Goal: Task Accomplishment & Management: Use online tool/utility

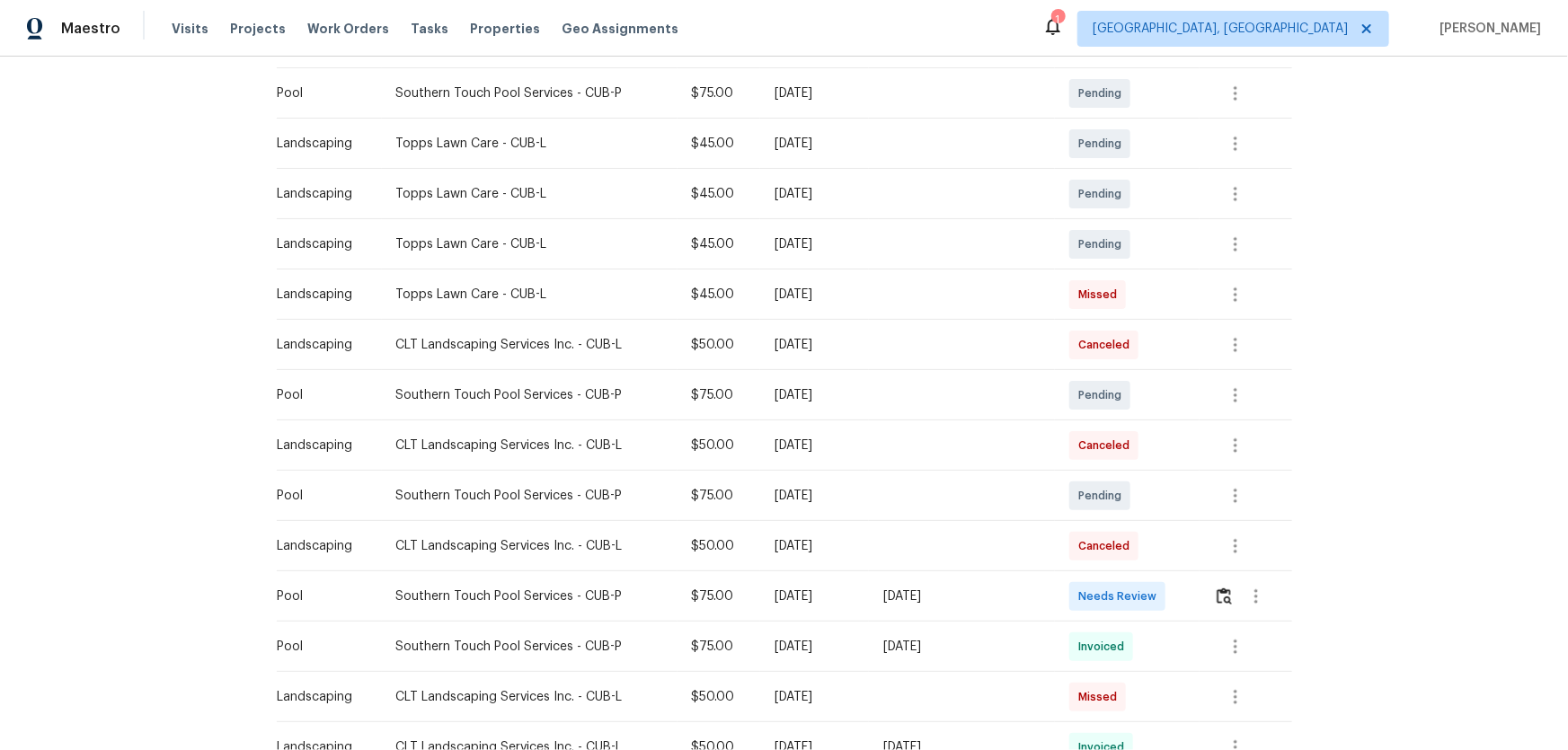
scroll to position [326, 0]
click at [1222, 586] on img "button" at bounding box center [1224, 594] width 15 height 17
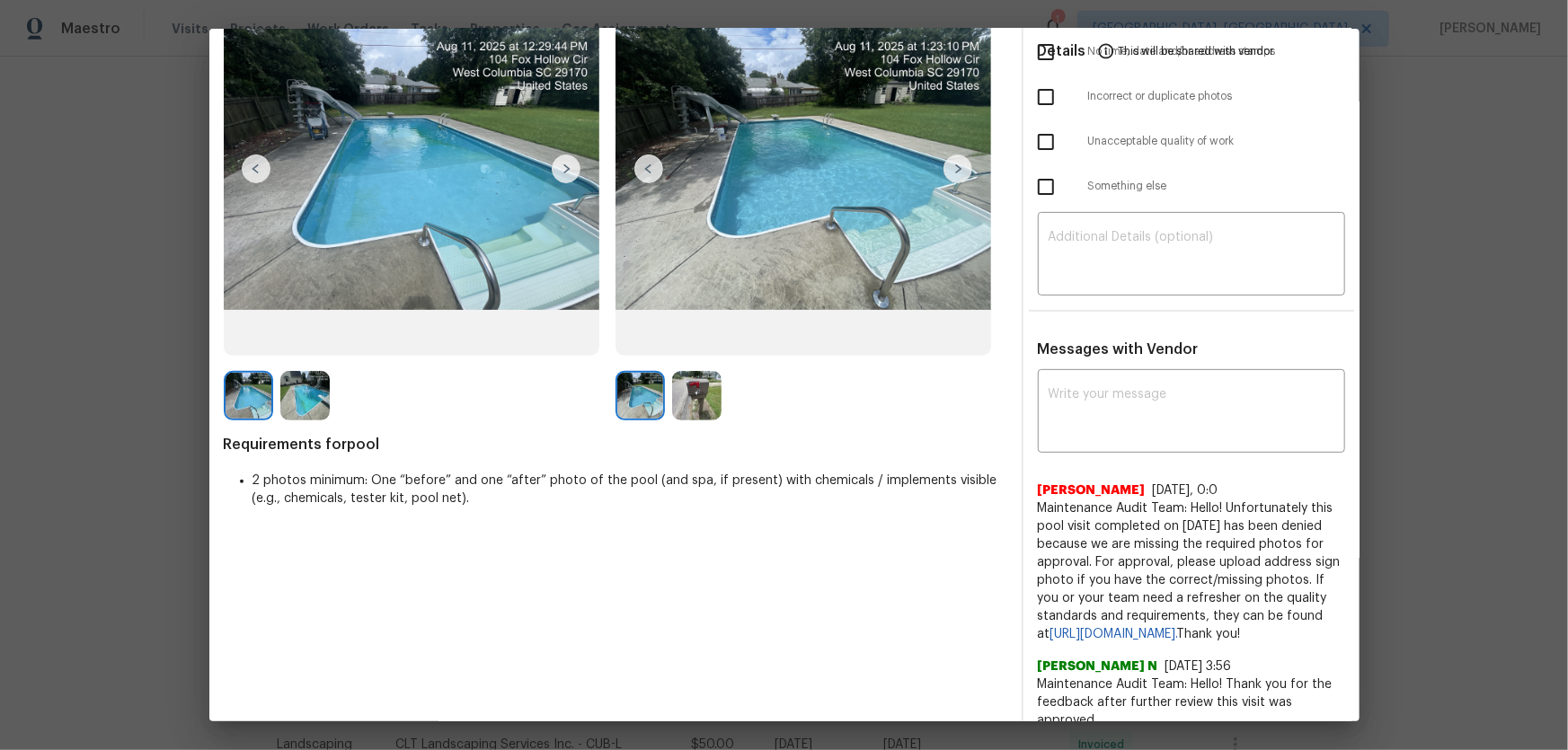
scroll to position [163, 0]
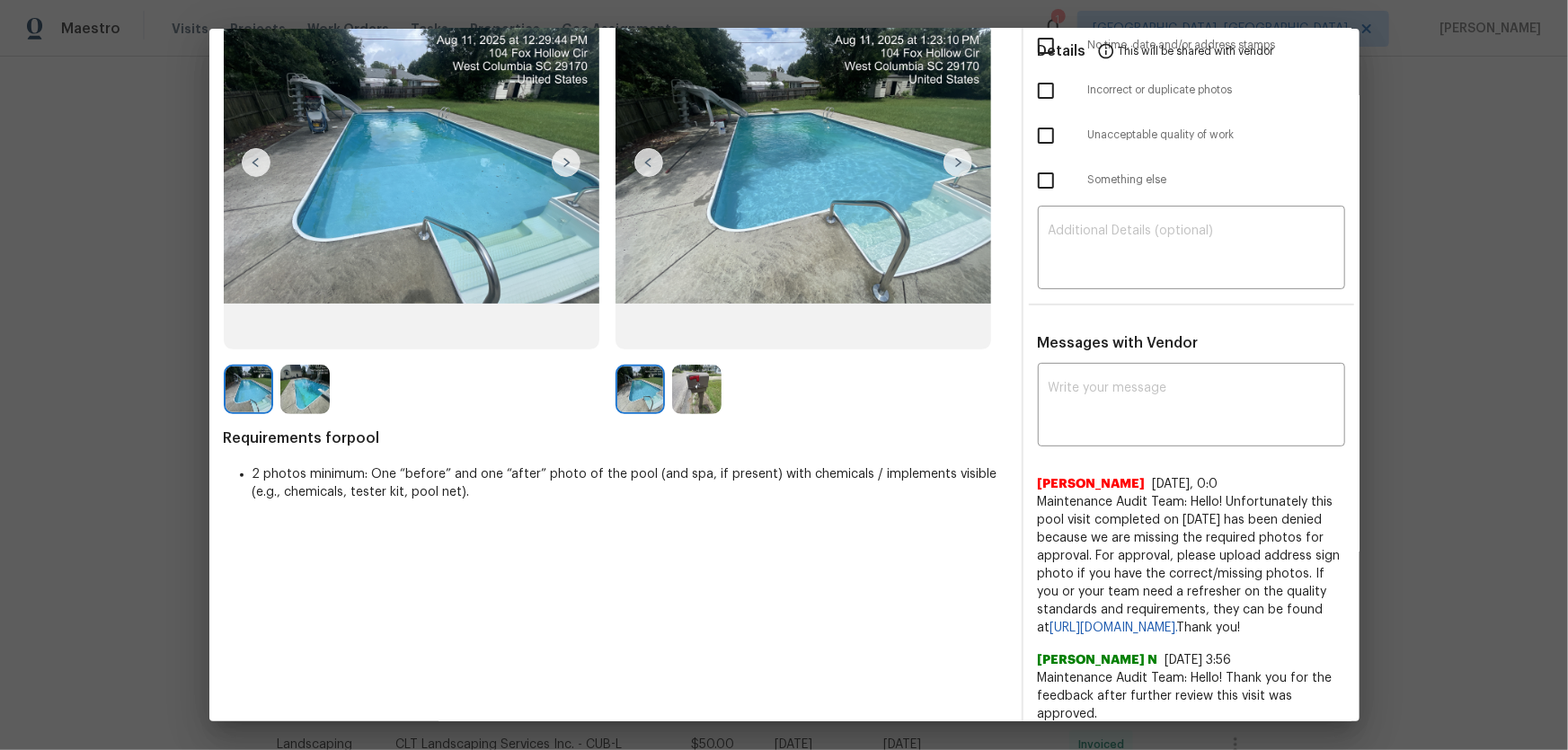
click at [702, 391] on img at bounding box center [696, 389] width 49 height 49
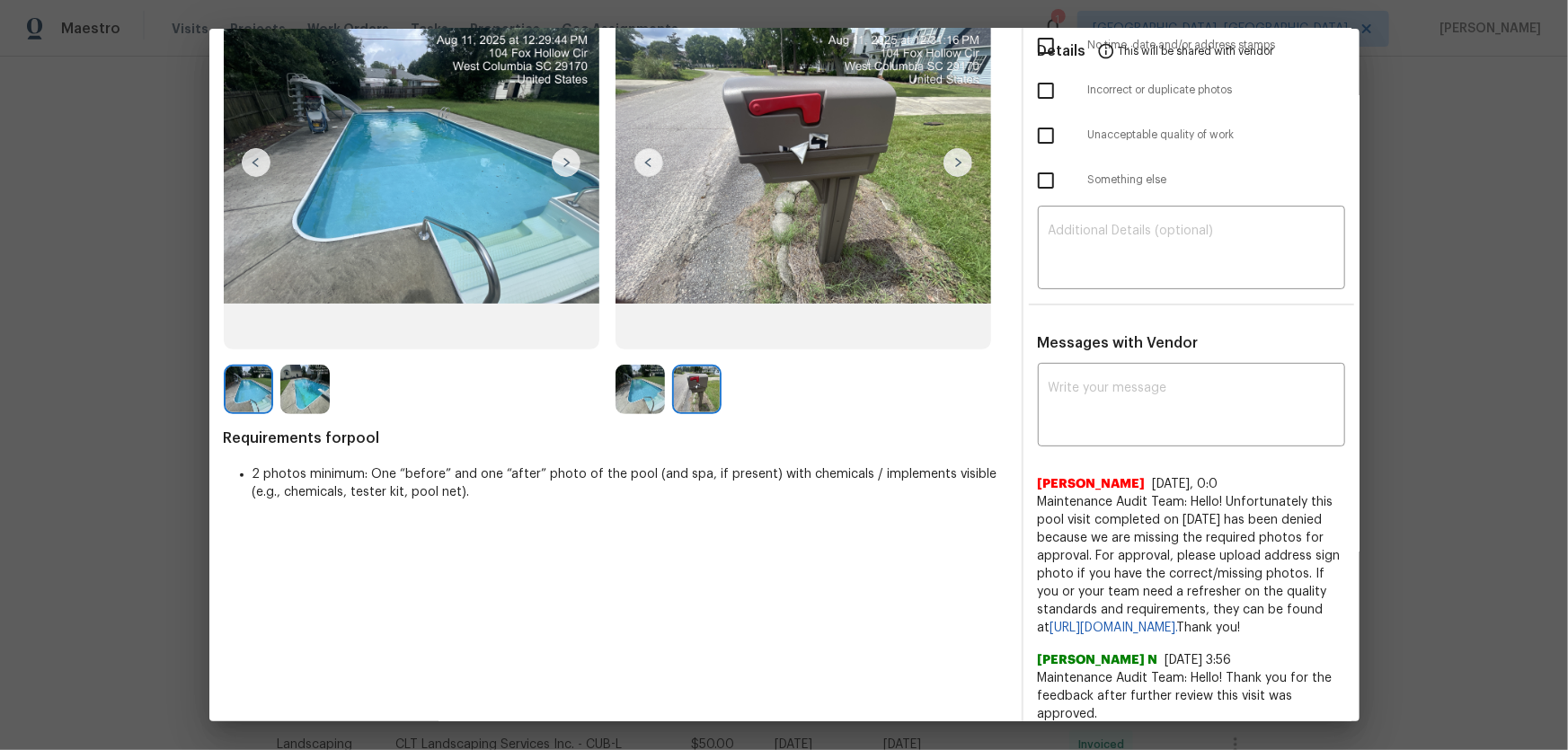
click at [626, 396] on img at bounding box center [640, 389] width 49 height 49
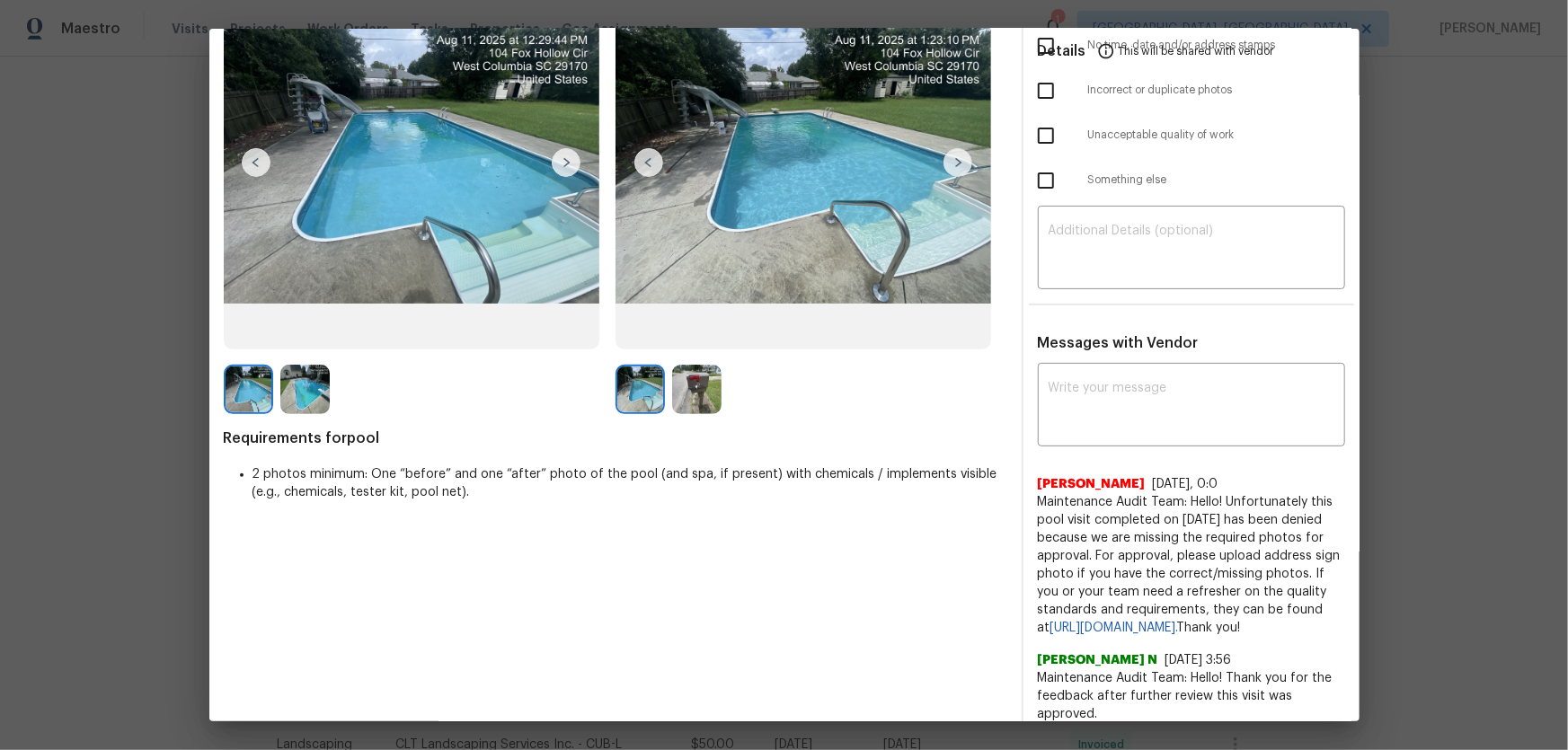
click at [692, 395] on img at bounding box center [696, 389] width 49 height 49
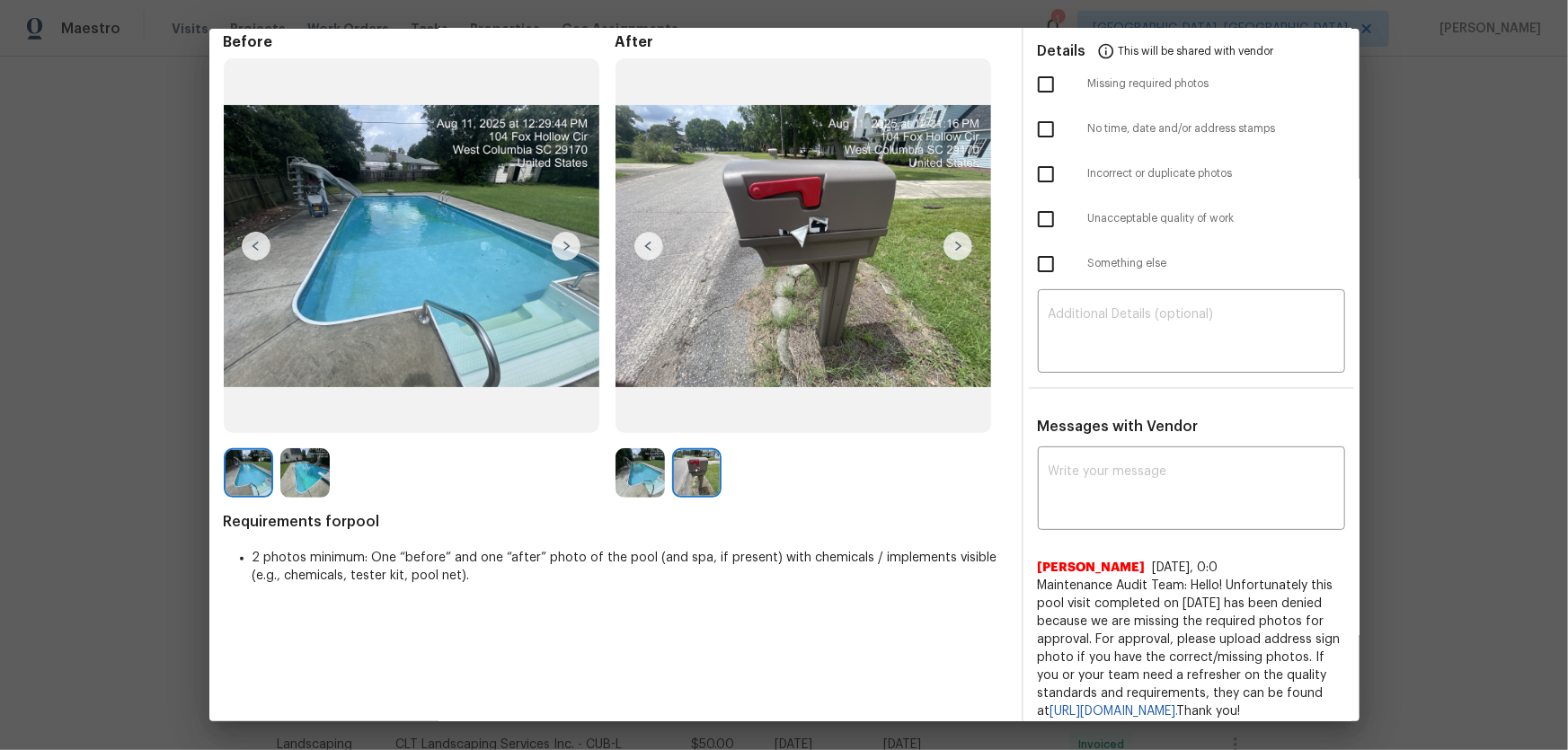
scroll to position [0, 0]
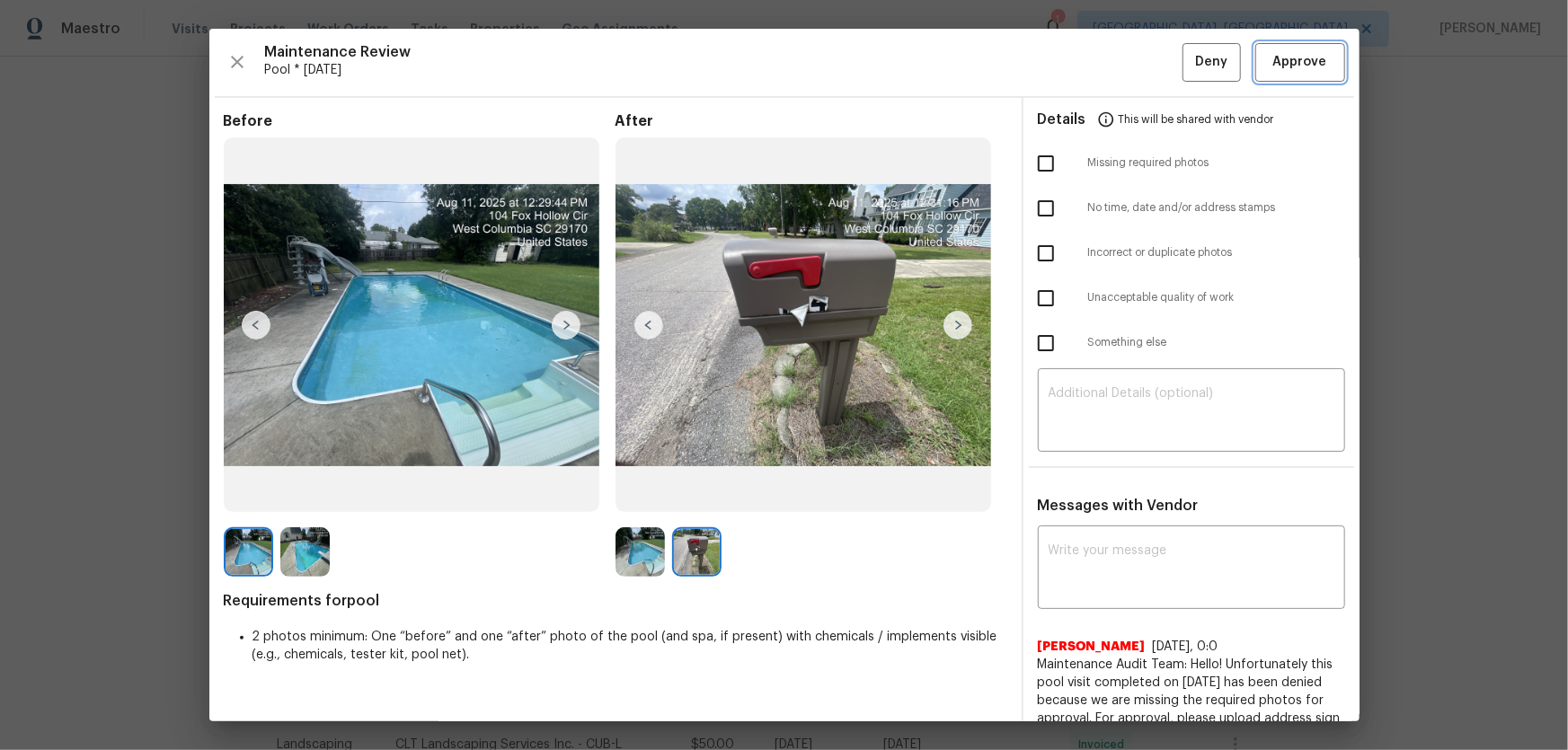
click at [1290, 73] on button "Approve" at bounding box center [1299, 62] width 90 height 39
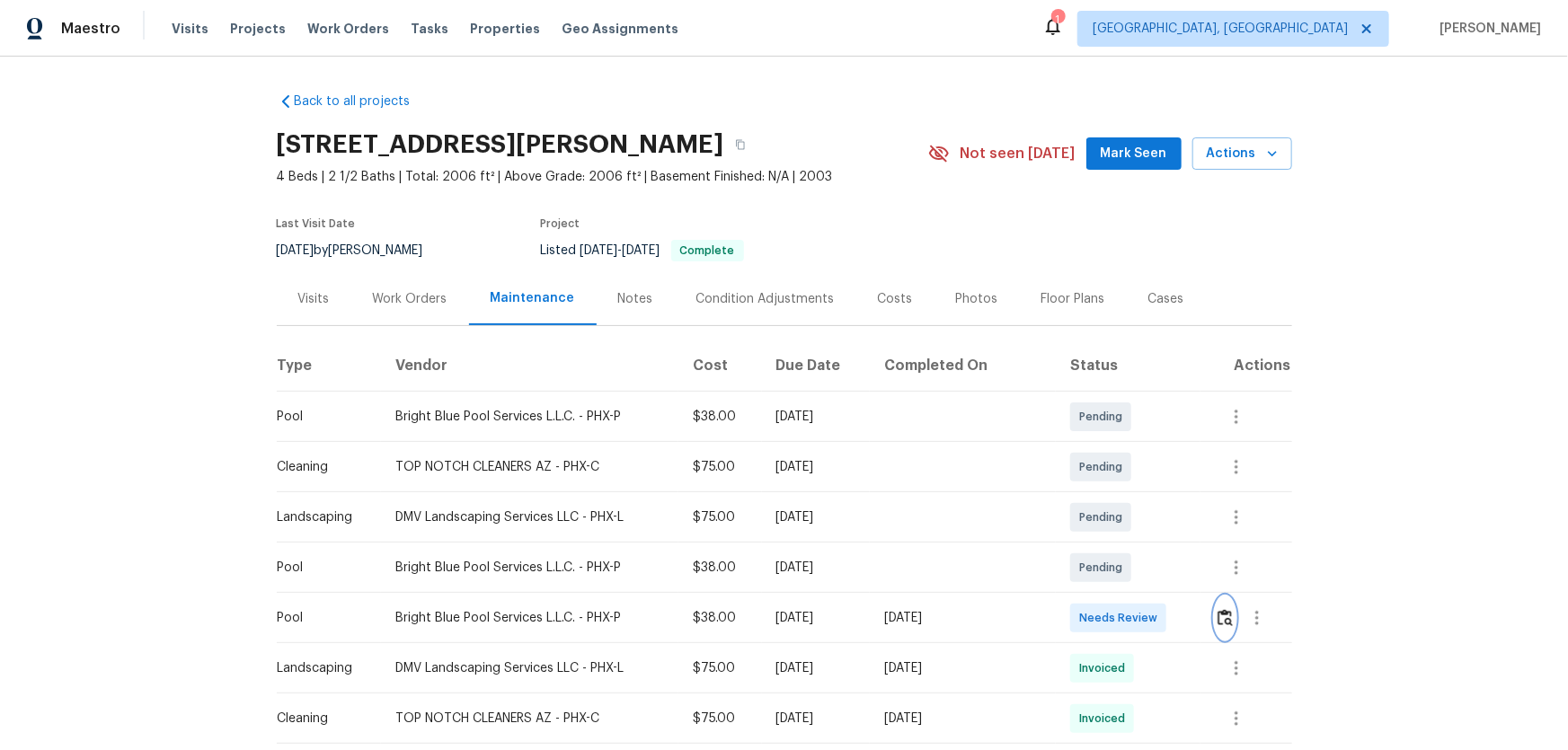
click at [1217, 618] on img "button" at bounding box center [1225, 617] width 15 height 17
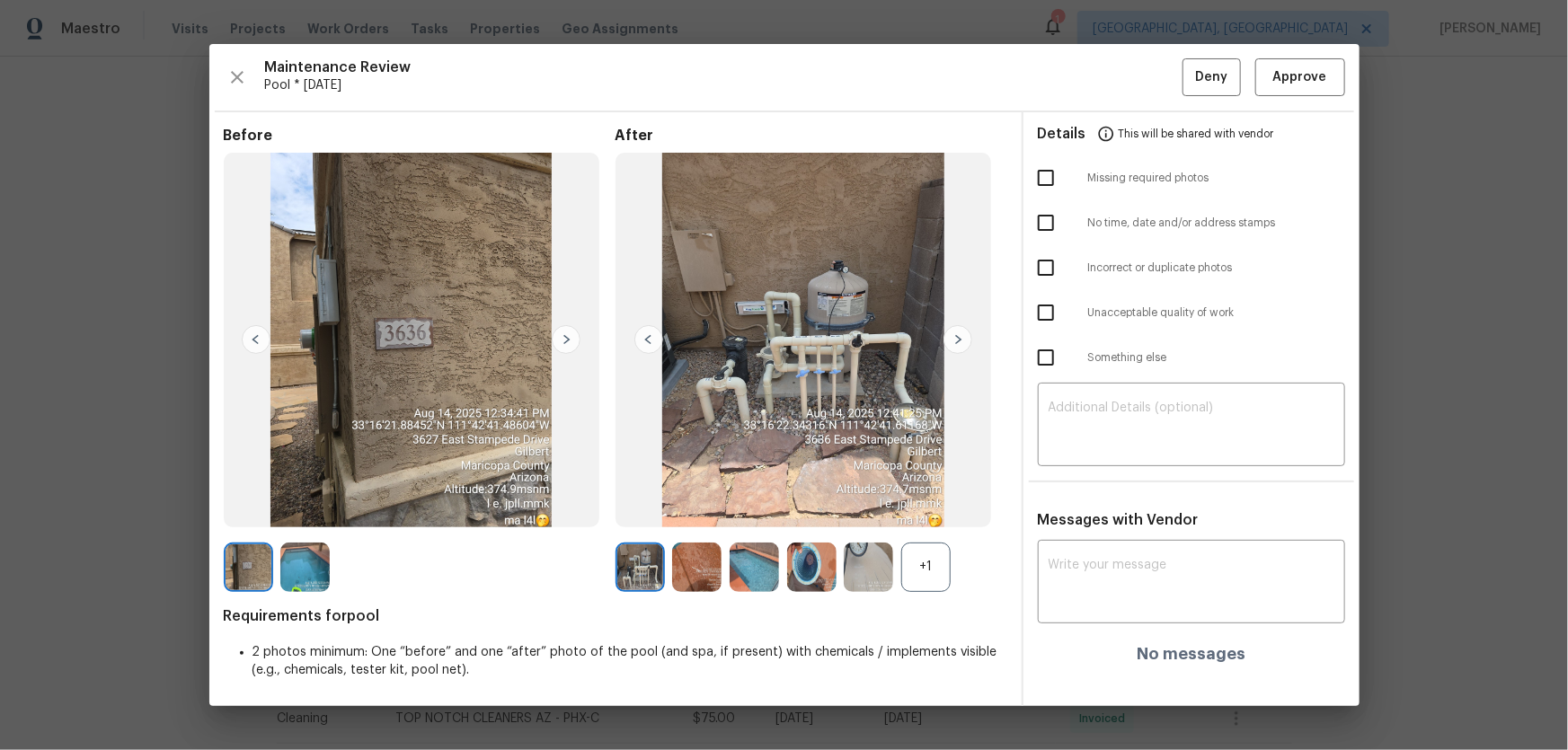
click at [920, 561] on div "+1" at bounding box center [925, 567] width 49 height 49
click at [748, 576] on img at bounding box center [754, 567] width 49 height 49
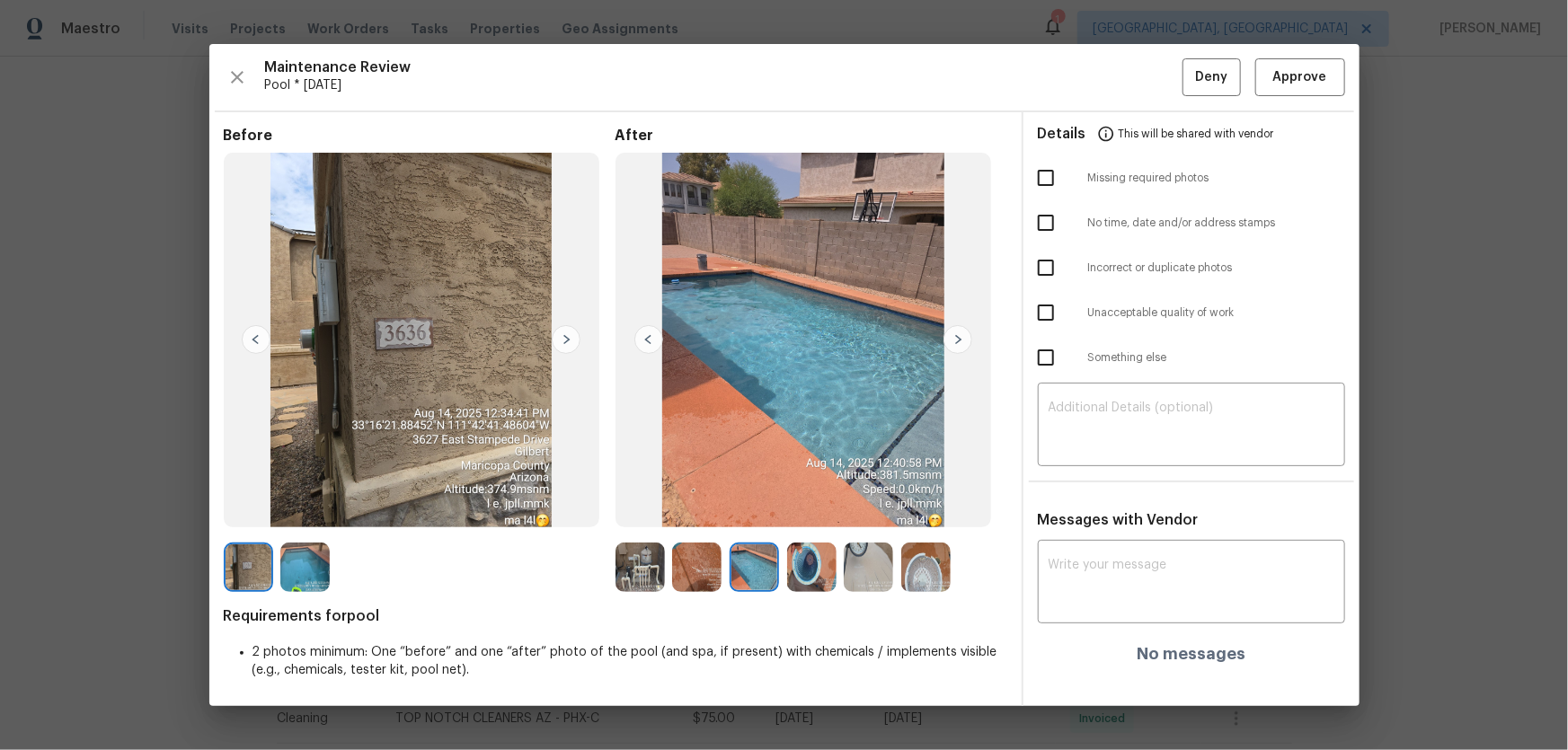
click at [802, 579] on img at bounding box center [811, 567] width 49 height 49
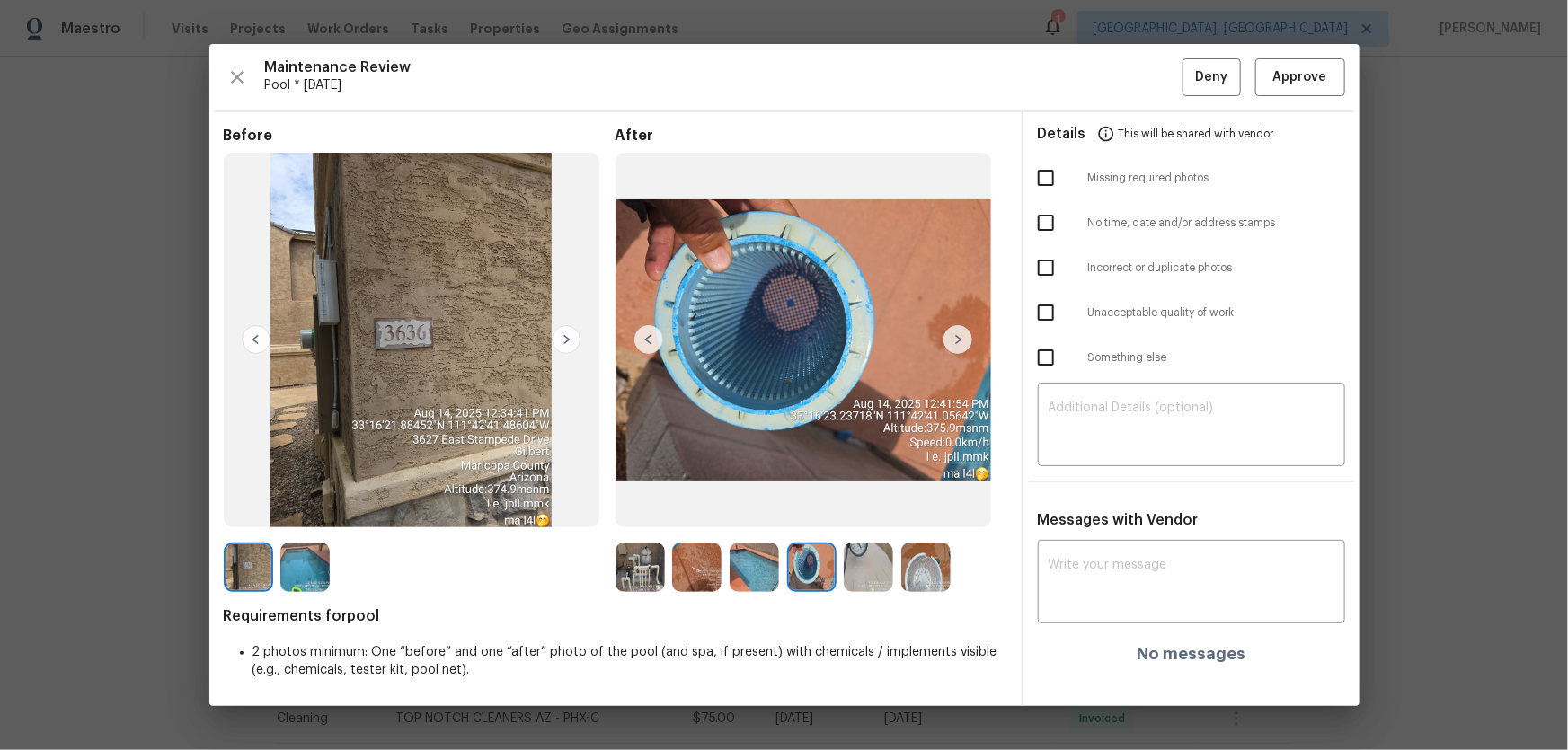
click at [858, 586] on img at bounding box center [868, 567] width 49 height 49
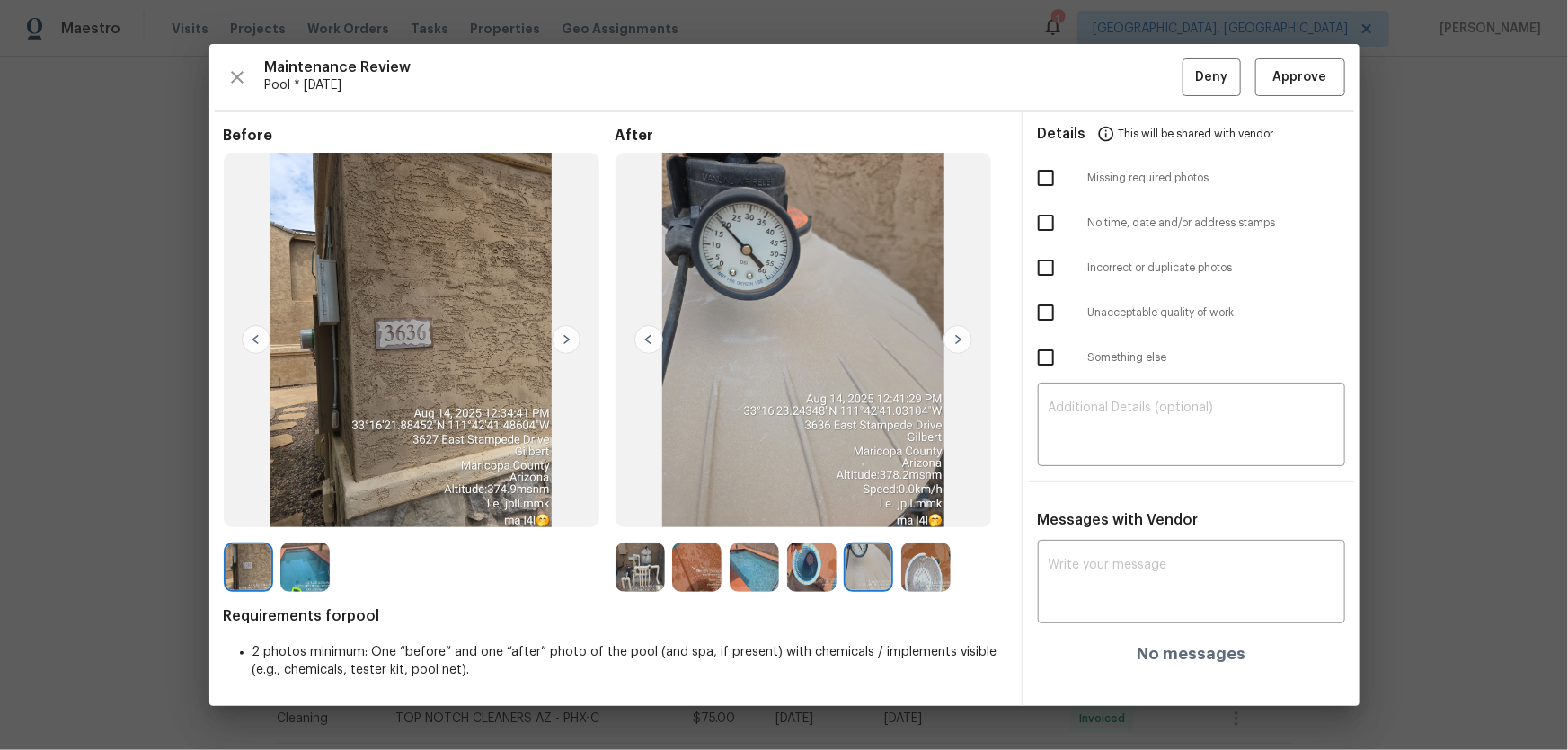
click at [960, 557] on div at bounding box center [811, 567] width 392 height 49
click at [948, 562] on img at bounding box center [925, 567] width 49 height 49
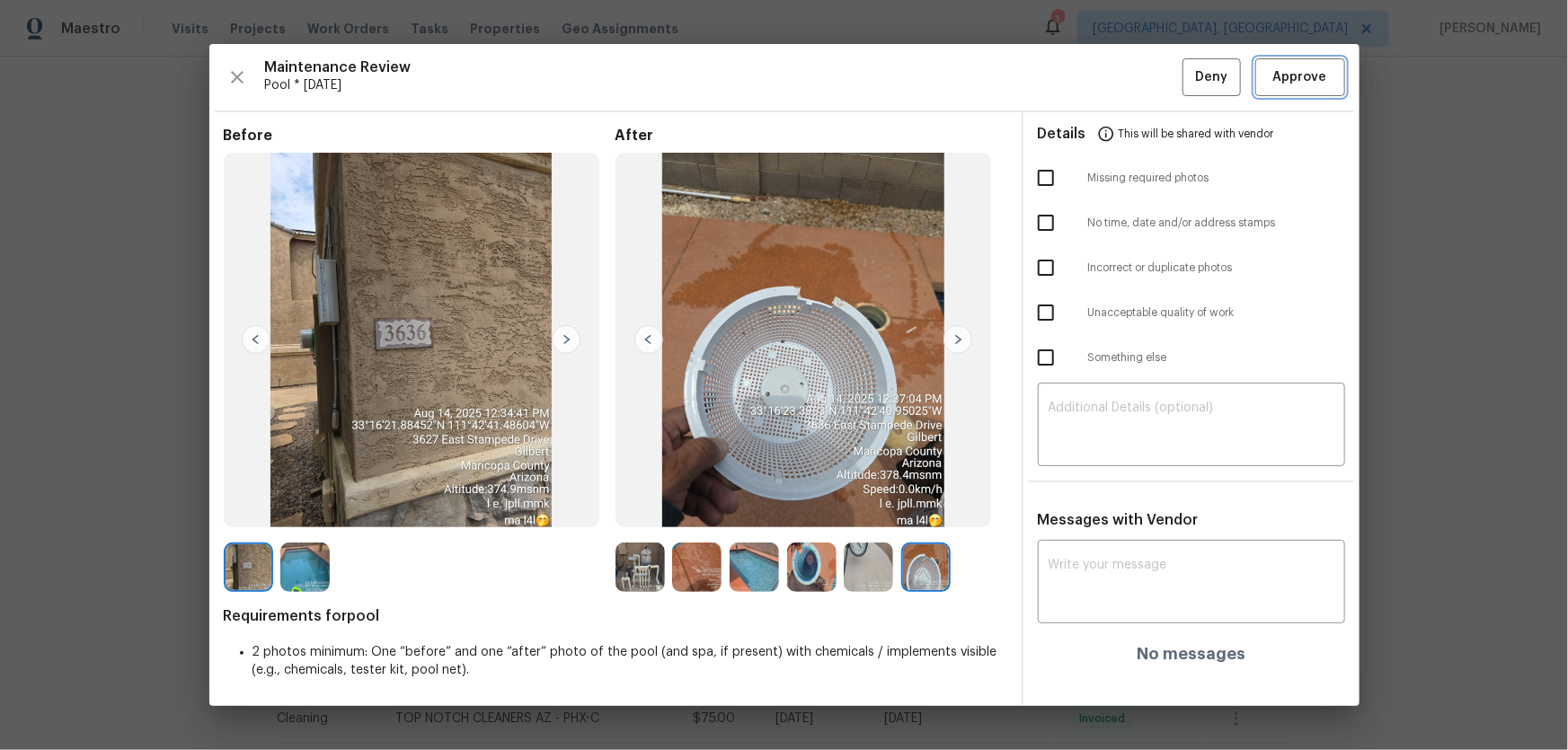
click at [1280, 90] on button "Approve" at bounding box center [1299, 77] width 90 height 39
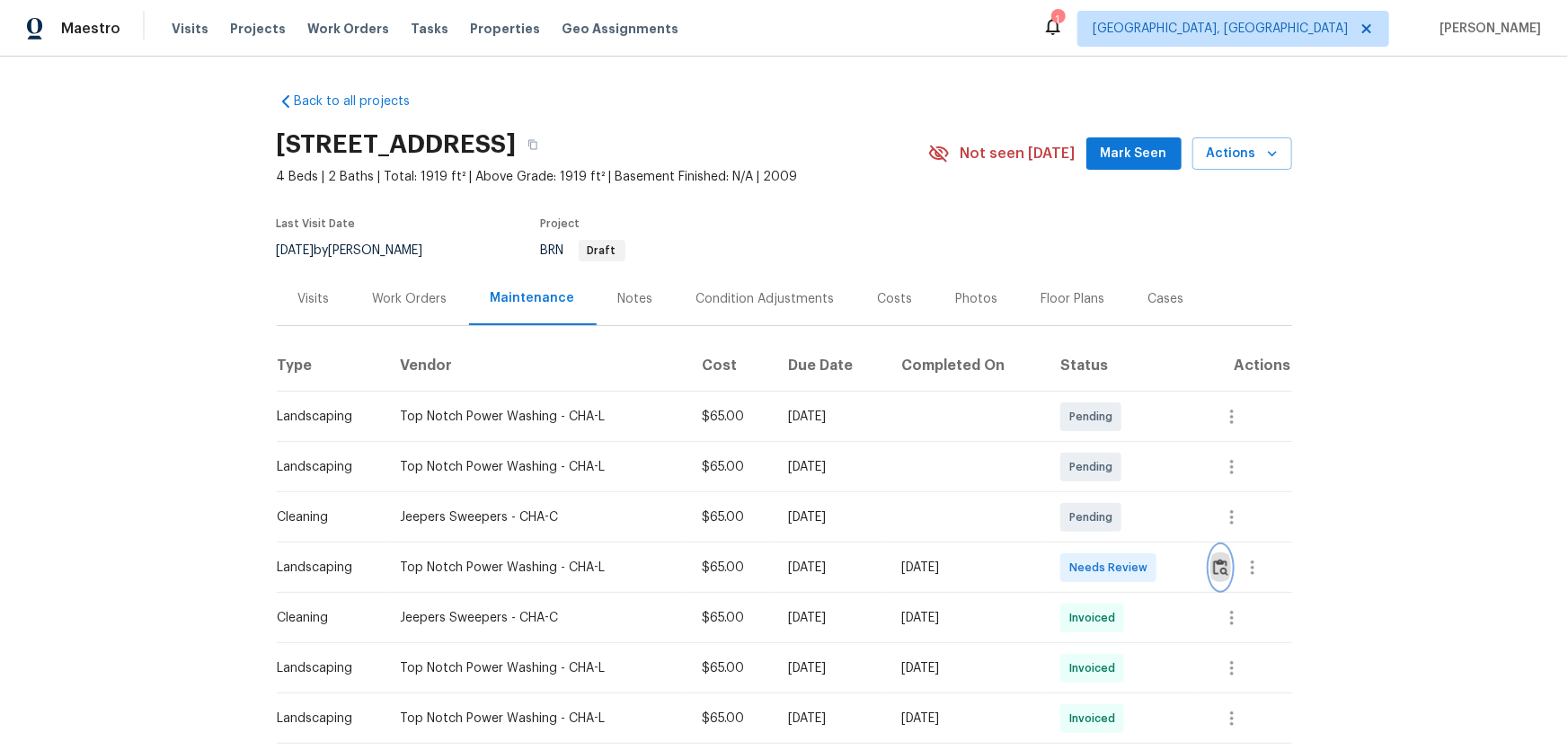
click at [1216, 584] on button "button" at bounding box center [1220, 568] width 21 height 43
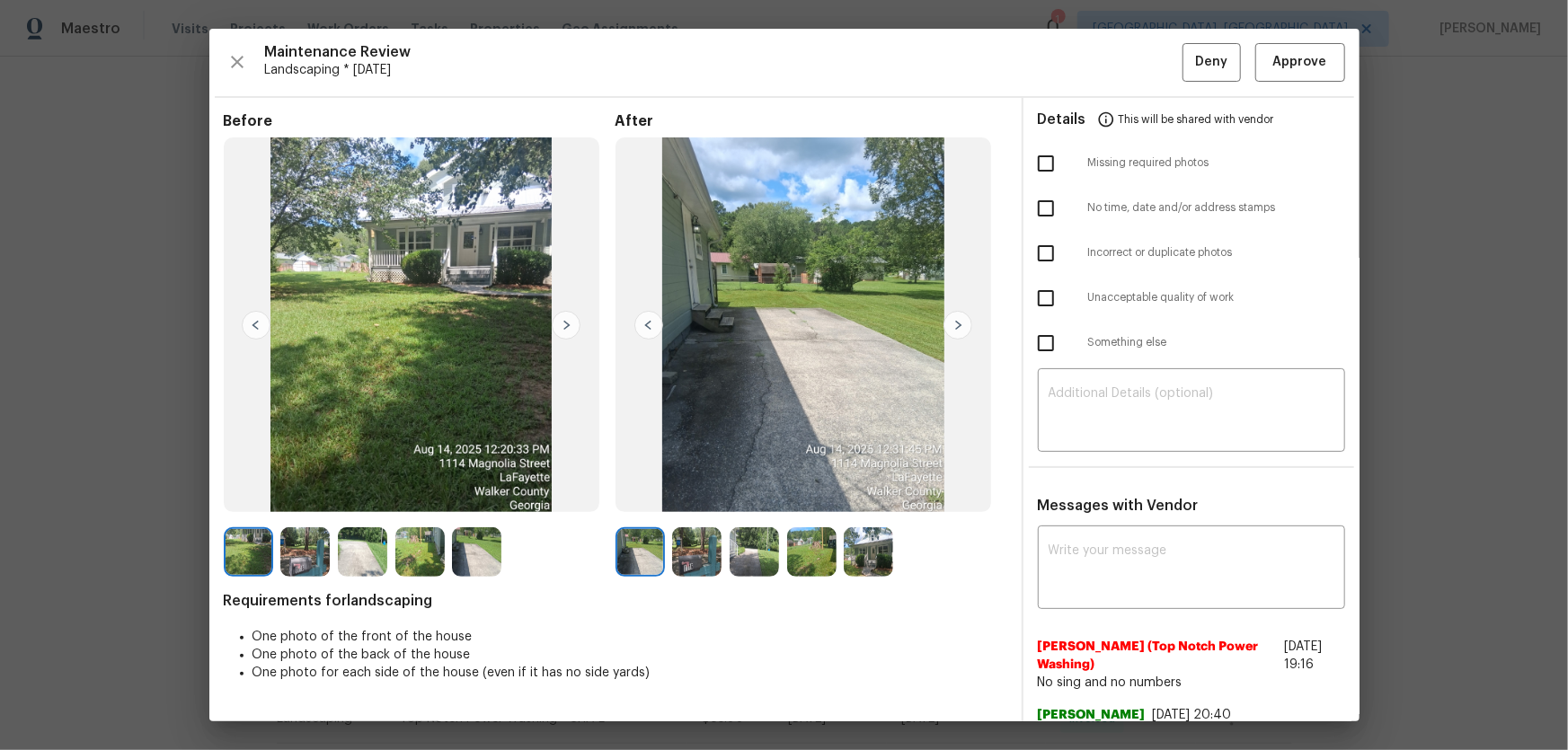
click at [693, 564] on img at bounding box center [696, 552] width 49 height 49
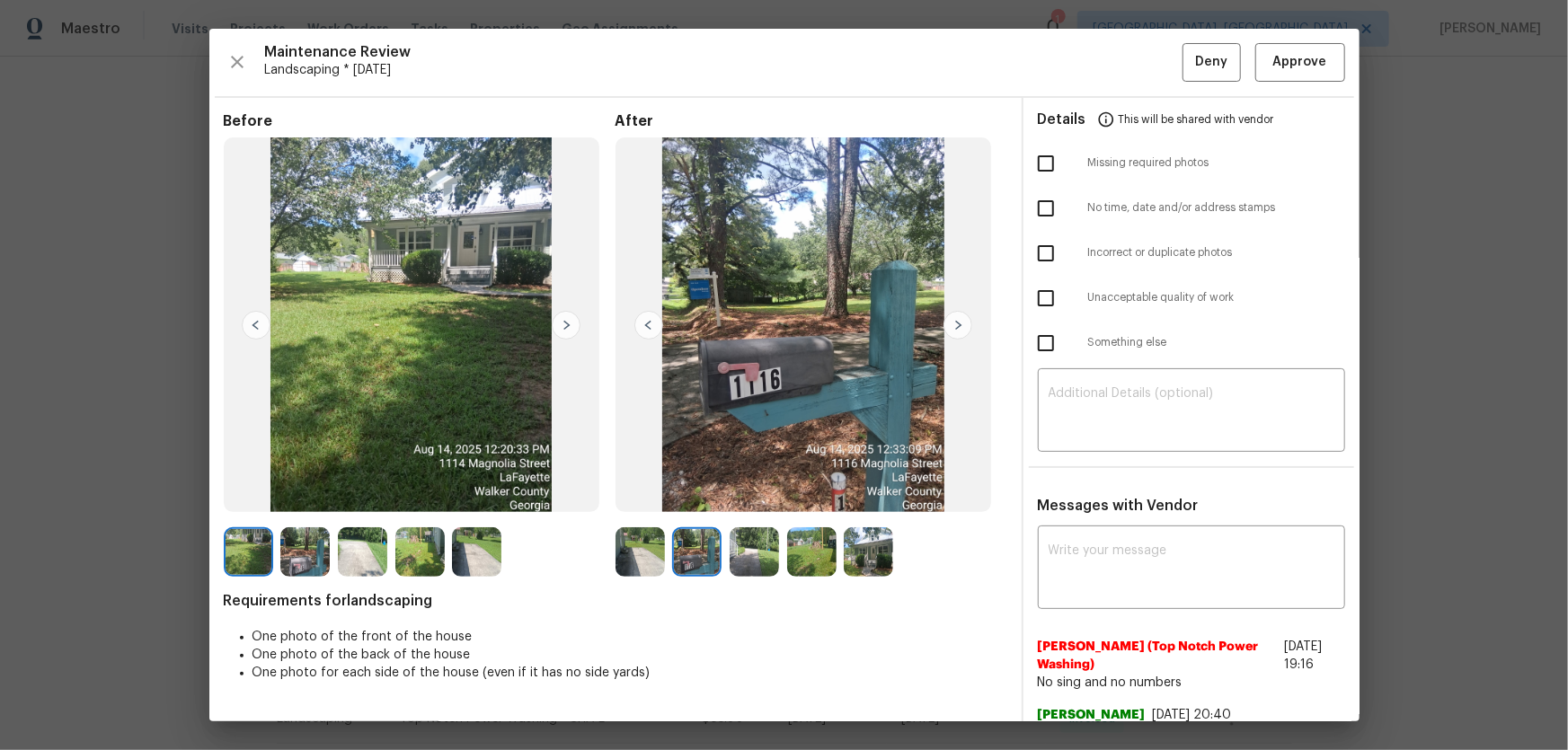
click at [745, 559] on img at bounding box center [754, 552] width 49 height 49
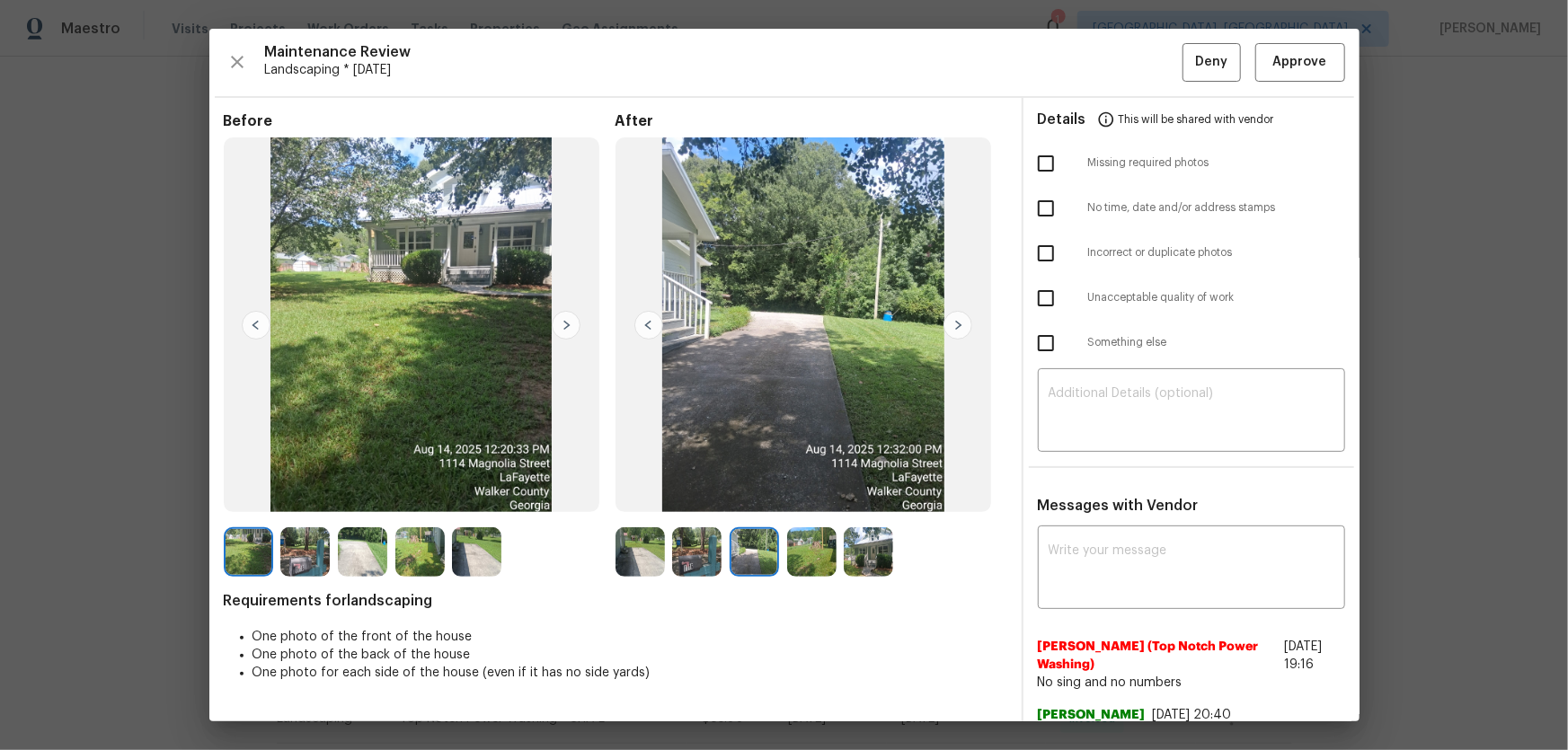
click at [797, 559] on img at bounding box center [811, 552] width 49 height 49
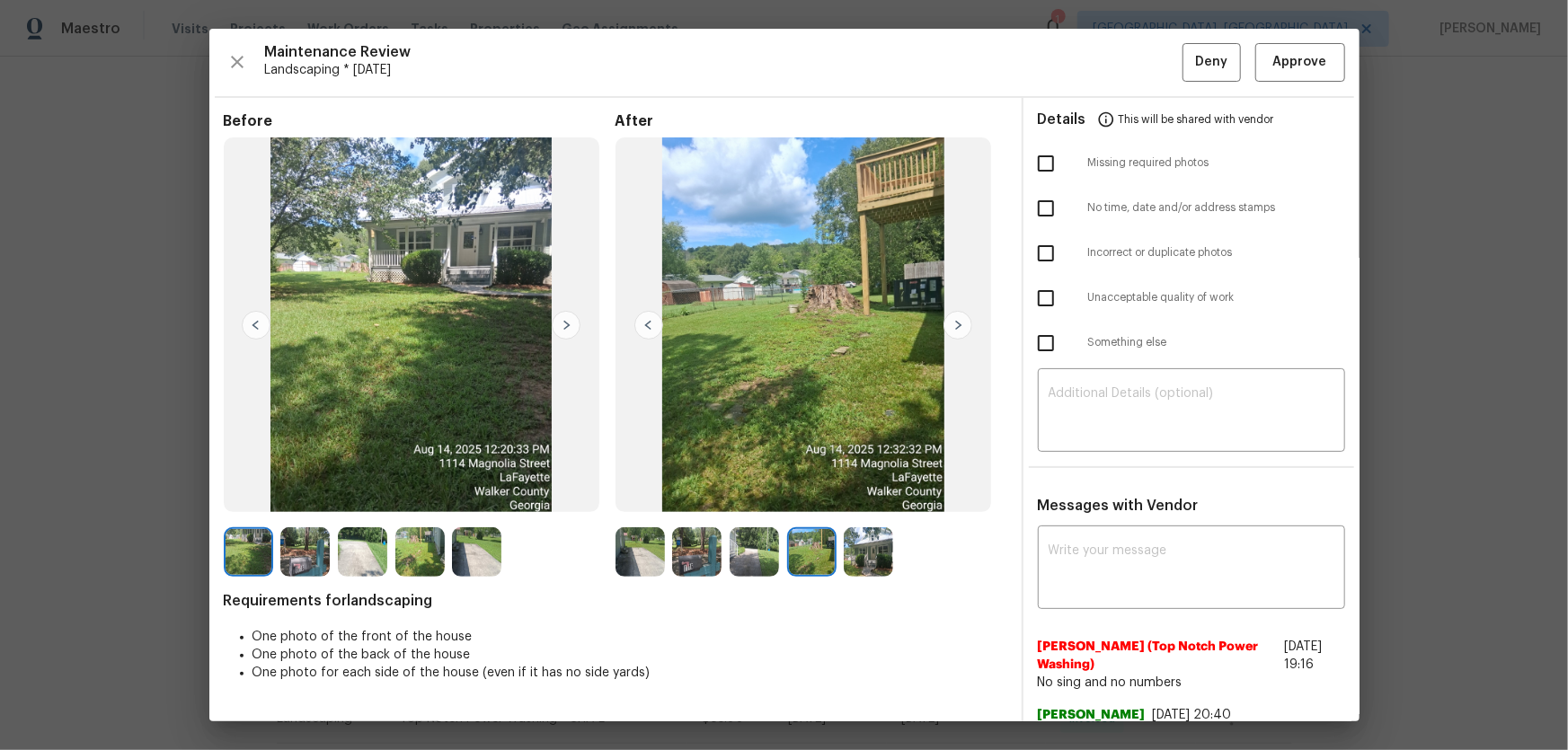
click at [854, 559] on img at bounding box center [868, 552] width 49 height 49
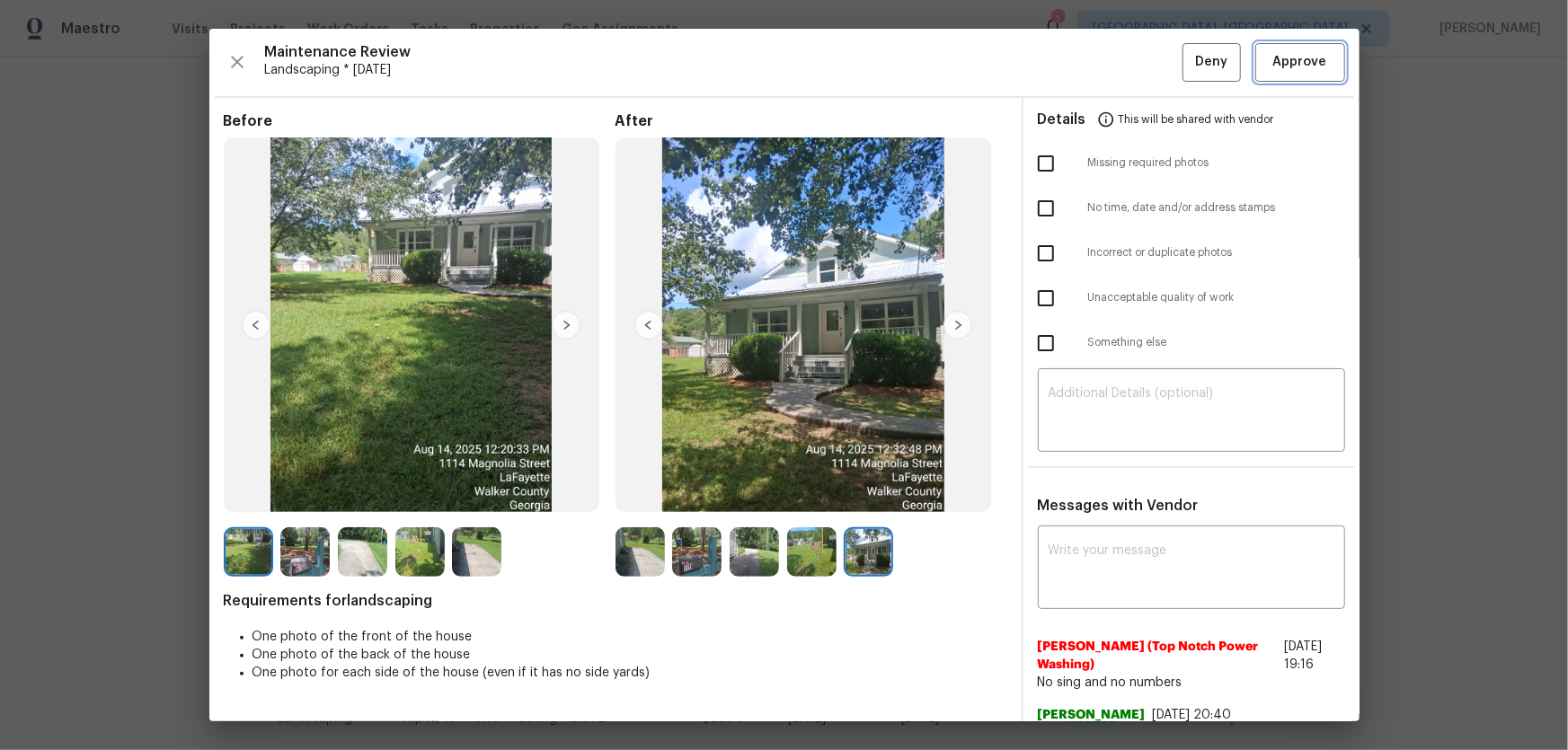
click at [1313, 47] on button "Approve" at bounding box center [1299, 62] width 90 height 39
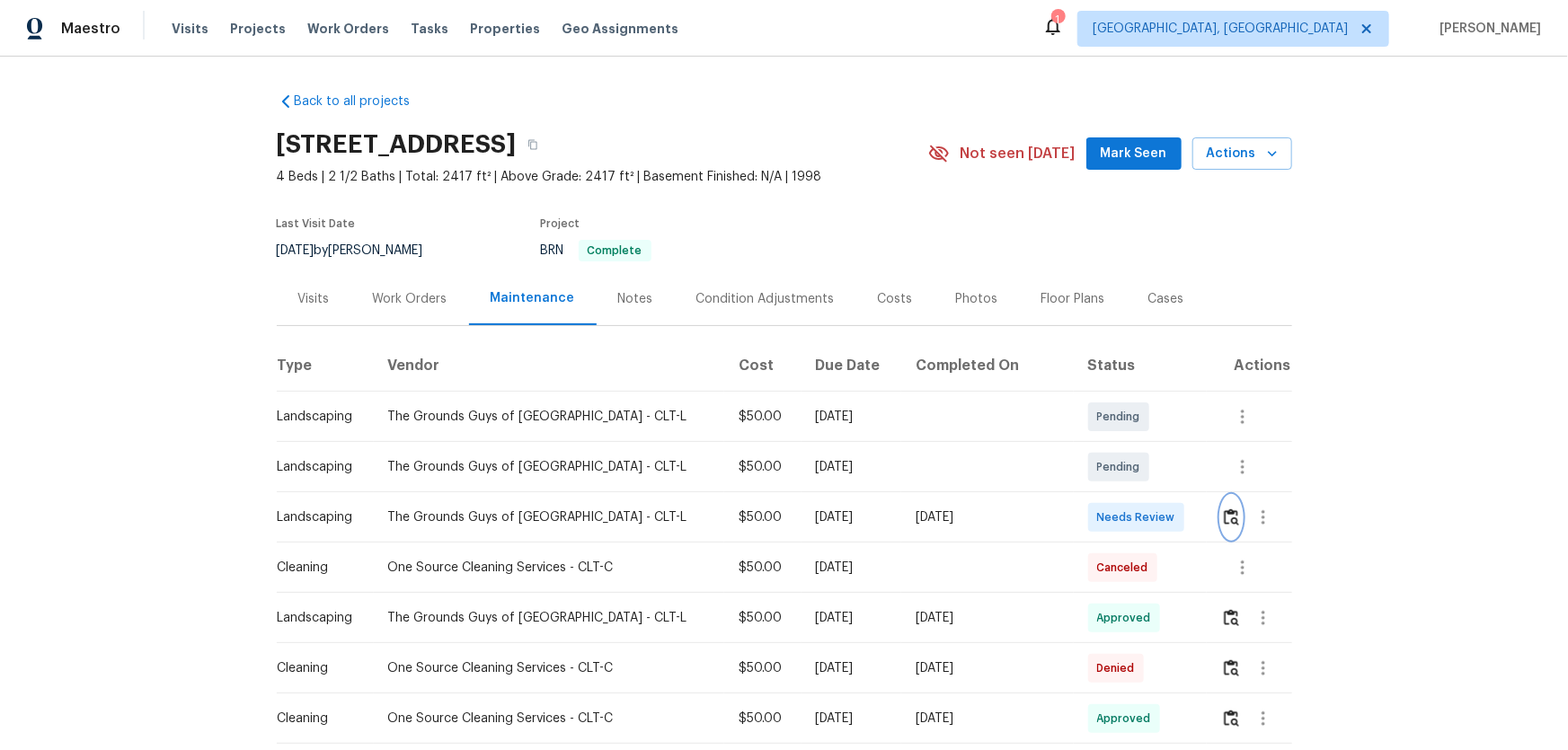
click at [1115, 495] on button "button" at bounding box center [1232, 517] width 21 height 43
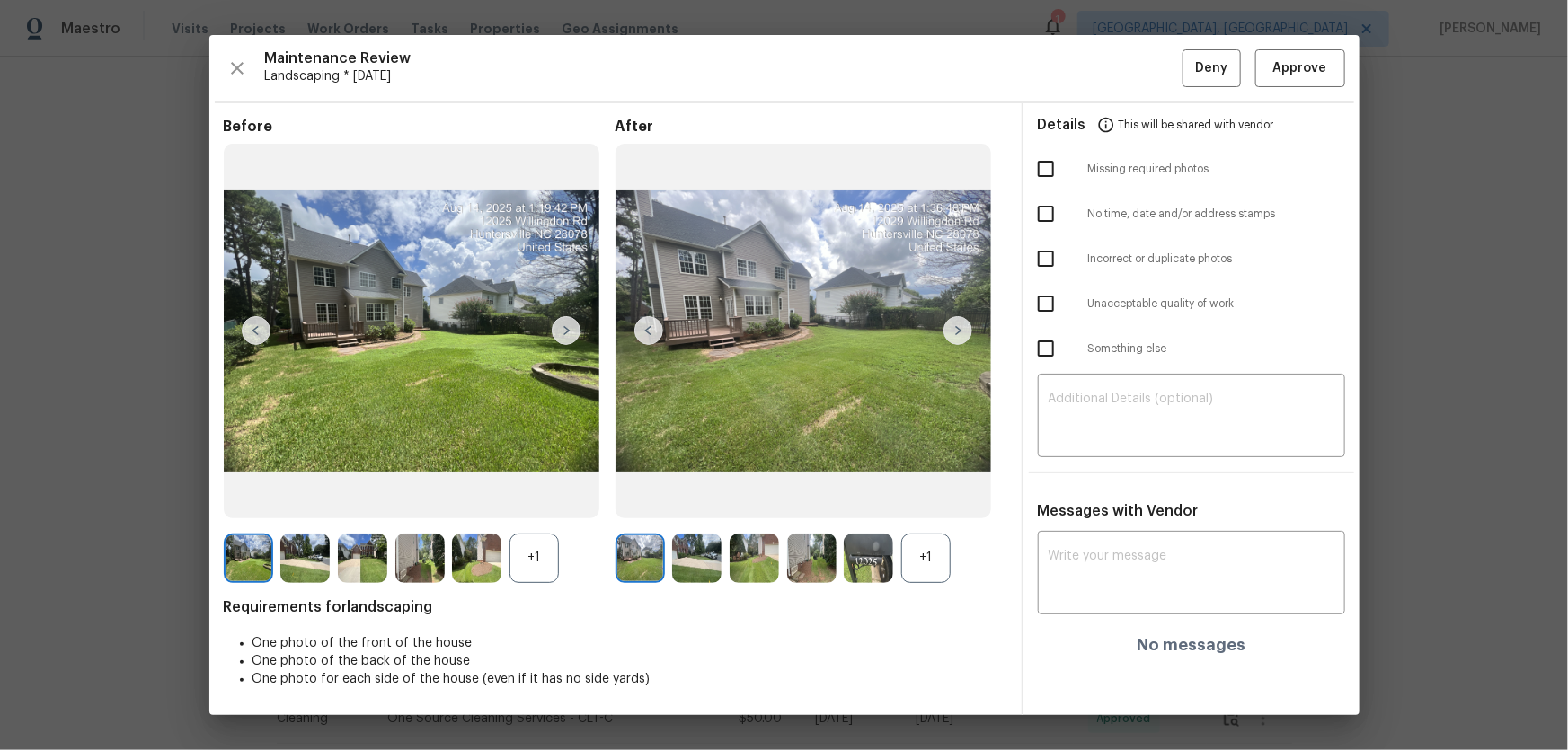
click at [941, 495] on div "+1" at bounding box center [925, 558] width 49 height 49
click at [539, 495] on div "+1" at bounding box center [534, 558] width 49 height 49
click at [711, 495] on img at bounding box center [696, 558] width 49 height 49
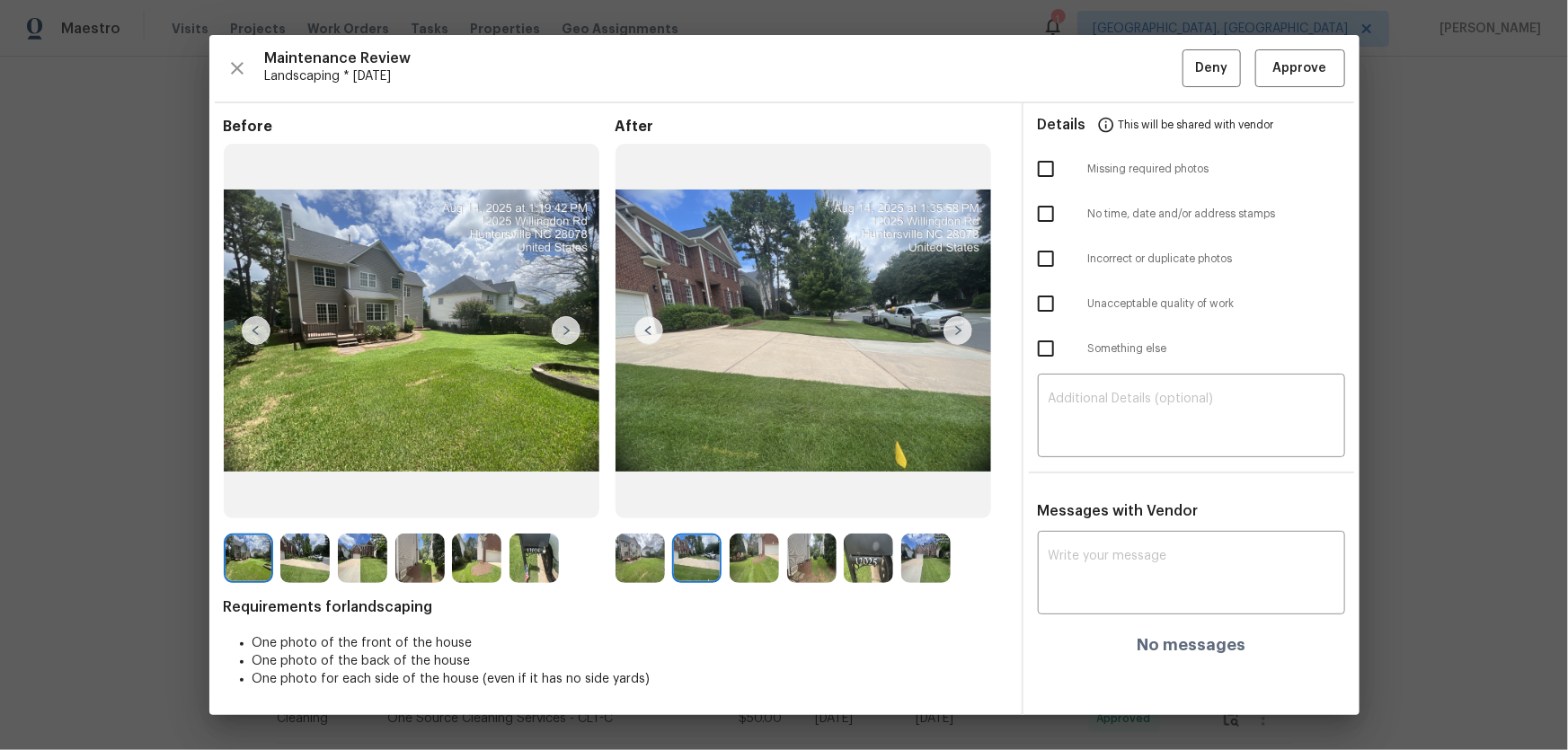
click at [763, 495] on img at bounding box center [754, 558] width 49 height 49
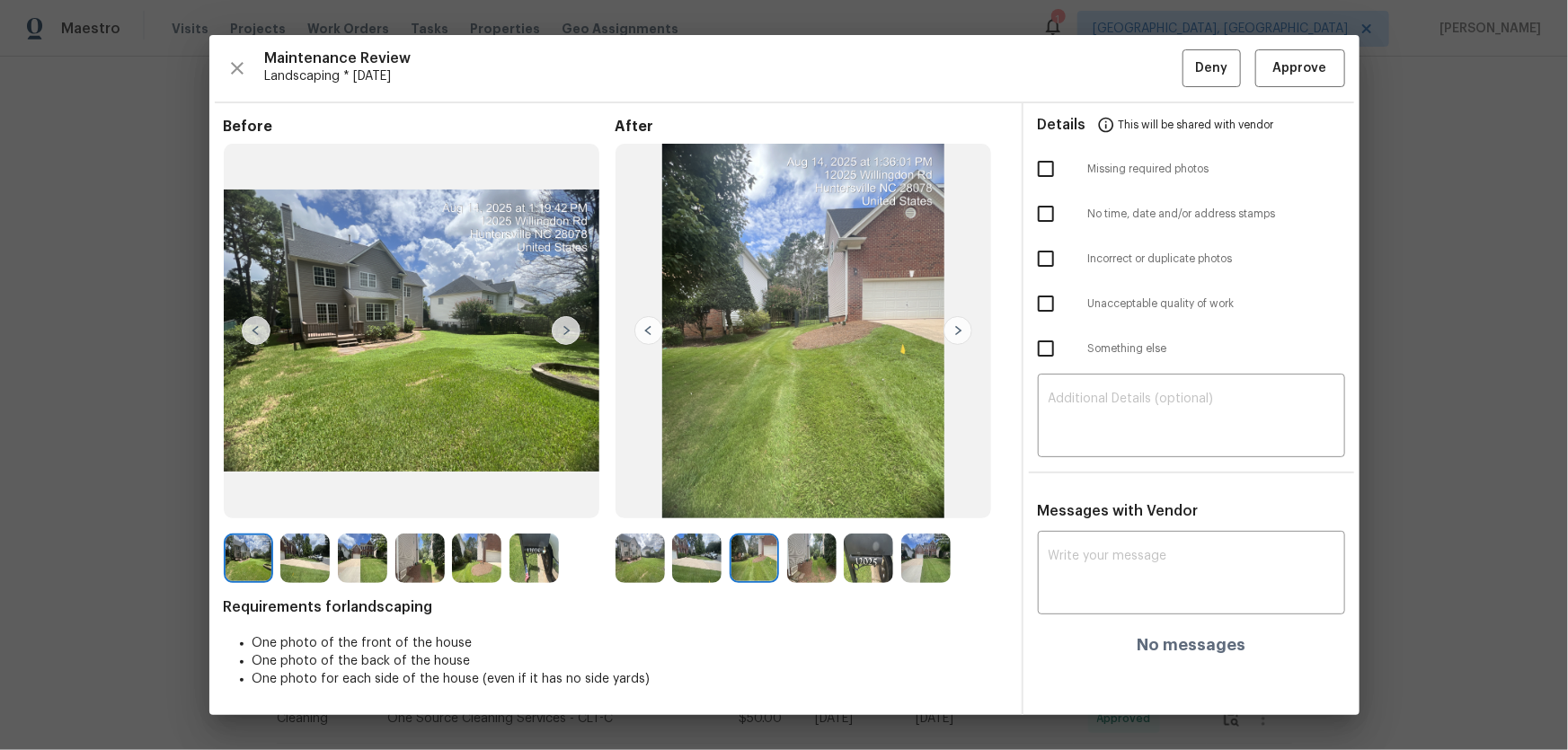
click at [794, 495] on img at bounding box center [811, 558] width 49 height 49
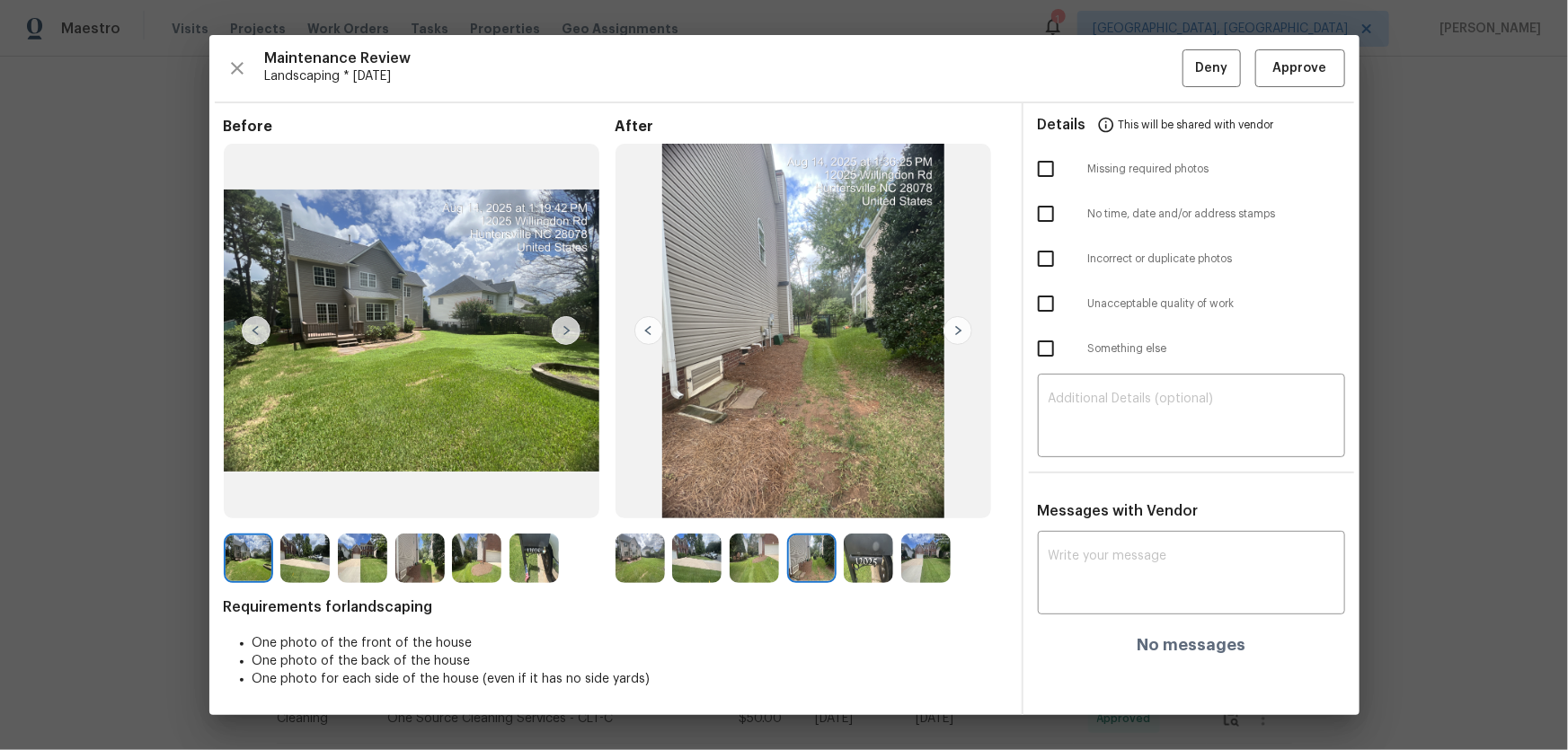
click at [889, 495] on img at bounding box center [868, 558] width 49 height 49
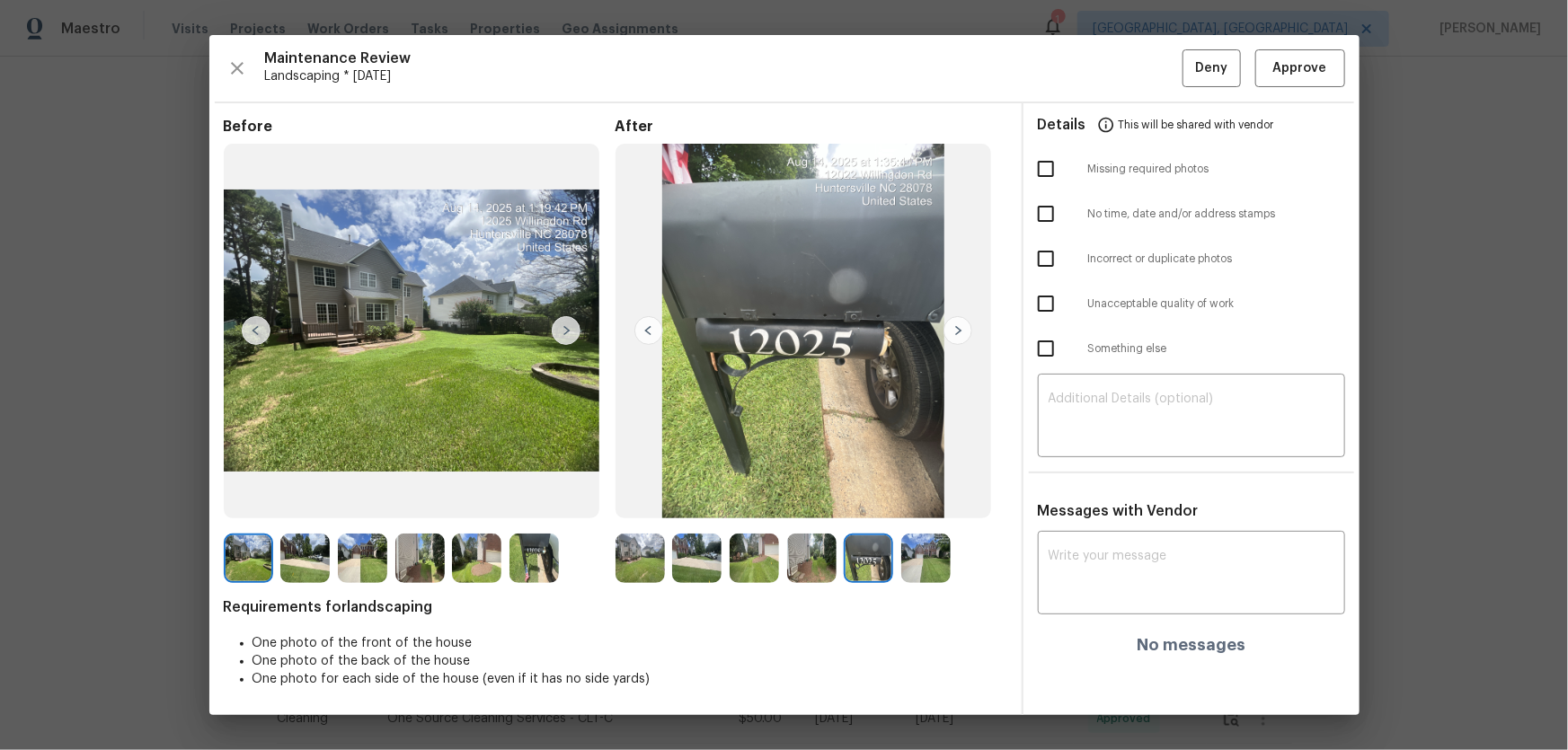
click at [906, 495] on img at bounding box center [925, 558] width 49 height 49
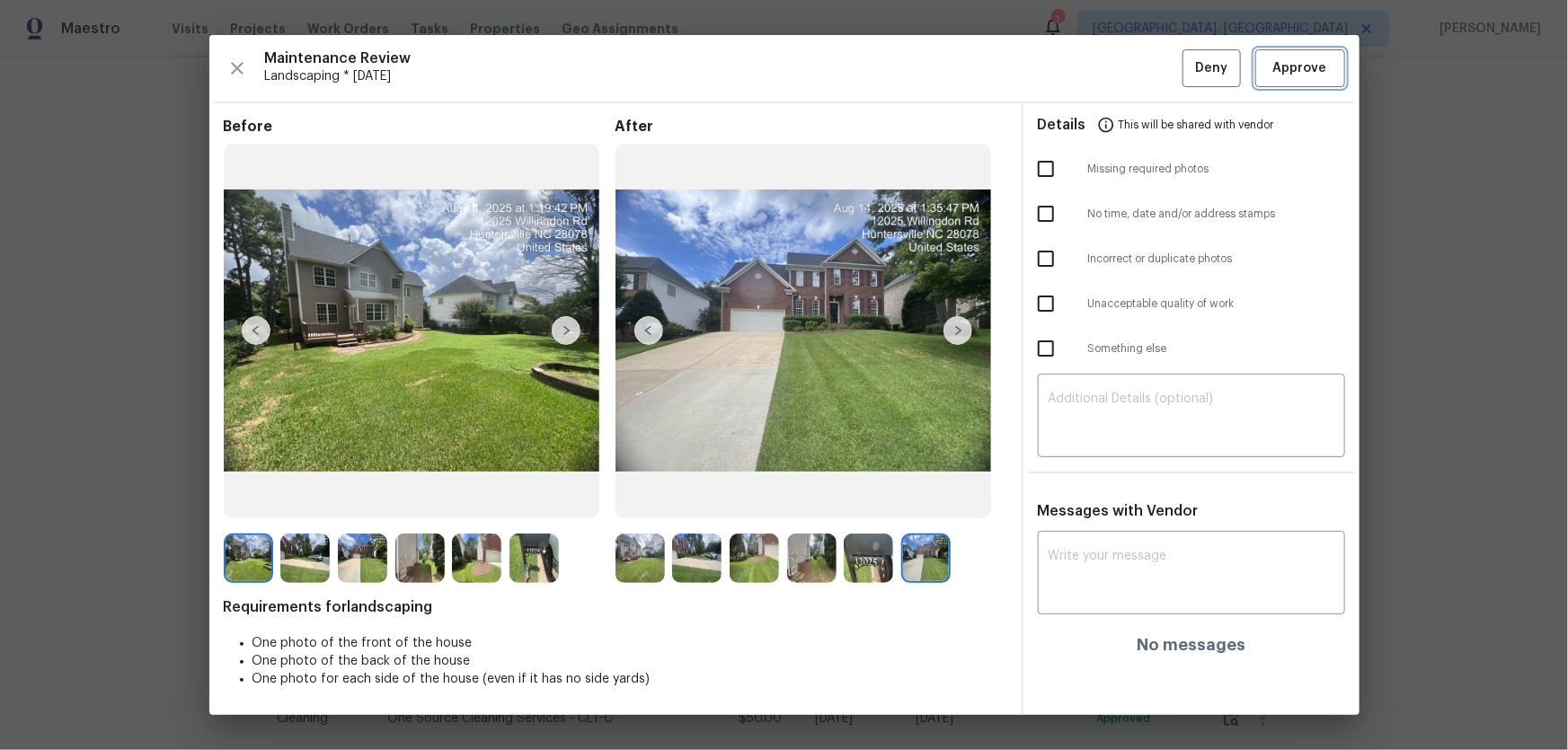
click at [1115, 72] on span "Approve" at bounding box center [1299, 69] width 54 height 23
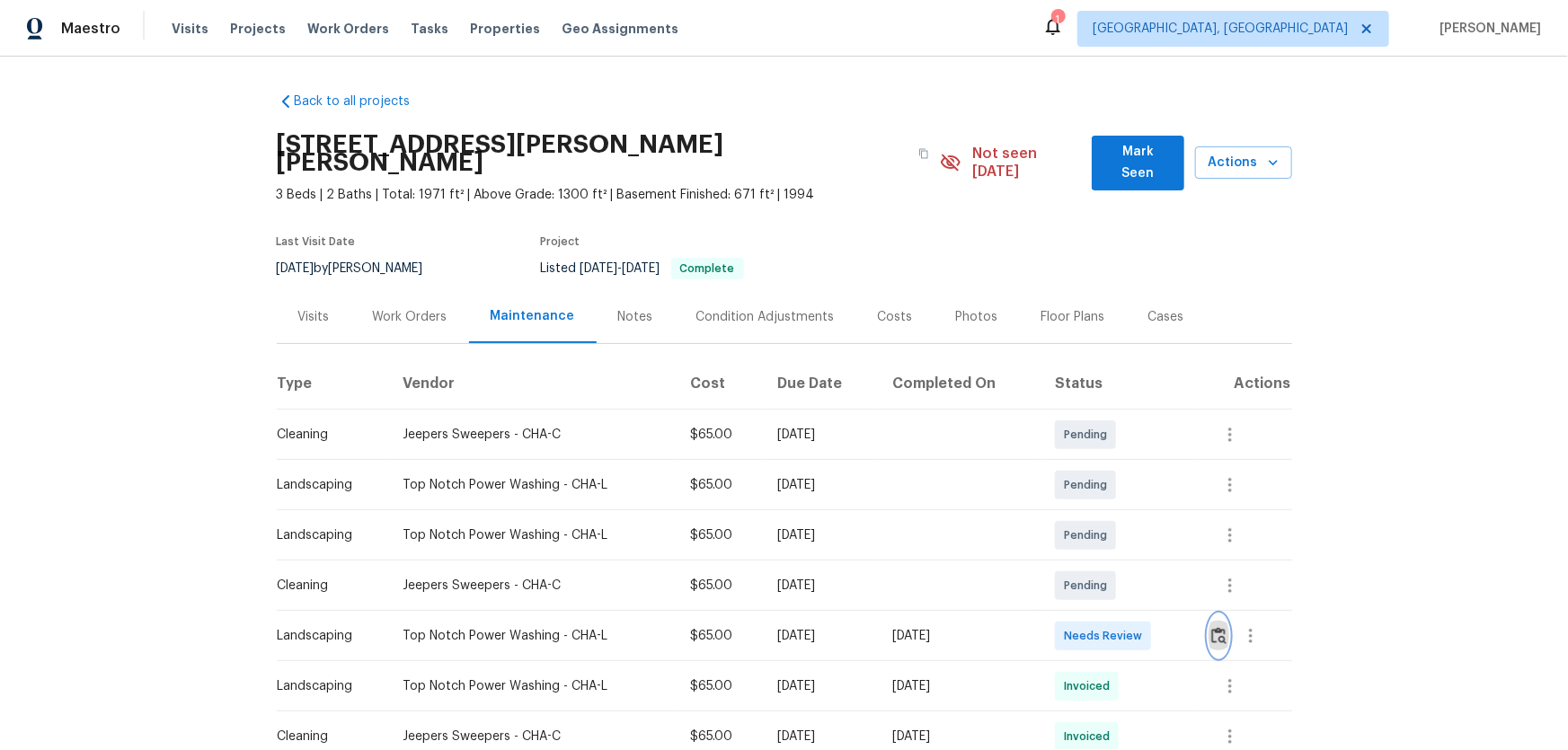
click at [1115, 495] on button "button" at bounding box center [1218, 636] width 21 height 43
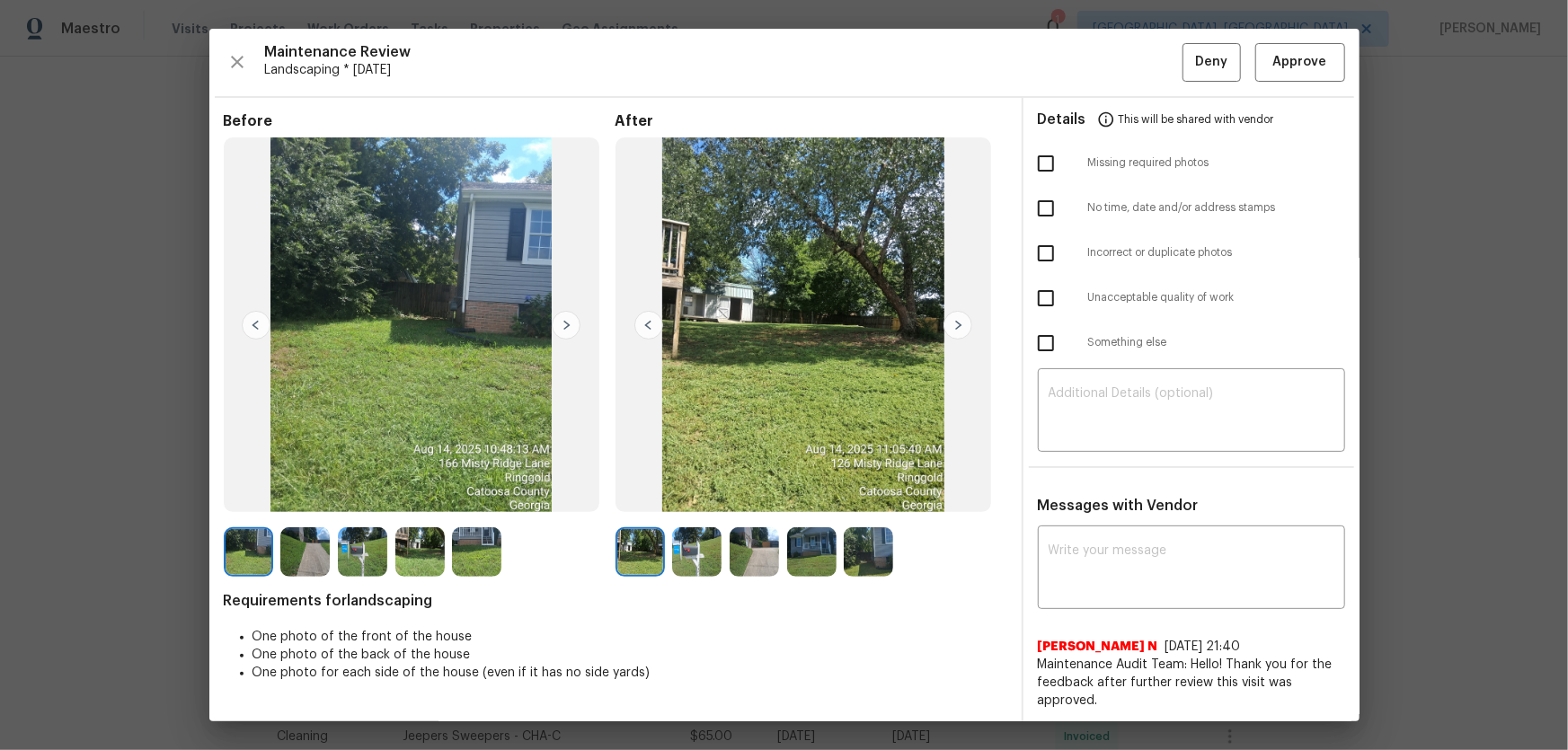
click at [701, 495] on img at bounding box center [696, 552] width 49 height 49
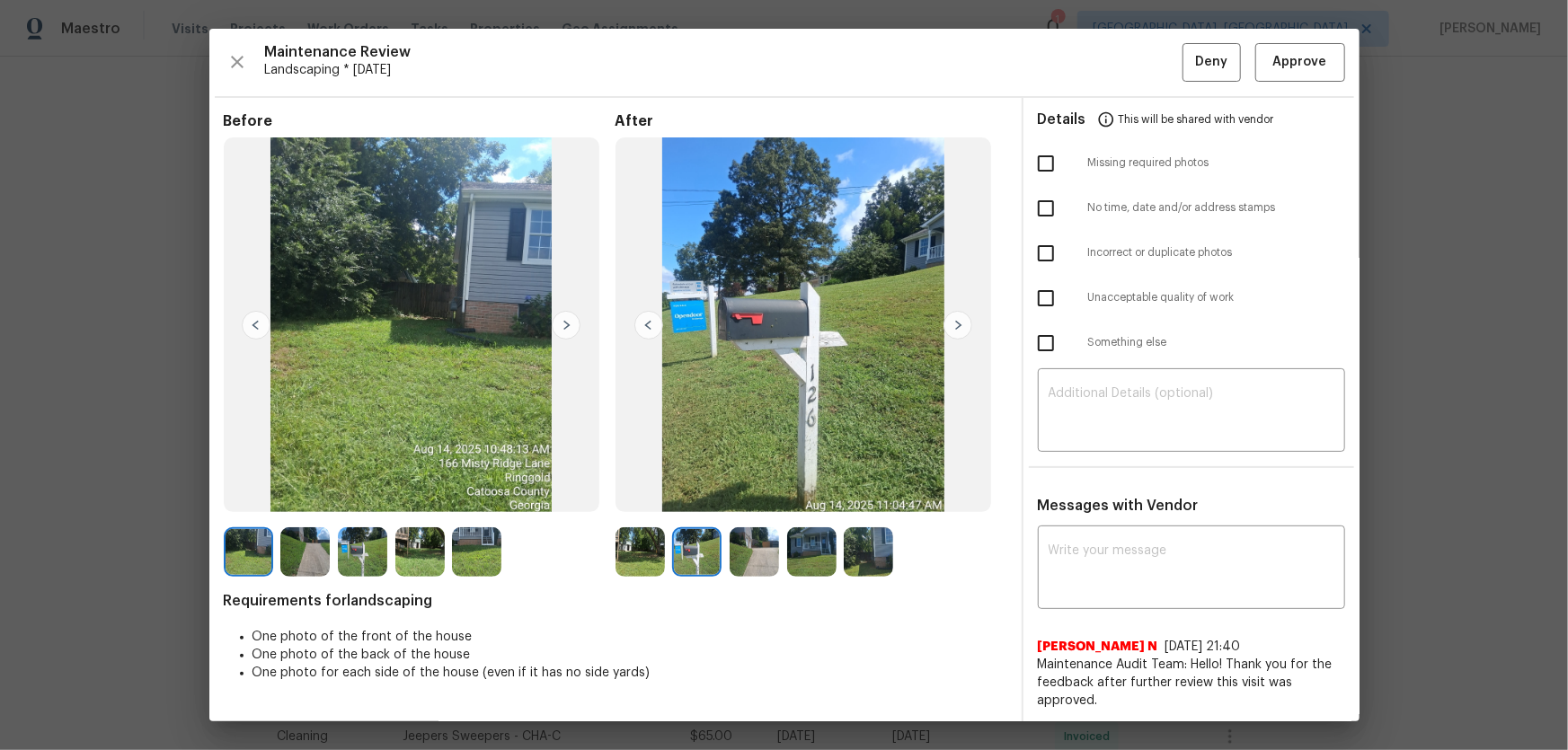
click at [745, 495] on img at bounding box center [754, 552] width 49 height 49
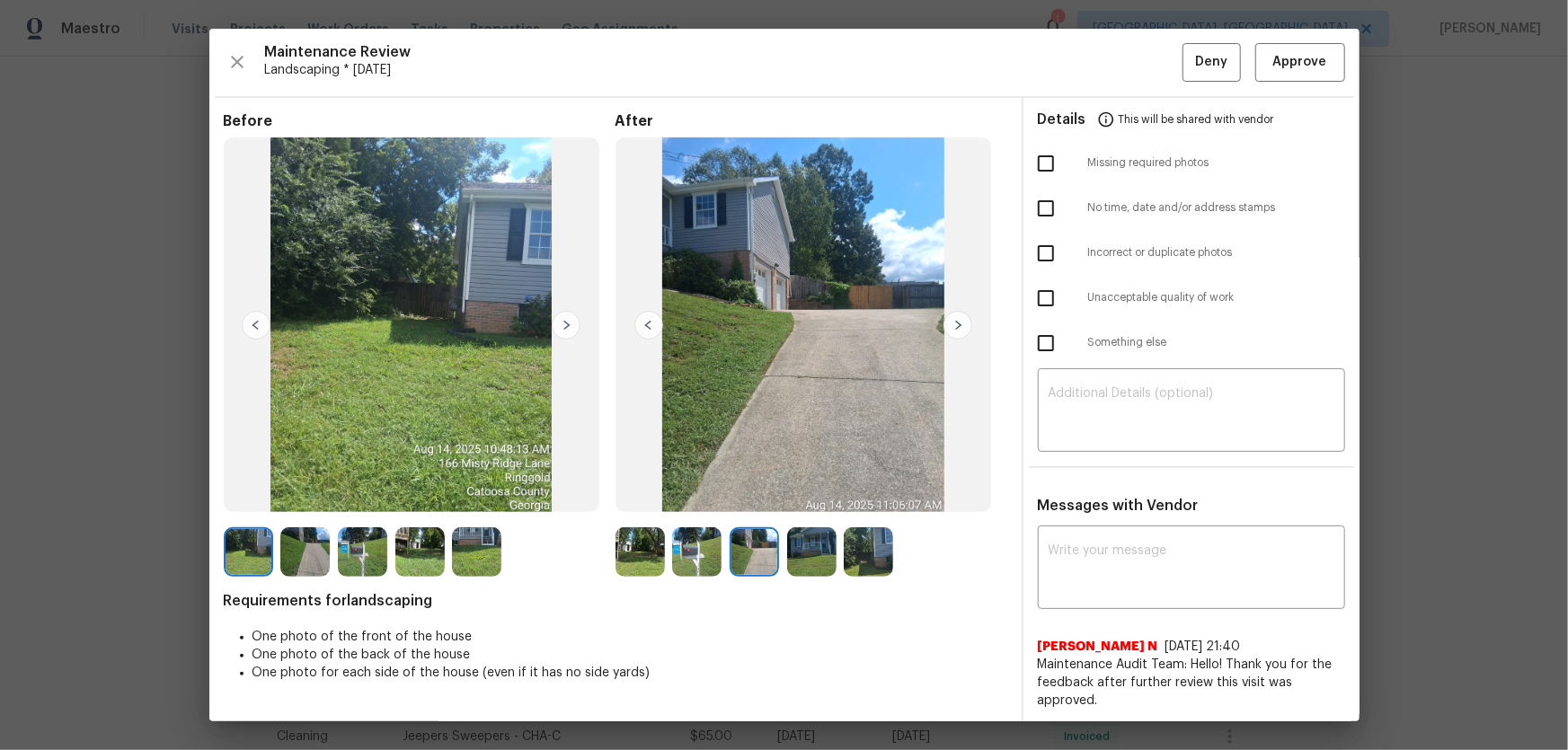
click at [816, 495] on img at bounding box center [811, 552] width 49 height 49
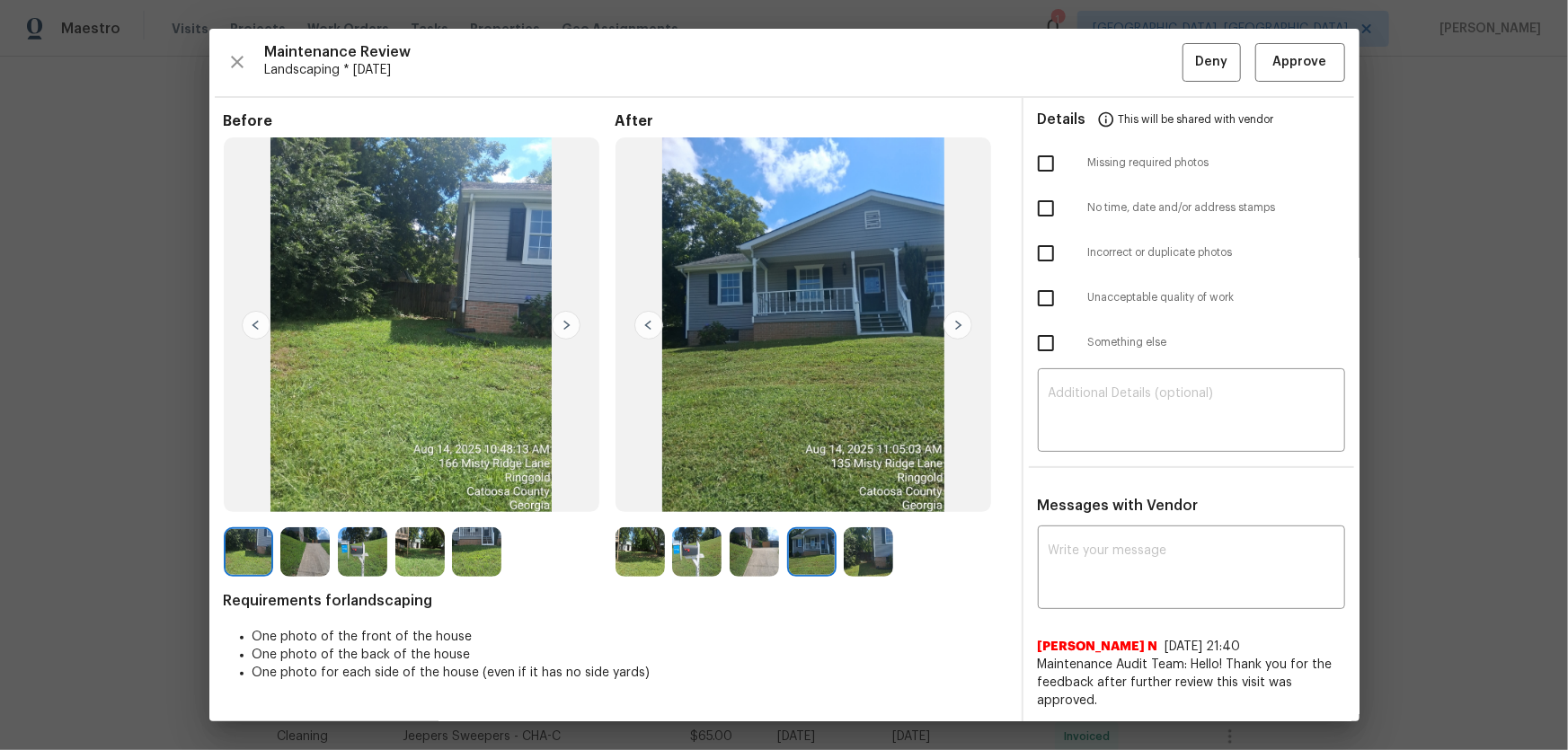
click at [844, 495] on img at bounding box center [868, 552] width 49 height 49
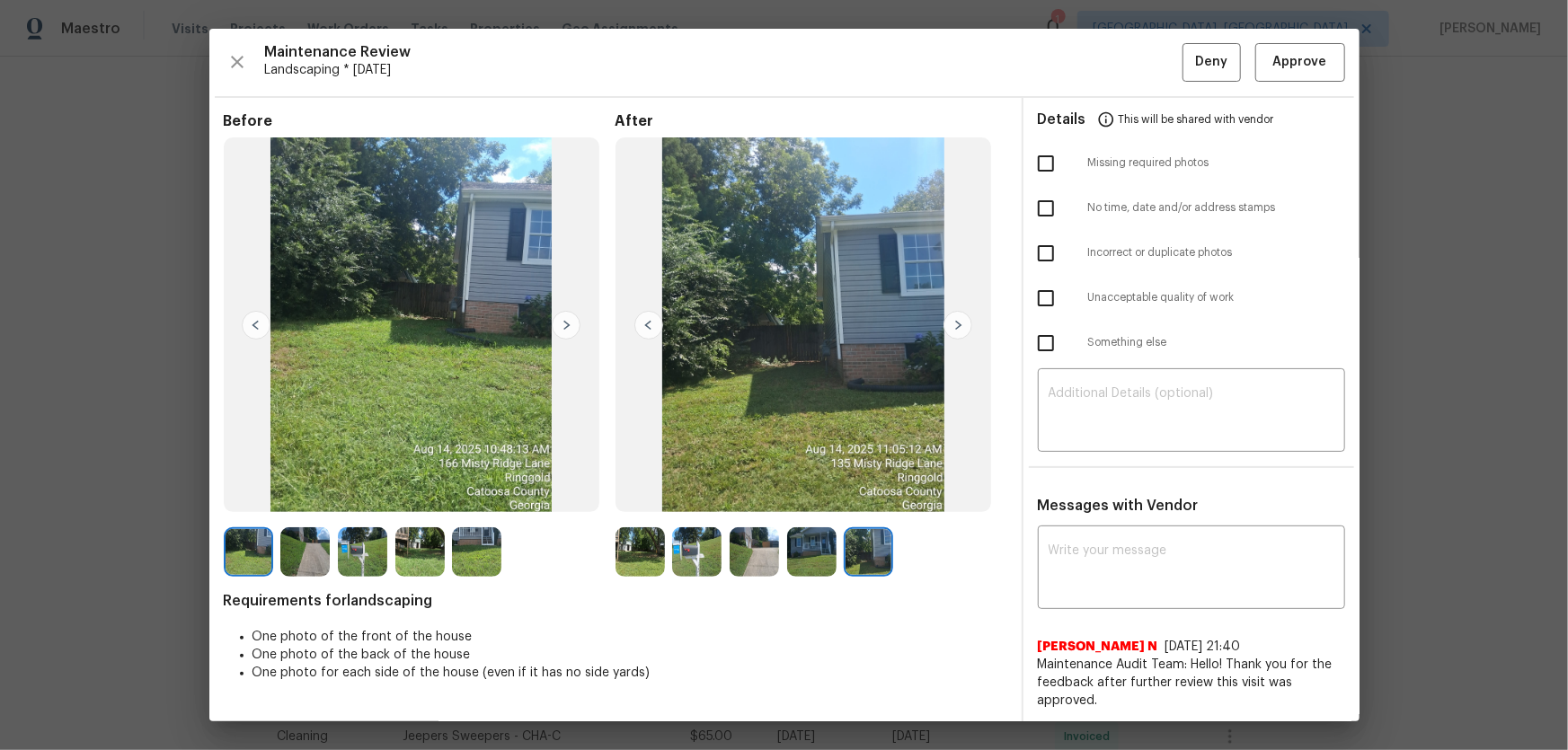
click at [1115, 33] on div "Maintenance Review Landscaping * [DATE] Deny Approve Before After Requirements …" at bounding box center [784, 375] width 1150 height 693
click at [1115, 69] on span "Approve" at bounding box center [1299, 62] width 54 height 23
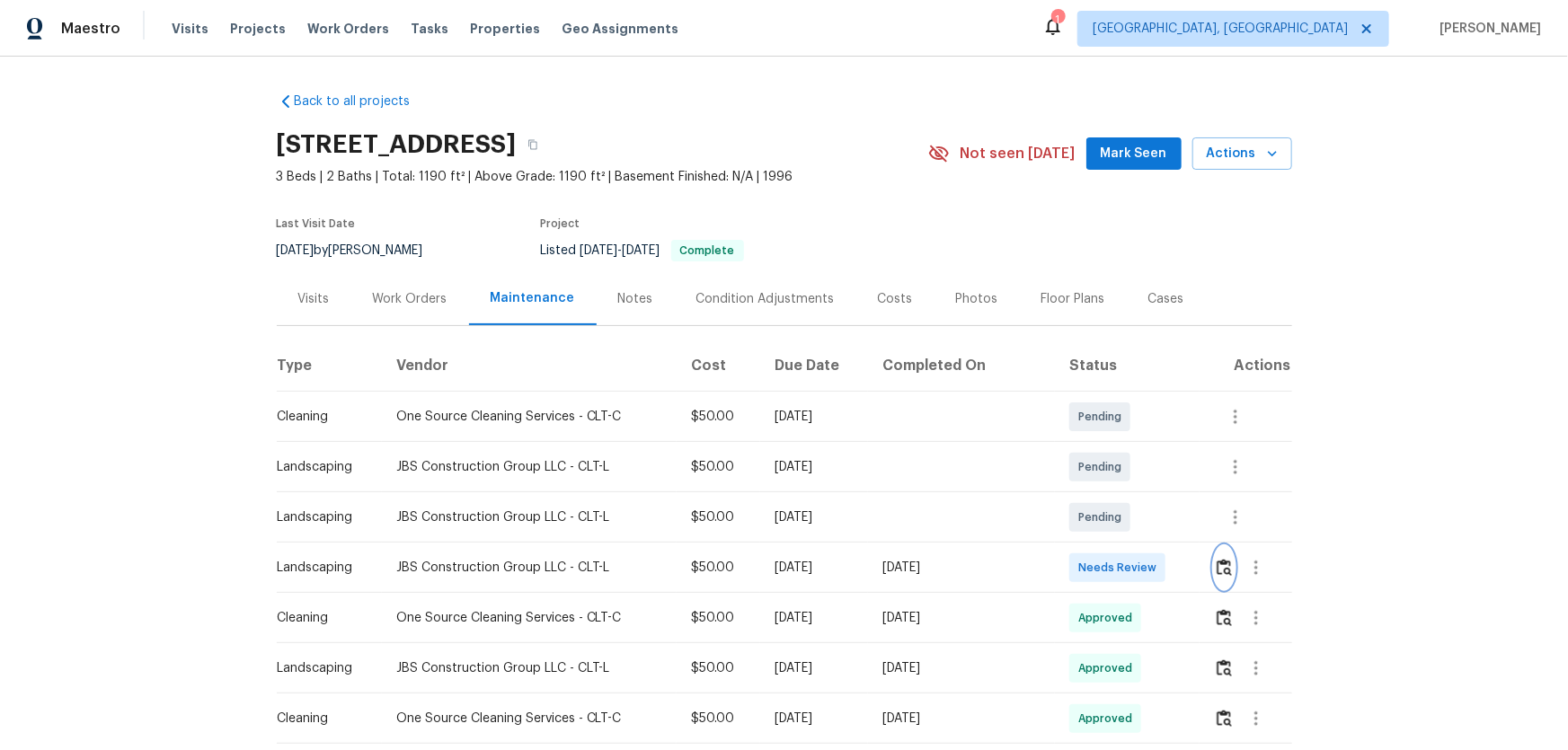
click at [1115, 495] on button "button" at bounding box center [1224, 568] width 21 height 43
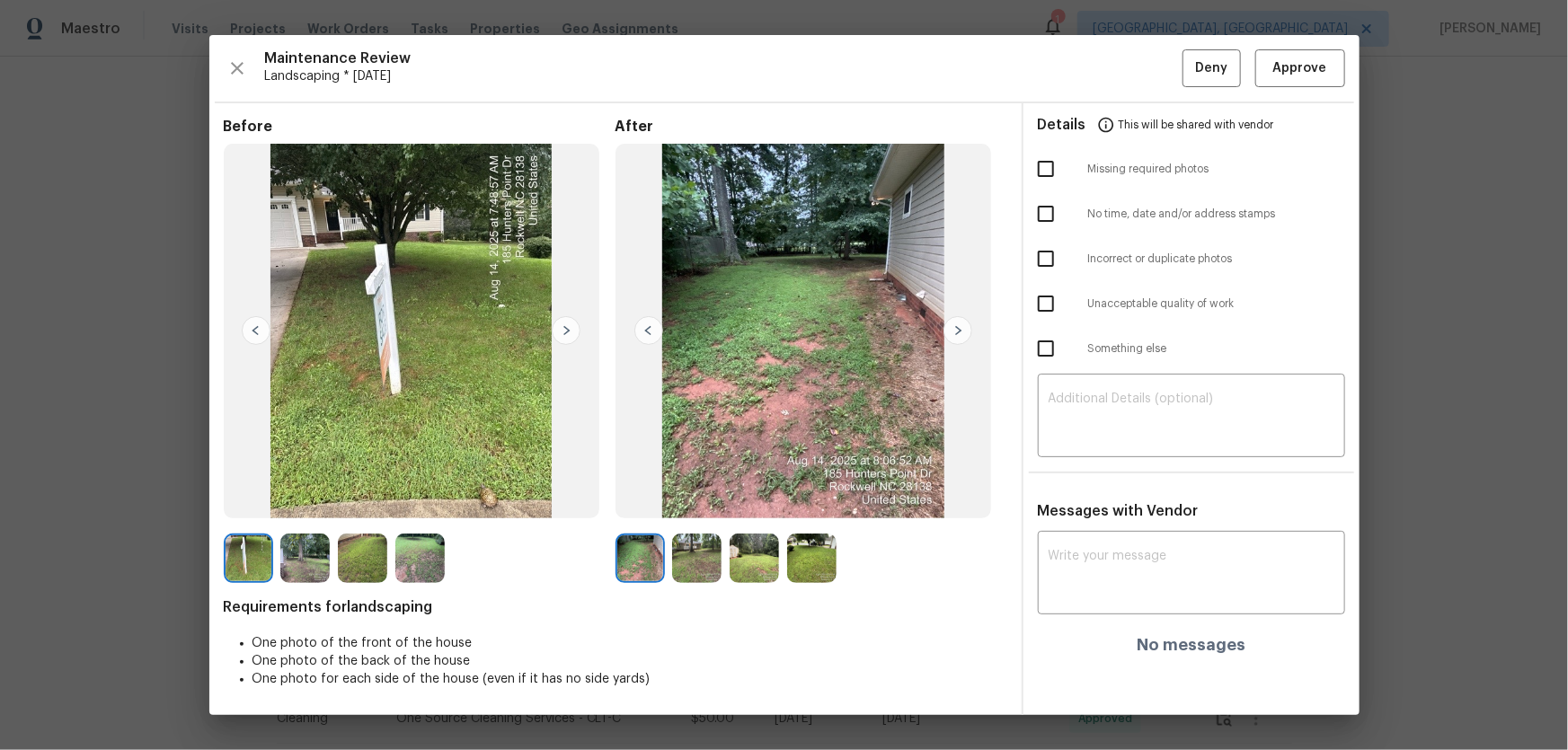
click at [702, 495] on img at bounding box center [696, 558] width 49 height 49
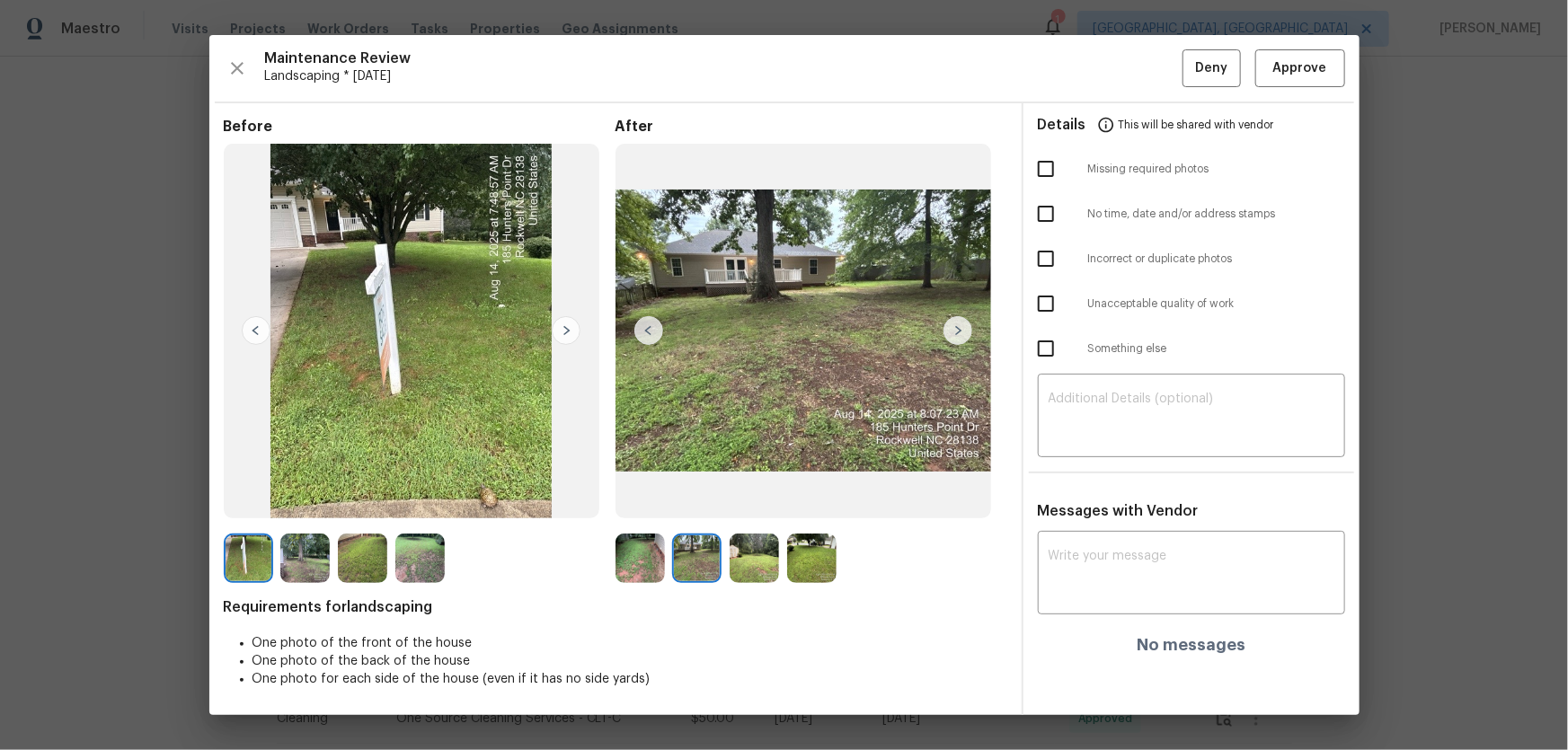
click at [744, 495] on img at bounding box center [754, 558] width 49 height 49
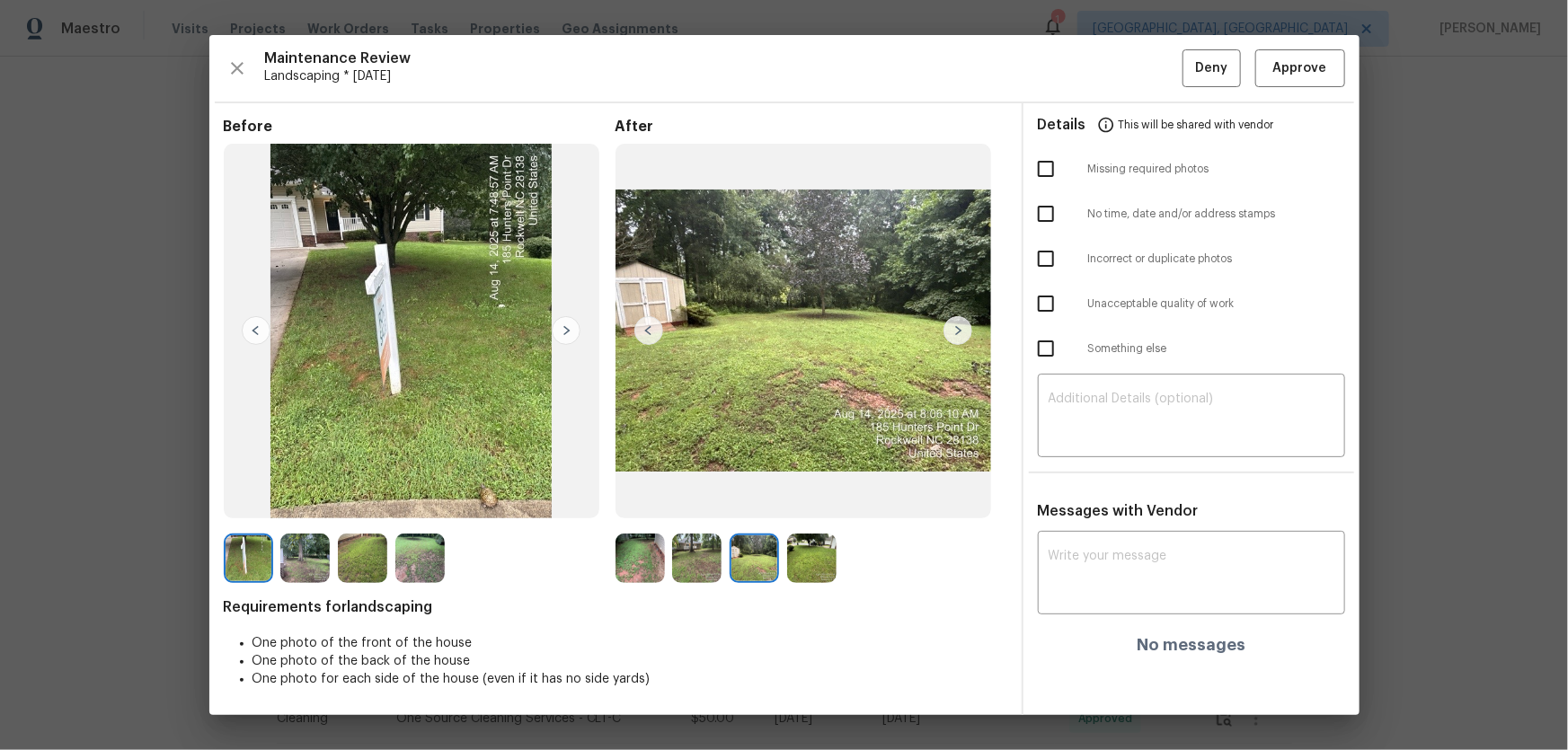
click at [800, 495] on img at bounding box center [811, 558] width 49 height 49
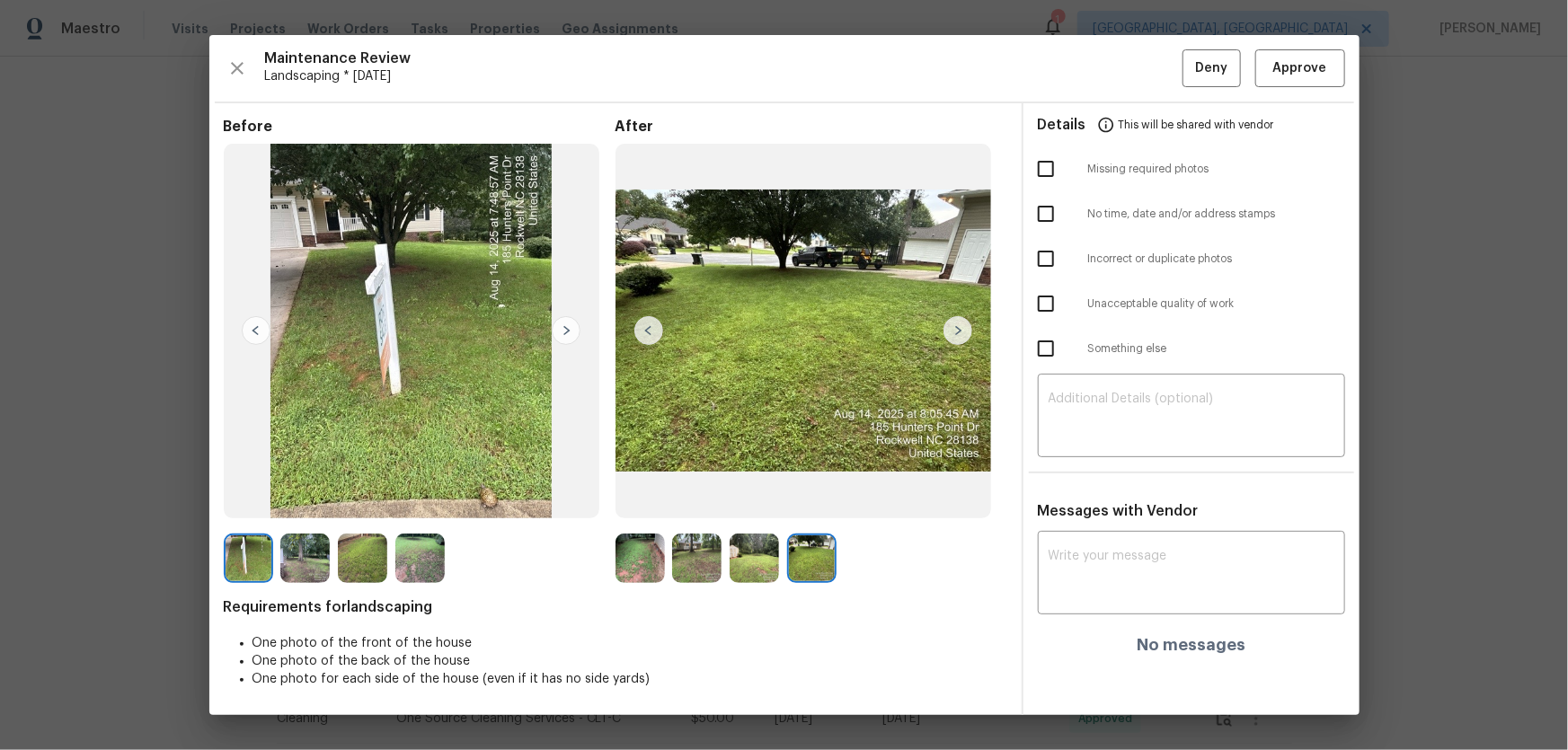
click at [638, 495] on img at bounding box center [640, 558] width 49 height 49
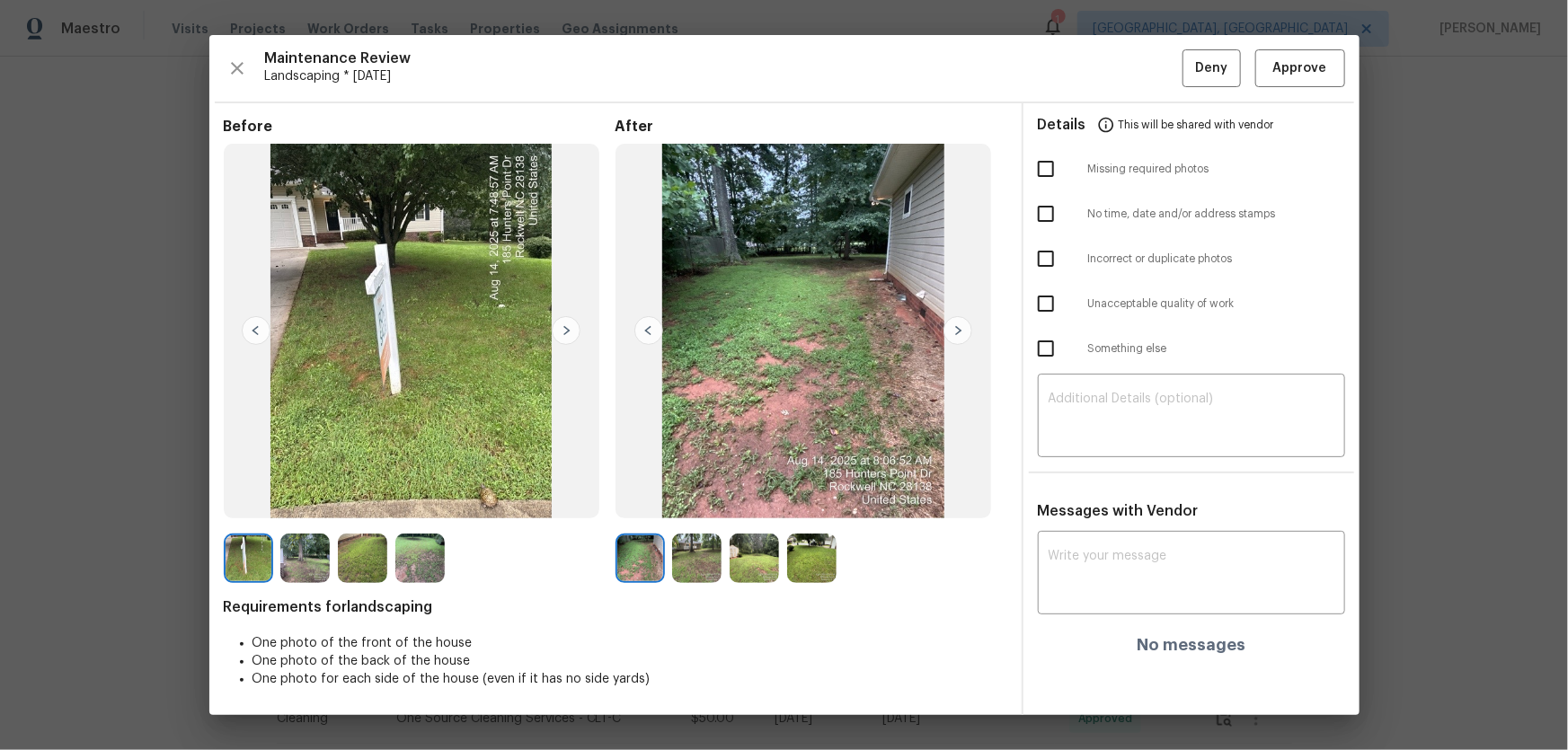
click at [697, 495] on img at bounding box center [696, 558] width 49 height 49
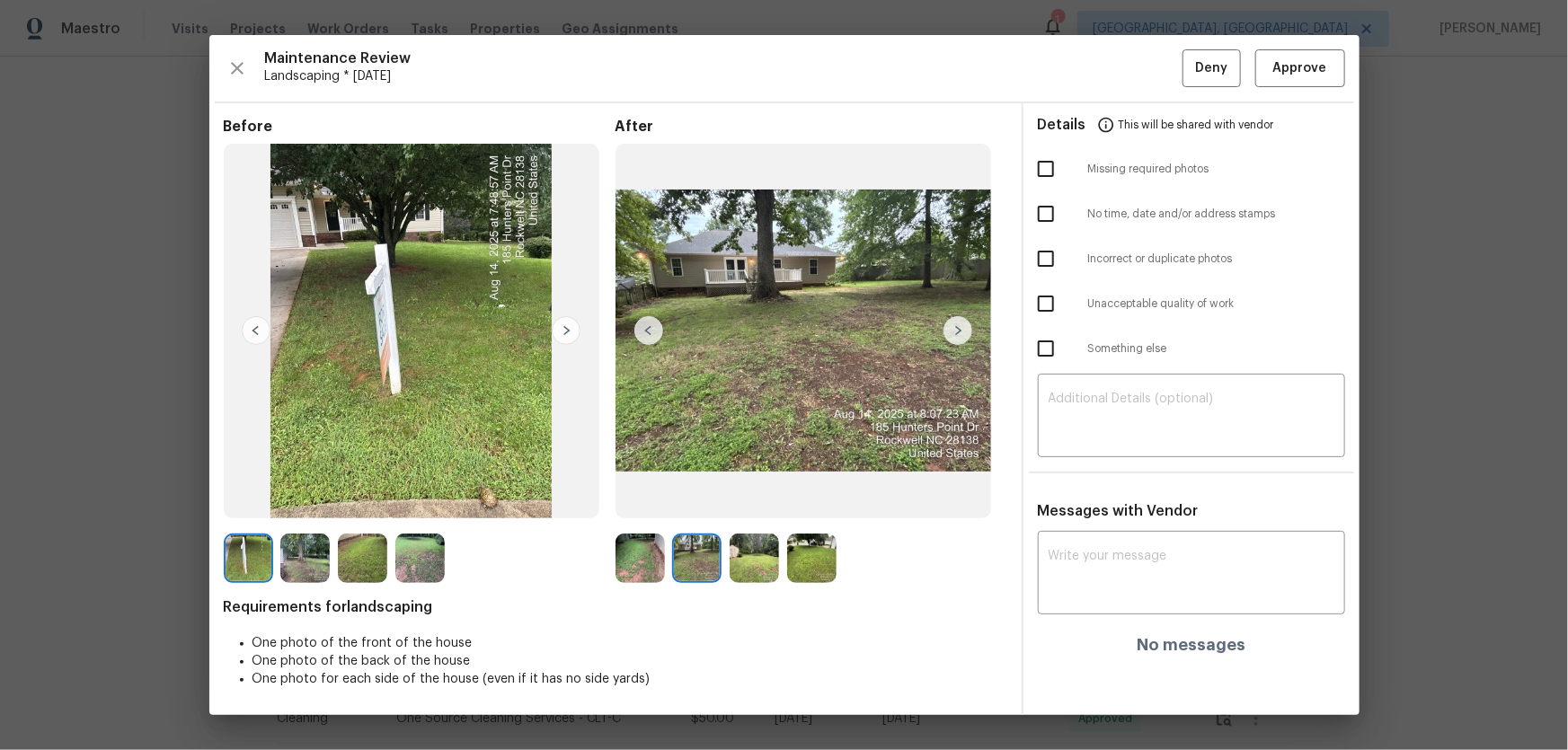
click at [743, 495] on img at bounding box center [754, 558] width 49 height 49
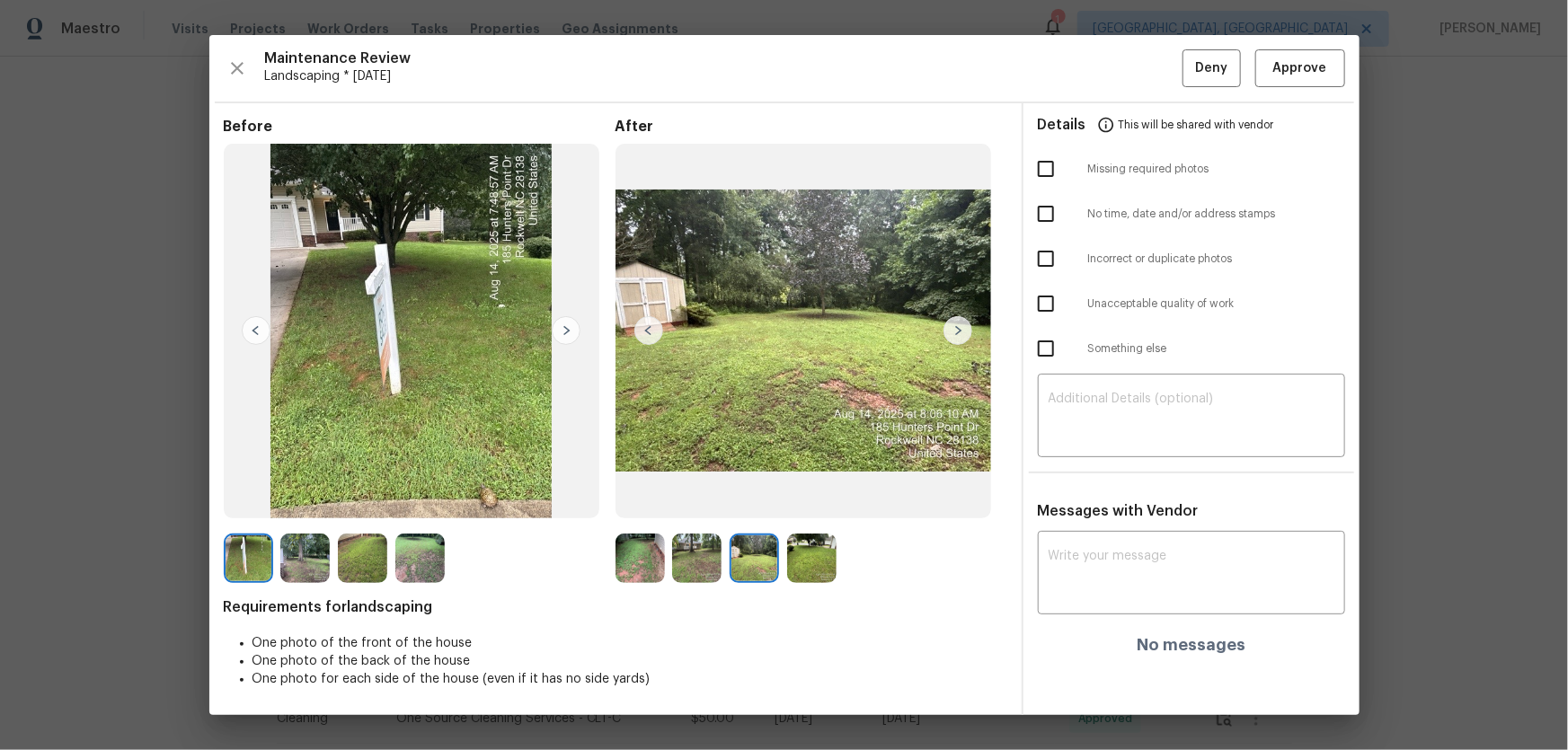
click at [809, 495] on img at bounding box center [811, 558] width 49 height 49
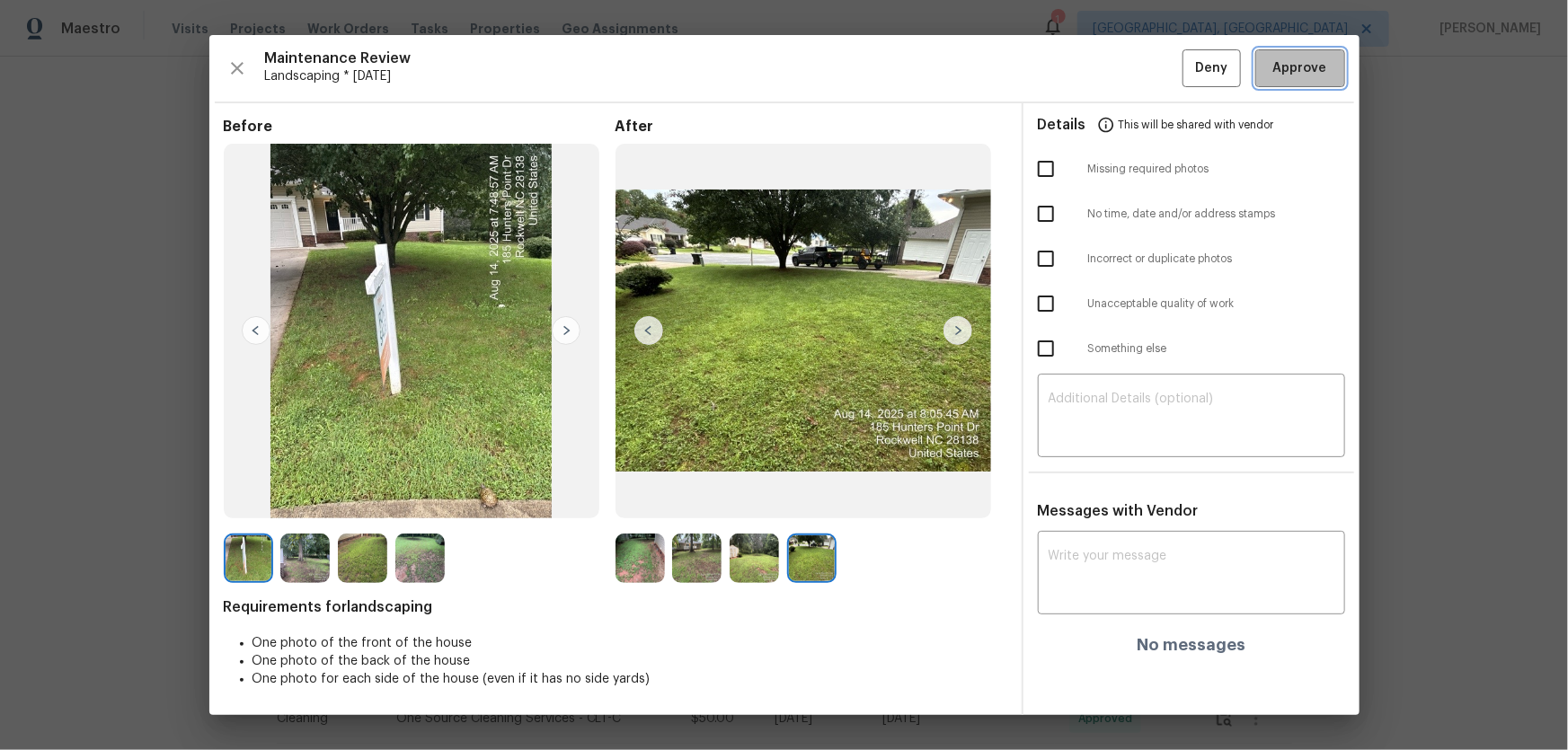
click at [1115, 81] on button "Approve" at bounding box center [1299, 68] width 90 height 39
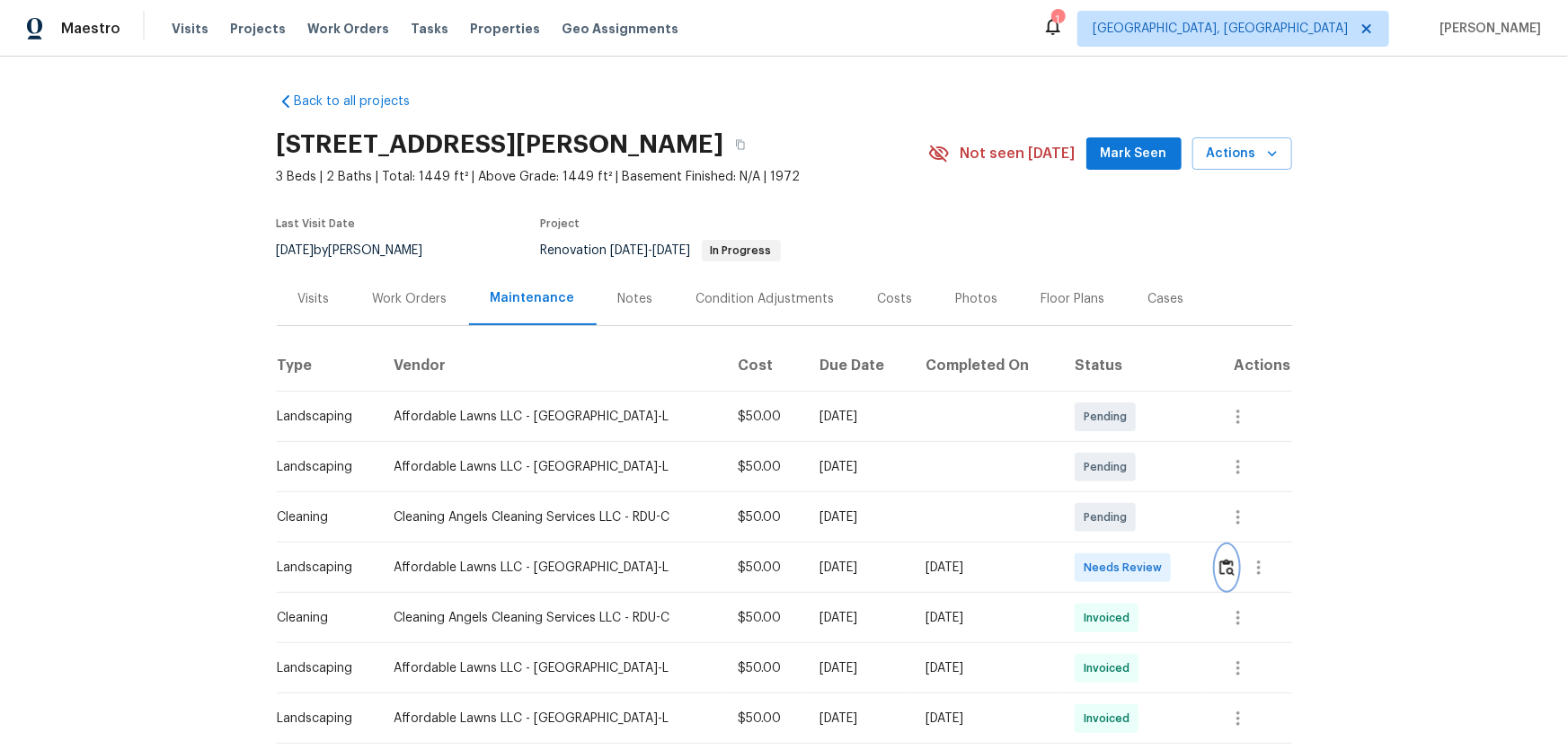
click at [1115, 495] on img "button" at bounding box center [1227, 567] width 15 height 17
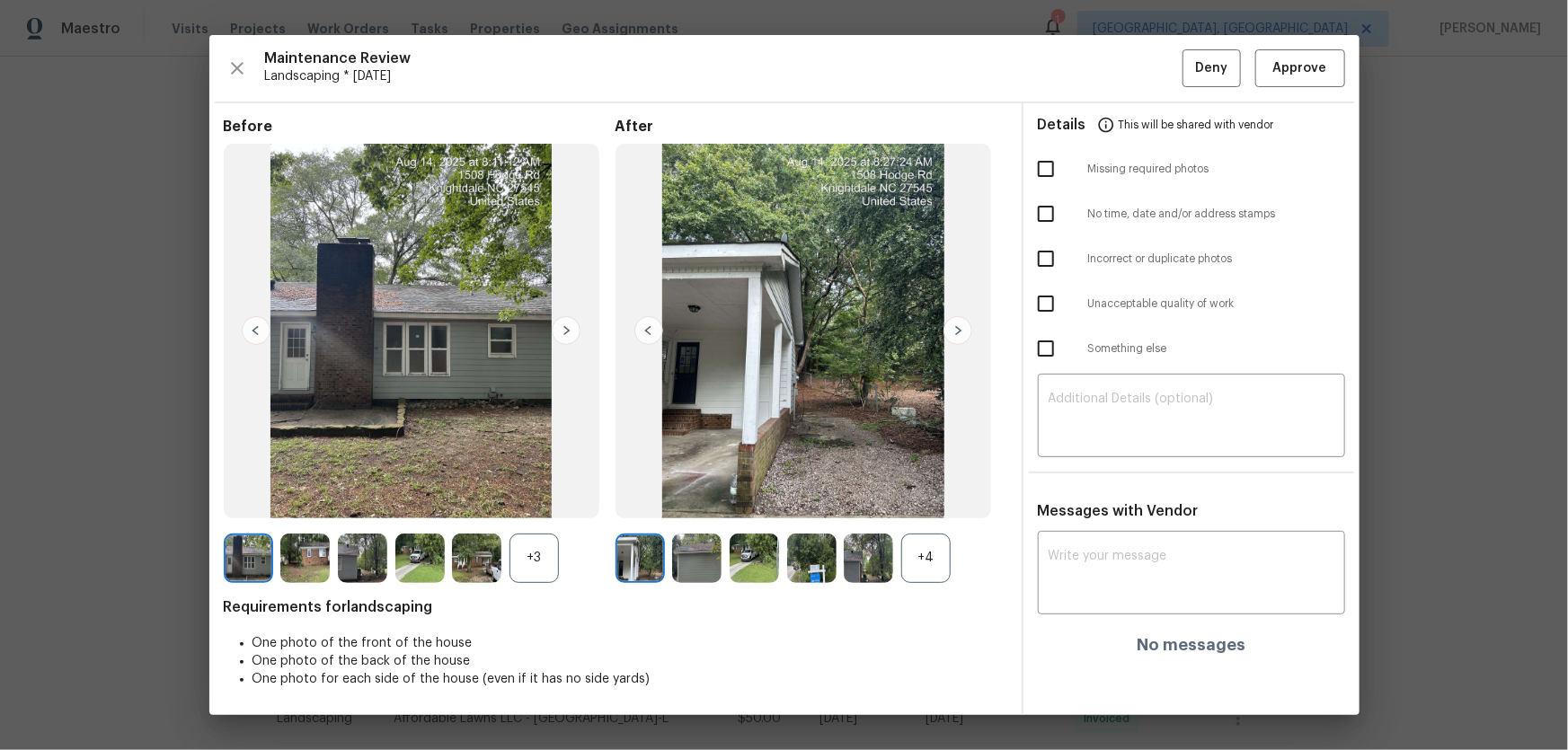
click at [933, 495] on div "+4" at bounding box center [925, 558] width 49 height 49
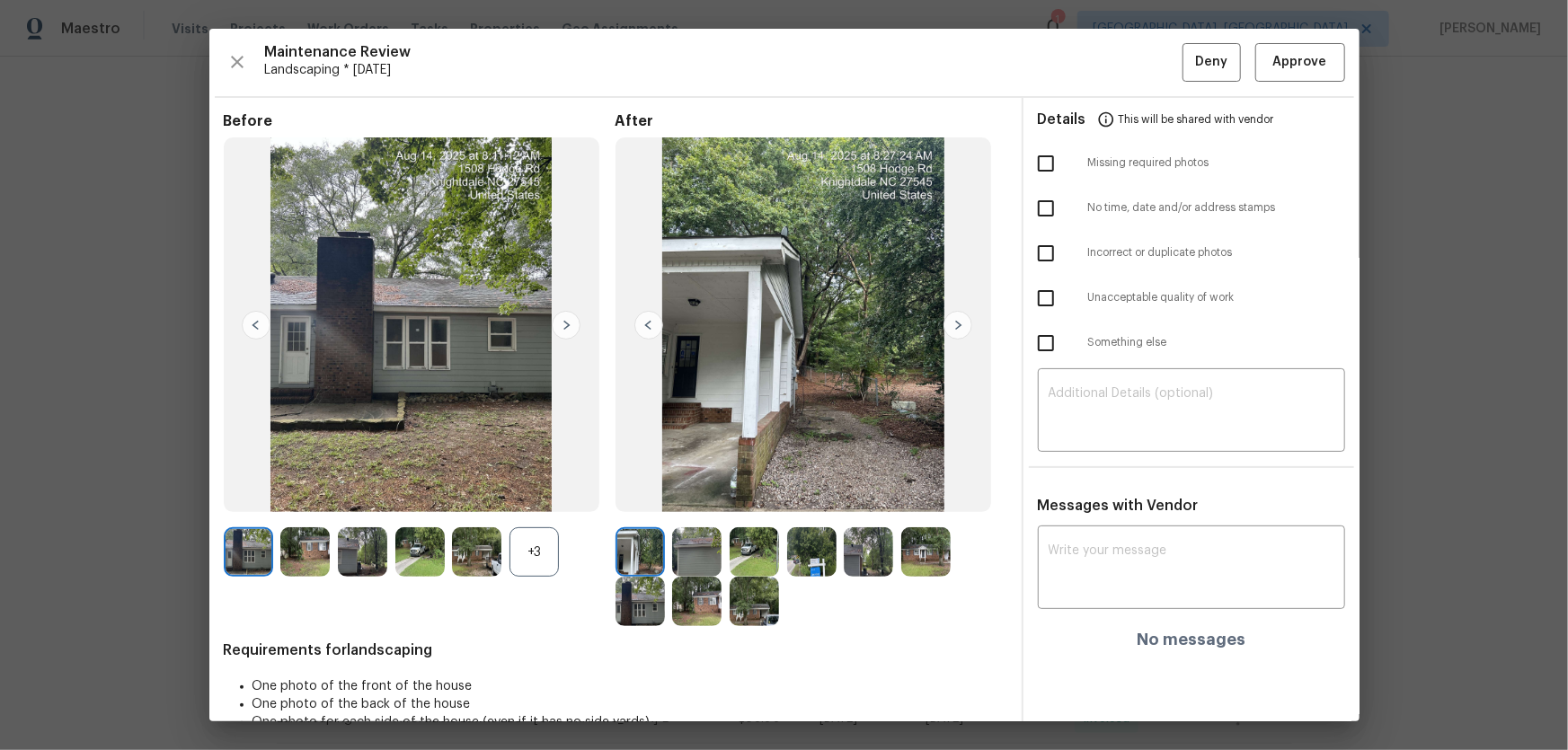
click at [548, 495] on div "+3" at bounding box center [534, 552] width 49 height 49
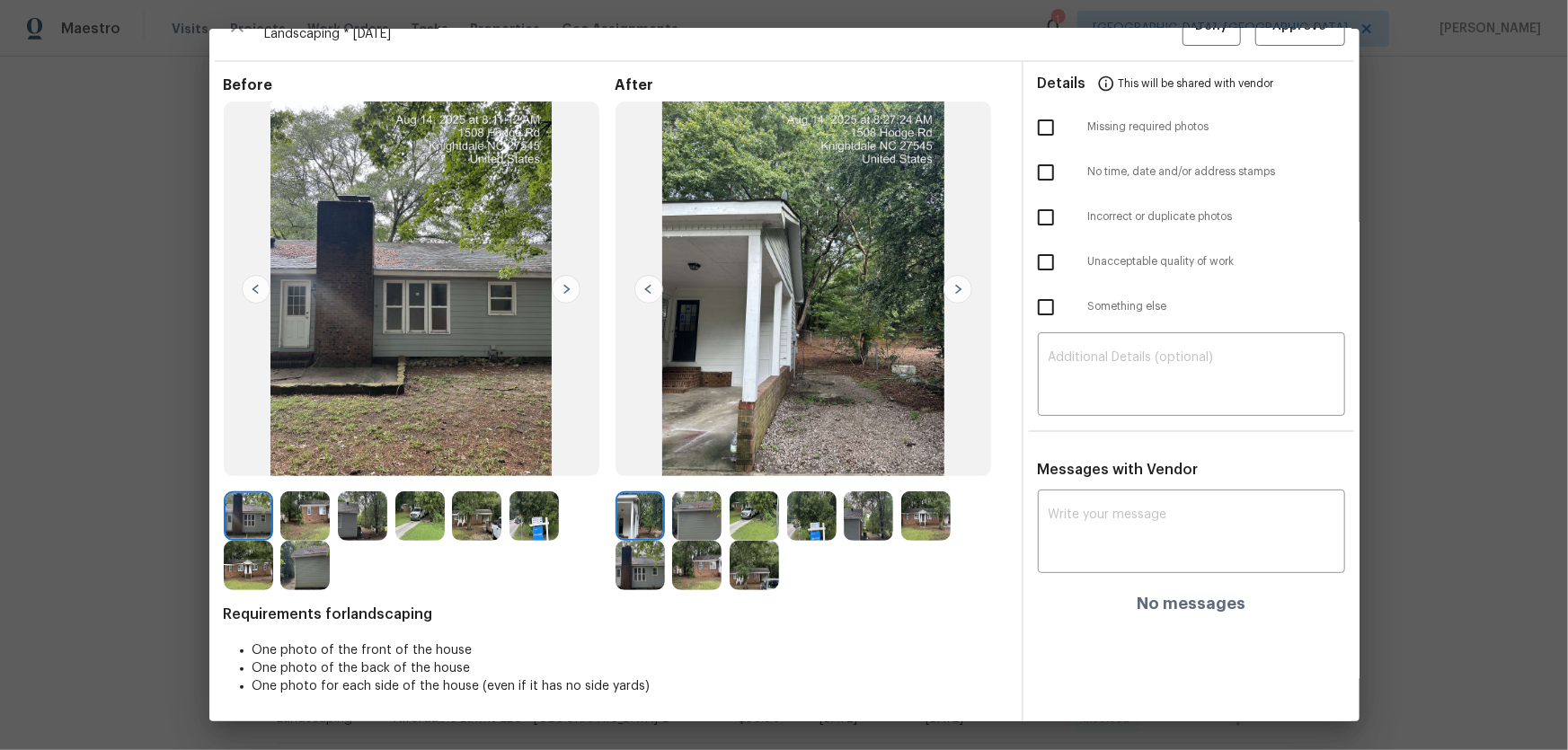
click at [699, 495] on img at bounding box center [696, 515] width 49 height 49
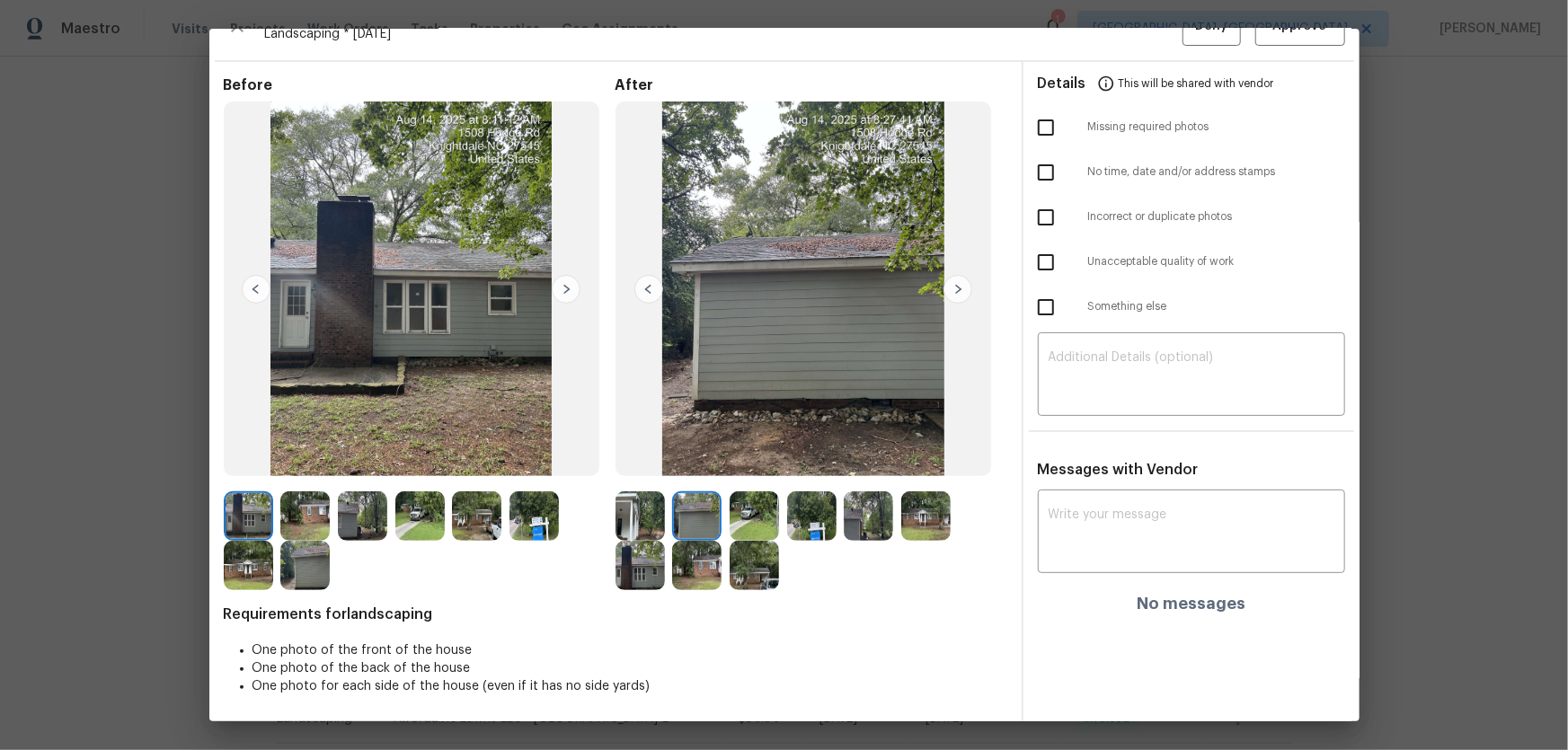
click at [750, 495] on img at bounding box center [754, 515] width 49 height 49
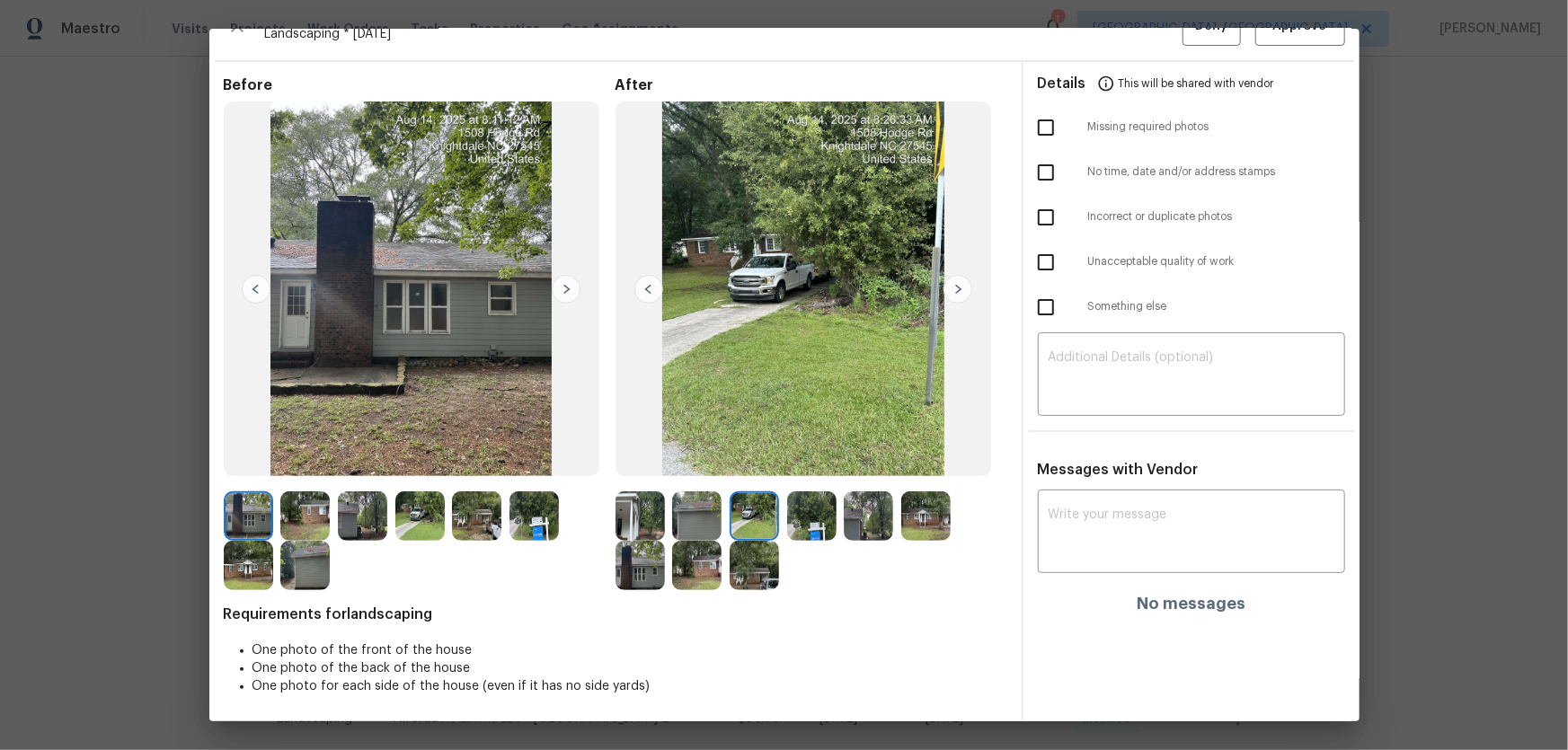
click at [798, 495] on img at bounding box center [811, 515] width 49 height 49
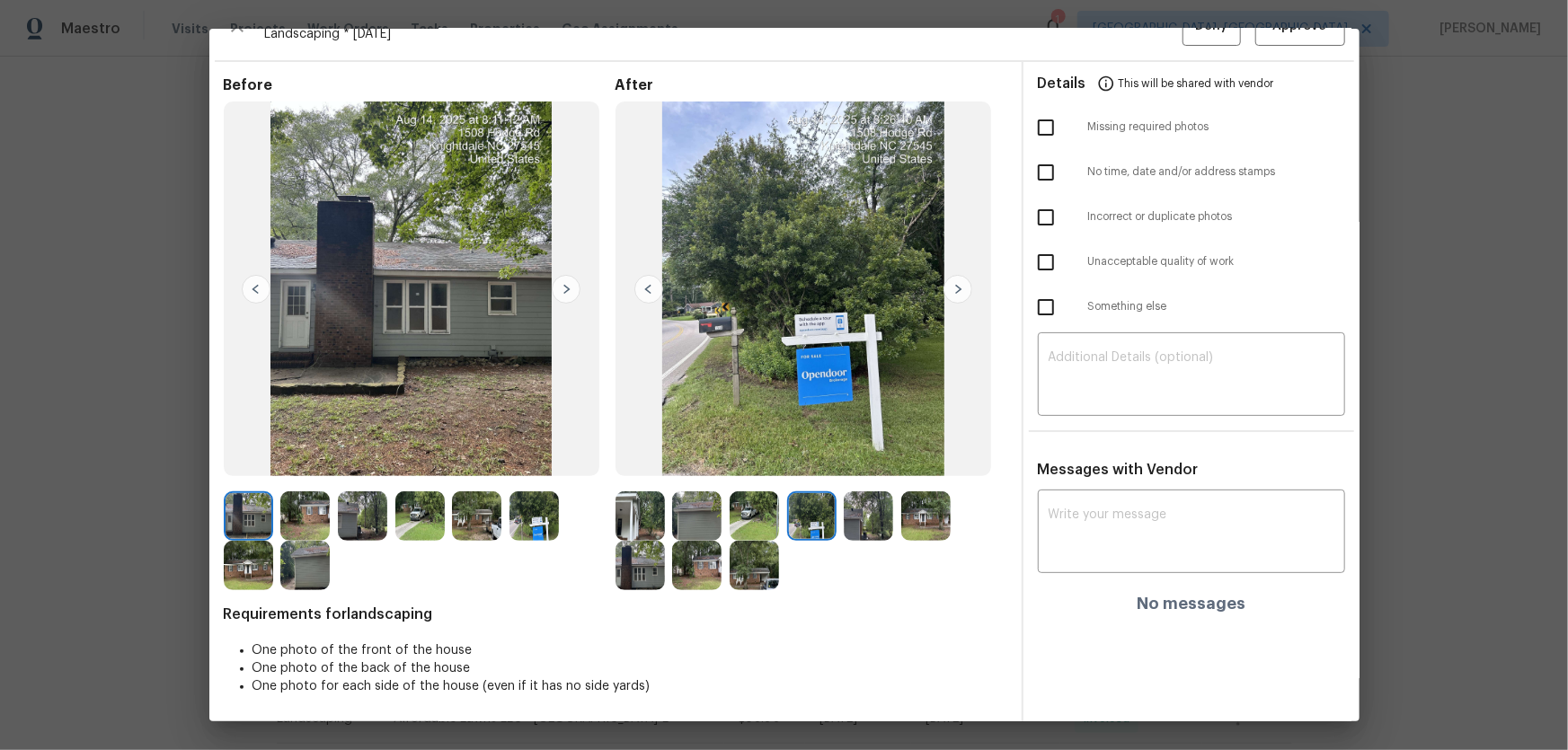
click at [854, 495] on img at bounding box center [868, 515] width 49 height 49
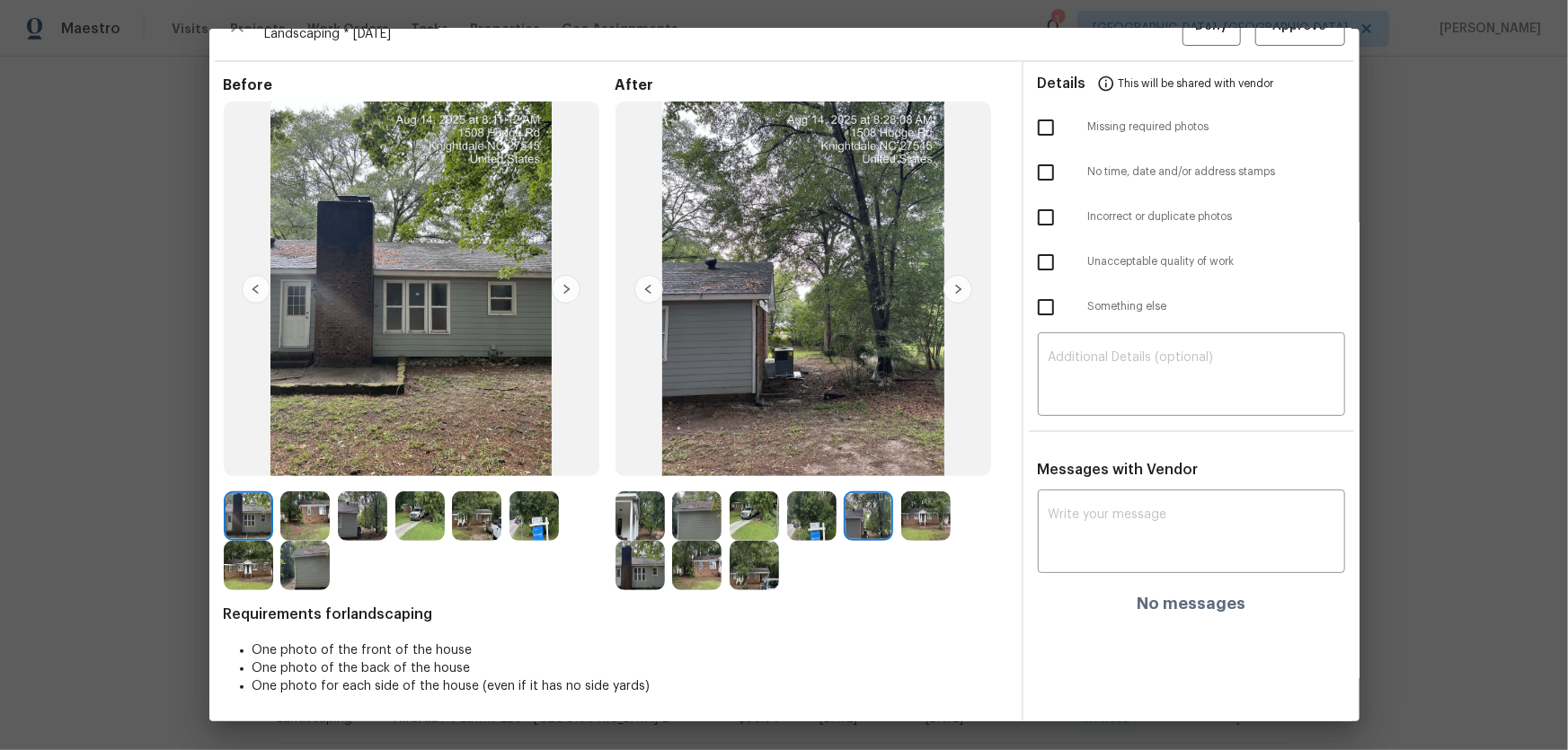
click at [912, 495] on img at bounding box center [925, 515] width 49 height 49
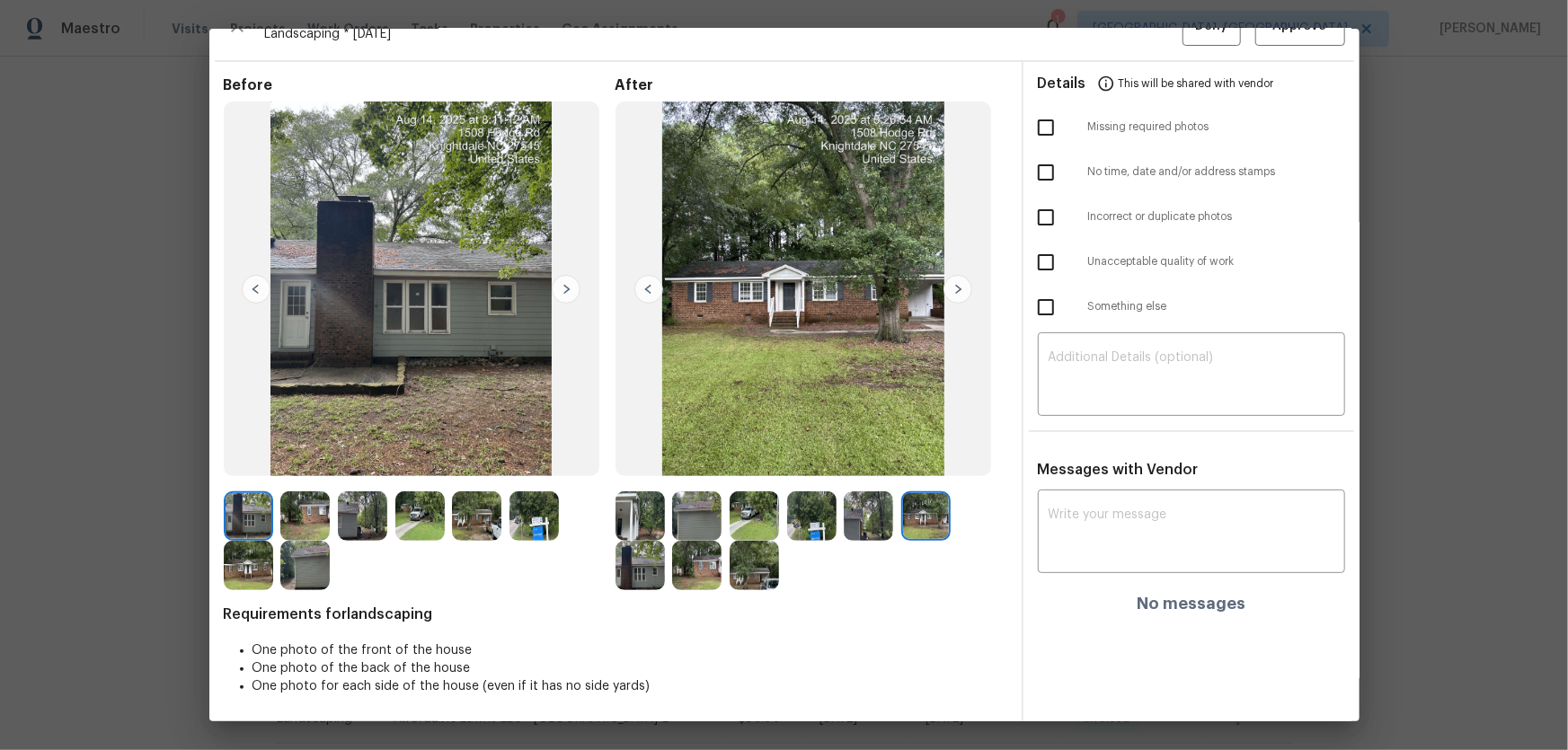
click at [615, 495] on img at bounding box center [640, 565] width 49 height 49
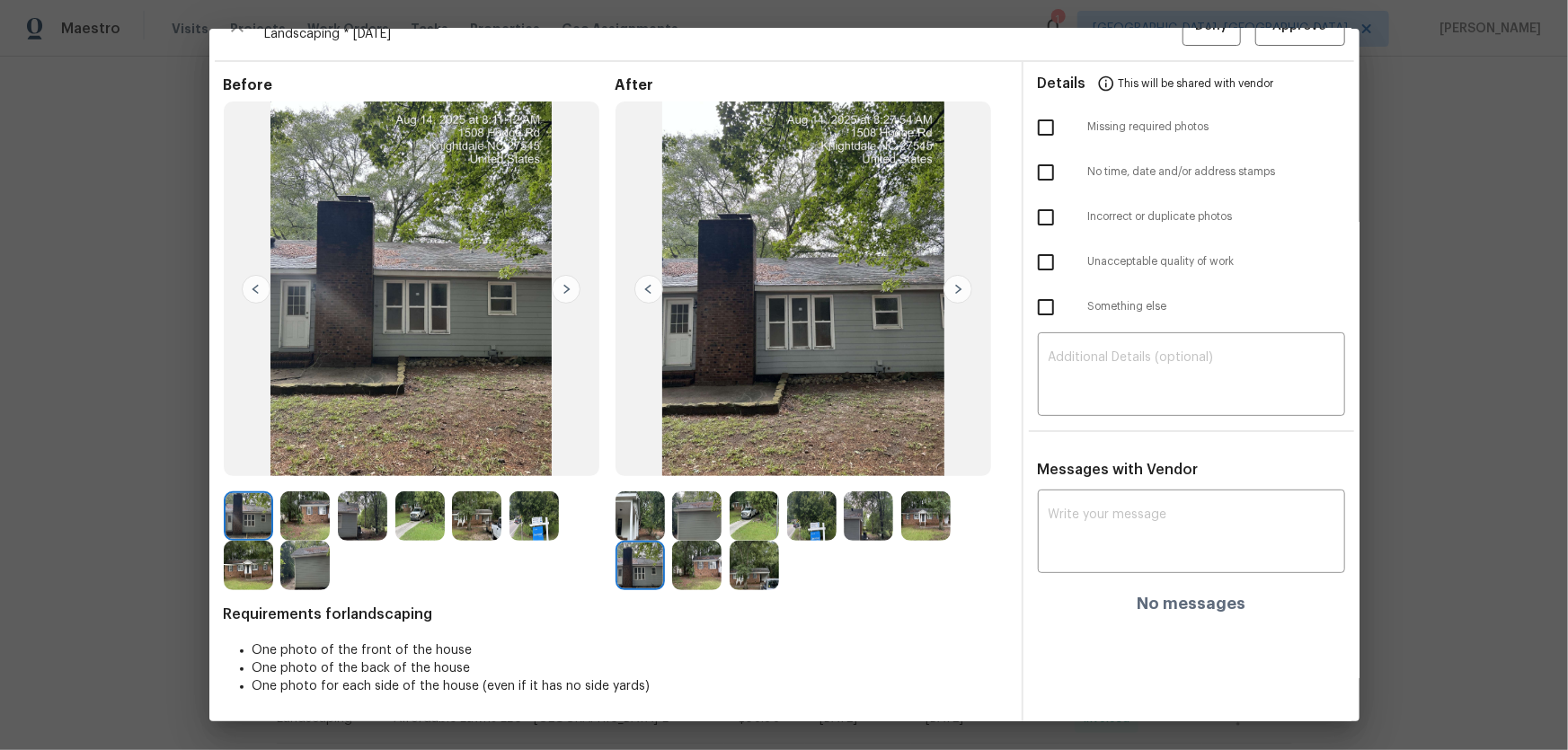
click at [683, 495] on img at bounding box center [696, 565] width 49 height 49
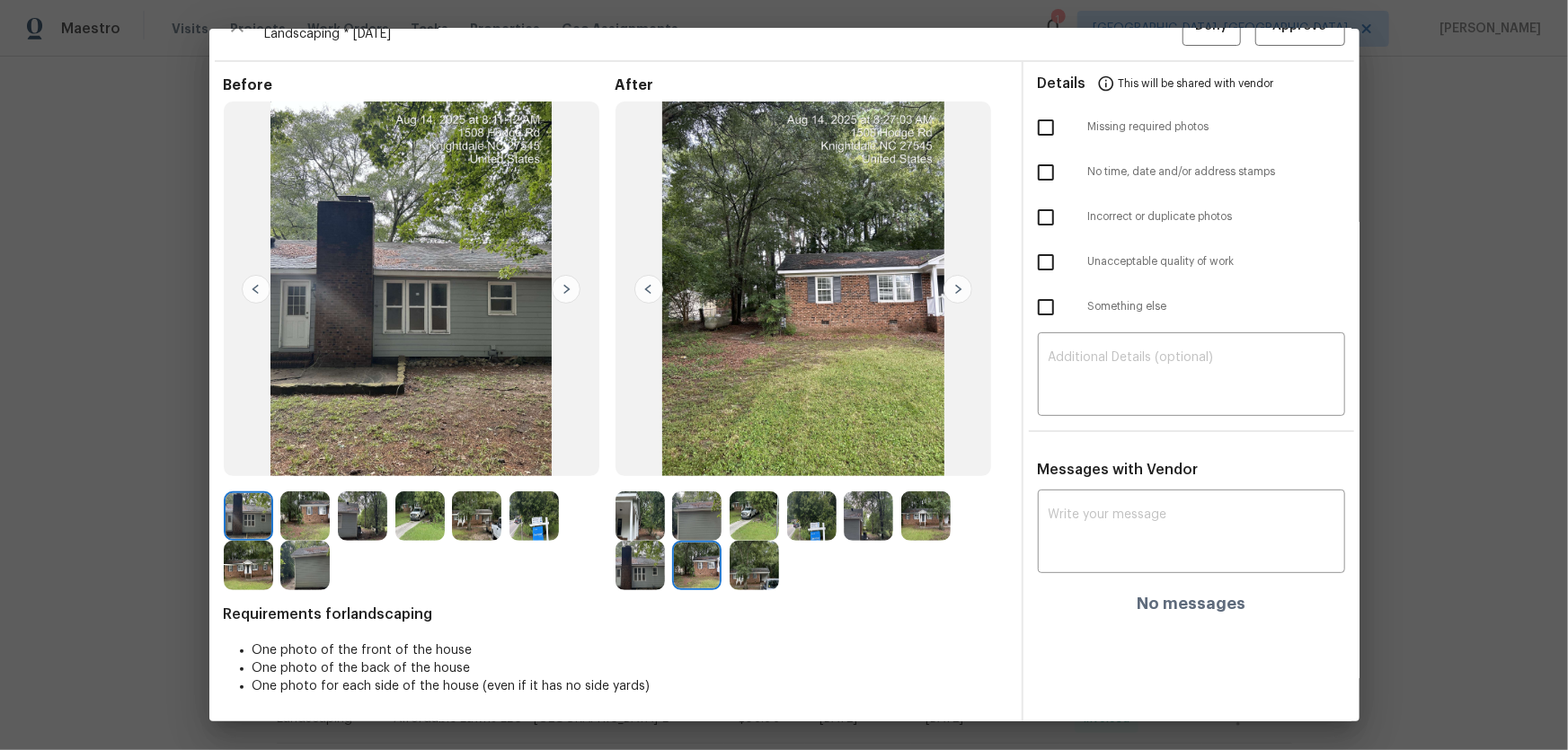
click at [739, 495] on img at bounding box center [754, 565] width 49 height 49
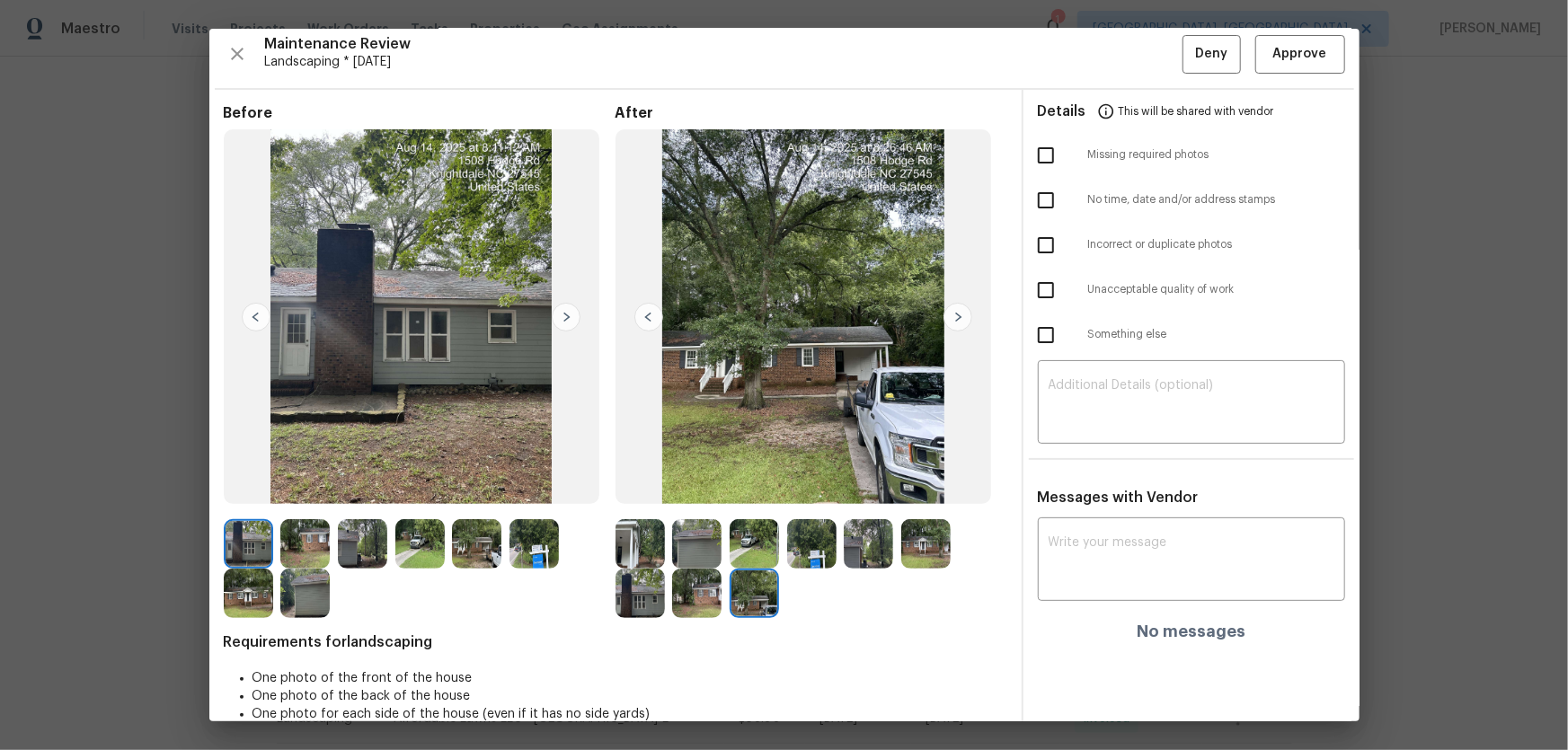
scroll to position [0, 0]
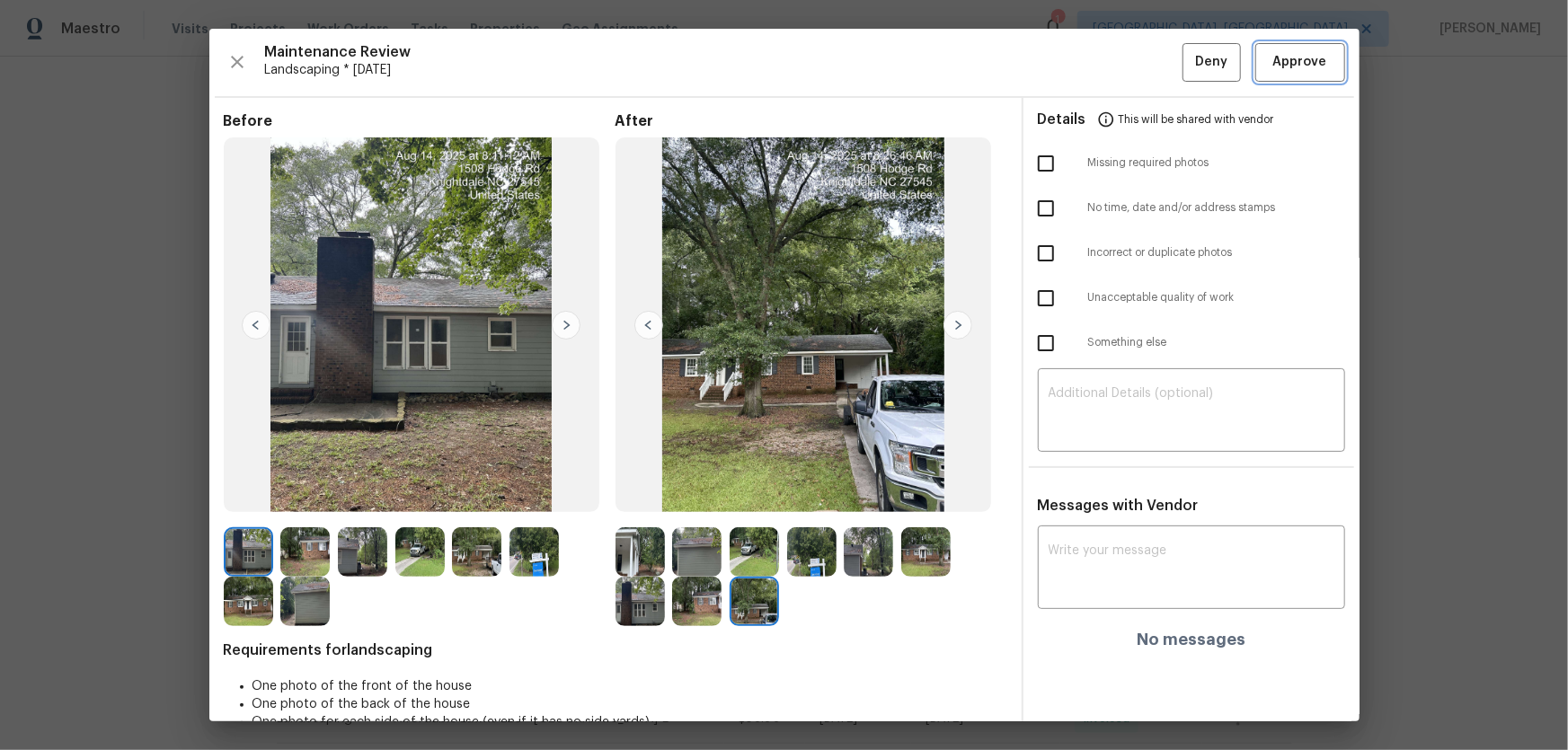
click at [1115, 57] on span "Approve" at bounding box center [1299, 62] width 54 height 23
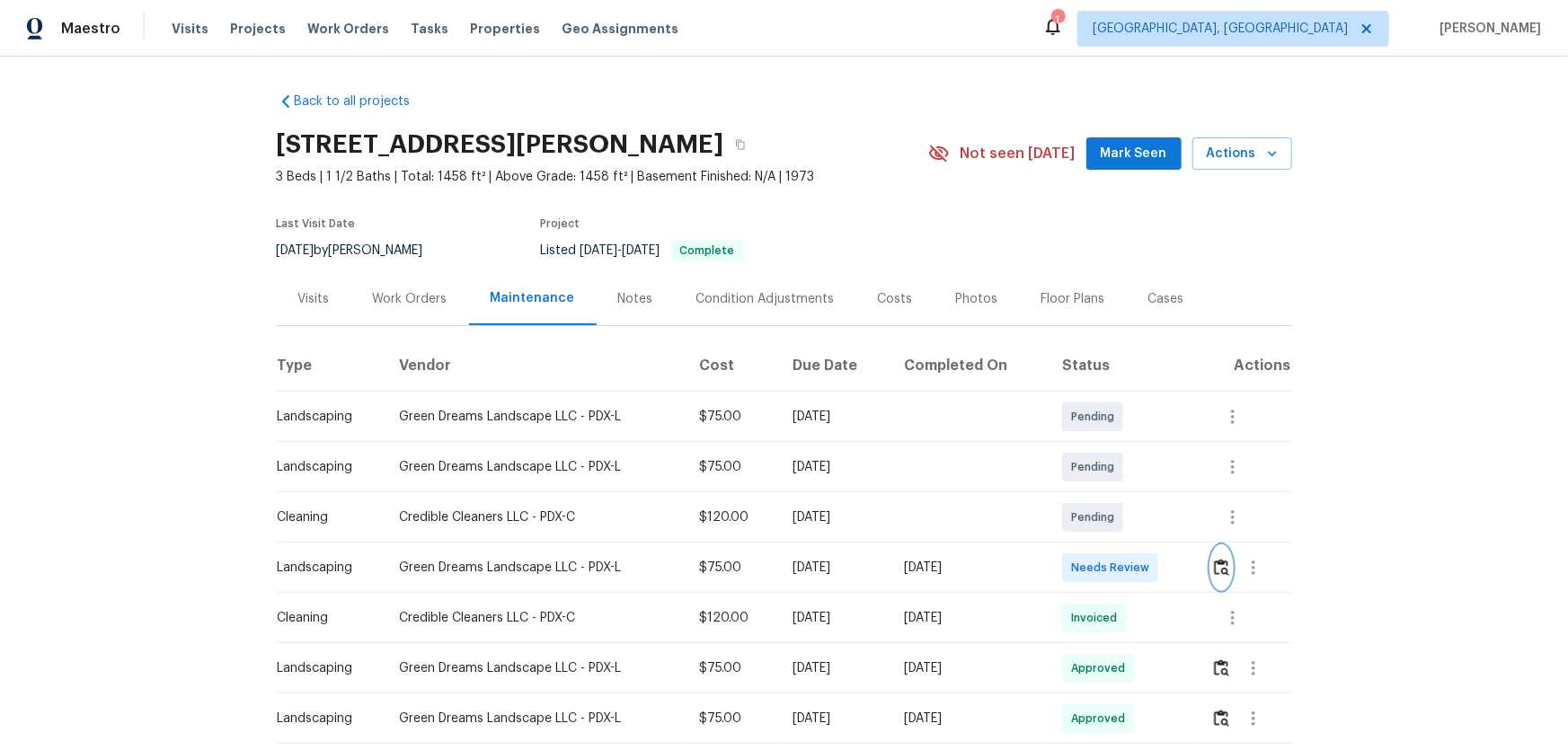
click at [1115, 495] on button "button" at bounding box center [1221, 568] width 21 height 43
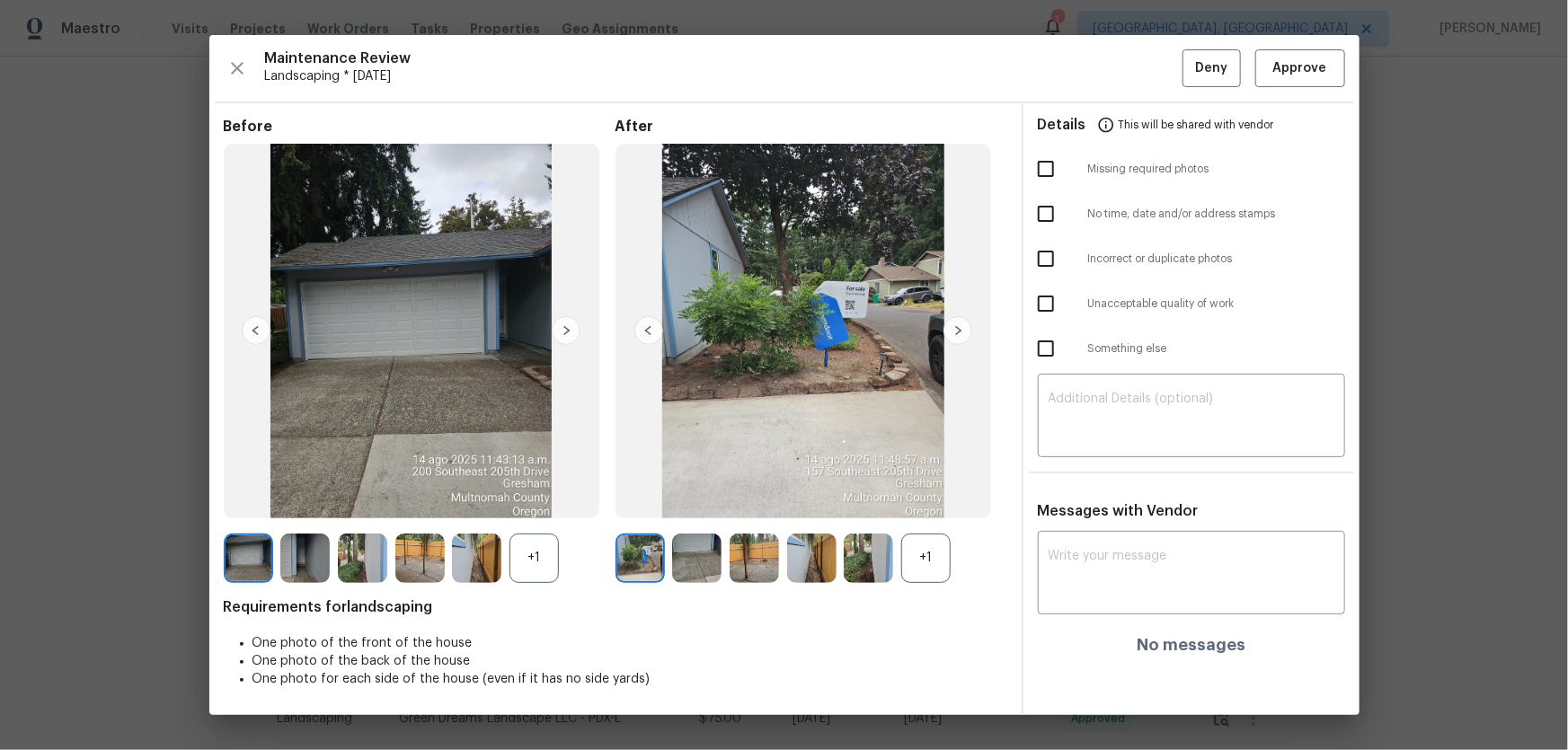
click at [916, 495] on div "+1" at bounding box center [925, 558] width 49 height 49
click at [526, 495] on div "+1" at bounding box center [534, 558] width 49 height 49
click at [696, 495] on img at bounding box center [696, 558] width 49 height 49
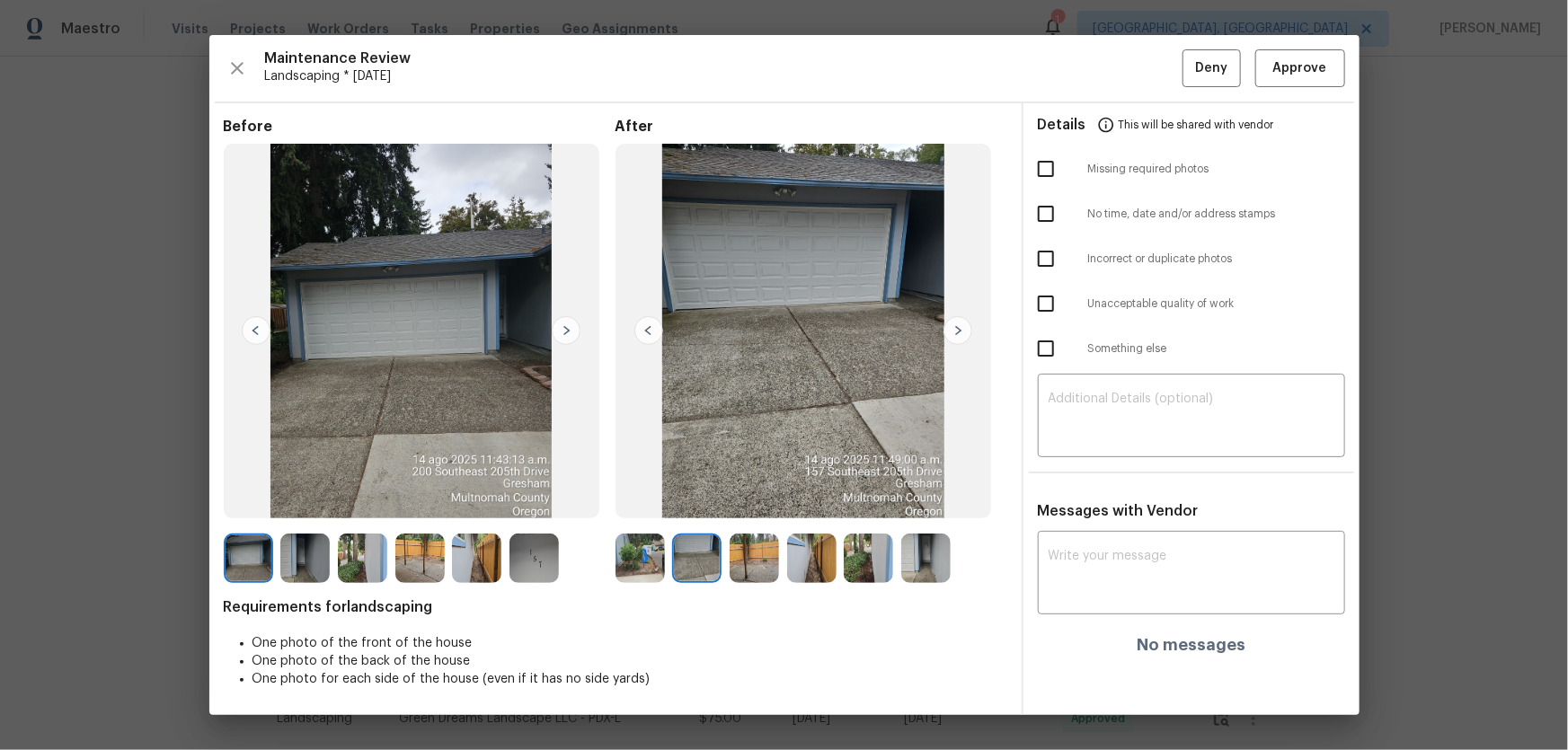
click at [760, 495] on img at bounding box center [754, 558] width 49 height 49
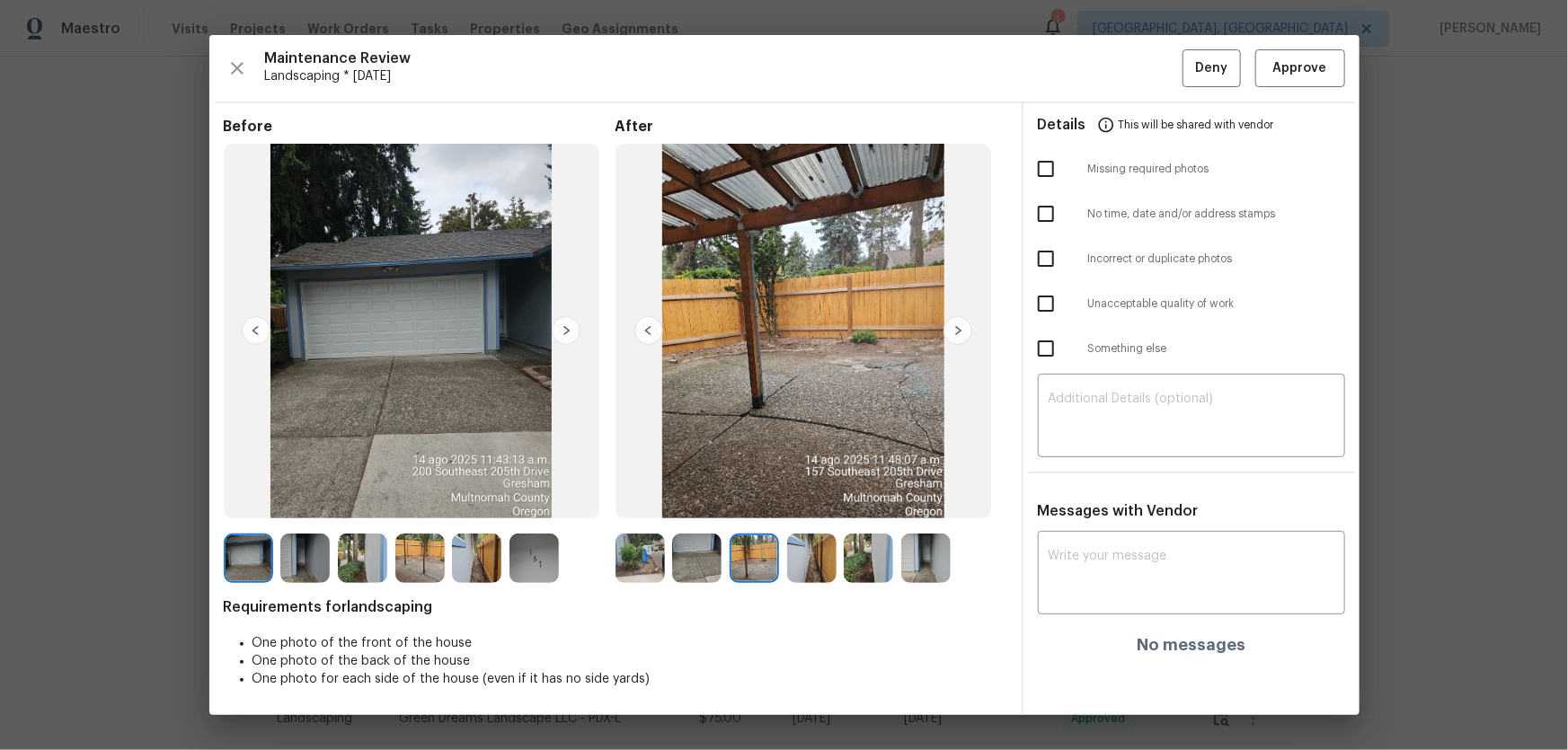
click at [818, 495] on img at bounding box center [811, 558] width 49 height 49
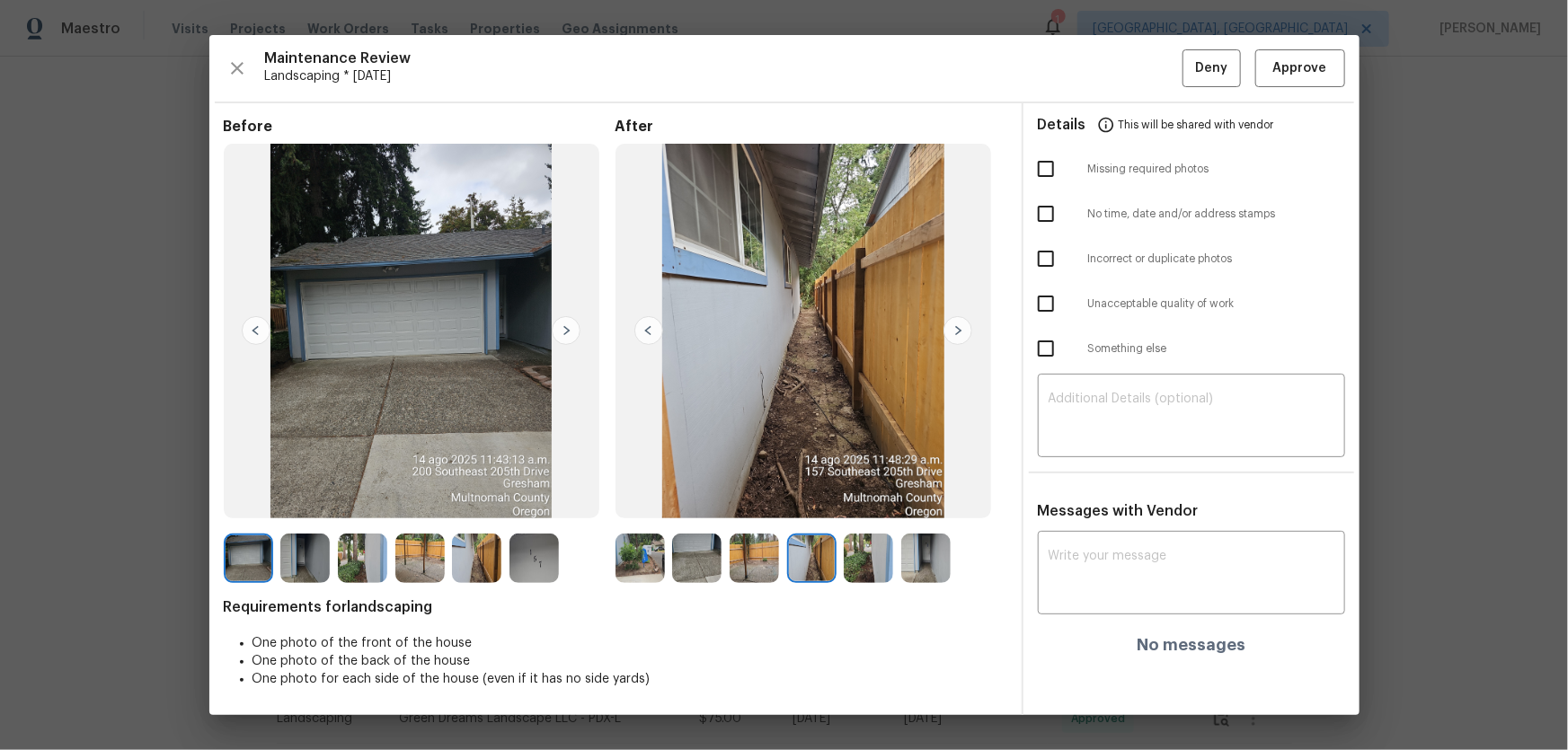
click at [847, 495] on img at bounding box center [868, 558] width 49 height 49
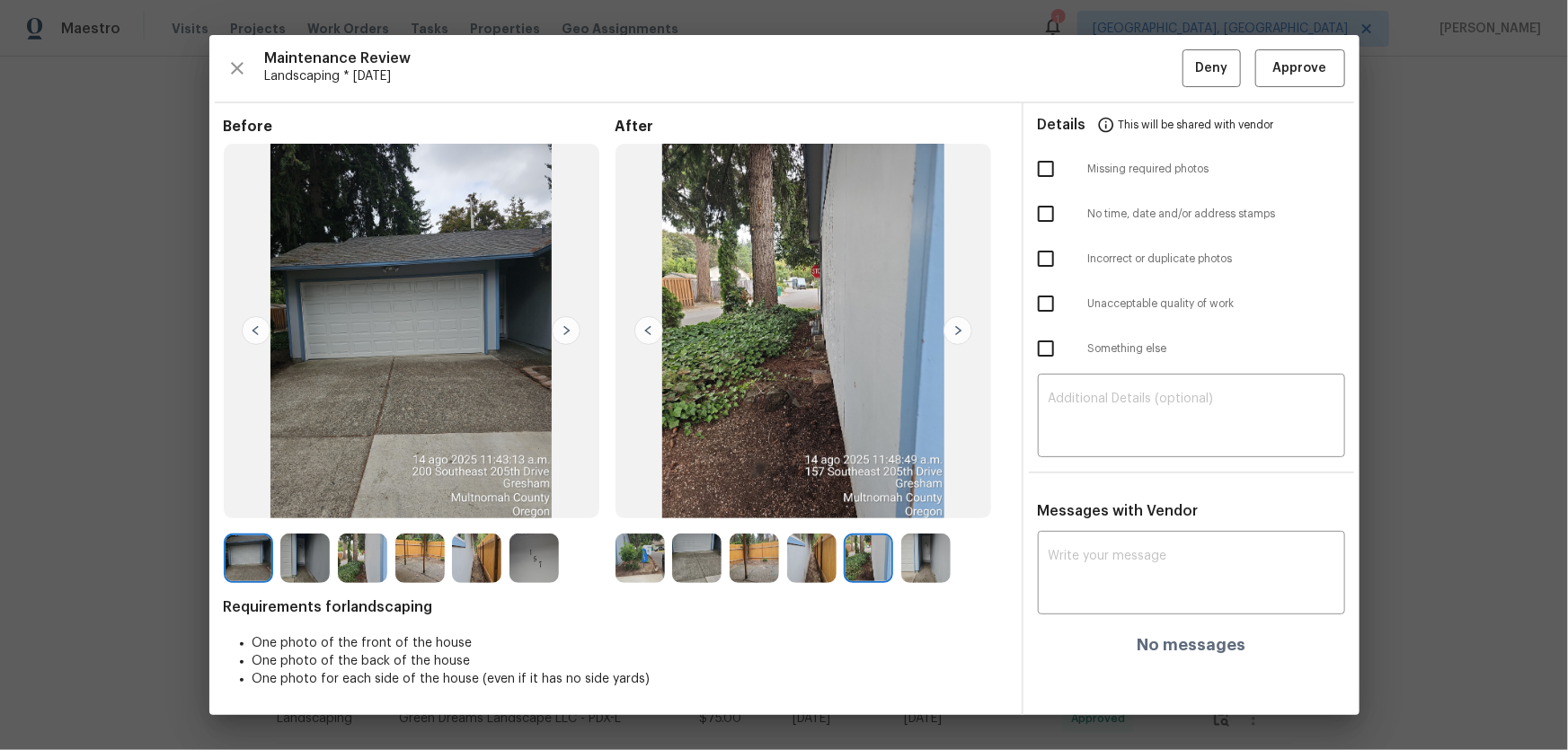
click at [909, 495] on img at bounding box center [925, 558] width 49 height 49
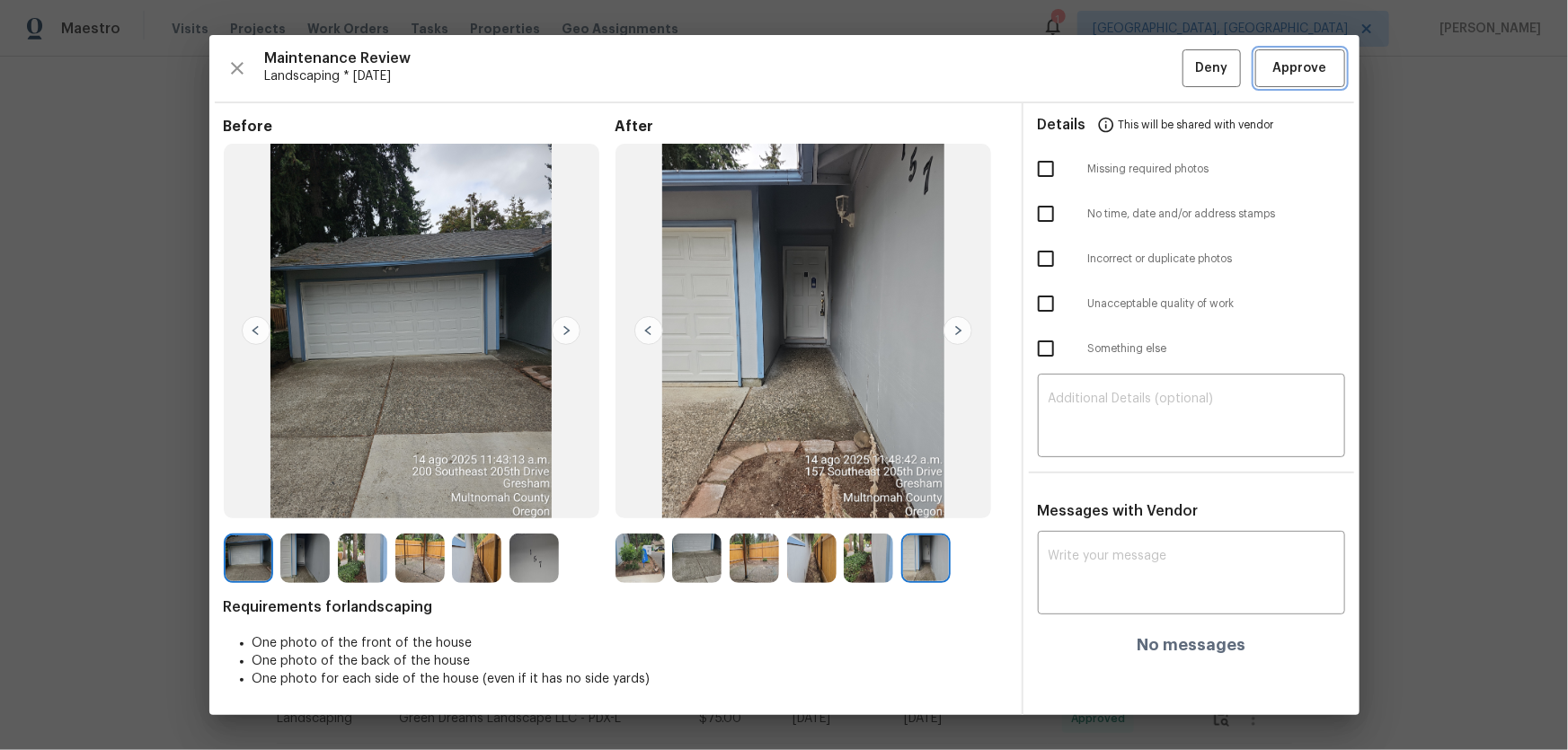
click at [1115, 69] on span "Approve" at bounding box center [1299, 69] width 54 height 23
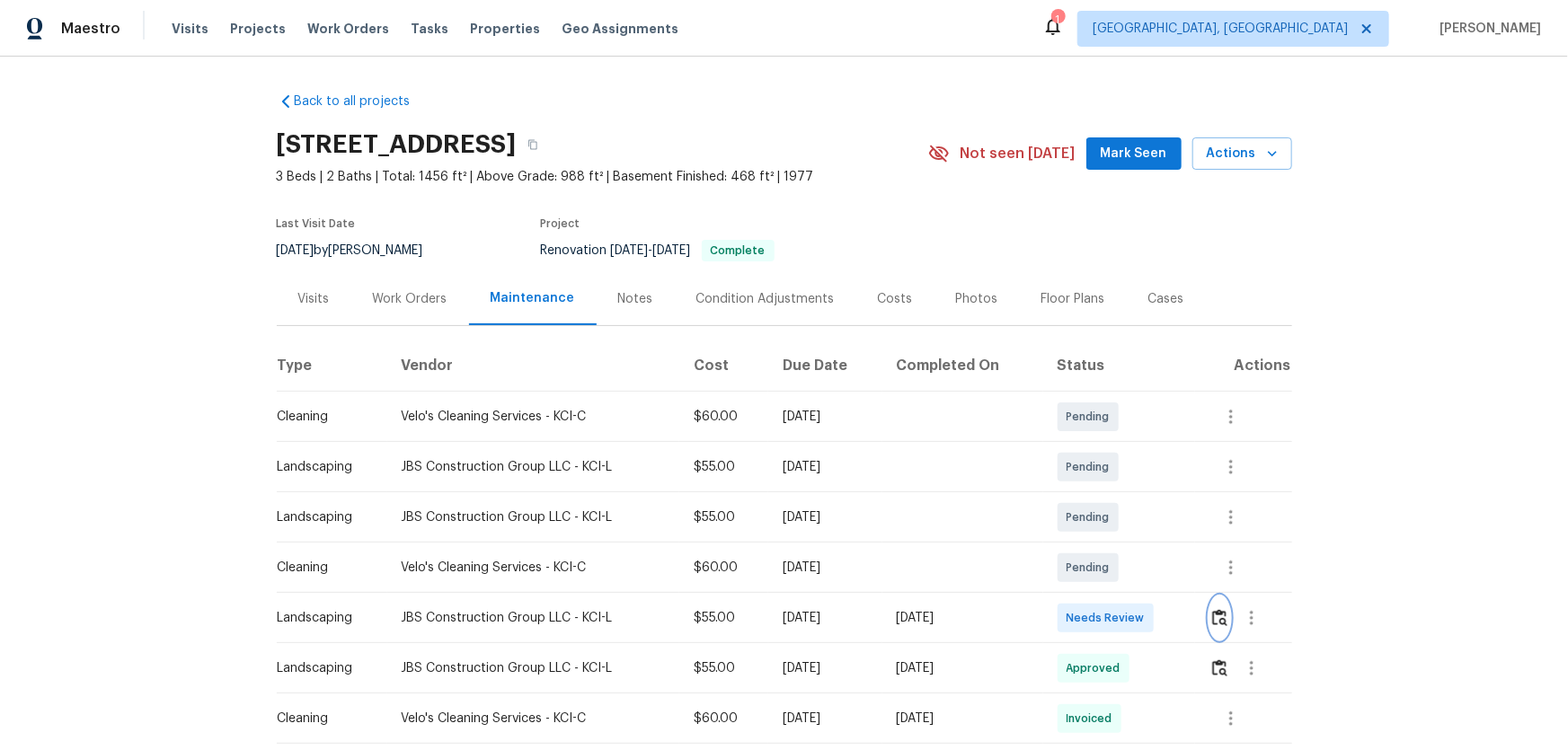
click at [1115, 495] on img "button" at bounding box center [1219, 617] width 15 height 17
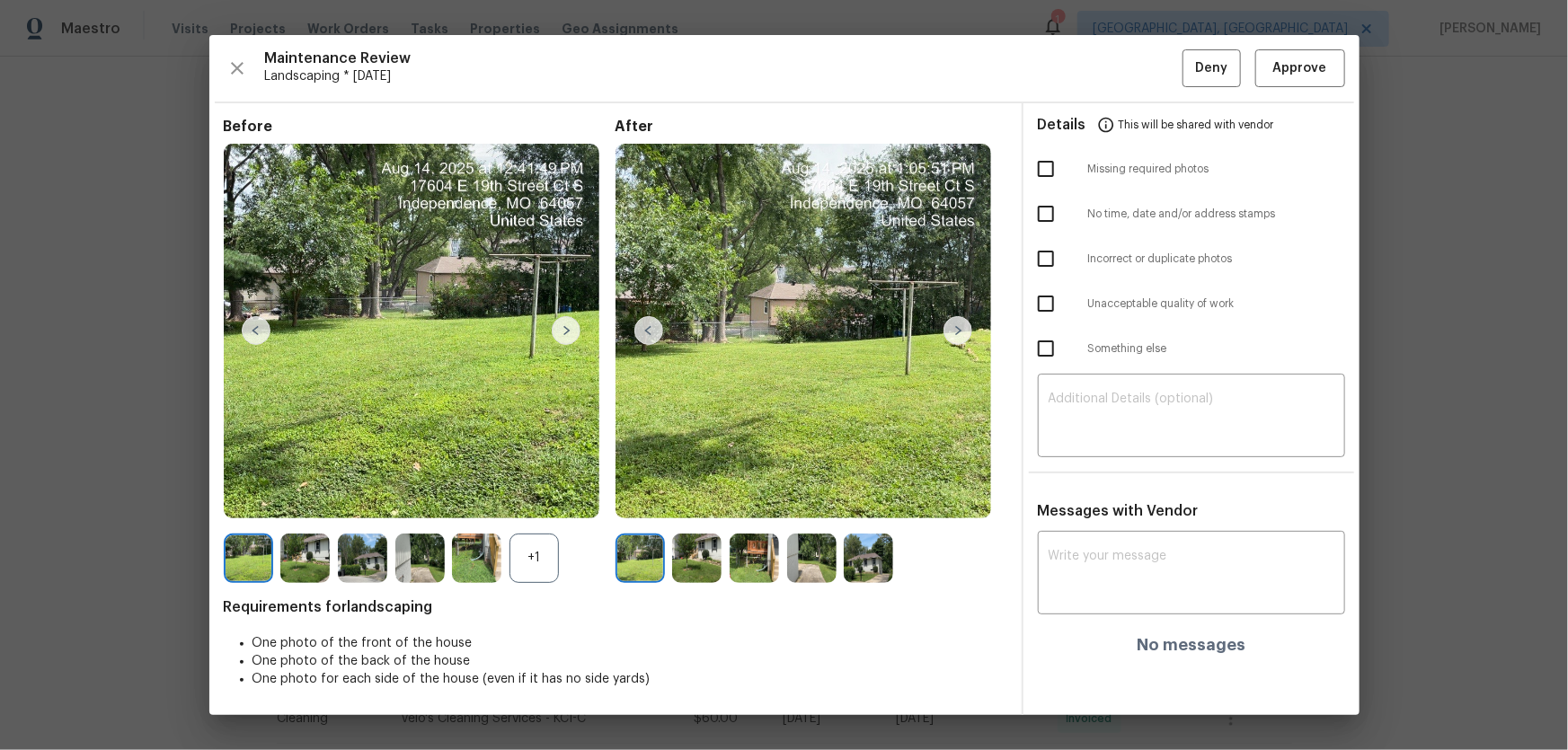
click at [694, 495] on img at bounding box center [696, 558] width 49 height 49
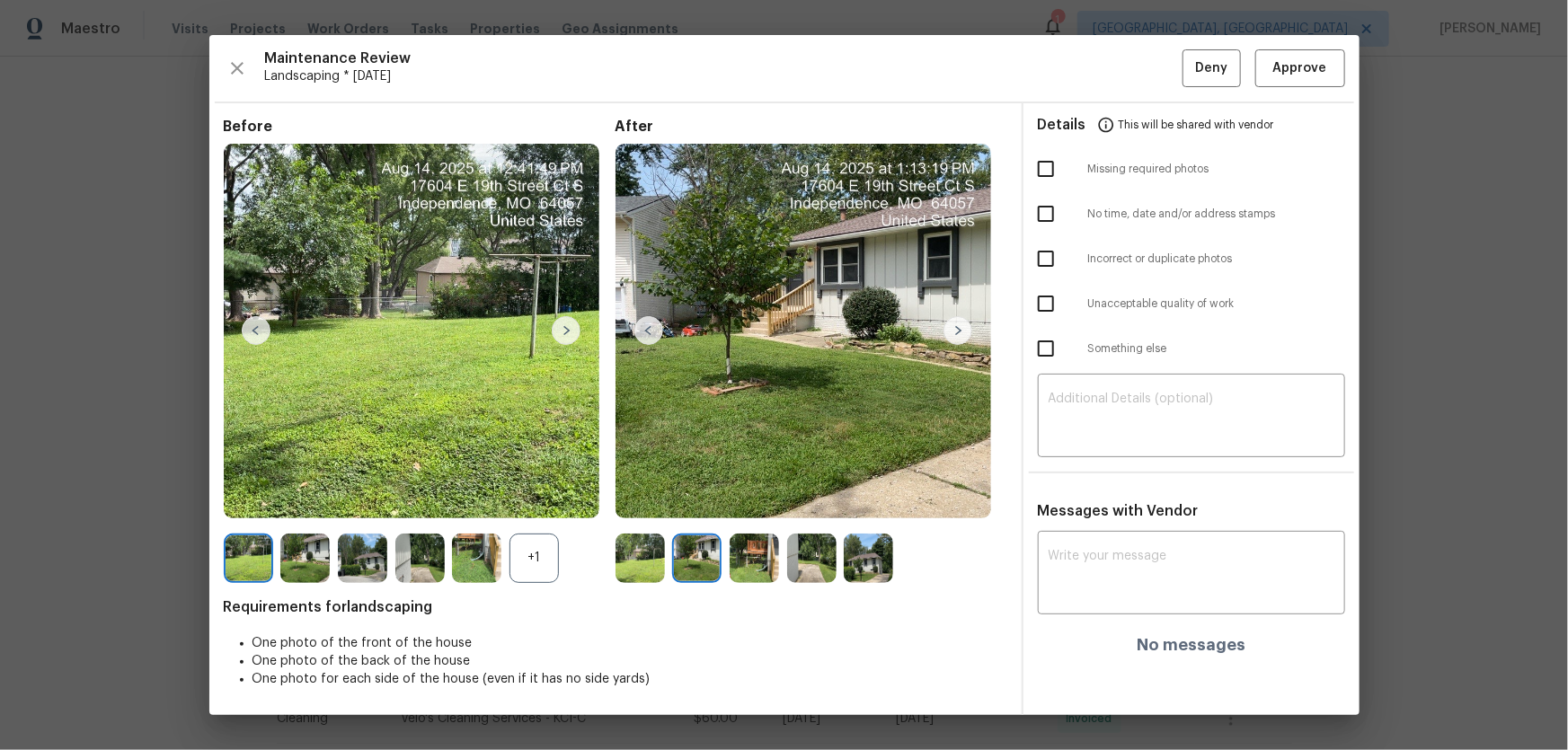
click at [753, 495] on img at bounding box center [754, 558] width 49 height 49
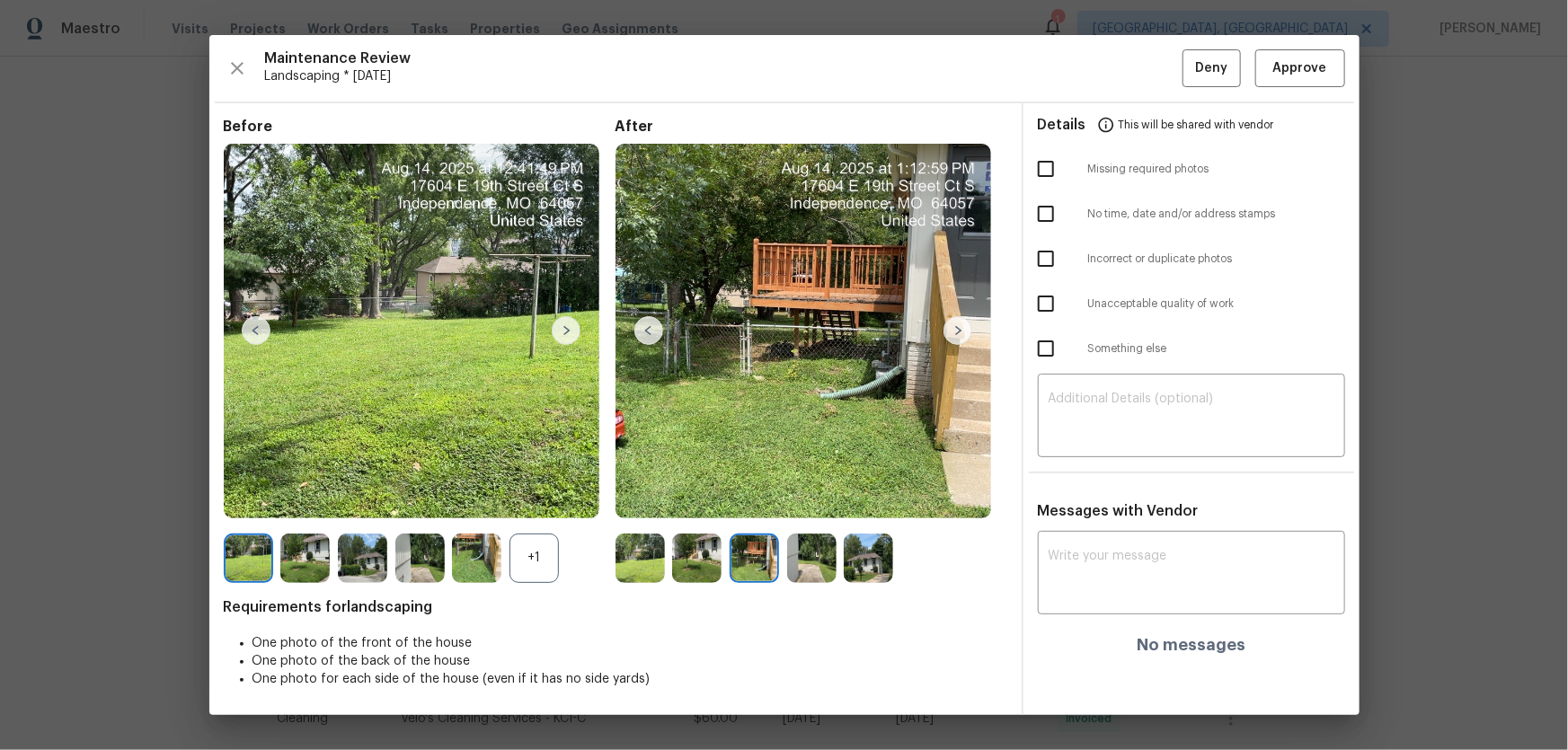
click at [813, 495] on img at bounding box center [811, 558] width 49 height 49
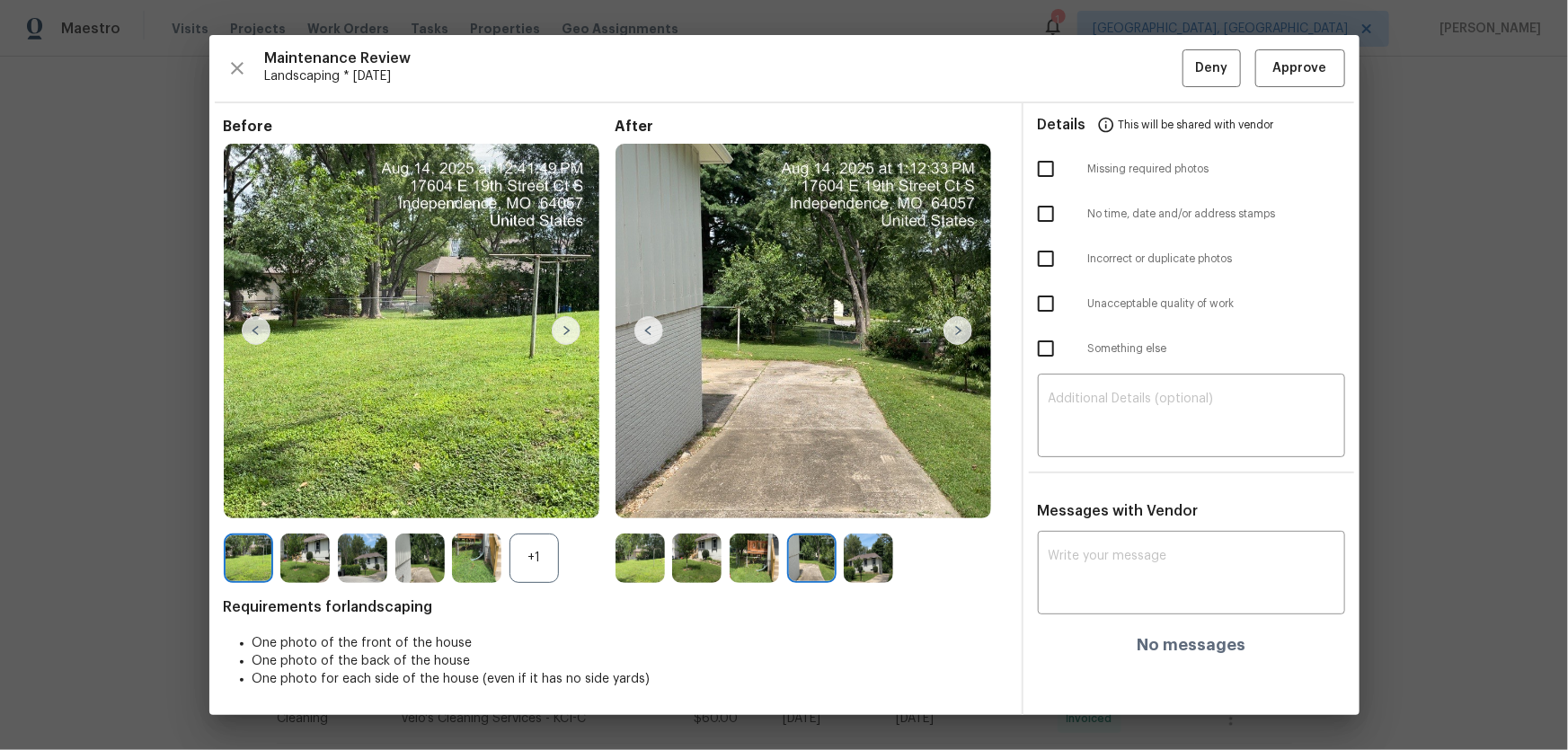
click at [872, 495] on img at bounding box center [868, 558] width 49 height 49
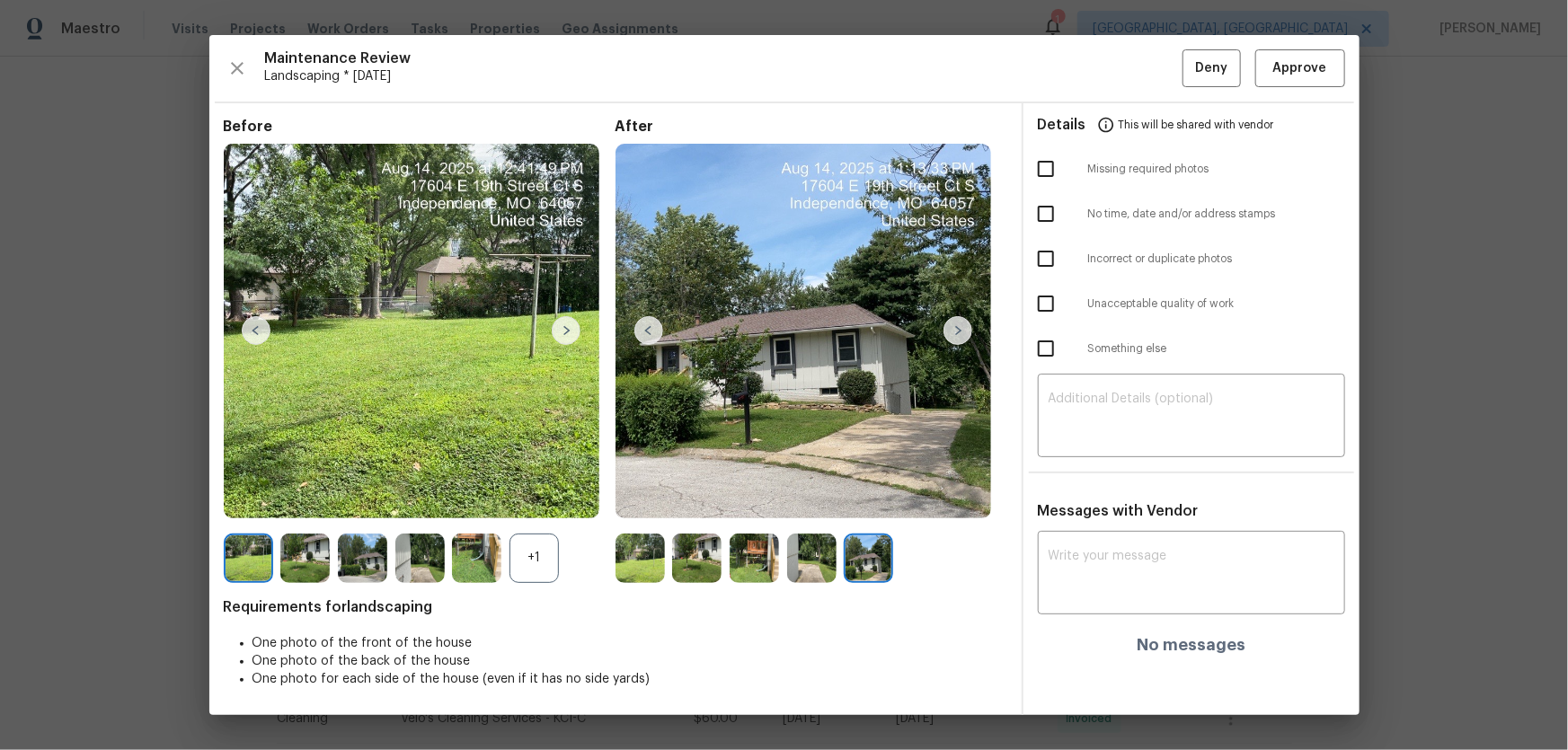
click at [658, 495] on img at bounding box center [640, 558] width 49 height 49
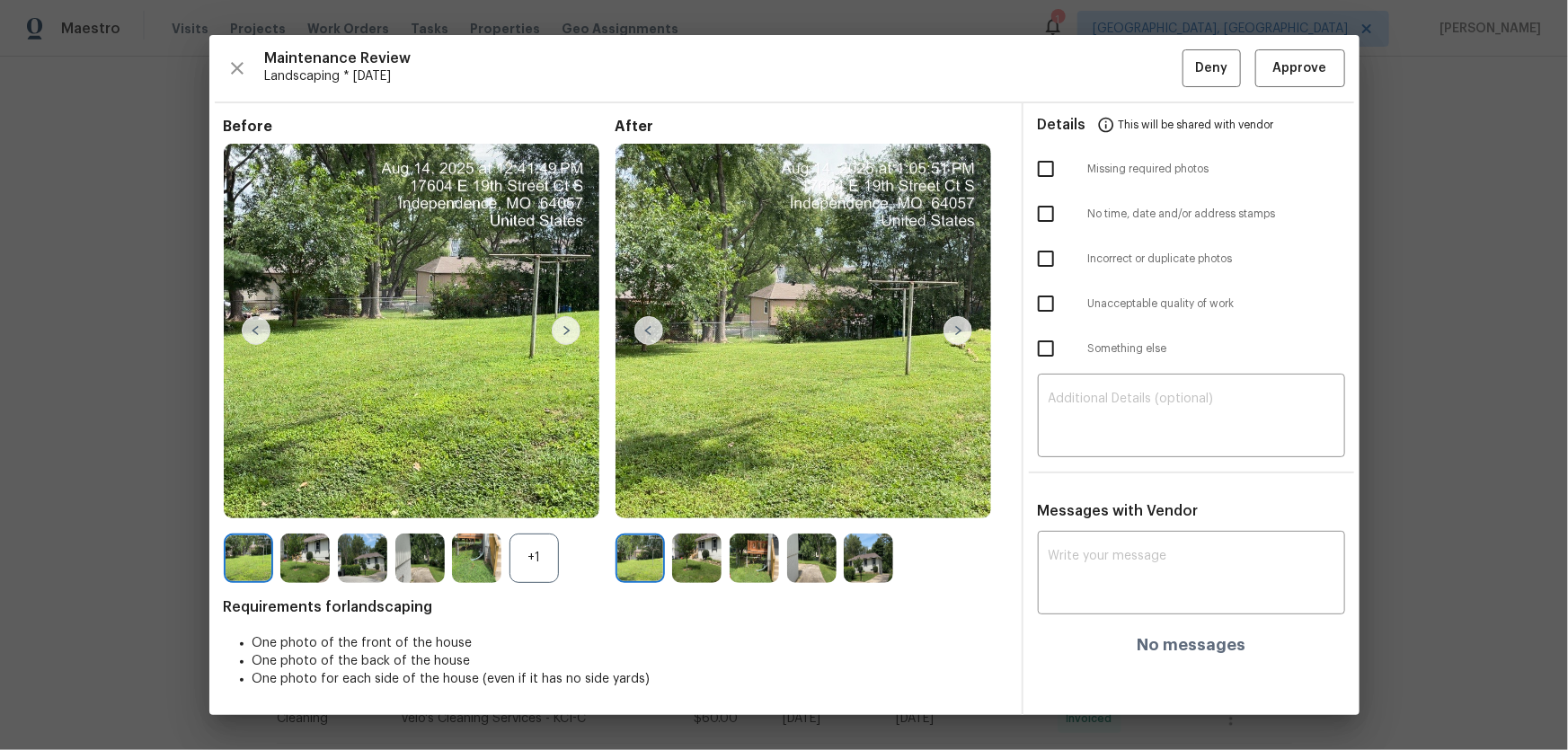
click at [711, 495] on img at bounding box center [696, 558] width 49 height 49
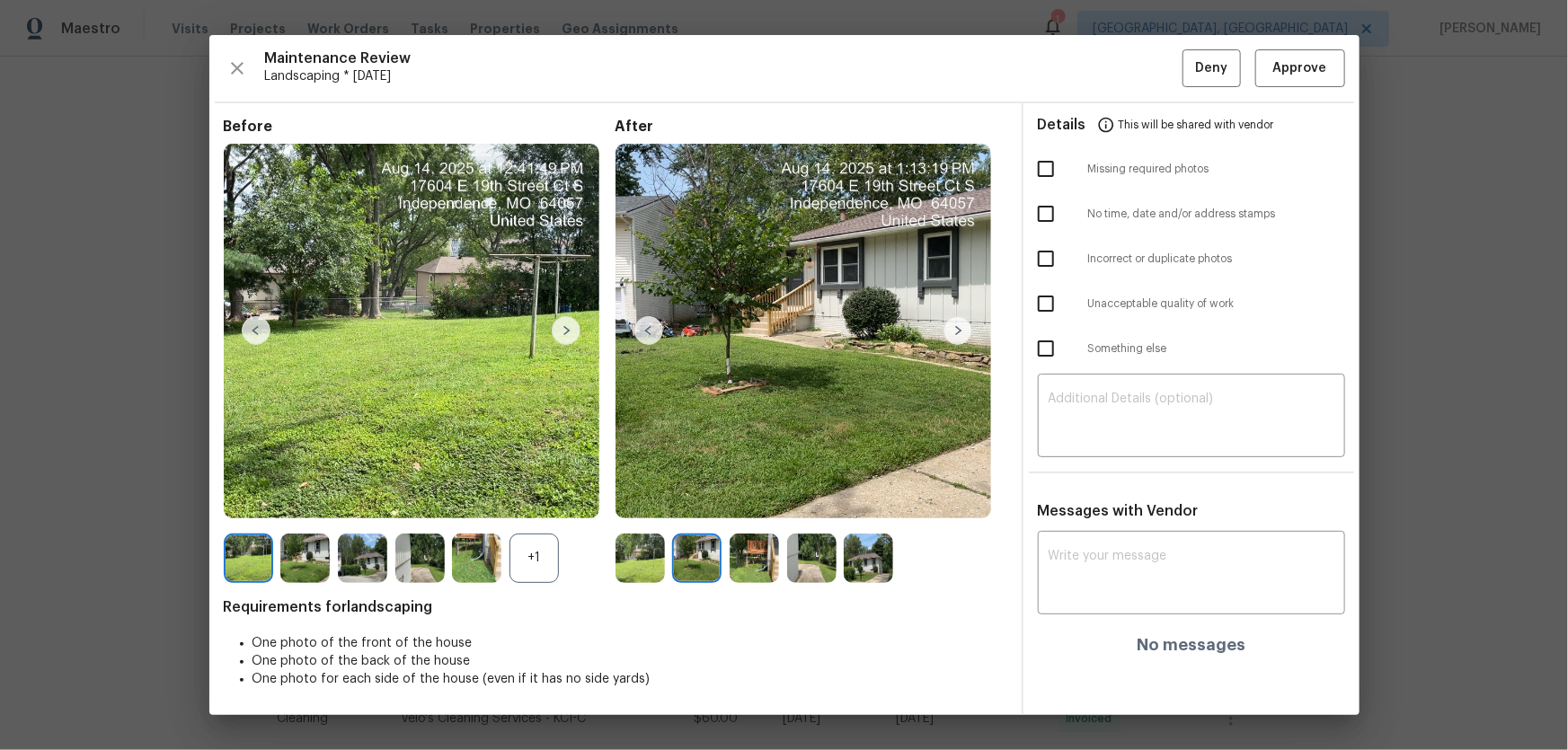
click at [745, 495] on img at bounding box center [754, 558] width 49 height 49
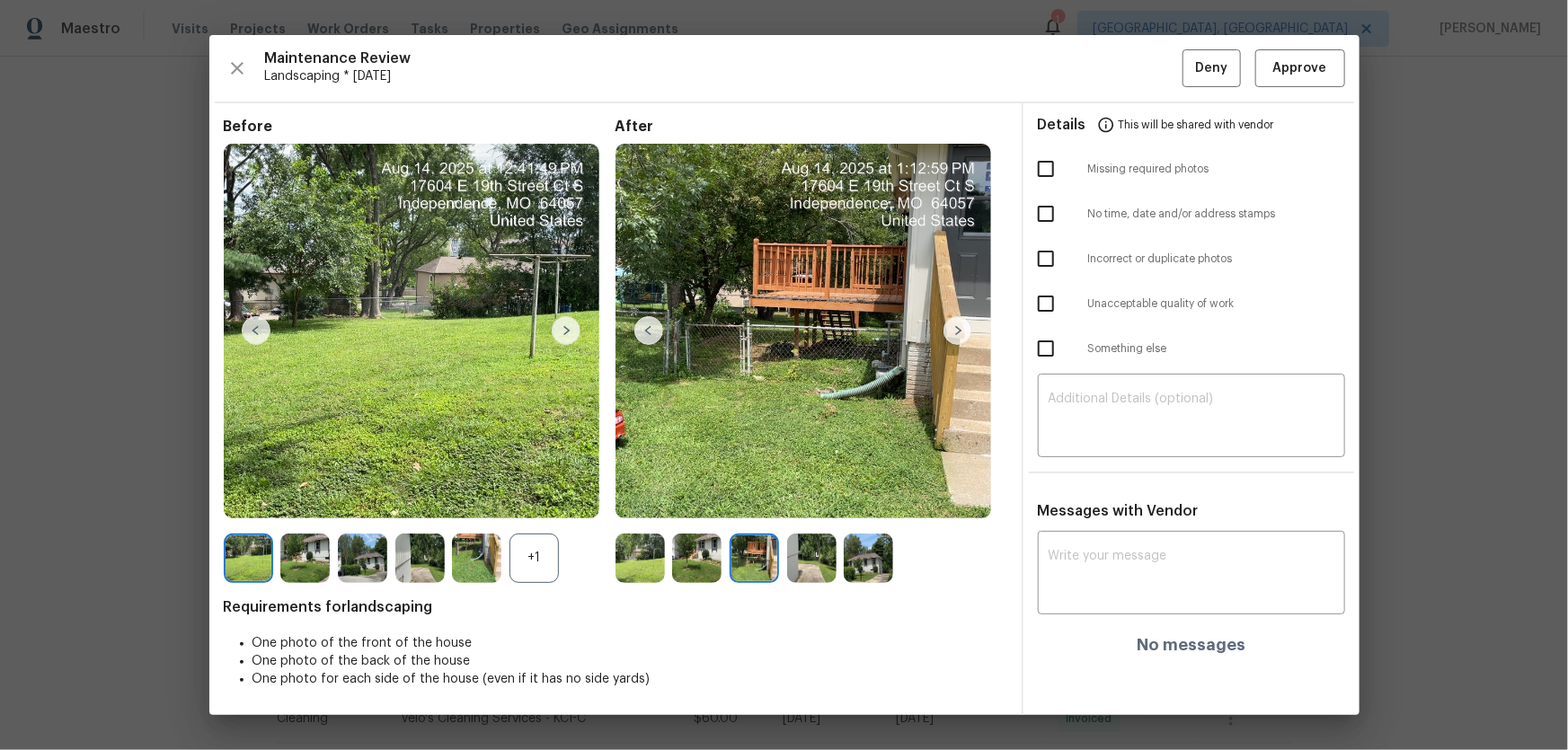
click at [818, 495] on img at bounding box center [811, 558] width 49 height 49
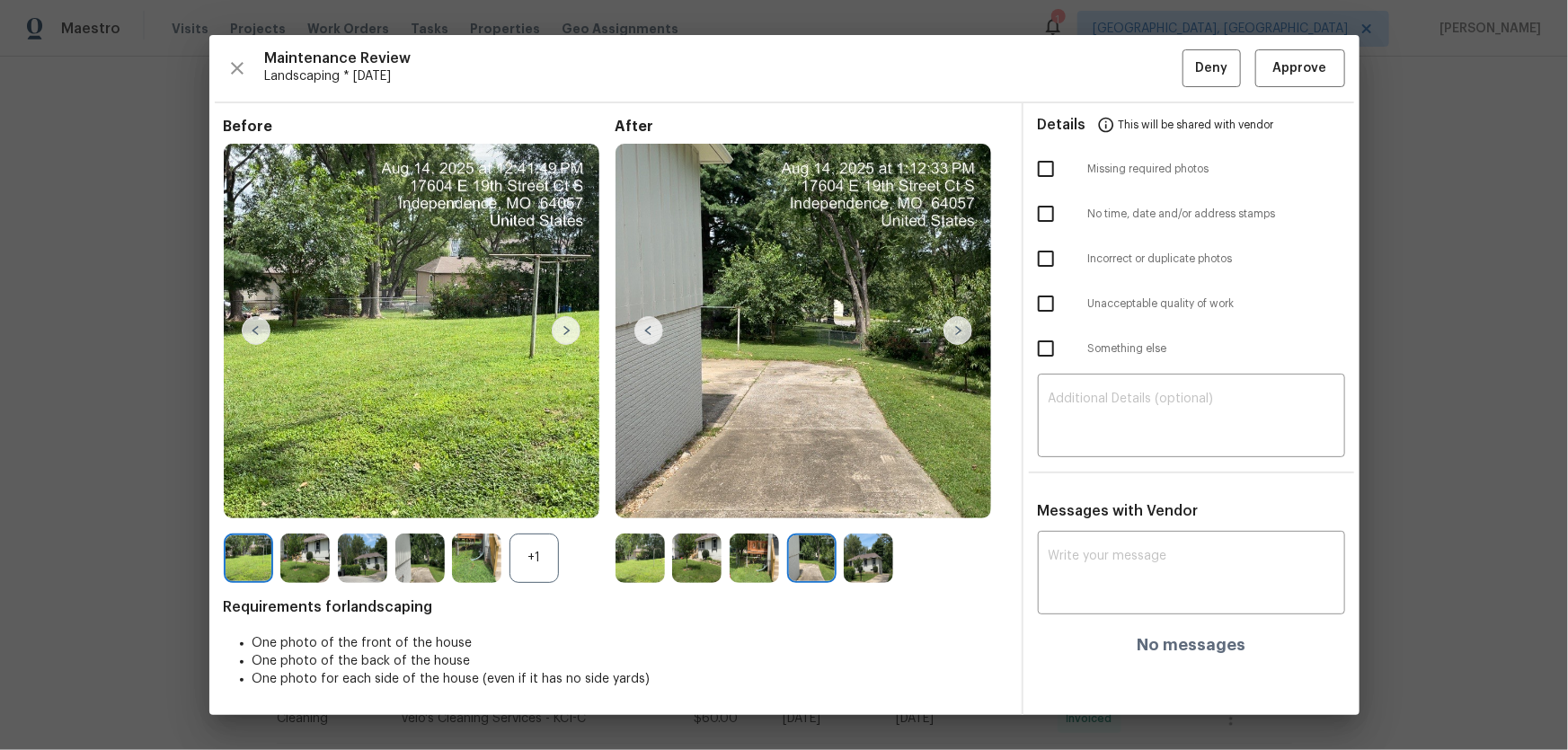
click at [855, 495] on img at bounding box center [868, 558] width 49 height 49
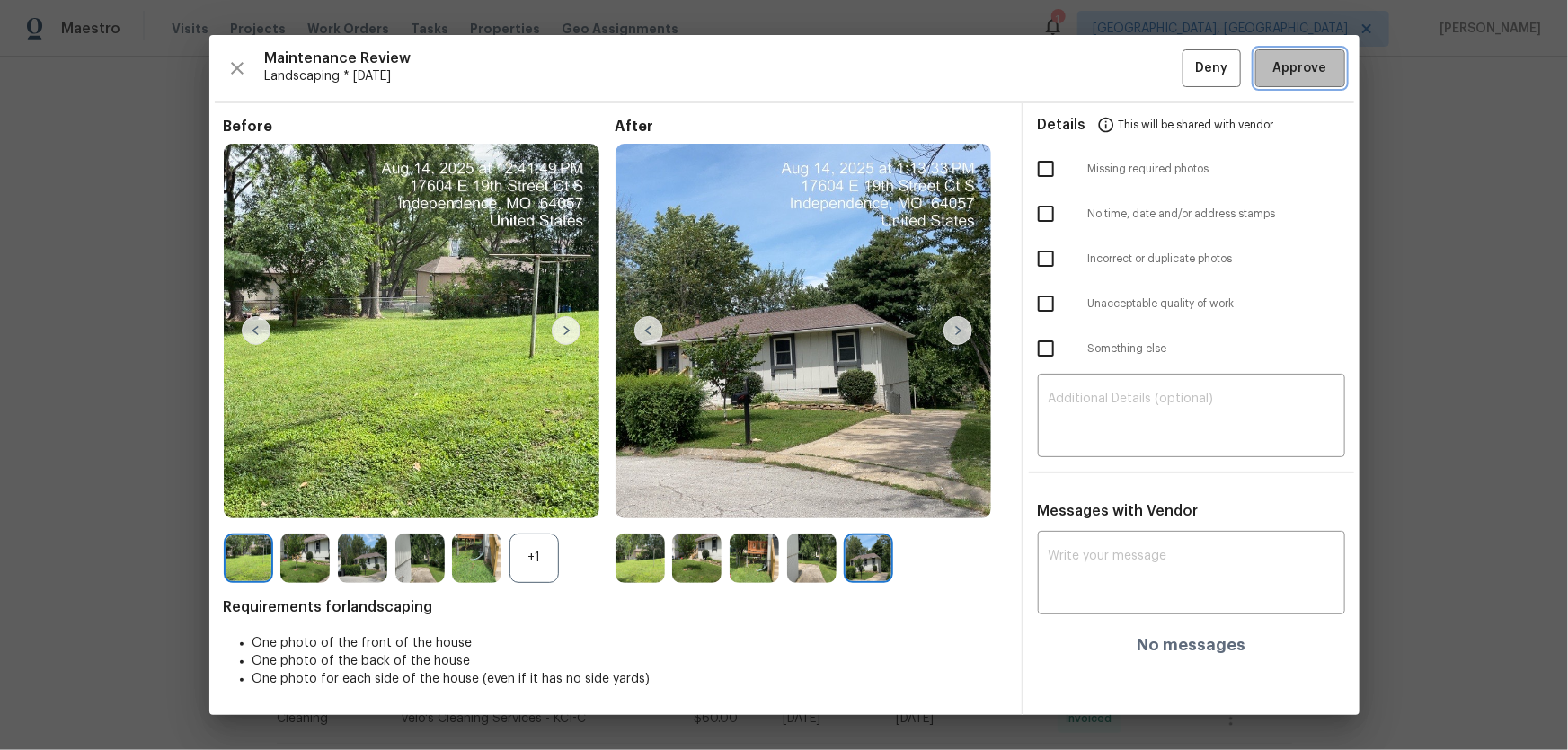
click at [1115, 77] on span "Approve" at bounding box center [1299, 69] width 54 height 23
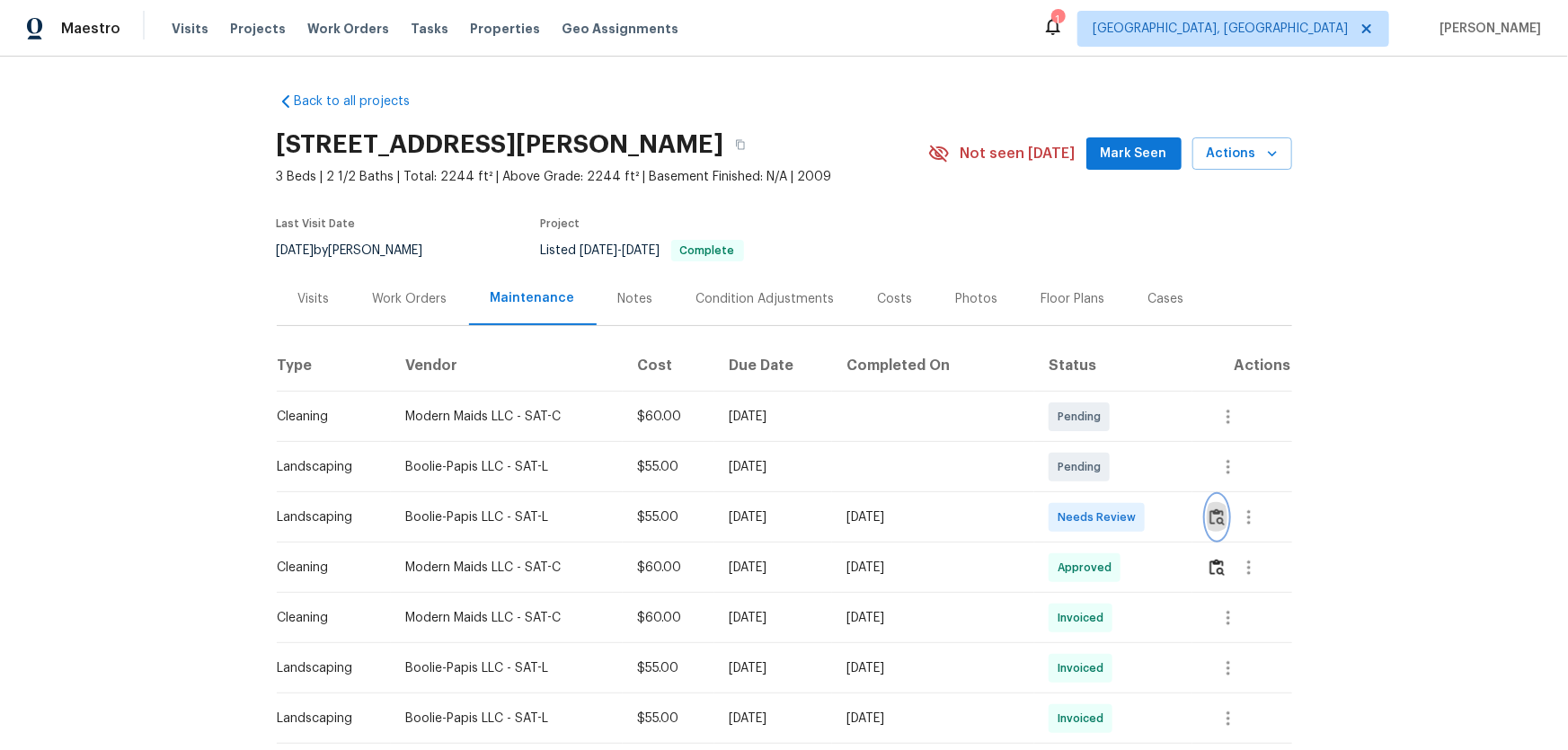
click at [1209, 525] on img "button" at bounding box center [1217, 517] width 15 height 17
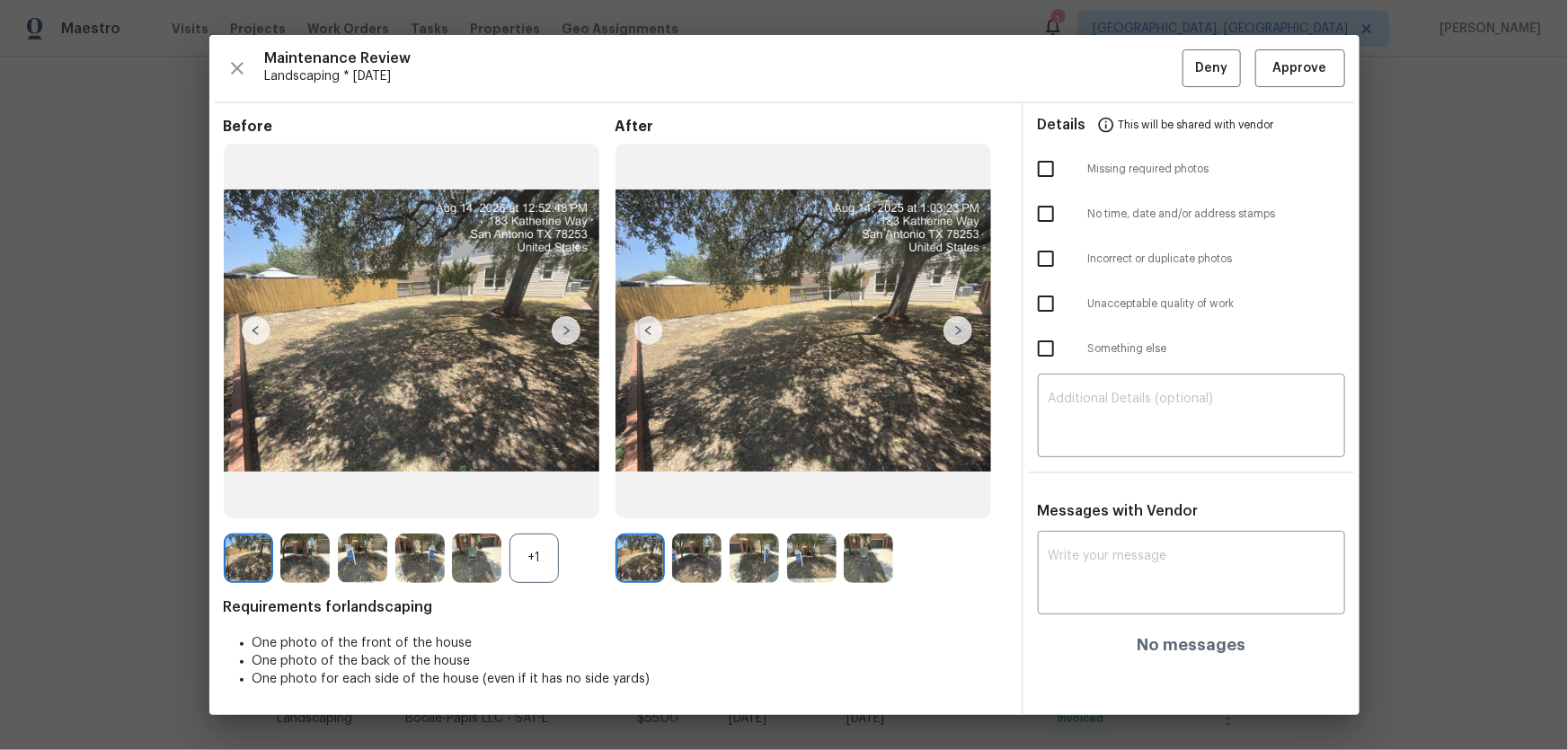
click at [525, 560] on div "+1" at bounding box center [534, 558] width 49 height 49
click at [717, 561] on img at bounding box center [696, 558] width 49 height 49
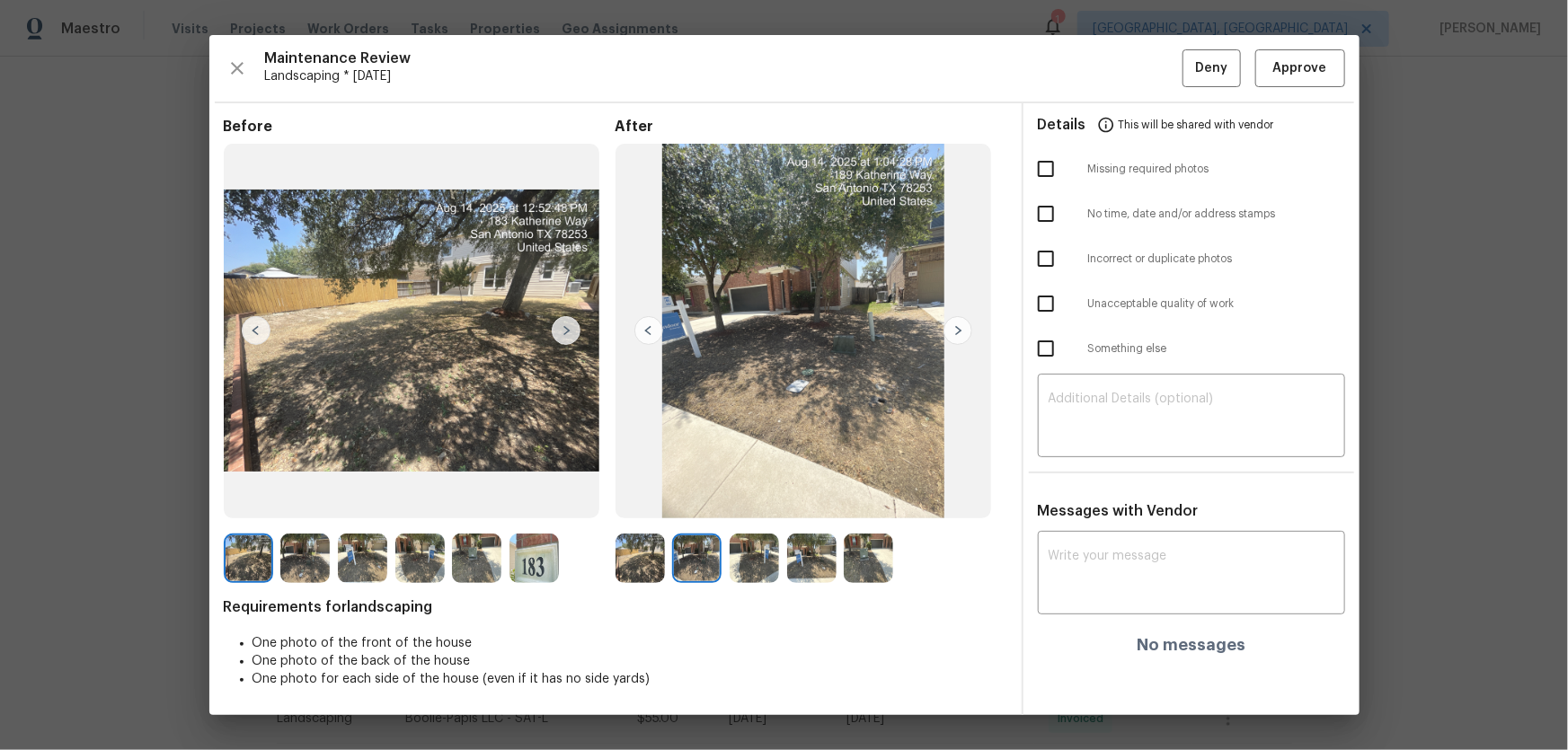
click at [763, 566] on img at bounding box center [754, 558] width 49 height 49
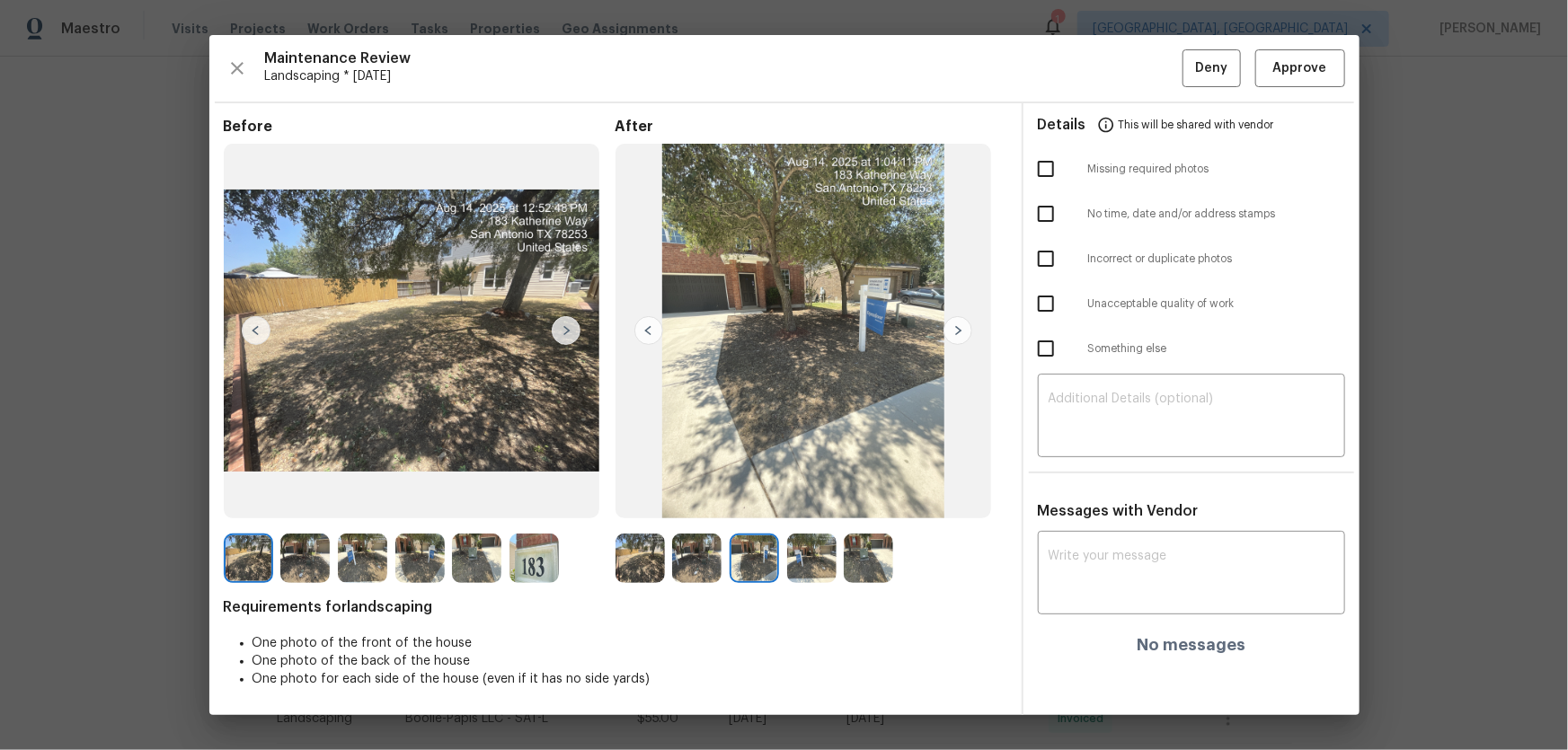
click at [794, 565] on img at bounding box center [811, 558] width 49 height 49
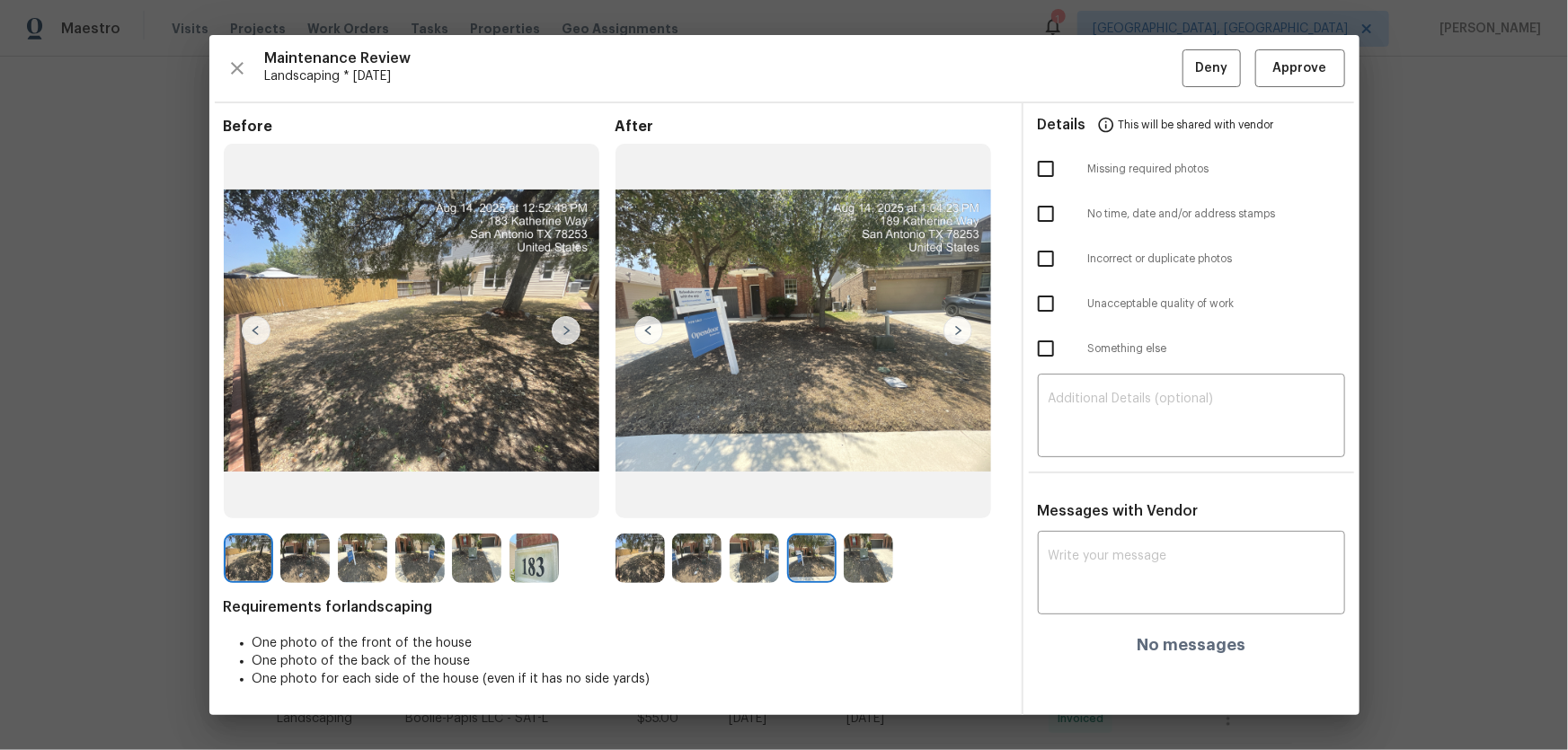
click at [875, 563] on img at bounding box center [868, 558] width 49 height 49
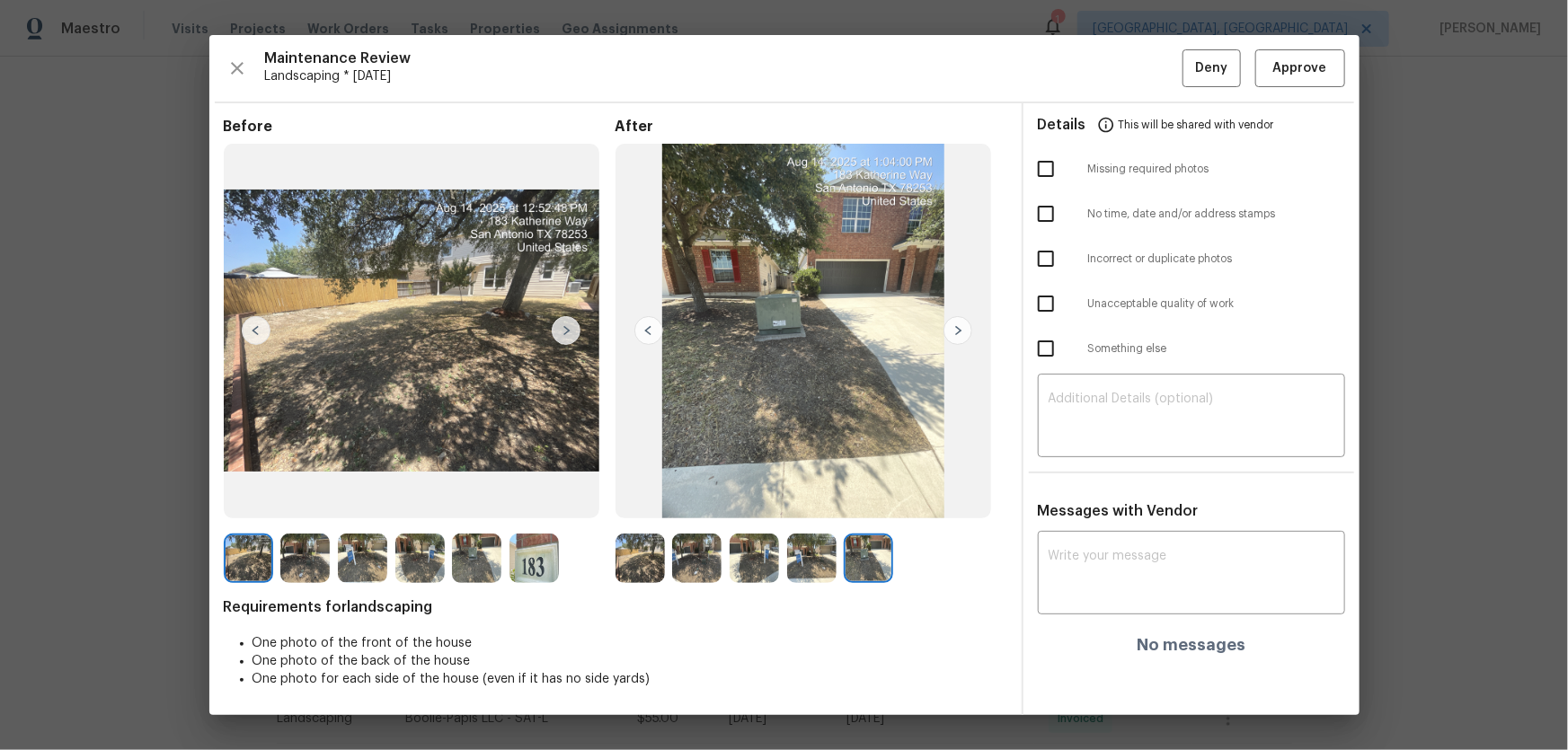
click at [648, 566] on img at bounding box center [640, 558] width 49 height 49
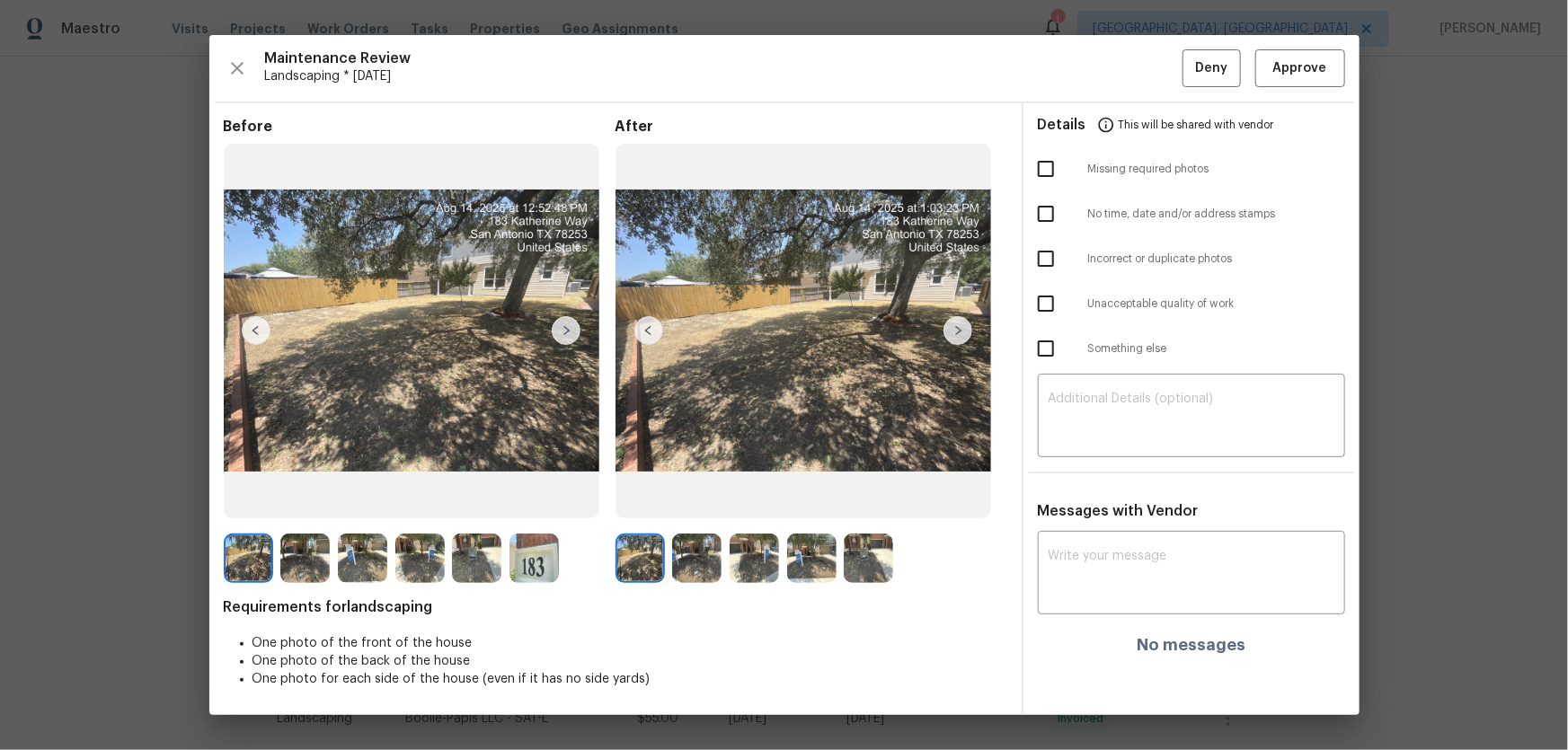
click at [678, 562] on img at bounding box center [696, 558] width 49 height 49
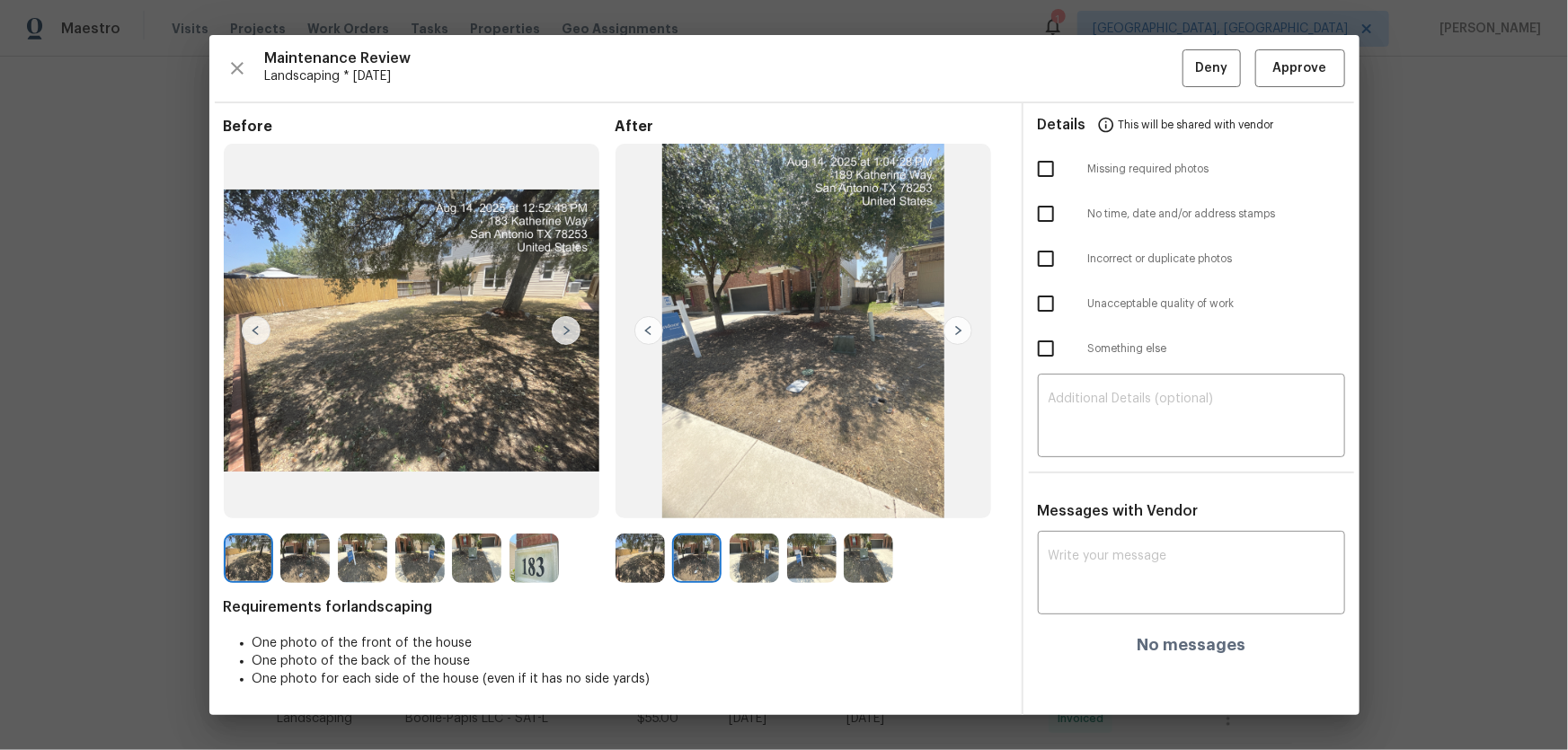
click at [745, 562] on img at bounding box center [754, 558] width 49 height 49
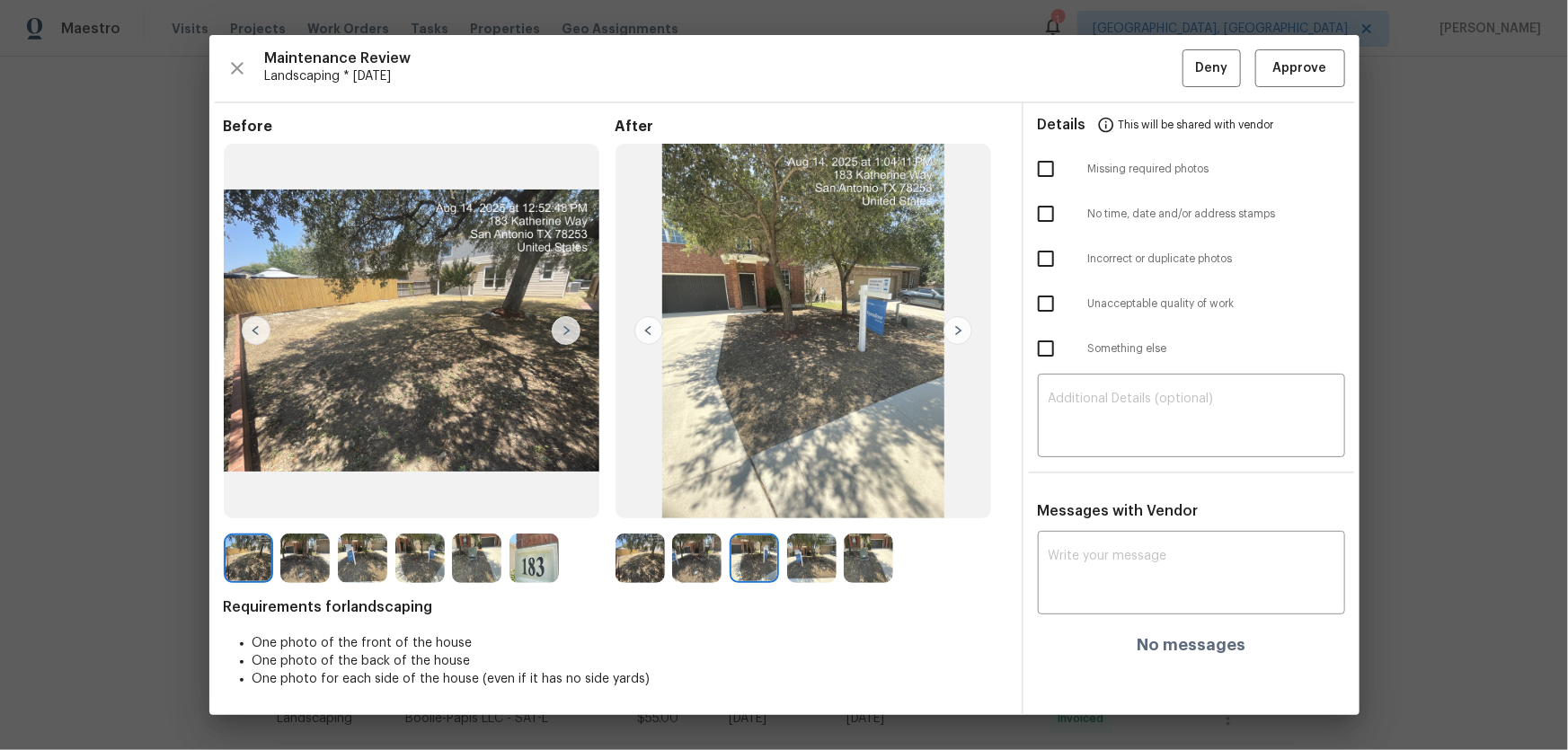
click at [785, 564] on div at bounding box center [758, 558] width 57 height 49
click at [815, 564] on img at bounding box center [811, 558] width 49 height 49
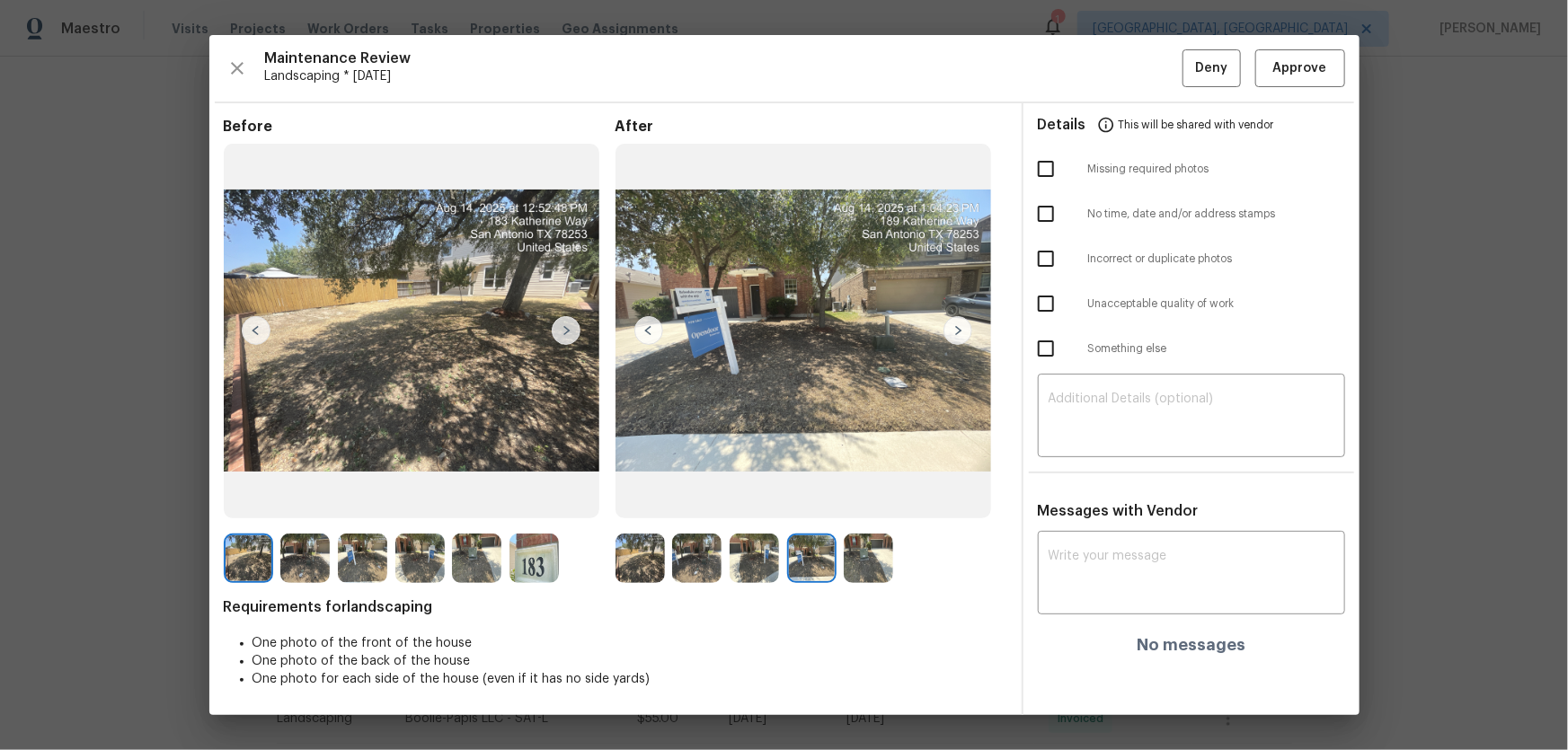
click at [867, 564] on img at bounding box center [868, 558] width 49 height 49
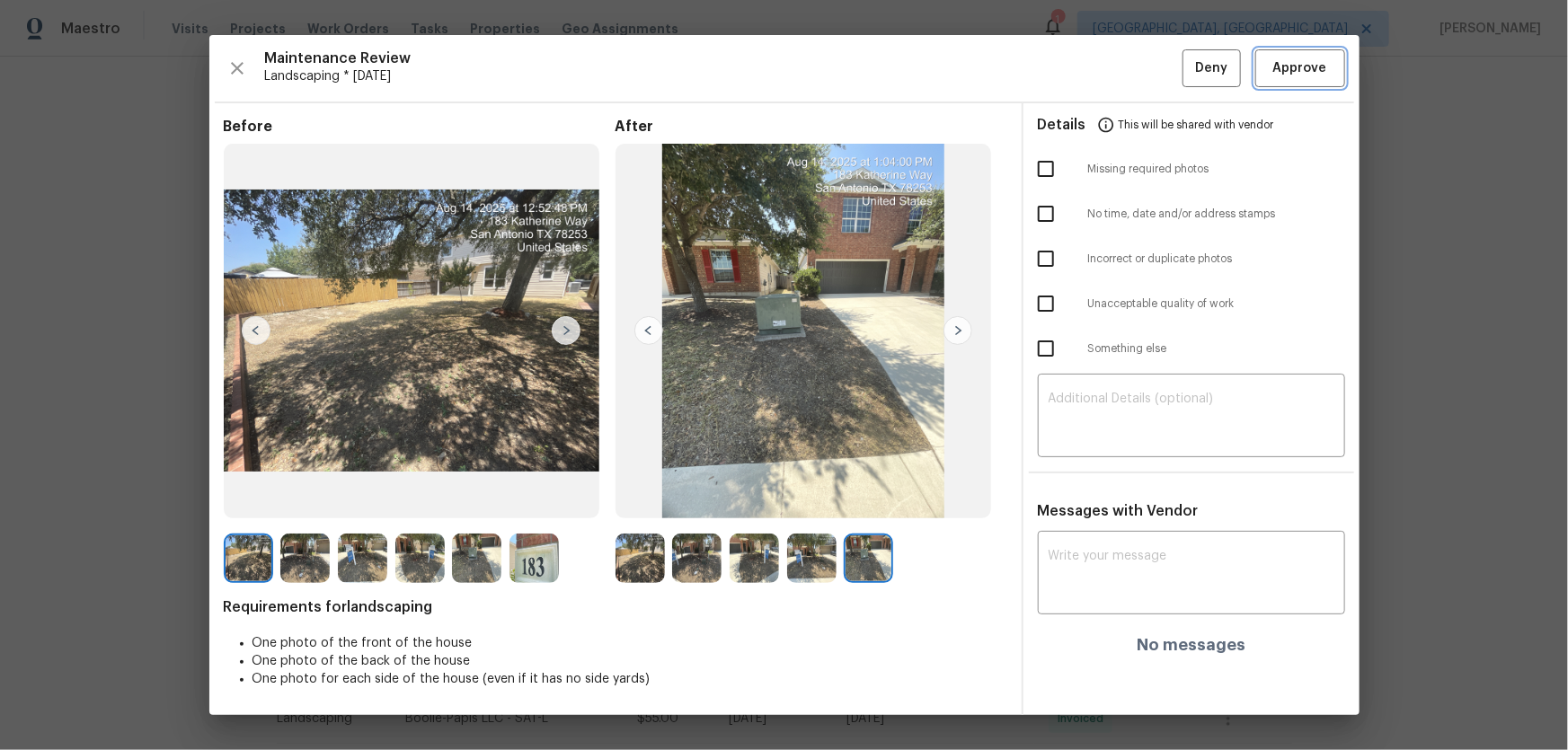
click at [1306, 68] on span "Approve" at bounding box center [1299, 69] width 54 height 23
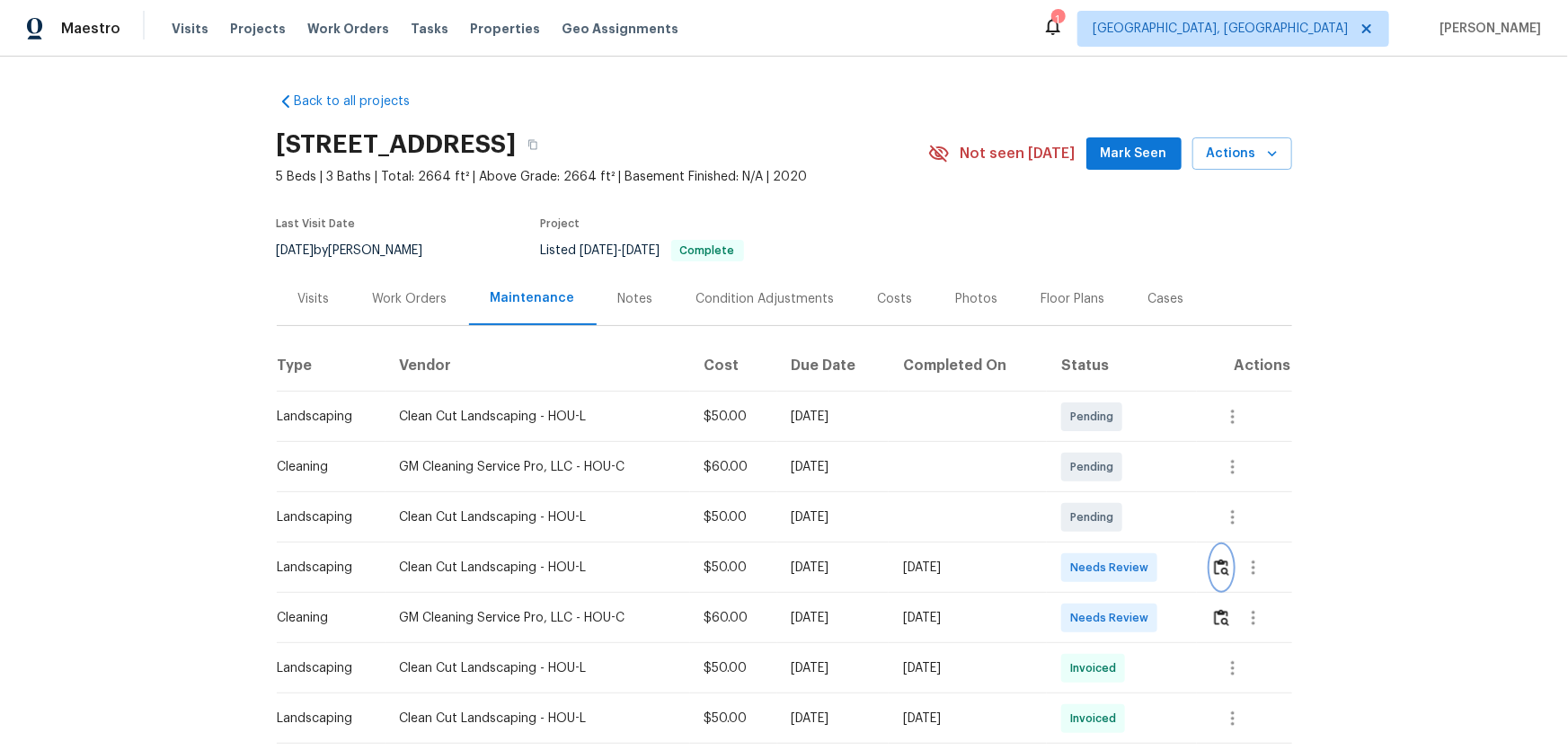
click at [1228, 565] on button "button" at bounding box center [1221, 568] width 21 height 43
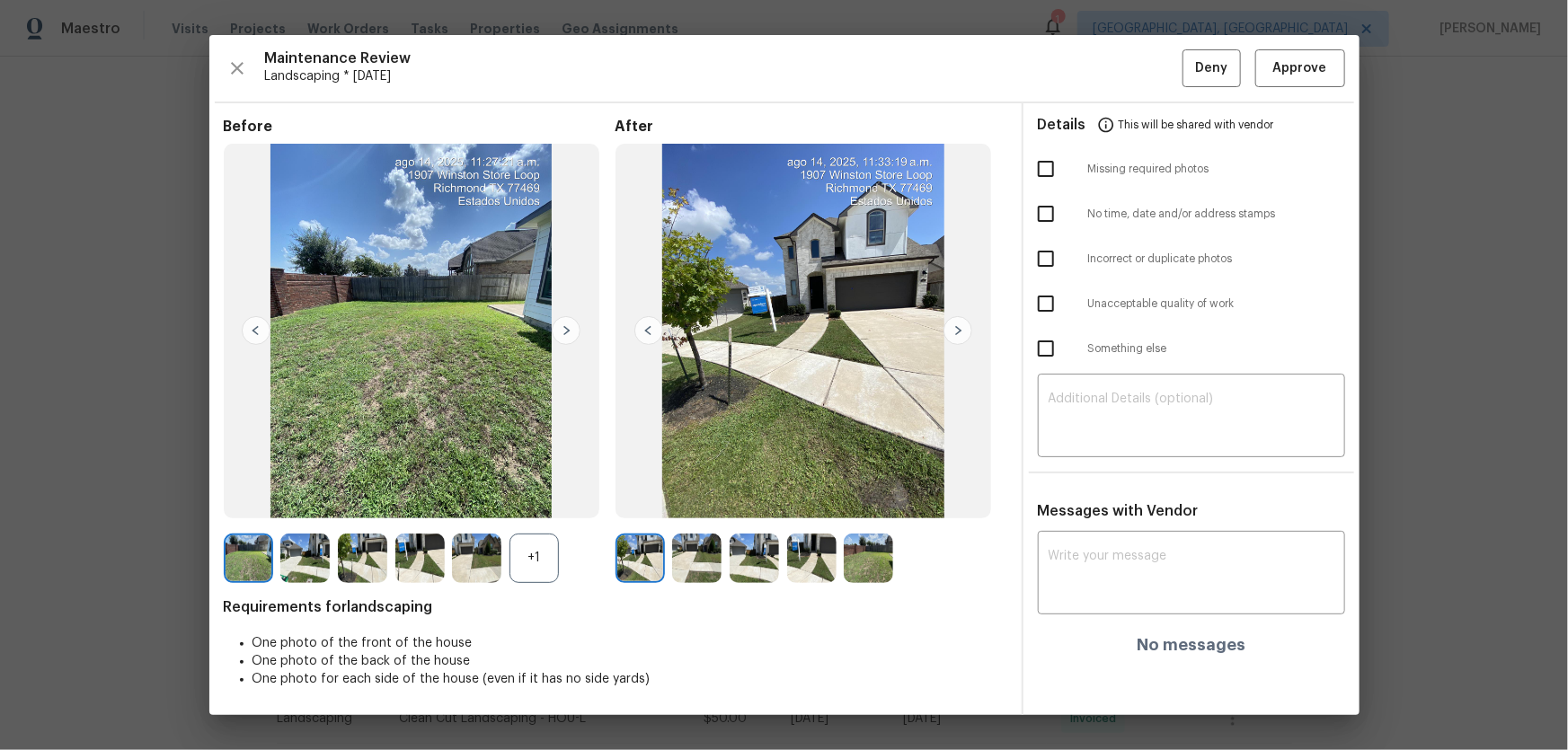
click at [542, 575] on div "+1" at bounding box center [534, 558] width 49 height 49
click at [694, 553] on img at bounding box center [696, 558] width 49 height 49
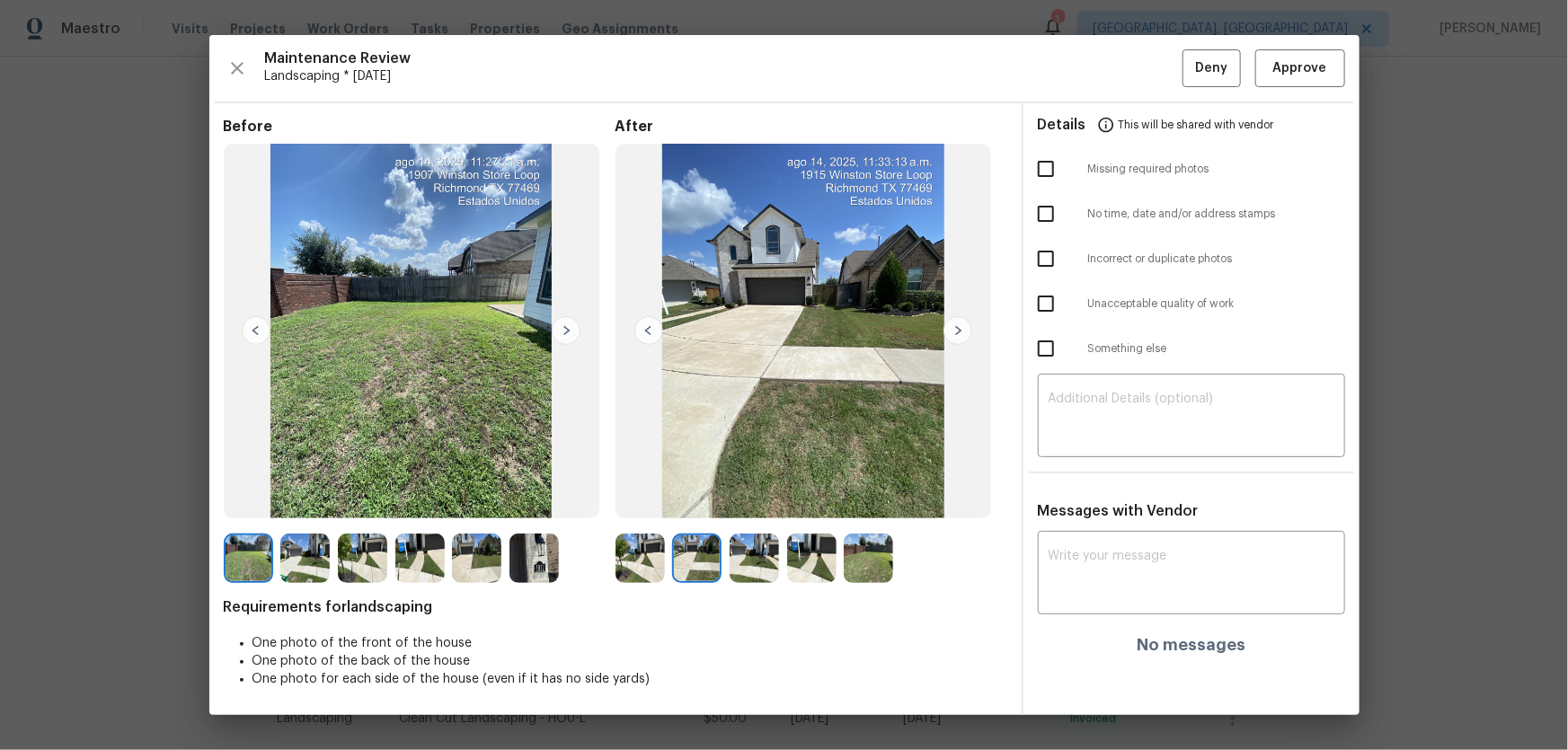
click at [748, 558] on img at bounding box center [754, 558] width 49 height 49
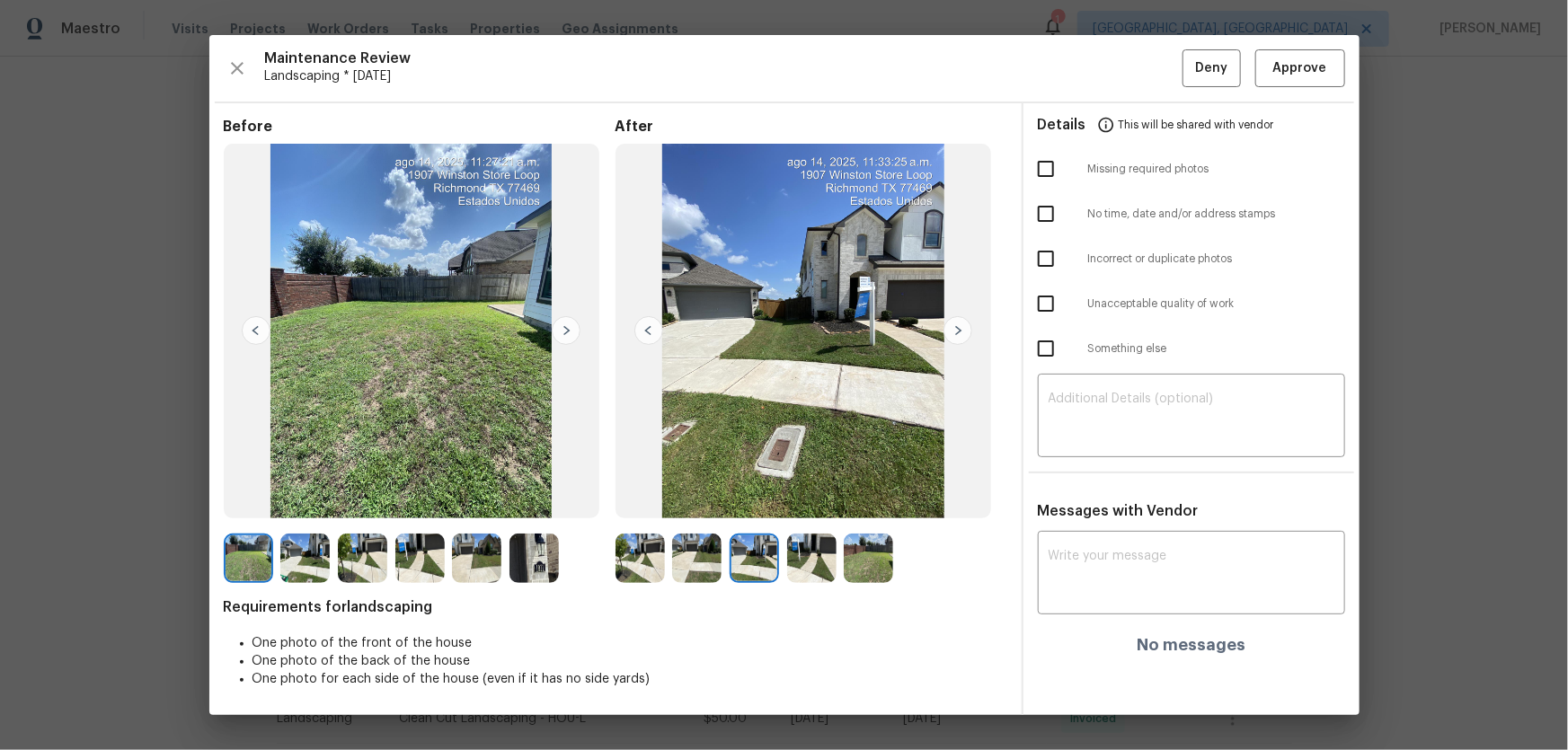
click at [793, 560] on img at bounding box center [811, 558] width 49 height 49
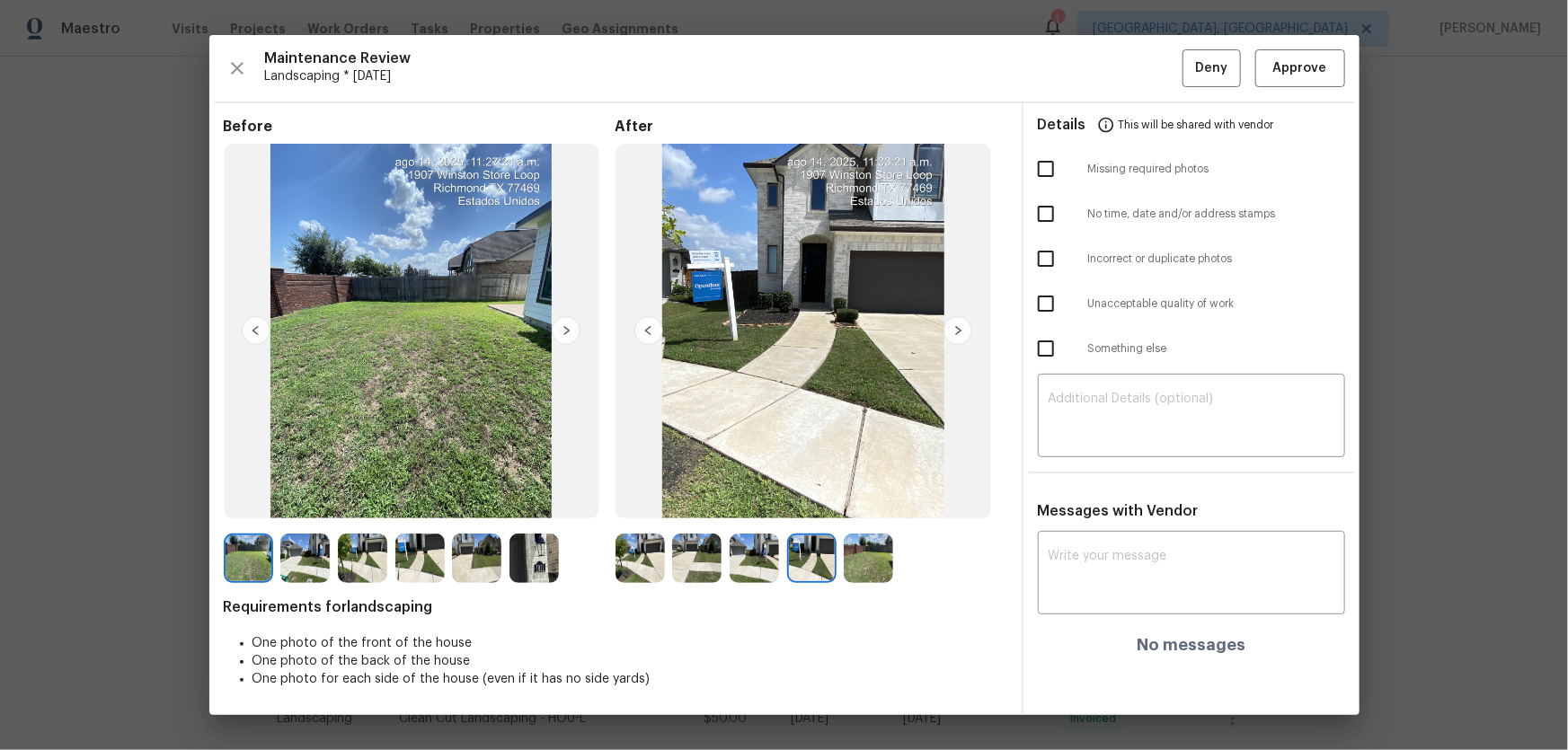
click at [850, 561] on img at bounding box center [868, 558] width 49 height 49
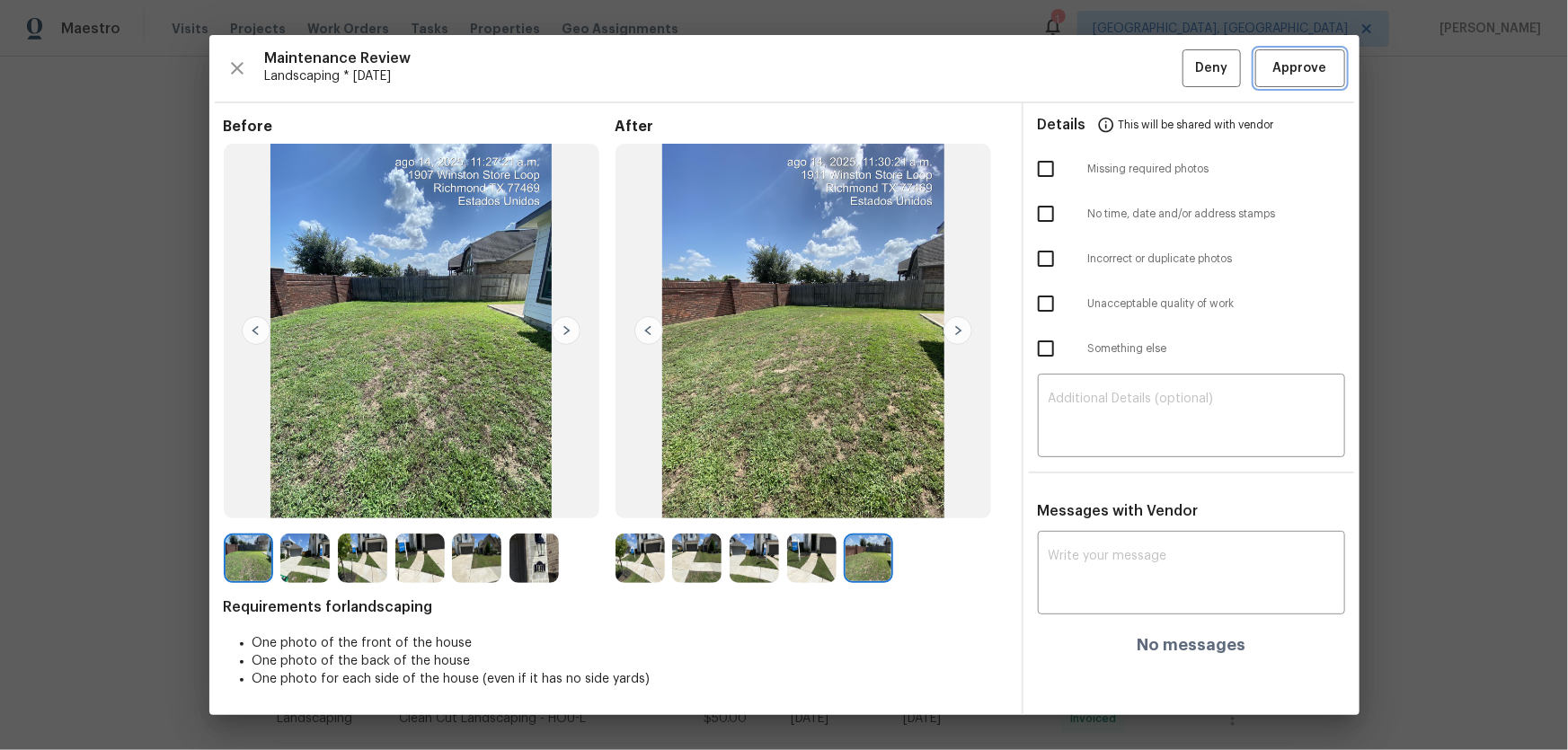
click at [1311, 66] on span "Approve" at bounding box center [1299, 69] width 54 height 23
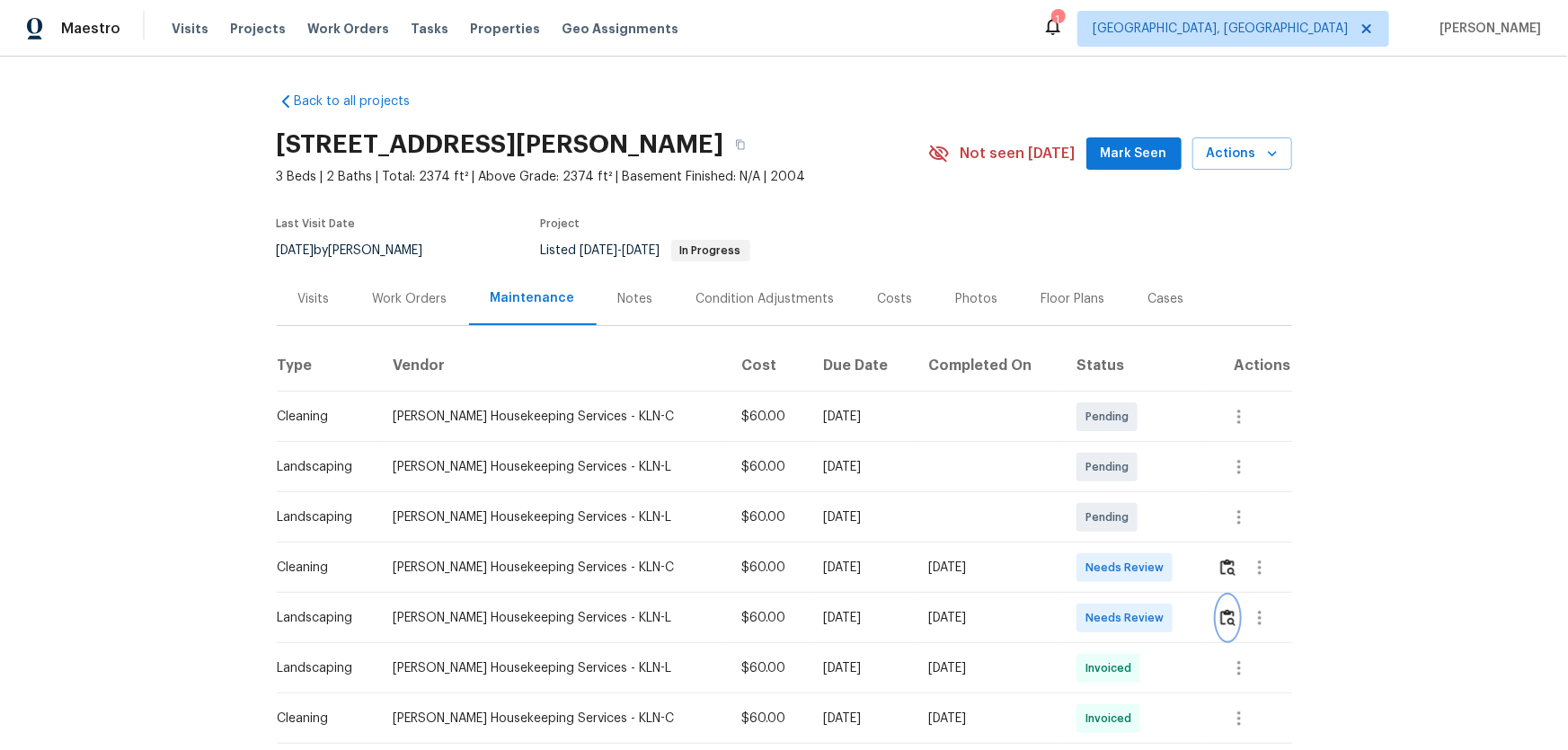
click at [1220, 624] on img "button" at bounding box center [1228, 617] width 15 height 17
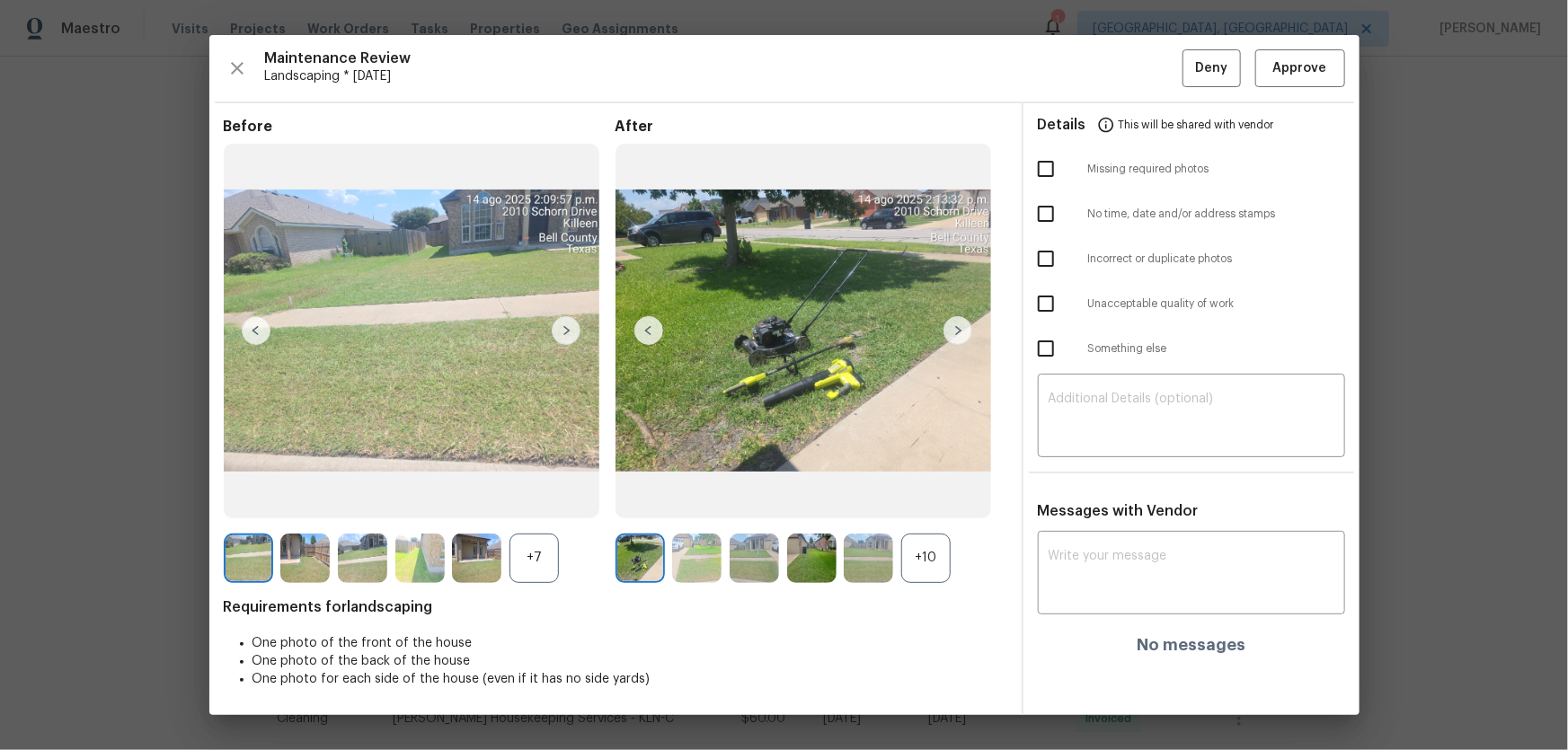
click at [903, 593] on div "Before +7 After +10 Requirements for landscaping One photo of the front of the …" at bounding box center [614, 416] width 783 height 597
click at [915, 576] on div "+10" at bounding box center [925, 558] width 49 height 49
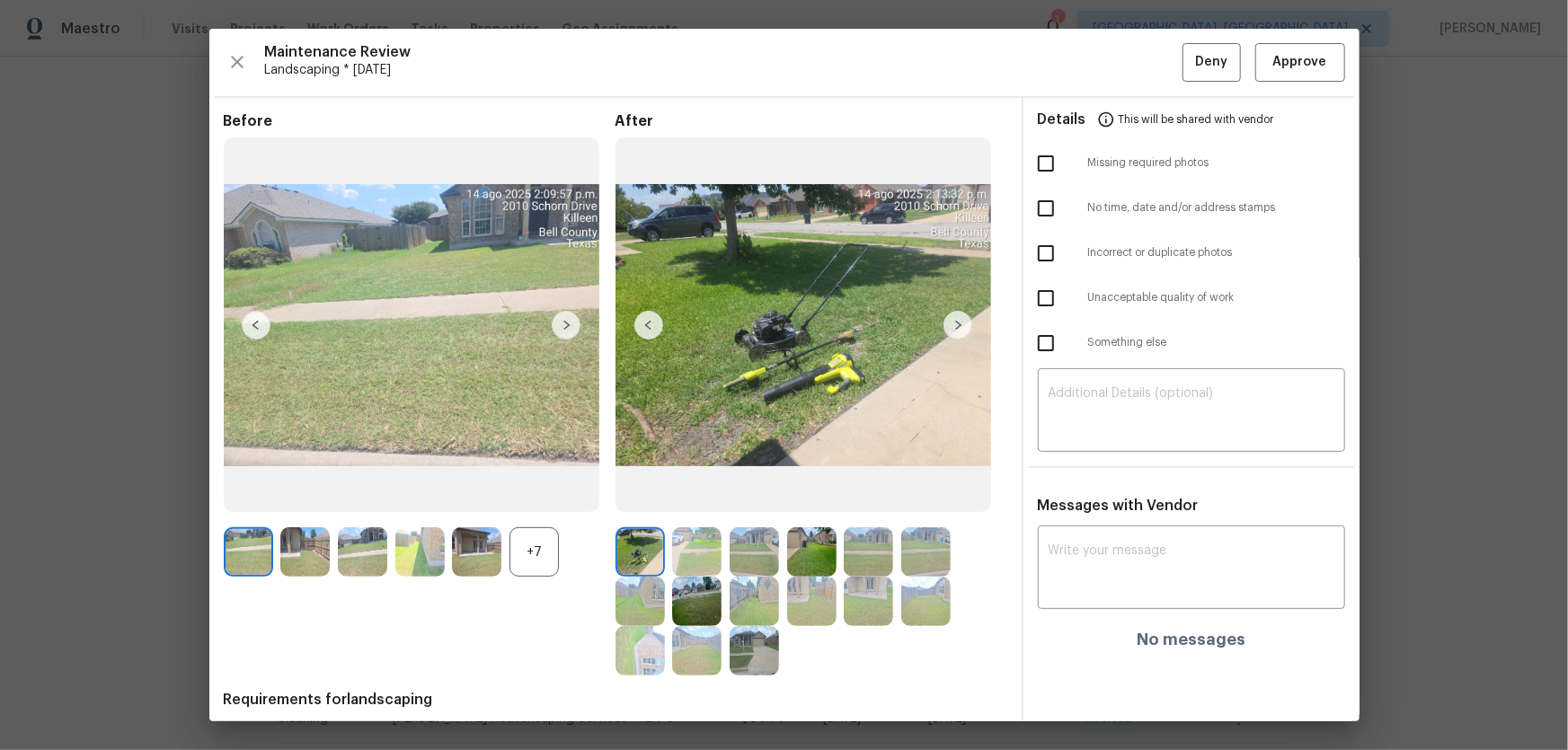
click at [539, 558] on div "+7" at bounding box center [534, 552] width 49 height 49
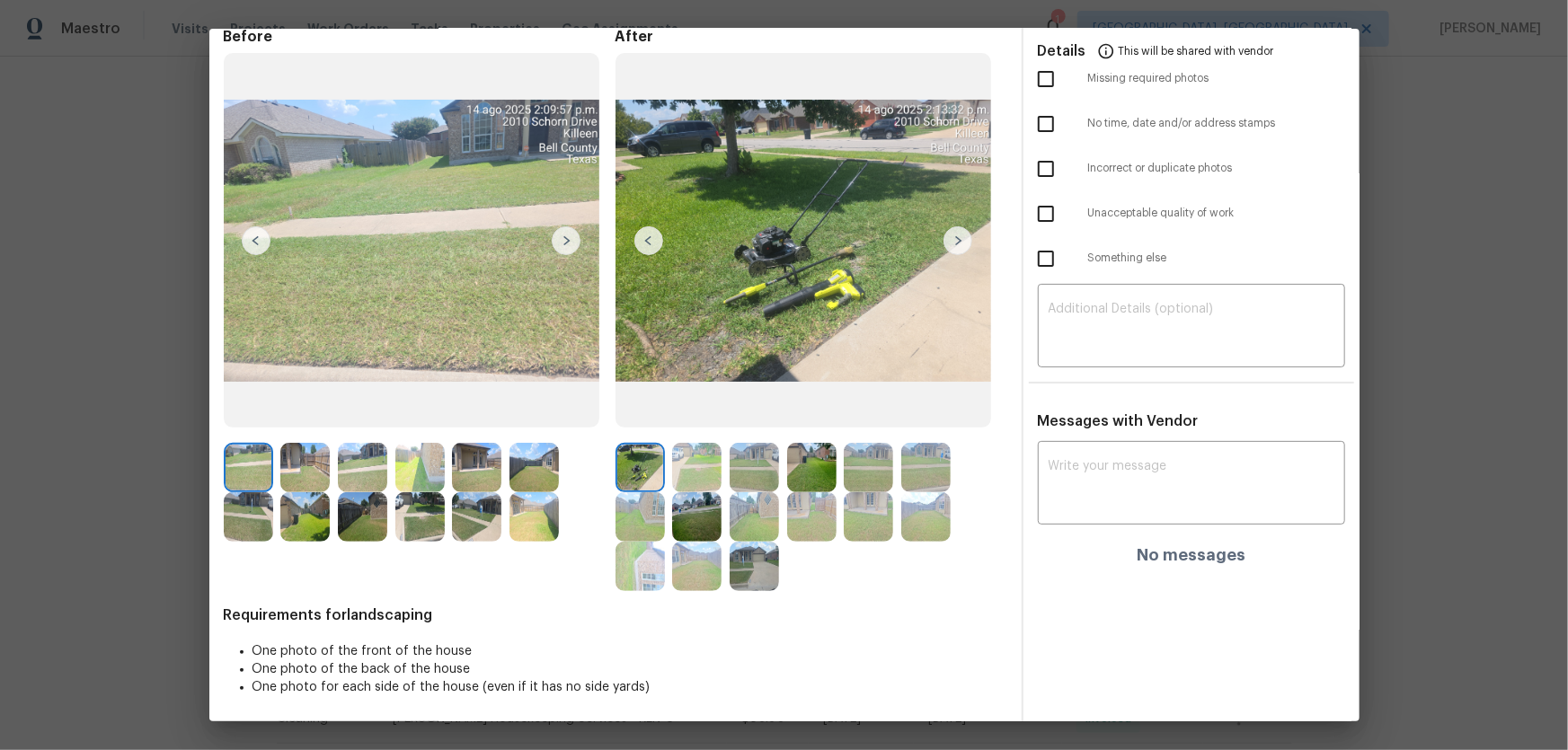
scroll to position [86, 0]
click at [692, 456] on img at bounding box center [696, 466] width 49 height 49
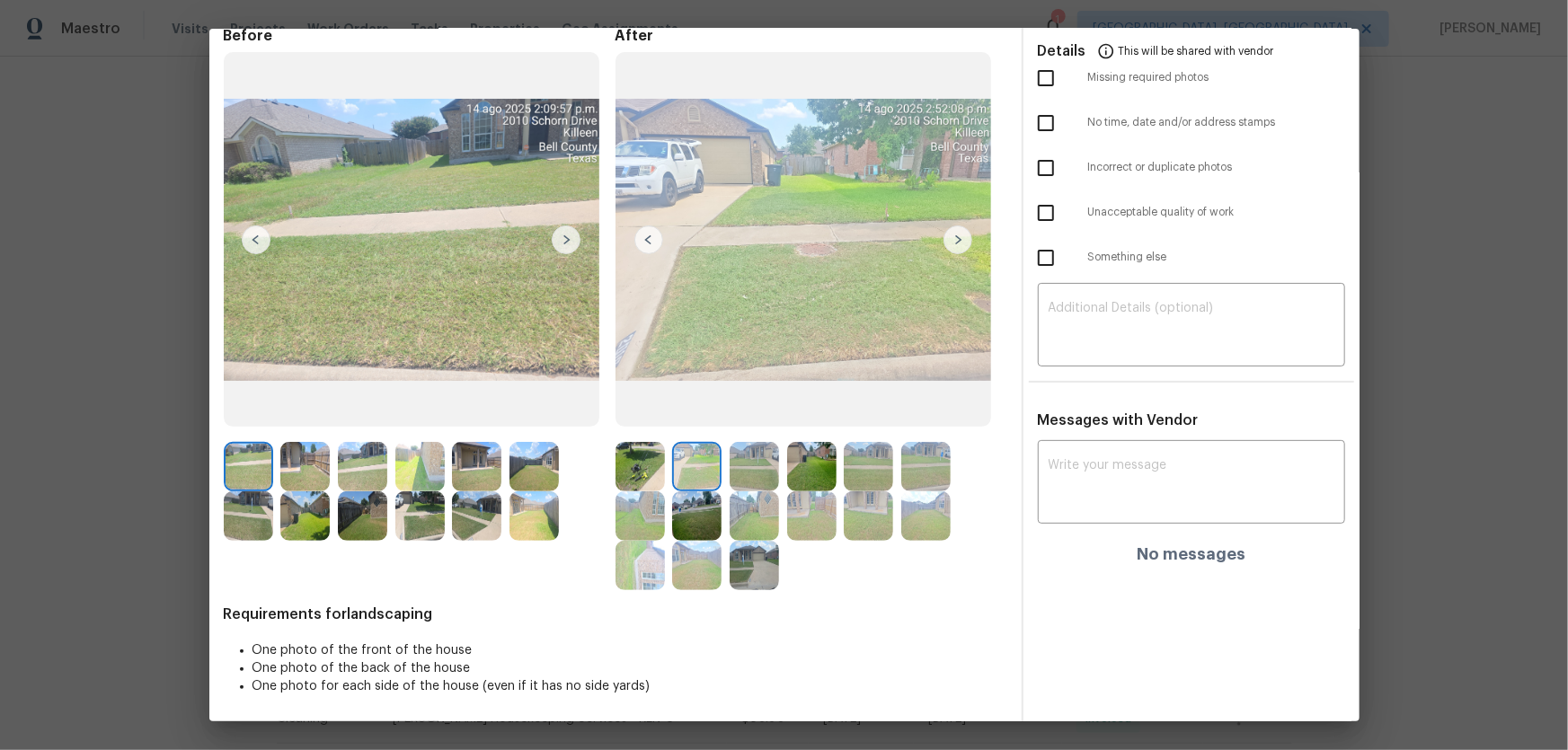
click at [742, 470] on img at bounding box center [754, 466] width 49 height 49
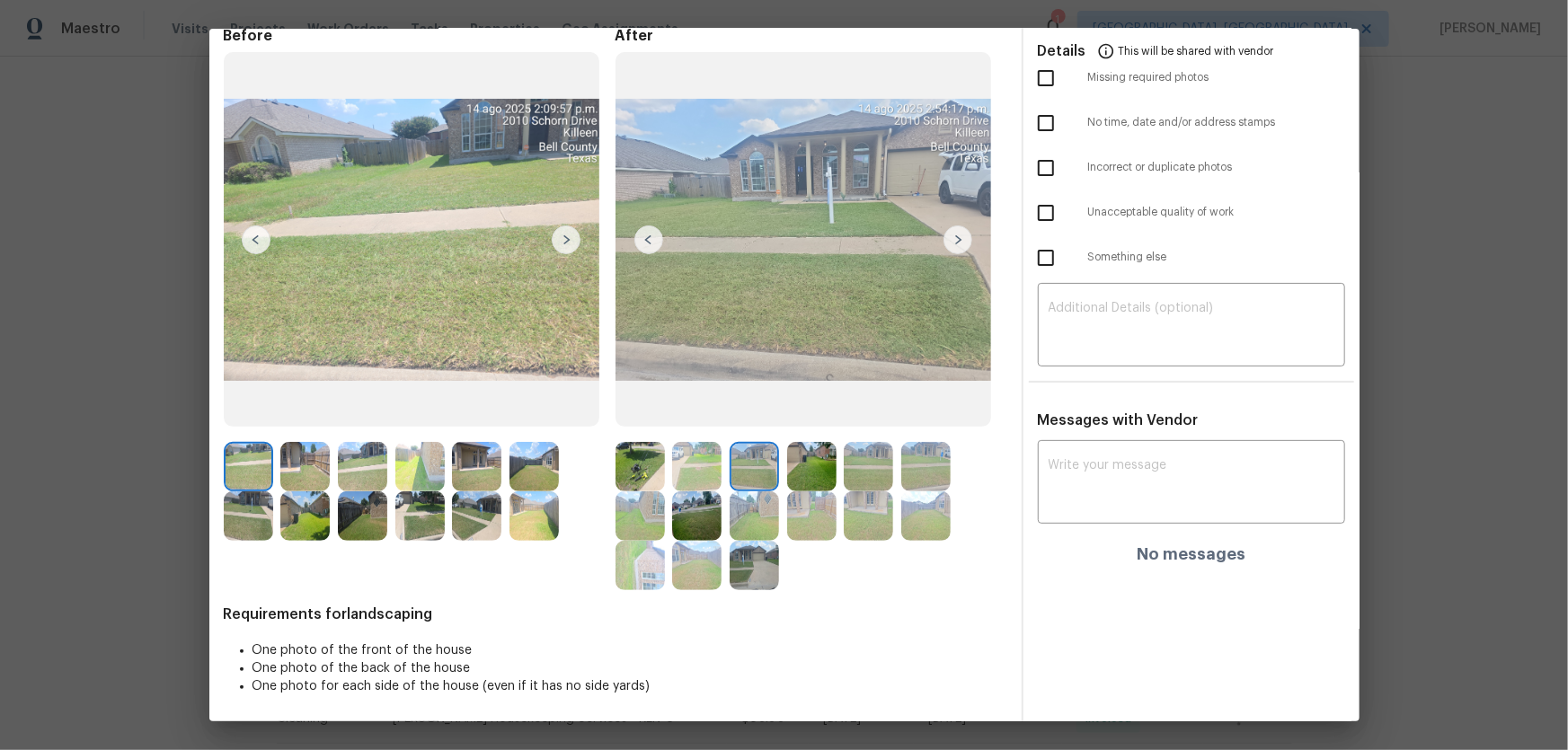
click at [794, 479] on img at bounding box center [811, 466] width 49 height 49
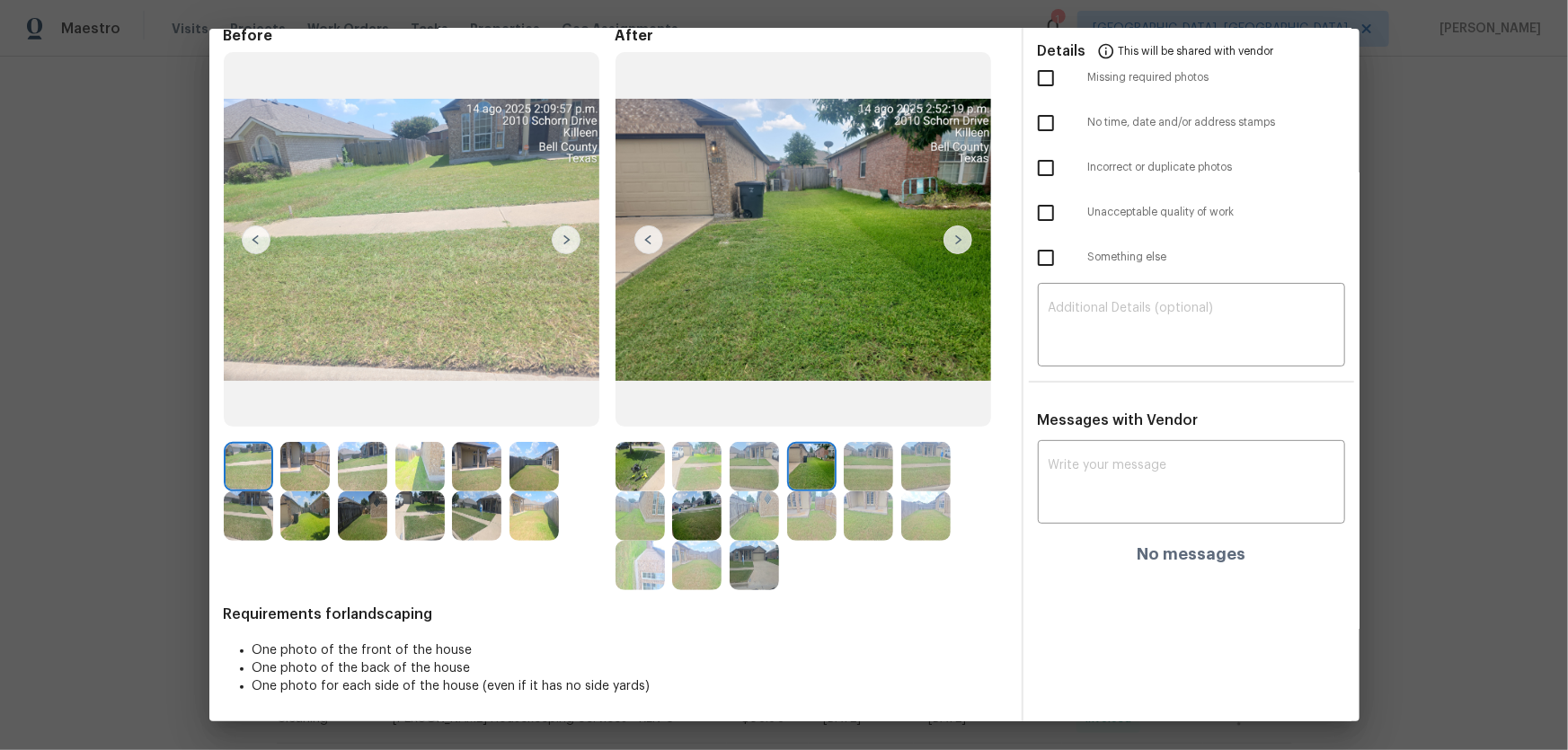
click at [855, 472] on img at bounding box center [868, 466] width 49 height 49
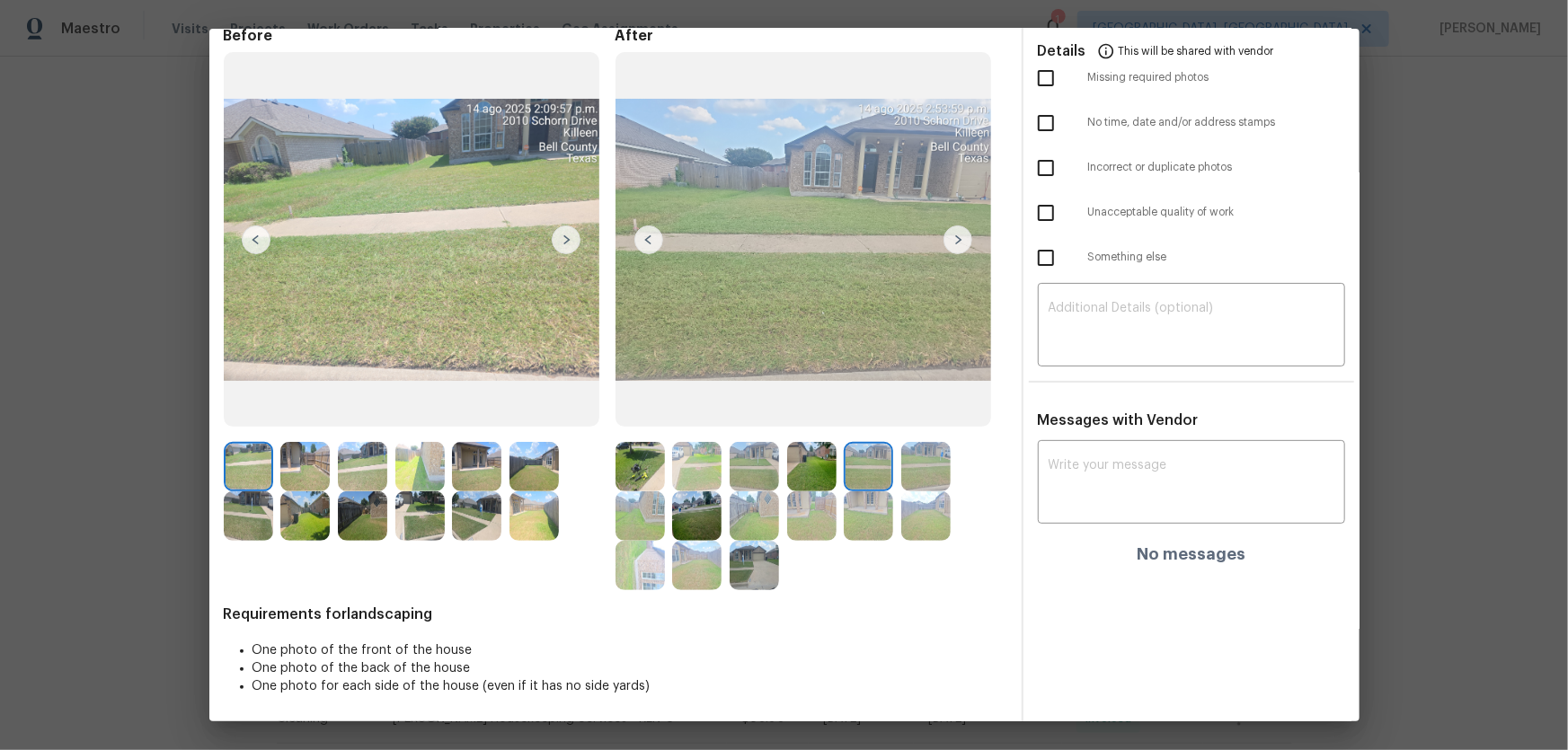
click at [914, 478] on img at bounding box center [925, 466] width 49 height 49
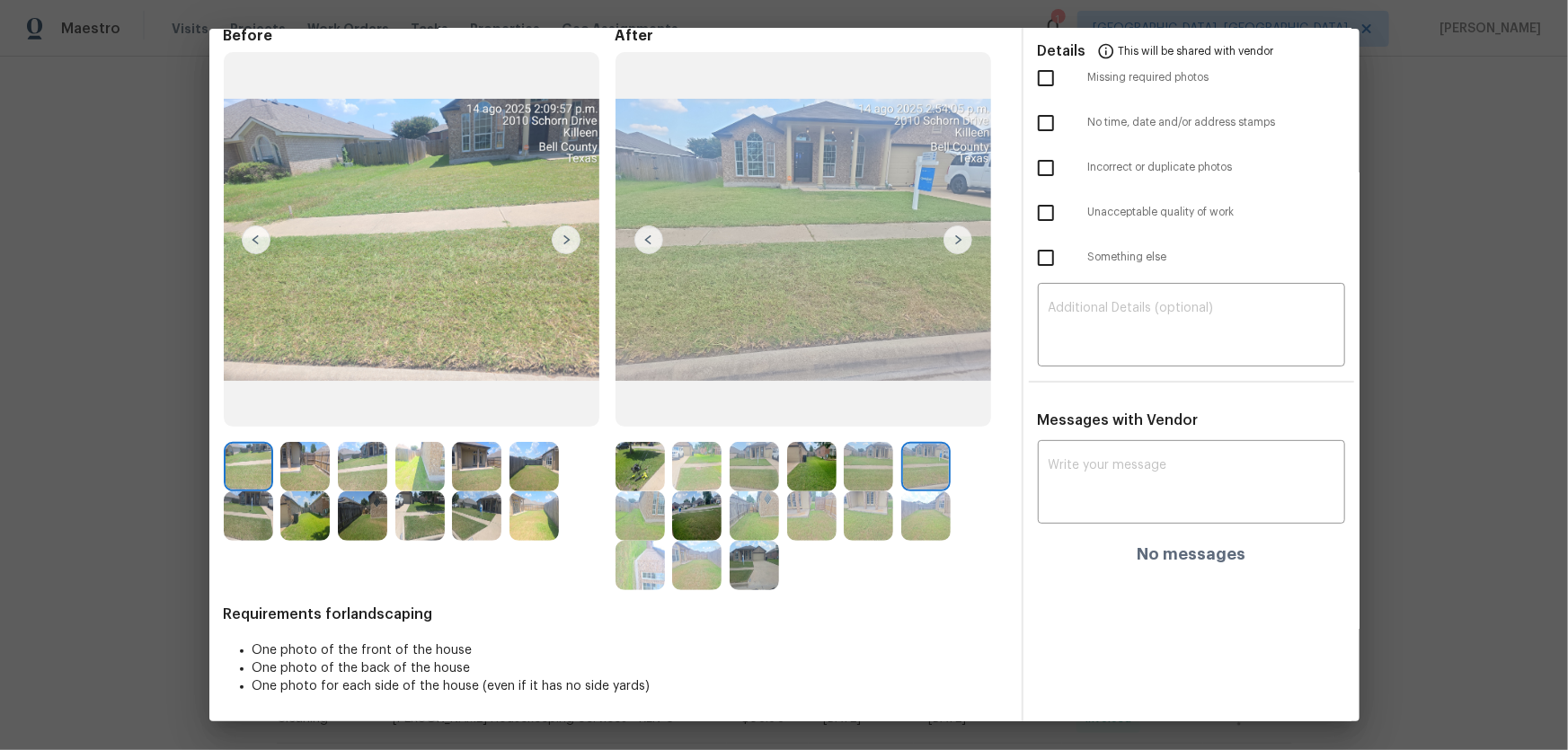
click at [639, 510] on img at bounding box center [640, 515] width 49 height 49
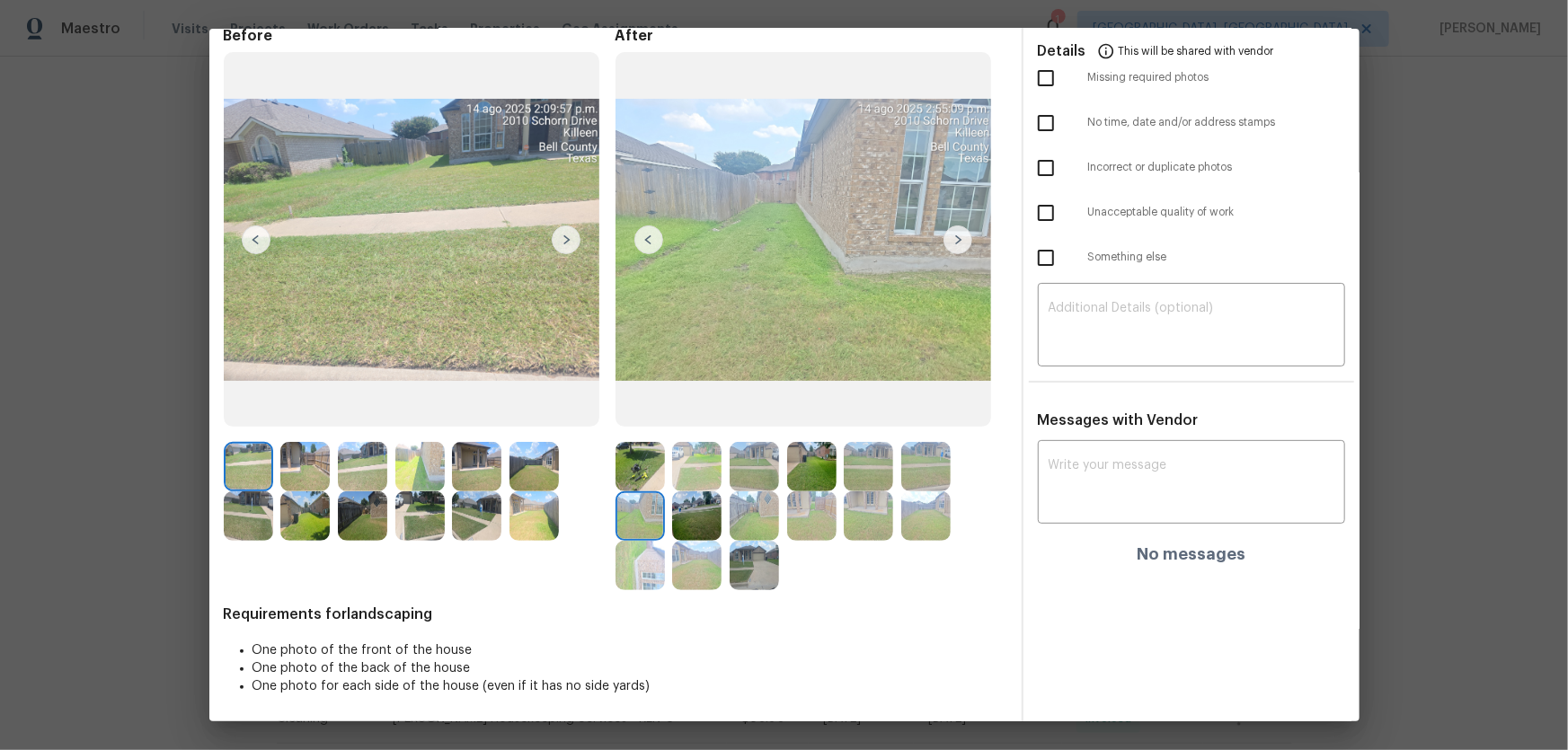
click at [704, 515] on img at bounding box center [696, 515] width 49 height 49
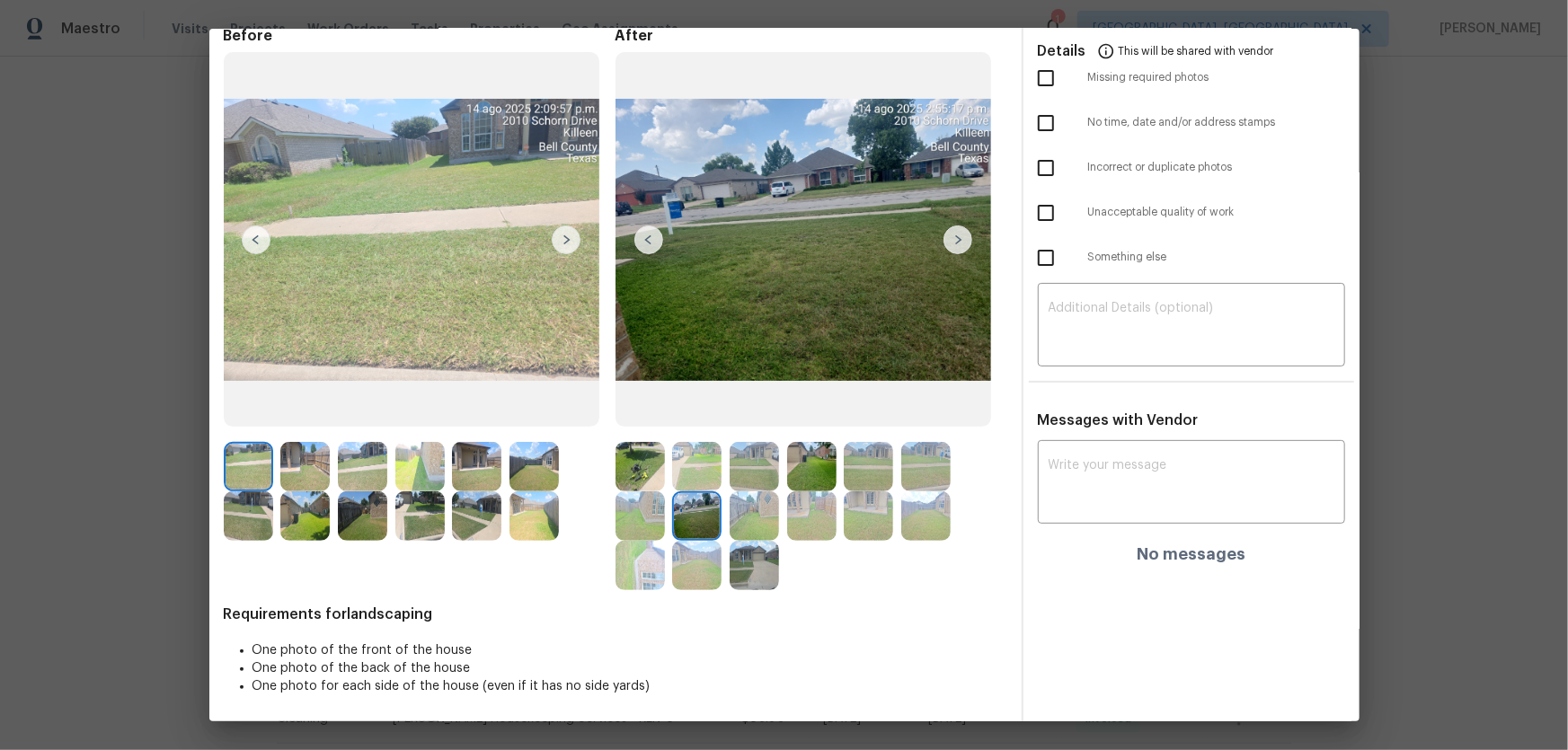
click at [729, 518] on img at bounding box center [754, 515] width 49 height 49
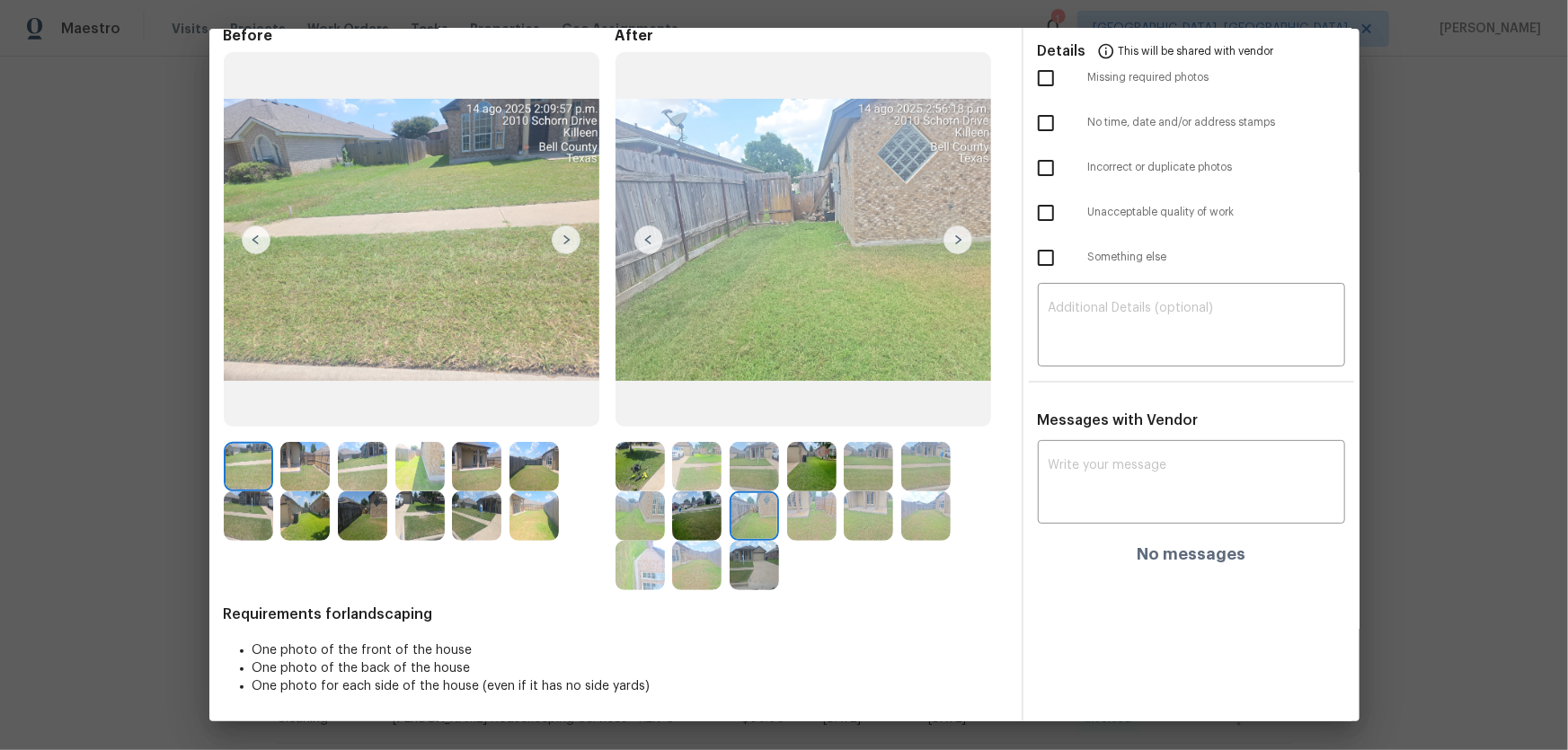
click at [792, 521] on img at bounding box center [811, 515] width 49 height 49
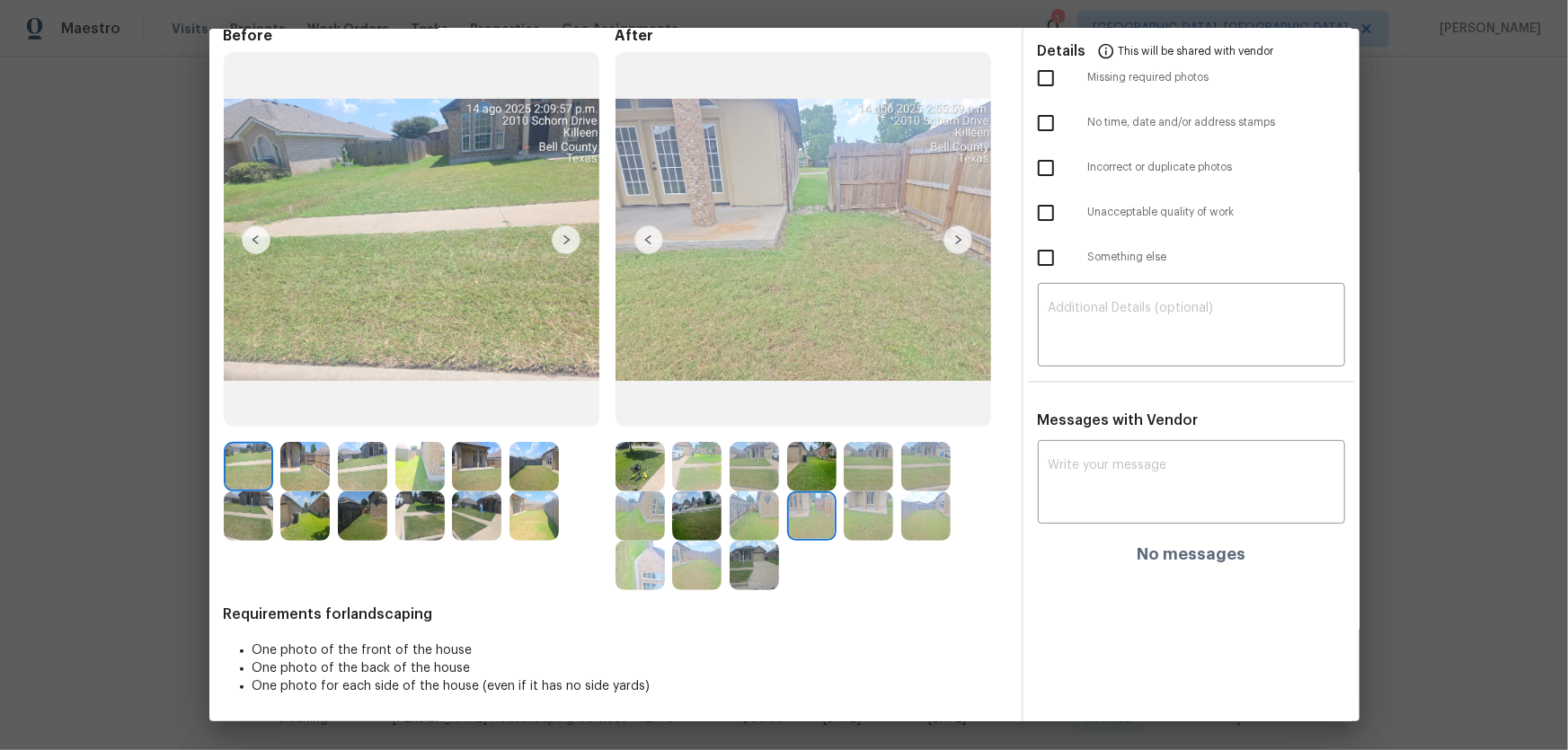
click at [887, 532] on img at bounding box center [868, 515] width 49 height 49
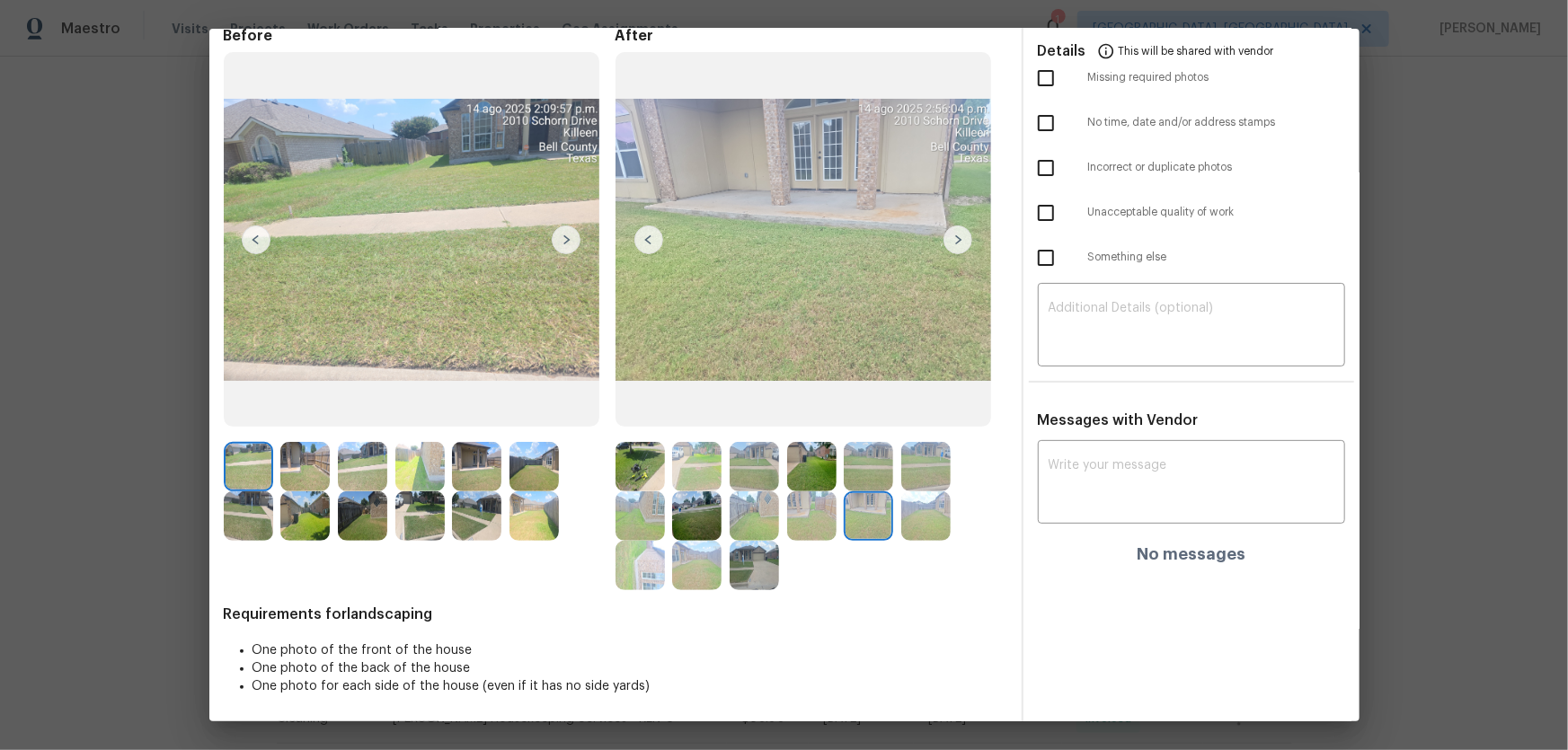
click at [901, 532] on img at bounding box center [925, 515] width 49 height 49
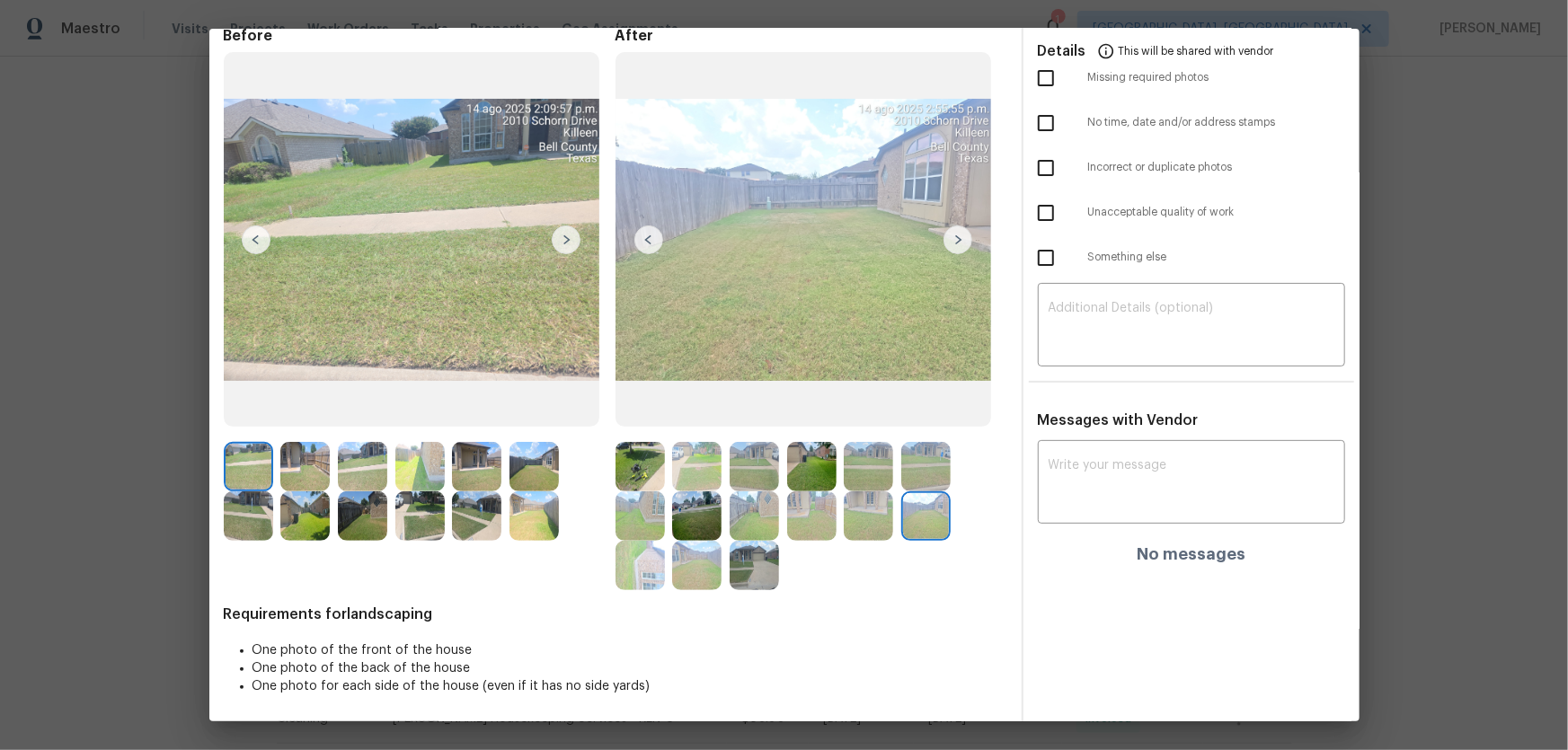
click at [645, 573] on img at bounding box center [640, 565] width 49 height 49
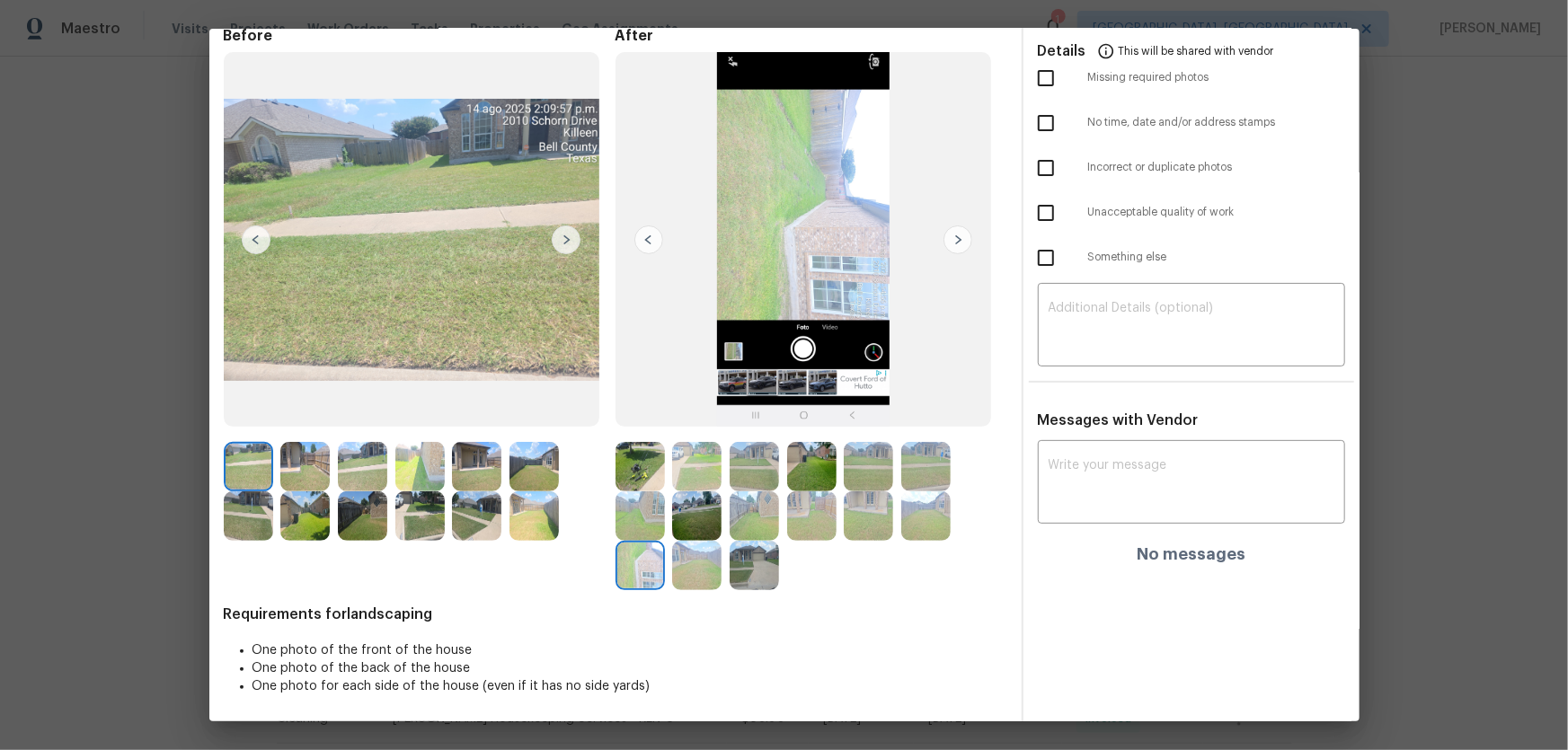
click at [701, 573] on img at bounding box center [696, 565] width 49 height 49
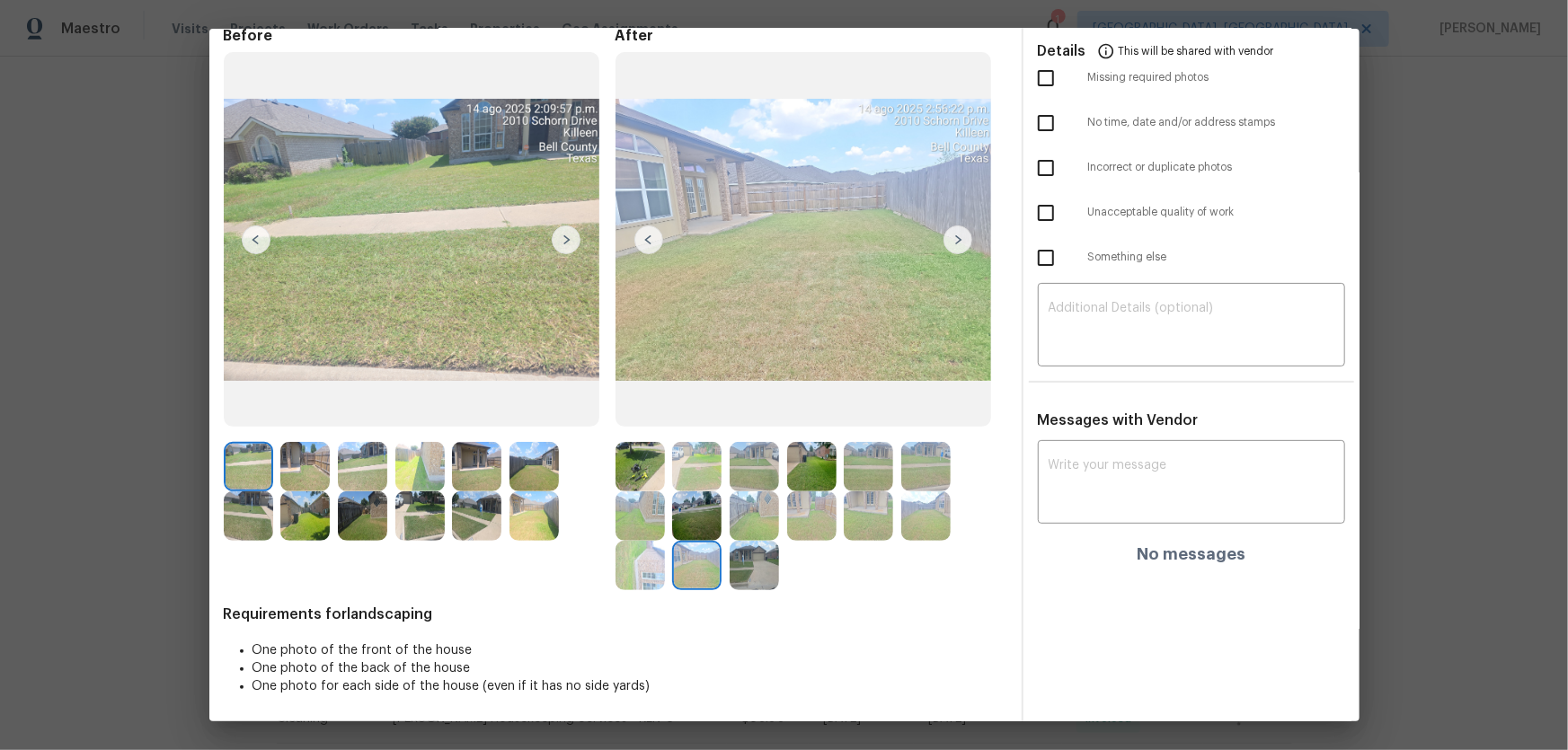
click at [739, 575] on img at bounding box center [754, 565] width 49 height 49
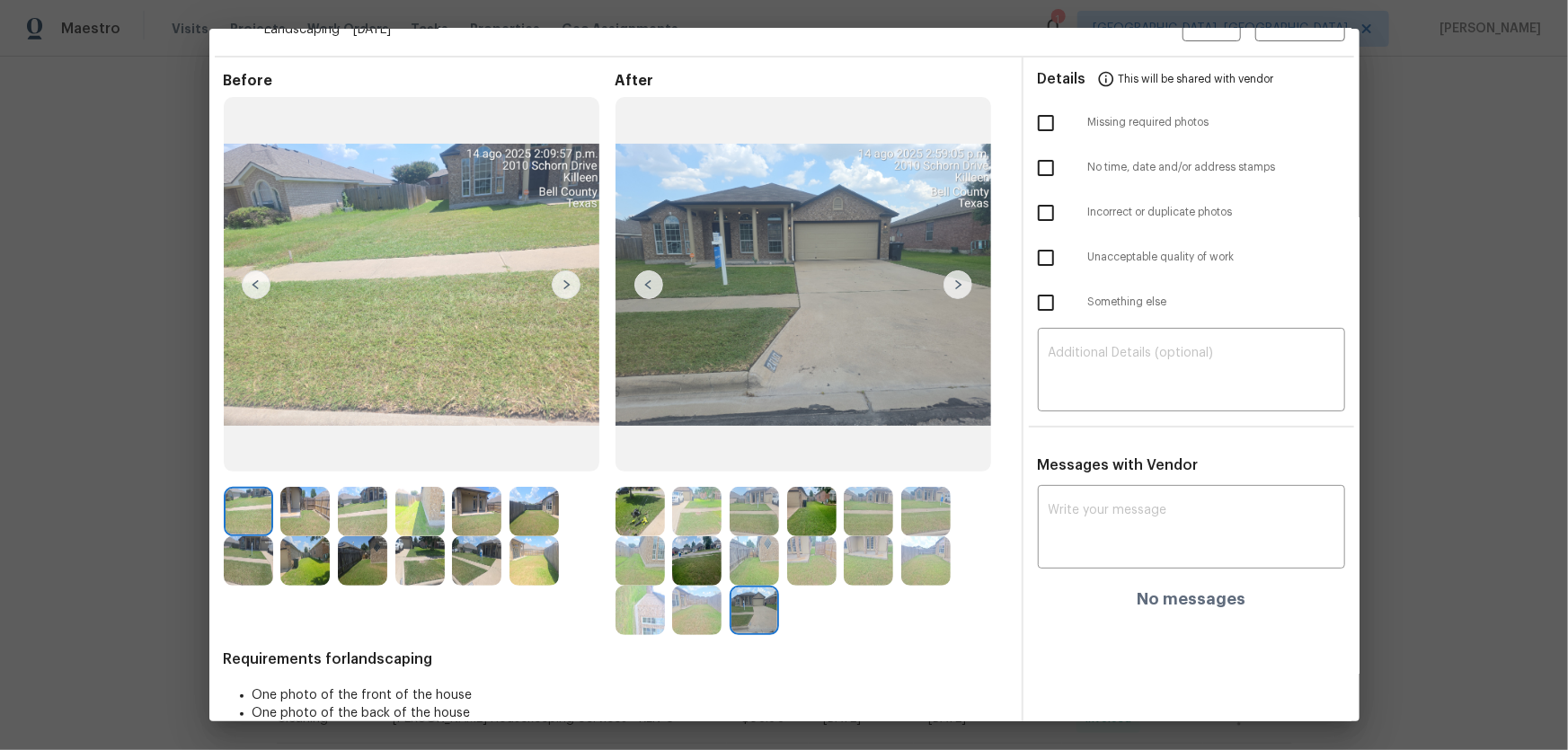
scroll to position [0, 0]
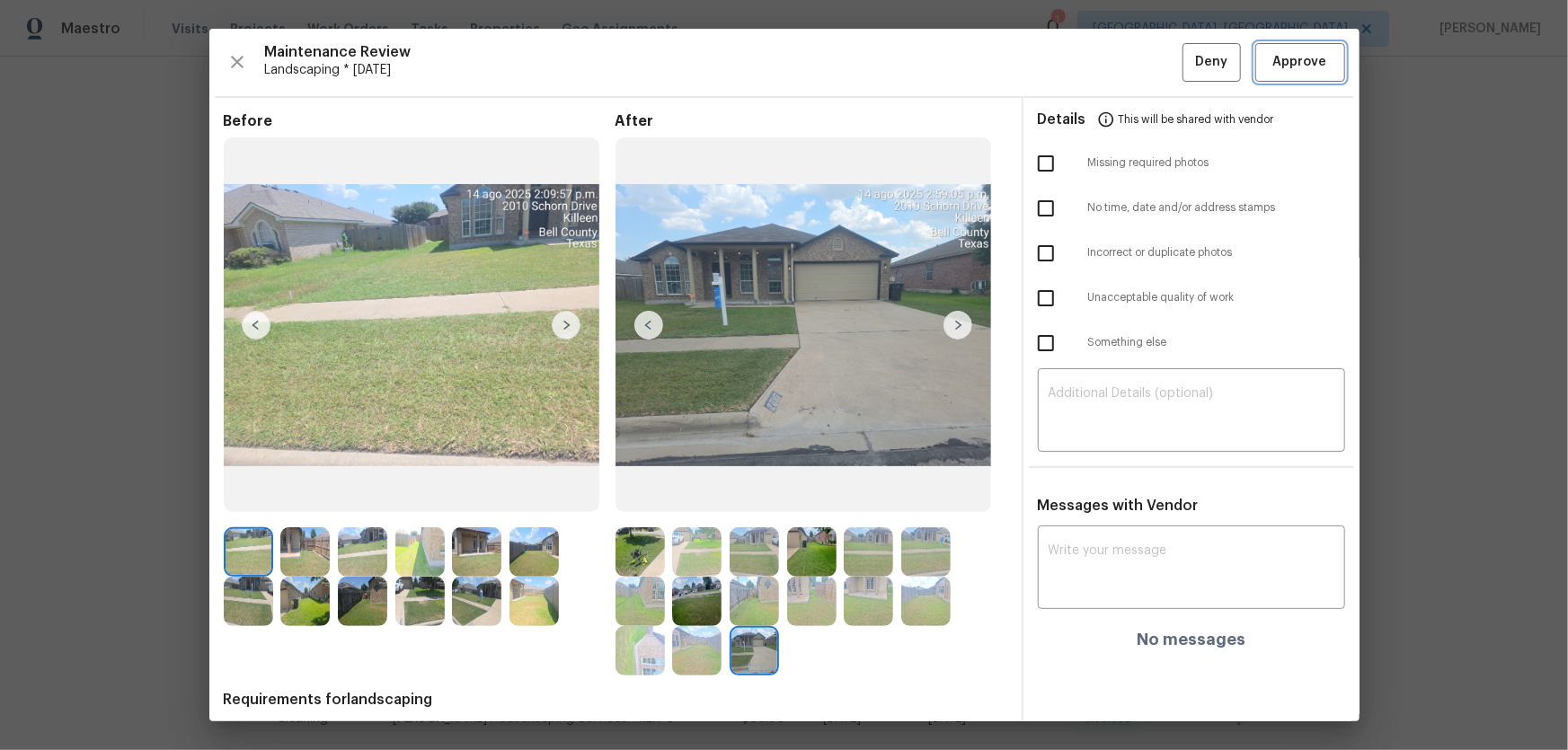
click at [1273, 66] on span "Approve" at bounding box center [1299, 62] width 54 height 23
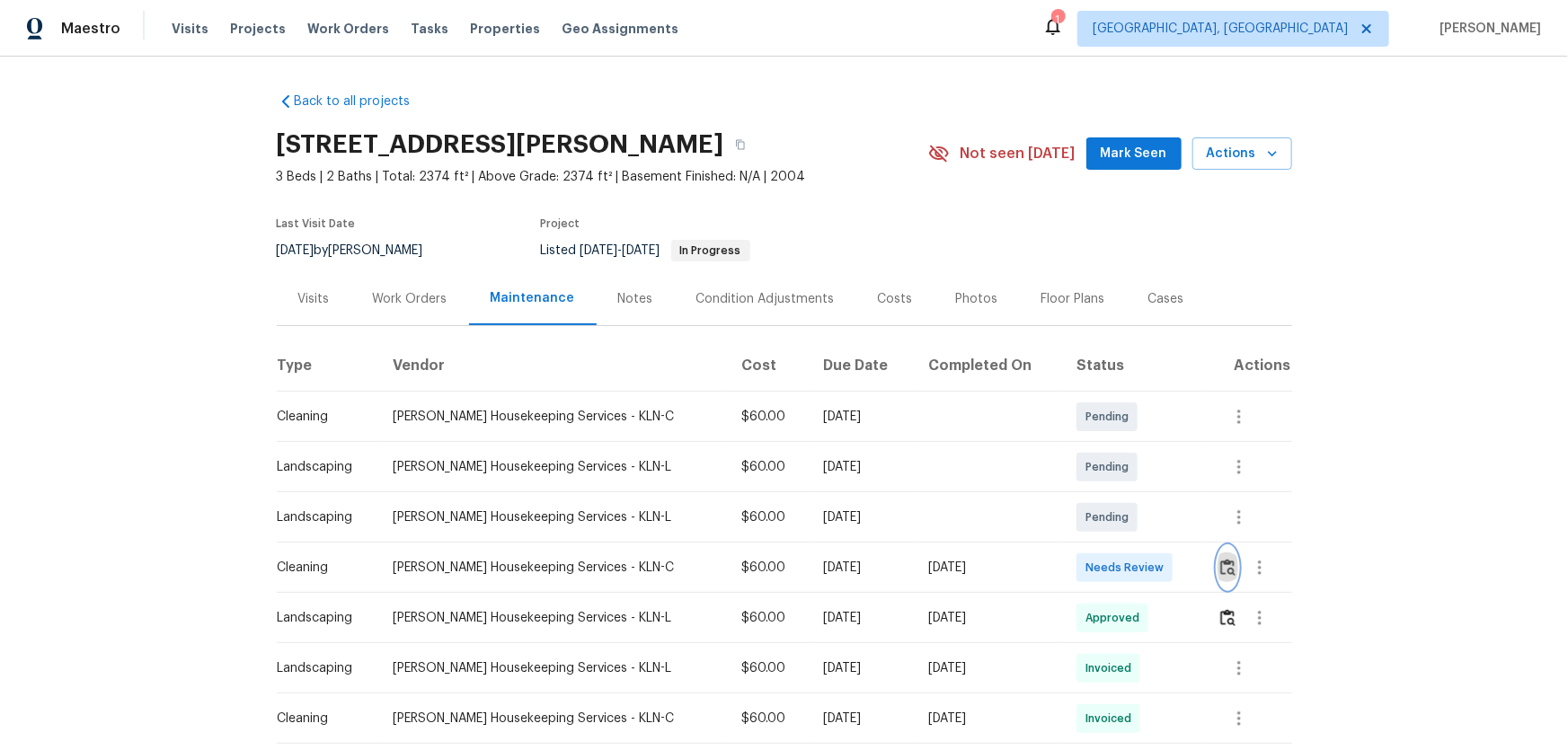
click at [1217, 577] on button "button" at bounding box center [1228, 568] width 21 height 43
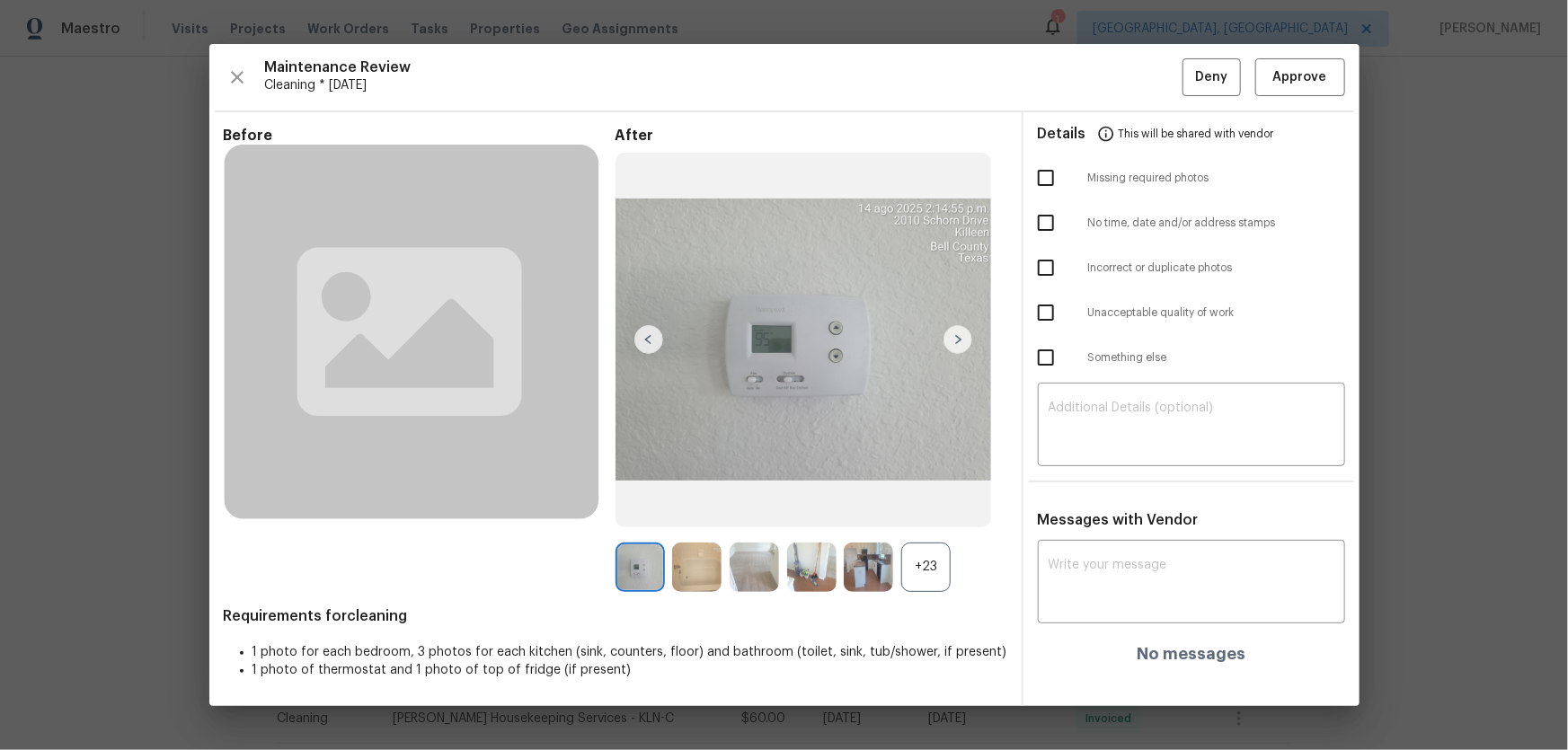
click at [933, 576] on div "+23" at bounding box center [925, 567] width 49 height 49
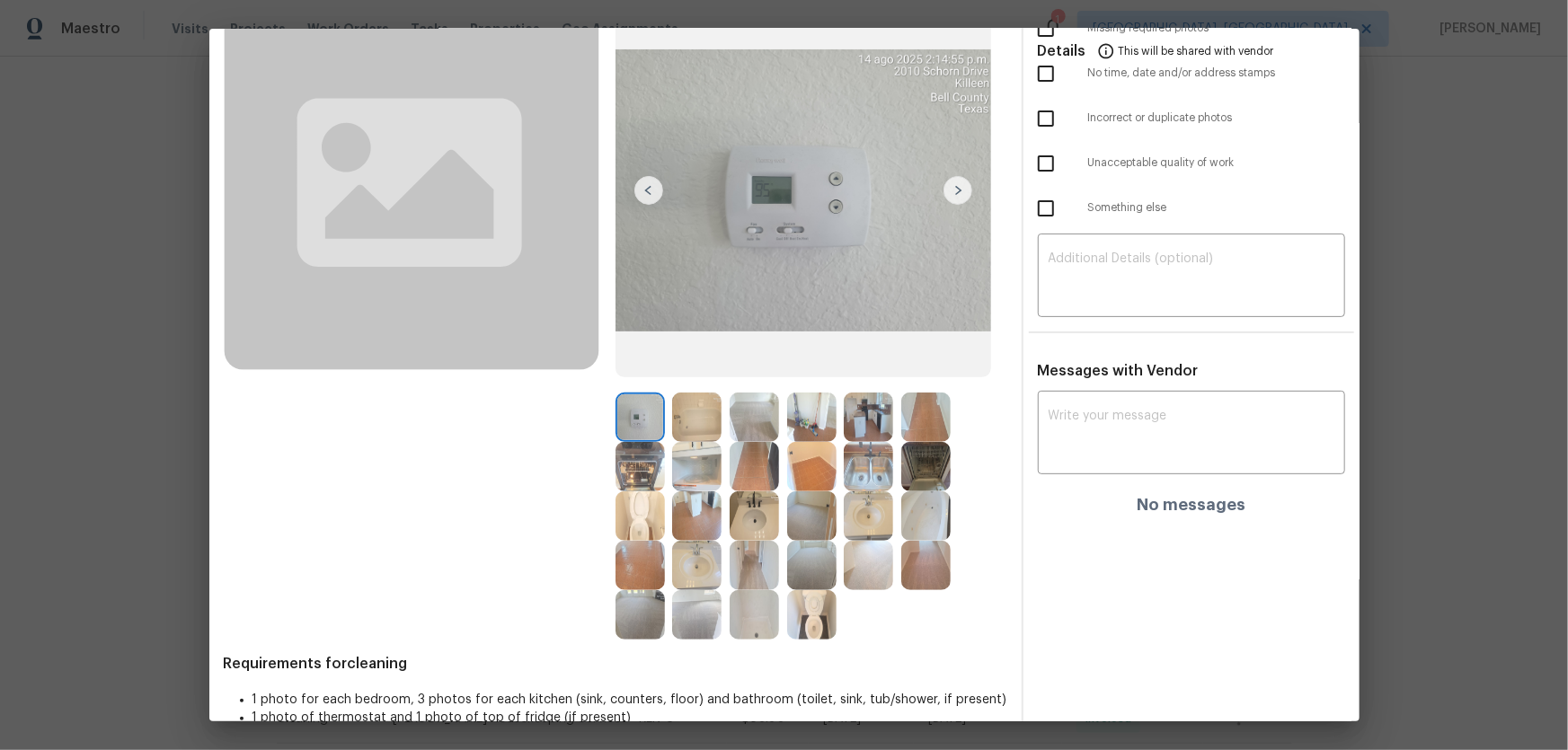
scroll to position [163, 0]
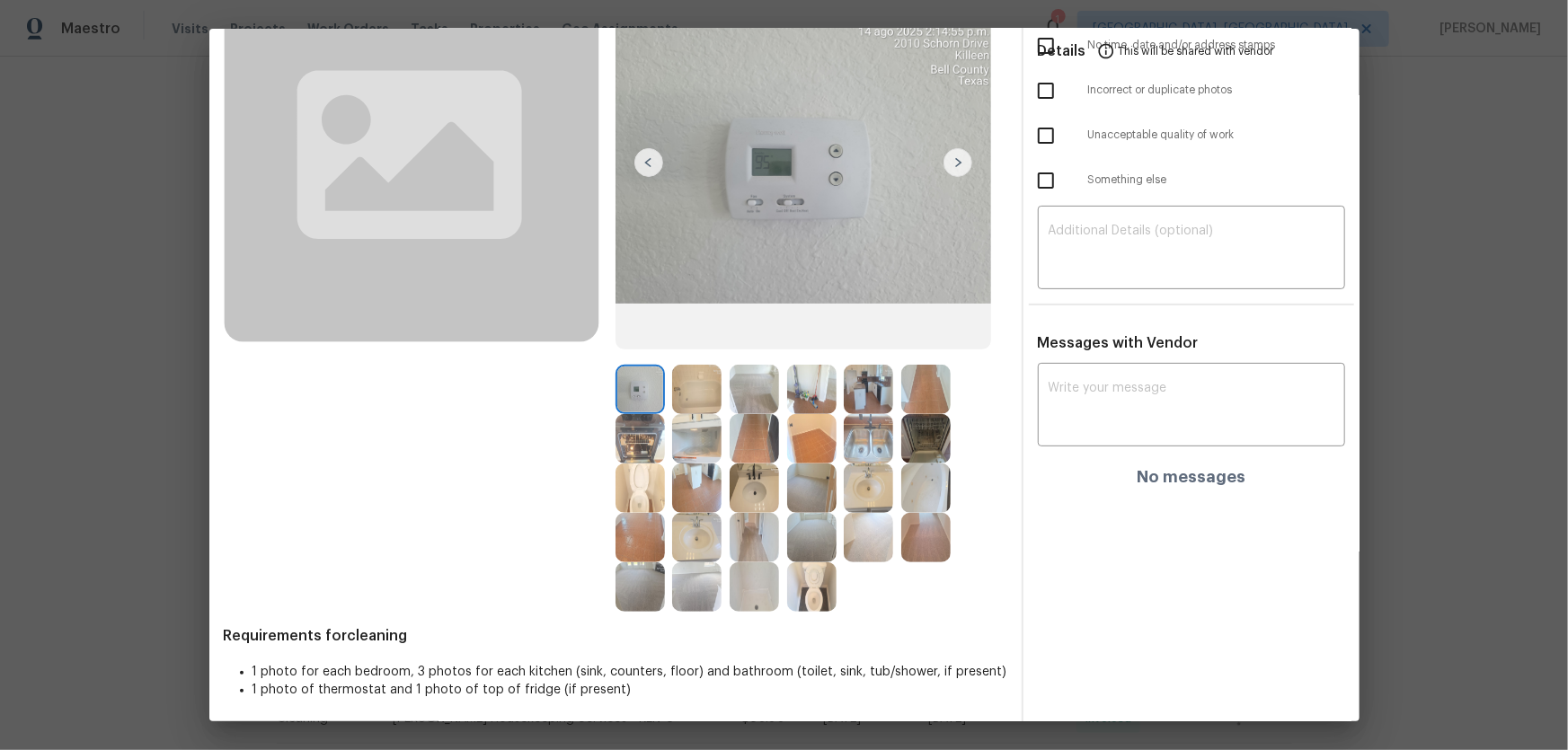
click at [799, 578] on img at bounding box center [811, 587] width 49 height 49
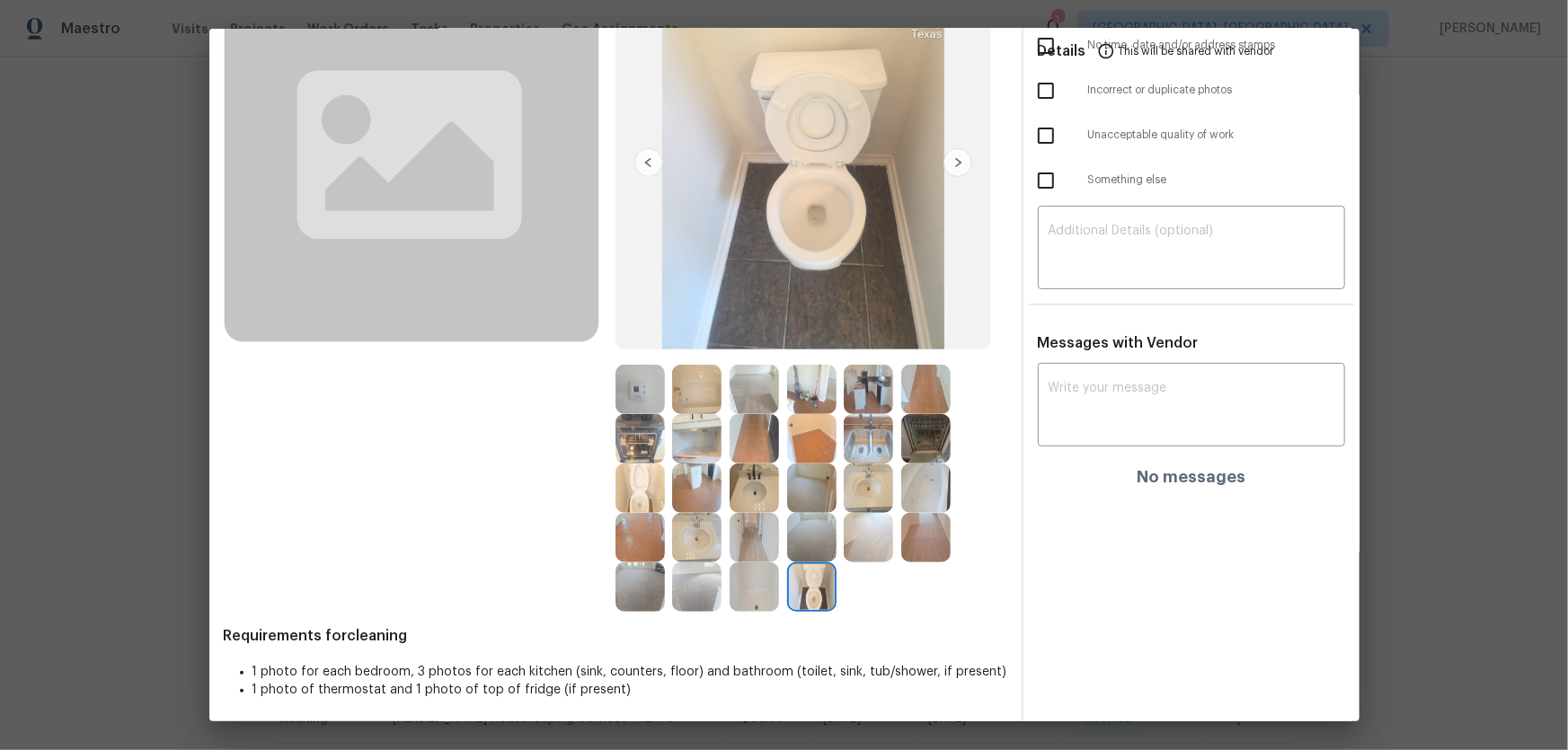
click at [652, 499] on img at bounding box center [640, 488] width 49 height 49
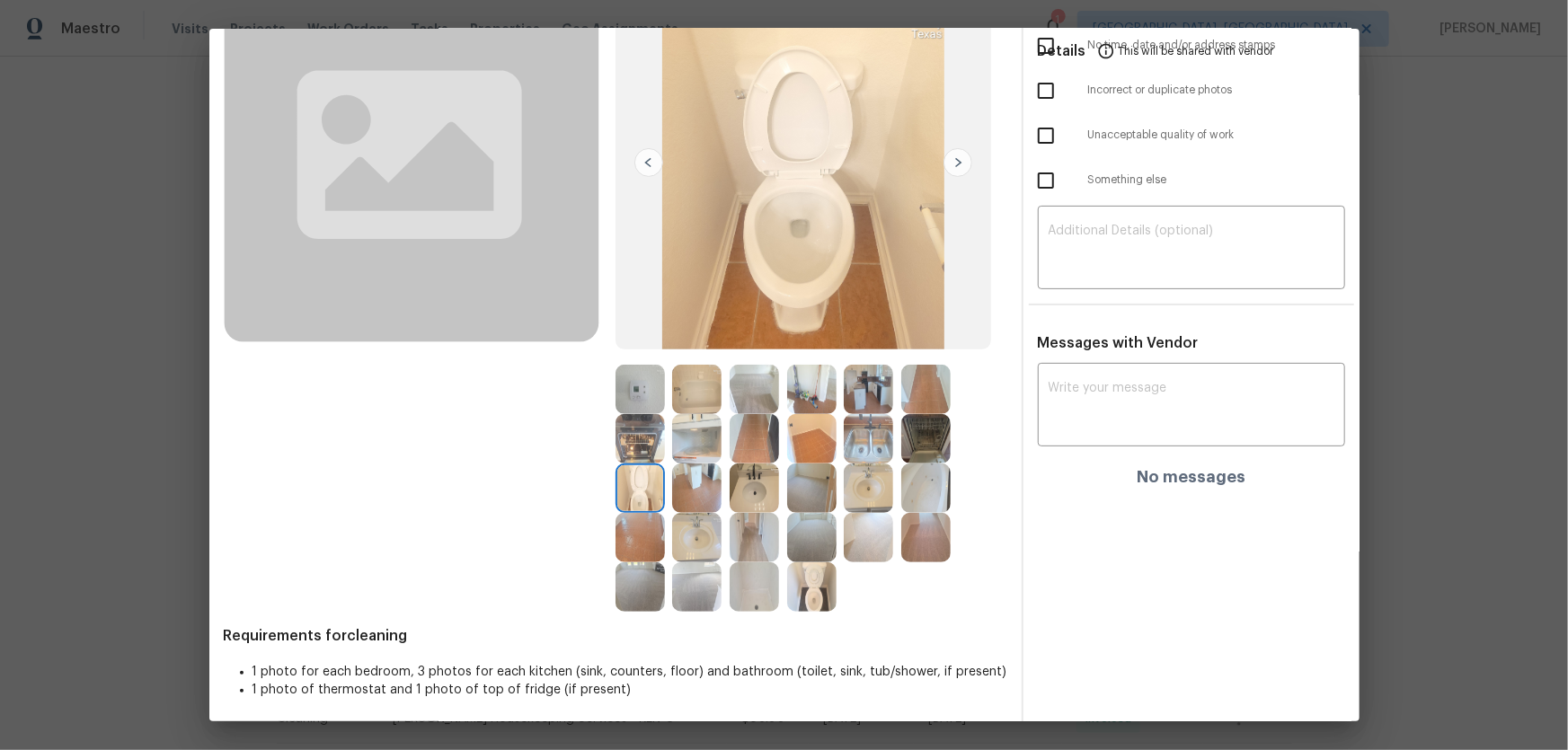
click at [685, 526] on img at bounding box center [696, 537] width 49 height 49
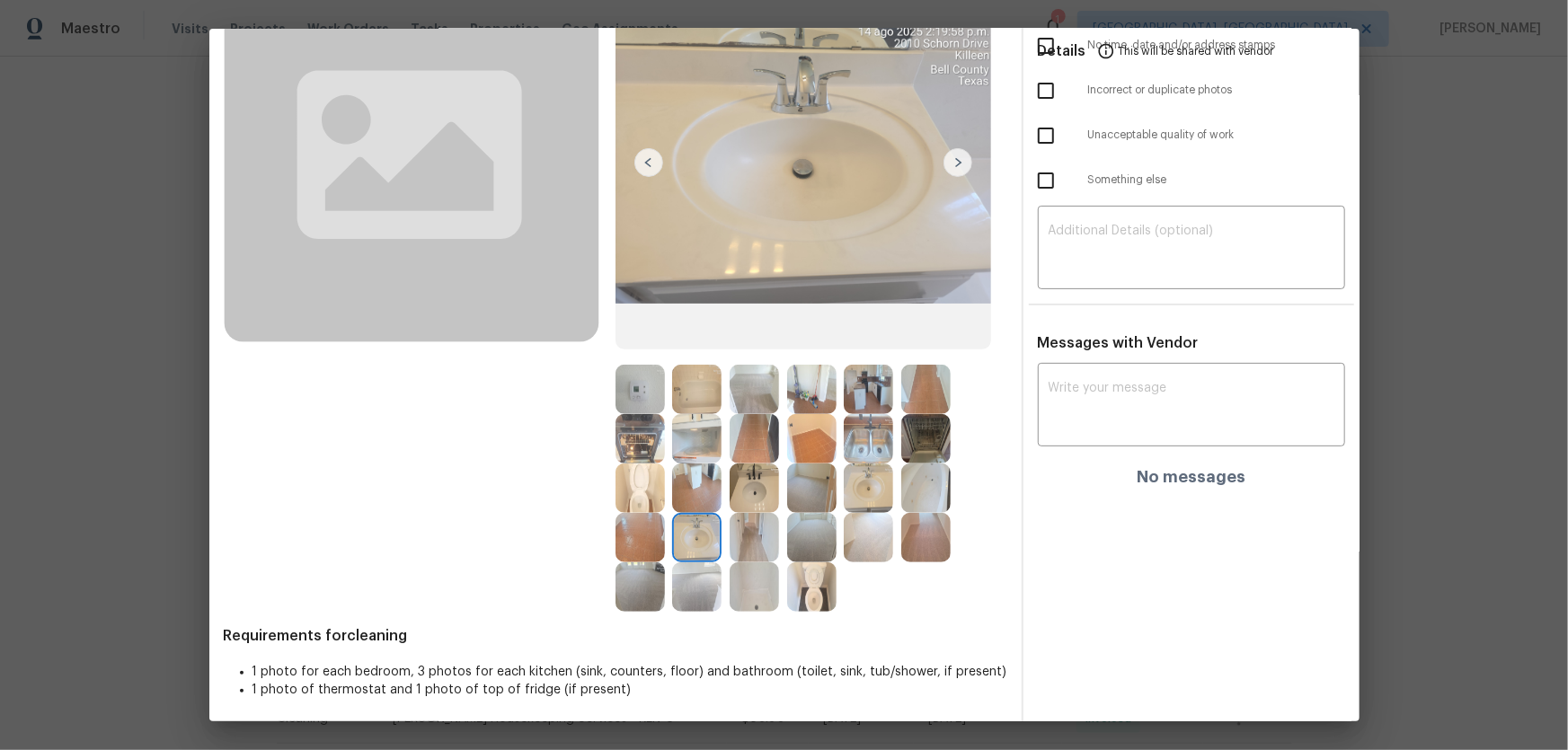
click at [749, 500] on img at bounding box center [754, 488] width 49 height 49
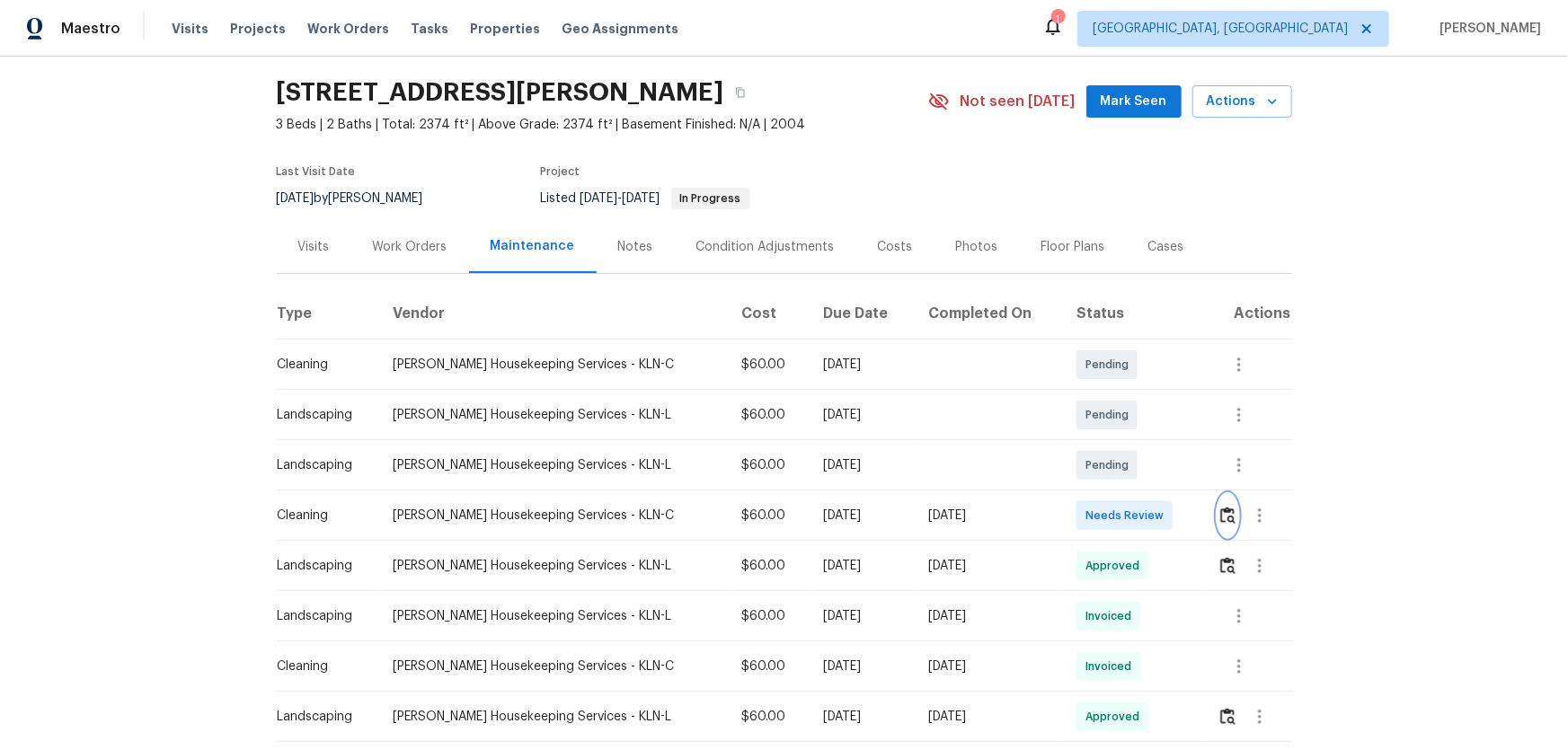
scroll to position [81, 0]
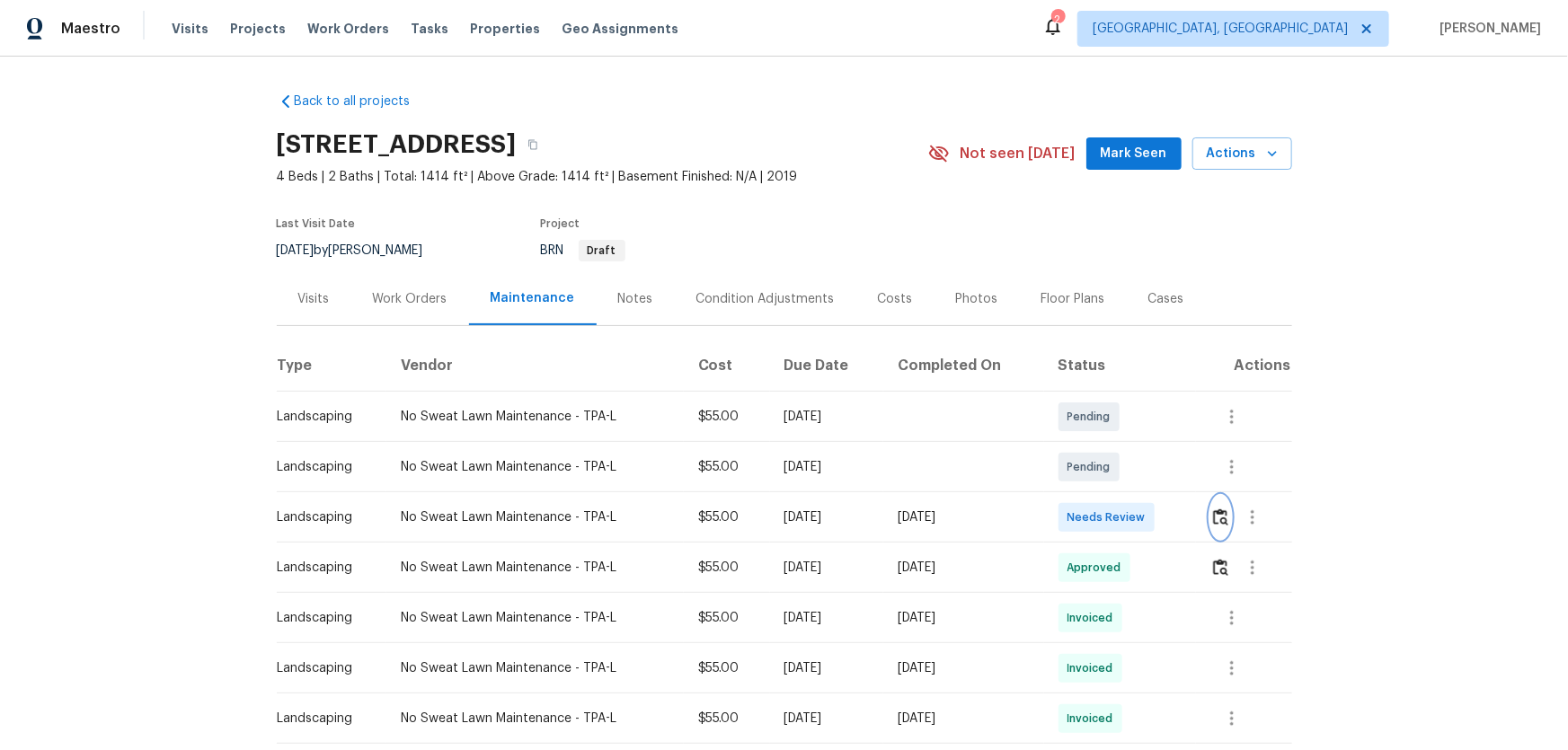
click at [1115, 495] on img "button" at bounding box center [1220, 517] width 15 height 17
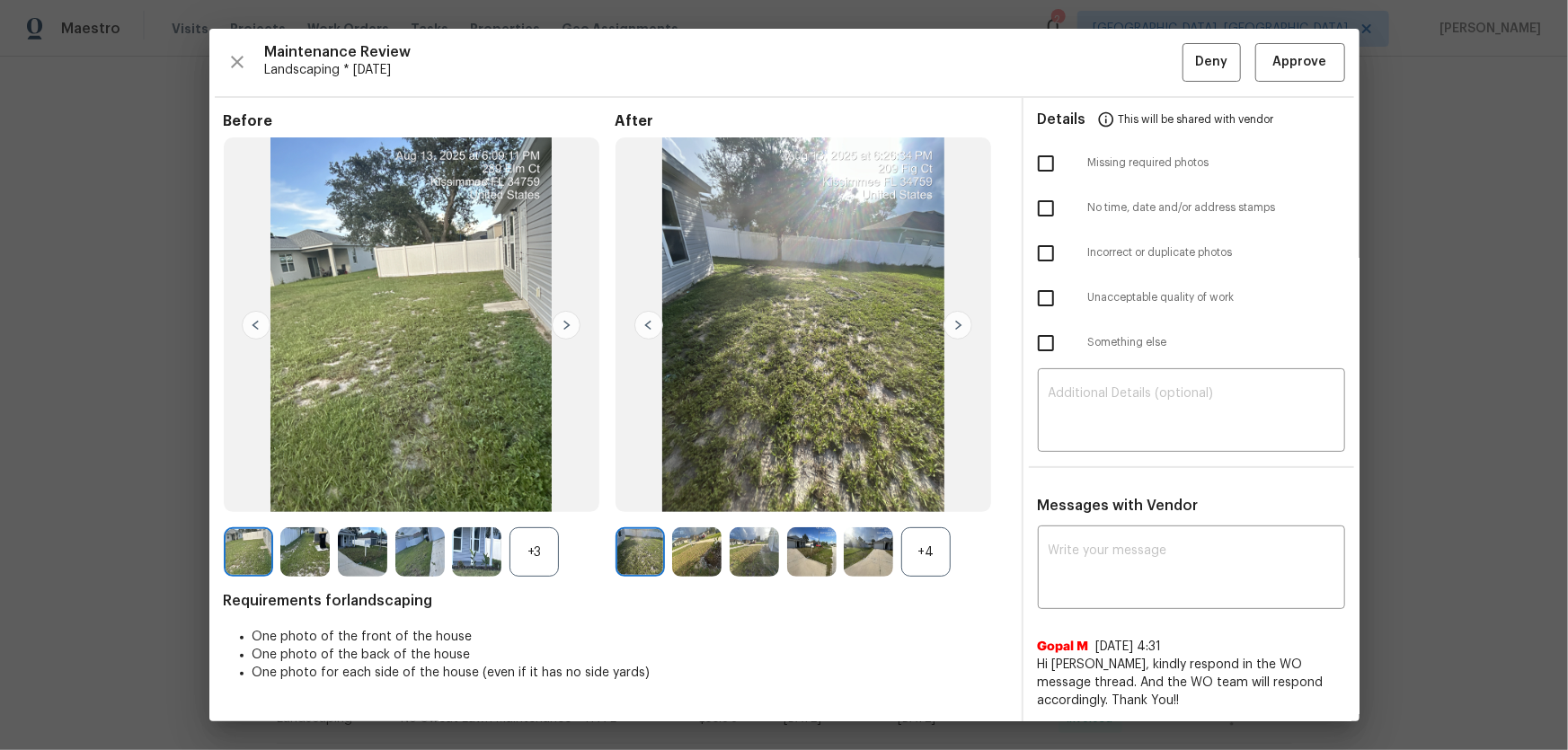
click at [919, 495] on div "+4" at bounding box center [925, 552] width 49 height 49
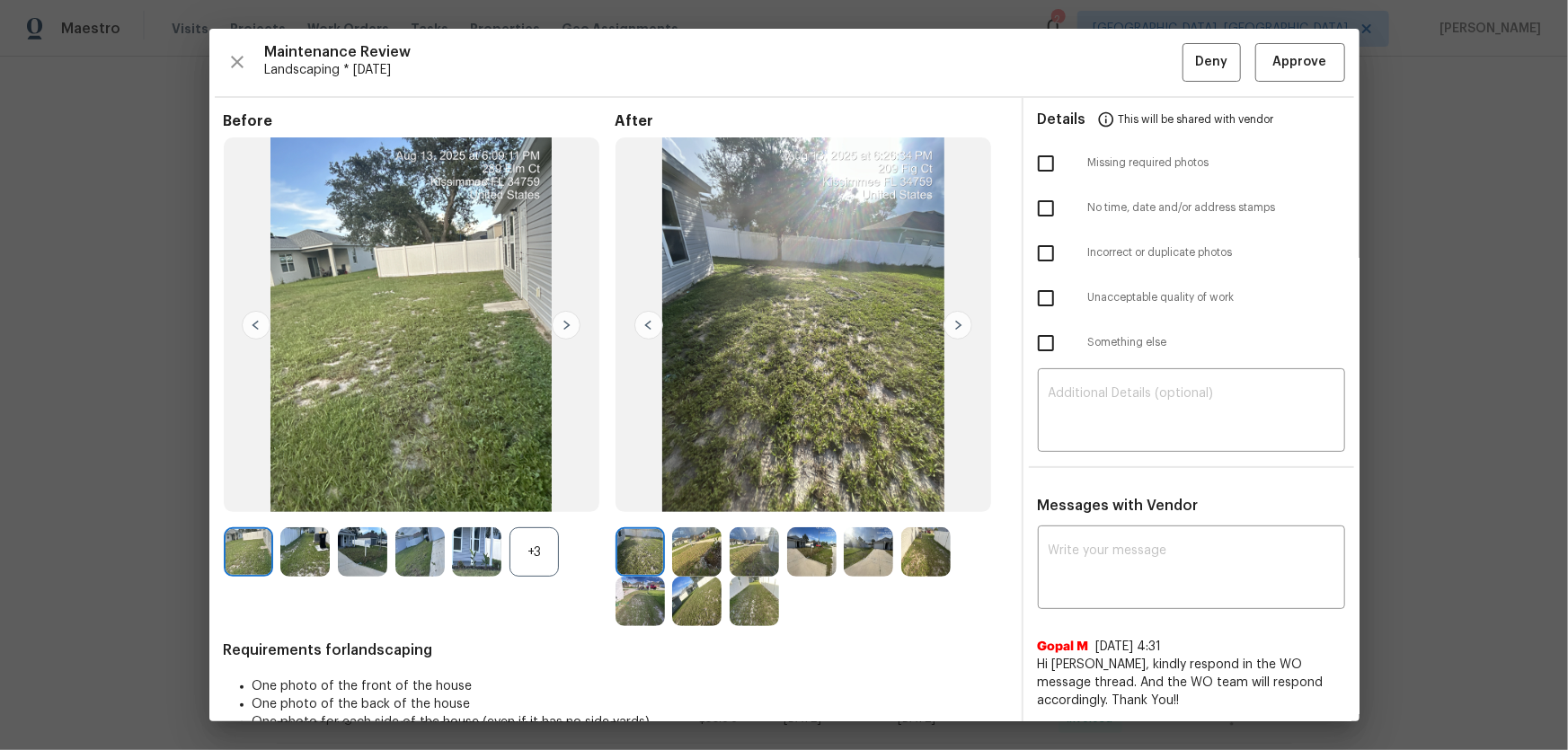
click at [533, 495] on div "+3" at bounding box center [534, 552] width 49 height 49
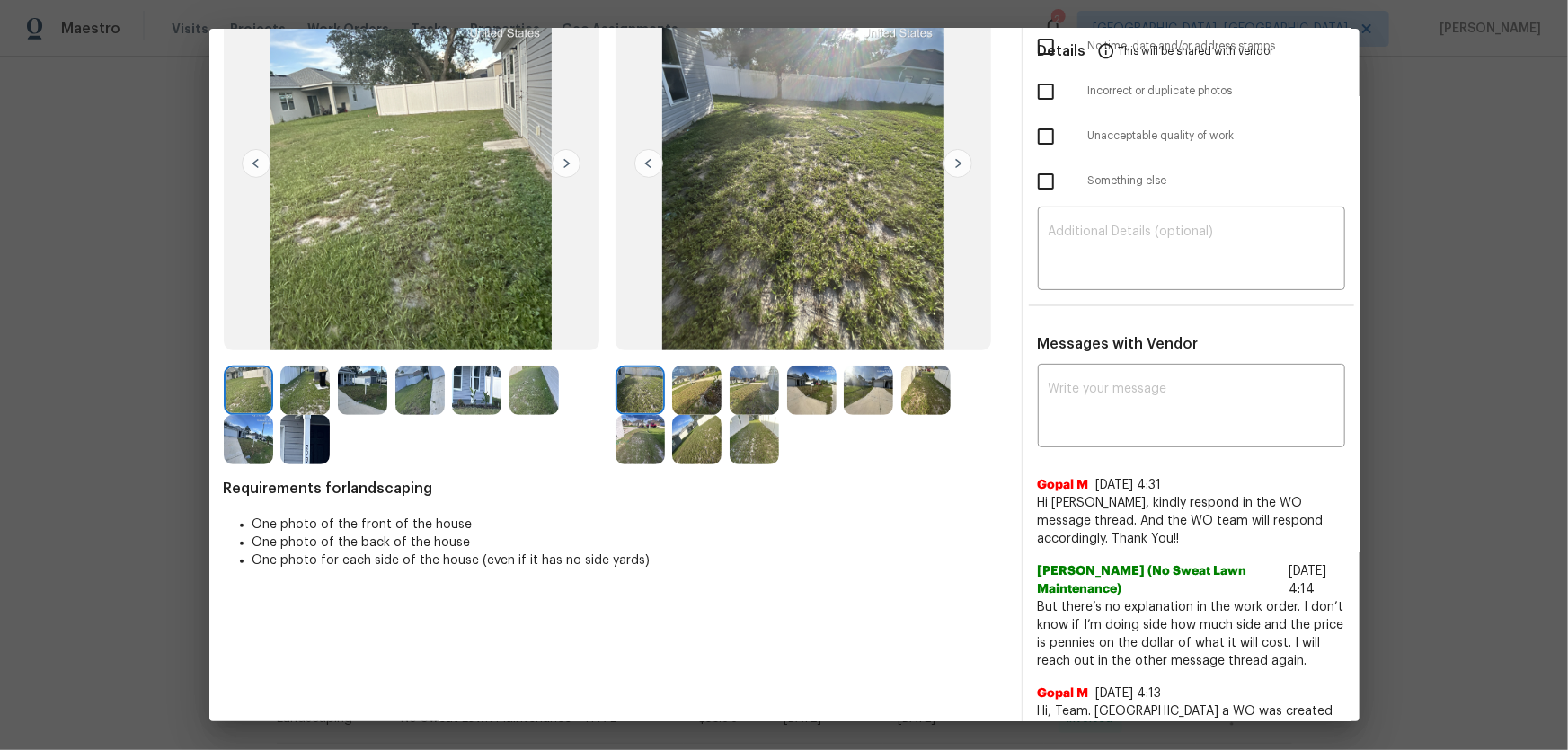
scroll to position [163, 0]
click at [699, 399] on img at bounding box center [696, 389] width 49 height 49
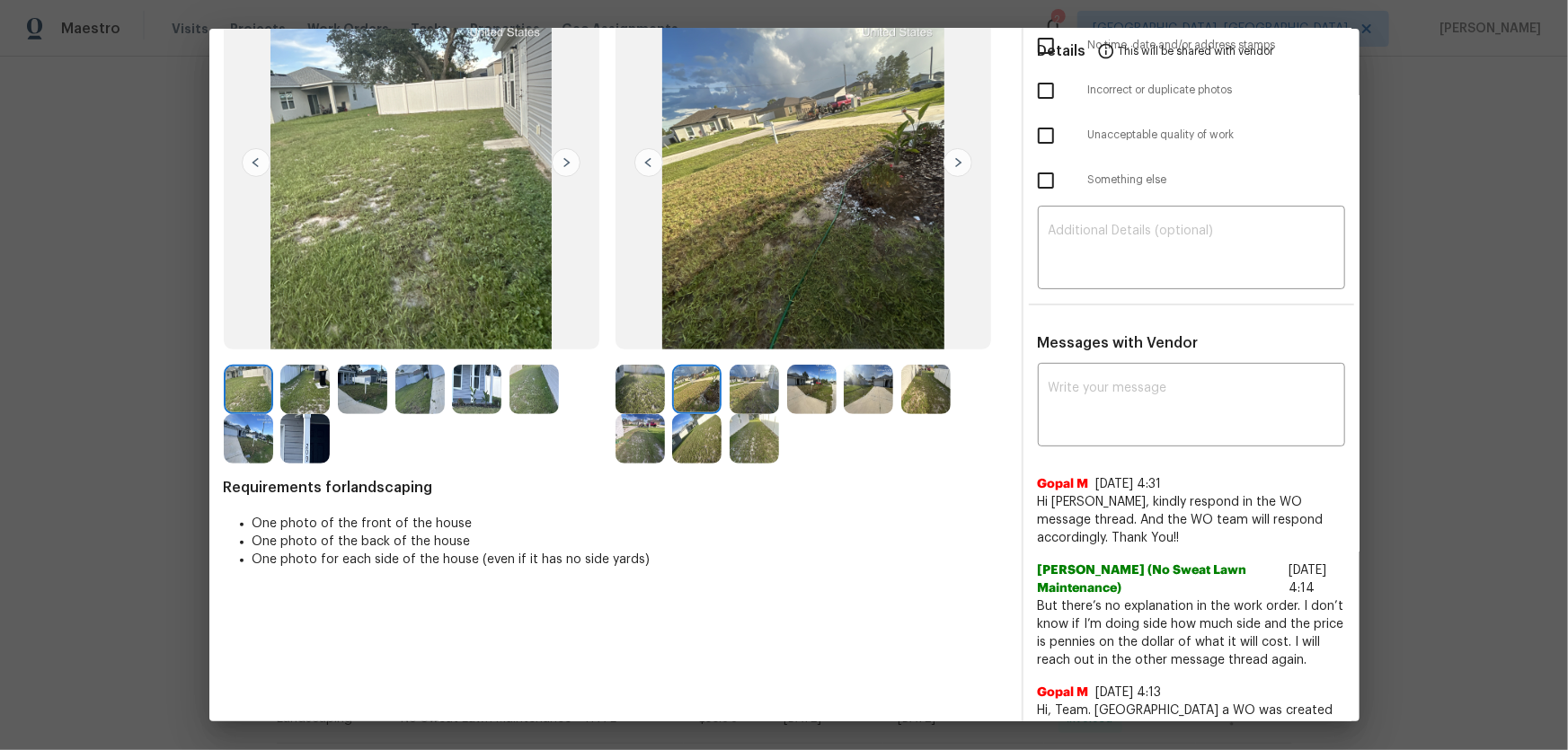
click at [749, 399] on img at bounding box center [754, 389] width 49 height 49
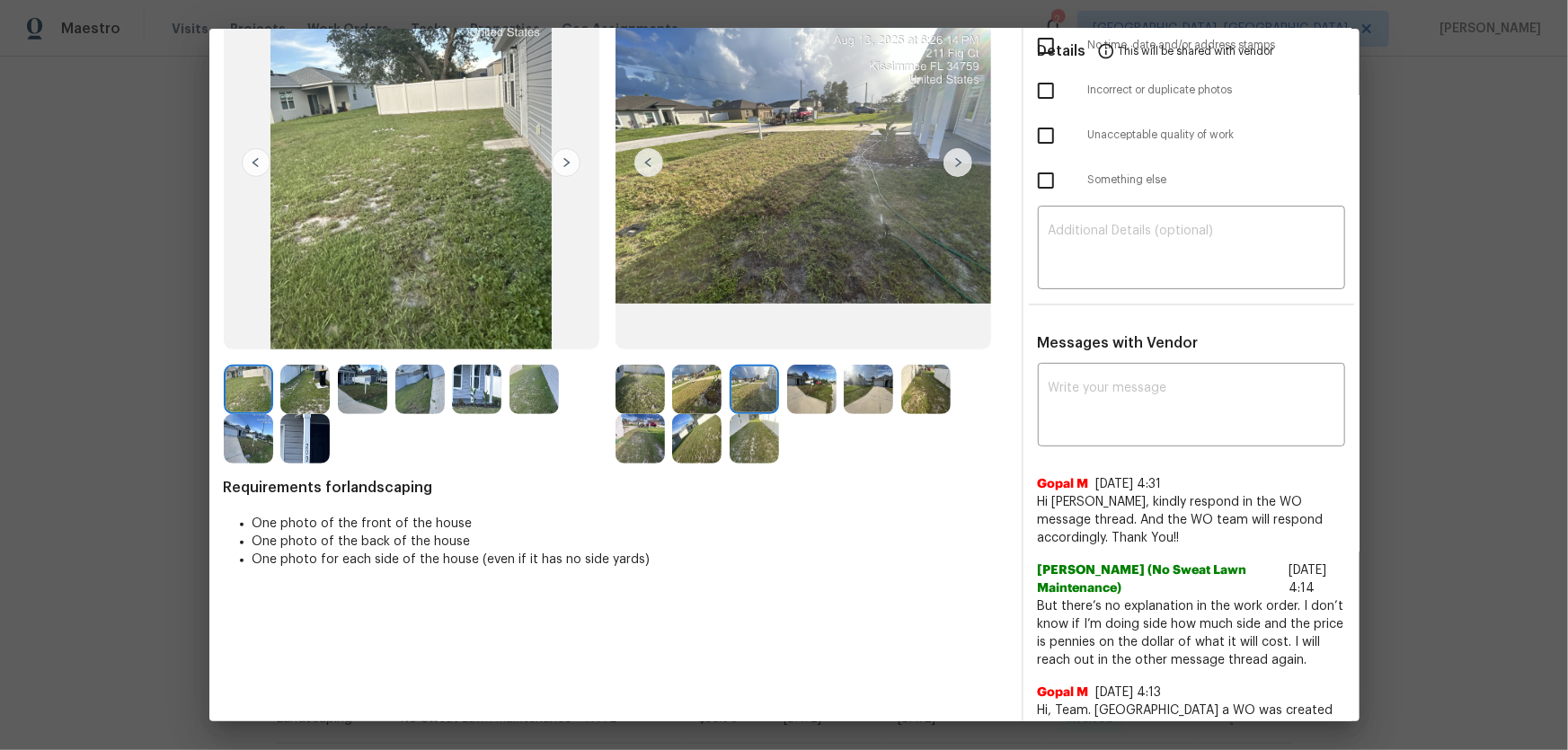
click at [793, 398] on img at bounding box center [811, 389] width 49 height 49
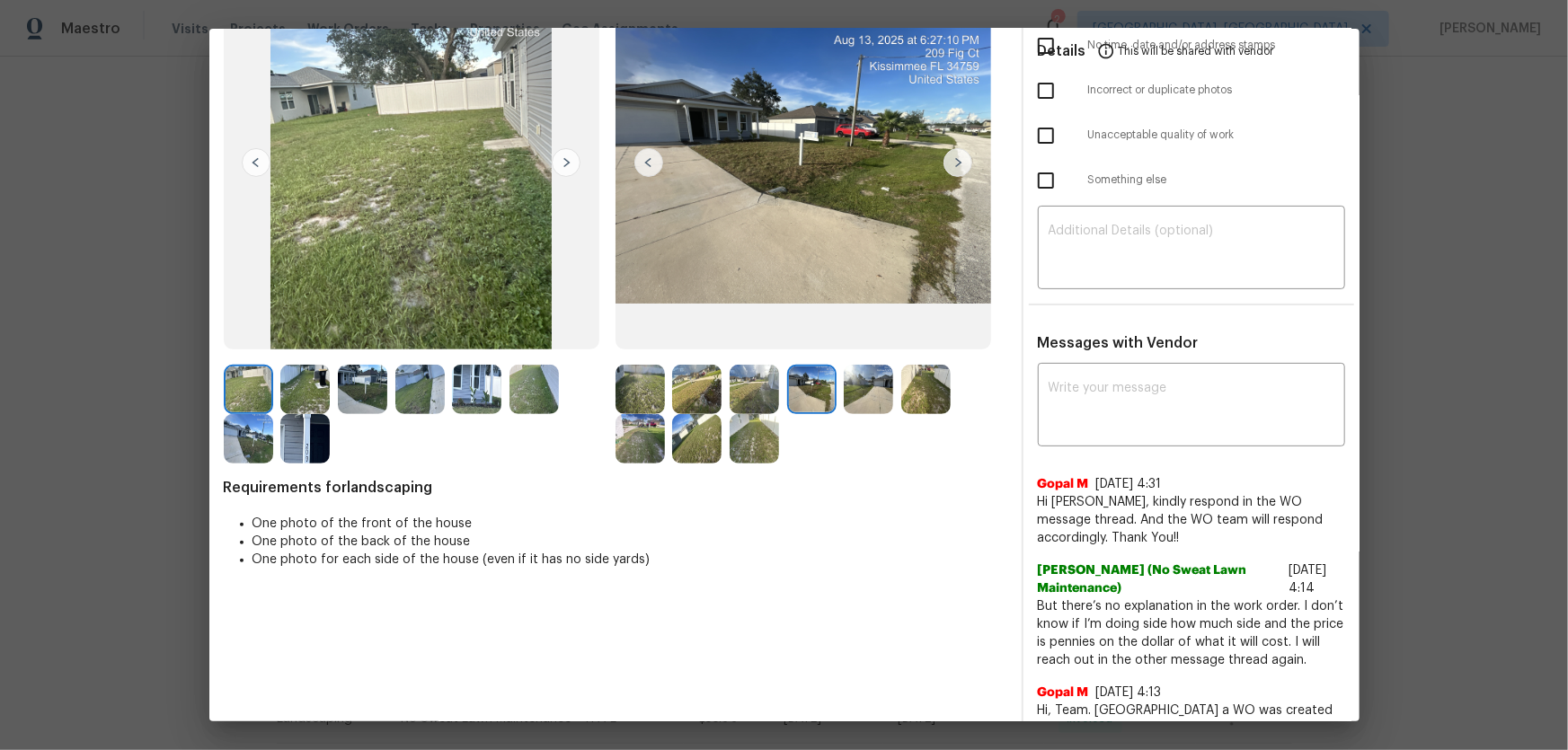
click at [861, 399] on img at bounding box center [868, 389] width 49 height 49
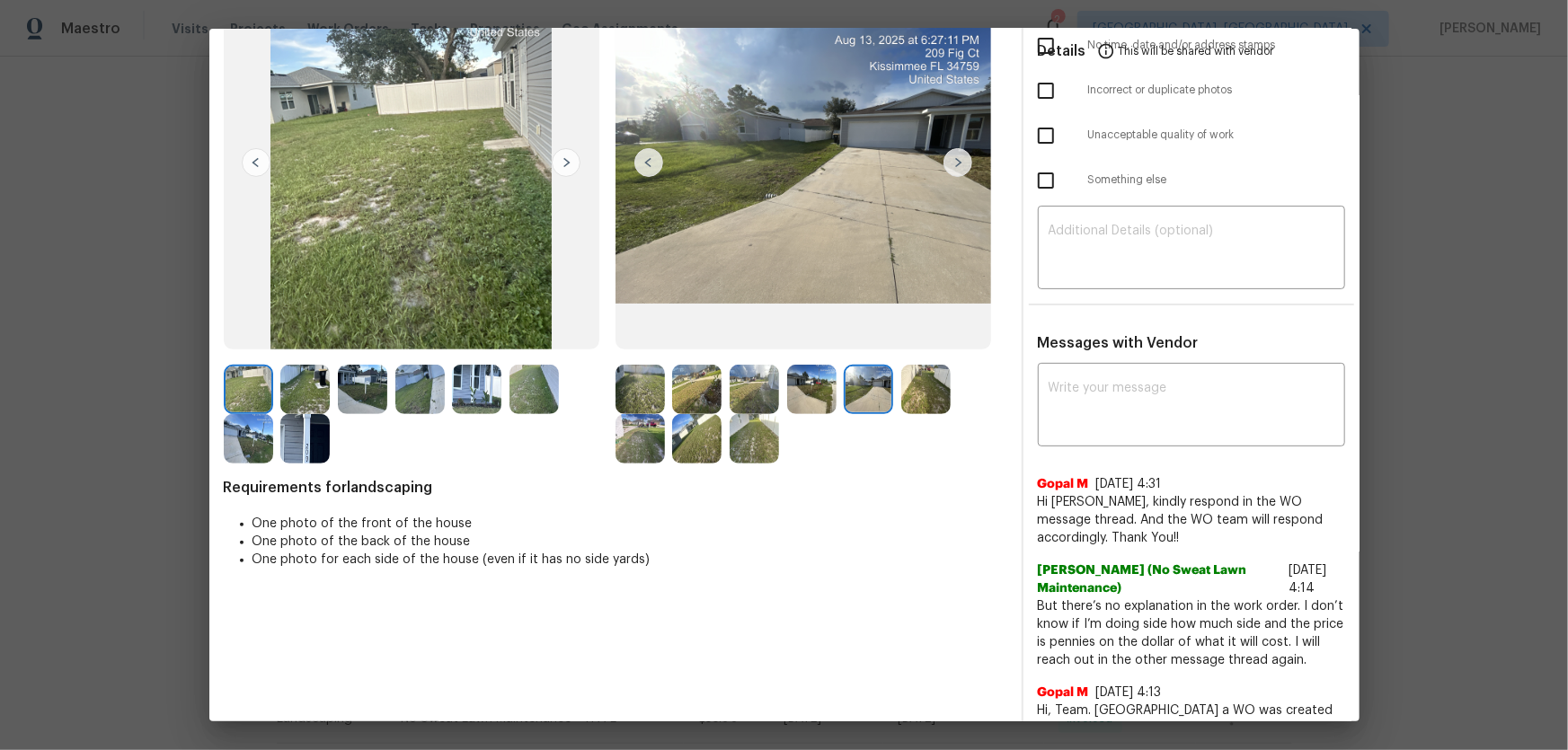
click at [906, 395] on img at bounding box center [925, 389] width 49 height 49
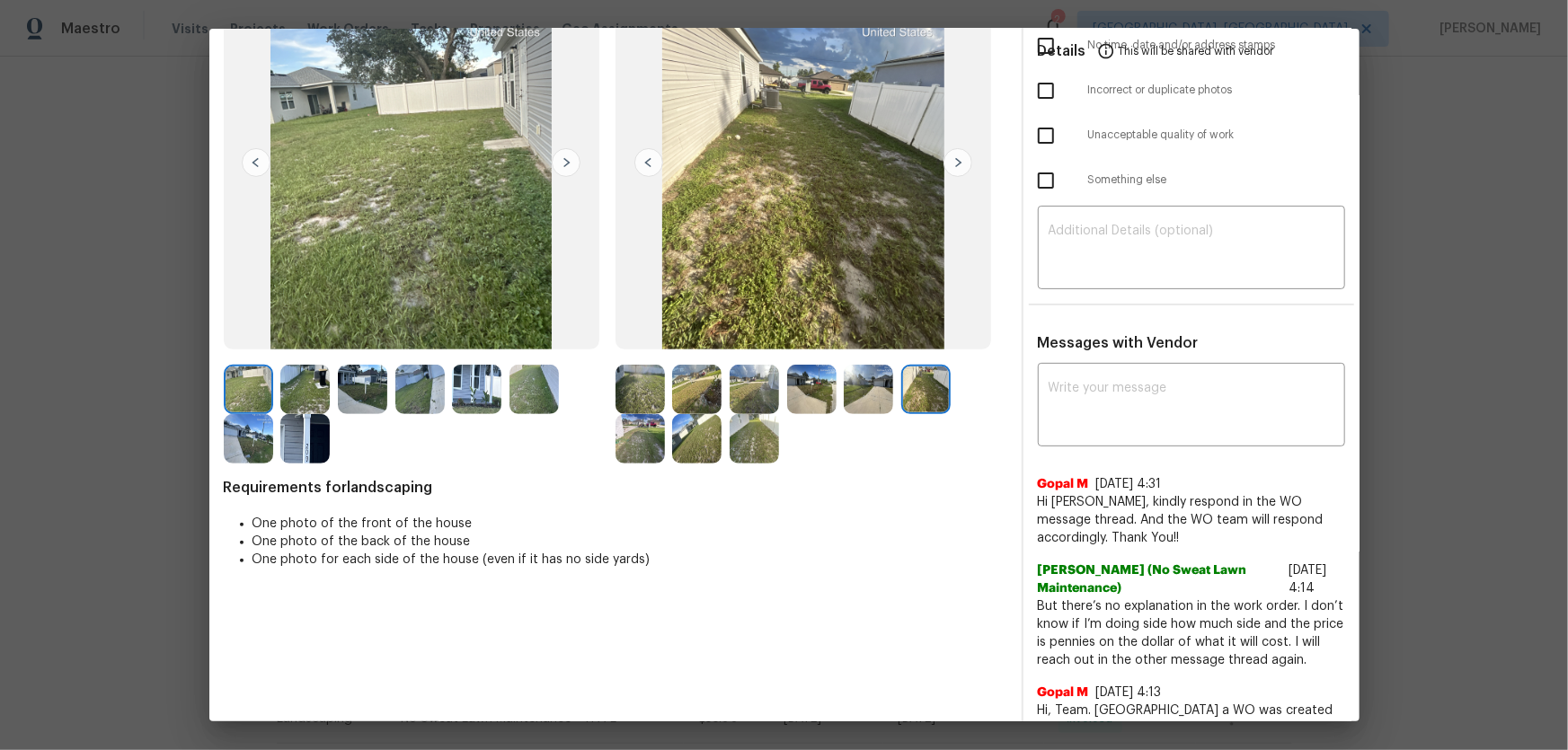
click at [640, 442] on img at bounding box center [640, 438] width 49 height 49
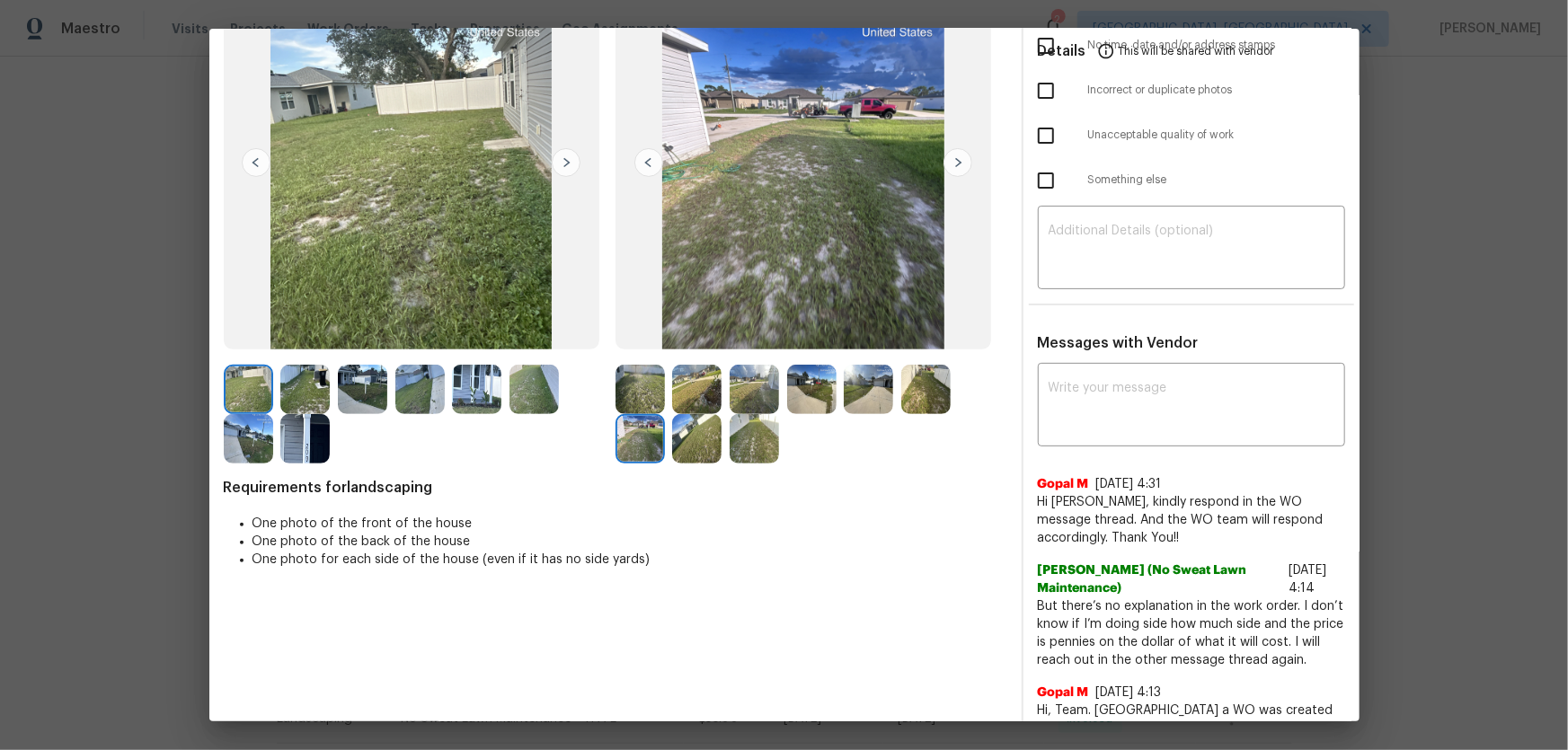
click at [687, 445] on img at bounding box center [696, 438] width 49 height 49
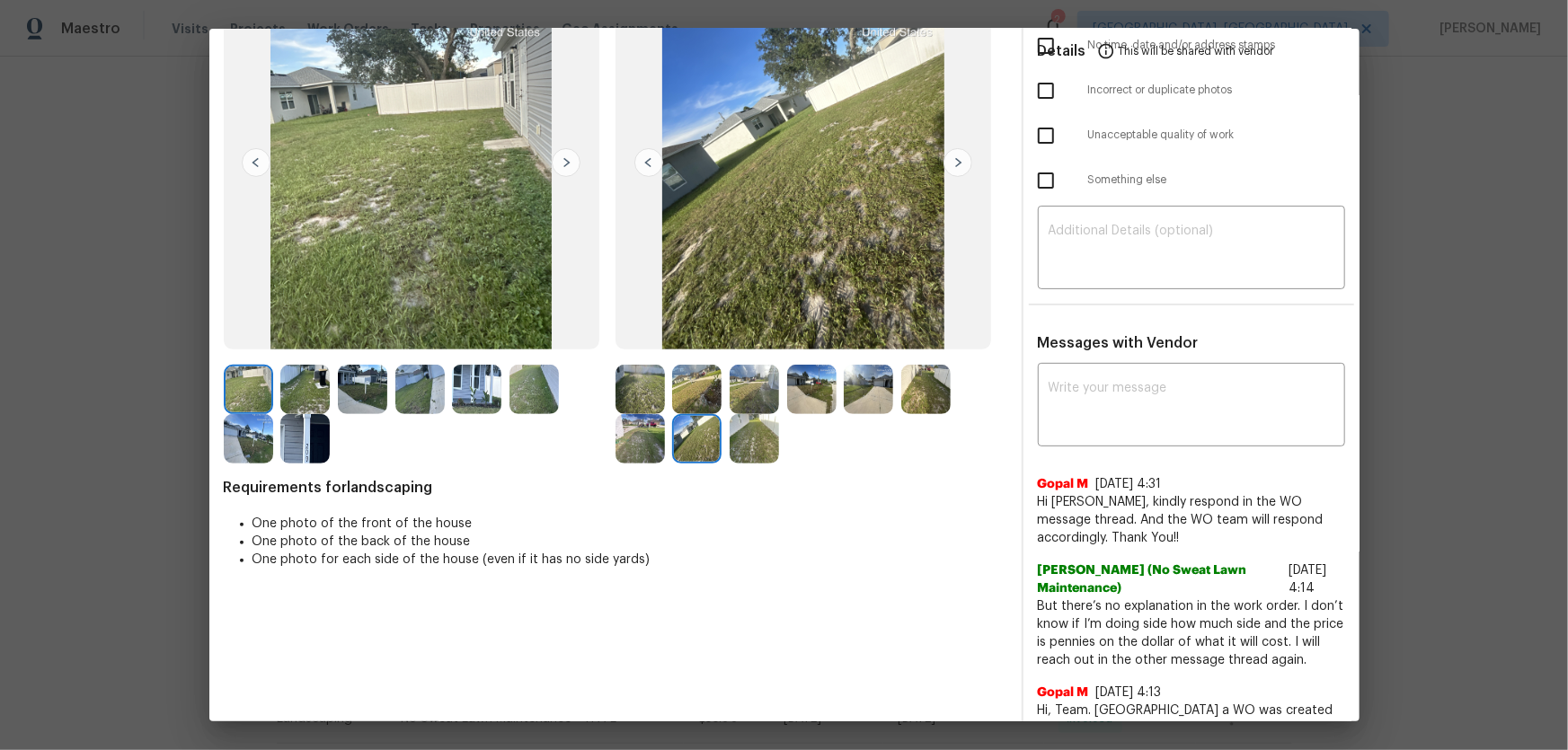
click at [763, 447] on img at bounding box center [754, 438] width 49 height 49
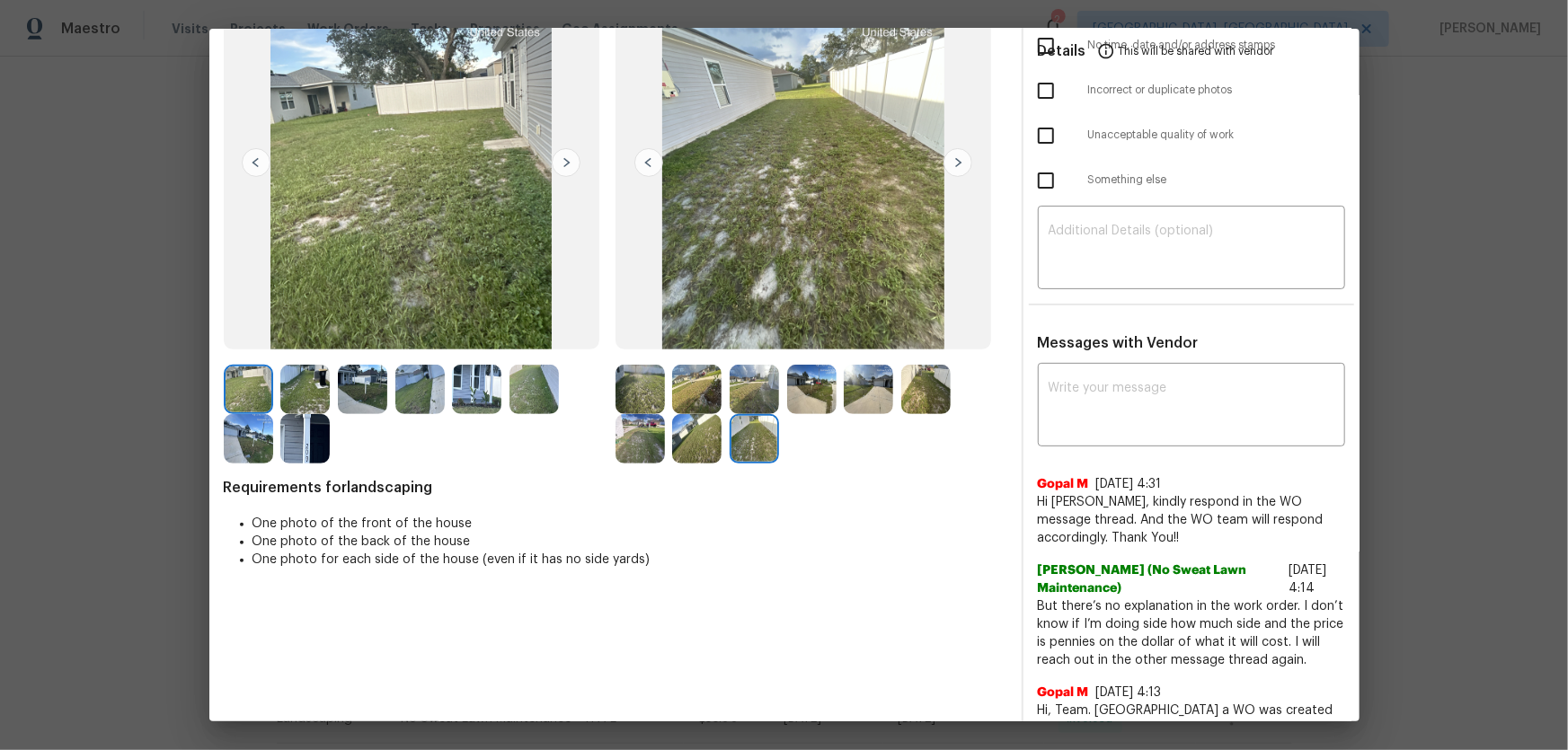
scroll to position [0, 0]
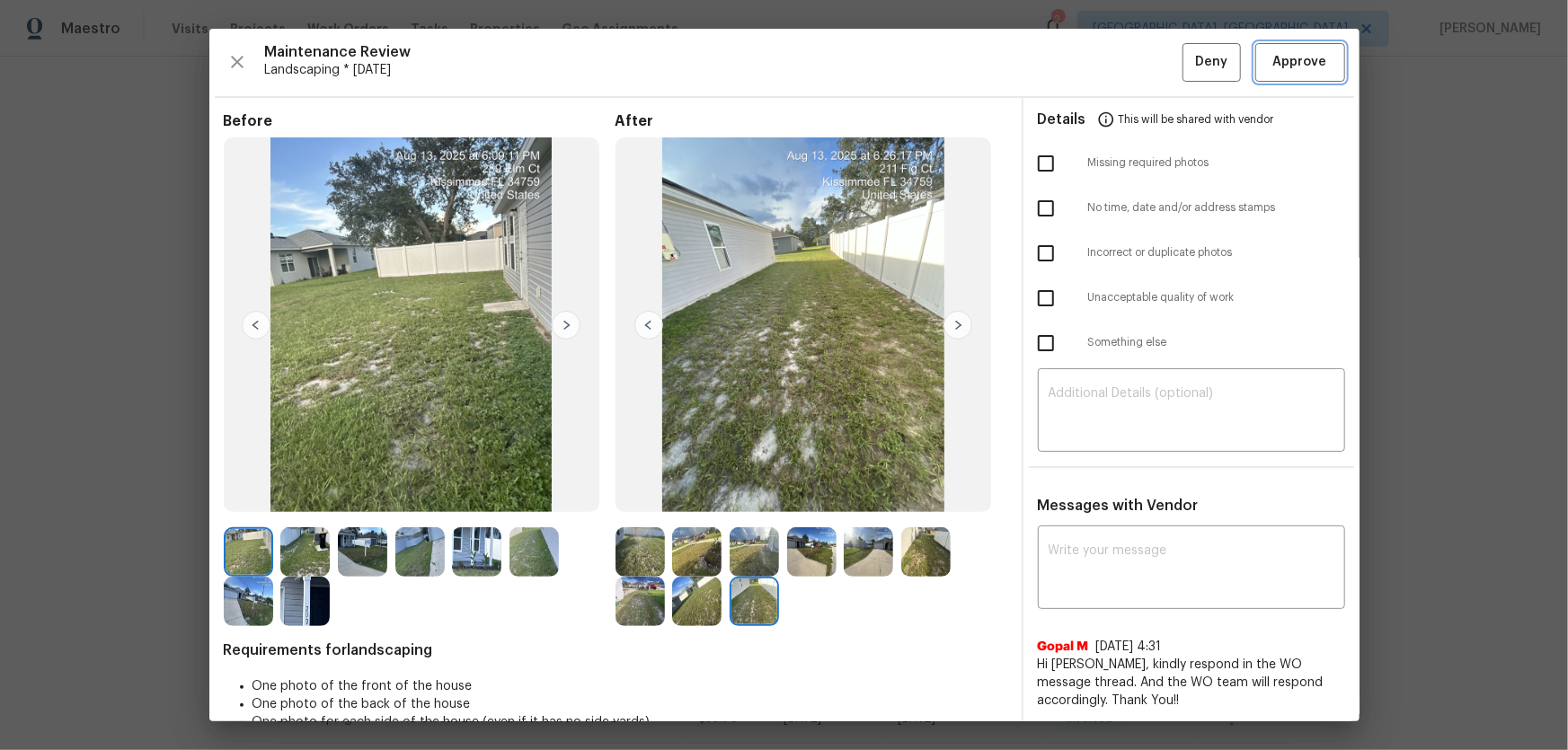
click at [1115, 66] on span "Approve" at bounding box center [1299, 62] width 54 height 23
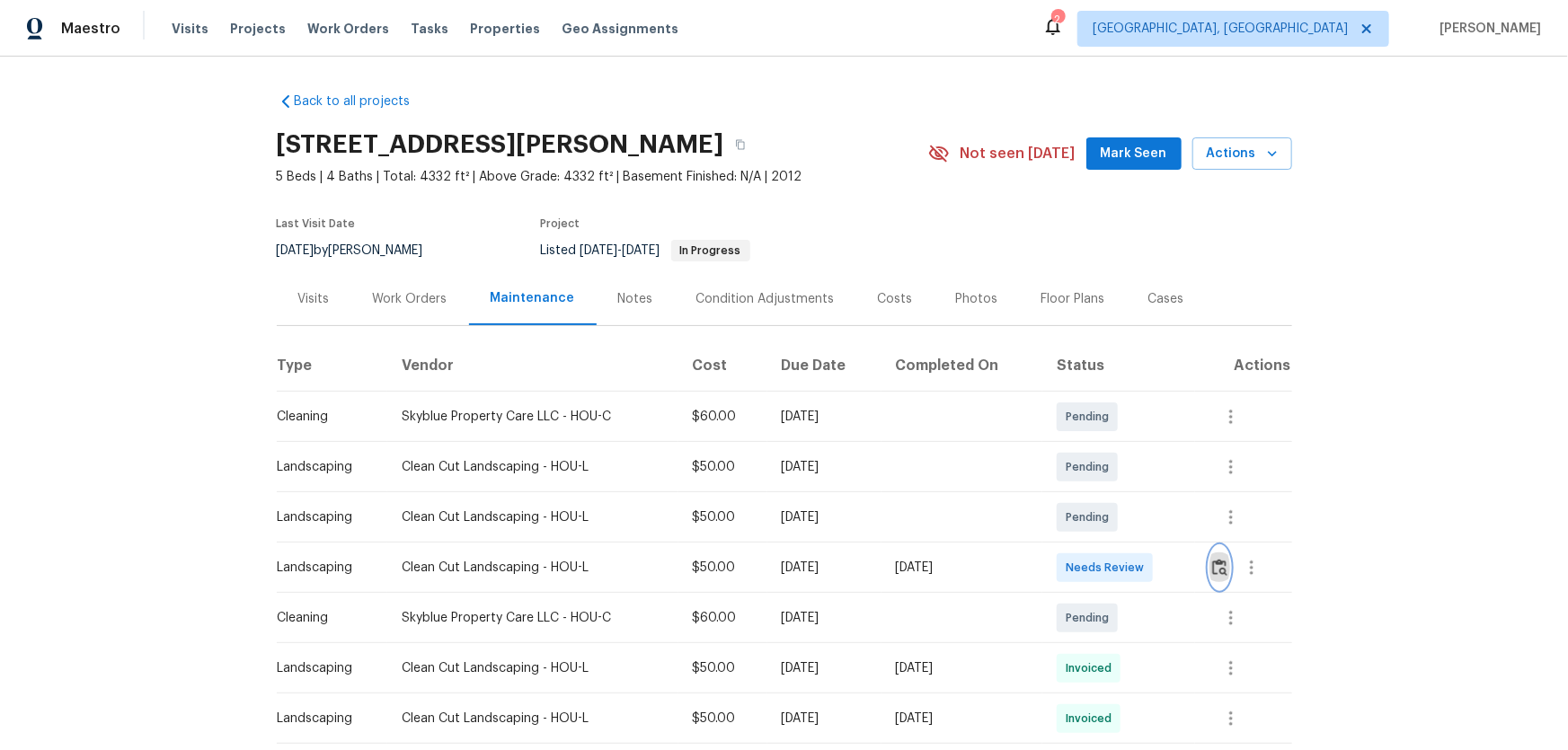
click at [1115, 495] on button "button" at bounding box center [1219, 568] width 21 height 43
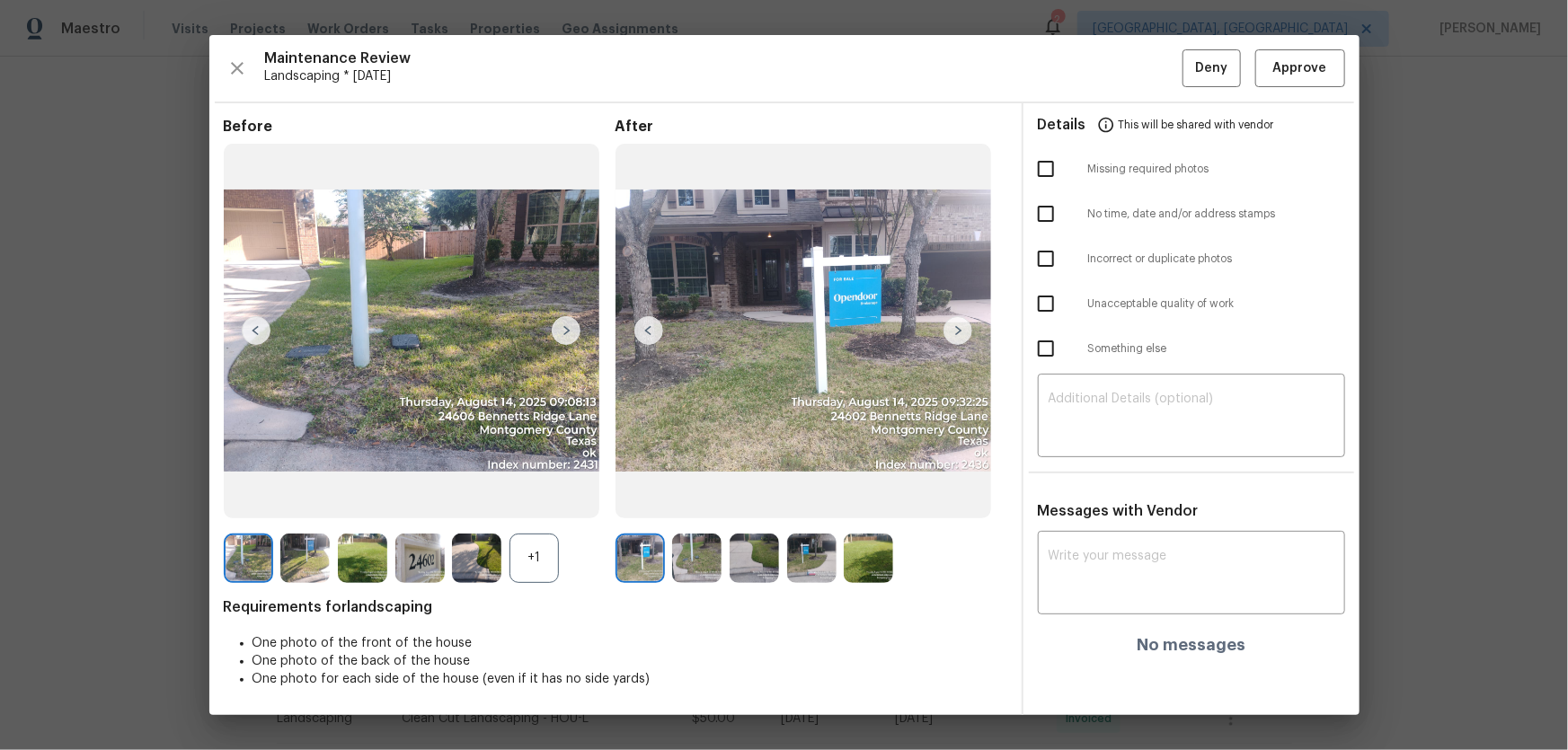
click at [700, 495] on img at bounding box center [696, 558] width 49 height 49
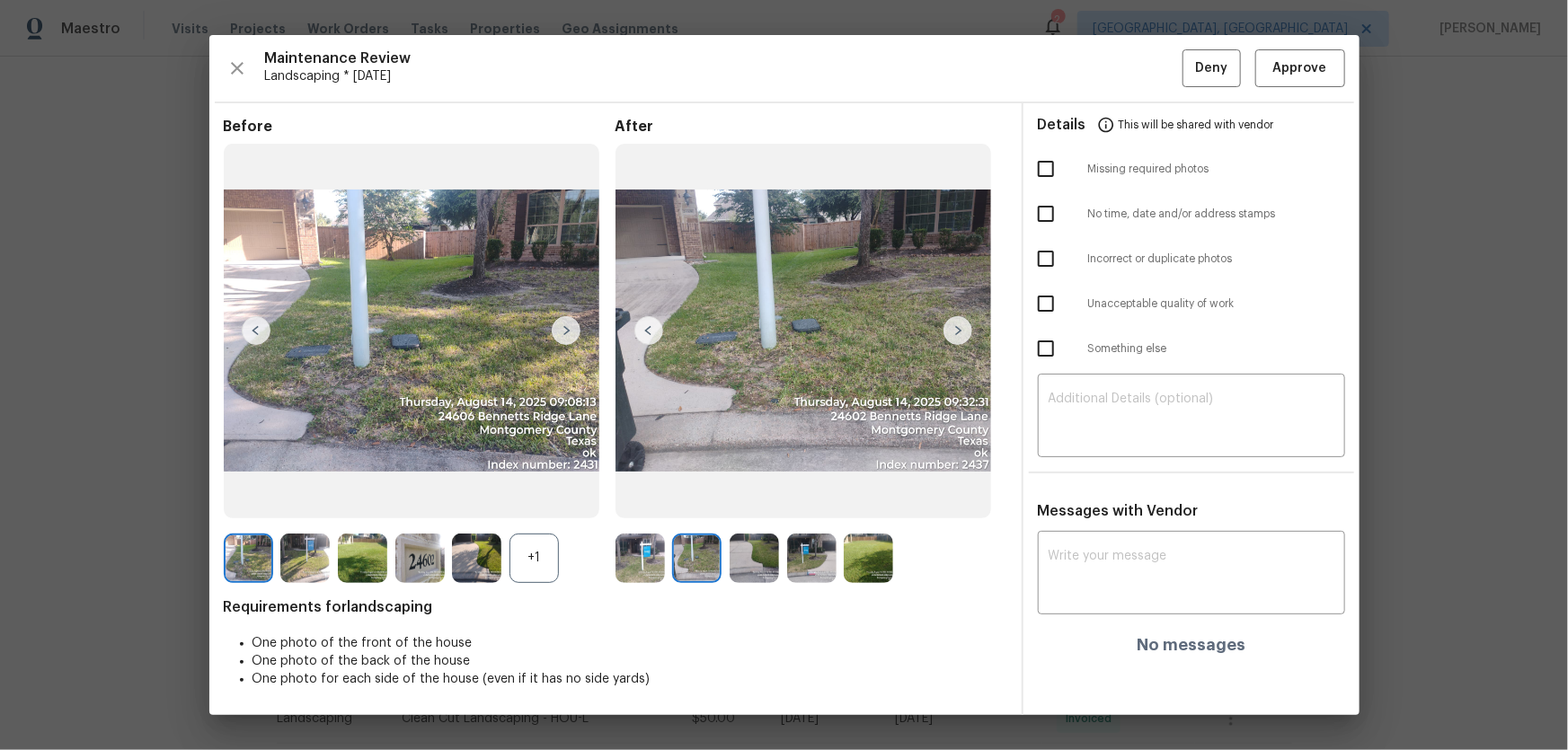
click at [763, 495] on img at bounding box center [754, 558] width 49 height 49
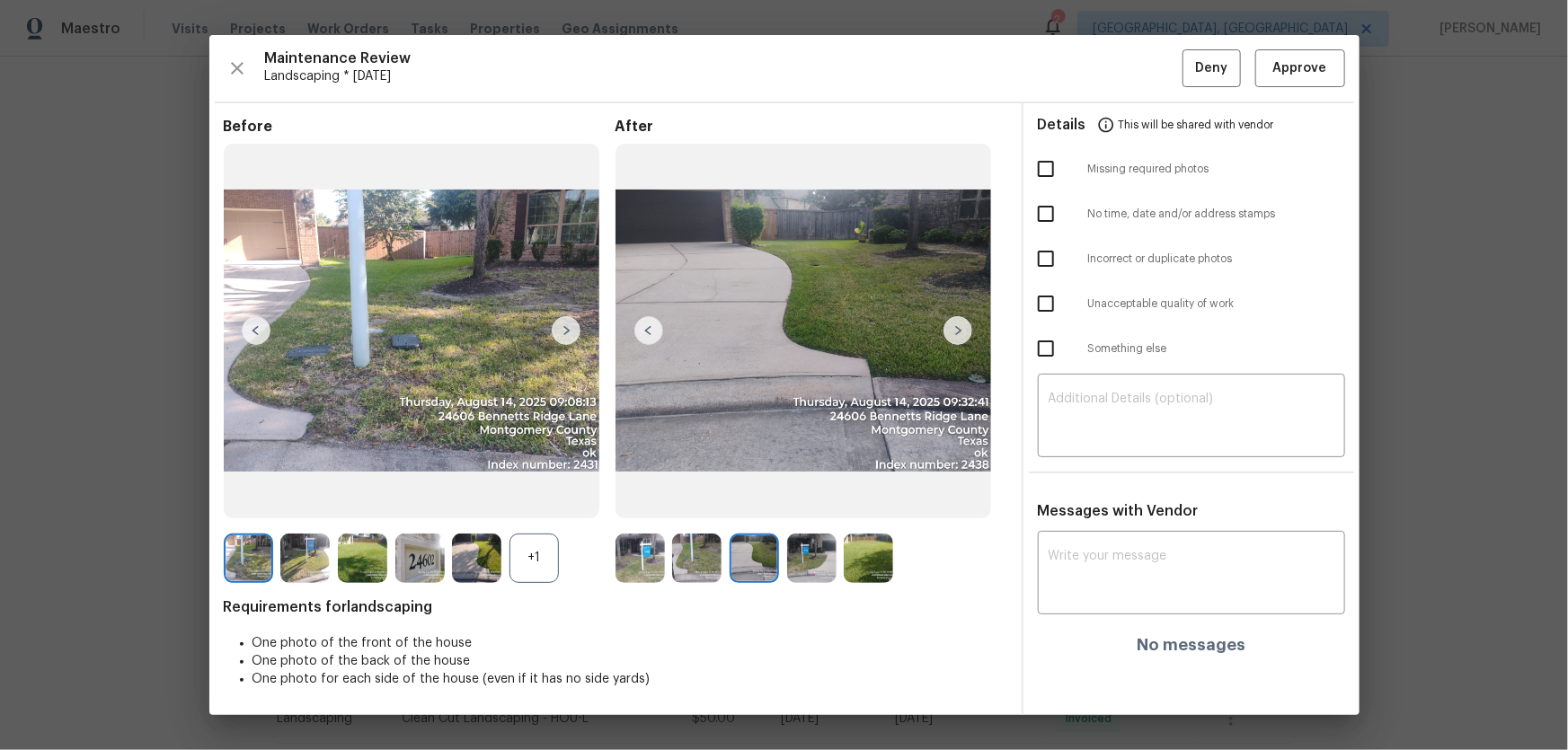
click at [803, 495] on img at bounding box center [811, 558] width 49 height 49
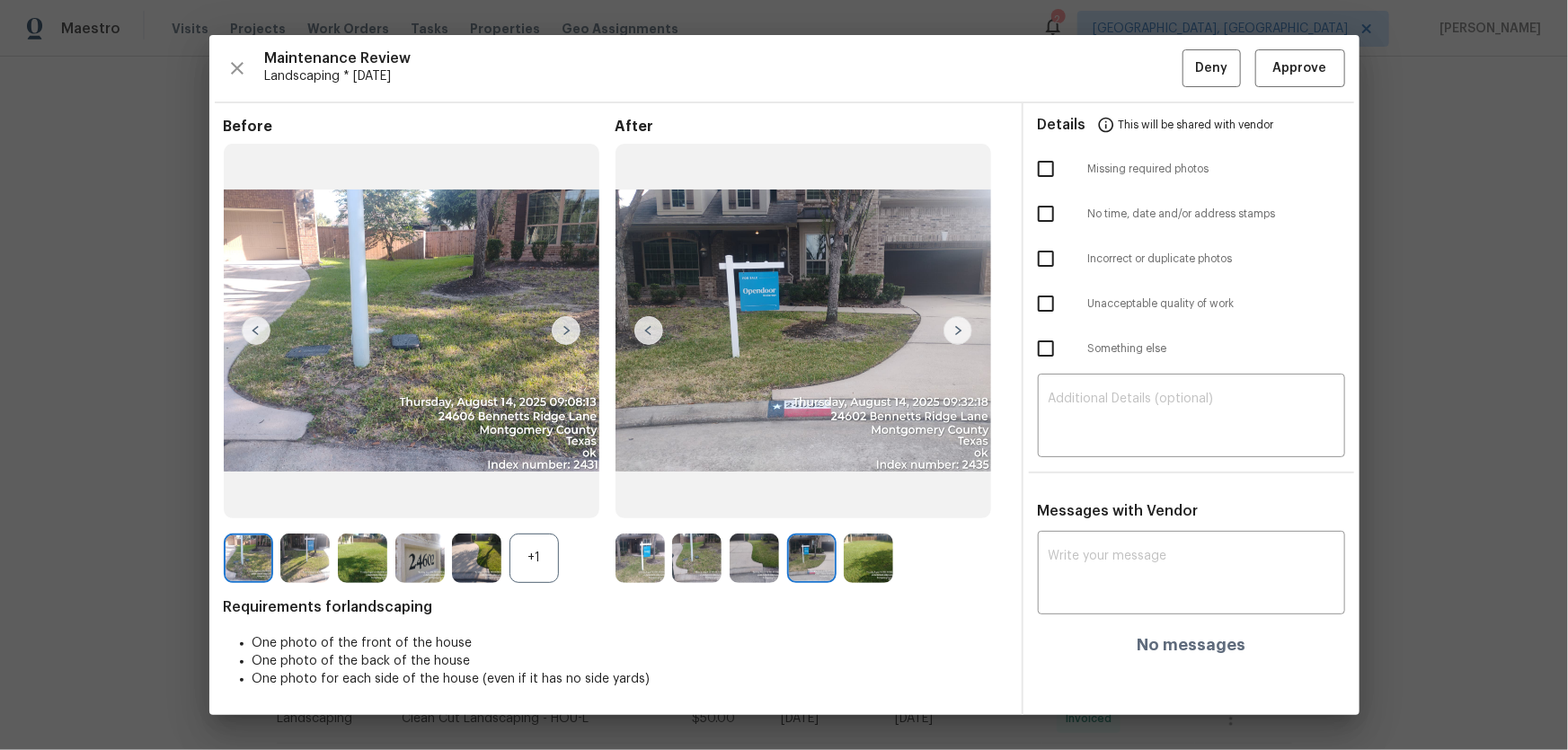
click at [892, 495] on img at bounding box center [868, 558] width 49 height 49
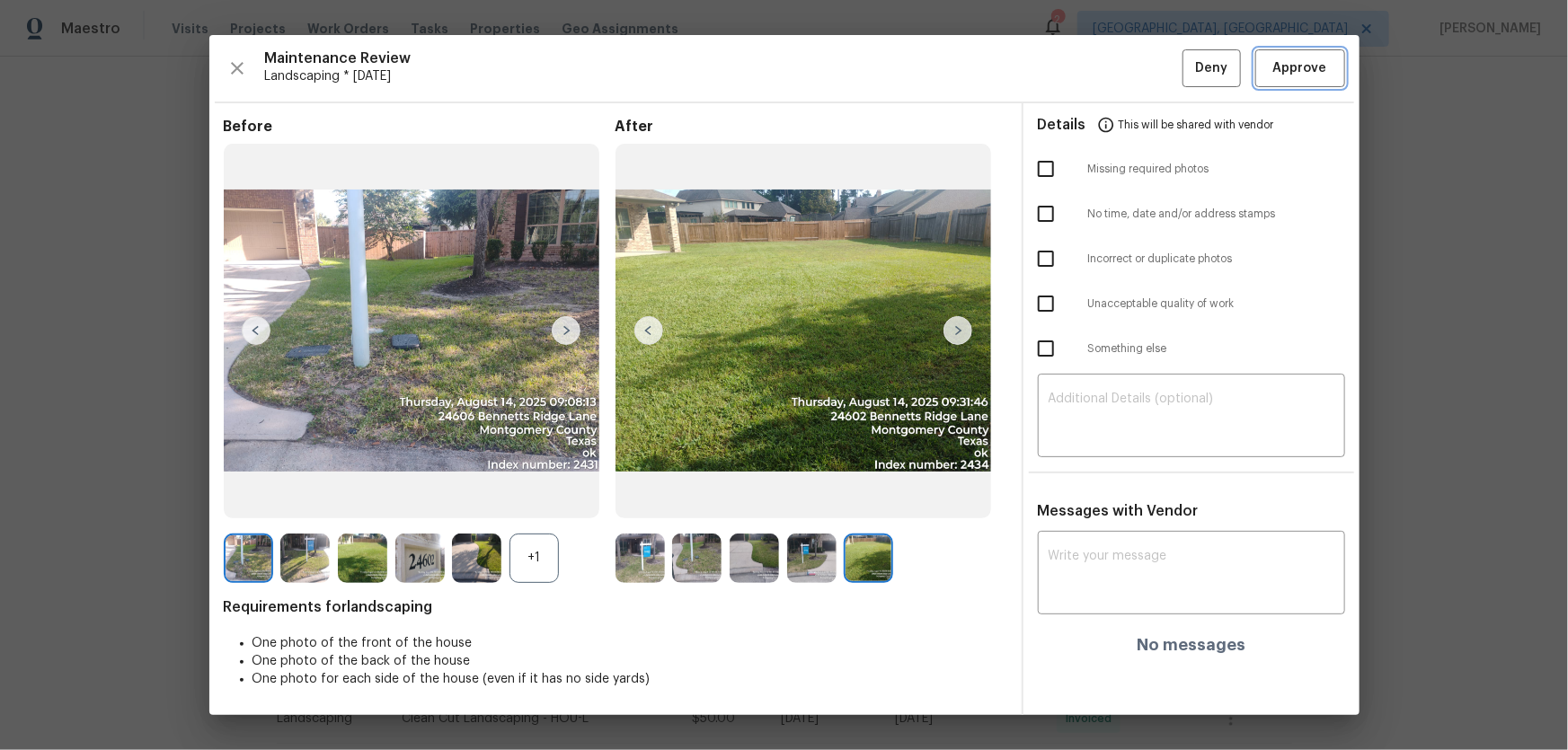
click at [1115, 67] on span "Approve" at bounding box center [1299, 69] width 54 height 23
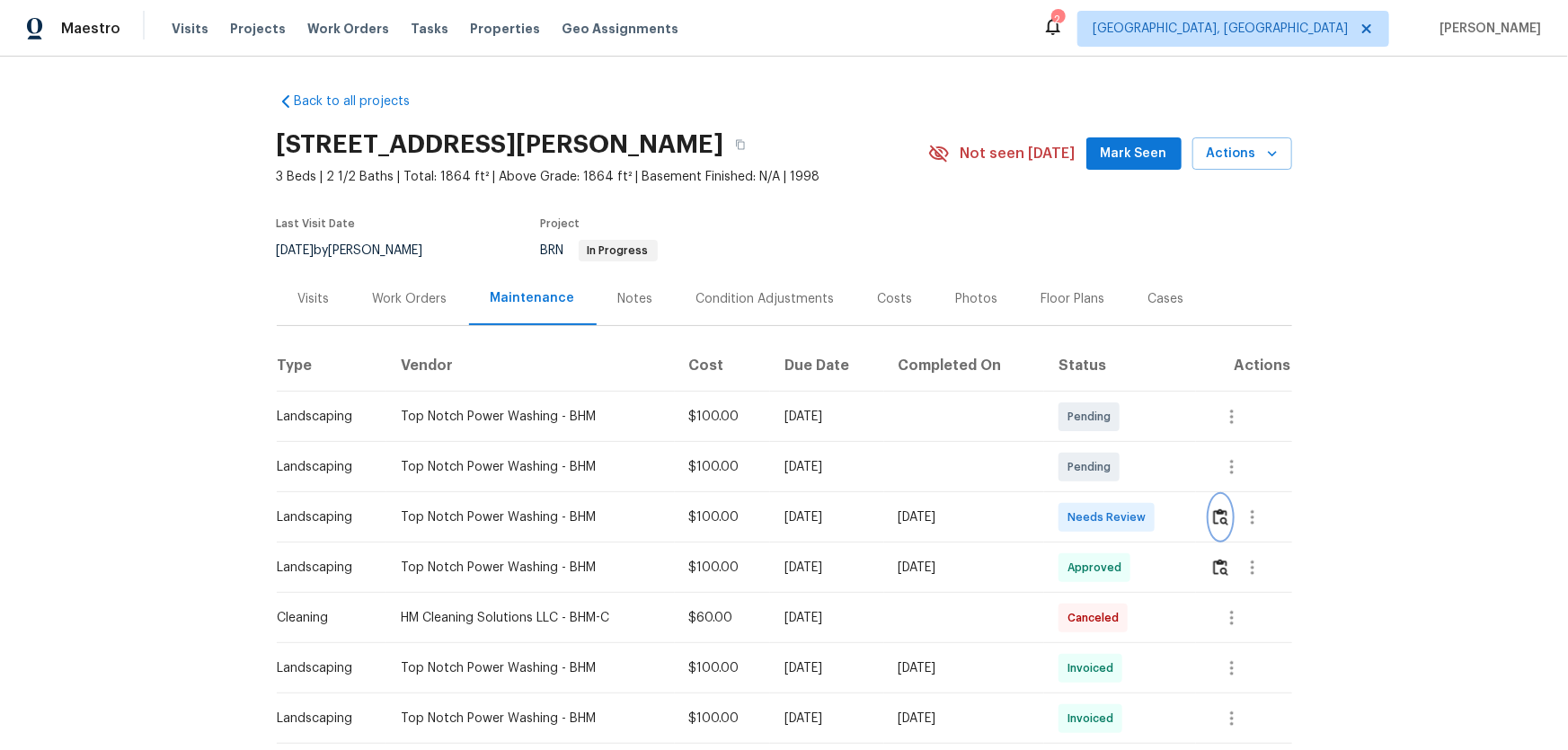
click at [1222, 528] on button "button" at bounding box center [1220, 517] width 21 height 43
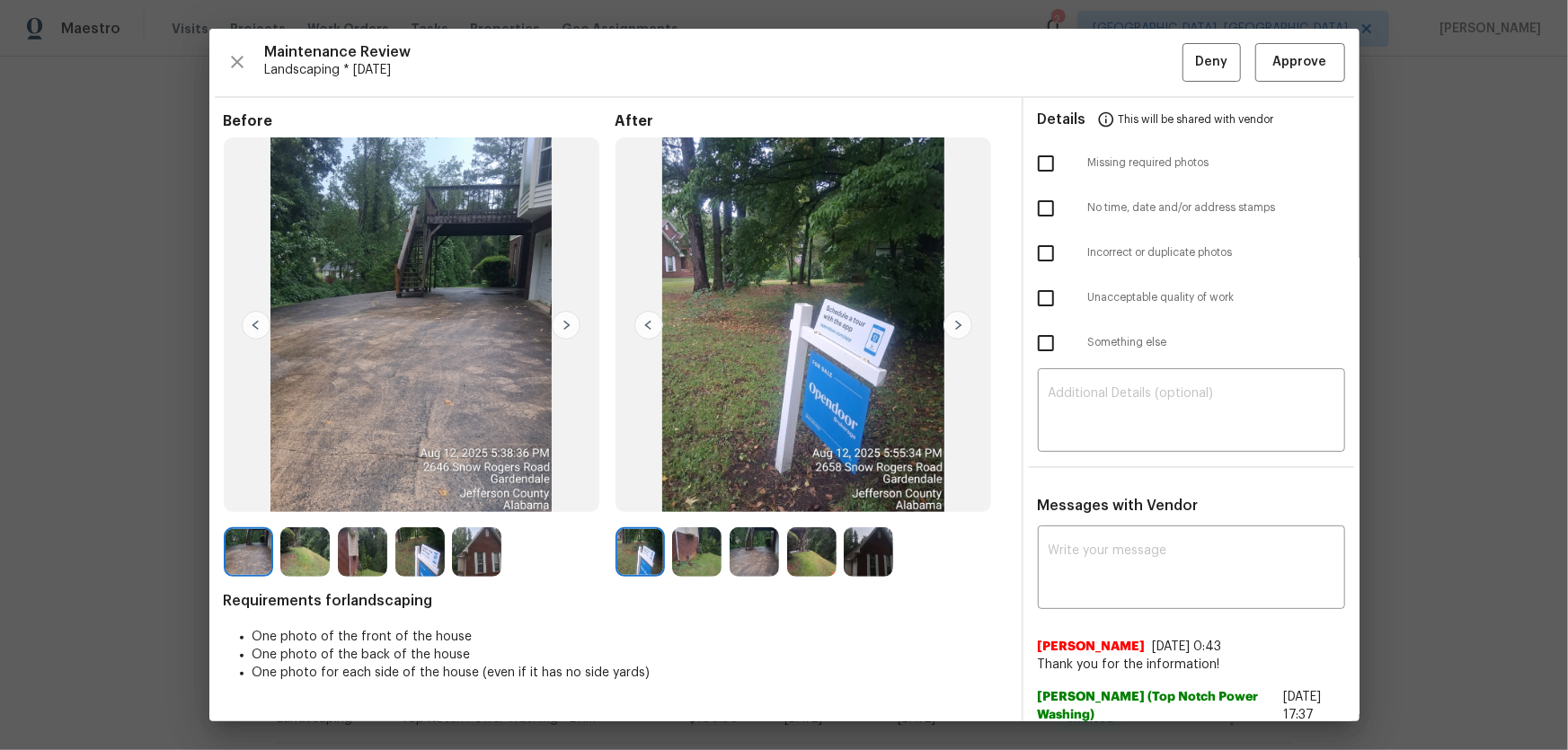
click at [664, 557] on div at bounding box center [644, 552] width 57 height 49
click at [688, 559] on img at bounding box center [696, 552] width 49 height 49
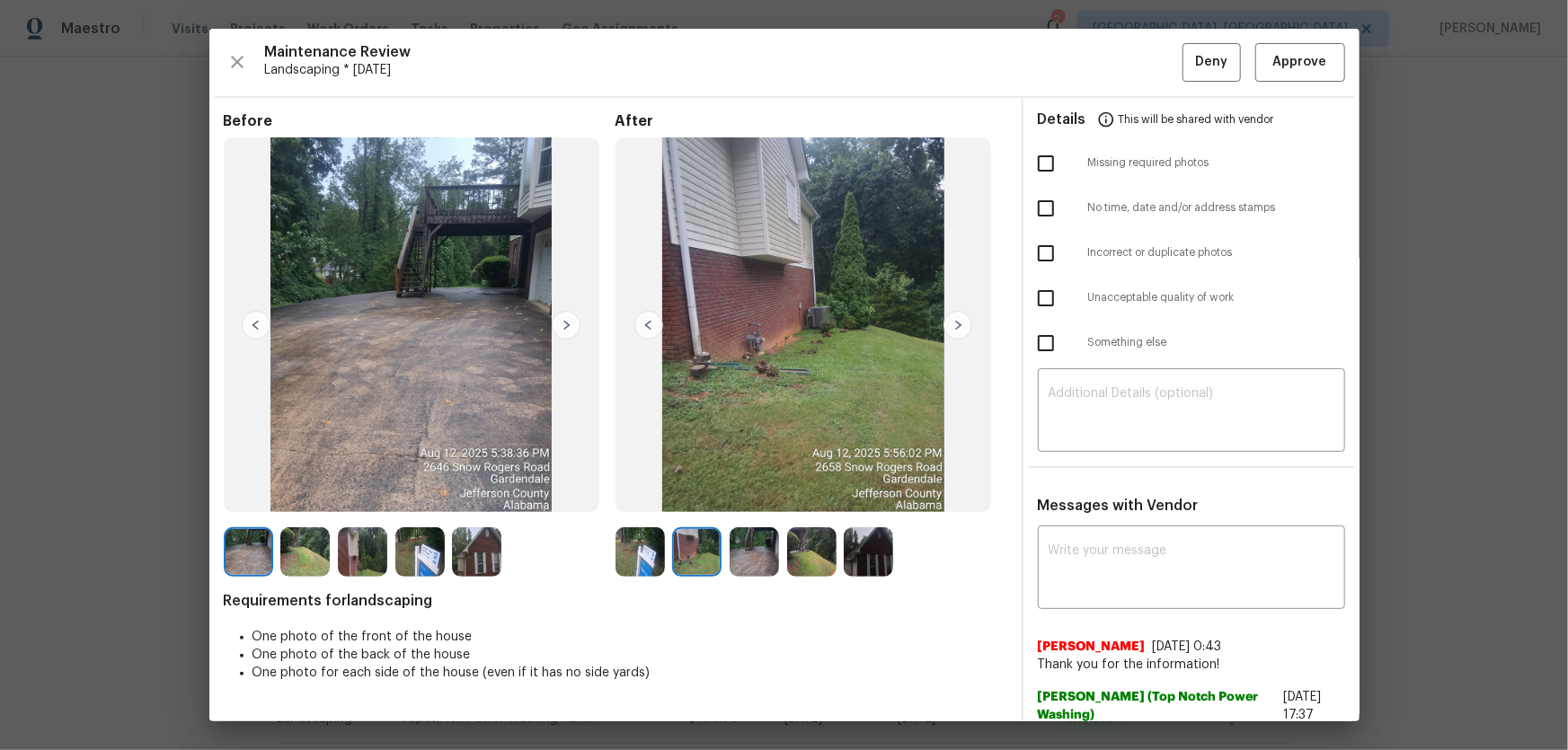
click at [748, 564] on img at bounding box center [754, 552] width 49 height 49
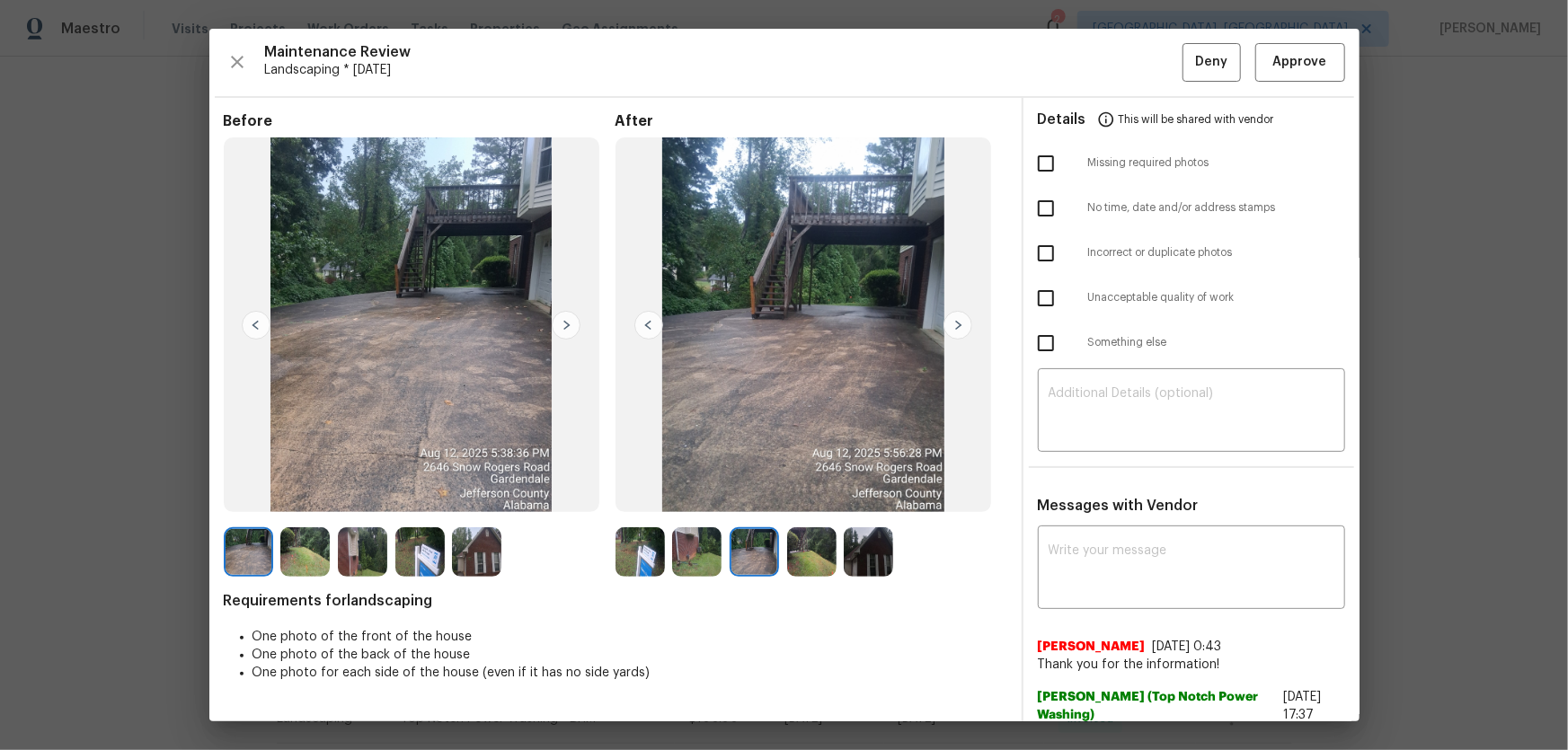
click at [797, 562] on img at bounding box center [811, 552] width 49 height 49
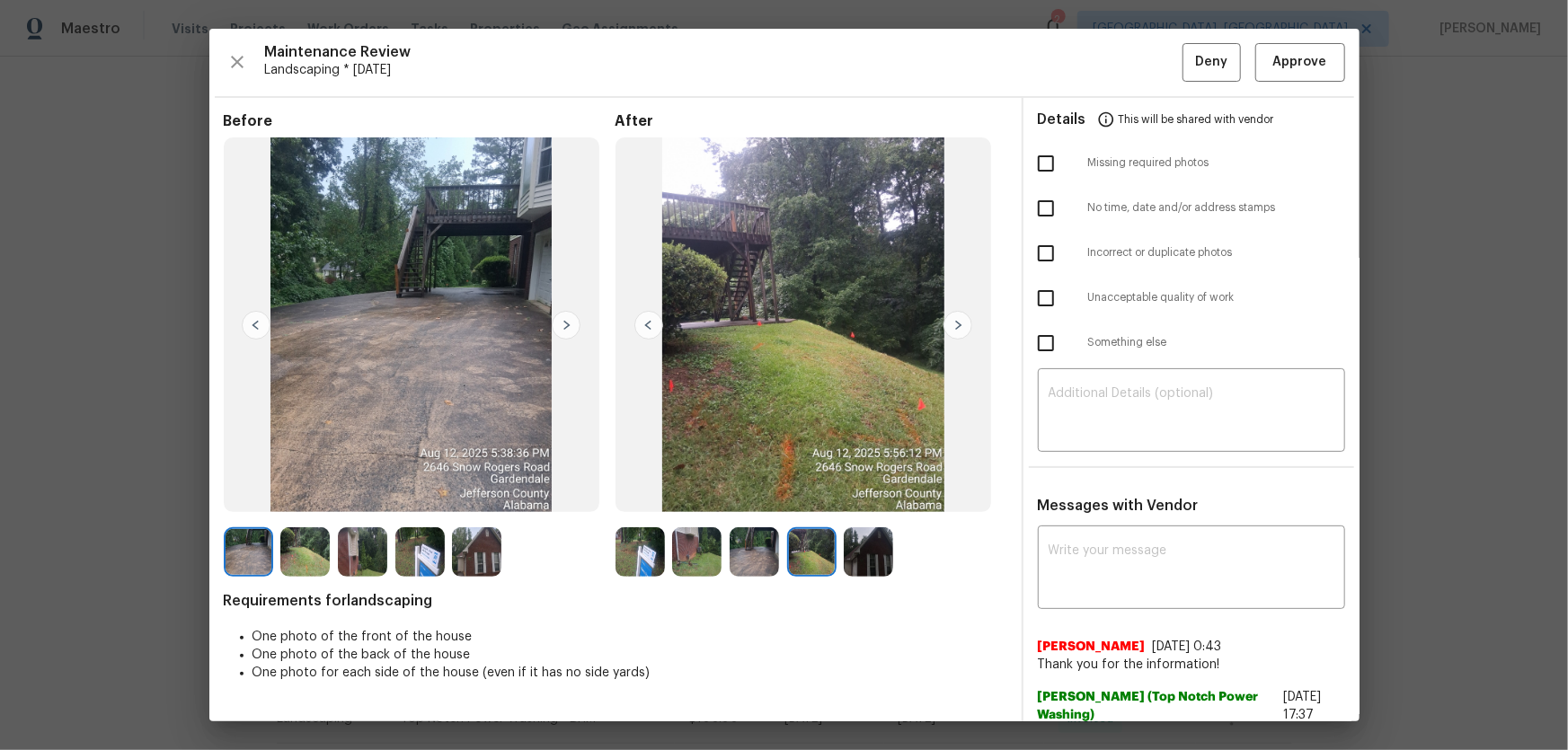
click at [876, 561] on img at bounding box center [868, 552] width 49 height 49
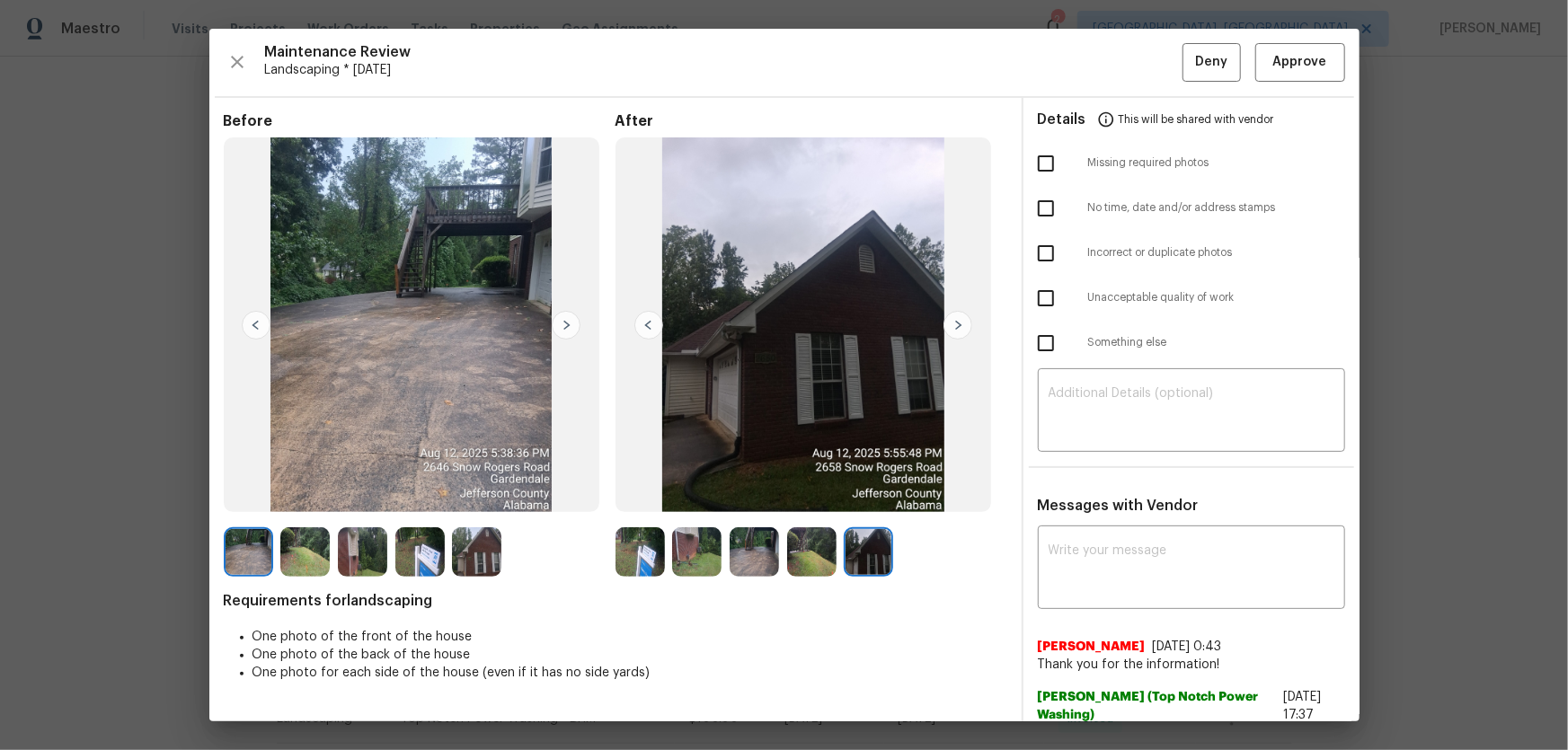
click at [692, 562] on img at bounding box center [696, 552] width 49 height 49
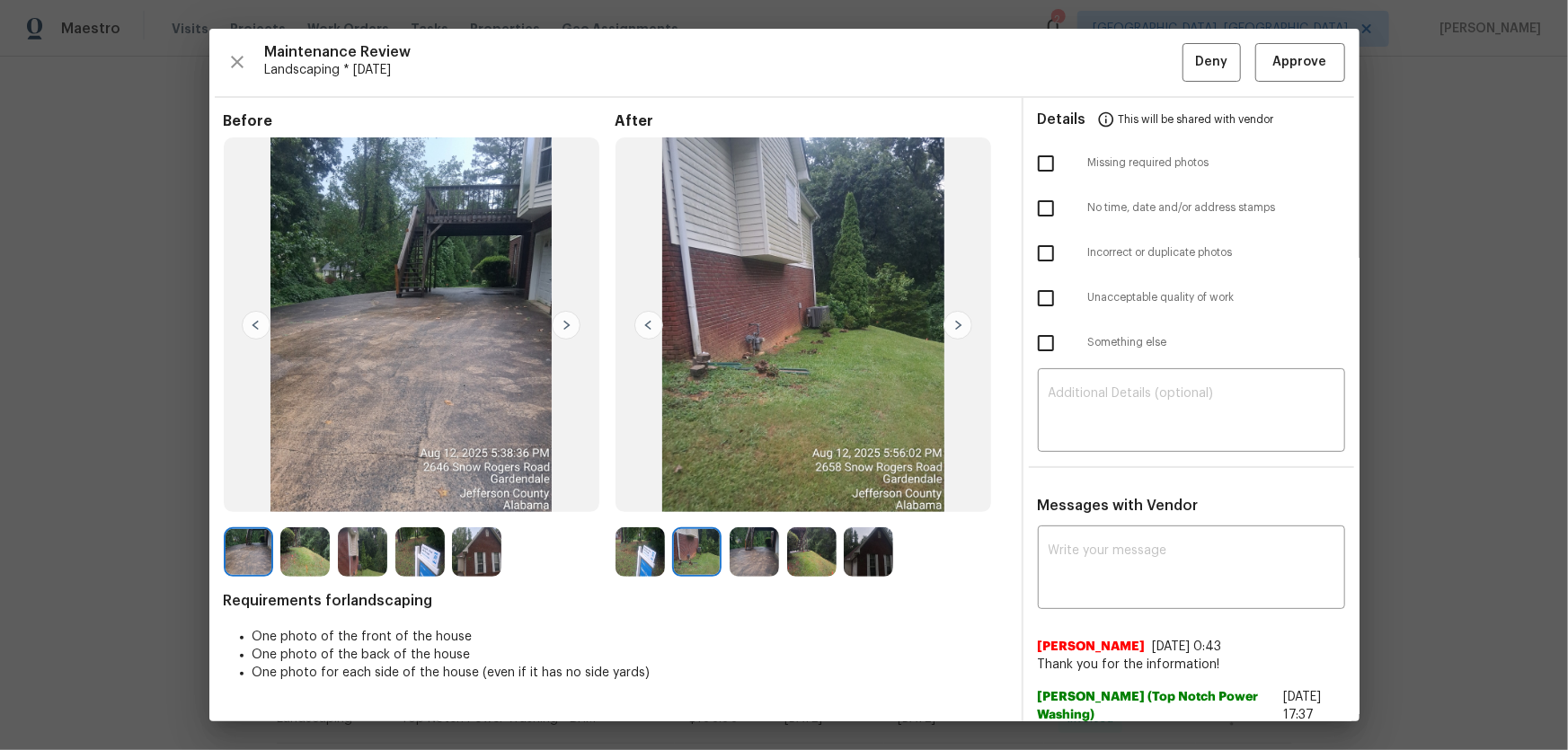
click at [651, 560] on img at bounding box center [640, 552] width 49 height 49
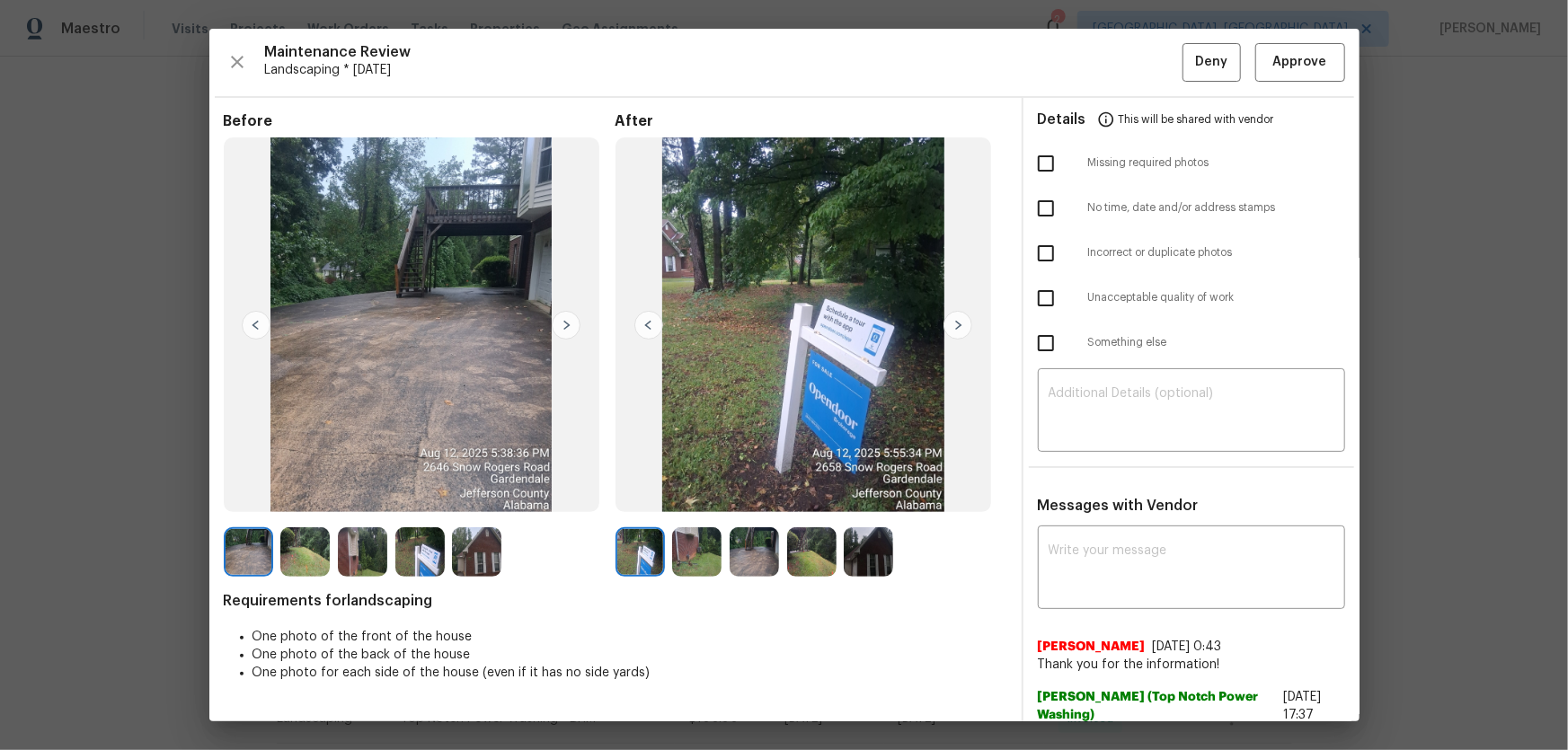
click at [411, 546] on img at bounding box center [419, 552] width 49 height 49
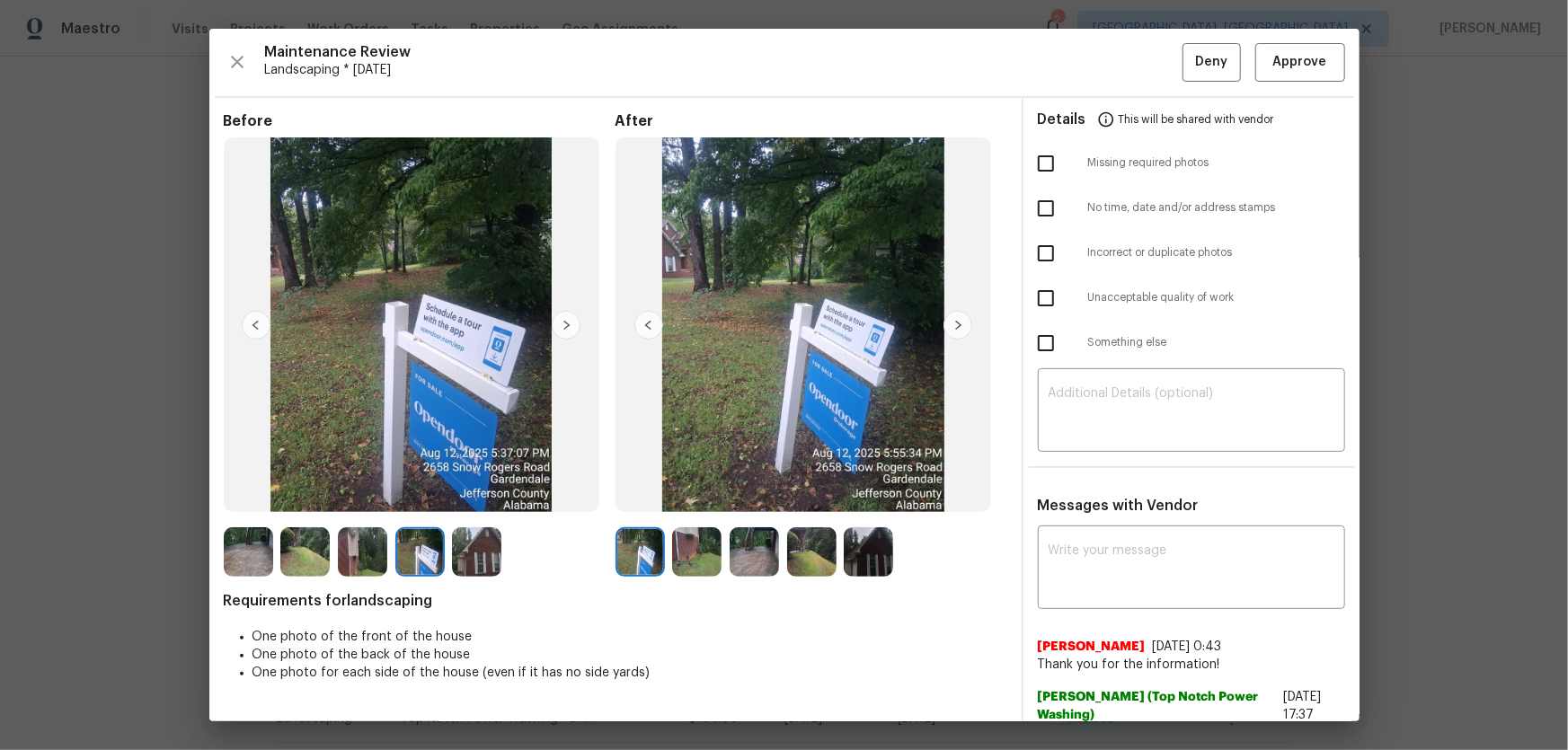
click at [411, 546] on img at bounding box center [419, 552] width 49 height 49
drag, startPoint x: 383, startPoint y: 295, endPoint x: 386, endPoint y: 242, distance: 53.1
click at [386, 242] on img at bounding box center [411, 325] width 376 height 375
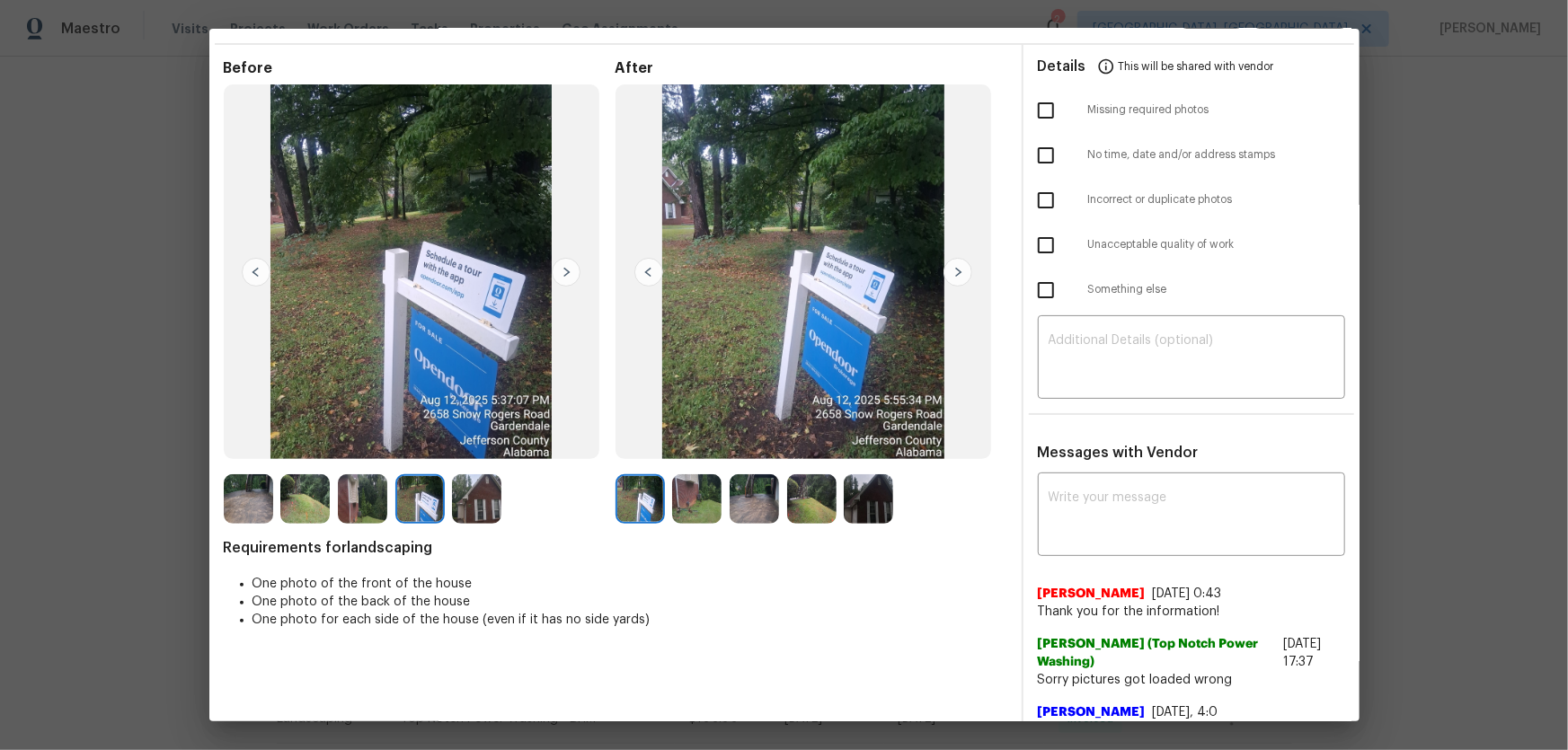
scroll to position [81, 0]
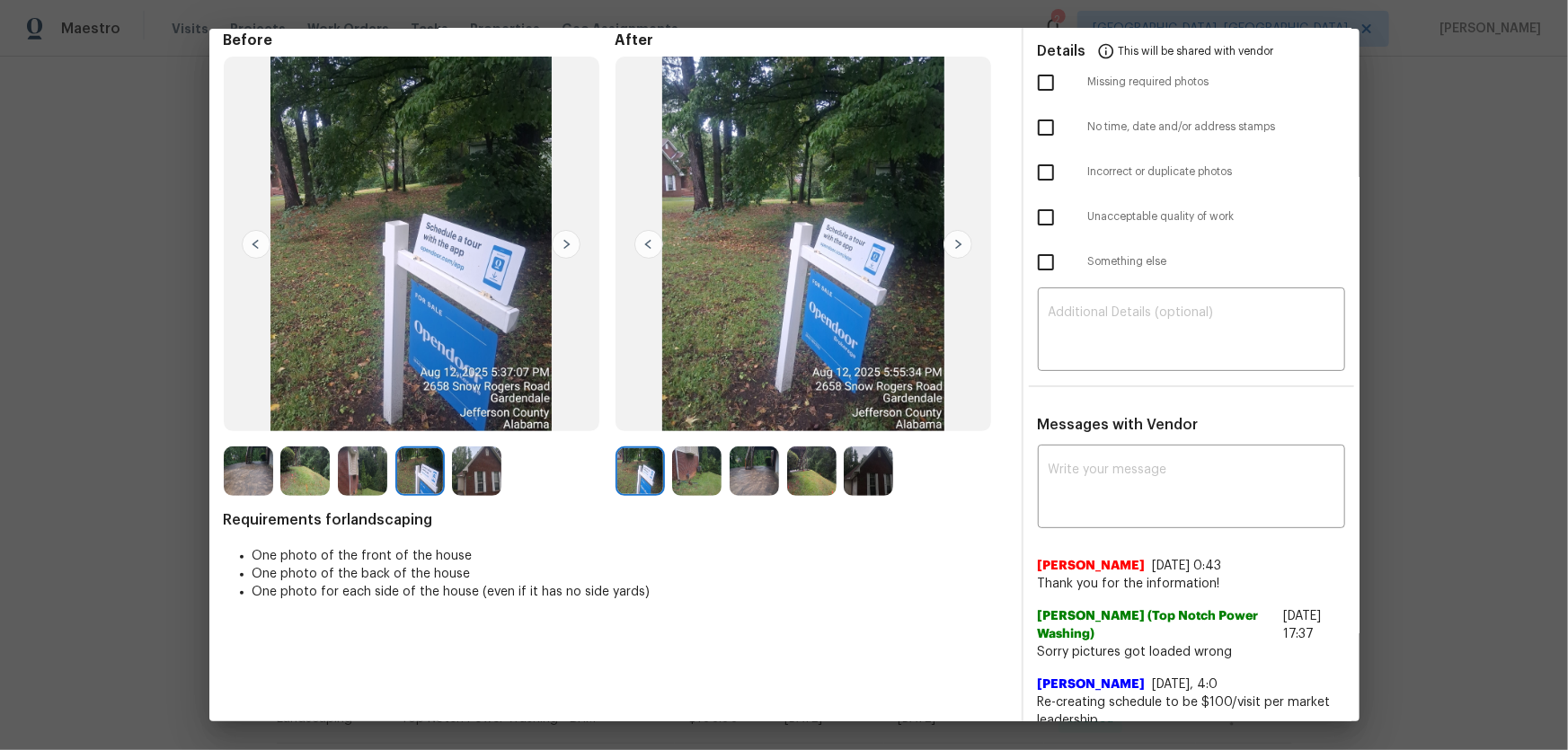
click at [710, 471] on img at bounding box center [696, 471] width 49 height 49
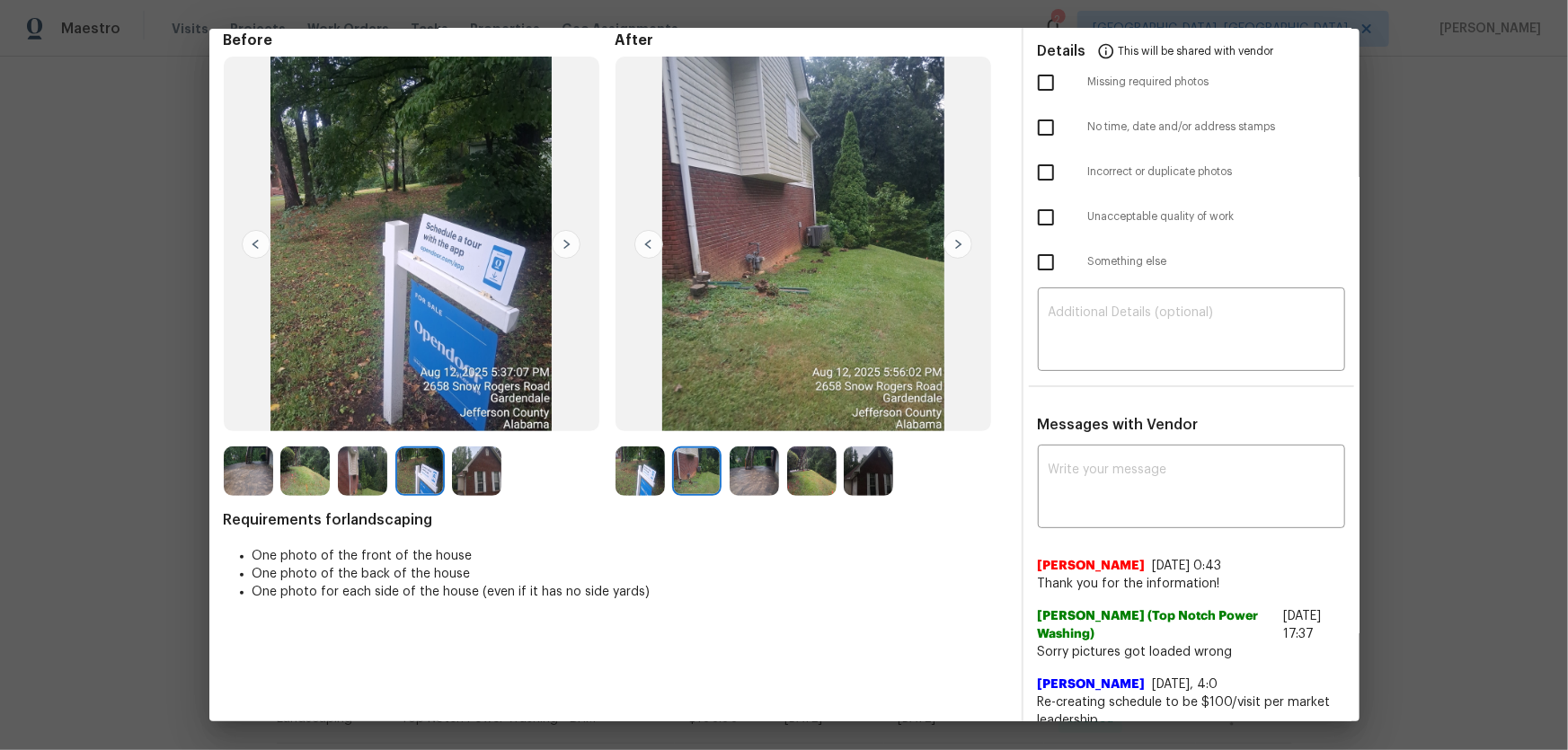
click at [752, 469] on img at bounding box center [754, 471] width 49 height 49
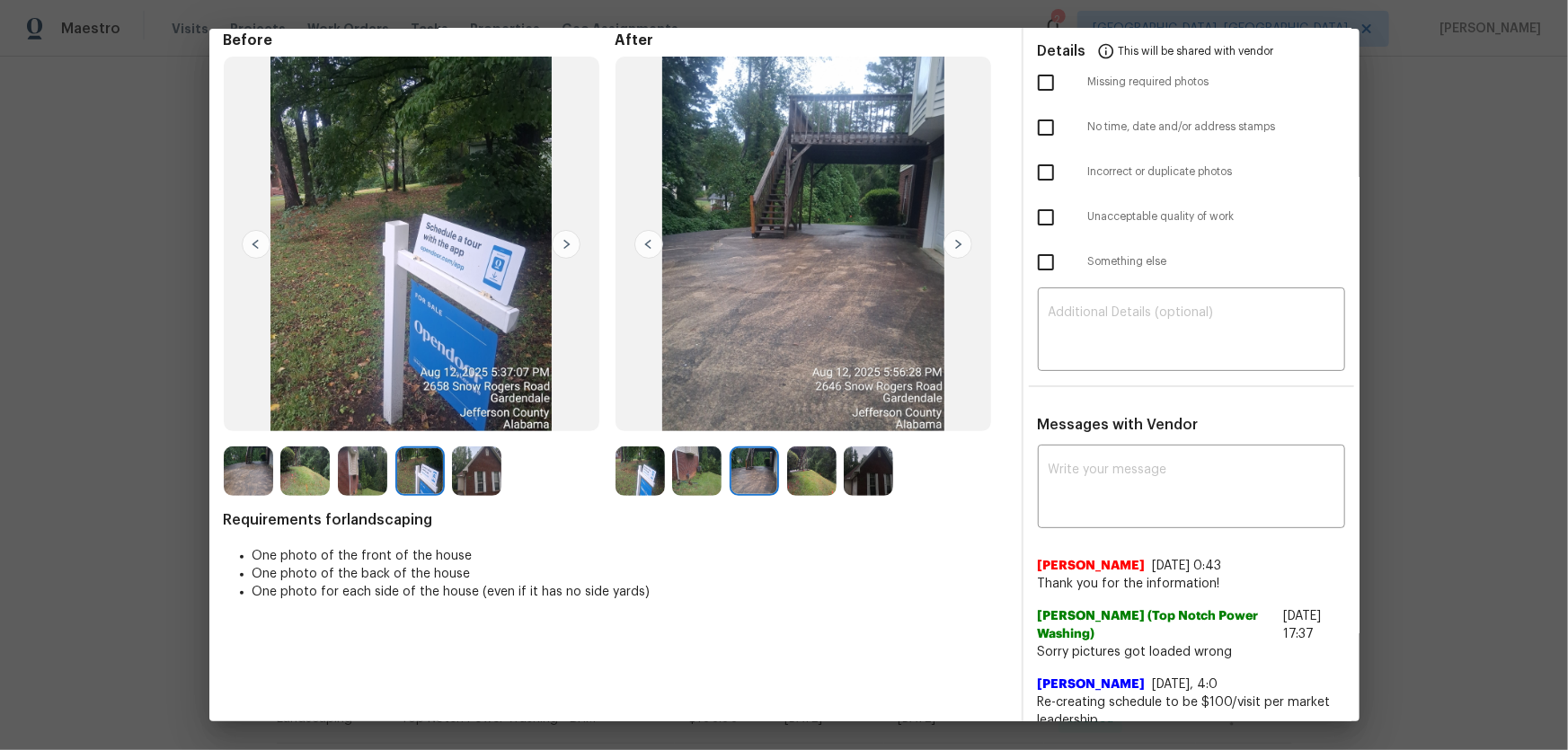
click at [843, 467] on img at bounding box center [868, 471] width 49 height 49
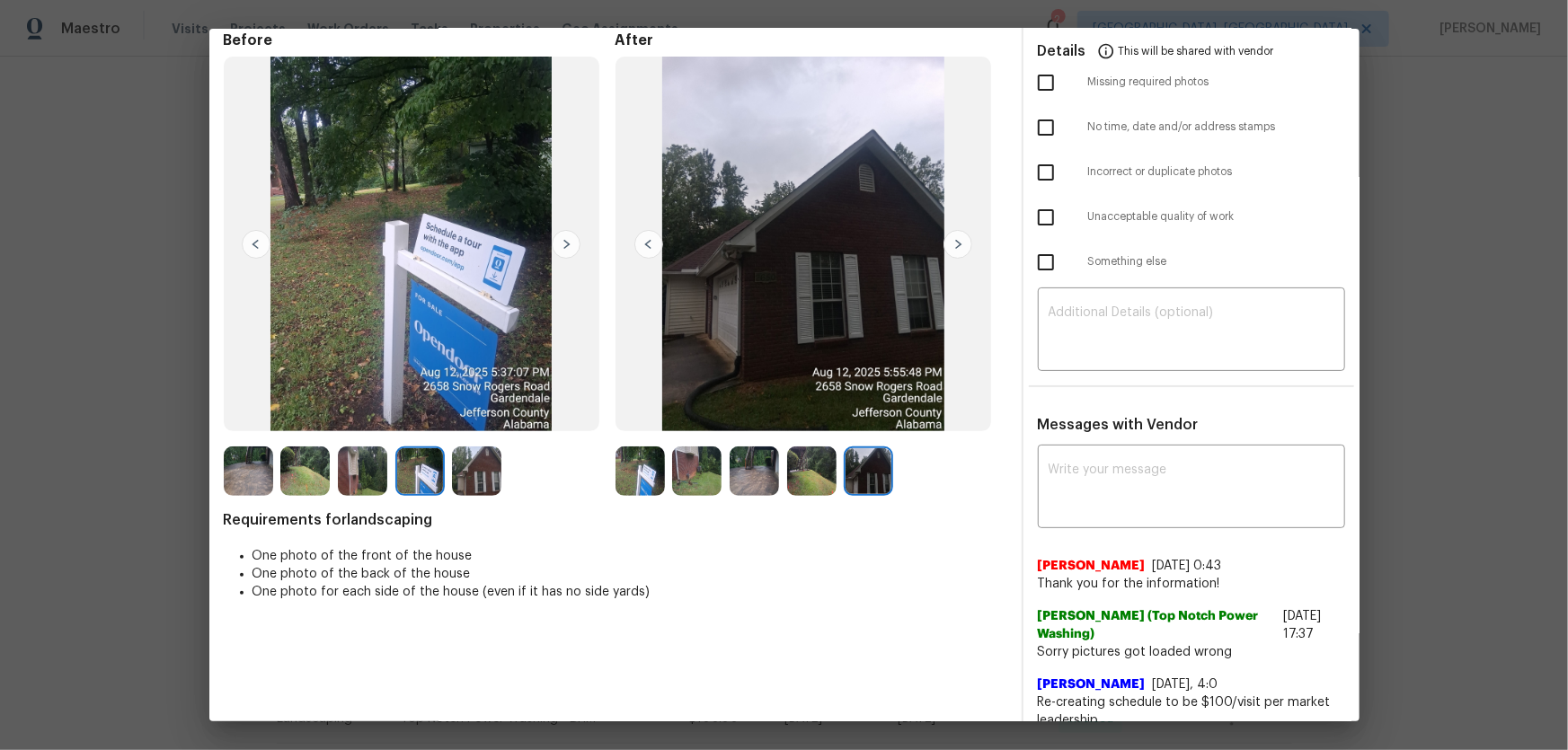
click at [874, 465] on img at bounding box center [868, 471] width 49 height 49
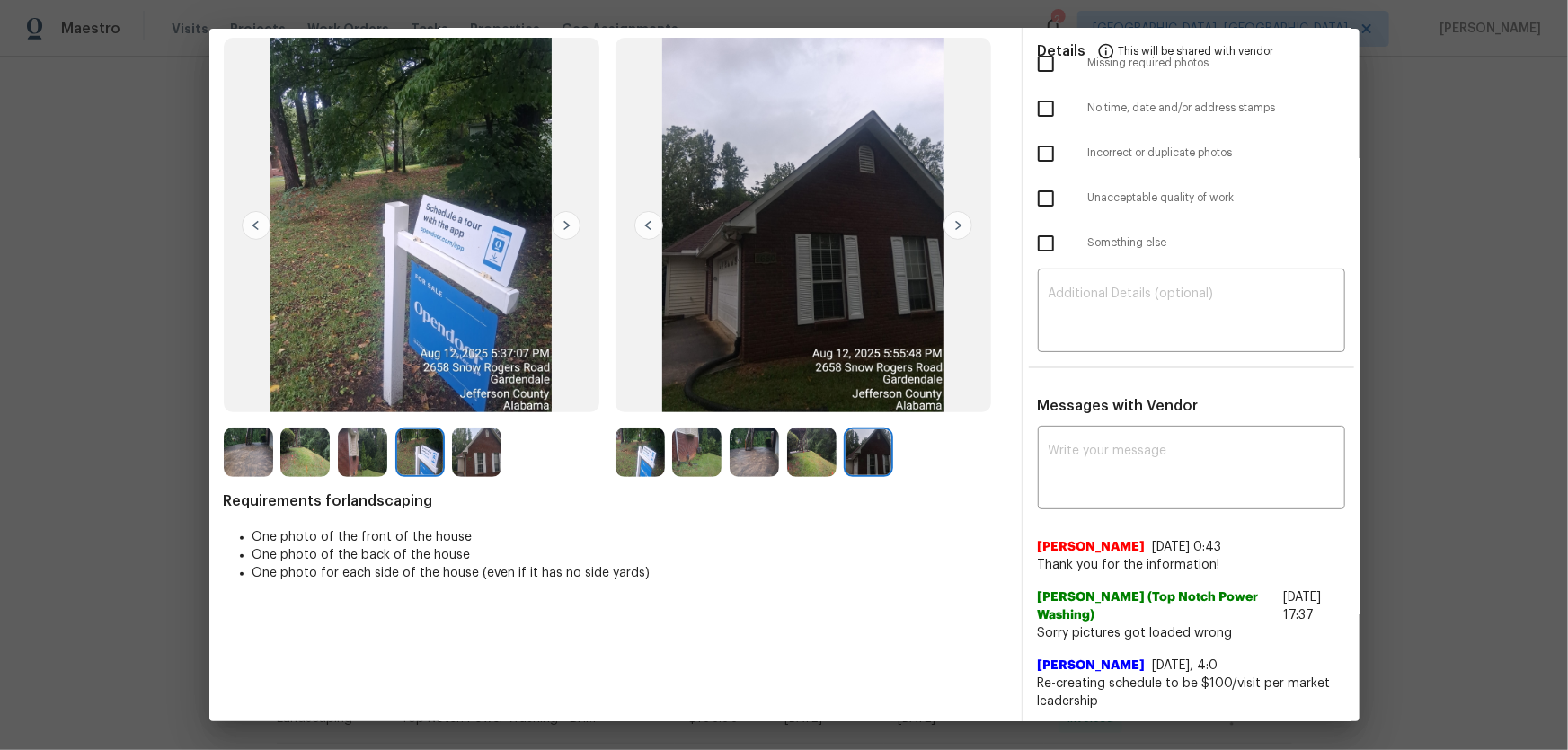
click at [640, 473] on img at bounding box center [640, 452] width 49 height 49
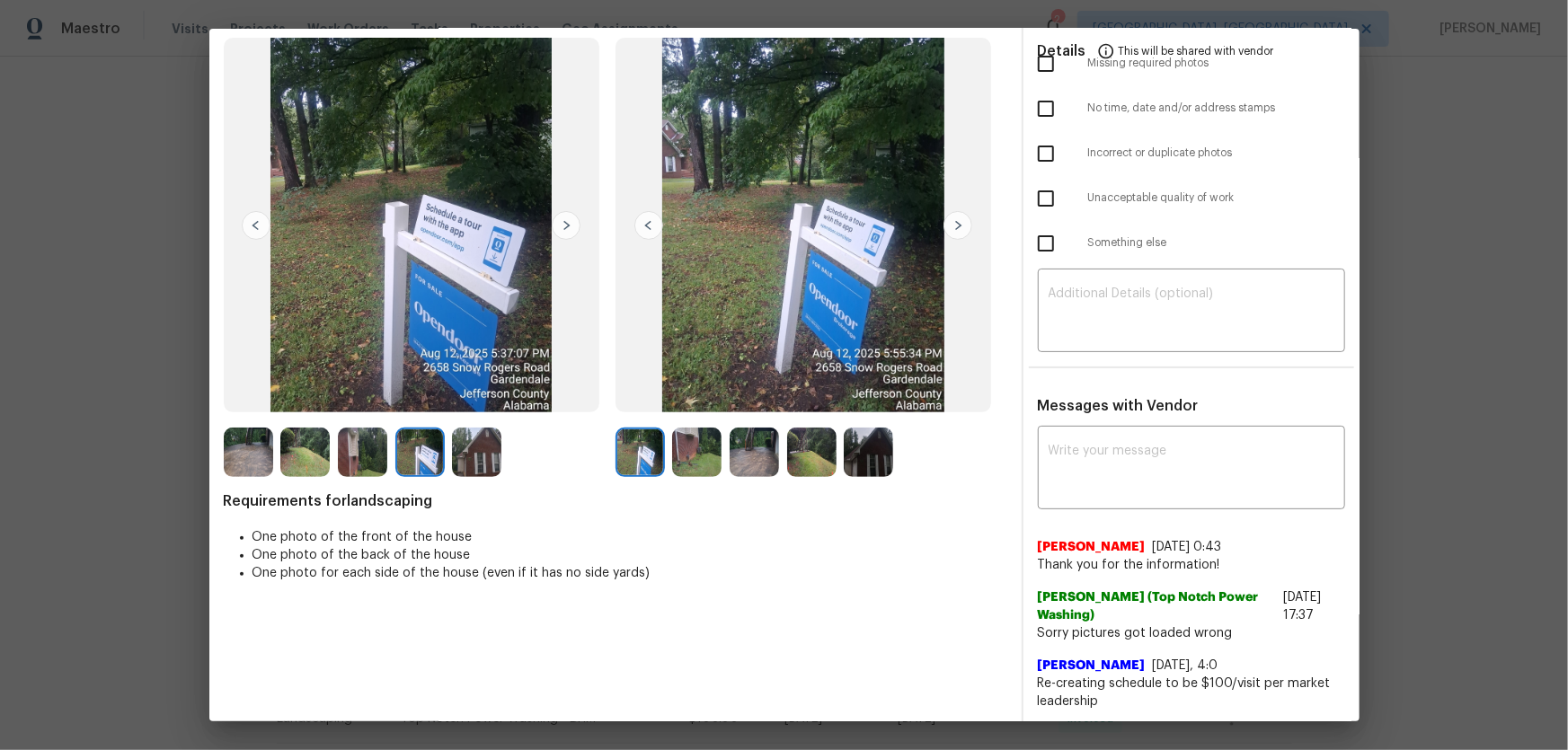
click at [690, 459] on img at bounding box center [696, 452] width 49 height 49
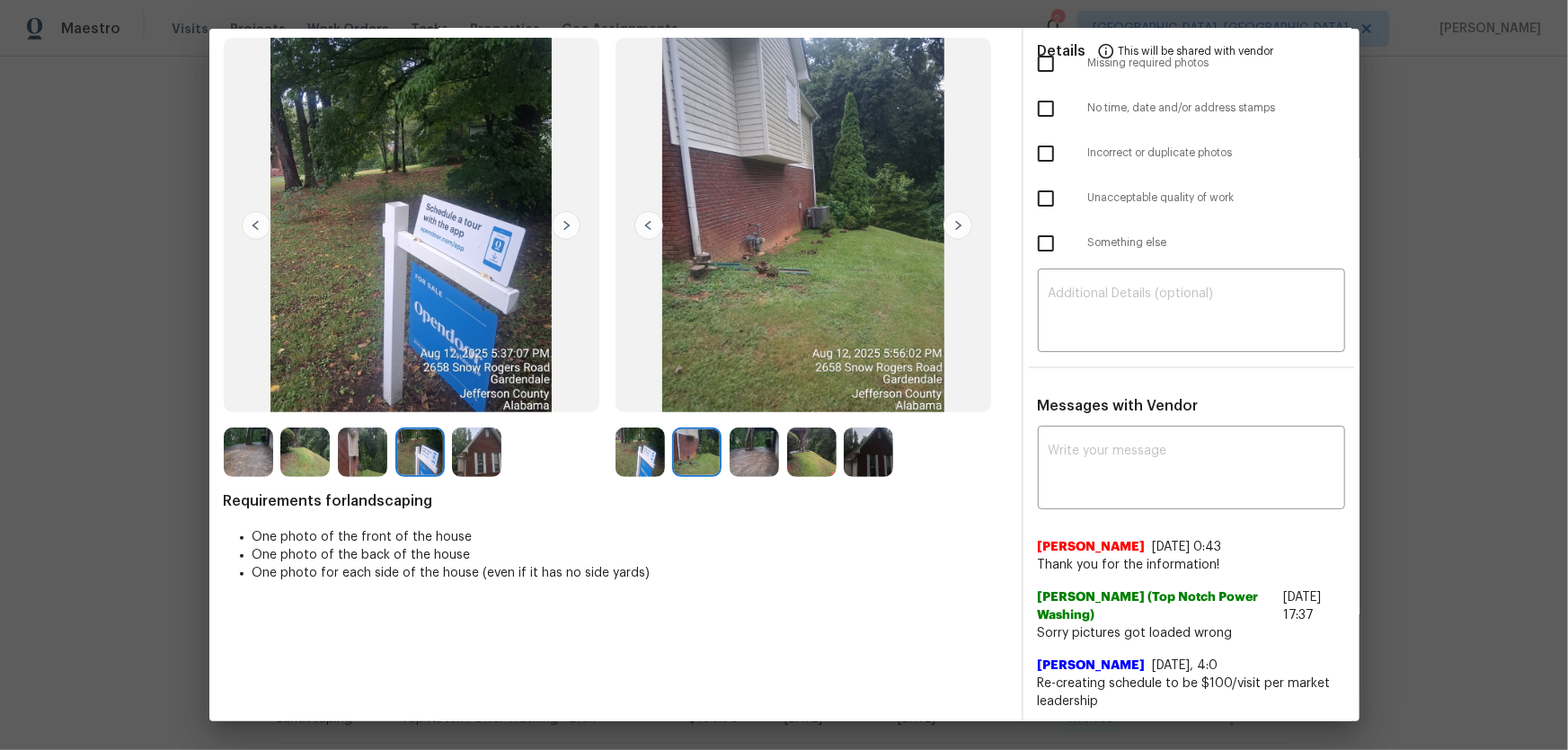
click at [768, 459] on img at bounding box center [754, 452] width 49 height 49
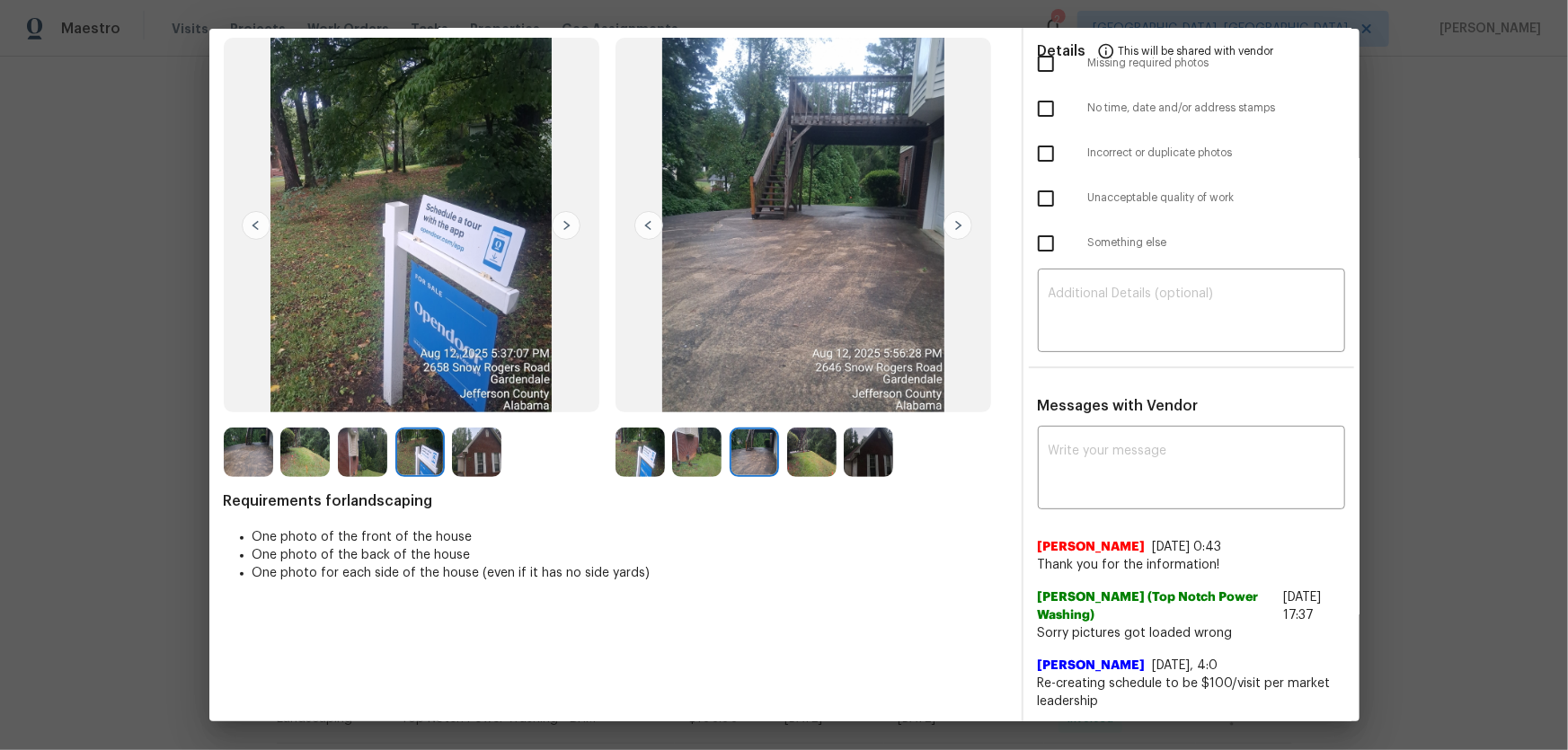
click at [817, 454] on img at bounding box center [811, 452] width 49 height 49
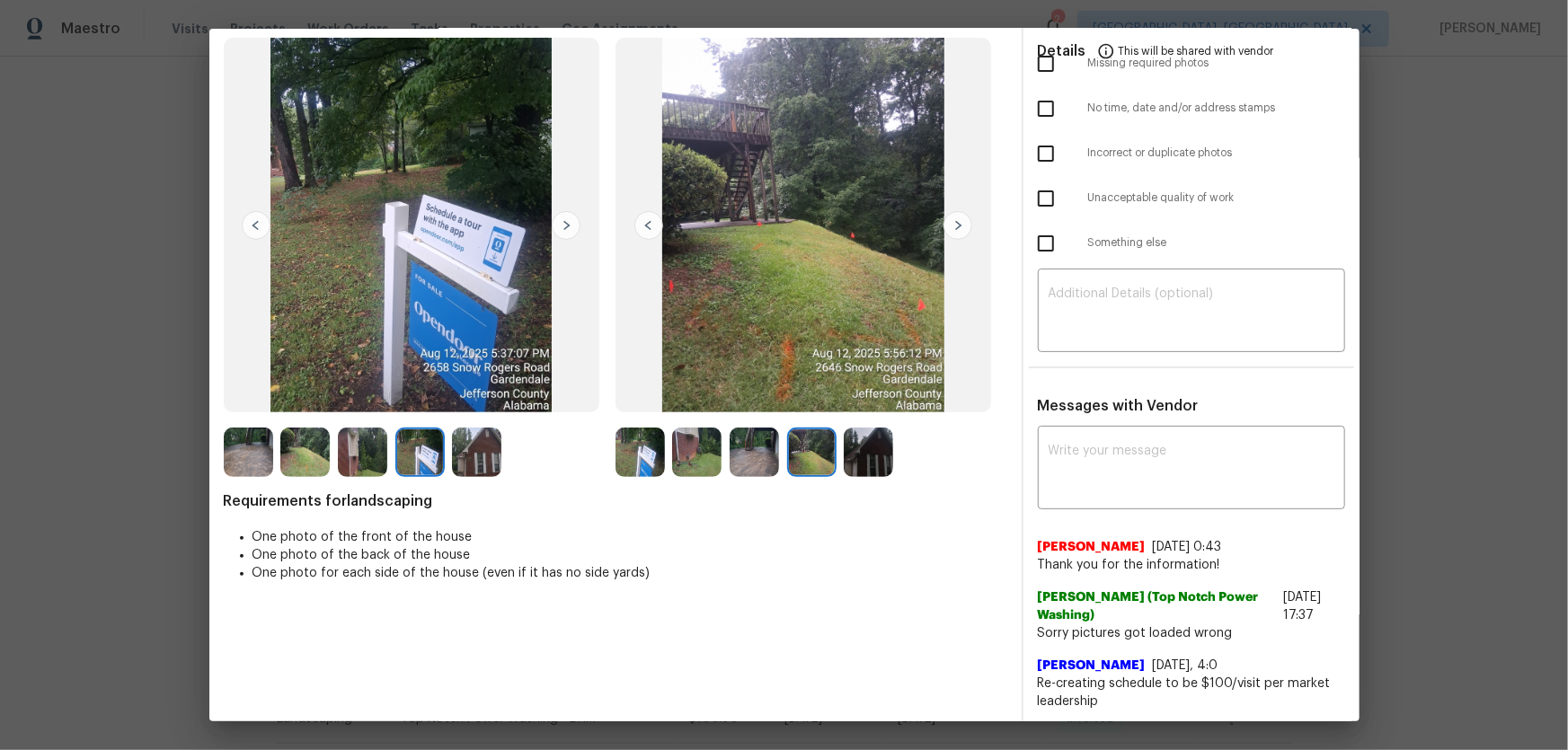
click at [887, 466] on img at bounding box center [868, 452] width 49 height 49
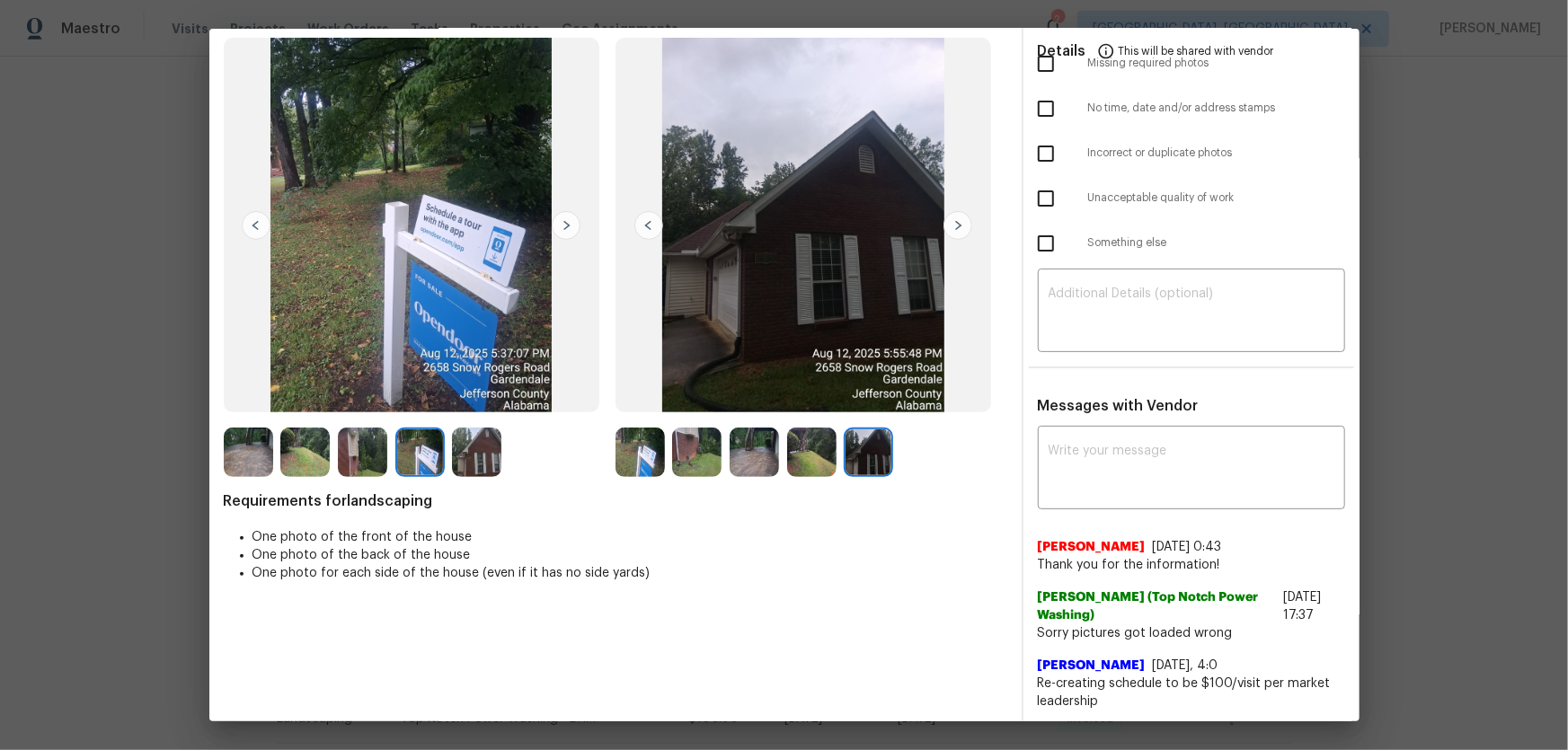
drag, startPoint x: 627, startPoint y: 452, endPoint x: 658, endPoint y: 454, distance: 31.1
click at [627, 452] on img at bounding box center [640, 452] width 49 height 49
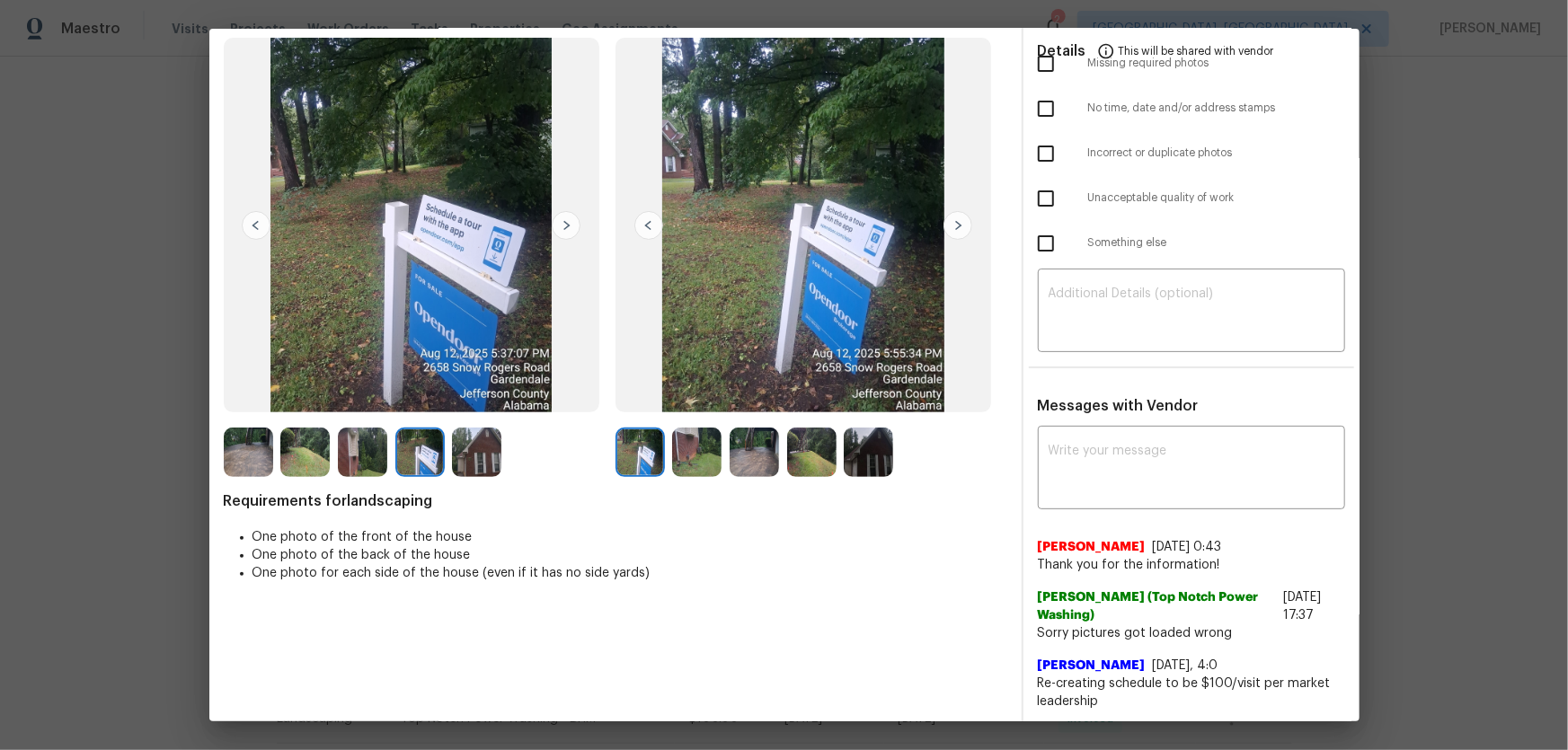
click at [709, 456] on img at bounding box center [696, 452] width 49 height 49
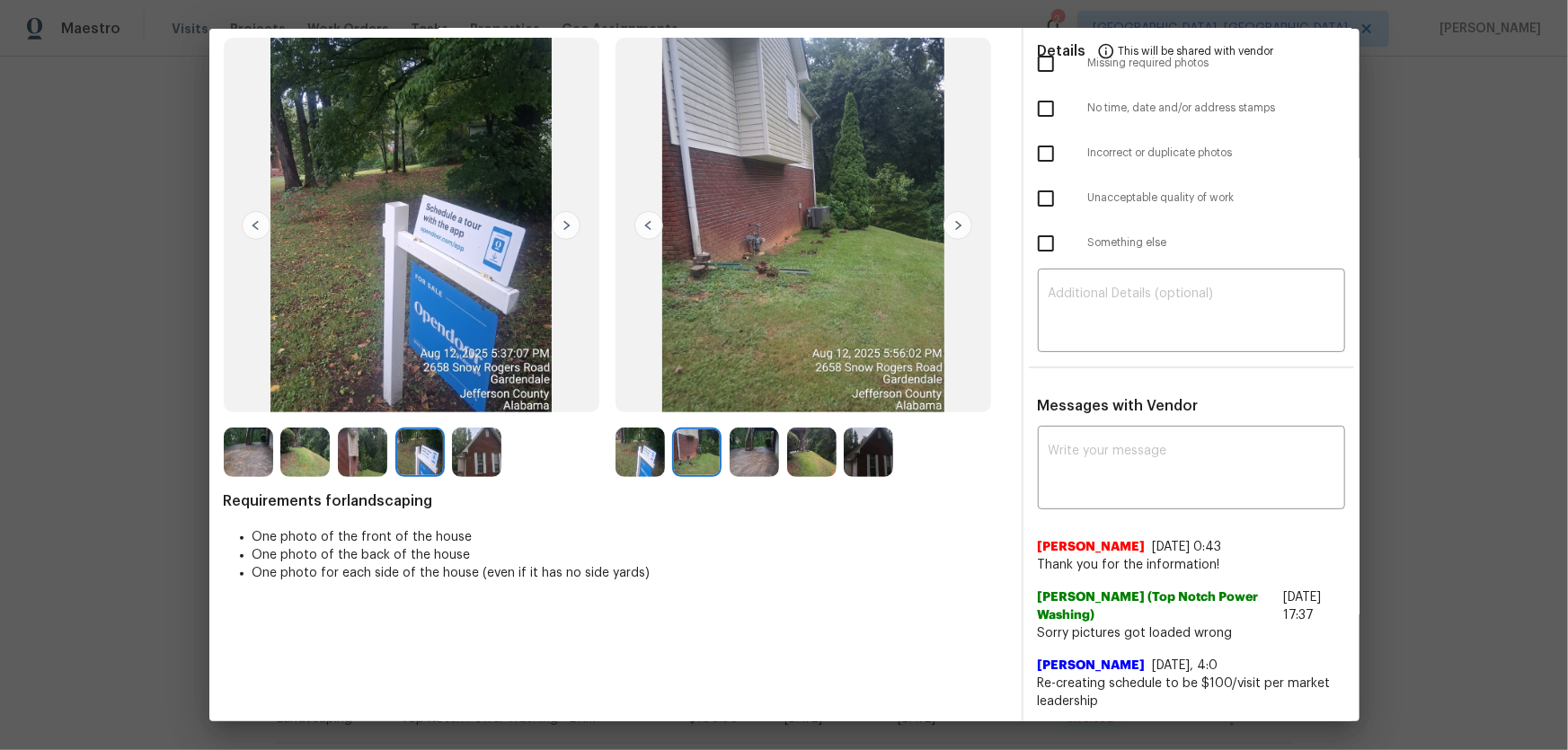
click at [741, 460] on img at bounding box center [754, 452] width 49 height 49
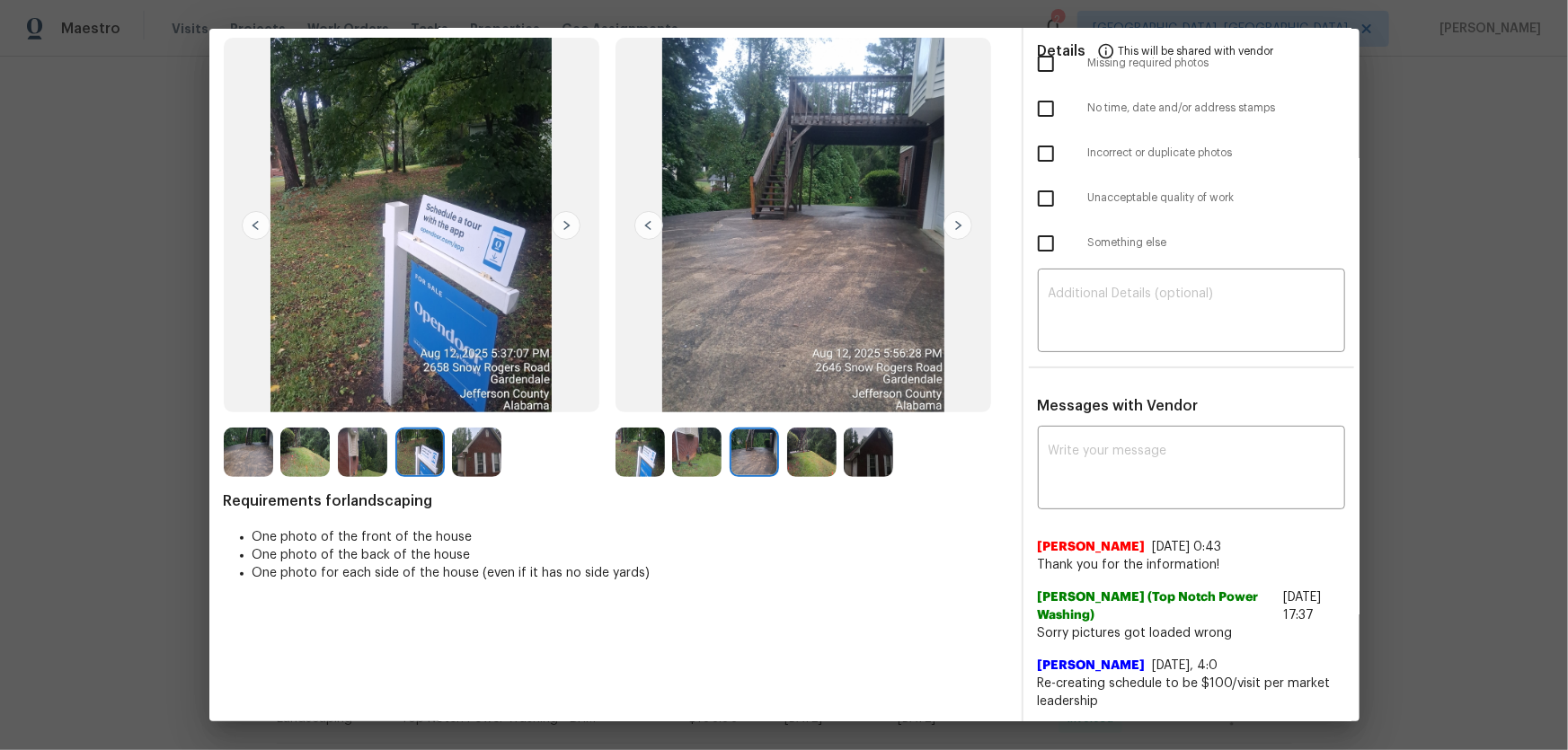
click at [814, 460] on img at bounding box center [811, 452] width 49 height 49
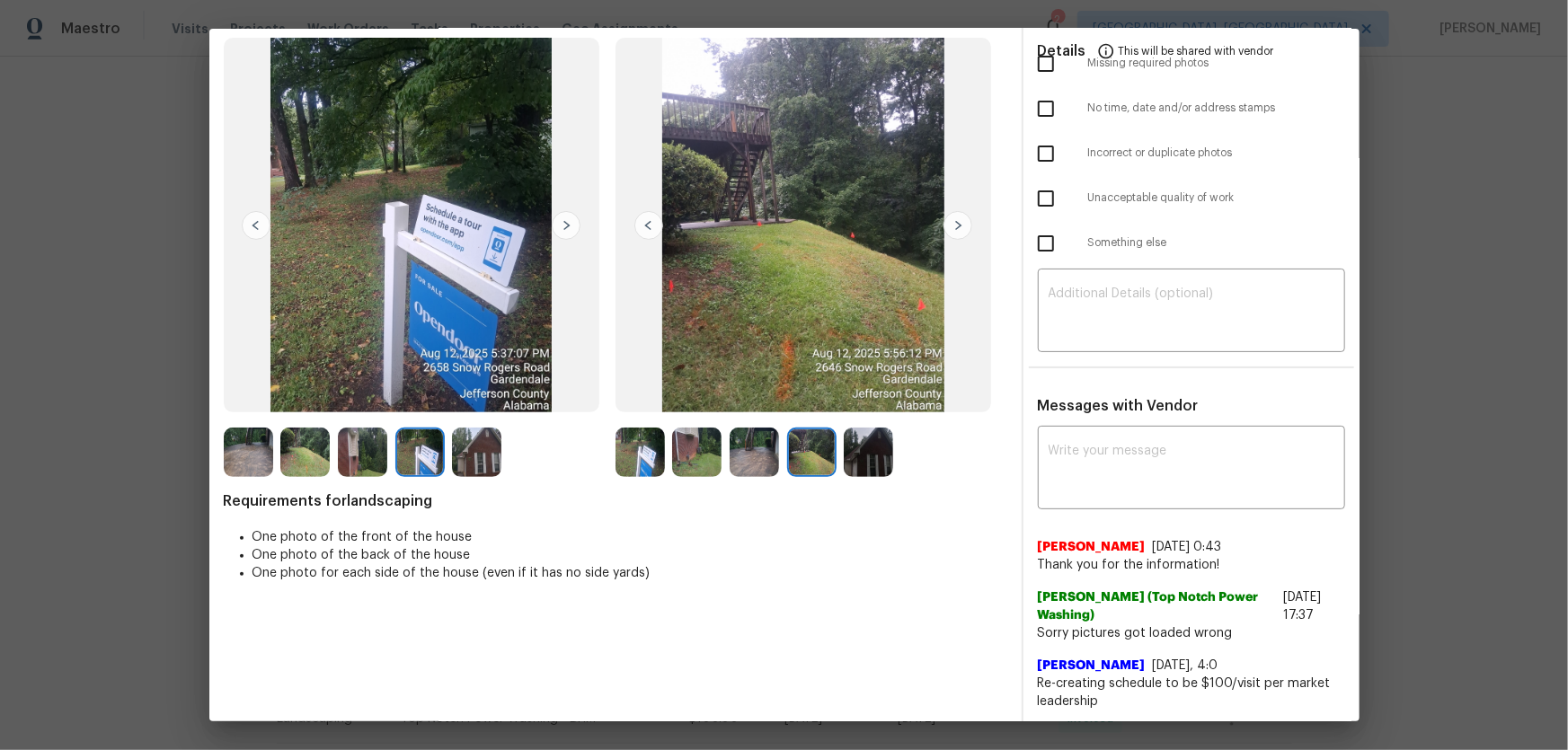
click at [861, 452] on img at bounding box center [868, 452] width 49 height 49
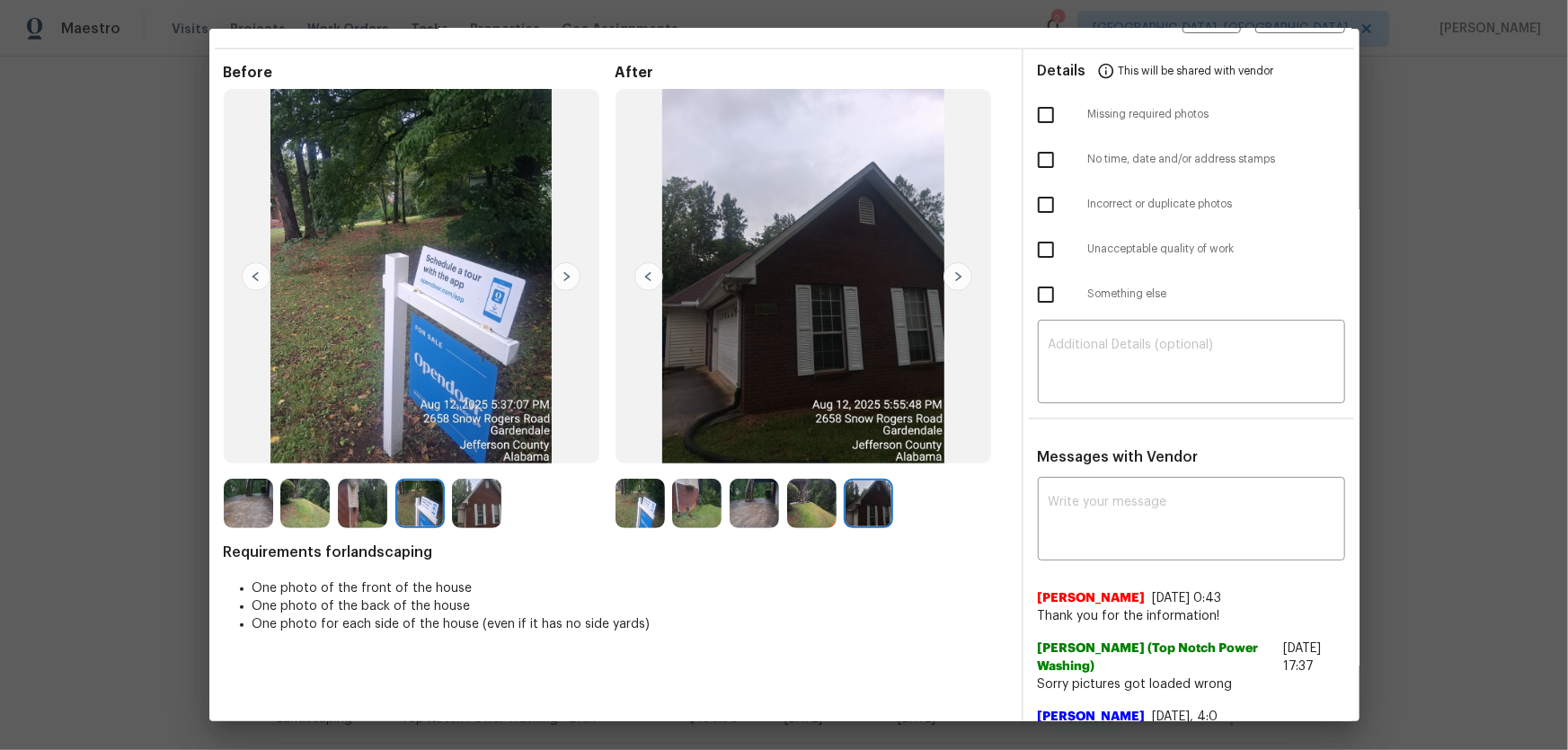
scroll to position [0, 0]
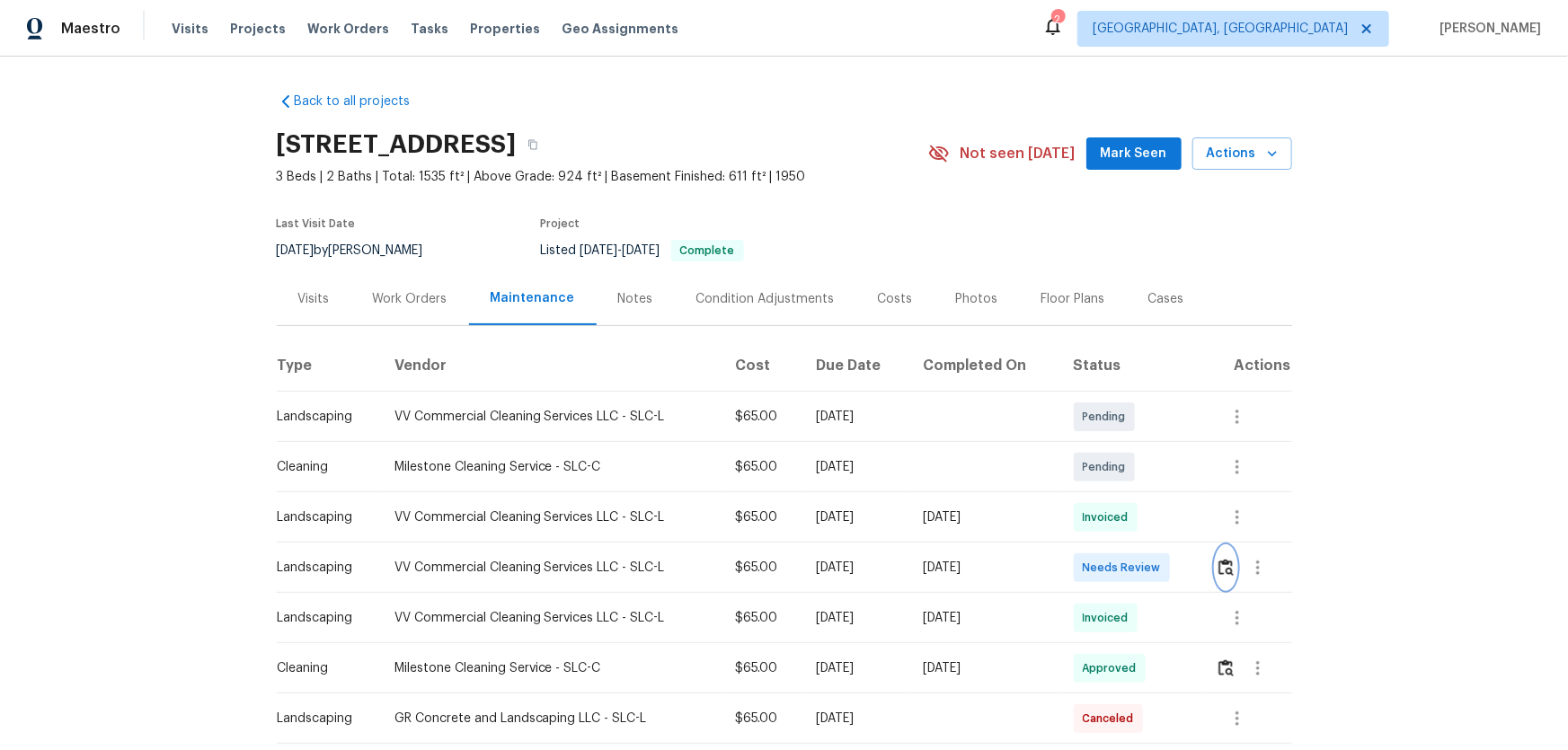
click at [1222, 574] on img "button" at bounding box center [1226, 567] width 15 height 17
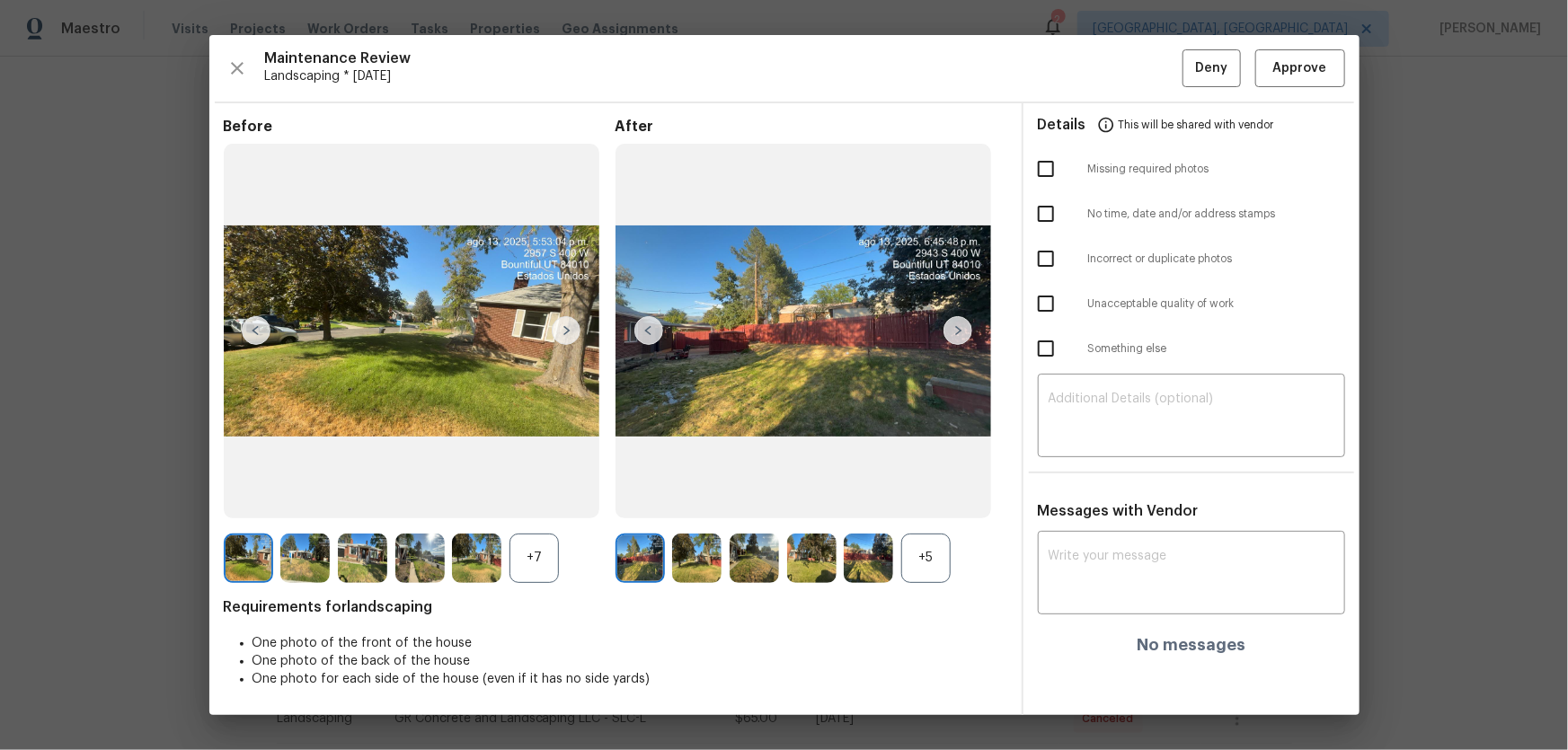
click at [943, 551] on div "+5" at bounding box center [925, 558] width 49 height 49
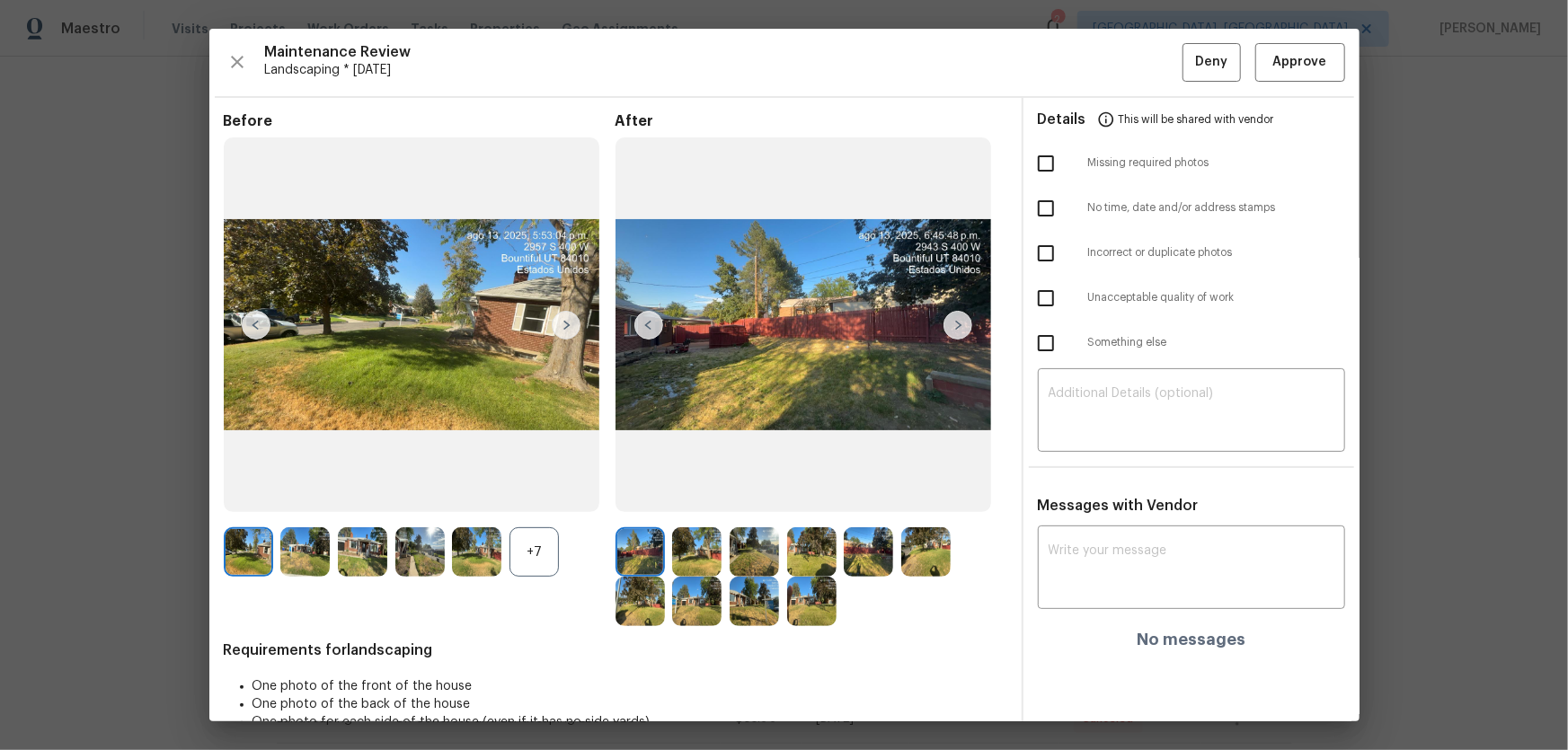
click at [551, 552] on div "+7" at bounding box center [534, 552] width 49 height 49
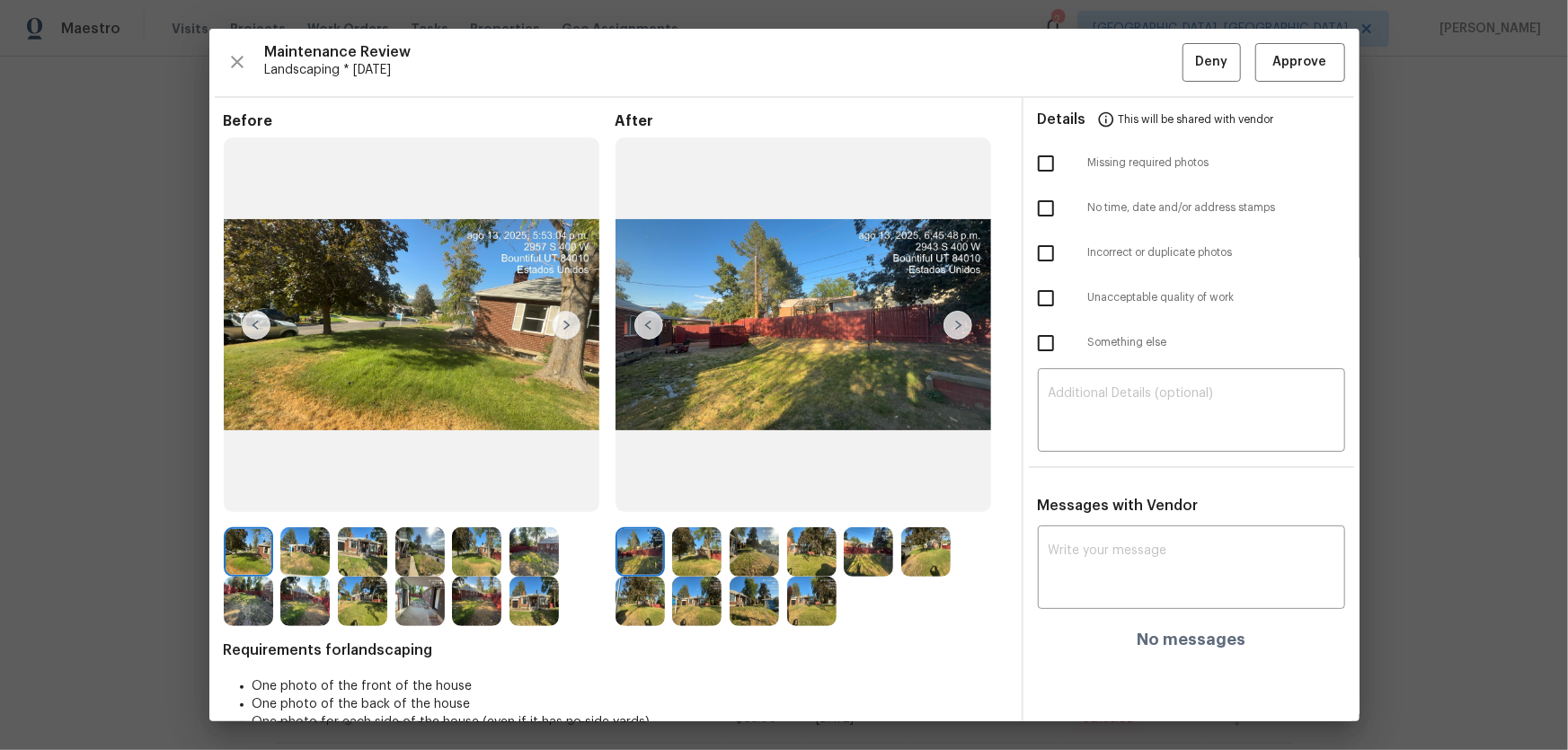
scroll to position [36, 0]
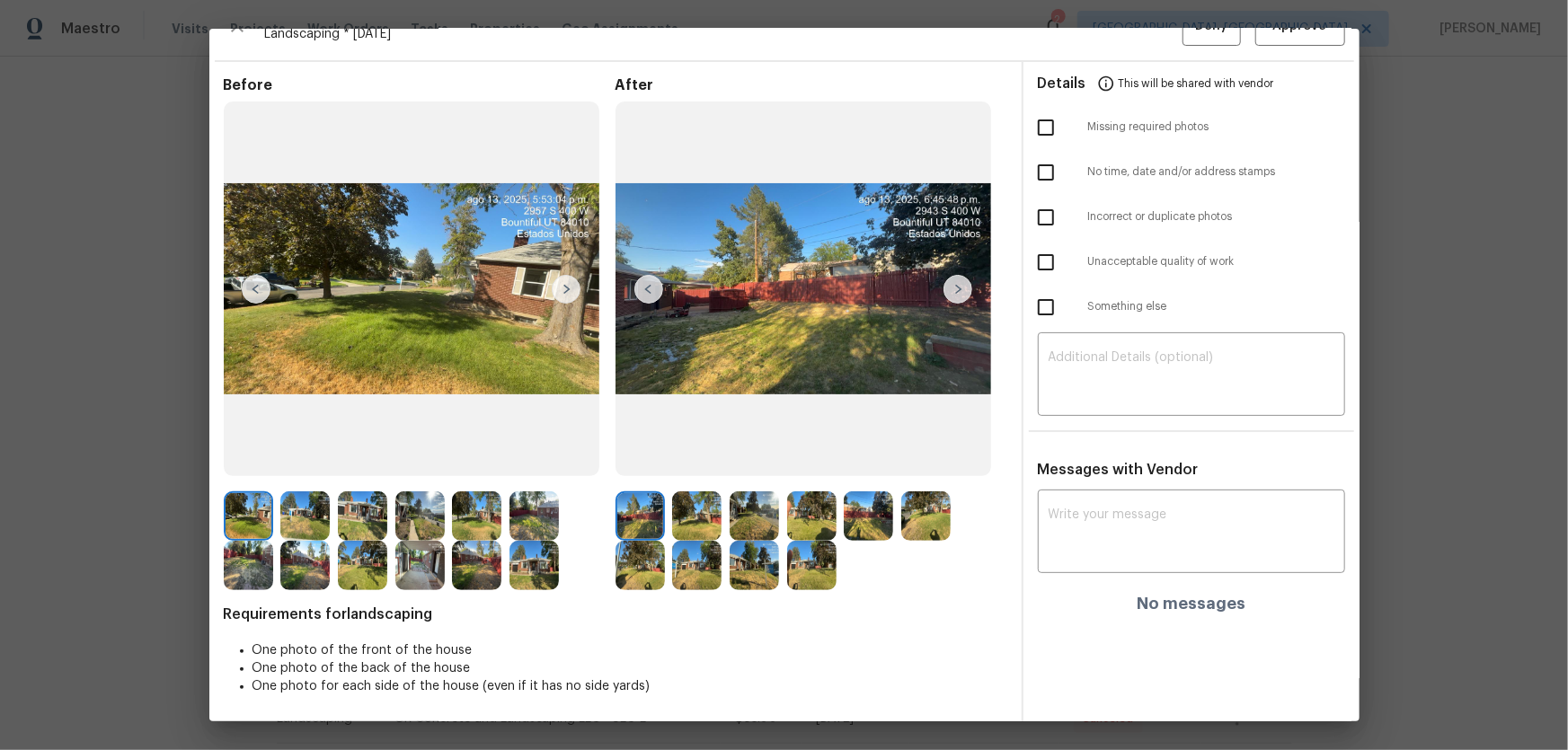
click at [719, 518] on div at bounding box center [700, 515] width 57 height 49
click at [706, 517] on img at bounding box center [696, 515] width 49 height 49
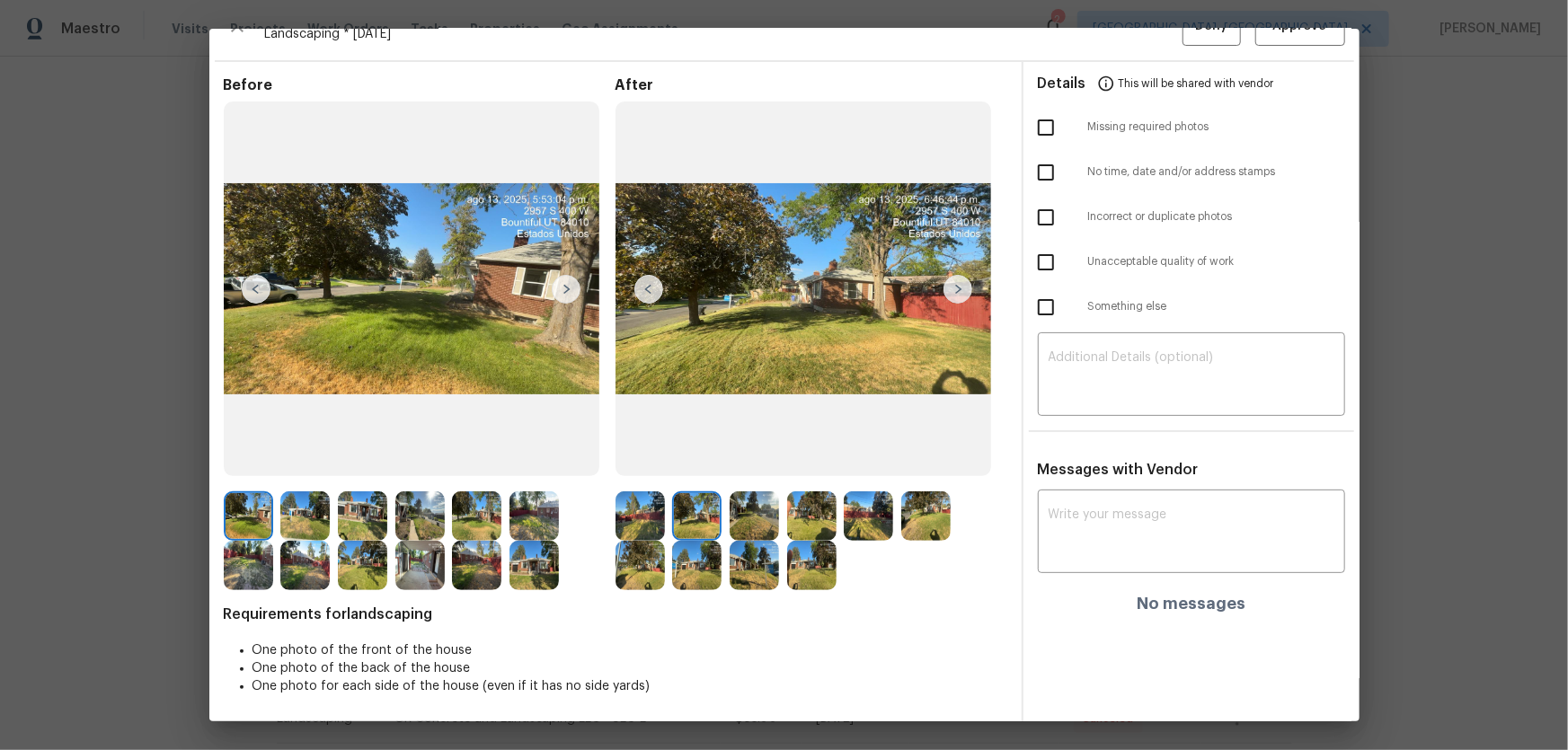
click at [787, 517] on img at bounding box center [811, 515] width 49 height 49
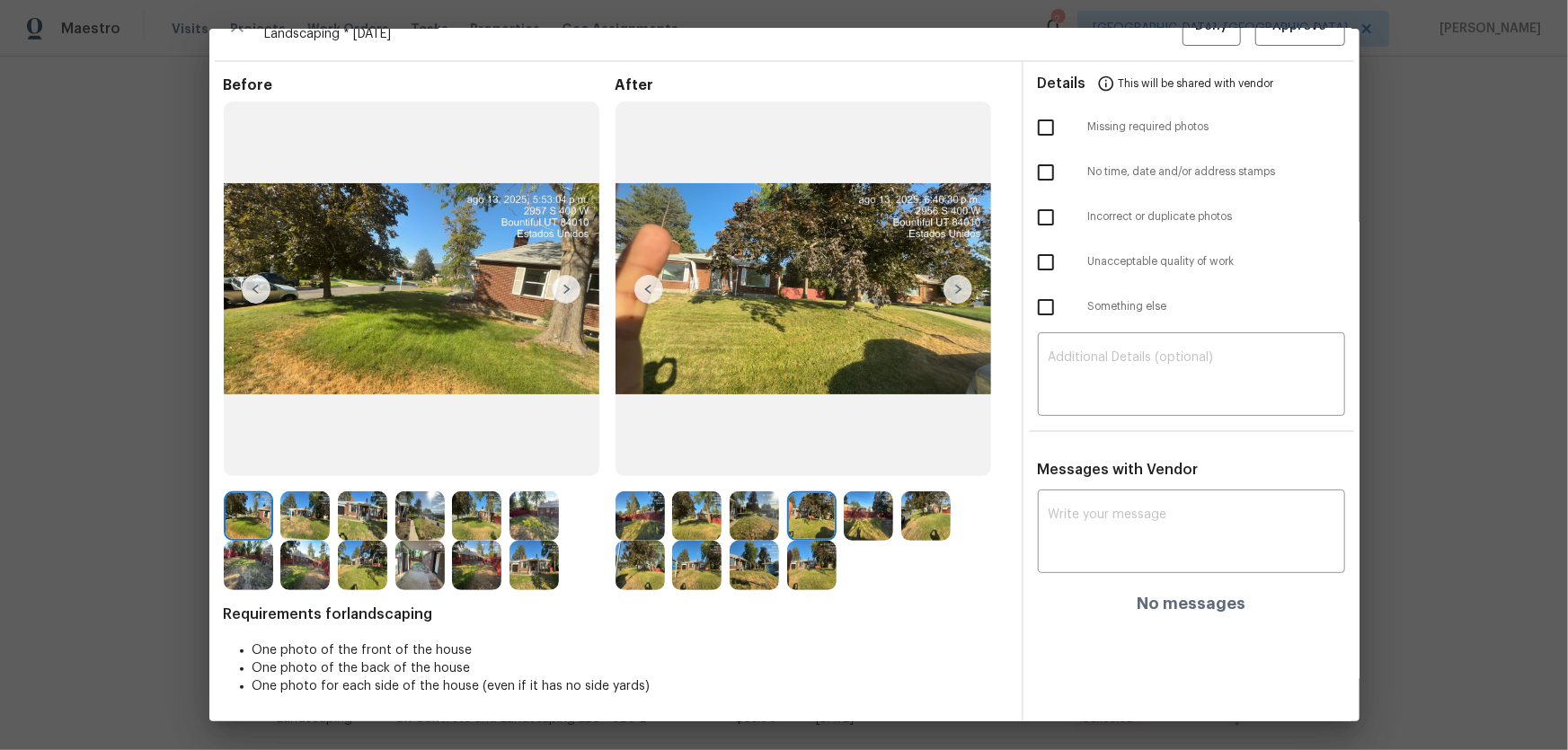
click at [766, 513] on img at bounding box center [754, 515] width 49 height 49
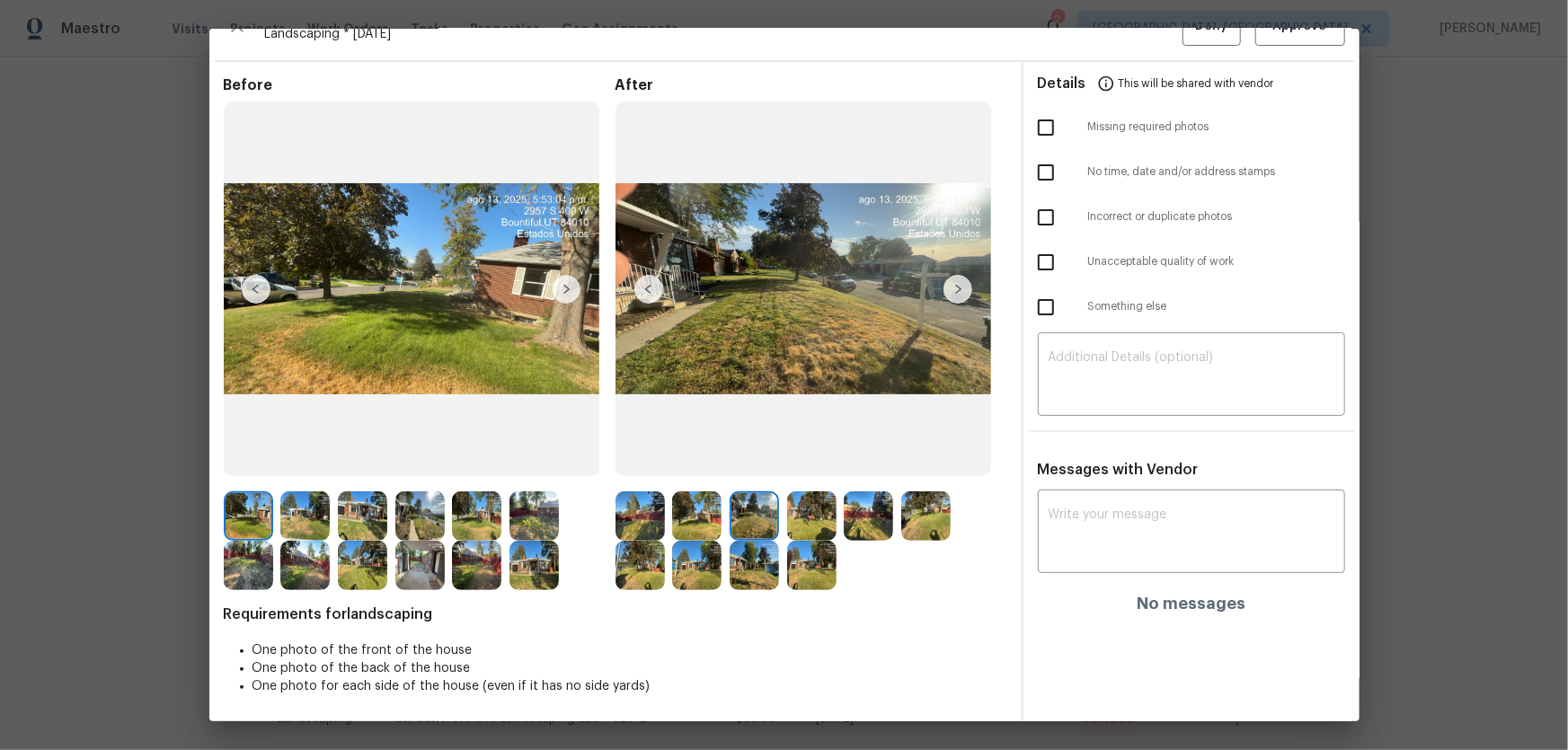
click at [847, 533] on img at bounding box center [868, 515] width 49 height 49
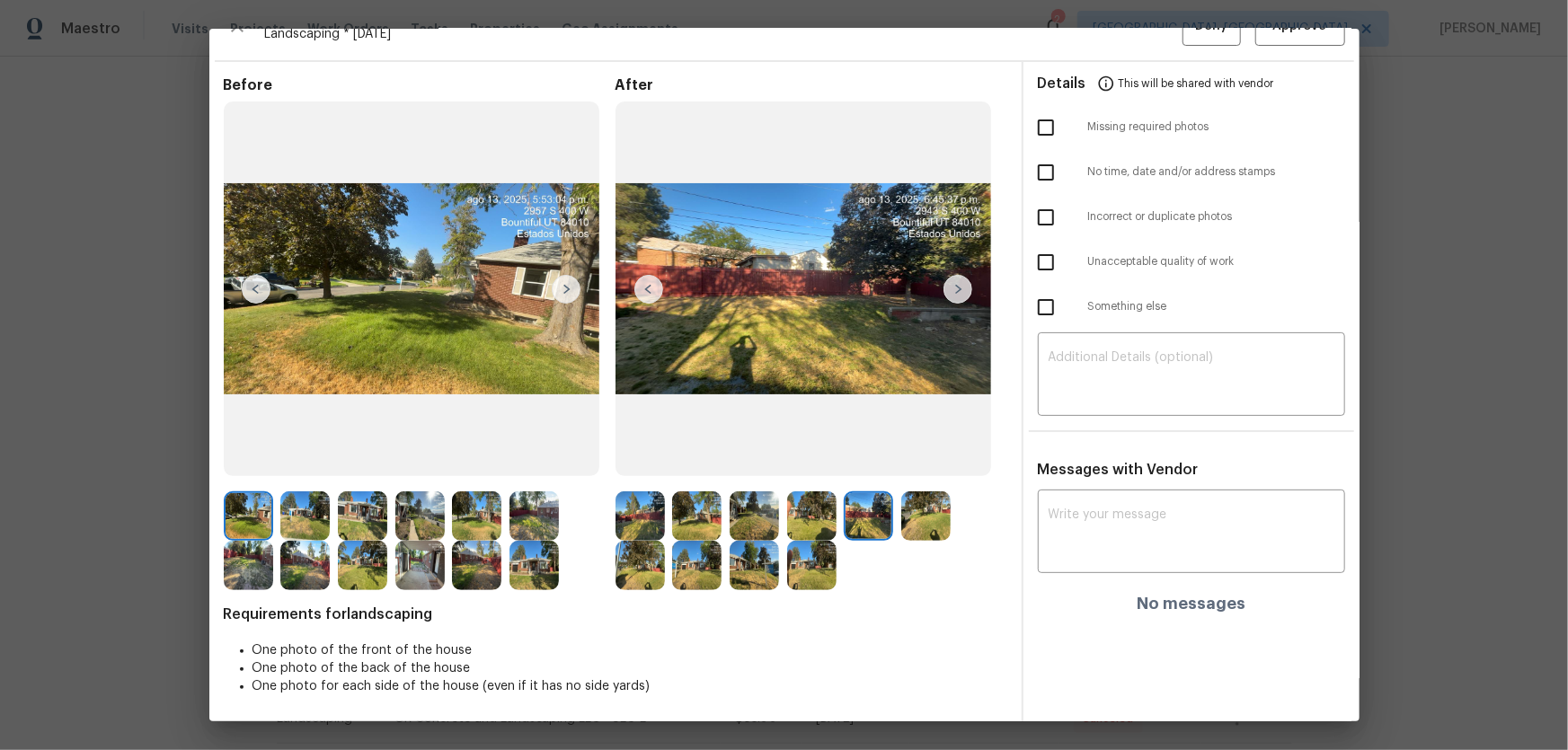
click at [911, 523] on img at bounding box center [925, 515] width 49 height 49
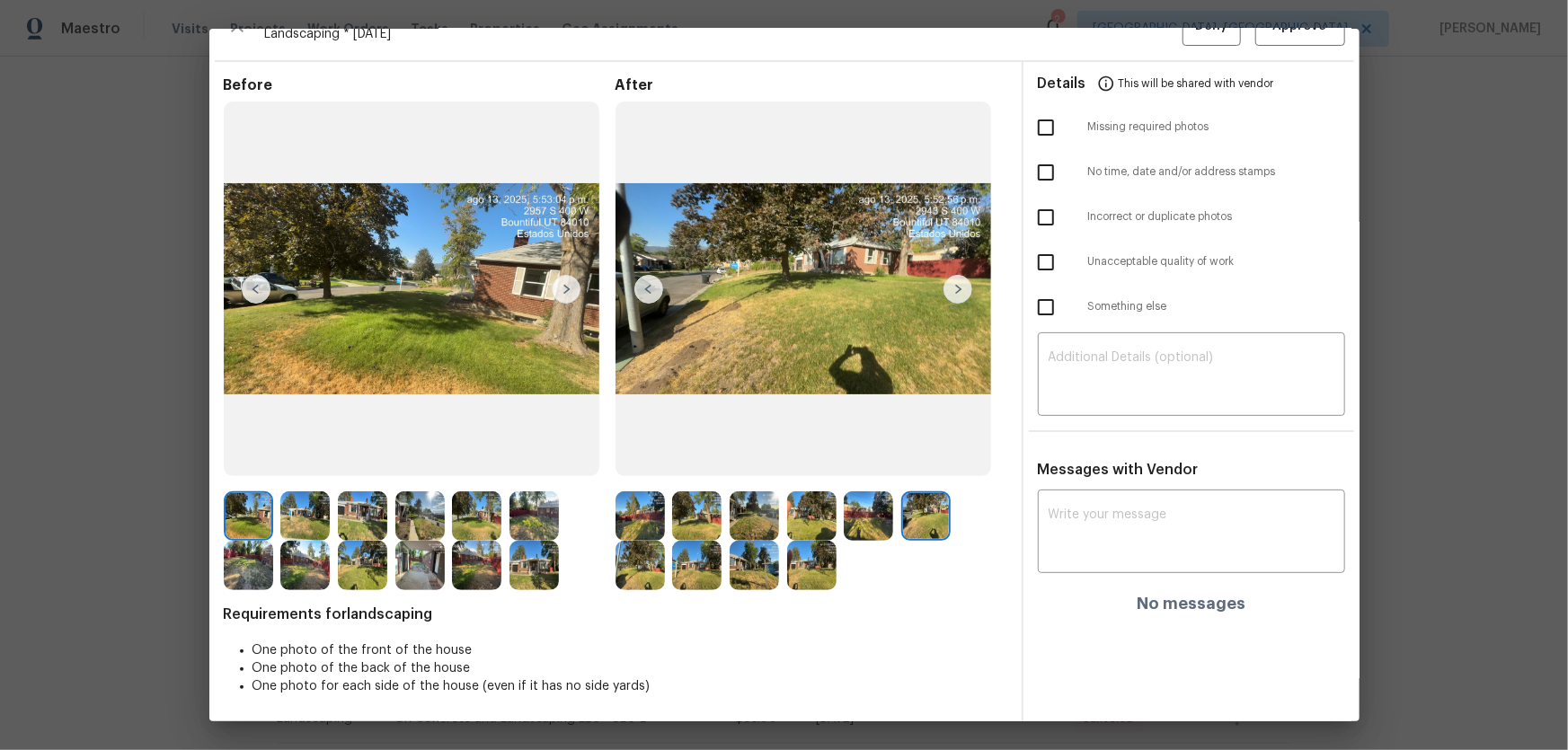
click at [652, 554] on img at bounding box center [640, 565] width 49 height 49
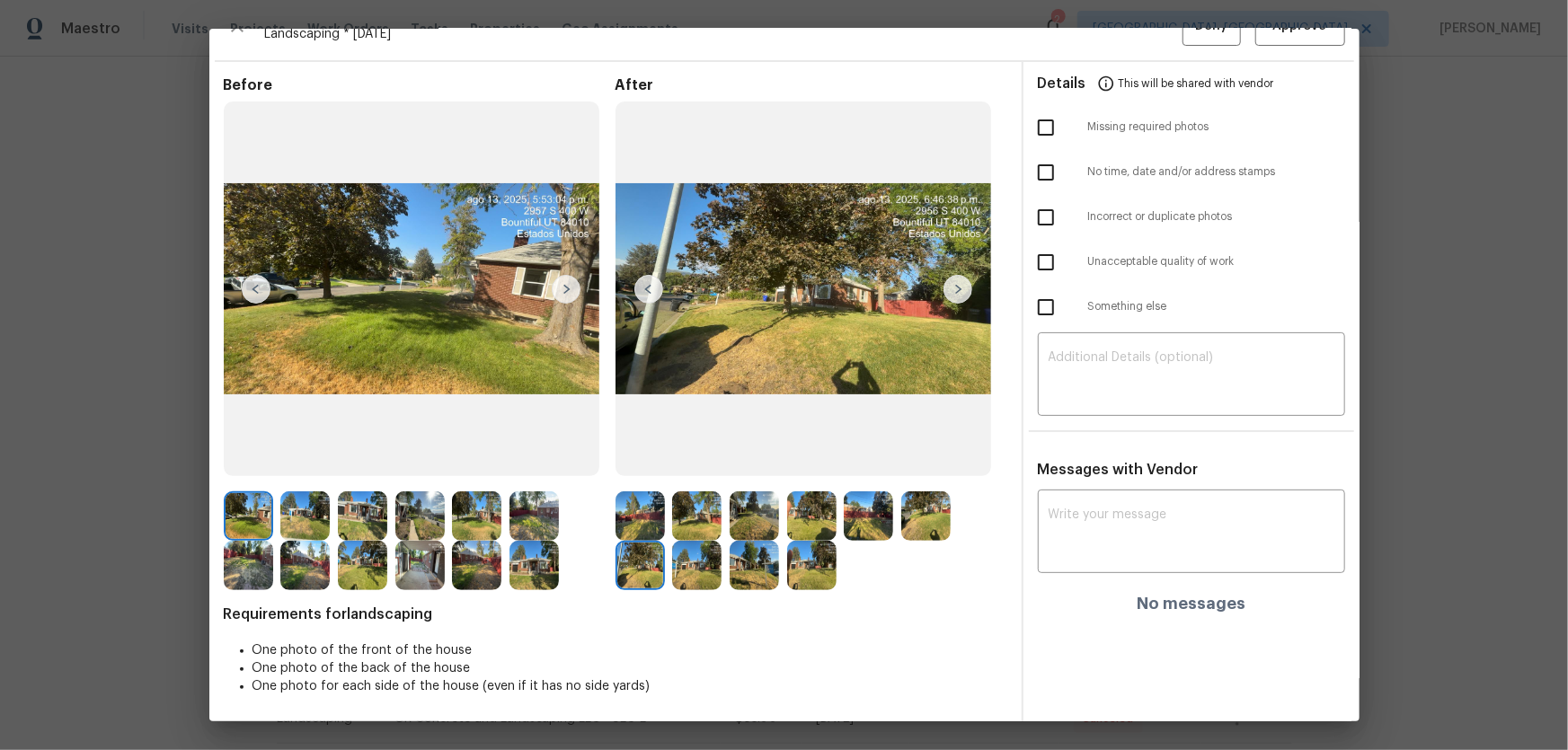
click at [689, 554] on img at bounding box center [696, 565] width 49 height 49
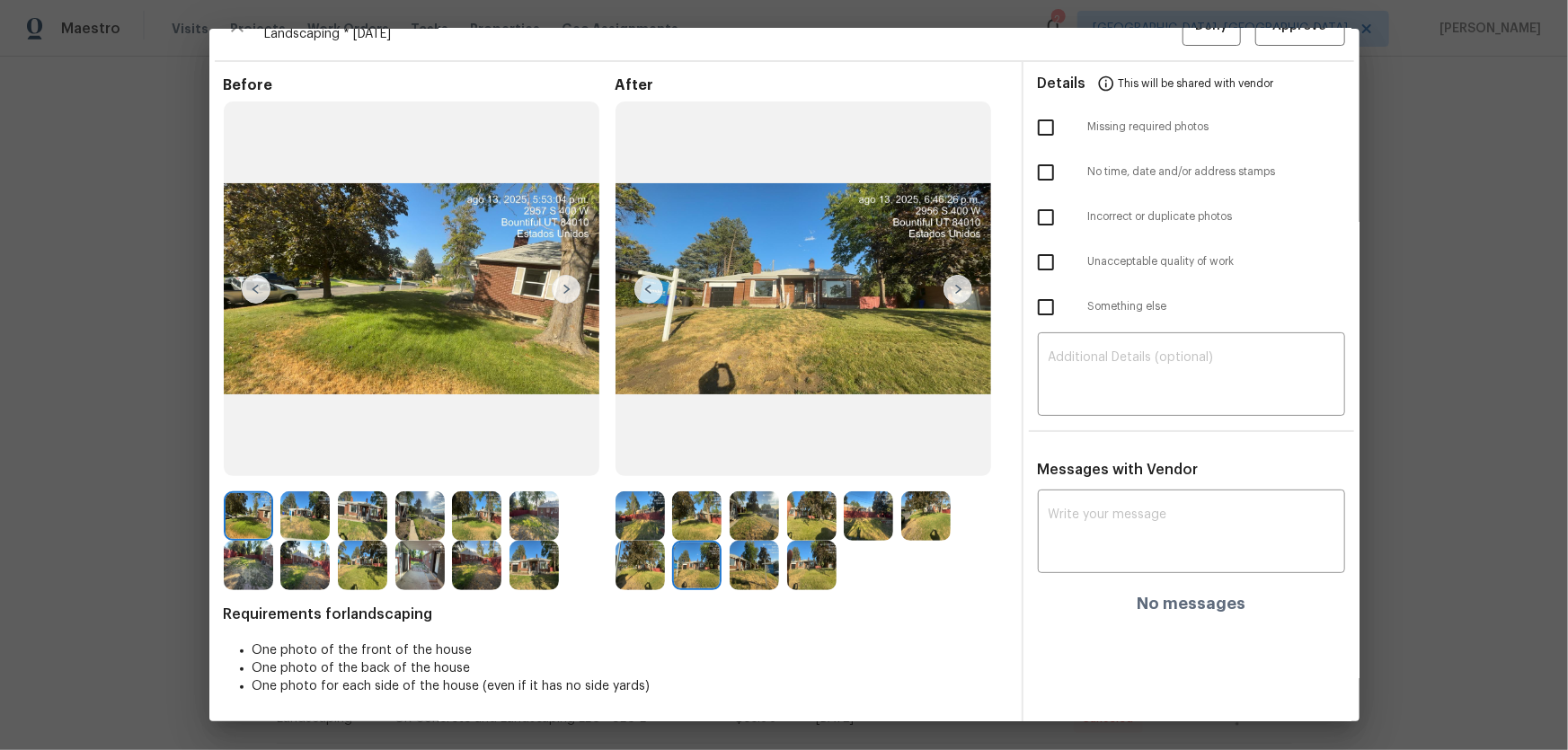
click at [748, 557] on img at bounding box center [754, 565] width 49 height 49
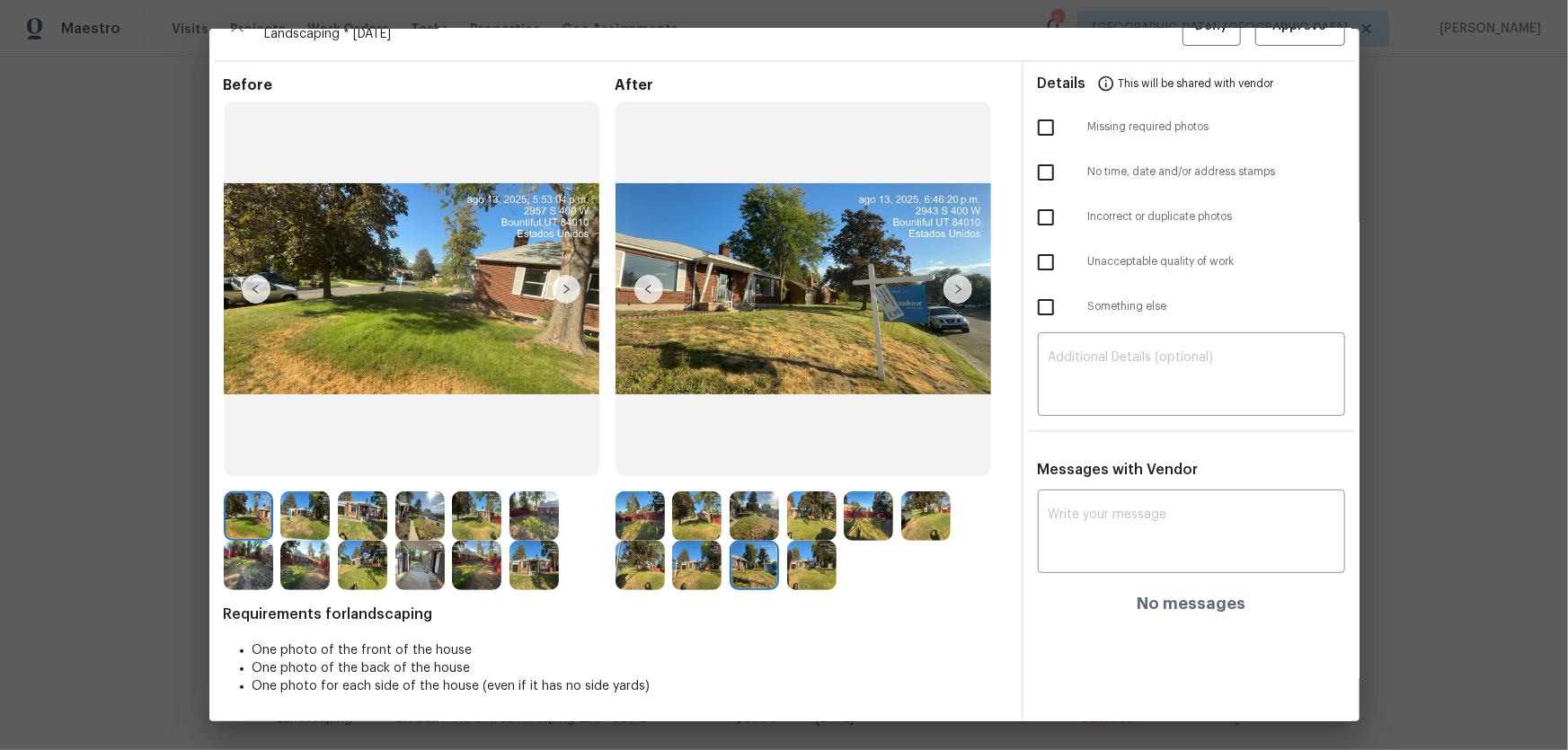
click at [797, 555] on img at bounding box center [811, 565] width 49 height 49
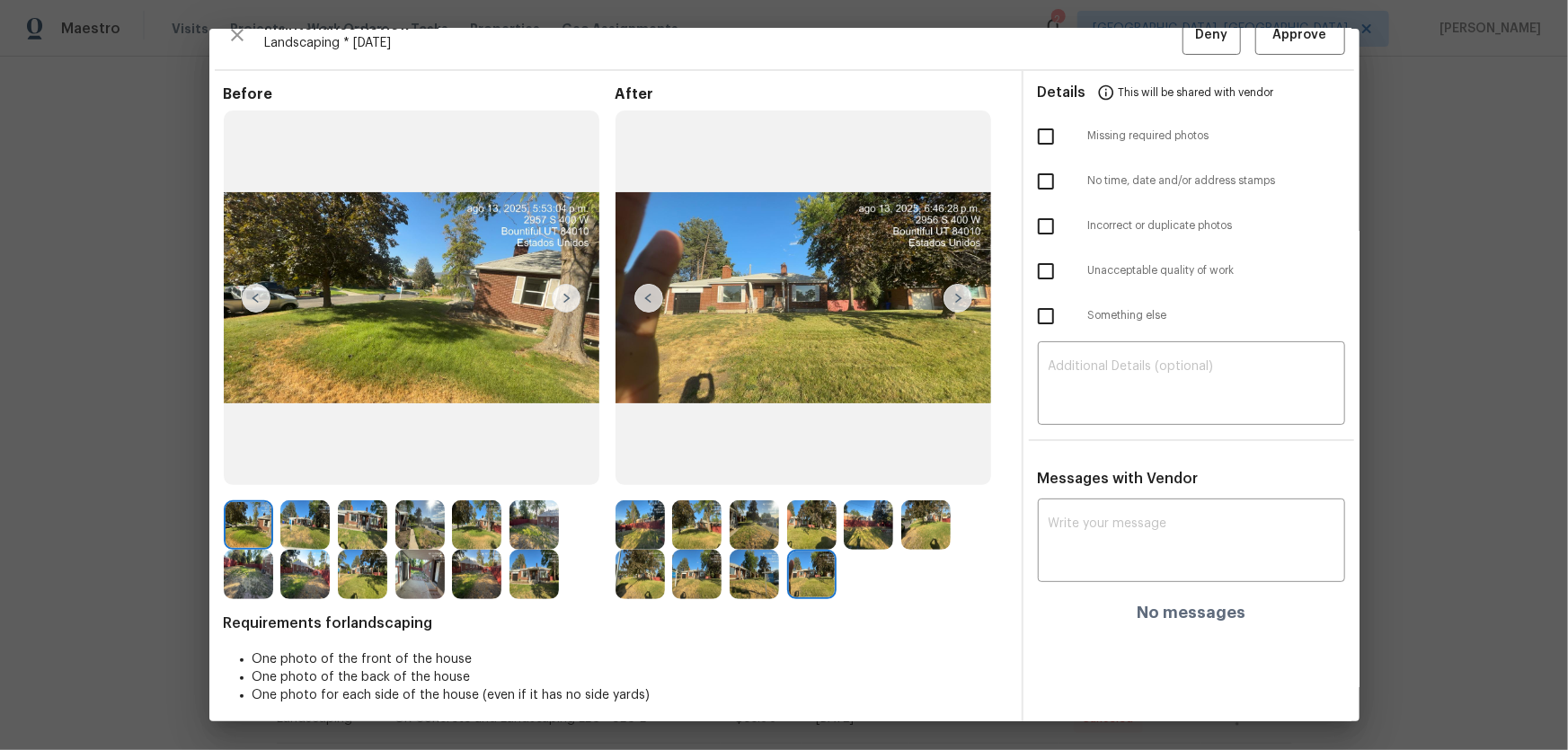
scroll to position [0, 0]
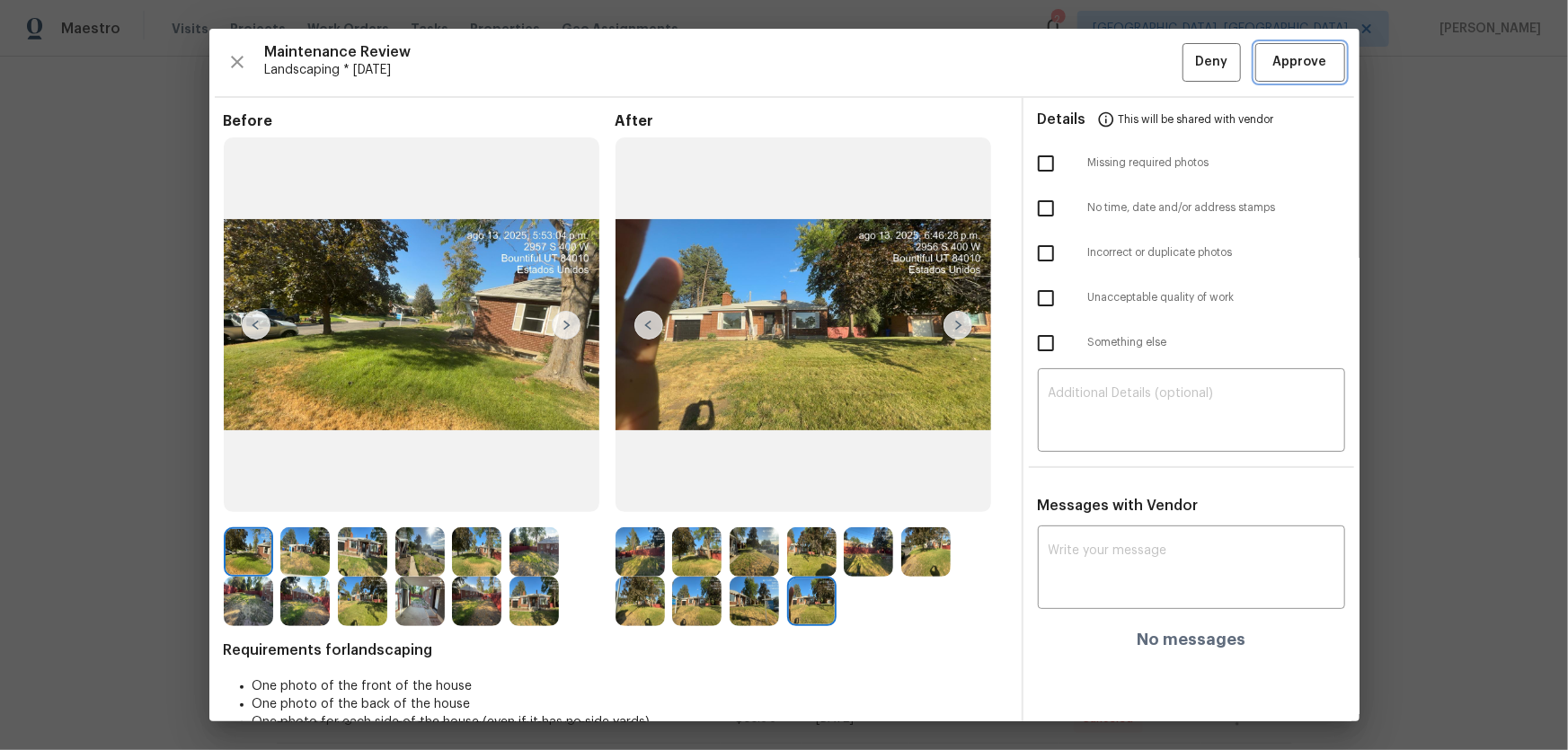
click at [1291, 61] on span "Approve" at bounding box center [1299, 62] width 54 height 23
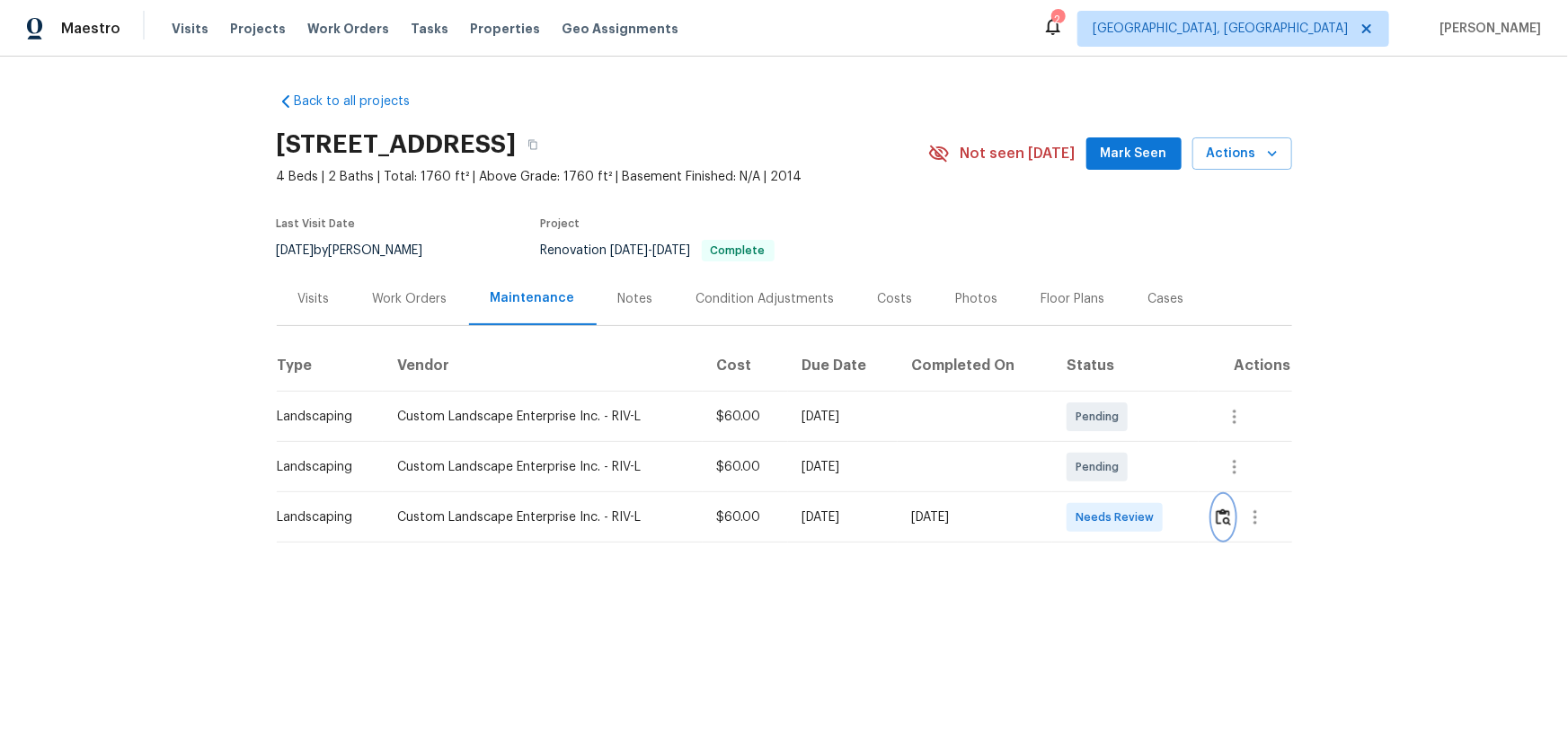
click at [1115, 495] on button "button" at bounding box center [1223, 517] width 21 height 43
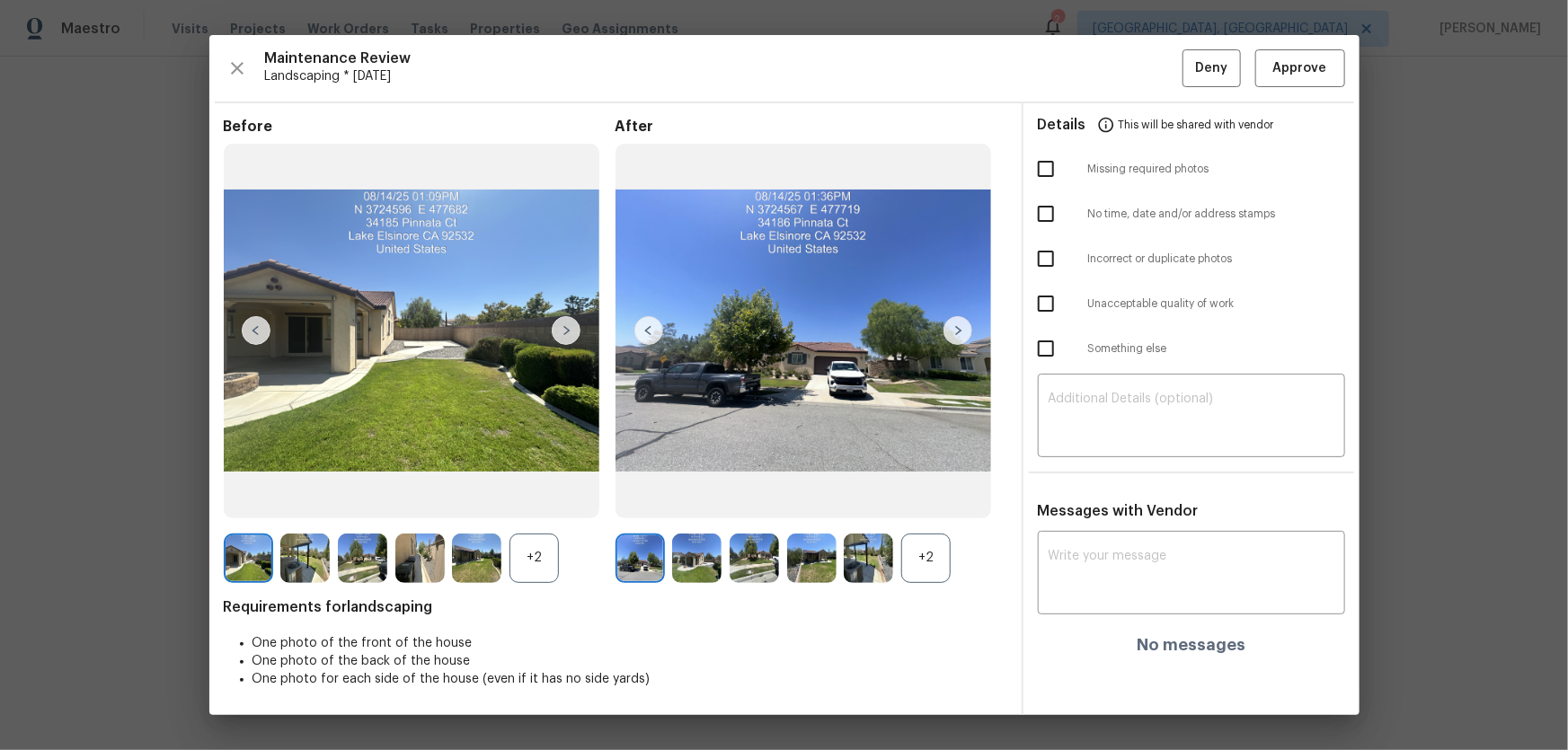
click at [907, 495] on div "+2" at bounding box center [925, 558] width 49 height 49
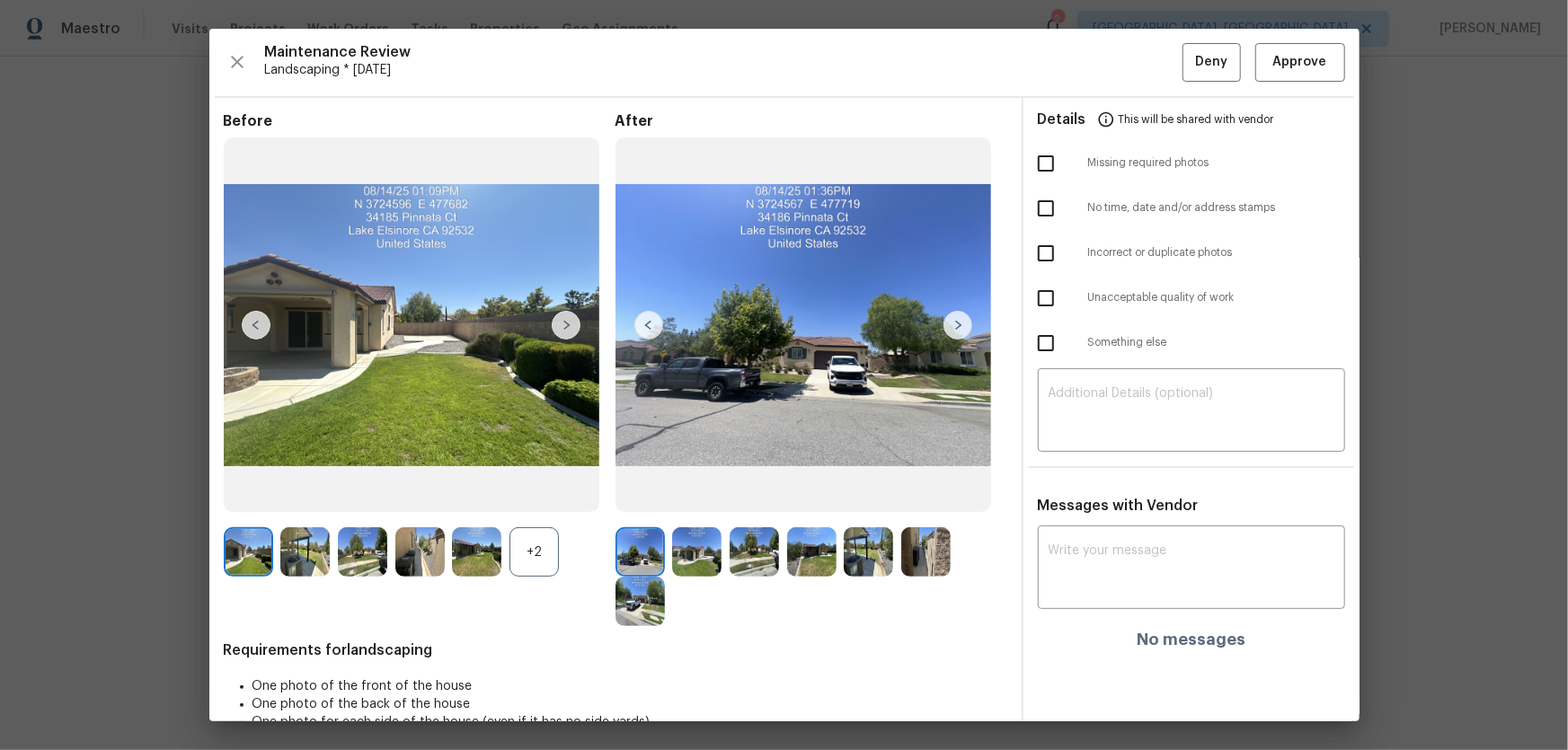
click at [547, 495] on div "+2" at bounding box center [534, 552] width 49 height 49
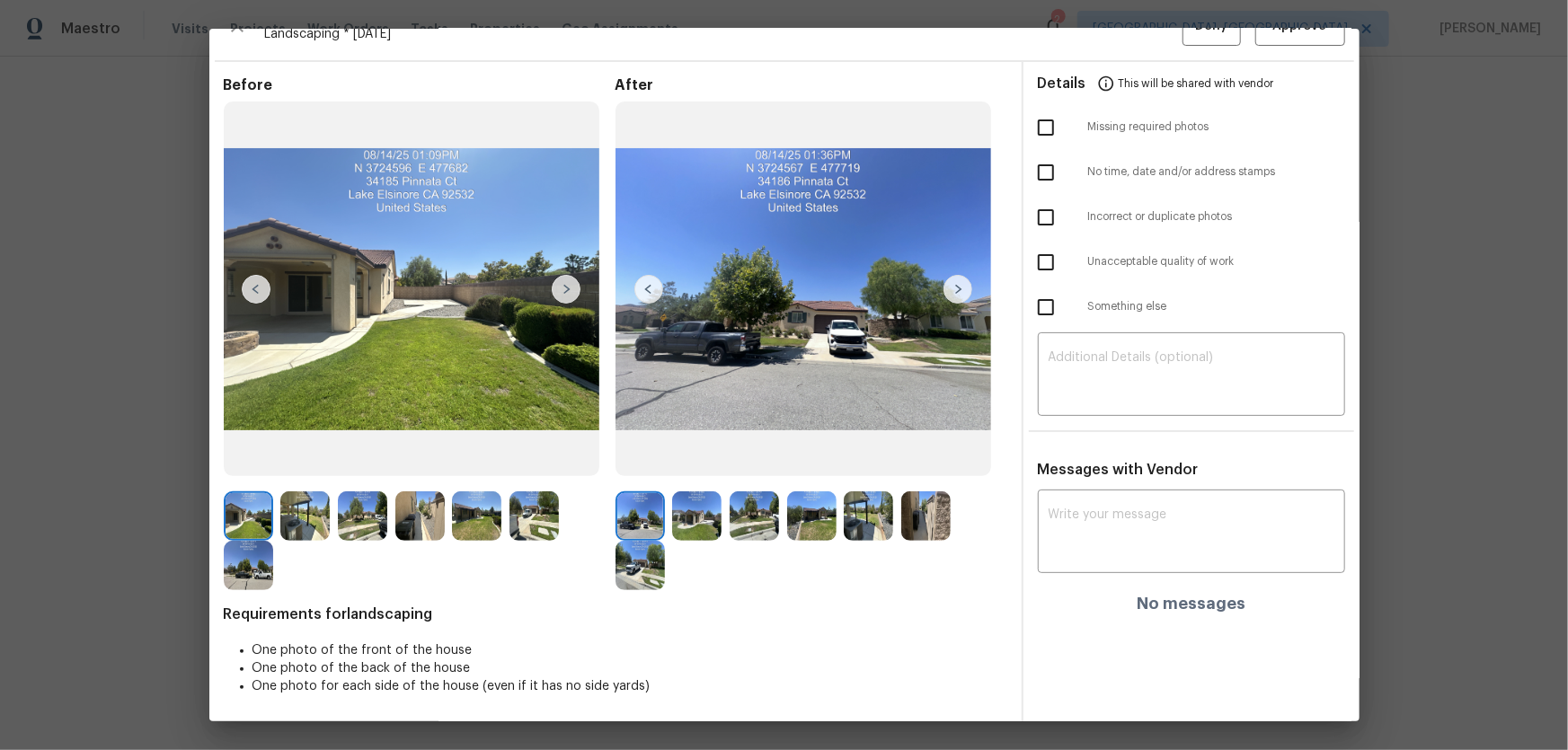
click at [702, 495] on img at bounding box center [696, 515] width 49 height 49
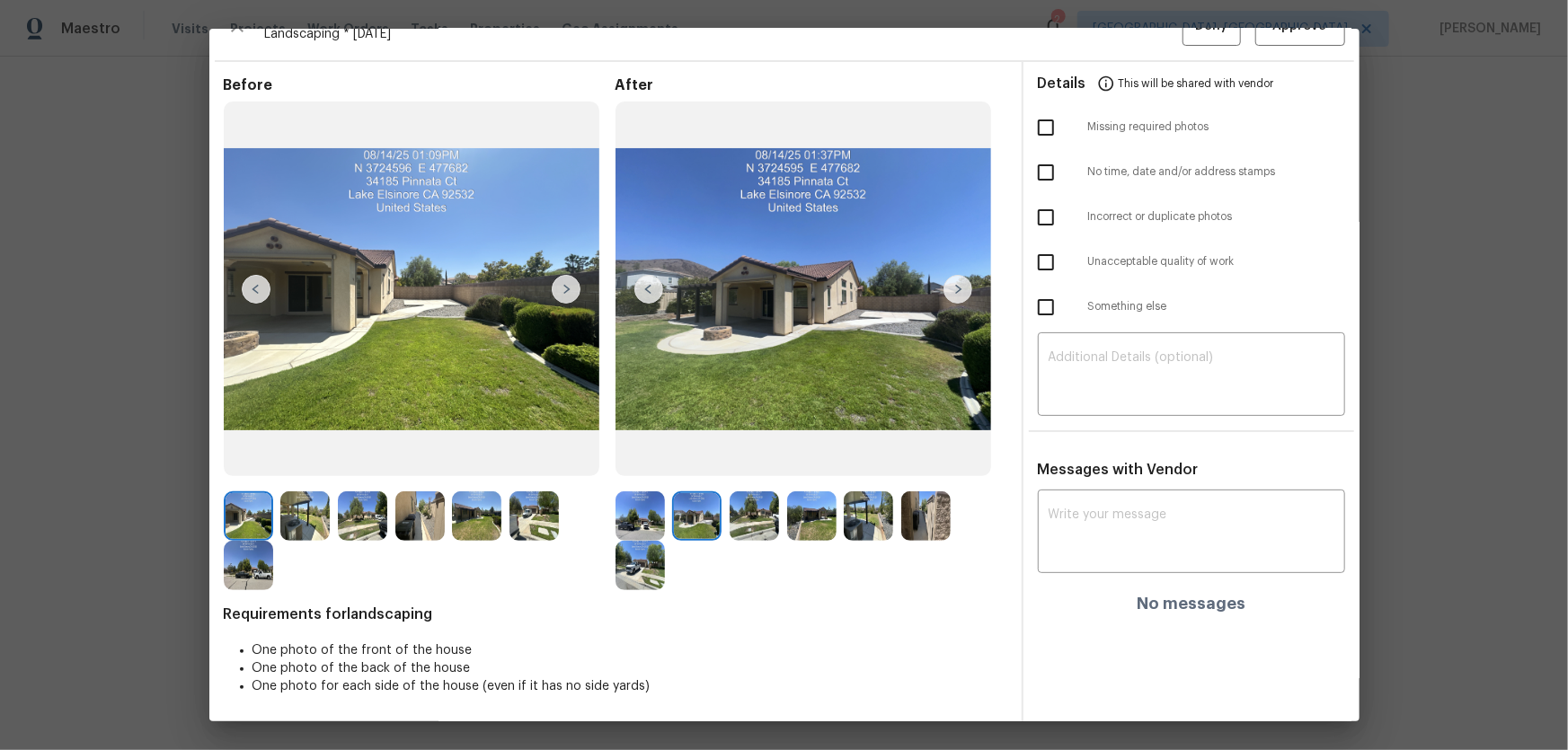
click at [741, 495] on img at bounding box center [754, 515] width 49 height 49
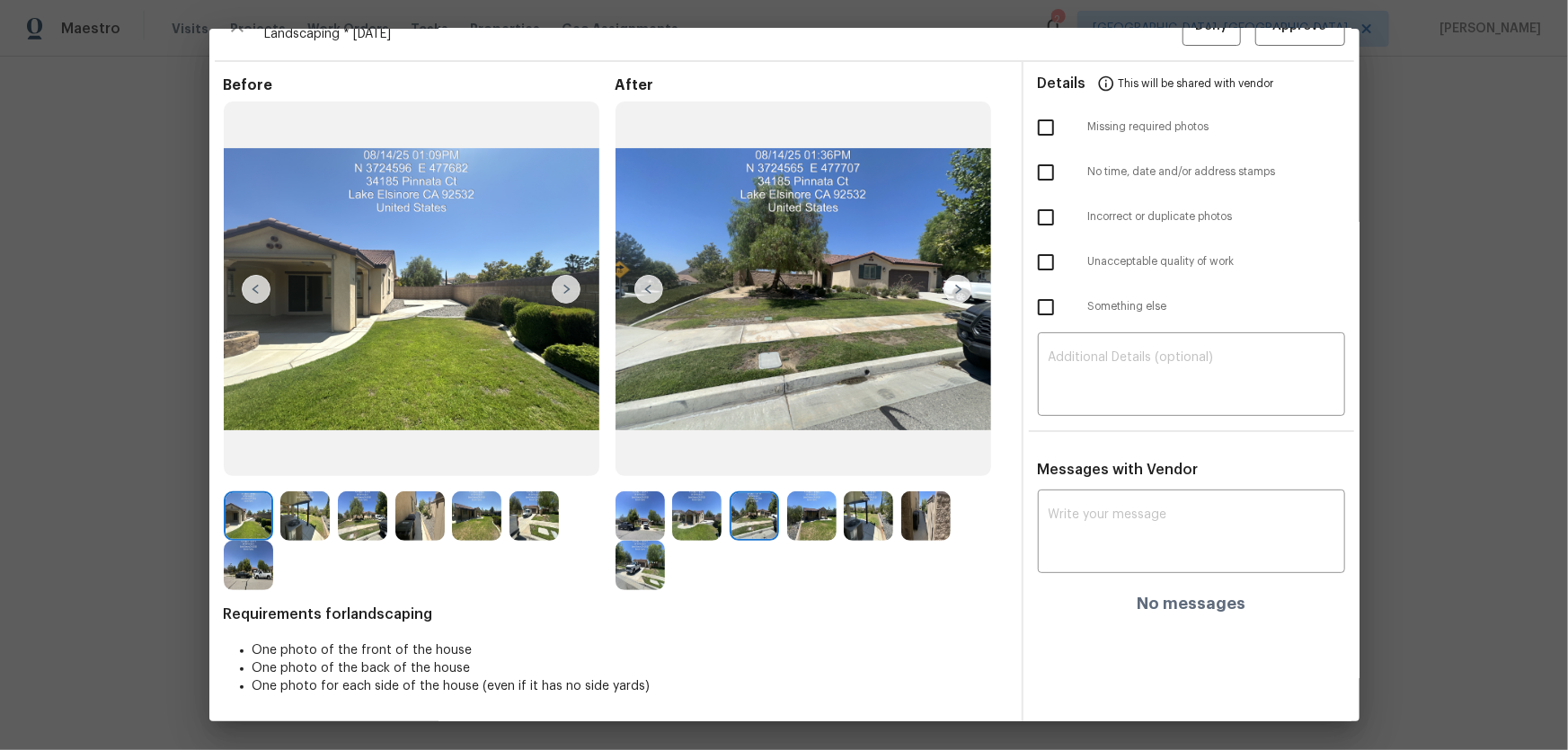
click at [797, 495] on img at bounding box center [811, 515] width 49 height 49
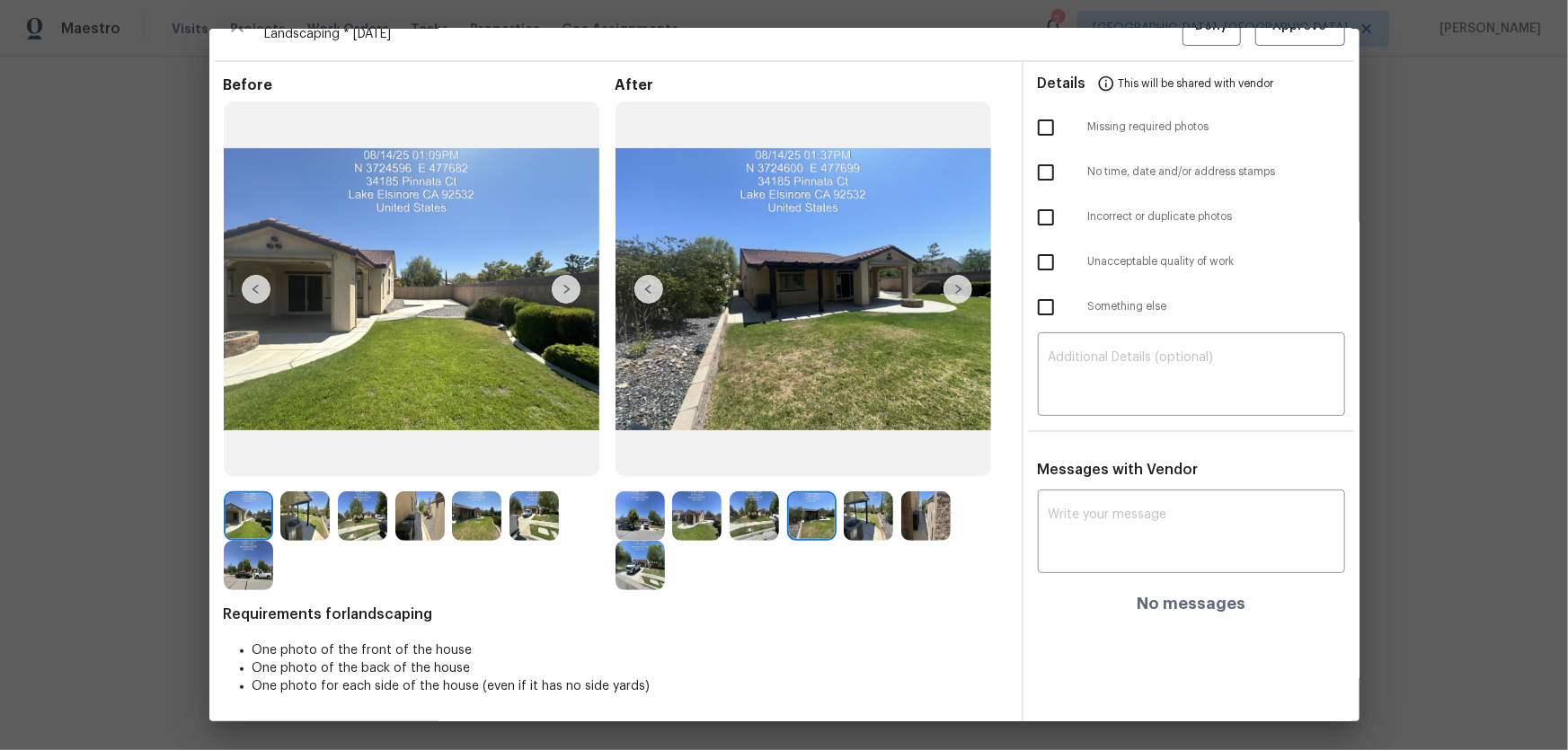
click at [857, 495] on img at bounding box center [868, 515] width 49 height 49
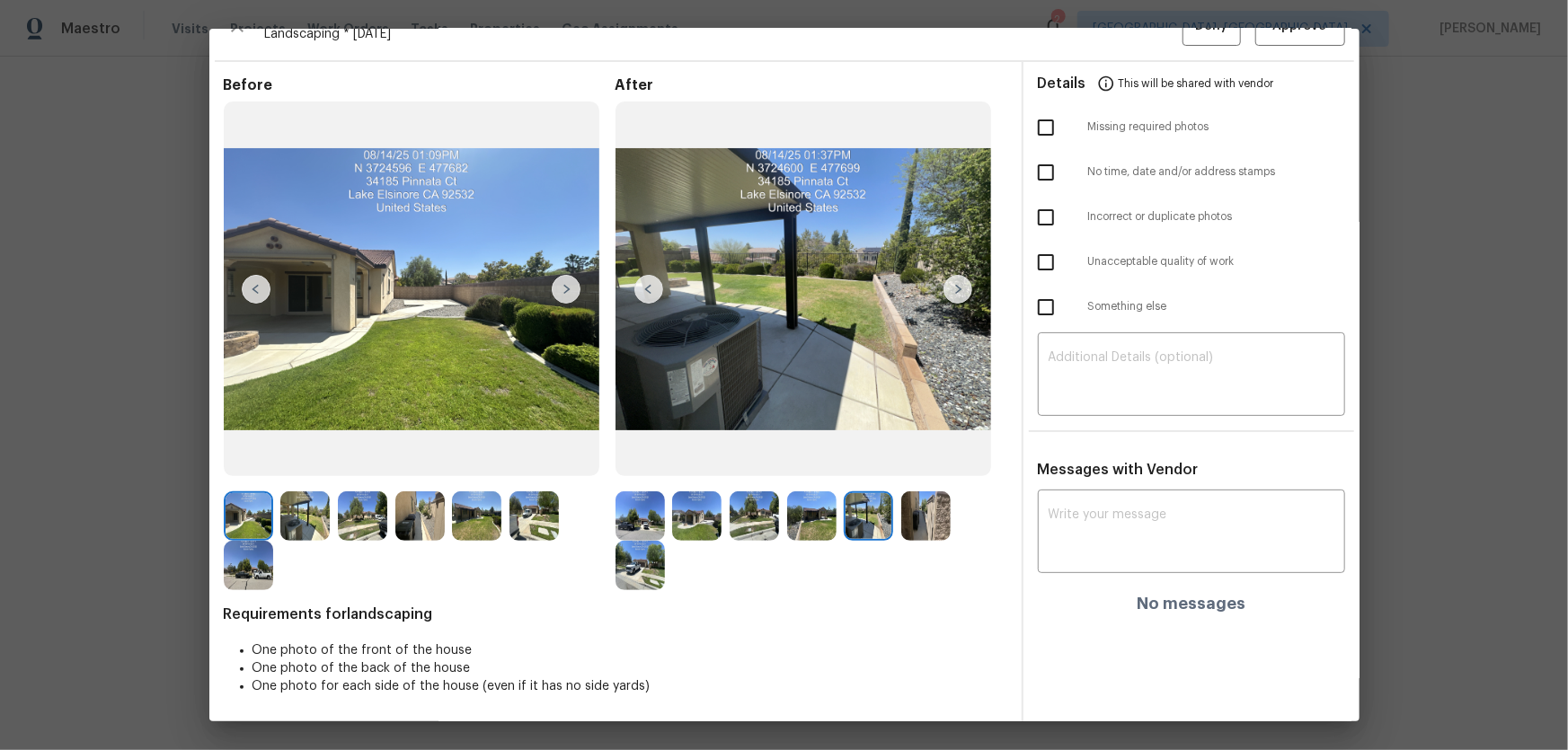
click at [901, 495] on img at bounding box center [925, 515] width 49 height 49
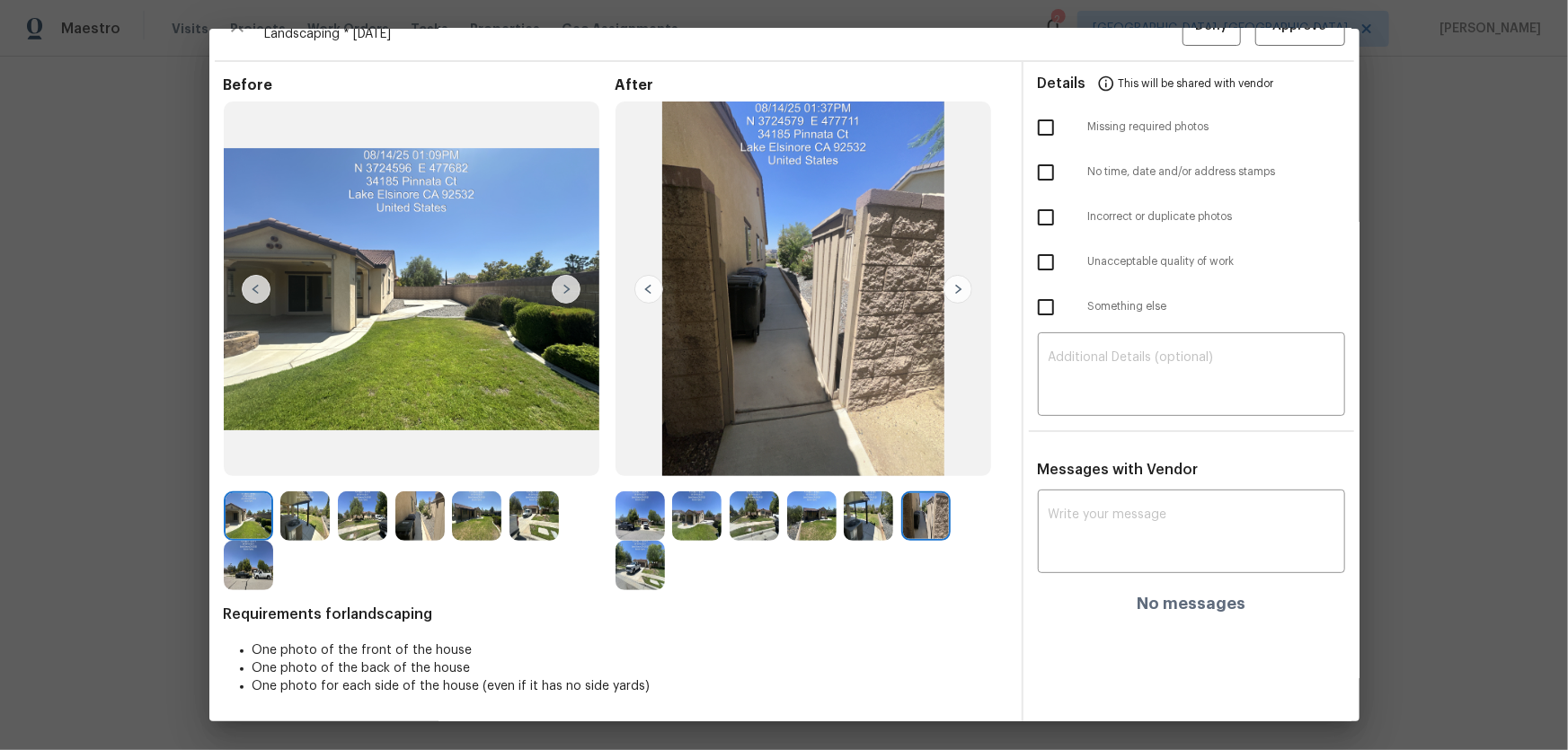
click at [643, 495] on img at bounding box center [640, 565] width 49 height 49
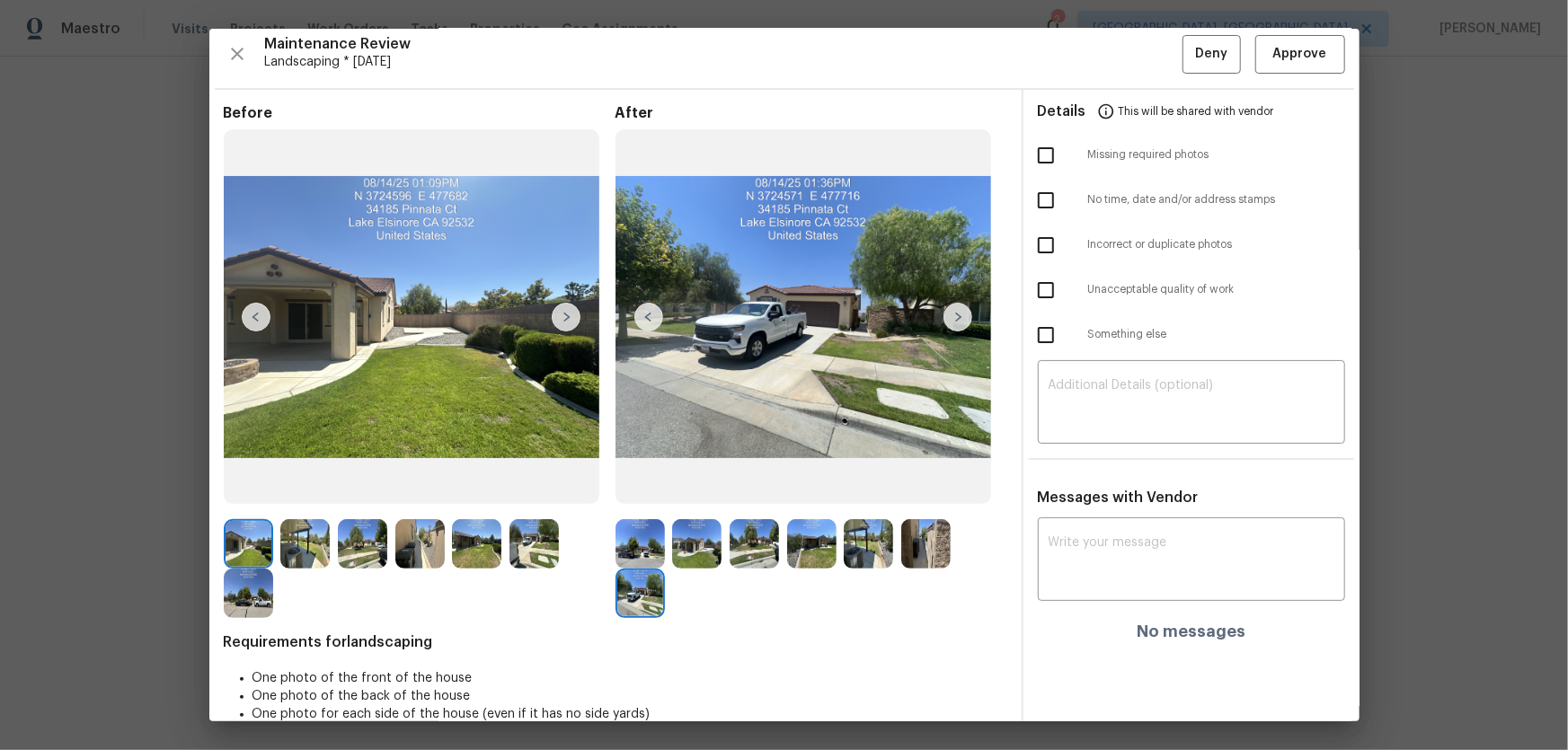
scroll to position [0, 0]
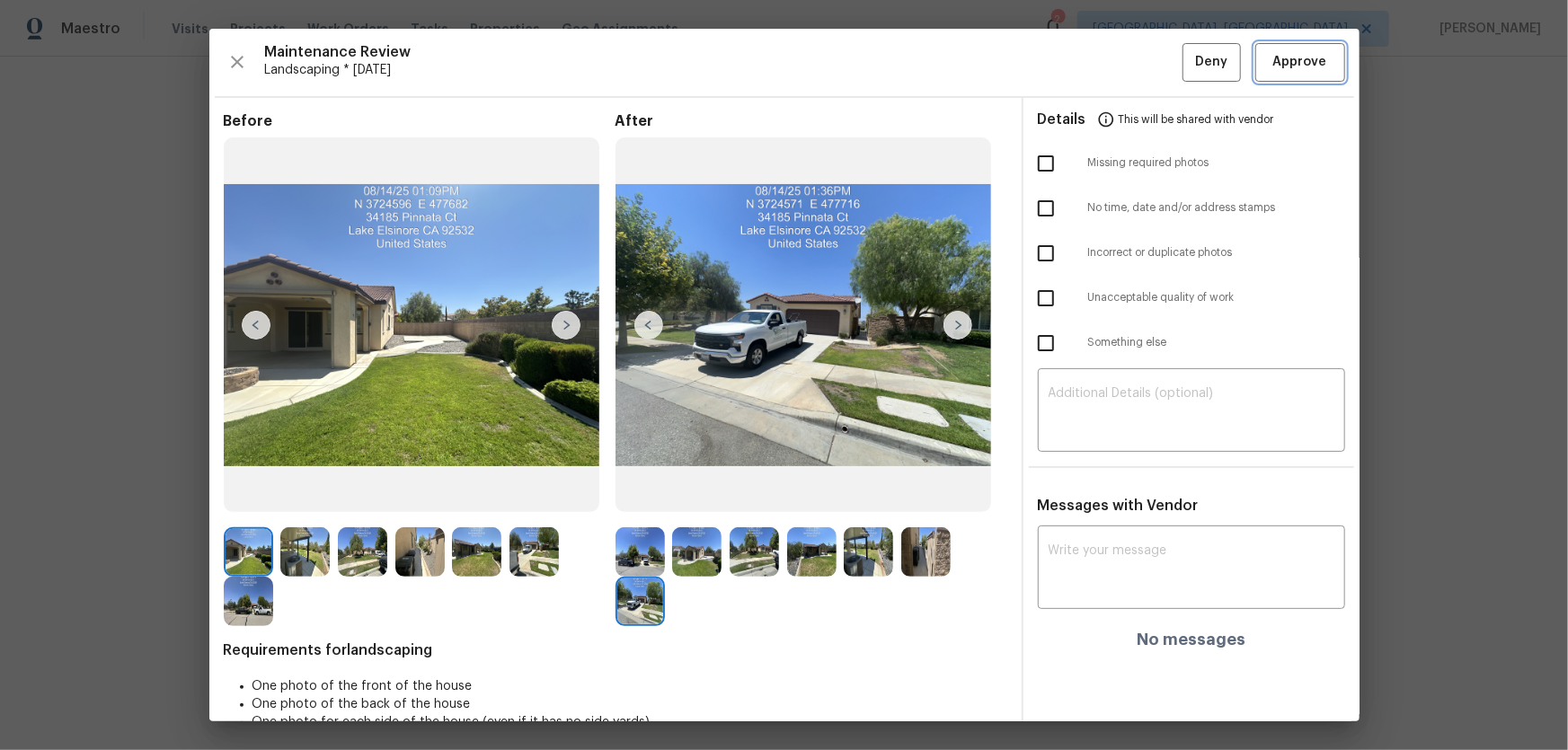
click at [1115, 67] on span "Approve" at bounding box center [1299, 62] width 54 height 23
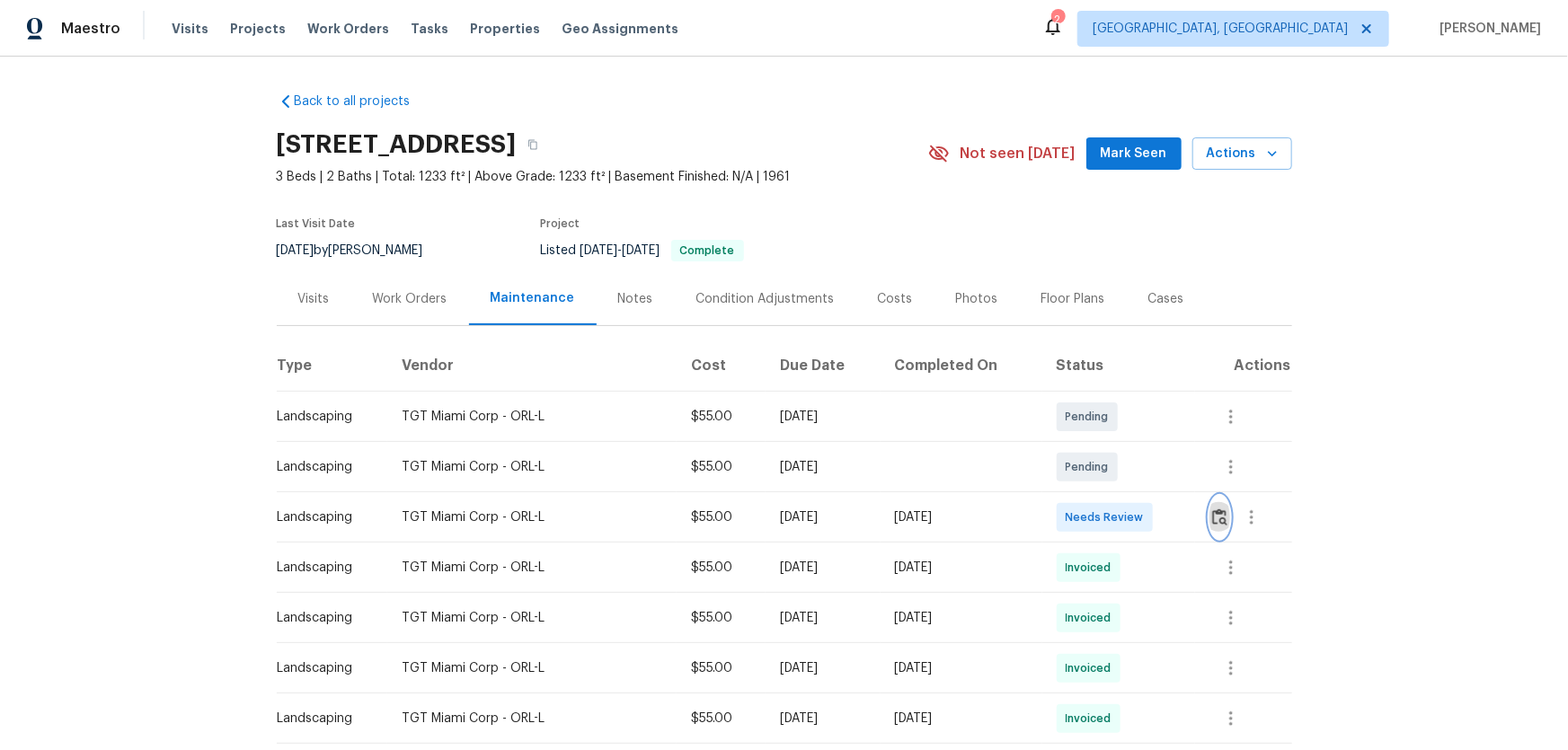
click at [1115, 495] on img "button" at bounding box center [1219, 517] width 15 height 17
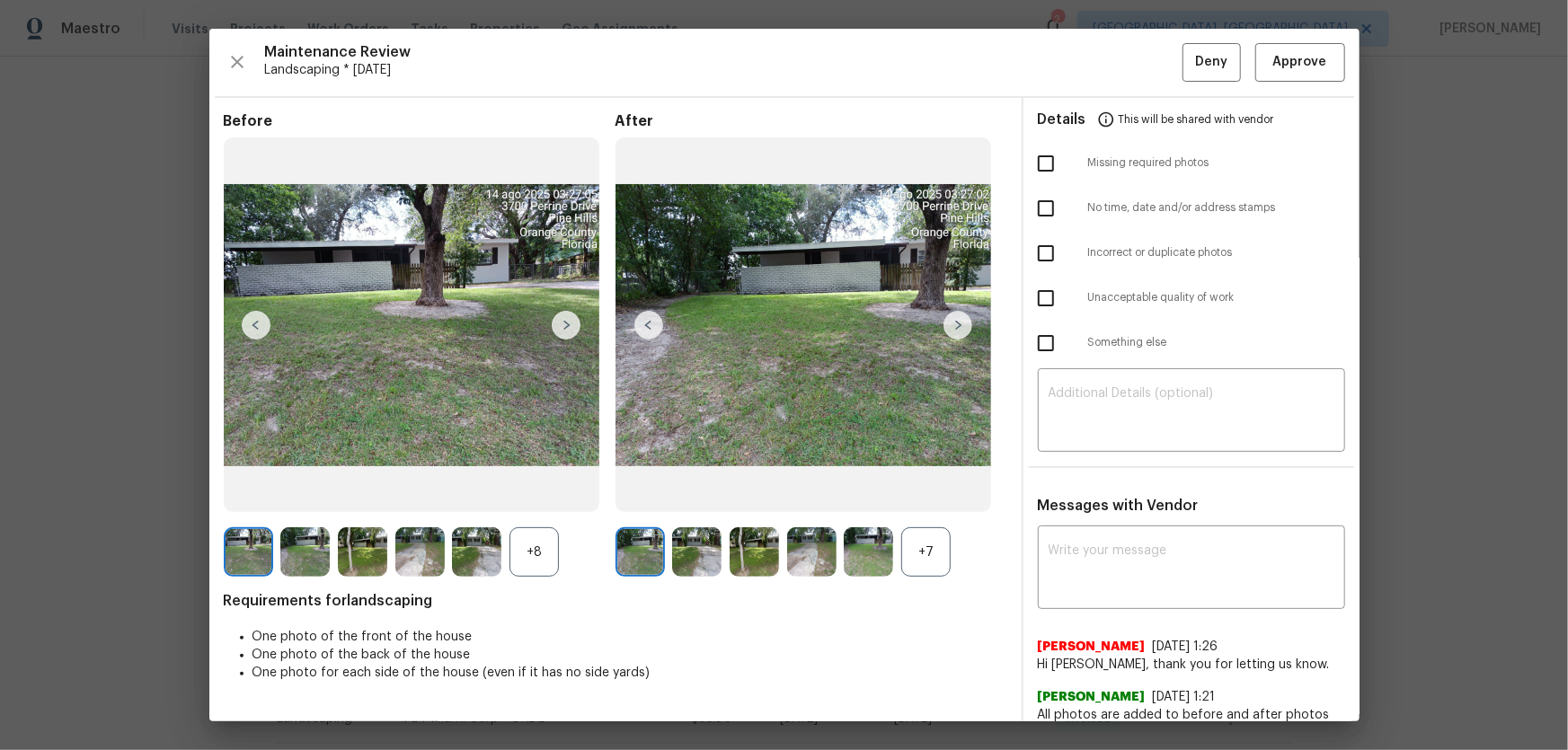
click at [938, 495] on div "+7" at bounding box center [925, 552] width 49 height 49
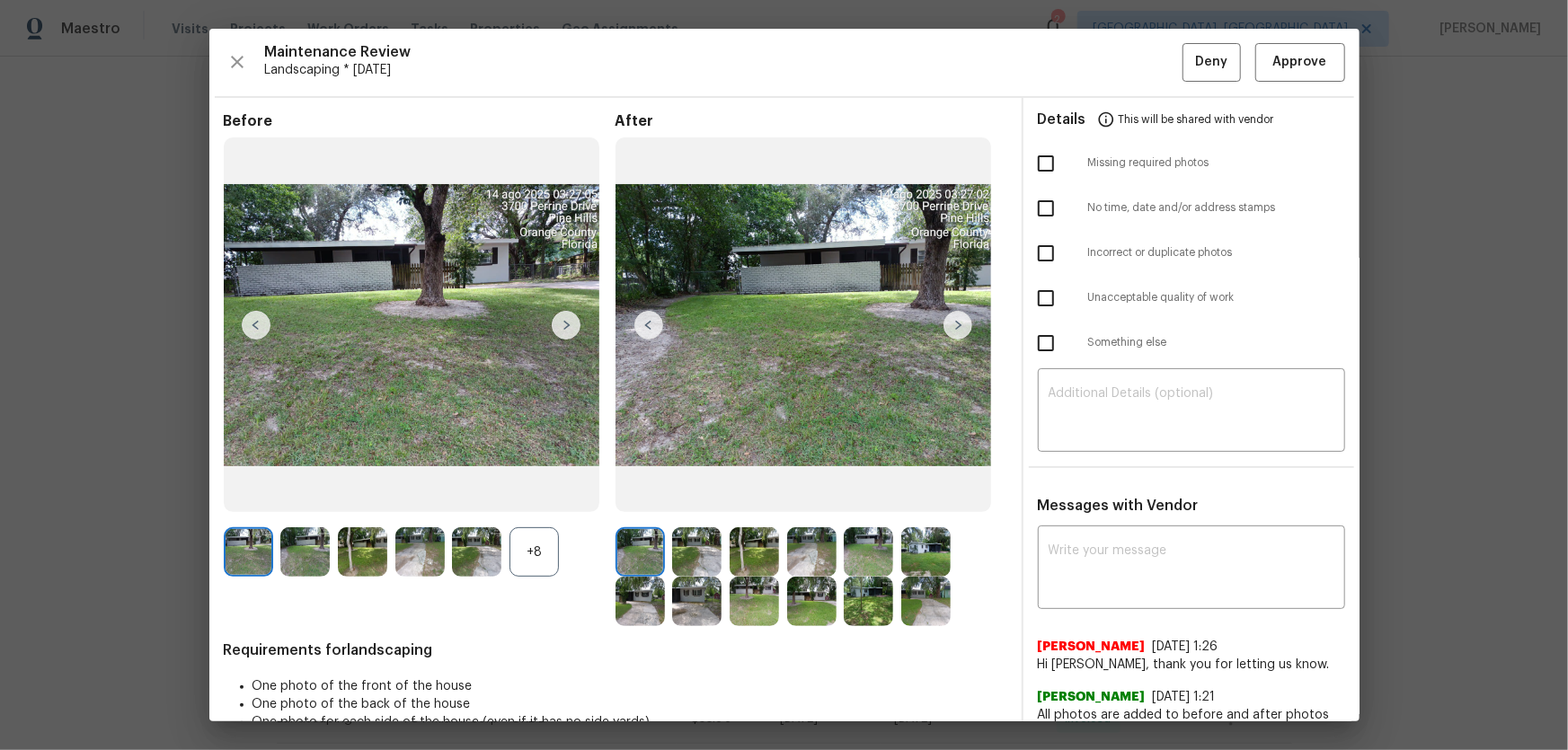
click at [543, 495] on div "+8" at bounding box center [534, 552] width 49 height 49
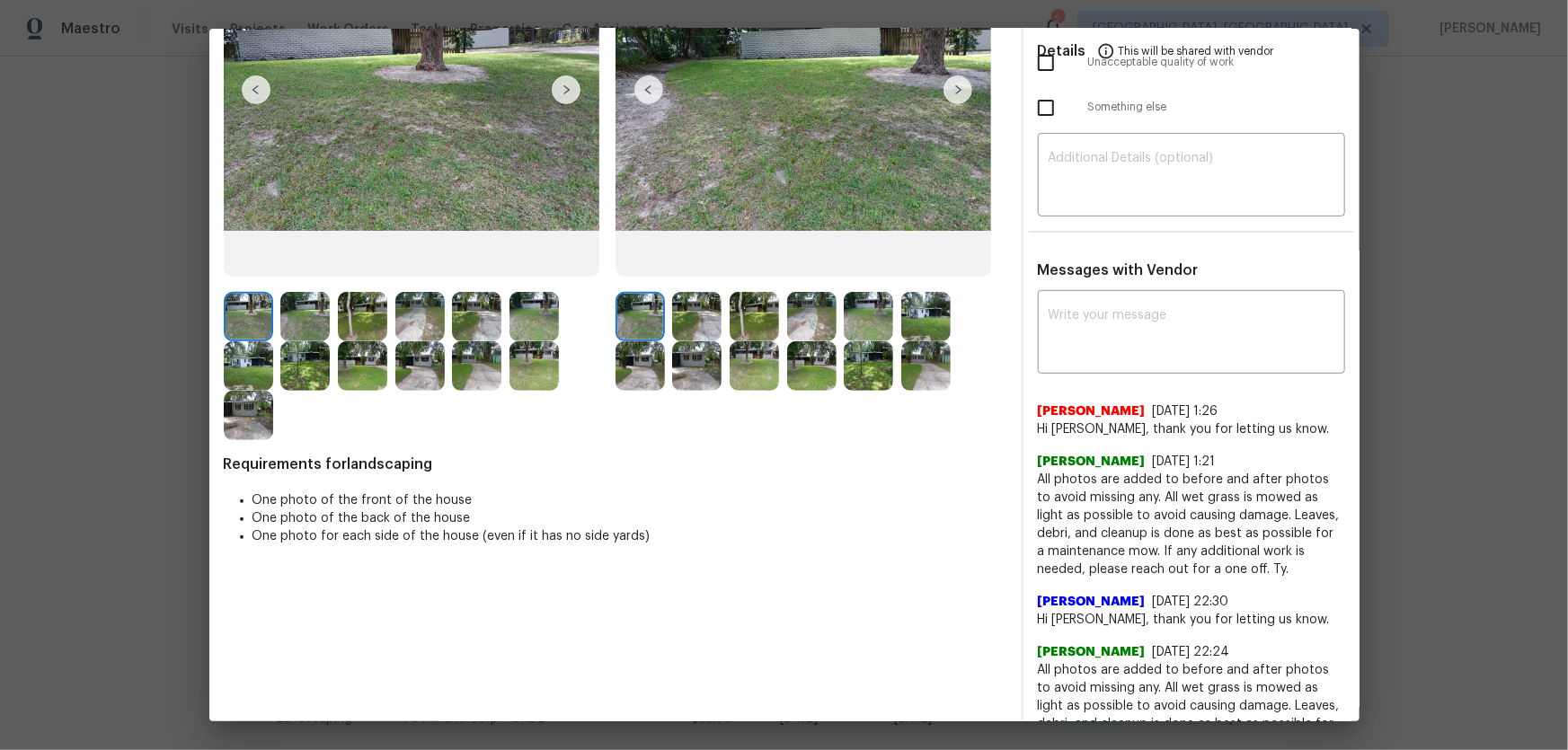
scroll to position [244, 0]
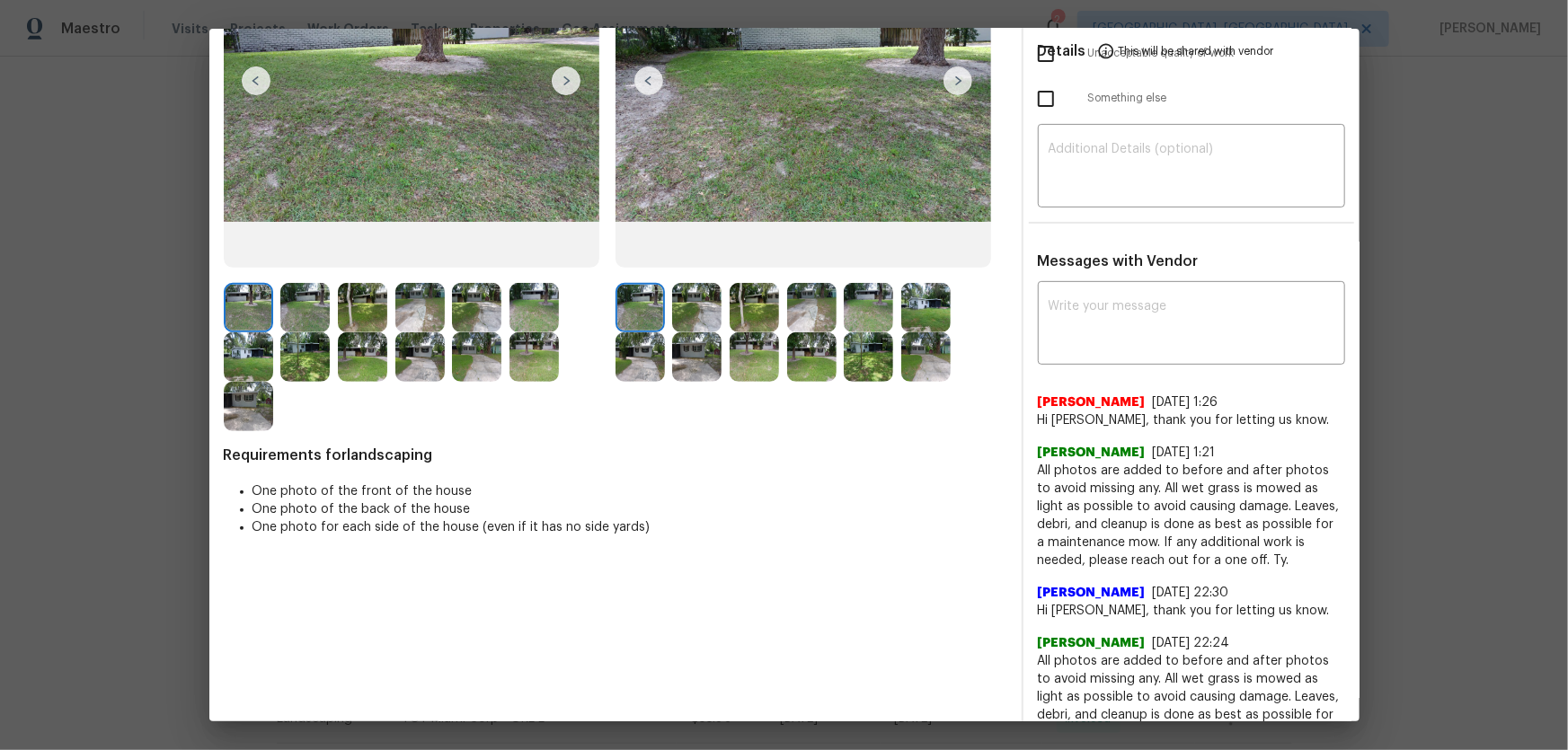
click at [692, 314] on img at bounding box center [696, 307] width 49 height 49
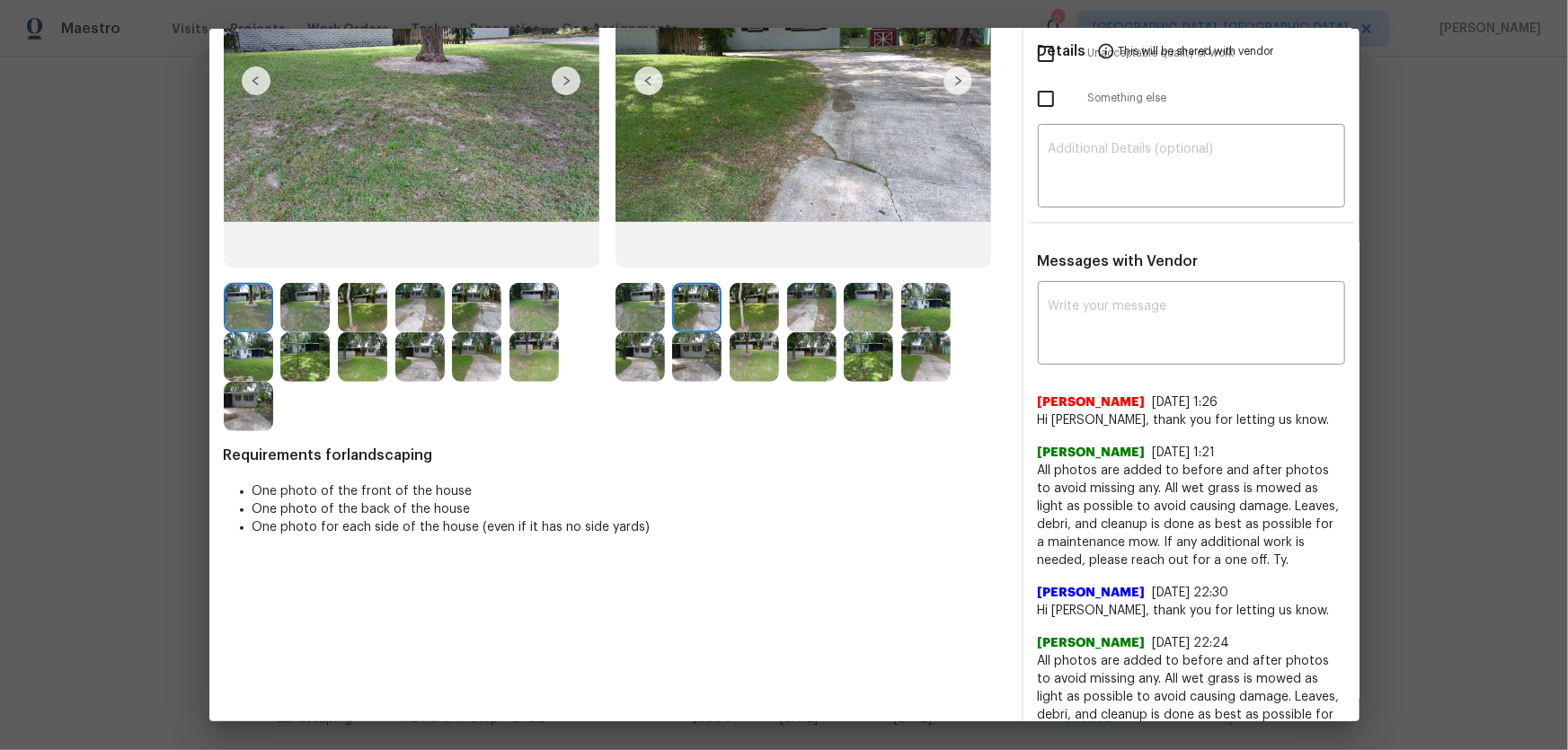
click at [766, 318] on img at bounding box center [754, 307] width 49 height 49
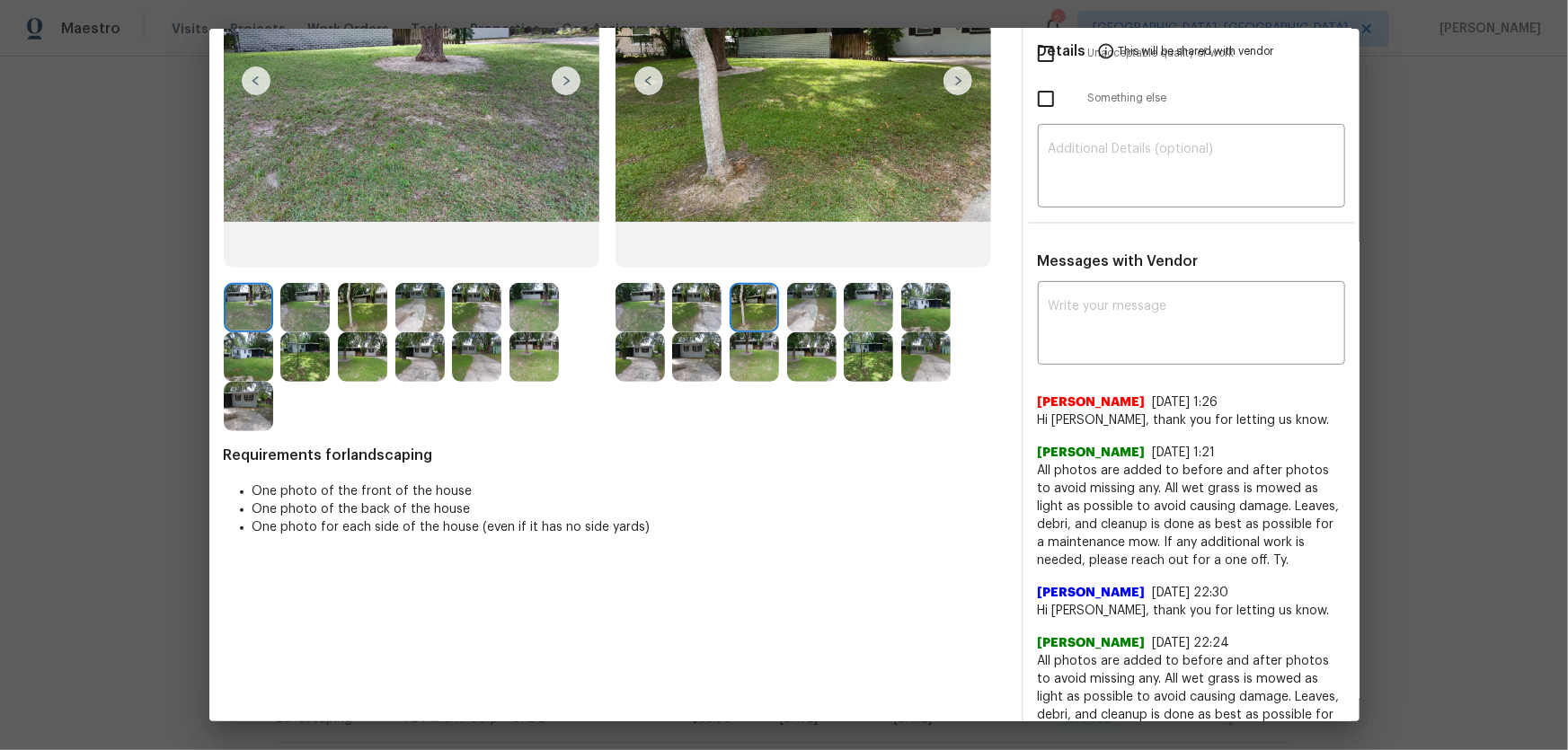
click at [799, 318] on img at bounding box center [811, 307] width 49 height 49
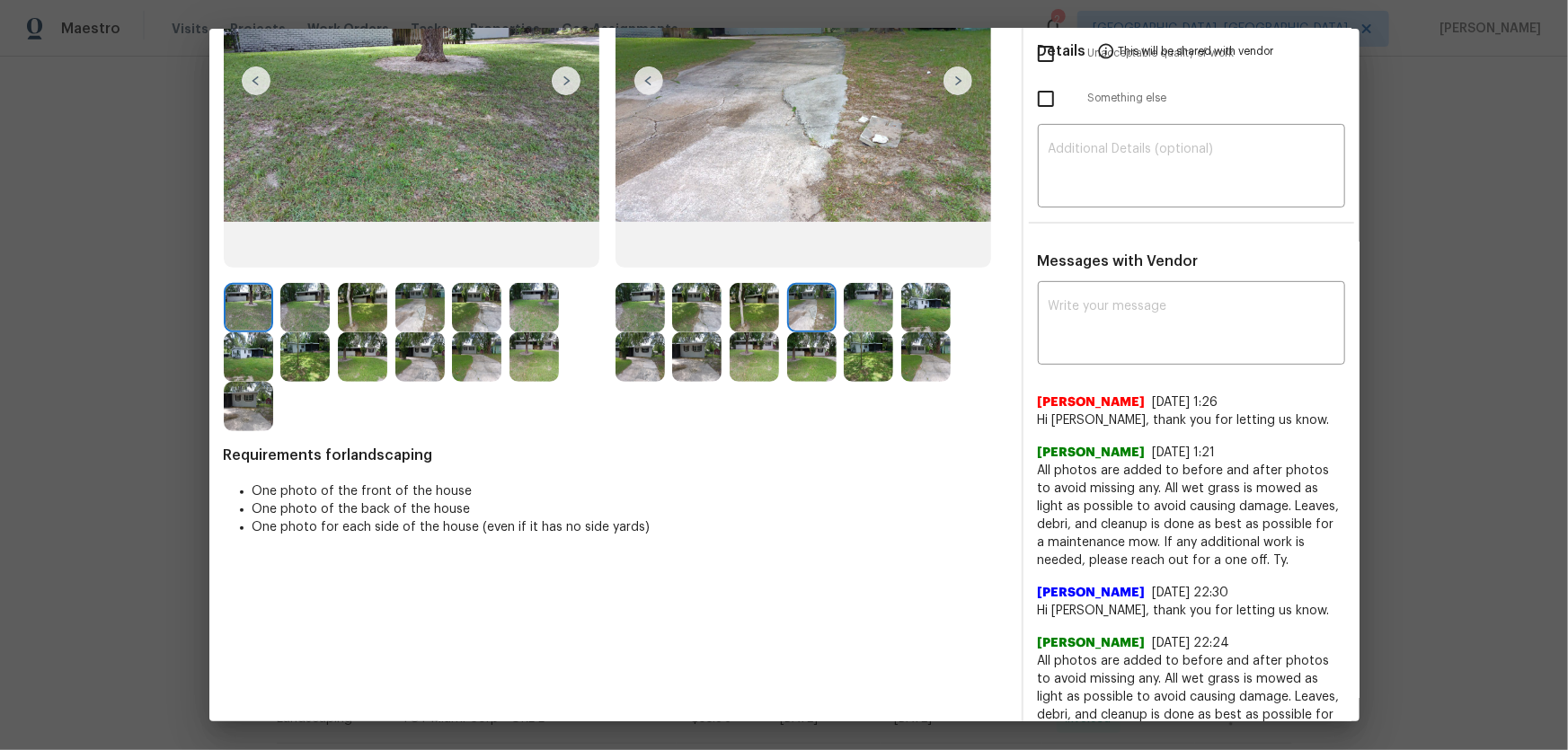
click at [870, 318] on img at bounding box center [868, 307] width 49 height 49
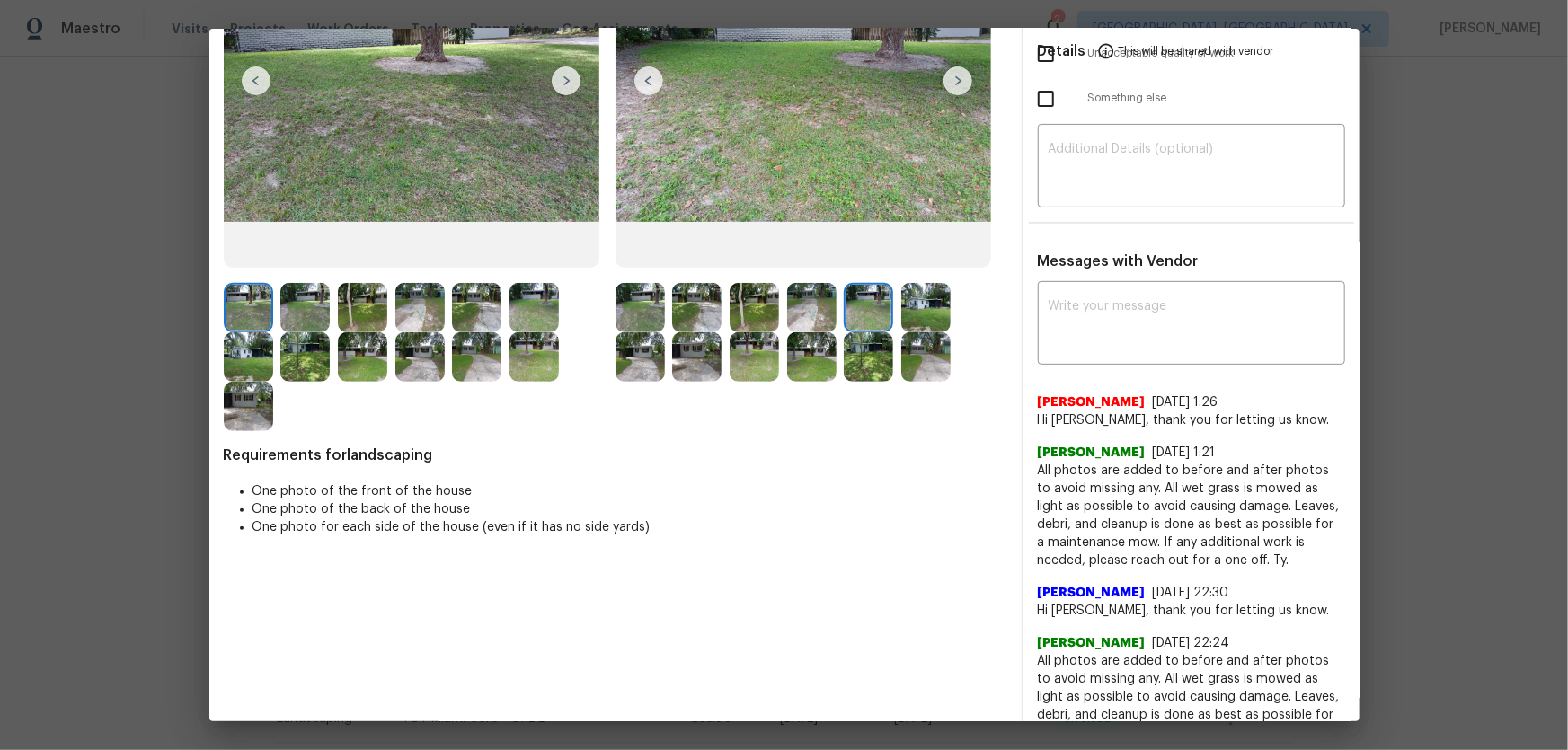
click at [925, 310] on img at bounding box center [925, 307] width 49 height 49
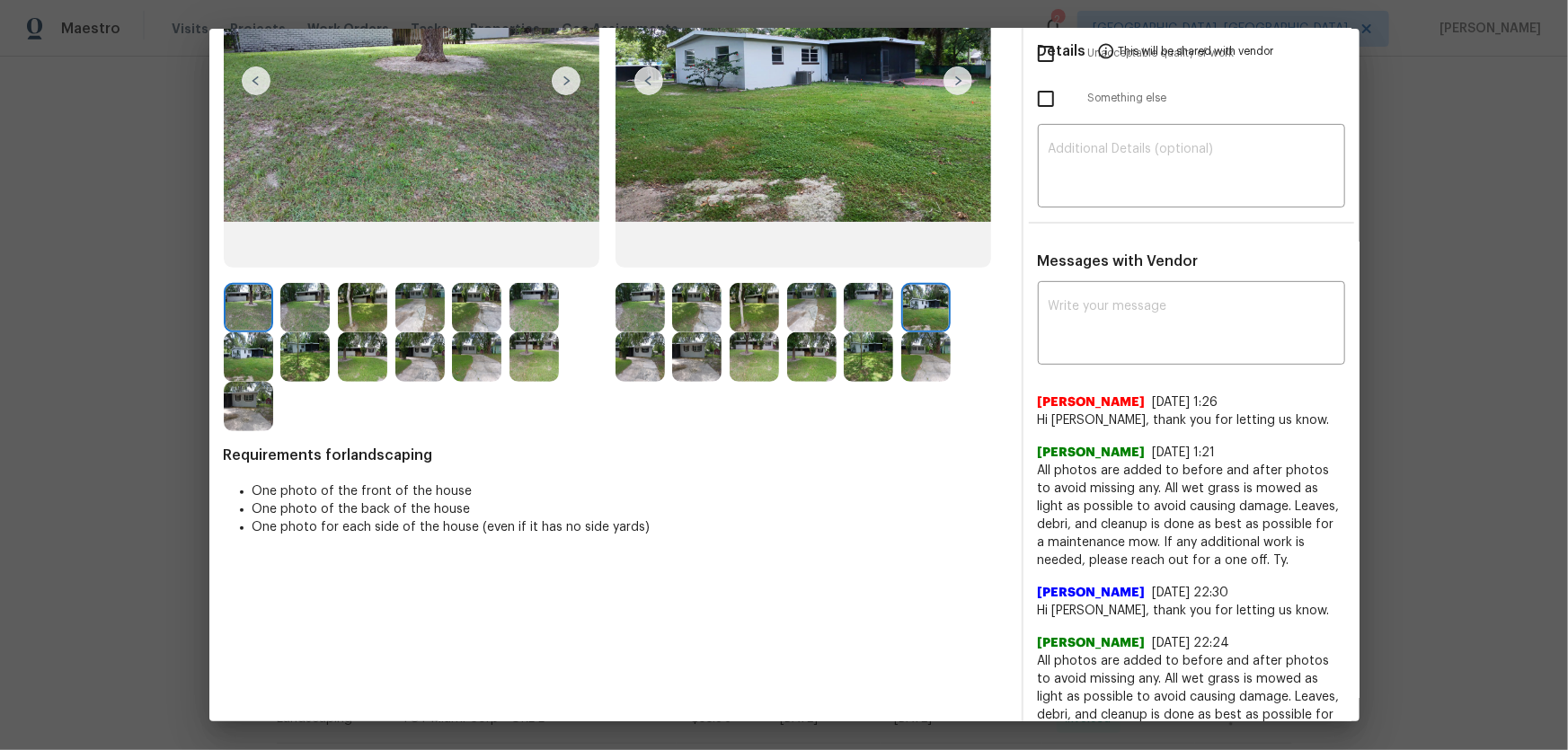
click at [638, 370] on img at bounding box center [640, 357] width 49 height 49
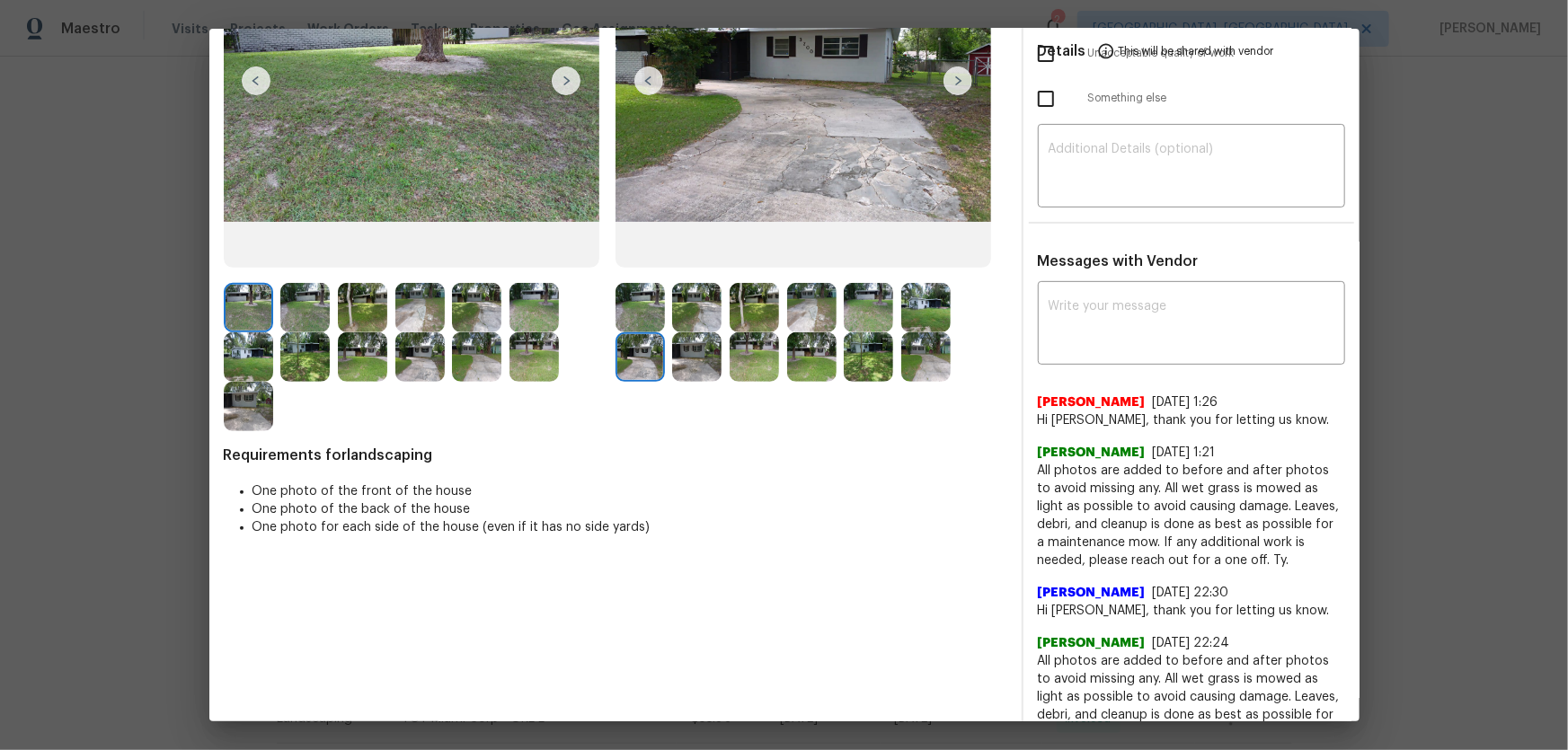
click at [674, 367] on img at bounding box center [696, 357] width 49 height 49
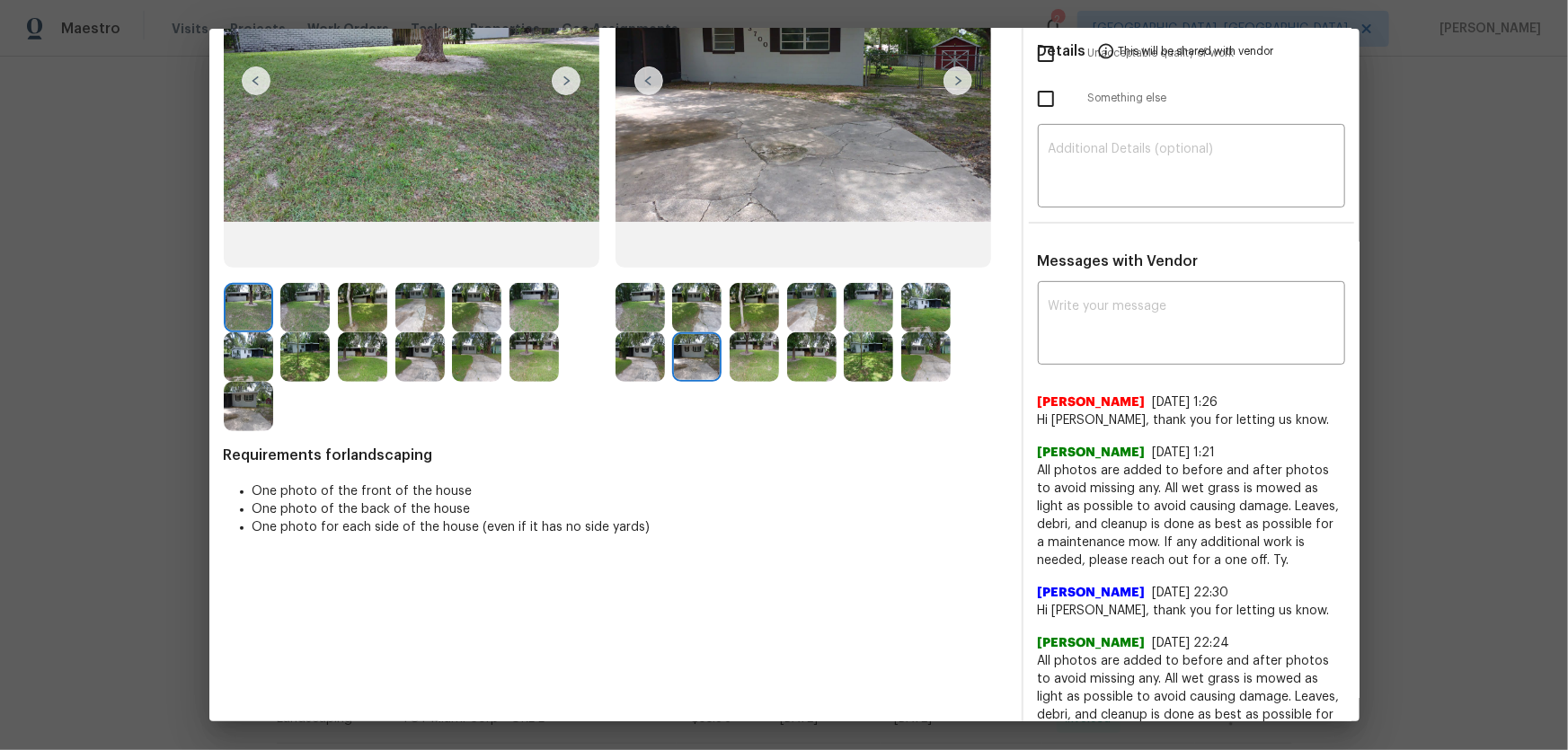
click at [772, 359] on img at bounding box center [754, 357] width 49 height 49
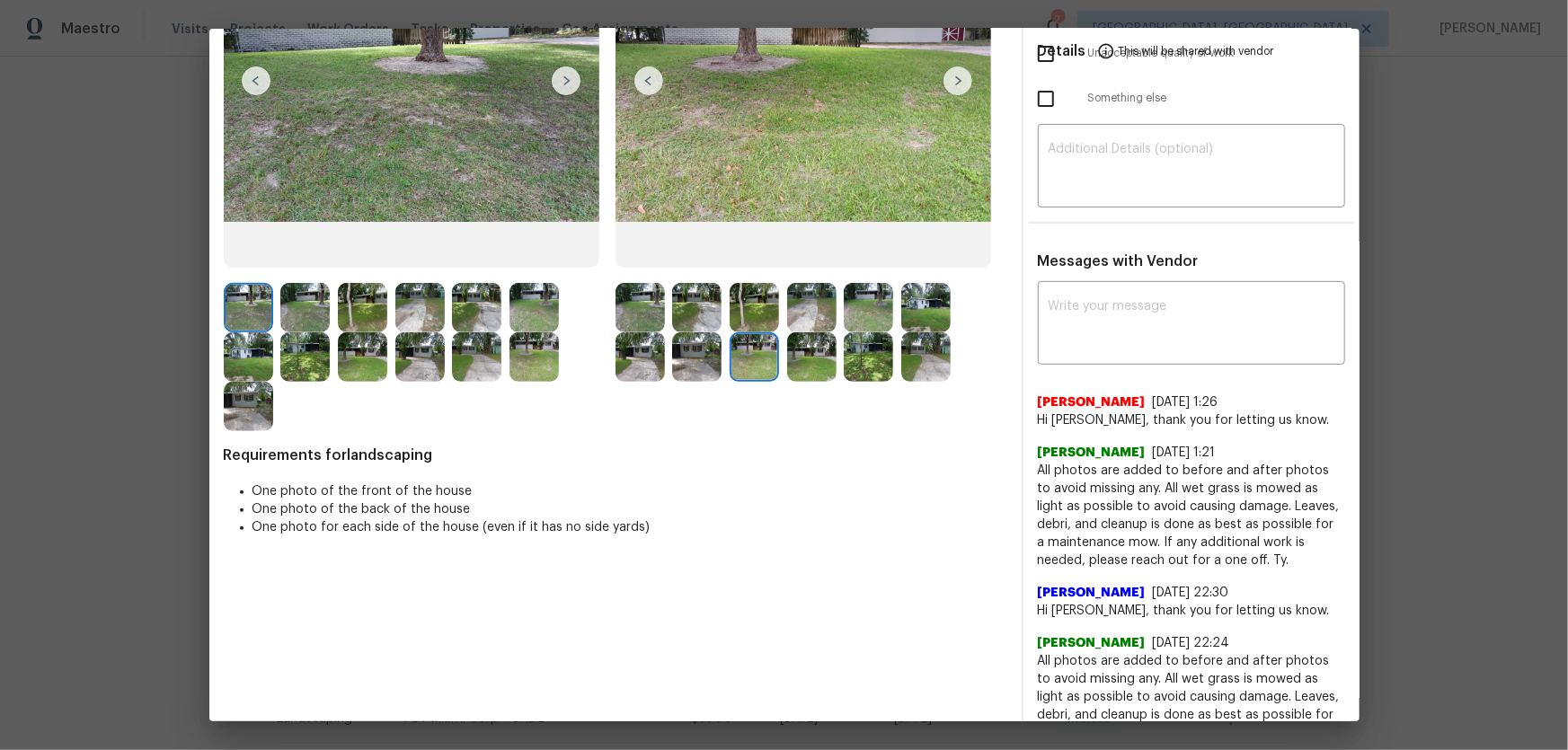
click at [818, 359] on img at bounding box center [811, 357] width 49 height 49
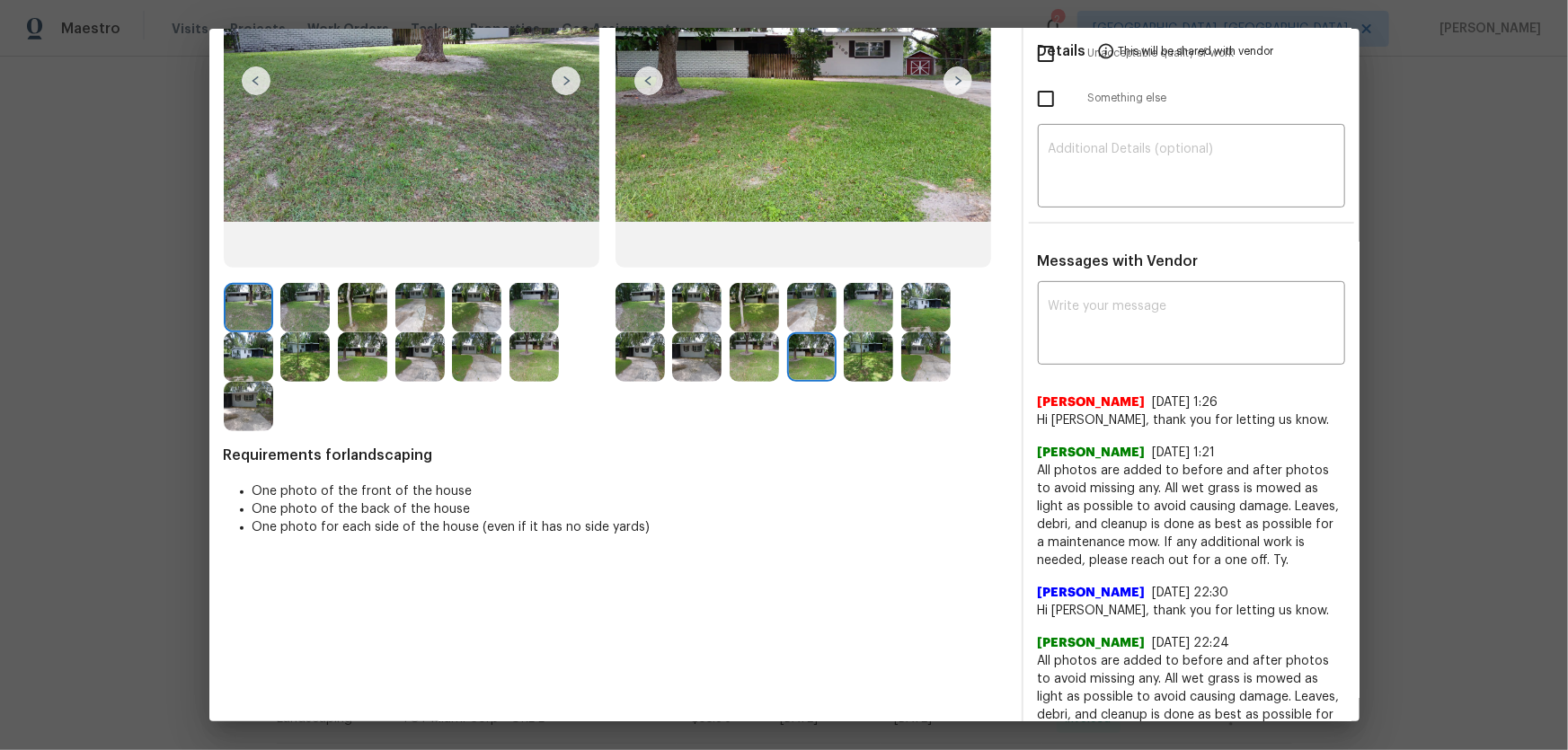
drag, startPoint x: 862, startPoint y: 360, endPoint x: 892, endPoint y: 363, distance: 30.1
click at [863, 360] on img at bounding box center [868, 357] width 49 height 49
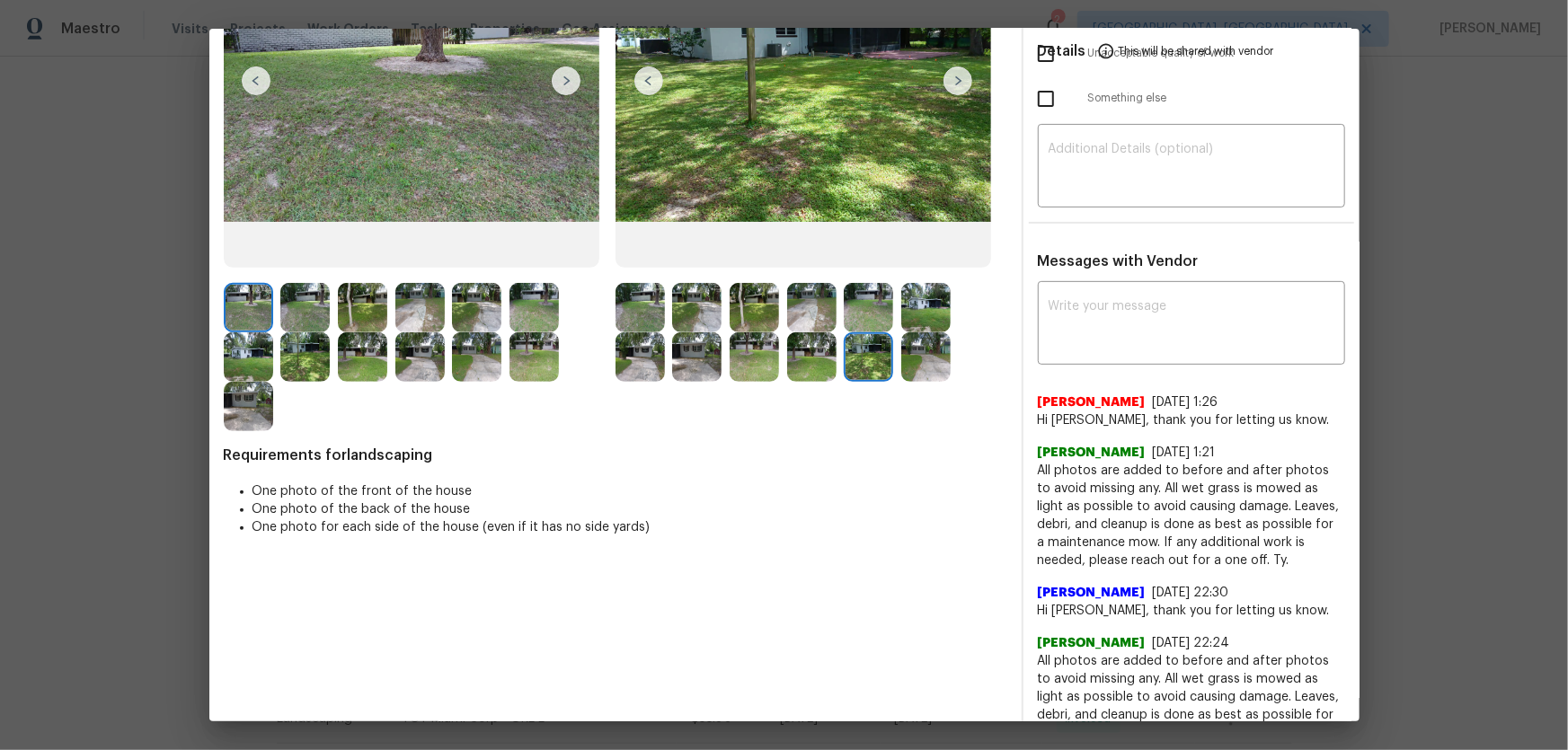
click at [925, 362] on img at bounding box center [925, 357] width 49 height 49
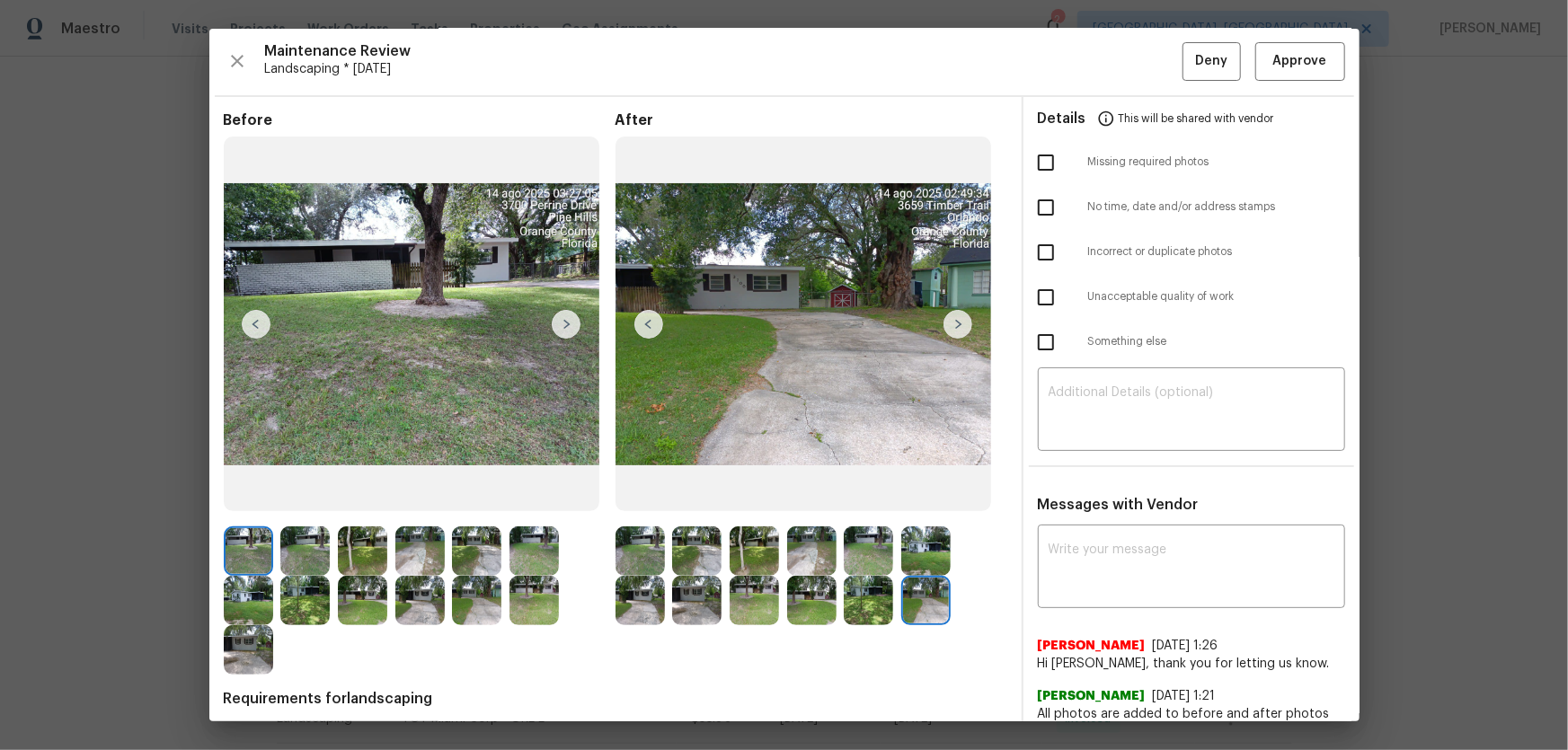
scroll to position [0, 0]
click at [1115, 71] on span "Approve" at bounding box center [1299, 62] width 54 height 23
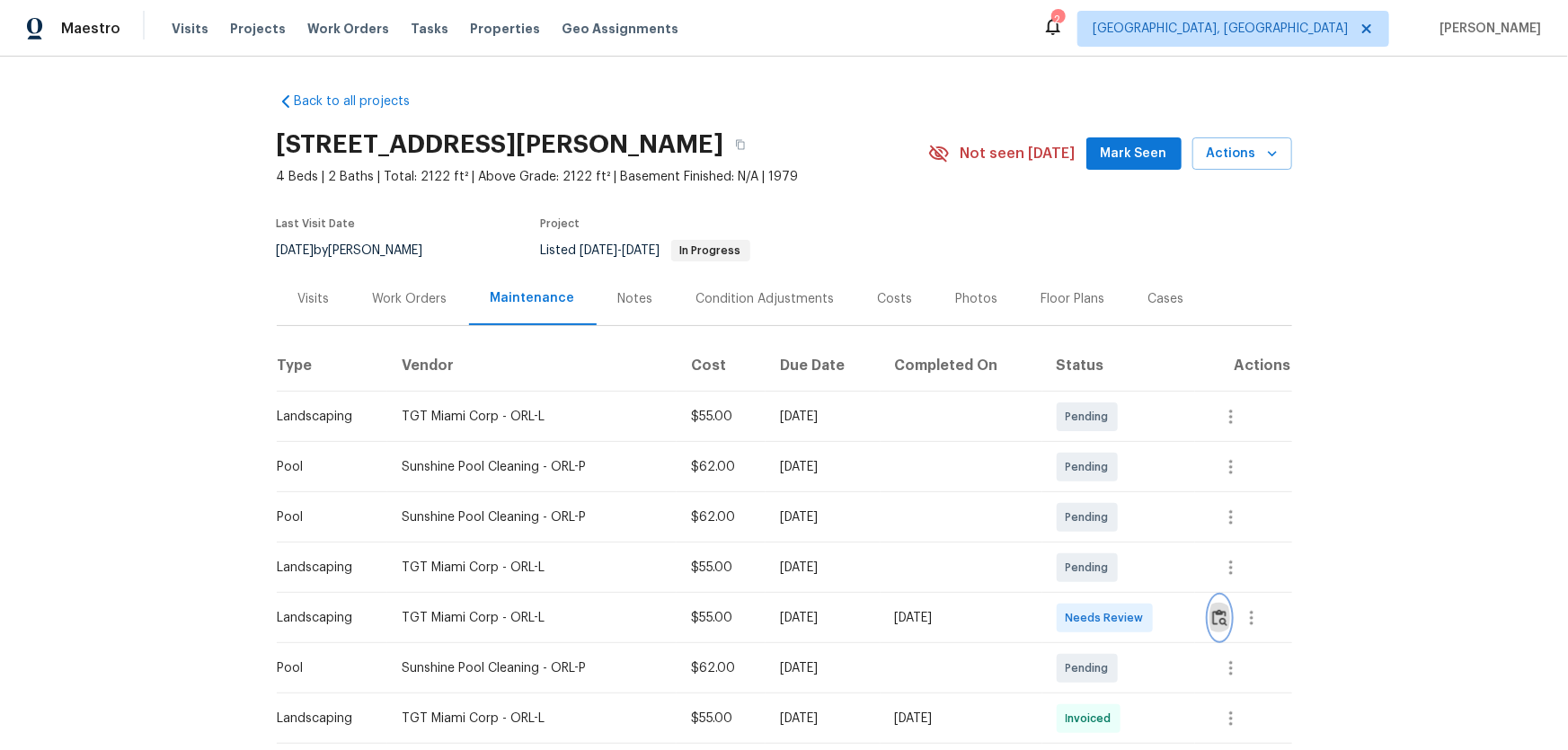
click at [1115, 495] on img "button" at bounding box center [1219, 617] width 15 height 17
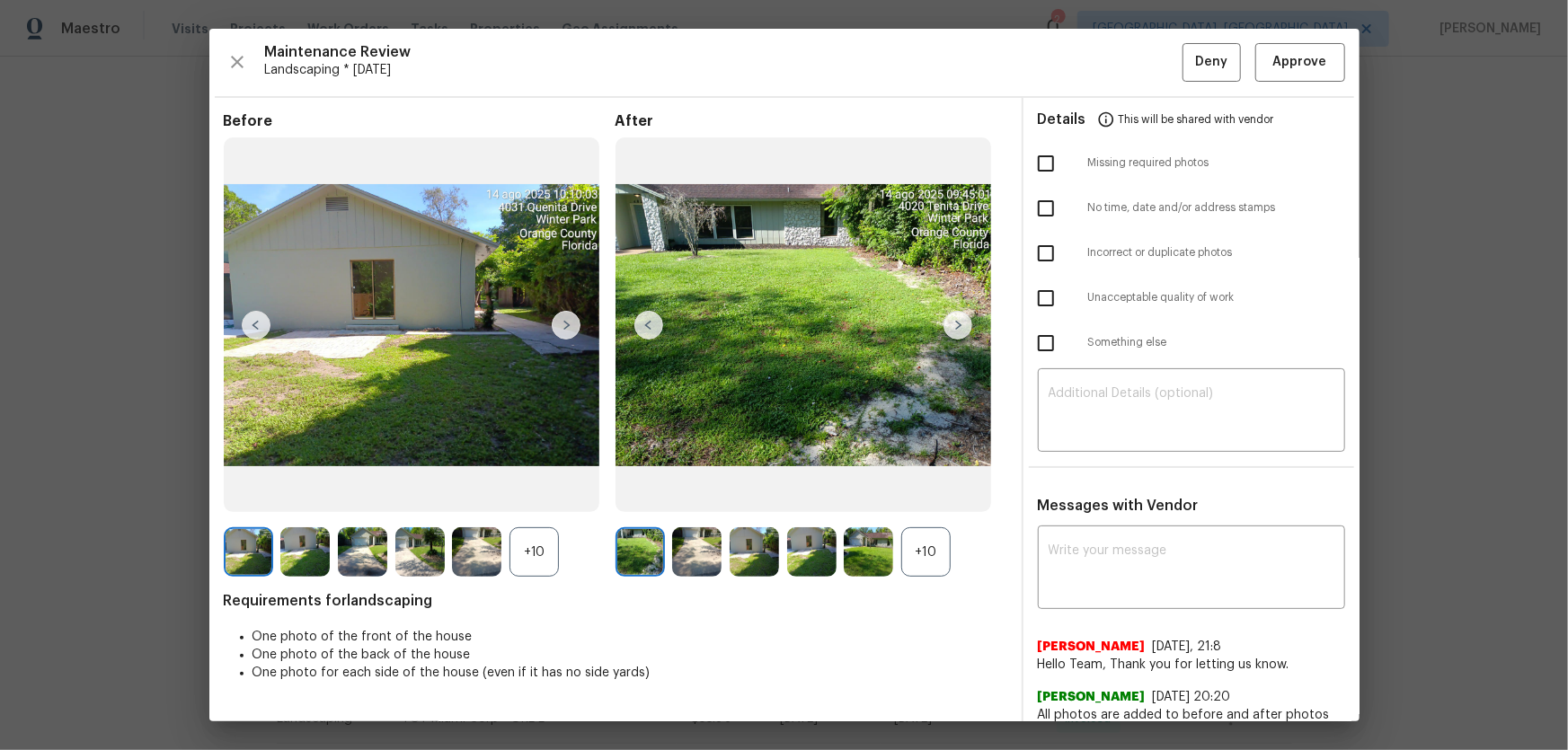
click at [941, 495] on div "+10" at bounding box center [925, 552] width 49 height 49
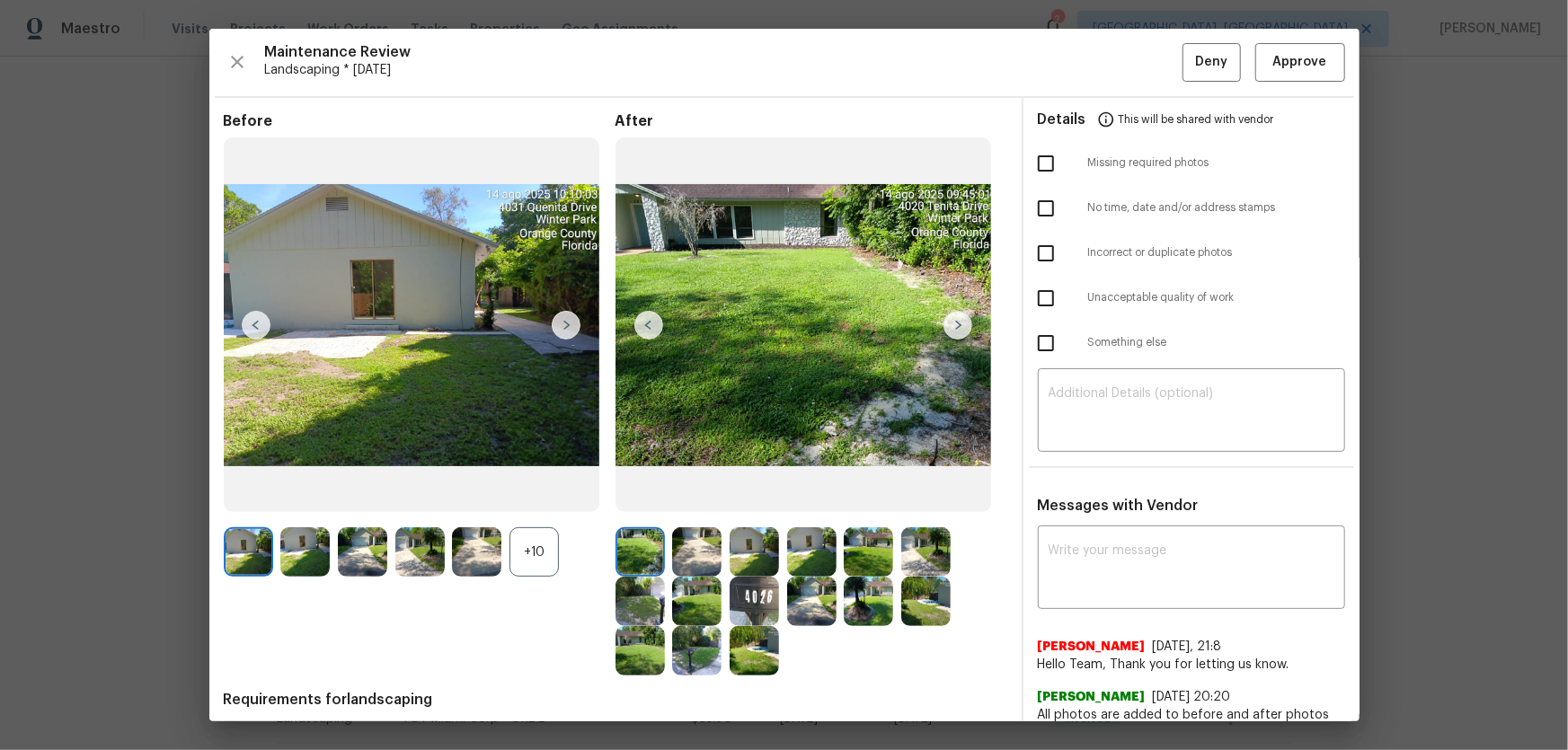
click at [515, 495] on div "+10" at bounding box center [534, 552] width 49 height 49
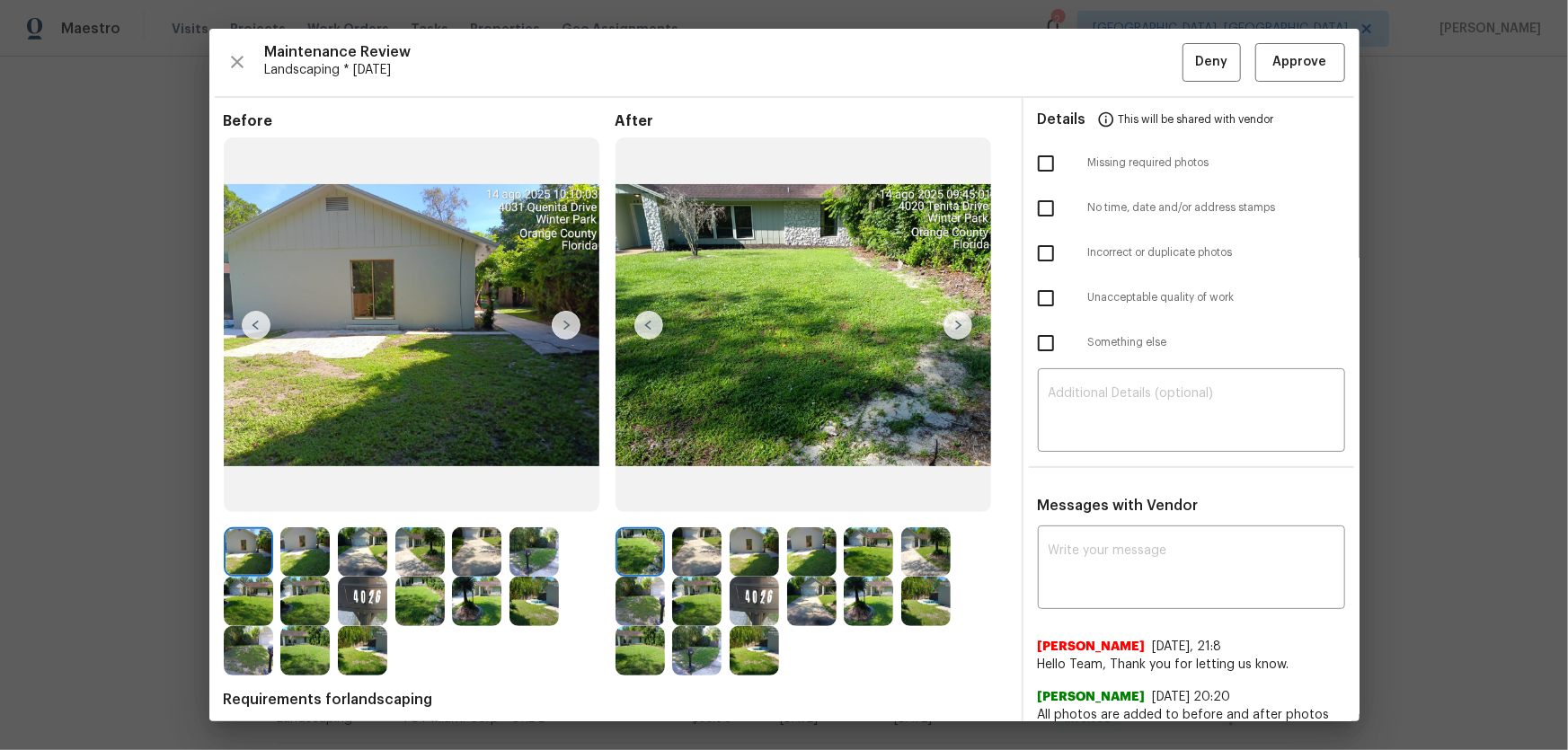
click at [683, 495] on img at bounding box center [696, 552] width 49 height 49
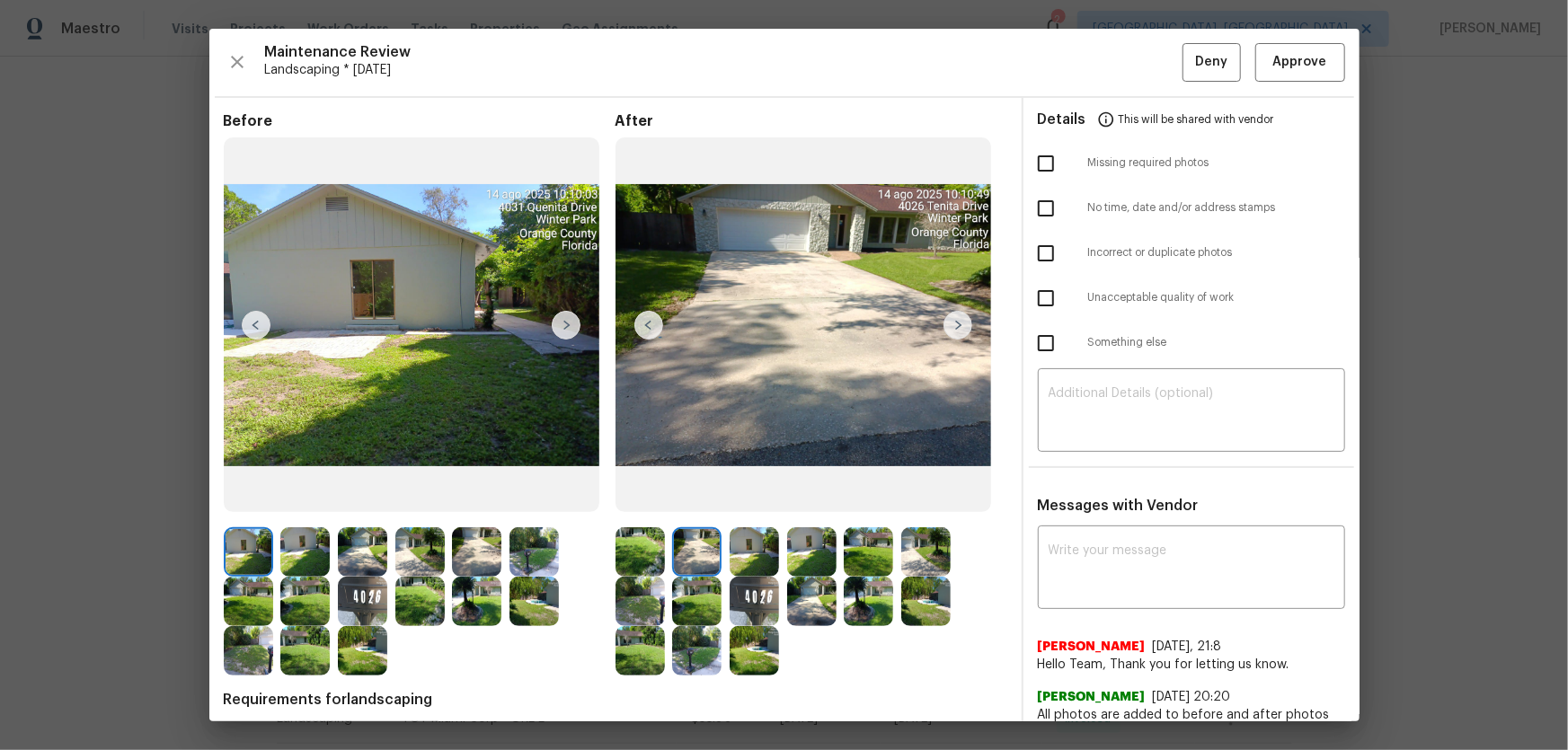
click at [749, 495] on img at bounding box center [754, 552] width 49 height 49
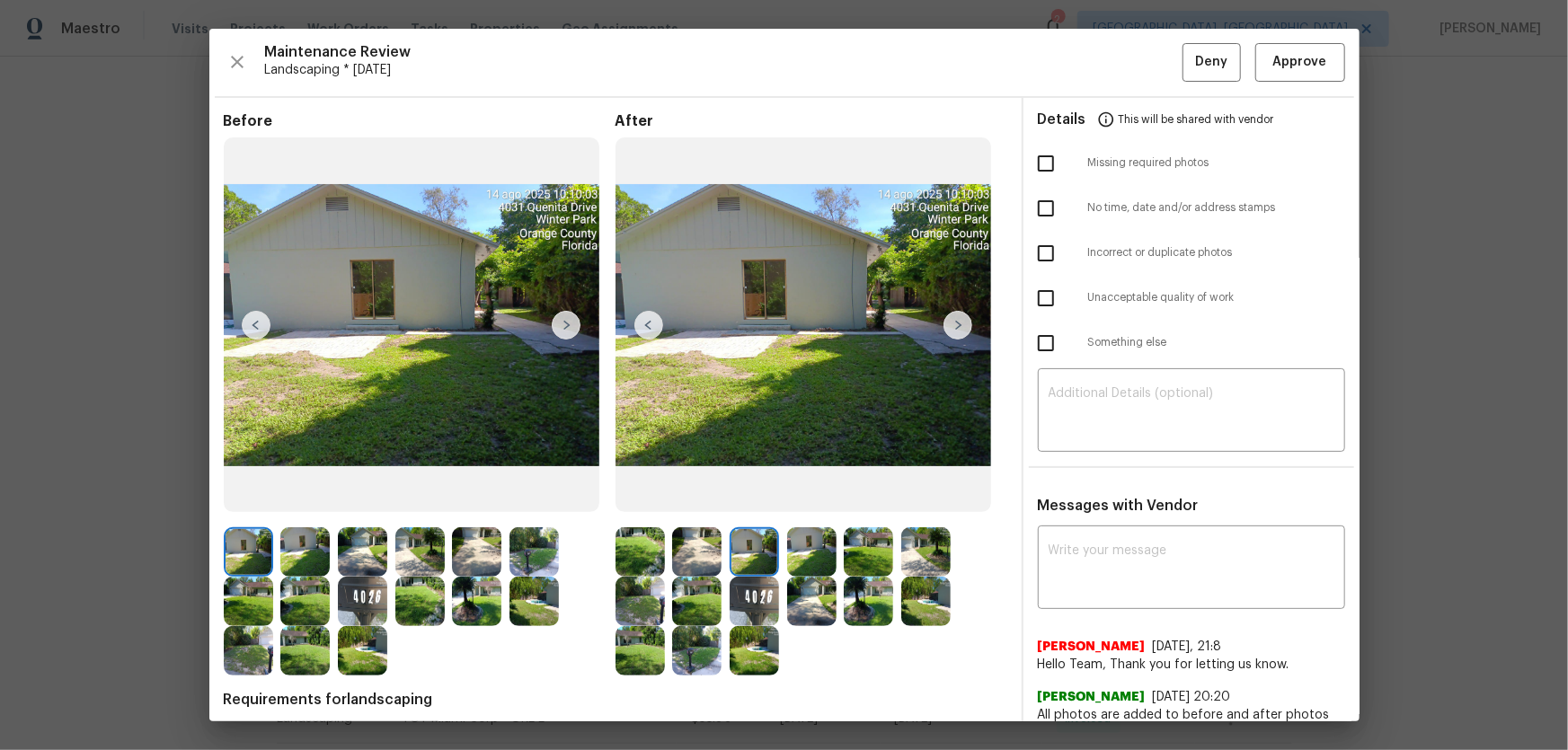
click at [832, 495] on div at bounding box center [815, 552] width 57 height 49
click at [830, 495] on img at bounding box center [811, 552] width 49 height 49
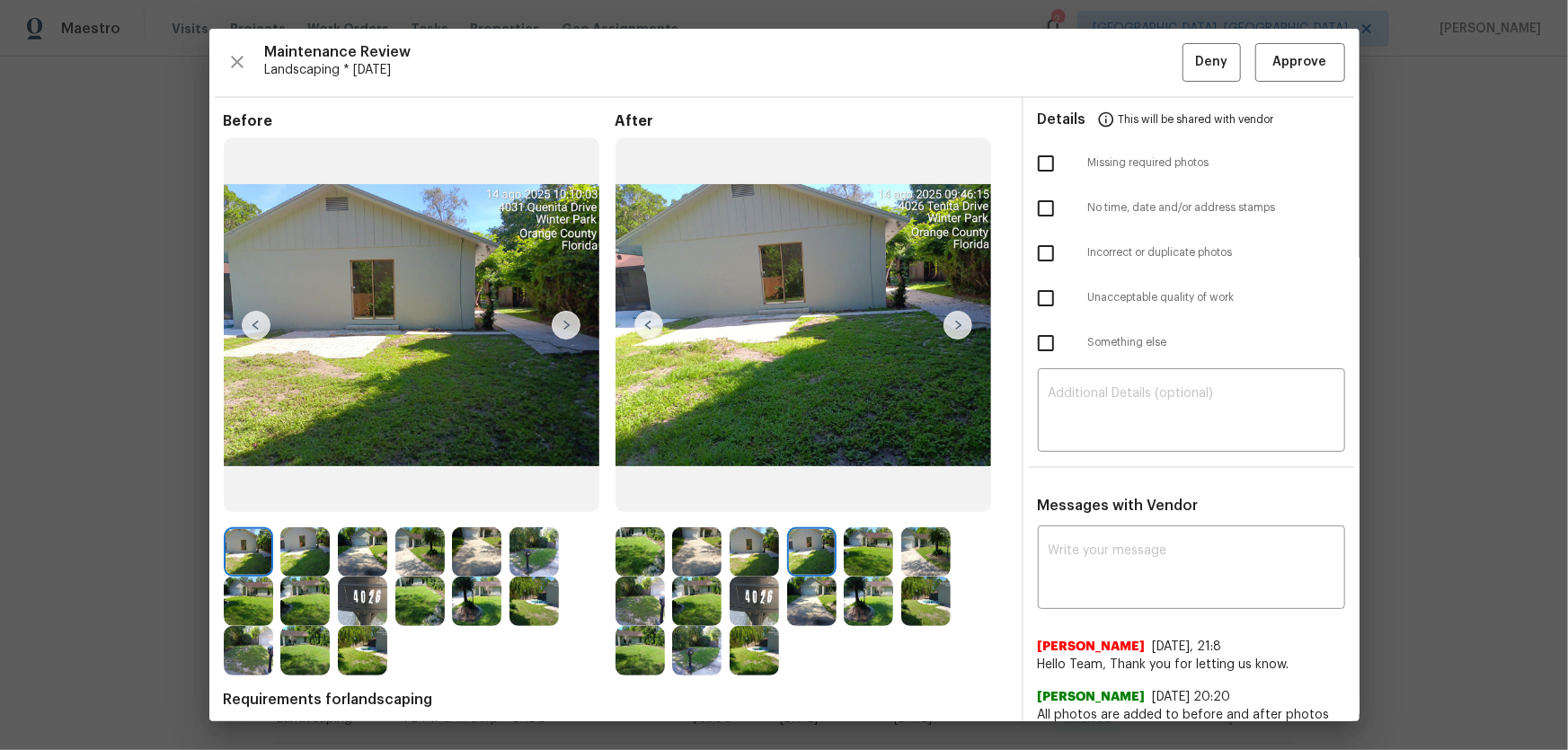
click at [853, 495] on img at bounding box center [868, 552] width 49 height 49
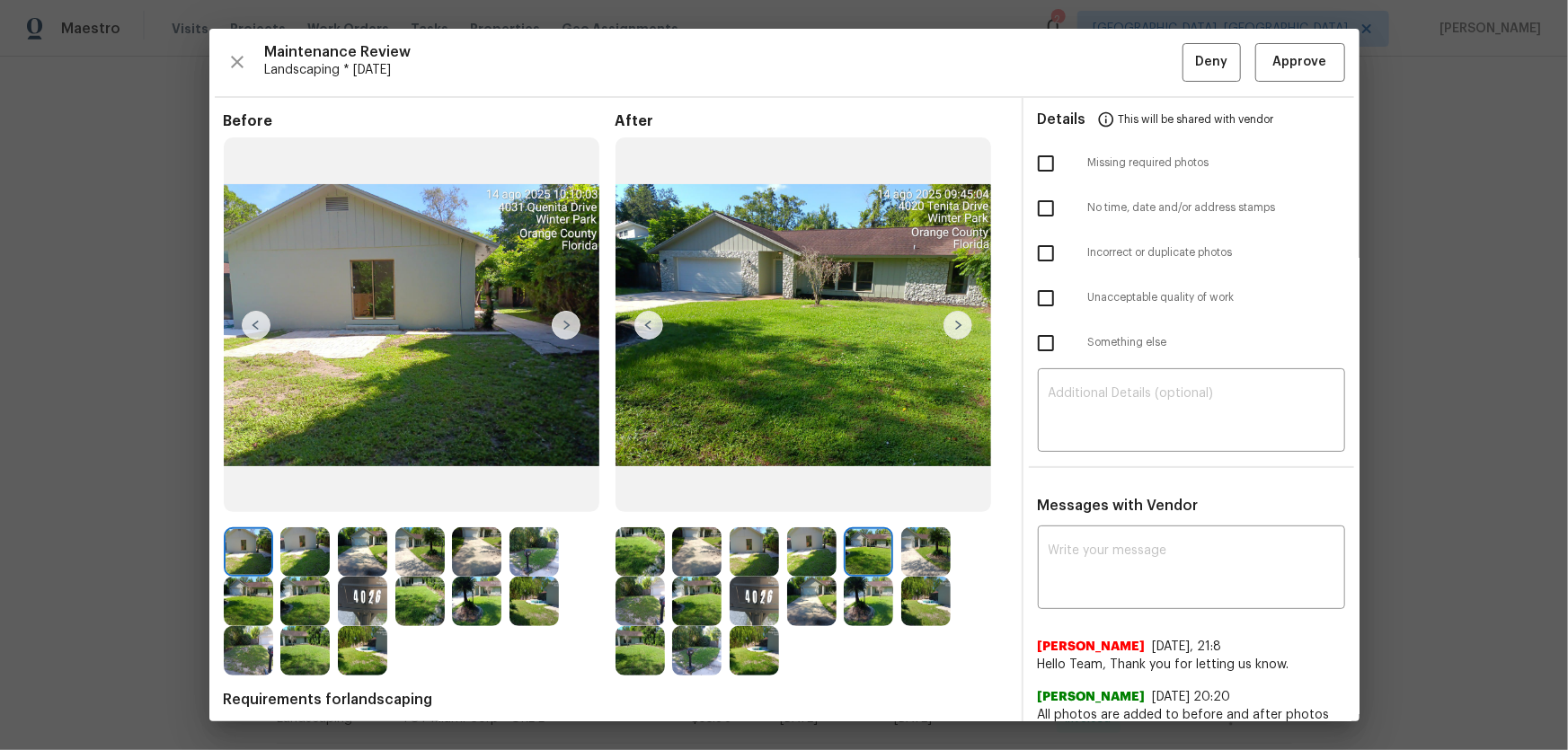
click at [948, 495] on div at bounding box center [929, 552] width 57 height 49
click at [939, 495] on img at bounding box center [925, 552] width 49 height 49
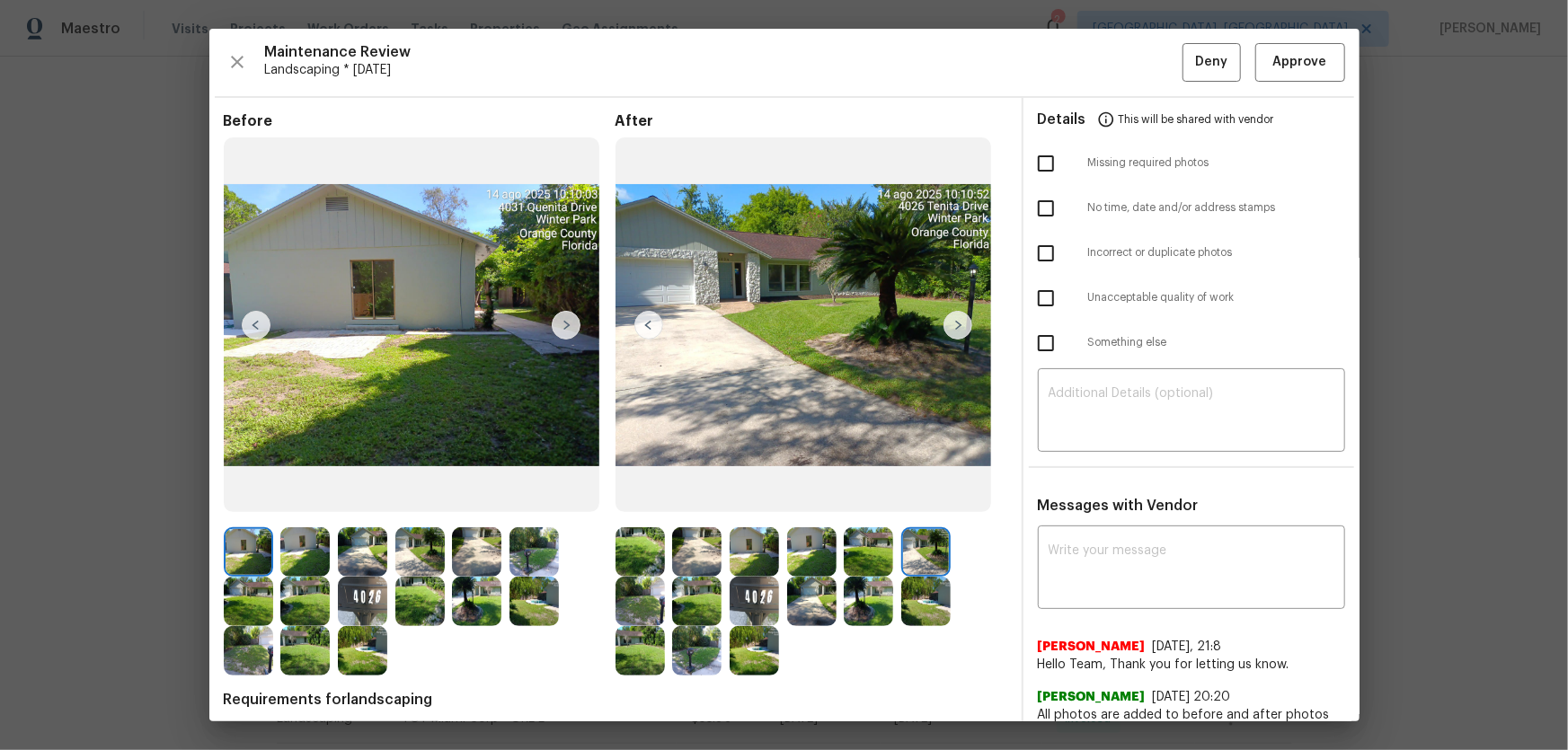
click at [658, 495] on img at bounding box center [640, 601] width 49 height 49
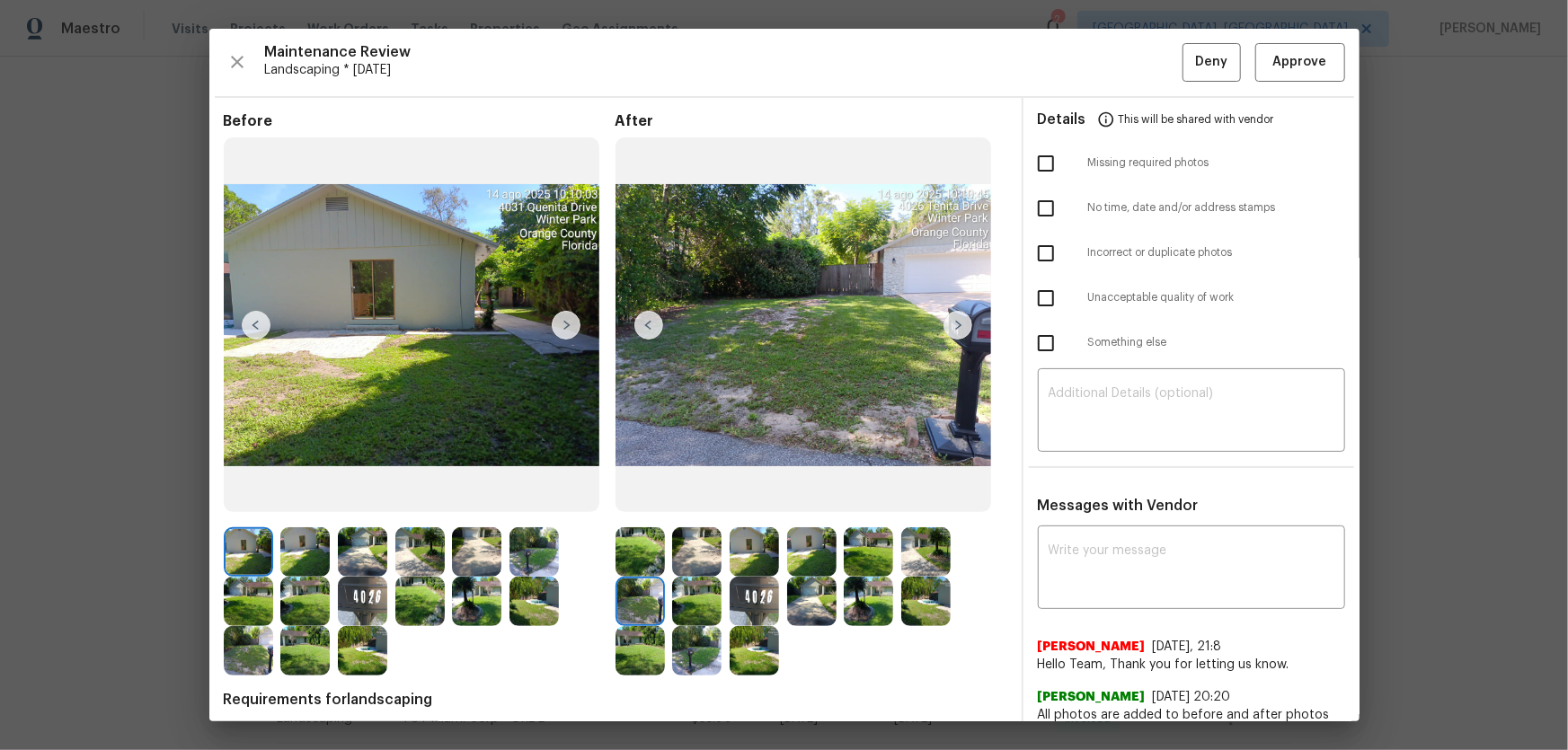
click at [681, 495] on img at bounding box center [696, 601] width 49 height 49
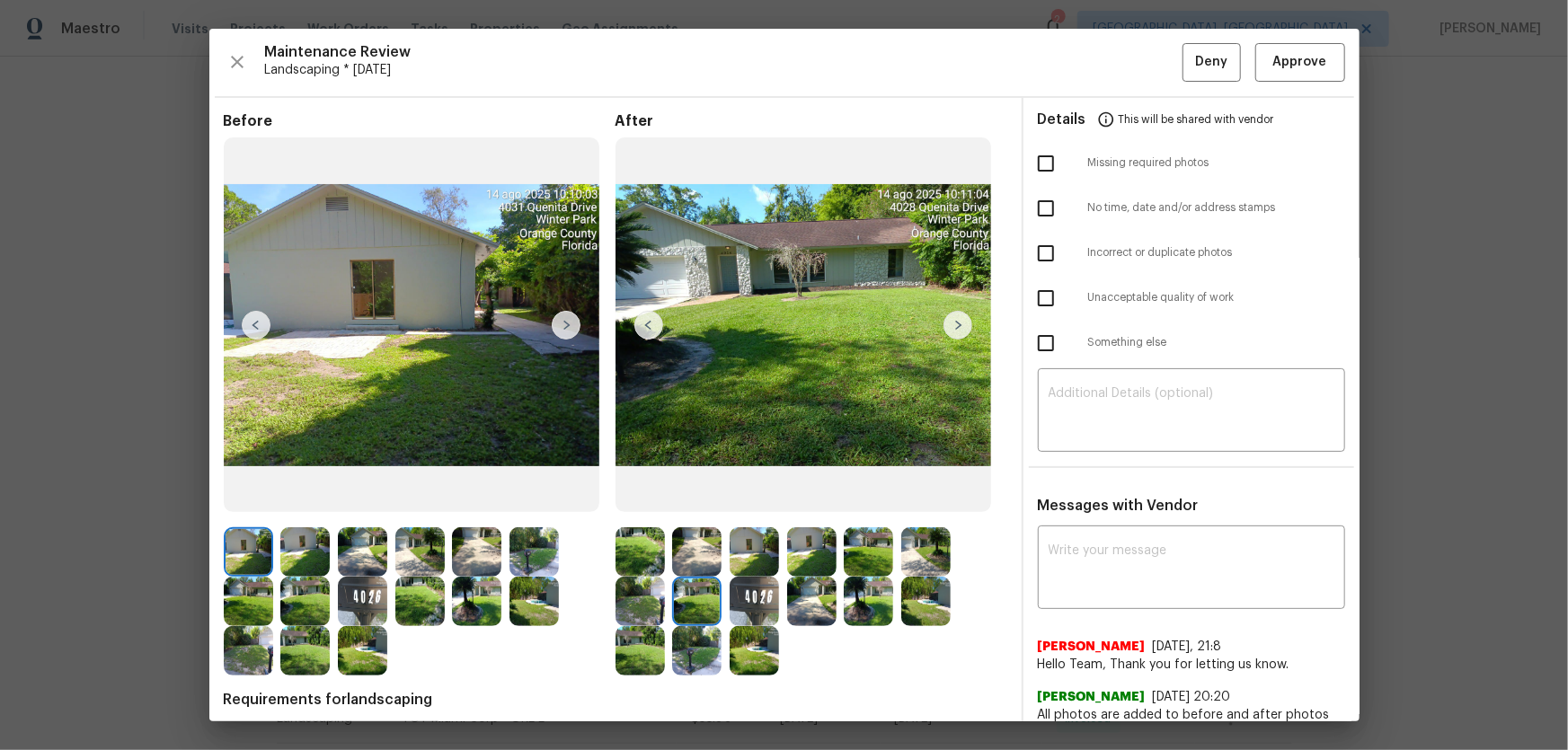
click at [752, 495] on img at bounding box center [754, 601] width 49 height 49
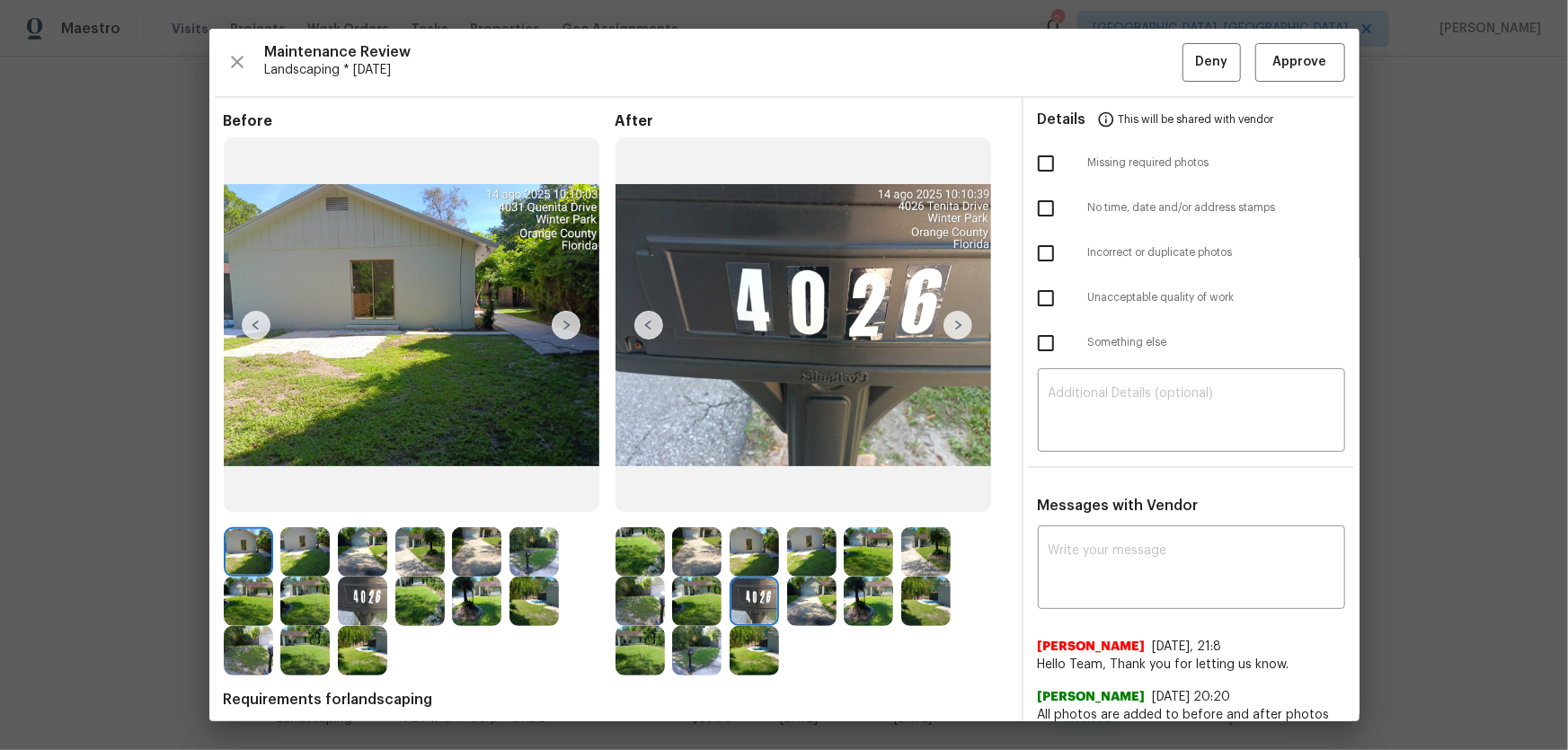
click at [799, 495] on img at bounding box center [811, 601] width 49 height 49
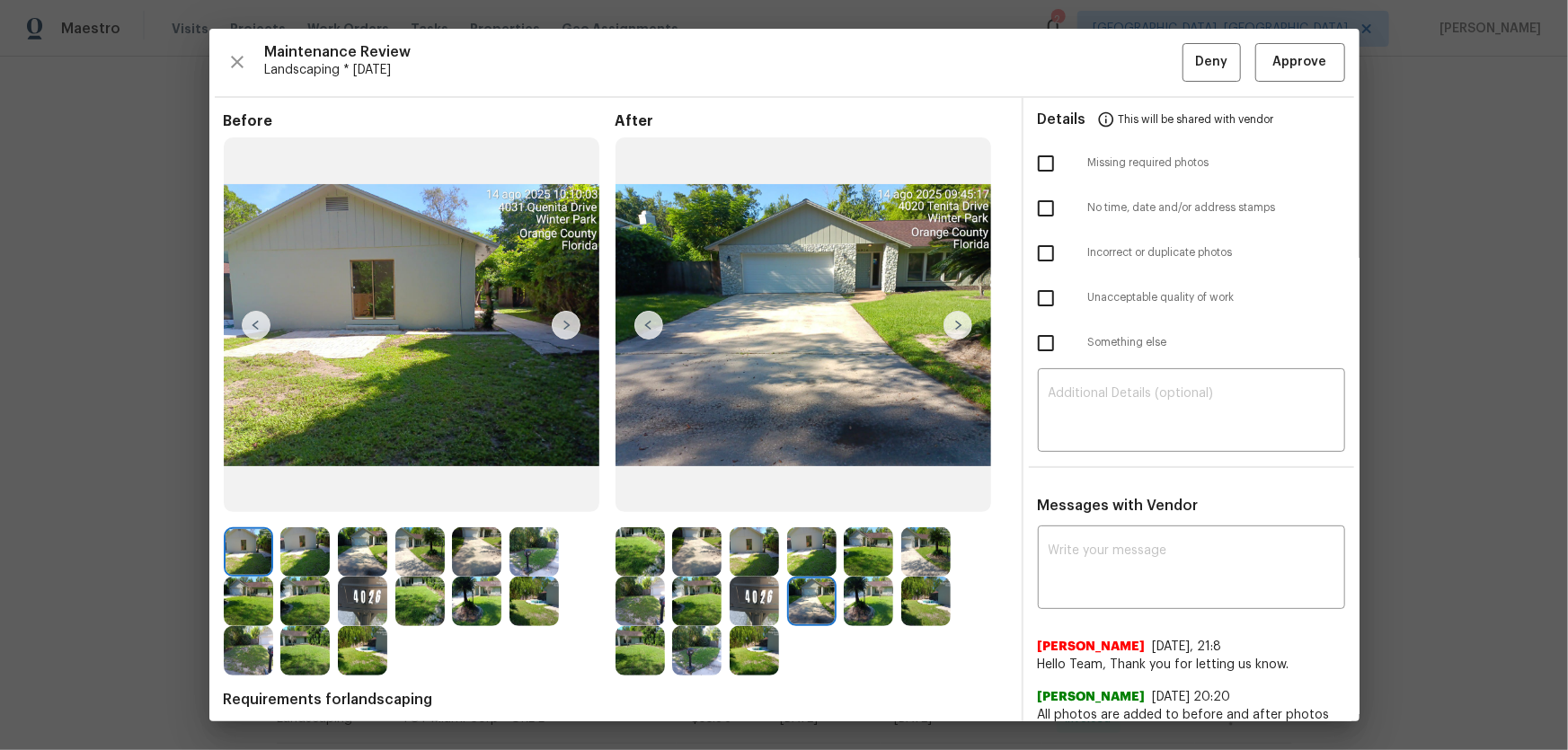
click at [843, 495] on img at bounding box center [868, 601] width 49 height 49
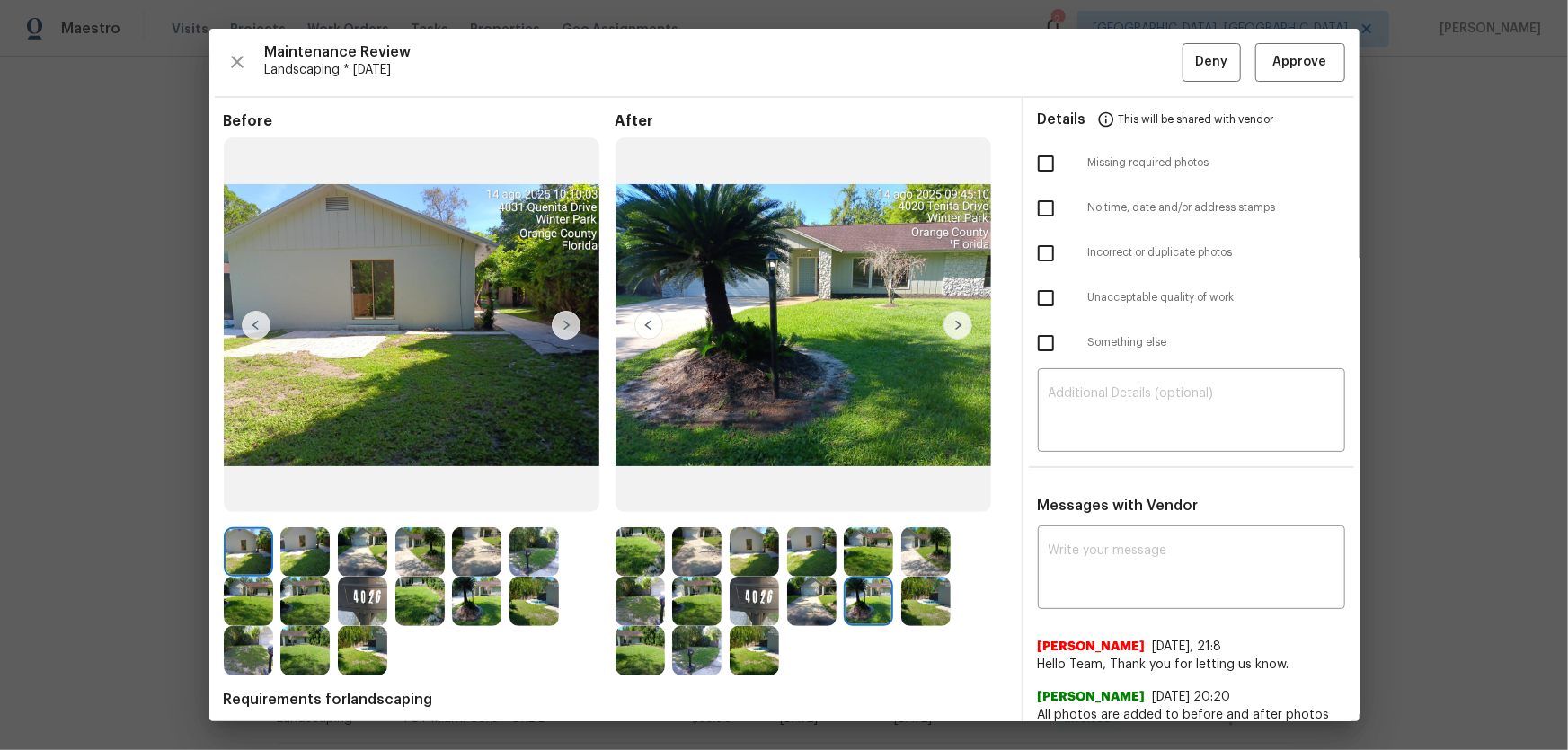
click at [914, 495] on img at bounding box center [925, 601] width 49 height 49
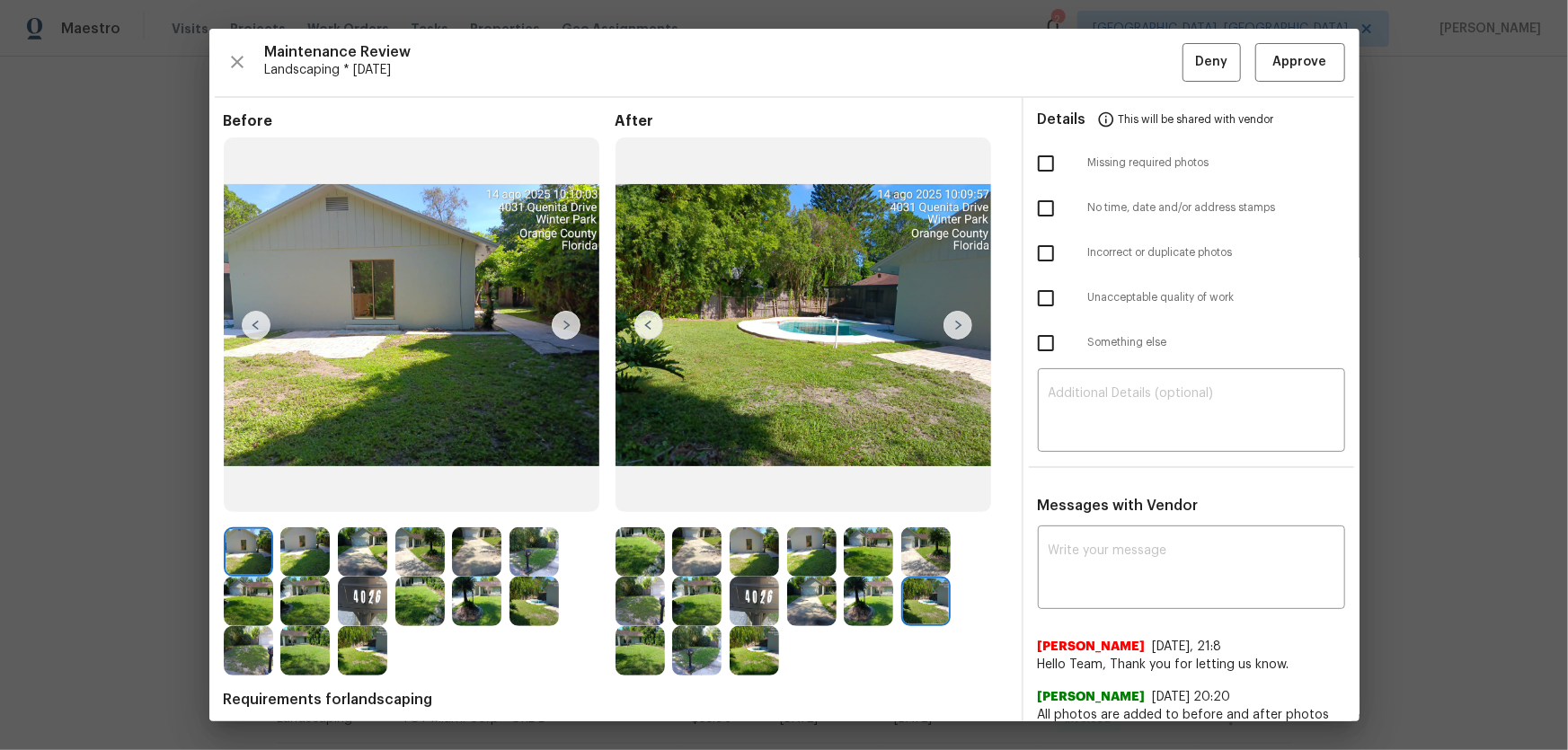
click at [643, 495] on img at bounding box center [640, 650] width 49 height 49
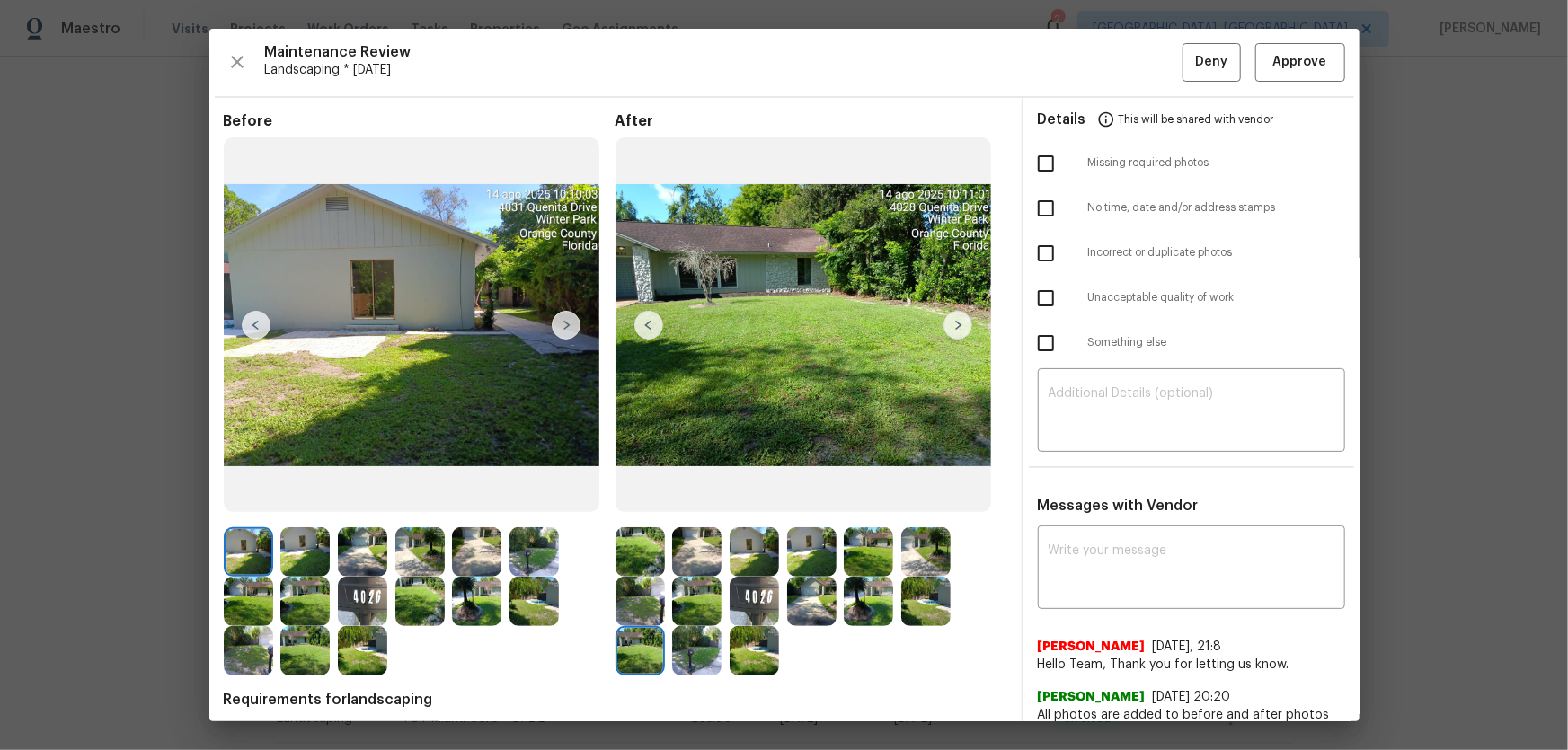
click at [684, 495] on img at bounding box center [696, 650] width 49 height 49
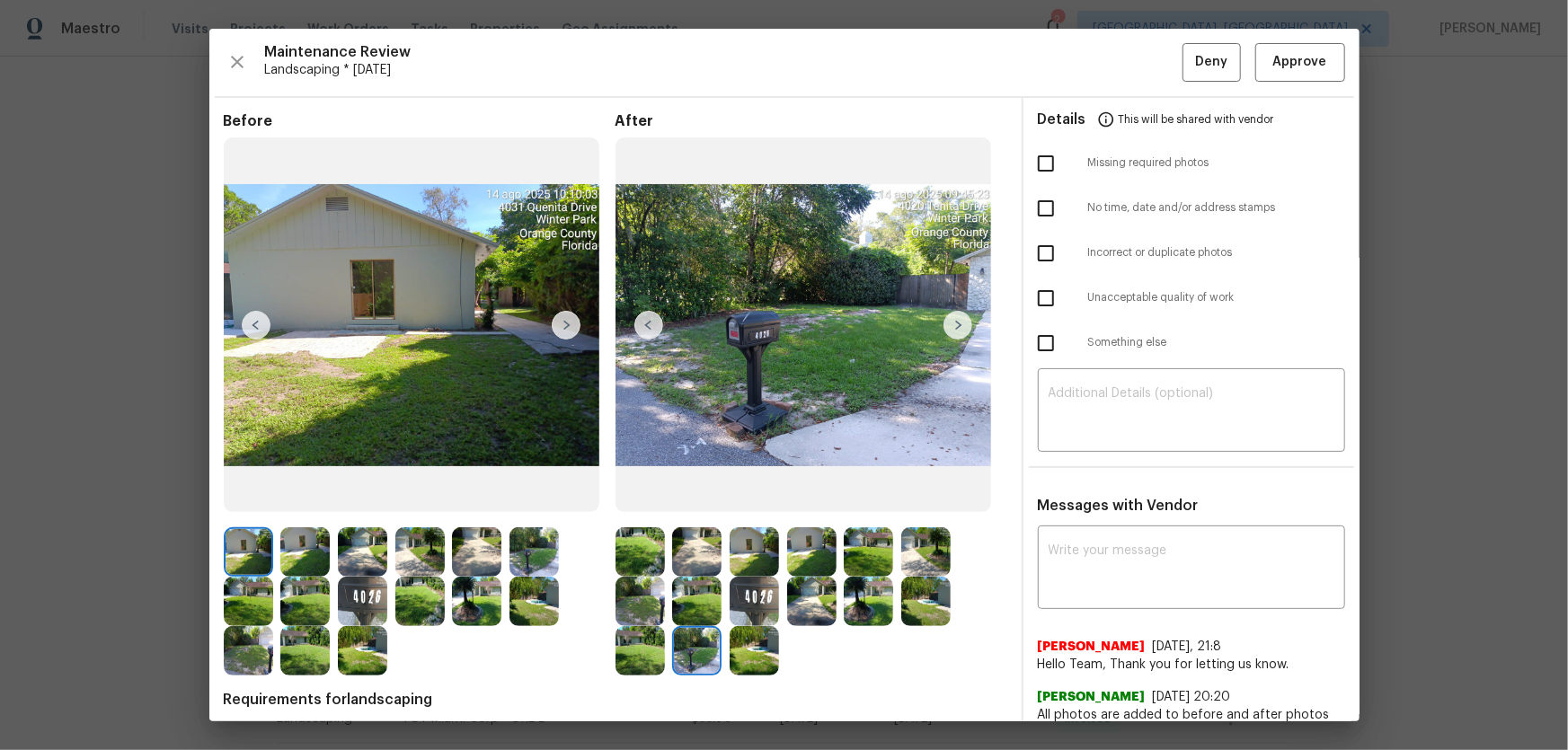
click at [759, 495] on img at bounding box center [754, 650] width 49 height 49
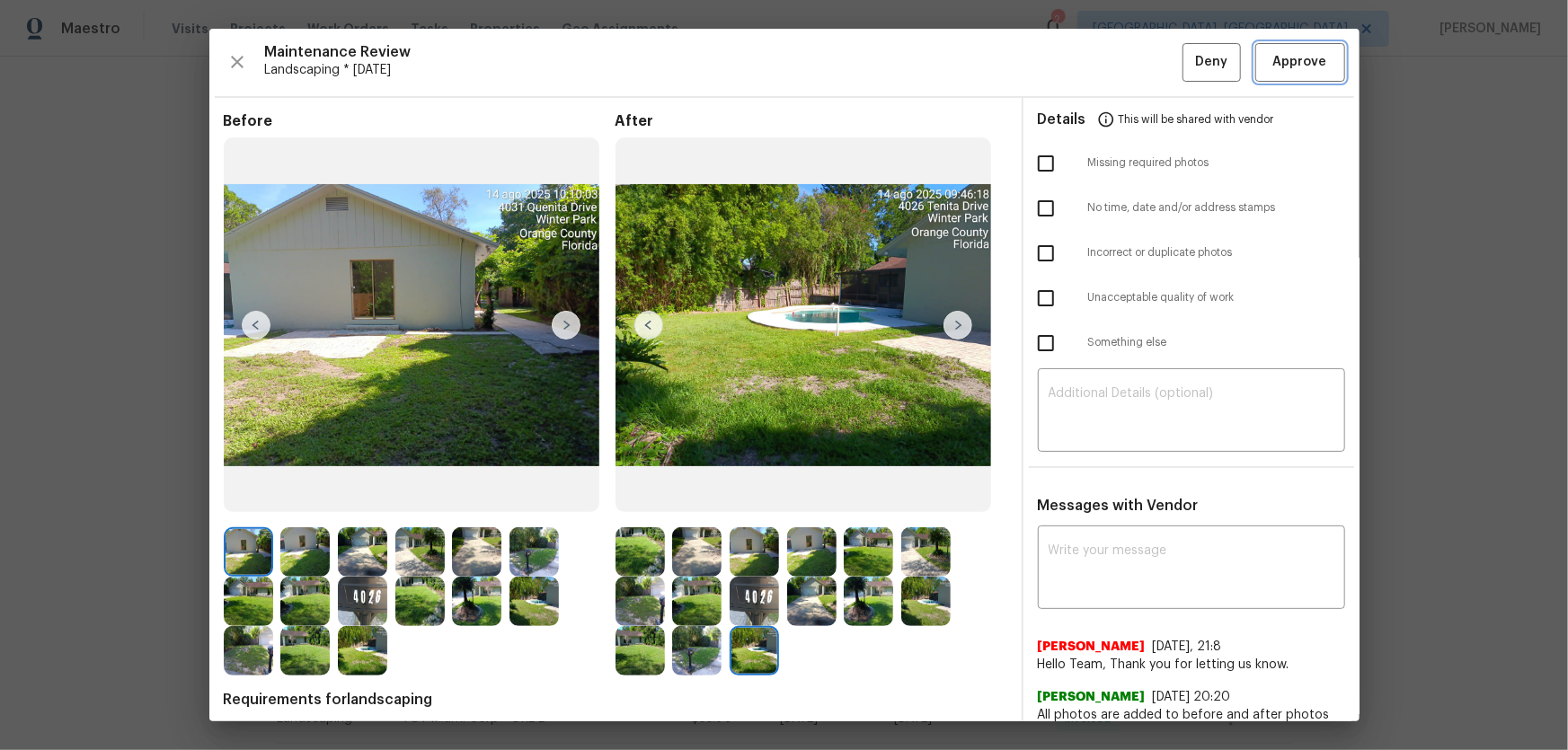
click at [1115, 57] on span "Approve" at bounding box center [1299, 62] width 54 height 23
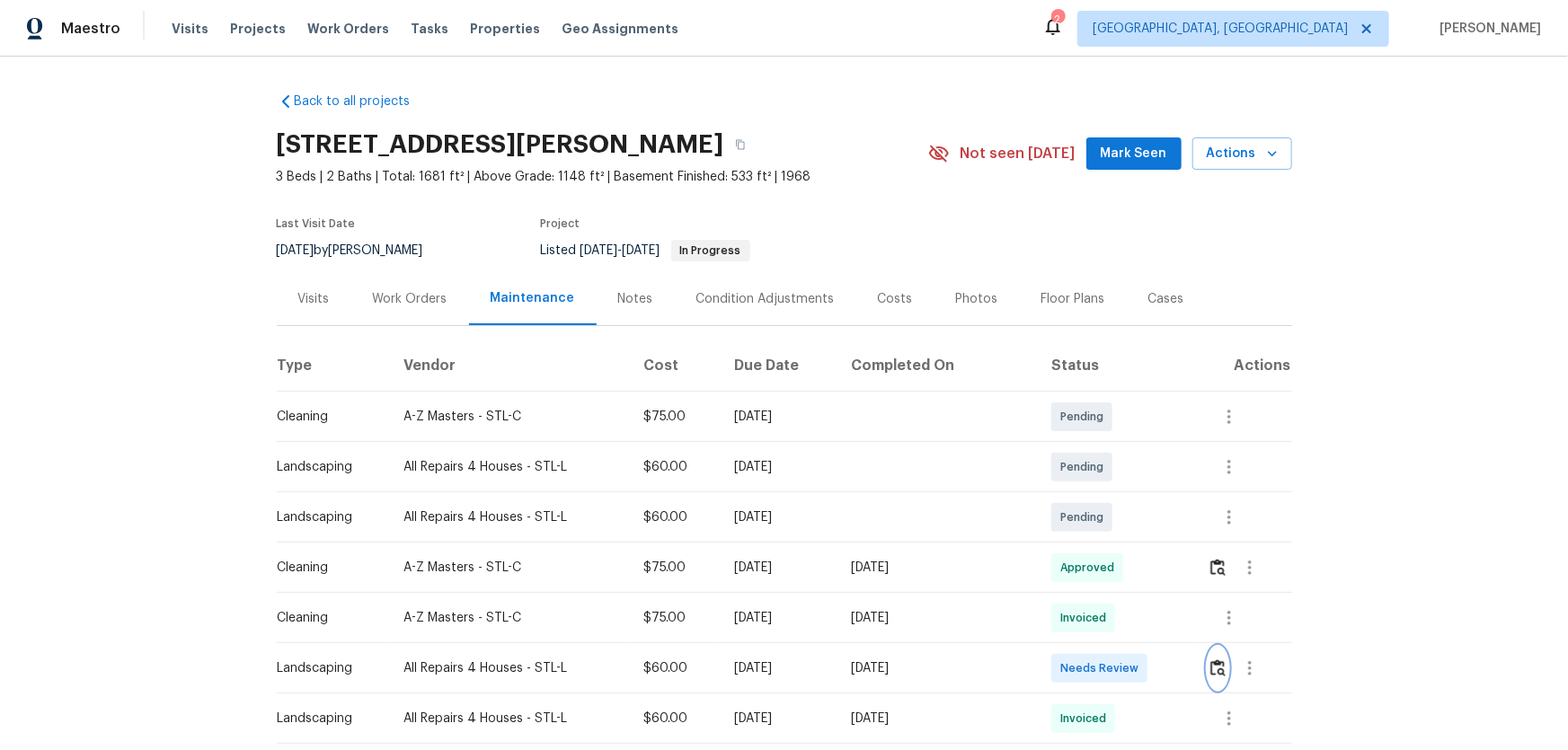
click at [1212, 658] on button "button" at bounding box center [1217, 668] width 21 height 43
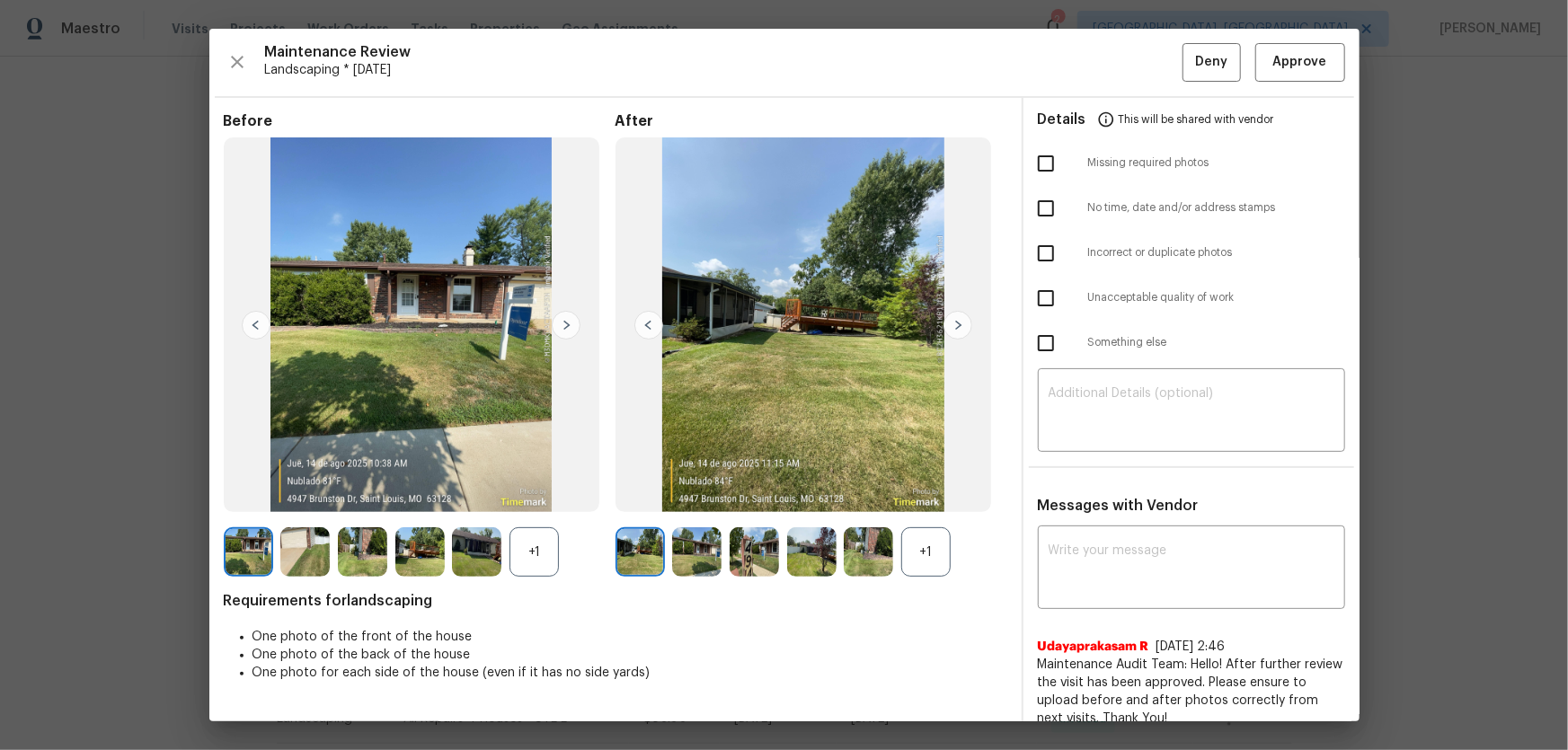
click at [934, 565] on div "+1" at bounding box center [925, 552] width 49 height 49
click at [576, 547] on div "+1" at bounding box center [419, 552] width 392 height 49
click at [521, 548] on div "+1" at bounding box center [534, 552] width 49 height 49
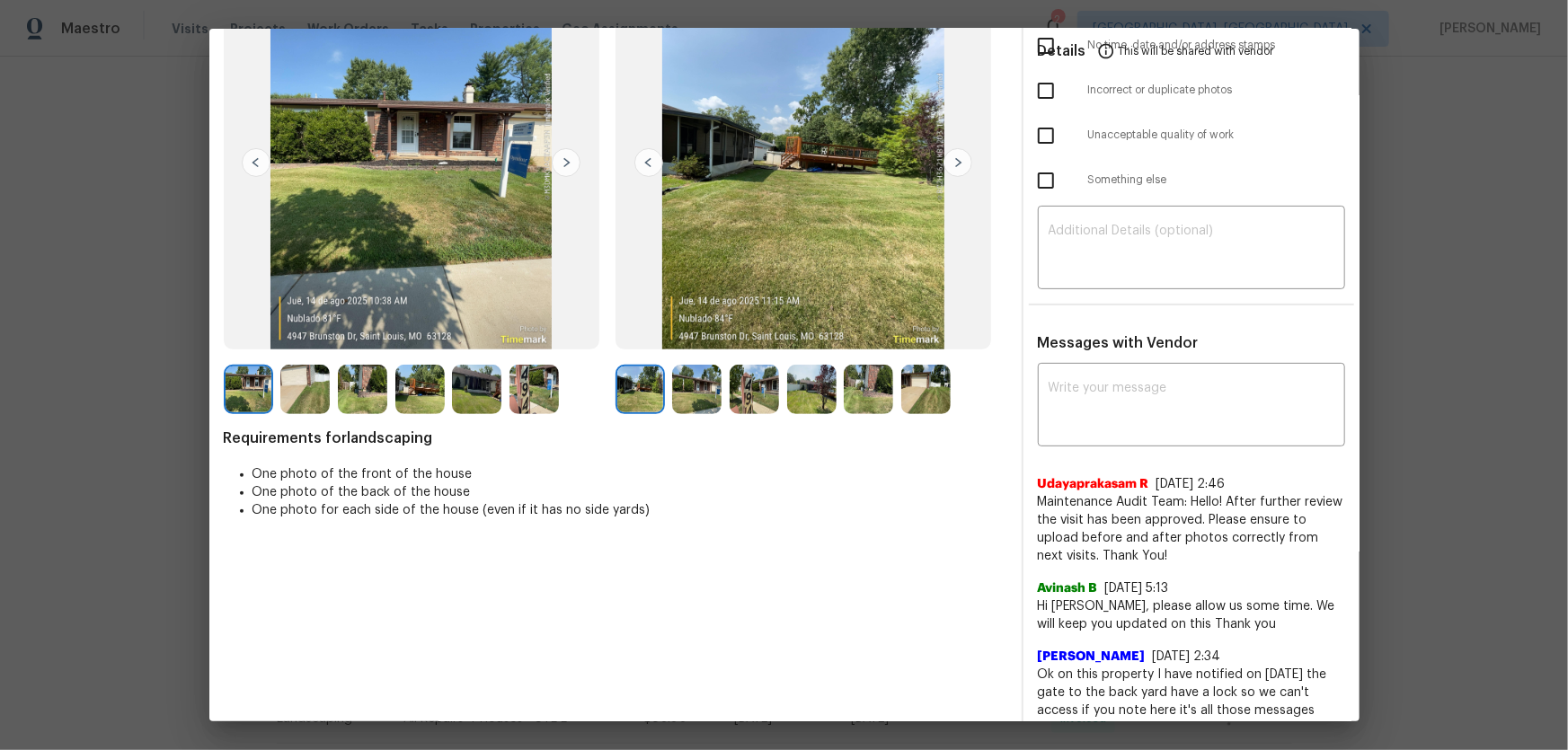
click at [688, 385] on img at bounding box center [696, 389] width 49 height 49
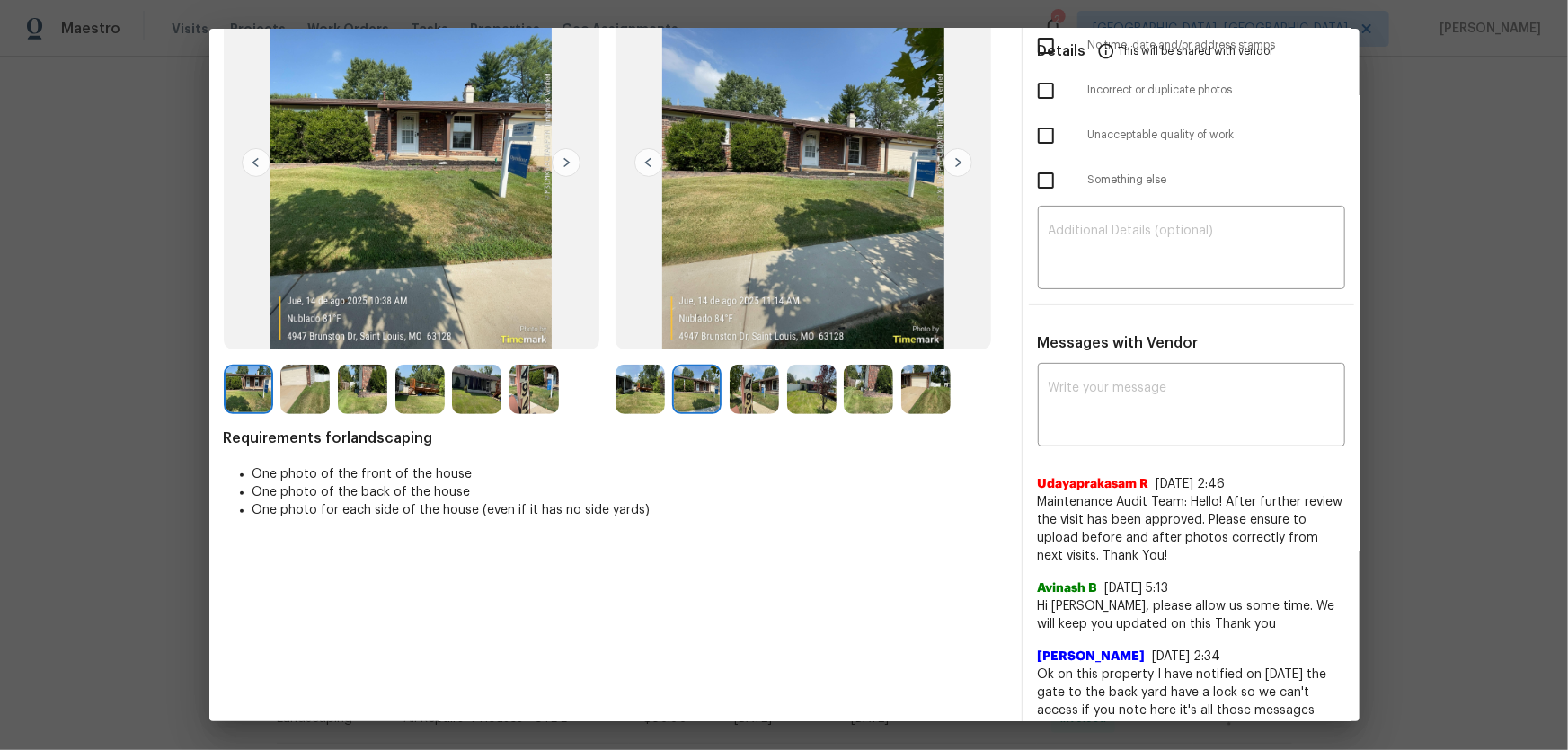
click at [776, 403] on div at bounding box center [758, 389] width 57 height 49
click at [768, 403] on img at bounding box center [754, 389] width 49 height 49
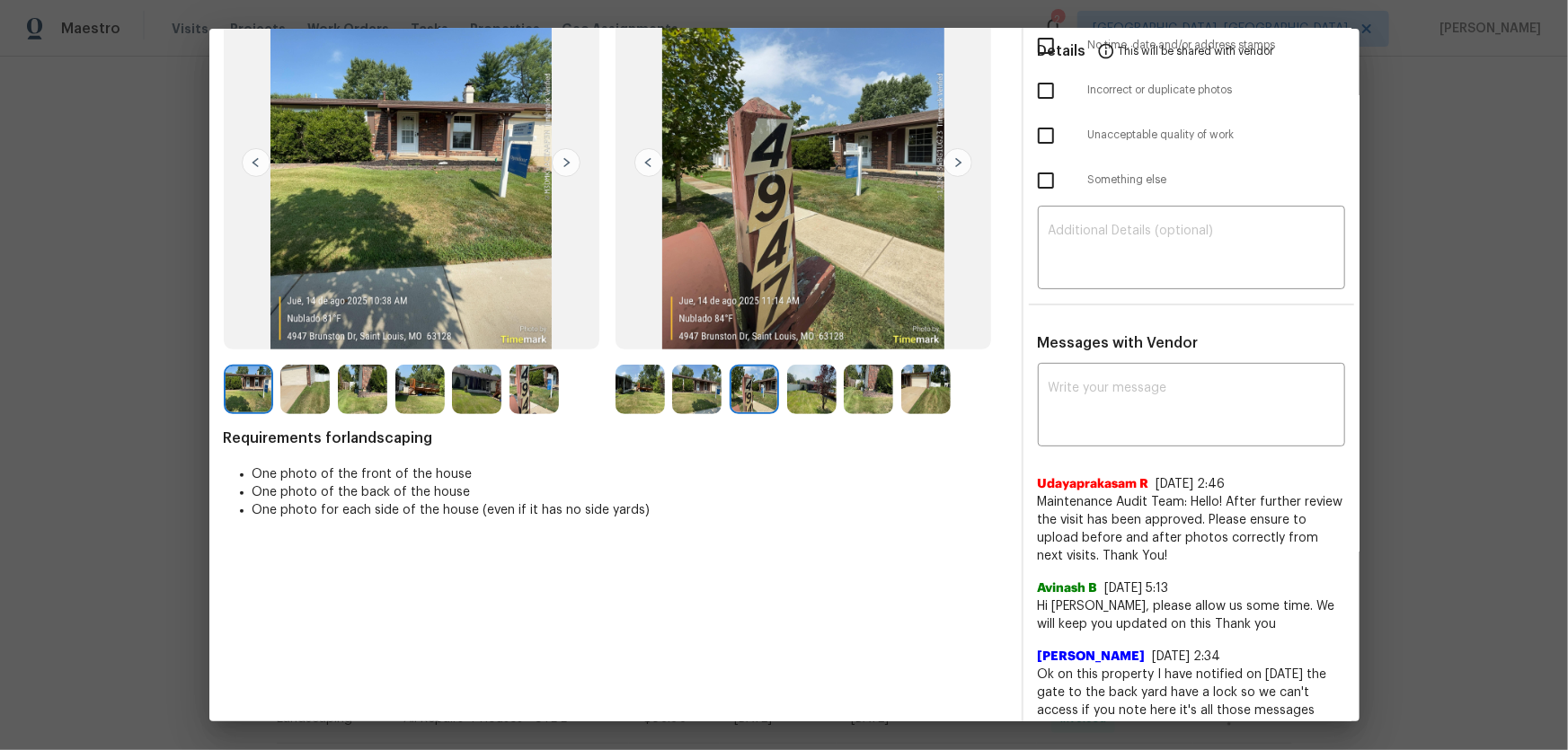
click at [795, 404] on img at bounding box center [811, 389] width 49 height 49
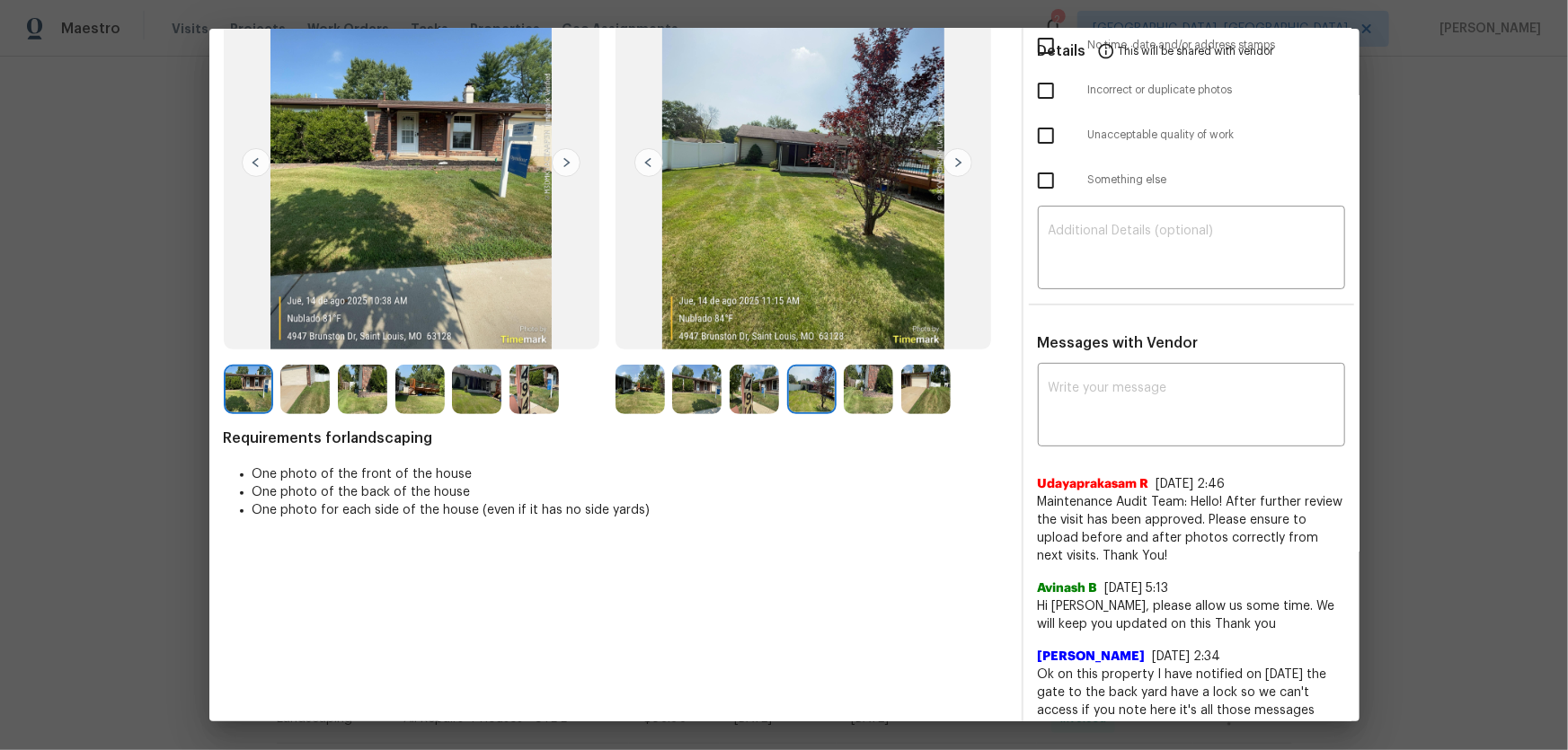
click at [857, 389] on img at bounding box center [868, 389] width 49 height 49
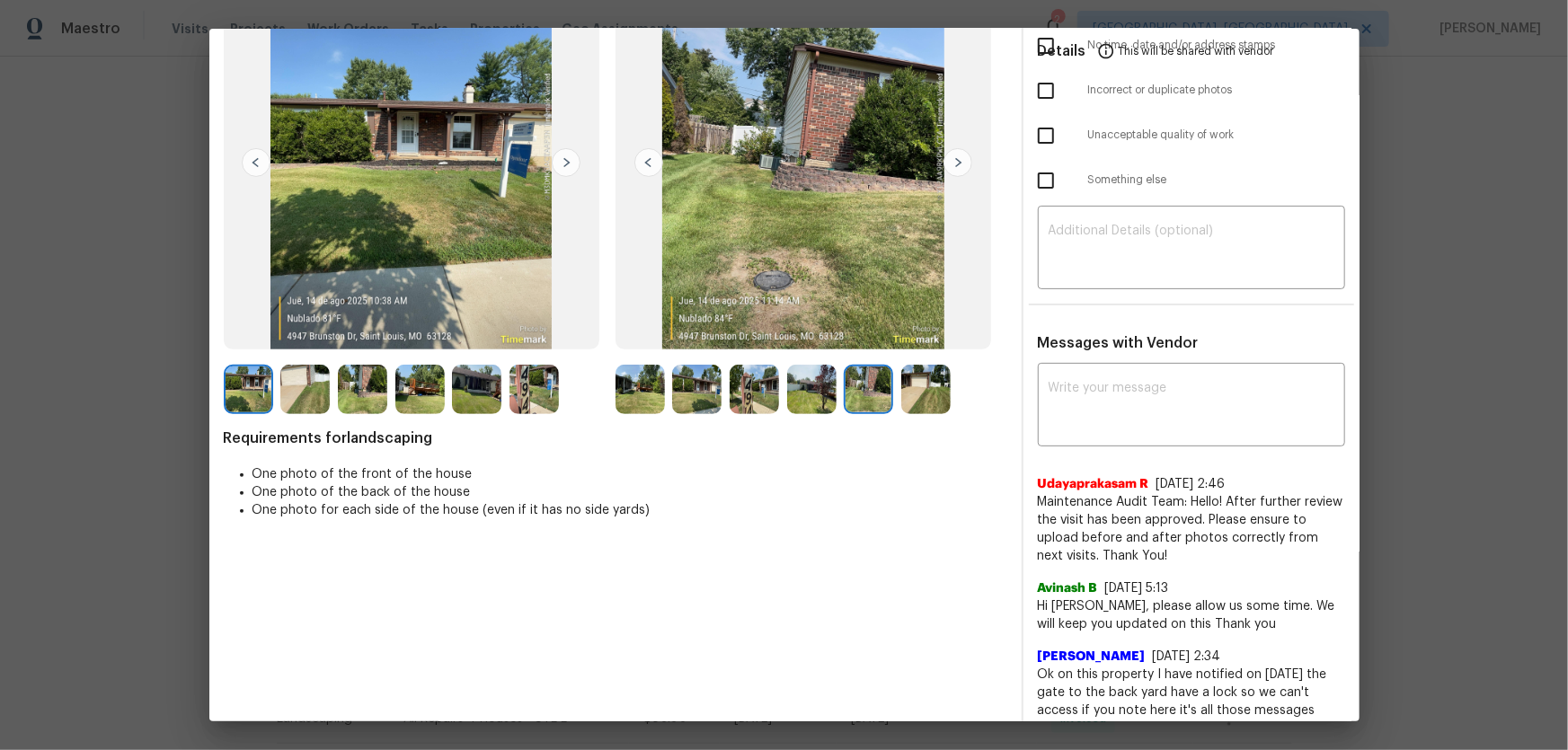
click at [908, 402] on img at bounding box center [925, 389] width 49 height 49
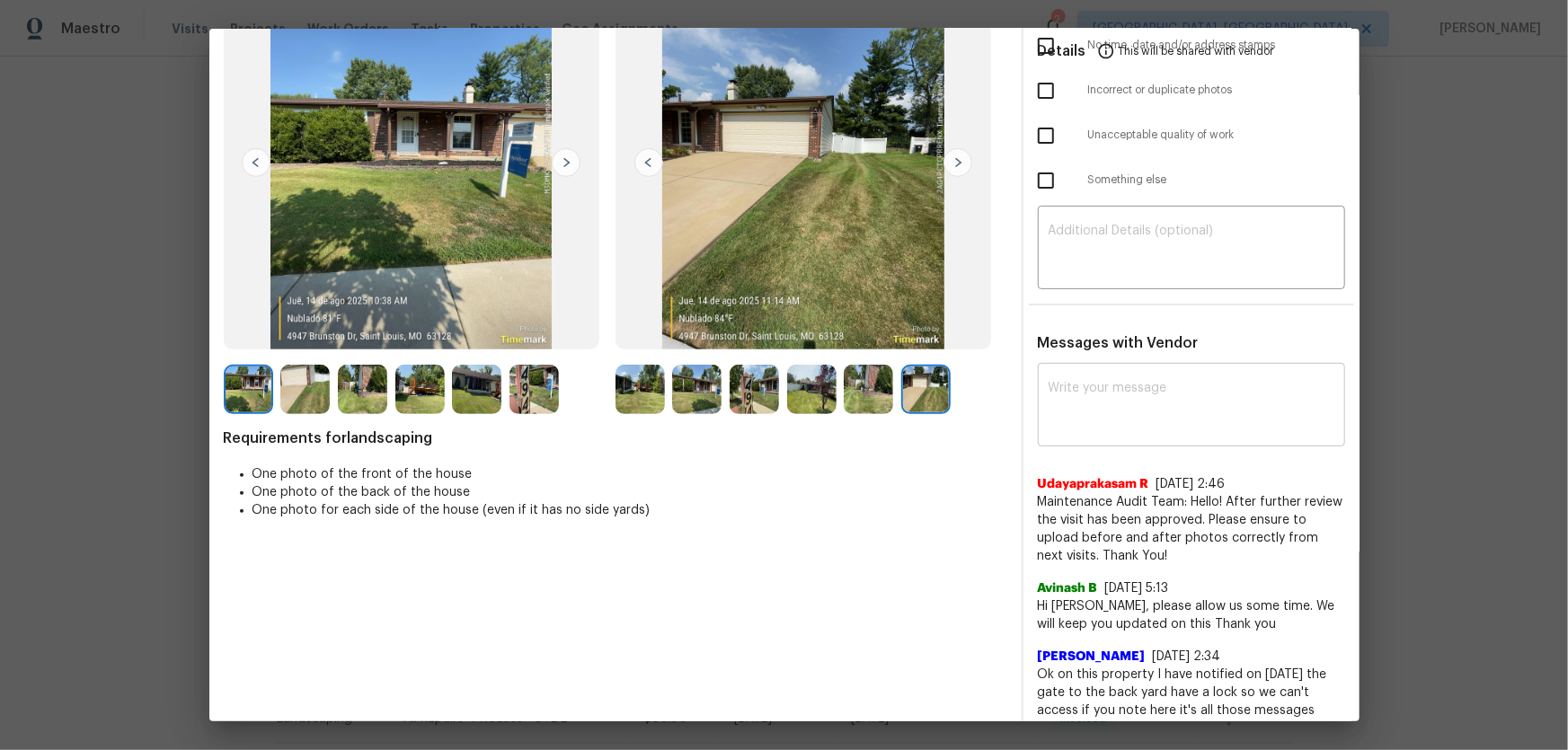
scroll to position [0, 0]
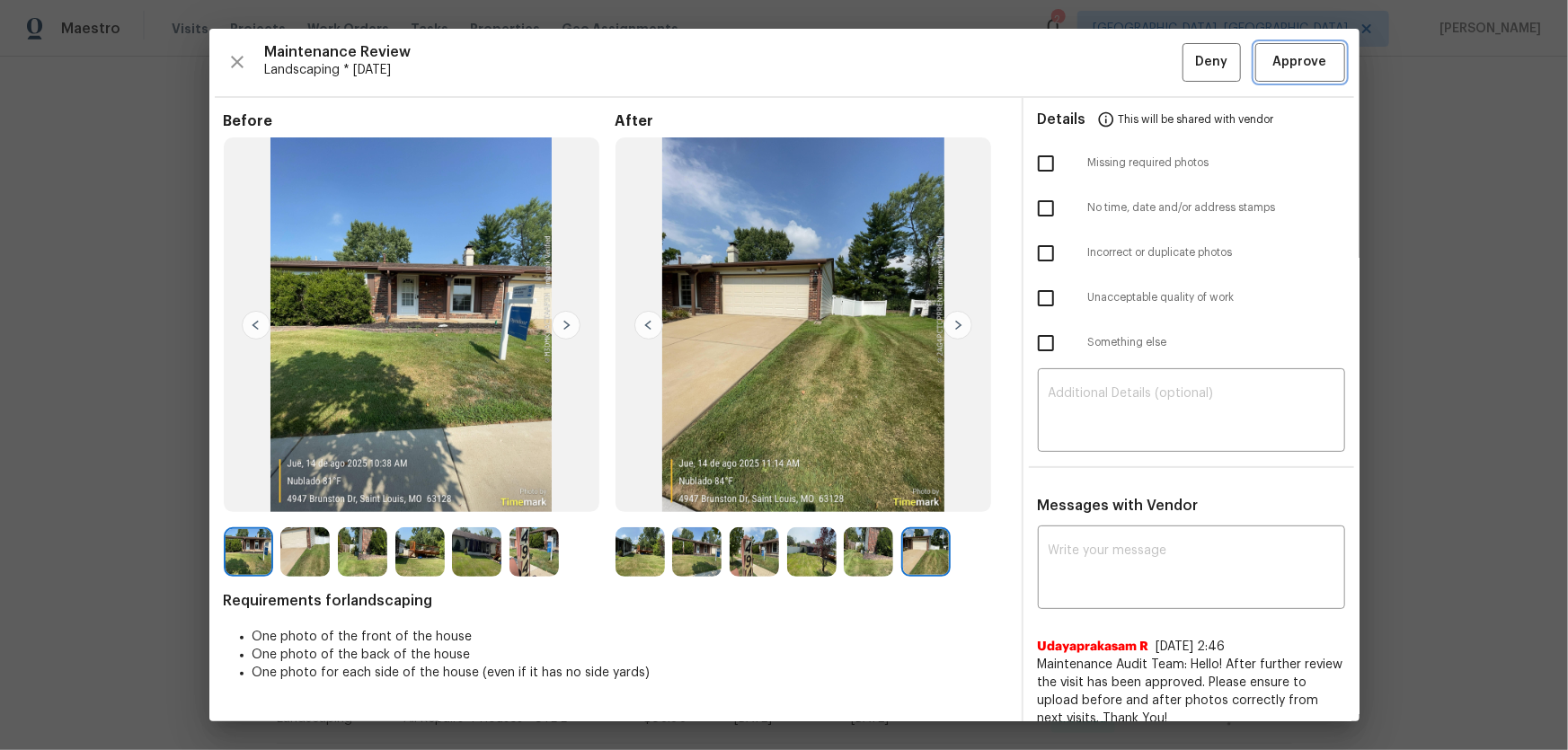
click at [1278, 79] on button "Approve" at bounding box center [1299, 62] width 90 height 39
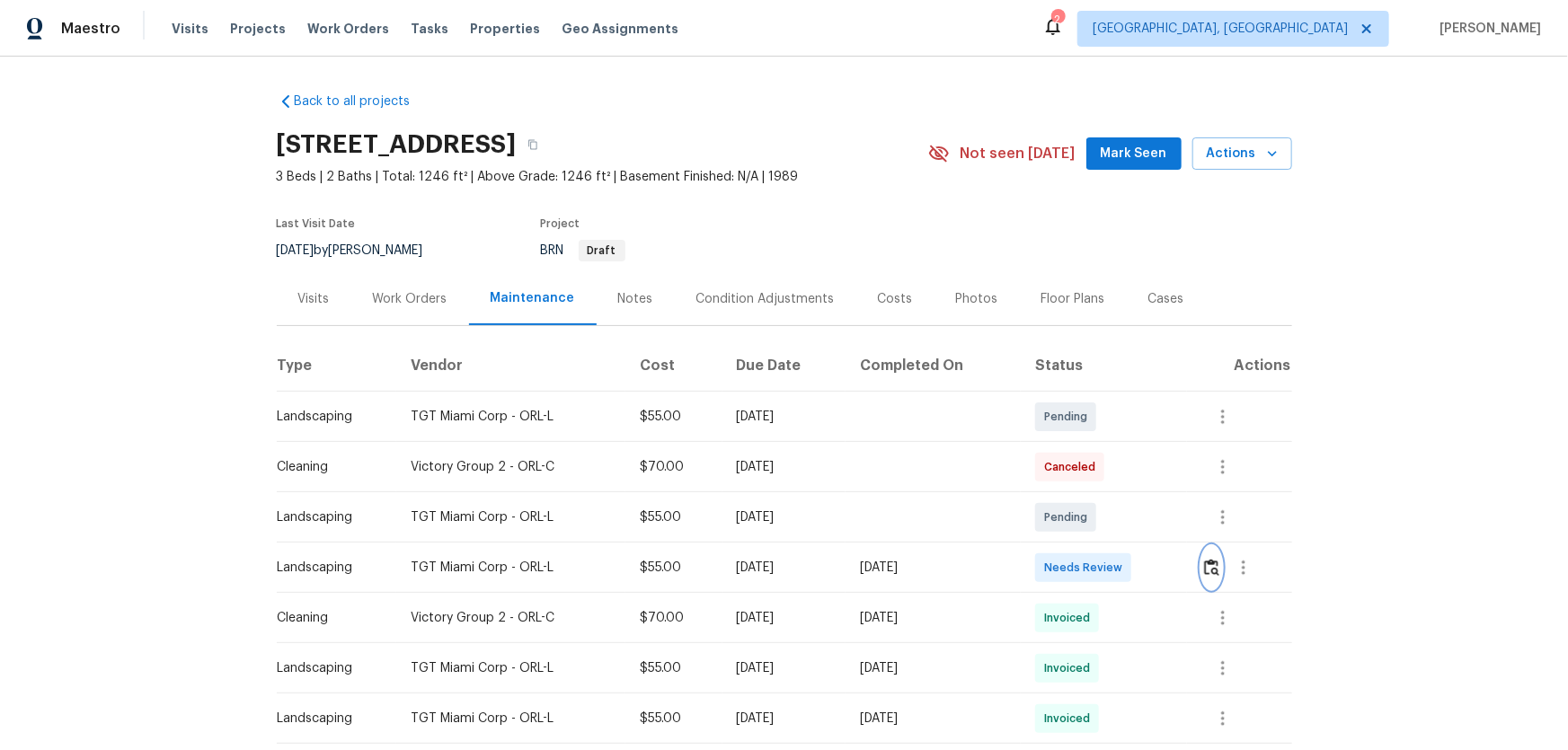
click at [1115, 495] on img "button" at bounding box center [1211, 567] width 15 height 17
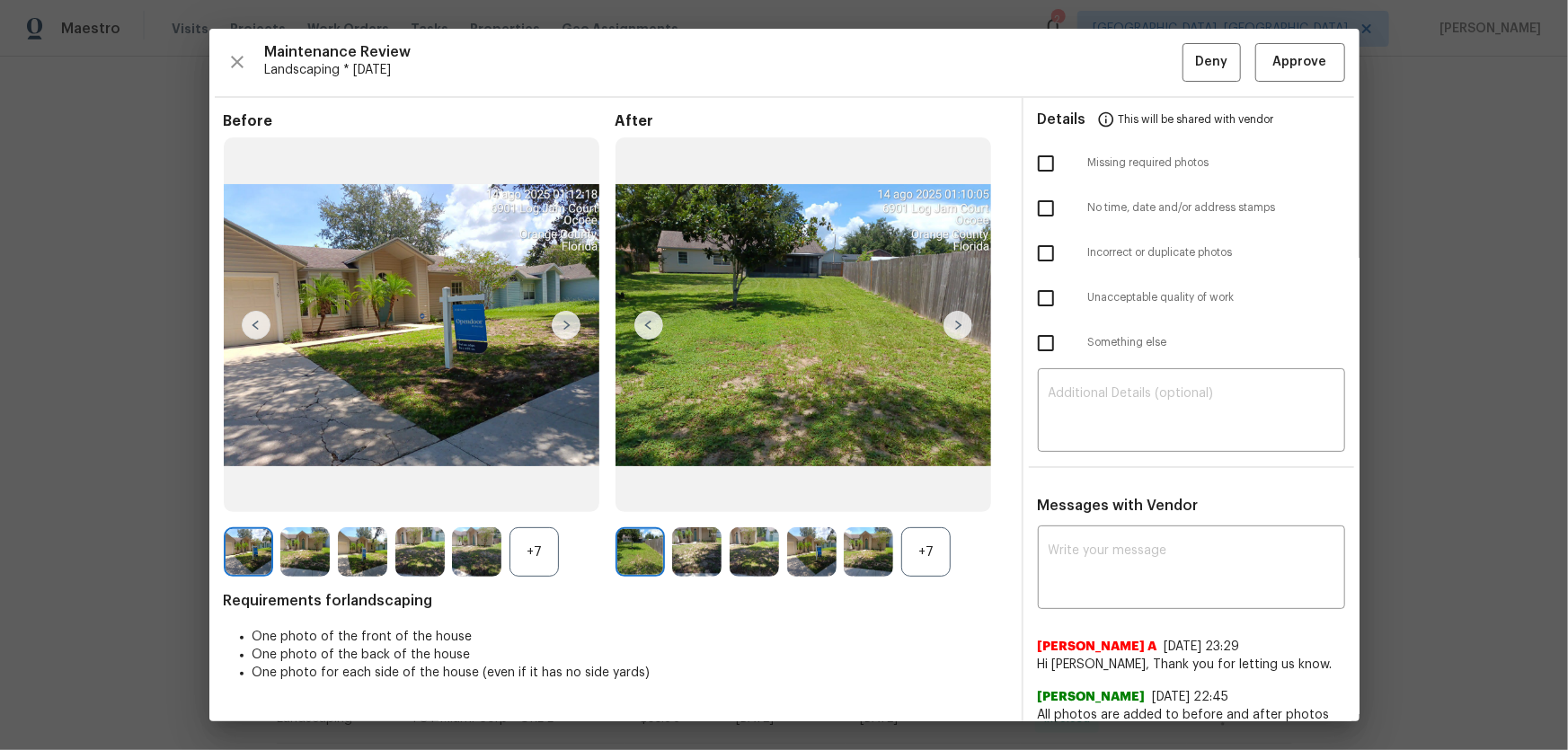
click at [930, 495] on div "+7" at bounding box center [925, 552] width 49 height 49
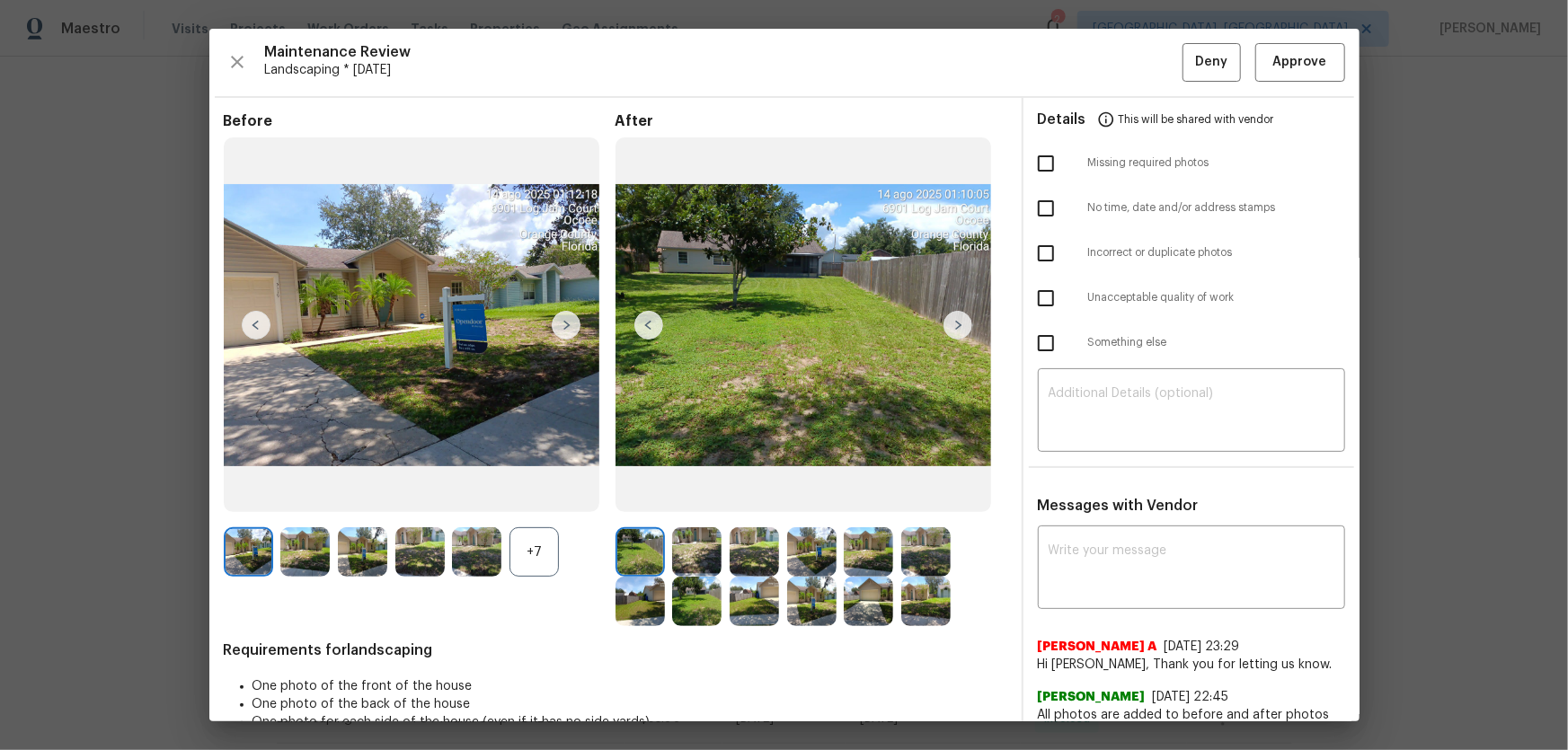
click at [530, 495] on div "+7" at bounding box center [534, 552] width 49 height 49
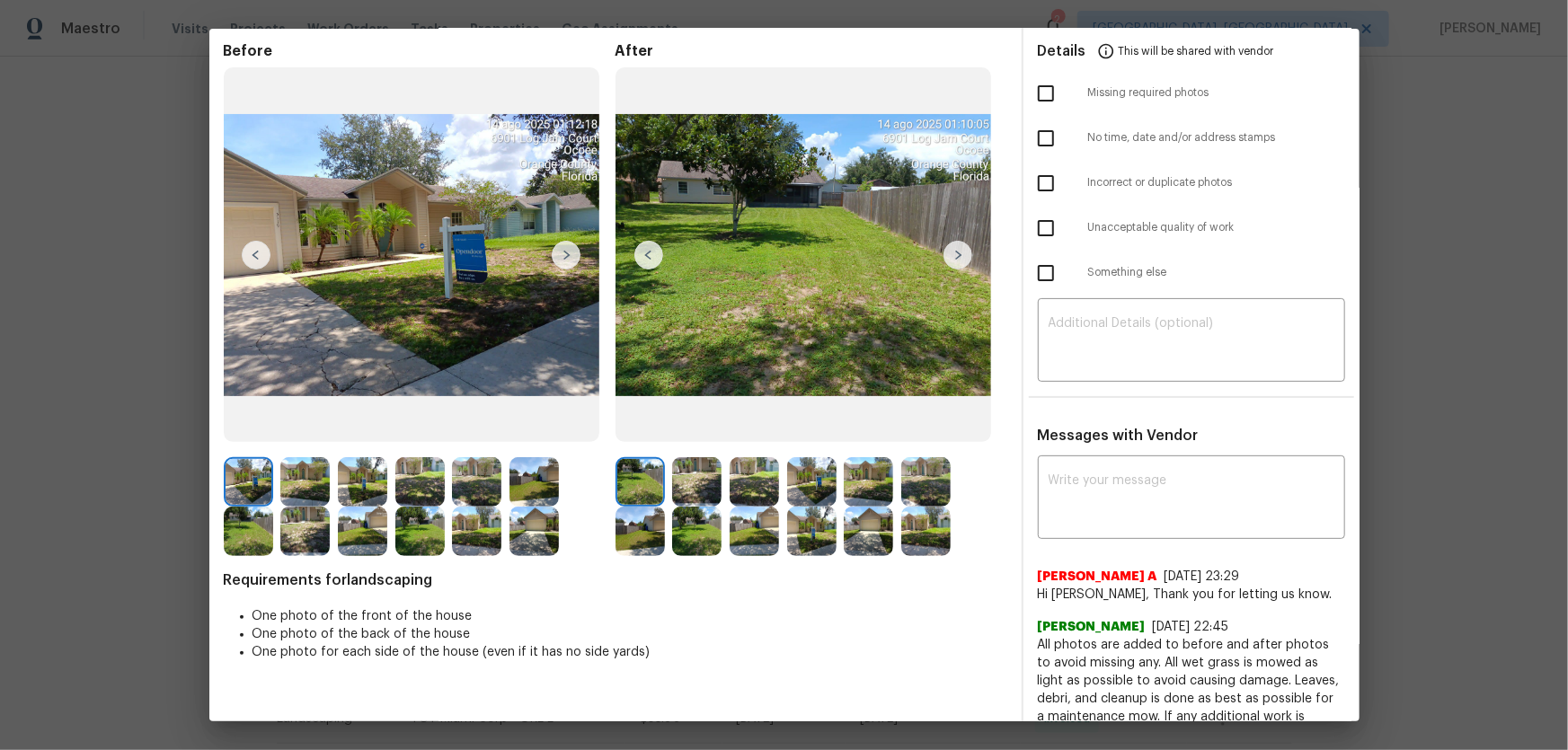
scroll to position [163, 0]
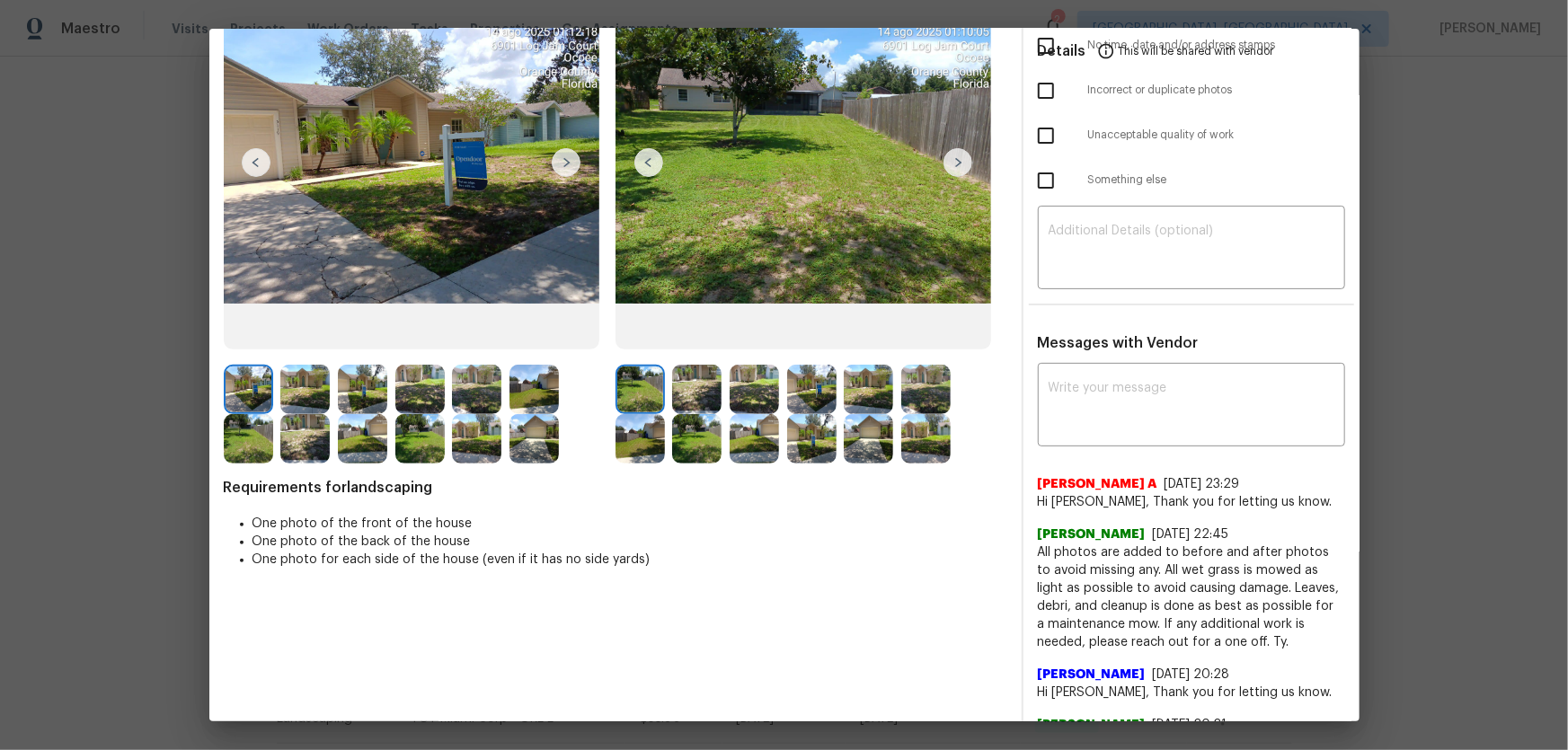
click at [694, 403] on img at bounding box center [696, 389] width 49 height 49
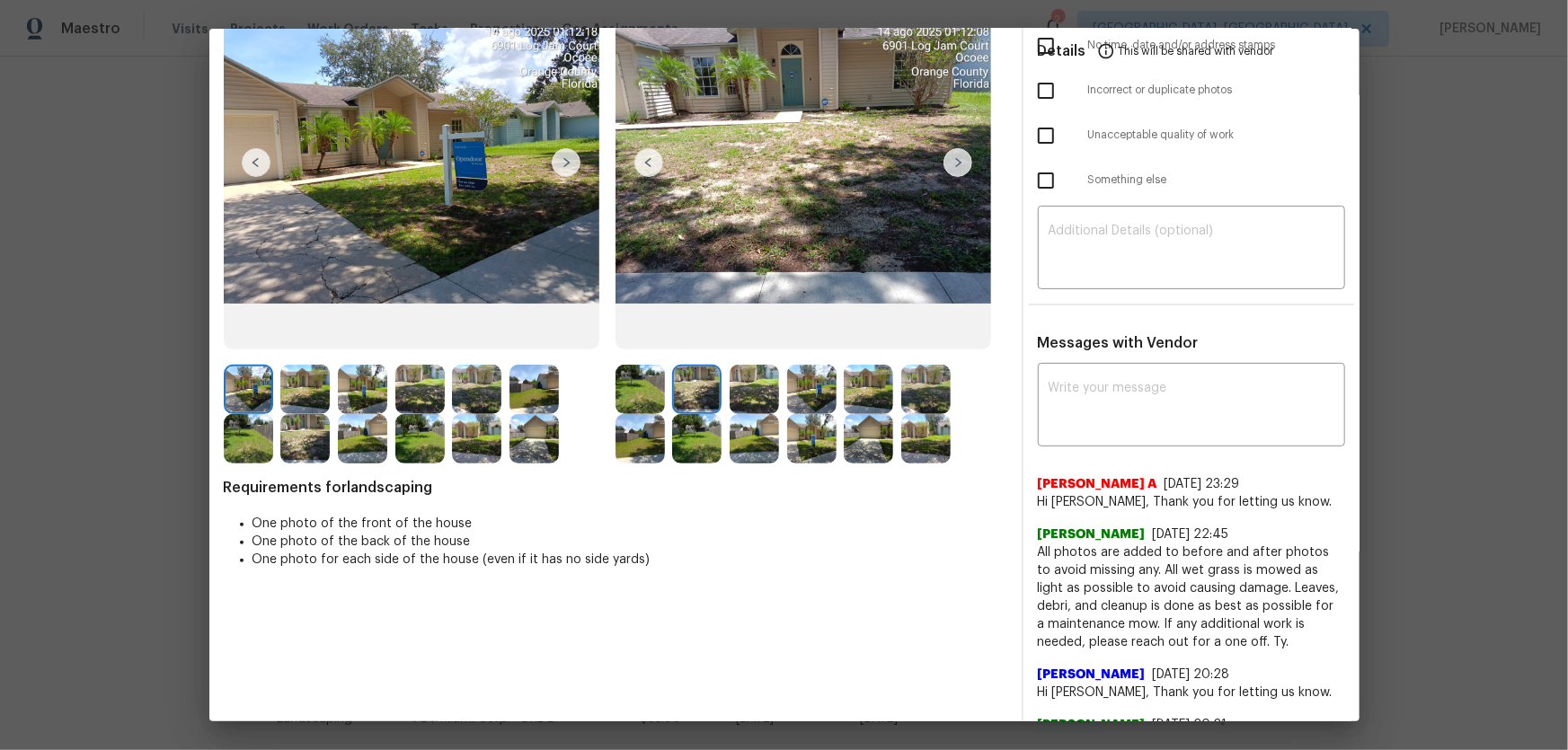
click at [751, 400] on img at bounding box center [754, 389] width 49 height 49
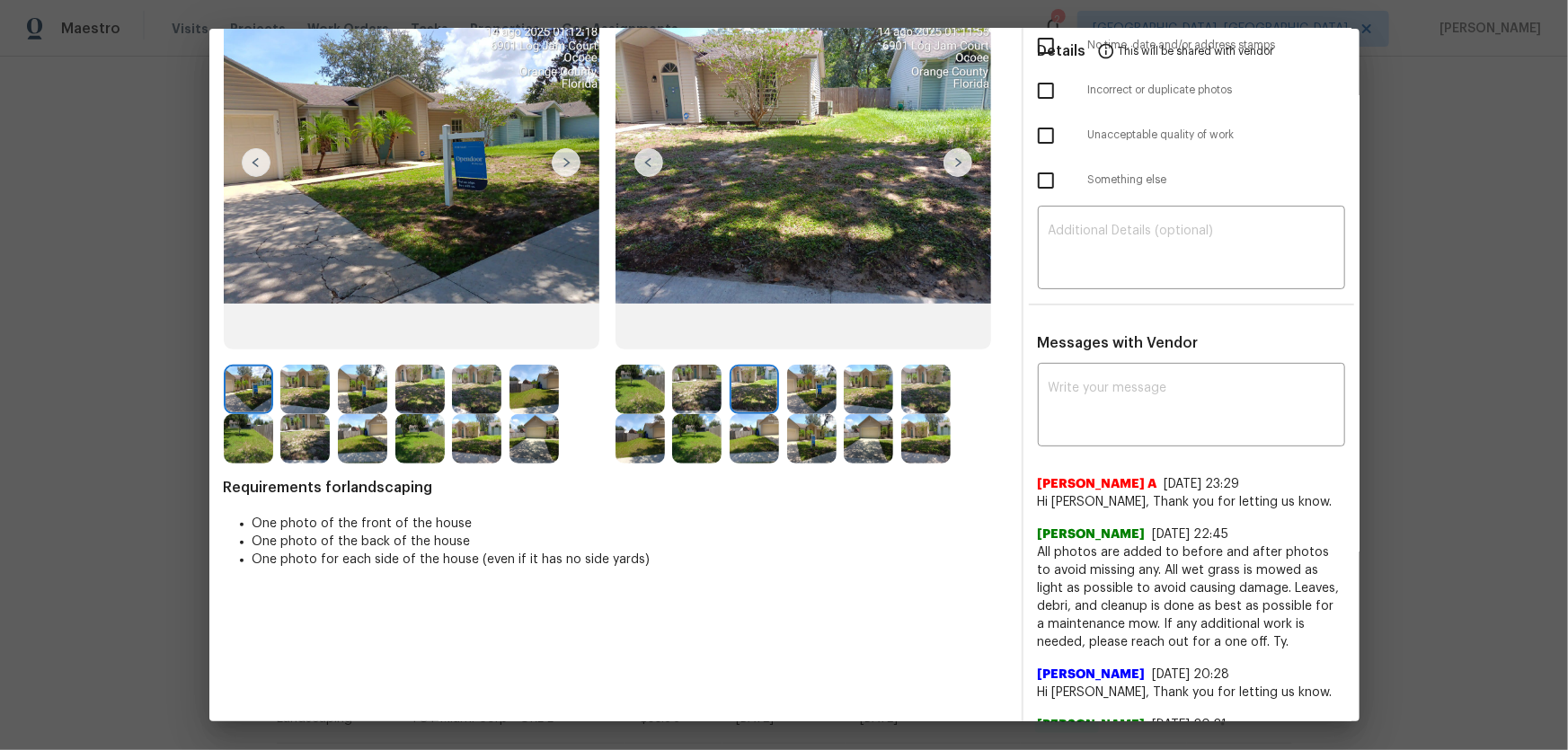
click at [793, 395] on img at bounding box center [811, 389] width 49 height 49
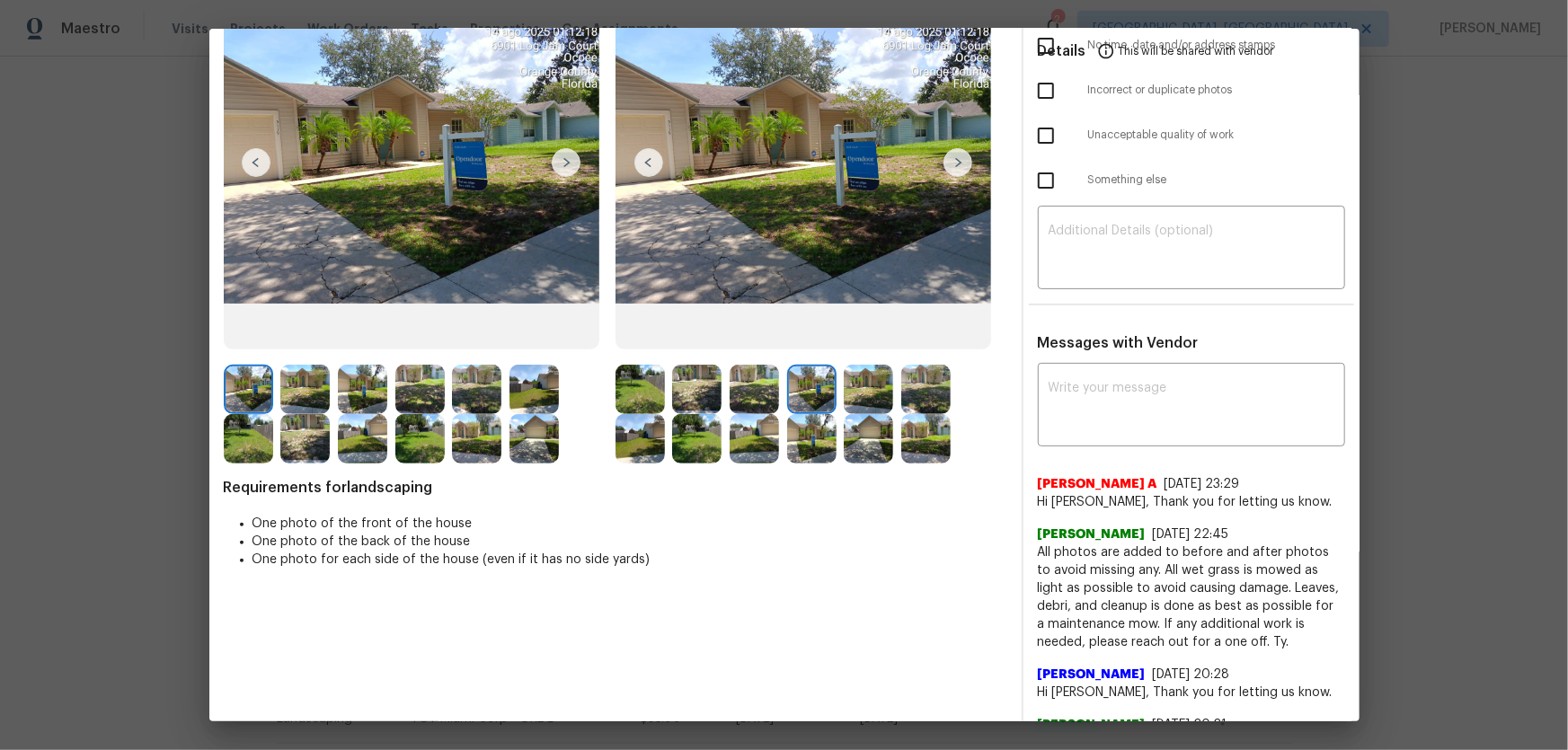
click at [854, 389] on img at bounding box center [868, 389] width 49 height 49
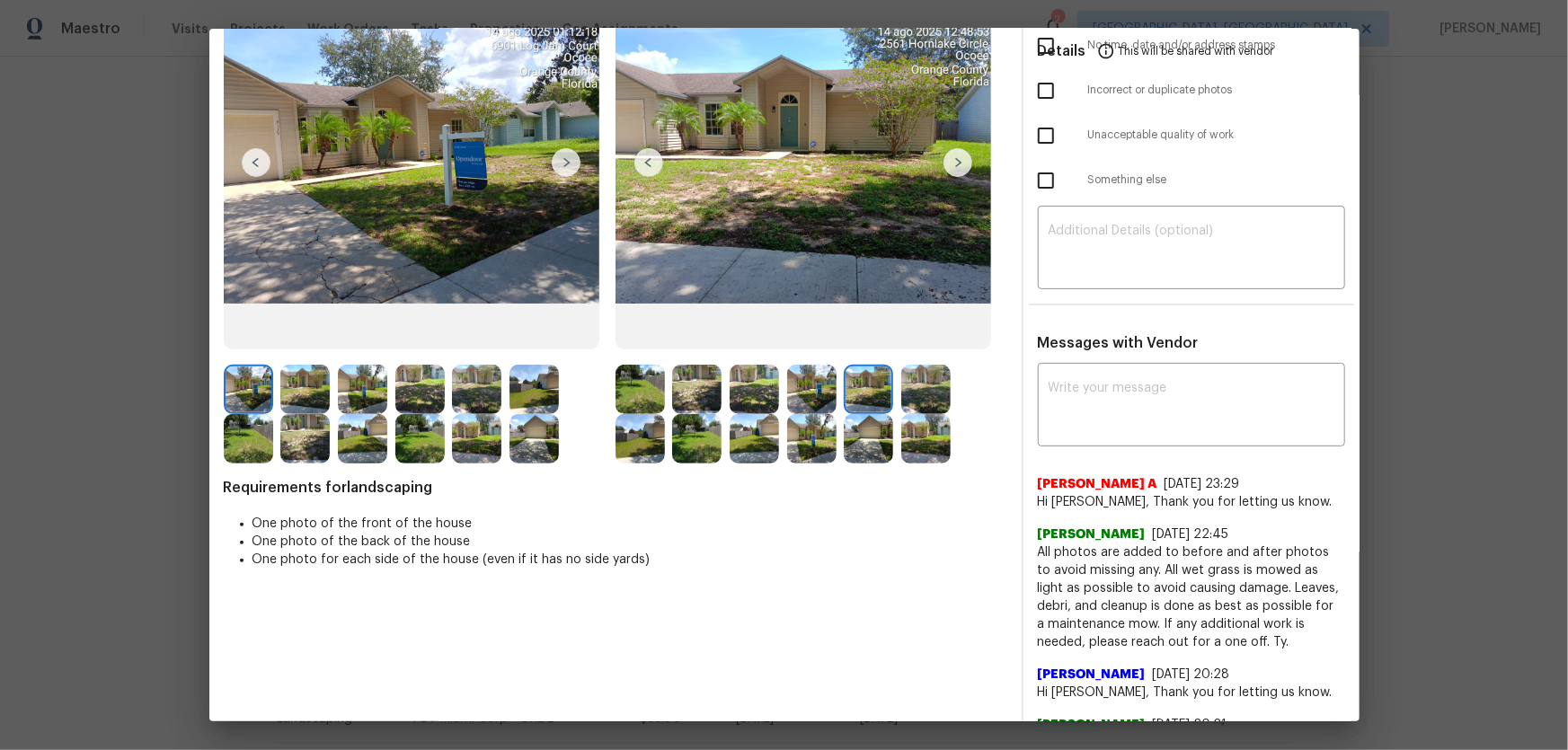
click at [923, 394] on img at bounding box center [925, 389] width 49 height 49
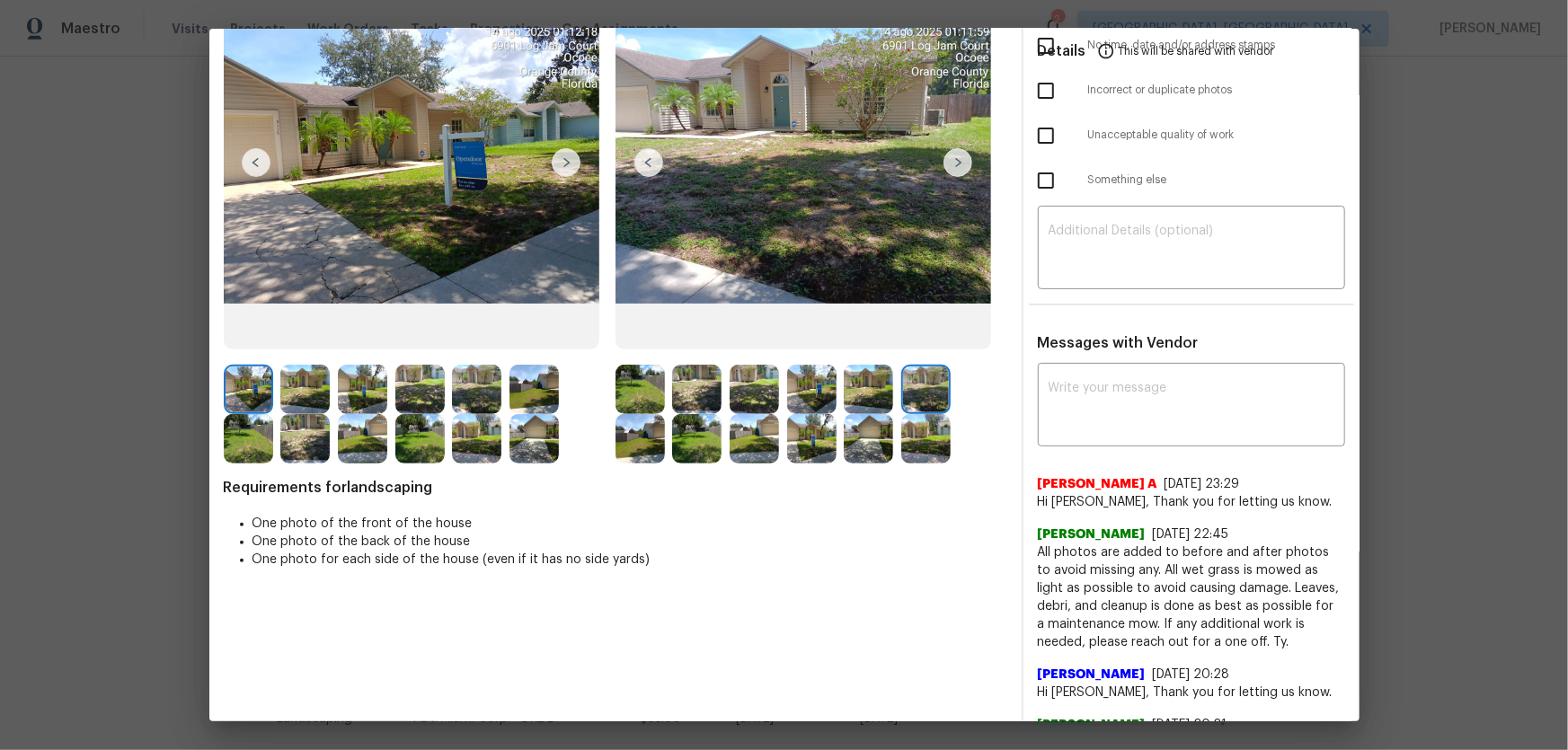
click at [632, 441] on img at bounding box center [640, 438] width 49 height 49
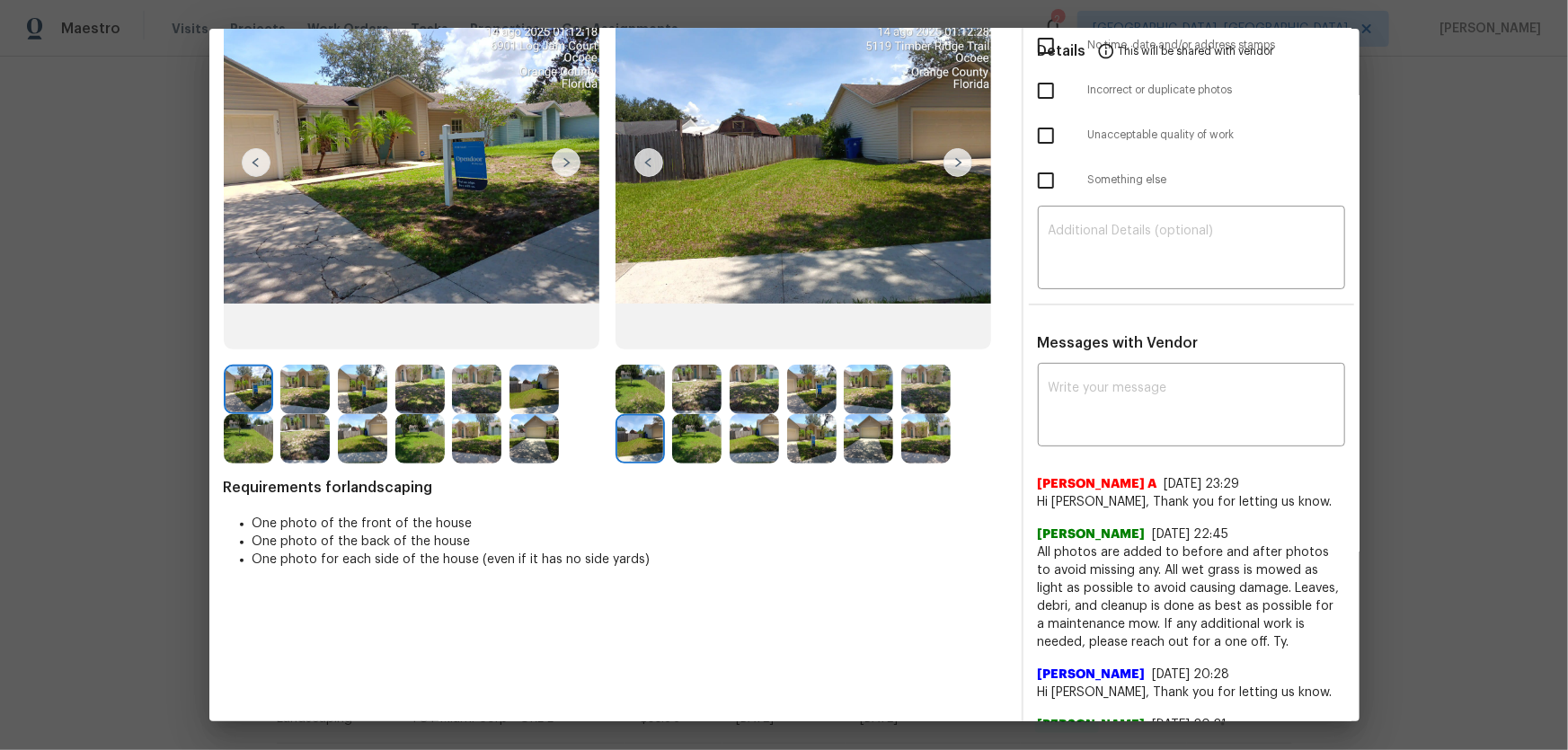
click at [695, 446] on img at bounding box center [696, 438] width 49 height 49
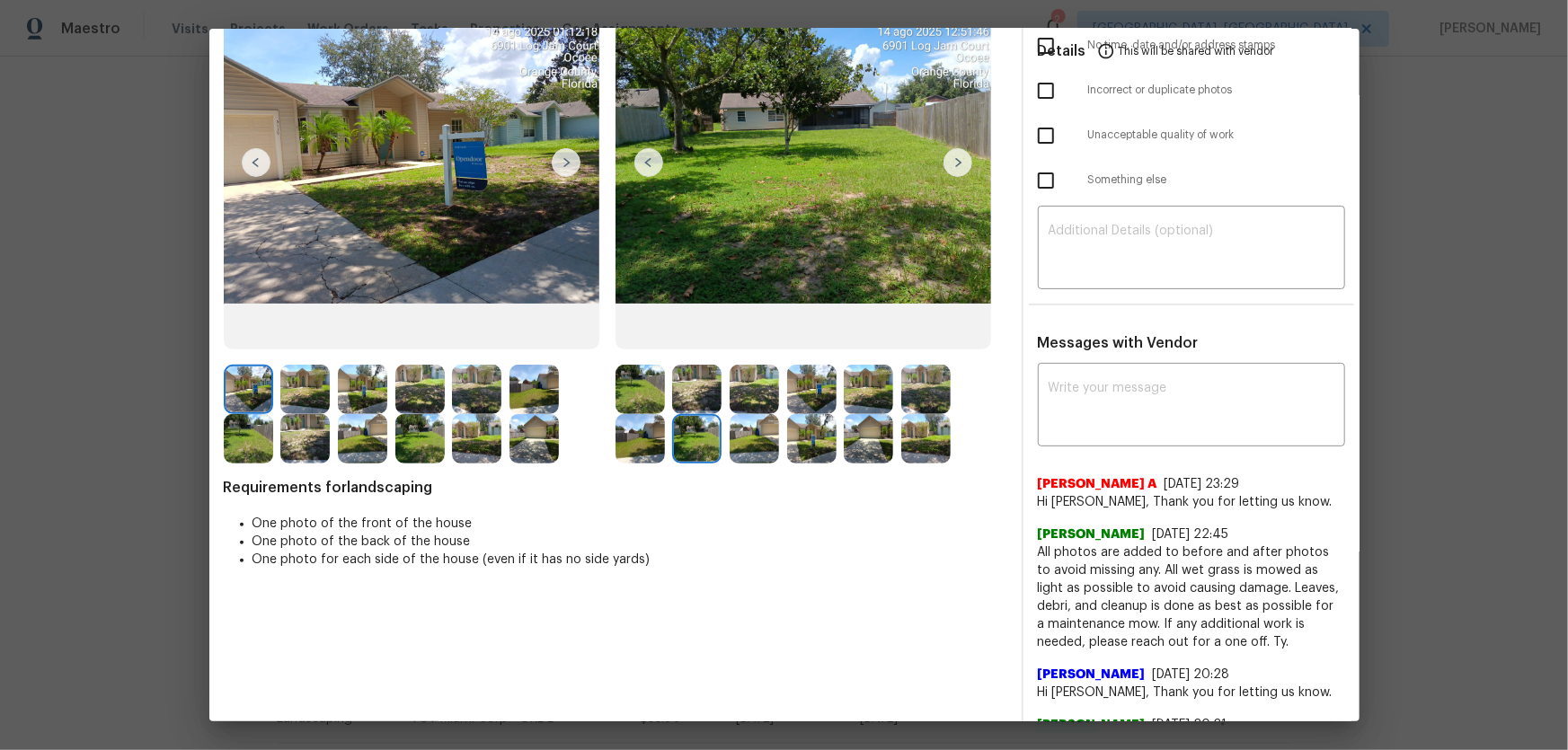
click at [741, 448] on img at bounding box center [754, 438] width 49 height 49
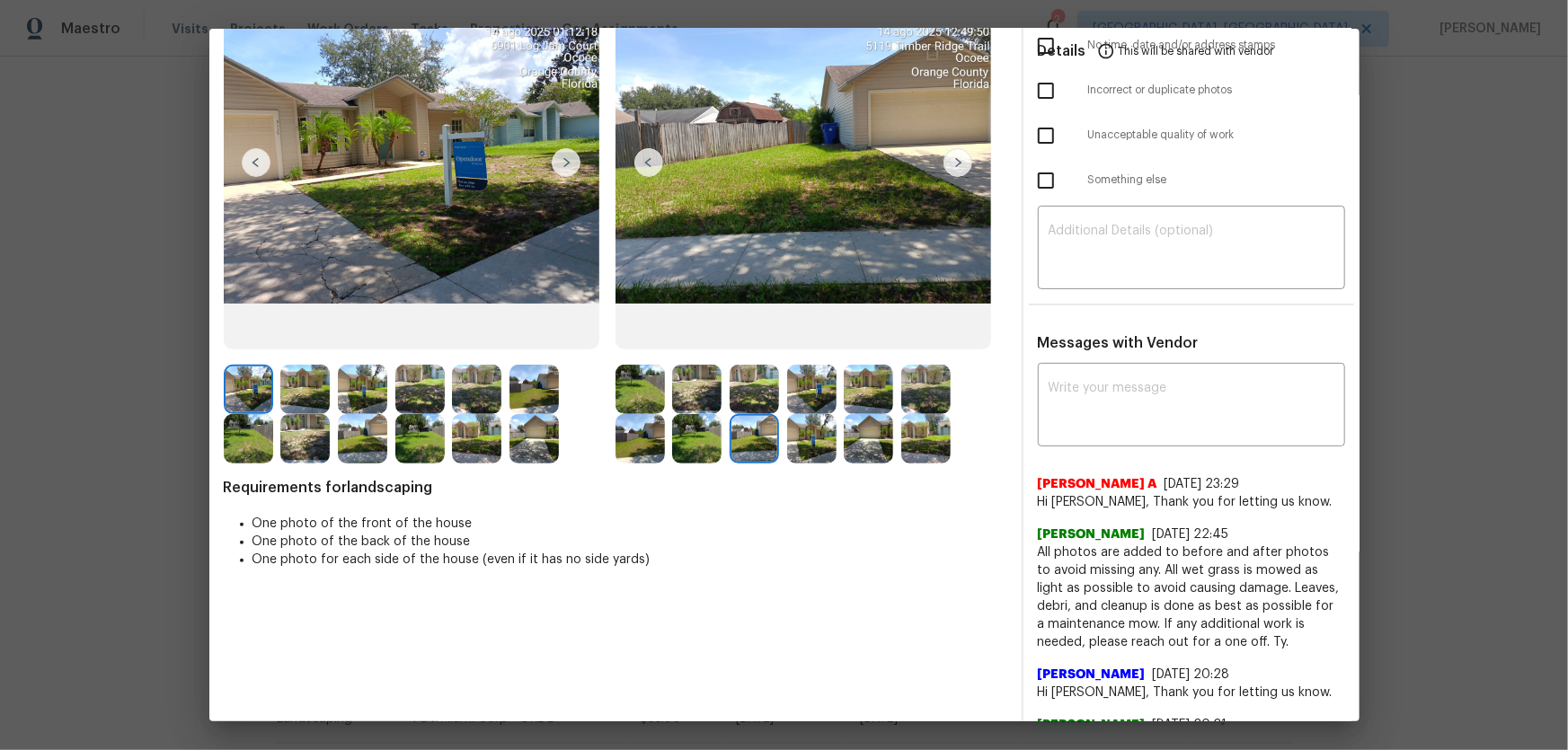
click at [795, 448] on img at bounding box center [811, 438] width 49 height 49
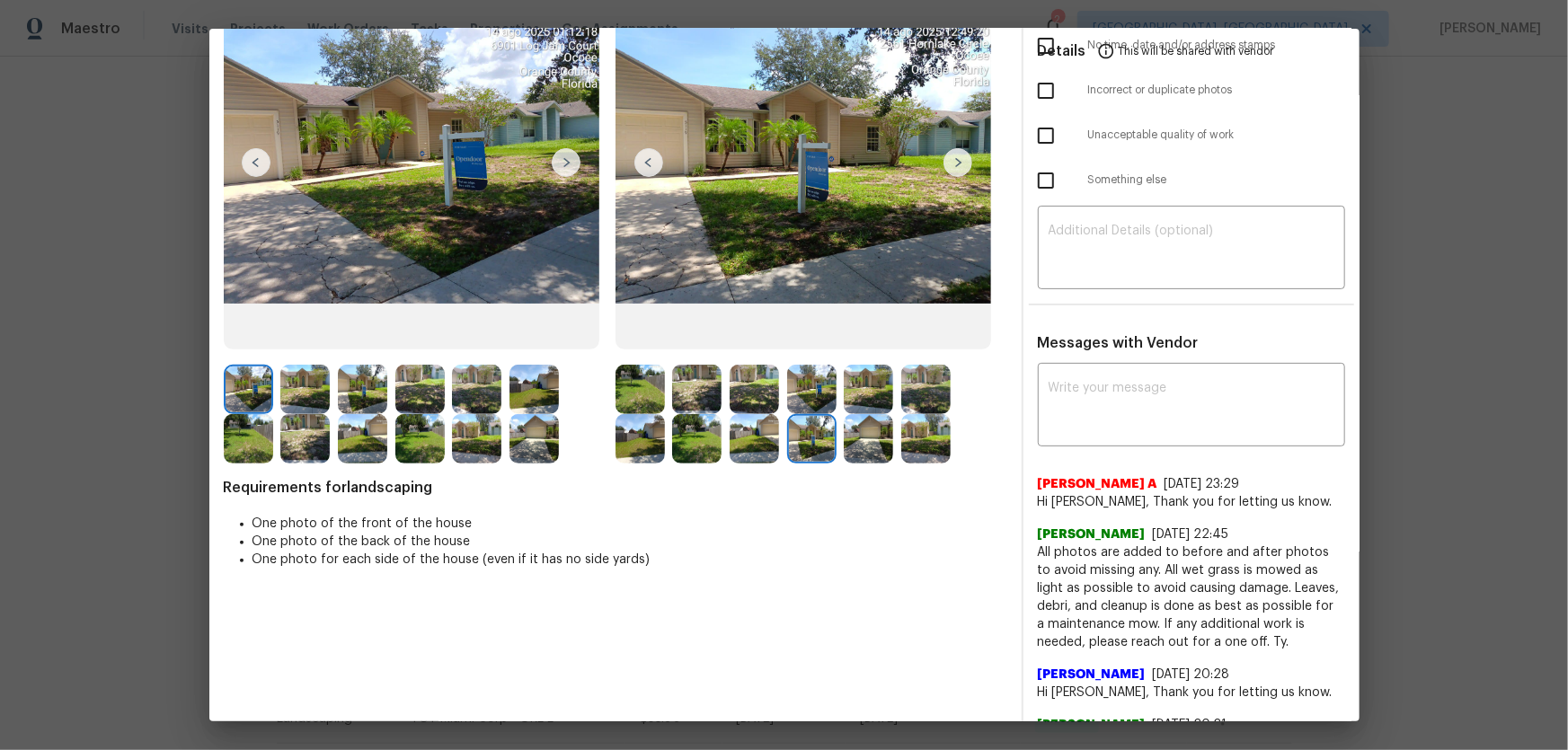
click at [871, 448] on img at bounding box center [868, 438] width 49 height 49
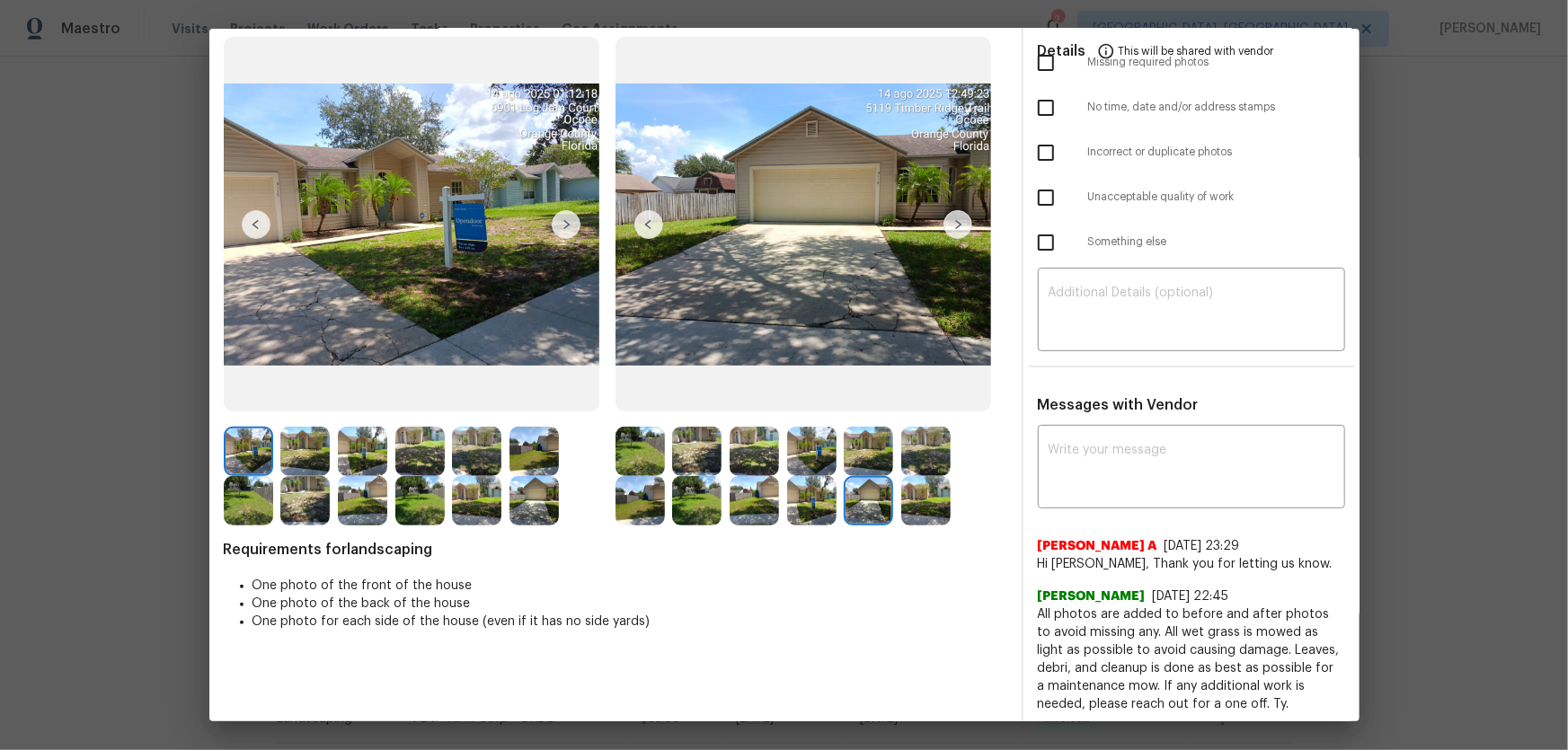
scroll to position [0, 0]
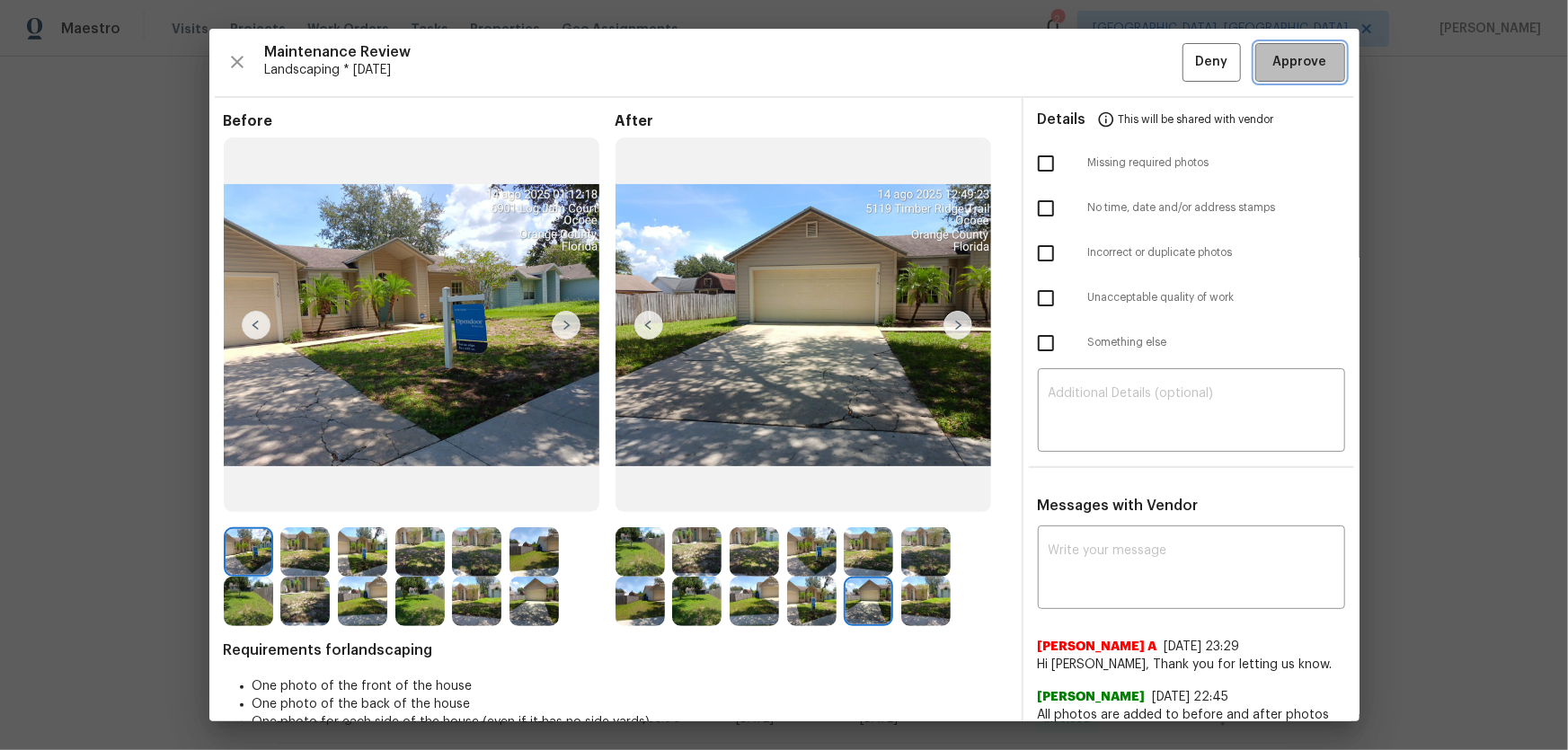
click at [1115, 48] on button "Approve" at bounding box center [1299, 62] width 90 height 39
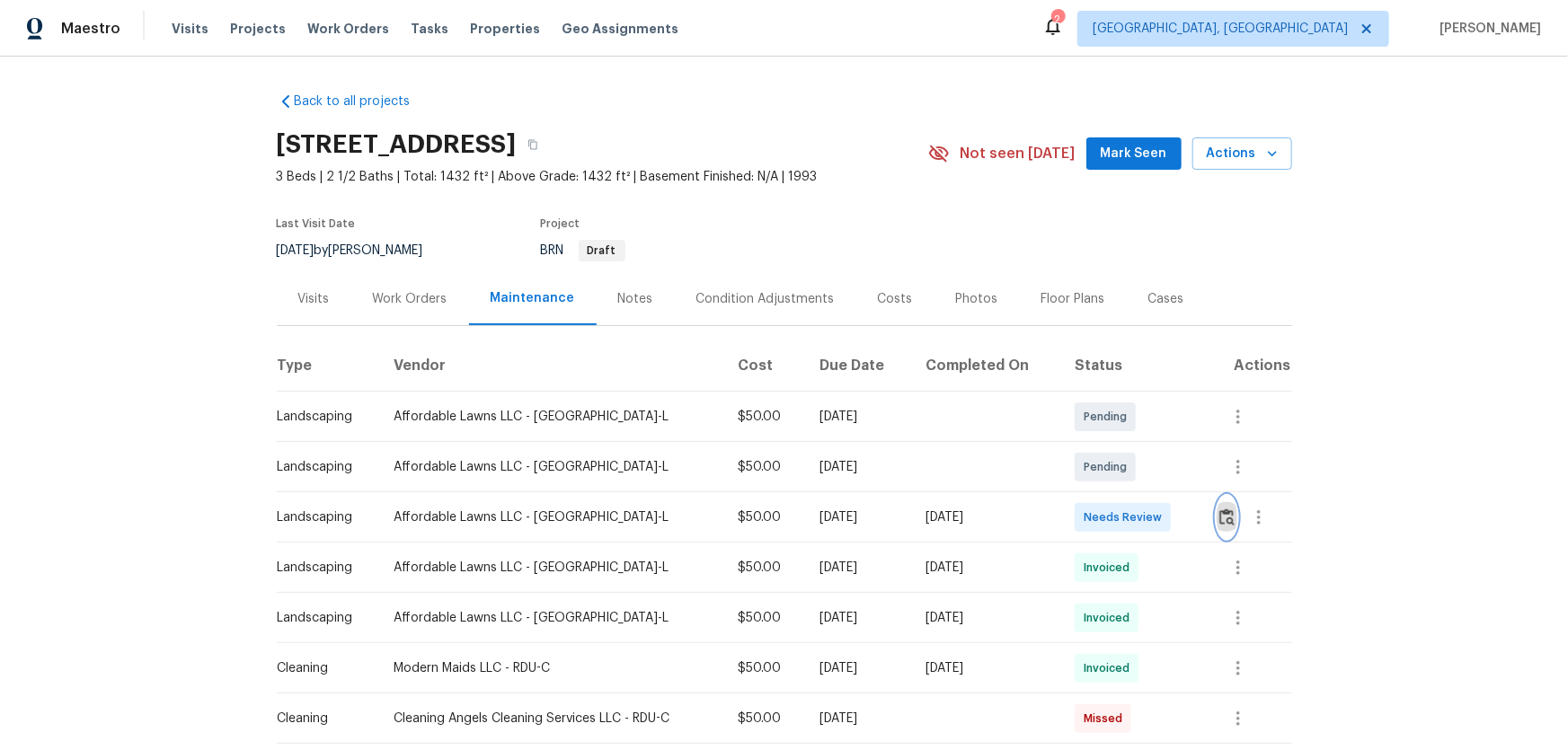
click at [1115, 495] on img "button" at bounding box center [1227, 517] width 15 height 17
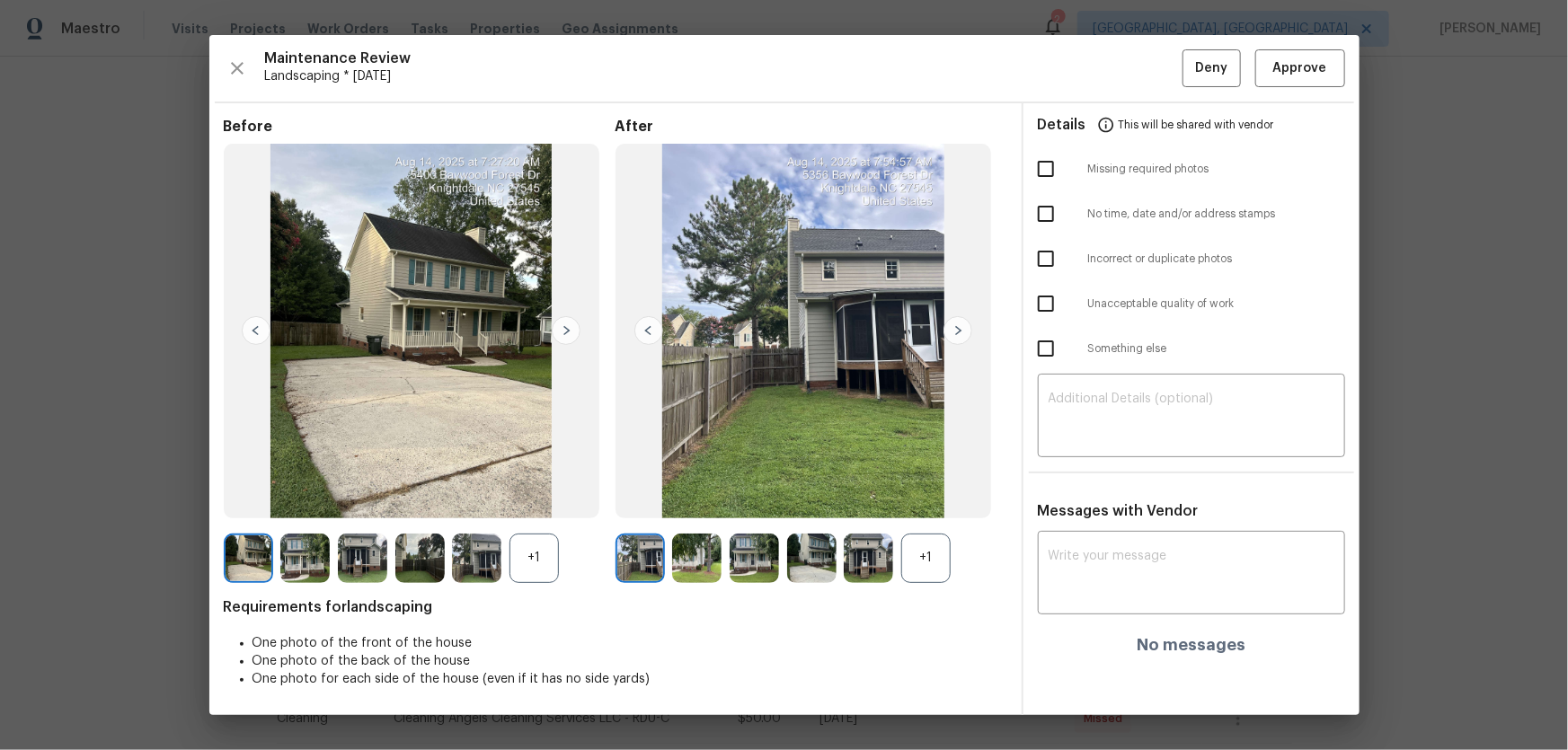
click at [934, 495] on div "+1" at bounding box center [925, 558] width 49 height 49
click at [554, 495] on div "+1" at bounding box center [534, 558] width 49 height 49
click at [718, 495] on img at bounding box center [696, 558] width 49 height 49
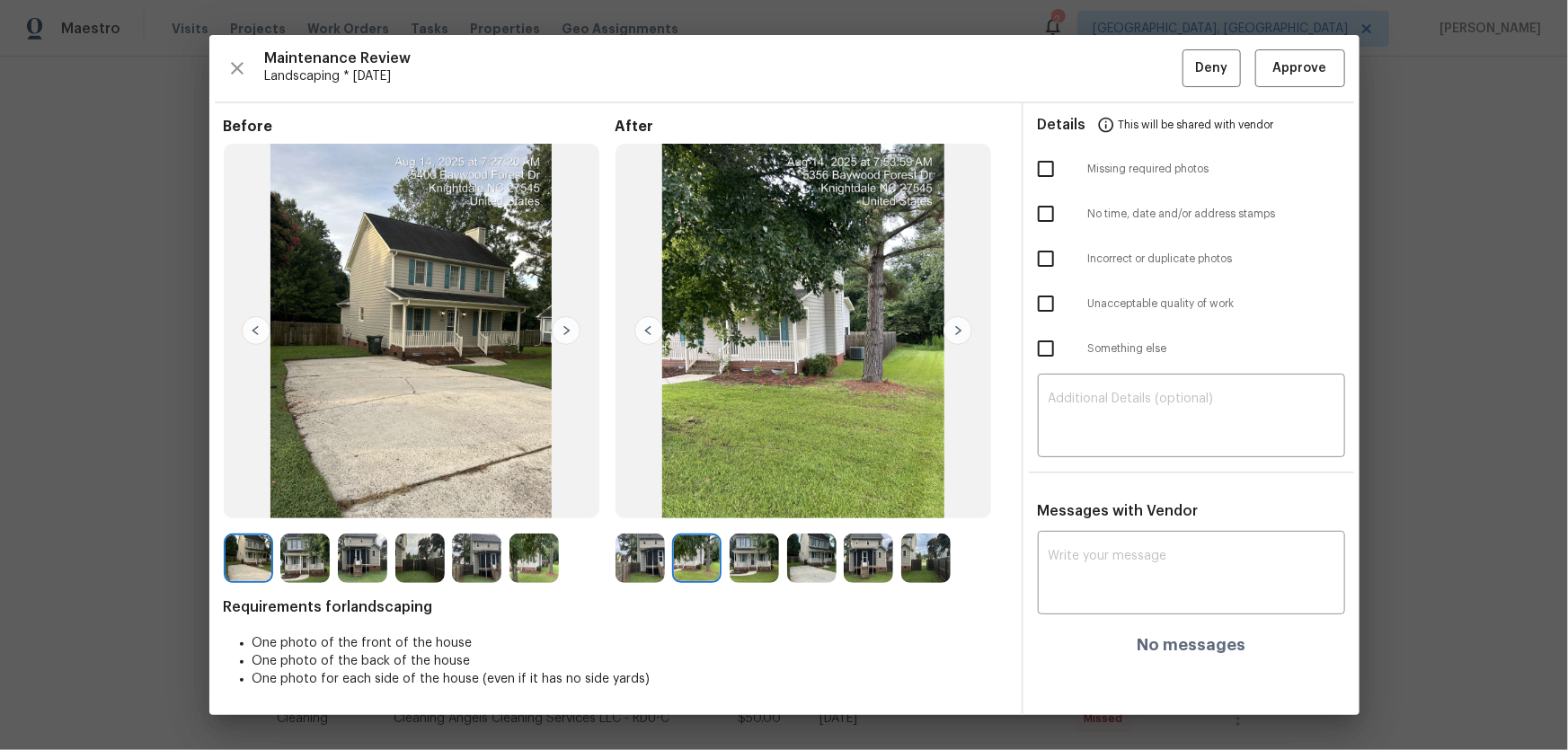
click at [766, 495] on img at bounding box center [754, 558] width 49 height 49
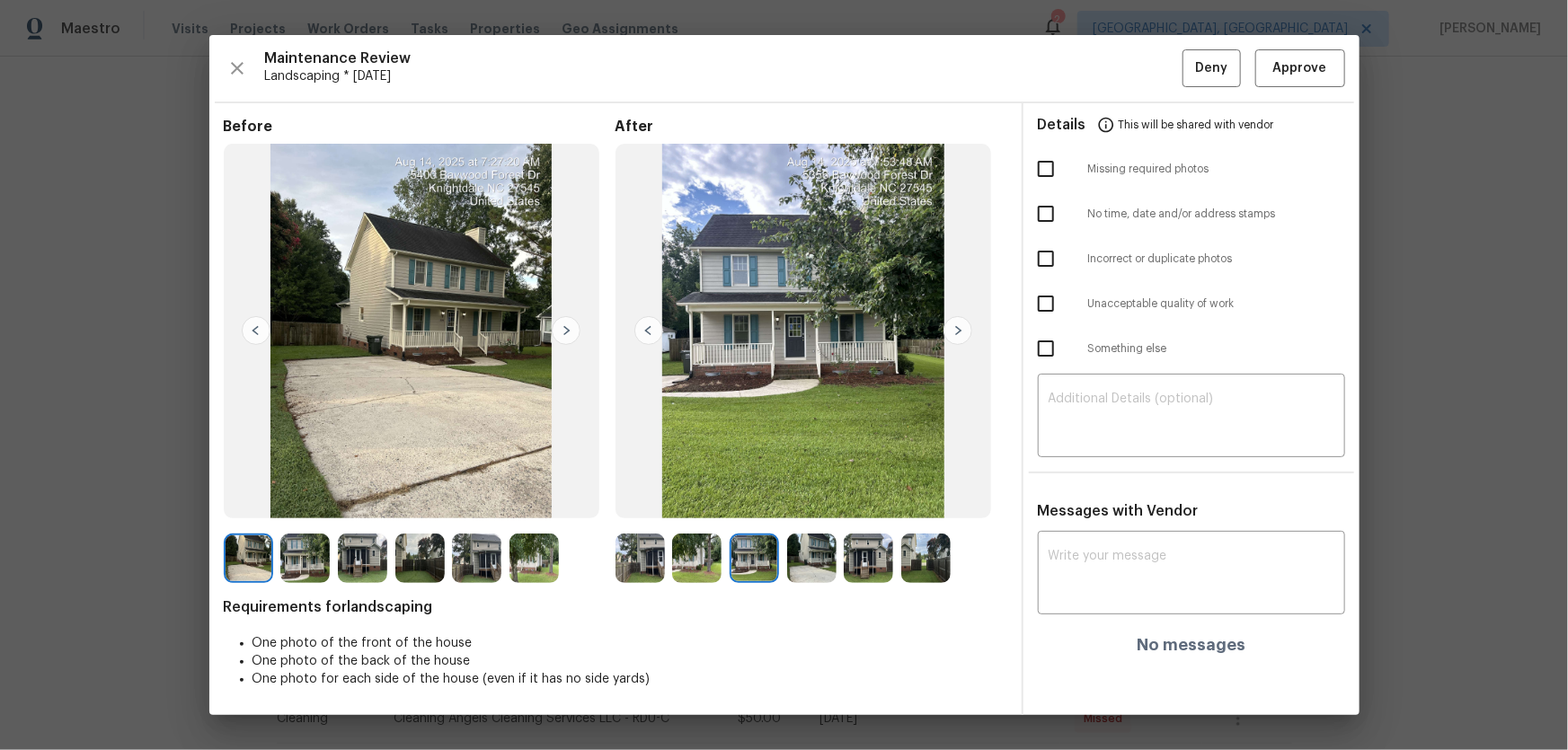
click at [797, 495] on img at bounding box center [811, 558] width 49 height 49
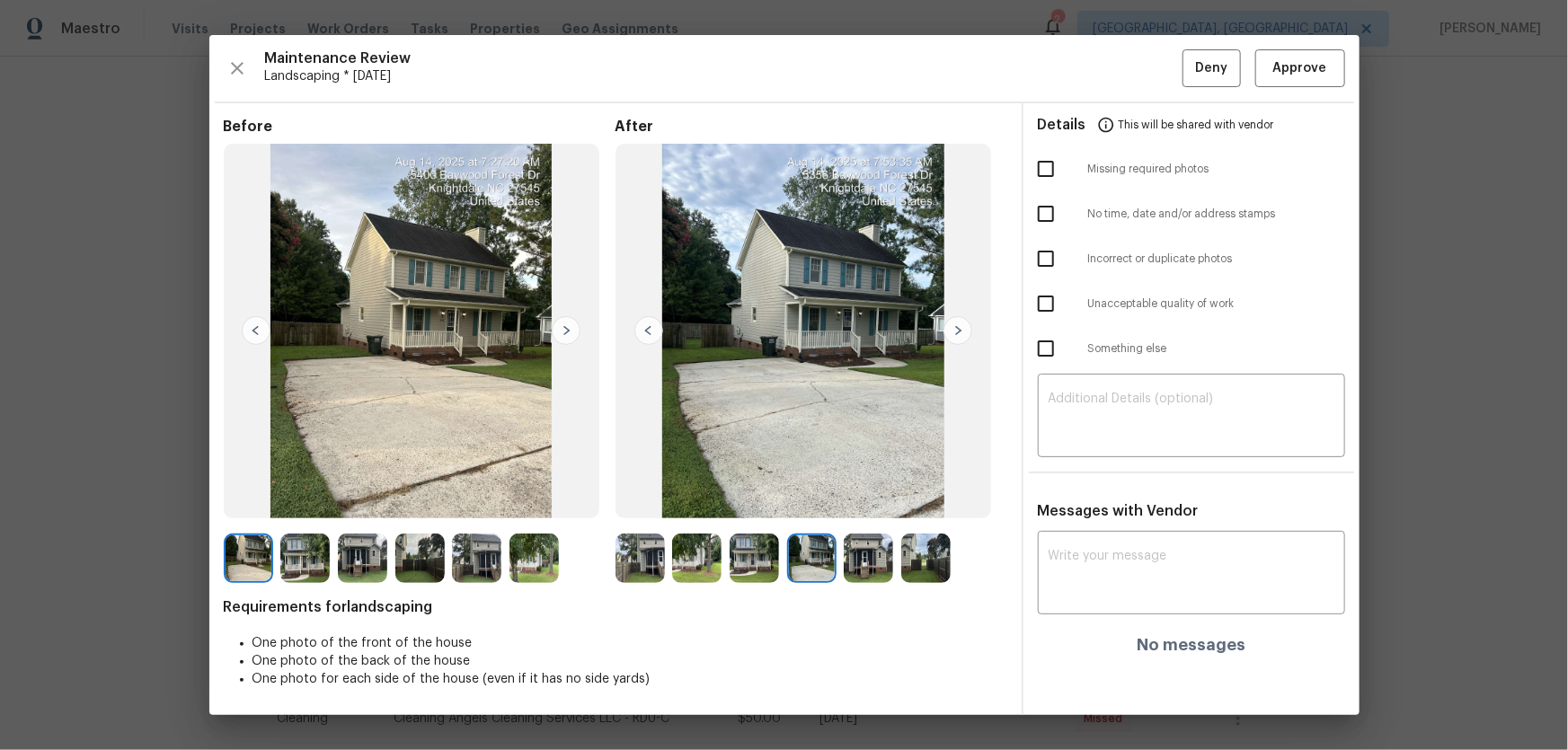
click at [866, 495] on img at bounding box center [868, 558] width 49 height 49
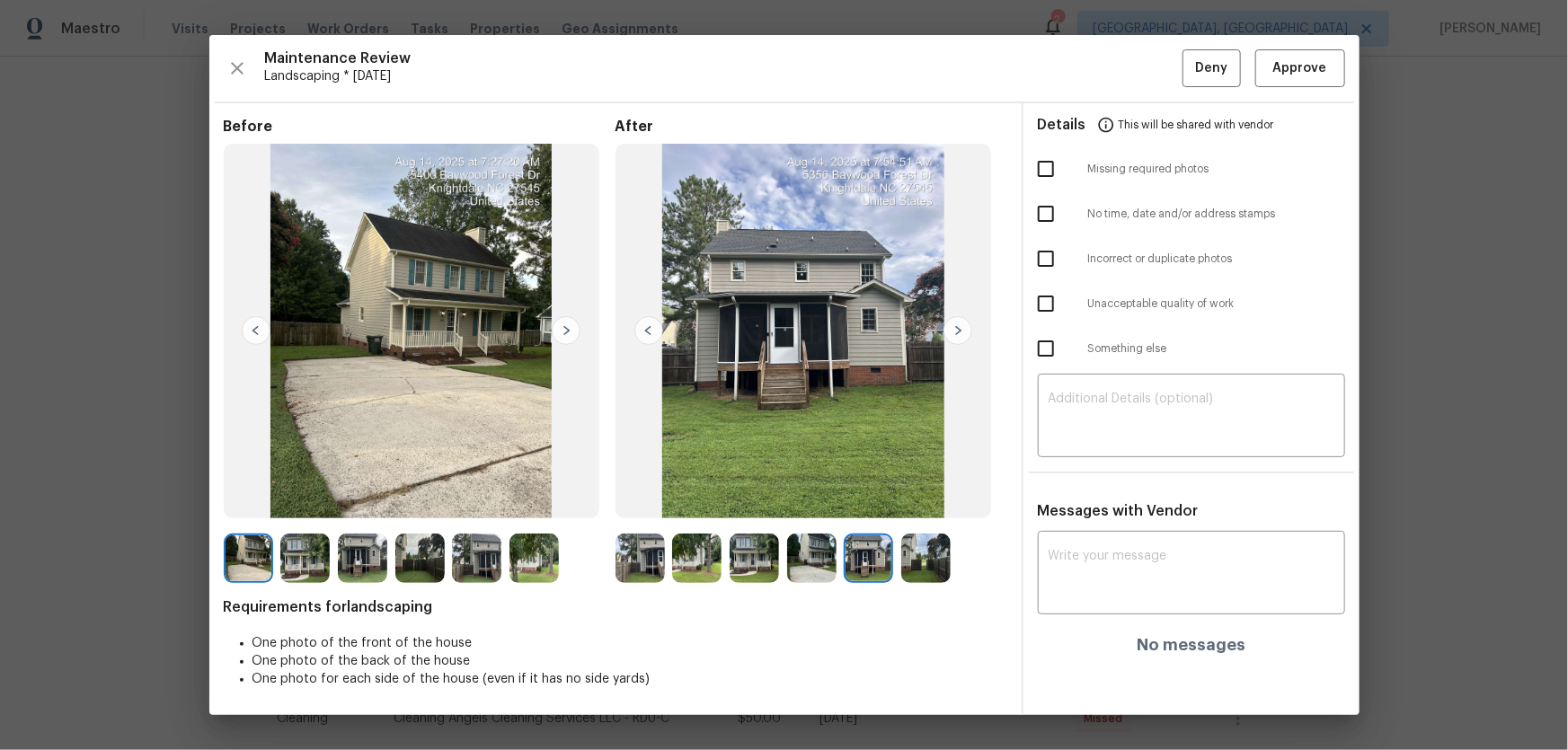
click at [916, 495] on img at bounding box center [925, 558] width 49 height 49
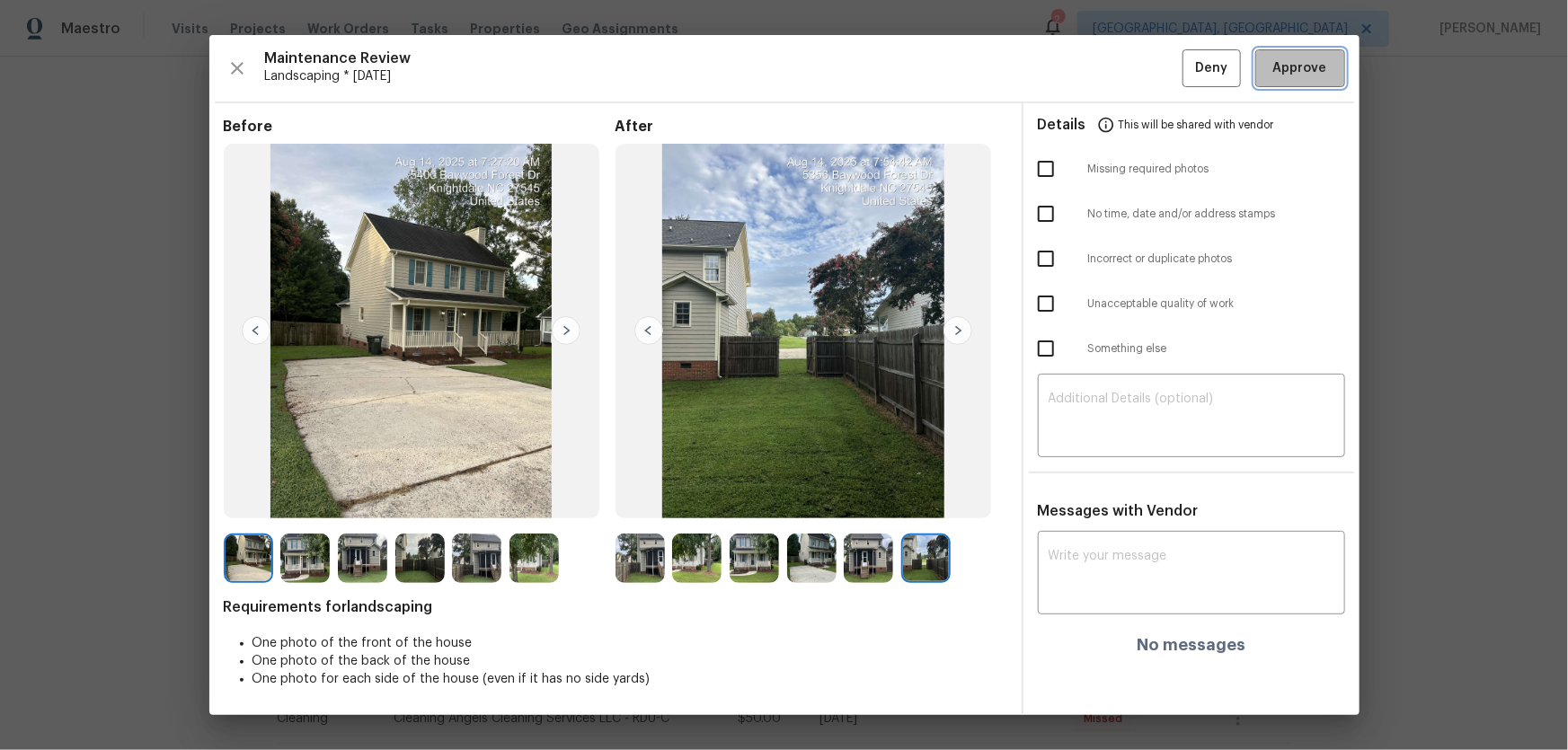
click at [1115, 70] on span "Approve" at bounding box center [1299, 69] width 54 height 23
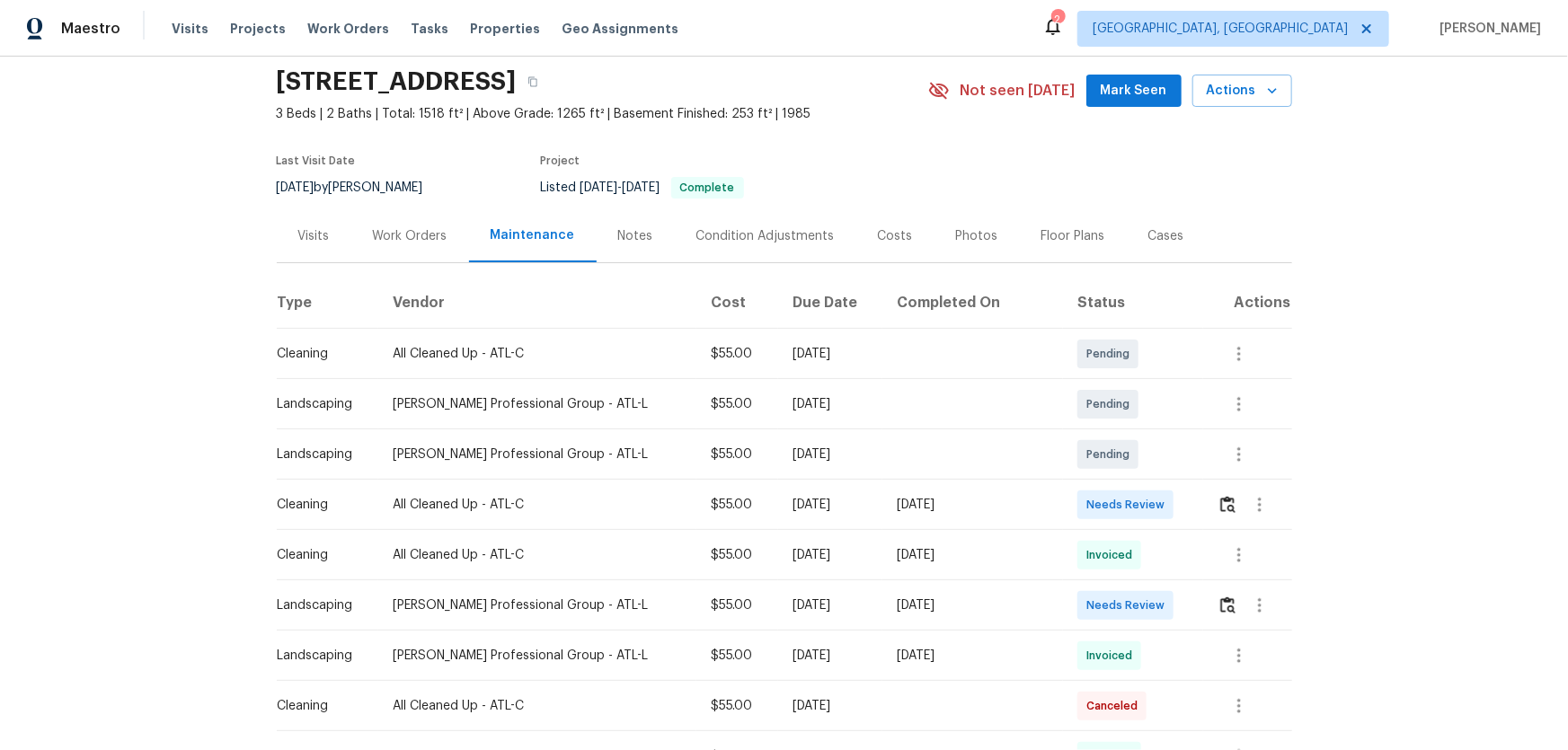
scroll to position [81, 0]
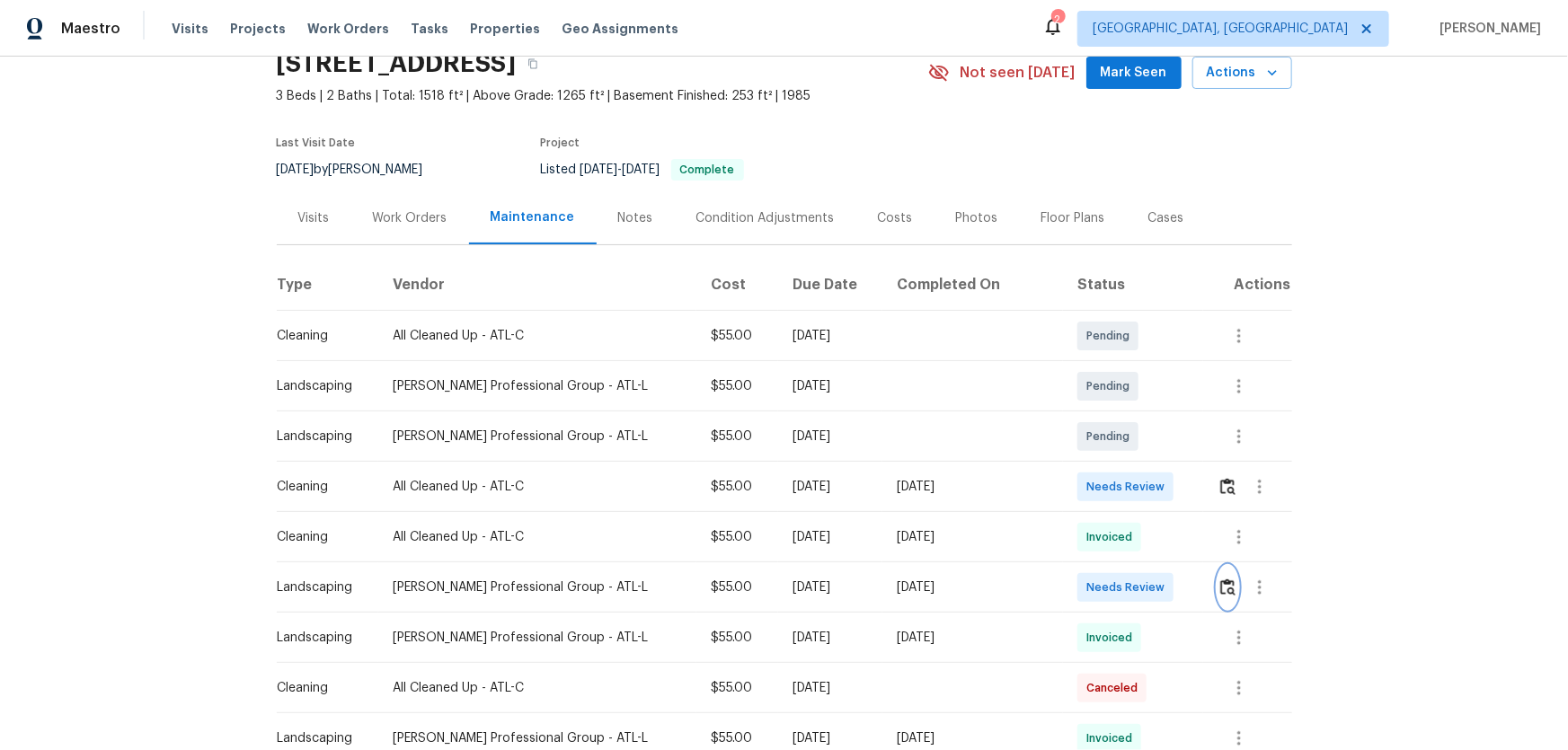
click at [1115, 495] on img "button" at bounding box center [1228, 587] width 15 height 17
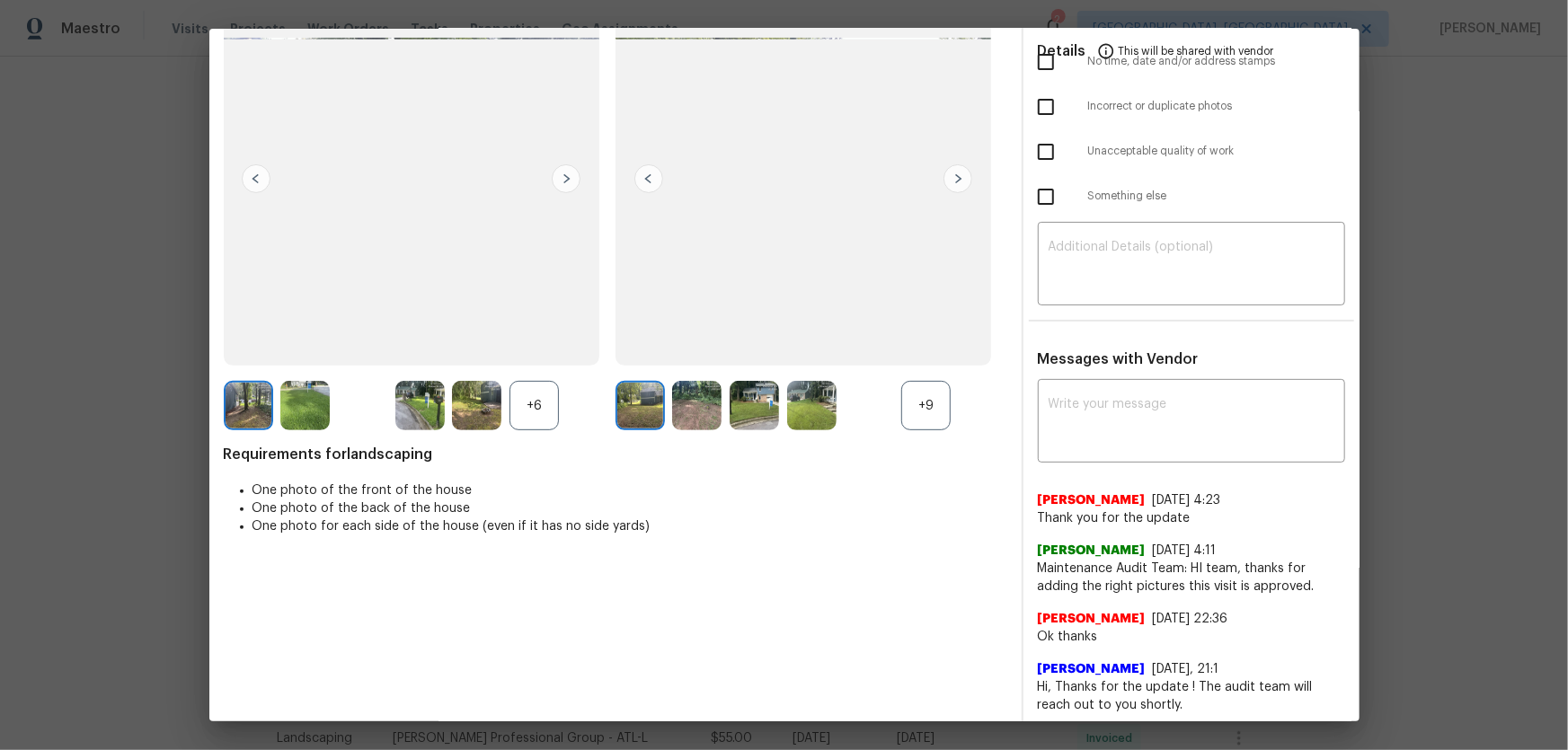
scroll to position [163, 0]
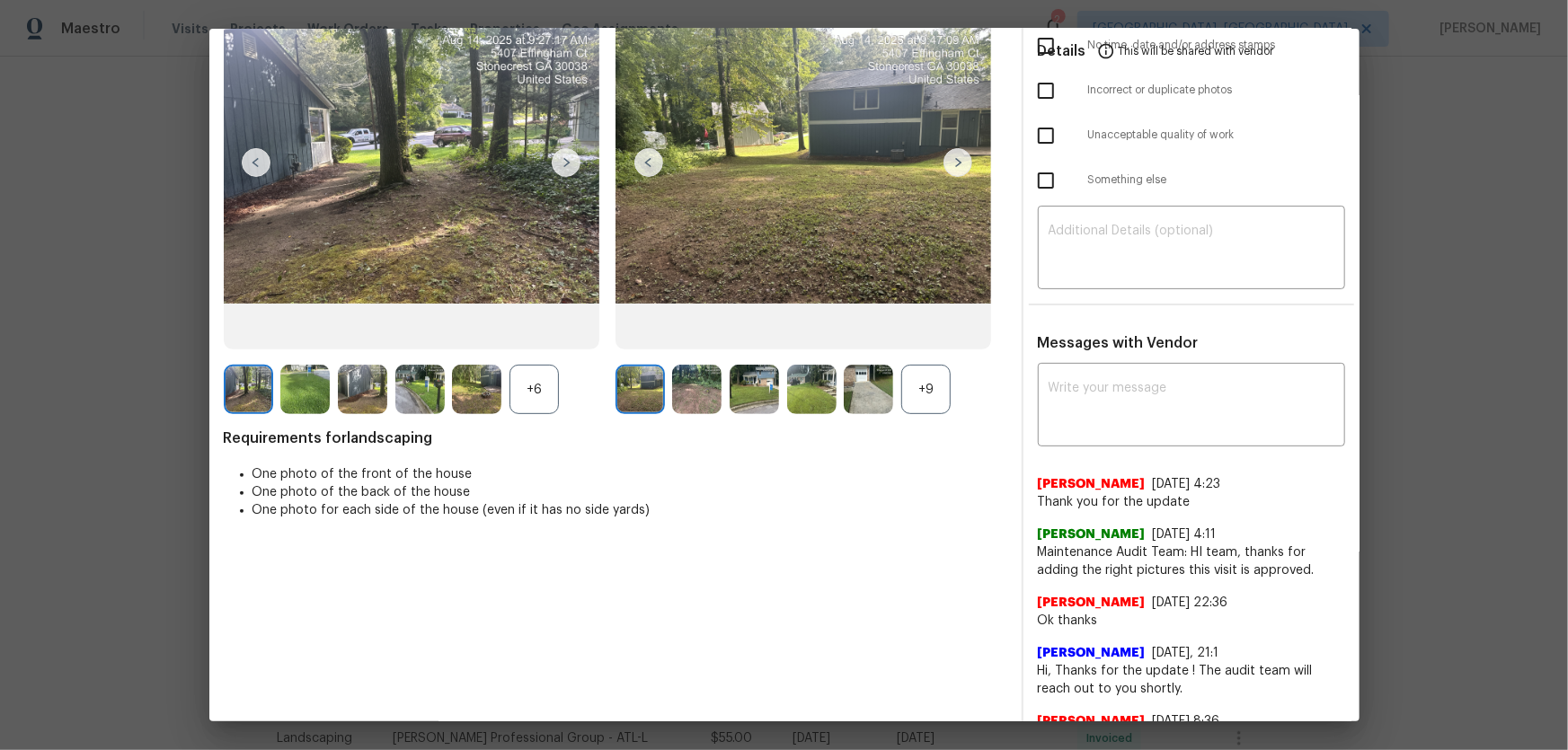
click at [906, 399] on div "+9" at bounding box center [925, 389] width 49 height 49
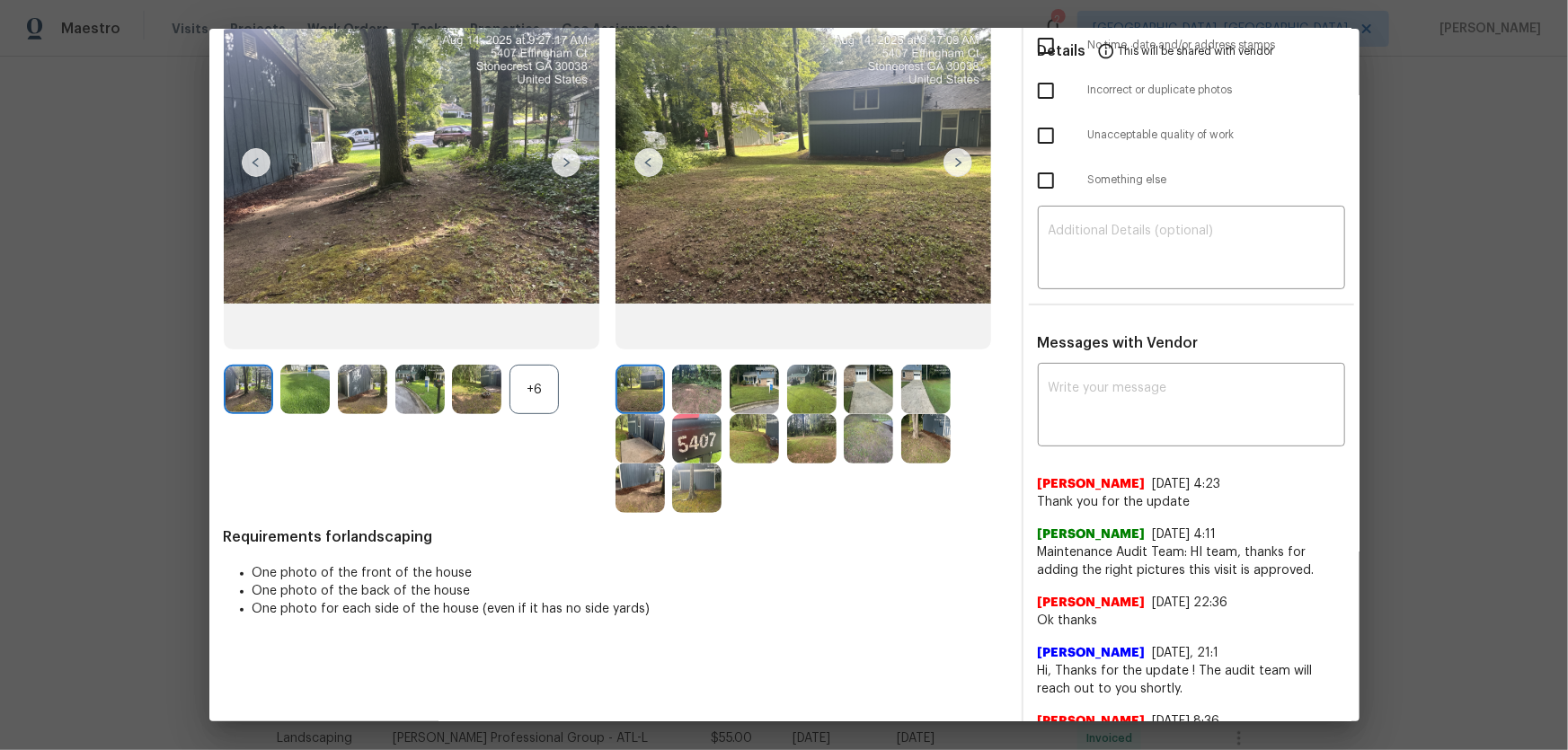
click at [530, 375] on div "+6" at bounding box center [534, 389] width 49 height 49
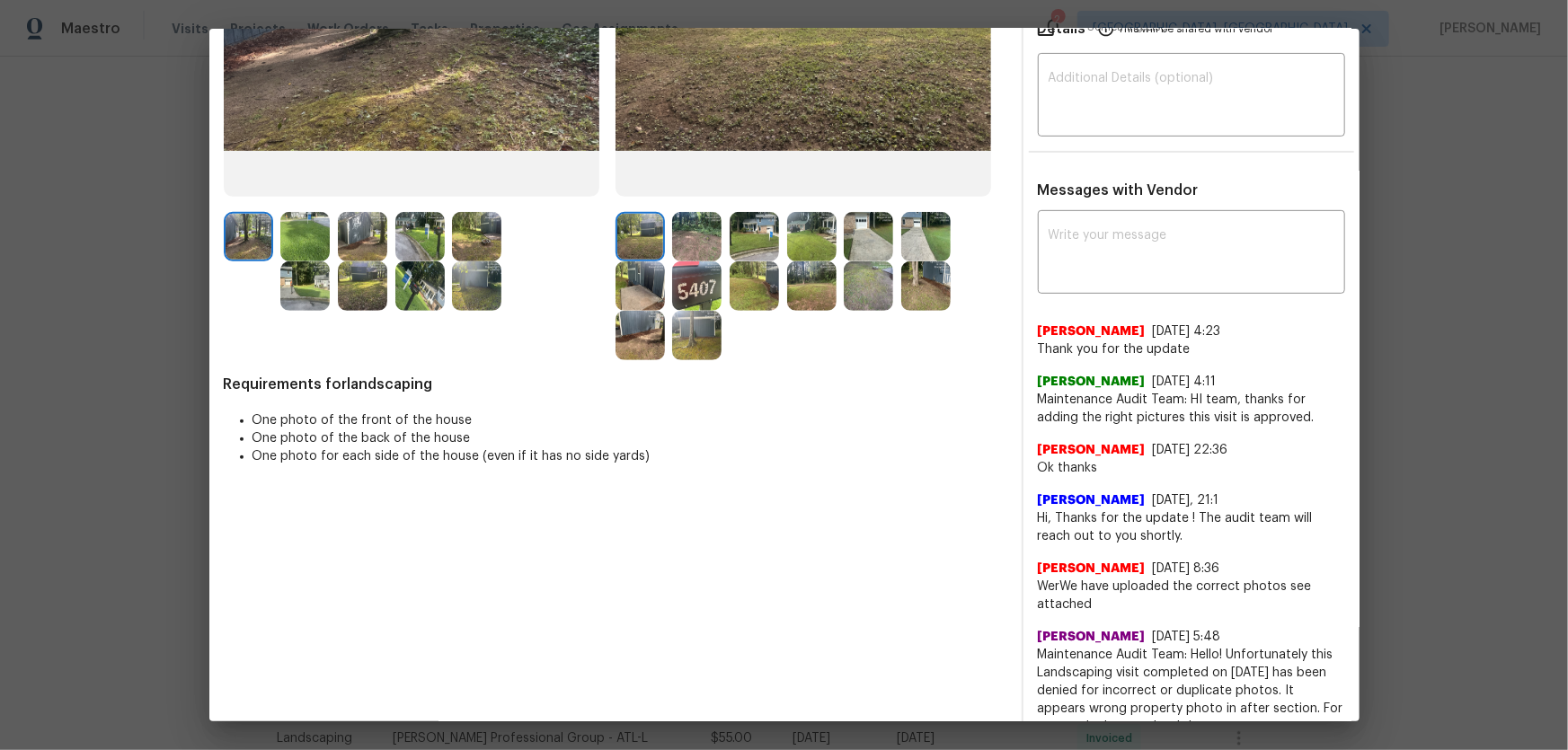
scroll to position [326, 0]
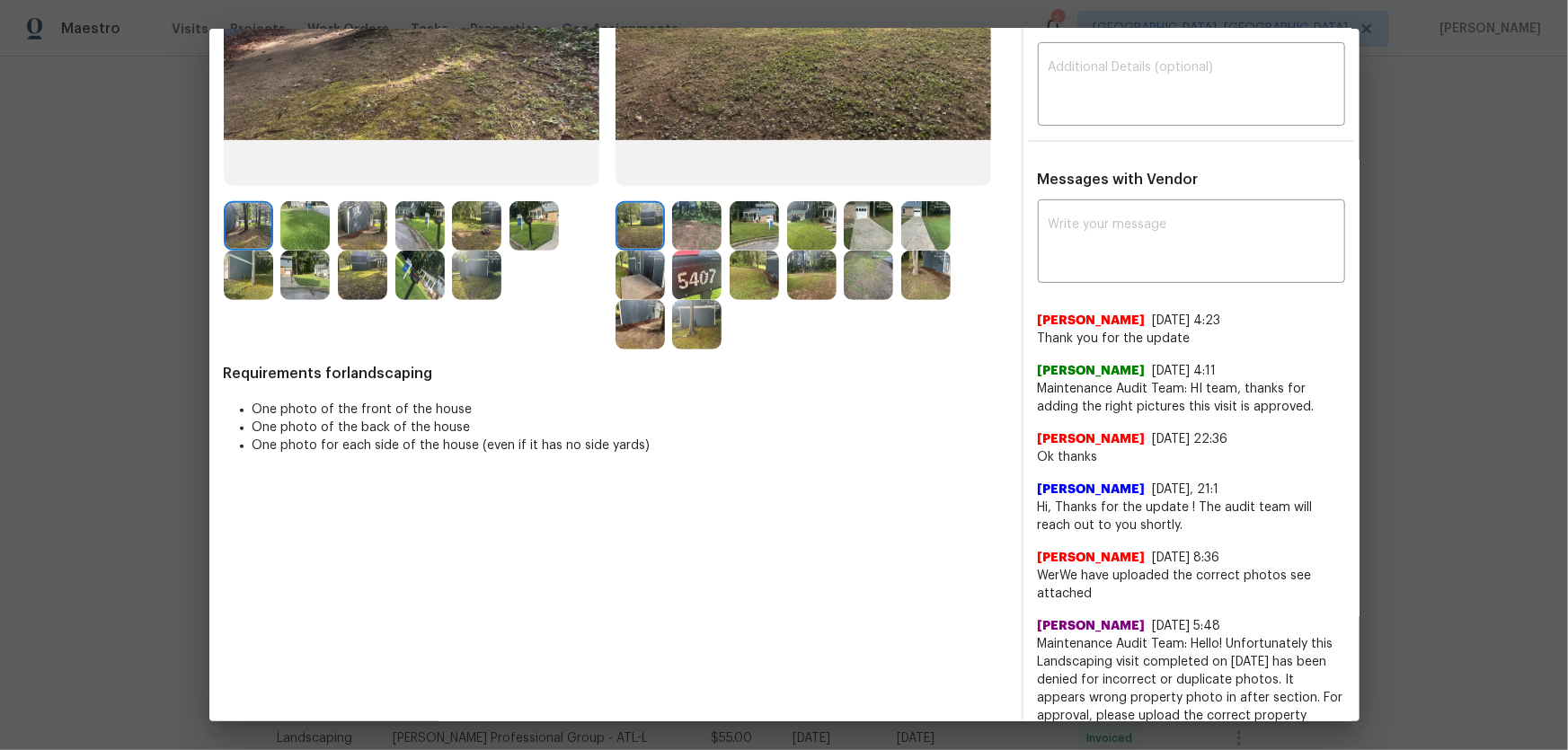
click at [683, 211] on img at bounding box center [696, 226] width 49 height 49
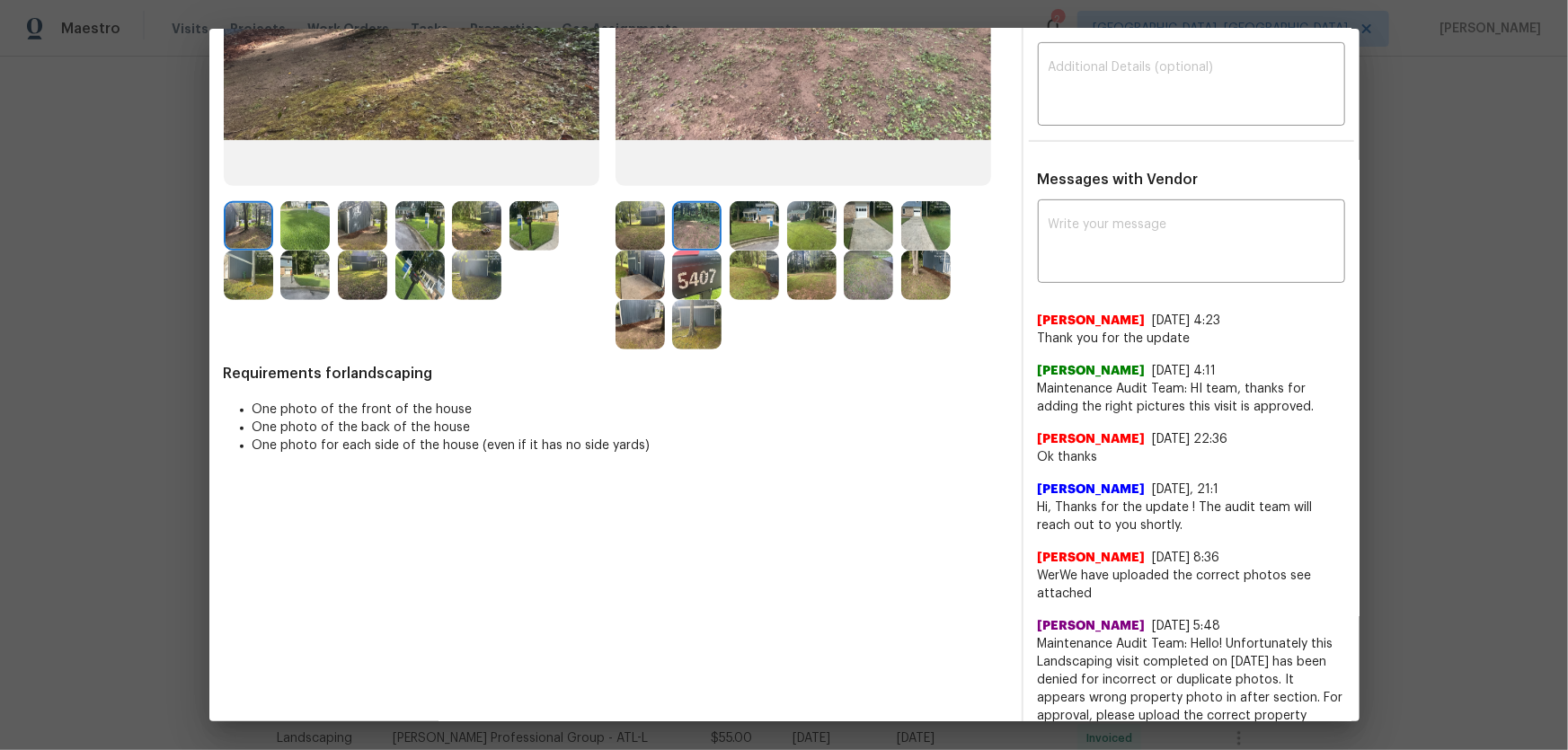
click at [772, 222] on img at bounding box center [754, 226] width 49 height 49
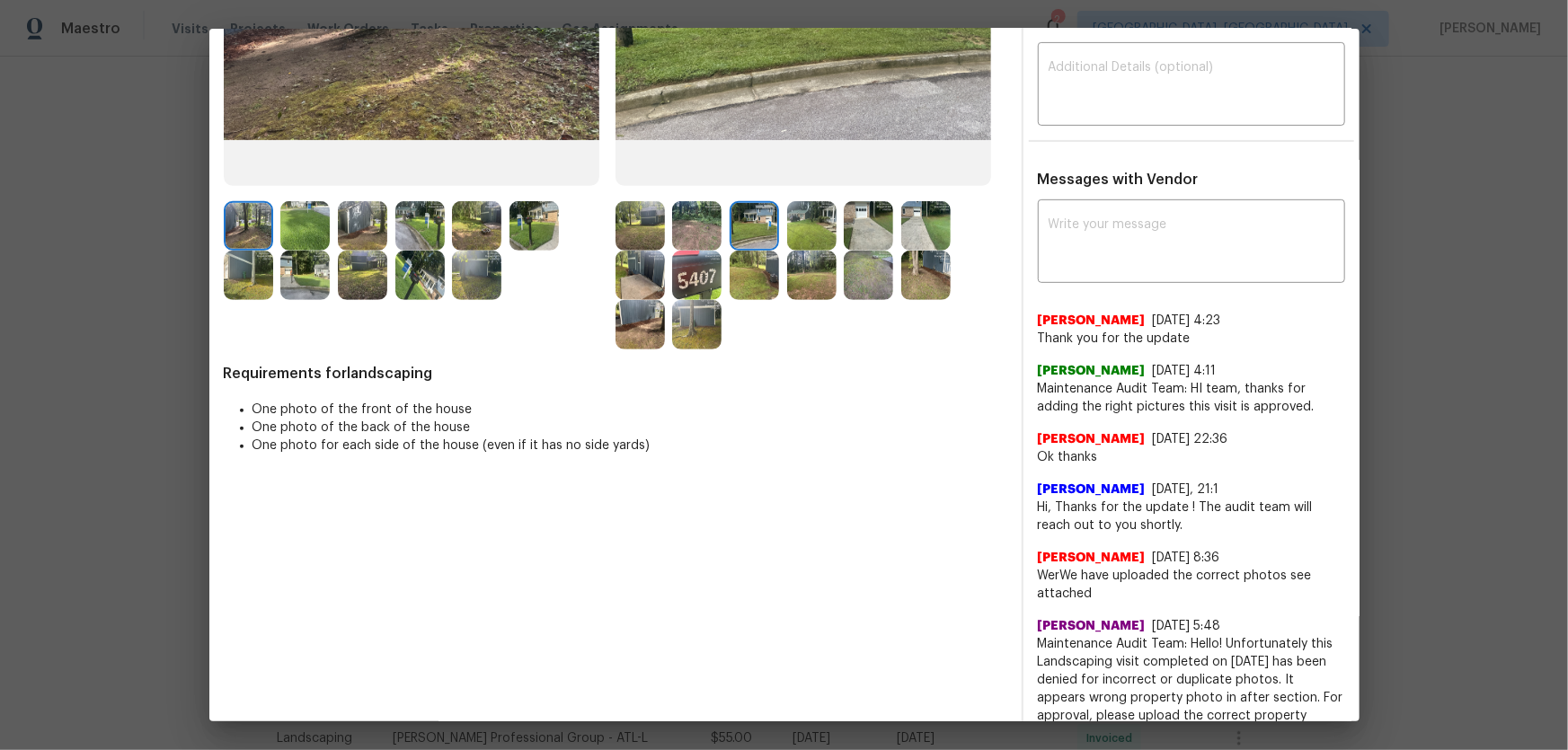
click at [814, 217] on img at bounding box center [811, 226] width 49 height 49
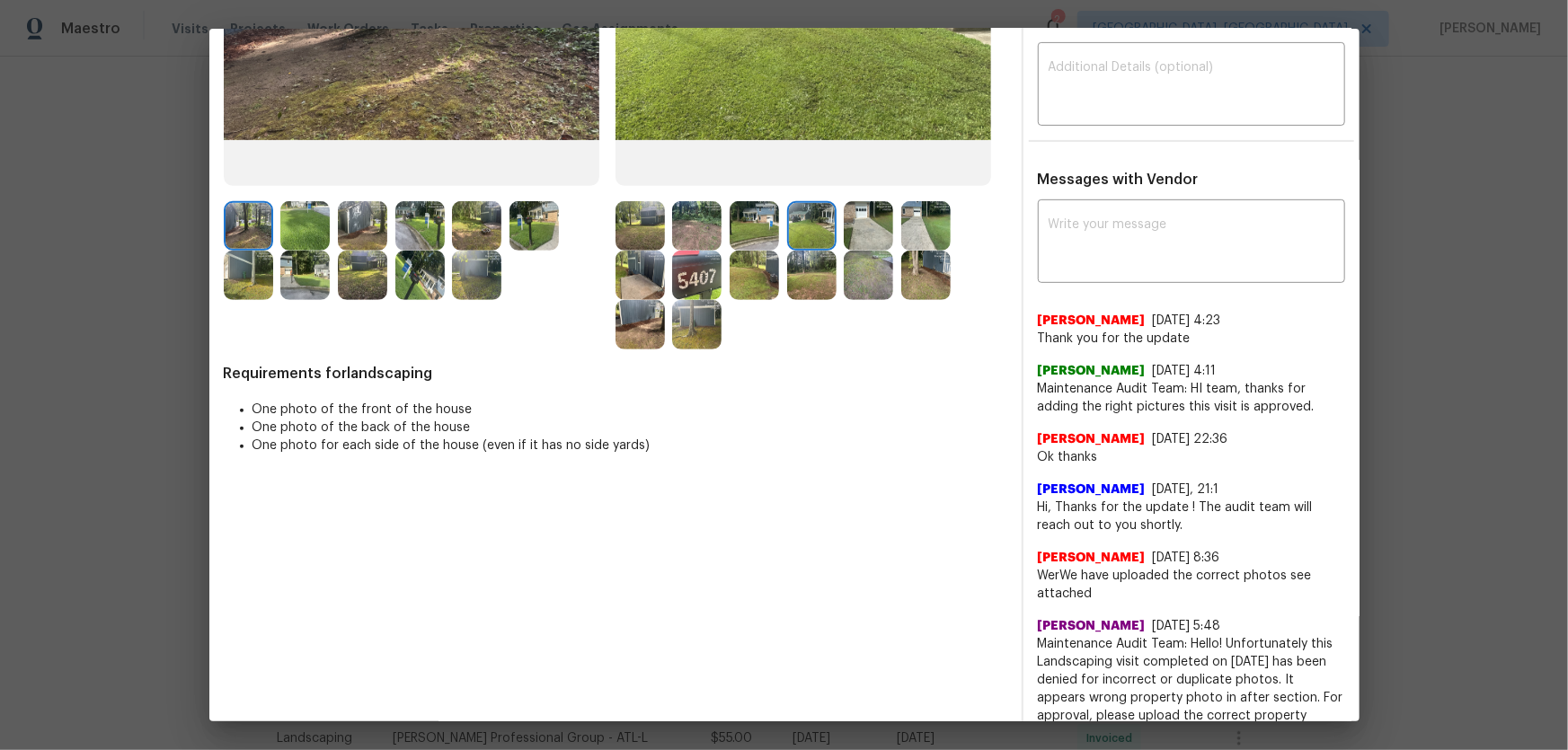
click at [858, 233] on img at bounding box center [868, 226] width 49 height 49
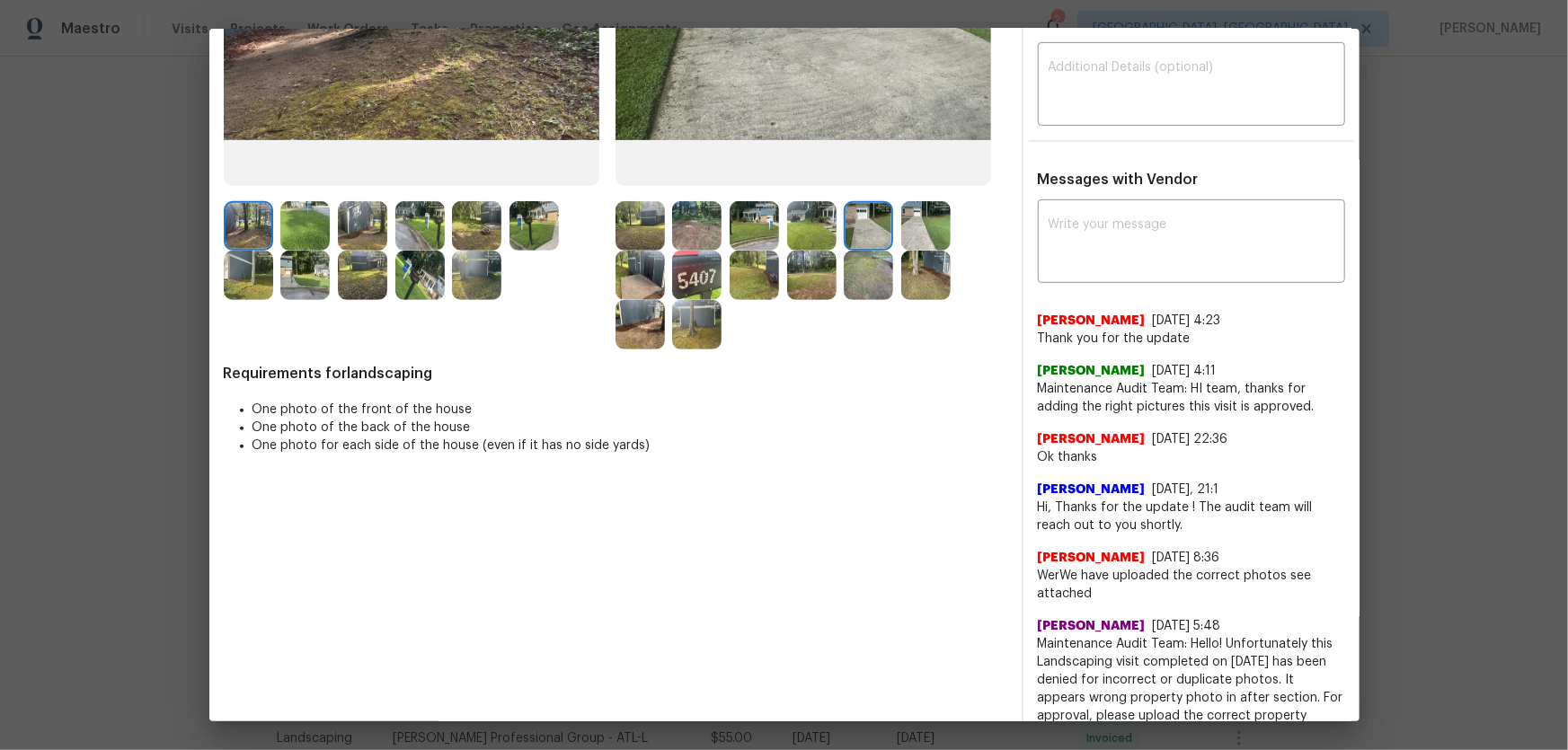
click at [934, 234] on img at bounding box center [925, 226] width 49 height 49
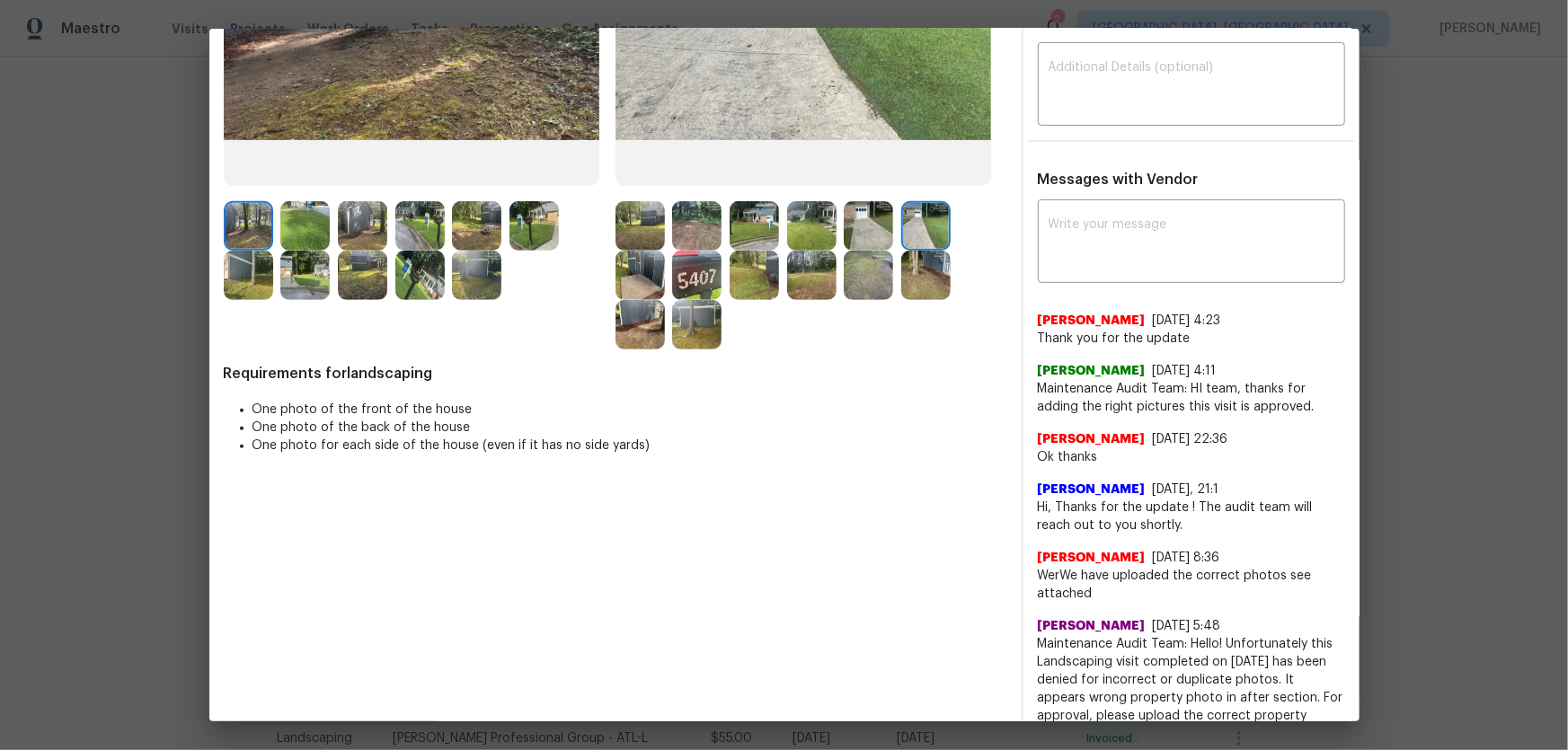
click at [650, 267] on img at bounding box center [640, 275] width 49 height 49
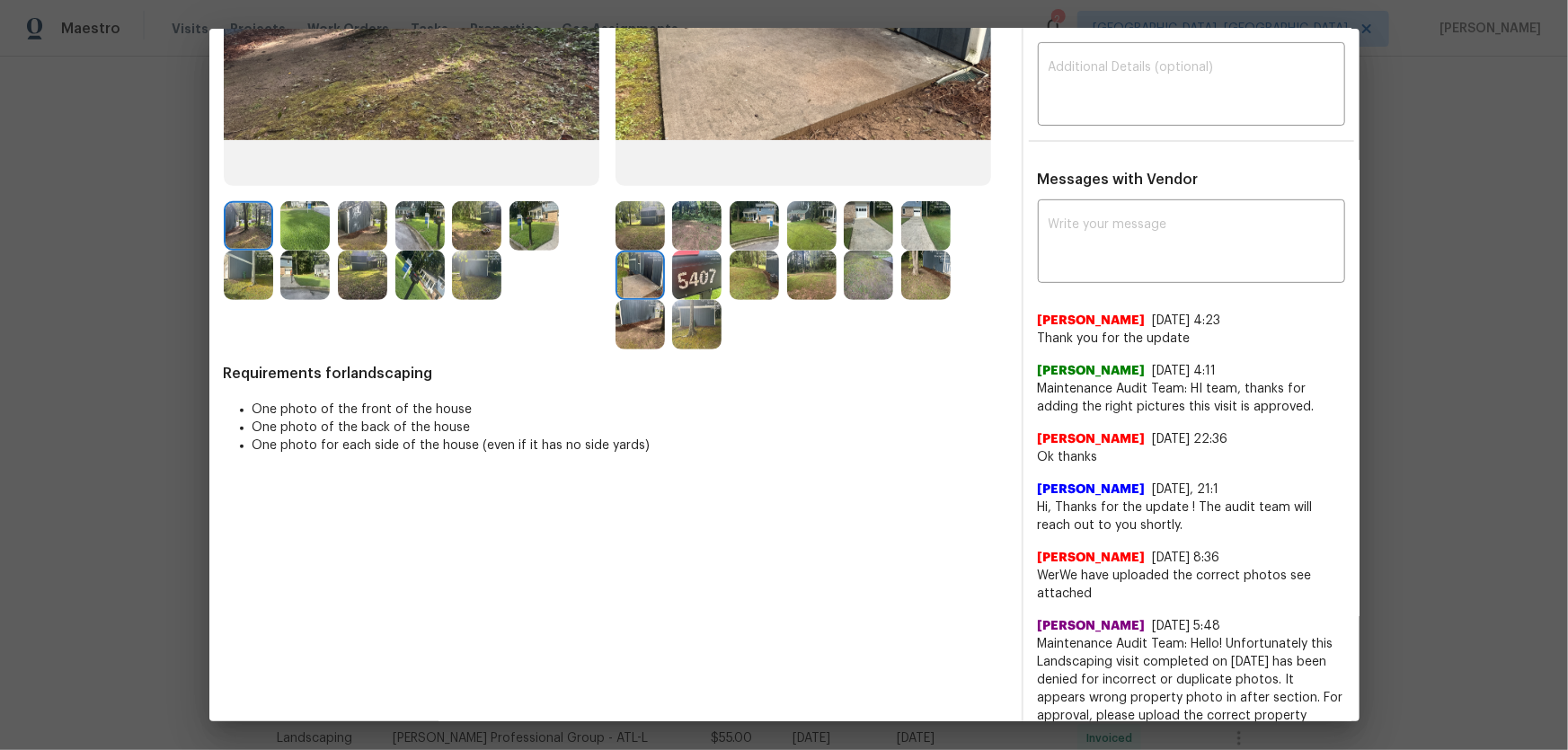
click at [664, 270] on div at bounding box center [644, 275] width 57 height 49
click at [683, 278] on img at bounding box center [696, 275] width 49 height 49
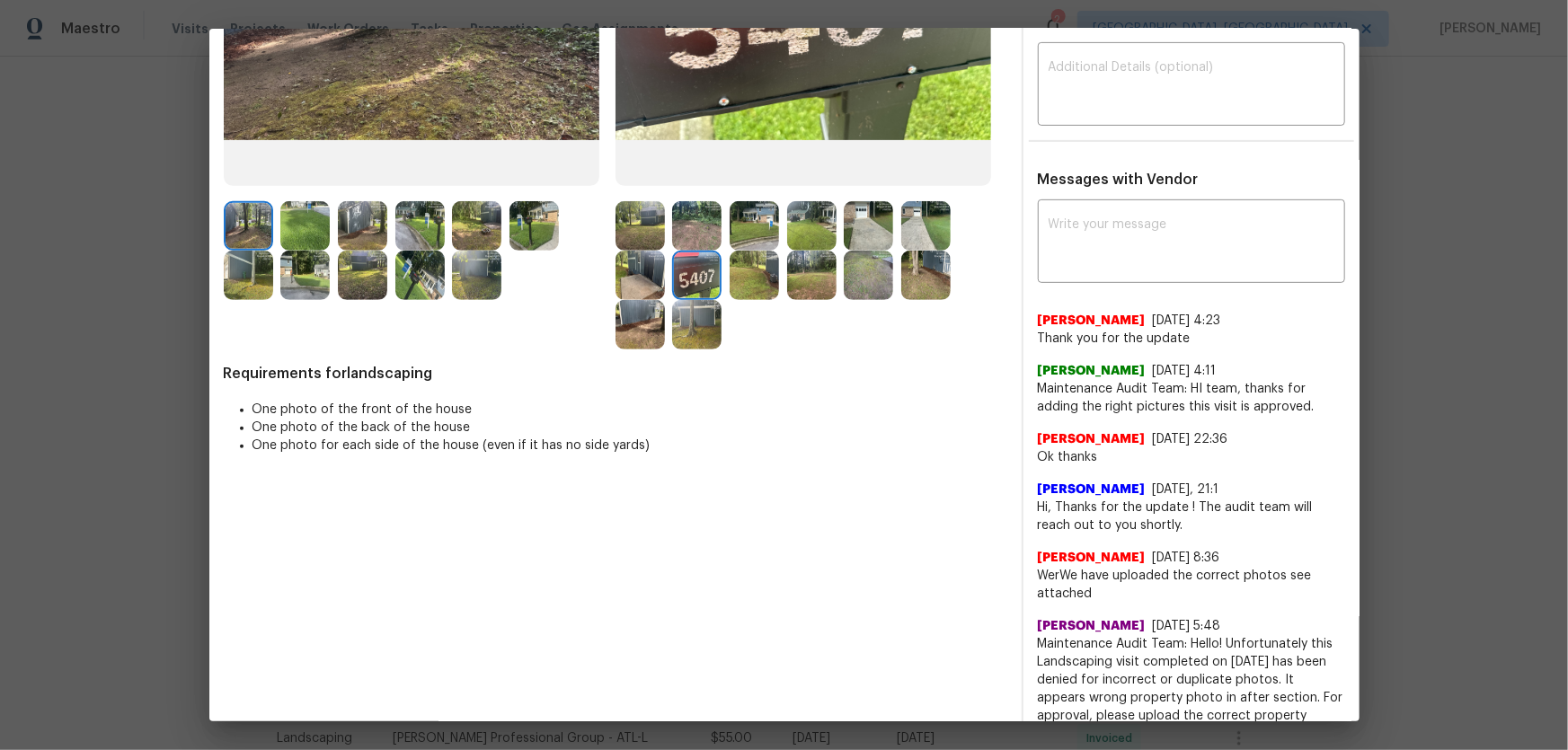
click at [763, 281] on img at bounding box center [754, 275] width 49 height 49
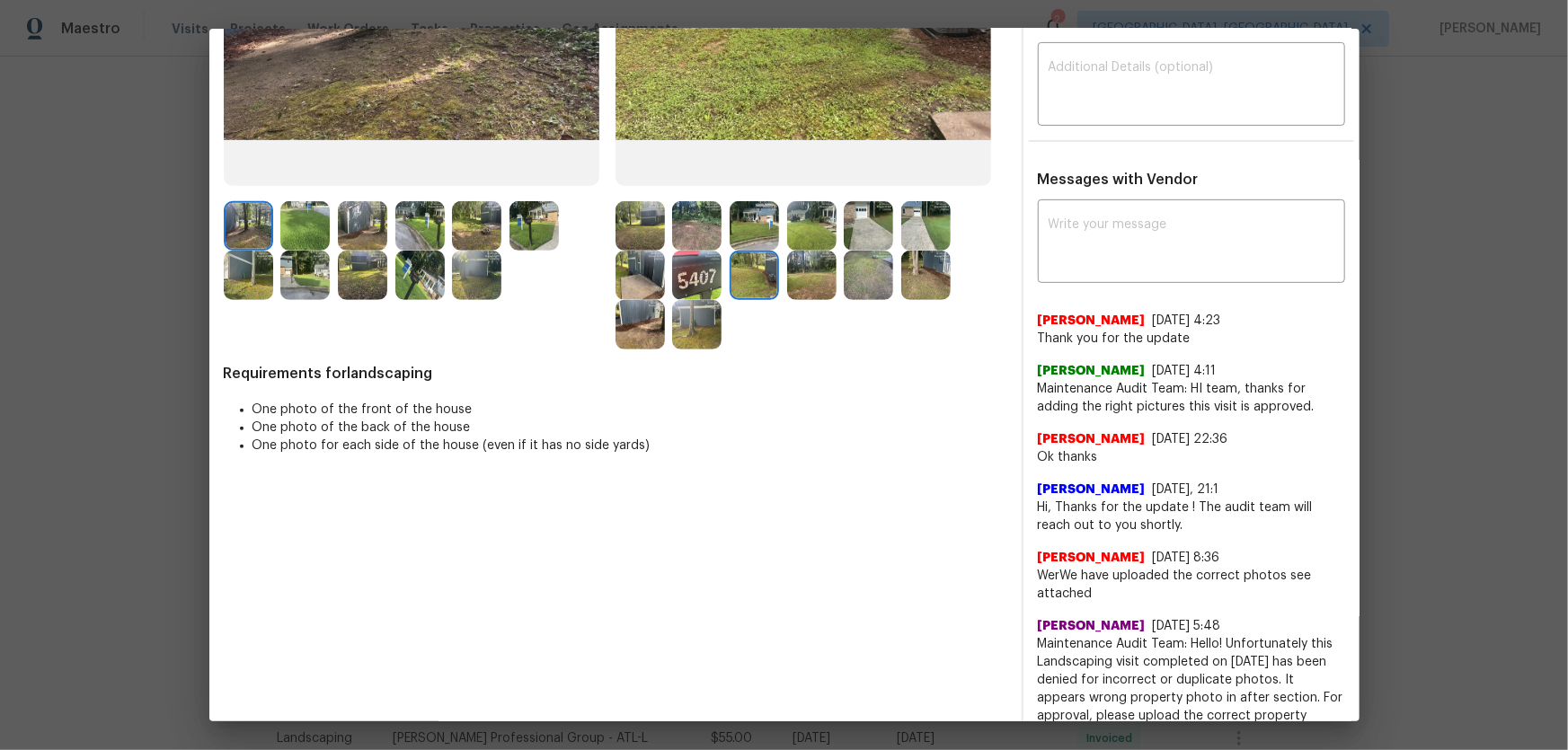
click at [825, 279] on img at bounding box center [811, 275] width 49 height 49
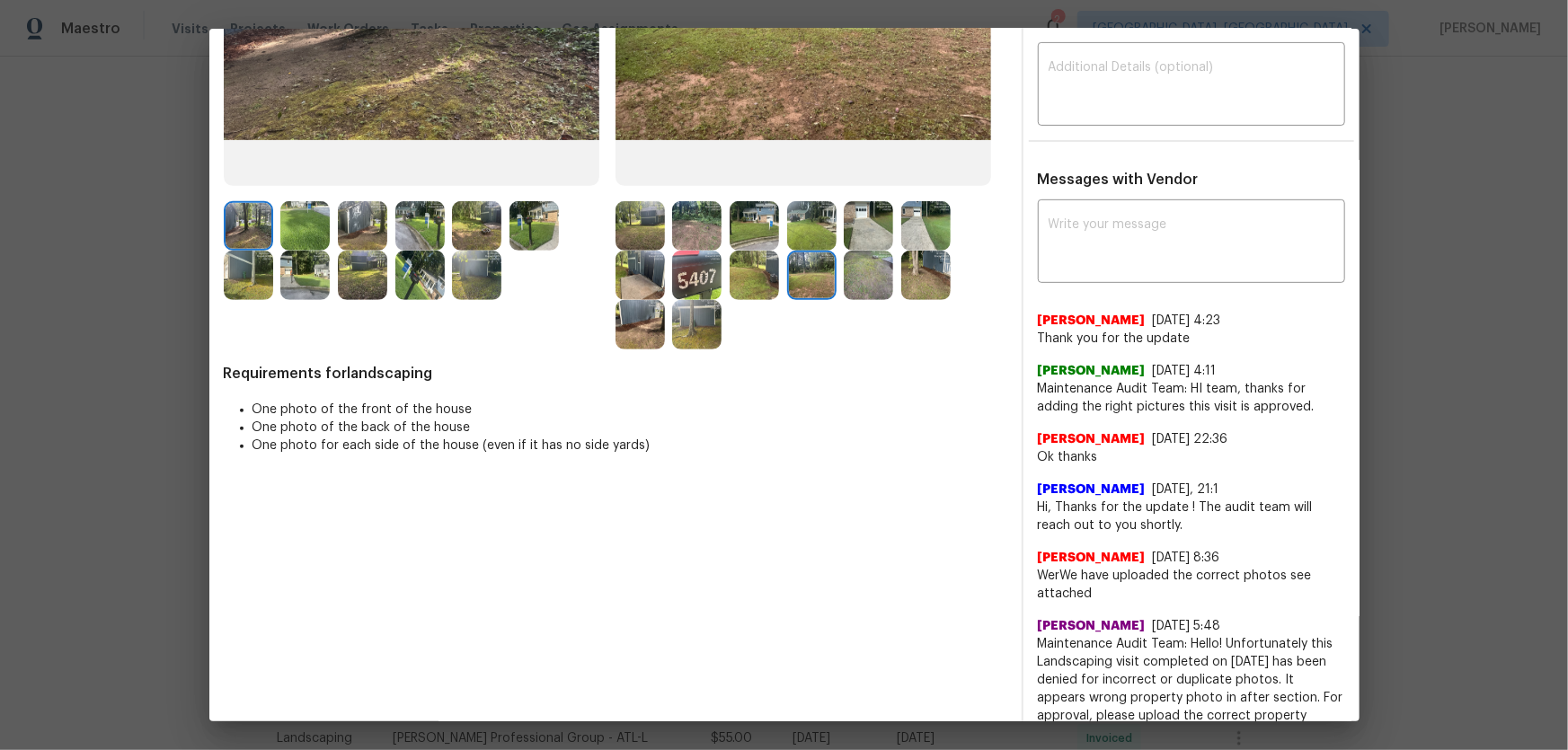
click at [887, 276] on img at bounding box center [868, 275] width 49 height 49
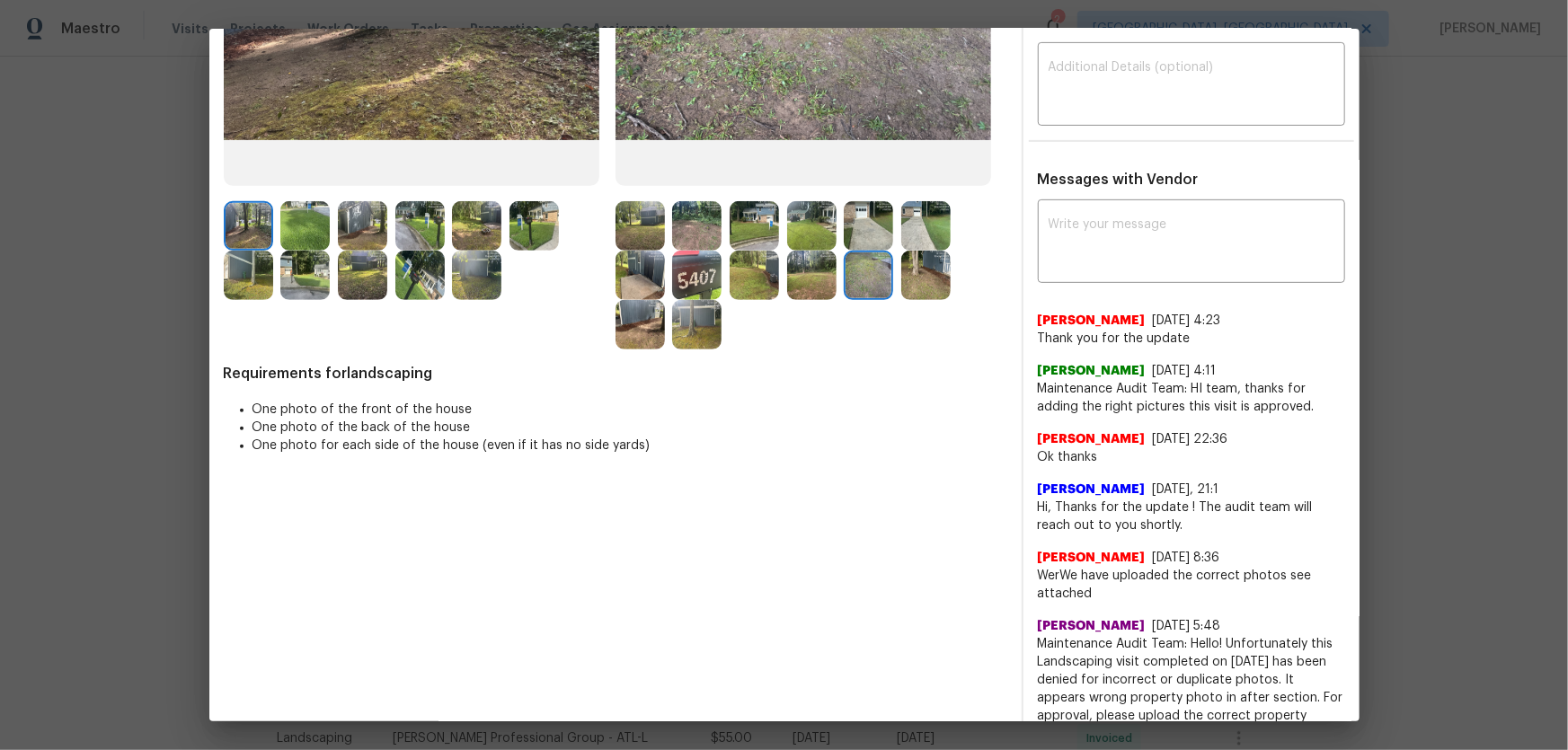
click at [918, 274] on img at bounding box center [925, 275] width 49 height 49
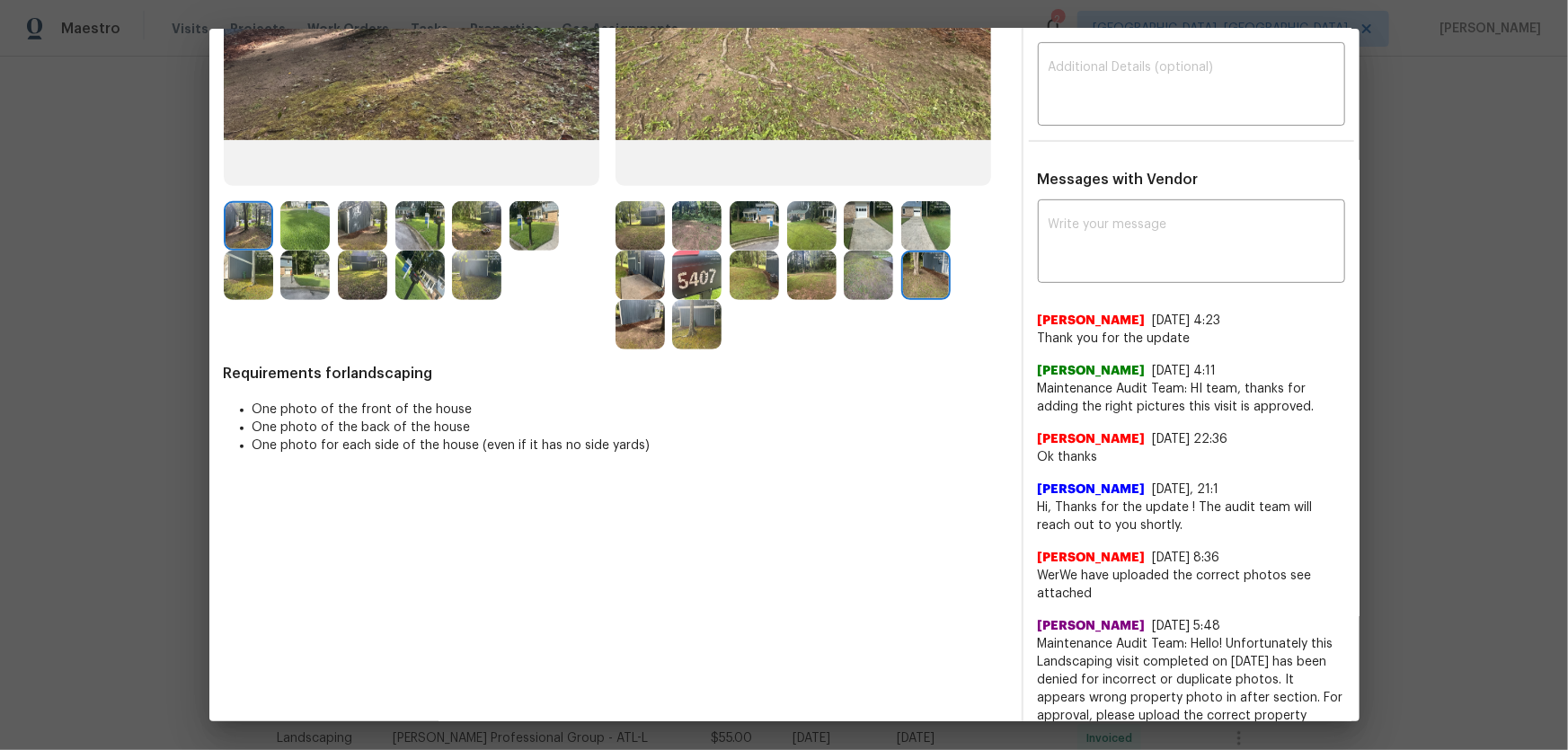
click at [643, 332] on img at bounding box center [640, 324] width 49 height 49
click at [694, 326] on img at bounding box center [696, 324] width 49 height 49
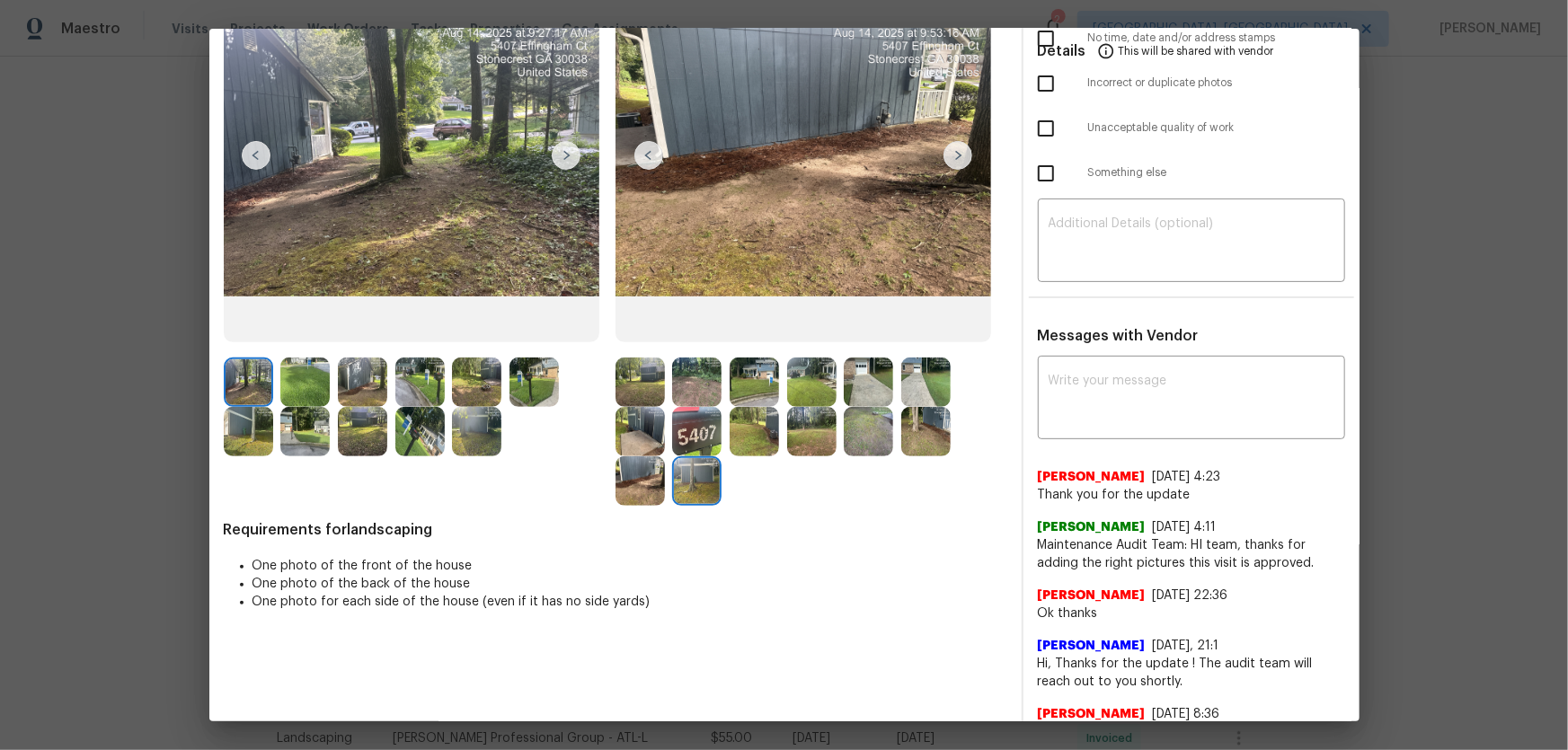
scroll to position [0, 0]
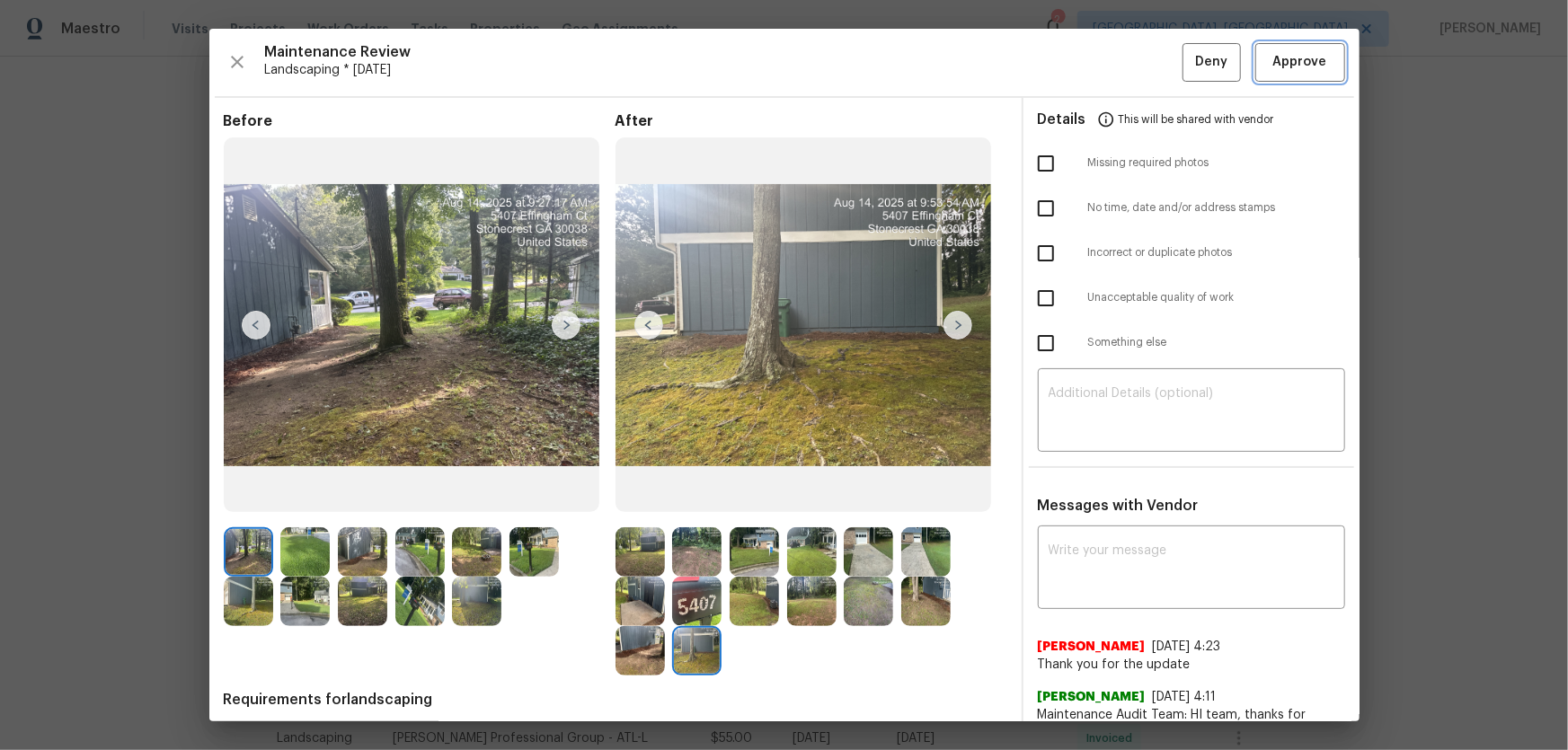
click at [1115, 68] on span "Approve" at bounding box center [1299, 62] width 54 height 23
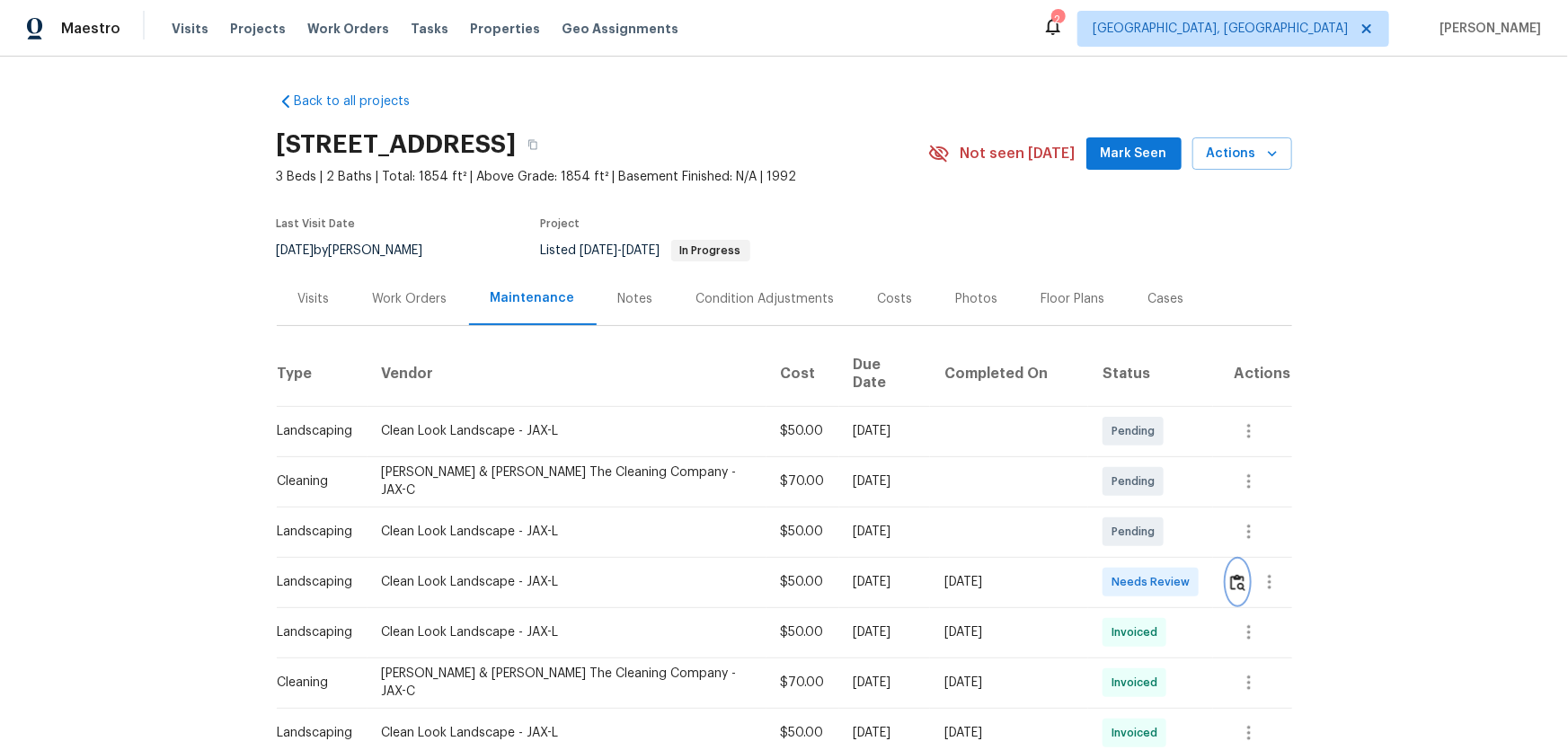
click at [1232, 561] on button "button" at bounding box center [1237, 582] width 21 height 43
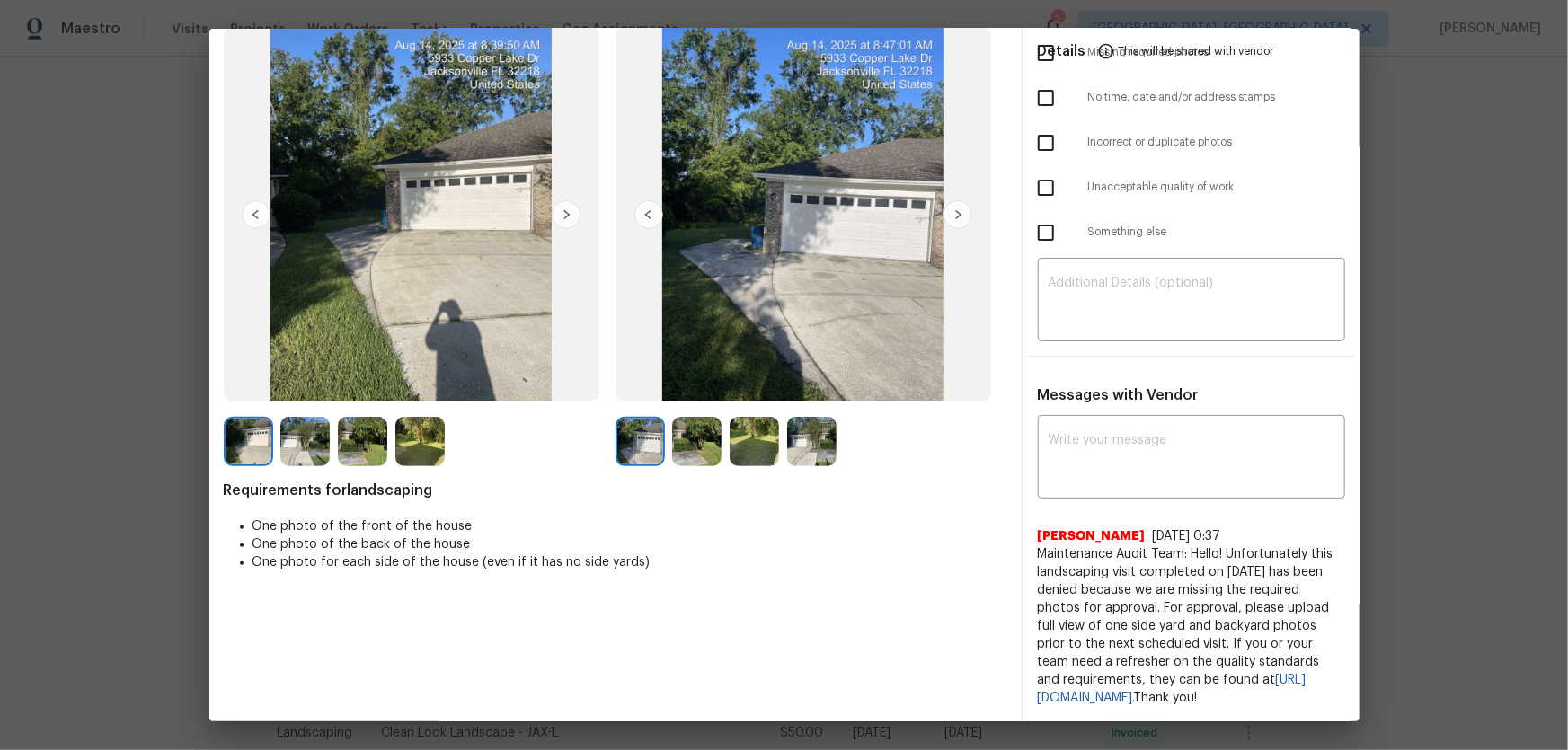
scroll to position [125, 0]
click at [694, 437] on img at bounding box center [696, 441] width 49 height 49
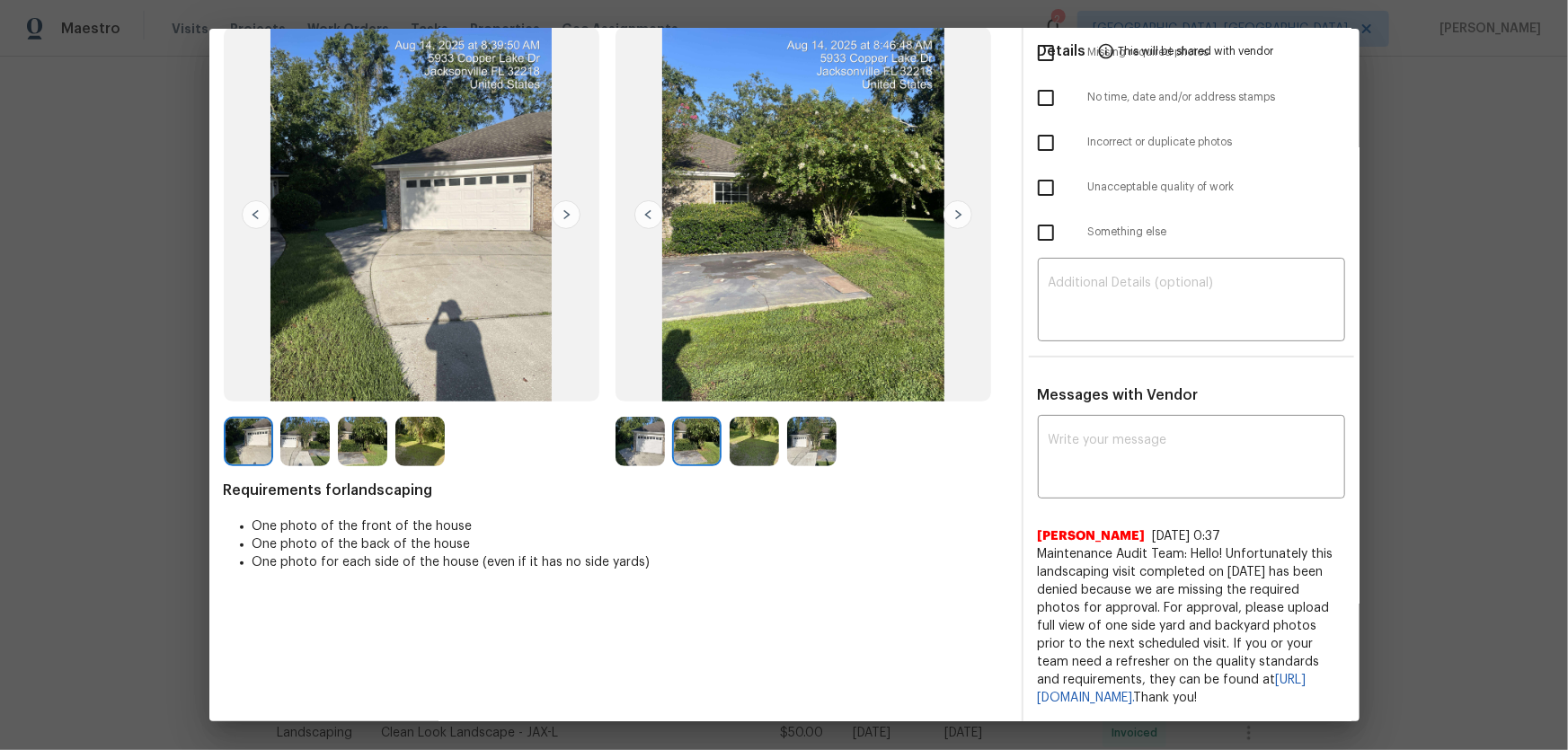
click at [765, 432] on img at bounding box center [754, 441] width 49 height 49
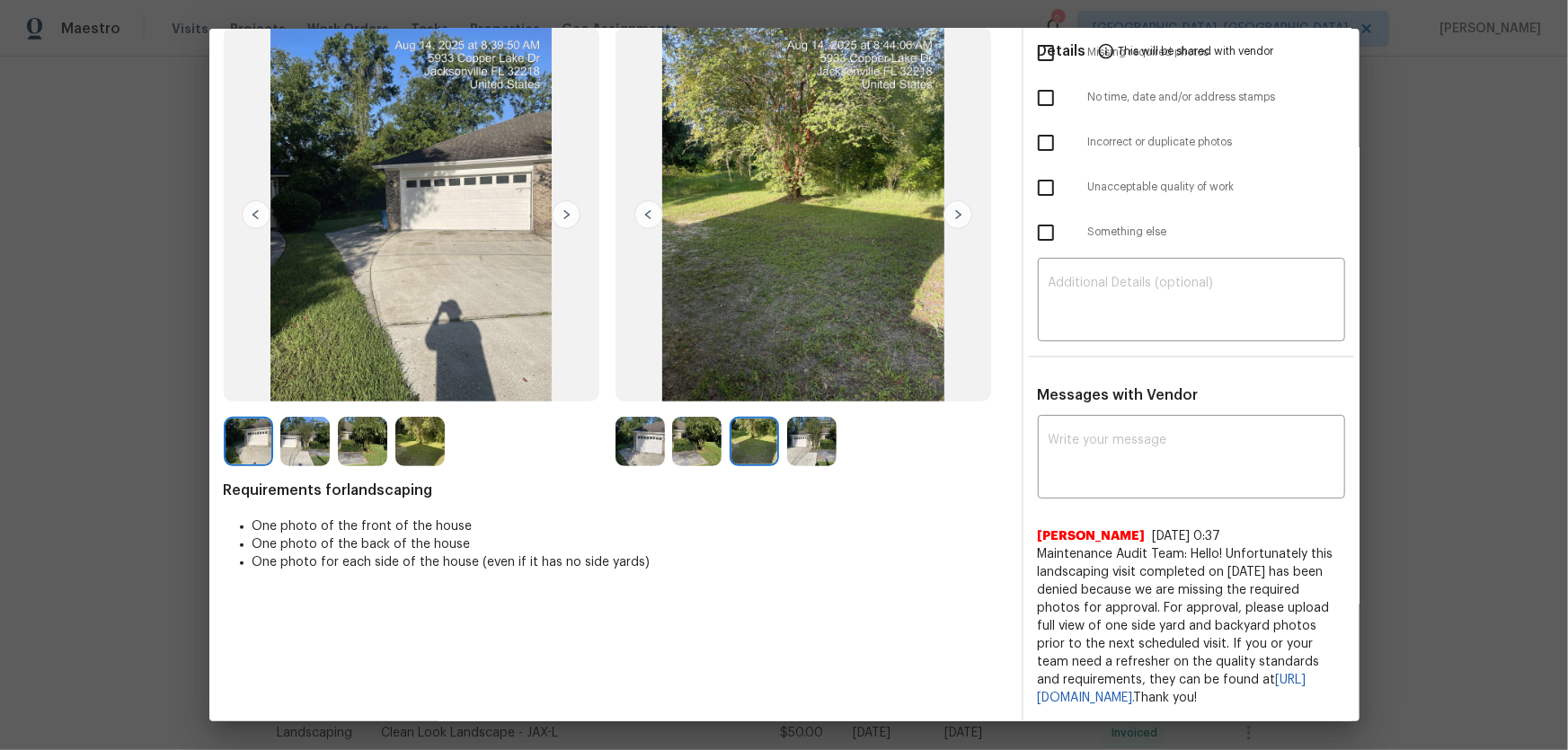
click at [807, 437] on img at bounding box center [811, 441] width 49 height 49
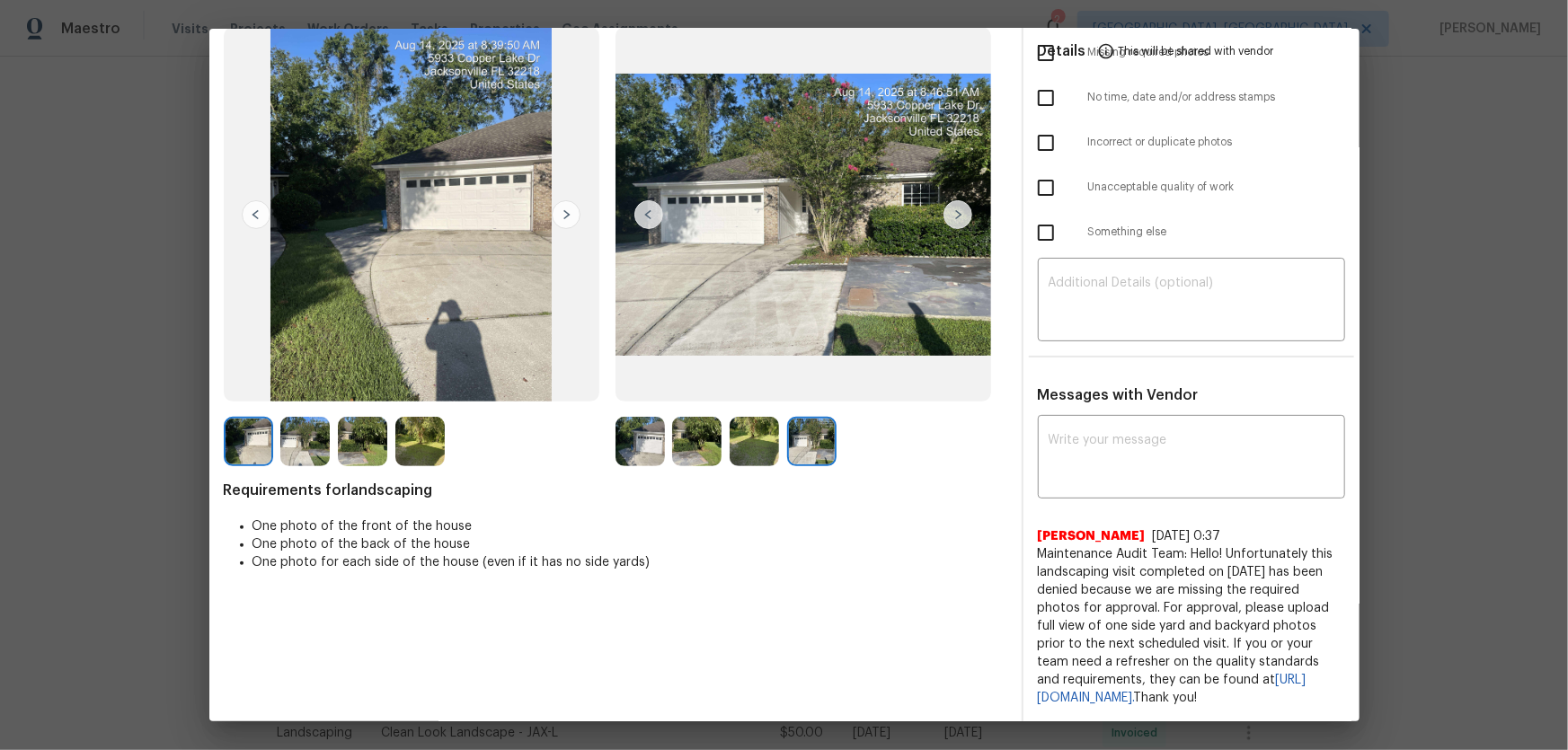
scroll to position [0, 0]
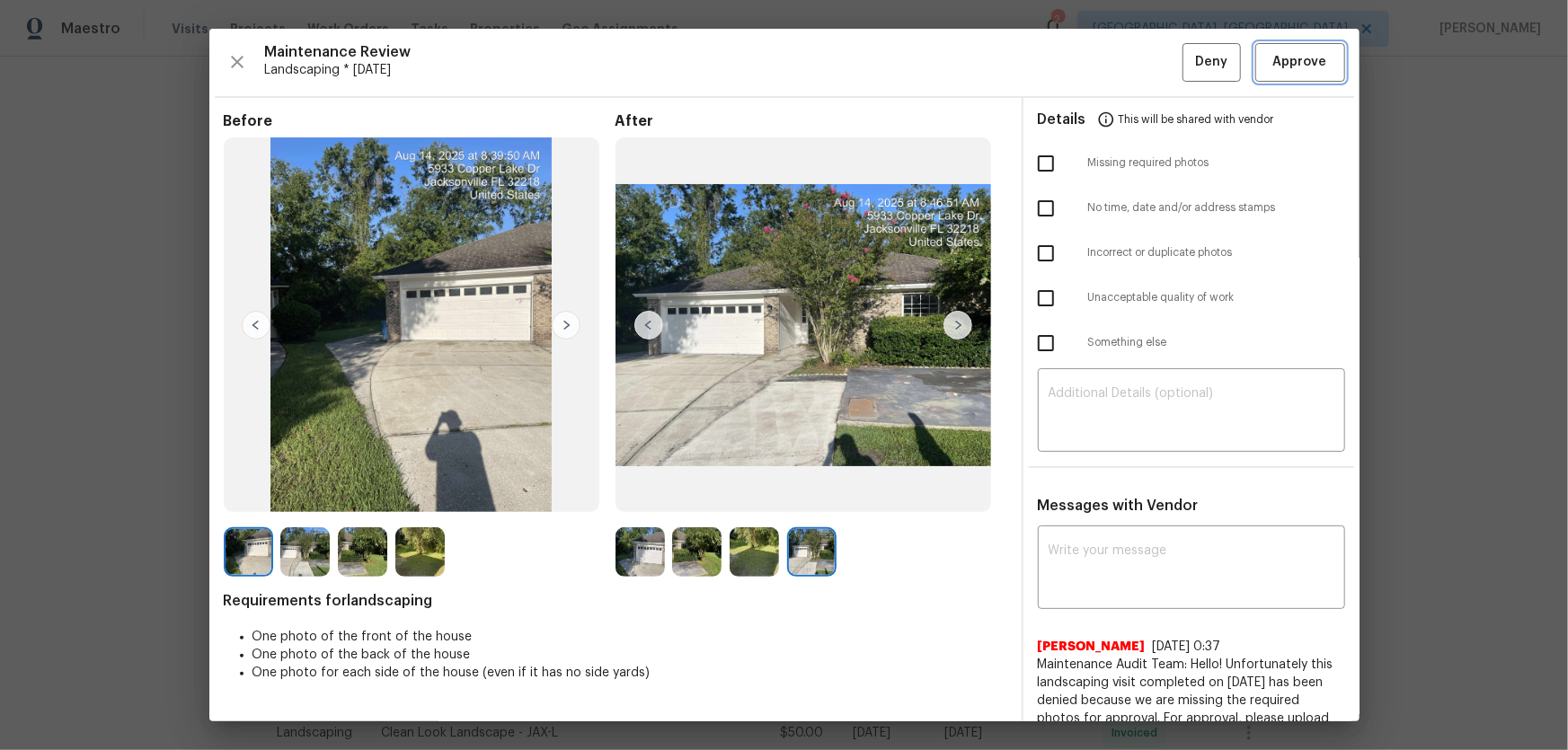
click at [1311, 57] on span "Approve" at bounding box center [1299, 62] width 54 height 23
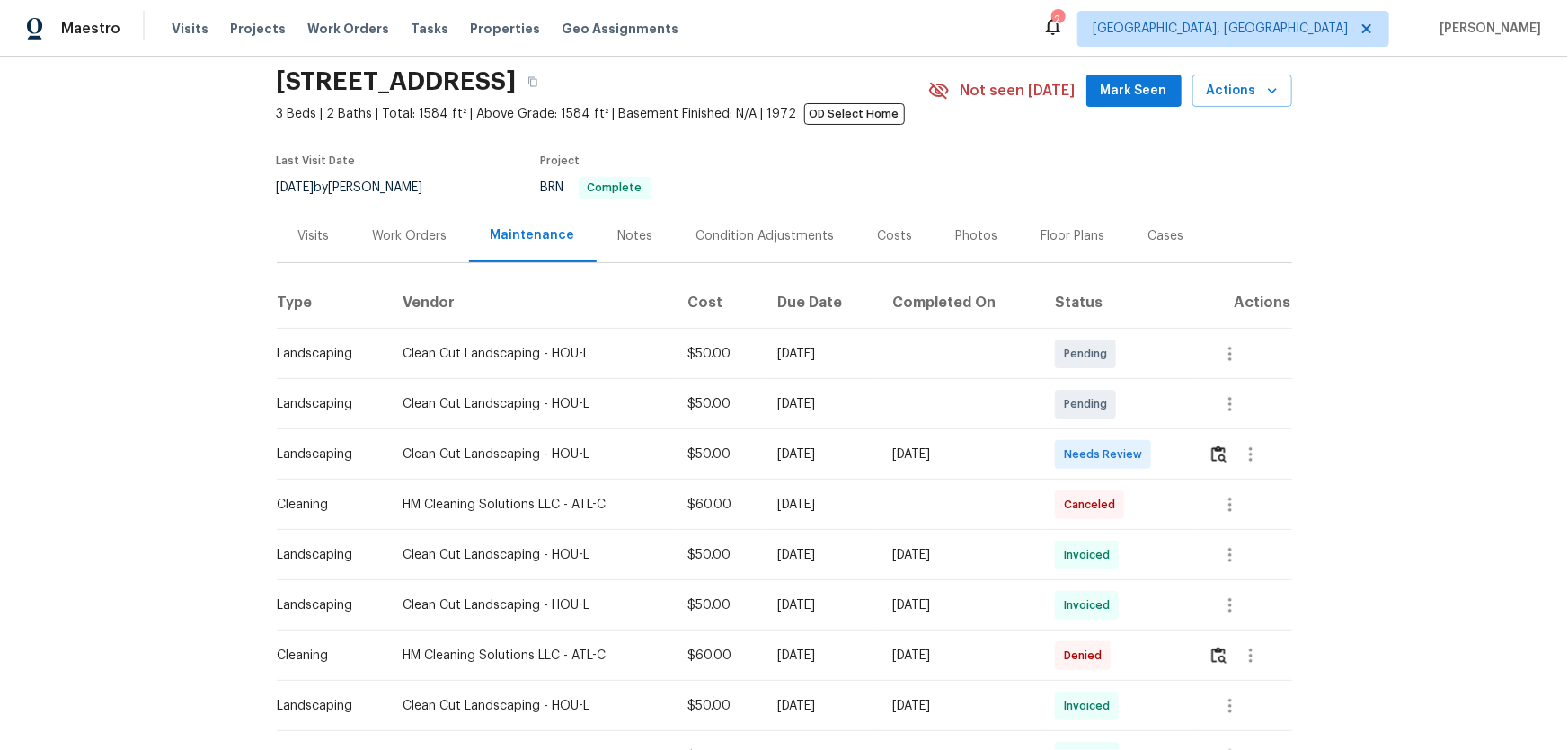
scroll to position [81, 0]
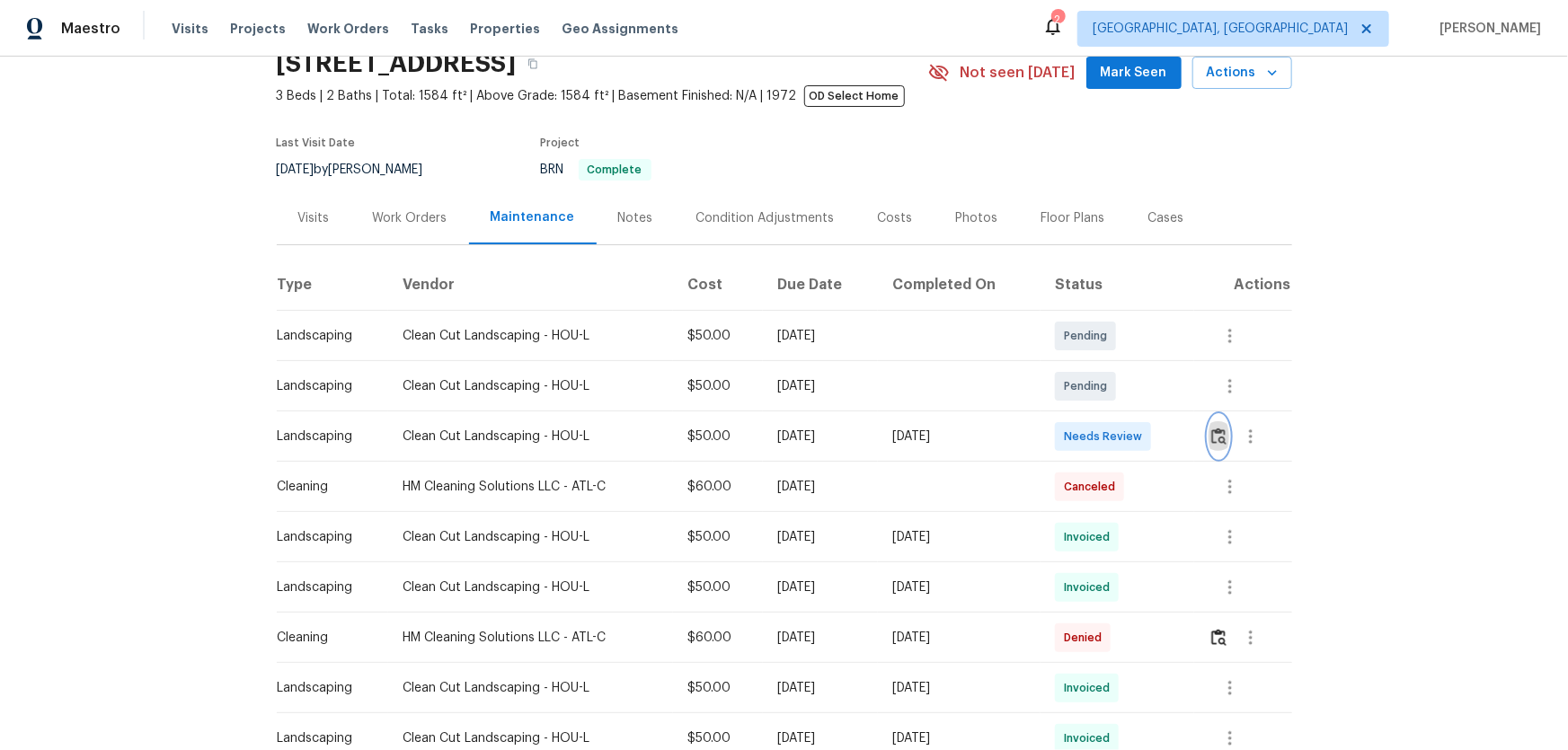
click at [1115, 442] on img "button" at bounding box center [1218, 436] width 15 height 17
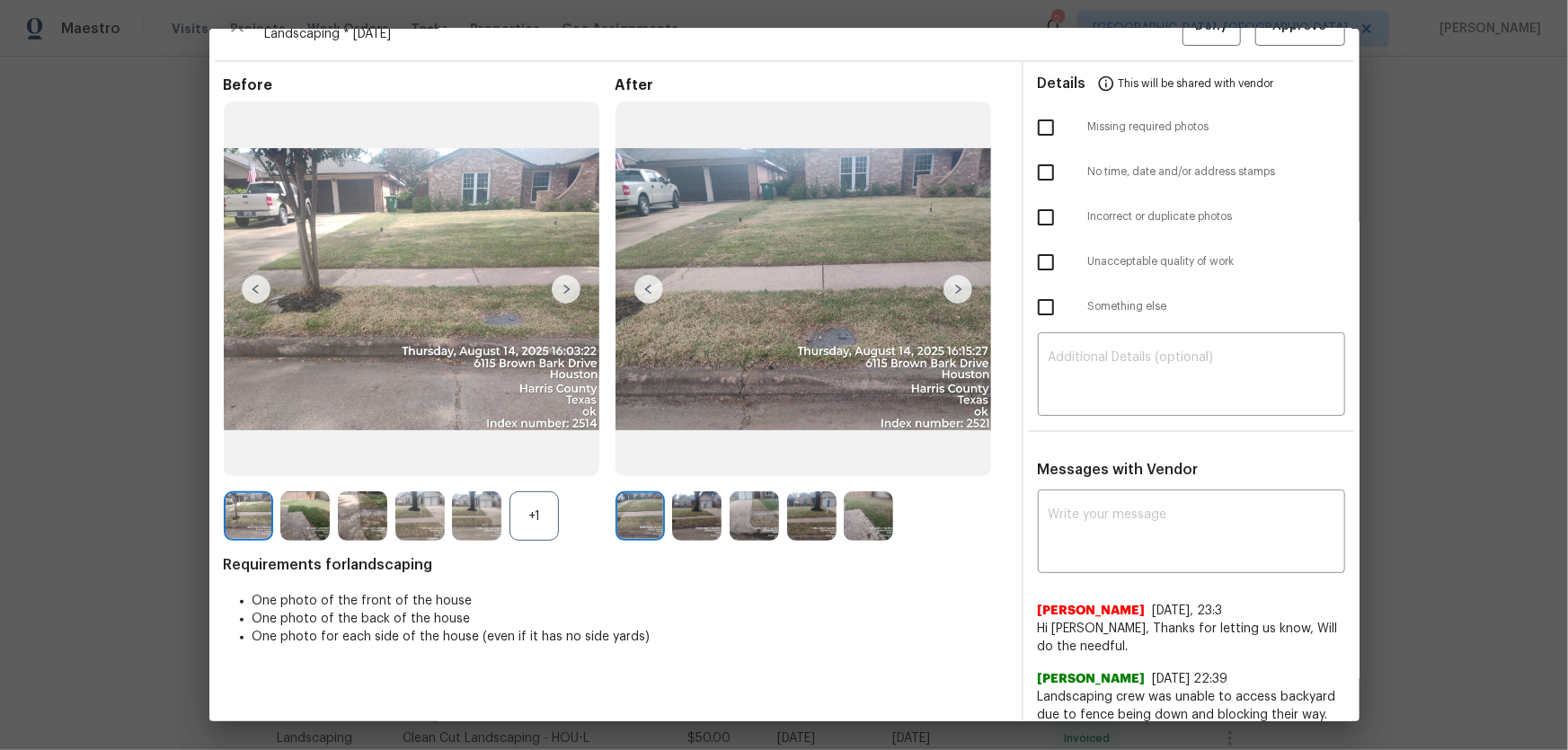
scroll to position [68, 0]
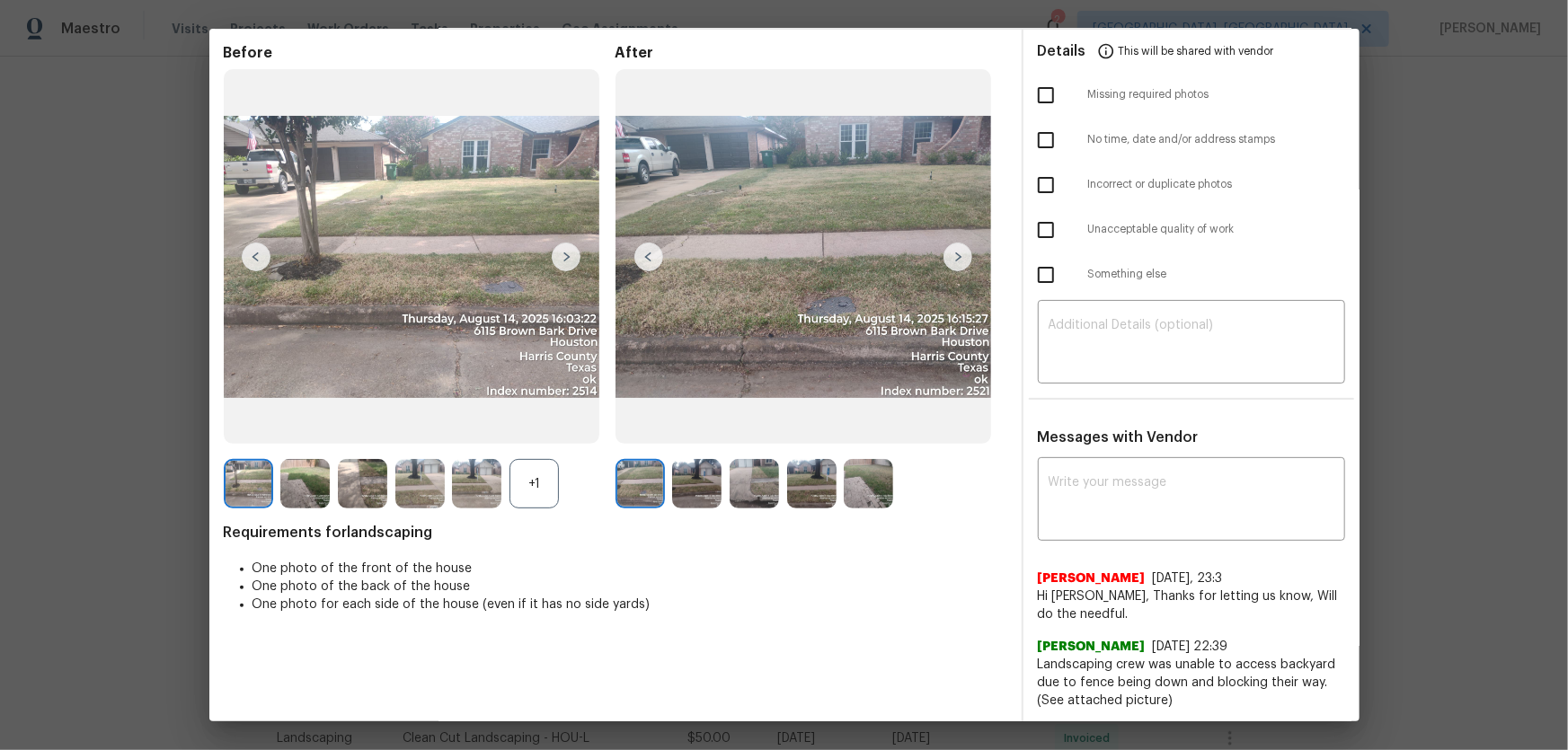
click at [676, 475] on img at bounding box center [696, 483] width 49 height 49
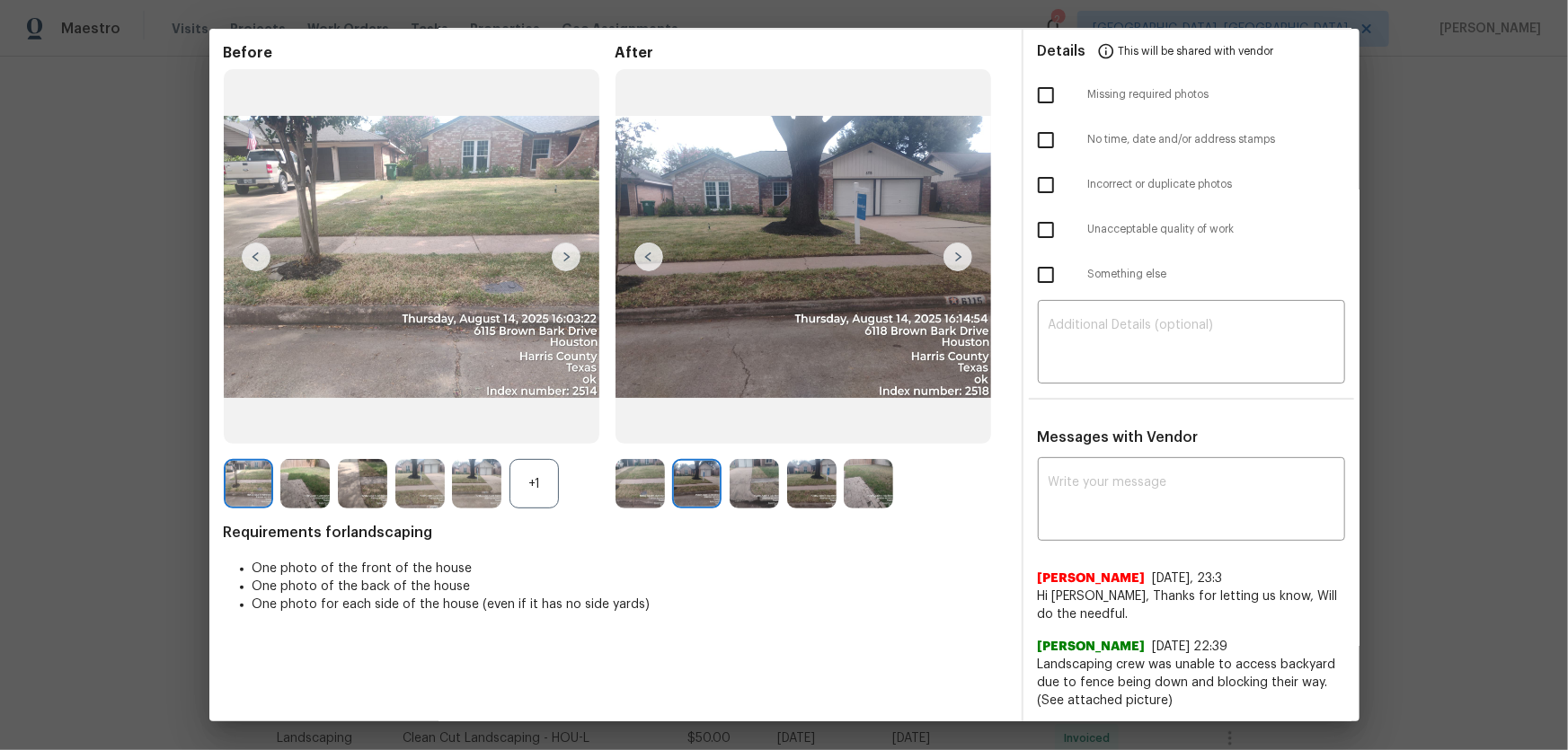
click at [745, 485] on img at bounding box center [754, 483] width 49 height 49
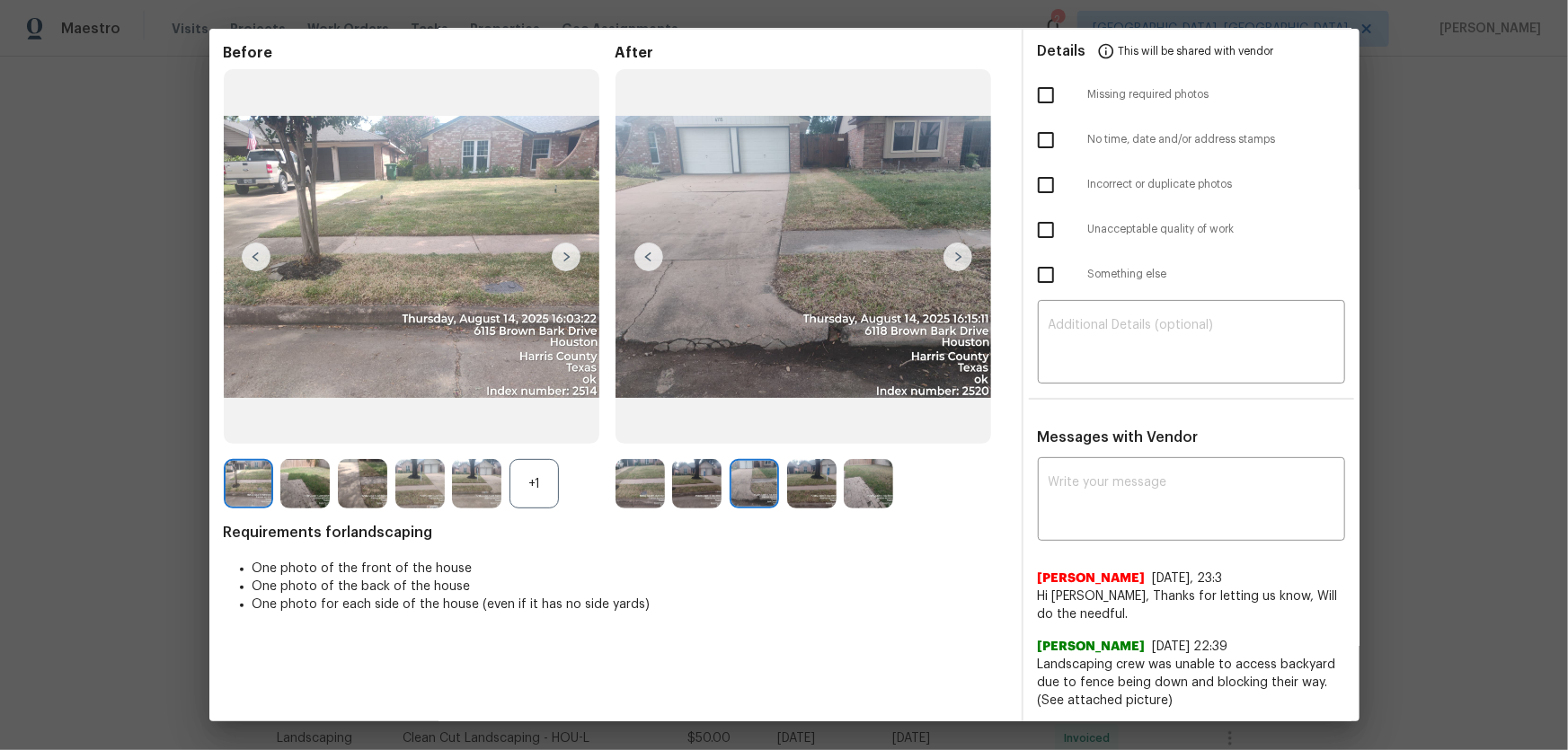
click at [823, 484] on img at bounding box center [811, 483] width 49 height 49
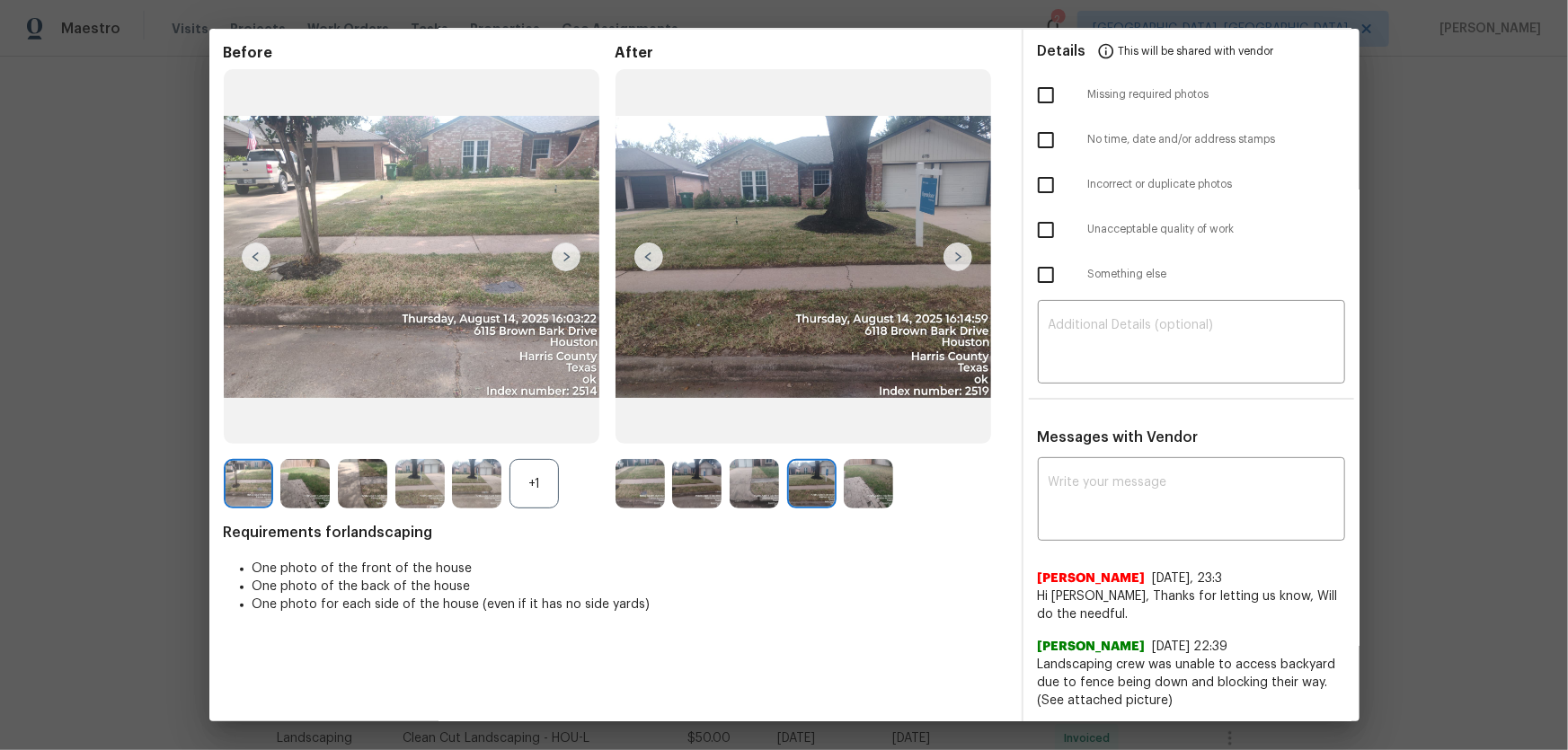
click at [859, 484] on img at bounding box center [868, 483] width 49 height 49
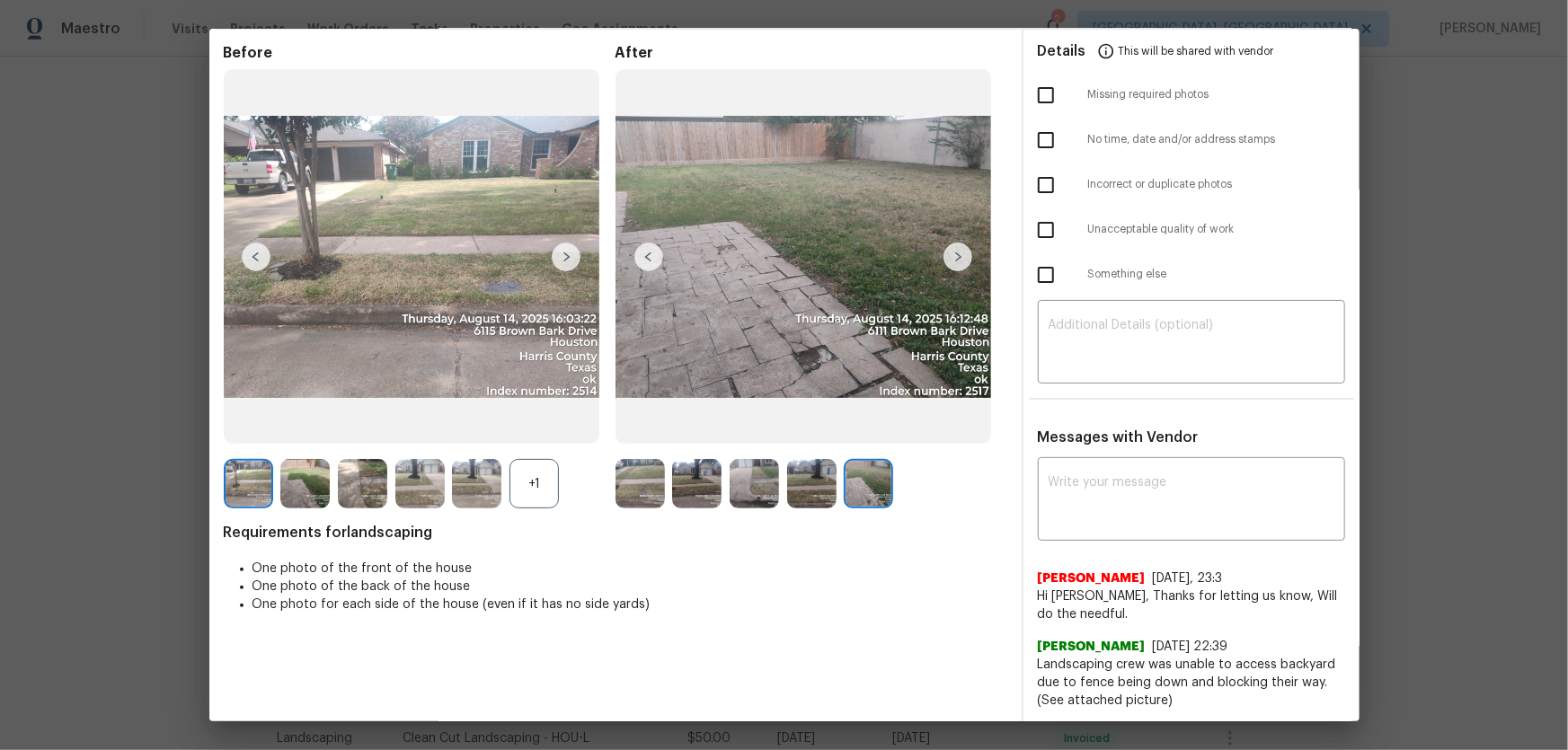
click at [535, 480] on div "+1" at bounding box center [534, 483] width 49 height 49
click at [642, 488] on img at bounding box center [640, 483] width 49 height 49
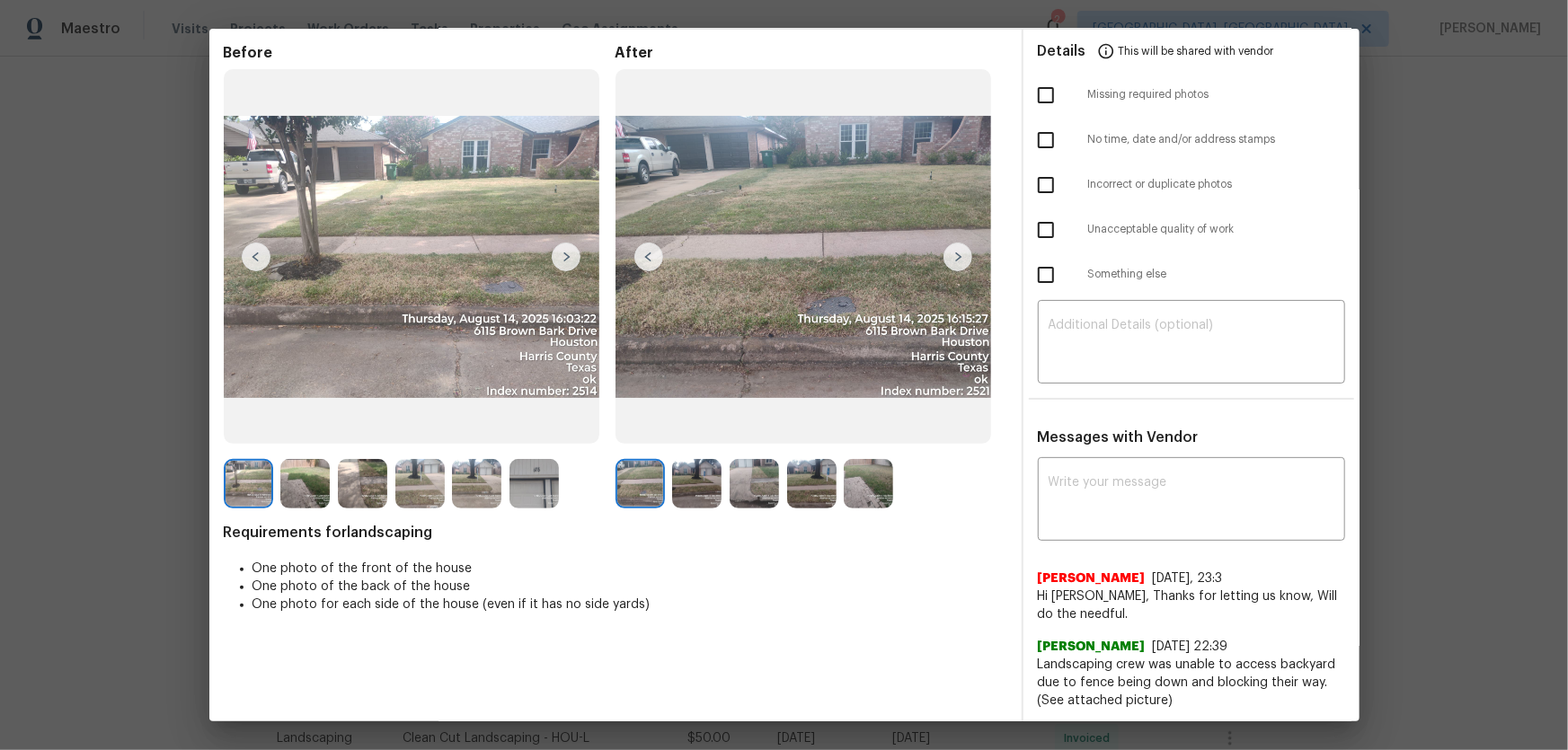
click at [685, 483] on img at bounding box center [696, 483] width 49 height 49
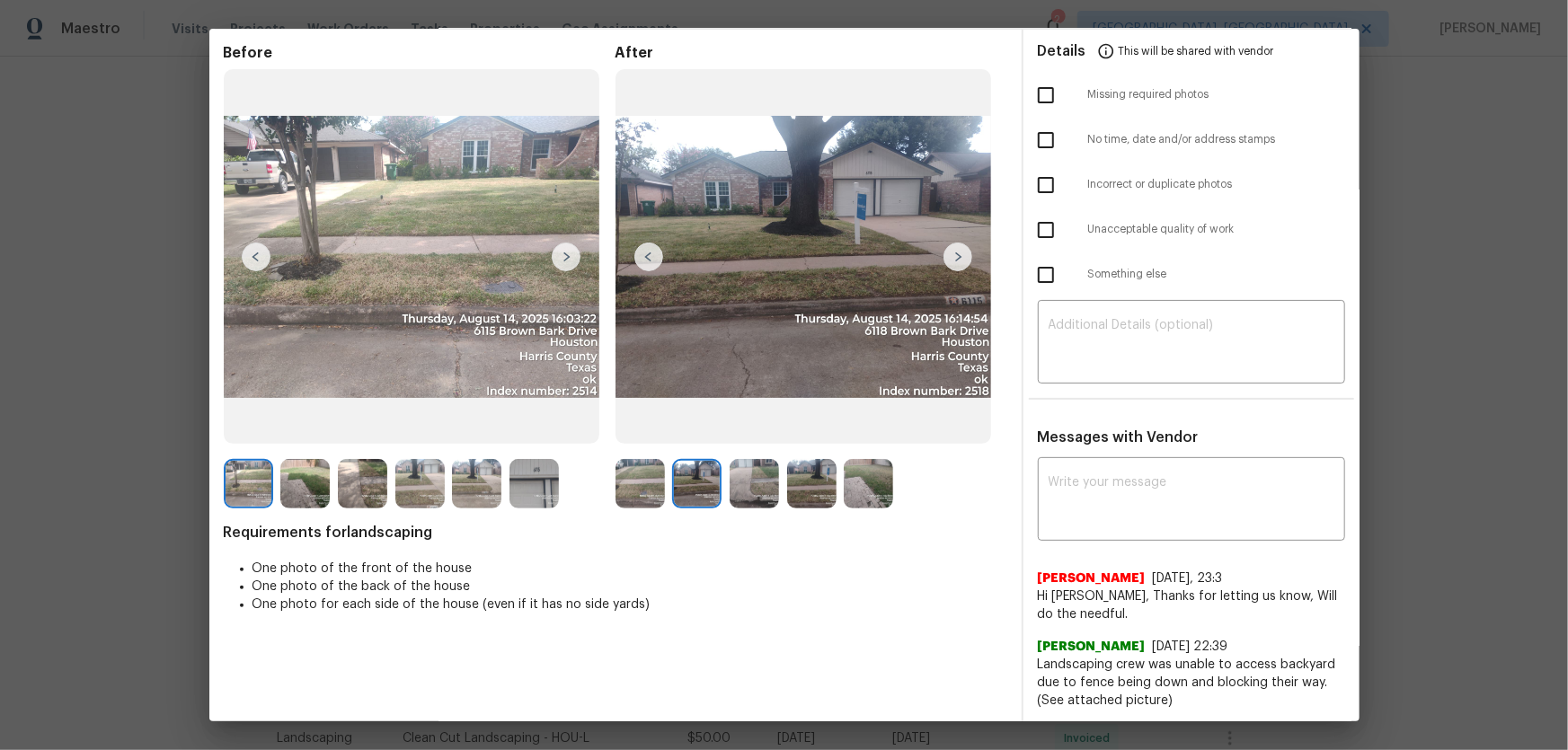
click at [625, 479] on img at bounding box center [640, 483] width 49 height 49
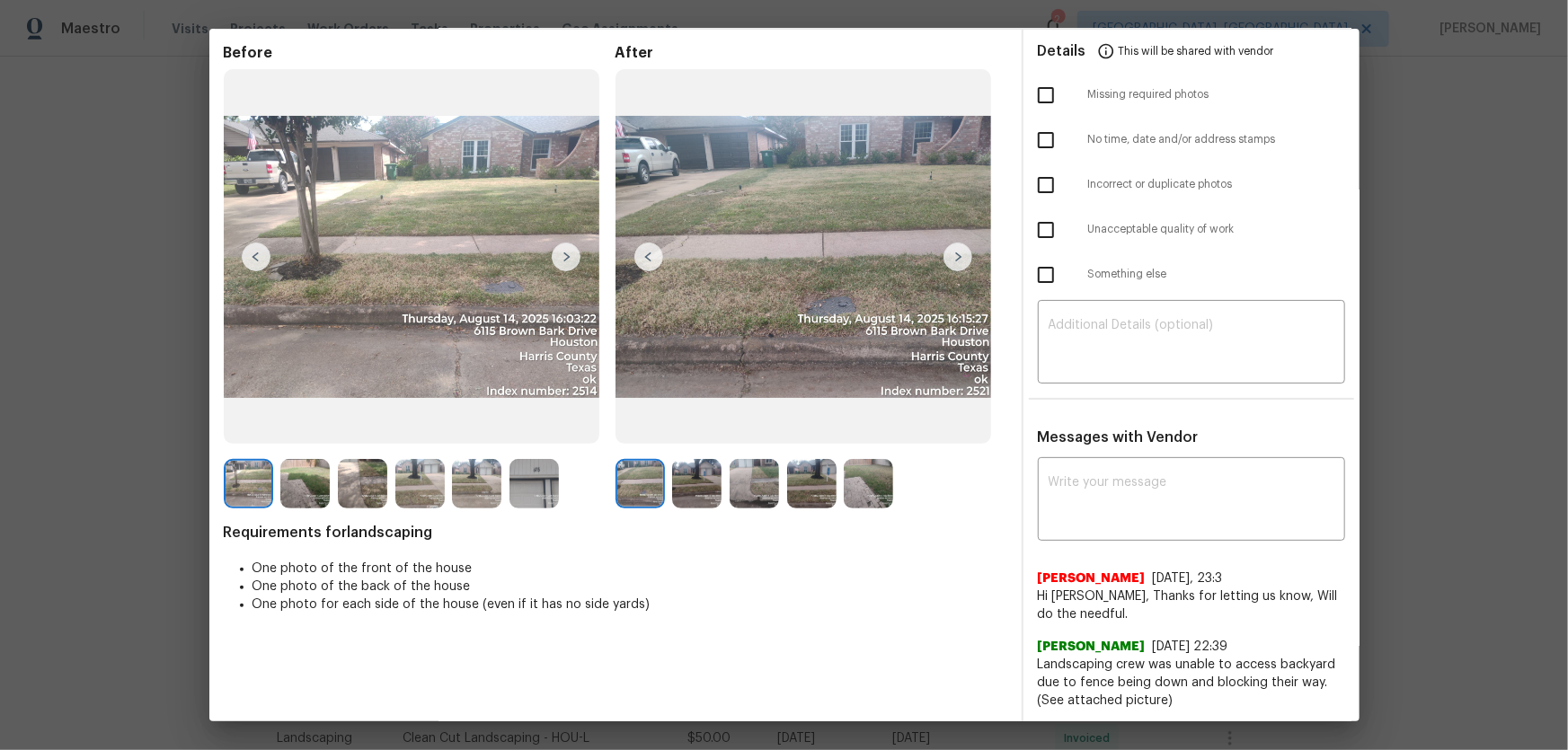
click at [684, 492] on img at bounding box center [696, 483] width 49 height 49
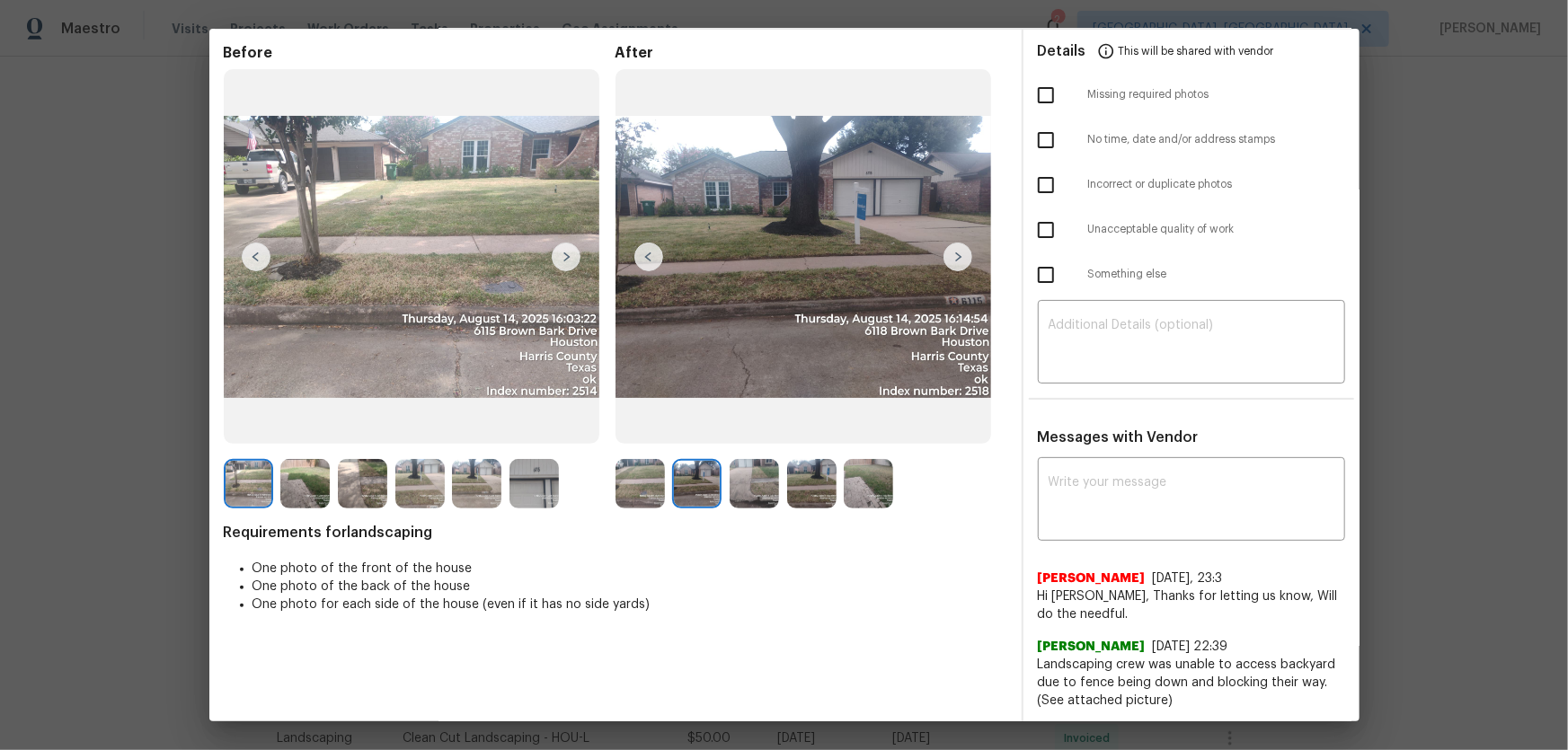
click at [757, 494] on img at bounding box center [754, 483] width 49 height 49
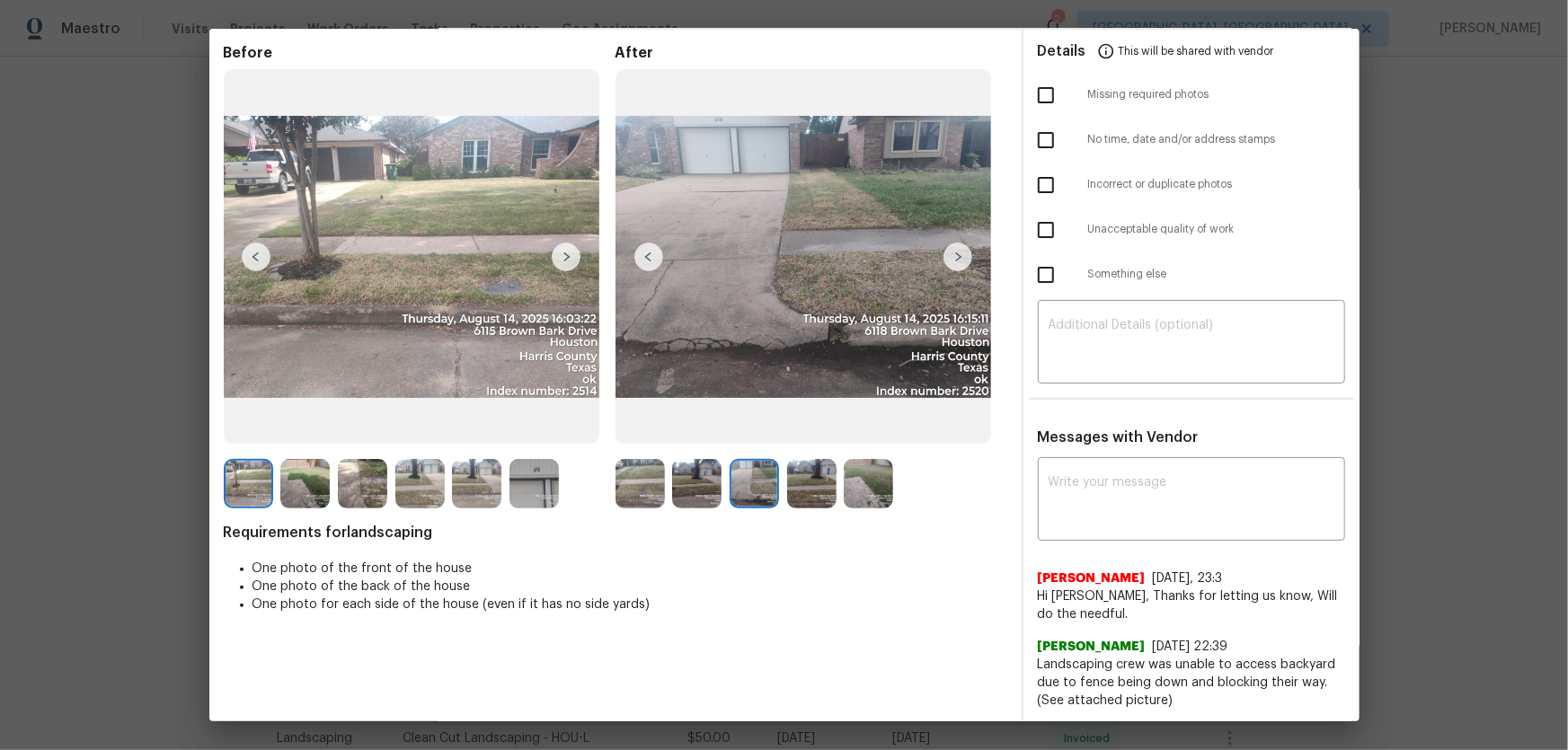
click at [808, 493] on img at bounding box center [811, 483] width 49 height 49
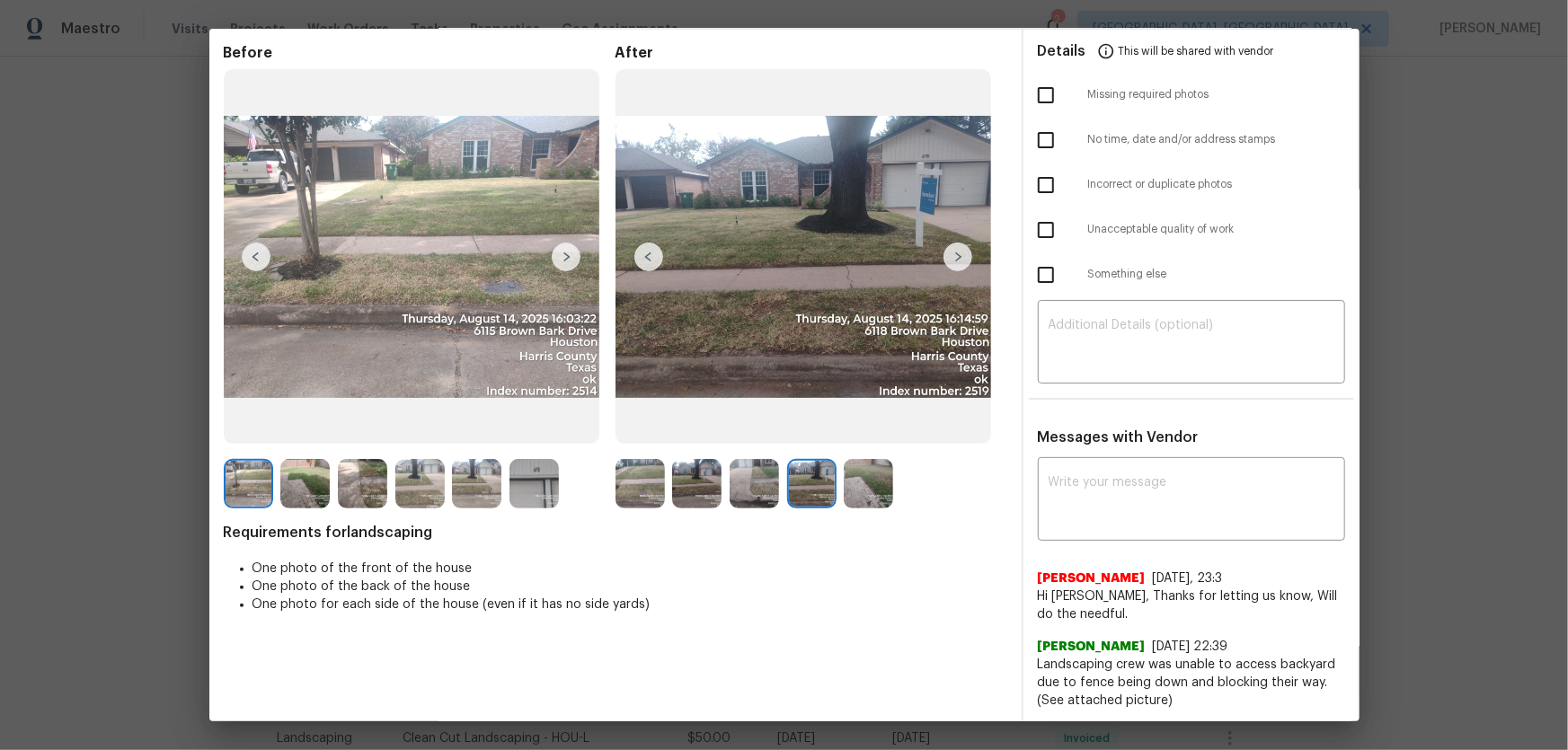
click at [860, 492] on img at bounding box center [868, 483] width 49 height 49
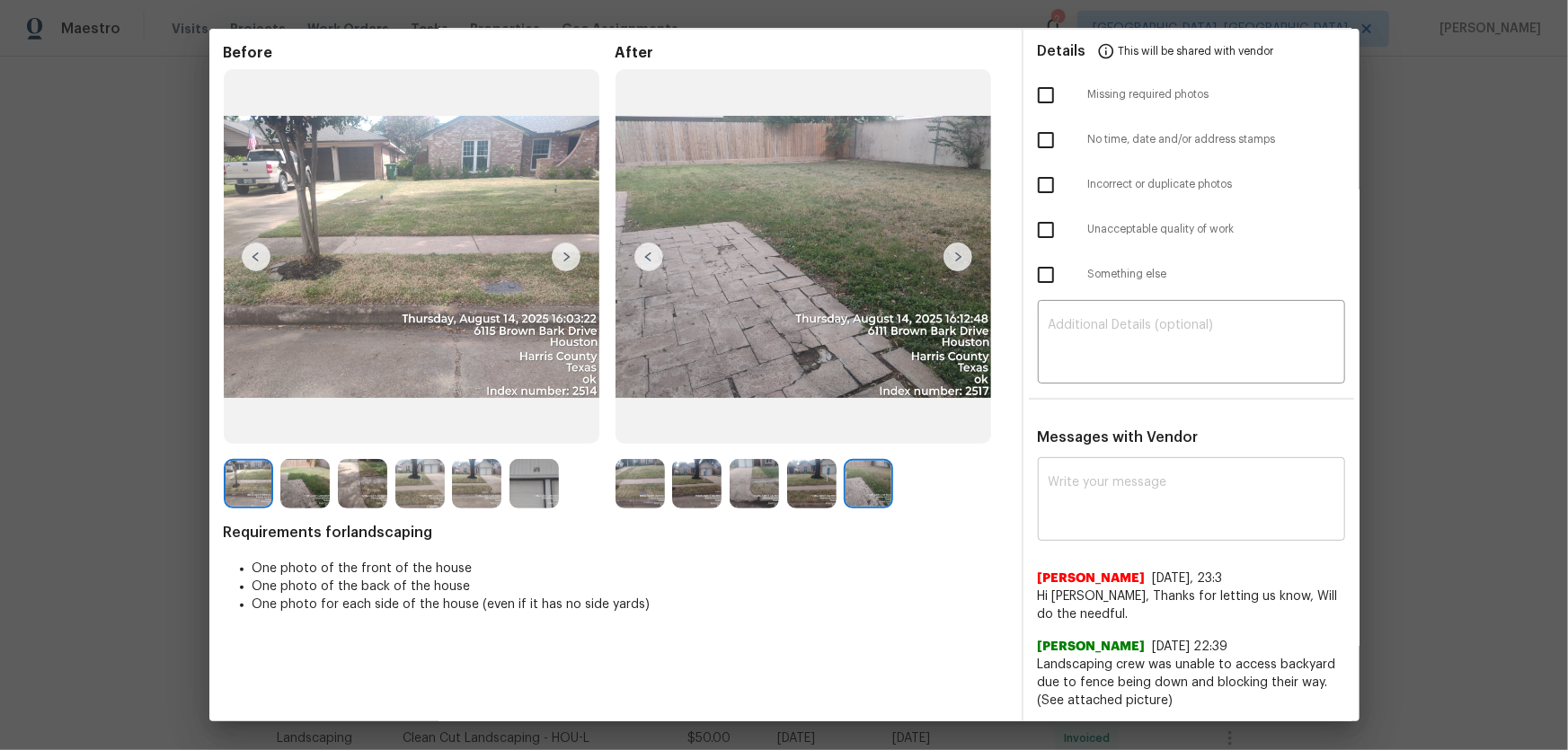
scroll to position [0, 0]
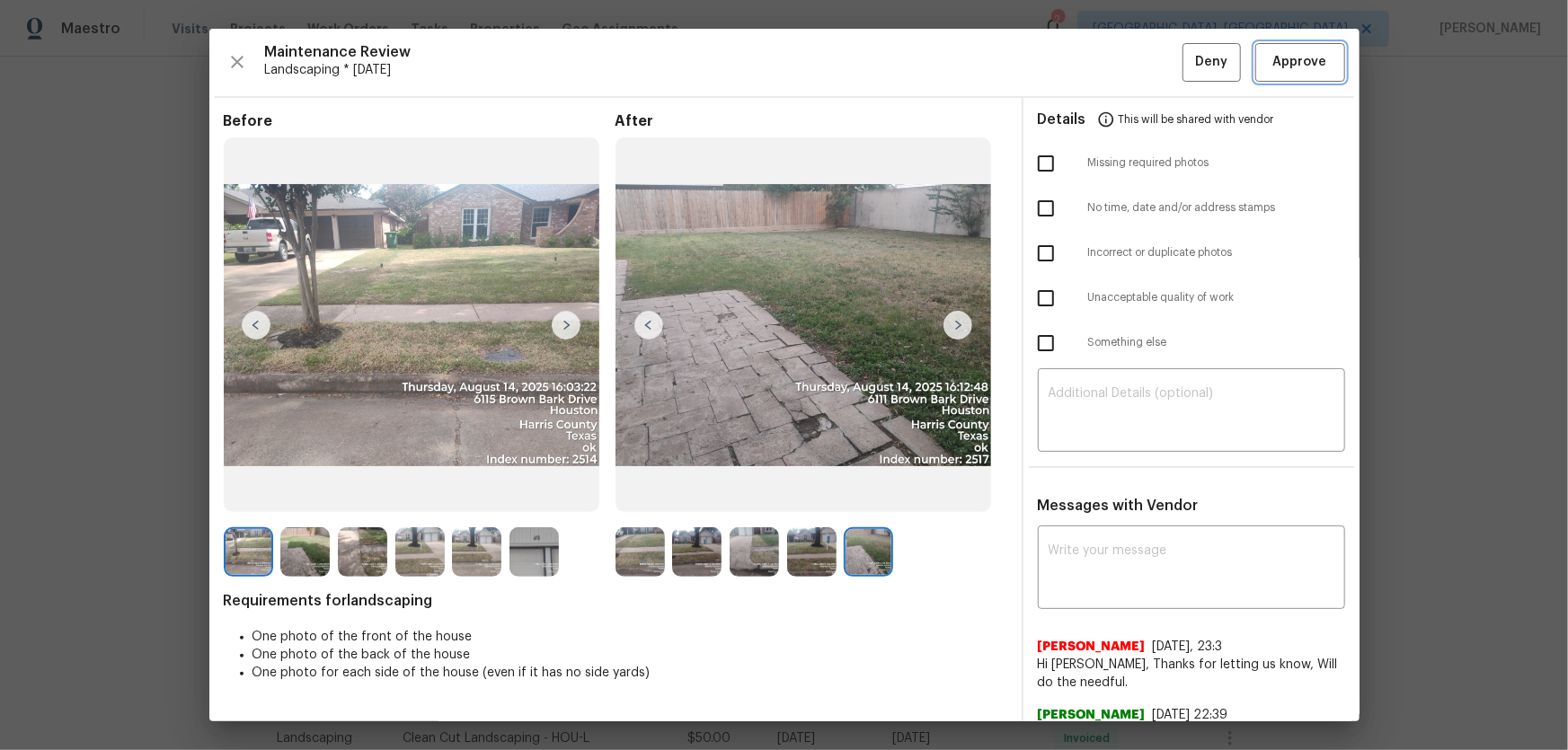
click at [1115, 63] on span "Approve" at bounding box center [1299, 62] width 54 height 23
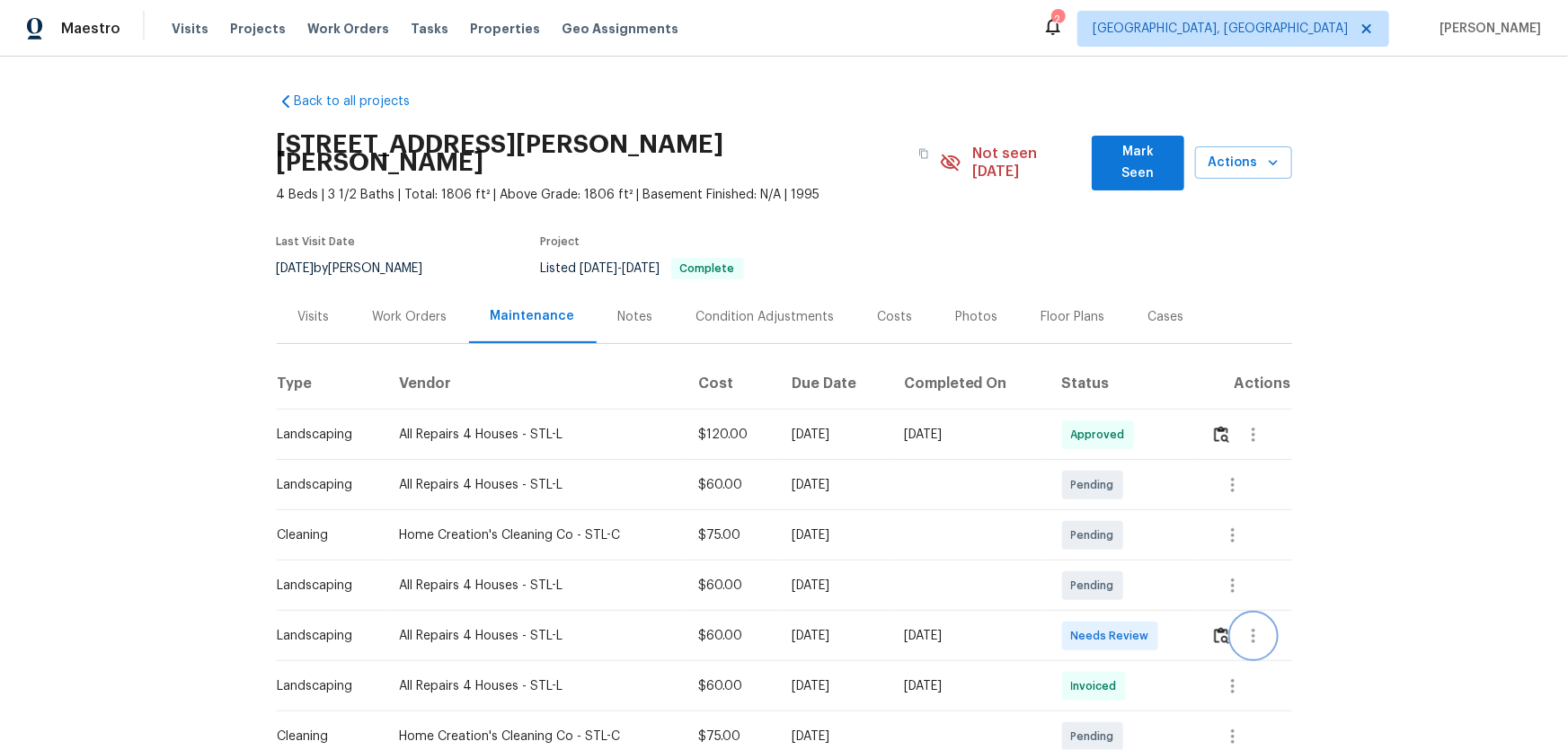
click at [1115, 495] on button "button" at bounding box center [1253, 636] width 43 height 43
click at [1115, 495] on div at bounding box center [784, 375] width 1568 height 750
click at [1115, 495] on button "button" at bounding box center [1221, 636] width 21 height 43
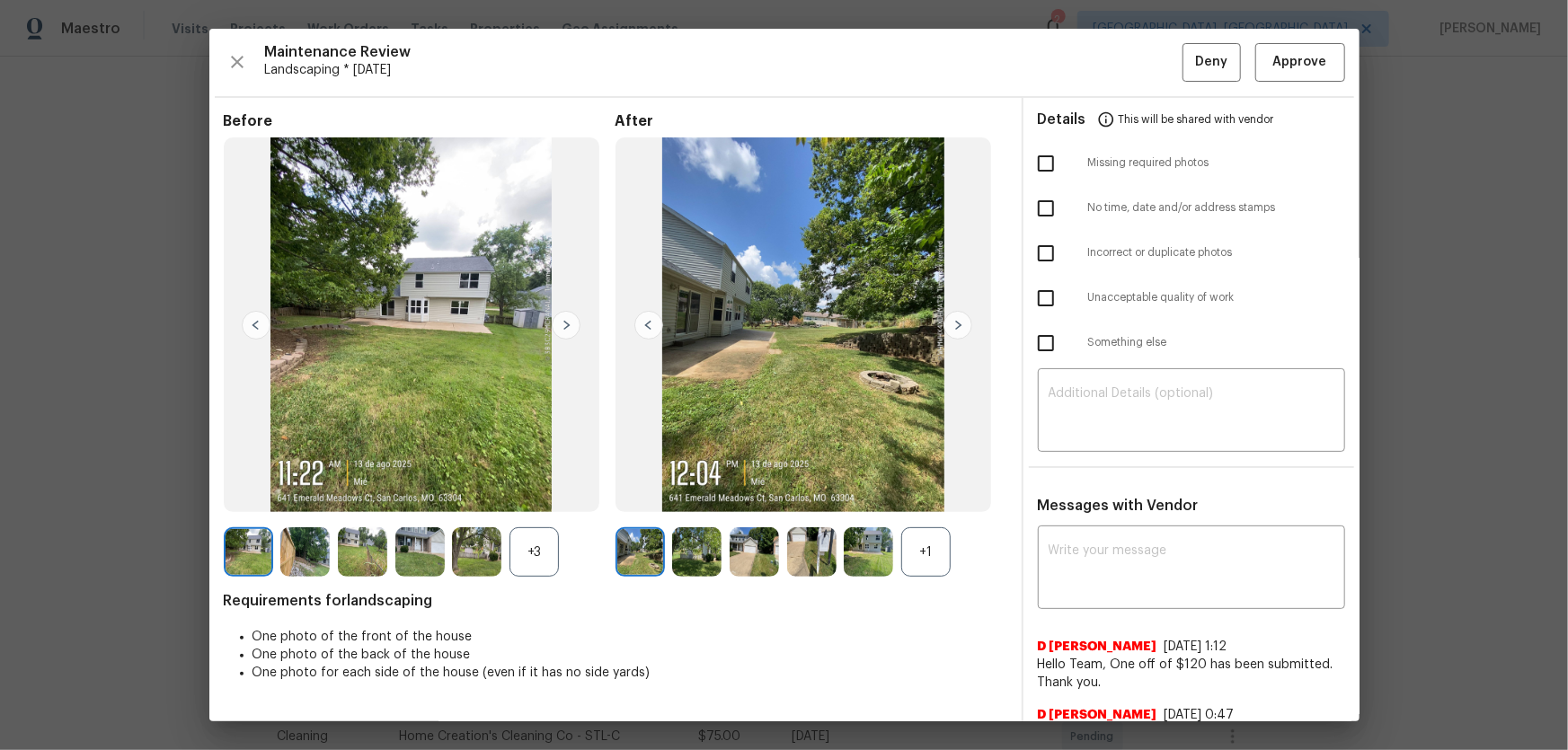
click at [929, 495] on div "+1" at bounding box center [925, 552] width 49 height 49
click at [534, 495] on div "+3" at bounding box center [534, 552] width 49 height 49
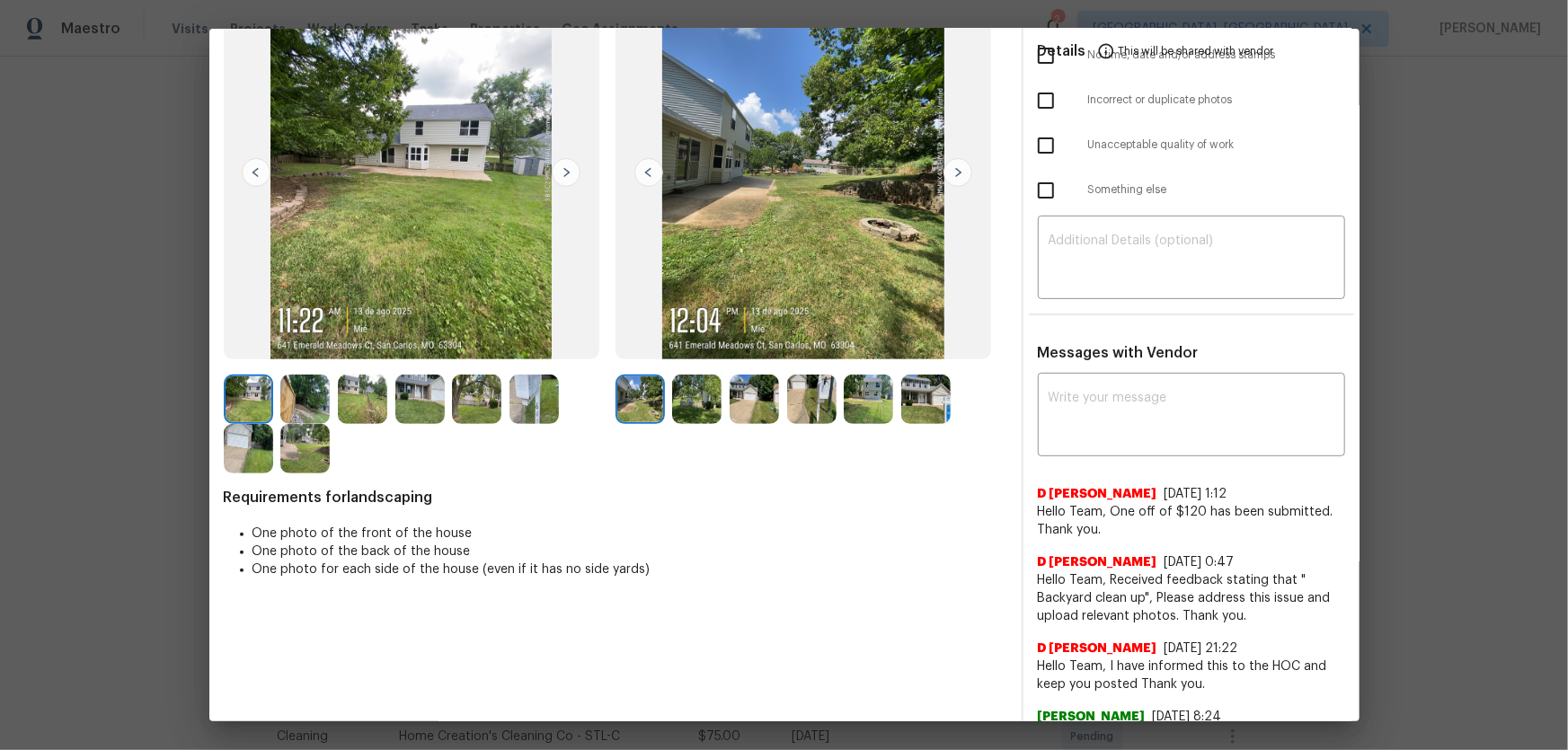
scroll to position [163, 0]
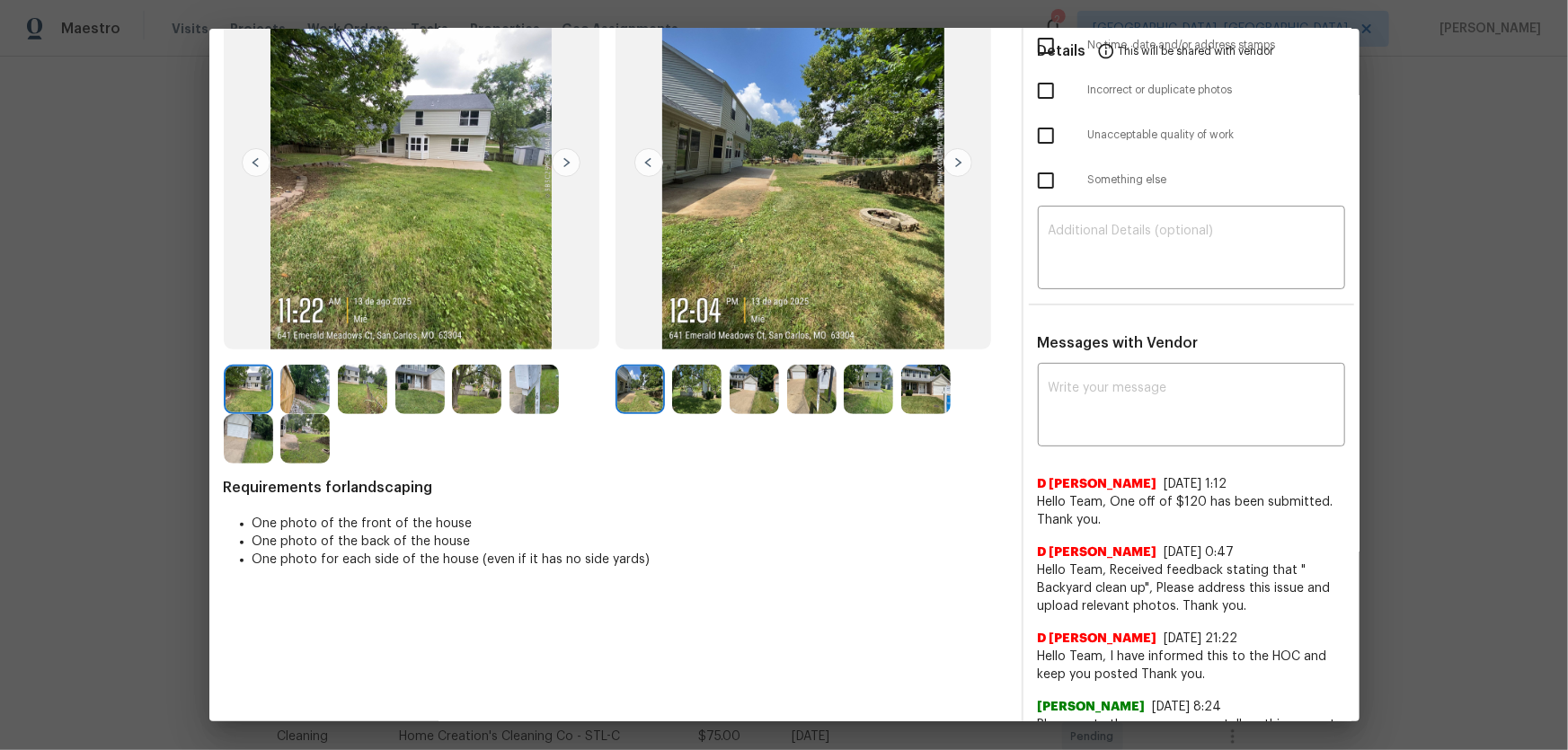
click at [684, 383] on img at bounding box center [696, 389] width 49 height 49
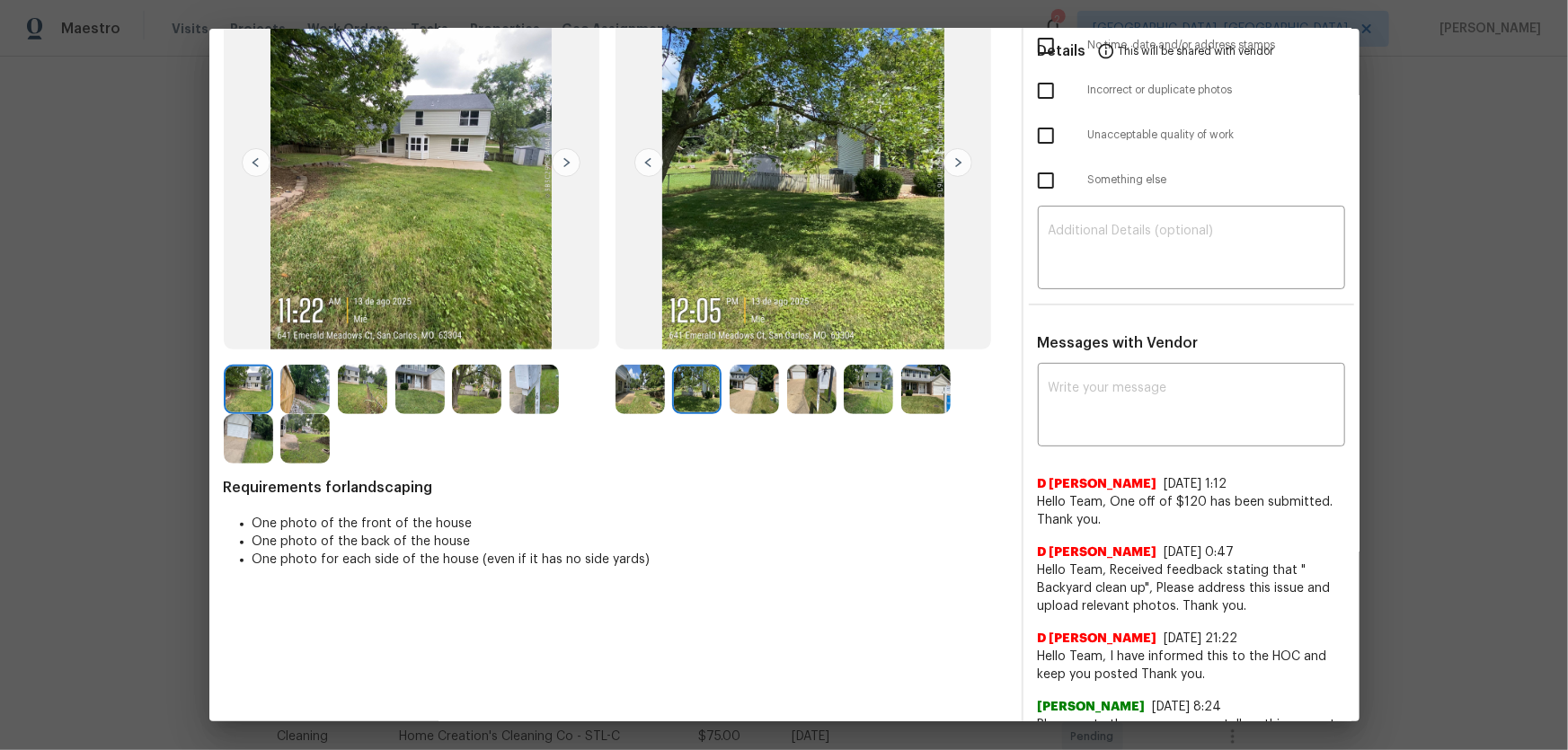
click at [736, 382] on img at bounding box center [754, 389] width 49 height 49
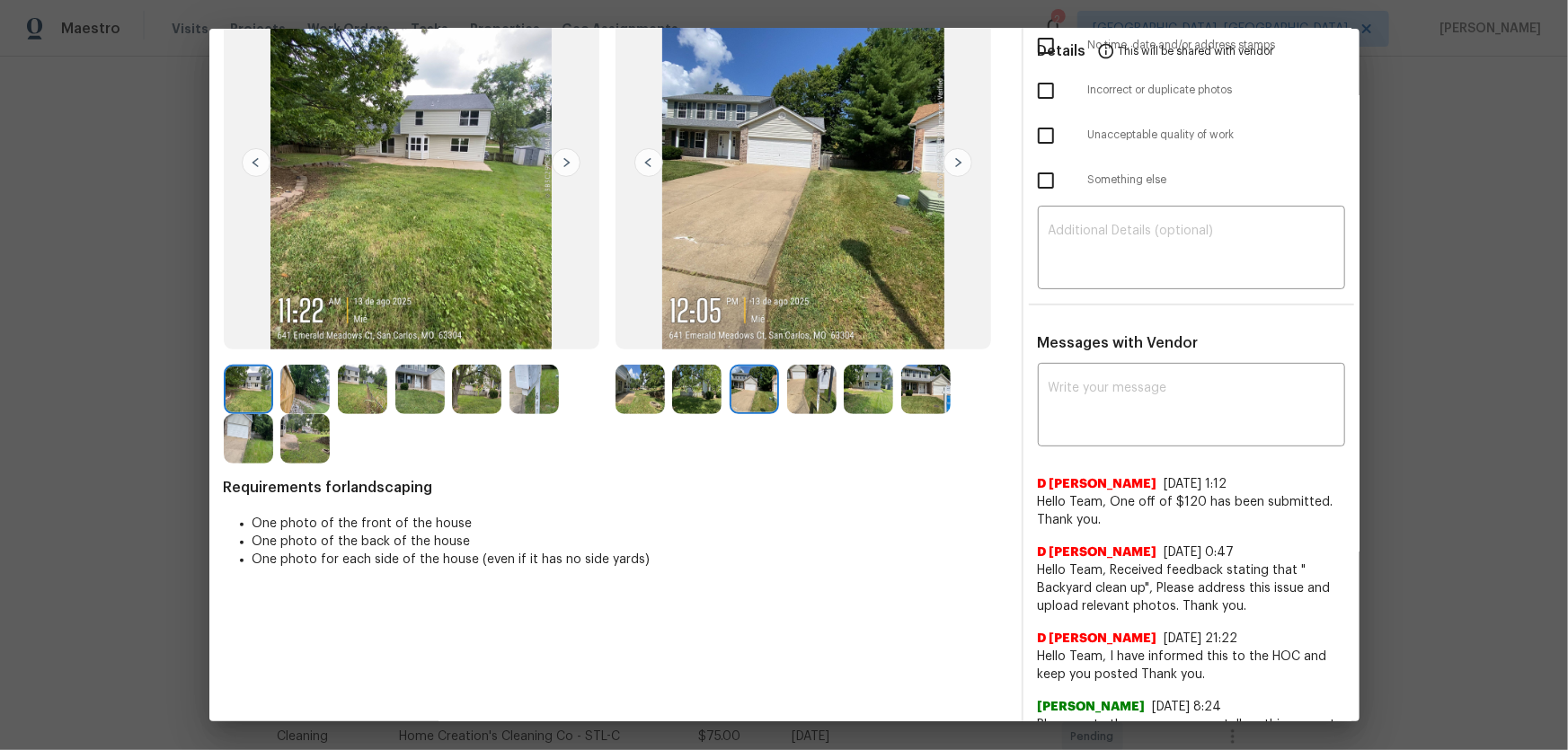
click at [787, 386] on img at bounding box center [811, 389] width 49 height 49
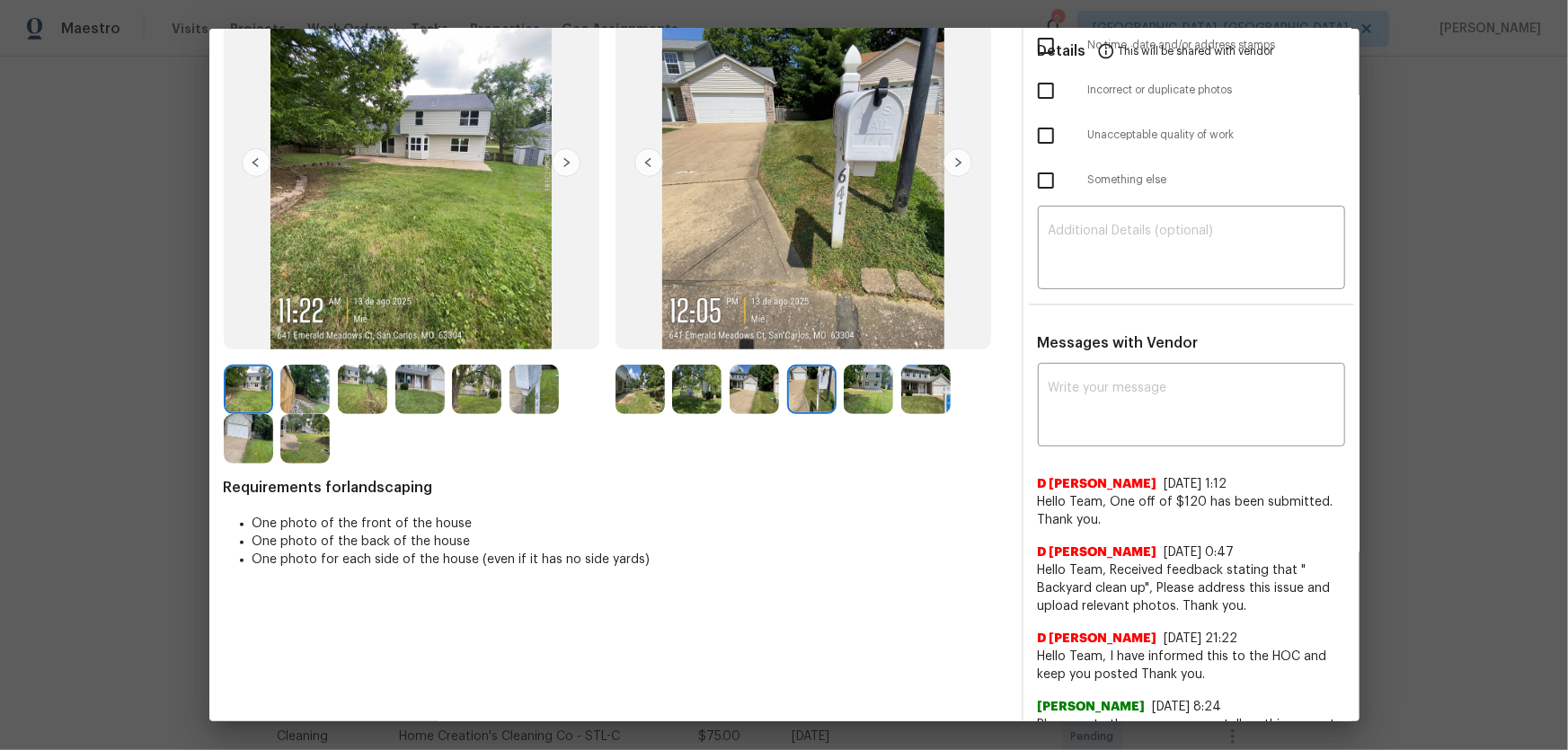
click at [859, 392] on img at bounding box center [868, 389] width 49 height 49
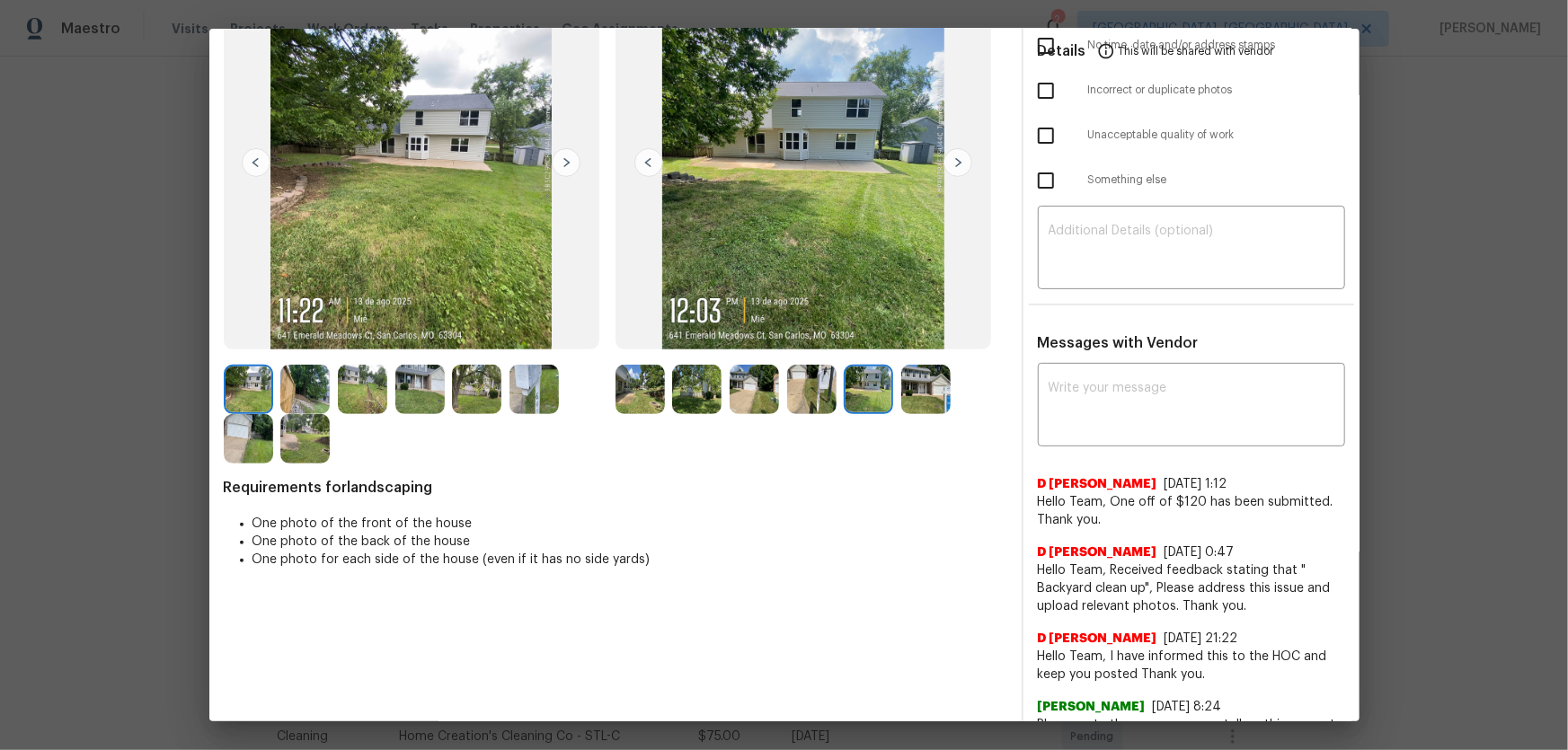
click at [907, 394] on img at bounding box center [925, 389] width 49 height 49
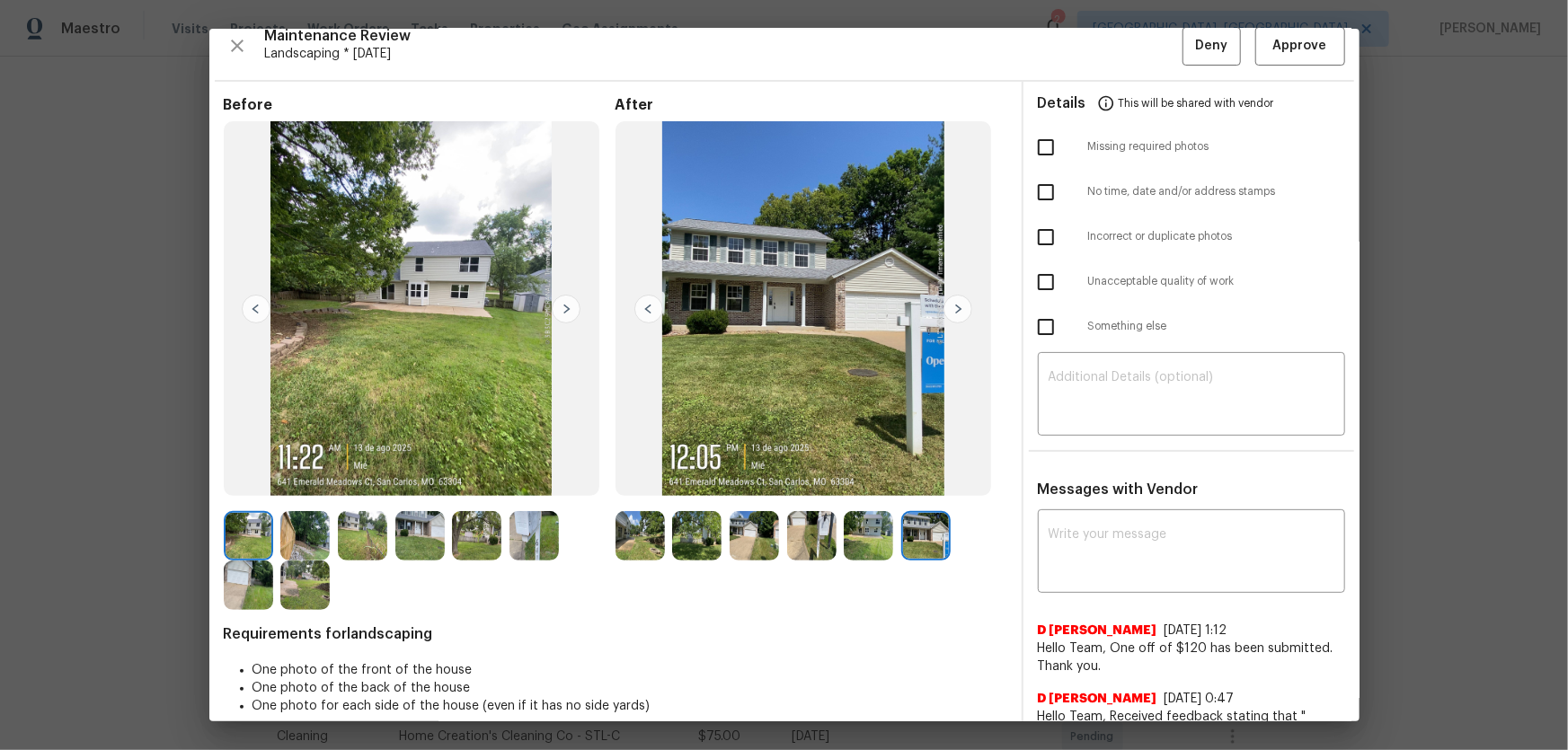
scroll to position [0, 0]
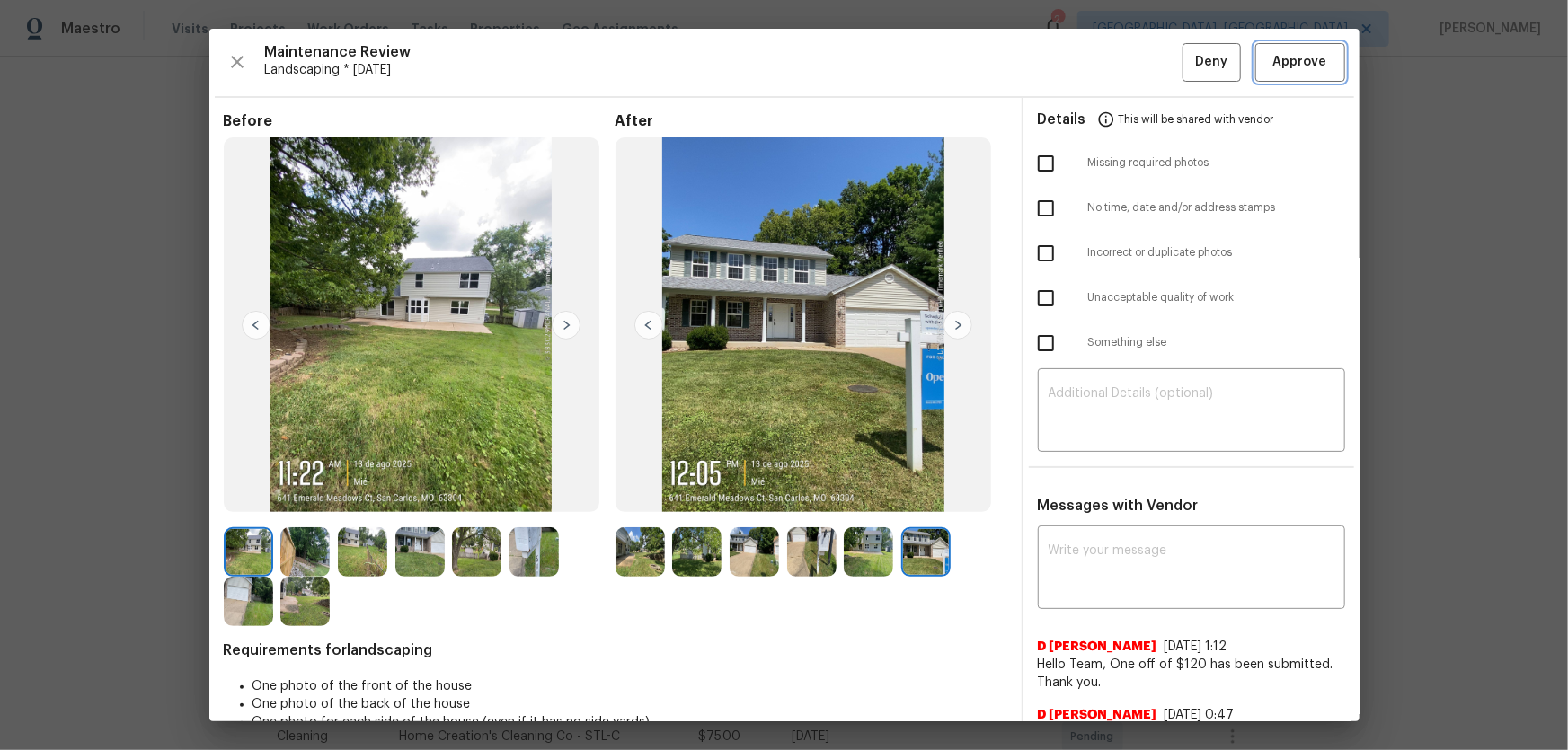
click at [1115, 57] on span "Approve" at bounding box center [1299, 62] width 54 height 23
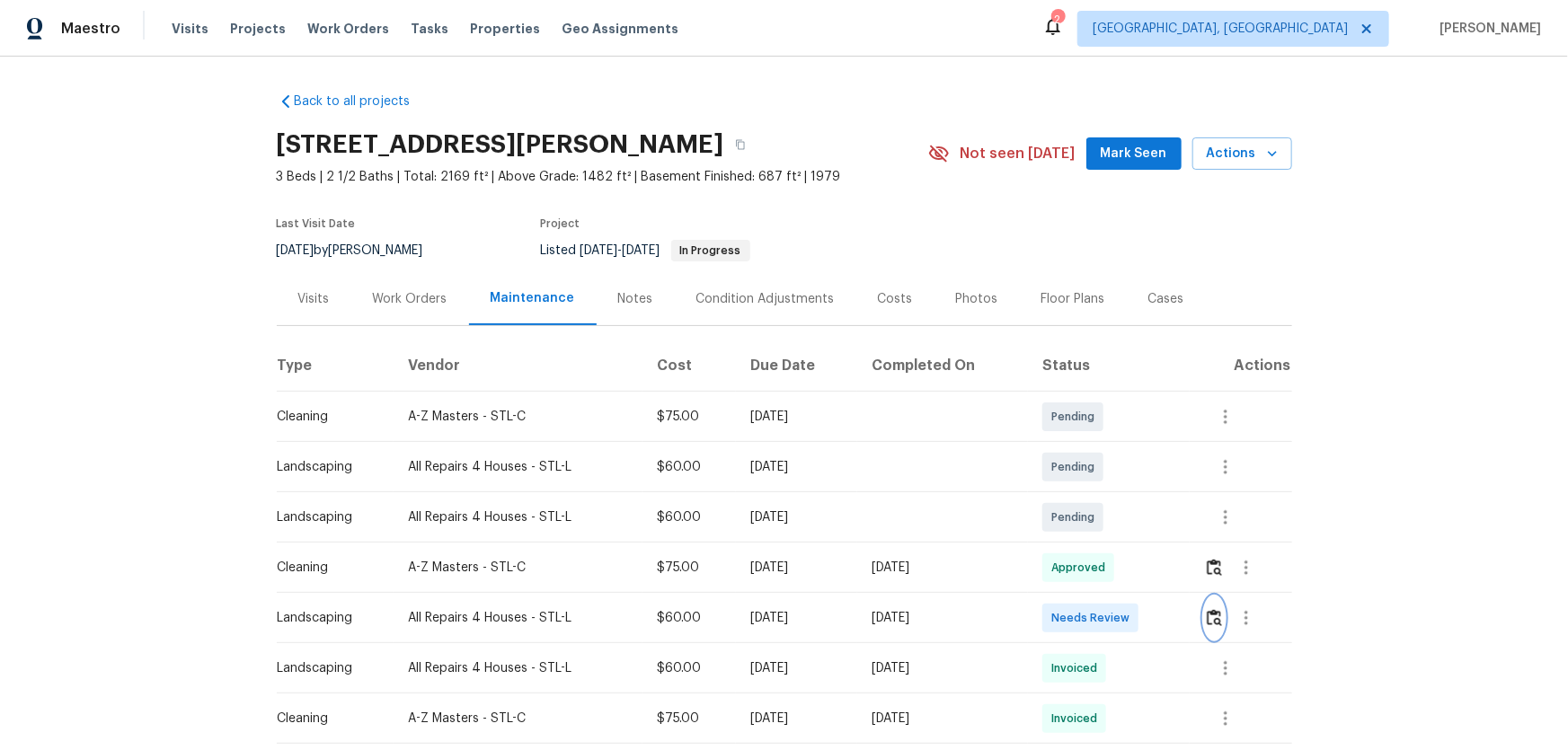
click at [1206, 621] on img "button" at bounding box center [1214, 617] width 15 height 17
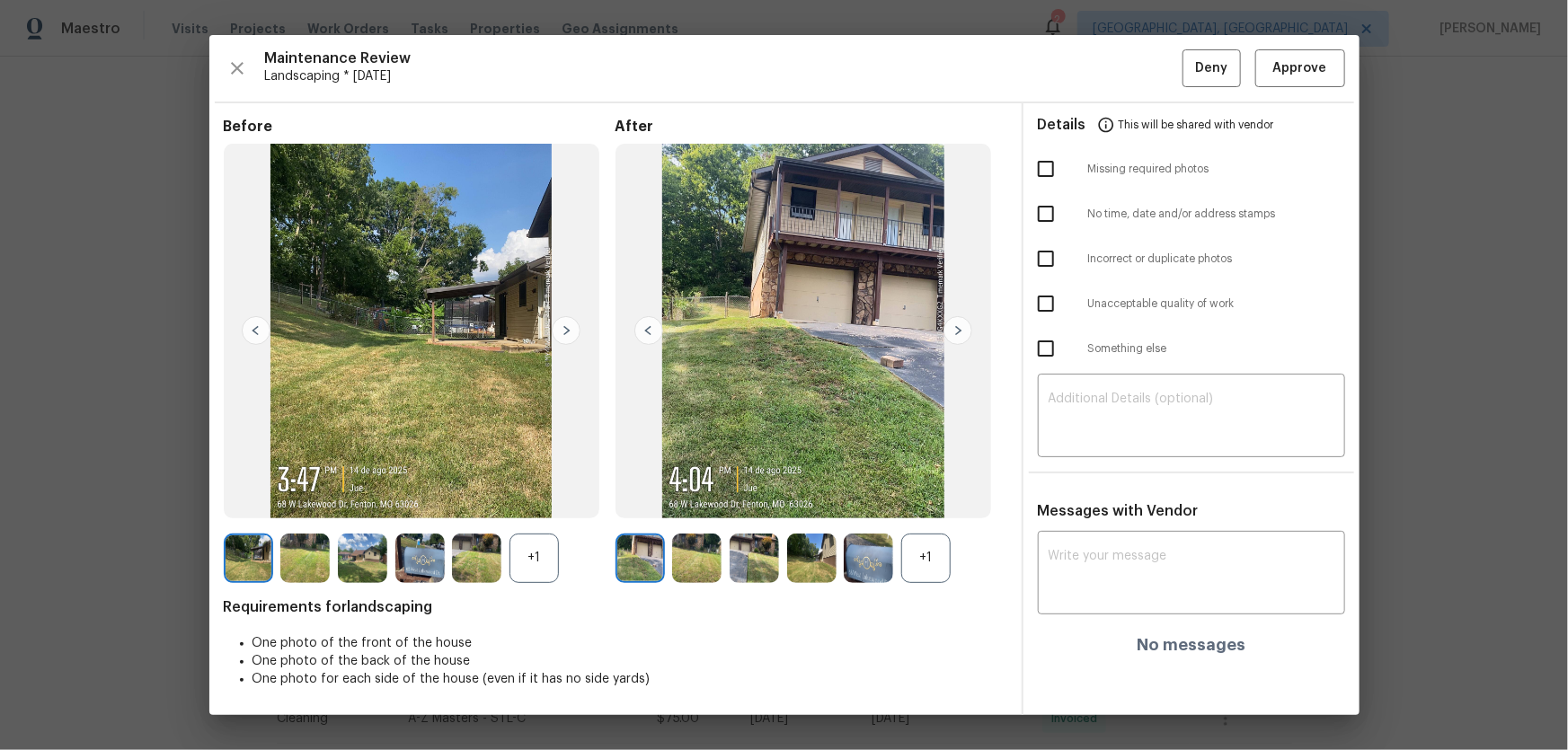
click at [914, 558] on div "+1" at bounding box center [925, 558] width 49 height 49
click at [562, 570] on div "+1" at bounding box center [419, 558] width 392 height 49
click at [541, 562] on div "+1" at bounding box center [534, 558] width 49 height 49
click at [704, 566] on img at bounding box center [696, 558] width 49 height 49
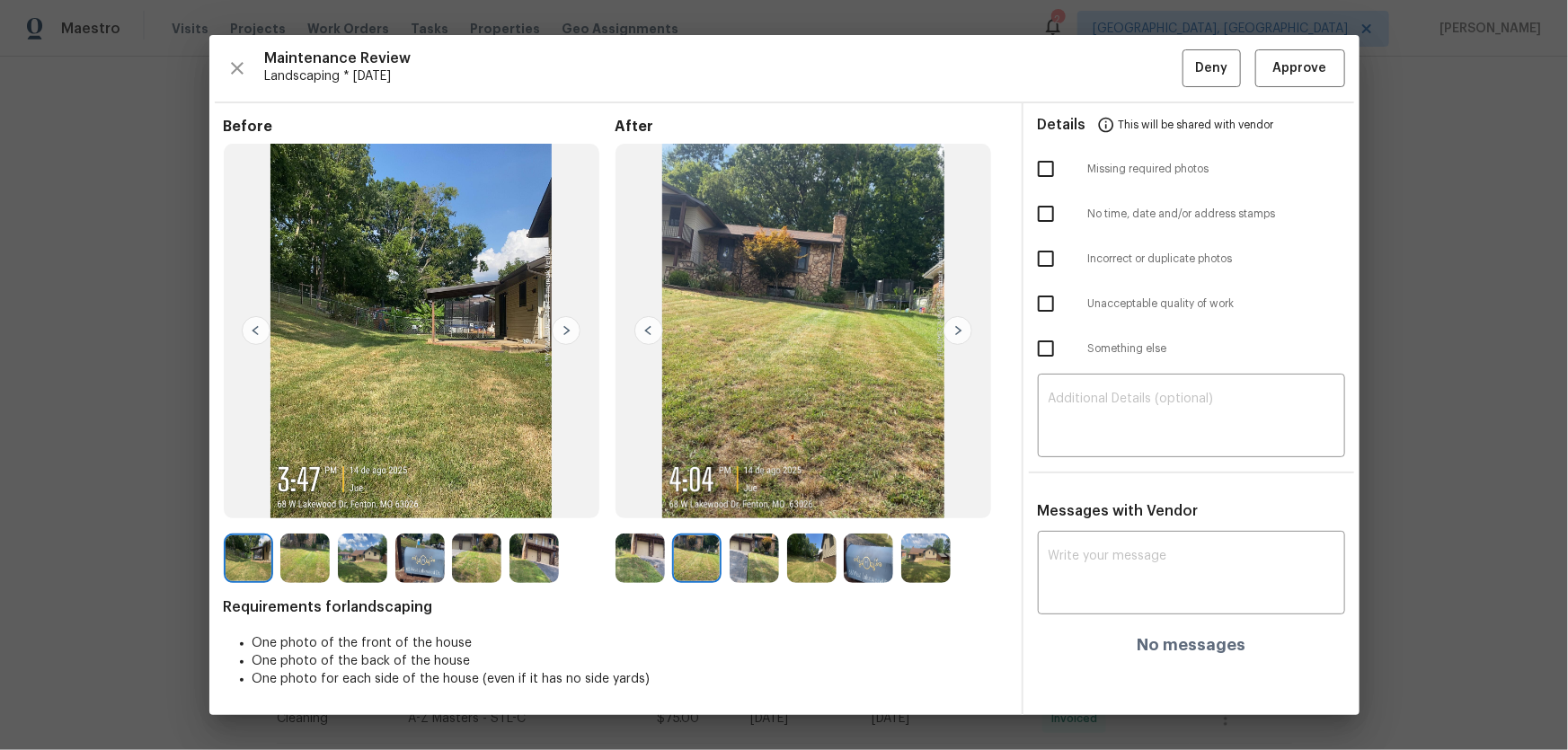
click at [738, 574] on img at bounding box center [754, 558] width 49 height 49
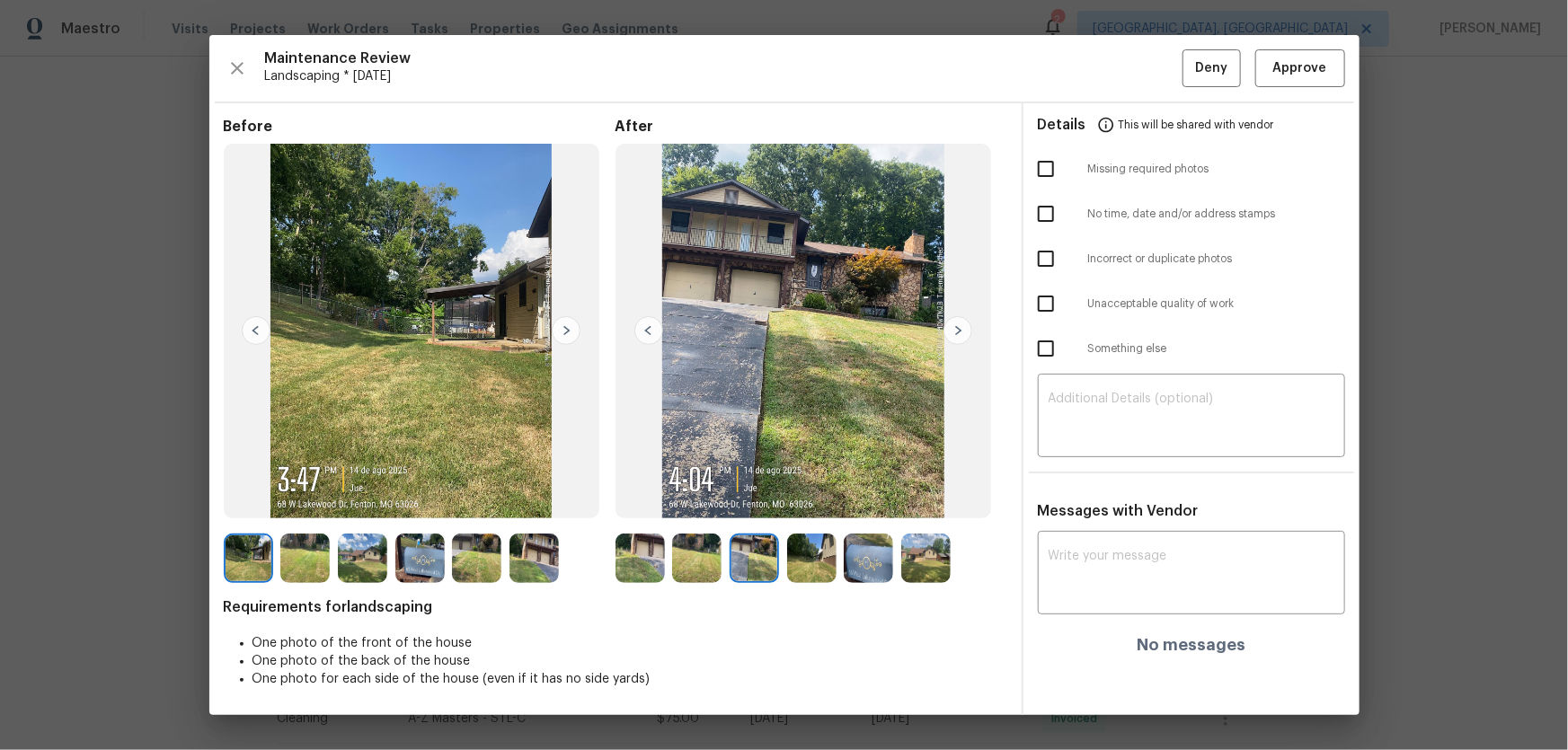
click at [811, 567] on img at bounding box center [811, 558] width 49 height 49
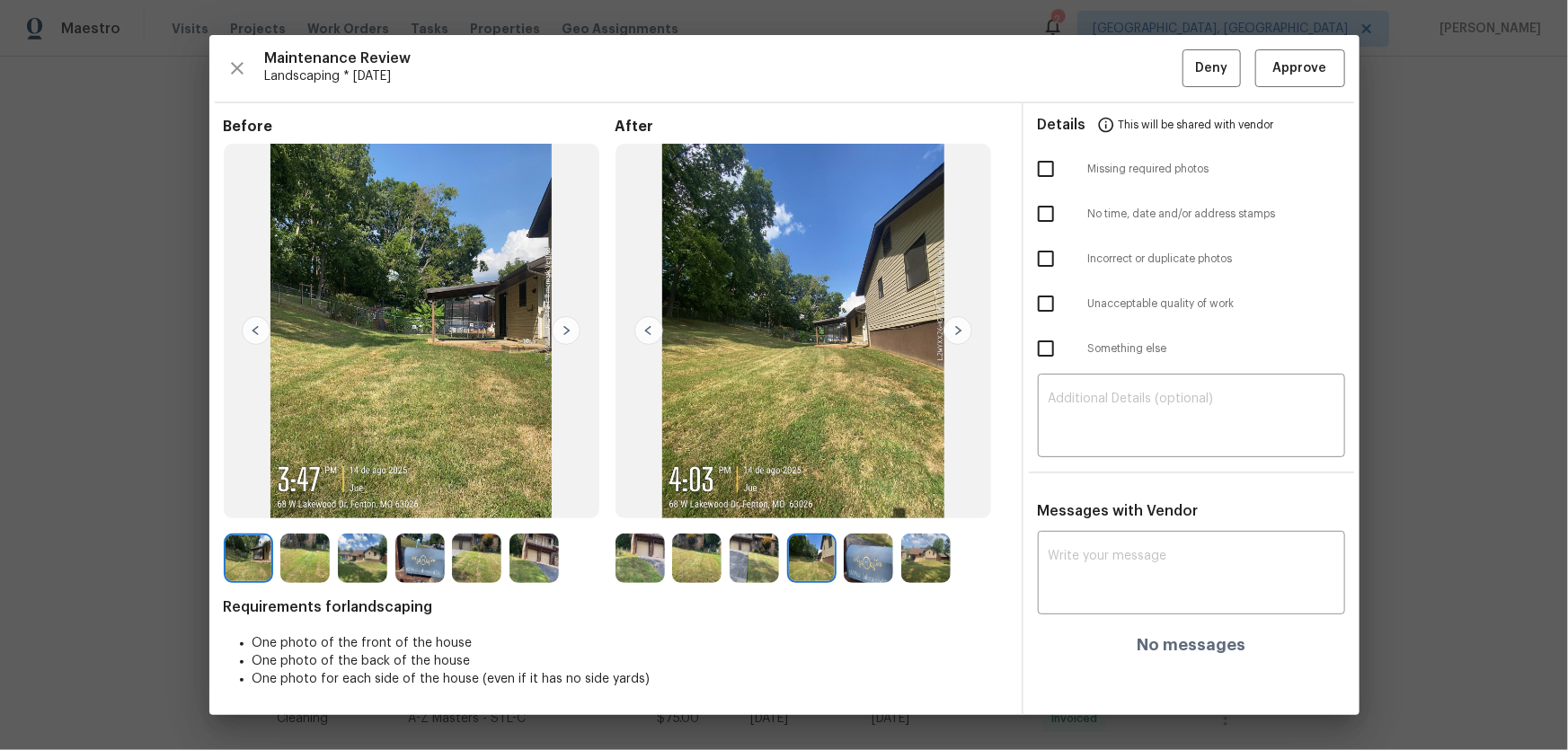
click at [882, 561] on img at bounding box center [868, 558] width 49 height 49
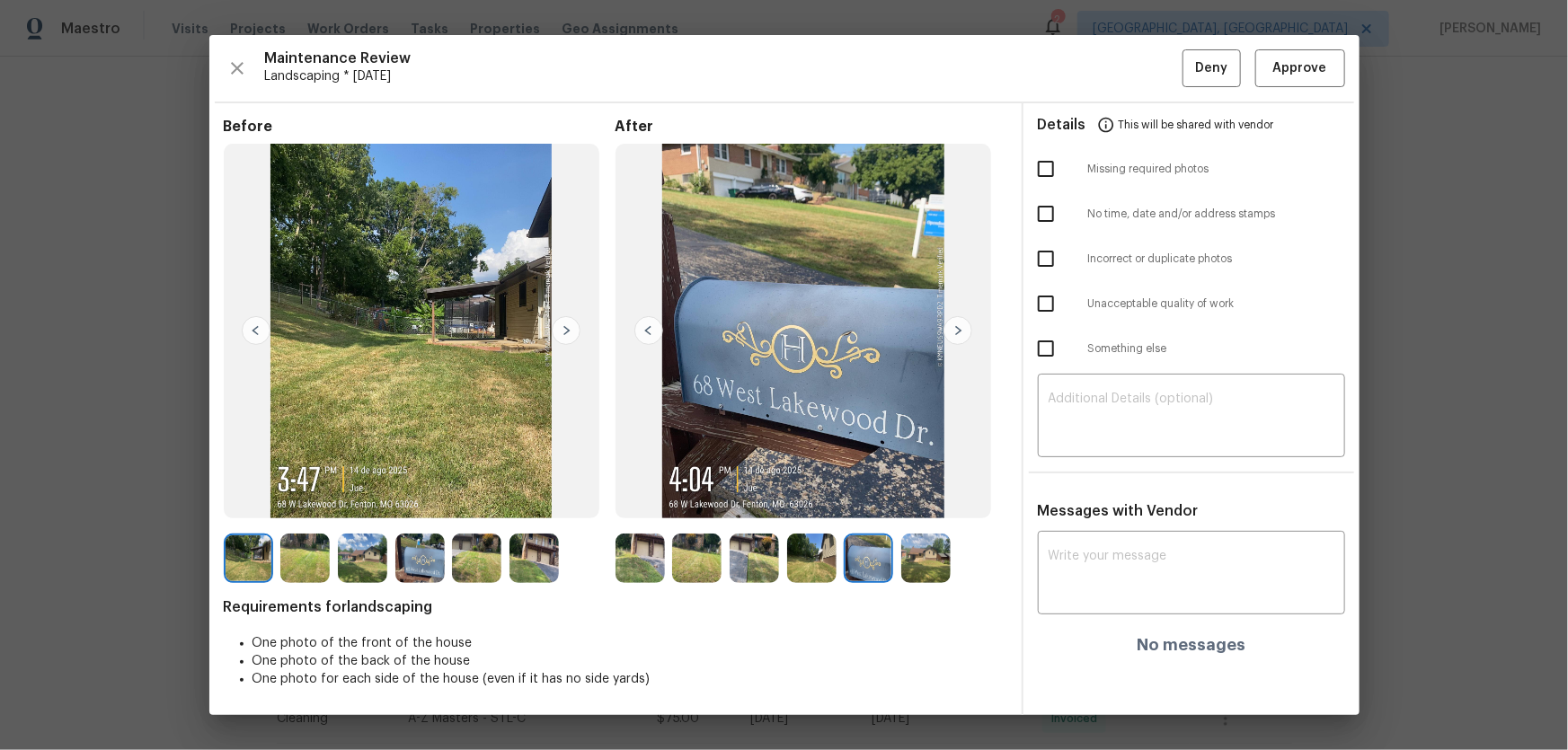
click at [932, 584] on div "Before After Requirements for landscaping One photo of the front of the house O…" at bounding box center [614, 416] width 783 height 597
click at [929, 556] on img at bounding box center [925, 558] width 49 height 49
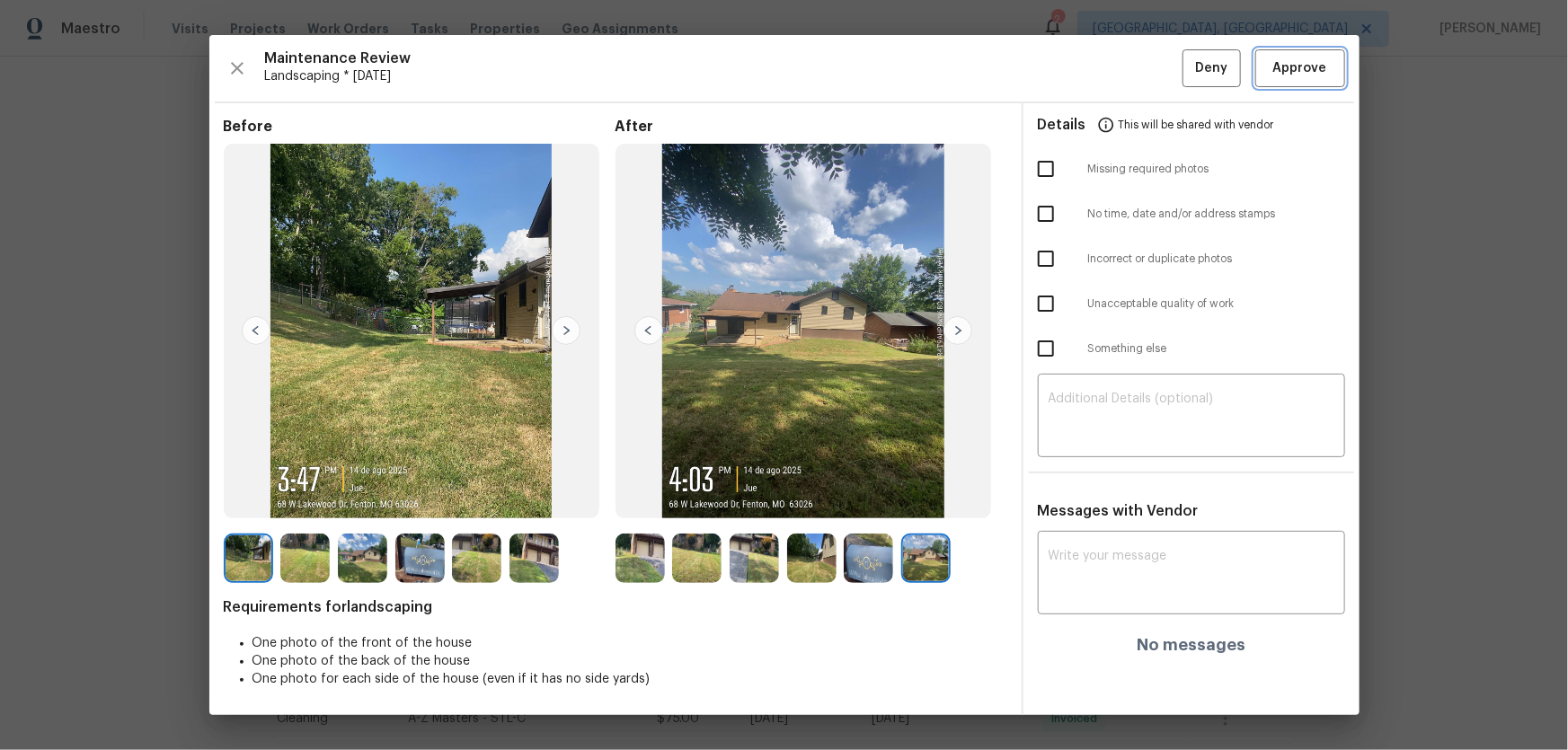
click at [1284, 67] on span "Approve" at bounding box center [1299, 69] width 54 height 23
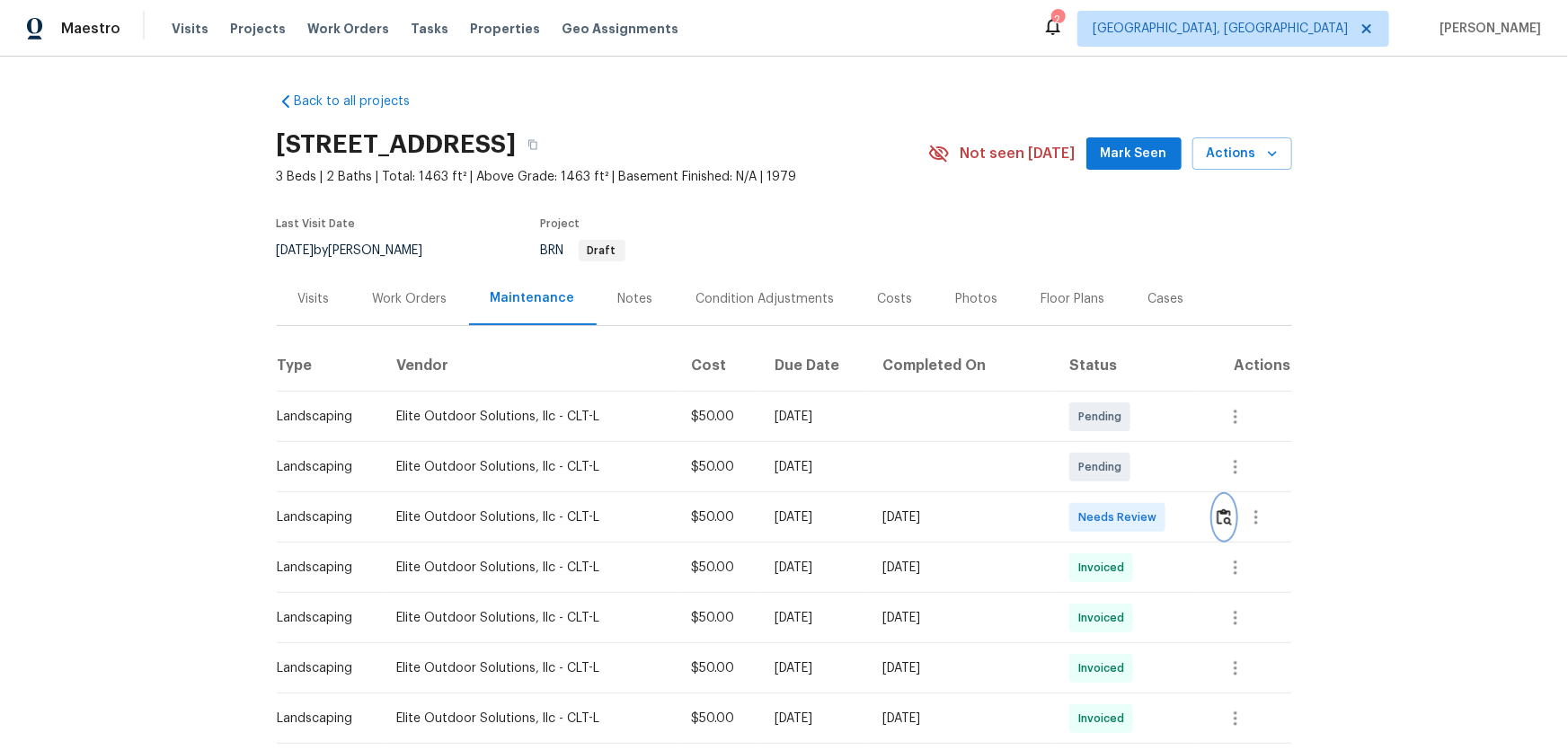
click at [1214, 530] on button "button" at bounding box center [1224, 517] width 21 height 43
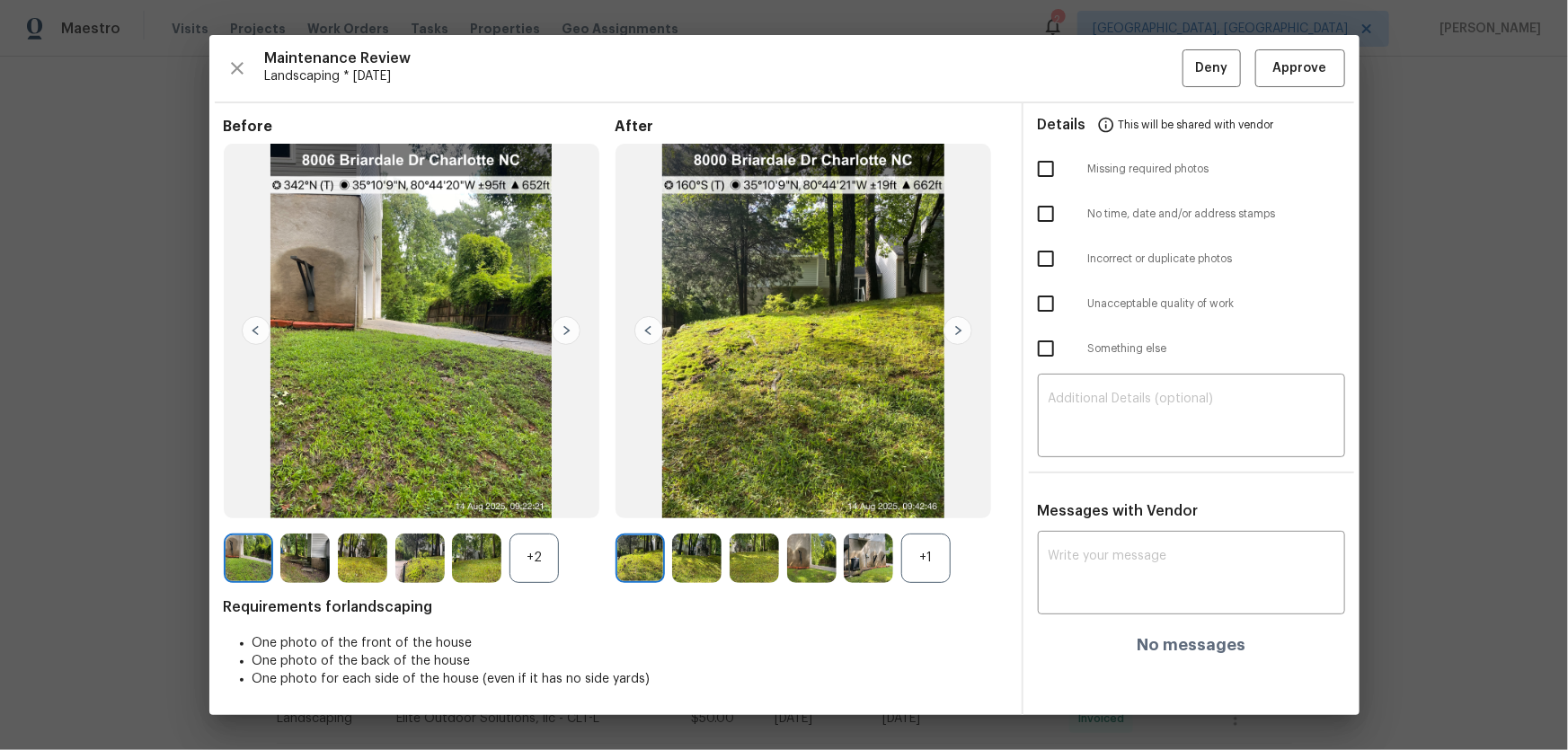
click at [934, 575] on div "+1" at bounding box center [925, 558] width 49 height 49
click at [532, 577] on div "+2" at bounding box center [534, 558] width 49 height 49
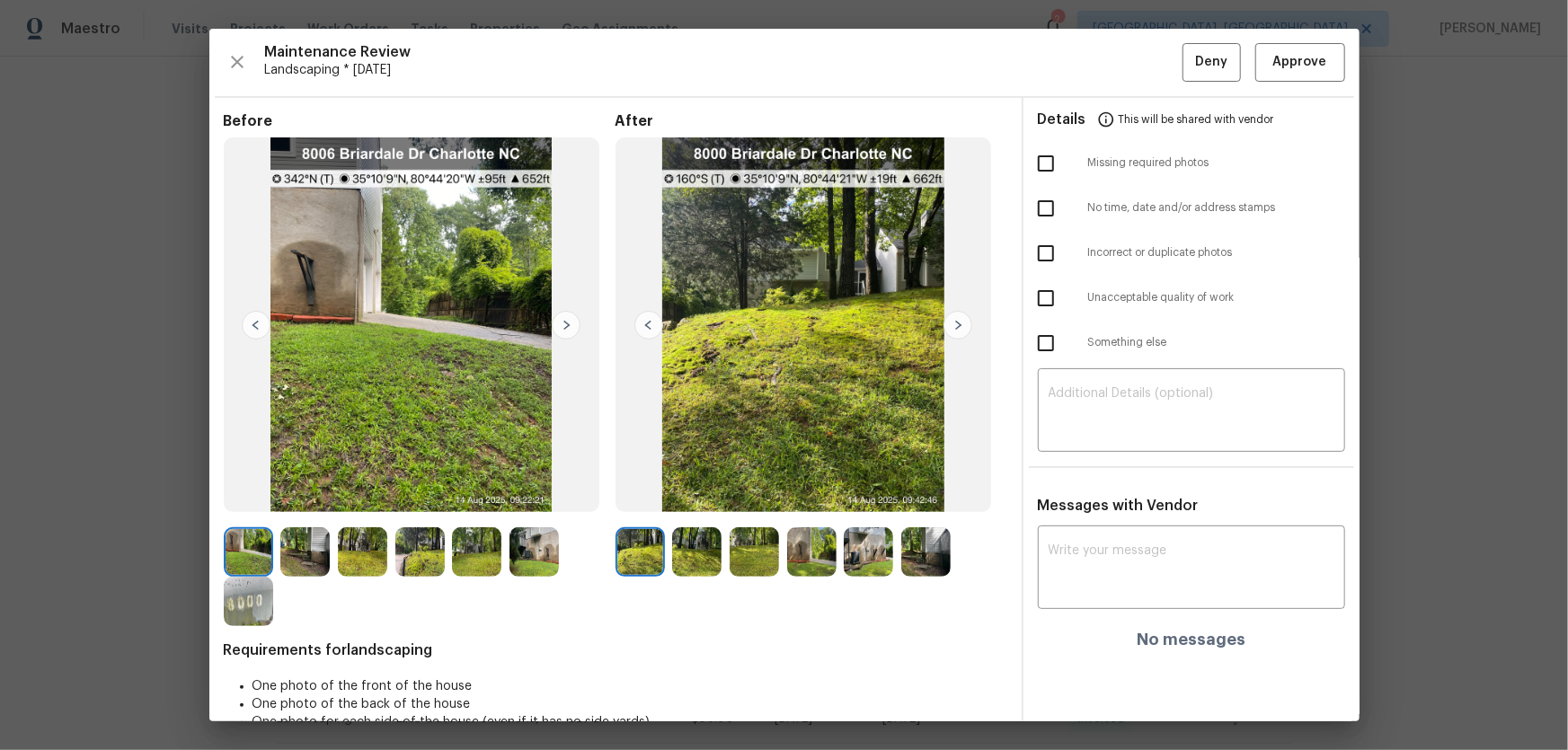
scroll to position [36, 0]
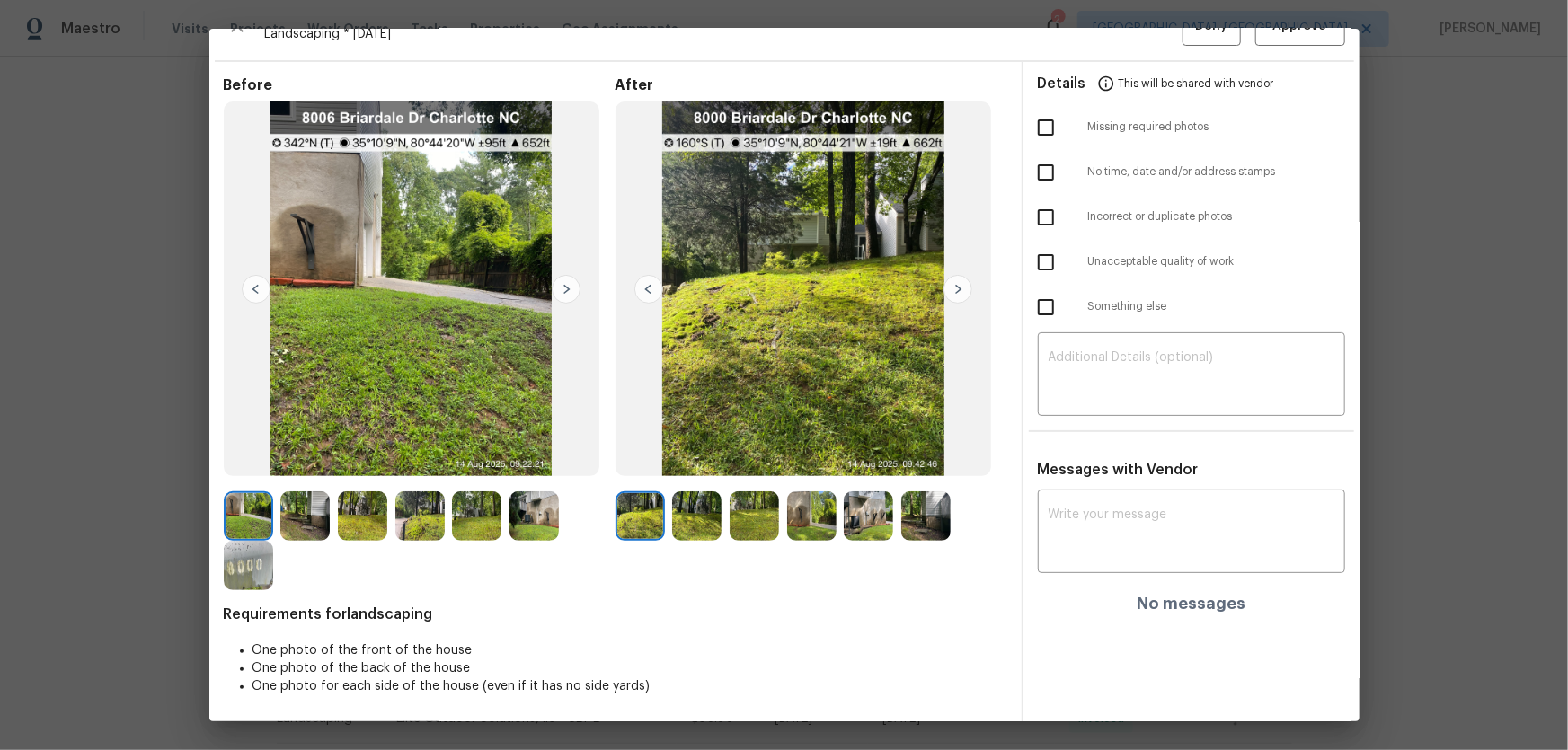
click at [683, 530] on img at bounding box center [696, 515] width 49 height 49
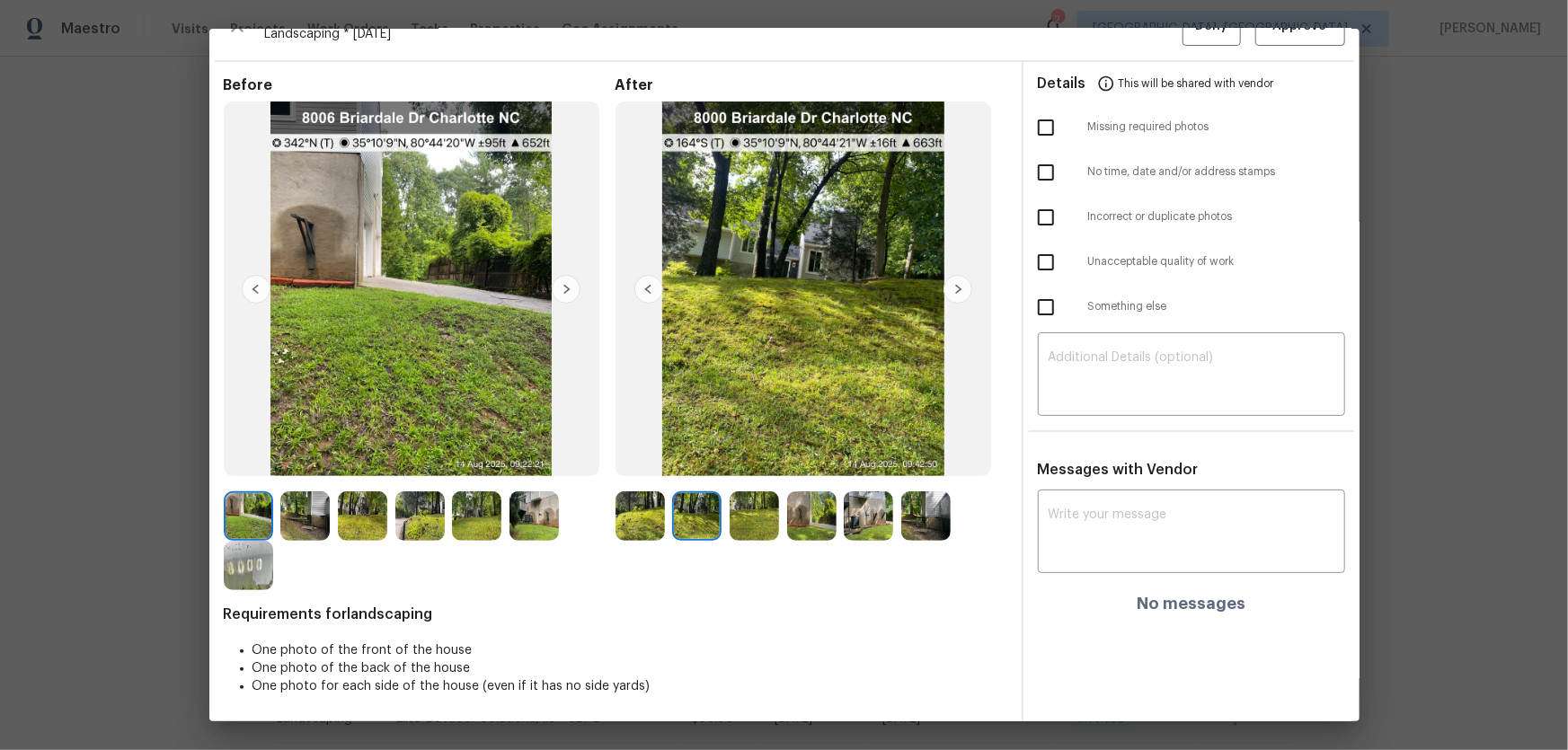
click at [755, 520] on img at bounding box center [754, 515] width 49 height 49
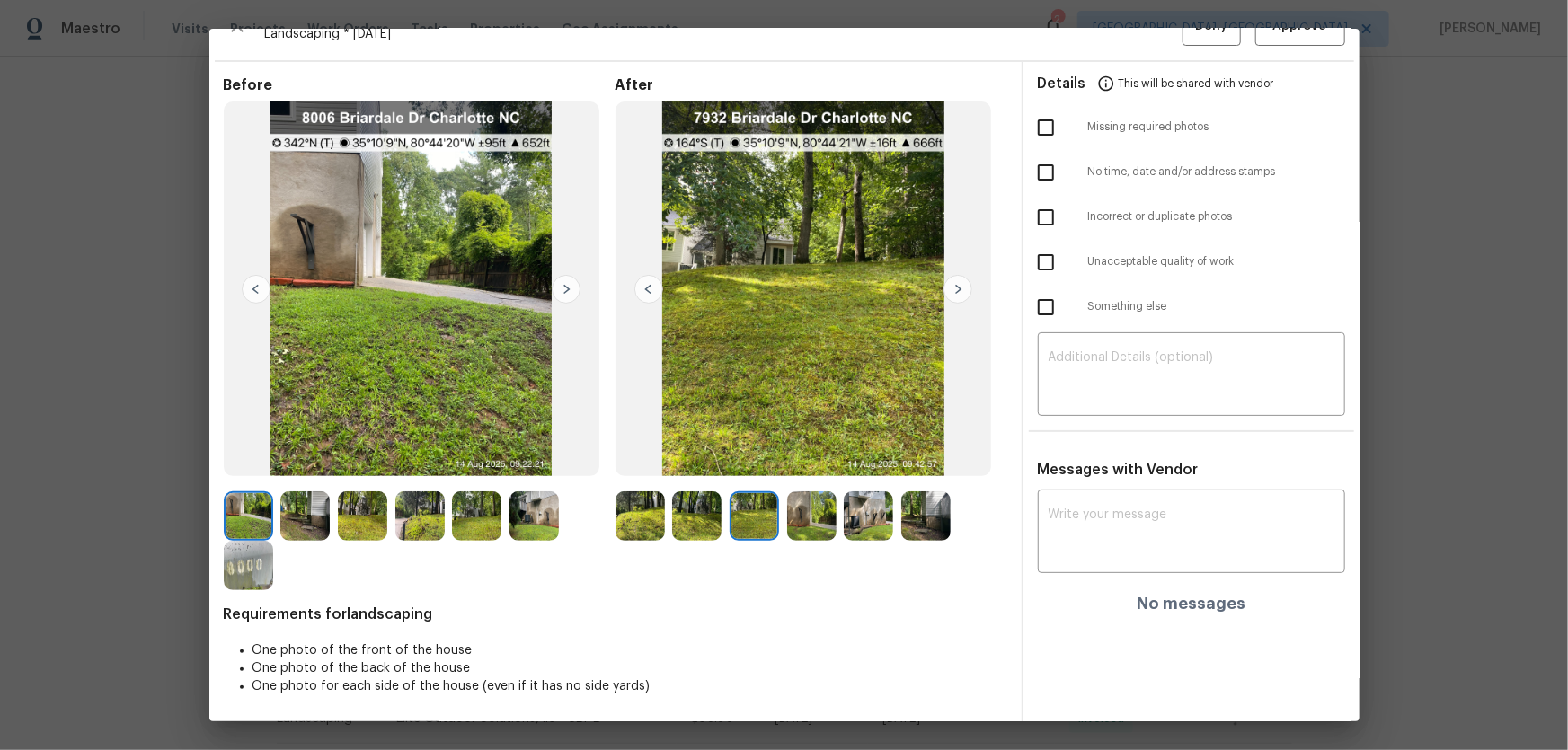
click at [805, 528] on img at bounding box center [811, 515] width 49 height 49
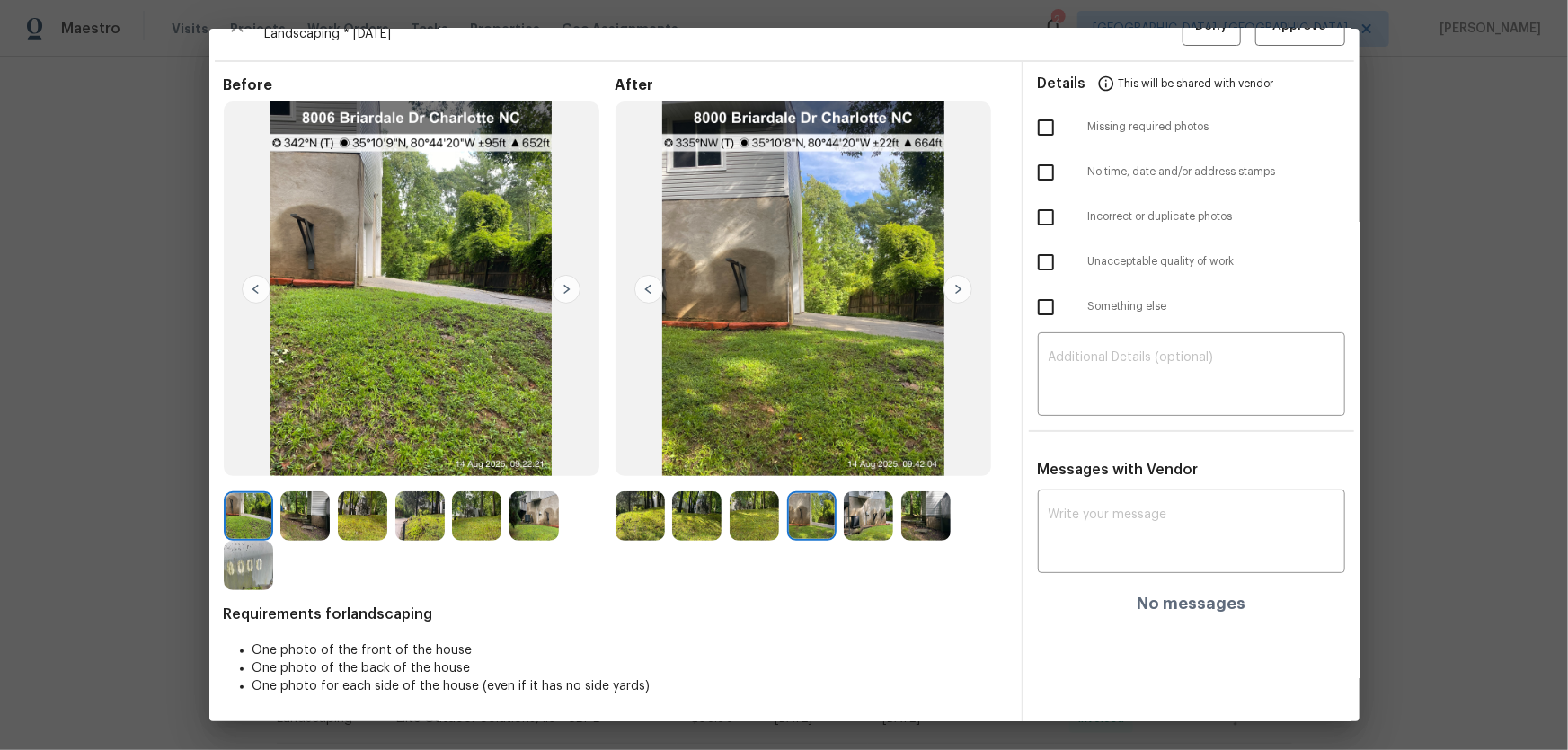
click at [853, 530] on img at bounding box center [868, 515] width 49 height 49
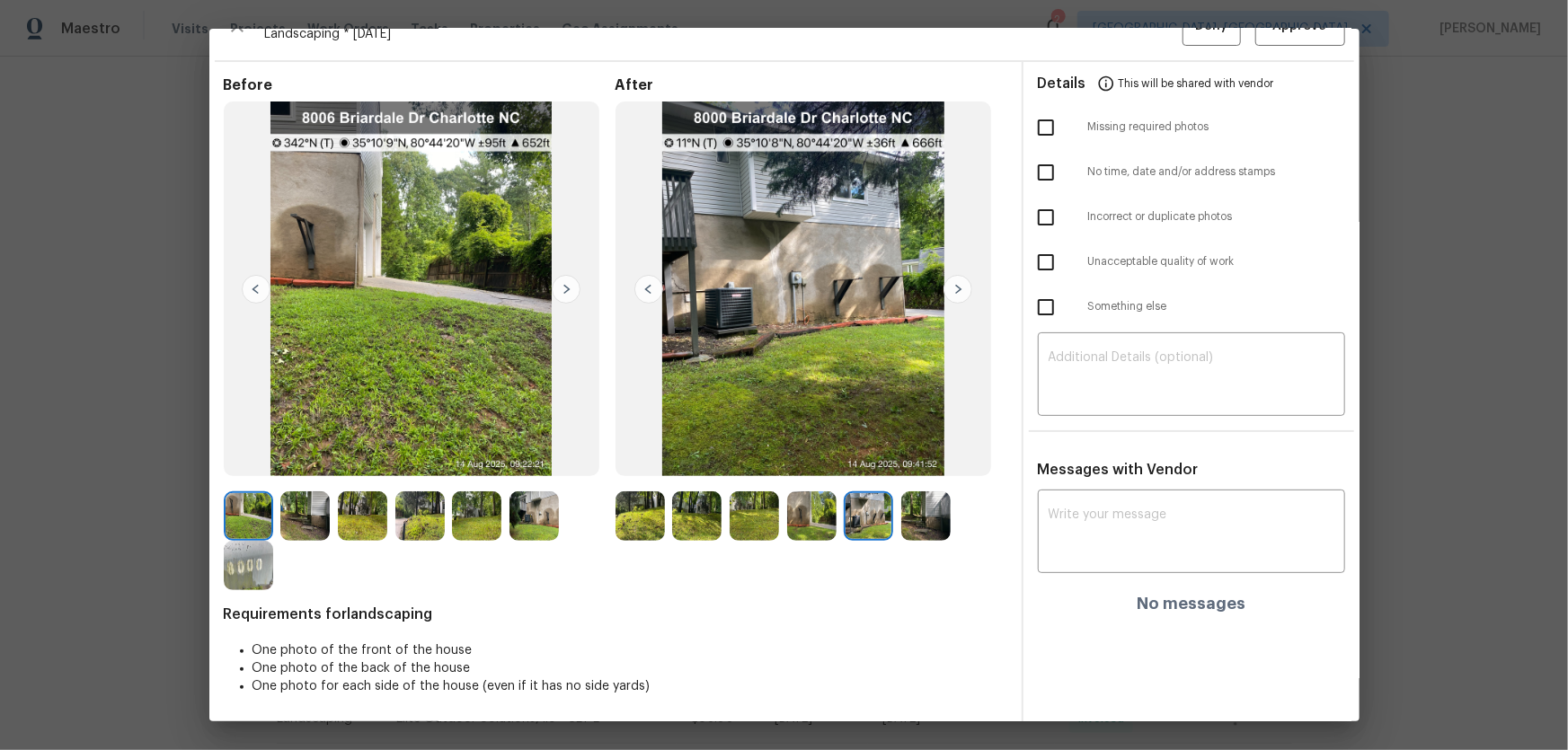
click at [925, 523] on img at bounding box center [925, 515] width 49 height 49
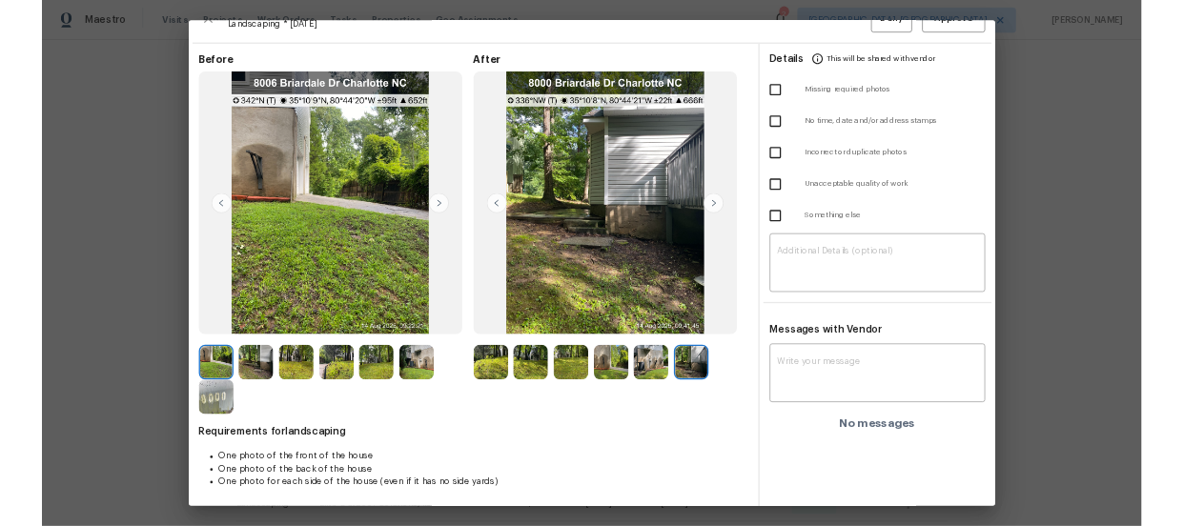
scroll to position [0, 0]
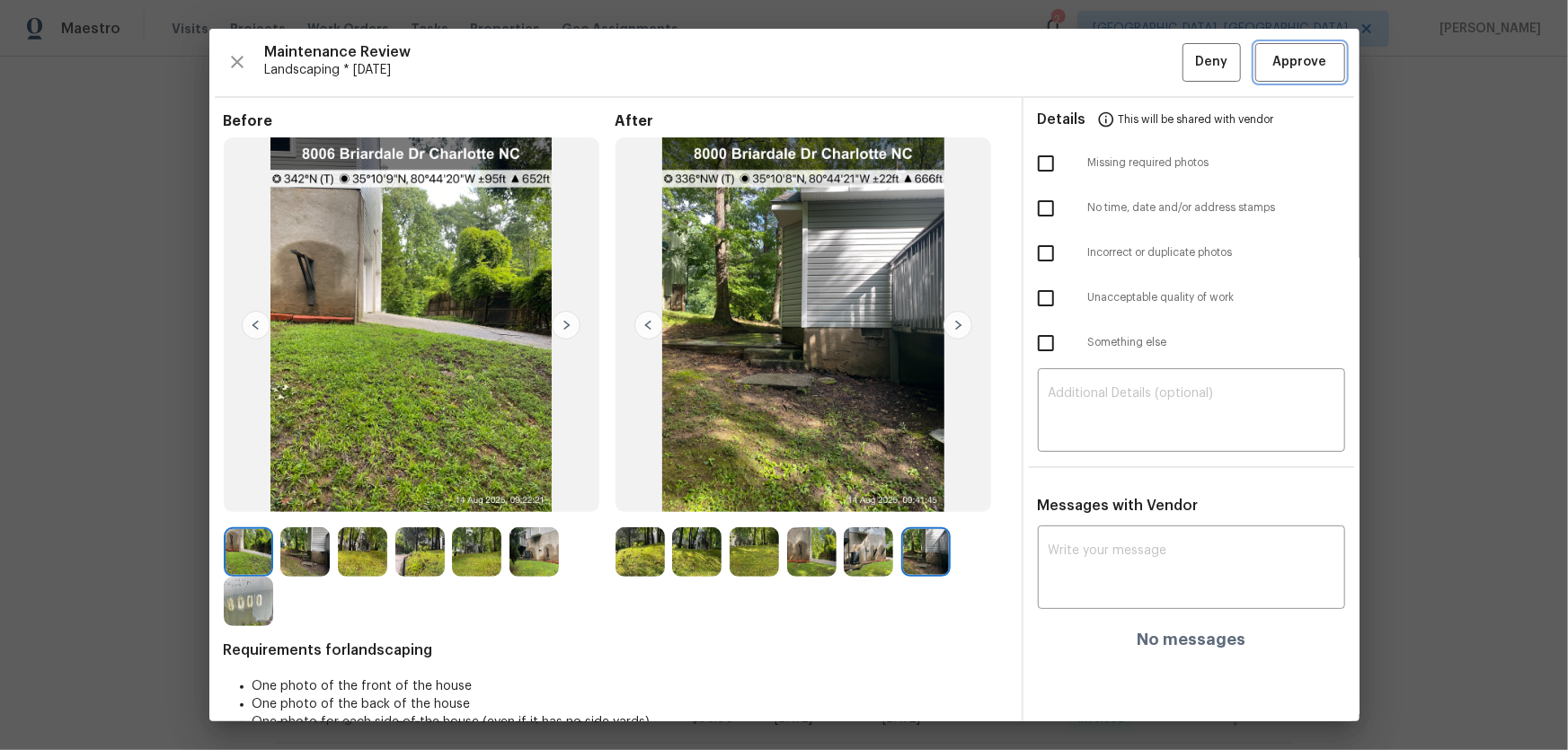
click at [1287, 56] on span "Approve" at bounding box center [1299, 62] width 54 height 23
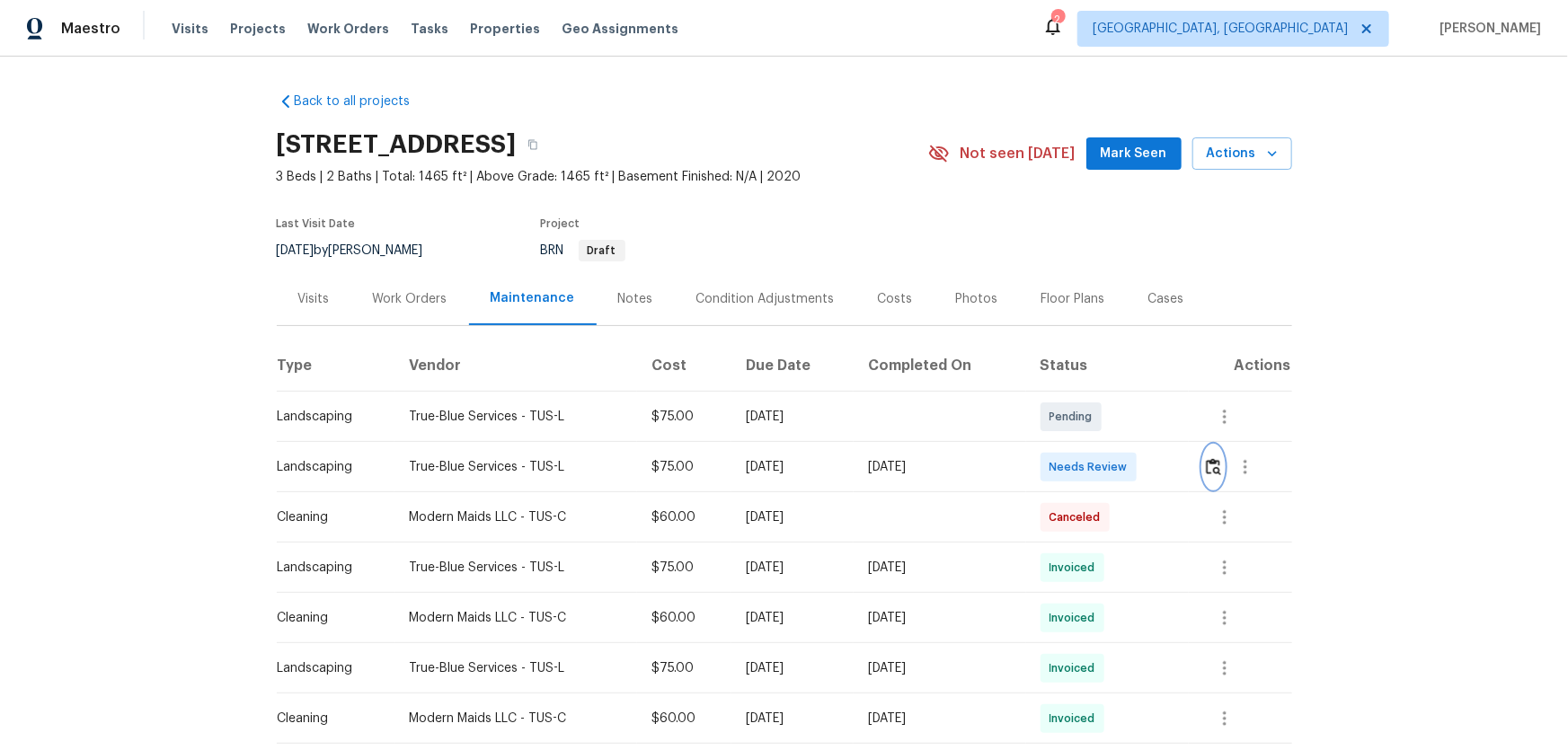
click at [1211, 481] on button "button" at bounding box center [1213, 467] width 21 height 43
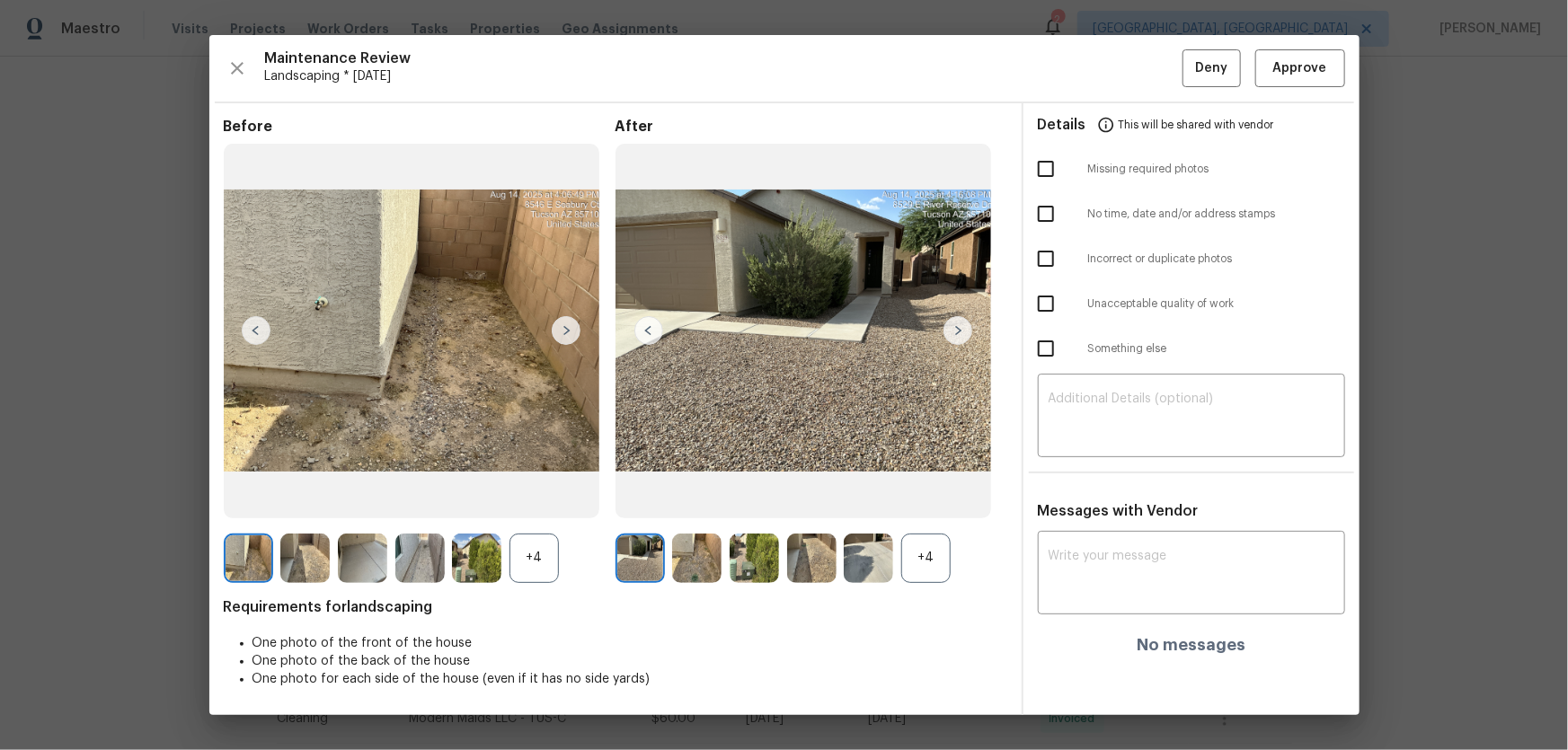
click at [912, 570] on div "+4" at bounding box center [925, 558] width 49 height 49
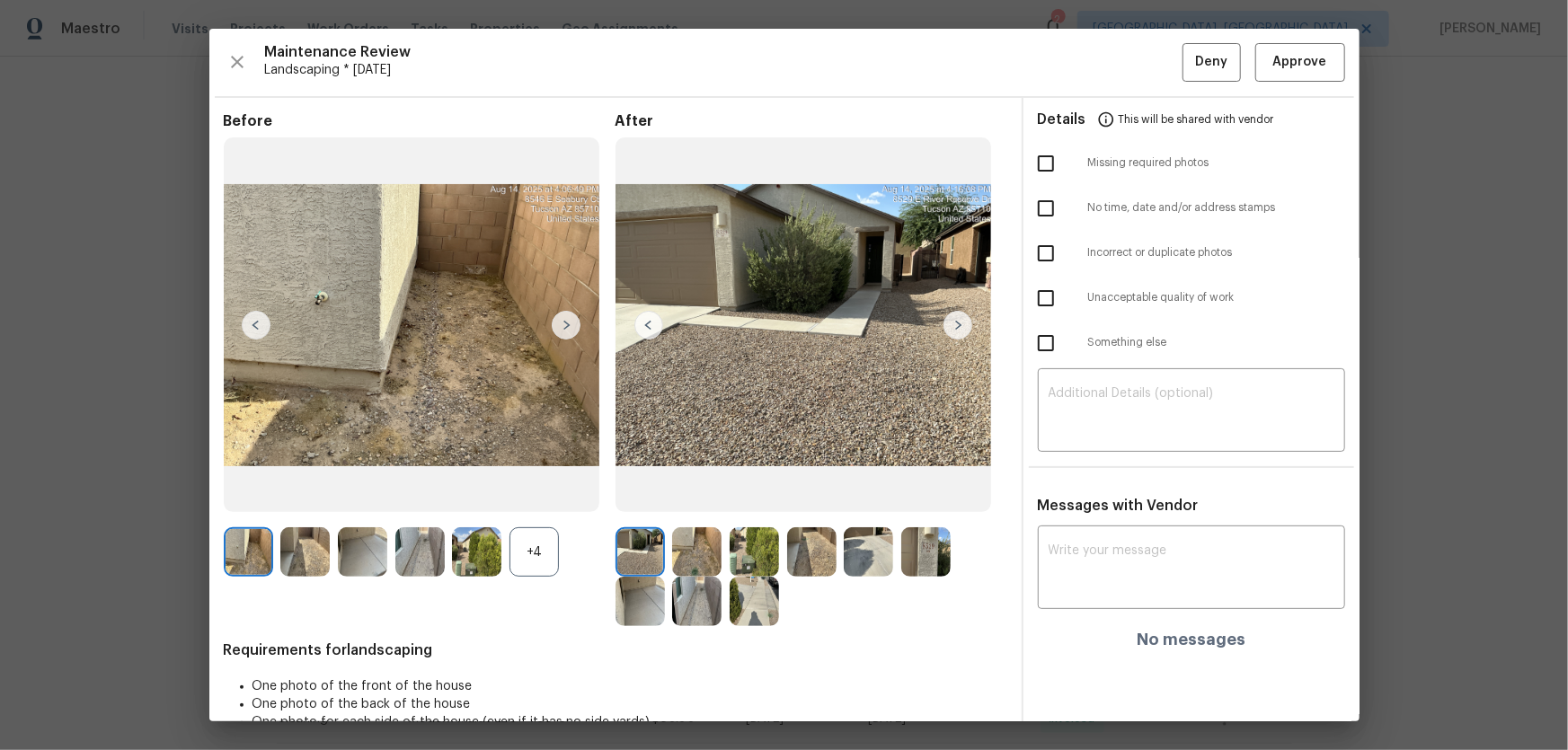
click at [537, 558] on div "+4" at bounding box center [534, 552] width 49 height 49
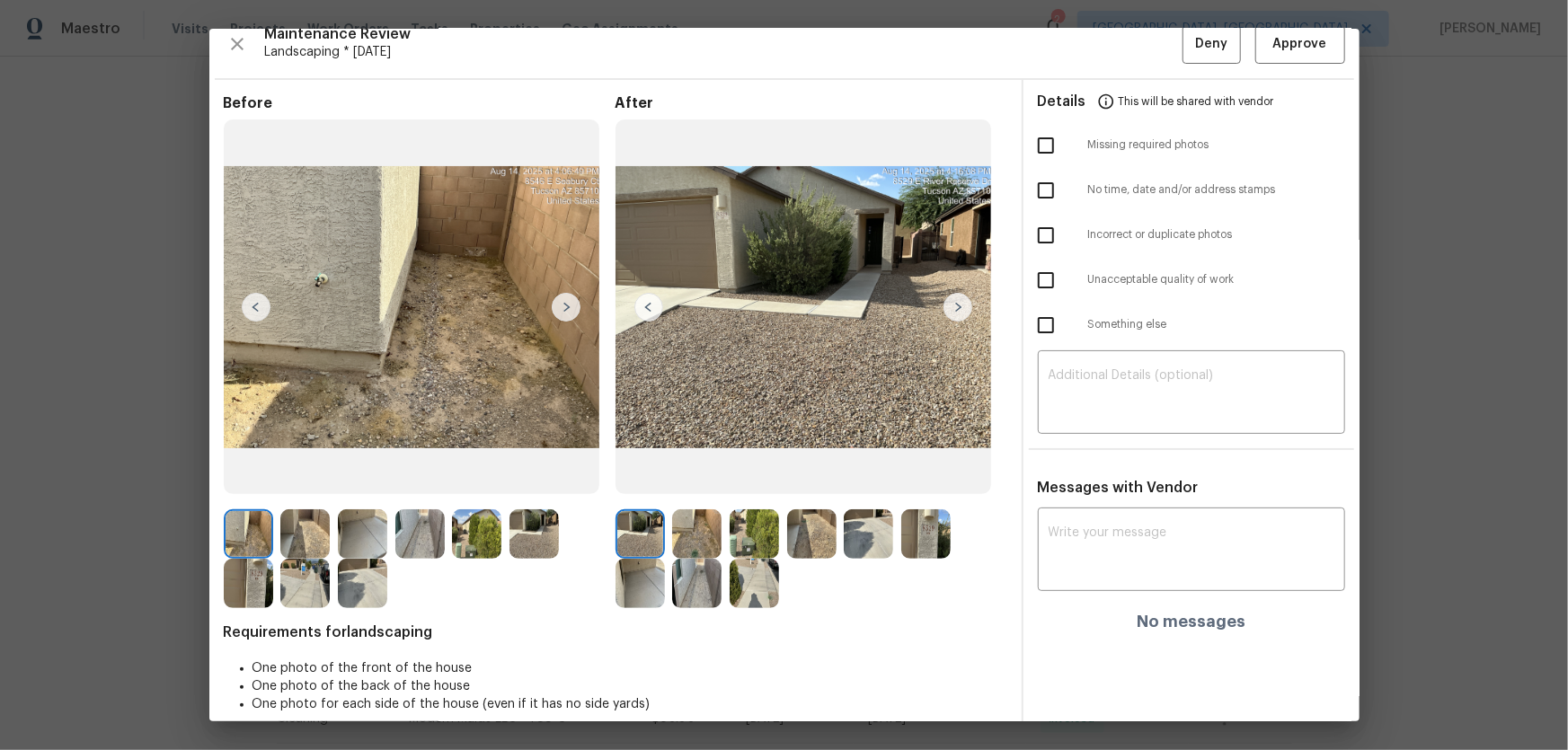
scroll to position [36, 0]
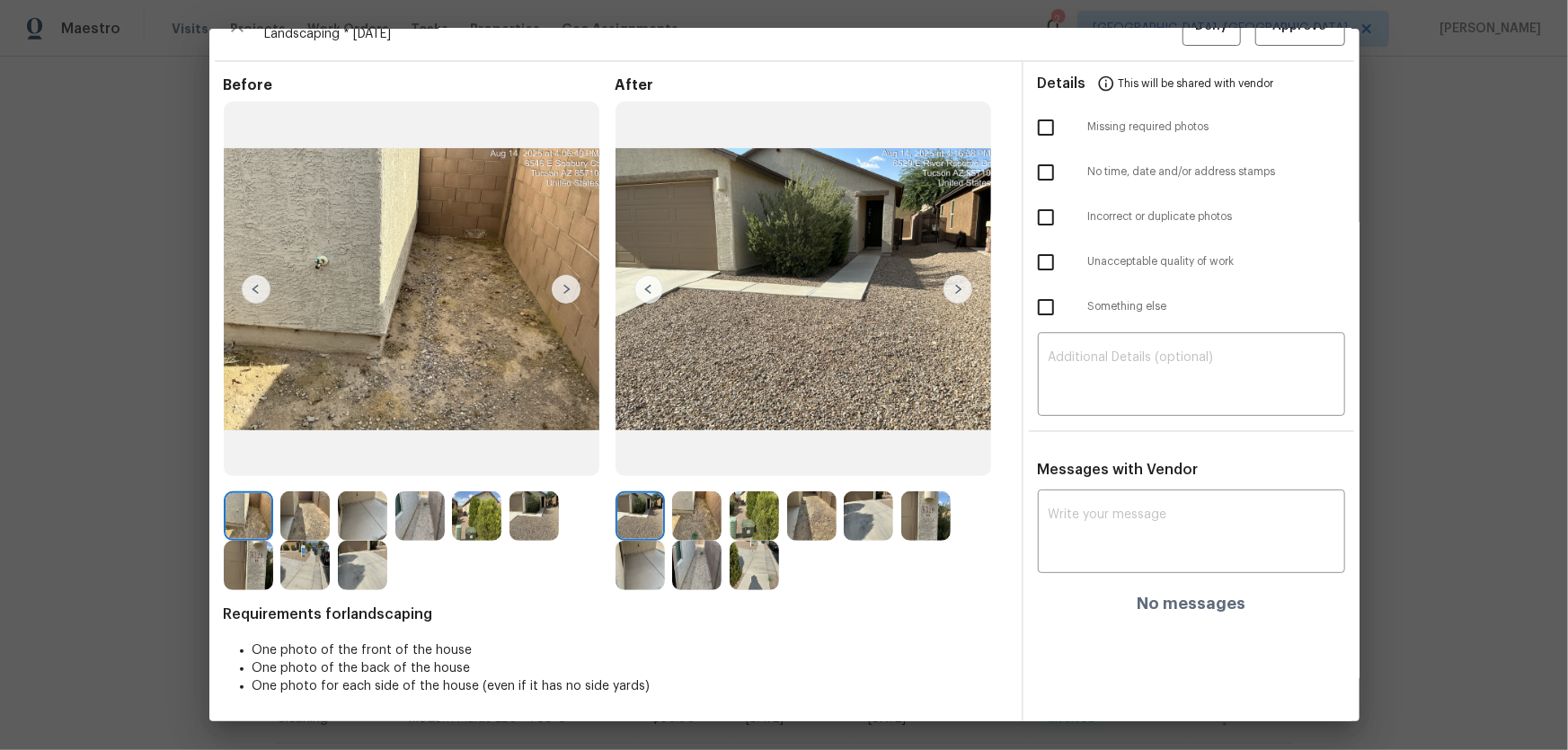
click at [701, 516] on img at bounding box center [696, 515] width 49 height 49
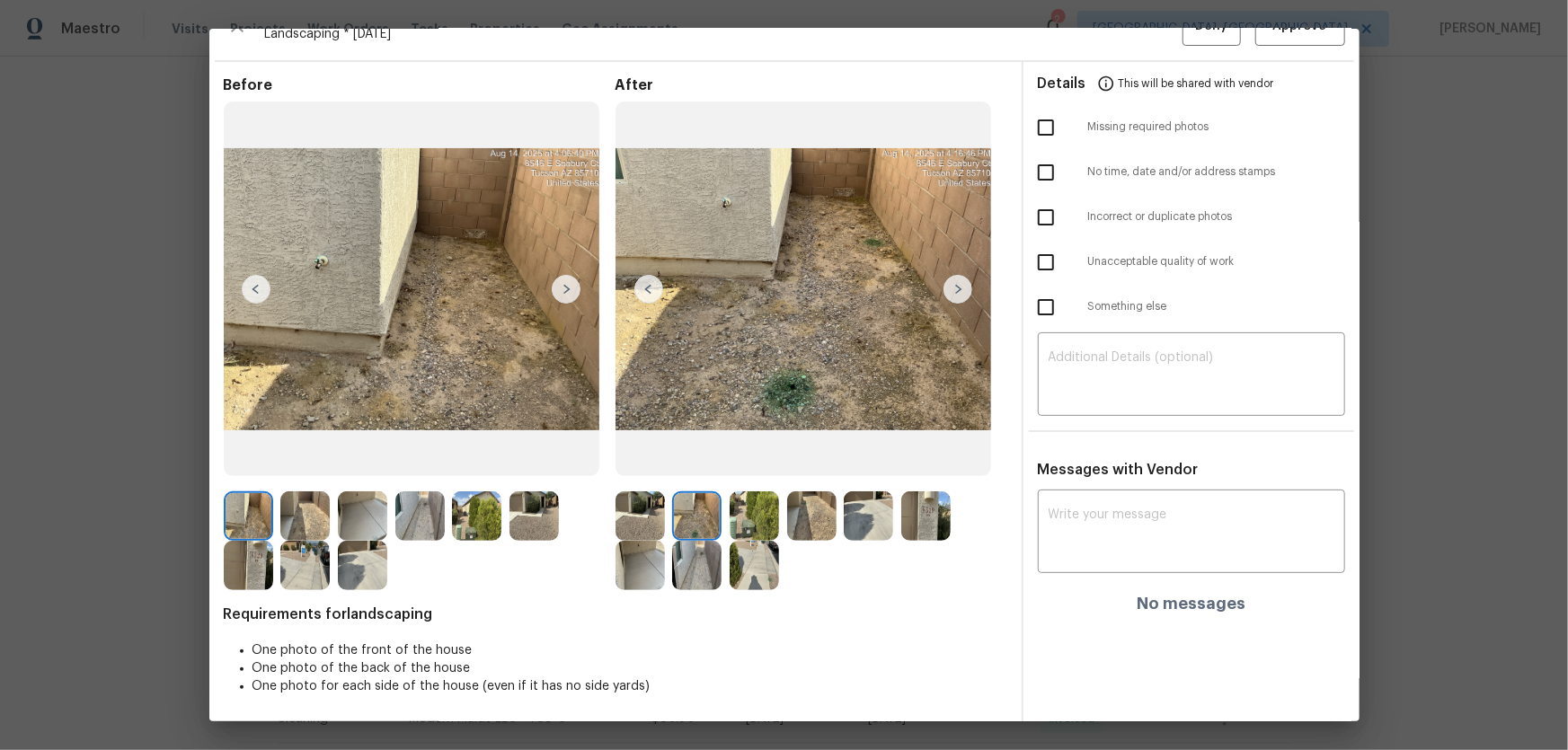
click at [747, 520] on img at bounding box center [754, 515] width 49 height 49
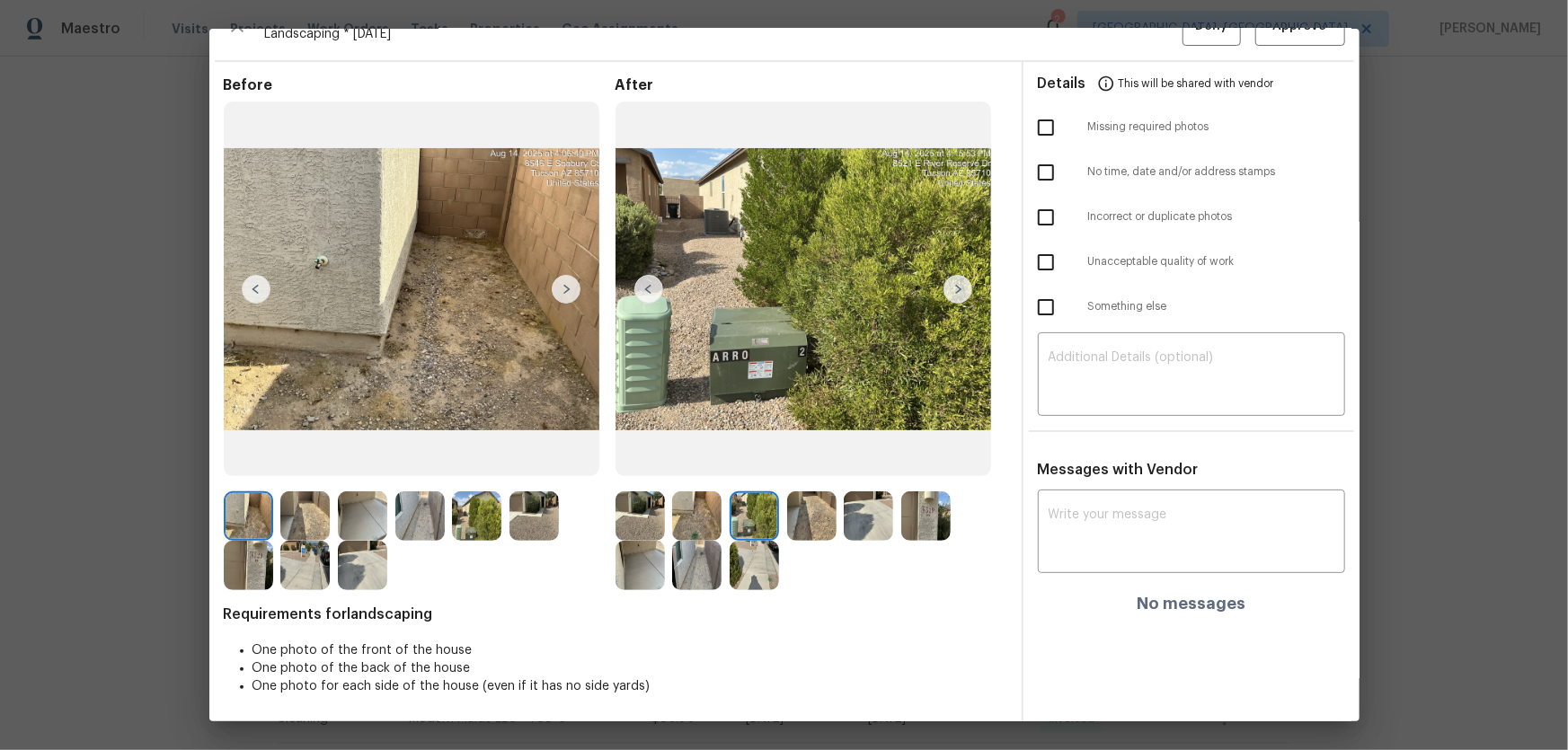
click at [808, 518] on img at bounding box center [811, 515] width 49 height 49
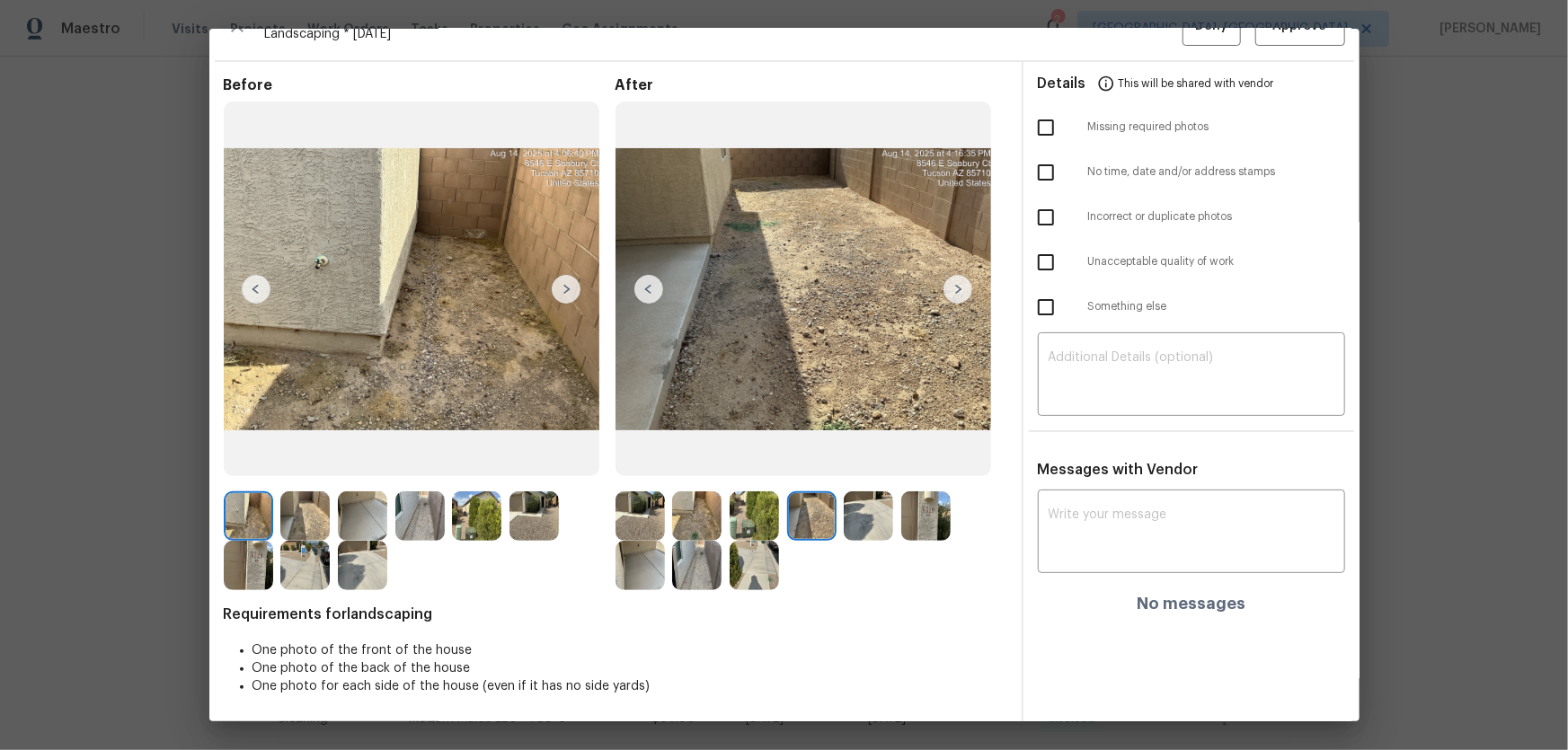
click at [860, 517] on img at bounding box center [868, 515] width 49 height 49
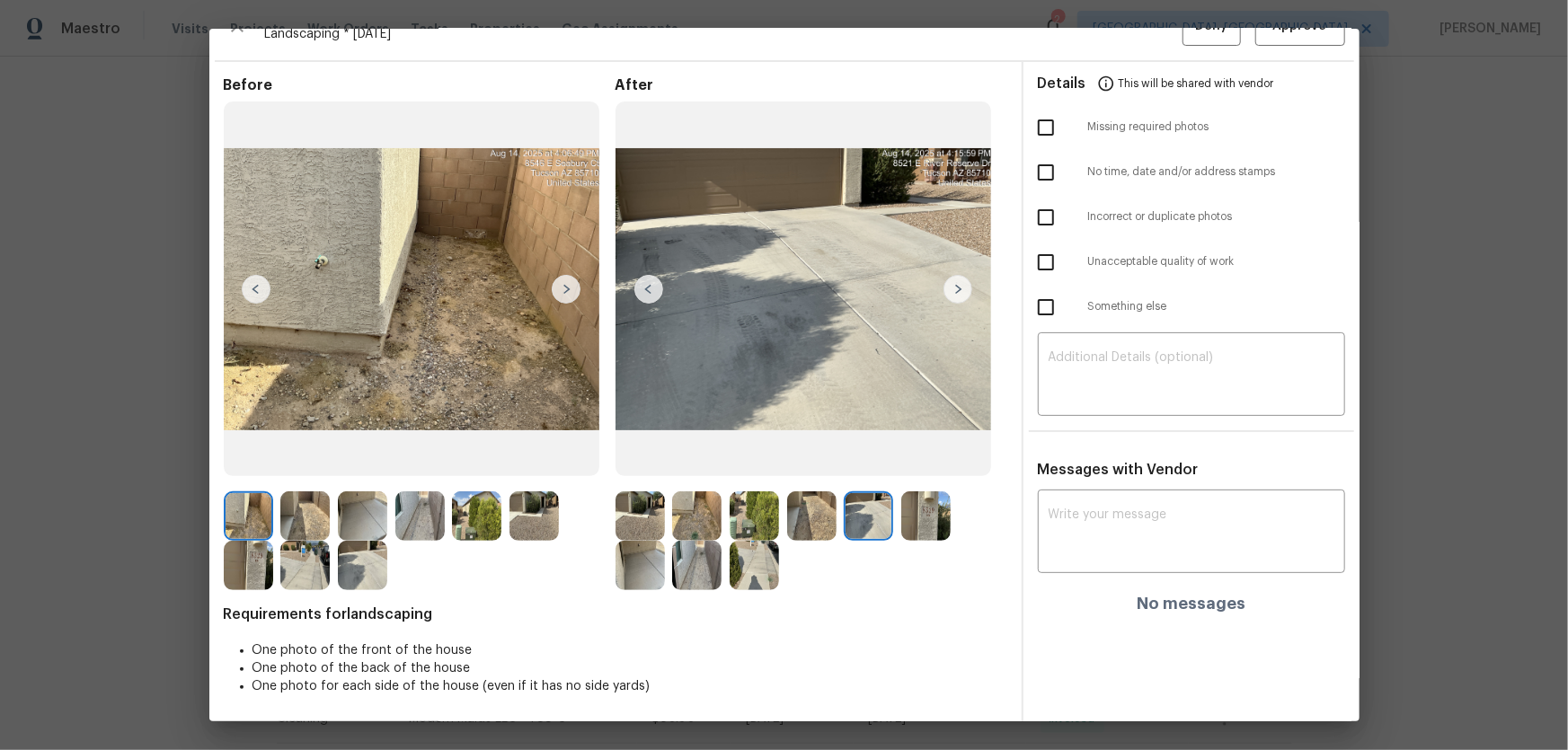
click at [921, 530] on img at bounding box center [925, 515] width 49 height 49
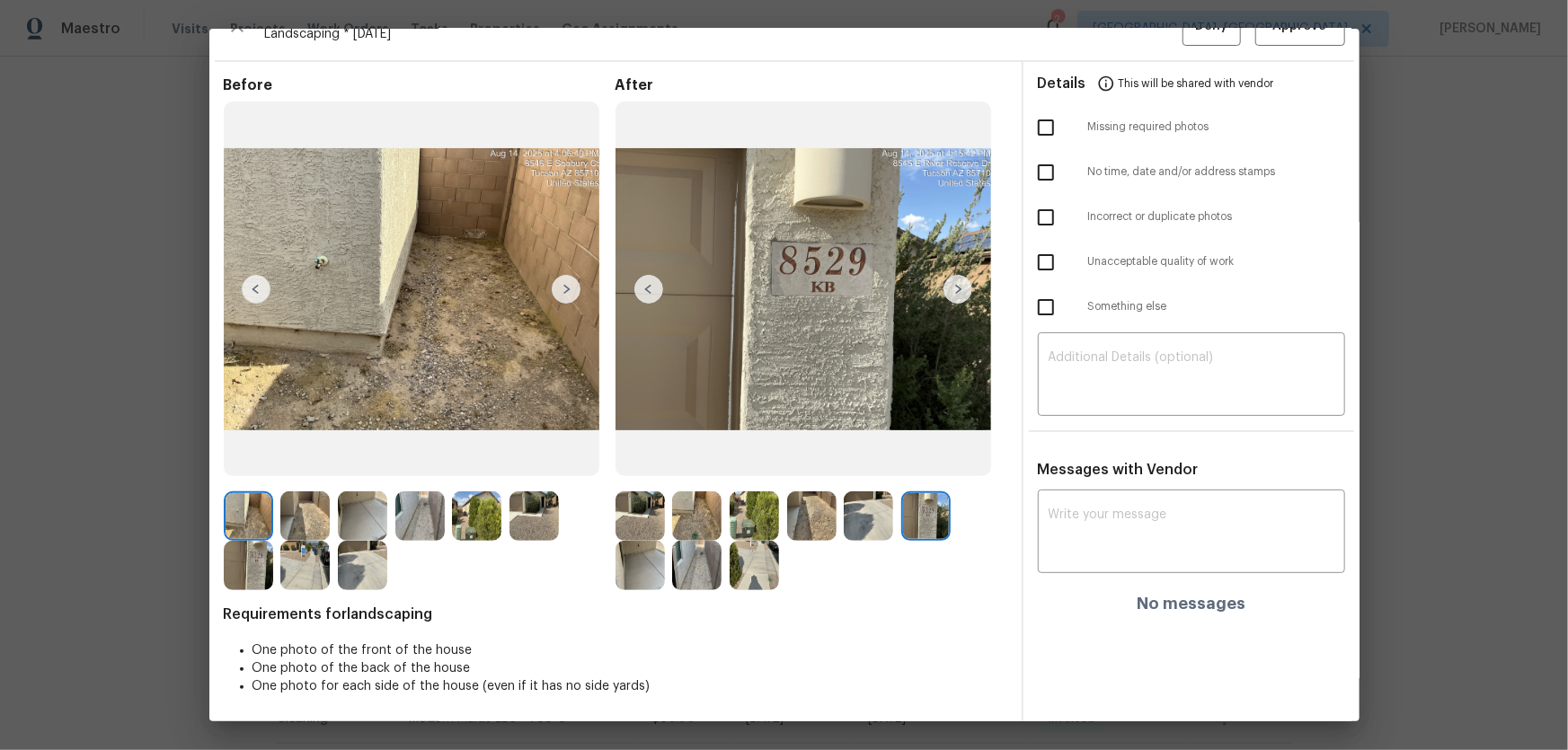
click at [652, 569] on img at bounding box center [640, 565] width 49 height 49
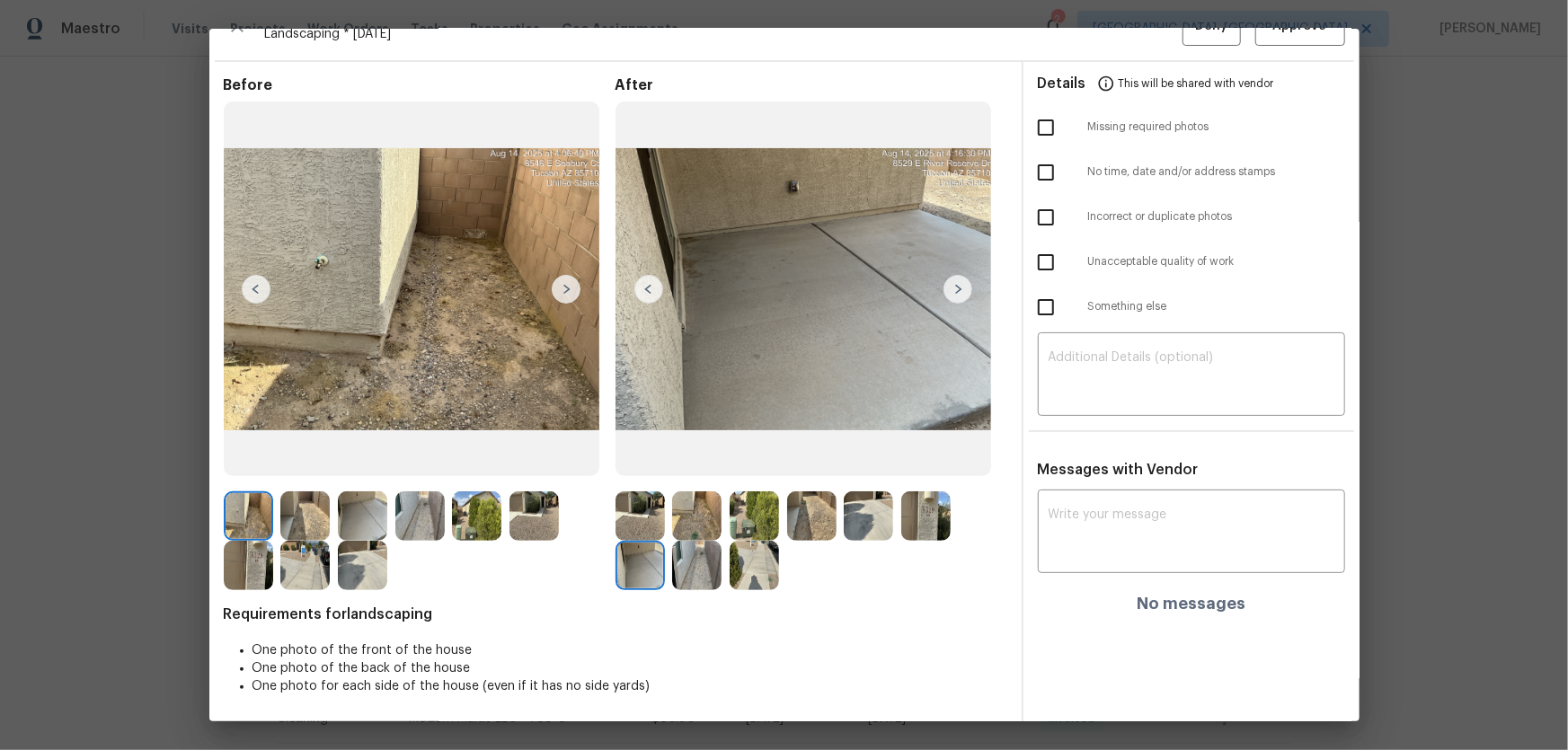
click at [701, 564] on img at bounding box center [696, 565] width 49 height 49
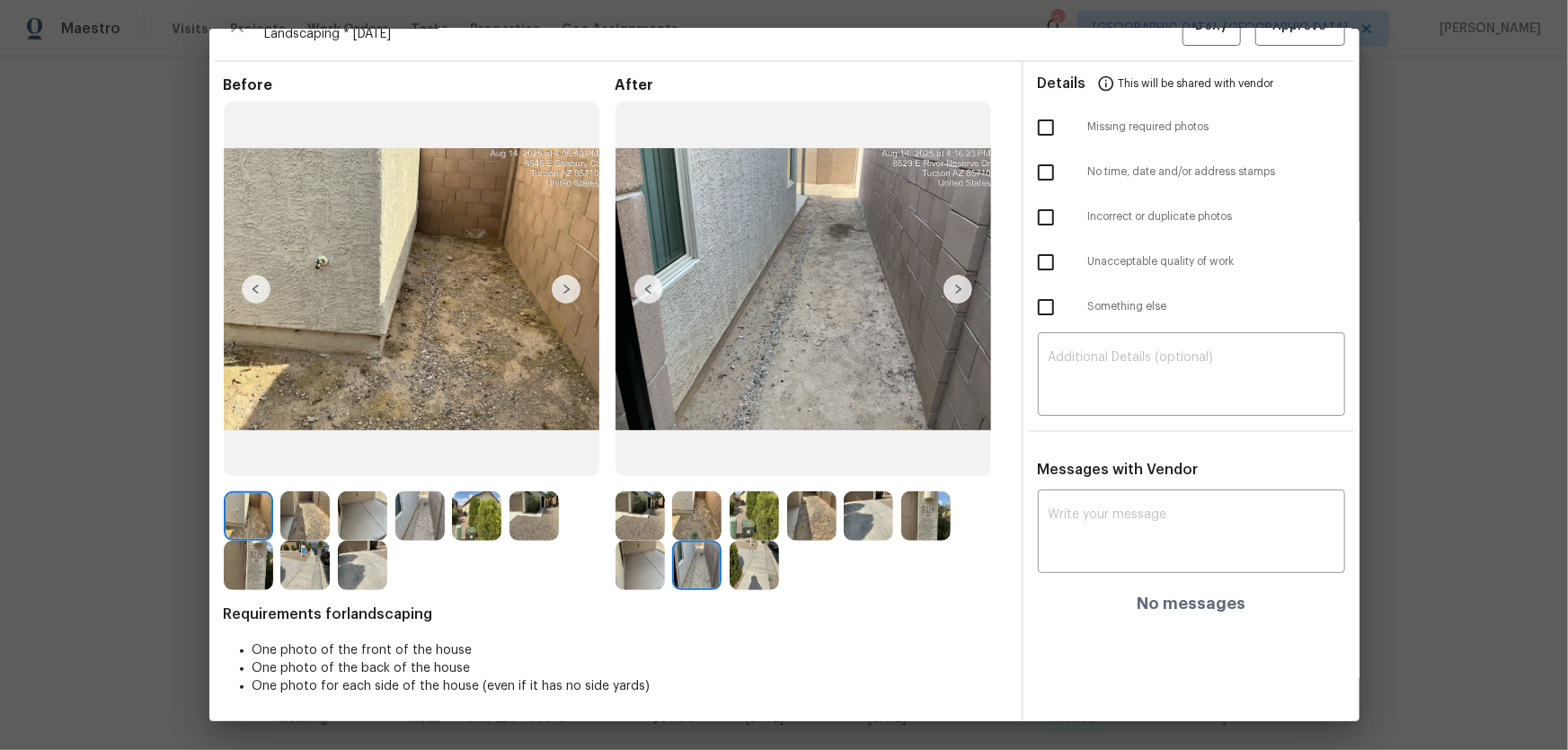
click at [760, 563] on img at bounding box center [754, 565] width 49 height 49
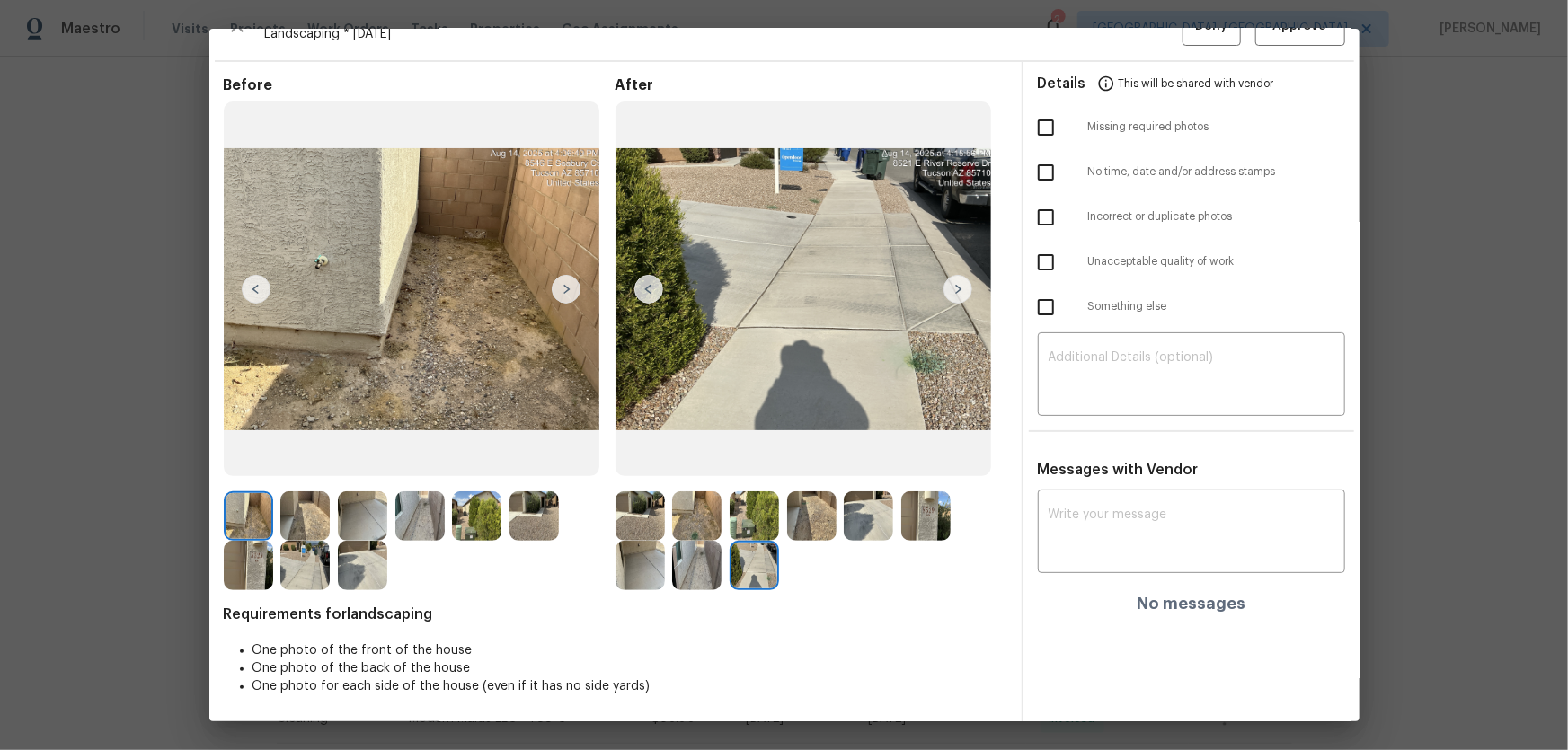
click at [926, 517] on img at bounding box center [925, 515] width 49 height 49
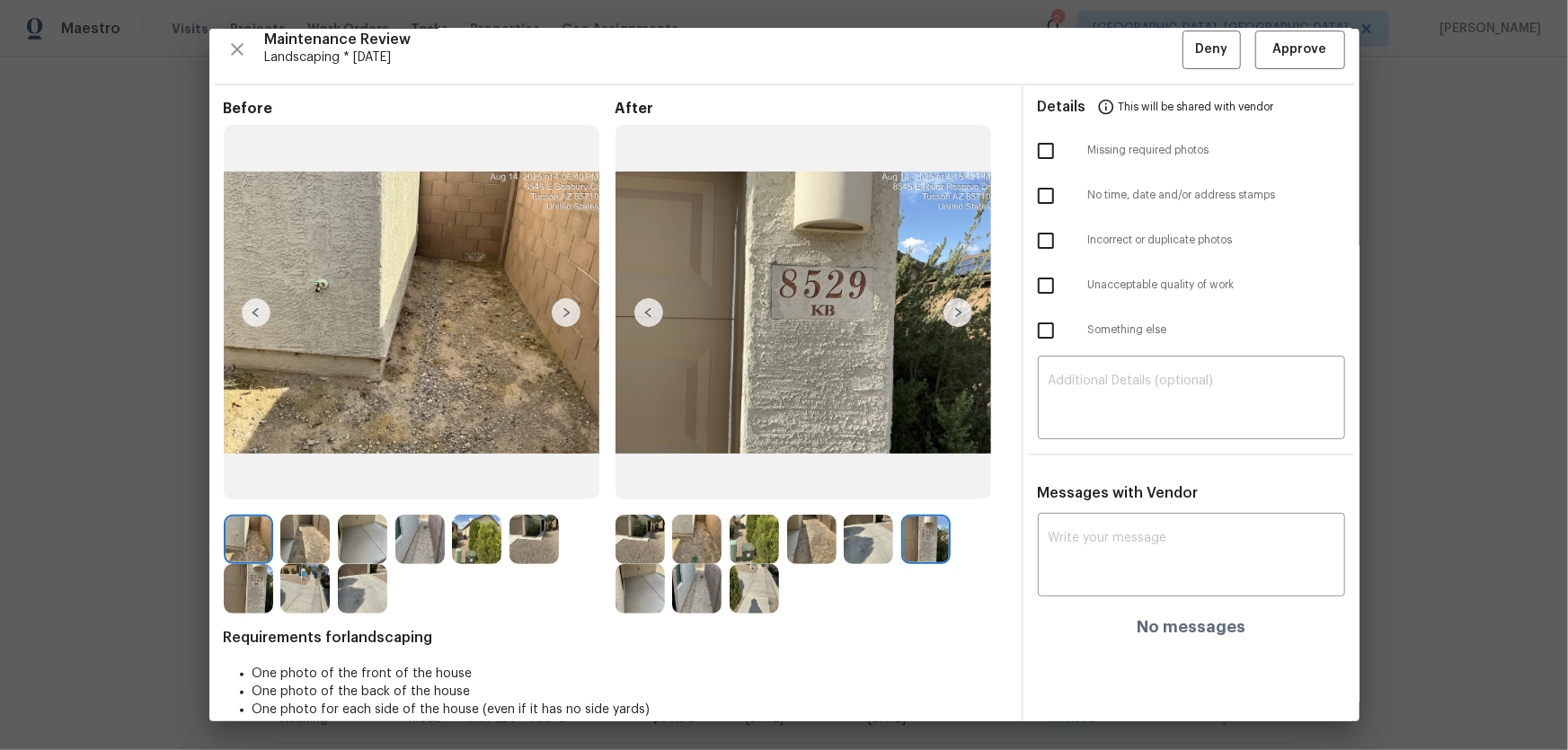
scroll to position [0, 0]
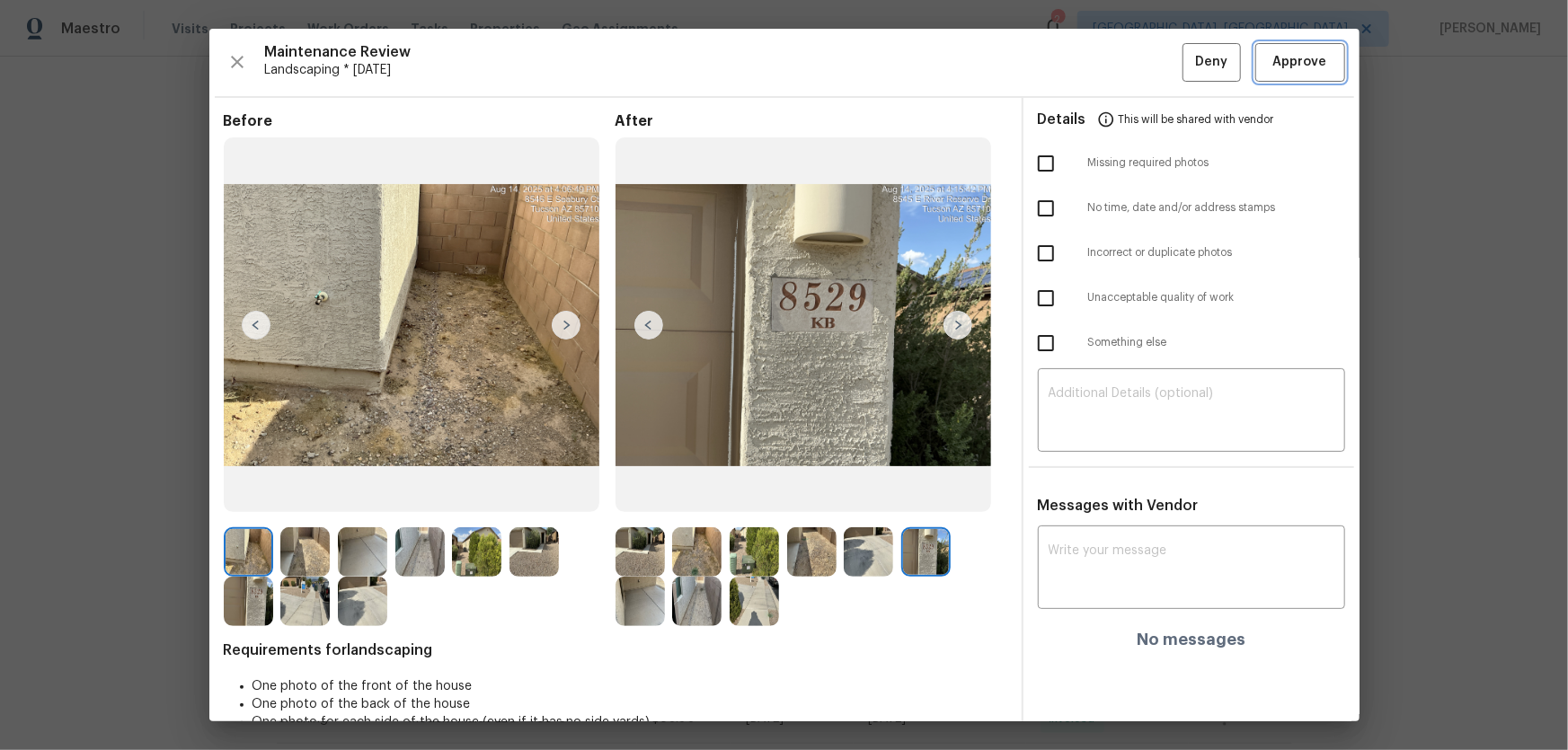
click at [1273, 71] on span "Approve" at bounding box center [1299, 62] width 54 height 23
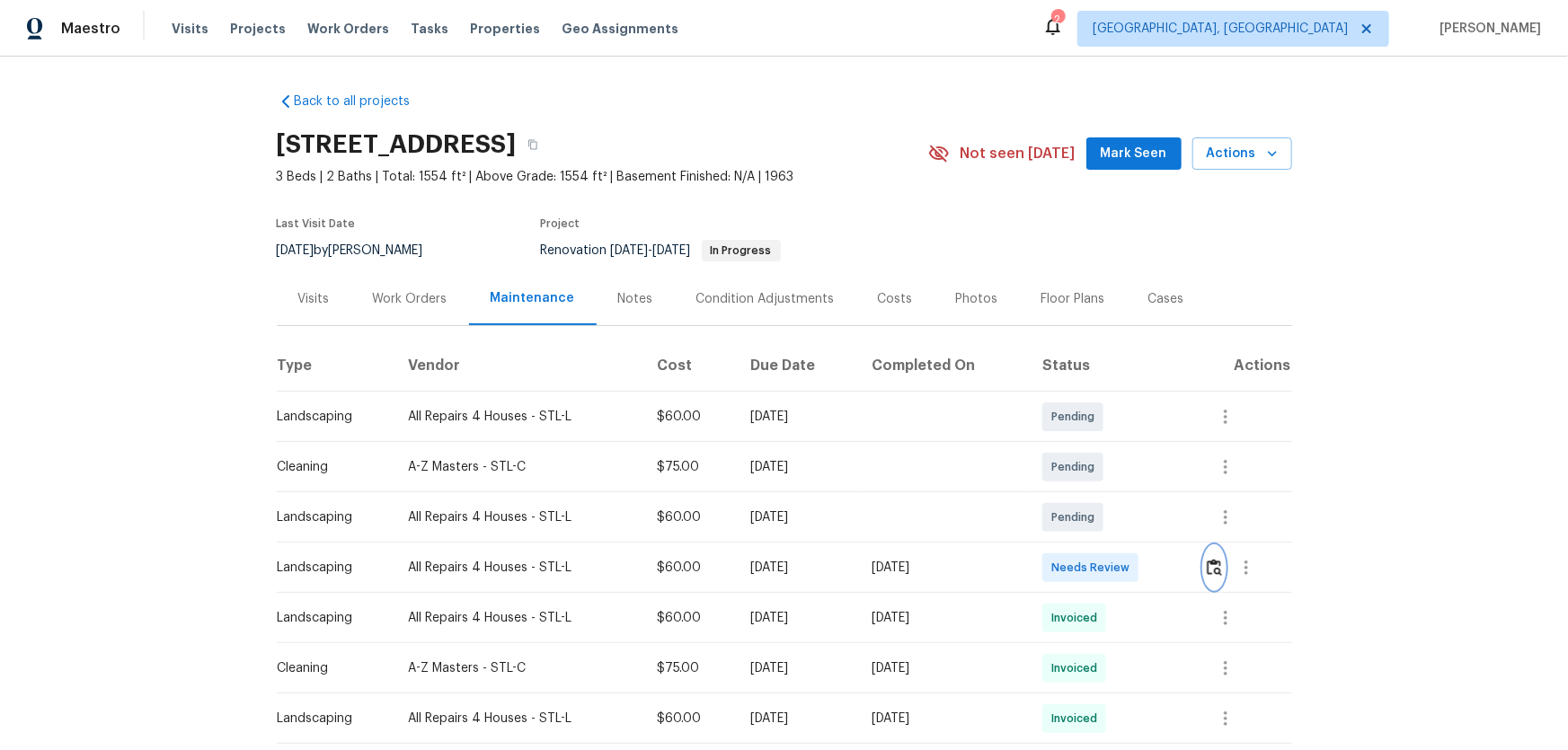
click at [1208, 568] on img "button" at bounding box center [1214, 567] width 15 height 17
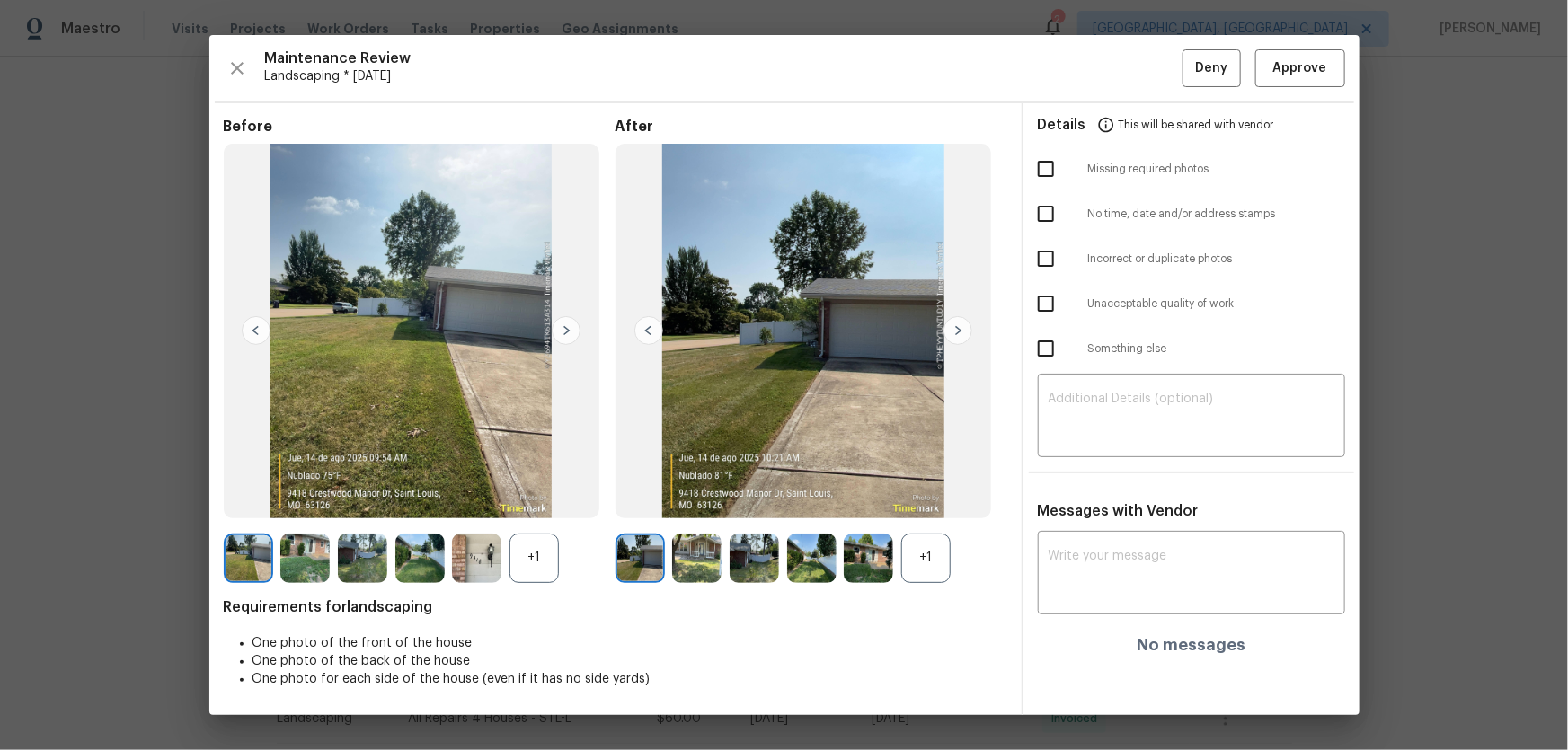
click at [918, 575] on div "+1" at bounding box center [925, 558] width 49 height 49
click at [548, 559] on div "+1" at bounding box center [534, 558] width 49 height 49
click at [710, 555] on img at bounding box center [696, 558] width 49 height 49
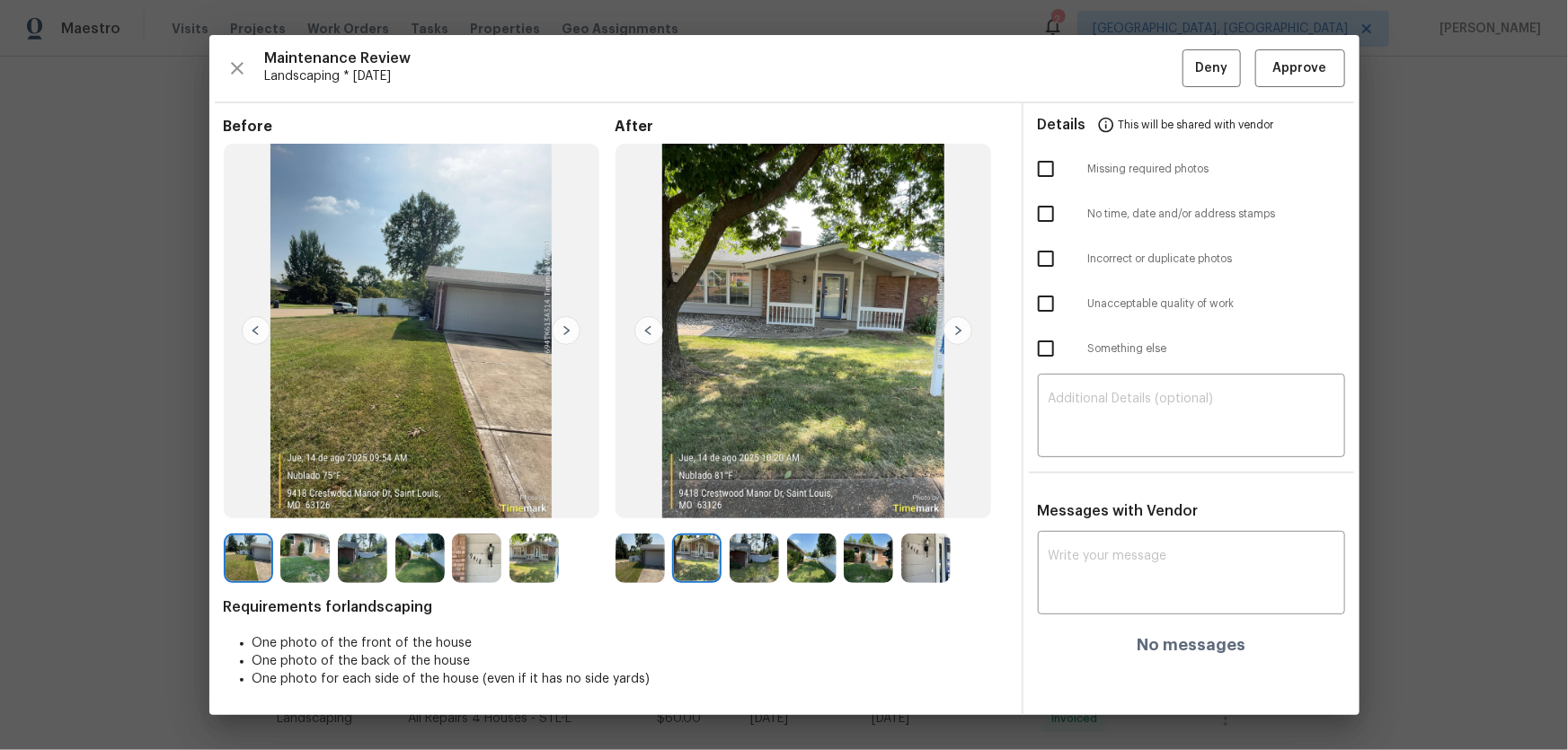
click at [764, 561] on img at bounding box center [754, 558] width 49 height 49
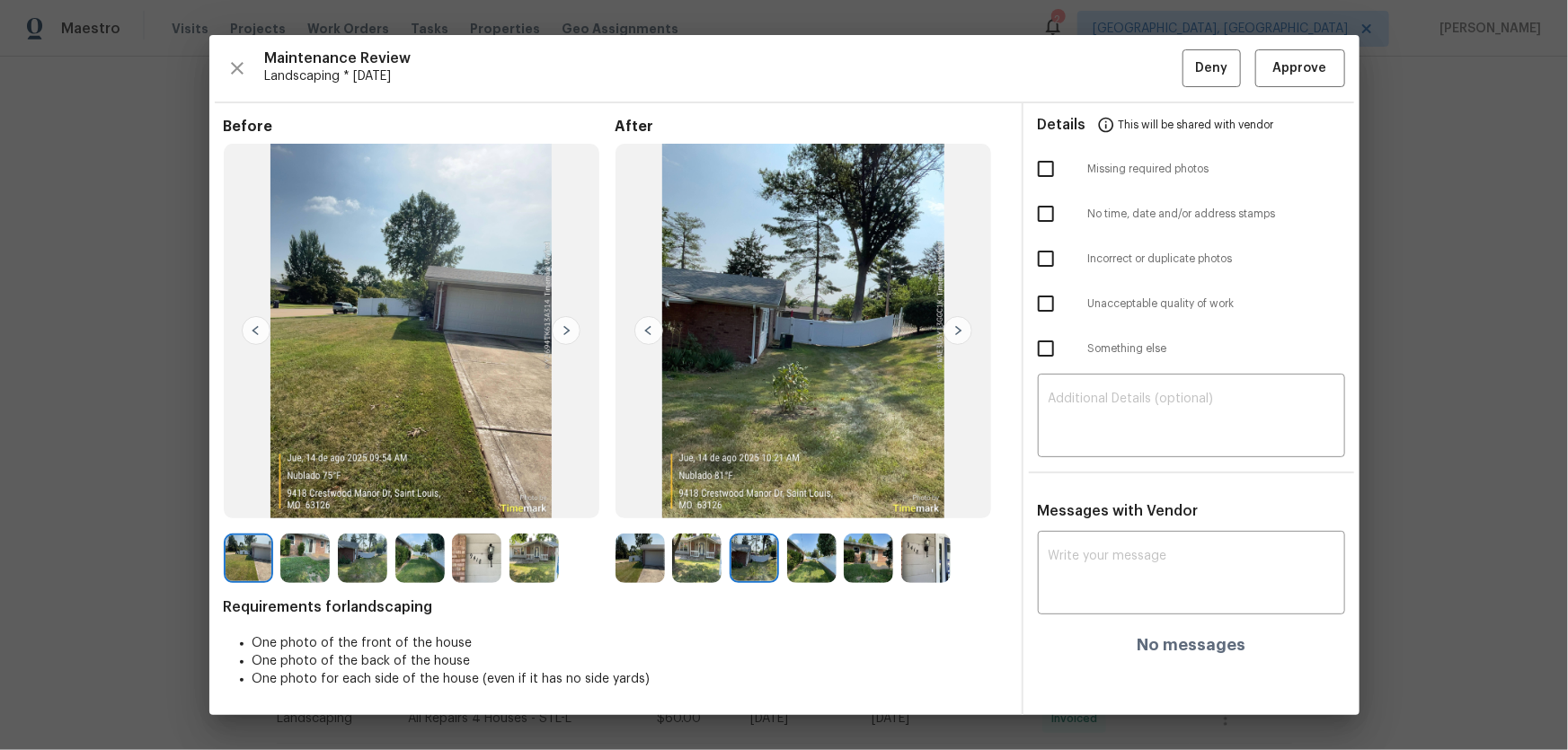
click at [799, 564] on img at bounding box center [811, 558] width 49 height 49
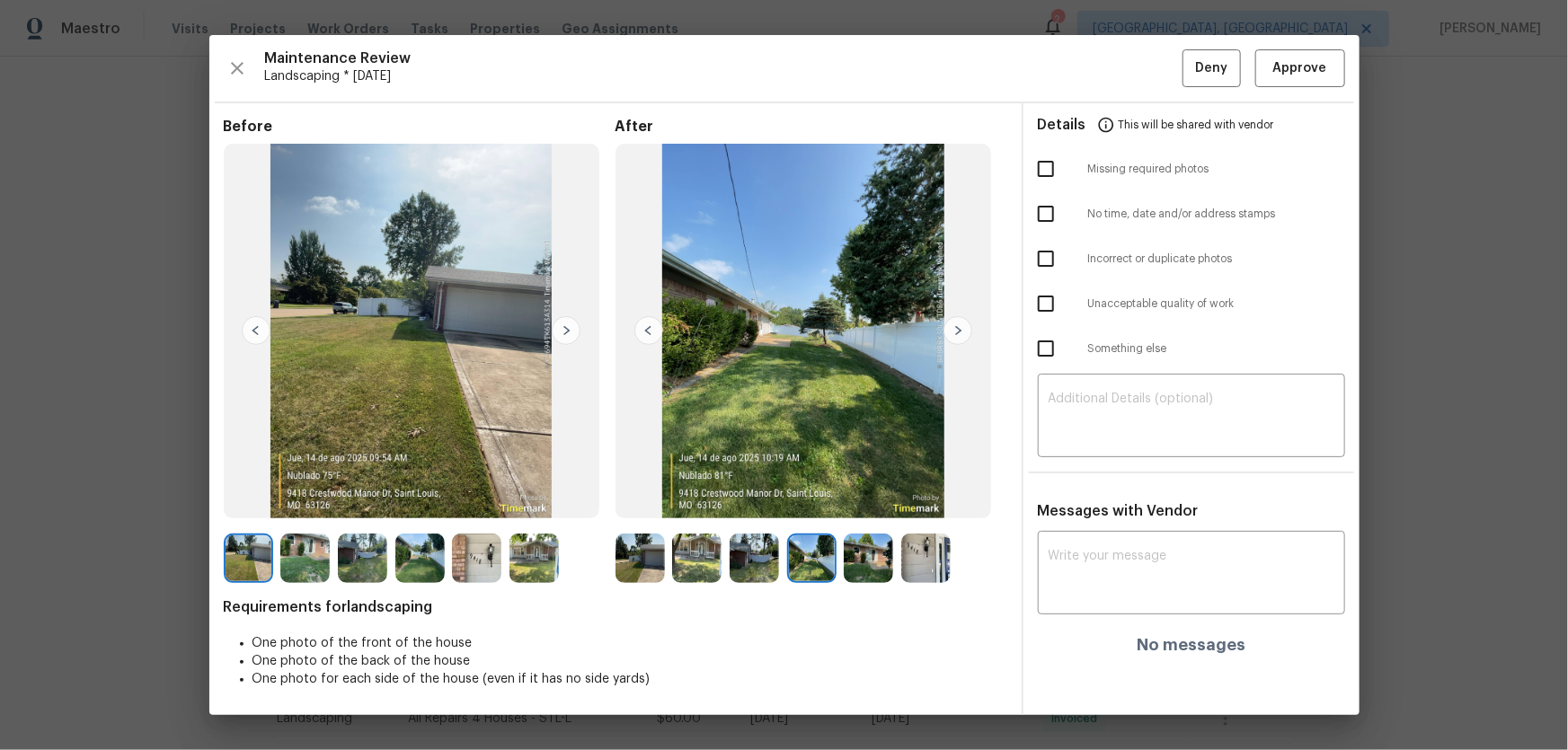
click at [861, 566] on img at bounding box center [868, 558] width 49 height 49
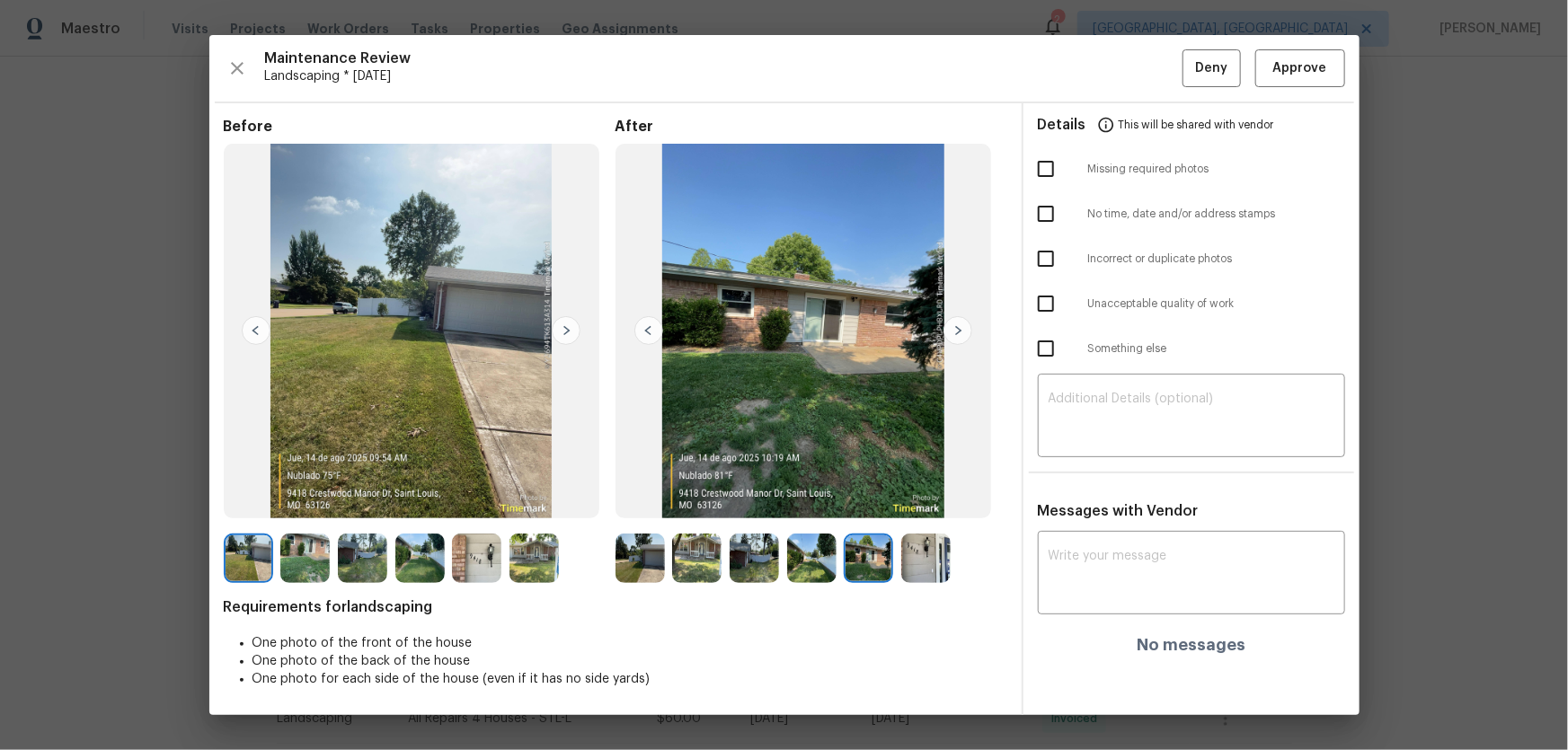
click at [933, 566] on img at bounding box center [925, 558] width 49 height 49
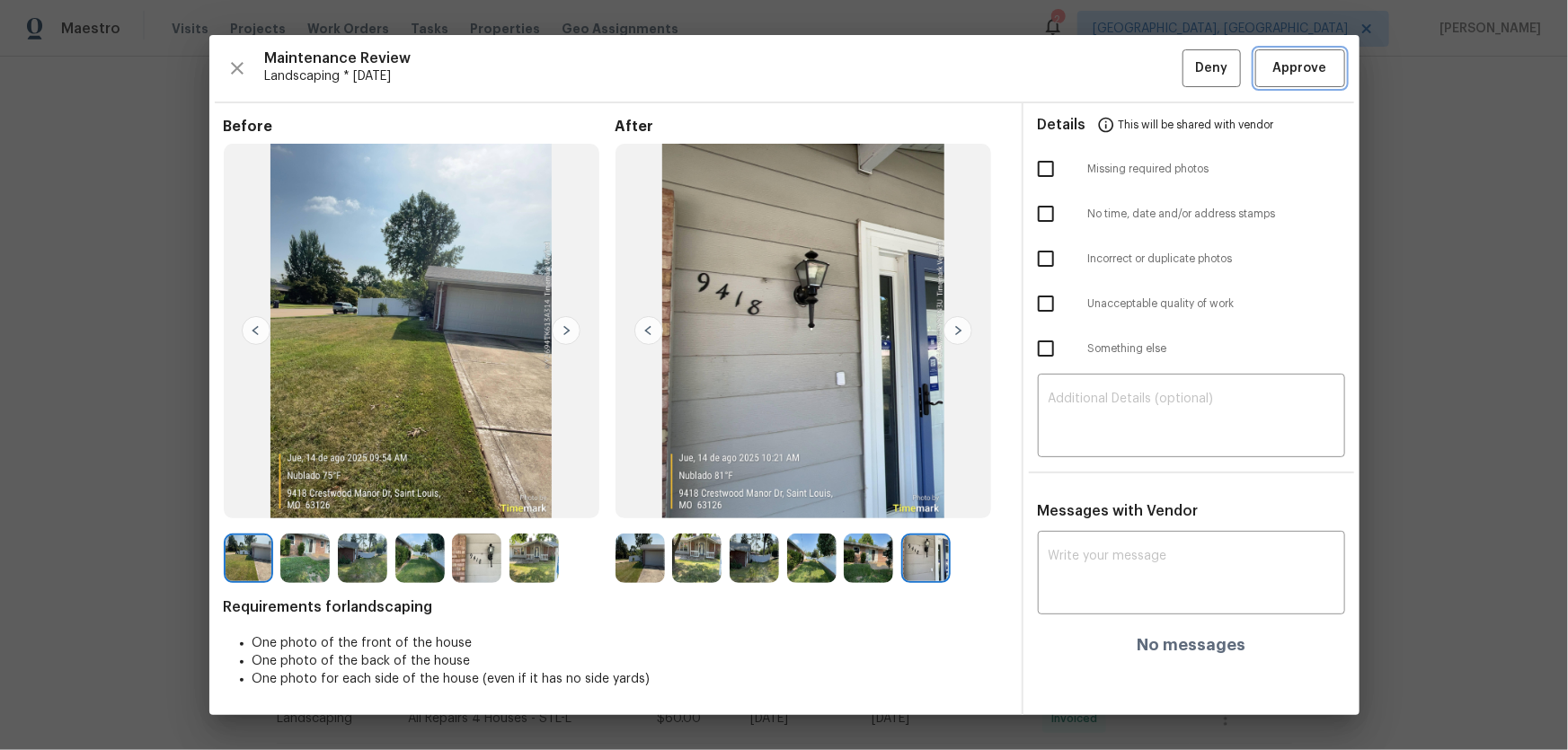
click at [1276, 73] on span "Approve" at bounding box center [1299, 69] width 54 height 23
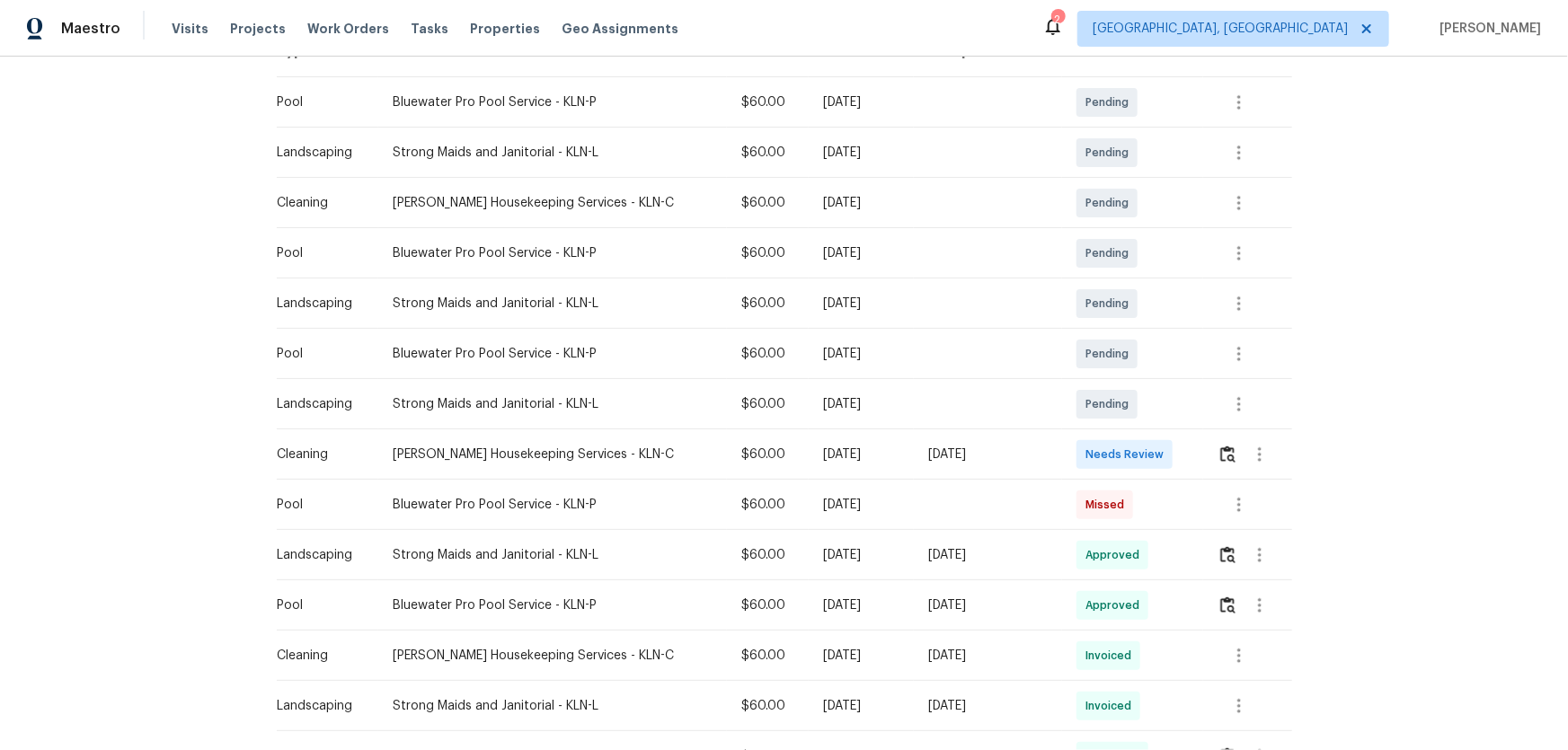
scroll to position [326, 0]
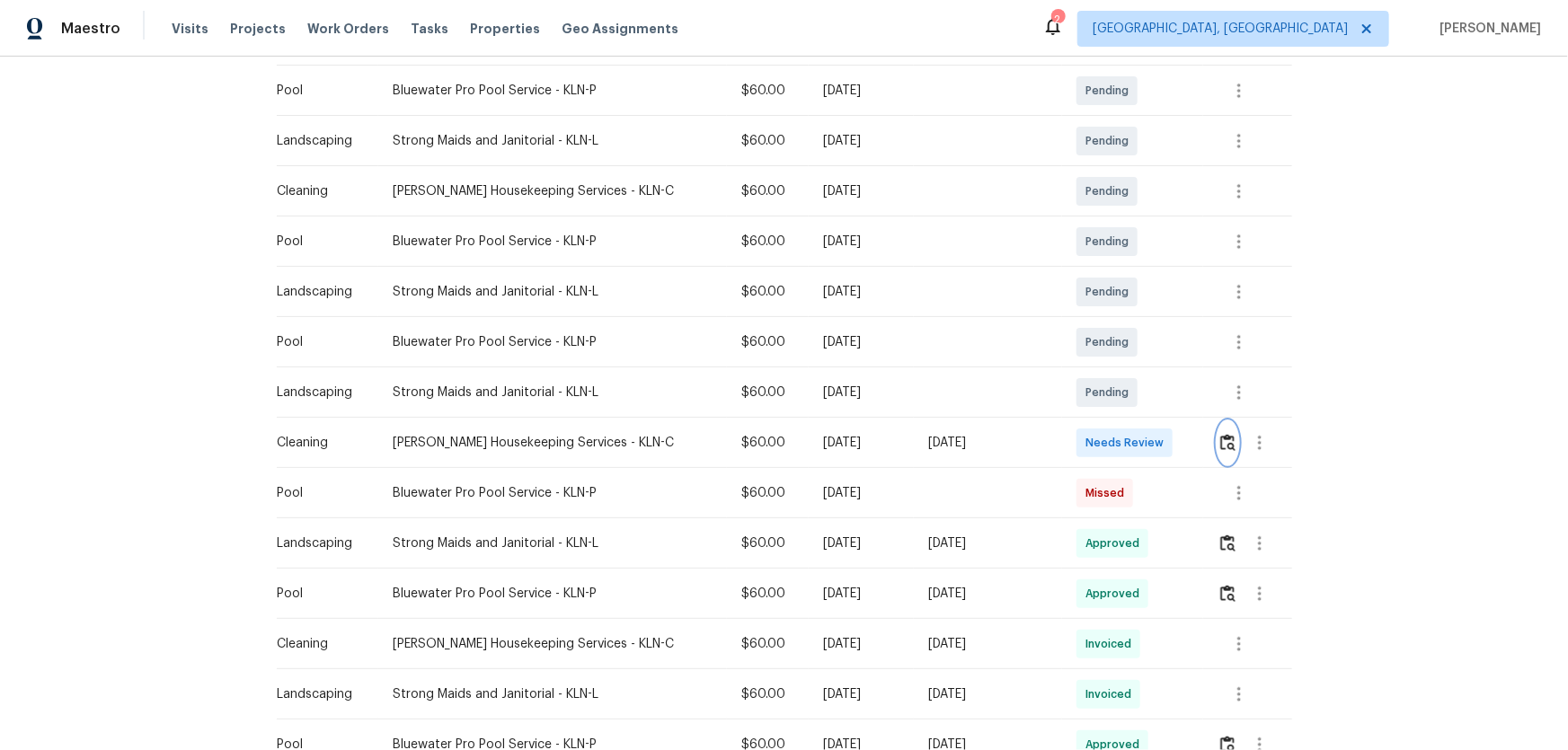
click at [1115, 433] on img "button" at bounding box center [1228, 442] width 15 height 17
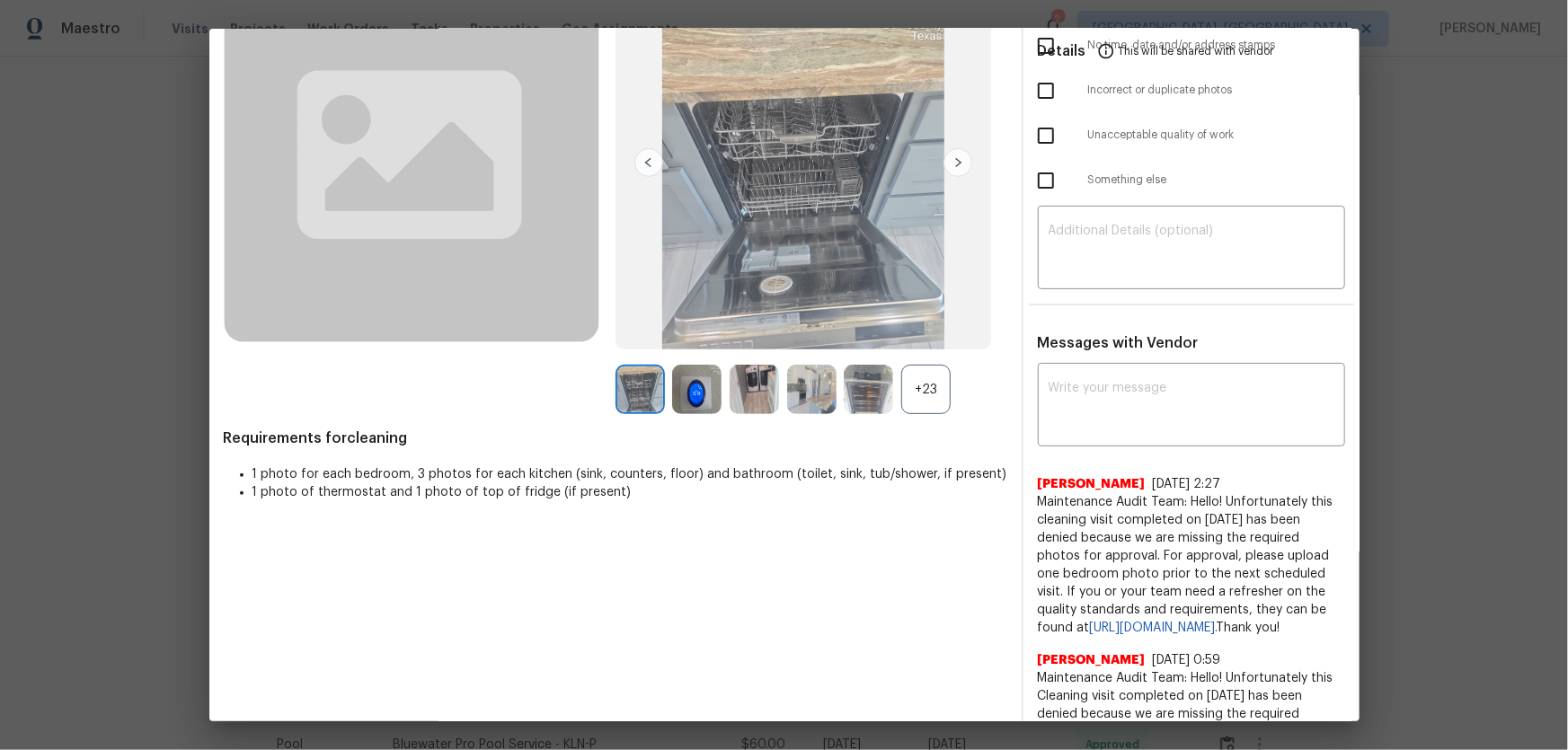
click at [928, 406] on div "+23" at bounding box center [925, 389] width 49 height 49
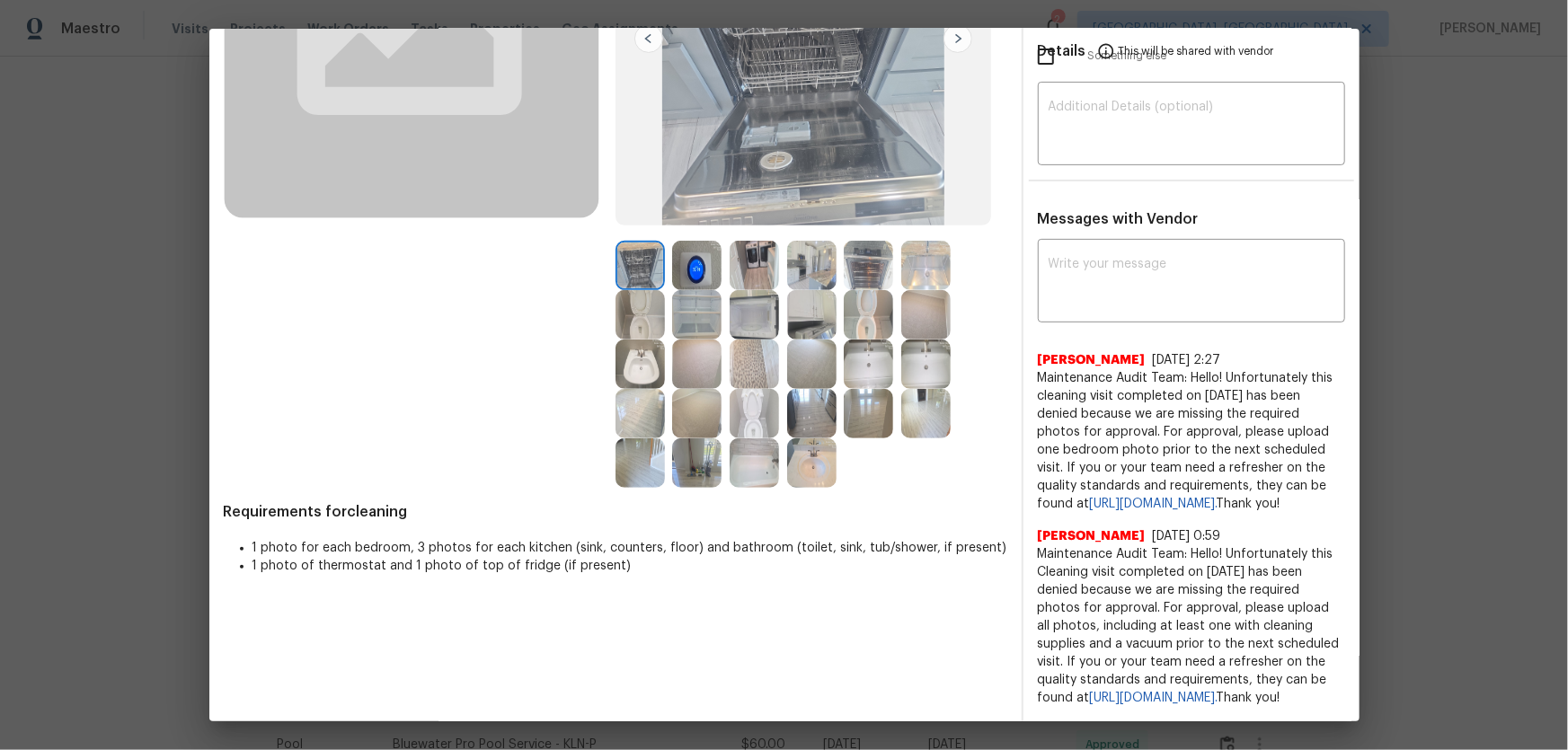
scroll to position [319, 0]
click at [653, 290] on img at bounding box center [640, 315] width 49 height 49
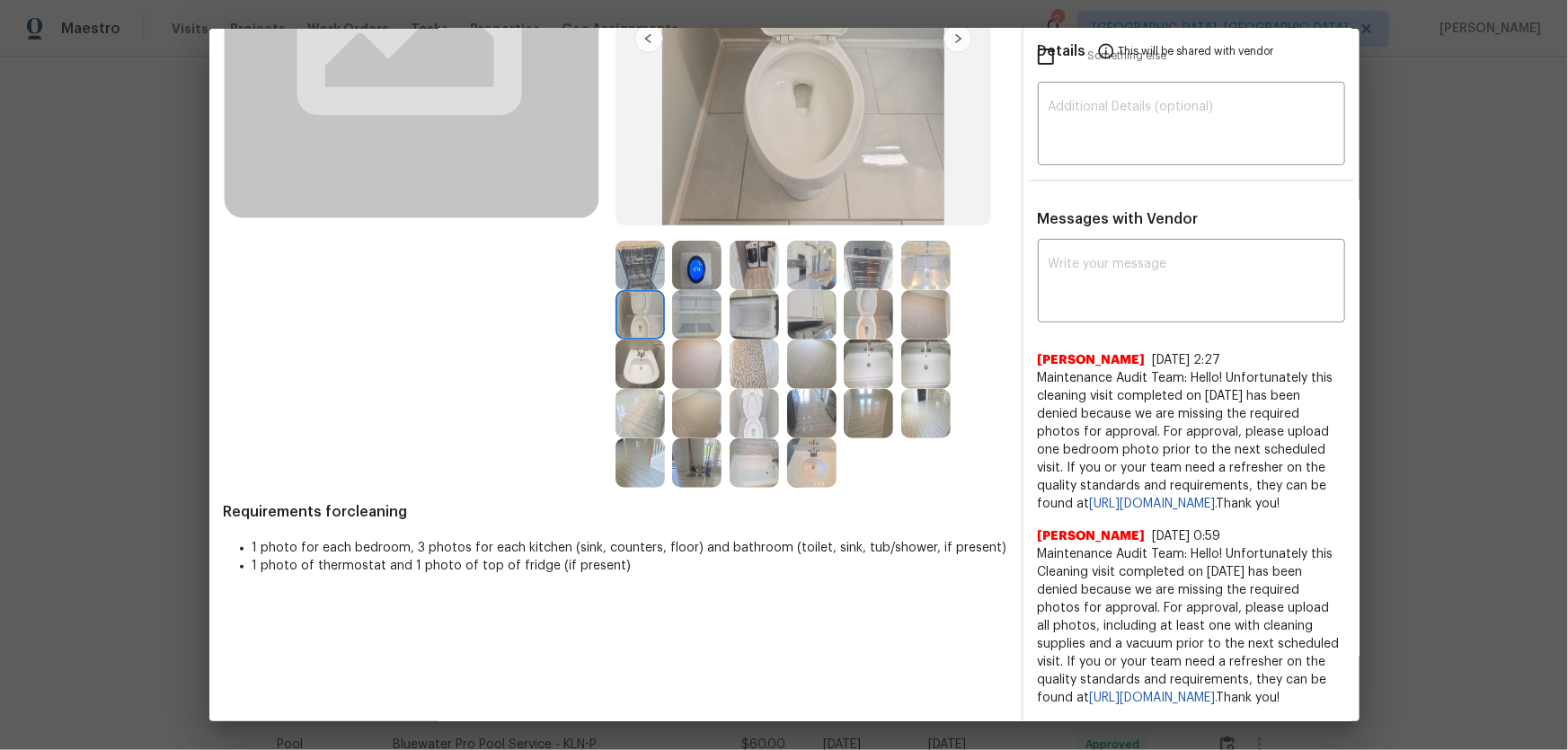
click at [858, 290] on img at bounding box center [868, 315] width 49 height 49
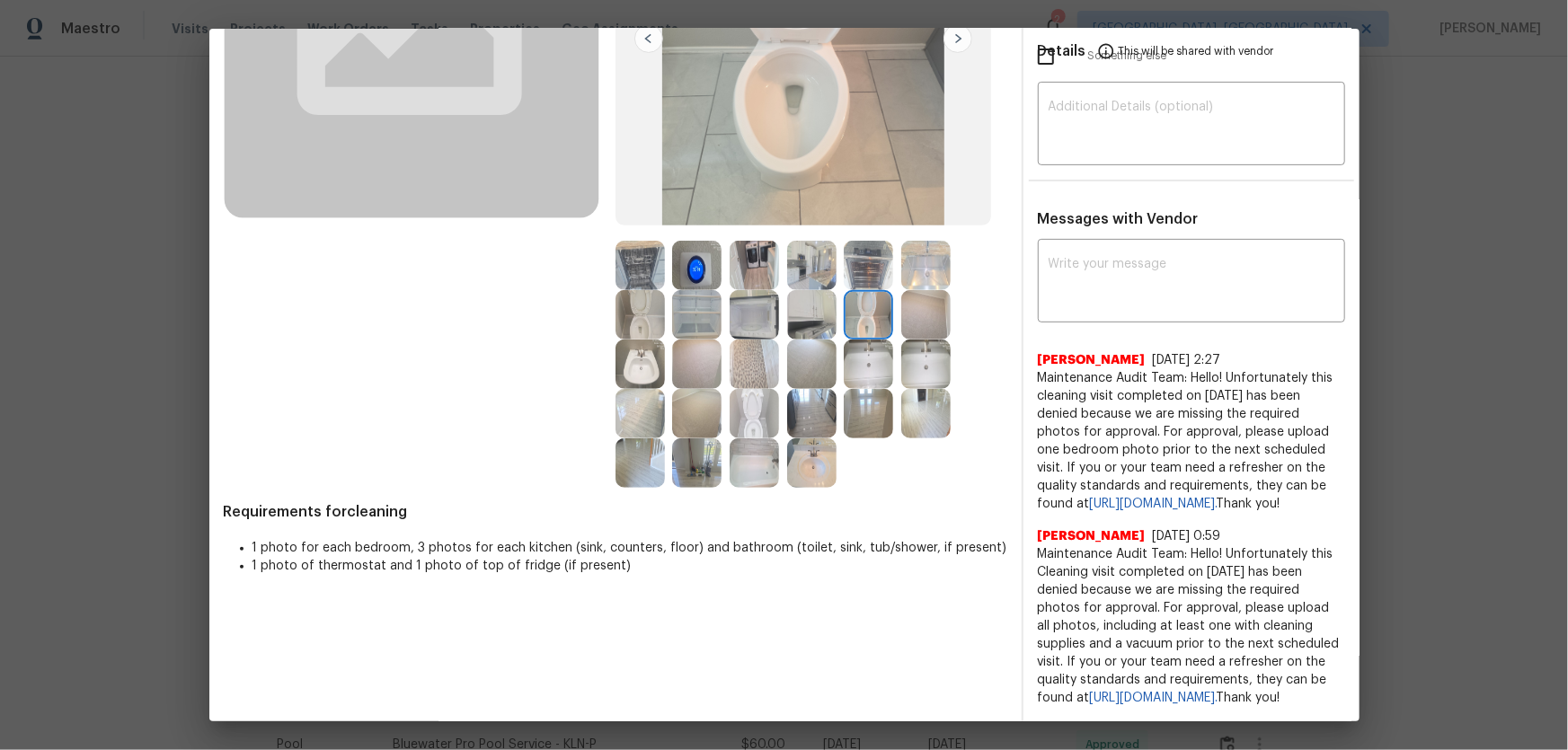
click at [750, 389] on img at bounding box center [754, 414] width 49 height 49
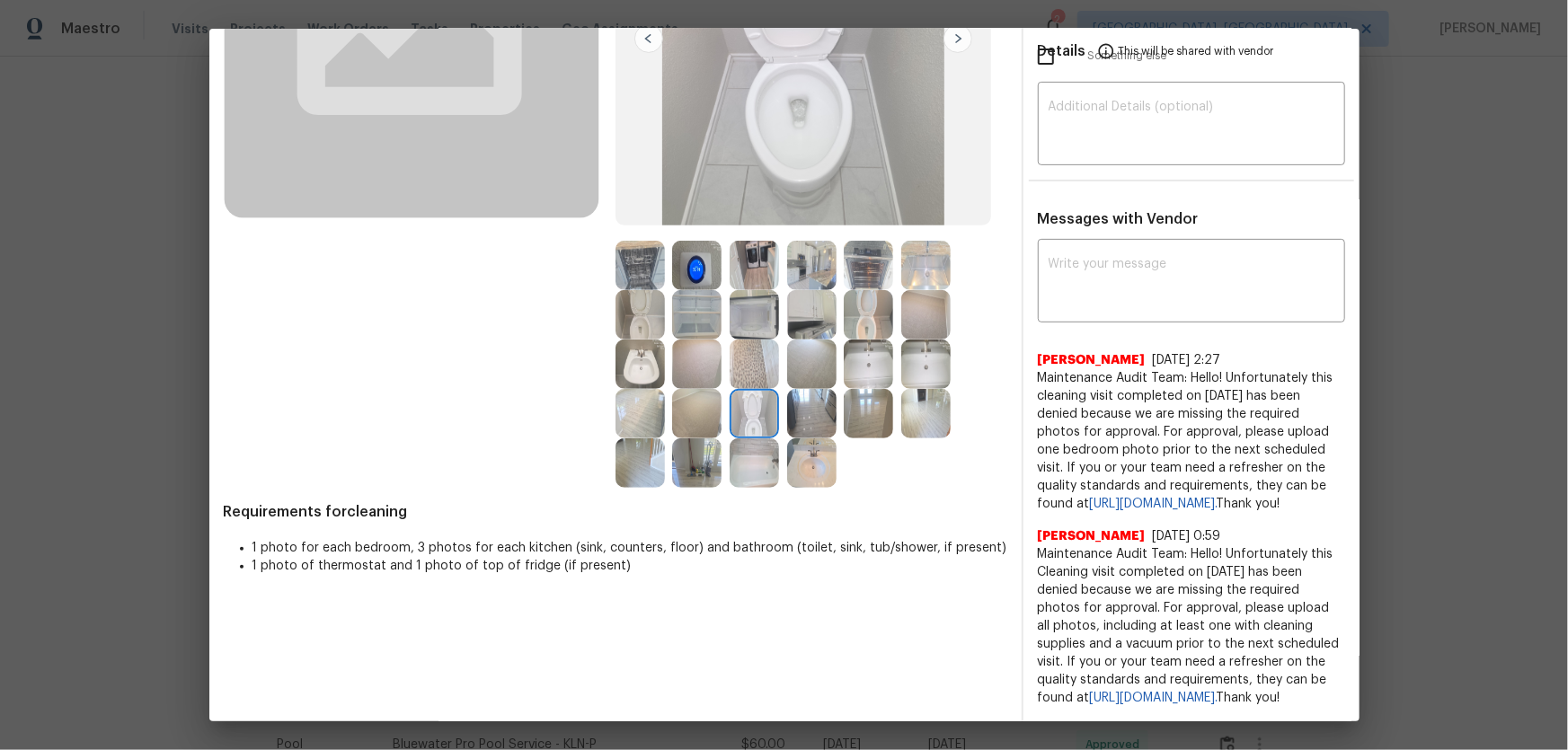
drag, startPoint x: 640, startPoint y: 329, endPoint x: 877, endPoint y: 359, distance: 238.9
click at [641, 339] on img at bounding box center [640, 364] width 49 height 49
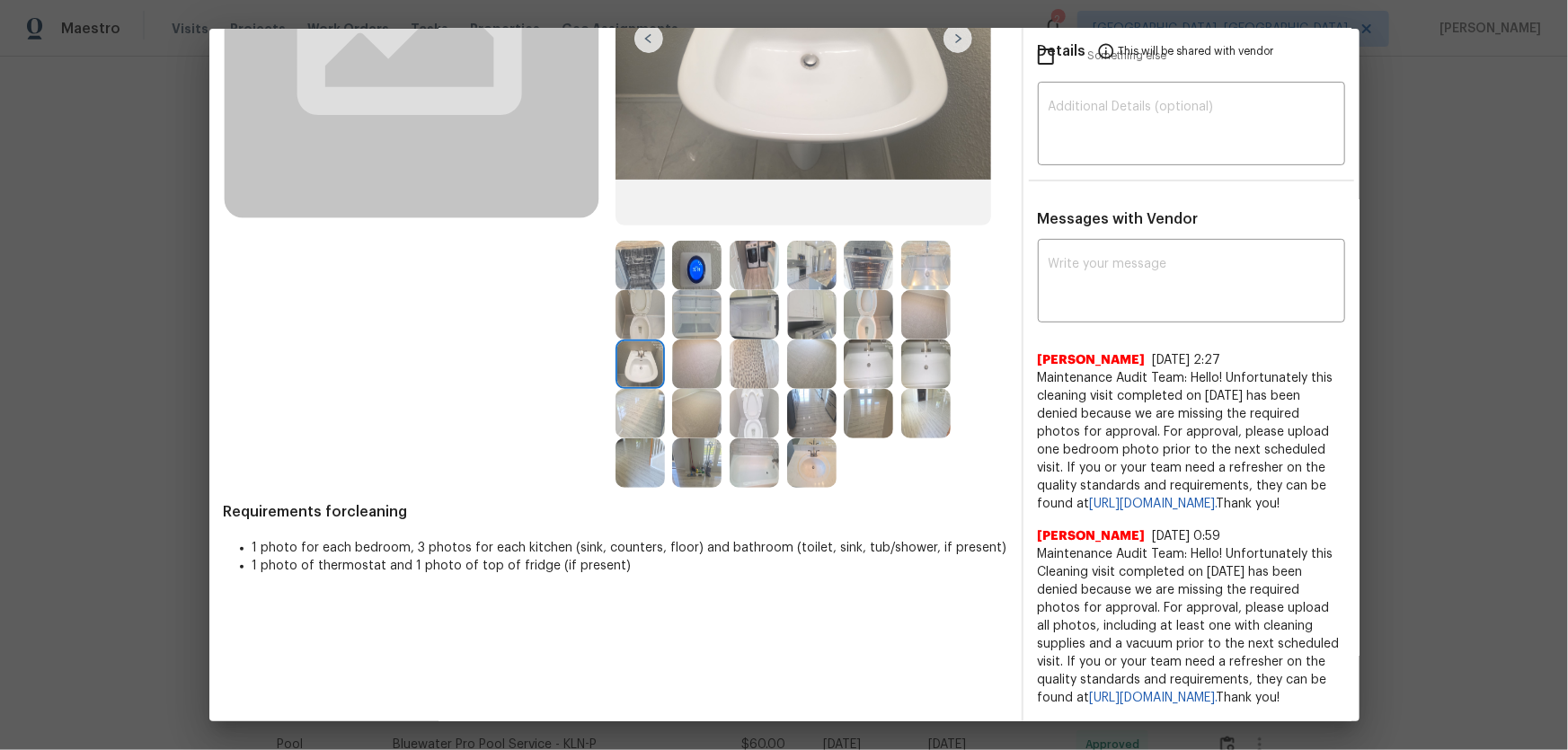
click at [857, 339] on img at bounding box center [868, 364] width 49 height 49
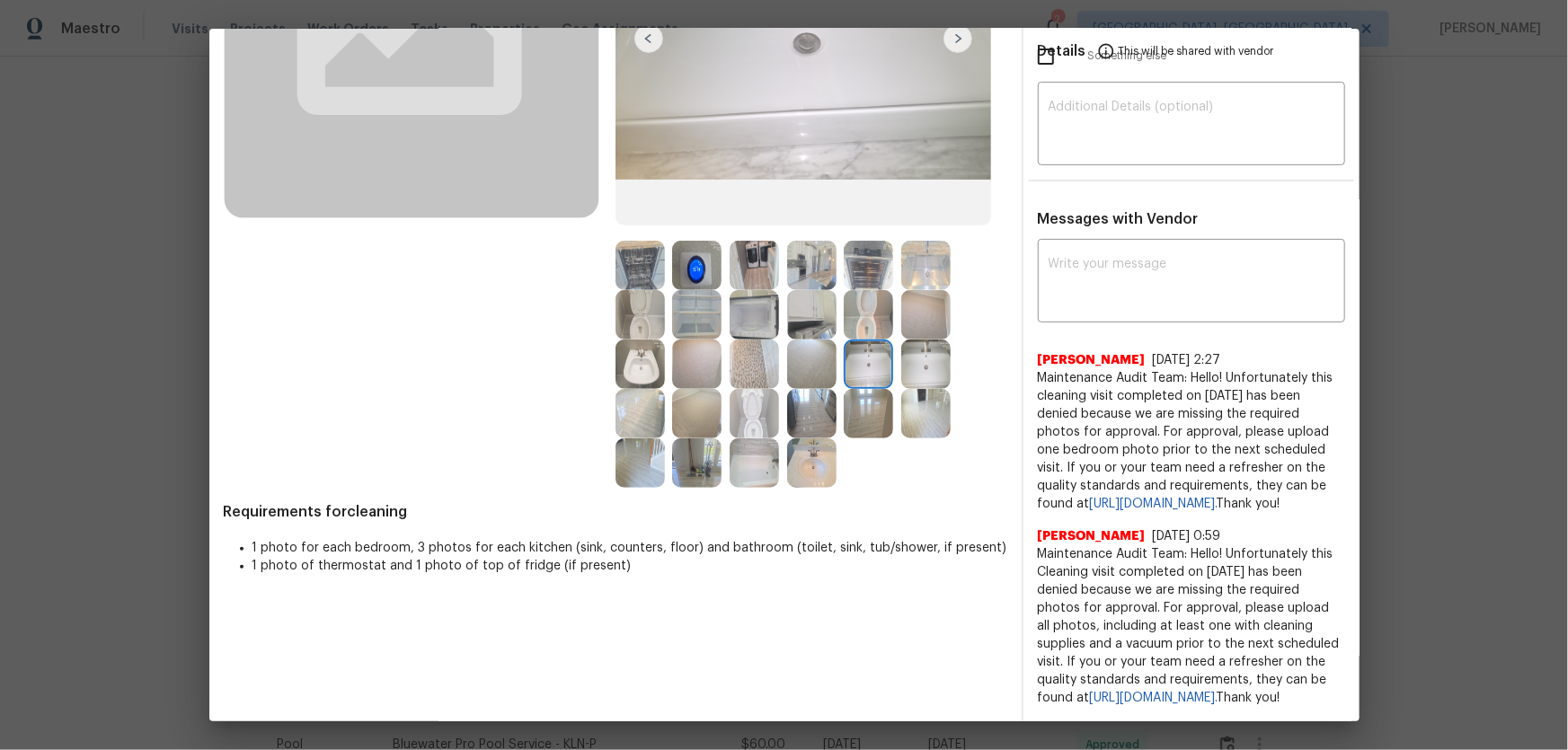
click at [924, 339] on img at bounding box center [925, 364] width 49 height 49
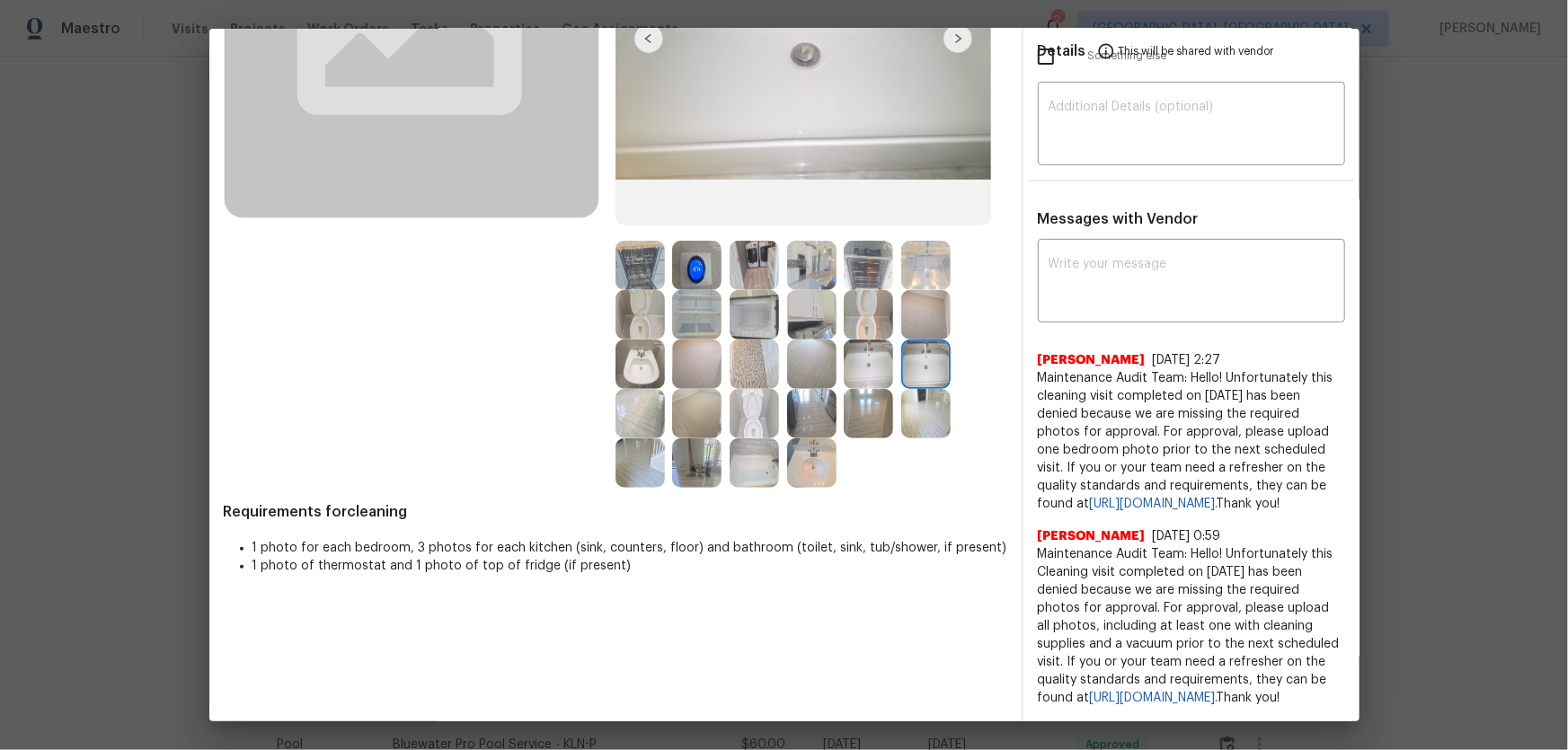
click at [802, 438] on img at bounding box center [811, 463] width 49 height 49
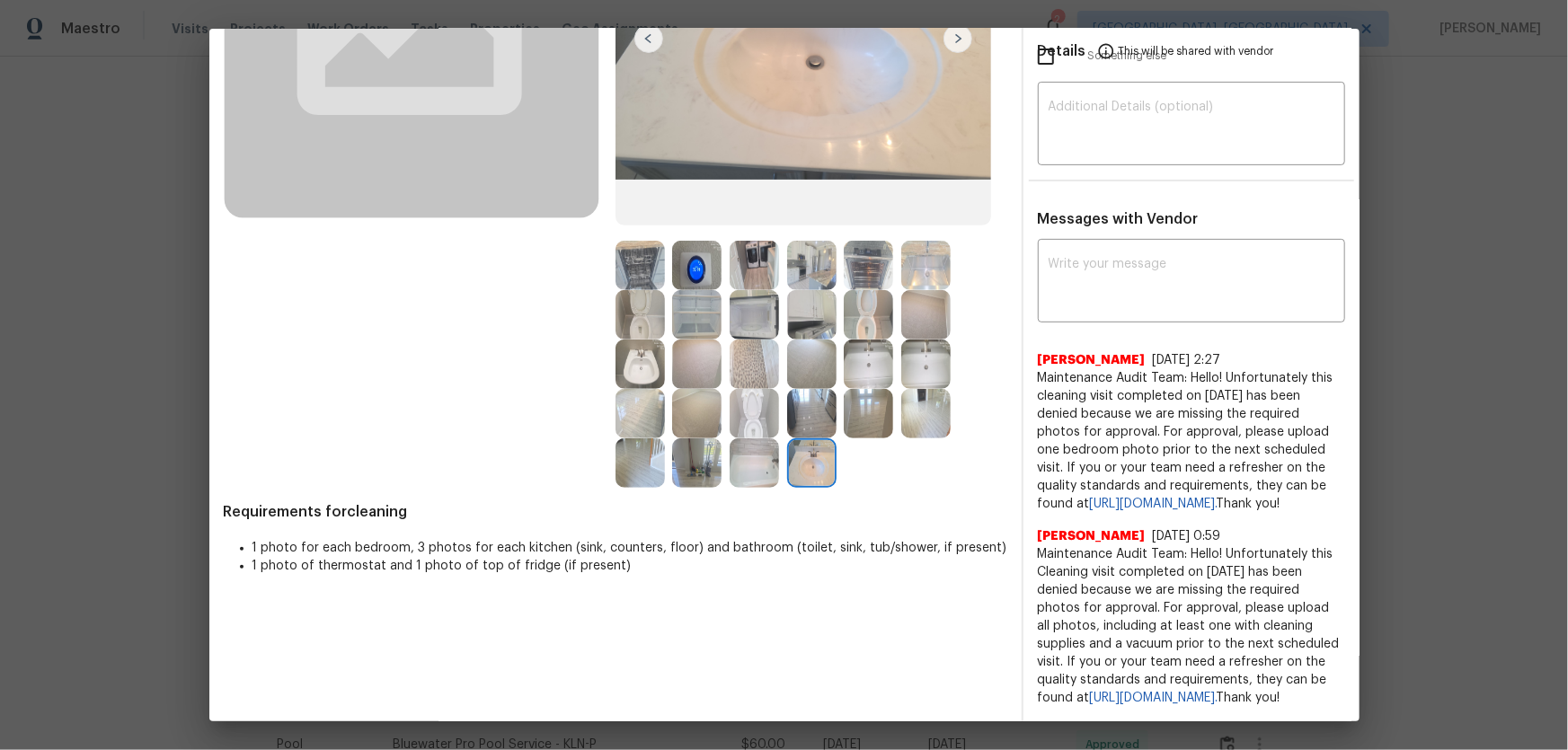
click at [751, 438] on img at bounding box center [754, 463] width 49 height 49
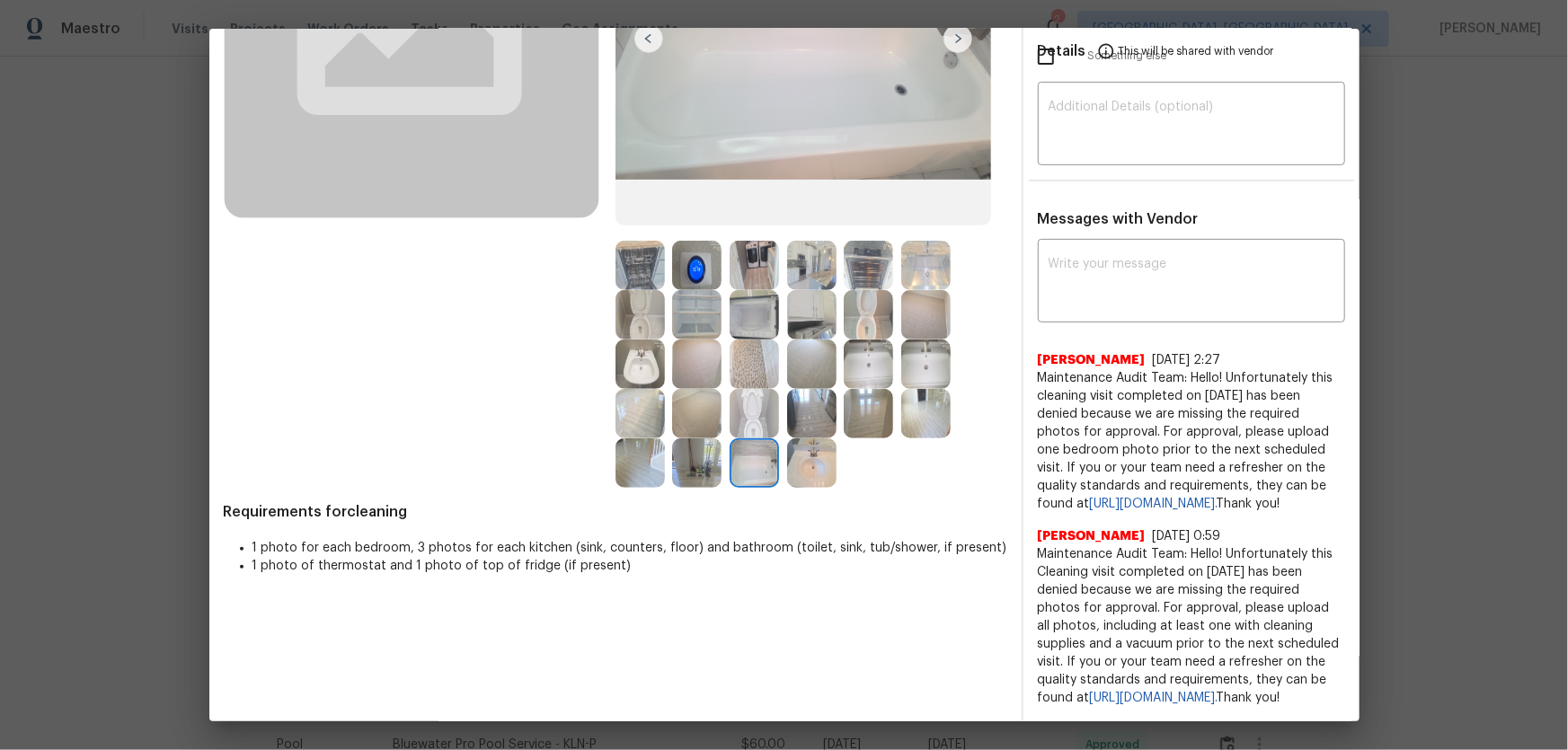
click at [809, 290] on img at bounding box center [811, 315] width 49 height 49
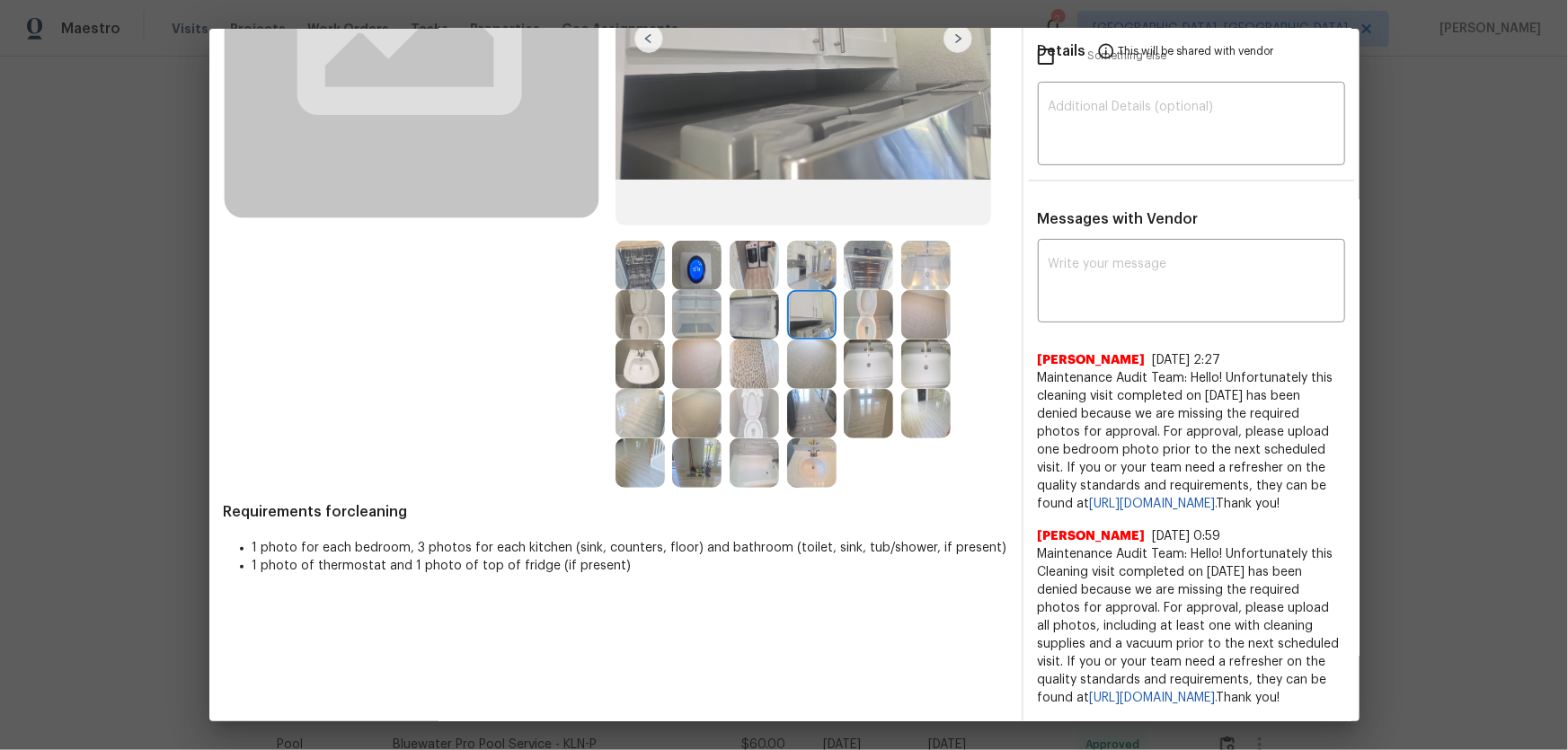
click at [809, 240] on img at bounding box center [811, 265] width 49 height 49
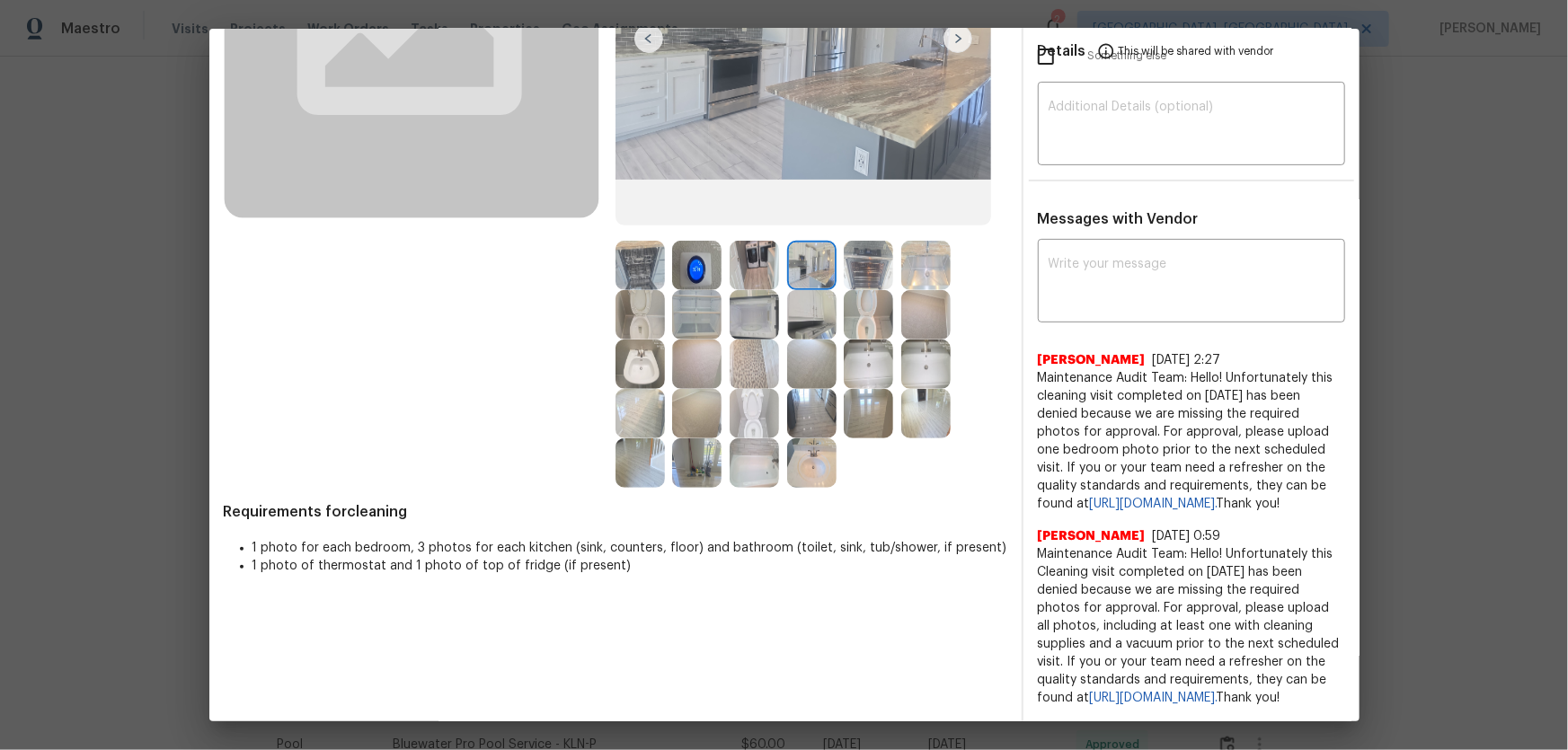
click at [855, 240] on img at bounding box center [868, 265] width 49 height 49
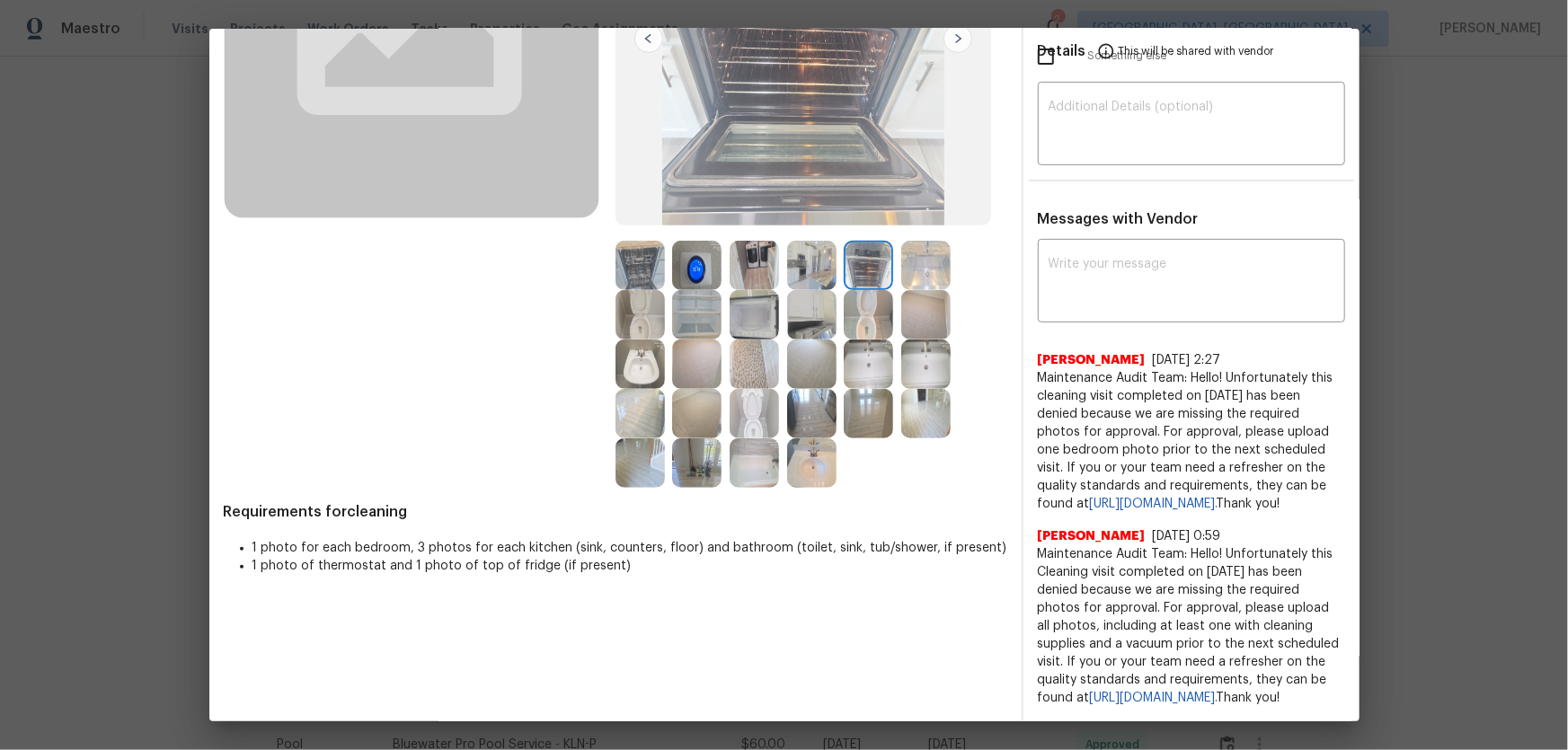
click at [906, 240] on img at bounding box center [925, 265] width 49 height 49
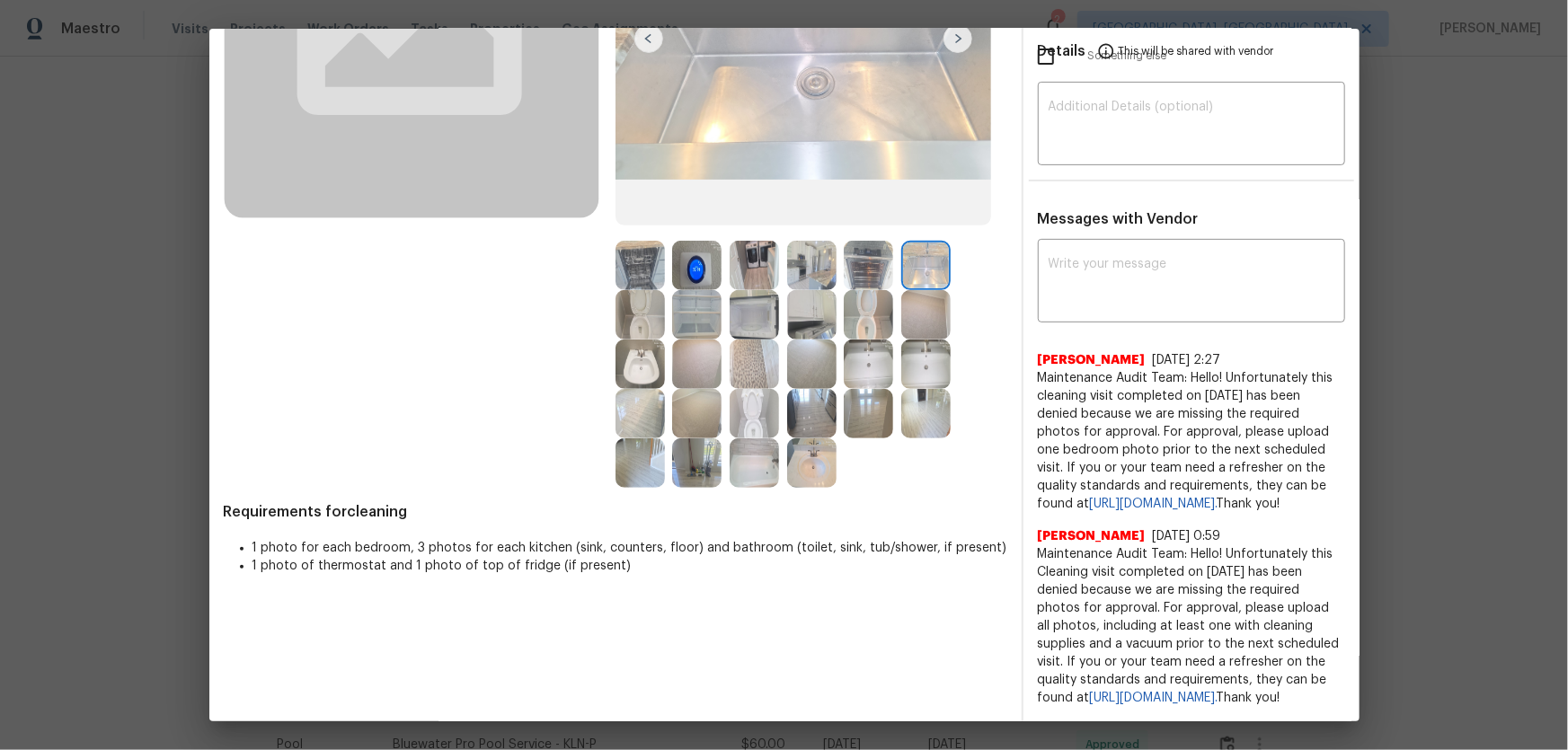
click at [905, 339] on img at bounding box center [925, 364] width 49 height 49
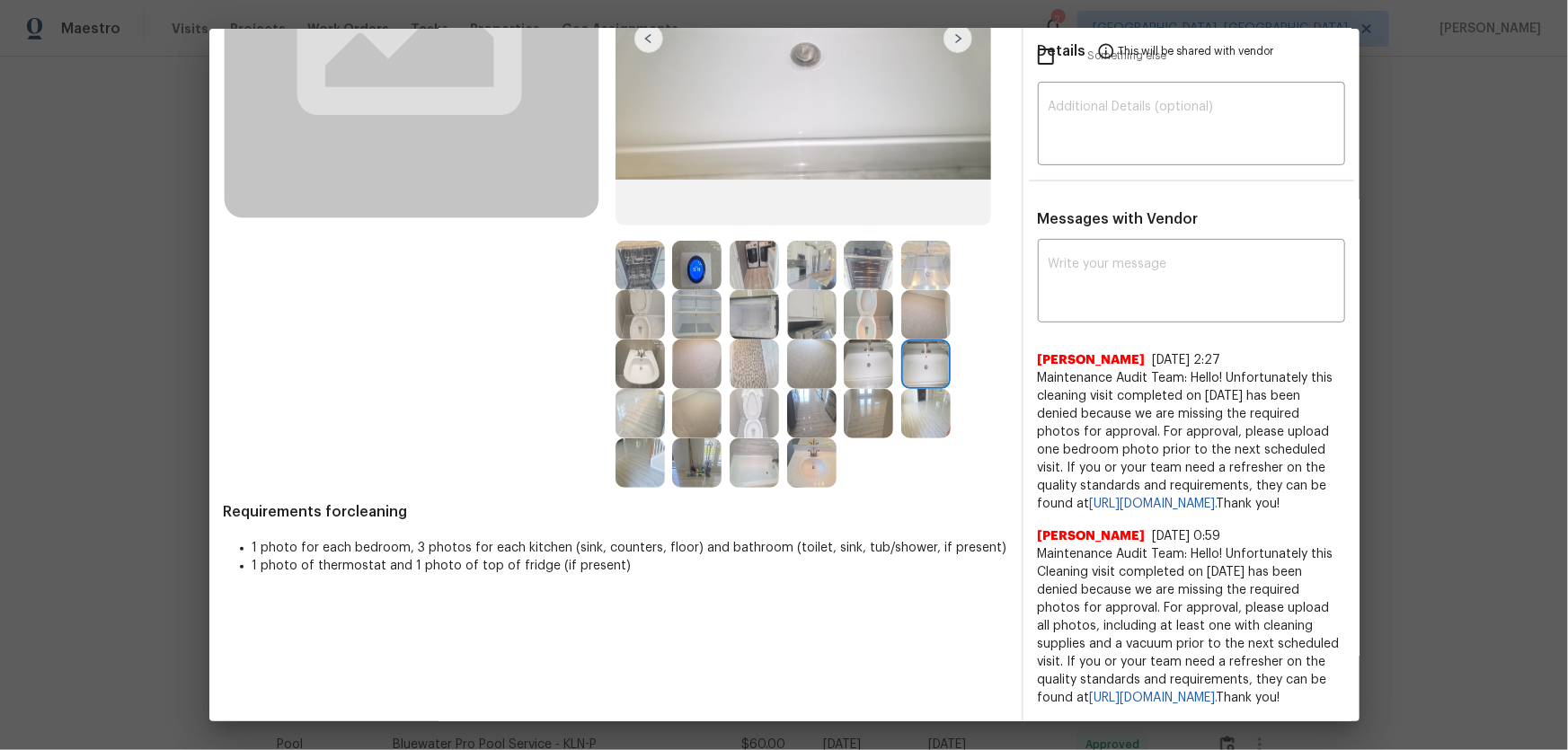
click at [861, 339] on img at bounding box center [868, 364] width 49 height 49
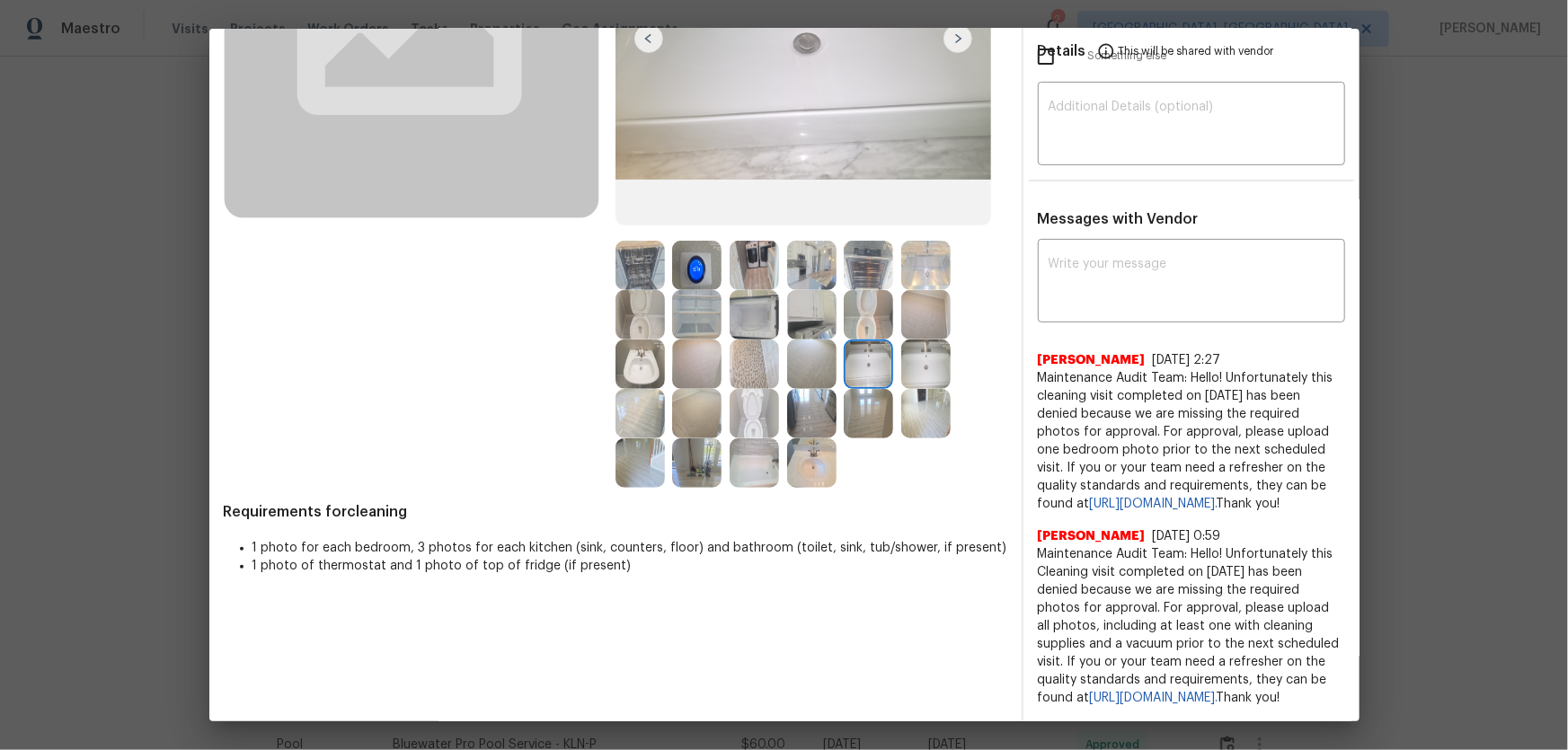
click at [751, 438] on img at bounding box center [754, 463] width 49 height 49
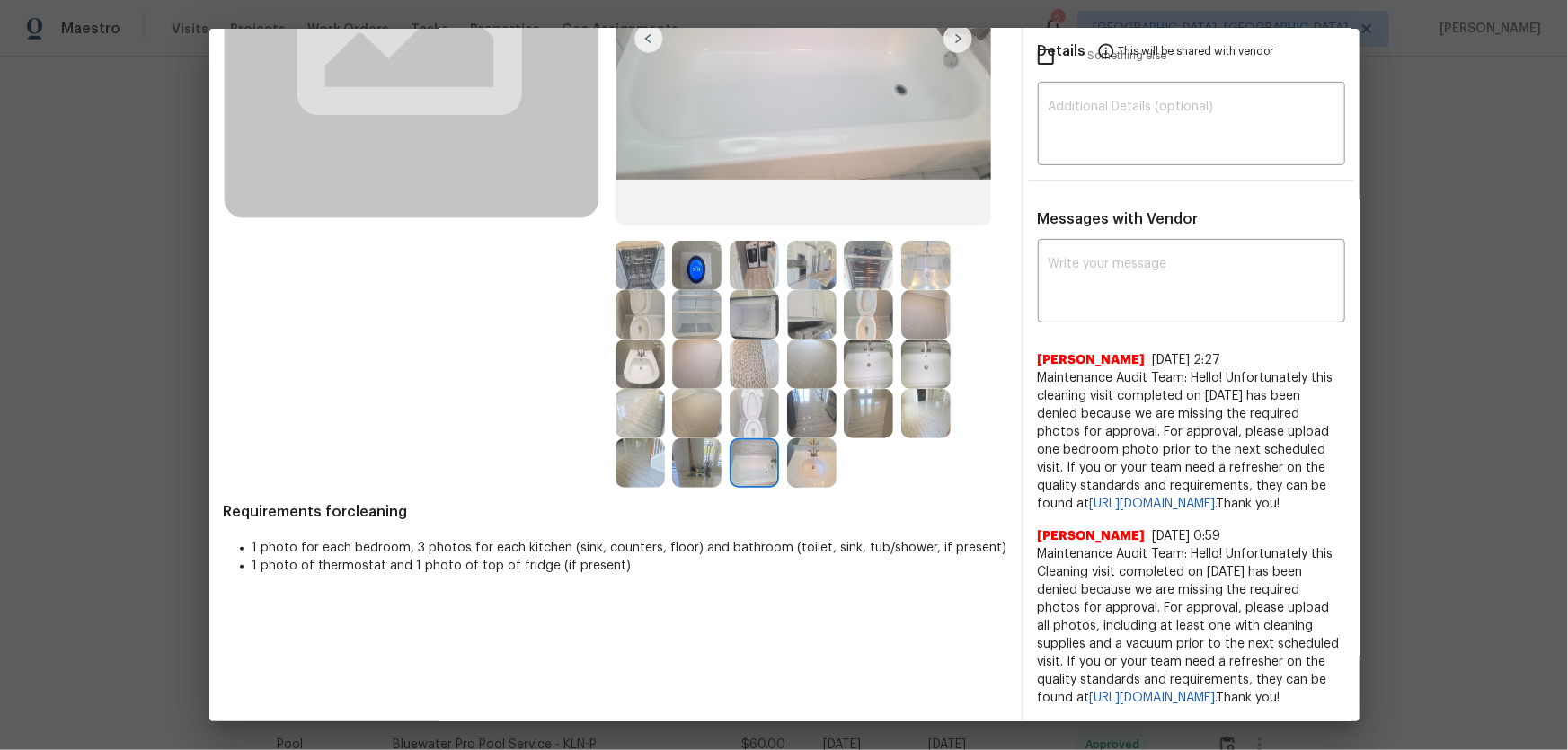
click at [811, 290] on img at bounding box center [811, 315] width 49 height 49
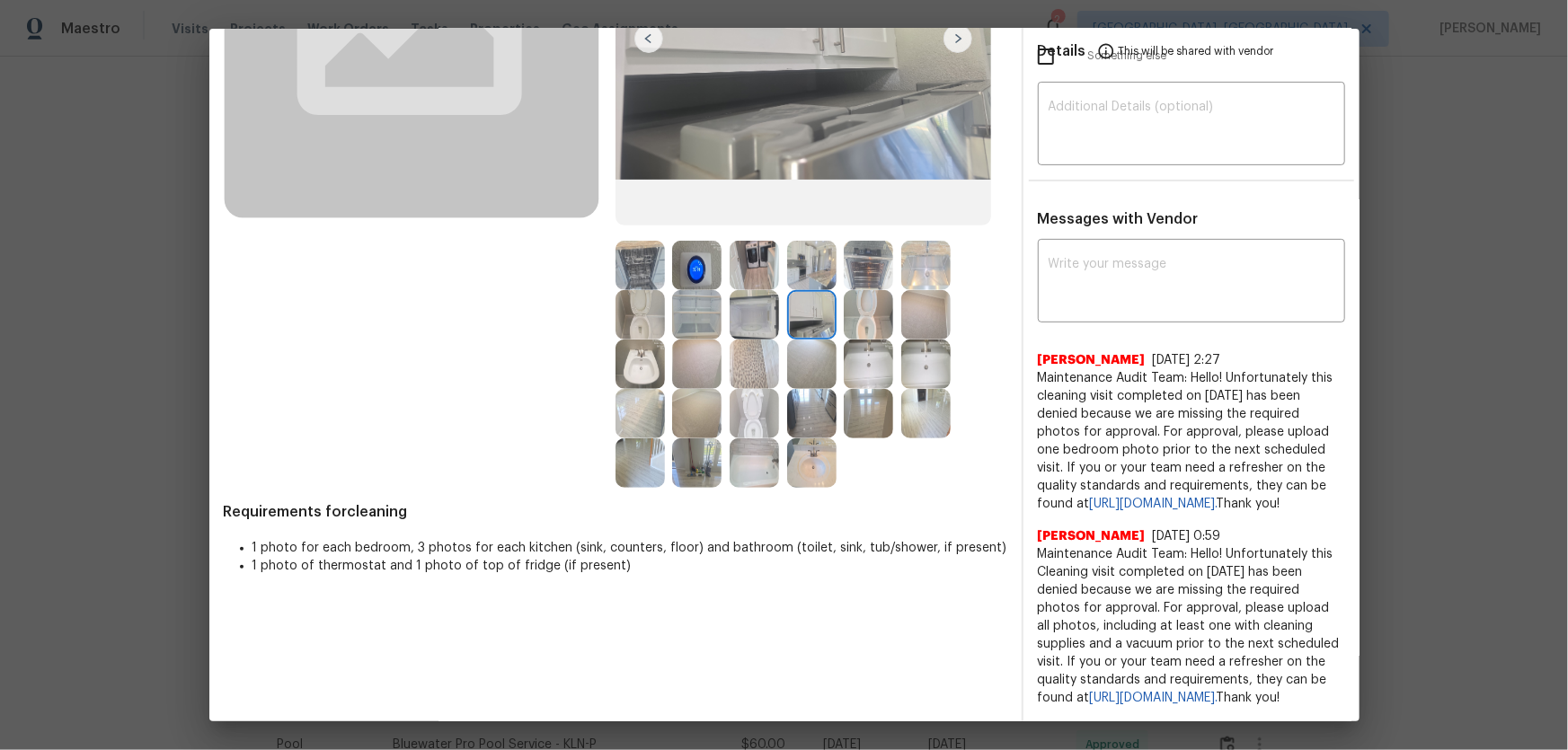
click at [703, 290] on img at bounding box center [696, 315] width 49 height 49
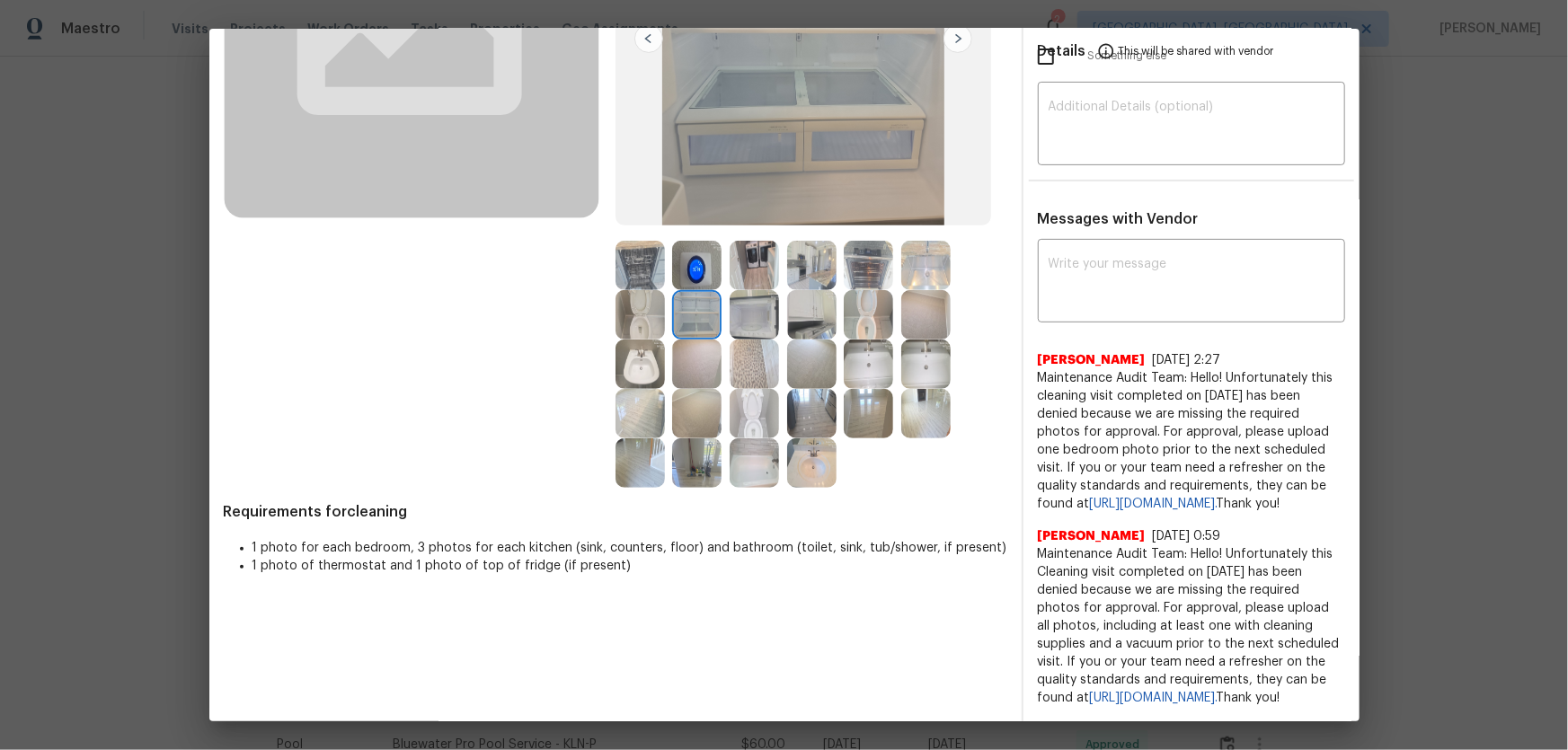
click at [890, 339] on div at bounding box center [872, 364] width 57 height 49
click at [870, 339] on img at bounding box center [868, 364] width 49 height 49
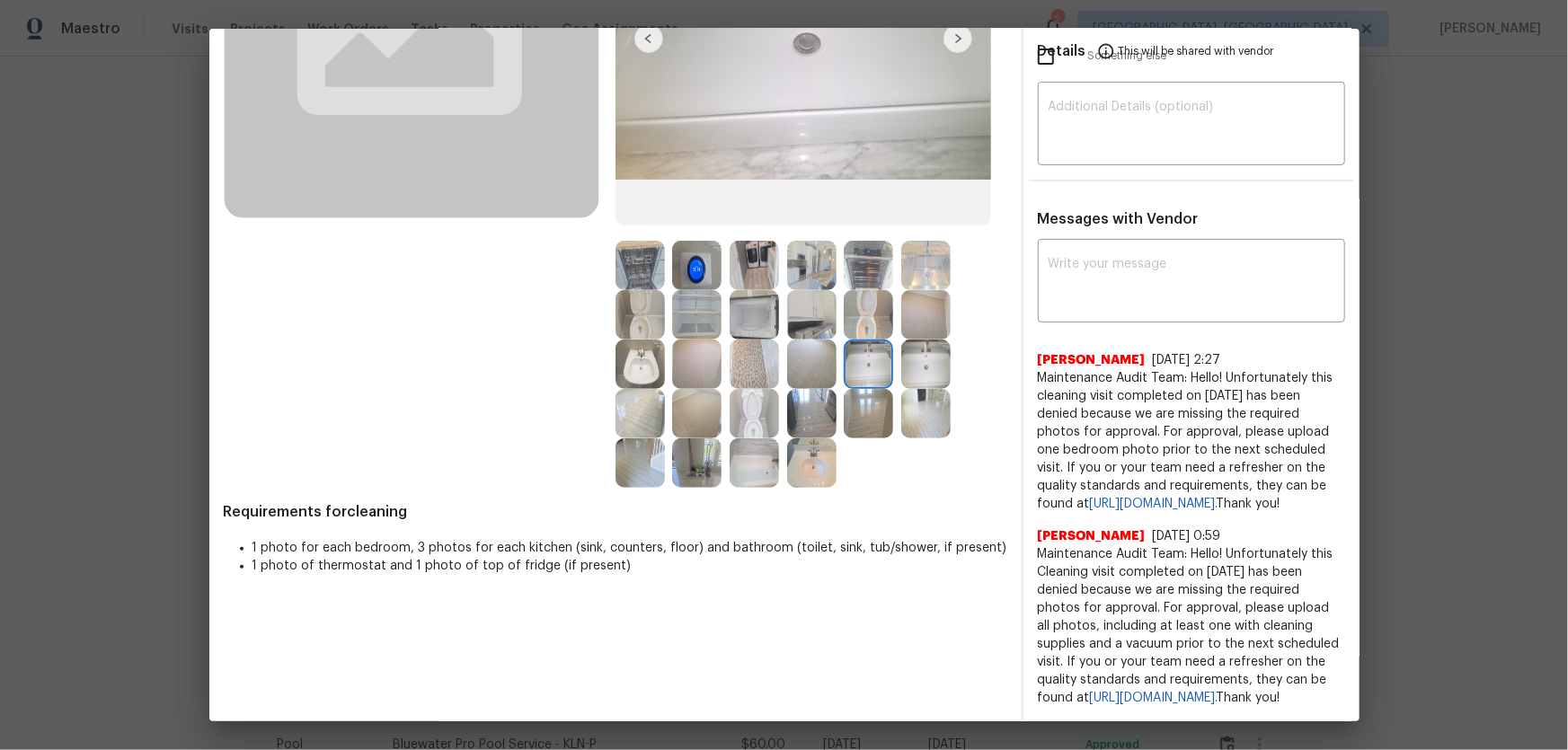
click at [703, 438] on img at bounding box center [696, 463] width 49 height 49
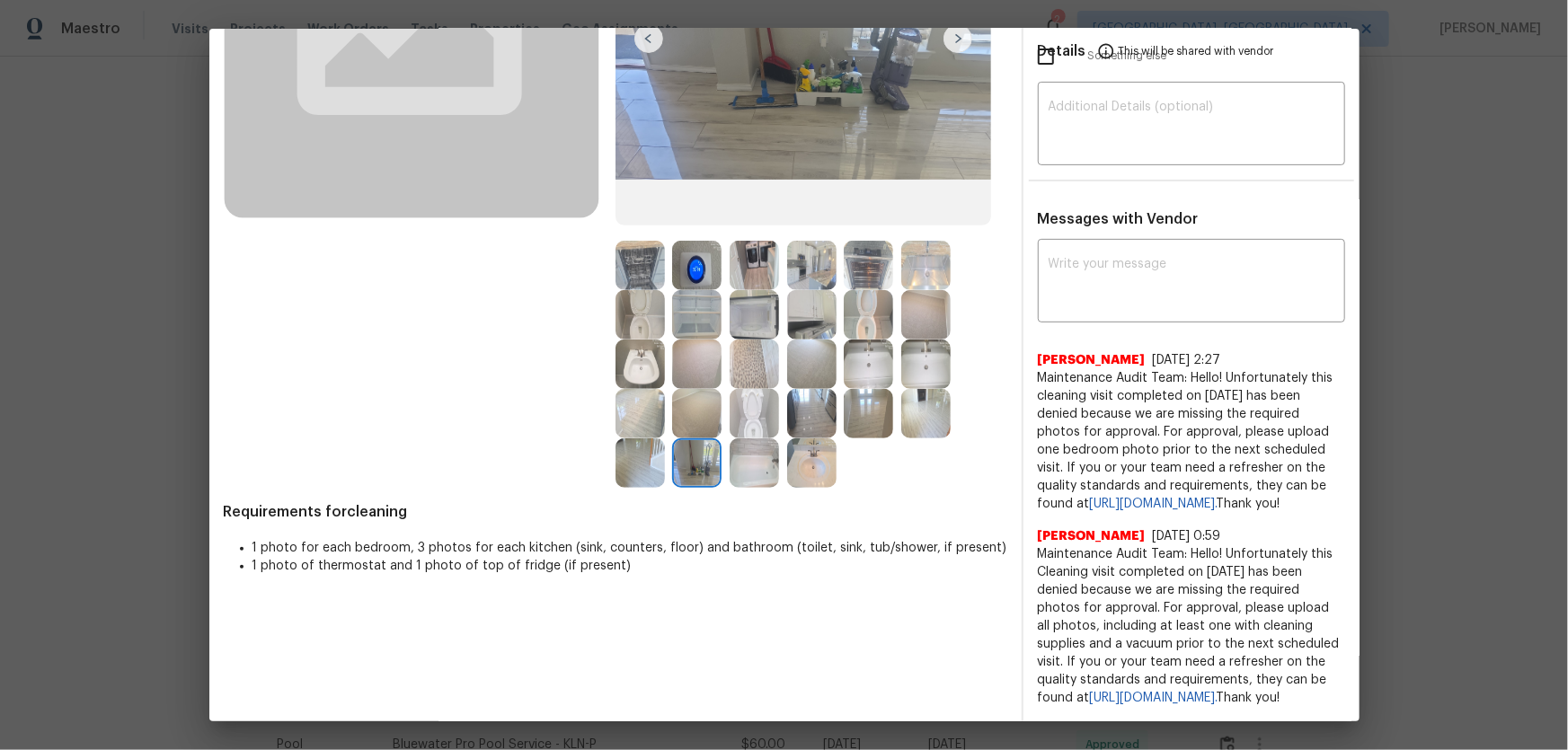
click at [696, 390] on img at bounding box center [696, 414] width 49 height 49
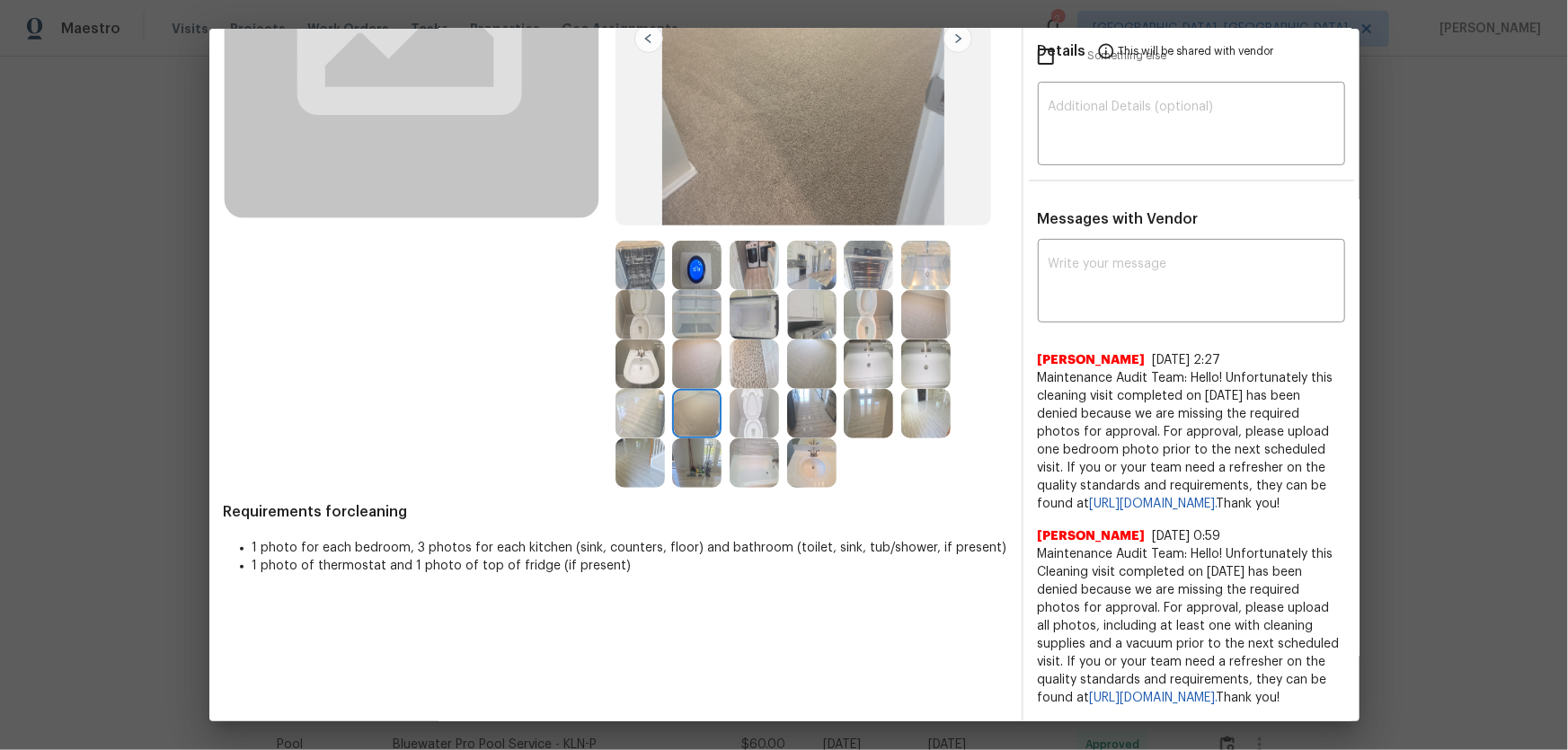
click at [645, 389] on img at bounding box center [640, 414] width 49 height 49
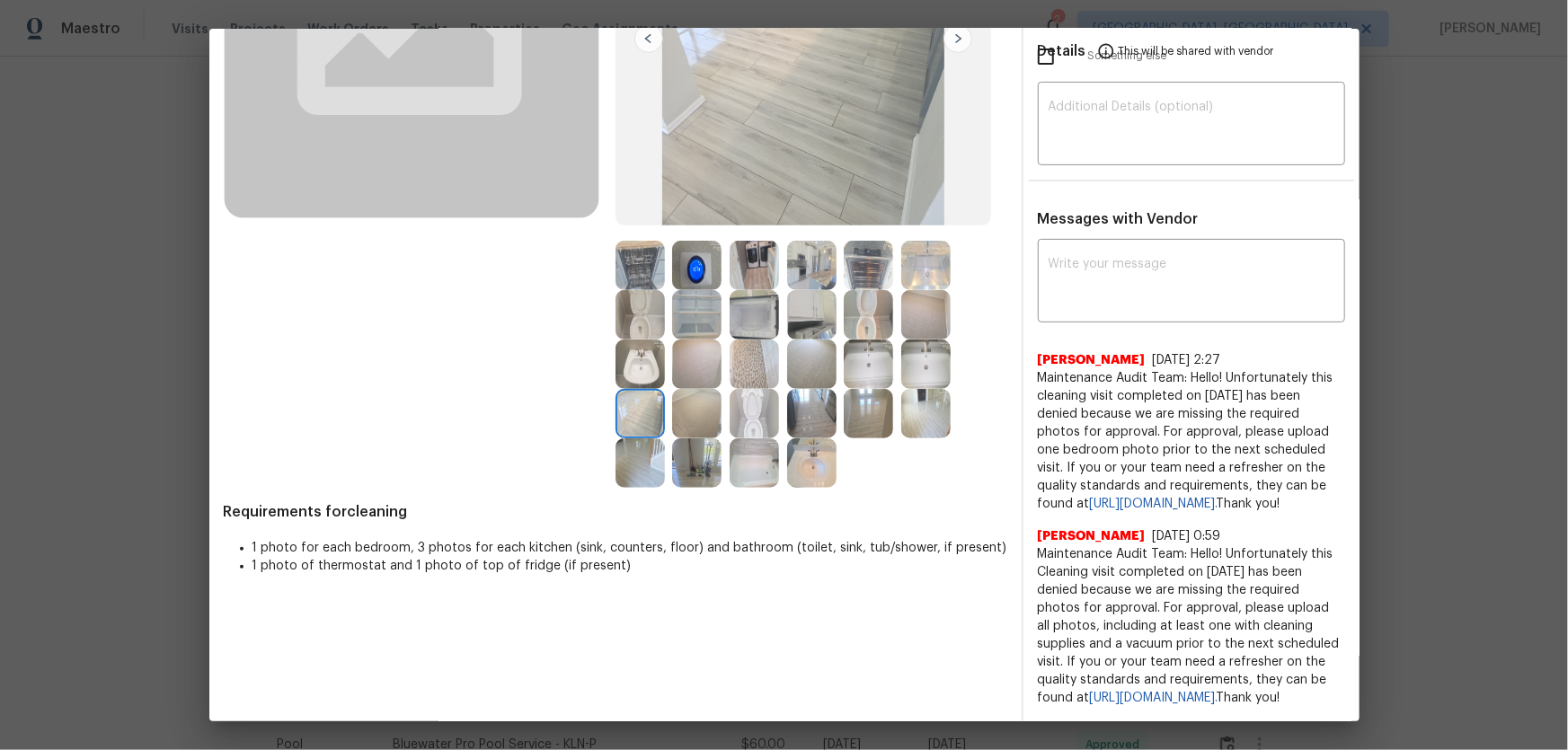
click at [643, 438] on img at bounding box center [640, 463] width 49 height 49
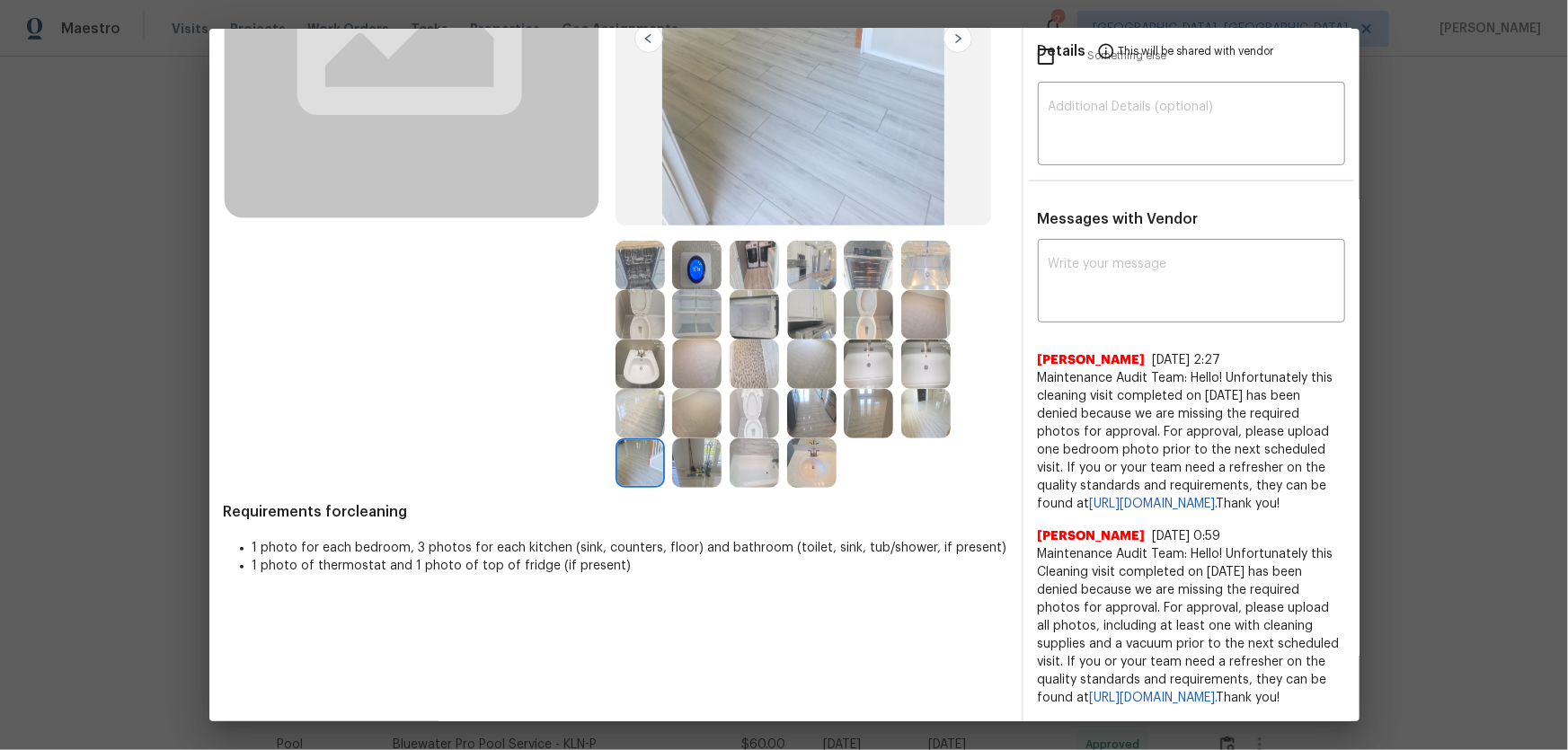
click at [799, 339] on img at bounding box center [811, 364] width 49 height 49
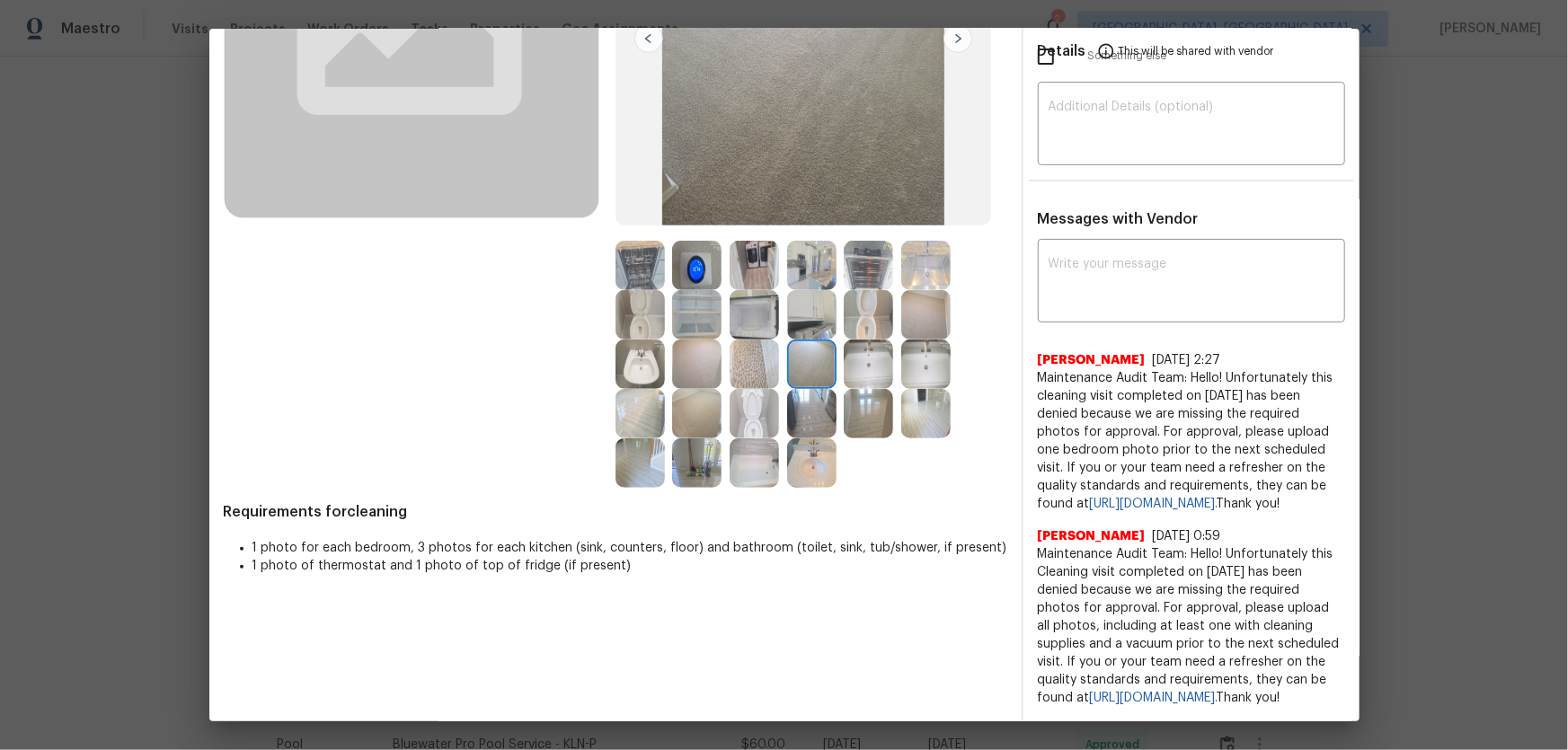
click at [795, 292] on img at bounding box center [811, 315] width 49 height 49
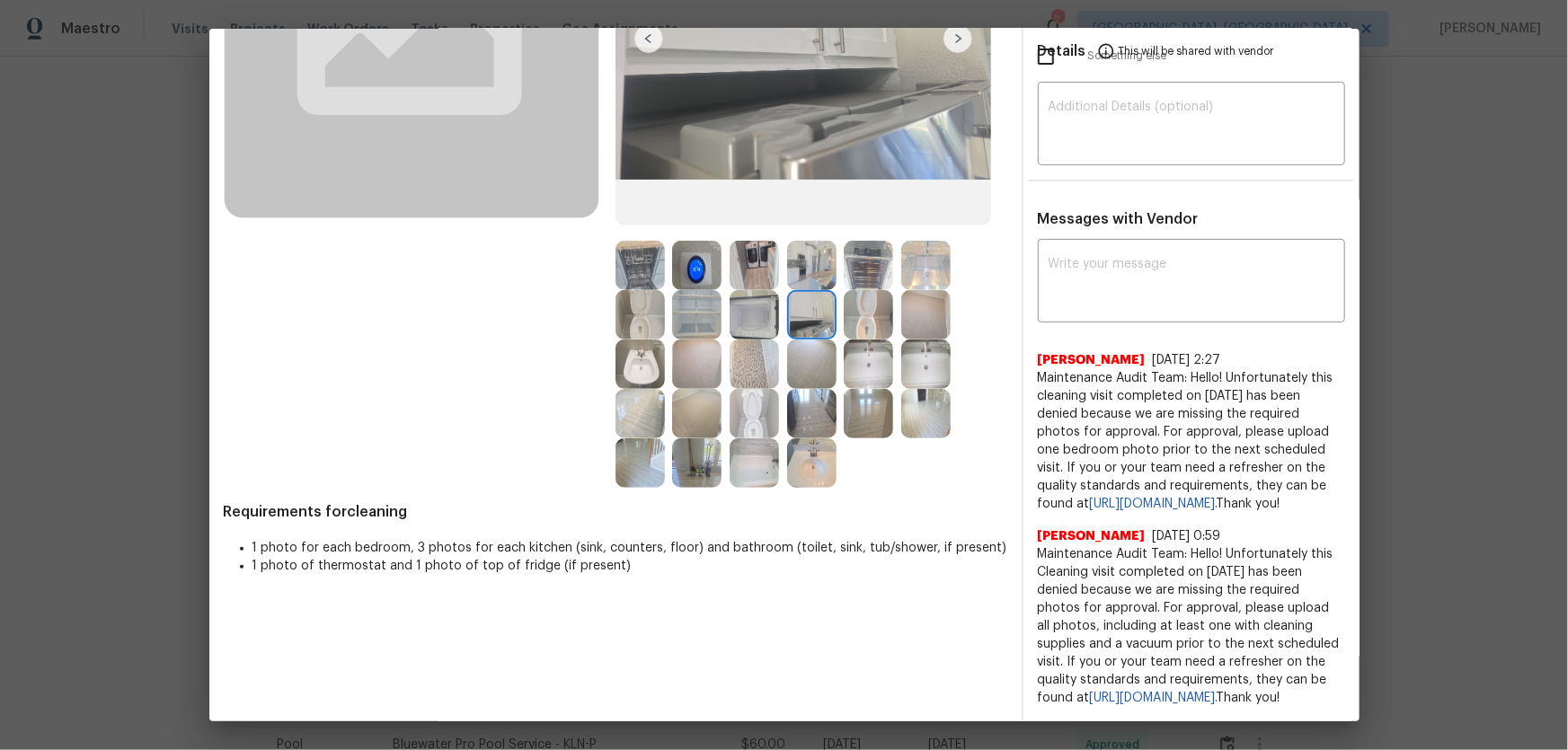
click at [755, 290] on img at bounding box center [754, 315] width 49 height 49
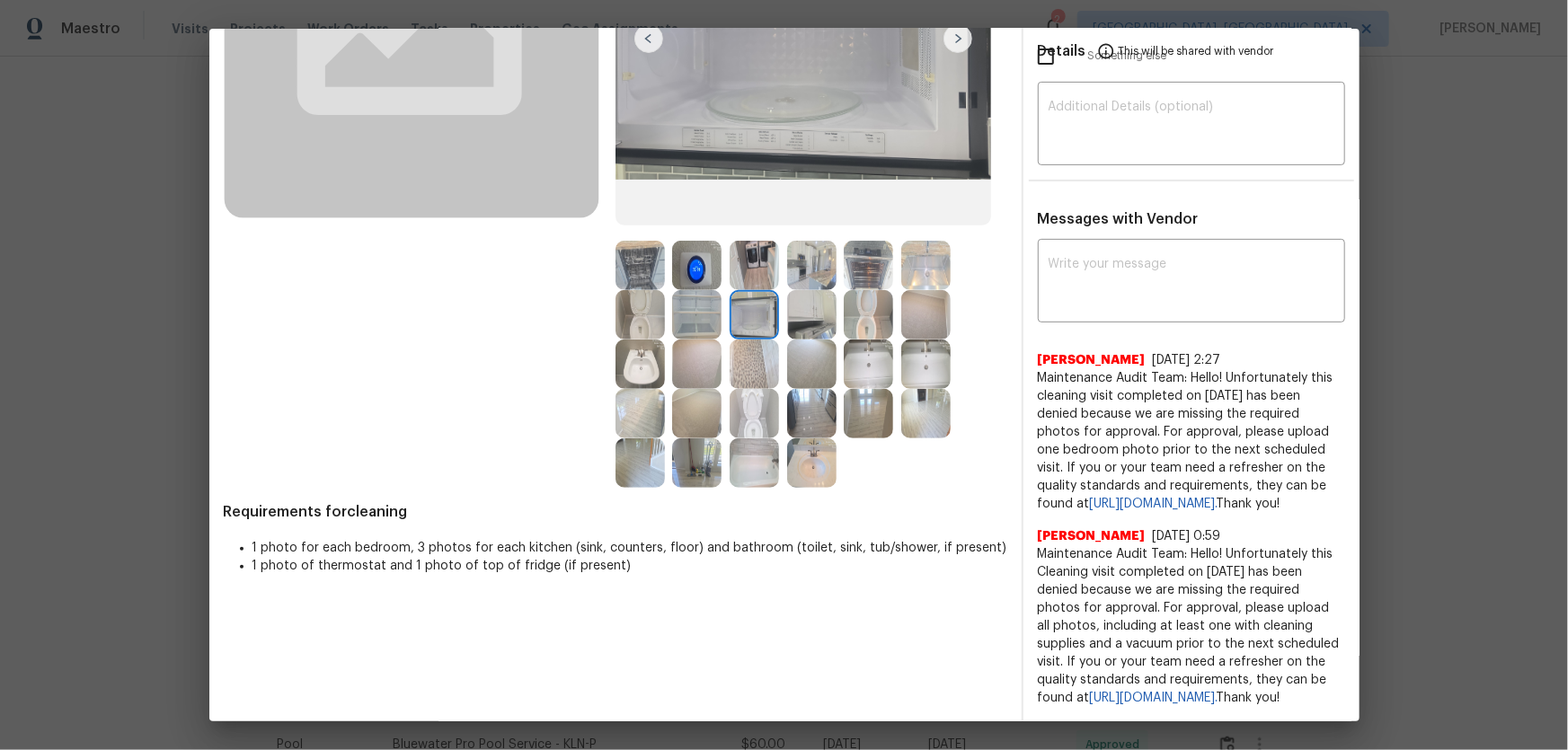
click at [754, 240] on img at bounding box center [754, 265] width 49 height 49
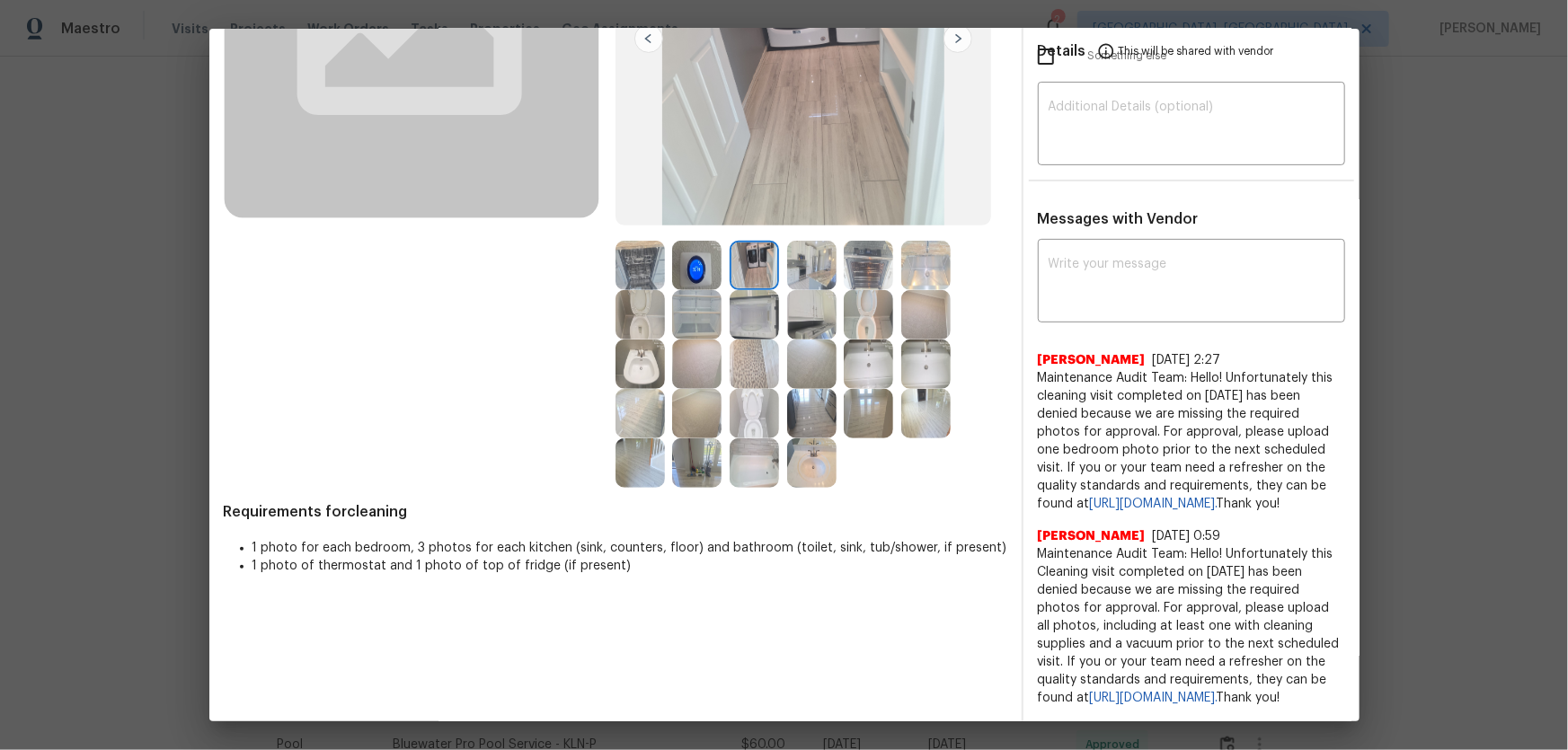
click at [934, 240] on img at bounding box center [925, 265] width 49 height 49
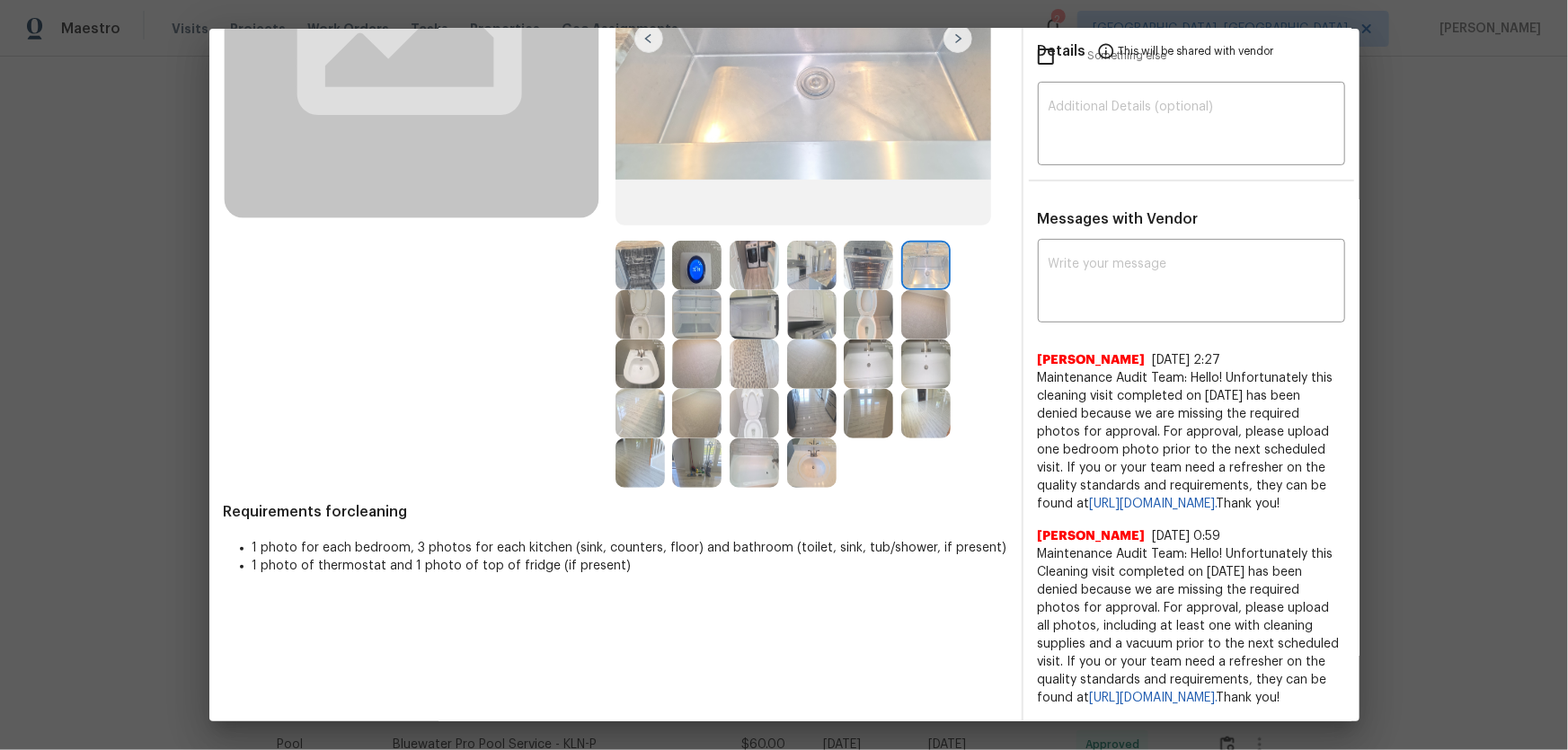
click at [928, 293] on img at bounding box center [925, 315] width 49 height 49
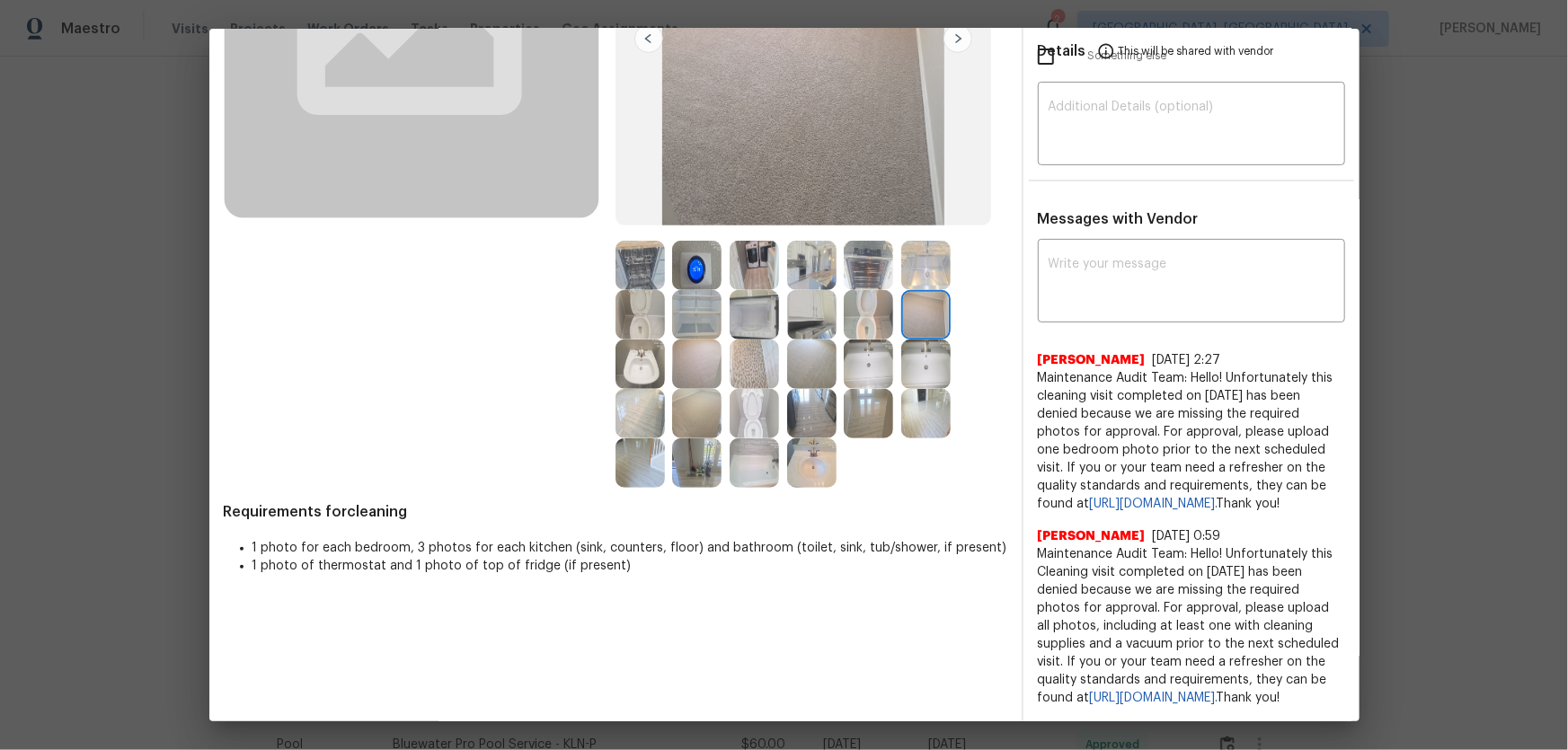
click at [925, 389] on img at bounding box center [925, 414] width 49 height 49
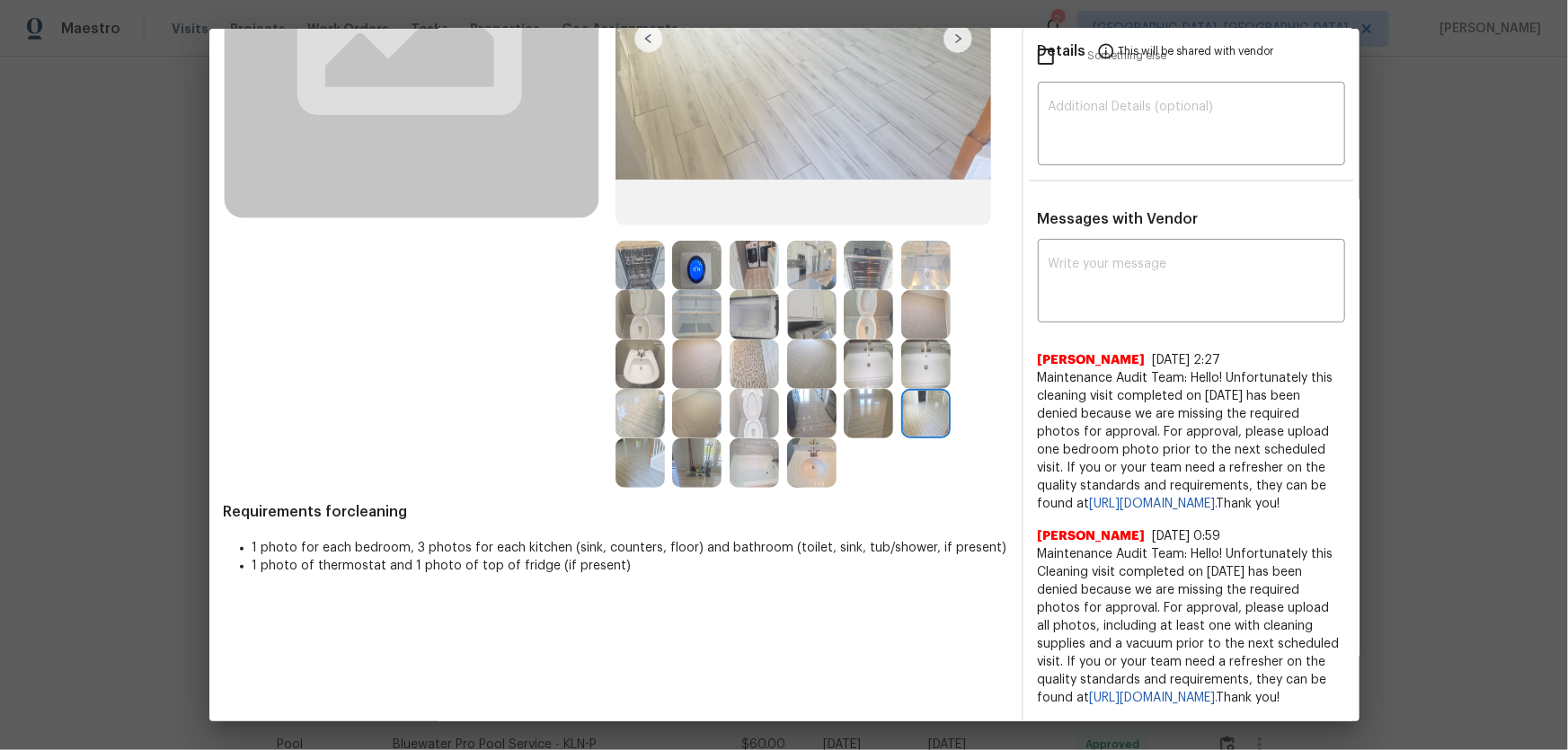
click at [805, 290] on img at bounding box center [811, 315] width 49 height 49
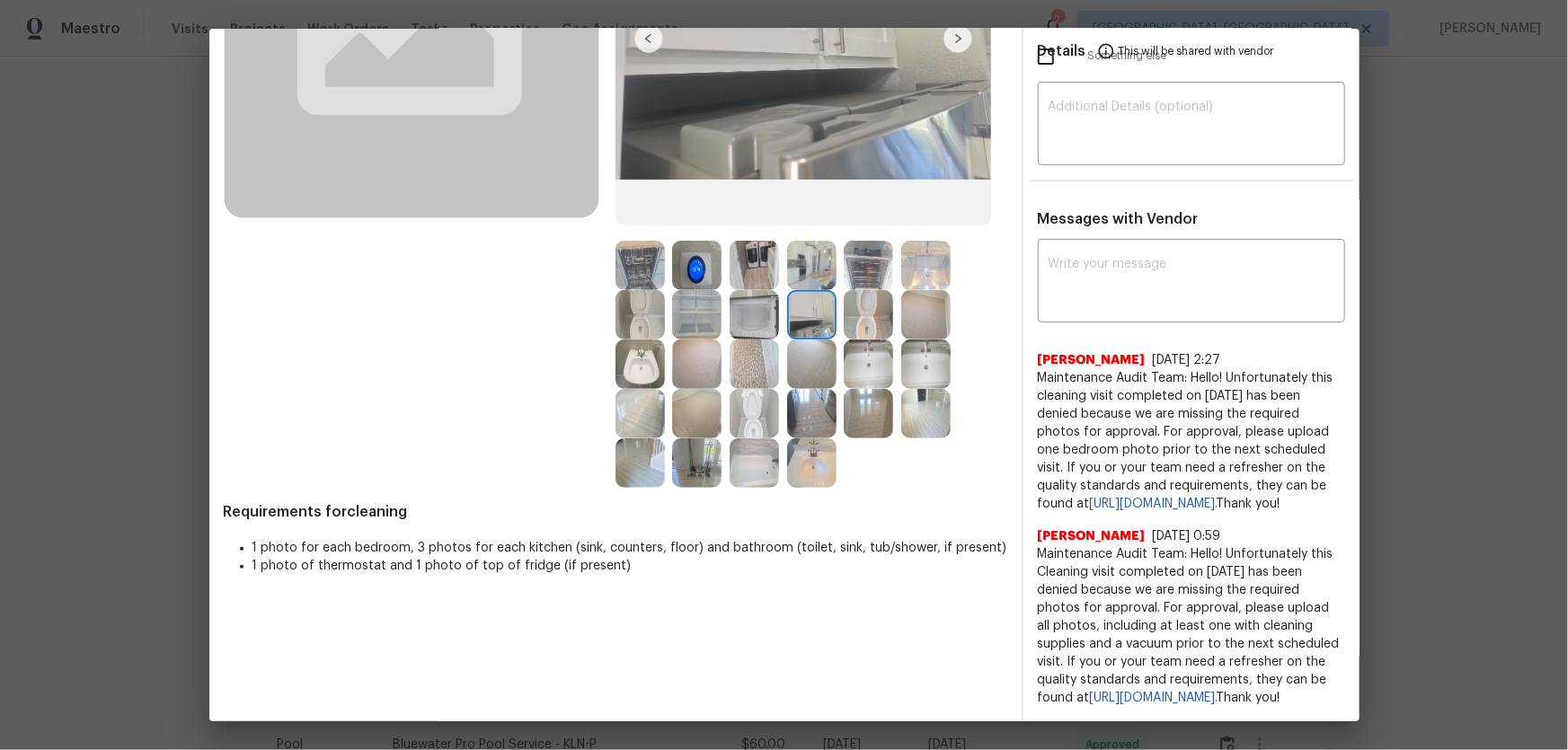
click at [808, 339] on img at bounding box center [811, 364] width 49 height 49
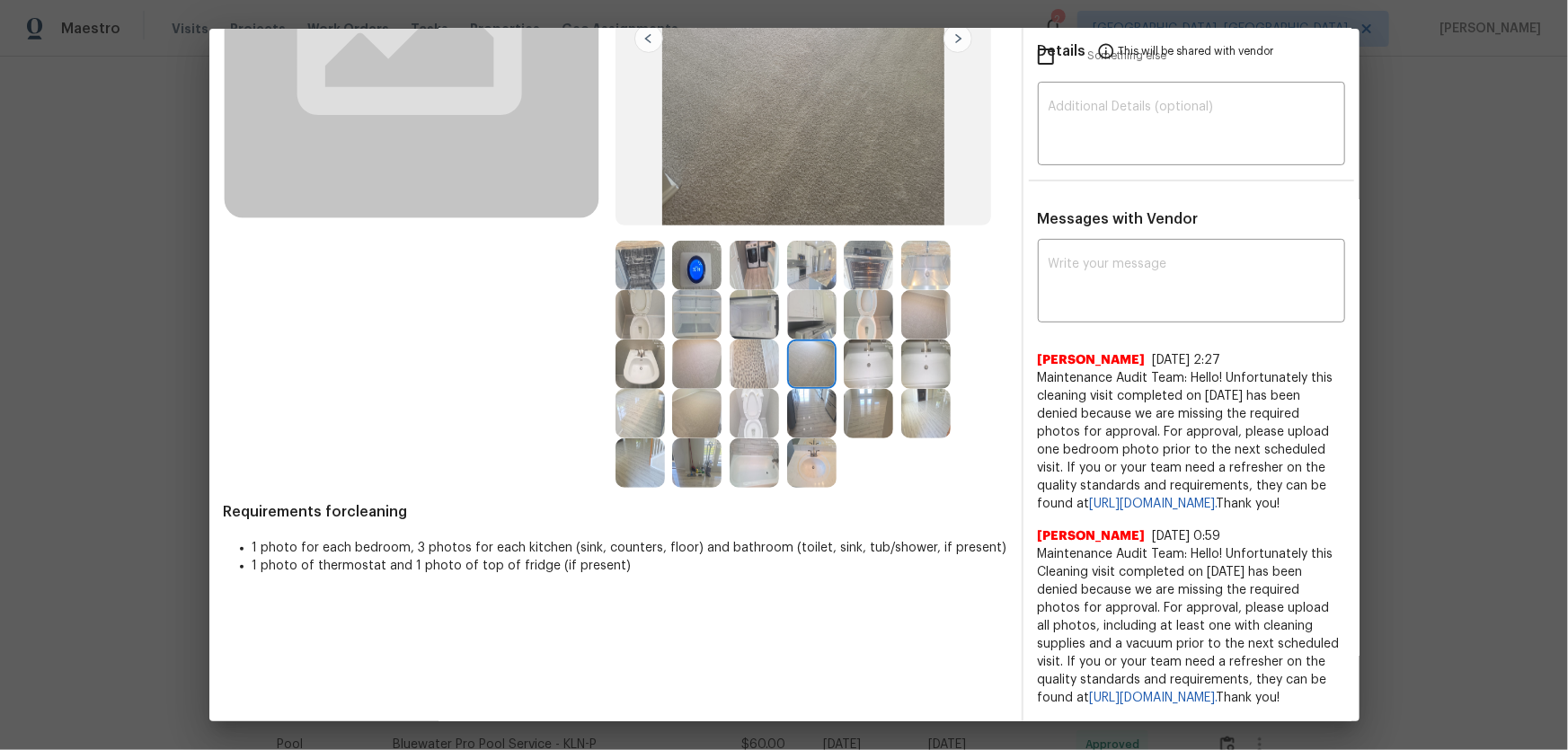
click at [796, 389] on img at bounding box center [811, 414] width 49 height 49
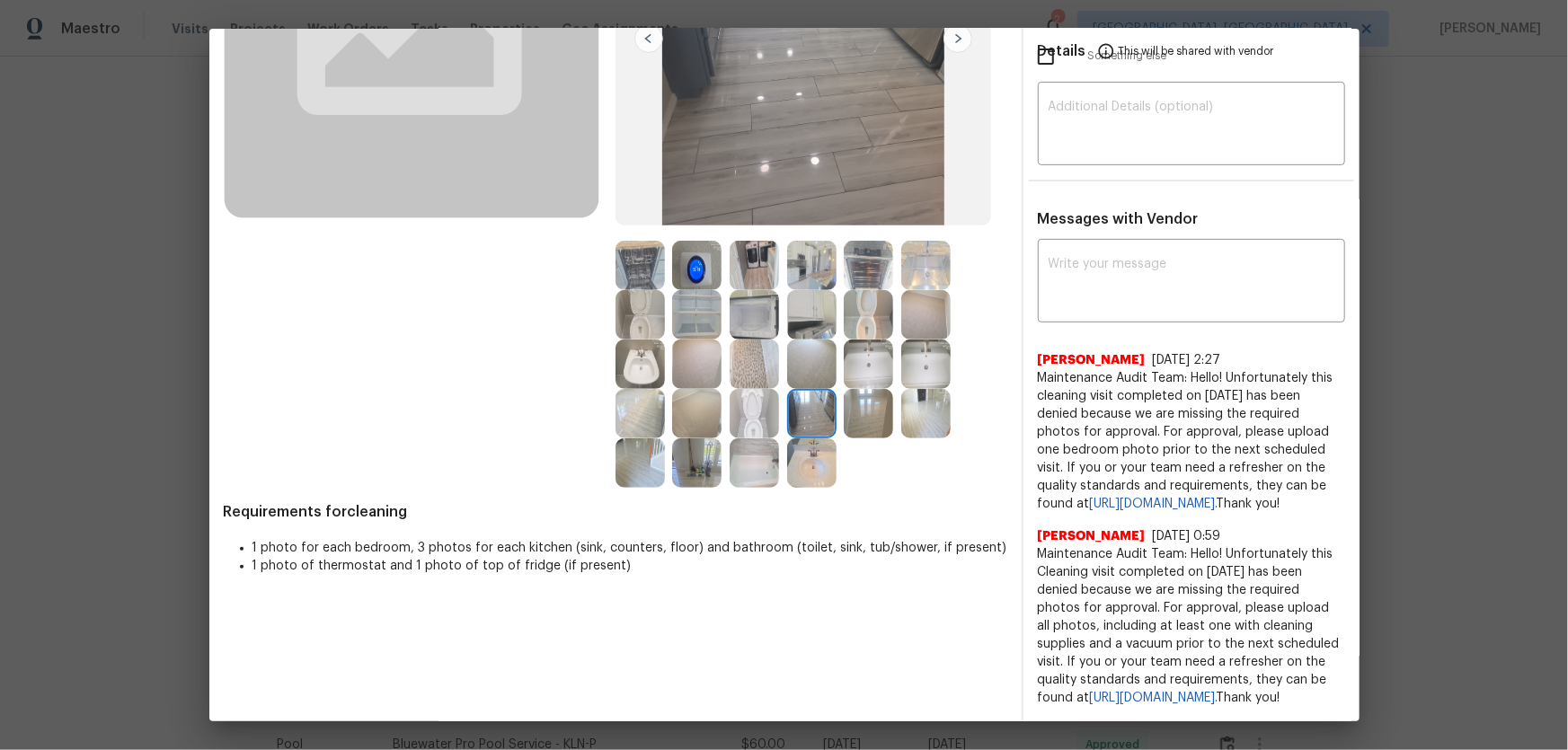
click at [797, 438] on img at bounding box center [811, 463] width 49 height 49
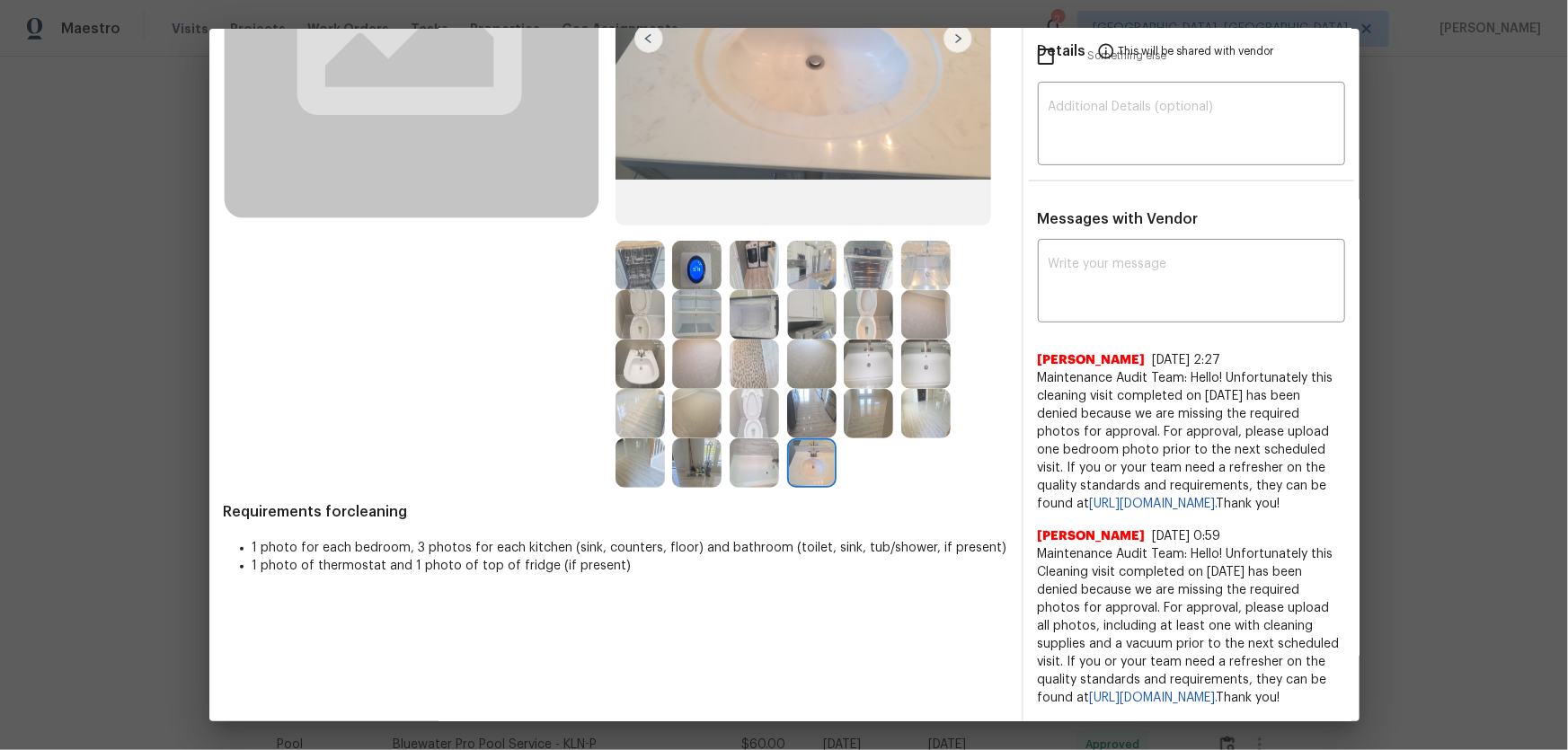
click at [742, 438] on img at bounding box center [754, 463] width 49 height 49
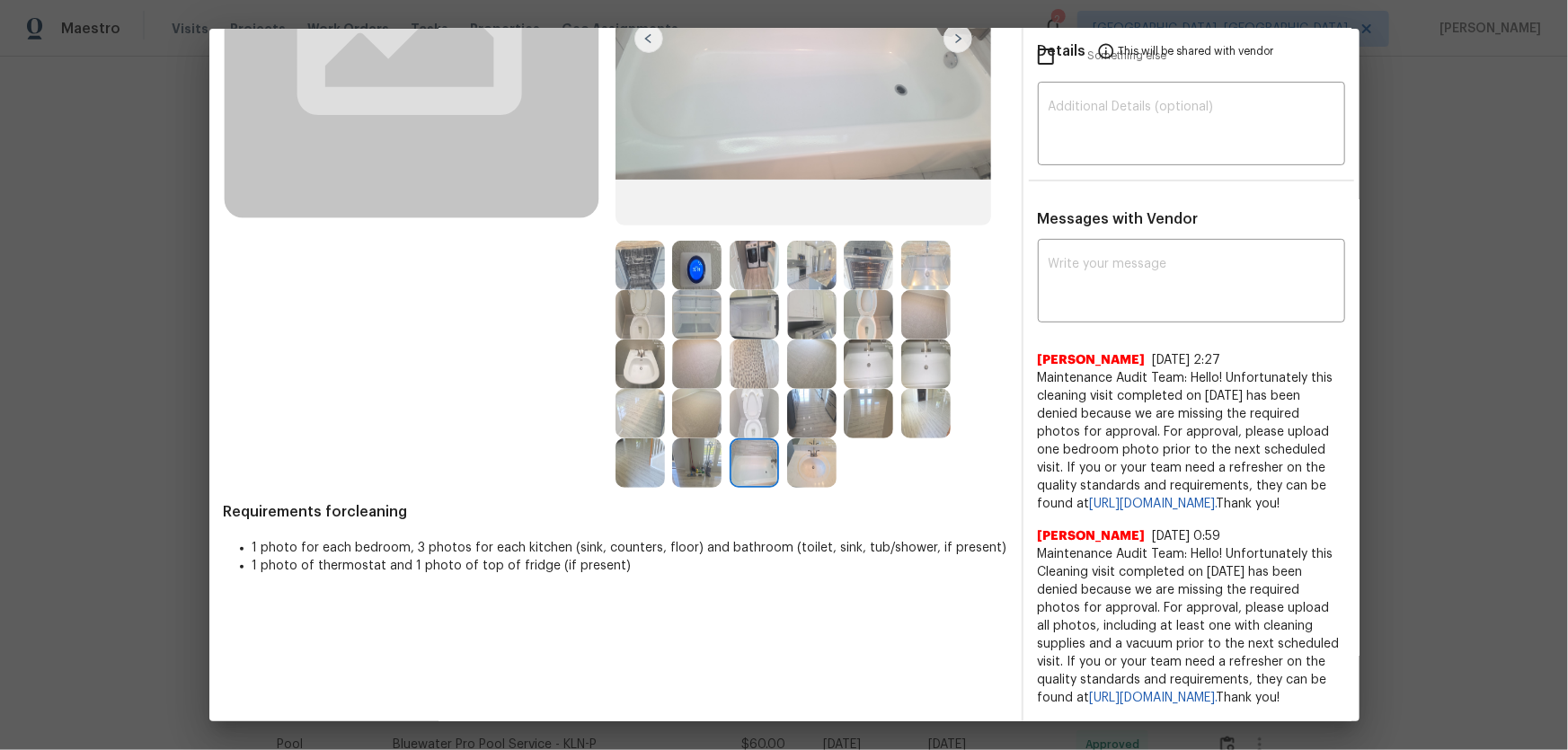
click at [693, 439] on img at bounding box center [696, 463] width 49 height 49
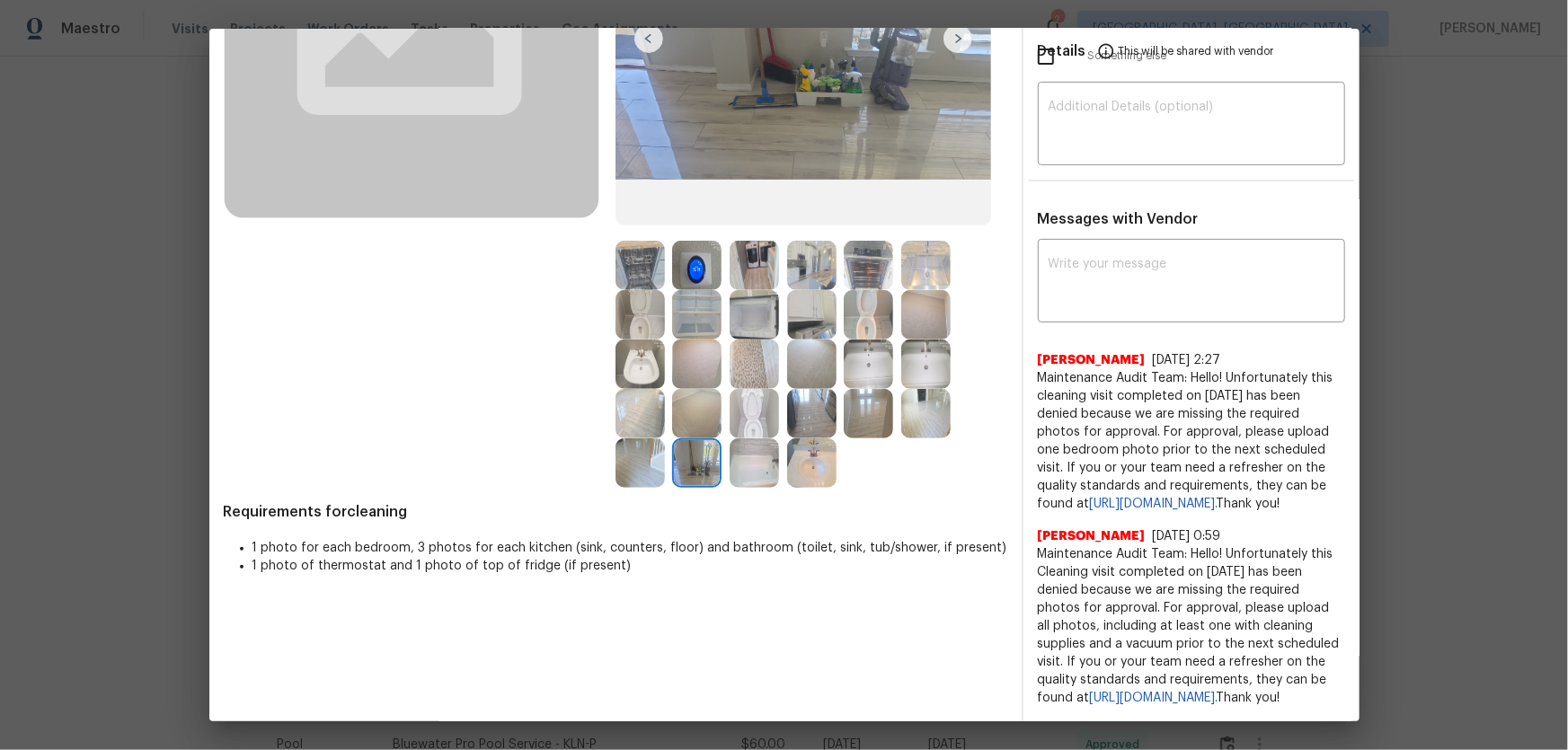
click at [735, 339] on img at bounding box center [754, 364] width 49 height 49
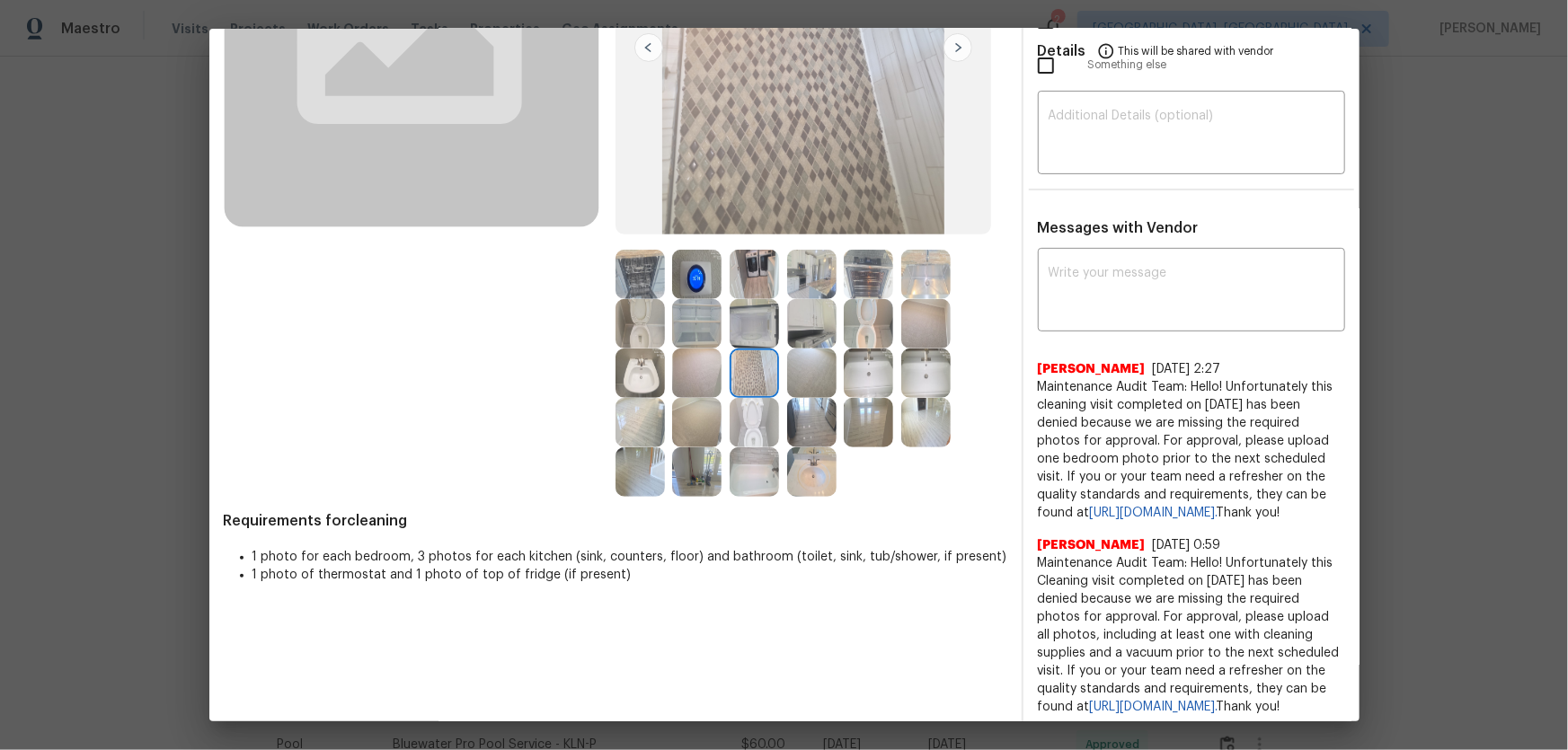
scroll to position [238, 0]
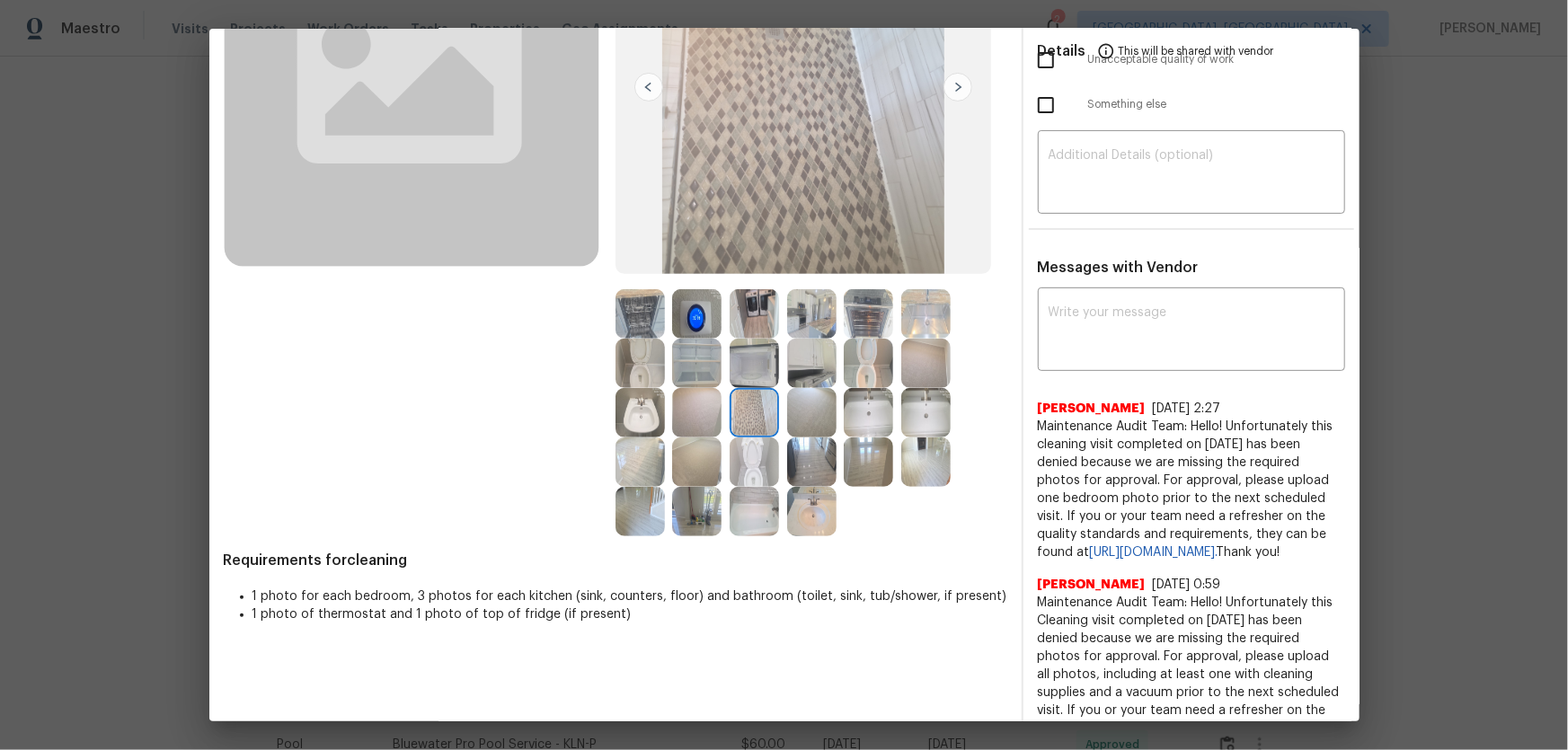
click at [685, 315] on img at bounding box center [696, 314] width 49 height 49
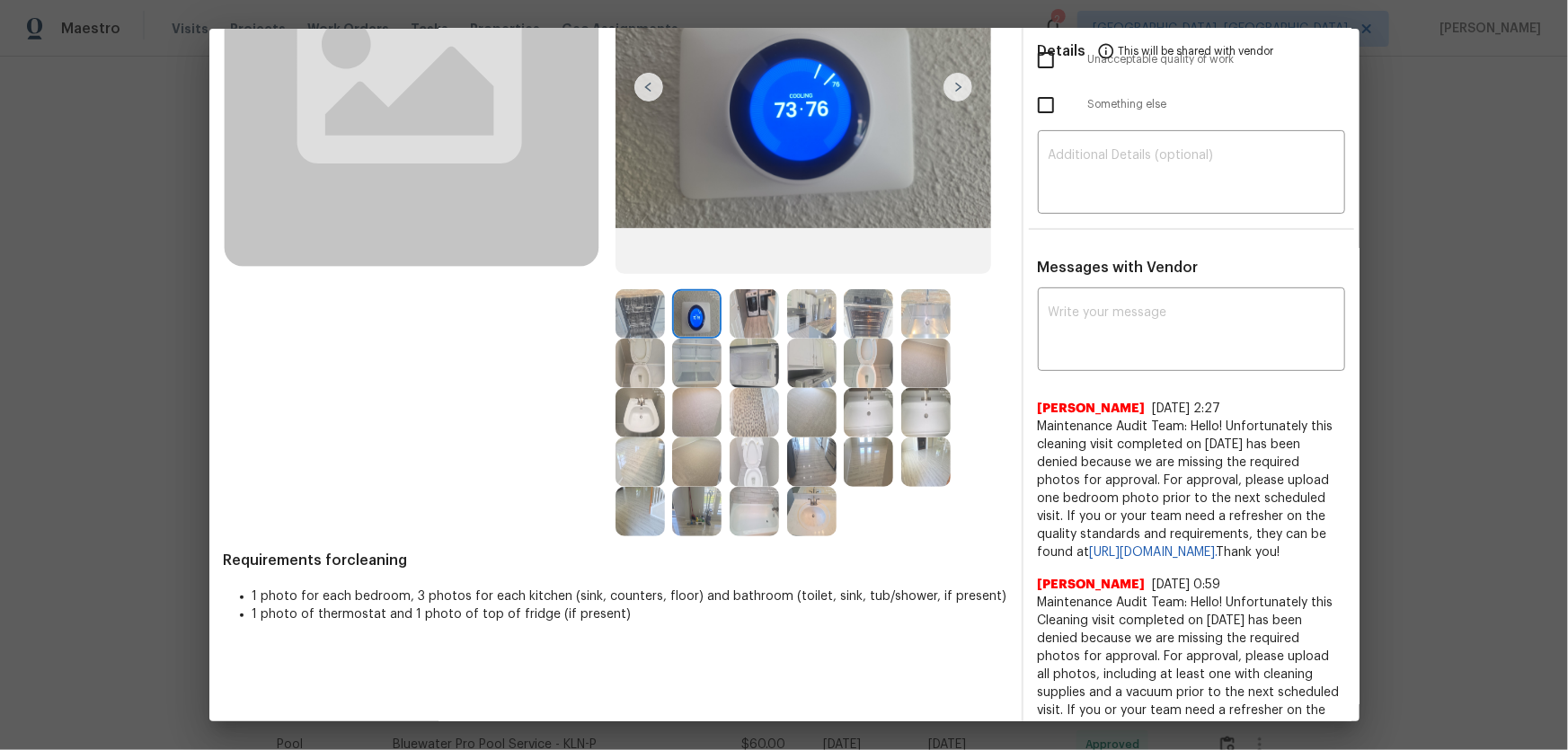
click at [694, 412] on img at bounding box center [696, 413] width 49 height 49
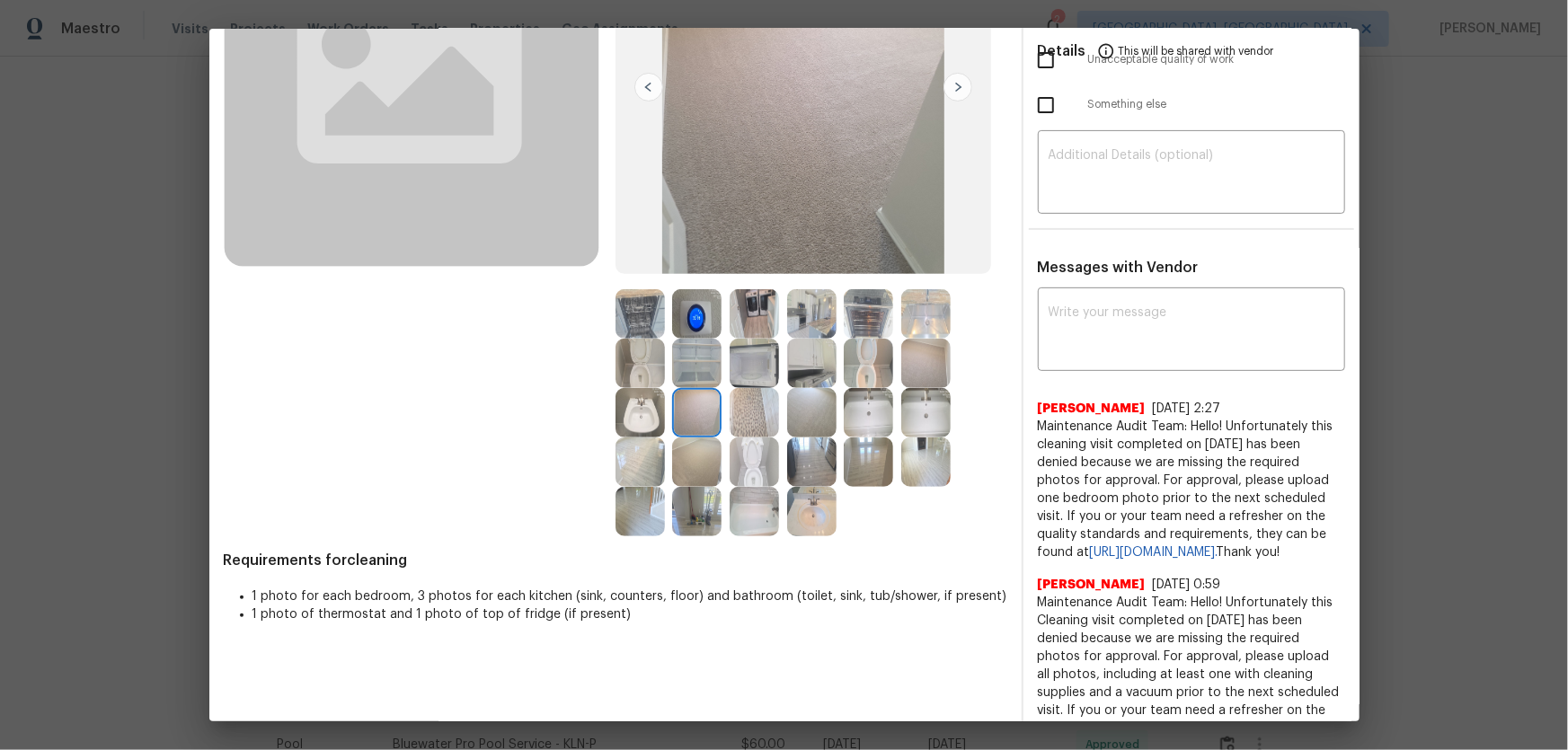
click at [689, 461] on img at bounding box center [696, 462] width 49 height 49
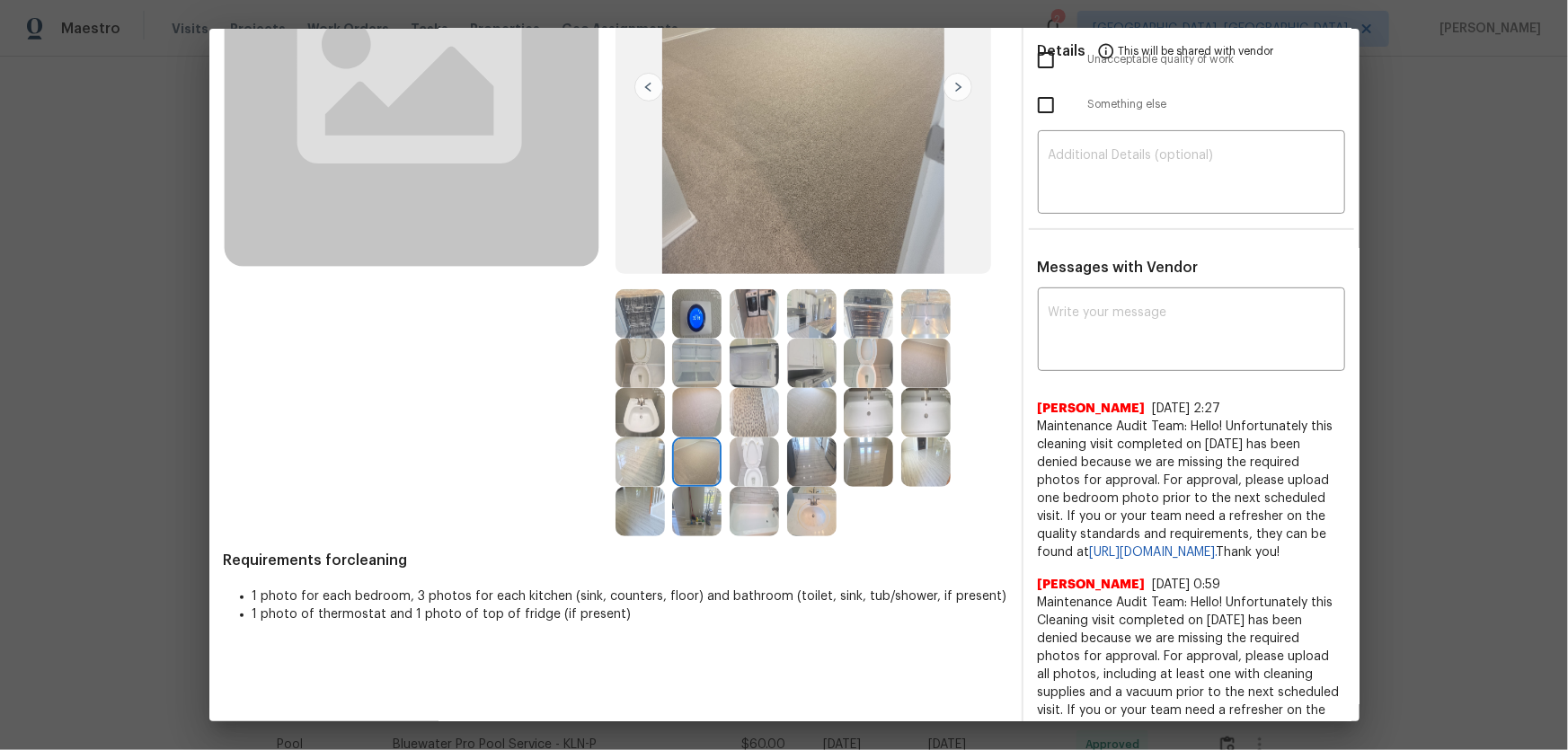
click at [929, 364] on img at bounding box center [925, 363] width 49 height 49
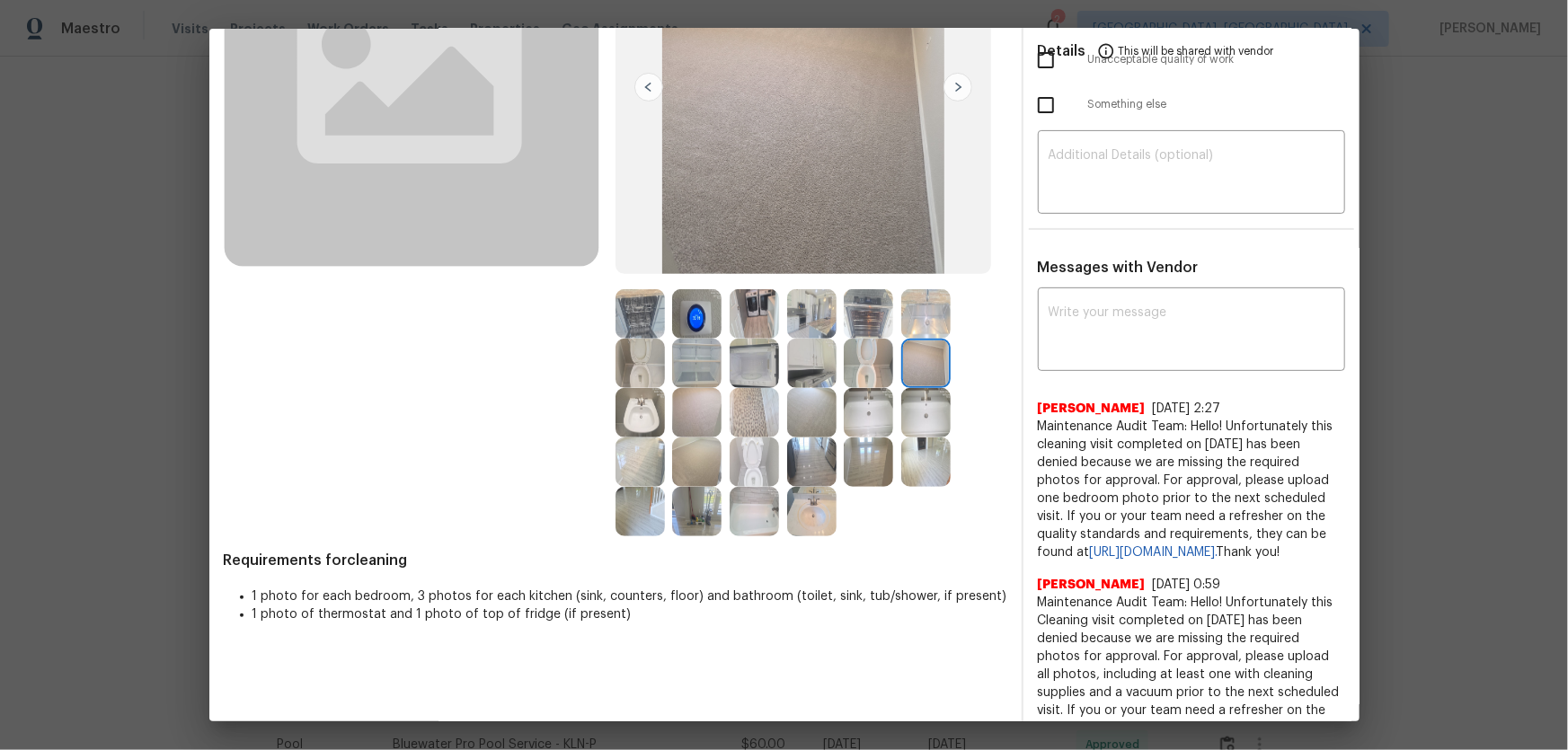
click at [631, 495] on img at bounding box center [640, 512] width 49 height 49
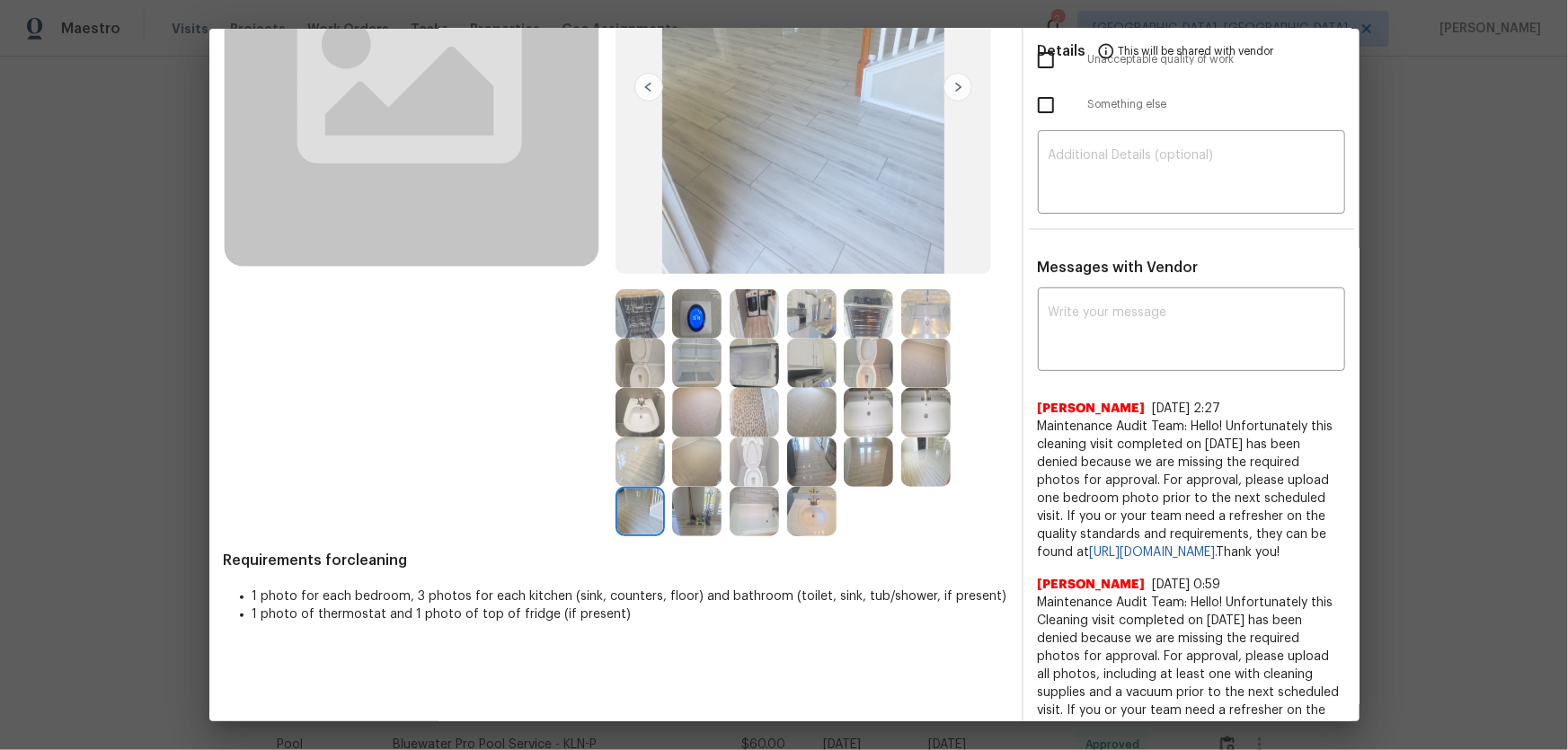
click at [691, 495] on img at bounding box center [696, 512] width 49 height 49
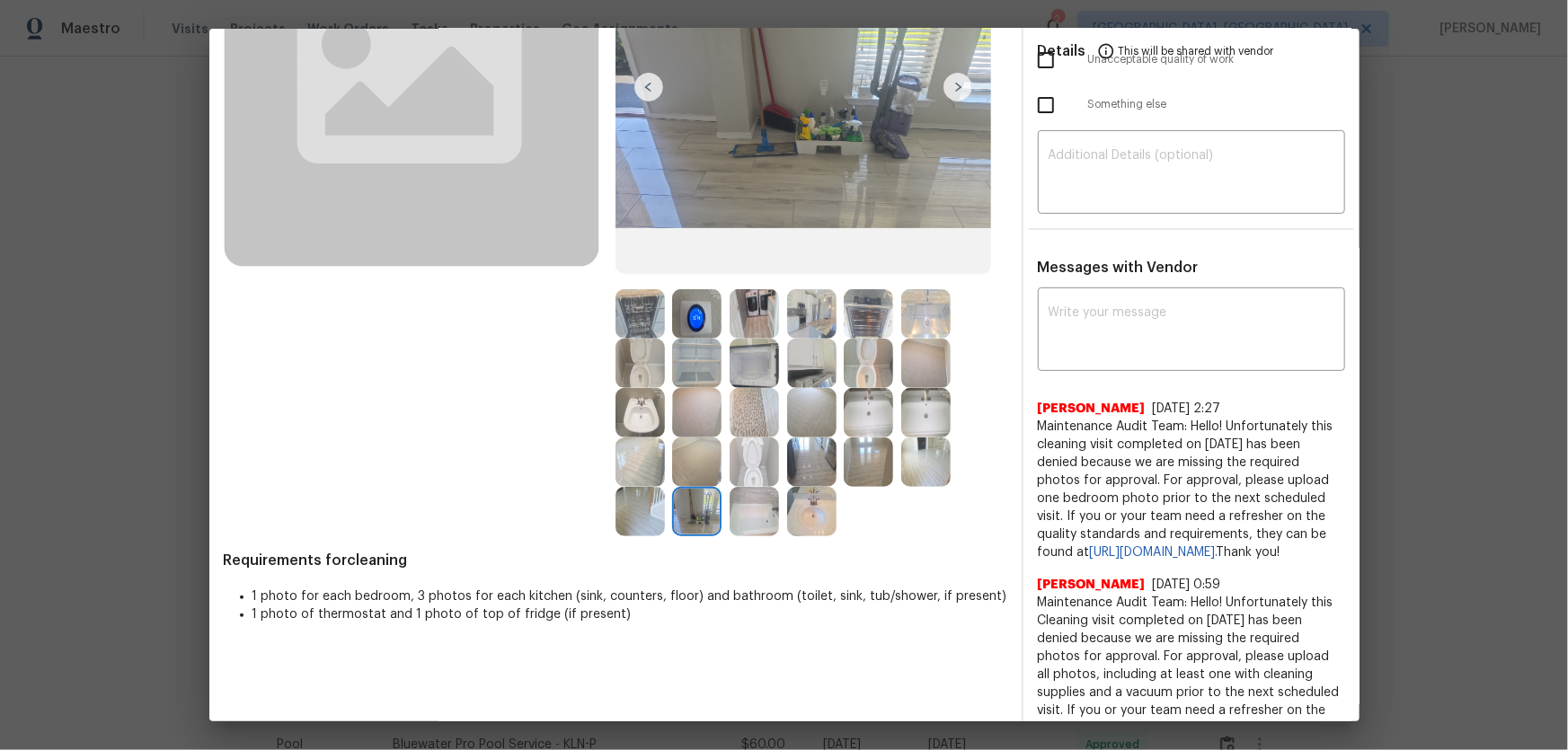
click at [733, 495] on img at bounding box center [754, 512] width 49 height 49
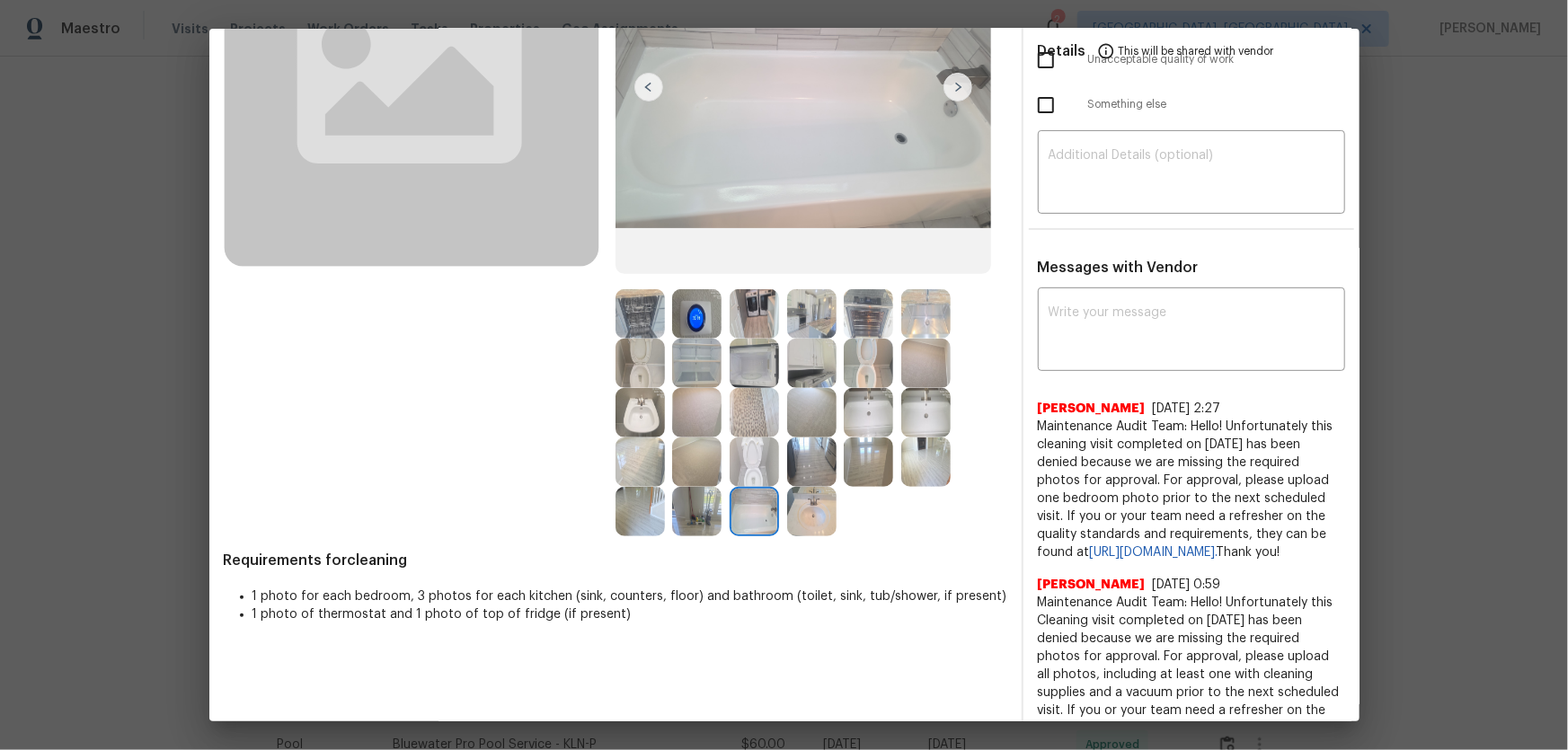
drag, startPoint x: 859, startPoint y: 464, endPoint x: 862, endPoint y: 451, distance: 13.3
click at [859, 463] on img at bounding box center [868, 462] width 49 height 49
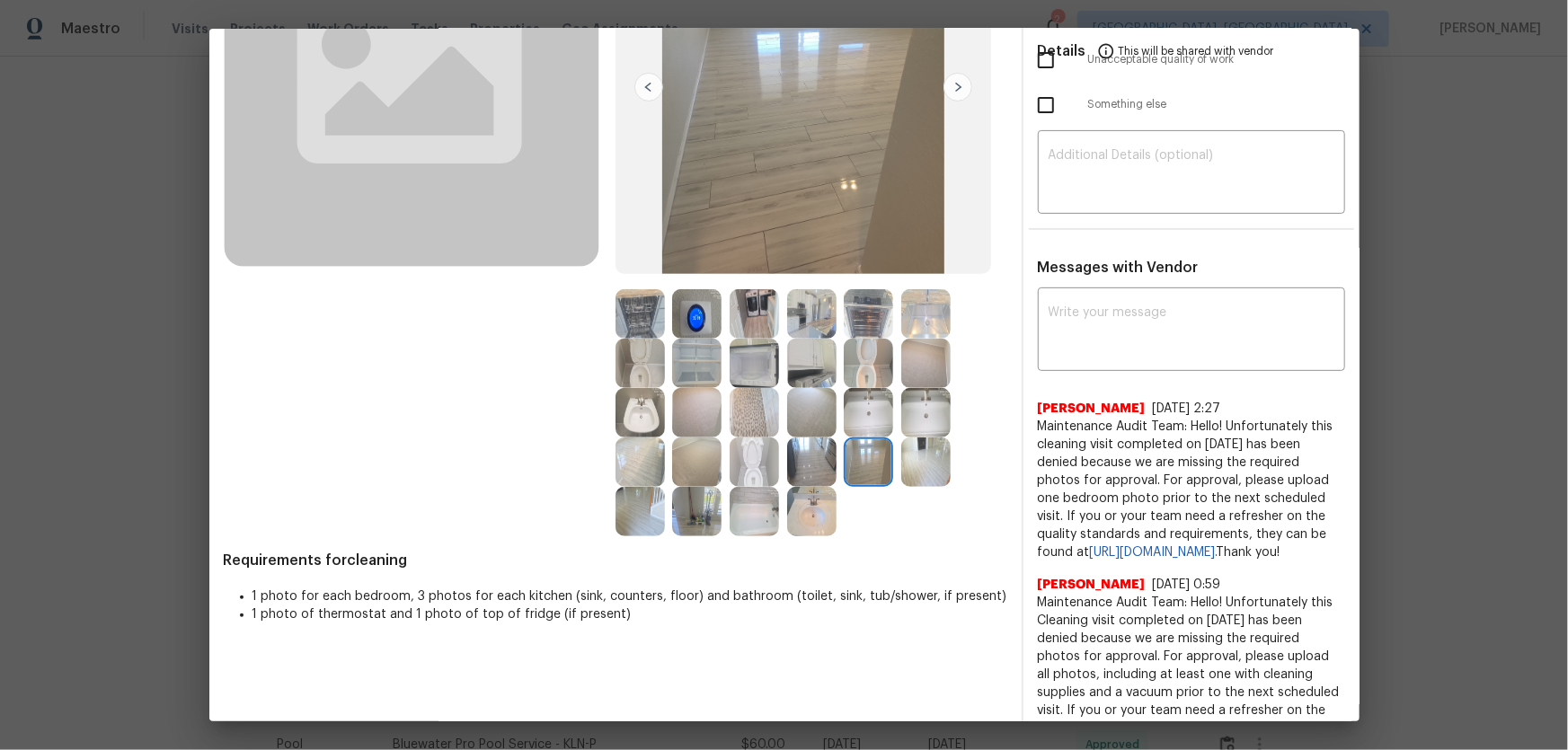
click at [867, 421] on img at bounding box center [868, 413] width 49 height 49
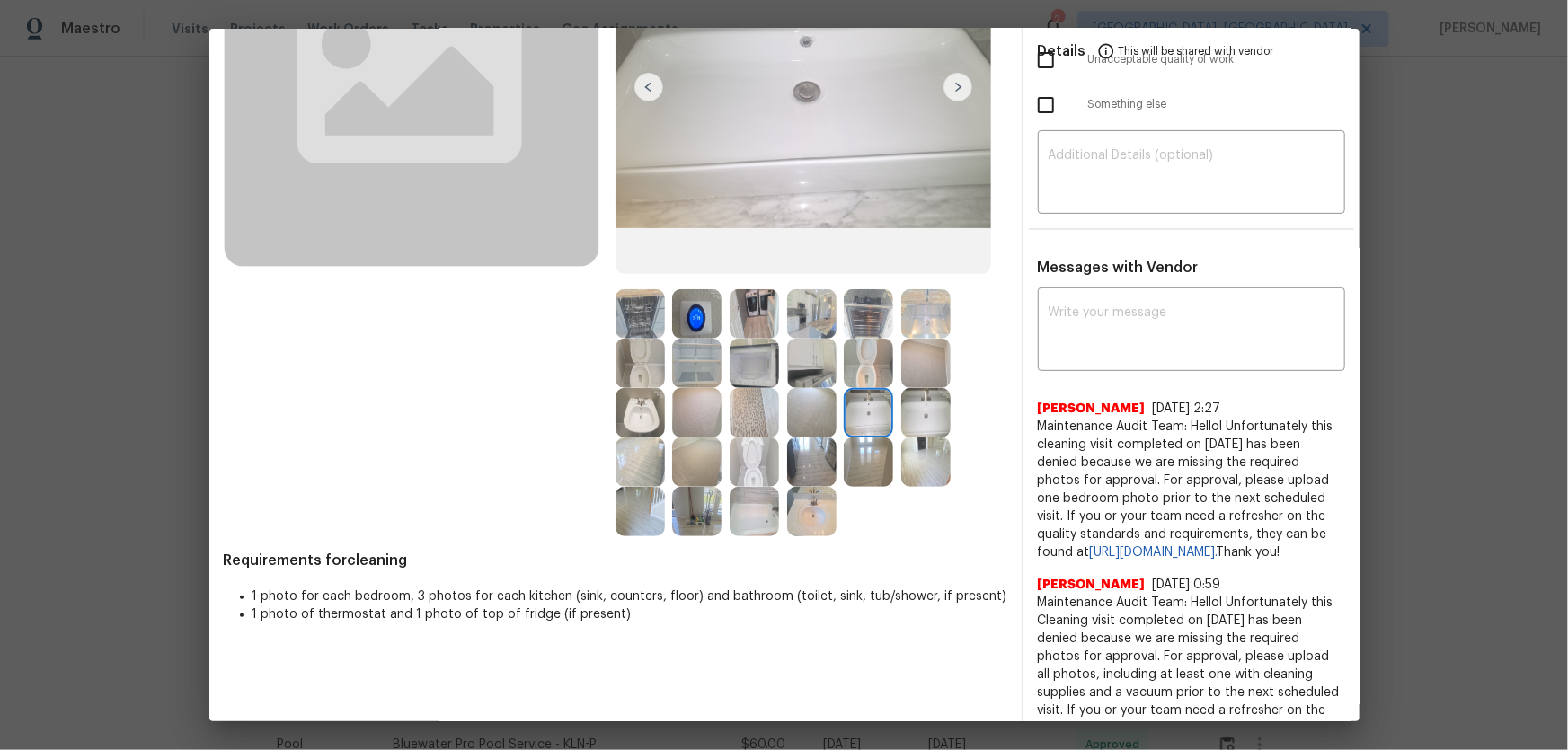
click at [918, 445] on img at bounding box center [925, 462] width 49 height 49
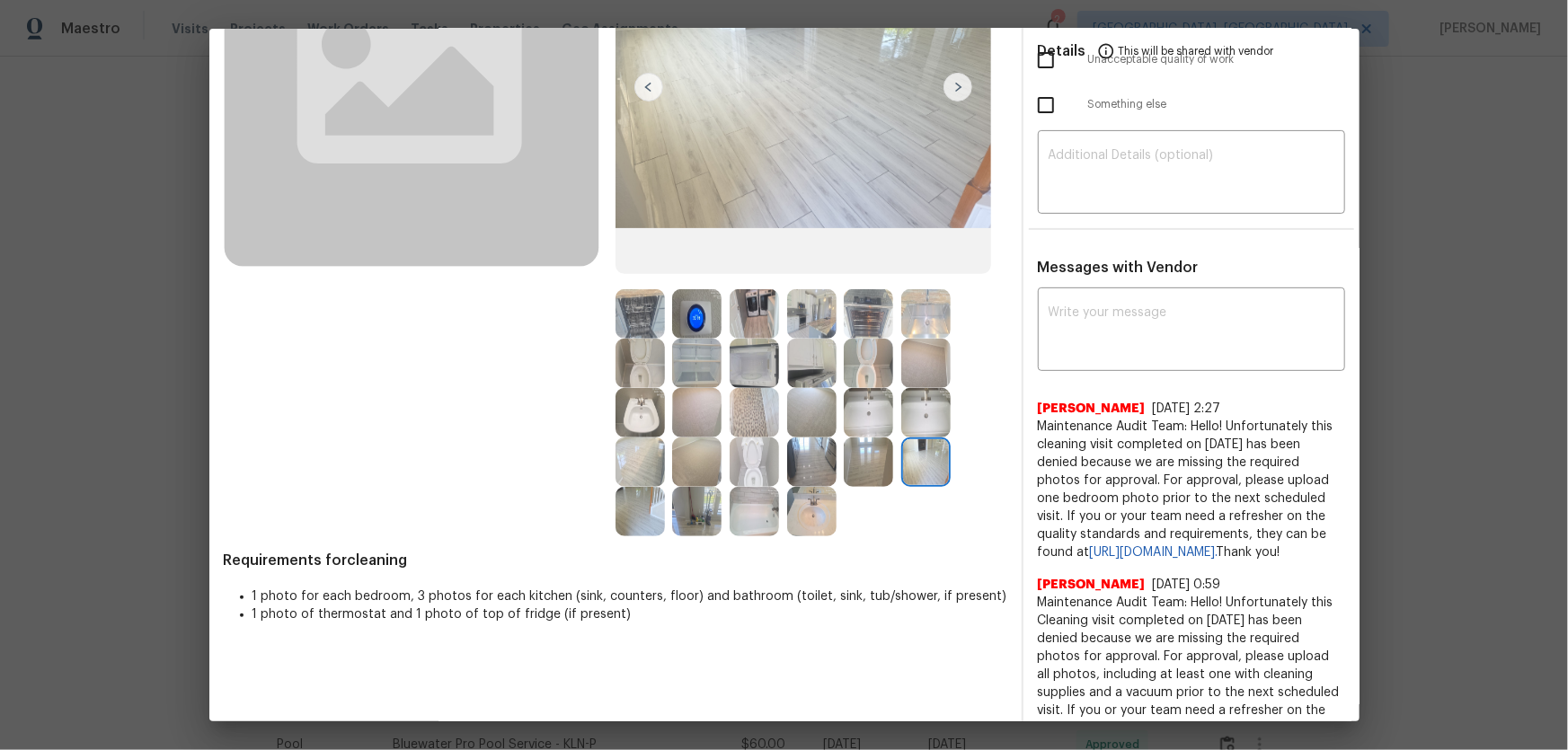
click at [911, 410] on img at bounding box center [925, 413] width 49 height 49
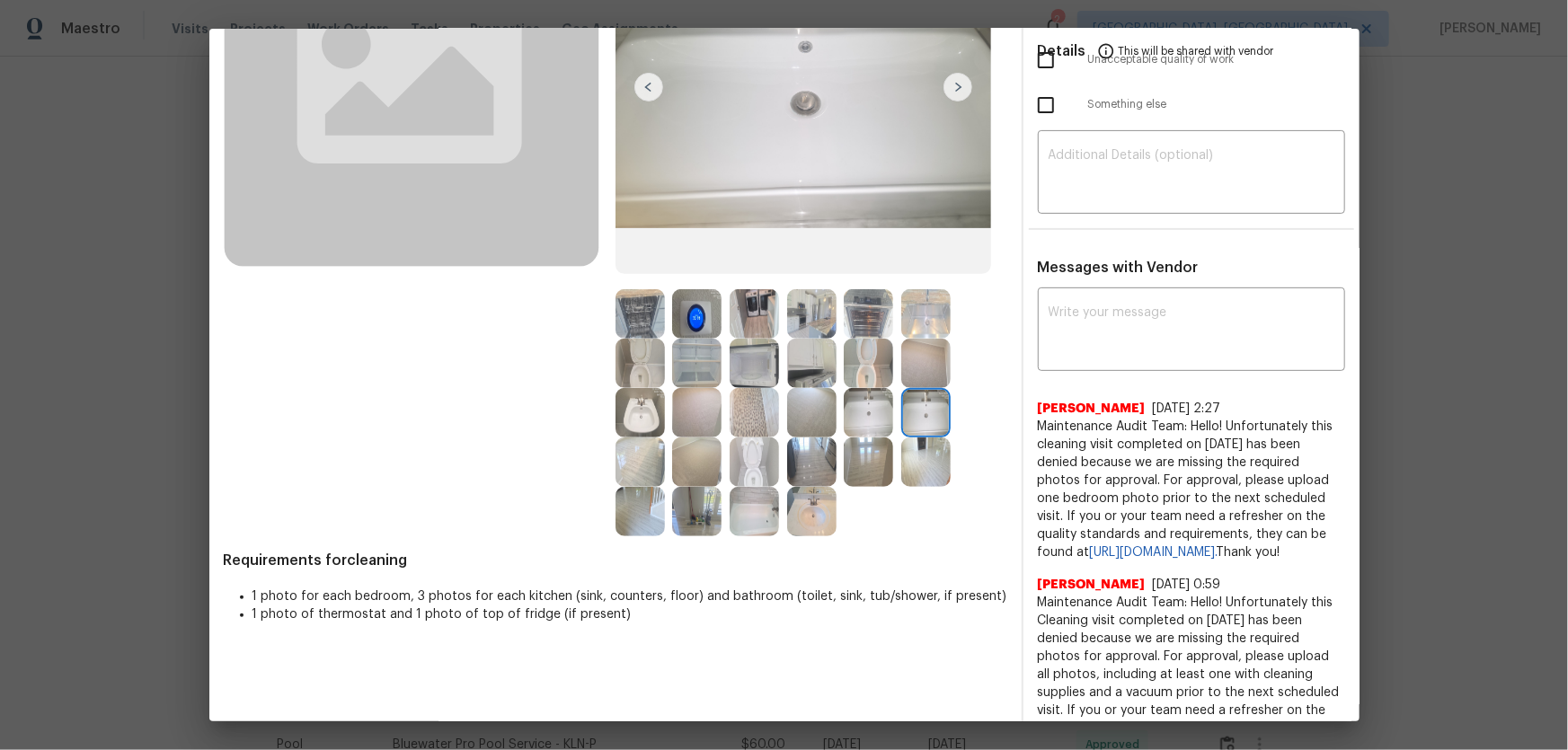
click at [874, 385] on img at bounding box center [868, 363] width 49 height 49
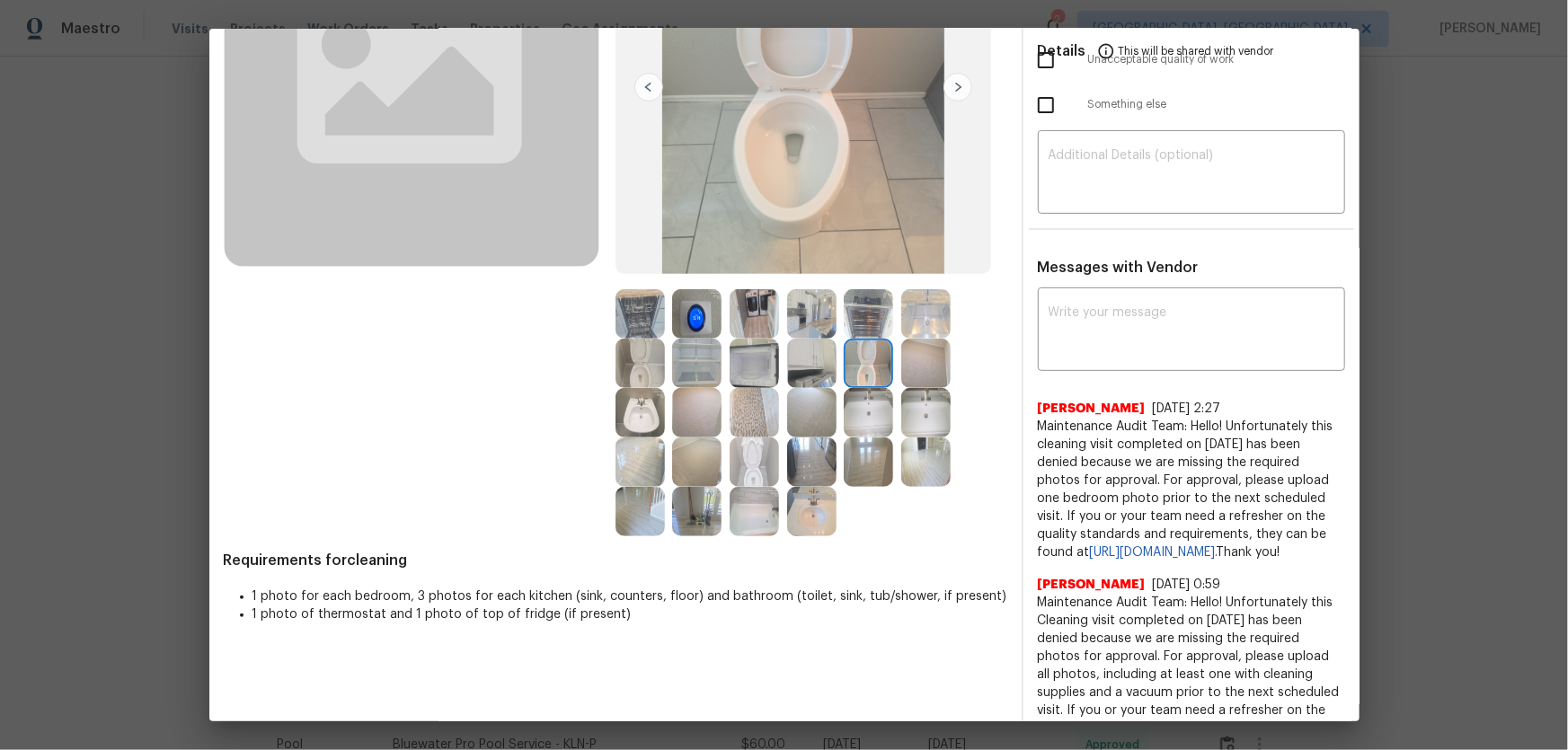
click at [753, 303] on img at bounding box center [754, 314] width 49 height 49
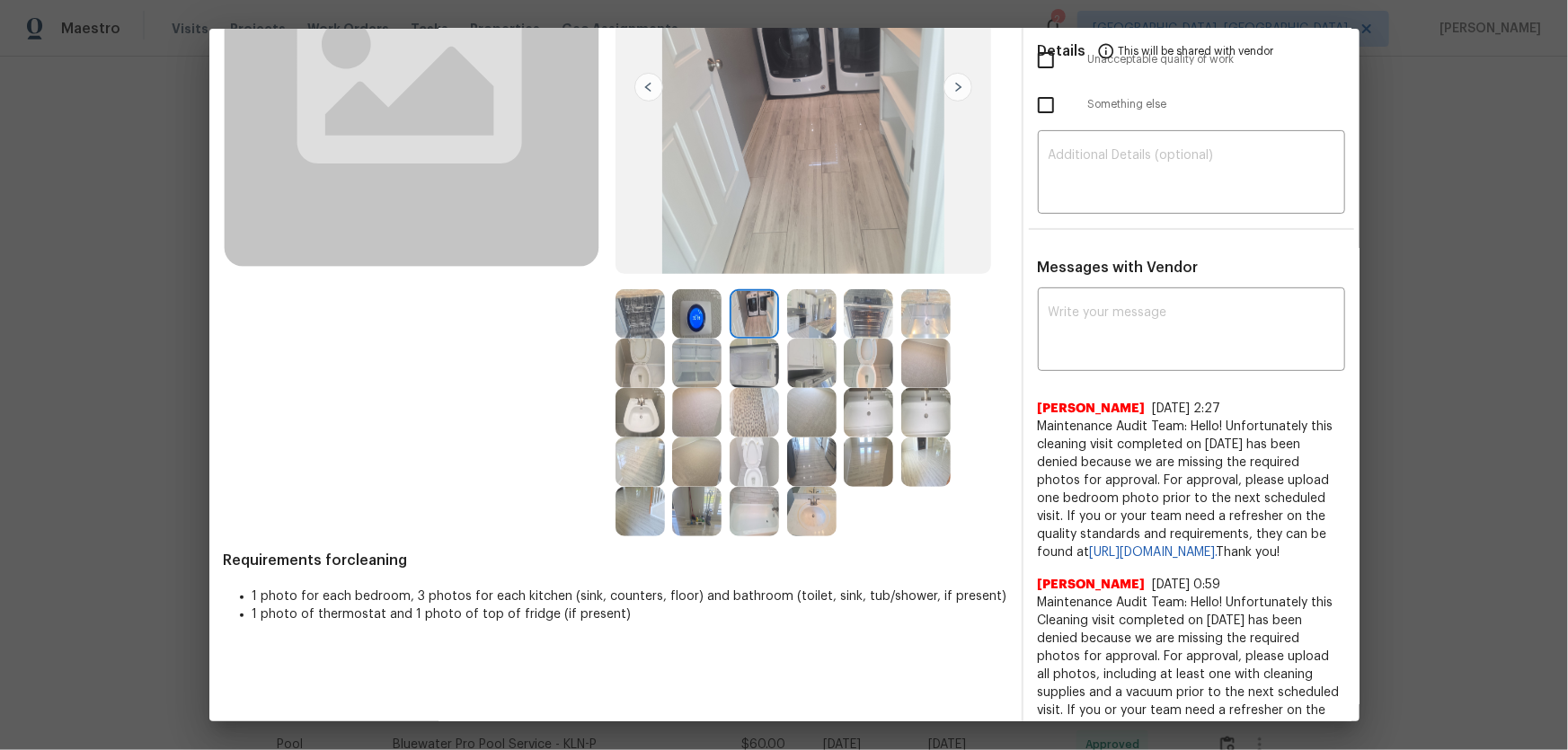
click at [706, 300] on img at bounding box center [696, 314] width 49 height 49
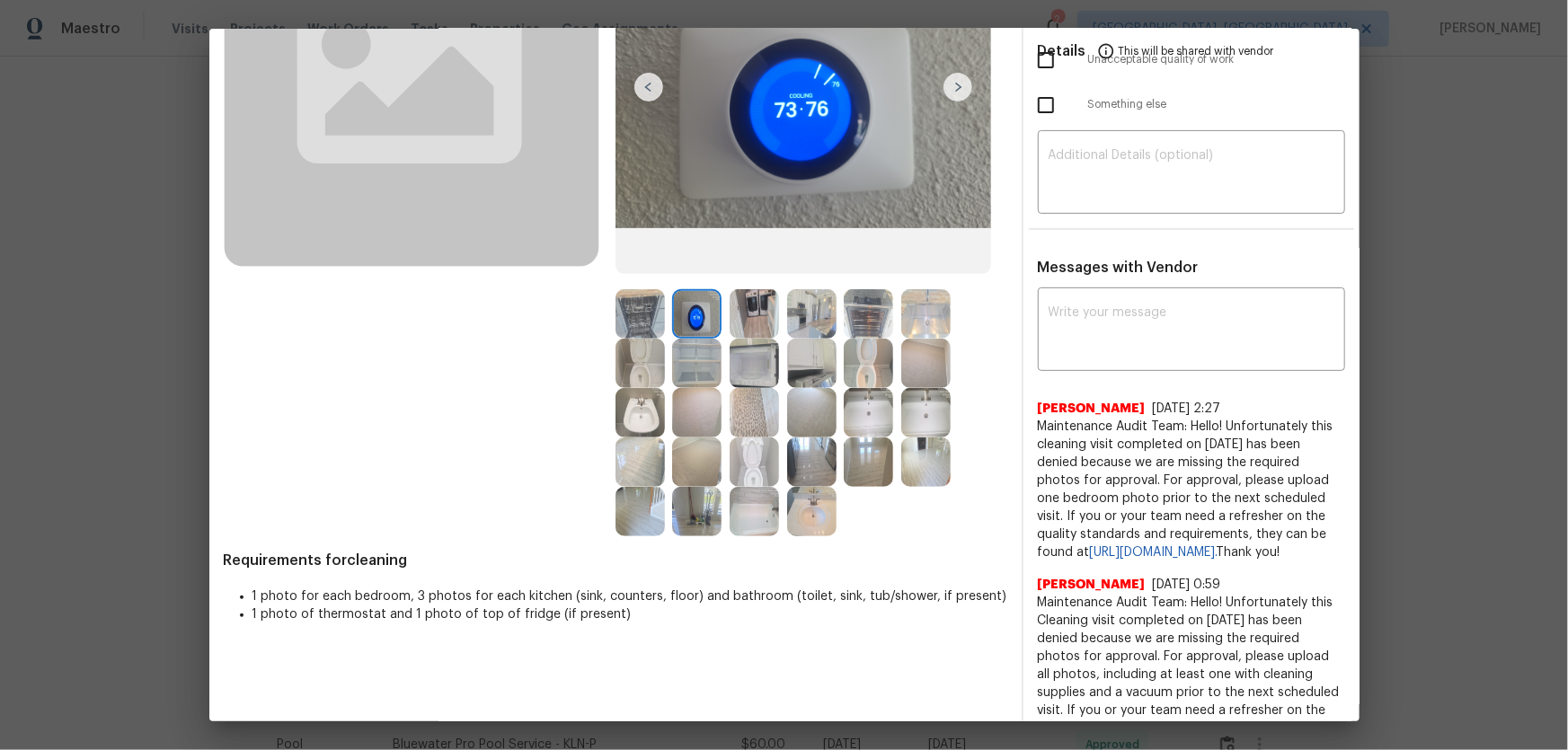
click at [704, 367] on img at bounding box center [696, 363] width 49 height 49
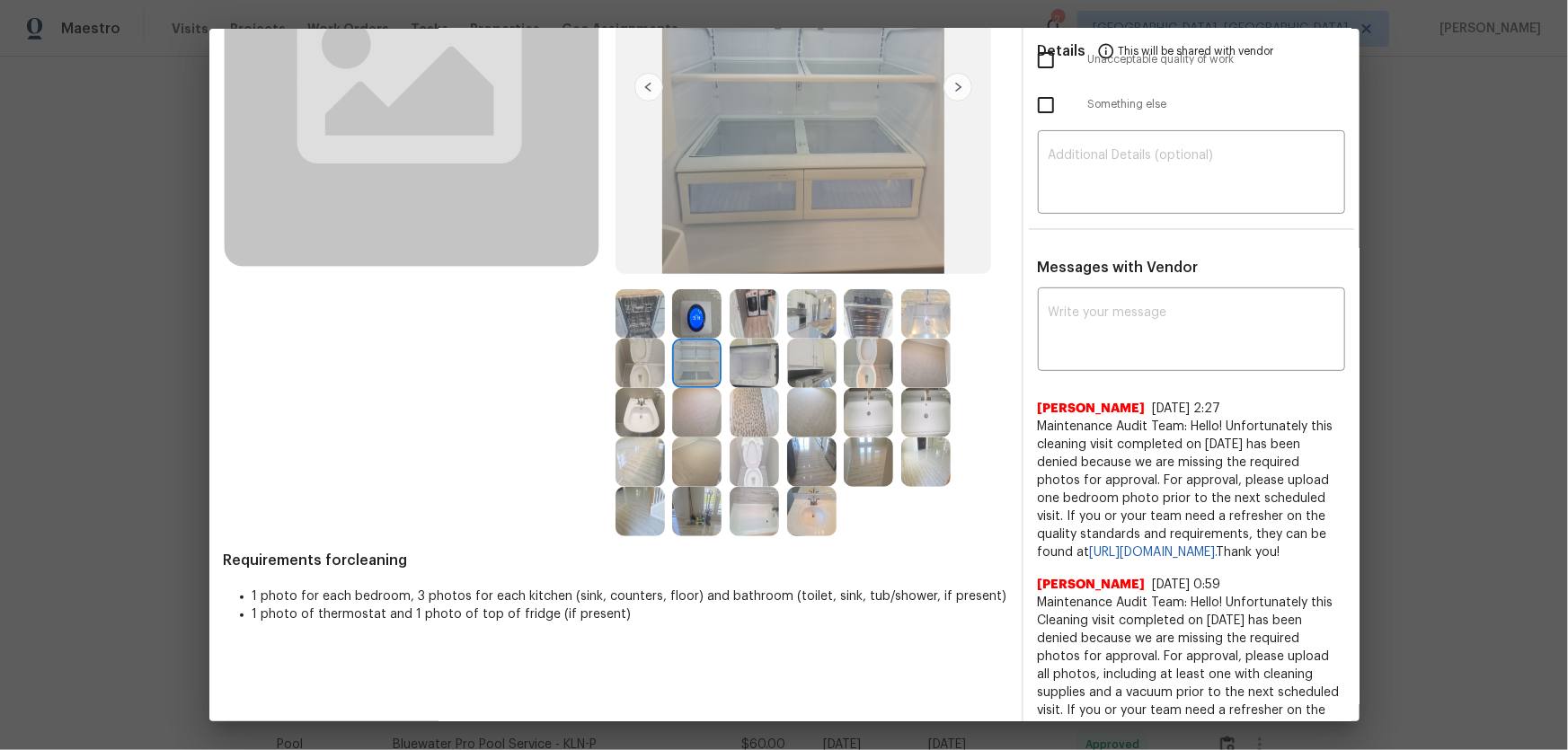
click at [653, 332] on img at bounding box center [640, 314] width 49 height 49
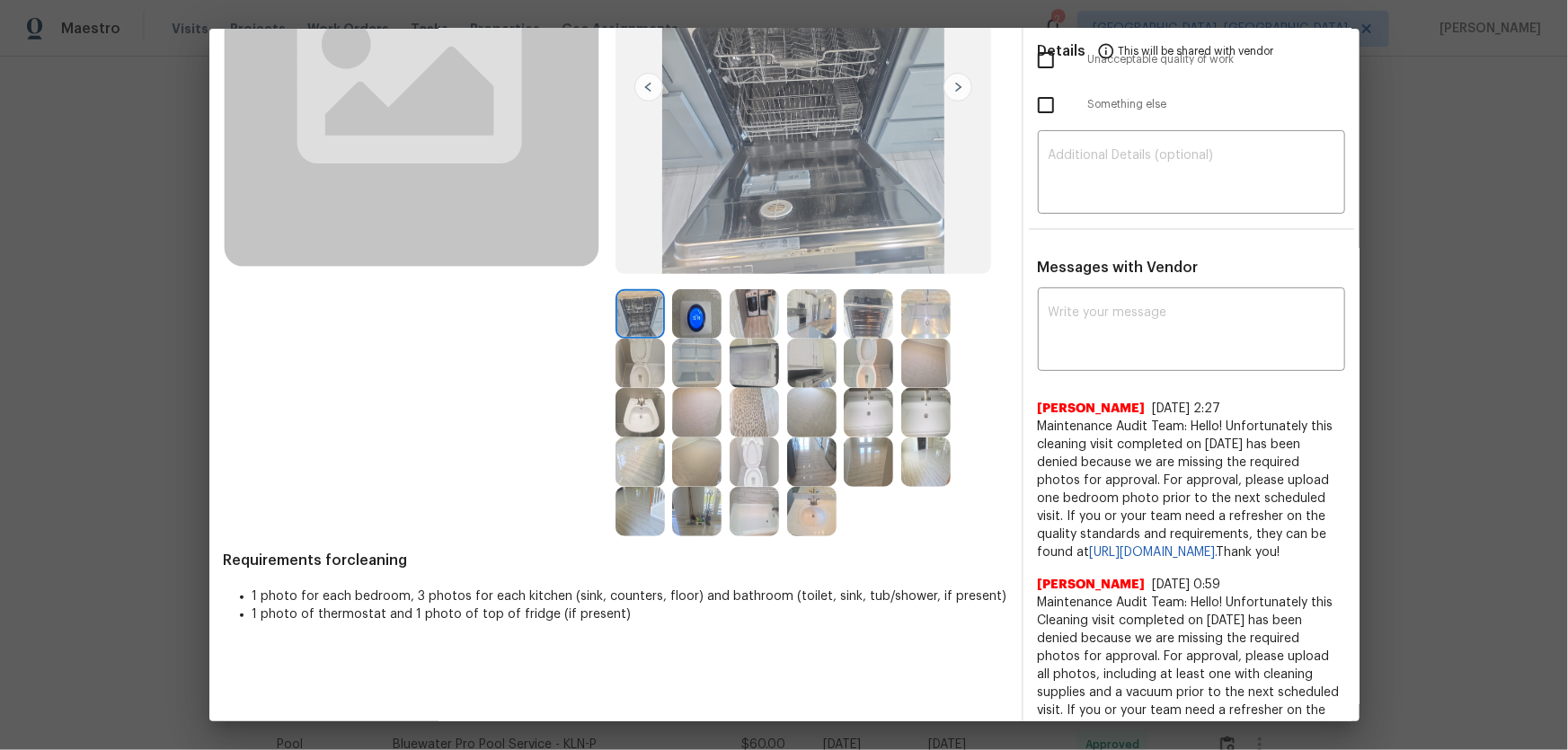
click at [649, 361] on img at bounding box center [640, 363] width 49 height 49
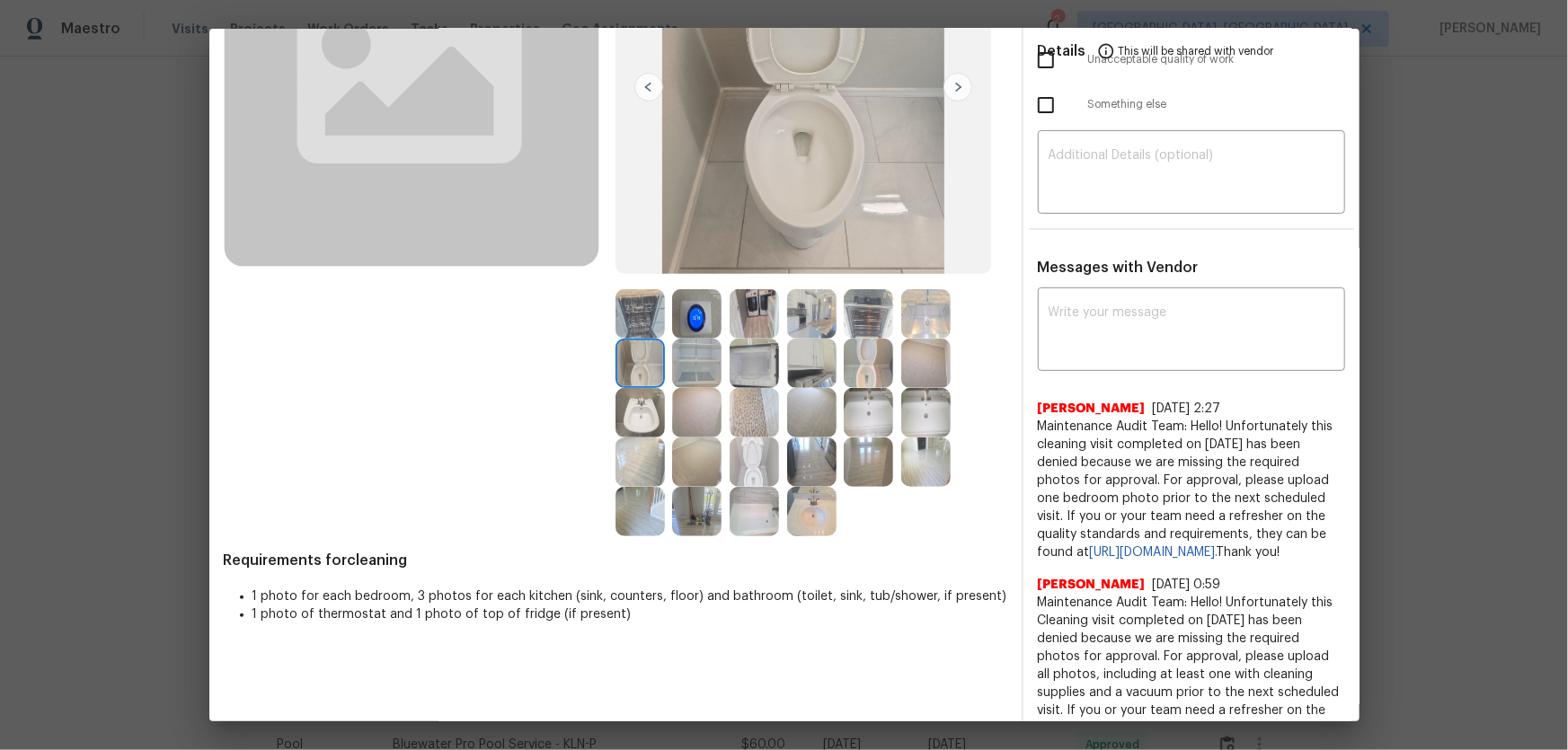
click at [799, 308] on img at bounding box center [811, 314] width 49 height 49
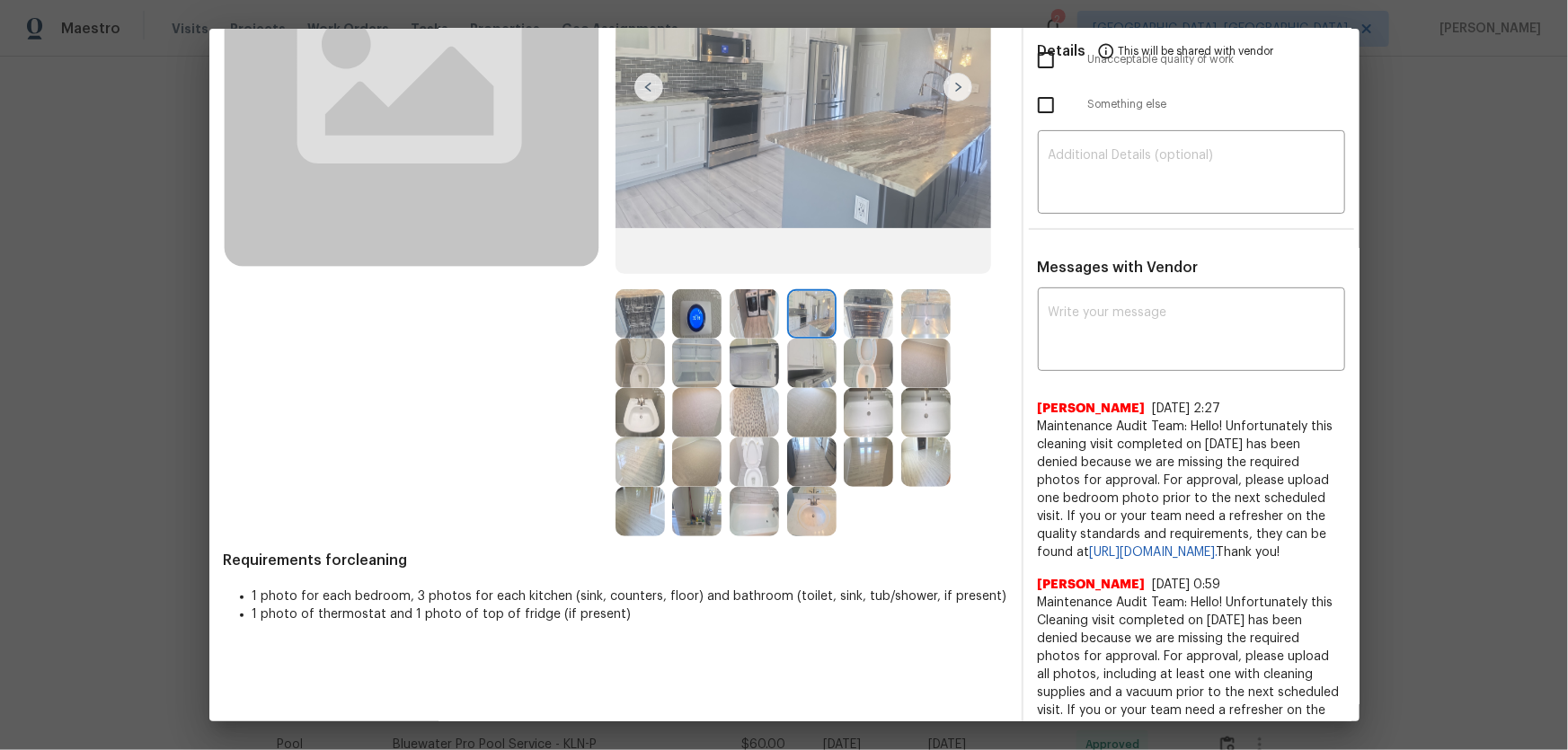
click at [734, 318] on img at bounding box center [754, 314] width 49 height 49
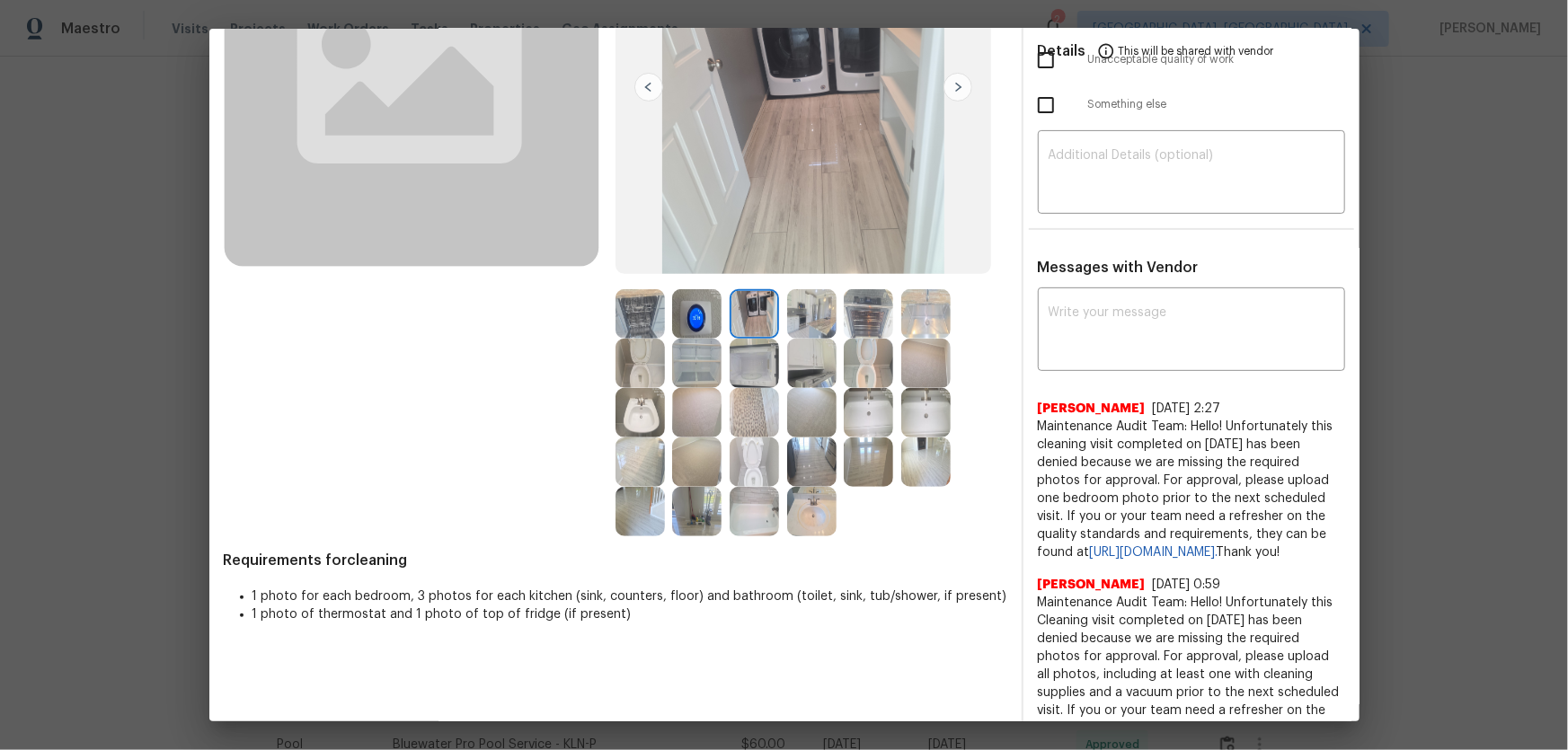
click at [815, 364] on img at bounding box center [811, 363] width 49 height 49
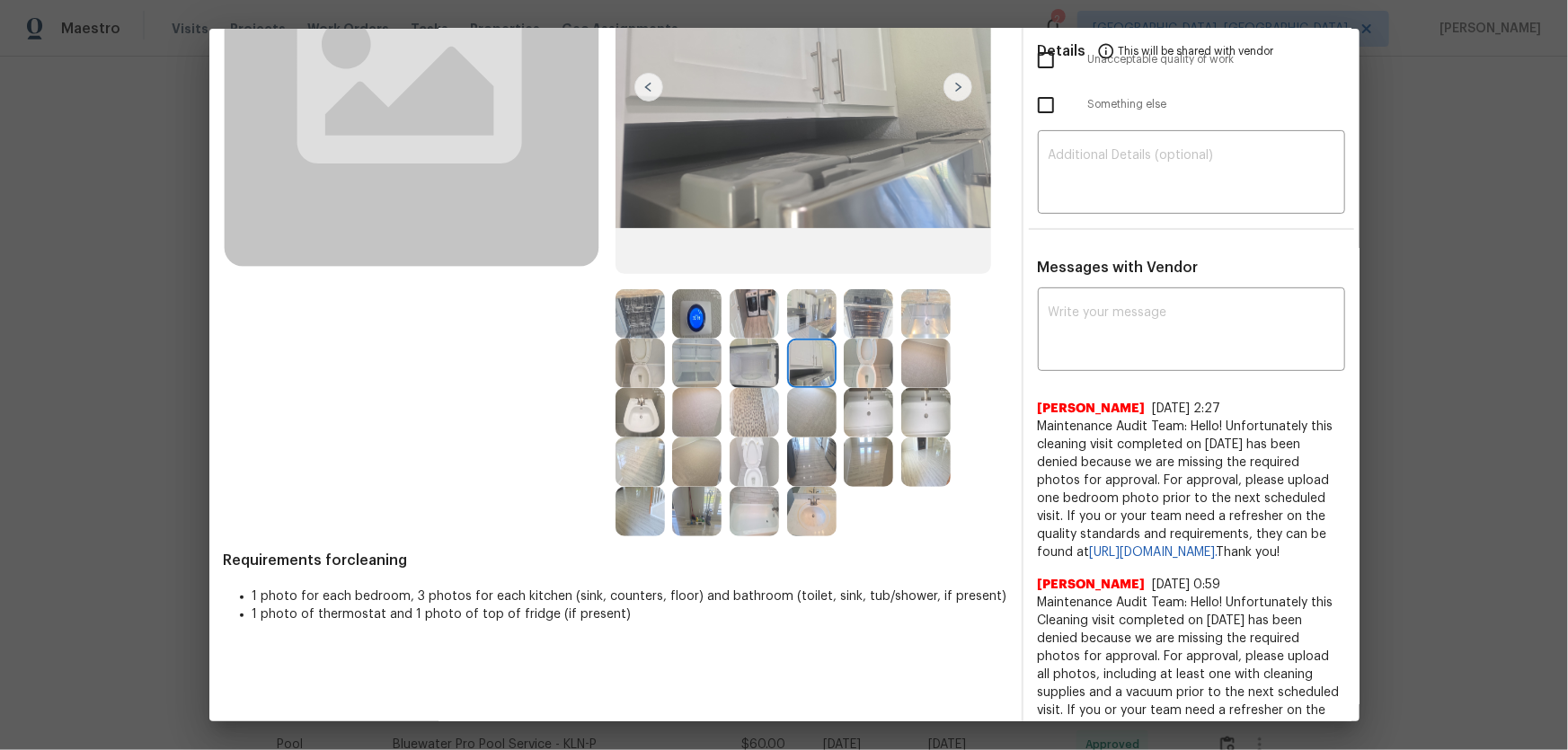
click at [853, 308] on img at bounding box center [868, 314] width 49 height 49
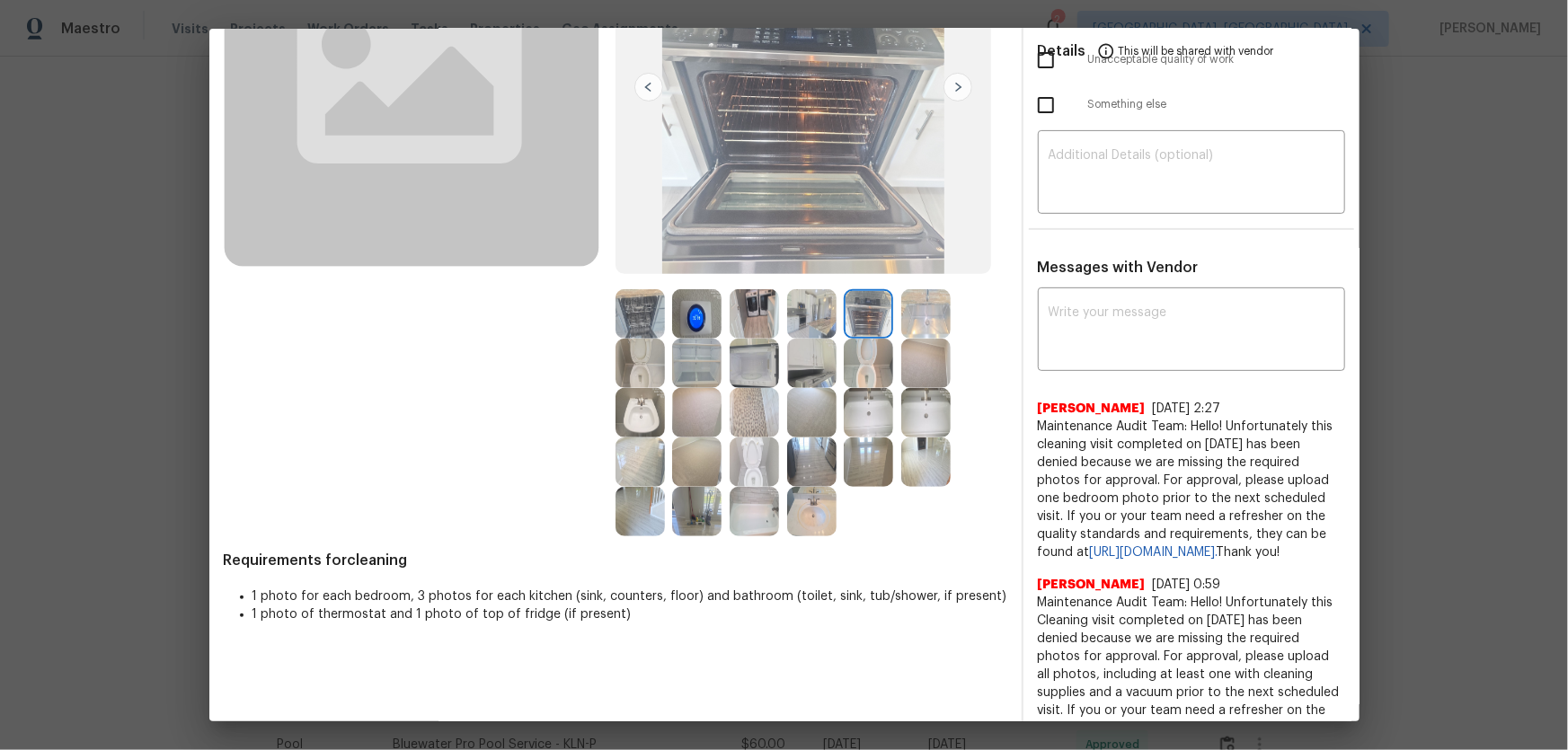
click at [936, 314] on img at bounding box center [925, 314] width 49 height 49
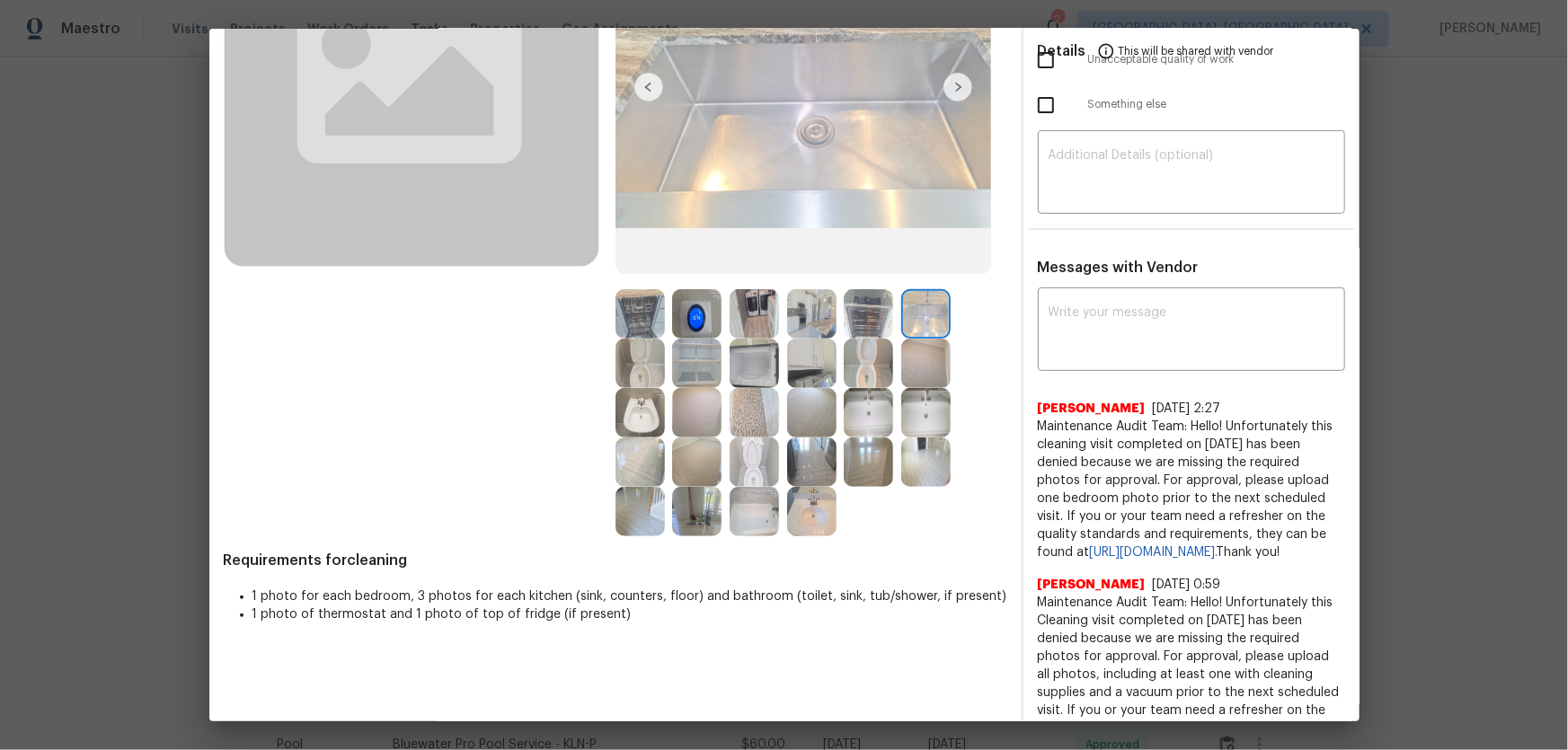
click at [931, 371] on img at bounding box center [925, 363] width 49 height 49
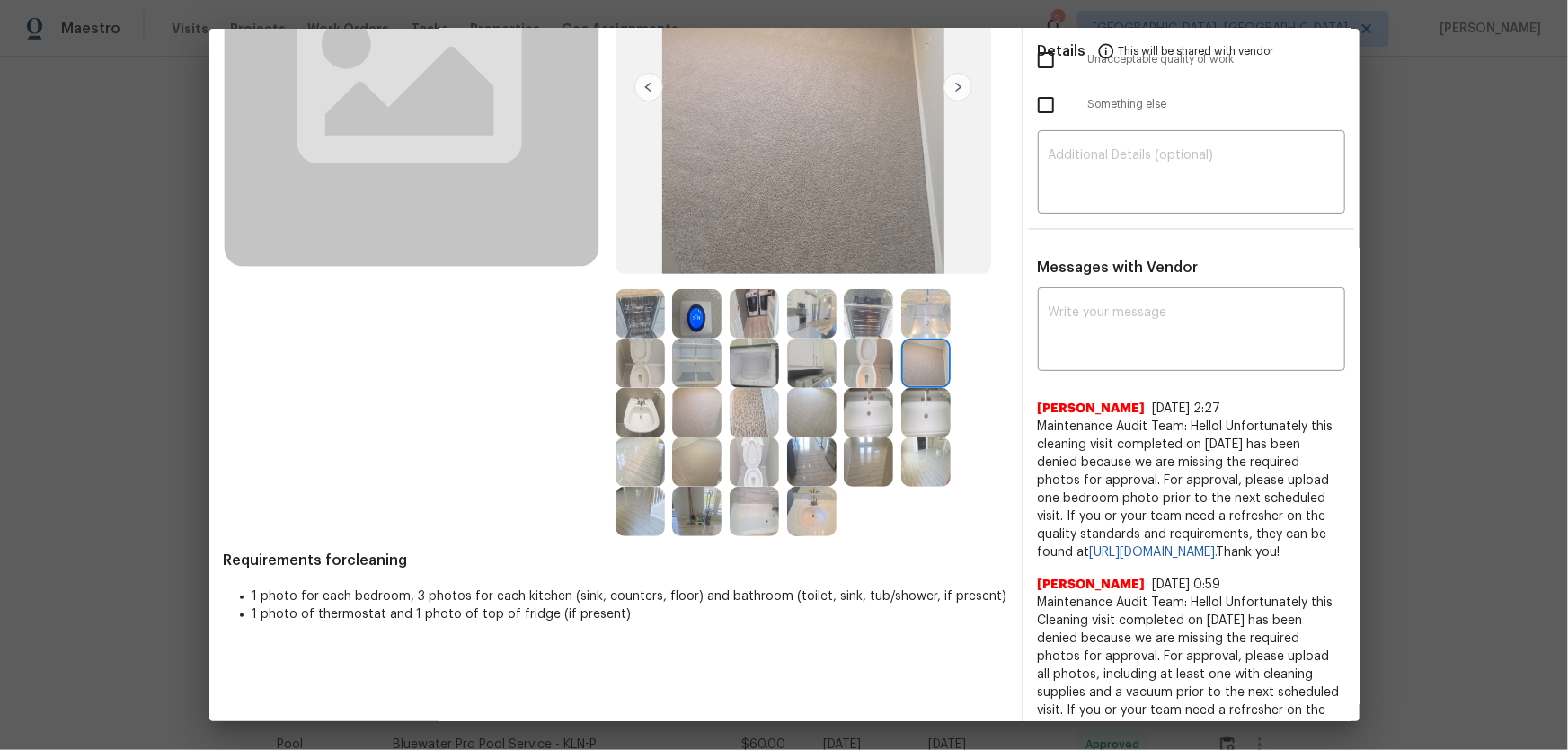
click at [857, 364] on img at bounding box center [868, 363] width 49 height 49
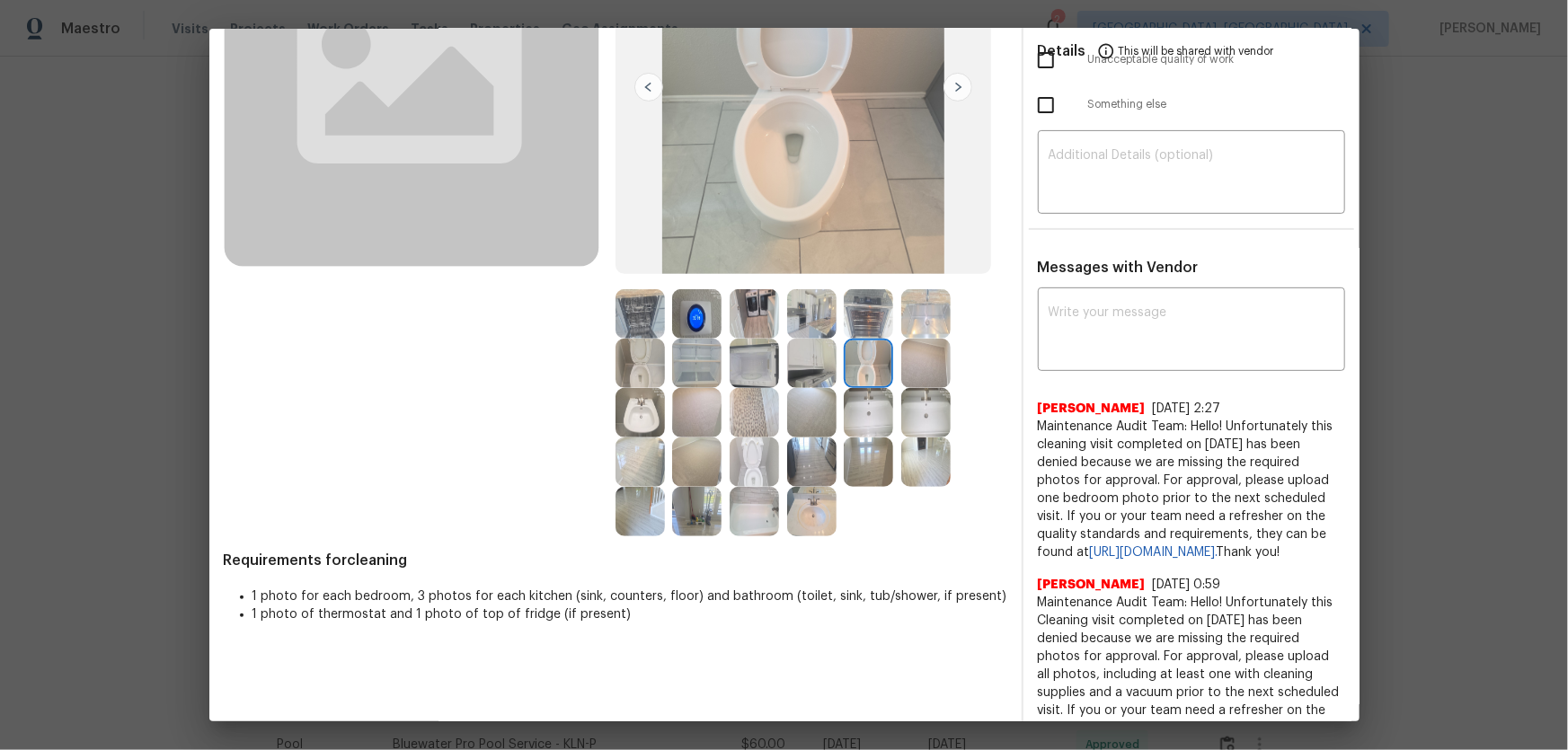
click at [863, 394] on img at bounding box center [868, 413] width 49 height 49
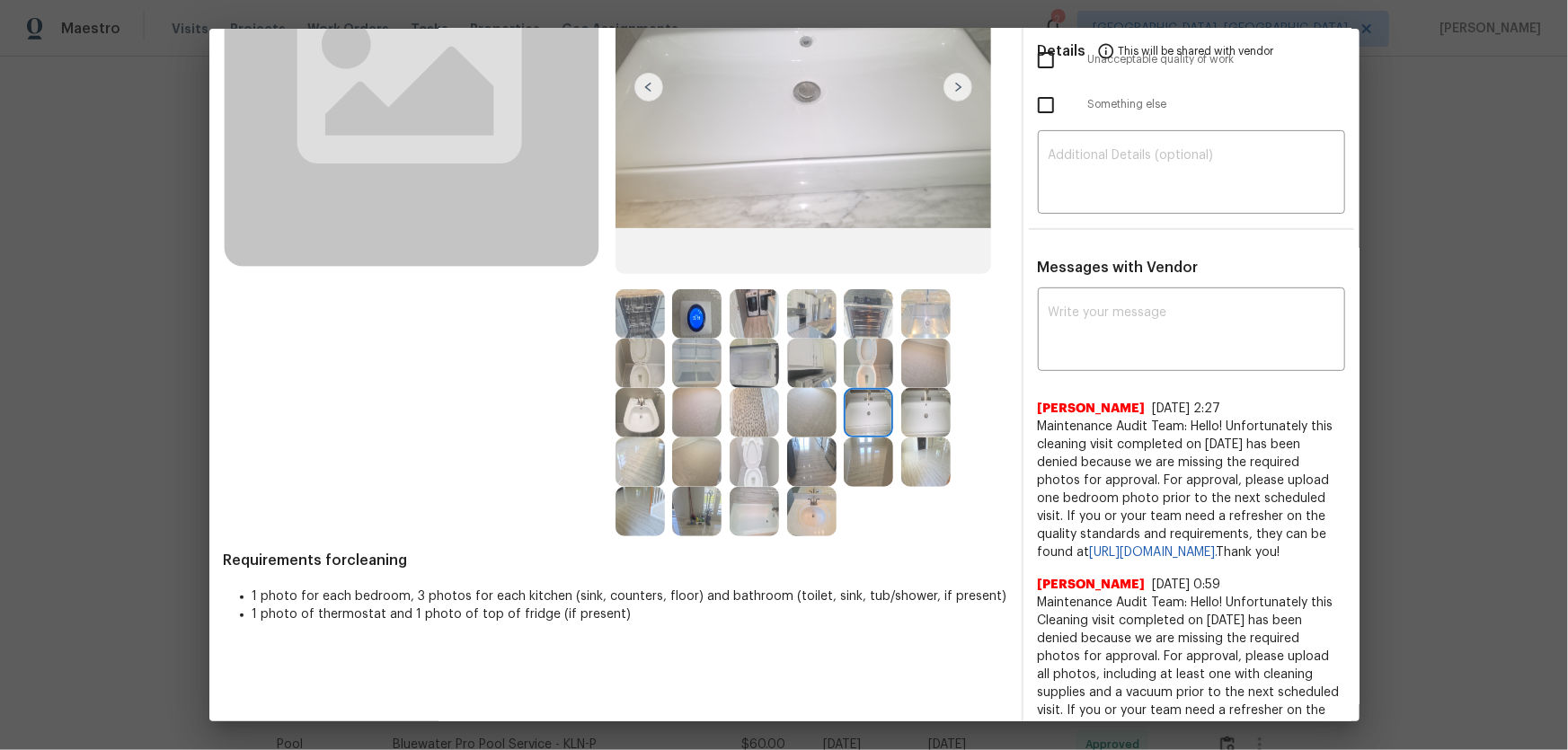
click at [815, 408] on img at bounding box center [811, 413] width 49 height 49
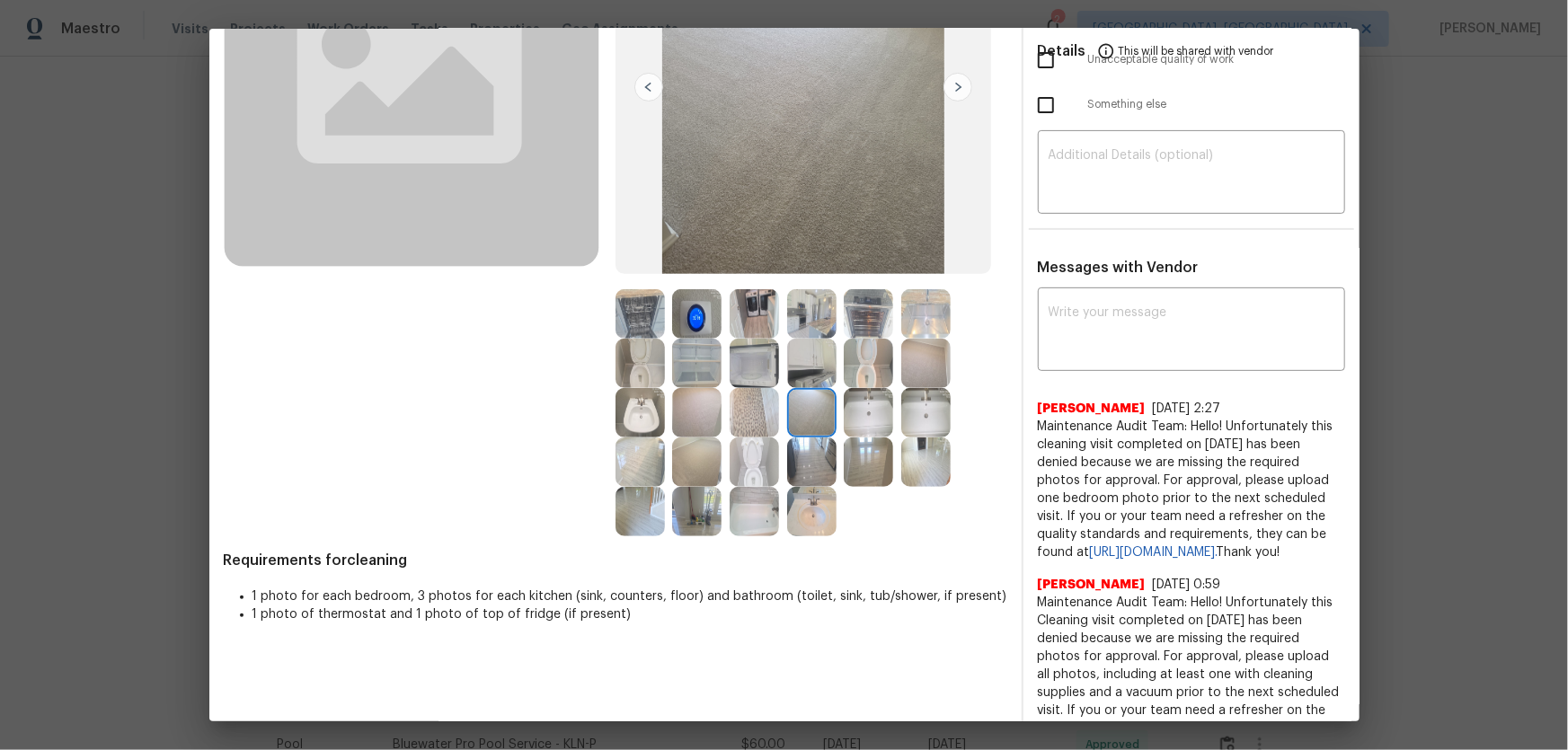
click at [682, 460] on img at bounding box center [696, 462] width 49 height 49
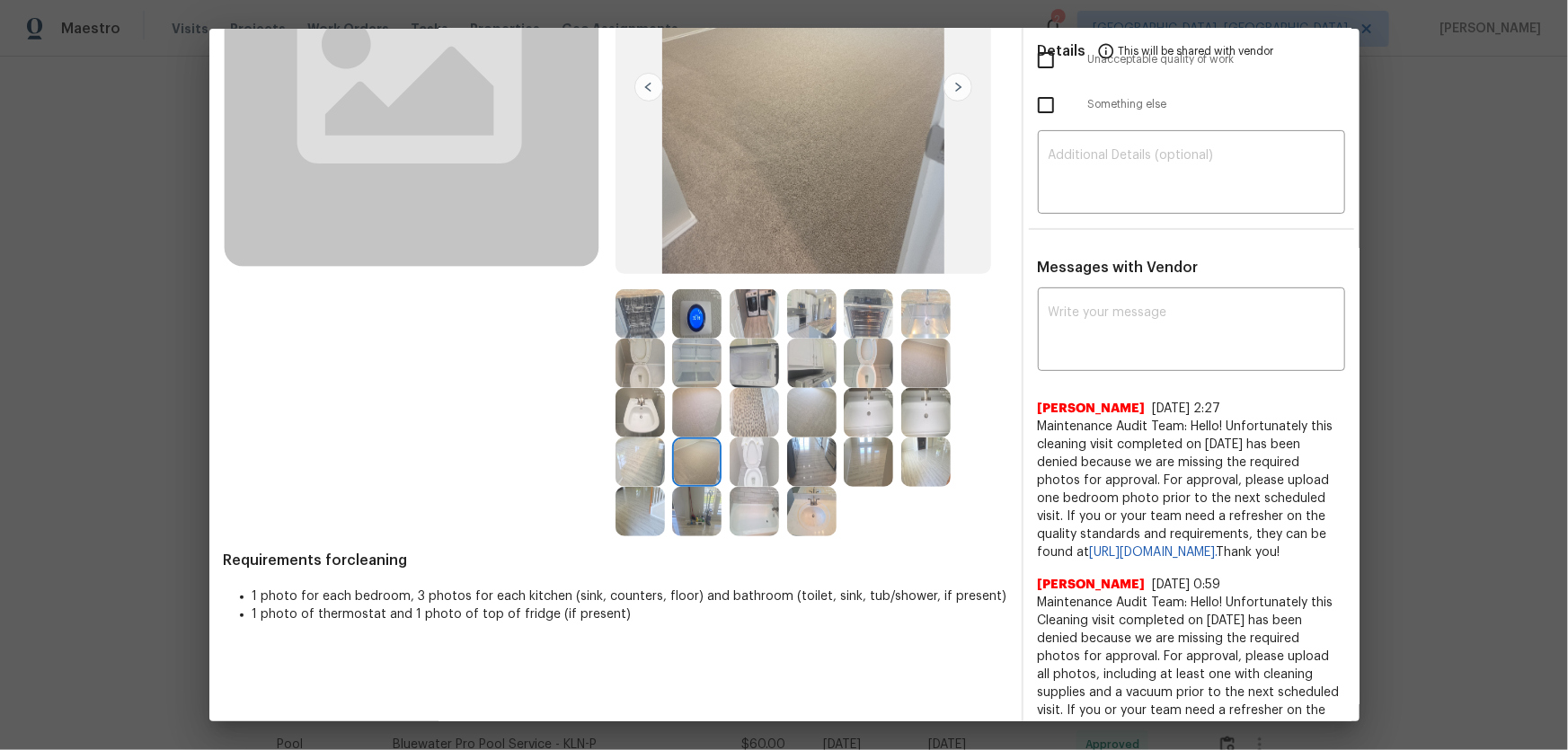
click at [687, 413] on img at bounding box center [696, 413] width 49 height 49
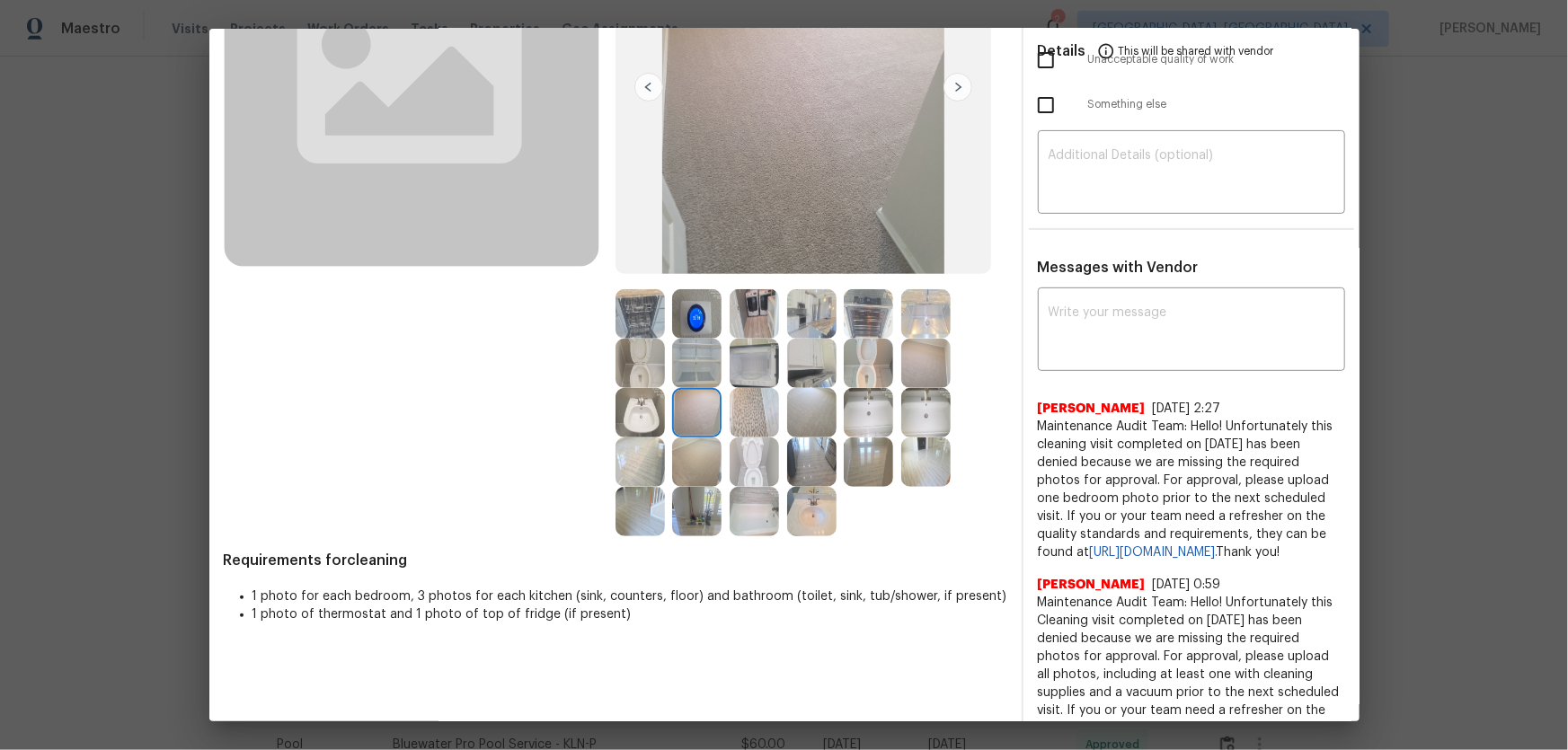
click at [860, 445] on img at bounding box center [868, 462] width 49 height 49
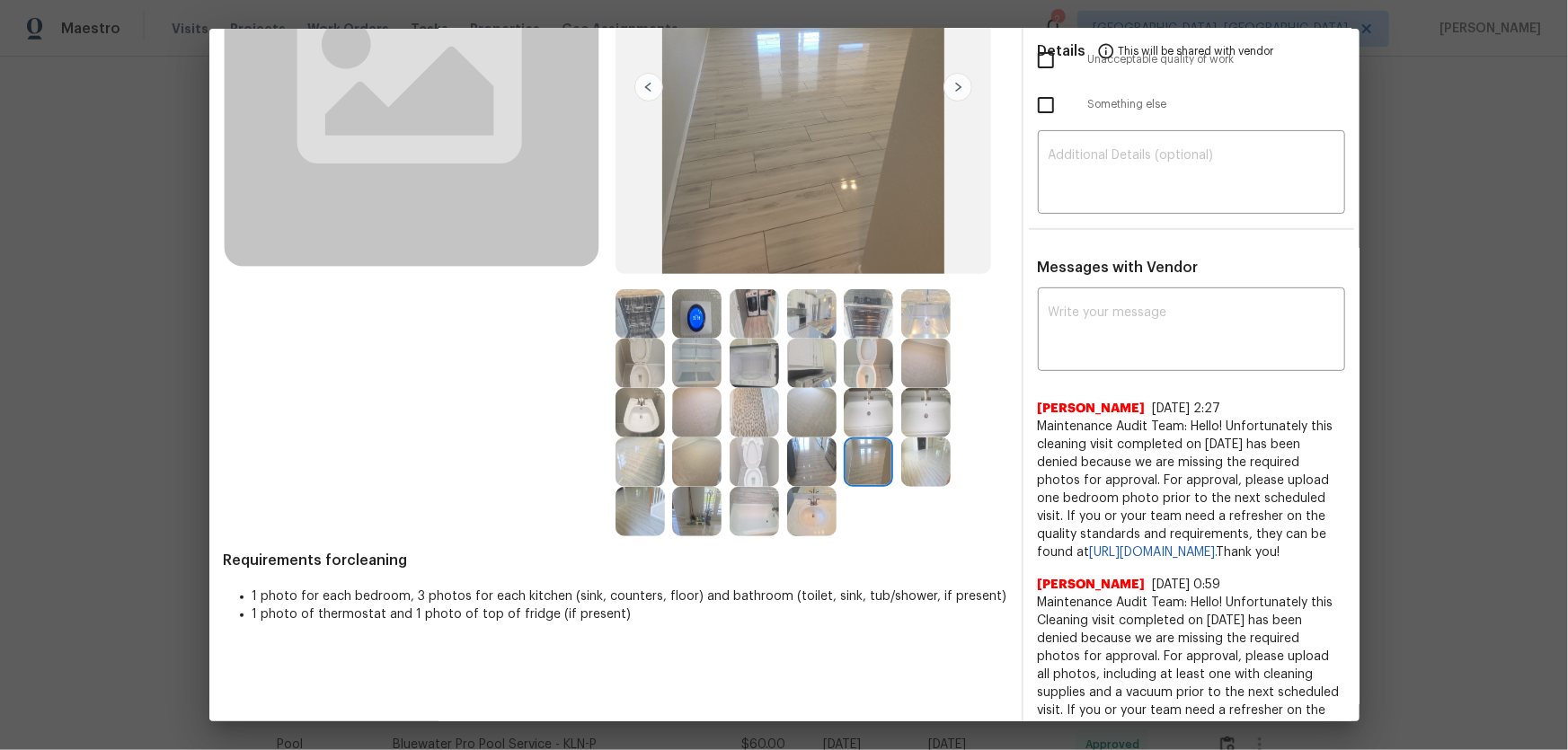
click at [926, 451] on img at bounding box center [925, 462] width 49 height 49
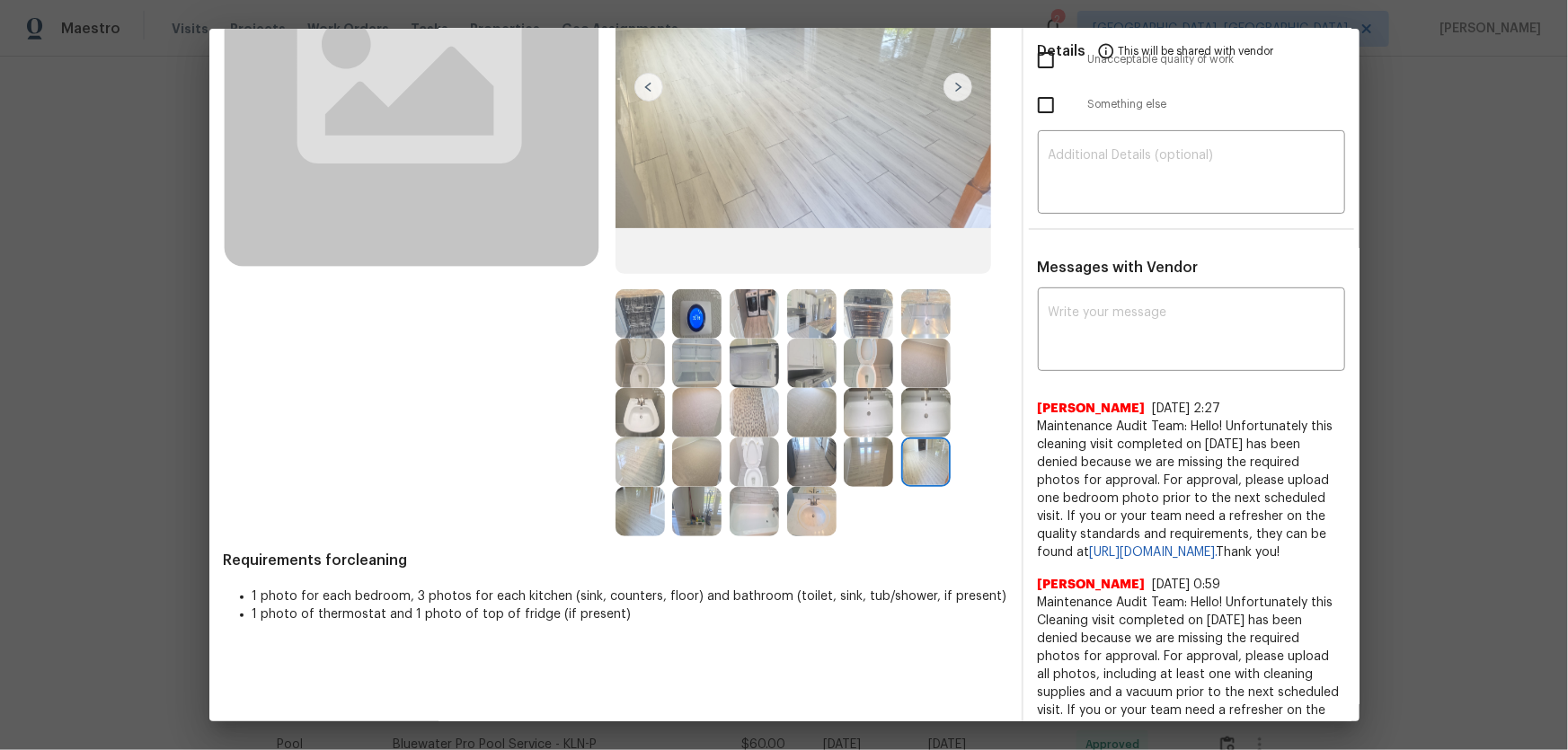
click at [920, 401] on img at bounding box center [925, 413] width 49 height 49
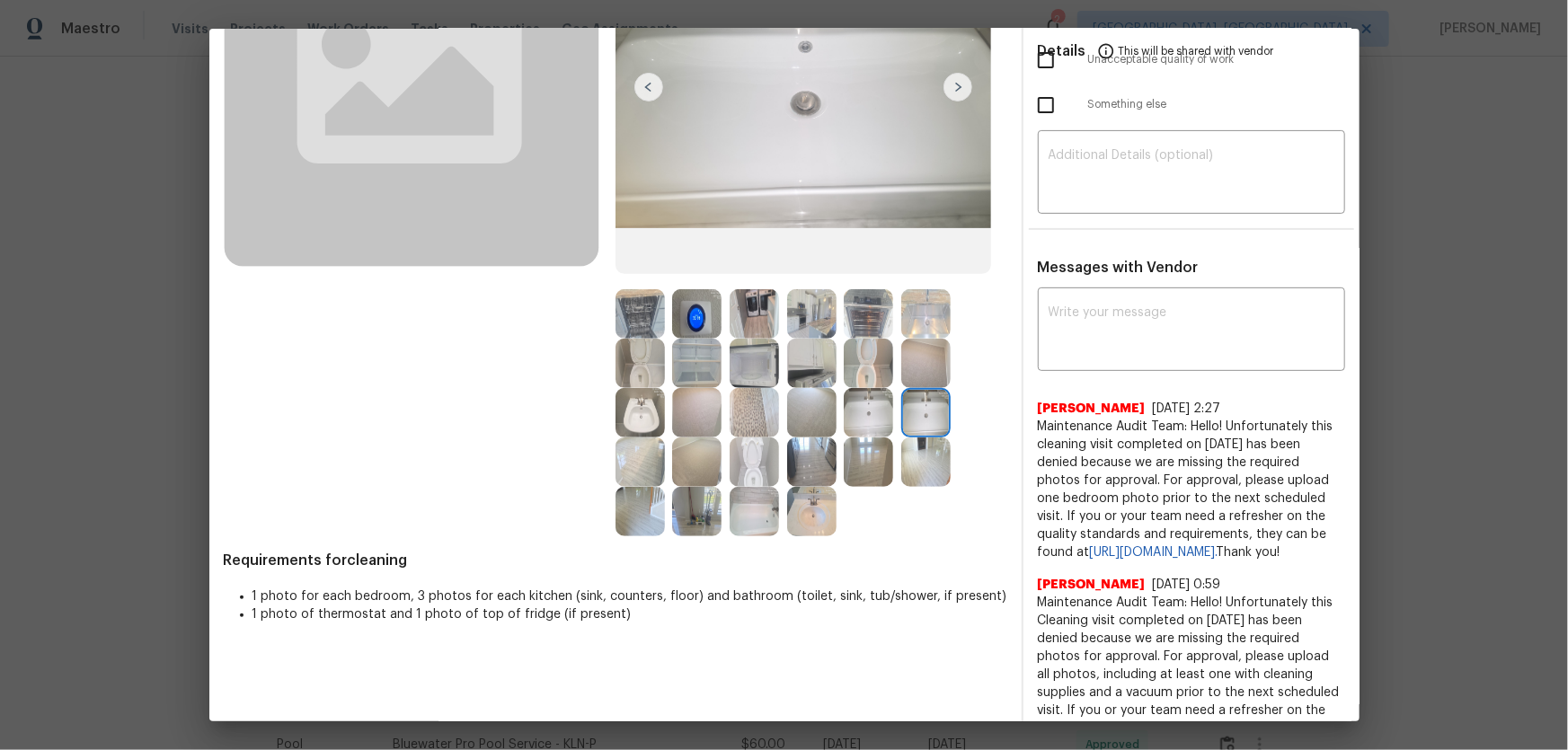
click at [862, 404] on img at bounding box center [868, 413] width 49 height 49
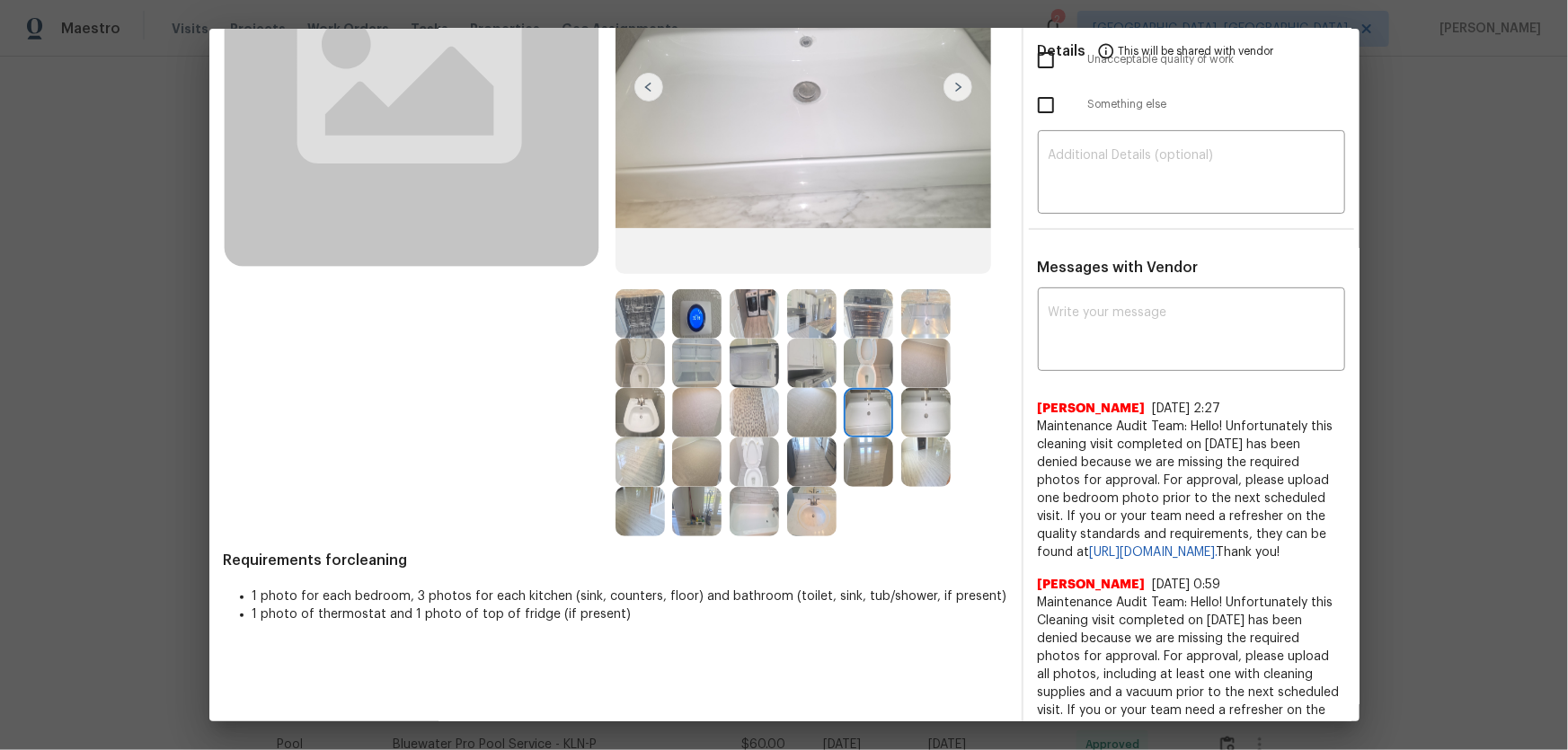
click at [857, 369] on img at bounding box center [868, 363] width 49 height 49
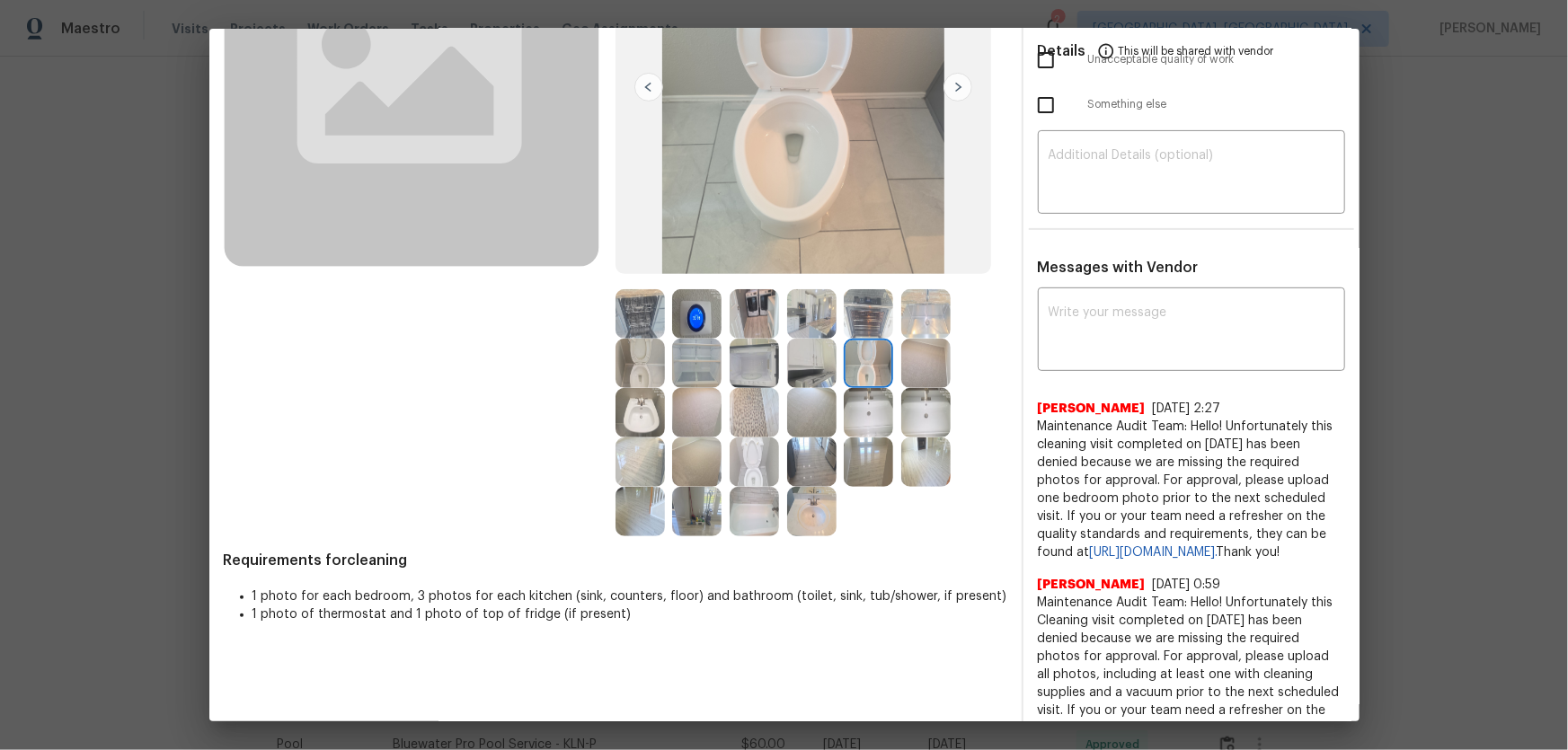
click at [825, 378] on img at bounding box center [811, 363] width 49 height 49
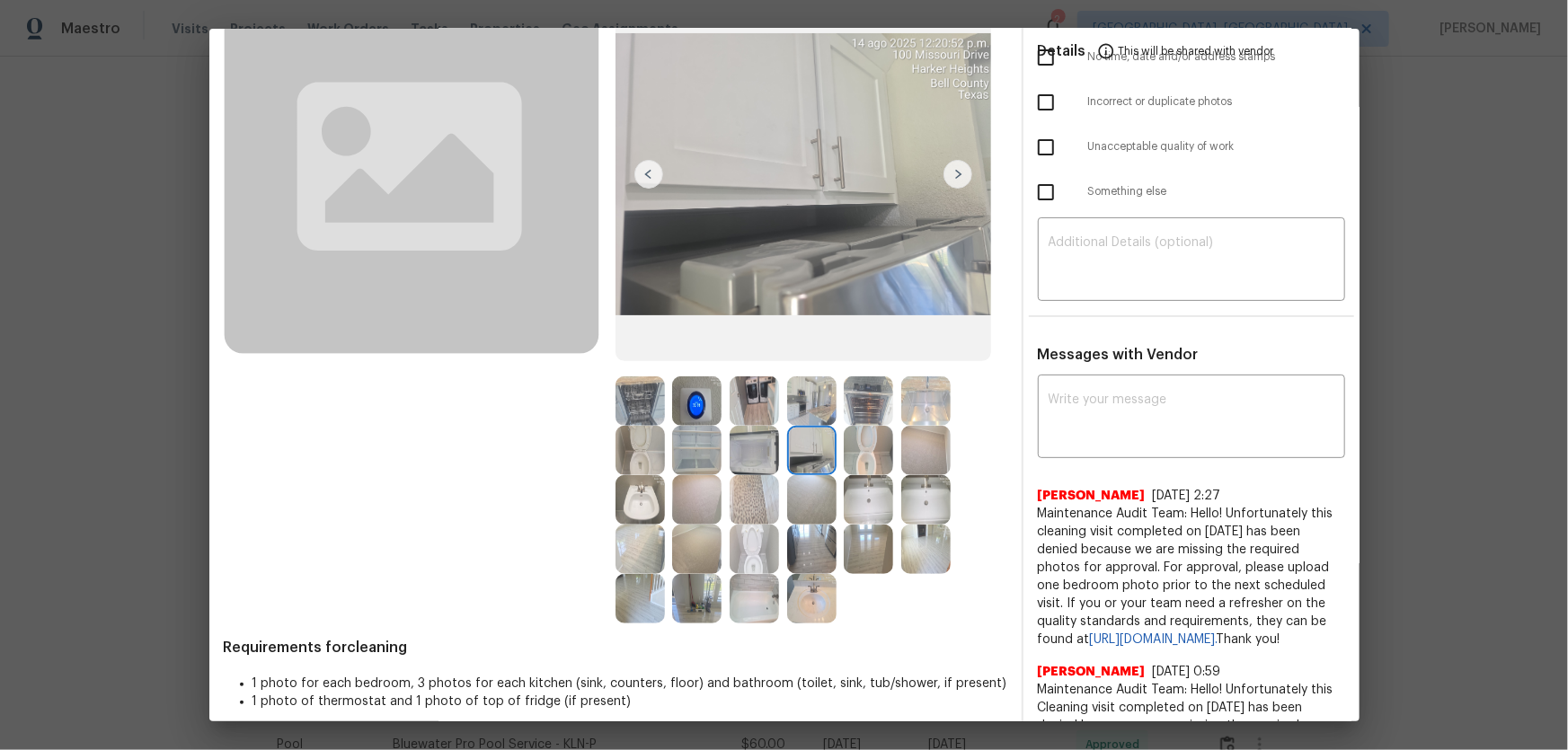
scroll to position [0, 0]
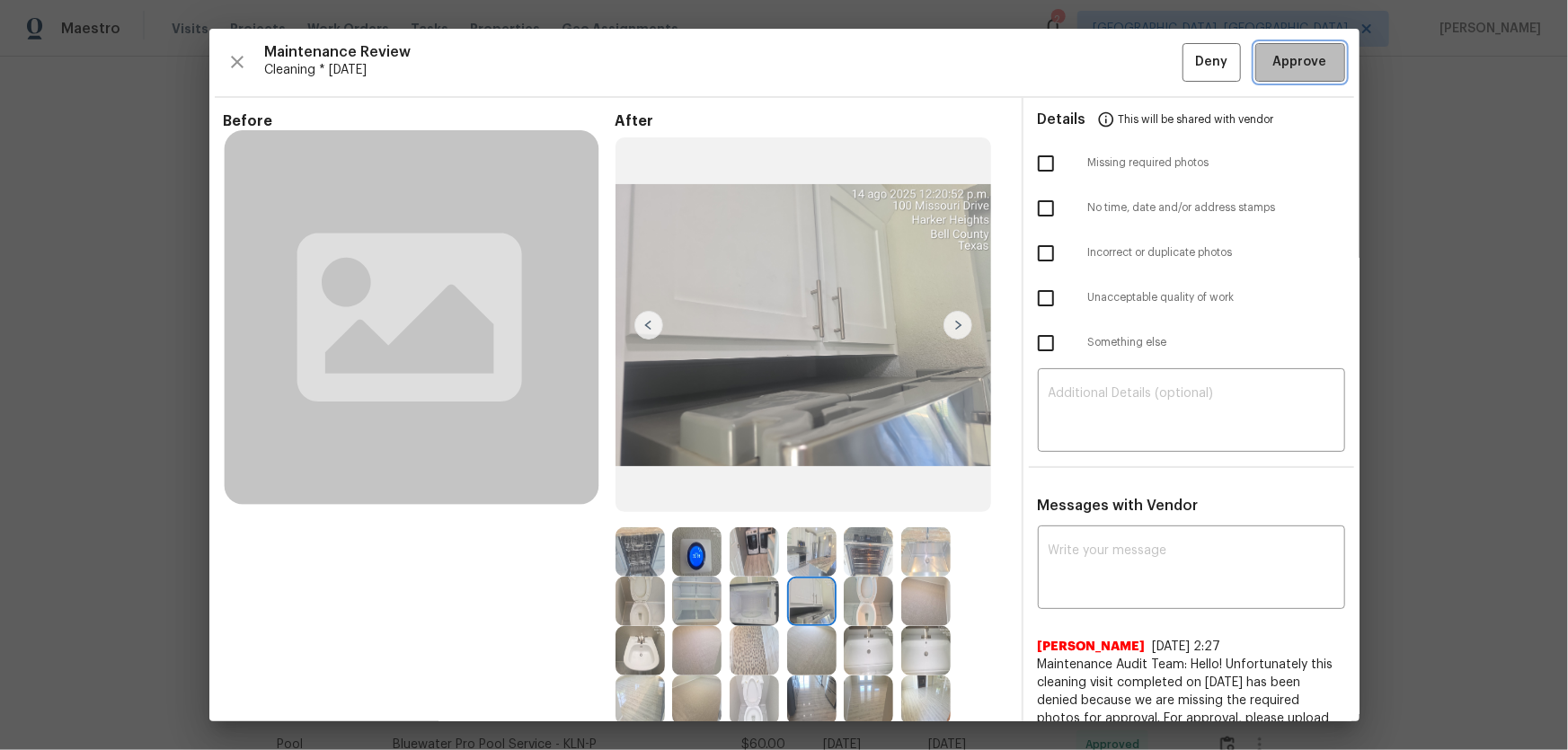
click at [1115, 63] on span "Approve" at bounding box center [1299, 62] width 54 height 23
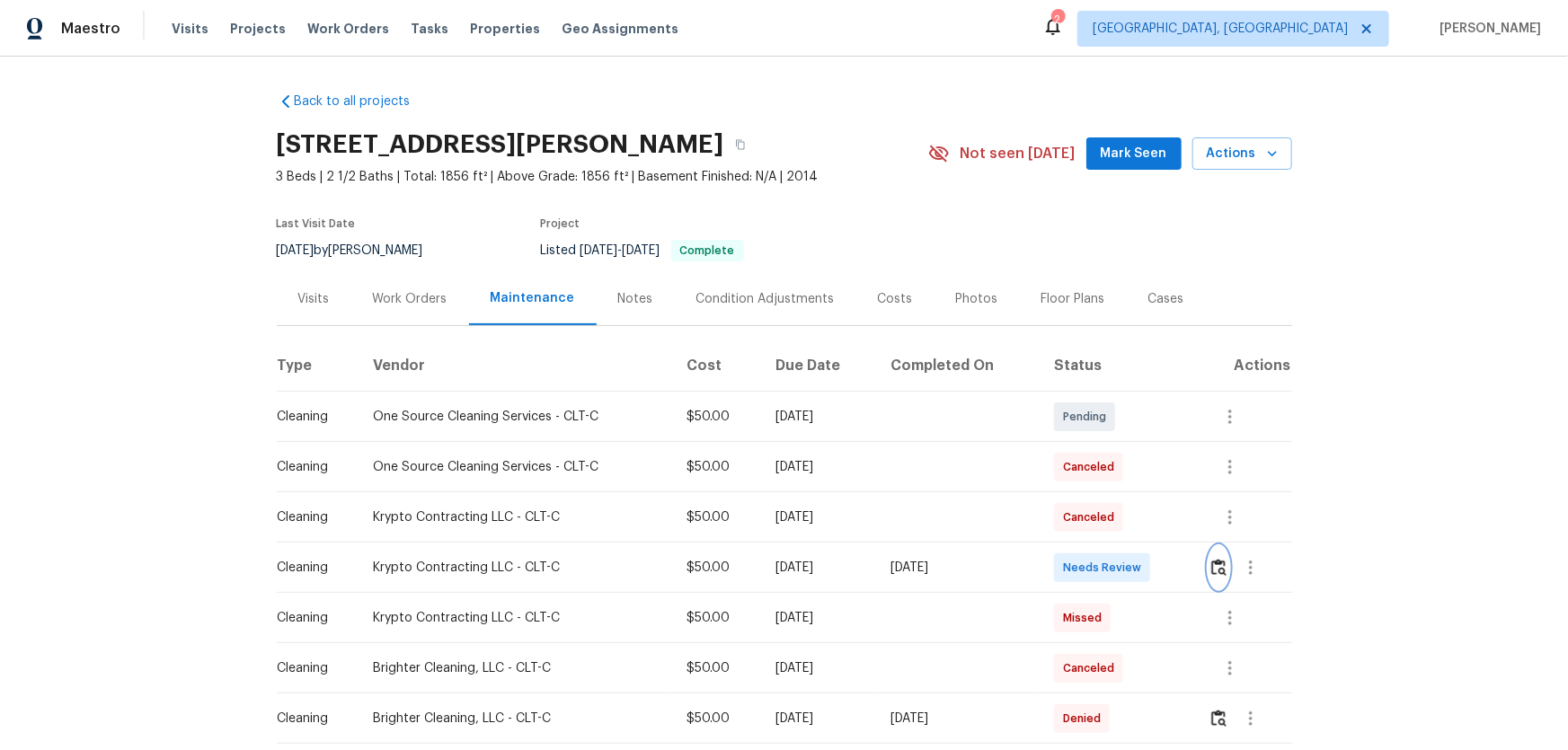
click at [1220, 550] on button "button" at bounding box center [1218, 568] width 21 height 43
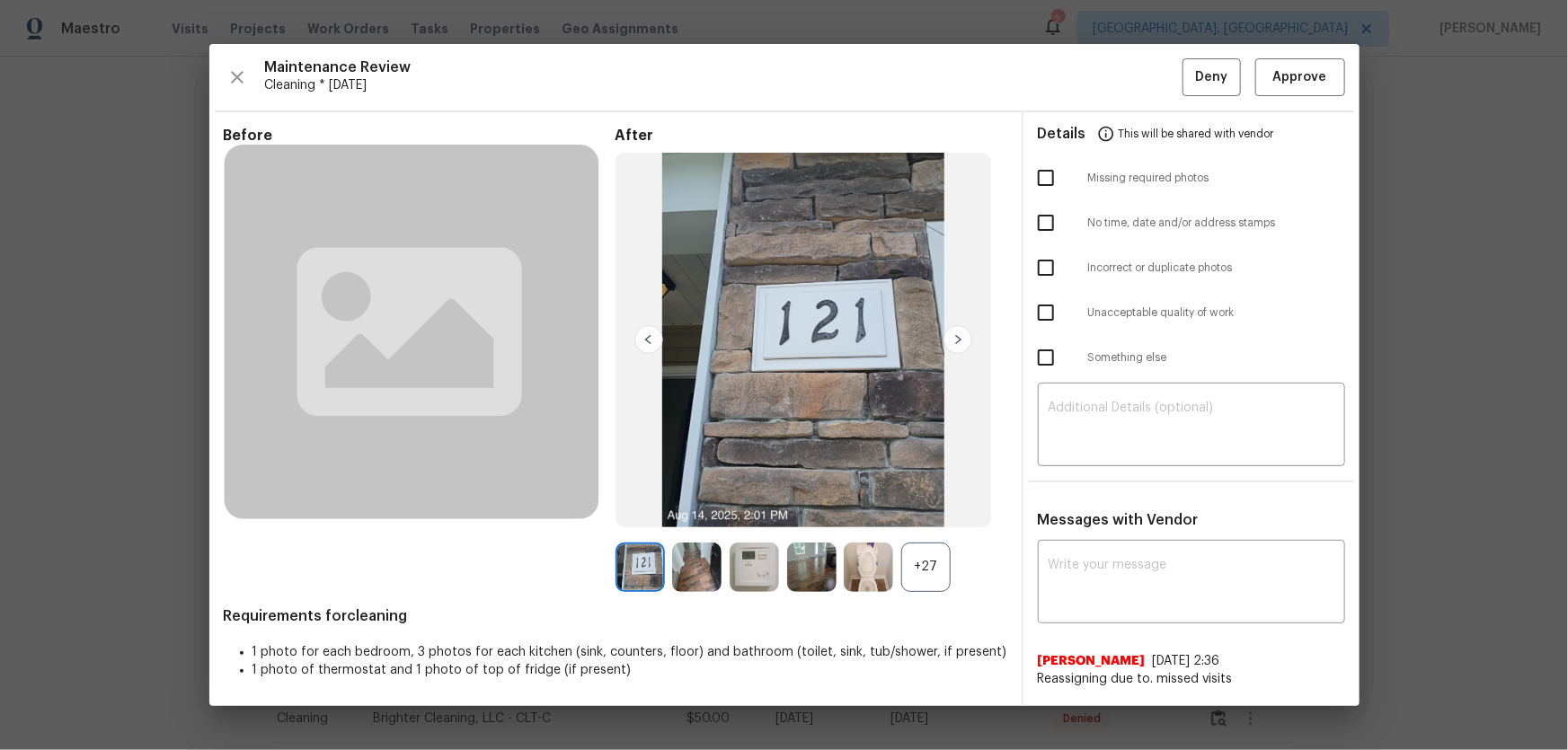
click at [901, 553] on div "+27" at bounding box center [925, 567] width 49 height 49
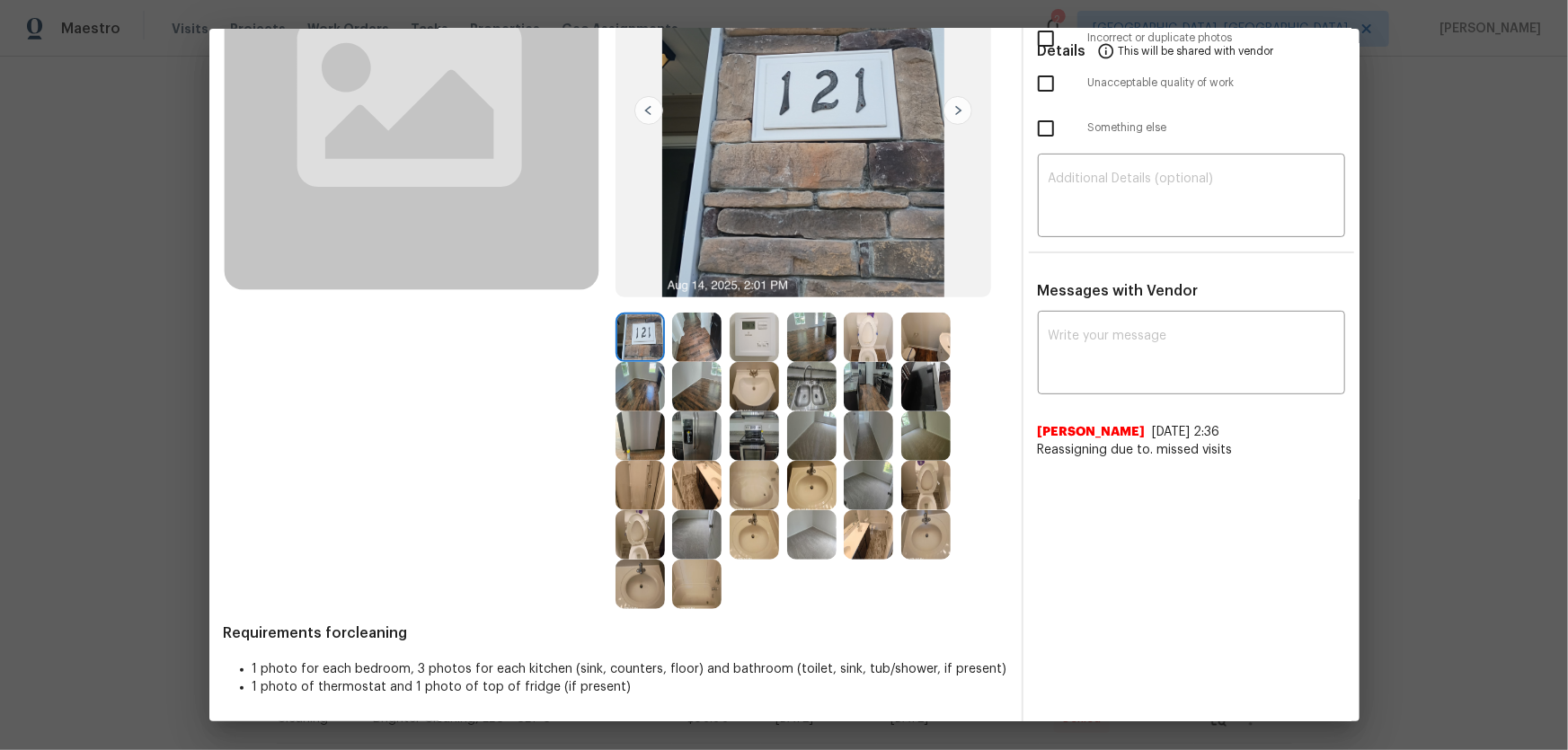
scroll to position [216, 0]
click at [745, 335] on img at bounding box center [754, 336] width 49 height 49
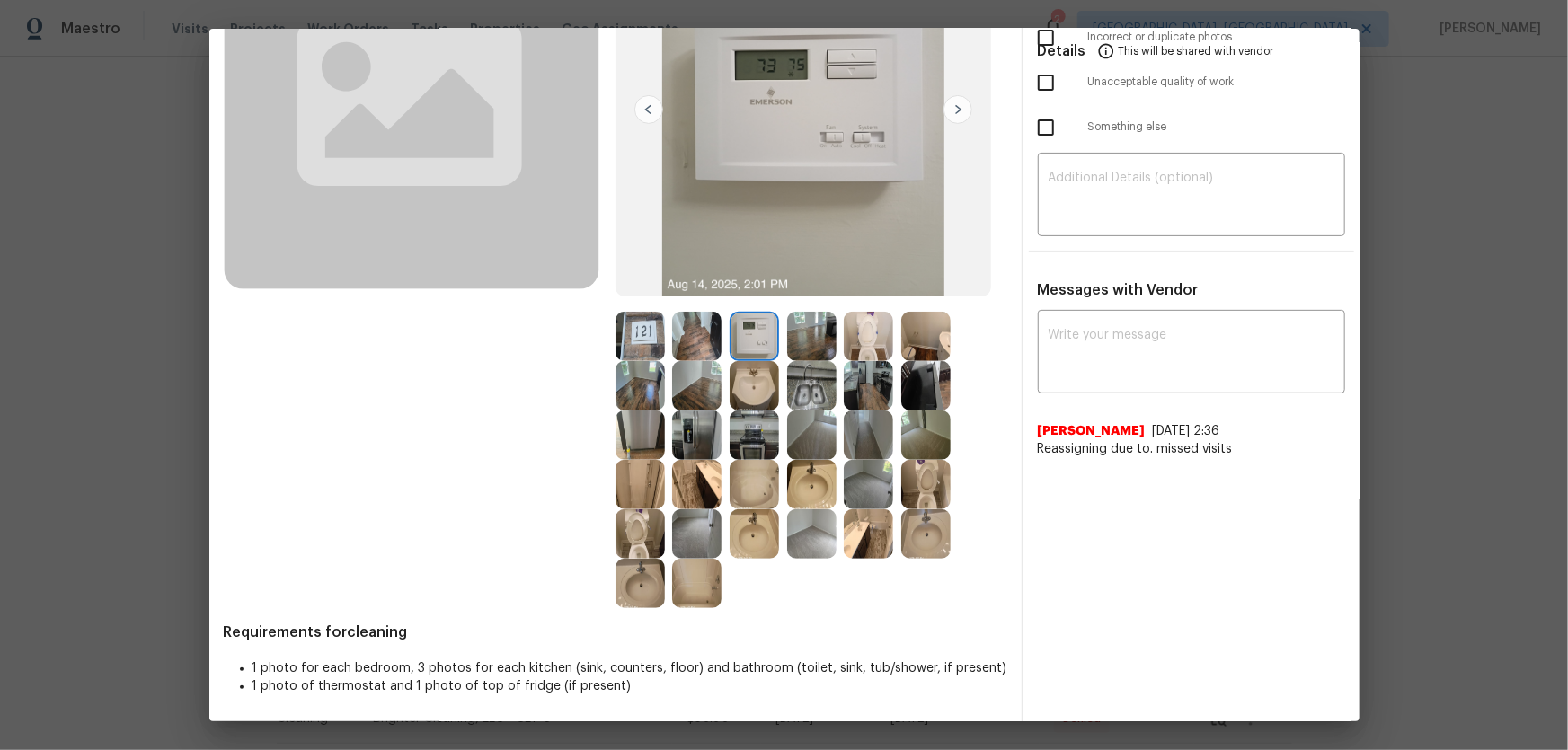
click at [628, 536] on img at bounding box center [640, 534] width 49 height 49
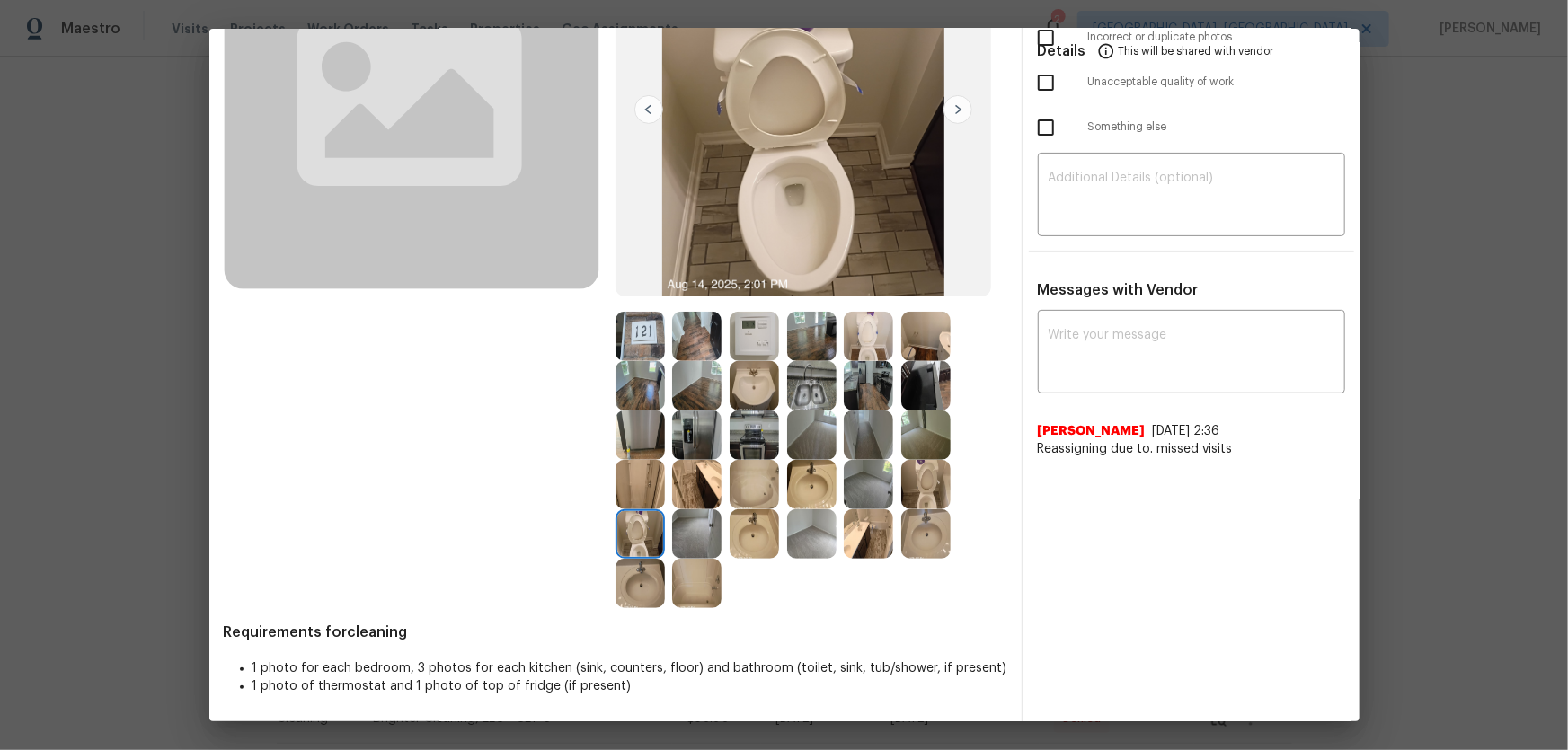
click at [926, 493] on img at bounding box center [925, 484] width 49 height 49
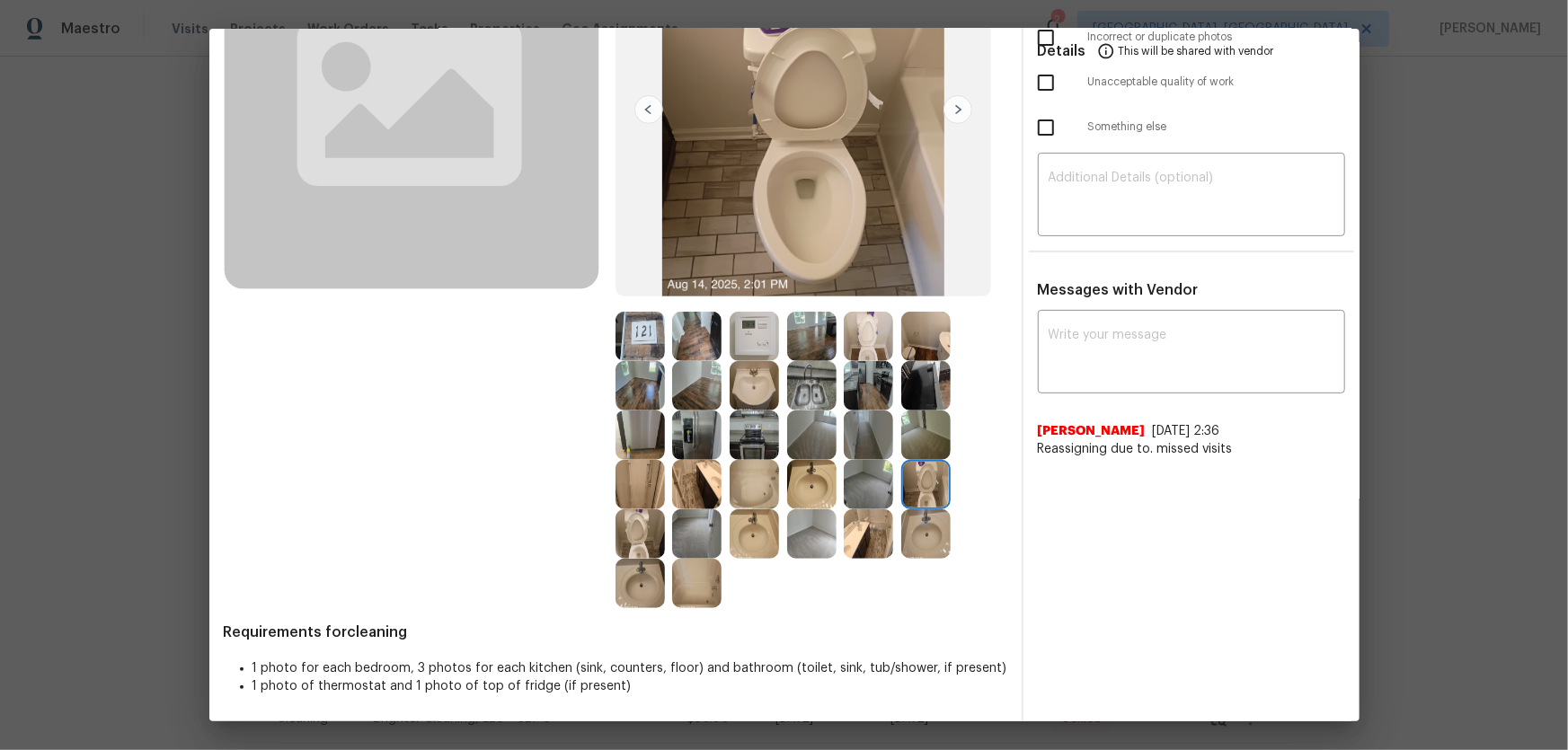
click at [873, 333] on img at bounding box center [868, 336] width 49 height 49
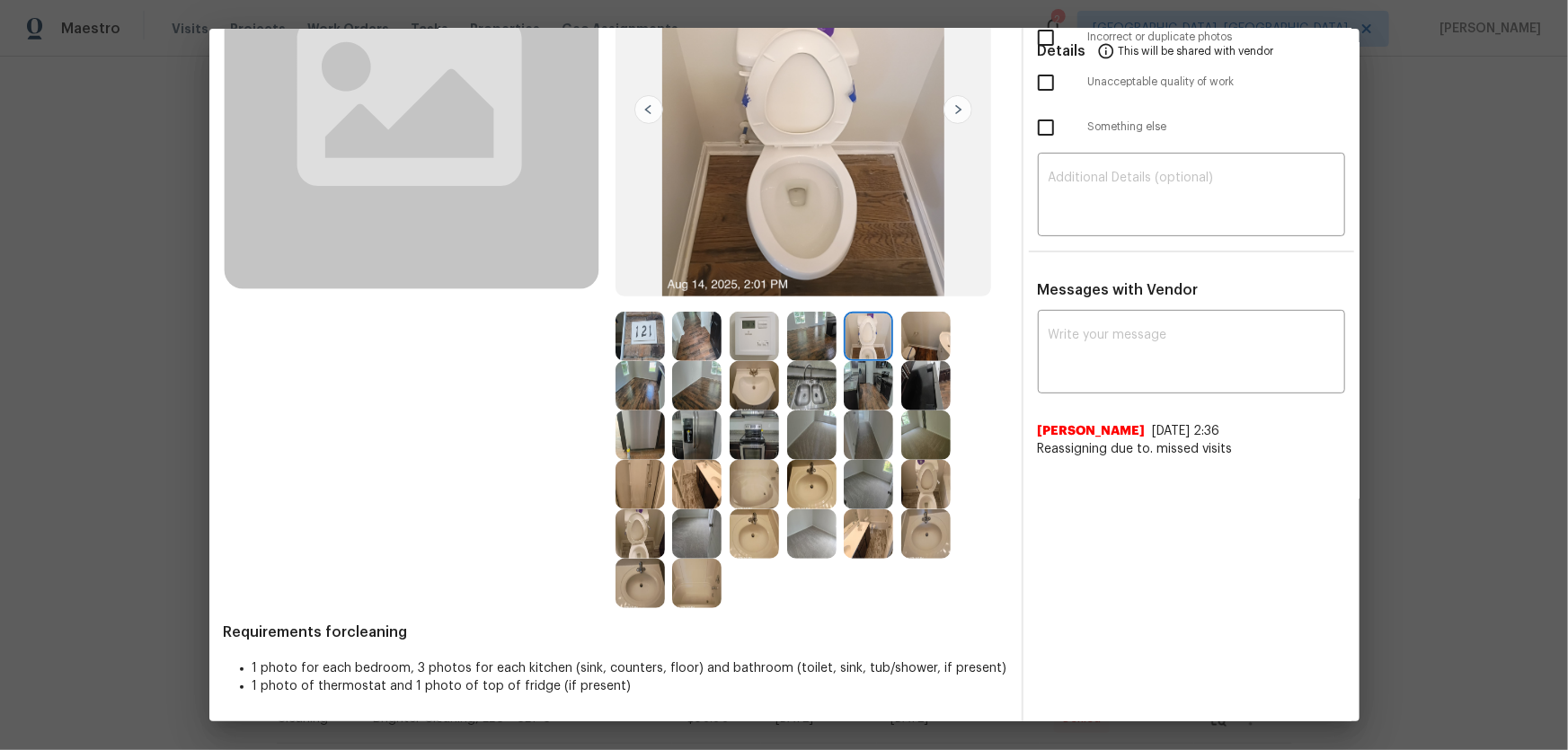
click at [759, 375] on img at bounding box center [754, 385] width 49 height 49
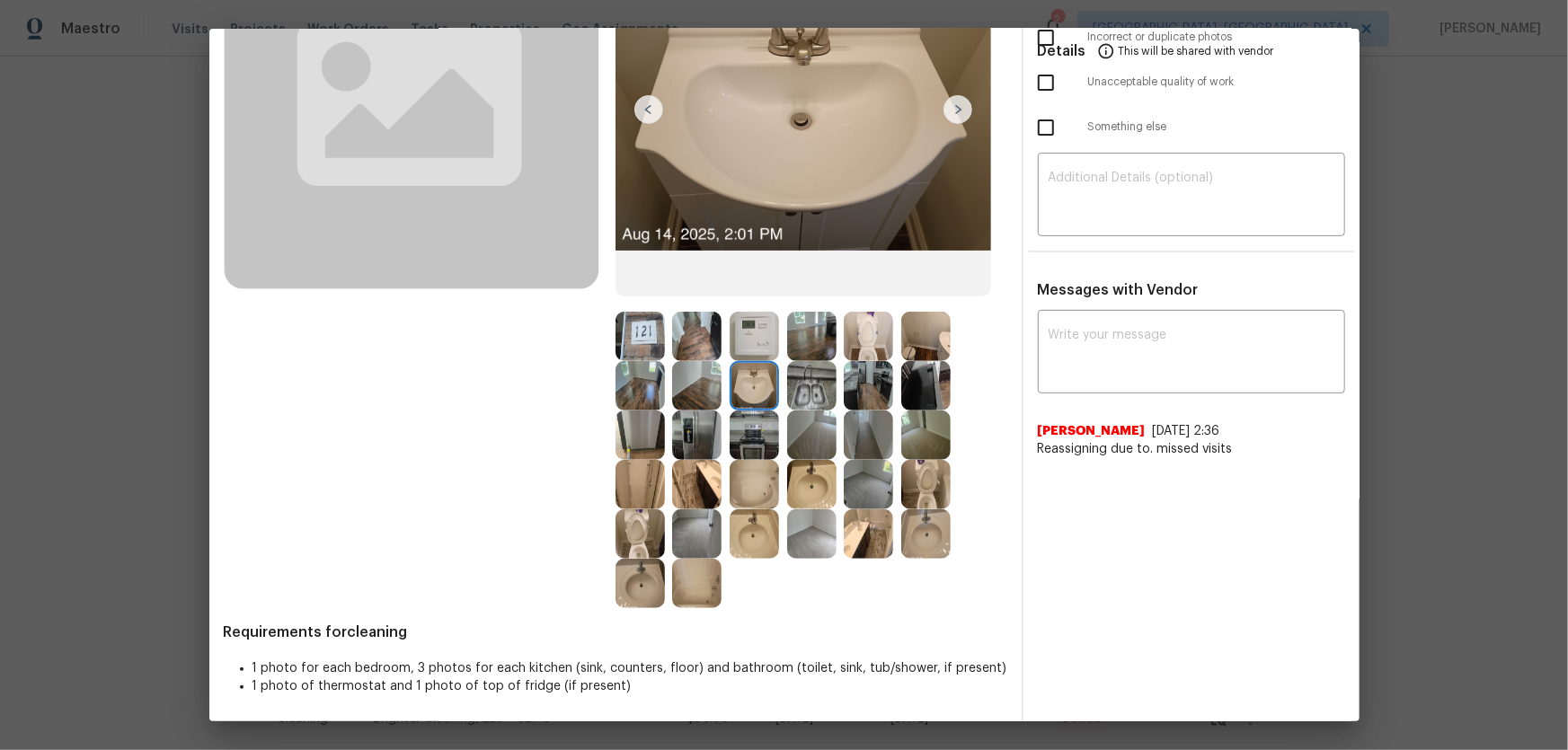
click at [791, 479] on img at bounding box center [811, 484] width 49 height 49
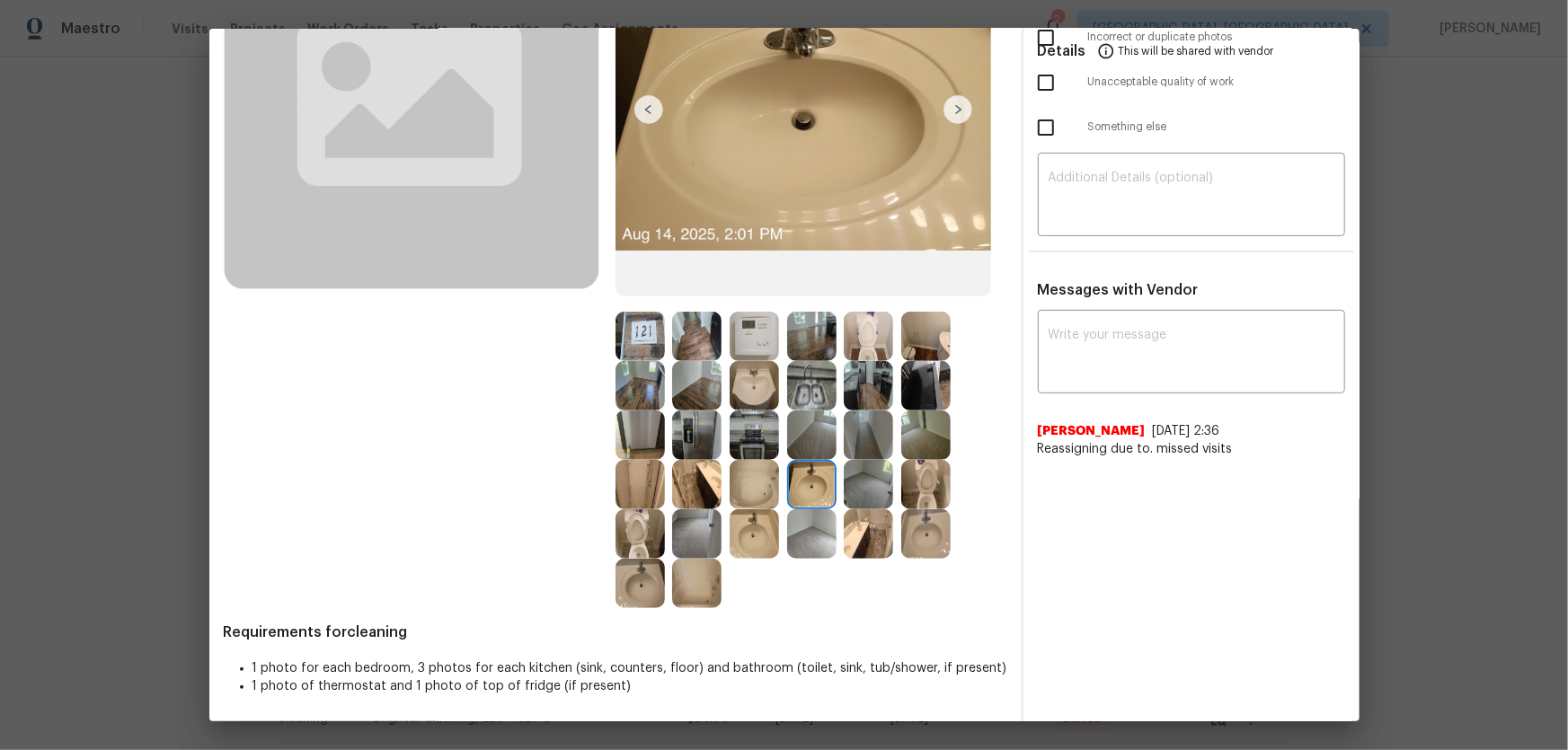
click at [746, 532] on img at bounding box center [754, 534] width 49 height 49
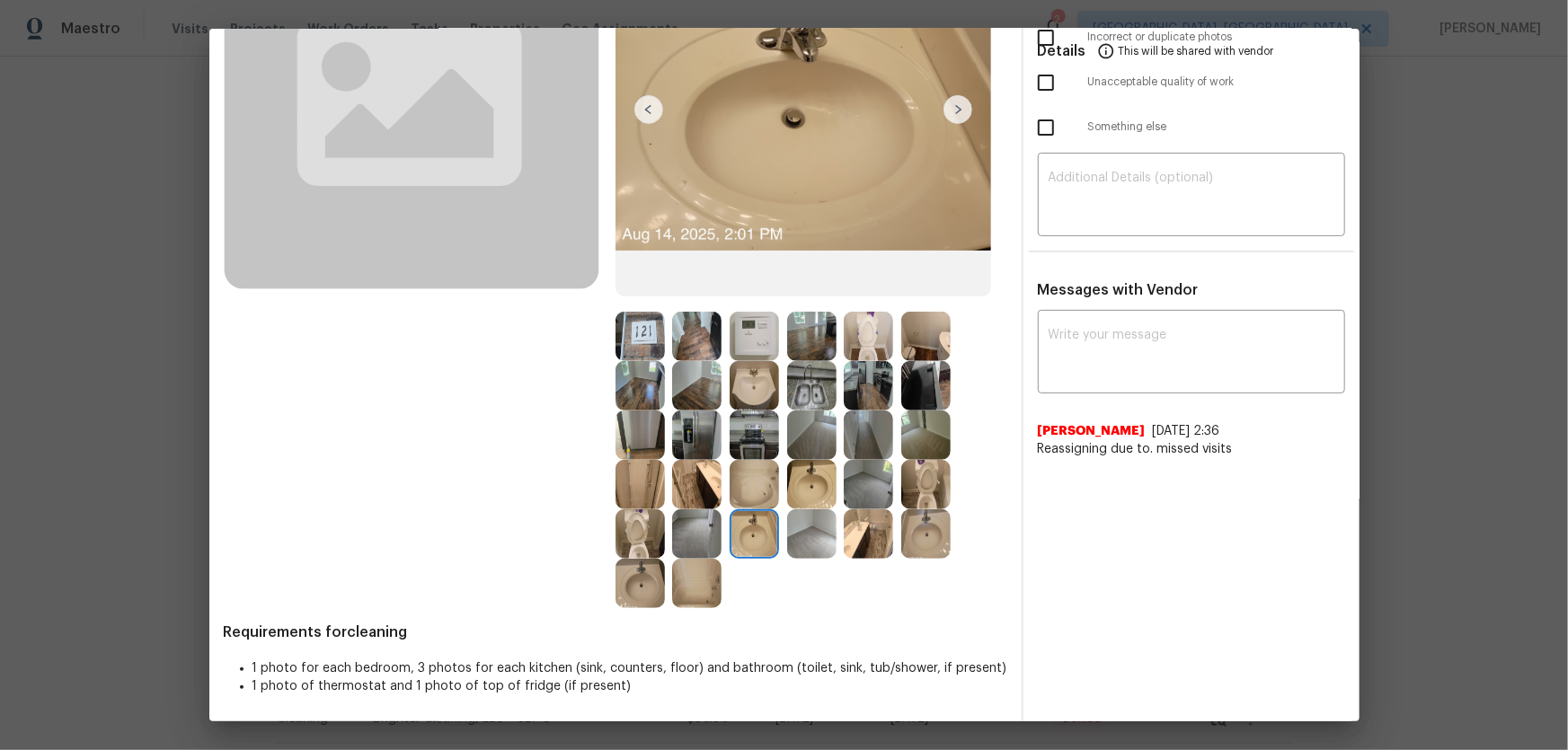
click at [759, 494] on img at bounding box center [754, 484] width 49 height 49
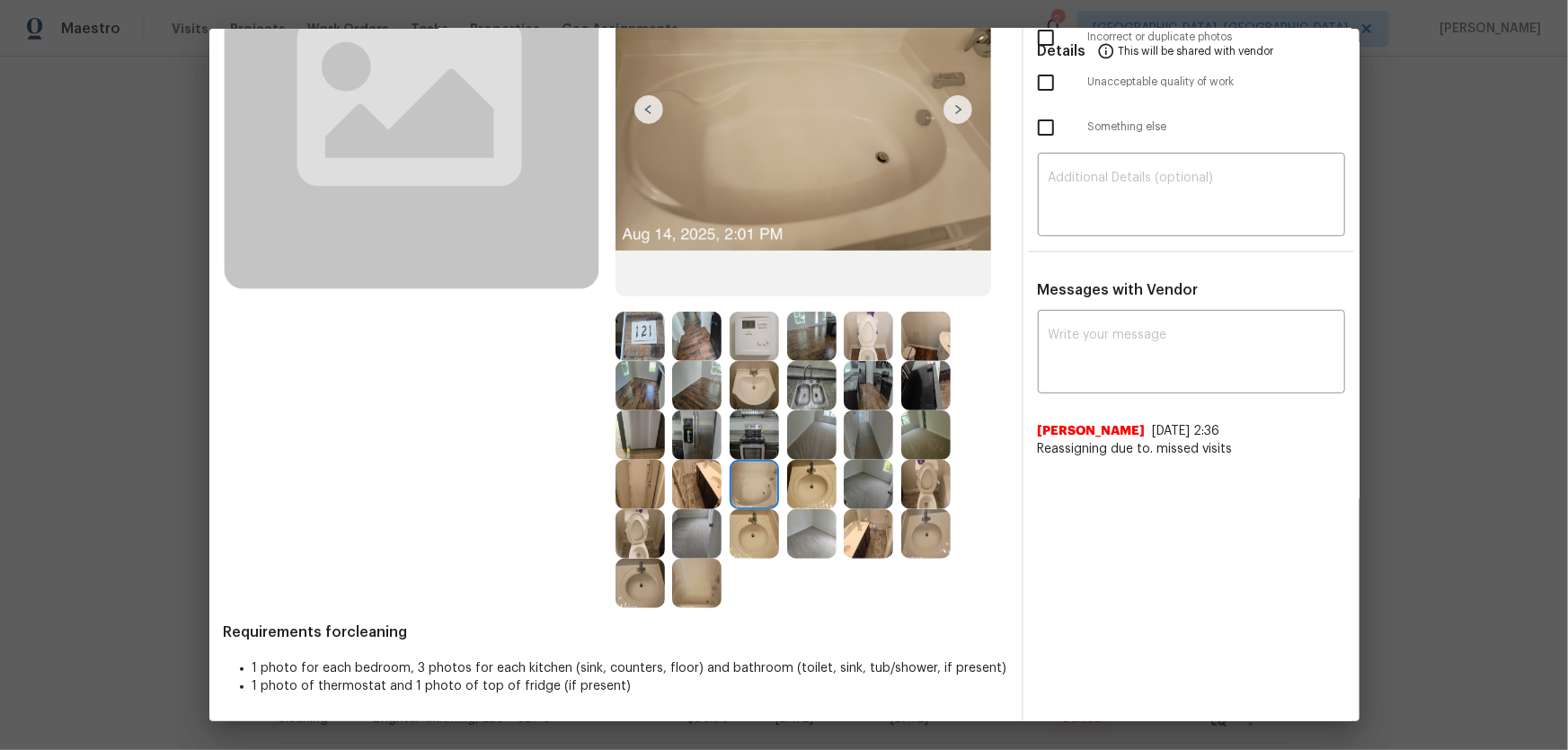
click at [672, 588] on img at bounding box center [696, 583] width 49 height 49
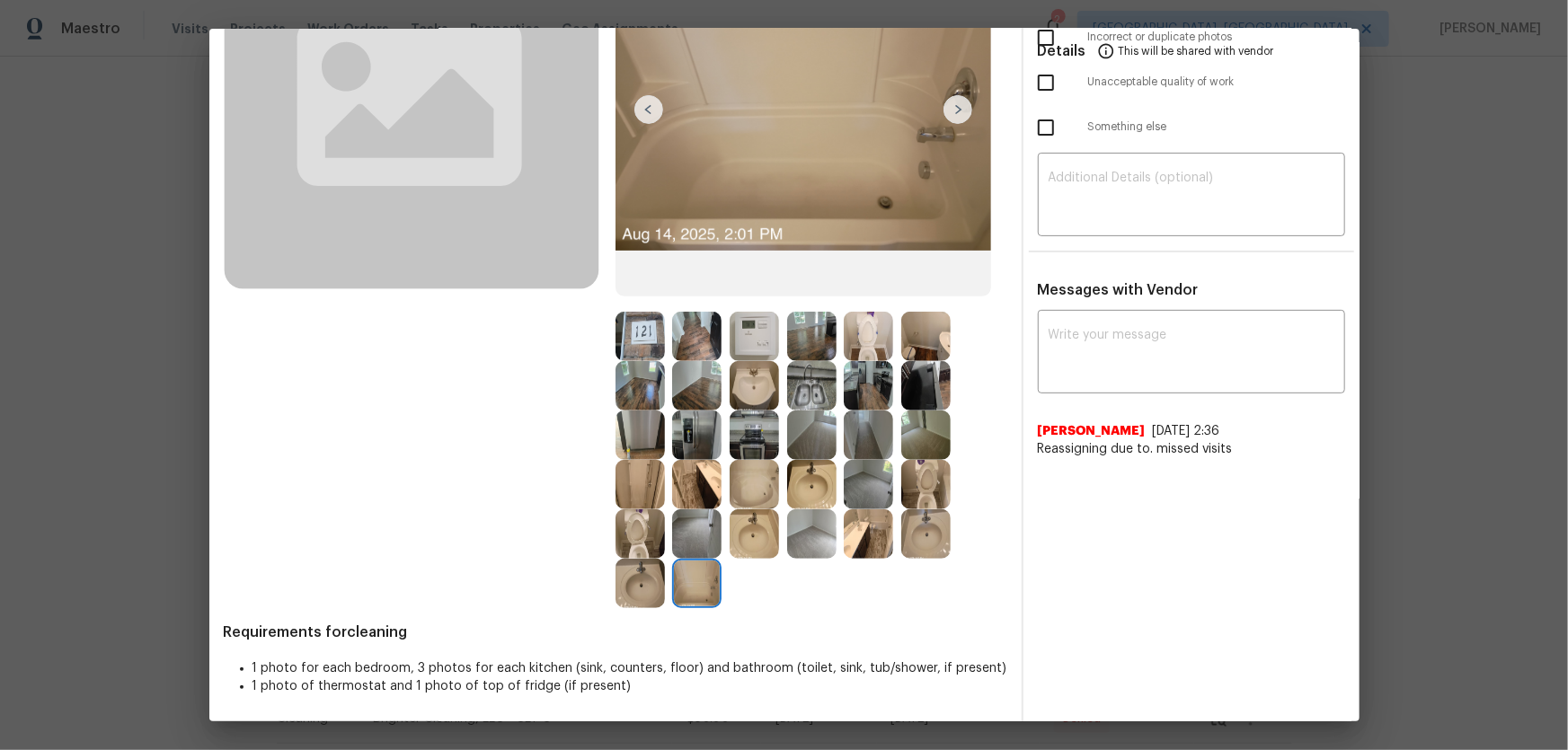
click at [698, 496] on img at bounding box center [696, 484] width 49 height 49
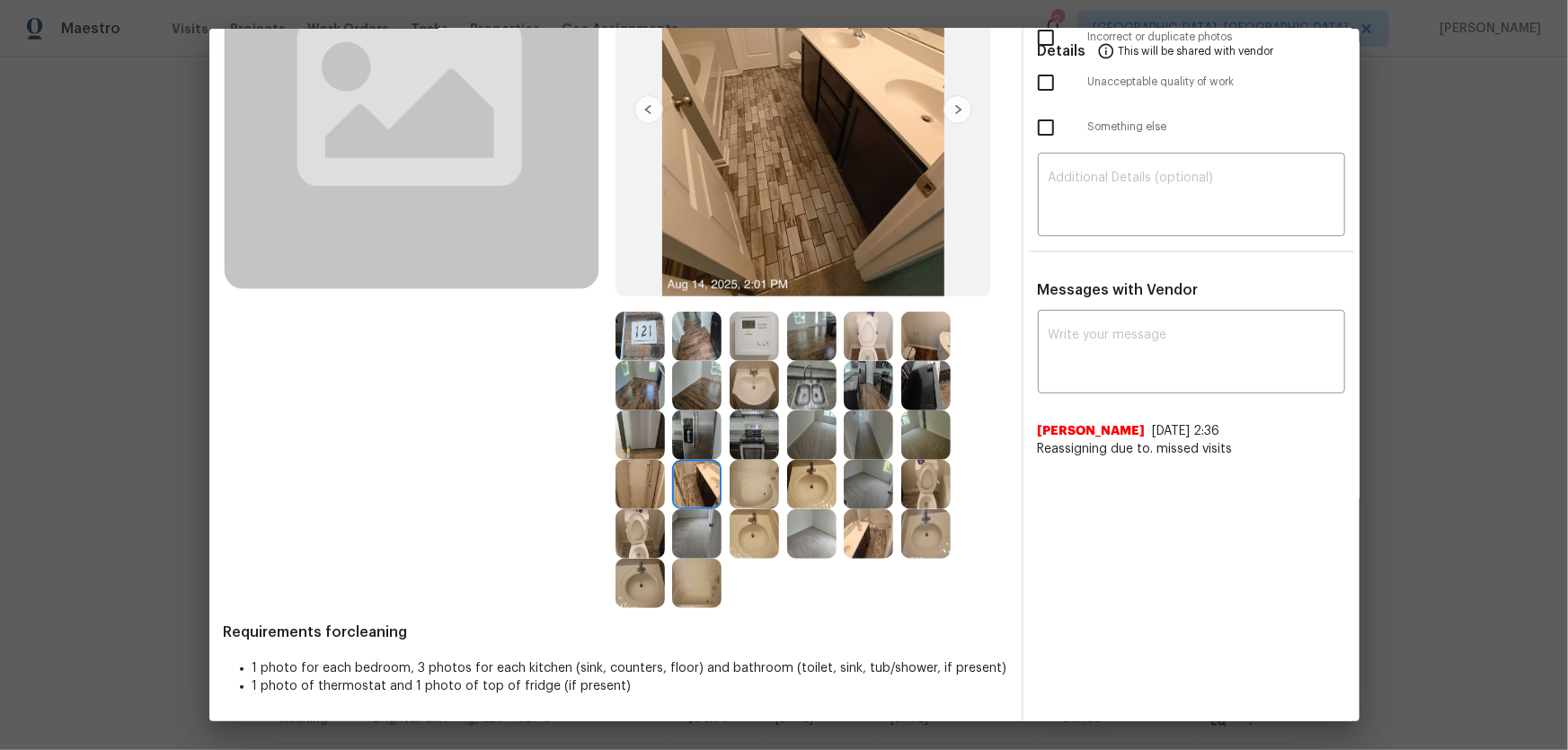
click at [633, 481] on img at bounding box center [640, 484] width 49 height 49
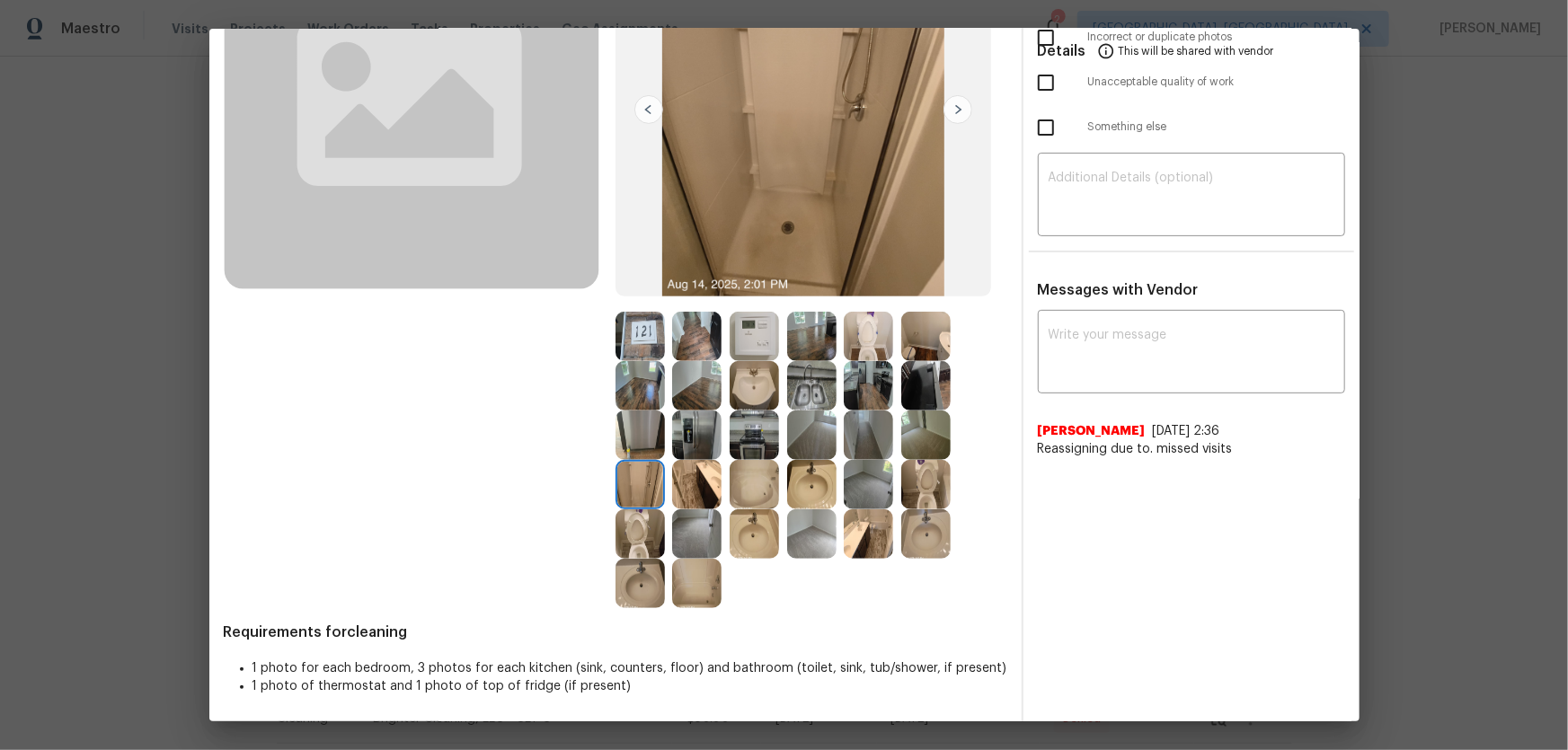
click at [694, 432] on img at bounding box center [696, 435] width 49 height 49
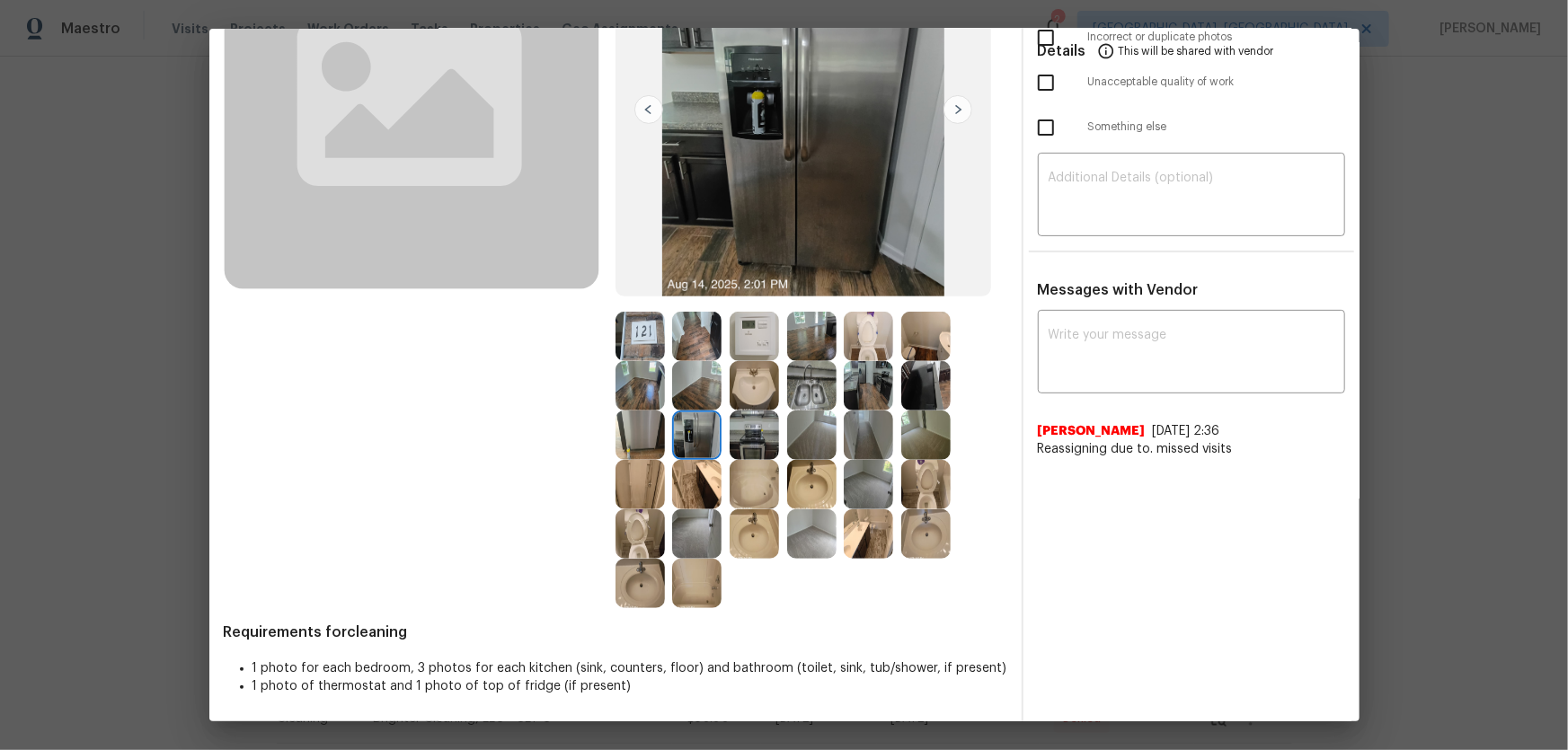
click at [637, 439] on img at bounding box center [640, 435] width 49 height 49
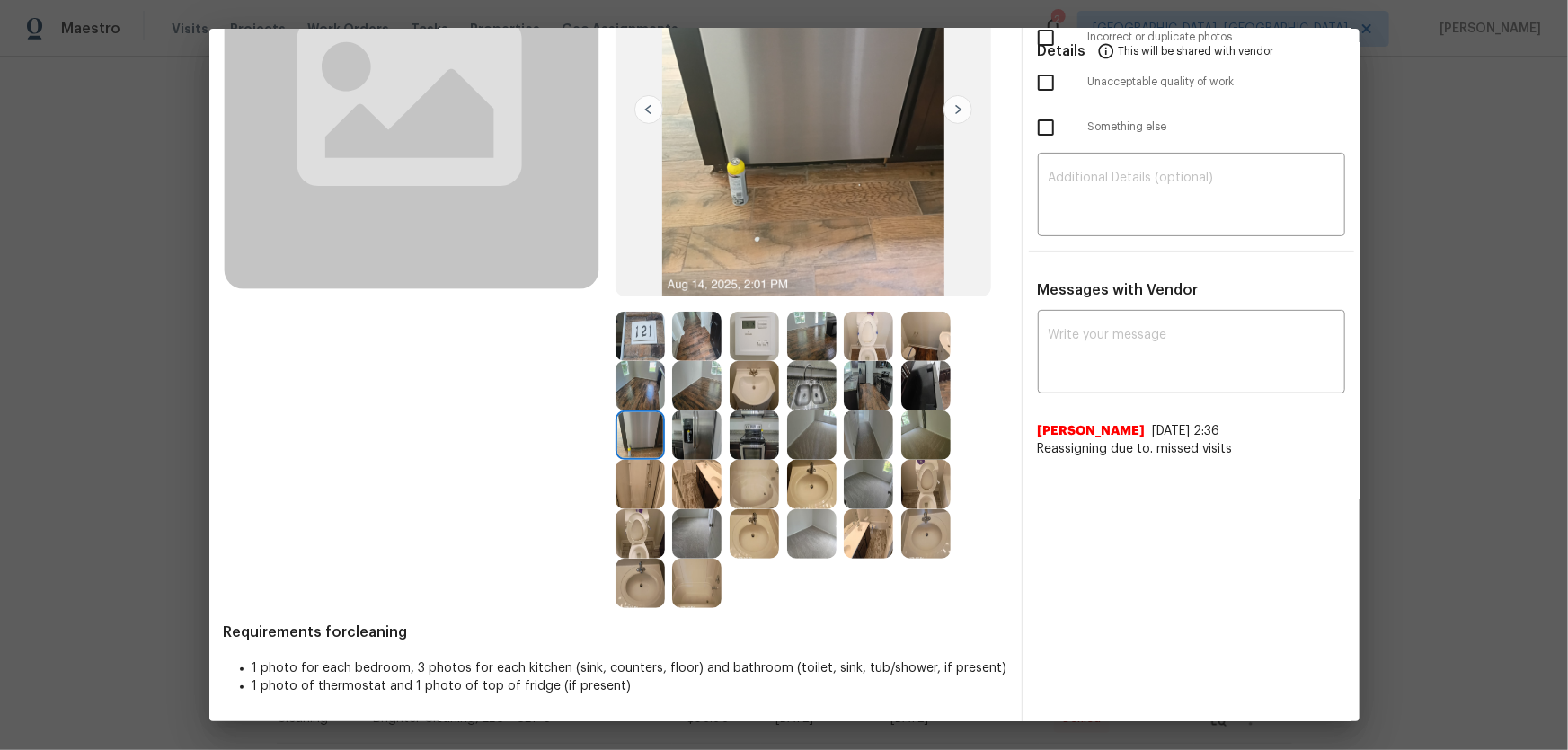
click at [738, 429] on img at bounding box center [754, 435] width 49 height 49
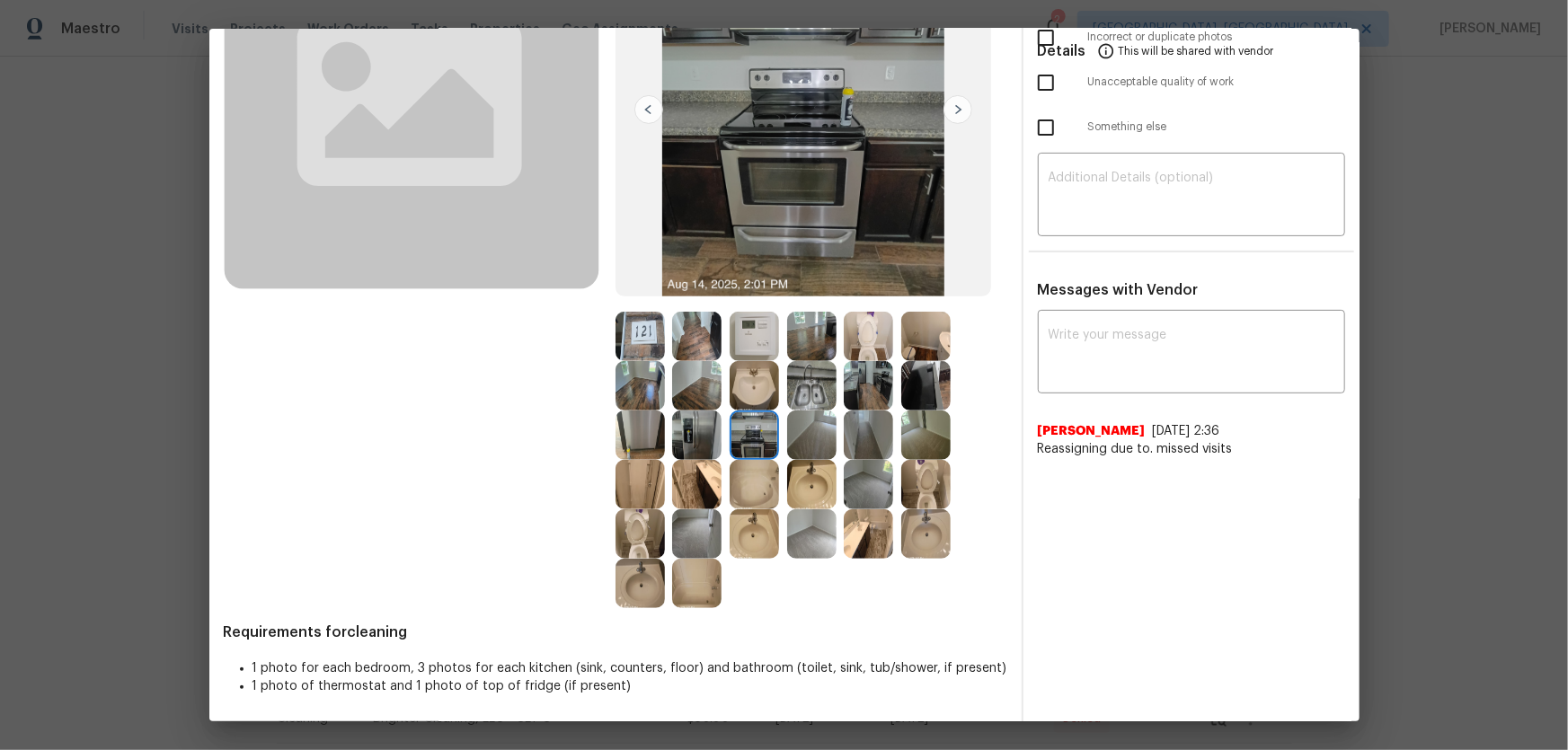
click at [808, 399] on img at bounding box center [811, 385] width 49 height 49
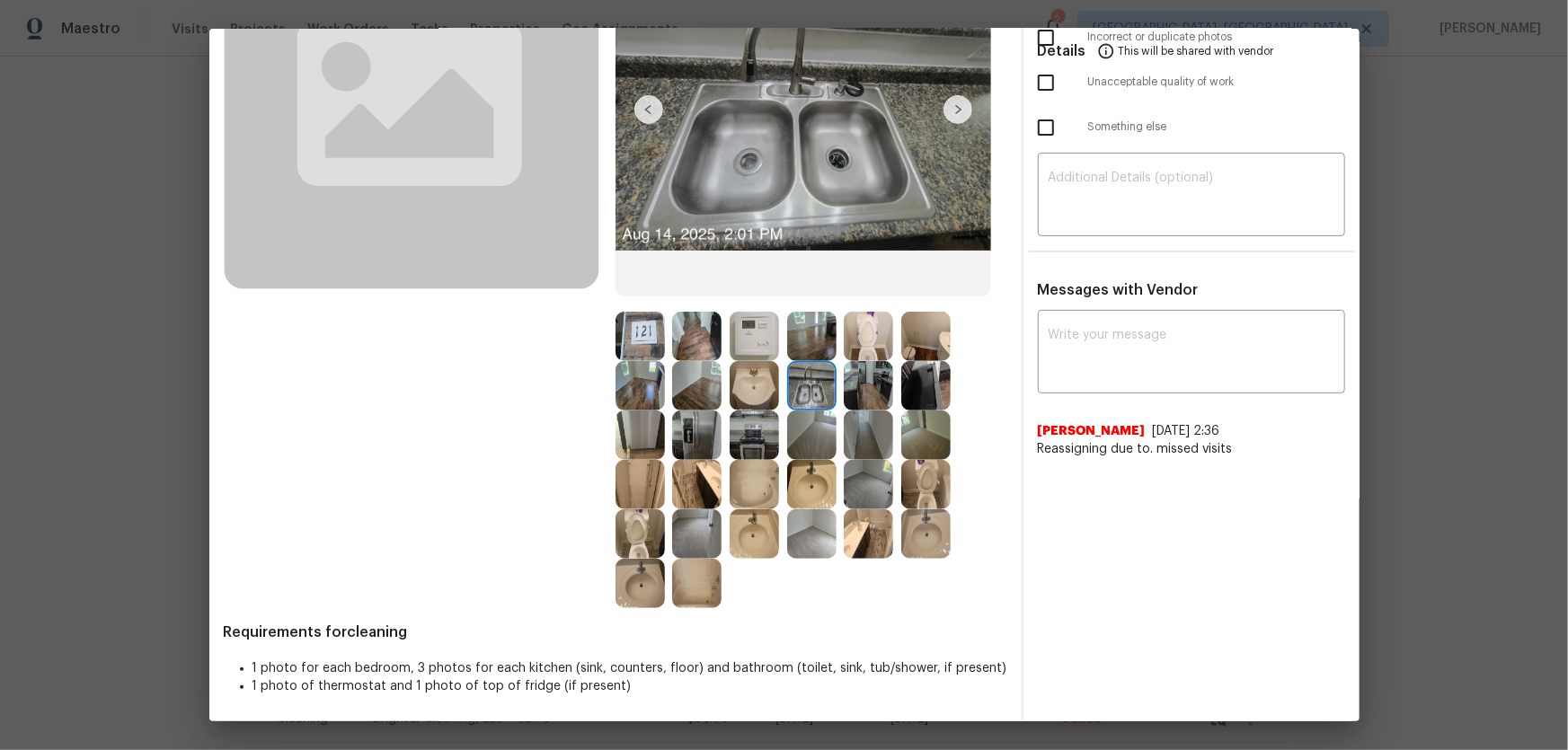
click at [863, 380] on img at bounding box center [868, 385] width 49 height 49
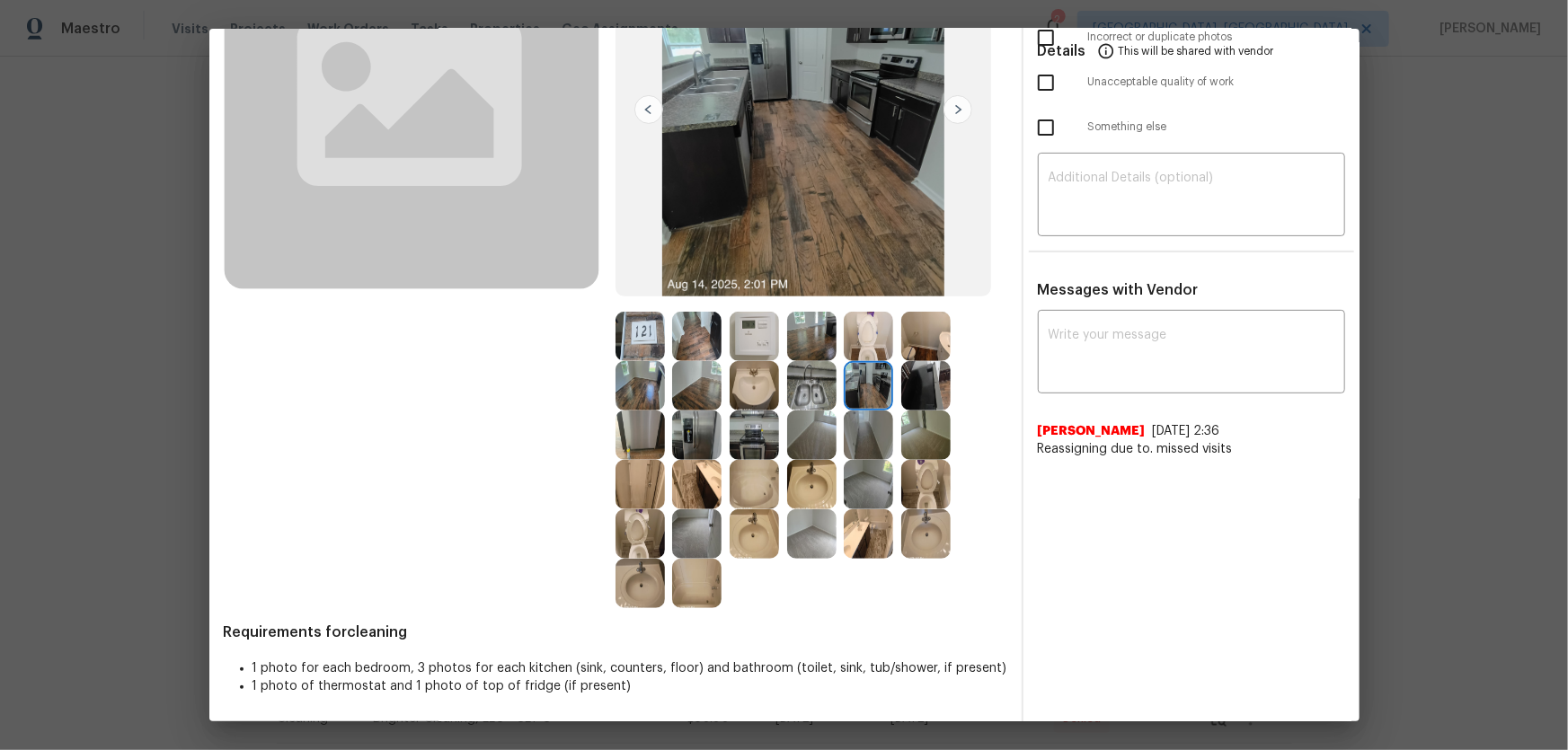
click at [911, 384] on img at bounding box center [925, 385] width 49 height 49
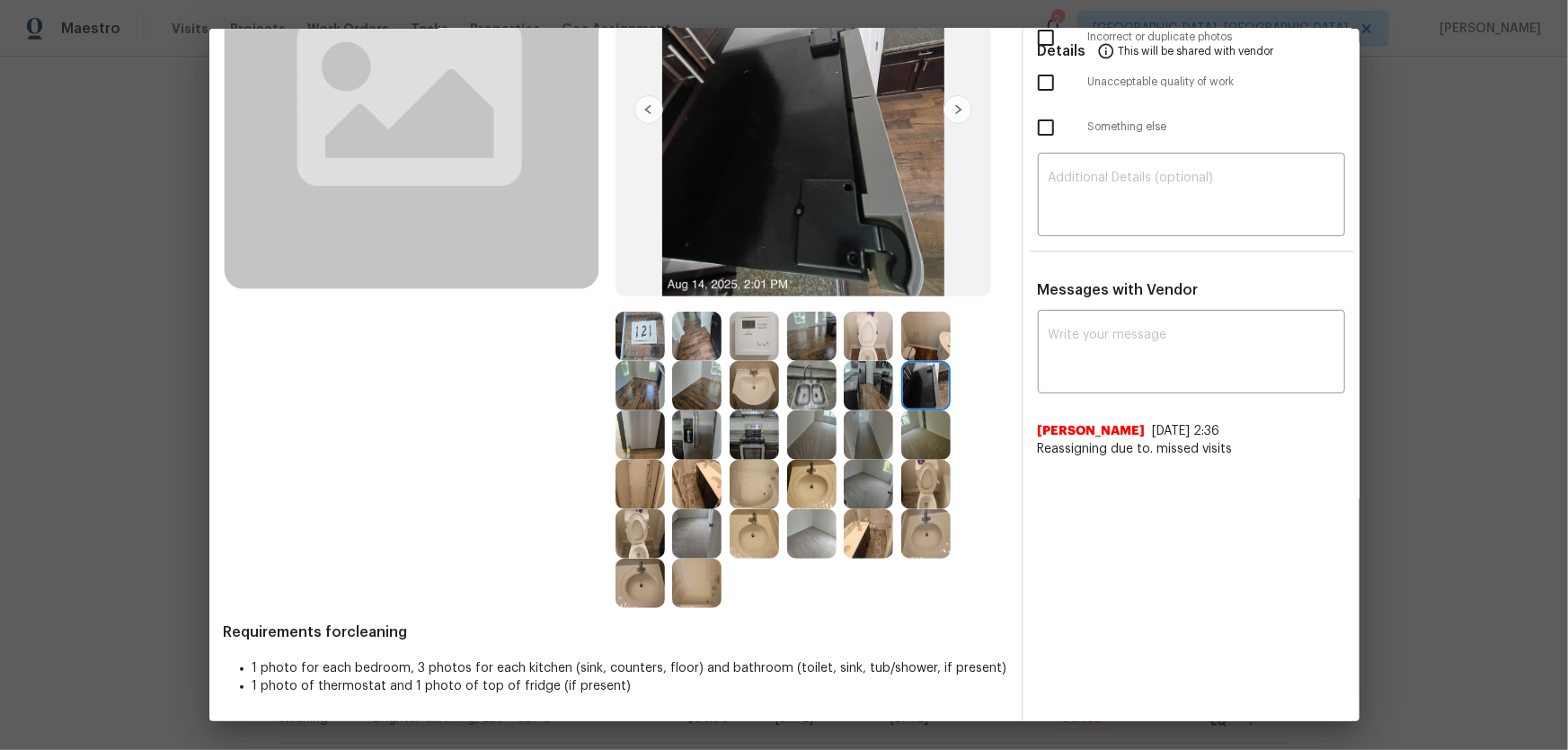
click at [862, 334] on img at bounding box center [868, 336] width 49 height 49
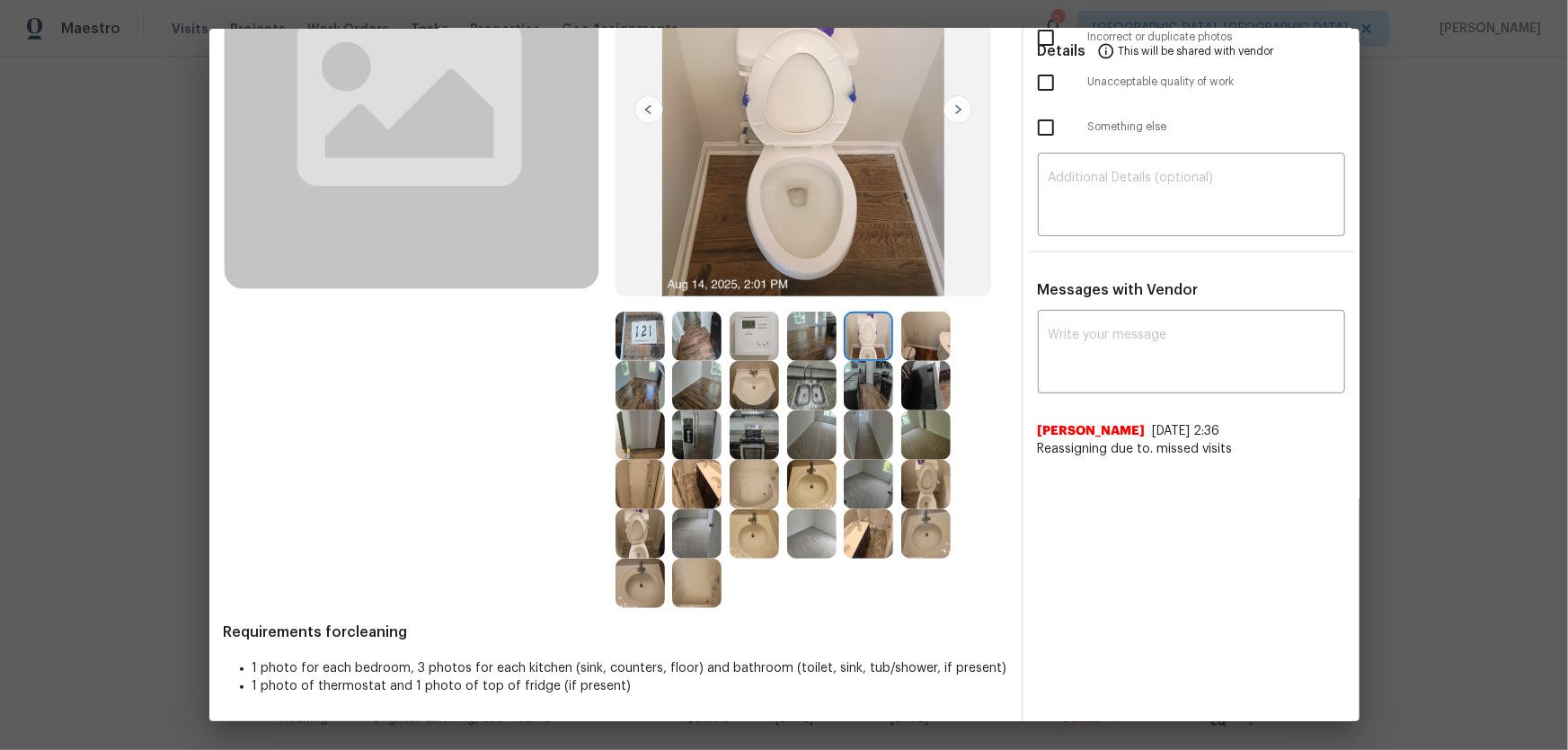
click at [740, 344] on img at bounding box center [754, 336] width 49 height 49
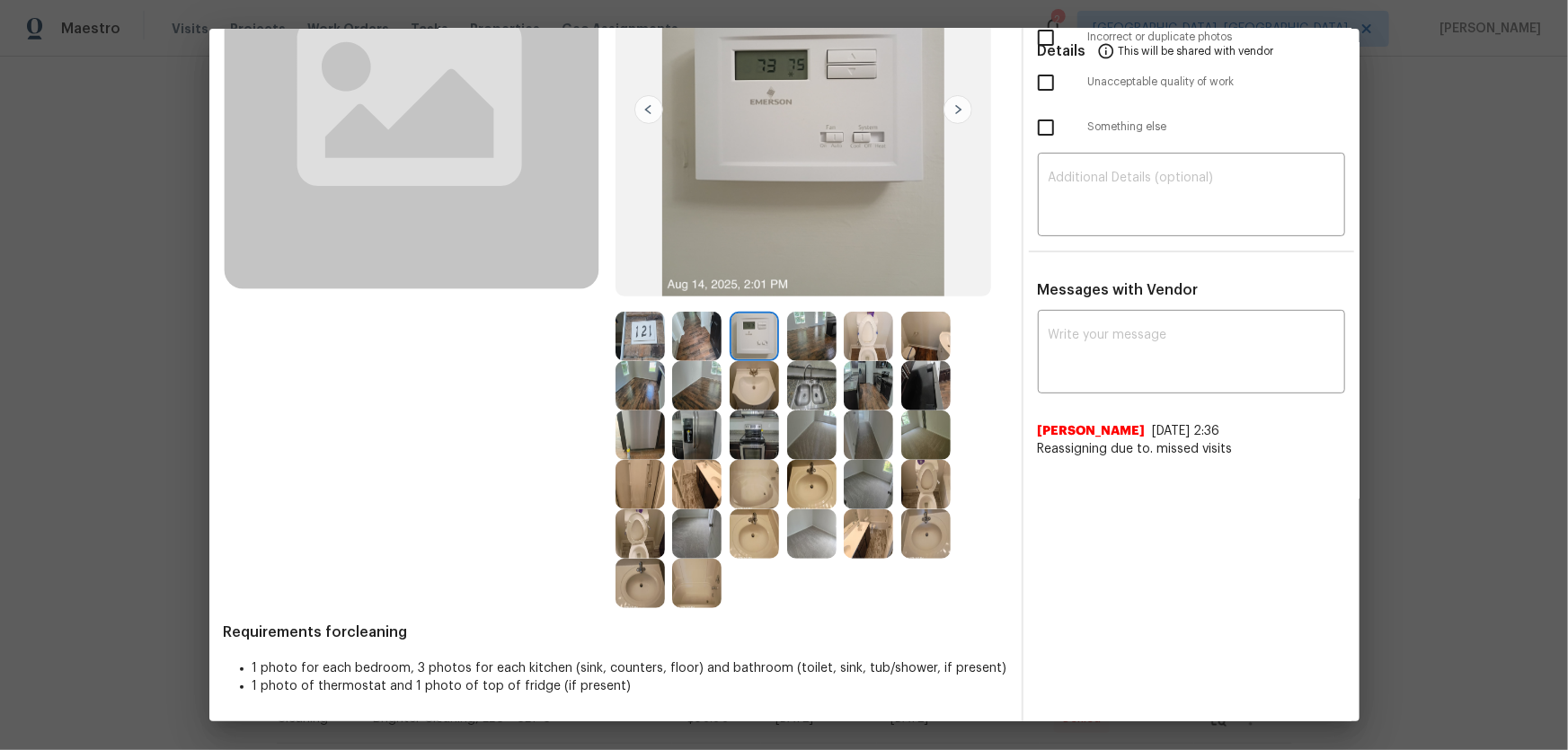
click at [827, 522] on img at bounding box center [811, 534] width 49 height 49
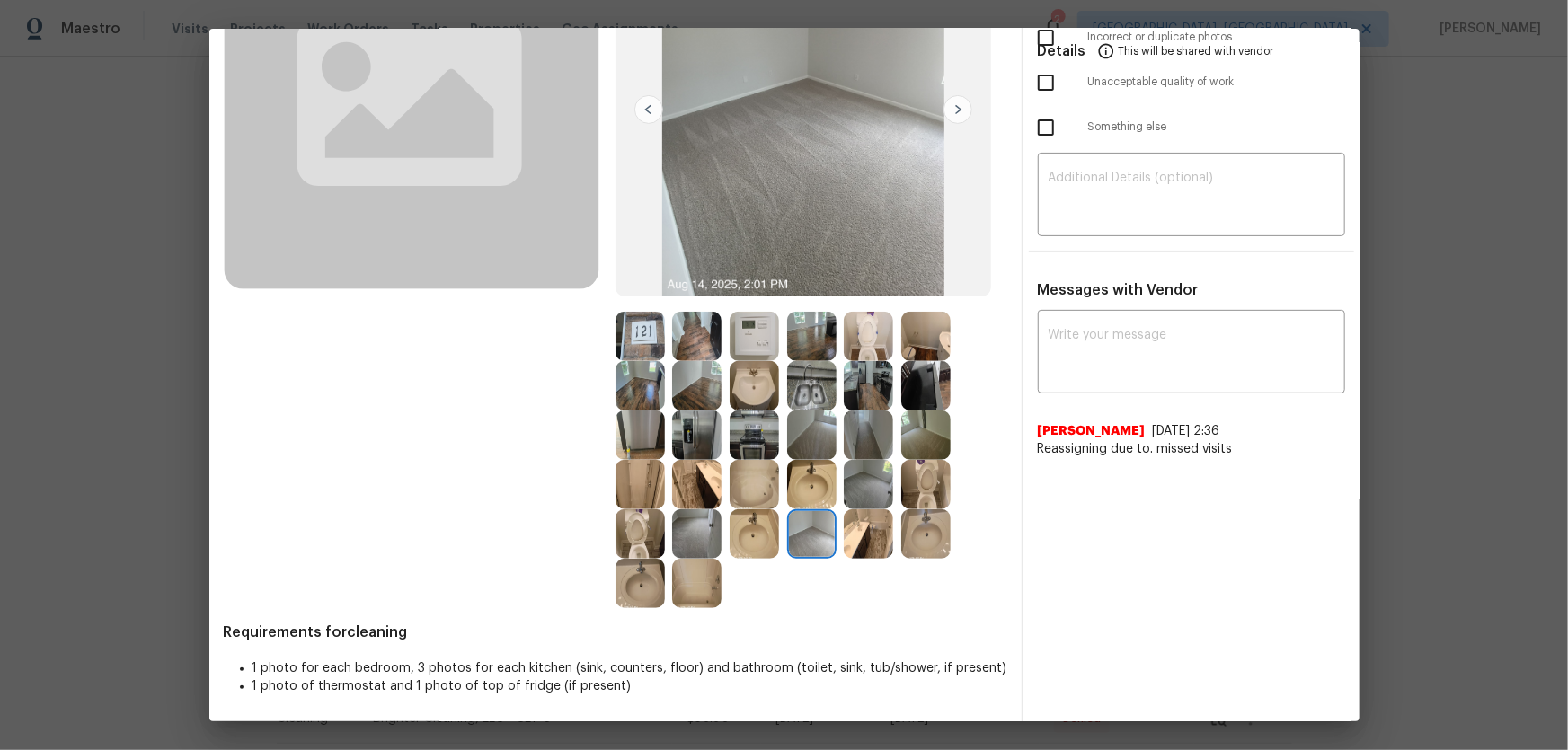
click at [891, 471] on div at bounding box center [872, 484] width 57 height 49
click at [876, 474] on img at bounding box center [868, 484] width 49 height 49
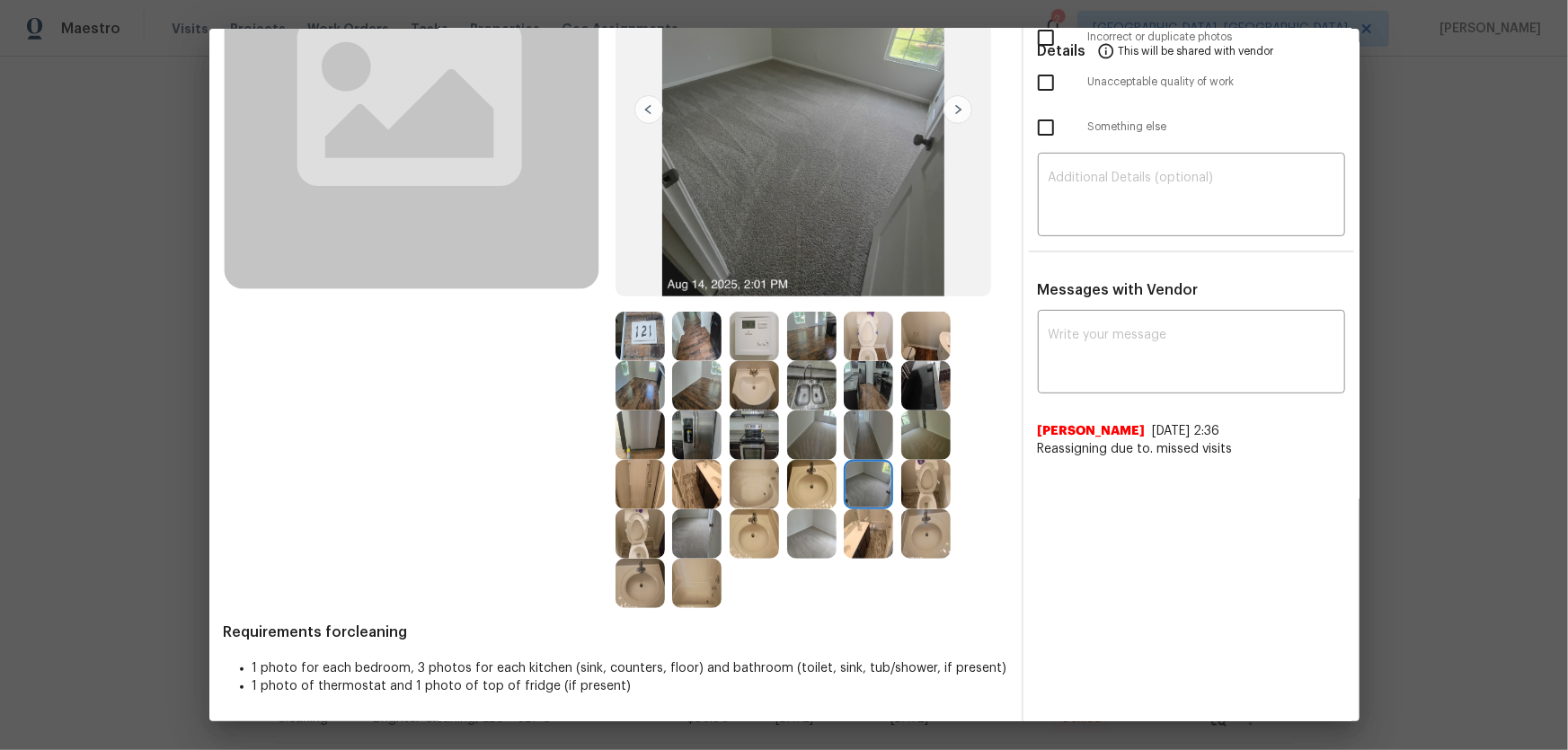
click at [692, 529] on img at bounding box center [696, 534] width 49 height 49
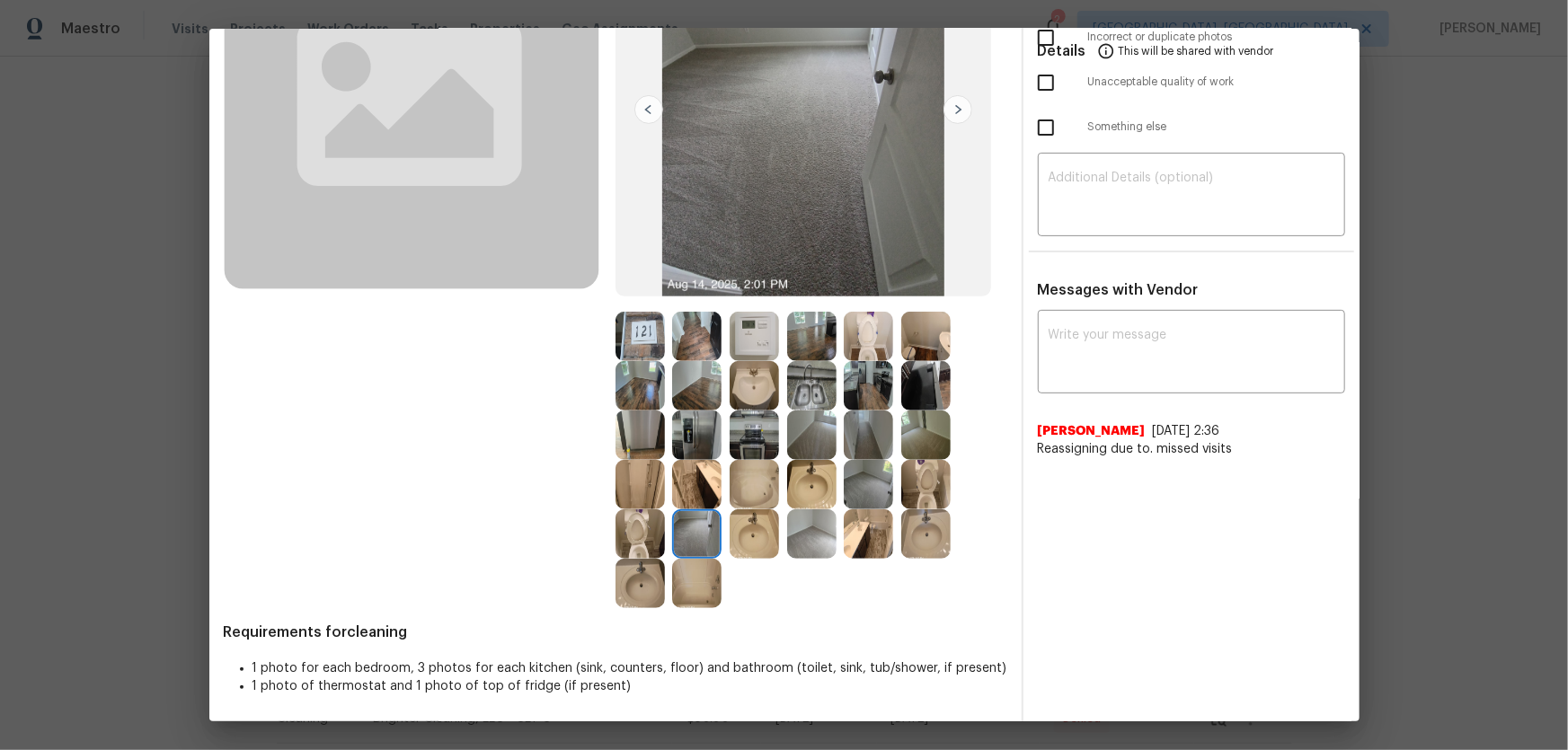
click at [707, 432] on img at bounding box center [696, 435] width 49 height 49
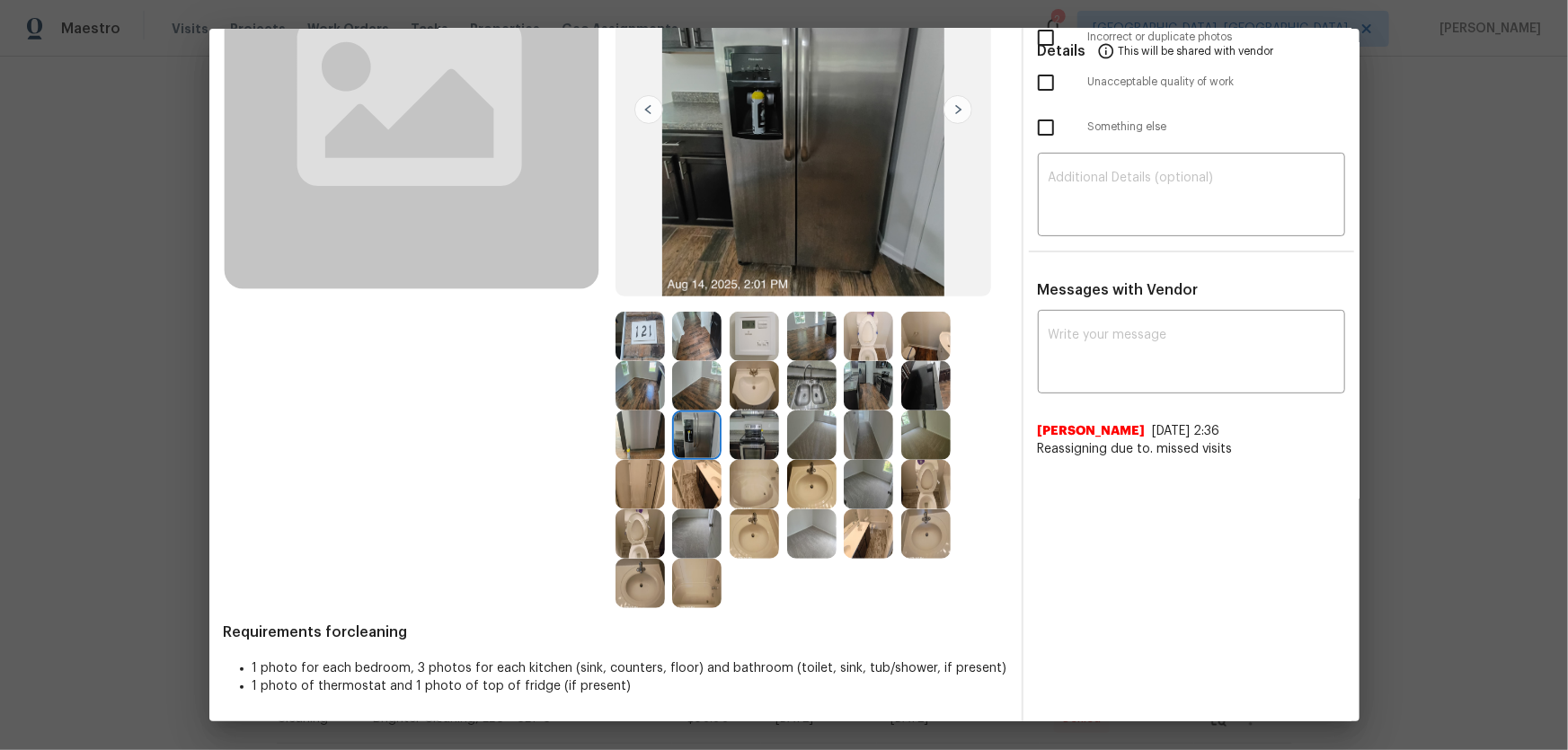
click at [753, 435] on img at bounding box center [754, 435] width 49 height 49
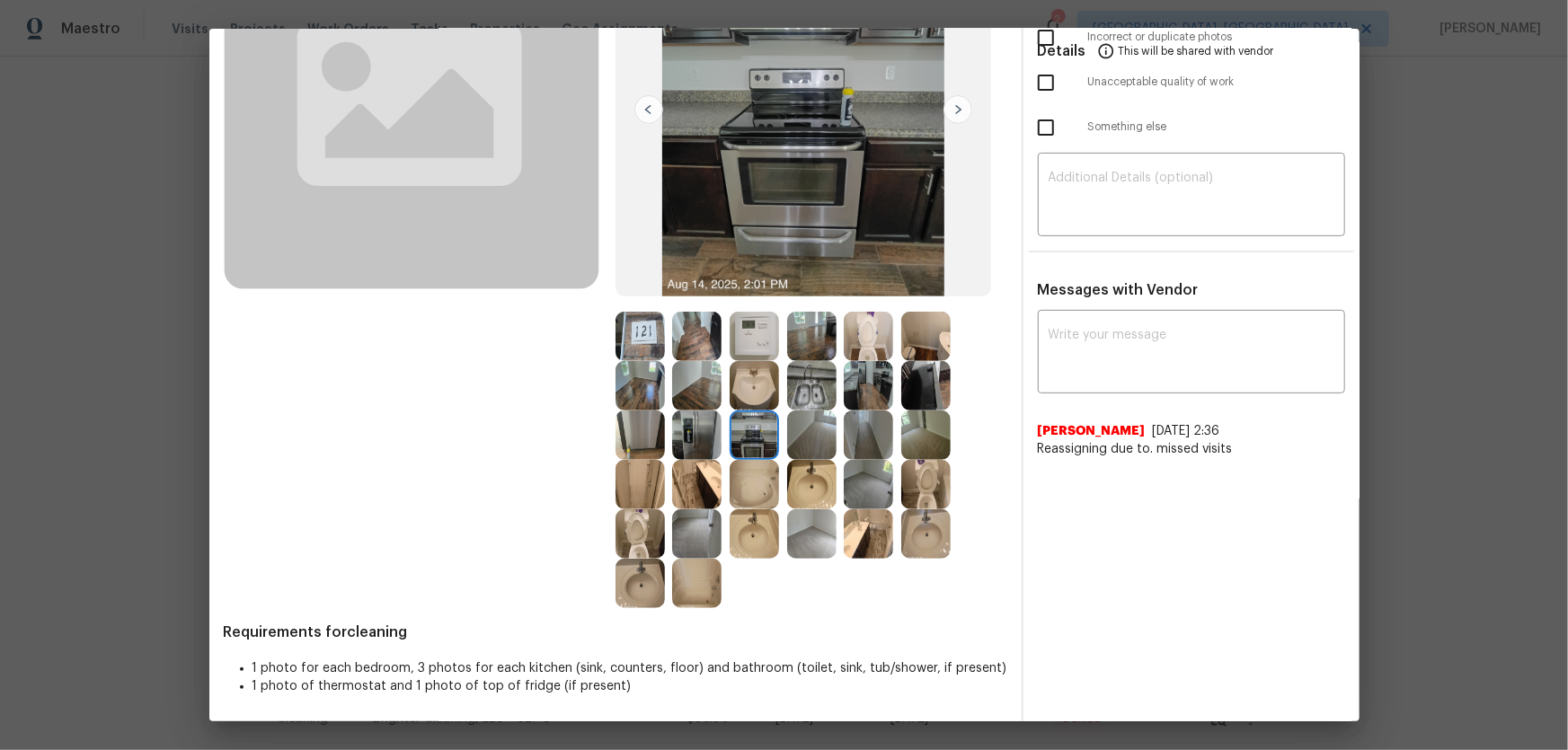
click at [648, 436] on img at bounding box center [640, 435] width 49 height 49
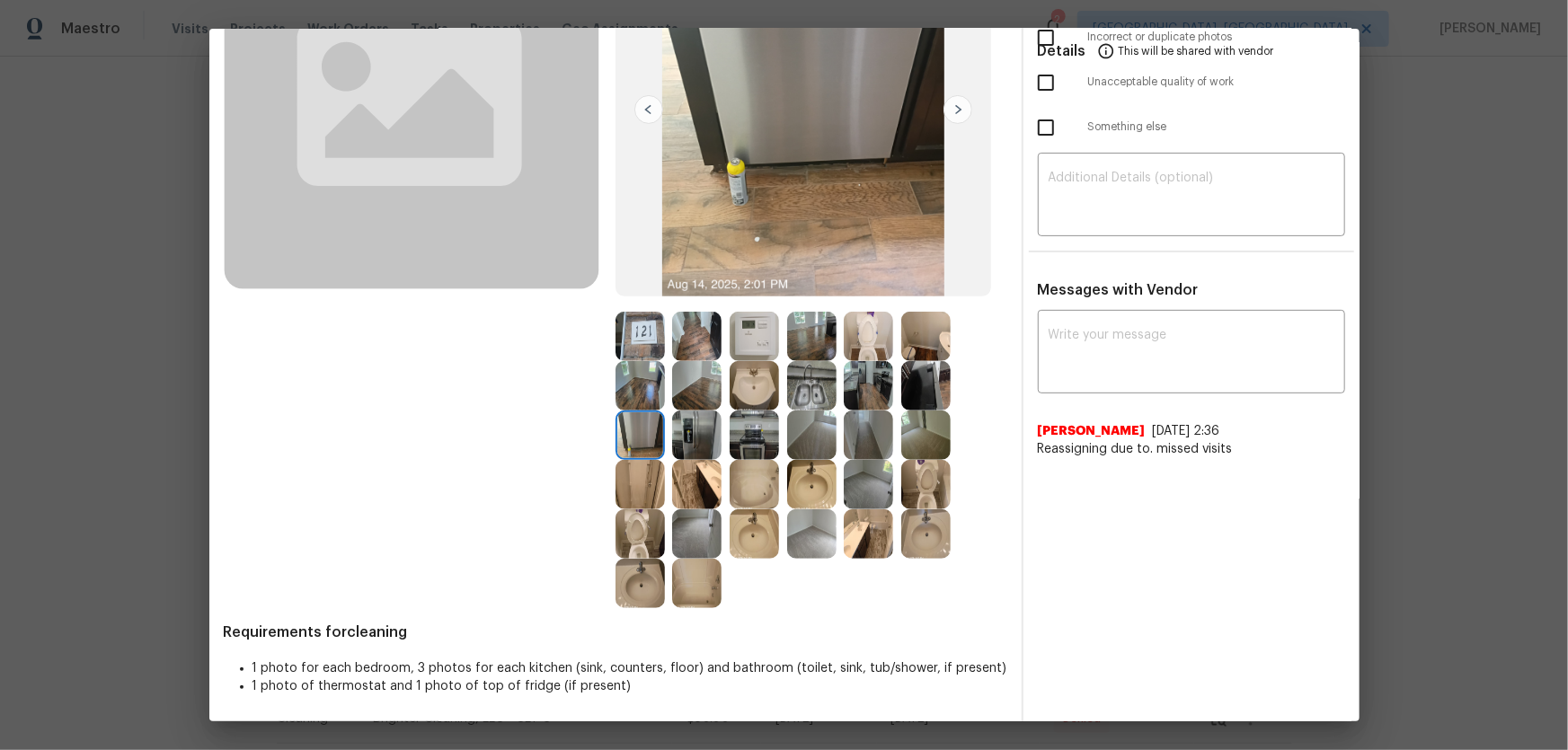
click at [645, 385] on img at bounding box center [640, 385] width 49 height 49
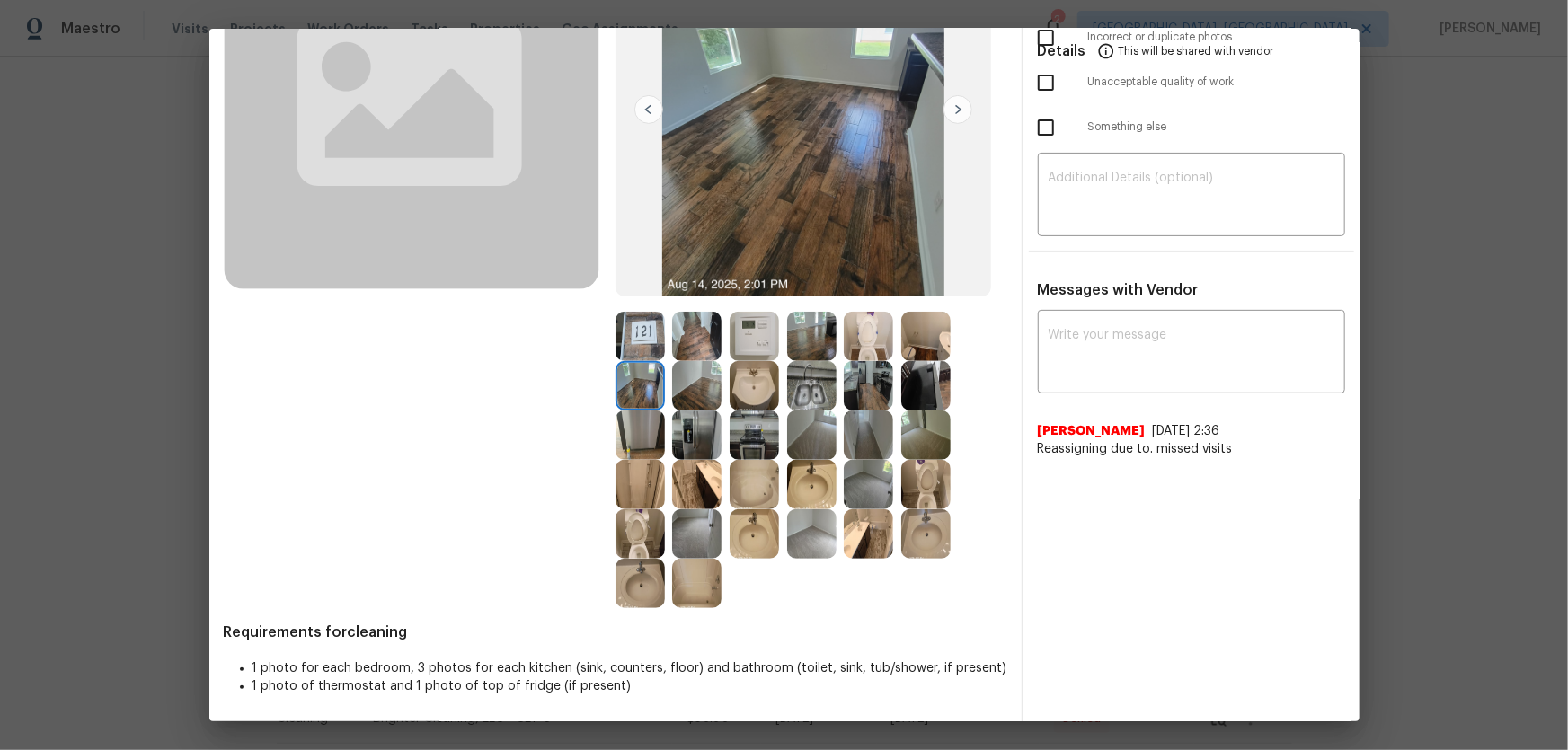
click at [673, 383] on img at bounding box center [696, 385] width 49 height 49
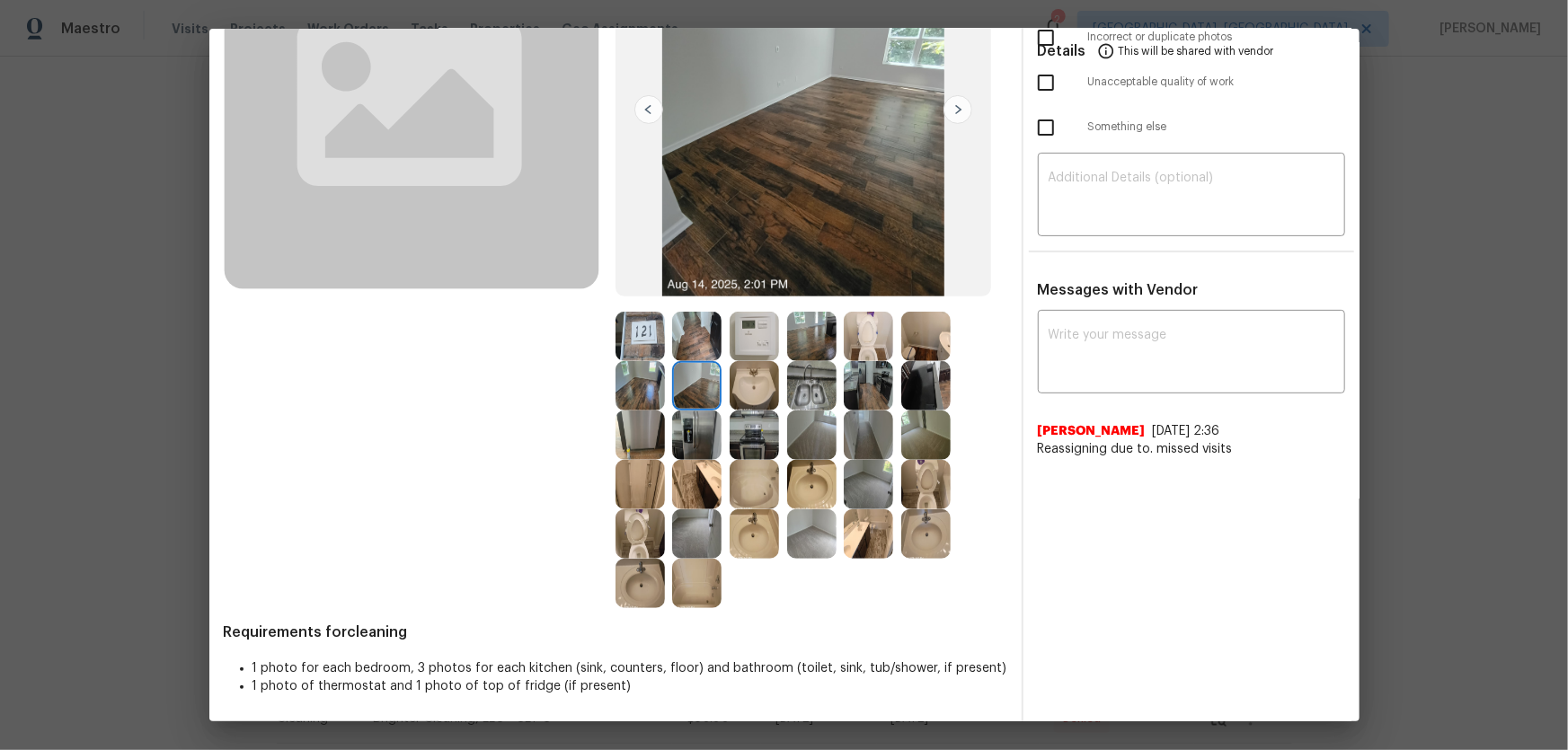
click at [738, 377] on img at bounding box center [754, 385] width 49 height 49
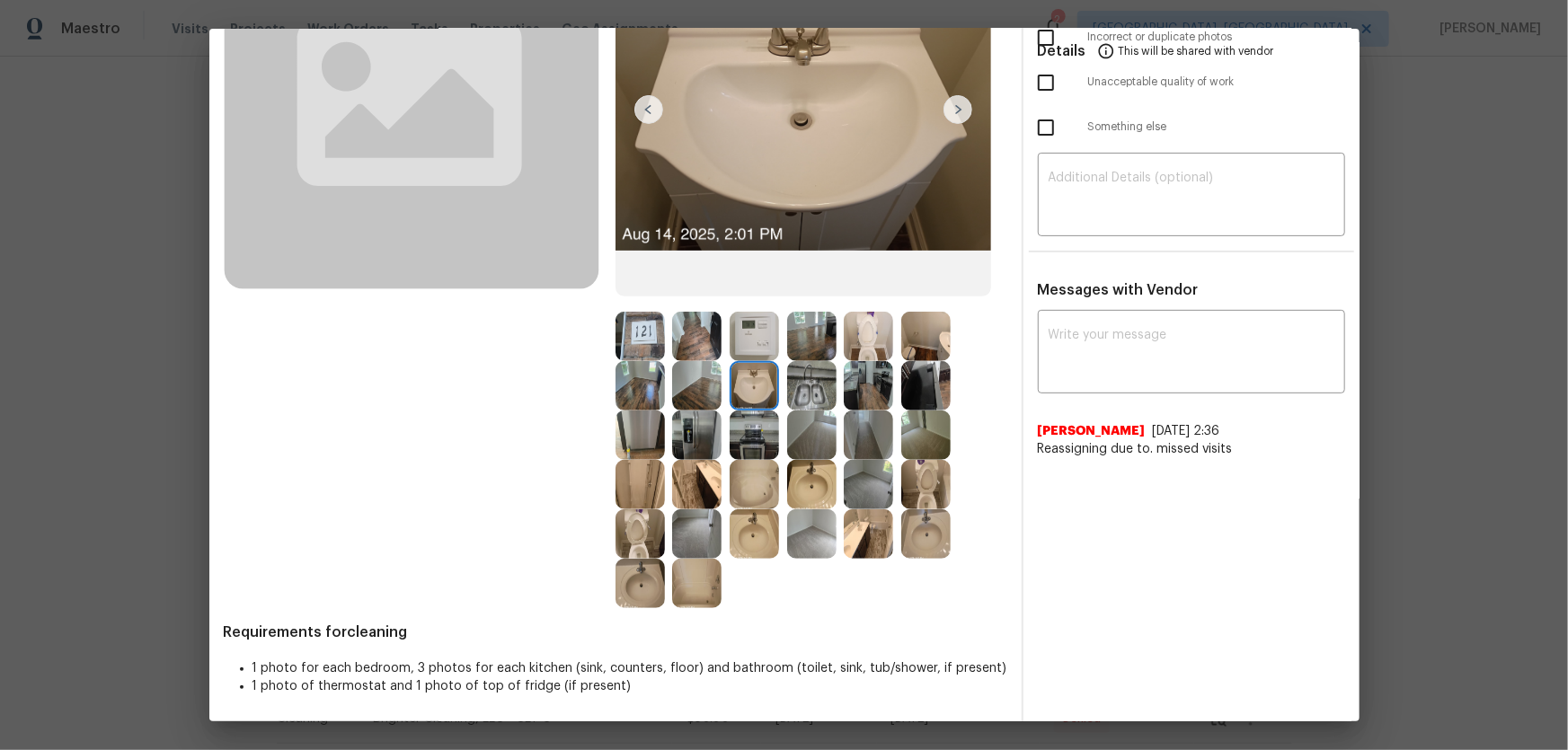
click at [756, 345] on img at bounding box center [754, 336] width 49 height 49
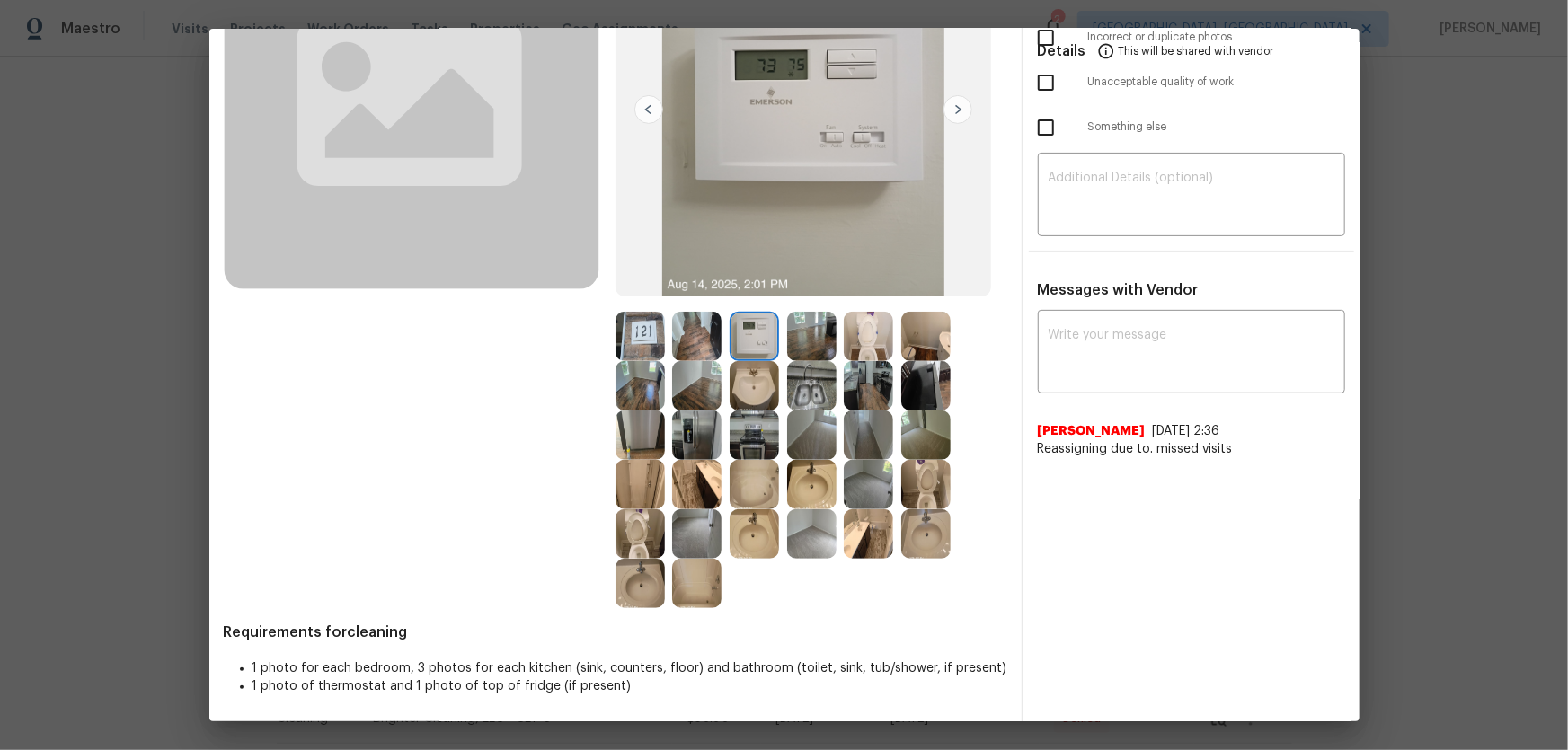
click at [790, 391] on img at bounding box center [811, 385] width 49 height 49
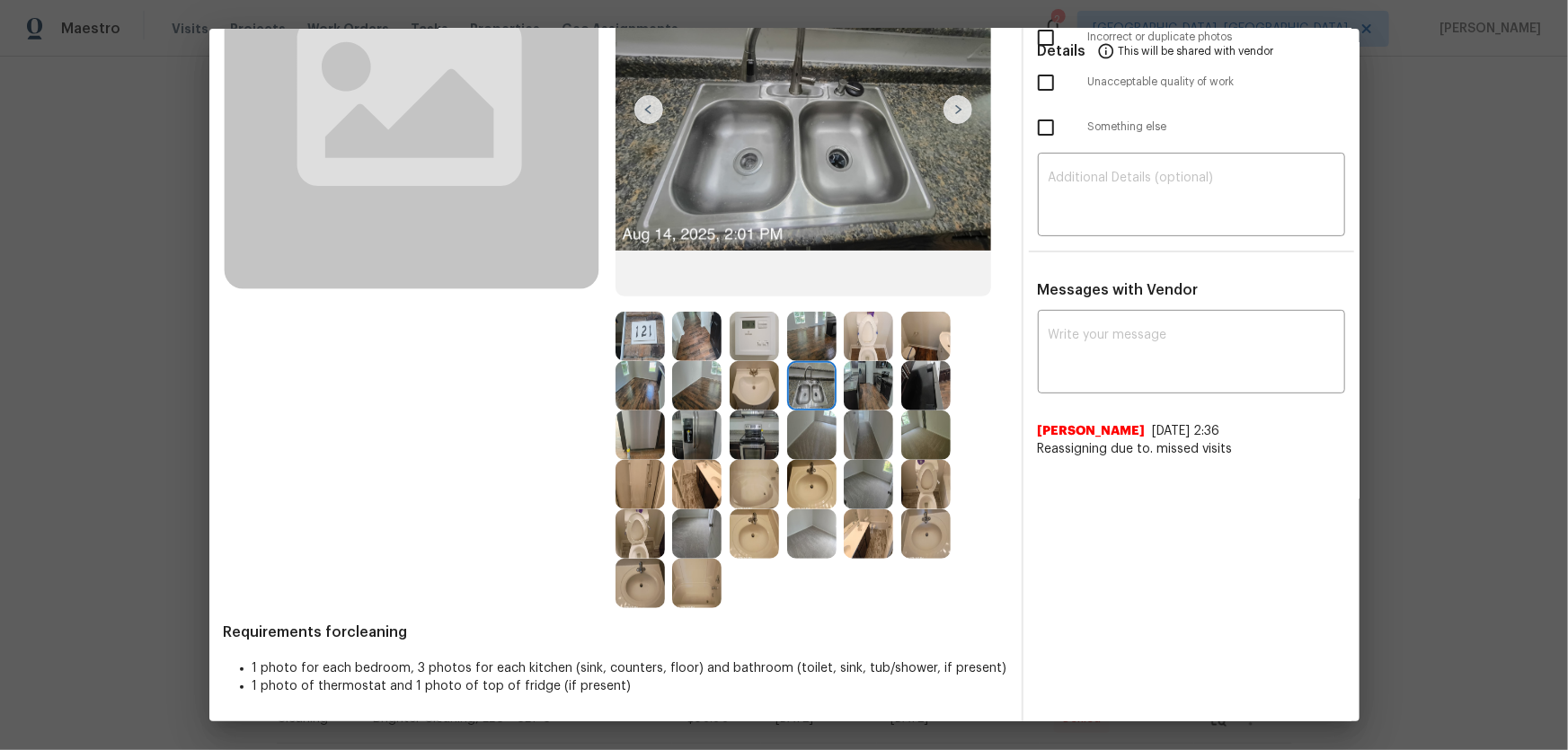
click at [634, 351] on img at bounding box center [640, 336] width 49 height 49
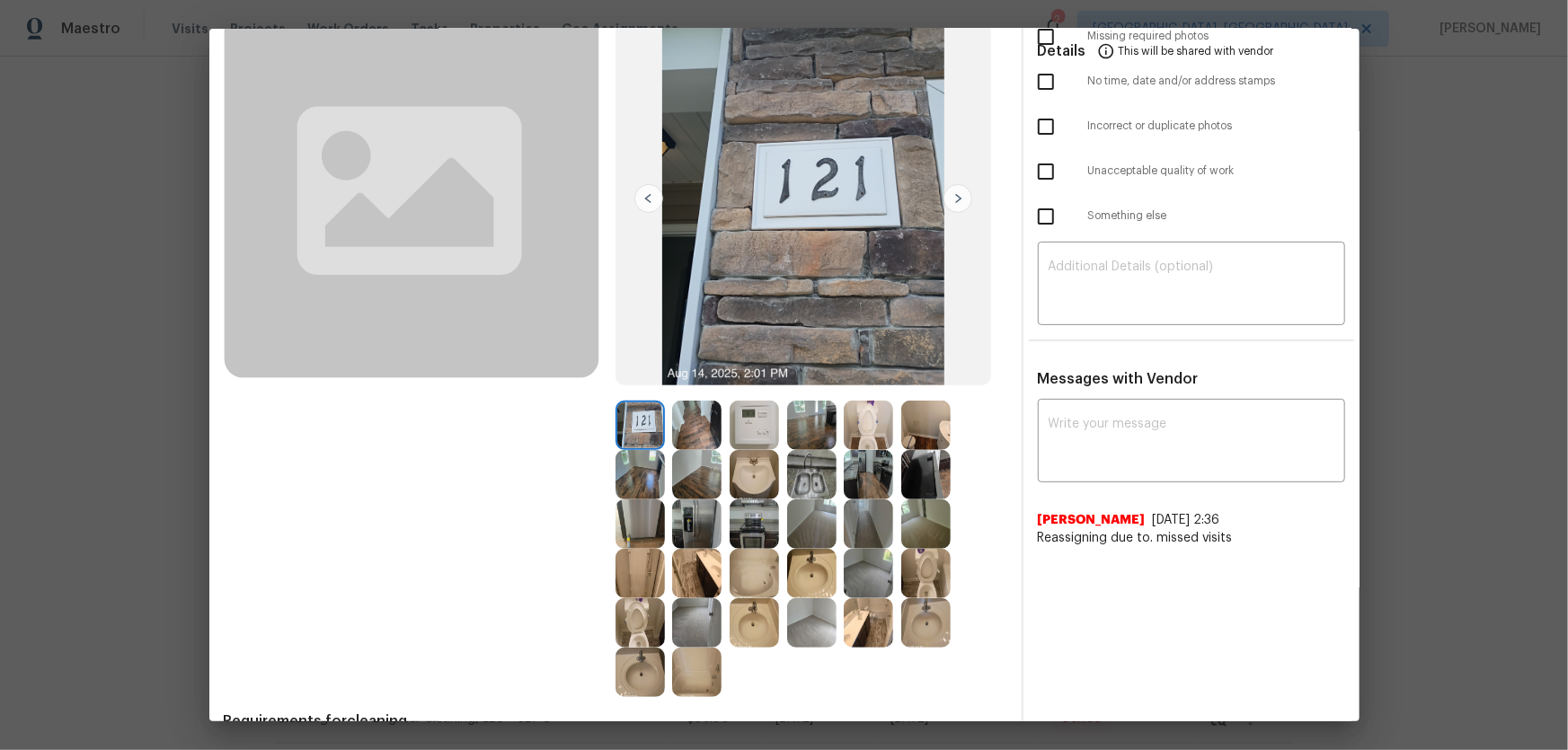
scroll to position [0, 0]
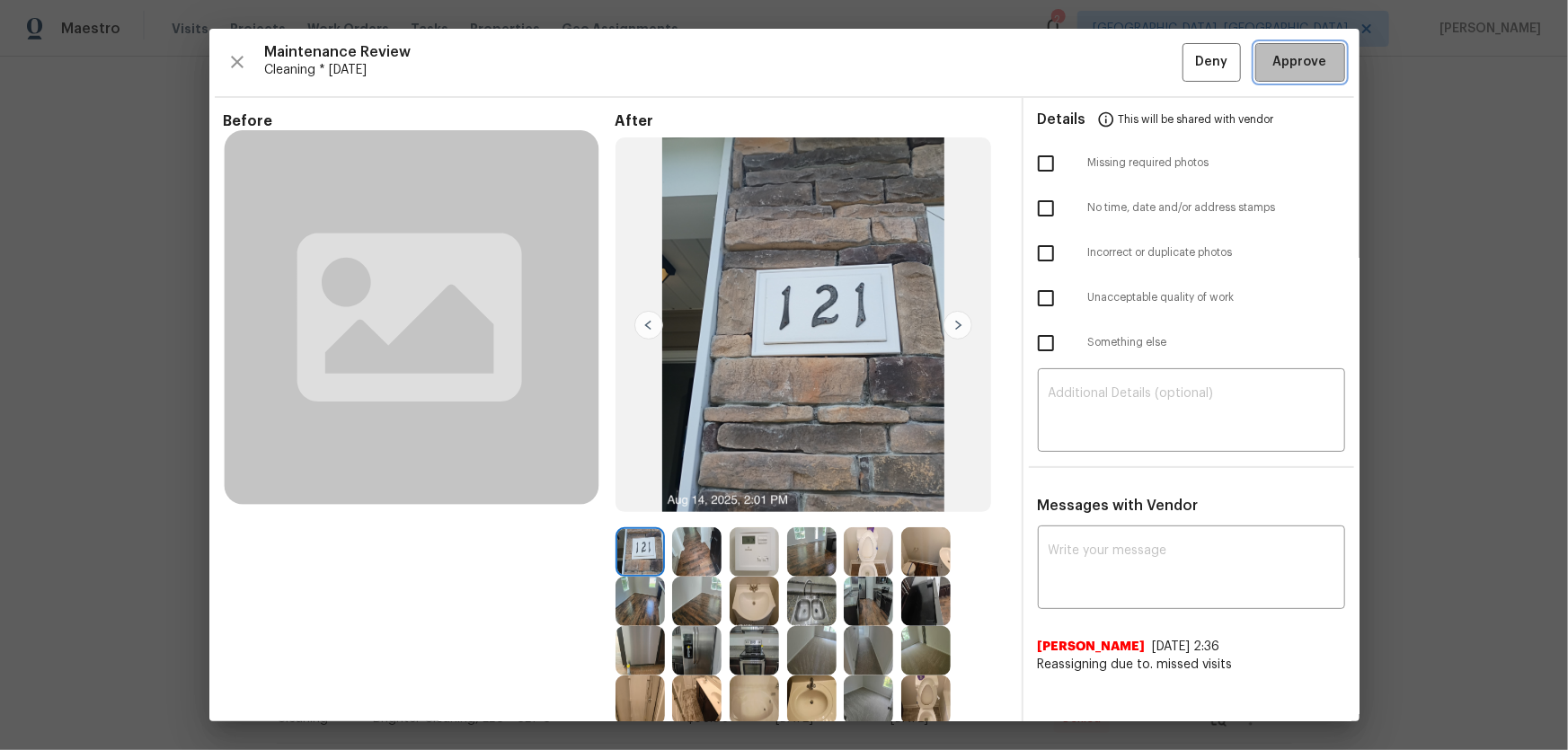
click at [1309, 71] on span "Approve" at bounding box center [1299, 62] width 54 height 23
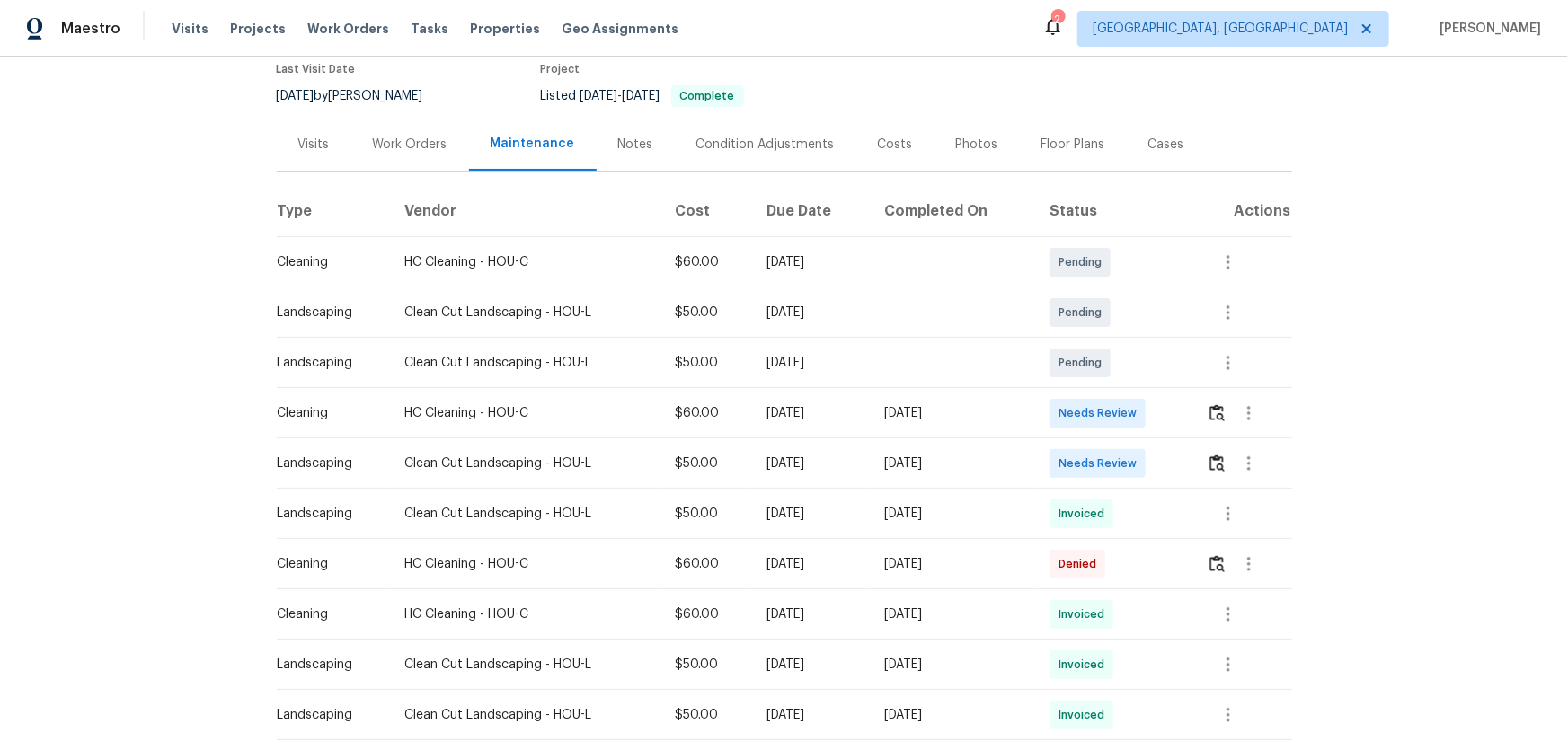
scroll to position [163, 0]
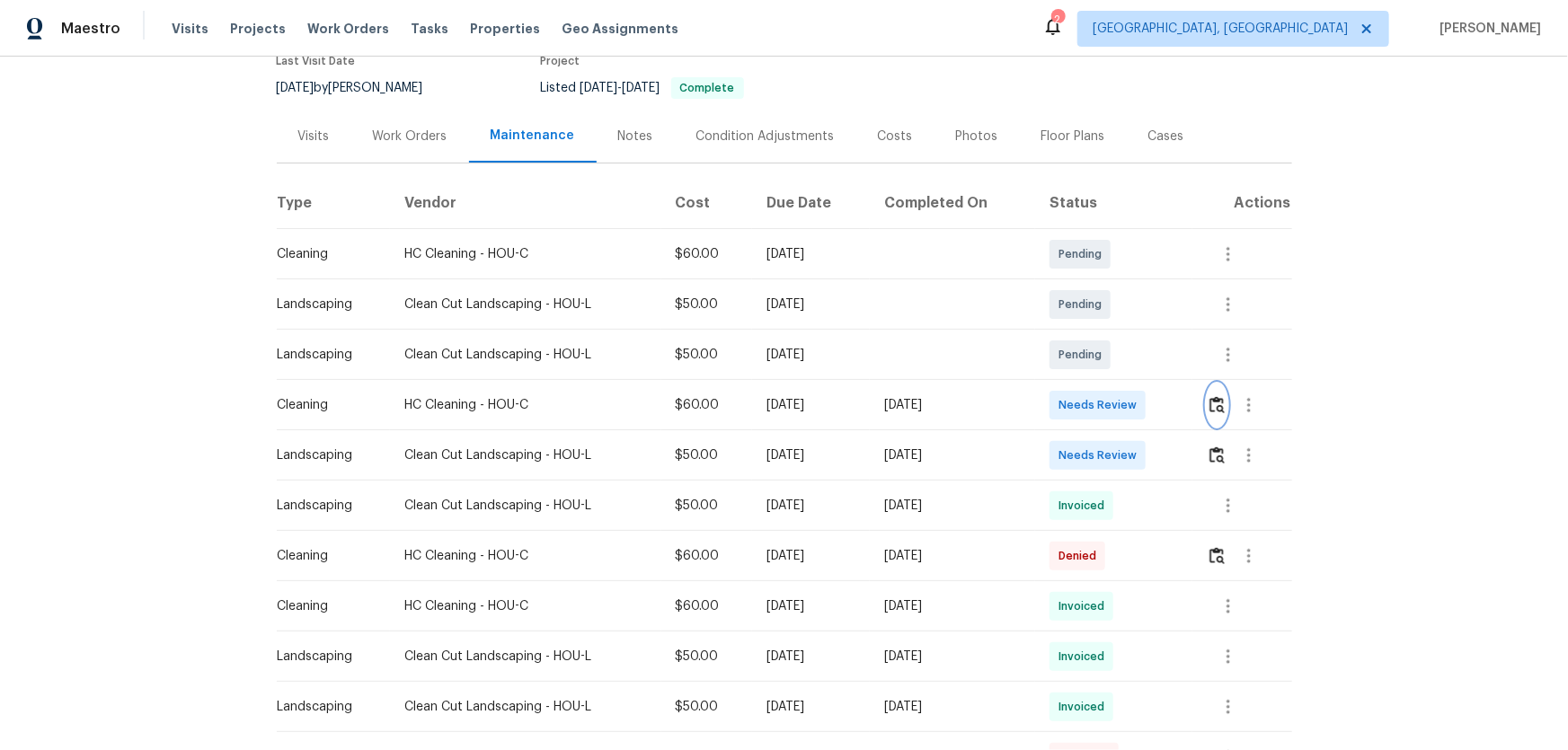
click at [1115, 397] on img "button" at bounding box center [1217, 404] width 15 height 17
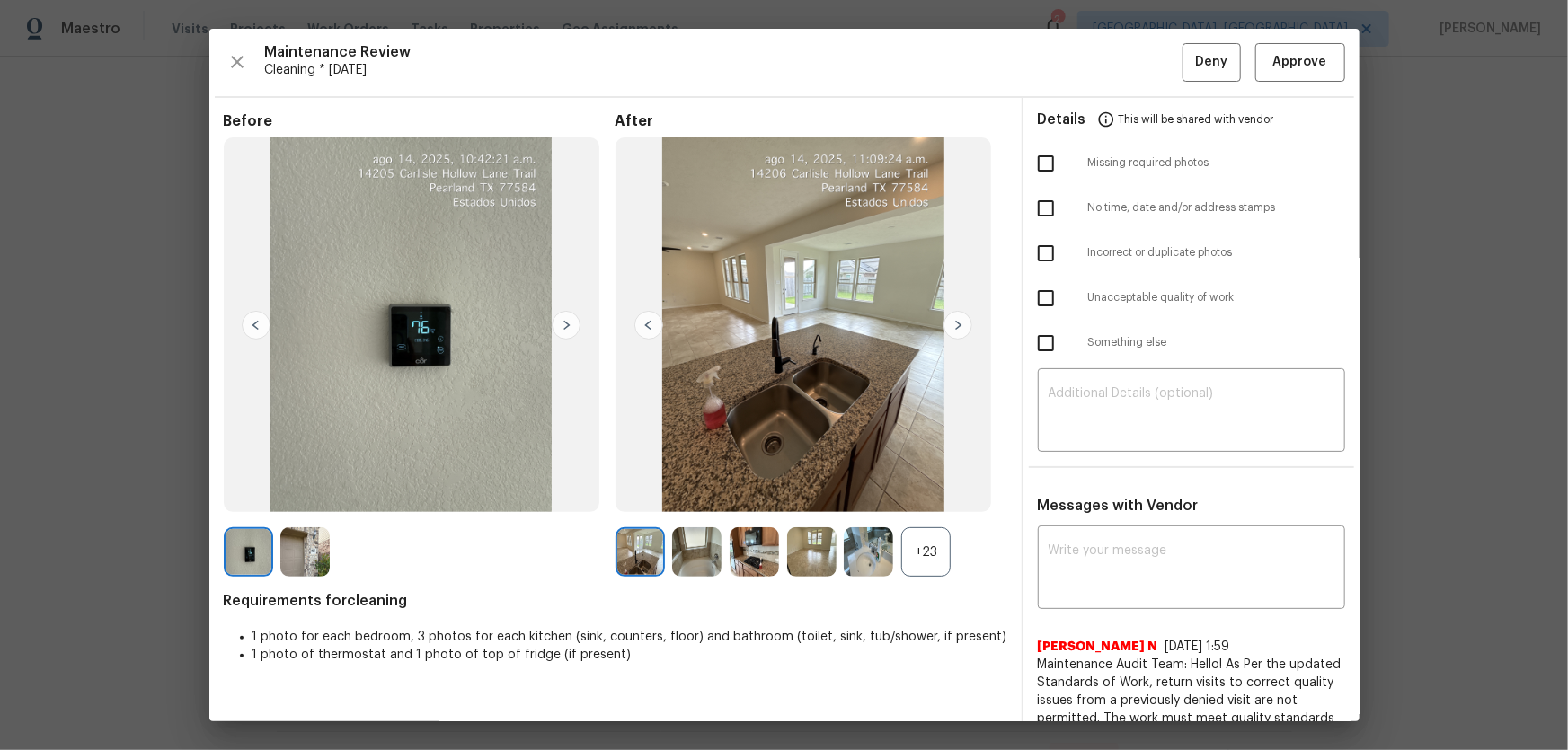
click at [918, 495] on div "+23" at bounding box center [925, 552] width 49 height 49
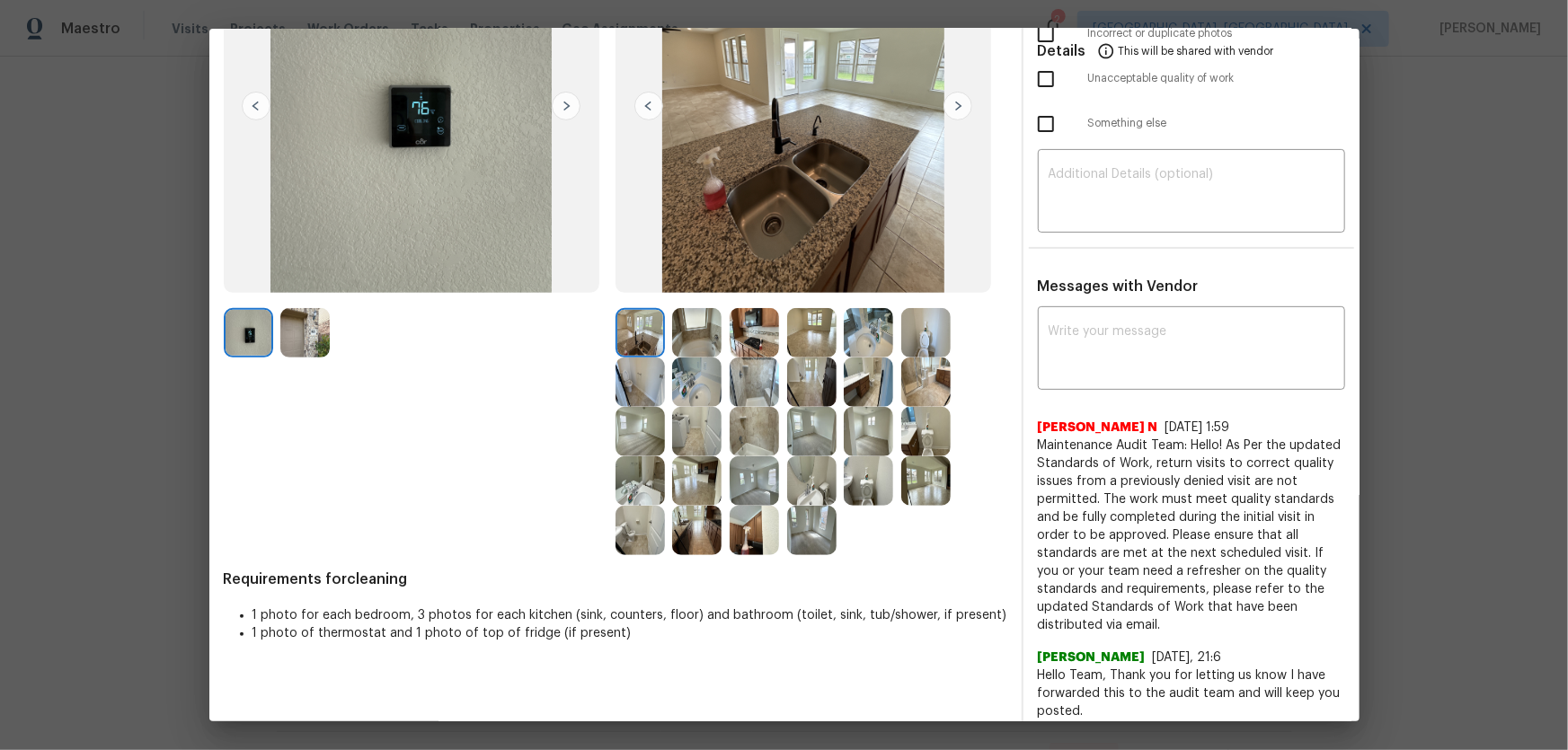
scroll to position [244, 0]
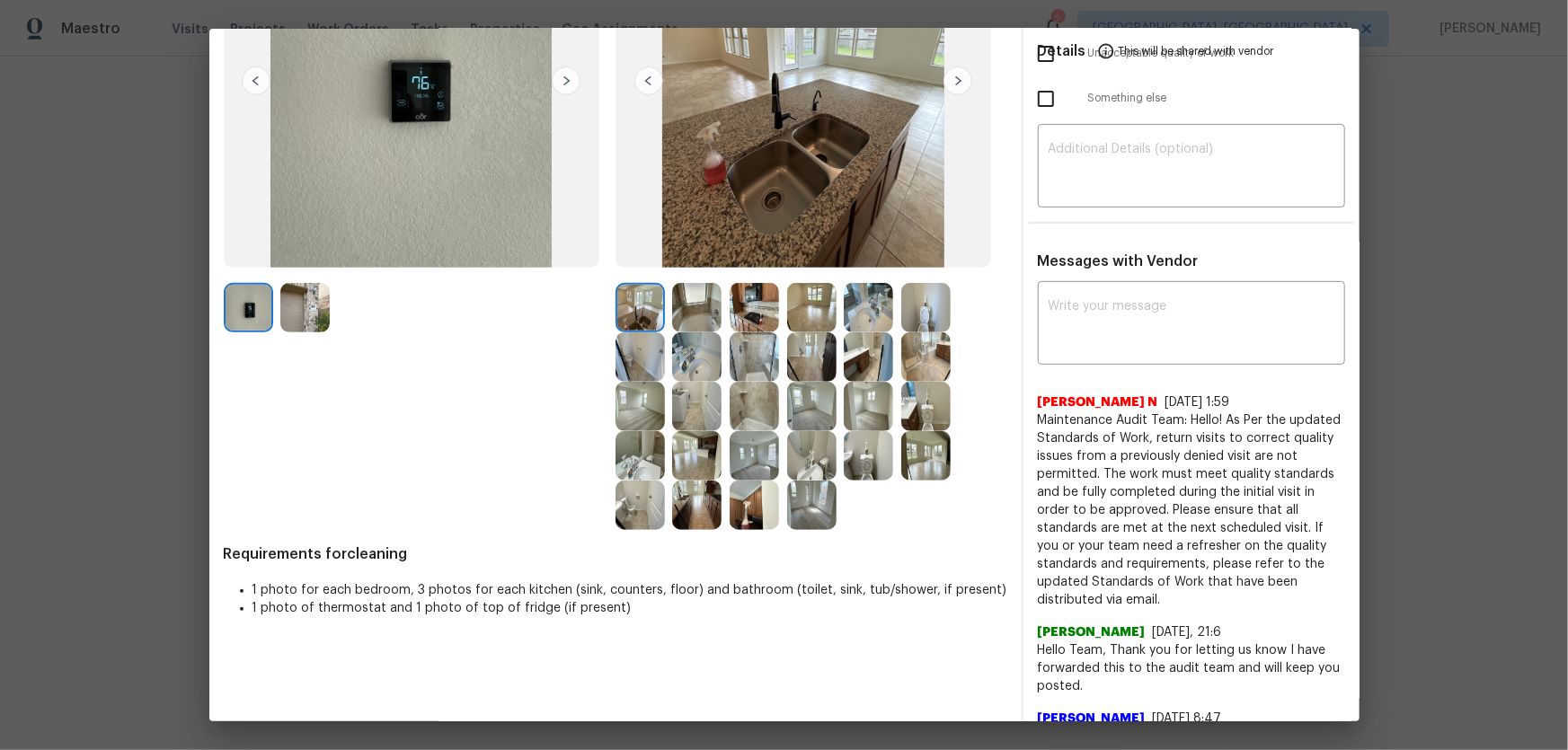
click at [917, 408] on img at bounding box center [925, 406] width 49 height 49
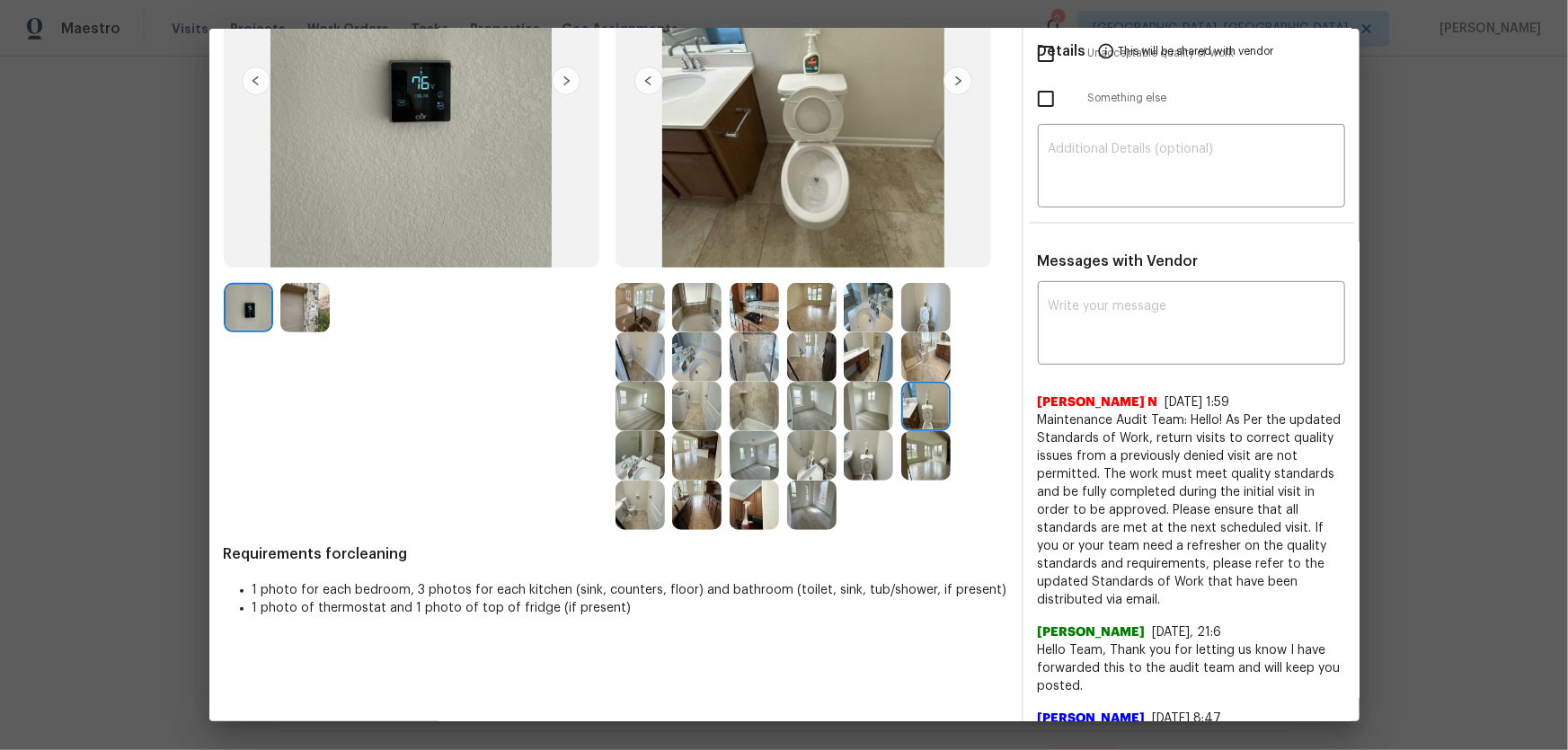
click at [925, 312] on img at bounding box center [925, 307] width 49 height 49
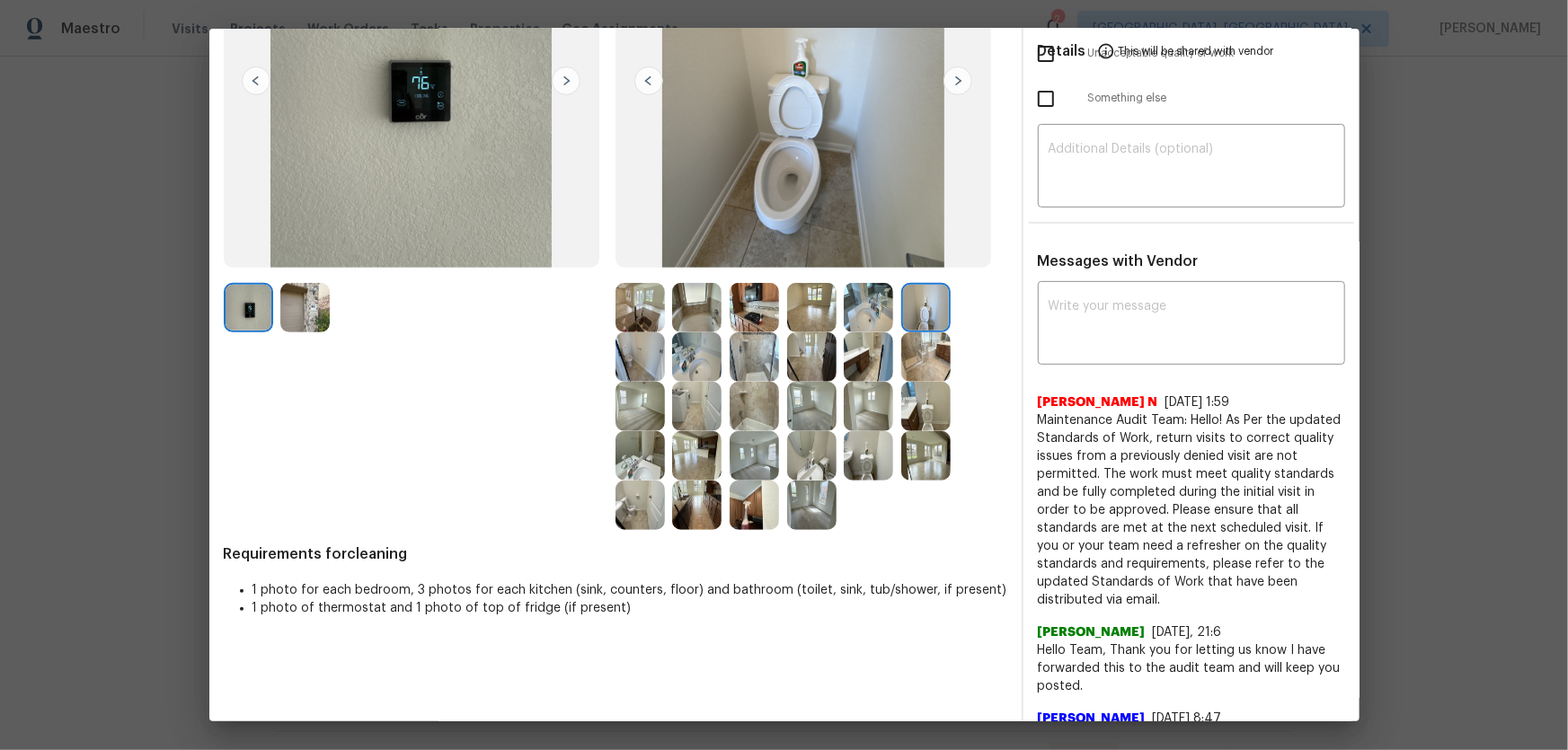
click at [918, 312] on img at bounding box center [925, 307] width 49 height 49
click at [901, 407] on img at bounding box center [925, 406] width 49 height 49
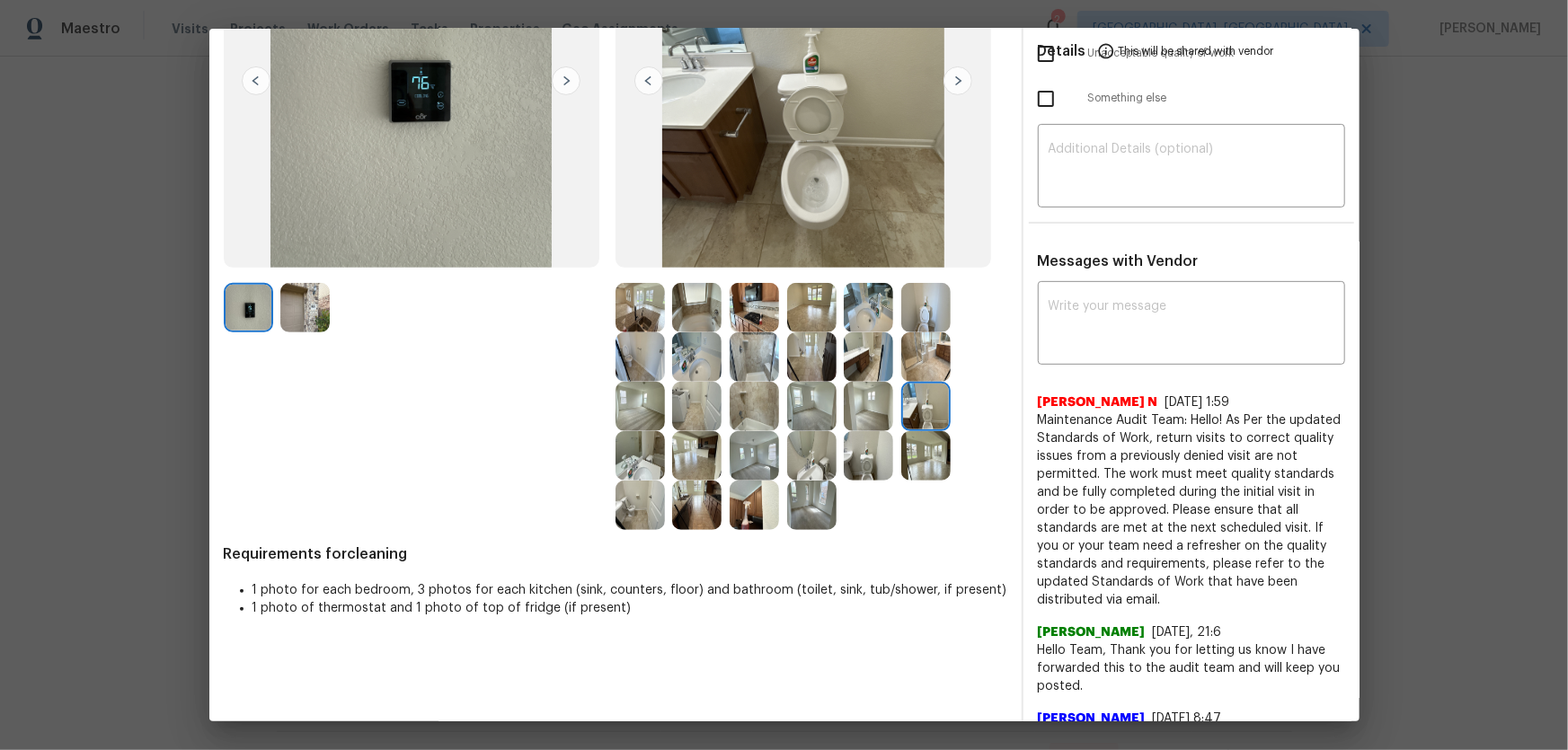
click at [869, 442] on img at bounding box center [868, 456] width 49 height 49
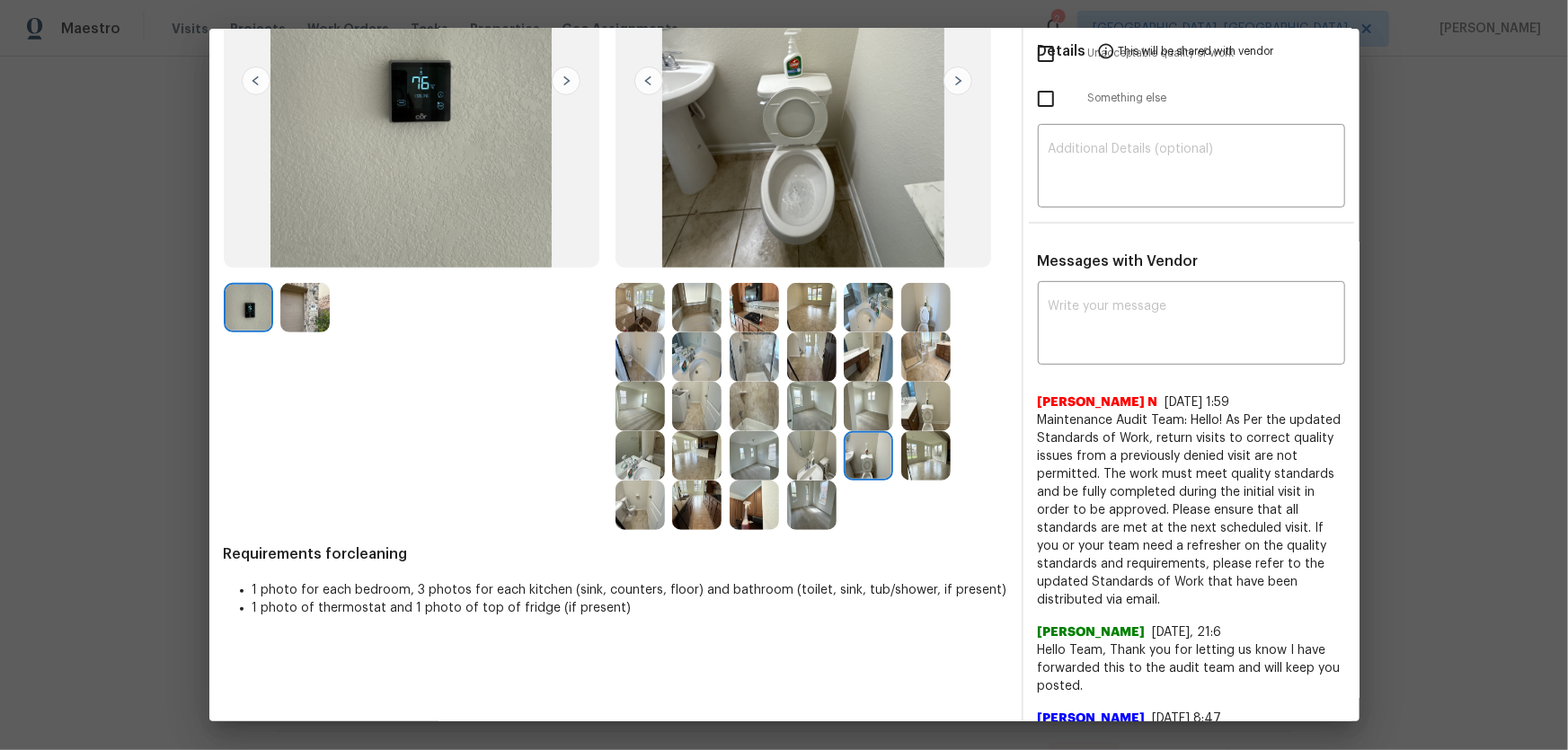
click at [804, 435] on img at bounding box center [811, 456] width 49 height 49
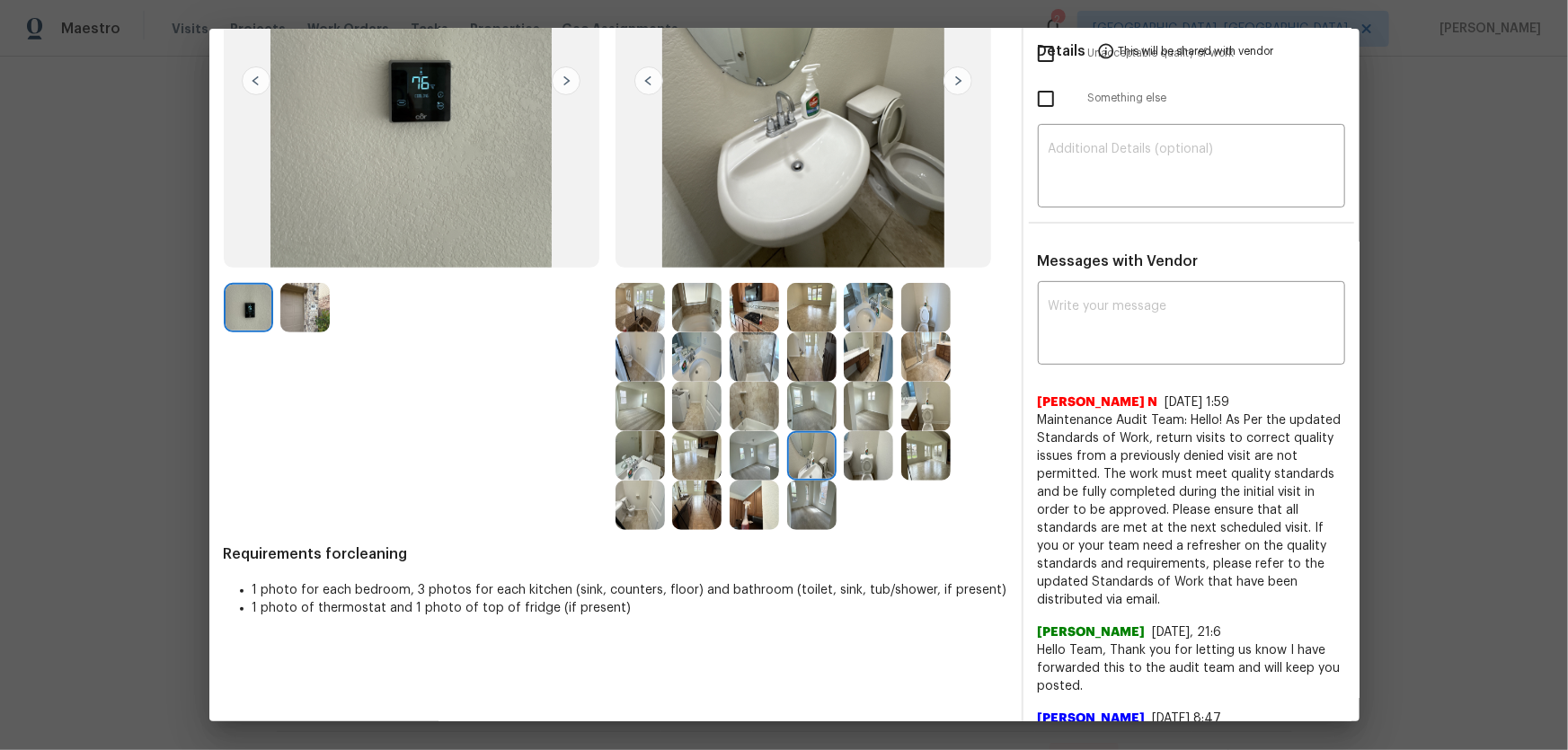
click at [641, 461] on img at bounding box center [640, 456] width 49 height 49
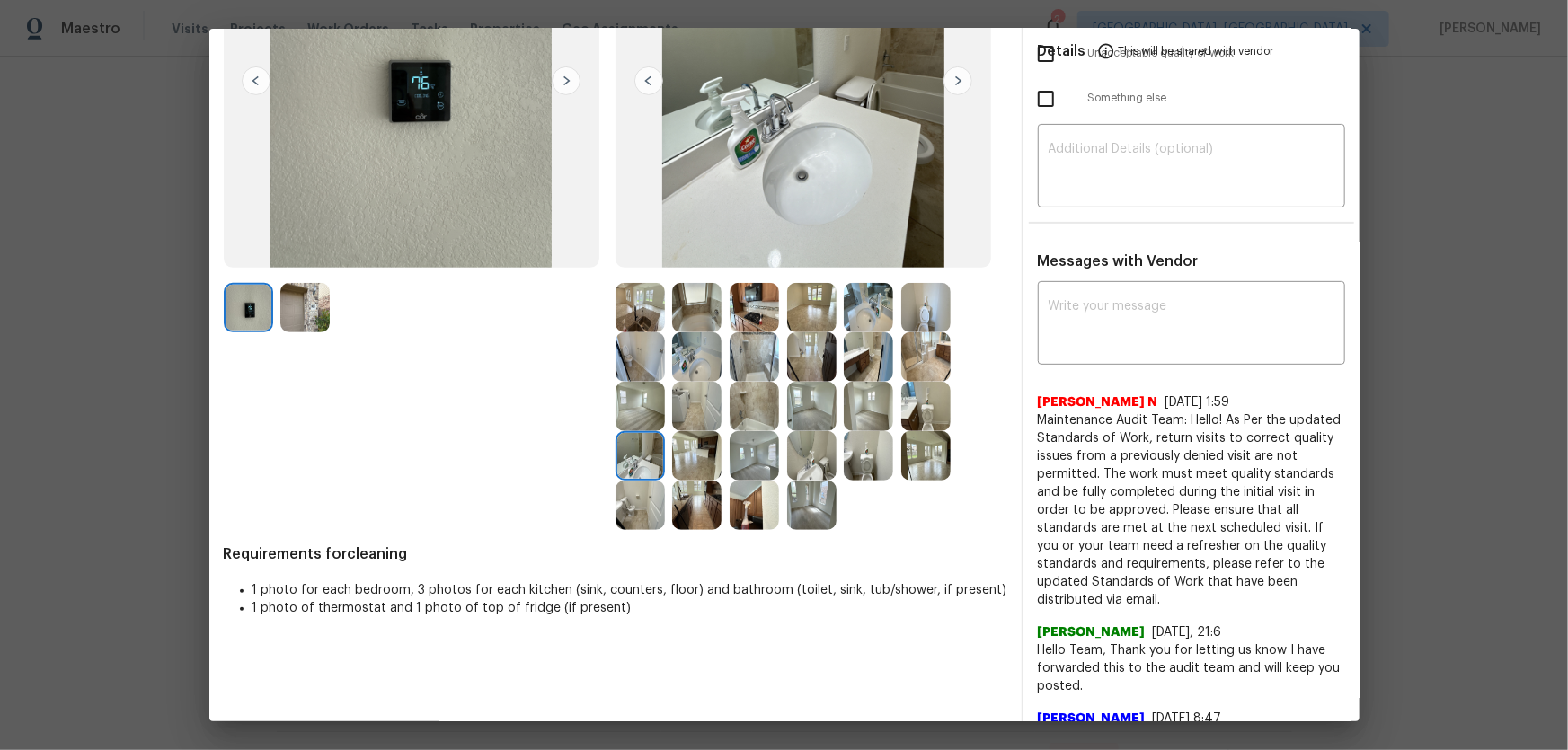
click at [685, 362] on img at bounding box center [696, 357] width 49 height 49
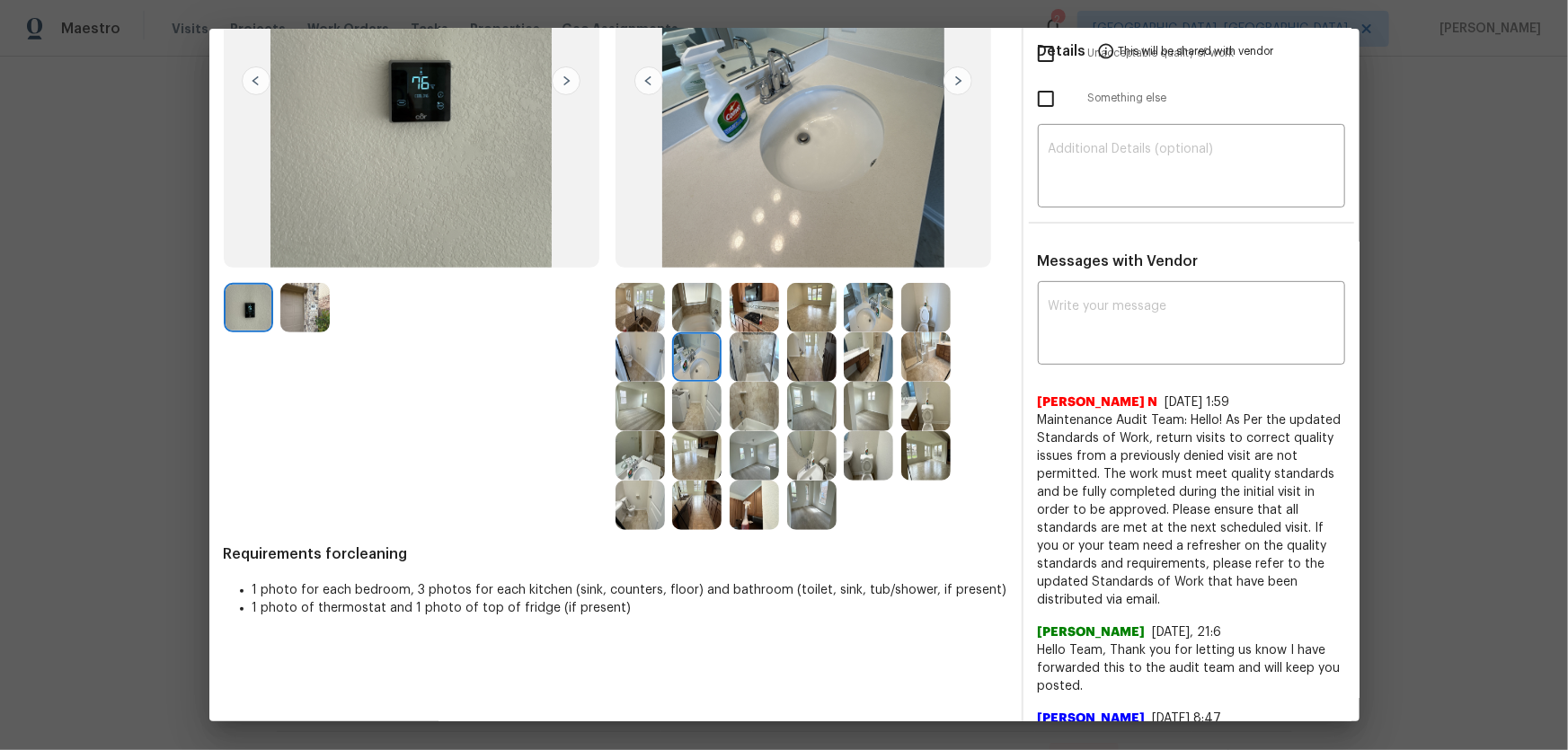
click at [757, 414] on img at bounding box center [754, 406] width 49 height 49
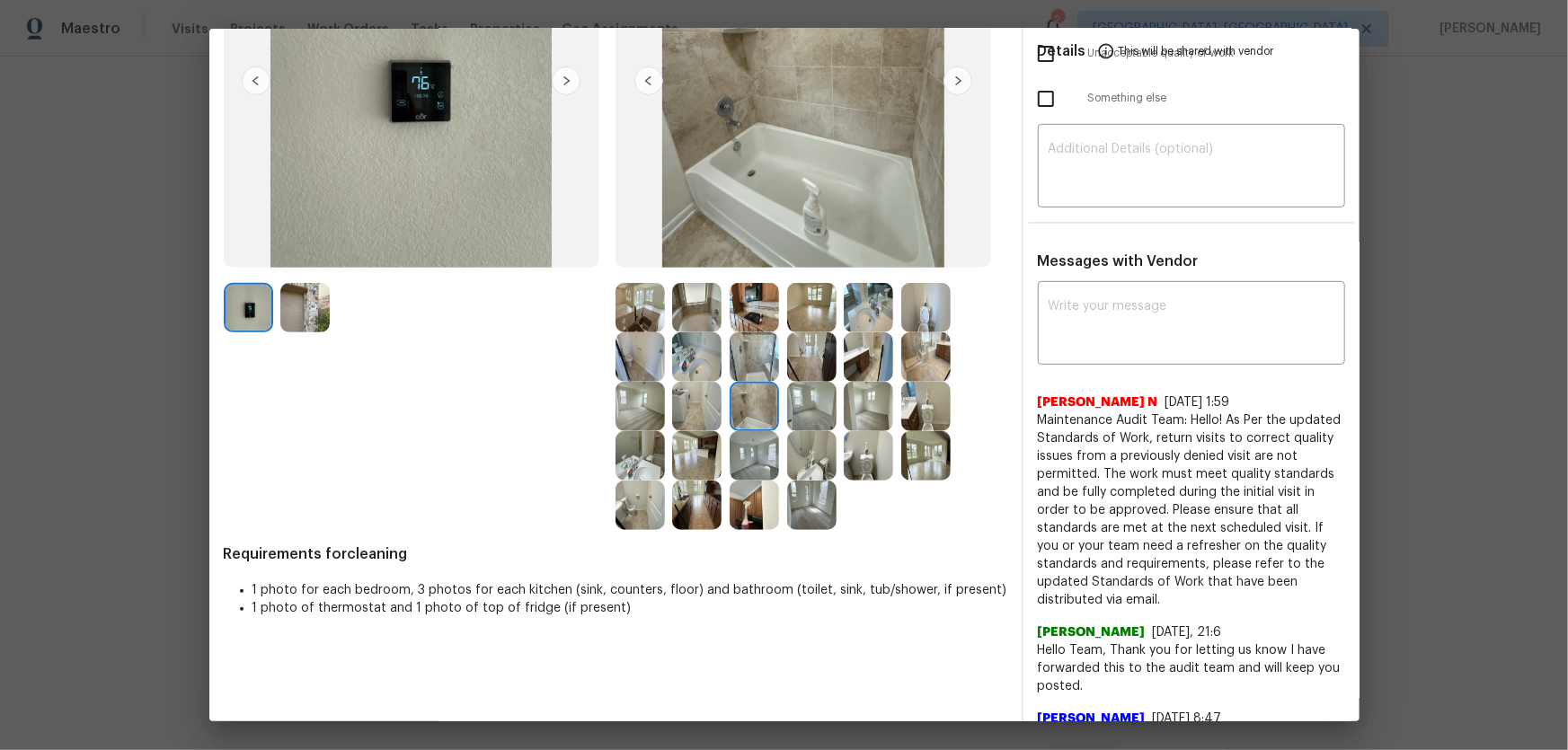
click at [762, 356] on img at bounding box center [754, 357] width 49 height 49
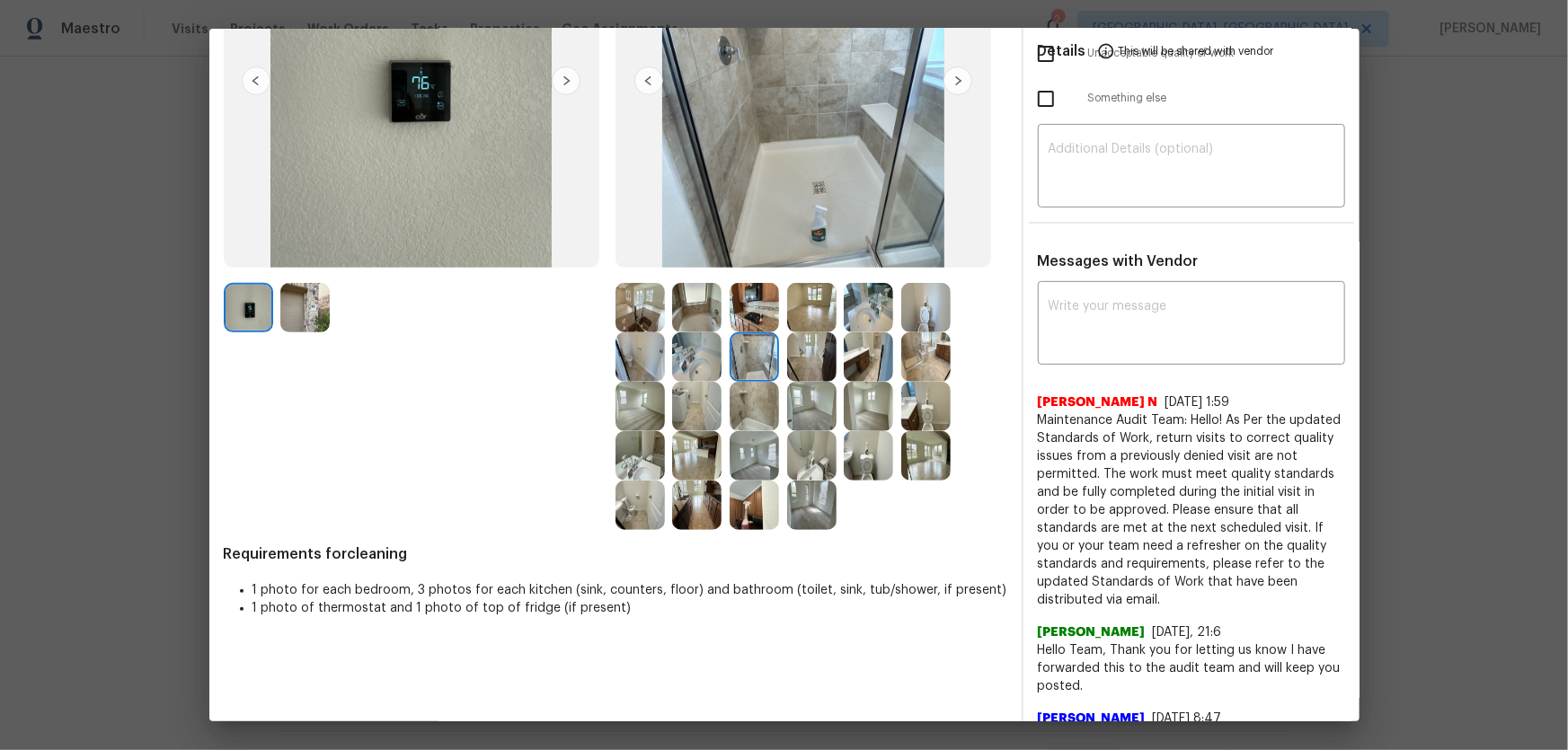
click at [755, 308] on img at bounding box center [754, 307] width 49 height 49
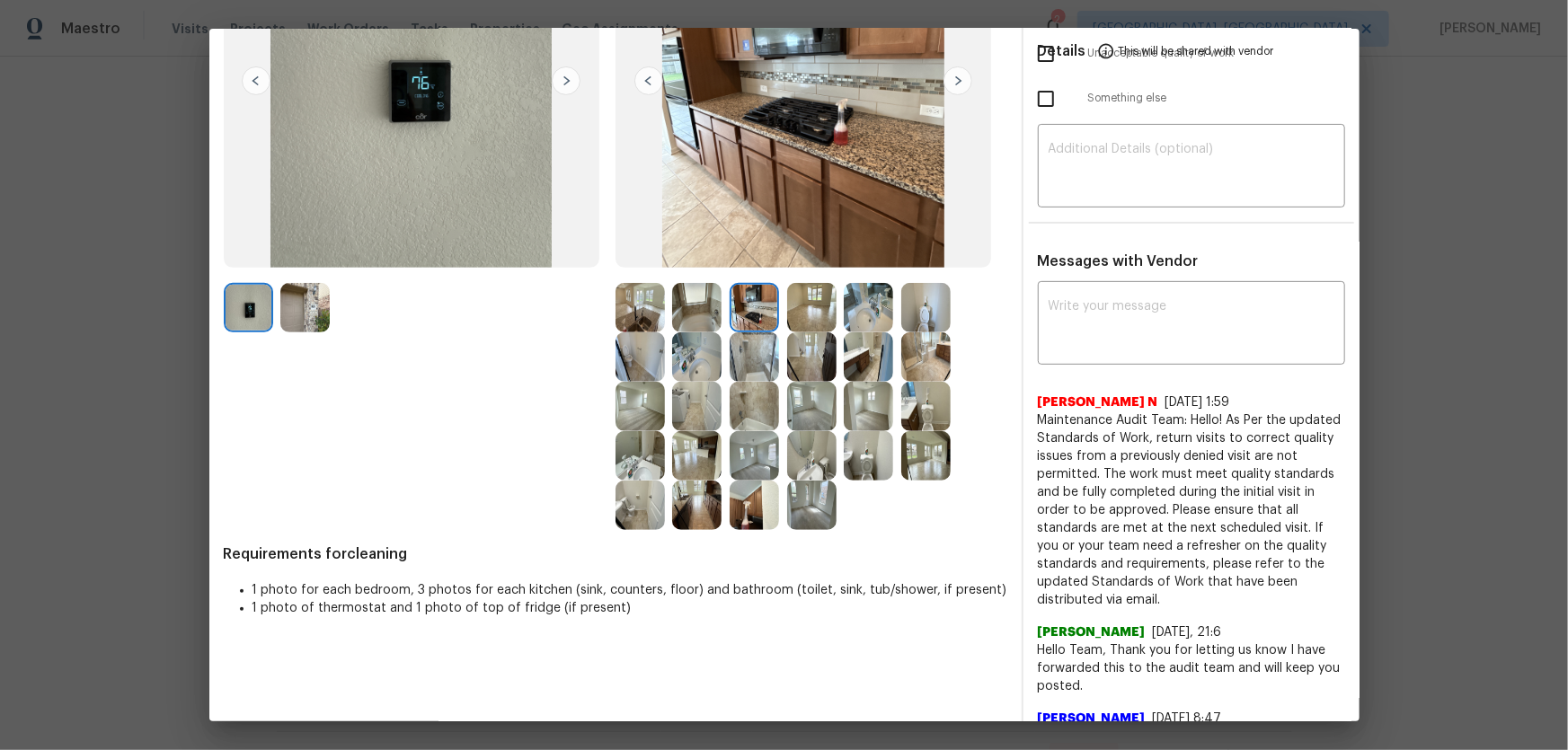
click at [680, 315] on img at bounding box center [696, 307] width 49 height 49
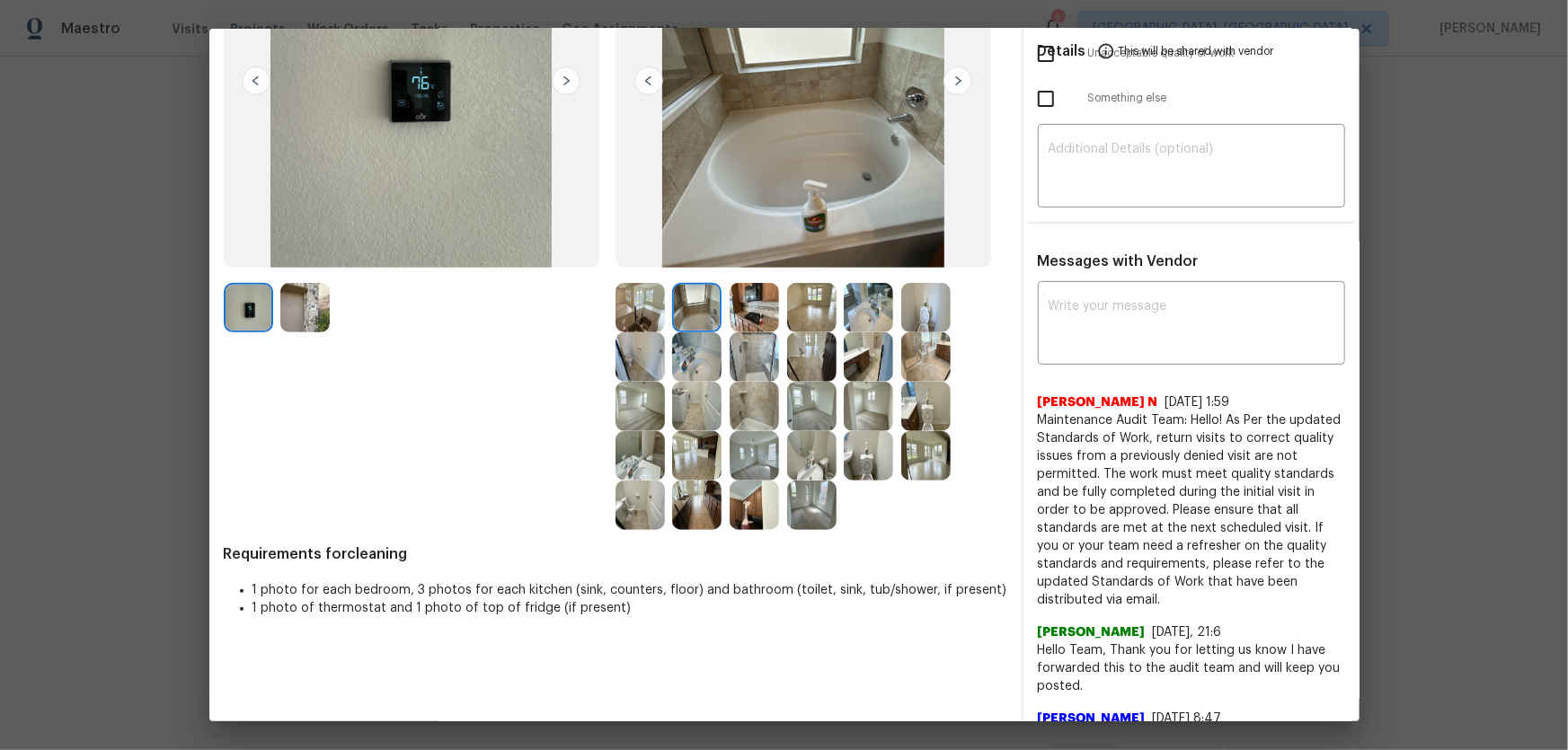
click at [631, 309] on img at bounding box center [640, 307] width 49 height 49
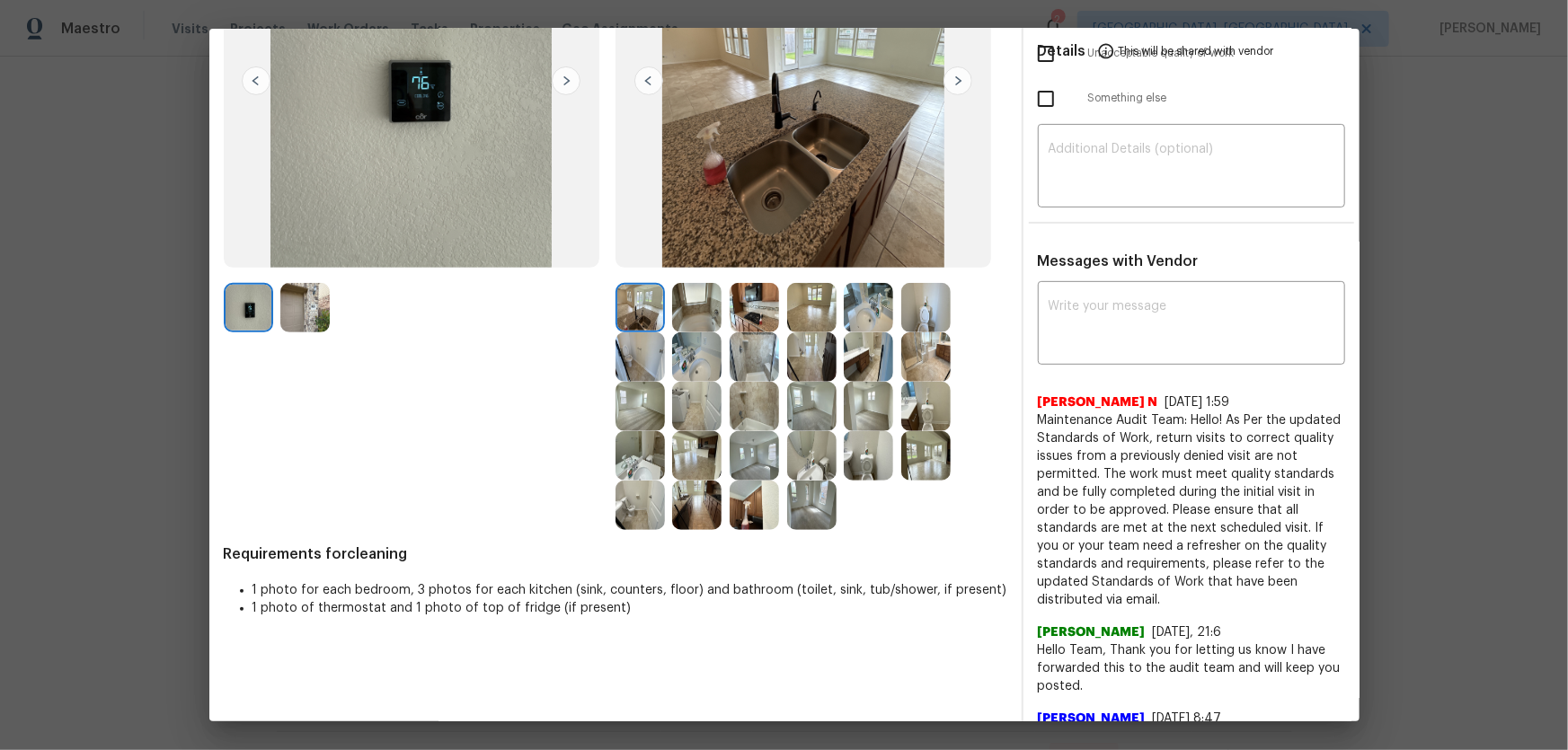
click at [625, 356] on img at bounding box center [640, 357] width 49 height 49
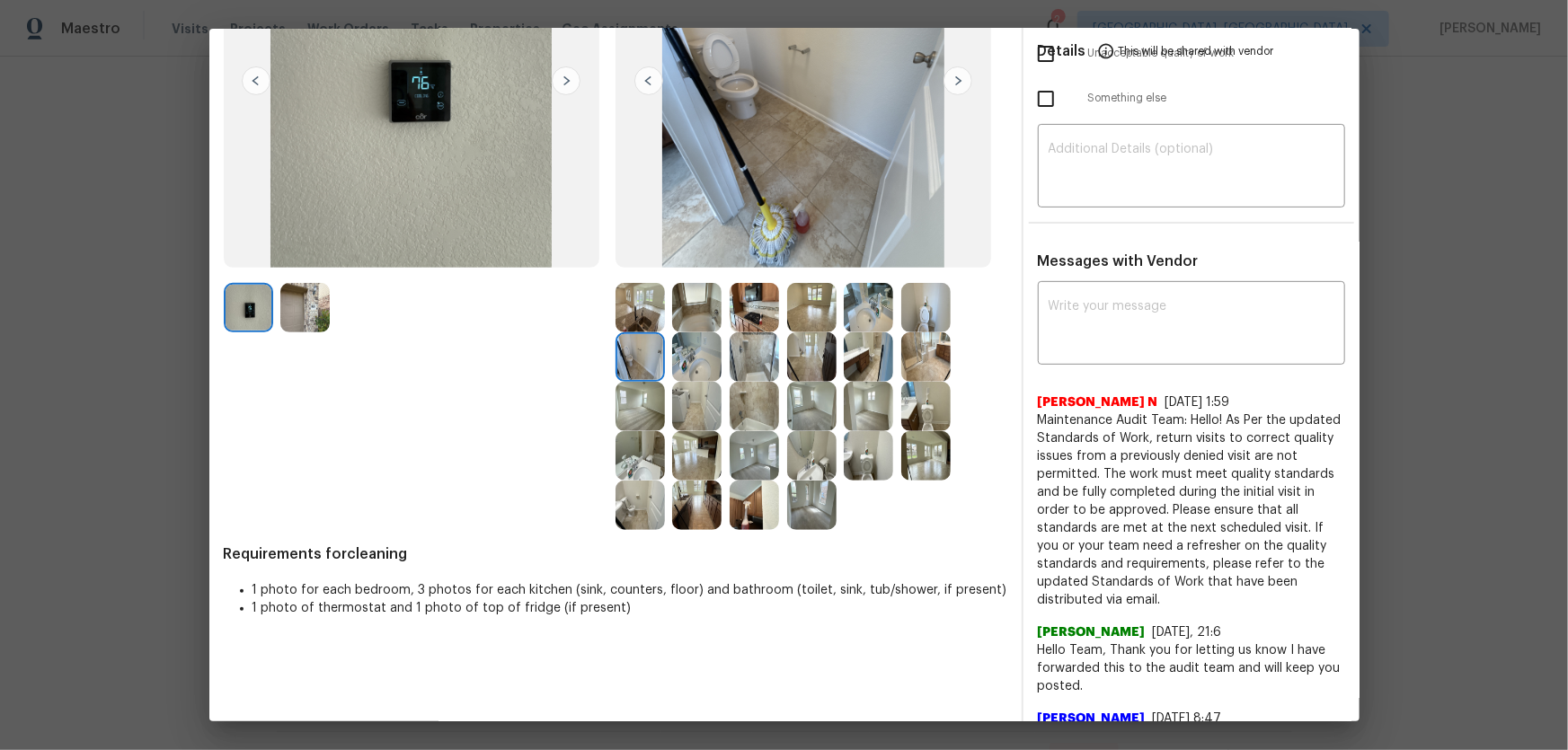
click at [625, 472] on img at bounding box center [640, 456] width 49 height 49
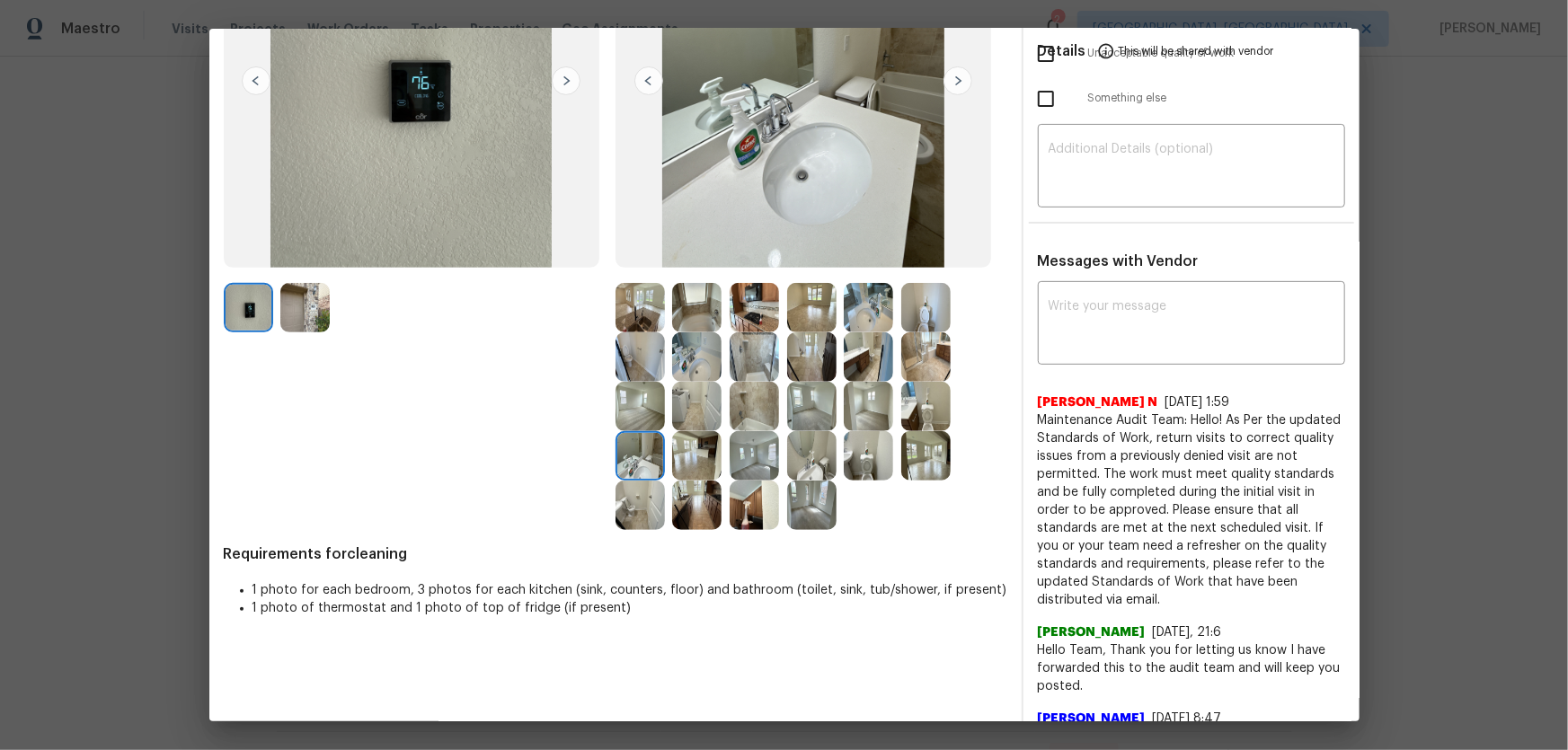
click at [629, 495] on img at bounding box center [640, 505] width 49 height 49
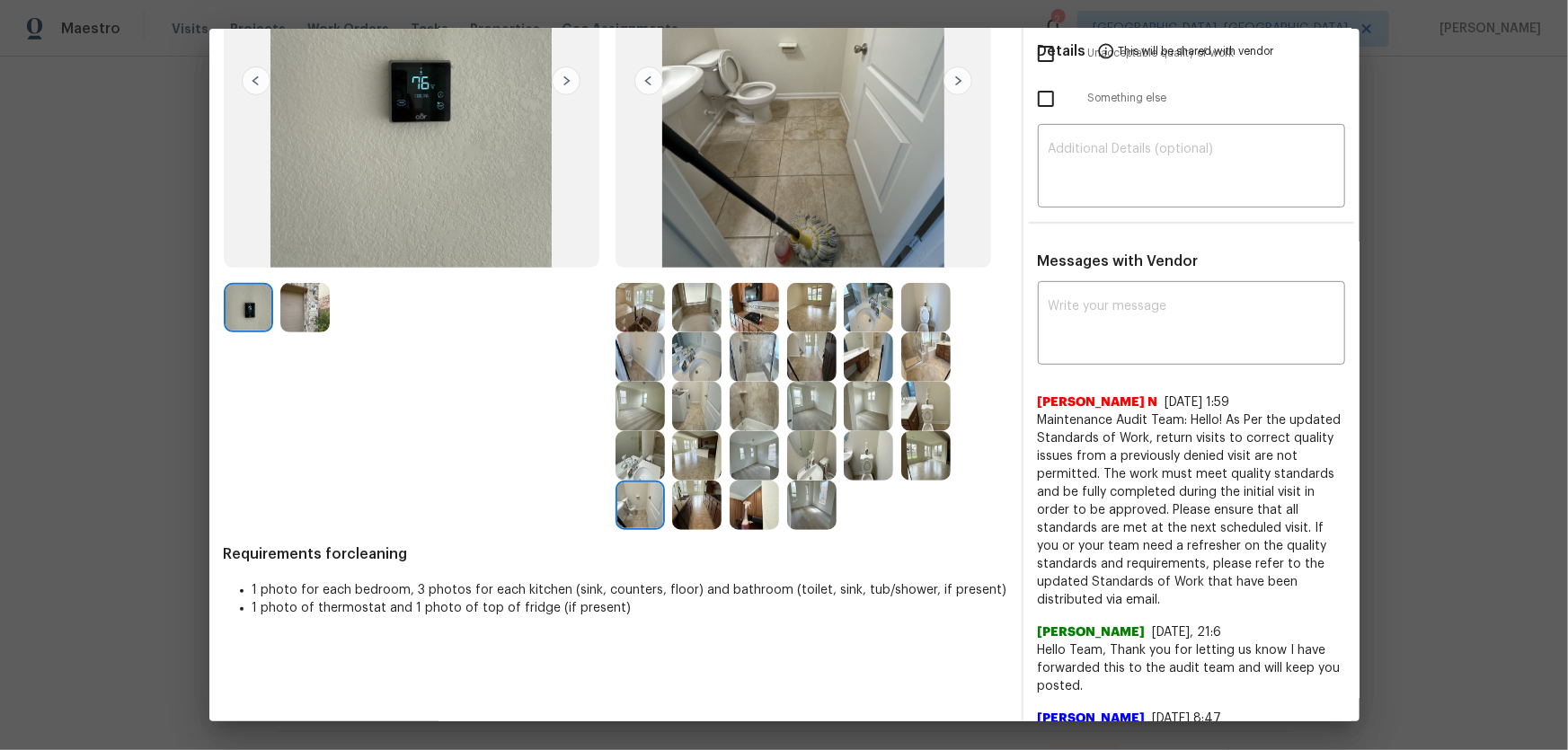
click at [745, 412] on img at bounding box center [754, 406] width 49 height 49
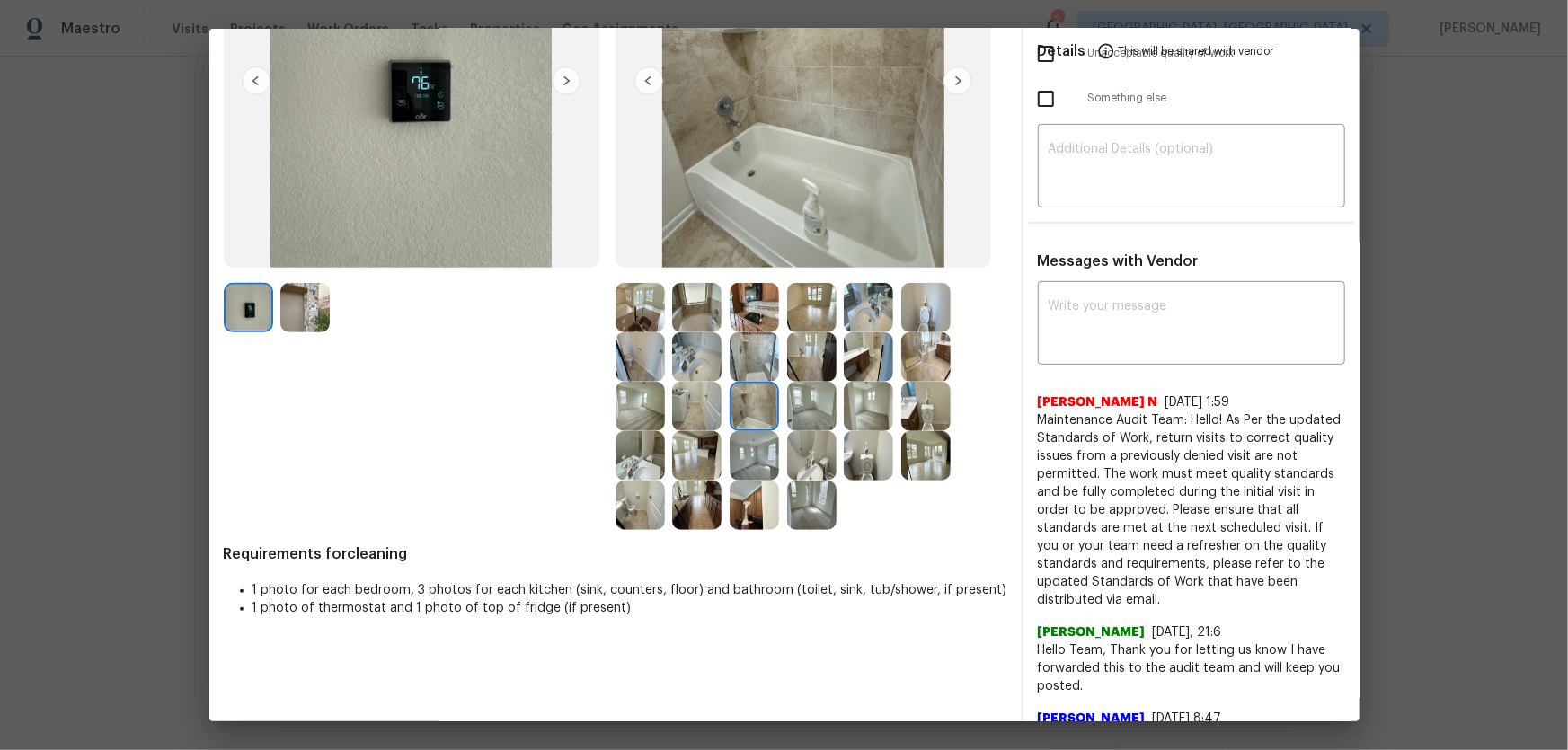
click at [743, 359] on img at bounding box center [754, 357] width 49 height 49
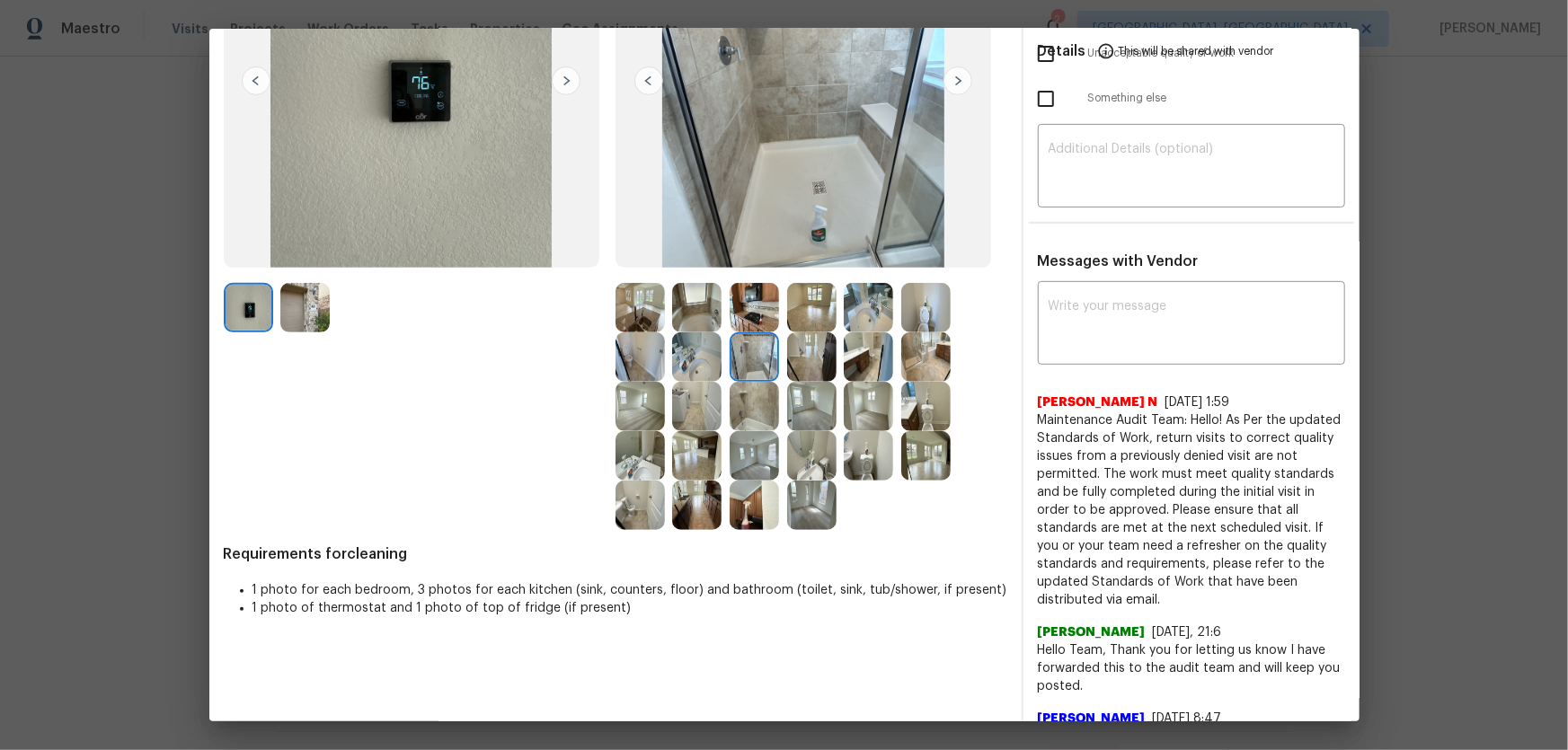
click at [713, 359] on img at bounding box center [696, 357] width 49 height 49
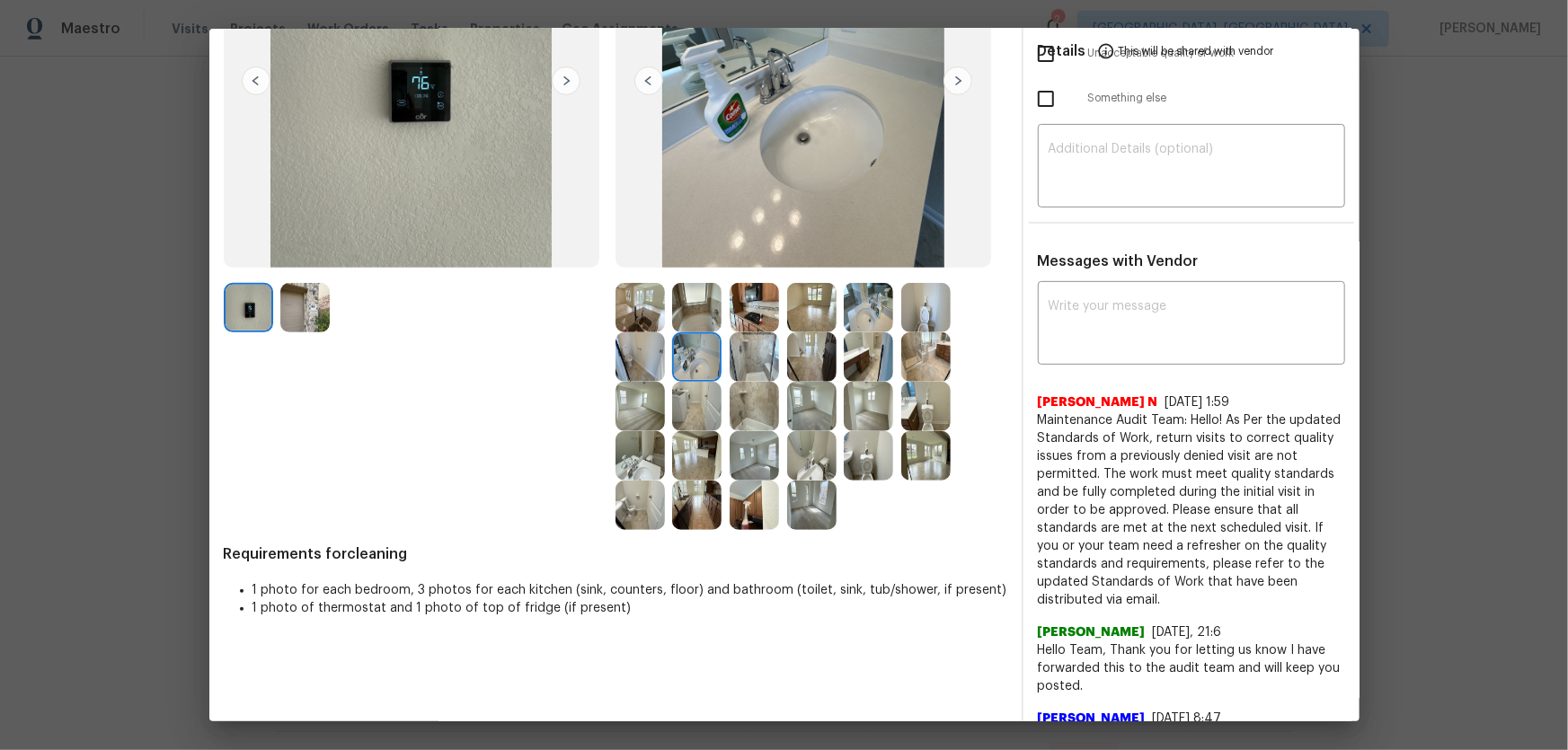
click at [843, 315] on img at bounding box center [868, 307] width 49 height 49
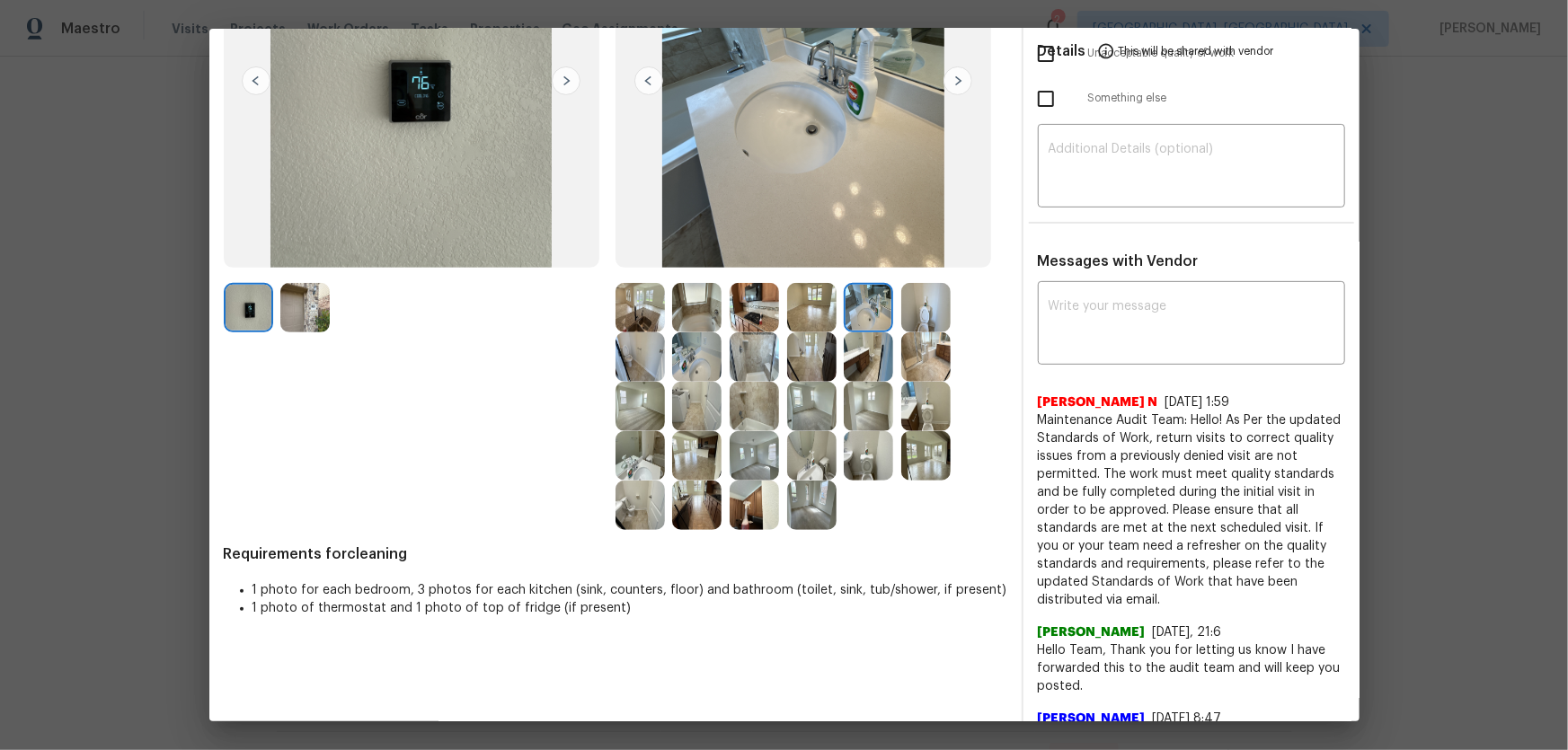
click at [864, 409] on img at bounding box center [868, 406] width 49 height 49
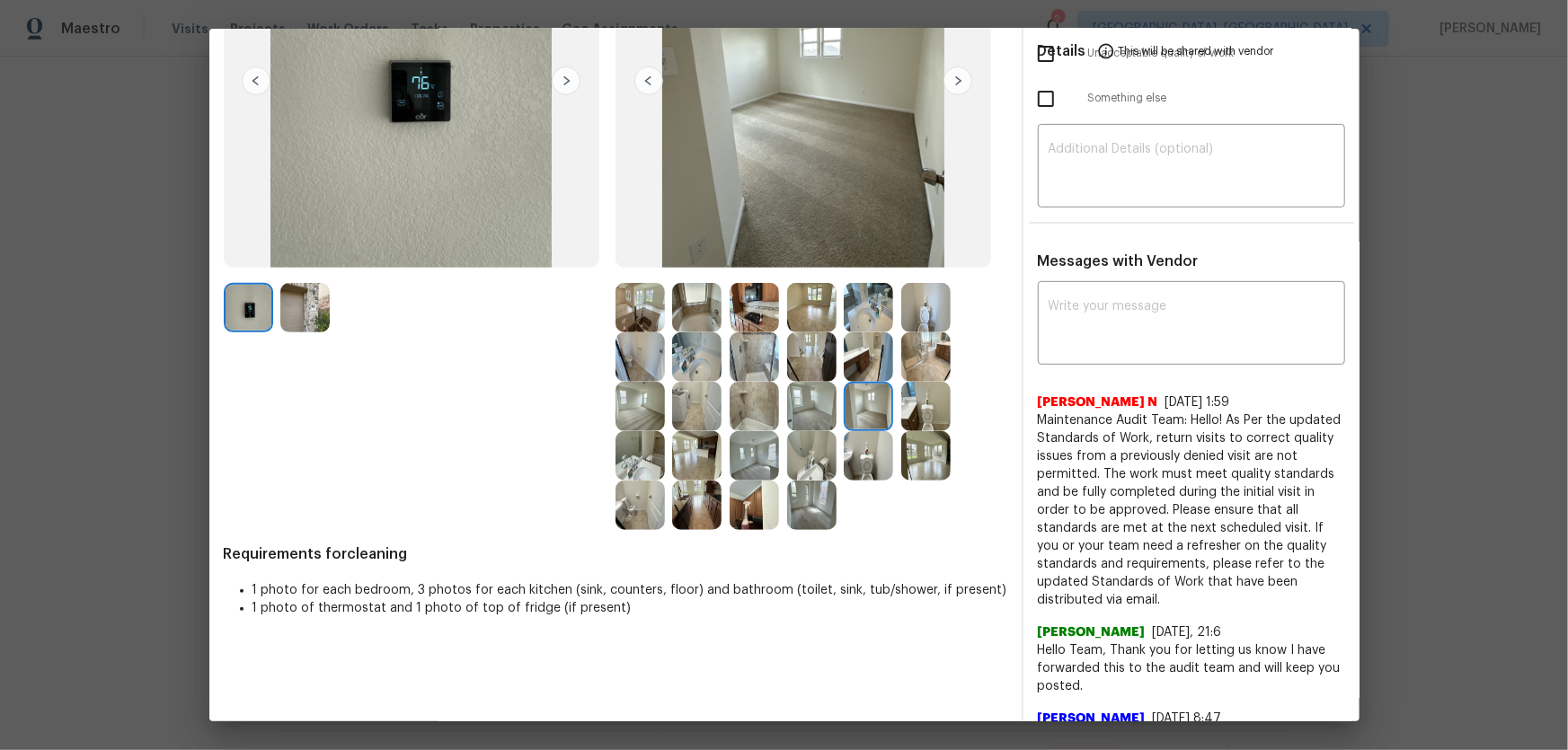
click at [804, 410] on img at bounding box center [811, 406] width 49 height 49
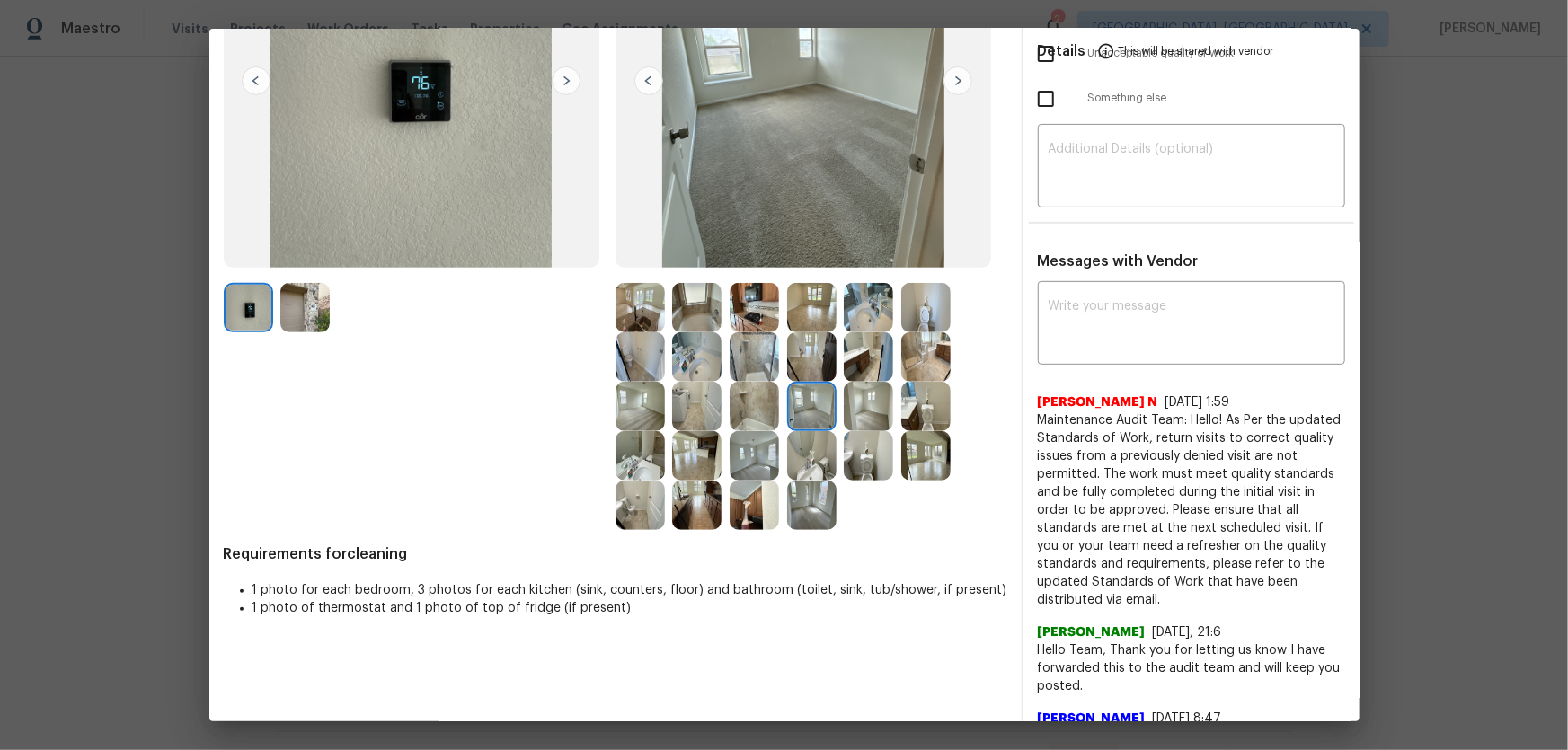
click at [738, 448] on img at bounding box center [754, 456] width 49 height 49
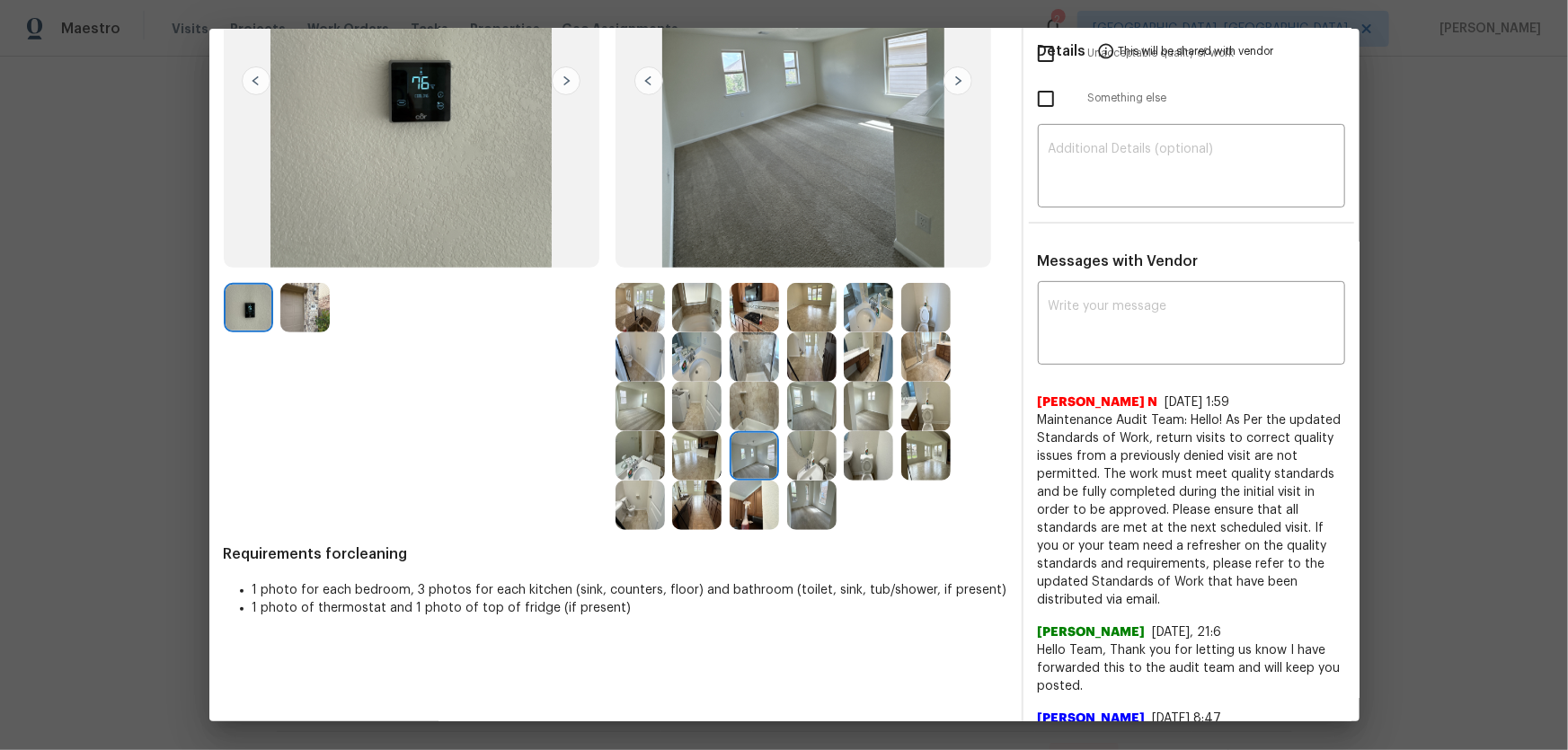
click at [811, 495] on img at bounding box center [811, 505] width 49 height 49
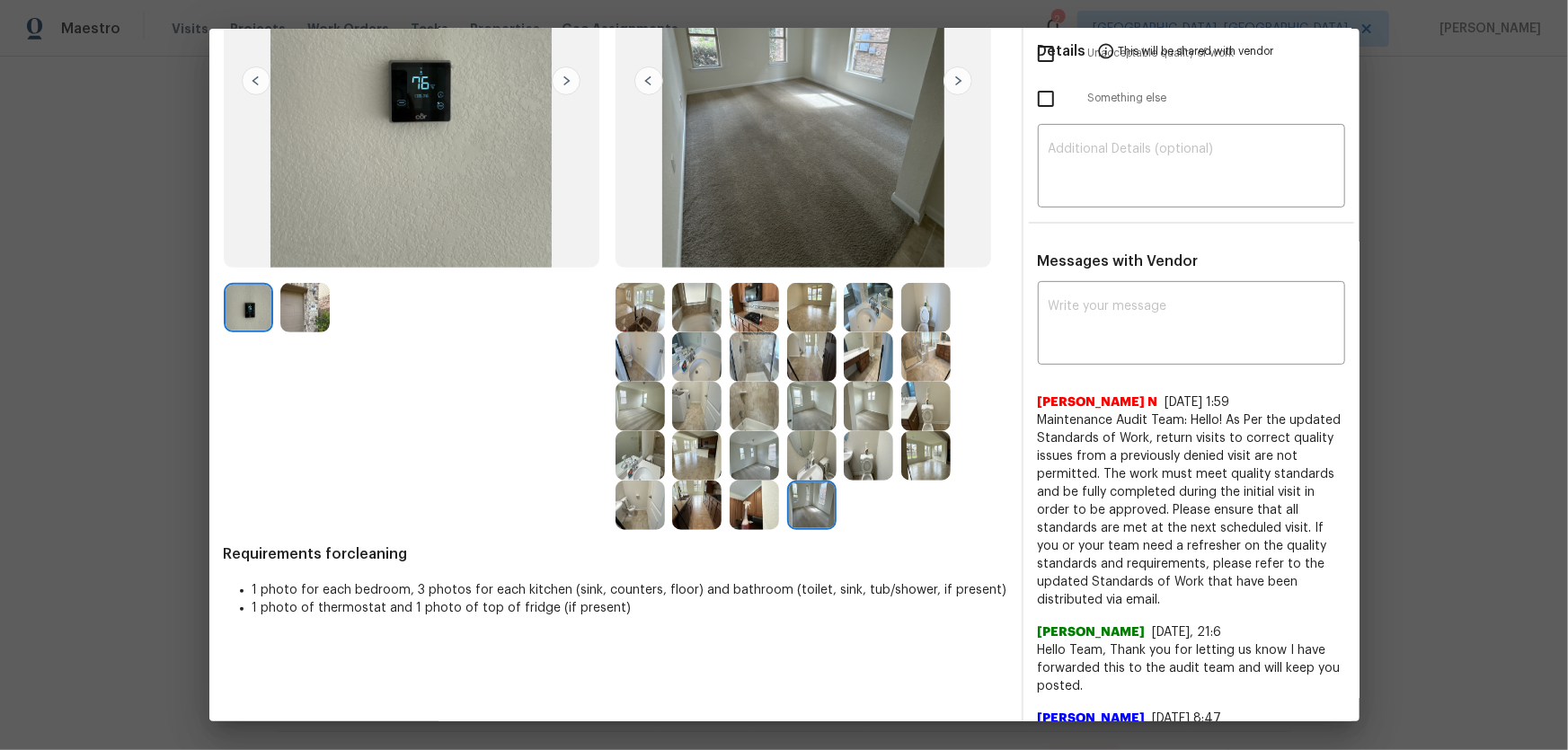
click at [747, 319] on img at bounding box center [754, 307] width 49 height 49
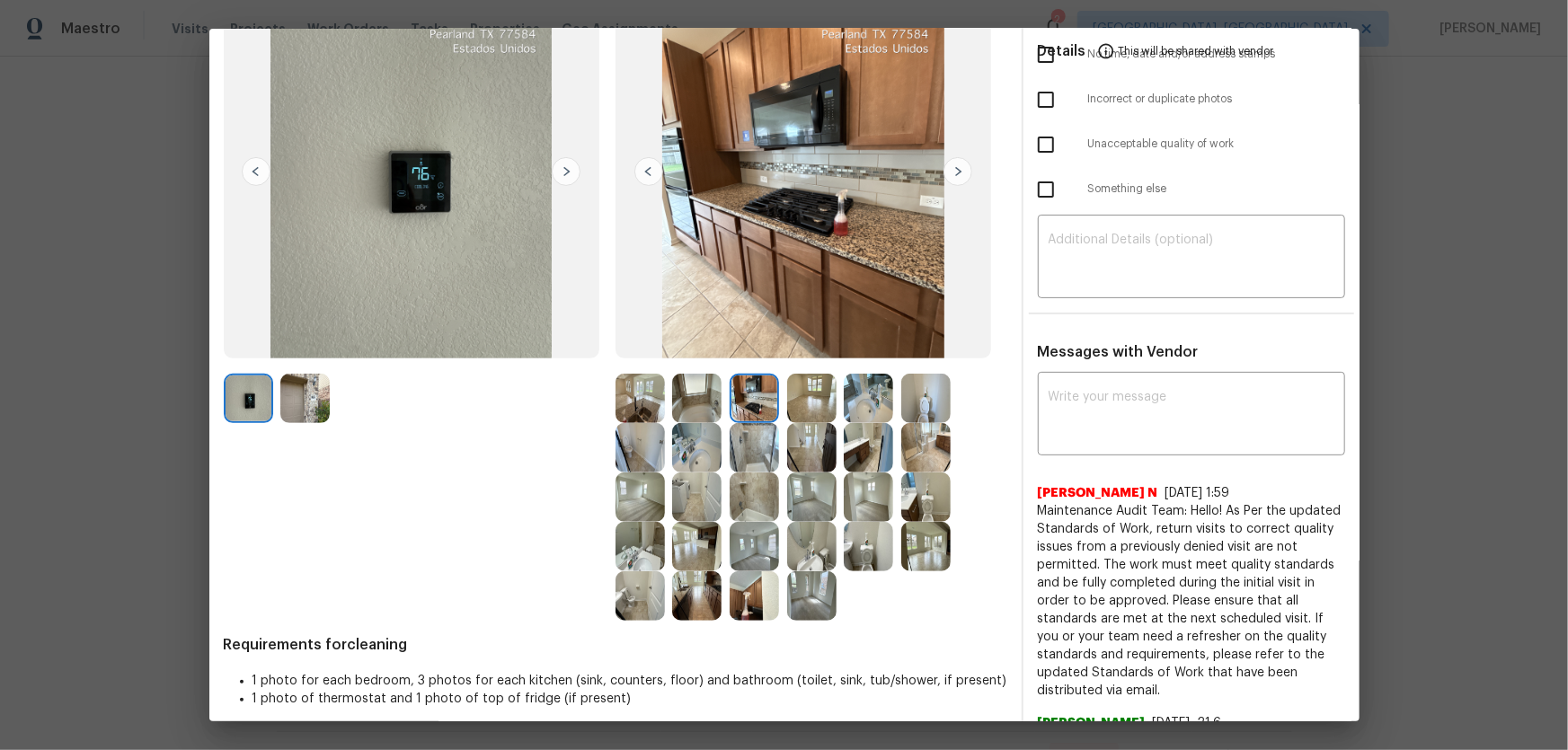
scroll to position [0, 0]
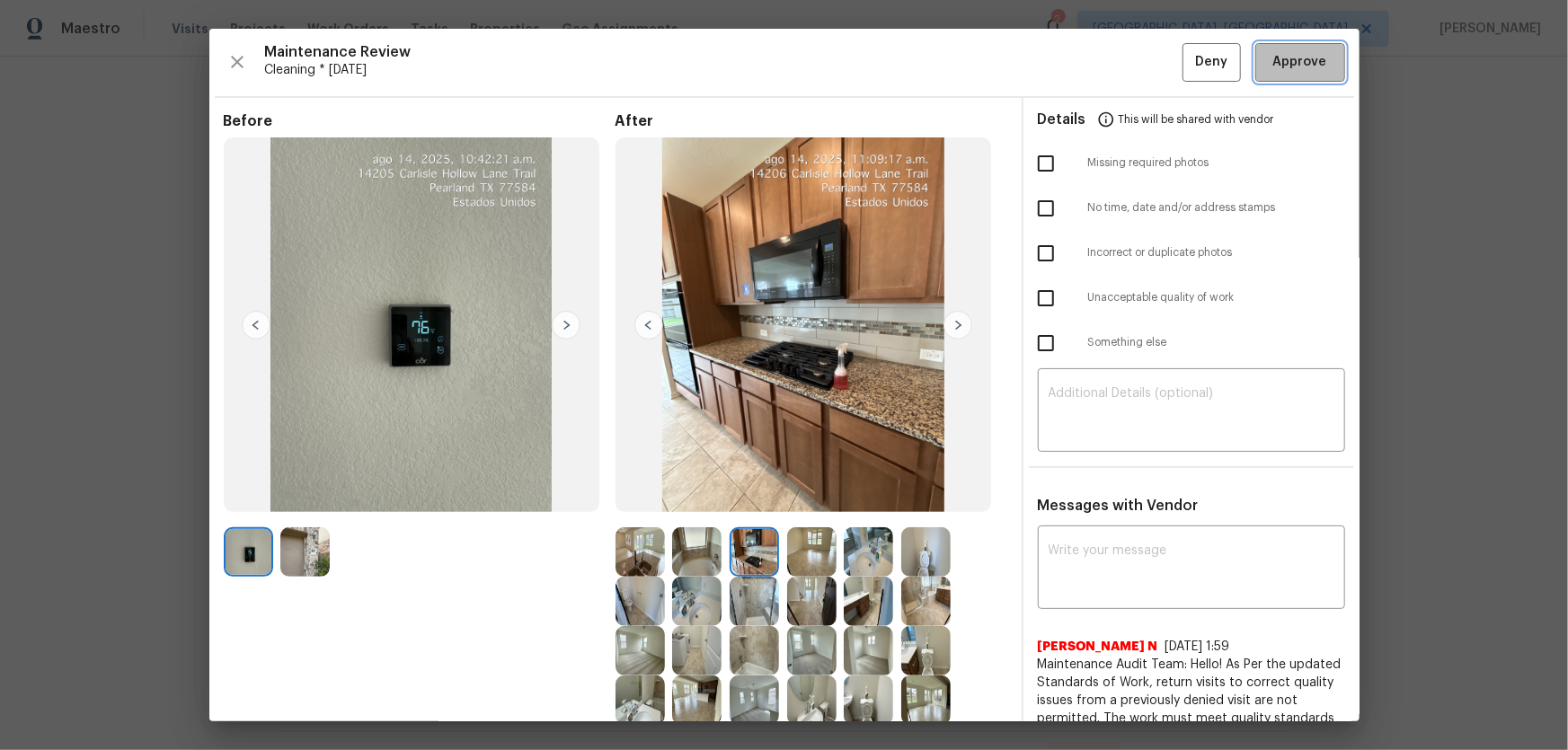
click at [1115, 73] on button "Approve" at bounding box center [1299, 62] width 90 height 39
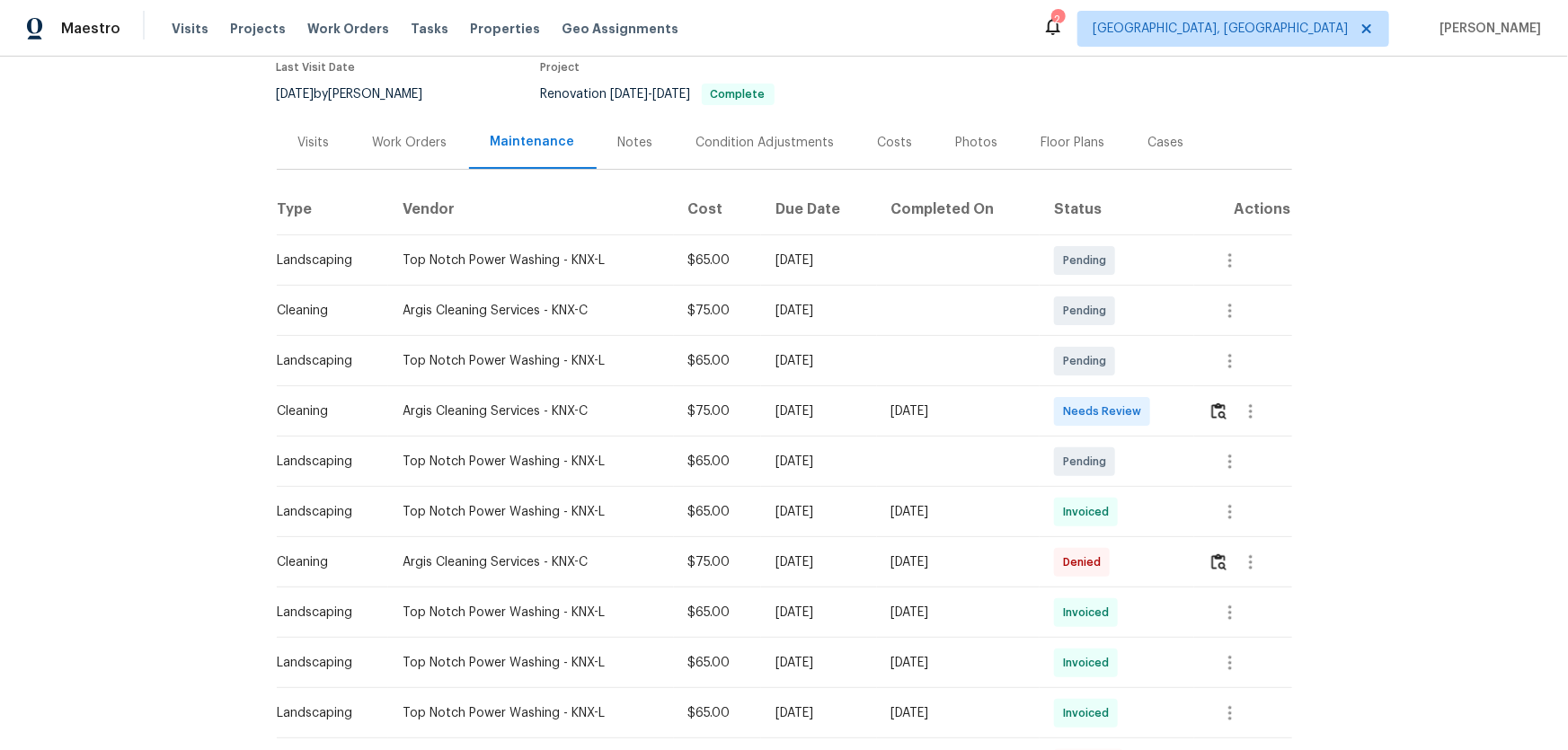
scroll to position [163, 0]
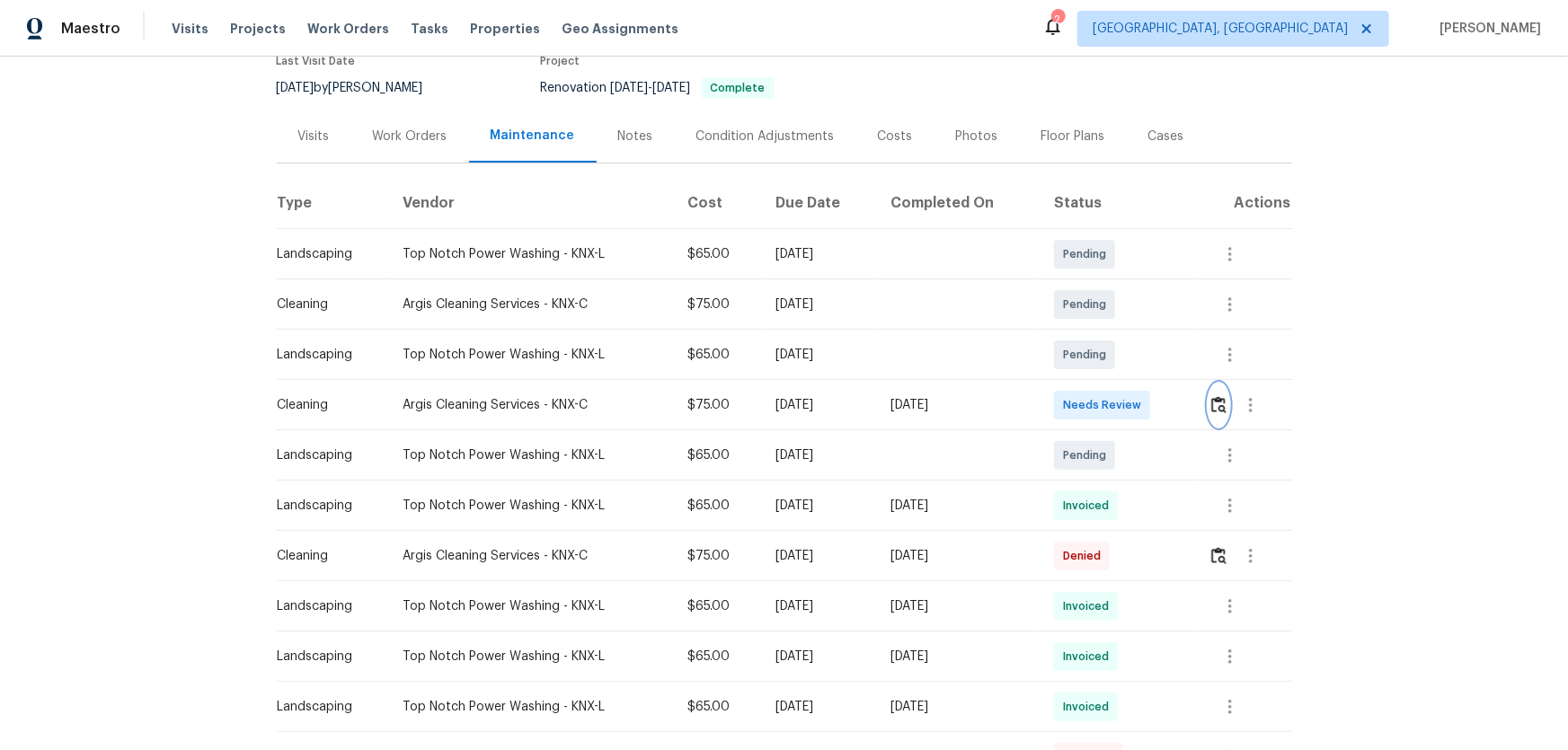
click at [1213, 393] on button "button" at bounding box center [1218, 405] width 21 height 43
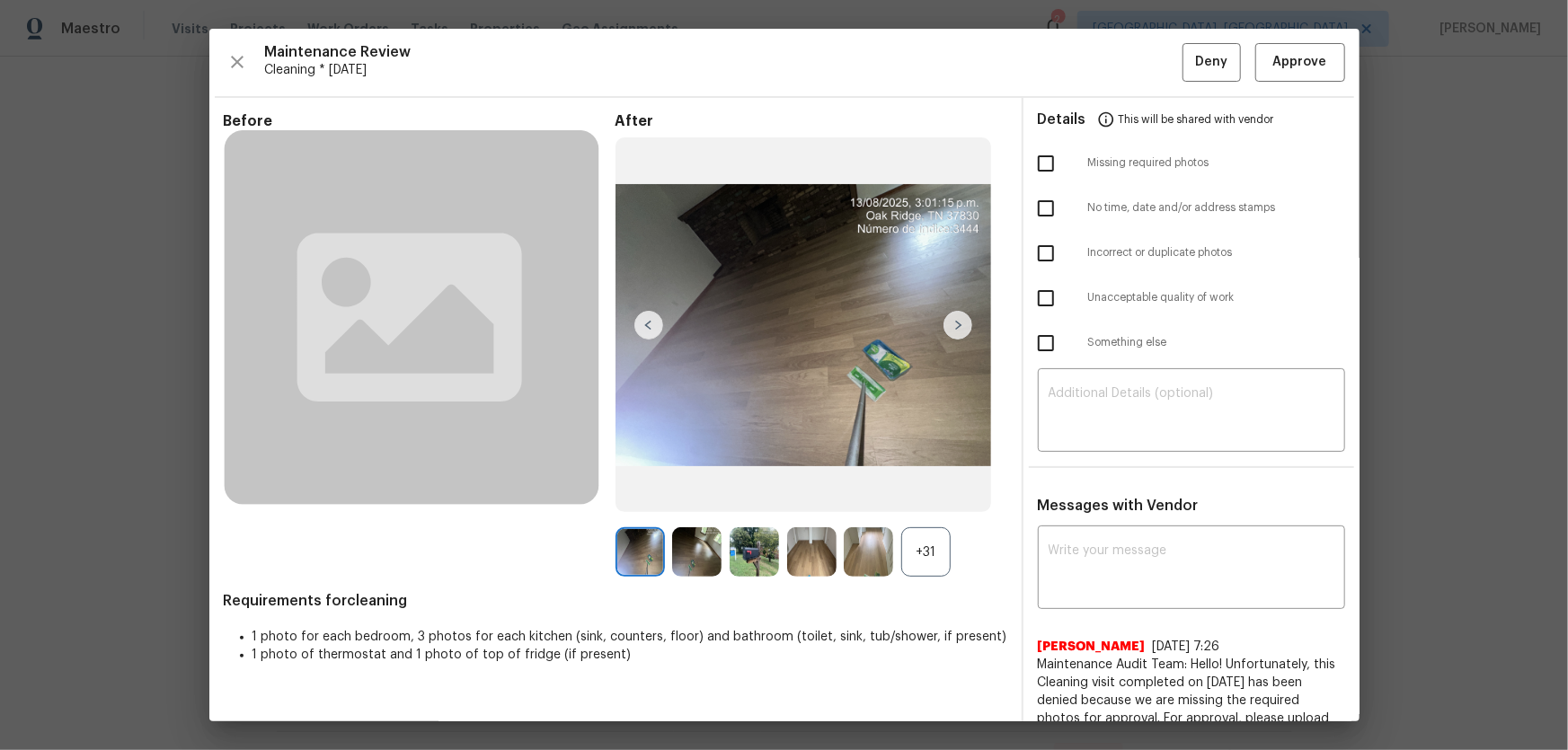
click at [920, 543] on div "+31" at bounding box center [925, 552] width 49 height 49
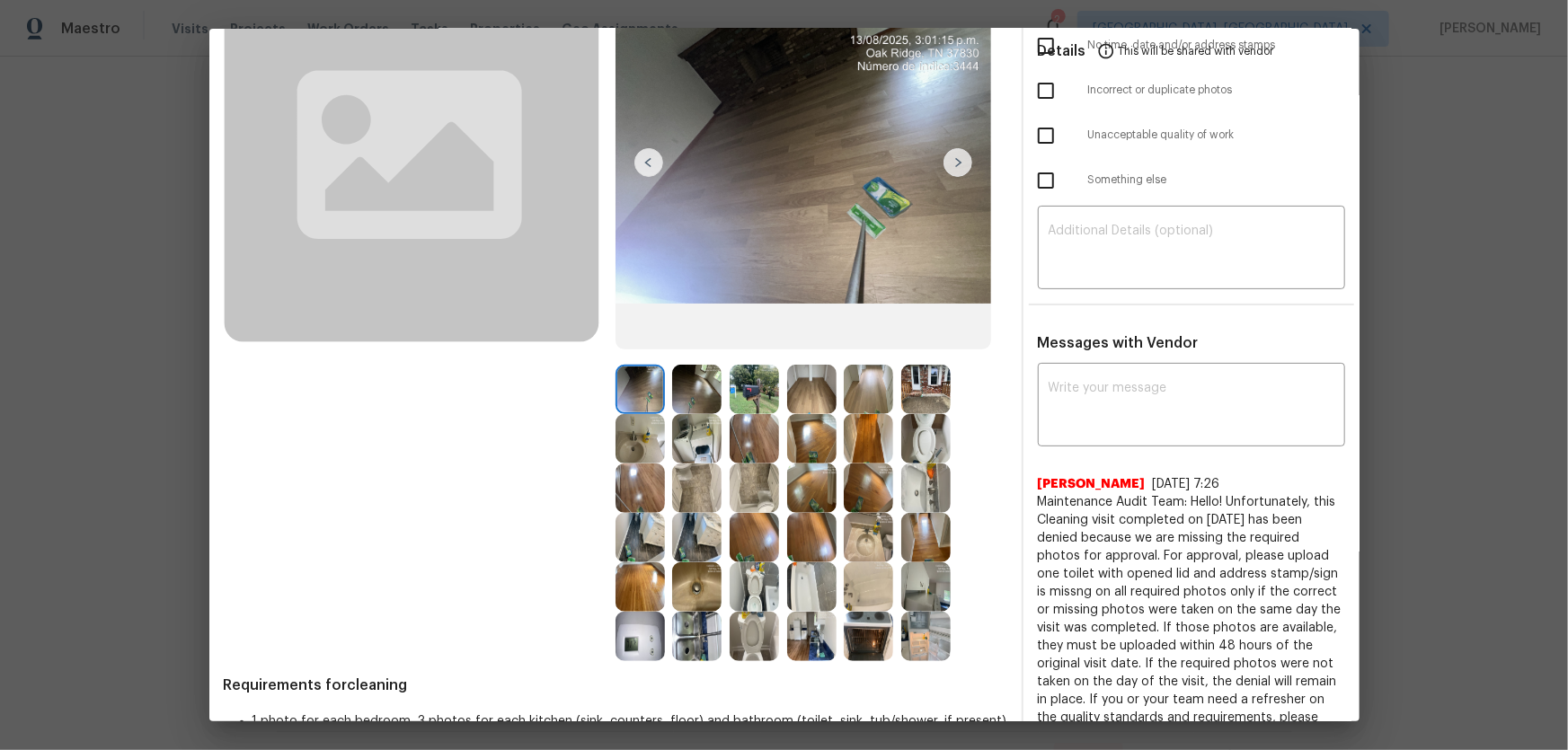
scroll to position [244, 0]
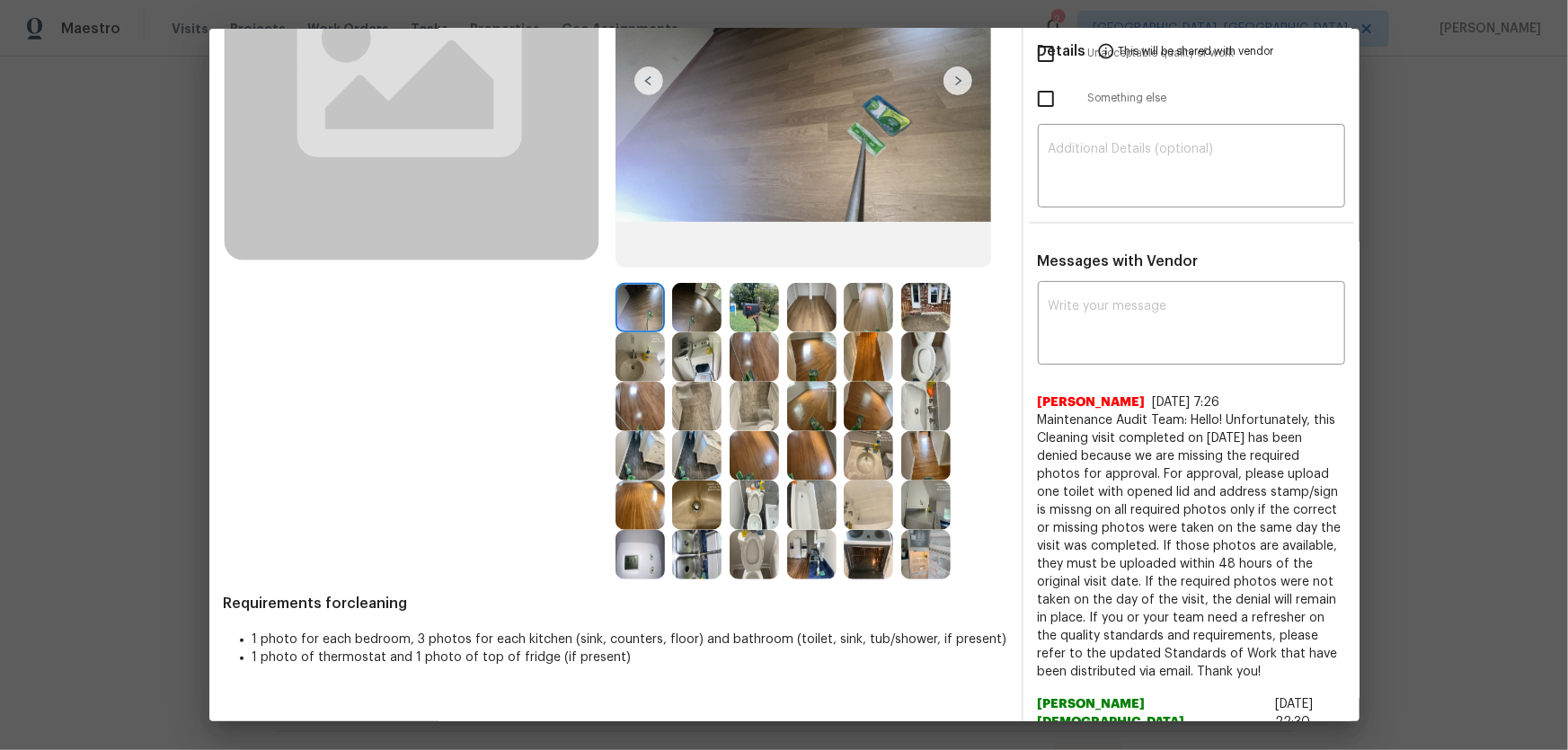
click at [754, 555] on img at bounding box center [754, 554] width 49 height 49
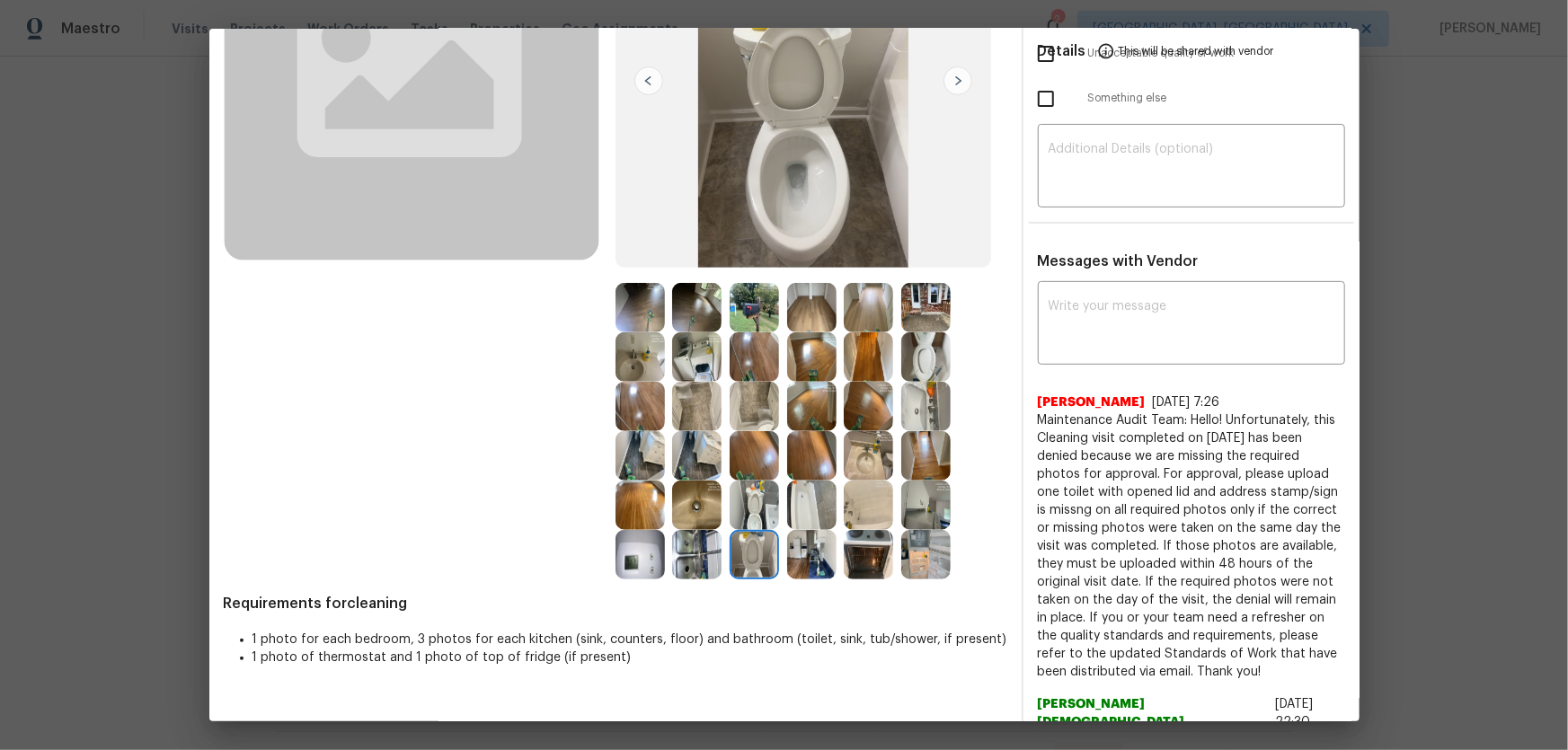
click at [749, 491] on img at bounding box center [754, 505] width 49 height 49
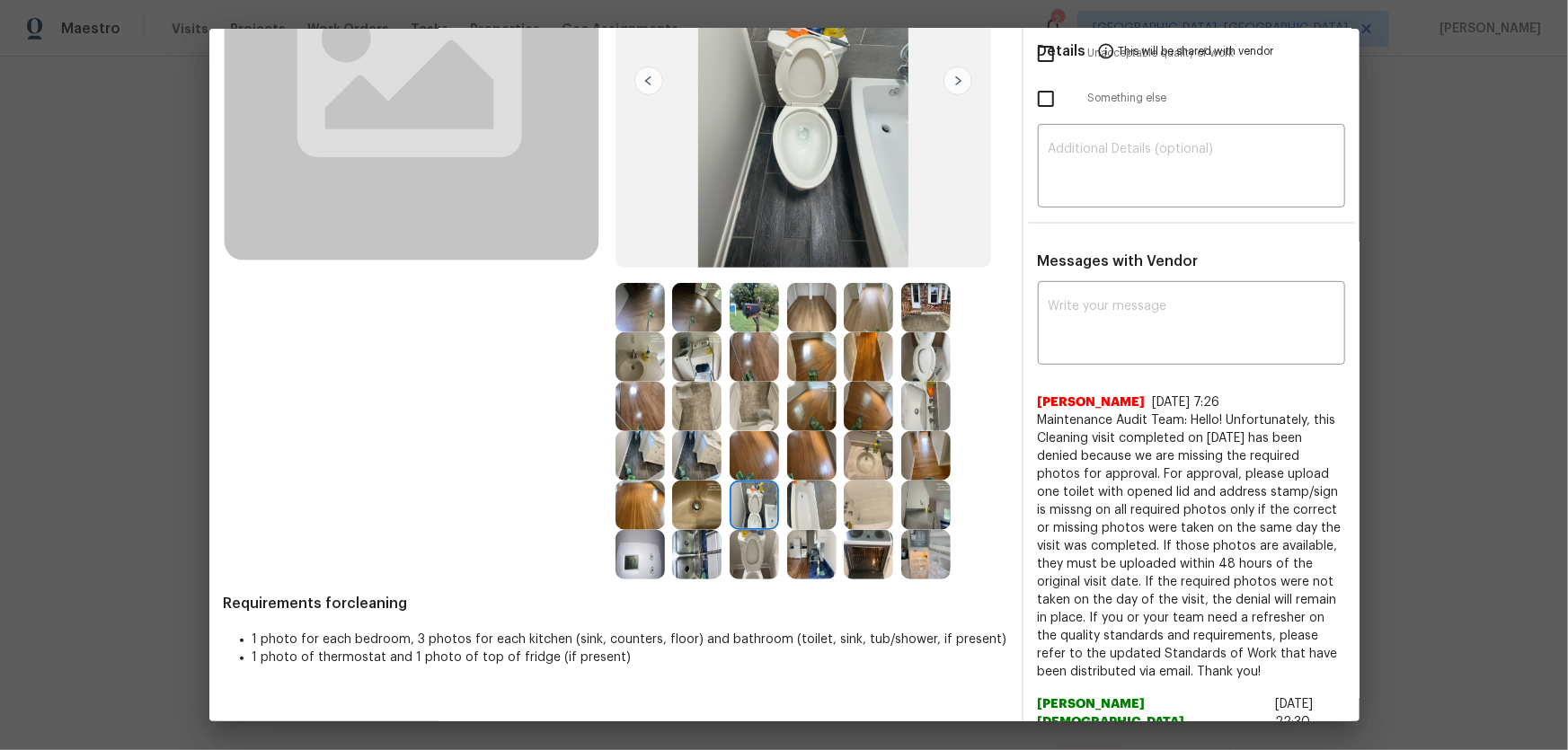
click at [911, 364] on img at bounding box center [925, 357] width 49 height 49
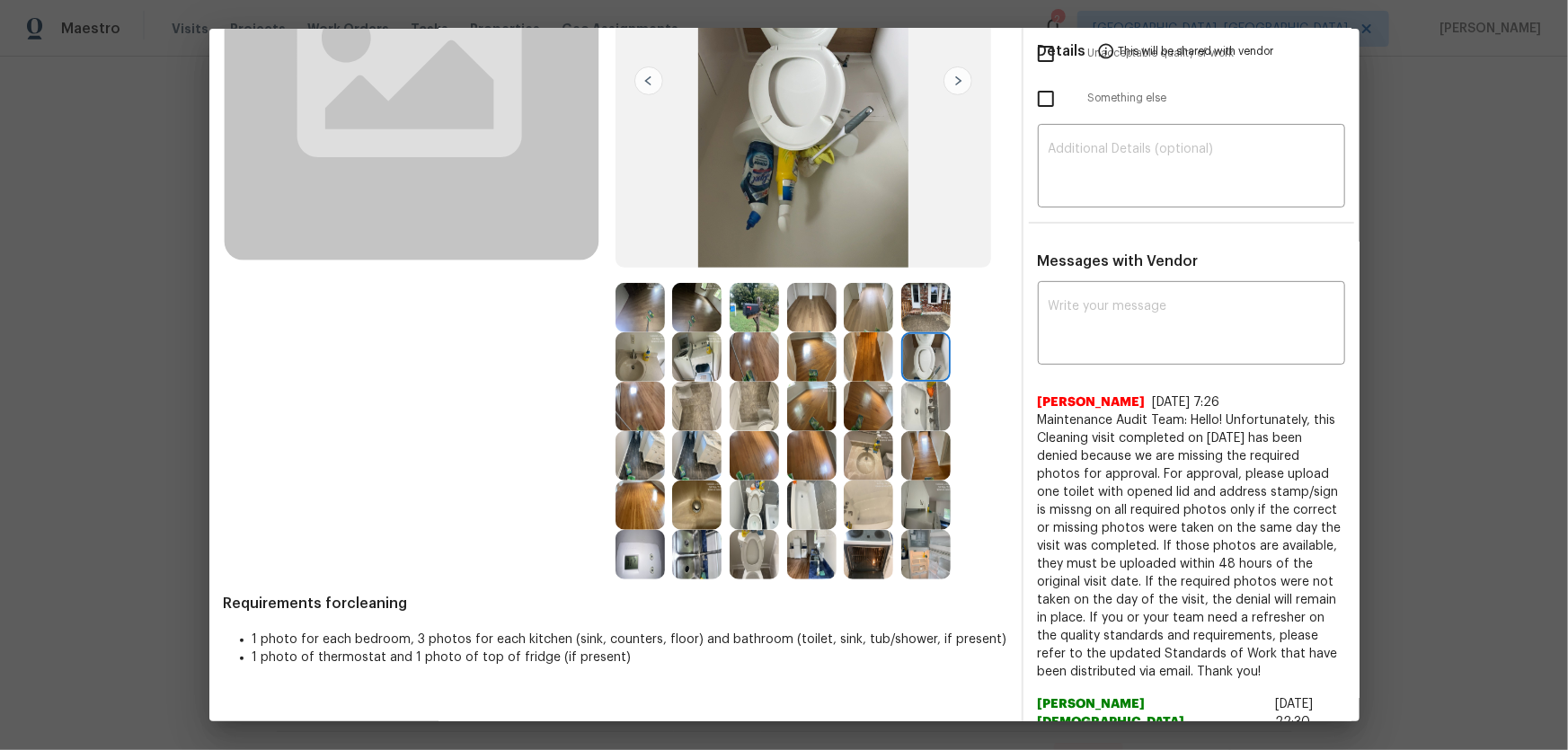
click at [763, 500] on img at bounding box center [754, 505] width 49 height 49
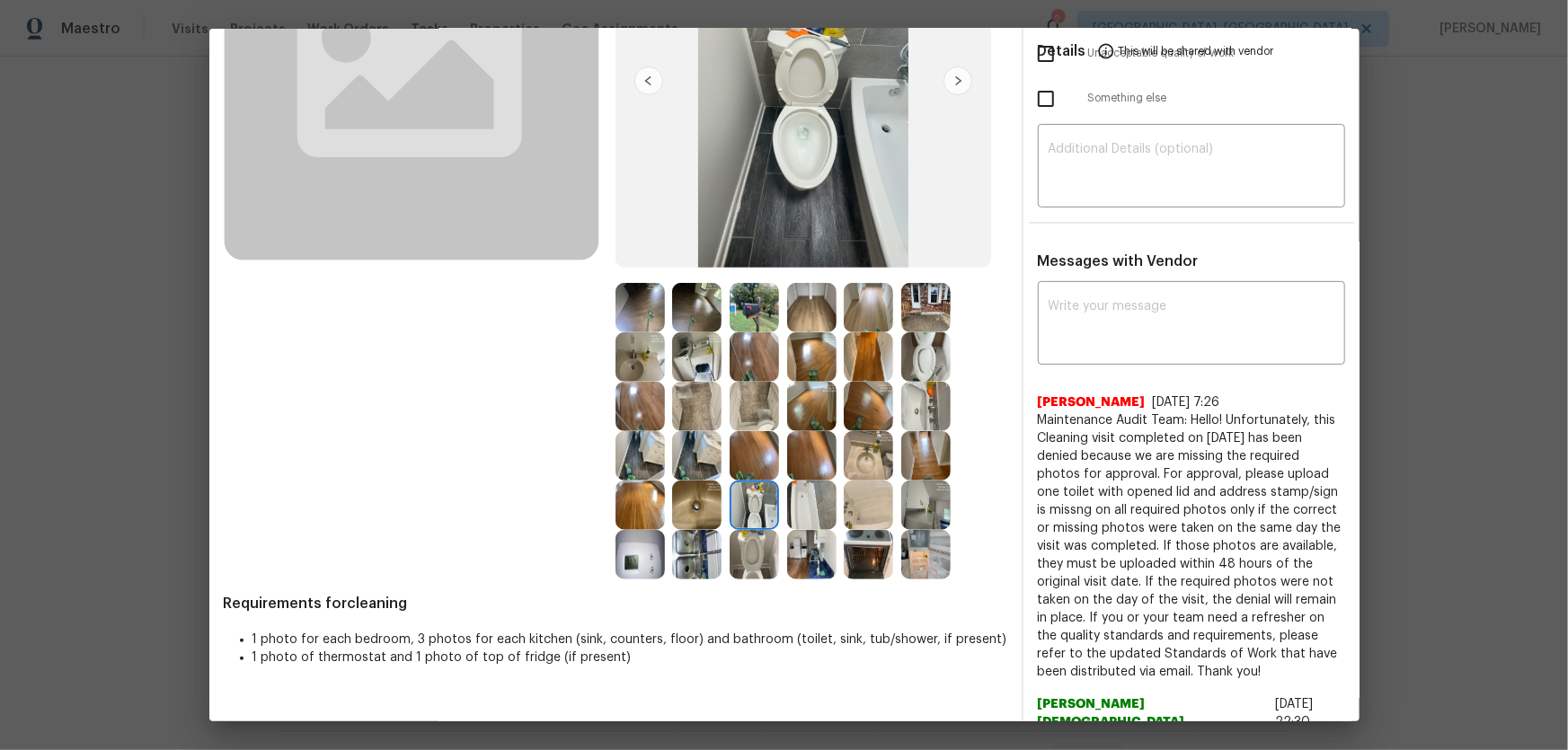
click at [760, 558] on img at bounding box center [754, 554] width 49 height 49
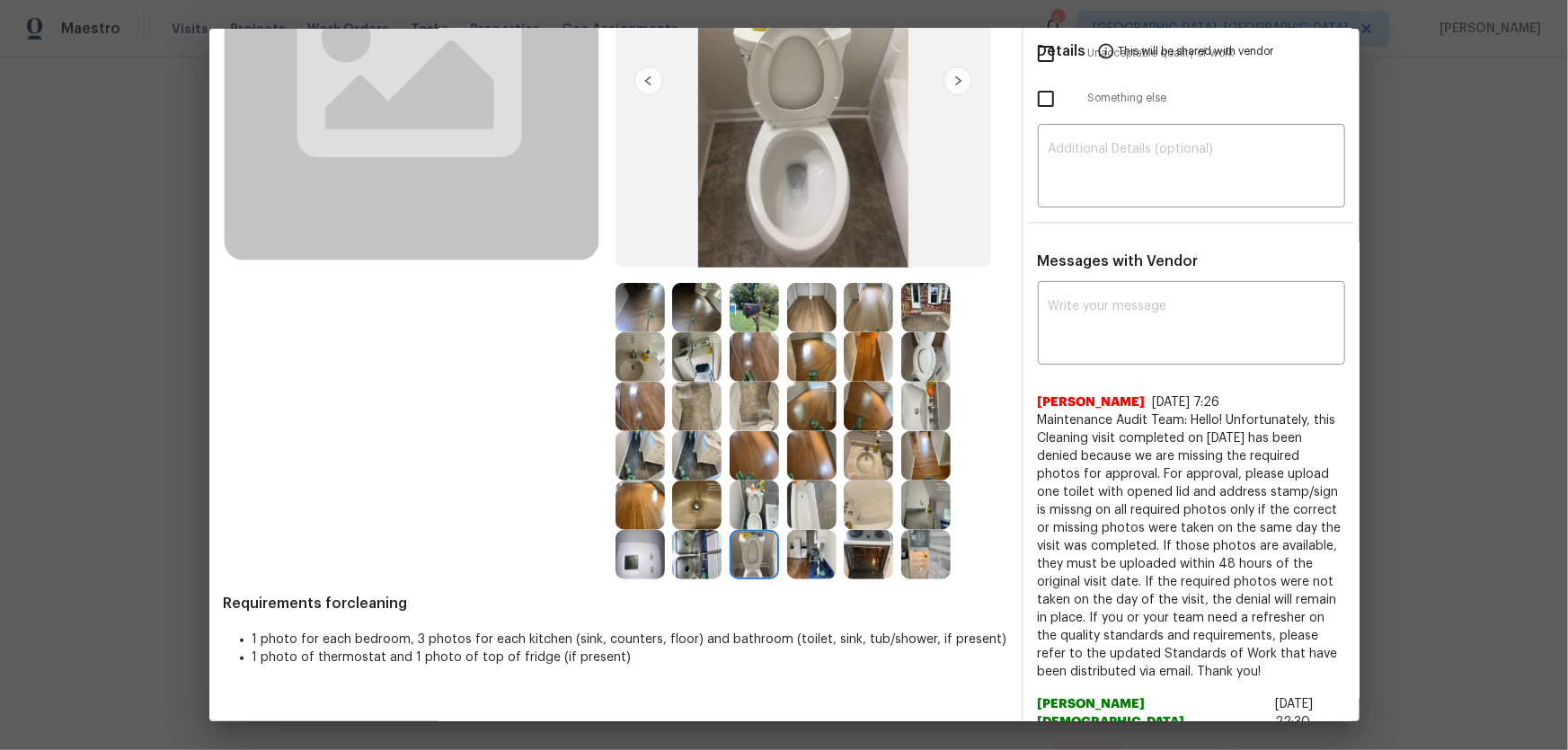
click at [910, 350] on img at bounding box center [925, 357] width 49 height 49
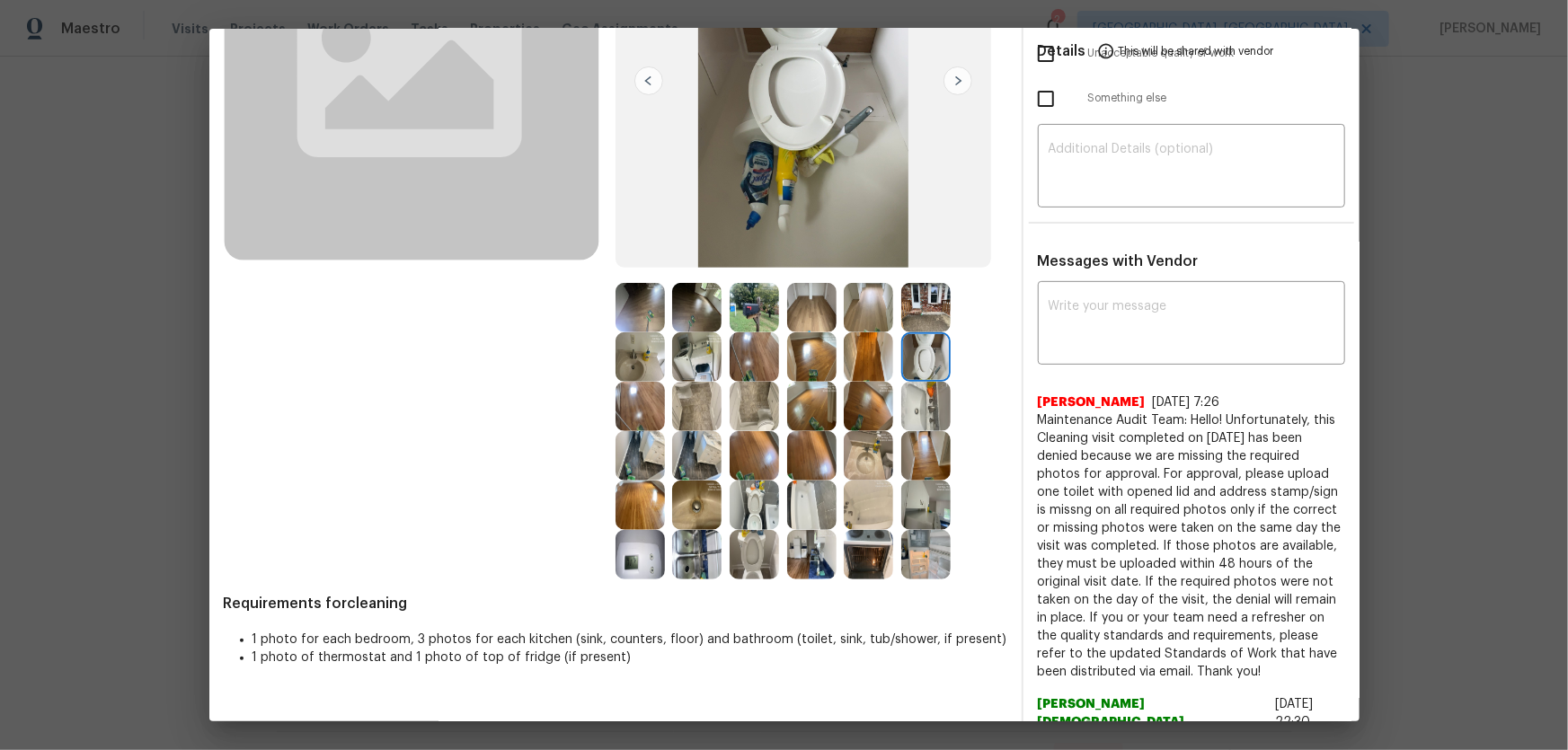
click at [913, 386] on img at bounding box center [925, 406] width 49 height 49
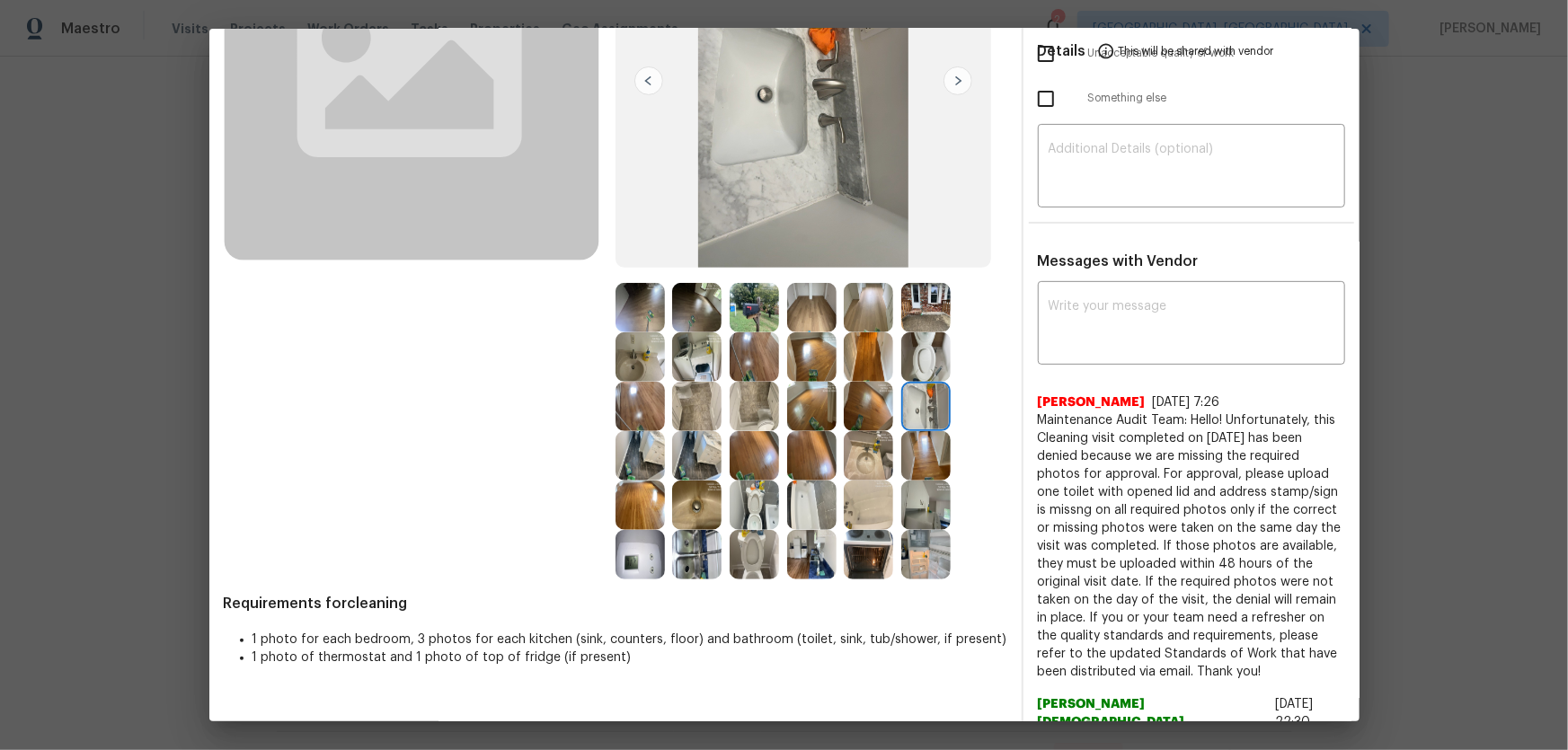
click at [850, 452] on img at bounding box center [868, 456] width 49 height 49
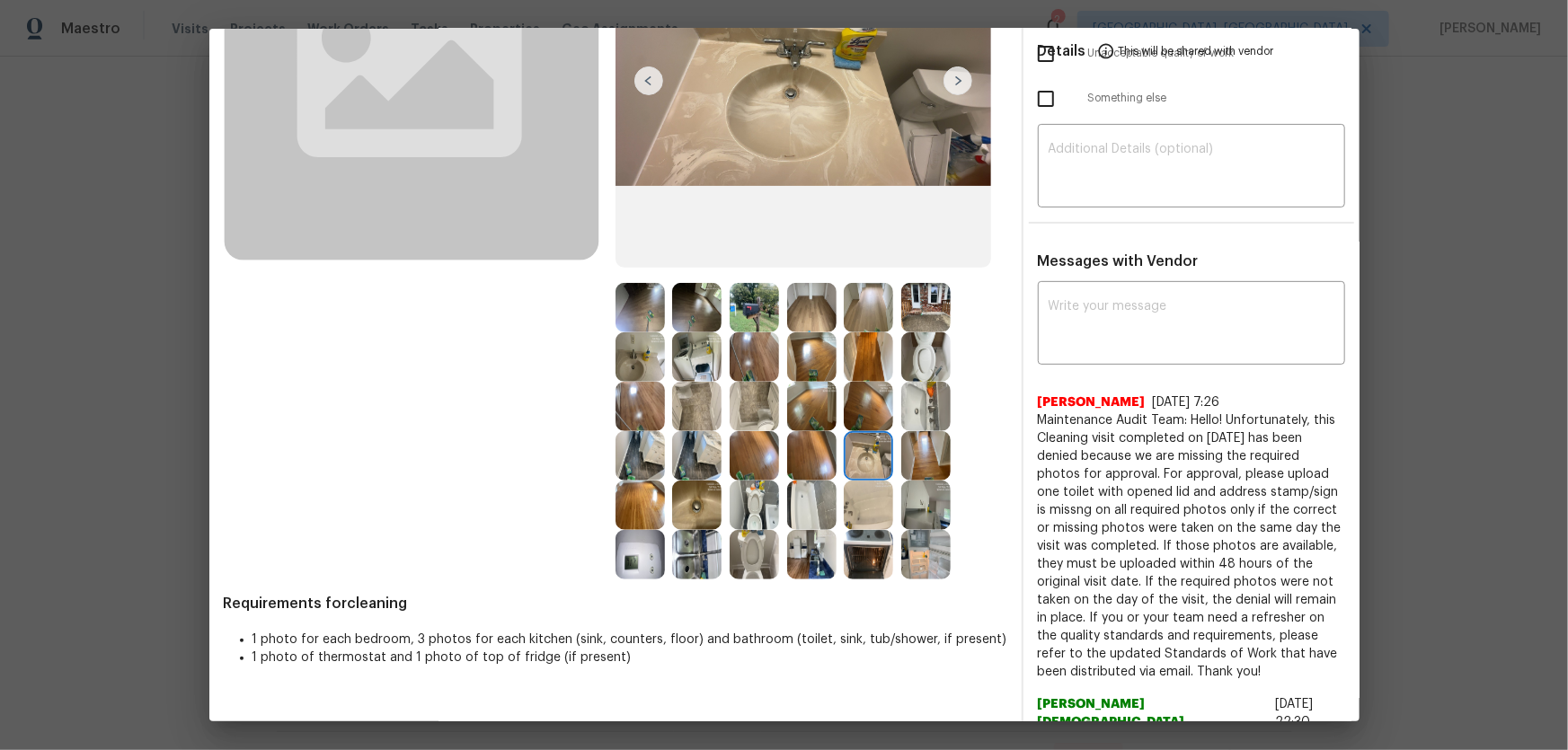
click at [701, 509] on img at bounding box center [696, 505] width 49 height 49
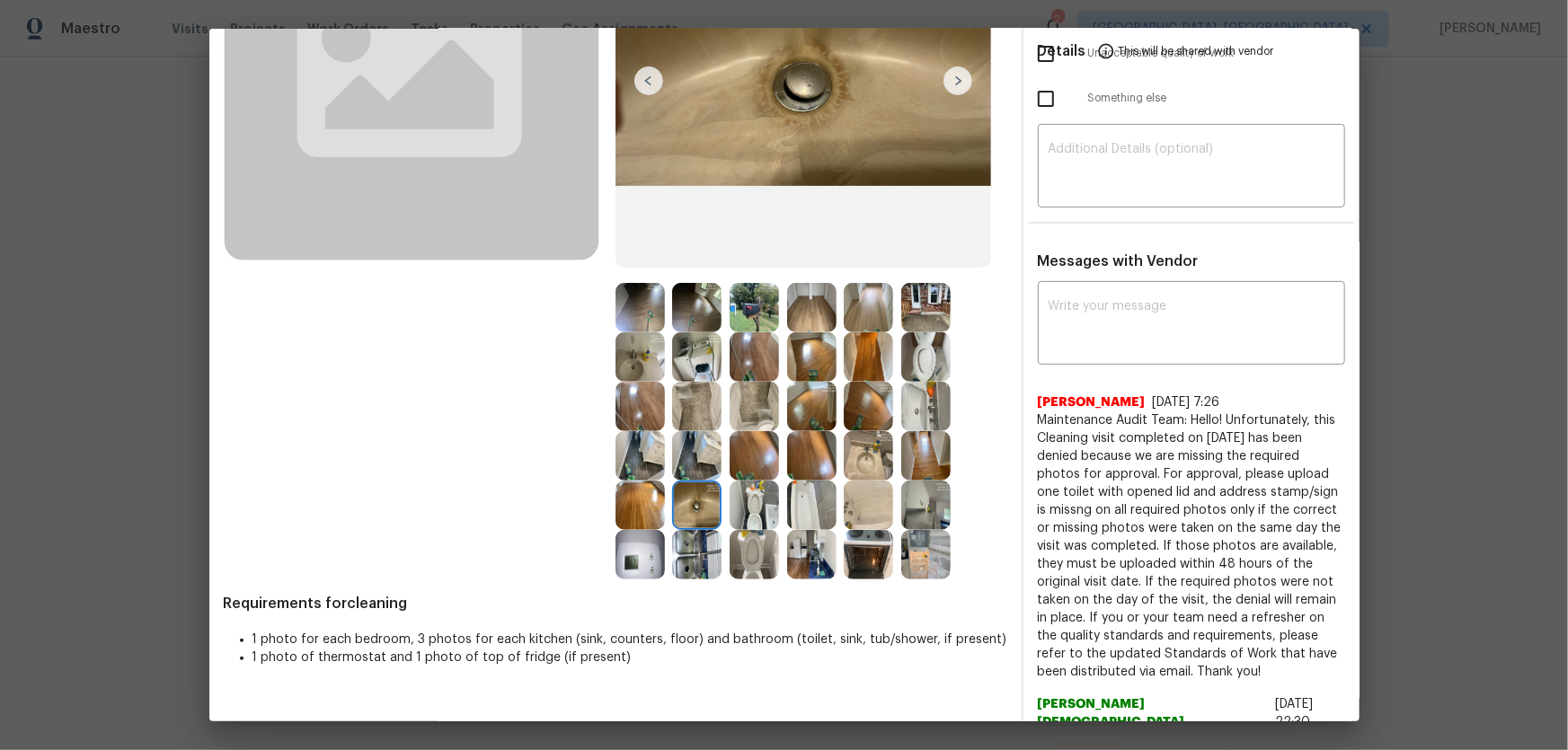
click at [750, 510] on img at bounding box center [754, 505] width 49 height 49
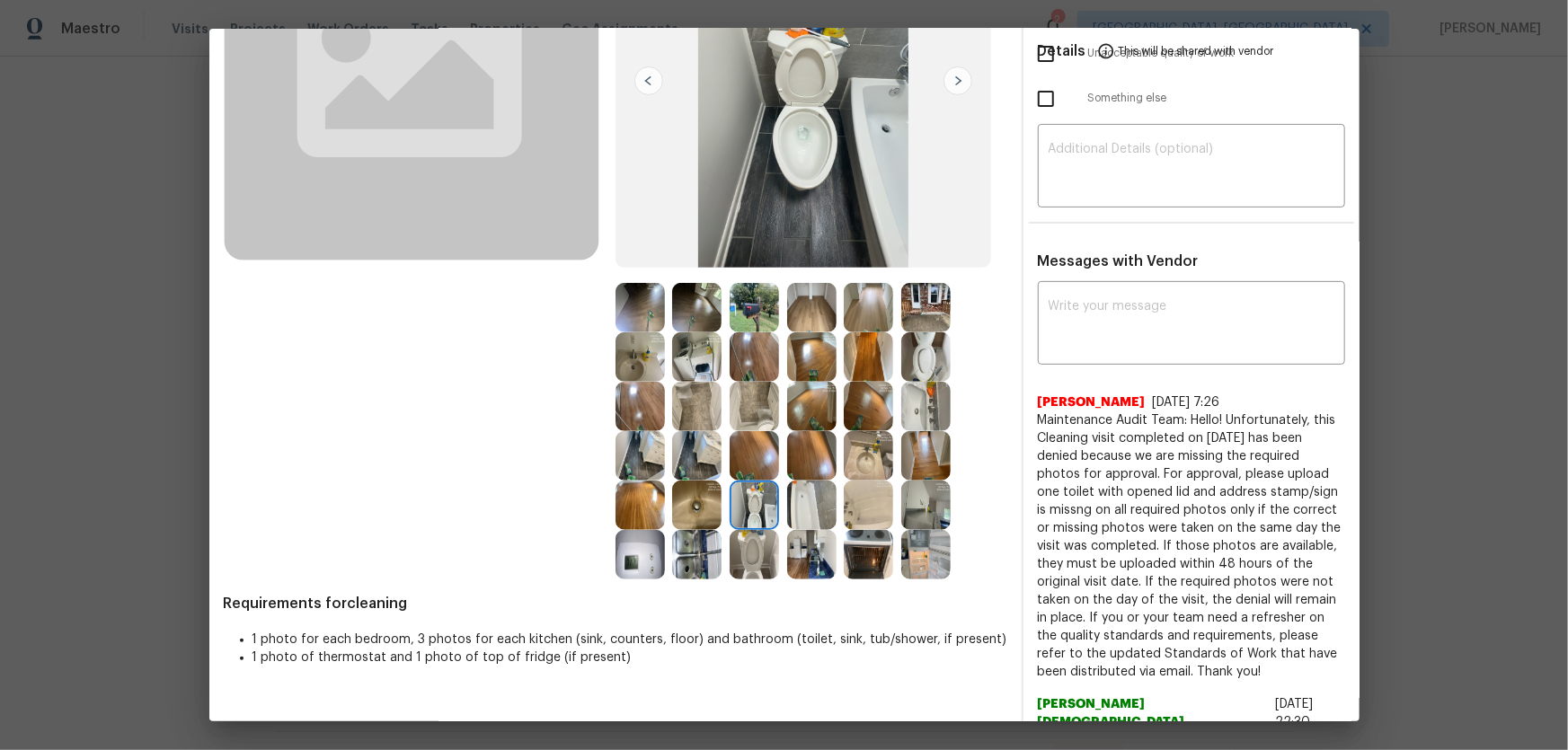
click at [818, 506] on img at bounding box center [811, 505] width 49 height 49
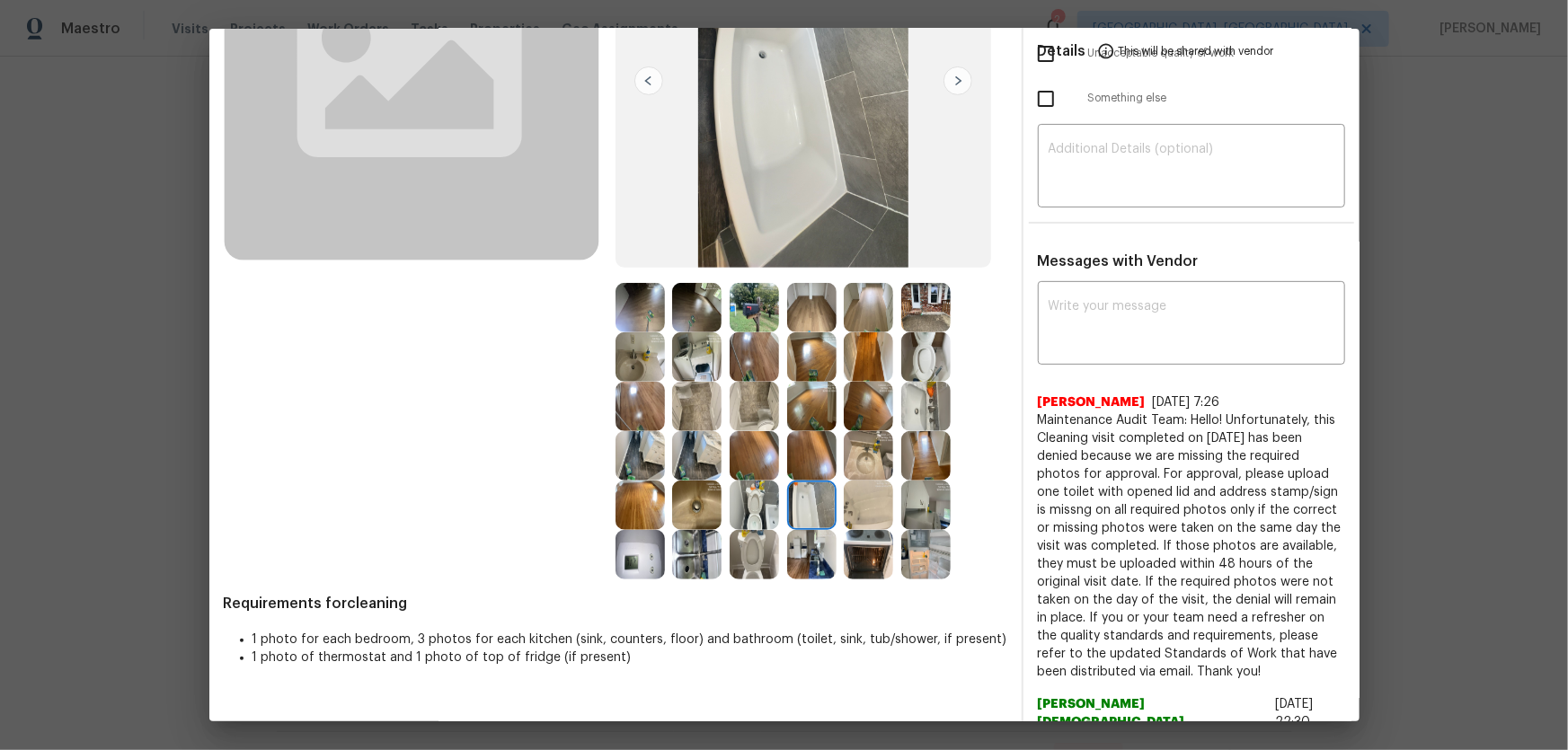
click at [858, 513] on img at bounding box center [868, 505] width 49 height 49
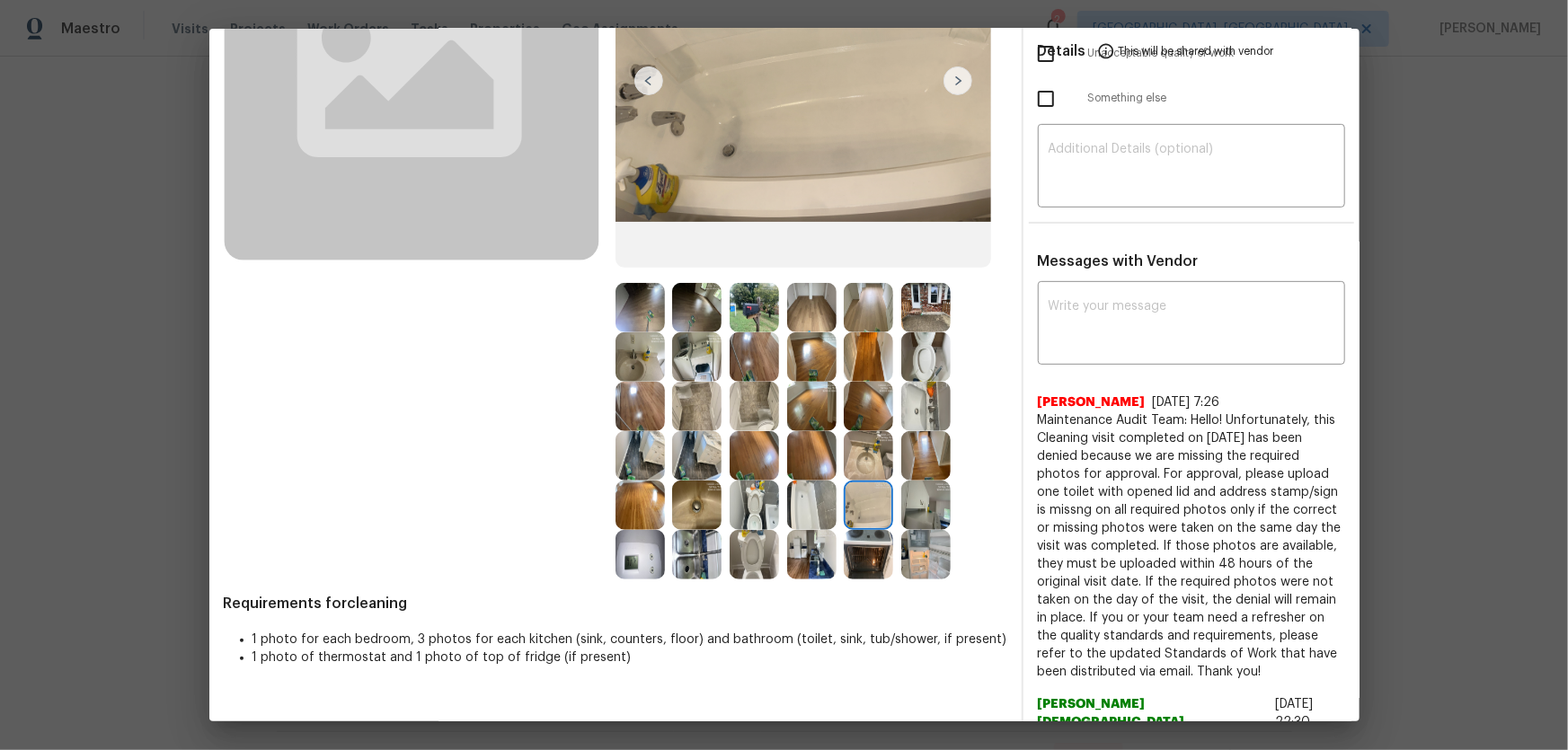
click at [871, 450] on img at bounding box center [868, 456] width 49 height 49
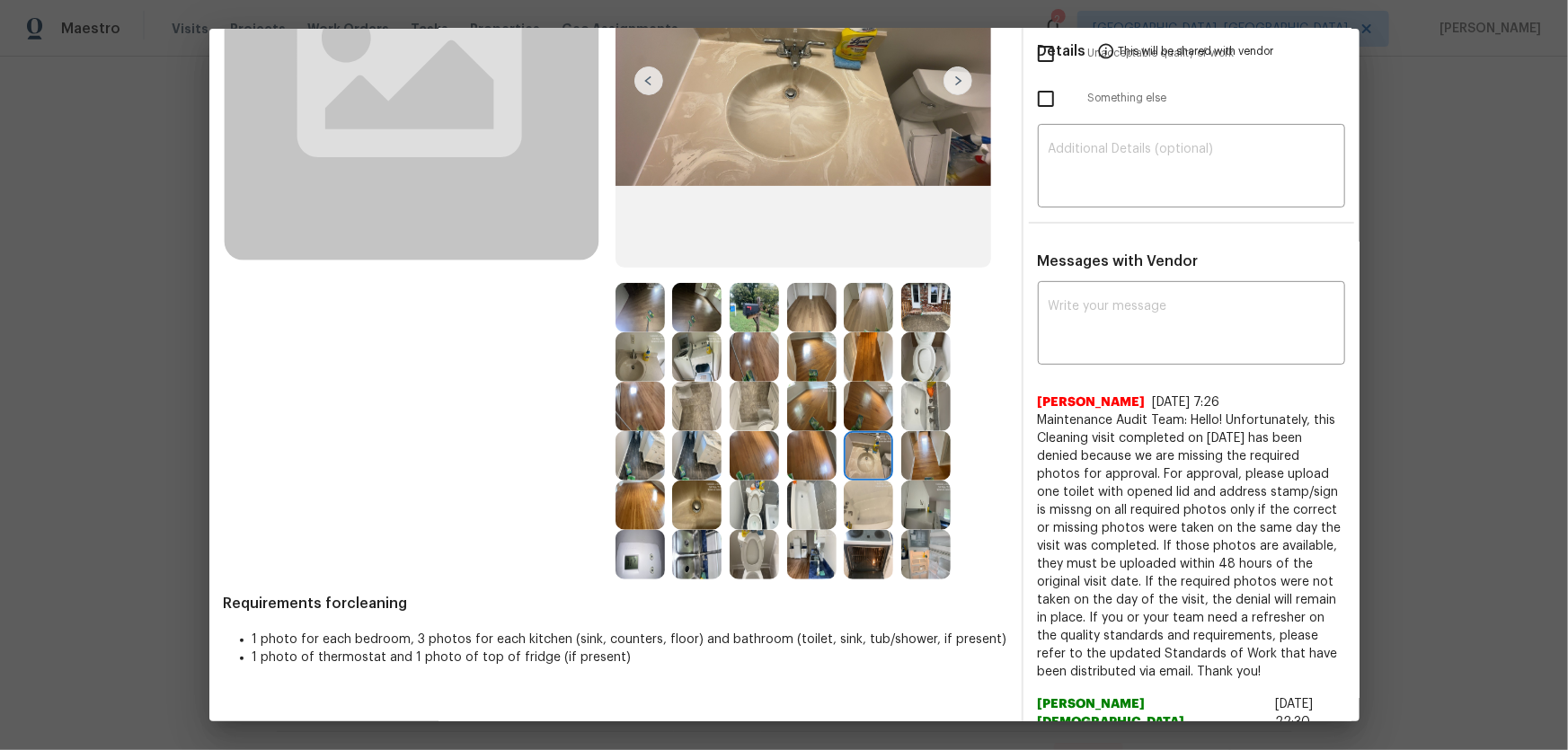
click at [761, 406] on img at bounding box center [754, 406] width 49 height 49
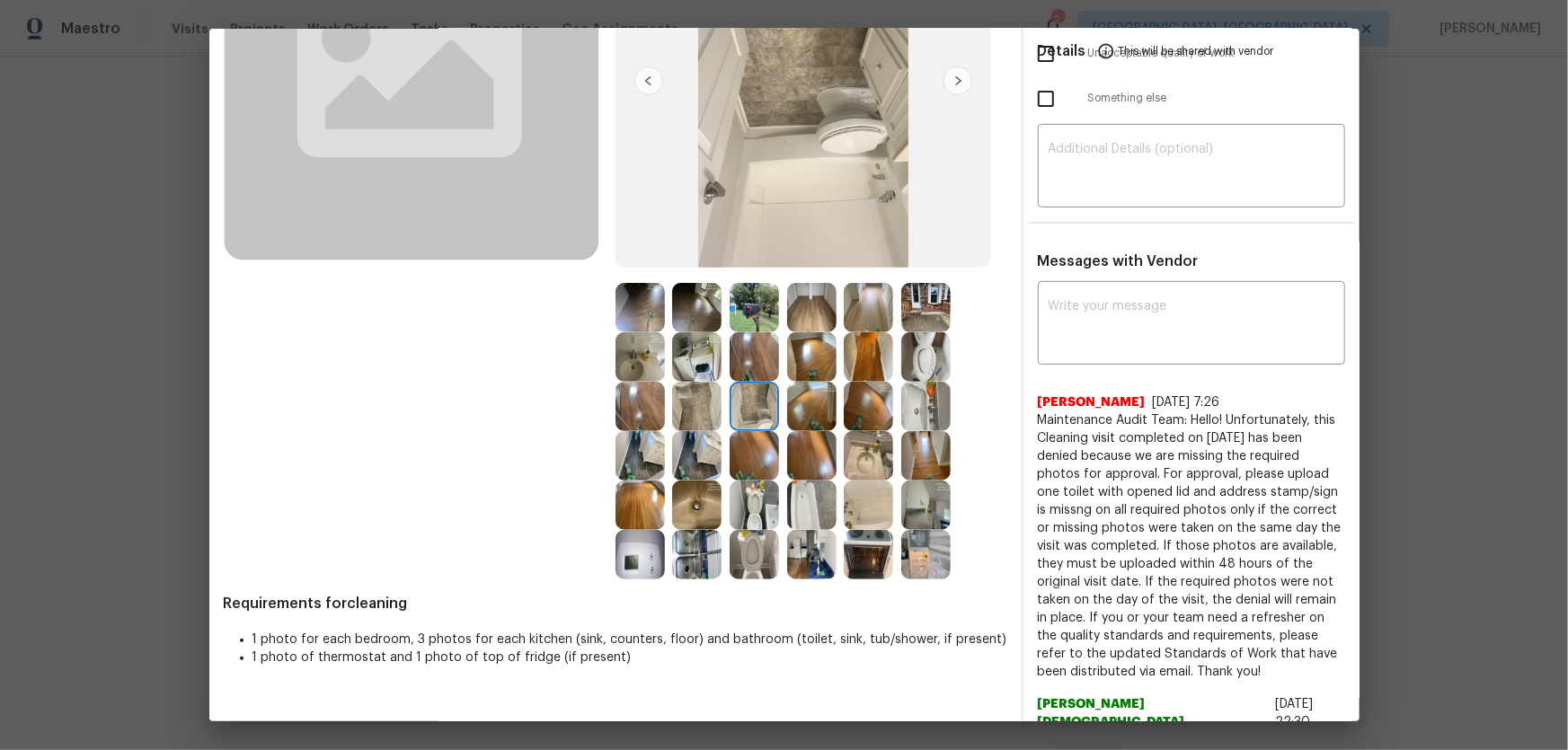
click at [665, 348] on div at bounding box center [644, 357] width 57 height 49
click at [630, 355] on img at bounding box center [640, 357] width 49 height 49
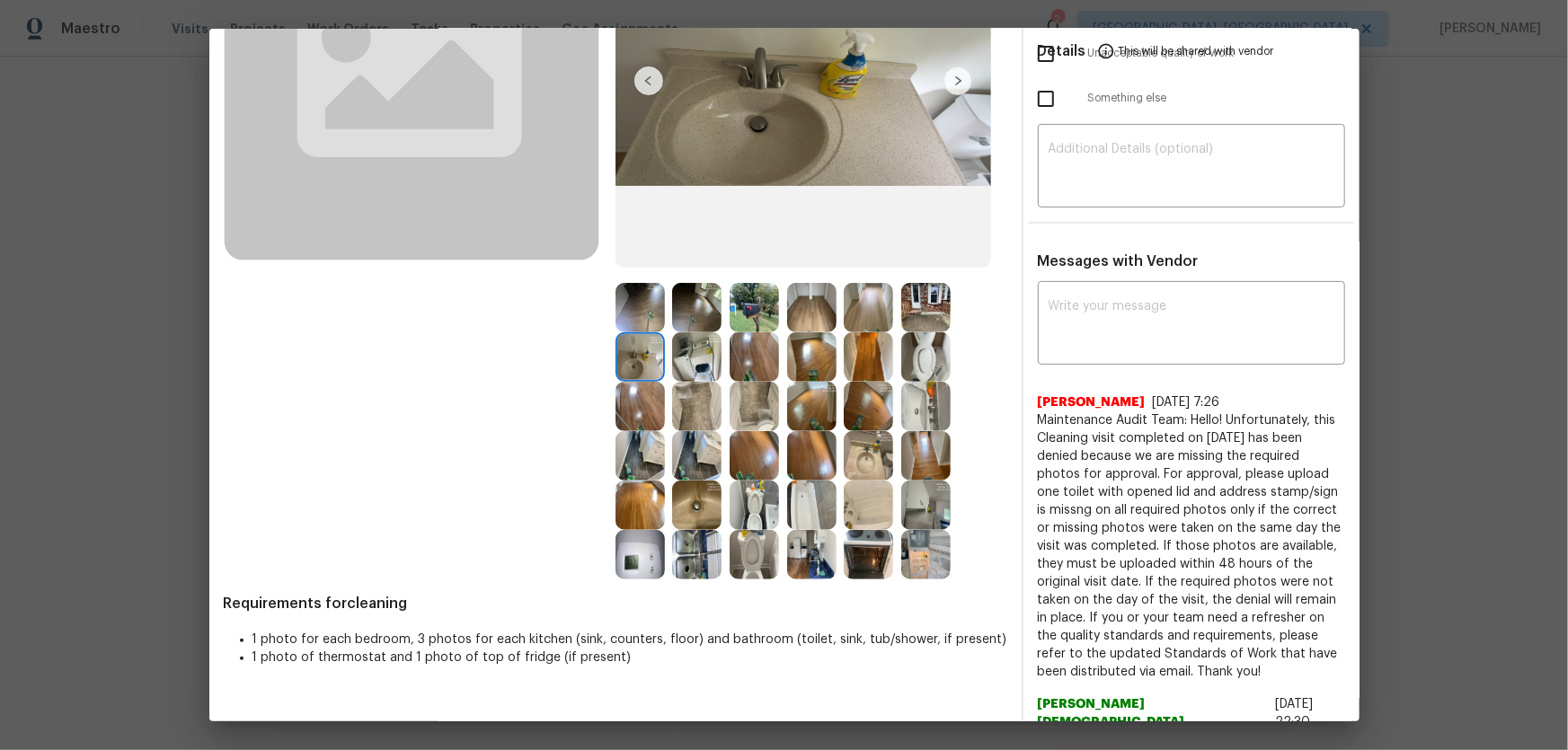
click at [692, 351] on img at bounding box center [696, 357] width 49 height 49
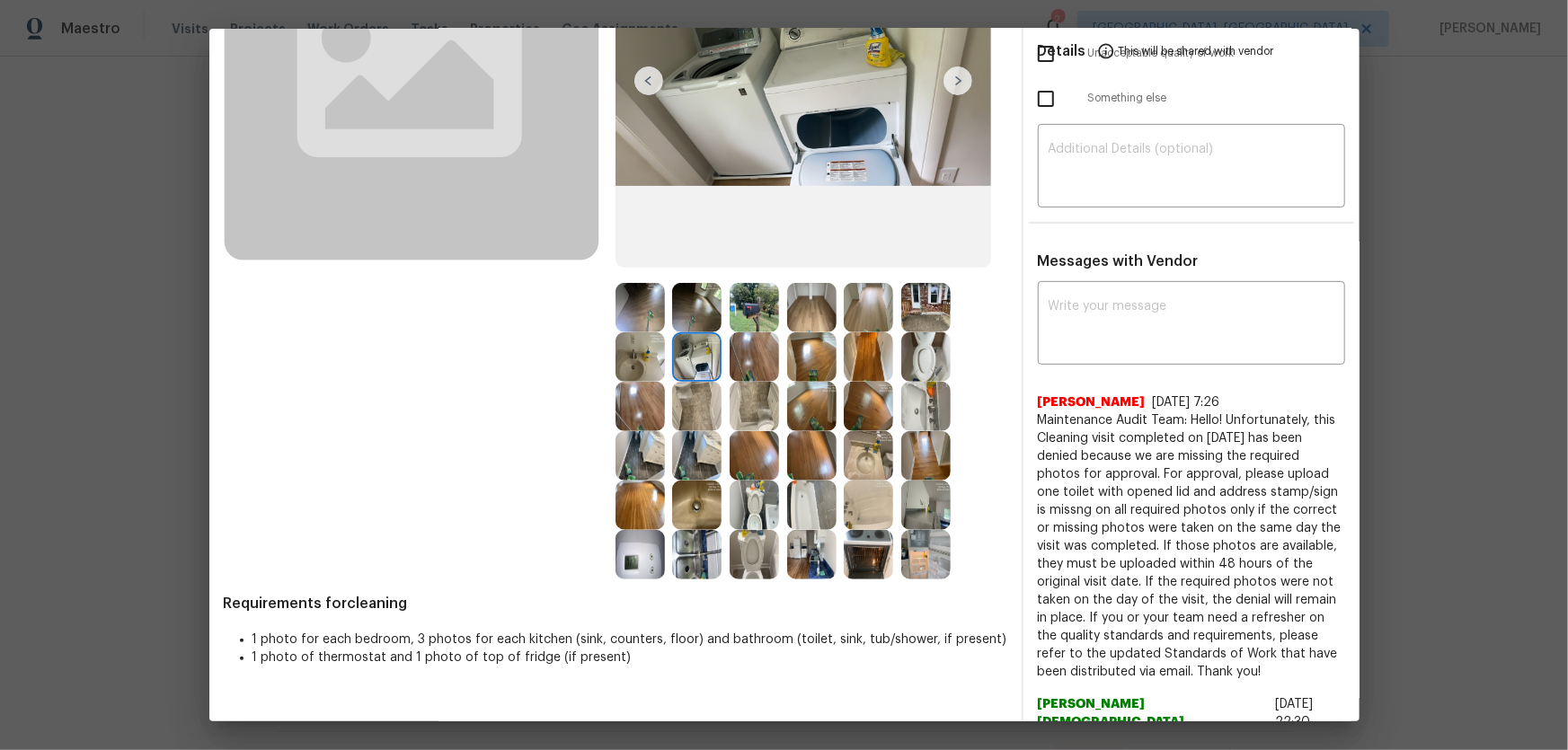
click at [745, 299] on img at bounding box center [754, 307] width 49 height 49
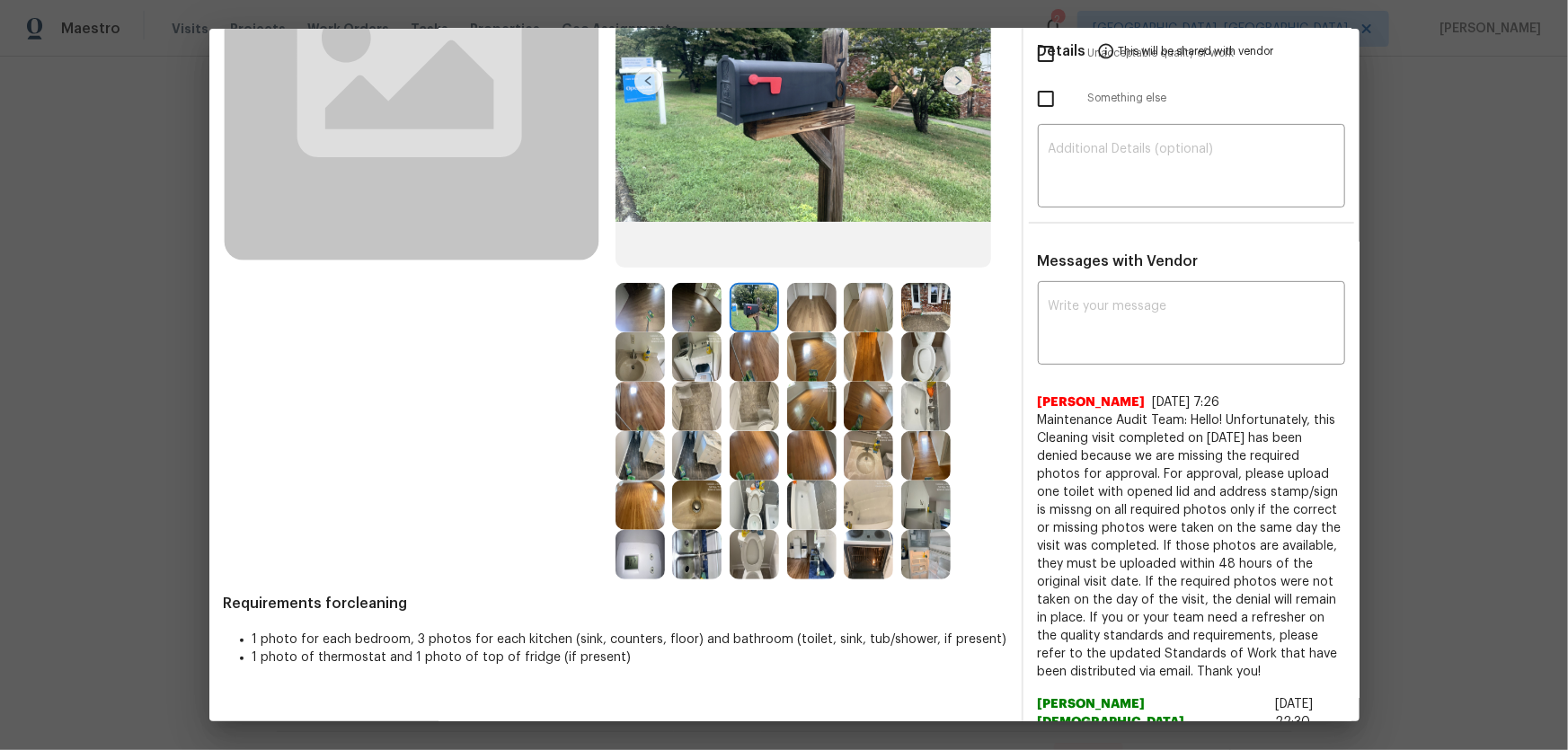
scroll to position [326, 0]
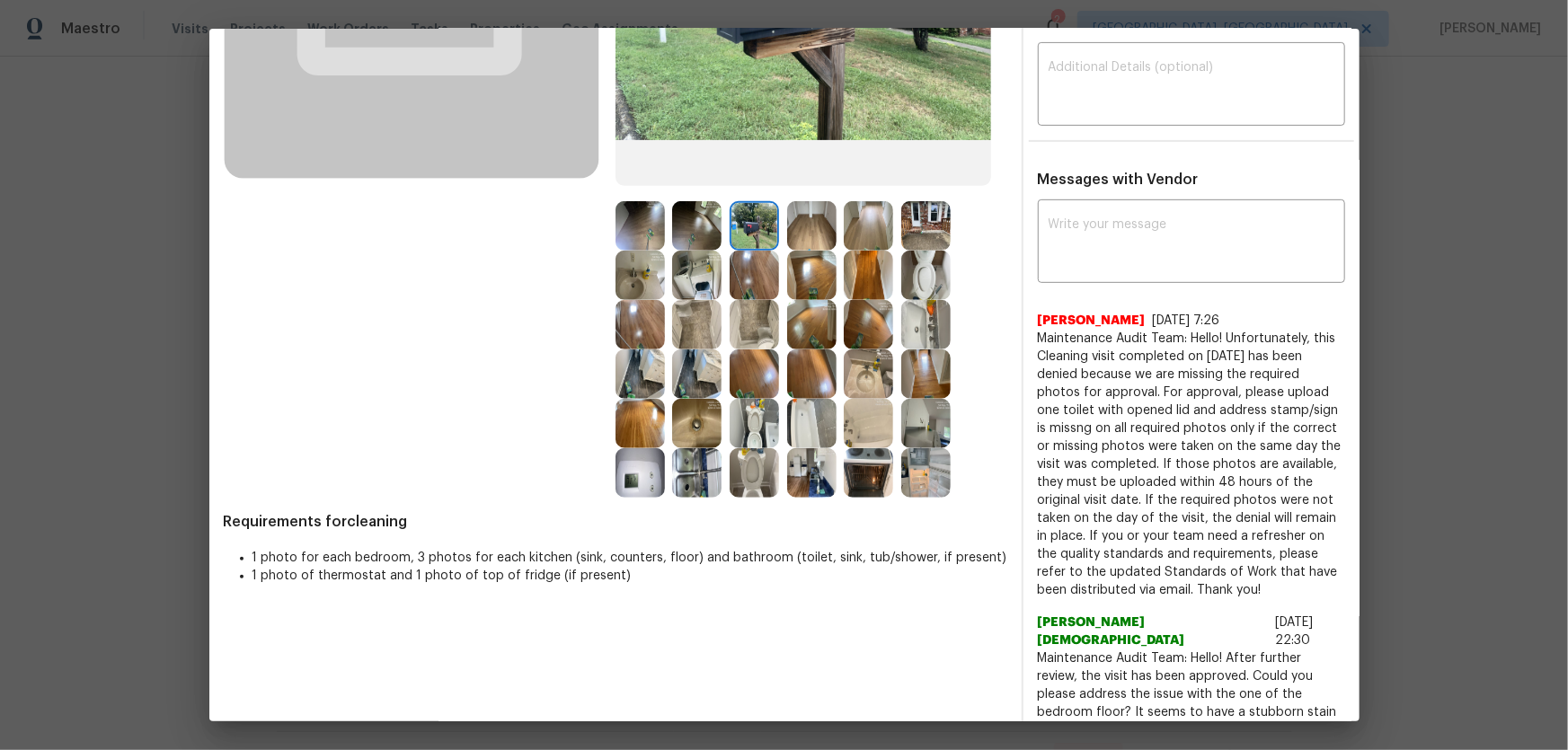
click at [792, 361] on img at bounding box center [811, 374] width 49 height 49
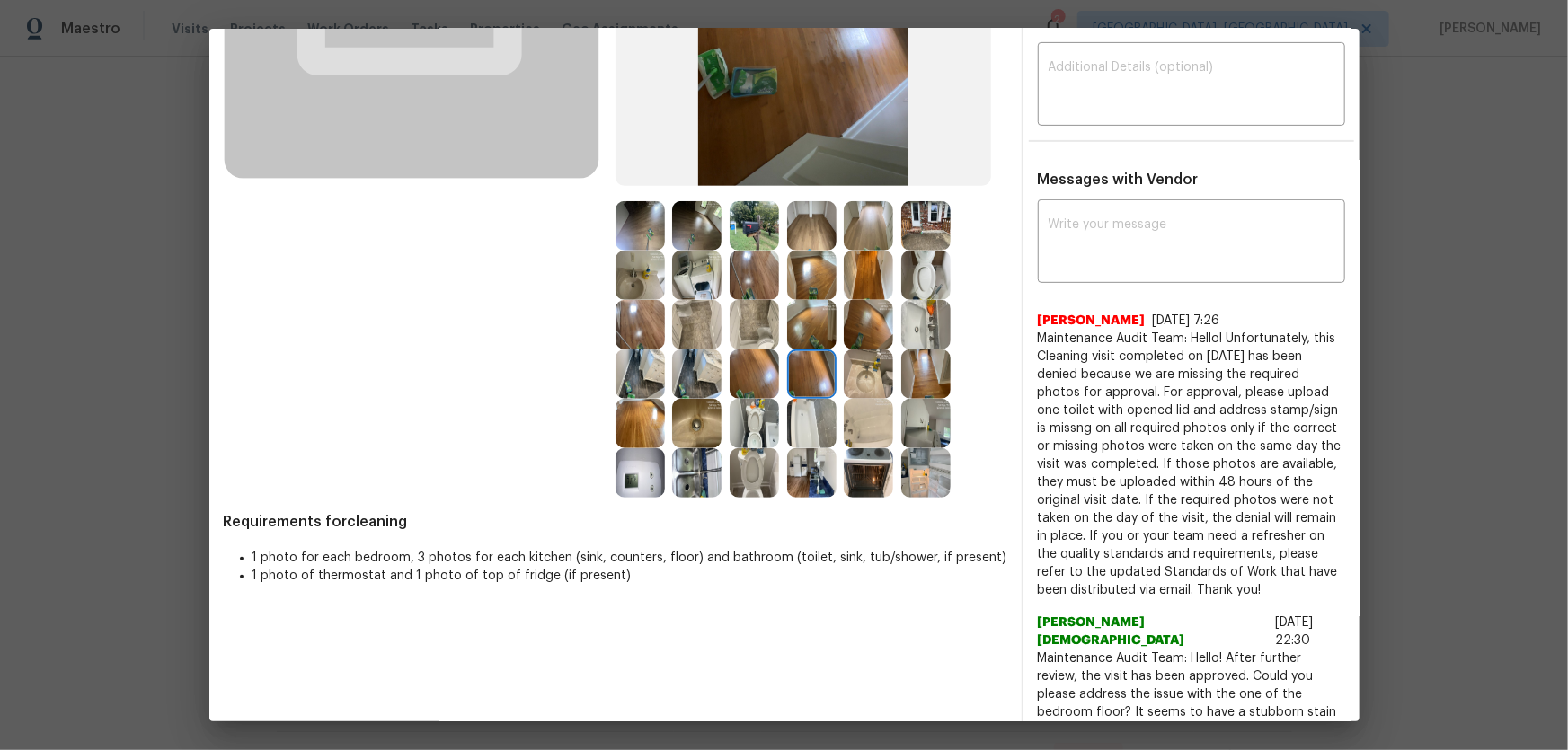
click at [750, 364] on img at bounding box center [754, 374] width 49 height 49
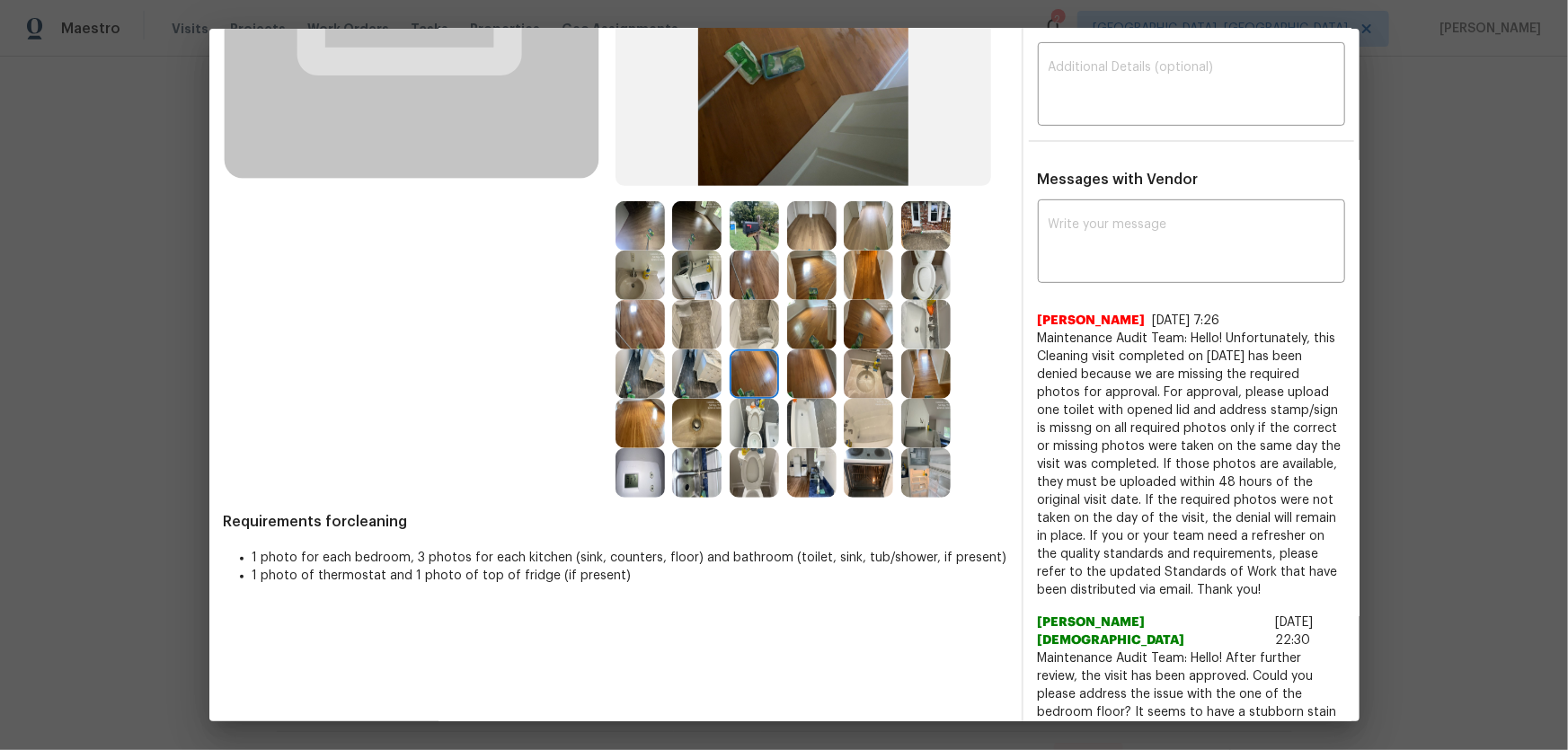
click at [798, 261] on img at bounding box center [811, 275] width 49 height 49
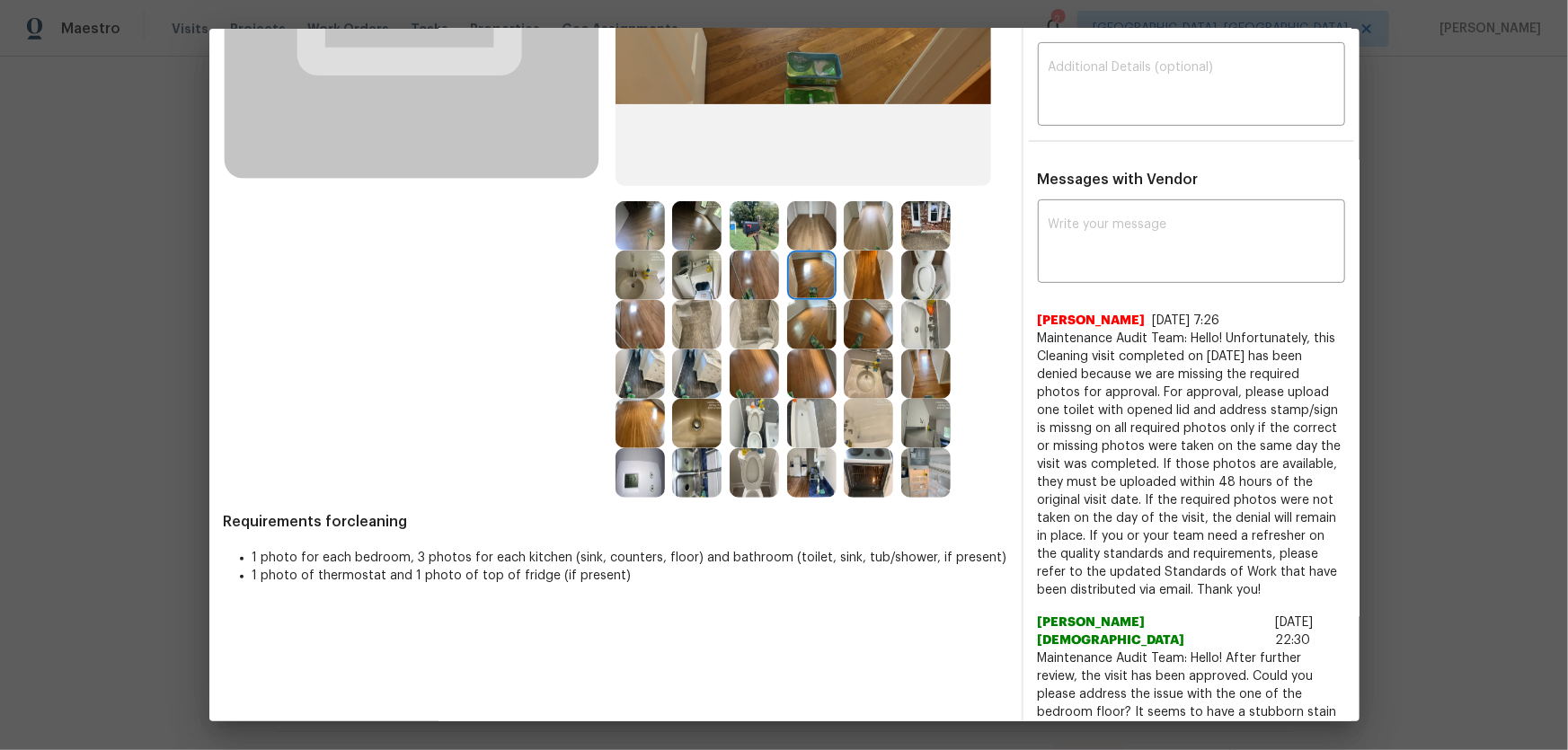
click at [800, 305] on img at bounding box center [811, 324] width 49 height 49
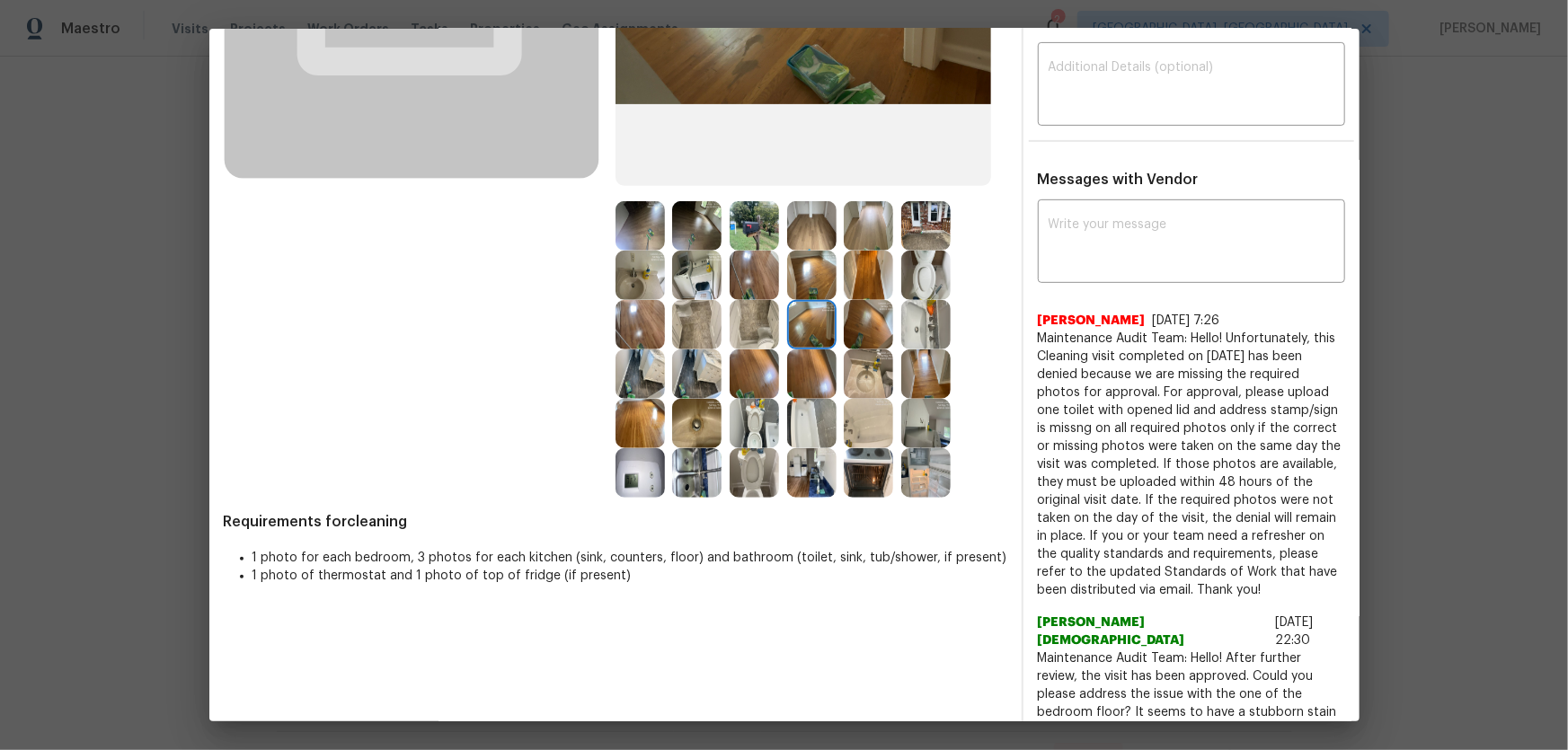
click at [850, 273] on img at bounding box center [868, 275] width 49 height 49
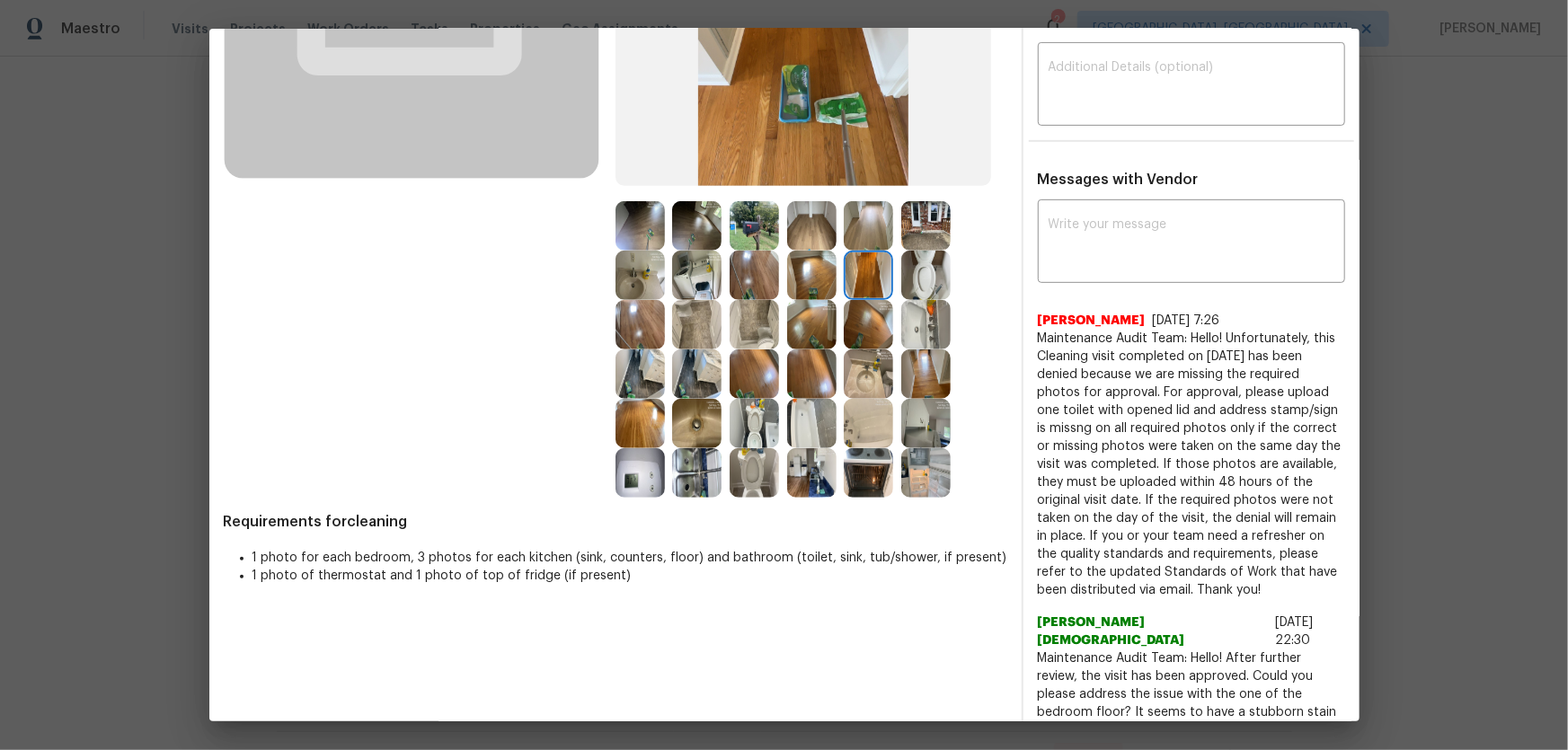
click at [746, 223] on img at bounding box center [754, 226] width 49 height 49
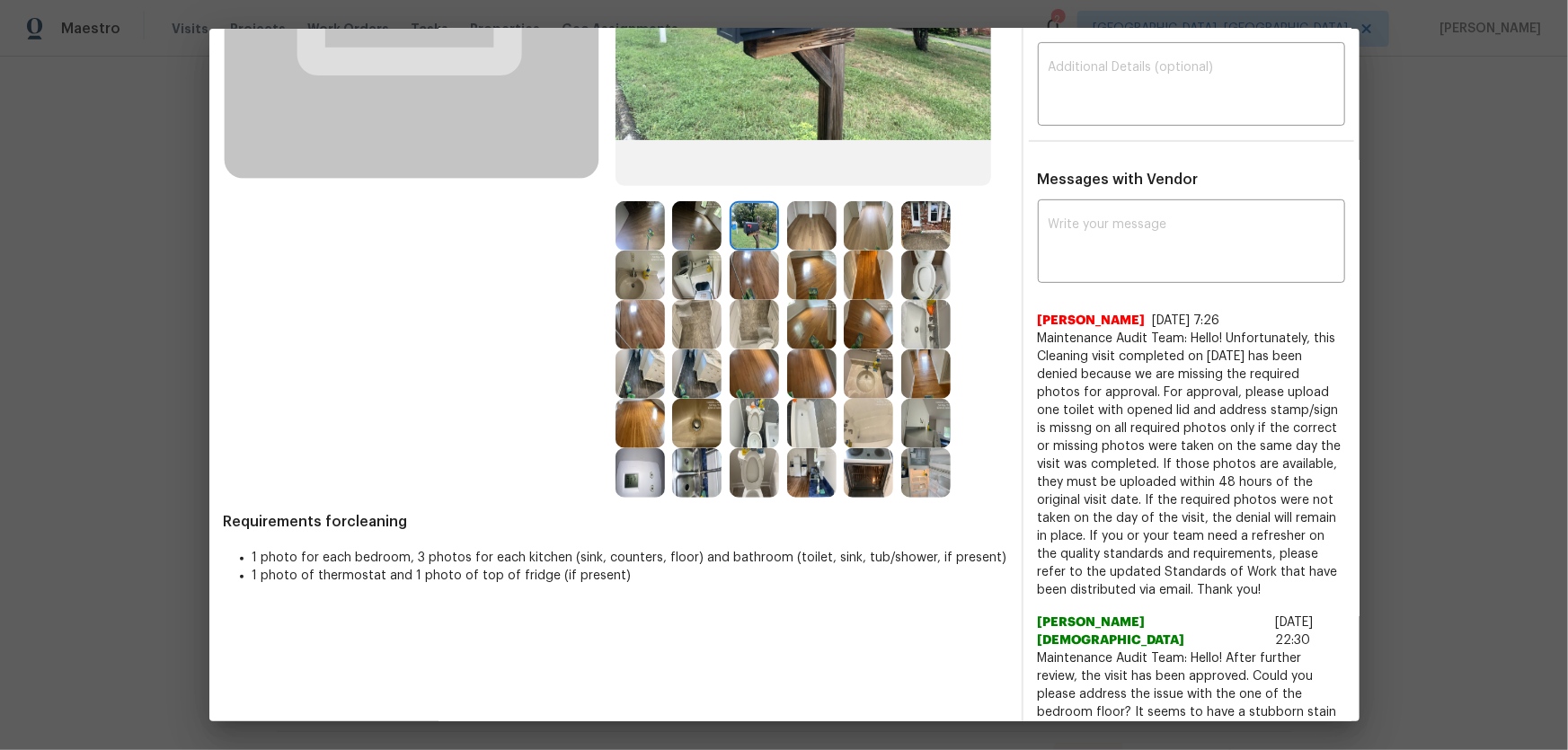
click at [683, 263] on img at bounding box center [696, 275] width 49 height 49
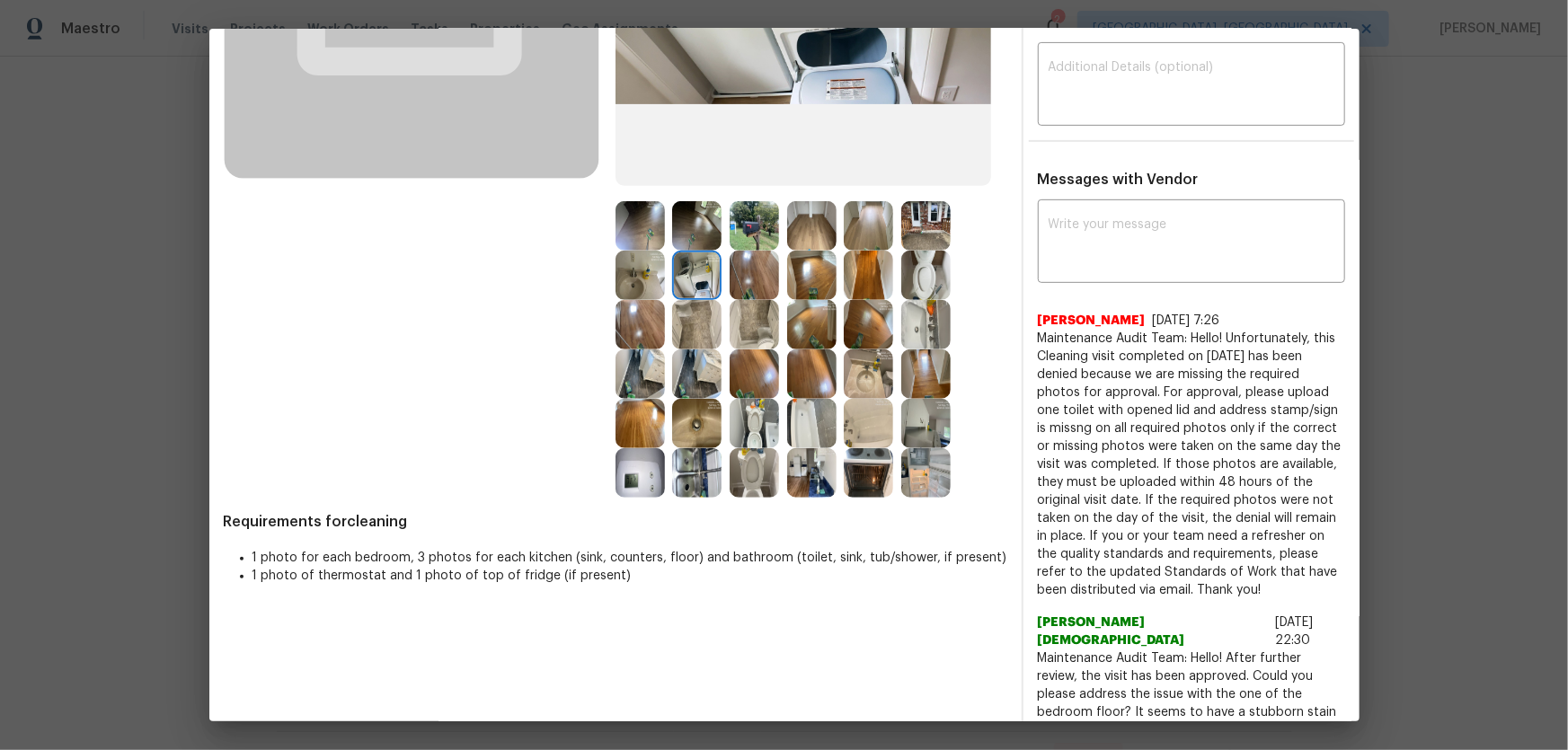
click at [797, 420] on img at bounding box center [811, 423] width 49 height 49
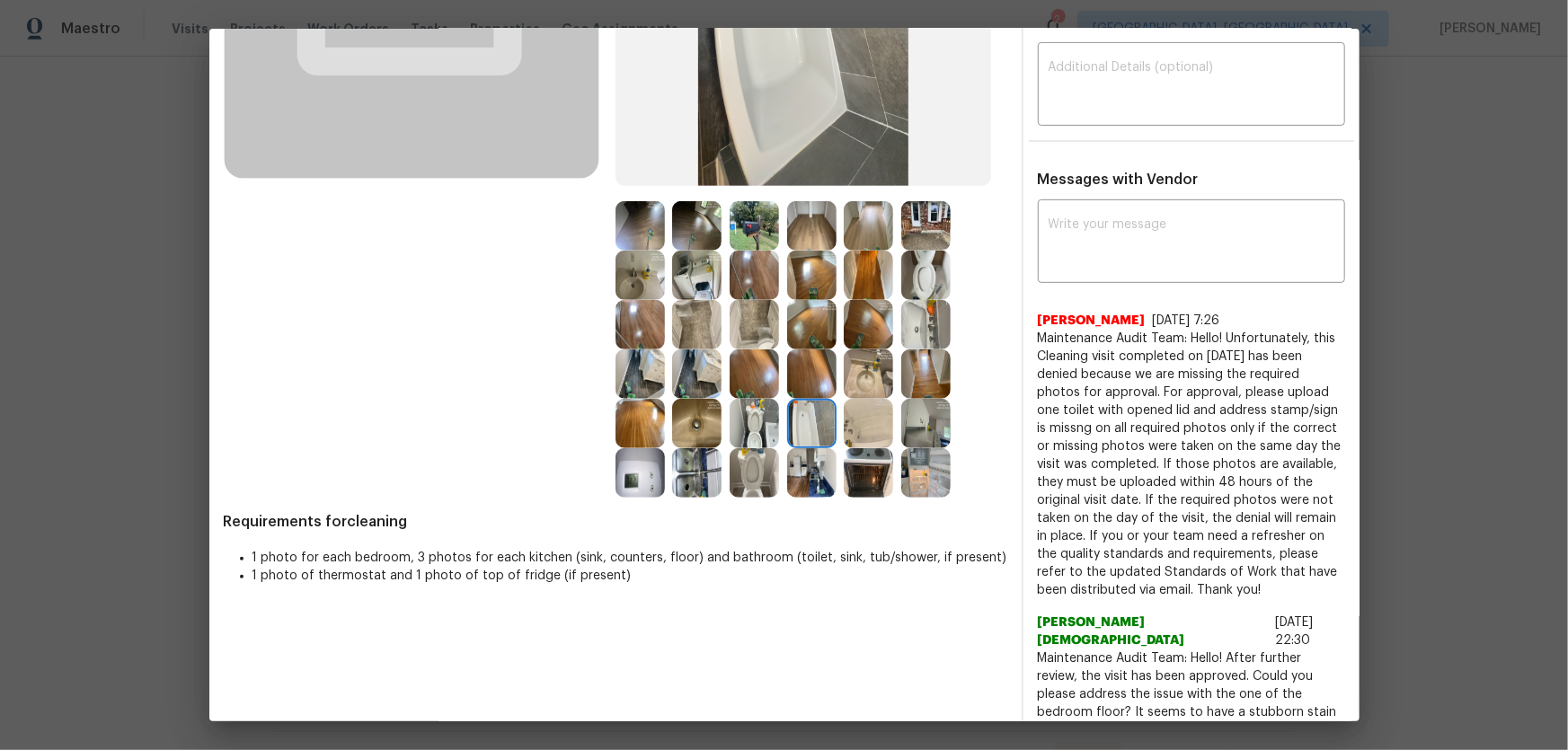
click at [805, 471] on img at bounding box center [811, 473] width 49 height 49
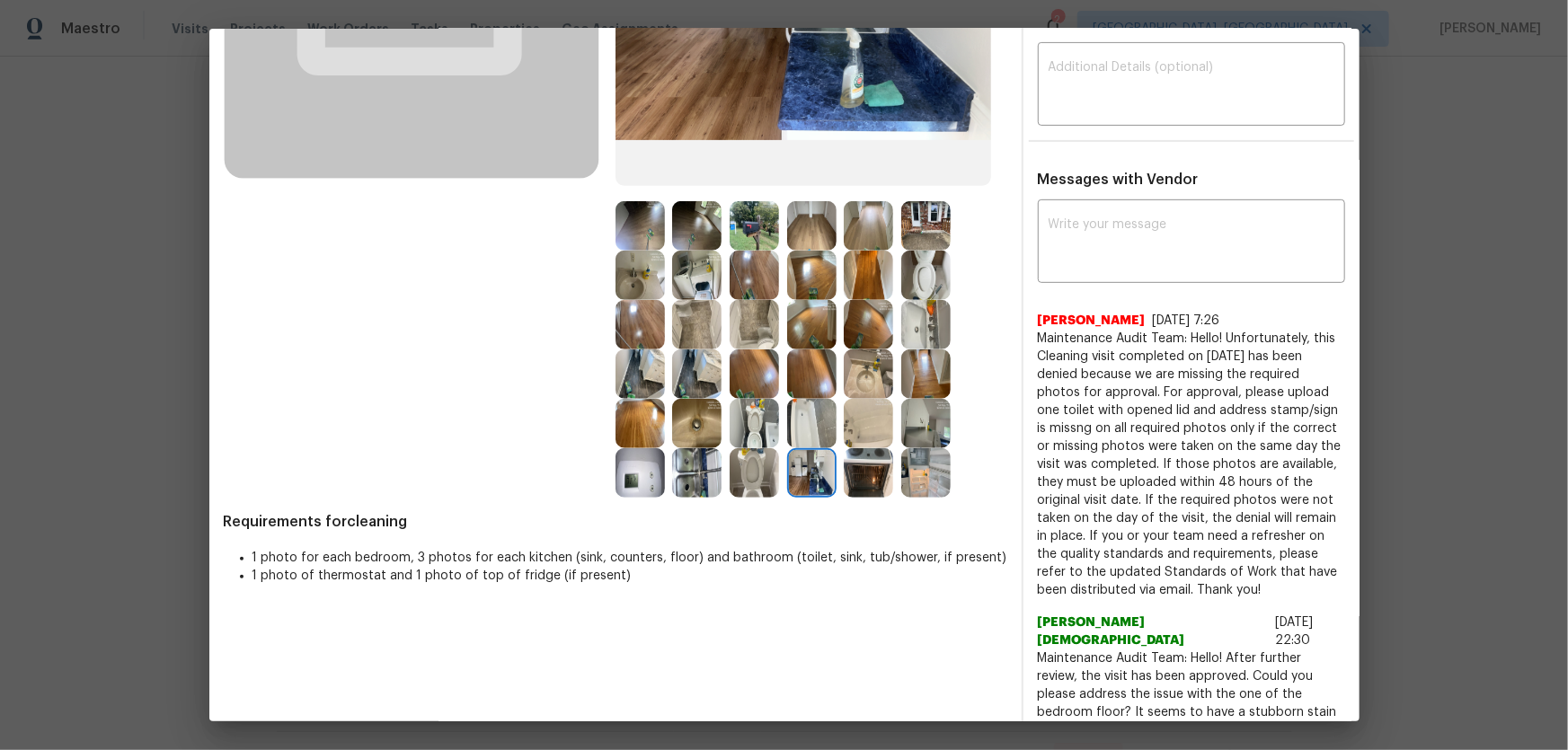
click at [851, 471] on img at bounding box center [868, 473] width 49 height 49
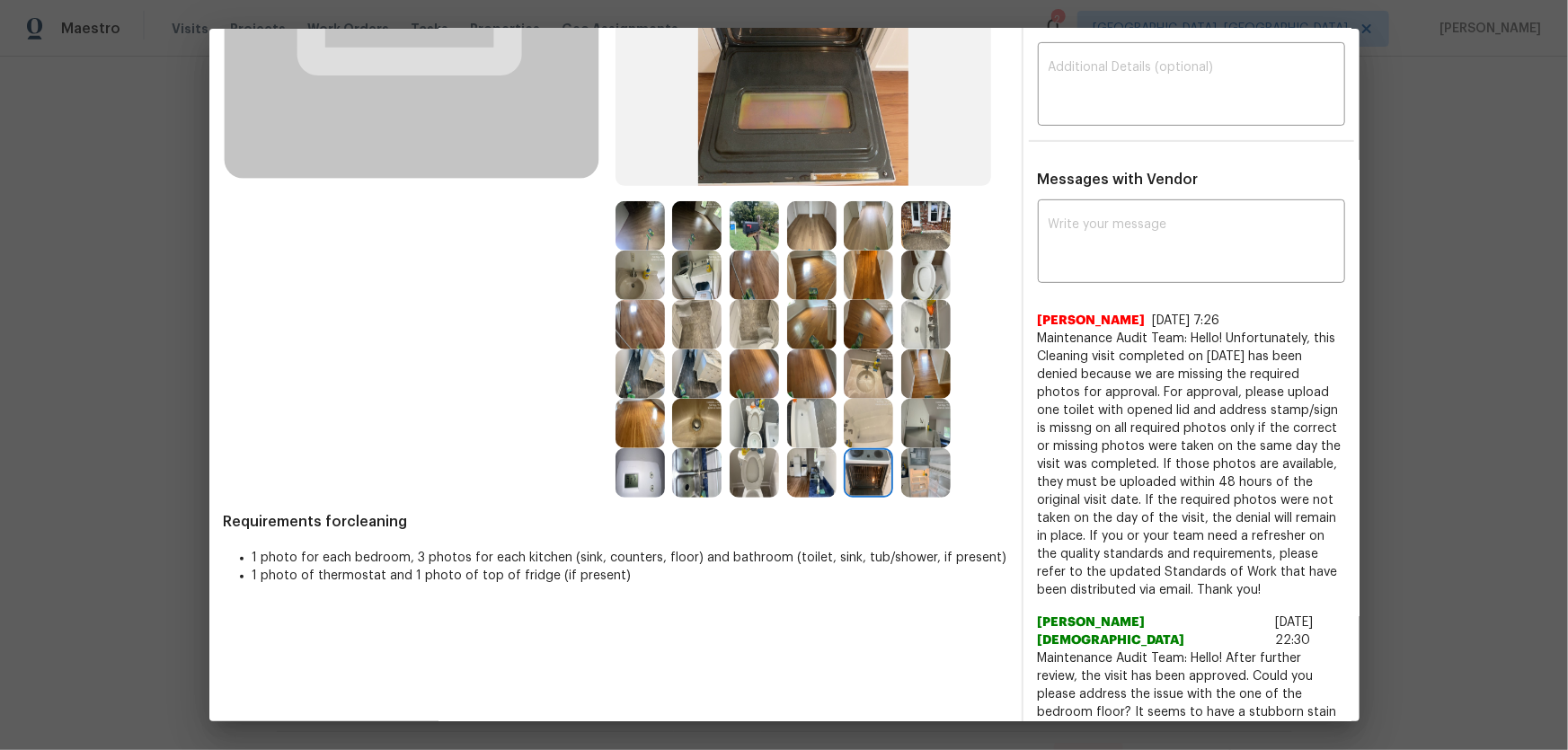
click at [901, 471] on img at bounding box center [925, 473] width 49 height 49
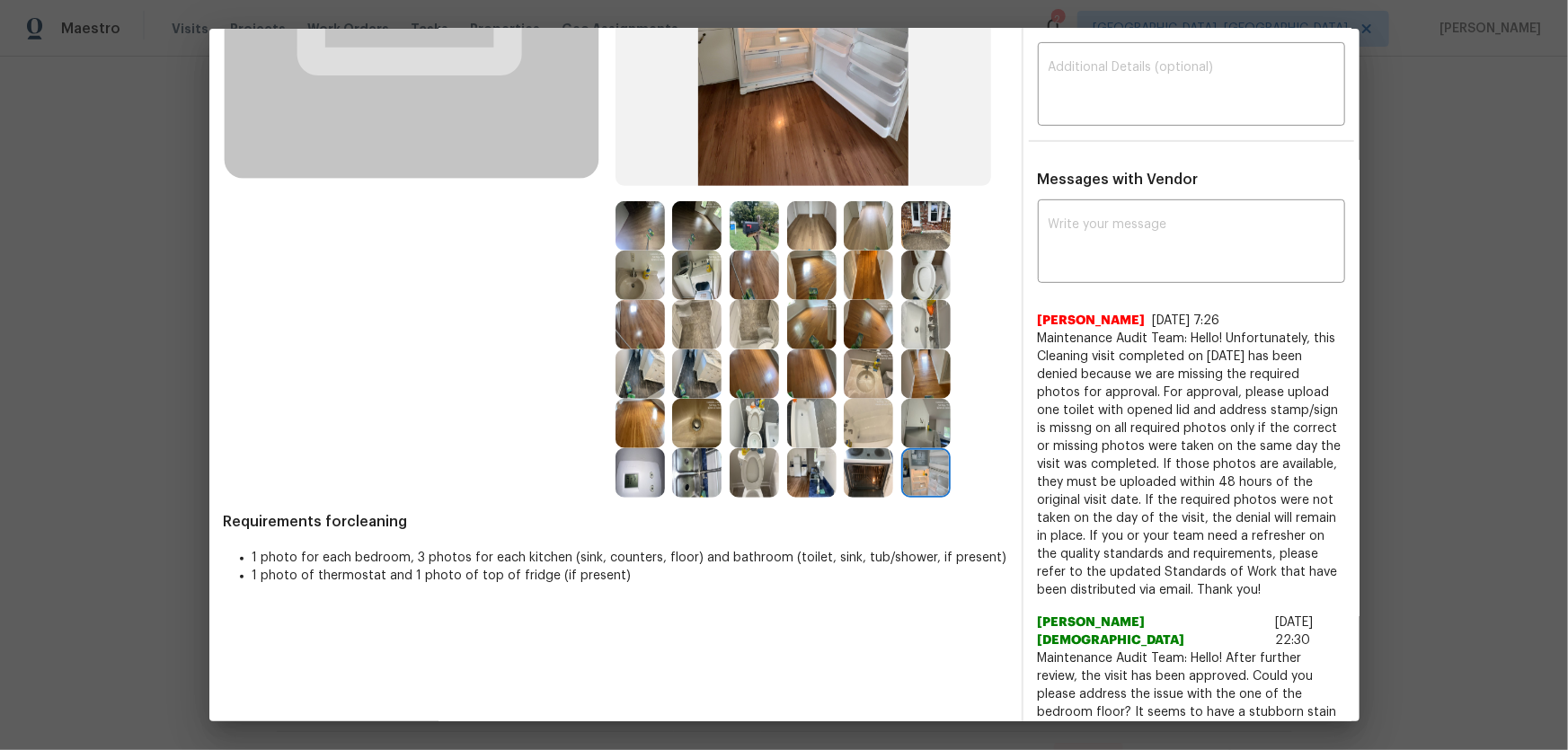
click at [673, 472] on img at bounding box center [696, 473] width 49 height 49
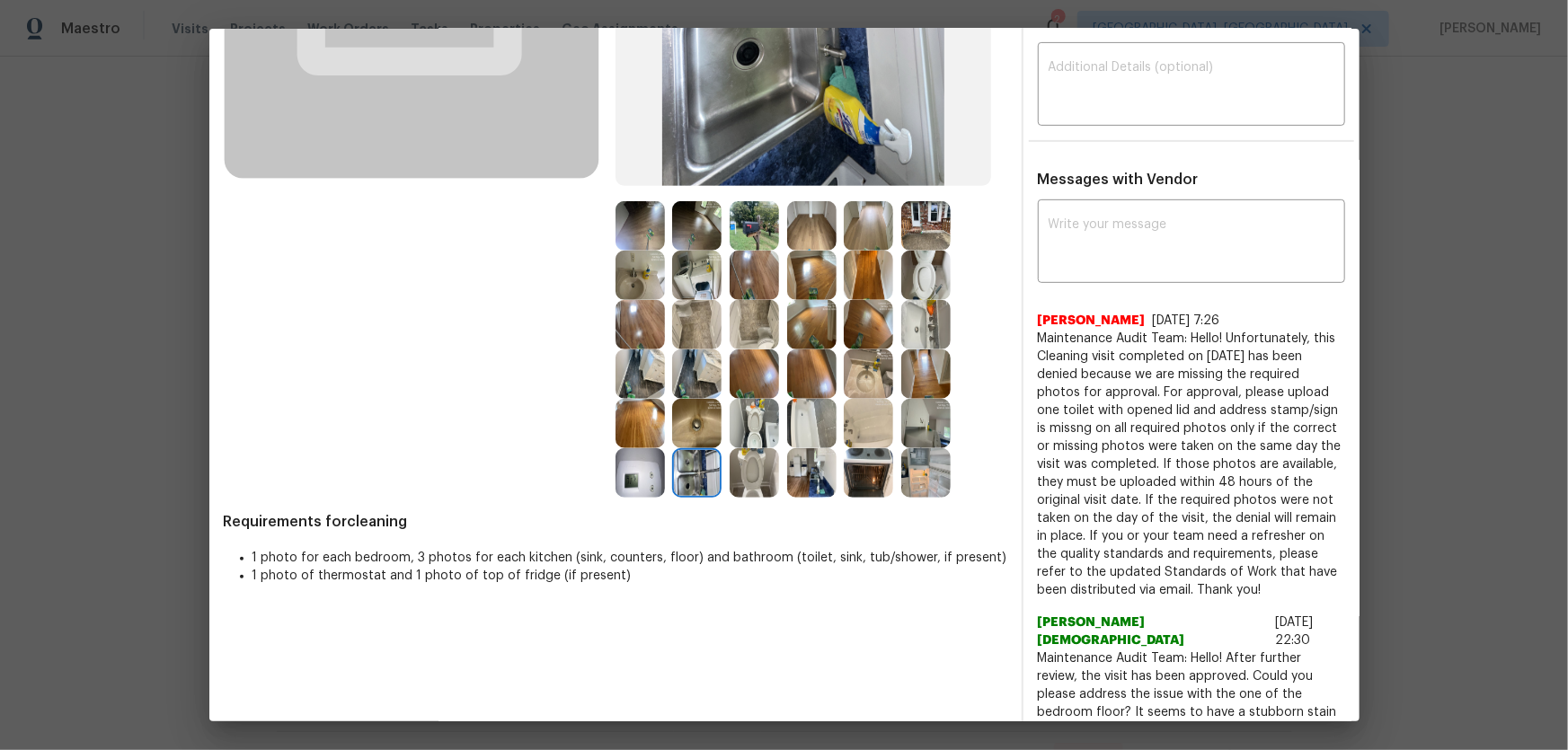
click at [643, 472] on img at bounding box center [640, 473] width 49 height 49
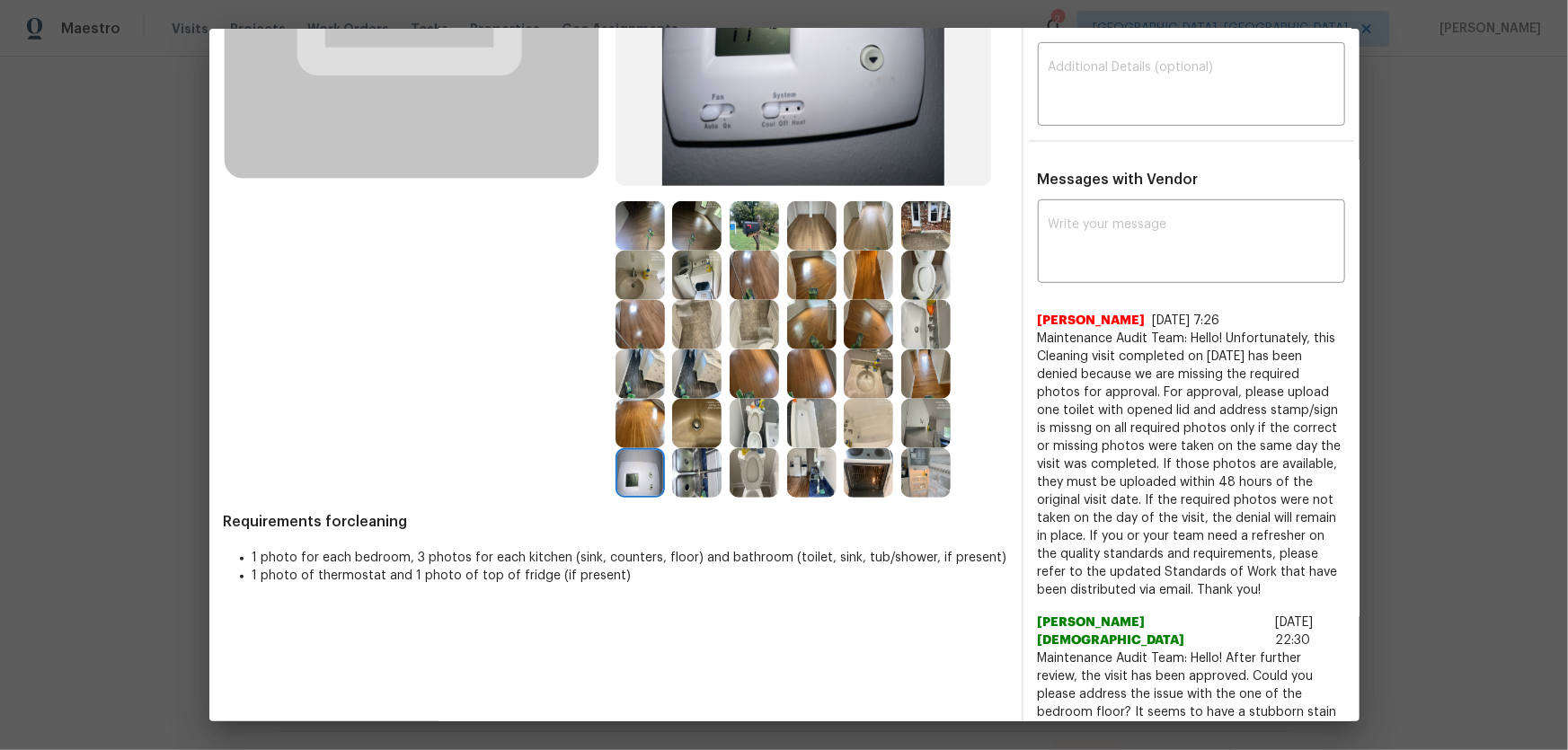
click at [910, 427] on img at bounding box center [925, 423] width 49 height 49
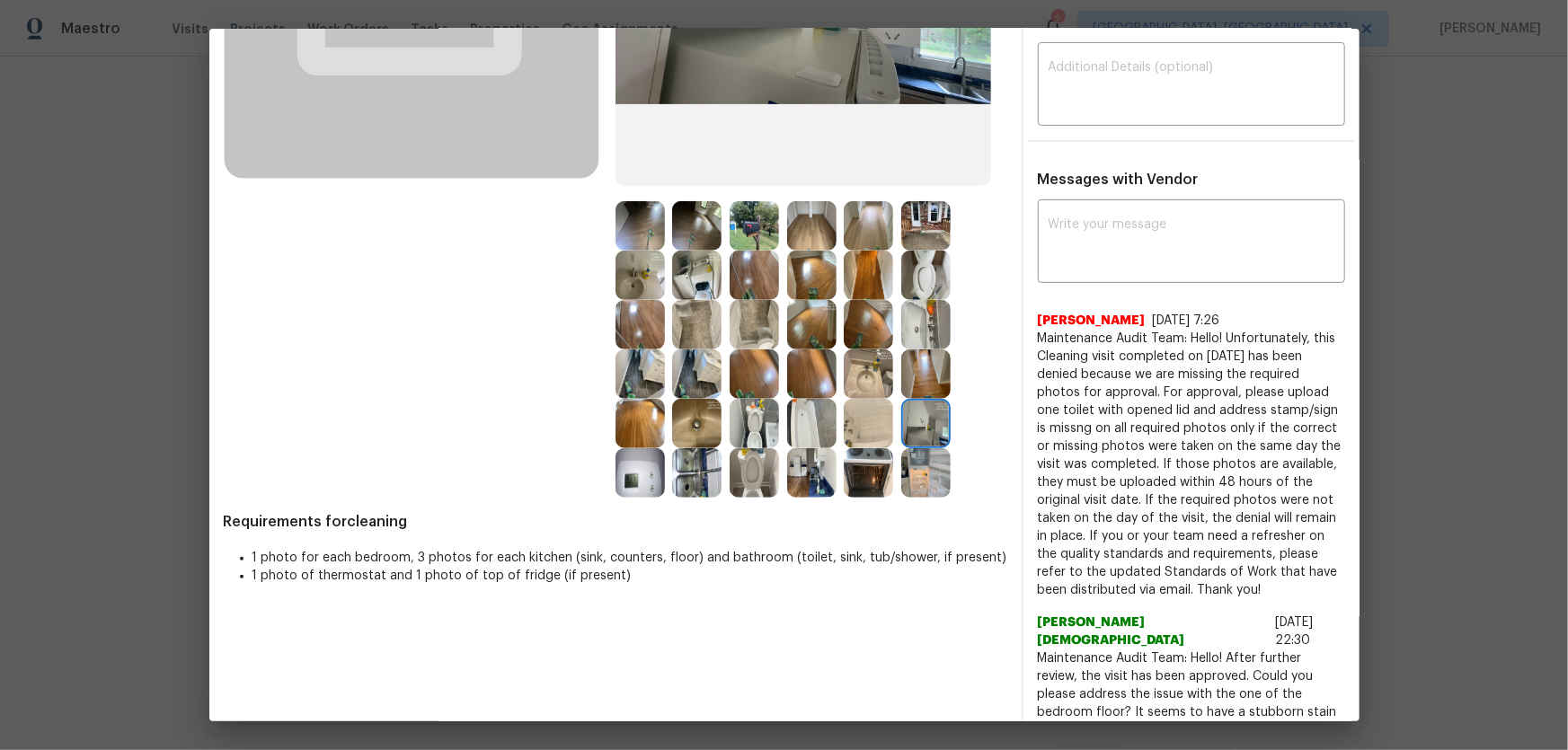
click at [906, 375] on img at bounding box center [925, 374] width 49 height 49
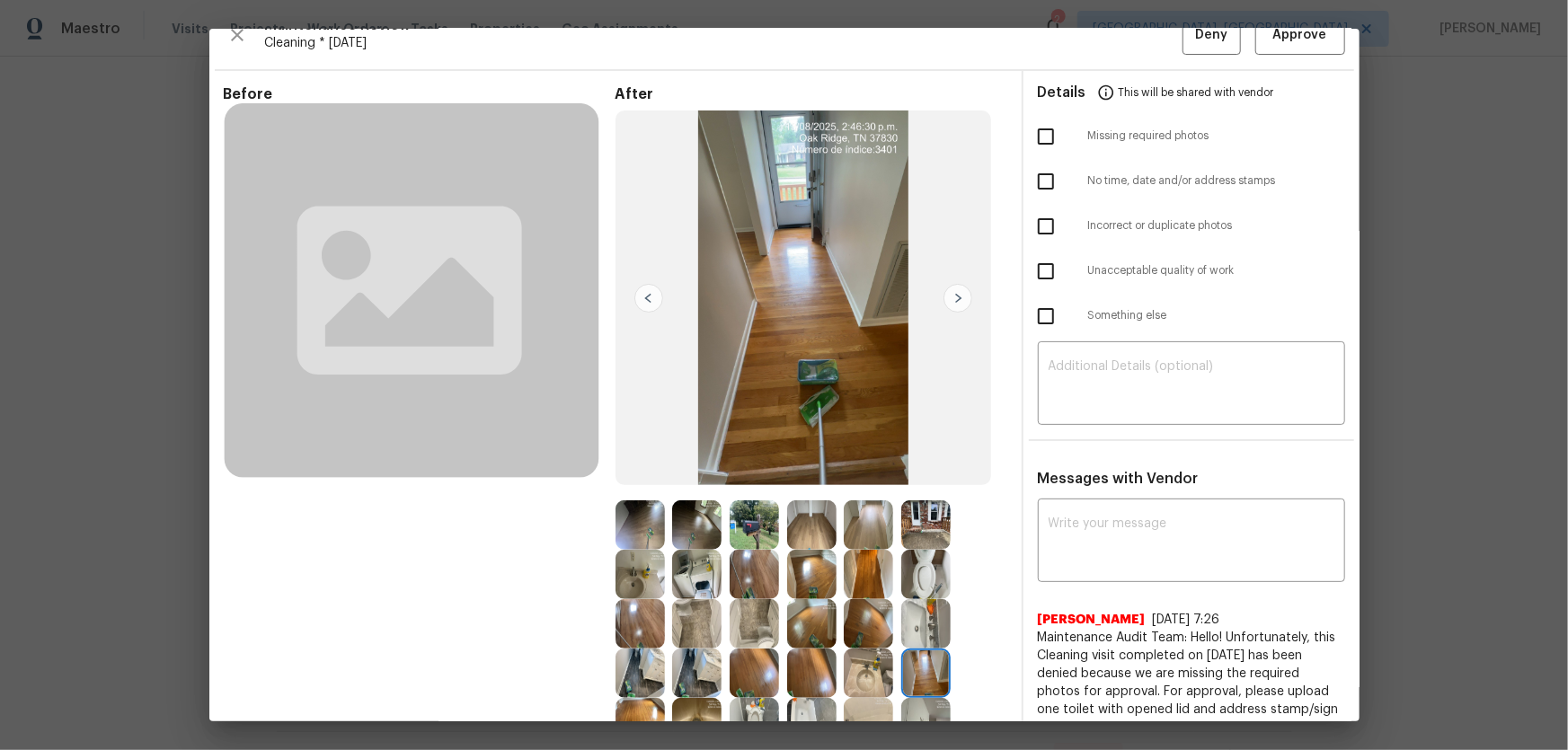
scroll to position [0, 0]
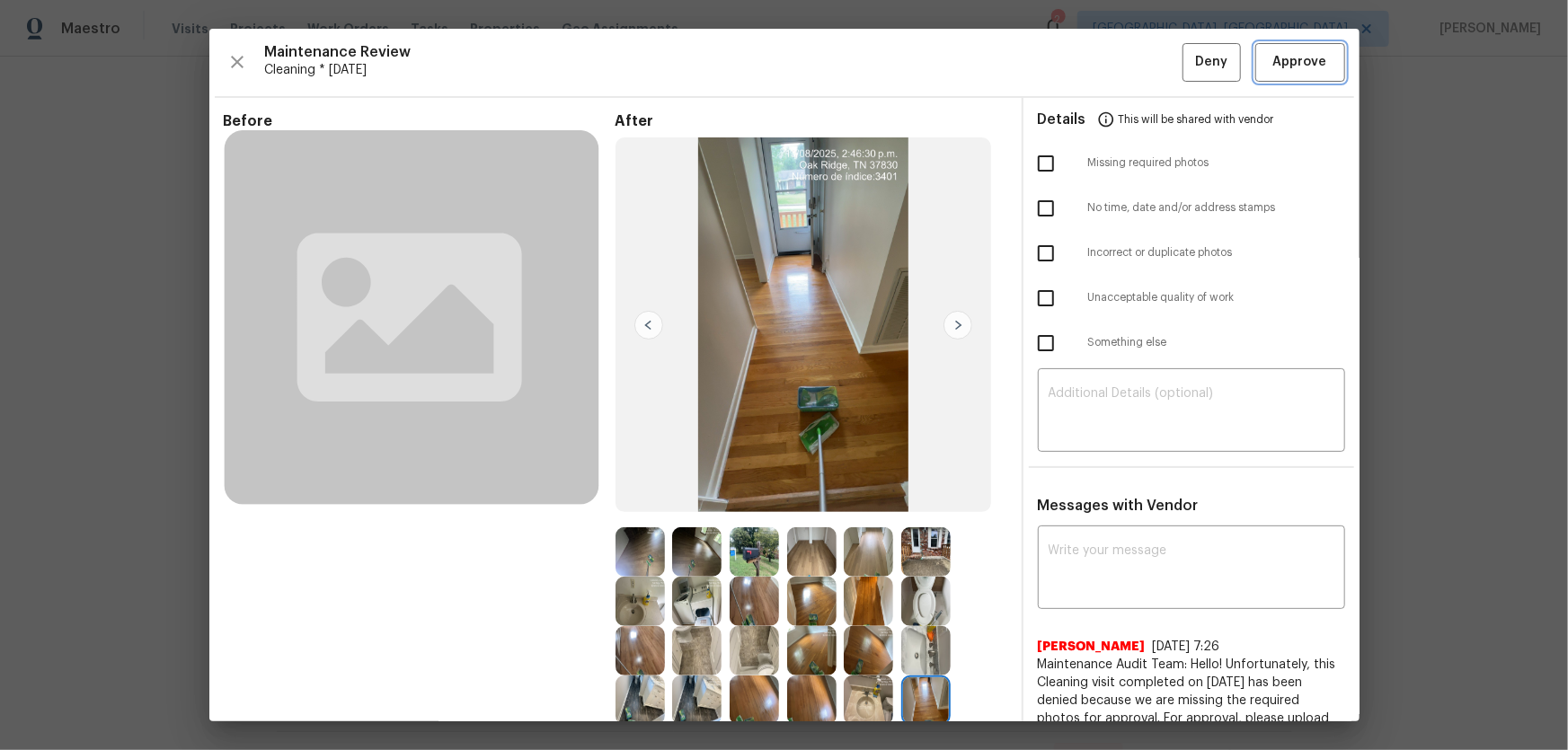
drag, startPoint x: 1309, startPoint y: 89, endPoint x: 1266, endPoint y: 15, distance: 85.6
click at [1307, 80] on button "Approve" at bounding box center [1299, 62] width 90 height 39
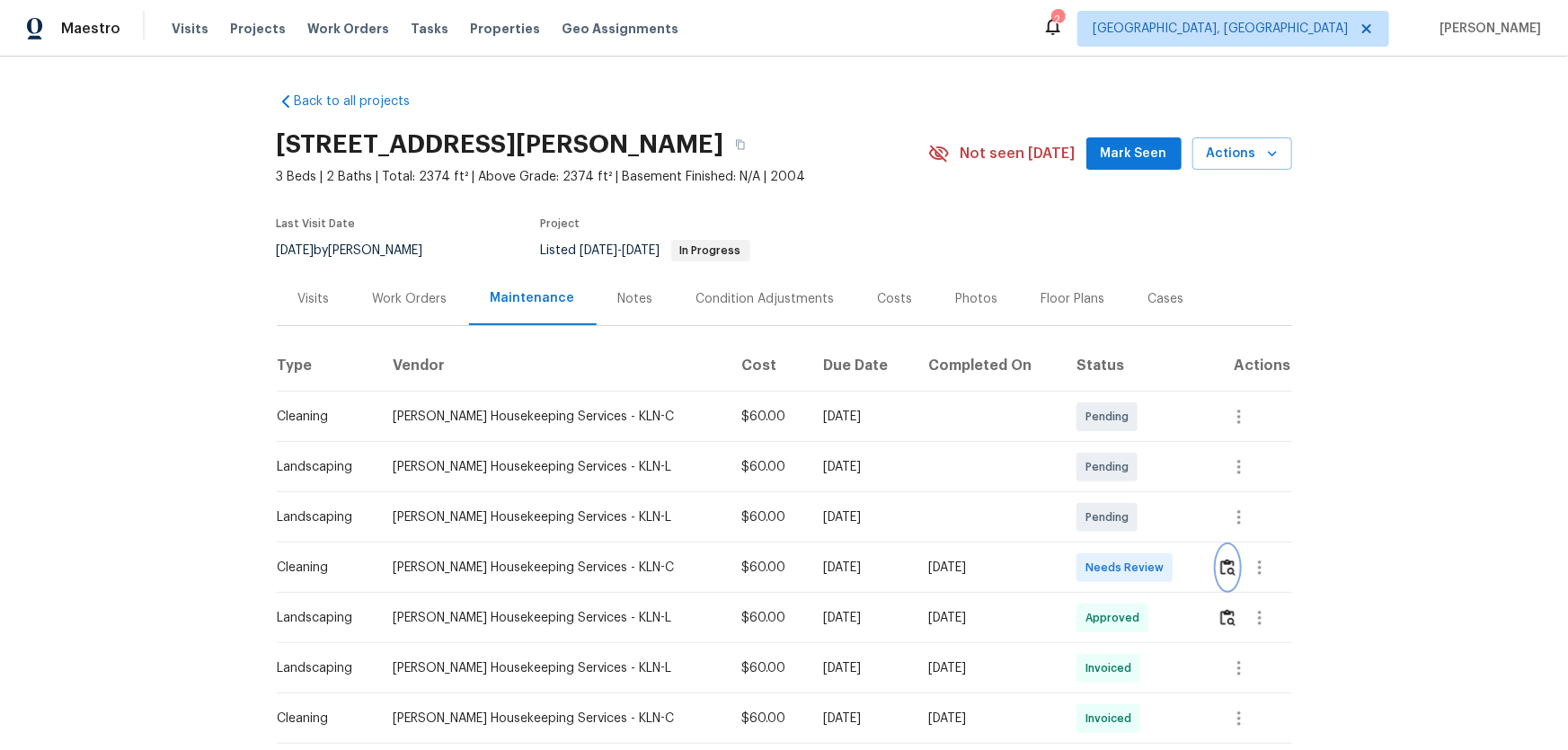
click at [1221, 566] on img "button" at bounding box center [1228, 567] width 15 height 17
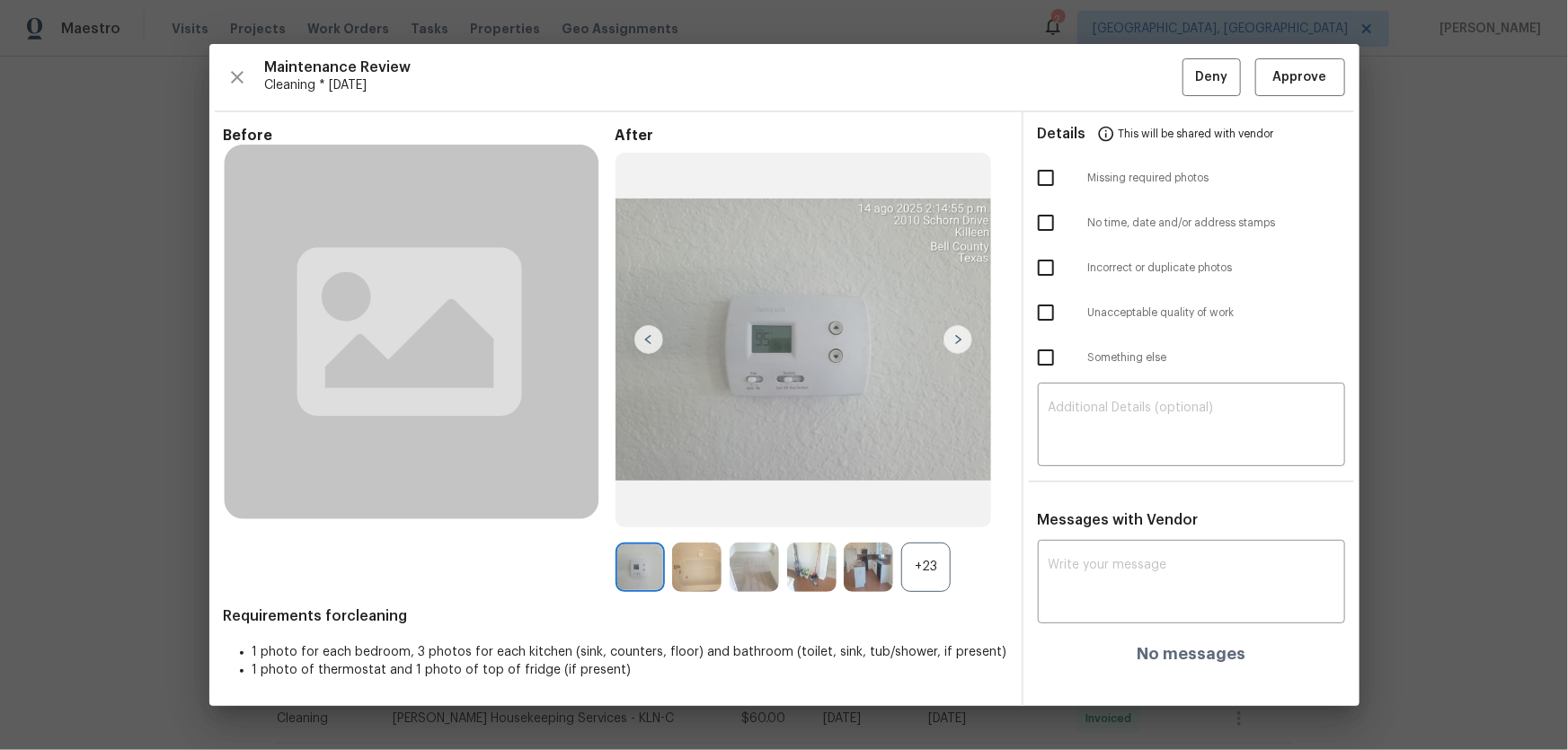
click at [923, 557] on div "+23" at bounding box center [925, 567] width 49 height 49
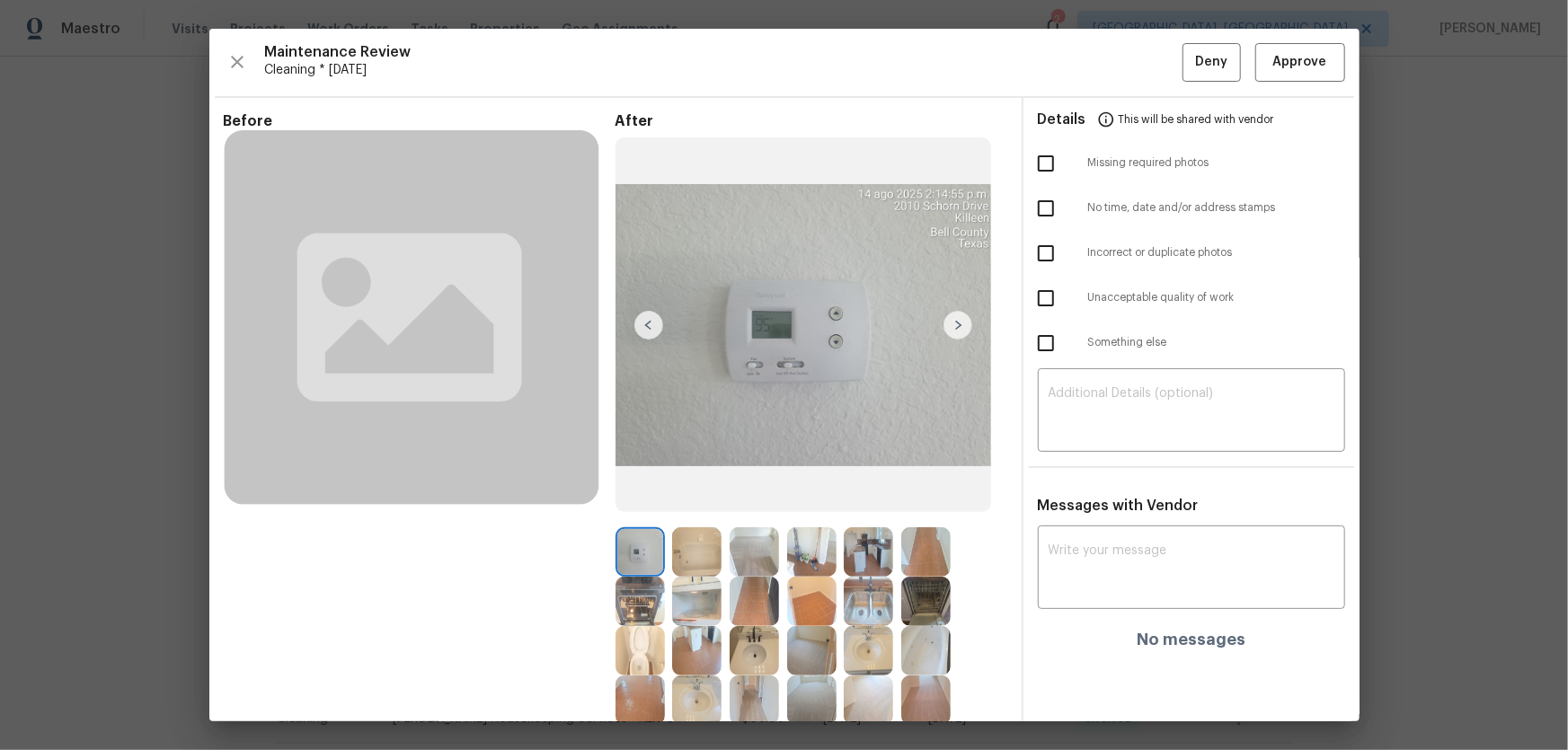
scroll to position [166, 0]
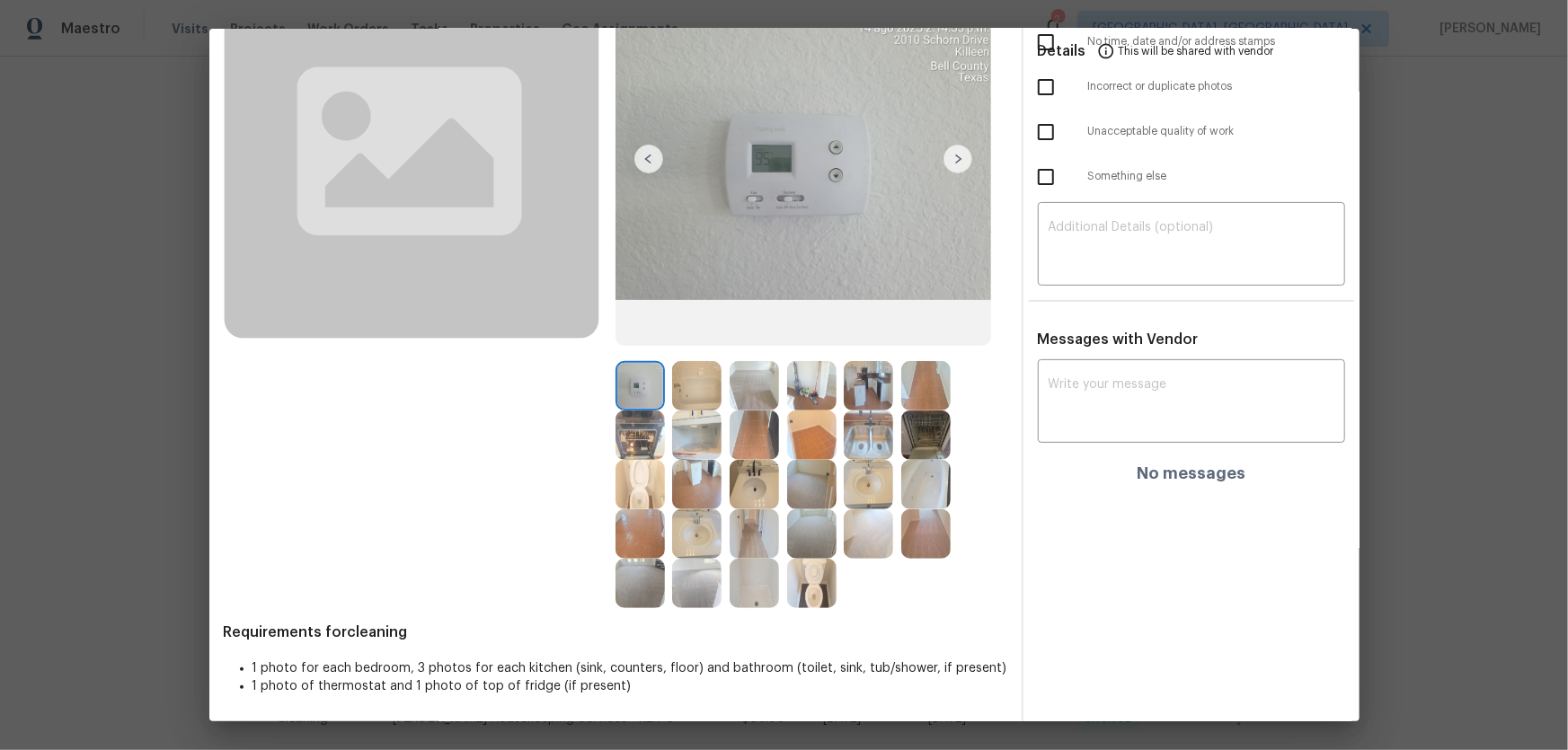
click at [888, 471] on img at bounding box center [868, 484] width 49 height 49
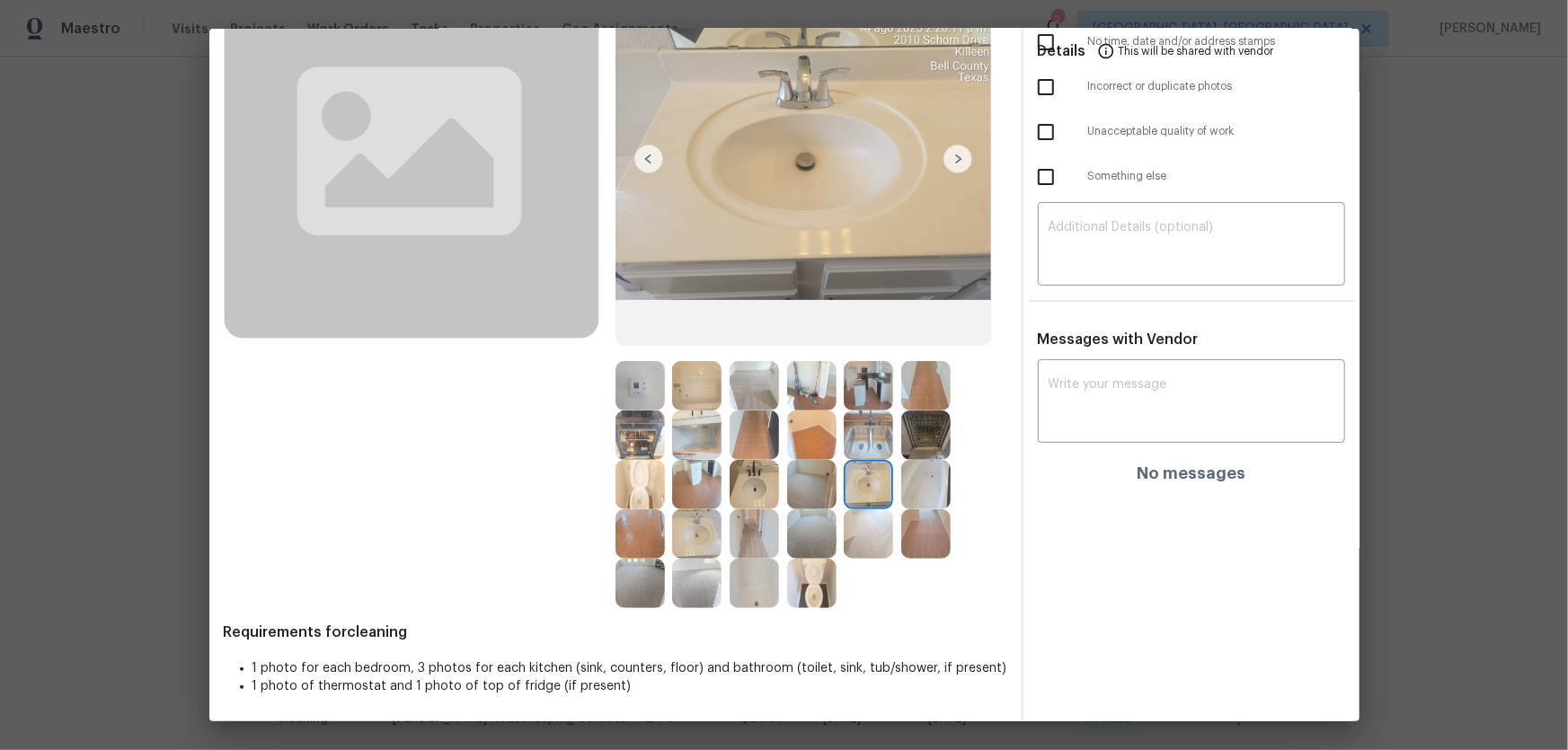
click at [874, 455] on img at bounding box center [868, 435] width 49 height 49
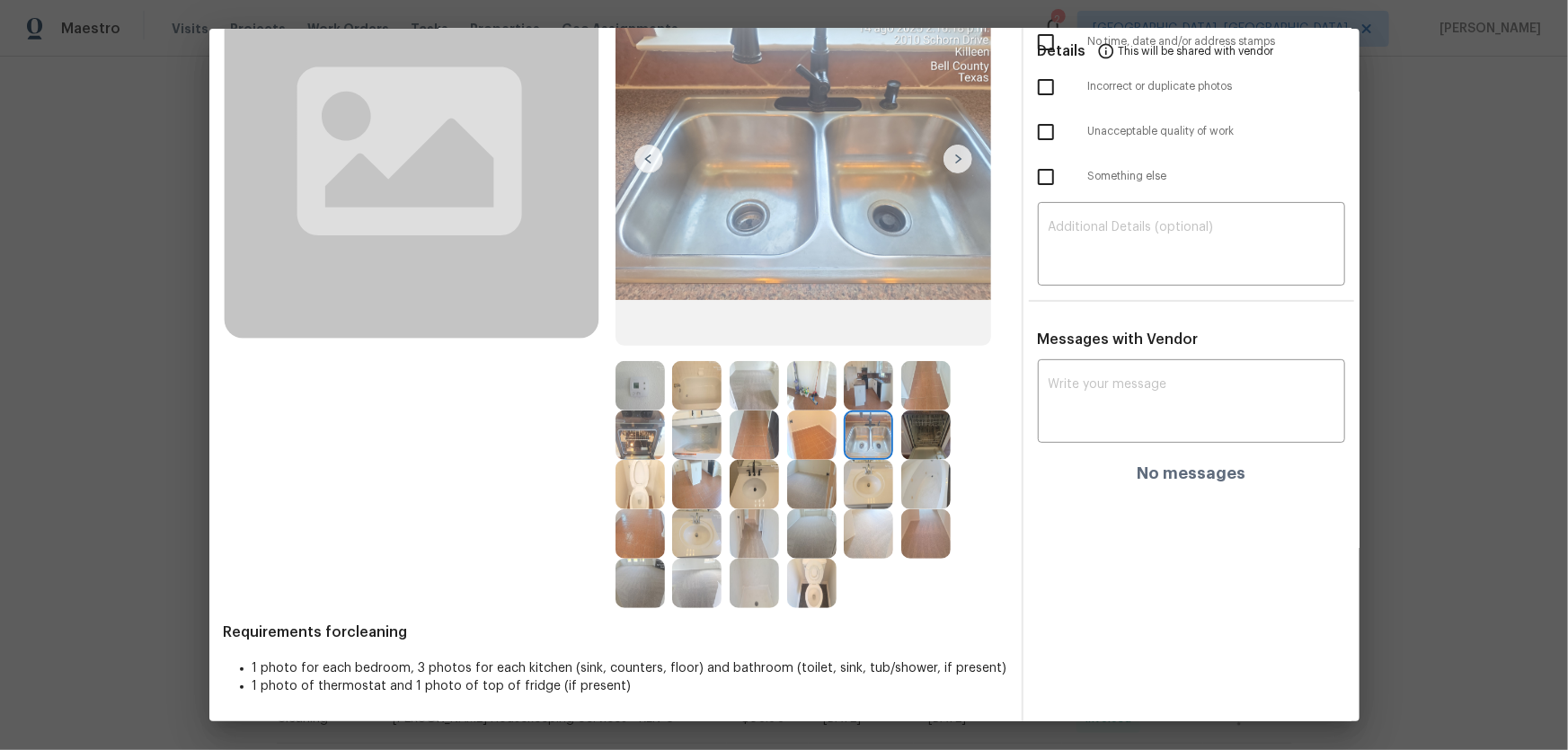
click at [763, 495] on img at bounding box center [754, 484] width 49 height 49
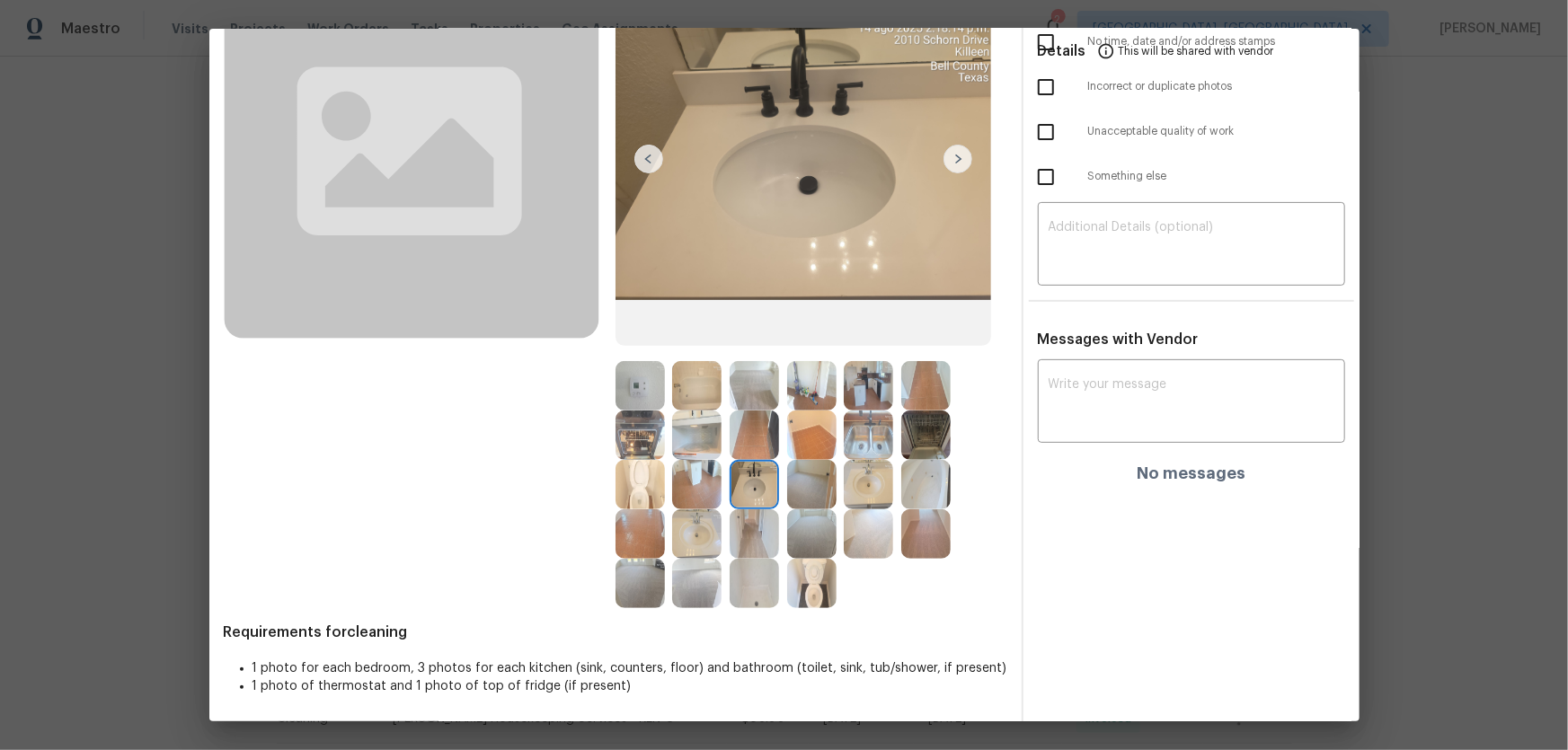
click at [799, 593] on img at bounding box center [811, 583] width 49 height 49
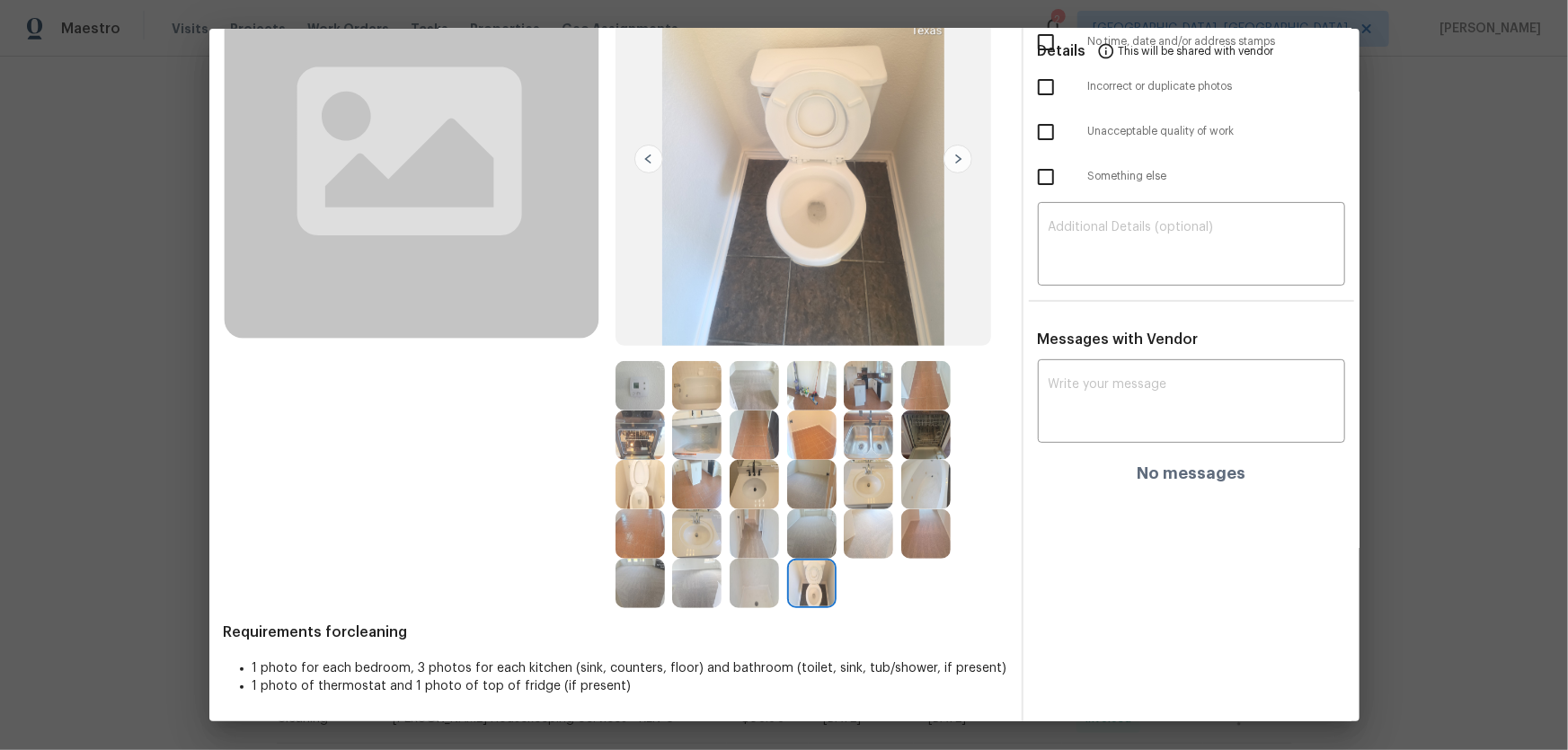
click at [626, 477] on img at bounding box center [640, 484] width 49 height 49
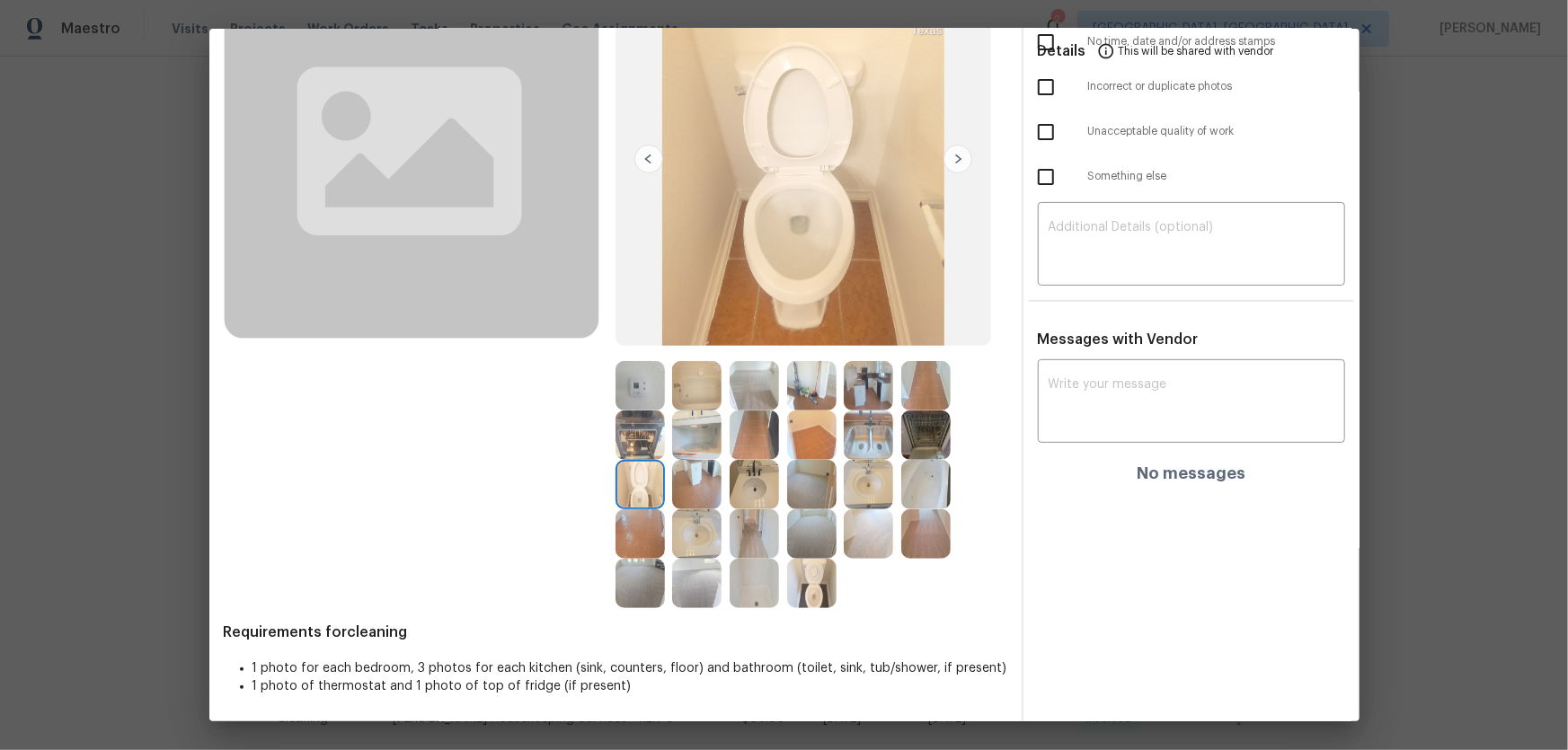
click at [680, 521] on img at bounding box center [696, 534] width 49 height 49
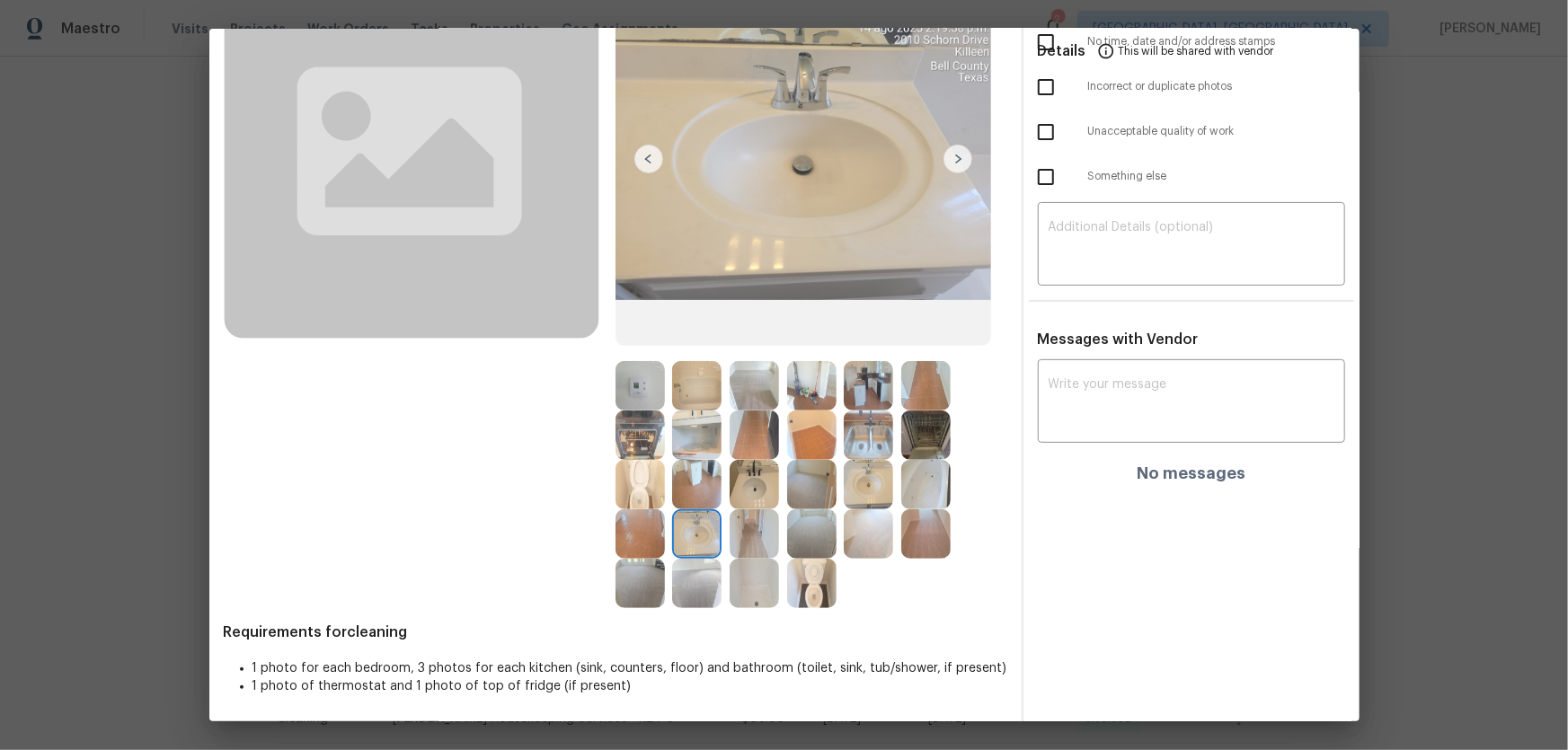
click at [757, 470] on img at bounding box center [754, 484] width 49 height 49
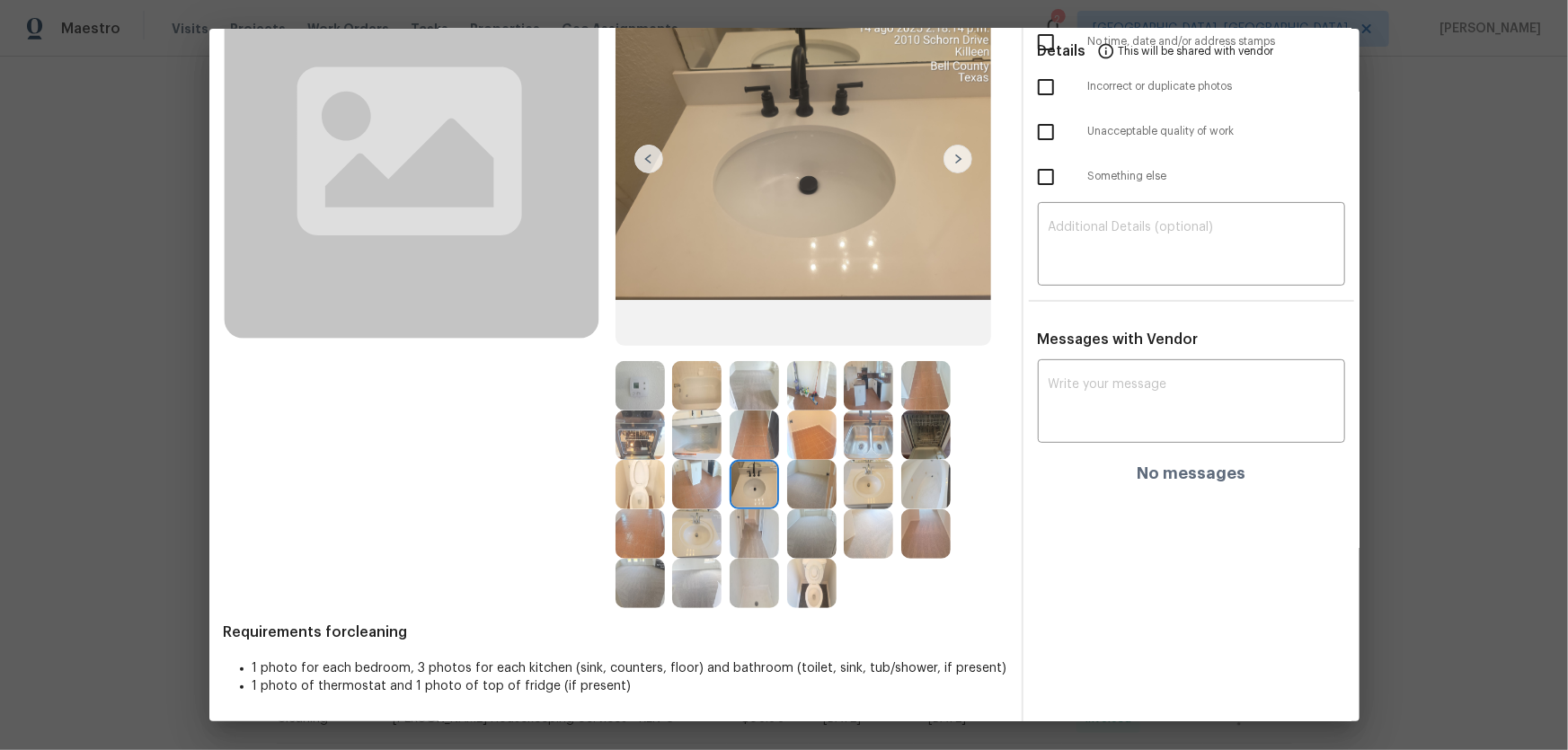
click at [753, 591] on img at bounding box center [754, 583] width 49 height 49
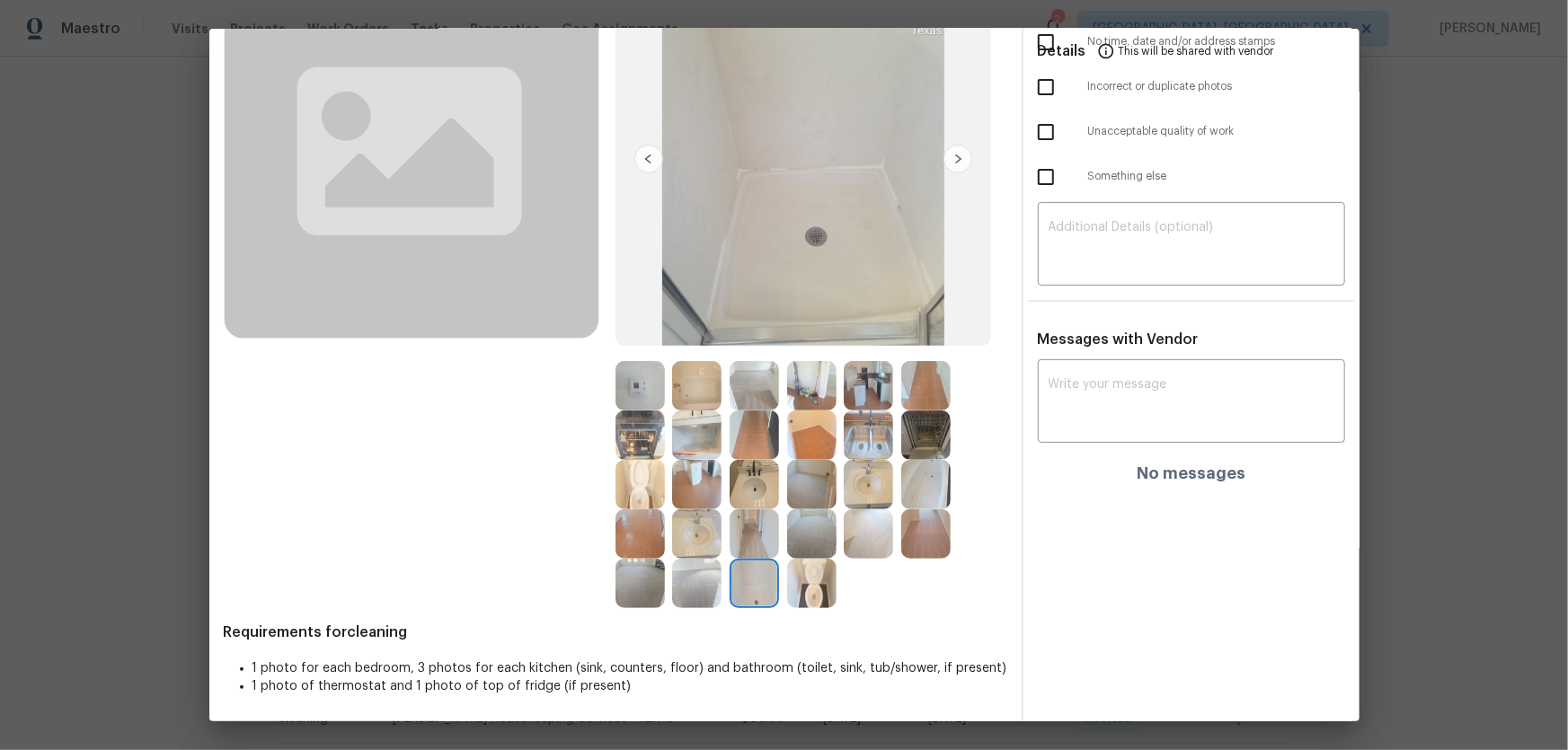
click at [923, 481] on img at bounding box center [925, 484] width 49 height 49
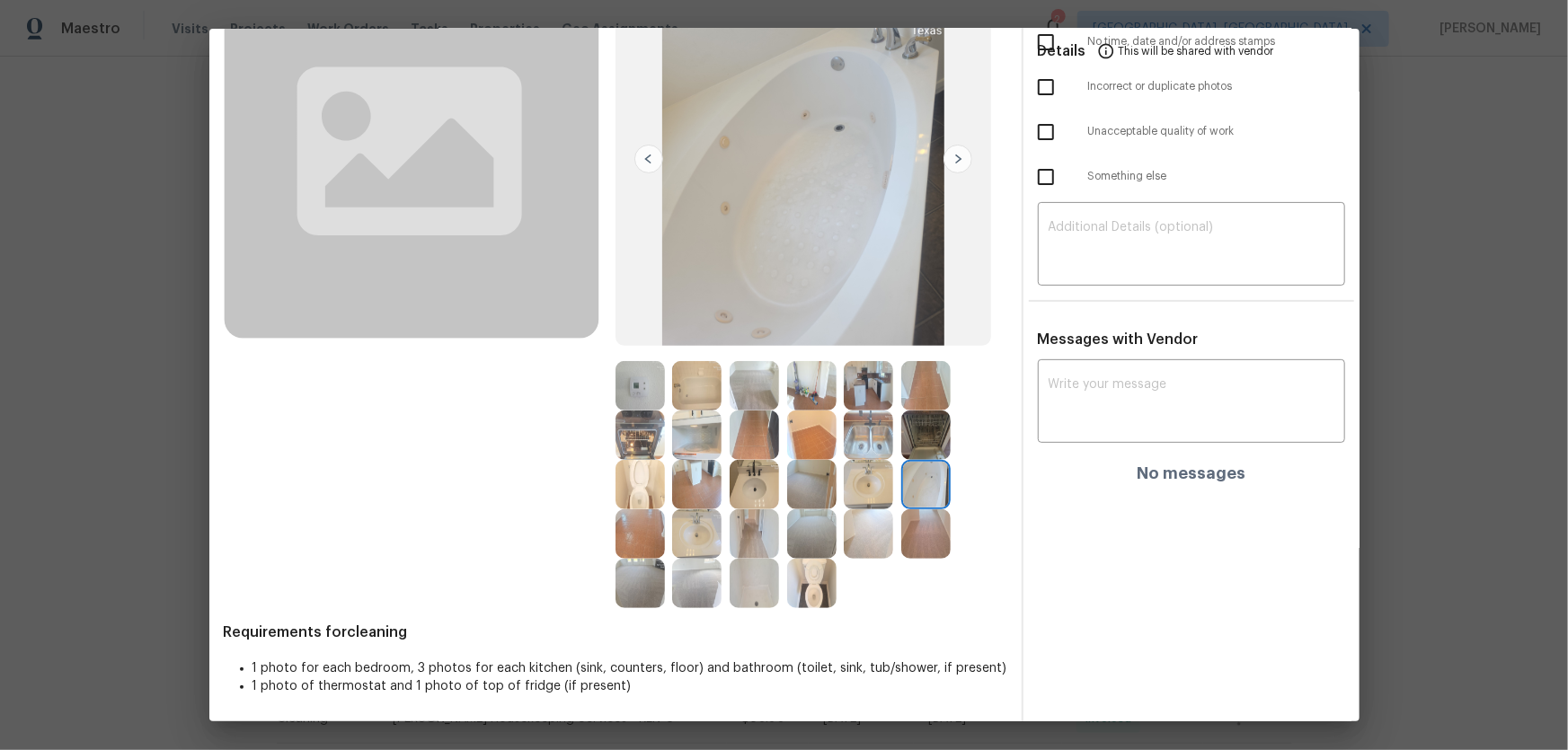
click at [857, 479] on img at bounding box center [868, 484] width 49 height 49
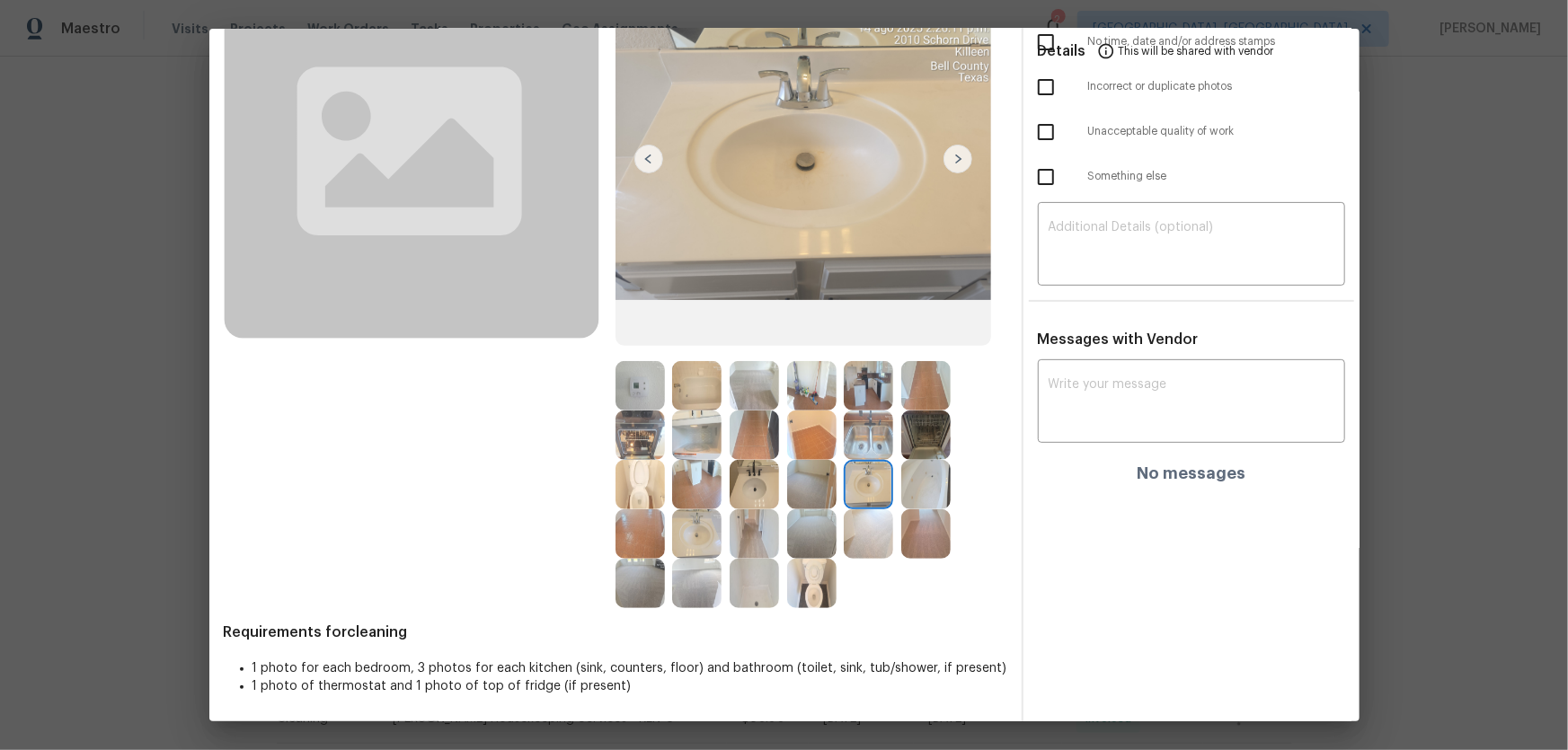
click at [843, 435] on img at bounding box center [868, 435] width 49 height 49
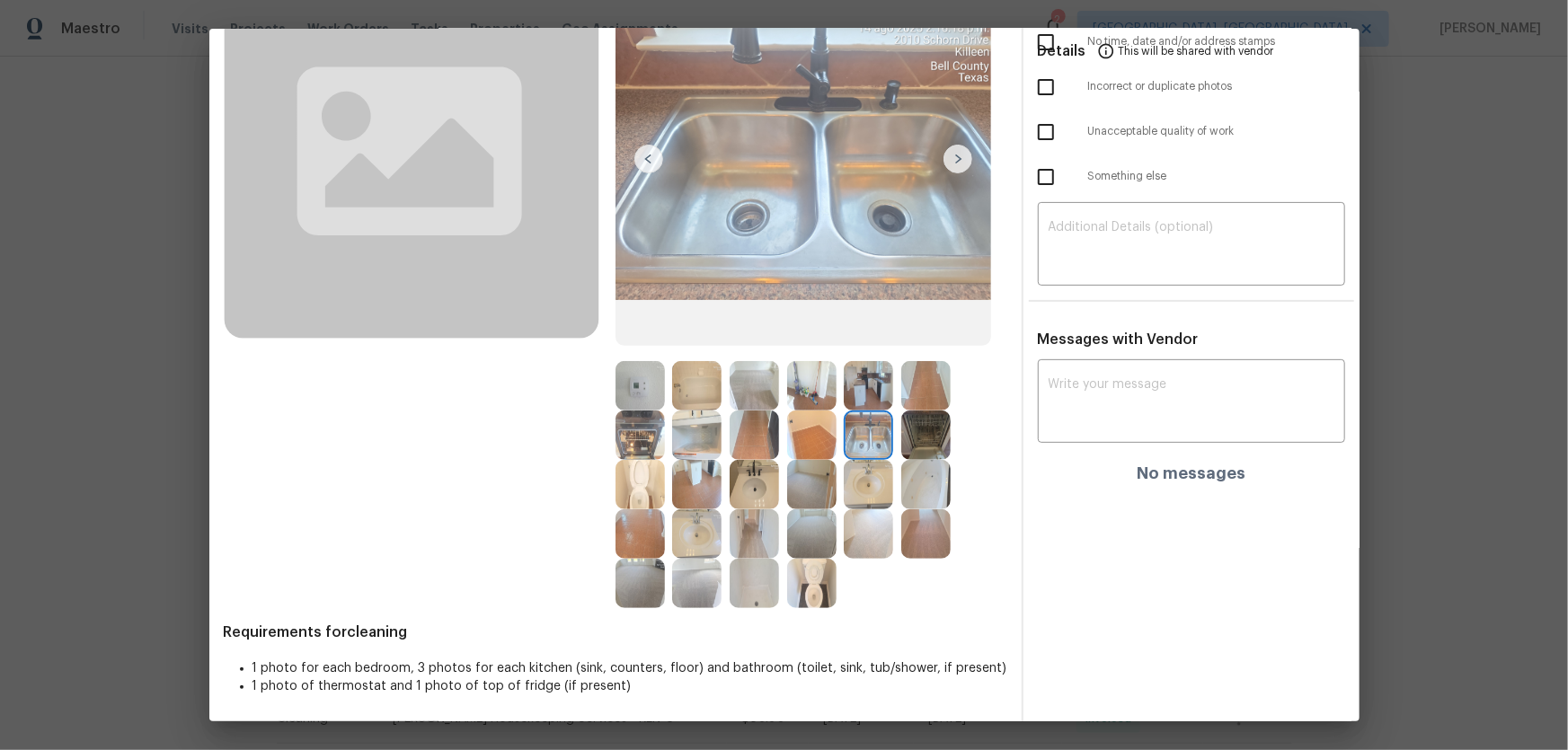
click at [672, 439] on img at bounding box center [696, 435] width 49 height 49
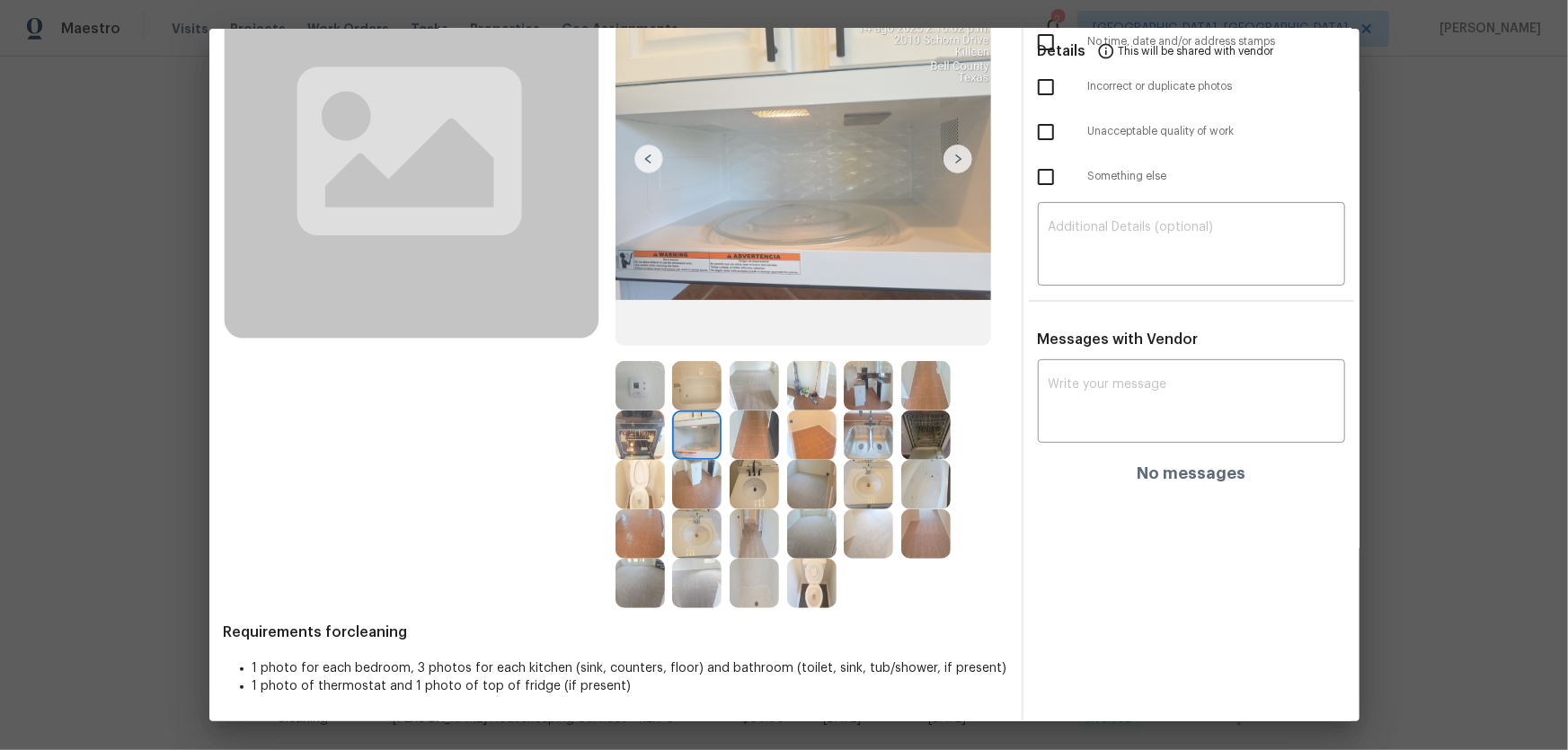
click at [645, 439] on img at bounding box center [640, 435] width 49 height 49
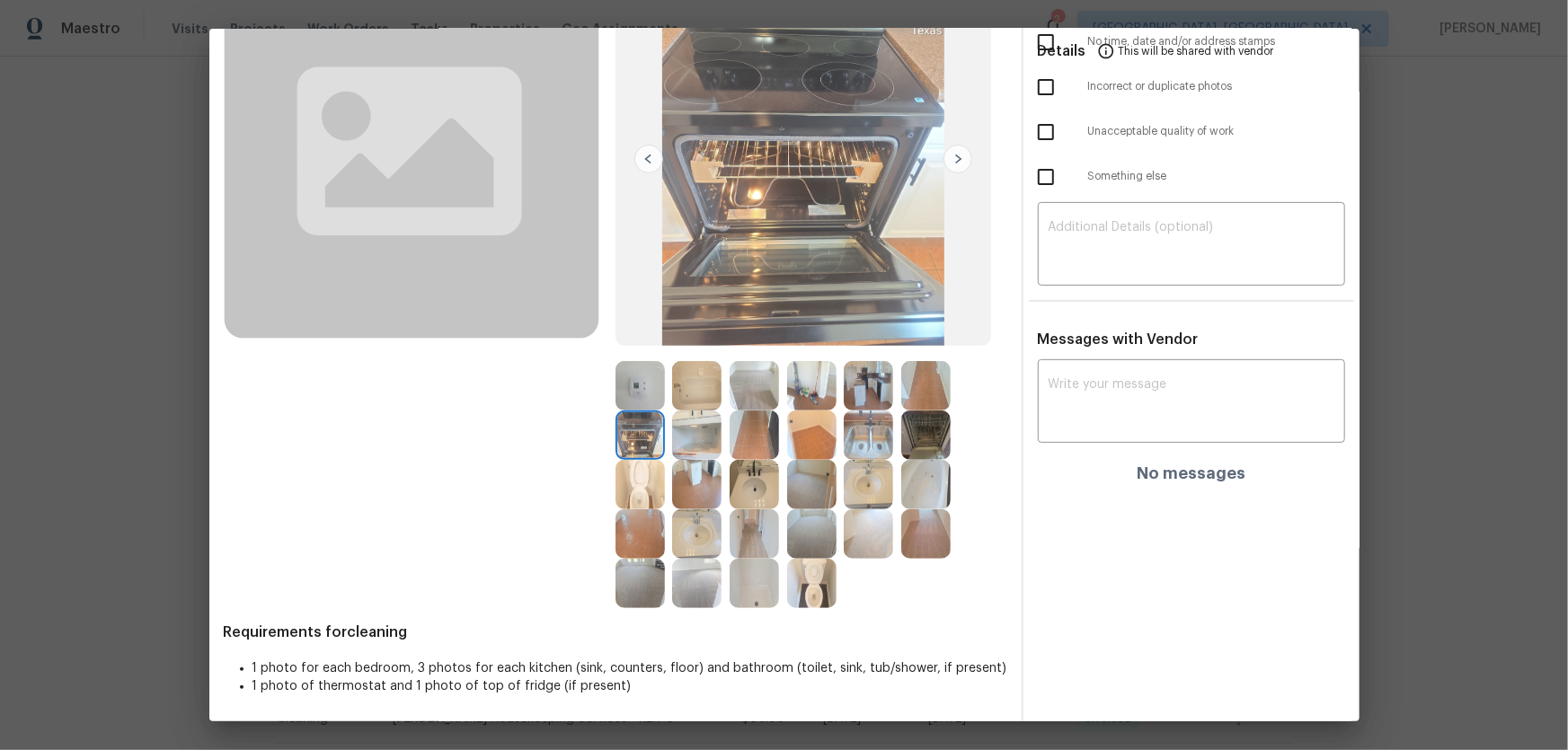
click at [637, 396] on img at bounding box center [640, 385] width 49 height 49
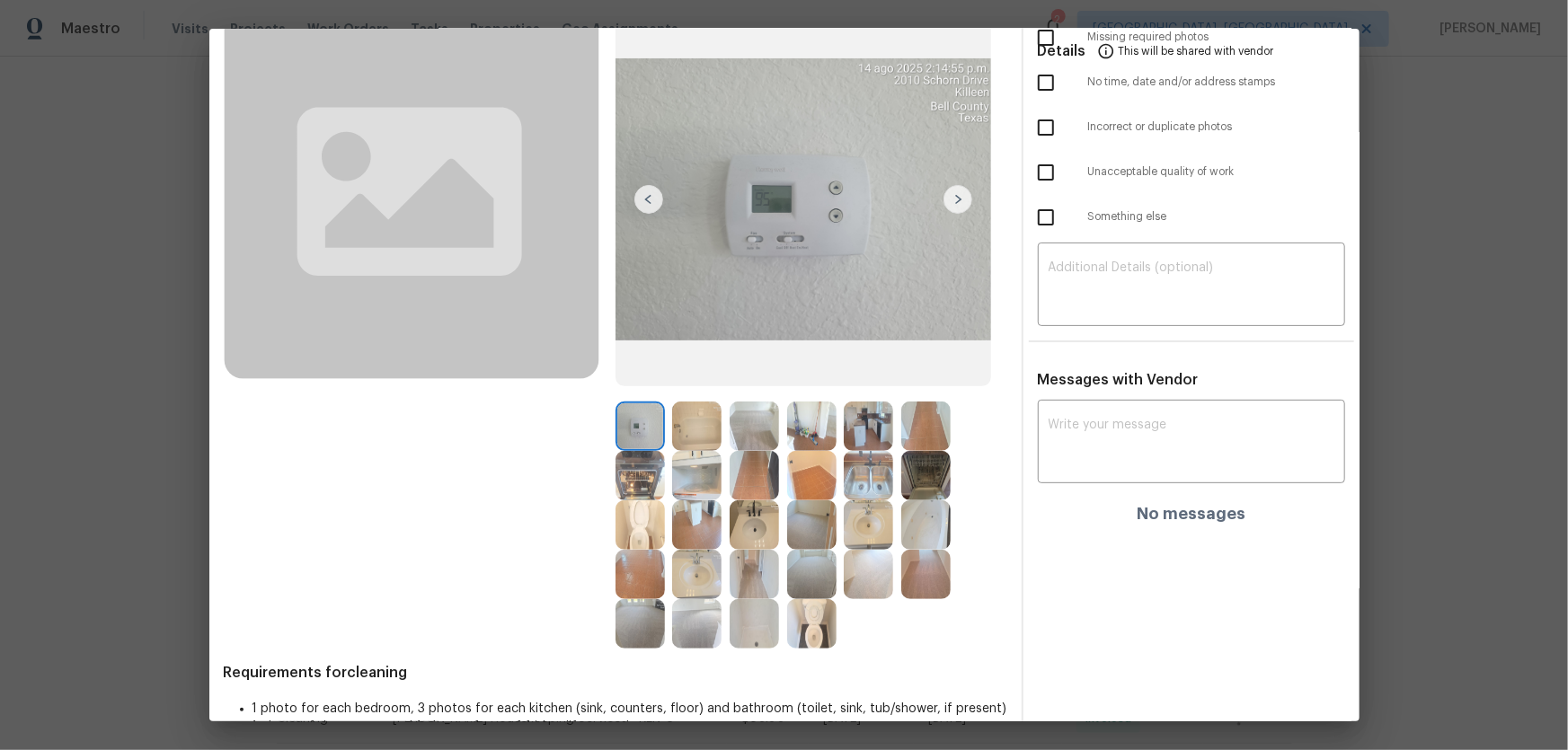
scroll to position [163, 0]
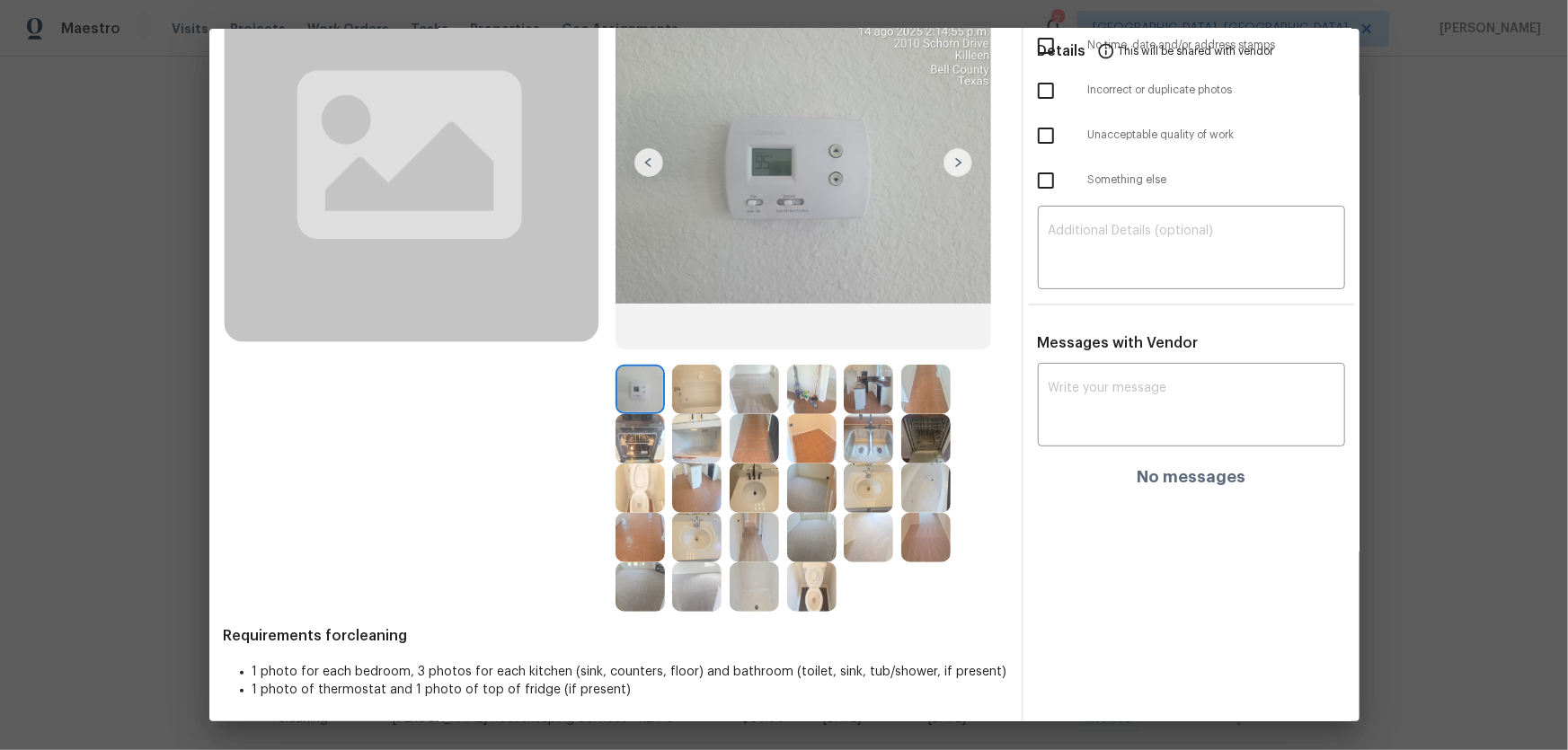
click at [818, 545] on img at bounding box center [811, 537] width 49 height 49
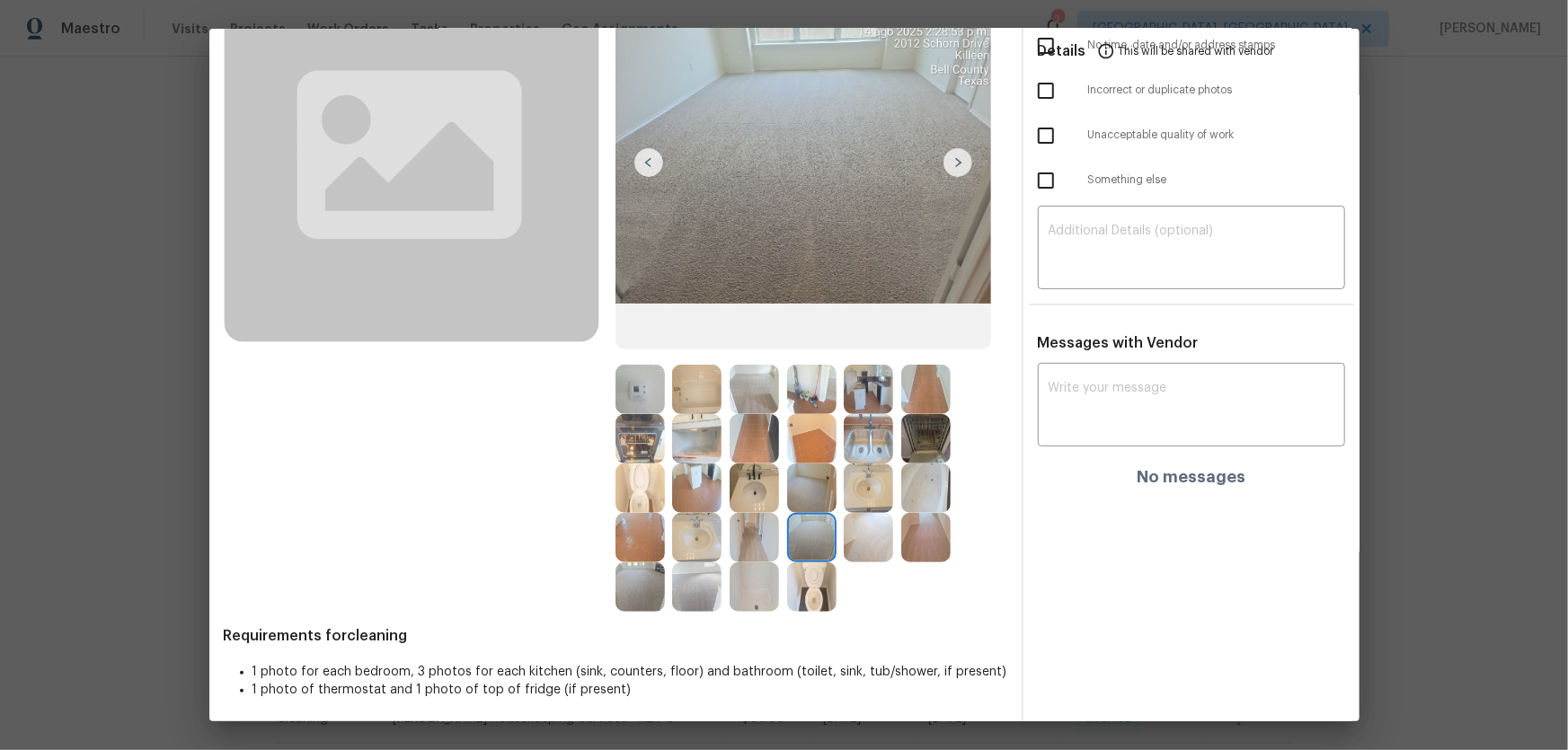
click at [794, 484] on img at bounding box center [811, 488] width 49 height 49
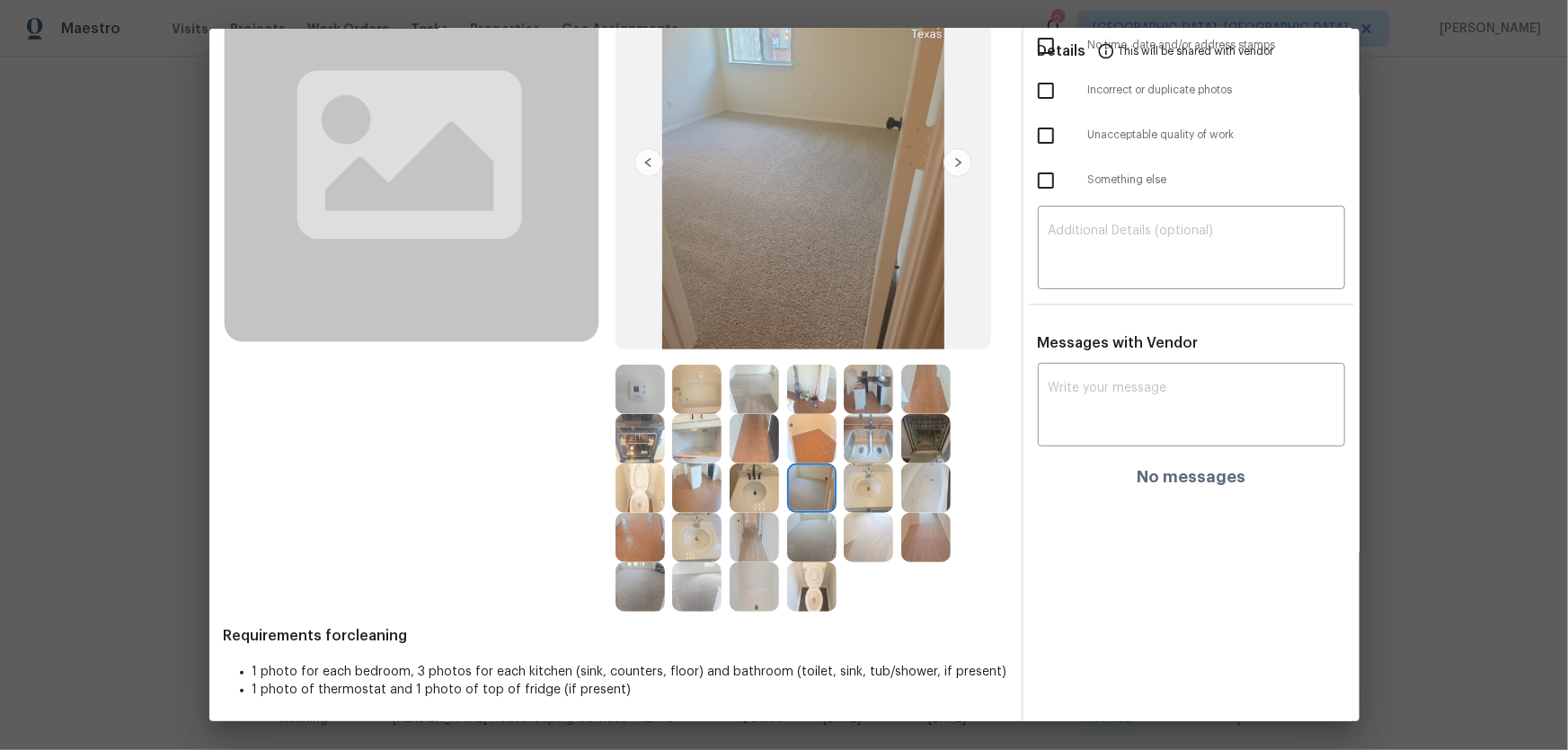
click at [688, 579] on img at bounding box center [696, 587] width 49 height 49
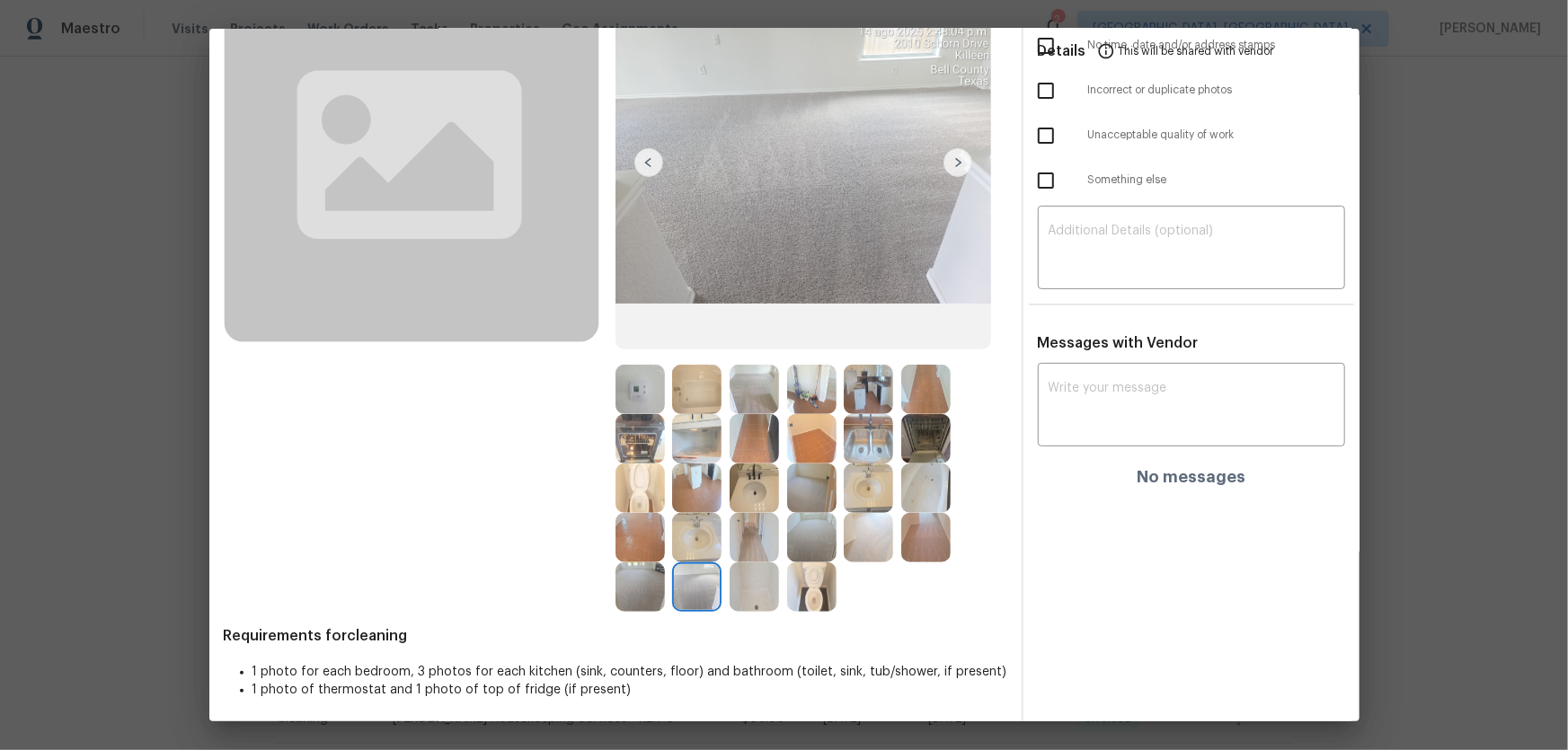
click at [649, 581] on img at bounding box center [640, 587] width 49 height 49
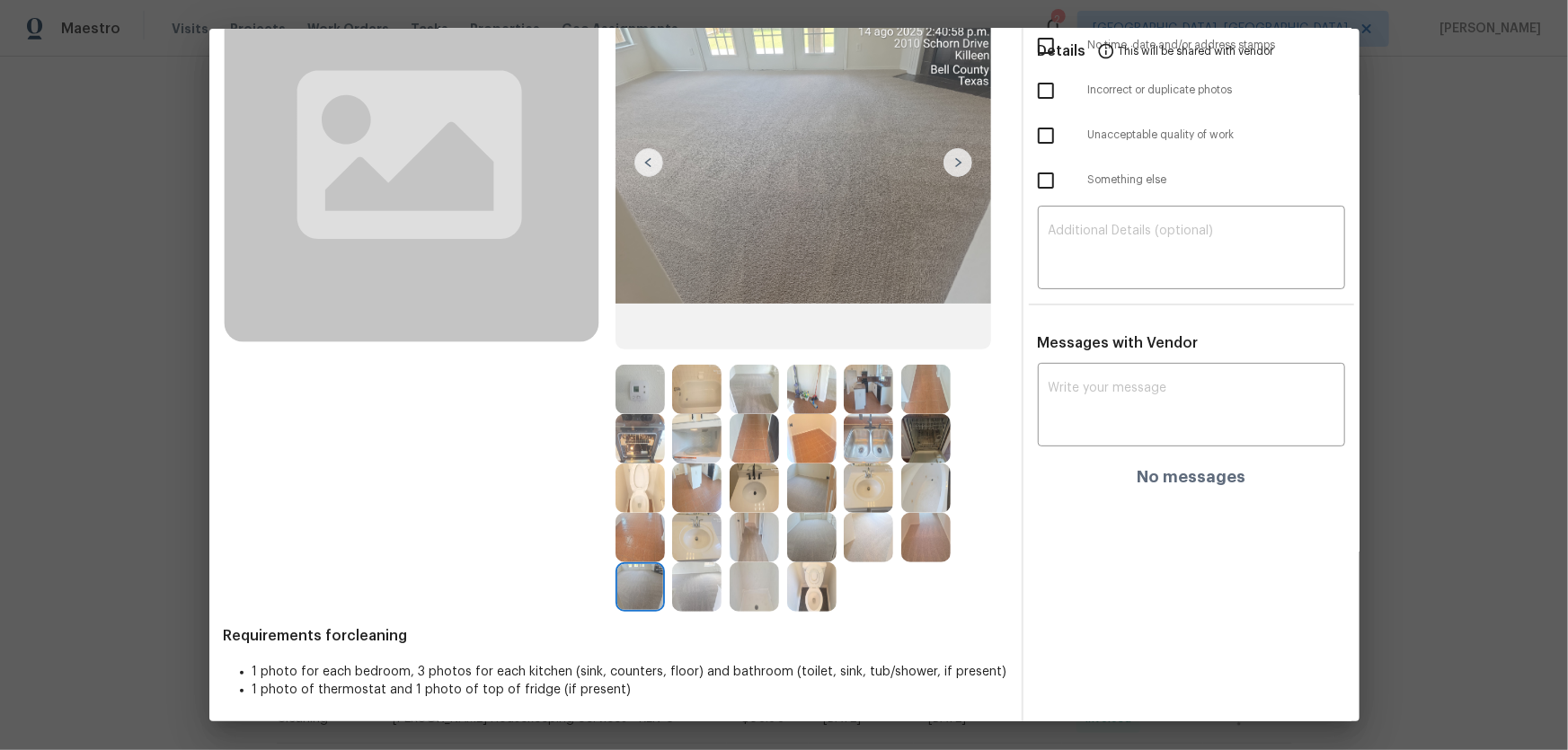
click at [683, 548] on img at bounding box center [696, 537] width 49 height 49
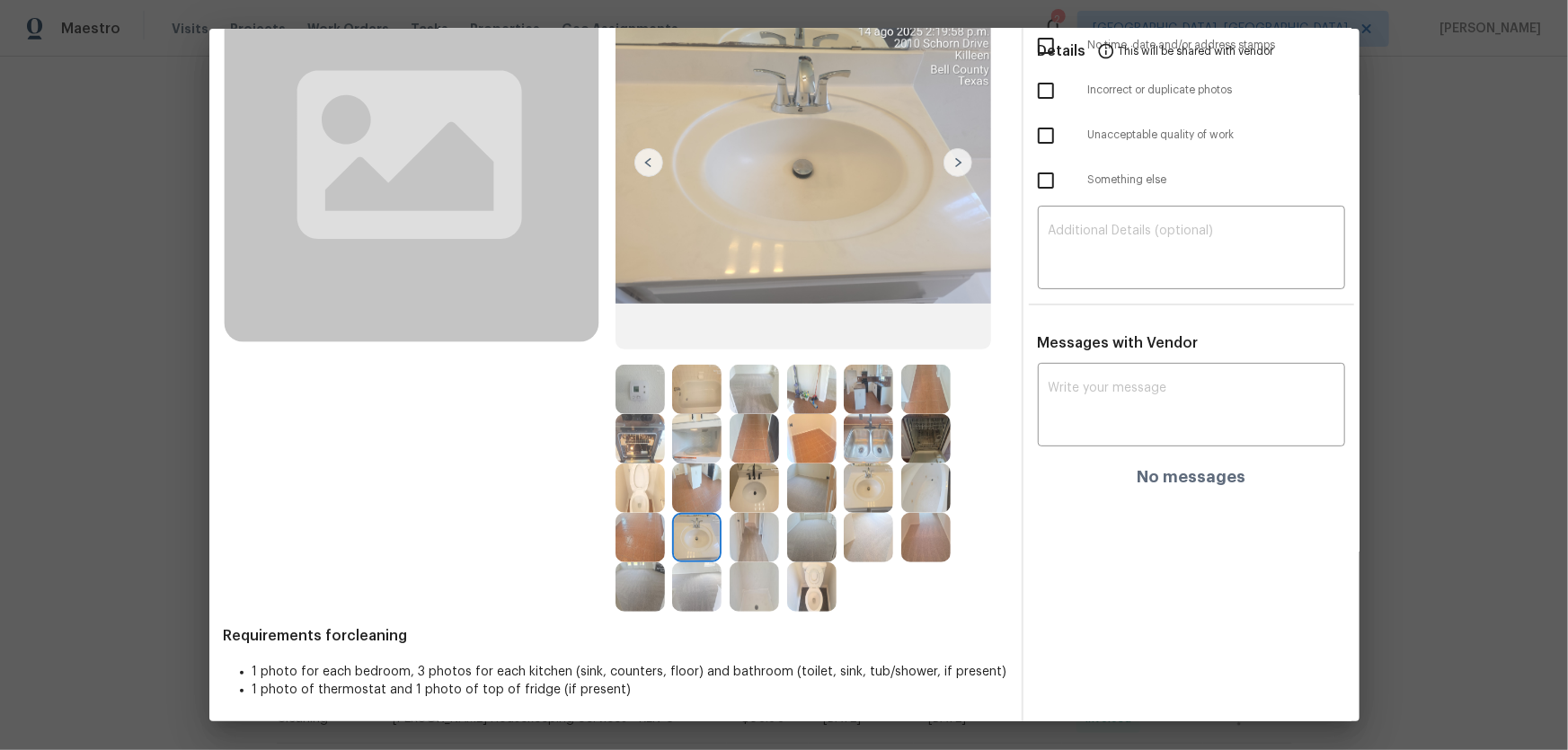
click at [691, 470] on img at bounding box center [696, 488] width 49 height 49
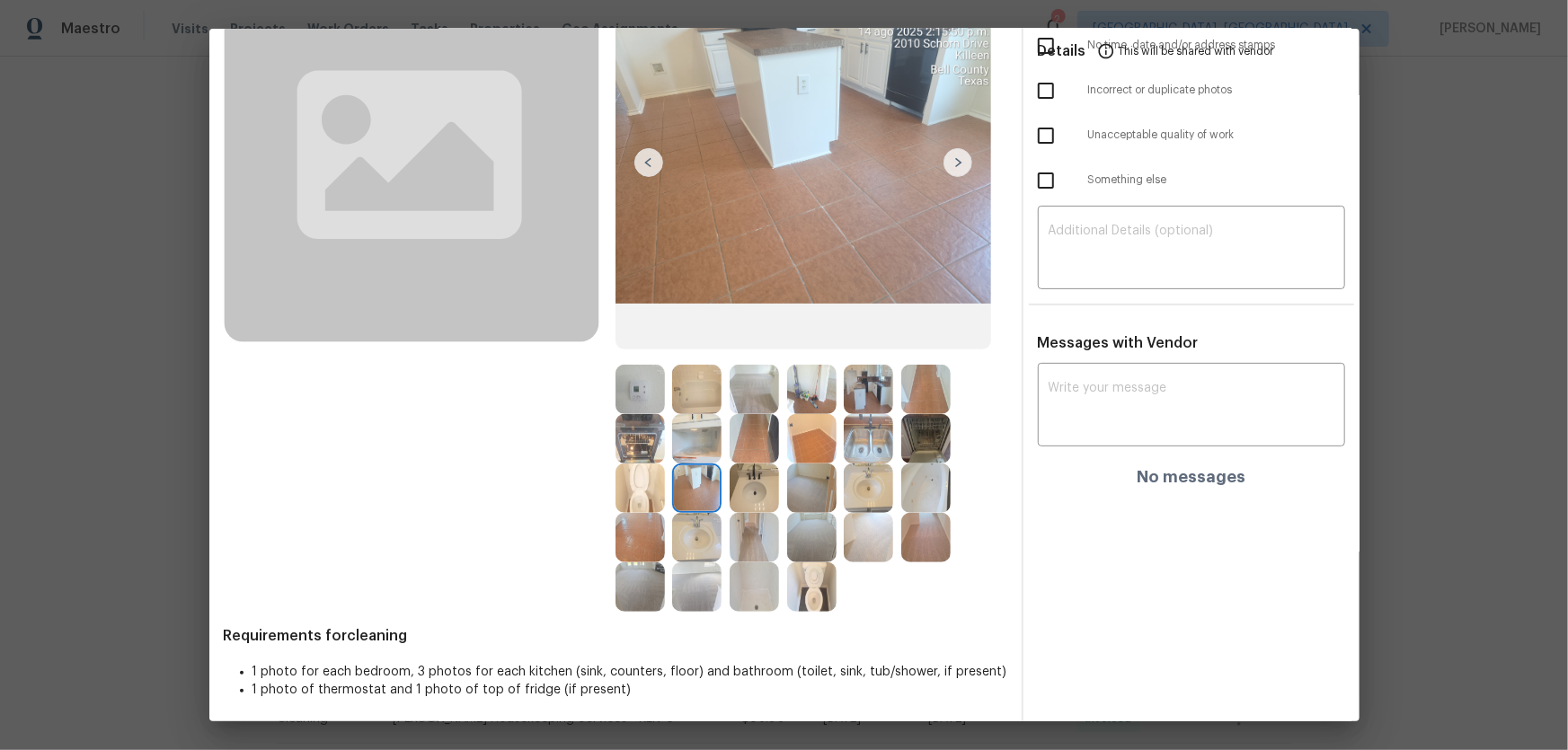
click at [689, 432] on img at bounding box center [696, 438] width 49 height 49
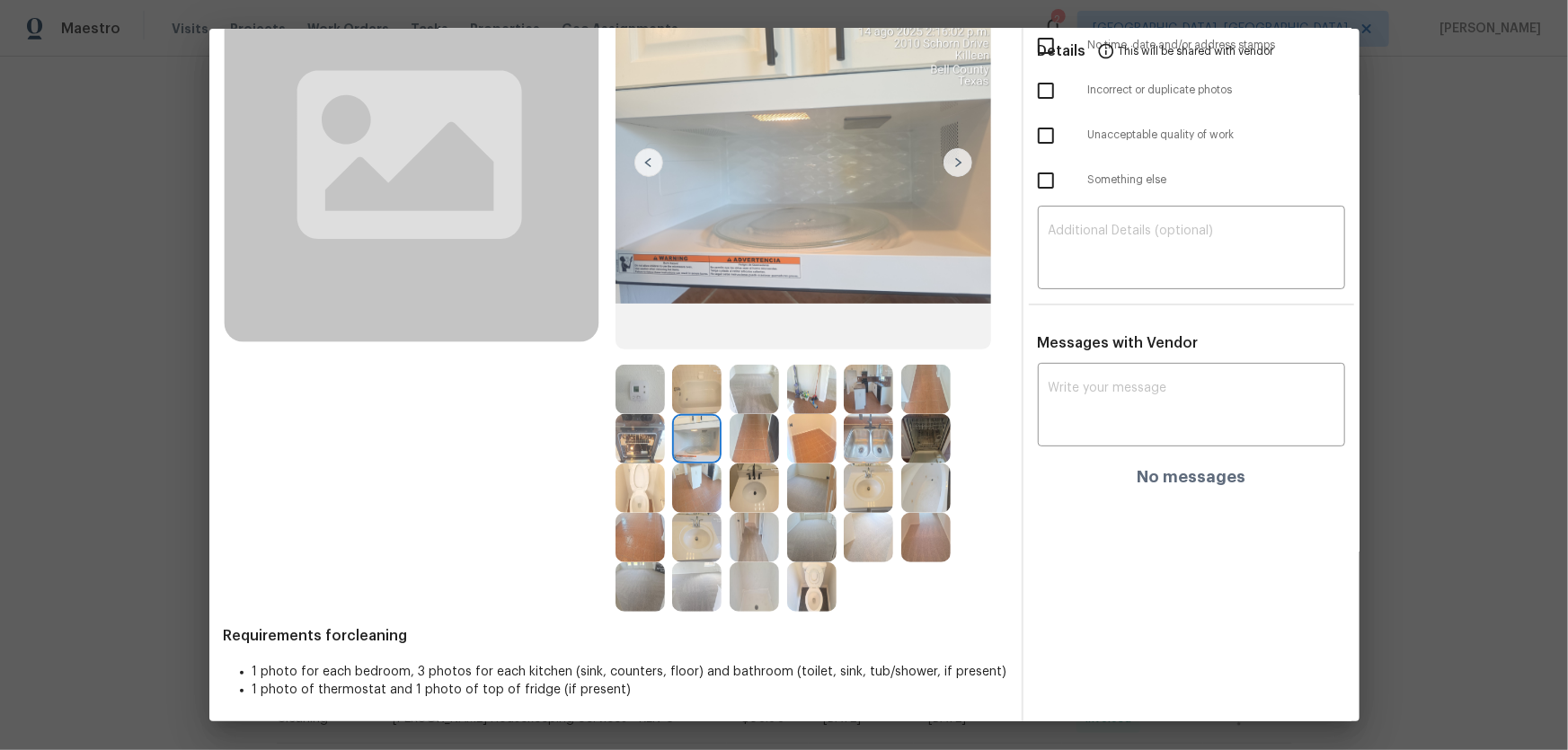
click at [634, 432] on img at bounding box center [640, 438] width 49 height 49
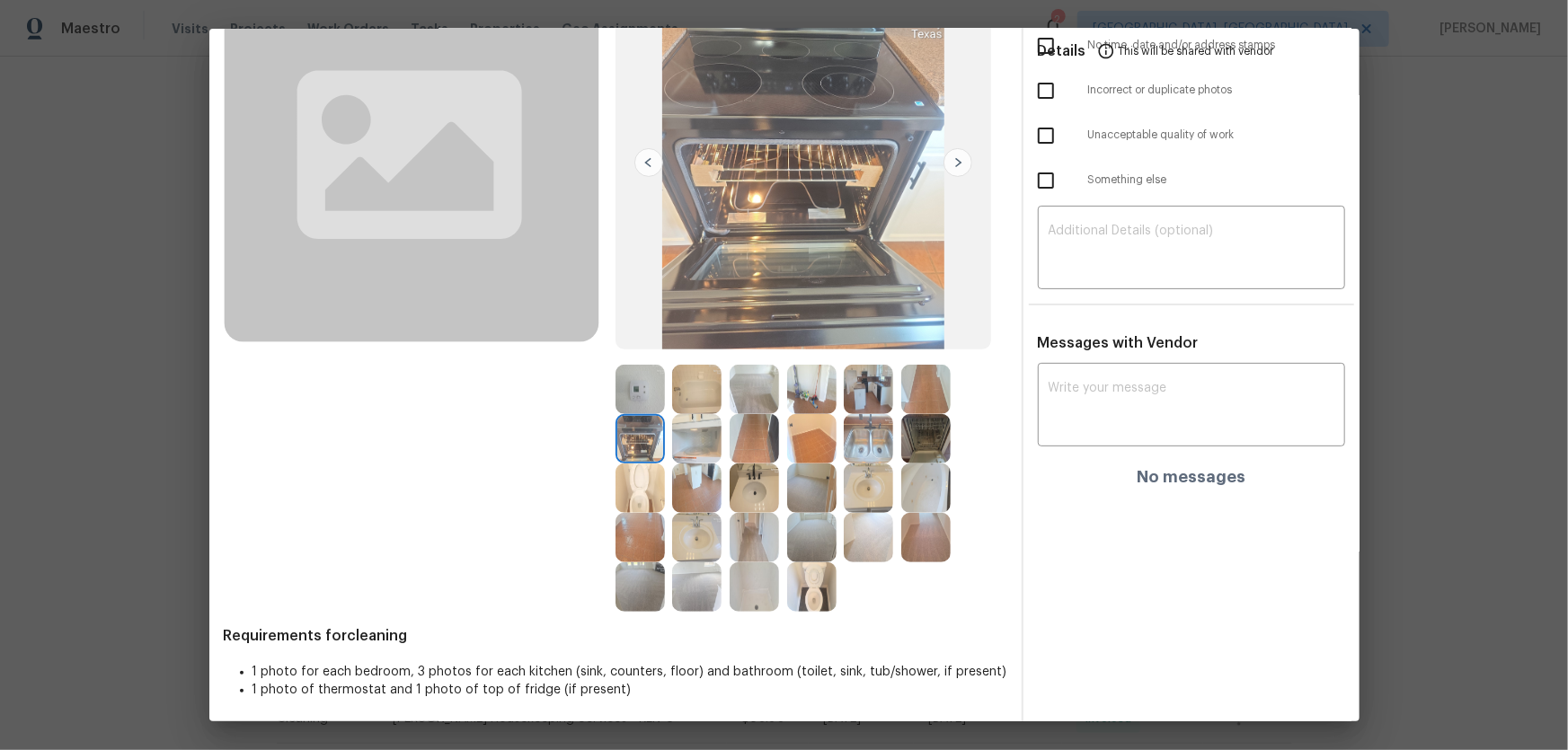
click at [741, 447] on img at bounding box center [754, 438] width 49 height 49
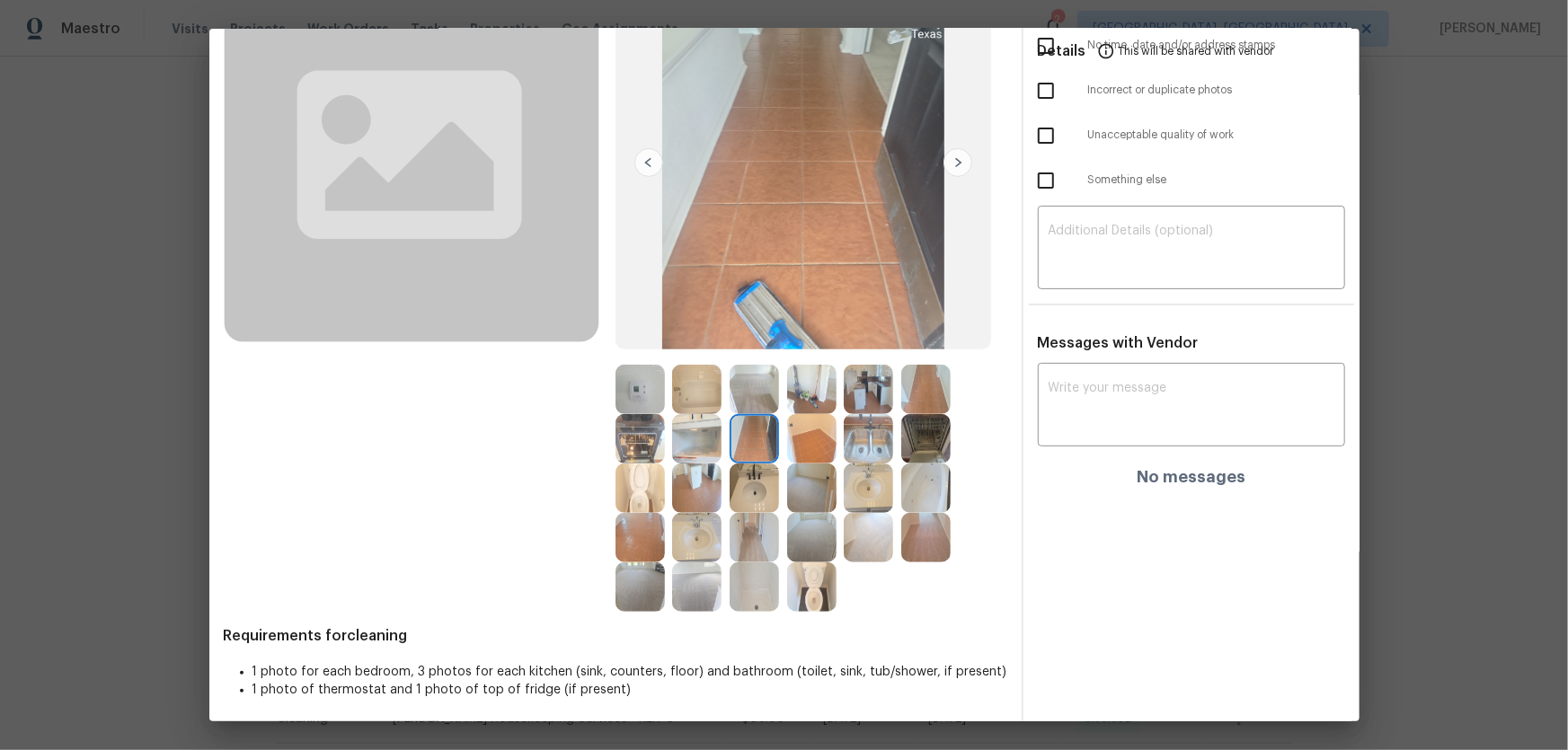
click at [792, 389] on img at bounding box center [811, 389] width 49 height 49
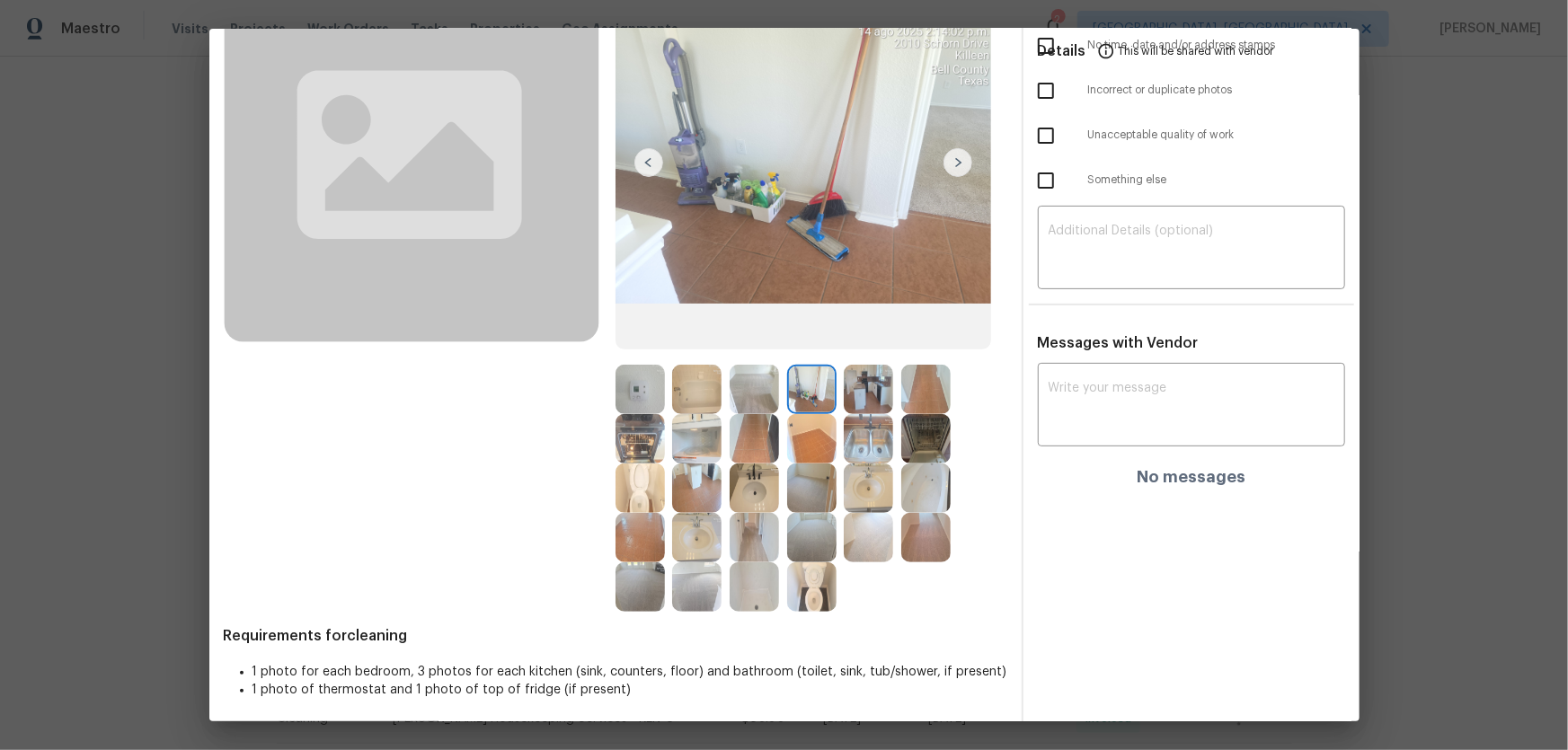
click at [857, 423] on img at bounding box center [868, 438] width 49 height 49
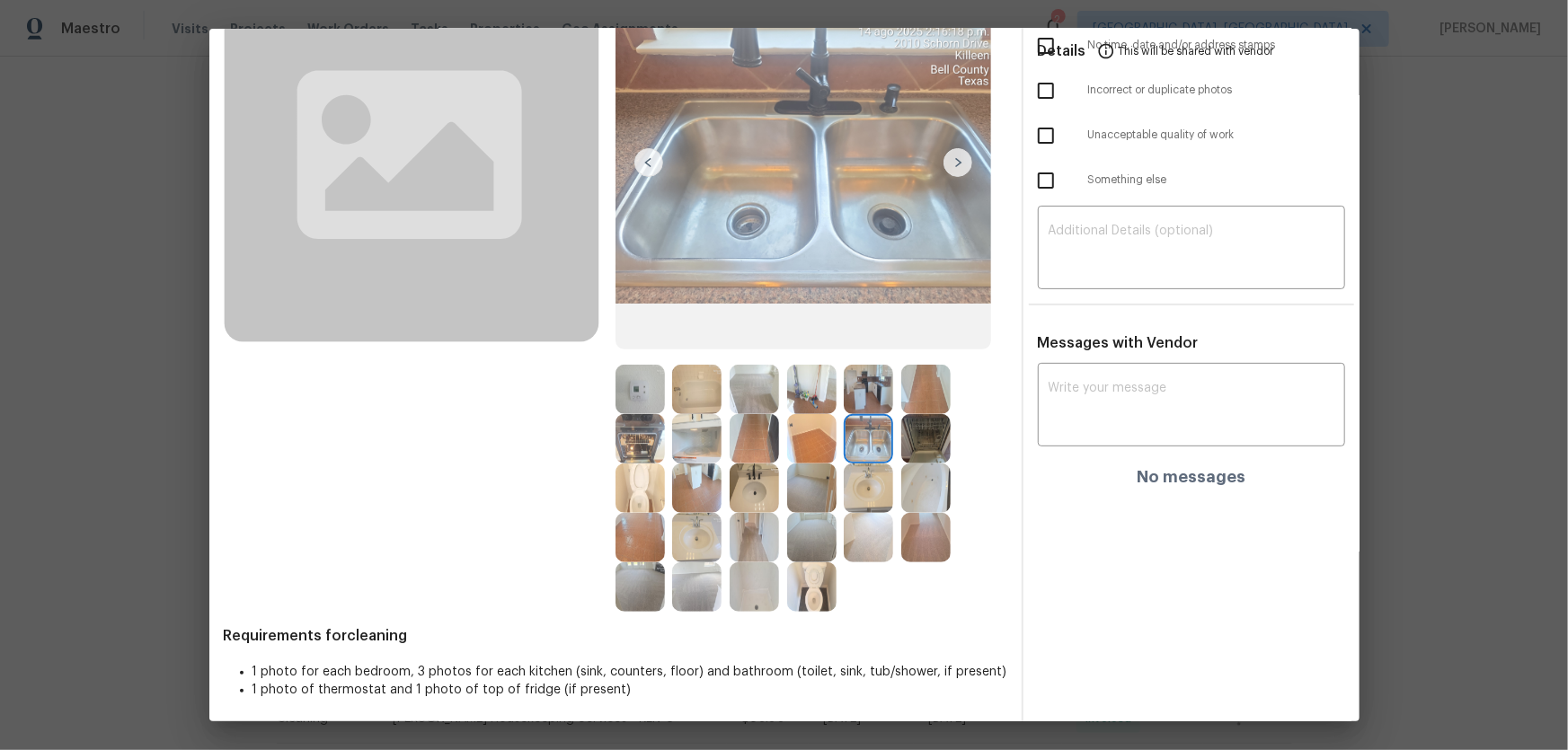
click at [852, 393] on img at bounding box center [868, 389] width 49 height 49
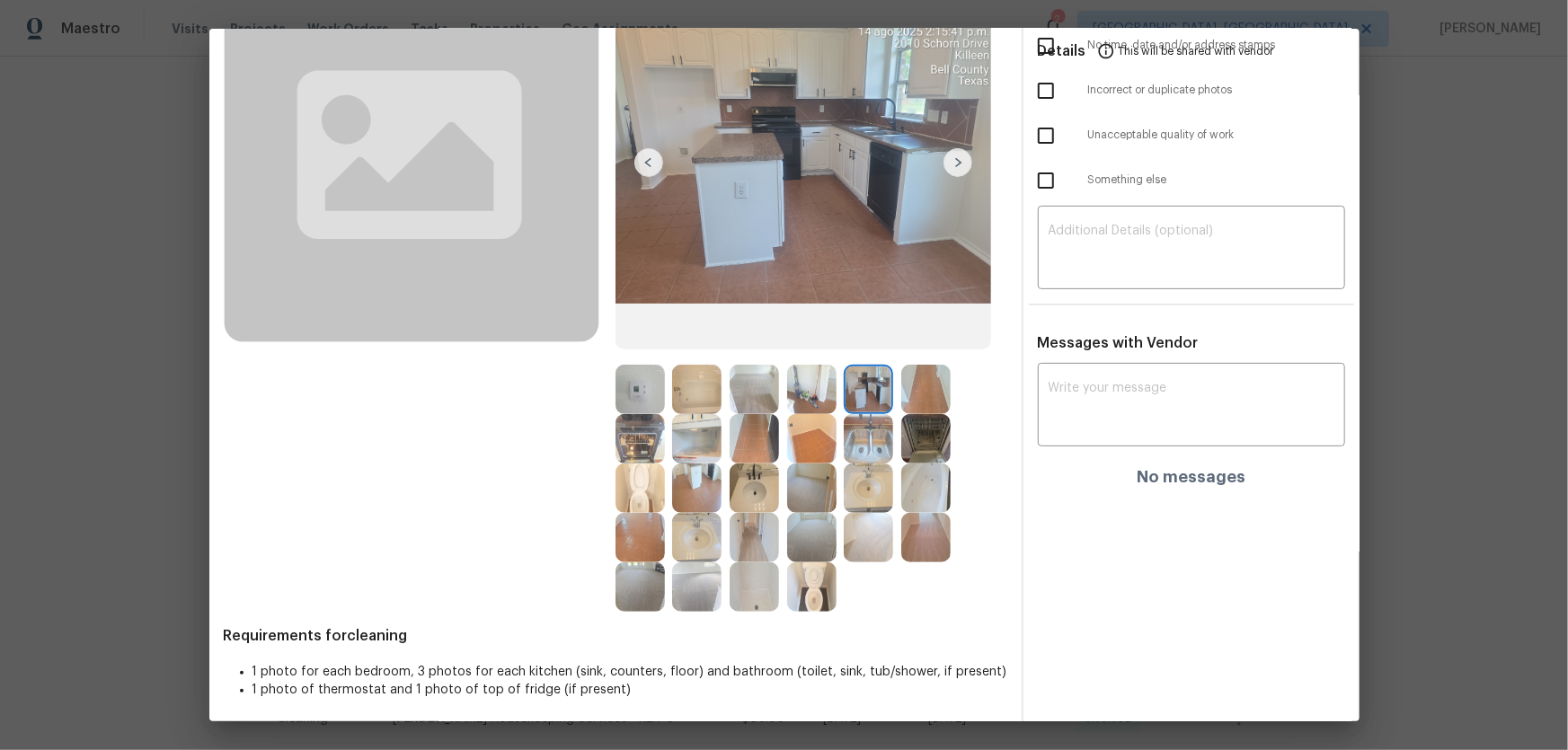
click at [901, 386] on img at bounding box center [925, 389] width 49 height 49
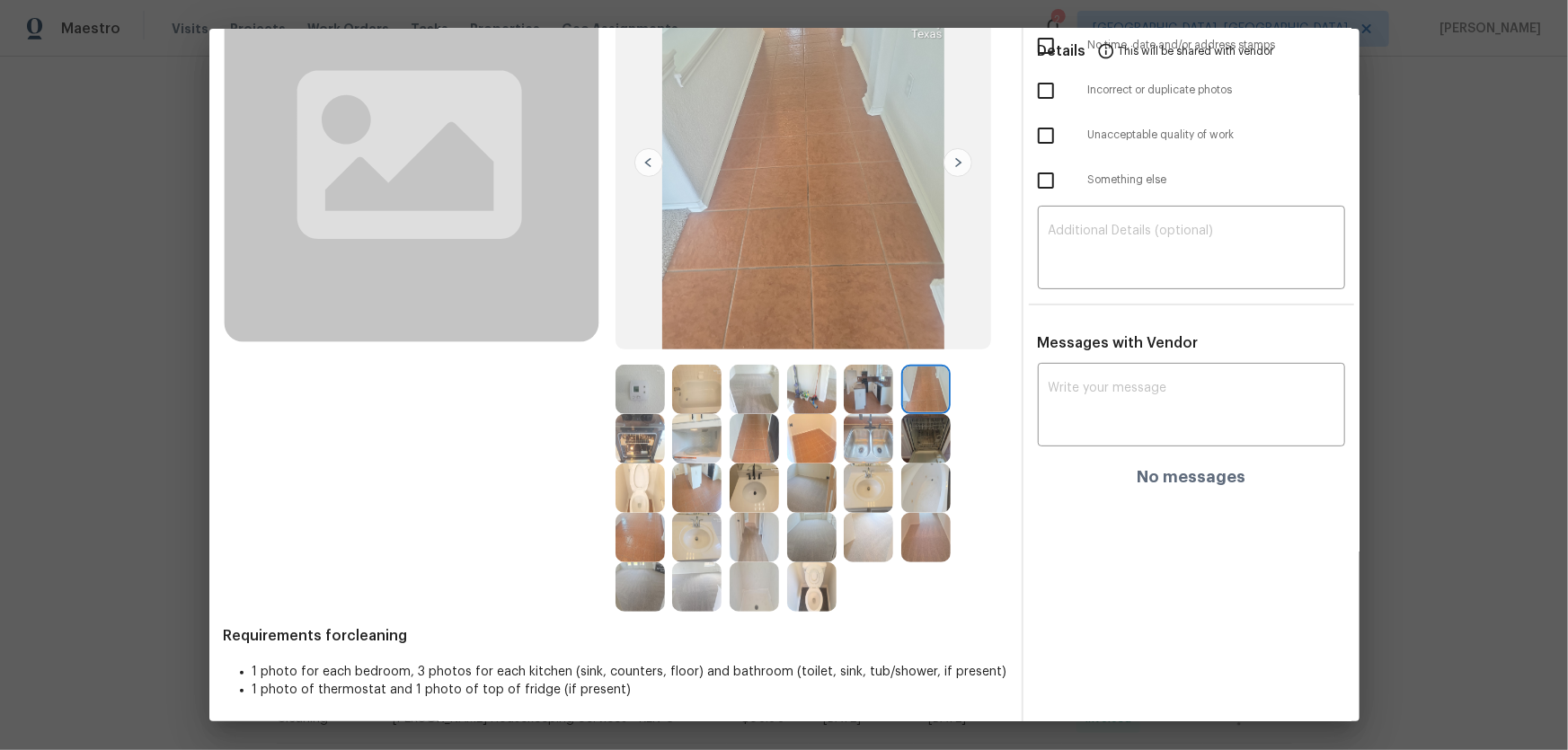
click at [915, 421] on img at bounding box center [925, 438] width 49 height 49
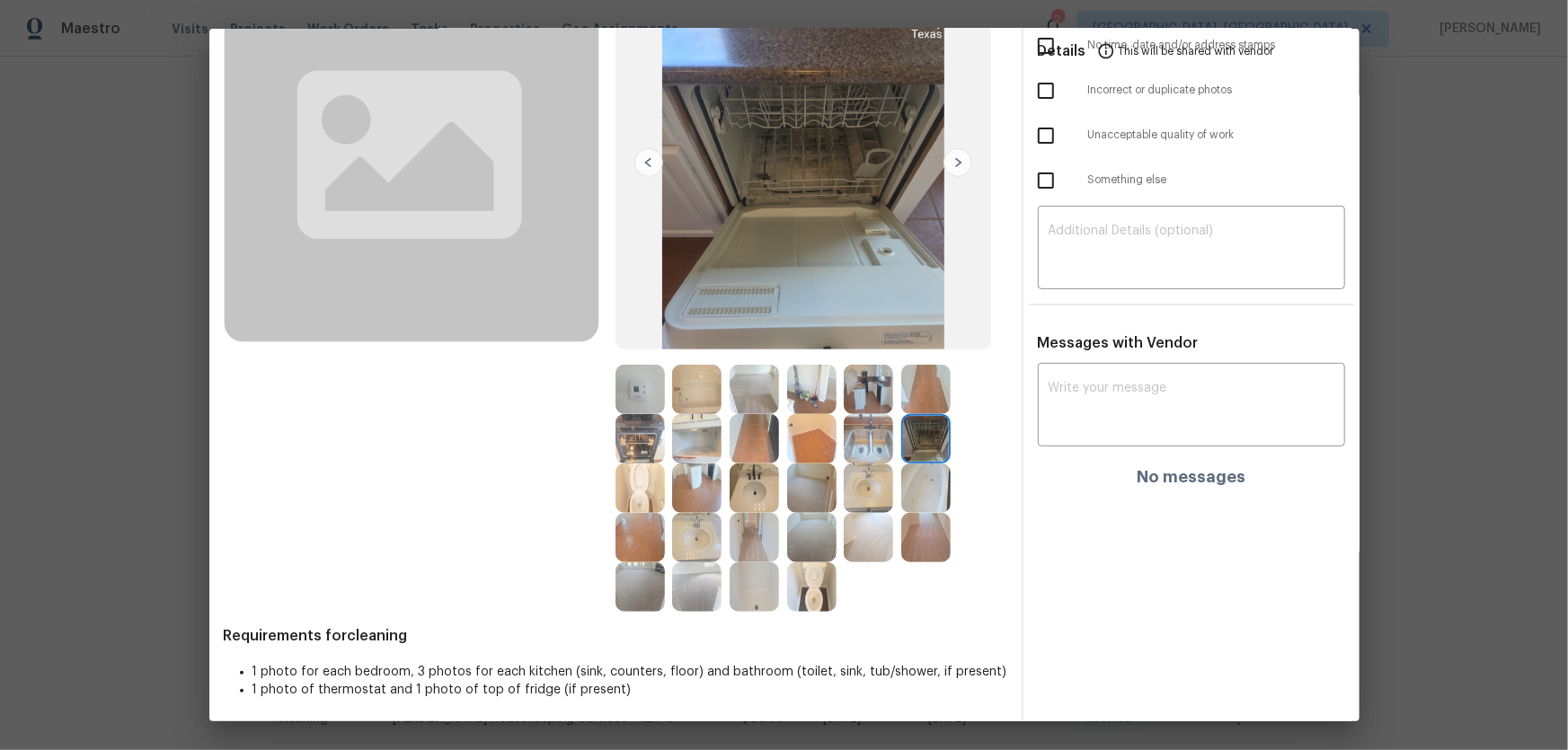
click at [737, 400] on img at bounding box center [754, 389] width 49 height 49
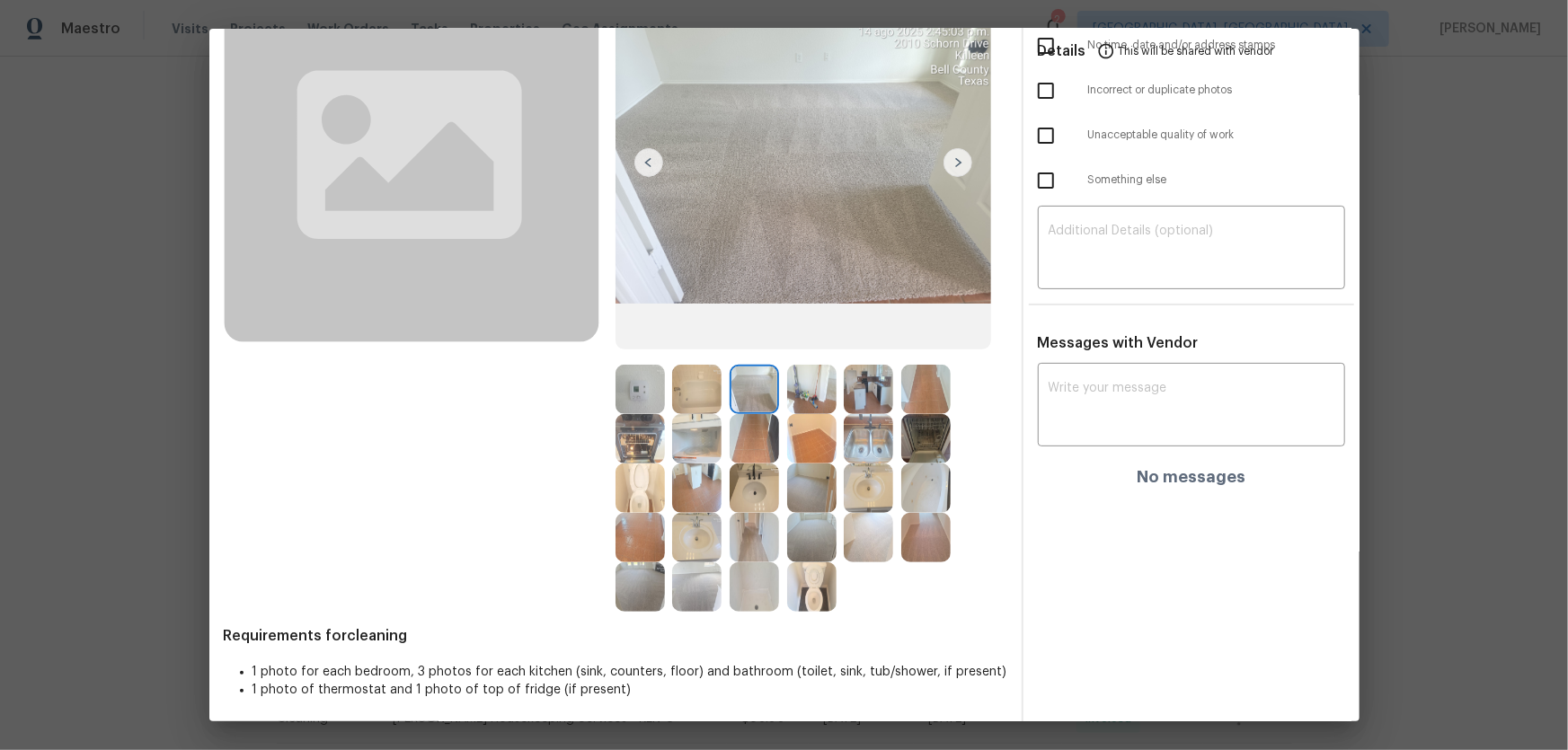
scroll to position [0, 0]
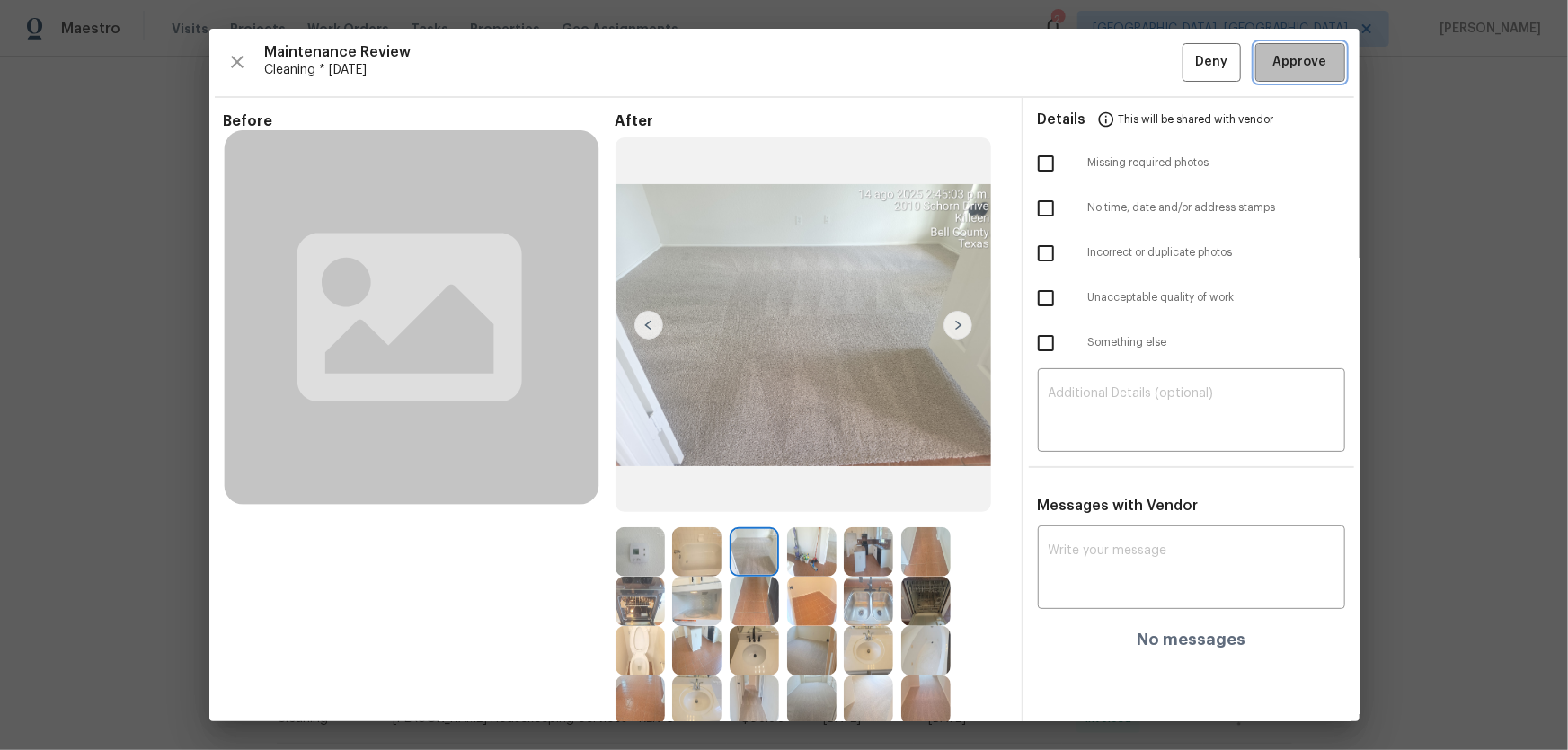
click at [1261, 73] on button "Approve" at bounding box center [1299, 62] width 90 height 39
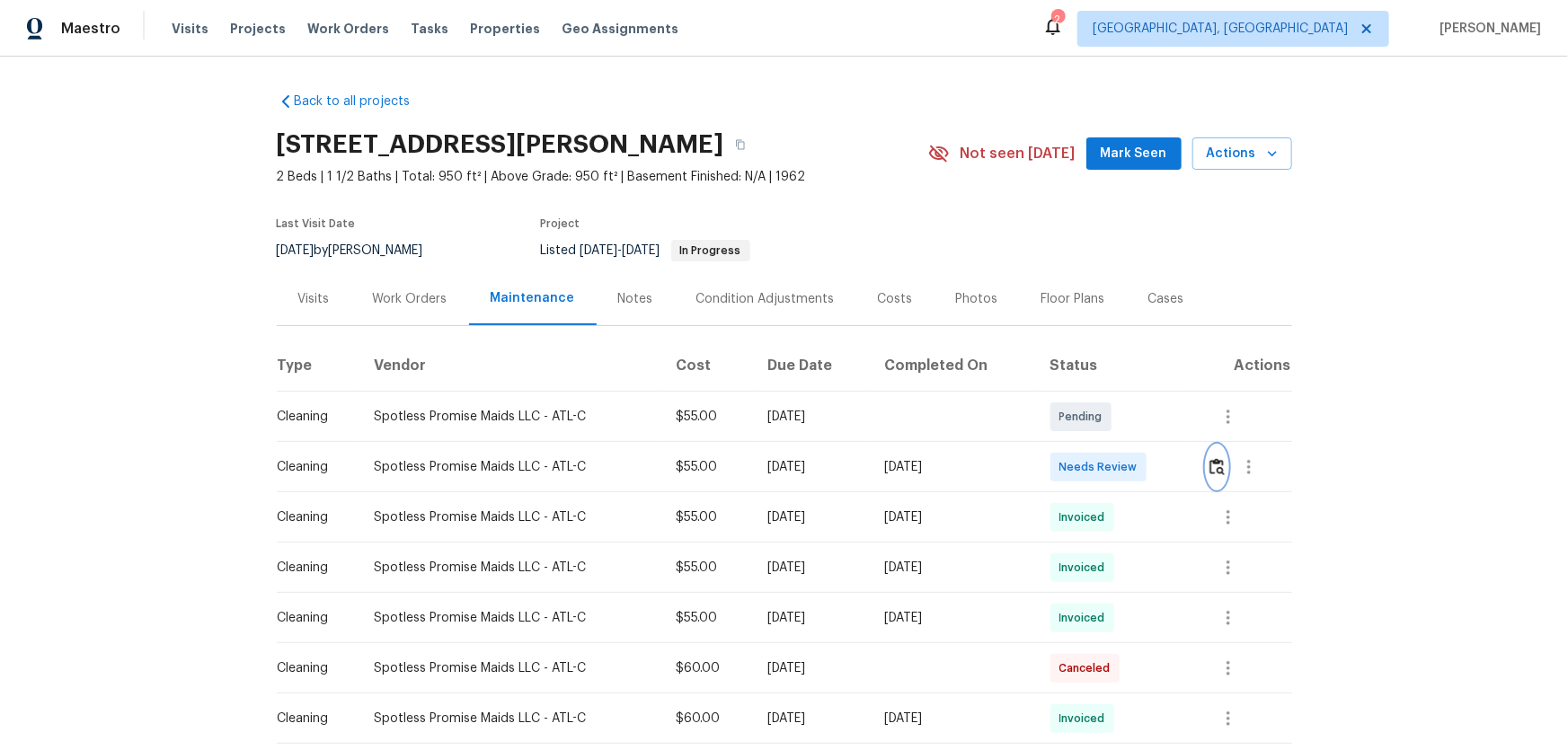
click at [1213, 475] on button "button" at bounding box center [1217, 467] width 21 height 43
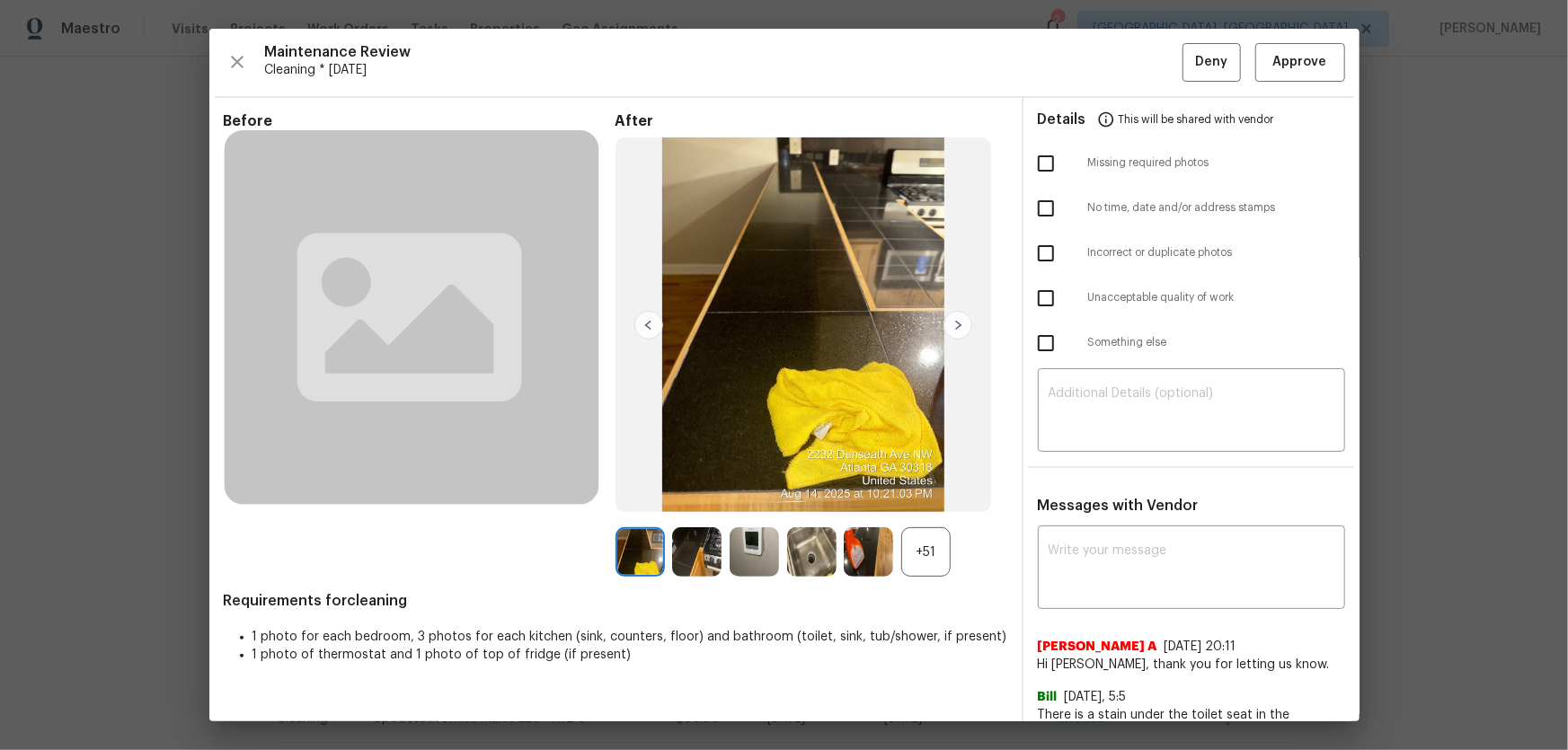
click at [925, 550] on div "+51" at bounding box center [925, 552] width 49 height 49
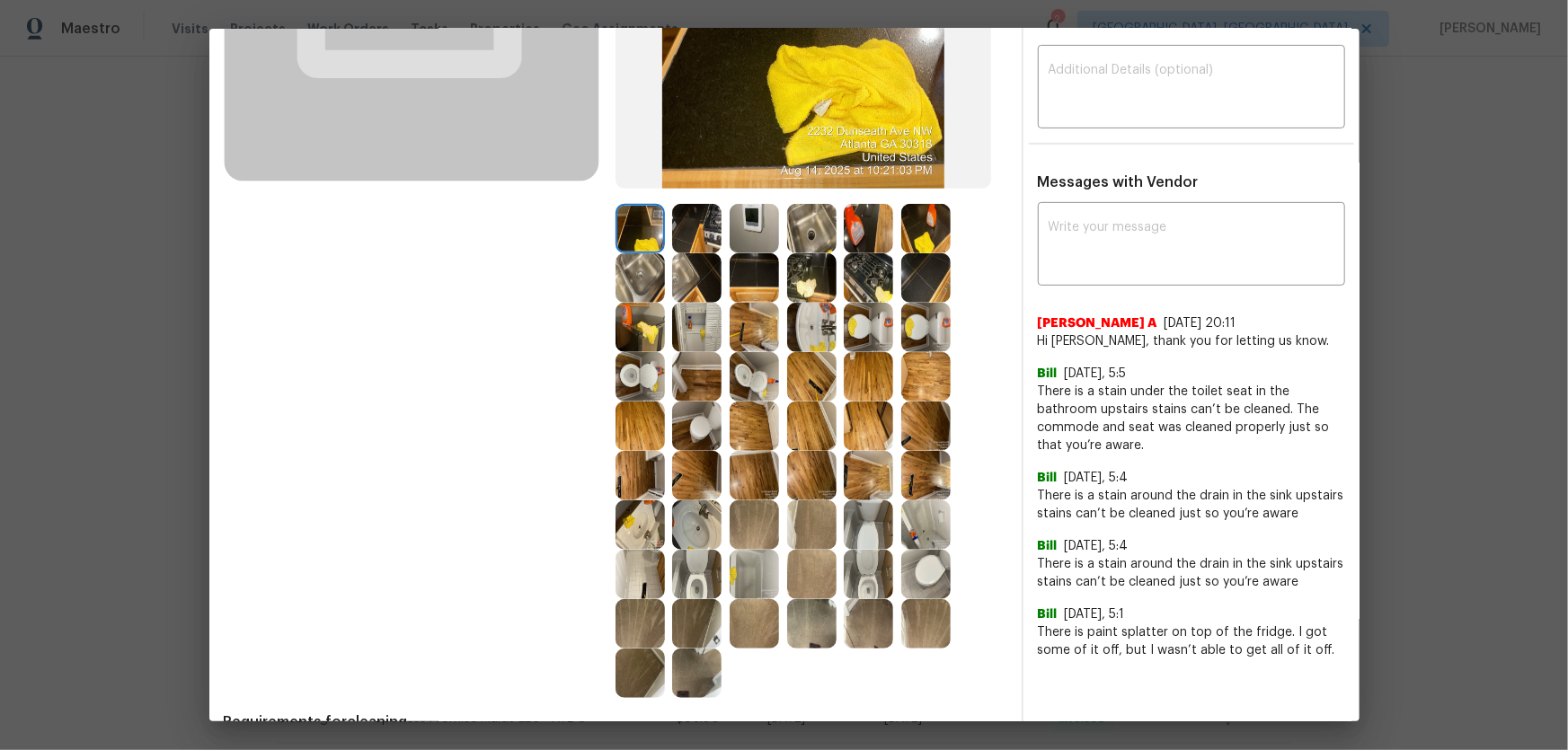
scroll to position [326, 0]
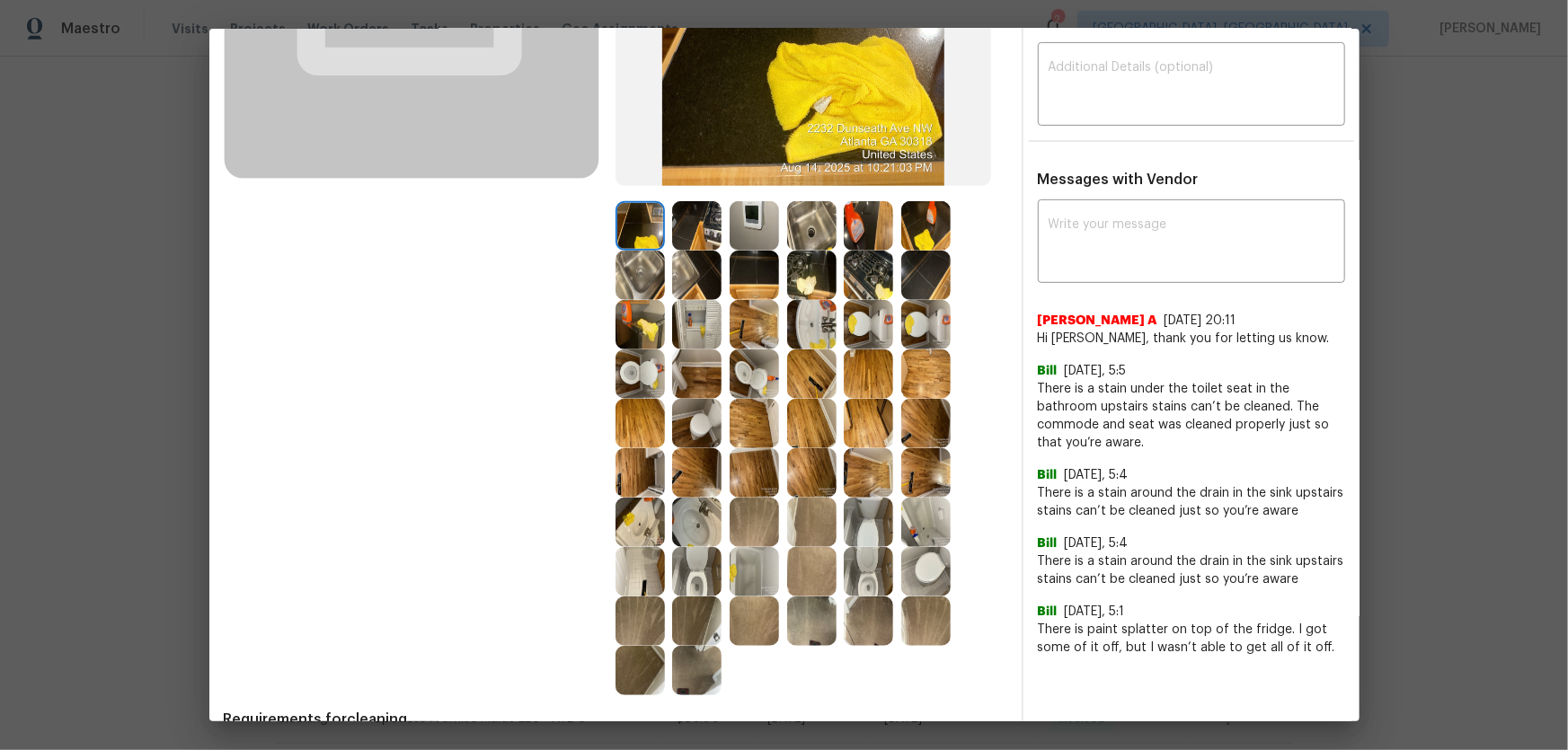
click at [744, 222] on img at bounding box center [754, 226] width 49 height 49
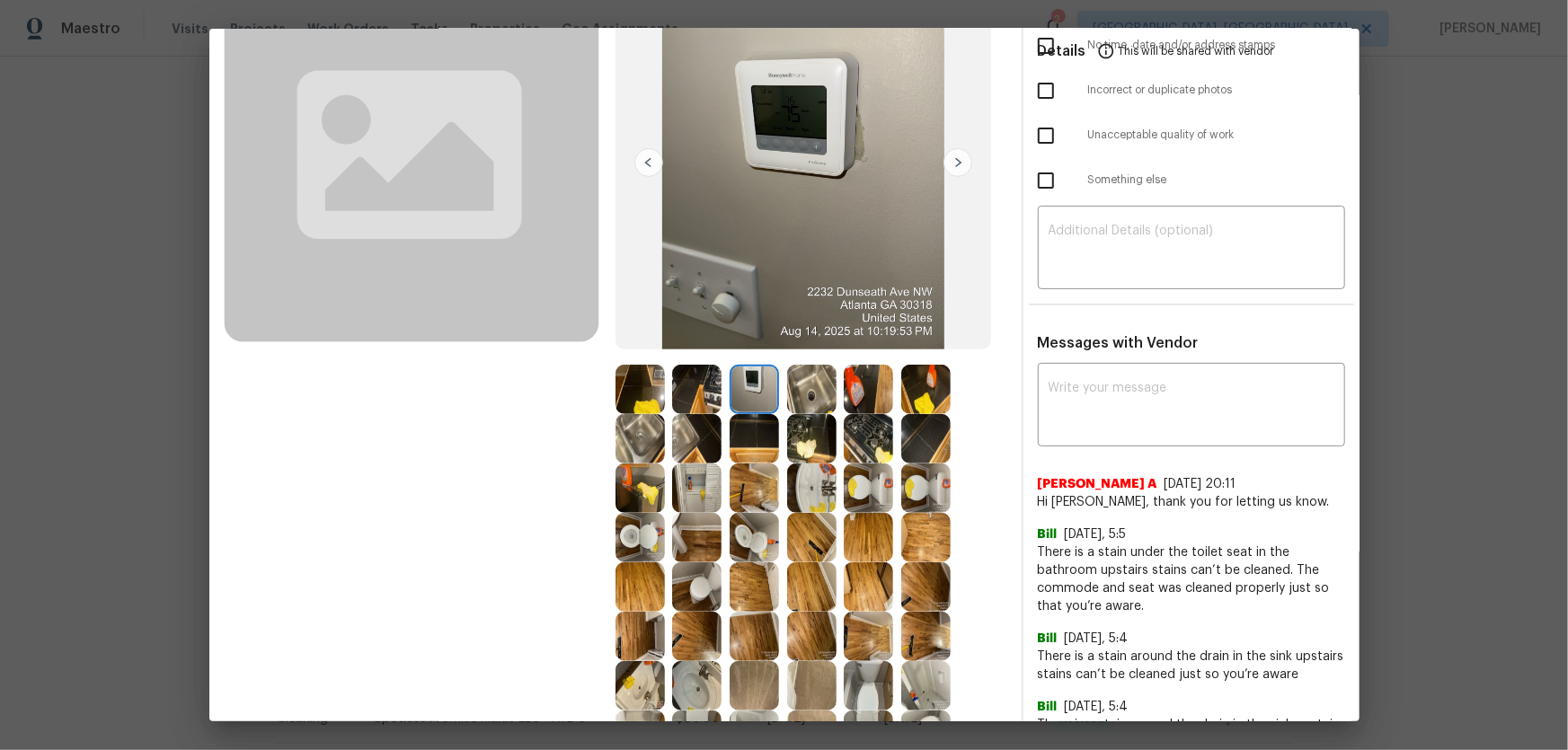
scroll to position [244, 0]
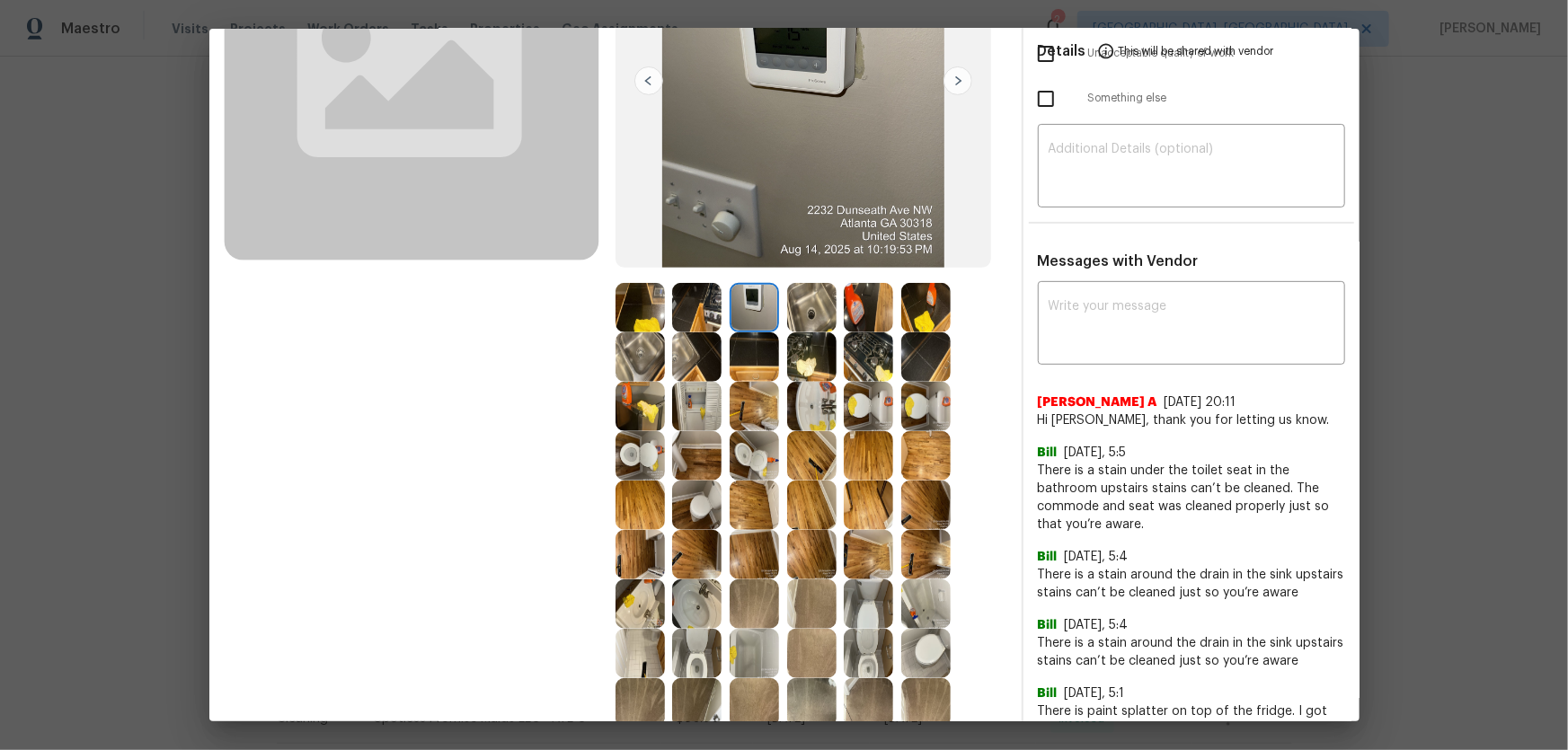
click at [755, 472] on img at bounding box center [754, 456] width 49 height 49
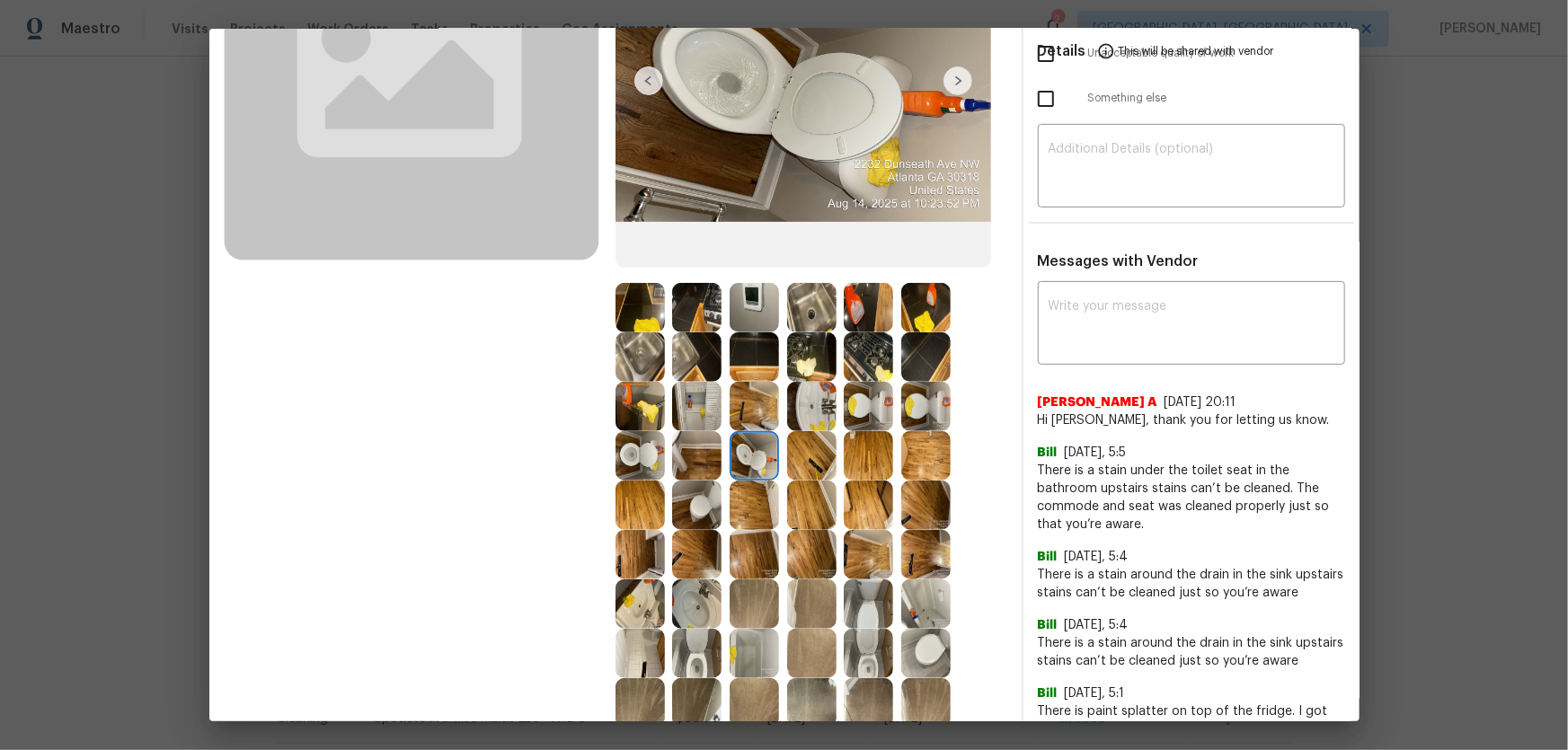
click at [626, 447] on img at bounding box center [640, 456] width 49 height 49
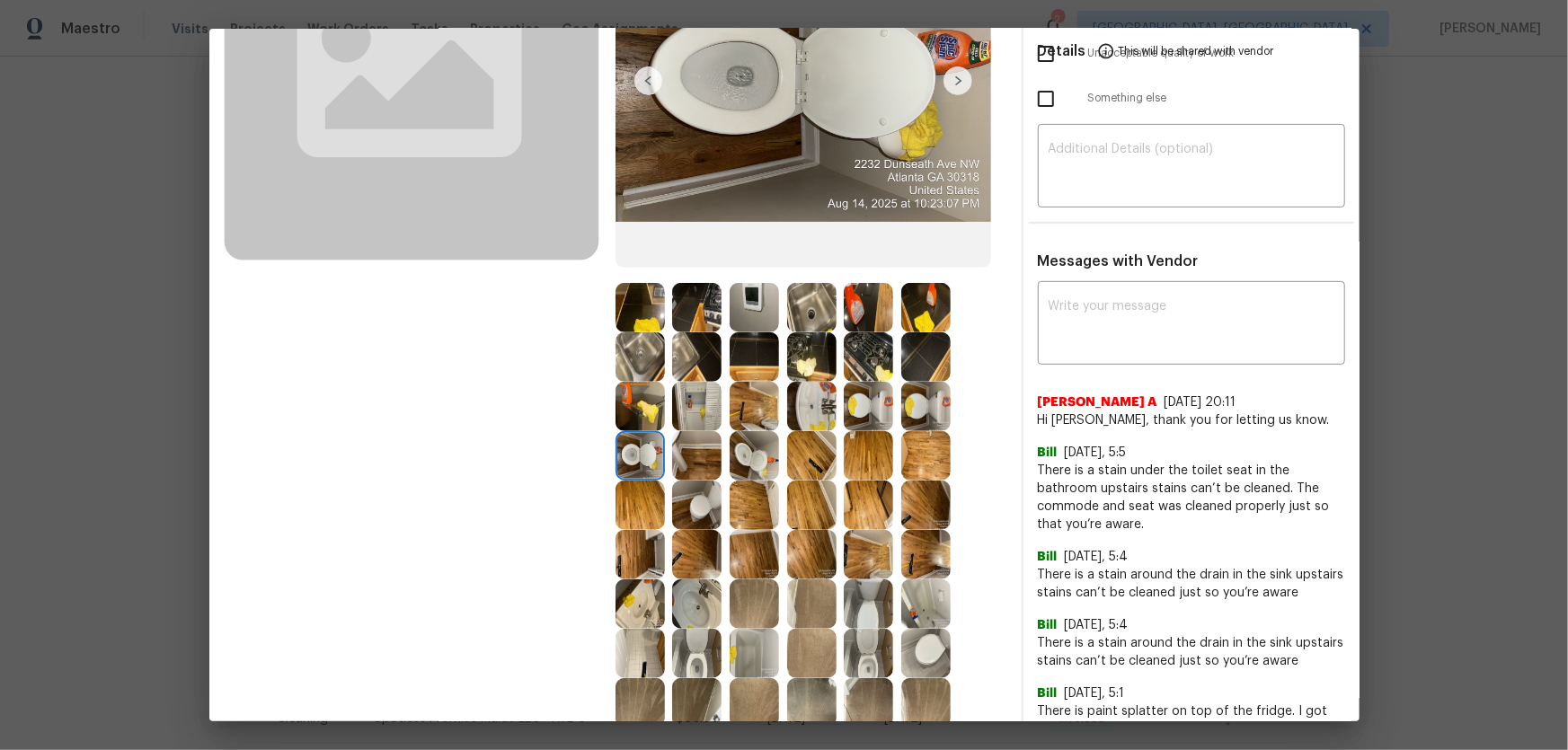
scroll to position [326, 0]
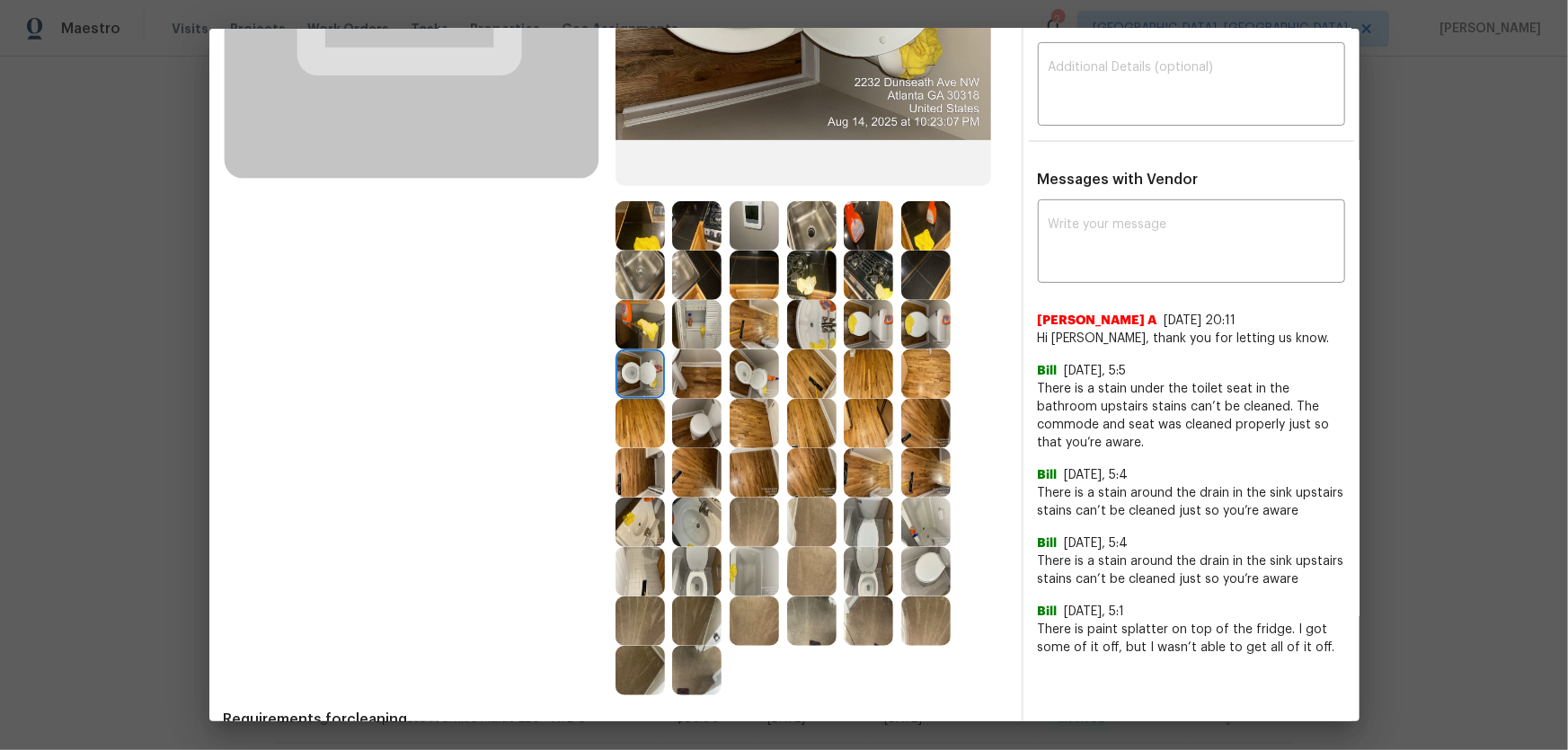
click at [805, 325] on img at bounding box center [811, 324] width 49 height 49
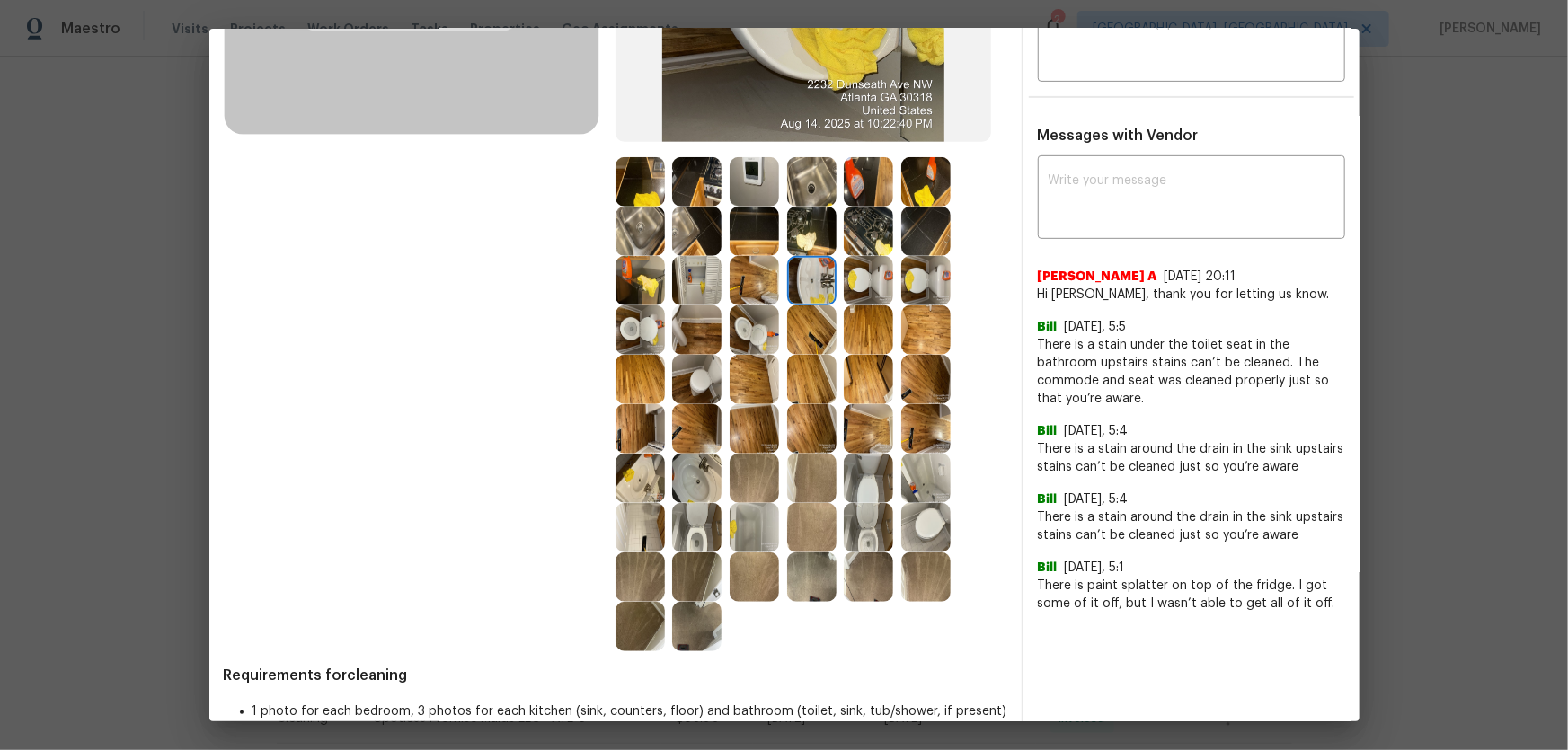
scroll to position [408, 0]
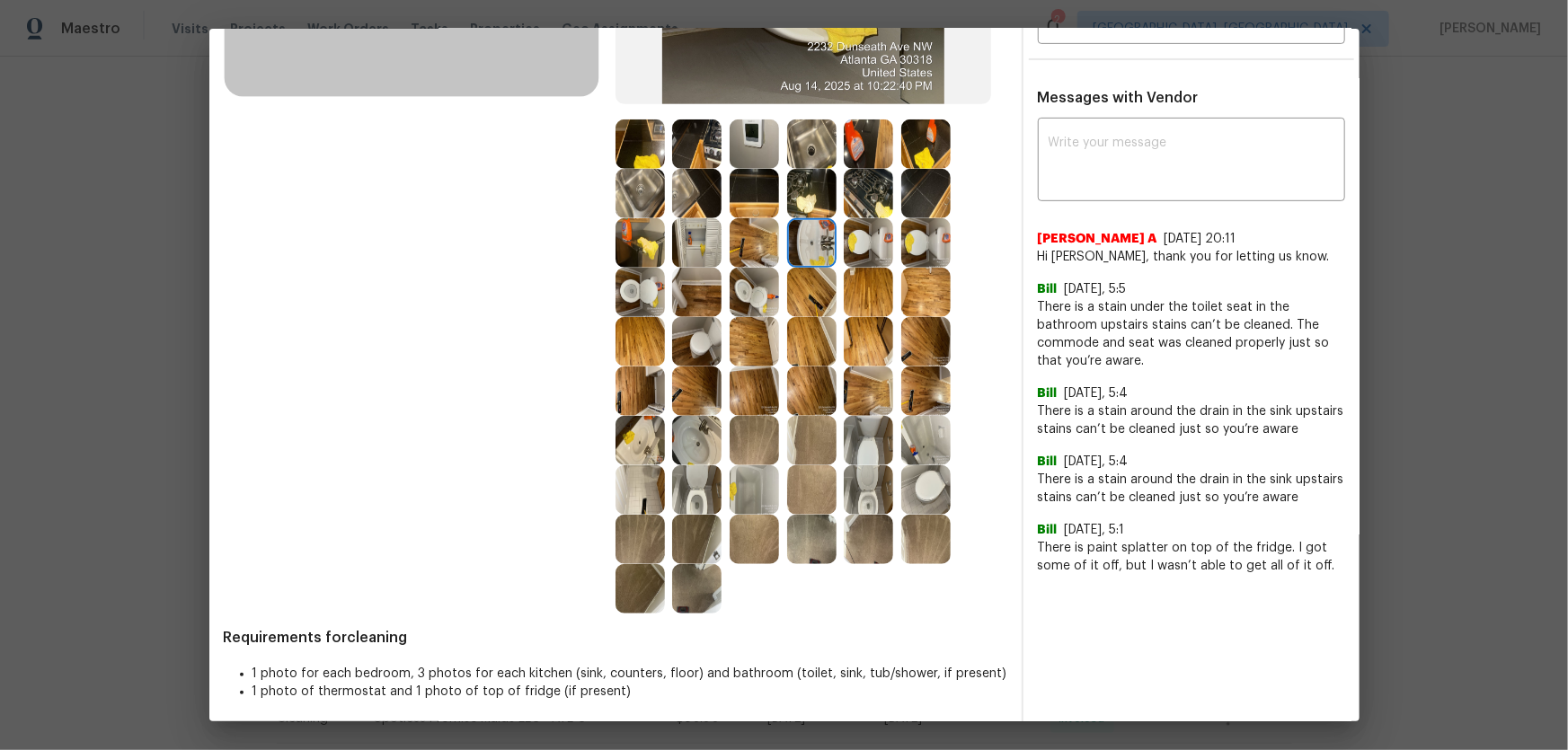
click at [702, 432] on img at bounding box center [696, 440] width 49 height 49
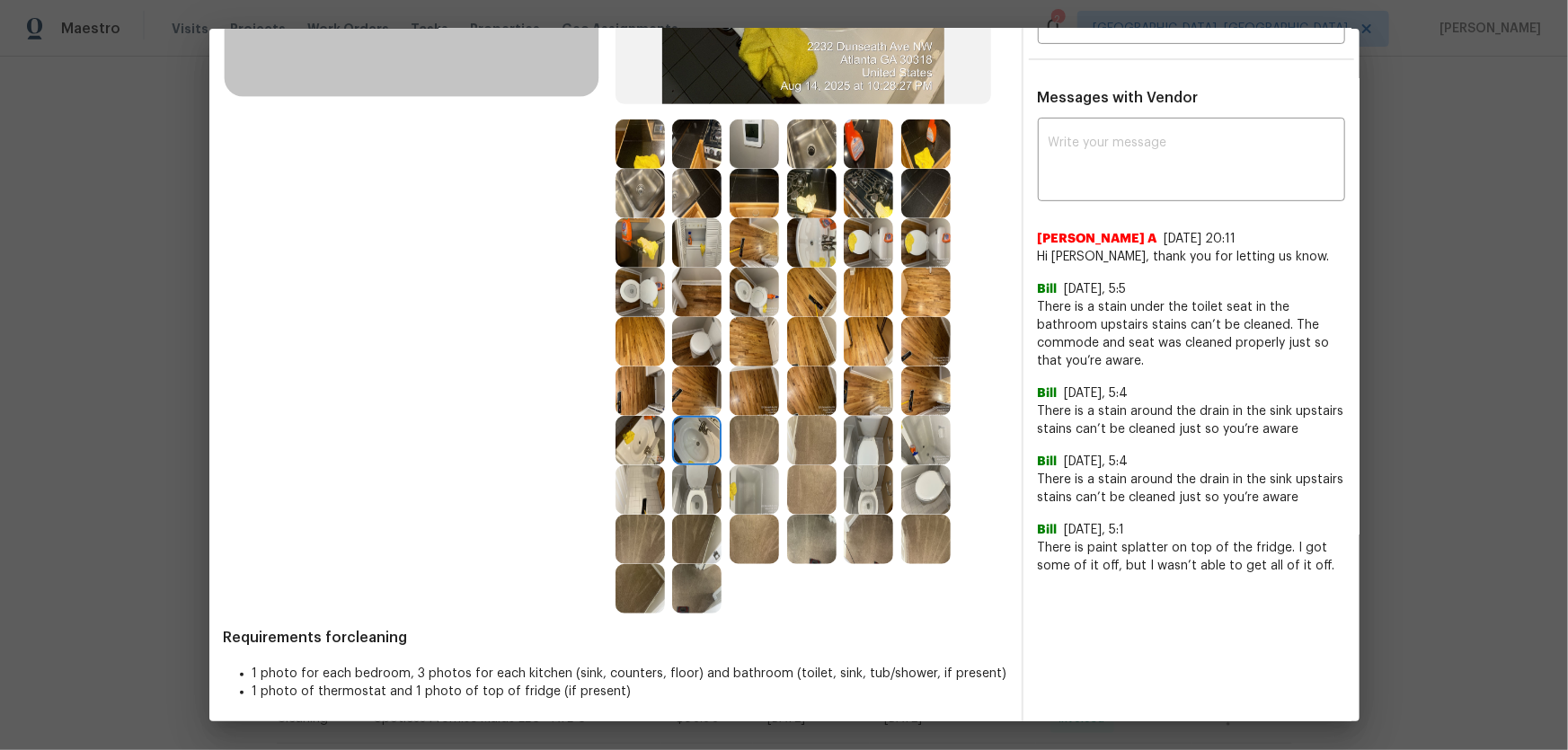
click at [650, 432] on img at bounding box center [640, 440] width 49 height 49
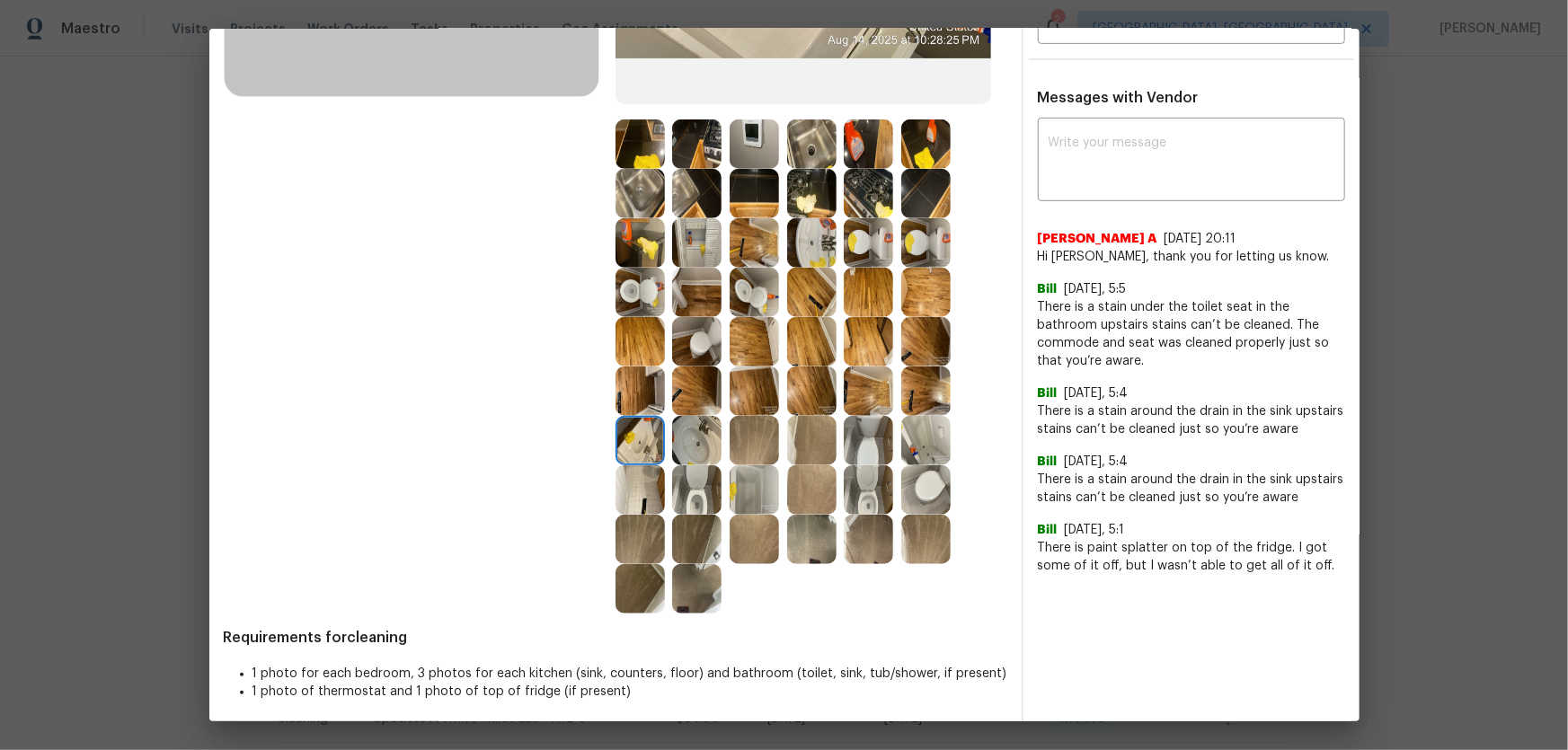
click at [909, 448] on img at bounding box center [925, 440] width 49 height 49
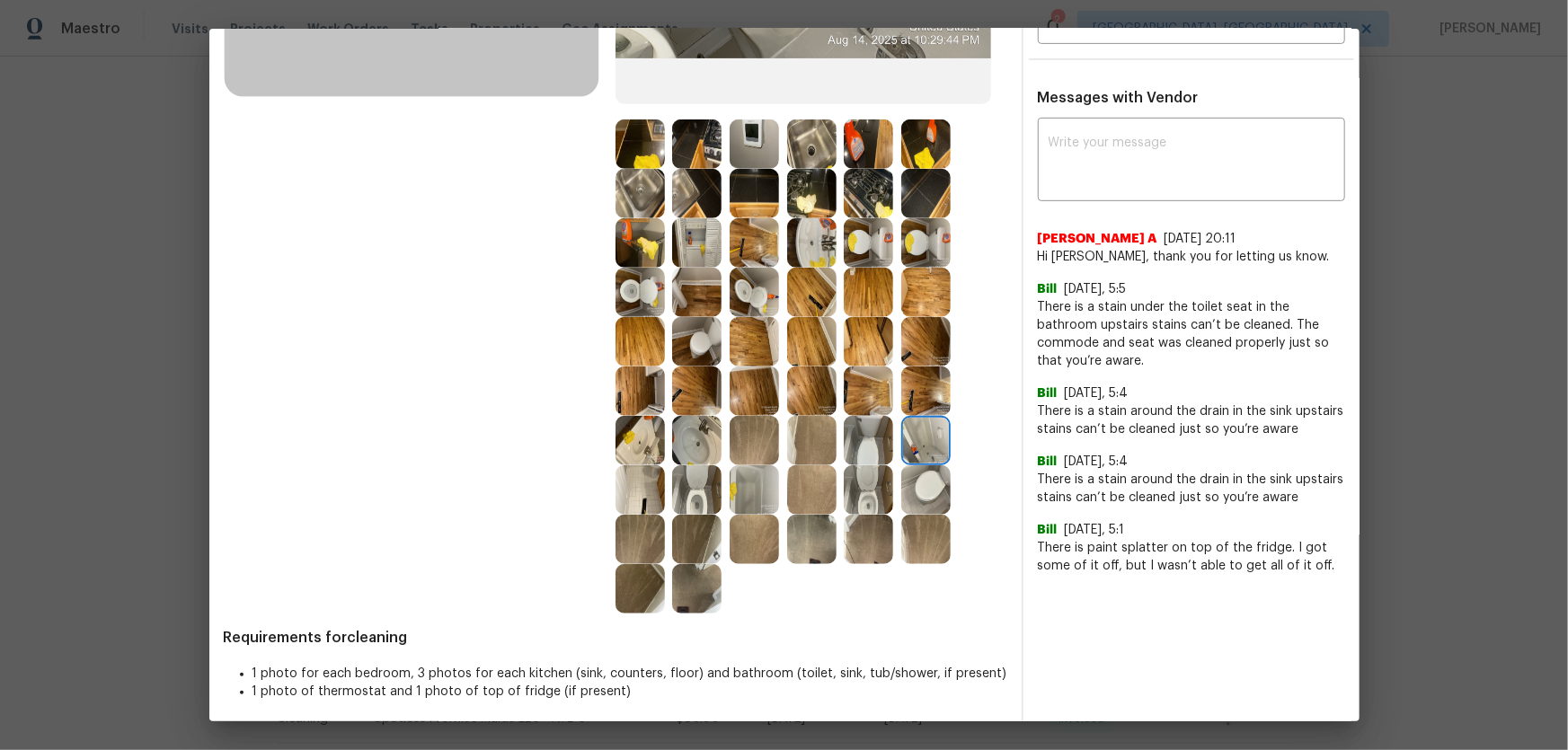
click at [850, 256] on img at bounding box center [868, 243] width 49 height 49
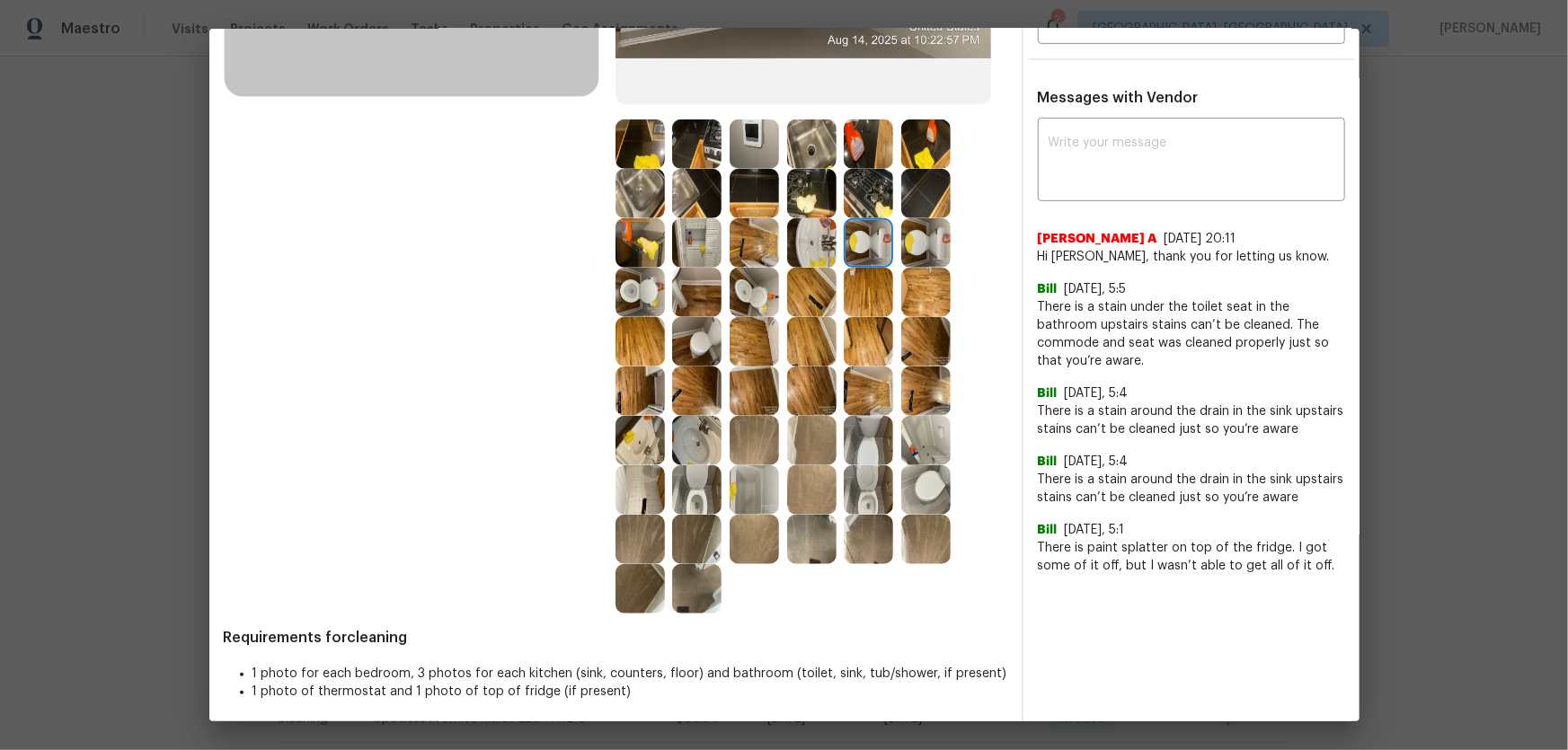
click at [819, 234] on img at bounding box center [811, 243] width 49 height 49
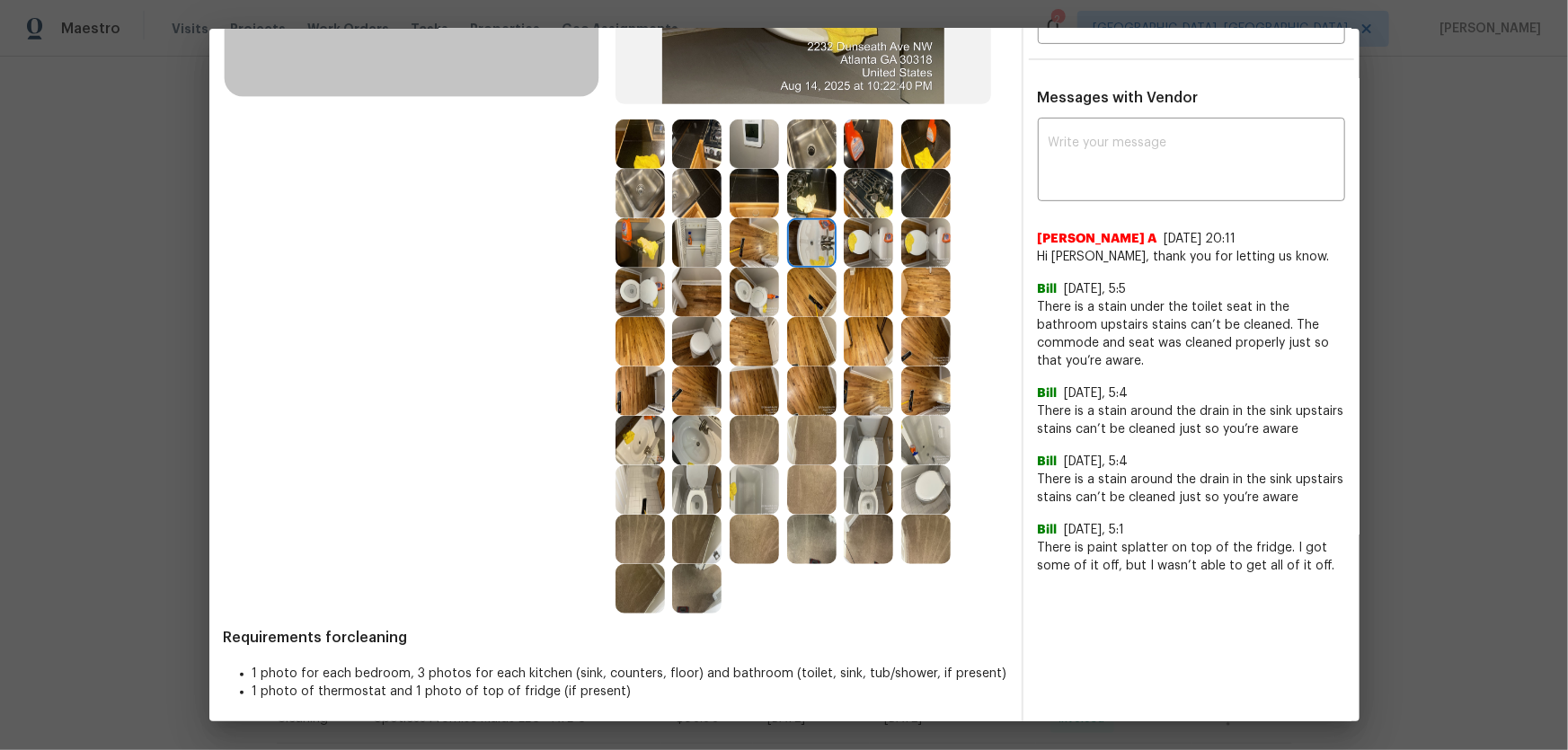
click at [807, 188] on img at bounding box center [811, 193] width 49 height 49
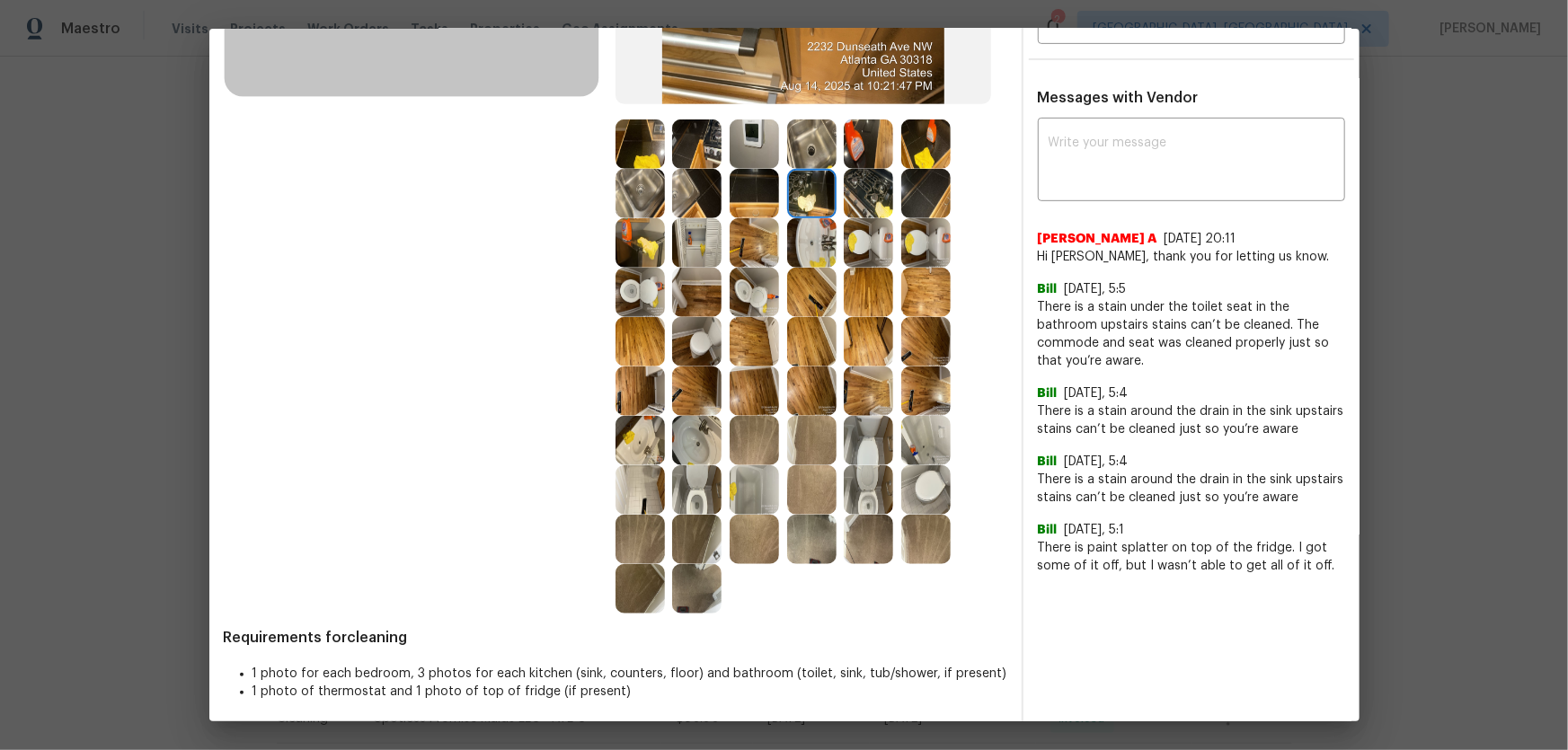
click at [806, 139] on img at bounding box center [811, 144] width 49 height 49
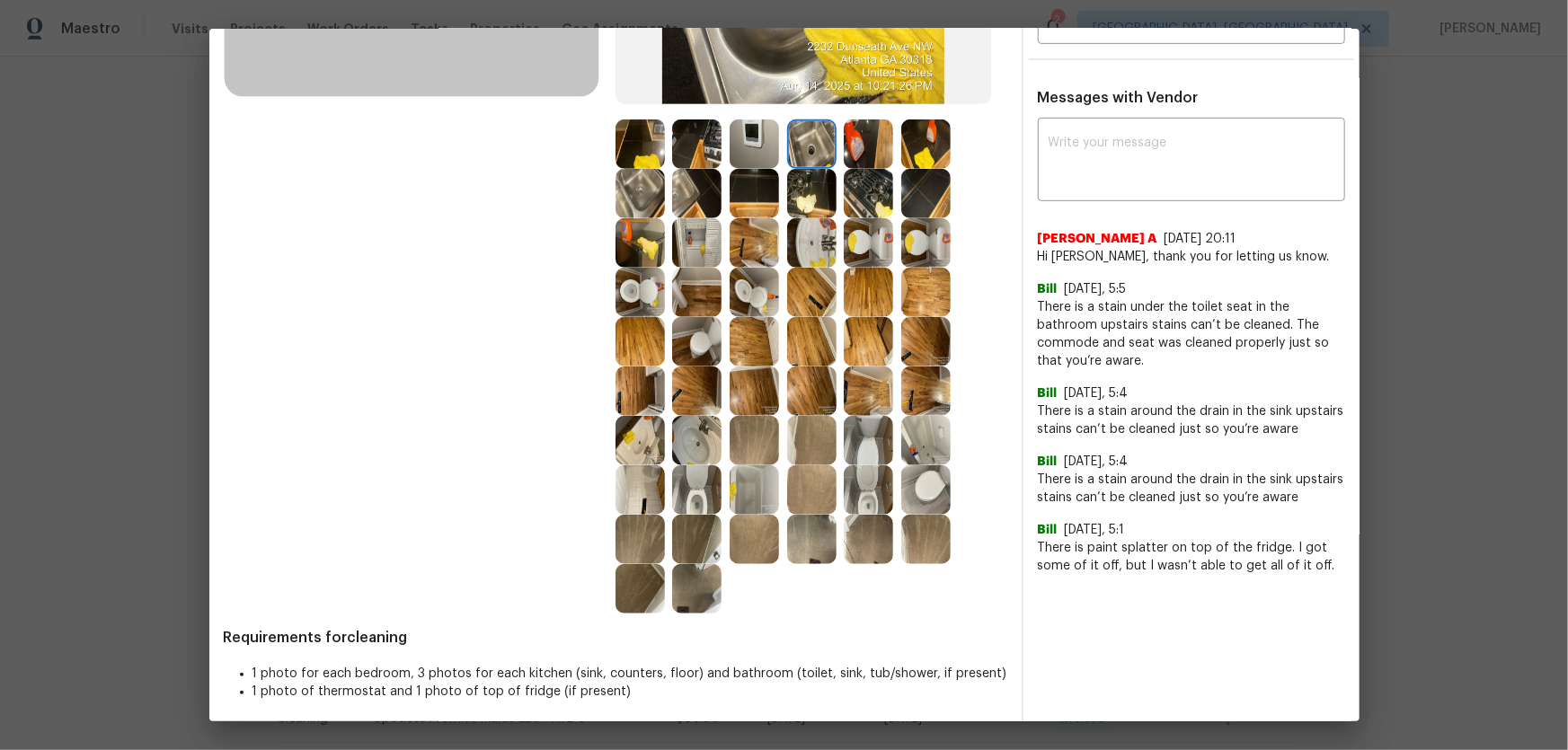
click at [751, 141] on img at bounding box center [754, 144] width 49 height 49
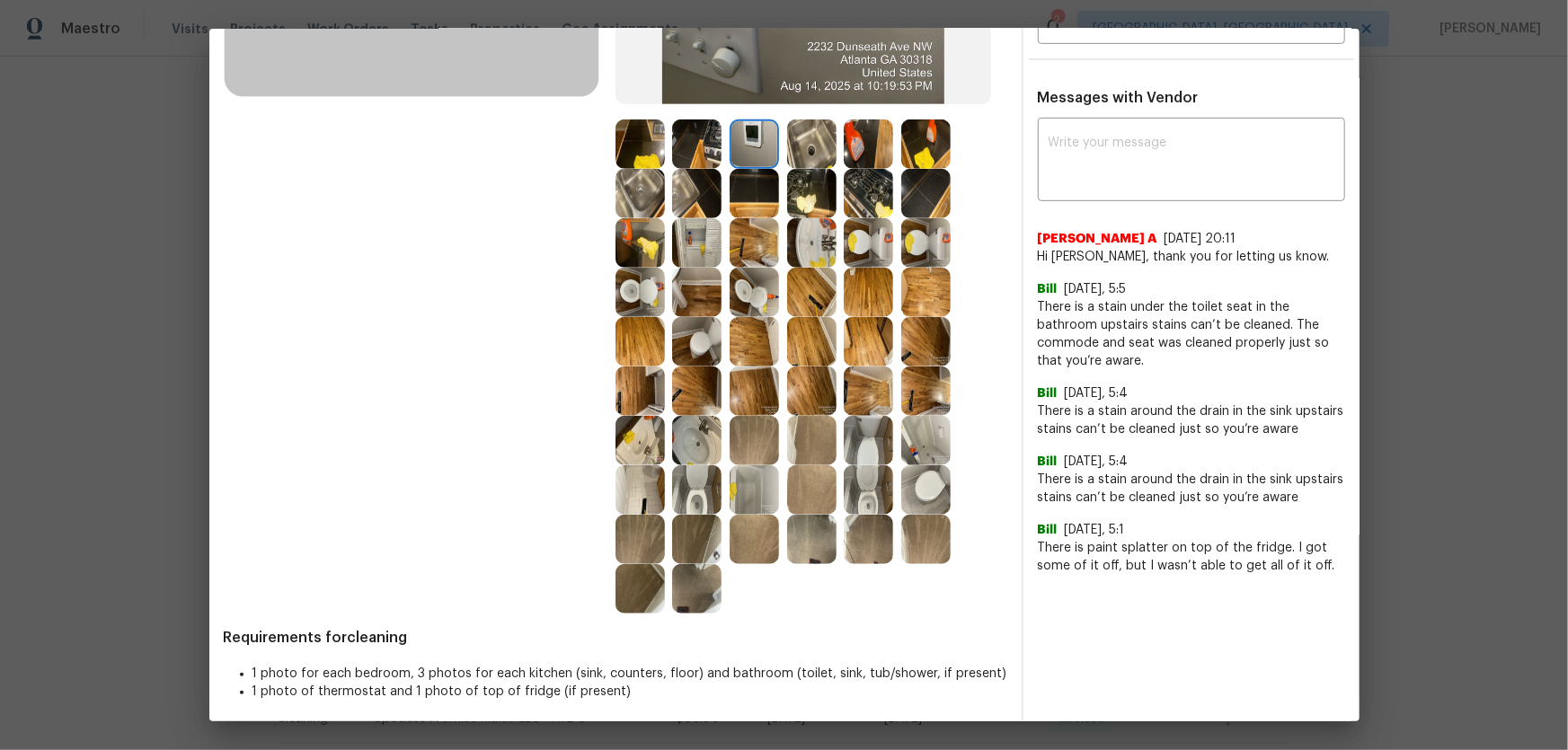
click at [677, 148] on img at bounding box center [696, 144] width 49 height 49
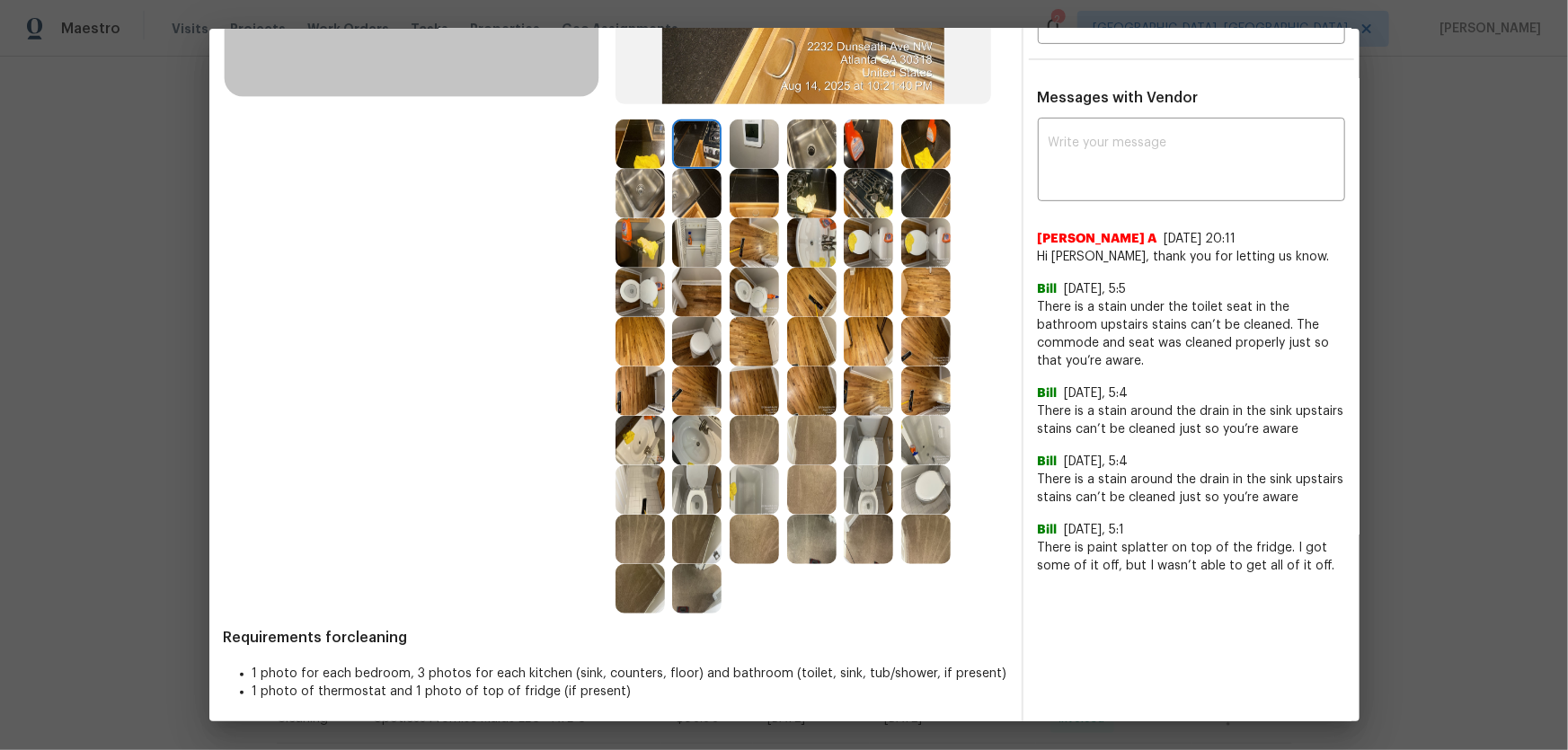
click at [632, 154] on img at bounding box center [640, 144] width 49 height 49
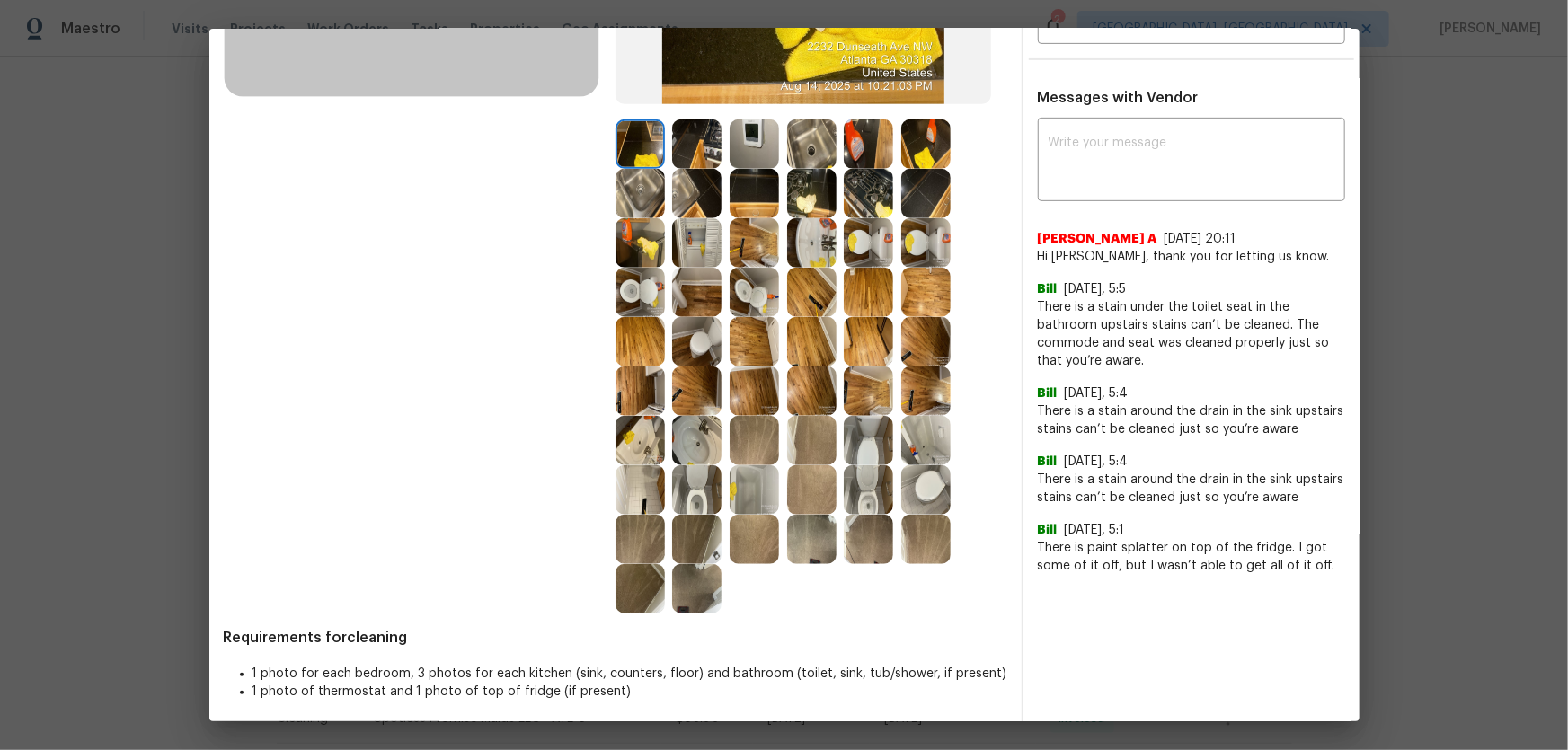
click at [682, 205] on img at bounding box center [696, 193] width 49 height 49
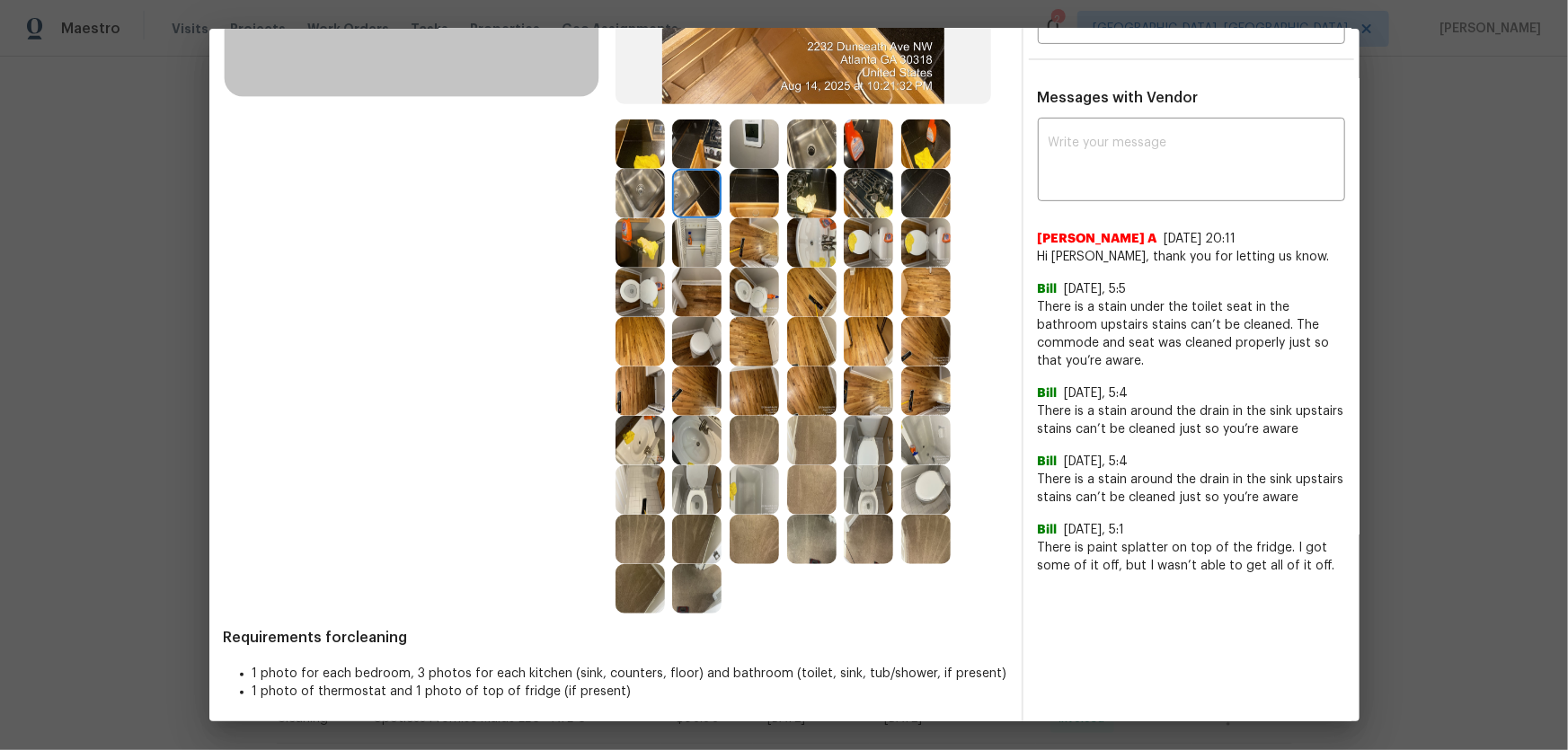
click at [609, 195] on div "Before" at bounding box center [419, 159] width 392 height 910
click at [636, 195] on img at bounding box center [640, 193] width 49 height 49
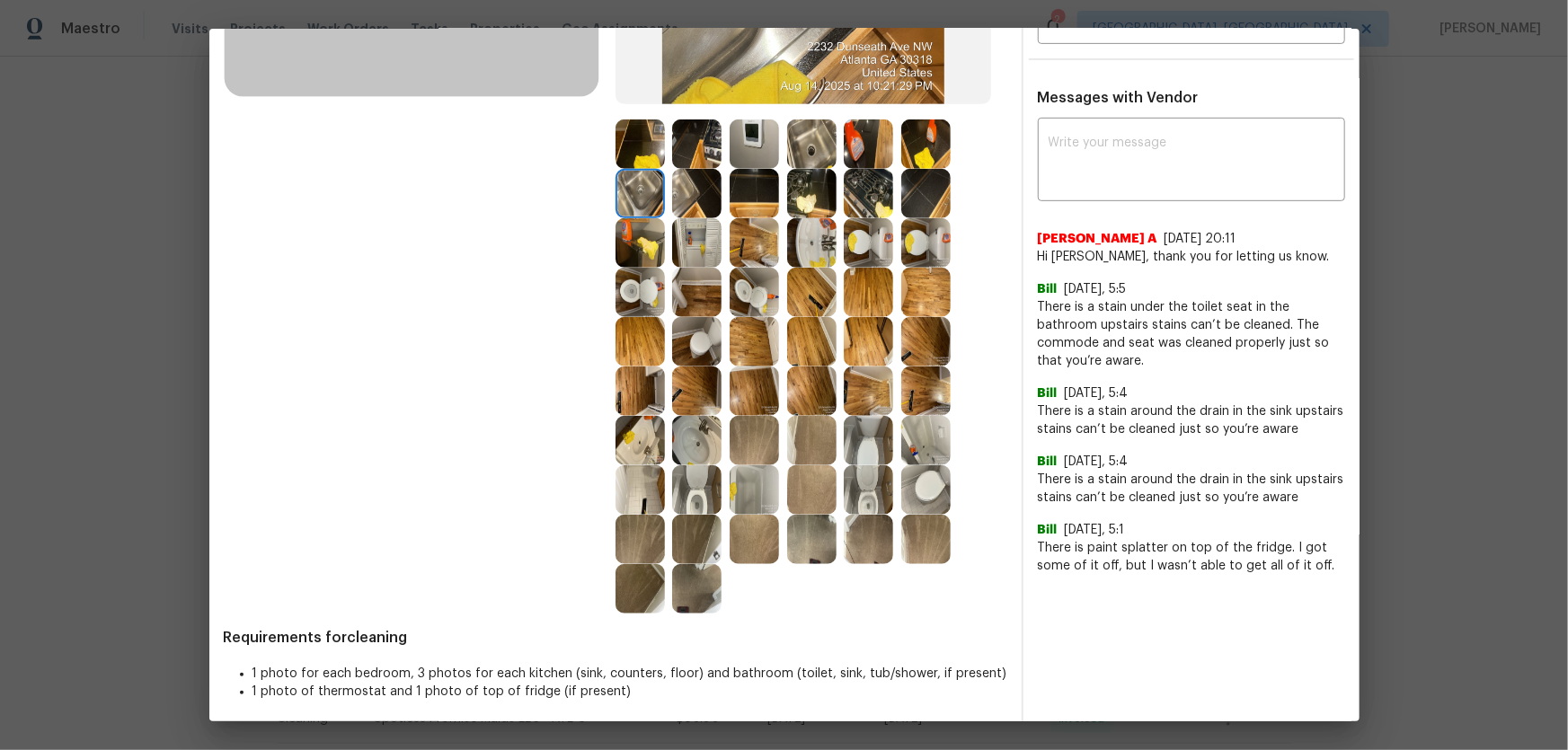
click at [738, 189] on img at bounding box center [754, 193] width 49 height 49
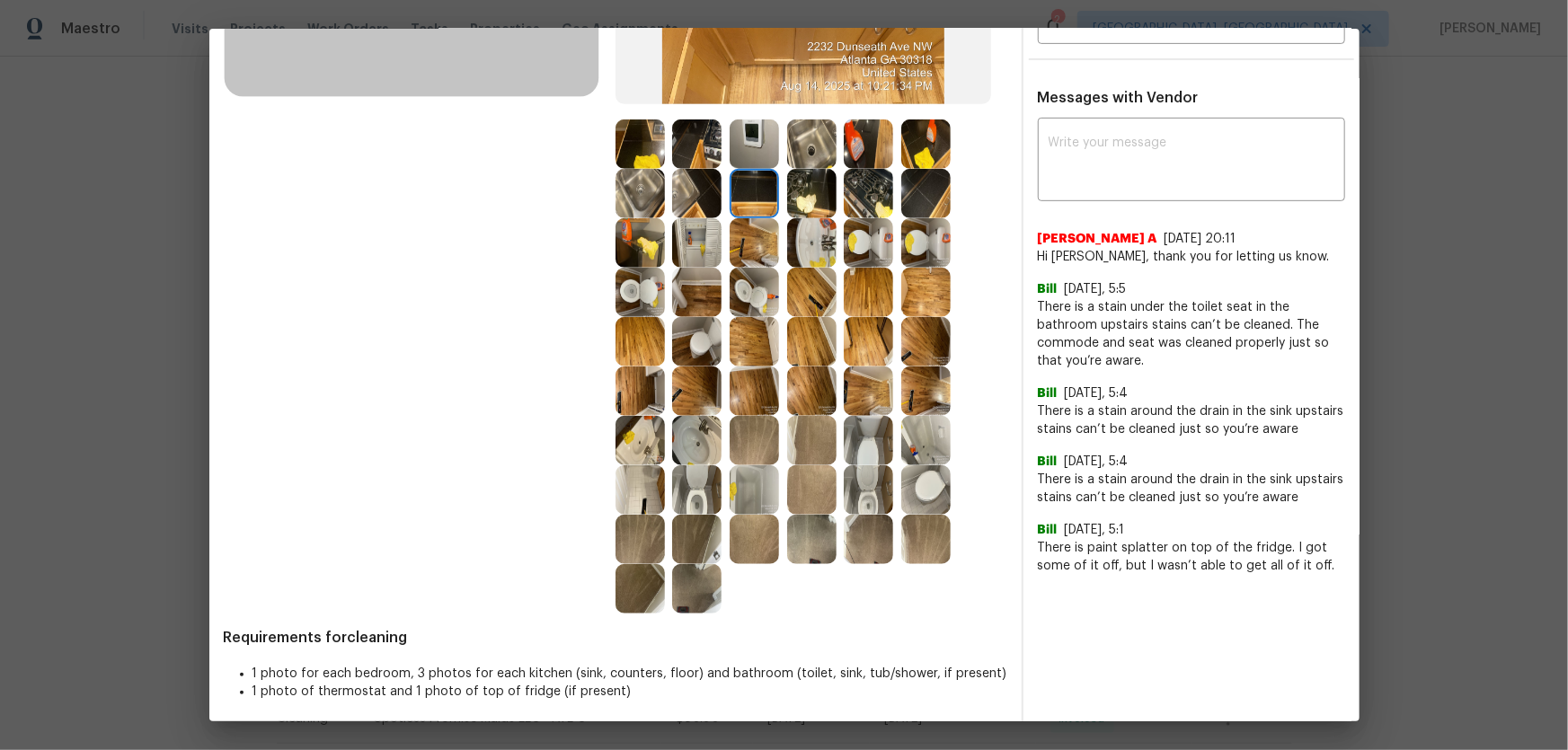
click at [787, 194] on img at bounding box center [811, 193] width 49 height 49
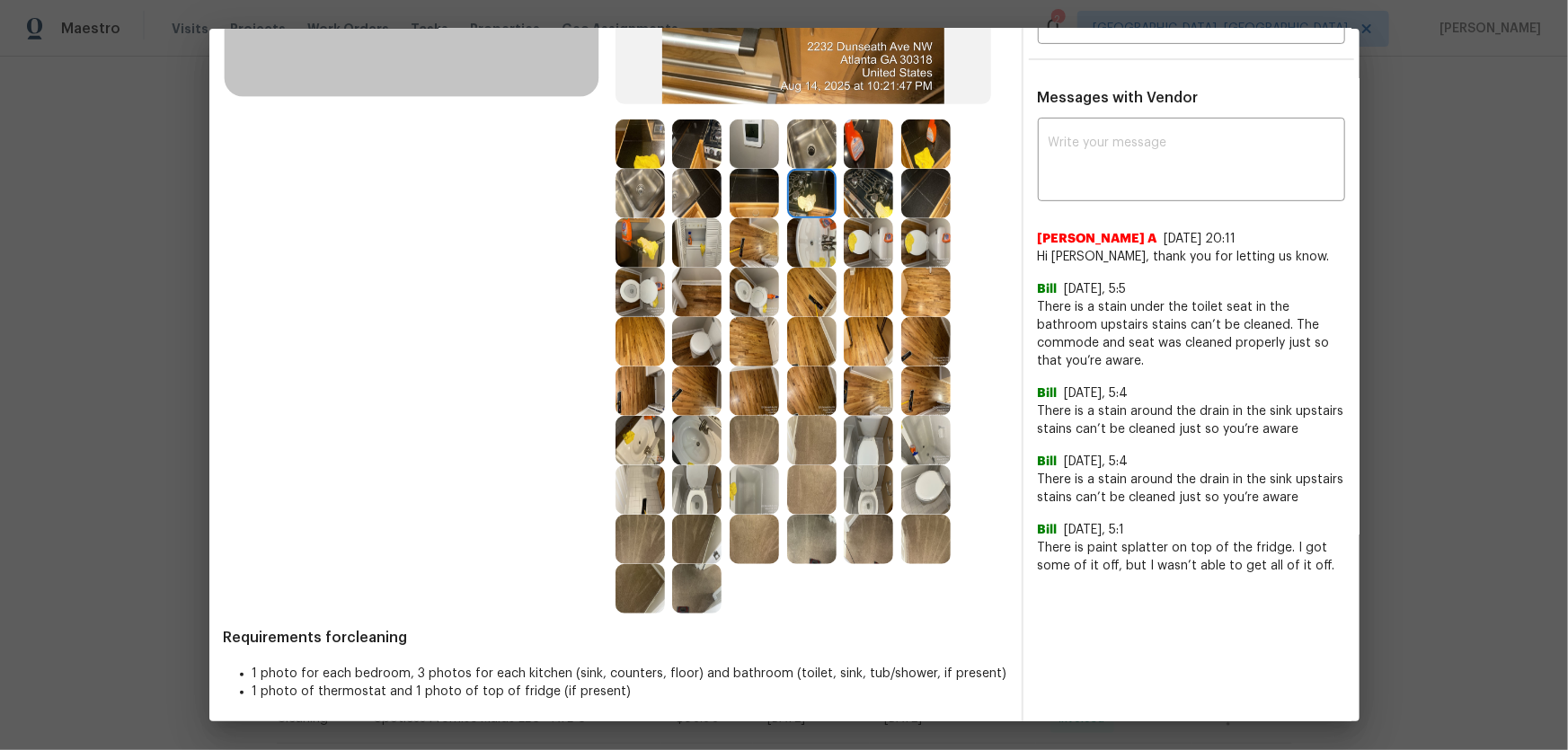
click at [858, 196] on img at bounding box center [868, 193] width 49 height 49
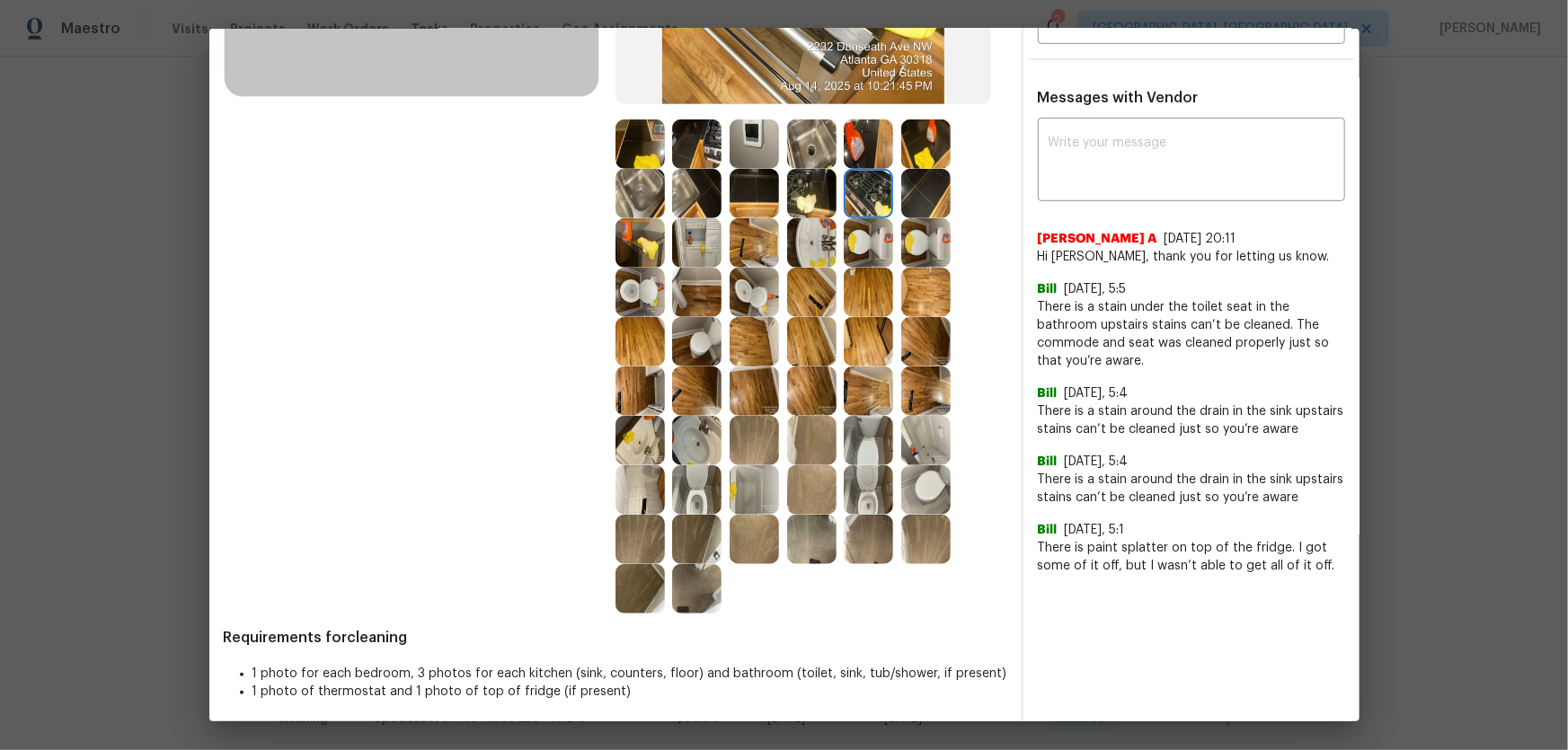
click at [915, 207] on img at bounding box center [925, 193] width 49 height 49
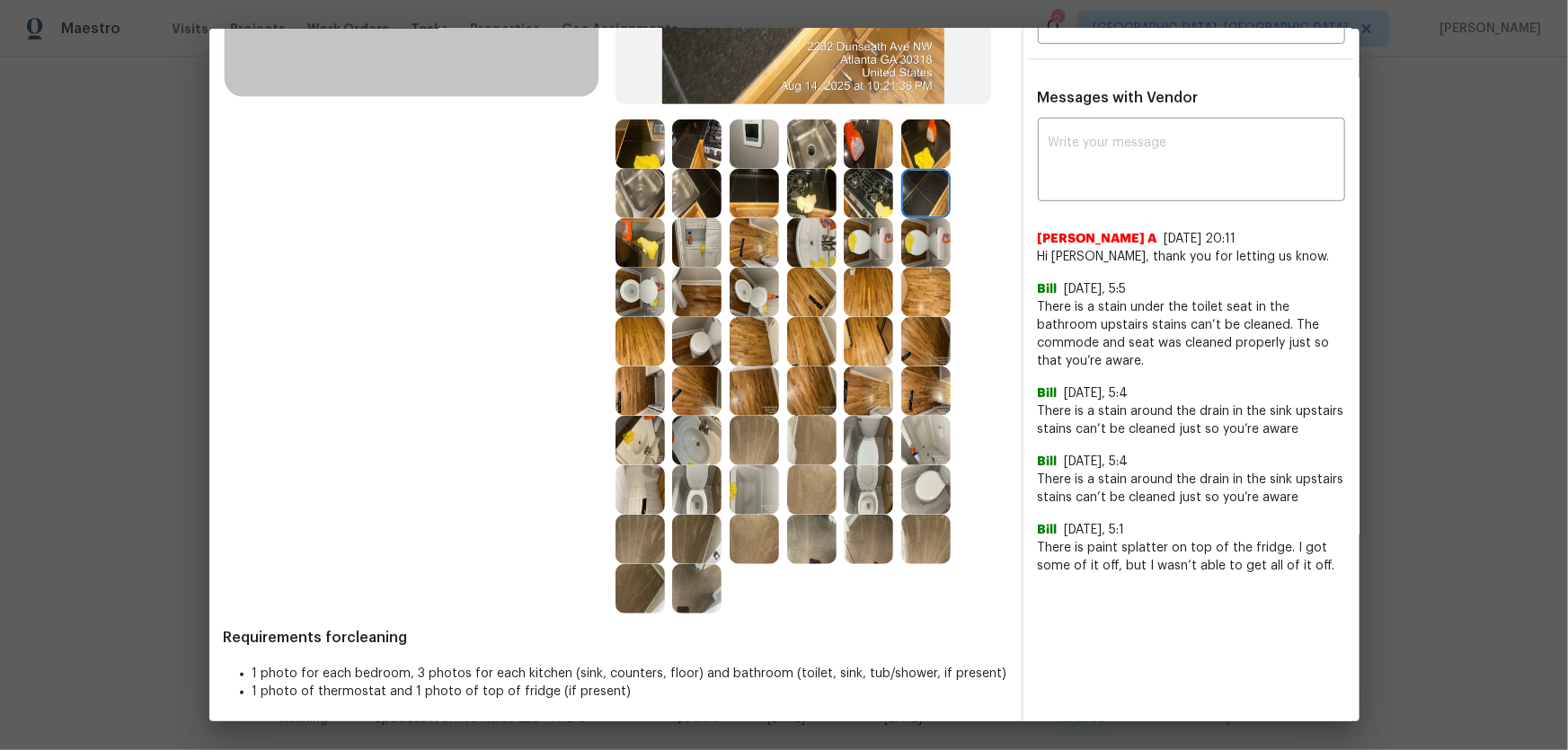
click at [922, 235] on img at bounding box center [925, 243] width 49 height 49
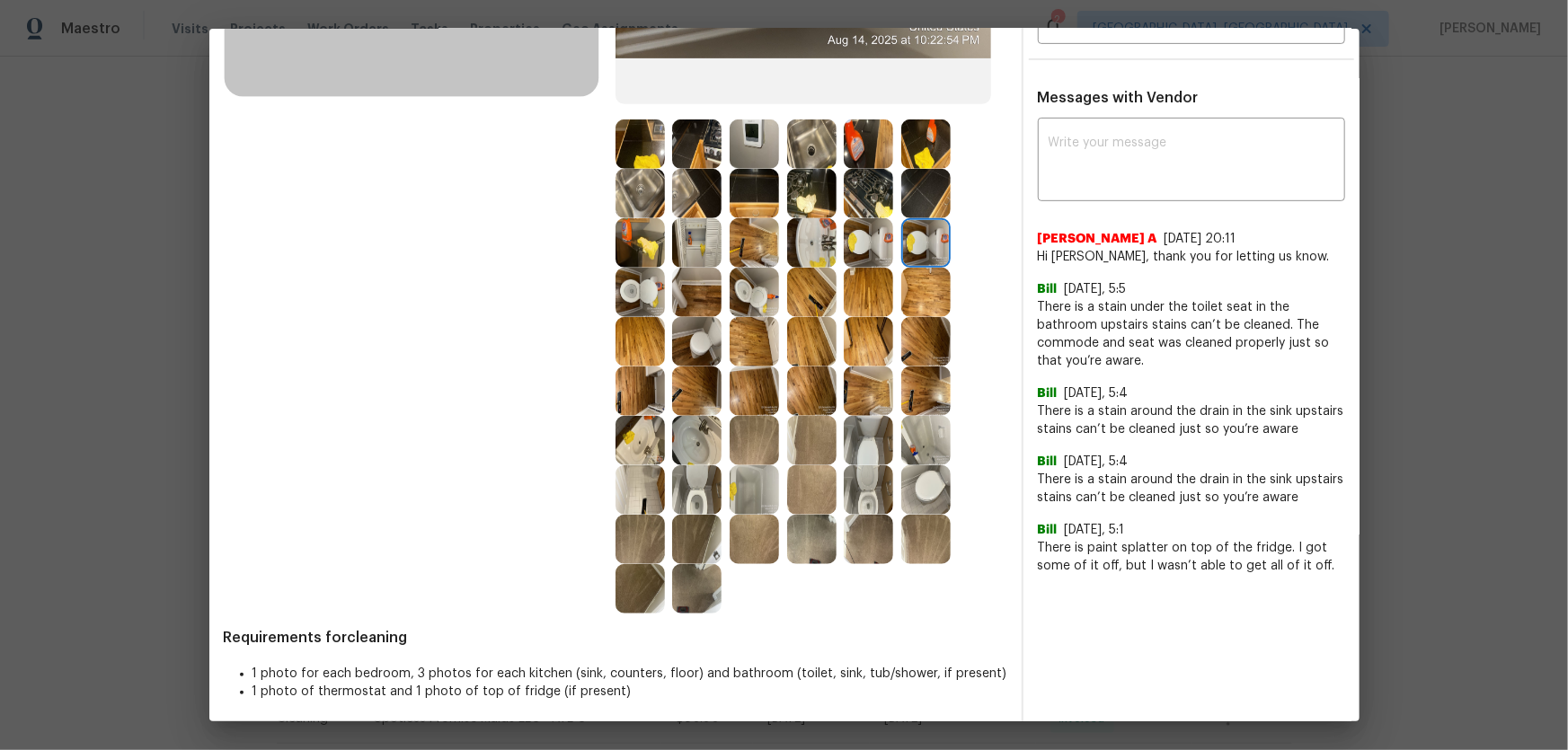
click at [856, 237] on img at bounding box center [868, 243] width 49 height 49
click at [808, 242] on img at bounding box center [811, 243] width 49 height 49
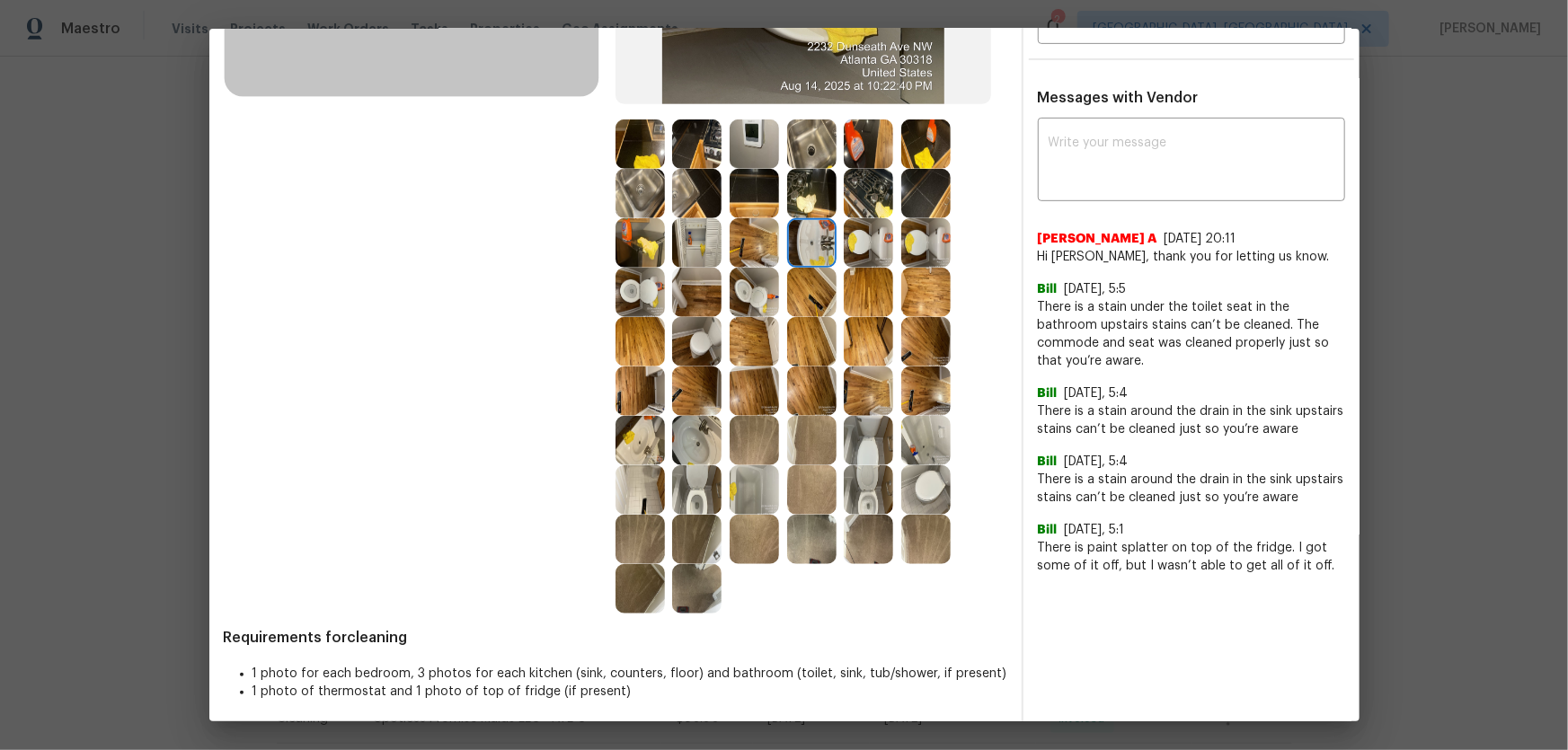
click at [758, 242] on img at bounding box center [754, 243] width 49 height 49
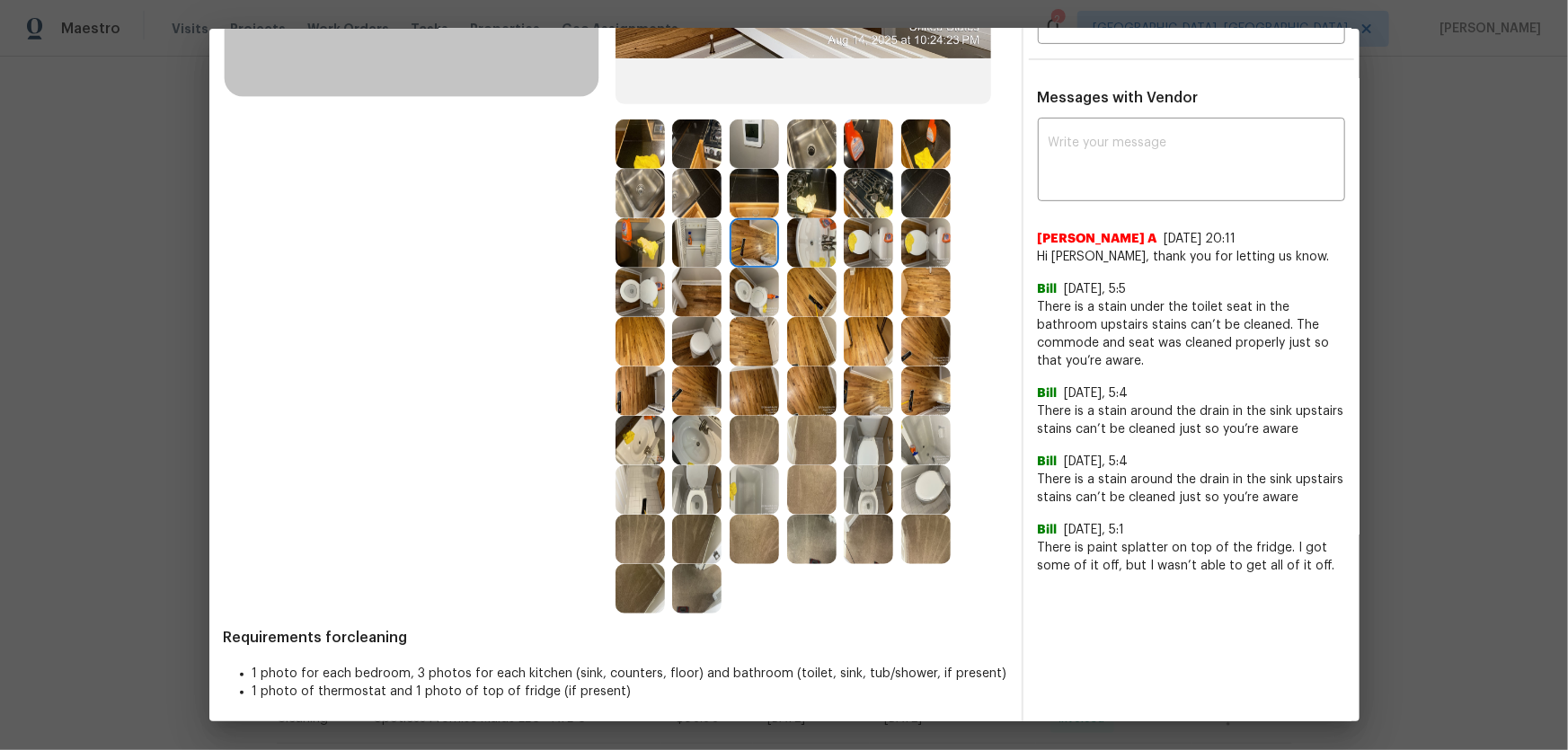
click at [701, 241] on img at bounding box center [696, 243] width 49 height 49
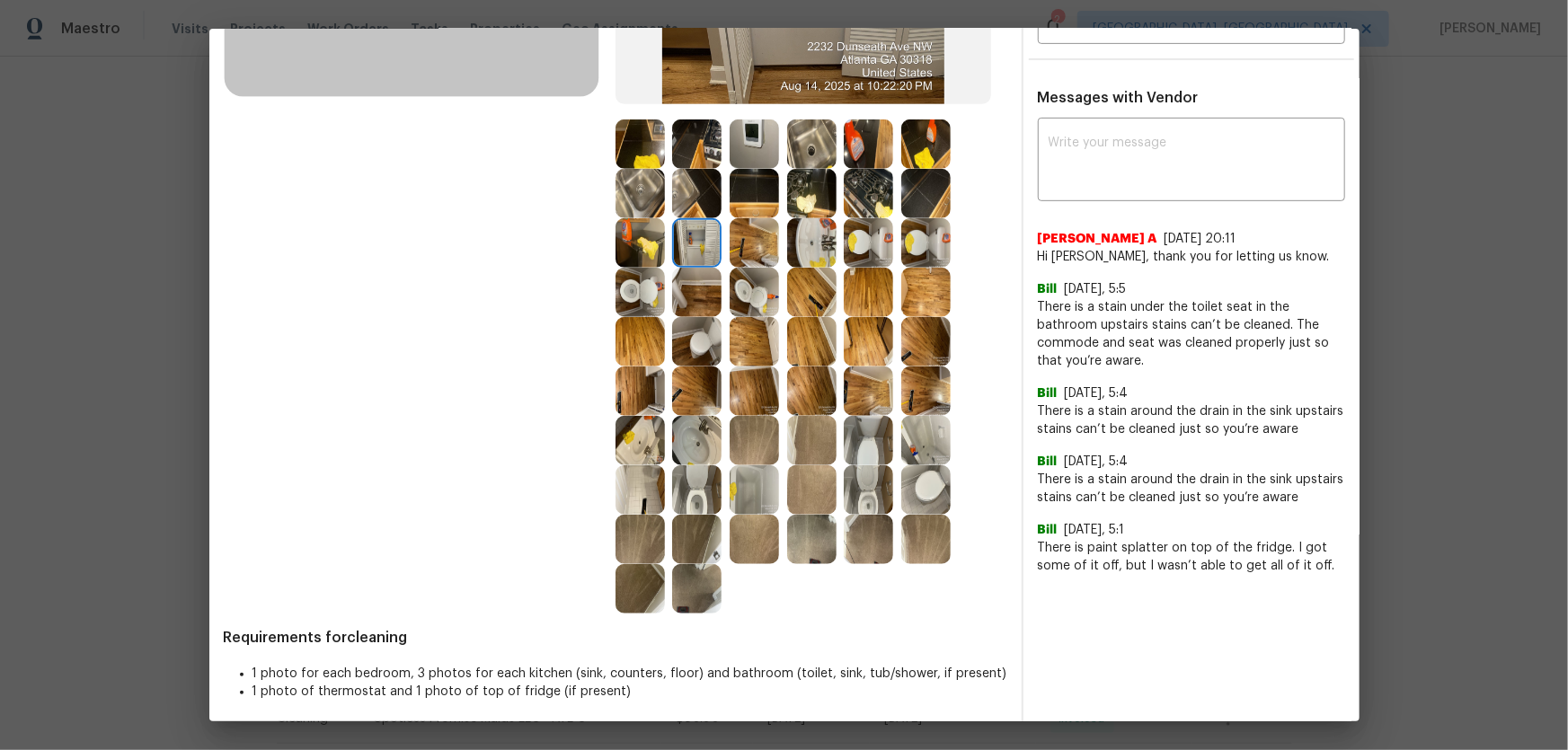
click at [645, 241] on img at bounding box center [640, 243] width 49 height 49
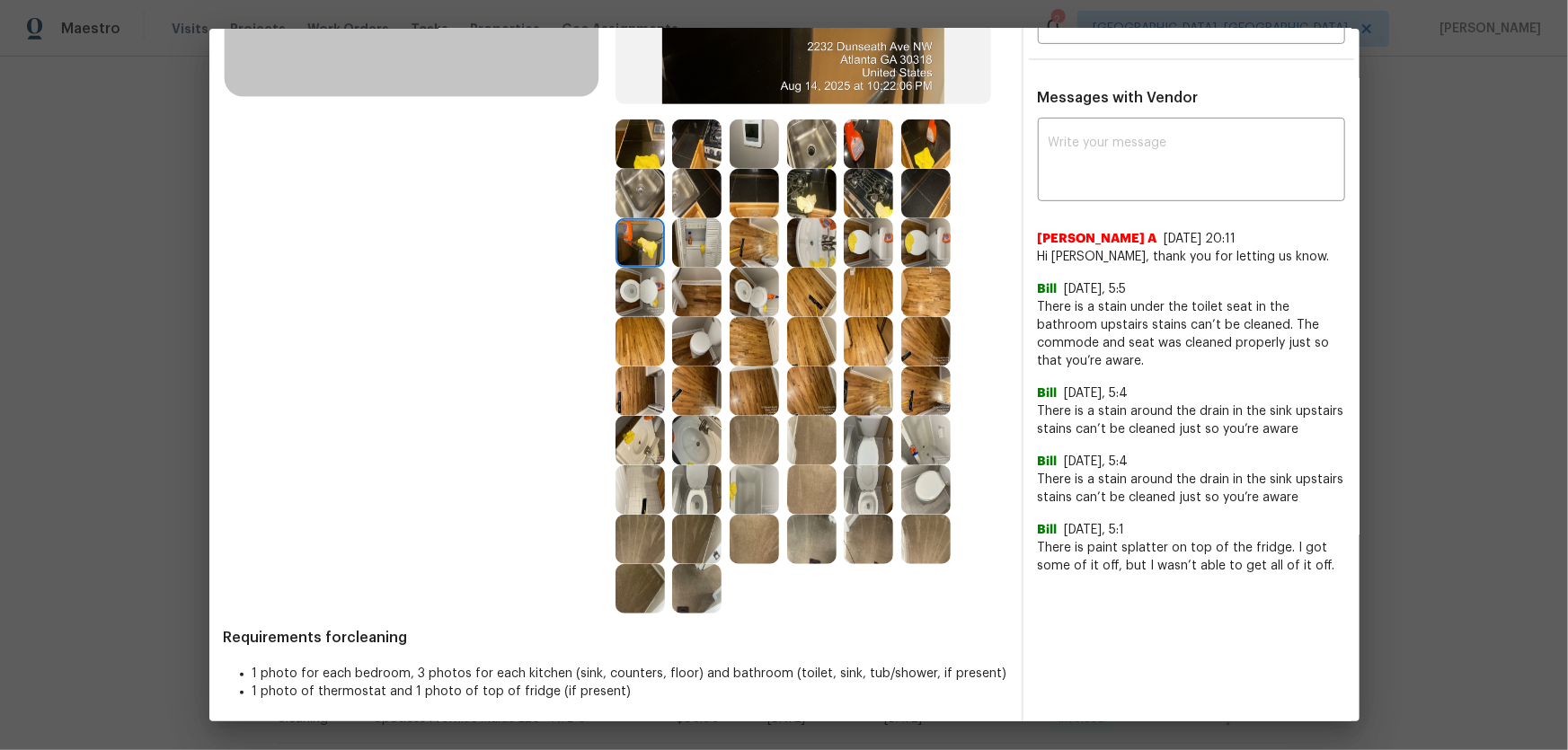
click at [653, 305] on img at bounding box center [640, 292] width 49 height 49
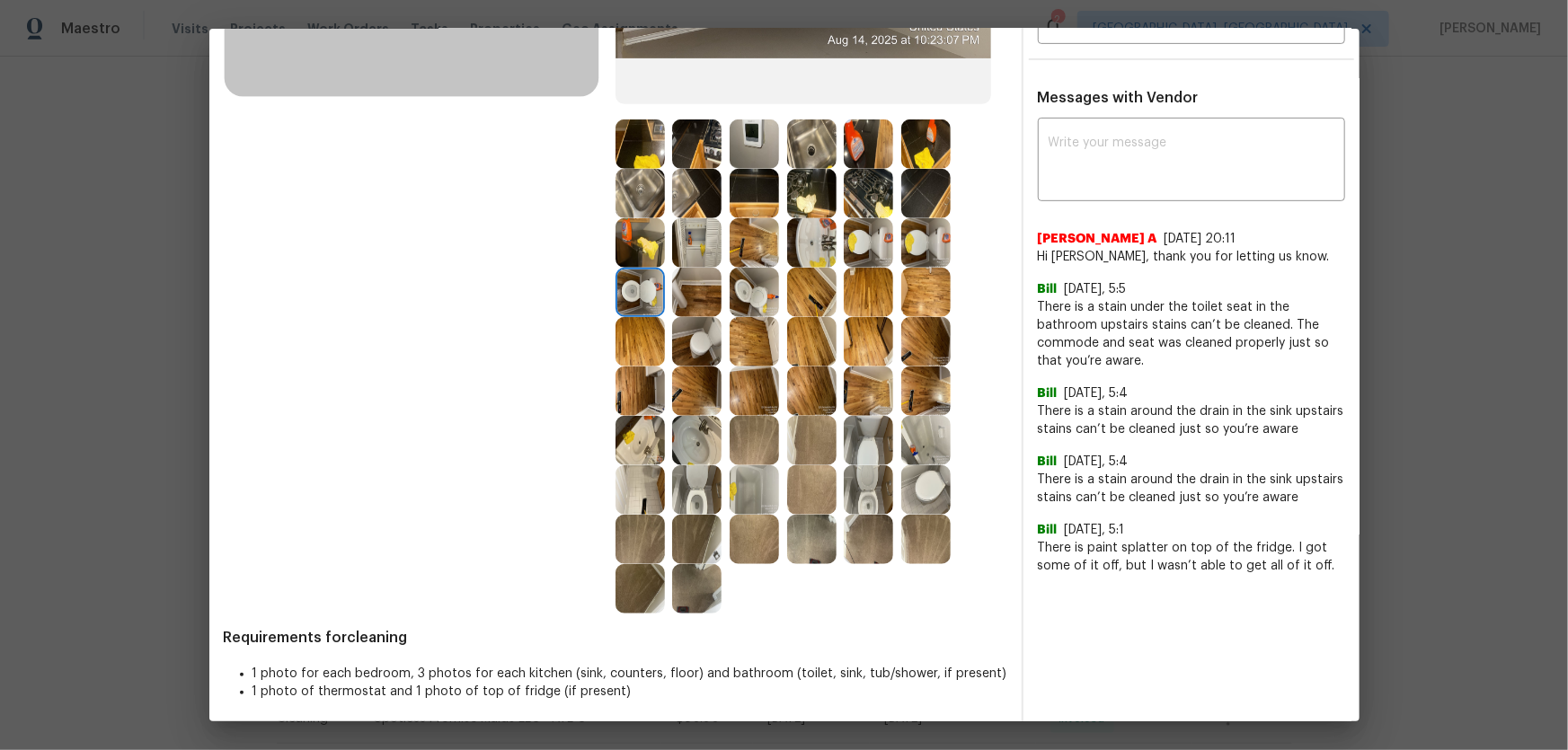
click at [685, 302] on img at bounding box center [696, 292] width 49 height 49
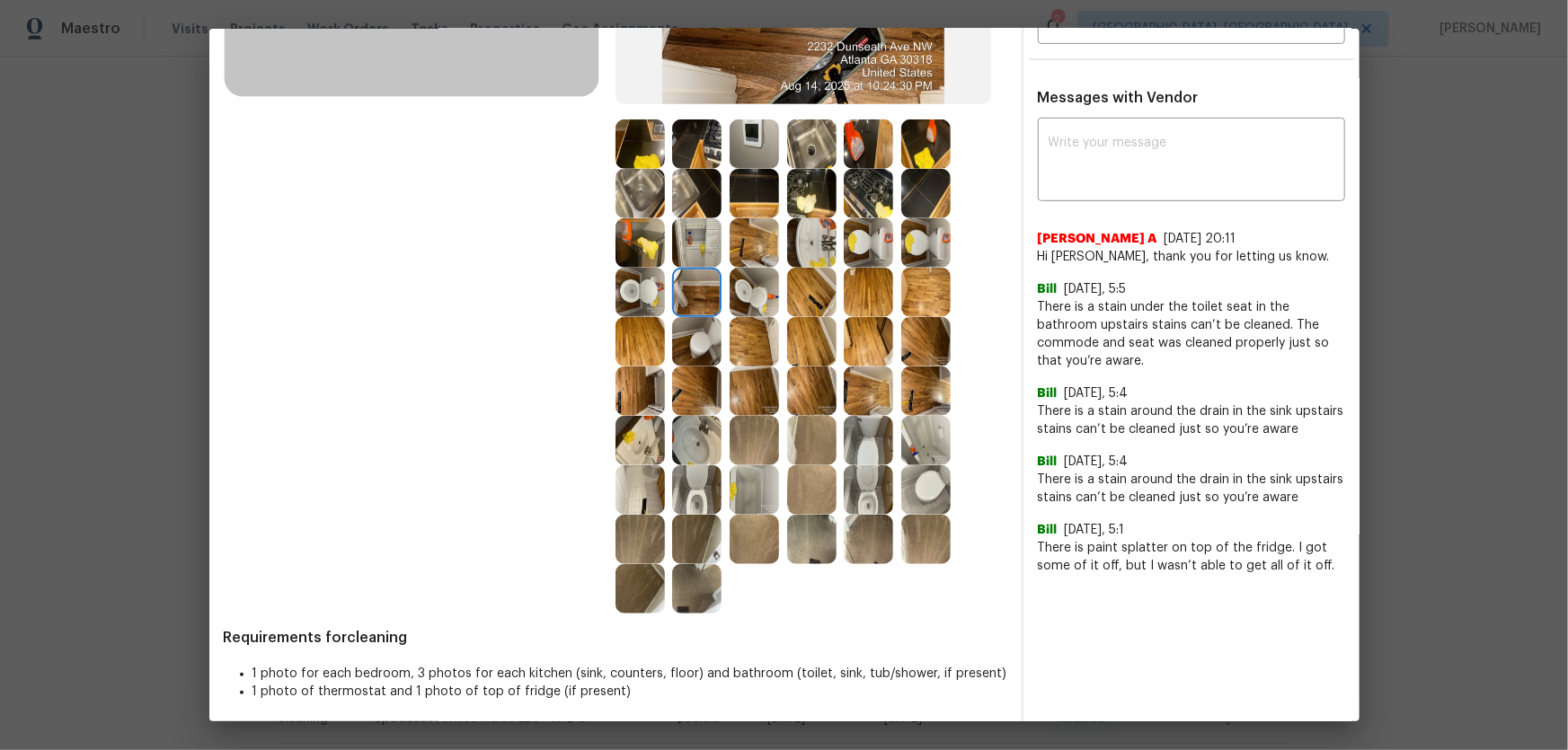
click at [729, 303] on img at bounding box center [754, 292] width 49 height 49
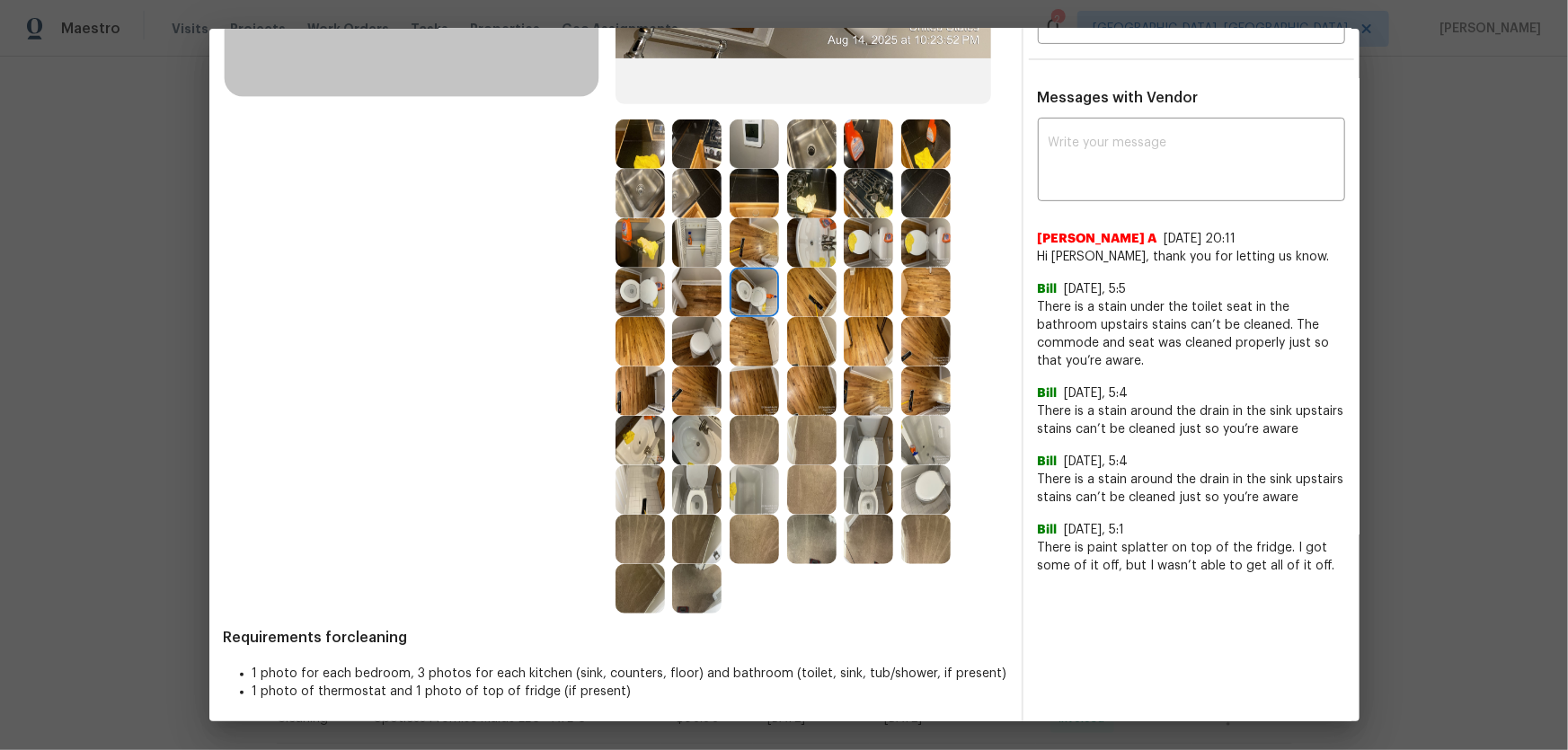
click at [791, 295] on img at bounding box center [811, 292] width 49 height 49
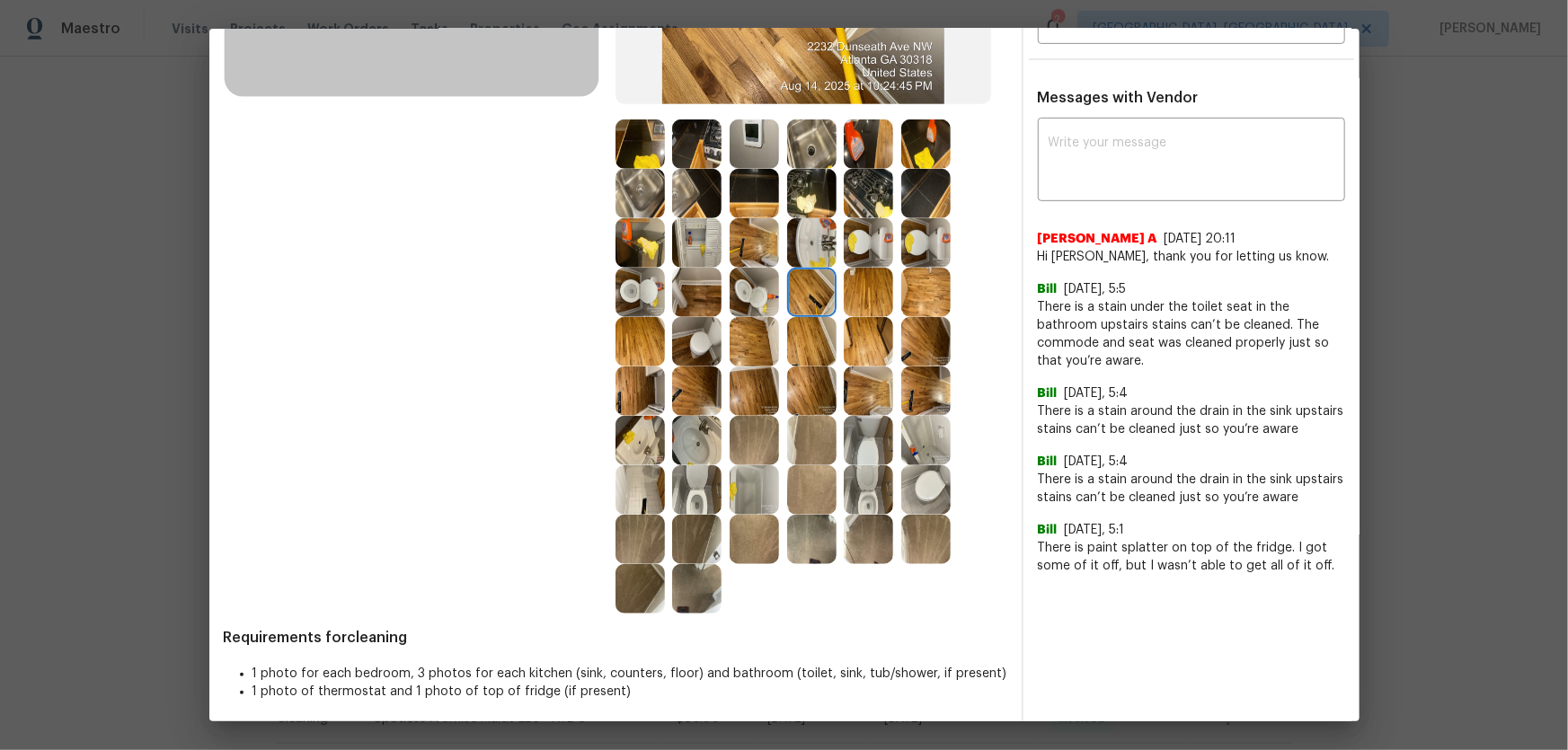
click at [863, 305] on img at bounding box center [868, 292] width 49 height 49
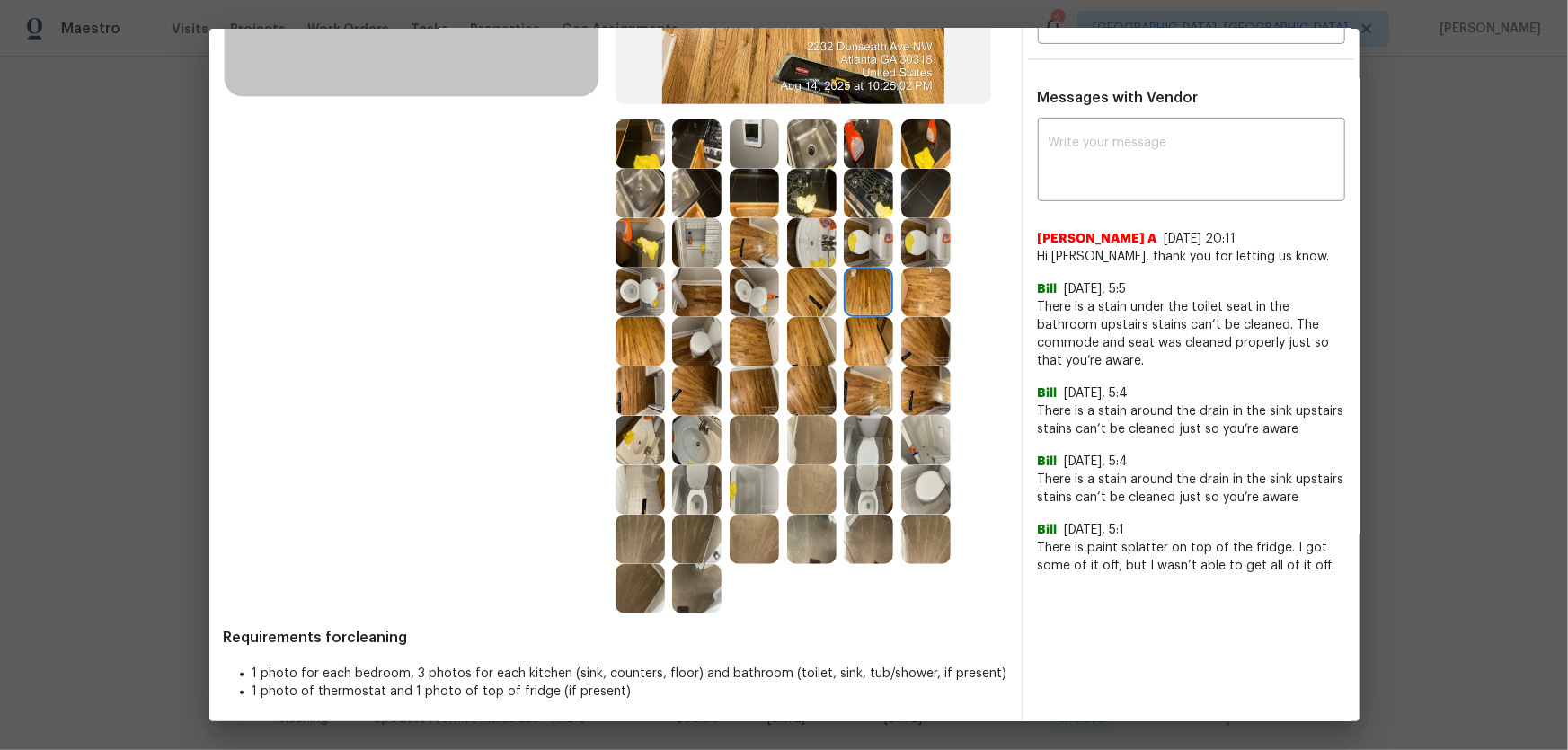
click at [906, 305] on img at bounding box center [925, 292] width 49 height 49
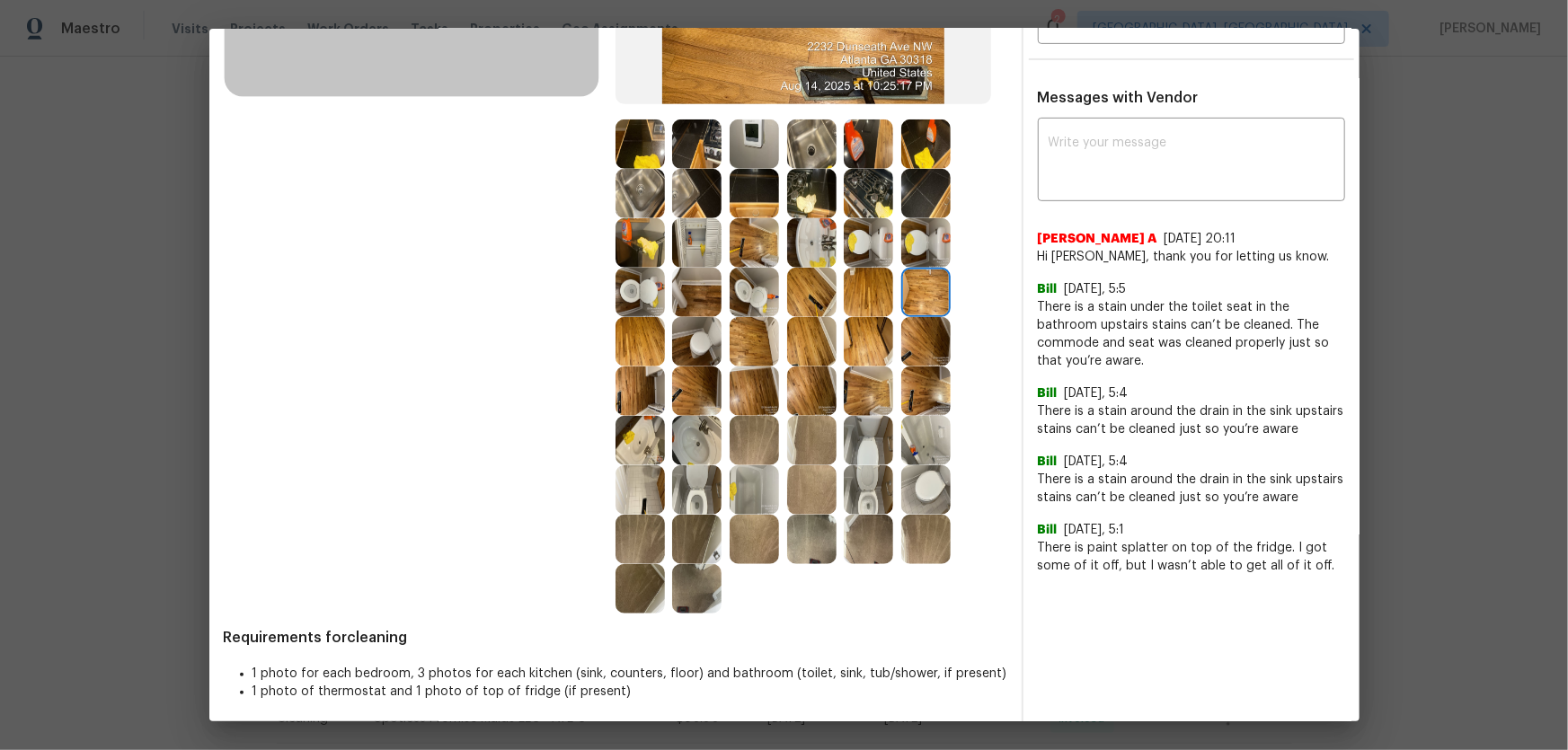
click at [913, 334] on img at bounding box center [925, 342] width 49 height 49
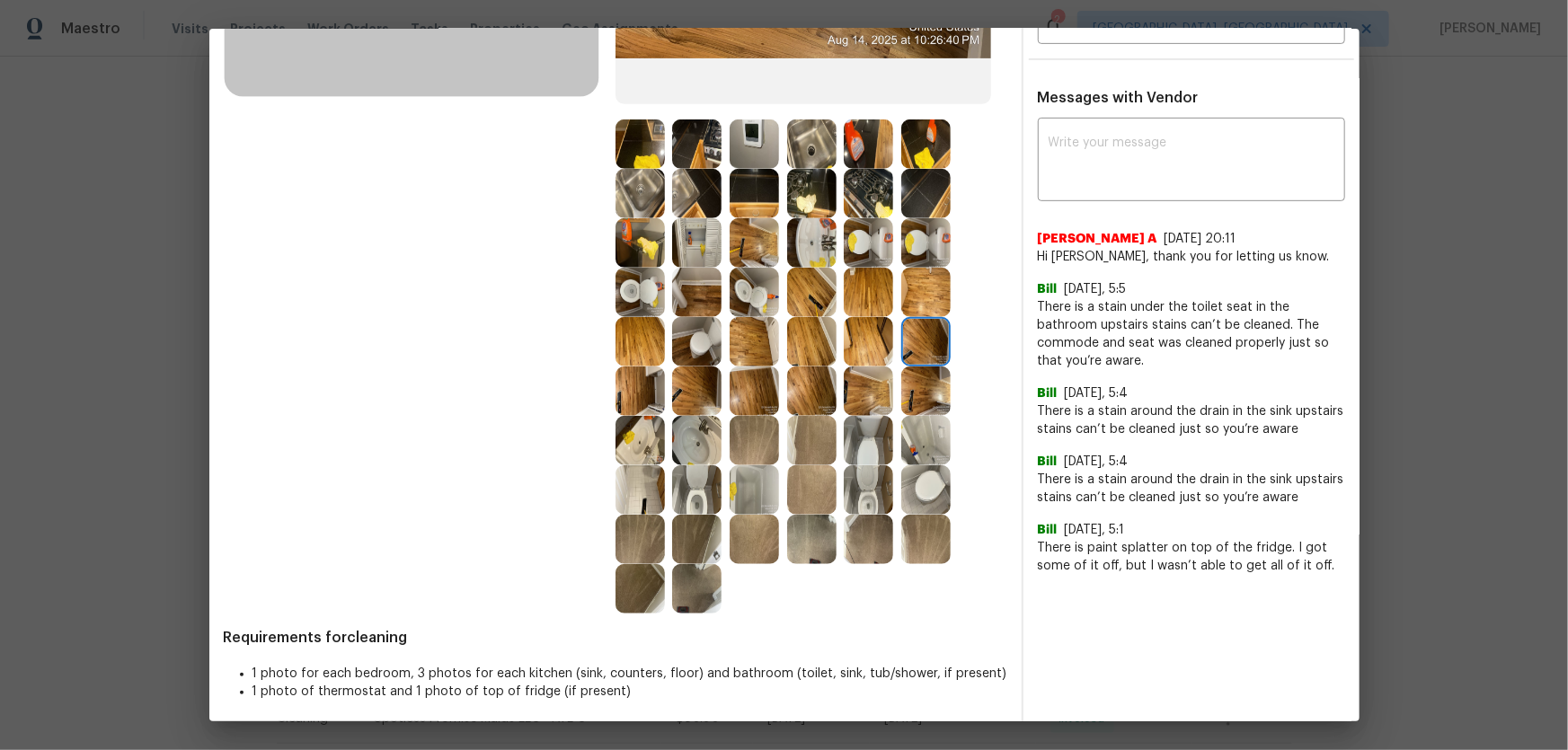
click at [878, 332] on img at bounding box center [868, 342] width 49 height 49
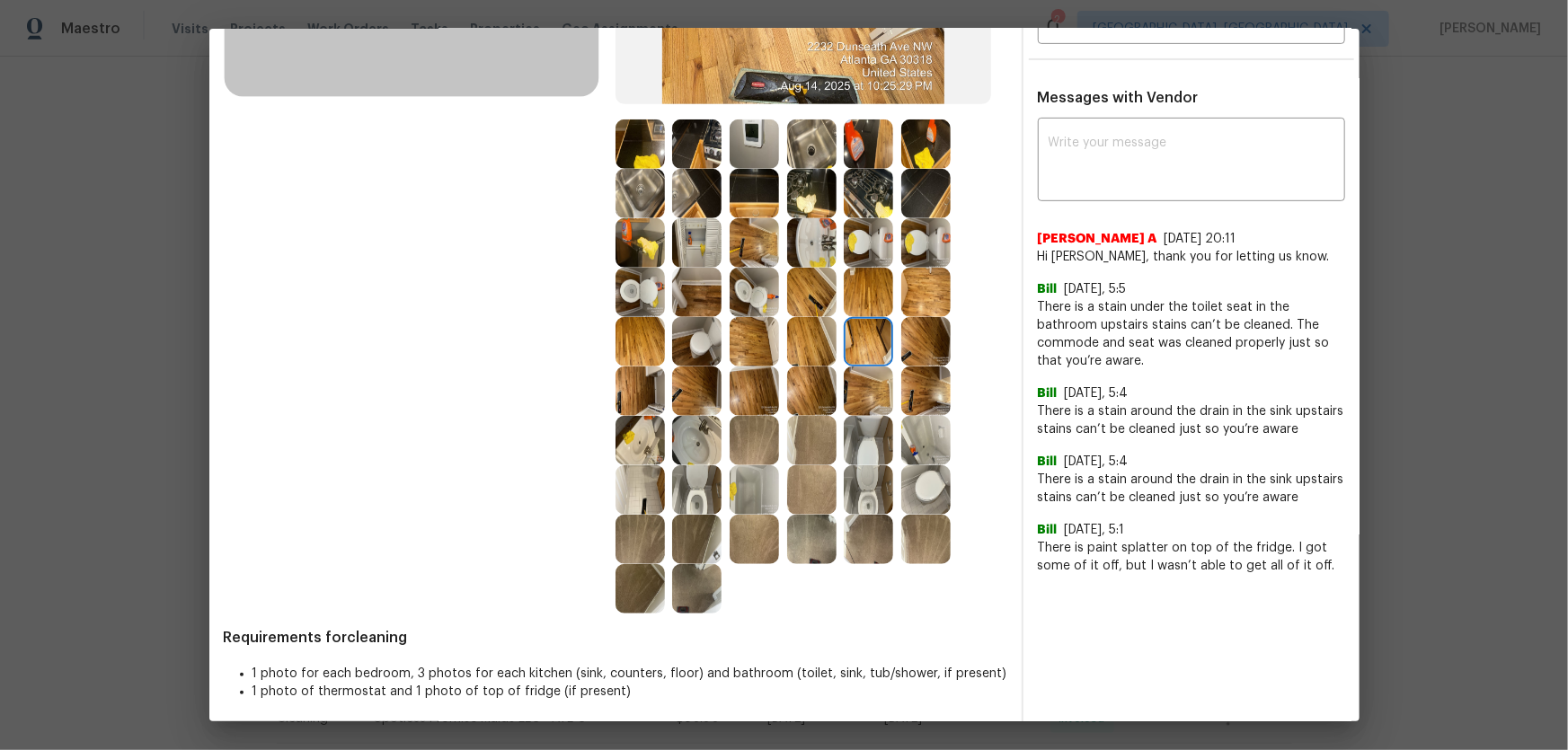
click at [808, 318] on img at bounding box center [811, 342] width 49 height 49
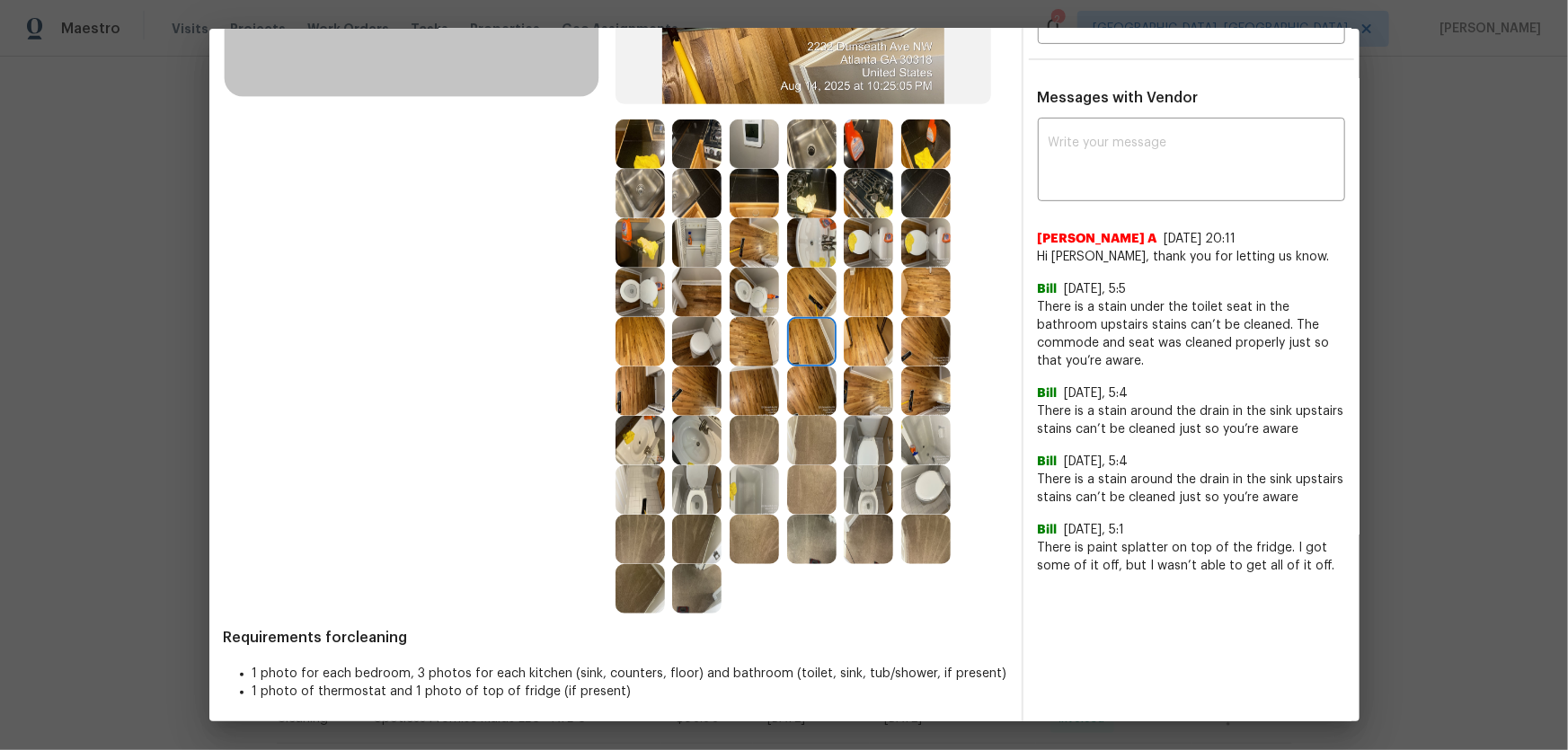
click at [751, 318] on img at bounding box center [754, 342] width 49 height 49
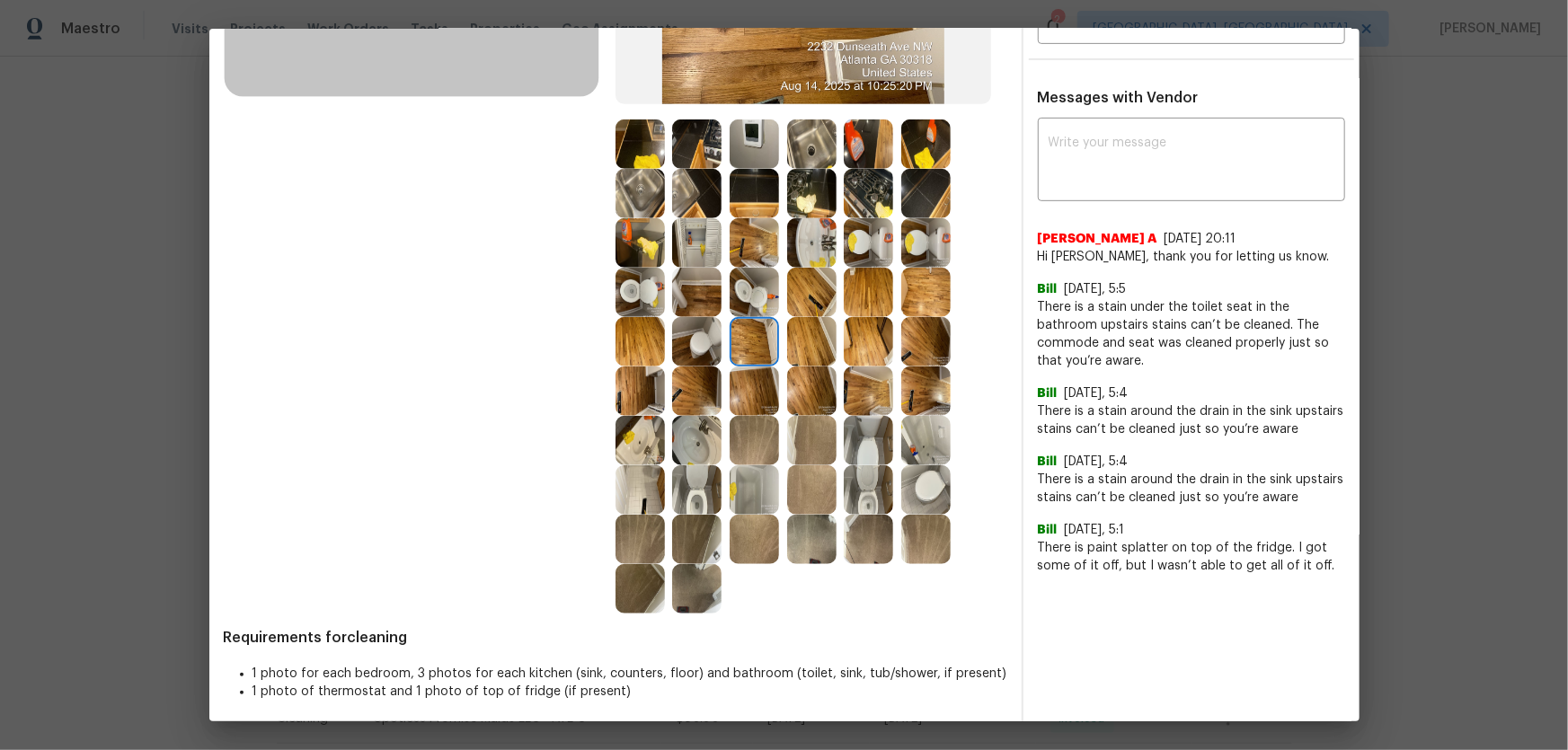
click at [706, 325] on img at bounding box center [696, 342] width 49 height 49
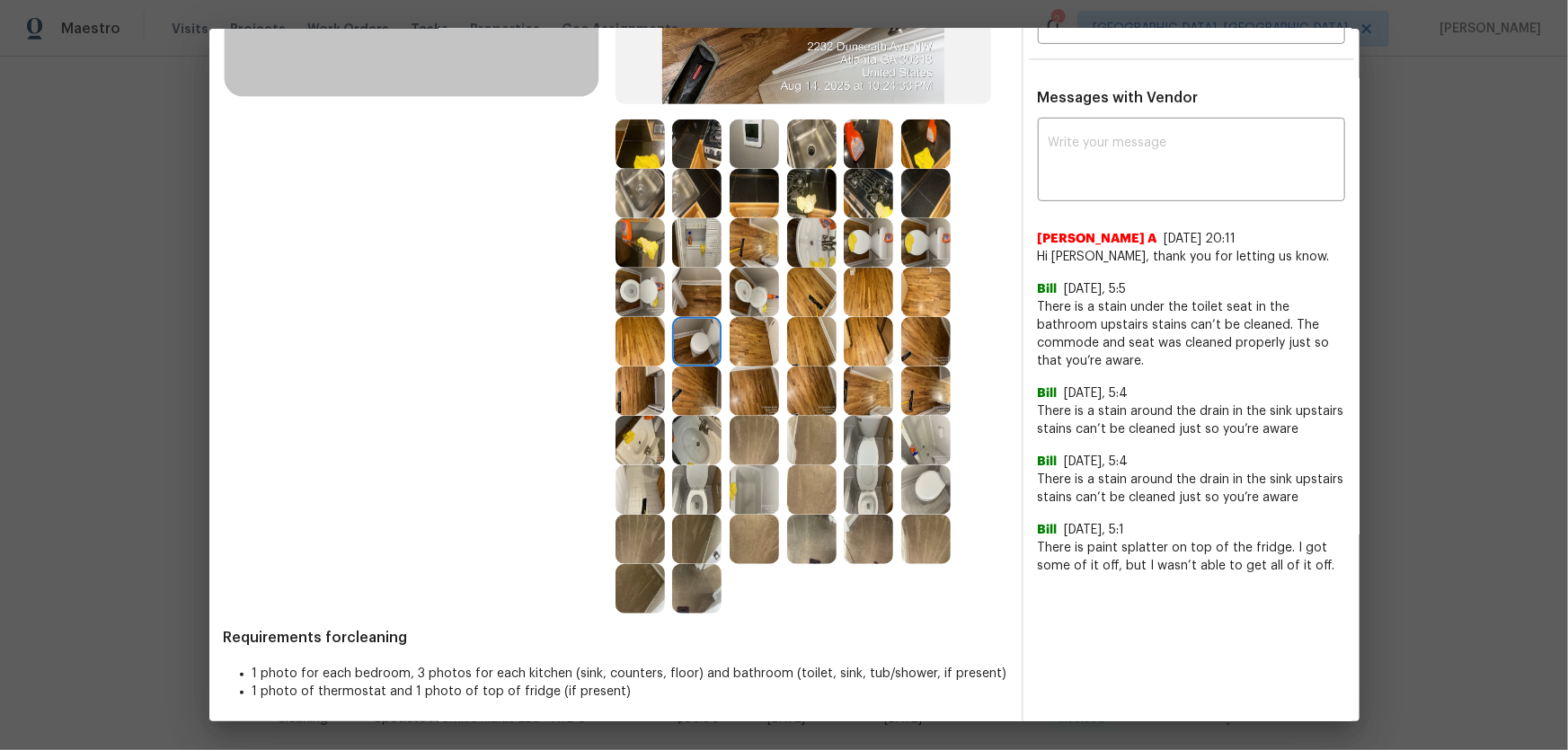
click at [655, 328] on img at bounding box center [640, 342] width 49 height 49
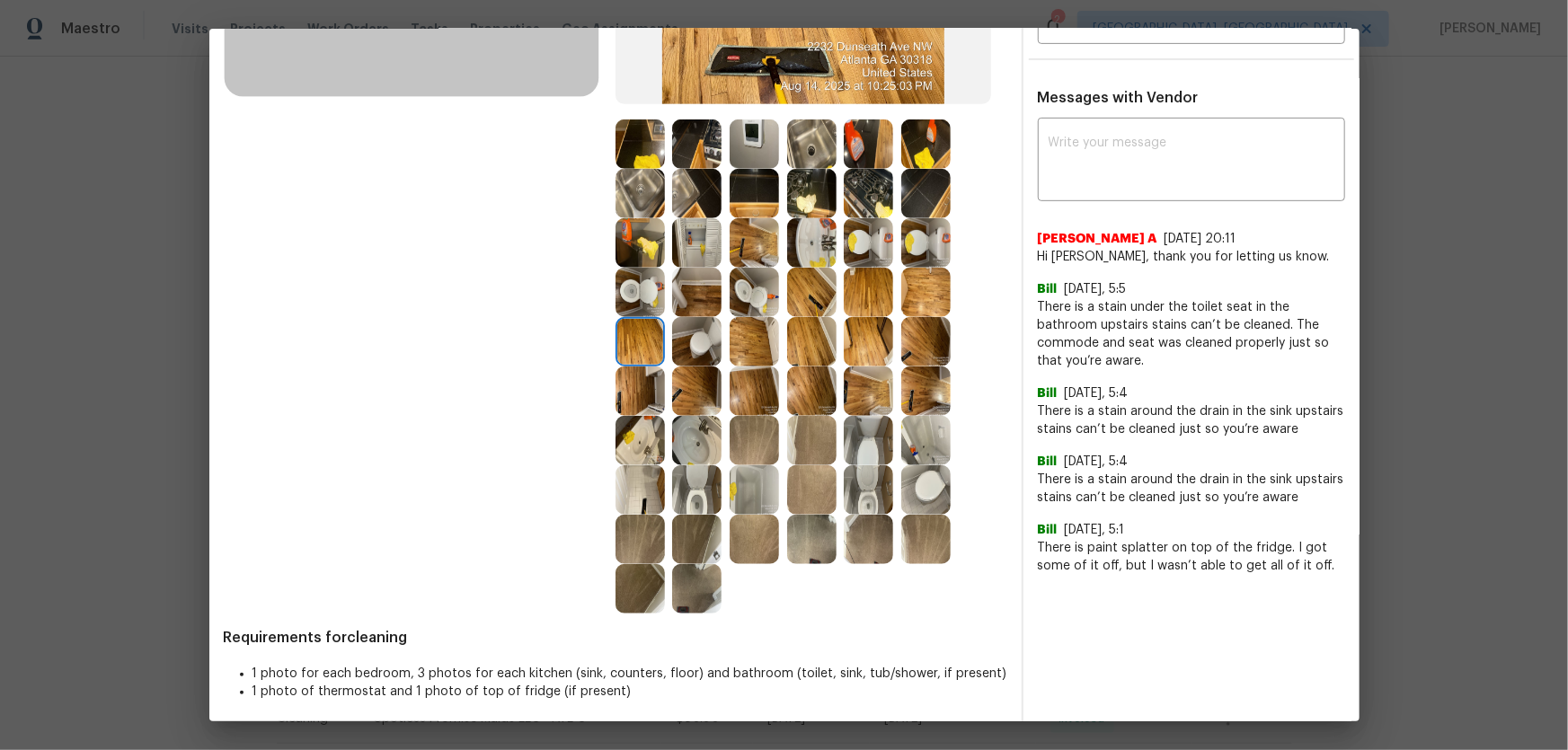
click at [680, 385] on img at bounding box center [696, 391] width 49 height 49
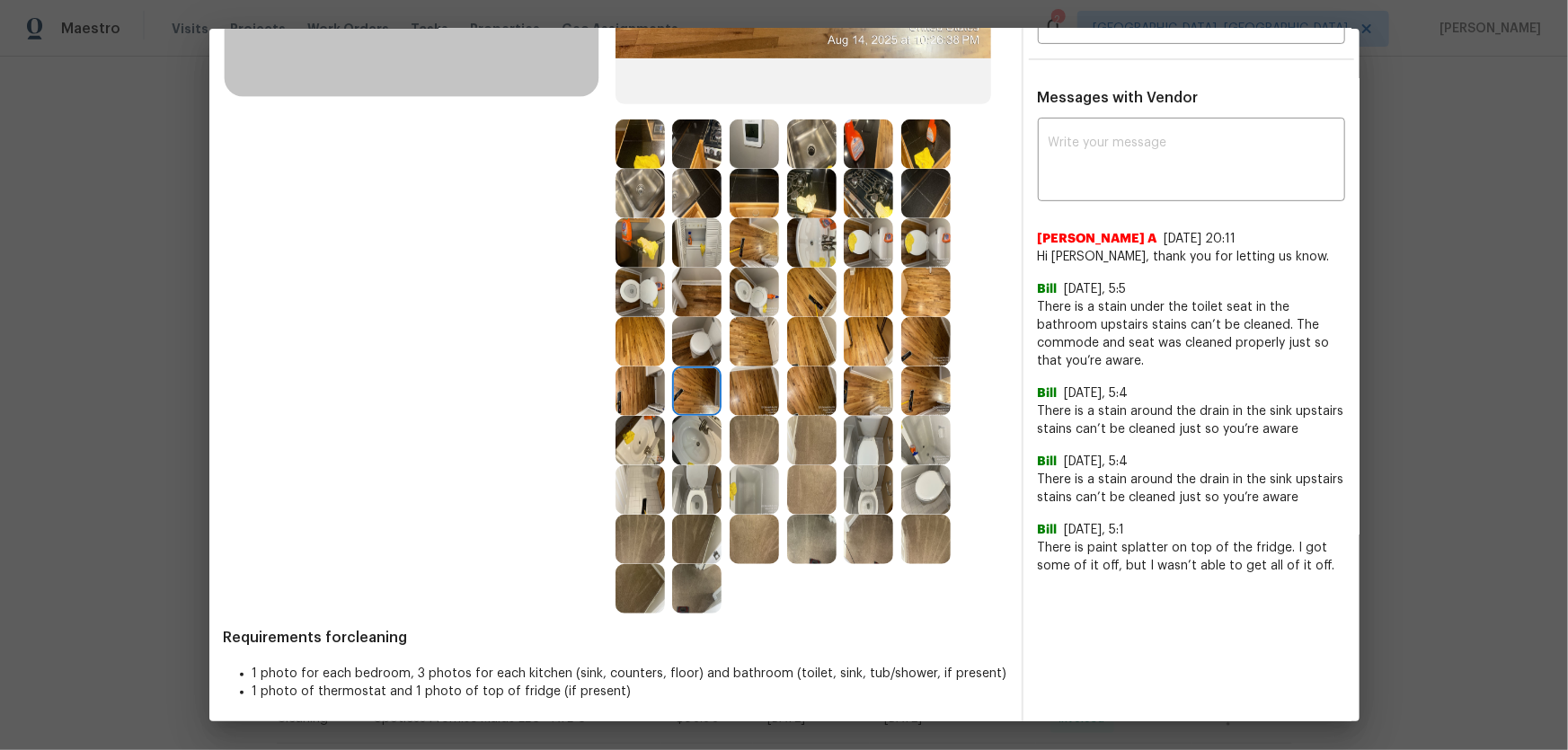
click at [664, 383] on div at bounding box center [644, 391] width 57 height 49
click at [739, 395] on img at bounding box center [754, 391] width 49 height 49
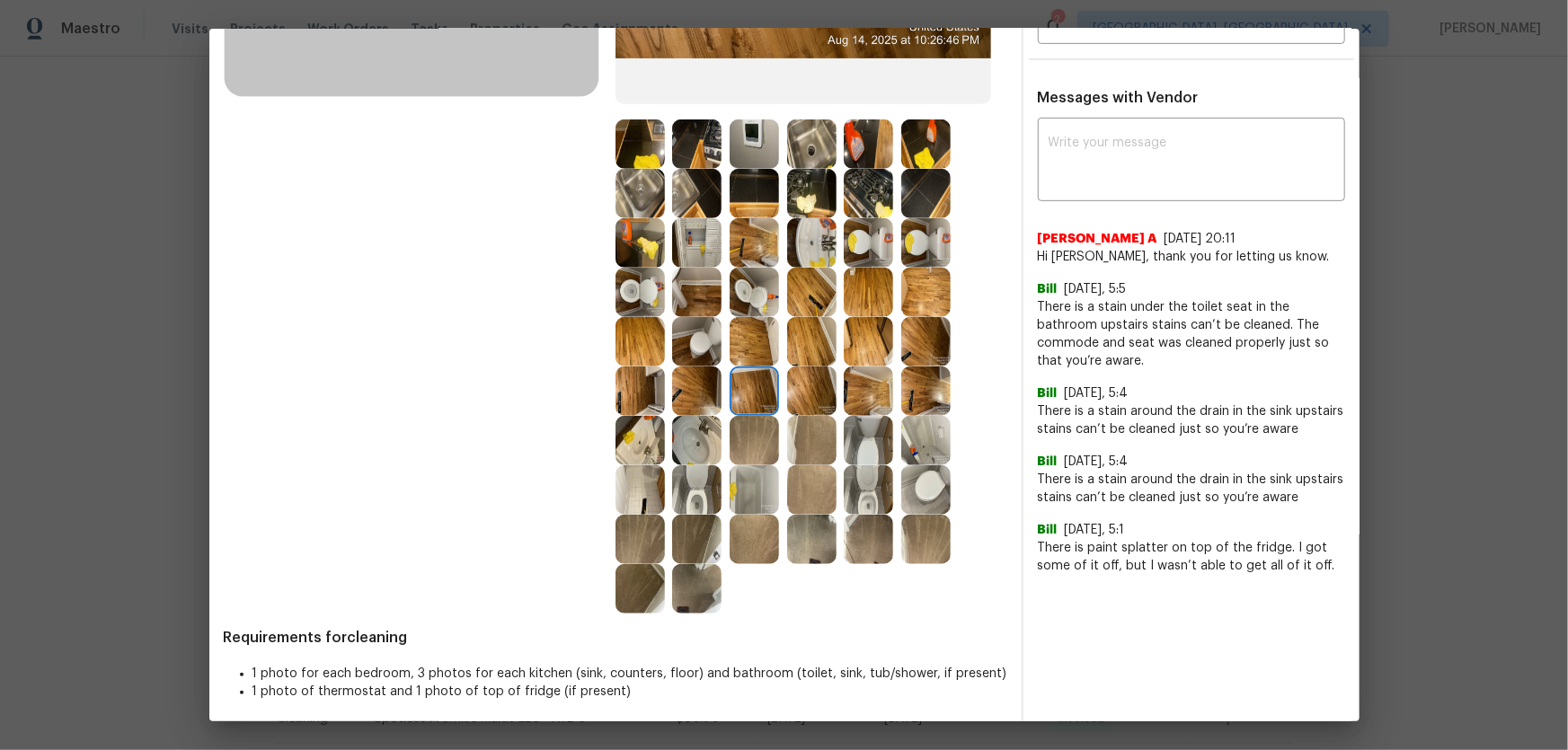
click at [617, 390] on img at bounding box center [640, 391] width 49 height 49
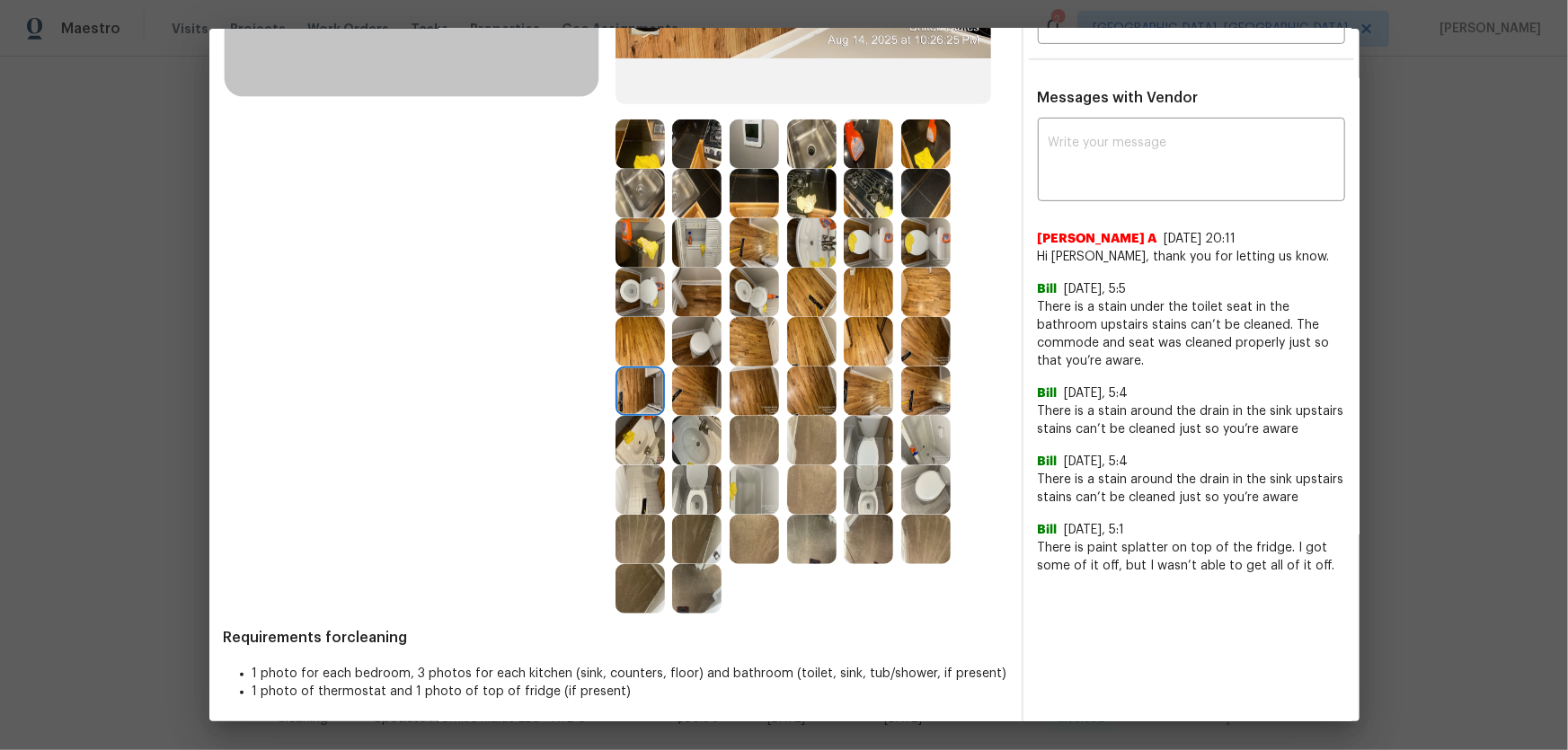
click at [814, 379] on img at bounding box center [811, 391] width 49 height 49
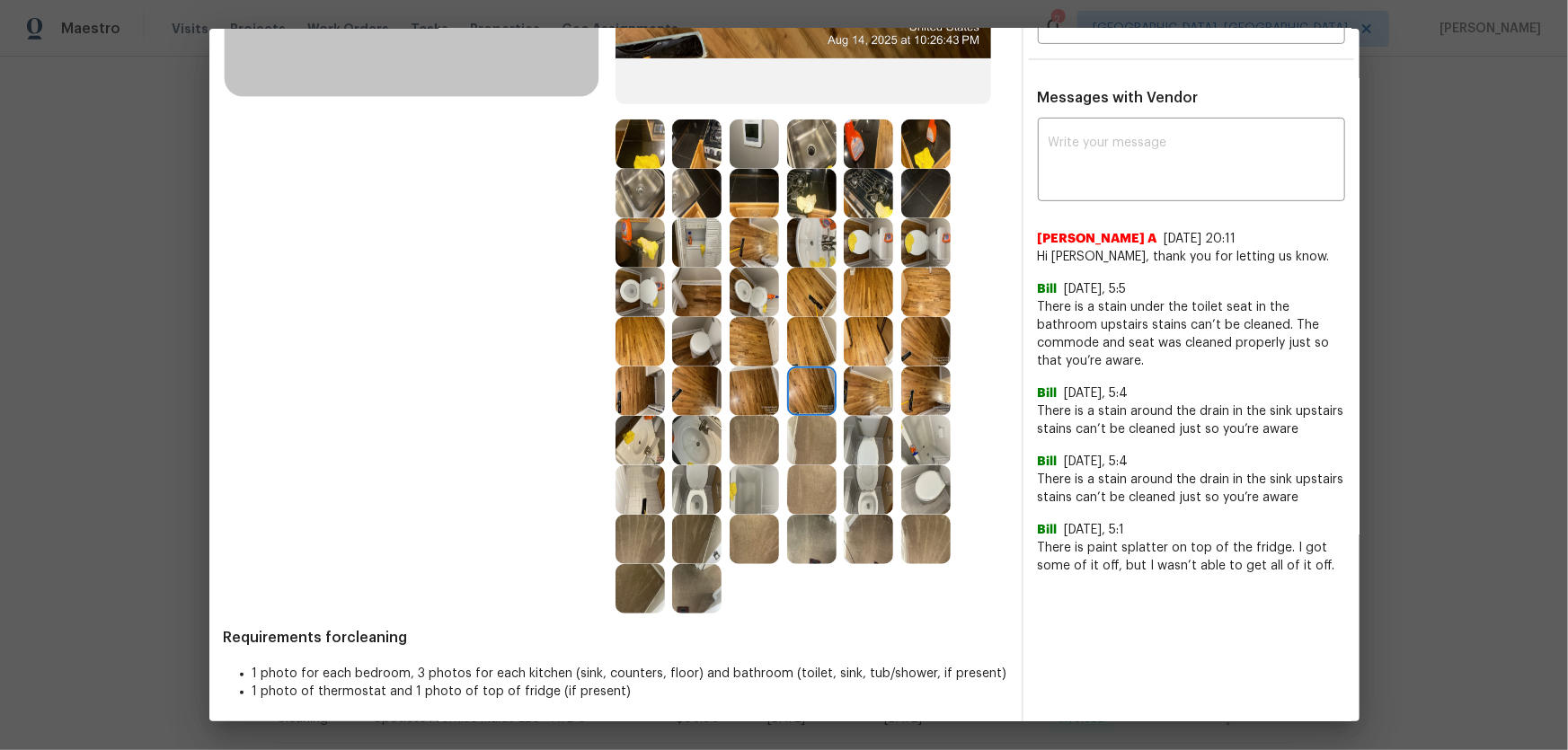
click at [857, 390] on img at bounding box center [868, 391] width 49 height 49
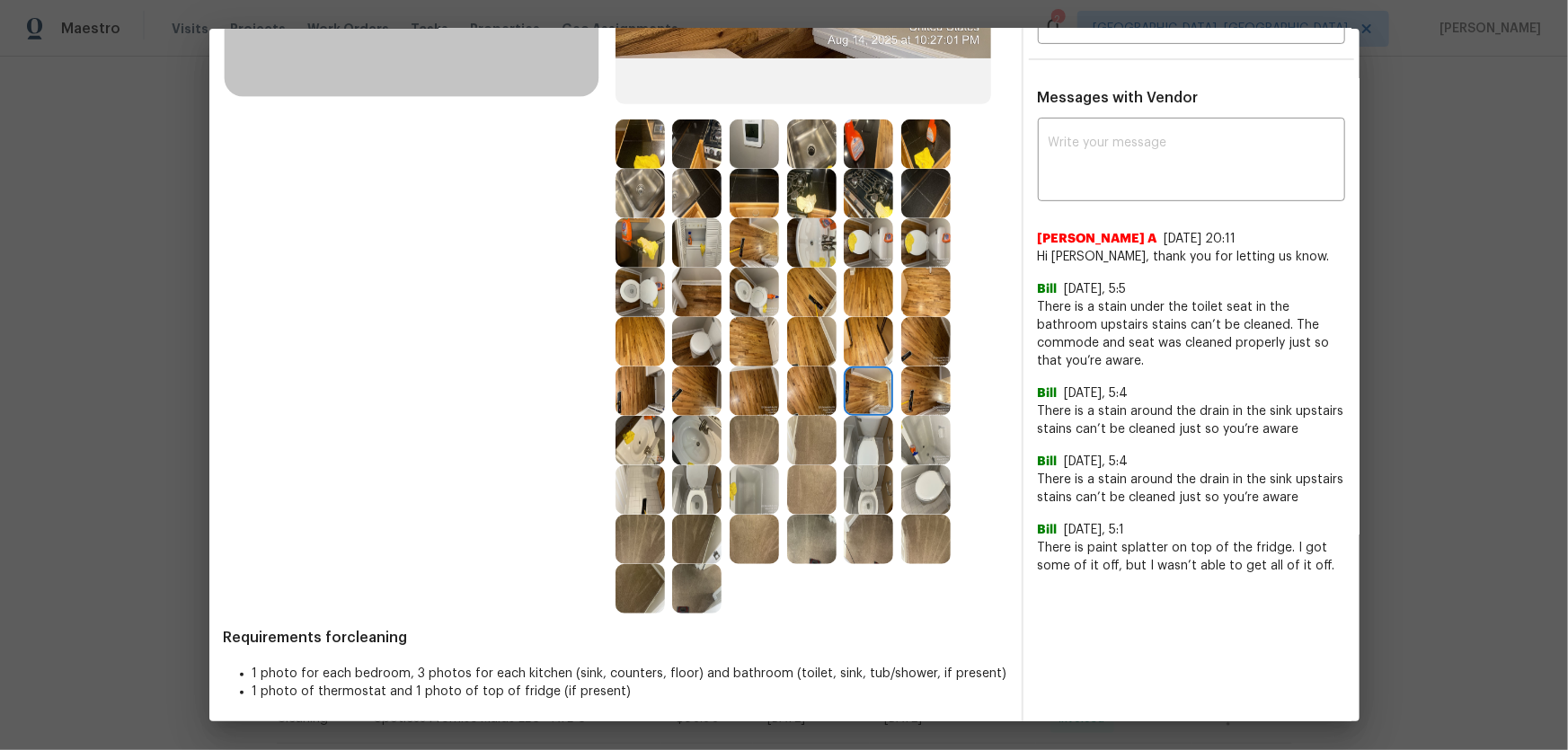
click at [929, 395] on img at bounding box center [925, 391] width 49 height 49
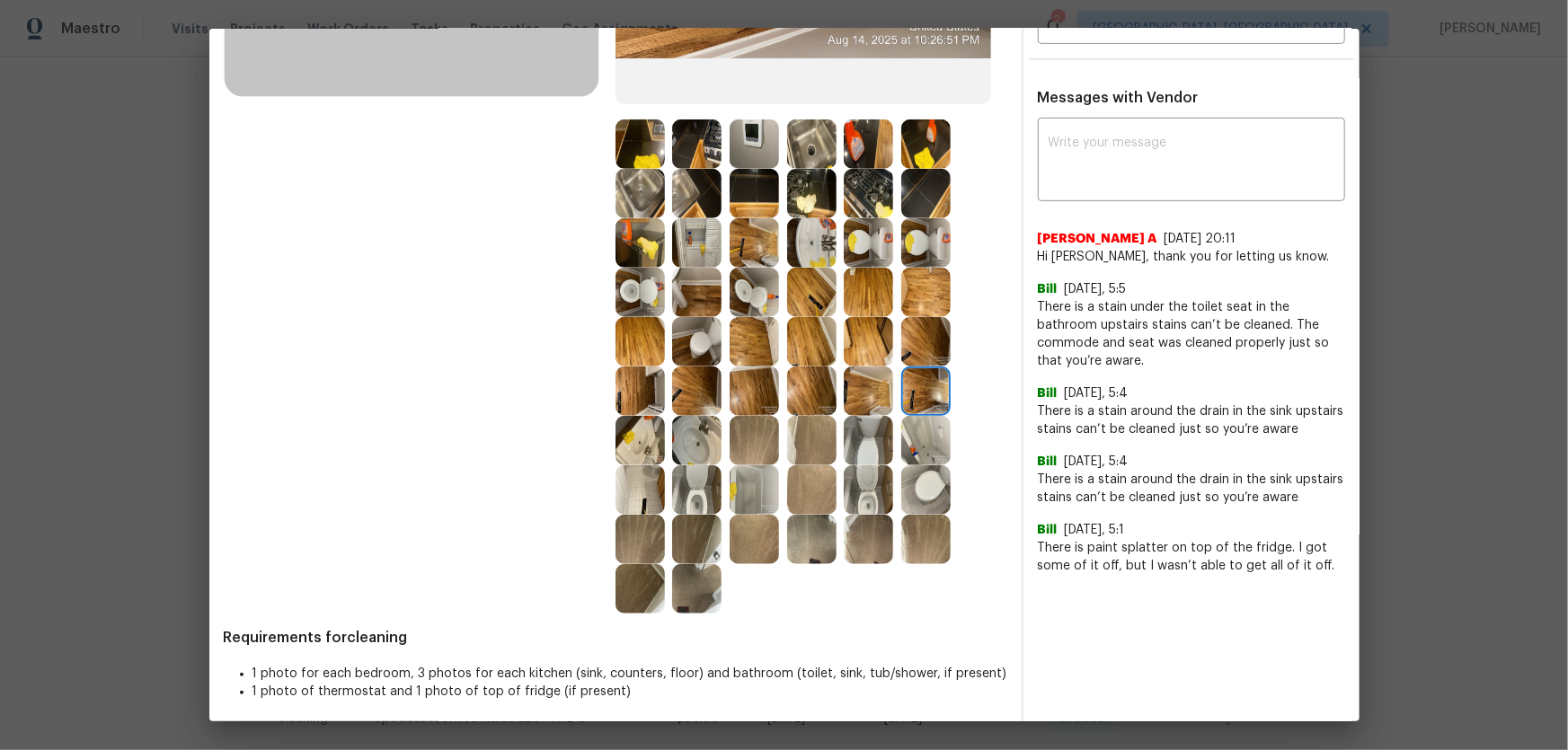
click at [934, 421] on img at bounding box center [925, 440] width 49 height 49
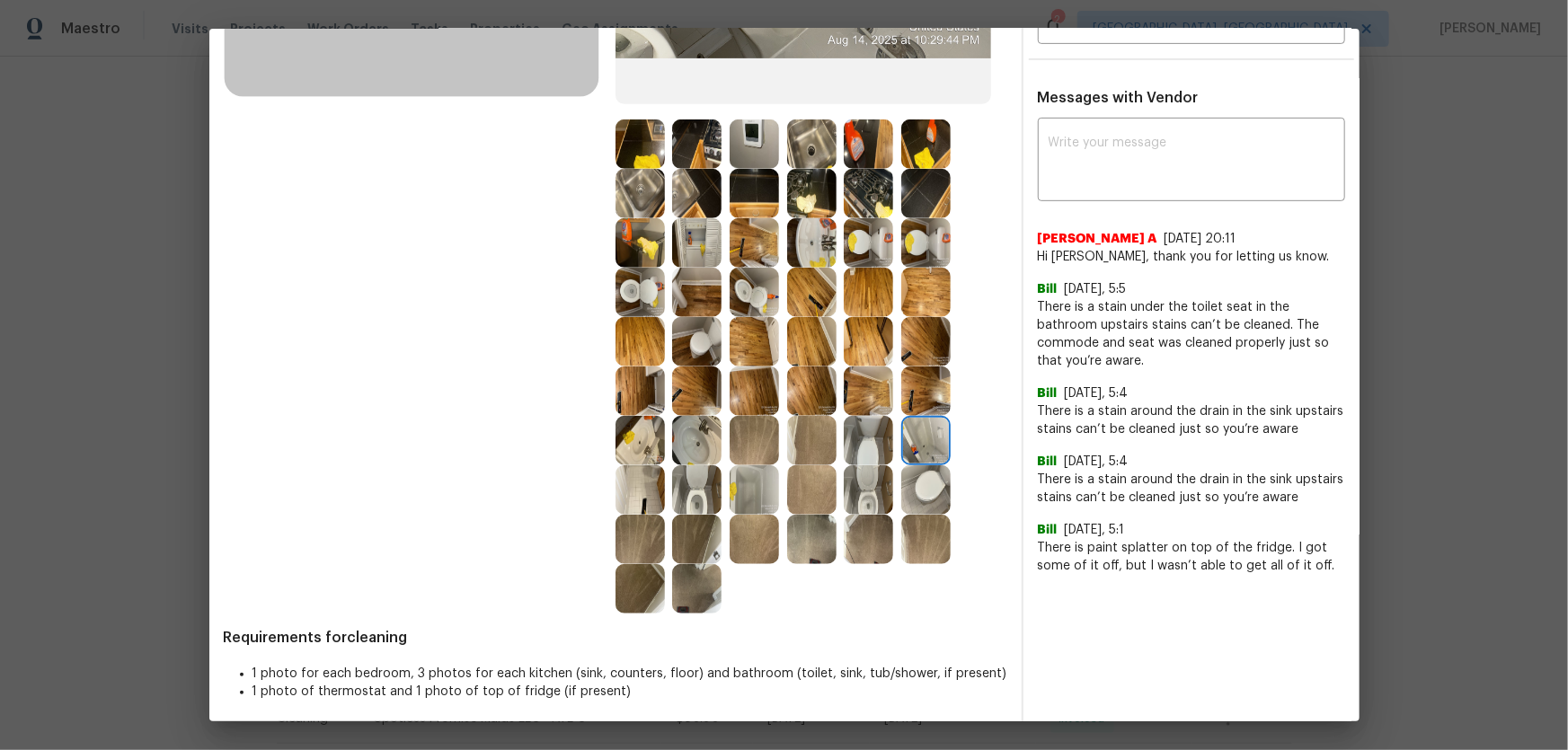
click at [925, 544] on img at bounding box center [925, 539] width 49 height 49
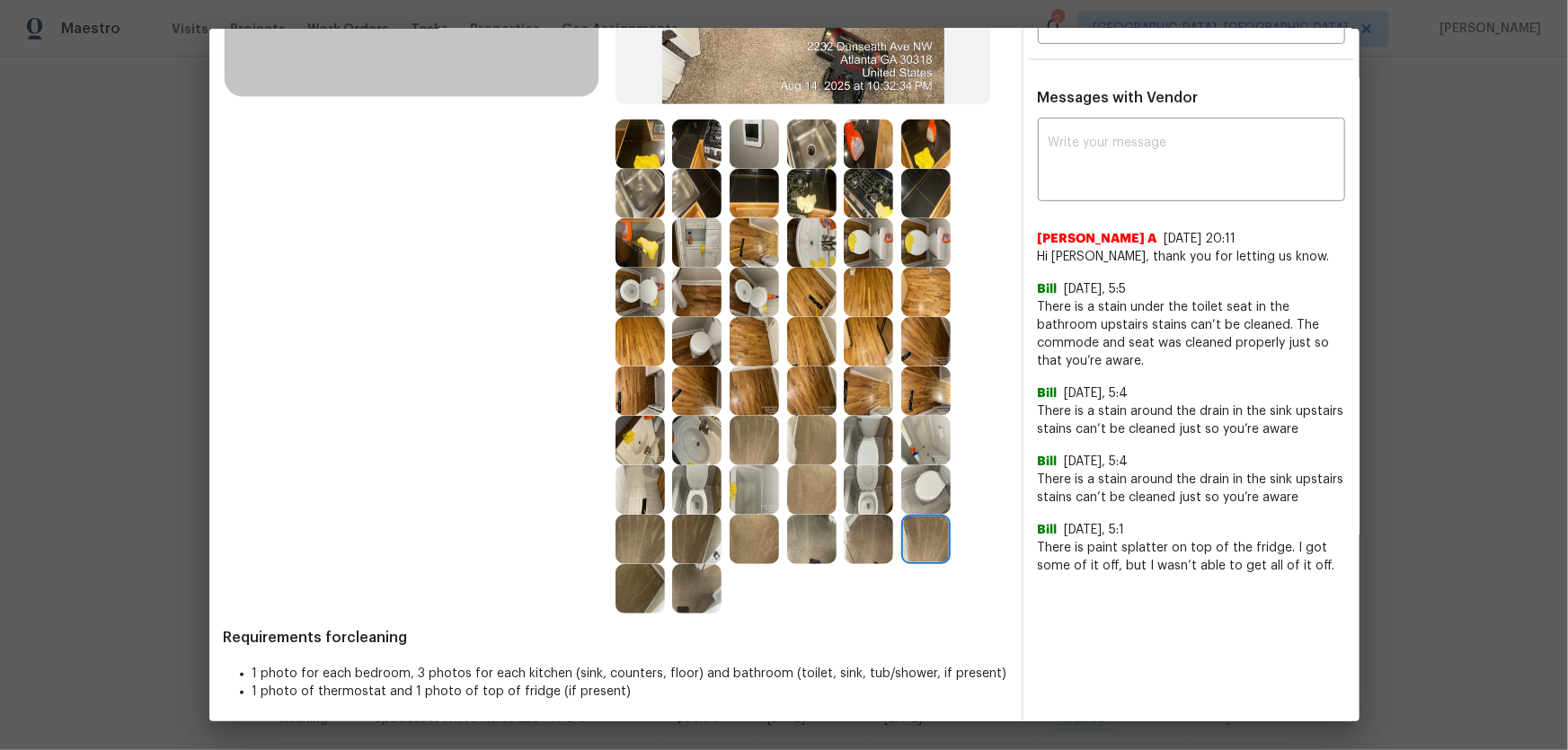
click at [787, 483] on img at bounding box center [811, 490] width 49 height 49
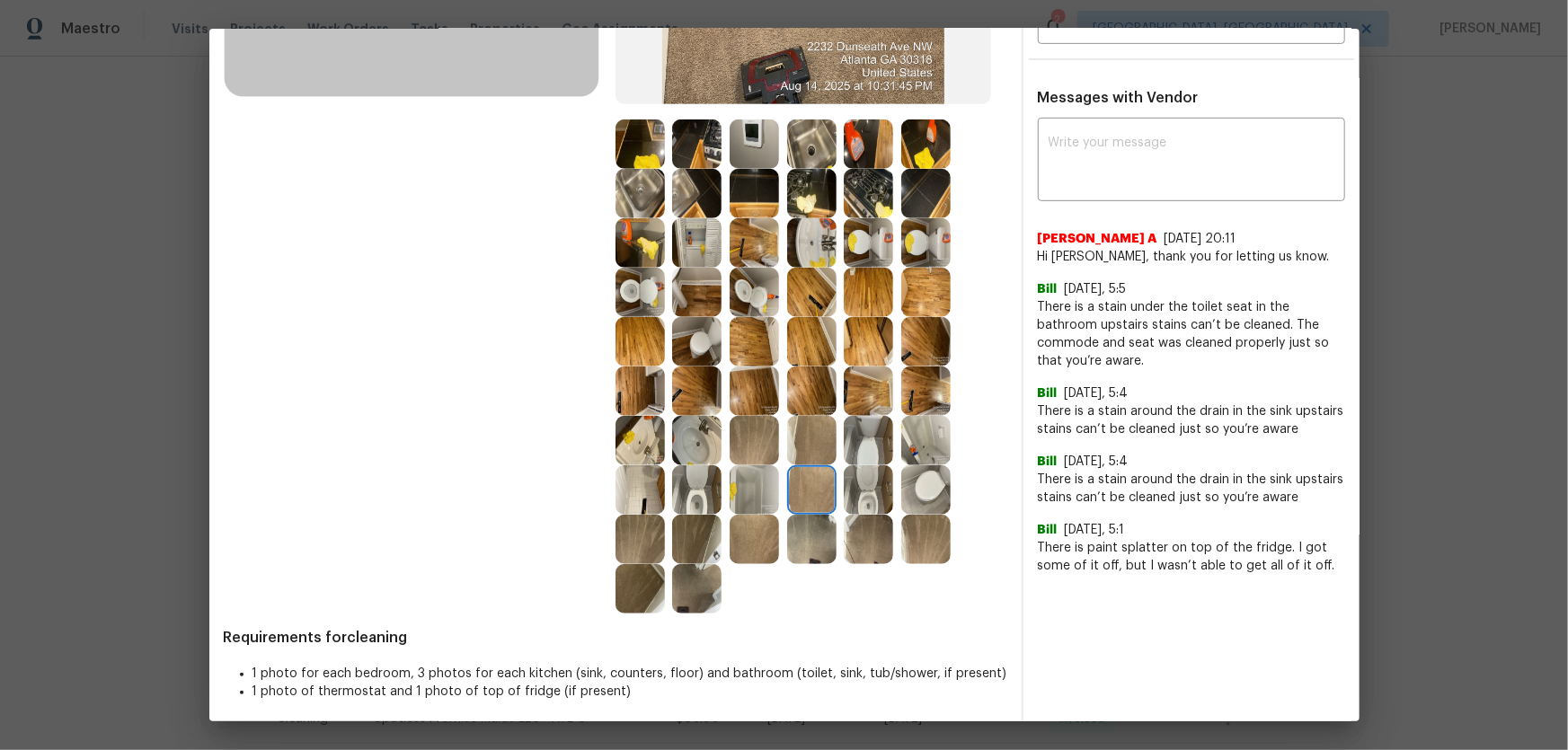
click at [804, 444] on img at bounding box center [811, 440] width 49 height 49
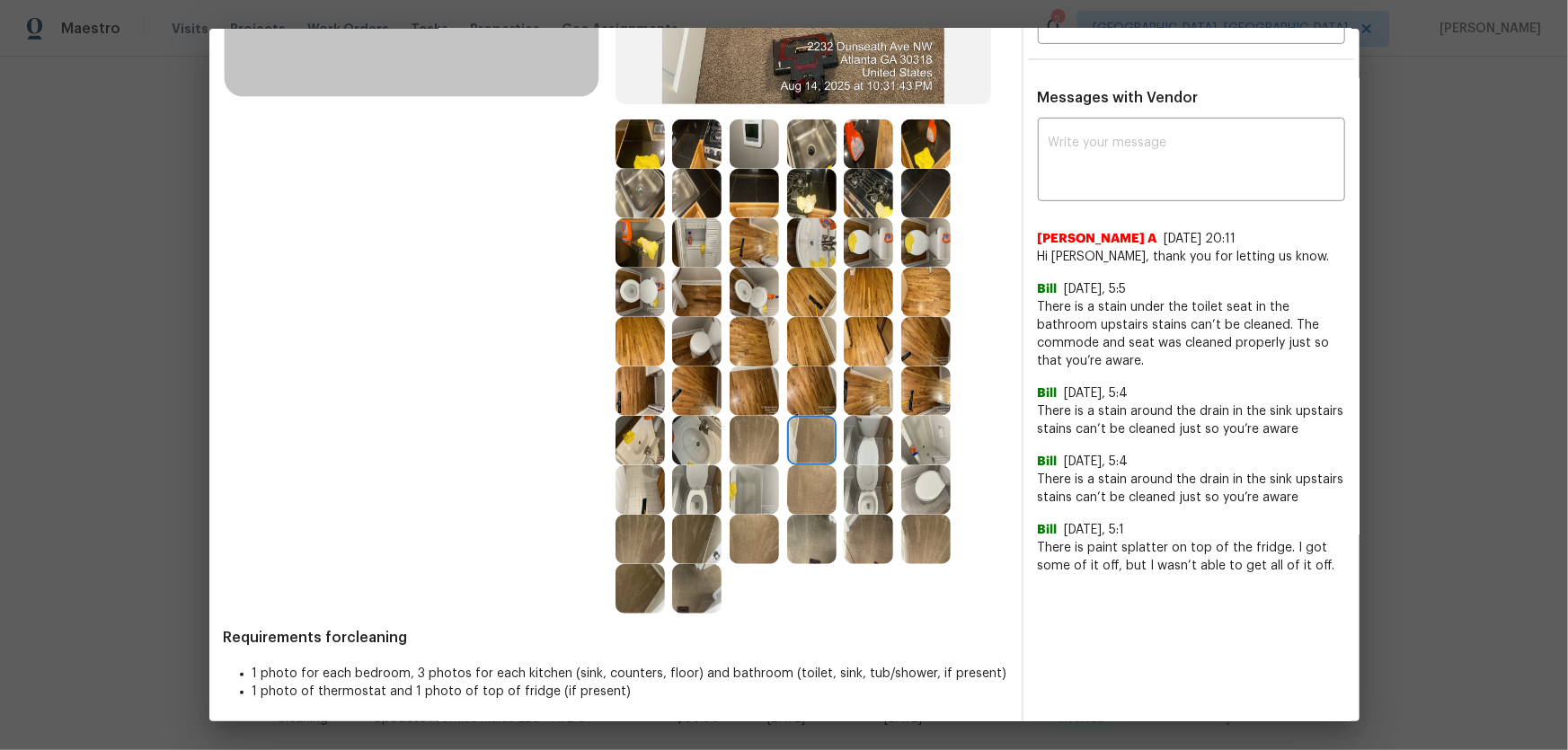
click at [740, 433] on img at bounding box center [754, 440] width 49 height 49
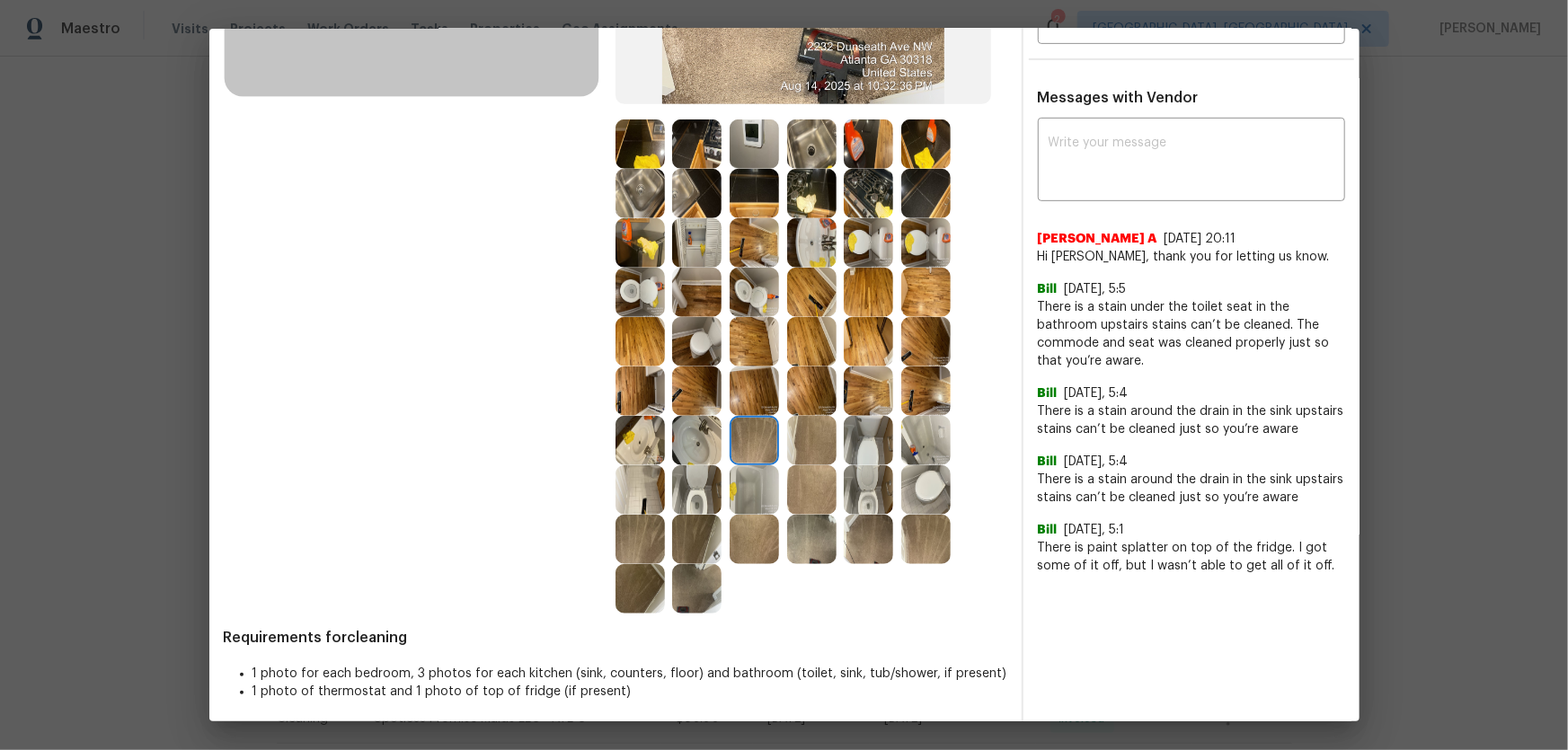
click at [750, 483] on img at bounding box center [754, 490] width 49 height 49
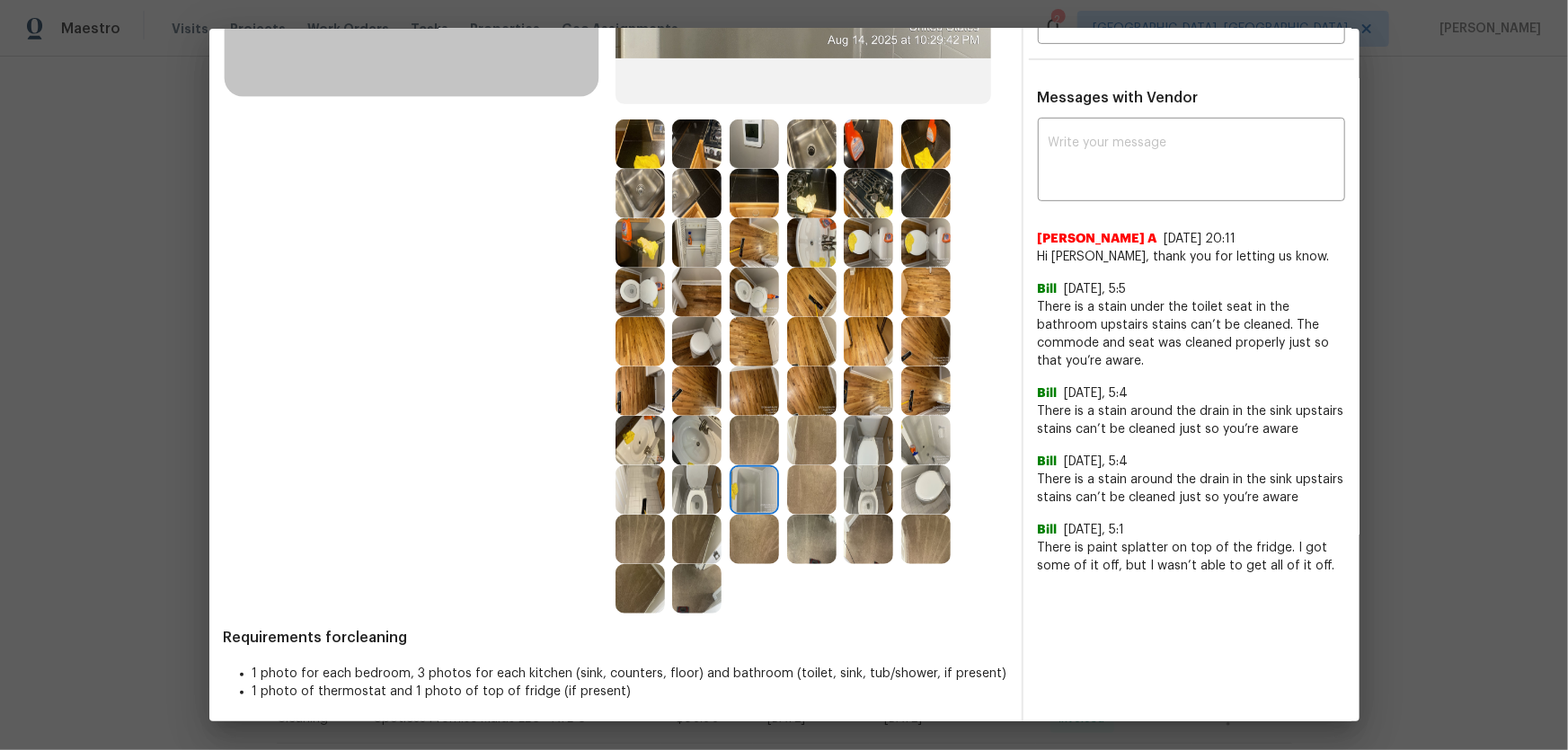
click at [701, 470] on img at bounding box center [696, 490] width 49 height 49
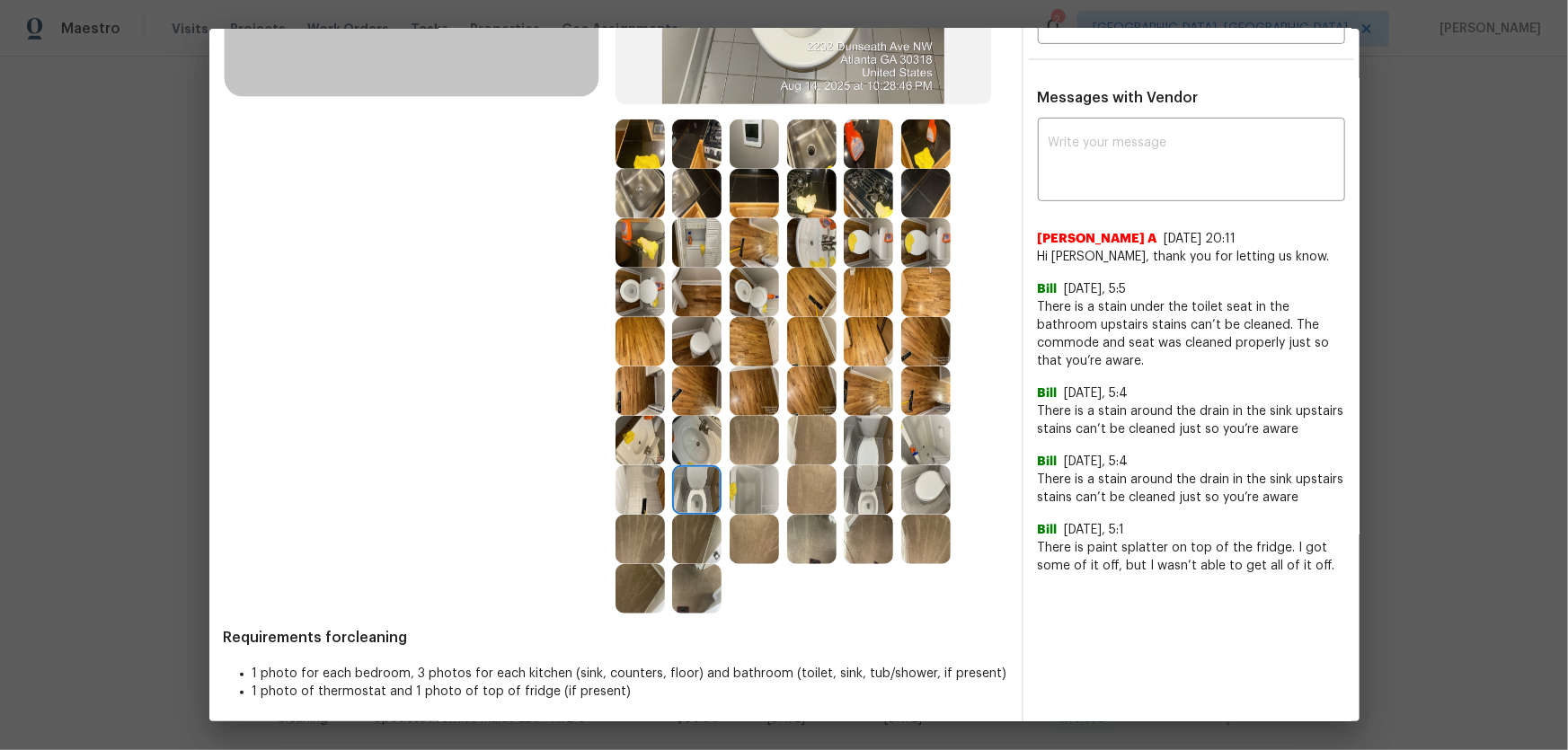
click at [692, 526] on img at bounding box center [696, 539] width 49 height 49
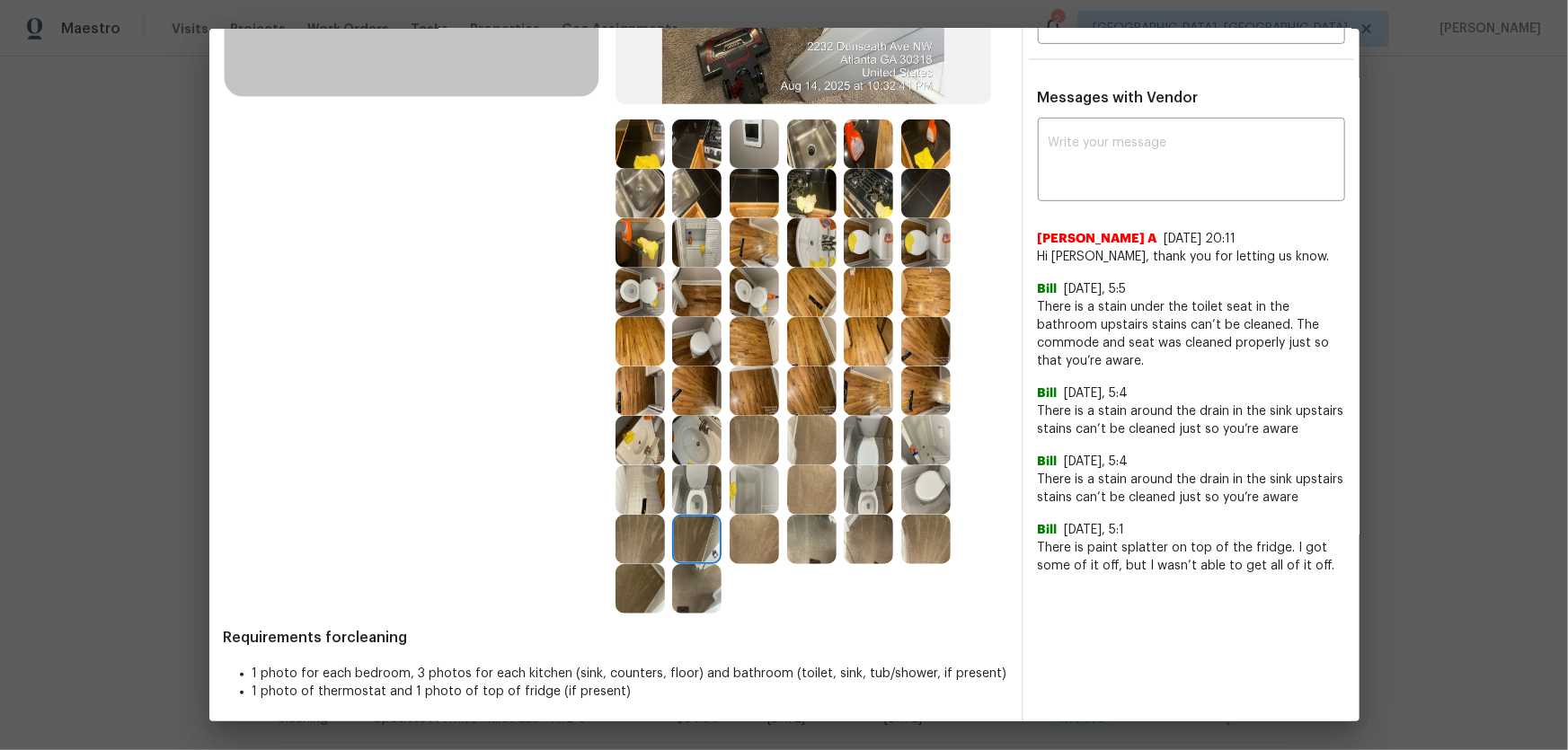
click at [633, 528] on img at bounding box center [640, 539] width 49 height 49
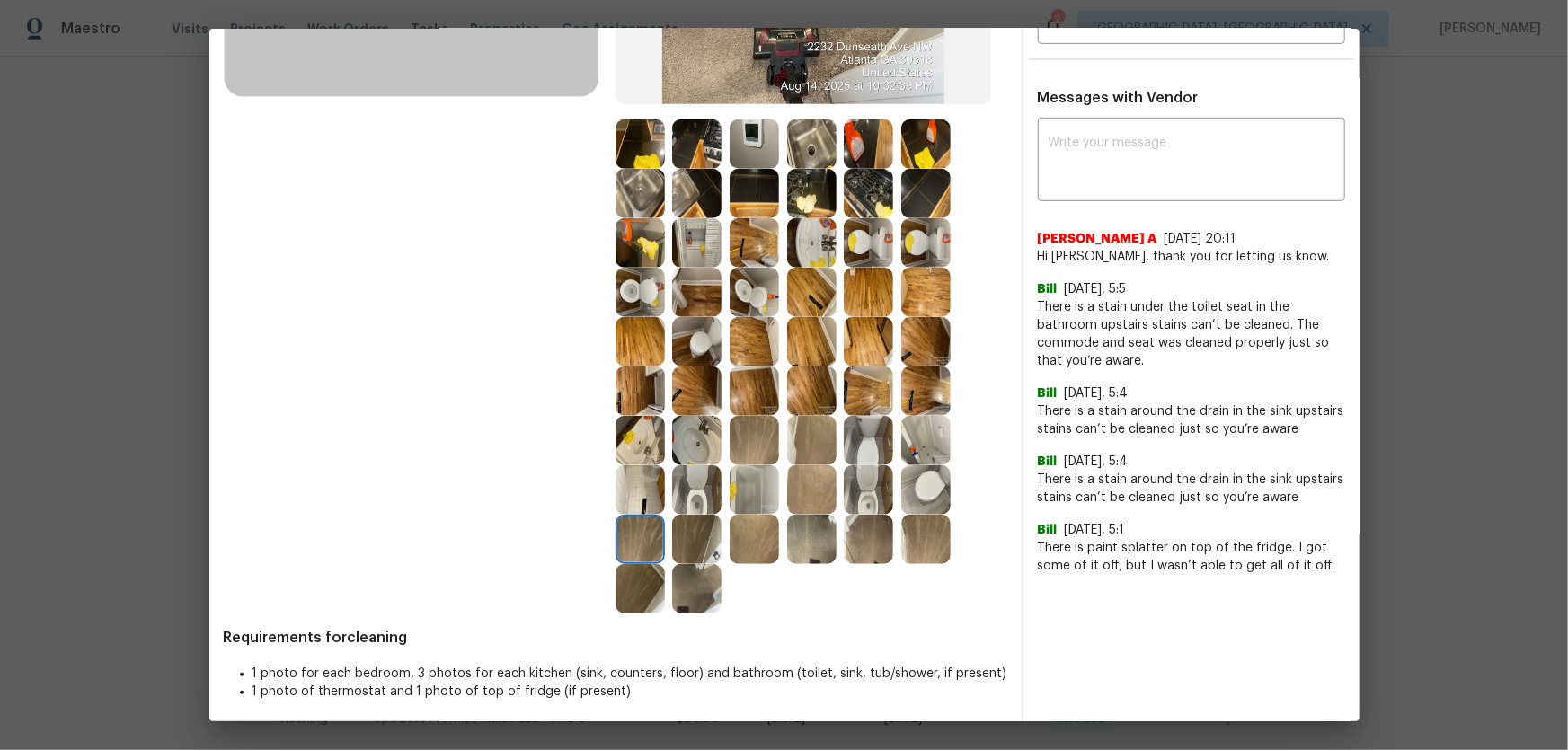
click at [645, 591] on img at bounding box center [640, 589] width 49 height 49
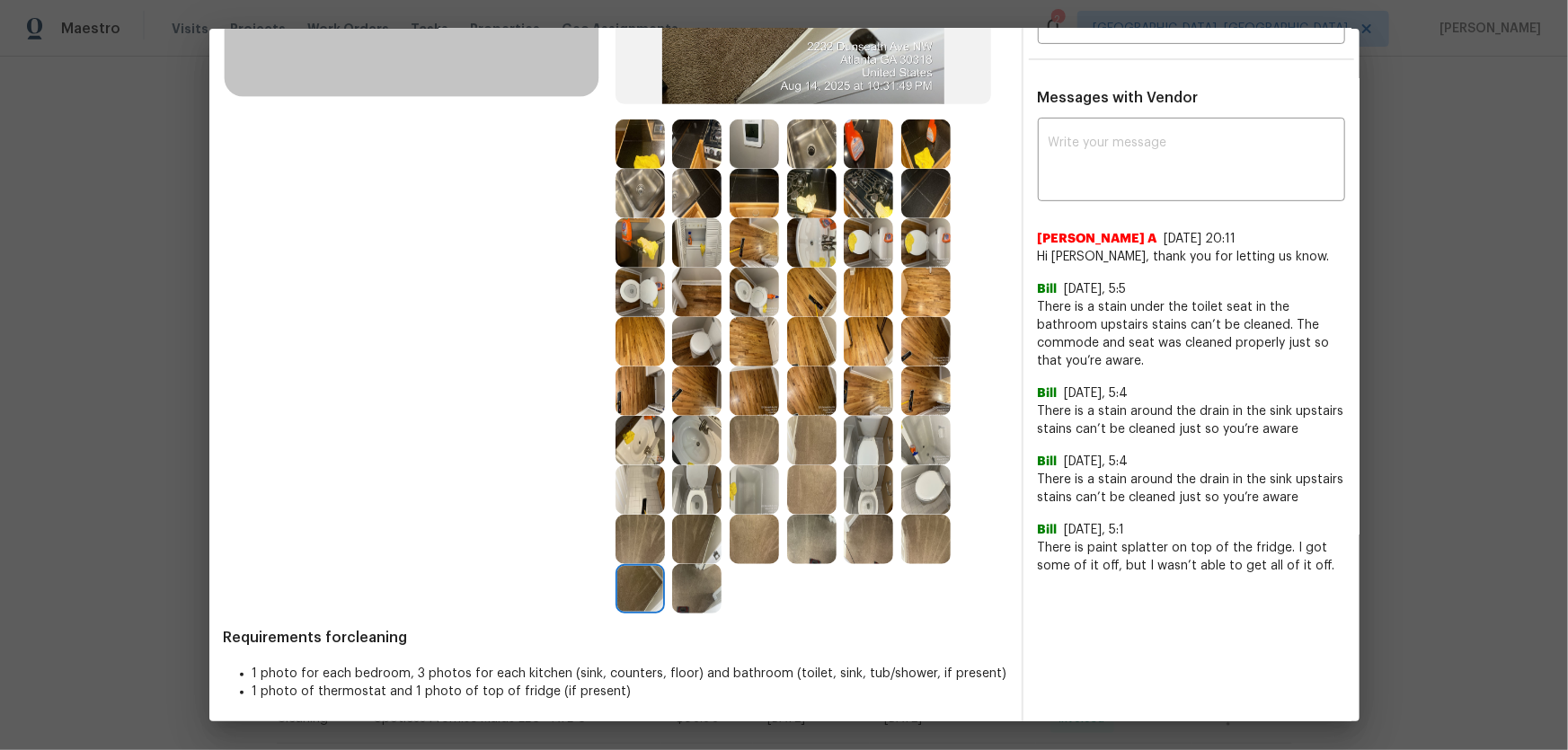
click at [683, 592] on img at bounding box center [696, 589] width 49 height 49
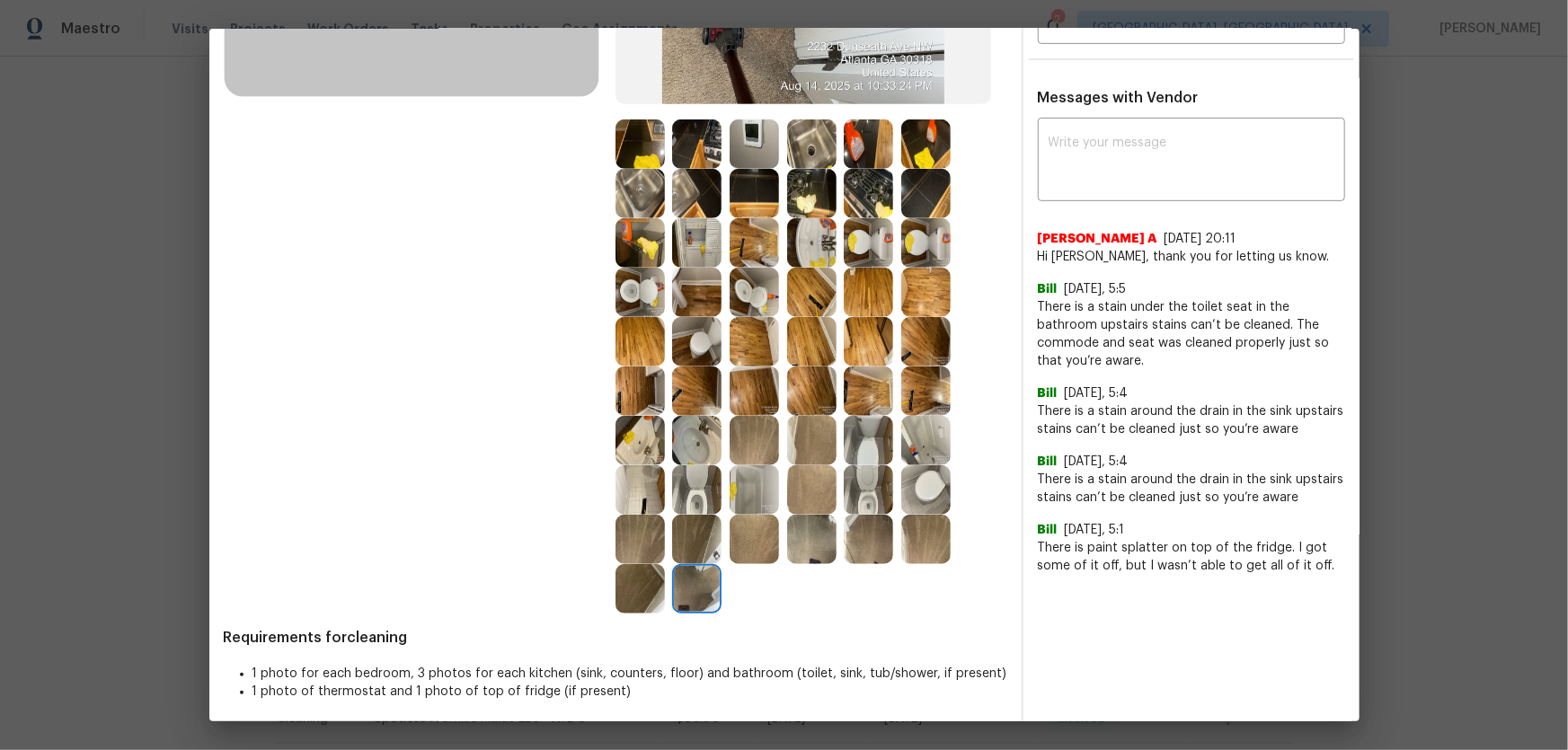
click at [629, 481] on img at bounding box center [640, 490] width 49 height 49
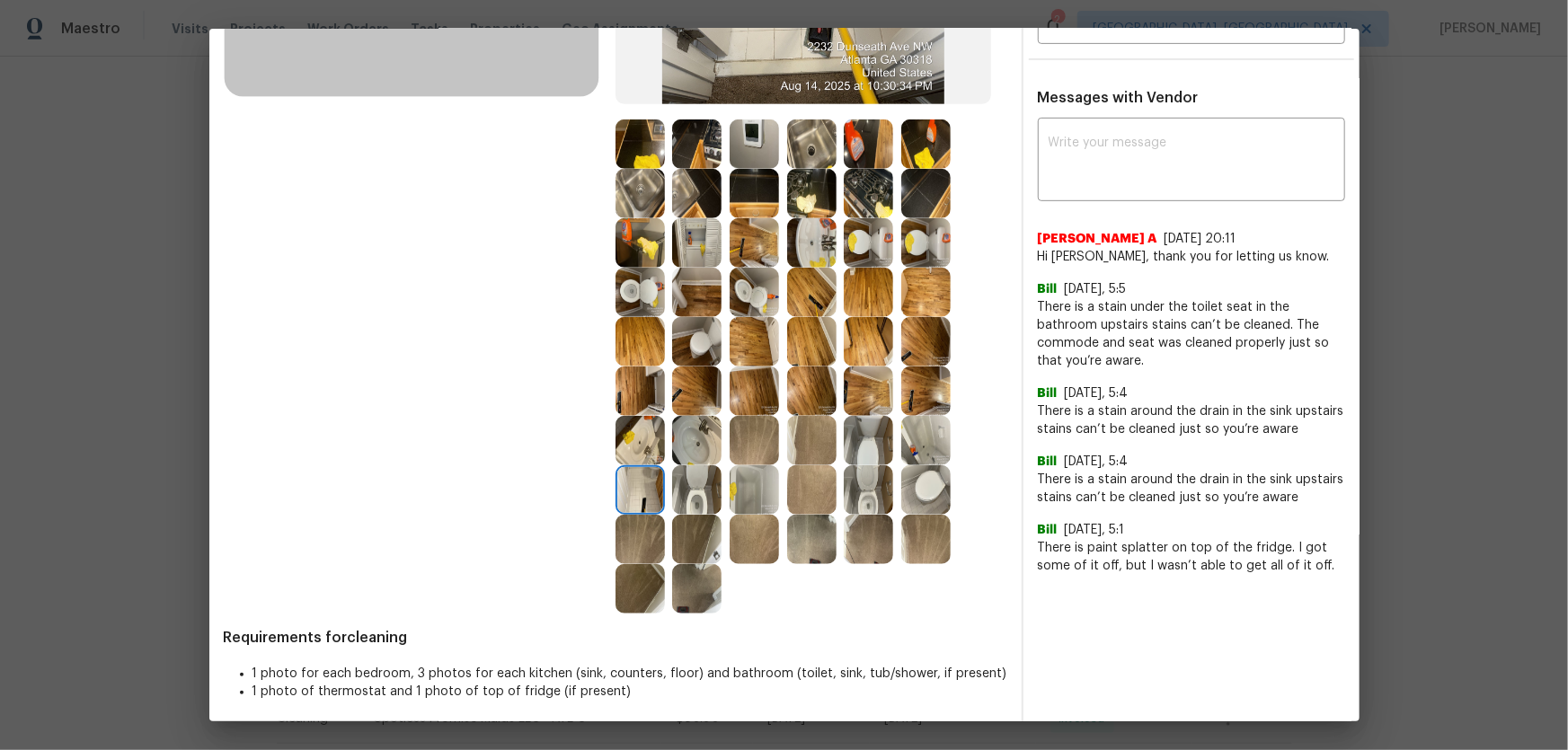
click at [689, 481] on img at bounding box center [696, 490] width 49 height 49
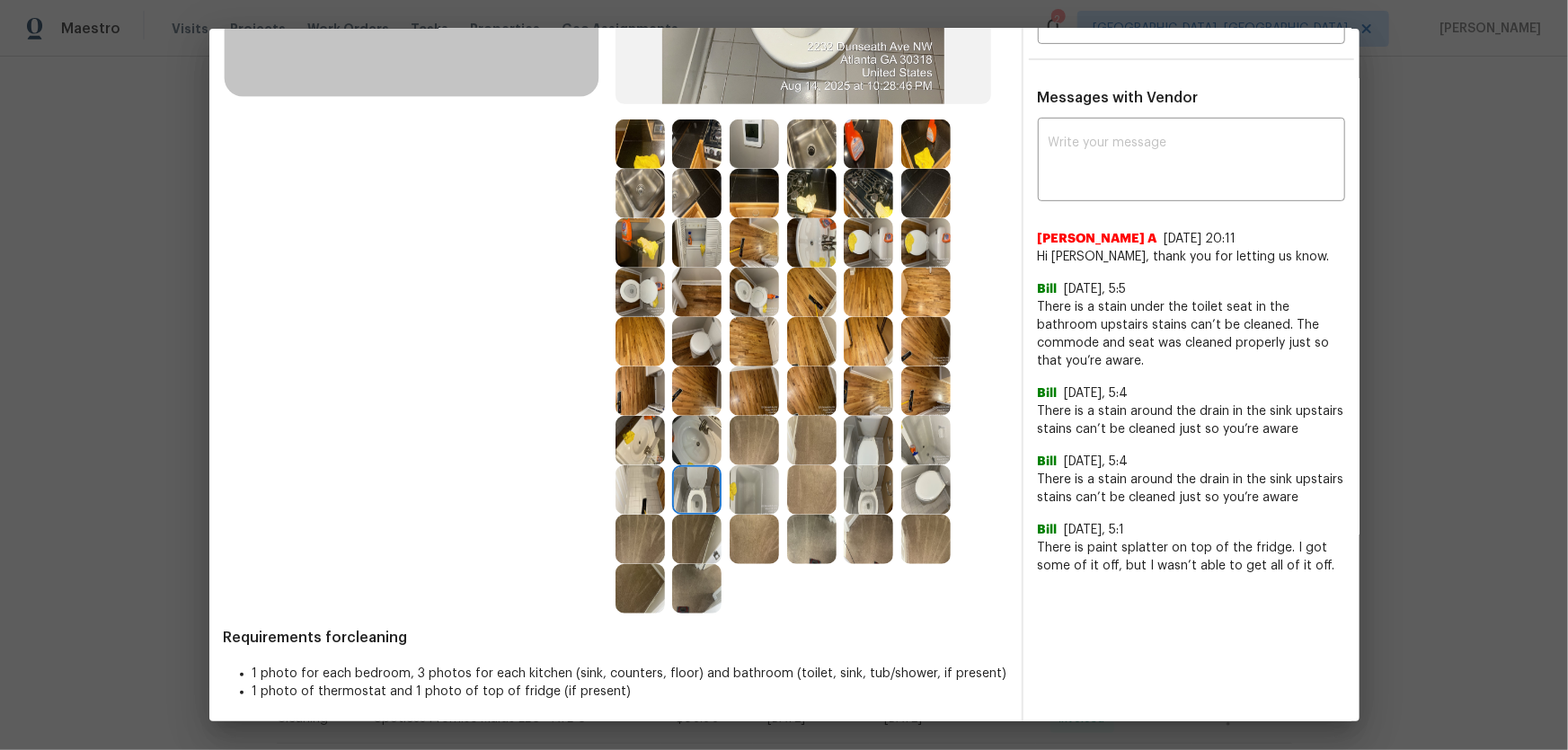
drag, startPoint x: 688, startPoint y: 441, endPoint x: 674, endPoint y: 439, distance: 14.1
click at [687, 440] on img at bounding box center [696, 440] width 49 height 49
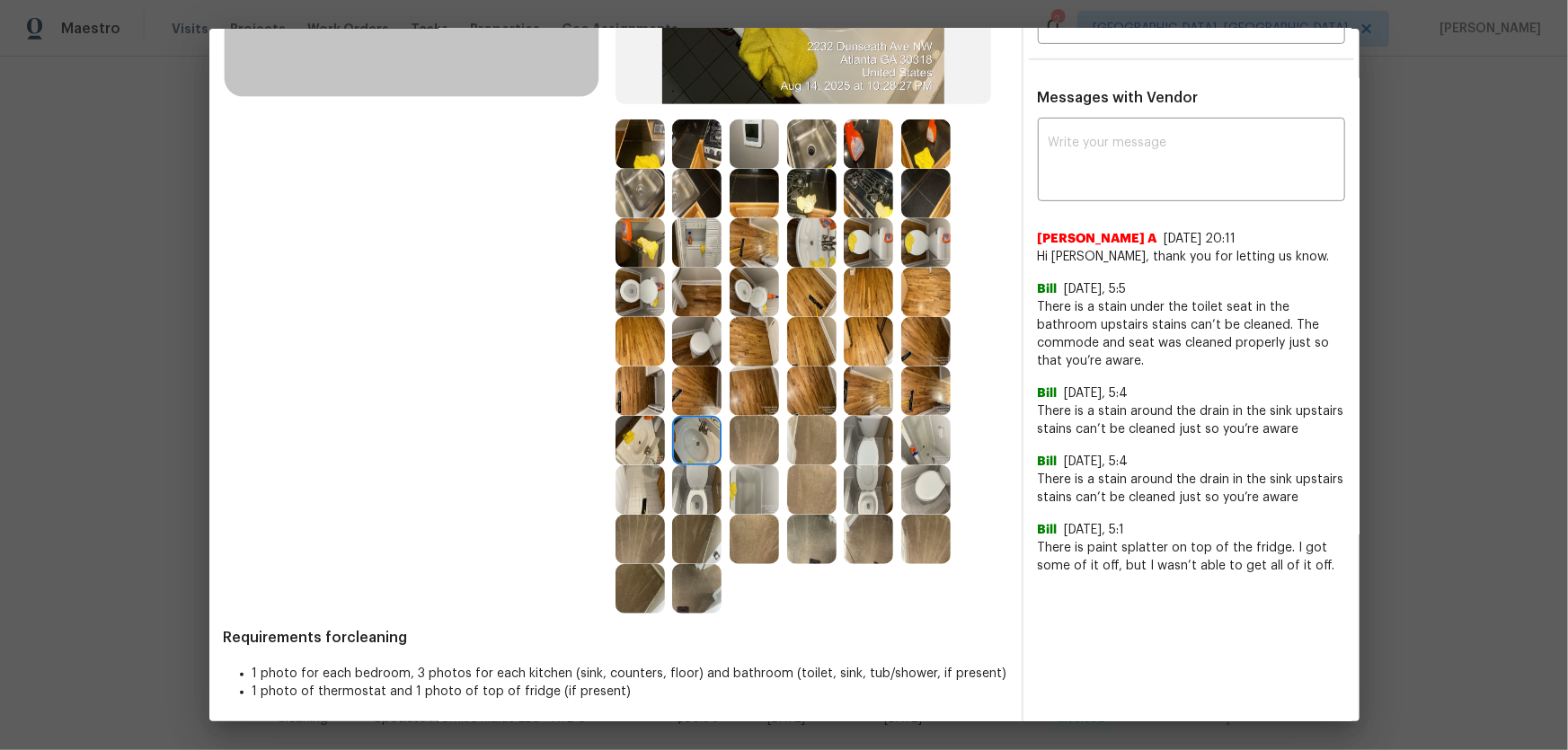
click at [634, 438] on img at bounding box center [640, 440] width 49 height 49
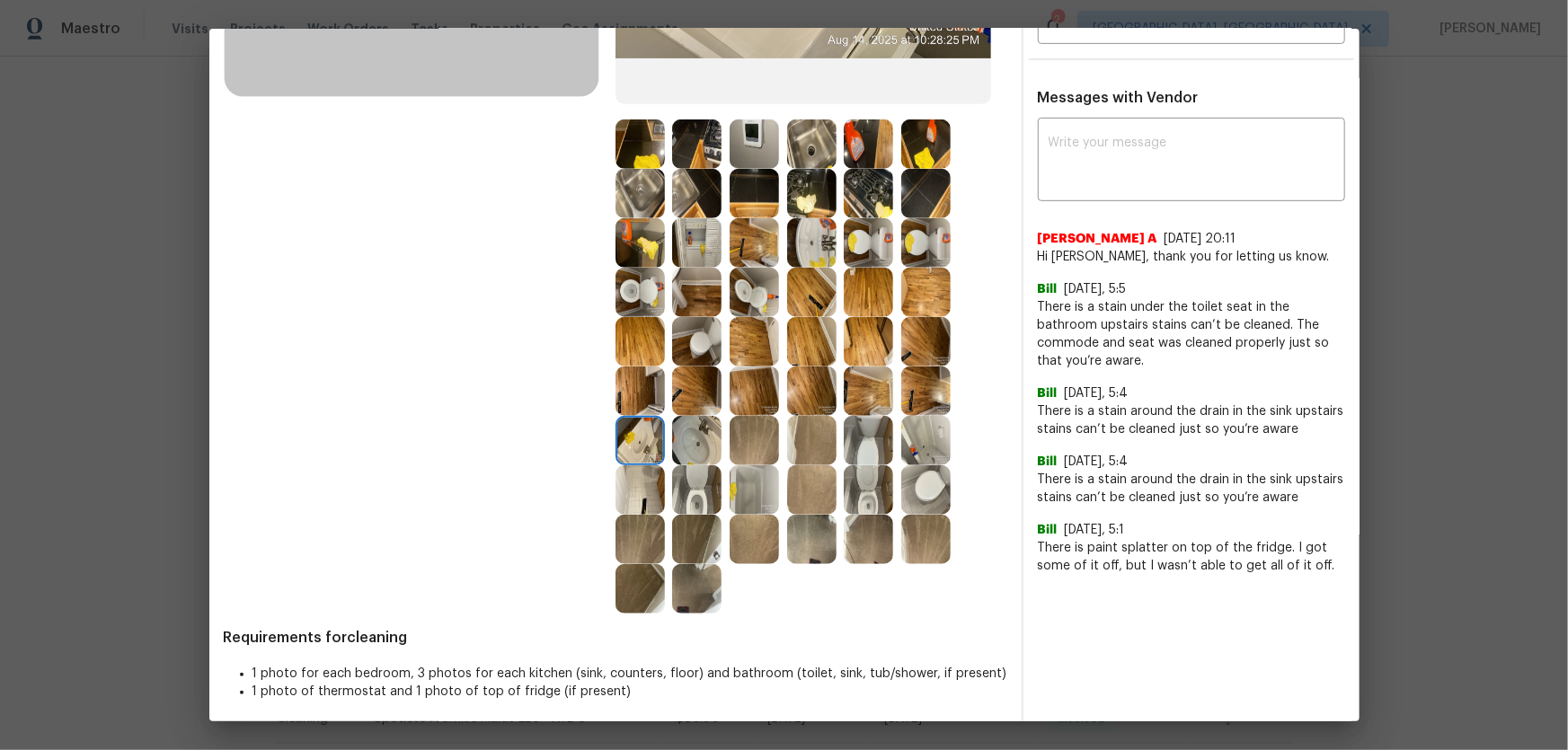
click at [631, 400] on img at bounding box center [640, 391] width 49 height 49
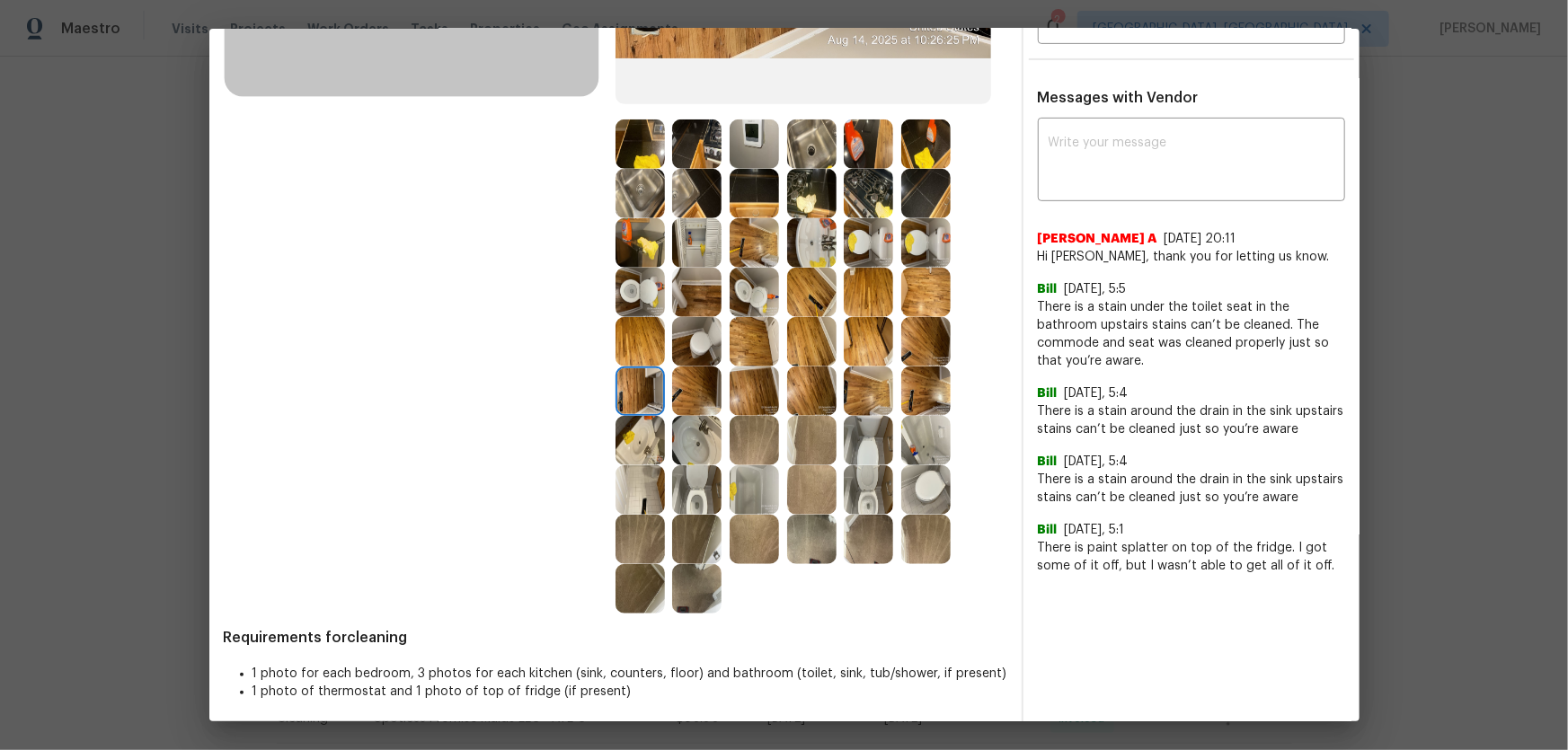
click at [683, 411] on img at bounding box center [696, 391] width 49 height 49
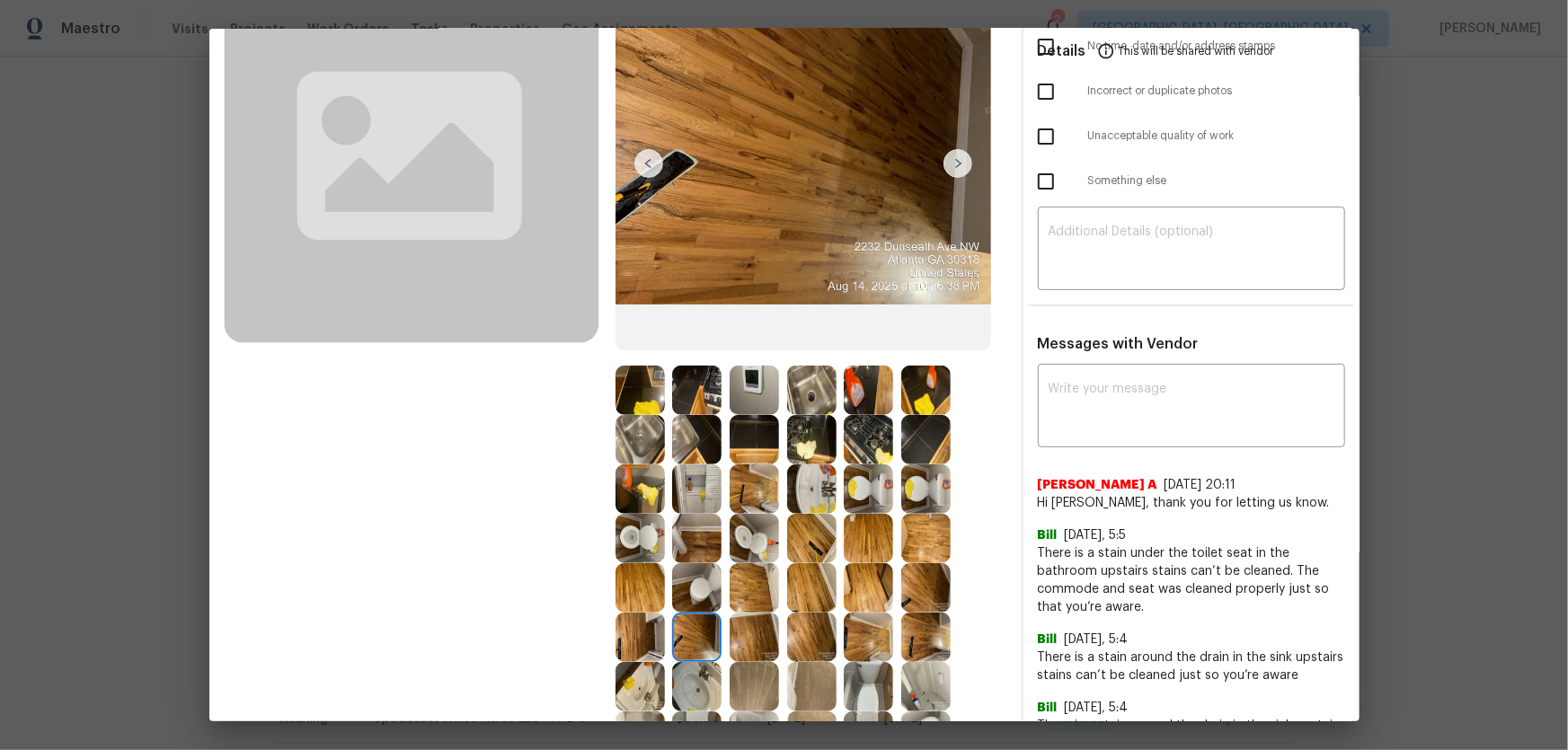
scroll to position [163, 0]
click at [760, 400] on img at bounding box center [754, 389] width 49 height 49
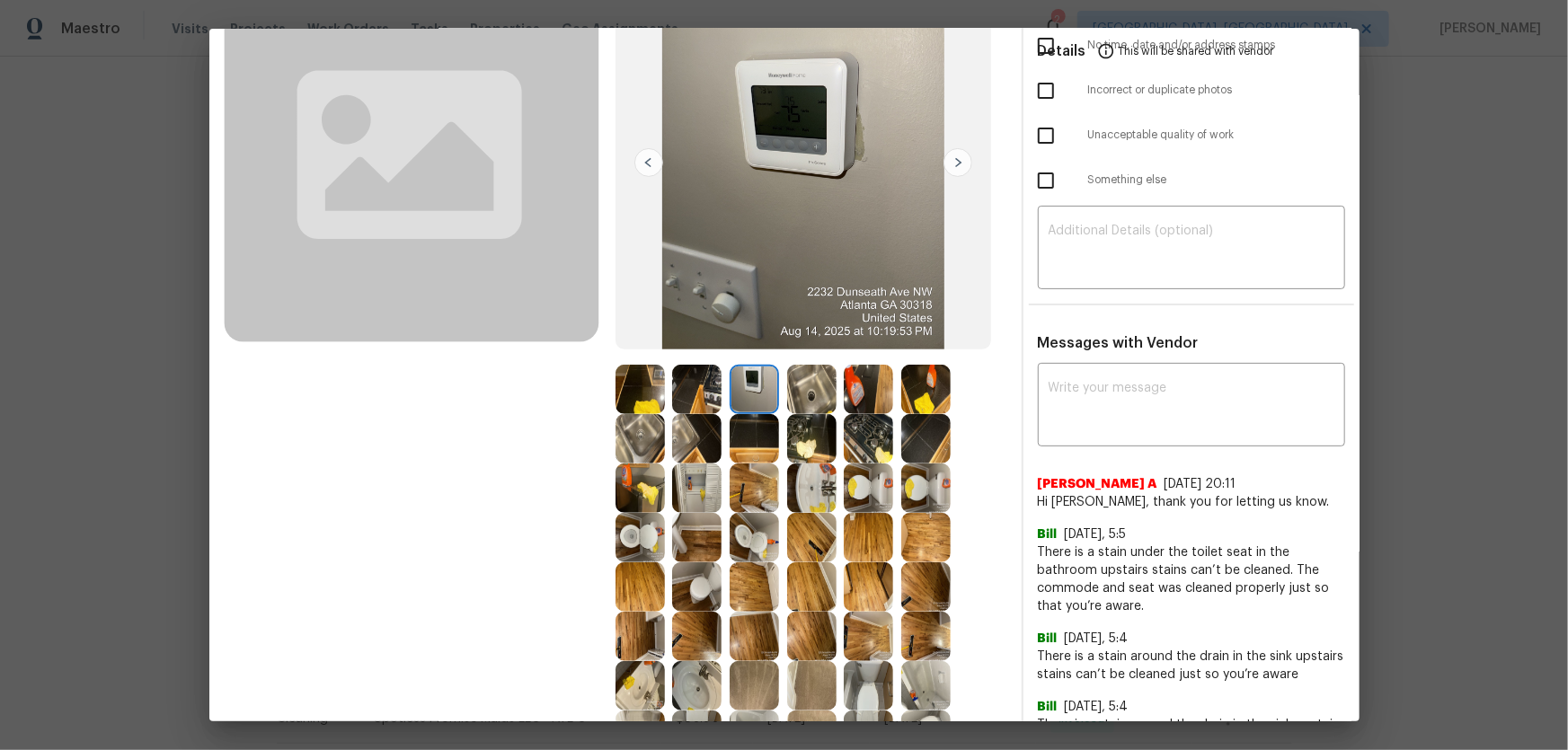
drag, startPoint x: 760, startPoint y: 400, endPoint x: 846, endPoint y: 260, distance: 164.3
click at [846, 260] on img at bounding box center [803, 162] width 376 height 375
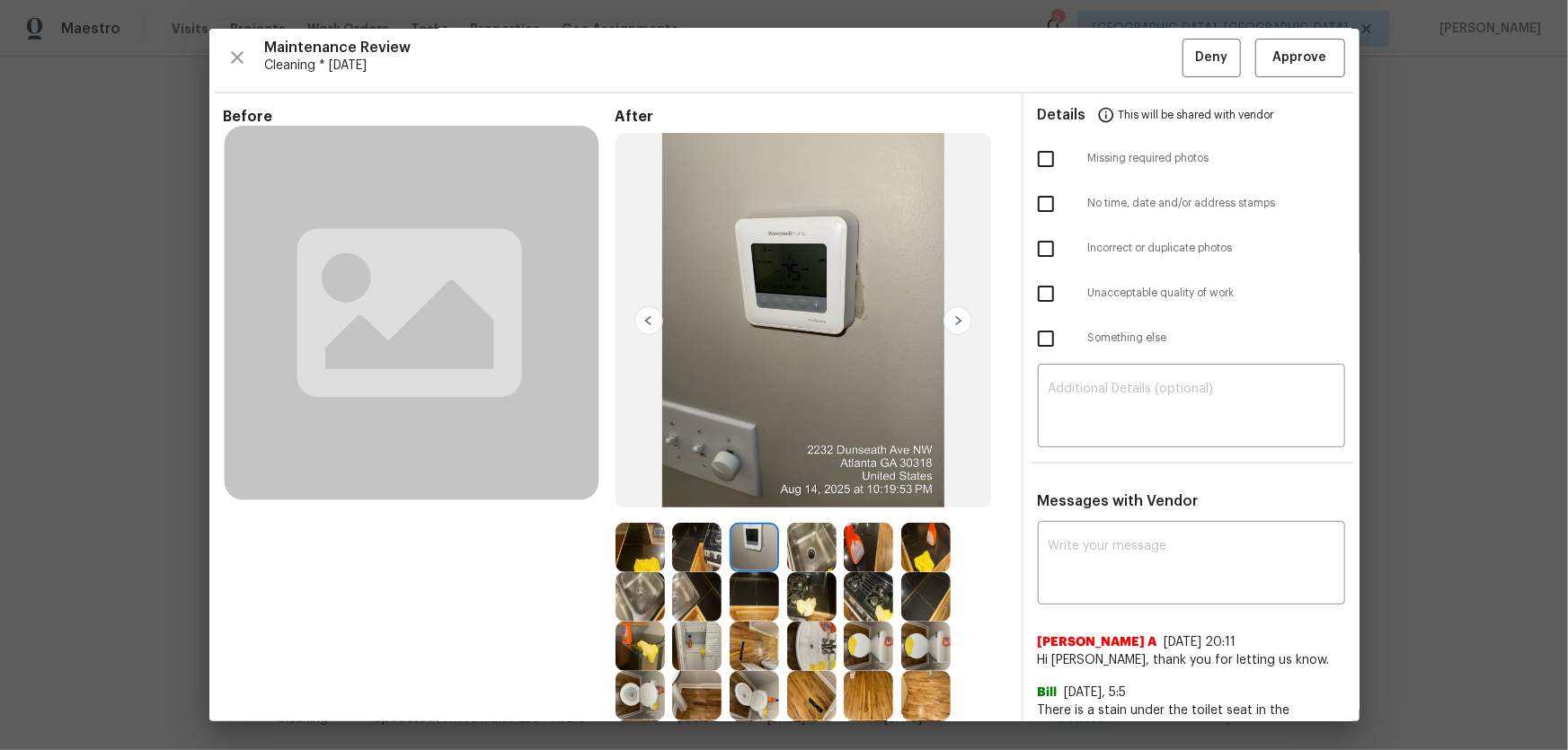
scroll to position [0, 0]
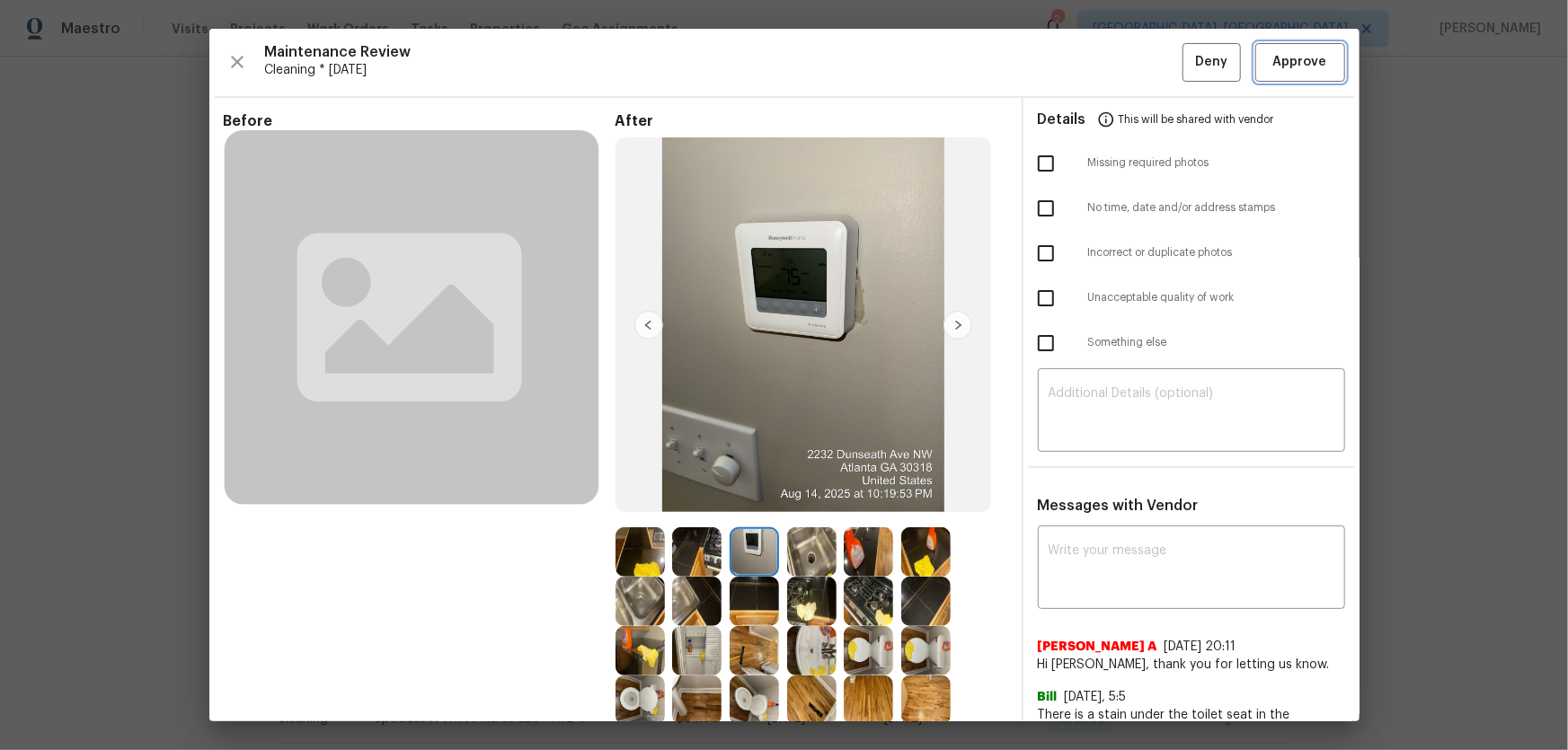
click at [1270, 49] on button "Approve" at bounding box center [1299, 62] width 90 height 39
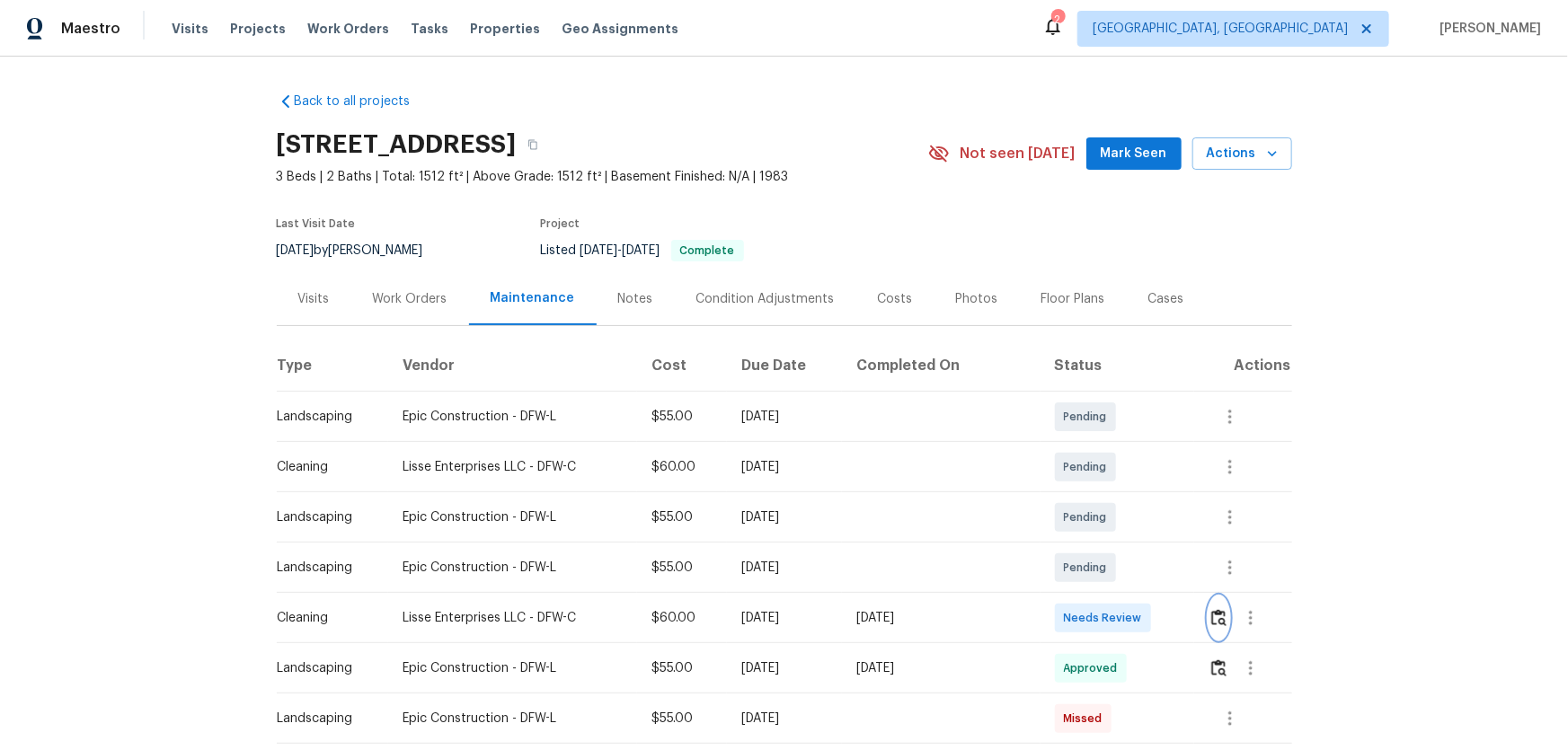
click at [1115, 495] on img "button" at bounding box center [1218, 617] width 15 height 17
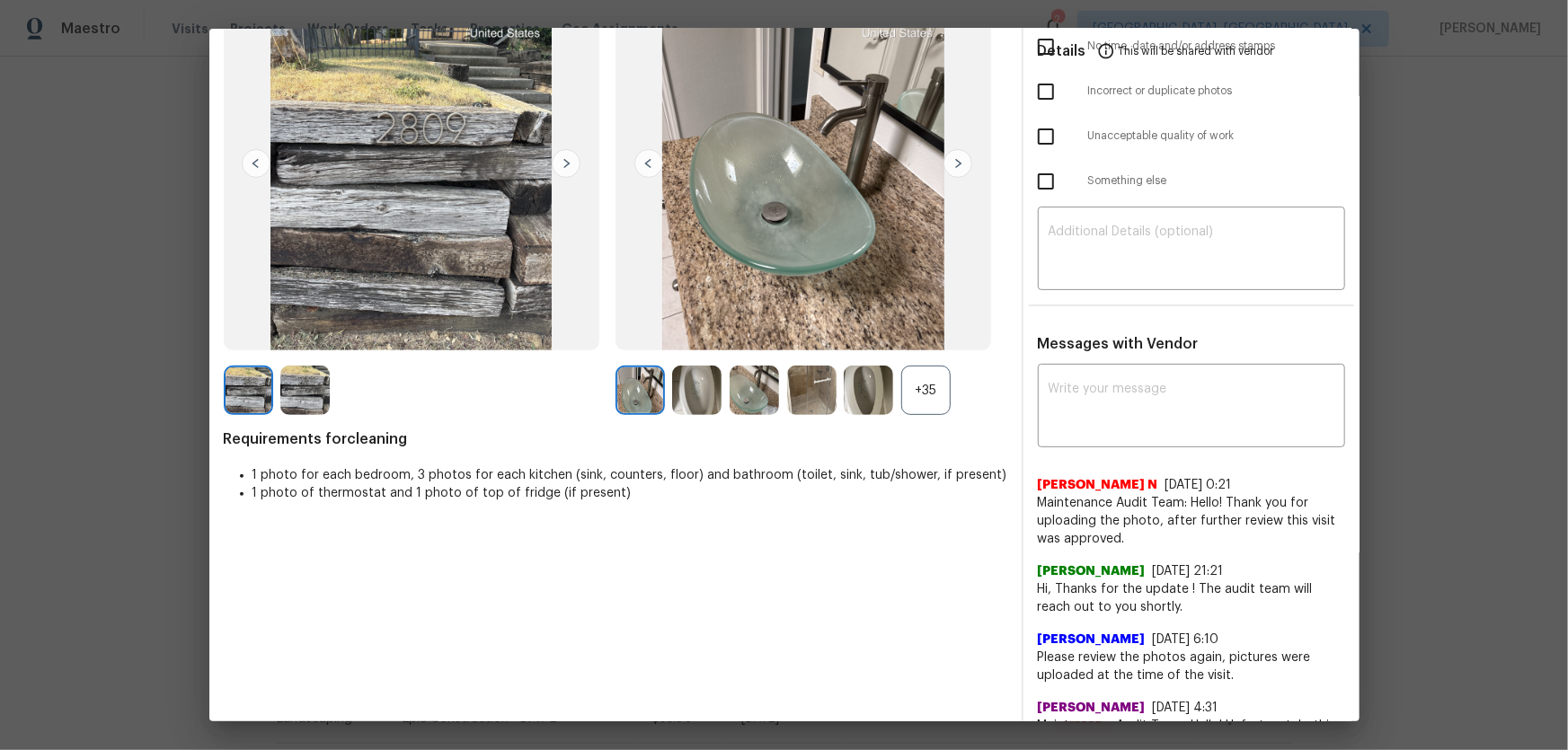
scroll to position [163, 0]
click at [914, 377] on div "+35" at bounding box center [925, 389] width 49 height 49
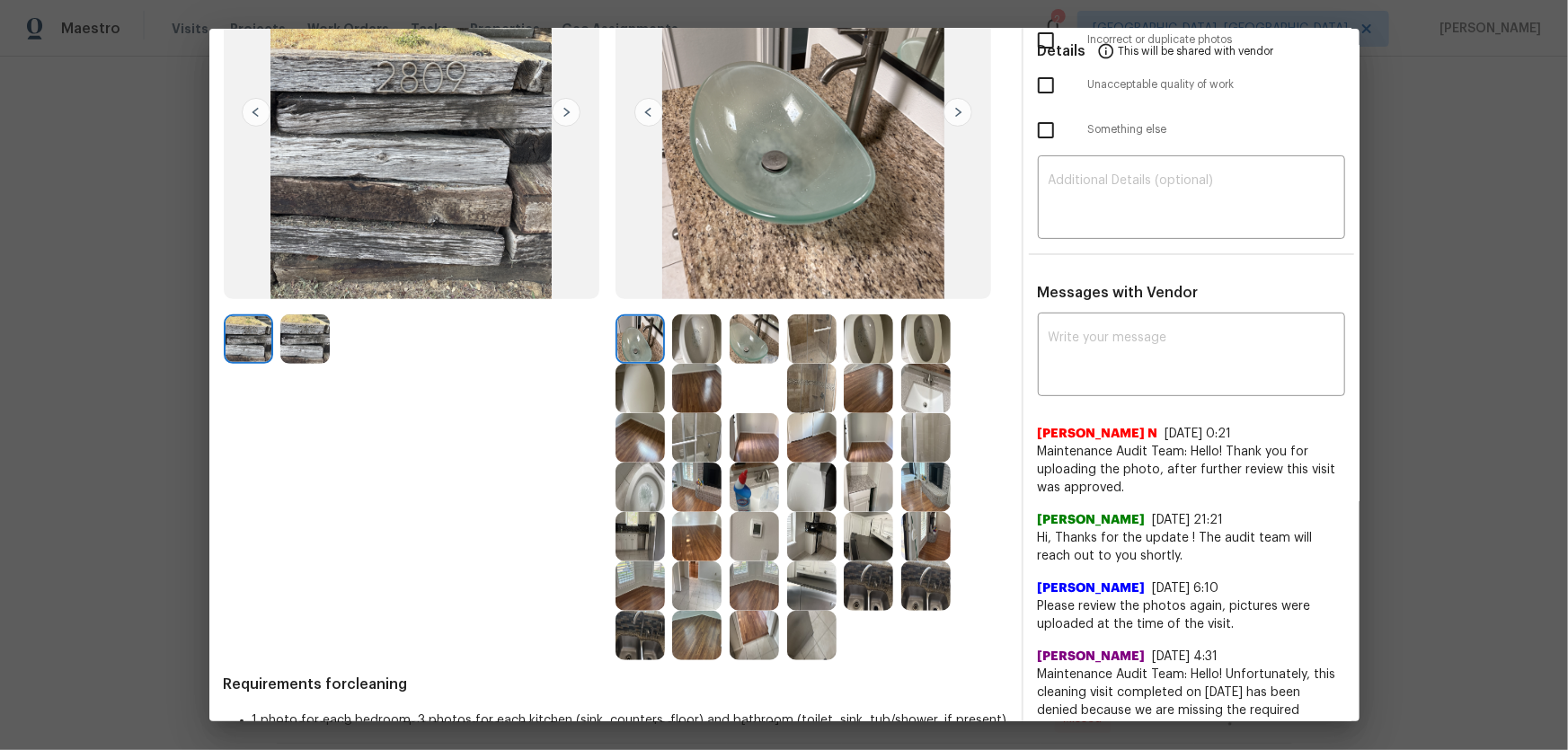
scroll to position [408, 0]
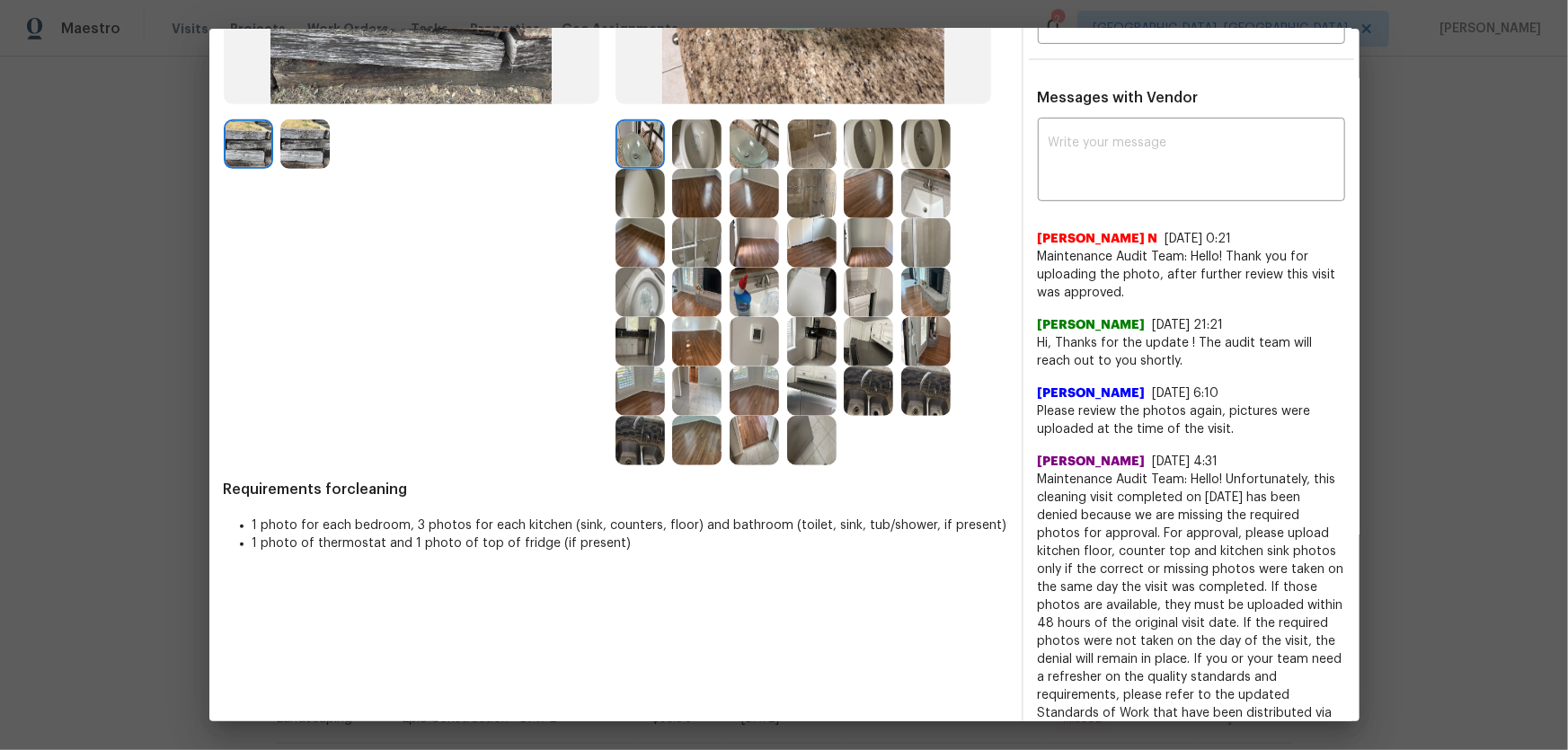
click at [751, 331] on img at bounding box center [754, 342] width 49 height 49
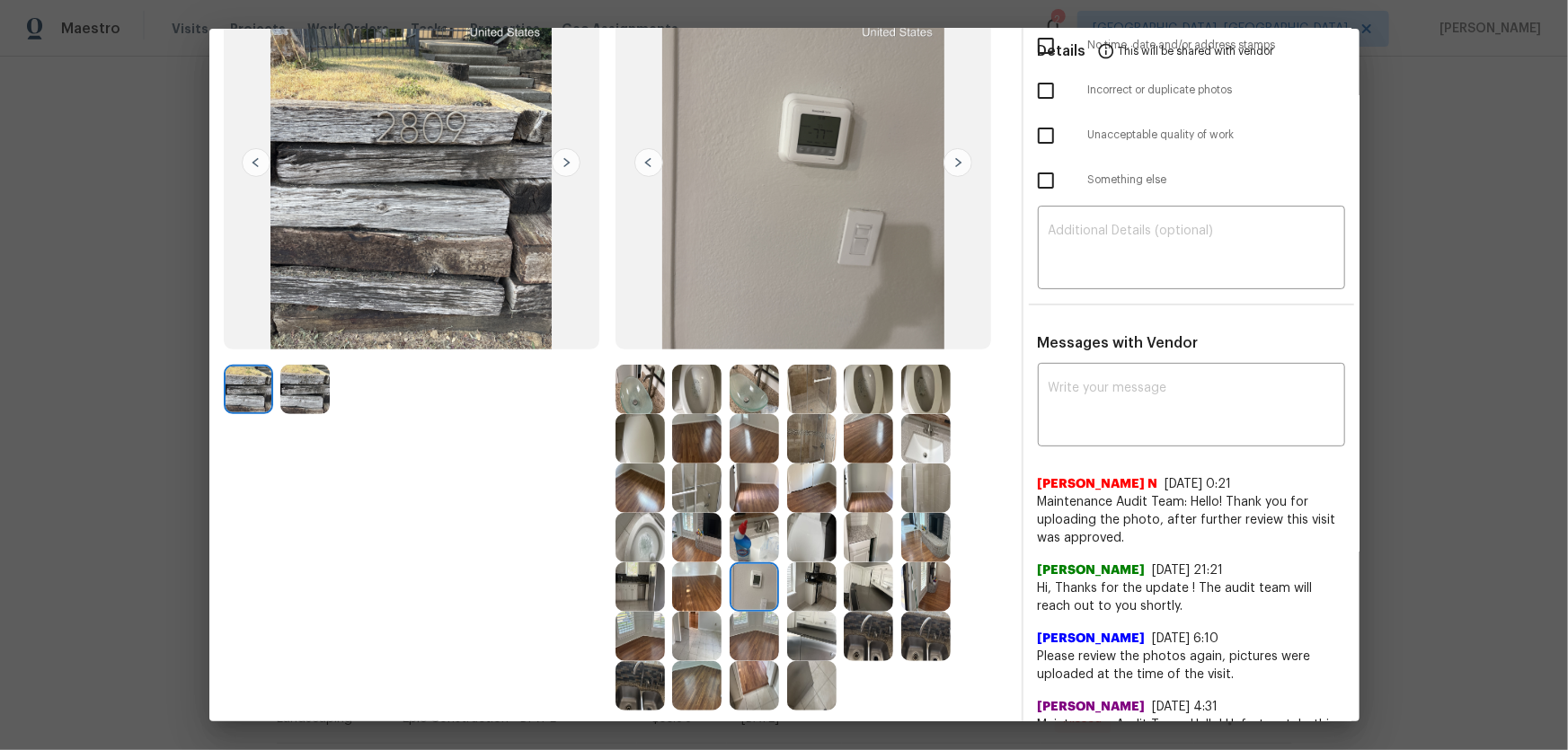
scroll to position [244, 0]
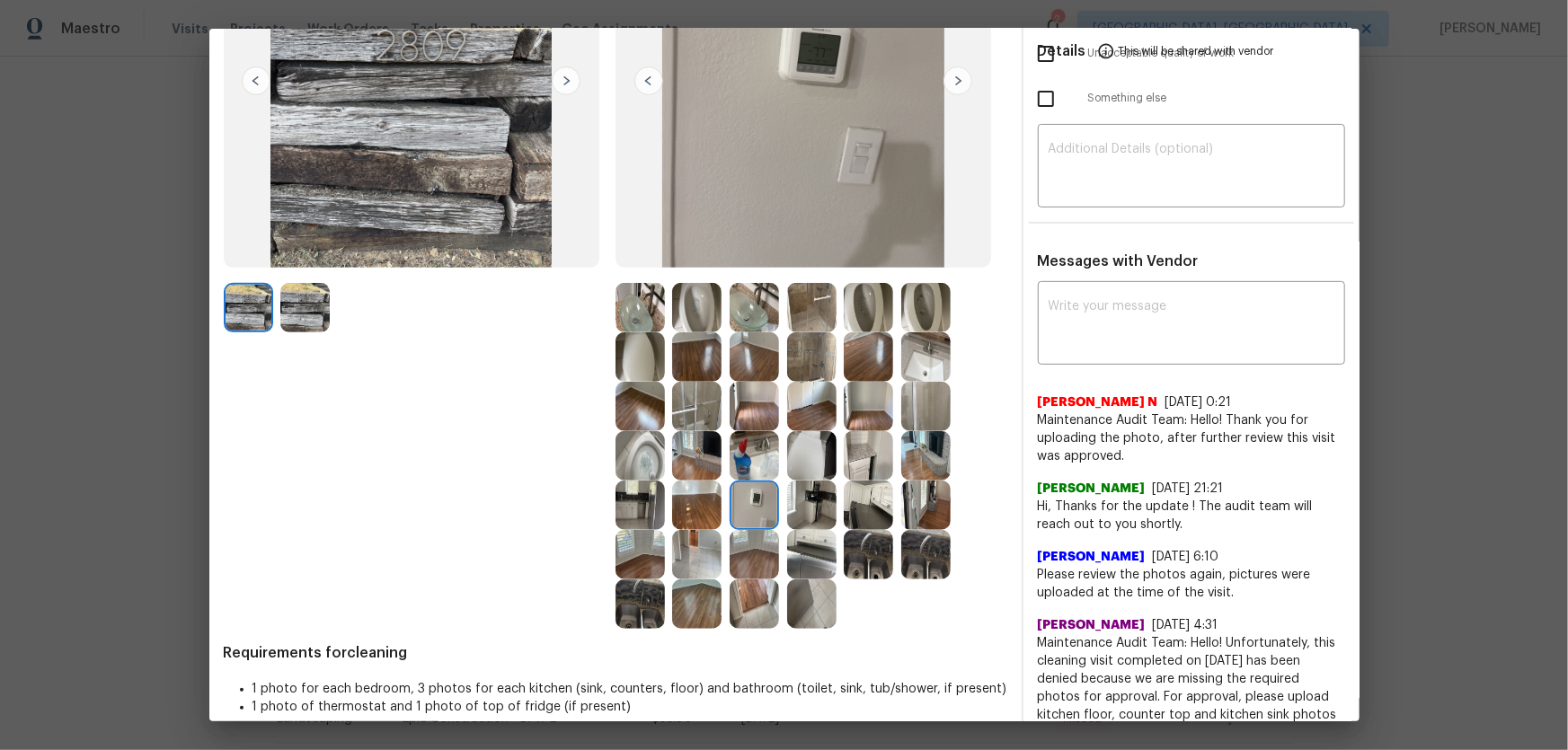
drag, startPoint x: 680, startPoint y: 325, endPoint x: 714, endPoint y: 328, distance: 34.1
click at [680, 325] on img at bounding box center [696, 307] width 49 height 49
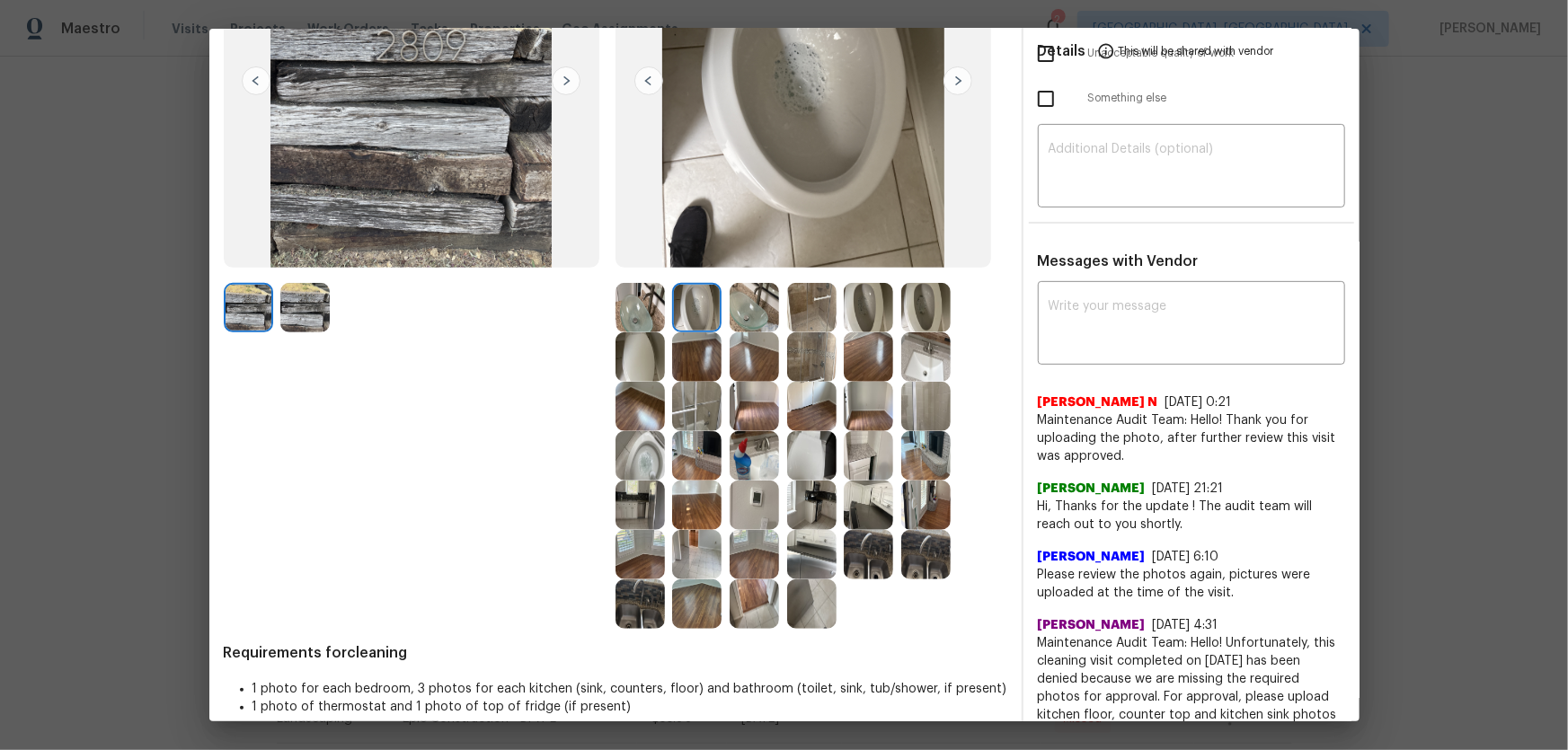
click at [853, 333] on img at bounding box center [868, 357] width 49 height 49
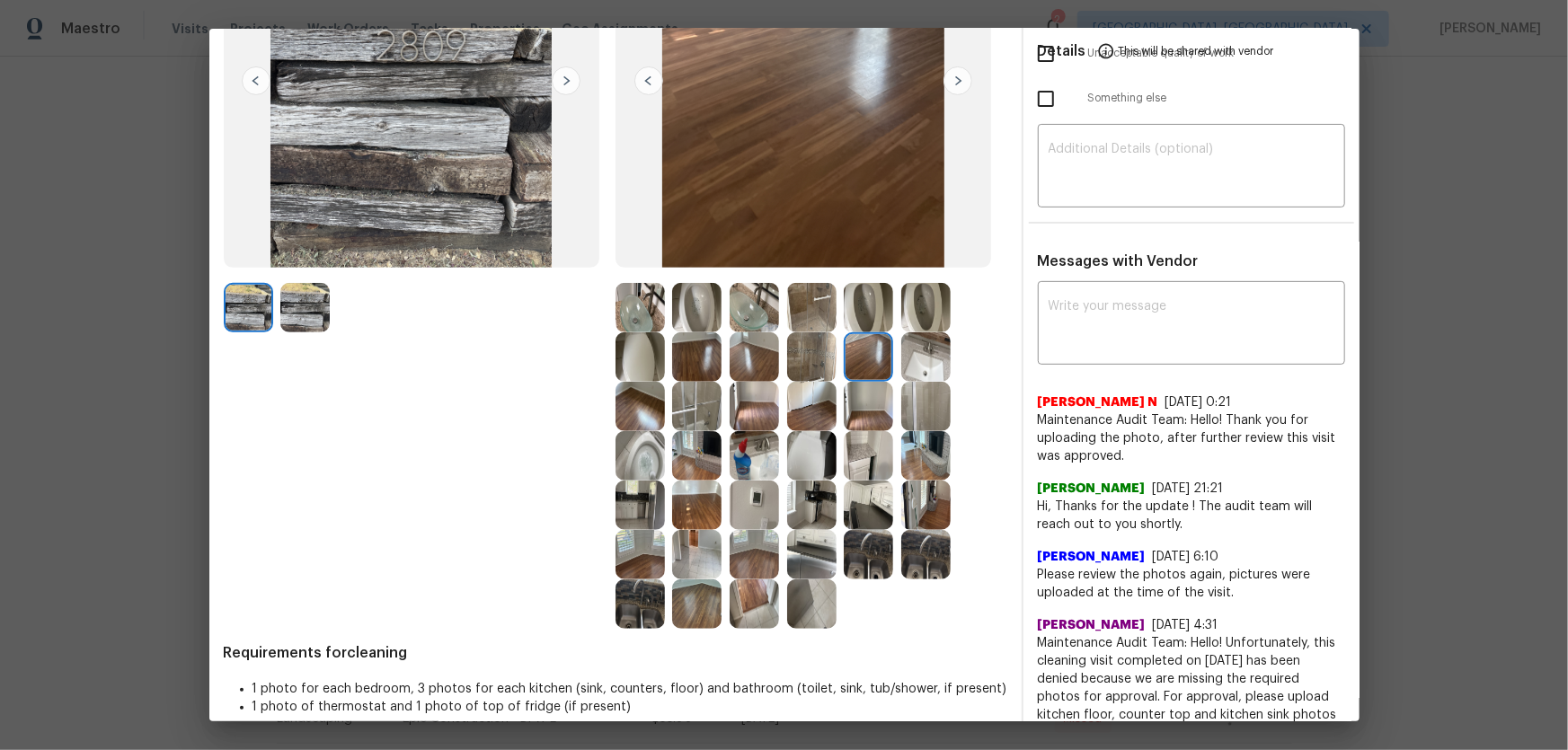
click at [825, 320] on img at bounding box center [811, 307] width 49 height 49
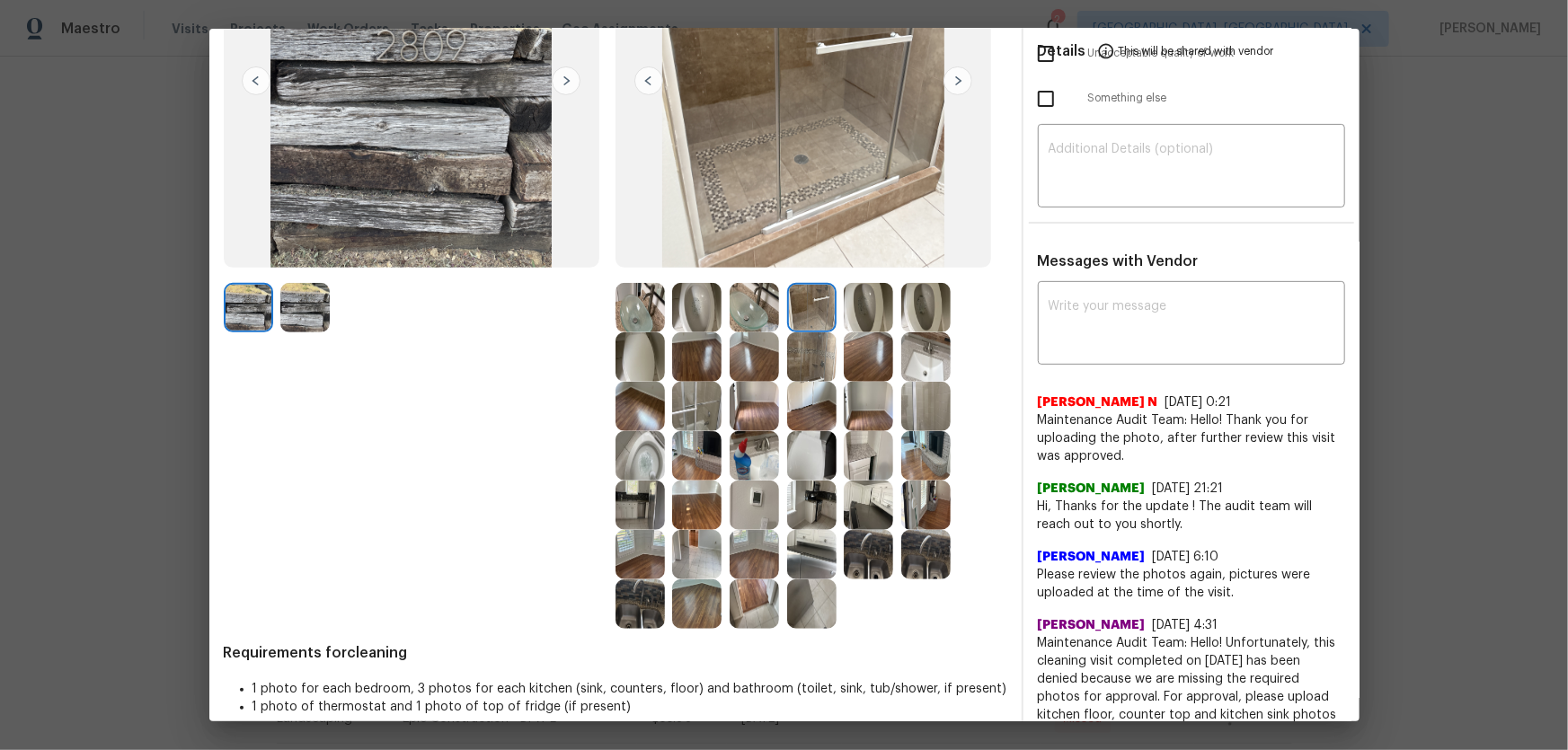
click at [874, 319] on img at bounding box center [868, 307] width 49 height 49
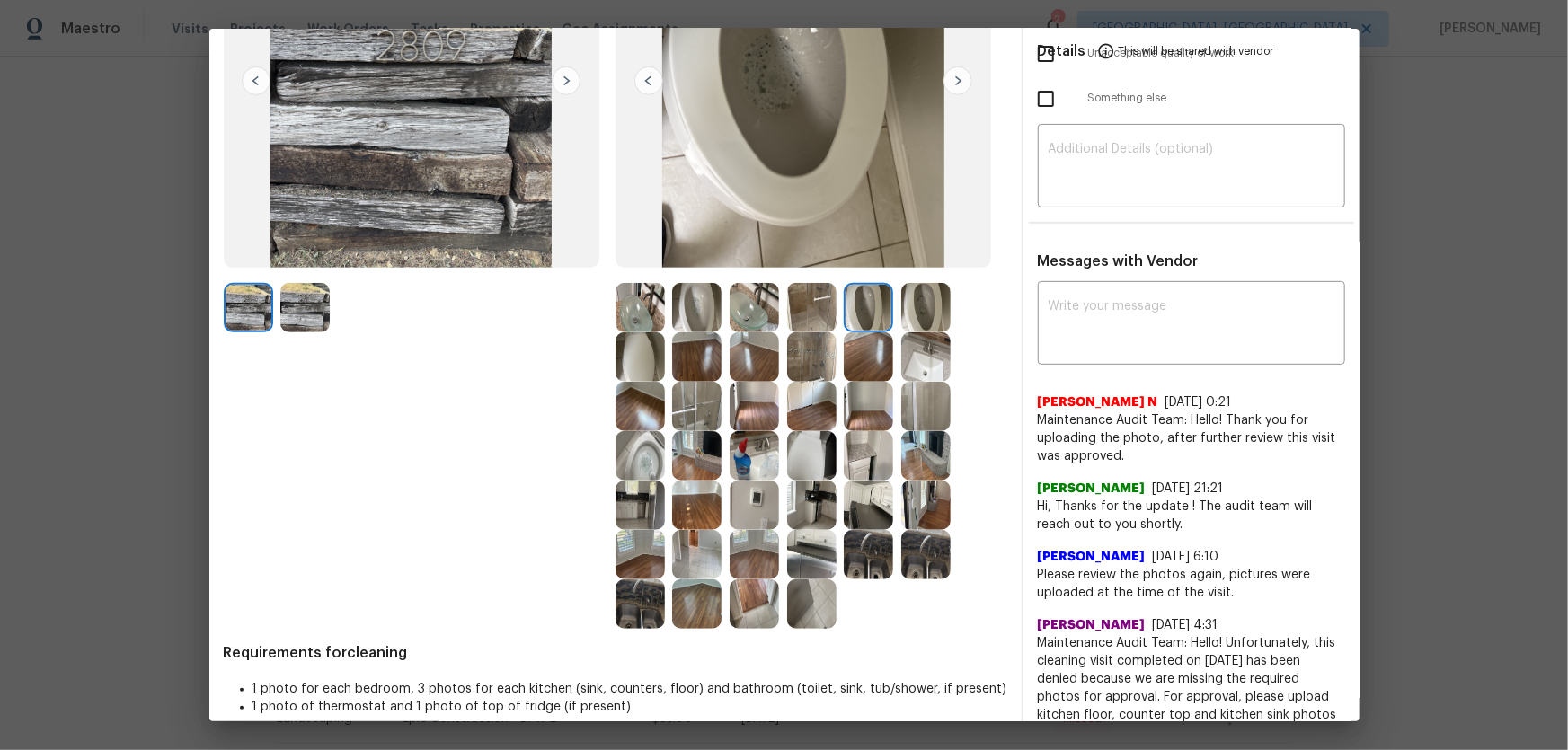
click at [926, 356] on img at bounding box center [925, 357] width 49 height 49
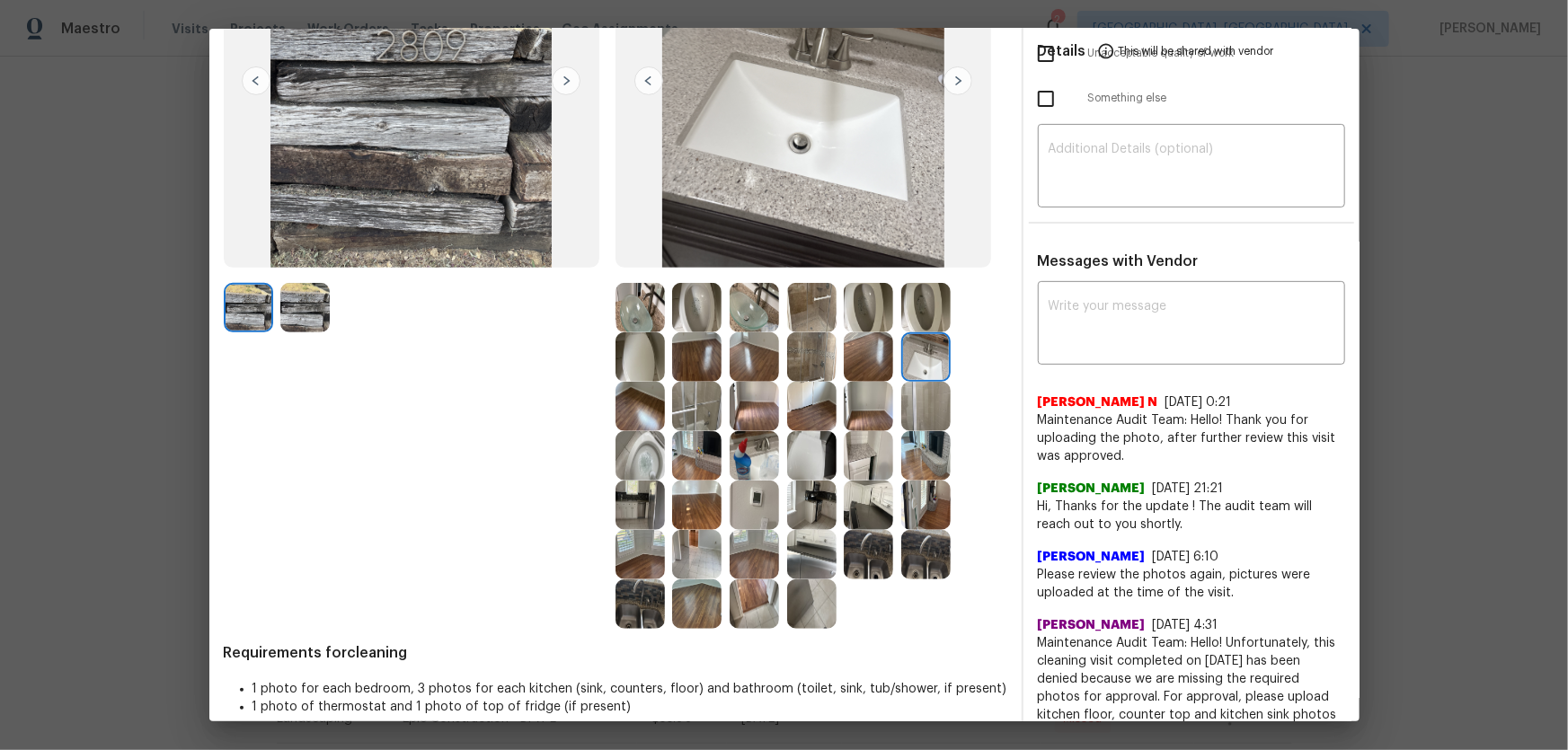
click at [759, 453] on img at bounding box center [754, 456] width 49 height 49
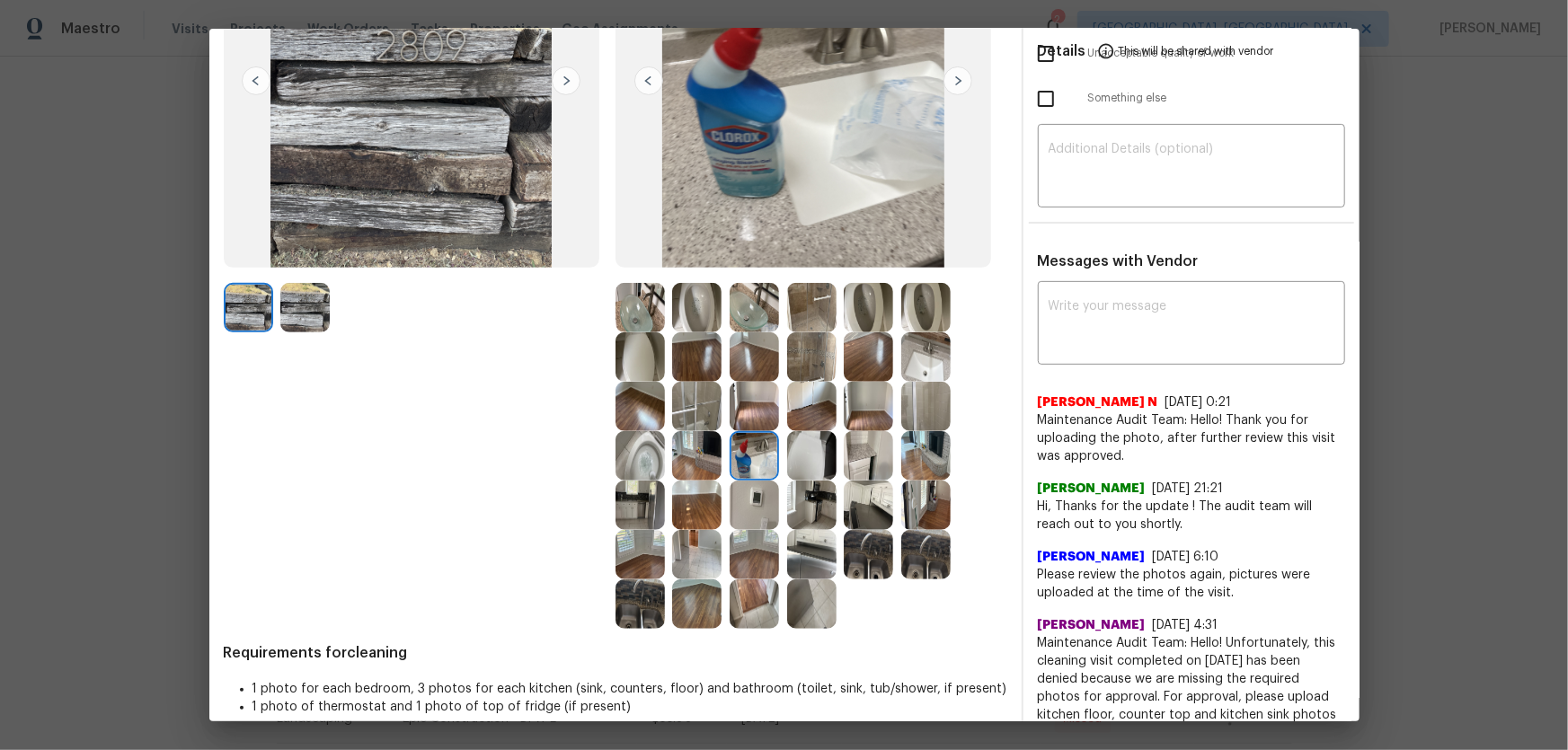
click at [637, 467] on img at bounding box center [640, 456] width 49 height 49
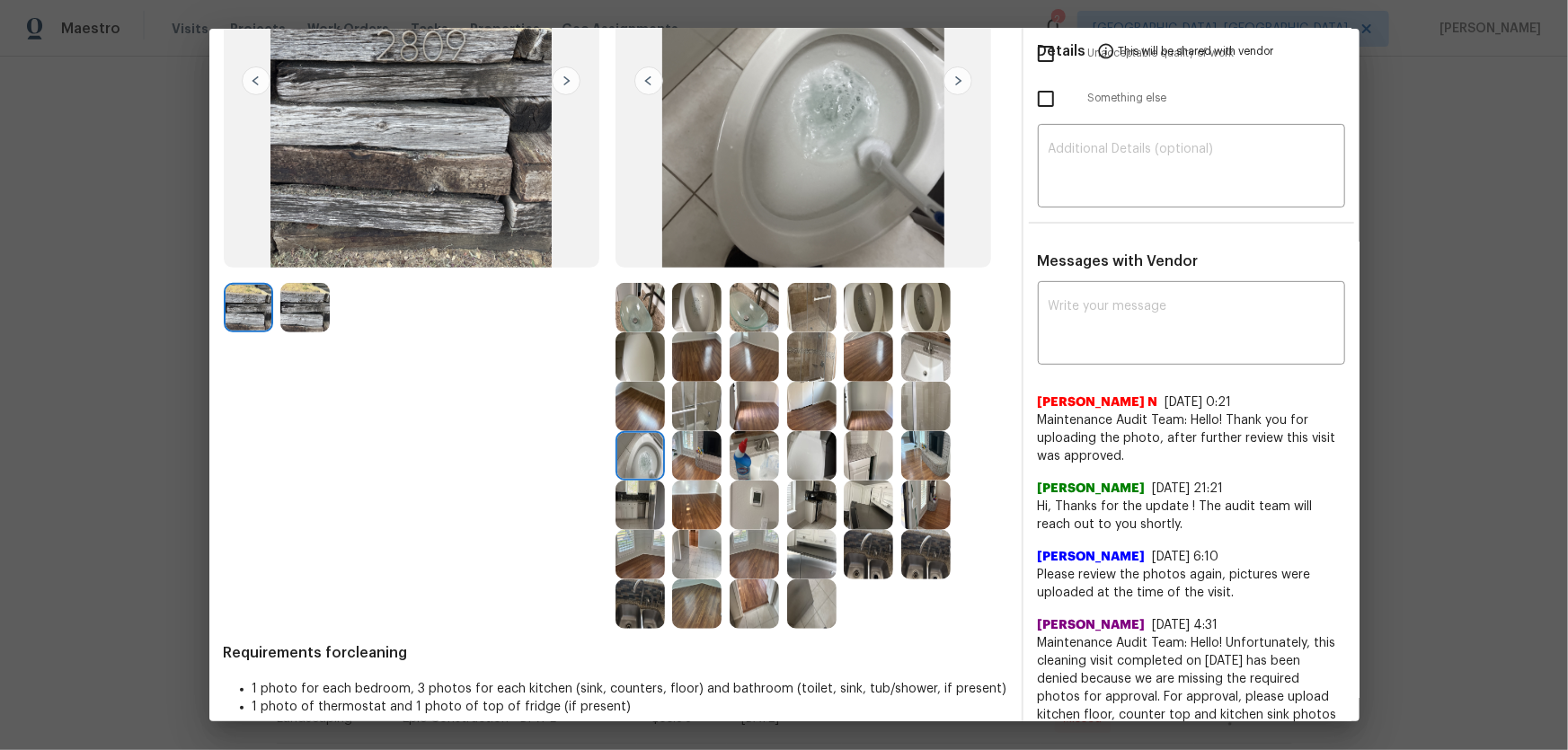
click at [701, 495] on img at bounding box center [696, 554] width 49 height 49
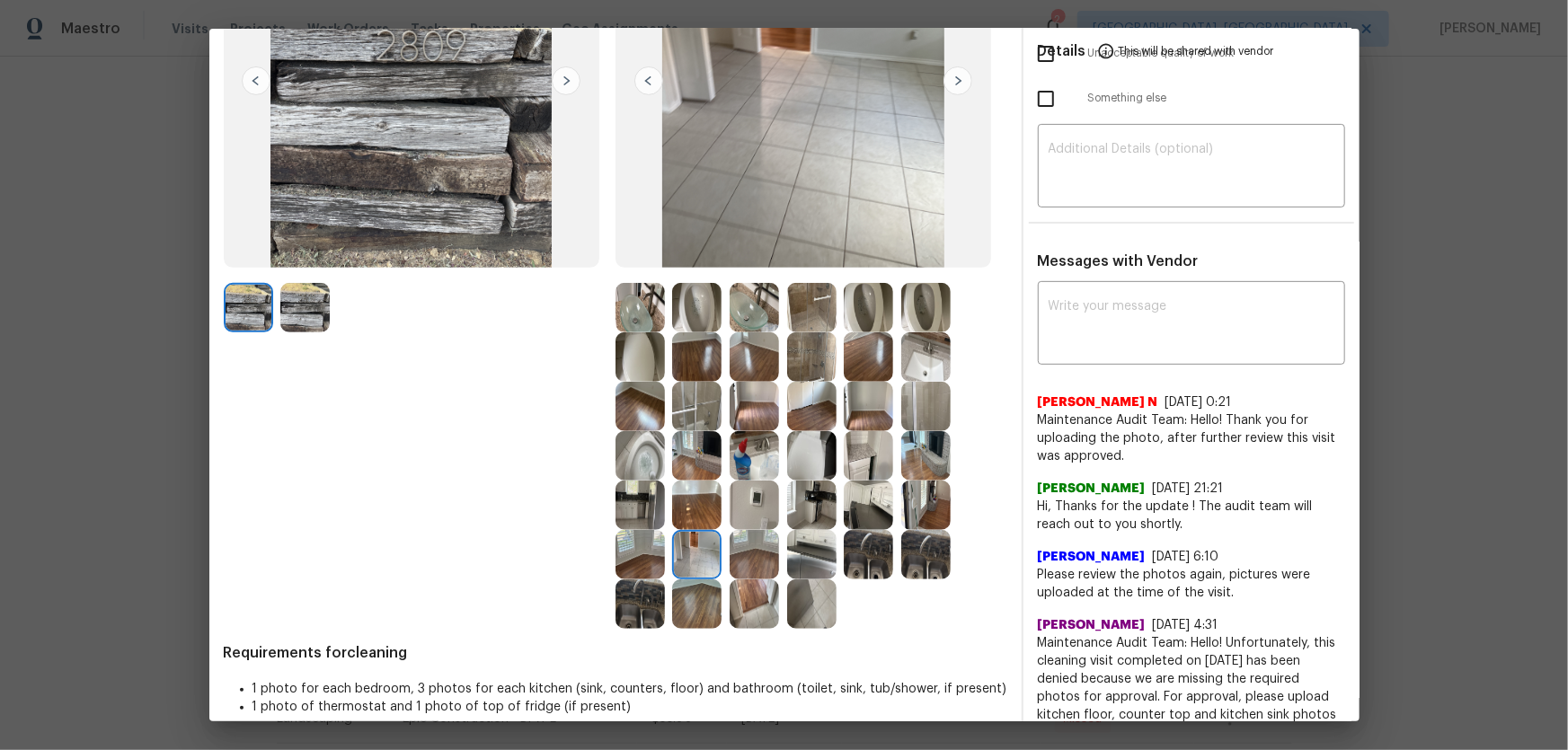
click at [760, 495] on img at bounding box center [754, 505] width 49 height 49
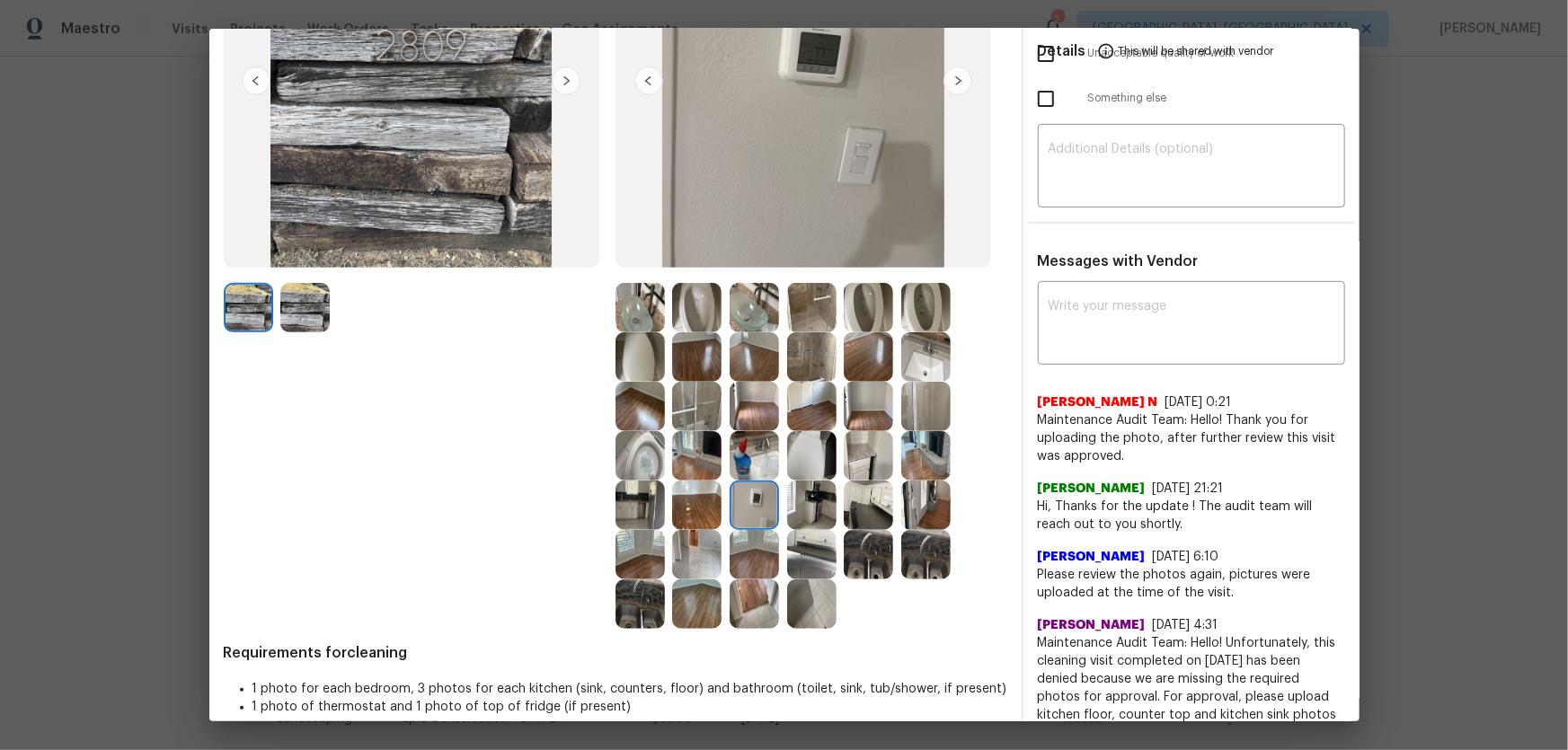
click at [760, 495] on img at bounding box center [754, 505] width 49 height 49
click at [854, 495] on img at bounding box center [868, 554] width 49 height 49
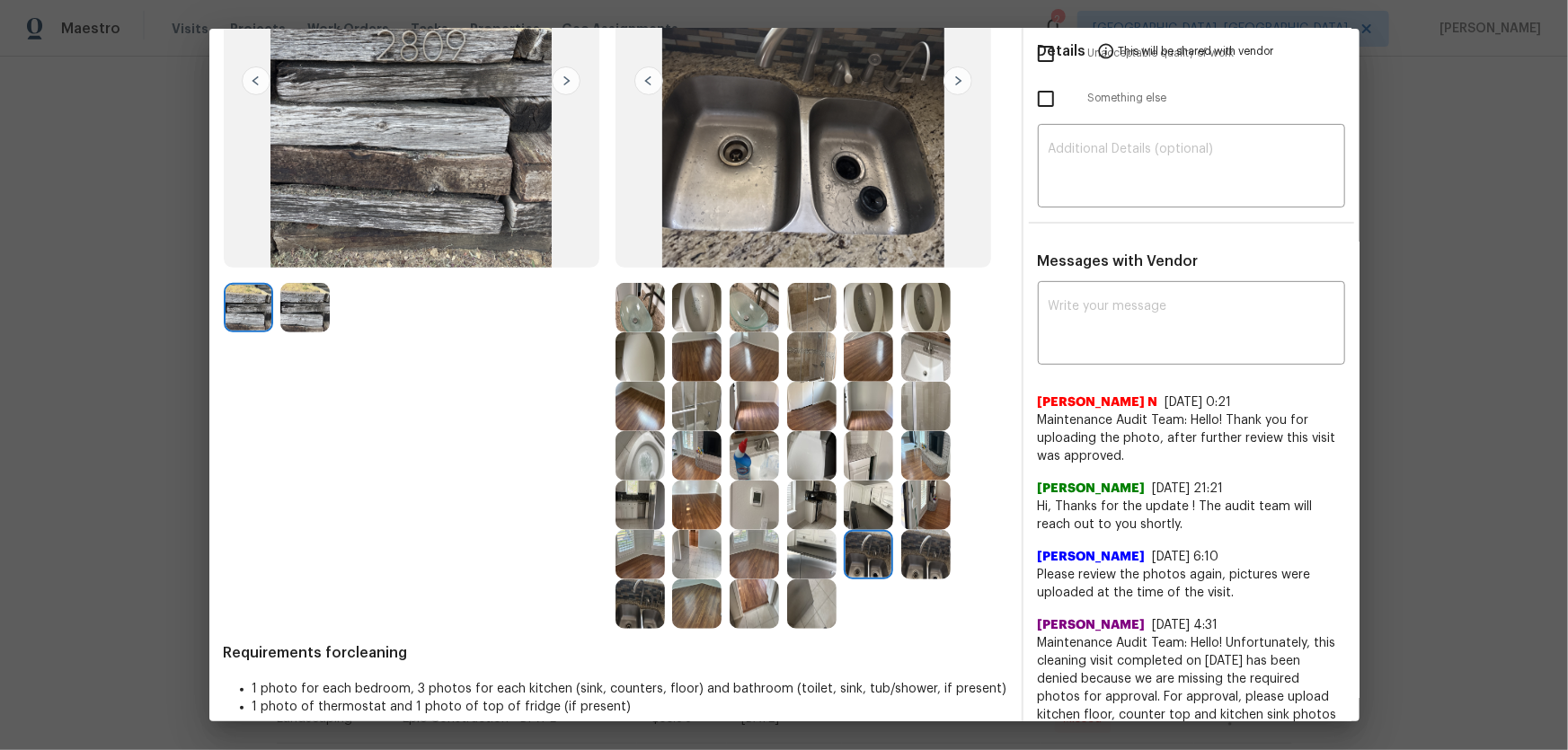
drag, startPoint x: 926, startPoint y: 555, endPoint x: 879, endPoint y: 548, distance: 47.5
click at [928, 495] on img at bounding box center [925, 554] width 49 height 49
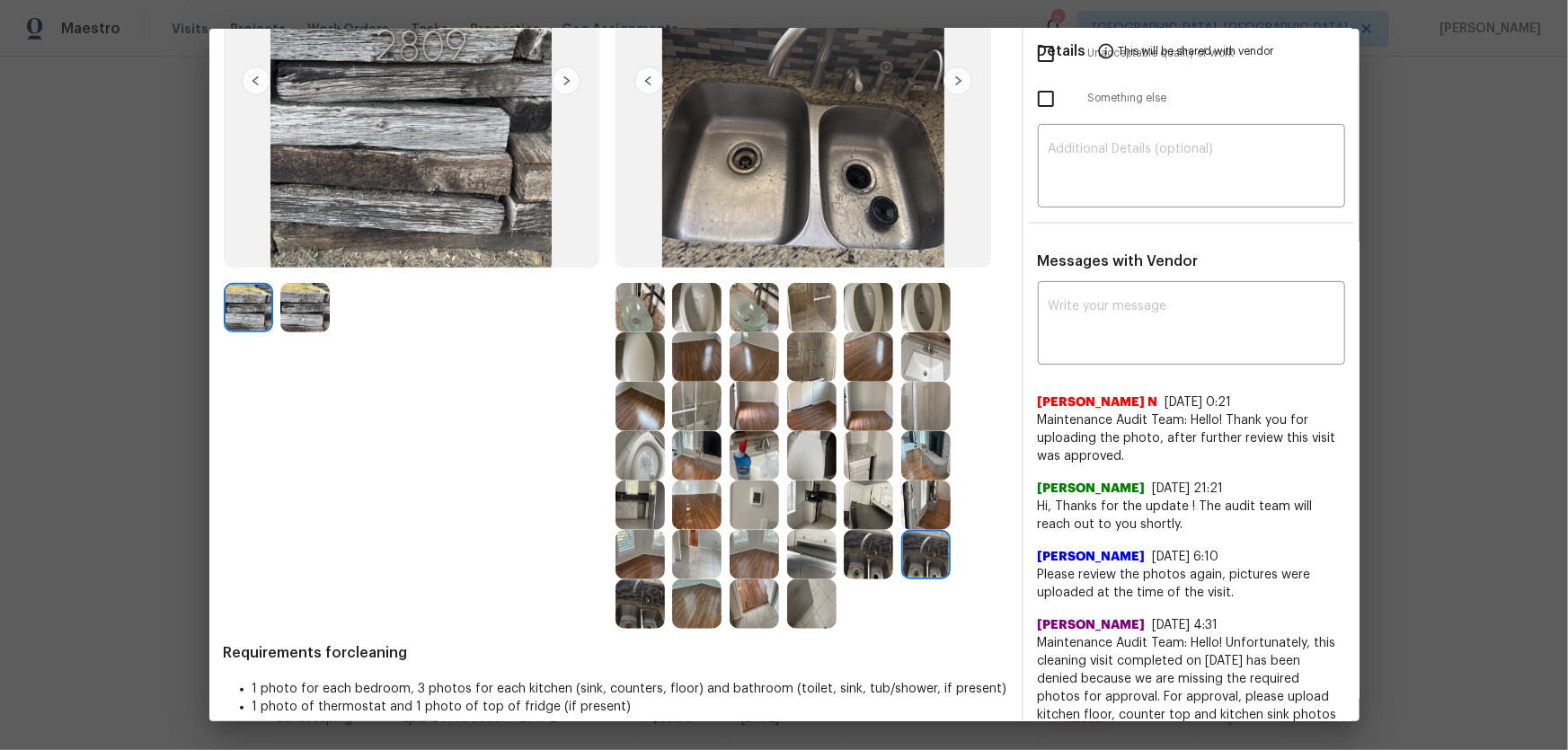
click at [796, 495] on img at bounding box center [811, 554] width 49 height 49
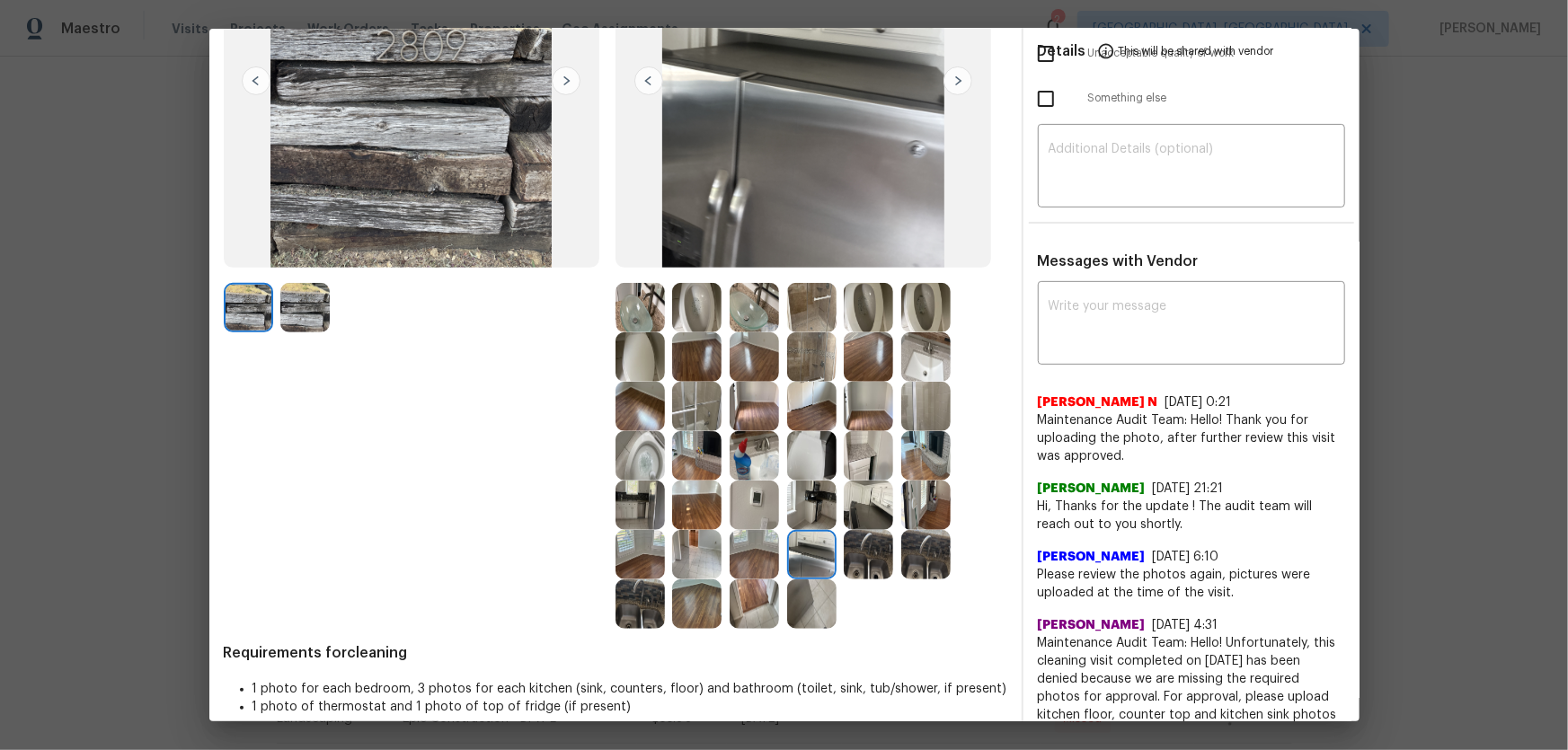
click at [800, 495] on img at bounding box center [811, 554] width 49 height 49
click at [799, 495] on img at bounding box center [811, 604] width 49 height 49
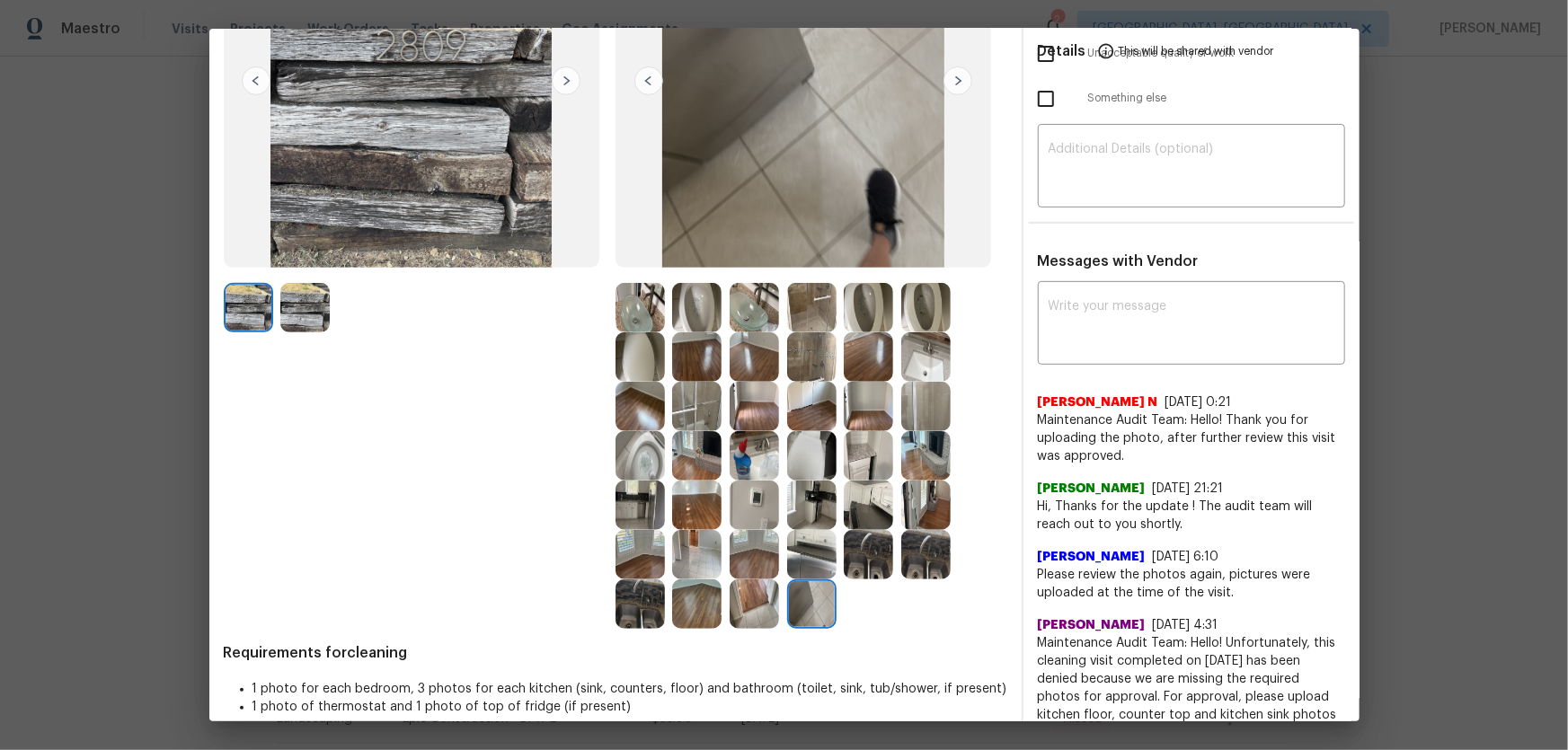
click at [752, 495] on img at bounding box center [754, 604] width 49 height 49
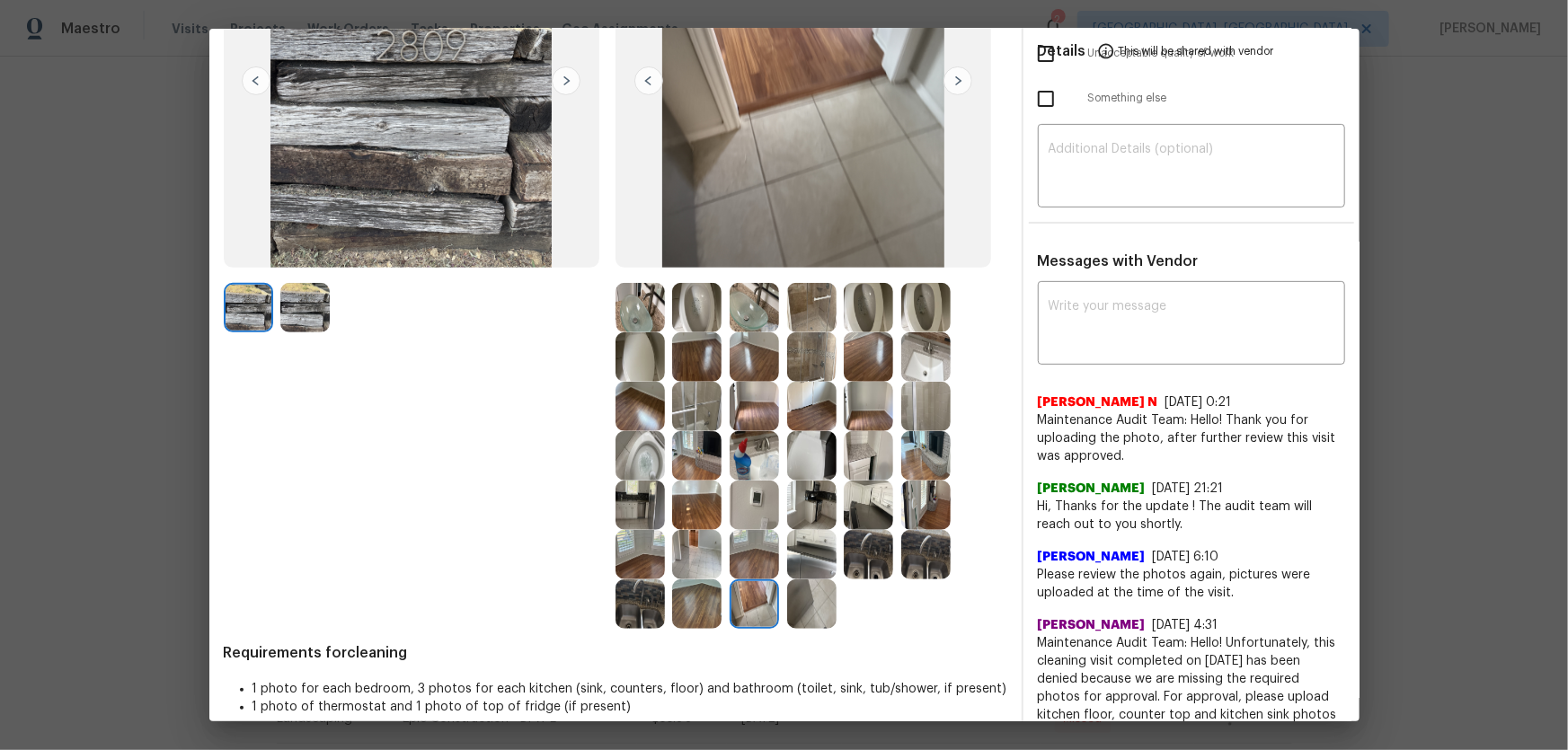
click at [906, 368] on img at bounding box center [925, 357] width 49 height 49
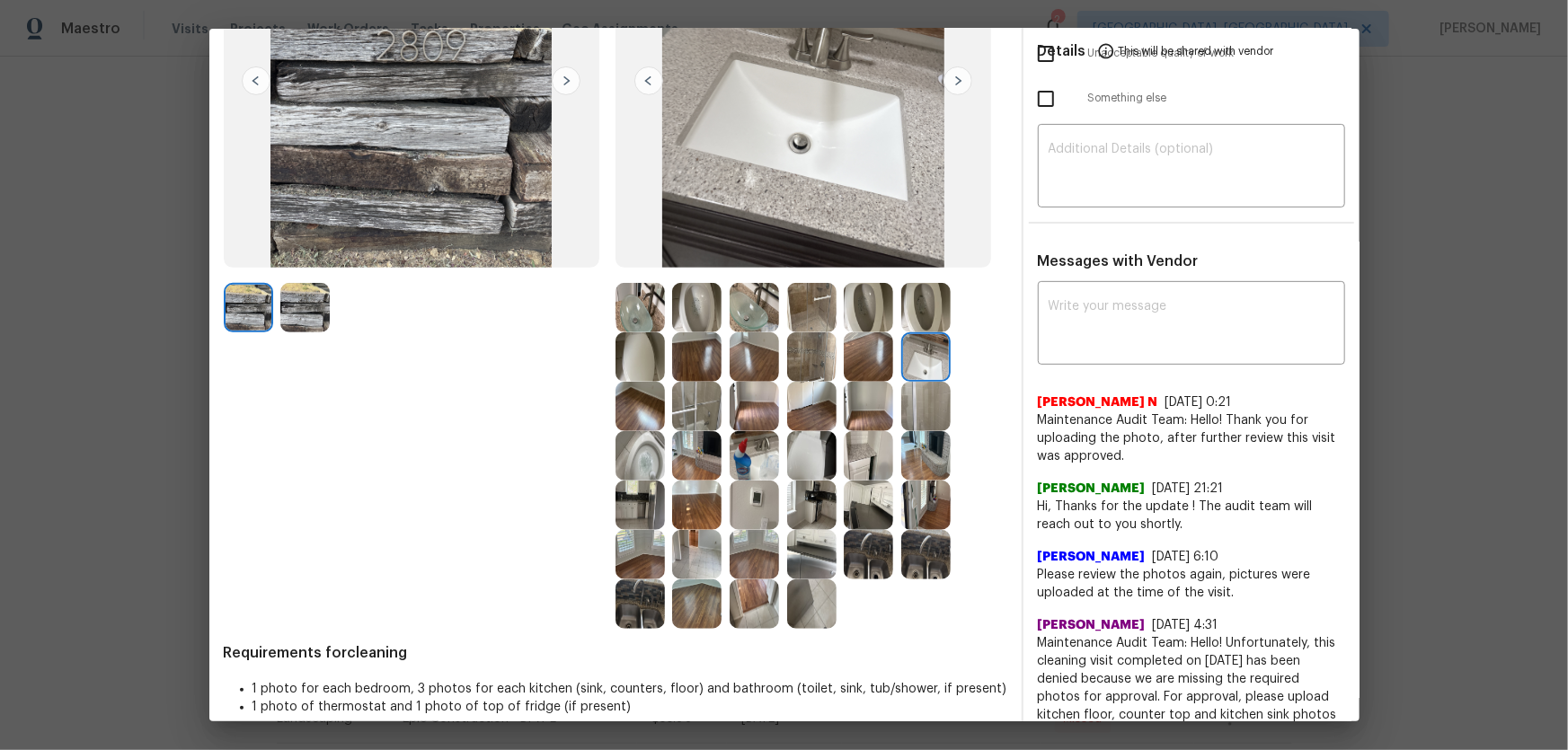
click at [813, 362] on img at bounding box center [811, 357] width 49 height 49
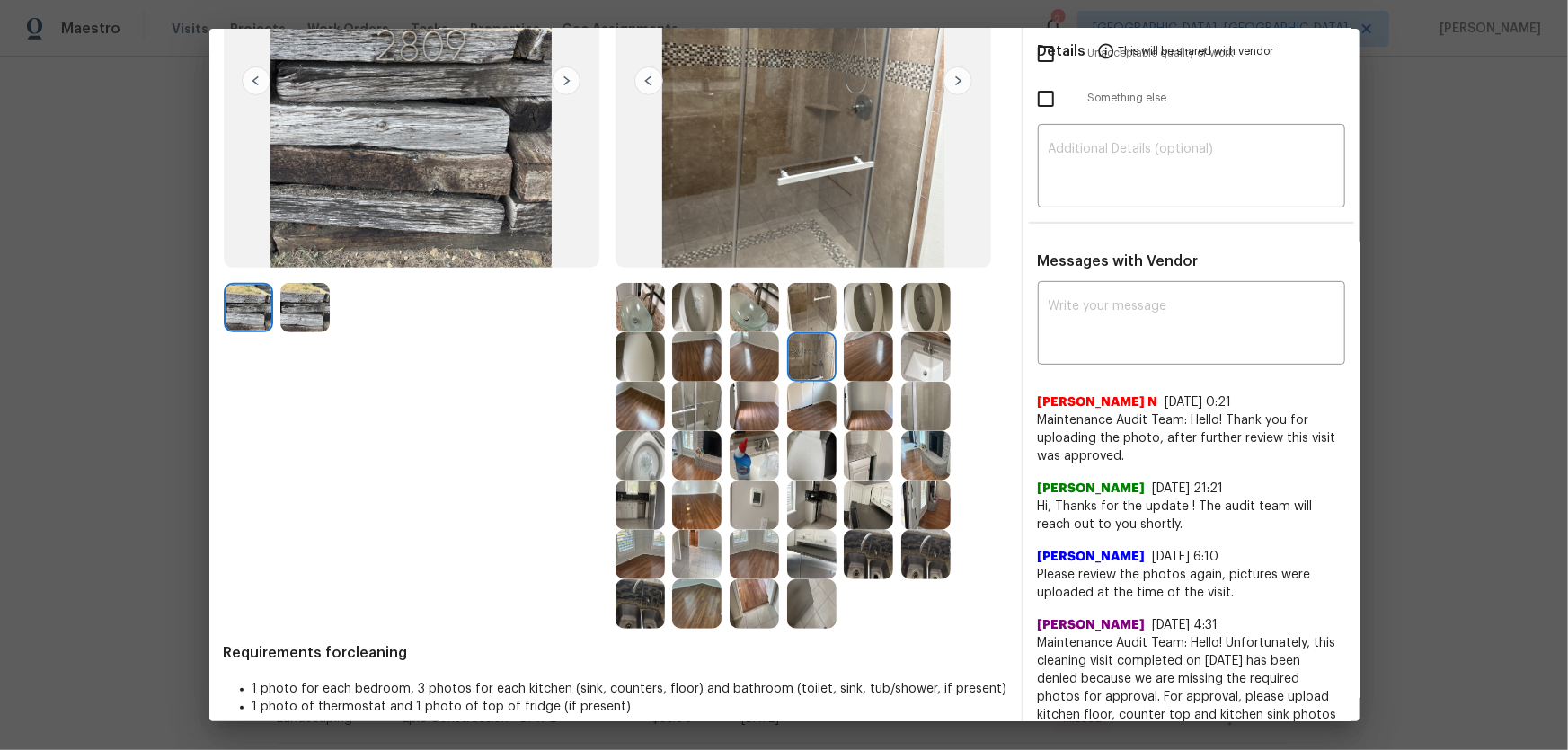
click at [807, 324] on img at bounding box center [811, 307] width 49 height 49
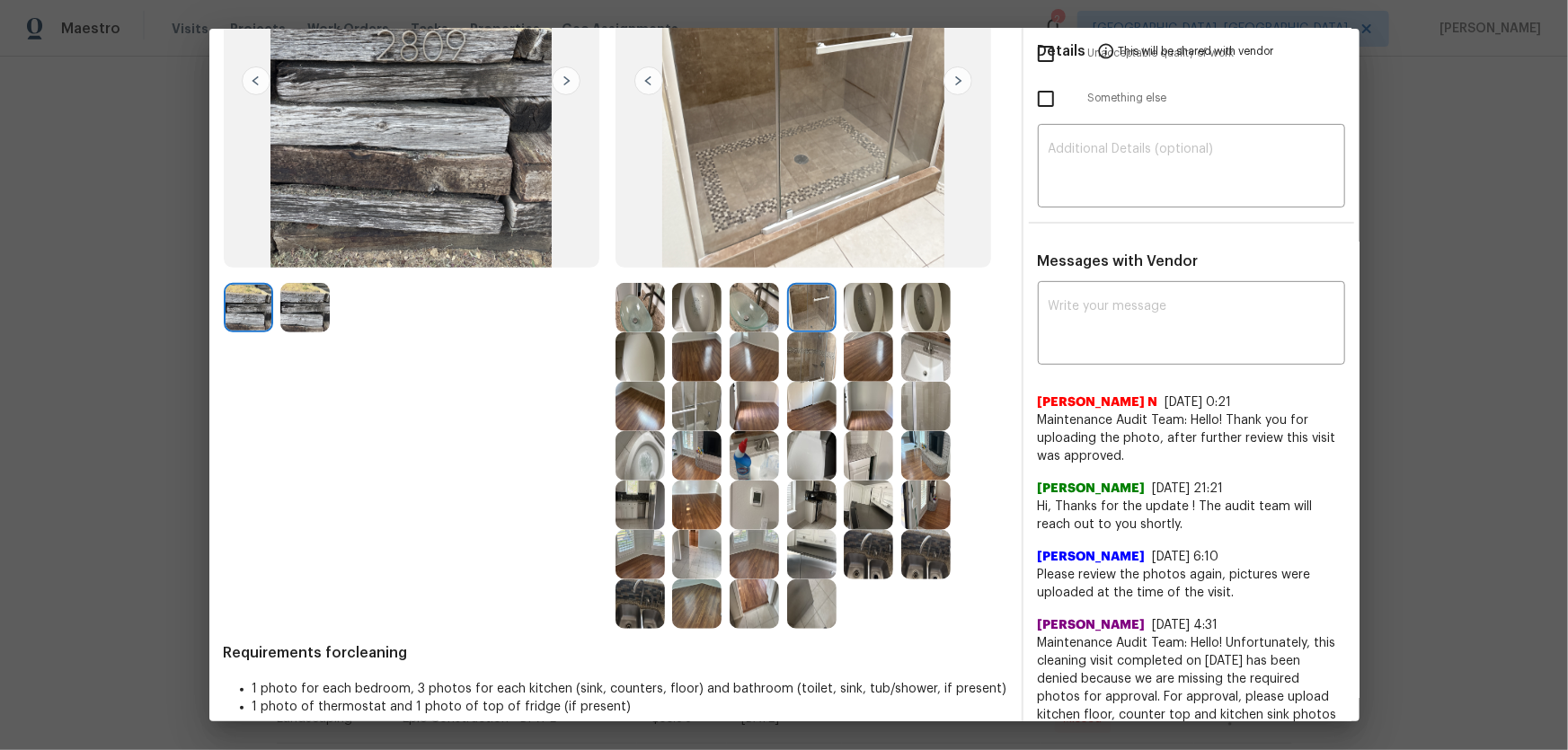
click at [801, 449] on img at bounding box center [811, 456] width 49 height 49
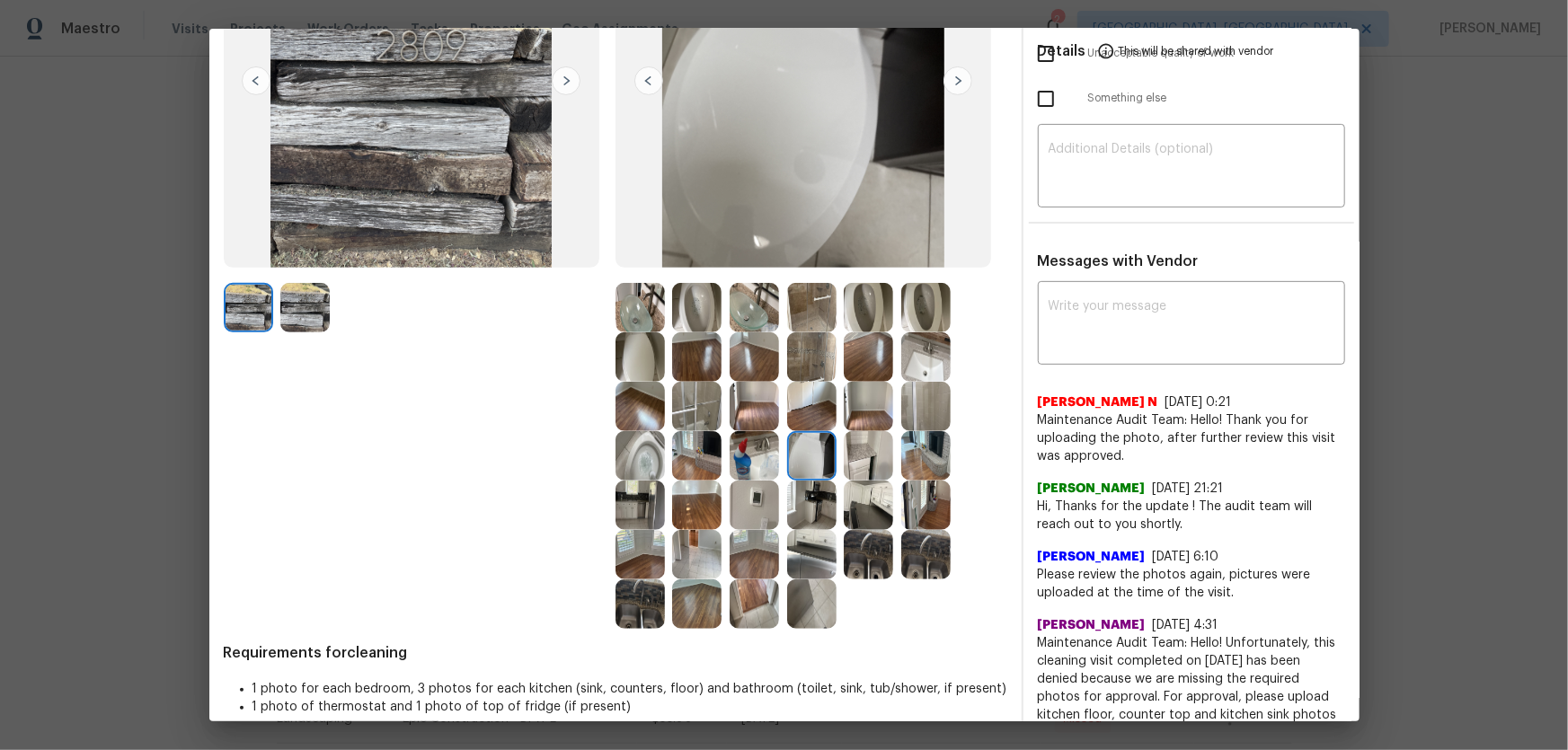
click at [758, 446] on img at bounding box center [754, 456] width 49 height 49
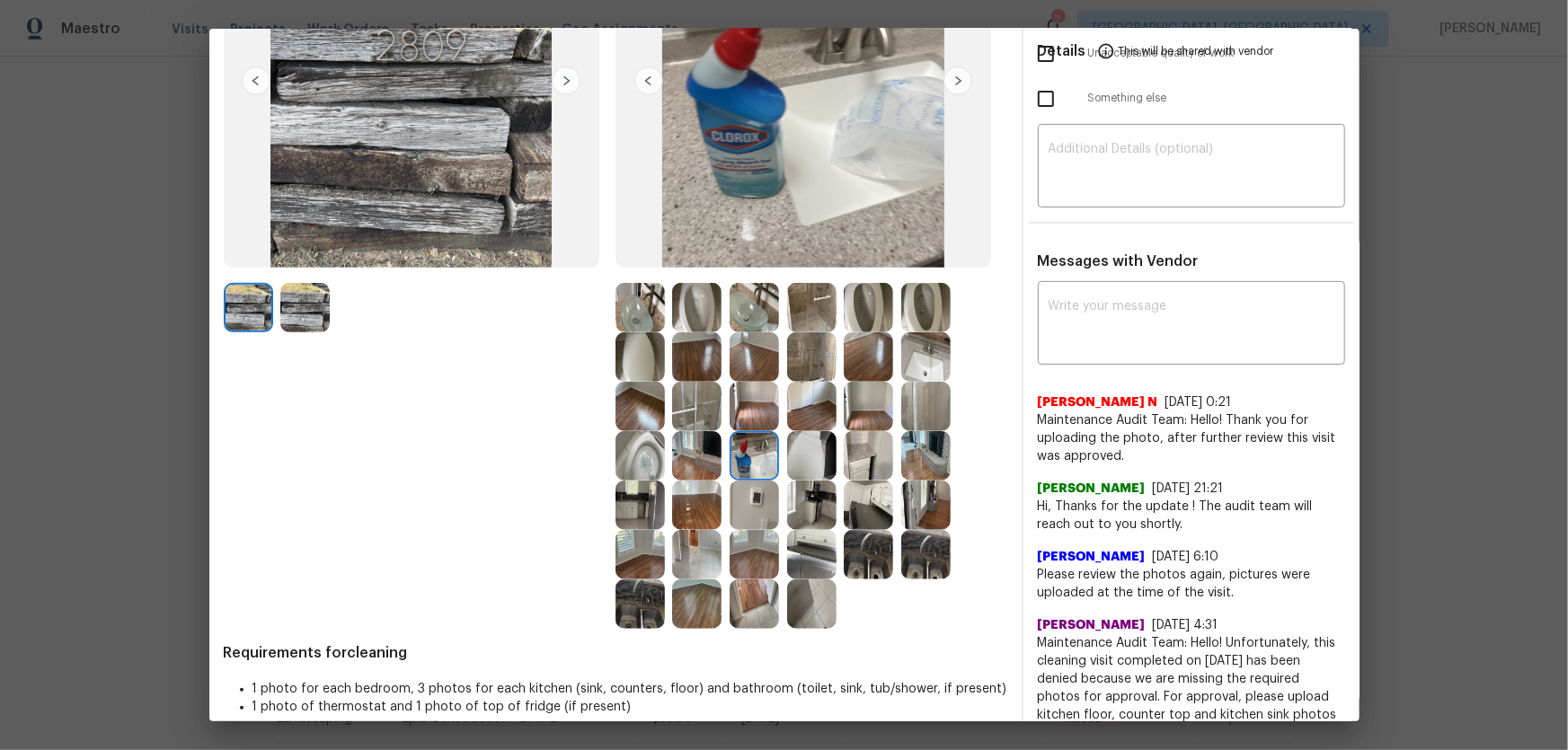
click at [760, 495] on img at bounding box center [754, 505] width 49 height 49
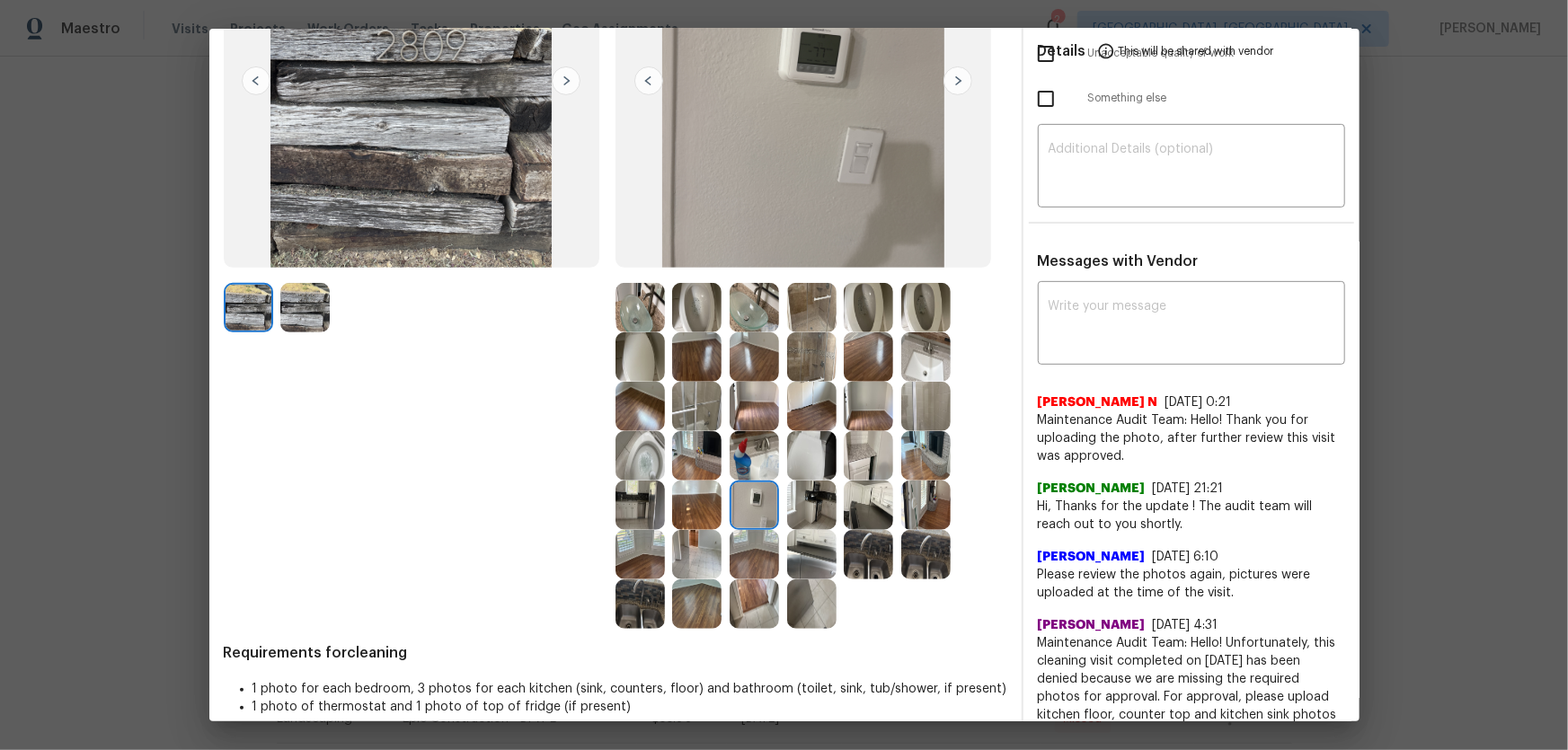
click at [886, 495] on img at bounding box center [868, 554] width 49 height 49
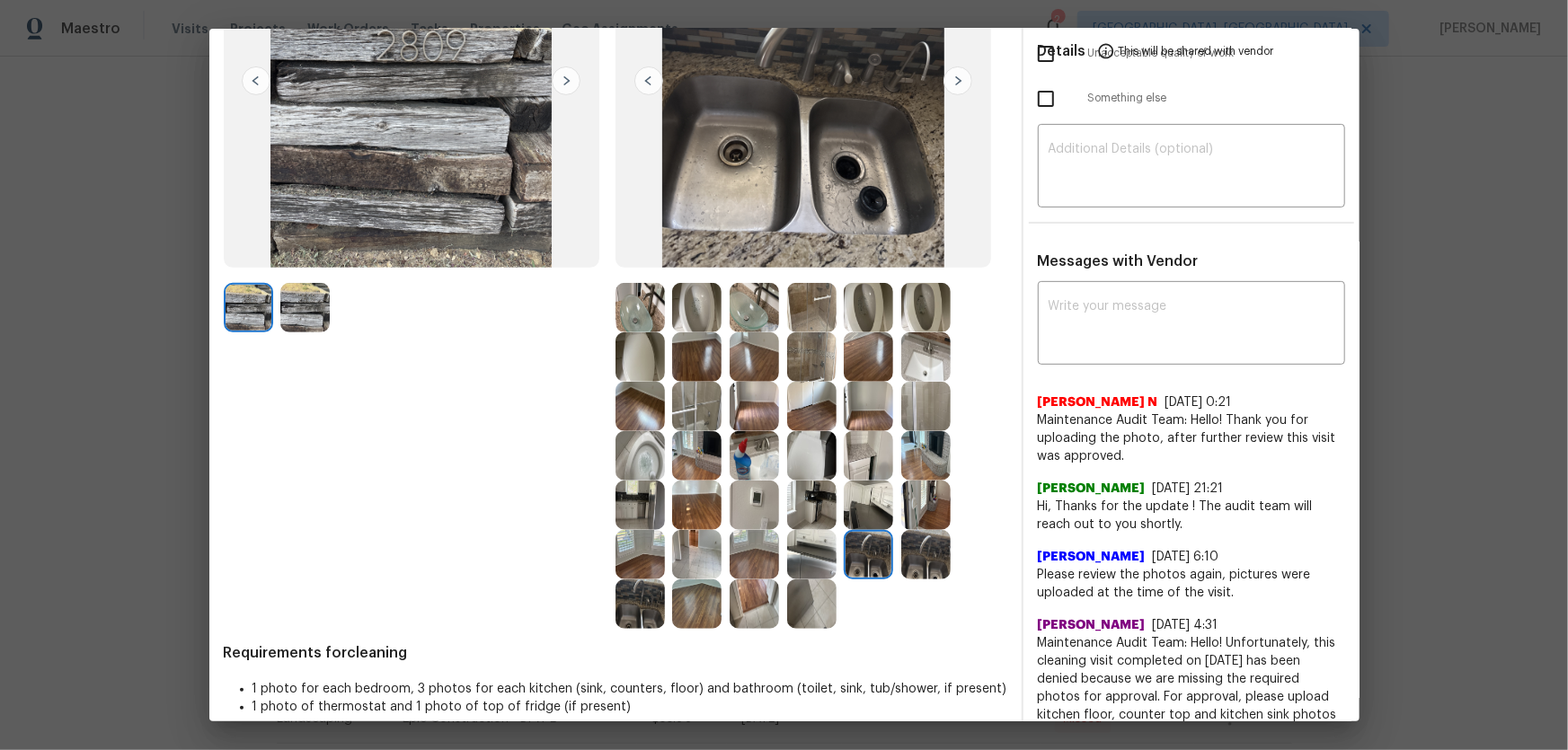
click at [816, 495] on img at bounding box center [811, 554] width 49 height 49
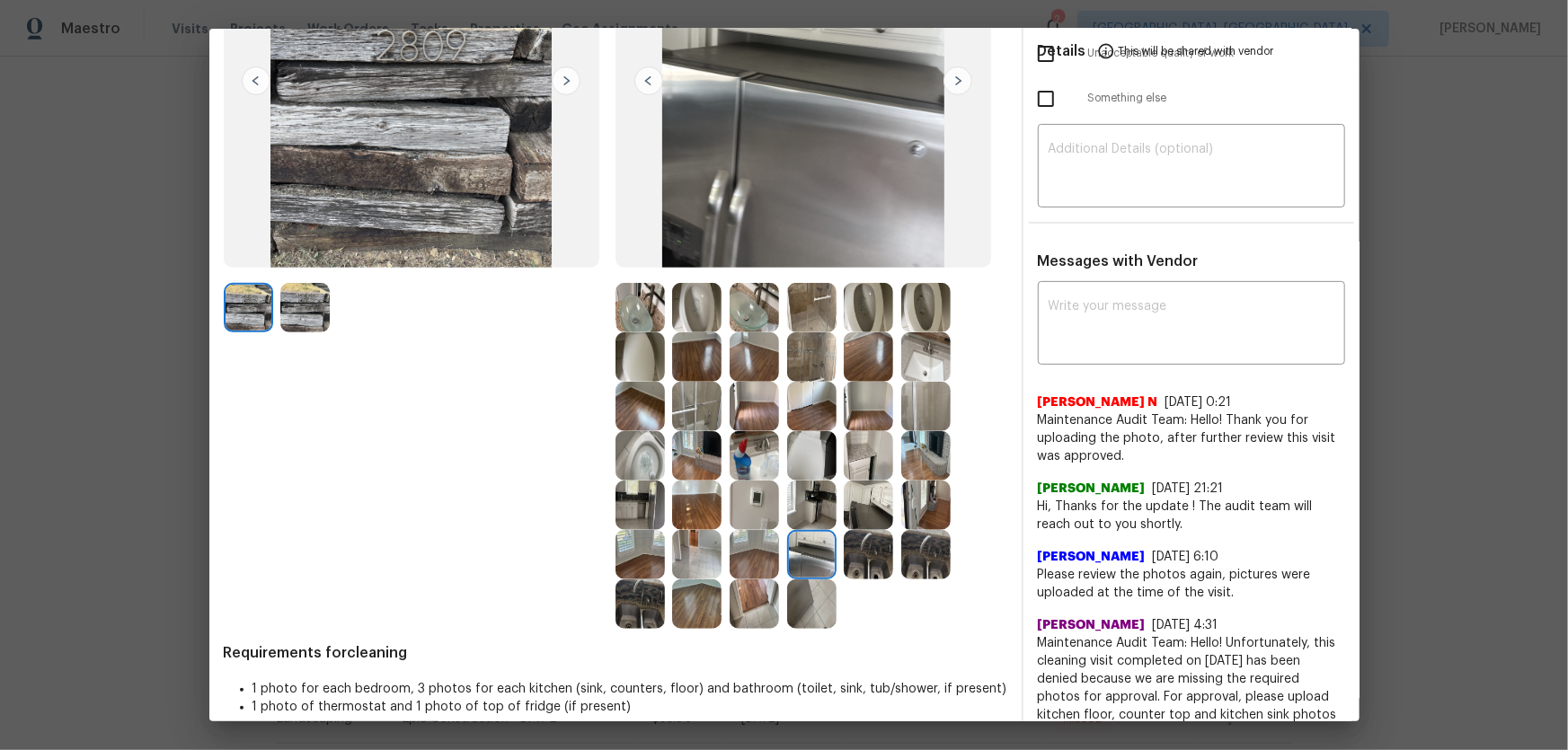
click at [931, 495] on img at bounding box center [925, 554] width 49 height 49
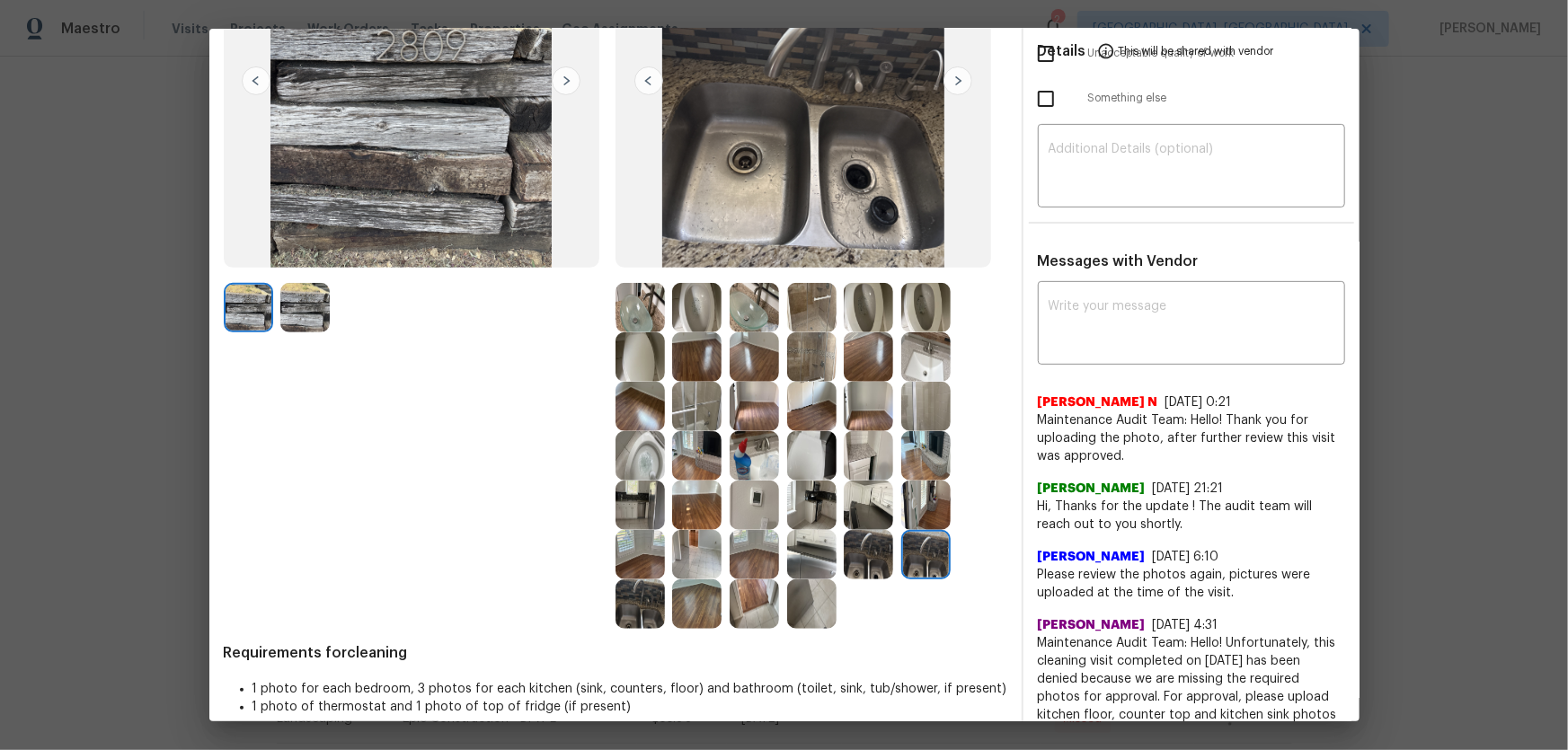
click at [924, 495] on img at bounding box center [925, 505] width 49 height 49
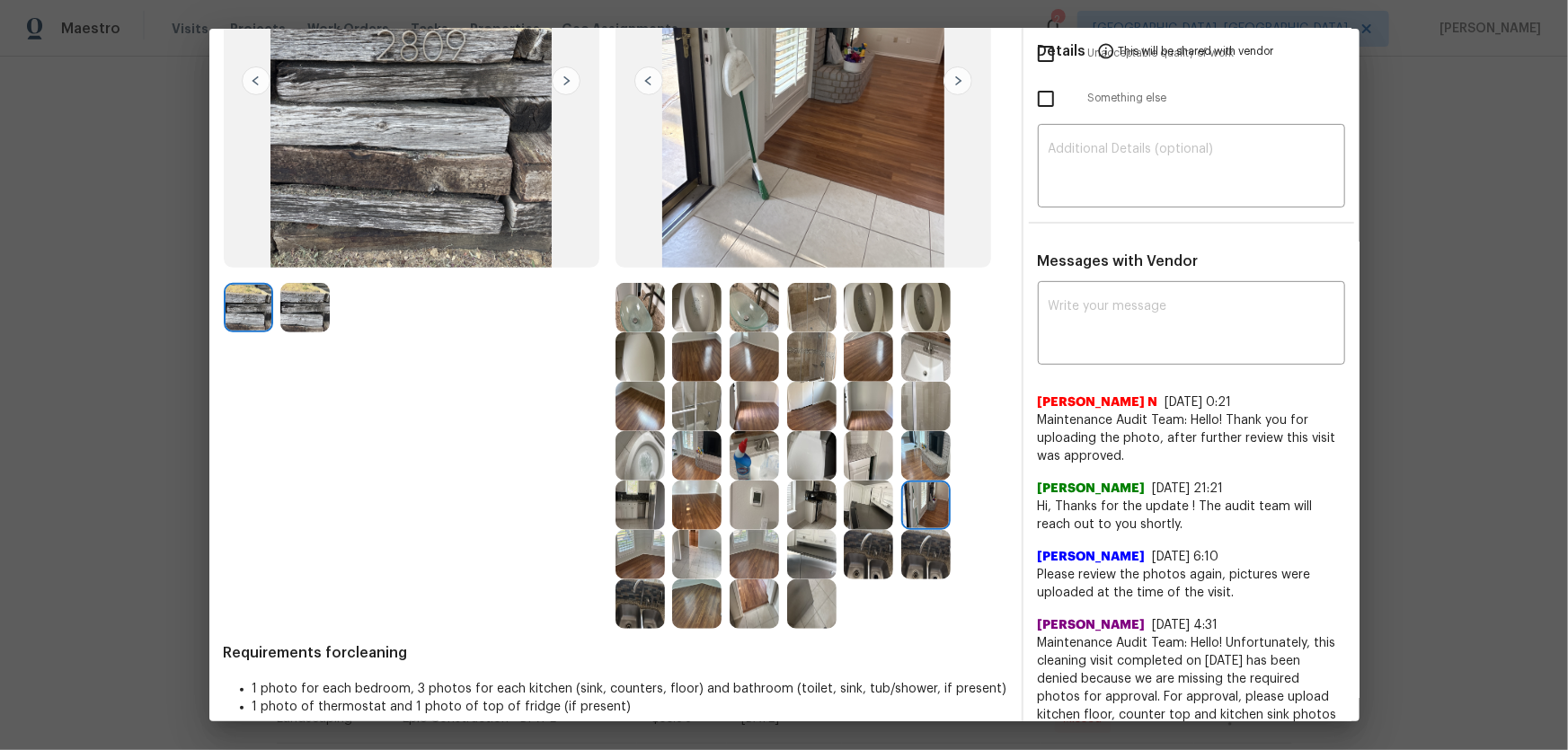
click at [864, 495] on img at bounding box center [868, 505] width 49 height 49
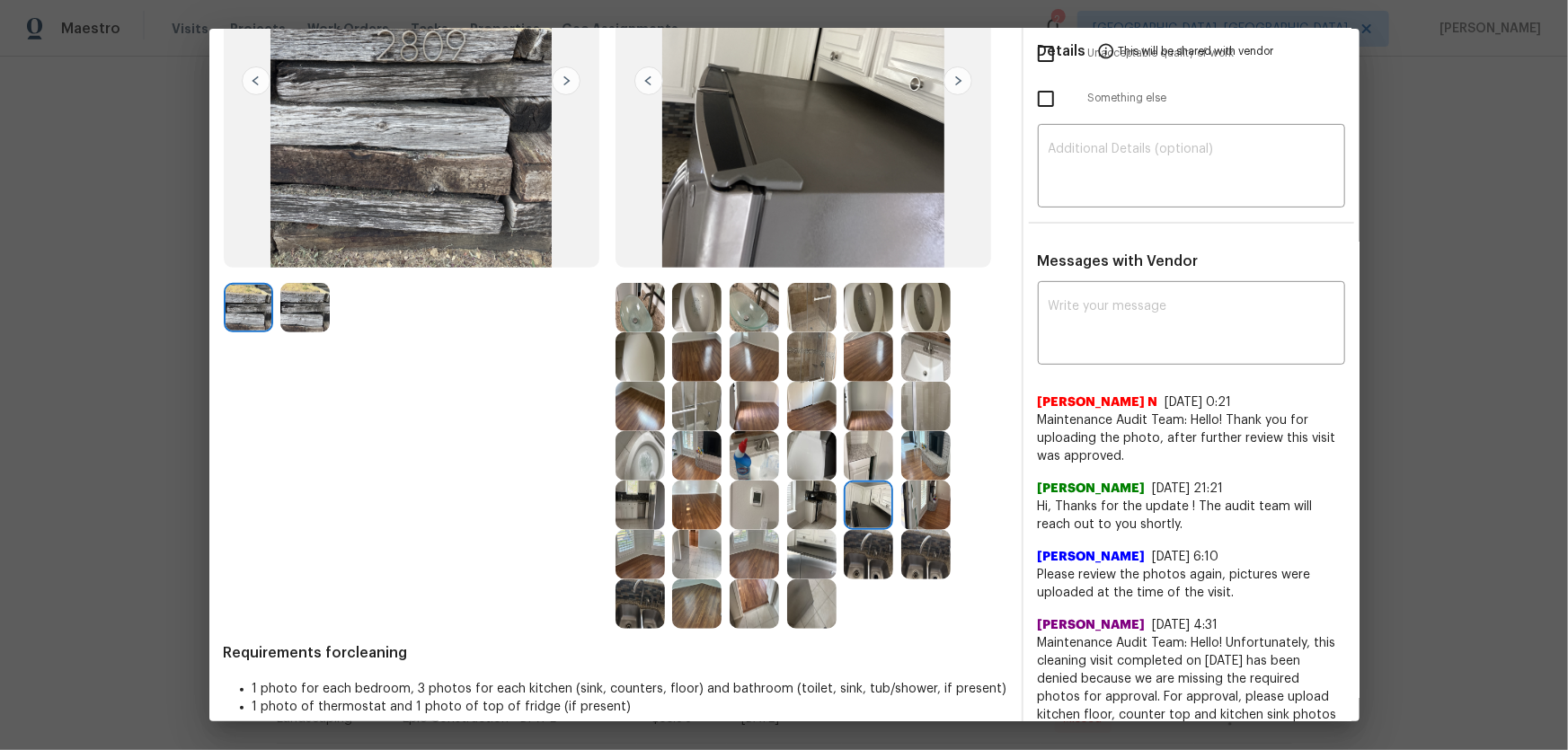
click at [808, 495] on img at bounding box center [811, 505] width 49 height 49
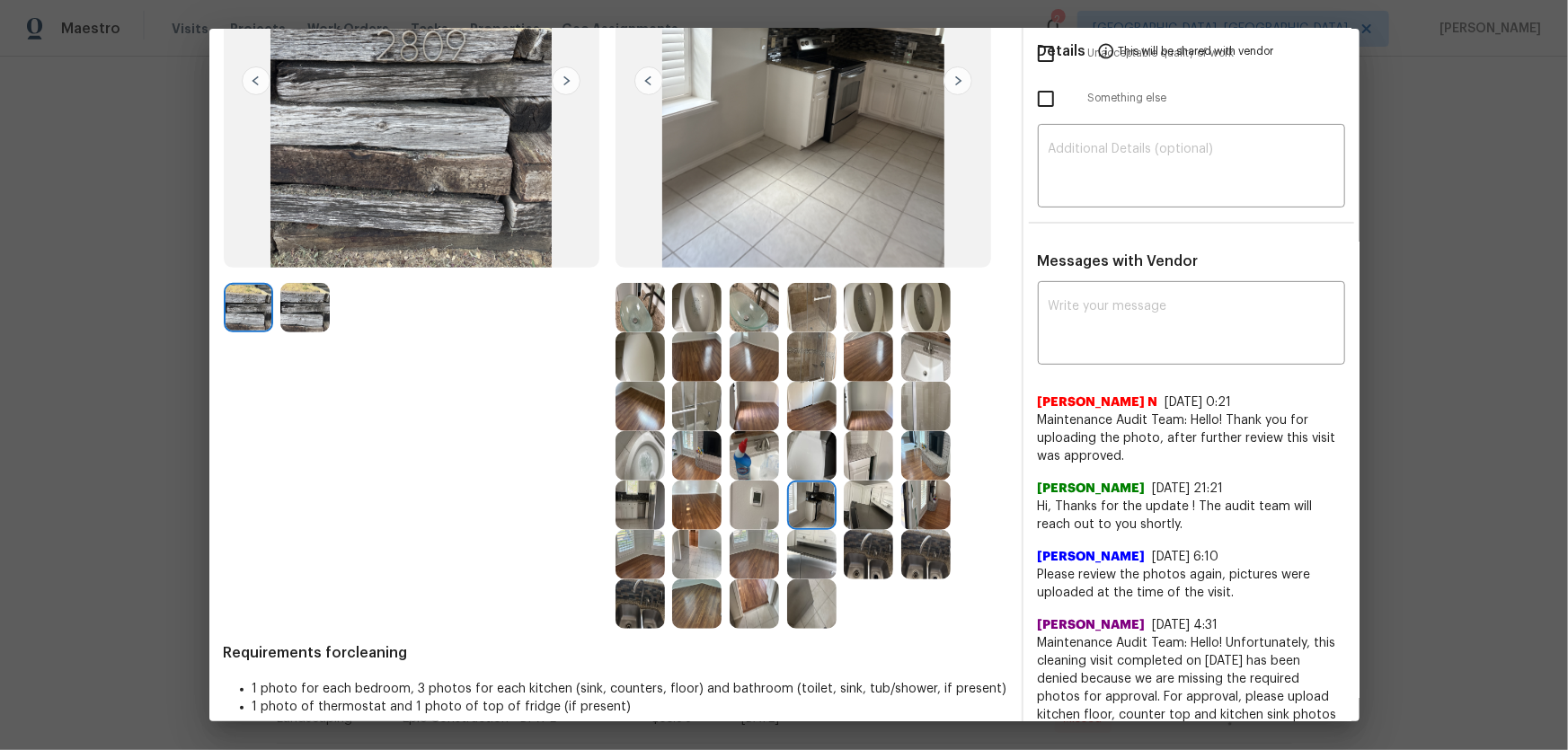
click at [801, 495] on img at bounding box center [811, 604] width 49 height 49
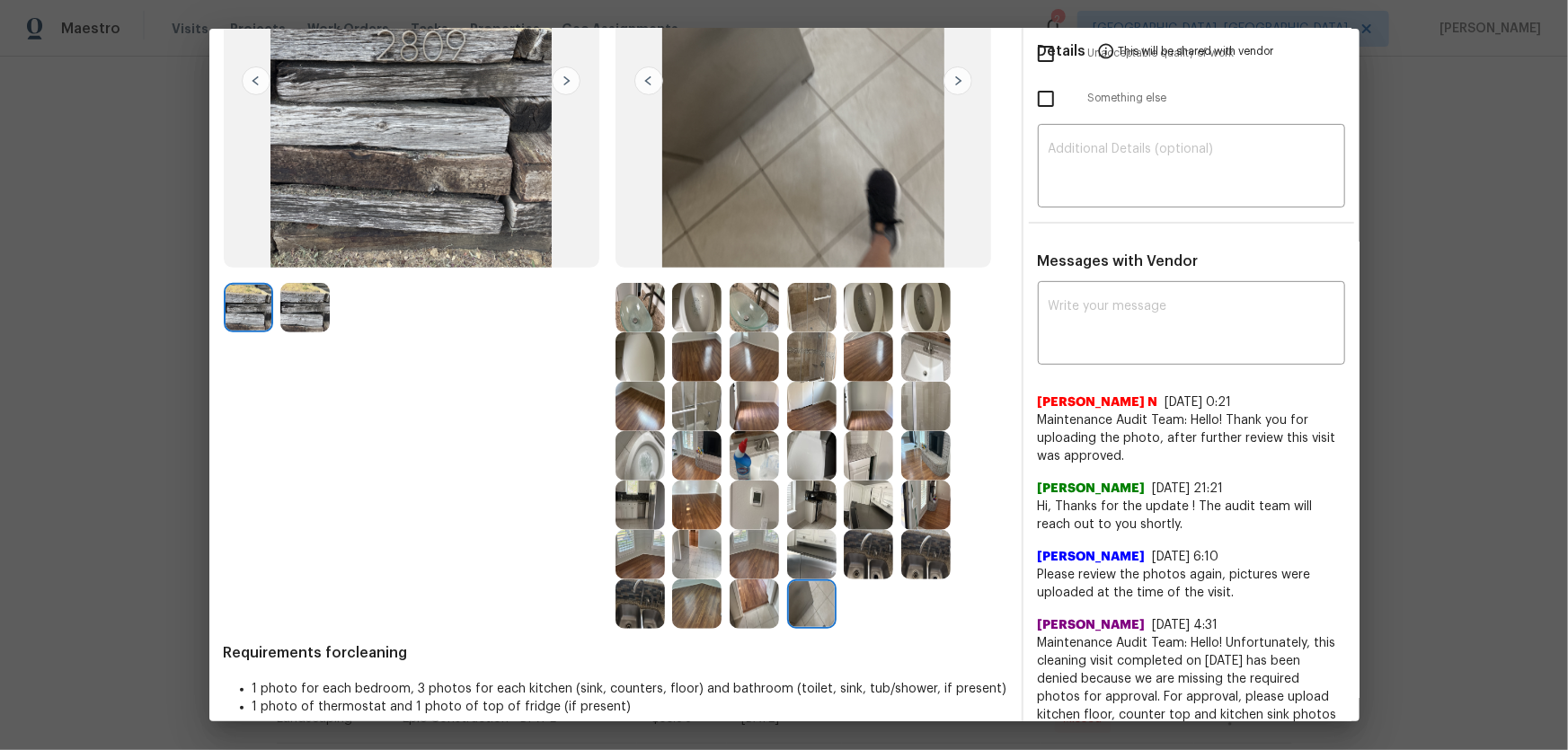
click at [765, 495] on img at bounding box center [754, 604] width 49 height 49
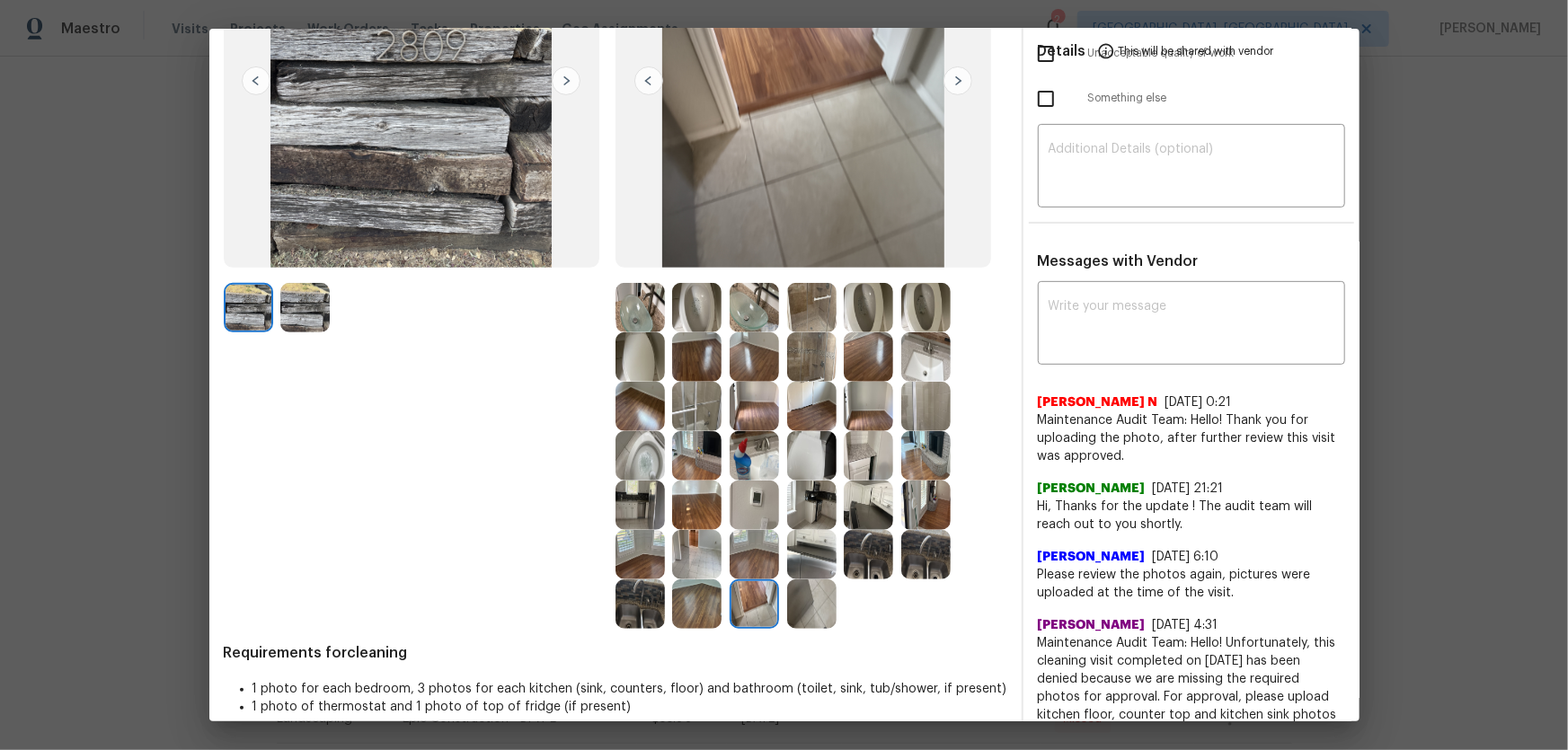
click at [754, 495] on img at bounding box center [754, 554] width 49 height 49
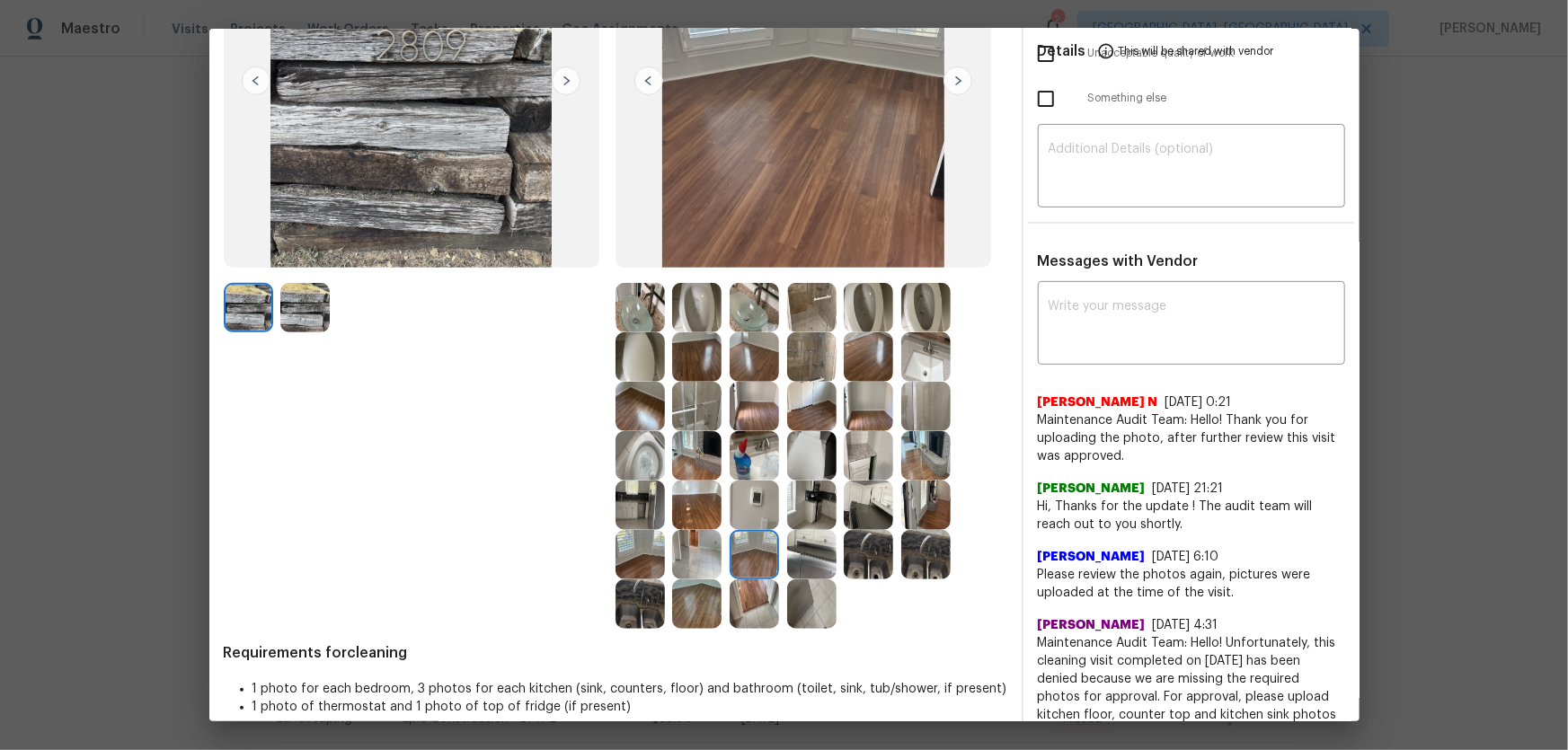
click at [631, 495] on img at bounding box center [640, 554] width 49 height 49
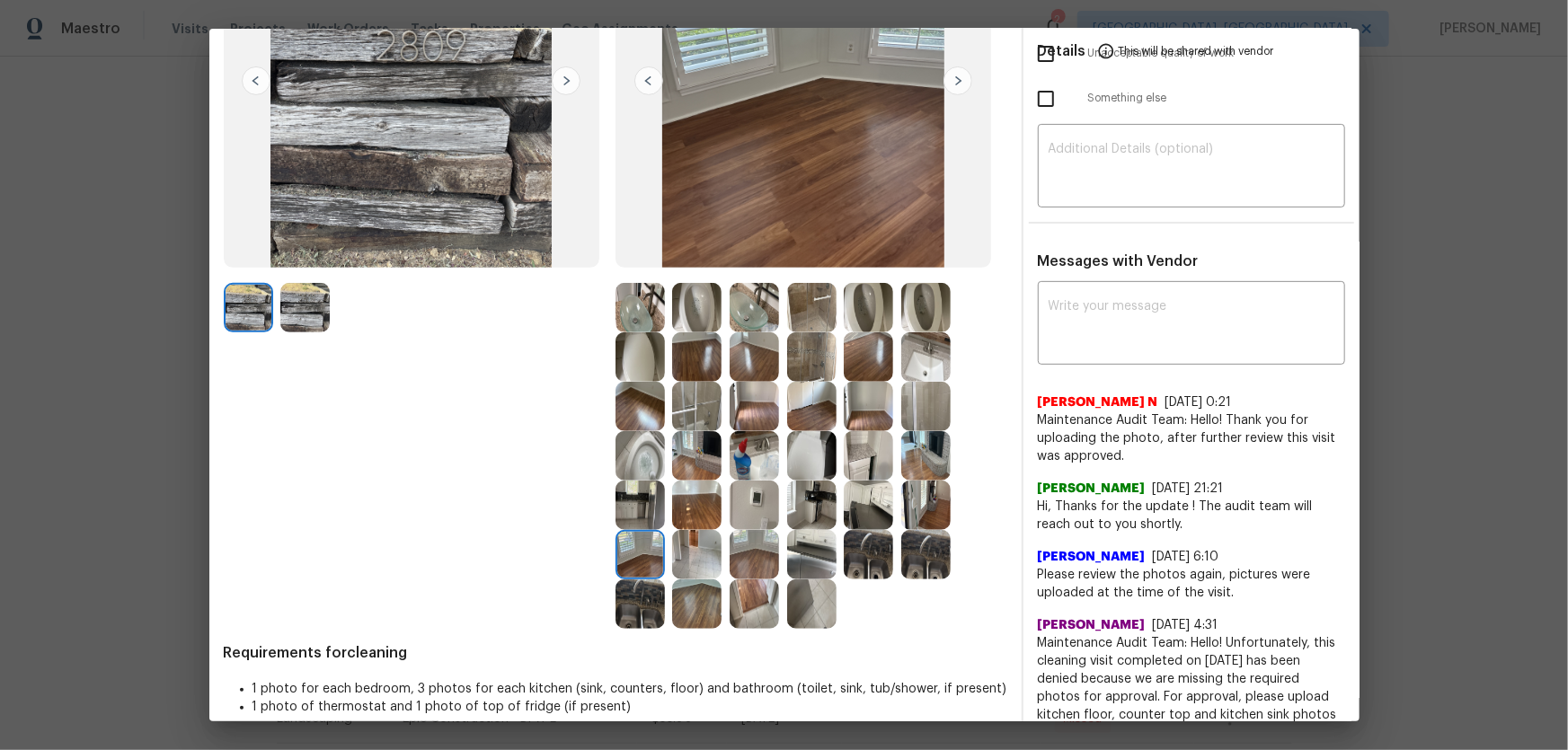
click at [763, 406] on img at bounding box center [754, 406] width 49 height 49
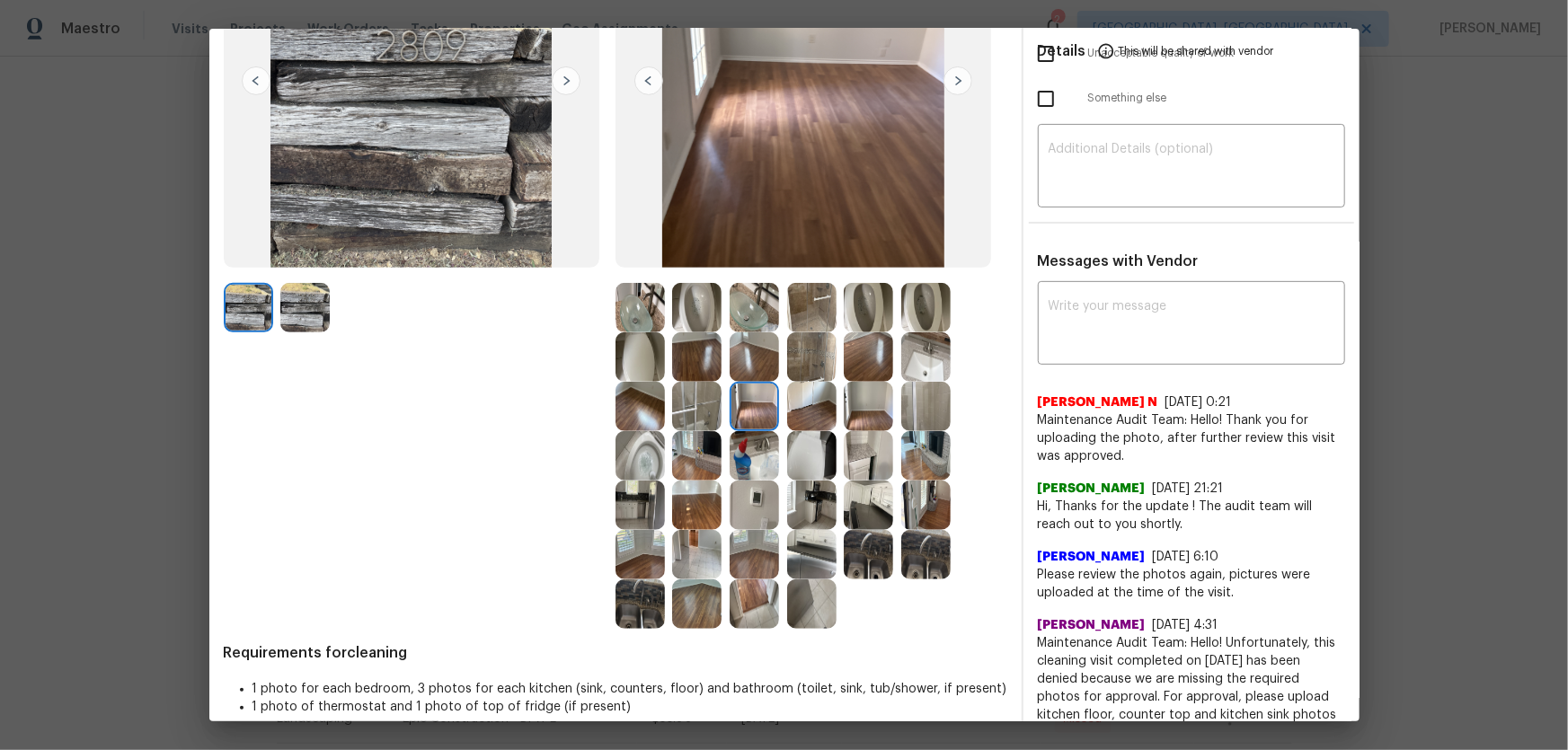
click at [755, 353] on img at bounding box center [754, 357] width 49 height 49
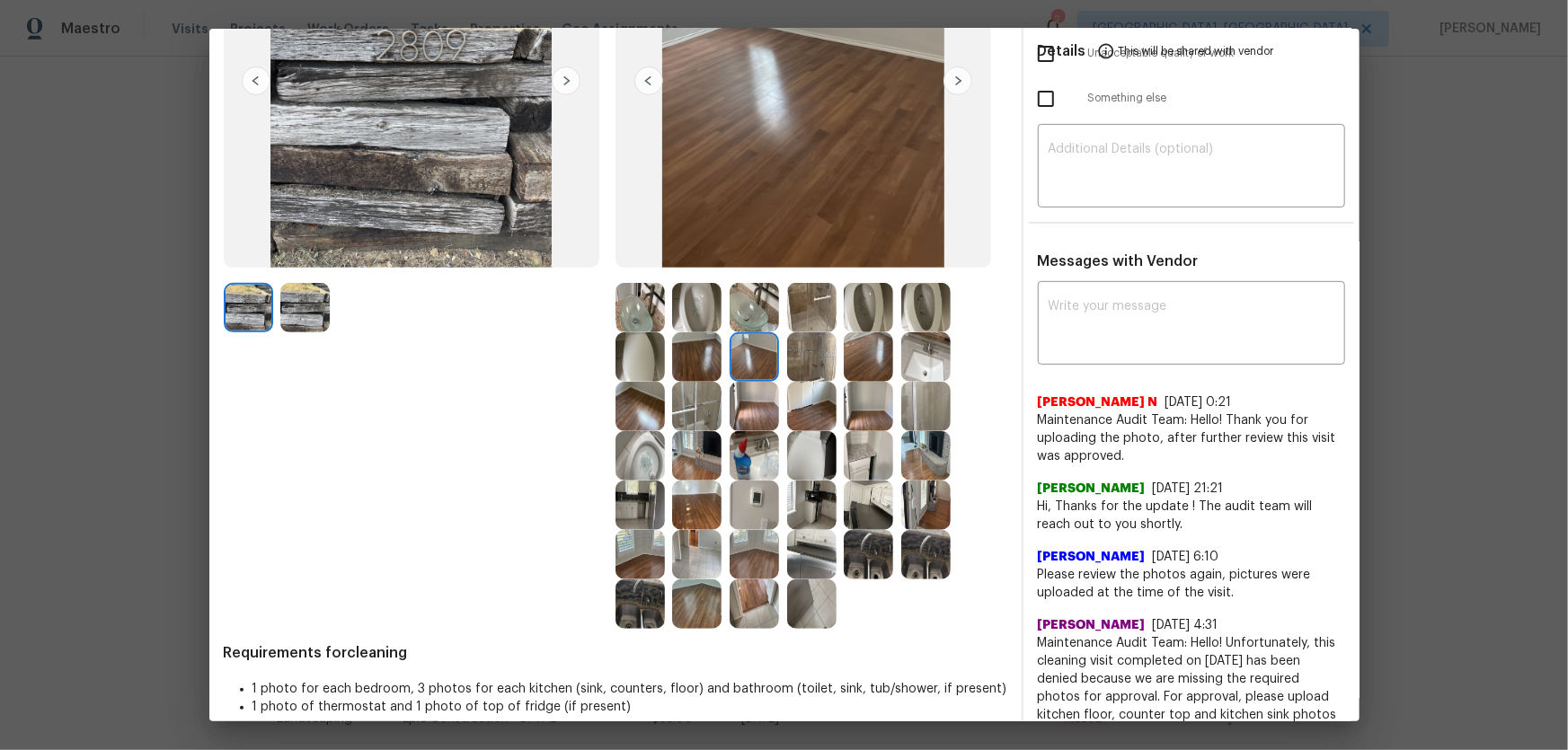
click at [745, 315] on img at bounding box center [754, 307] width 49 height 49
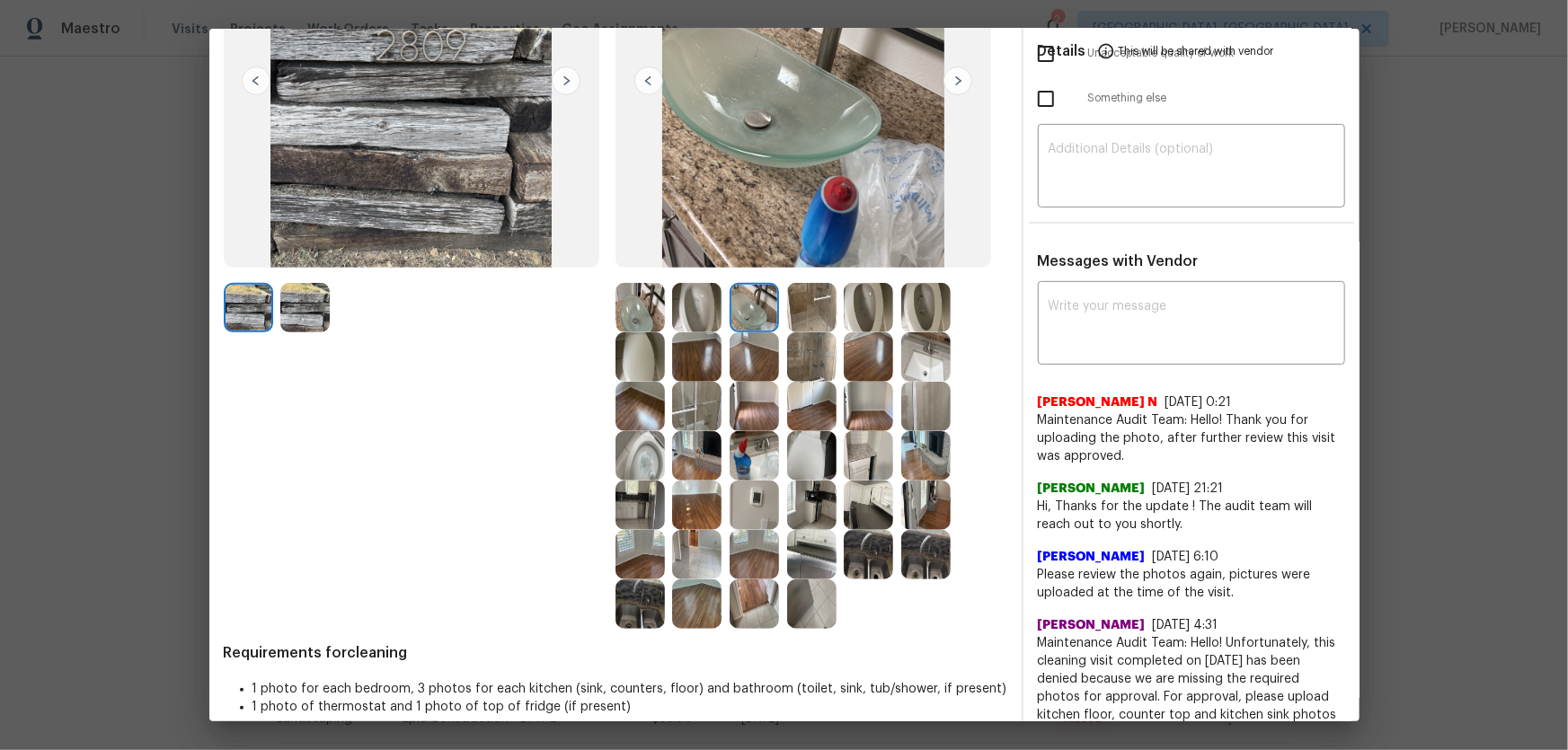
click at [683, 318] on img at bounding box center [696, 307] width 49 height 49
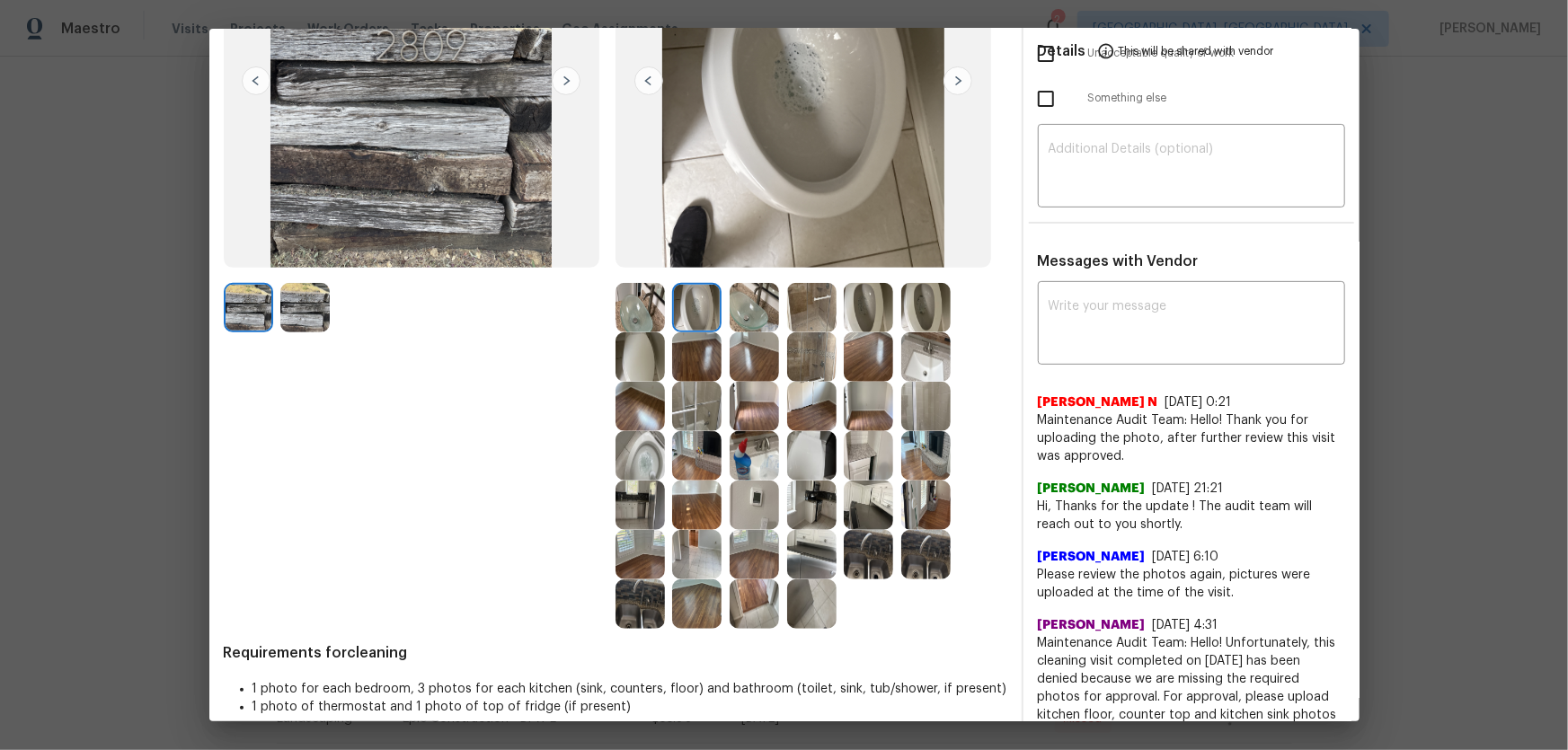
click at [688, 334] on img at bounding box center [696, 357] width 49 height 49
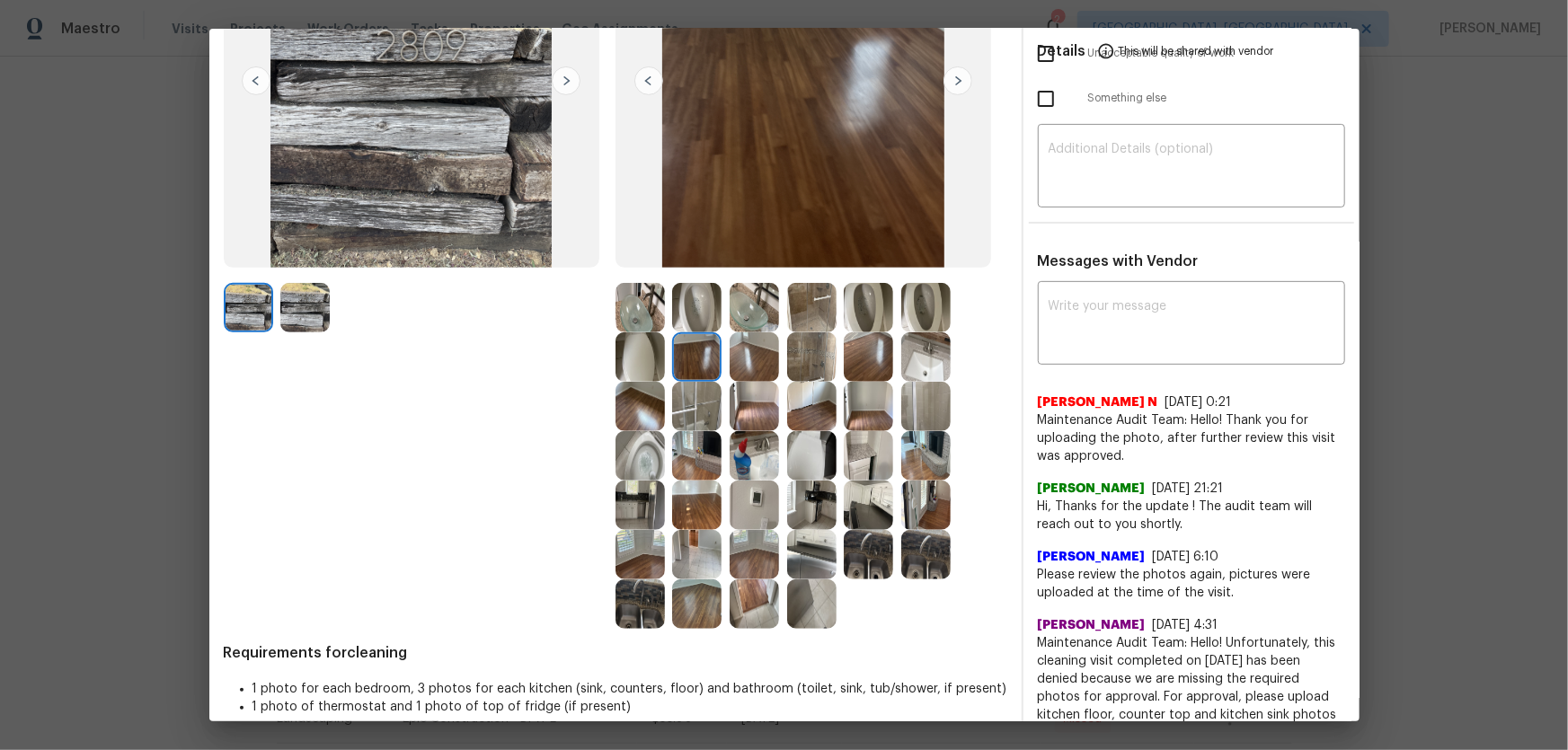
click at [638, 341] on img at bounding box center [640, 357] width 49 height 49
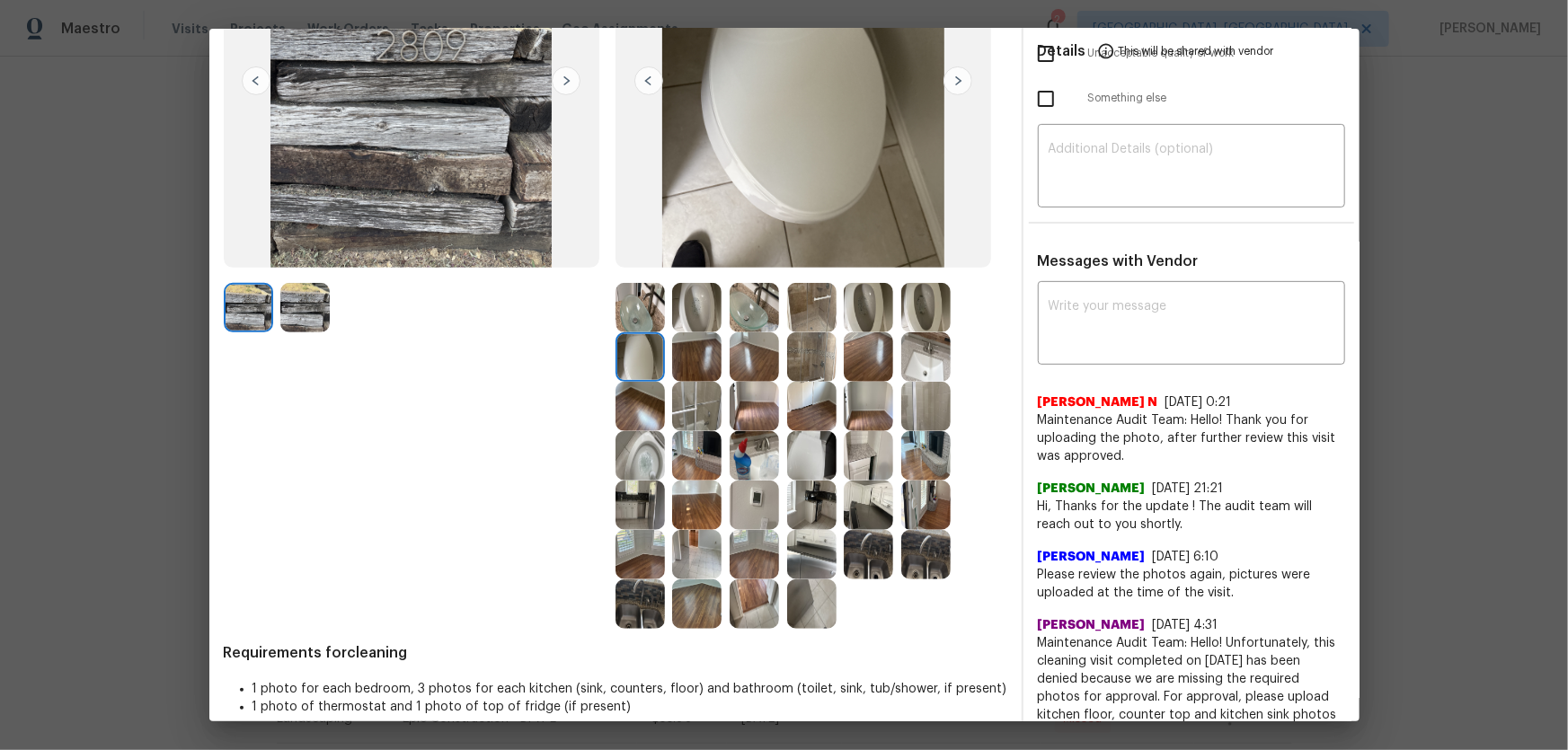
click at [632, 315] on img at bounding box center [640, 307] width 49 height 49
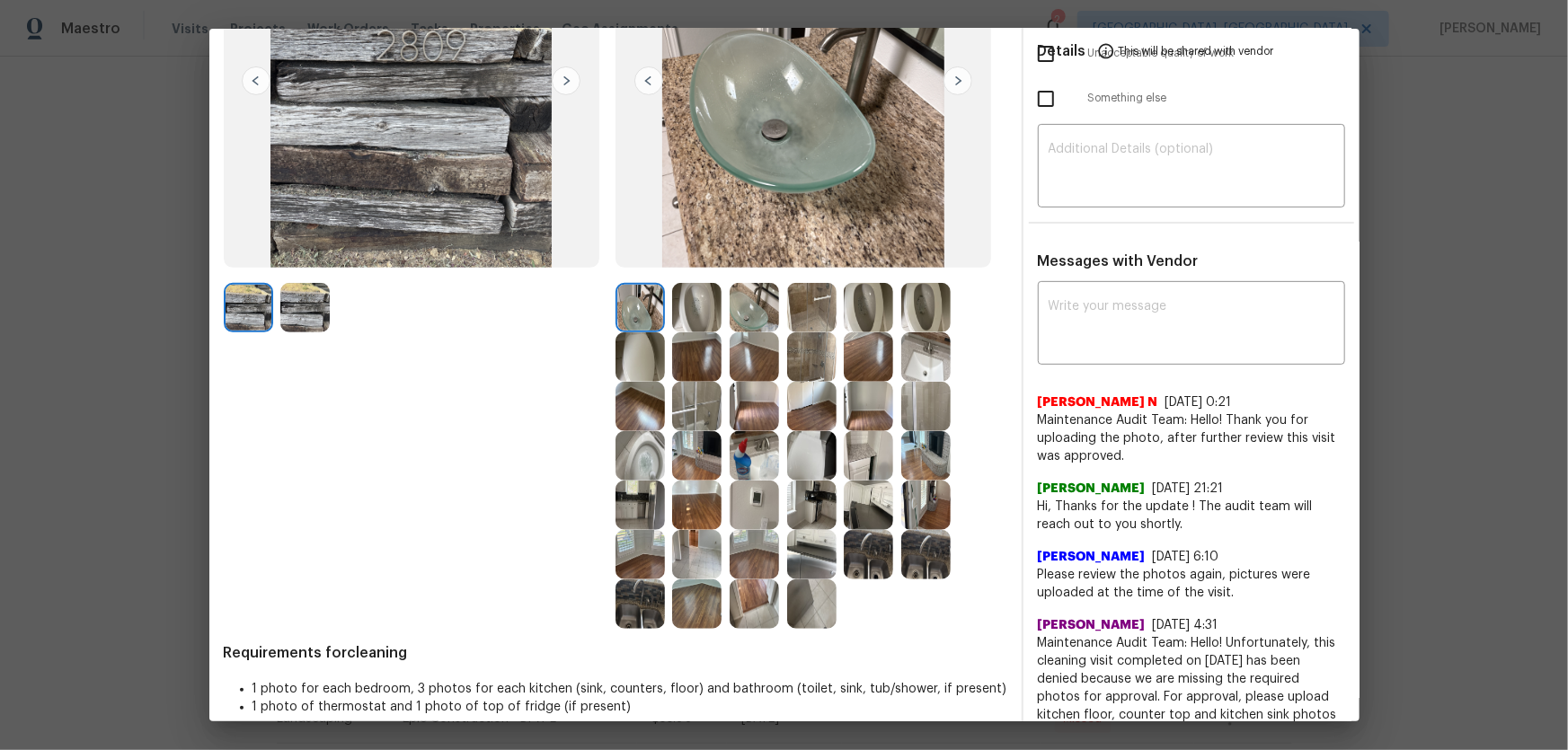
click at [729, 323] on img at bounding box center [754, 307] width 49 height 49
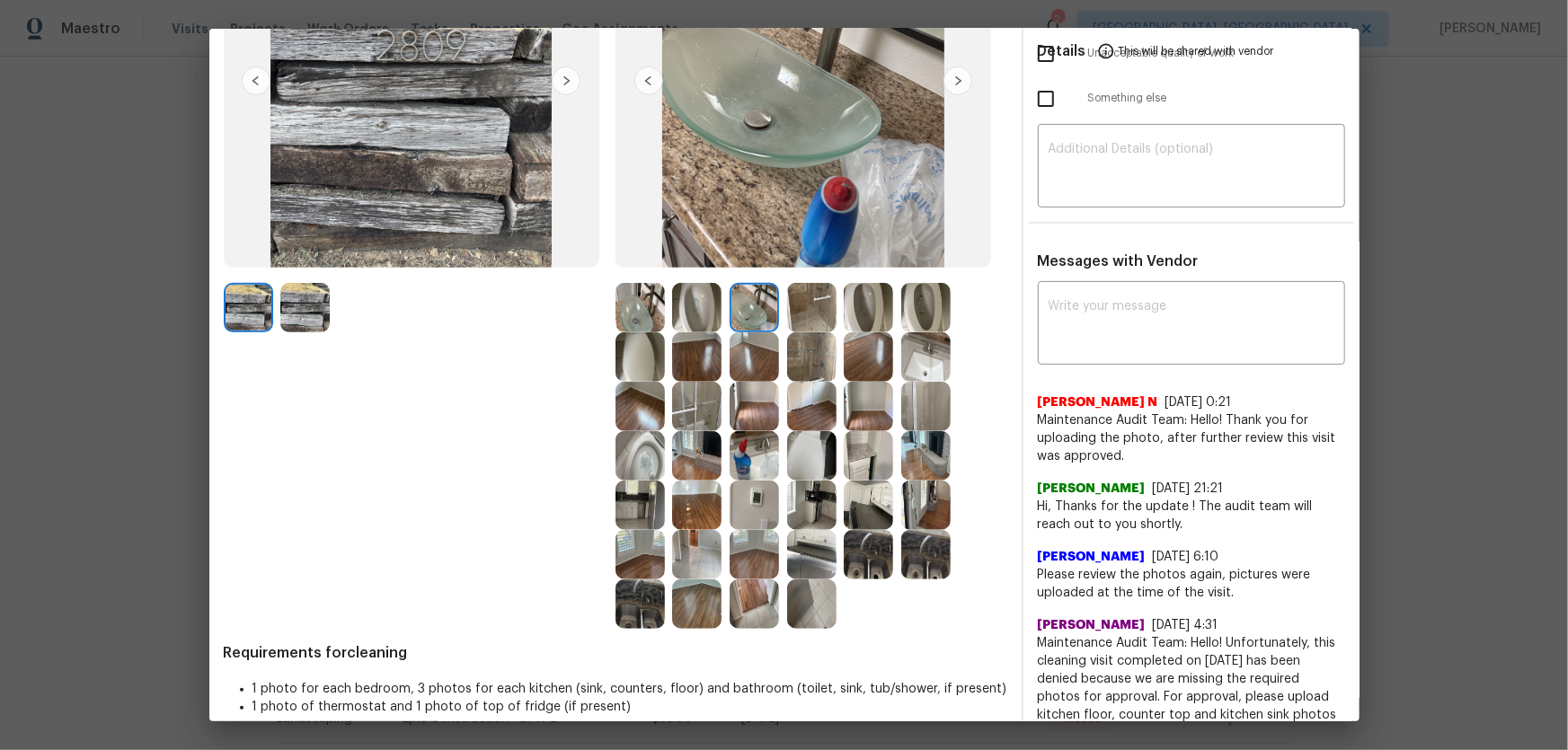
click at [807, 313] on img at bounding box center [811, 307] width 49 height 49
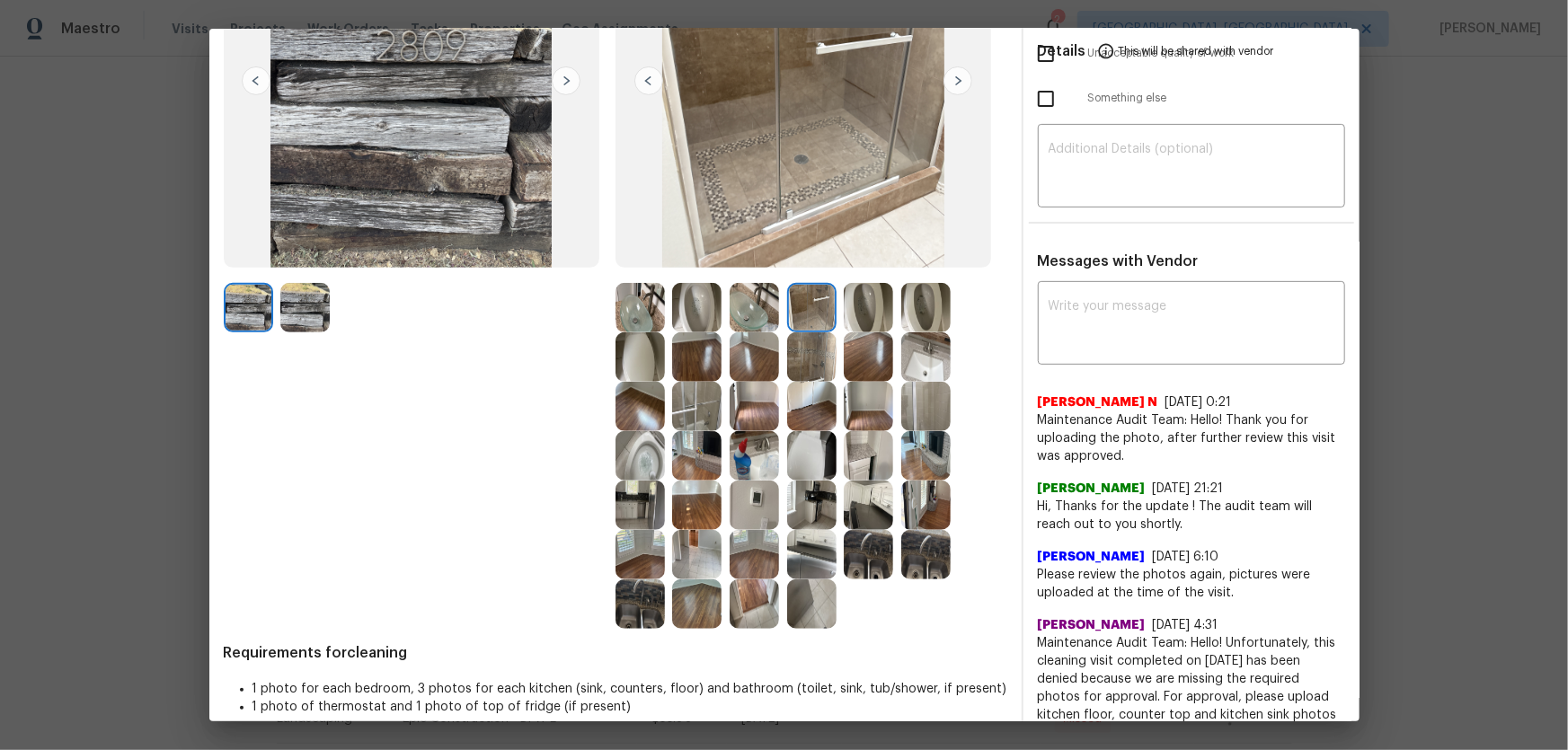
click at [858, 313] on img at bounding box center [868, 307] width 49 height 49
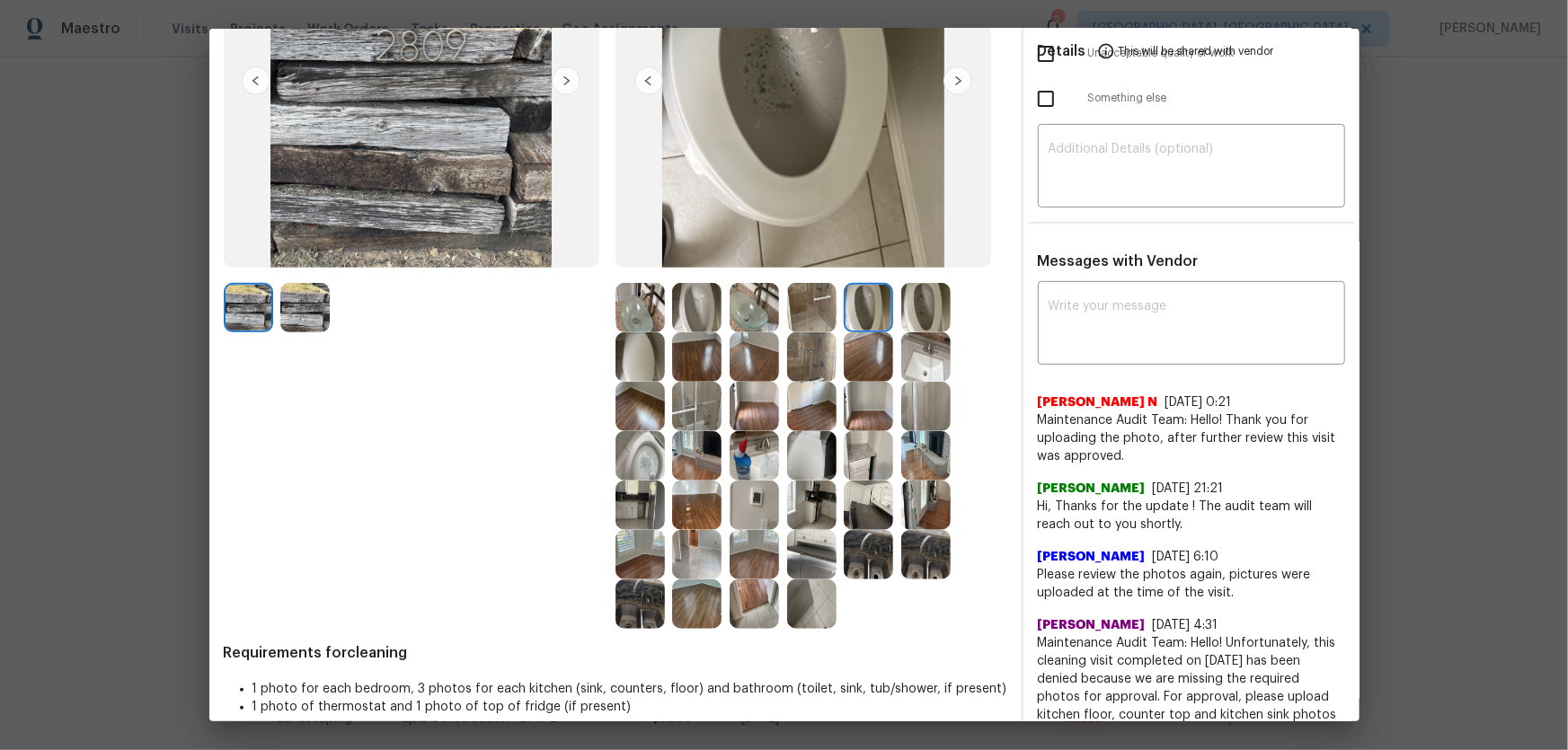
click at [901, 305] on img at bounding box center [925, 307] width 49 height 49
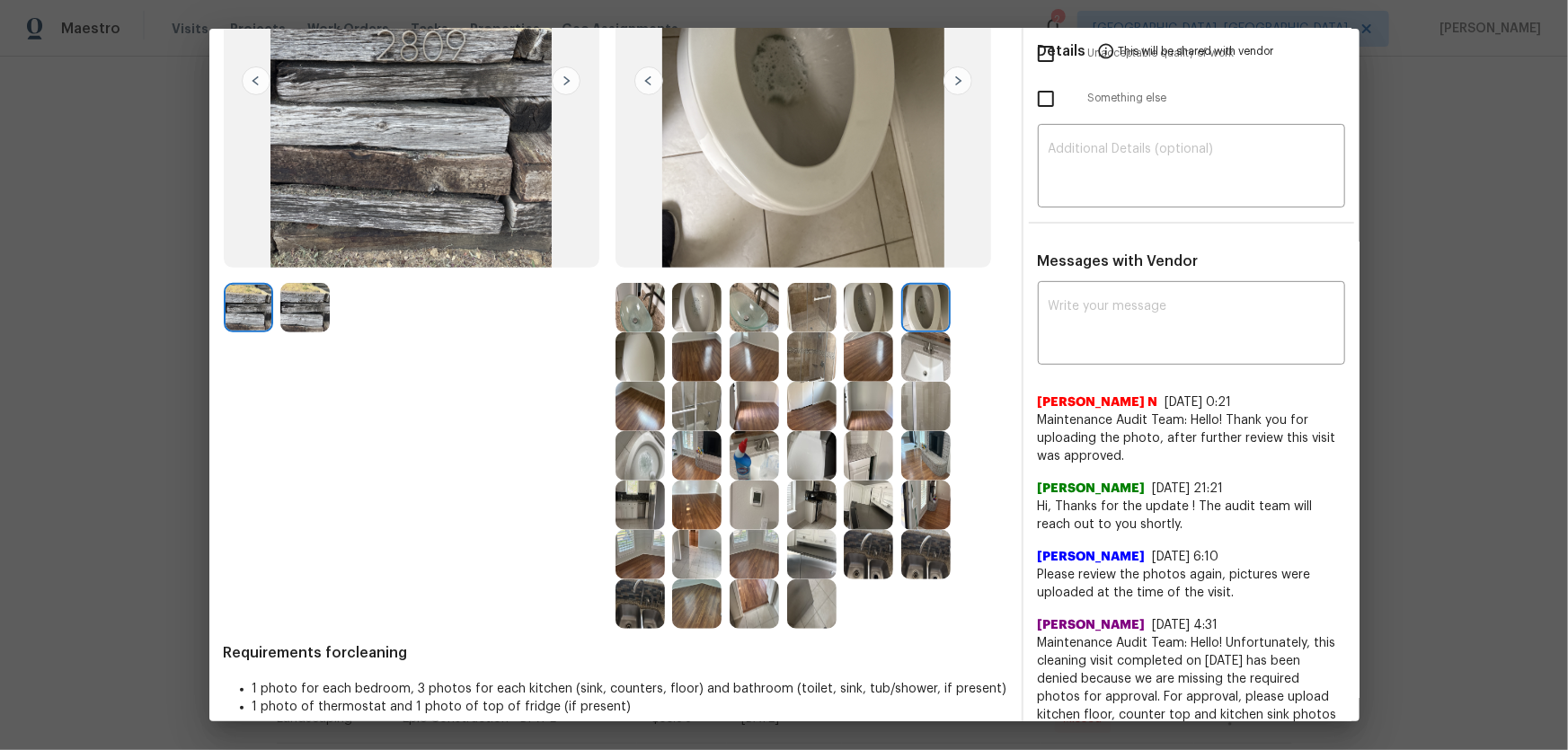
click at [926, 357] on img at bounding box center [925, 357] width 49 height 49
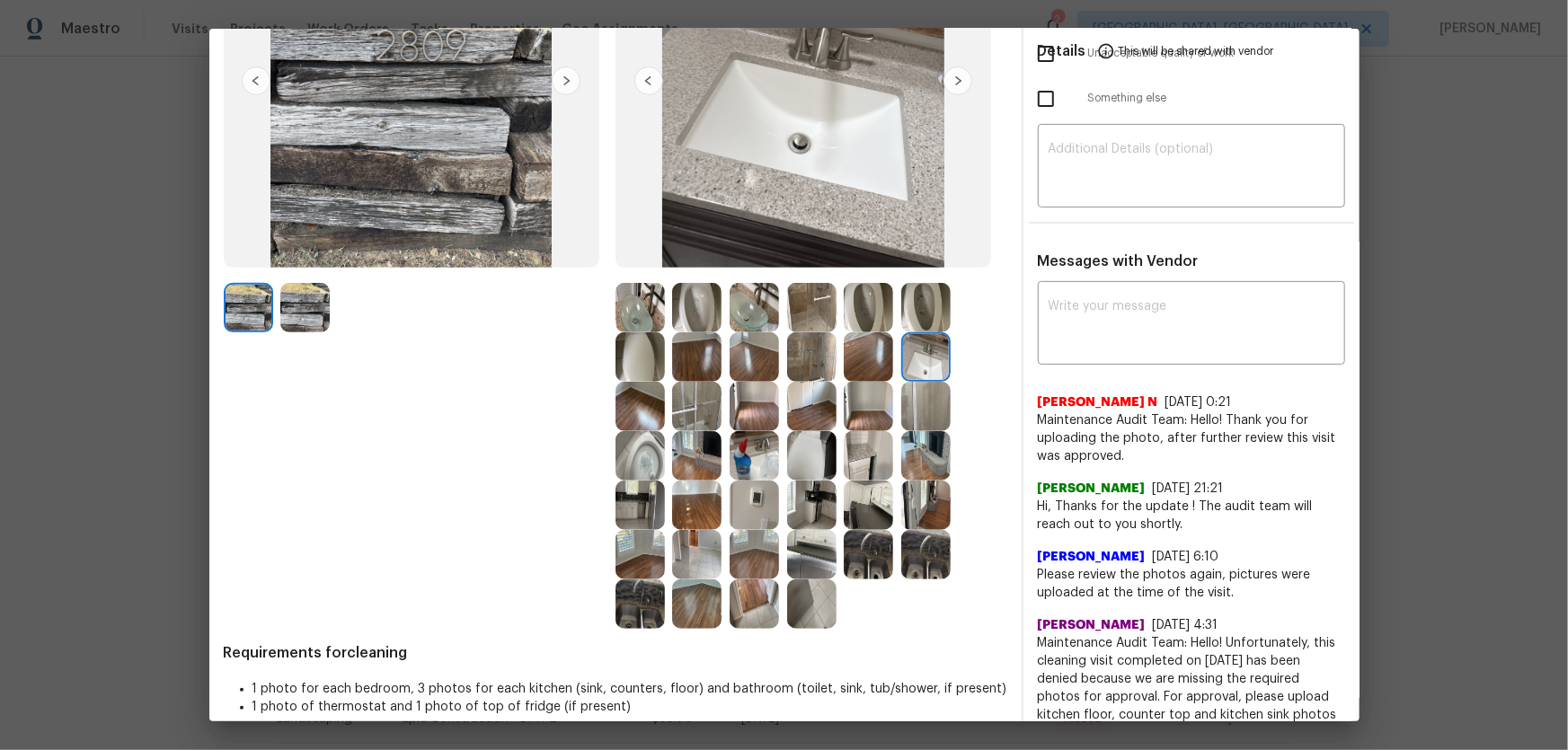
click at [928, 426] on img at bounding box center [925, 406] width 49 height 49
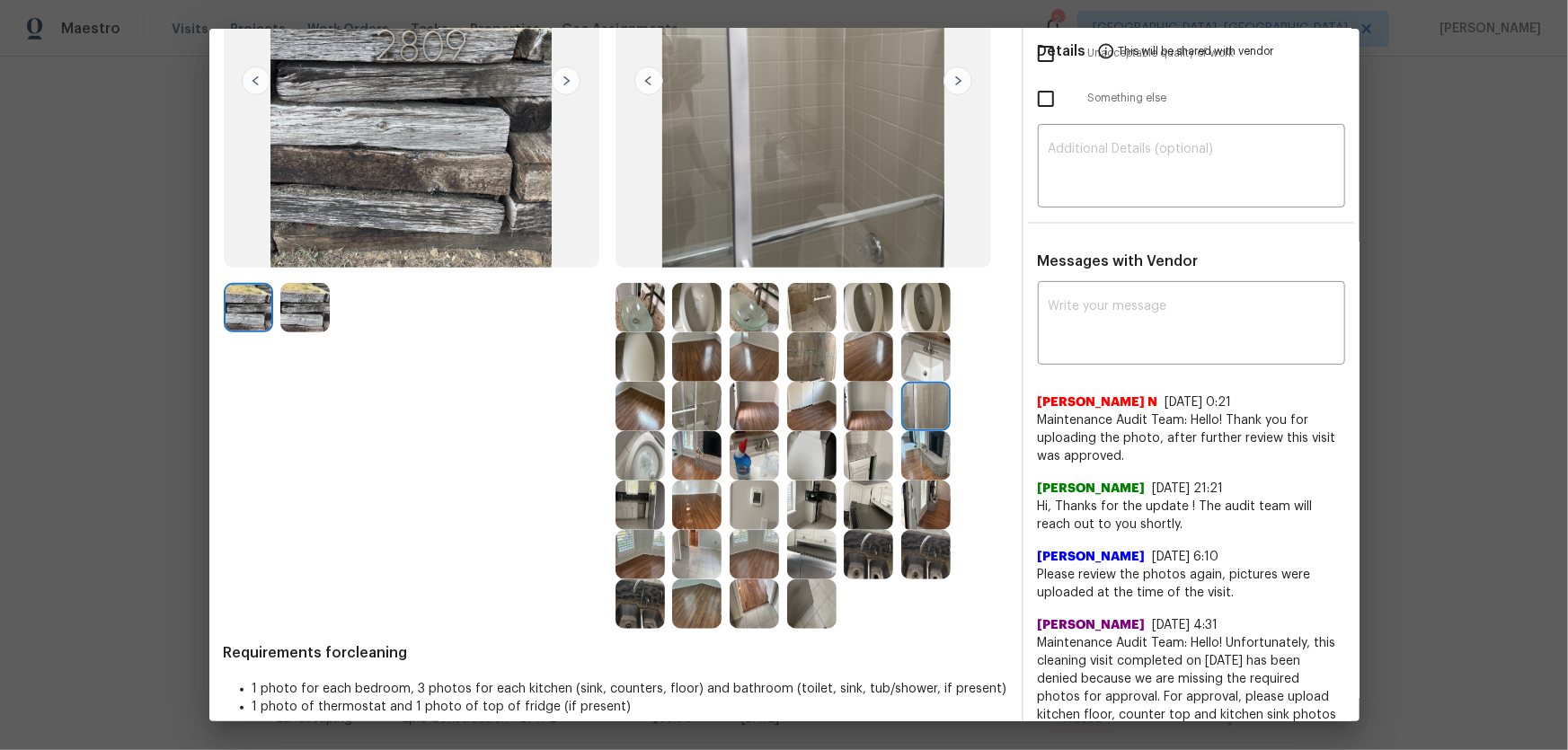
click at [751, 495] on img at bounding box center [754, 505] width 49 height 49
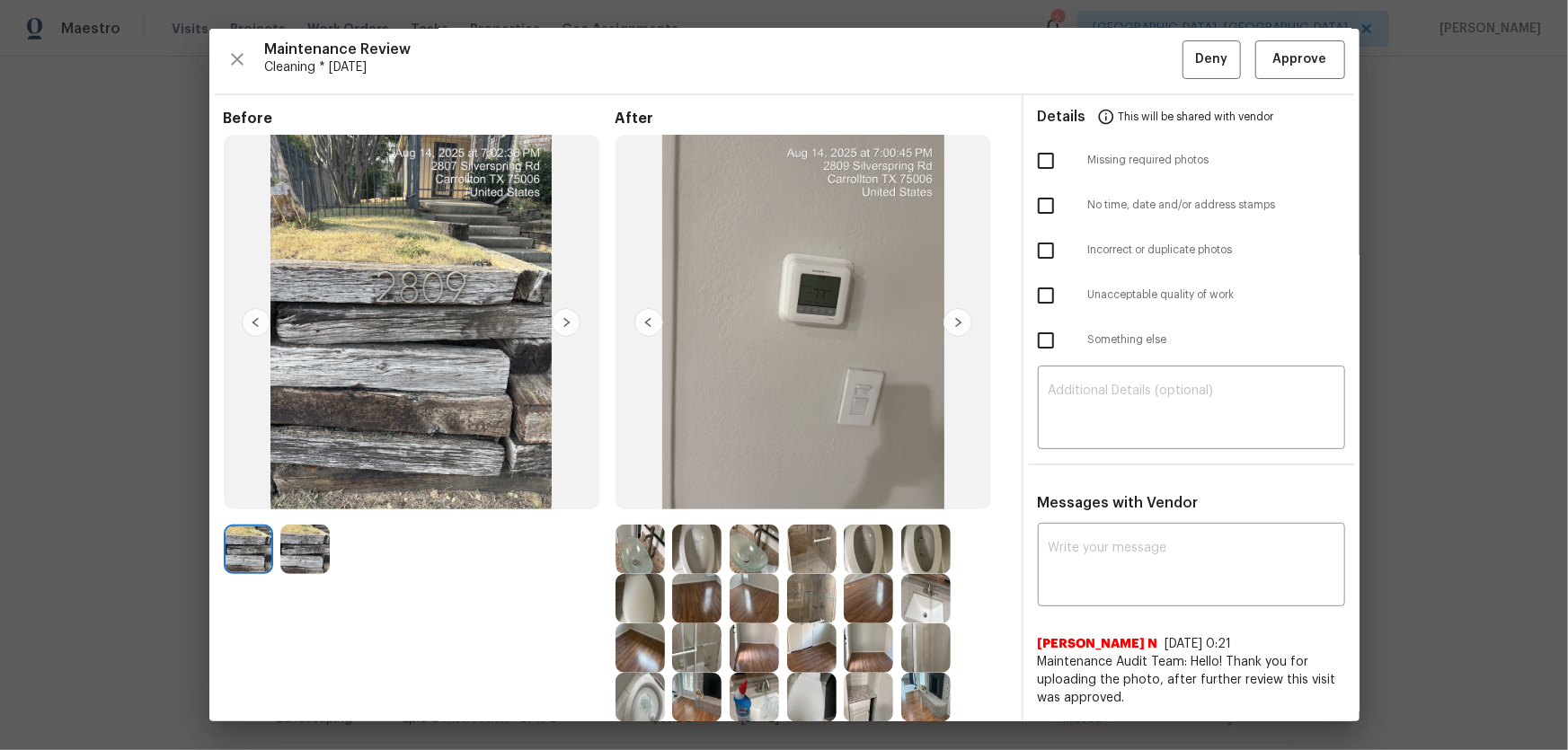
scroll to position [0, 0]
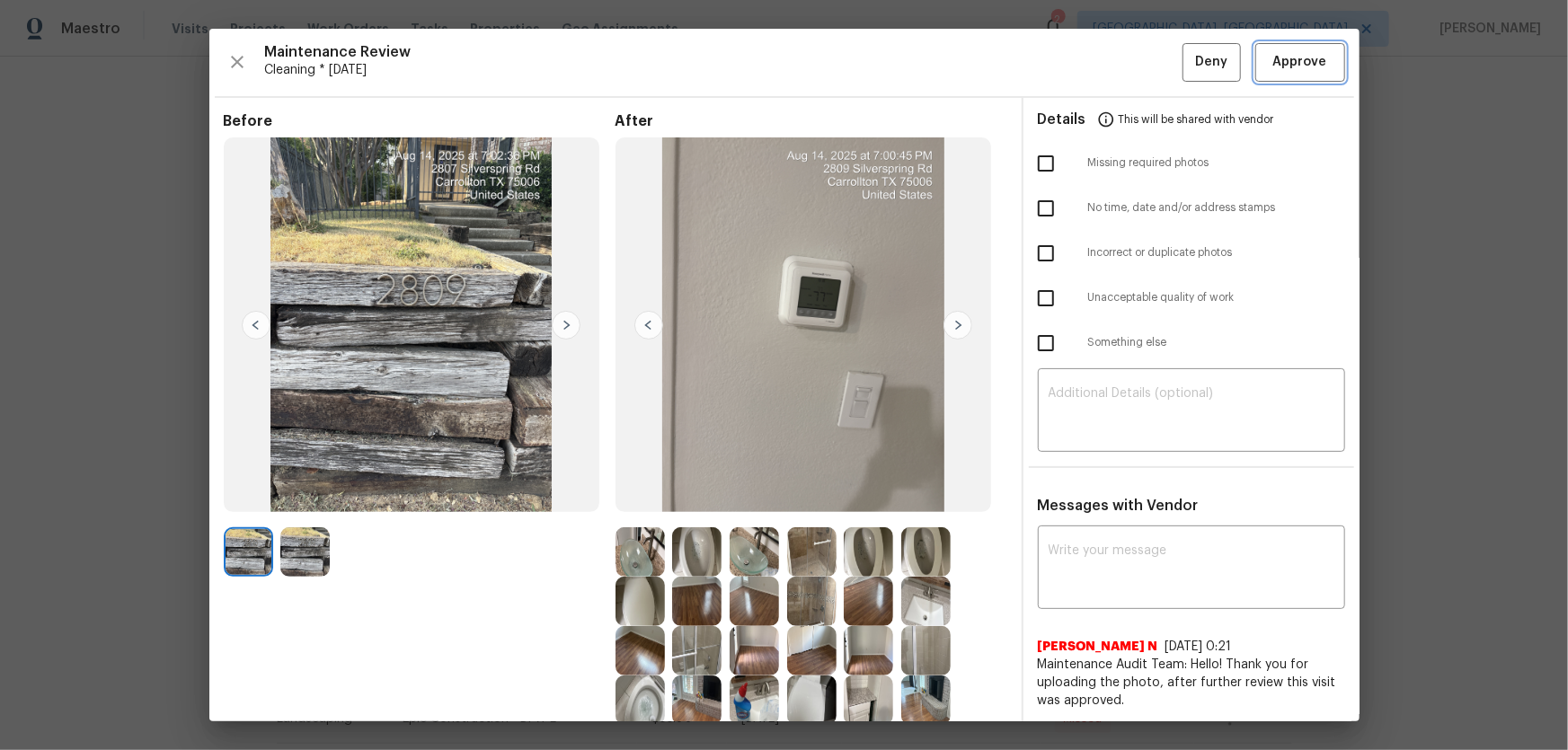
click at [1115, 63] on span "Approve" at bounding box center [1299, 62] width 54 height 23
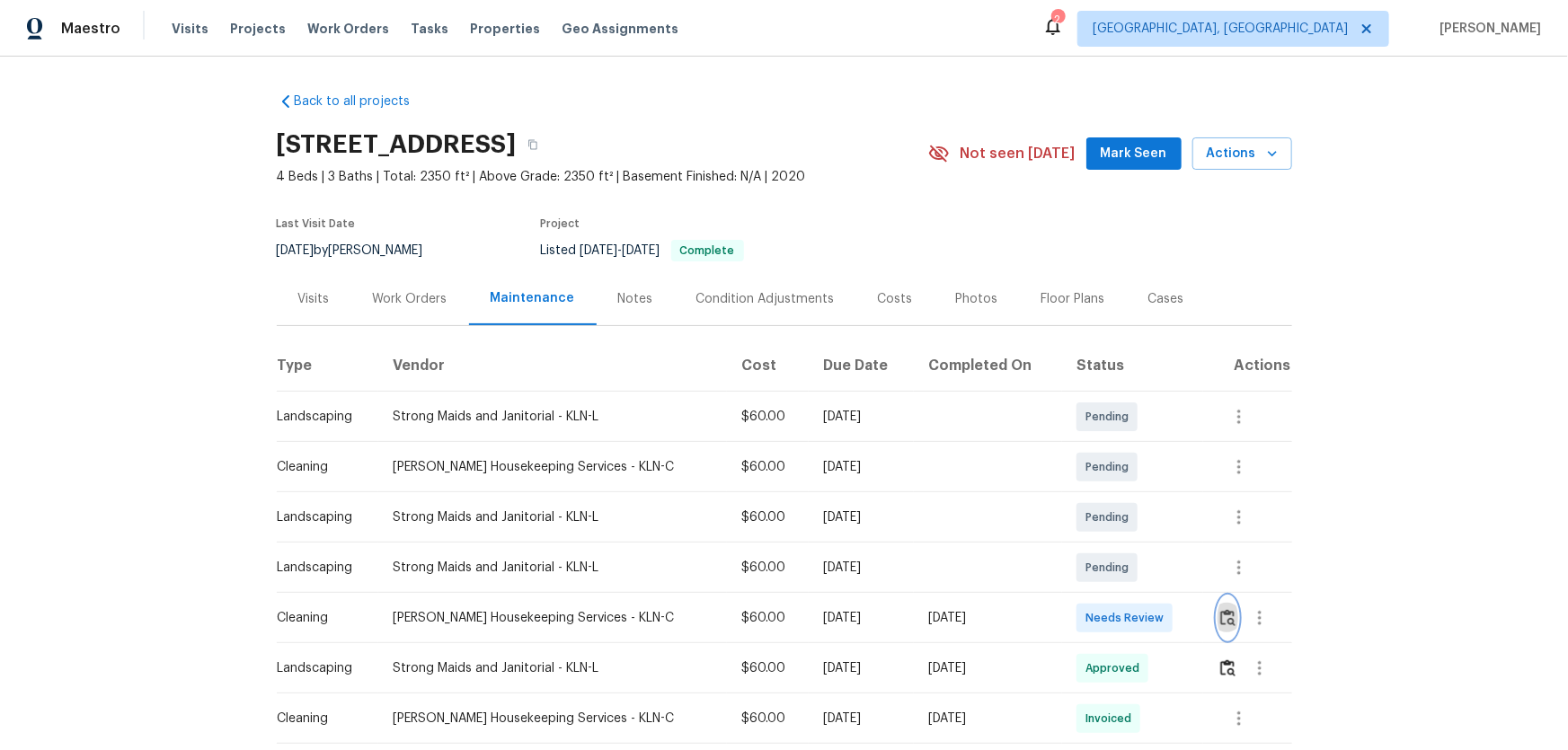
click at [1115, 495] on img "button" at bounding box center [1228, 617] width 15 height 17
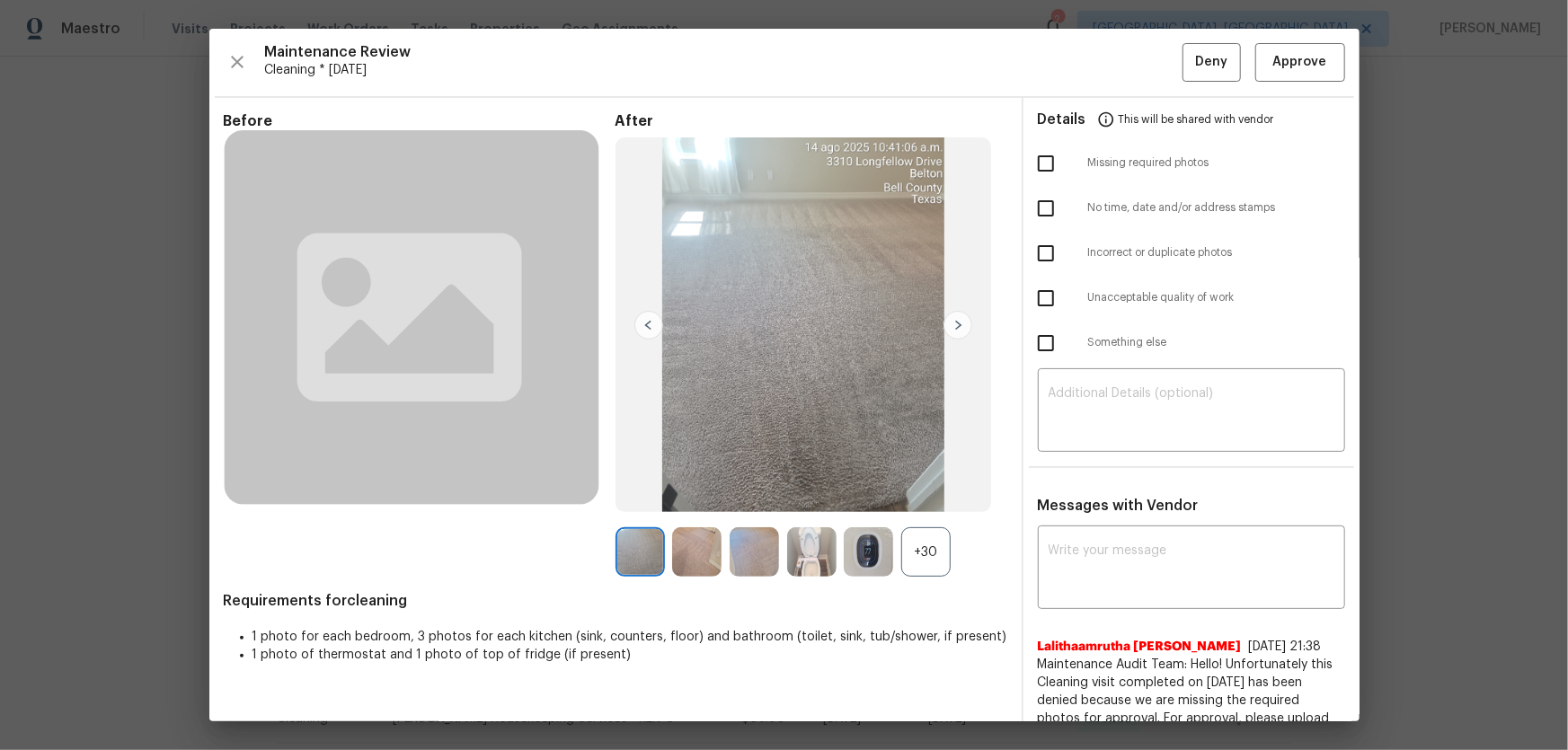
click at [929, 495] on div "+30" at bounding box center [925, 552] width 49 height 49
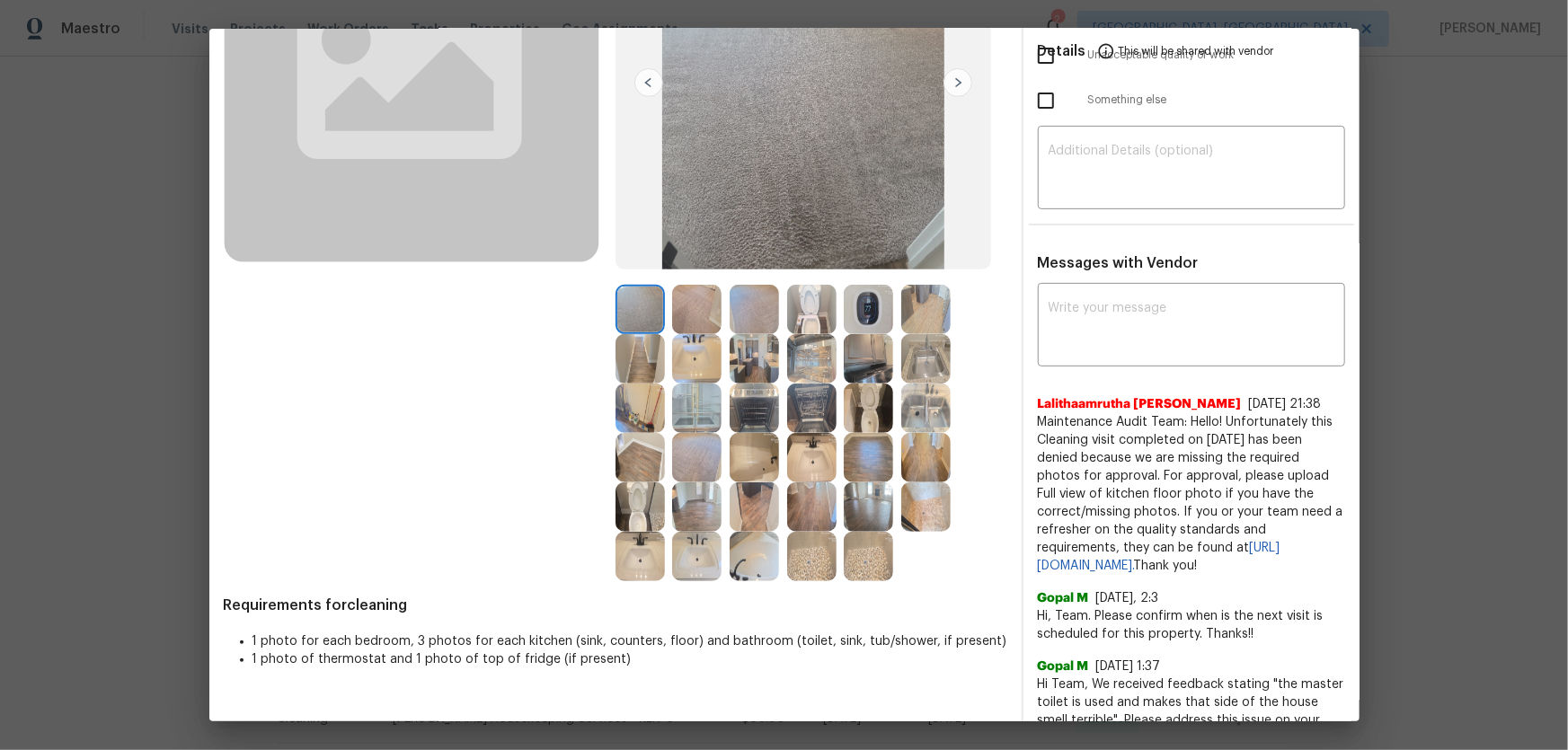
scroll to position [244, 0]
click at [843, 412] on img at bounding box center [868, 406] width 49 height 49
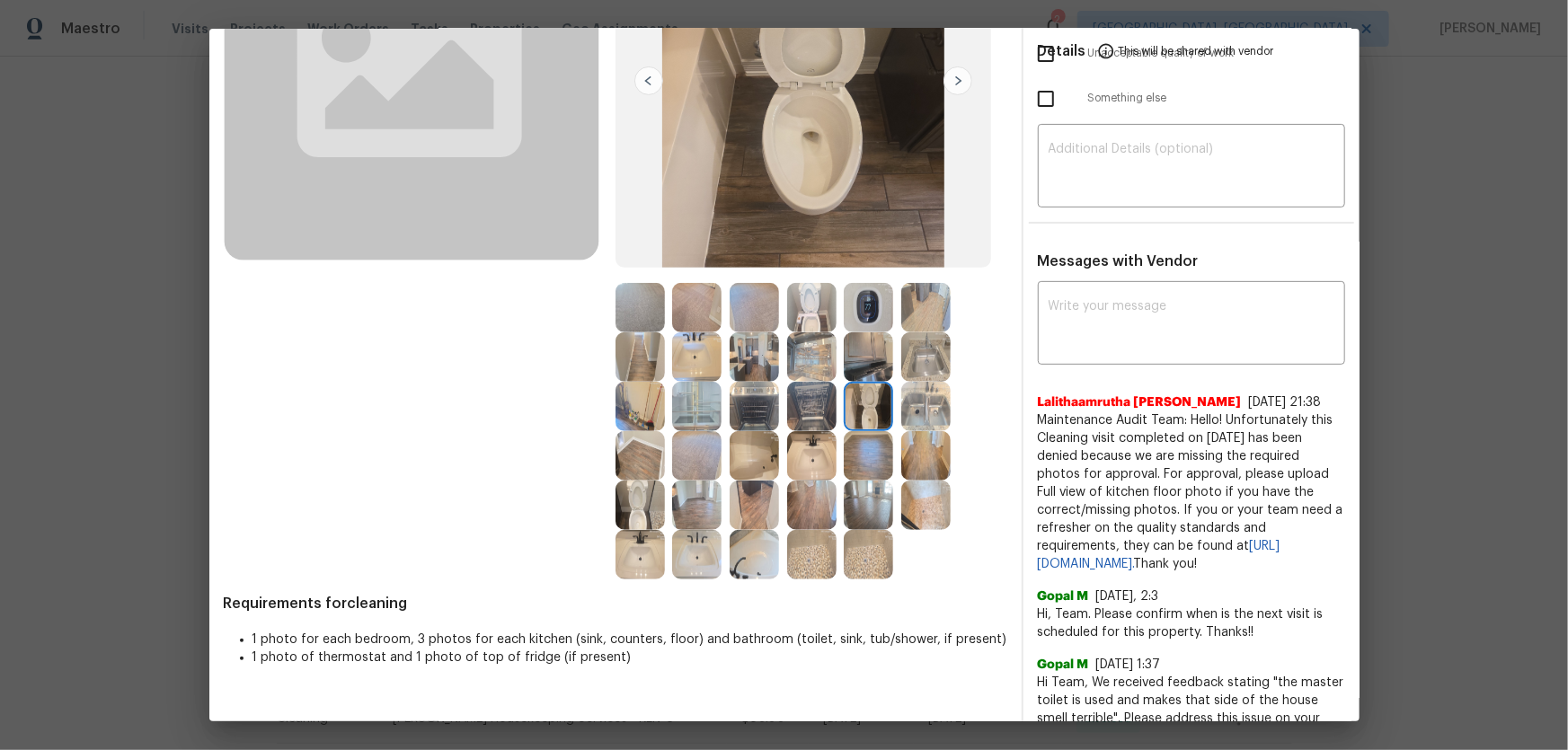
click at [809, 316] on img at bounding box center [811, 307] width 49 height 49
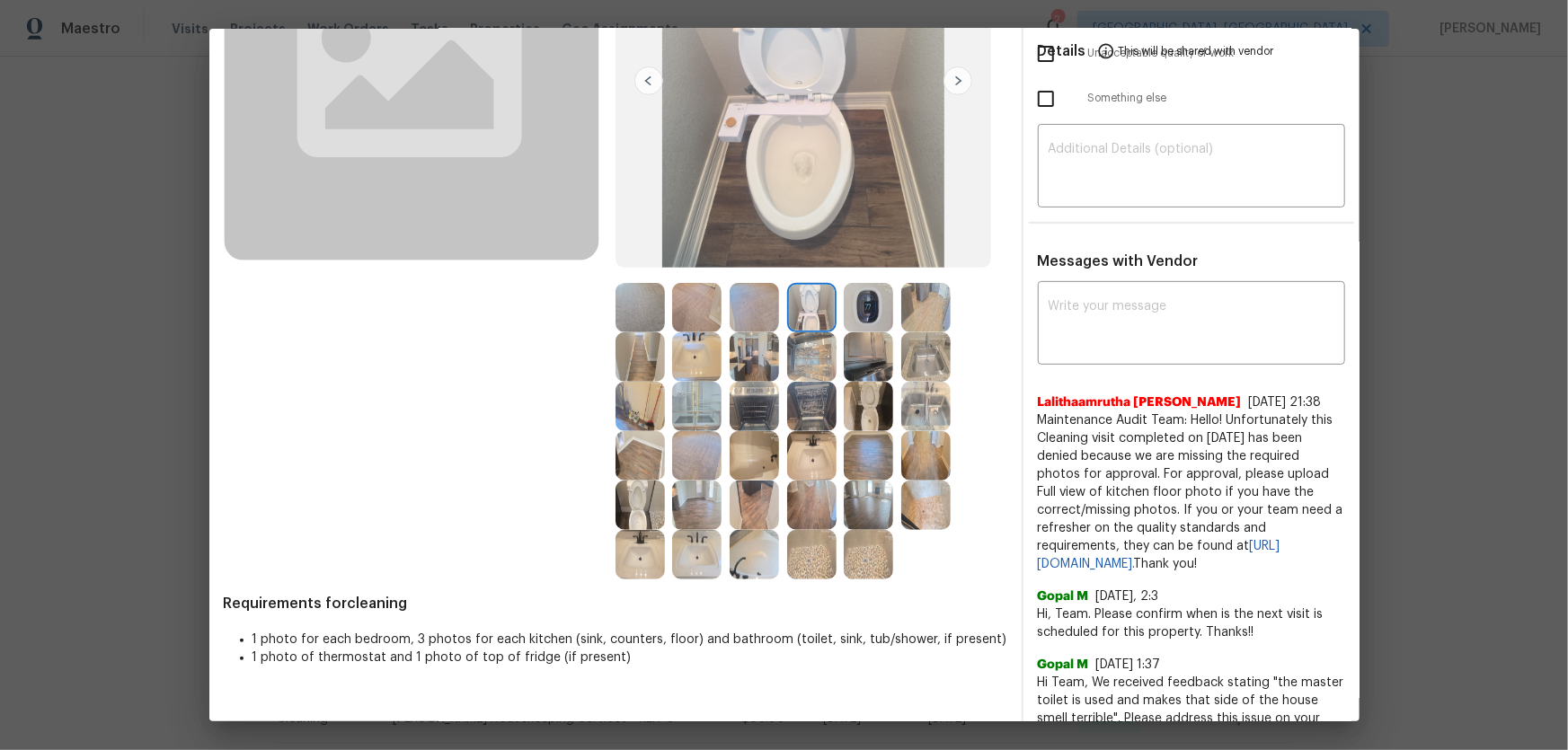
click at [639, 495] on img at bounding box center [640, 505] width 49 height 49
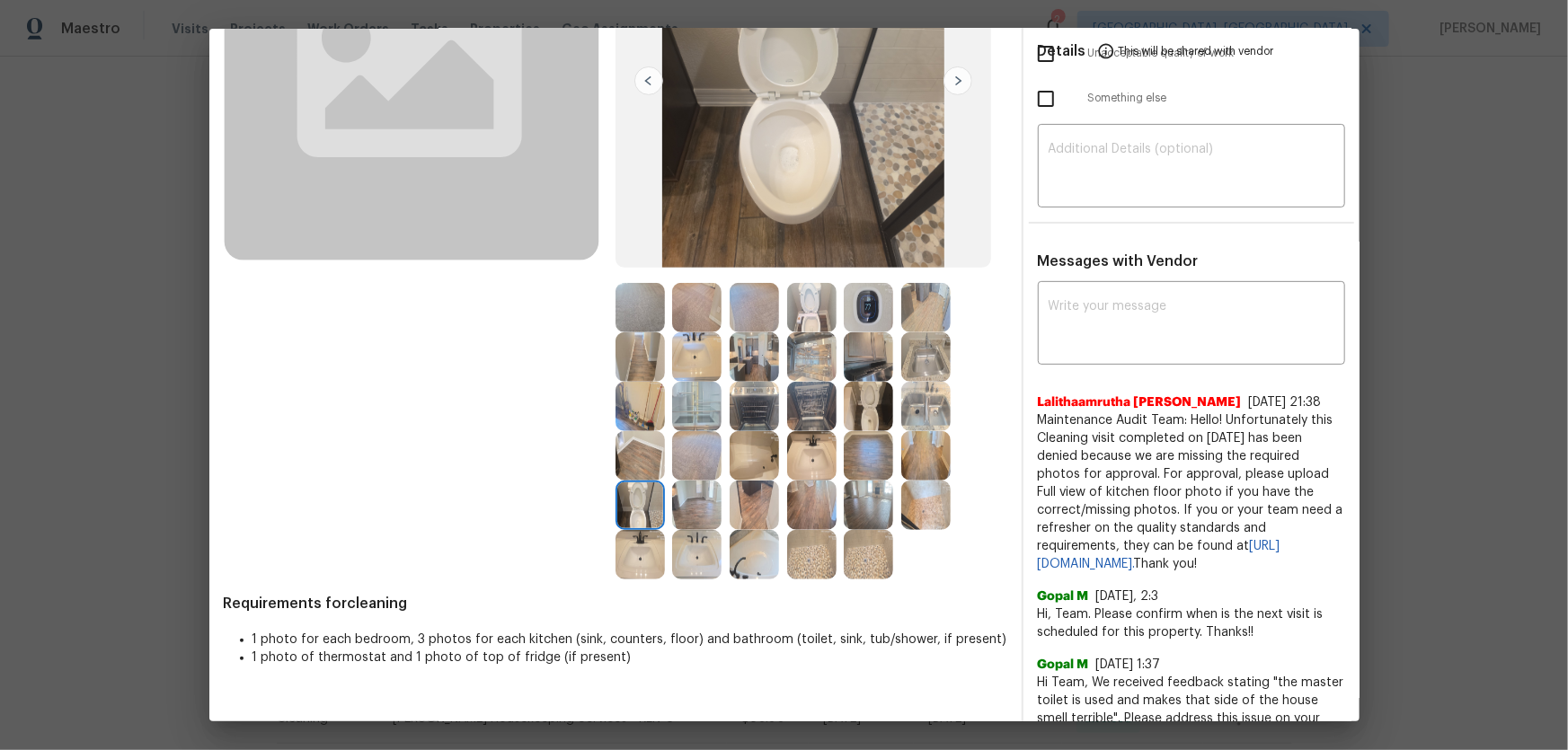
click at [692, 495] on img at bounding box center [696, 554] width 49 height 49
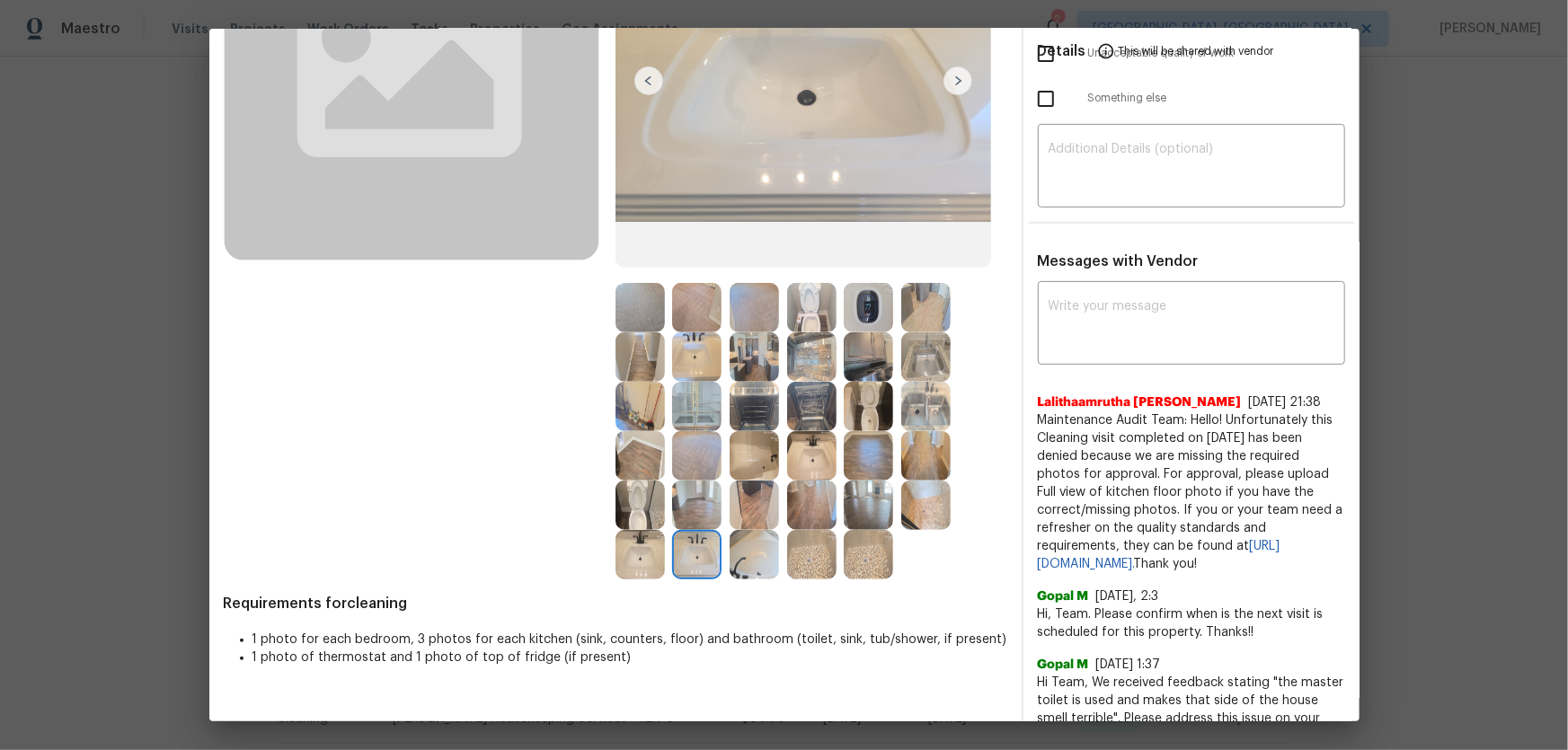
click at [630, 495] on img at bounding box center [640, 554] width 49 height 49
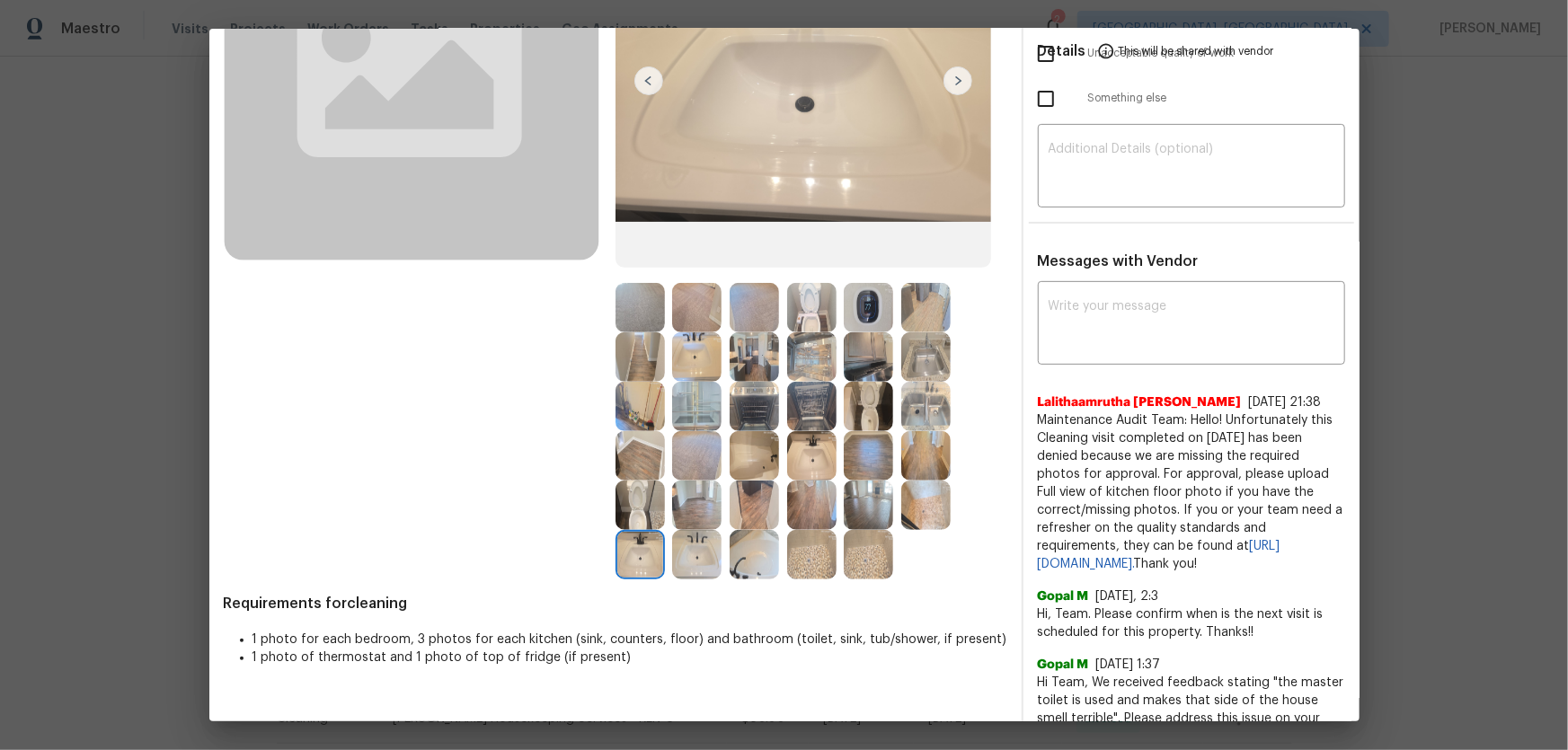
click at [802, 455] on img at bounding box center [811, 456] width 49 height 49
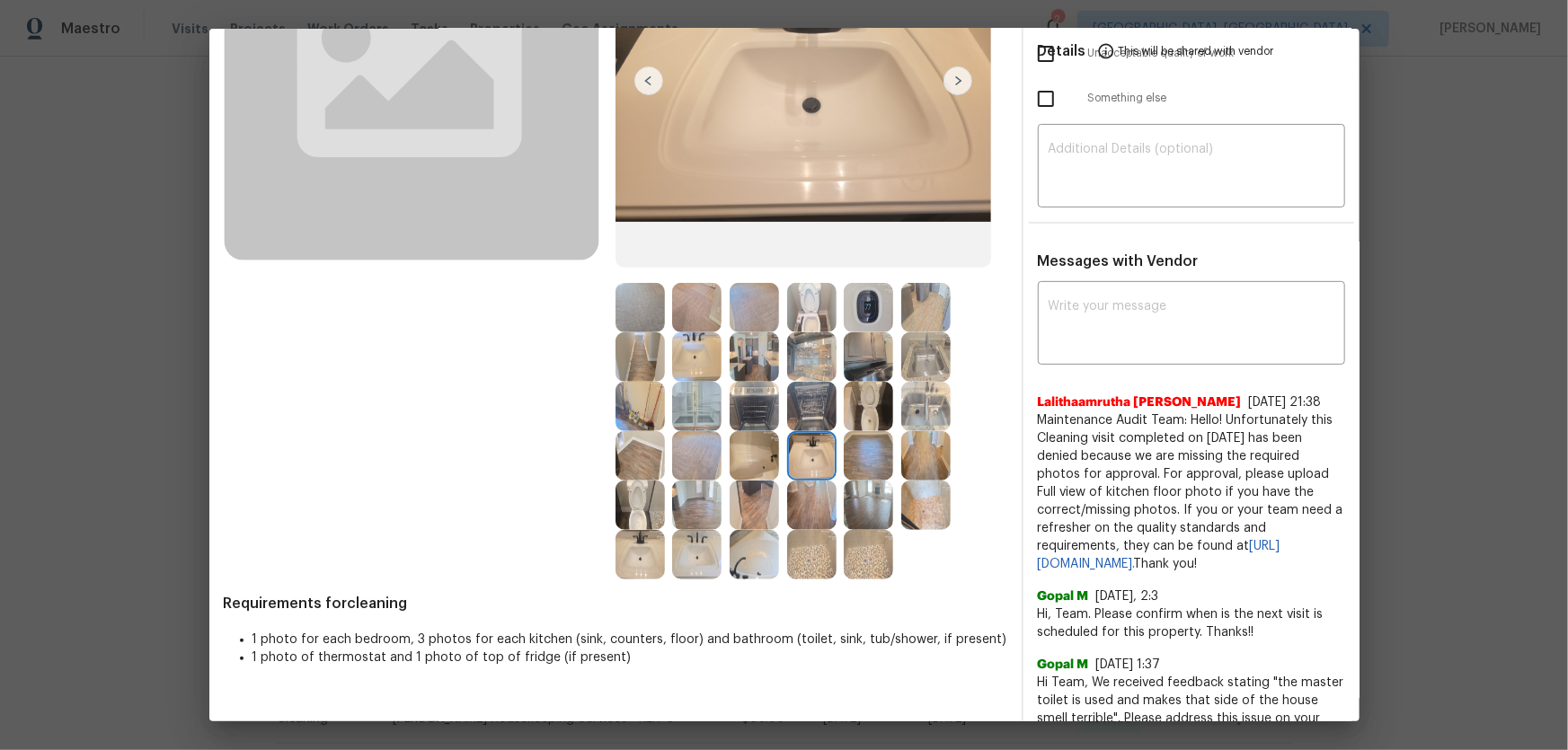
click at [745, 495] on img at bounding box center [754, 554] width 49 height 49
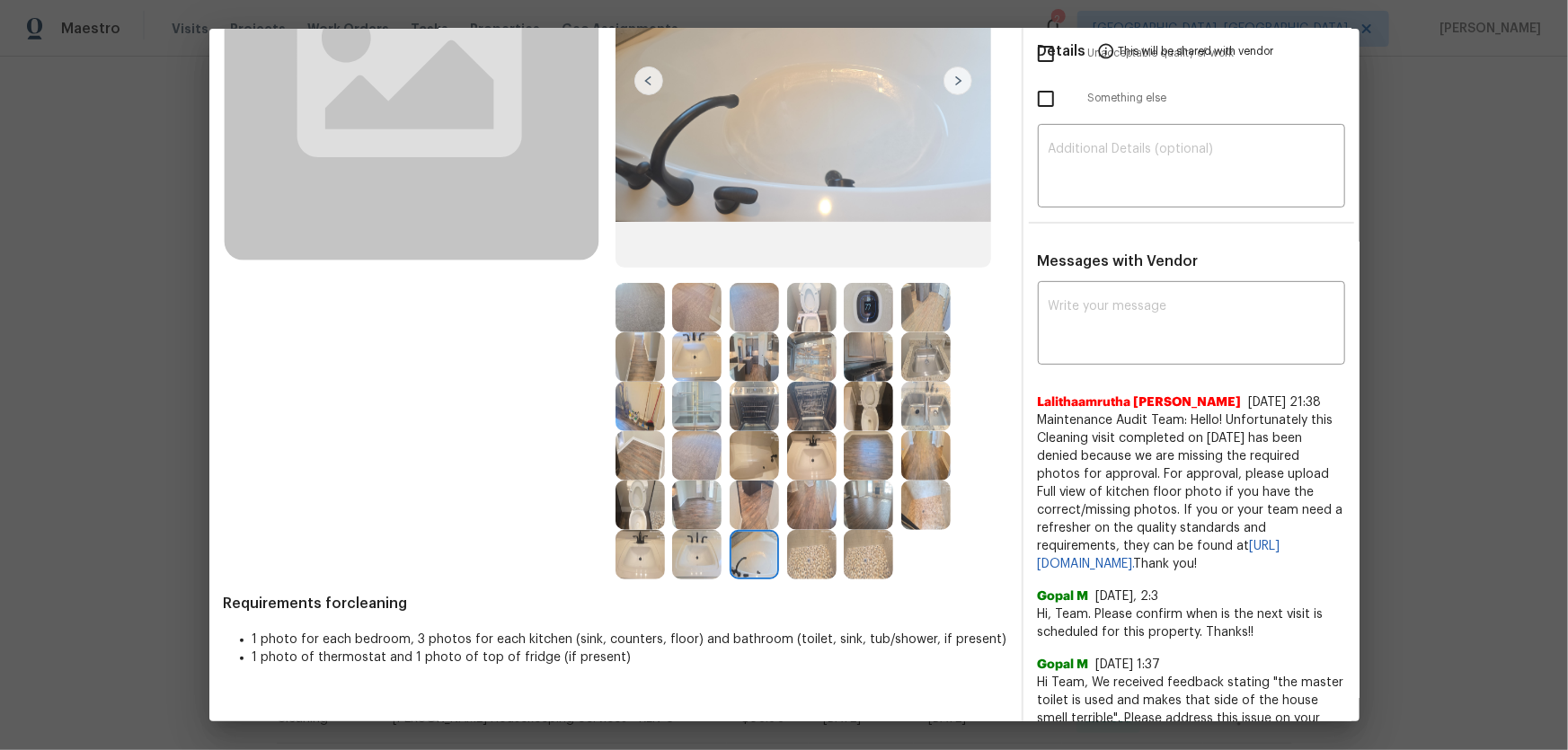
click at [742, 465] on img at bounding box center [754, 456] width 49 height 49
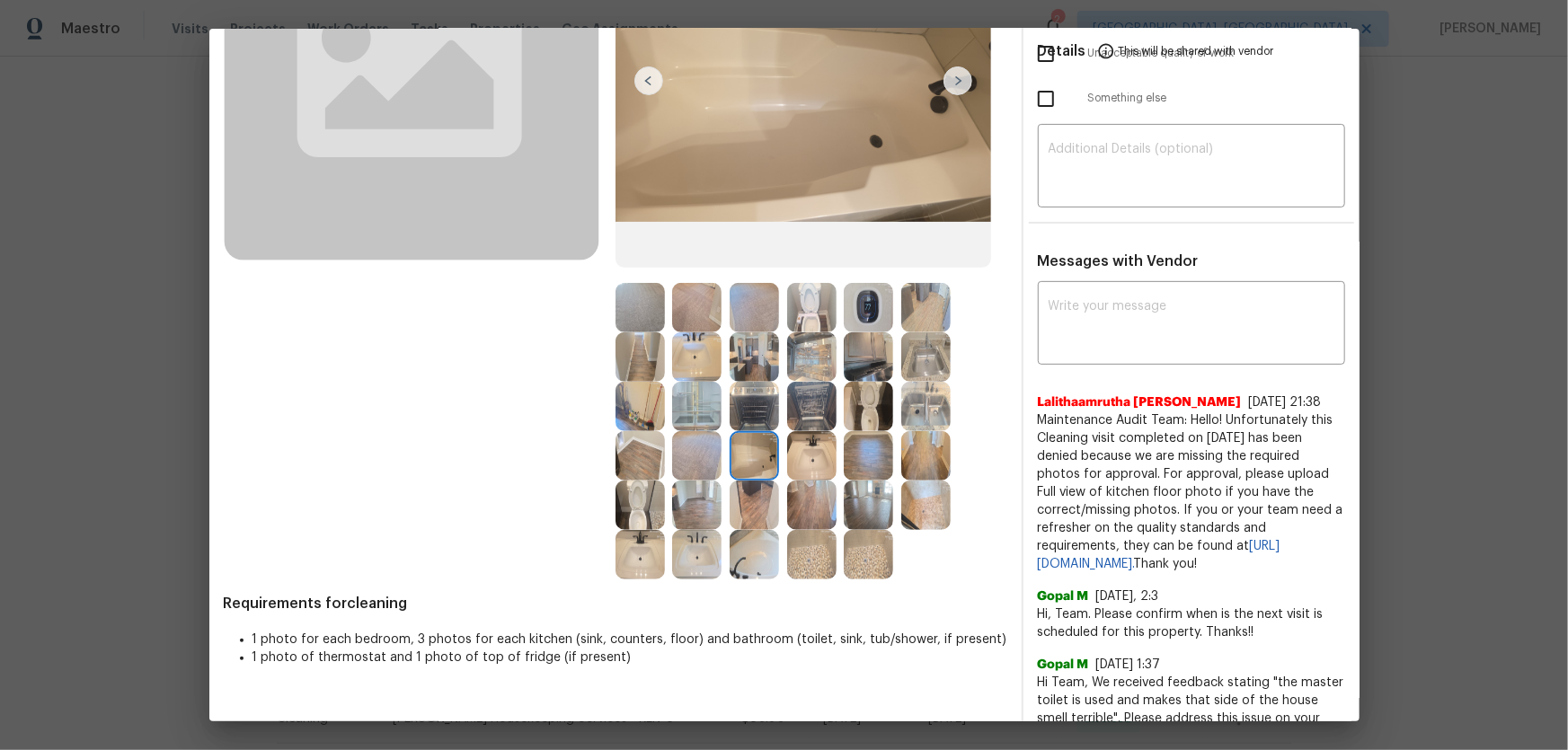
click at [875, 359] on img at bounding box center [868, 357] width 49 height 49
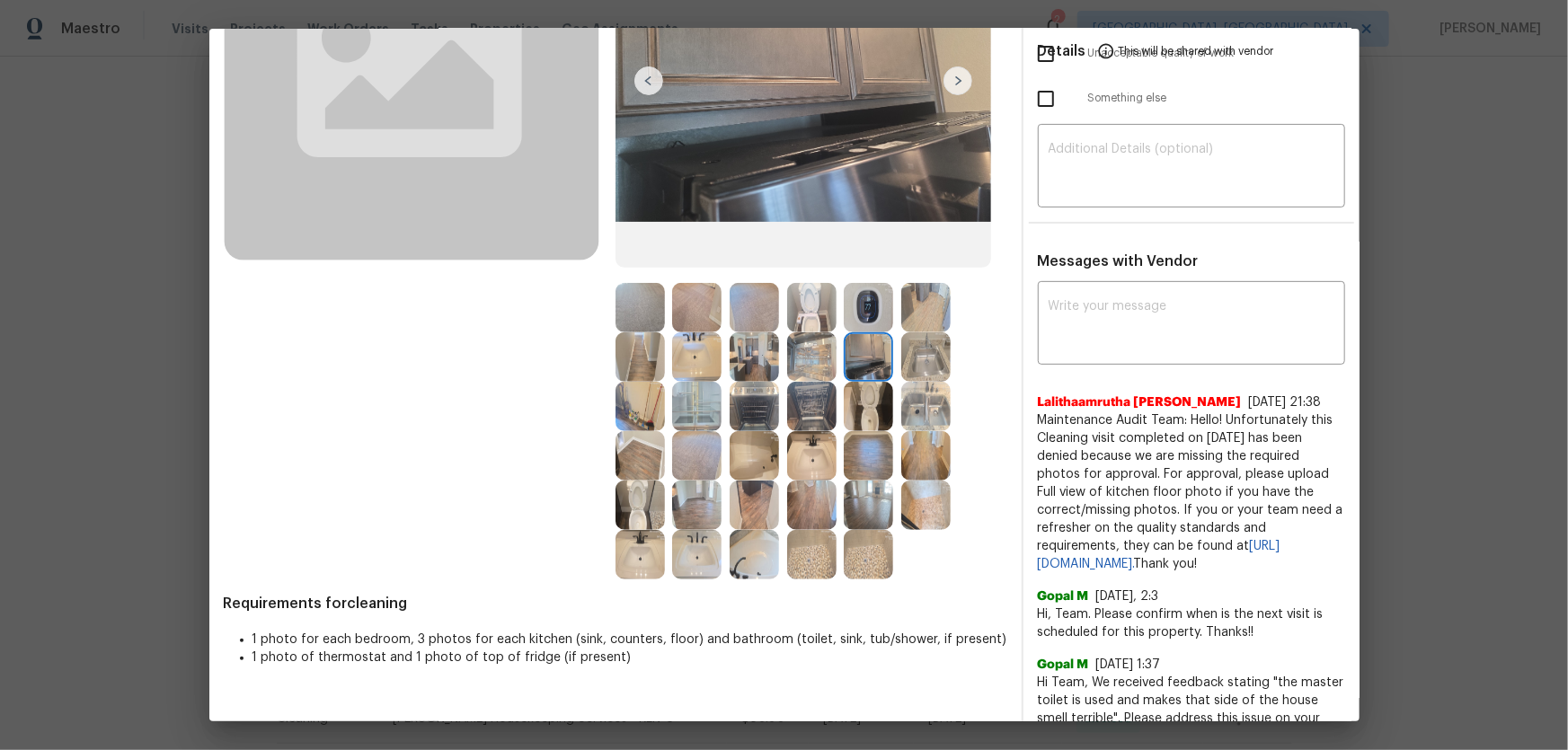
click at [861, 304] on img at bounding box center [868, 307] width 49 height 49
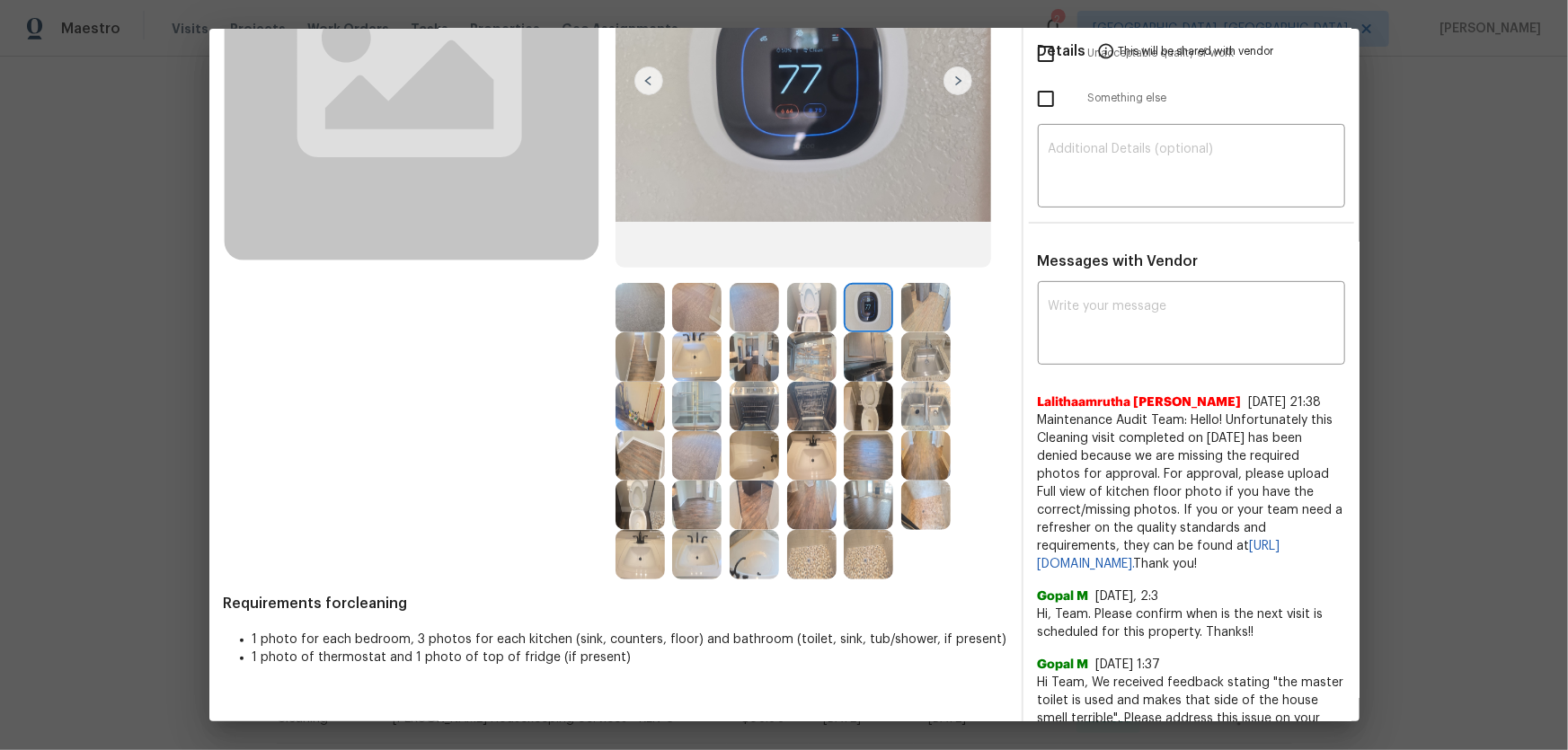
click at [790, 349] on img at bounding box center [811, 357] width 49 height 49
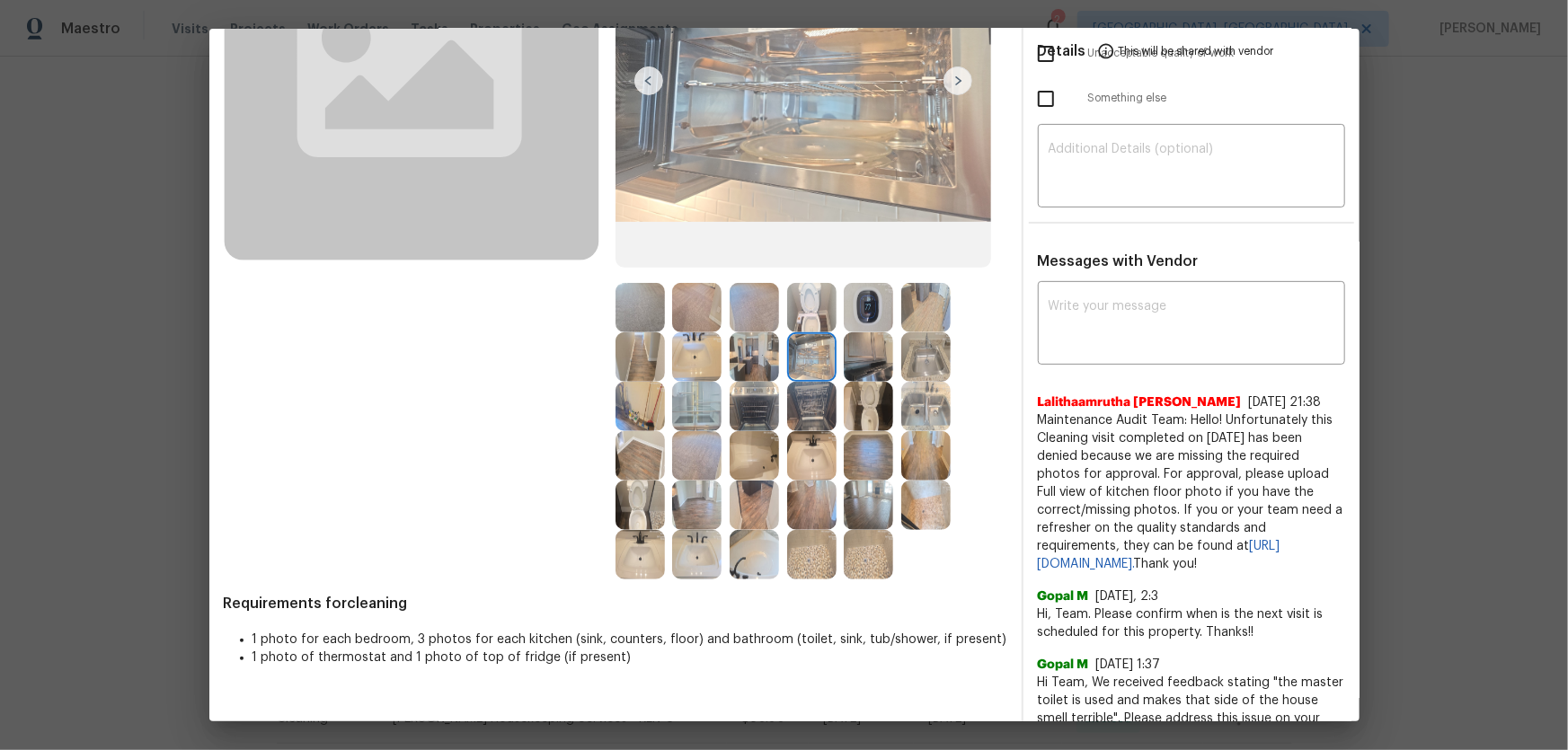
click at [750, 350] on img at bounding box center [754, 357] width 49 height 49
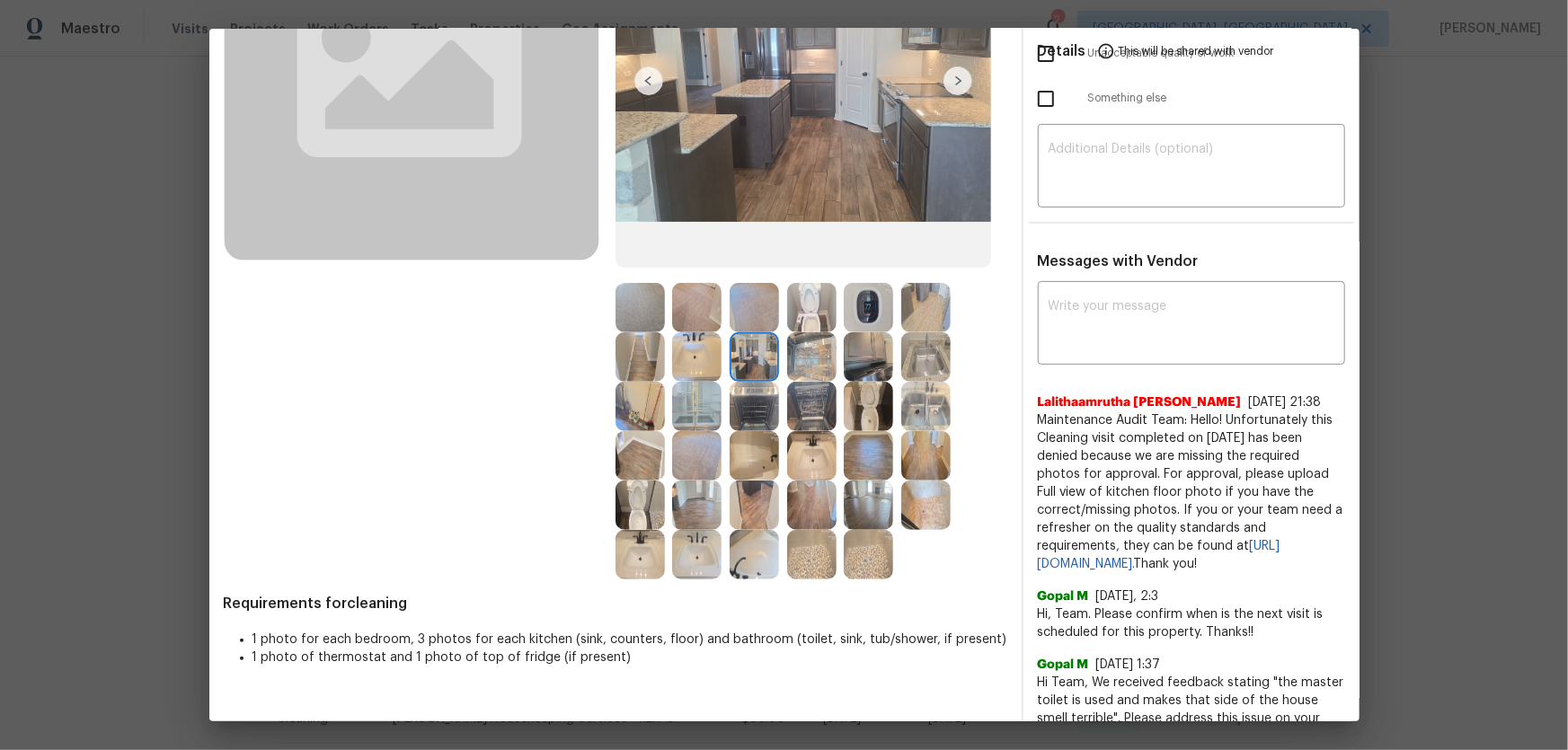
click at [688, 350] on img at bounding box center [696, 357] width 49 height 49
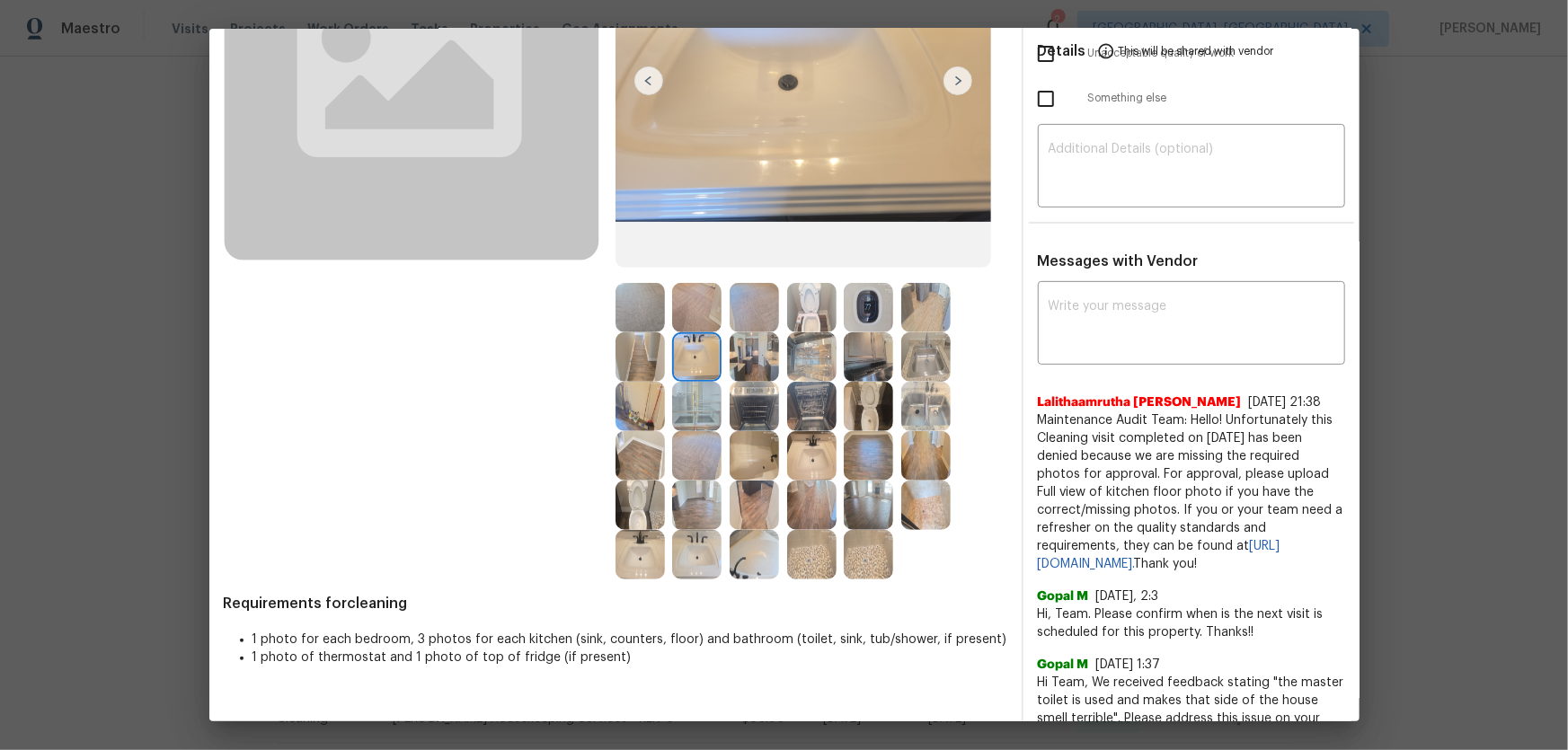
click at [748, 455] on img at bounding box center [754, 456] width 49 height 49
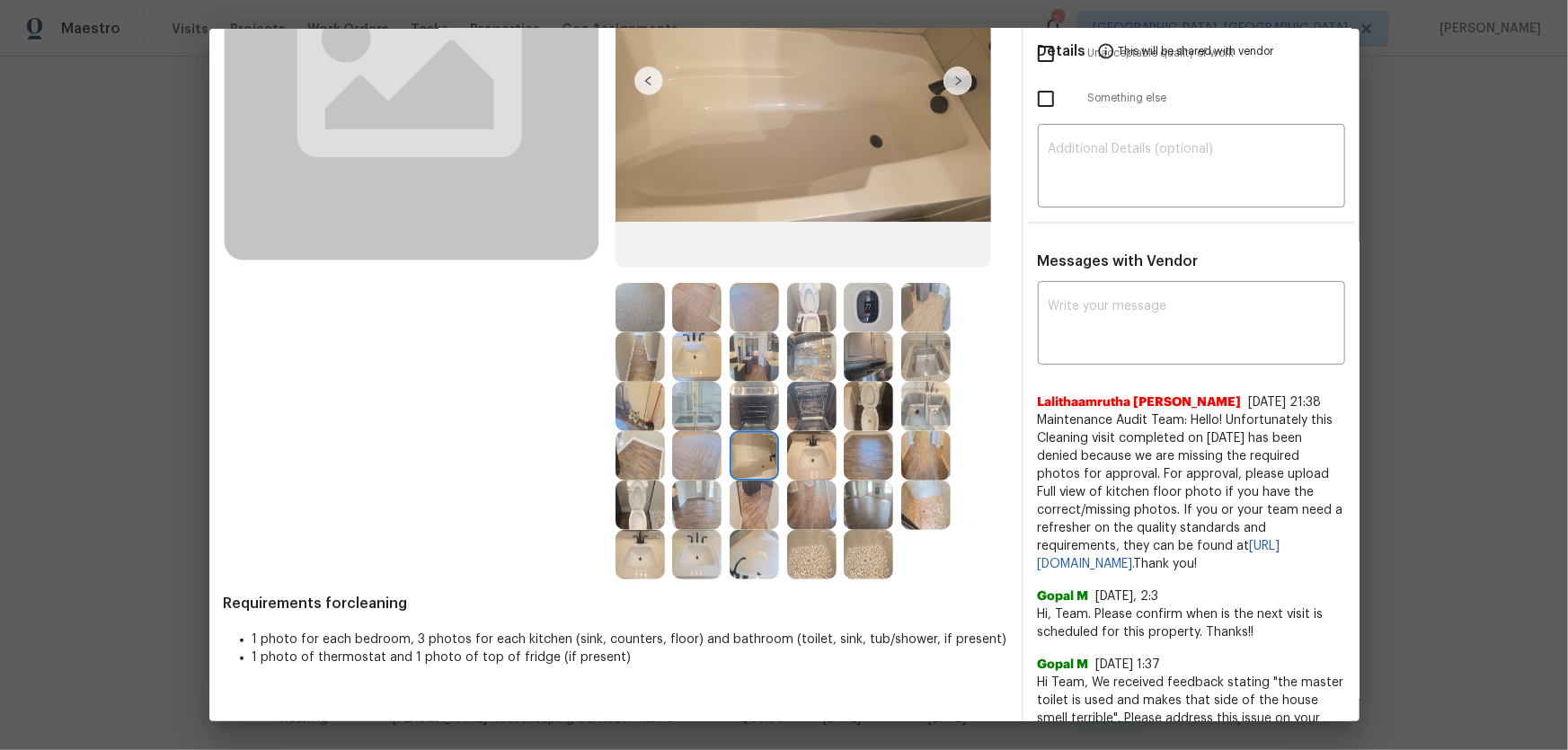
click at [747, 495] on img at bounding box center [754, 554] width 49 height 49
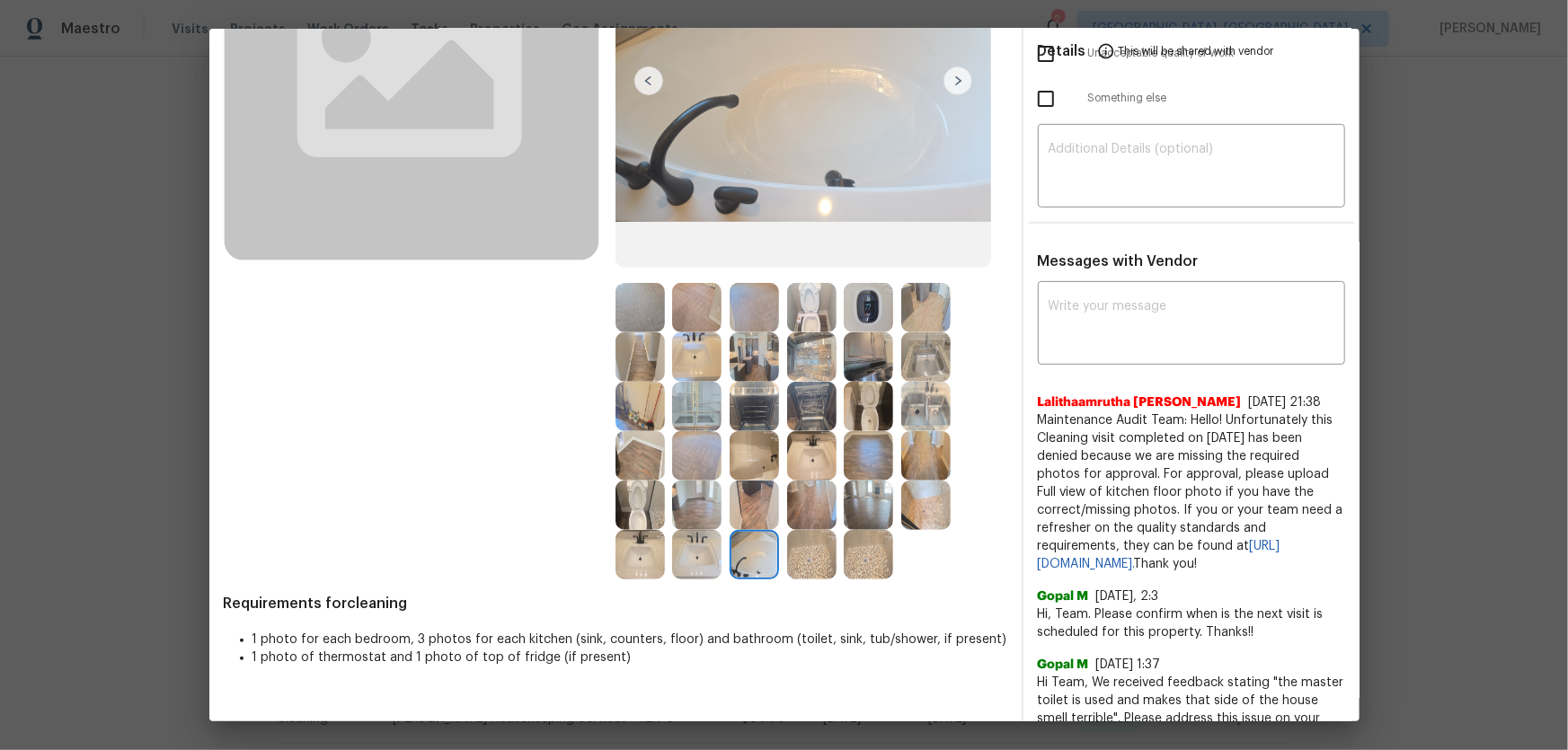
click at [807, 495] on img at bounding box center [811, 554] width 49 height 49
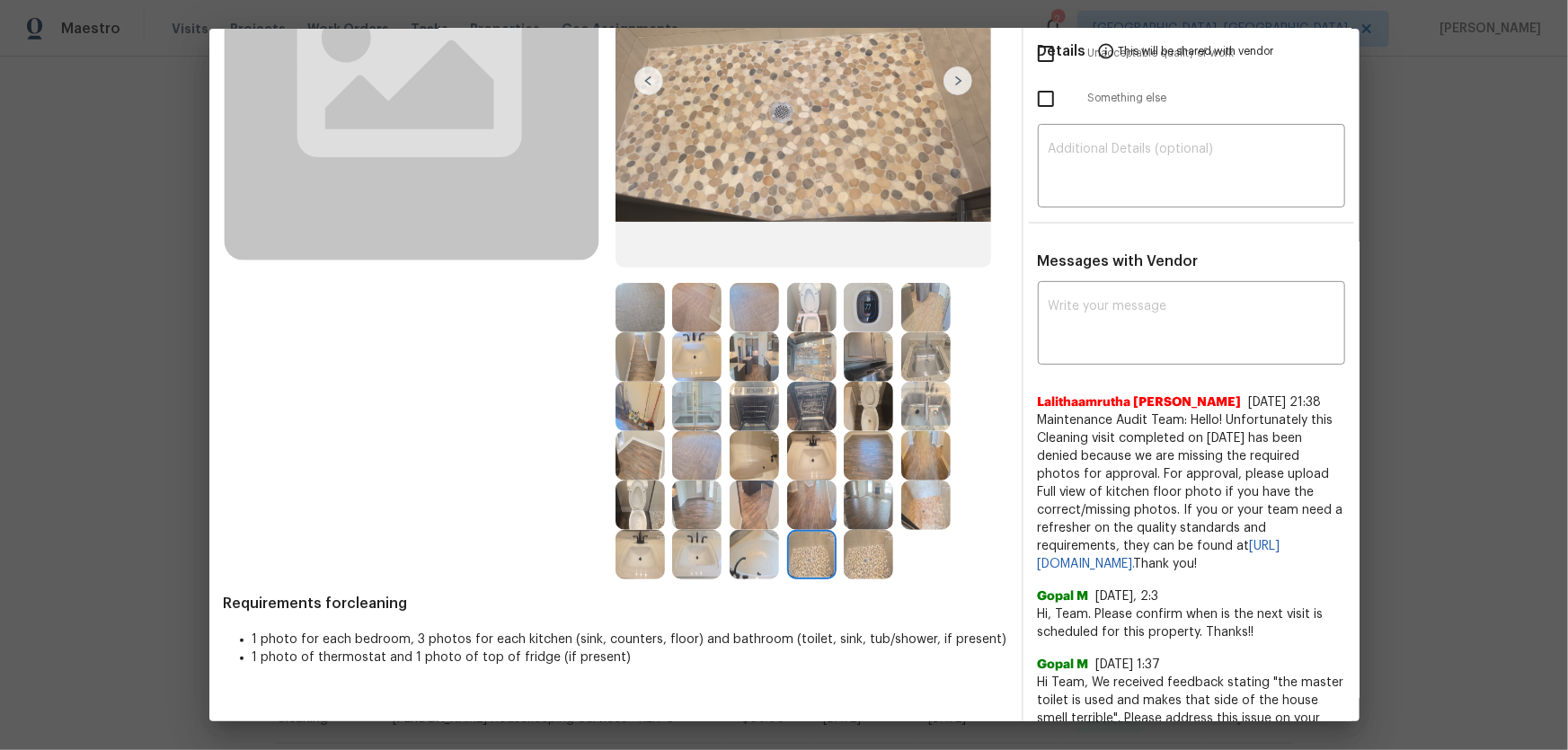
click at [858, 495] on img at bounding box center [868, 505] width 49 height 49
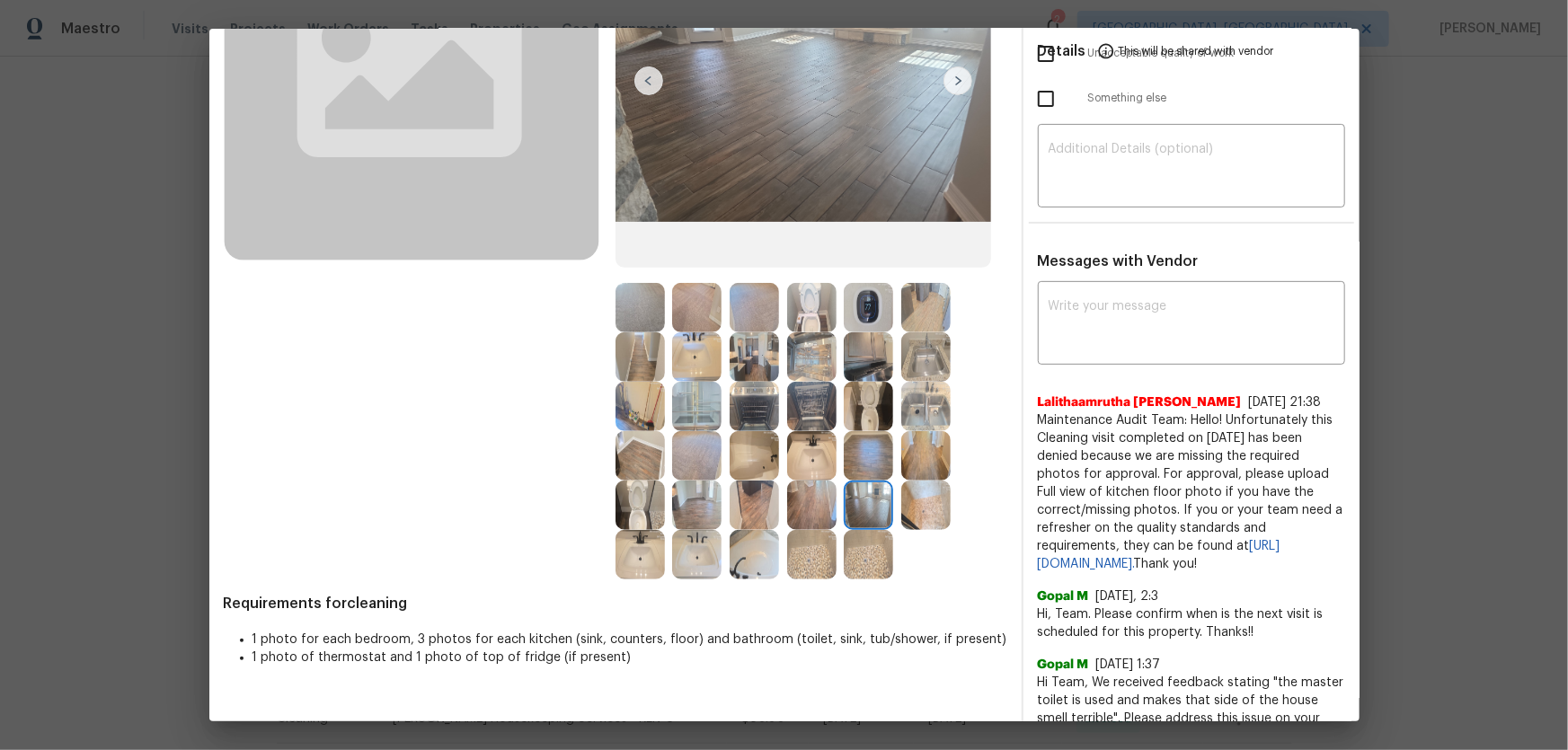
click at [810, 444] on img at bounding box center [811, 456] width 49 height 49
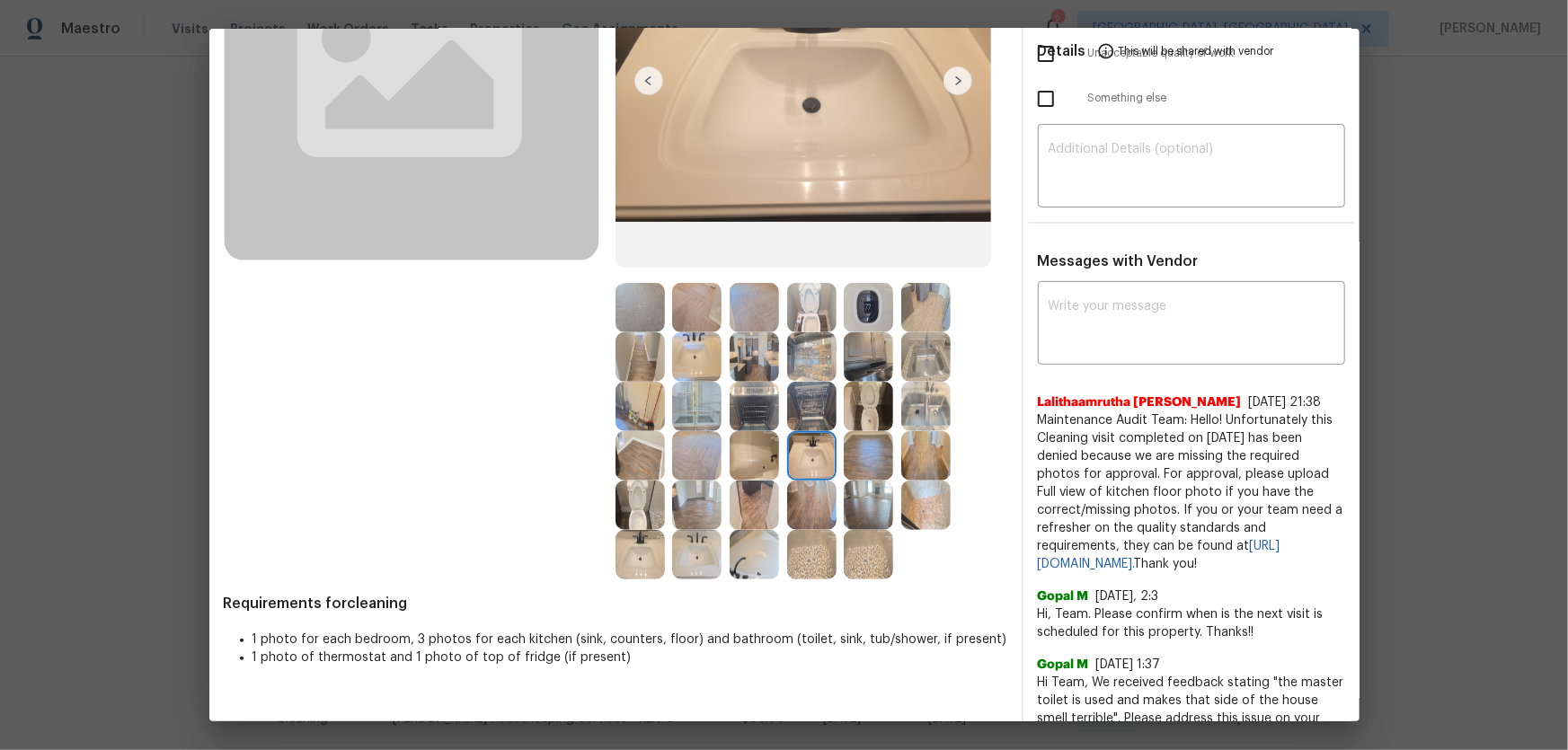
click at [861, 395] on img at bounding box center [868, 406] width 49 height 49
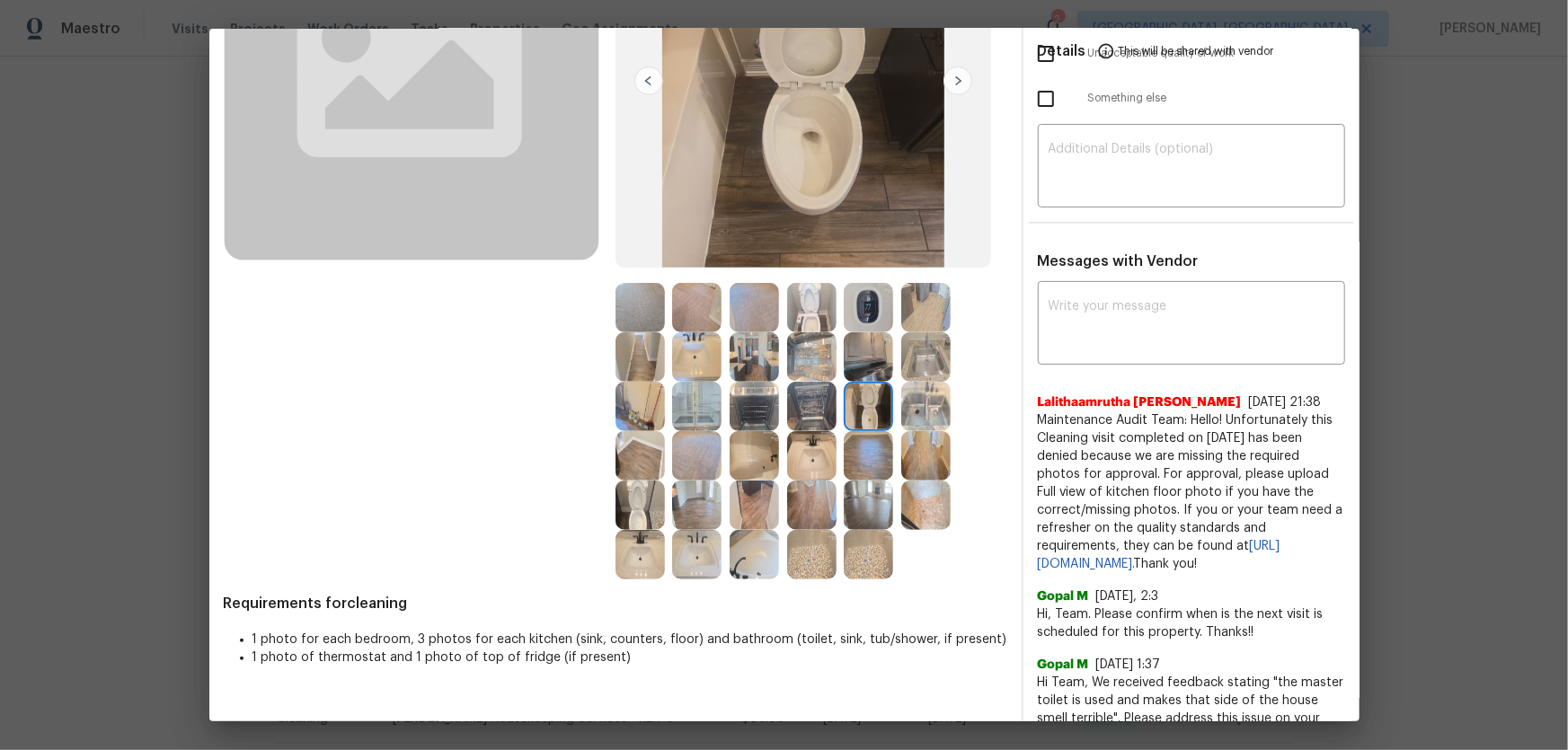
click at [865, 367] on img at bounding box center [868, 357] width 49 height 49
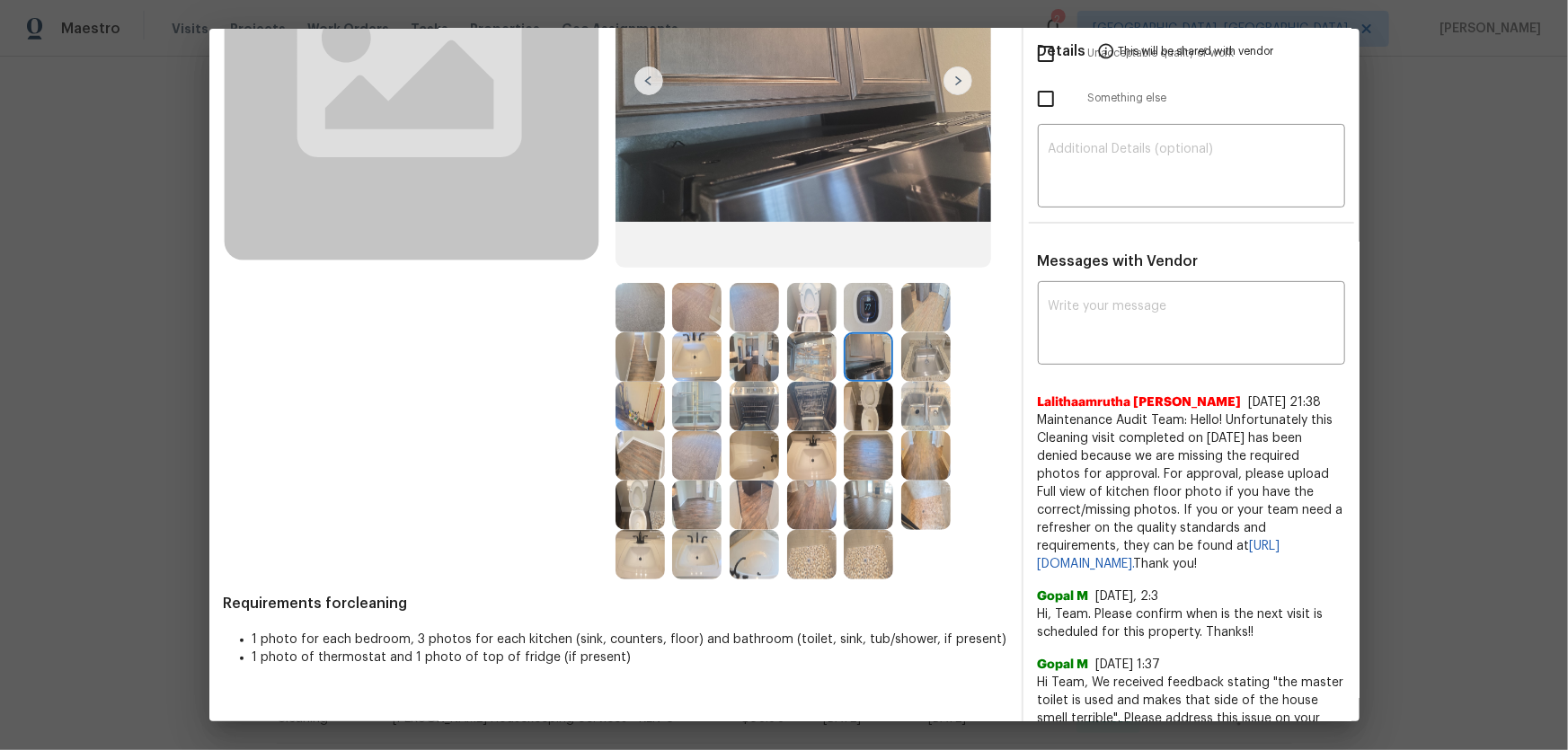
click at [807, 351] on img at bounding box center [811, 357] width 49 height 49
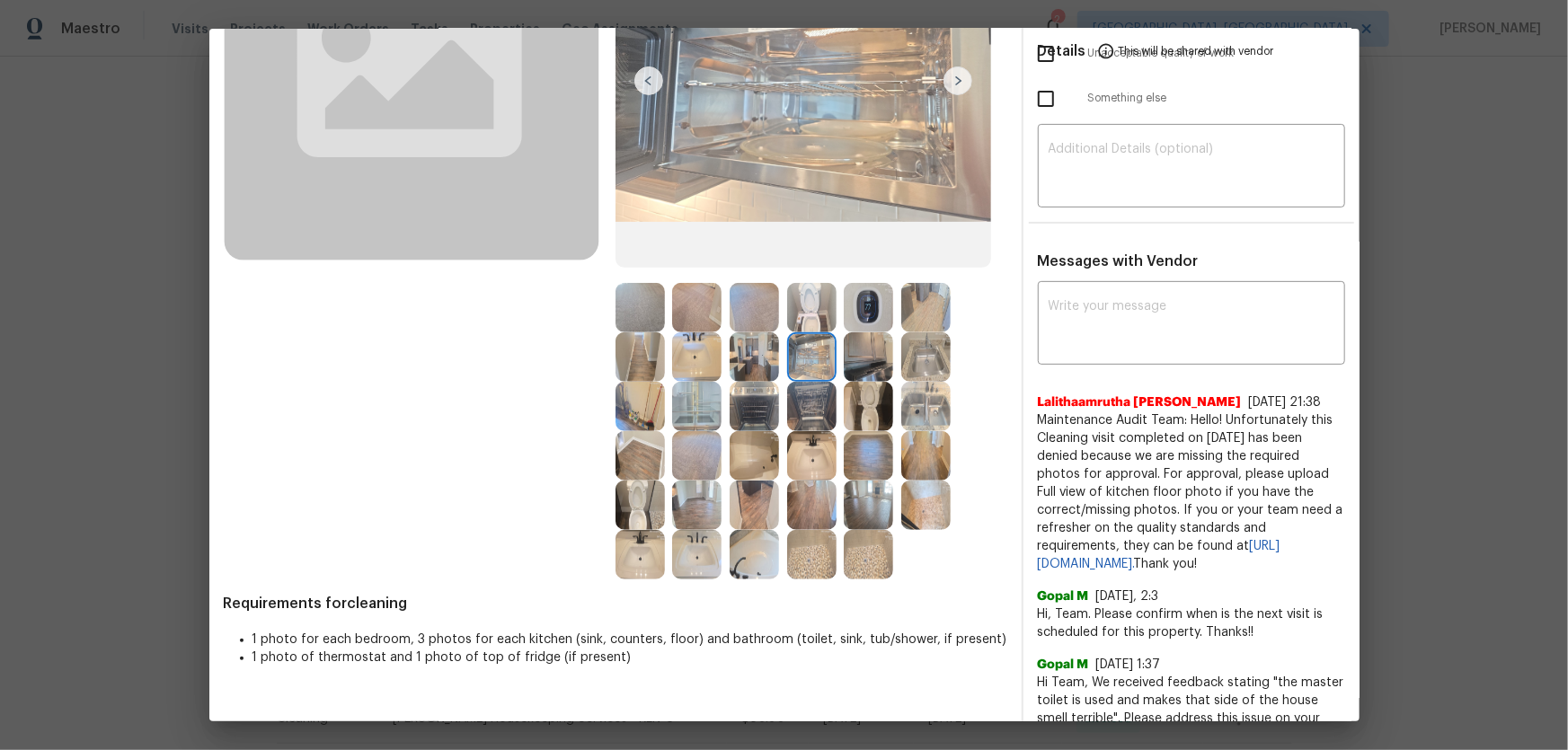
click at [804, 308] on img at bounding box center [811, 307] width 49 height 49
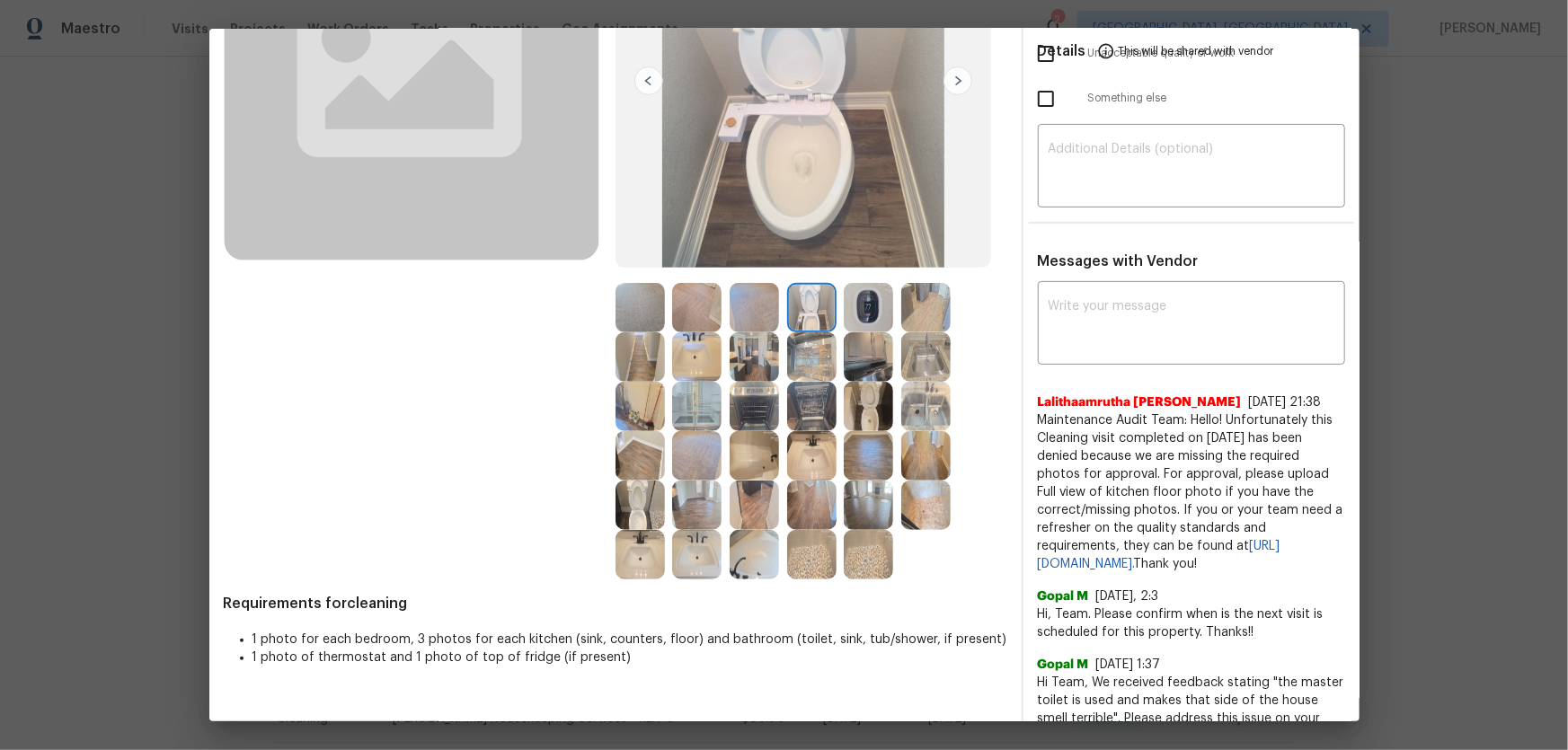
click at [852, 312] on img at bounding box center [868, 307] width 49 height 49
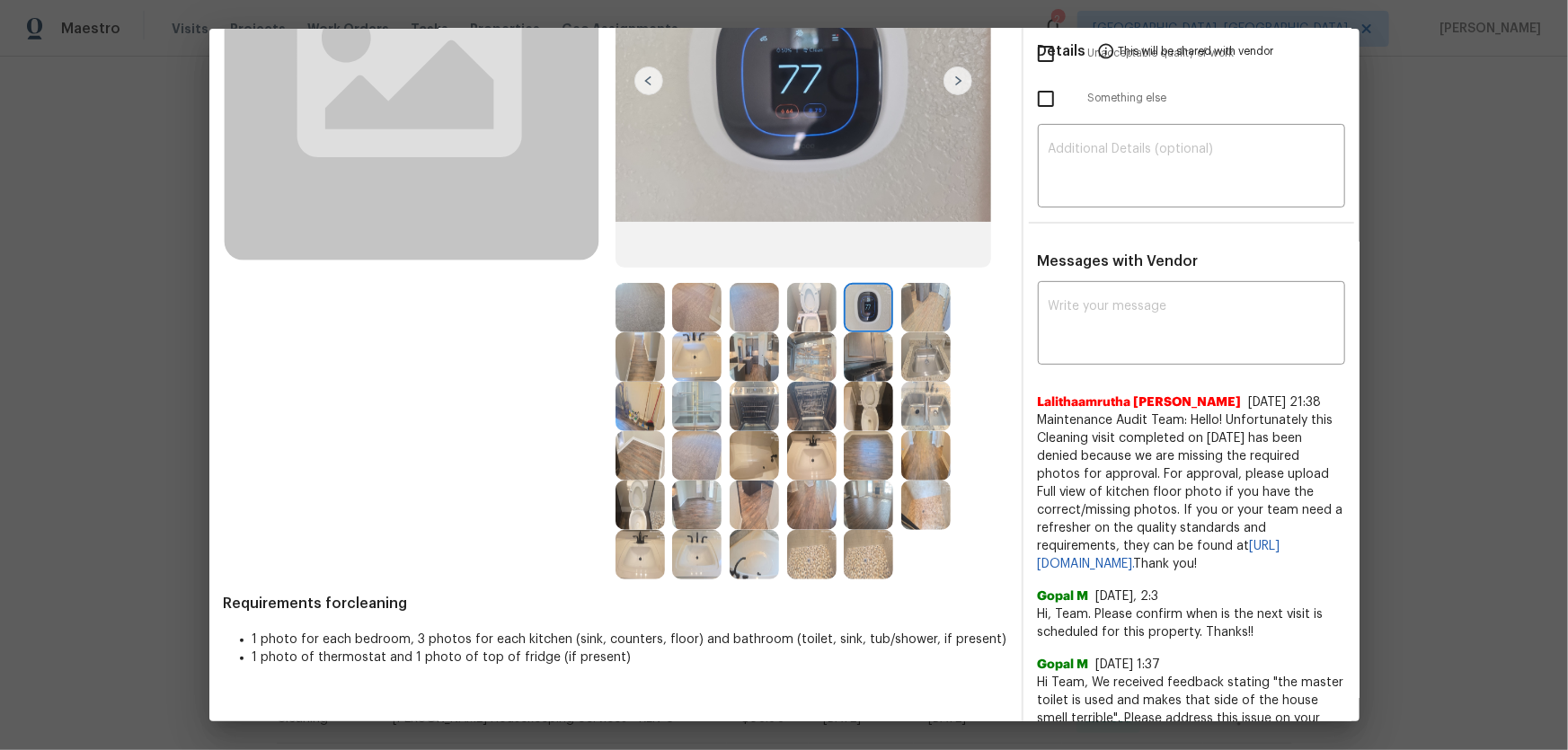
click at [644, 307] on img at bounding box center [640, 307] width 49 height 49
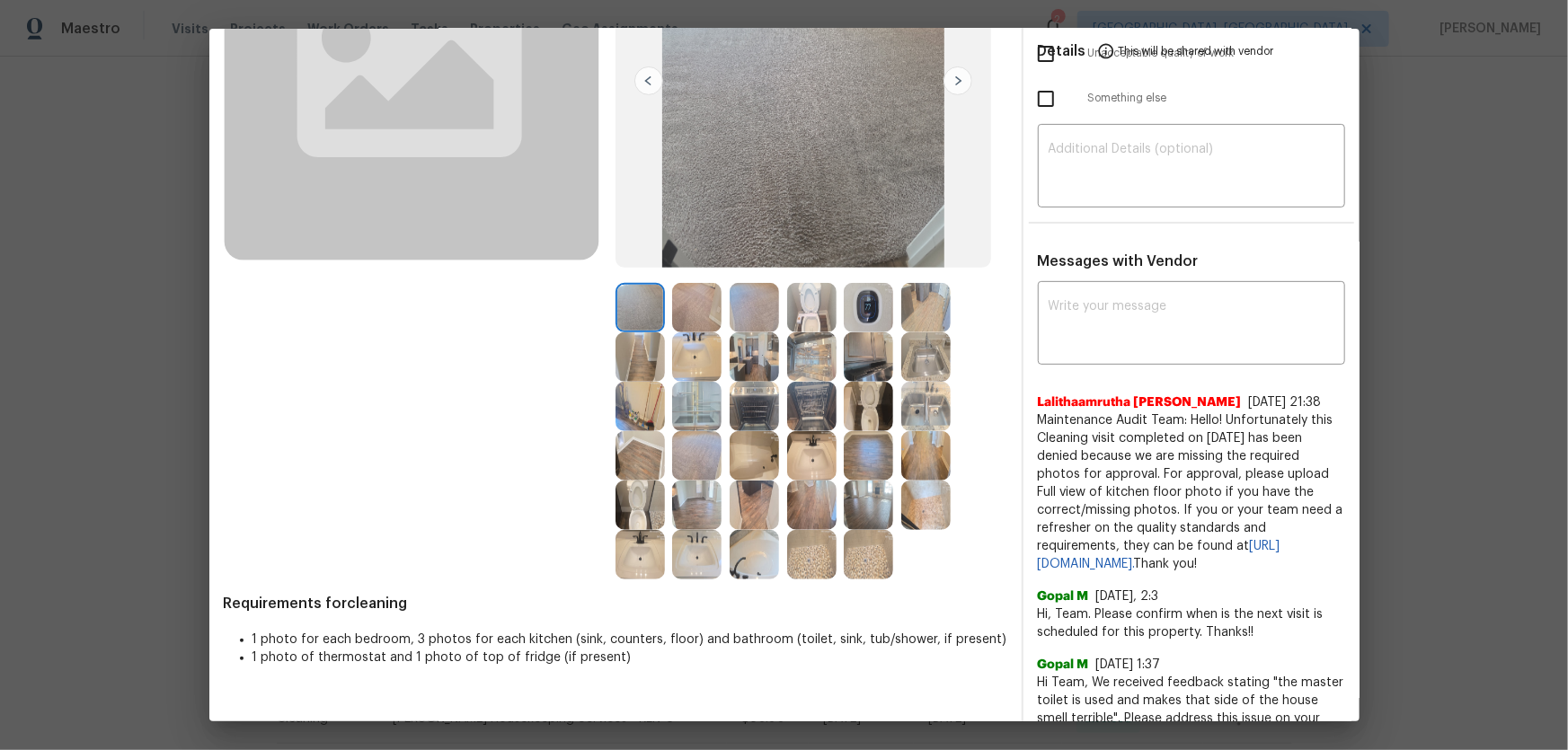
click at [761, 317] on img at bounding box center [754, 307] width 49 height 49
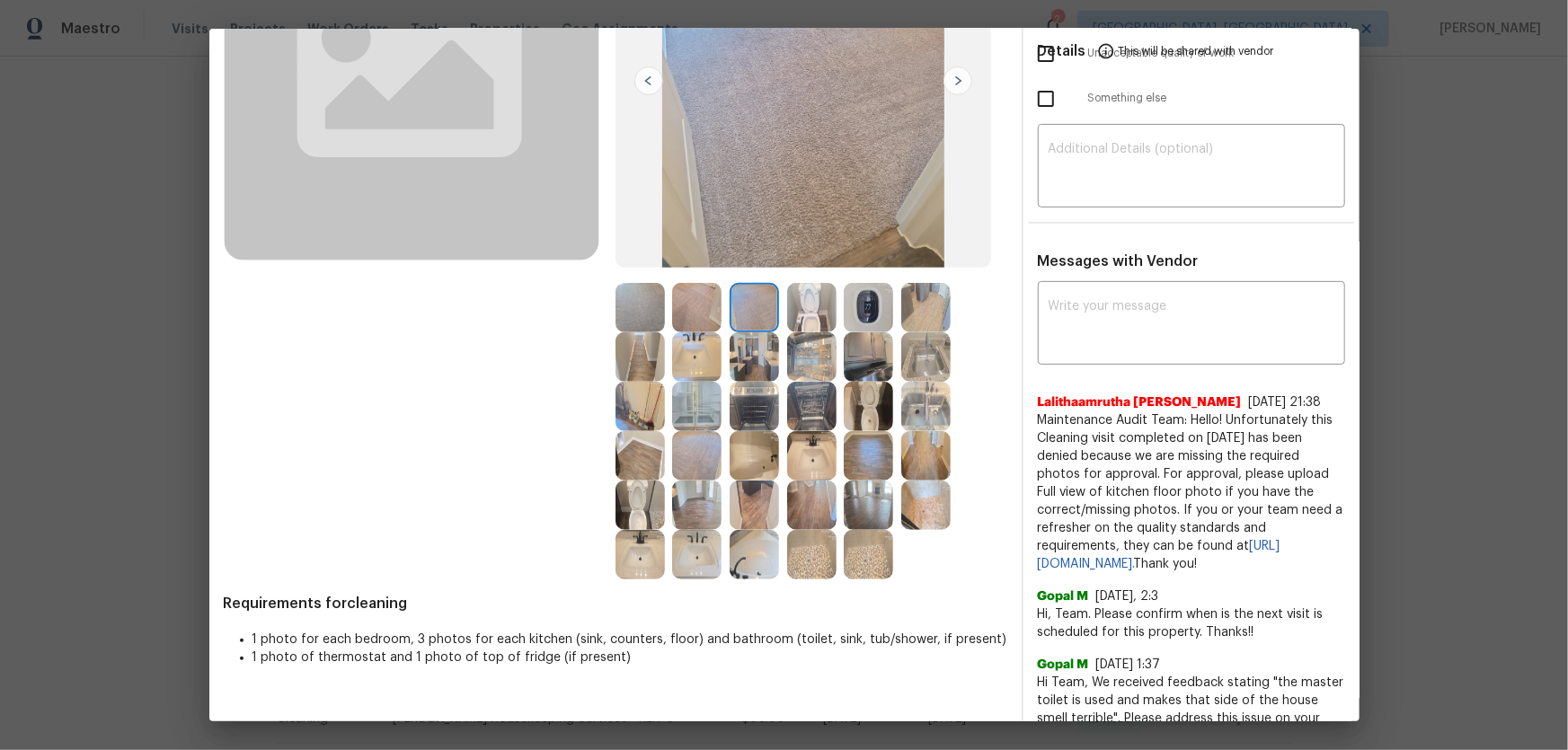
click at [683, 454] on img at bounding box center [696, 456] width 49 height 49
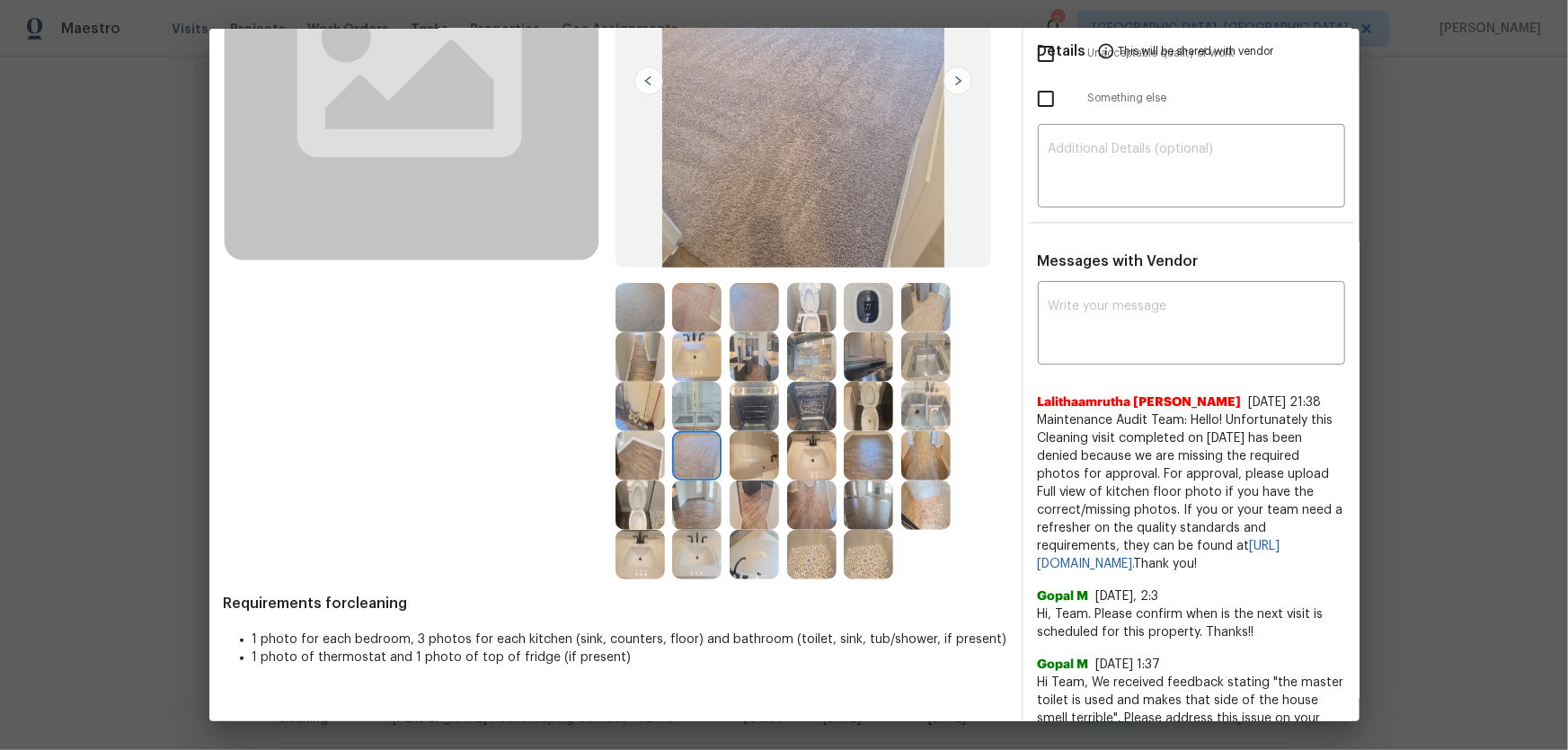
click at [682, 495] on img at bounding box center [696, 505] width 49 height 49
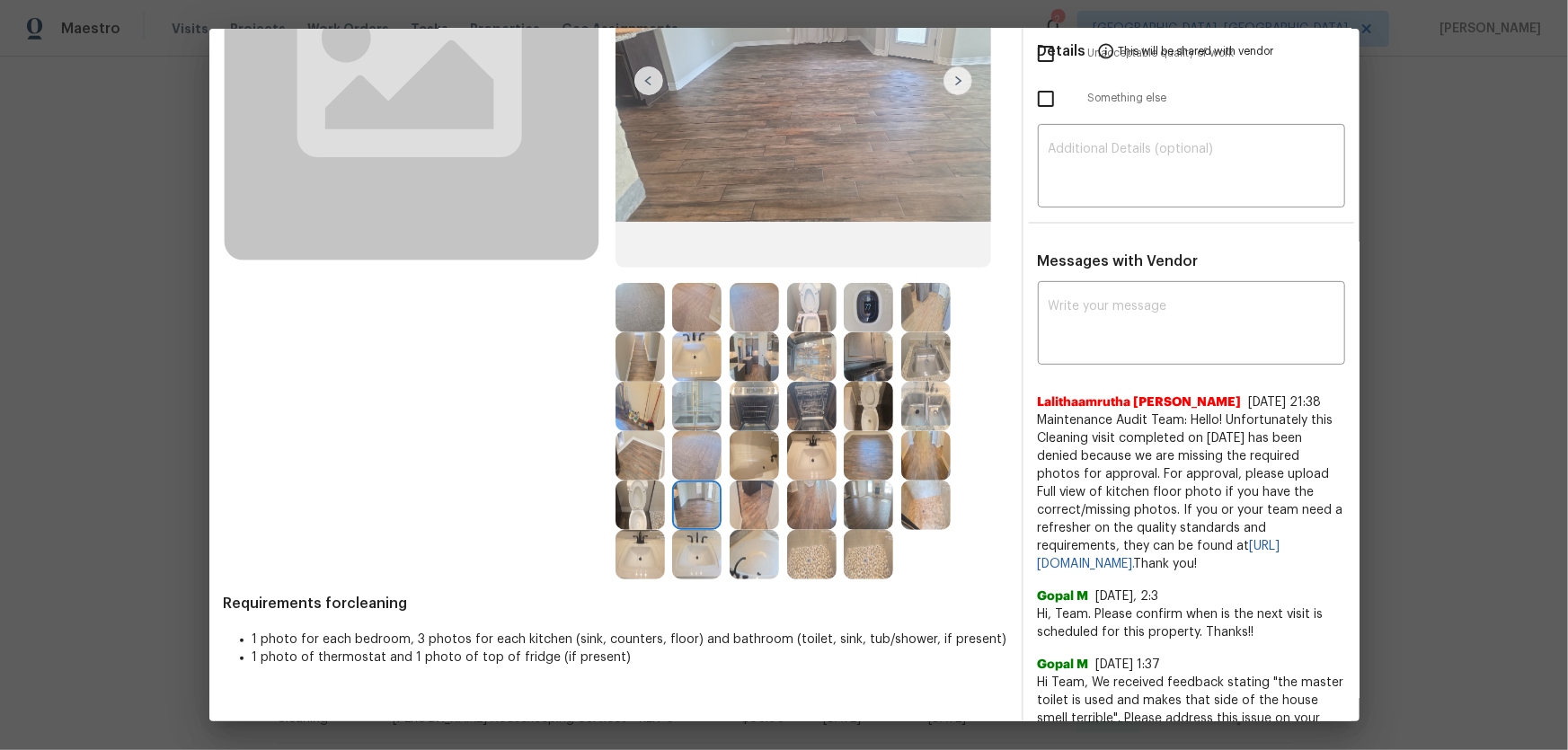
click at [634, 495] on img at bounding box center [640, 505] width 49 height 49
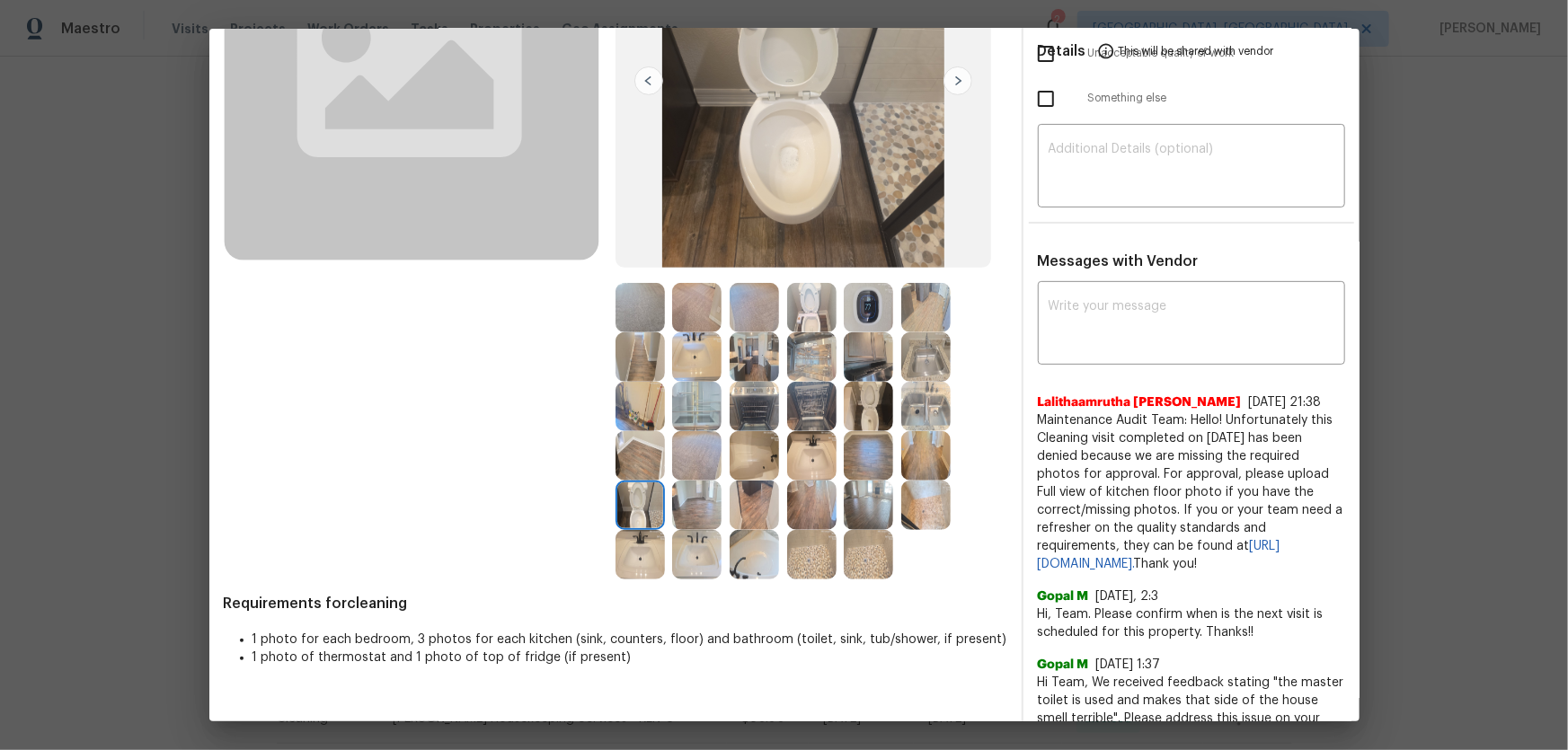
click at [737, 495] on img at bounding box center [754, 505] width 49 height 49
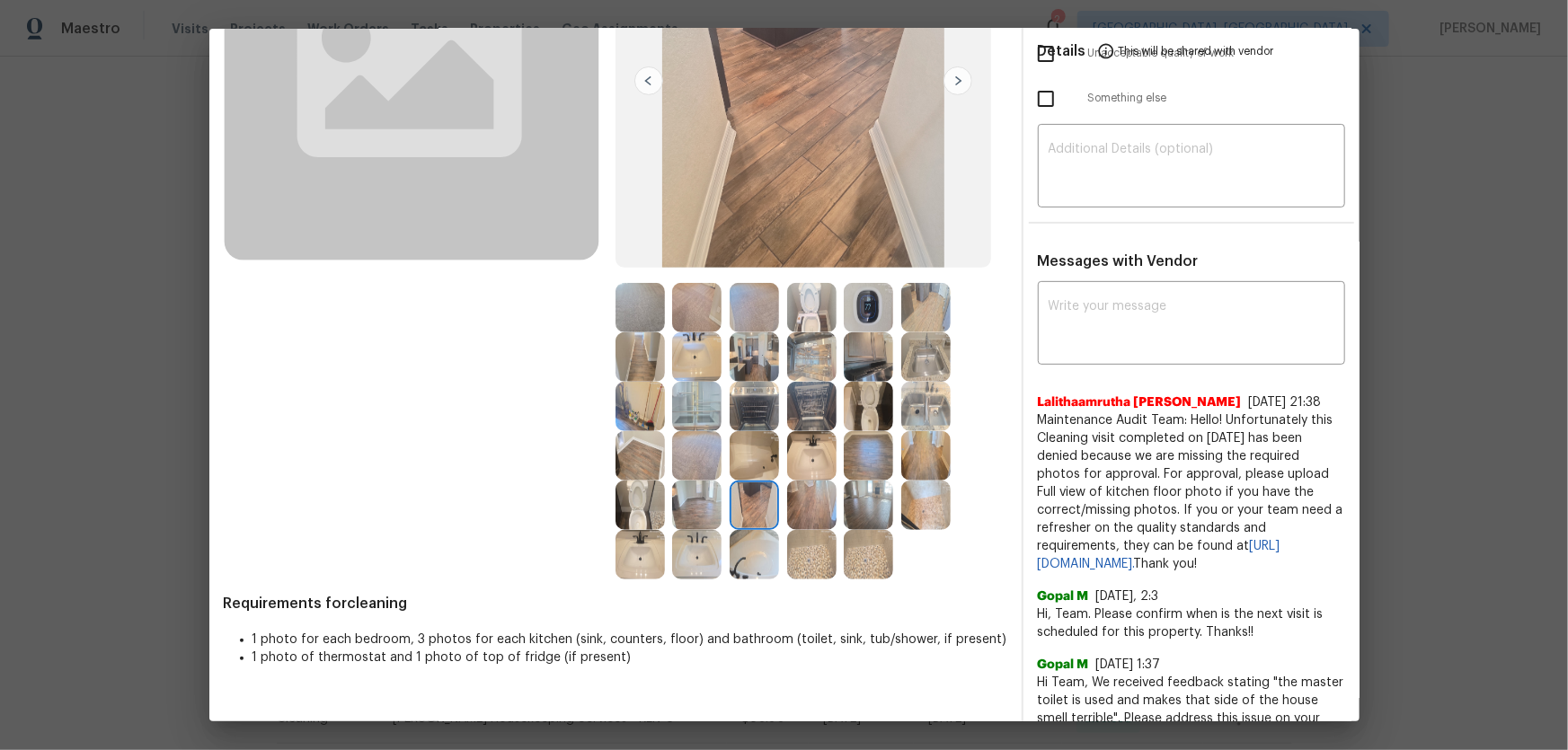
click at [756, 466] on img at bounding box center [754, 456] width 49 height 49
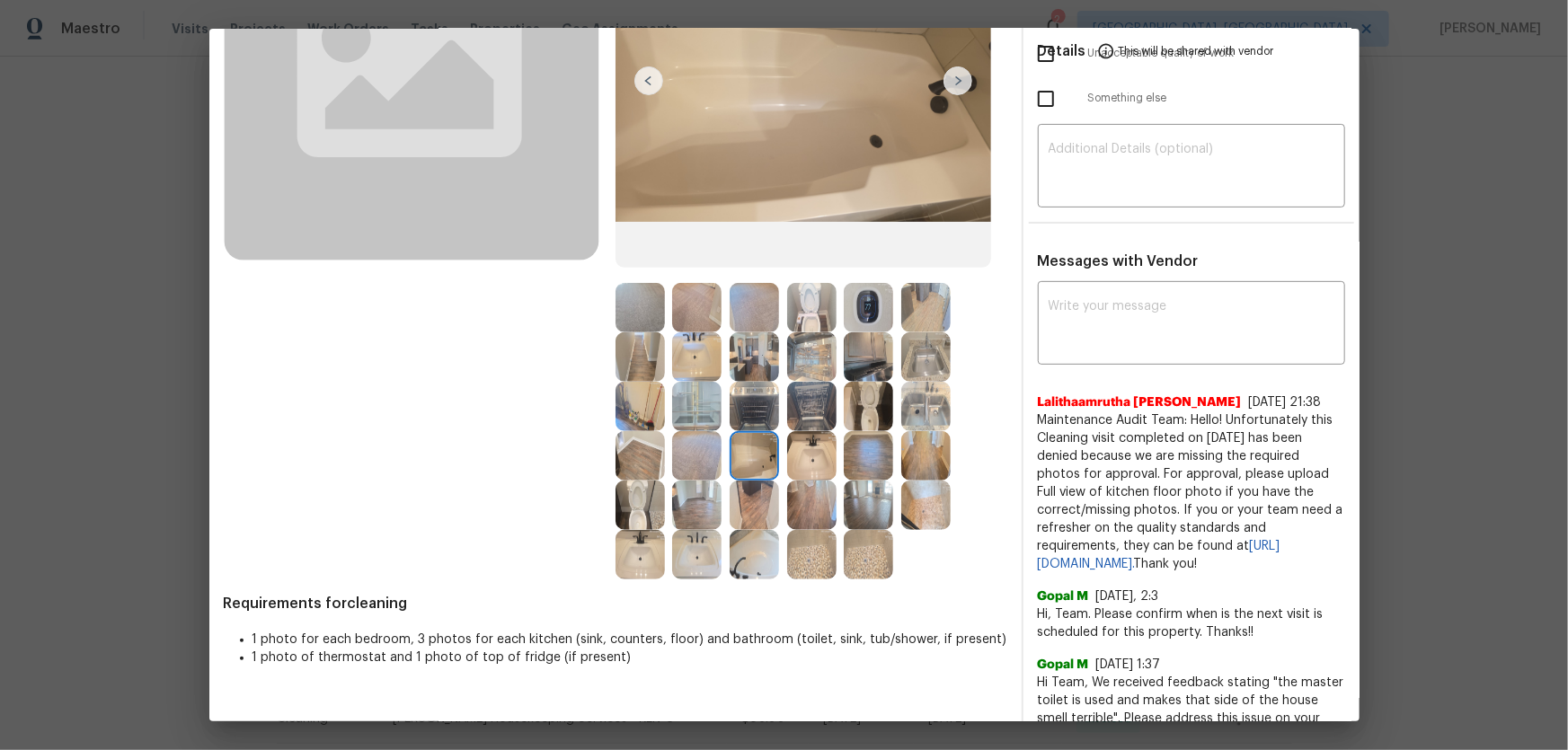
click at [756, 414] on img at bounding box center [754, 406] width 49 height 49
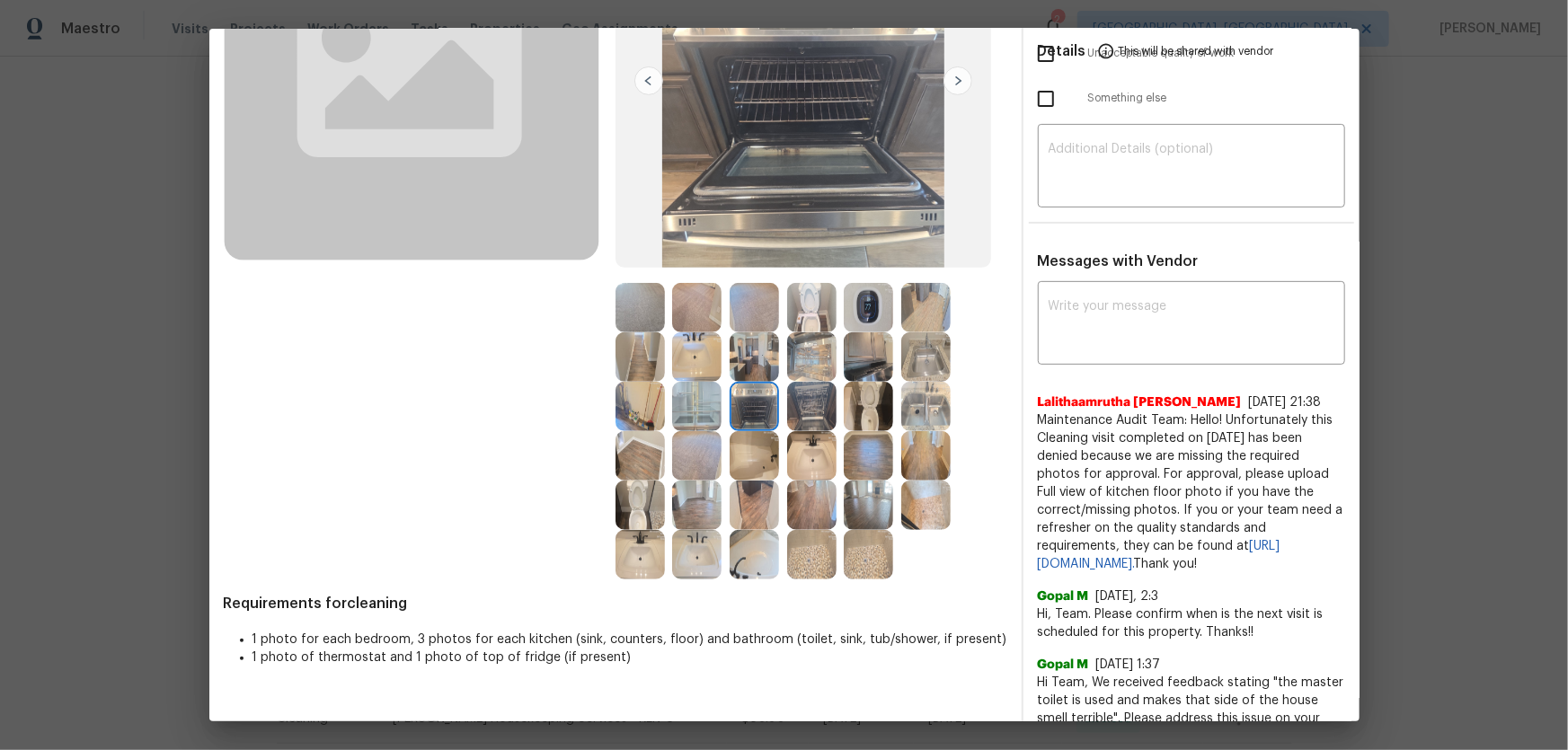
click at [804, 402] on img at bounding box center [811, 406] width 49 height 49
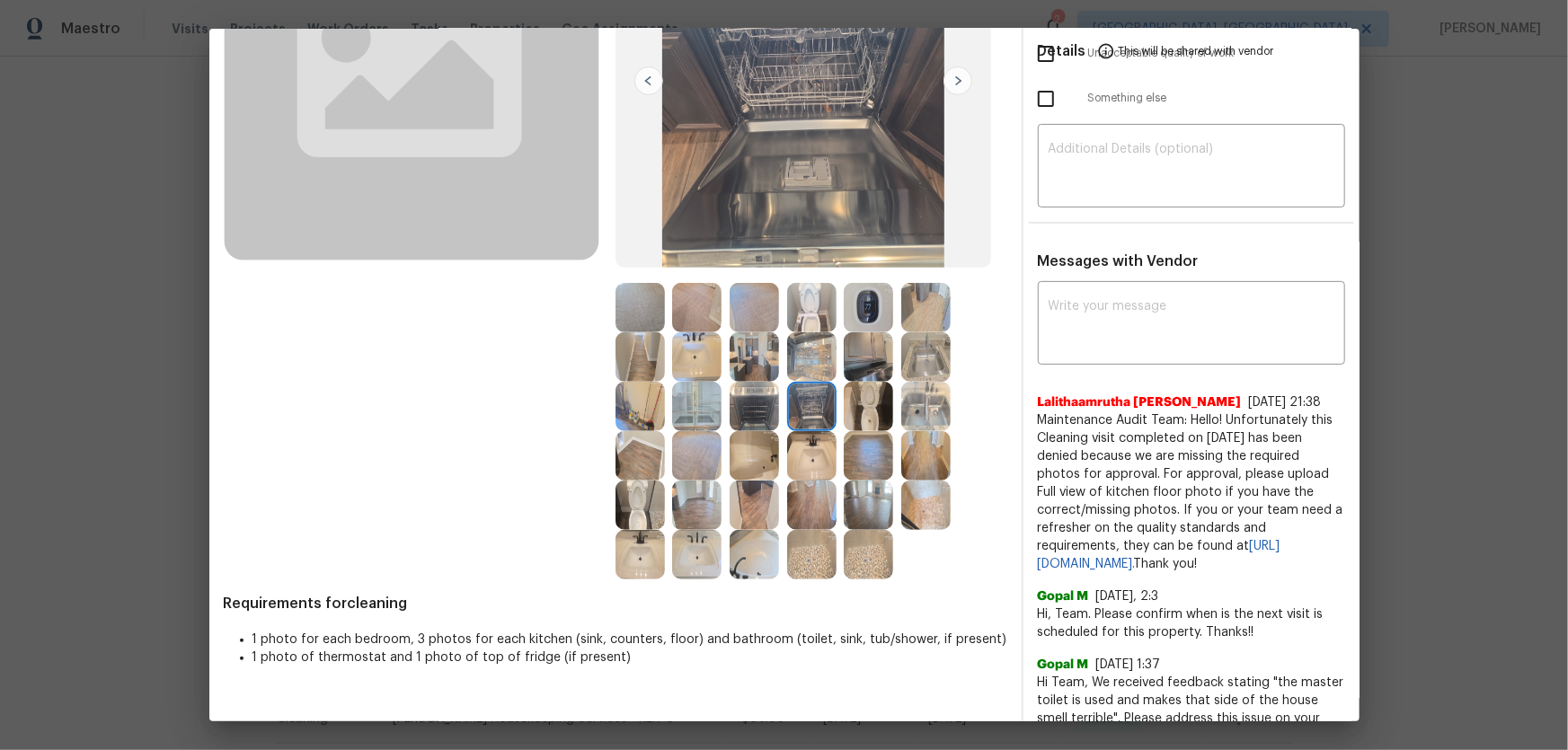
click at [801, 358] on img at bounding box center [811, 357] width 49 height 49
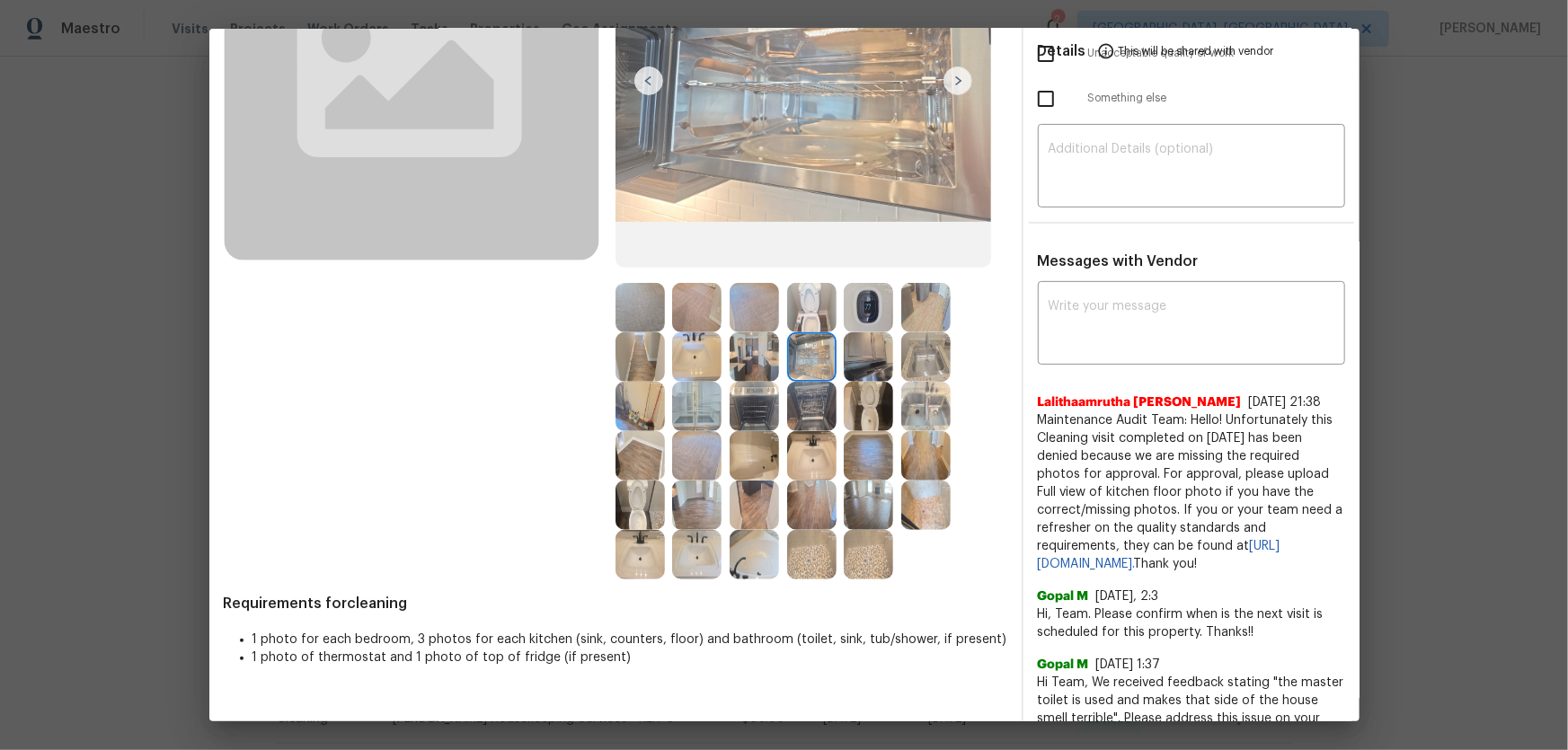
click at [792, 318] on img at bounding box center [811, 307] width 49 height 49
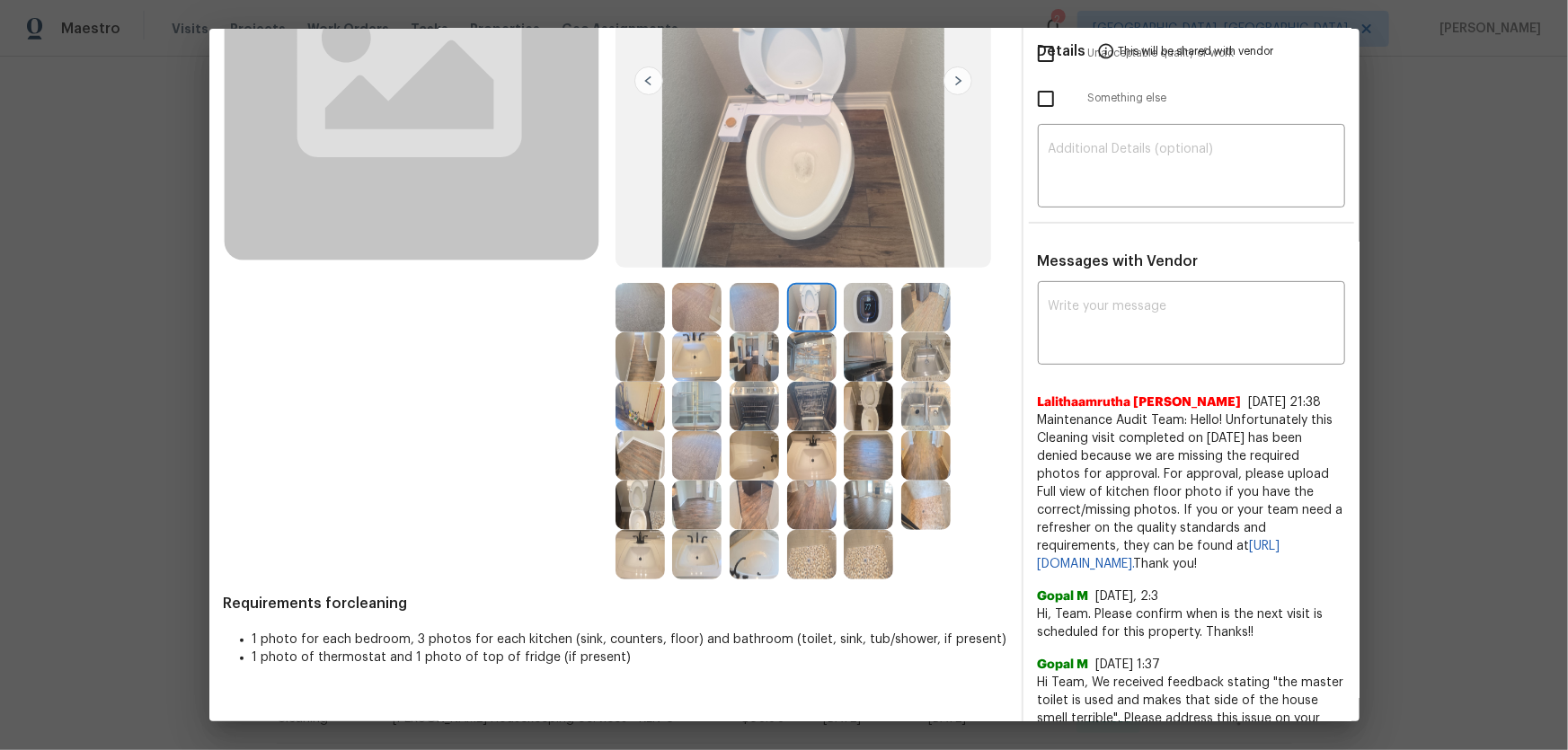
click at [858, 310] on img at bounding box center [868, 307] width 49 height 49
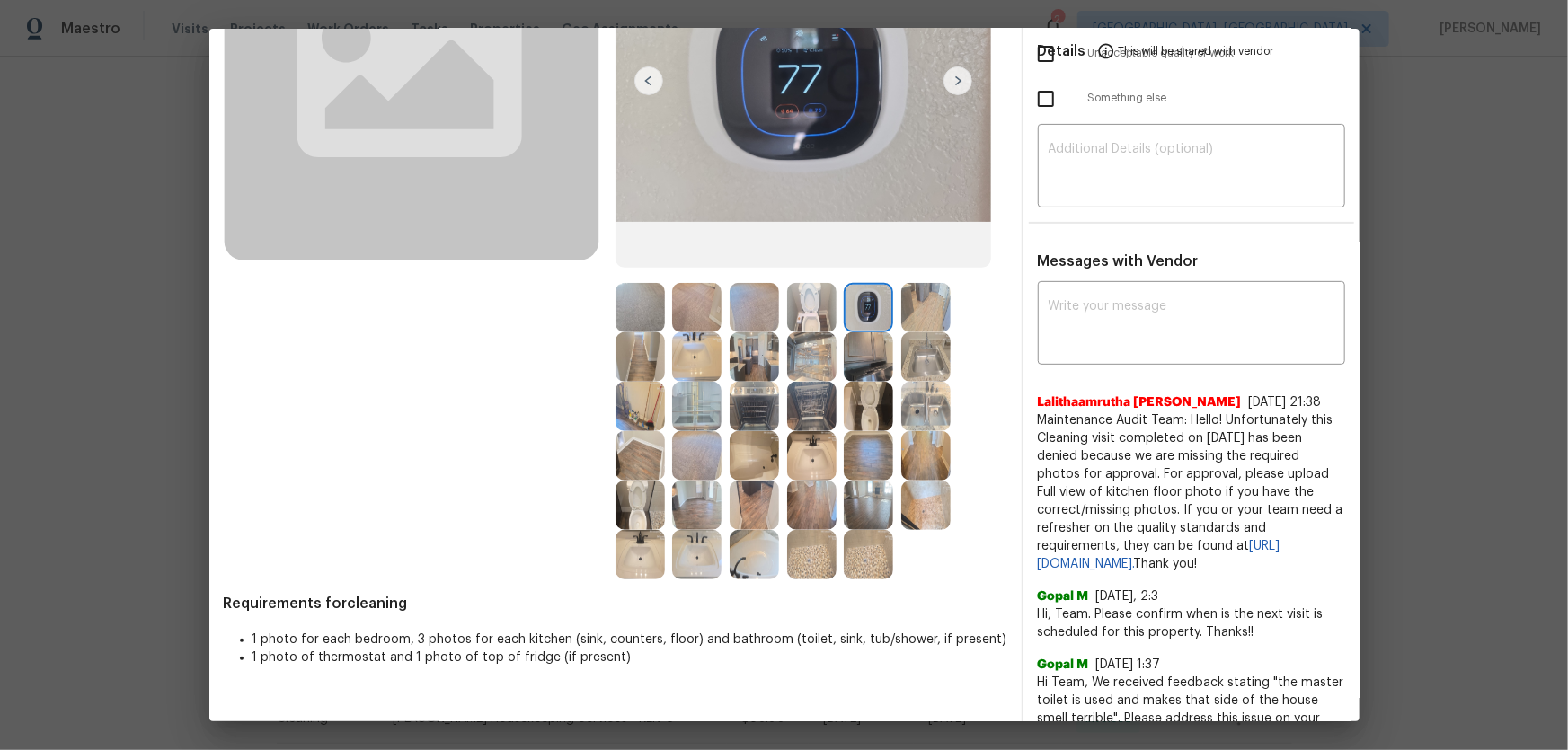
click at [941, 362] on img at bounding box center [925, 357] width 49 height 49
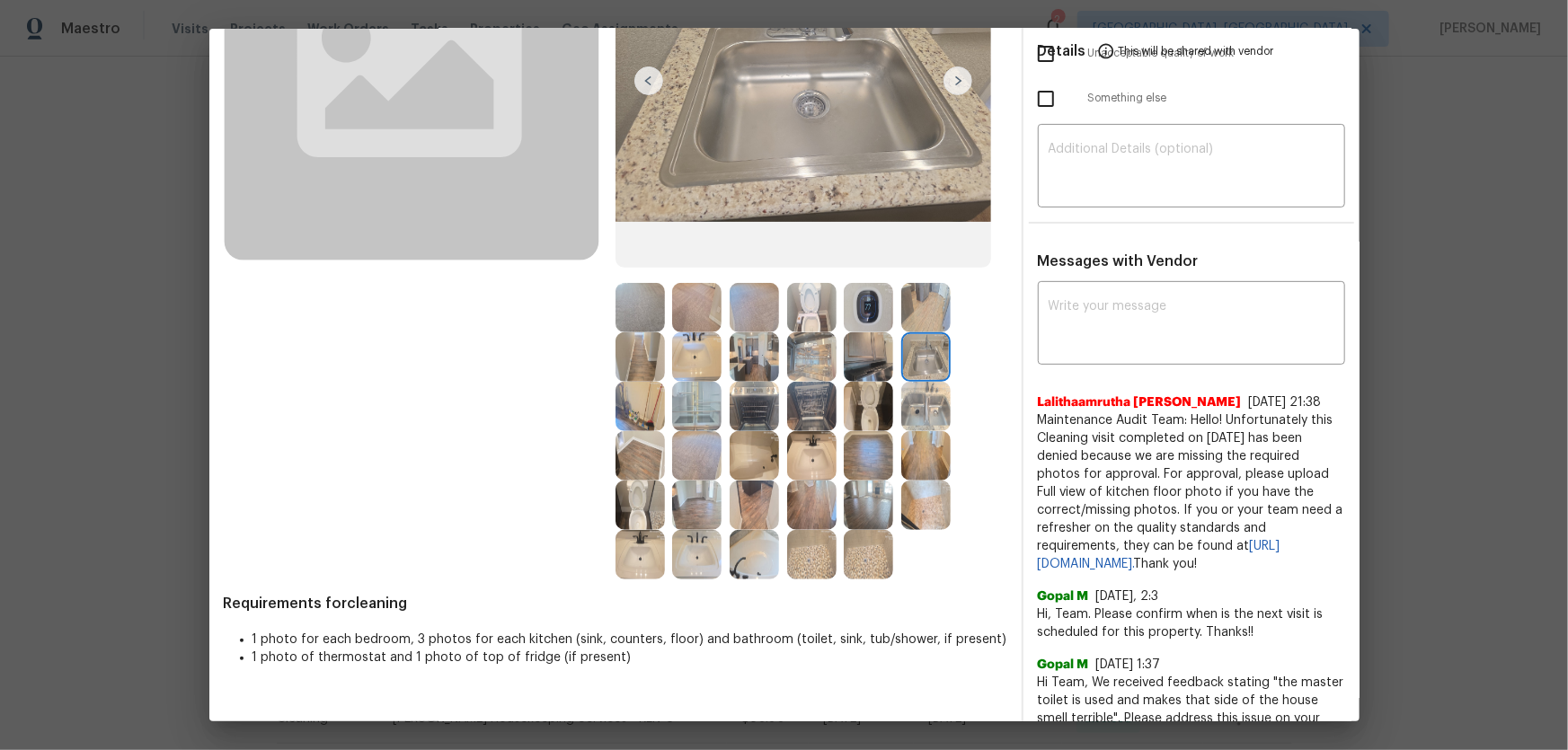
click at [924, 406] on img at bounding box center [925, 406] width 49 height 49
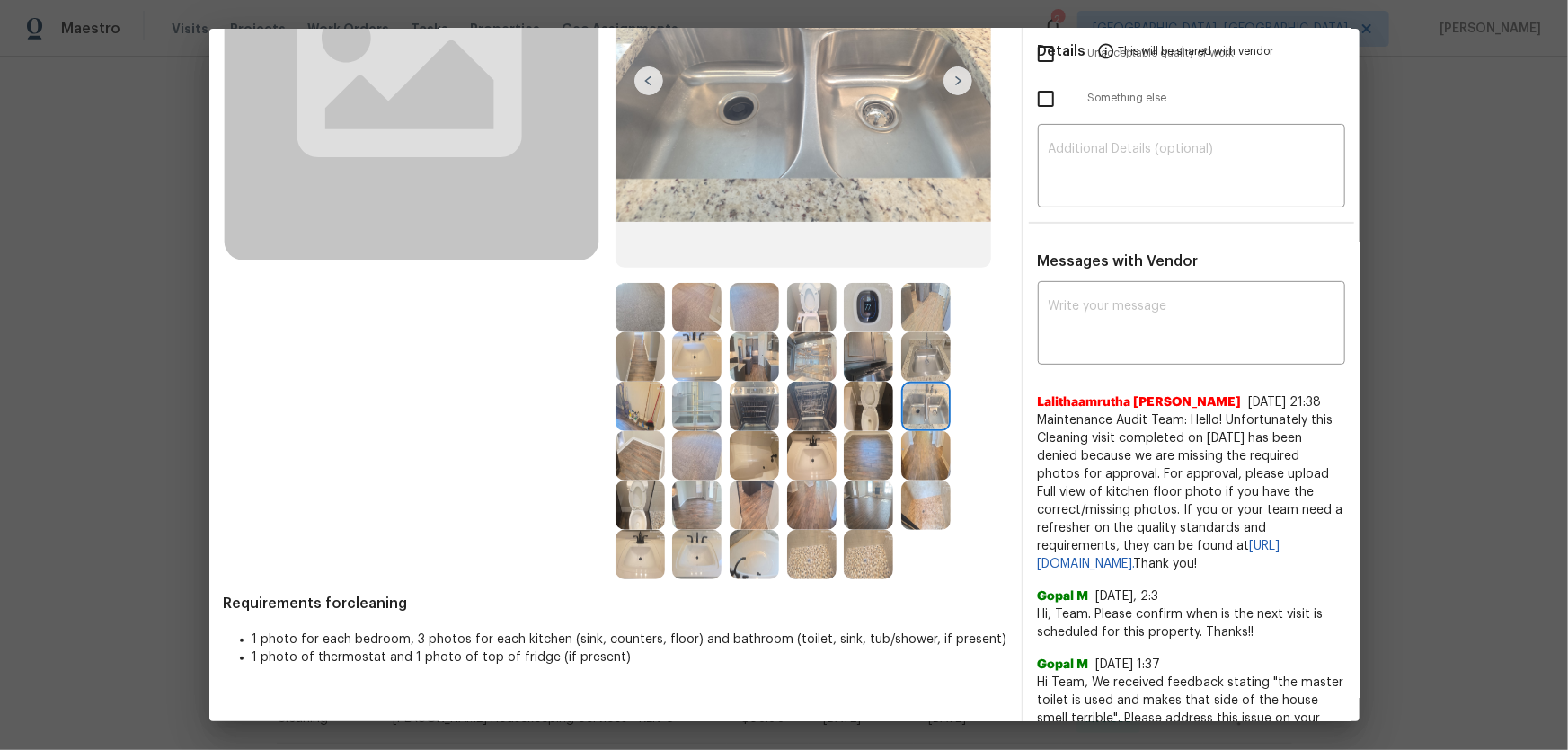
click at [853, 364] on img at bounding box center [868, 357] width 49 height 49
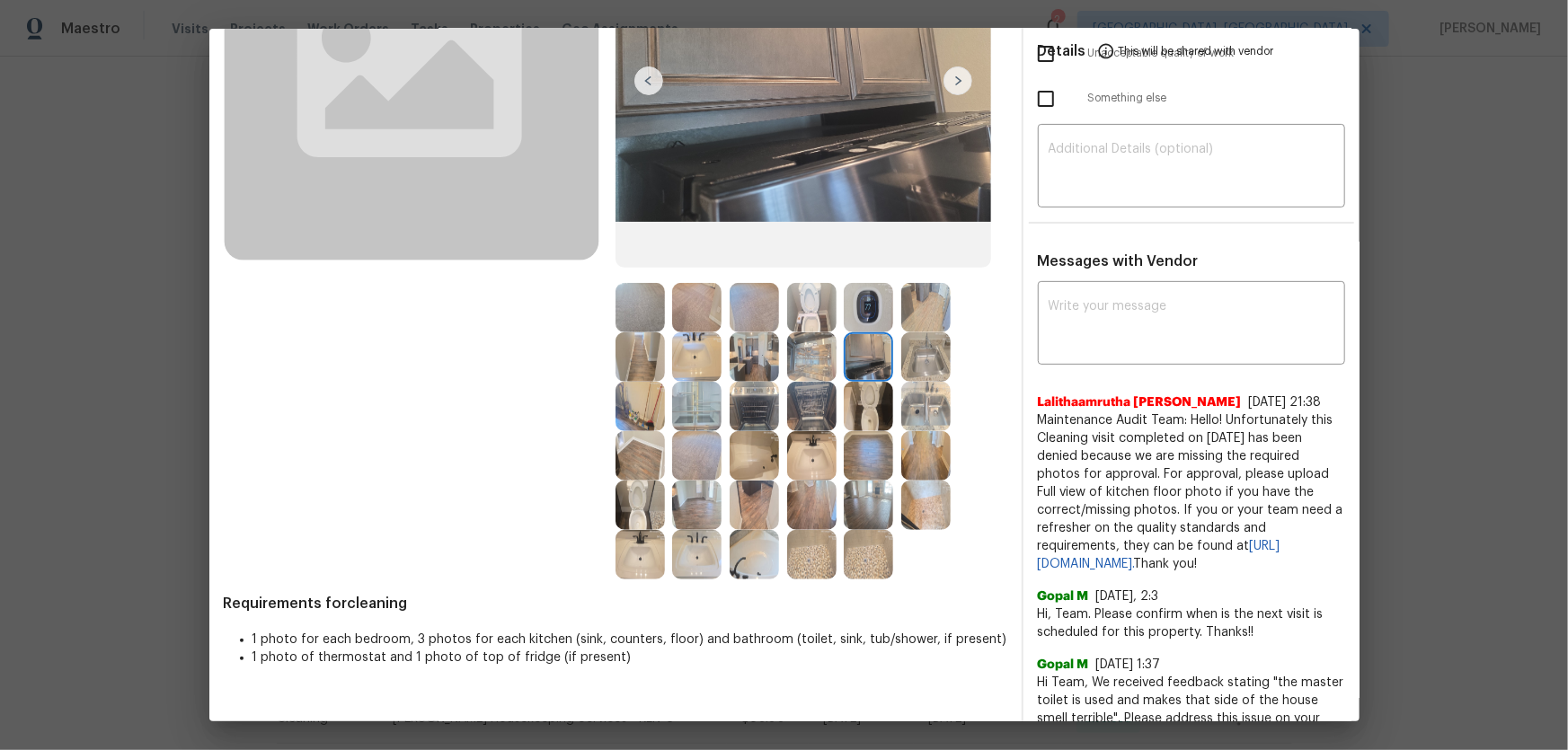
click at [787, 390] on img at bounding box center [811, 406] width 49 height 49
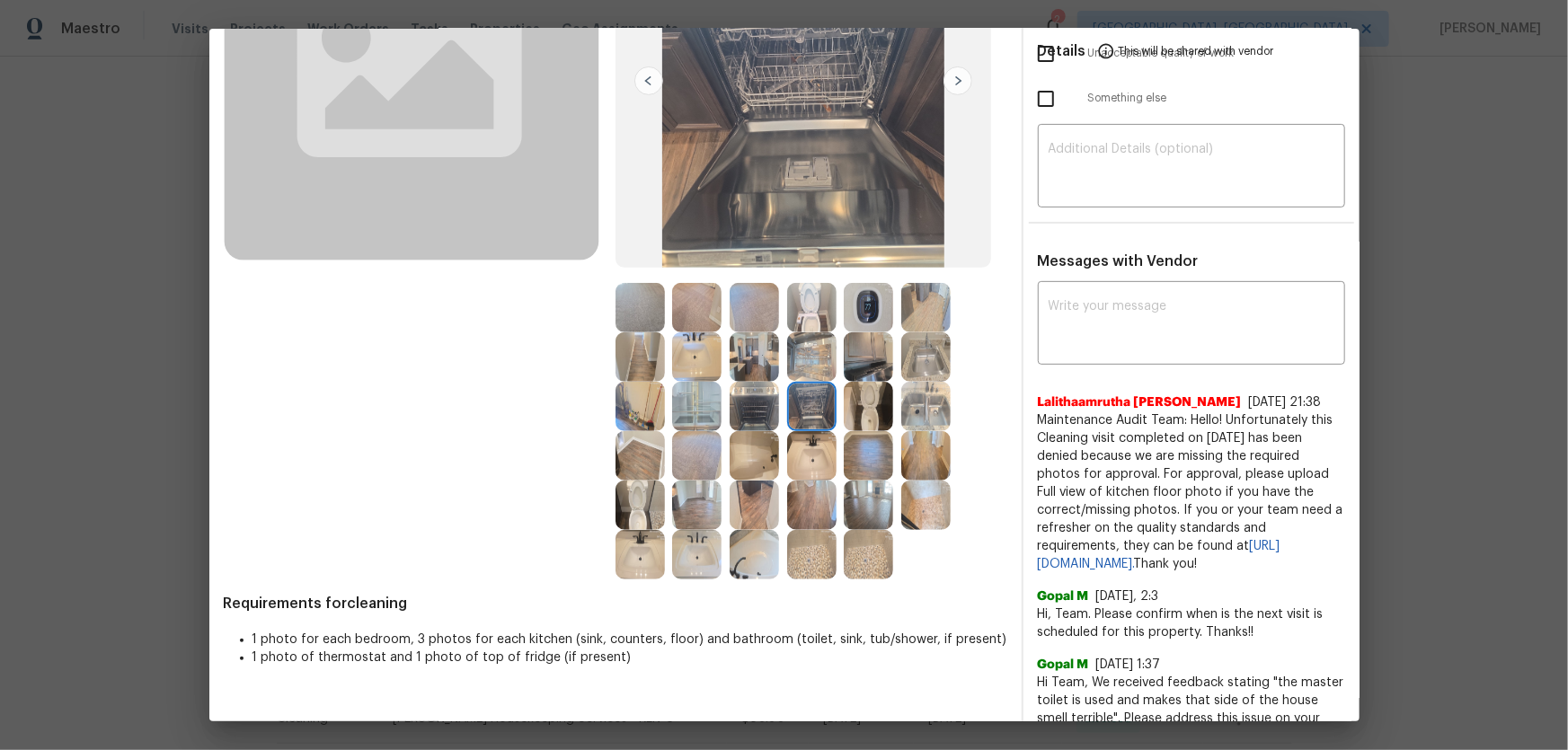
click at [742, 406] on img at bounding box center [754, 406] width 49 height 49
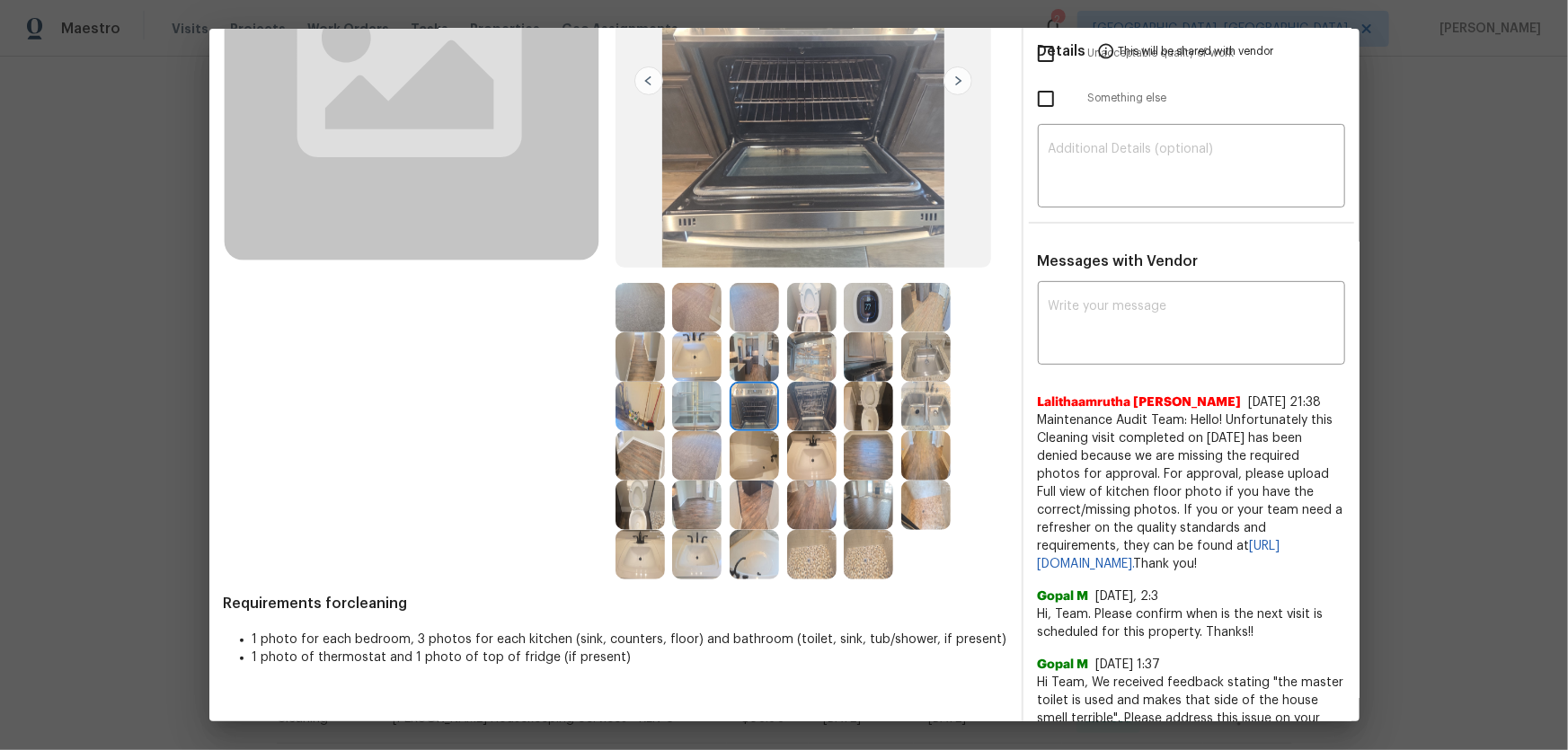
click at [741, 366] on img at bounding box center [754, 357] width 49 height 49
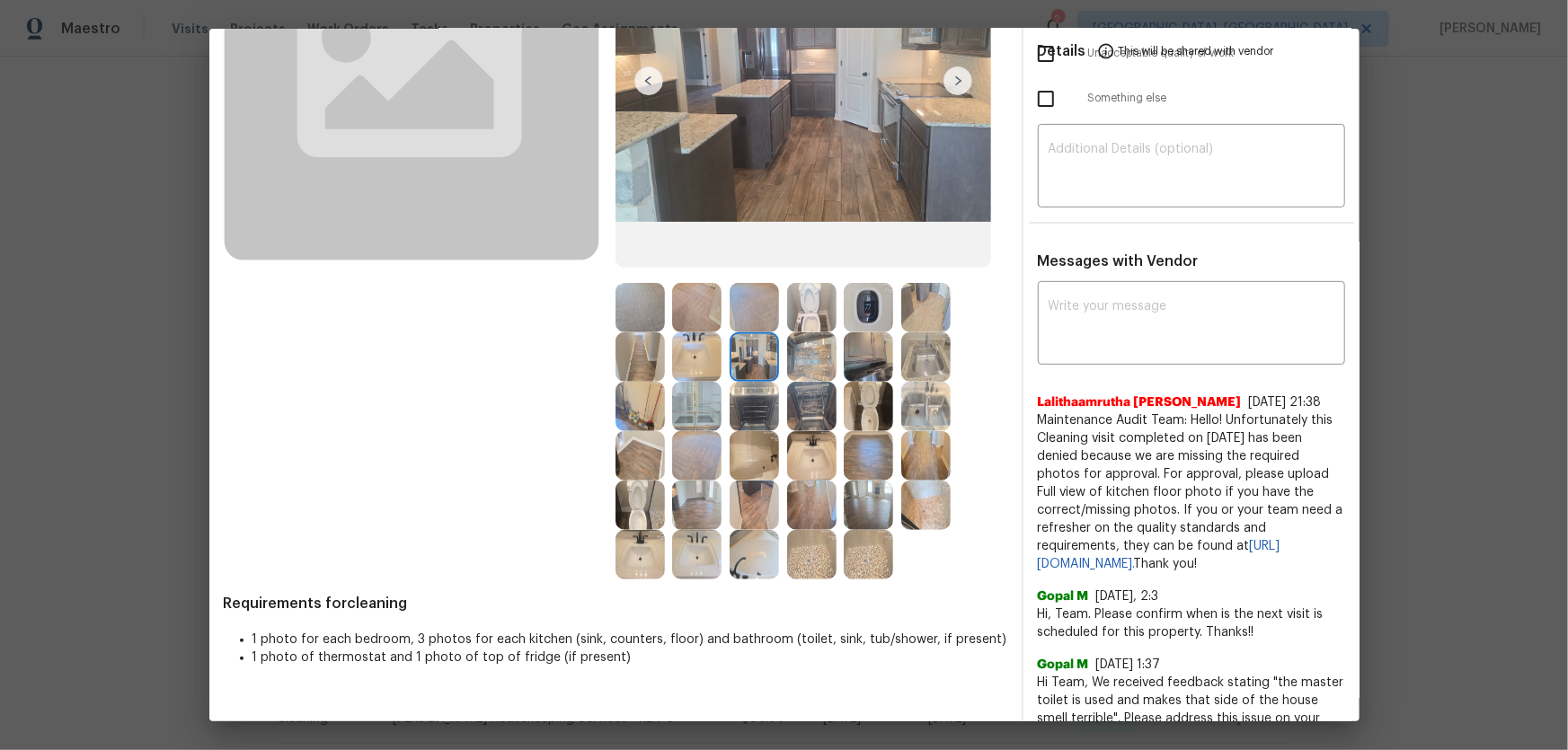
scroll to position [0, 0]
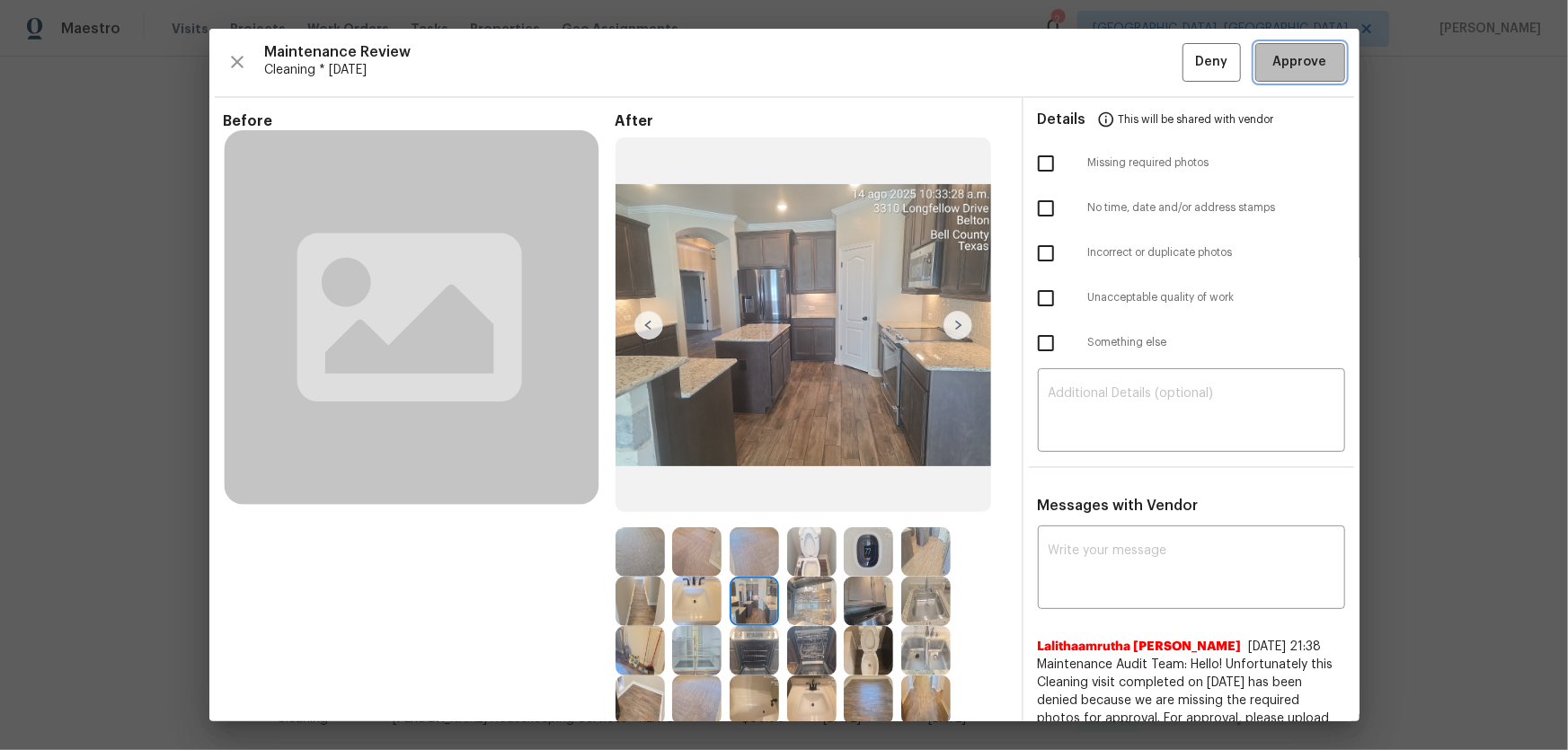
click at [1115, 69] on span "Approve" at bounding box center [1299, 62] width 54 height 23
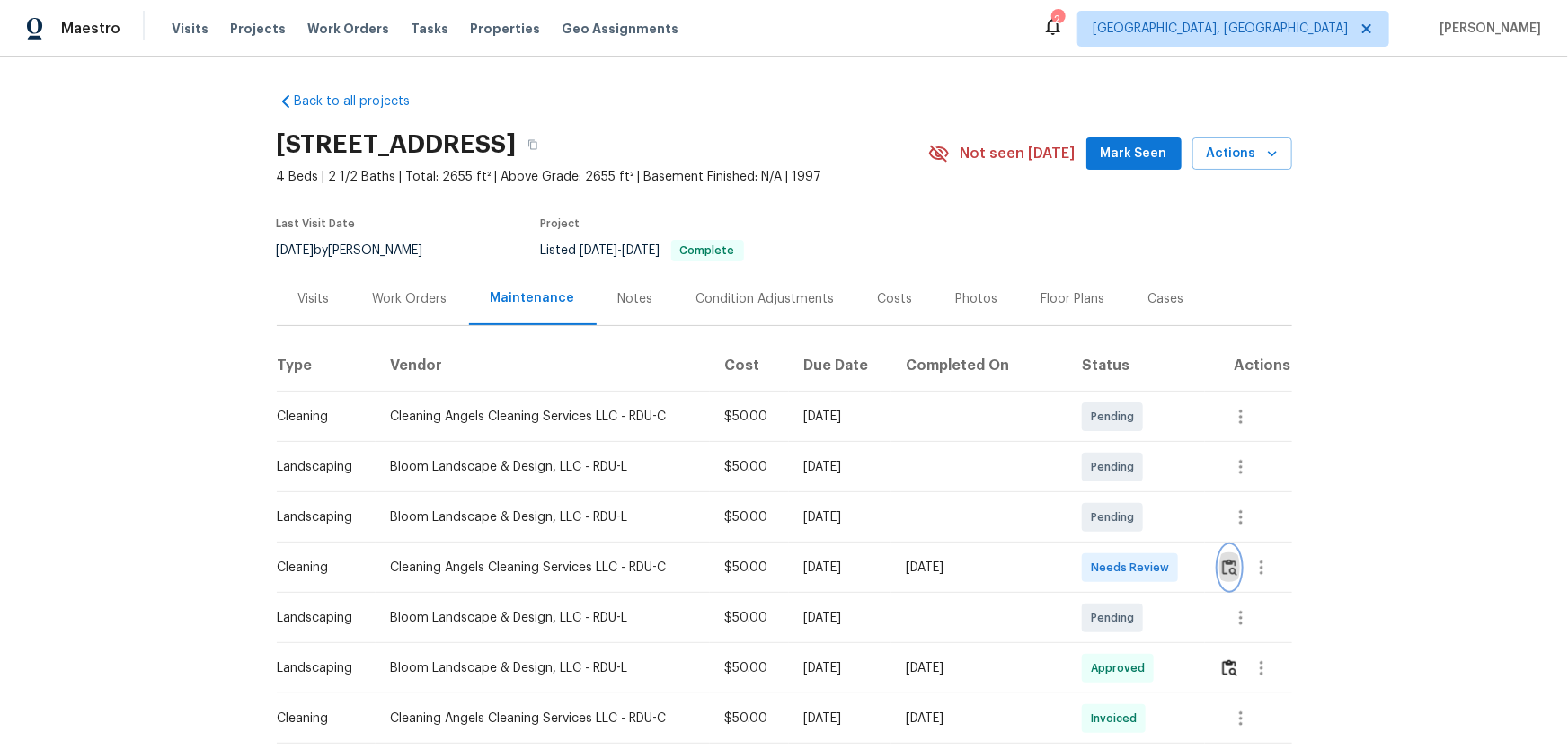
click at [1222, 560] on img "button" at bounding box center [1230, 567] width 15 height 17
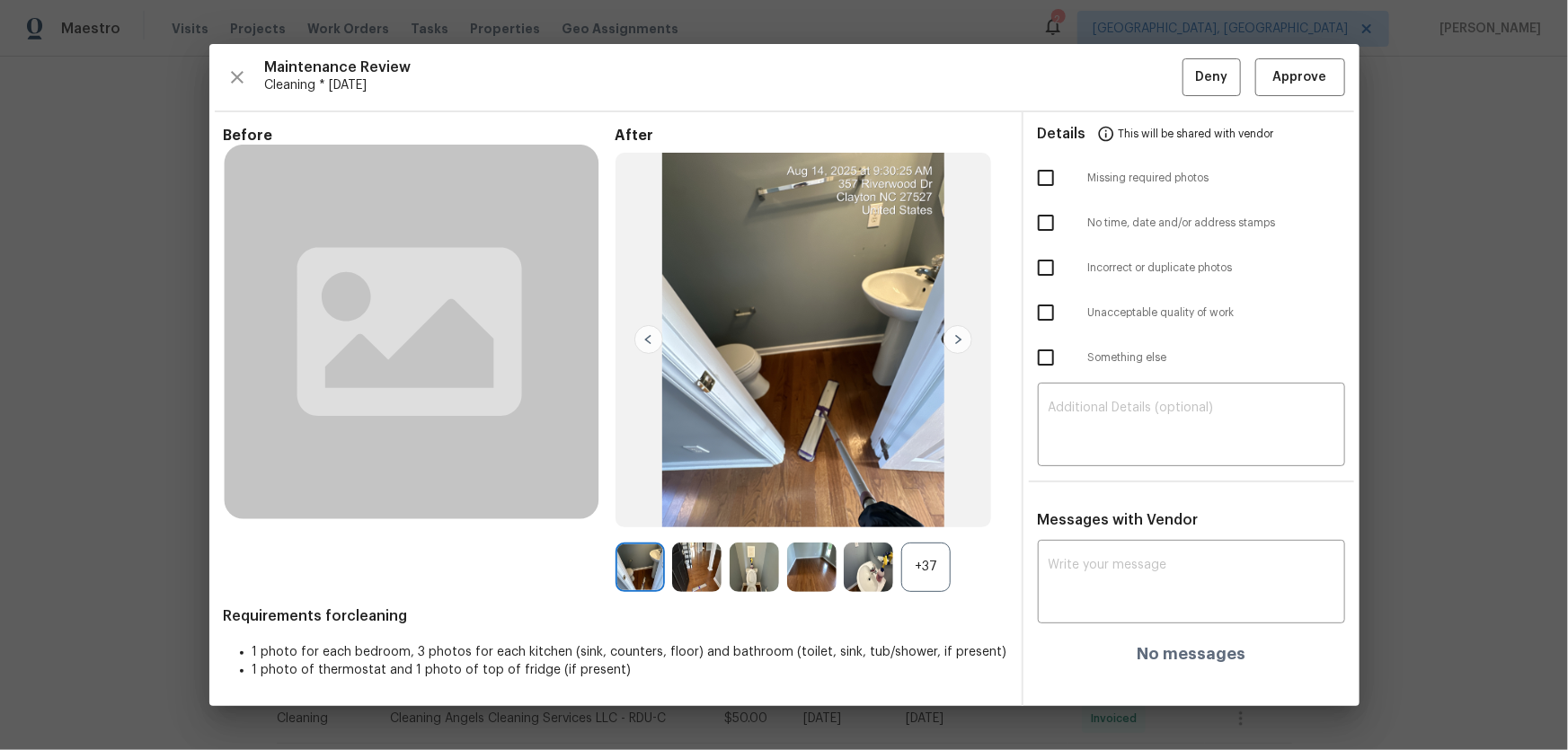
click at [931, 581] on div "+37" at bounding box center [925, 567] width 49 height 49
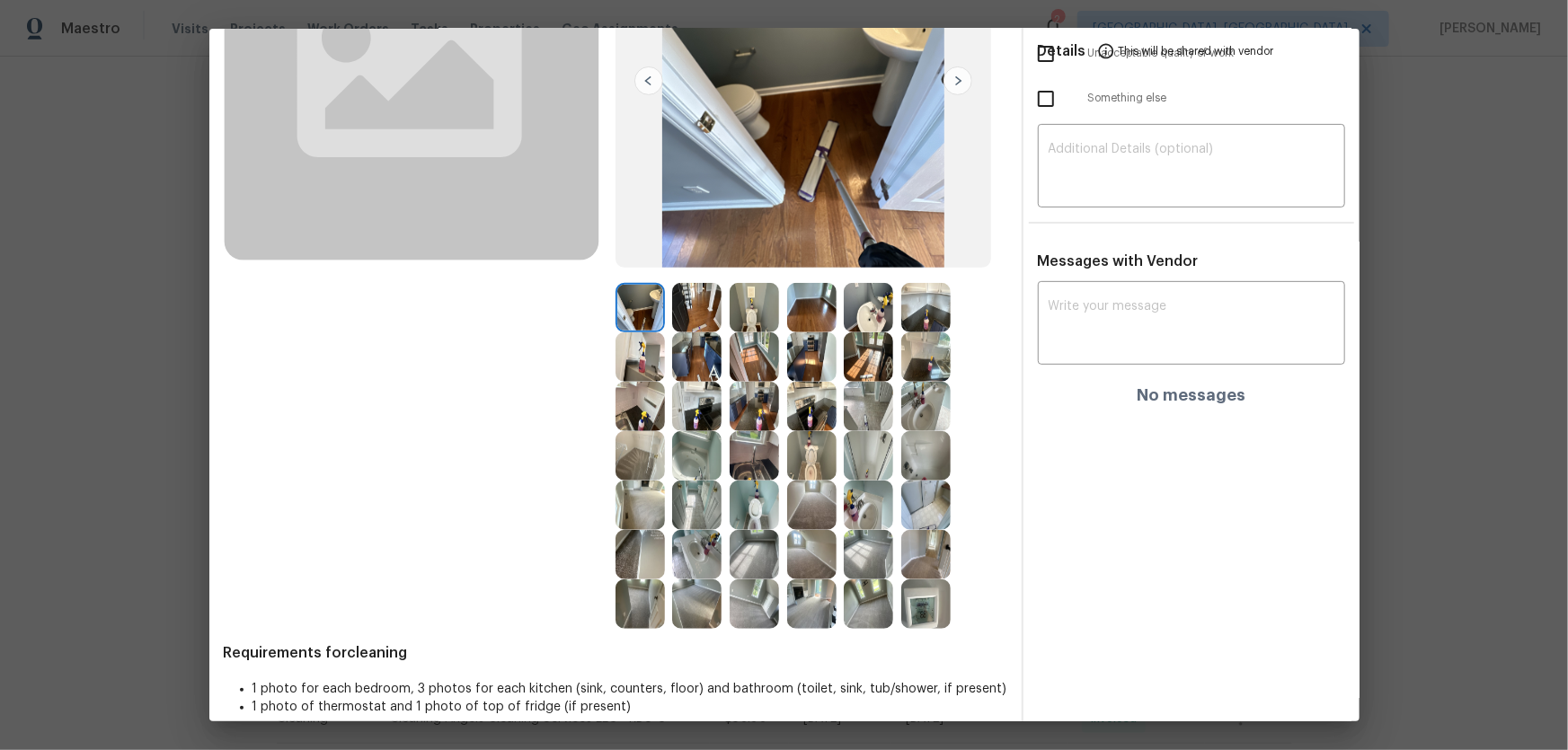
scroll to position [265, 0]
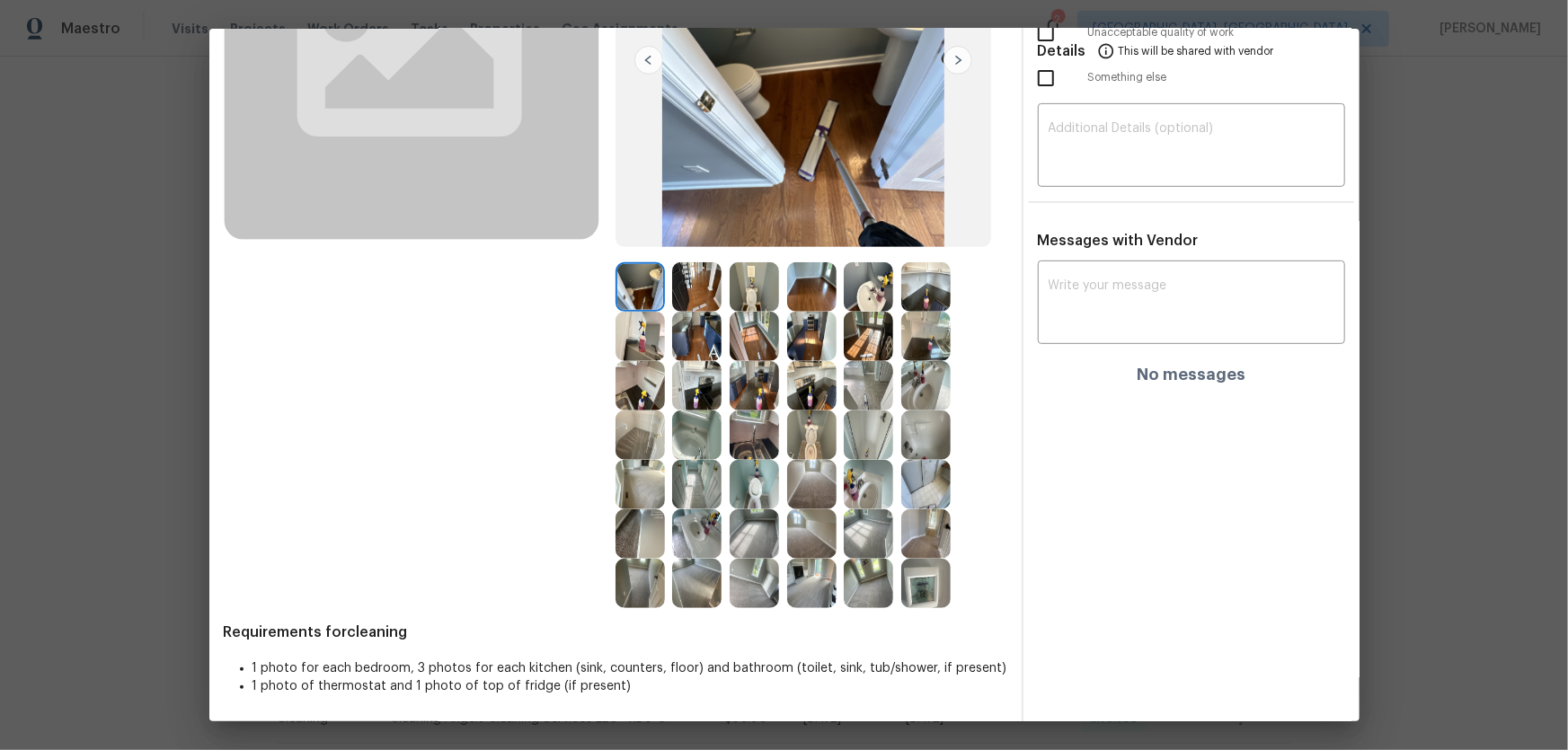
click at [758, 488] on img at bounding box center [754, 484] width 49 height 49
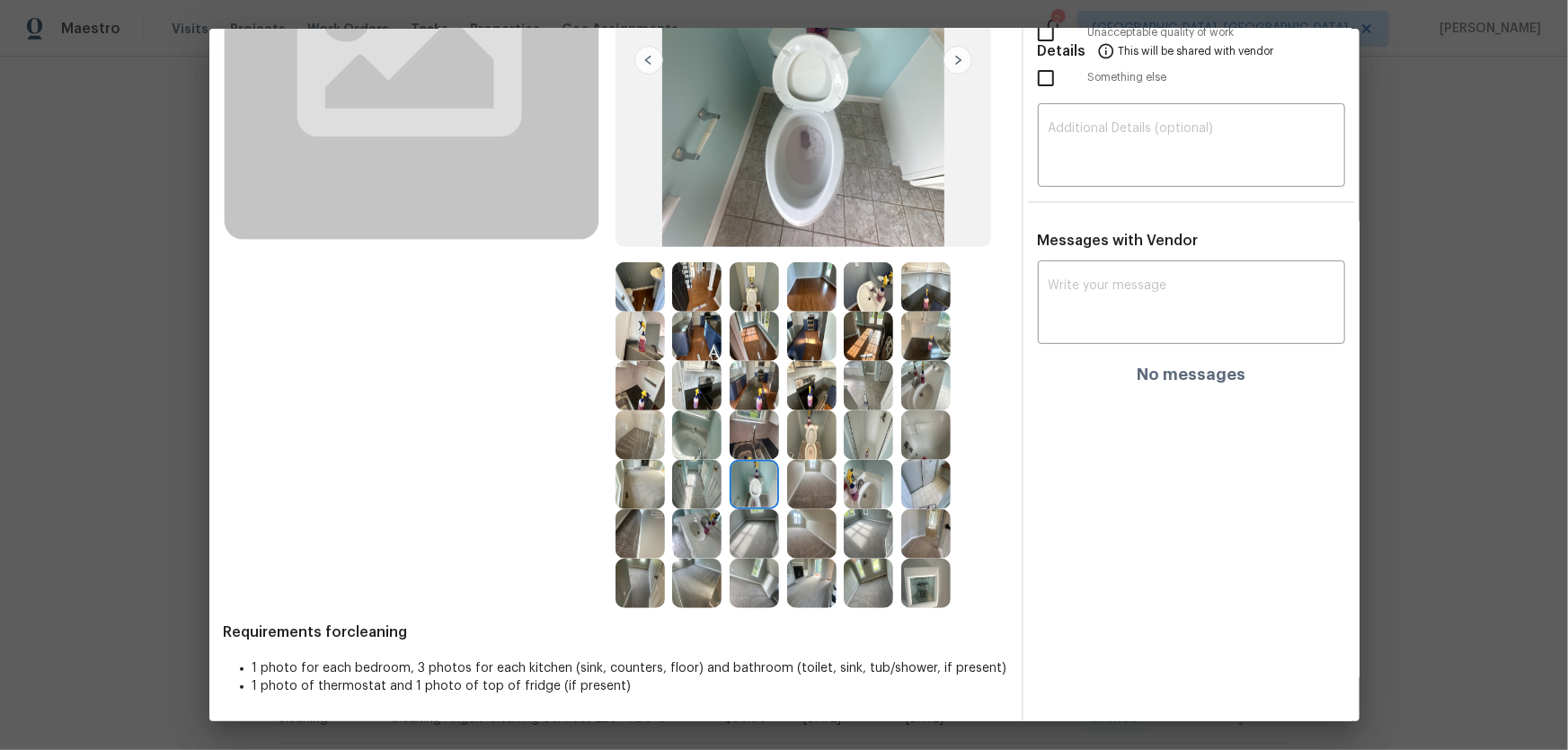
click at [817, 433] on img at bounding box center [811, 435] width 49 height 49
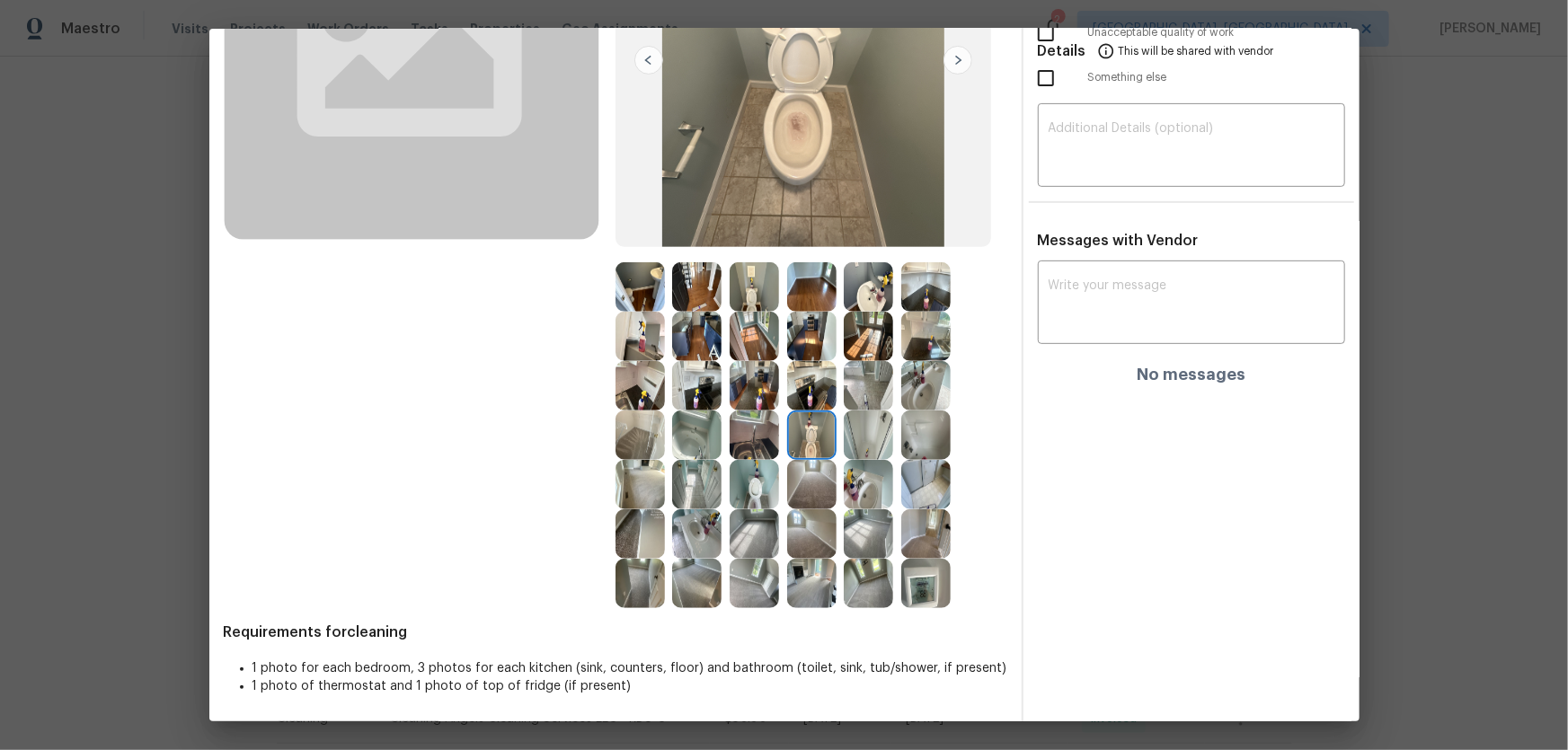
click at [746, 296] on img at bounding box center [754, 286] width 49 height 49
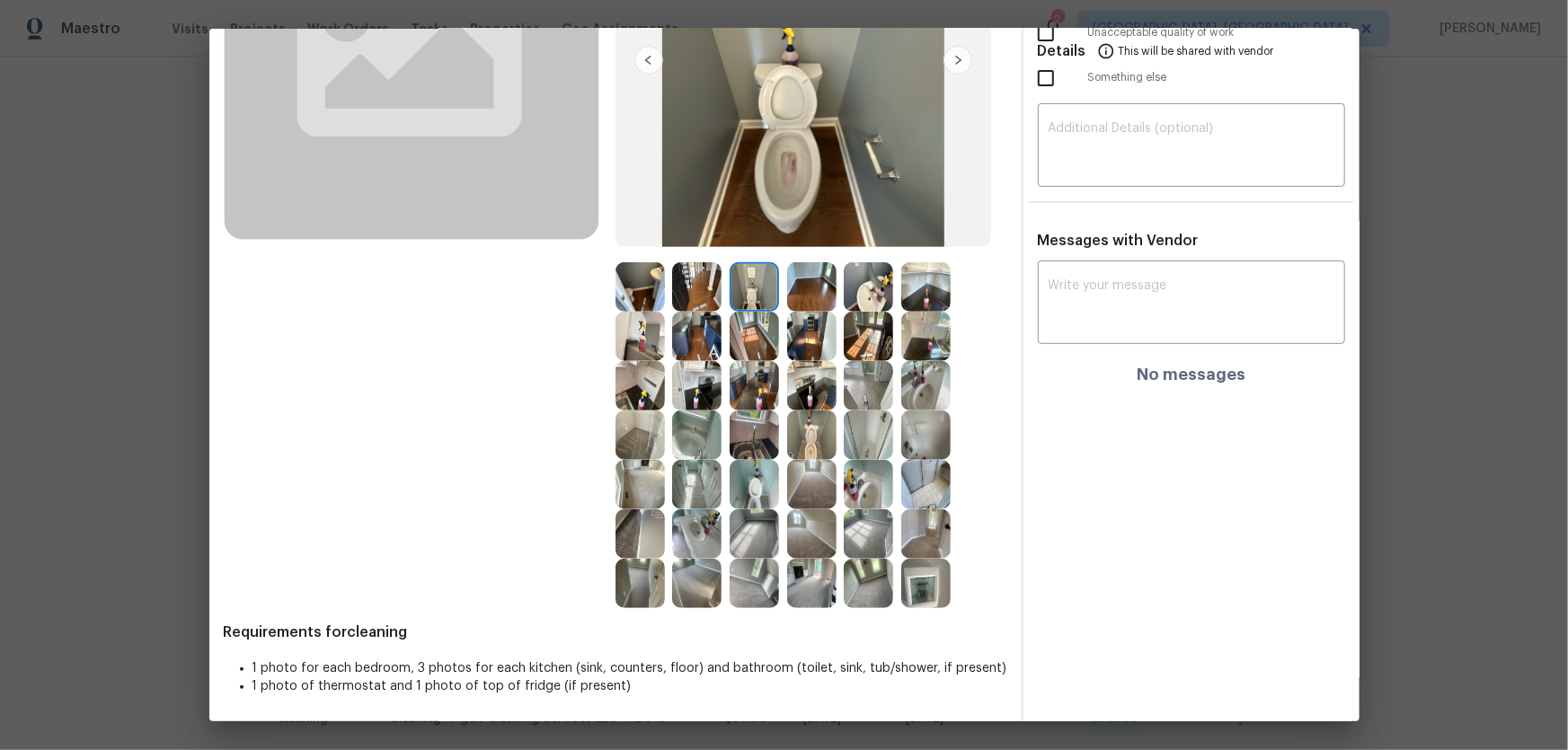
click at [883, 294] on img at bounding box center [868, 286] width 49 height 49
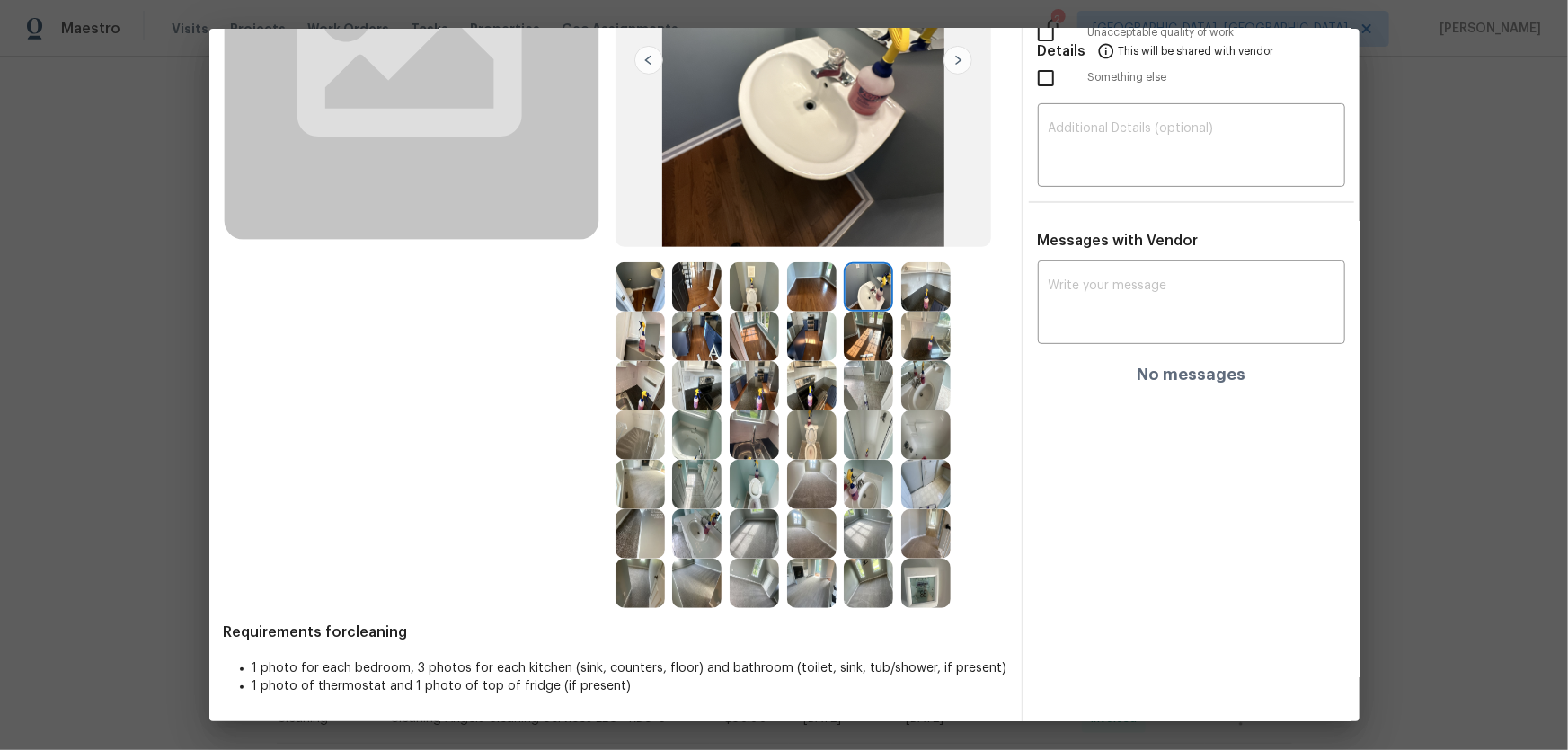
click at [933, 388] on img at bounding box center [925, 385] width 49 height 49
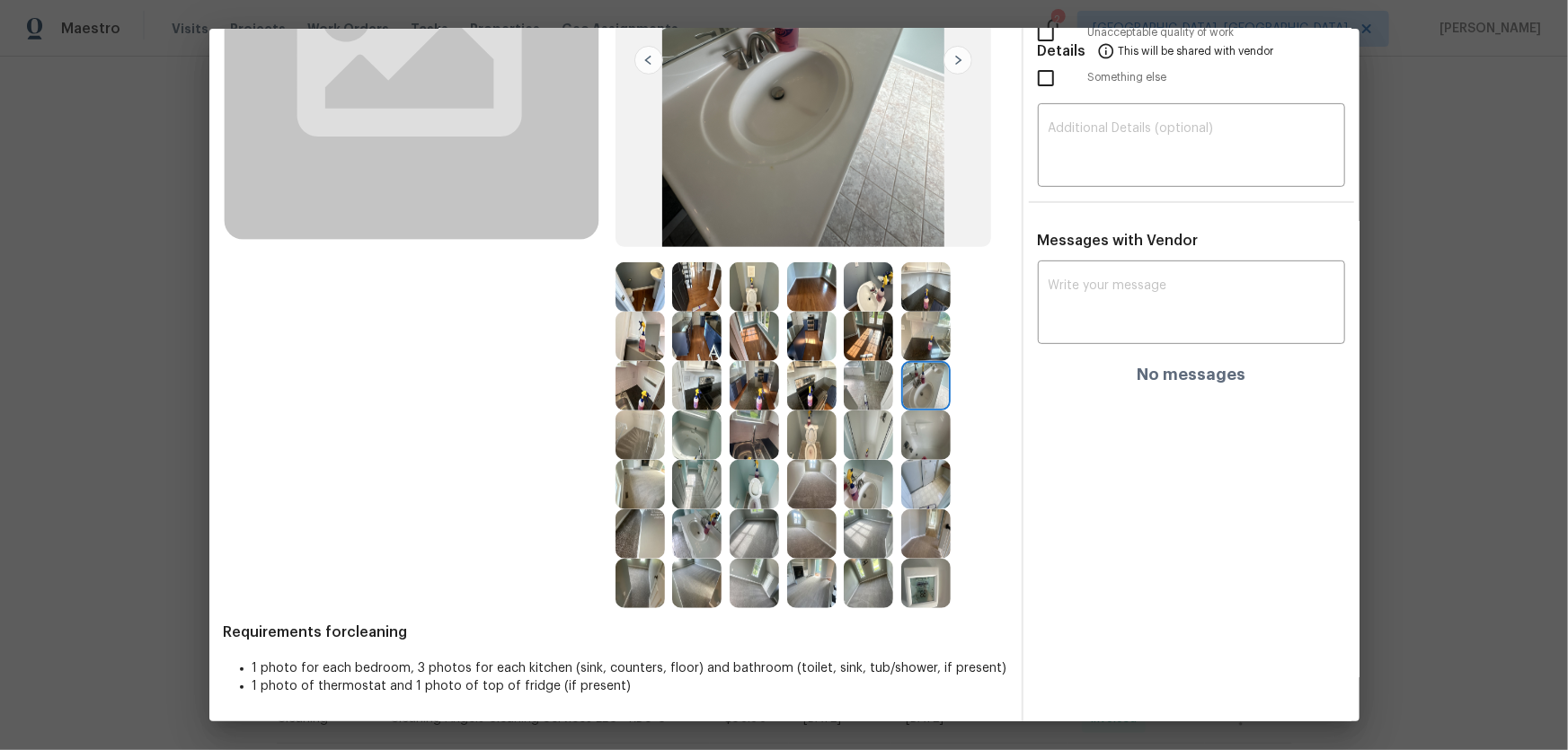
click at [856, 485] on img at bounding box center [868, 484] width 49 height 49
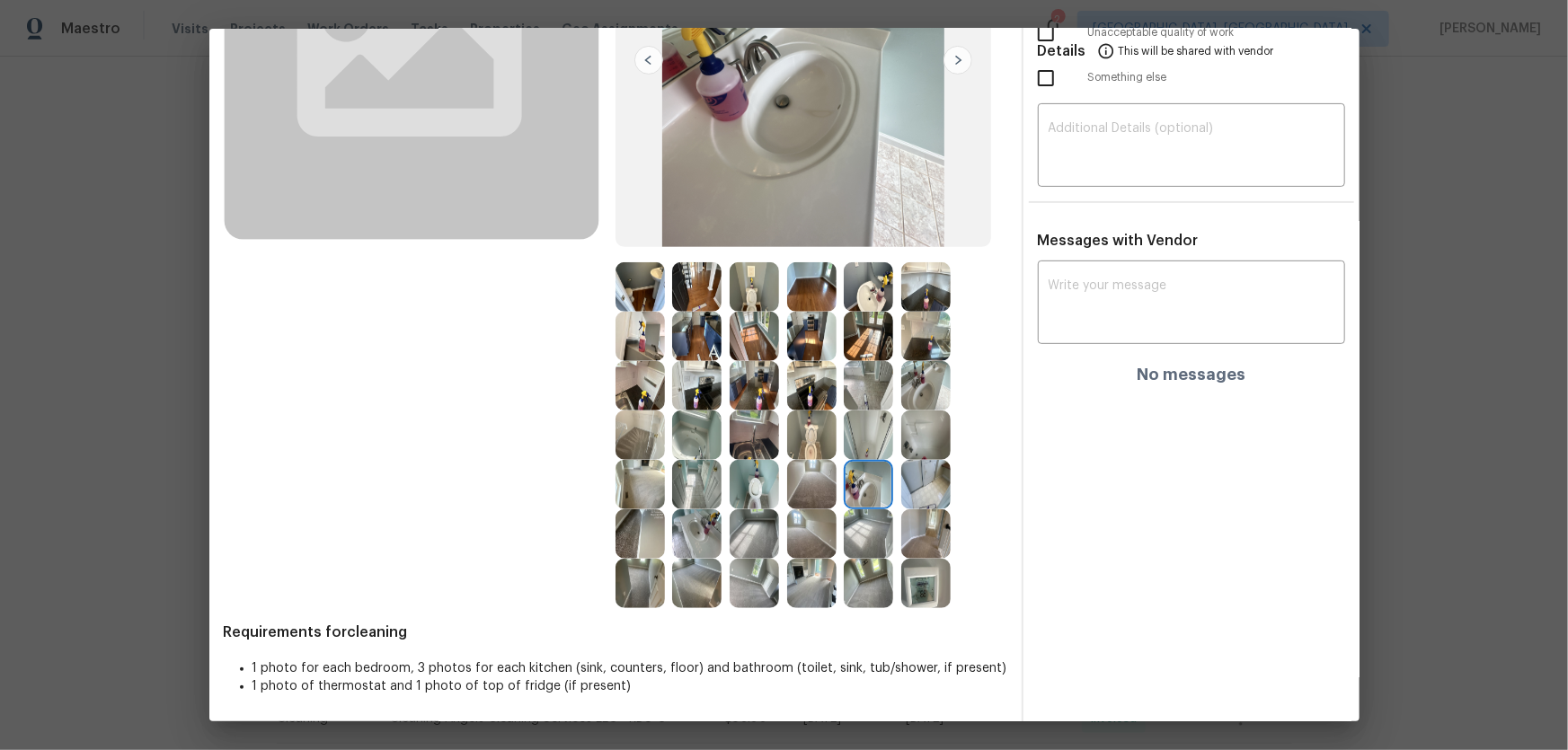
click at [745, 446] on img at bounding box center [754, 435] width 49 height 49
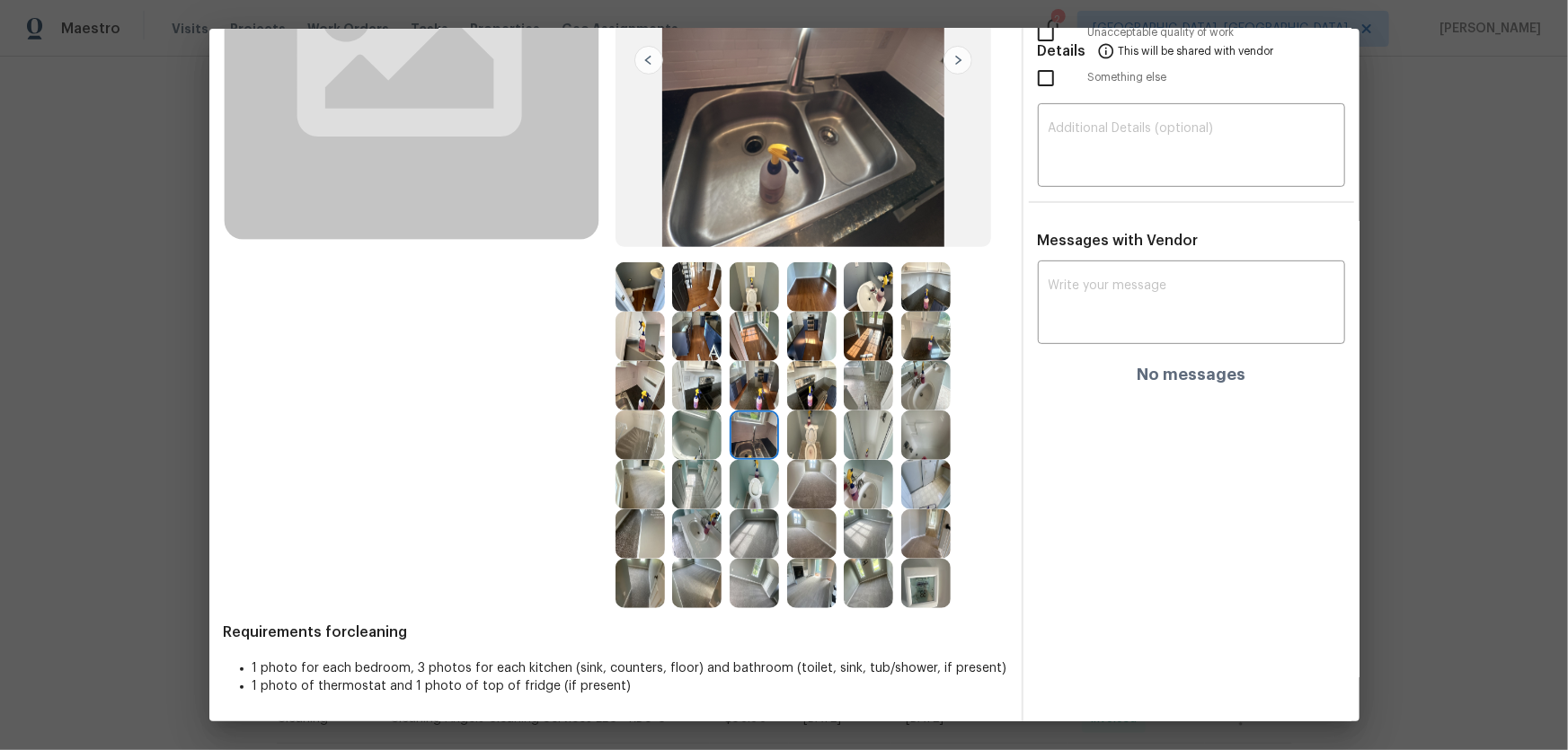
click at [683, 440] on img at bounding box center [696, 435] width 49 height 49
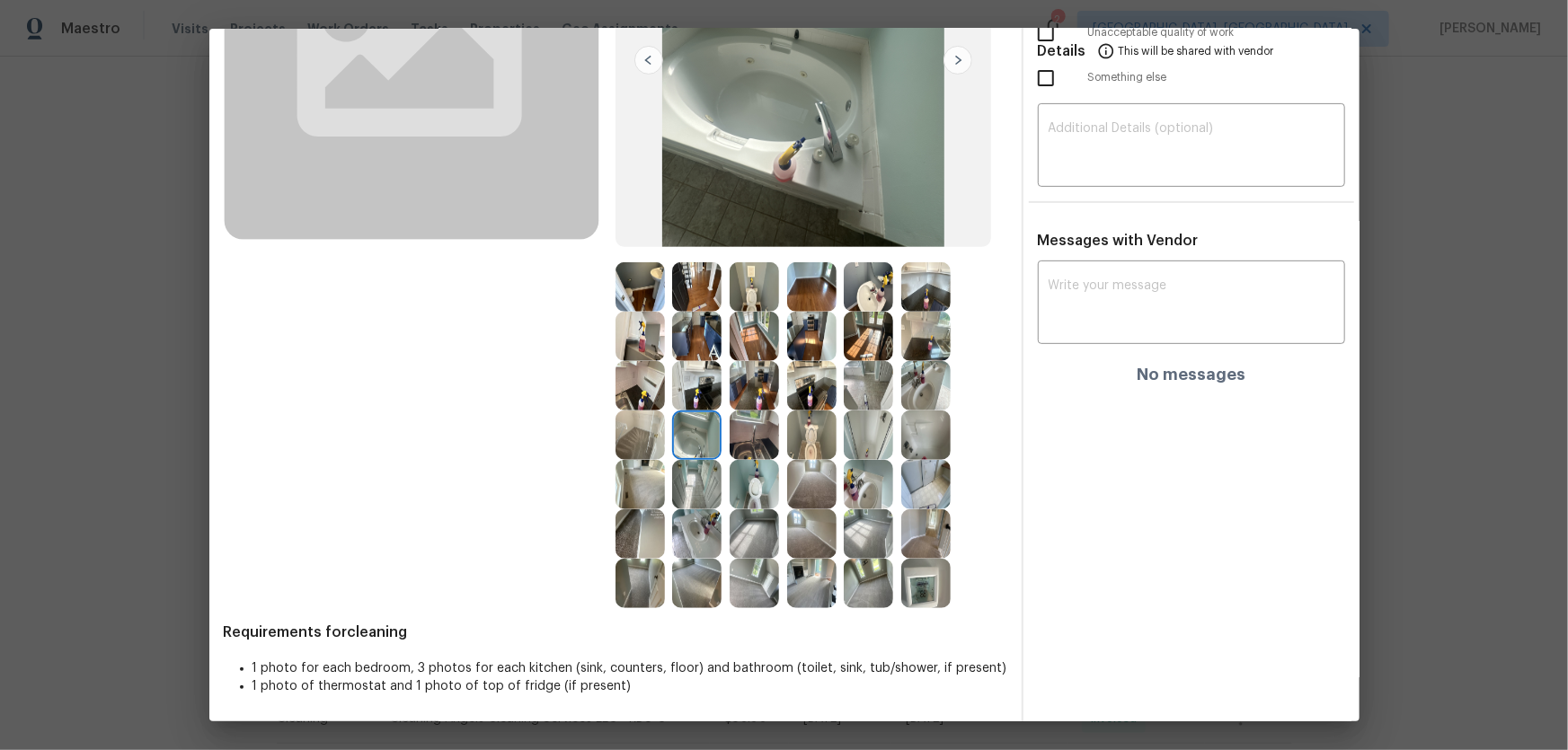
click at [920, 432] on img at bounding box center [925, 435] width 49 height 49
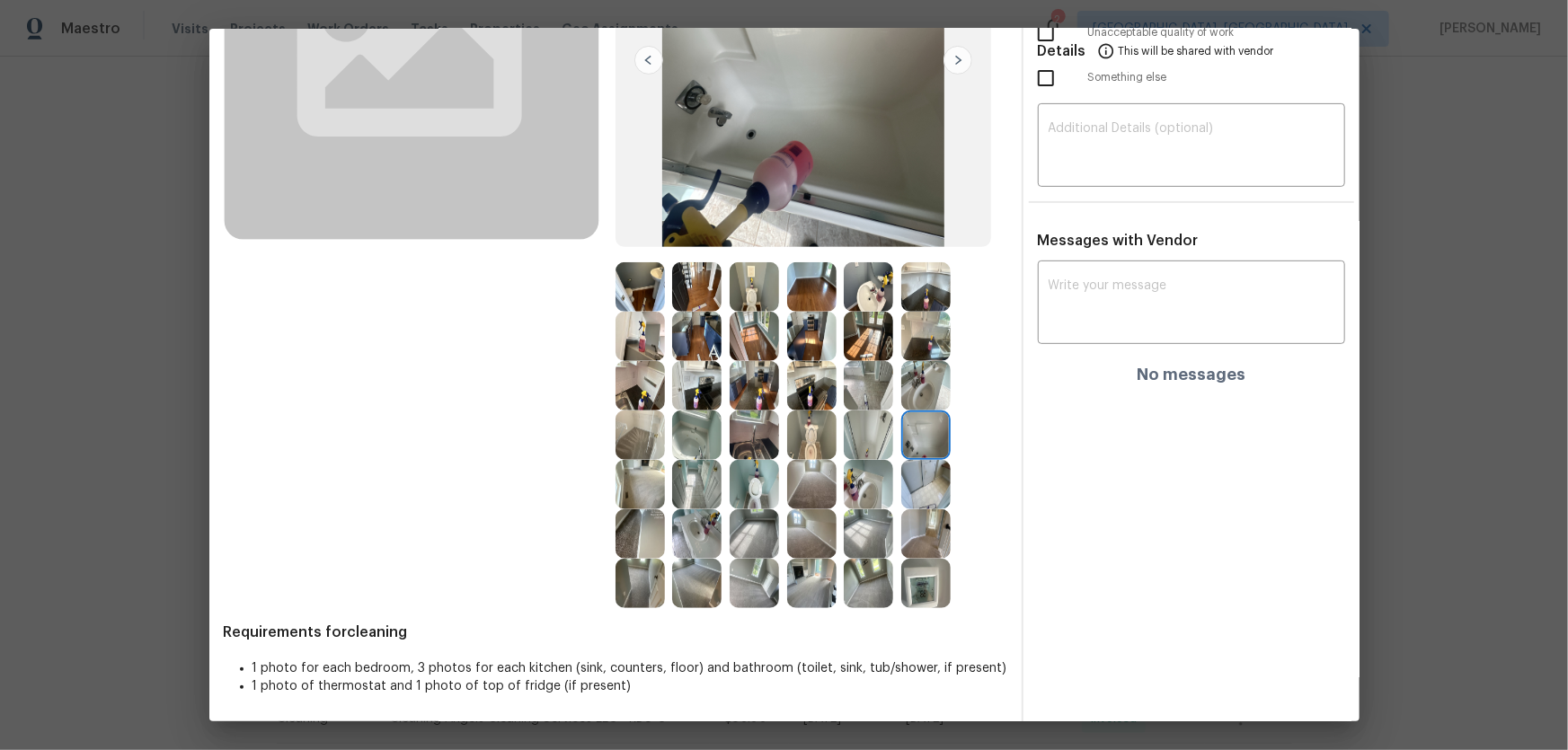
click at [858, 432] on img at bounding box center [868, 435] width 49 height 49
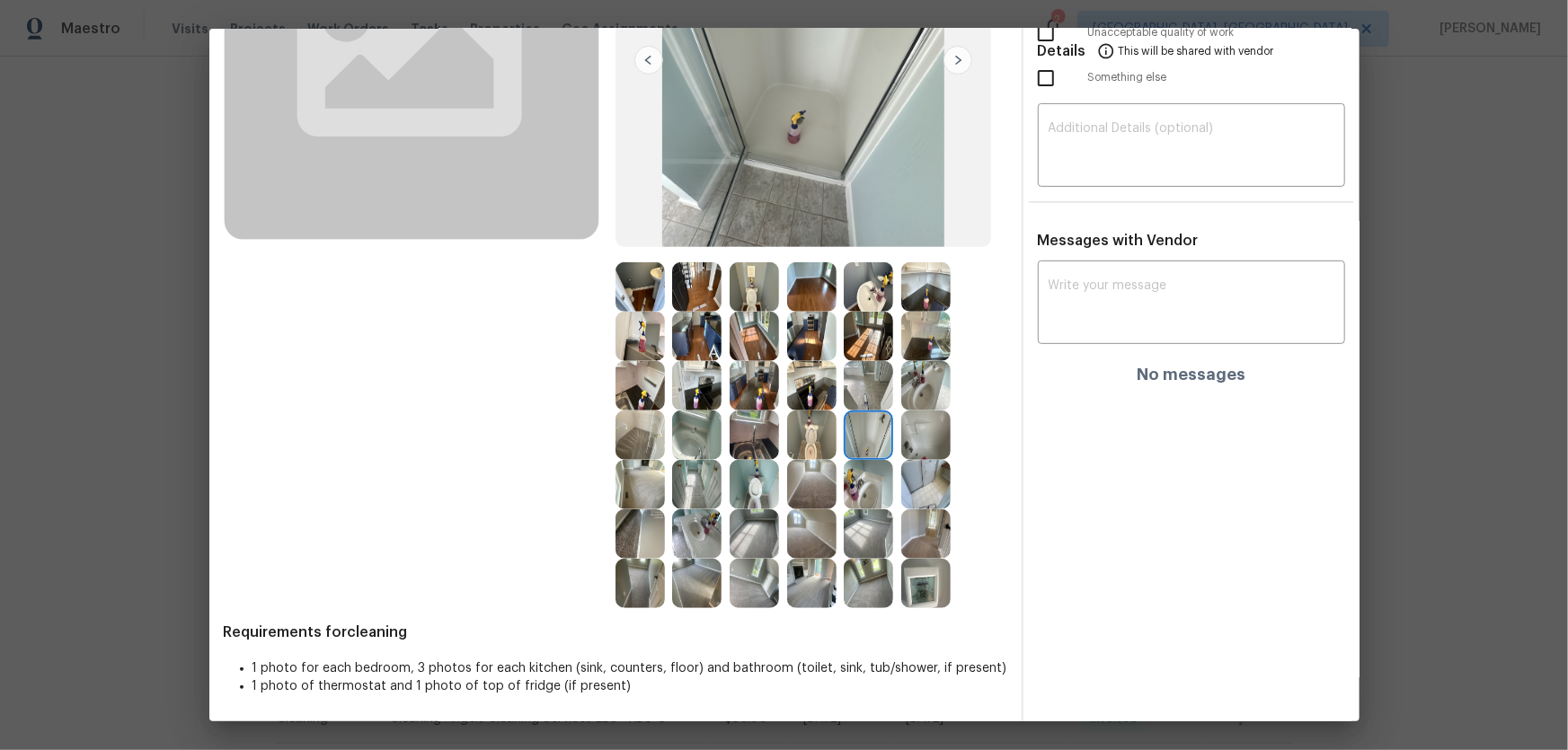
click at [857, 396] on img at bounding box center [868, 385] width 49 height 49
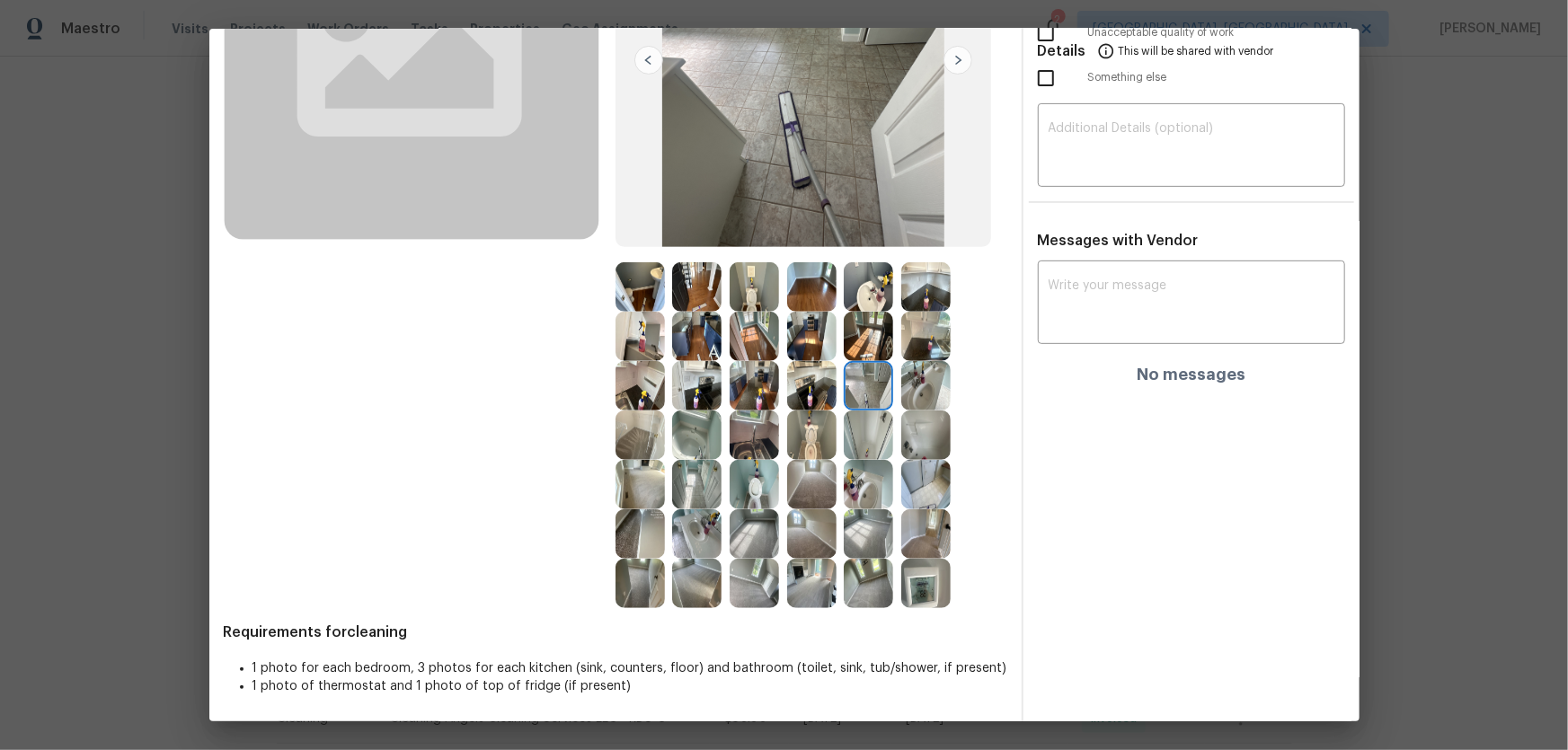
click at [846, 336] on img at bounding box center [868, 336] width 49 height 49
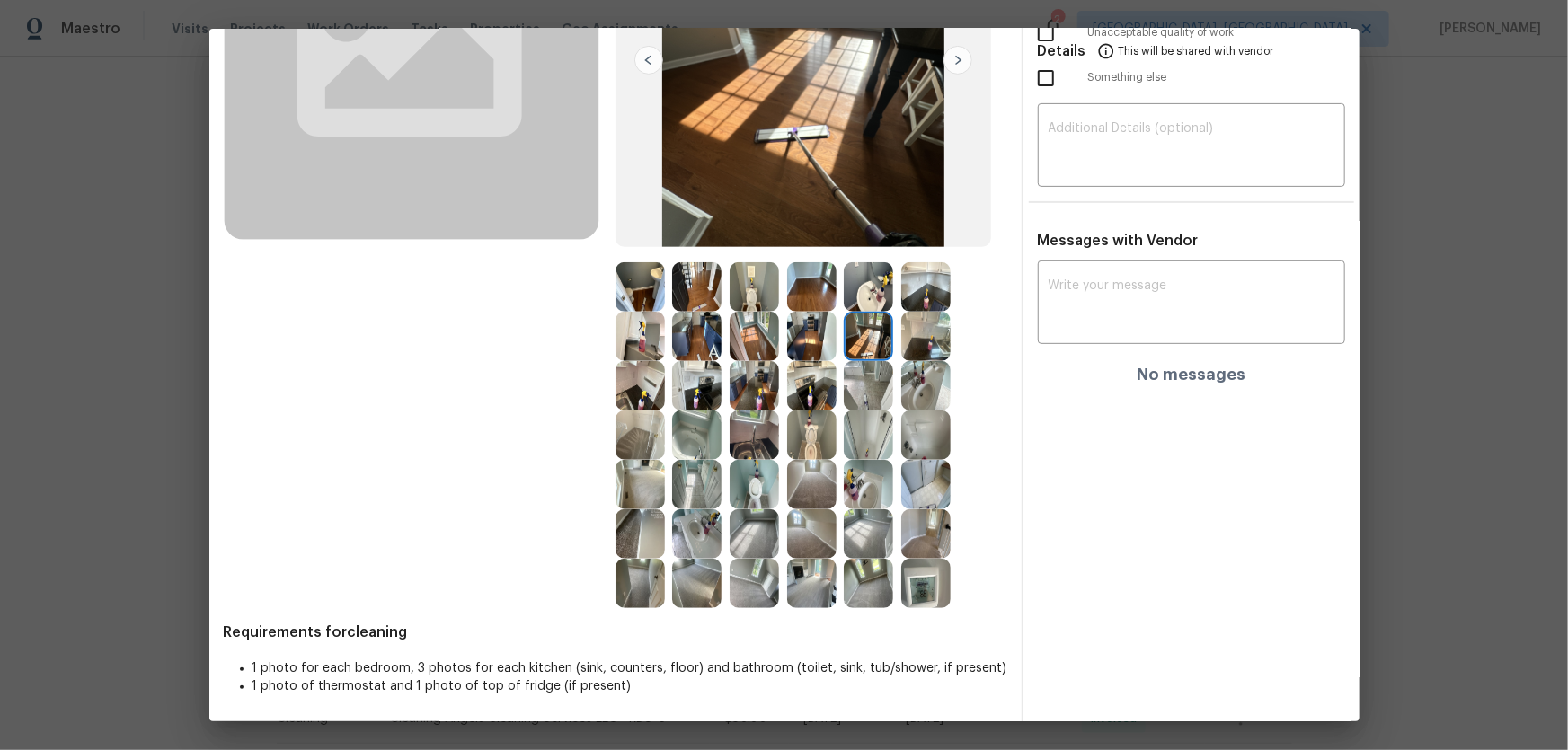
click at [787, 329] on img at bounding box center [811, 336] width 49 height 49
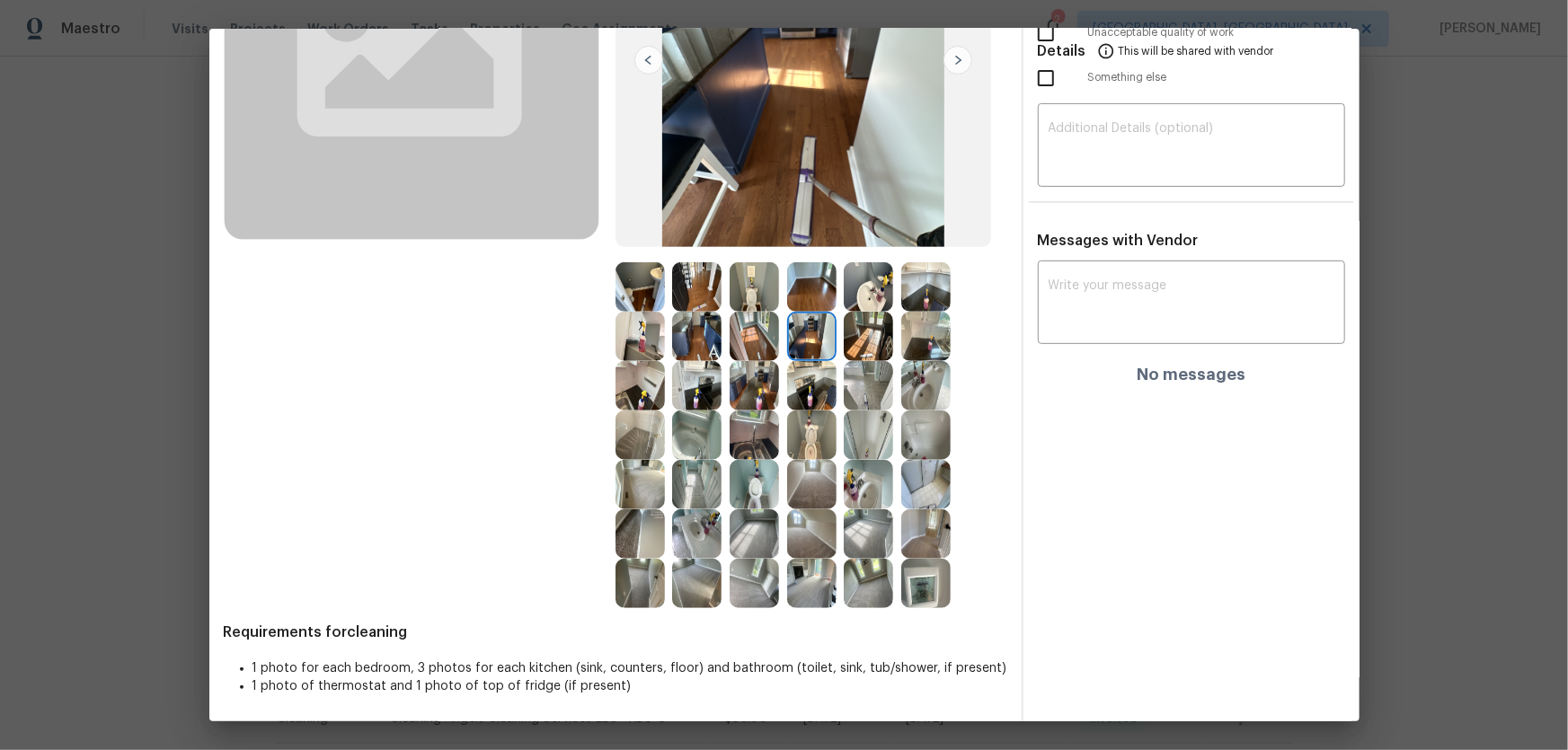
click at [799, 392] on img at bounding box center [811, 385] width 49 height 49
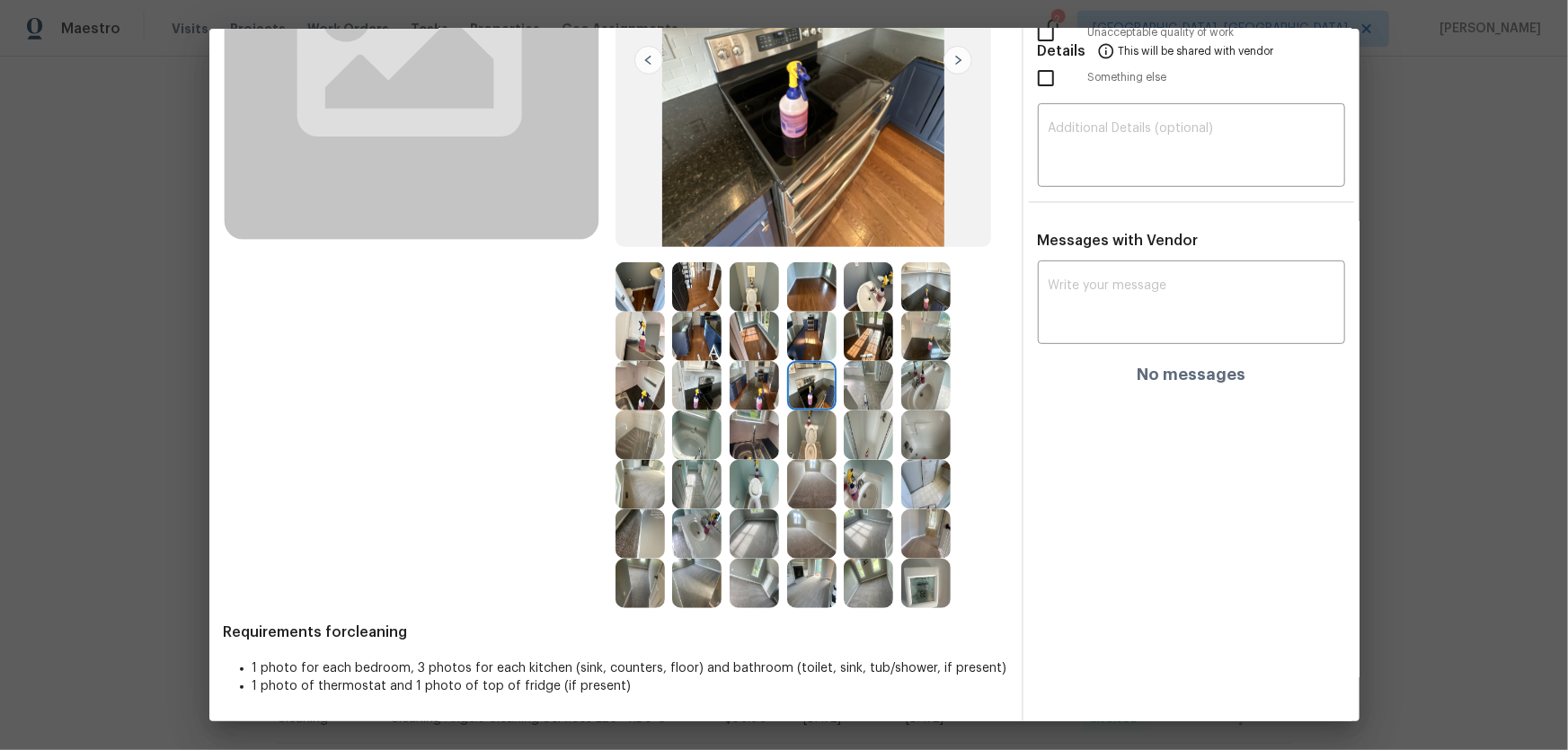
click at [739, 394] on img at bounding box center [754, 385] width 49 height 49
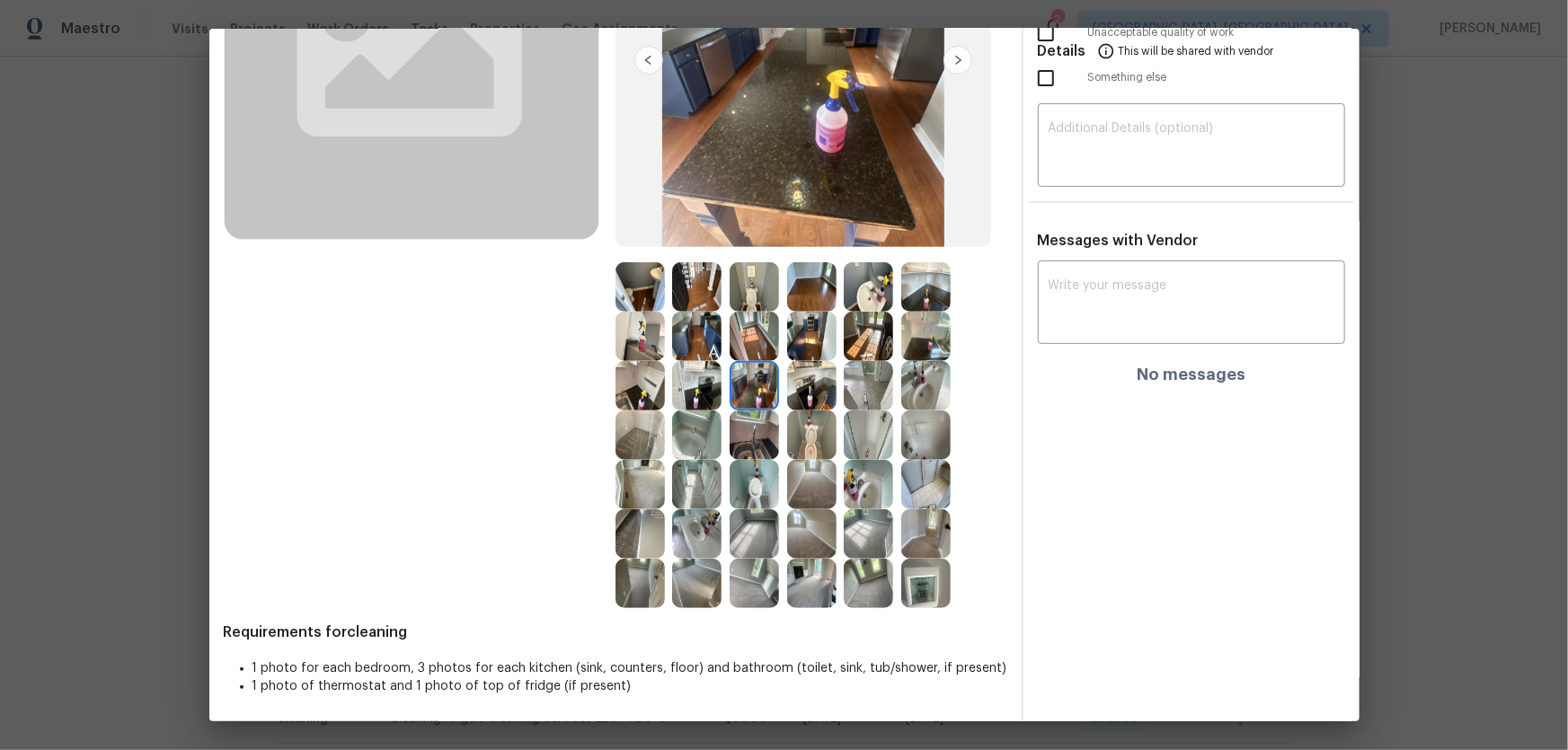
click at [689, 392] on img at bounding box center [696, 385] width 49 height 49
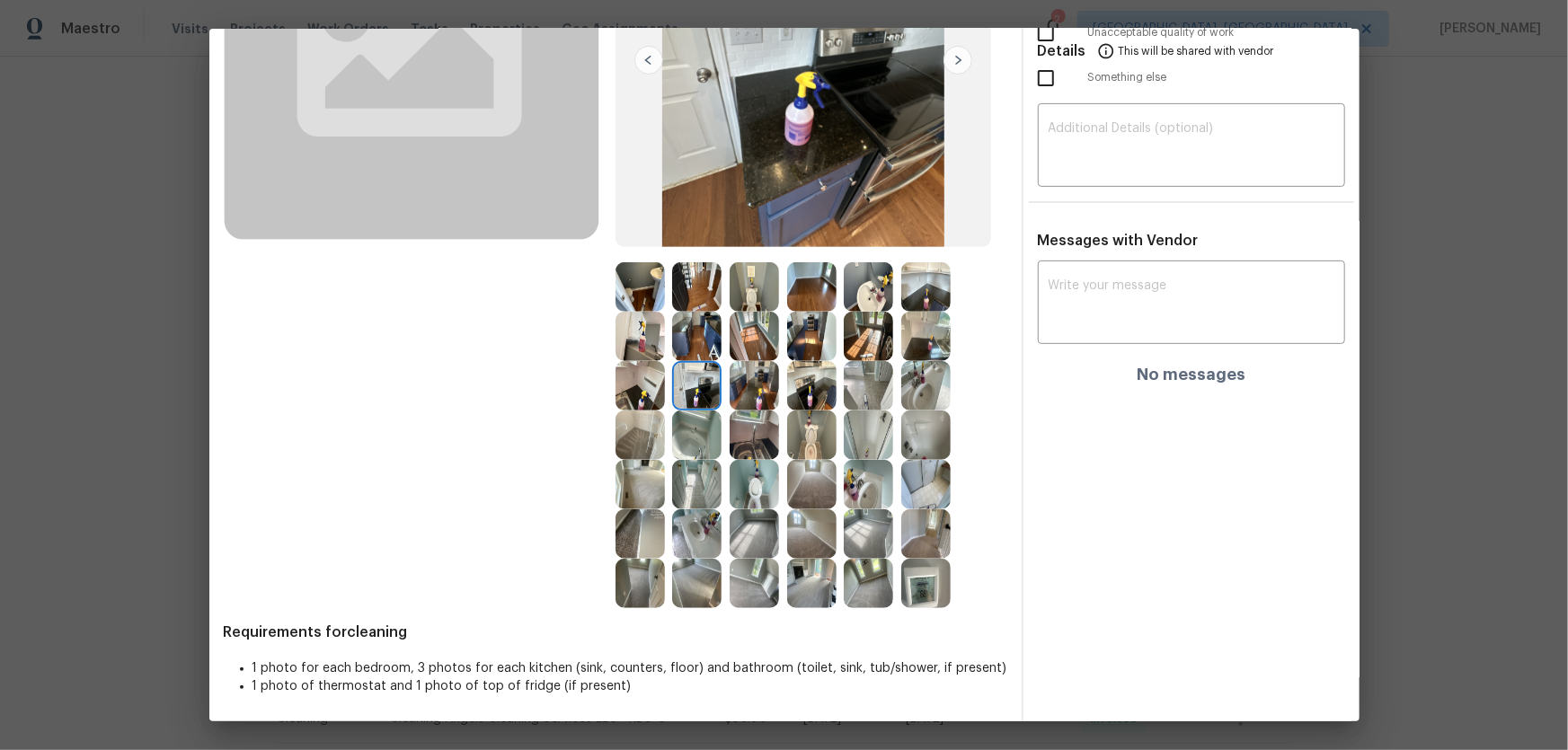
click at [645, 385] on img at bounding box center [640, 385] width 49 height 49
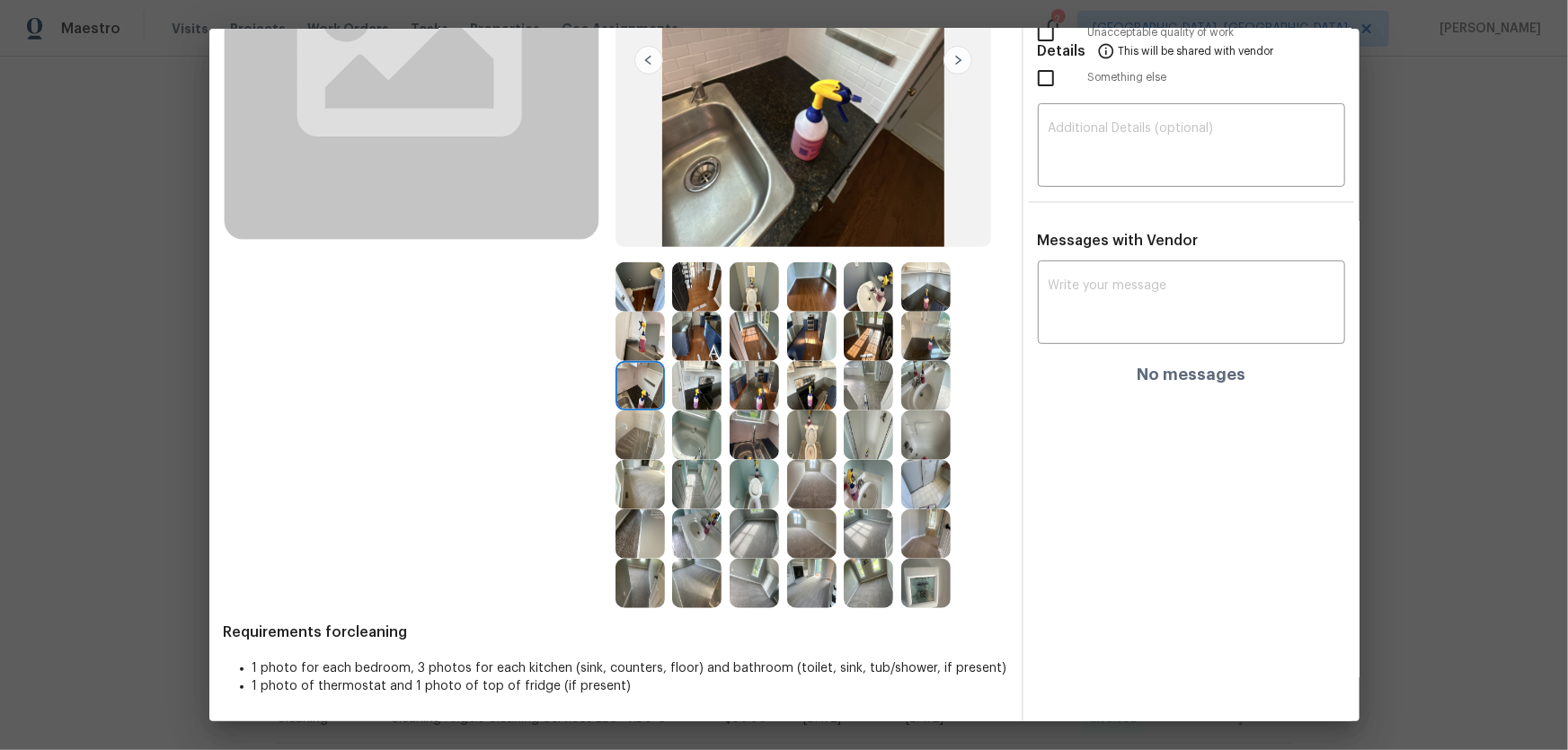
click at [637, 336] on img at bounding box center [640, 336] width 49 height 49
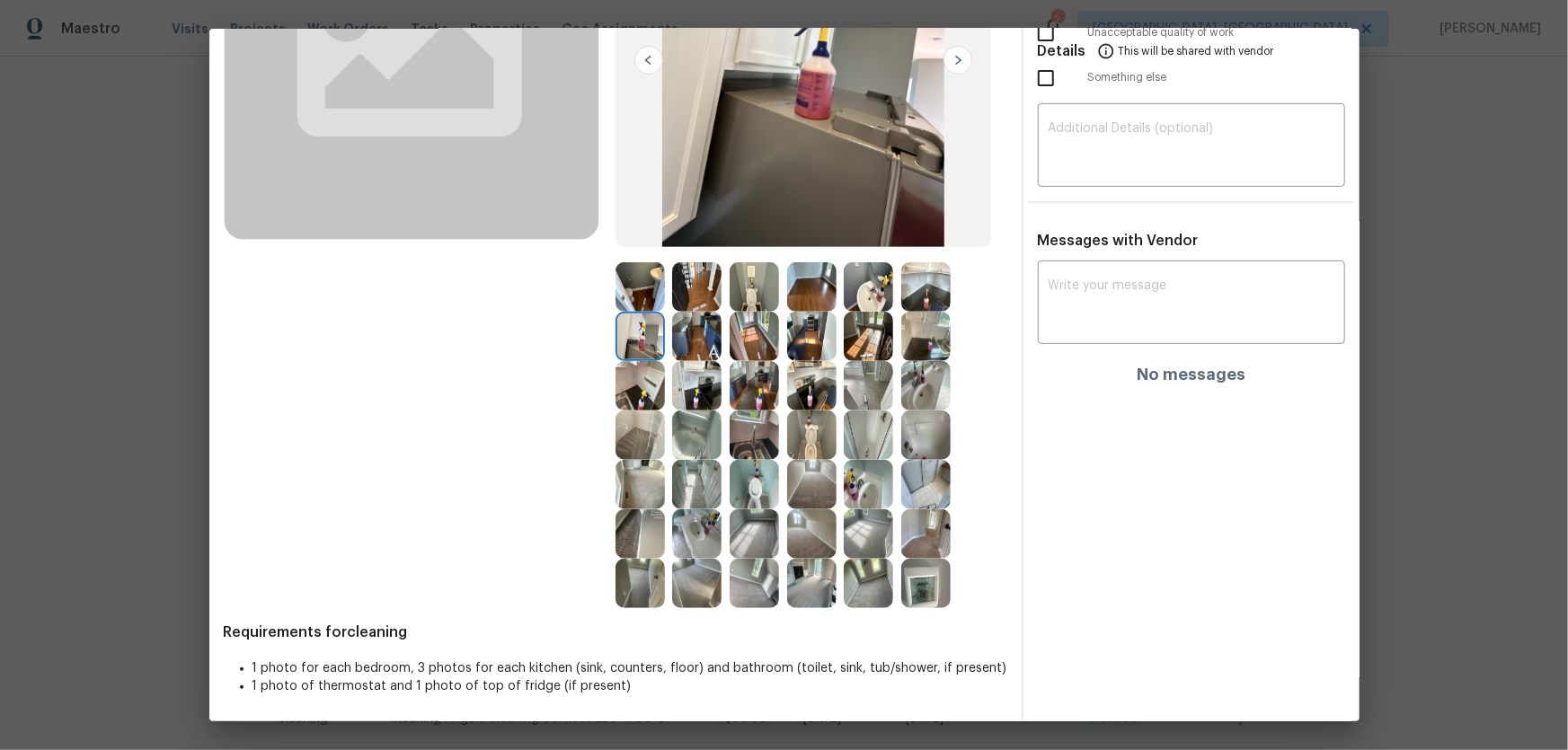
click at [675, 336] on img at bounding box center [696, 336] width 49 height 49
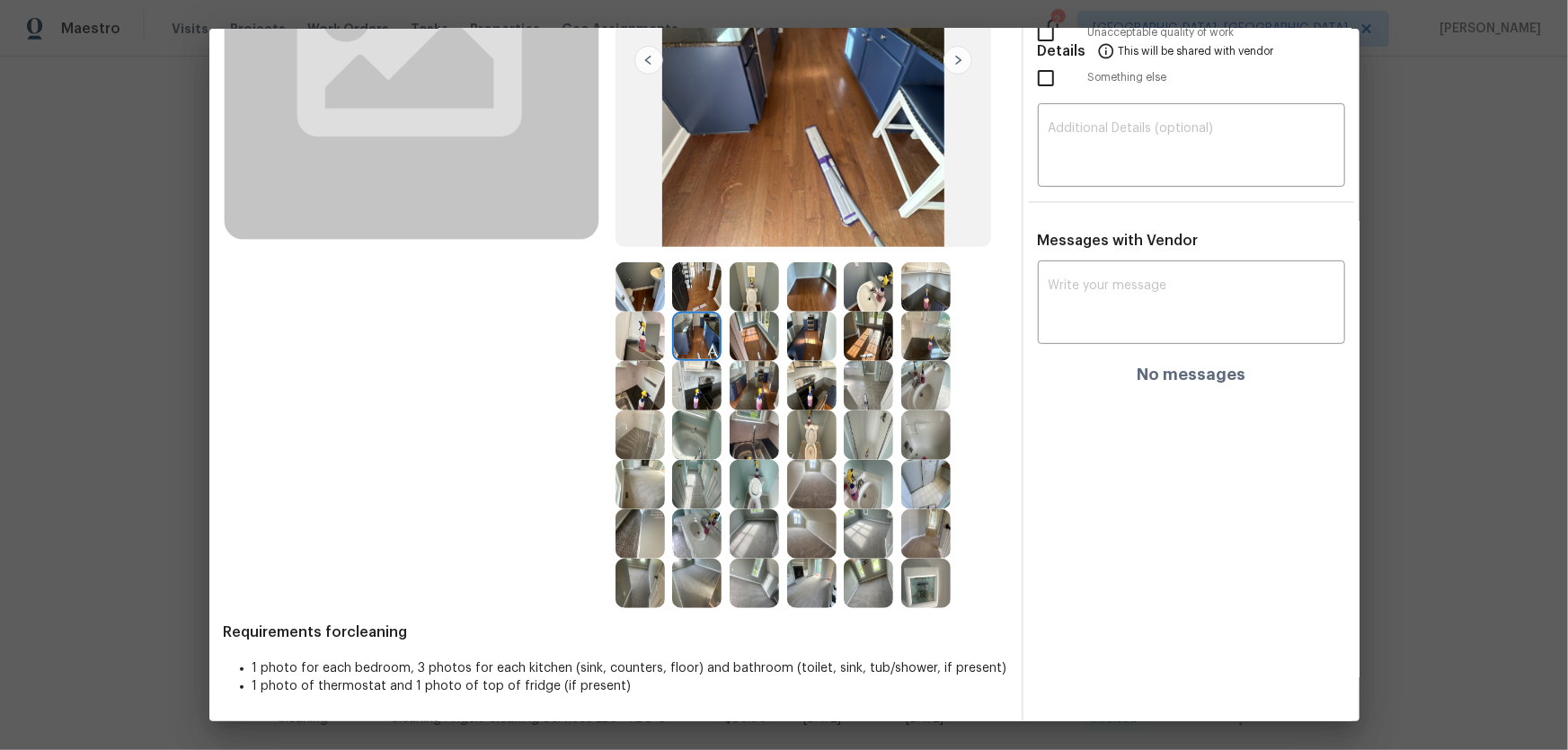
click at [762, 530] on img at bounding box center [754, 534] width 49 height 49
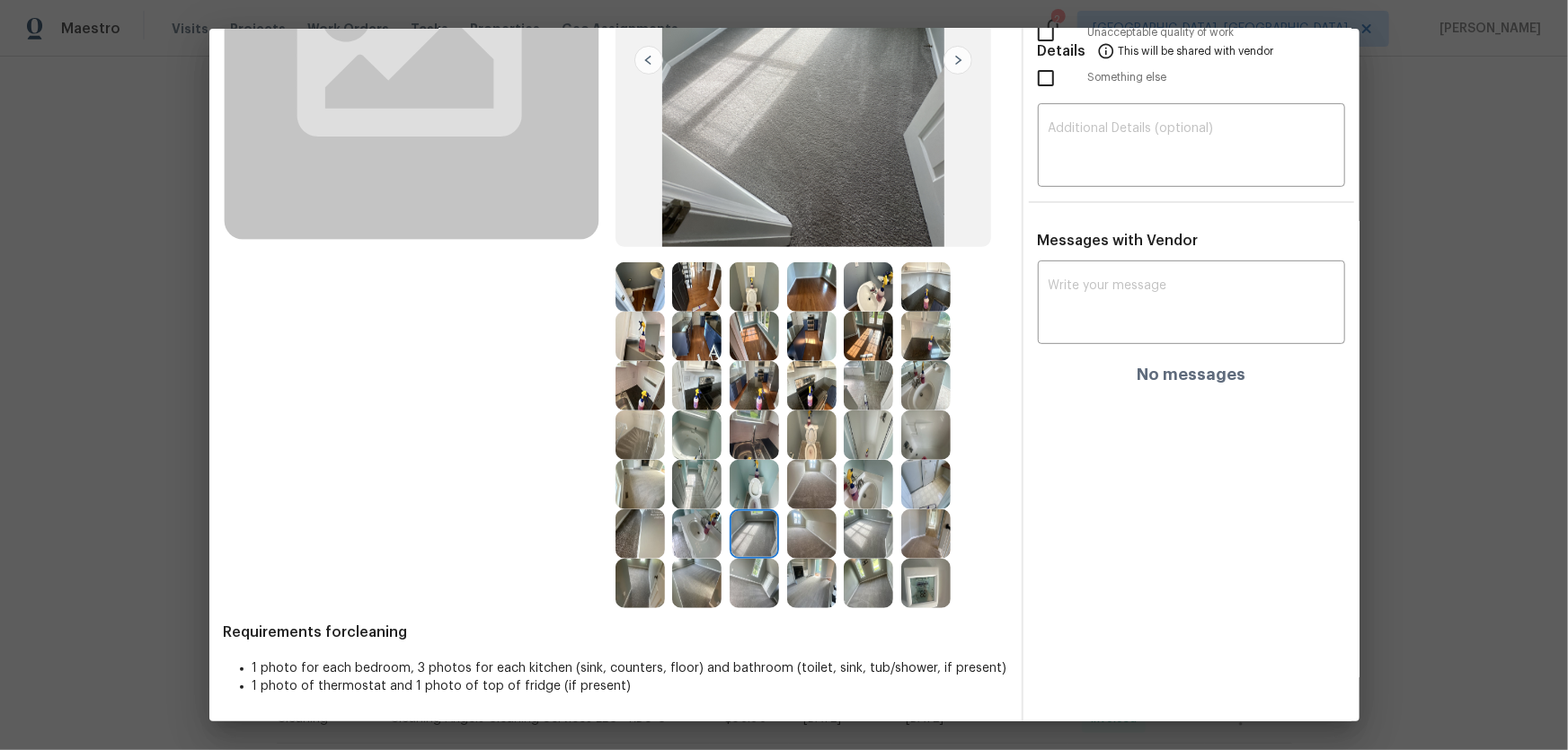
click at [804, 485] on img at bounding box center [811, 484] width 49 height 49
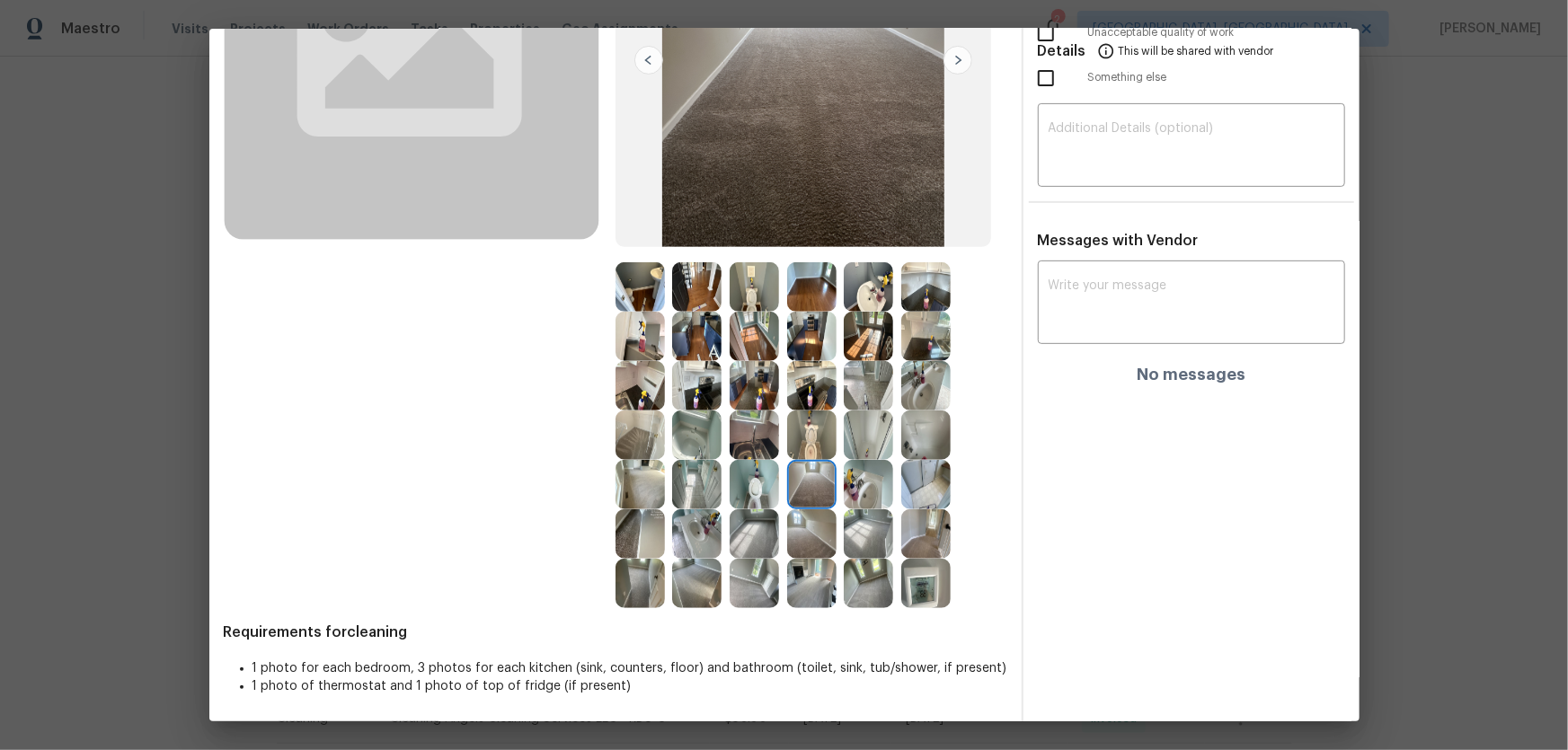
click at [707, 592] on img at bounding box center [696, 583] width 49 height 49
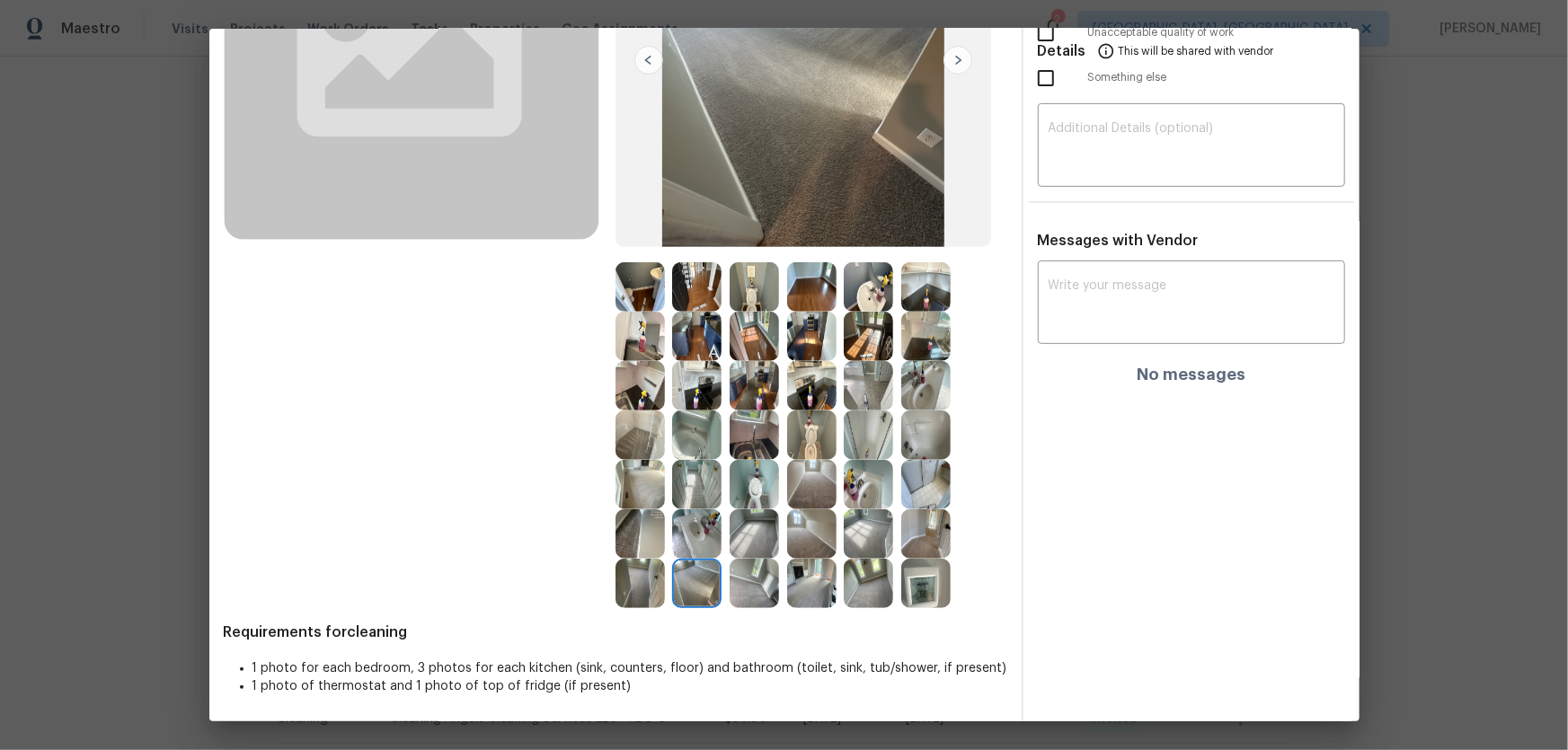
click at [734, 592] on img at bounding box center [754, 583] width 49 height 49
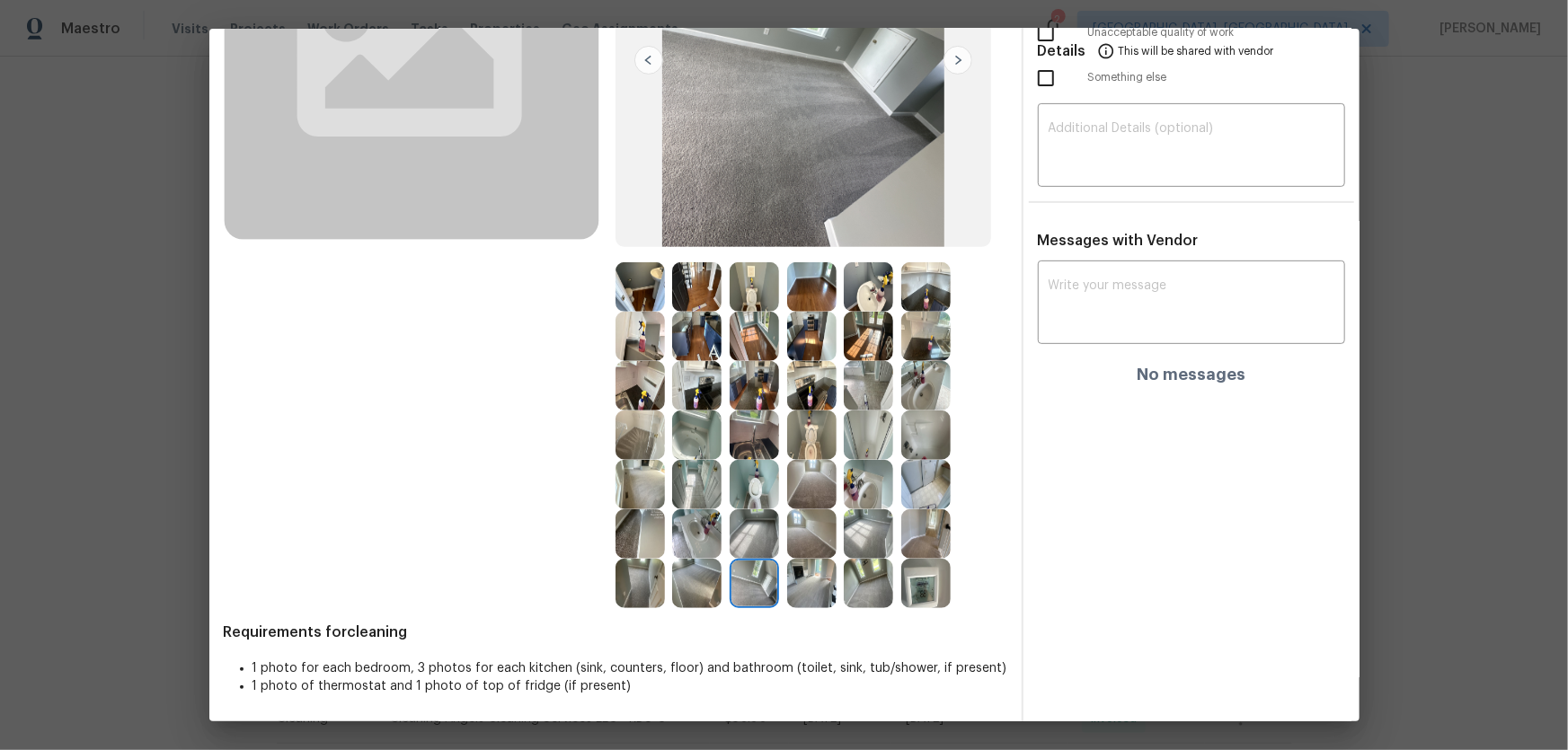
click at [799, 582] on img at bounding box center [811, 583] width 49 height 49
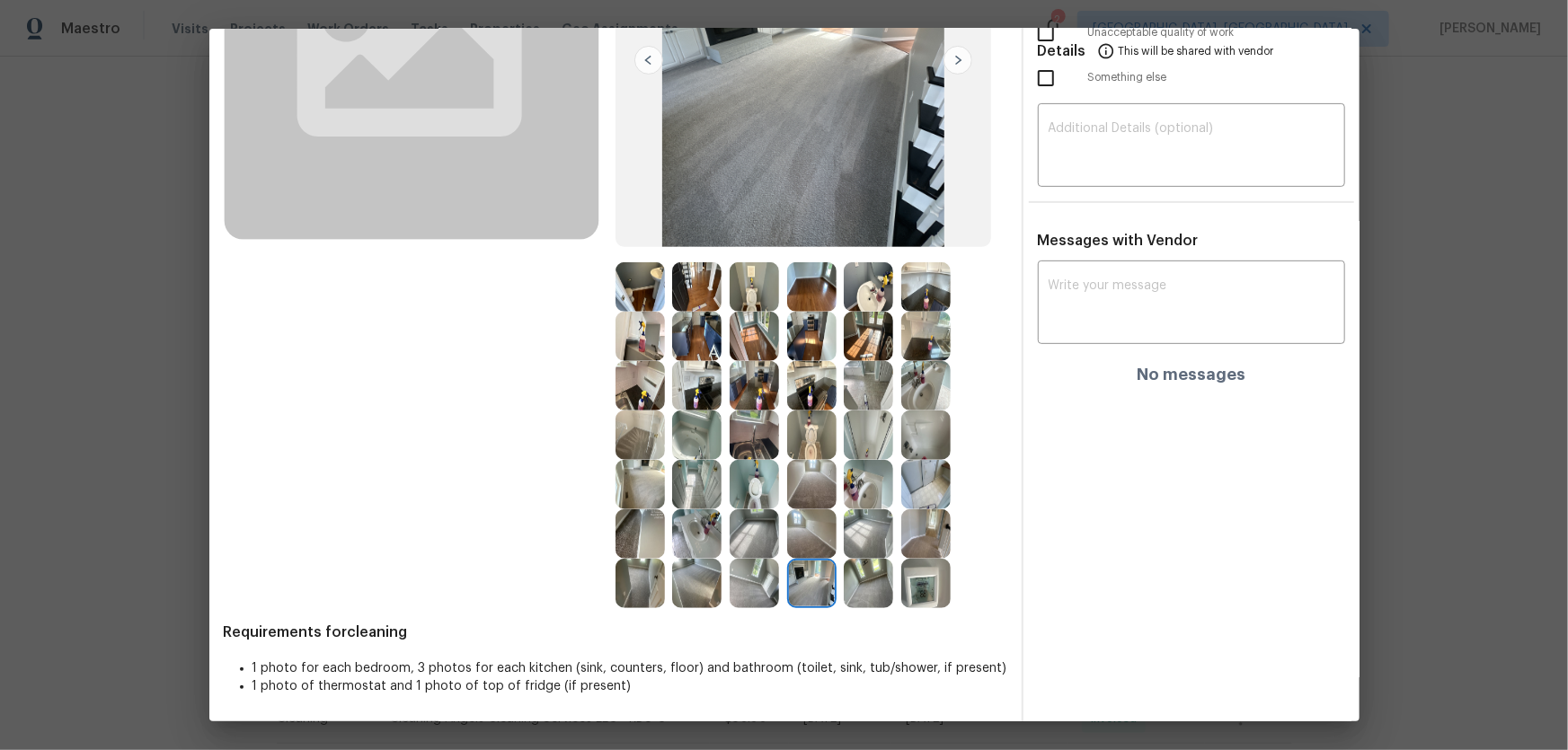
click at [803, 536] on img at bounding box center [811, 534] width 49 height 49
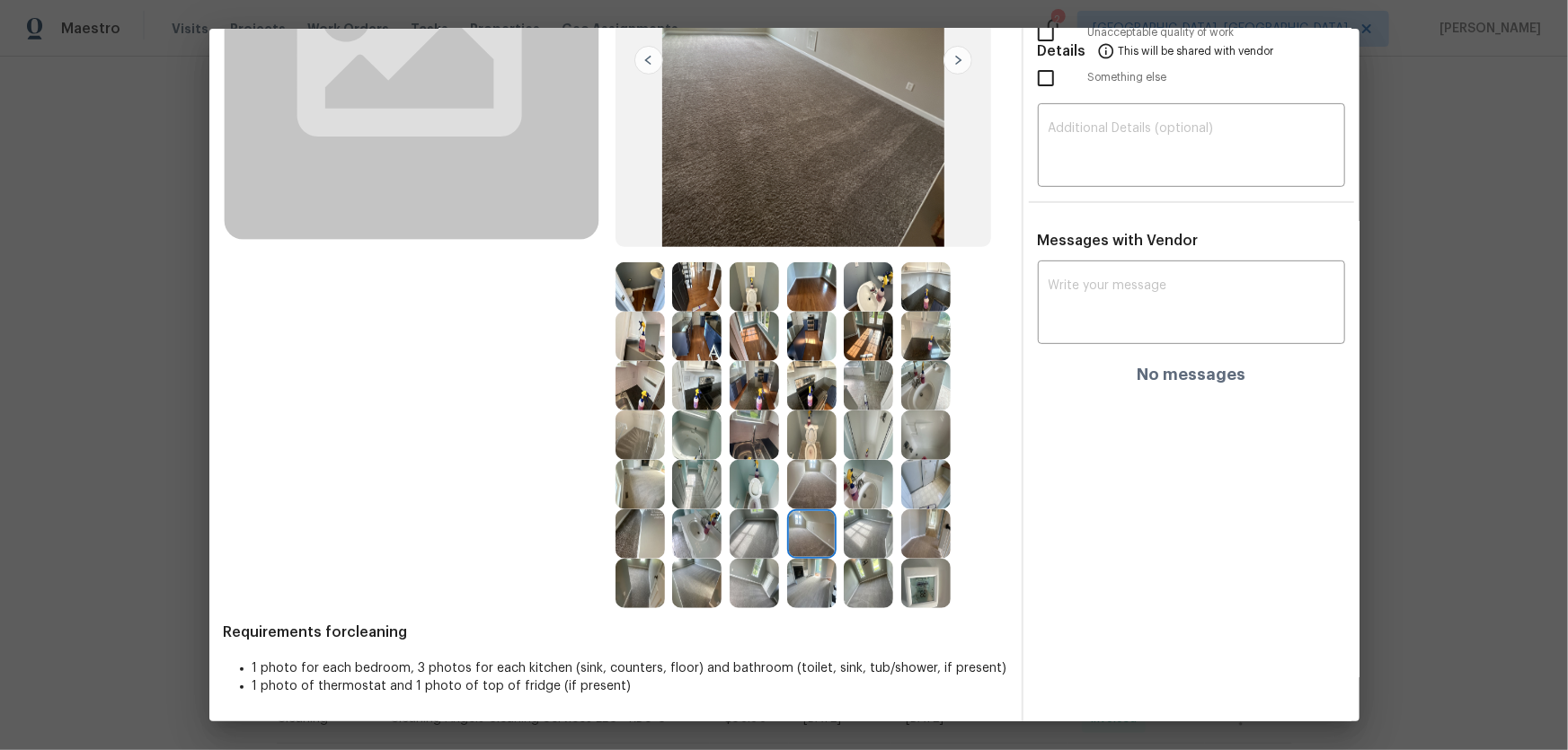
click at [750, 531] on img at bounding box center [754, 534] width 49 height 49
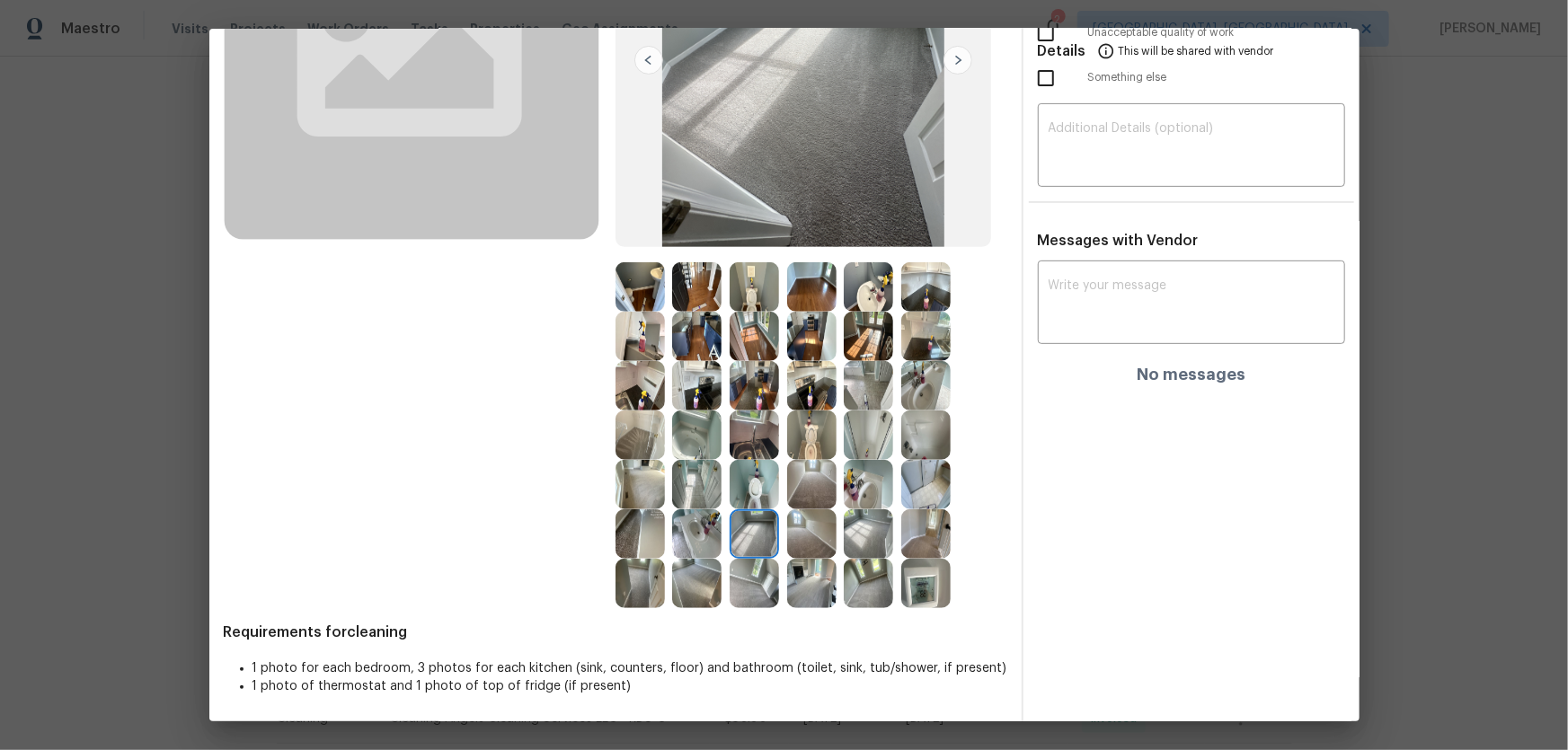
click at [824, 480] on img at bounding box center [811, 484] width 49 height 49
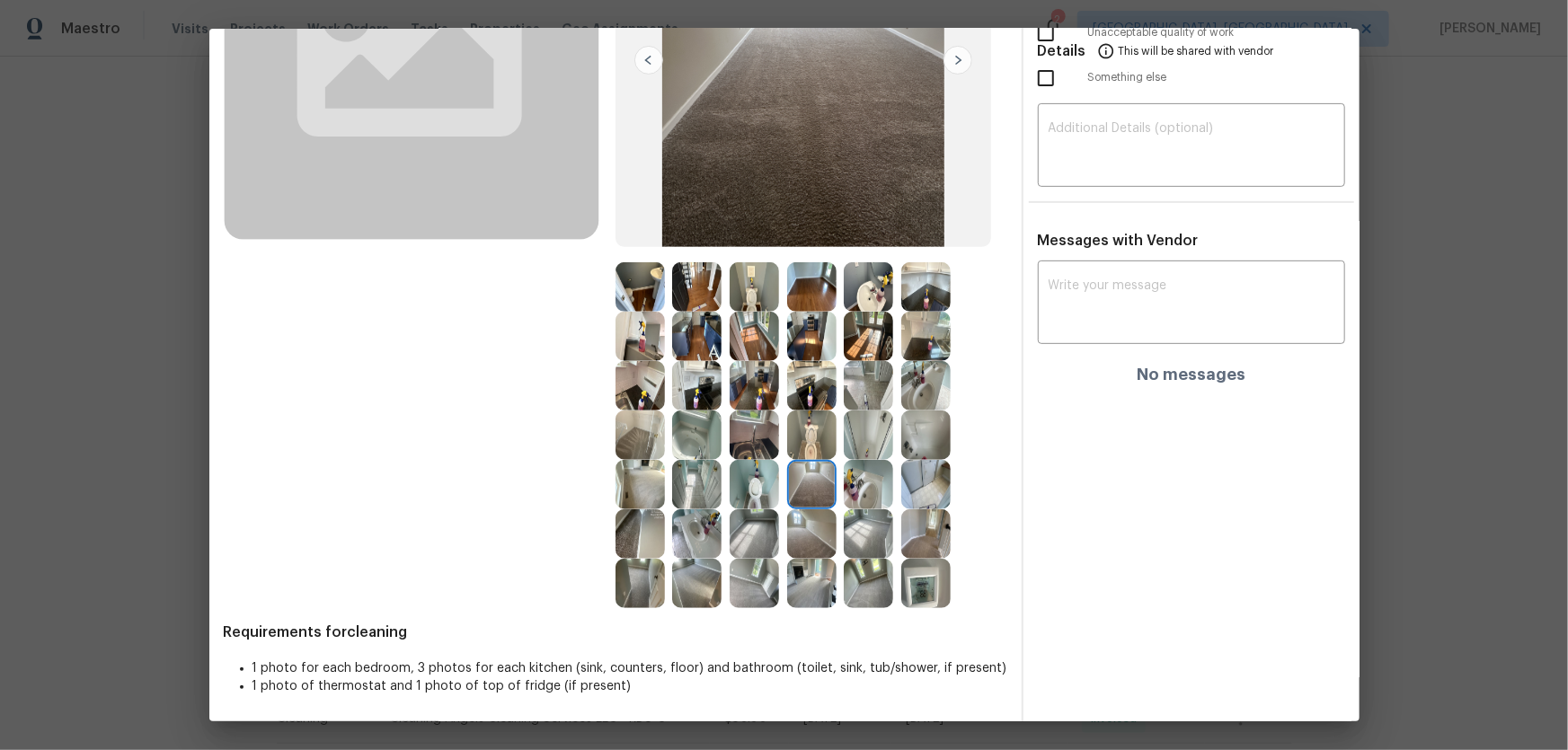
click at [881, 542] on img at bounding box center [868, 534] width 49 height 49
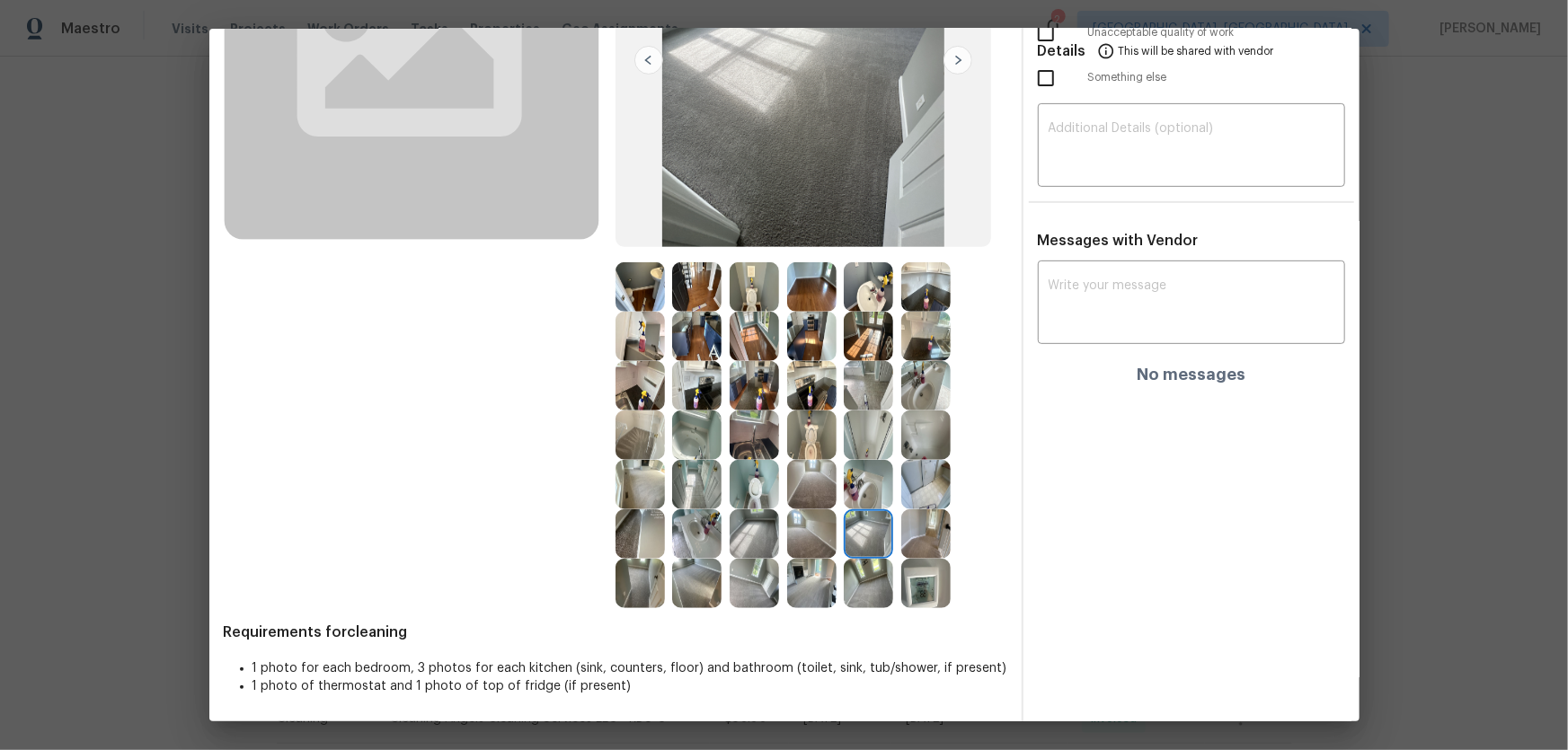
click at [940, 587] on img at bounding box center [925, 583] width 49 height 49
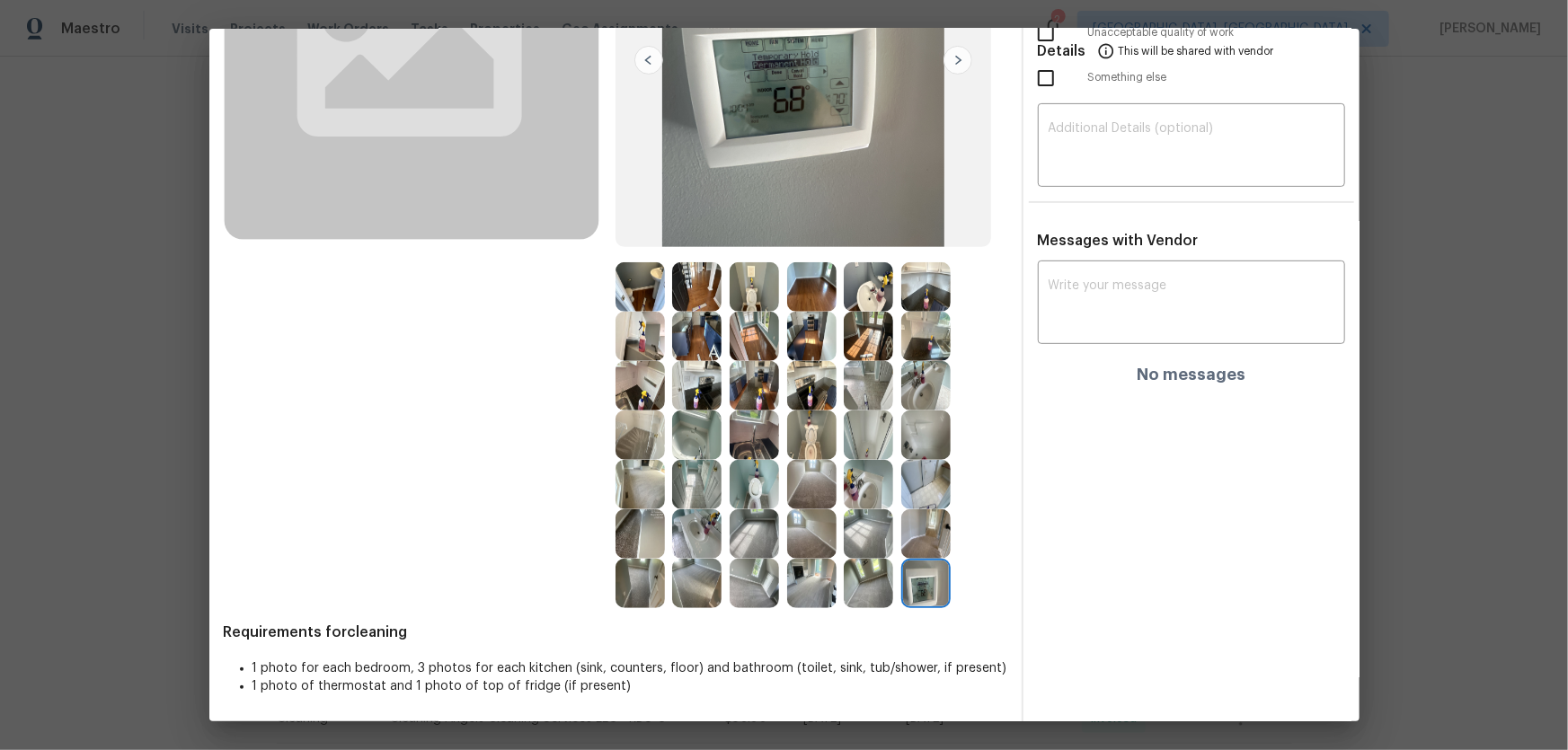
click at [933, 550] on img at bounding box center [925, 534] width 49 height 49
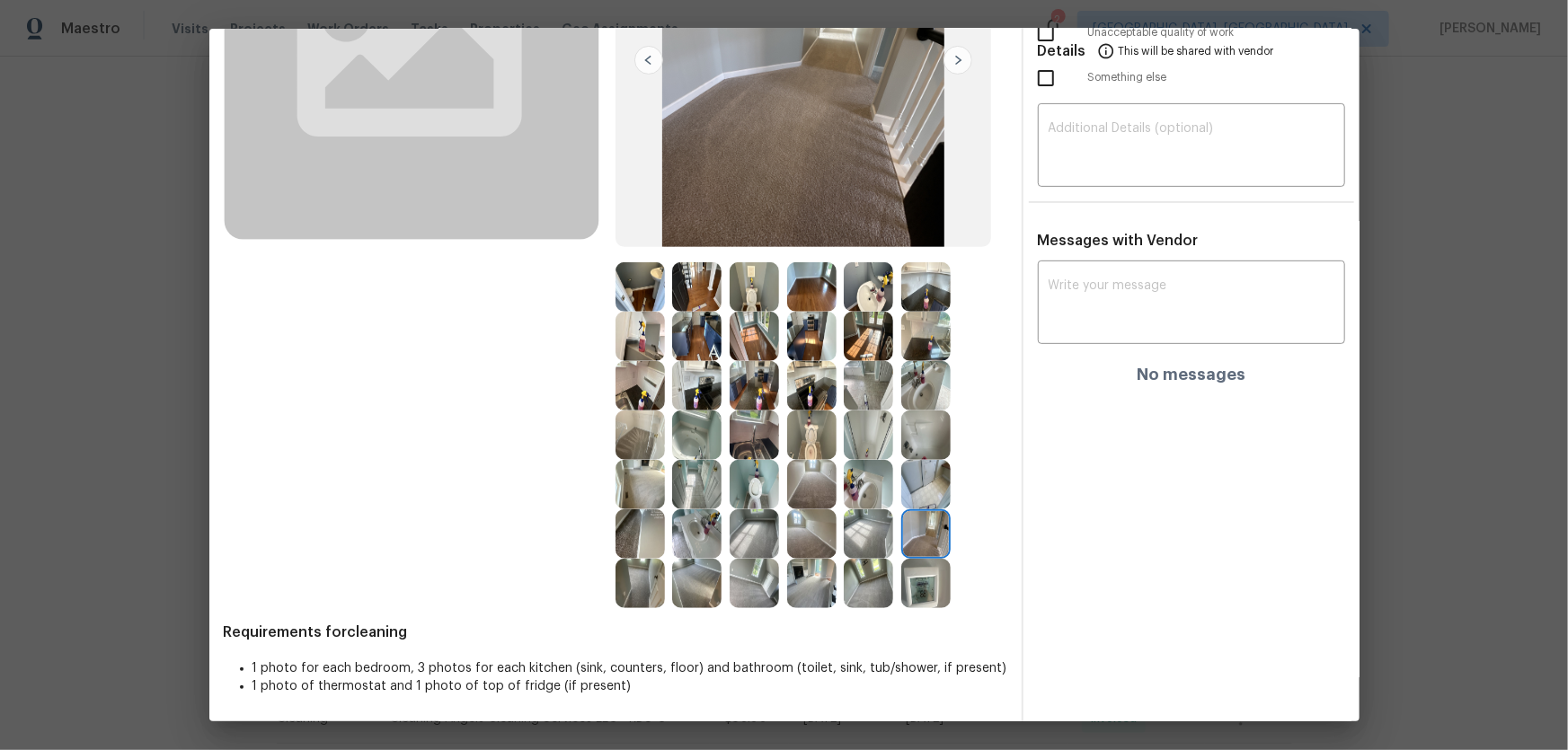
click at [923, 485] on img at bounding box center [925, 484] width 49 height 49
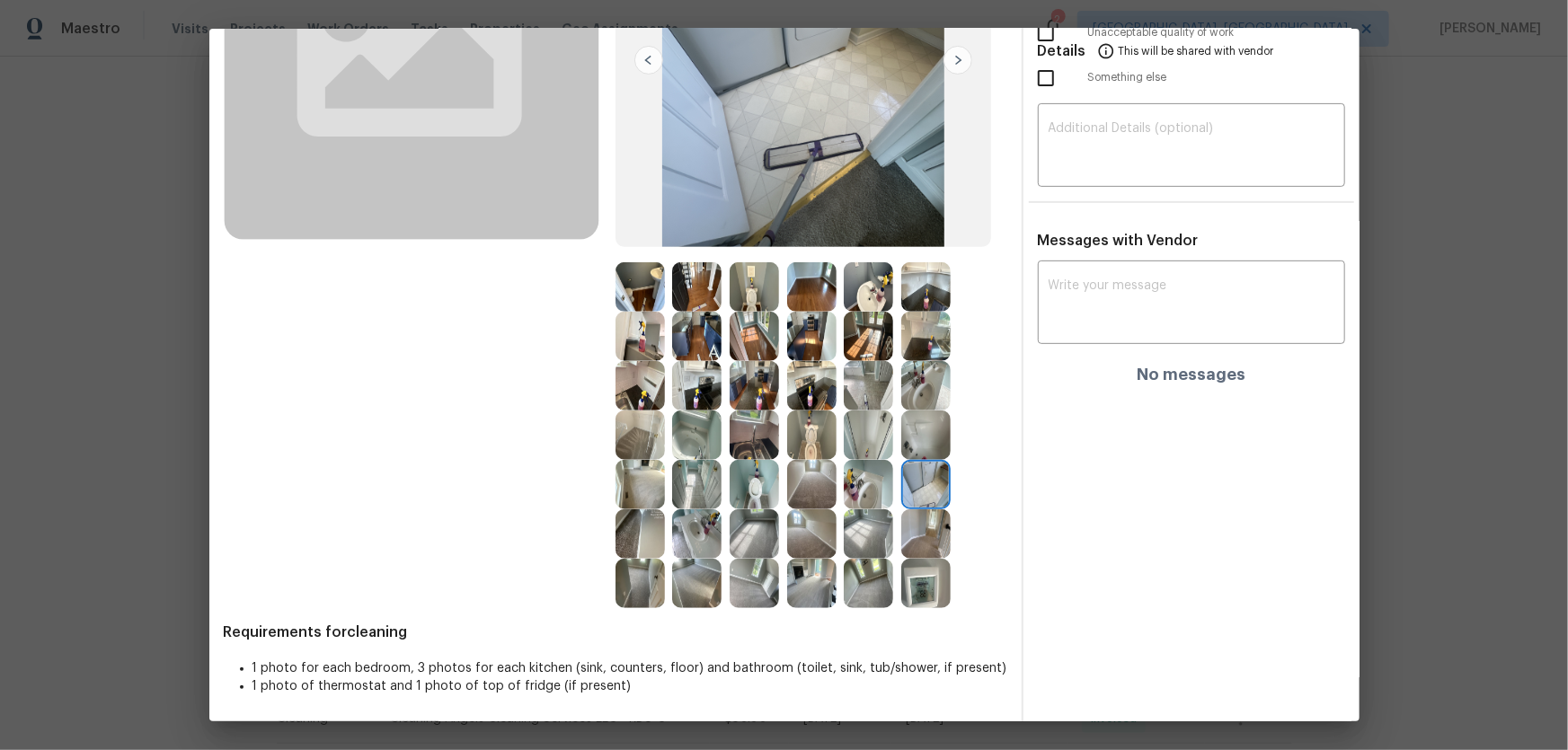
click at [916, 414] on img at bounding box center [925, 435] width 49 height 49
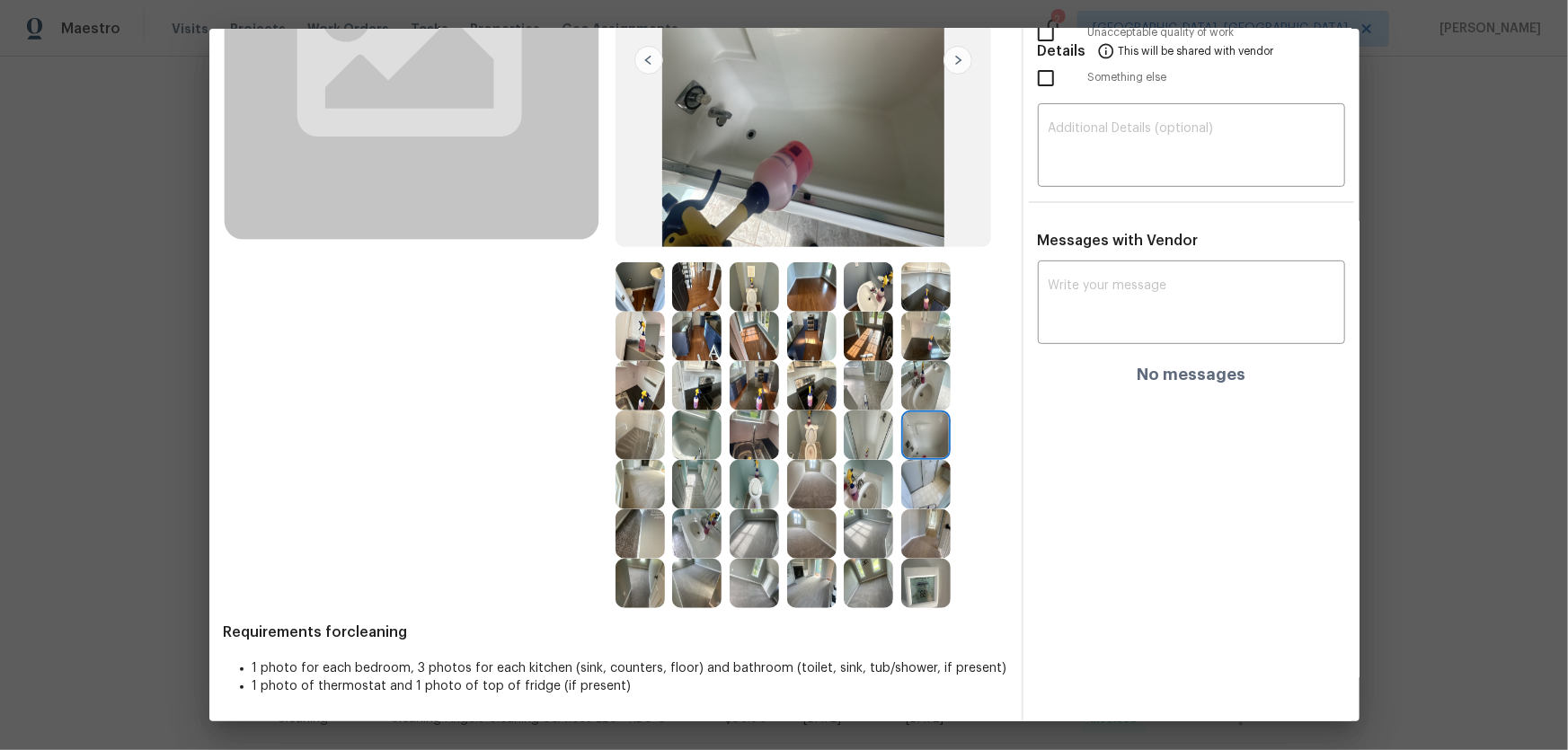
click at [873, 416] on img at bounding box center [868, 435] width 49 height 49
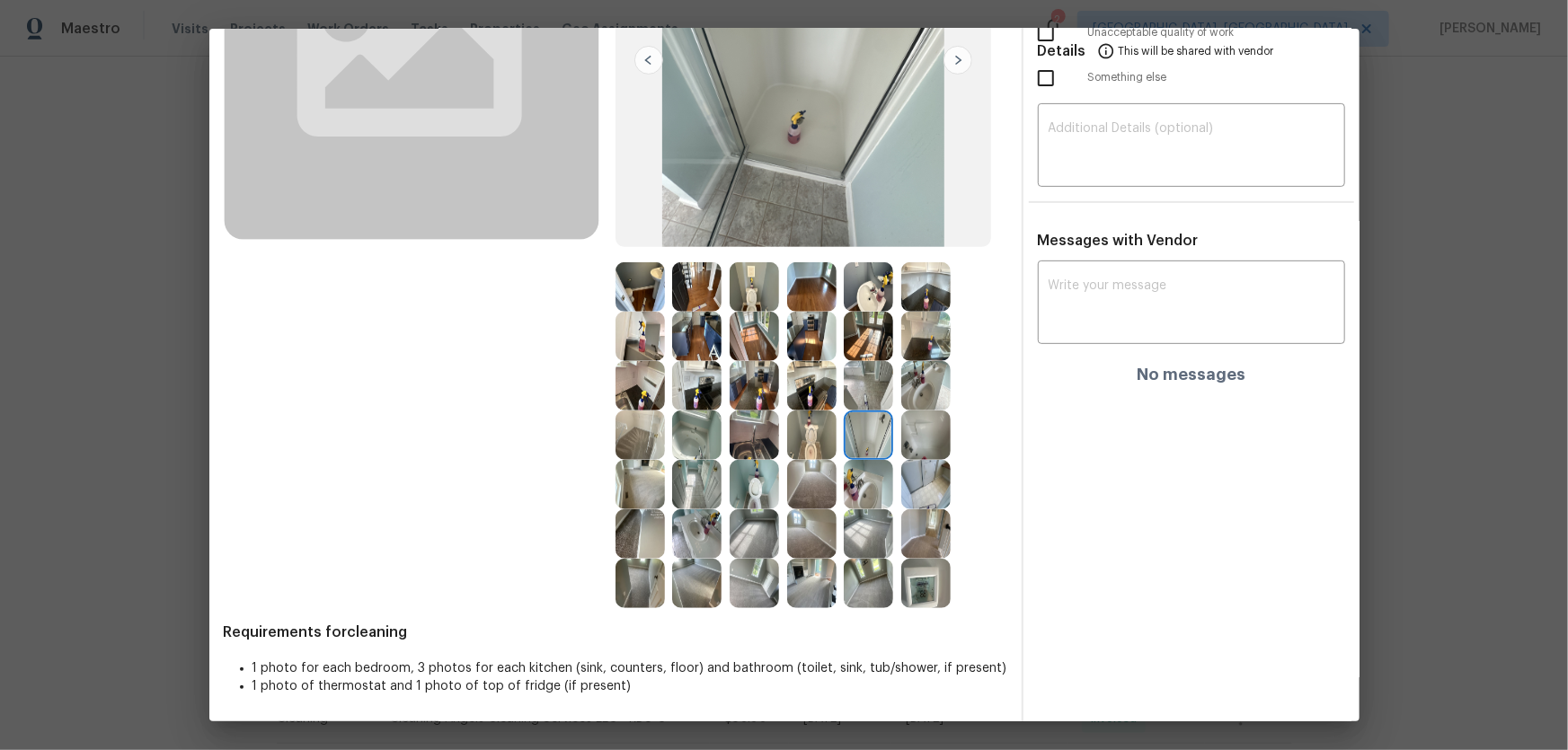
click at [856, 365] on img at bounding box center [868, 385] width 49 height 49
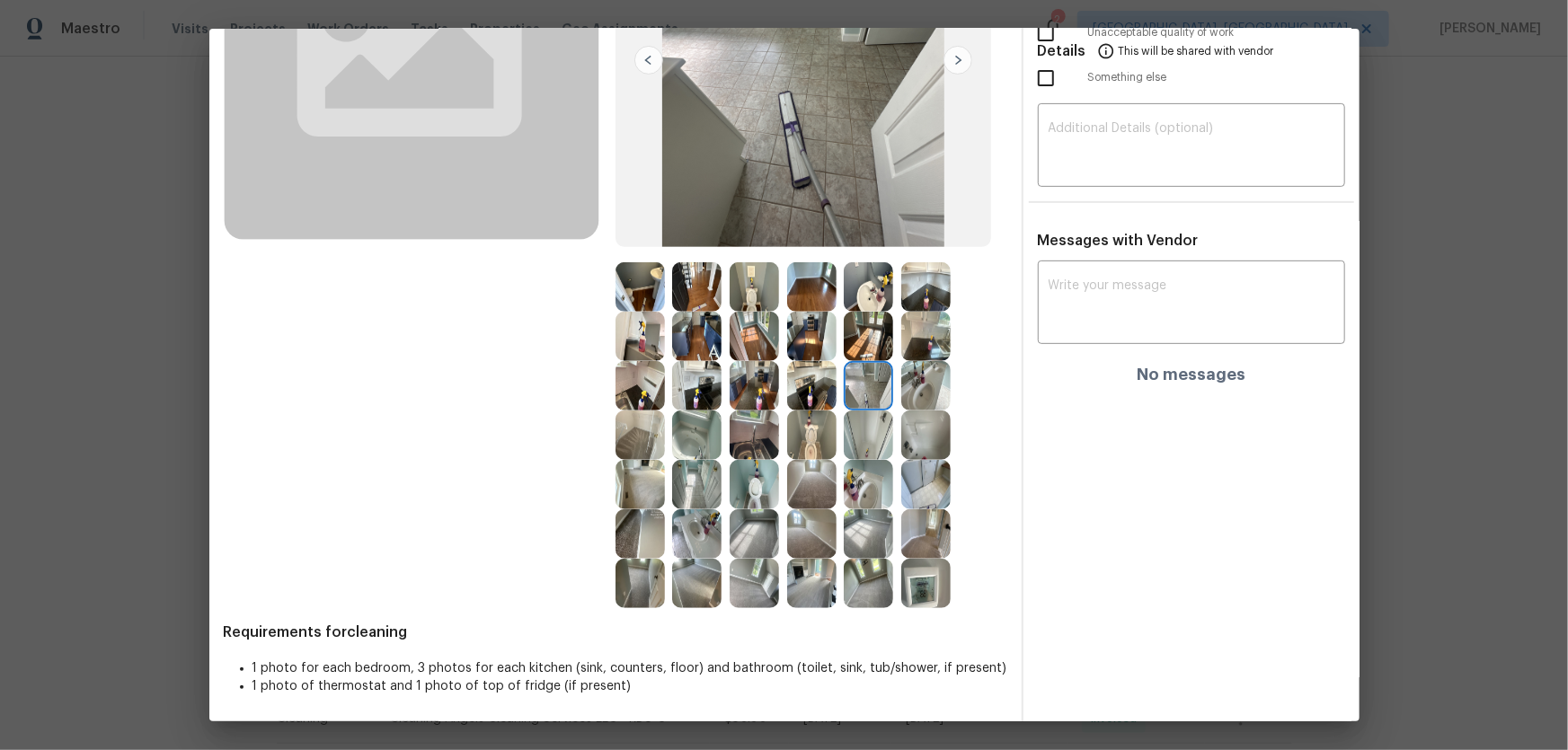
click at [913, 389] on img at bounding box center [925, 385] width 49 height 49
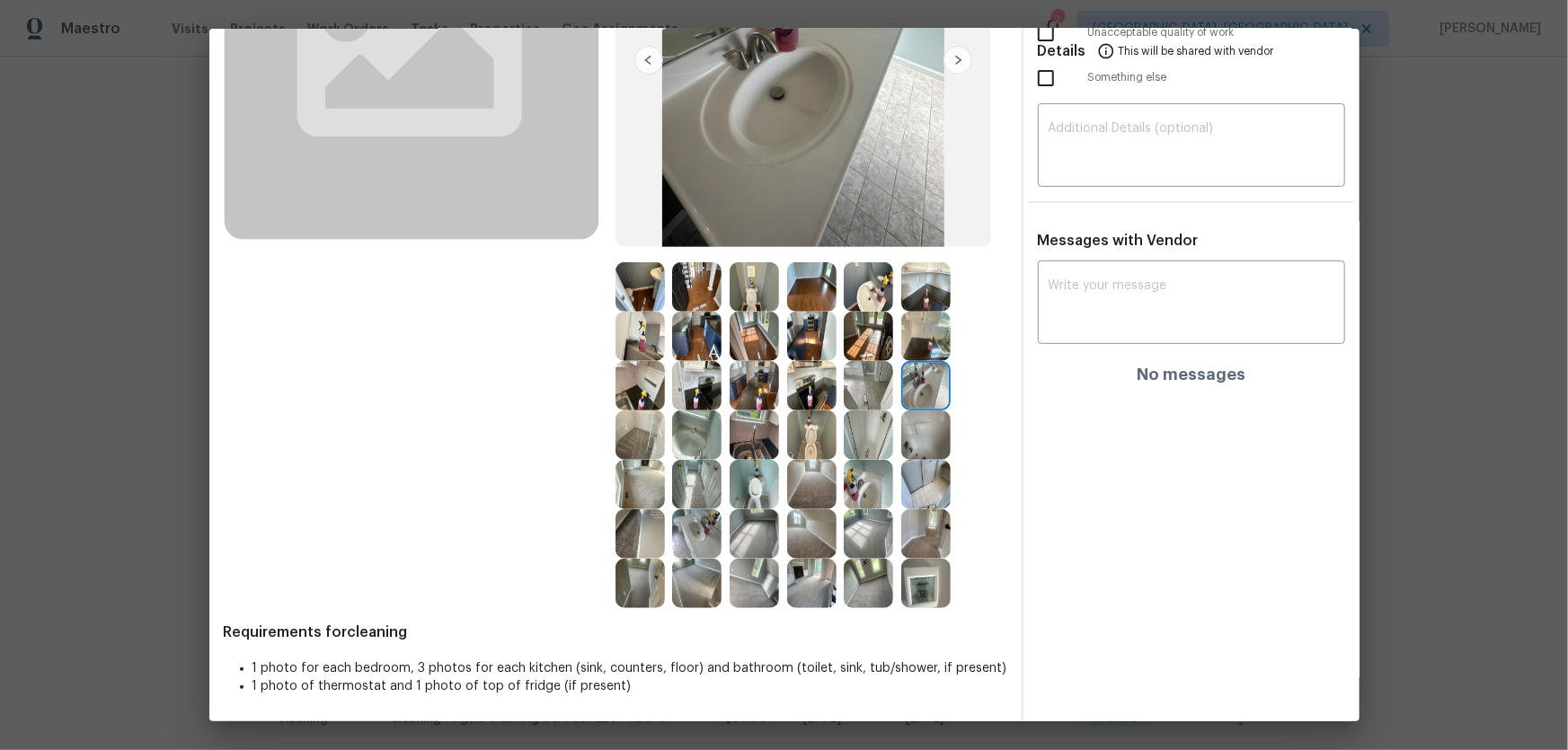
click at [913, 348] on img at bounding box center [925, 336] width 49 height 49
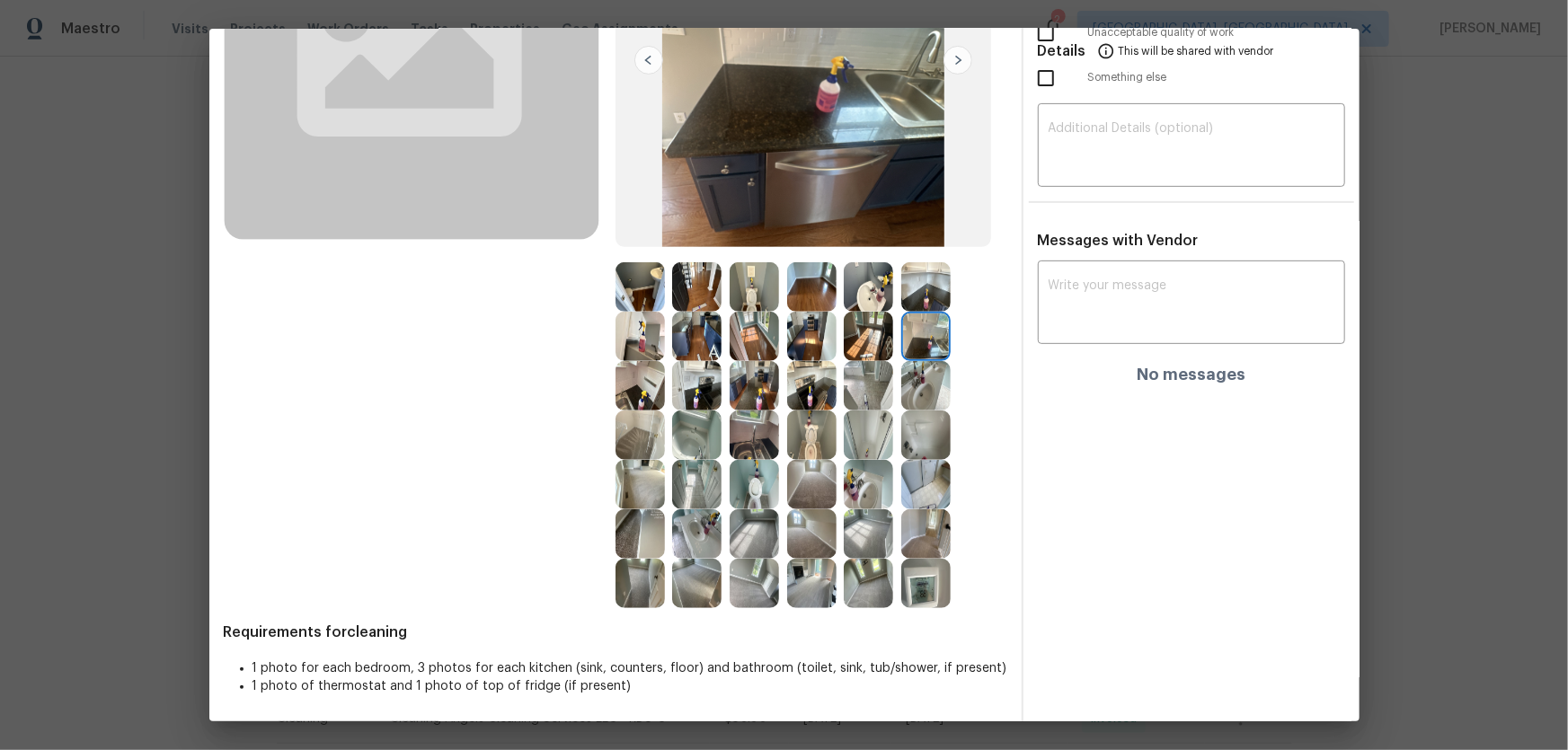
click at [858, 336] on img at bounding box center [868, 336] width 49 height 49
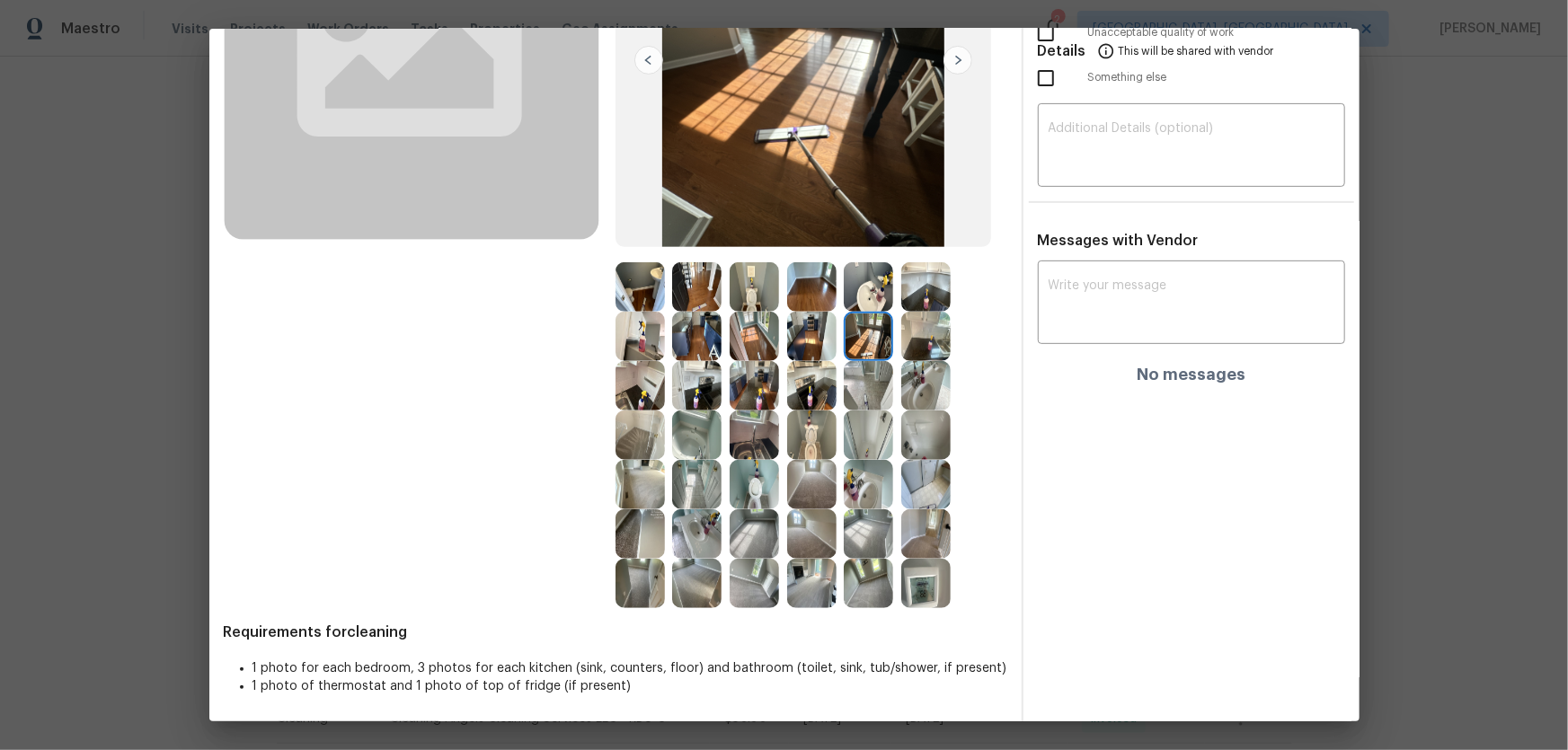
click at [797, 333] on img at bounding box center [811, 336] width 49 height 49
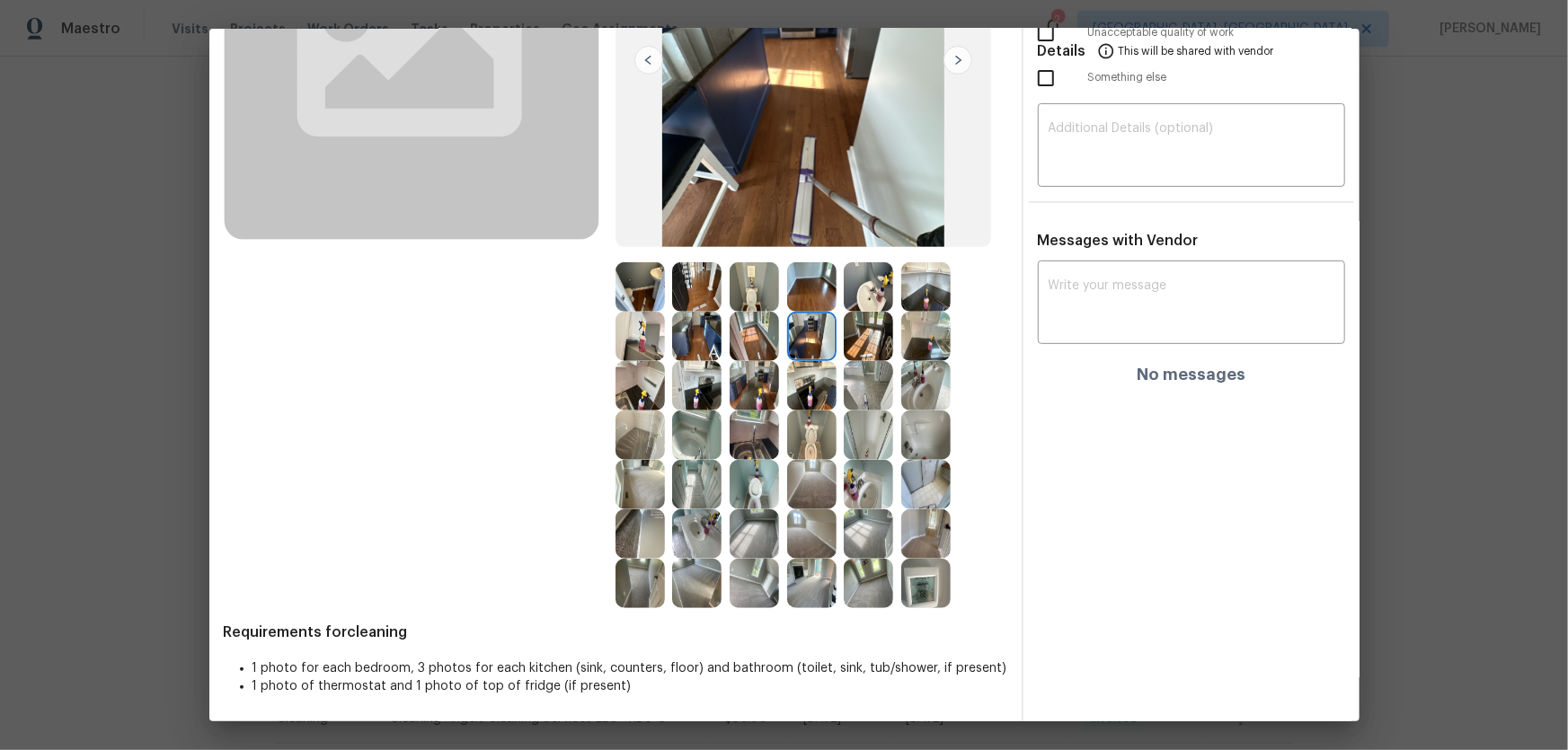
click at [800, 387] on img at bounding box center [811, 385] width 49 height 49
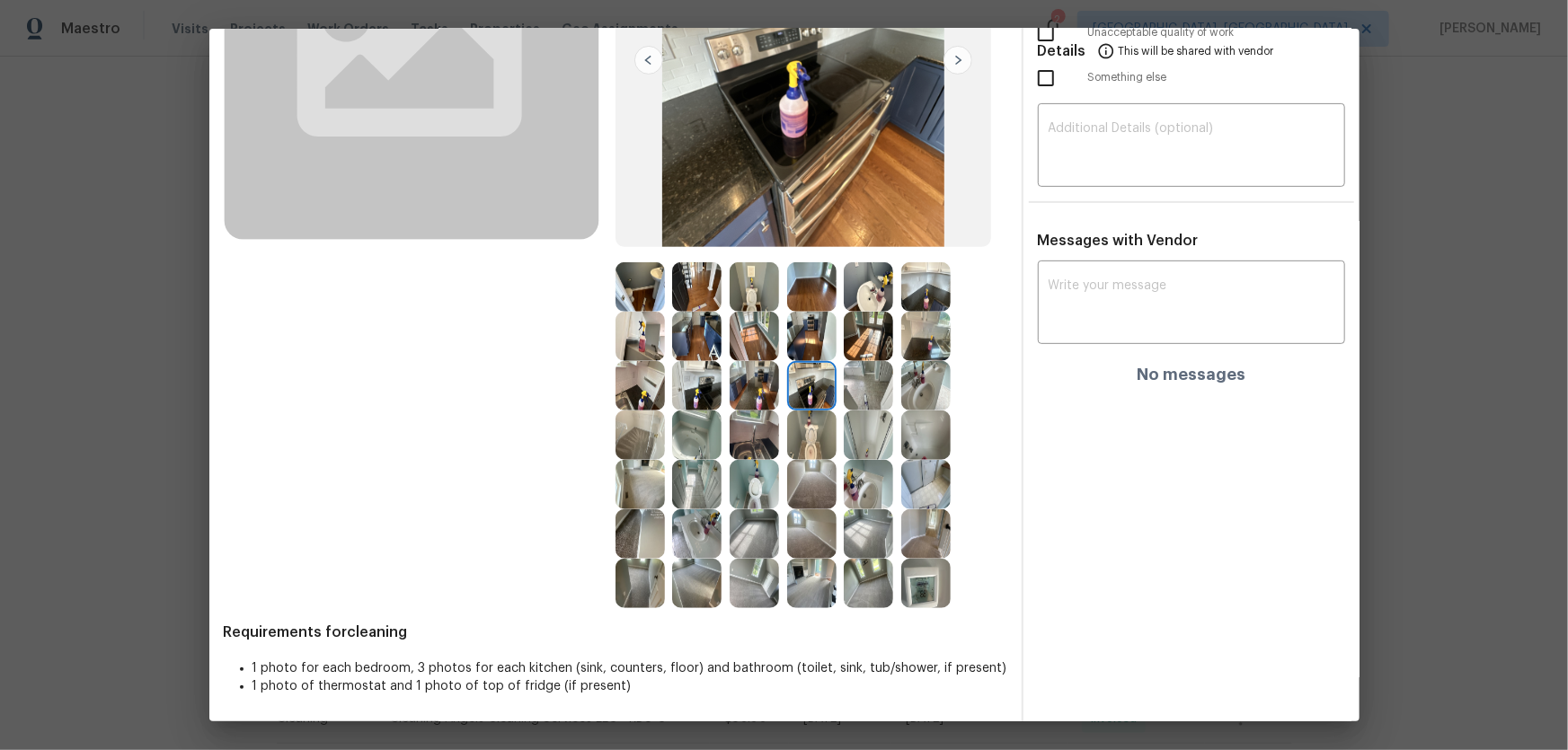
click at [764, 416] on img at bounding box center [754, 435] width 49 height 49
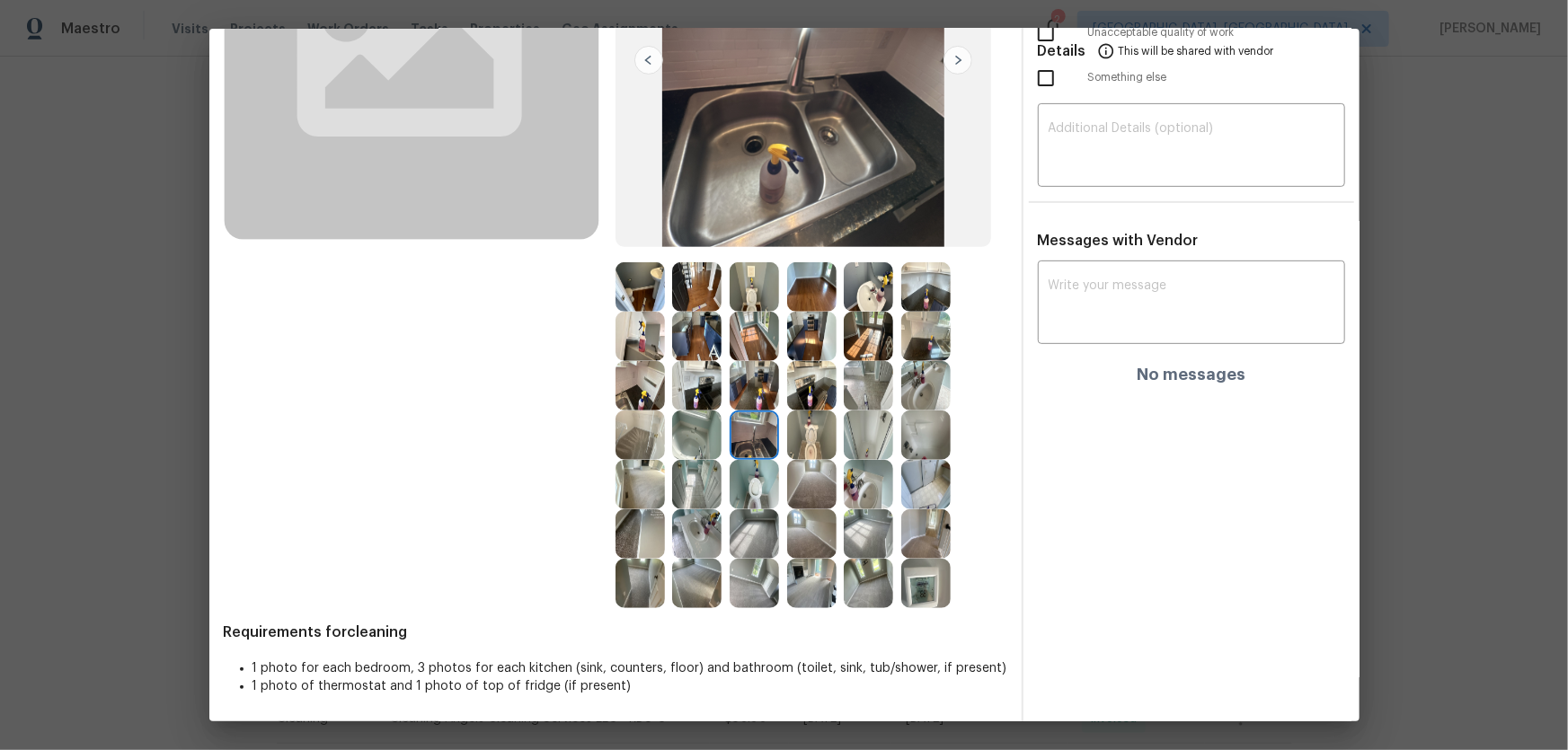
click at [755, 404] on img at bounding box center [754, 385] width 49 height 49
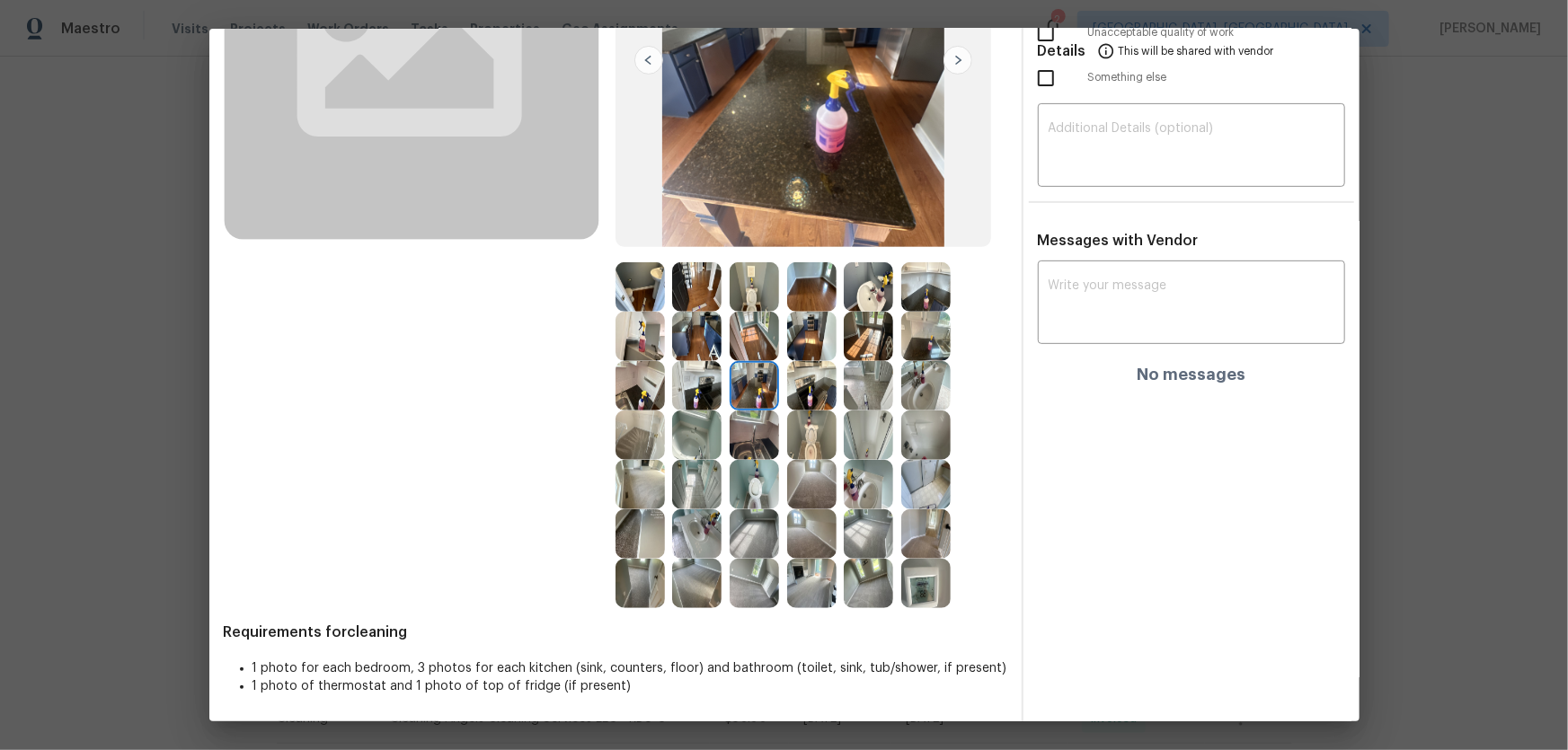
click at [701, 394] on img at bounding box center [696, 385] width 49 height 49
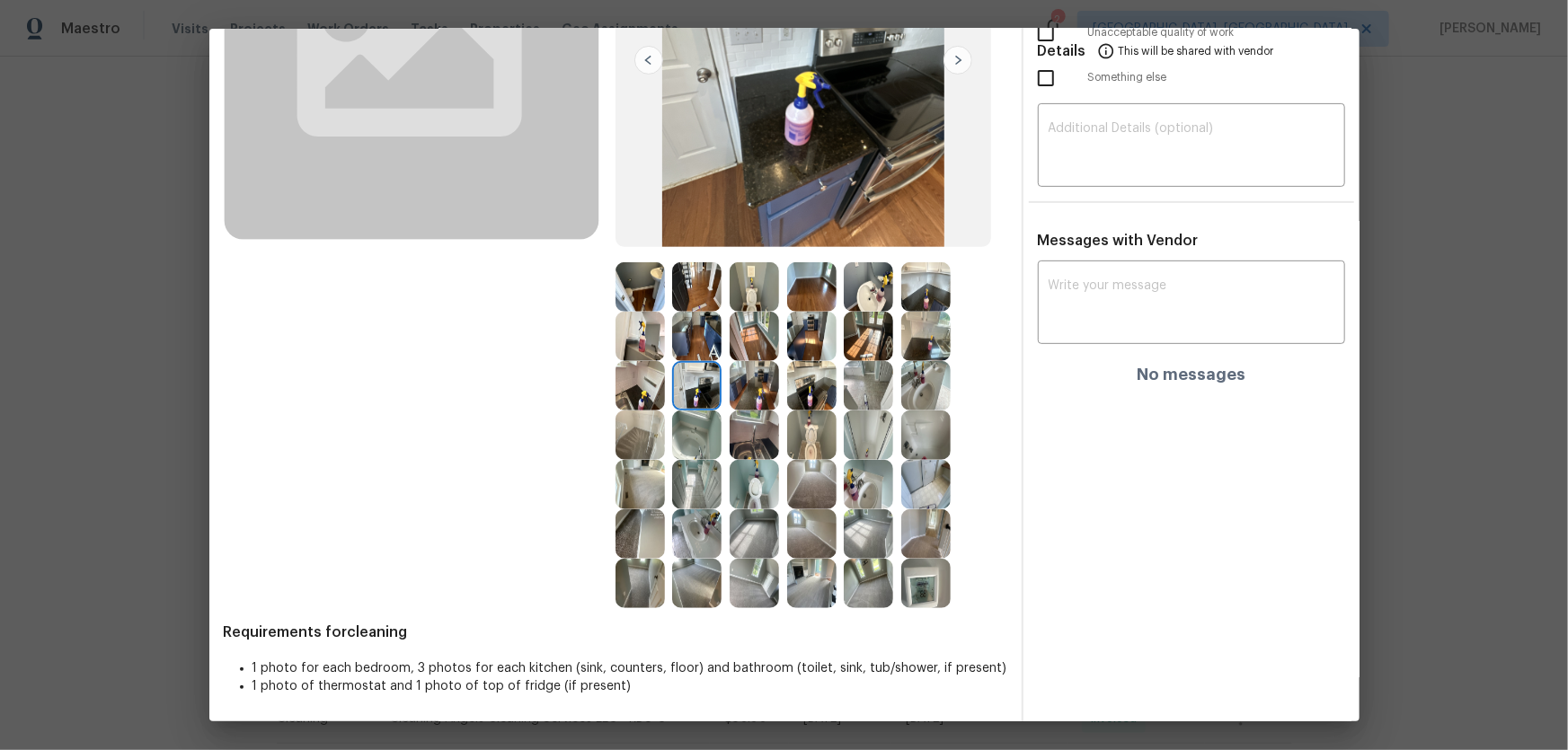
click at [692, 429] on img at bounding box center [696, 435] width 49 height 49
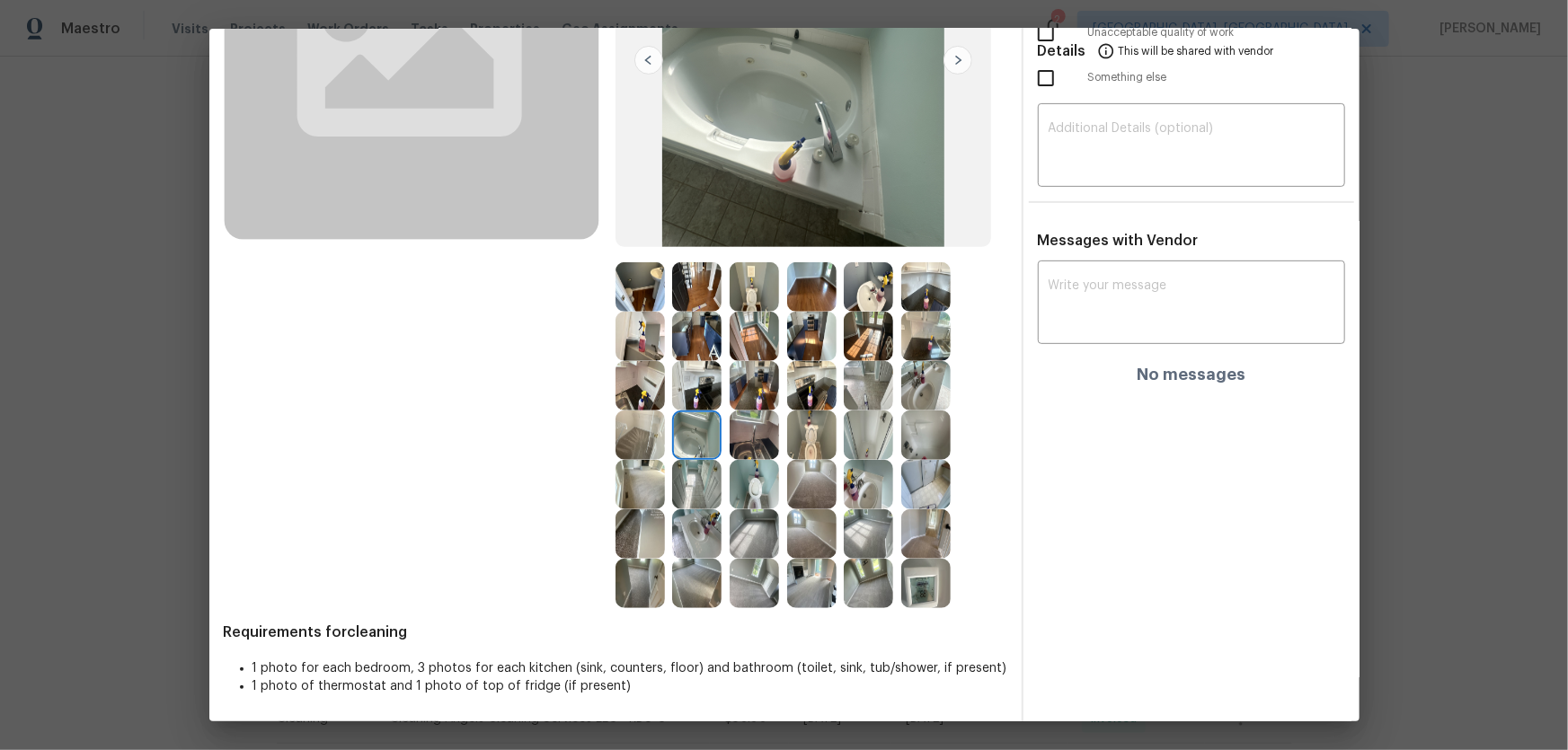
click at [638, 396] on img at bounding box center [640, 385] width 49 height 49
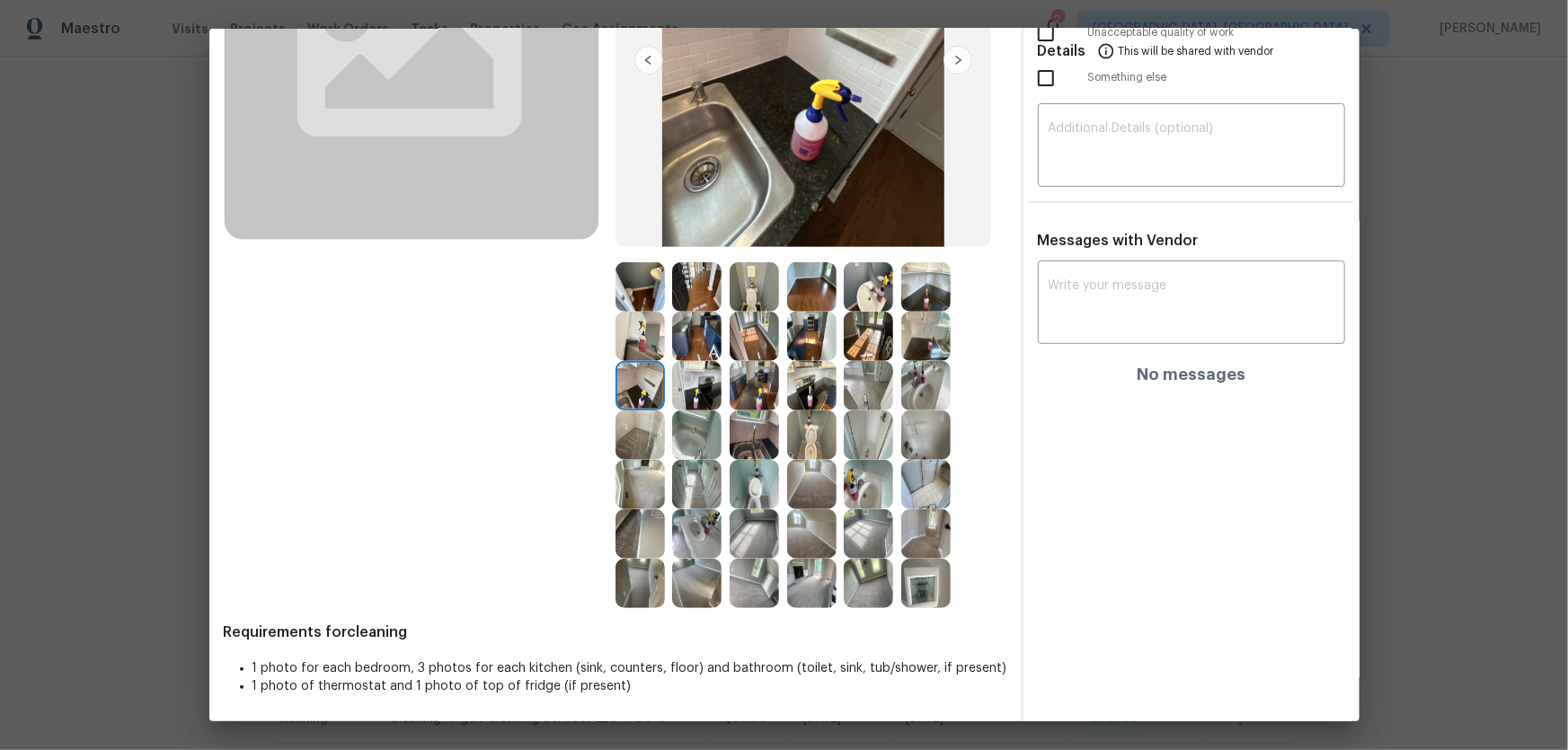
click at [634, 341] on img at bounding box center [640, 336] width 49 height 49
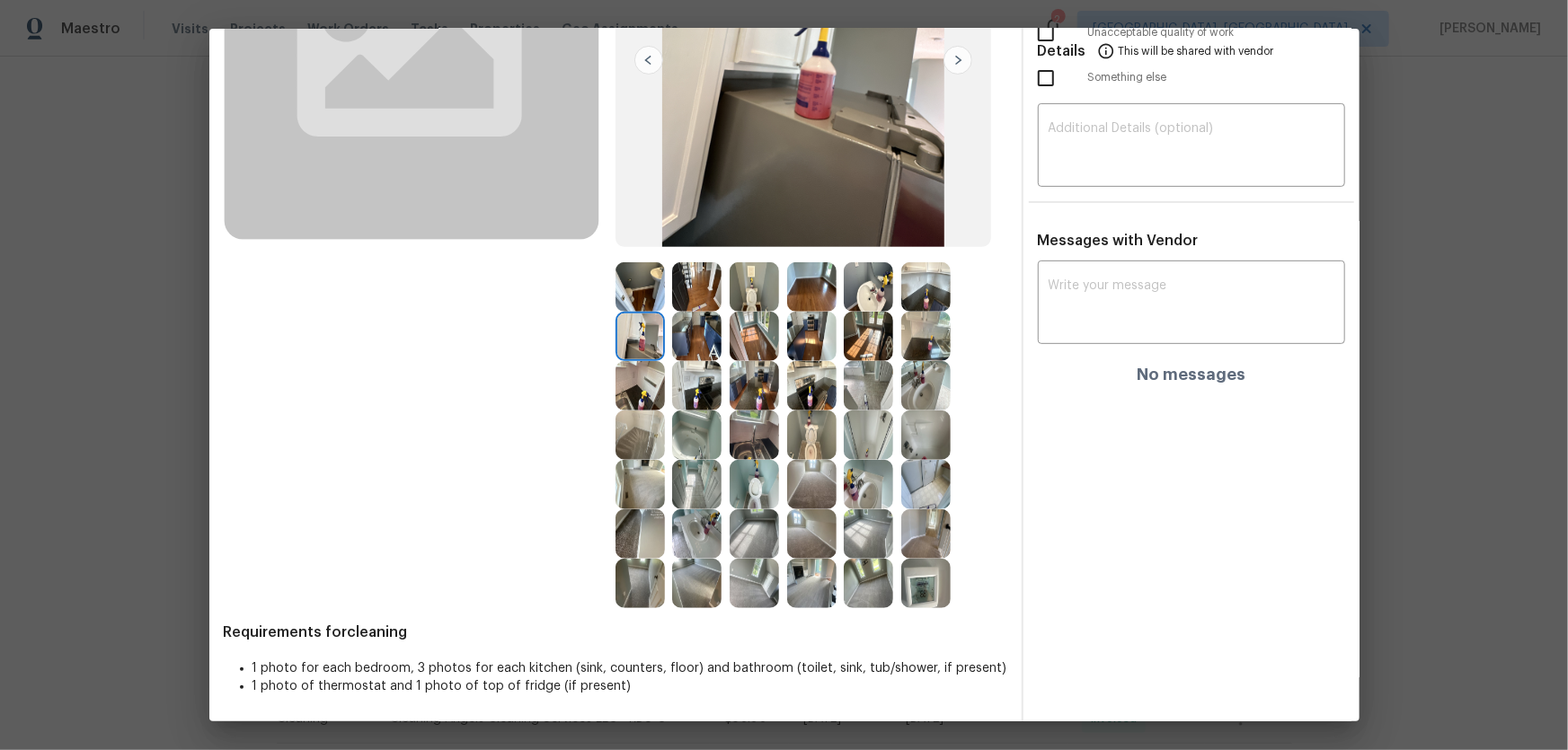
click at [635, 307] on img at bounding box center [640, 286] width 49 height 49
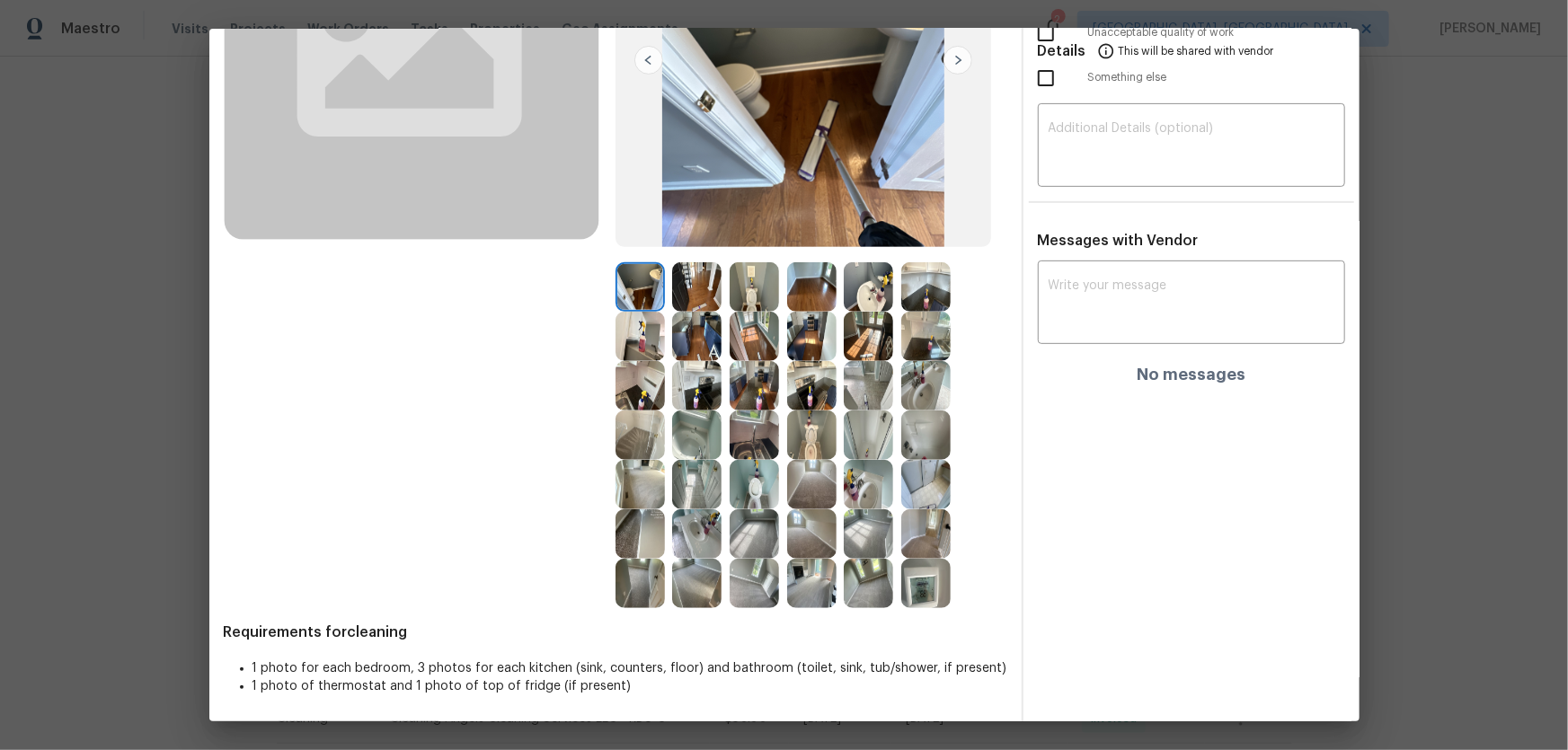
click at [684, 295] on img at bounding box center [696, 286] width 49 height 49
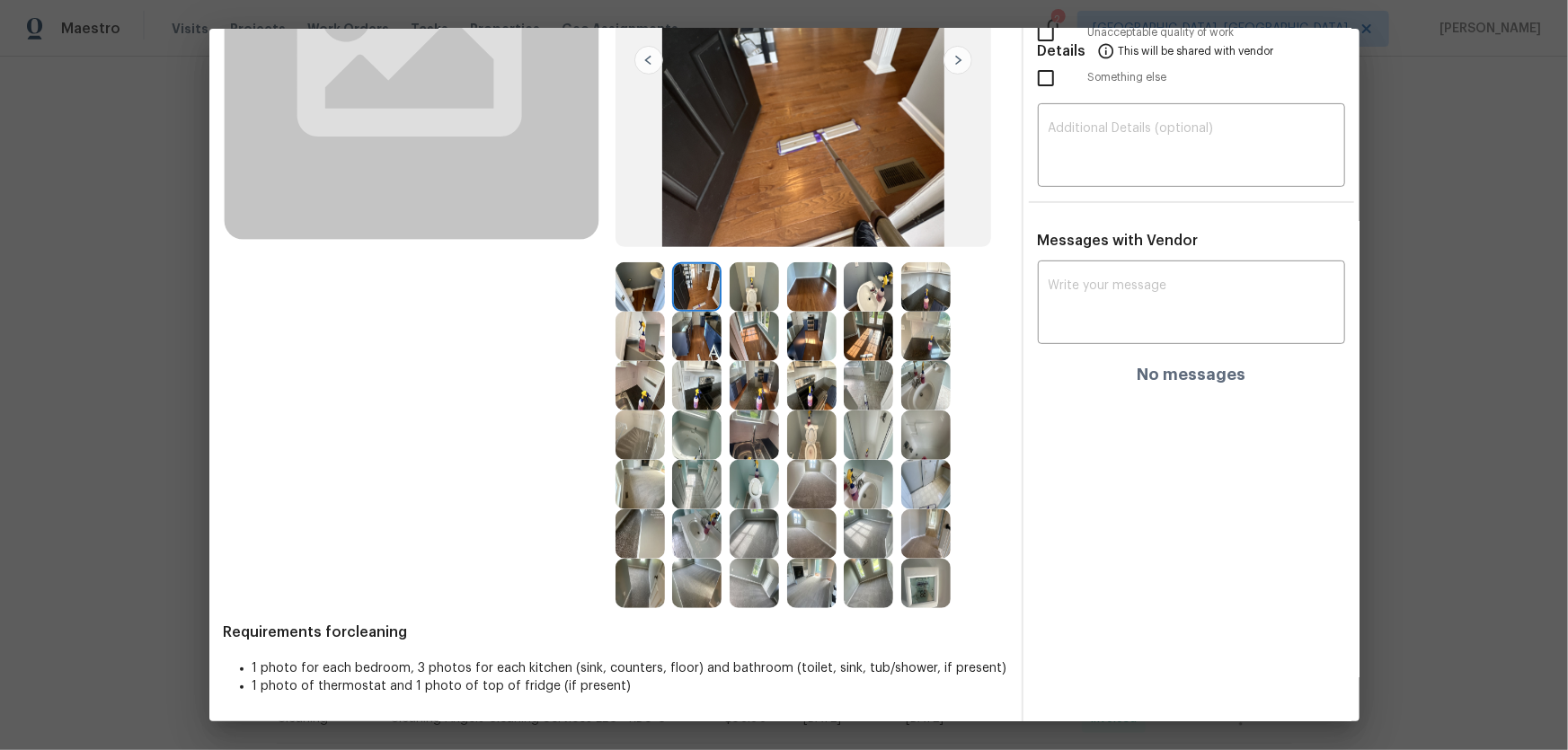
click at [698, 330] on img at bounding box center [696, 336] width 49 height 49
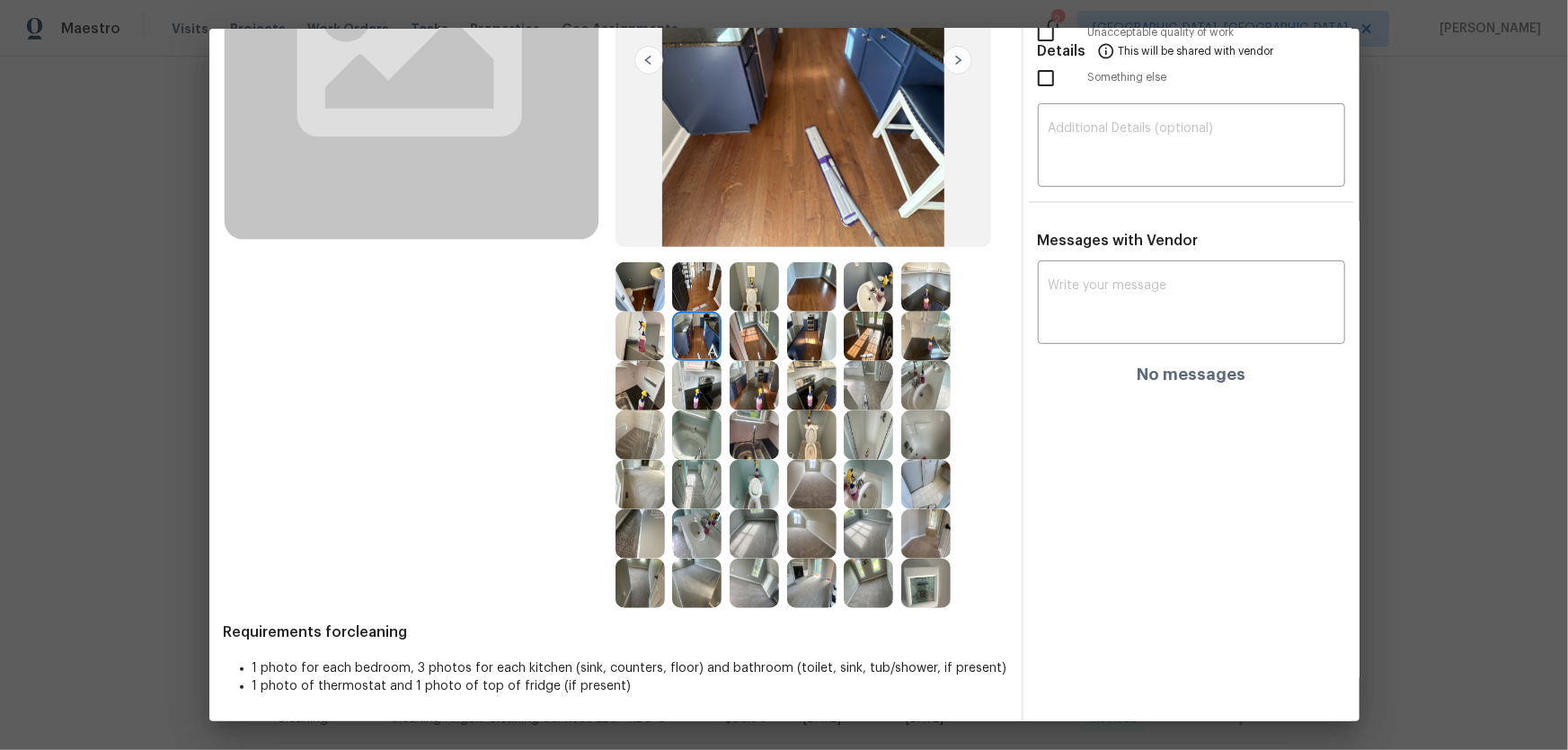
click at [742, 340] on img at bounding box center [754, 336] width 49 height 49
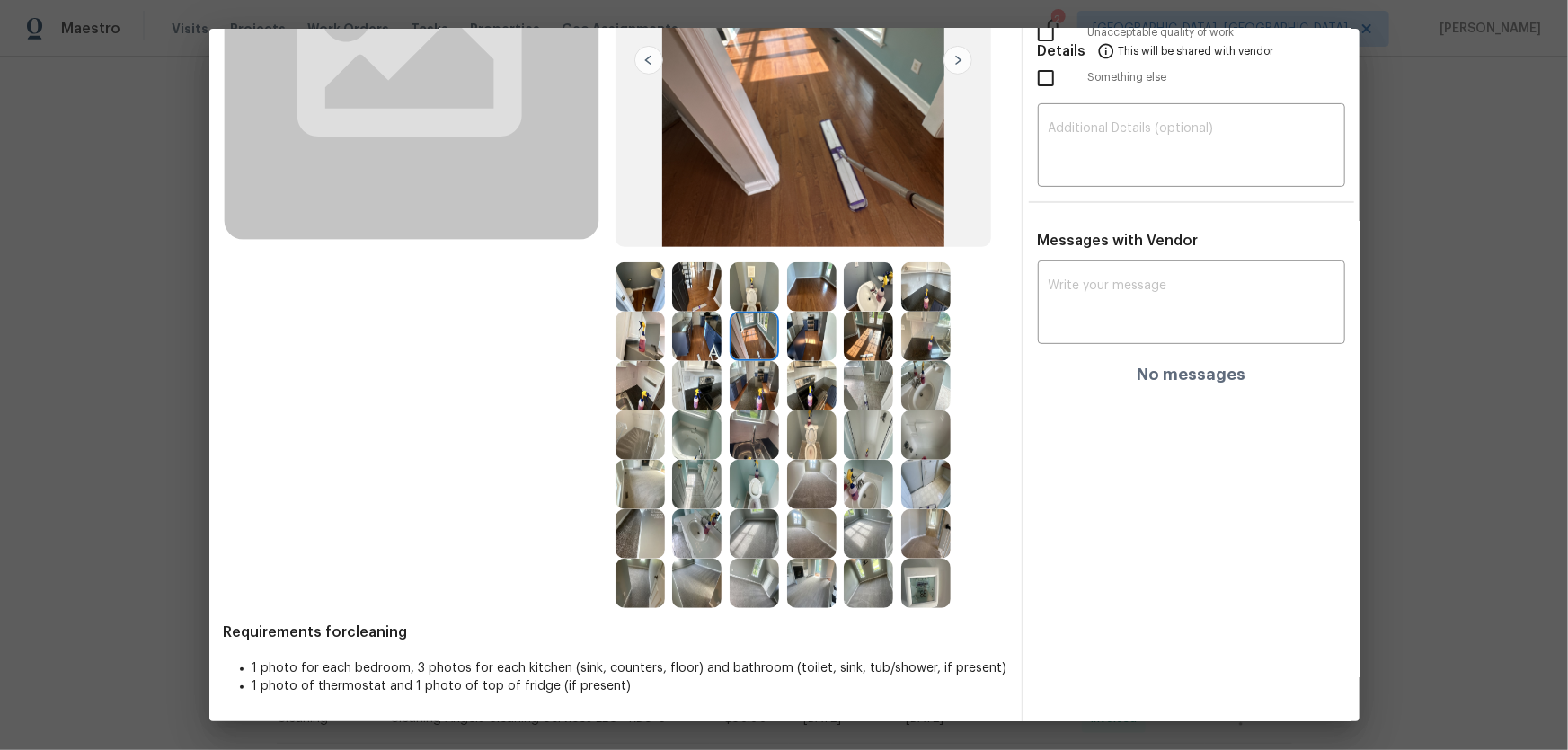
click at [738, 312] on img at bounding box center [754, 336] width 49 height 49
click at [760, 293] on img at bounding box center [754, 286] width 49 height 49
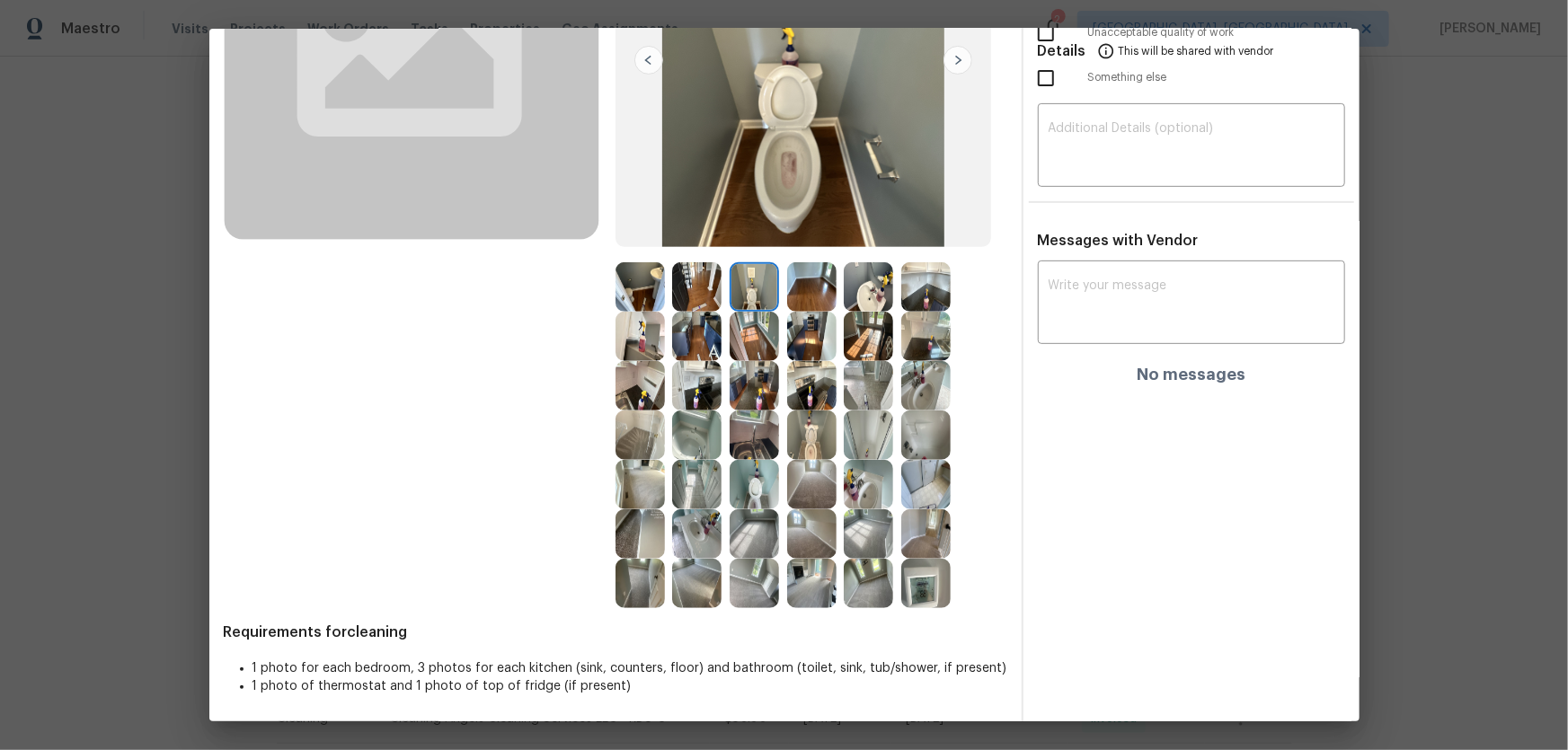
click at [808, 300] on img at bounding box center [811, 286] width 49 height 49
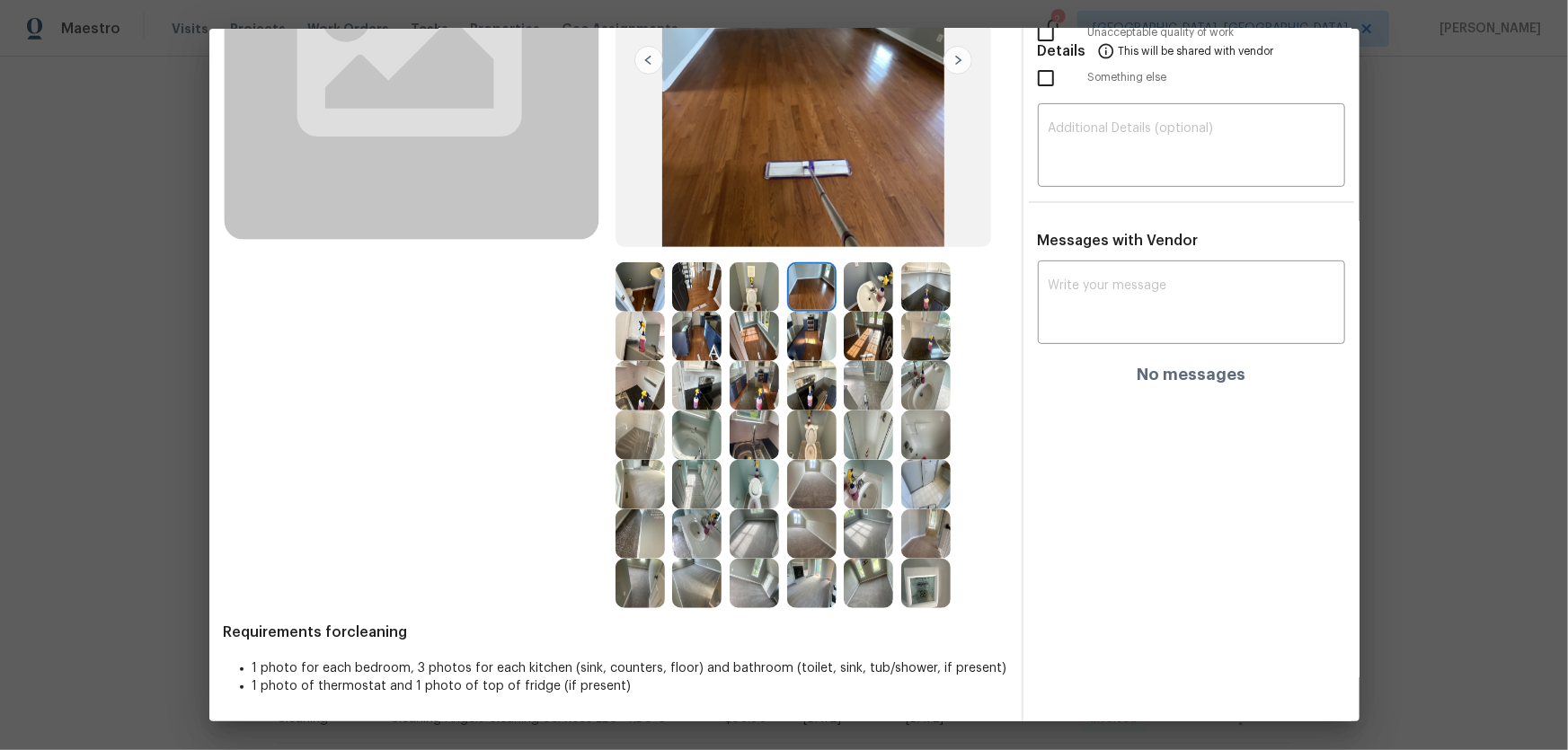
click at [807, 334] on img at bounding box center [811, 336] width 49 height 49
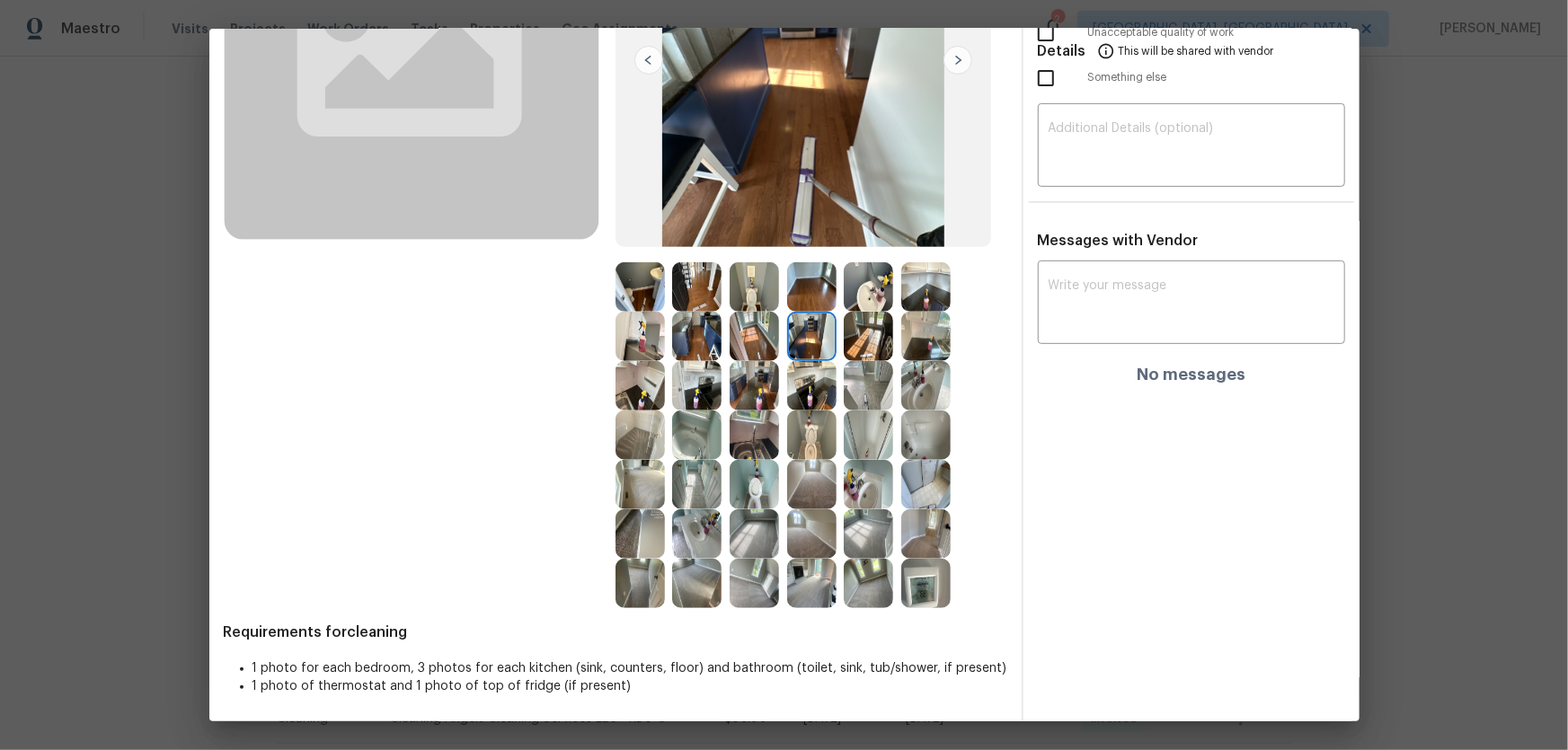
click at [863, 333] on img at bounding box center [868, 336] width 49 height 49
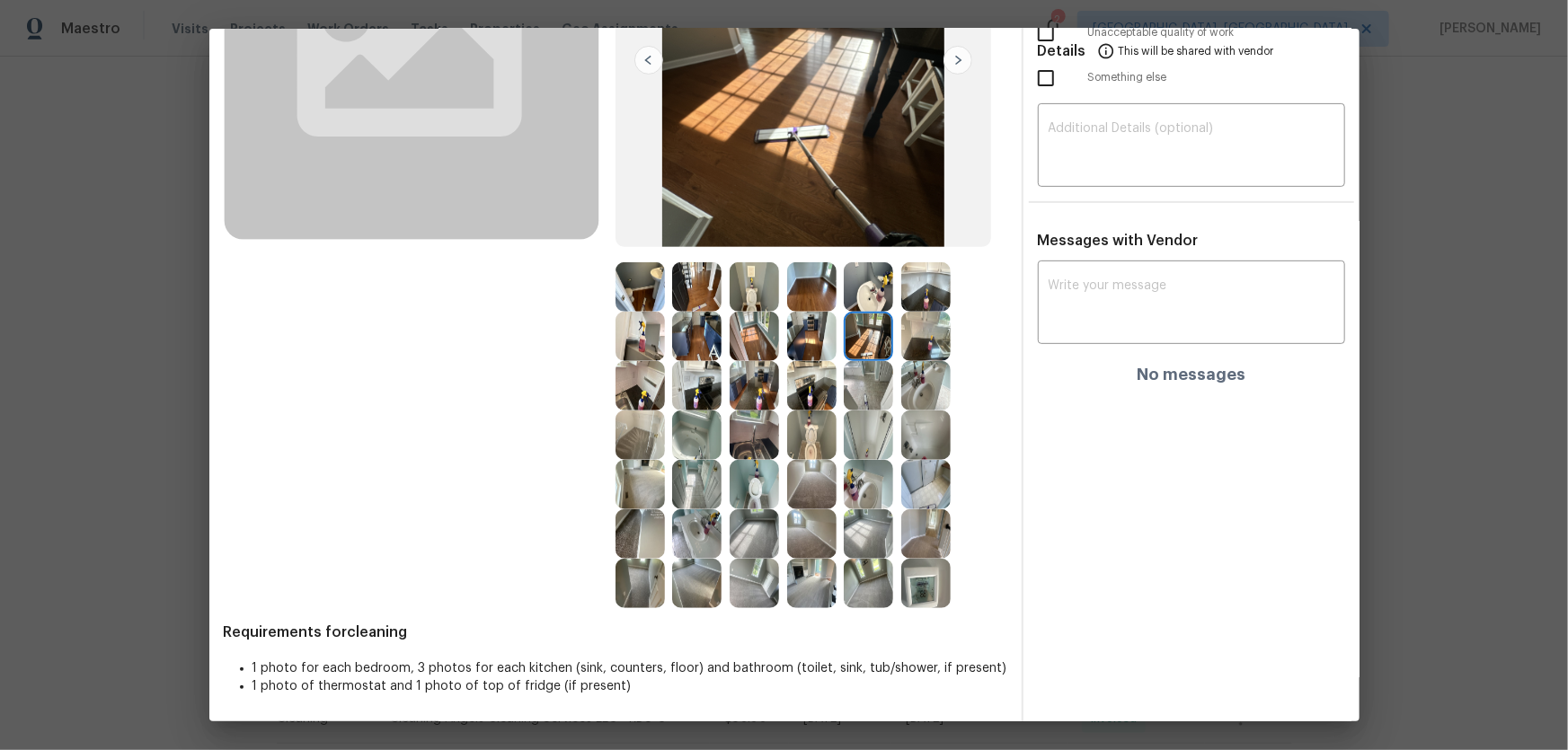
click at [857, 299] on img at bounding box center [868, 286] width 49 height 49
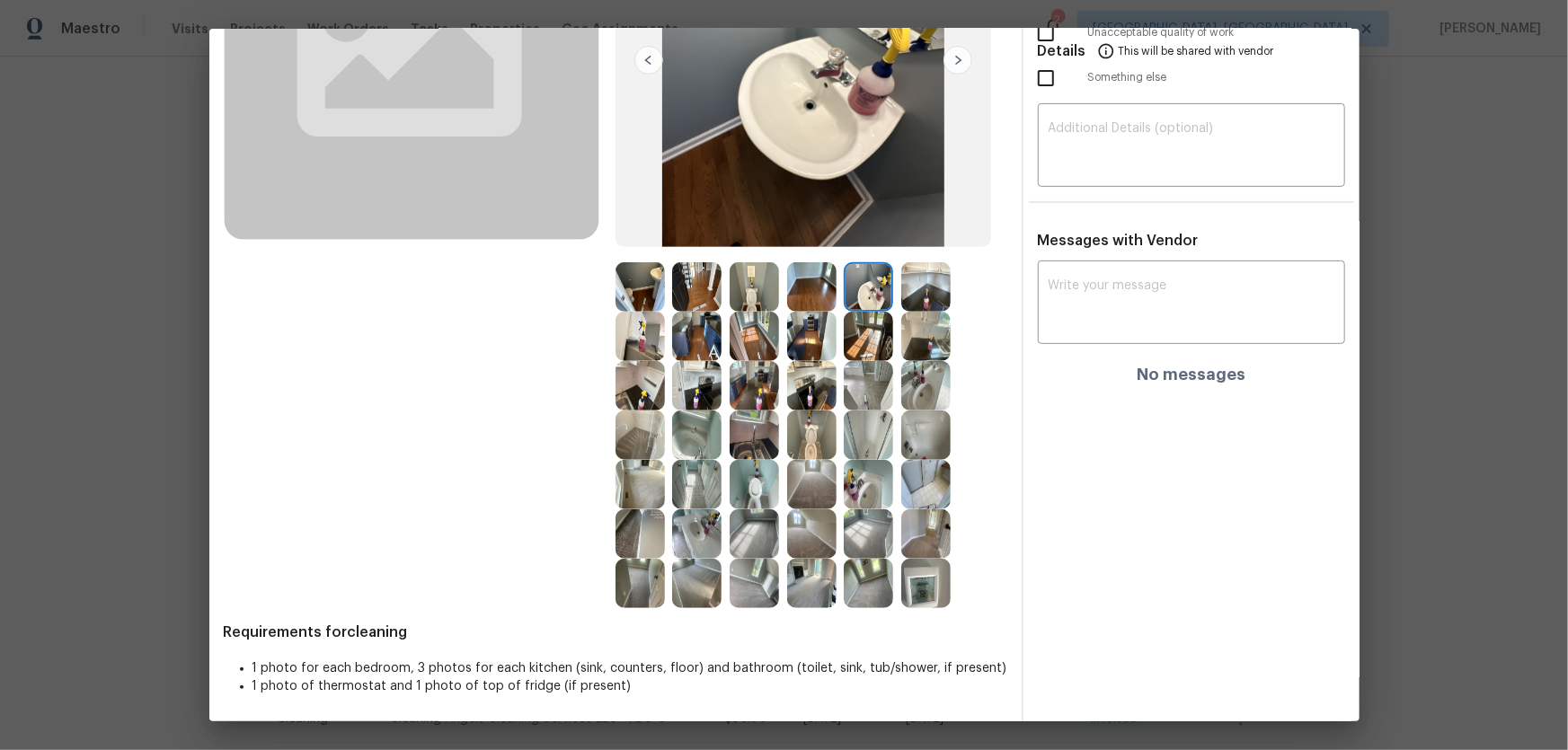
click at [917, 584] on img at bounding box center [925, 583] width 49 height 49
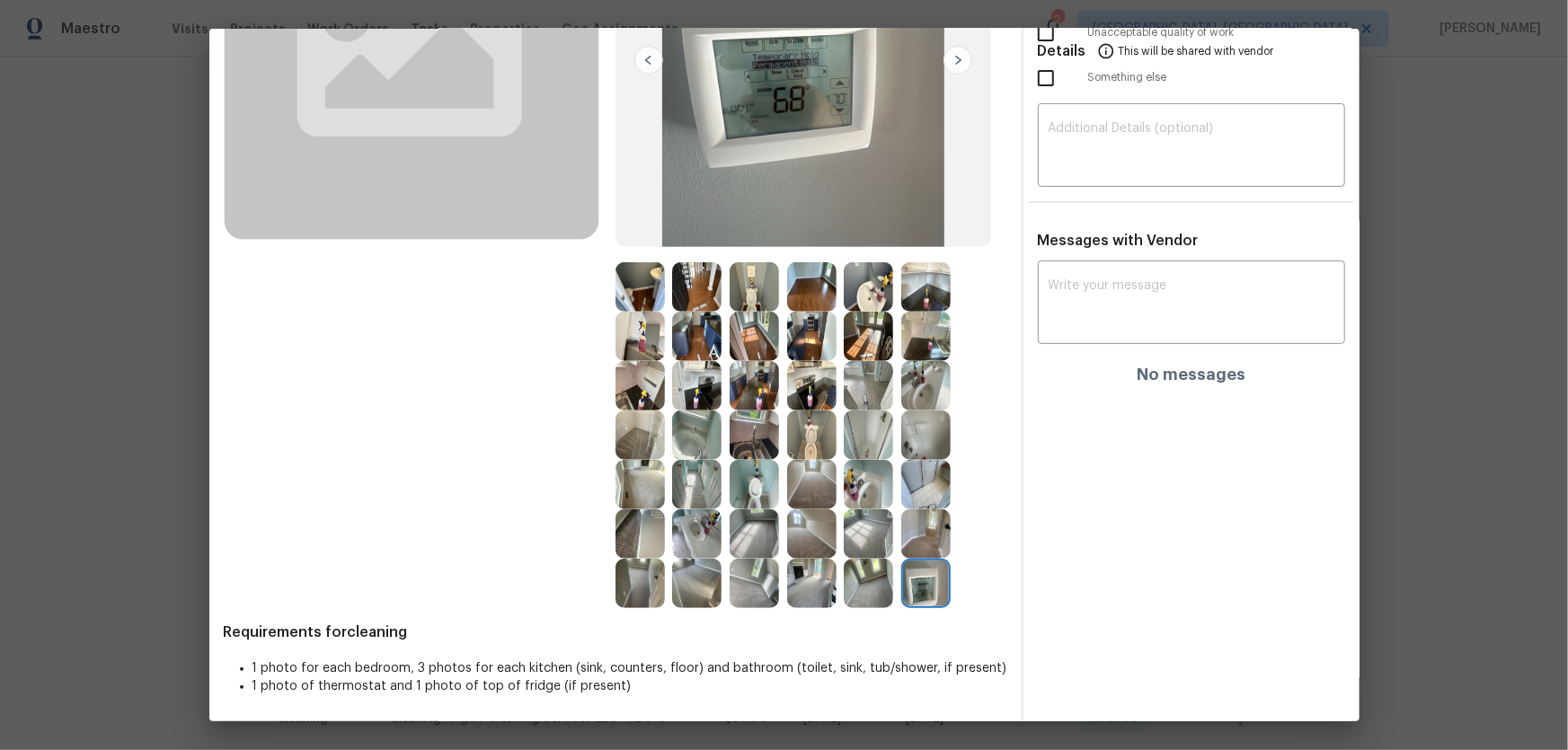
scroll to position [0, 0]
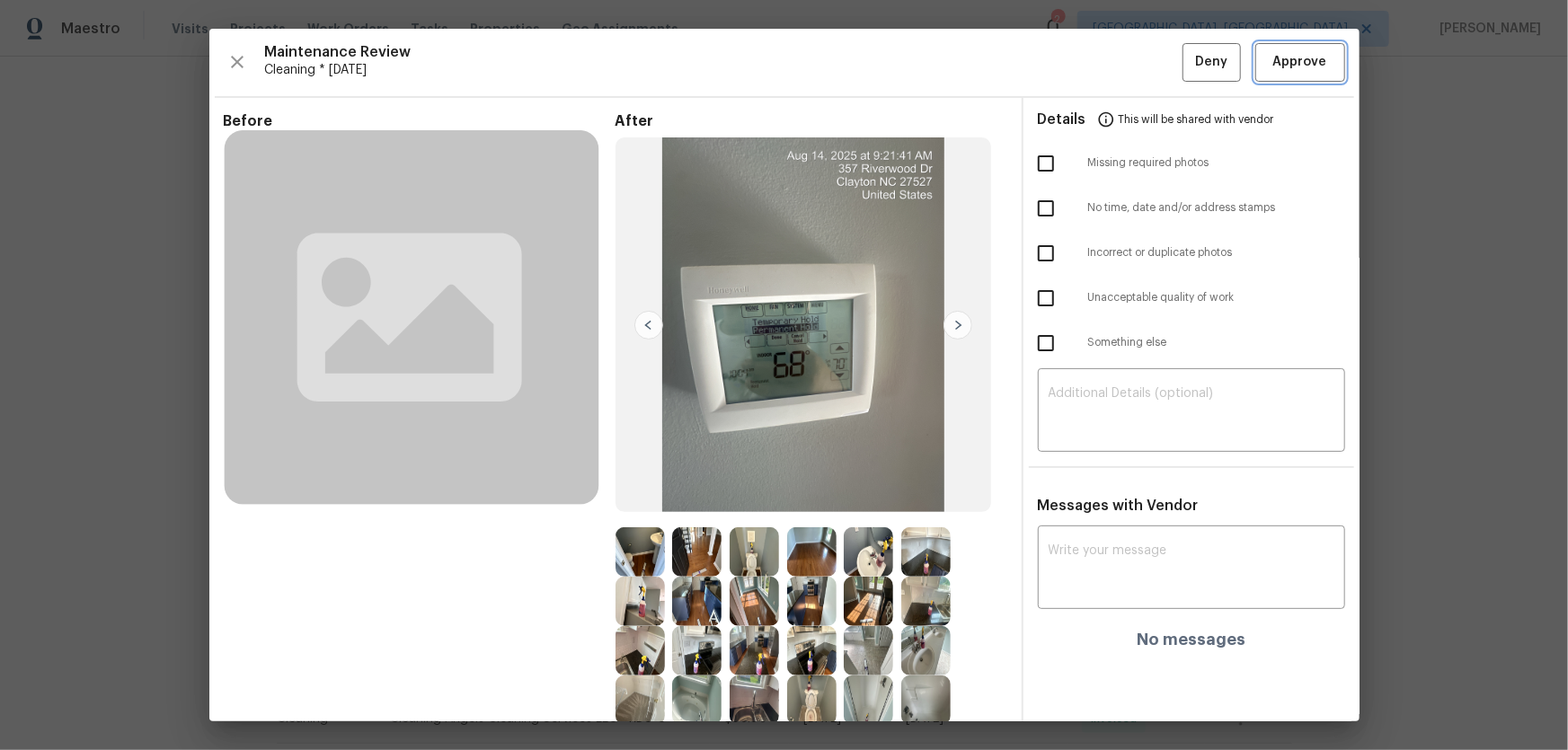
click at [1279, 55] on span "Approve" at bounding box center [1299, 62] width 54 height 23
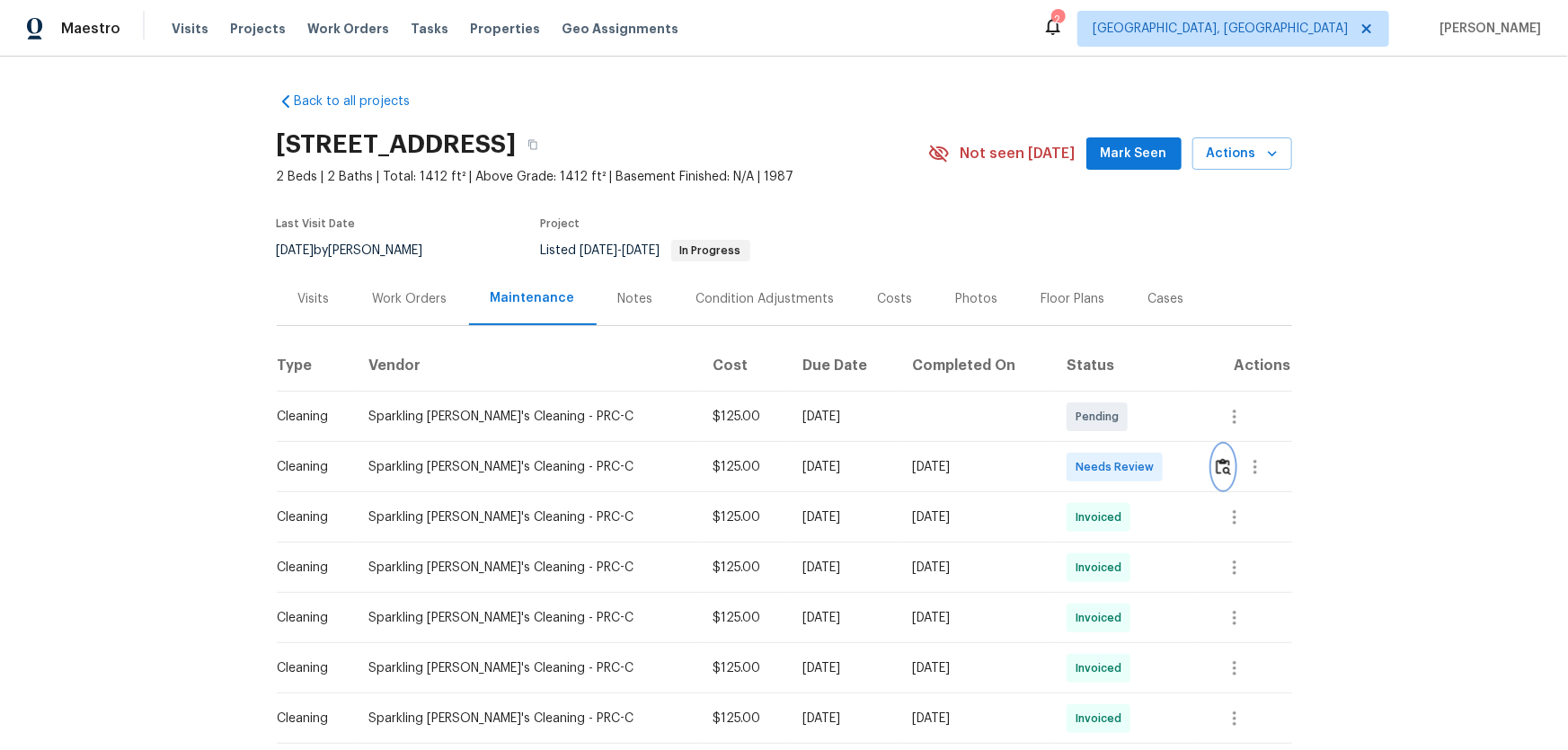
click at [1115, 475] on button "button" at bounding box center [1223, 467] width 21 height 43
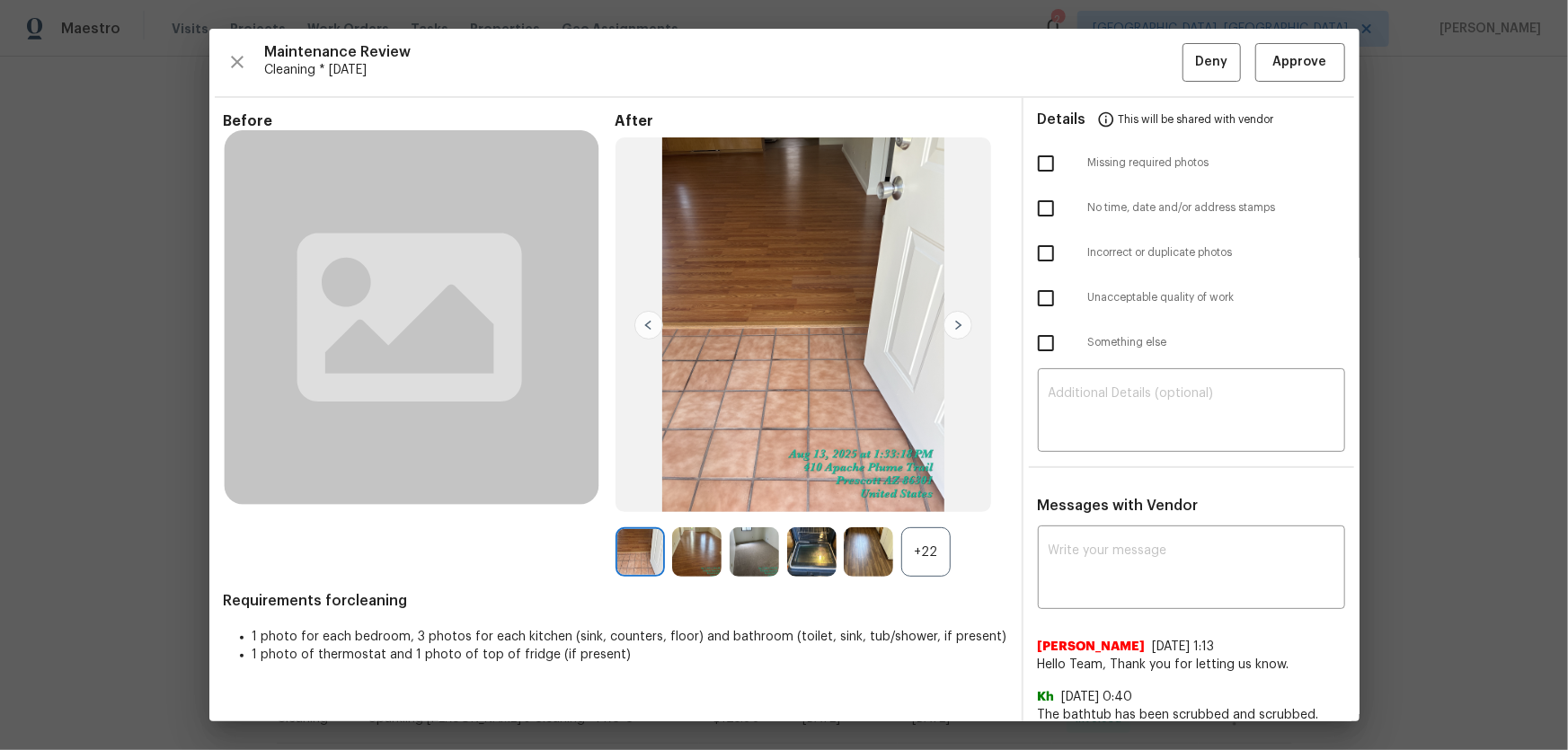
click at [915, 495] on div "+22" at bounding box center [925, 552] width 49 height 49
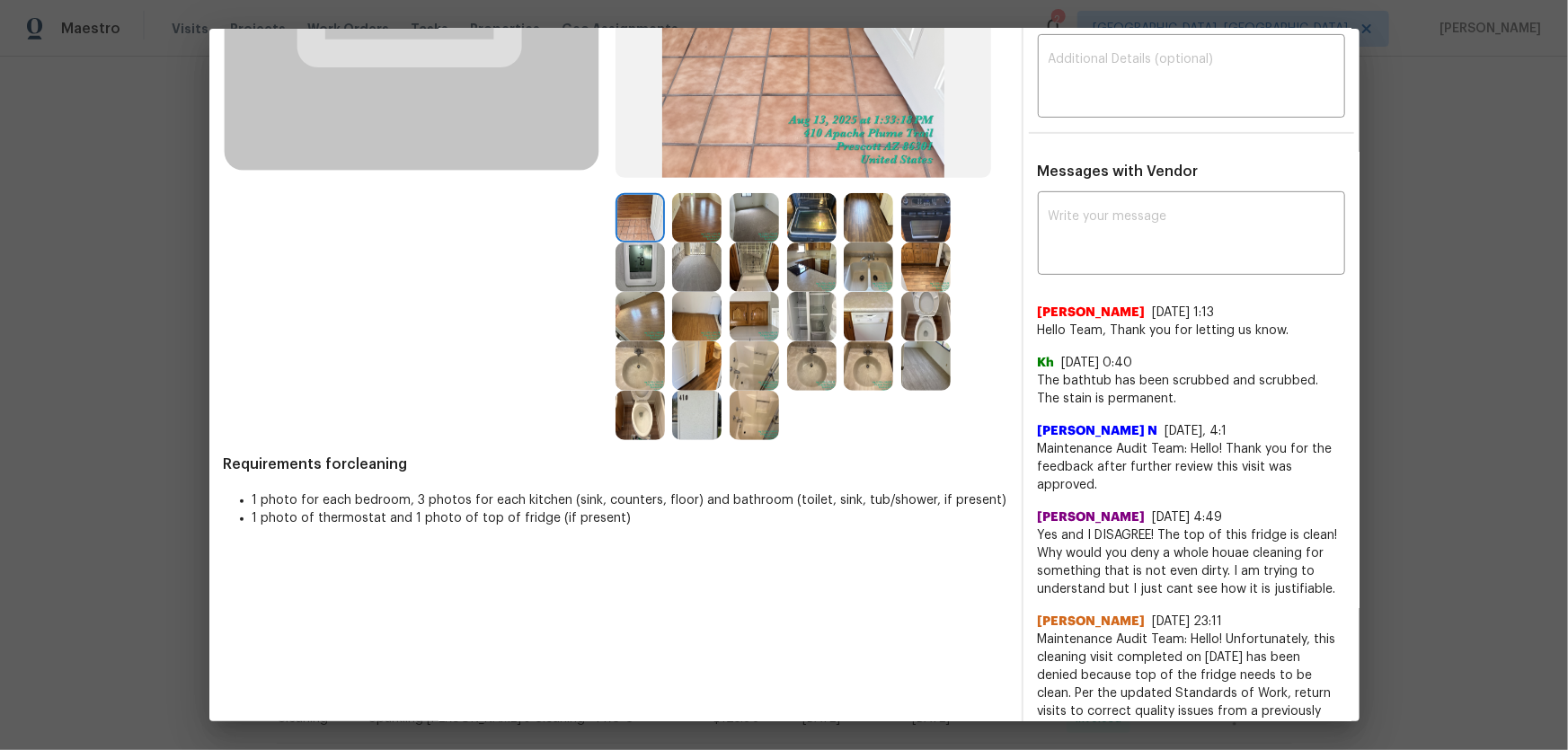
scroll to position [408, 0]
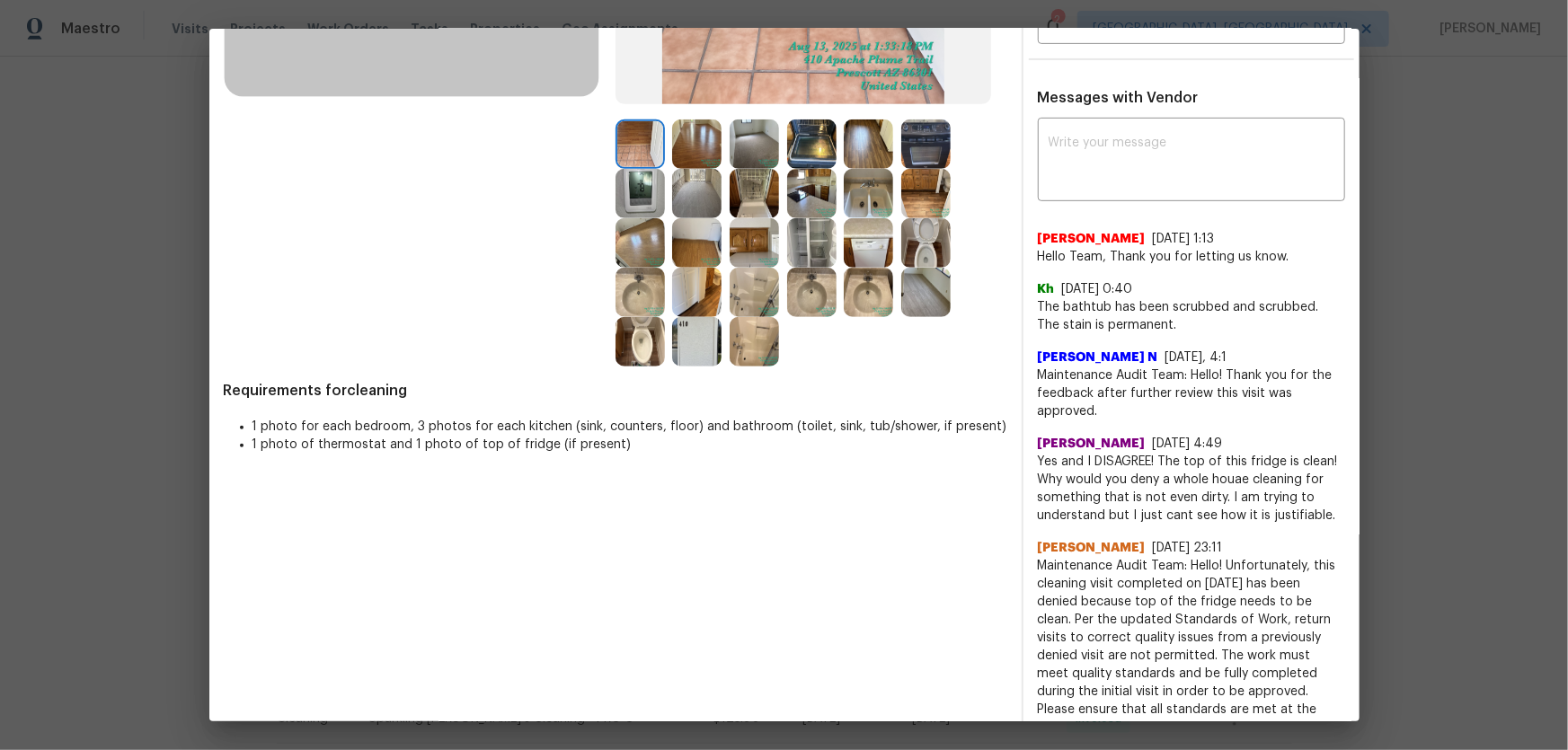
click at [640, 334] on img at bounding box center [640, 342] width 49 height 49
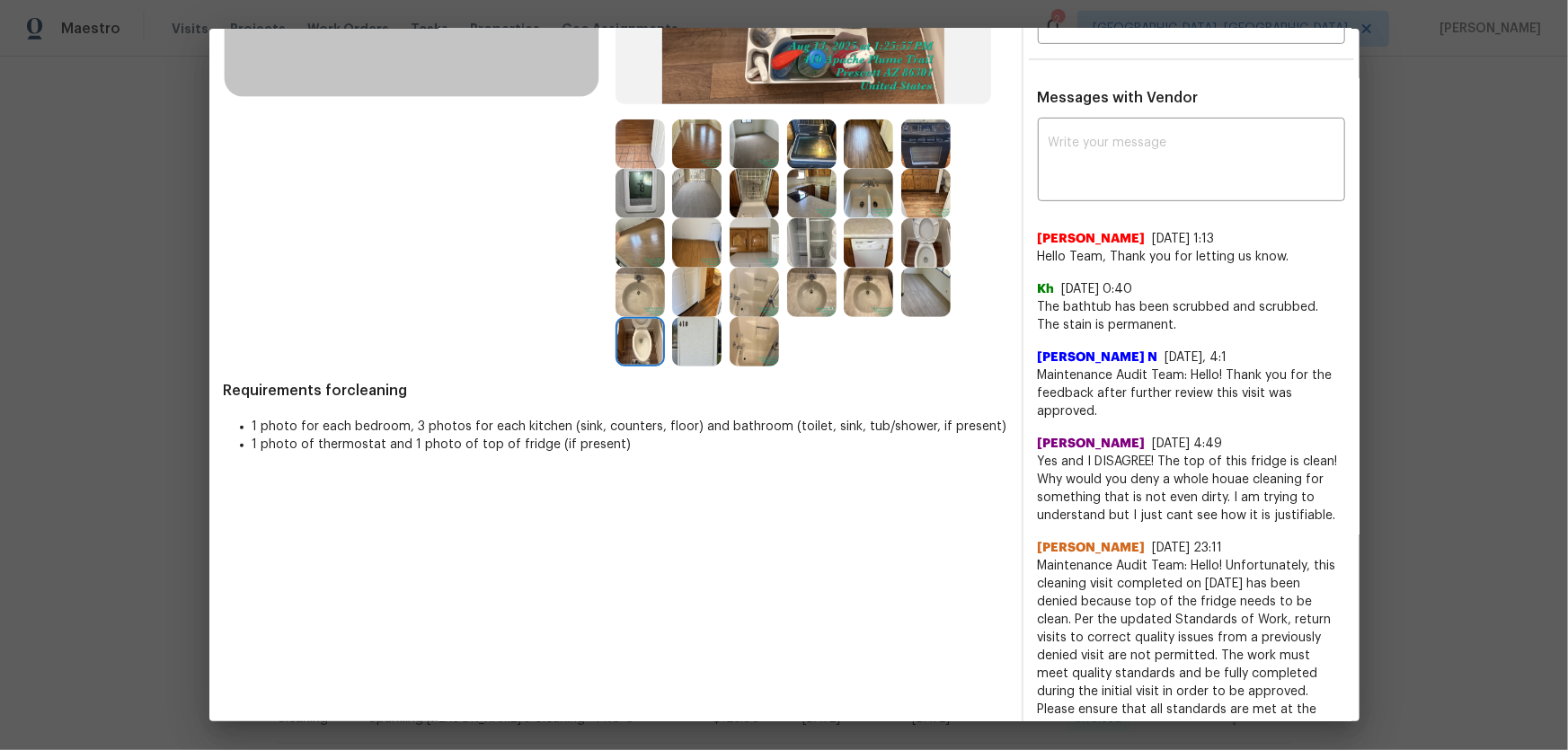
click at [923, 240] on img at bounding box center [925, 243] width 49 height 49
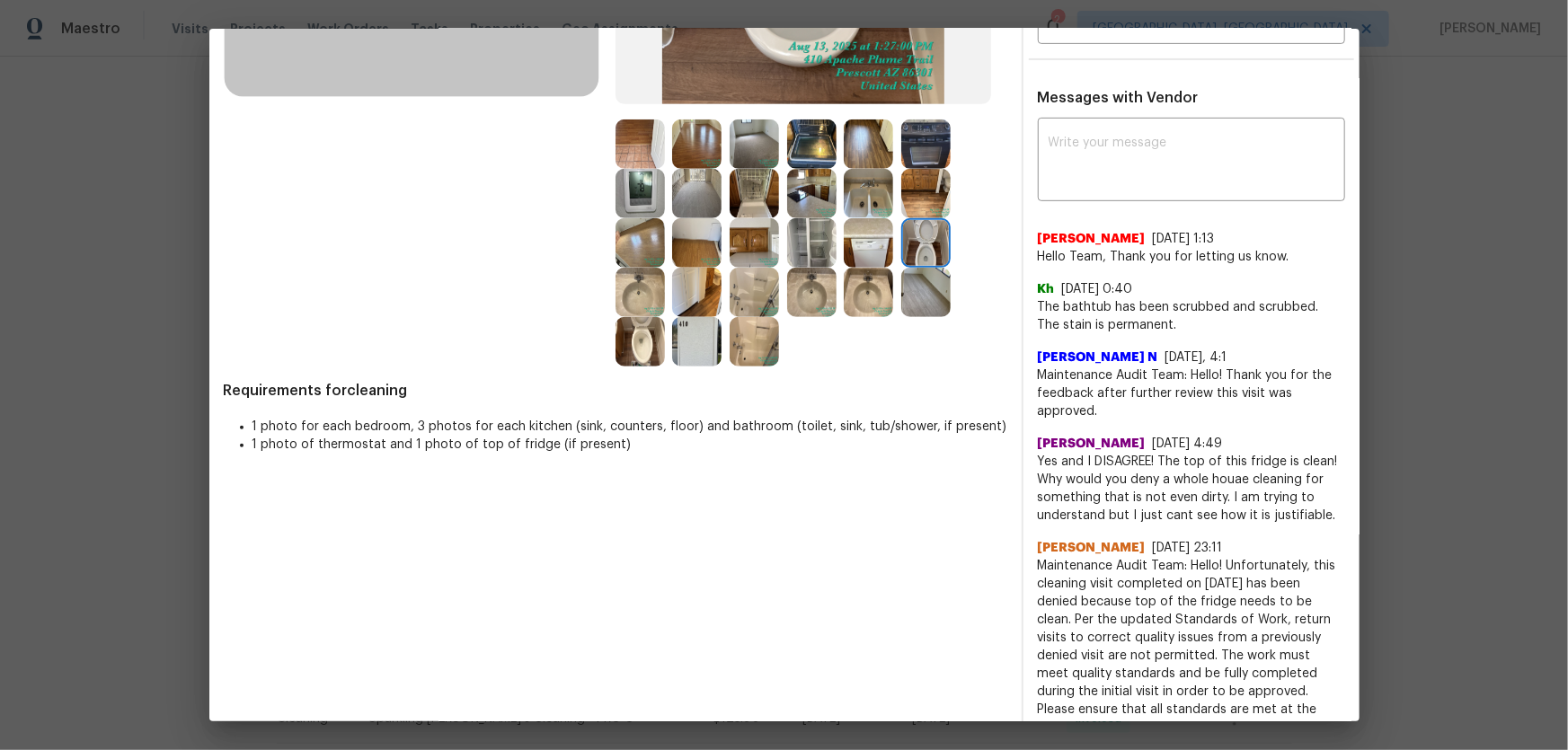
click at [874, 295] on img at bounding box center [868, 292] width 49 height 49
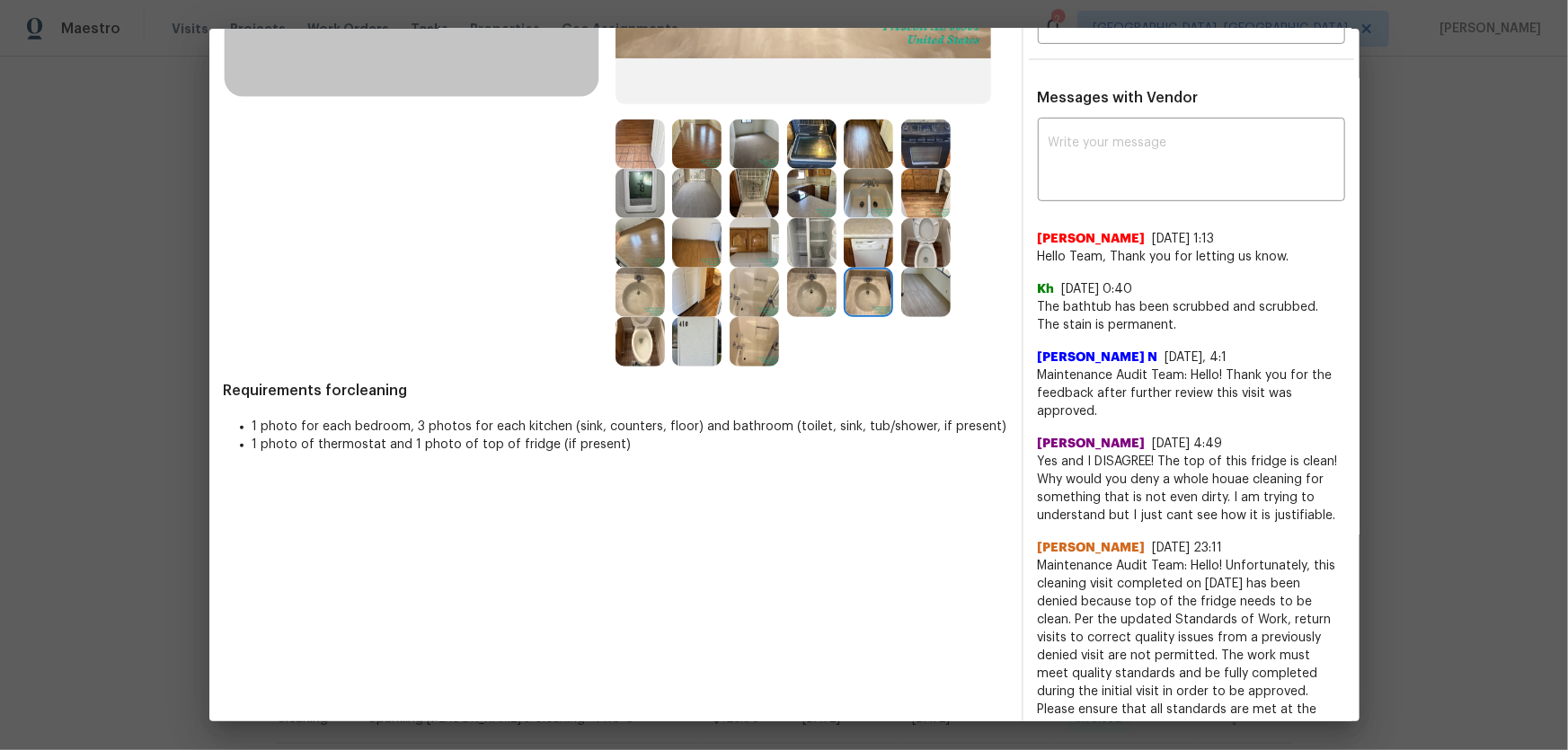
click at [806, 287] on img at bounding box center [811, 292] width 49 height 49
click at [646, 279] on img at bounding box center [640, 292] width 49 height 49
click at [759, 338] on img at bounding box center [754, 342] width 49 height 49
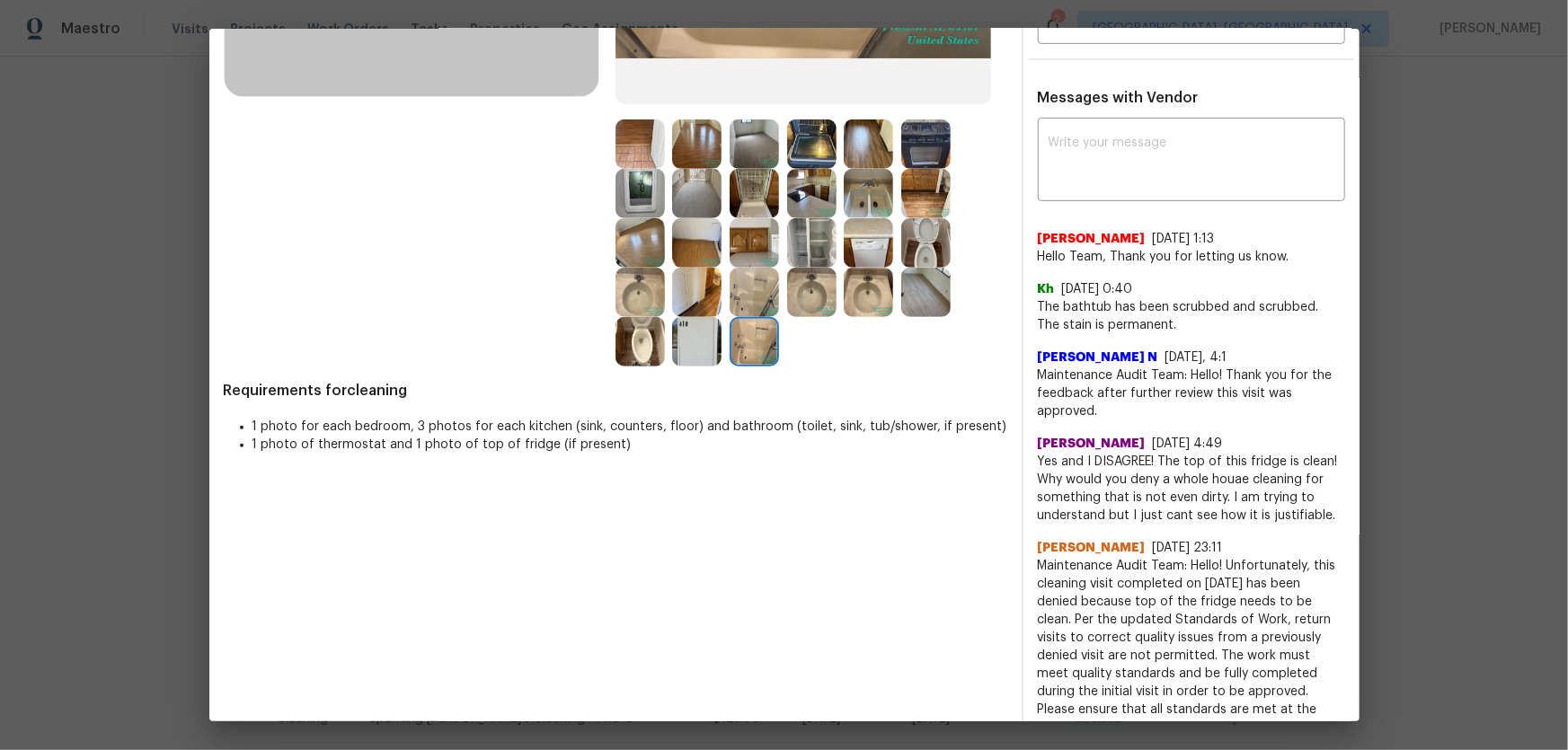
click at [744, 285] on img at bounding box center [754, 292] width 49 height 49
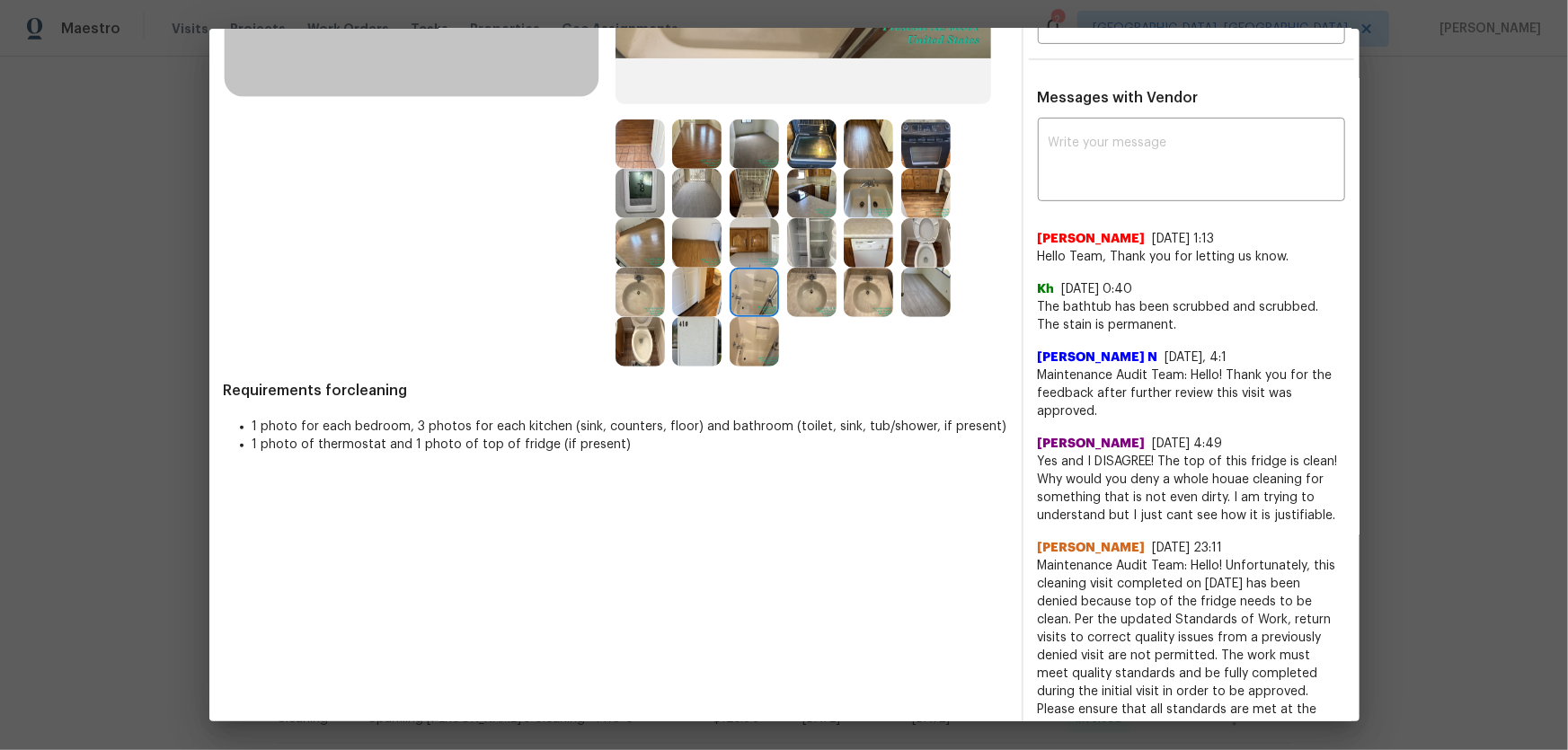
click at [863, 197] on img at bounding box center [868, 193] width 49 height 49
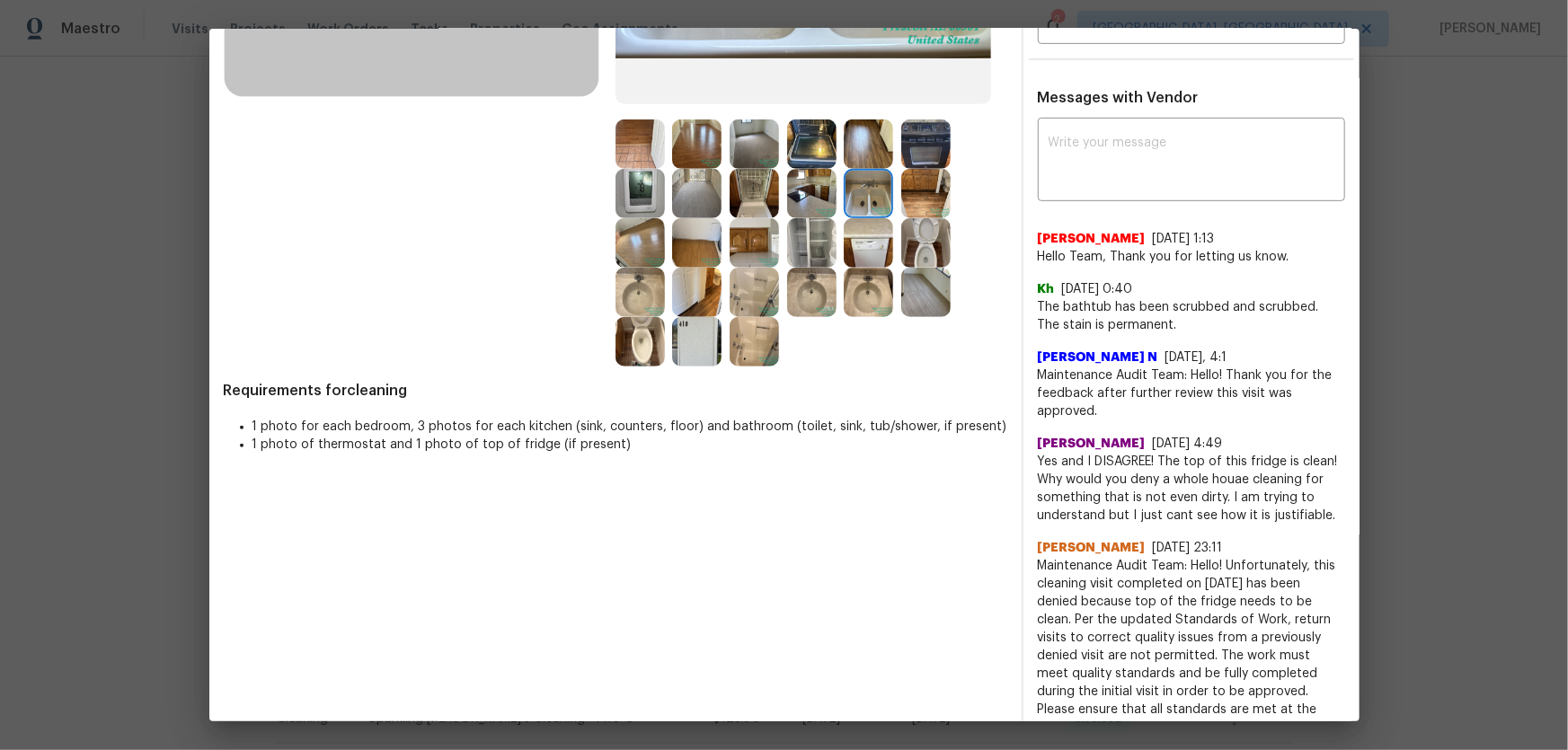
click at [799, 194] on img at bounding box center [811, 193] width 49 height 49
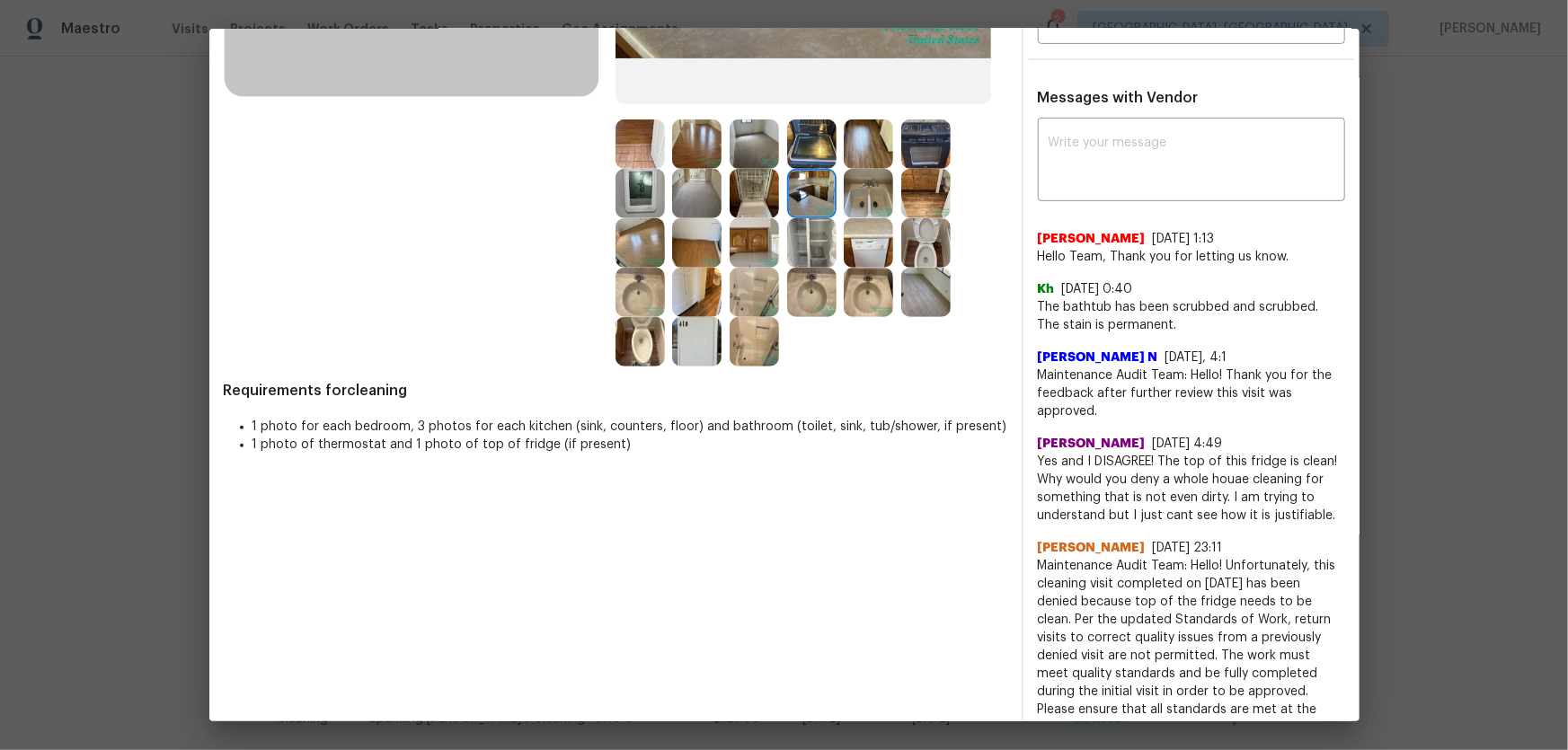
click at [764, 197] on img at bounding box center [754, 193] width 49 height 49
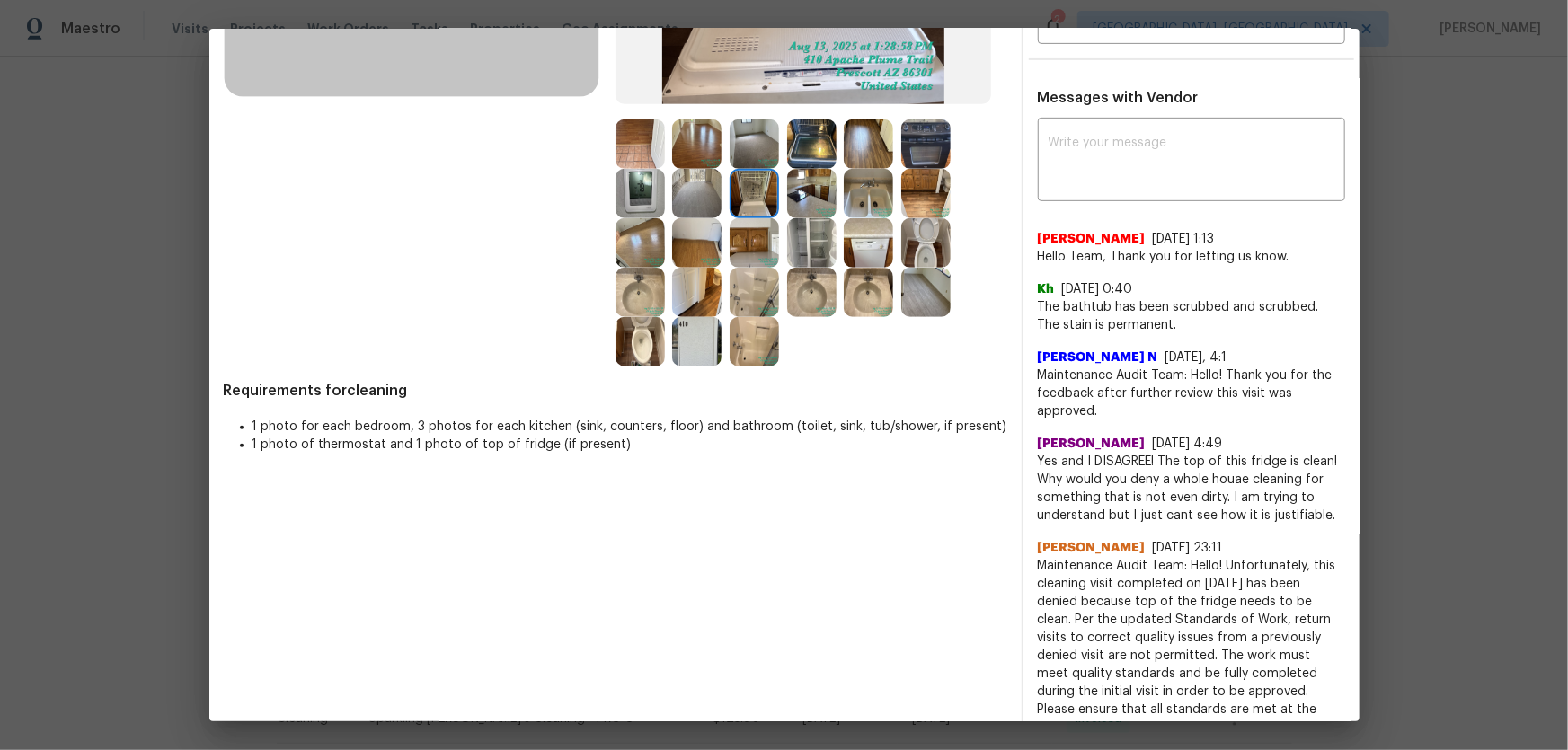
click at [758, 229] on img at bounding box center [754, 243] width 49 height 49
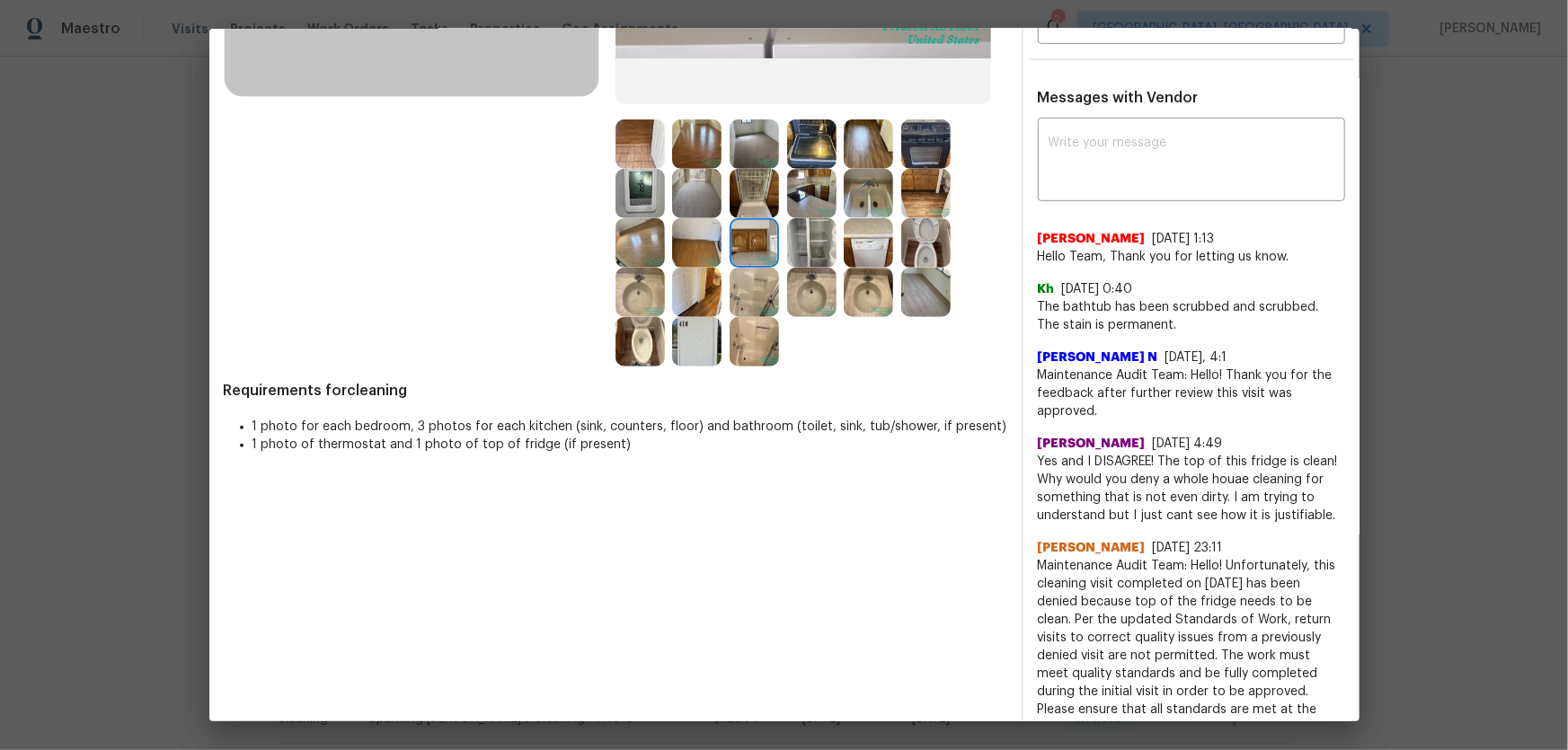
click at [691, 246] on img at bounding box center [696, 243] width 49 height 49
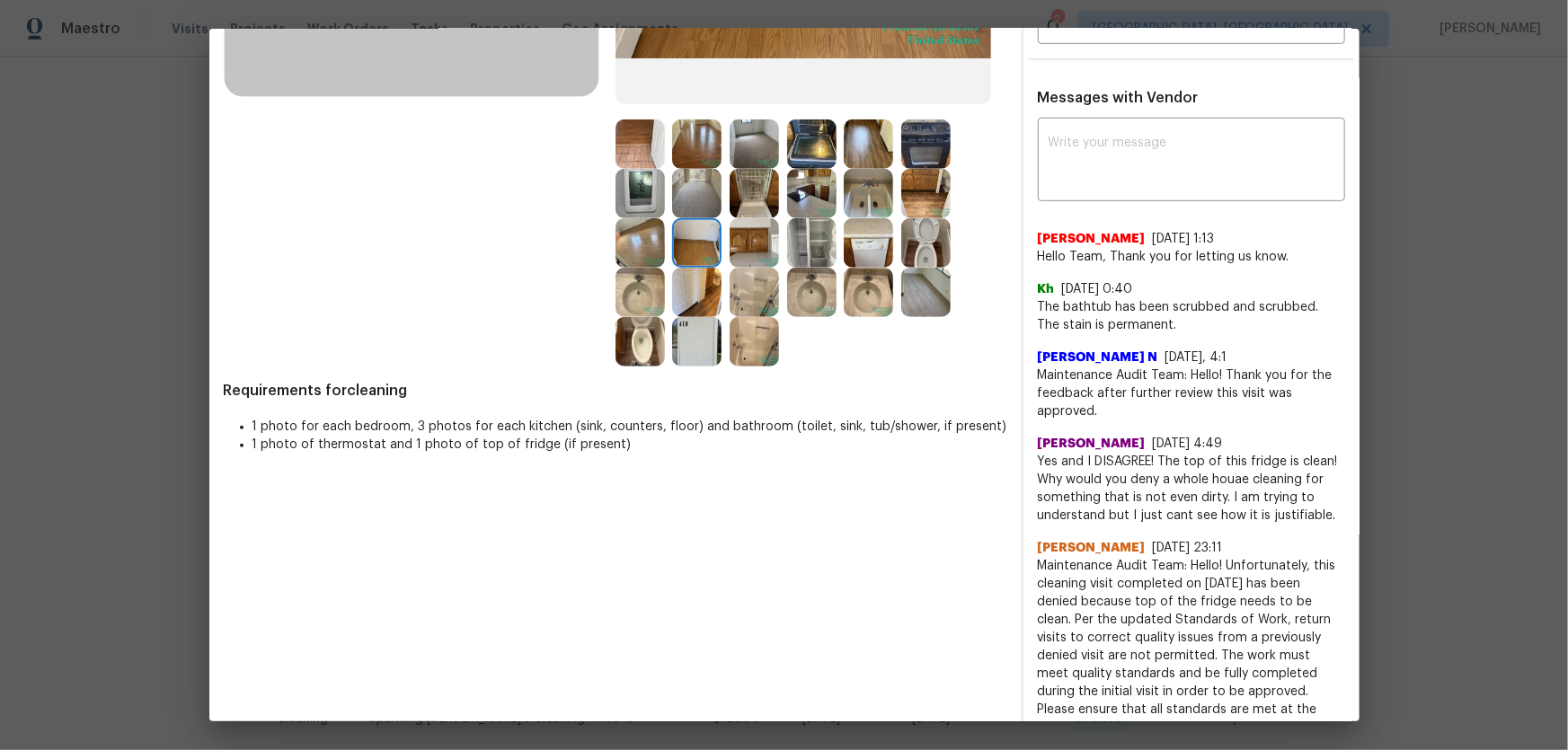
click at [632, 183] on img at bounding box center [640, 193] width 49 height 49
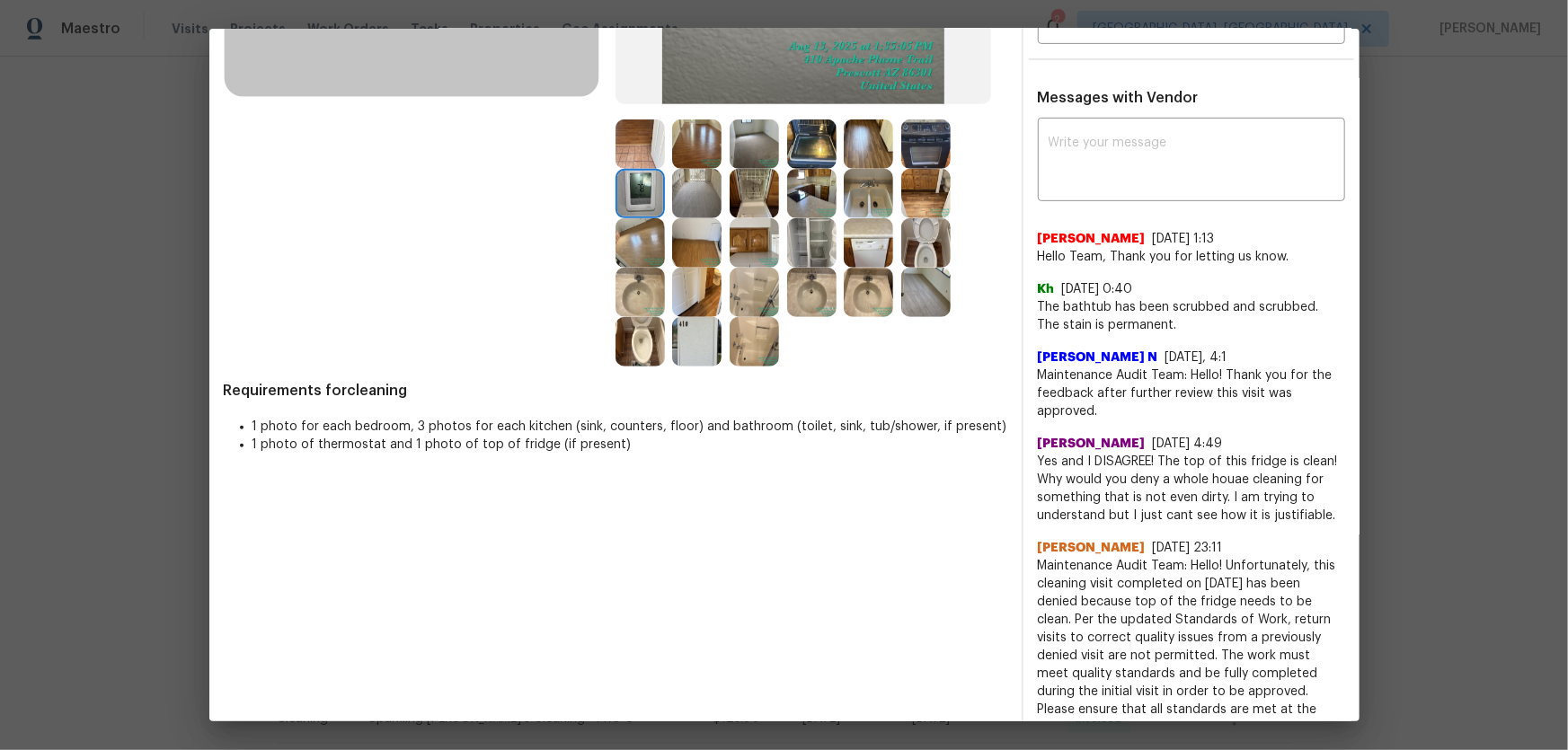
click at [632, 163] on img at bounding box center [640, 144] width 49 height 49
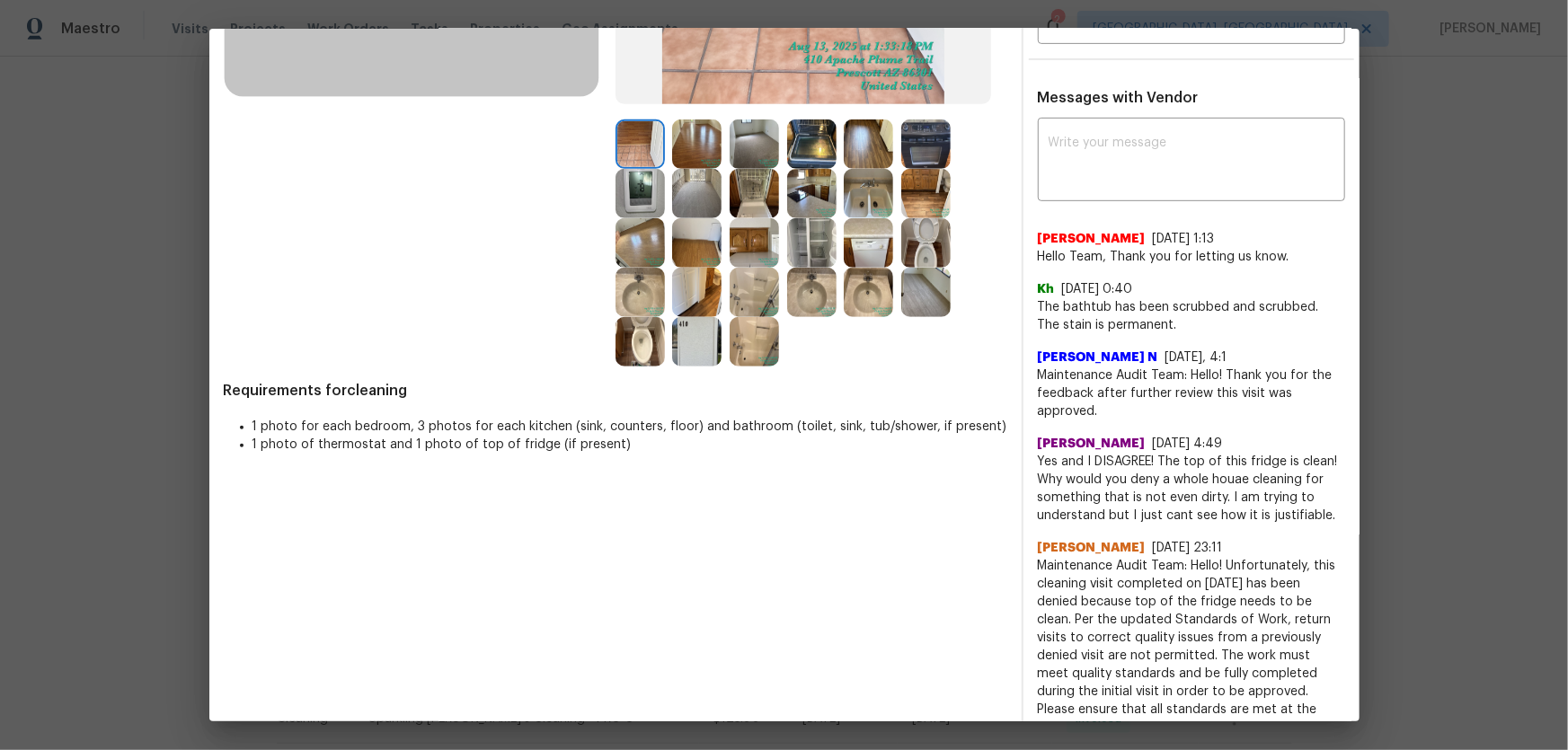
click at [676, 151] on img at bounding box center [696, 144] width 49 height 49
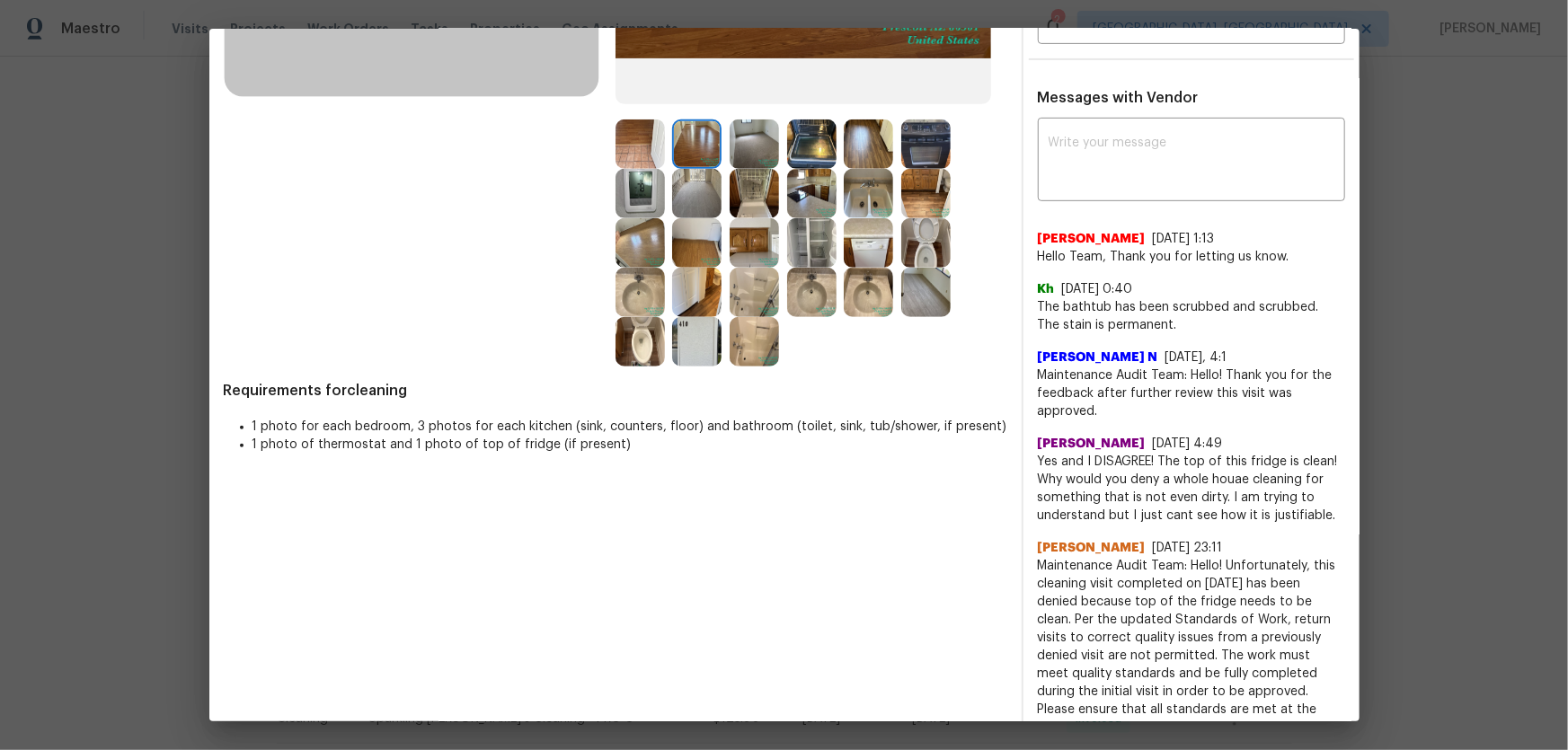
click at [802, 157] on img at bounding box center [811, 144] width 49 height 49
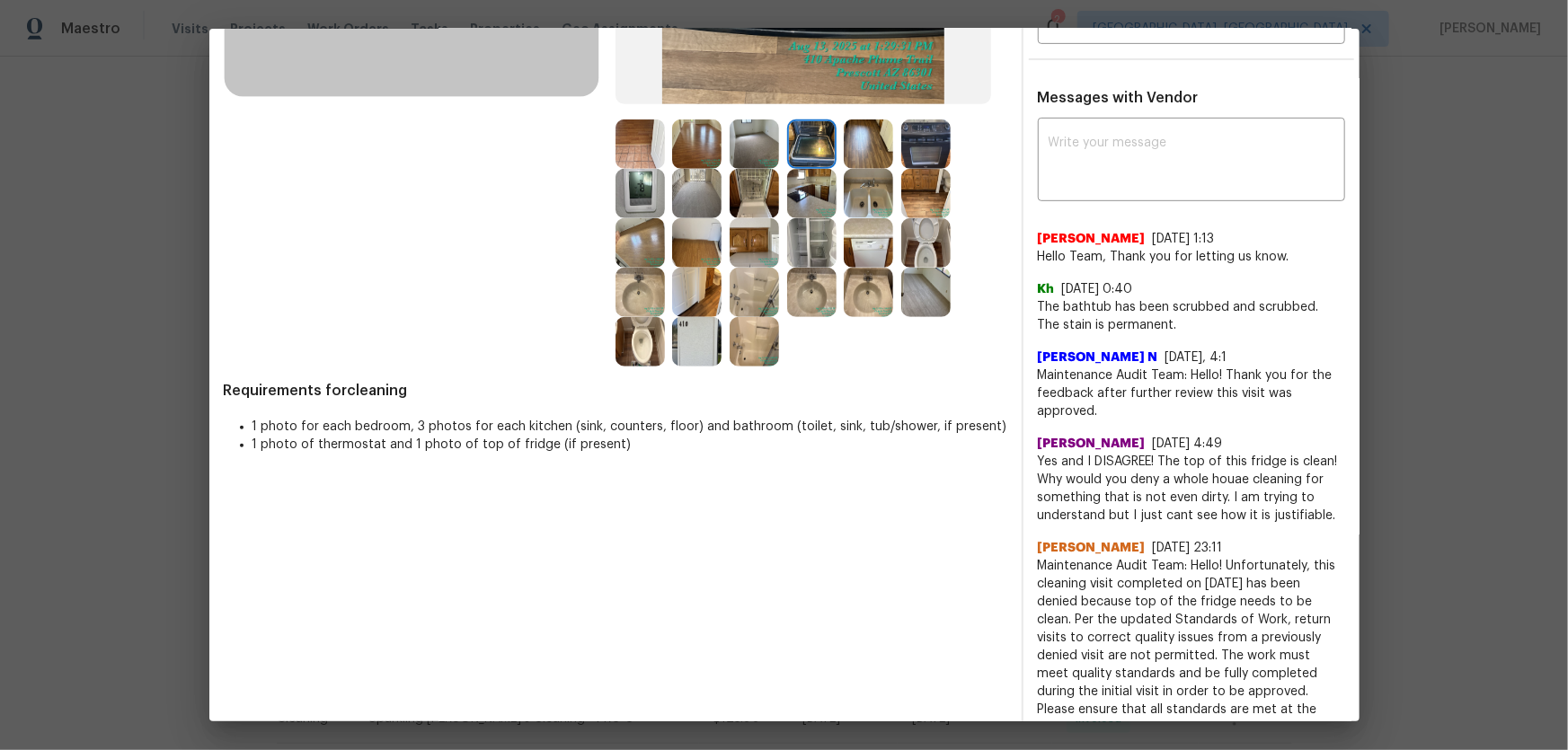
click at [832, 153] on div at bounding box center [815, 144] width 57 height 49
click at [857, 188] on img at bounding box center [868, 193] width 49 height 49
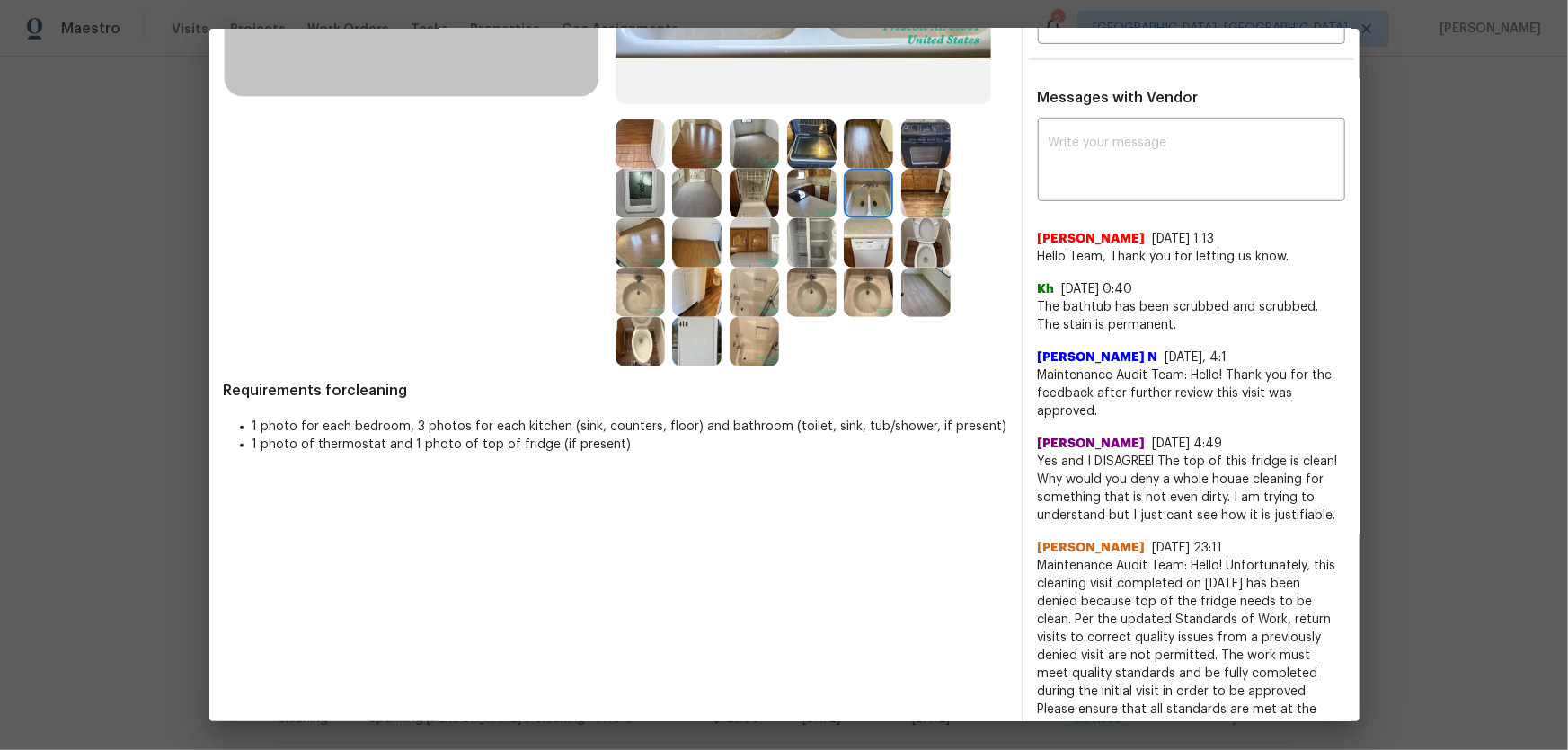
click at [905, 195] on img at bounding box center [925, 193] width 49 height 49
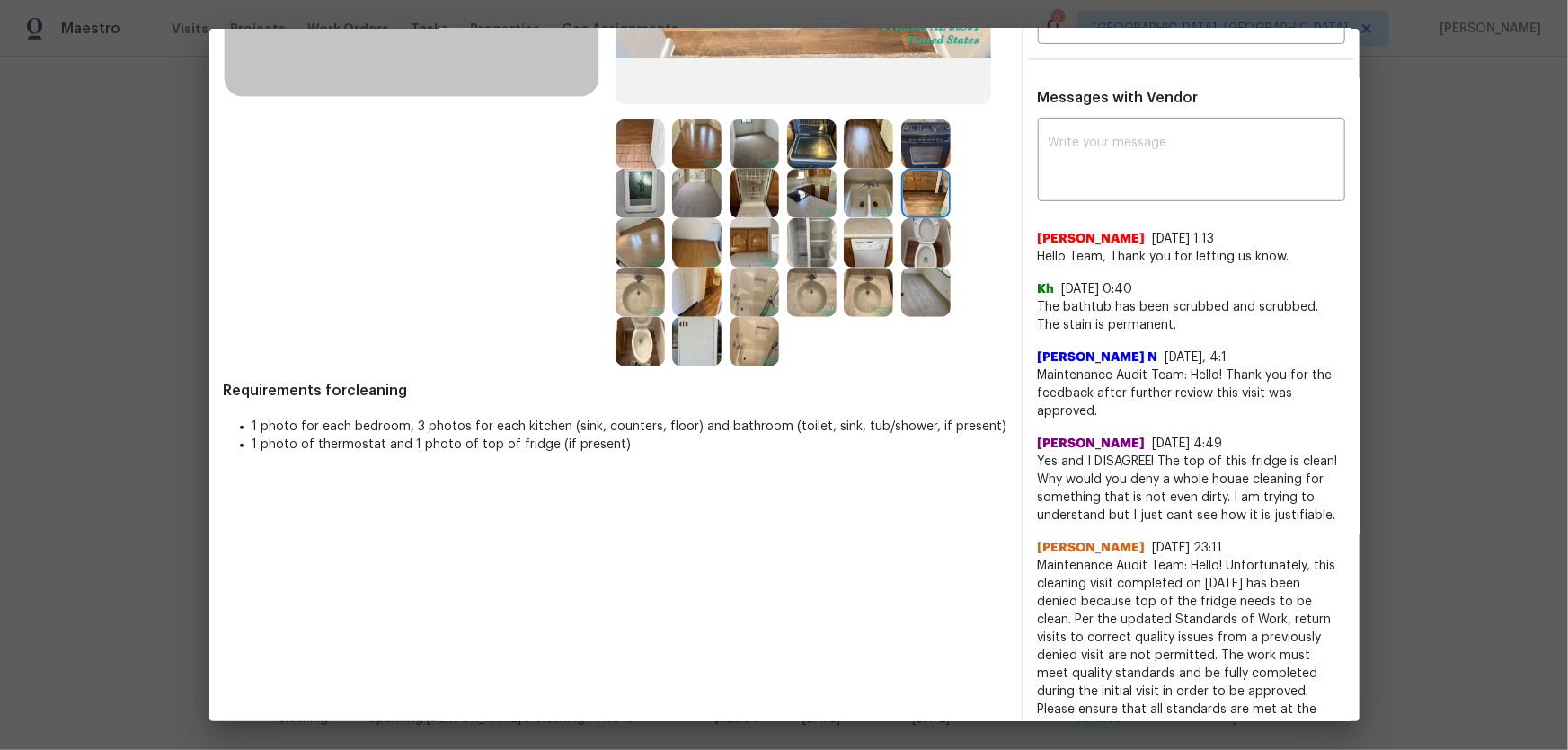
click at [922, 145] on img at bounding box center [925, 144] width 49 height 49
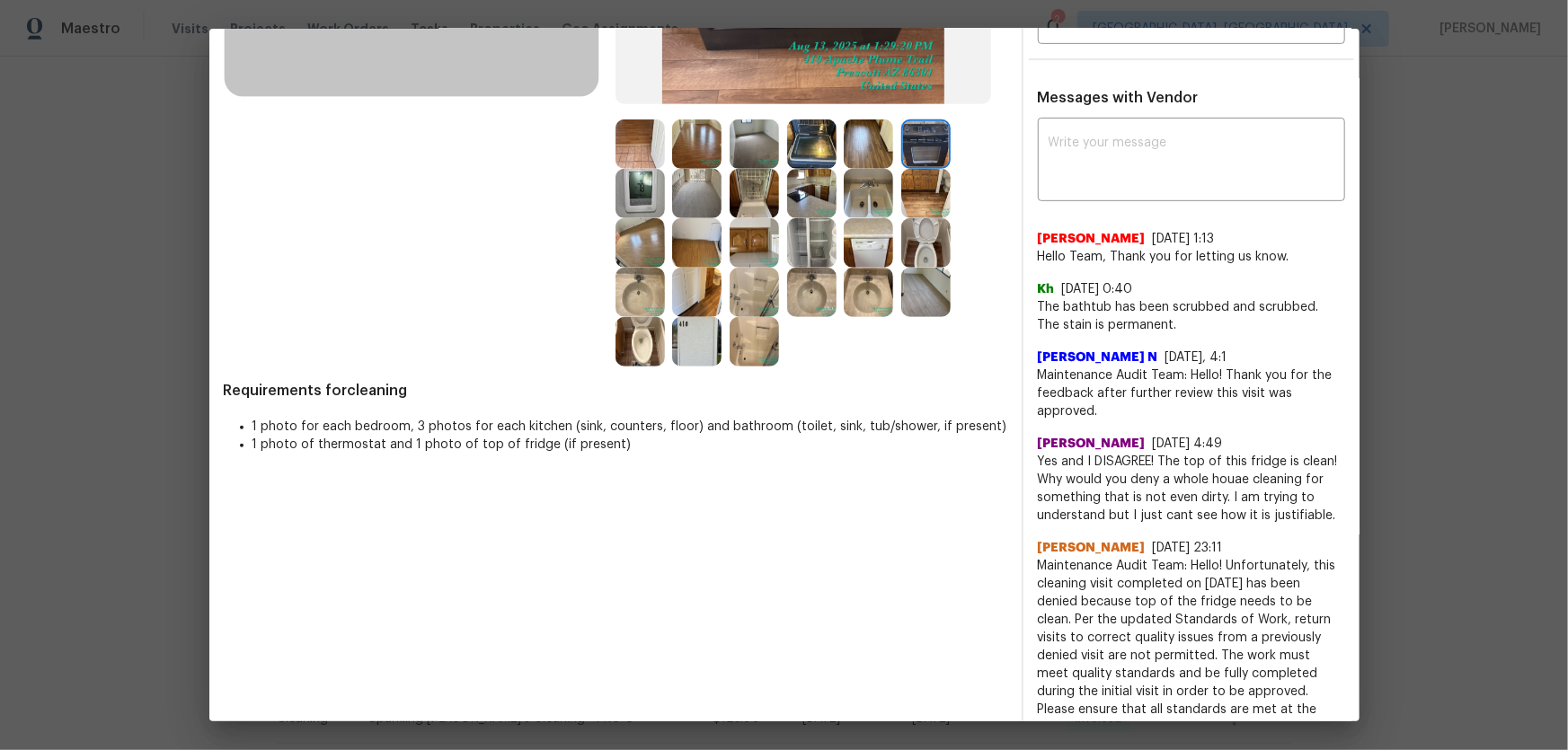
scroll to position [490, 0]
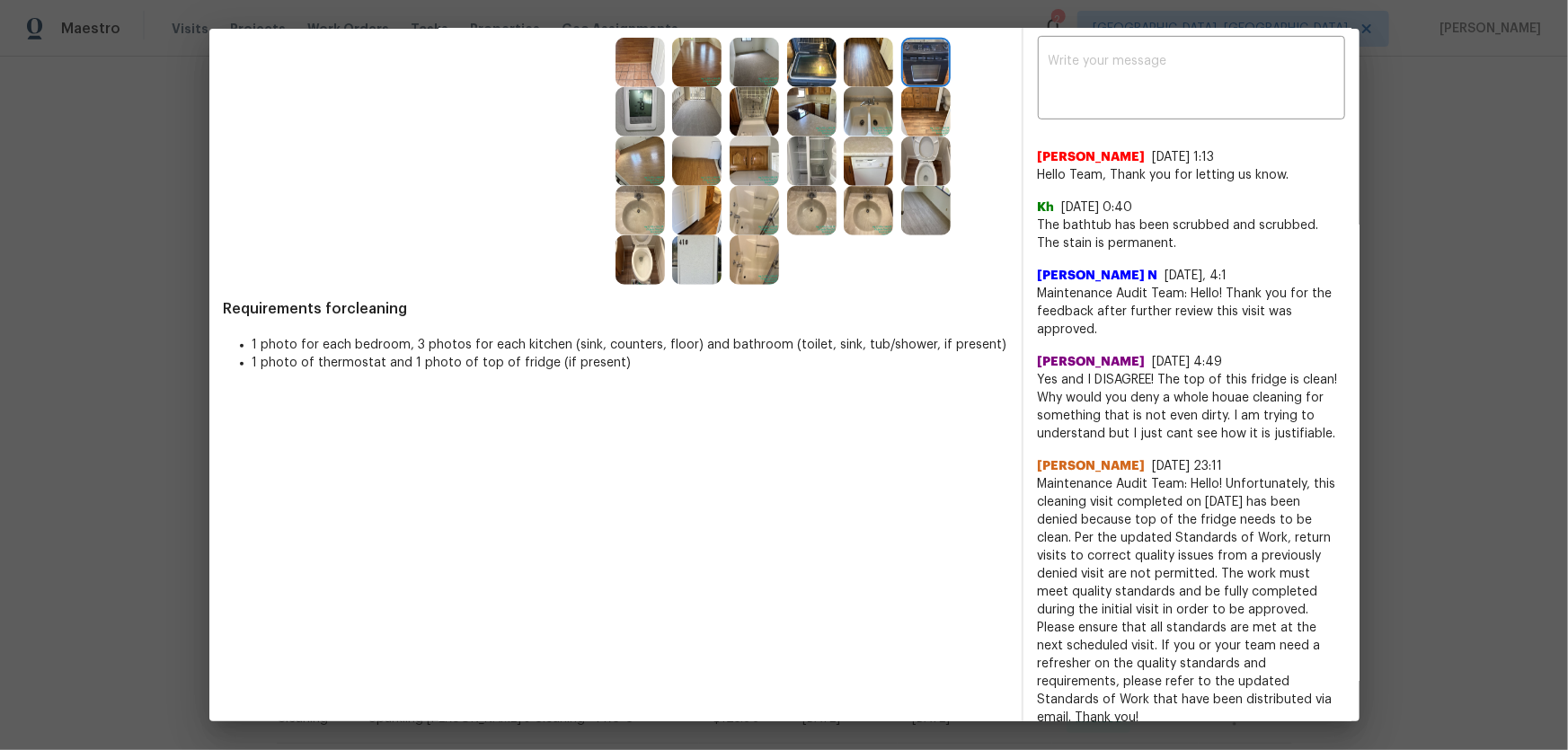
click at [805, 213] on img at bounding box center [811, 210] width 49 height 49
click at [848, 220] on img at bounding box center [868, 210] width 49 height 49
click at [924, 220] on img at bounding box center [925, 210] width 49 height 49
click at [687, 115] on img at bounding box center [696, 111] width 49 height 49
click at [650, 112] on img at bounding box center [640, 111] width 49 height 49
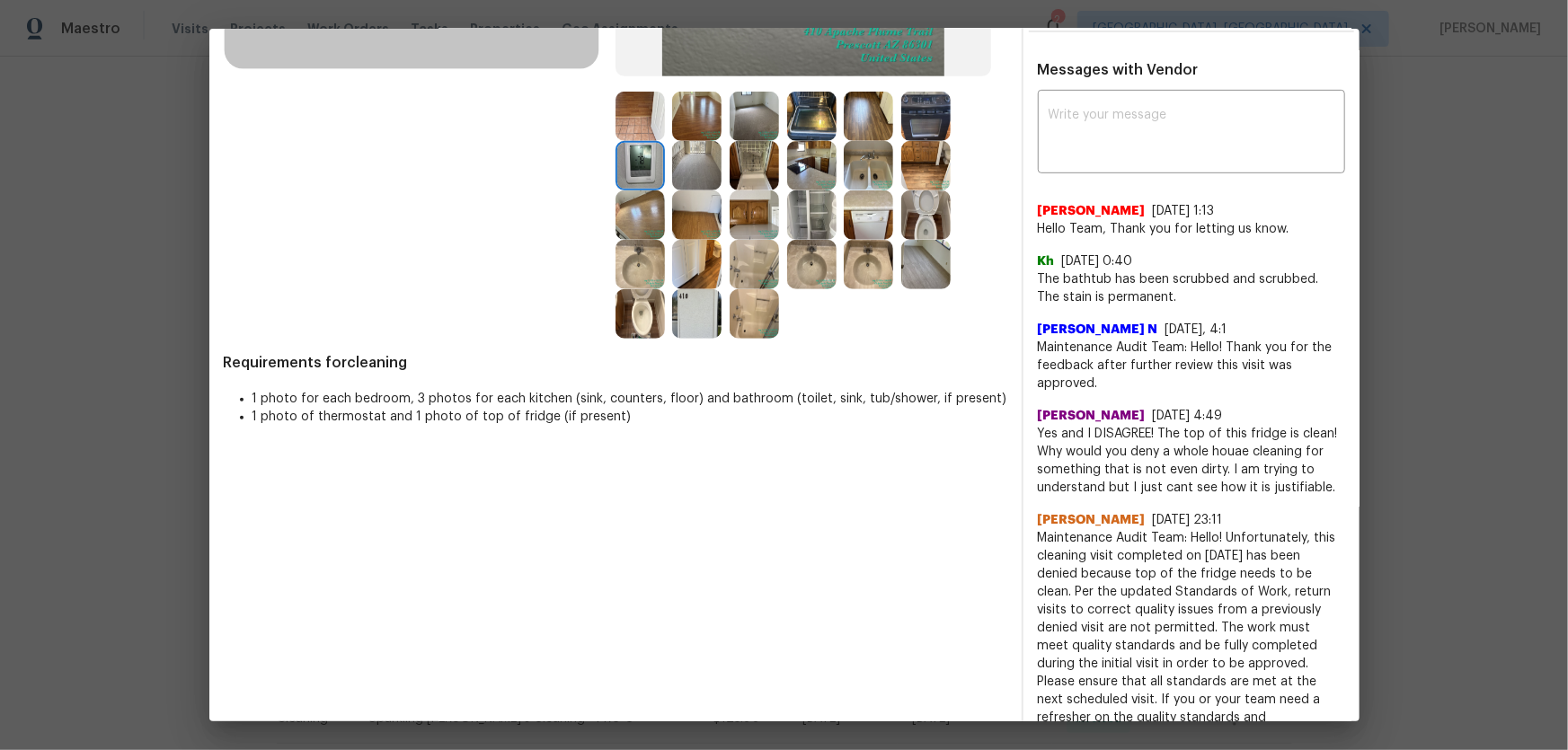
scroll to position [408, 0]
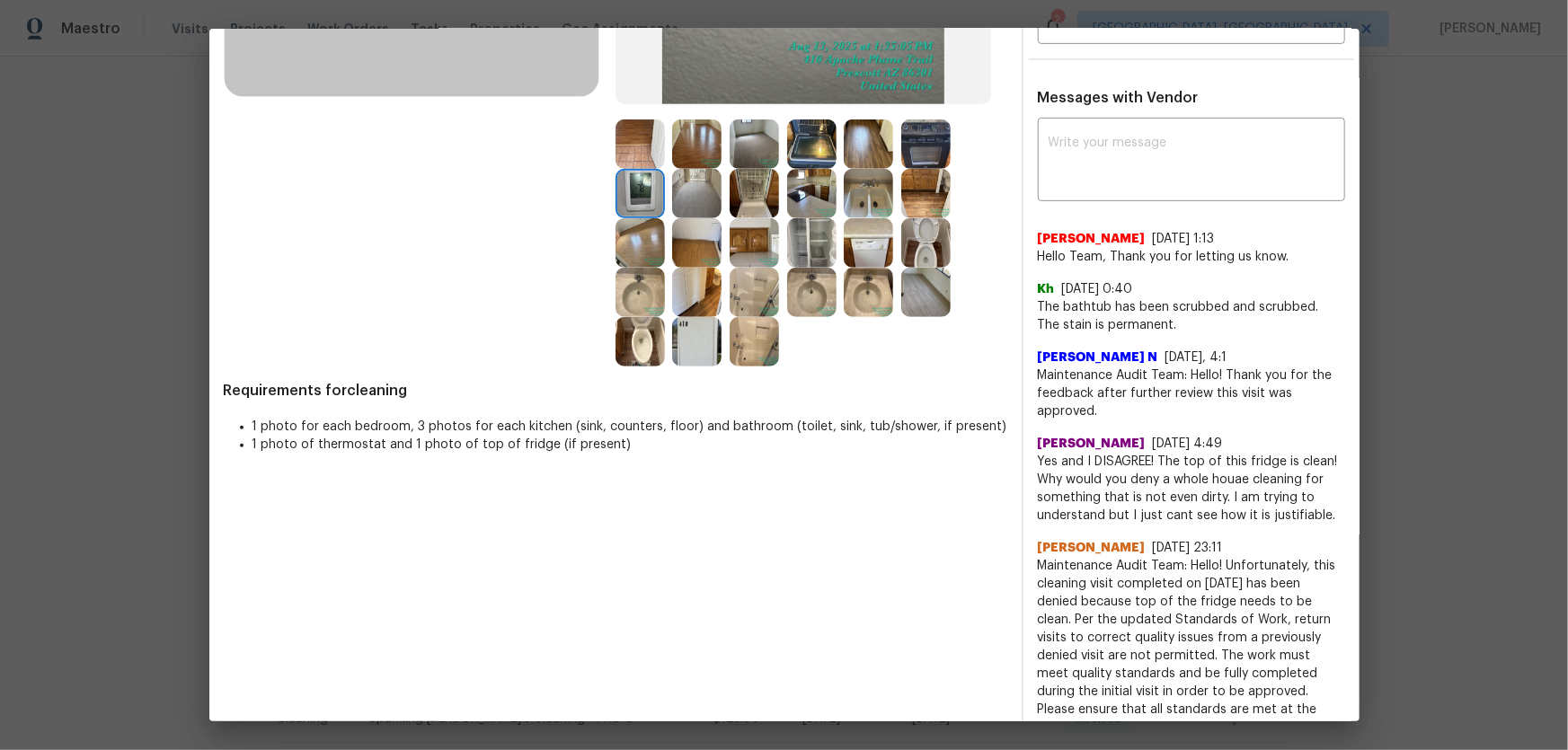
click at [763, 195] on img at bounding box center [754, 193] width 49 height 49
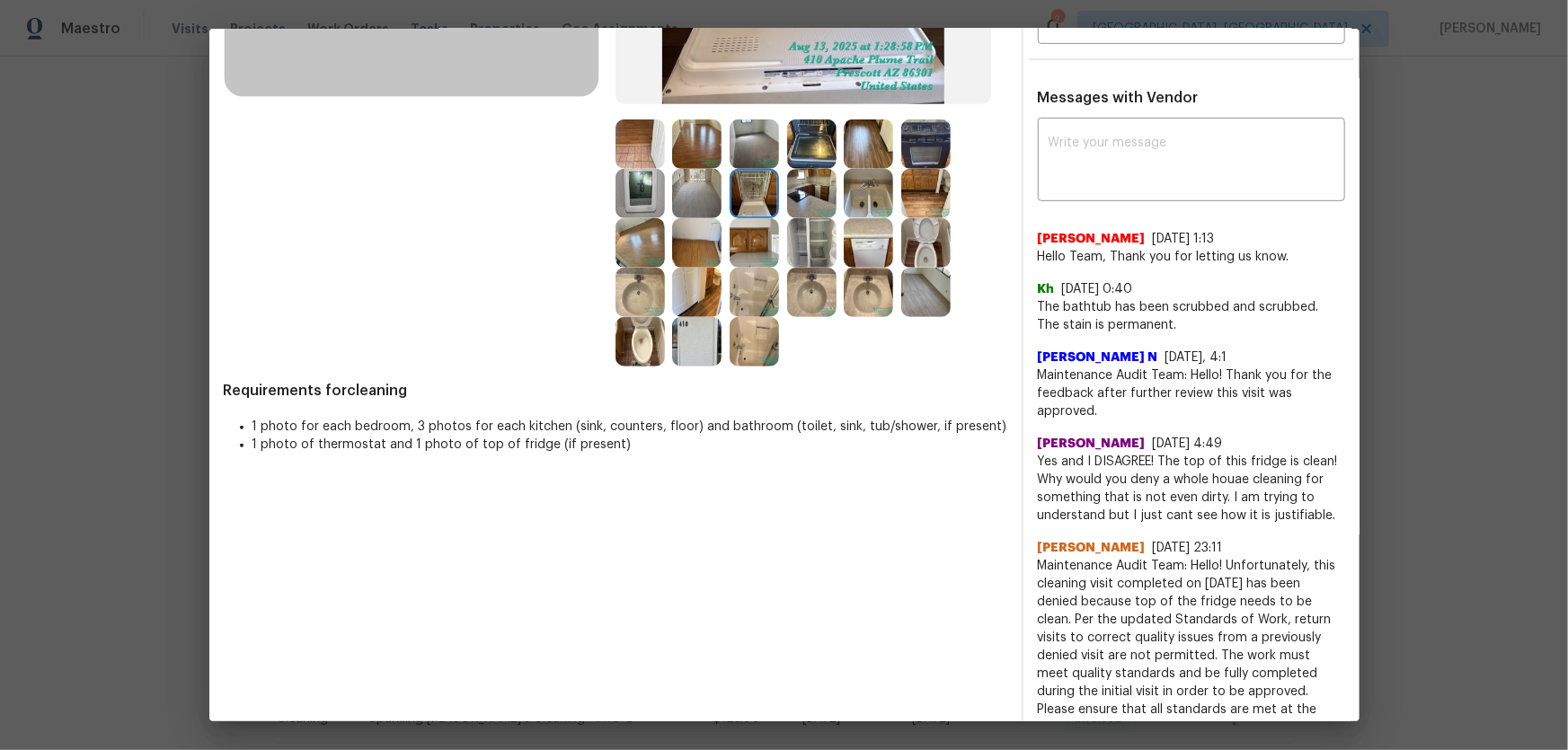
click at [803, 191] on img at bounding box center [811, 193] width 49 height 49
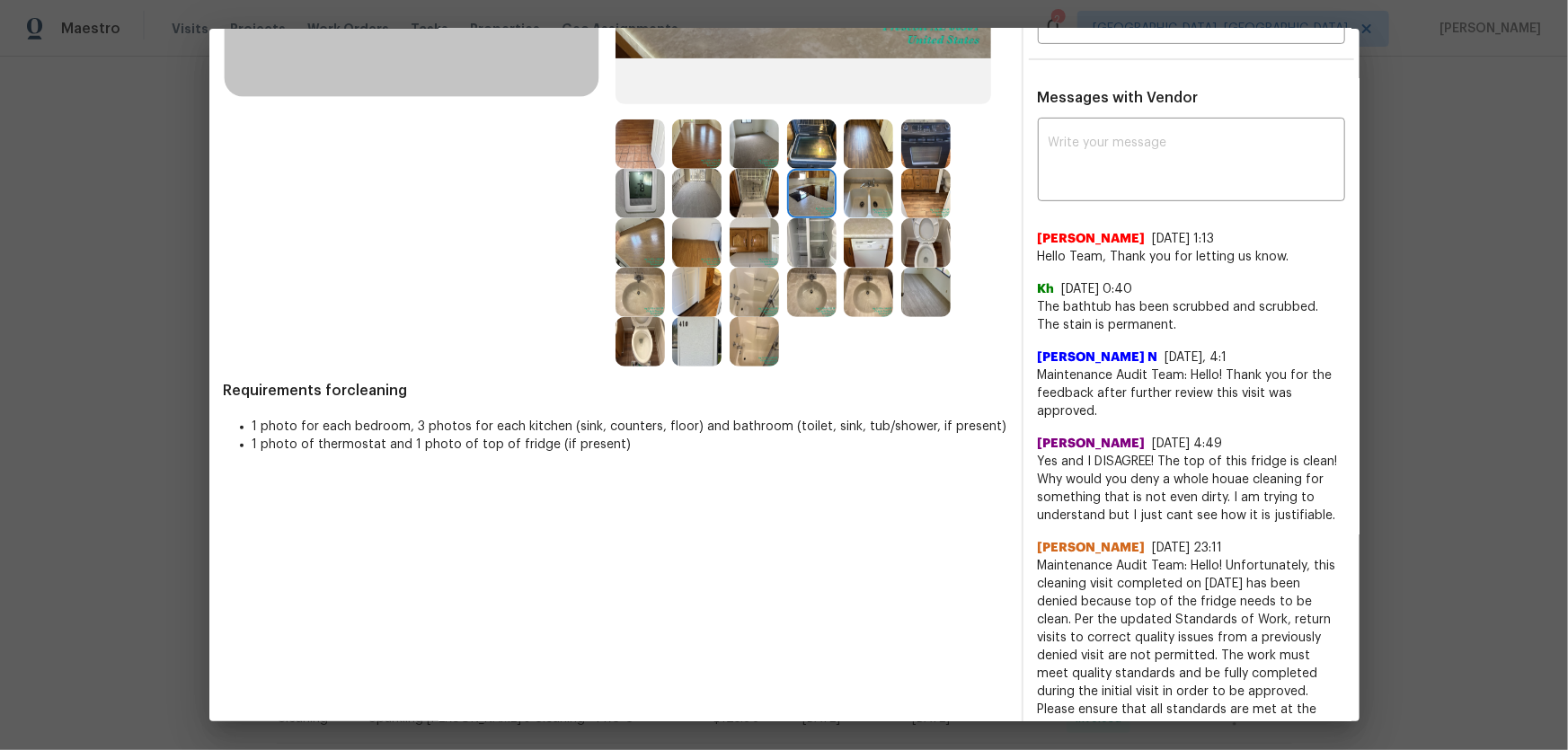
click at [814, 220] on img at bounding box center [811, 243] width 49 height 49
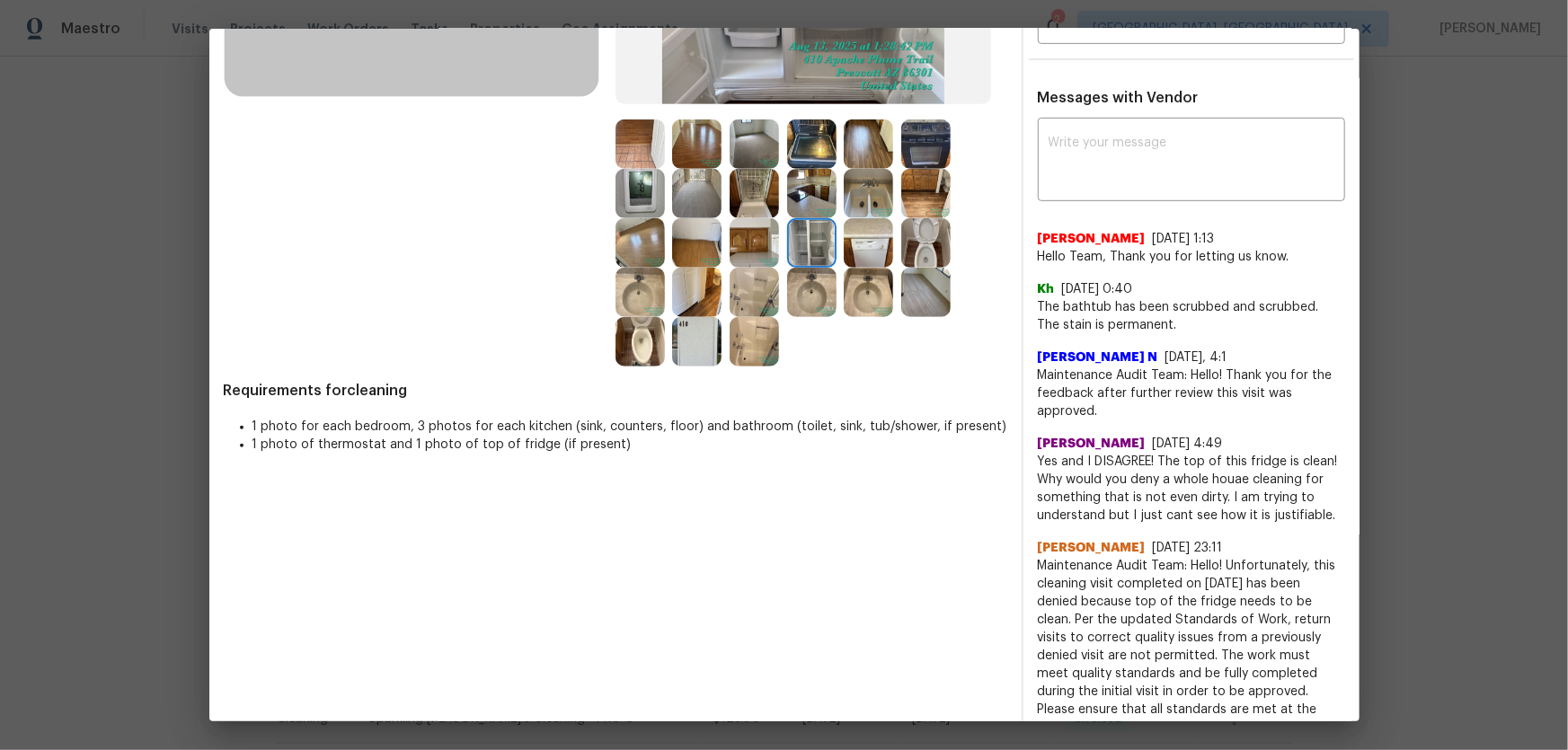
click at [739, 236] on img at bounding box center [754, 243] width 49 height 49
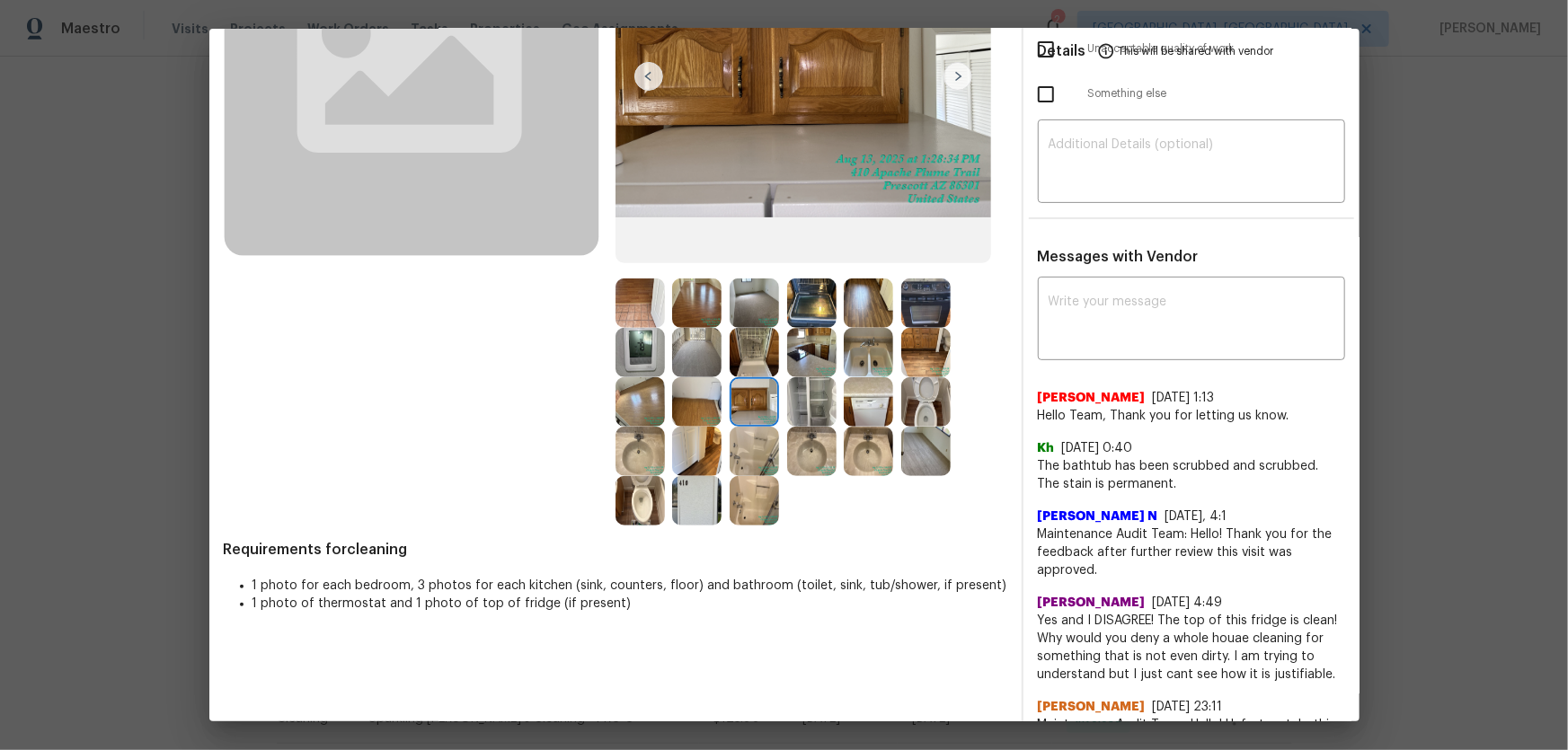
scroll to position [244, 0]
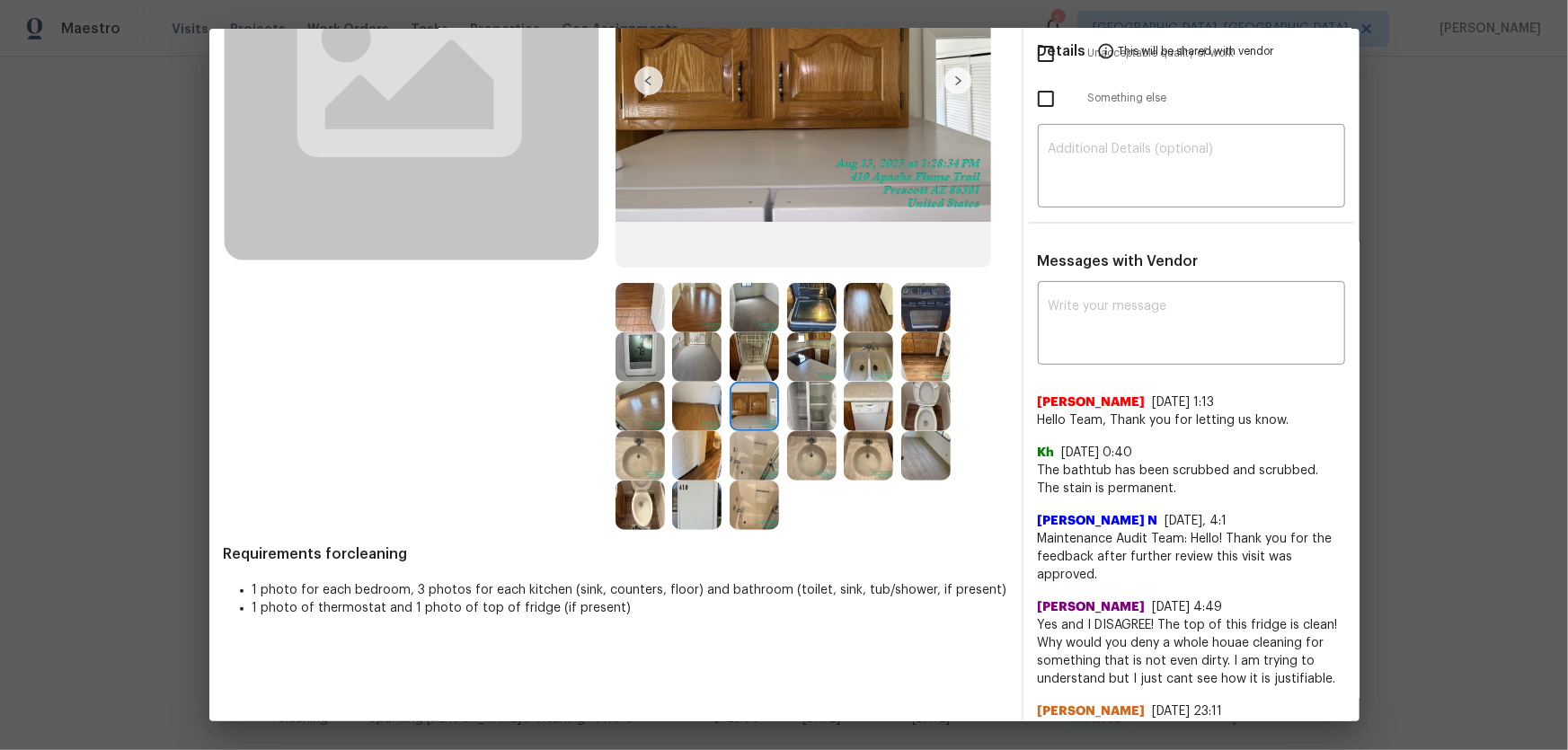
click at [873, 356] on img at bounding box center [868, 357] width 49 height 49
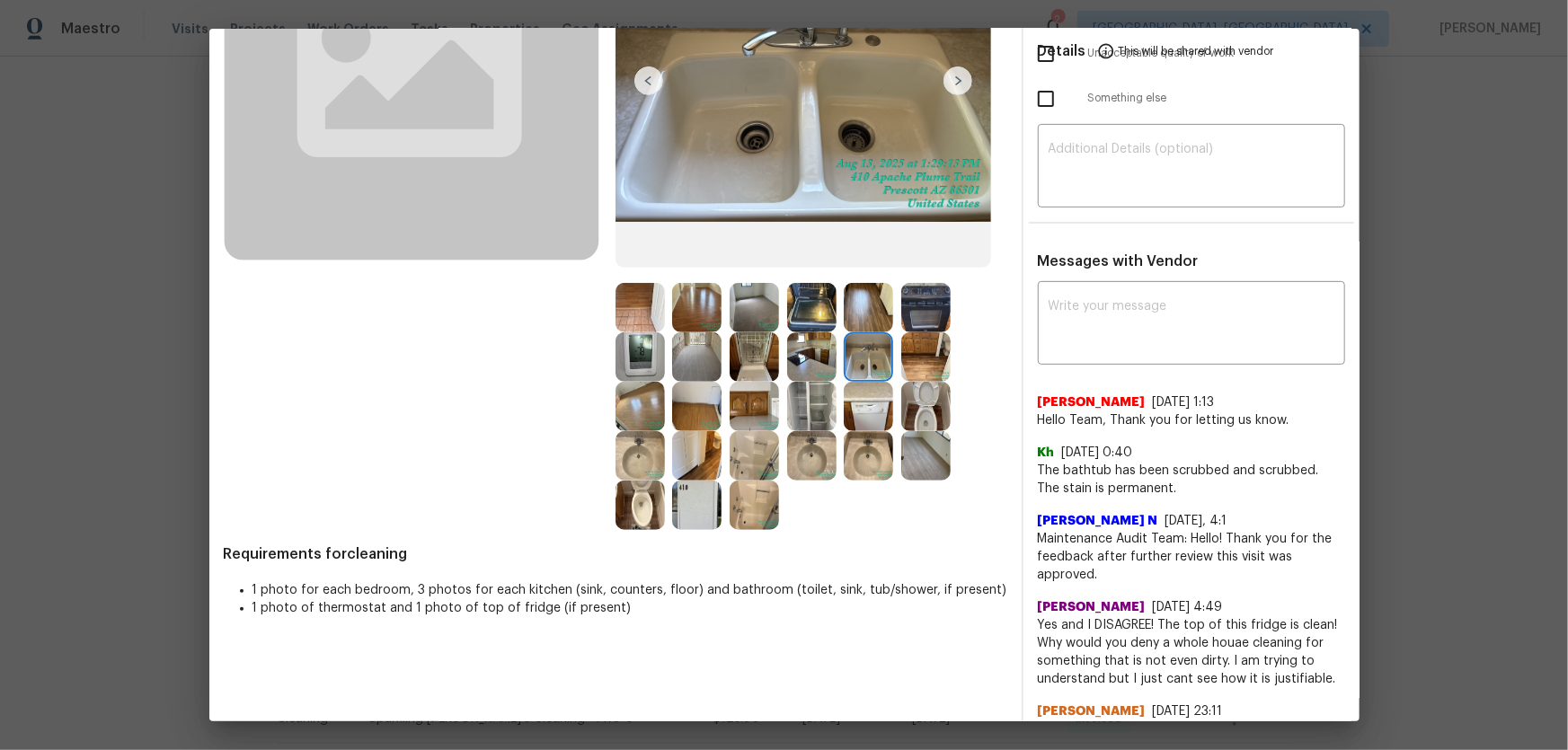
click at [860, 299] on img at bounding box center [868, 307] width 49 height 49
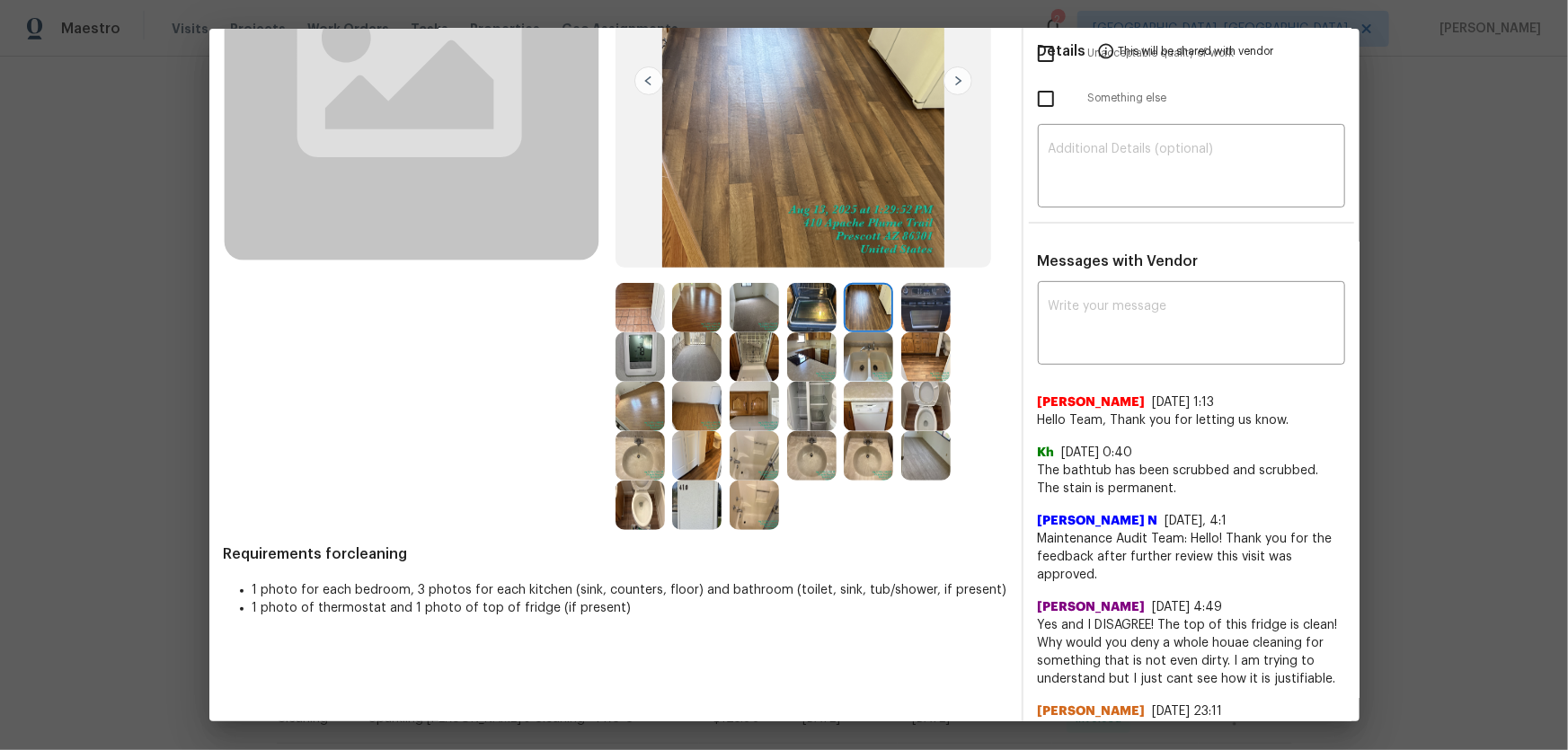
click at [926, 304] on img at bounding box center [925, 307] width 49 height 49
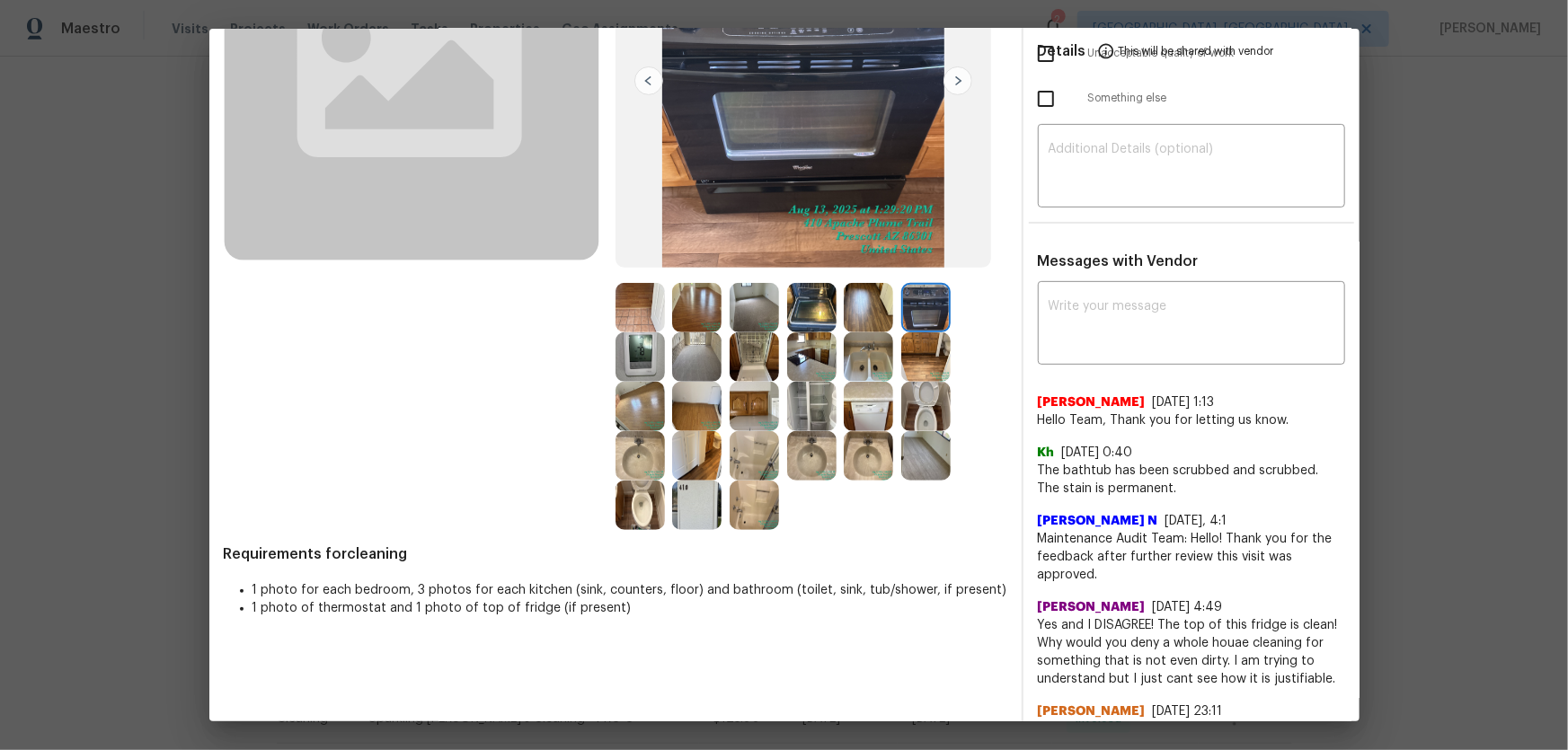
click at [926, 344] on img at bounding box center [925, 357] width 49 height 49
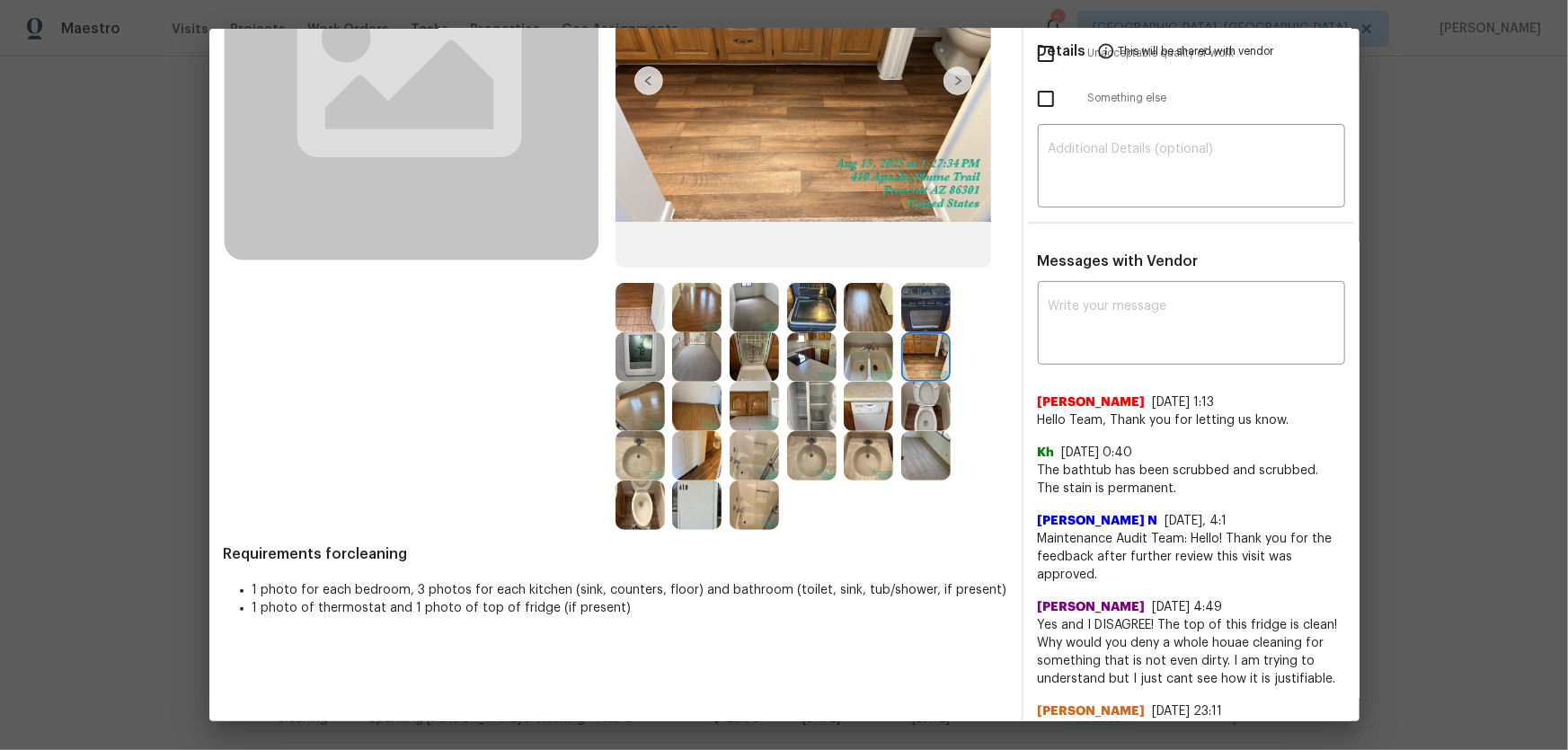
click at [817, 339] on img at bounding box center [811, 357] width 49 height 49
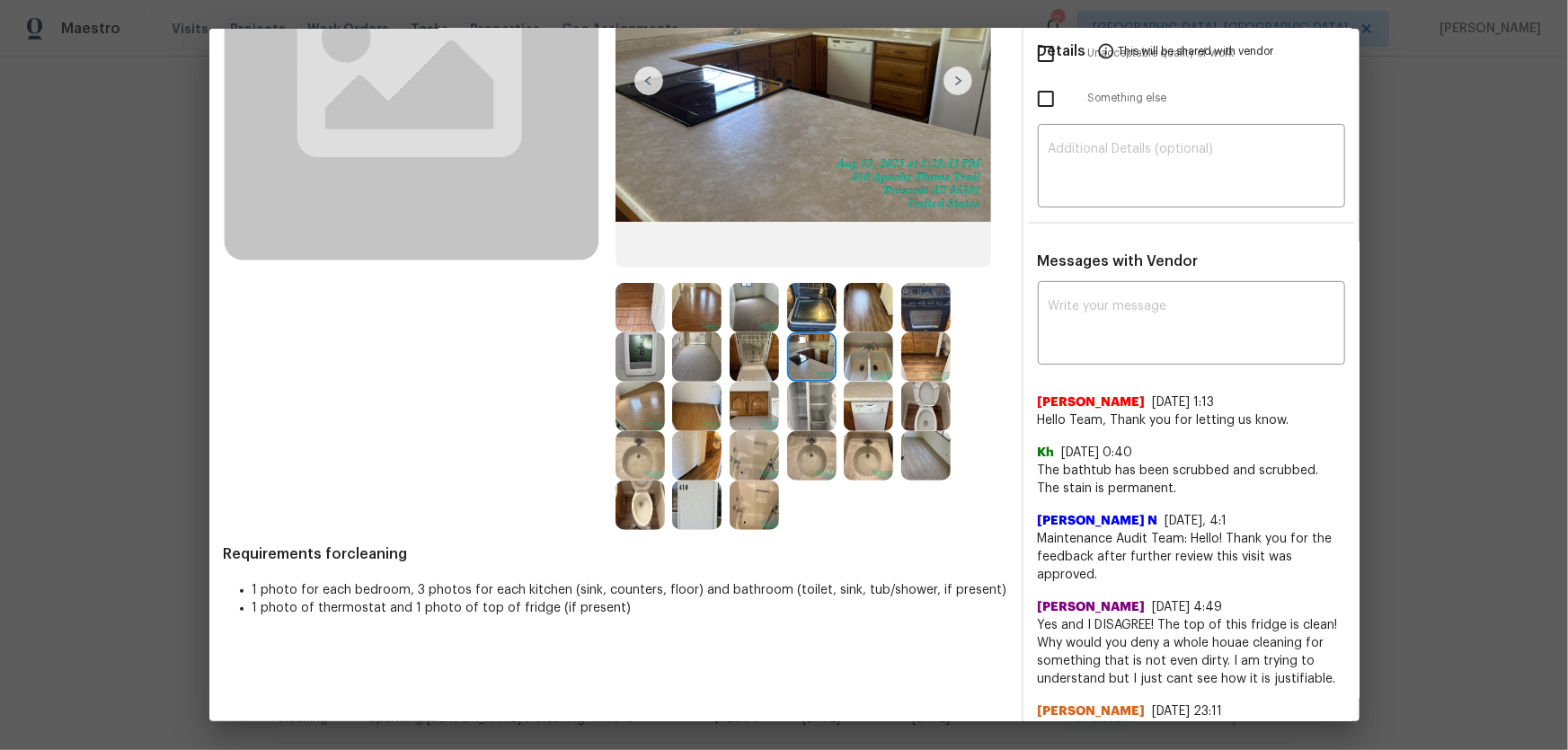
click at [737, 356] on img at bounding box center [754, 357] width 49 height 49
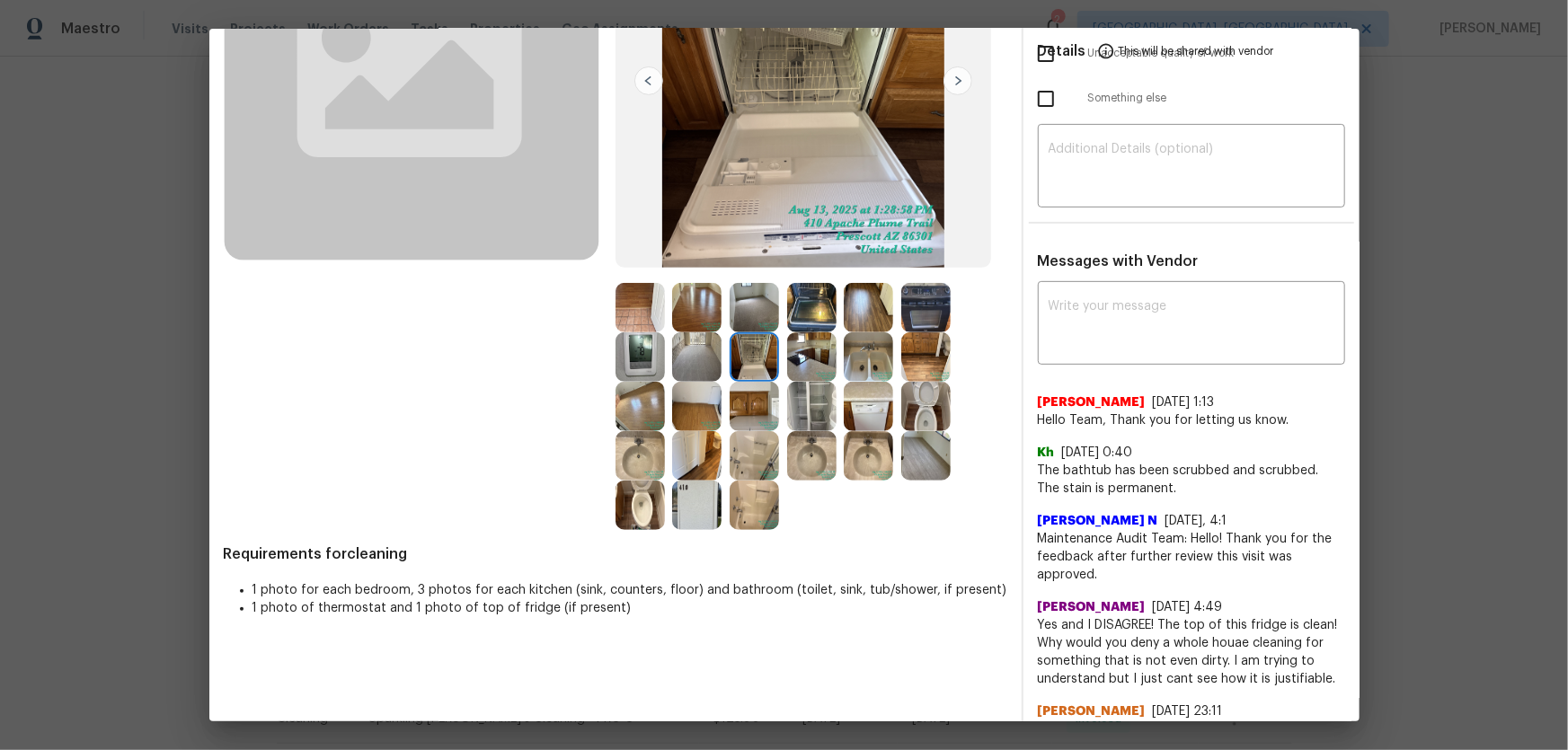
click at [701, 354] on img at bounding box center [696, 357] width 49 height 49
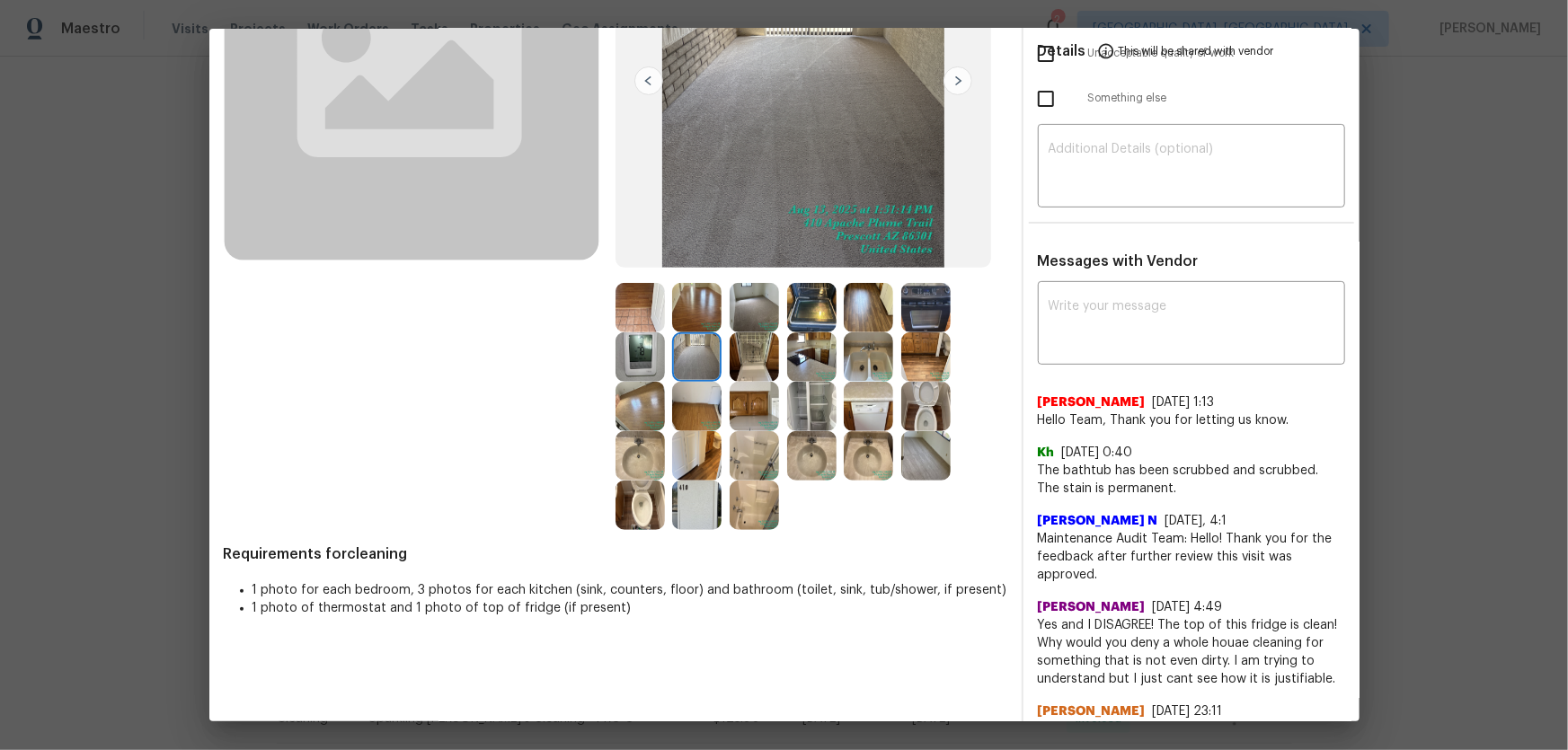
click at [647, 347] on img at bounding box center [640, 357] width 49 height 49
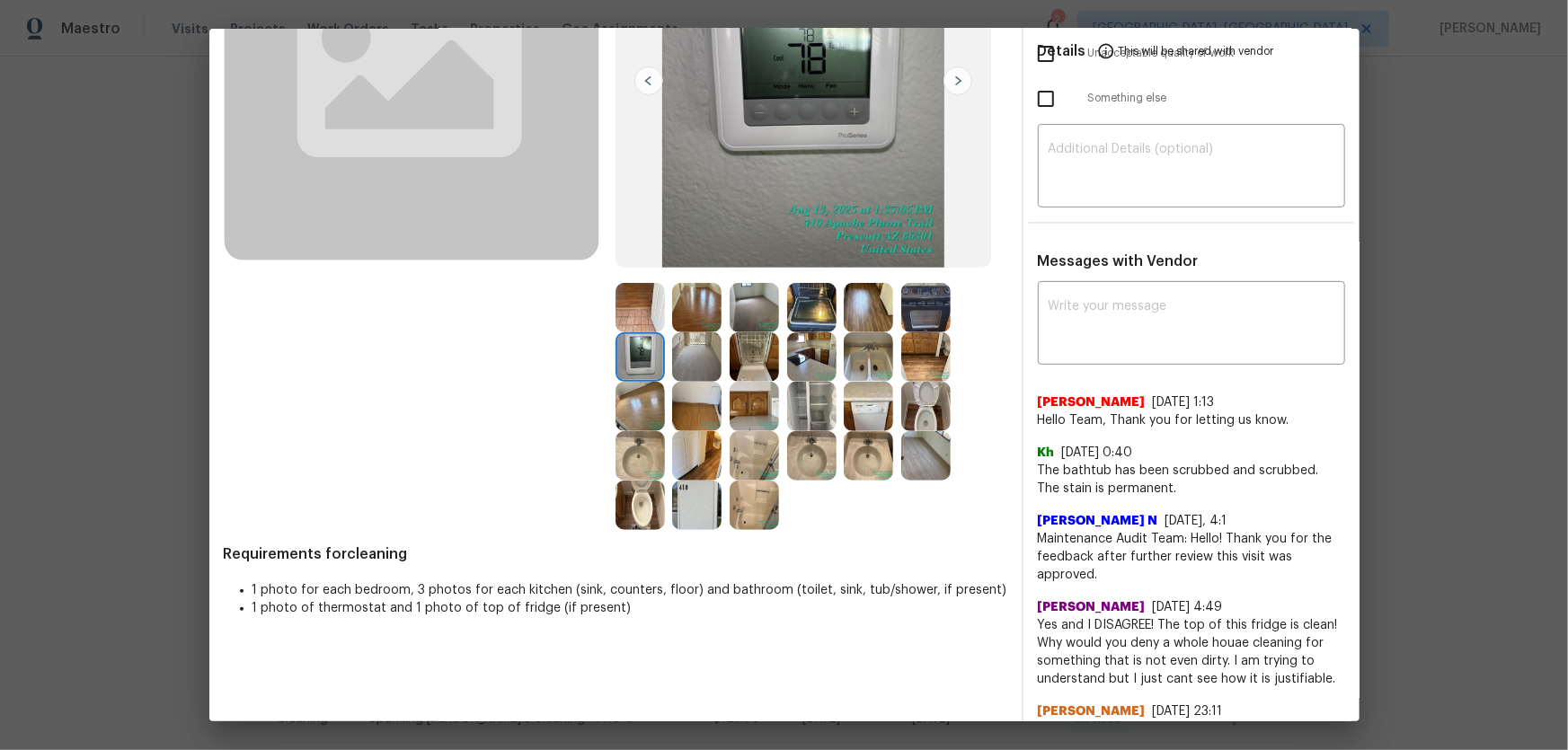
click at [641, 318] on img at bounding box center [640, 307] width 49 height 49
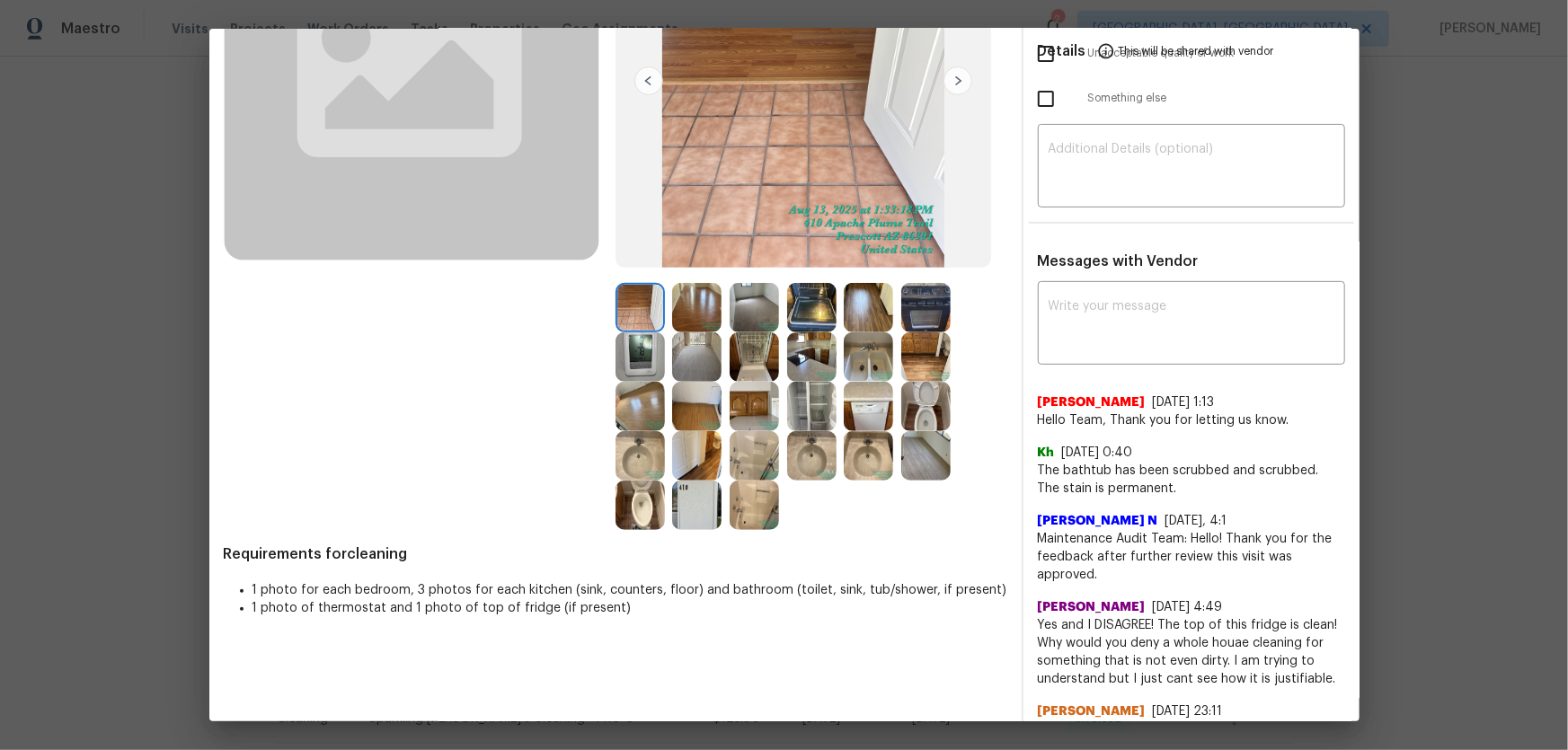
click at [700, 301] on img at bounding box center [696, 307] width 49 height 49
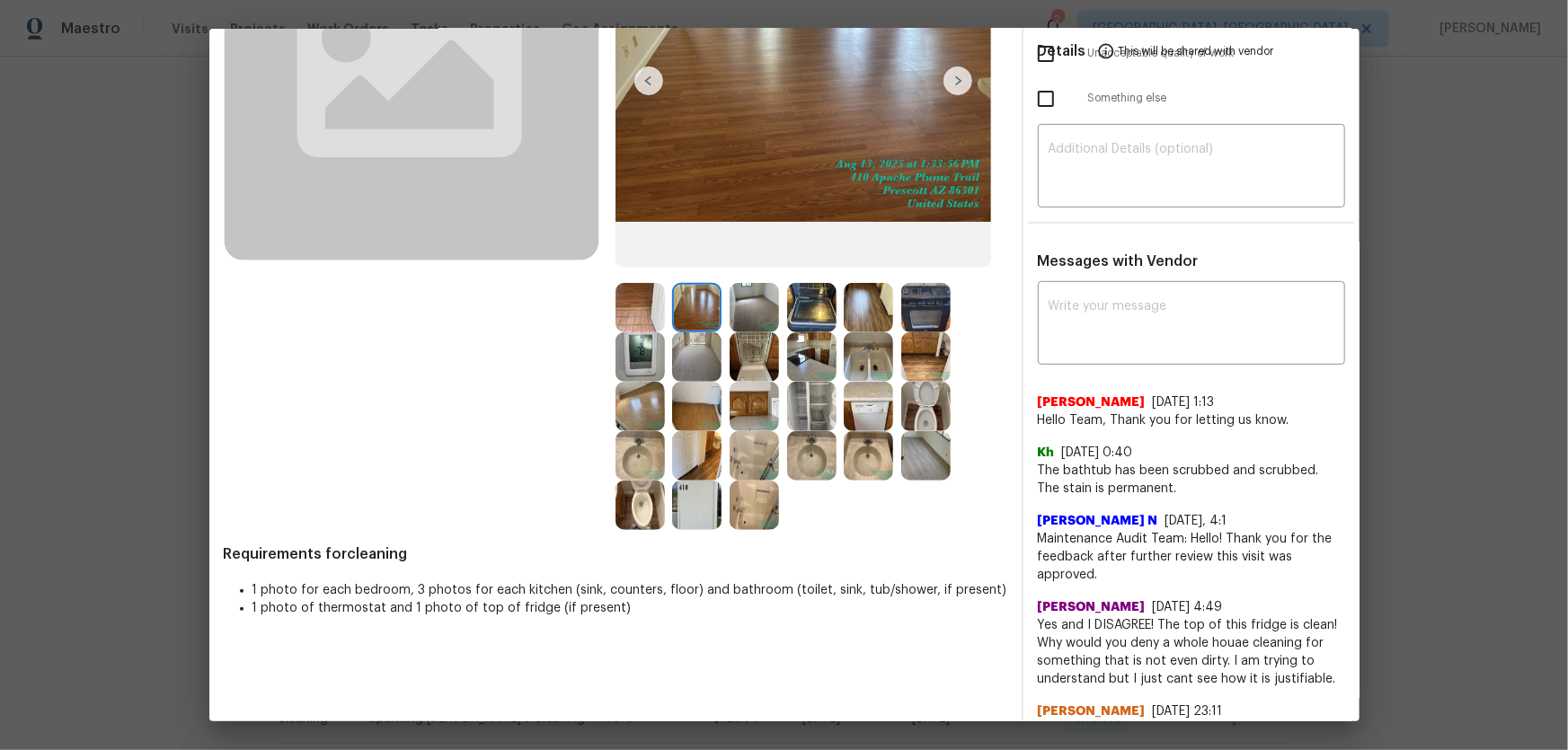
click at [863, 357] on img at bounding box center [868, 357] width 49 height 49
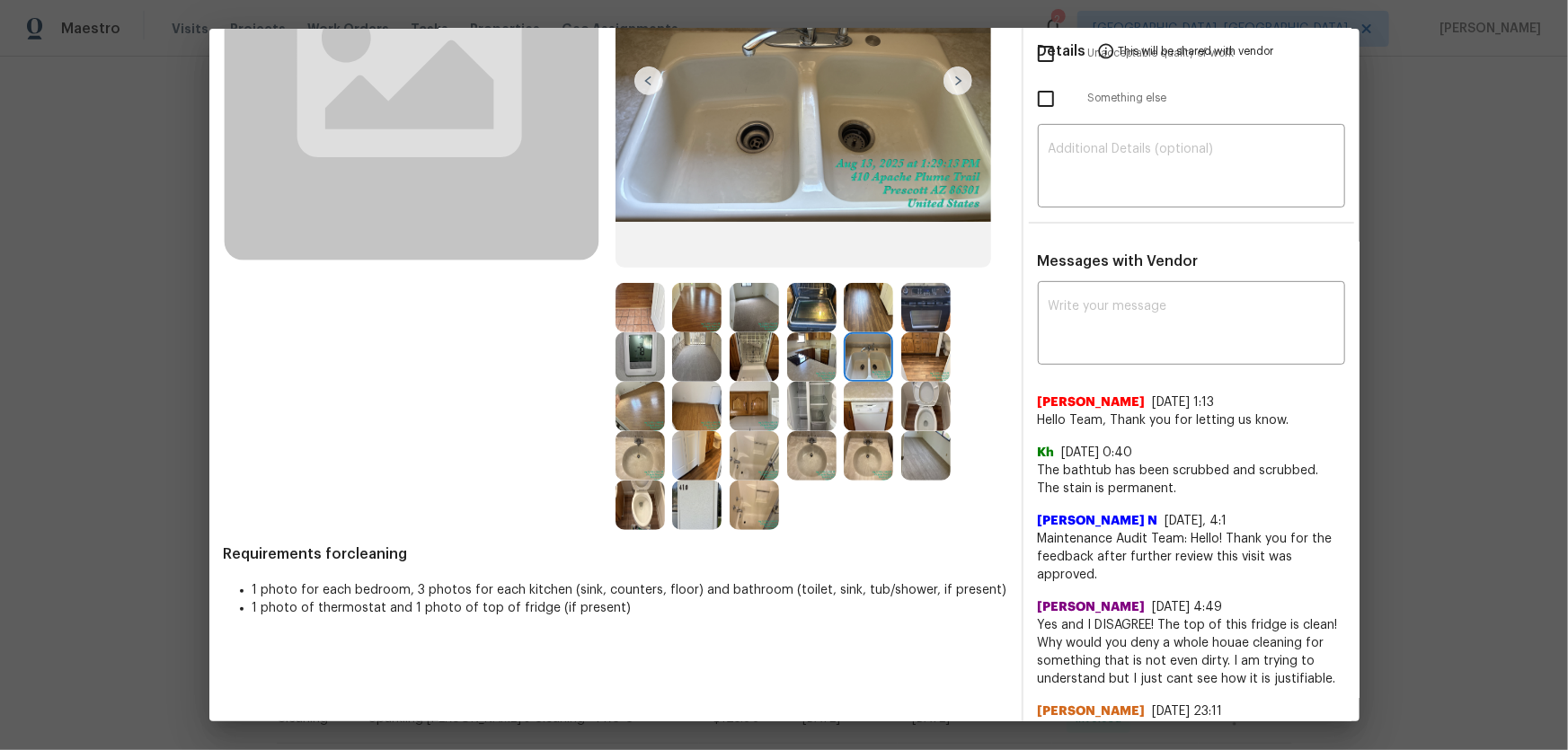
click at [809, 365] on img at bounding box center [811, 357] width 49 height 49
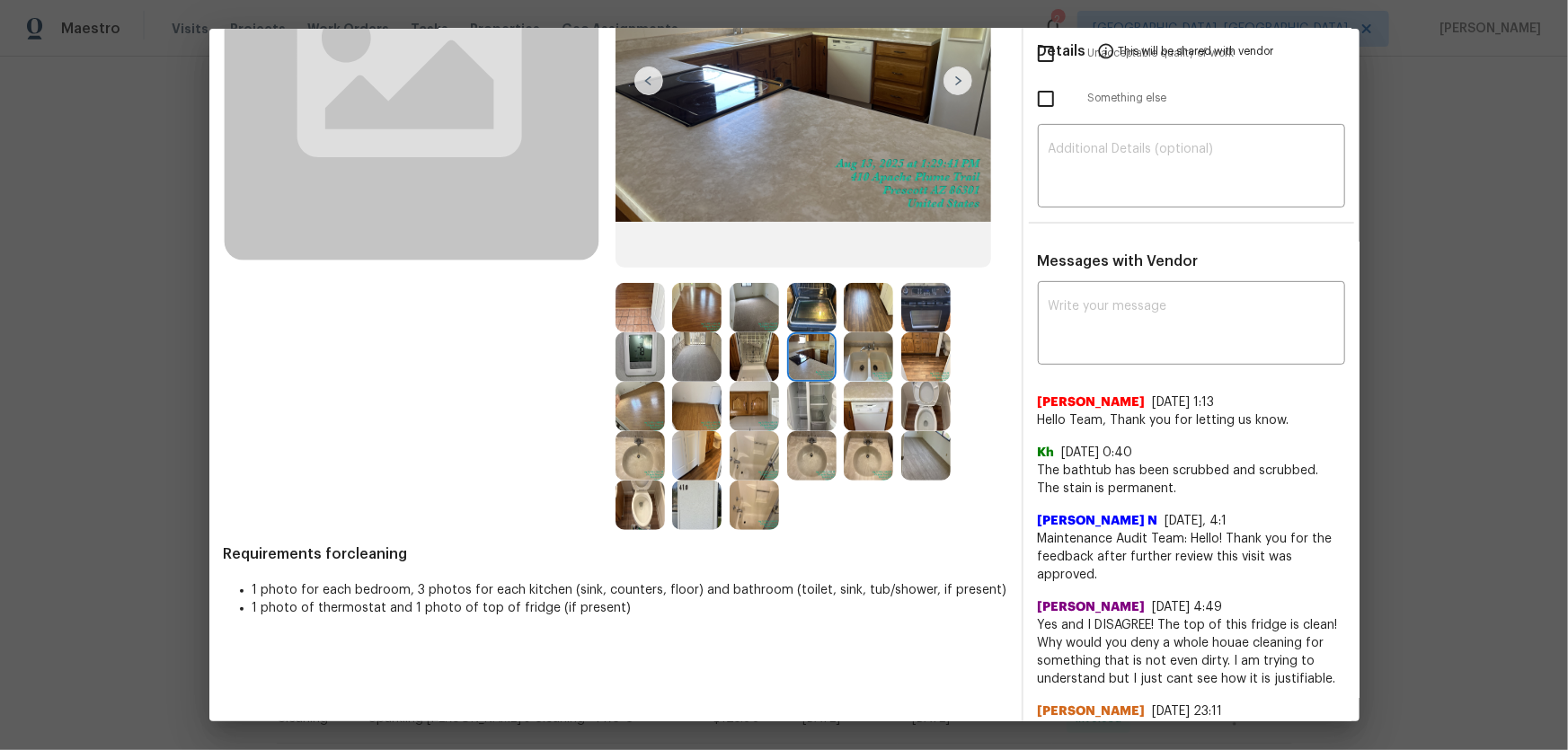
click at [694, 491] on img at bounding box center [696, 505] width 49 height 49
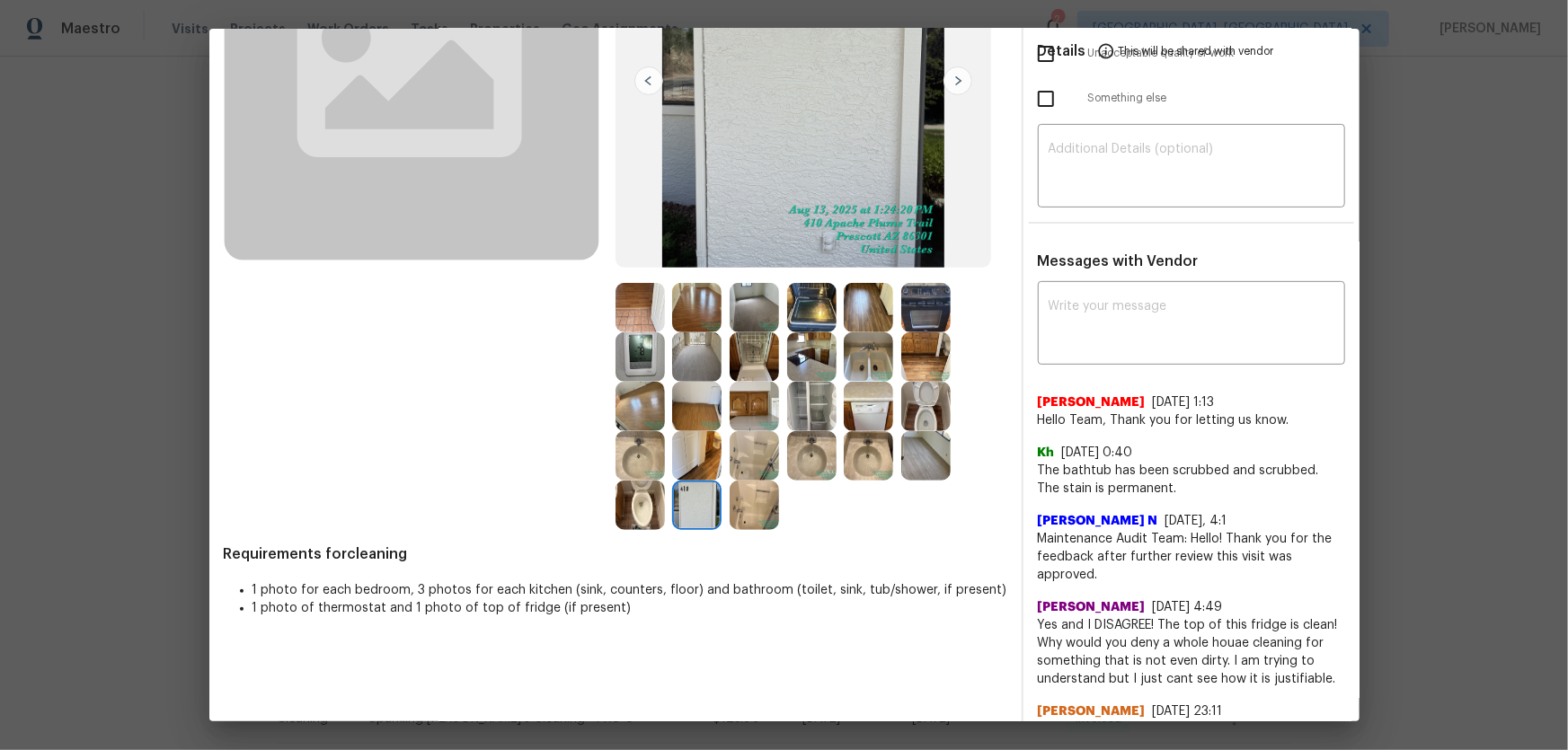
click at [734, 495] on img at bounding box center [754, 505] width 49 height 49
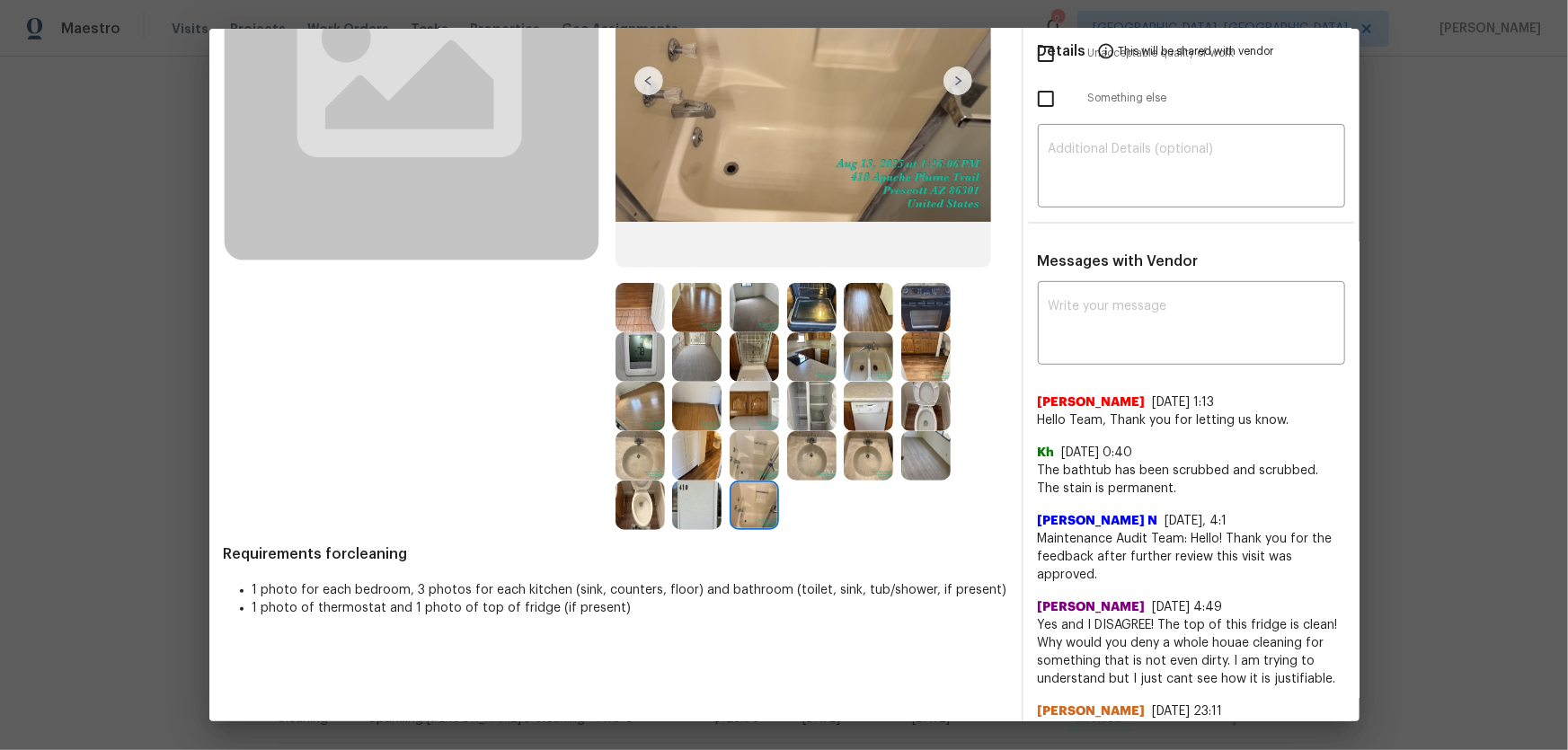
click at [629, 359] on img at bounding box center [640, 357] width 49 height 49
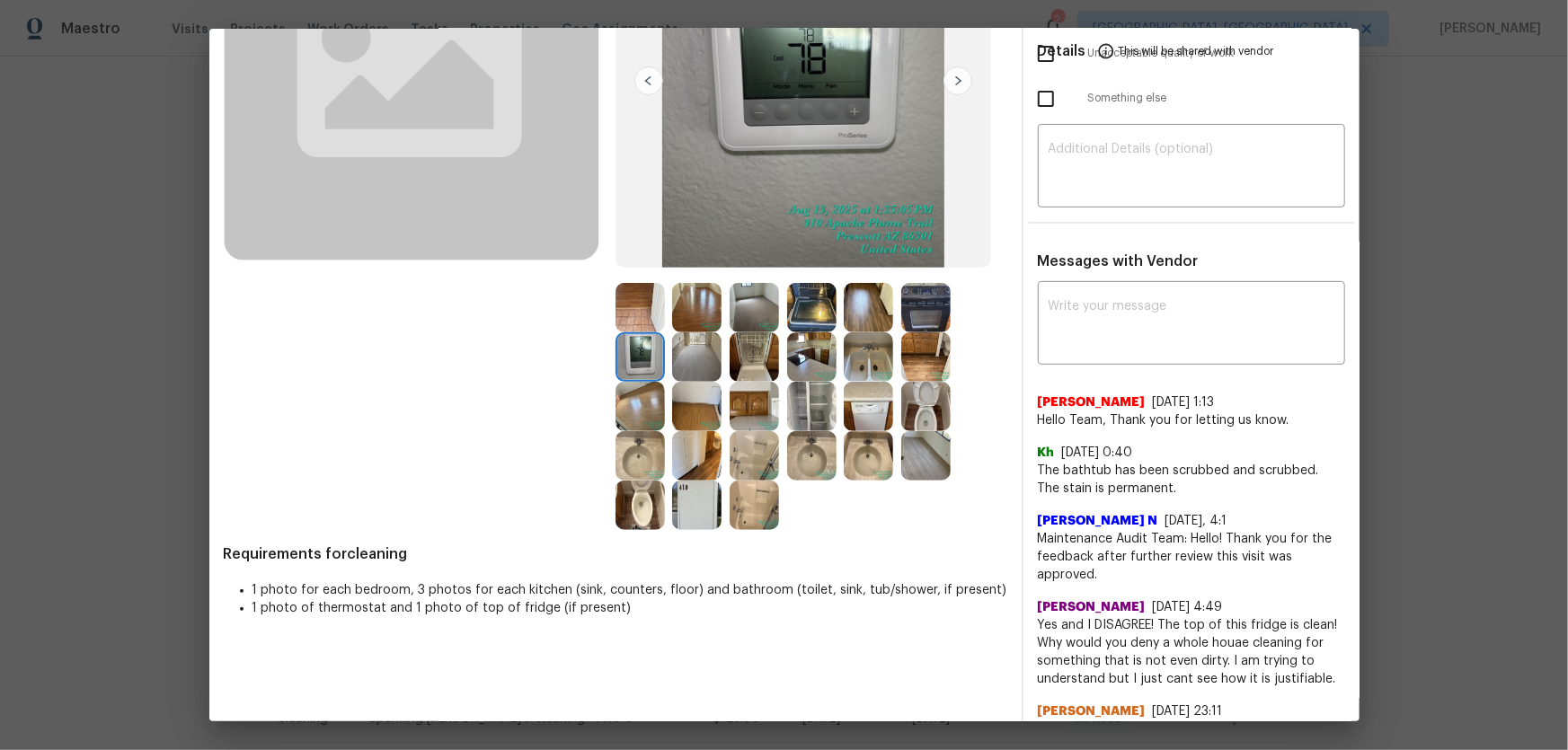
click at [697, 341] on img at bounding box center [696, 357] width 49 height 49
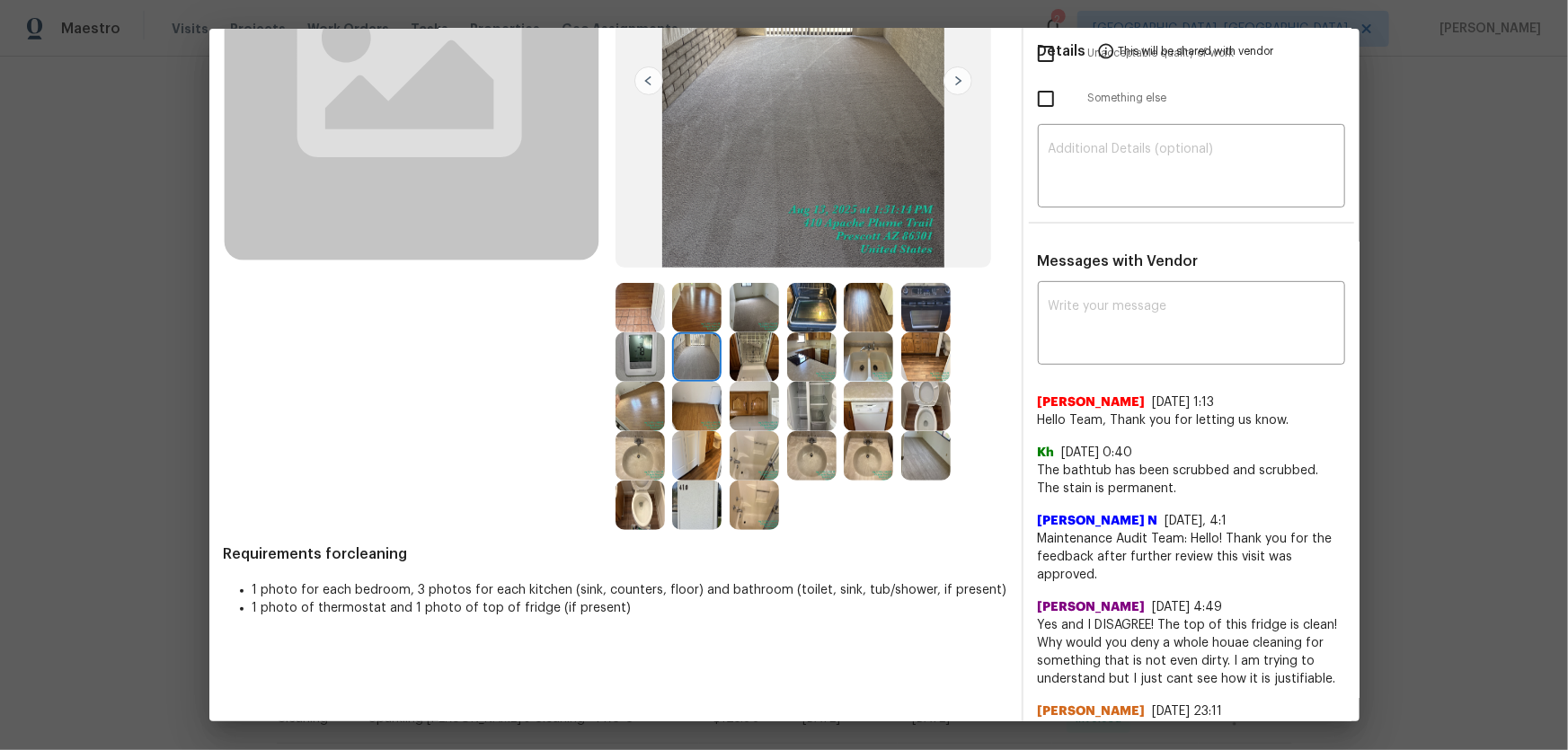
click at [692, 307] on img at bounding box center [696, 307] width 49 height 49
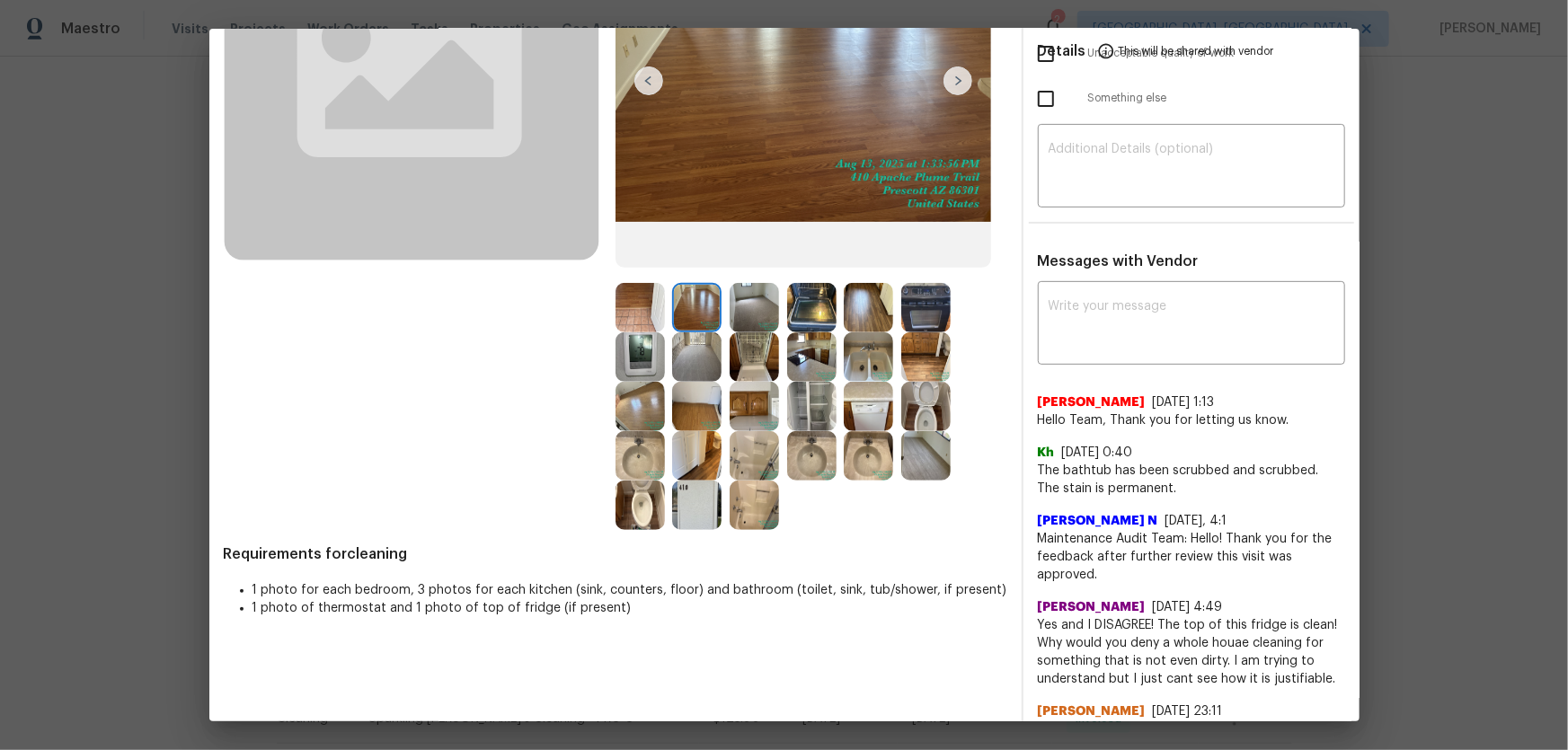
click at [632, 315] on img at bounding box center [640, 307] width 49 height 49
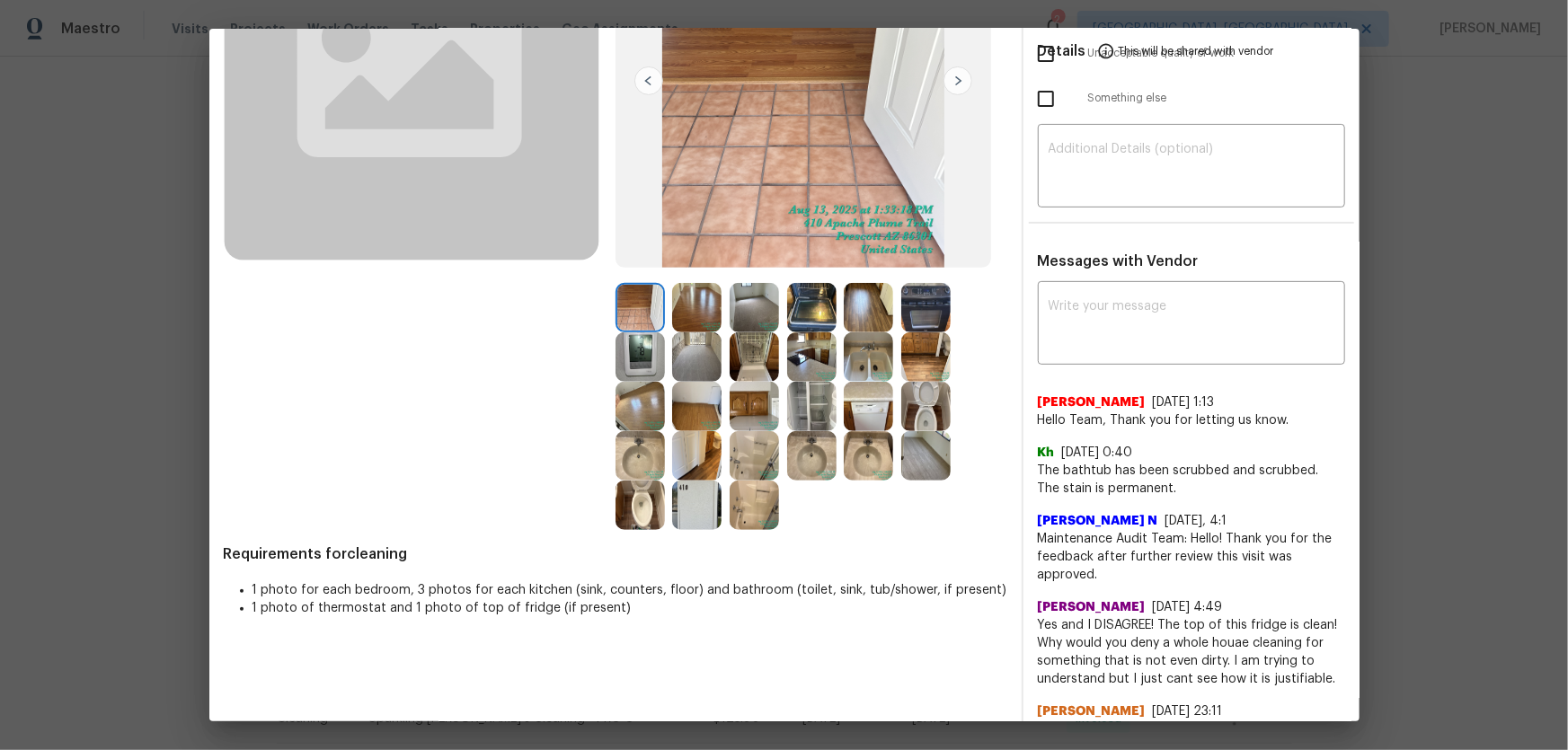
click at [729, 319] on img at bounding box center [754, 307] width 49 height 49
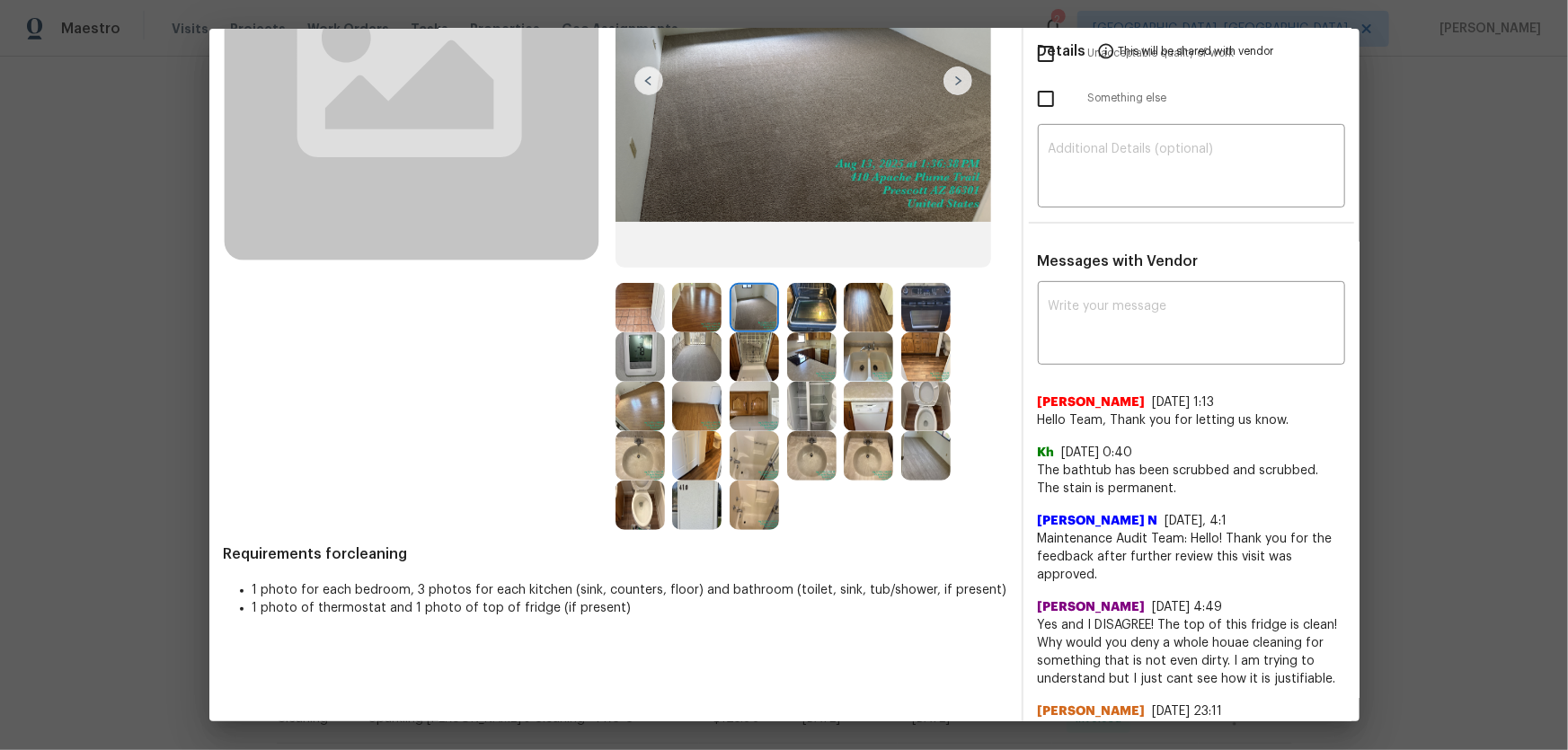
click at [744, 346] on img at bounding box center [754, 357] width 49 height 49
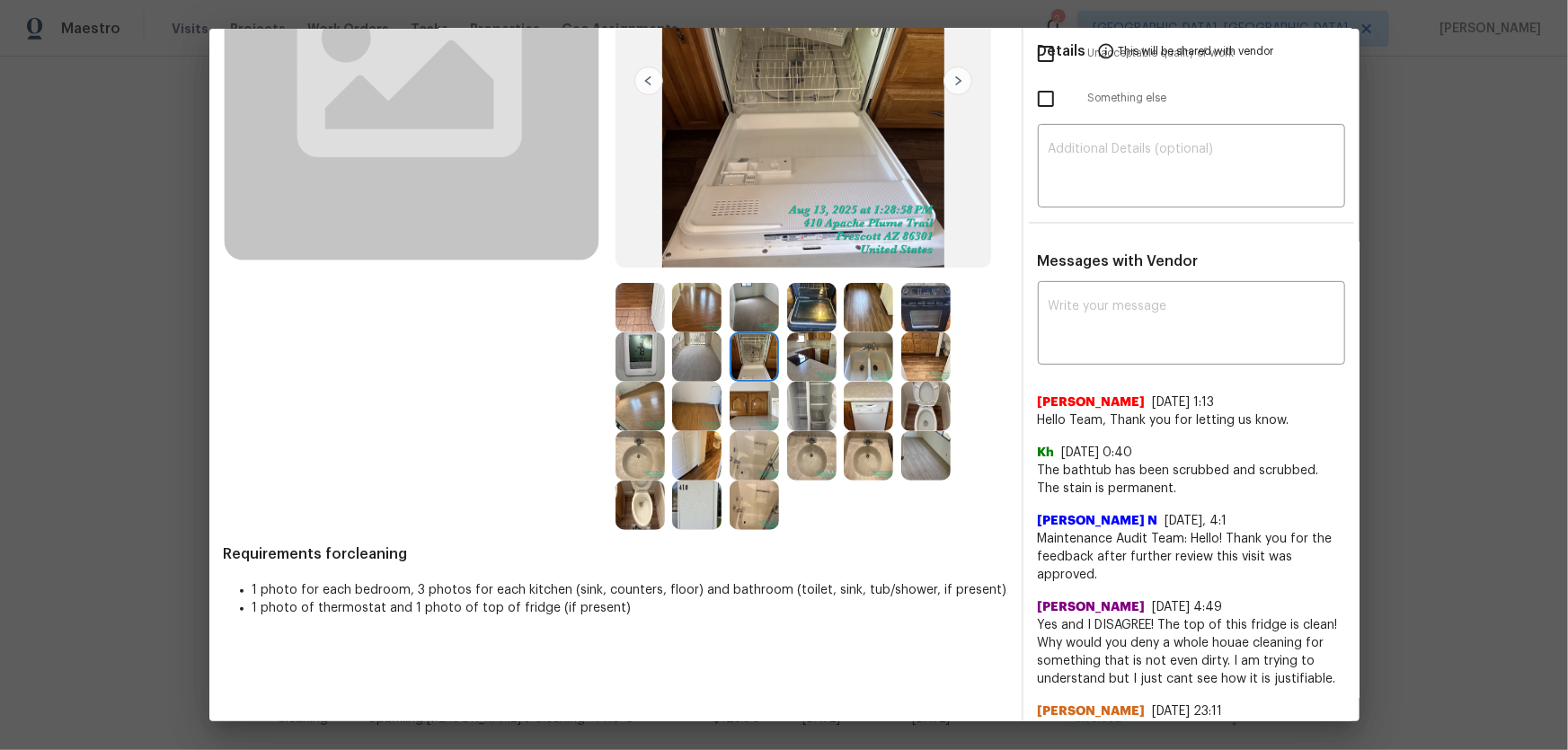
click at [748, 448] on img at bounding box center [754, 456] width 49 height 49
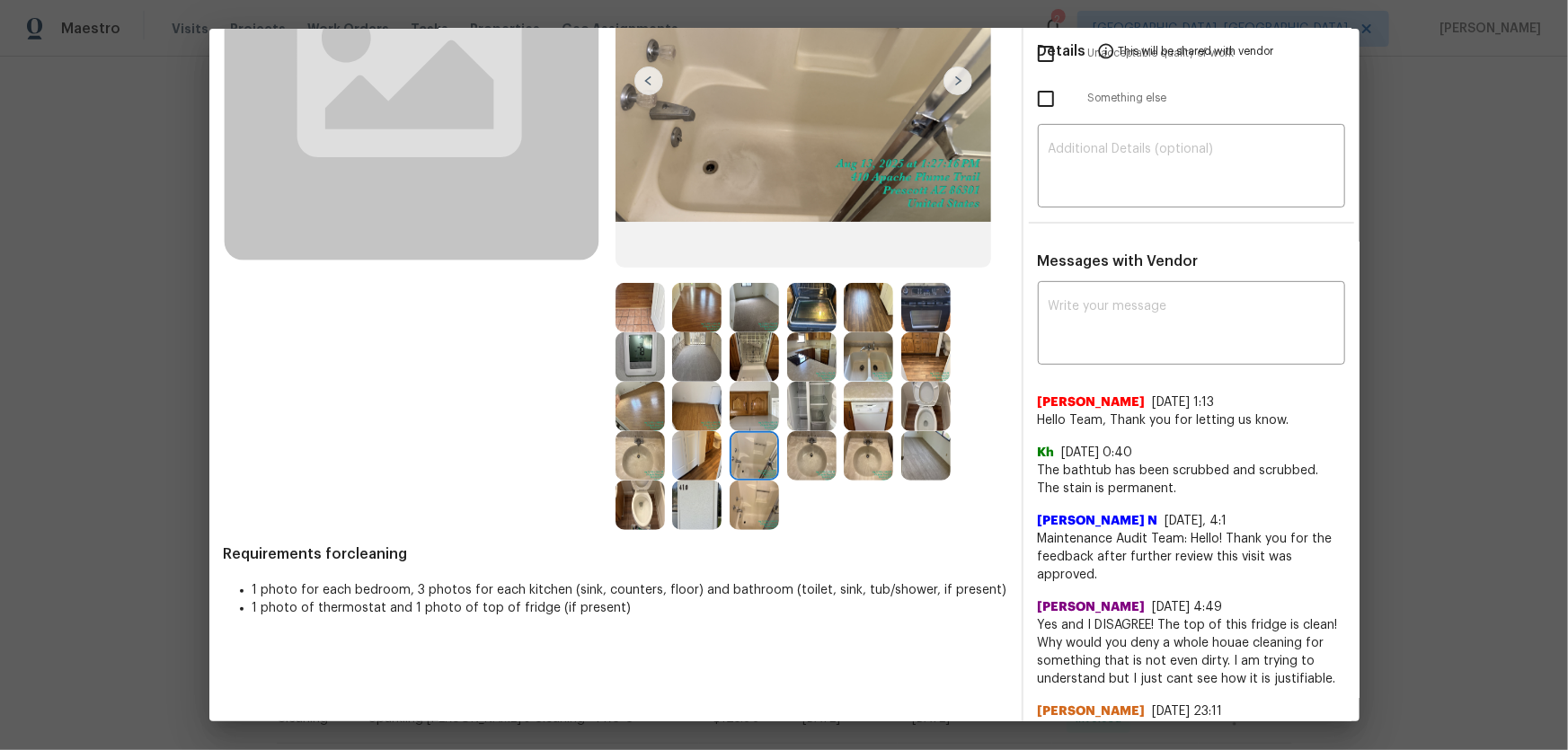
click at [748, 404] on img at bounding box center [754, 406] width 49 height 49
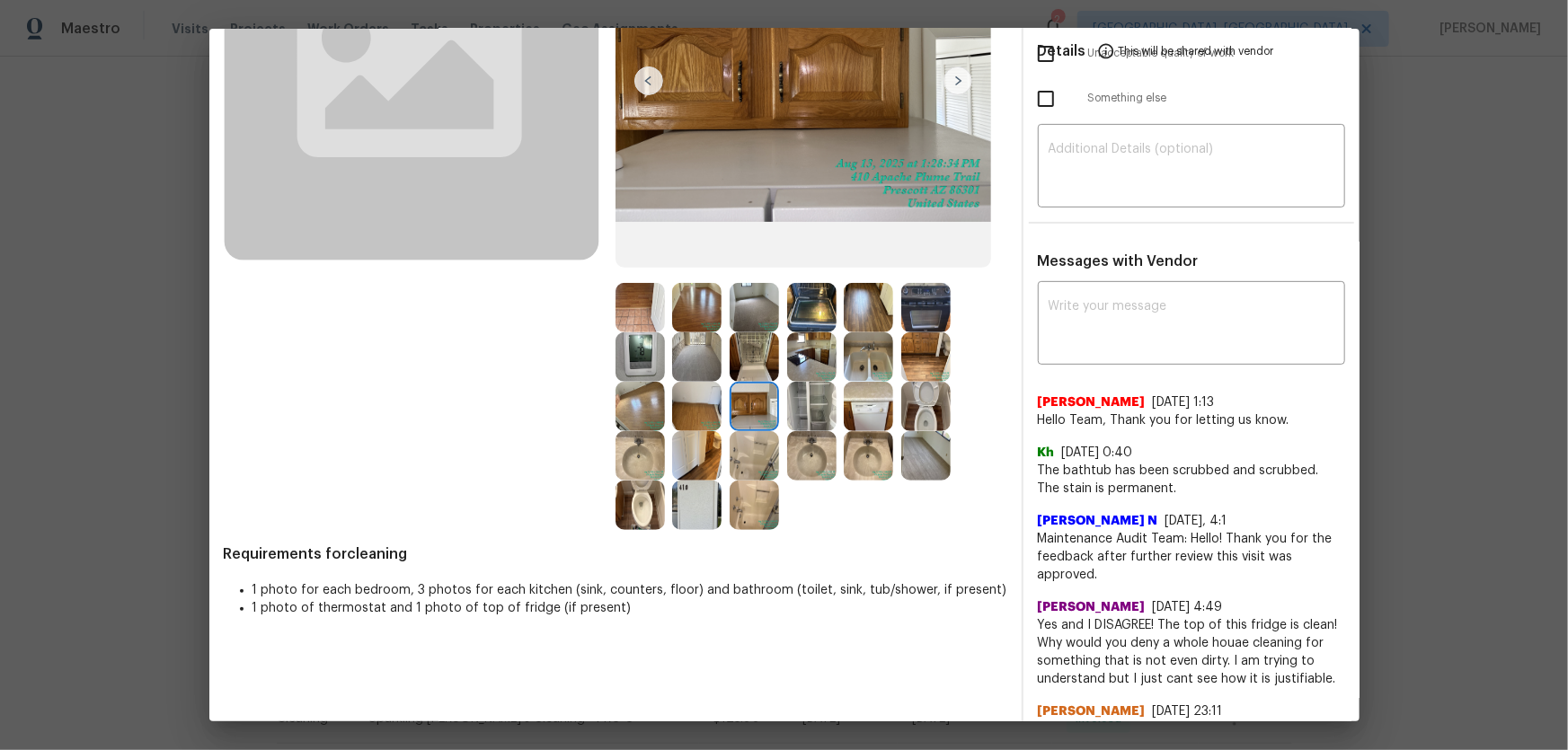
click at [812, 404] on img at bounding box center [811, 406] width 49 height 49
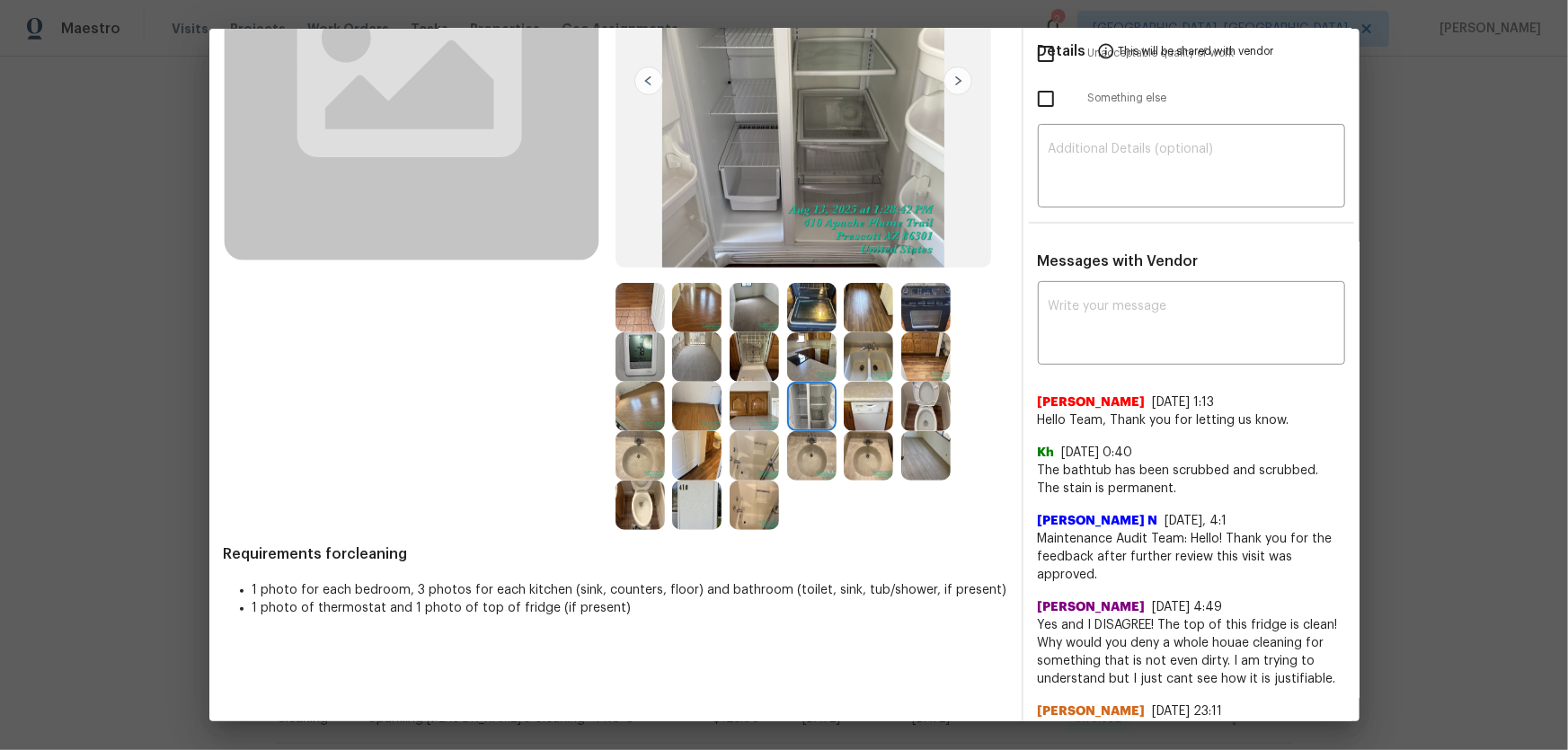
click at [799, 367] on img at bounding box center [811, 357] width 49 height 49
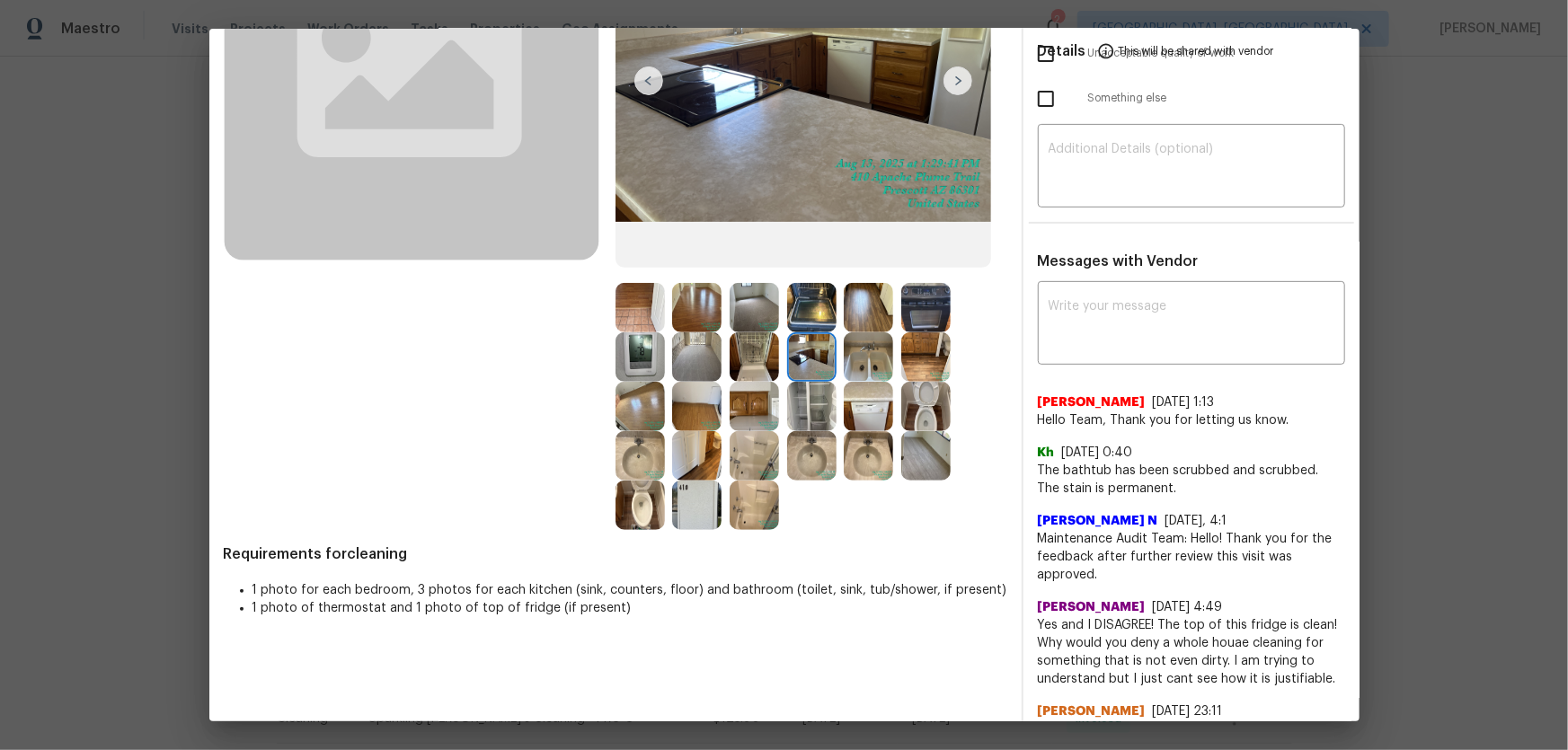
click at [864, 364] on img at bounding box center [868, 357] width 49 height 49
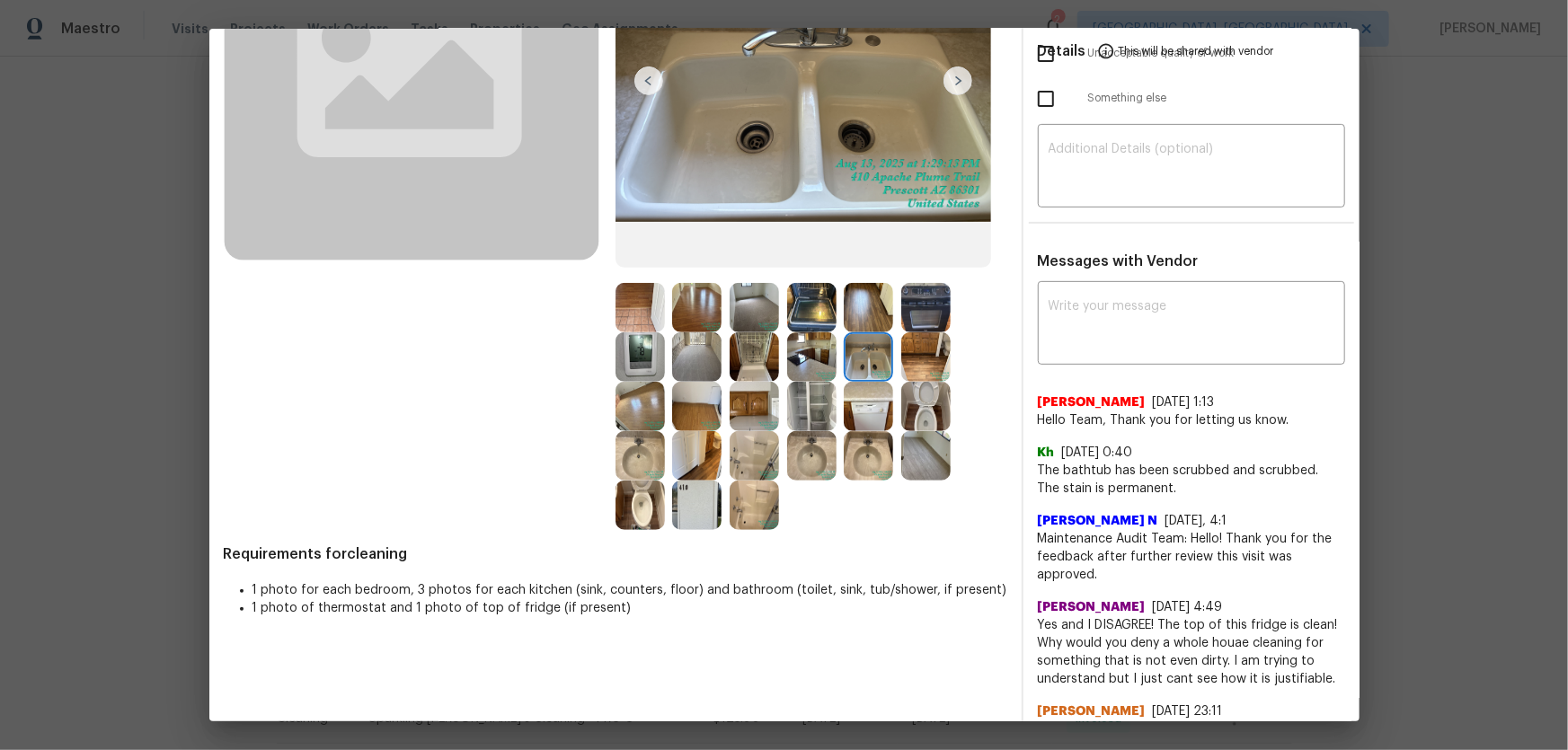
click at [864, 409] on img at bounding box center [868, 406] width 49 height 49
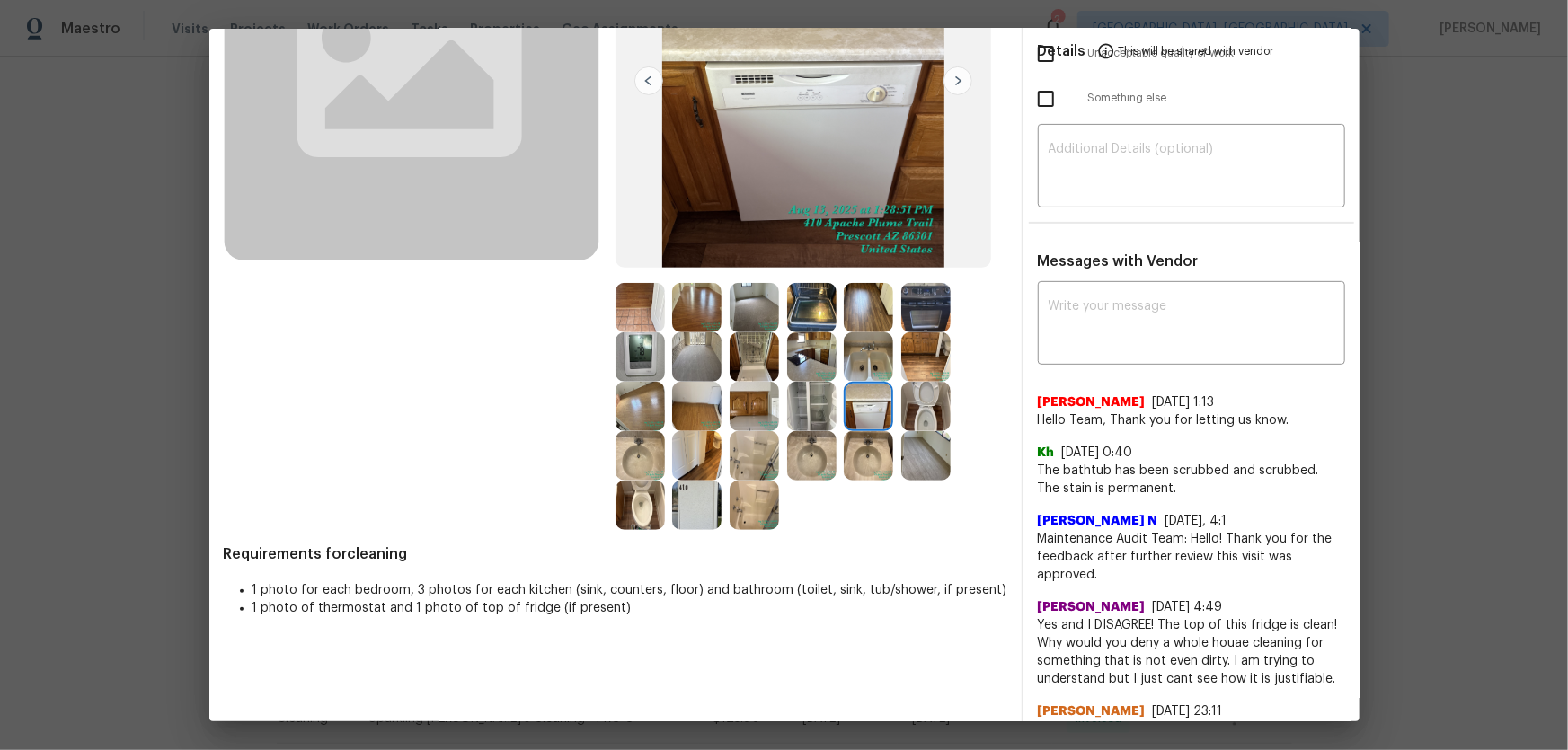
click at [925, 416] on img at bounding box center [925, 406] width 49 height 49
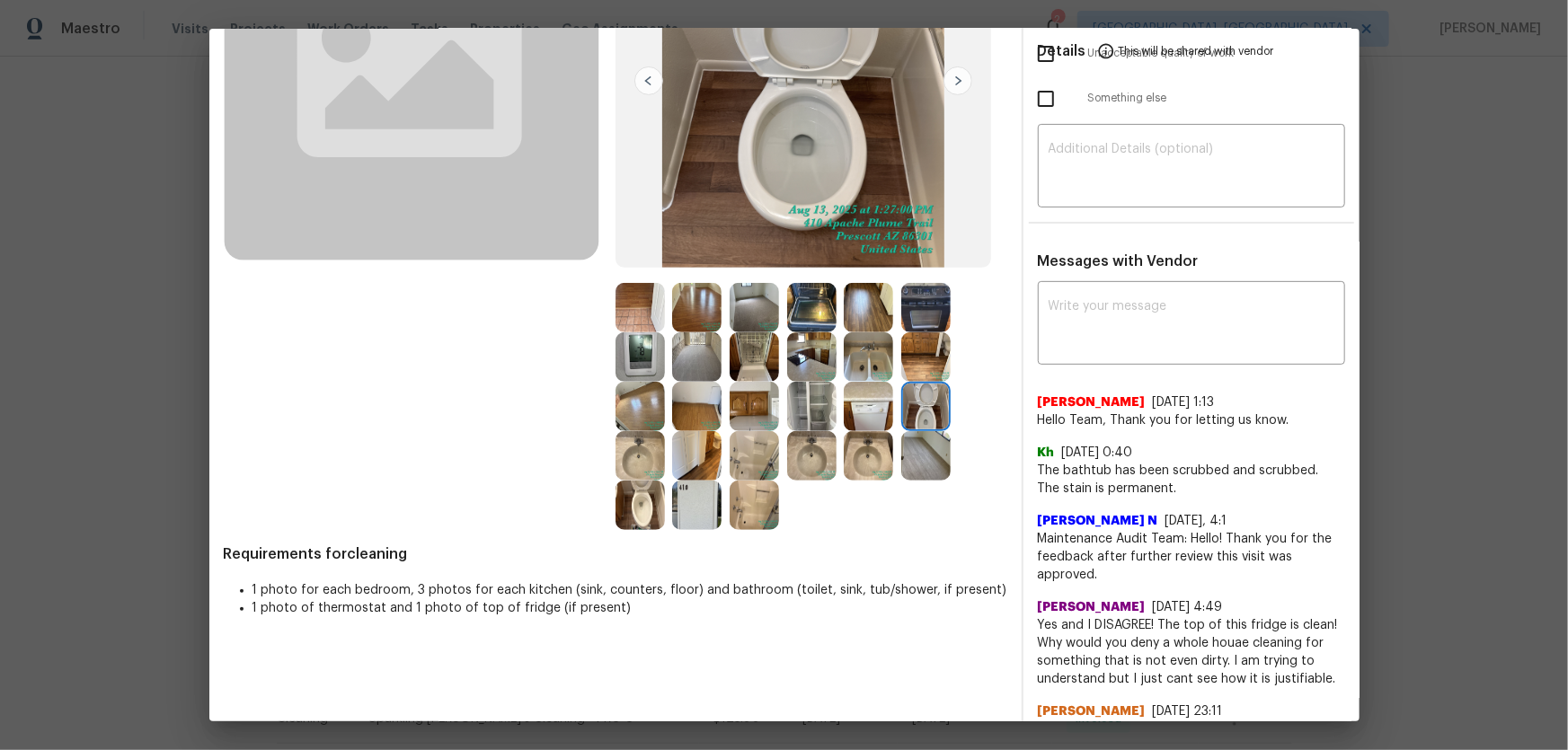
click at [923, 367] on img at bounding box center [925, 357] width 49 height 49
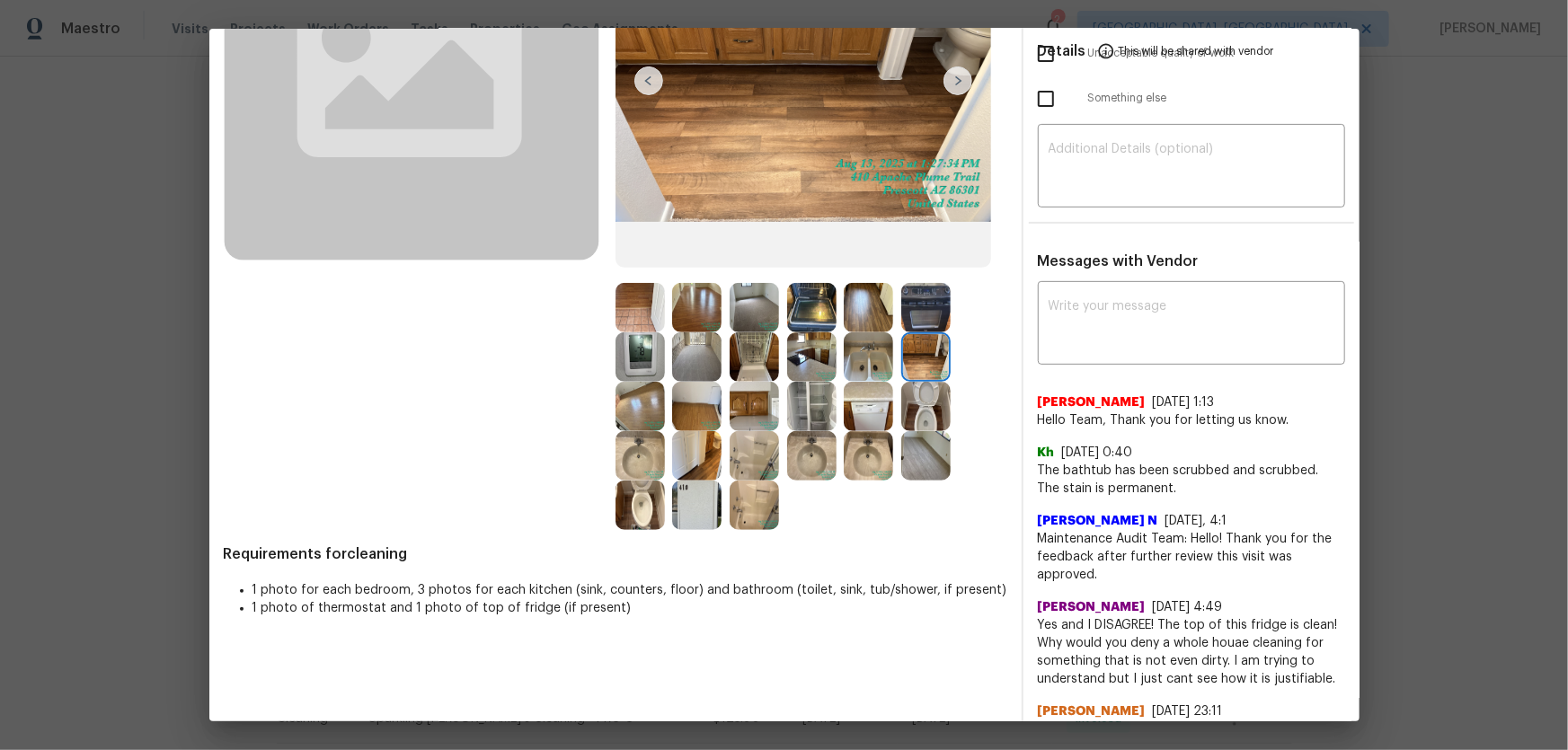
click at [925, 305] on img at bounding box center [925, 307] width 49 height 49
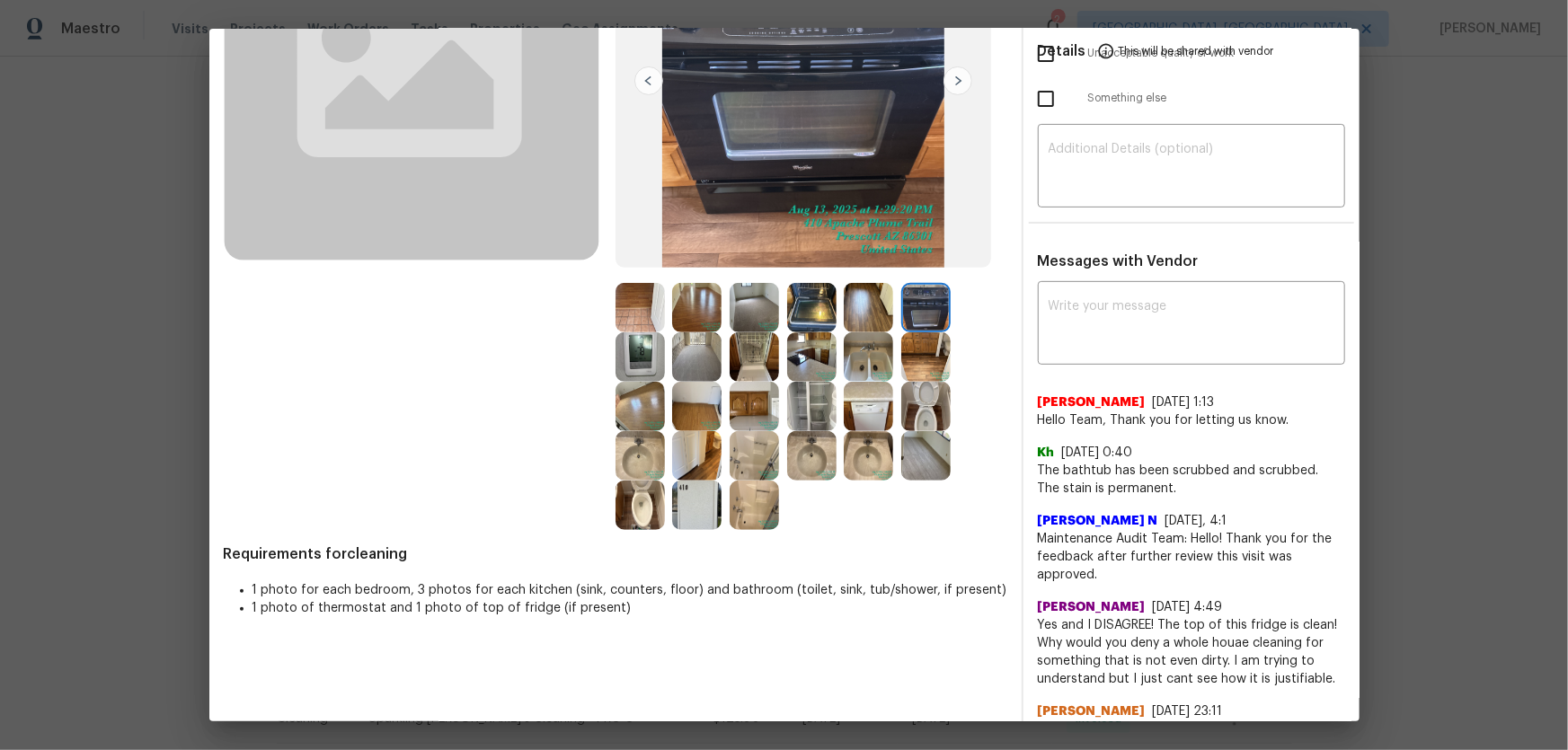
click at [879, 302] on img at bounding box center [868, 307] width 49 height 49
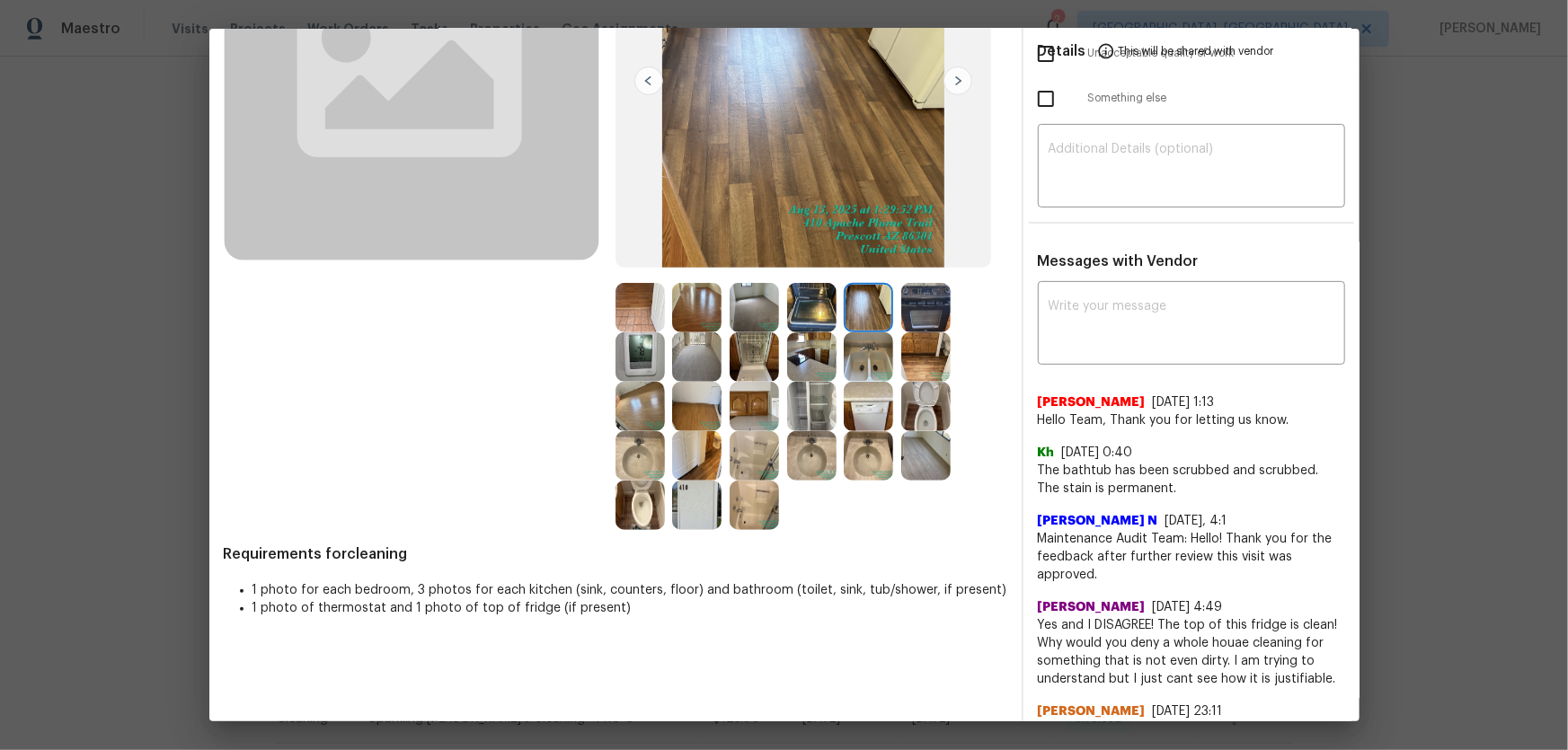
click at [846, 347] on img at bounding box center [868, 357] width 49 height 49
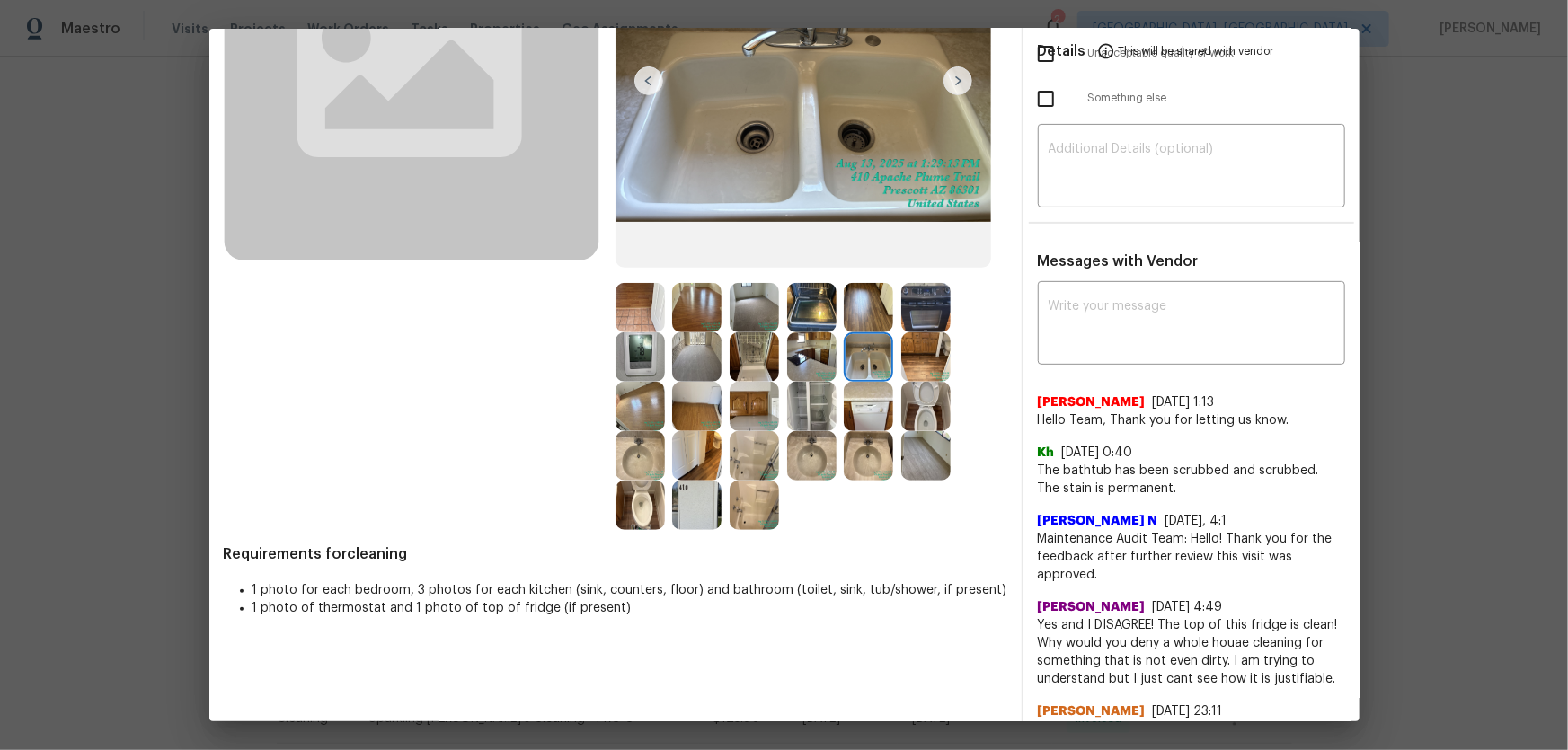
click at [798, 313] on img at bounding box center [811, 307] width 49 height 49
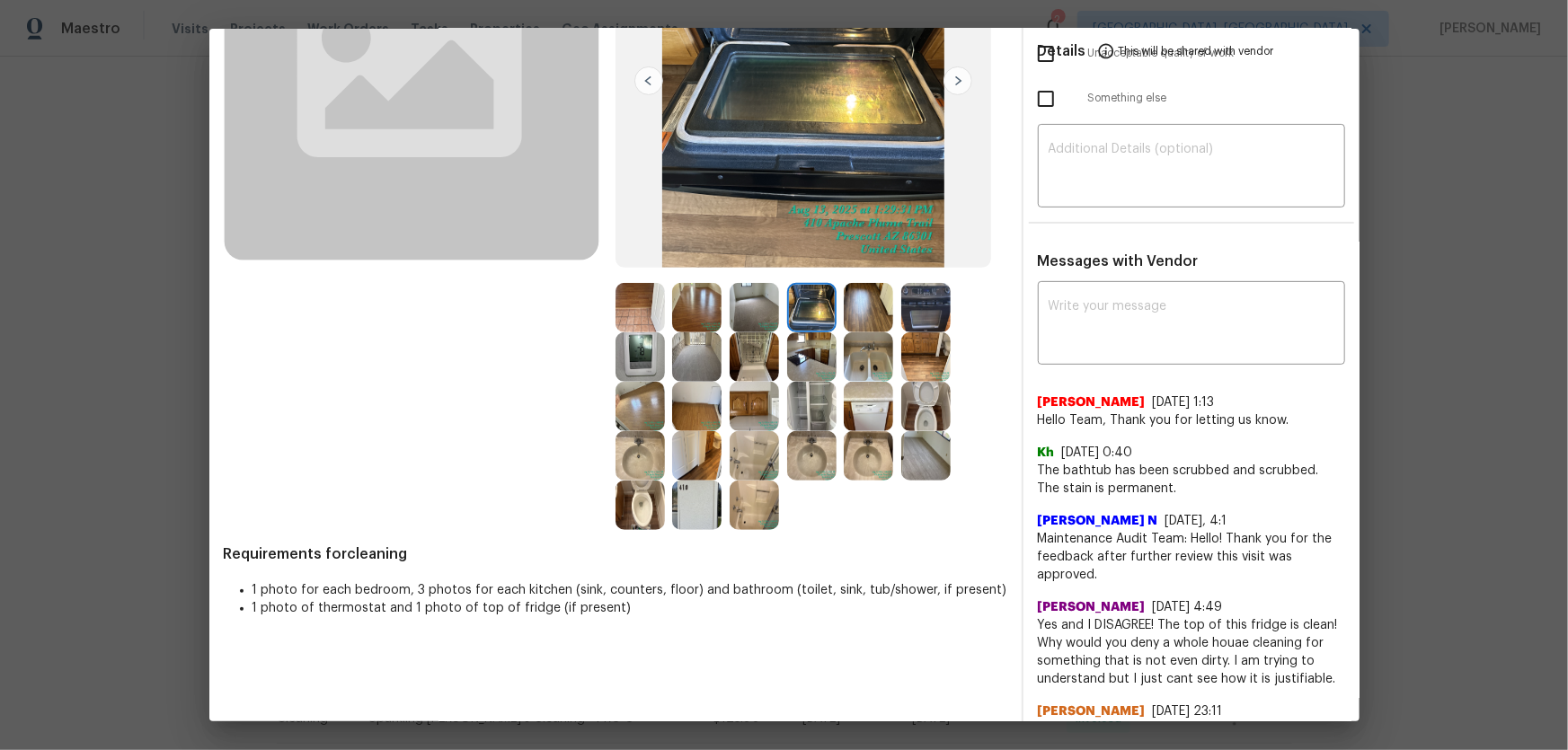
click at [804, 346] on img at bounding box center [811, 357] width 49 height 49
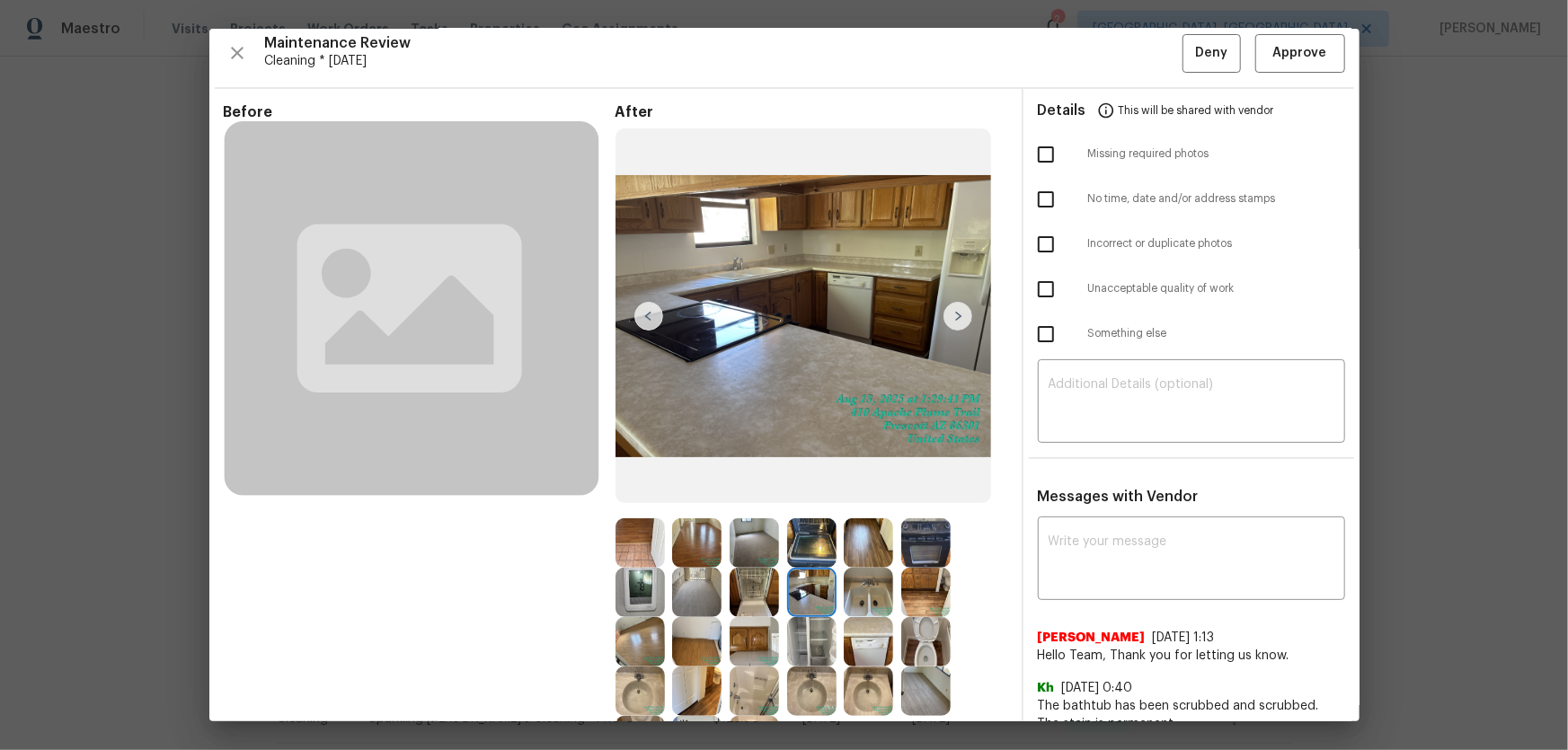
scroll to position [0, 0]
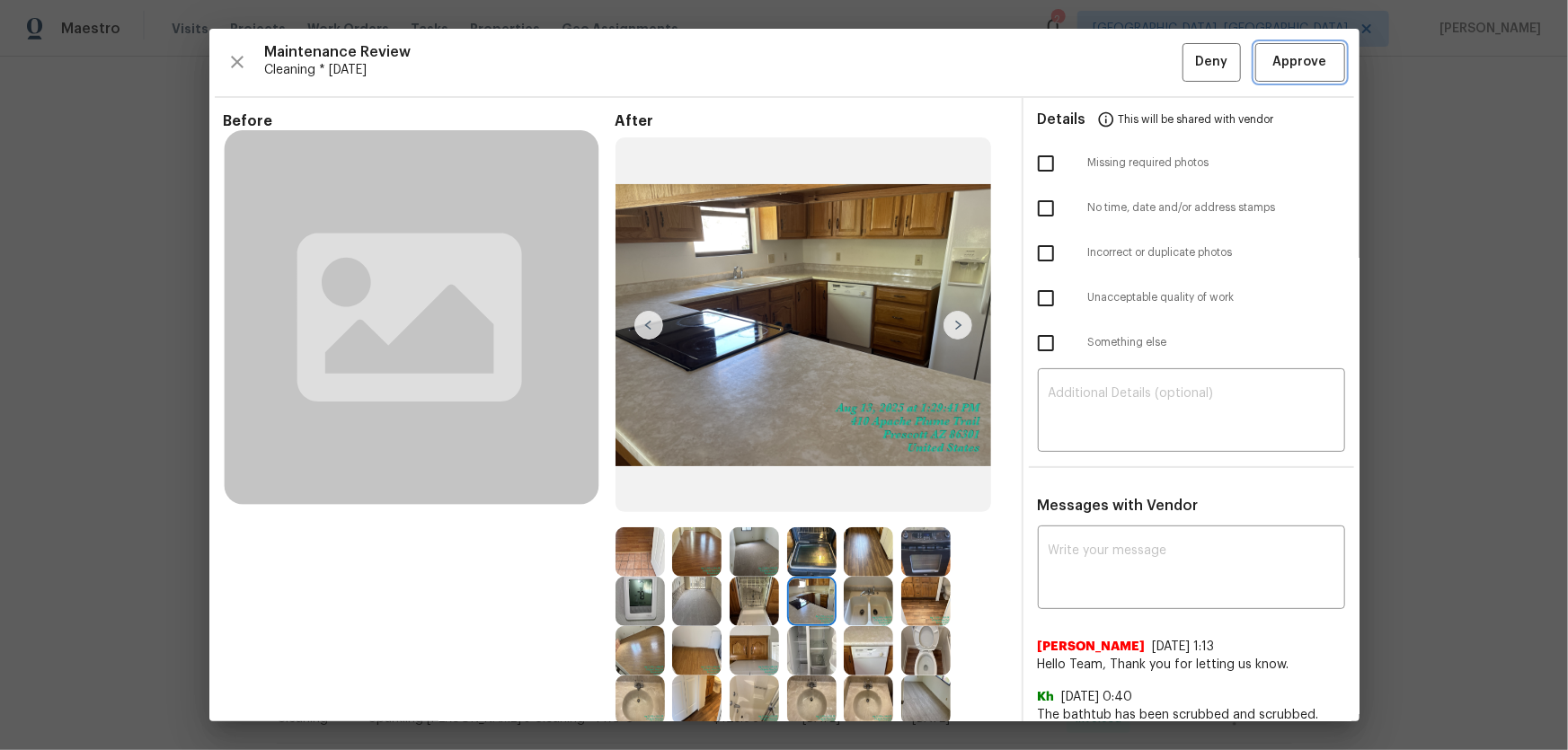
click at [1115, 73] on button "Approve" at bounding box center [1299, 62] width 90 height 39
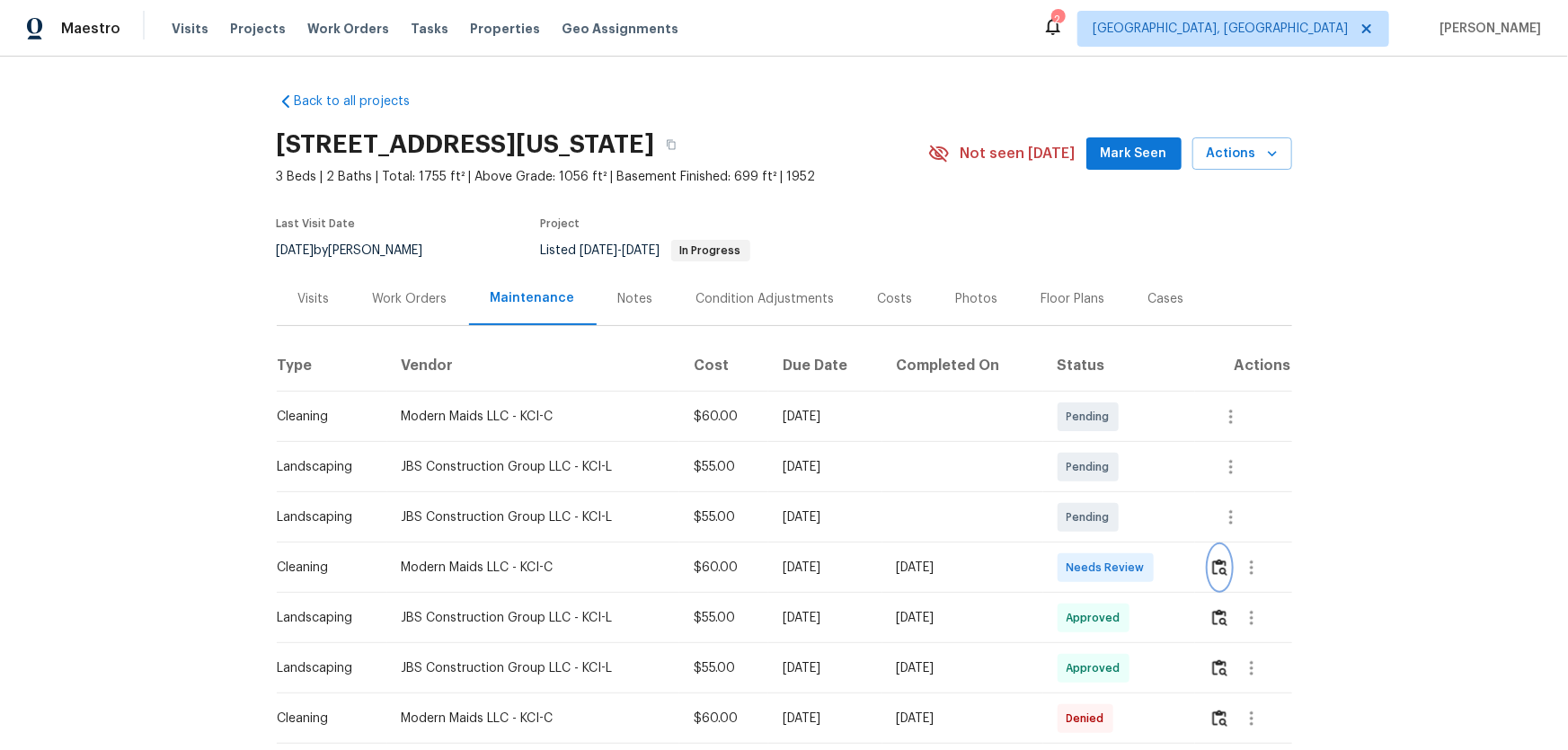
click at [1218, 567] on img "button" at bounding box center [1219, 567] width 15 height 17
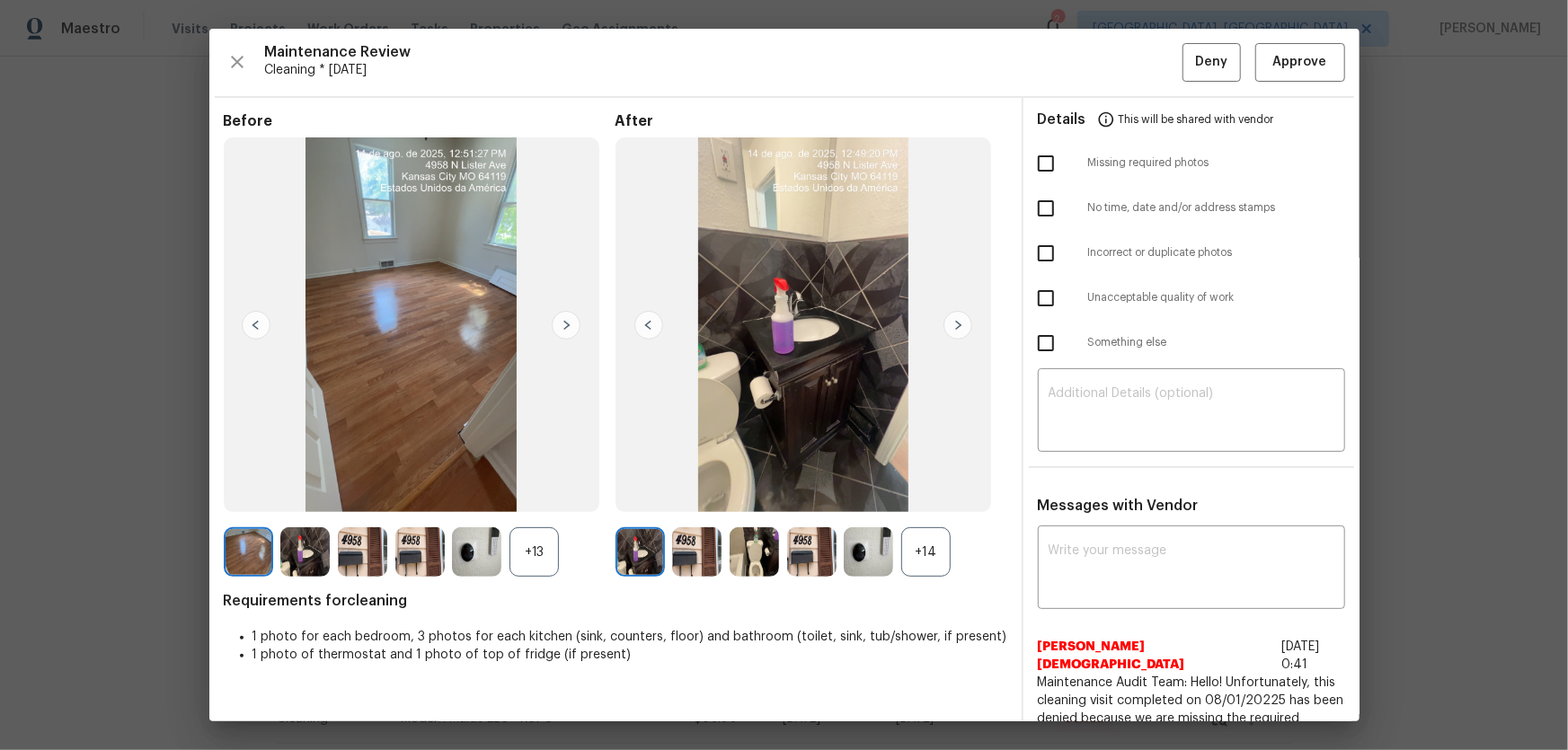
click at [935, 547] on div "+14" at bounding box center [925, 552] width 49 height 49
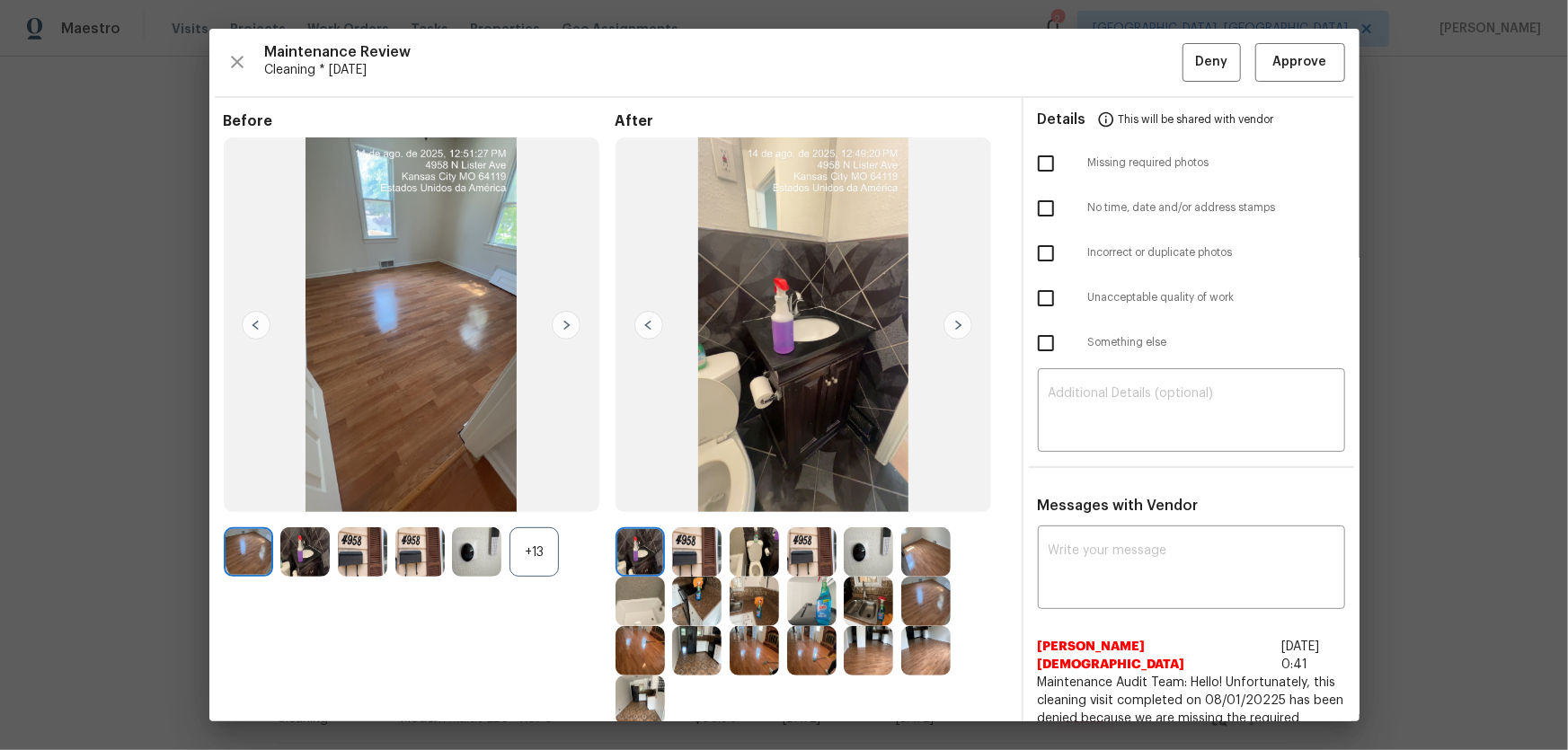
click at [525, 552] on div "+13" at bounding box center [534, 552] width 49 height 49
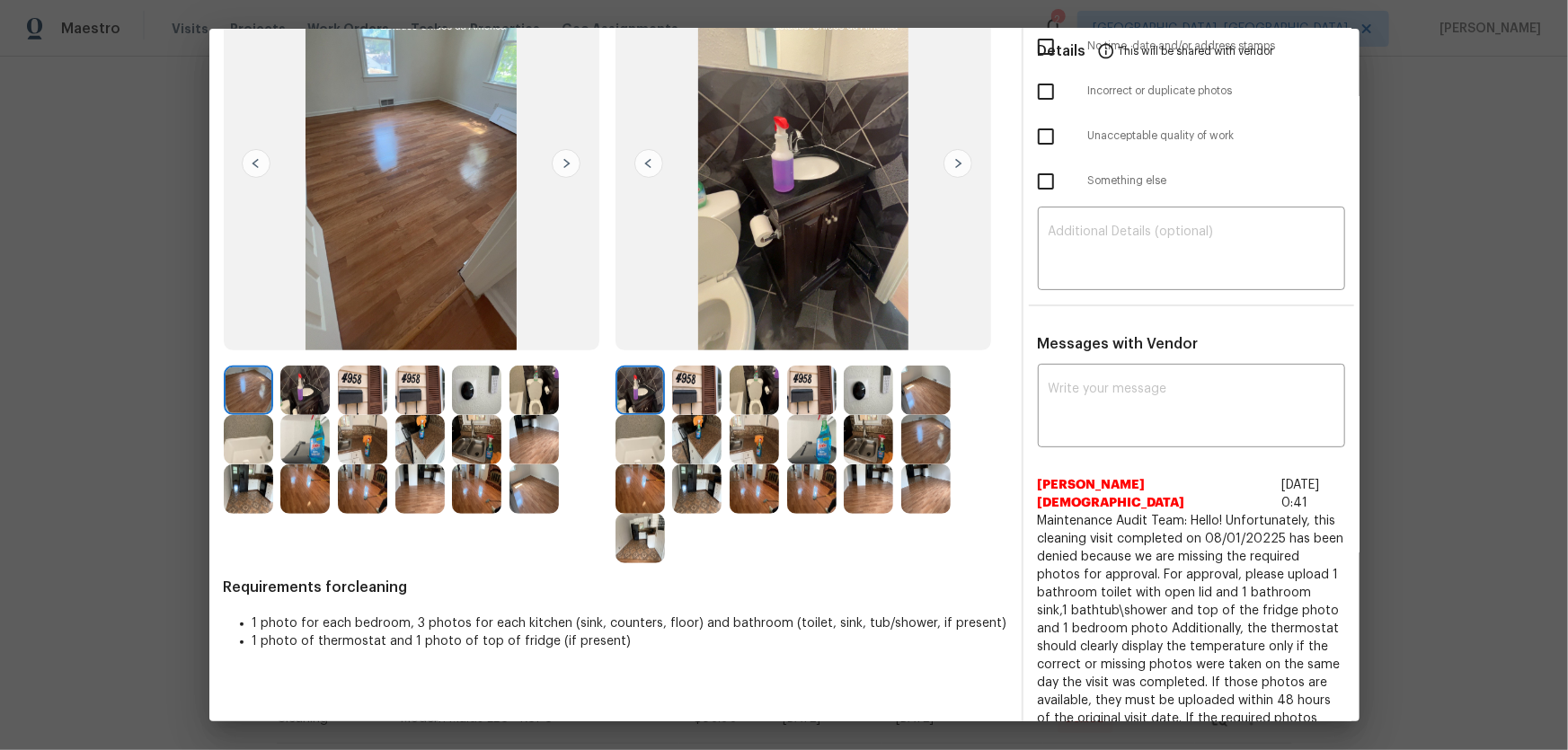
scroll to position [163, 0]
click at [856, 395] on img at bounding box center [868, 389] width 49 height 49
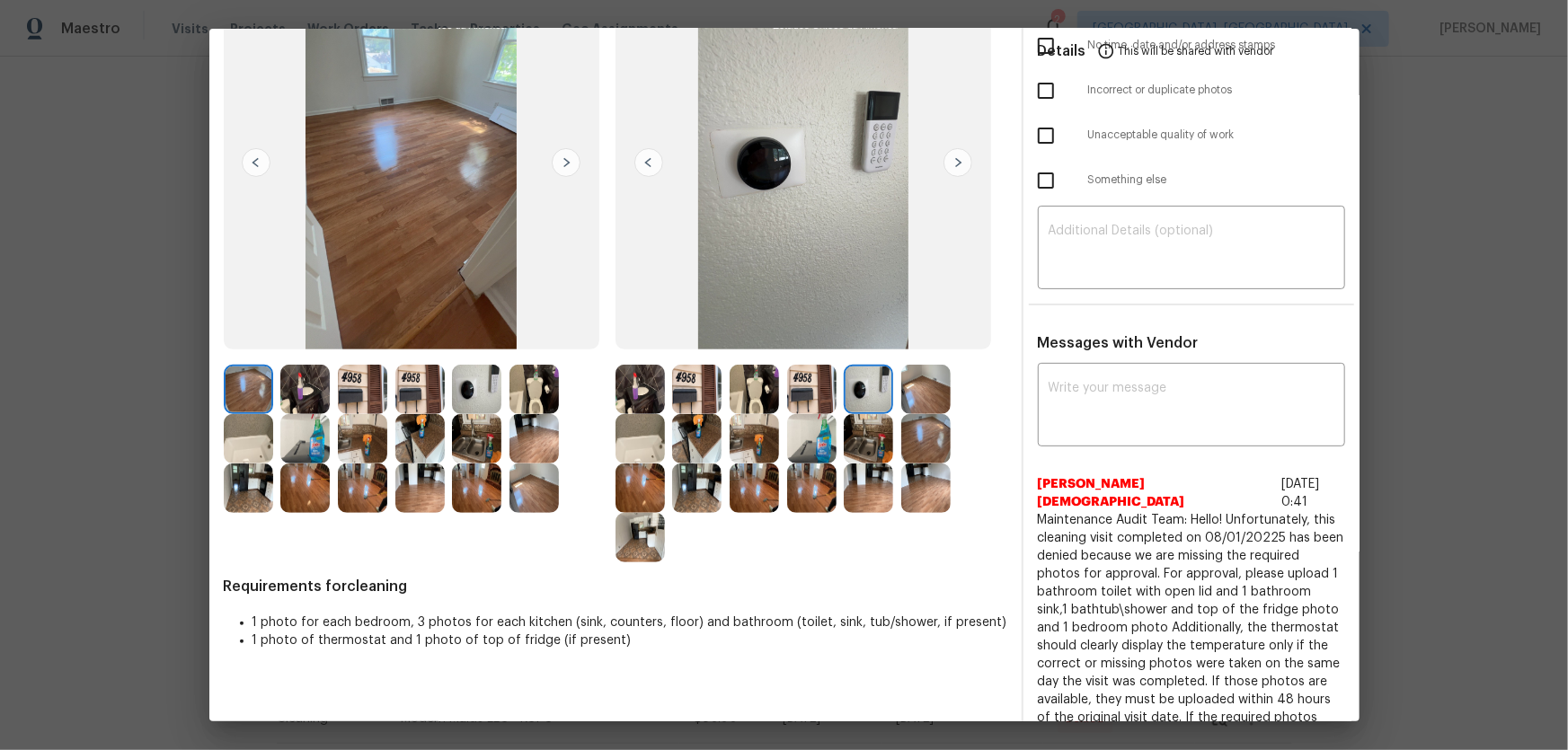
click at [757, 373] on img at bounding box center [754, 389] width 49 height 49
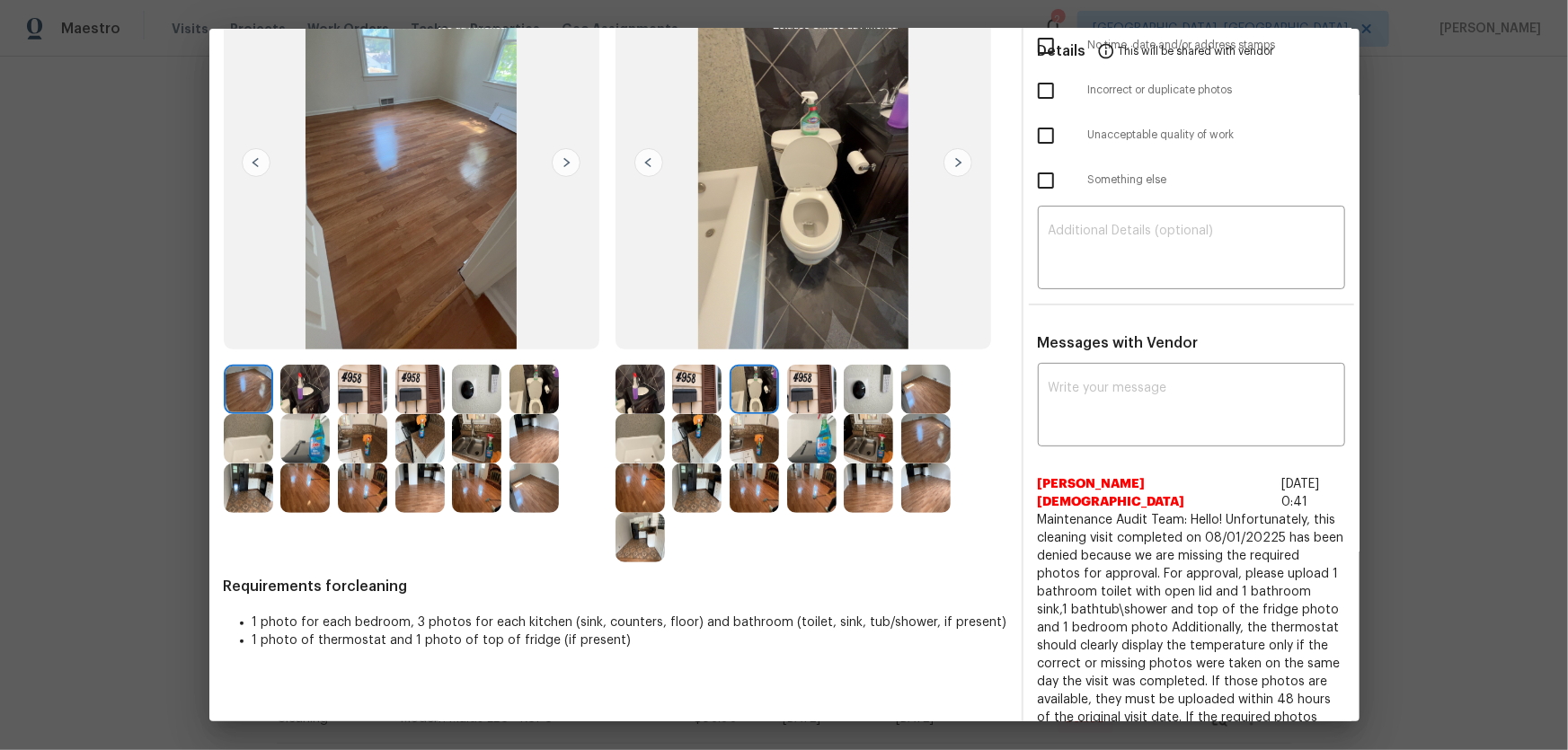
click at [540, 399] on img at bounding box center [534, 389] width 49 height 49
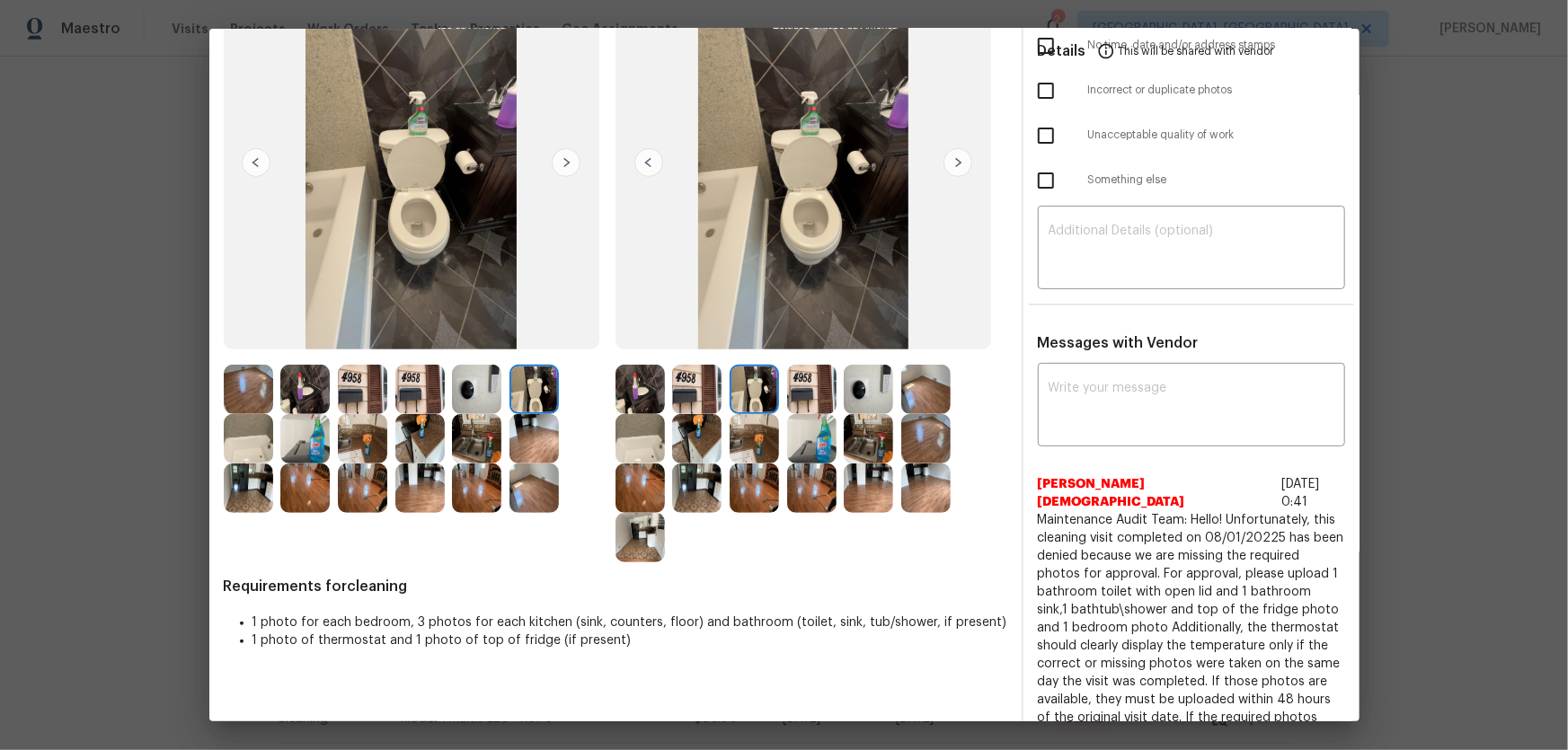
click at [847, 448] on img at bounding box center [868, 438] width 49 height 49
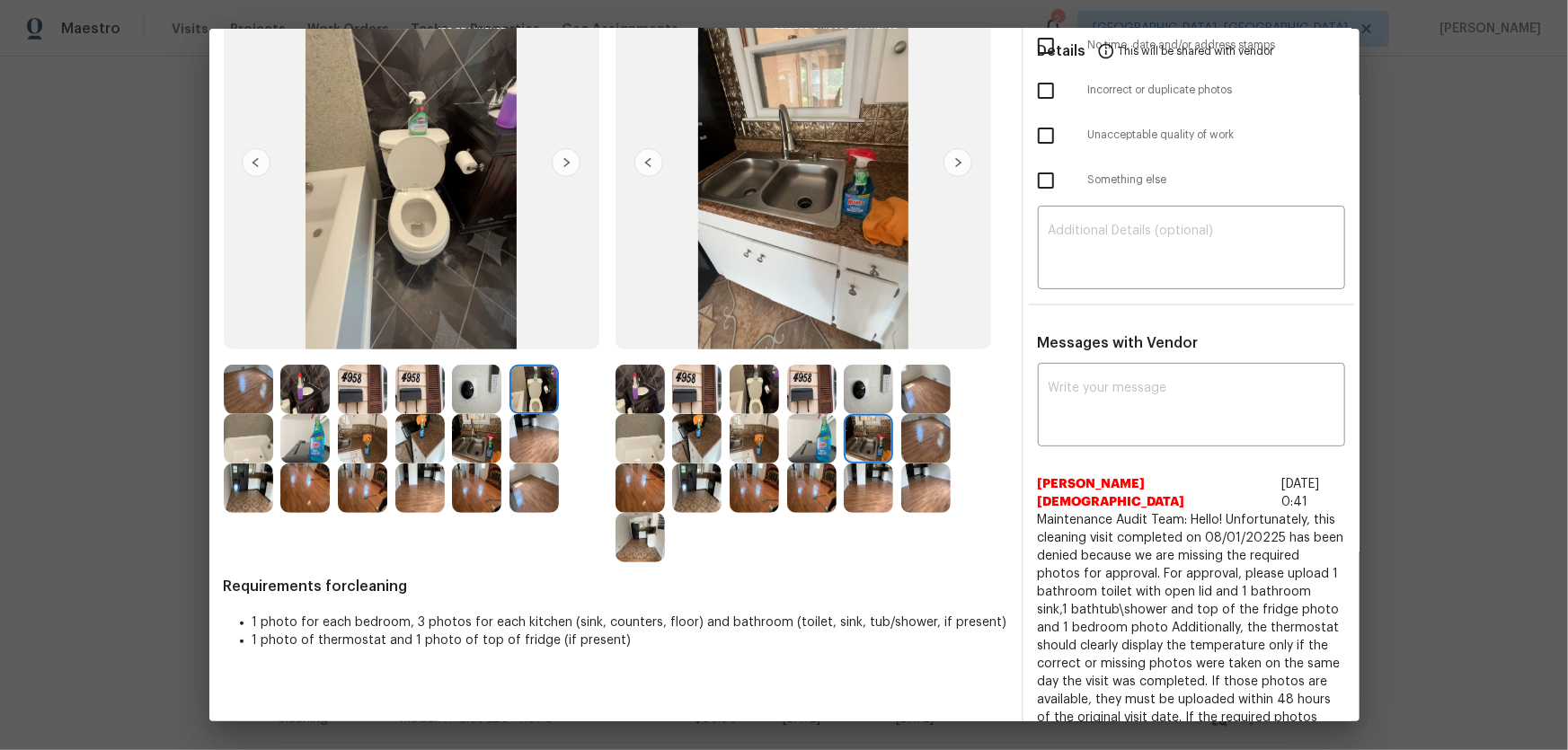
click at [729, 400] on img at bounding box center [754, 389] width 49 height 49
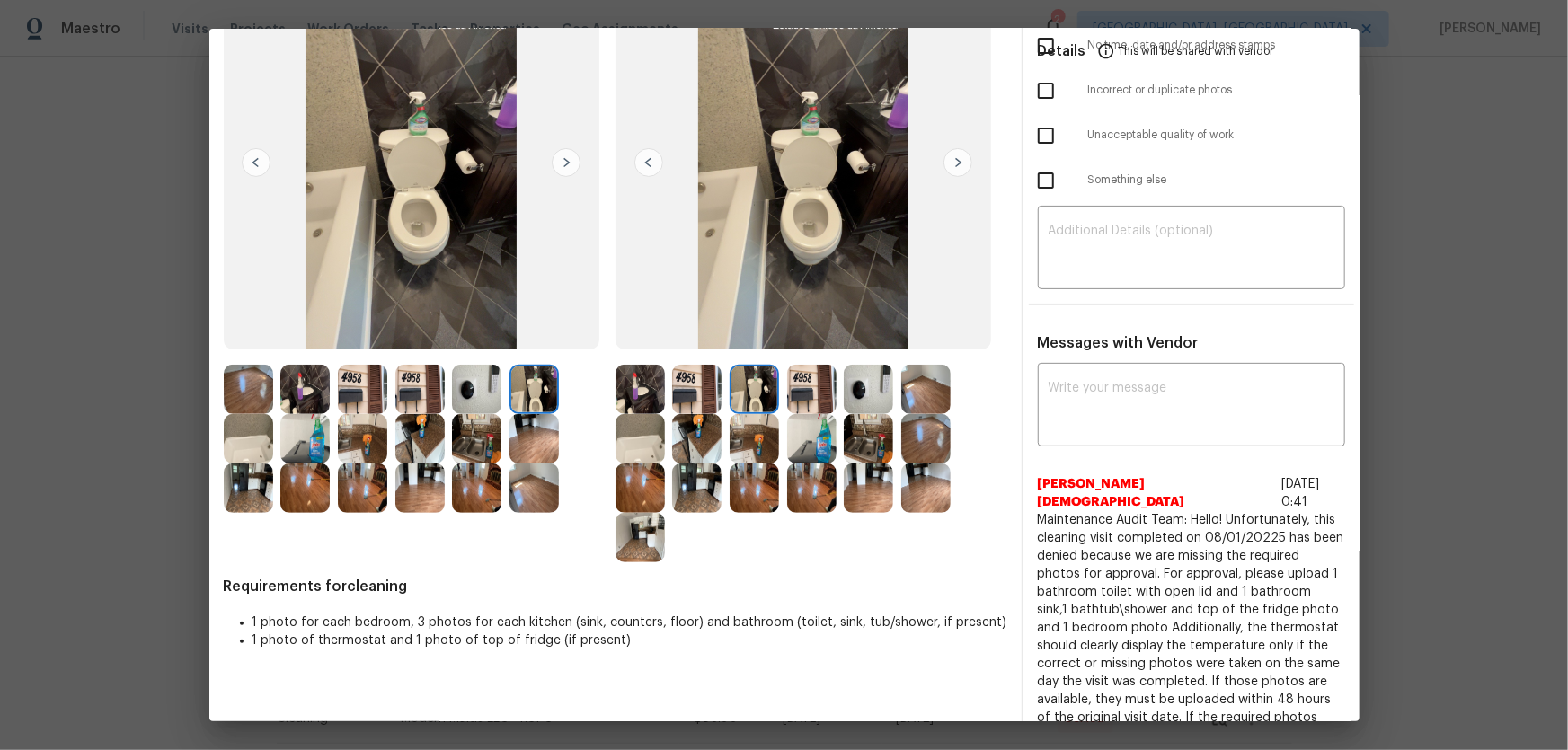
click at [480, 406] on img at bounding box center [477, 389] width 49 height 49
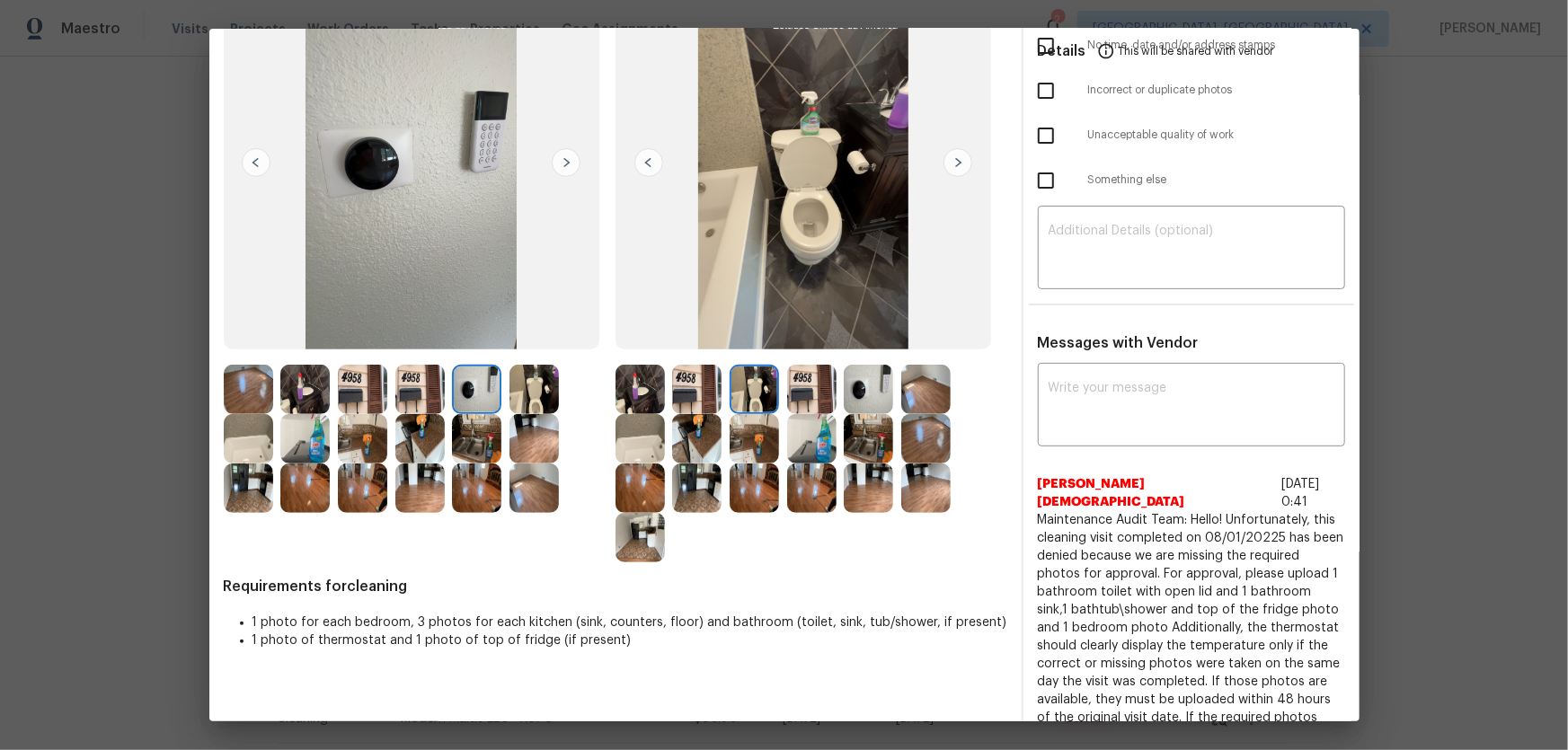
click at [479, 429] on img at bounding box center [477, 438] width 49 height 49
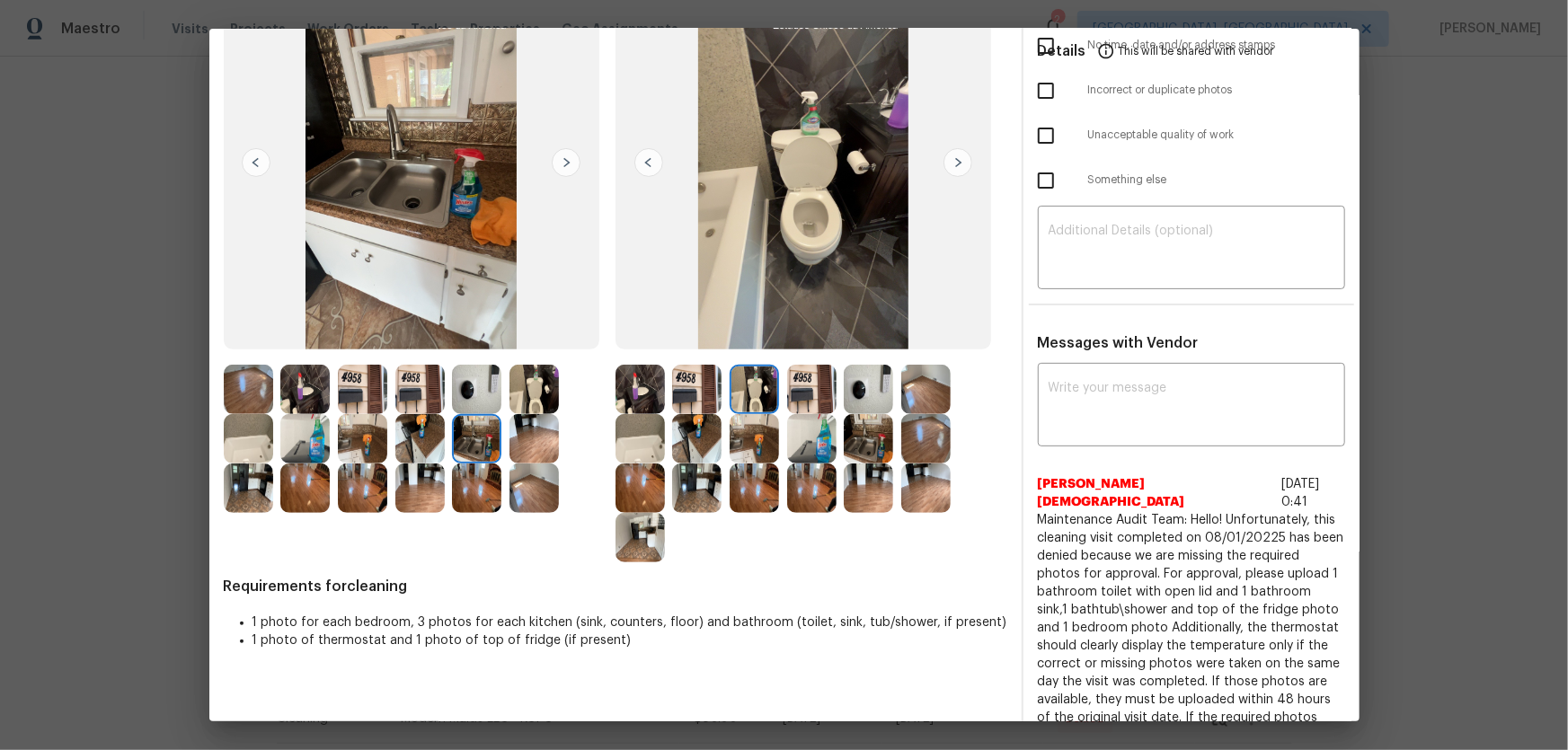
click at [738, 438] on img at bounding box center [754, 438] width 49 height 49
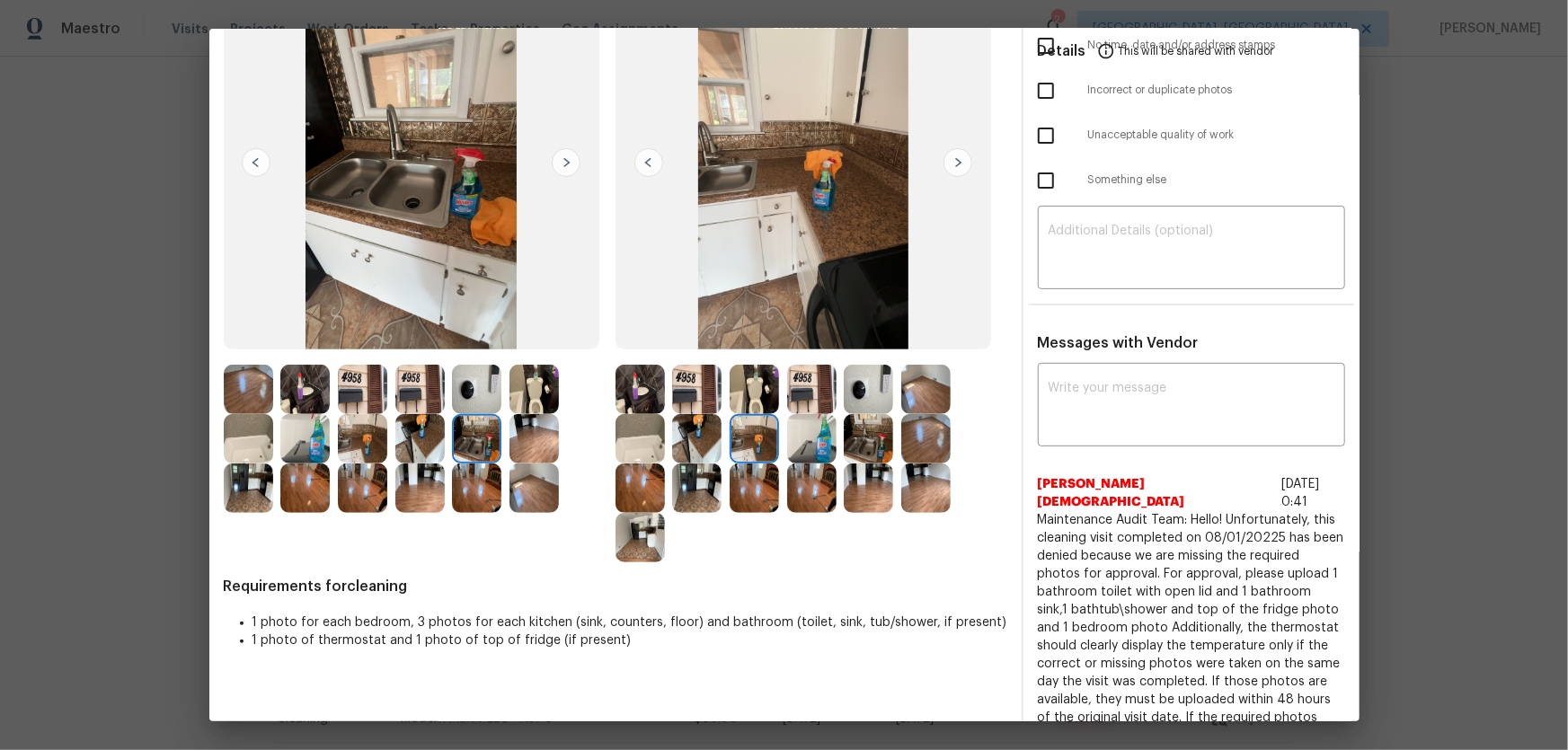
click at [707, 435] on img at bounding box center [696, 438] width 49 height 49
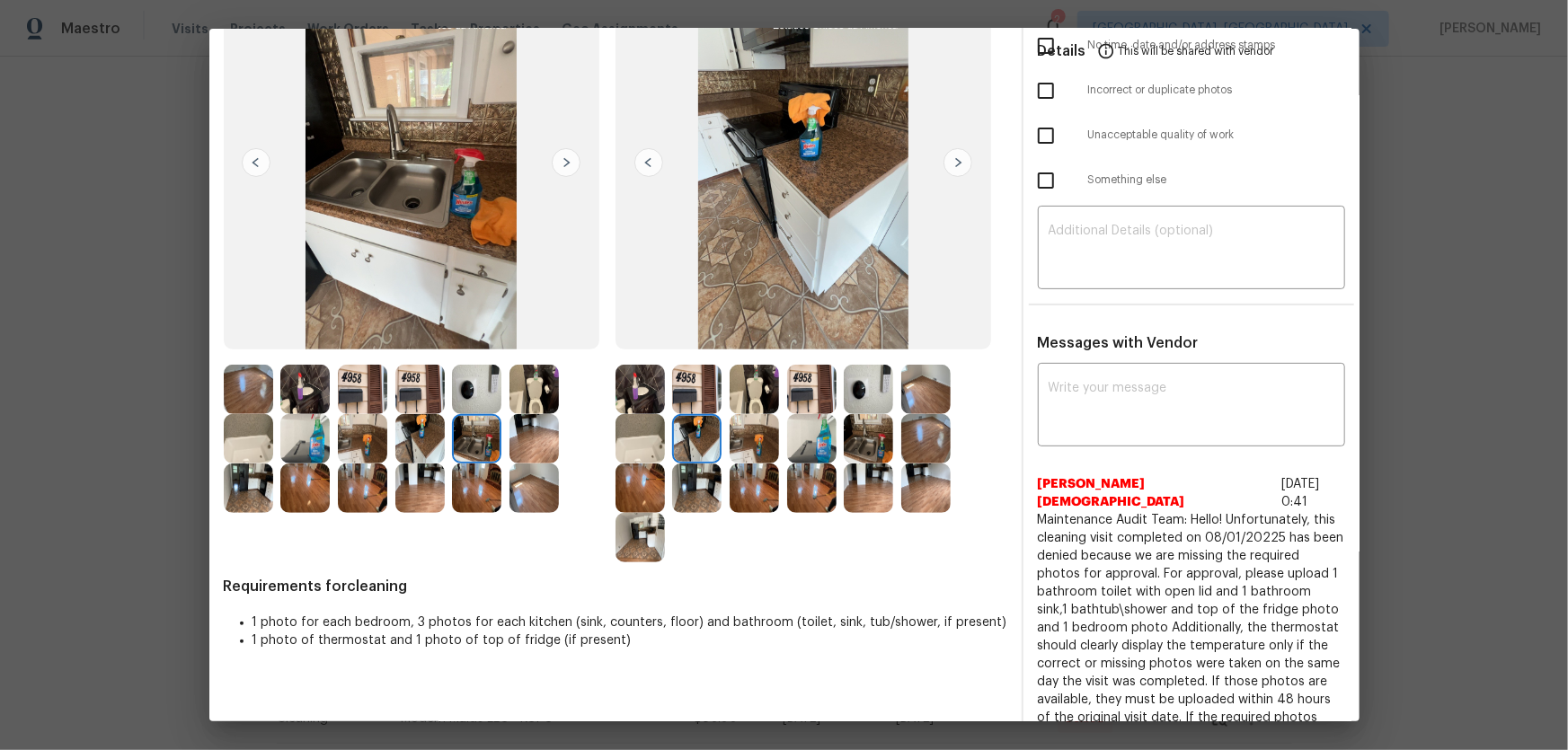
click at [703, 479] on img at bounding box center [696, 488] width 49 height 49
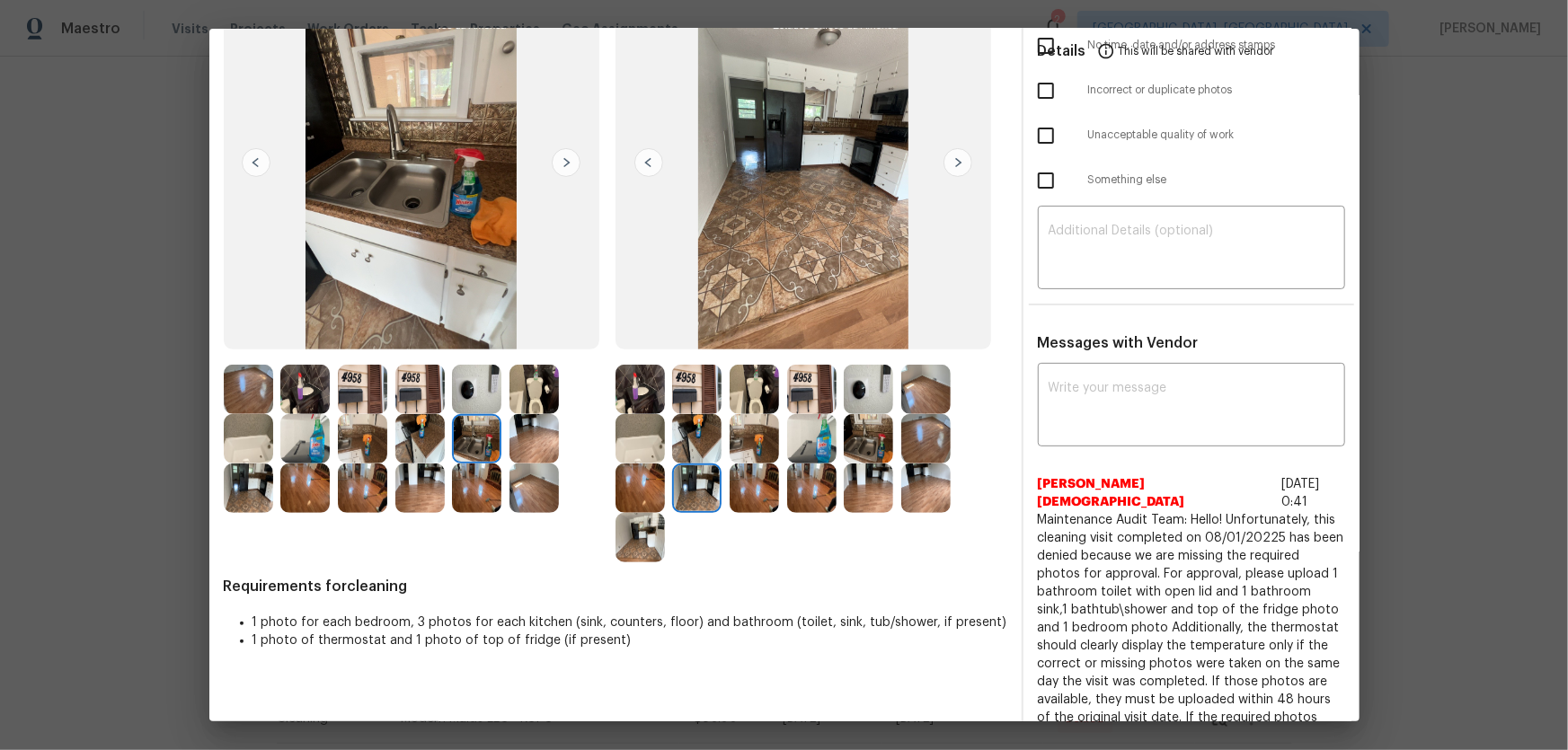
click at [645, 483] on img at bounding box center [640, 488] width 49 height 49
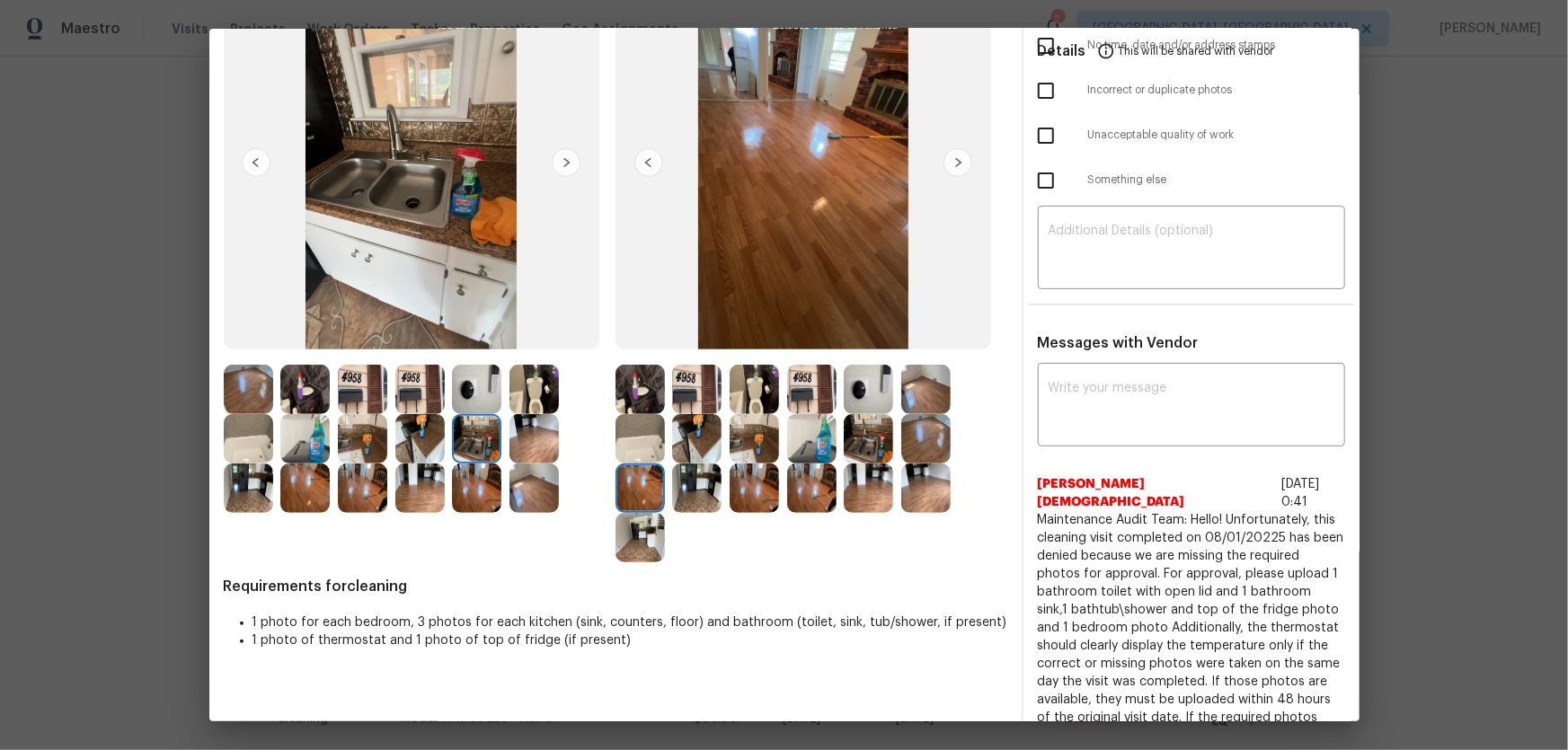
click at [638, 545] on img at bounding box center [640, 537] width 49 height 49
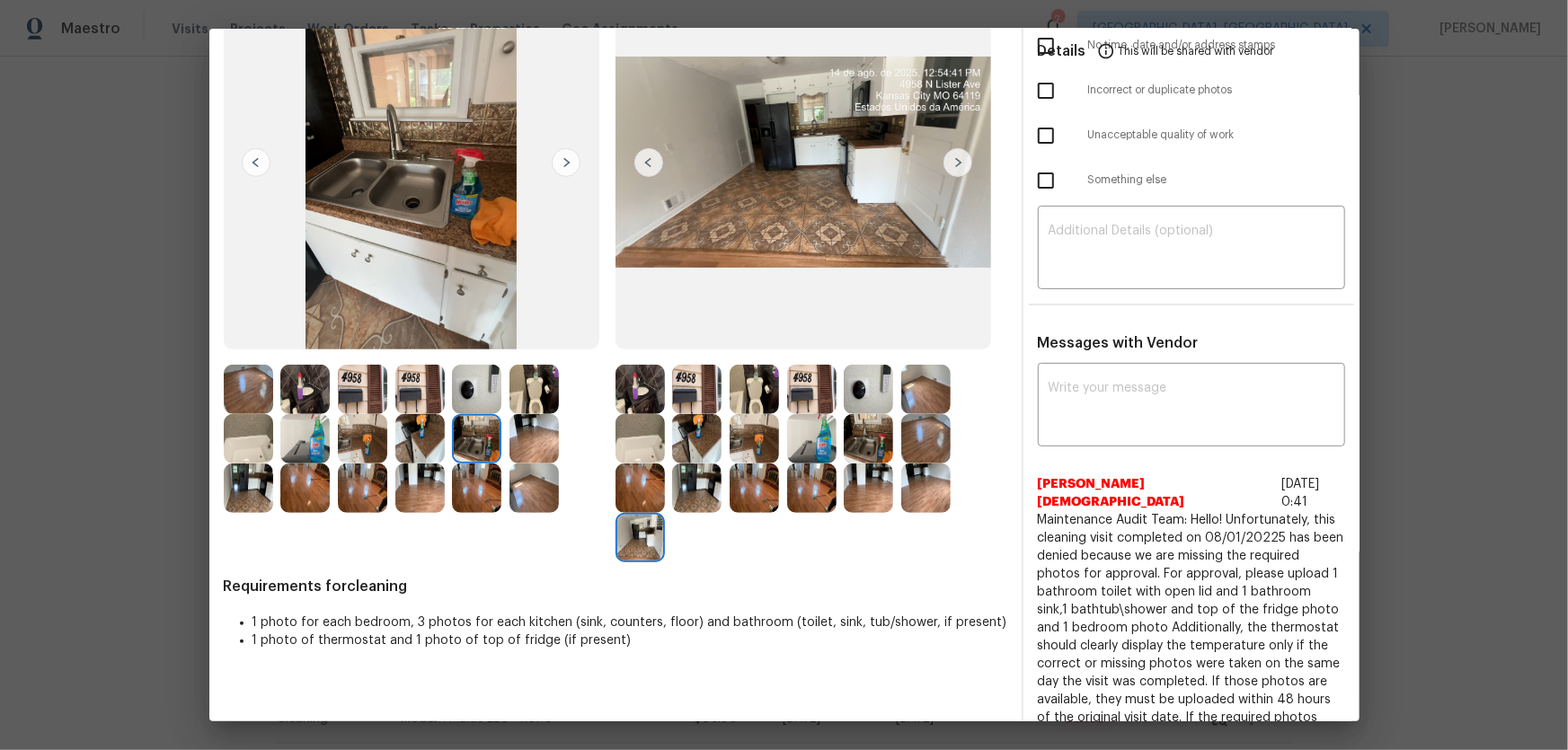
click at [754, 489] on img at bounding box center [754, 488] width 49 height 49
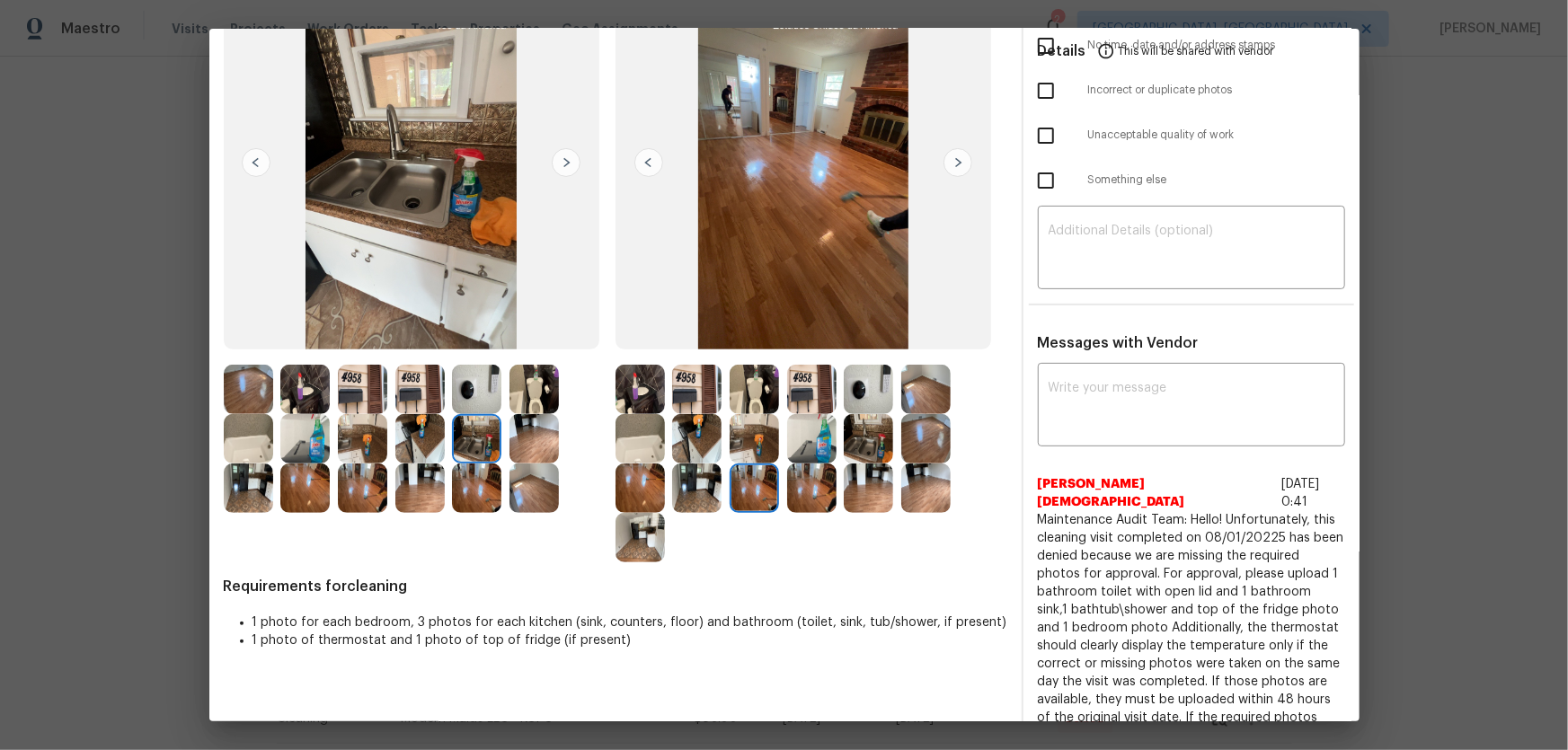
click at [832, 496] on div at bounding box center [815, 488] width 57 height 49
click at [880, 485] on img at bounding box center [868, 488] width 49 height 49
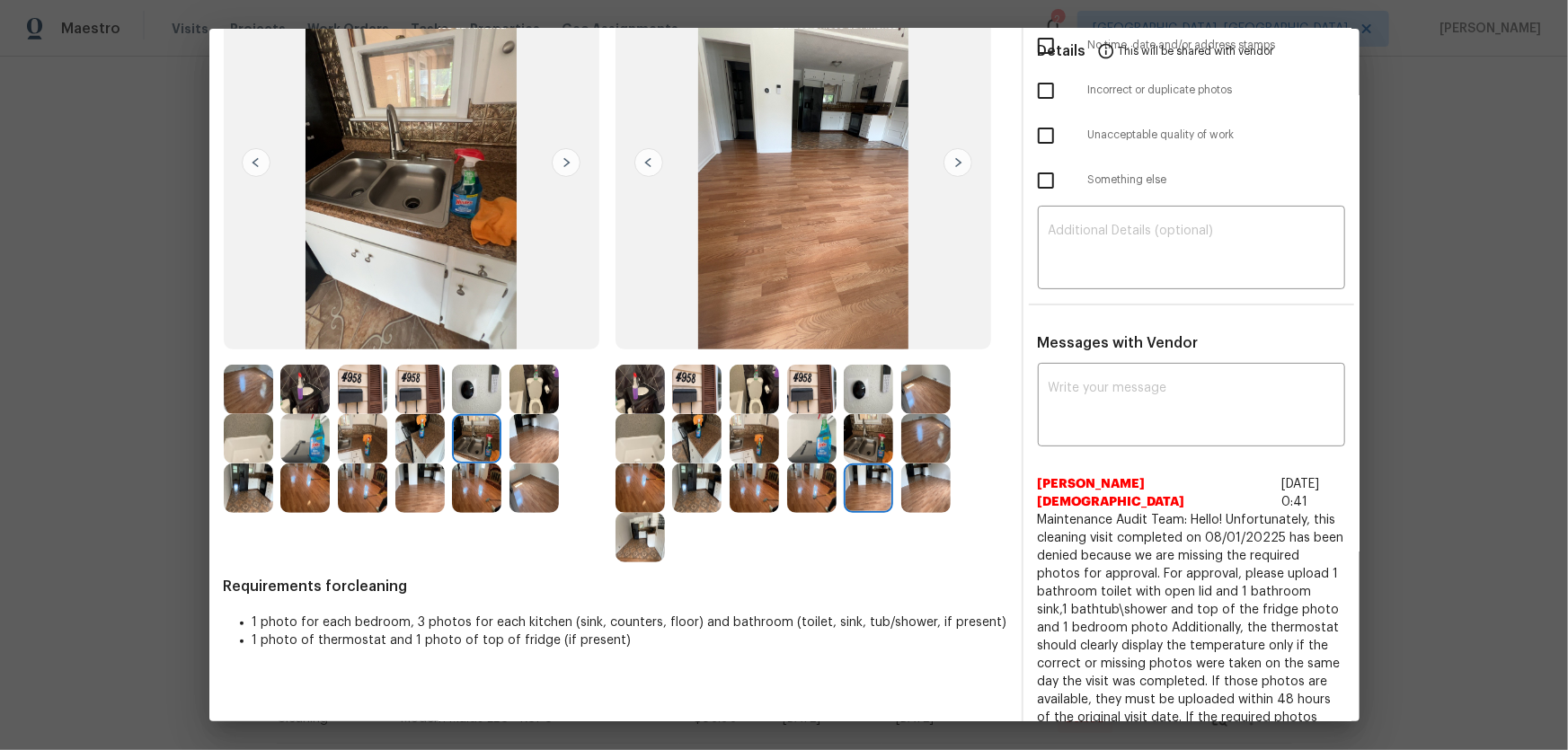
click at [934, 492] on img at bounding box center [925, 488] width 49 height 49
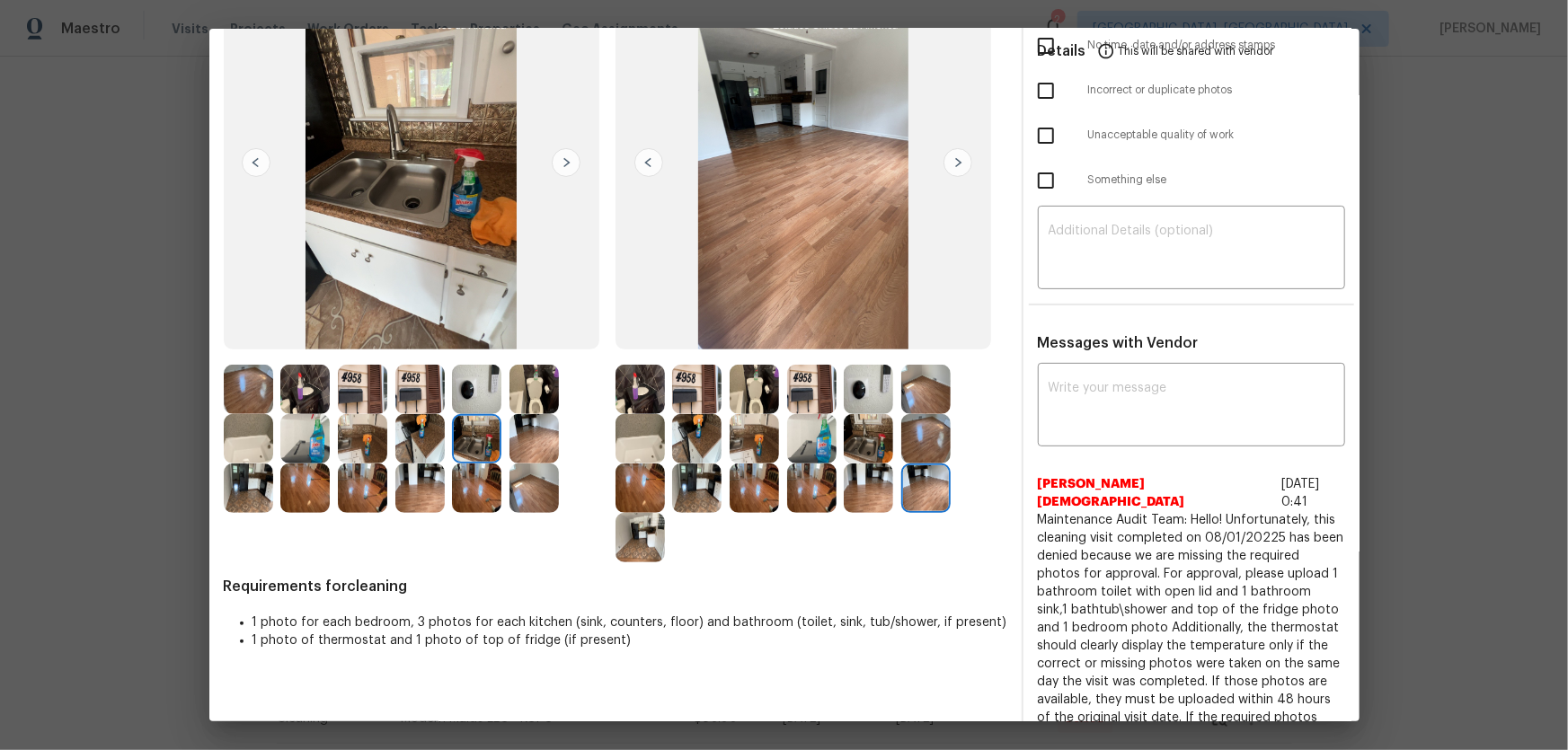
click at [913, 429] on img at bounding box center [925, 438] width 49 height 49
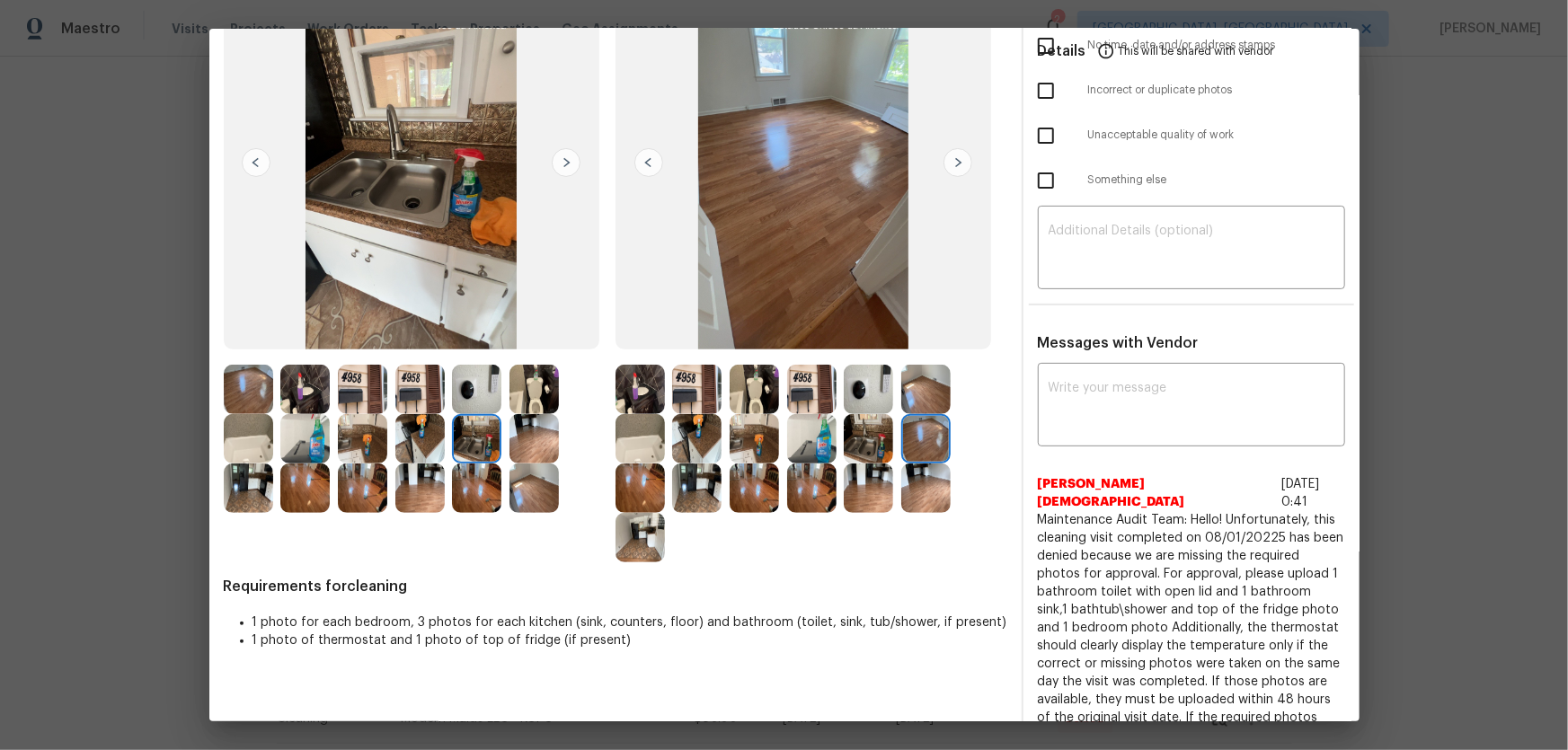
click at [918, 392] on img at bounding box center [925, 389] width 49 height 49
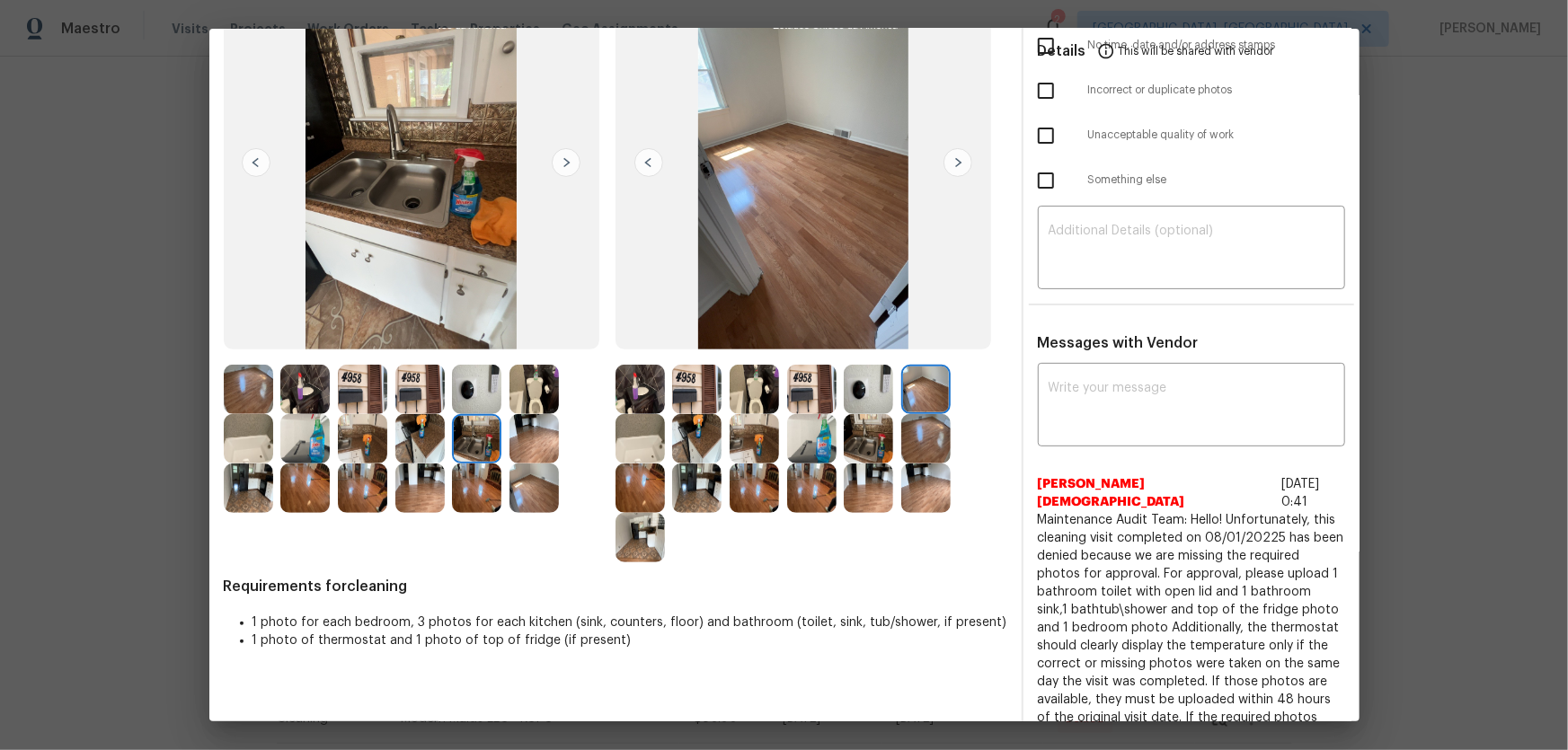
click at [635, 474] on img at bounding box center [640, 488] width 49 height 49
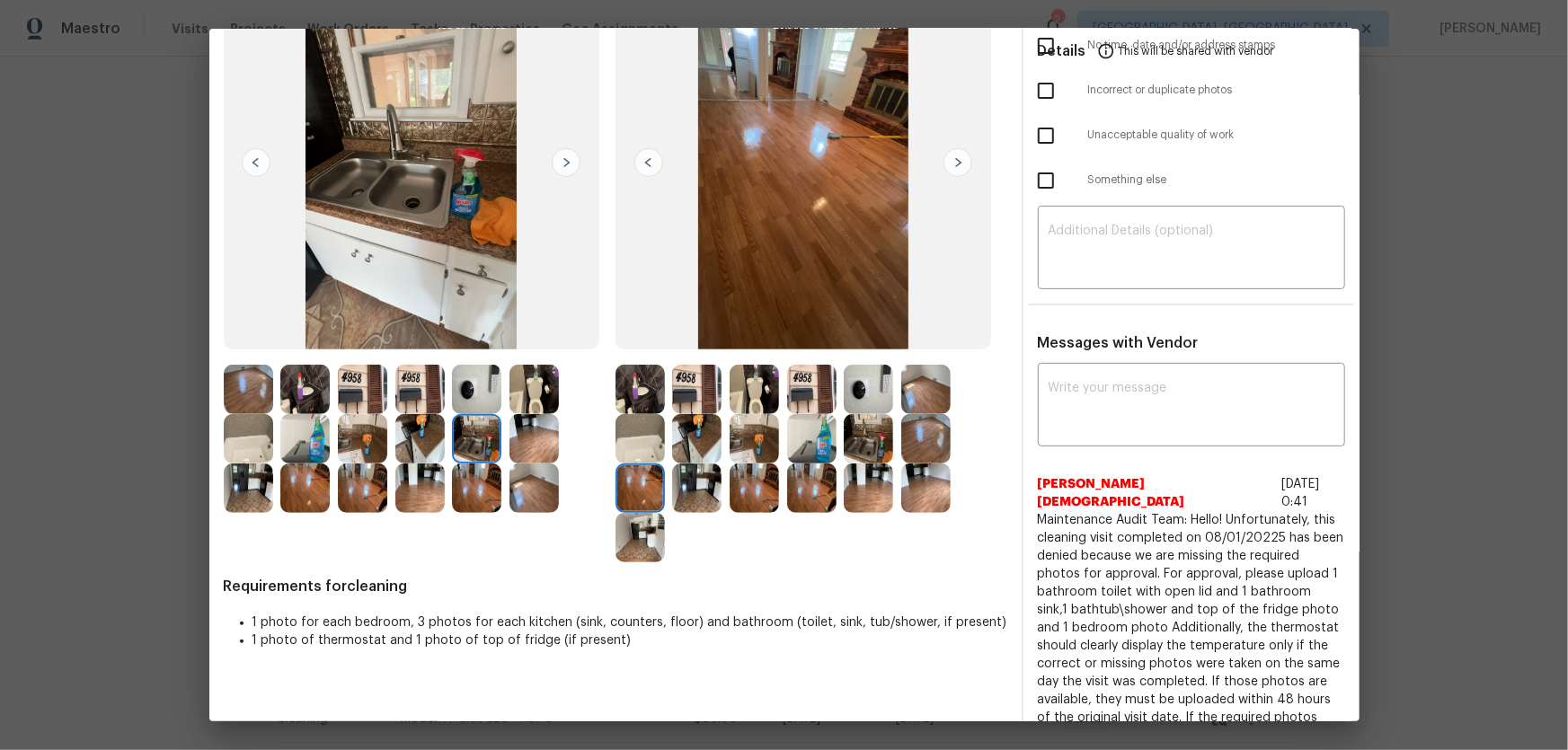
click at [637, 452] on img at bounding box center [640, 438] width 49 height 49
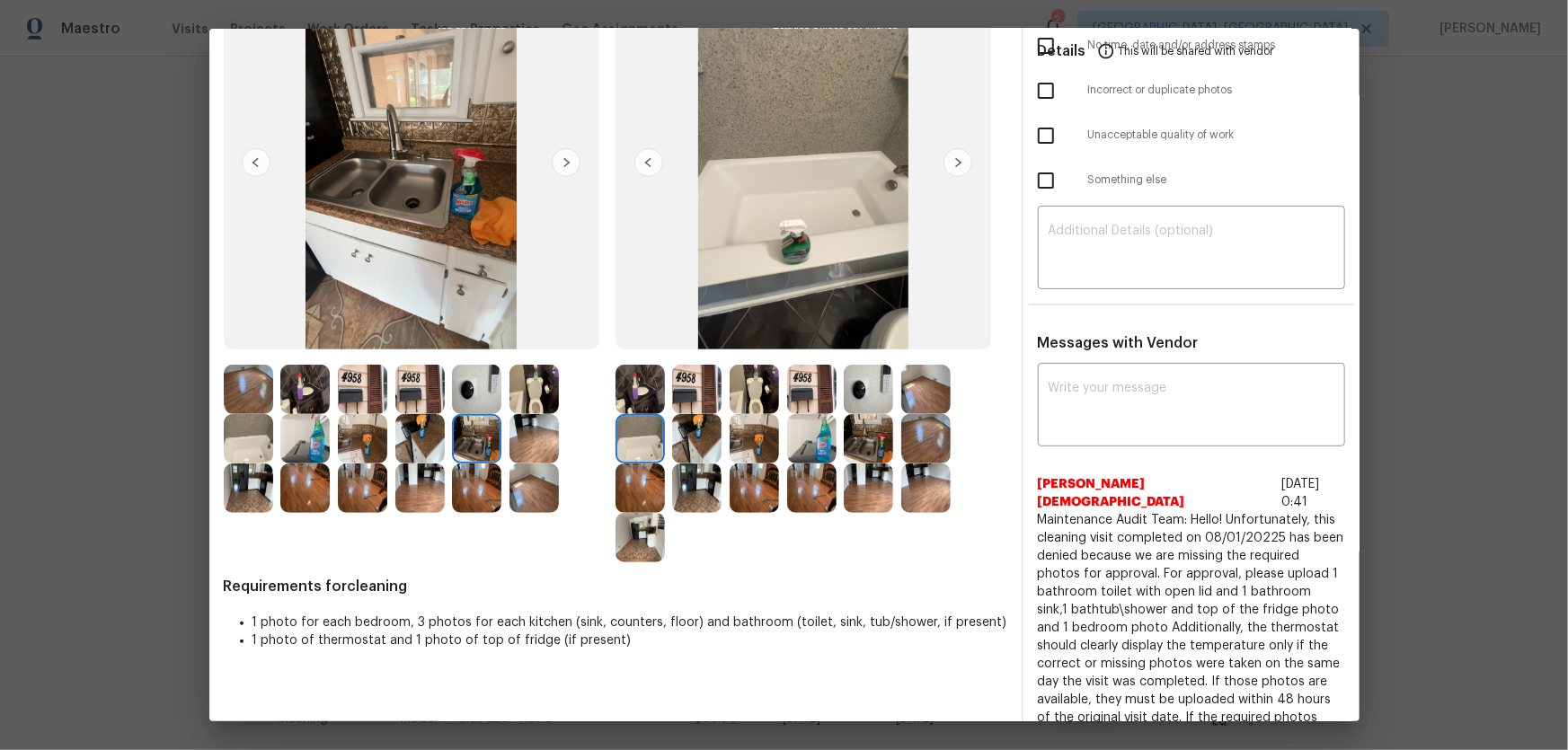
click at [733, 472] on img at bounding box center [754, 488] width 49 height 49
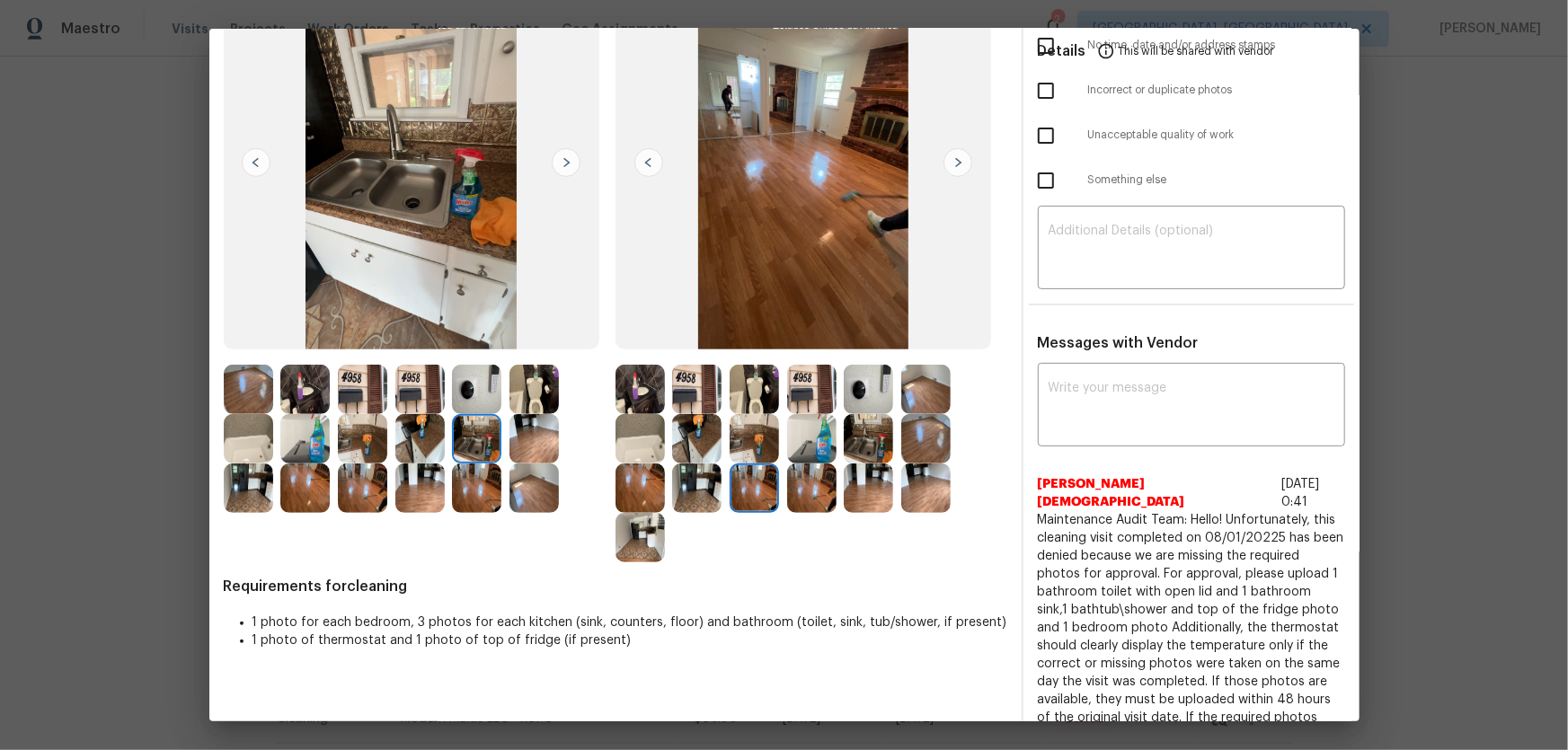
click at [744, 489] on img at bounding box center [754, 488] width 49 height 49
click at [706, 489] on img at bounding box center [696, 488] width 49 height 49
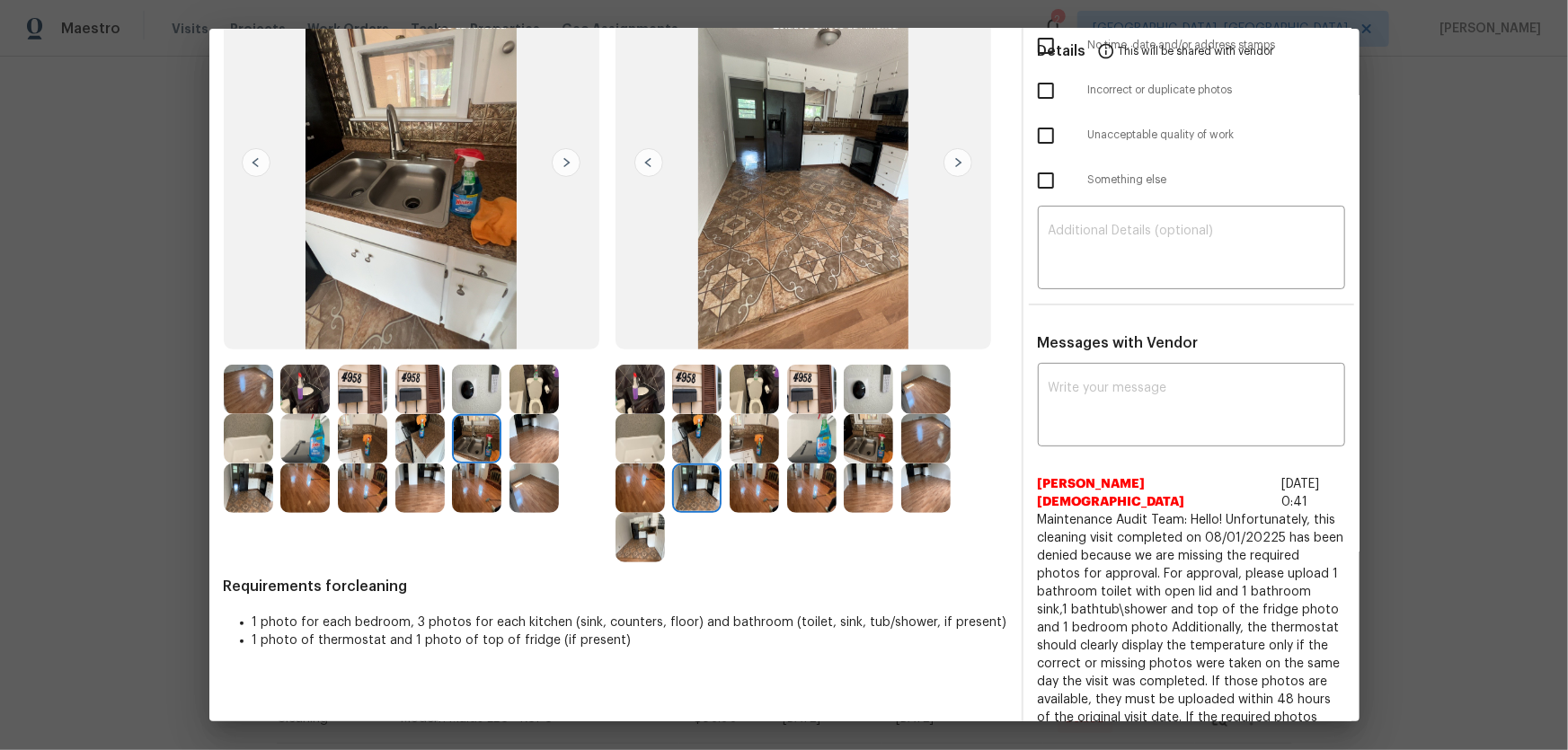
click at [633, 538] on img at bounding box center [640, 537] width 49 height 49
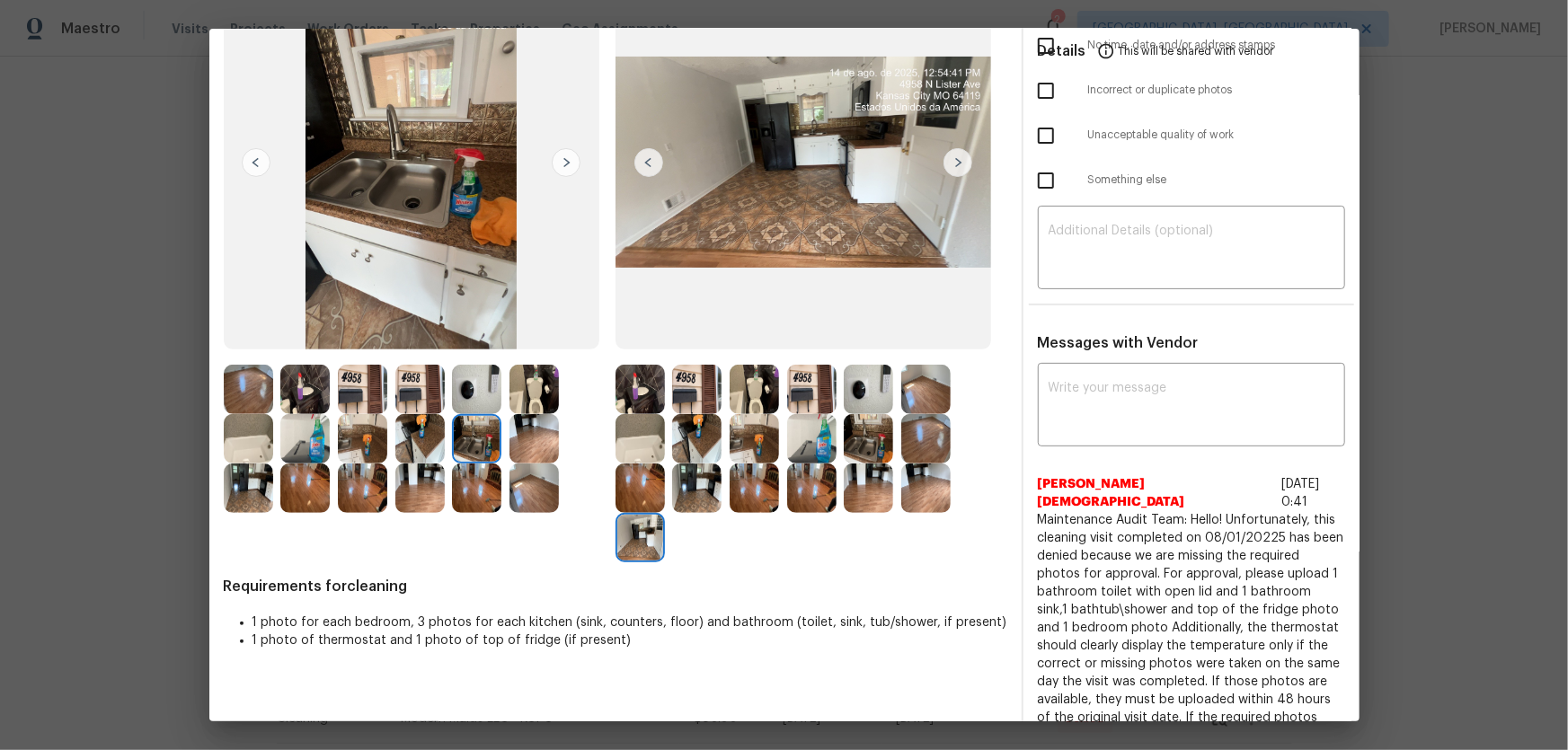
click at [634, 497] on img at bounding box center [640, 488] width 49 height 49
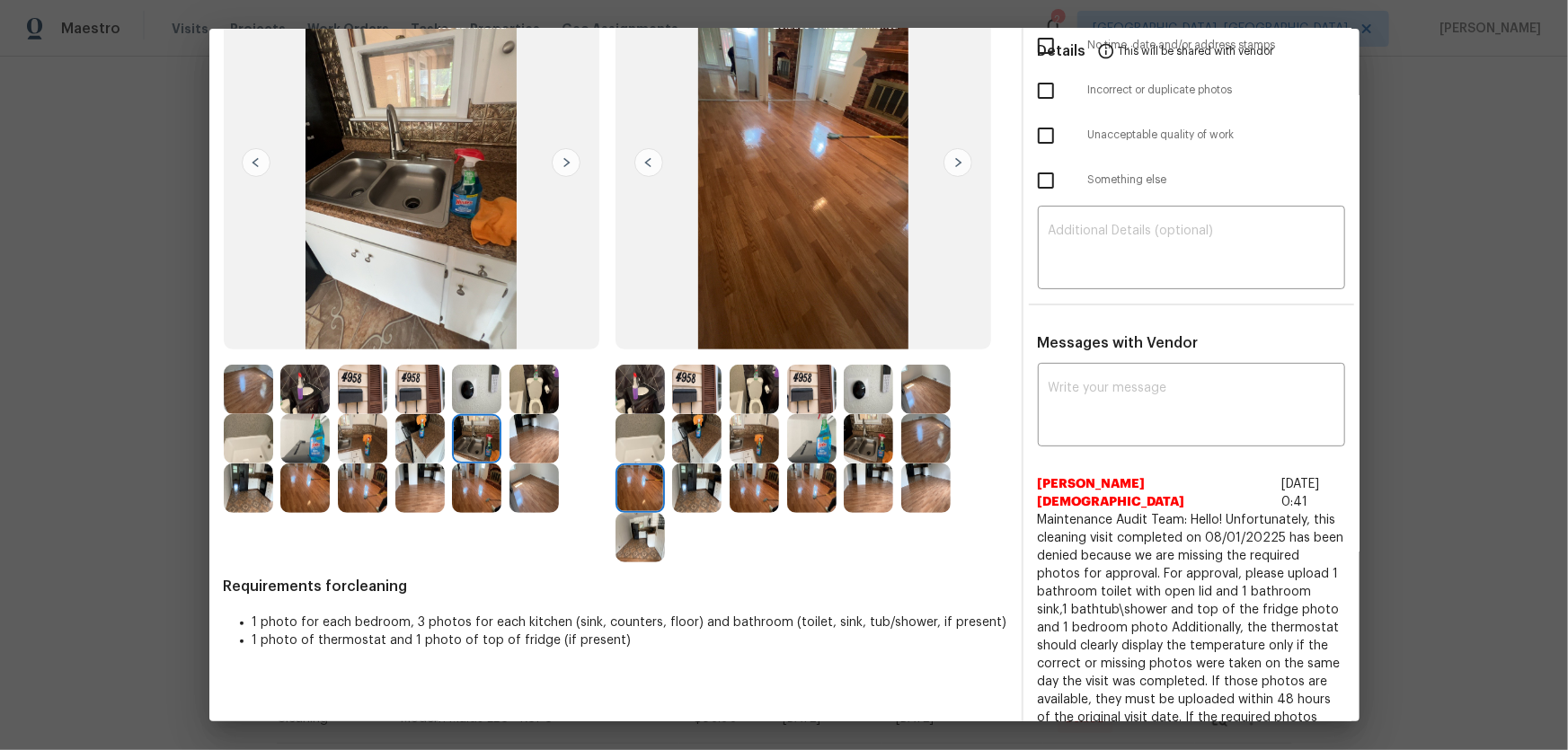
click at [662, 436] on div at bounding box center [644, 438] width 57 height 49
click at [701, 434] on img at bounding box center [696, 438] width 49 height 49
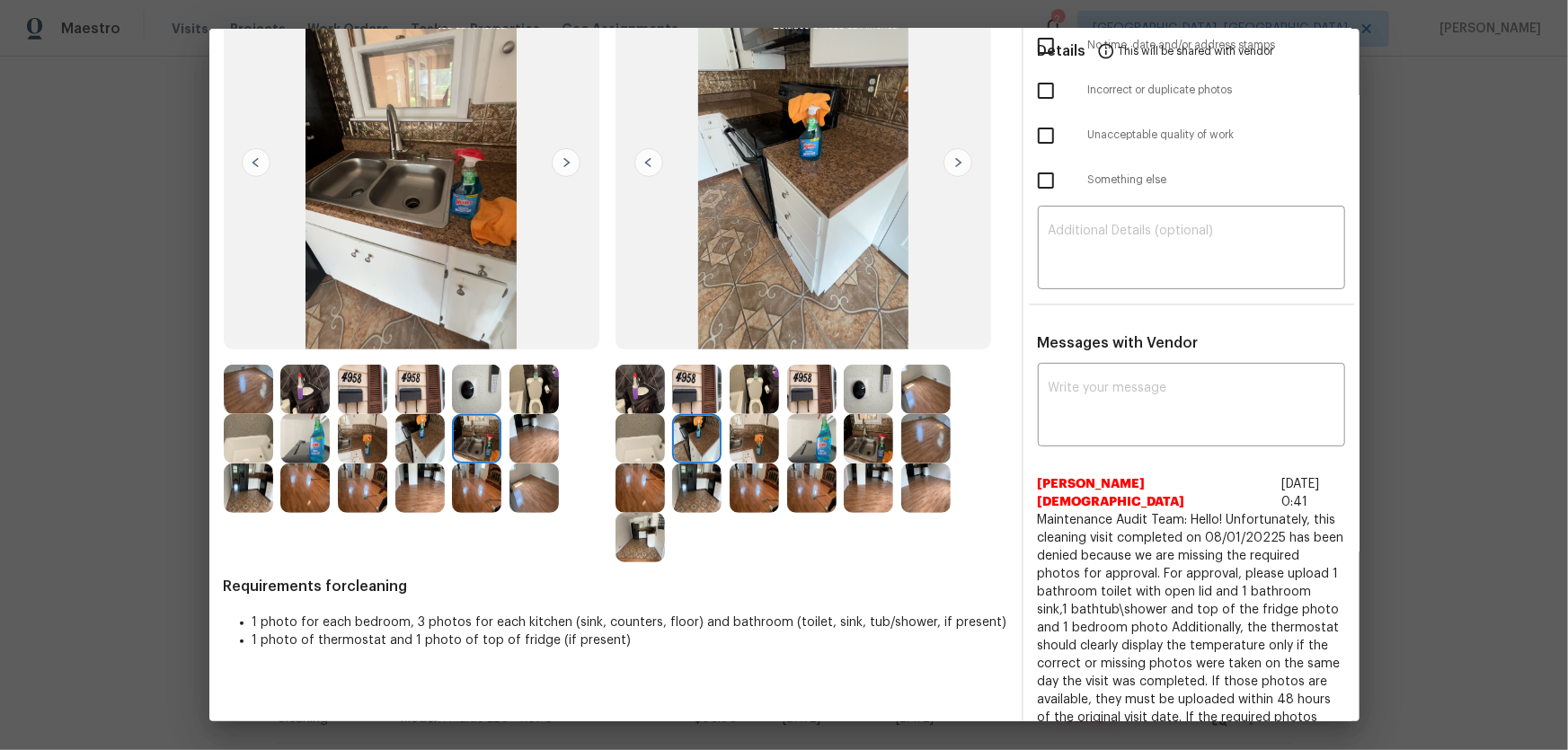
click at [696, 397] on img at bounding box center [696, 389] width 49 height 49
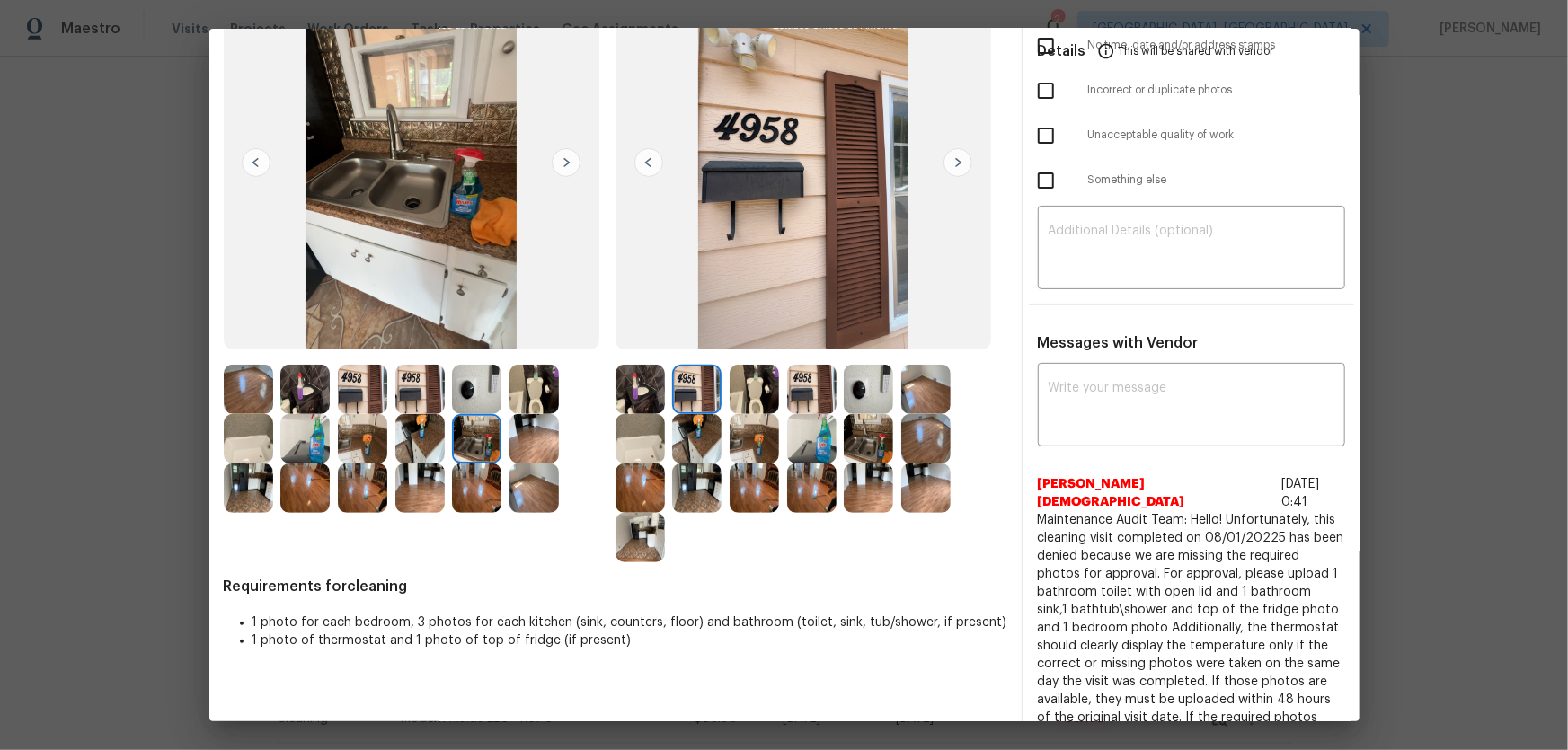
click at [761, 395] on img at bounding box center [754, 389] width 49 height 49
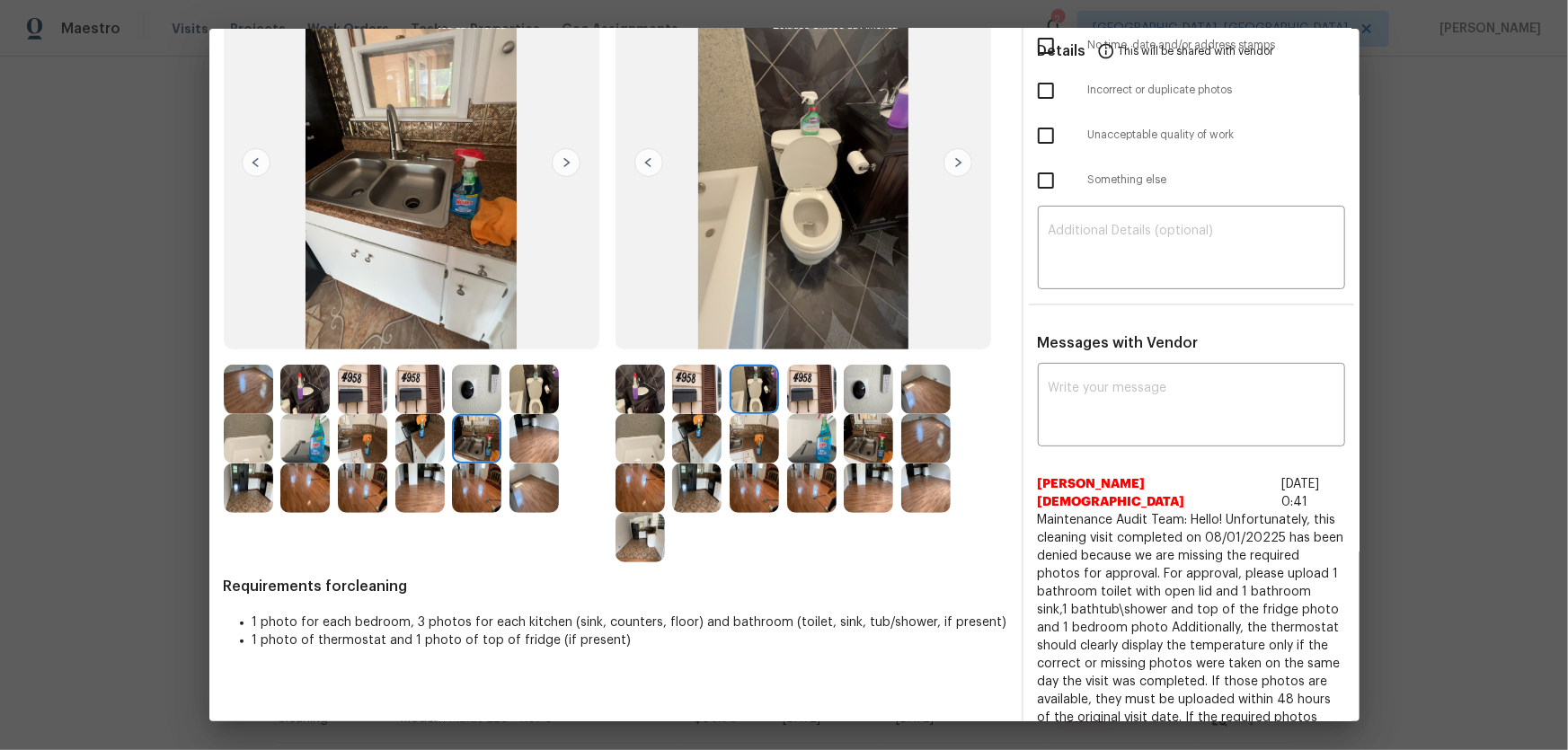
click at [809, 394] on img at bounding box center [811, 389] width 49 height 49
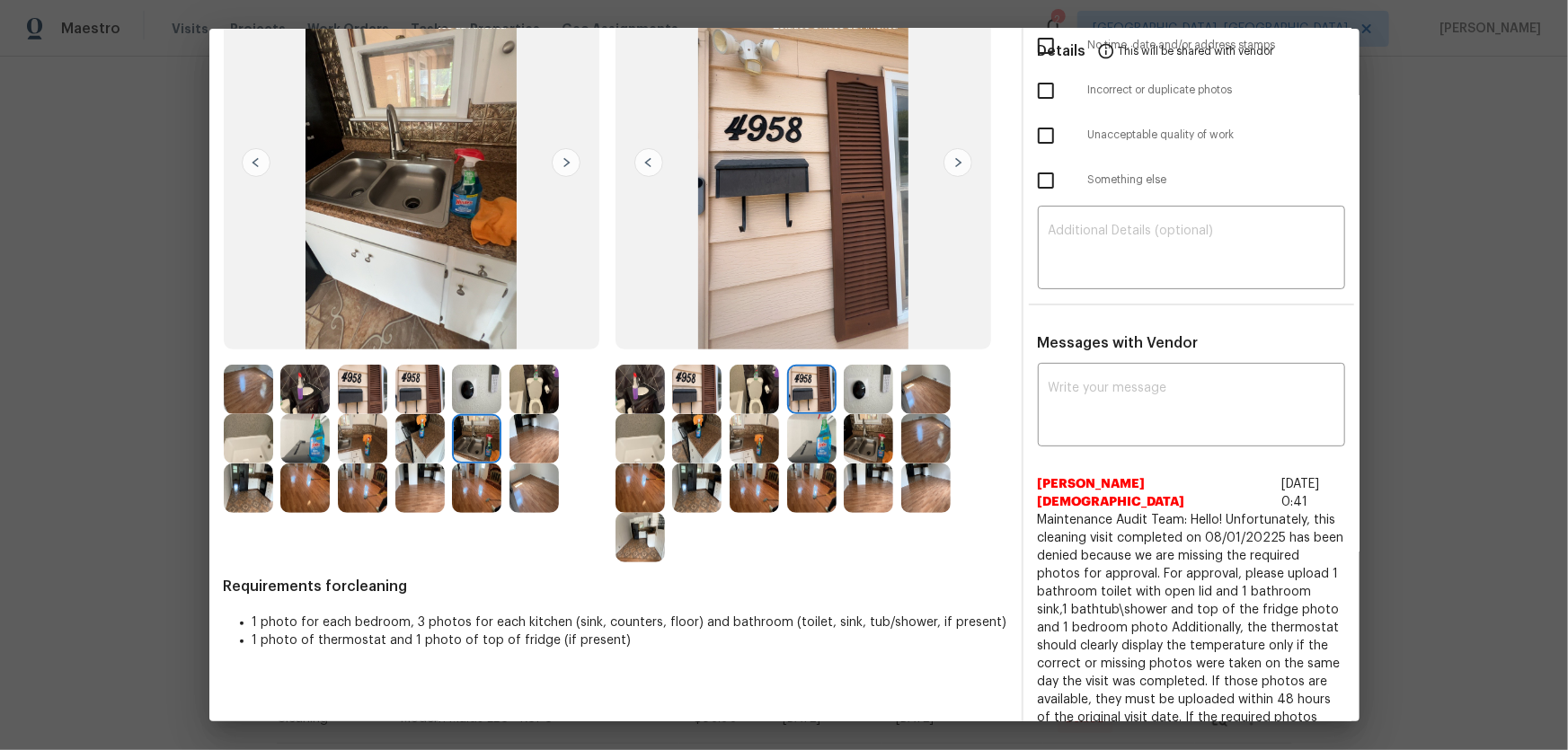
click at [806, 428] on img at bounding box center [811, 438] width 49 height 49
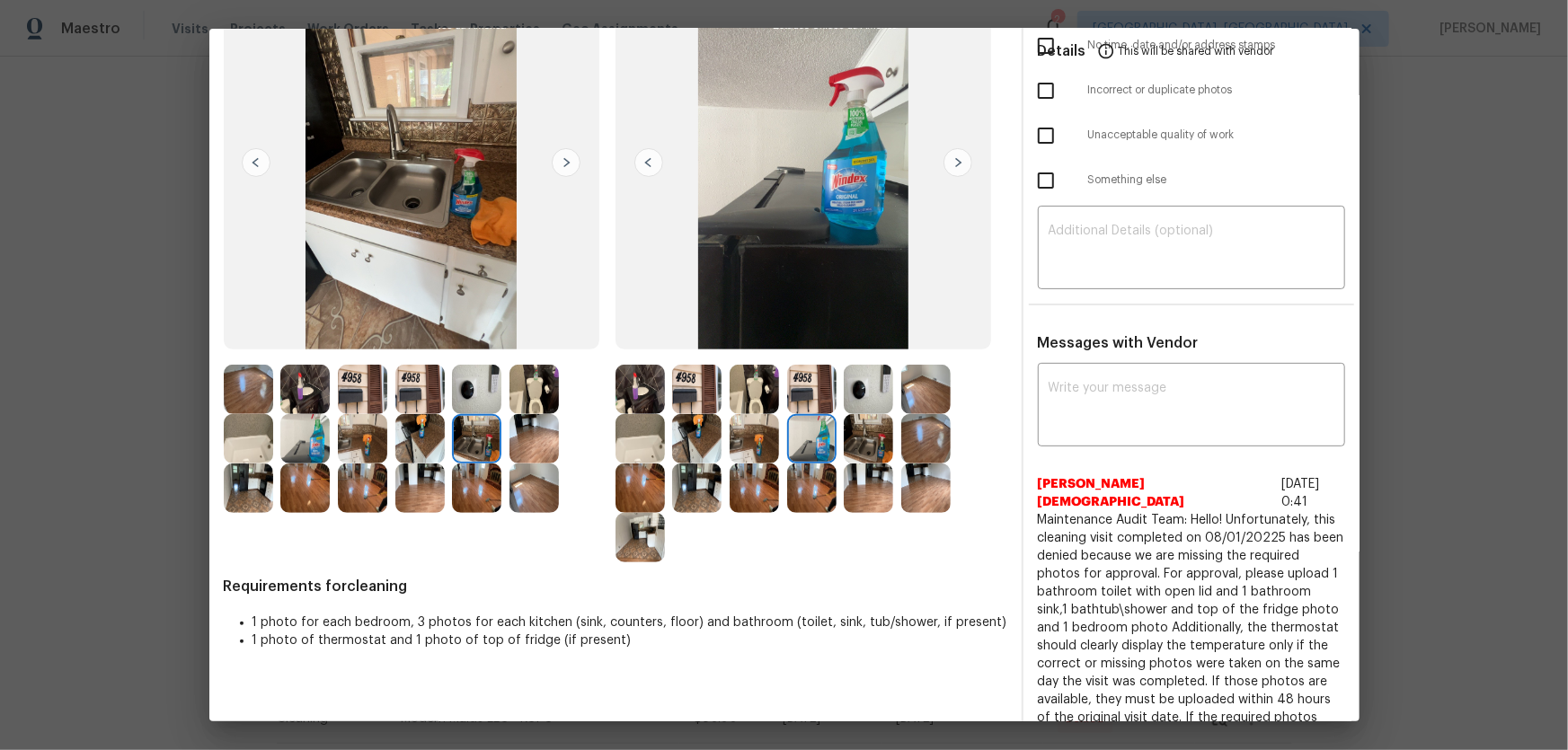
click at [730, 450] on img at bounding box center [754, 438] width 49 height 49
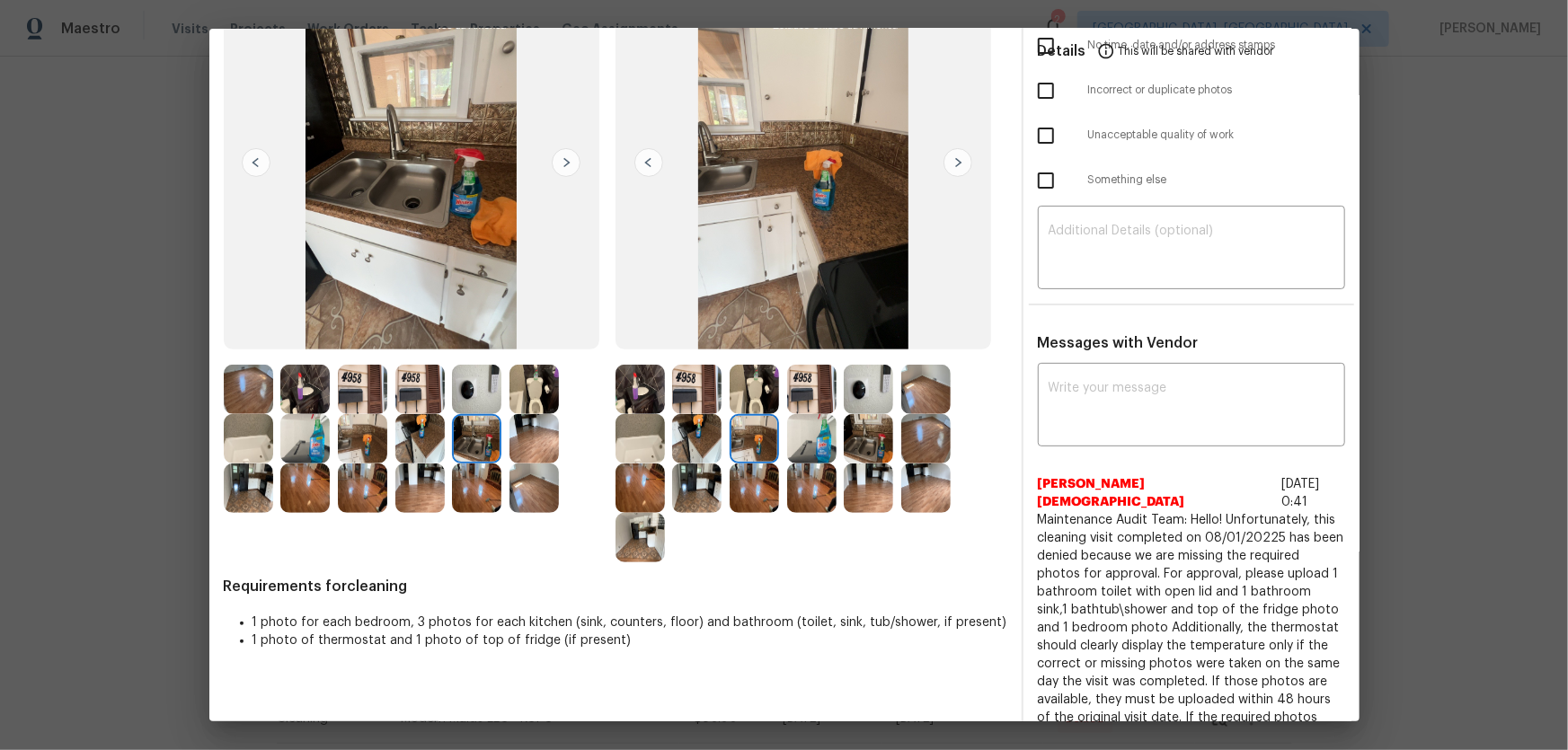
click at [871, 438] on img at bounding box center [868, 438] width 49 height 49
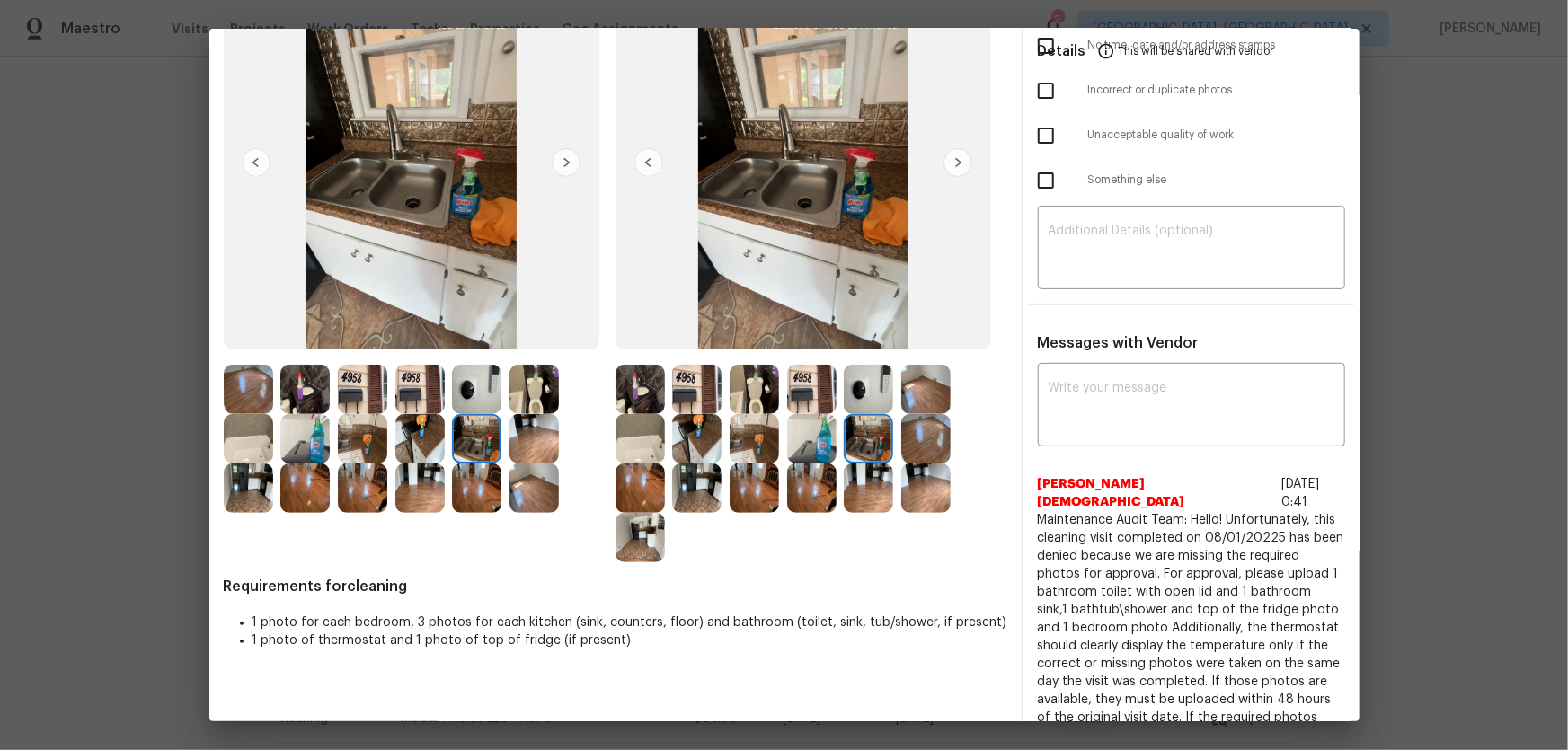
click at [866, 396] on img at bounding box center [868, 389] width 49 height 49
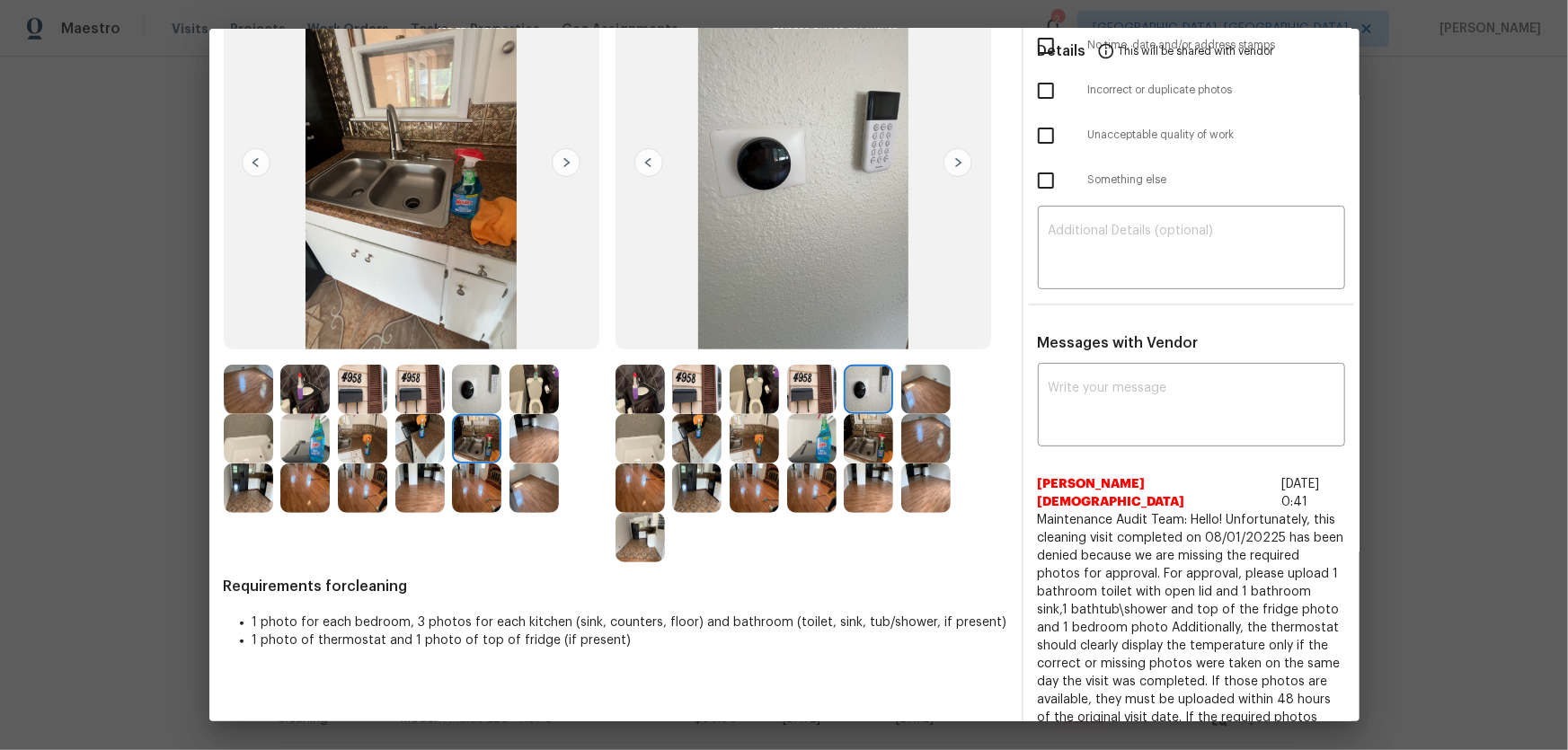
click at [917, 390] on img at bounding box center [925, 389] width 49 height 49
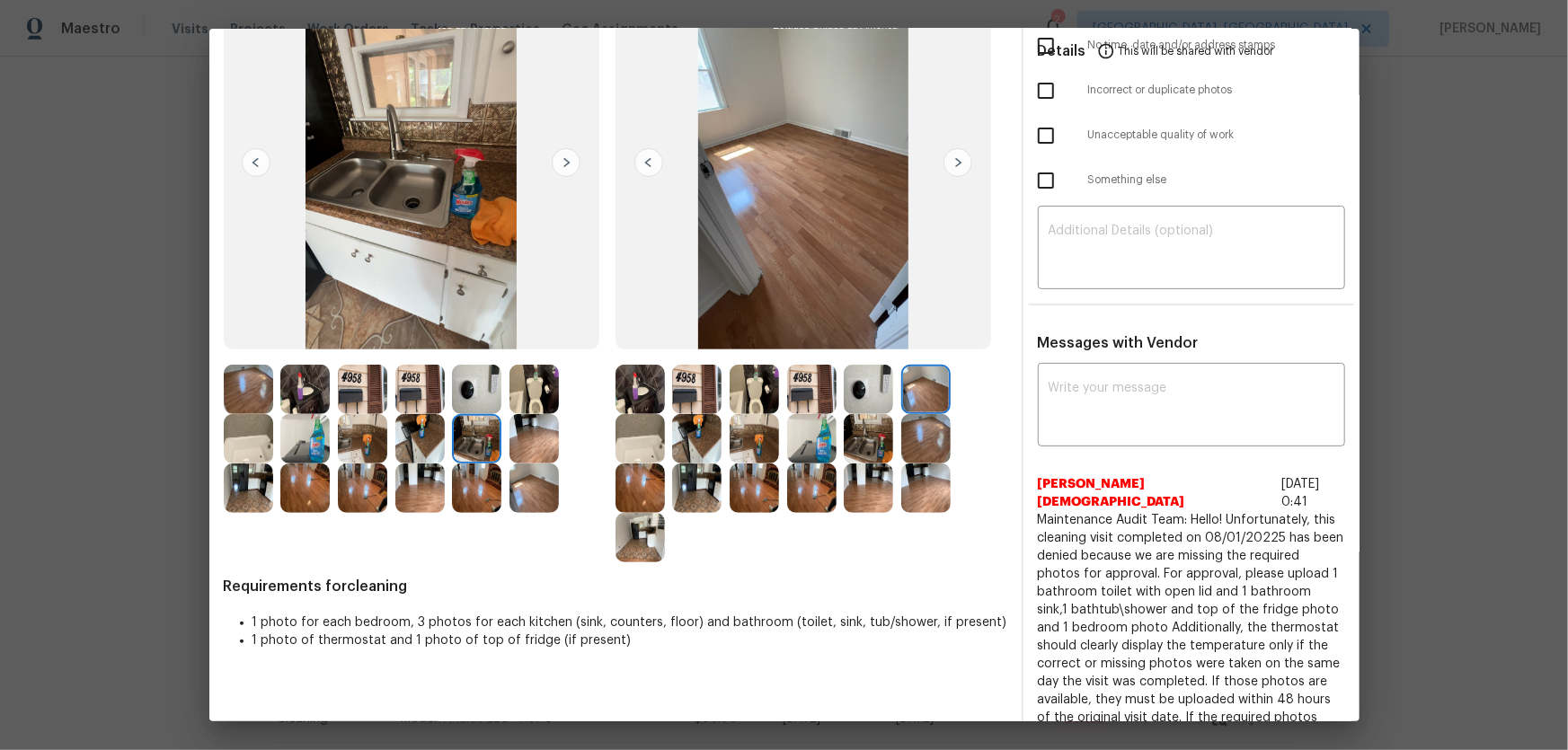
click at [861, 391] on img at bounding box center [868, 389] width 49 height 49
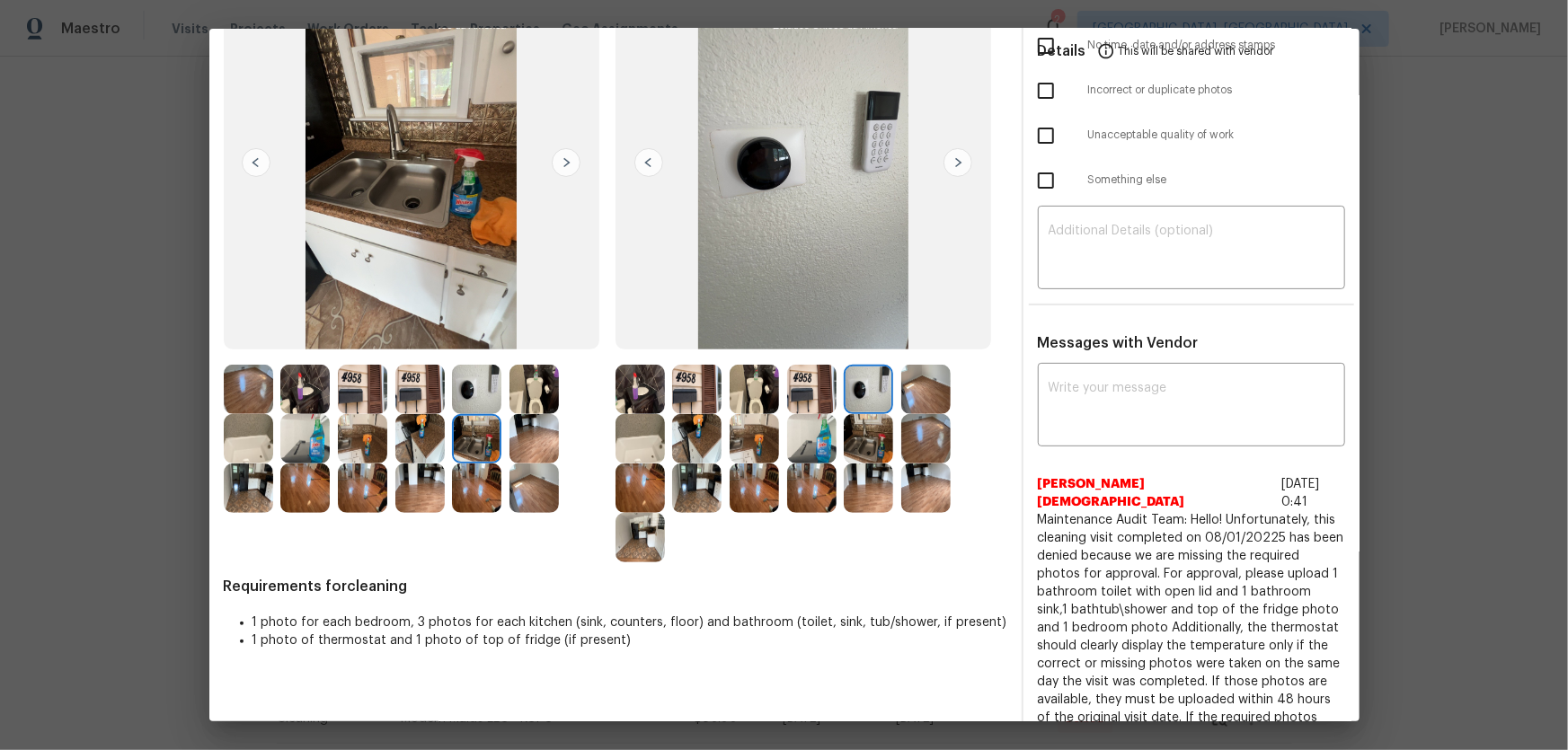
click at [915, 432] on img at bounding box center [925, 438] width 49 height 49
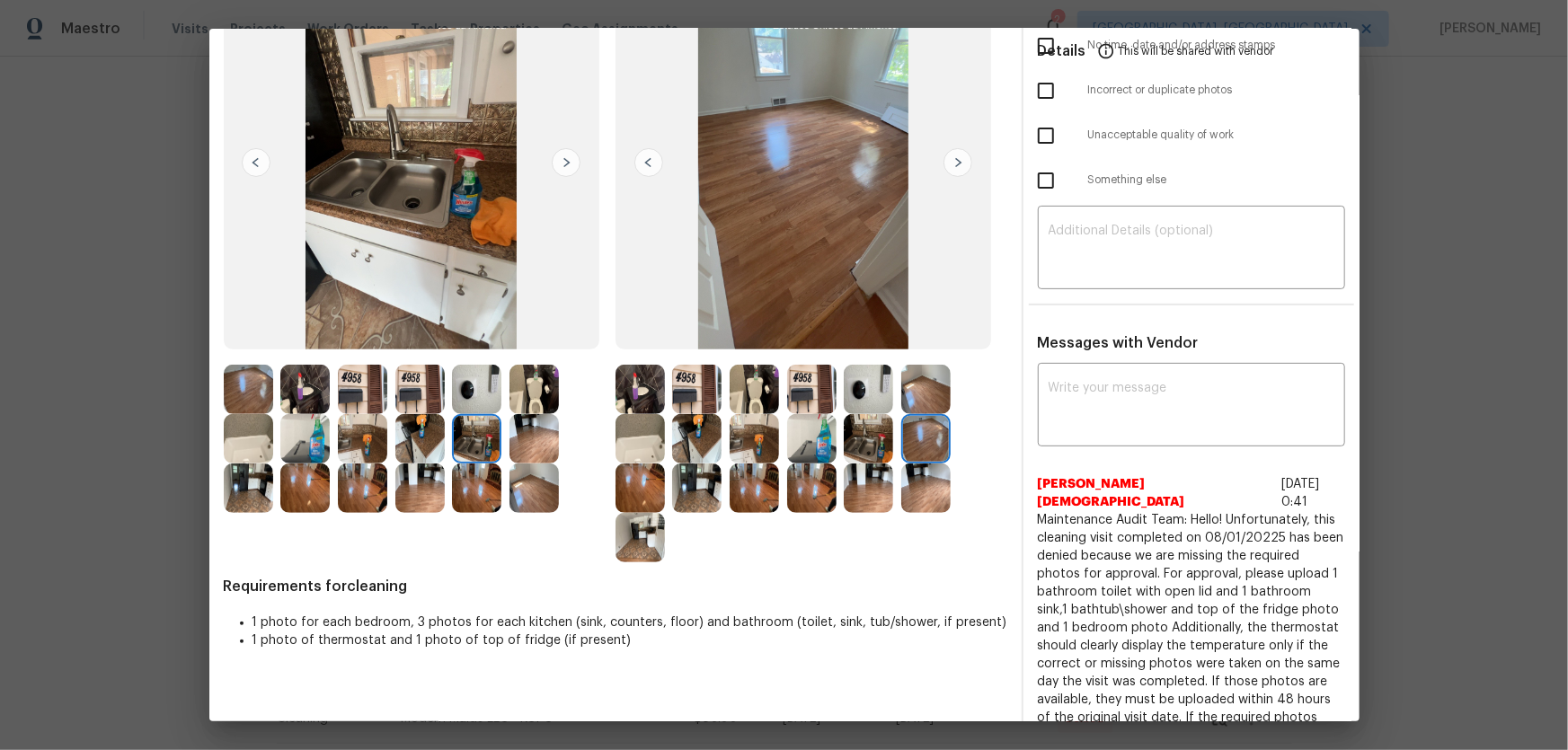
click at [866, 434] on img at bounding box center [868, 438] width 49 height 49
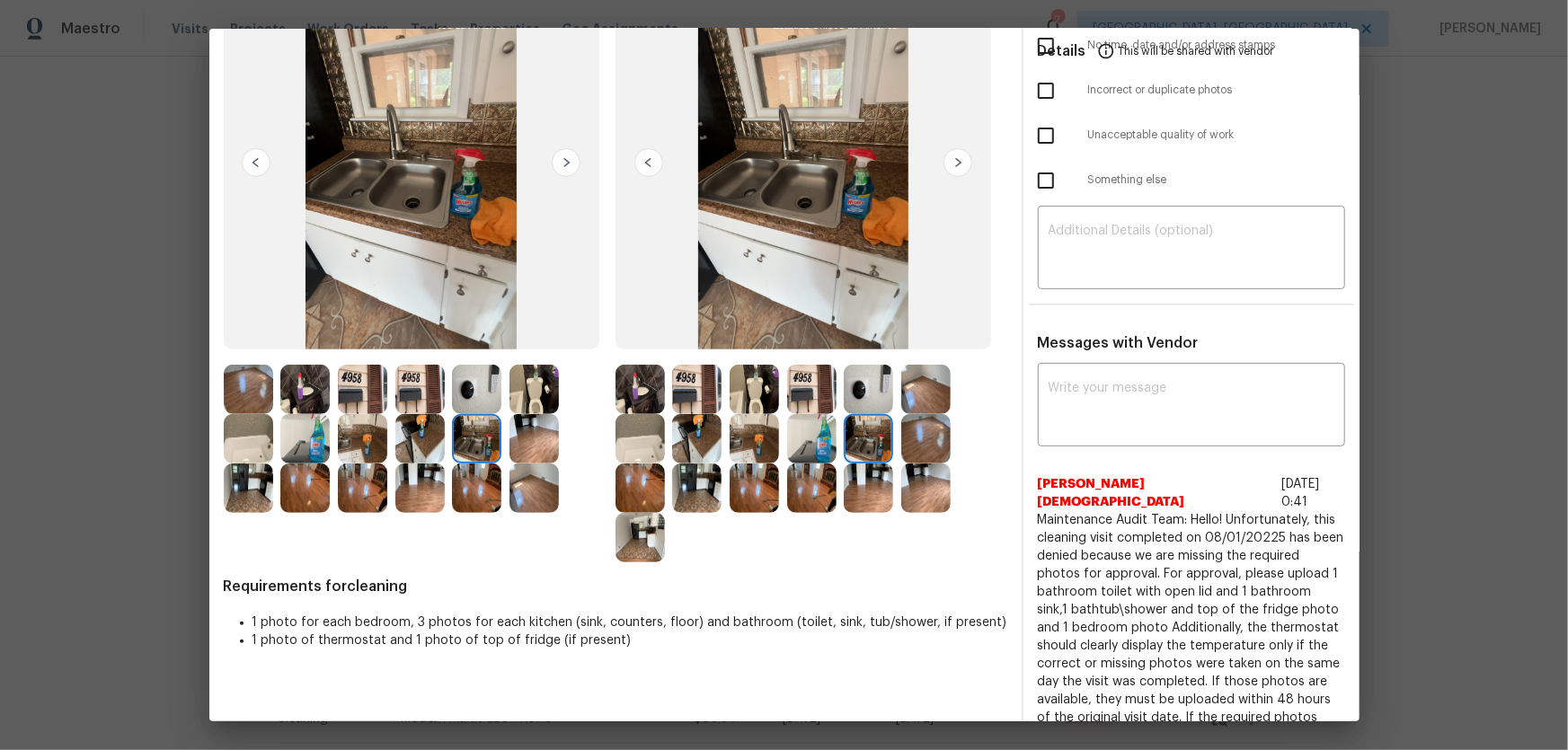
click at [860, 375] on img at bounding box center [868, 389] width 49 height 49
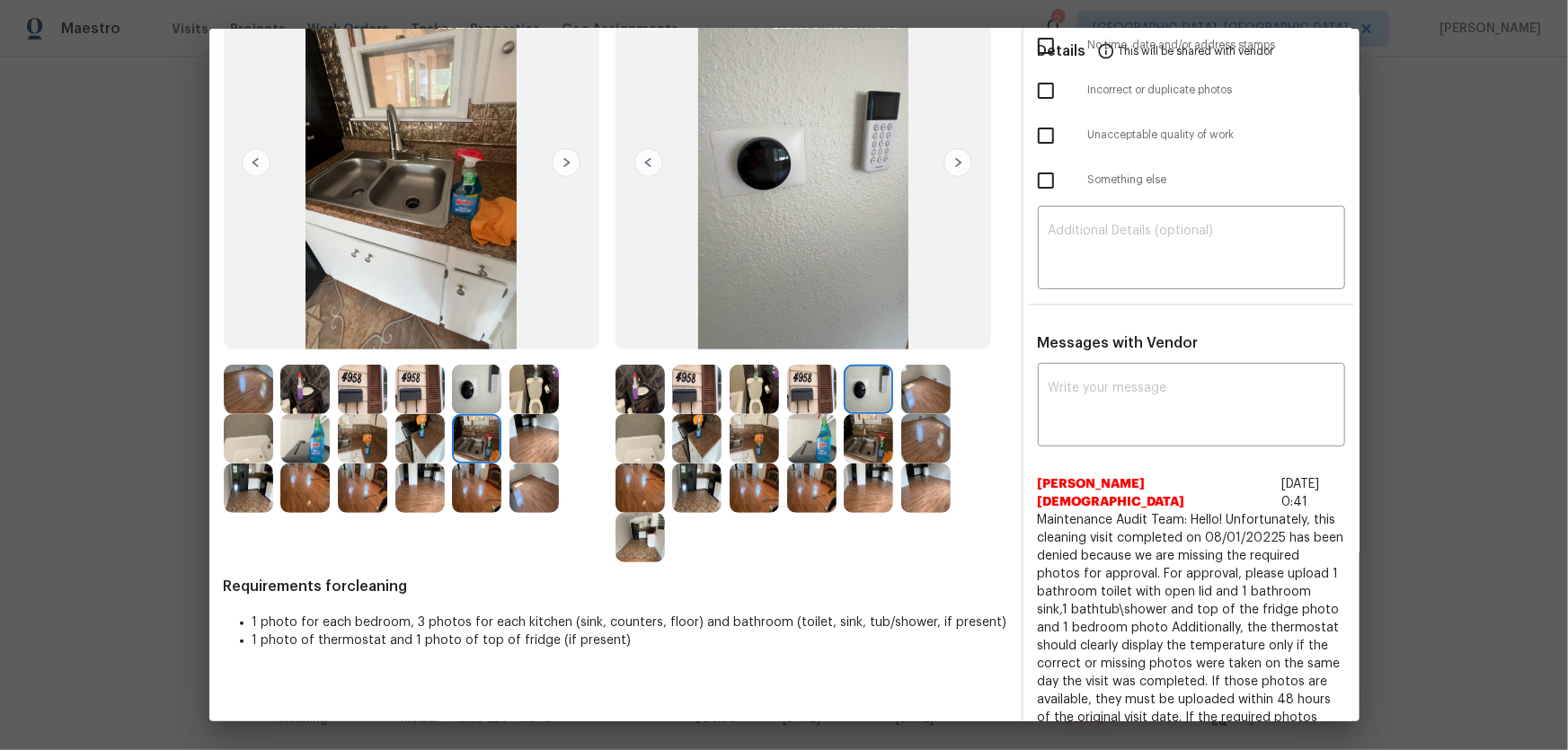
click at [769, 391] on img at bounding box center [754, 389] width 49 height 49
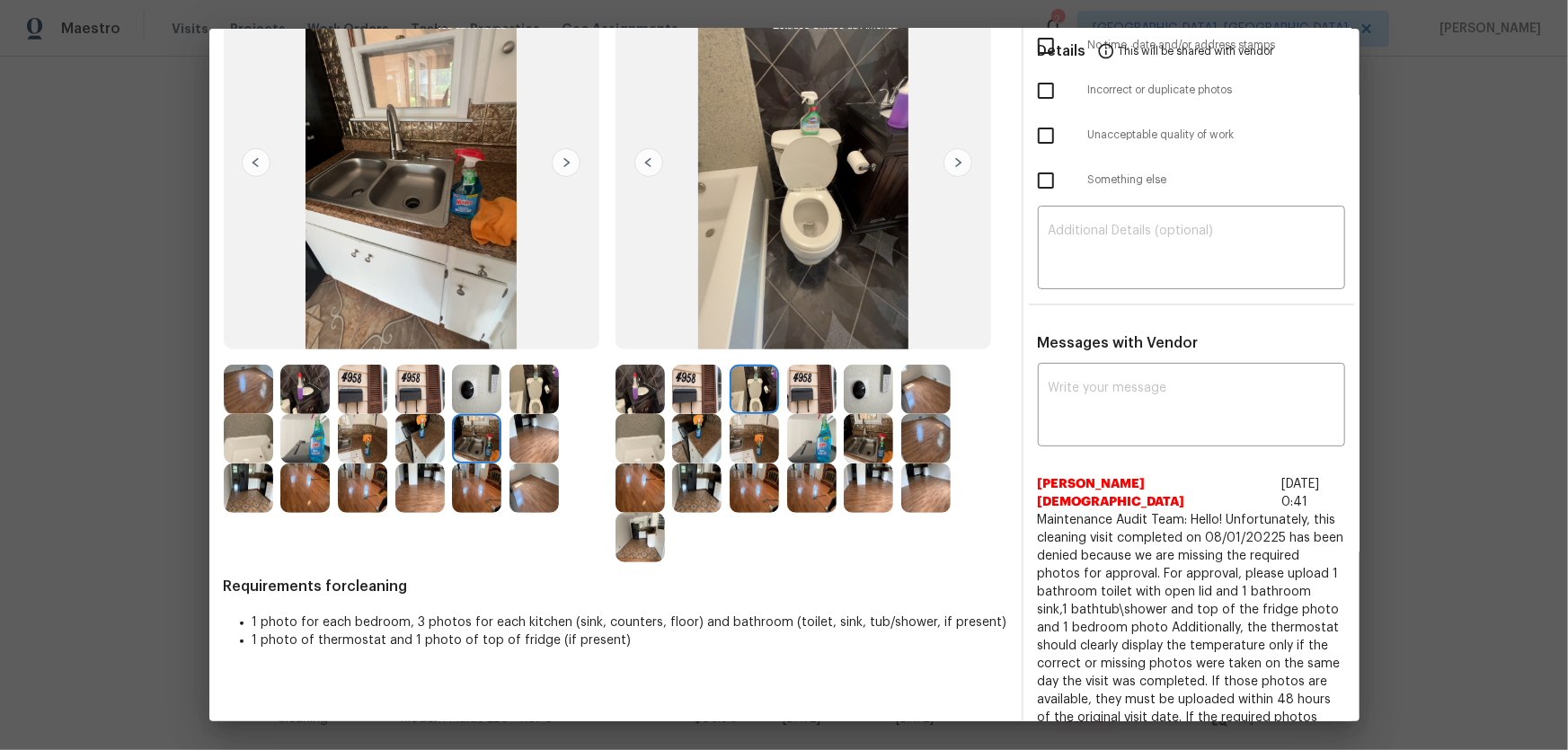
click at [813, 391] on img at bounding box center [811, 389] width 49 height 49
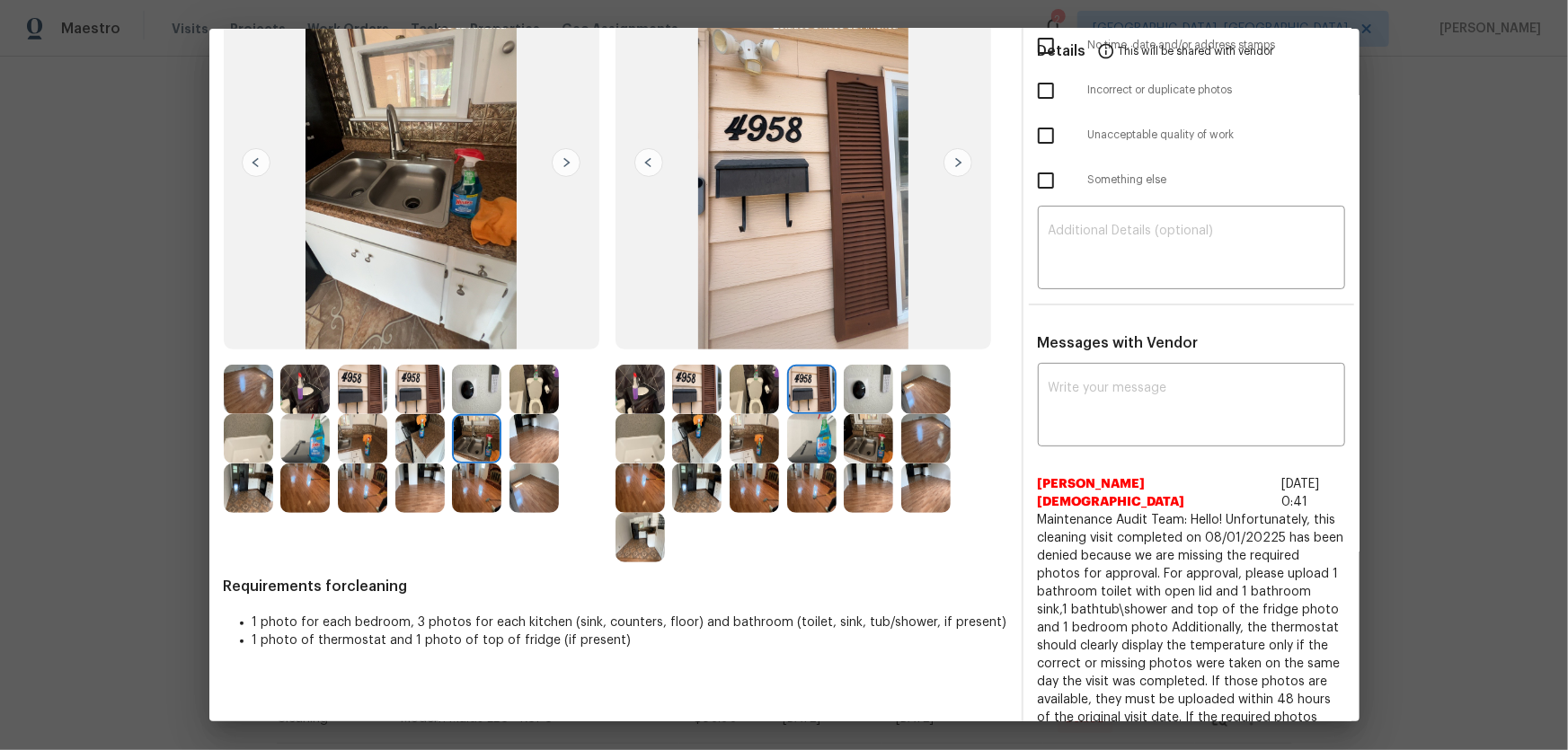
click at [799, 443] on img at bounding box center [811, 438] width 49 height 49
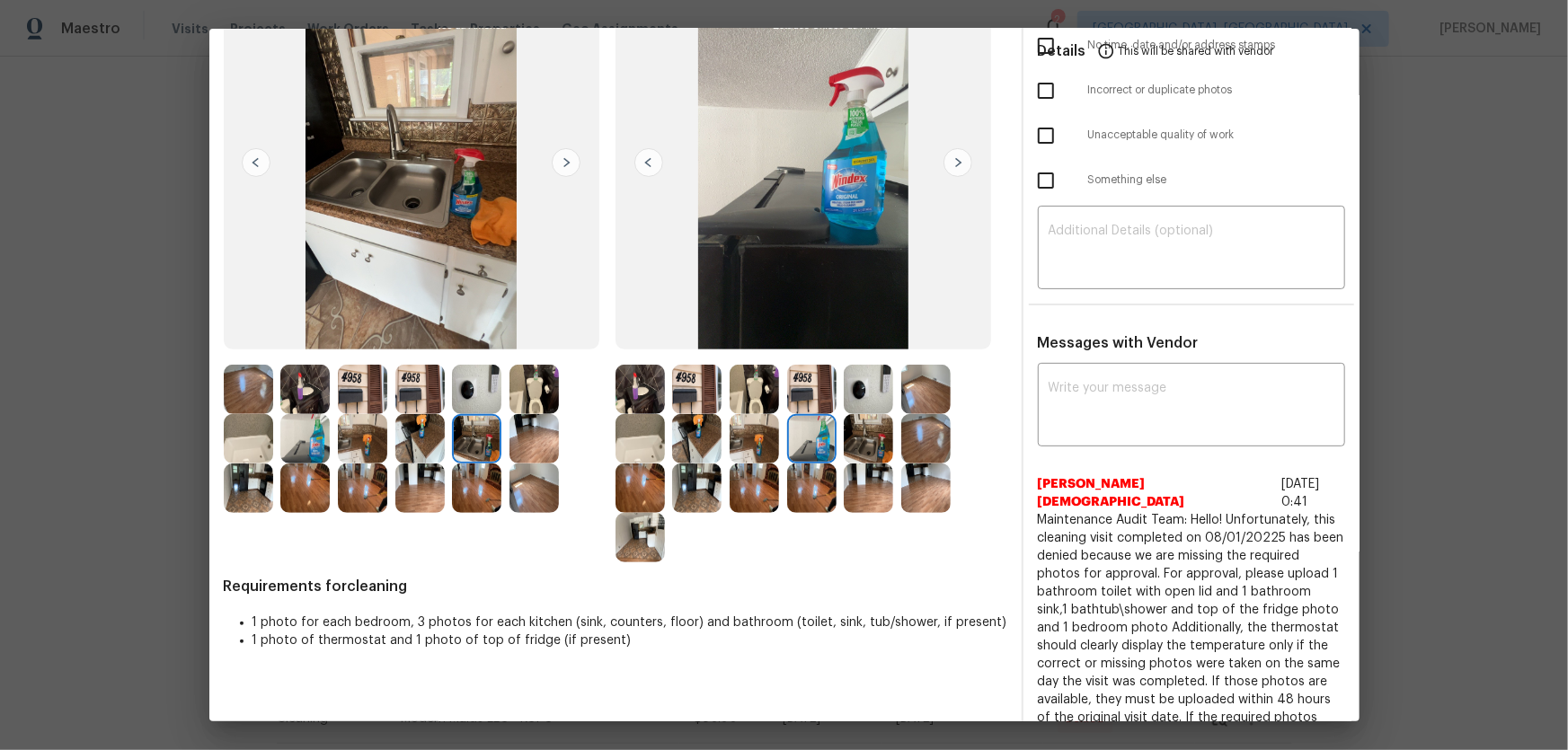
click at [859, 441] on img at bounding box center [868, 438] width 49 height 49
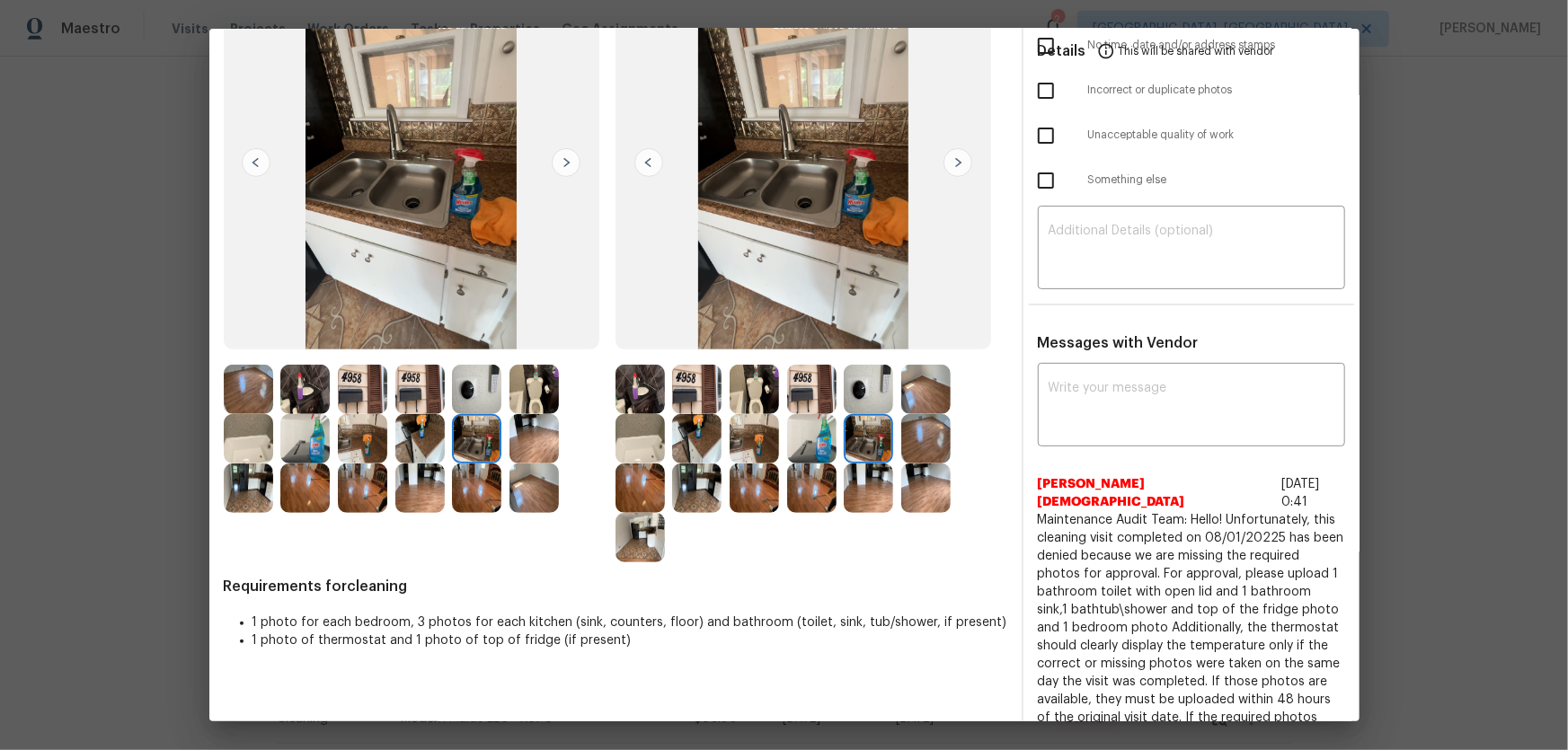
click at [811, 441] on img at bounding box center [811, 438] width 49 height 49
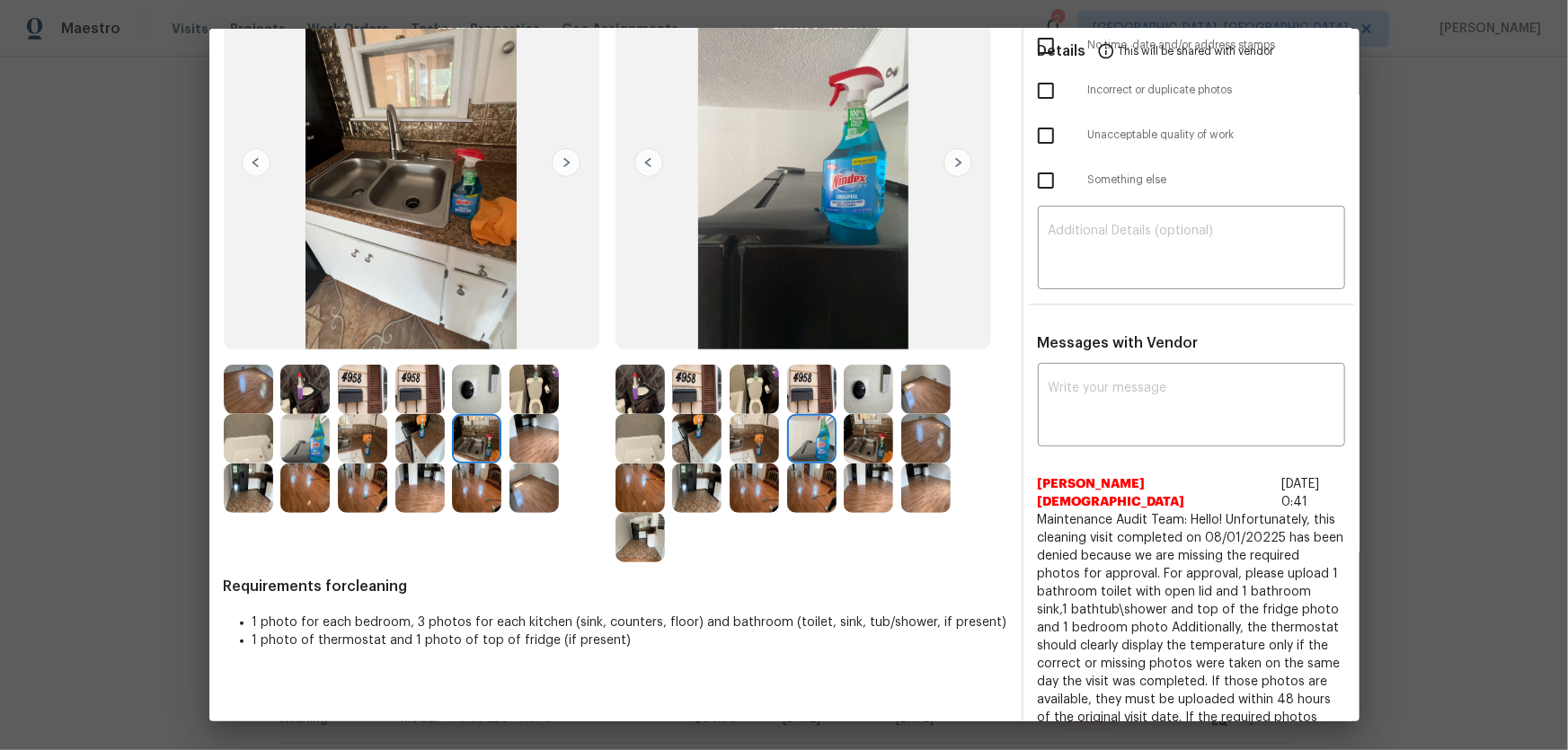
click at [732, 451] on img at bounding box center [754, 438] width 49 height 49
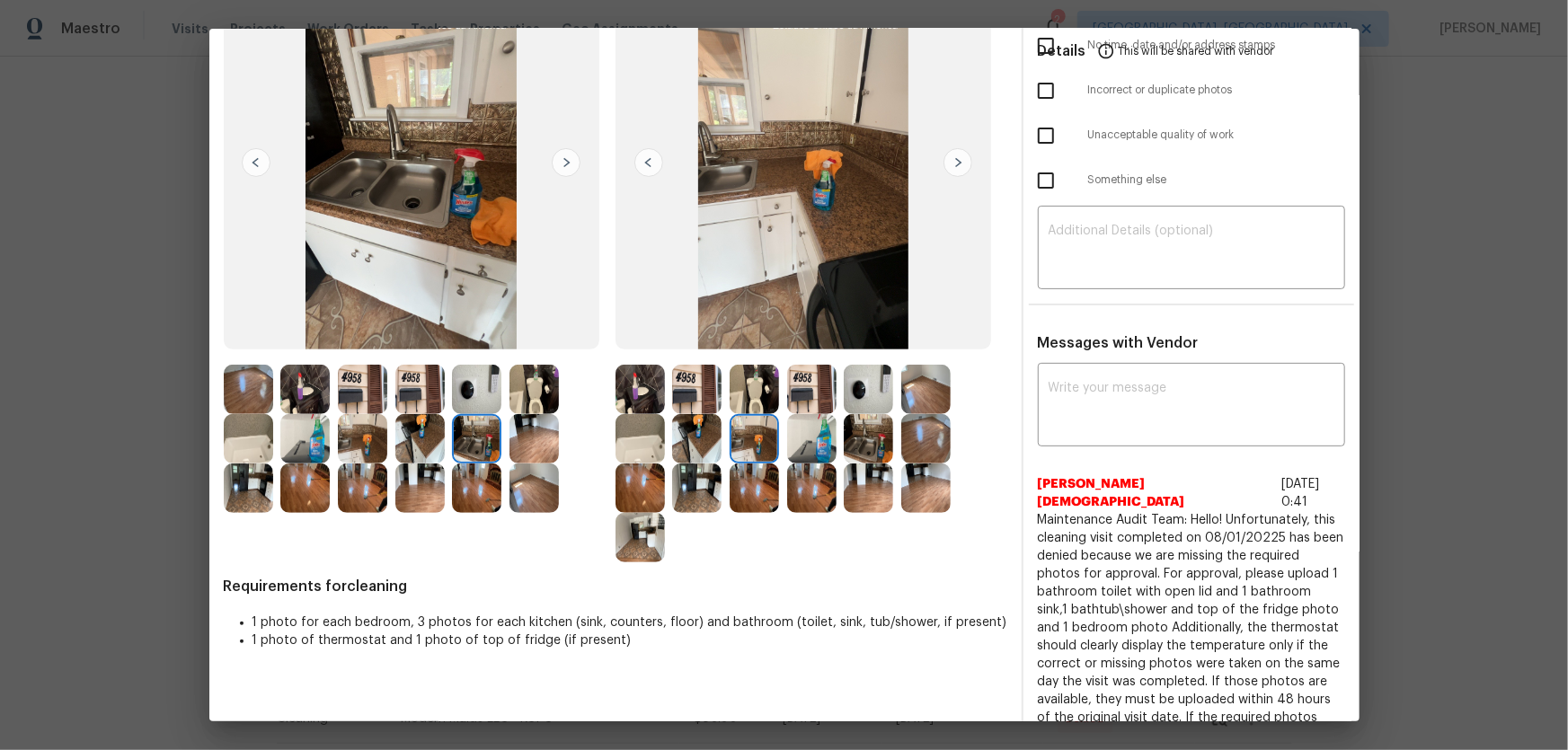
click at [701, 452] on img at bounding box center [696, 438] width 49 height 49
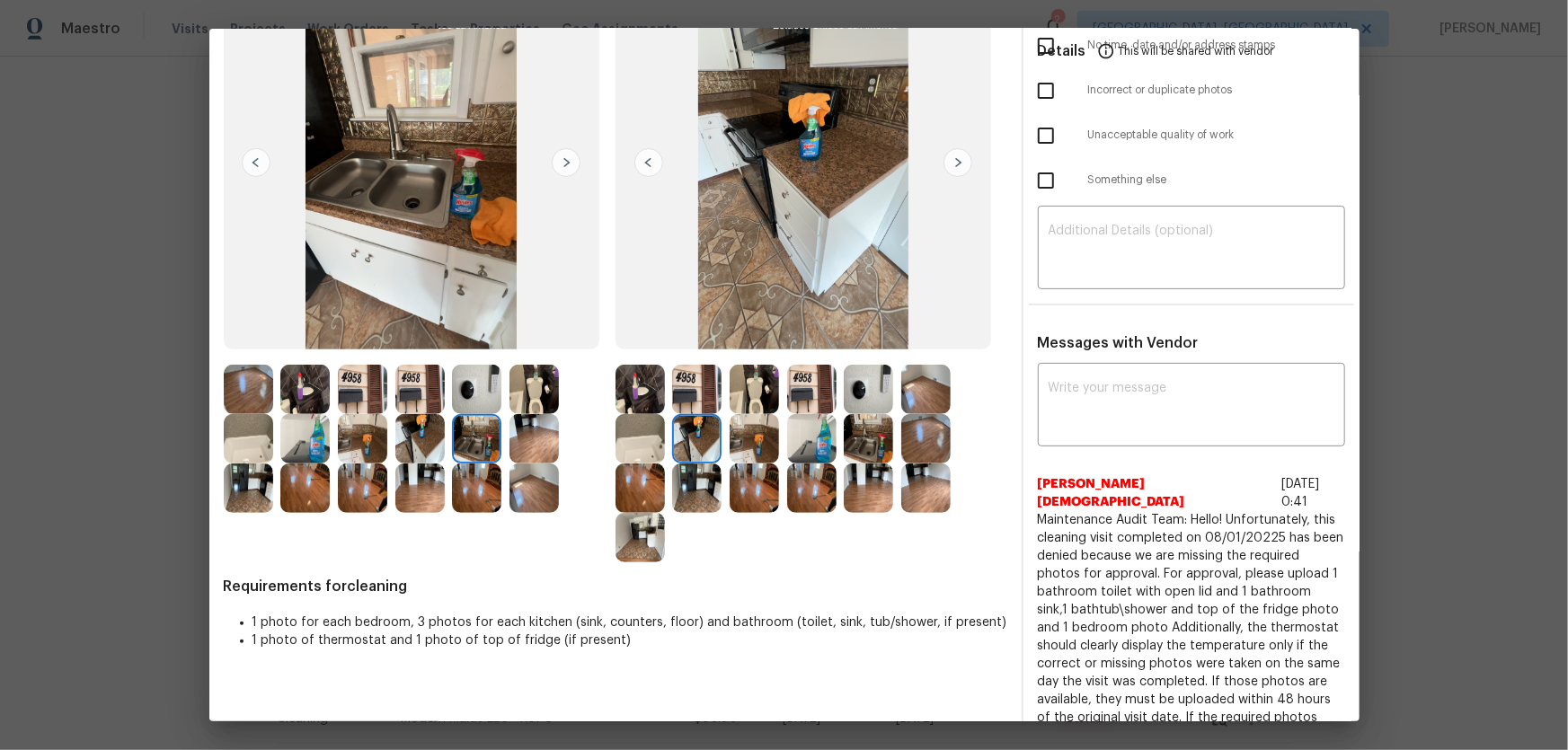
click at [695, 485] on img at bounding box center [696, 488] width 49 height 49
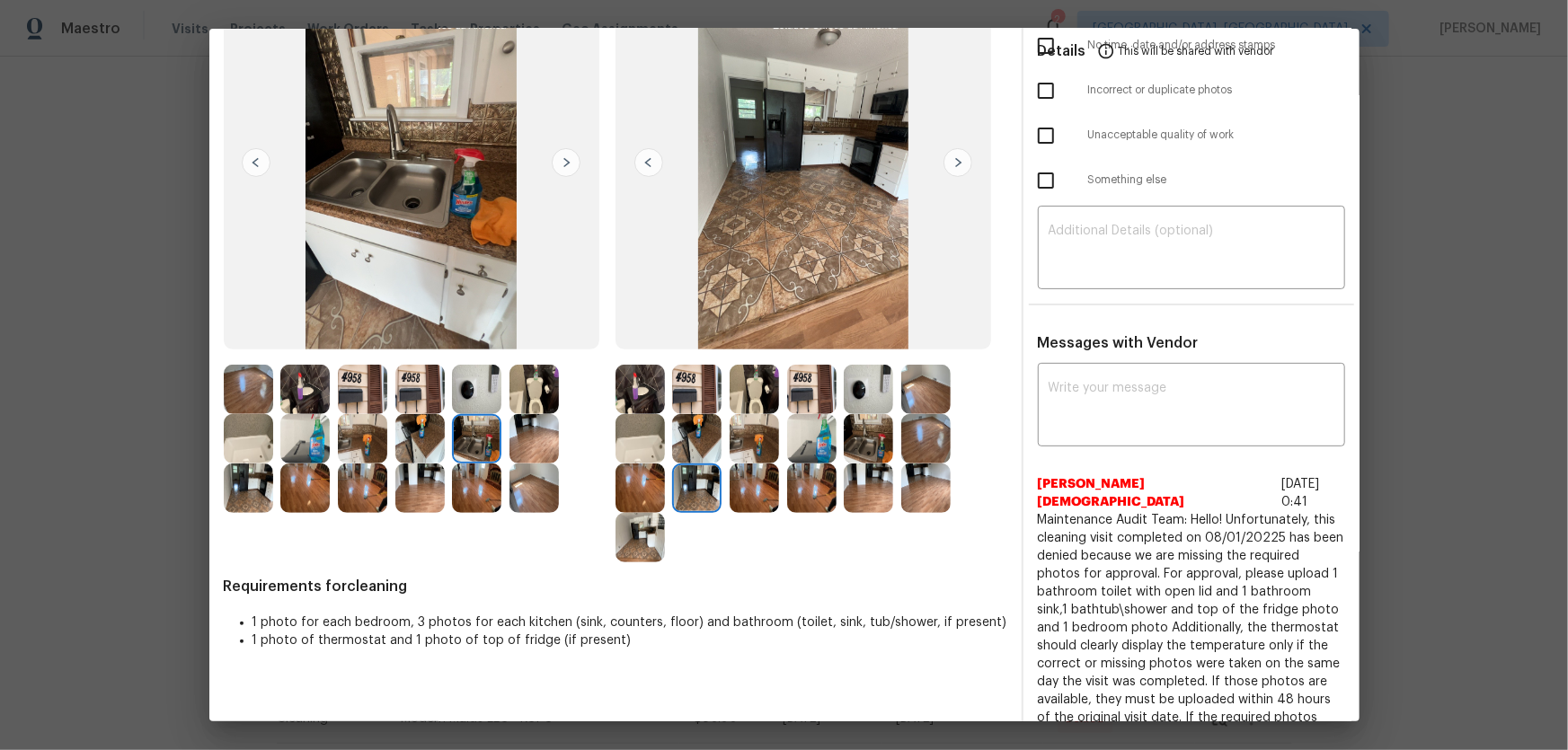
click at [651, 484] on img at bounding box center [640, 488] width 49 height 49
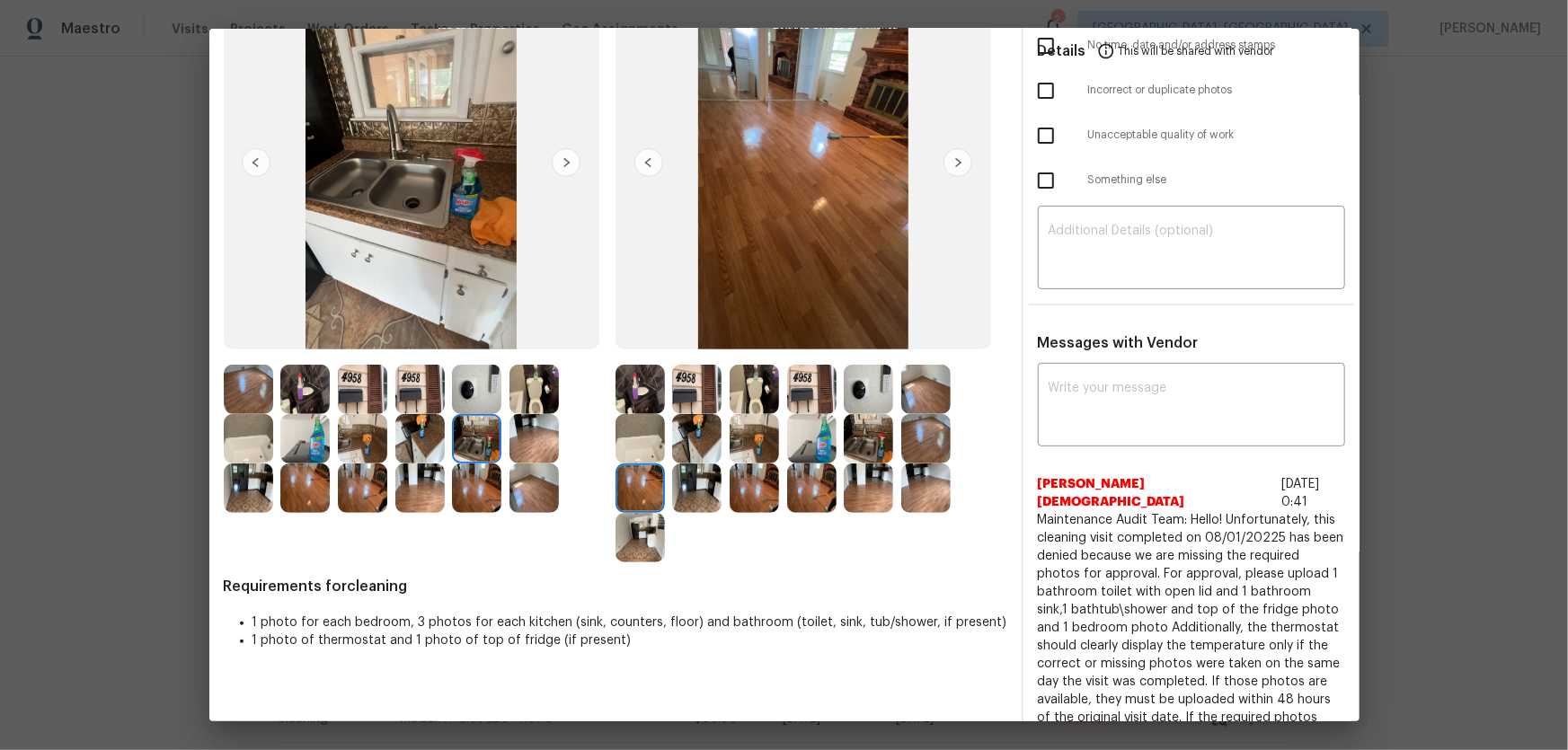
click at [644, 524] on img at bounding box center [640, 537] width 49 height 49
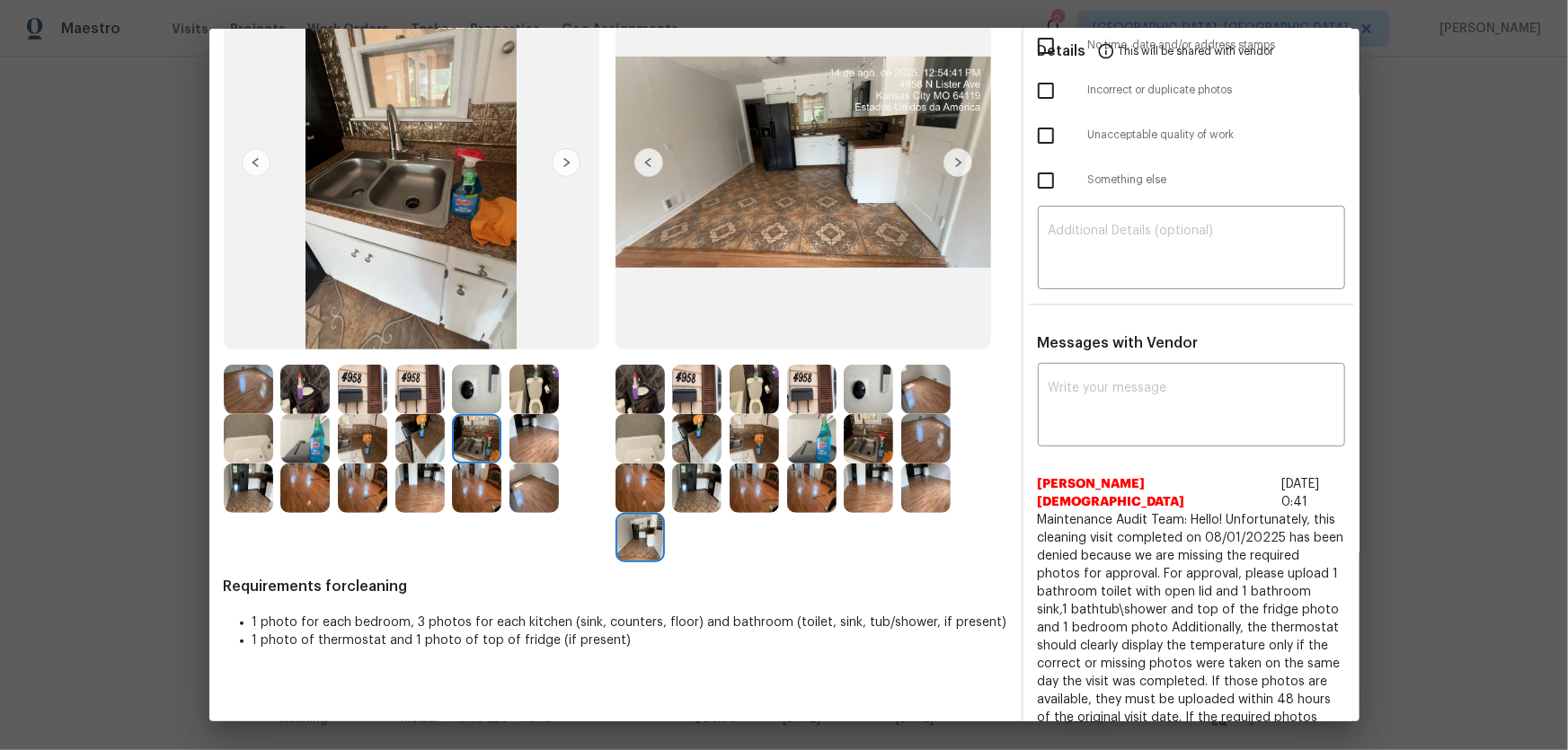
click at [678, 498] on img at bounding box center [696, 488] width 49 height 49
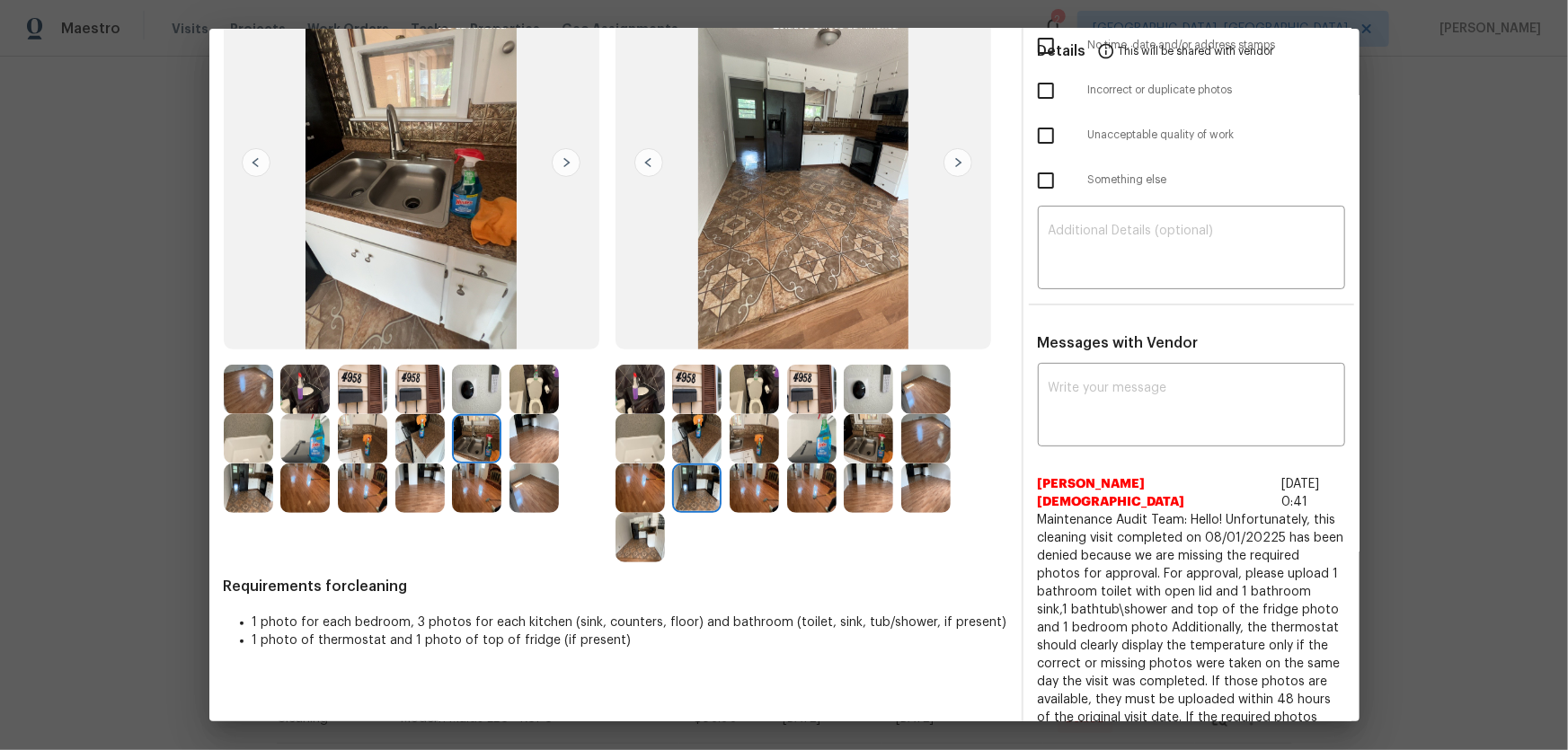
click at [923, 432] on img at bounding box center [925, 438] width 49 height 49
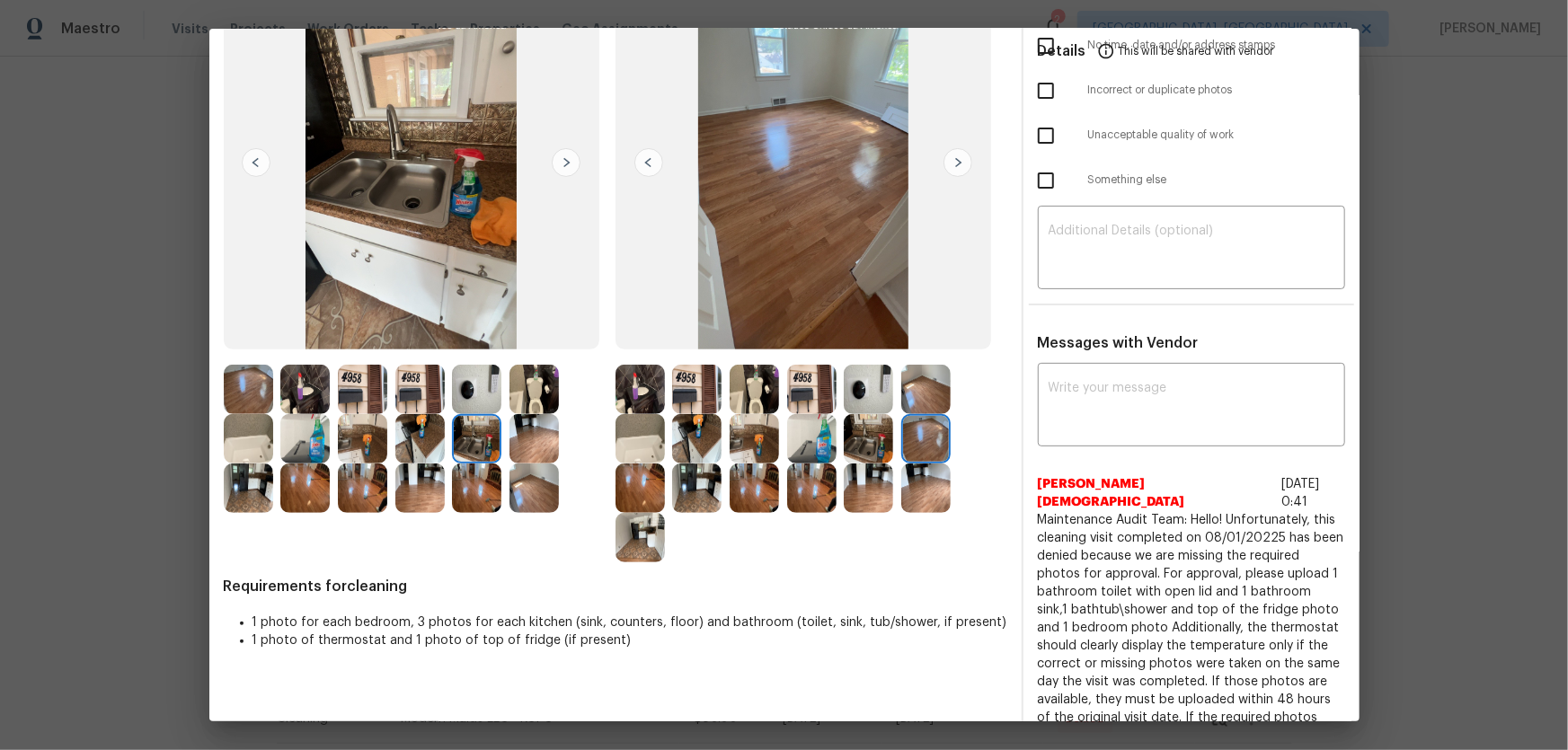
click at [921, 388] on img at bounding box center [925, 389] width 49 height 49
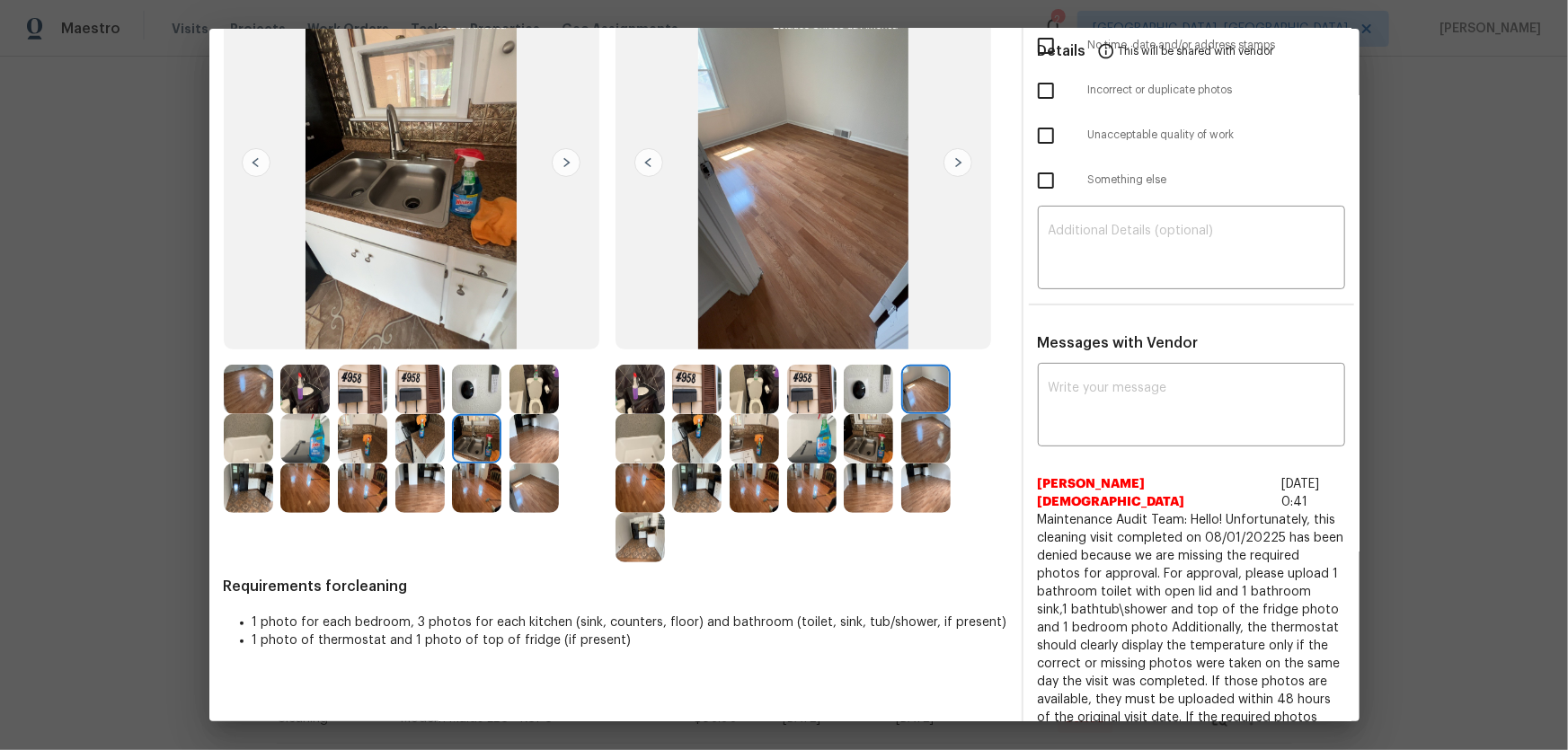
click at [531, 478] on img at bounding box center [534, 488] width 49 height 49
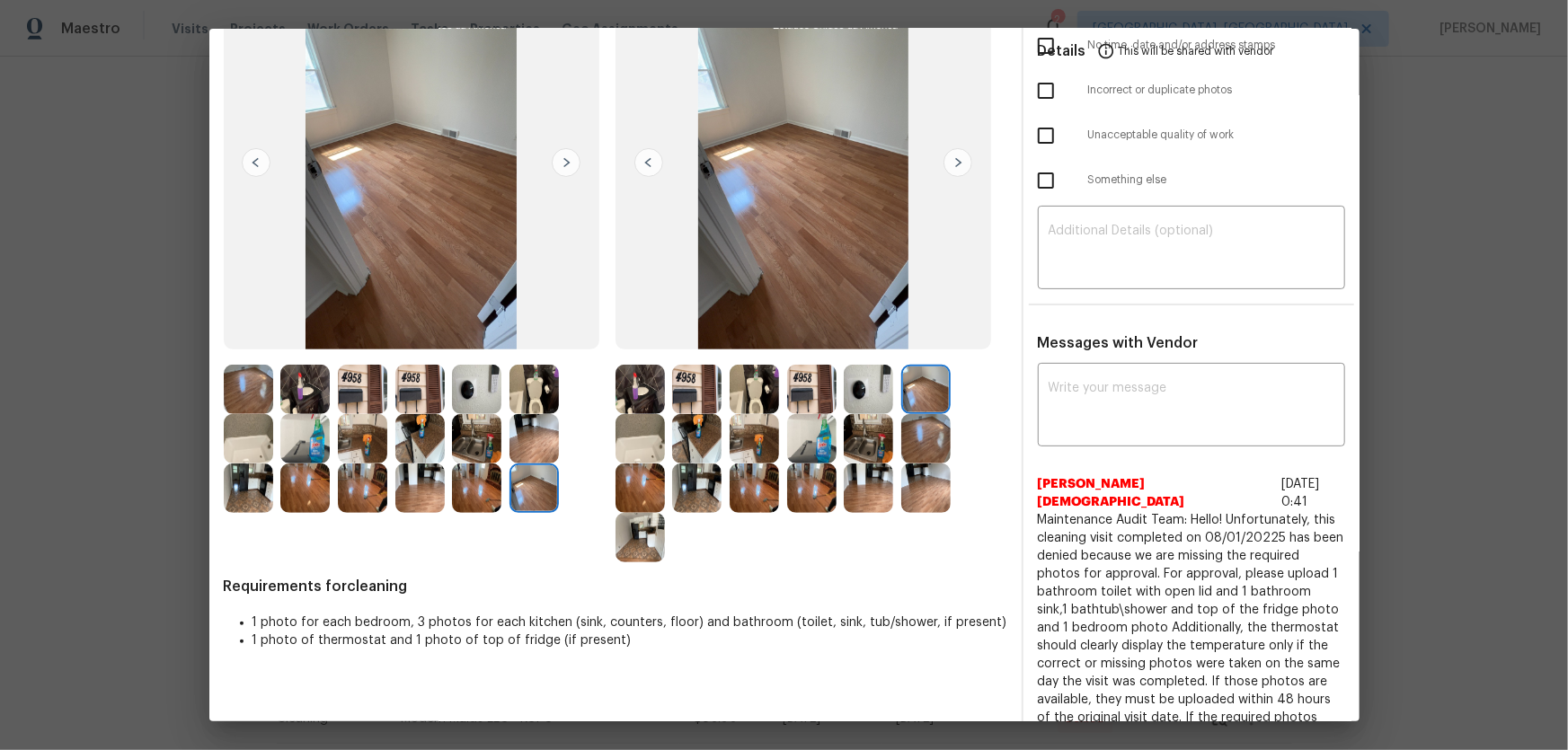
click at [427, 481] on img at bounding box center [419, 488] width 49 height 49
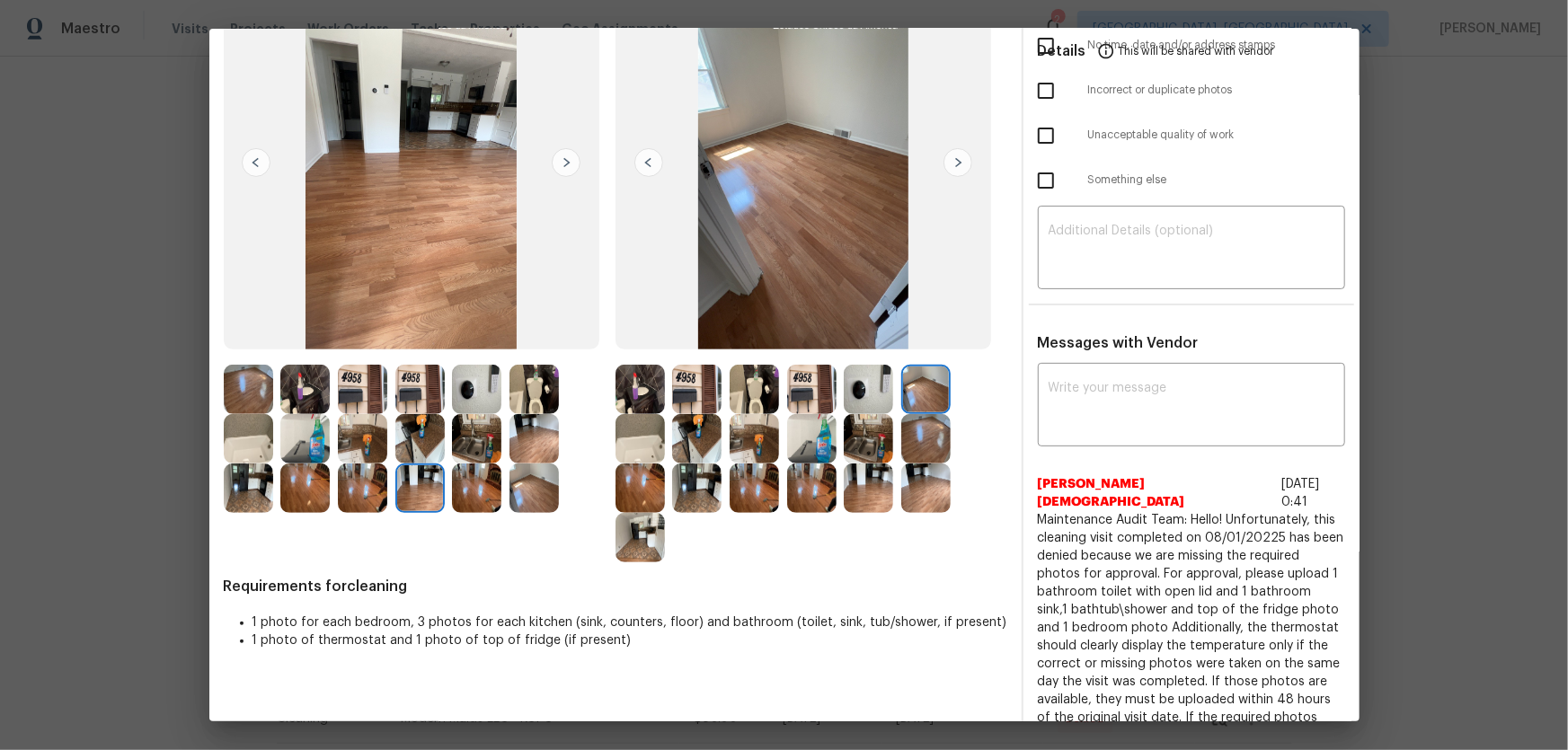
click at [359, 485] on img at bounding box center [362, 488] width 49 height 49
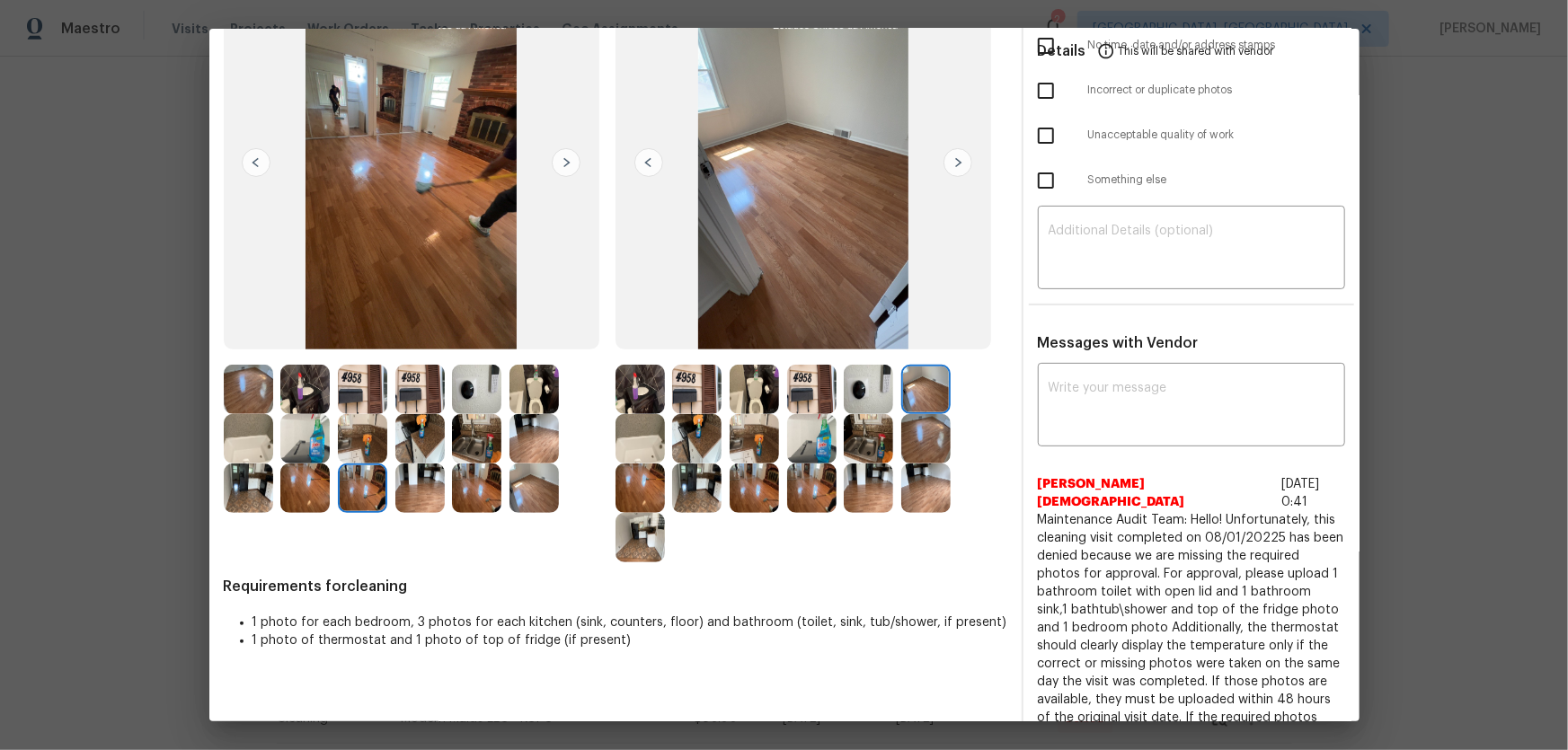
click at [315, 482] on img at bounding box center [304, 488] width 49 height 49
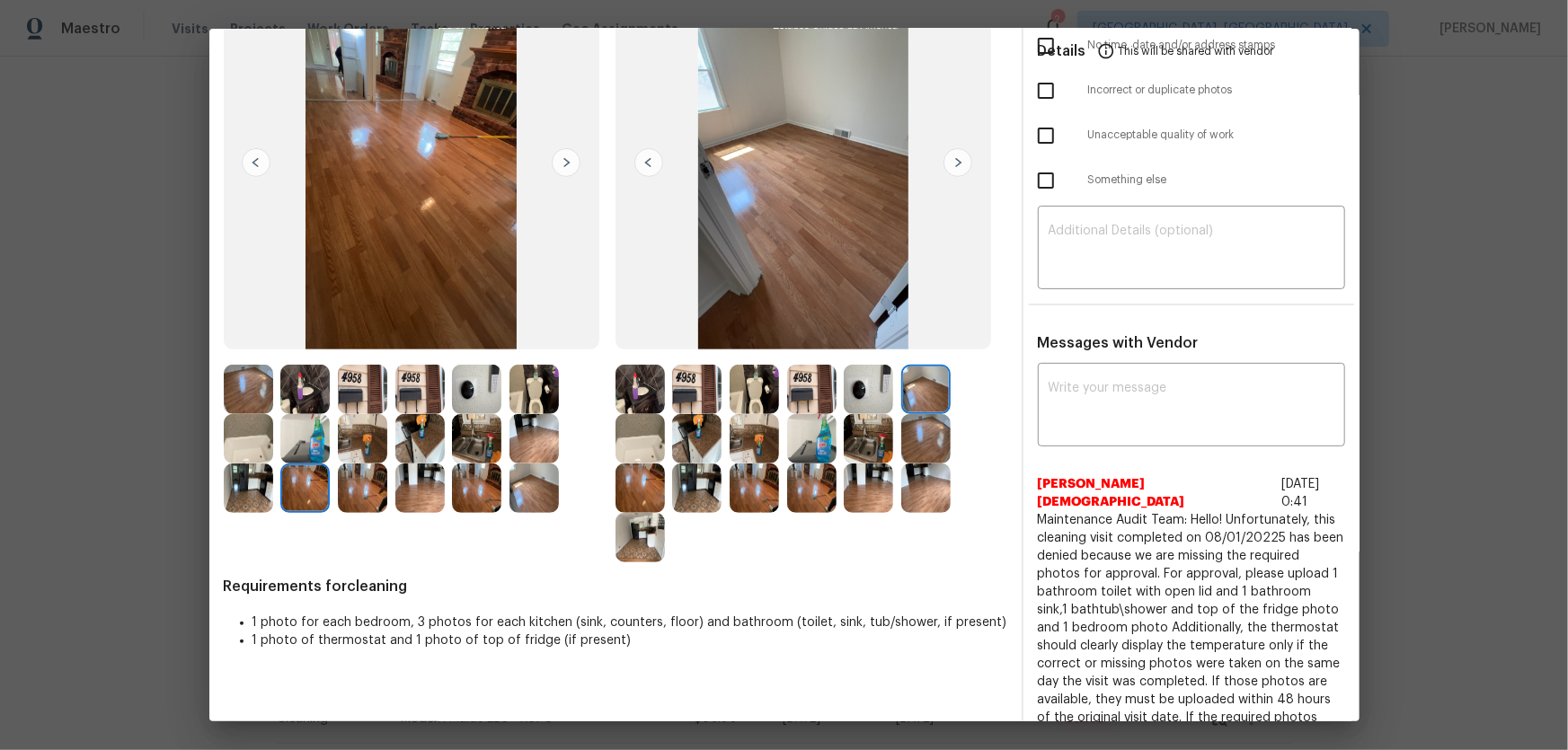
click at [302, 444] on img at bounding box center [304, 438] width 49 height 49
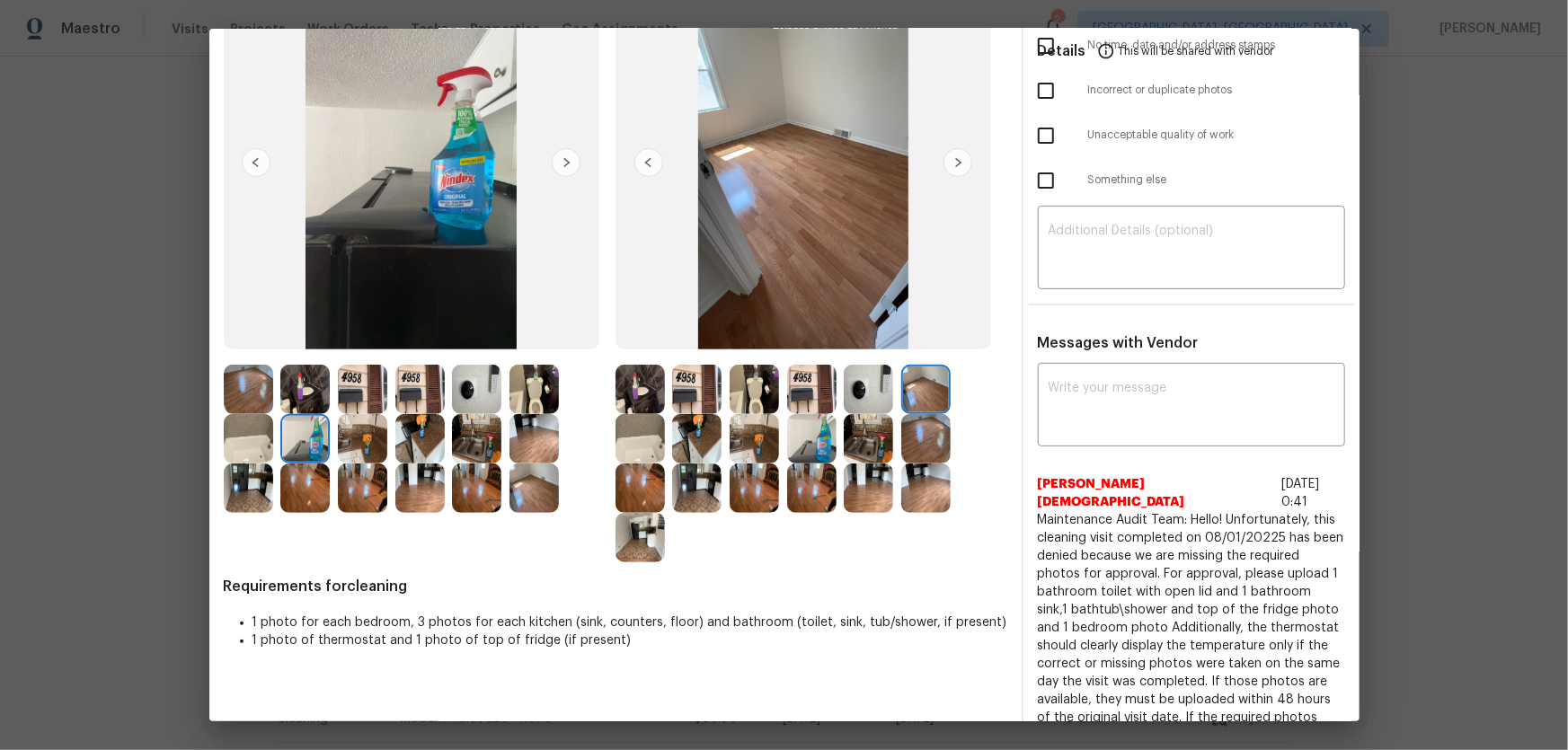
click at [258, 395] on img at bounding box center [248, 389] width 49 height 49
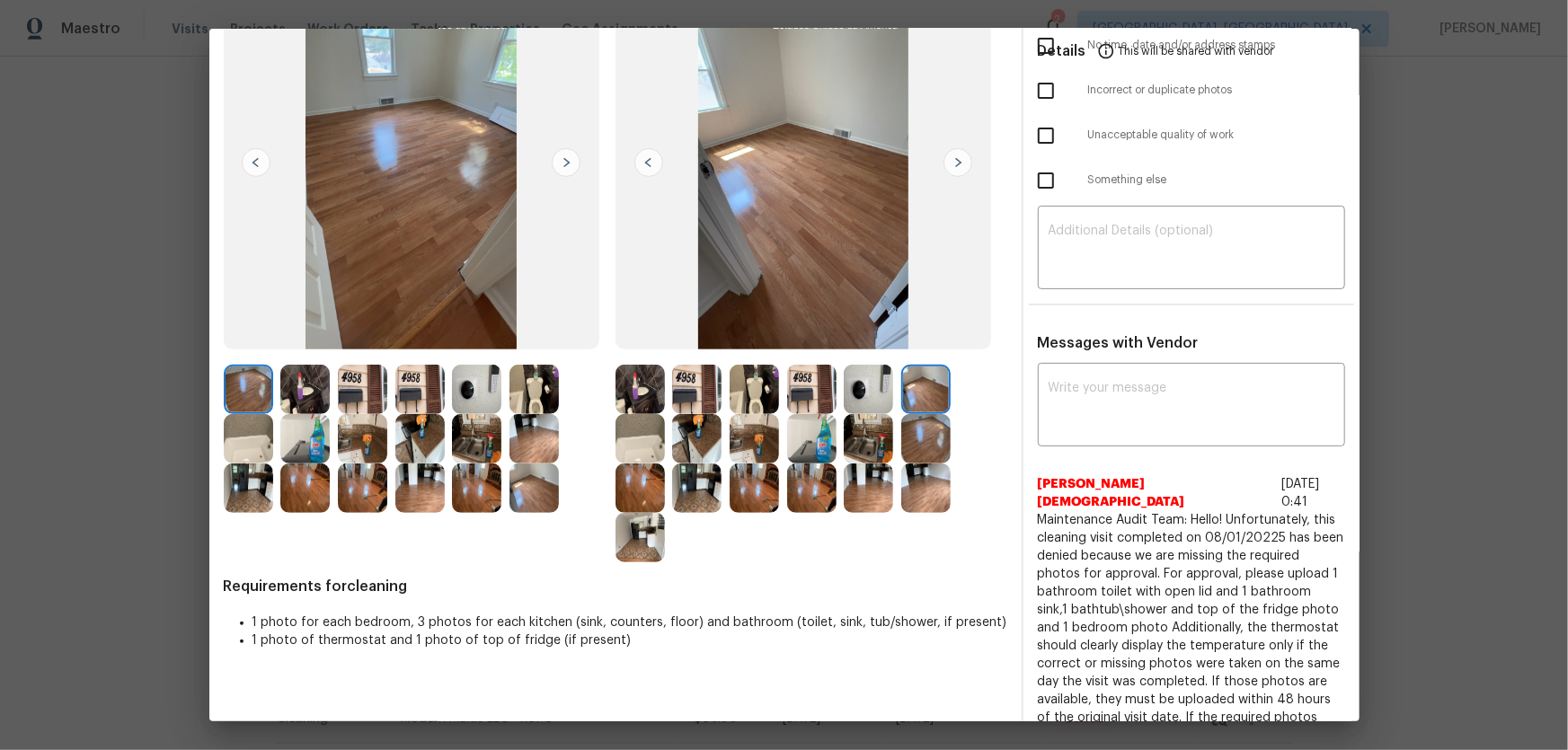
click at [542, 436] on img at bounding box center [534, 438] width 49 height 49
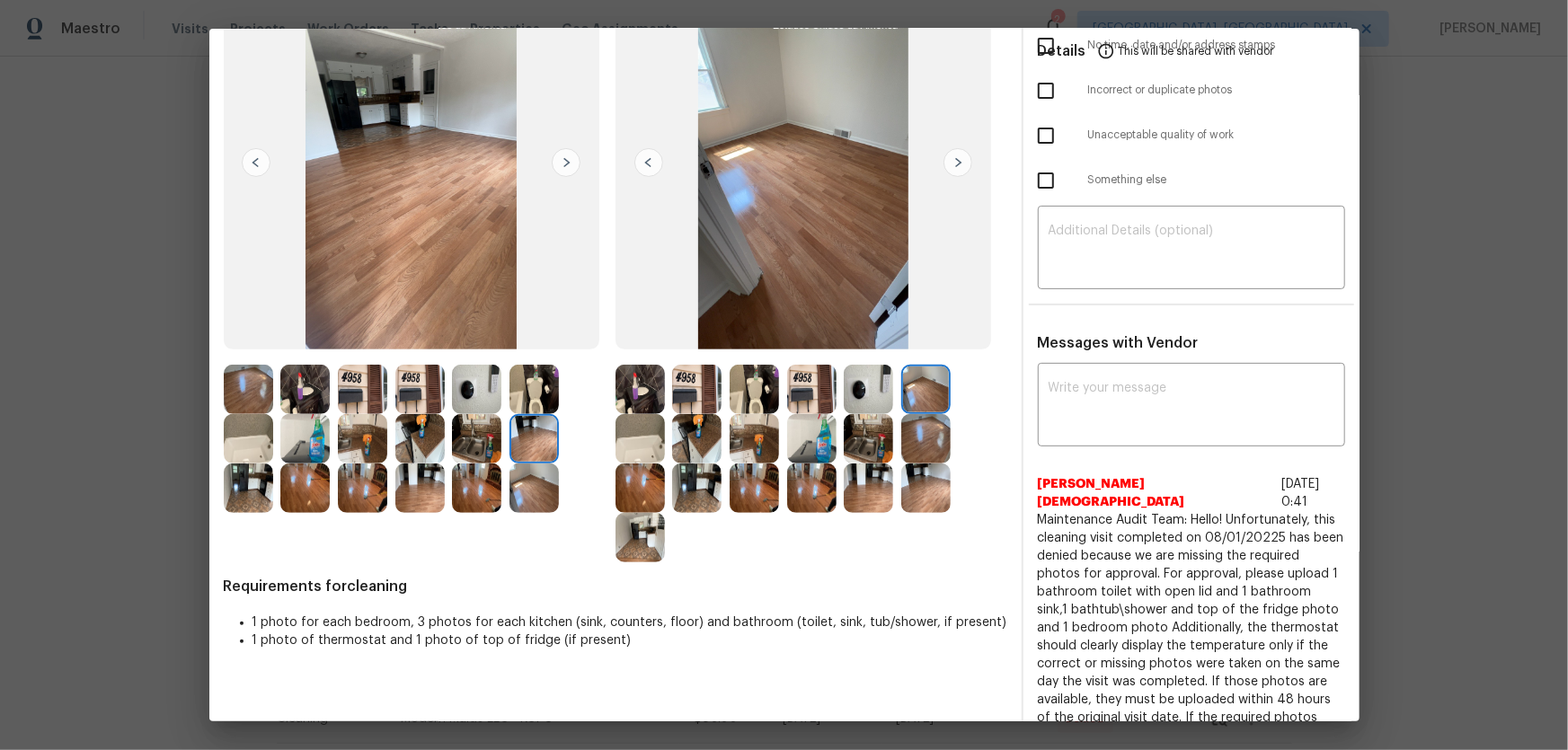
click at [535, 377] on img at bounding box center [534, 389] width 49 height 49
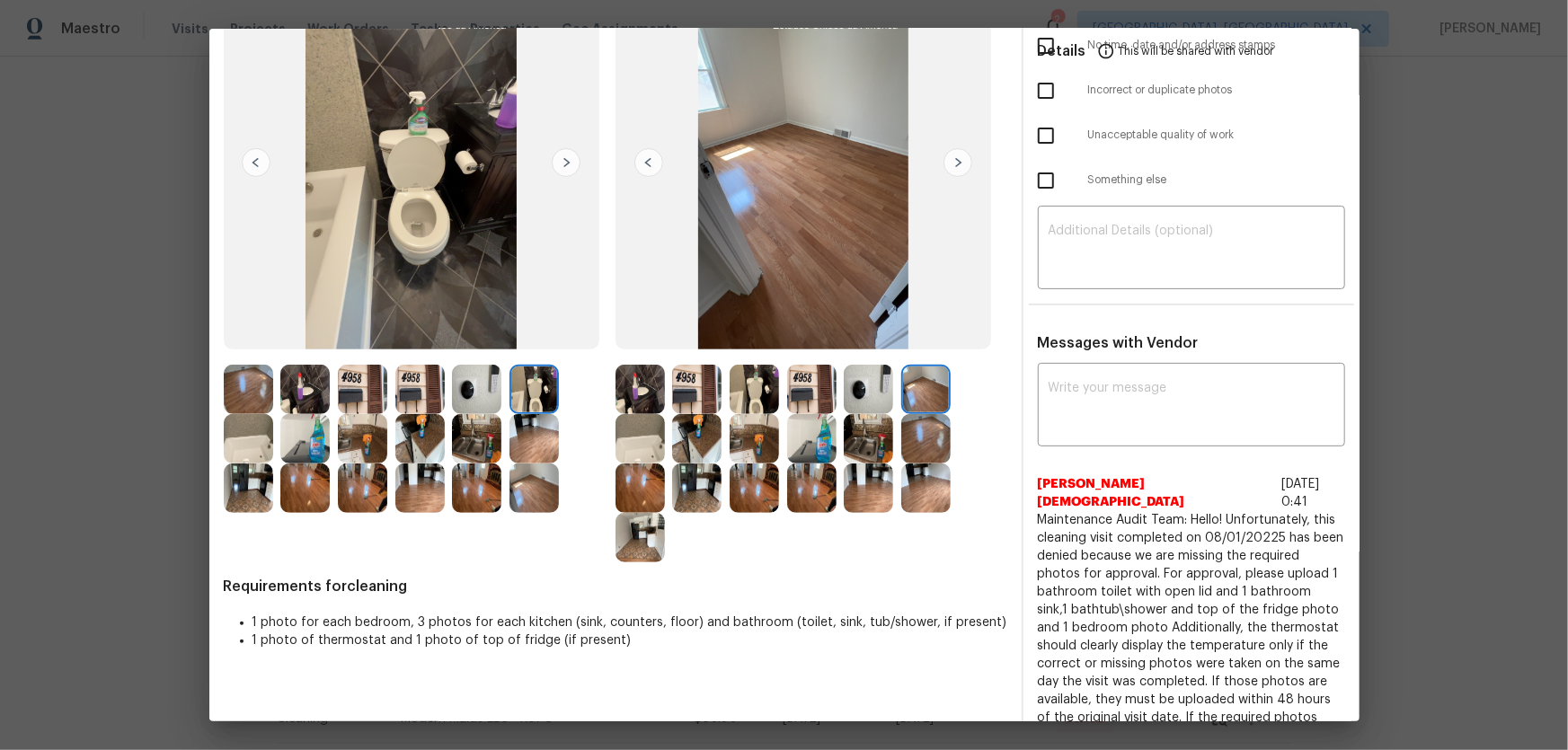
click at [488, 376] on img at bounding box center [477, 389] width 49 height 49
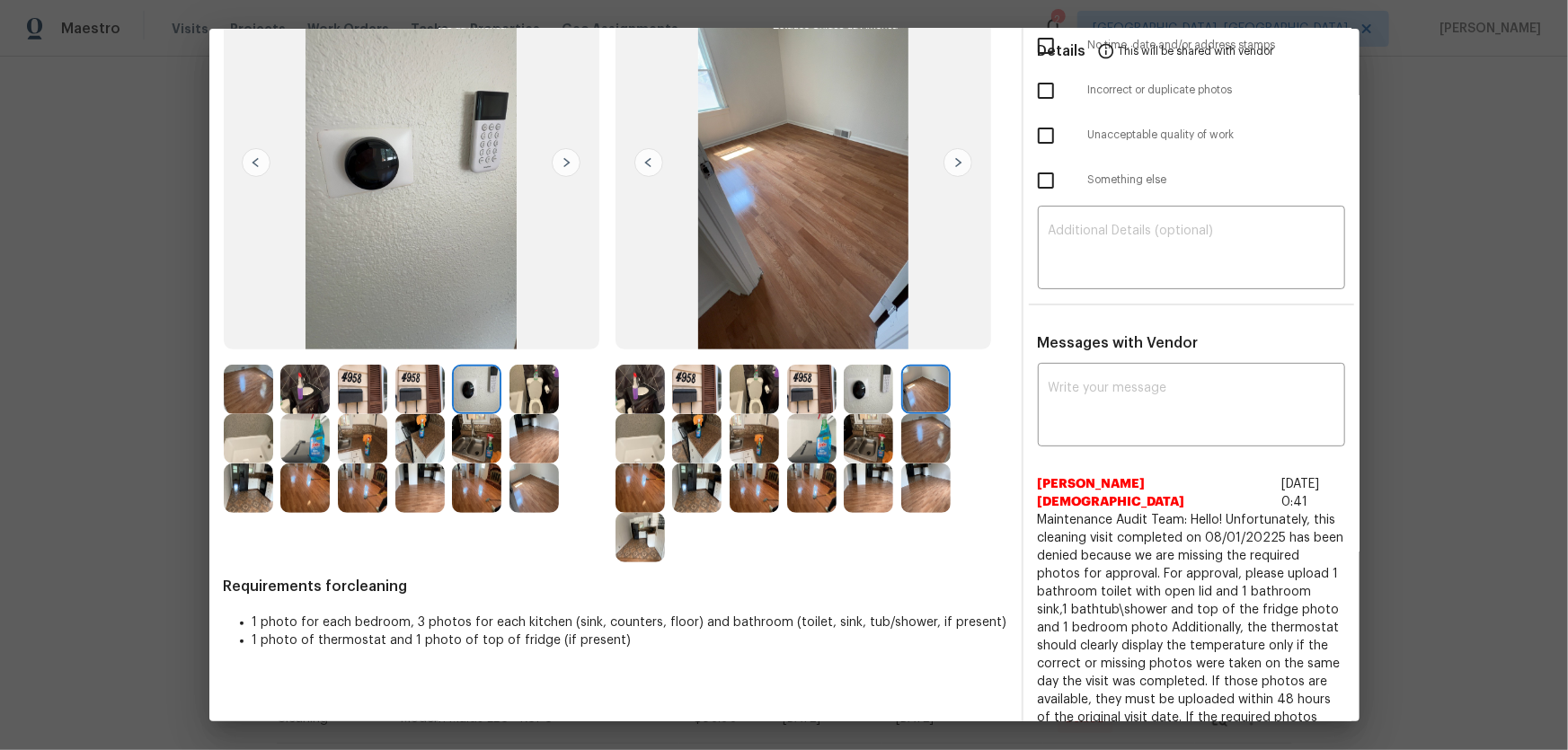
click at [351, 387] on img at bounding box center [362, 389] width 49 height 49
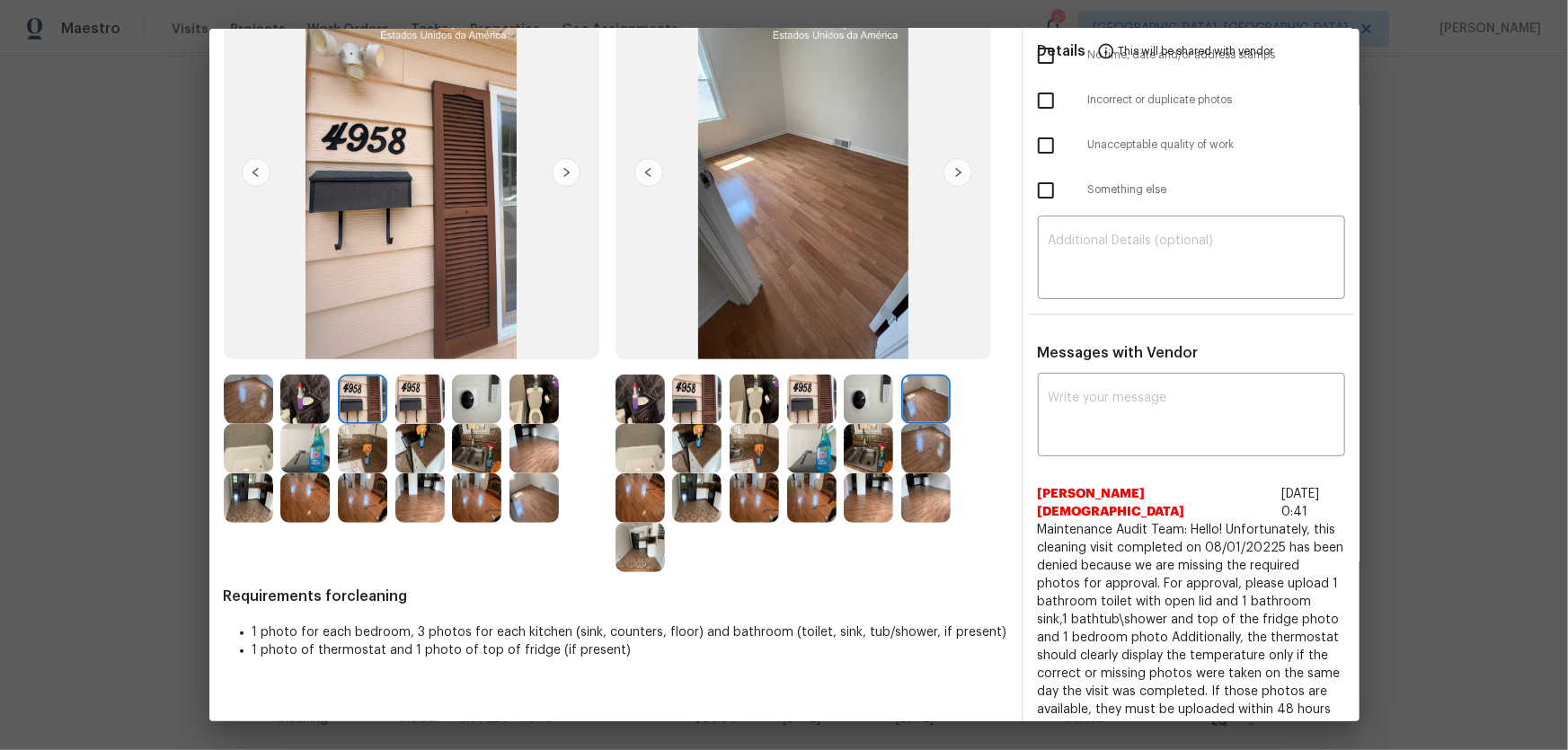
scroll to position [150, 0]
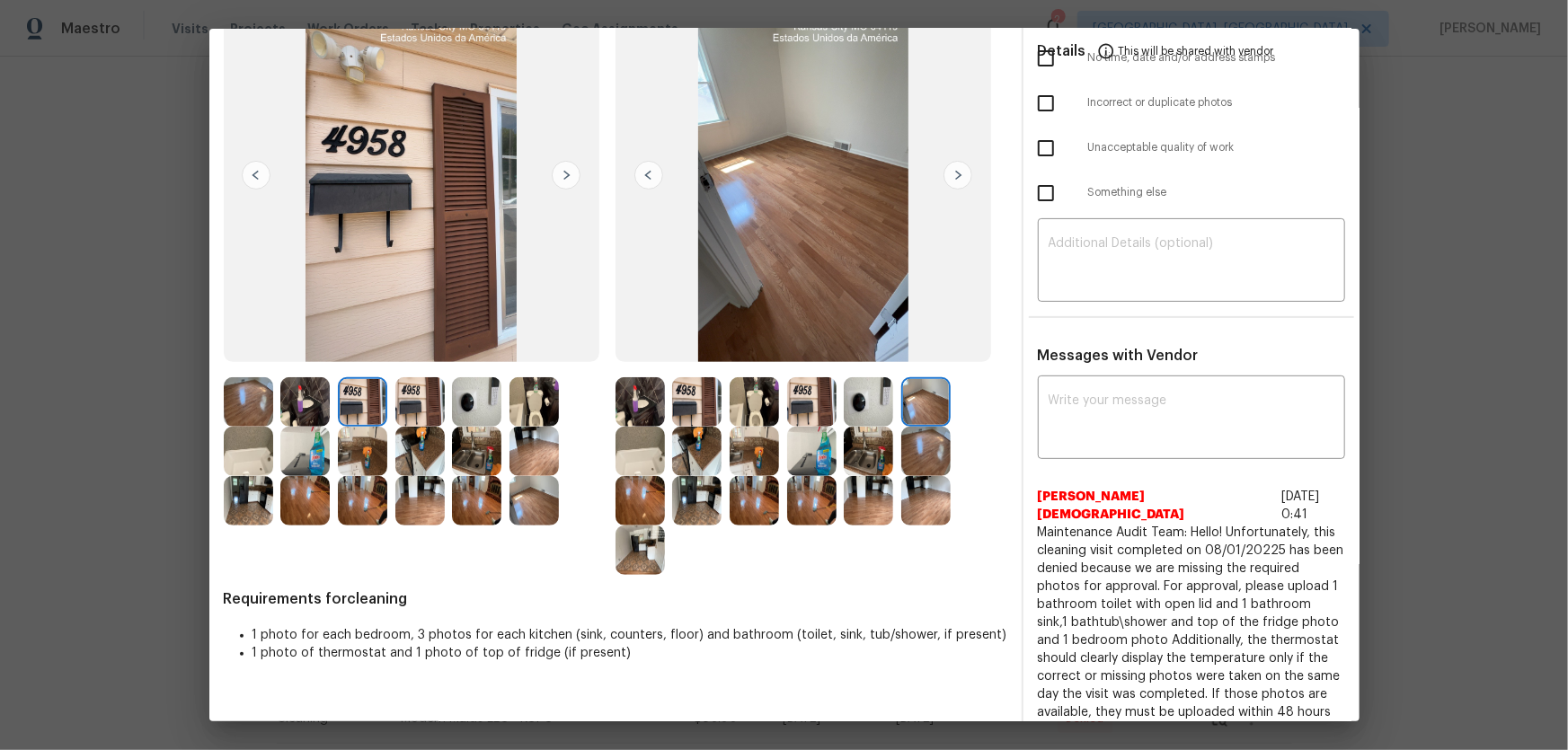
click at [791, 397] on img at bounding box center [811, 401] width 49 height 49
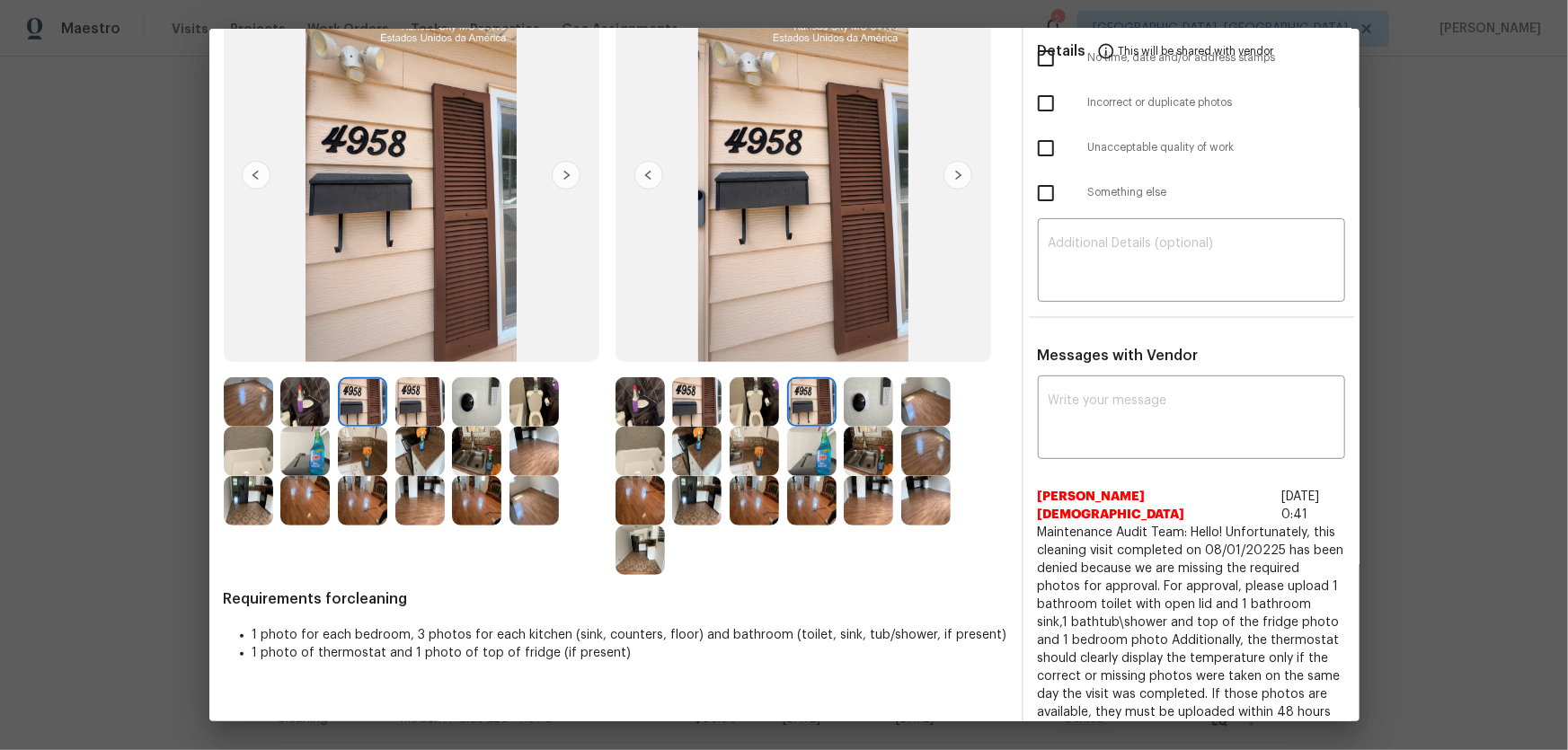
click at [863, 413] on img at bounding box center [868, 401] width 49 height 49
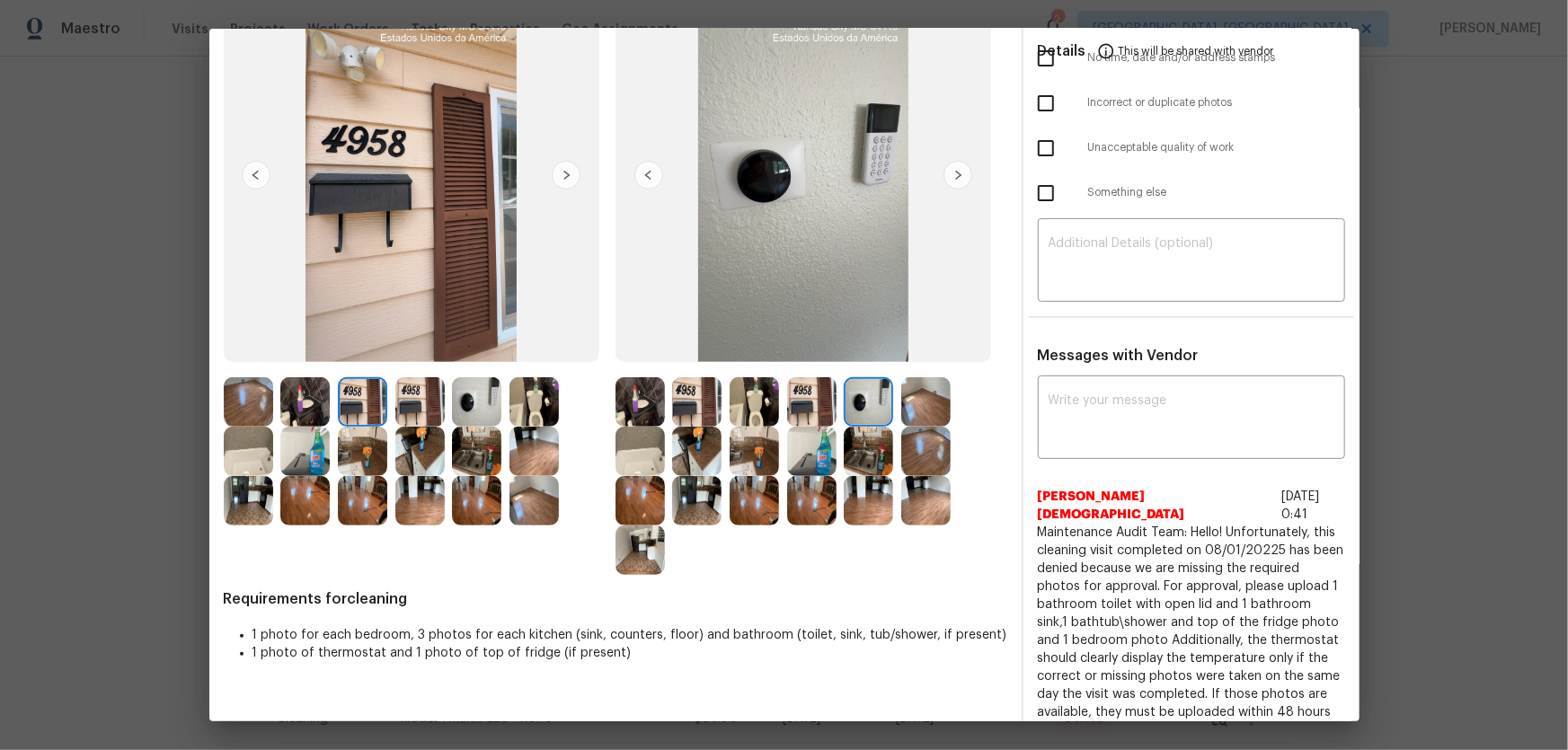
click at [871, 455] on img at bounding box center [868, 451] width 49 height 49
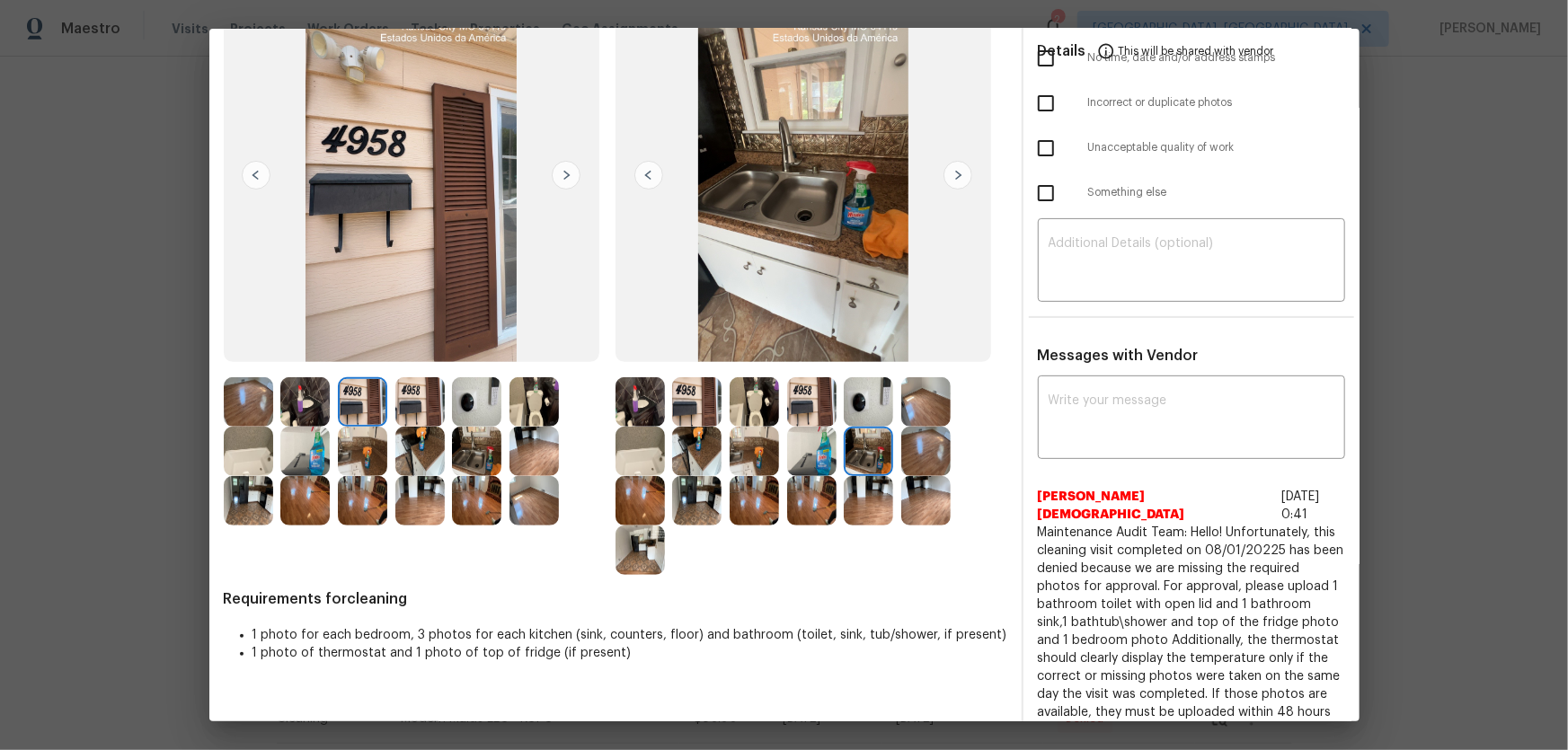
click at [913, 457] on img at bounding box center [925, 451] width 49 height 49
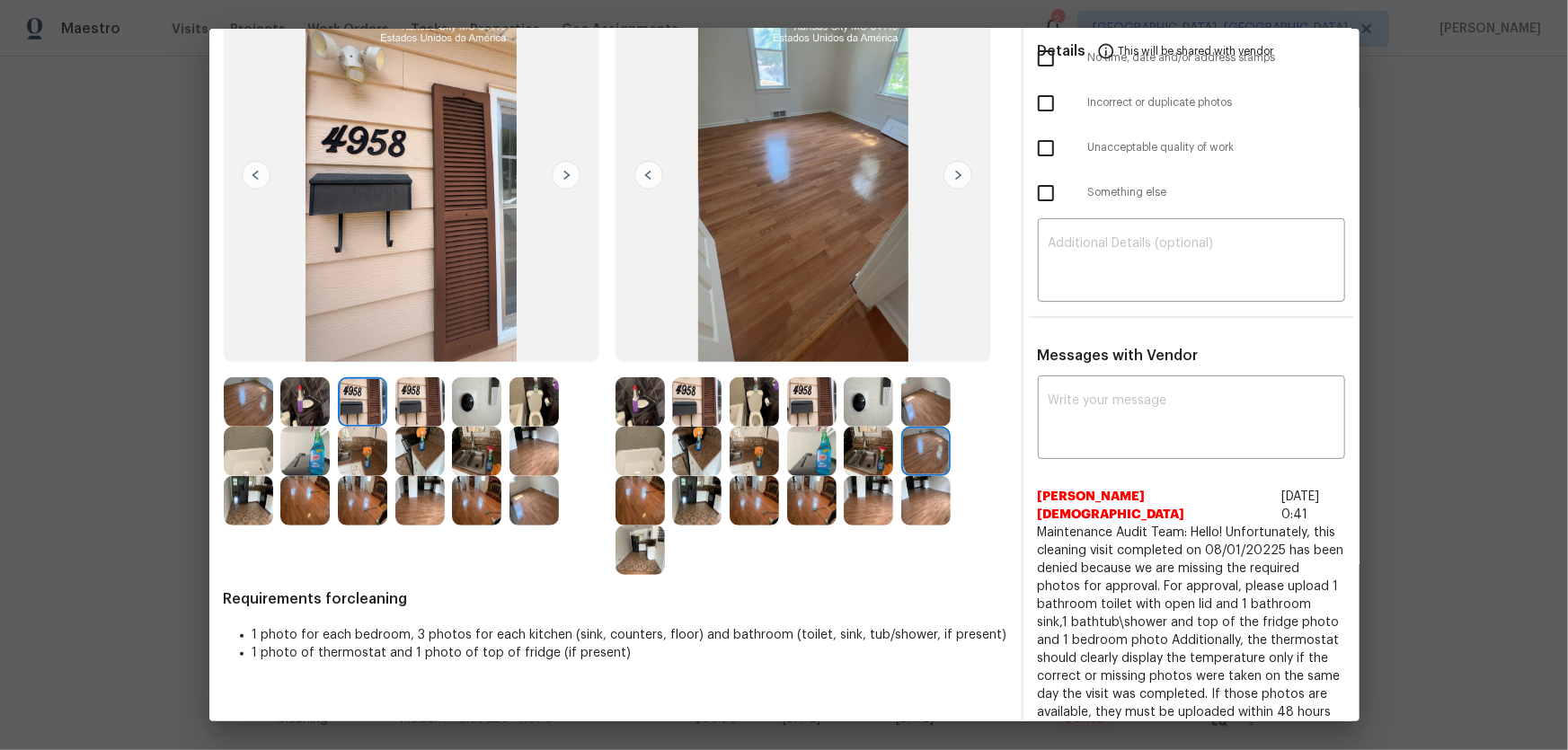
click at [920, 436] on img at bounding box center [925, 451] width 49 height 49
click at [709, 395] on img at bounding box center [696, 401] width 49 height 49
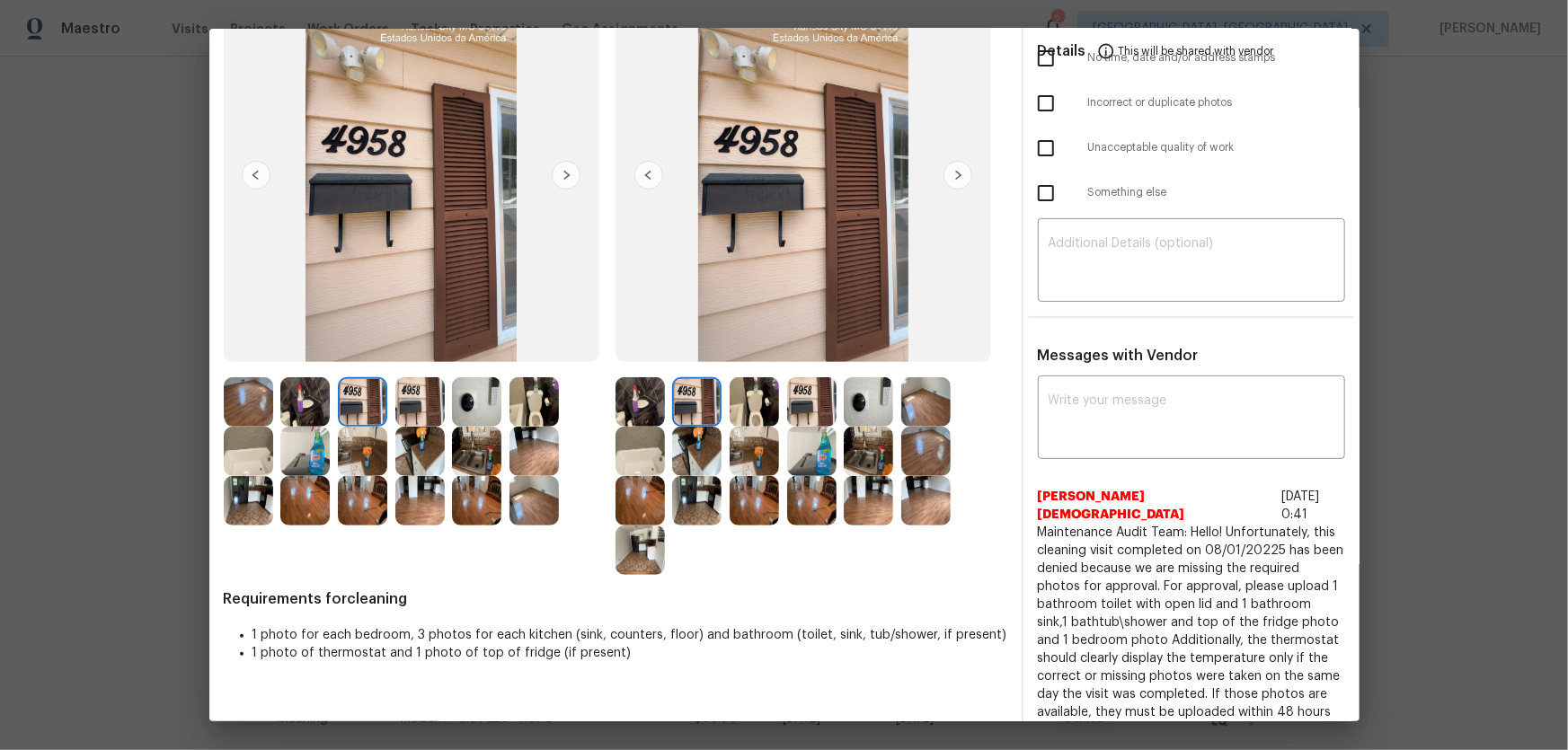
click at [741, 395] on img at bounding box center [754, 401] width 49 height 49
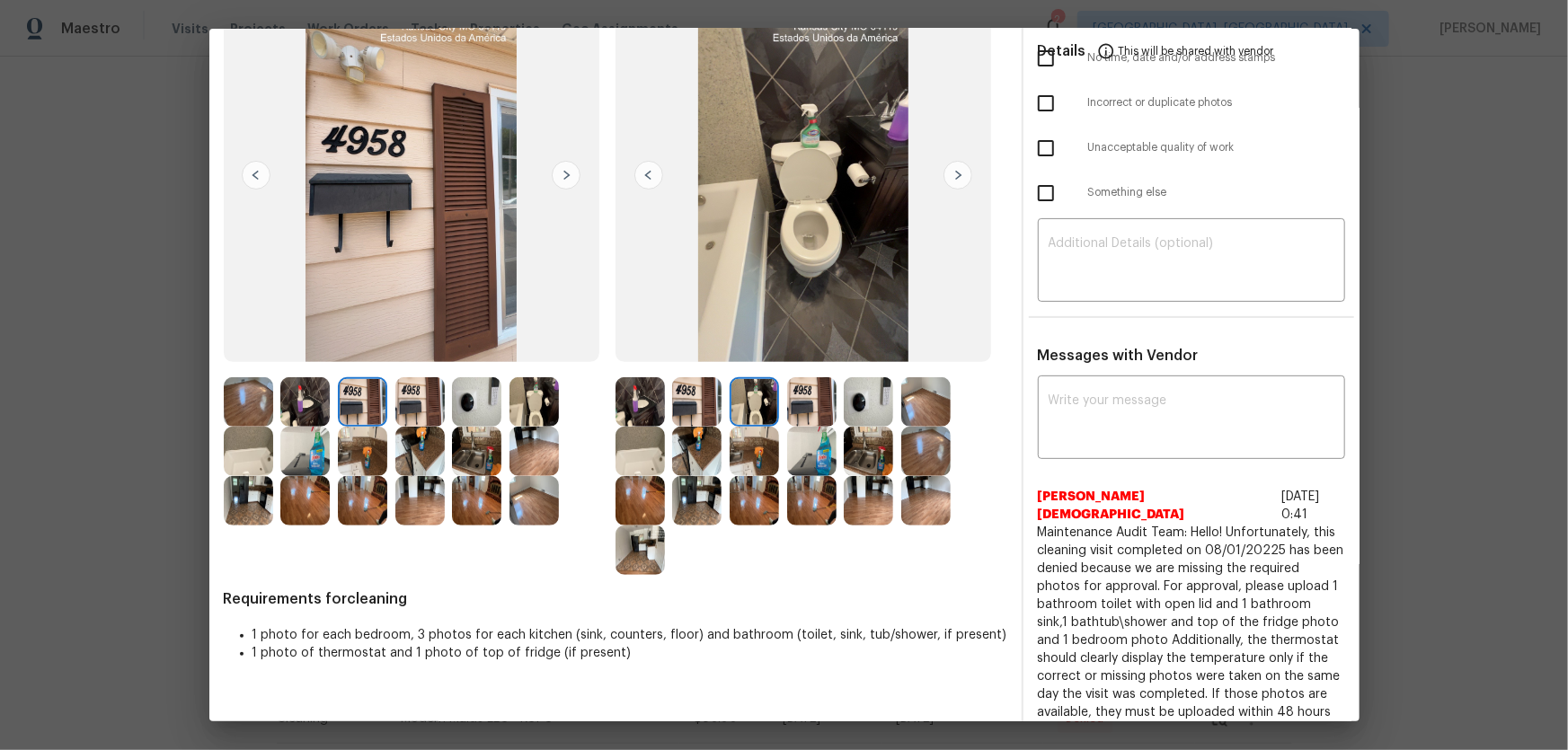
click at [755, 441] on img at bounding box center [754, 451] width 49 height 49
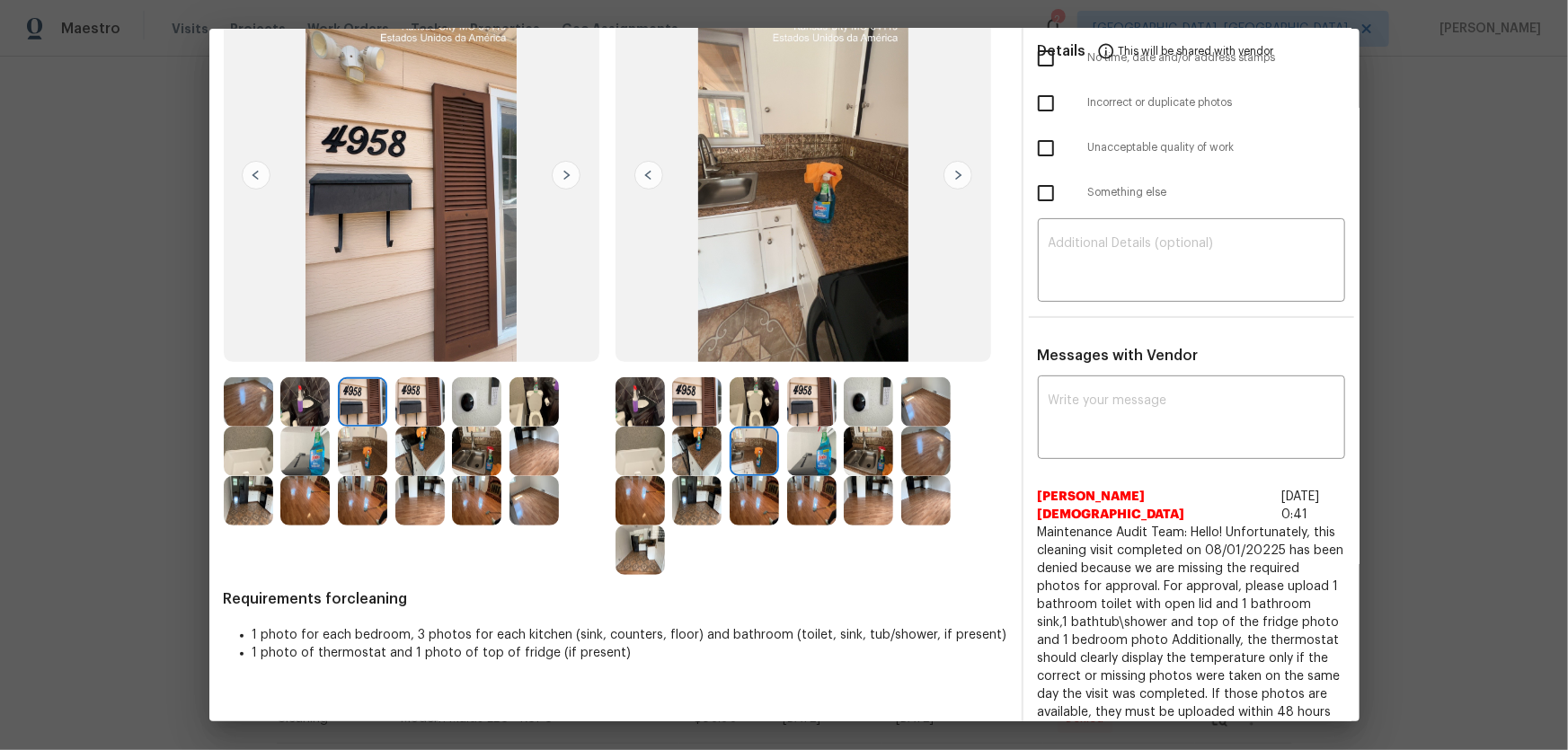
click at [849, 386] on img at bounding box center [868, 401] width 49 height 49
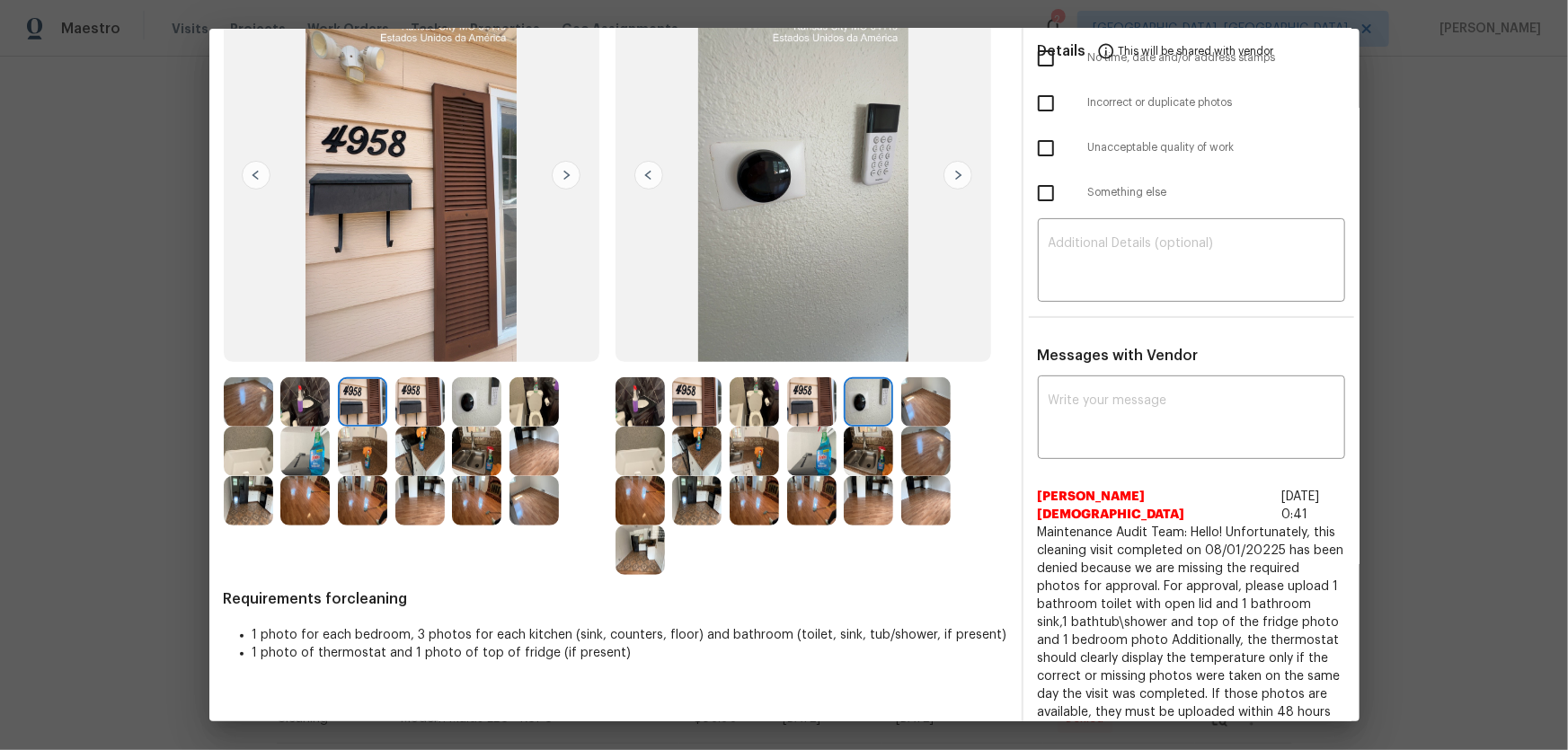
click at [857, 438] on img at bounding box center [868, 451] width 49 height 49
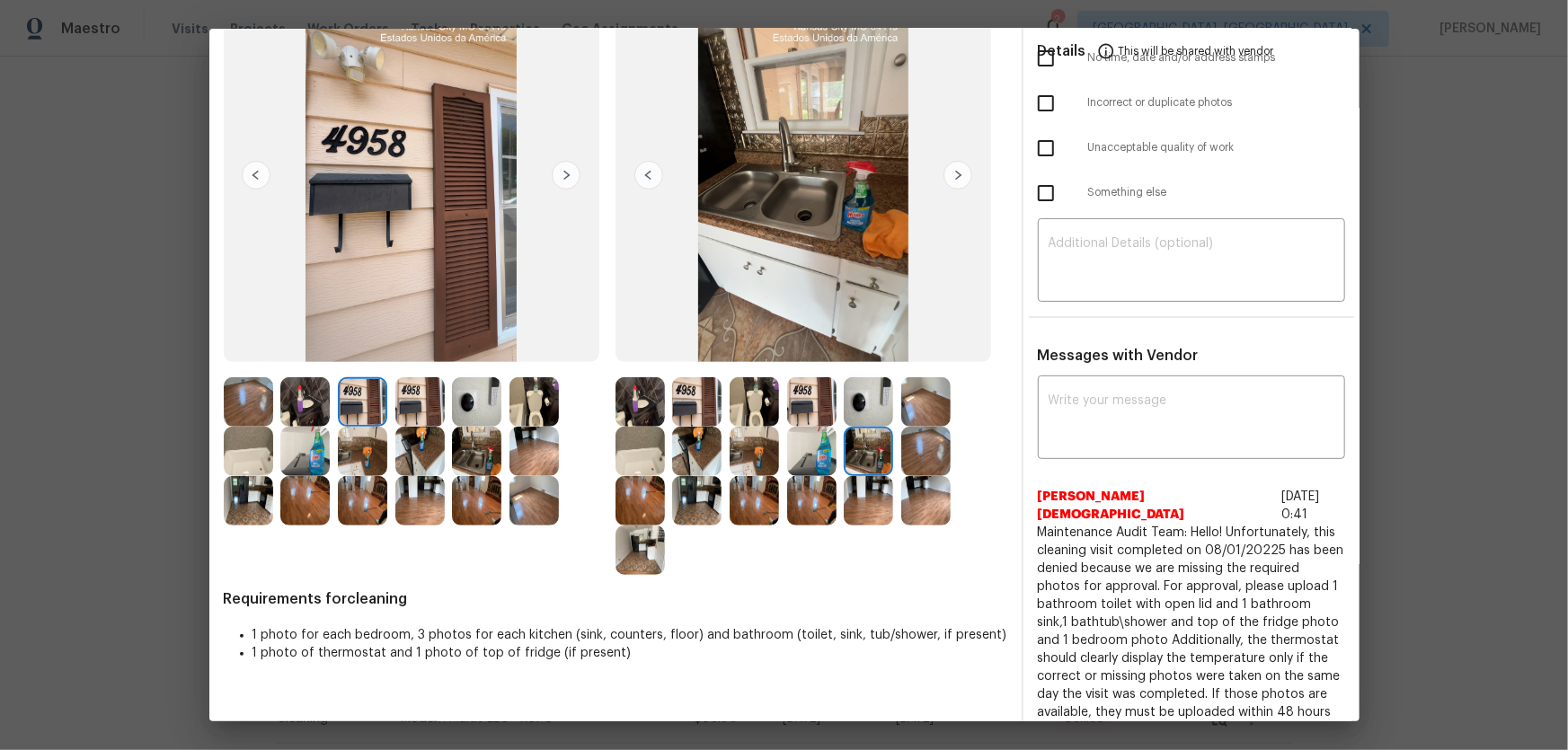
click at [803, 443] on img at bounding box center [811, 451] width 49 height 49
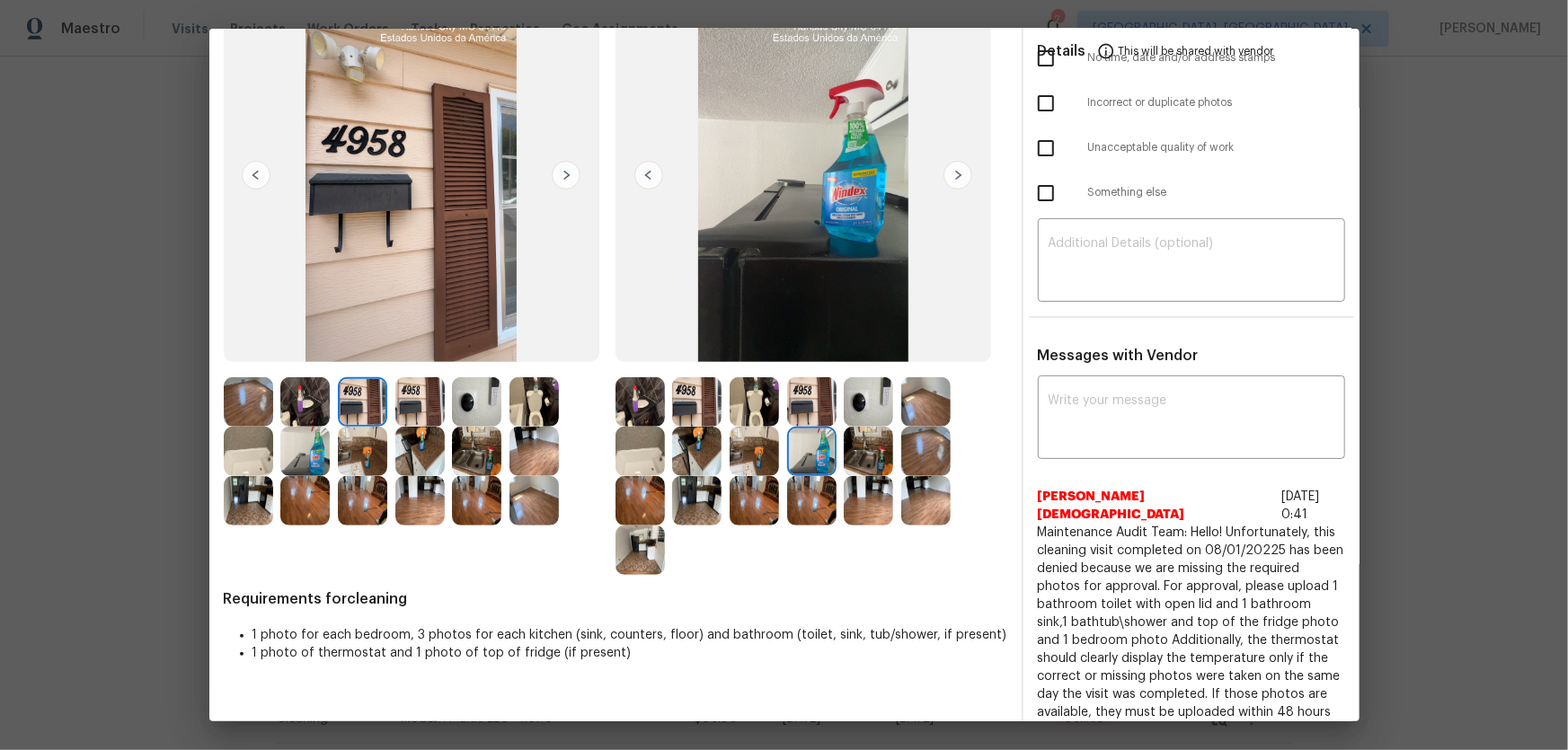
click at [692, 452] on img at bounding box center [696, 451] width 49 height 49
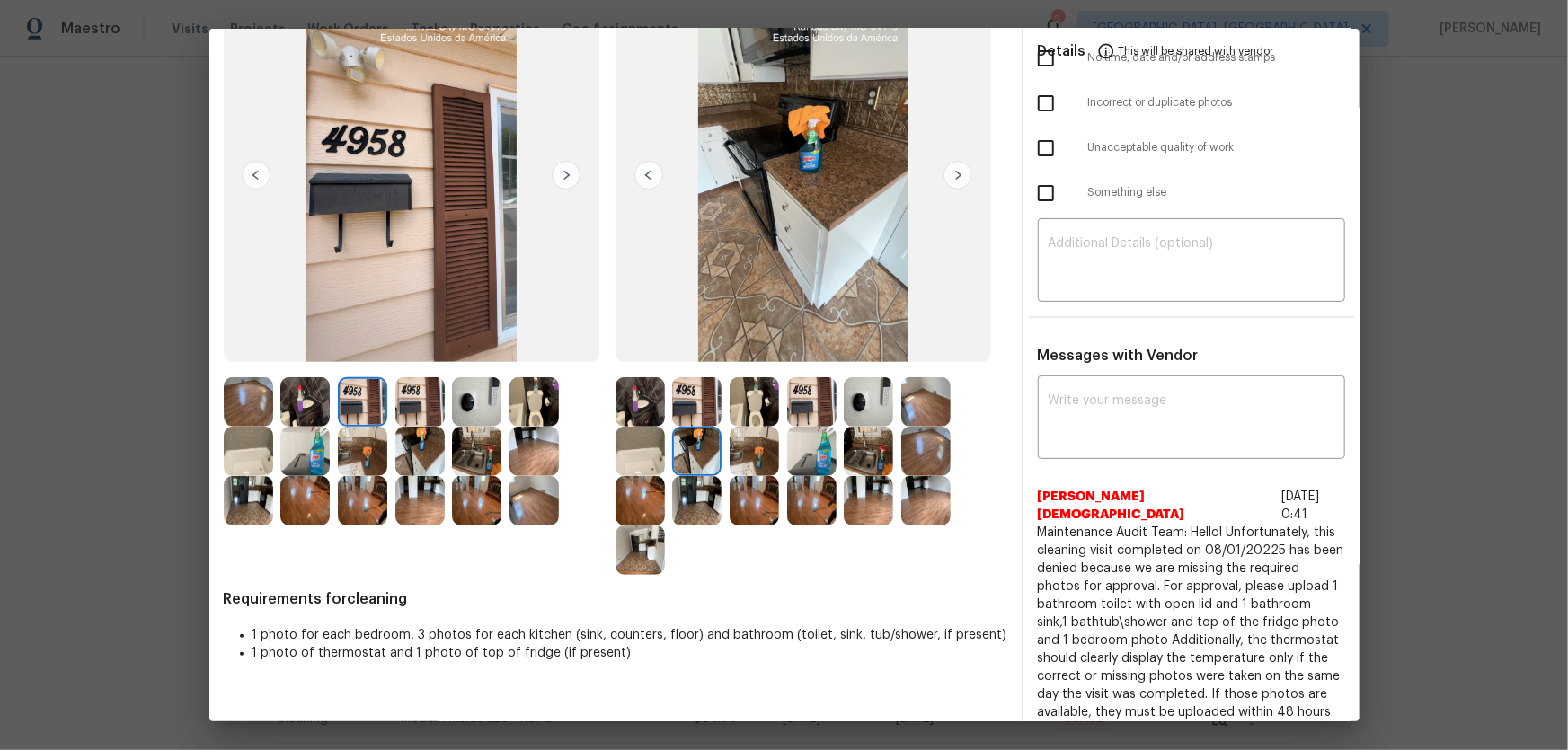
click at [743, 450] on img at bounding box center [754, 451] width 49 height 49
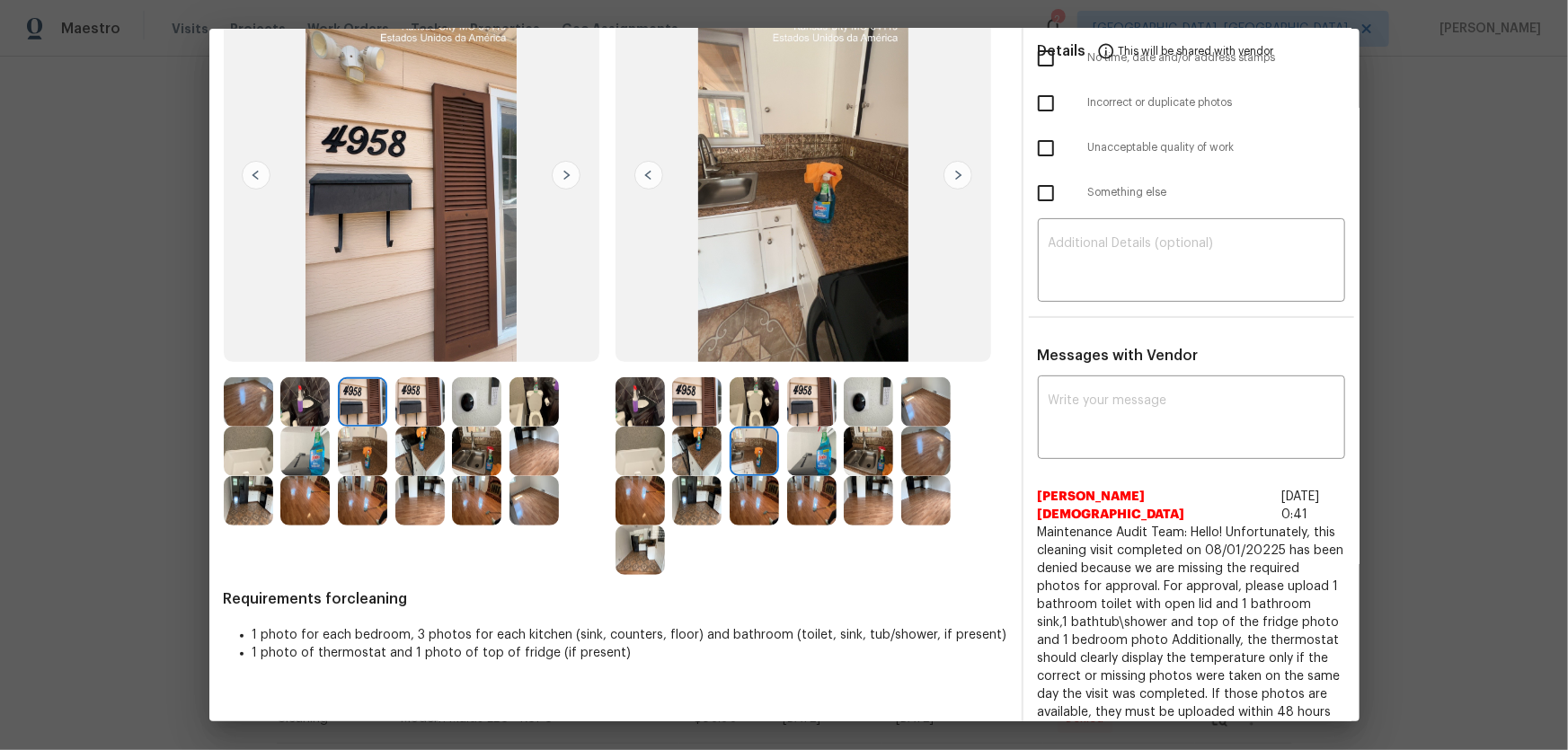
click at [645, 456] on img at bounding box center [640, 451] width 49 height 49
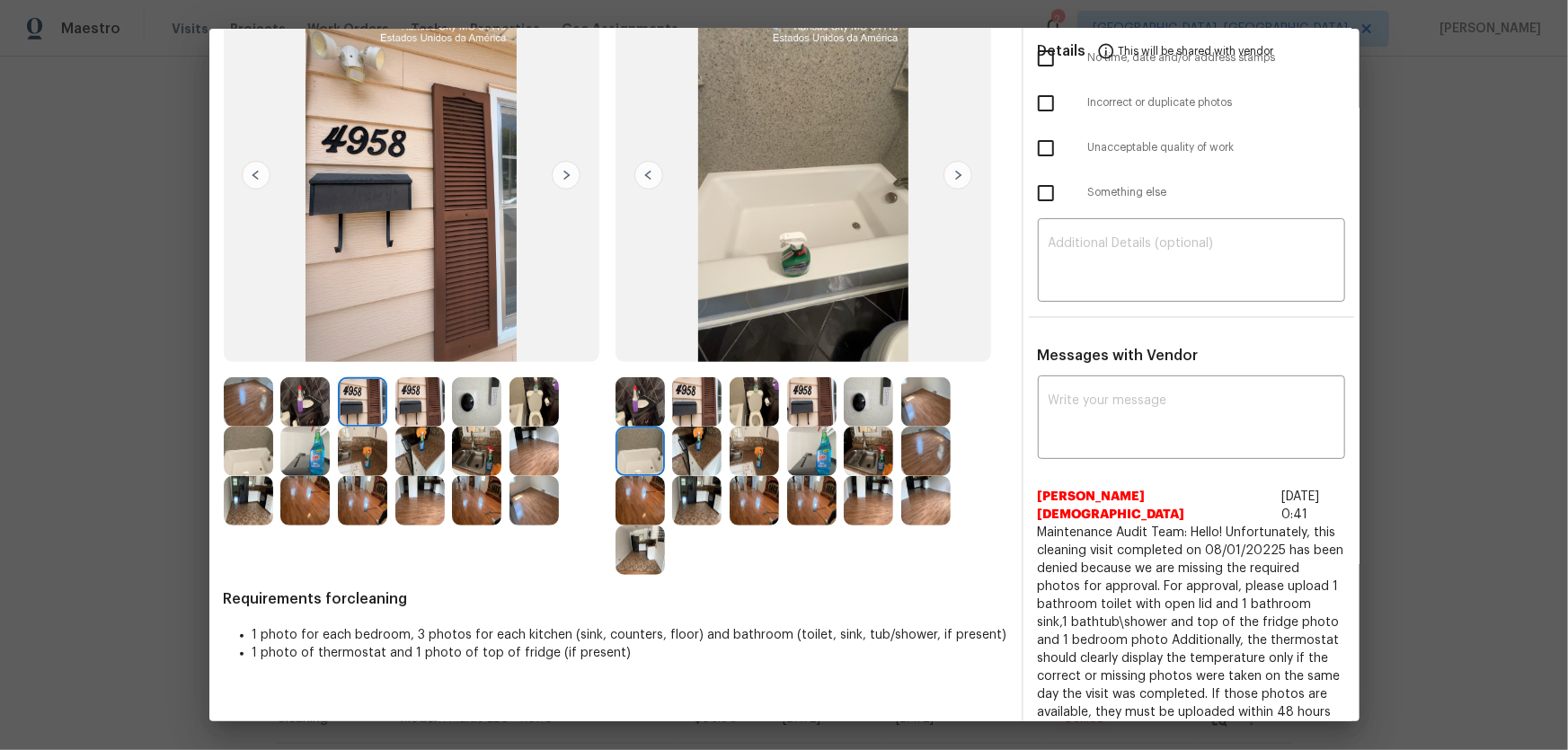
click at [639, 496] on img at bounding box center [640, 500] width 49 height 49
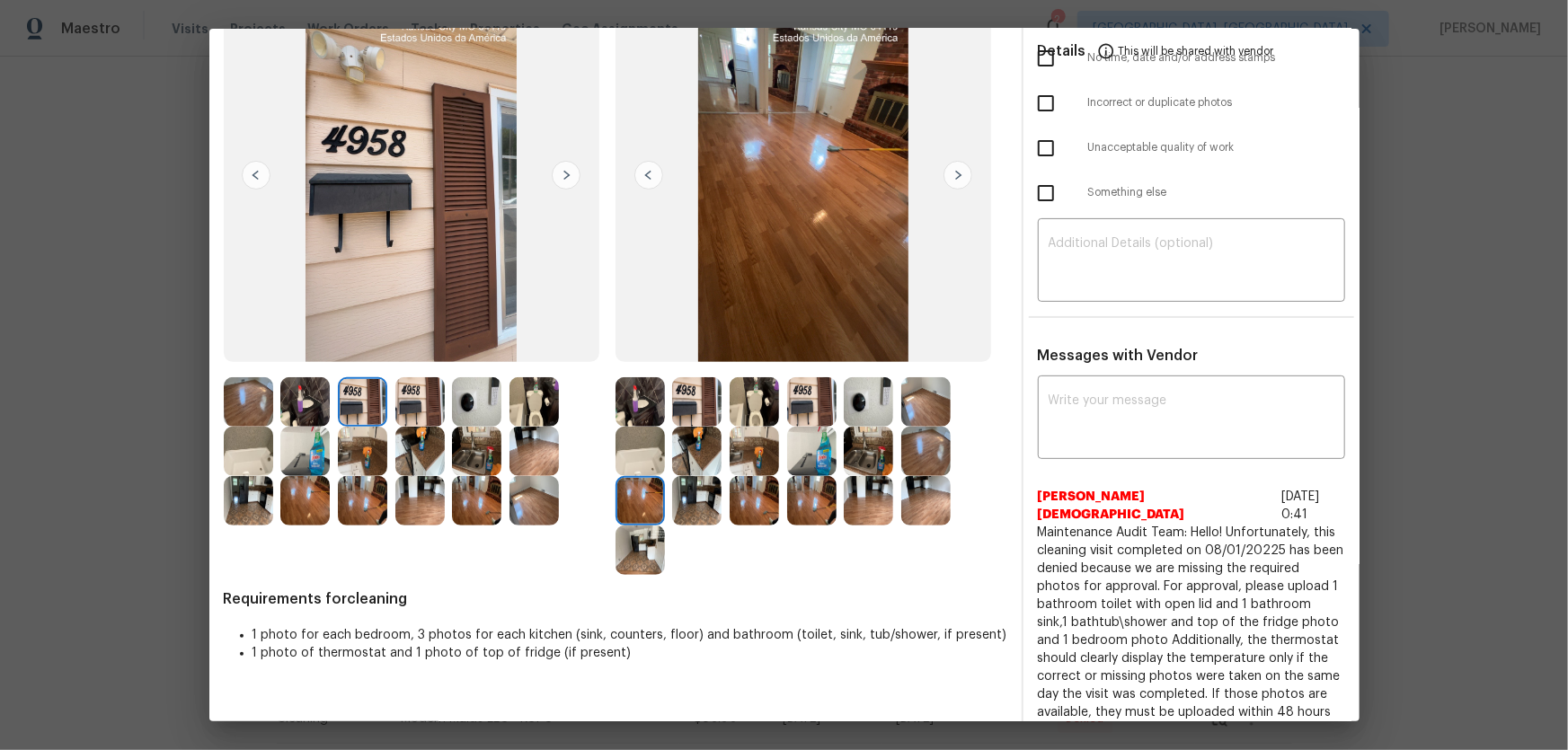
click at [682, 496] on img at bounding box center [696, 500] width 49 height 49
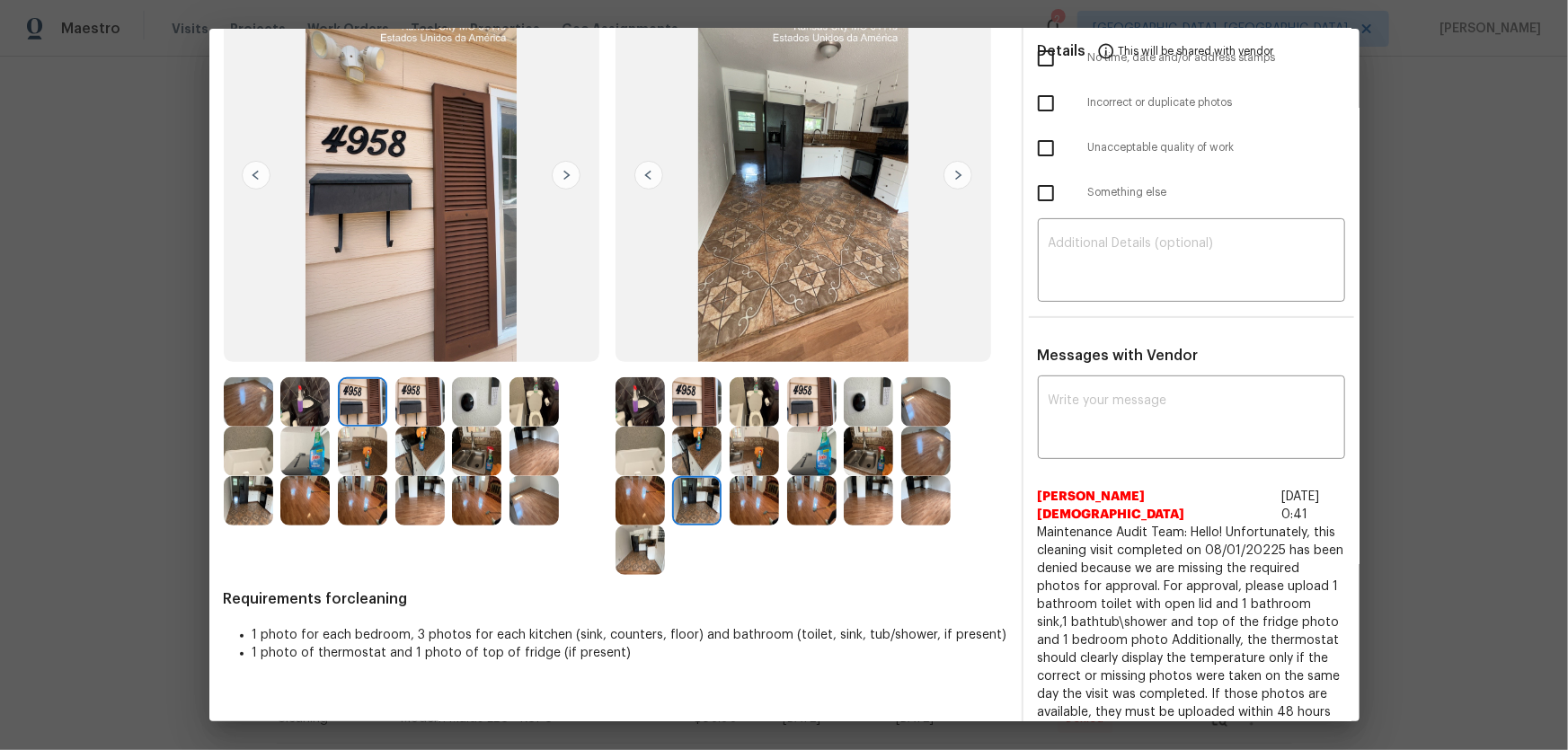
click at [642, 530] on img at bounding box center [640, 550] width 49 height 49
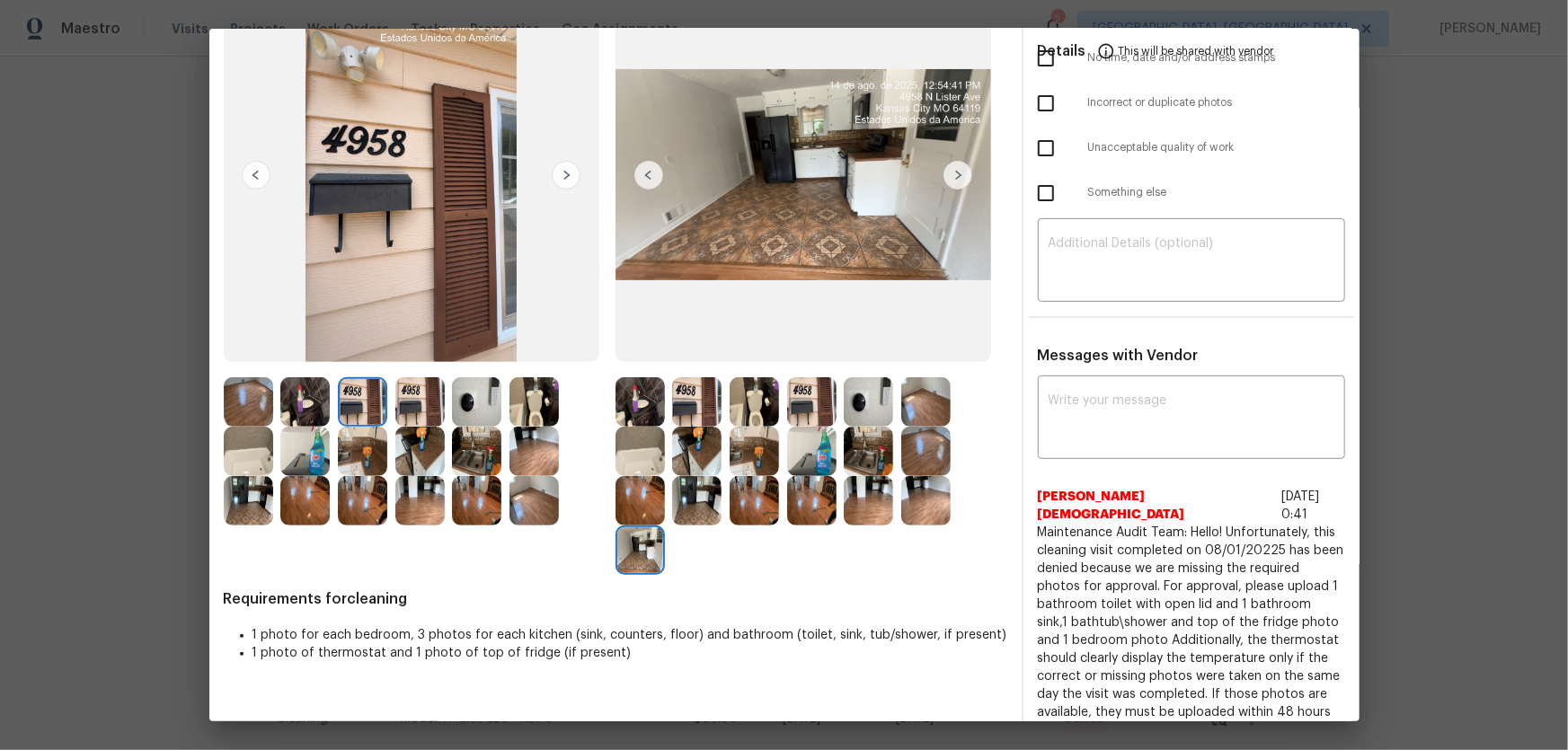
click at [793, 503] on img at bounding box center [811, 500] width 49 height 49
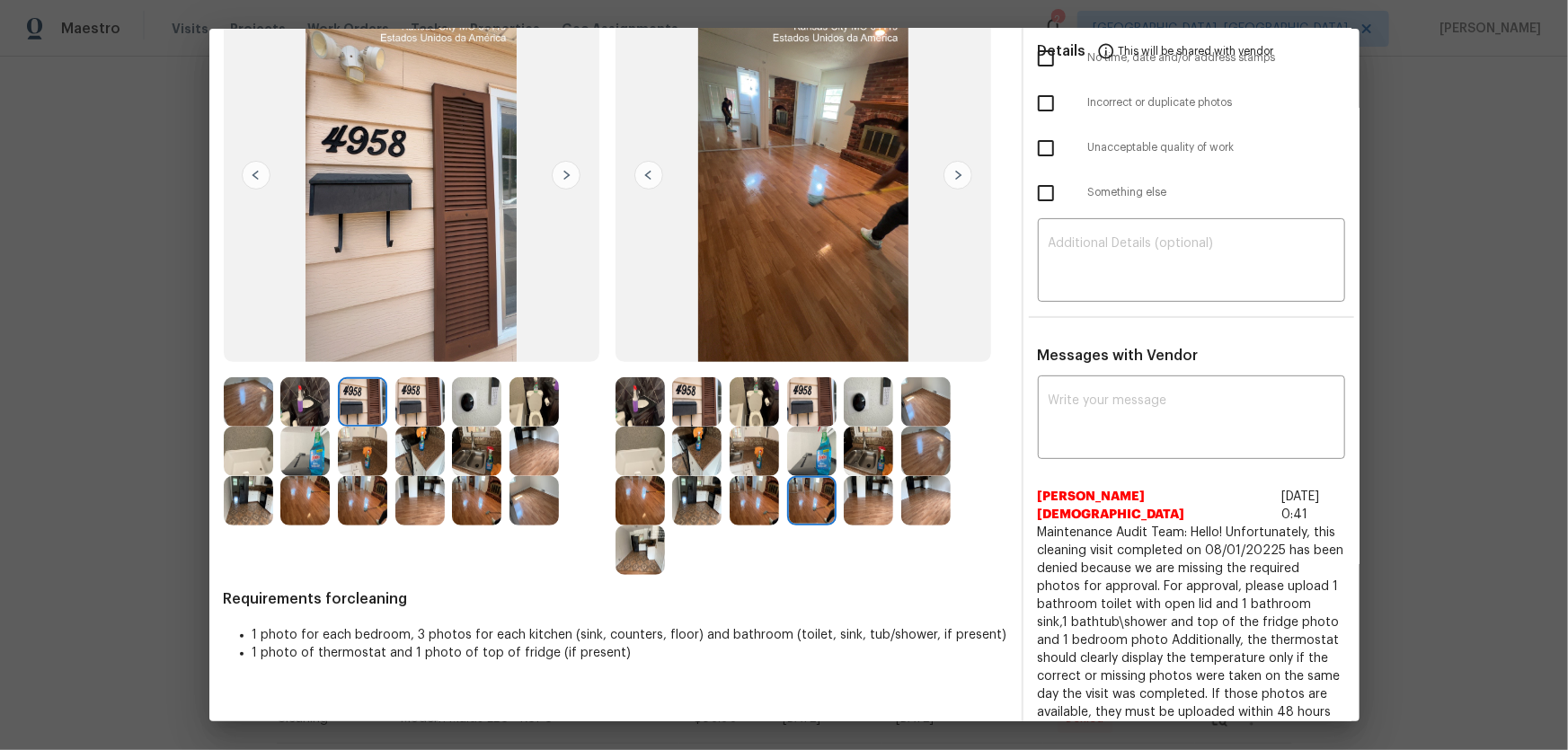
click at [854, 499] on img at bounding box center [868, 500] width 49 height 49
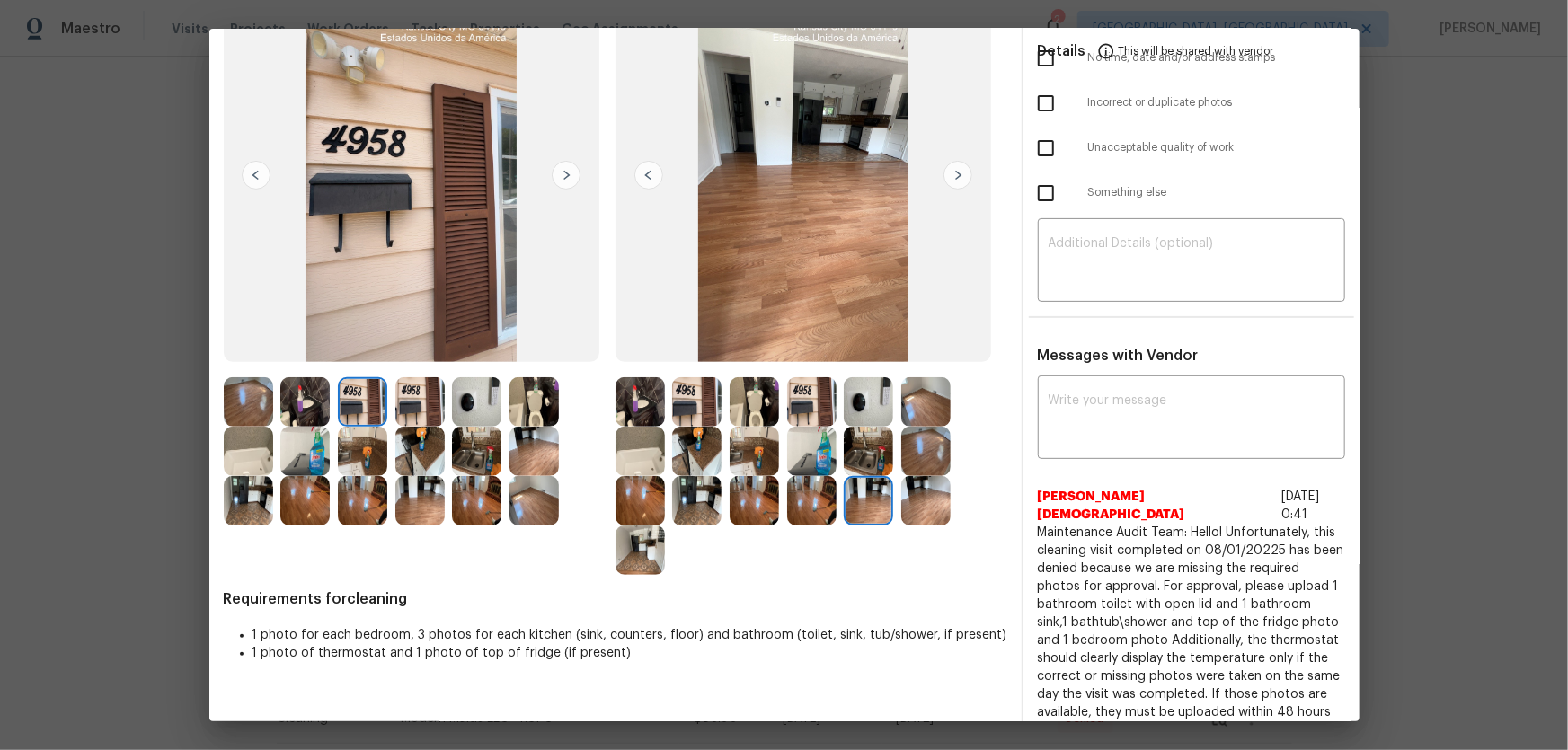
click at [914, 498] on img at bounding box center [925, 500] width 49 height 49
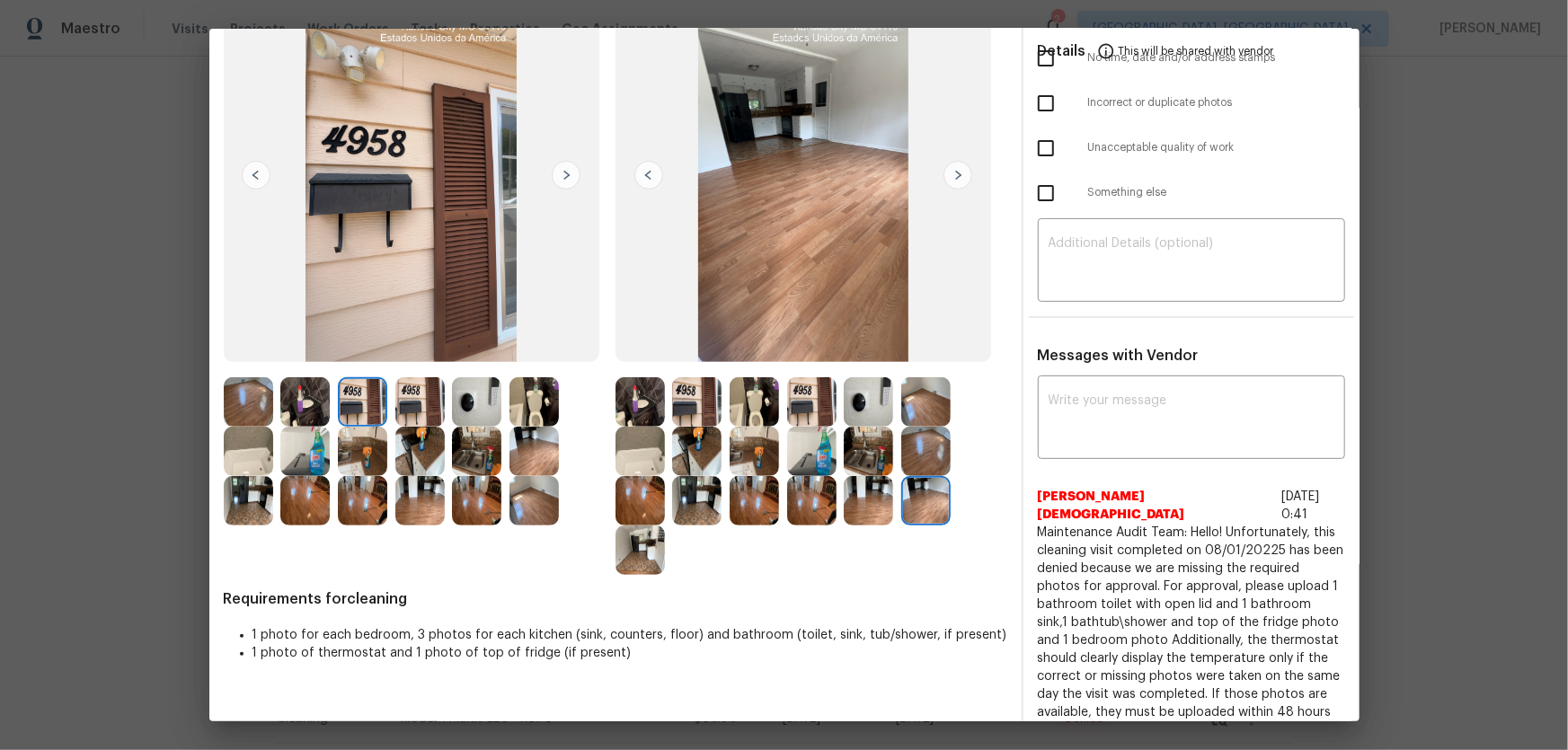
click at [816, 494] on img at bounding box center [811, 500] width 49 height 49
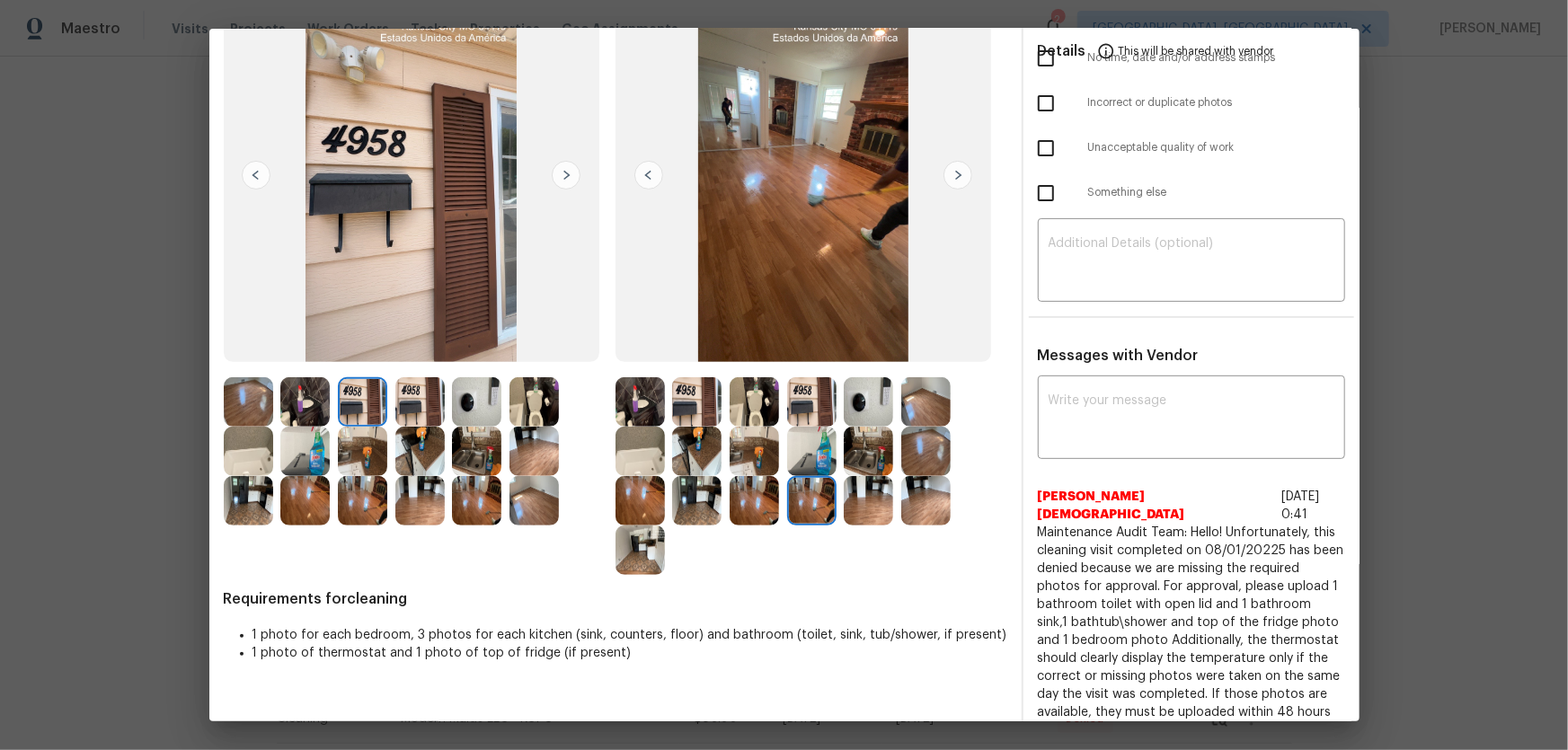
click at [906, 455] on img at bounding box center [925, 451] width 49 height 49
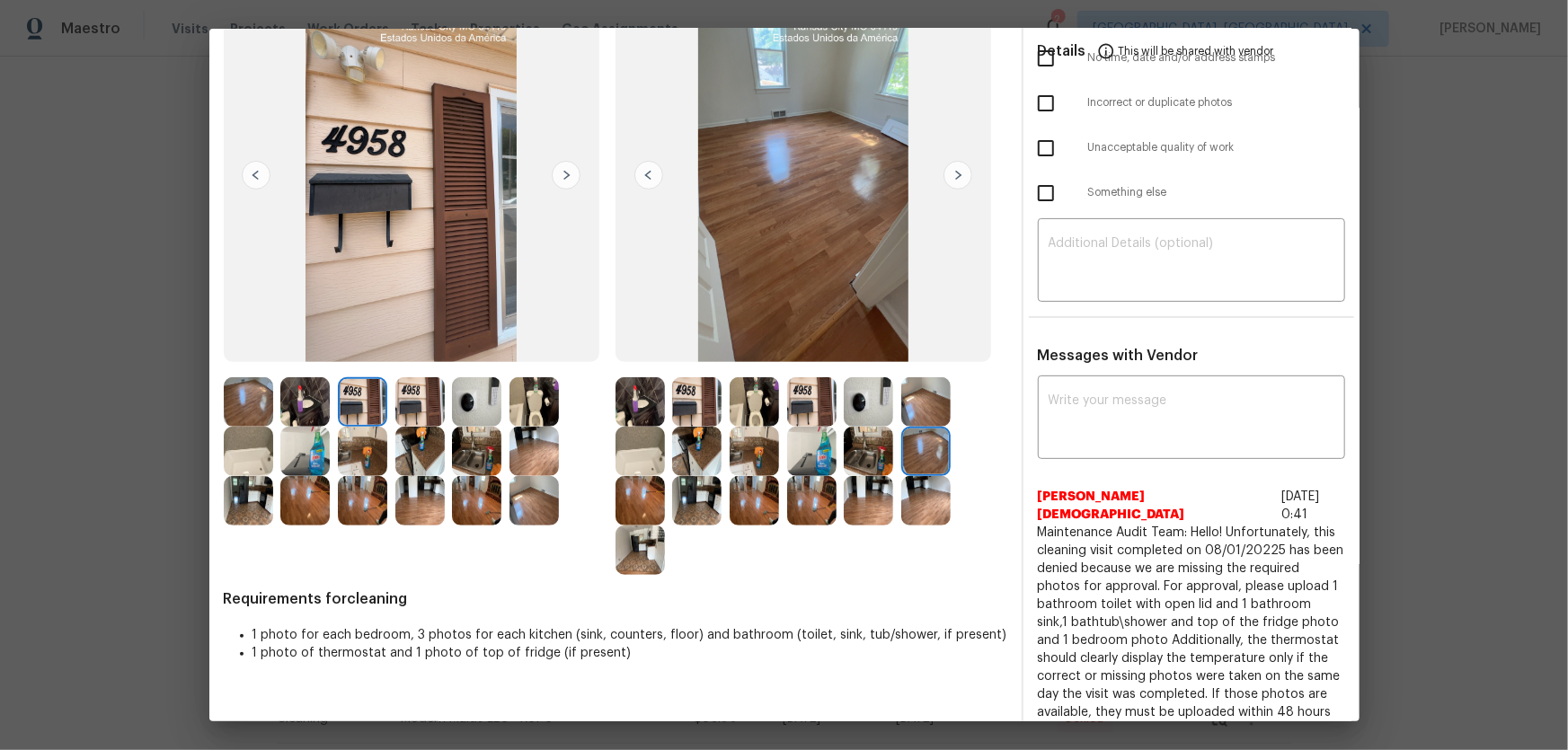
click at [923, 413] on img at bounding box center [925, 401] width 49 height 49
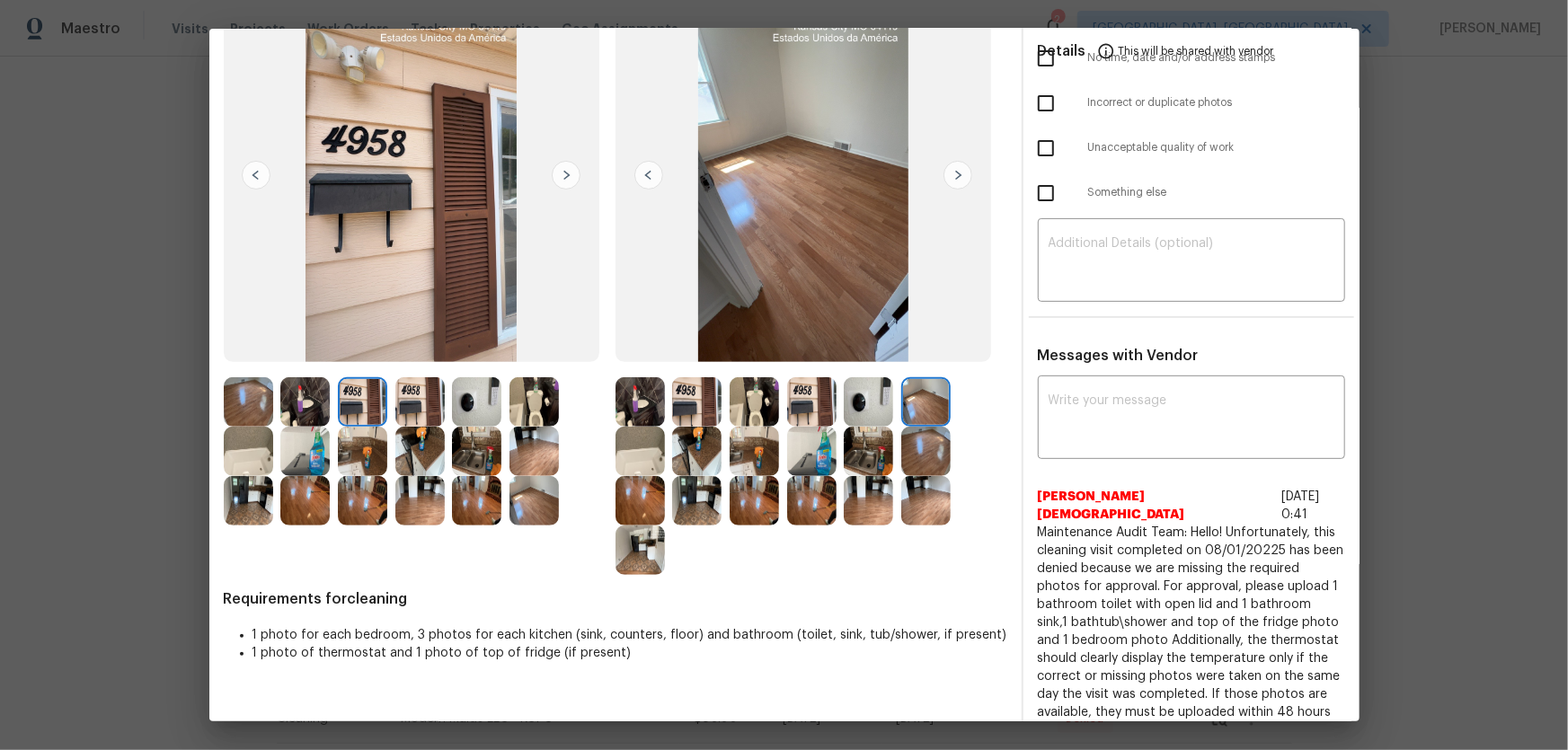
click at [818, 457] on img at bounding box center [811, 451] width 49 height 49
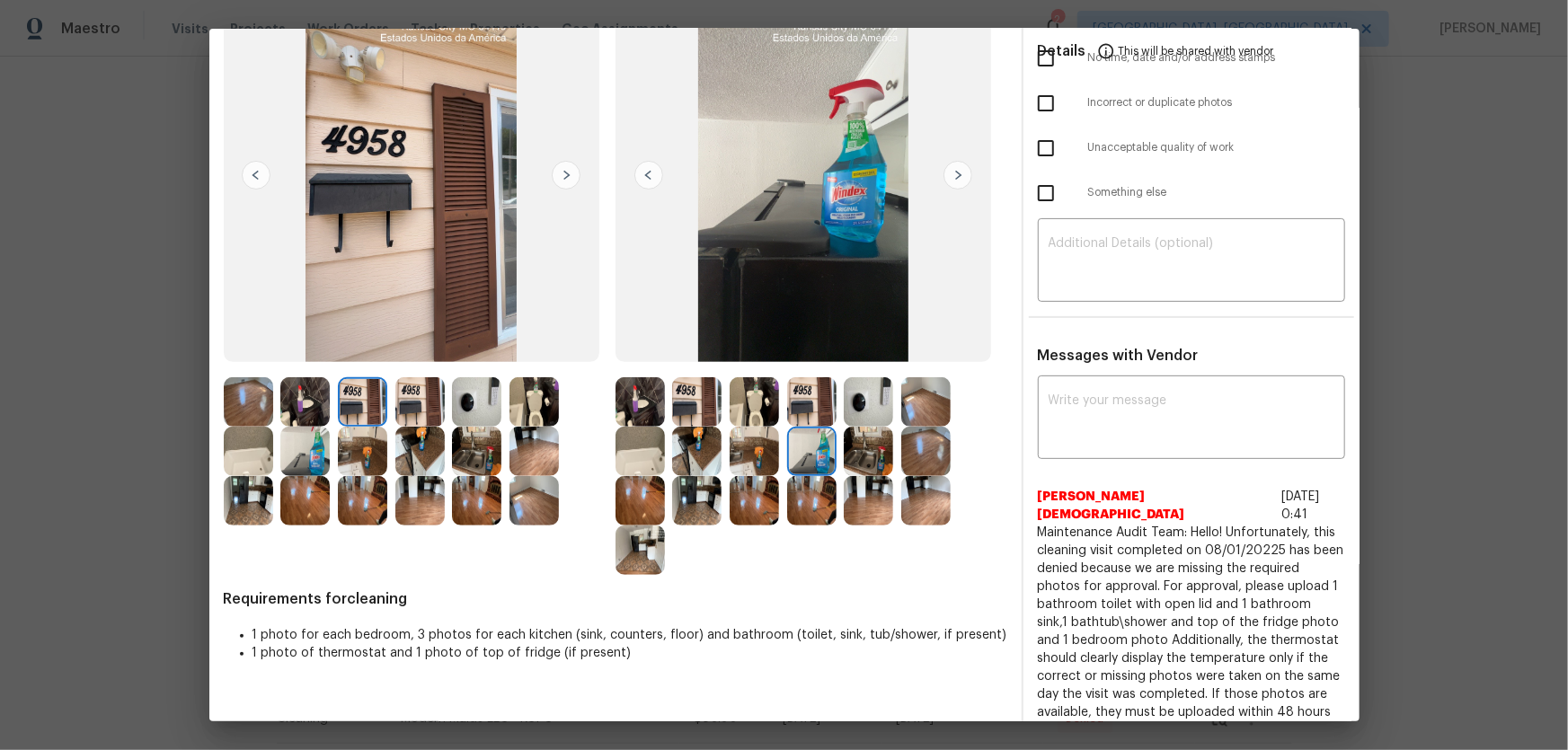
click at [737, 399] on img at bounding box center [754, 401] width 49 height 49
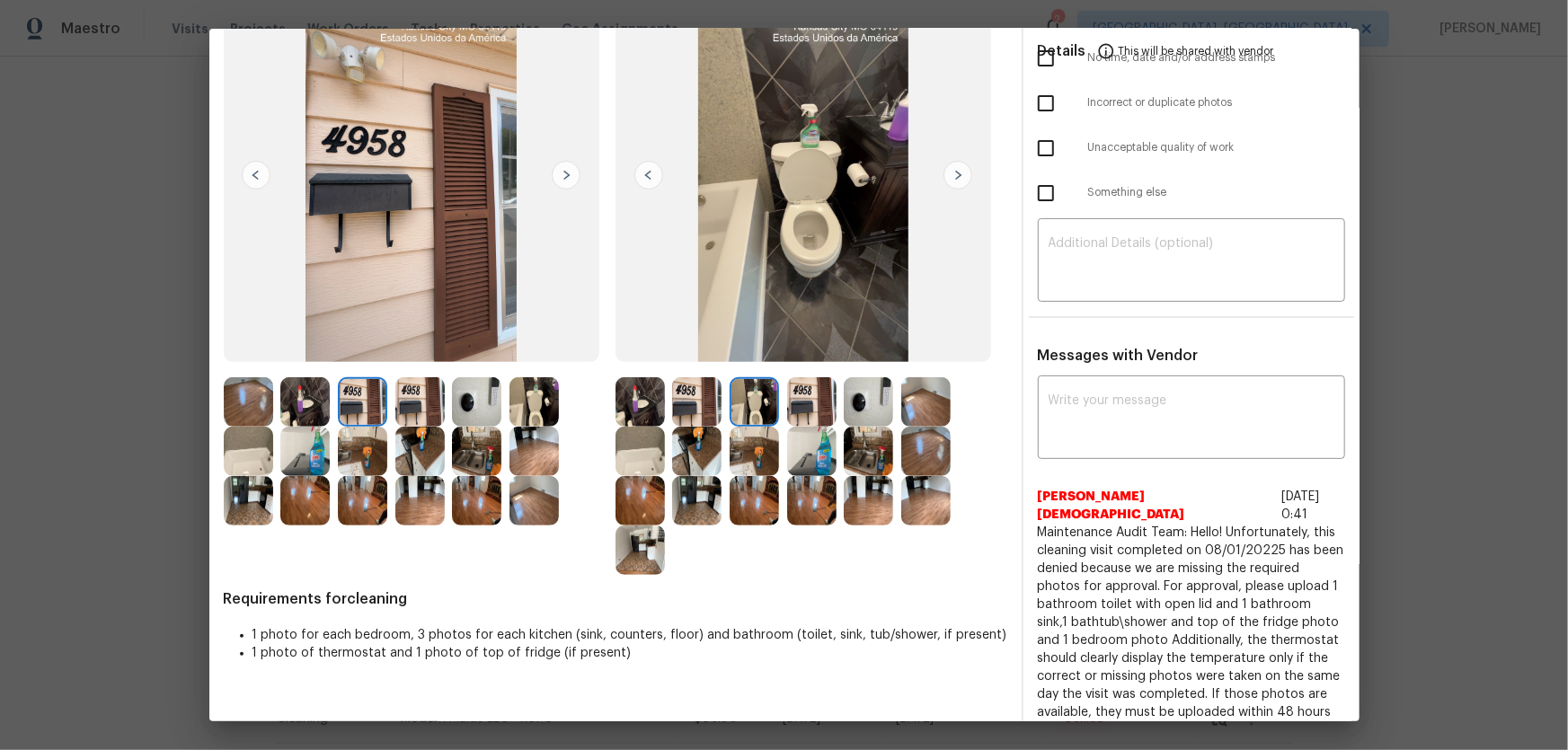
click at [702, 394] on img at bounding box center [696, 401] width 49 height 49
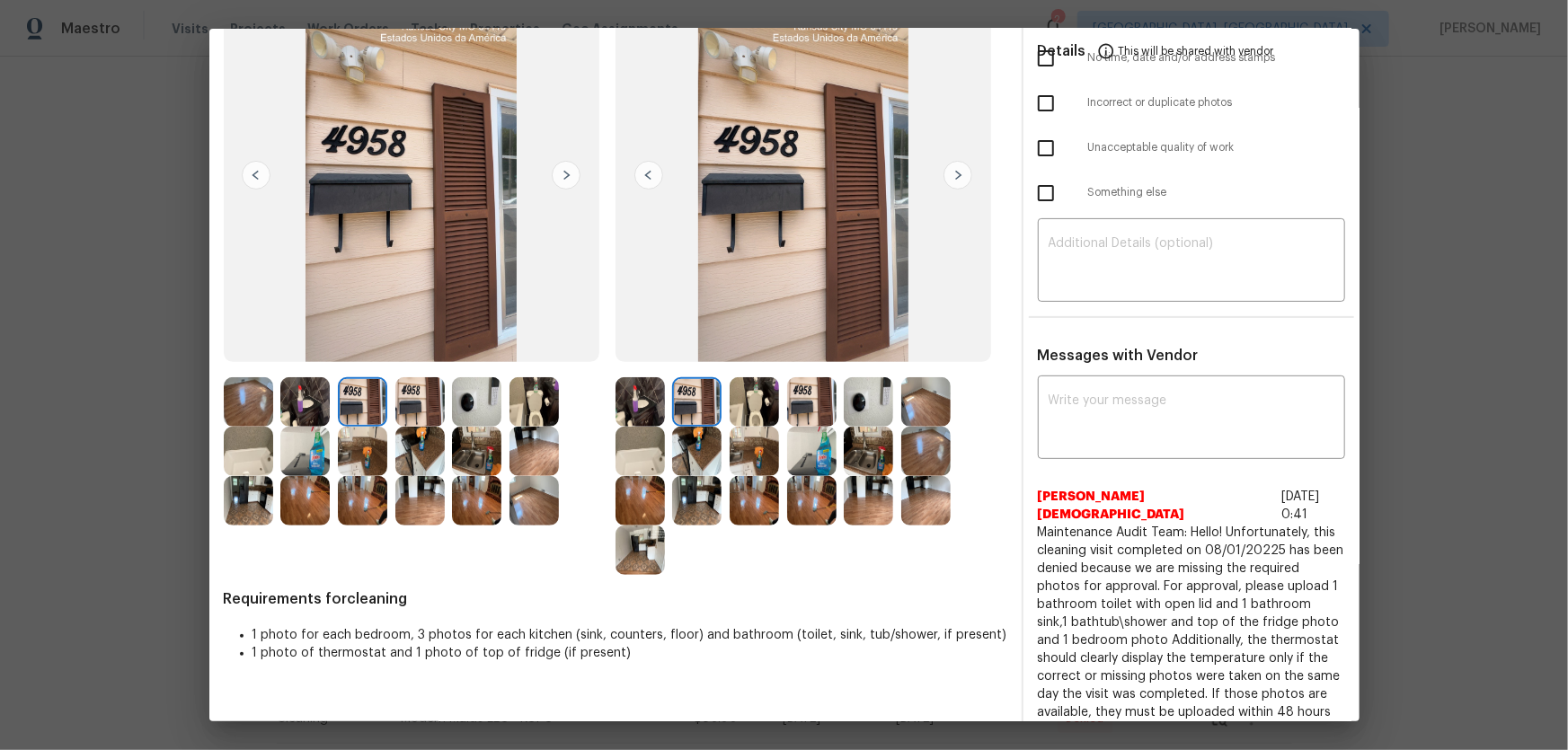
click at [640, 401] on img at bounding box center [640, 401] width 49 height 49
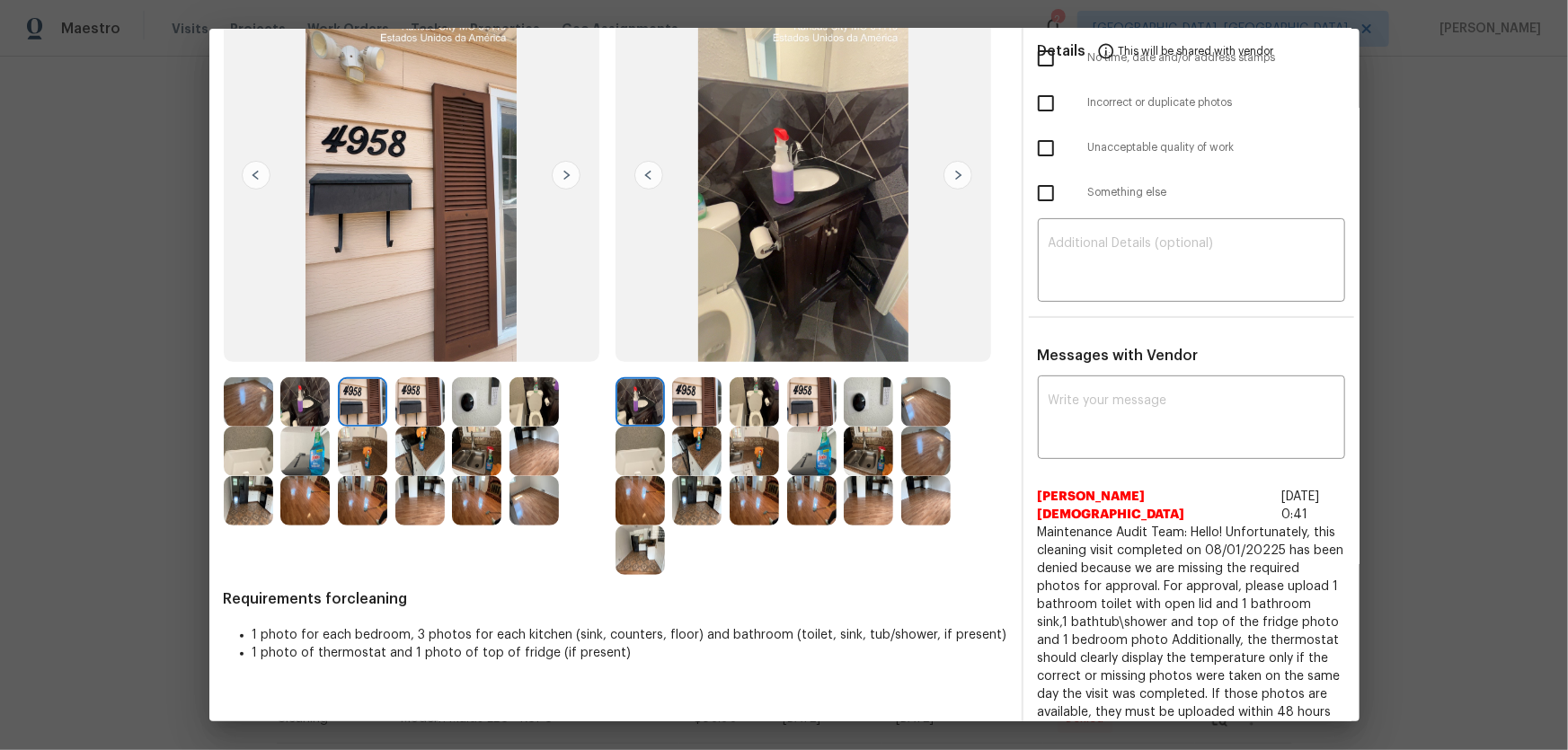
click at [748, 392] on img at bounding box center [754, 401] width 49 height 49
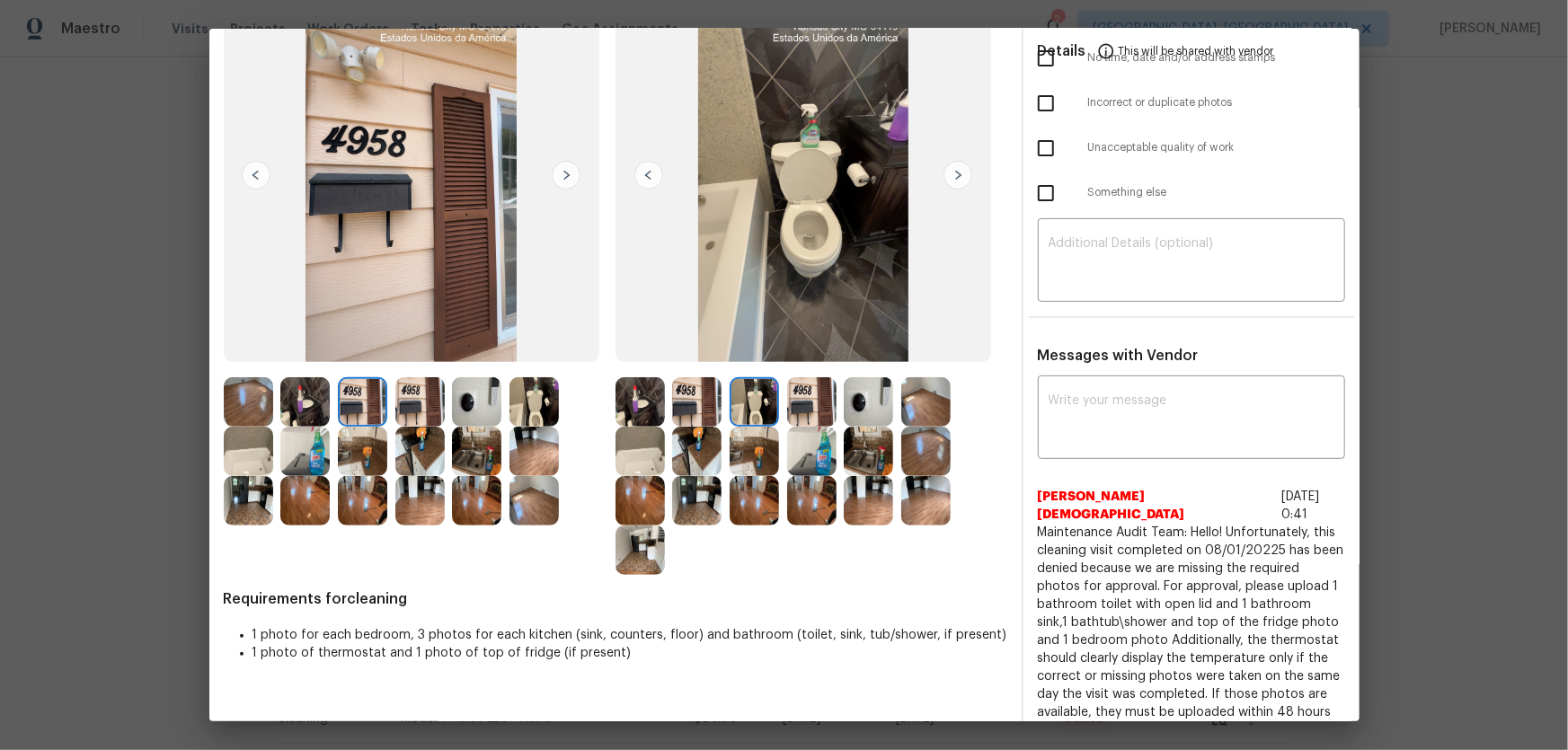
click at [650, 452] on img at bounding box center [640, 451] width 49 height 49
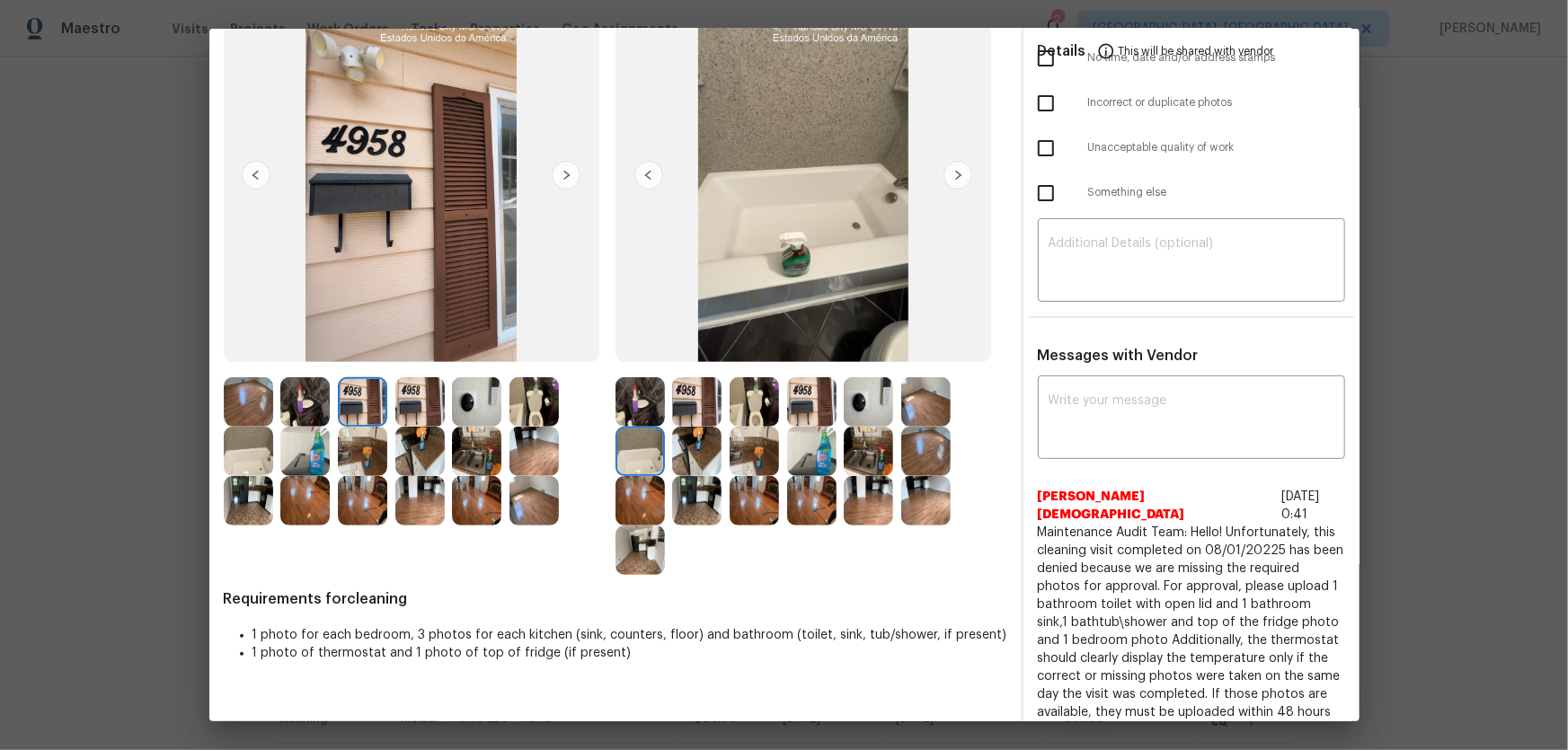
click at [645, 411] on img at bounding box center [640, 401] width 49 height 49
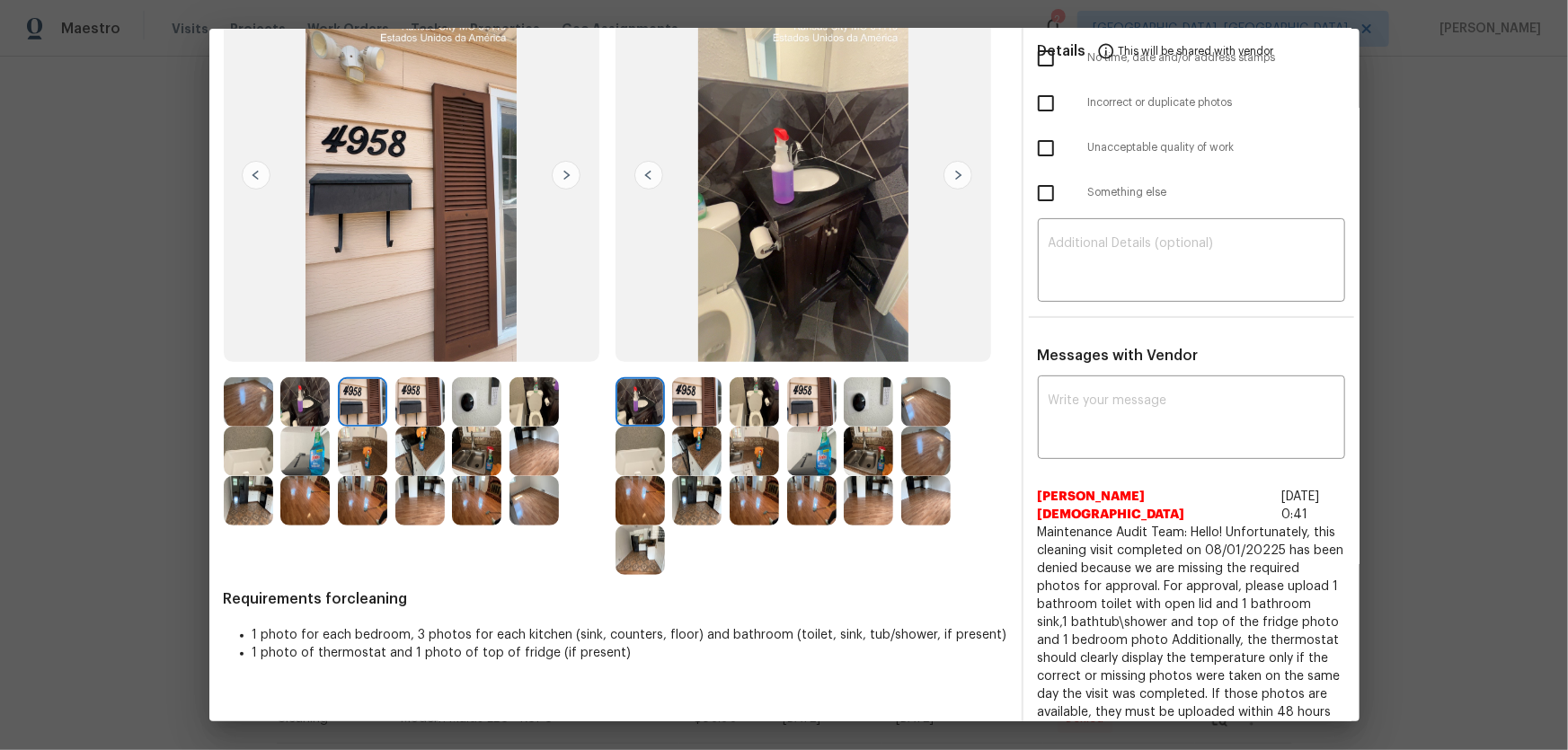
click at [470, 454] on img at bounding box center [477, 451] width 49 height 49
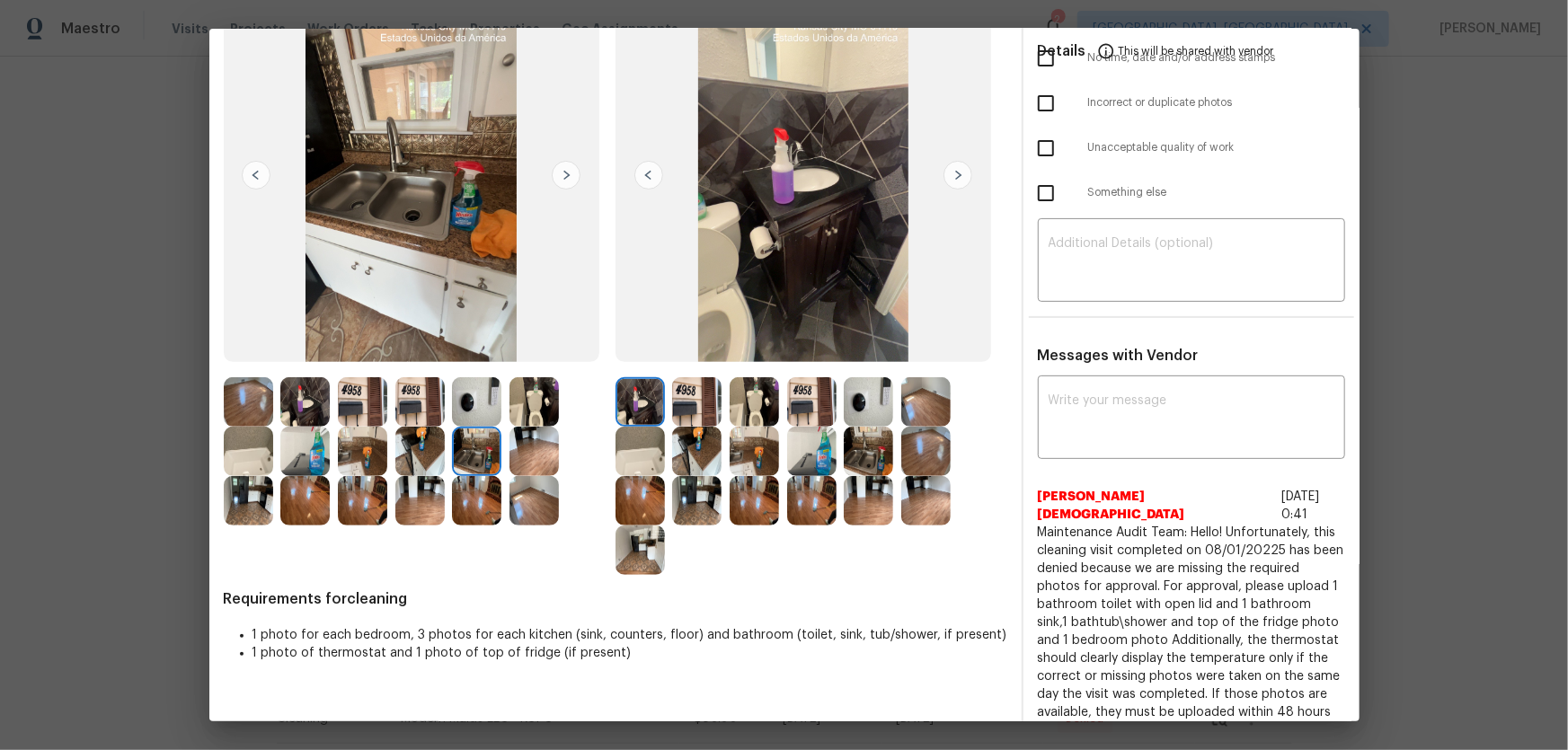
click at [412, 402] on img at bounding box center [419, 401] width 49 height 49
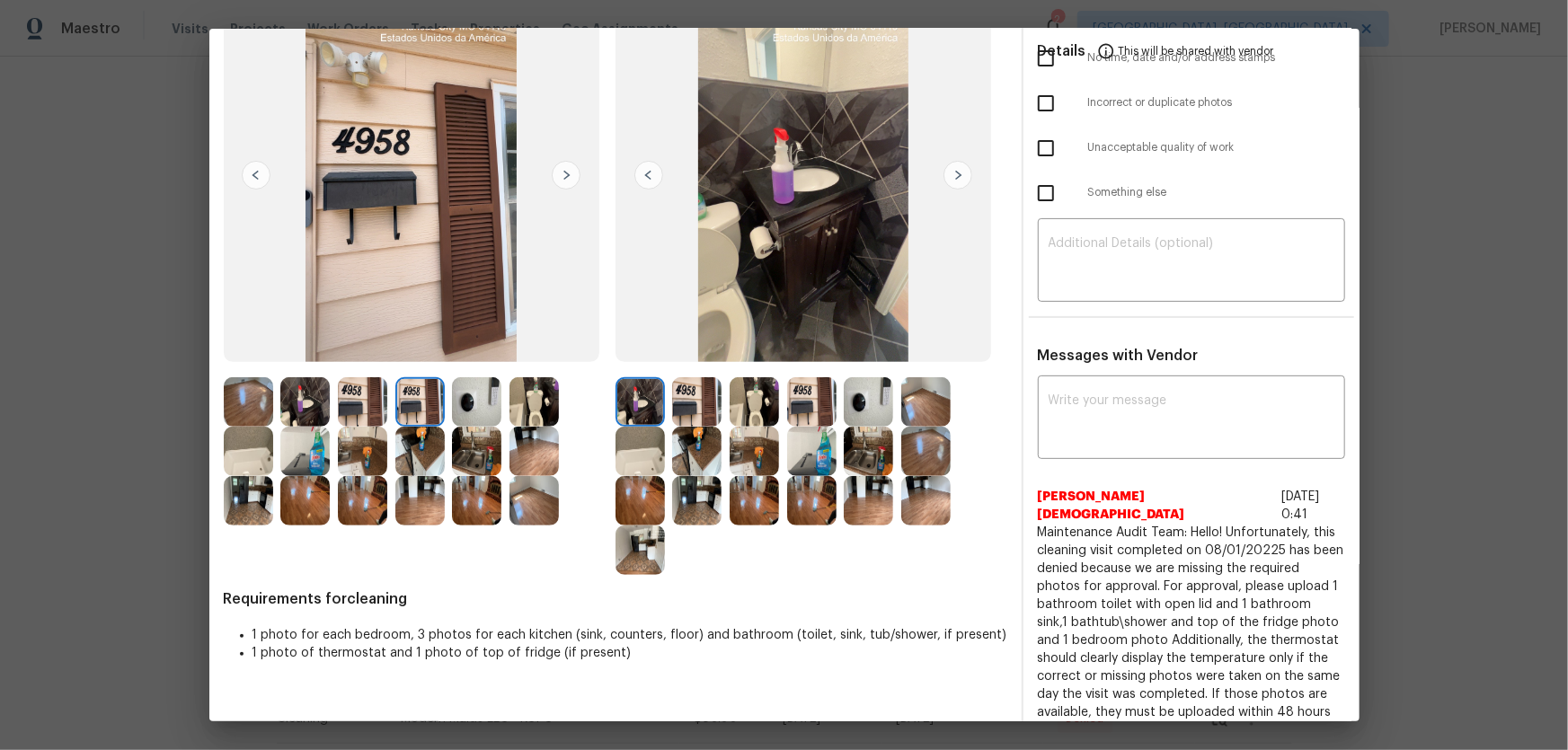
click at [344, 388] on img at bounding box center [362, 401] width 49 height 49
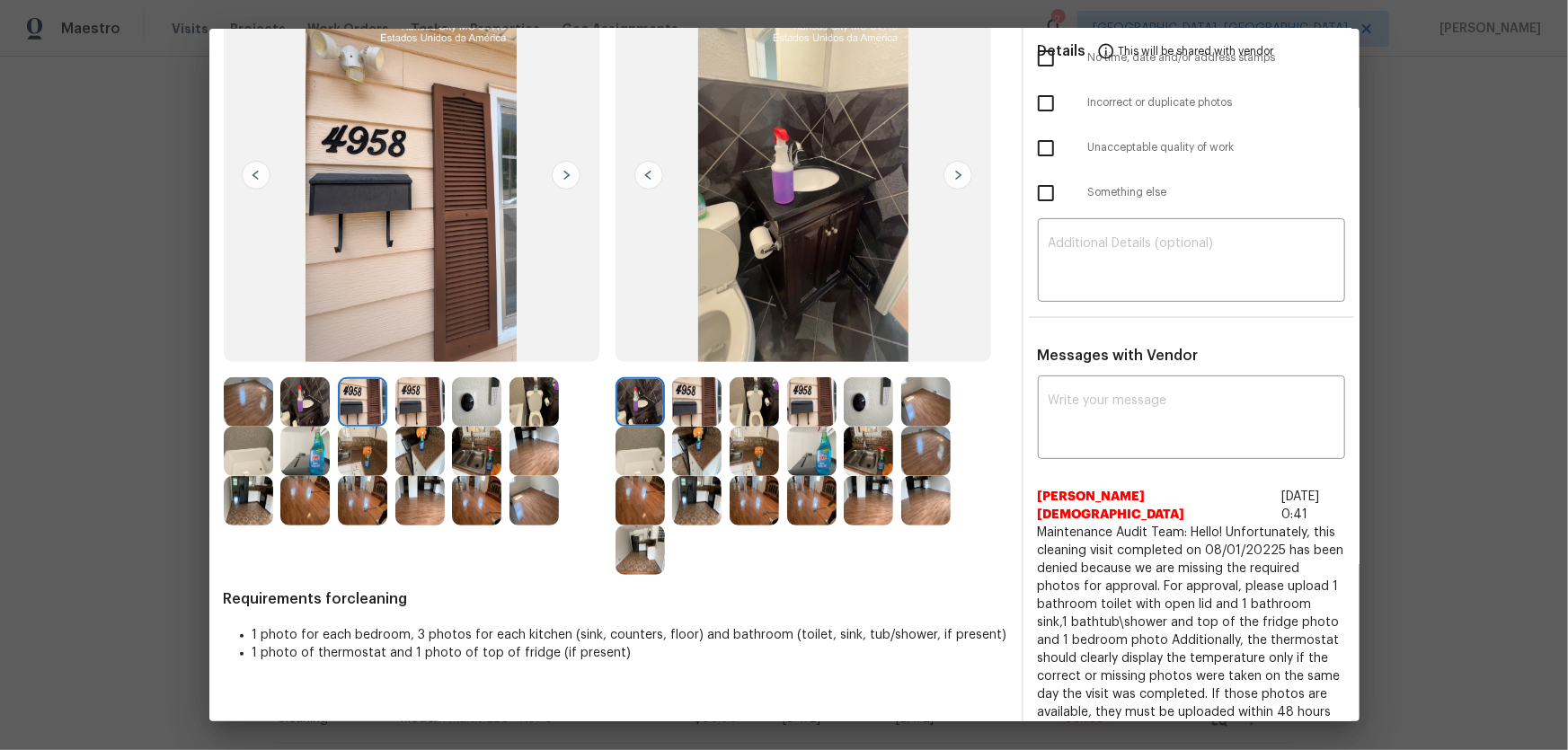
click at [326, 393] on img at bounding box center [304, 401] width 49 height 49
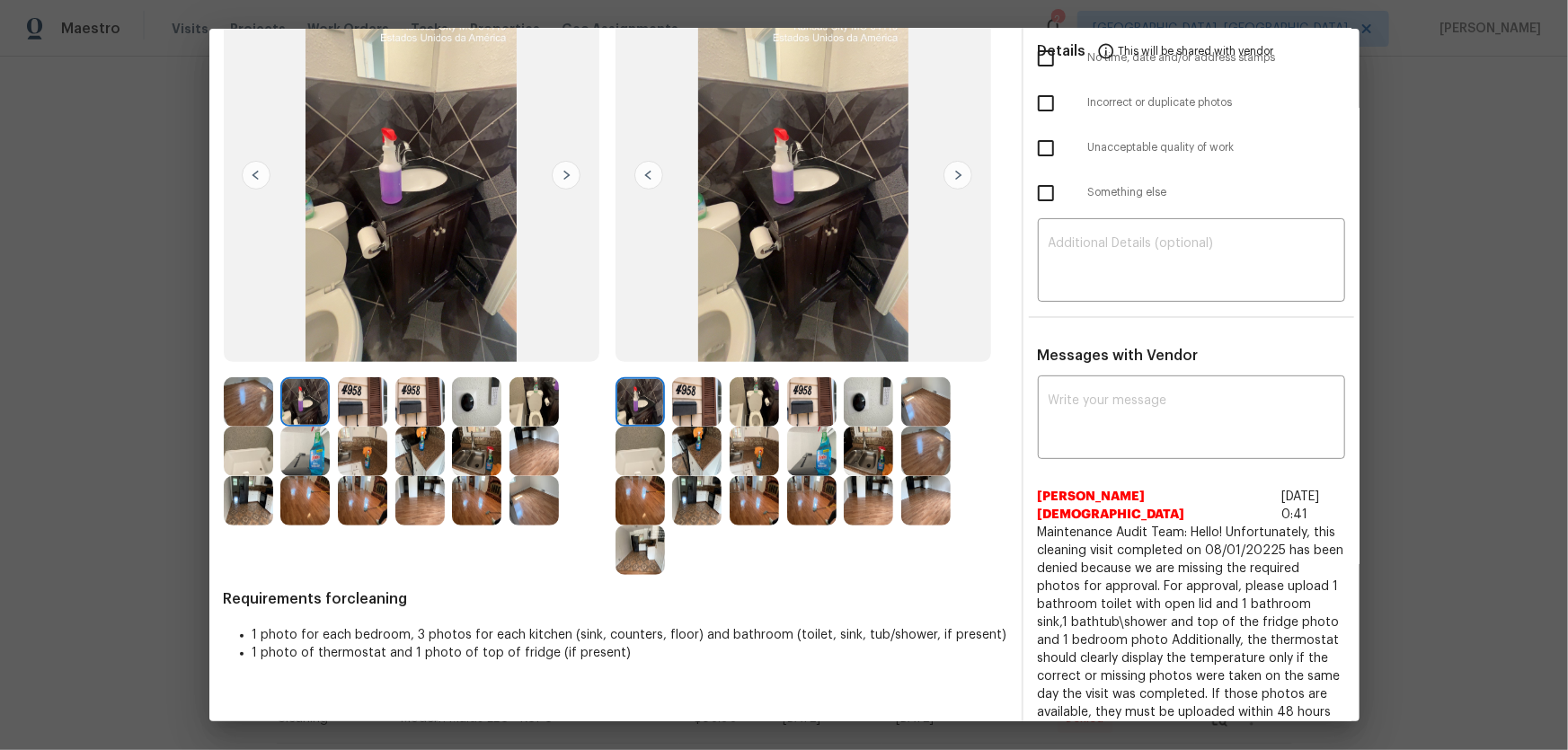
click at [251, 401] on img at bounding box center [248, 401] width 49 height 49
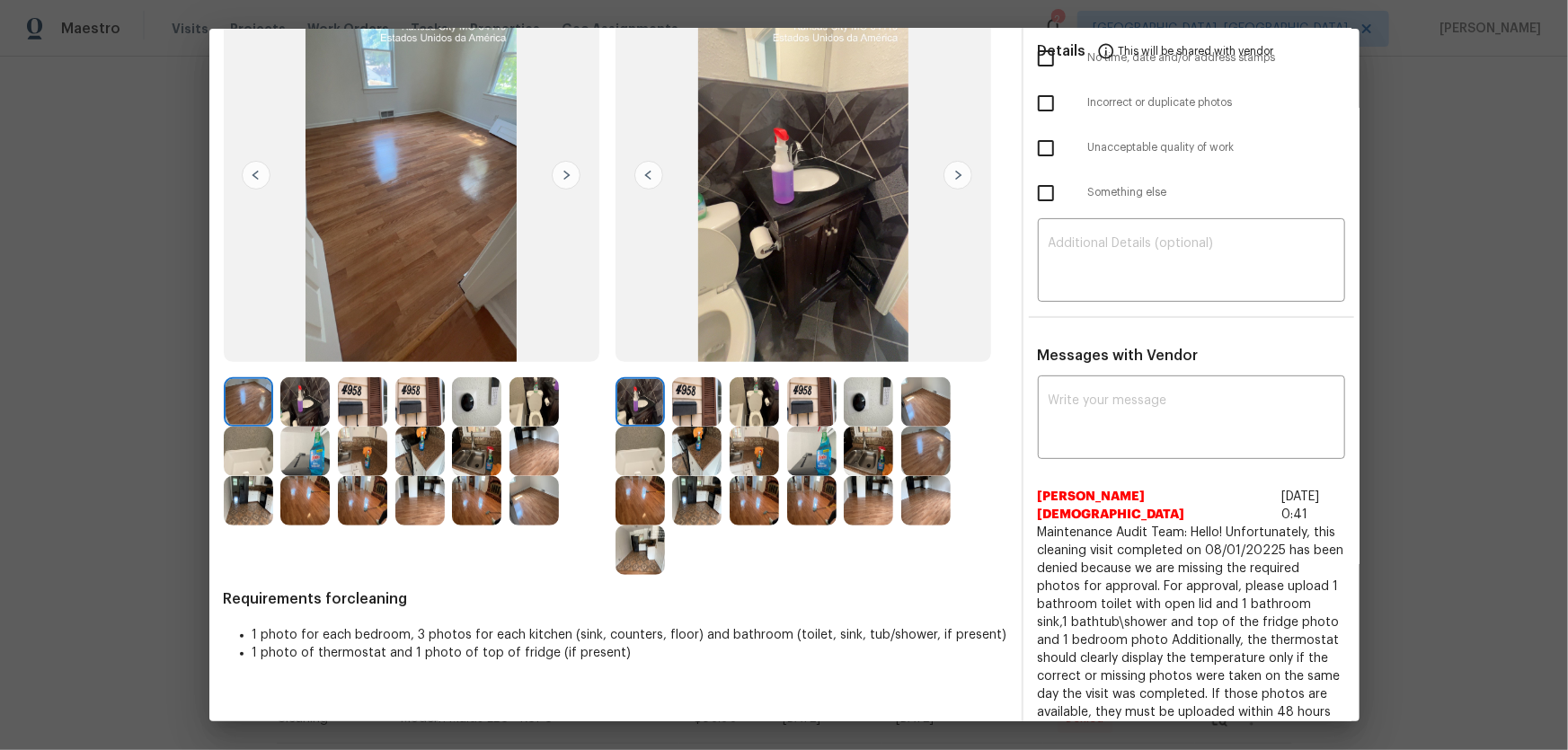
click at [259, 452] on img at bounding box center [248, 451] width 49 height 49
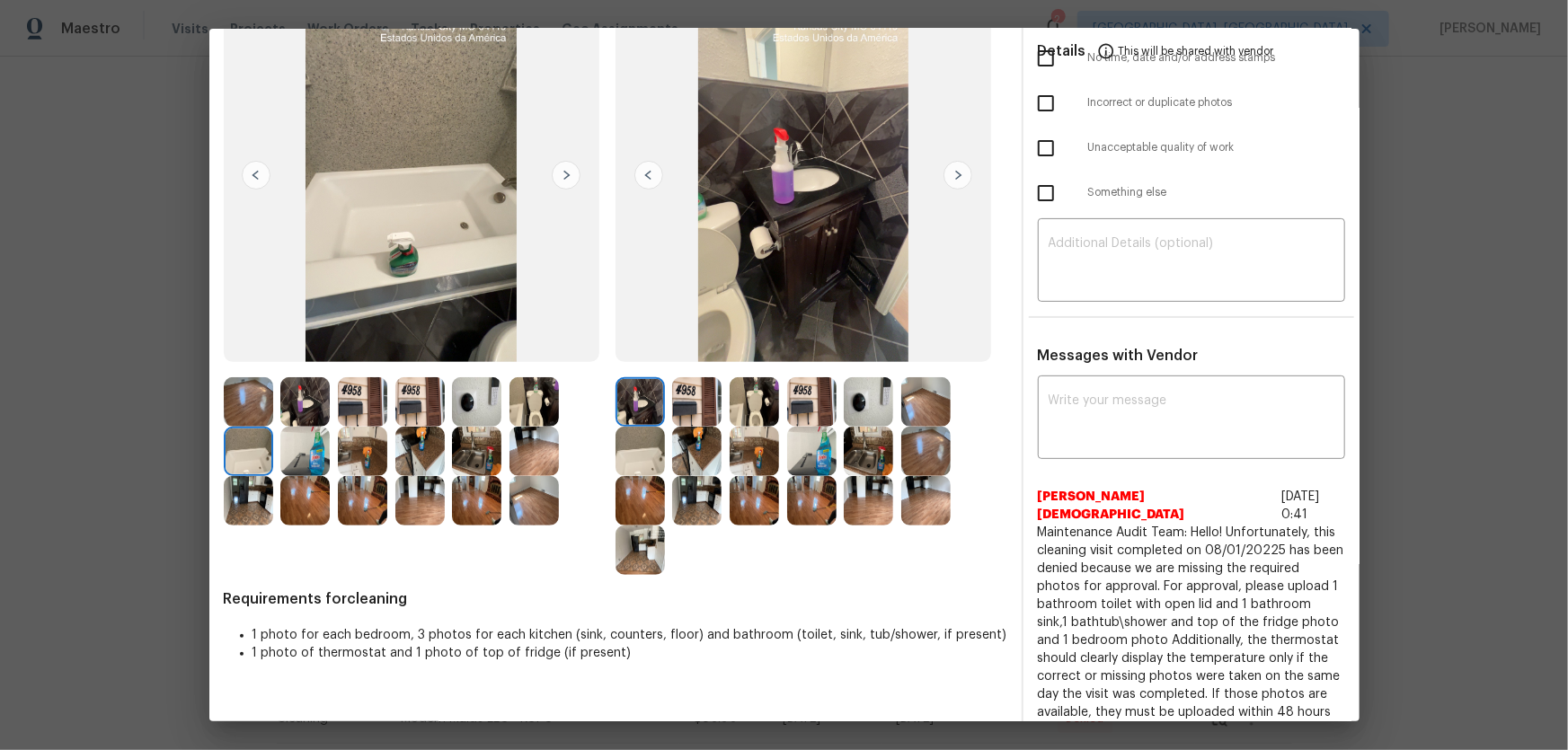
click at [326, 460] on img at bounding box center [304, 451] width 49 height 49
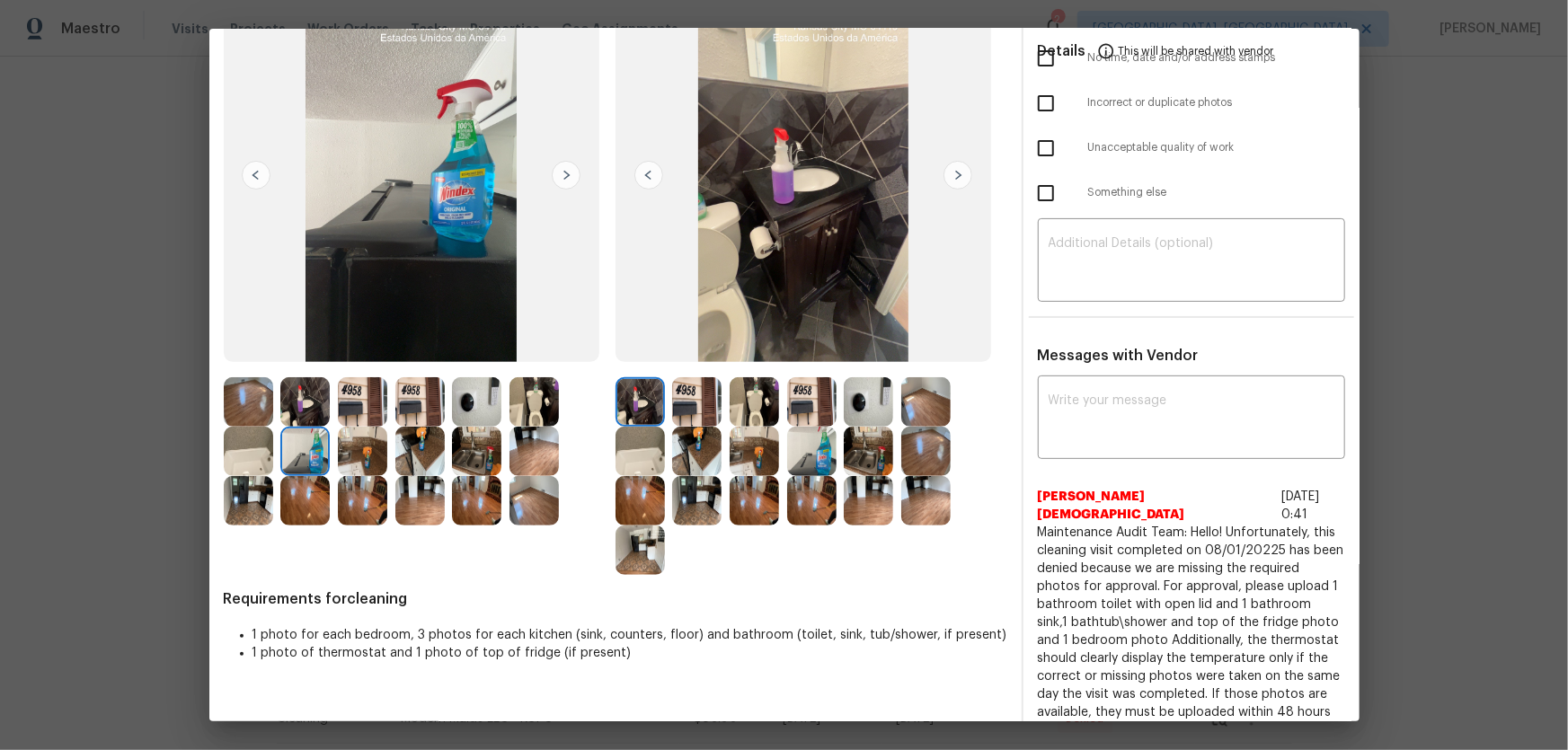
click at [350, 460] on img at bounding box center [362, 451] width 49 height 49
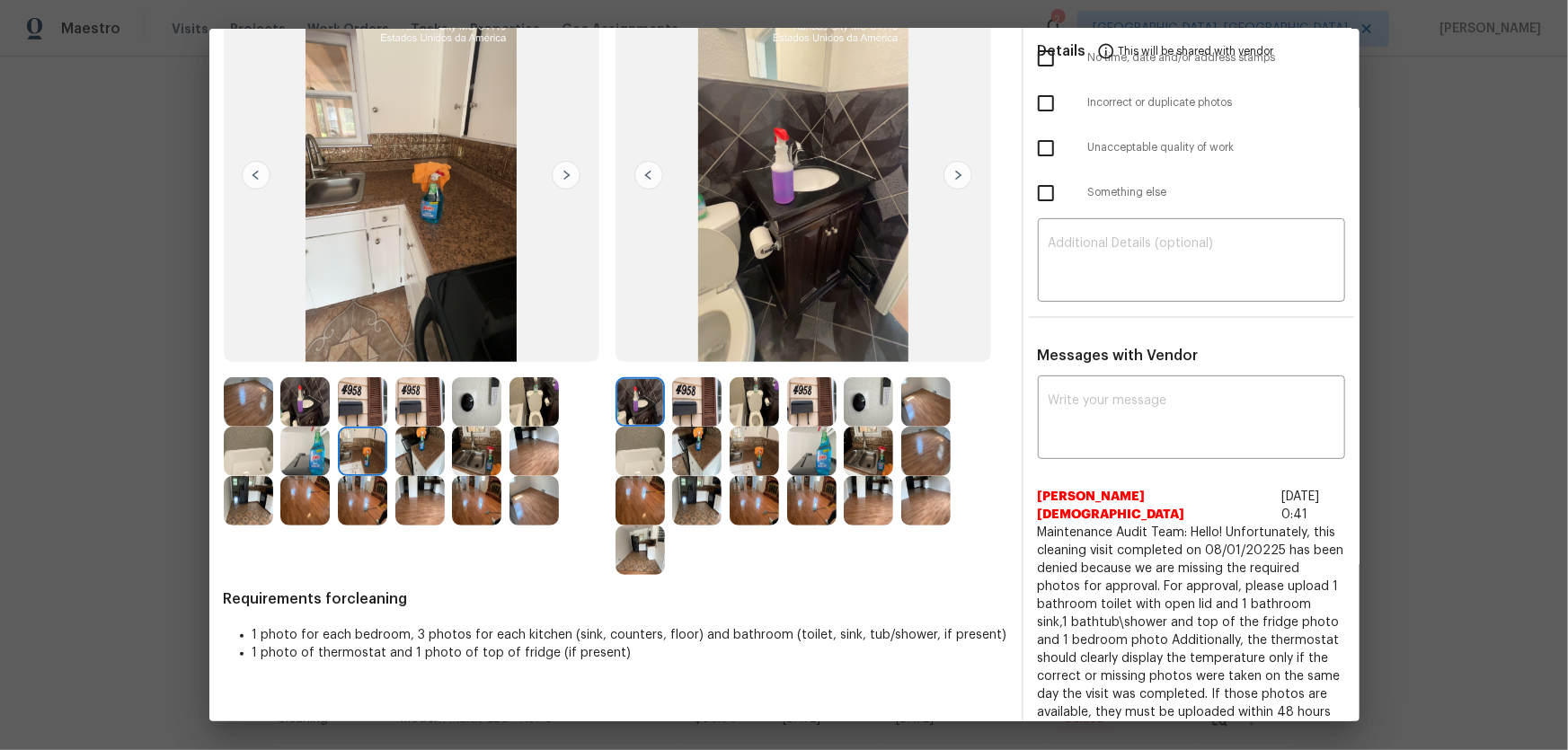
click at [370, 493] on img at bounding box center [362, 500] width 49 height 49
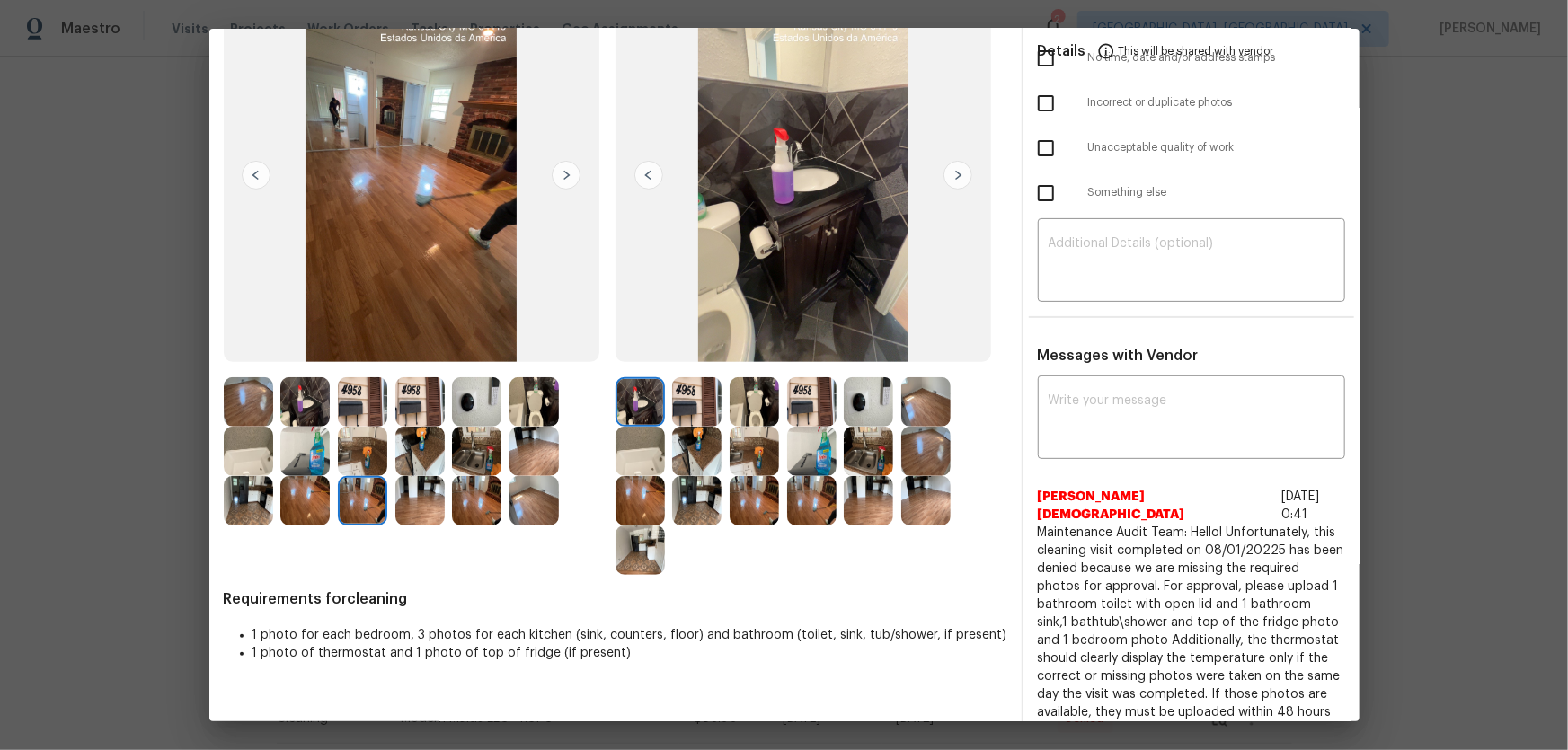
click at [476, 457] on img at bounding box center [477, 451] width 49 height 49
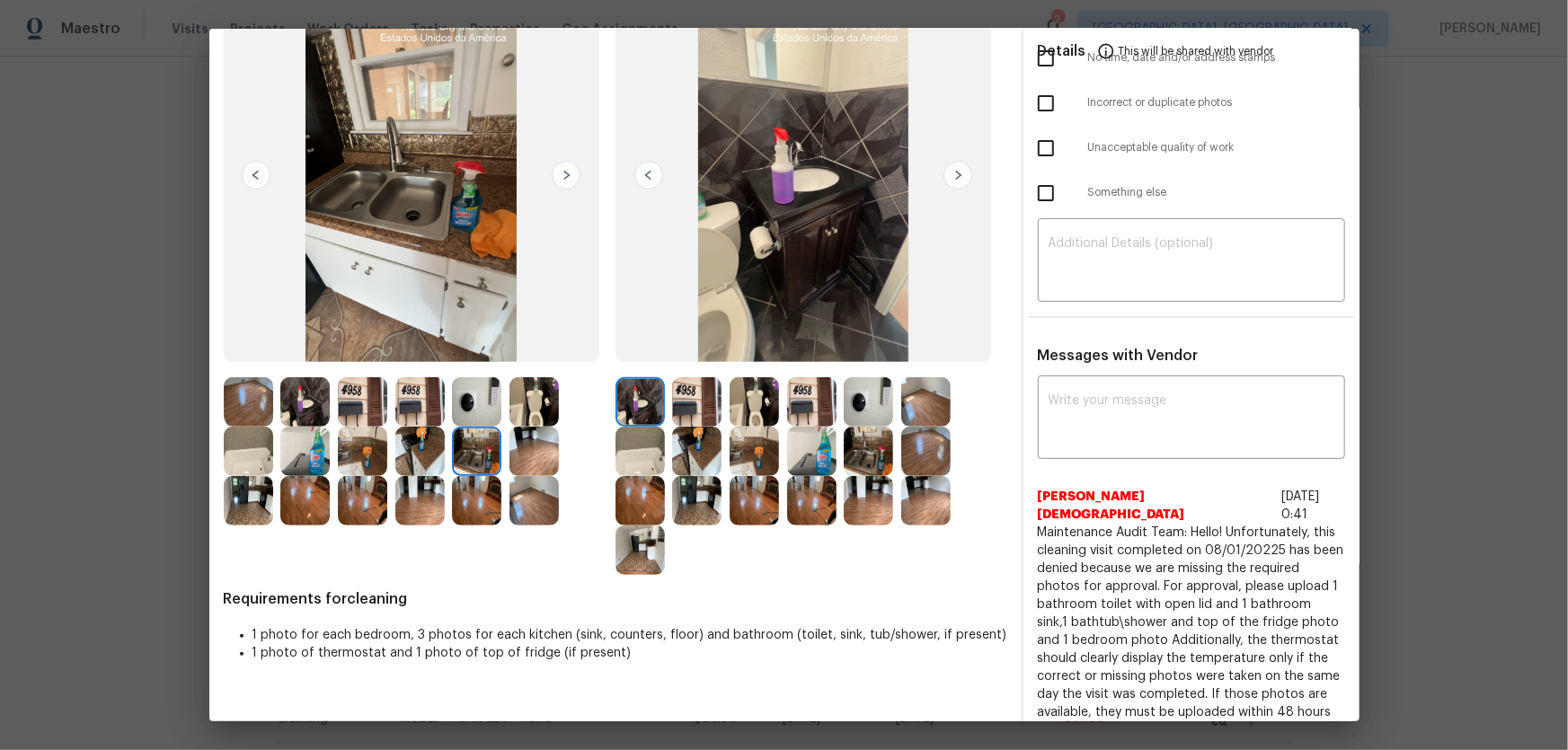
click at [527, 455] on img at bounding box center [534, 451] width 49 height 49
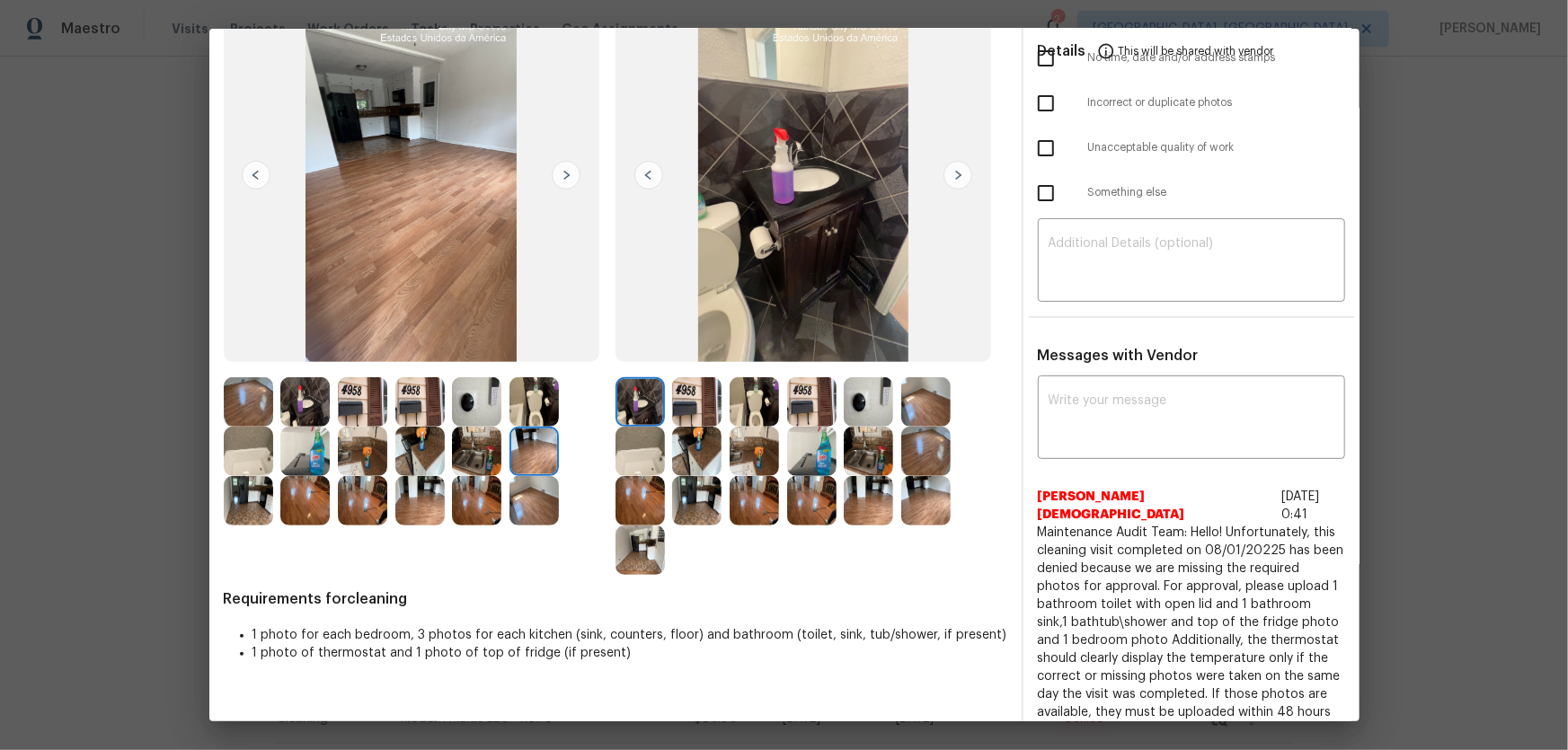
click at [421, 456] on img at bounding box center [419, 451] width 49 height 49
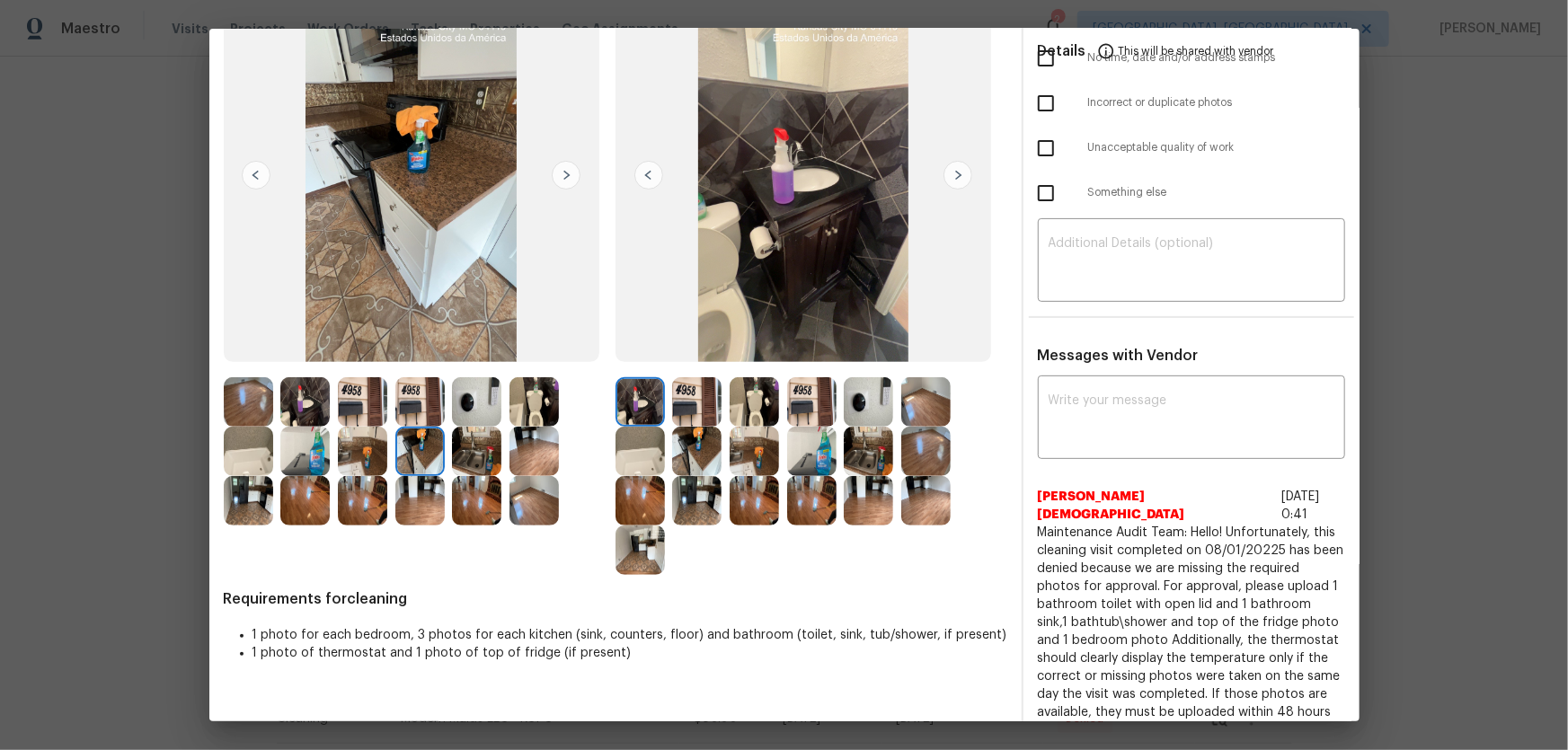
click at [416, 495] on img at bounding box center [419, 500] width 49 height 49
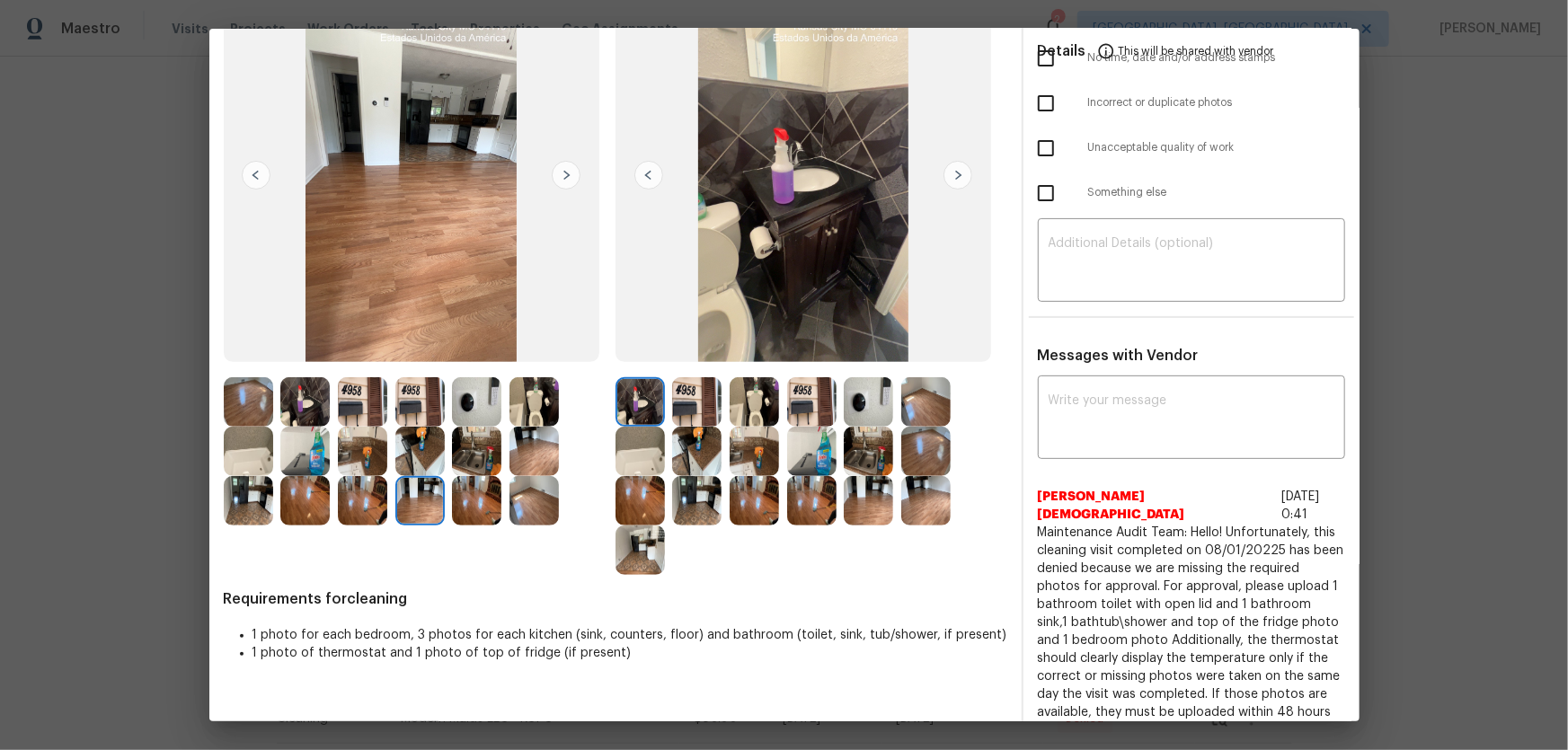
click at [356, 491] on img at bounding box center [362, 500] width 49 height 49
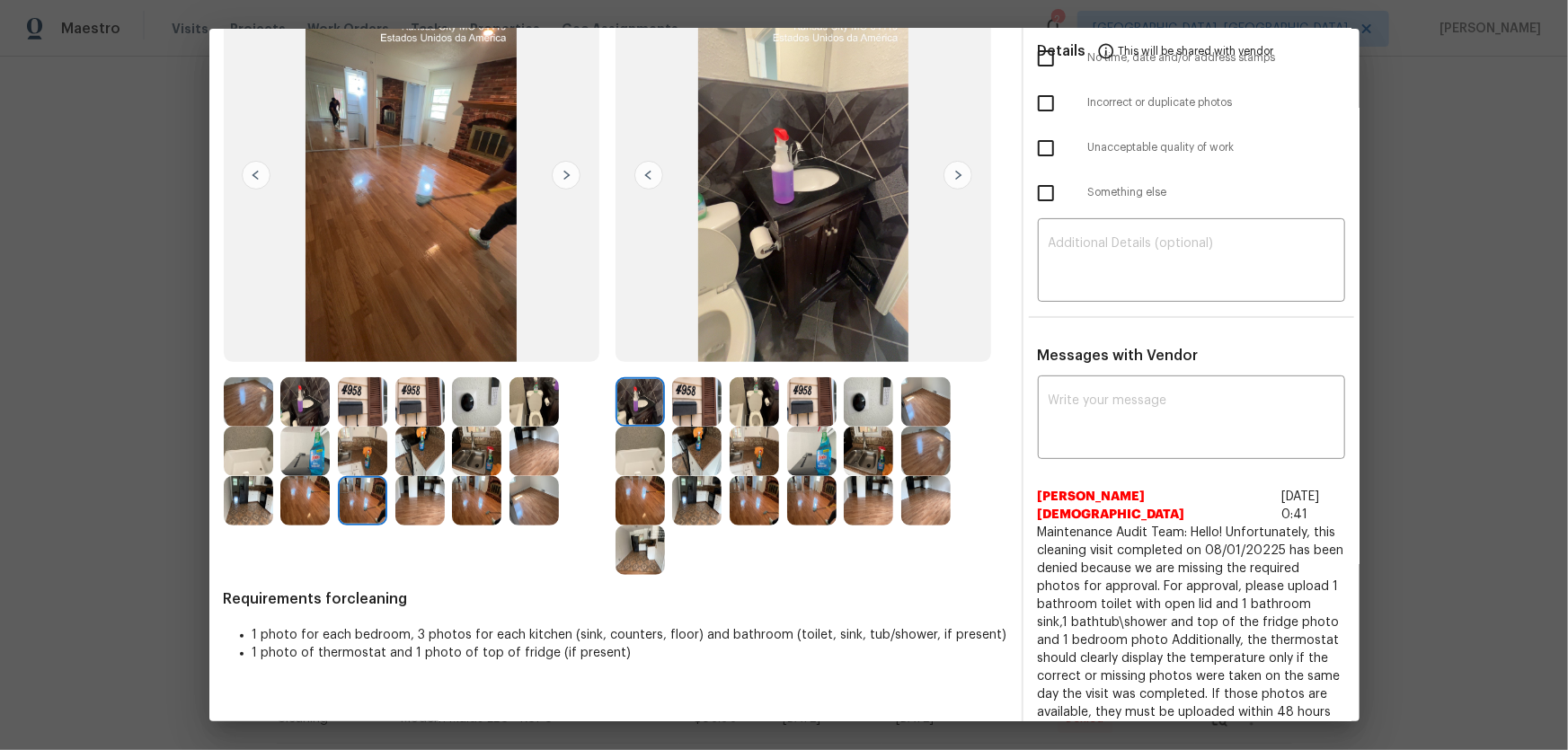
click at [316, 491] on img at bounding box center [304, 500] width 49 height 49
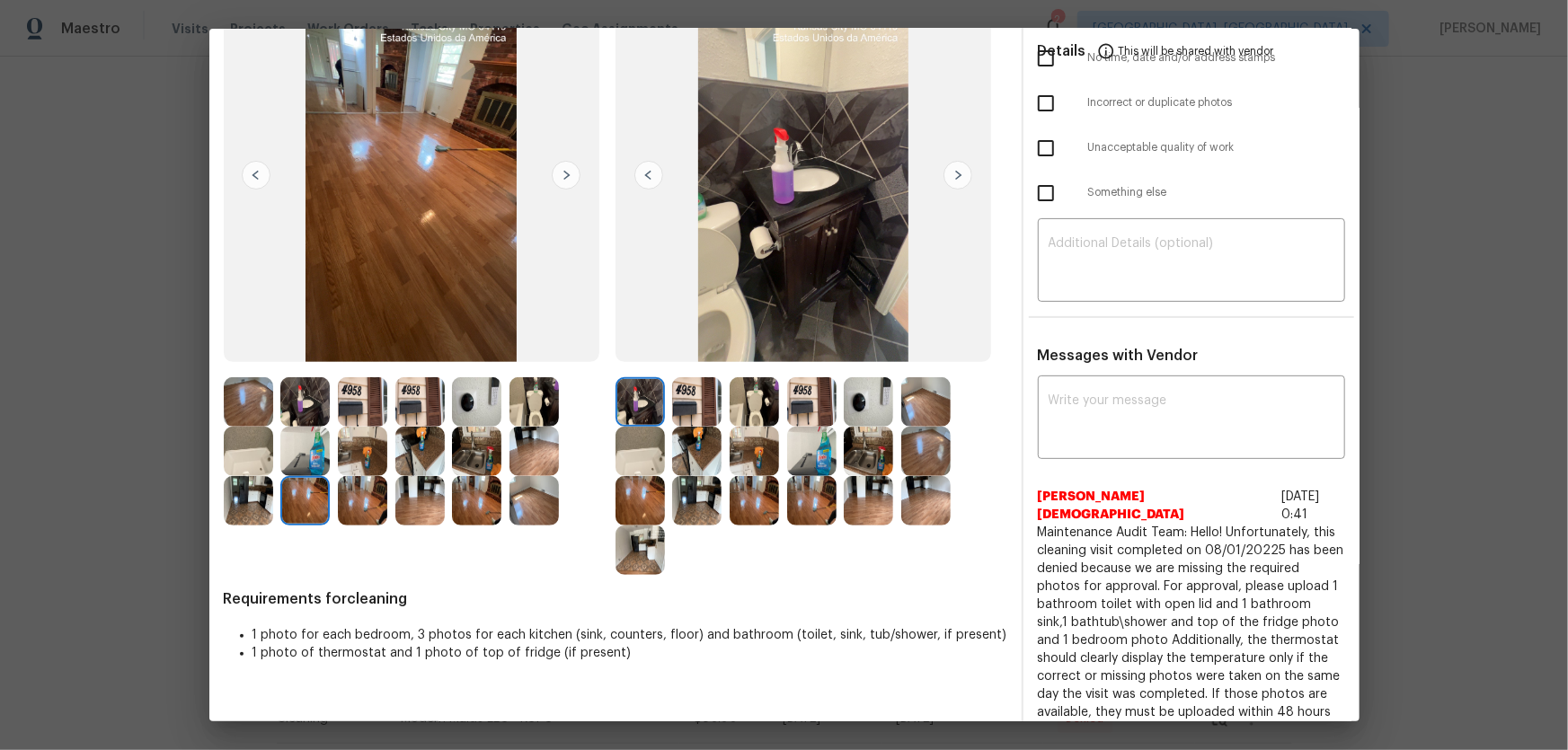
click at [246, 486] on img at bounding box center [248, 500] width 49 height 49
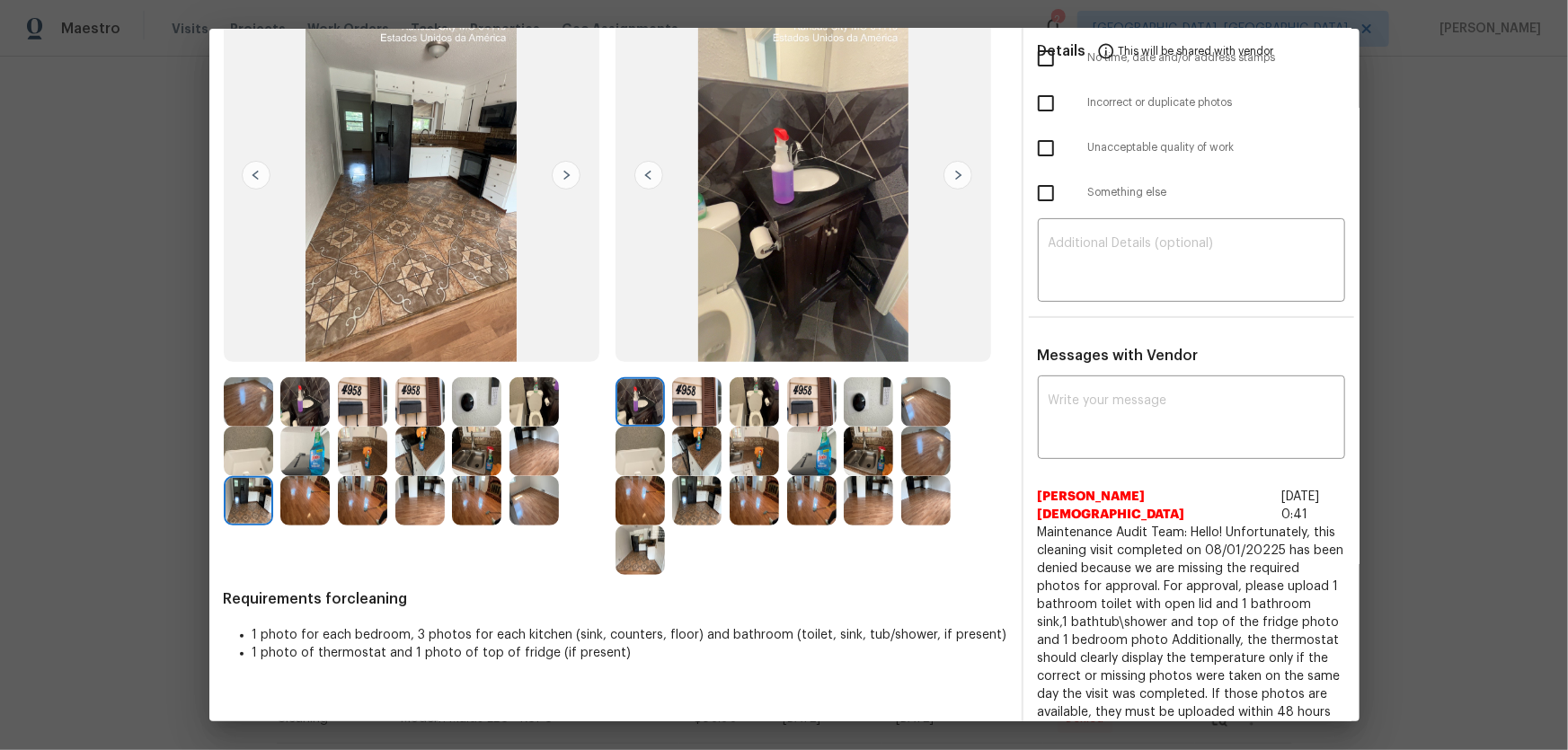
click at [246, 457] on img at bounding box center [248, 451] width 49 height 49
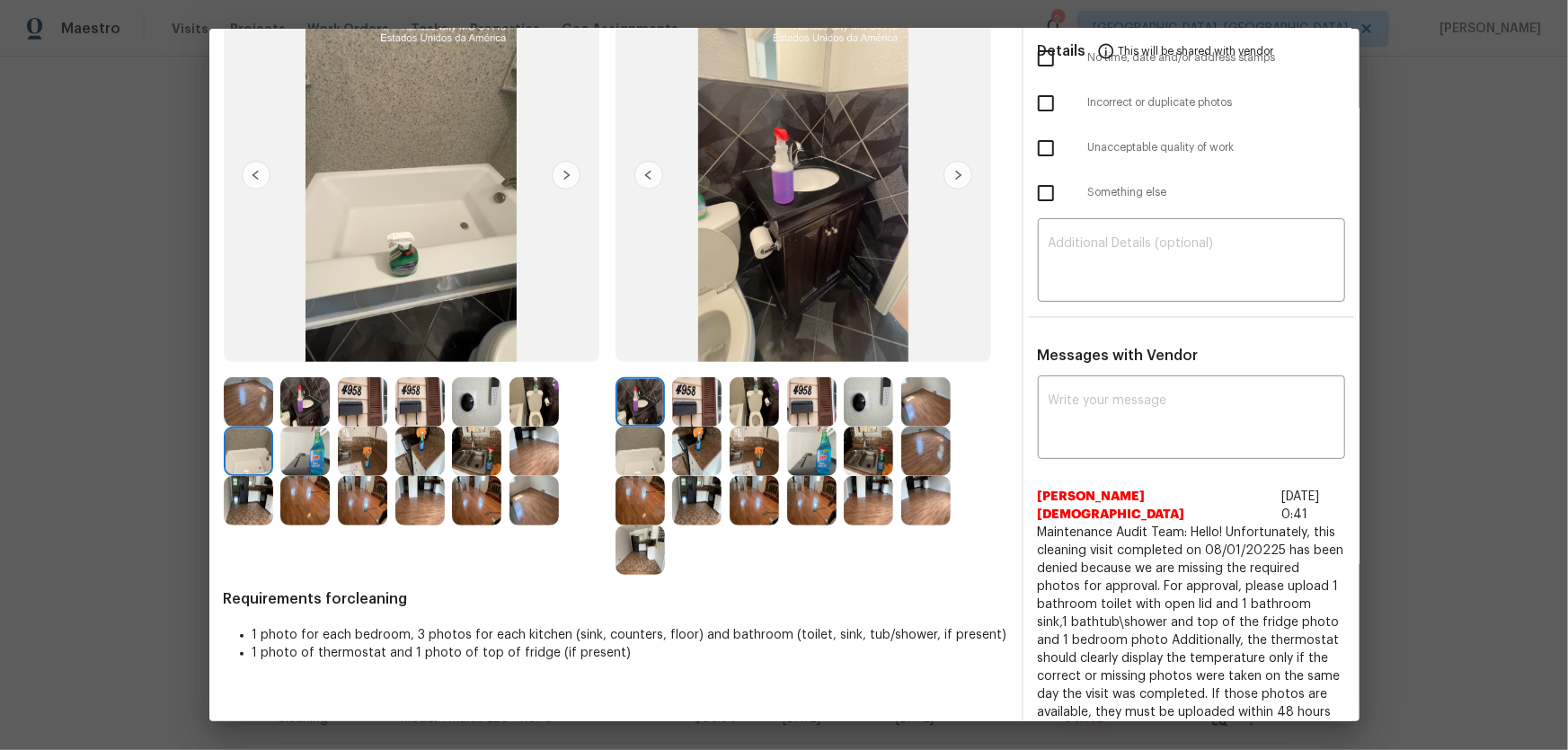
click at [299, 451] on img at bounding box center [304, 451] width 49 height 49
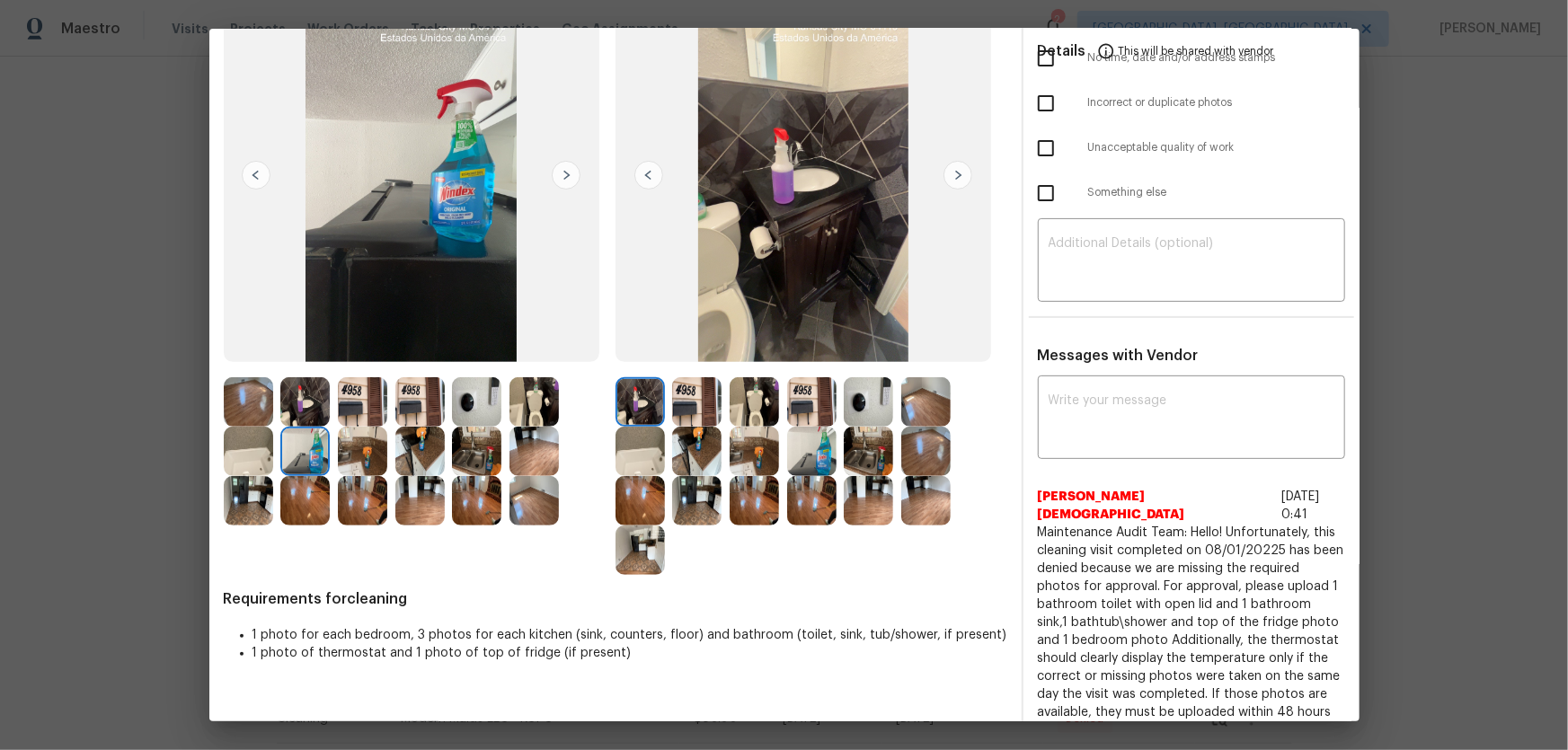
click at [310, 394] on img at bounding box center [304, 401] width 49 height 49
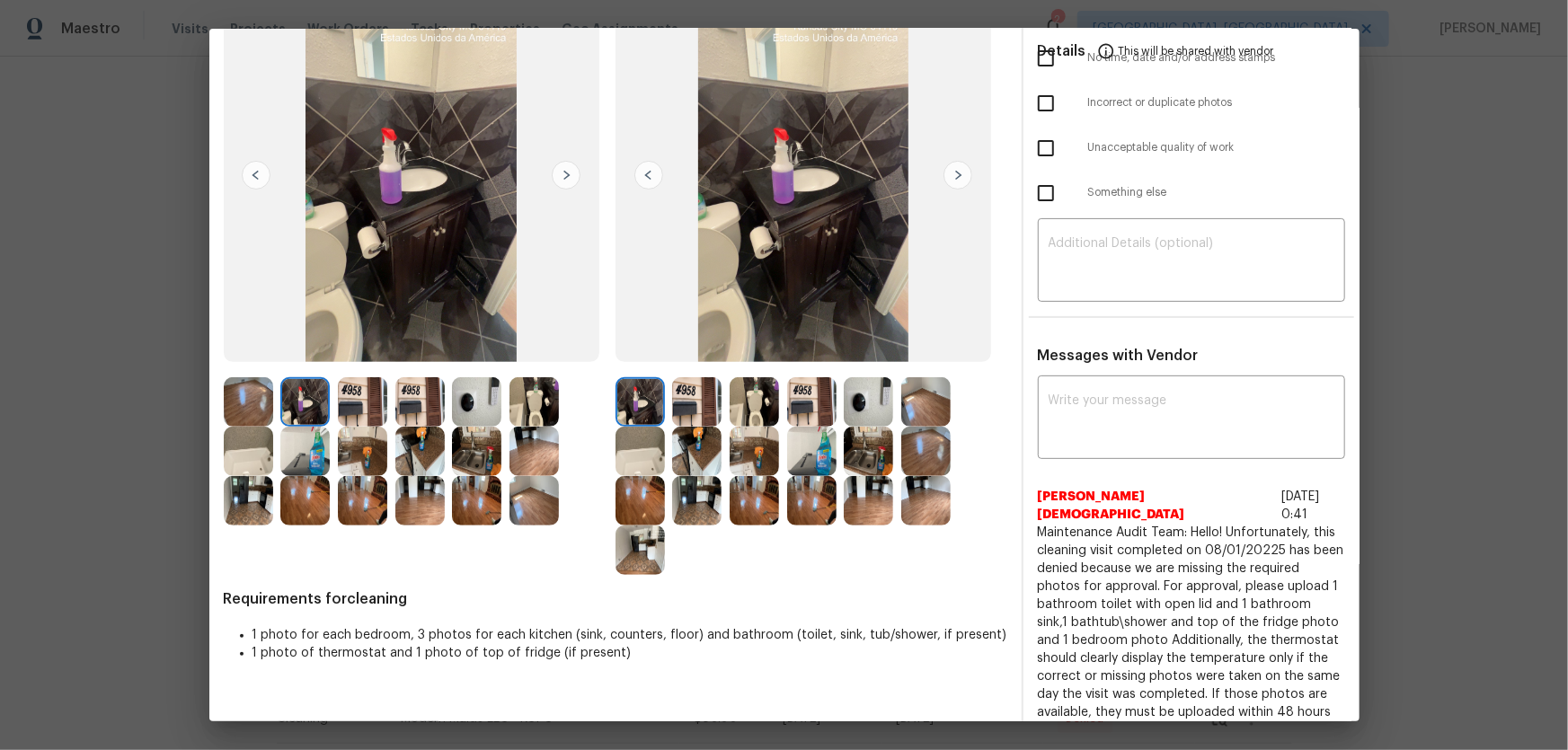
click at [345, 391] on img at bounding box center [362, 401] width 49 height 49
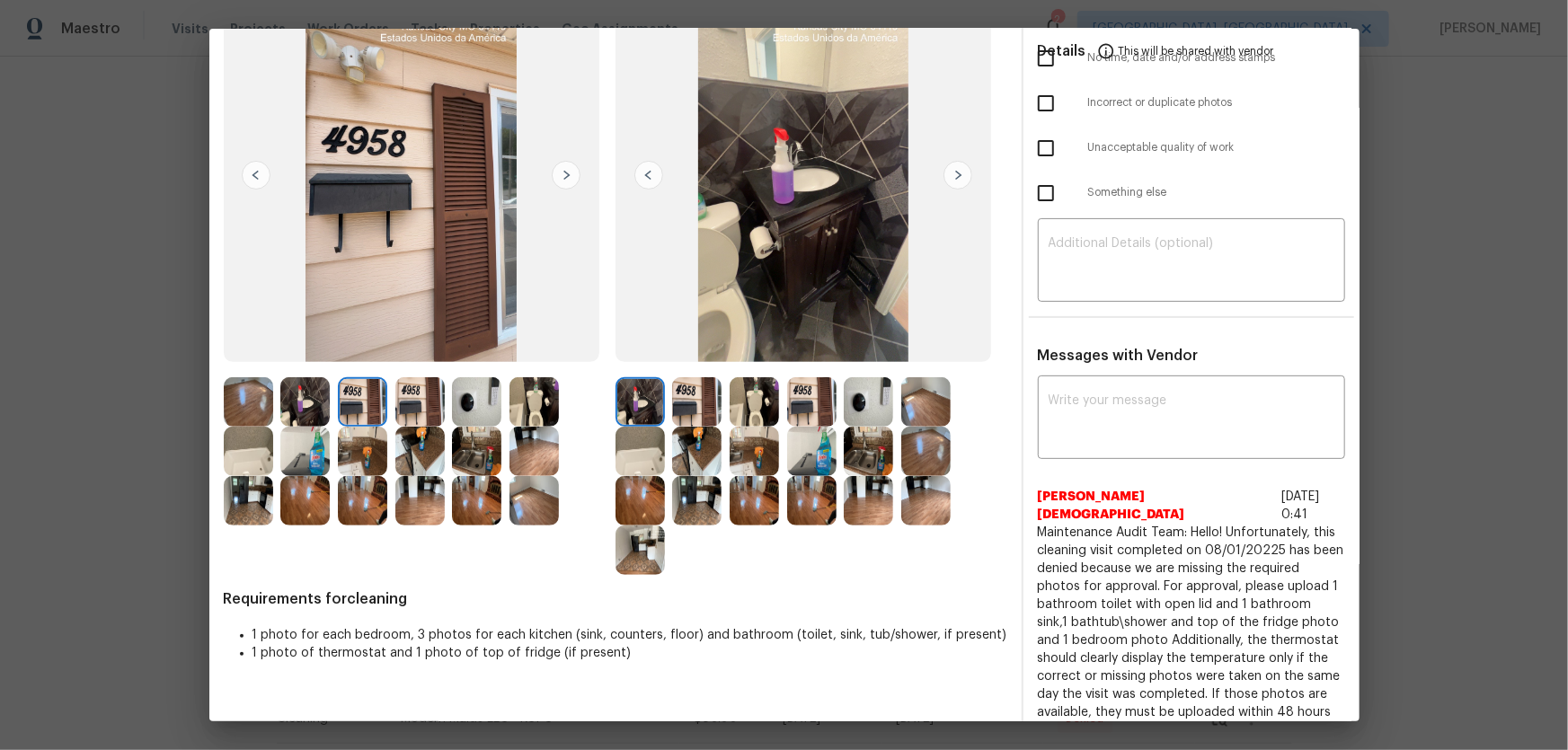
click at [476, 391] on img at bounding box center [477, 401] width 49 height 49
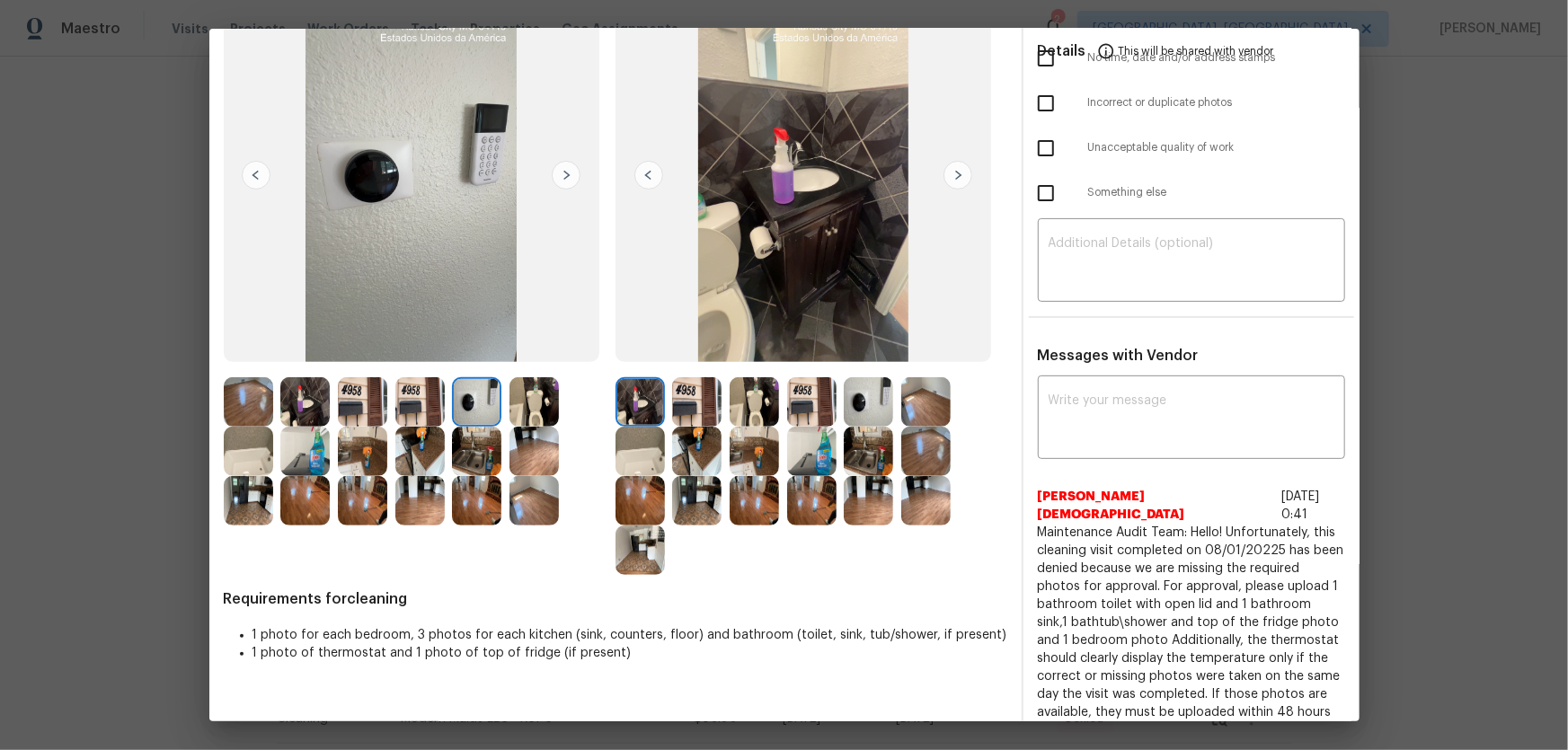
click at [477, 454] on img at bounding box center [477, 451] width 49 height 49
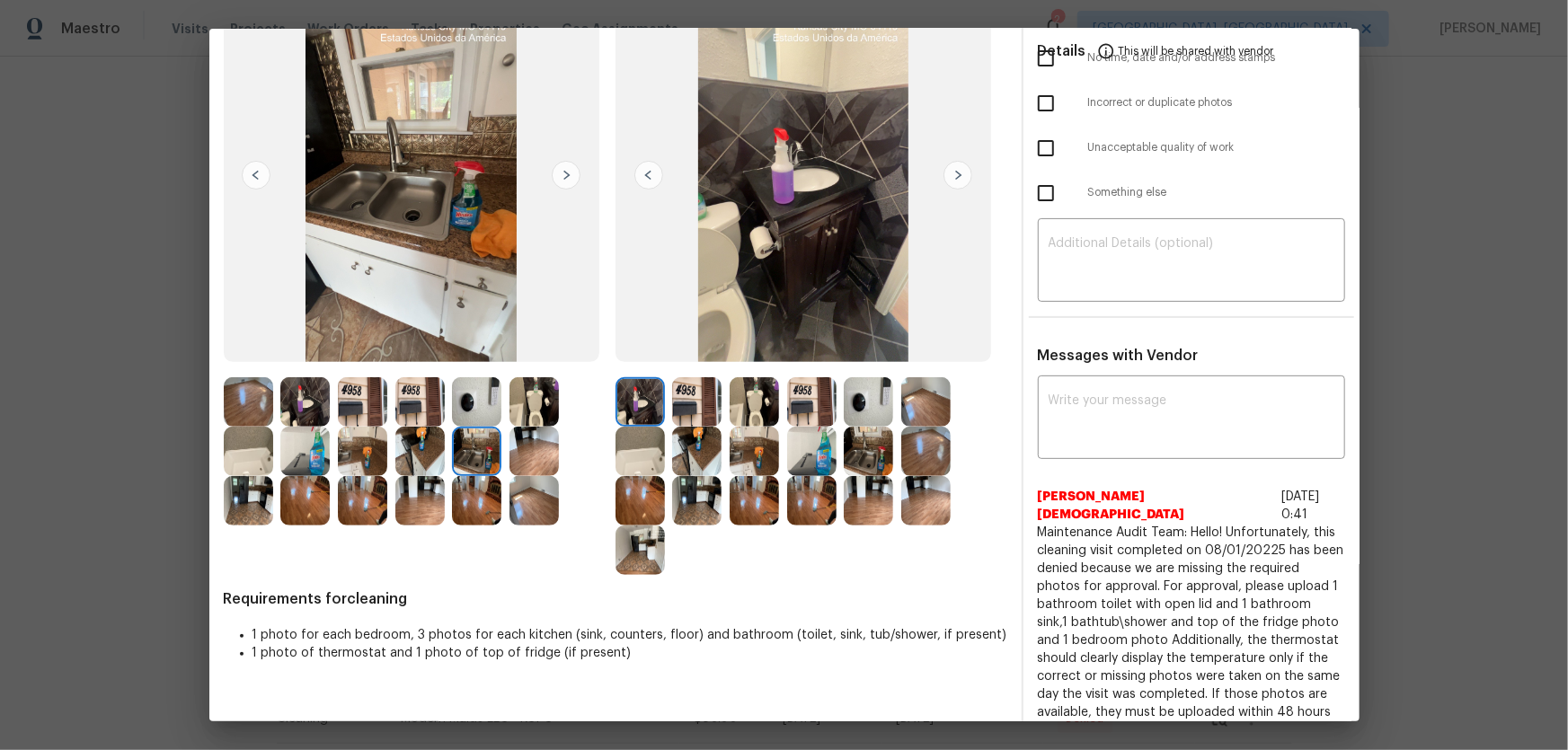
click at [528, 406] on img at bounding box center [534, 401] width 49 height 49
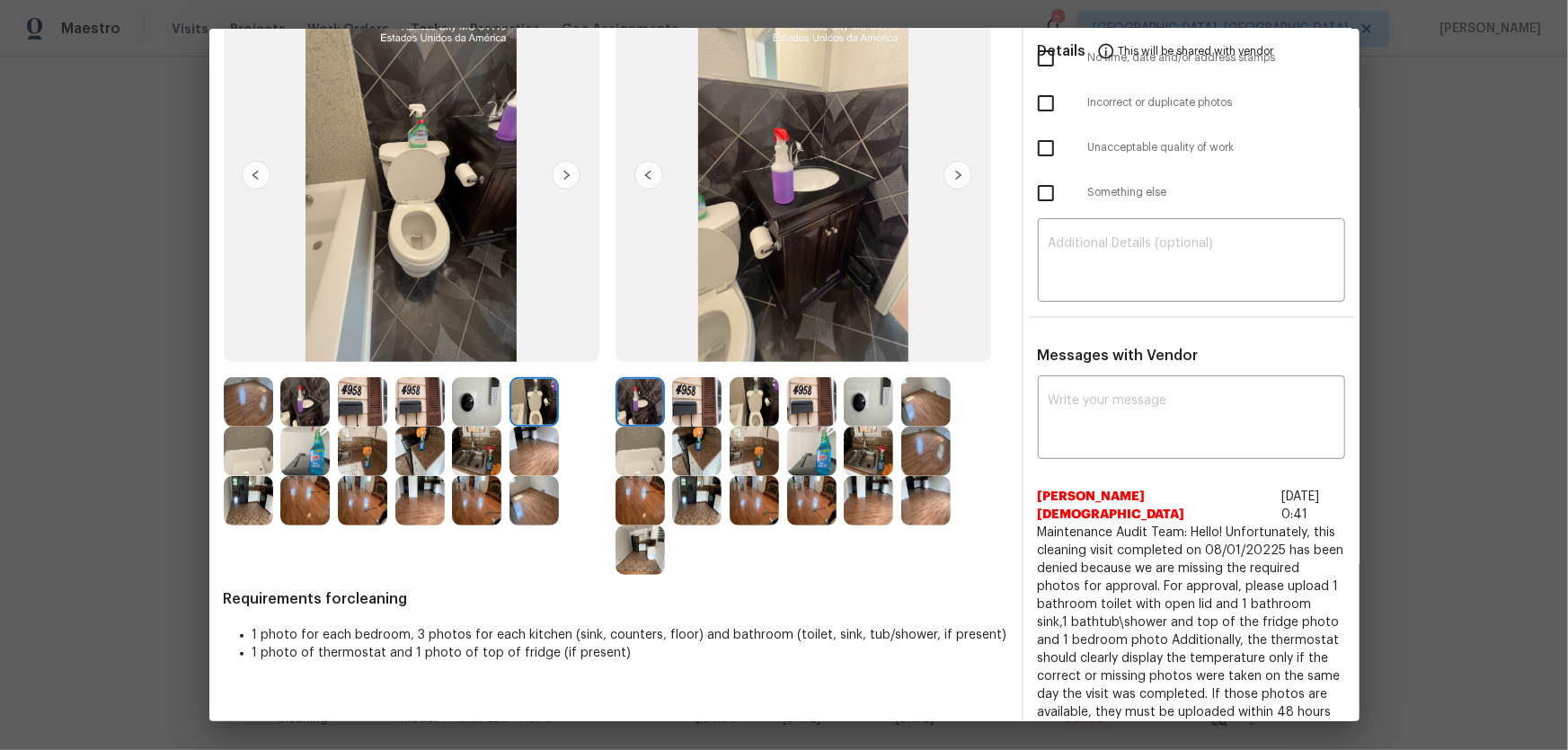
click at [683, 405] on img at bounding box center [696, 401] width 49 height 49
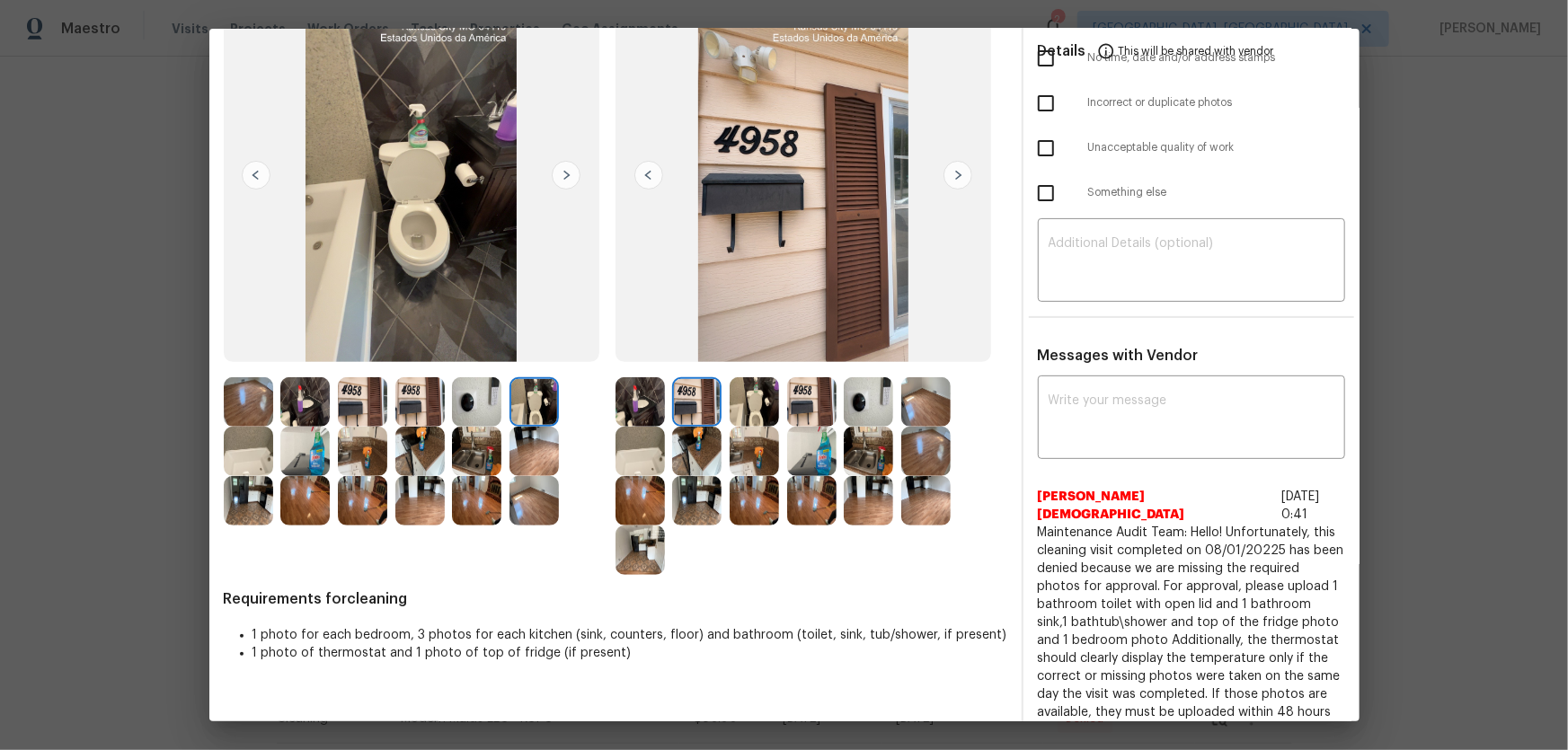
click at [686, 427] on img at bounding box center [696, 451] width 49 height 49
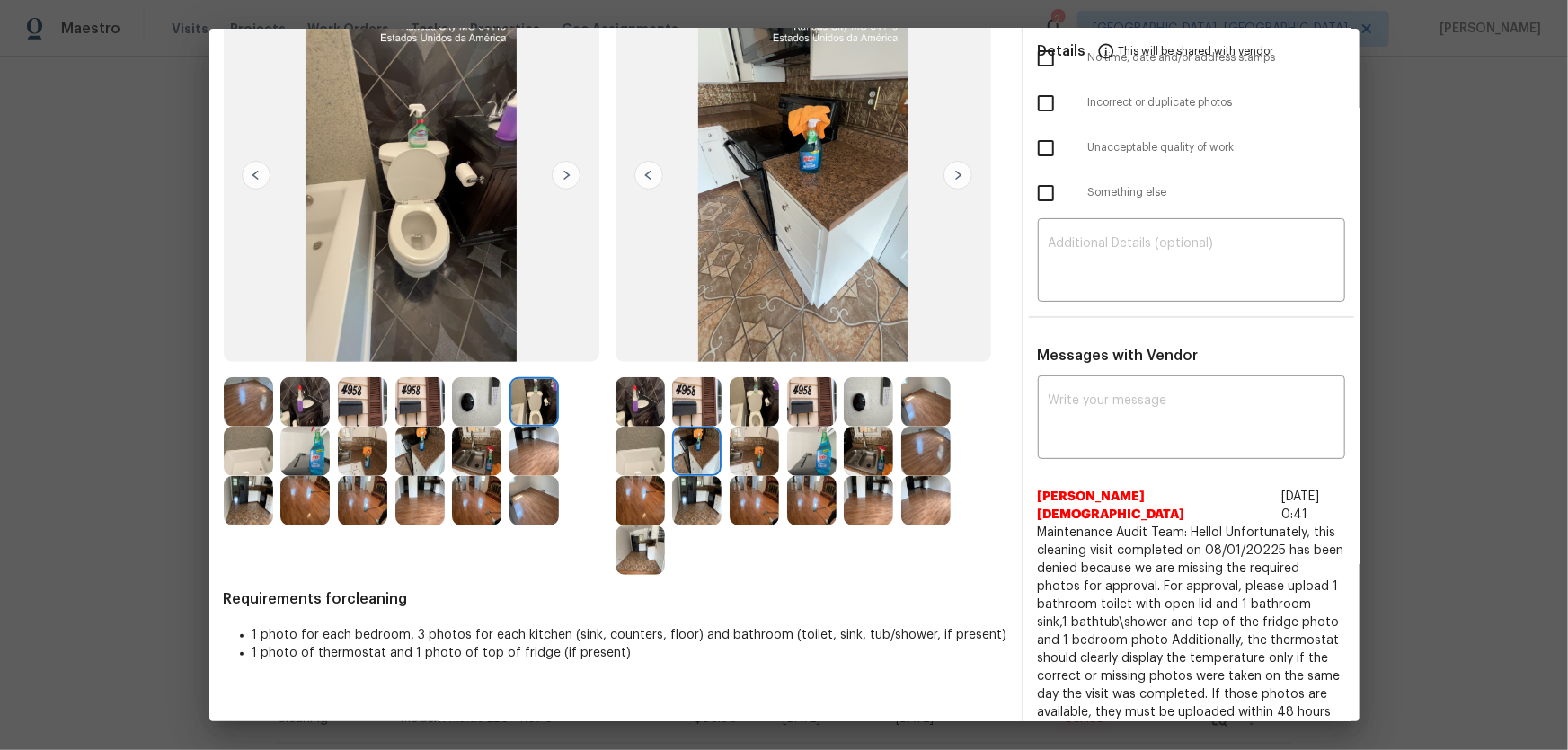
click at [615, 448] on img at bounding box center [640, 451] width 49 height 49
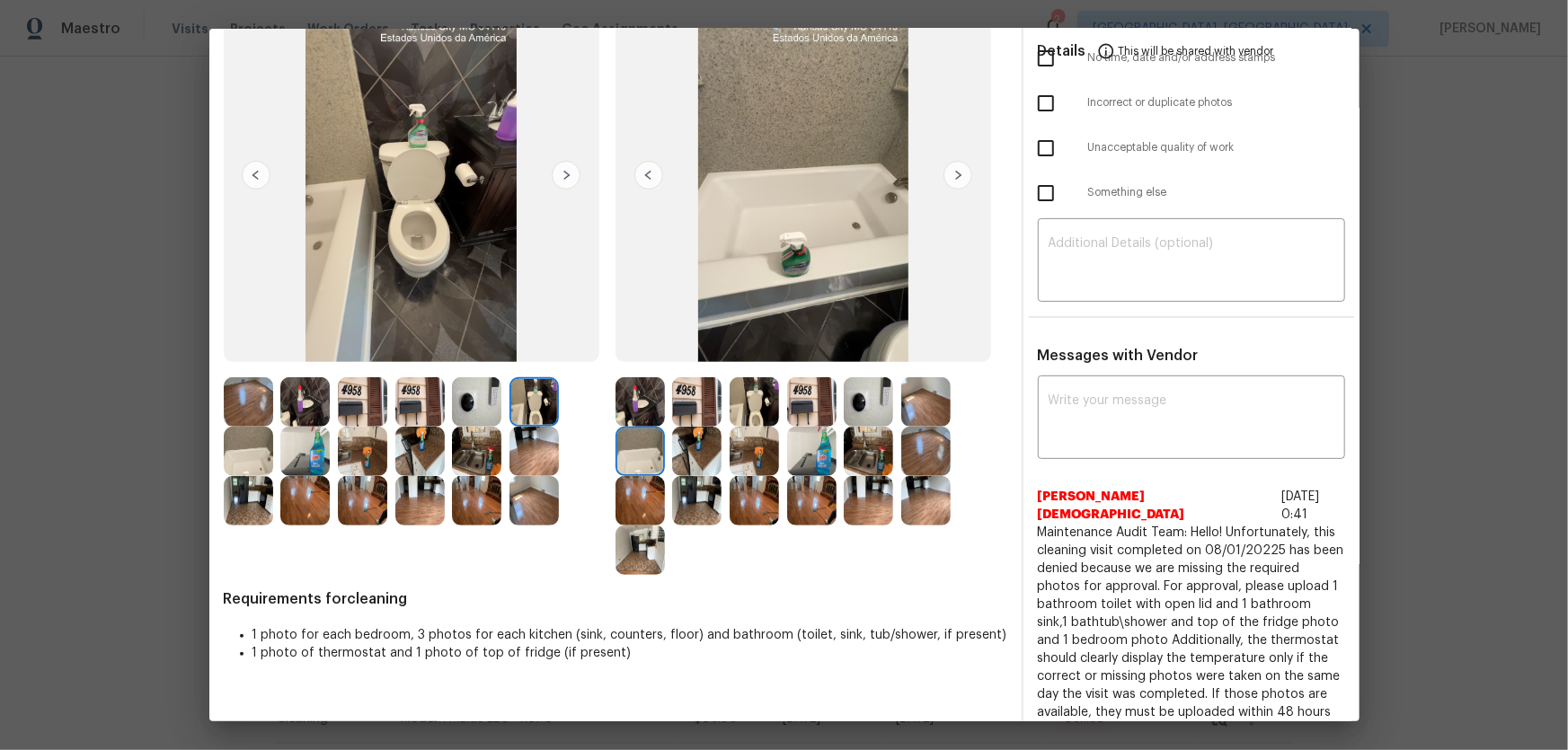
click at [615, 490] on img at bounding box center [640, 500] width 49 height 49
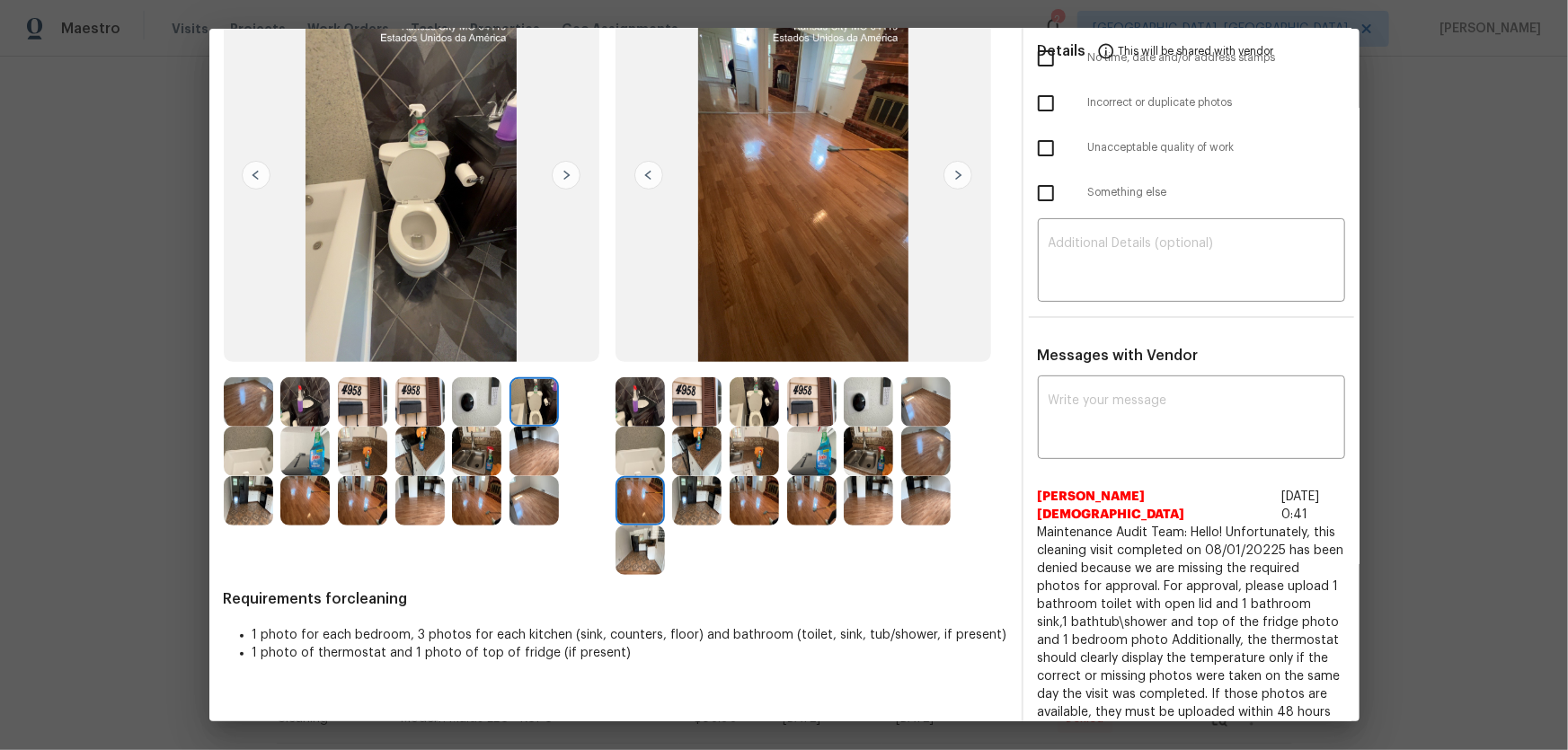
click at [664, 496] on div at bounding box center [644, 500] width 57 height 49
click at [933, 456] on img at bounding box center [925, 451] width 49 height 49
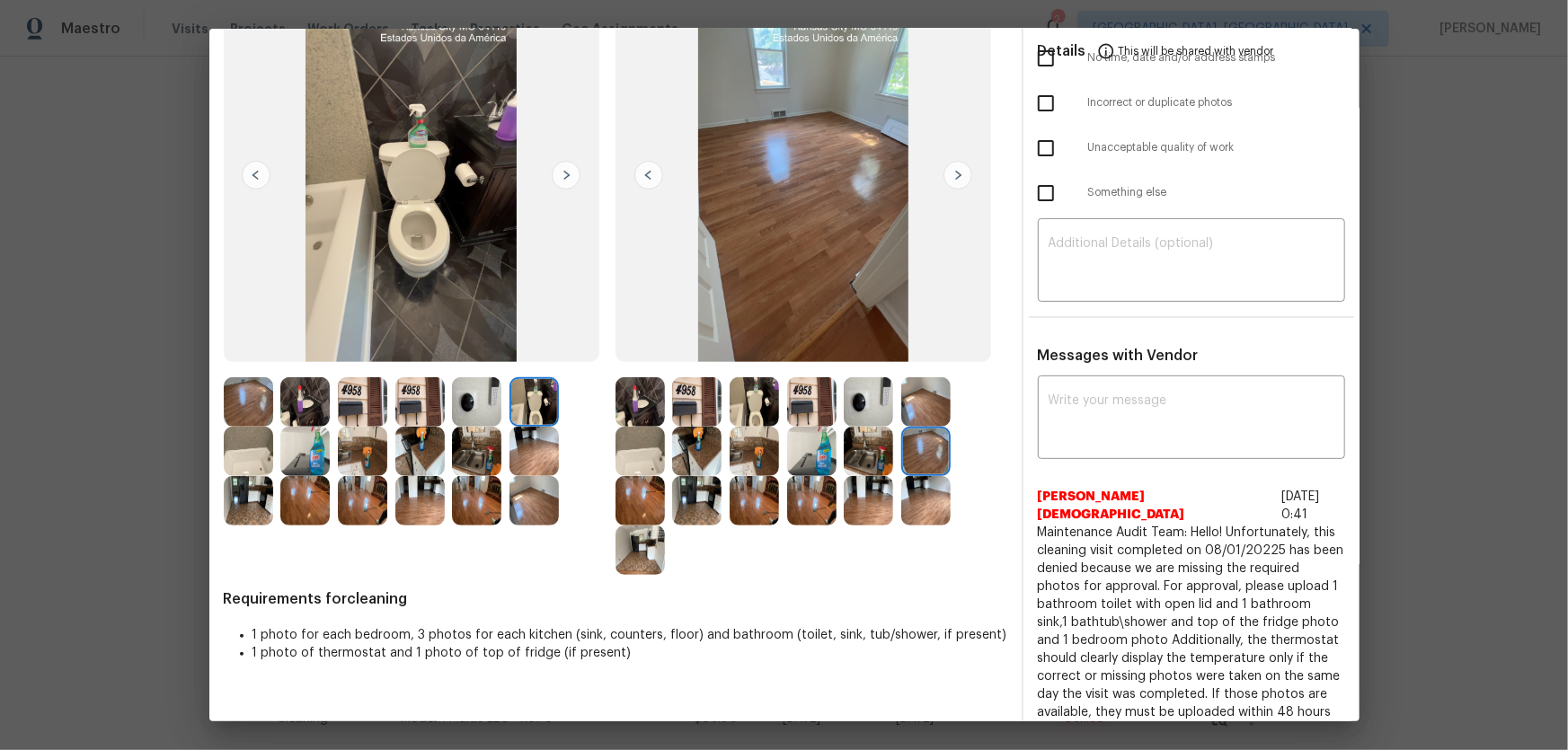
click at [917, 403] on img at bounding box center [925, 401] width 49 height 49
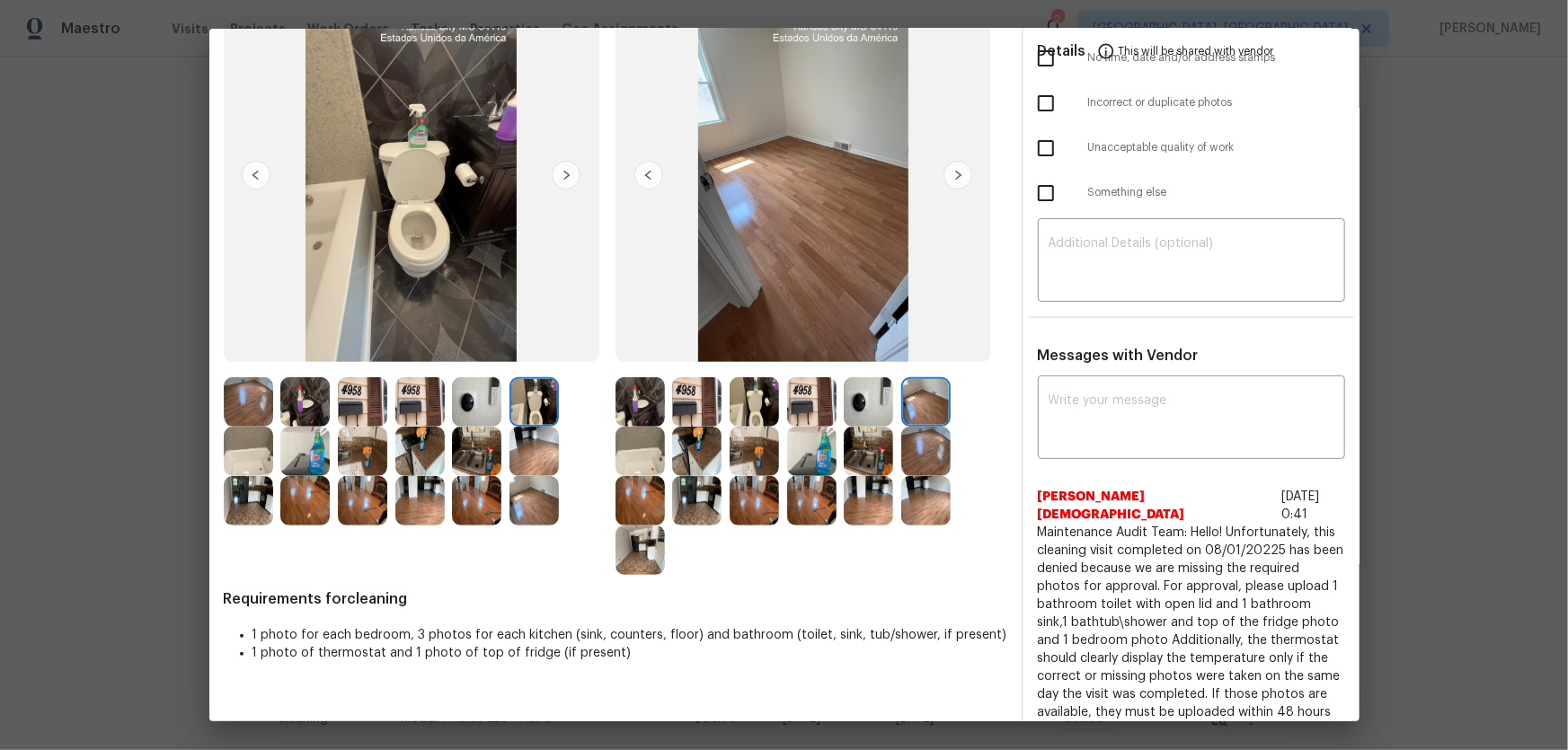
click at [652, 561] on img at bounding box center [640, 550] width 49 height 49
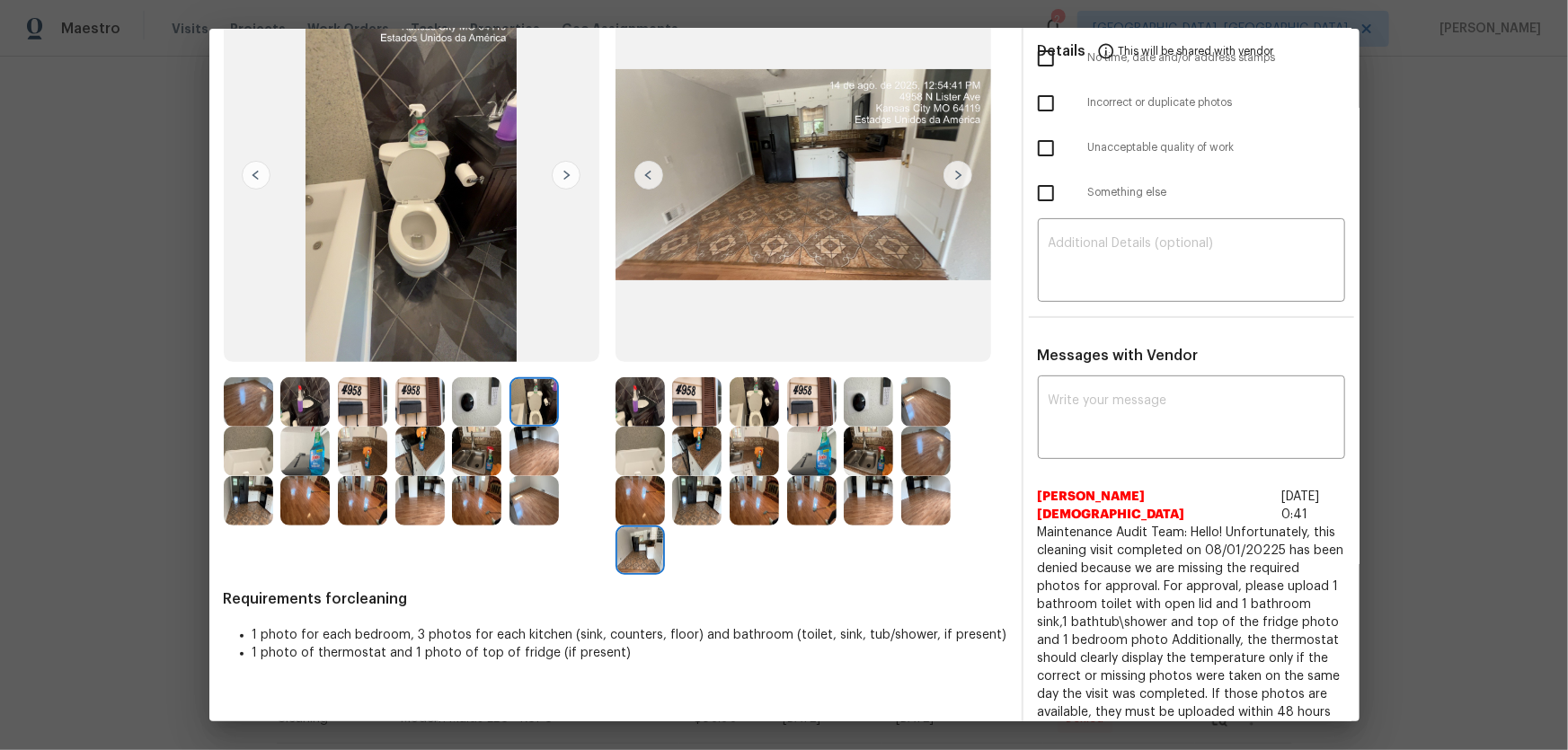
click at [807, 457] on img at bounding box center [811, 451] width 49 height 49
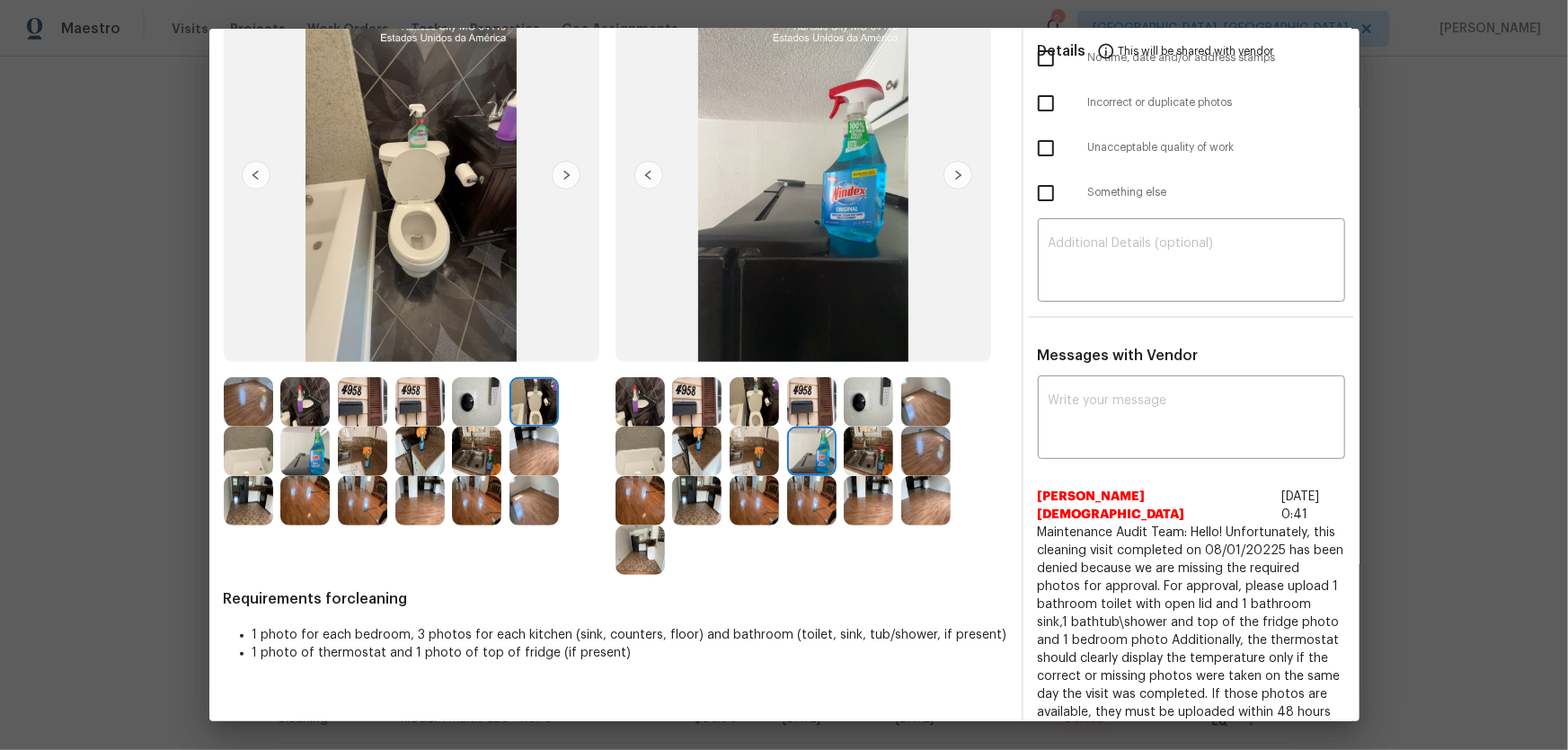
click at [746, 410] on img at bounding box center [754, 401] width 49 height 49
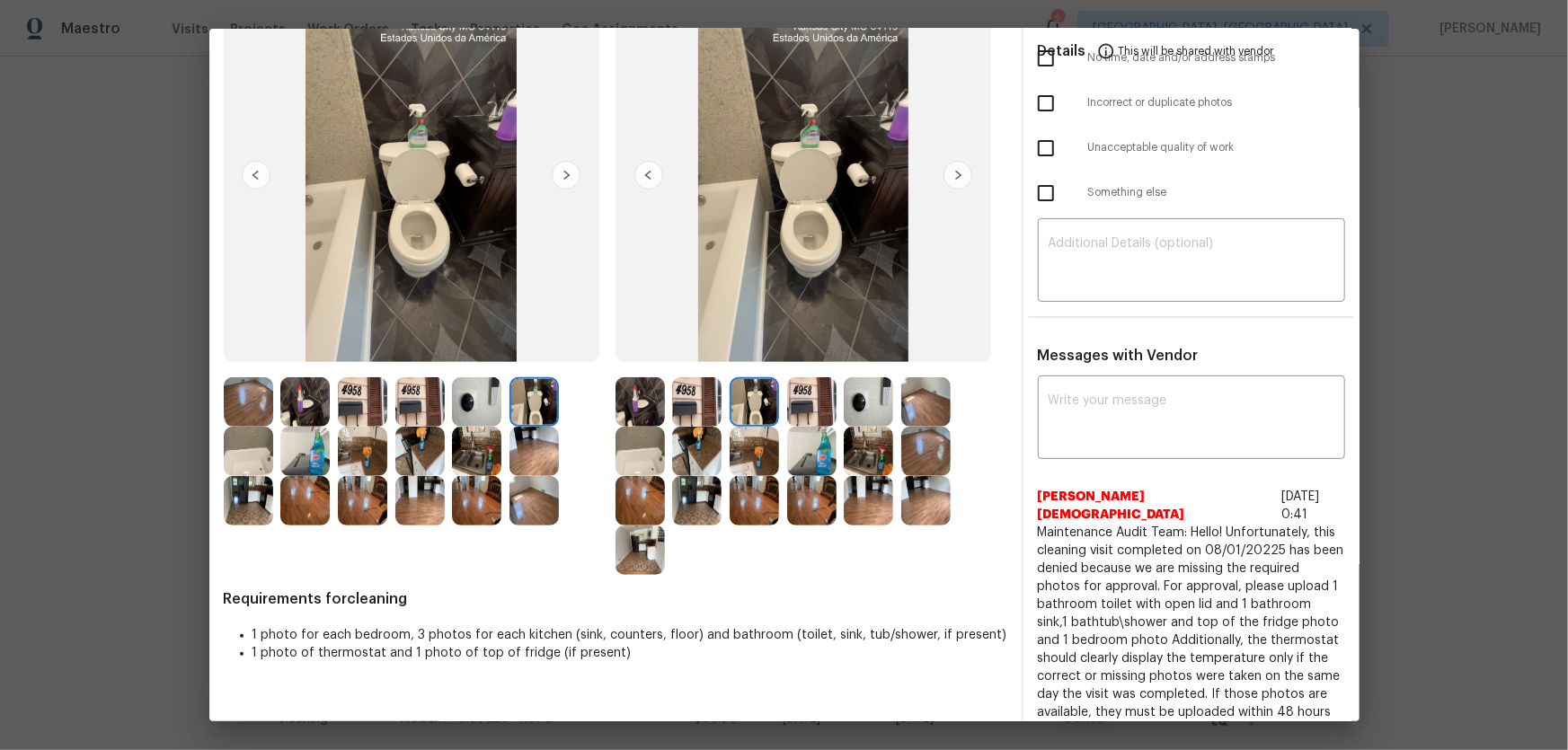
click at [645, 443] on img at bounding box center [640, 451] width 49 height 49
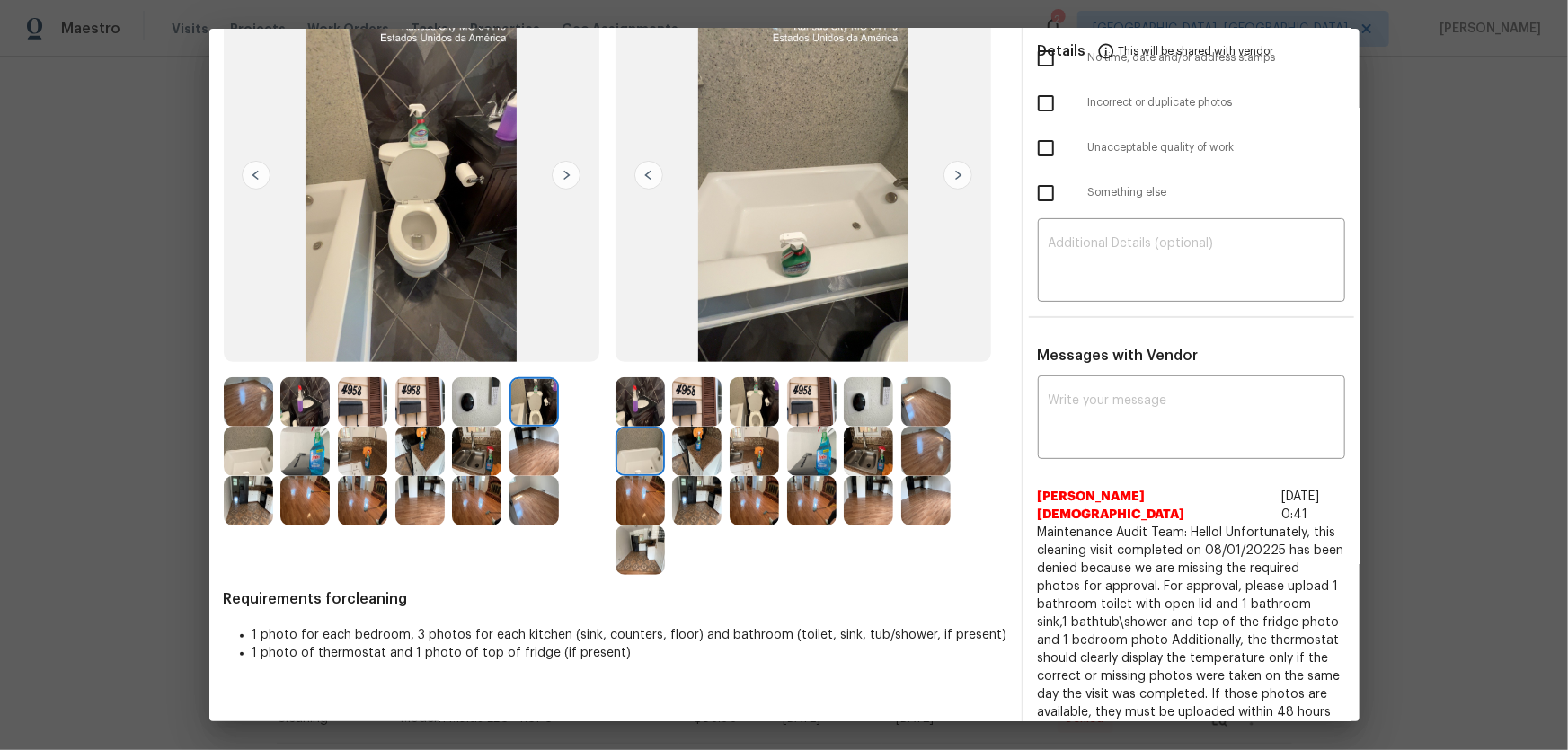
click at [636, 413] on img at bounding box center [640, 401] width 49 height 49
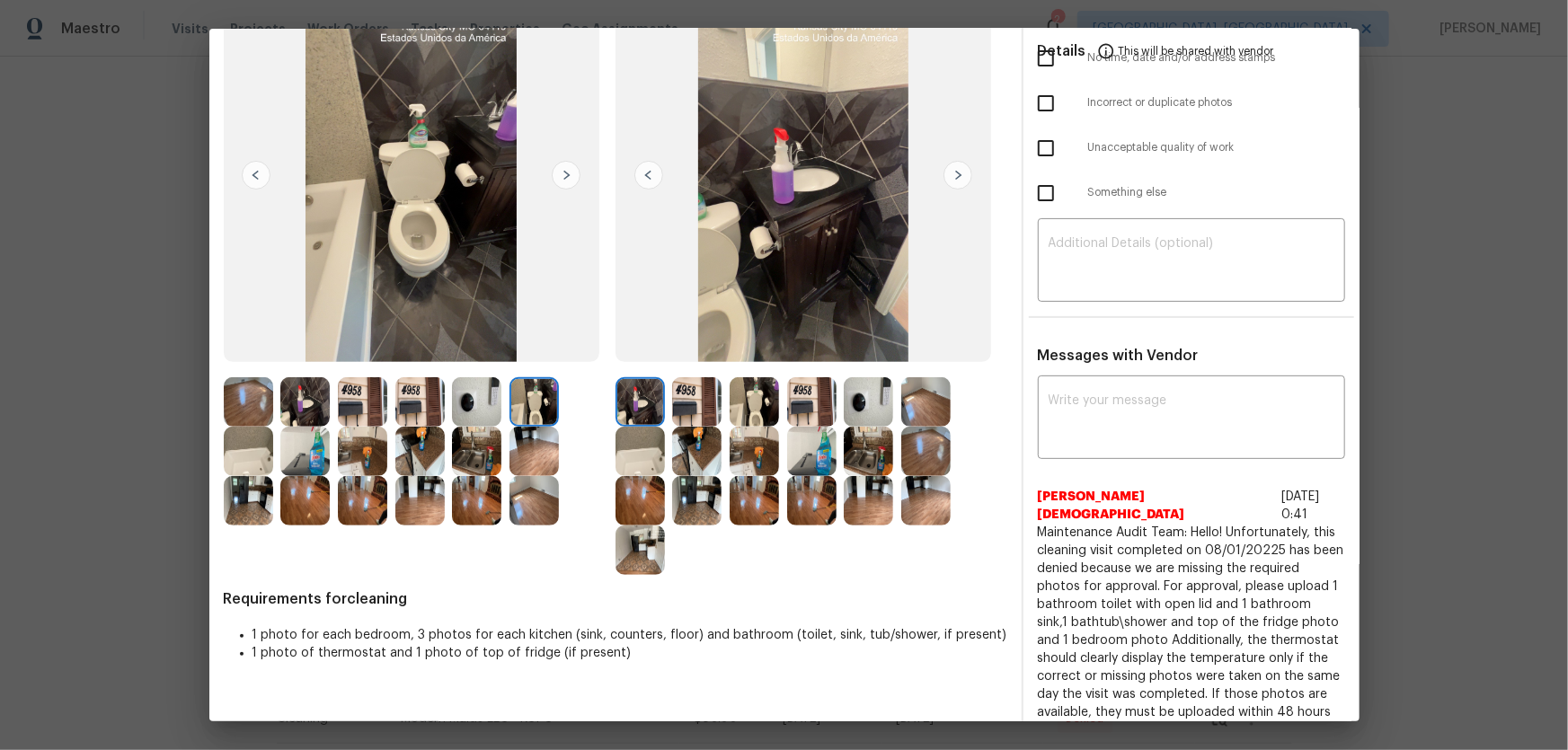
click at [685, 408] on img at bounding box center [696, 401] width 49 height 49
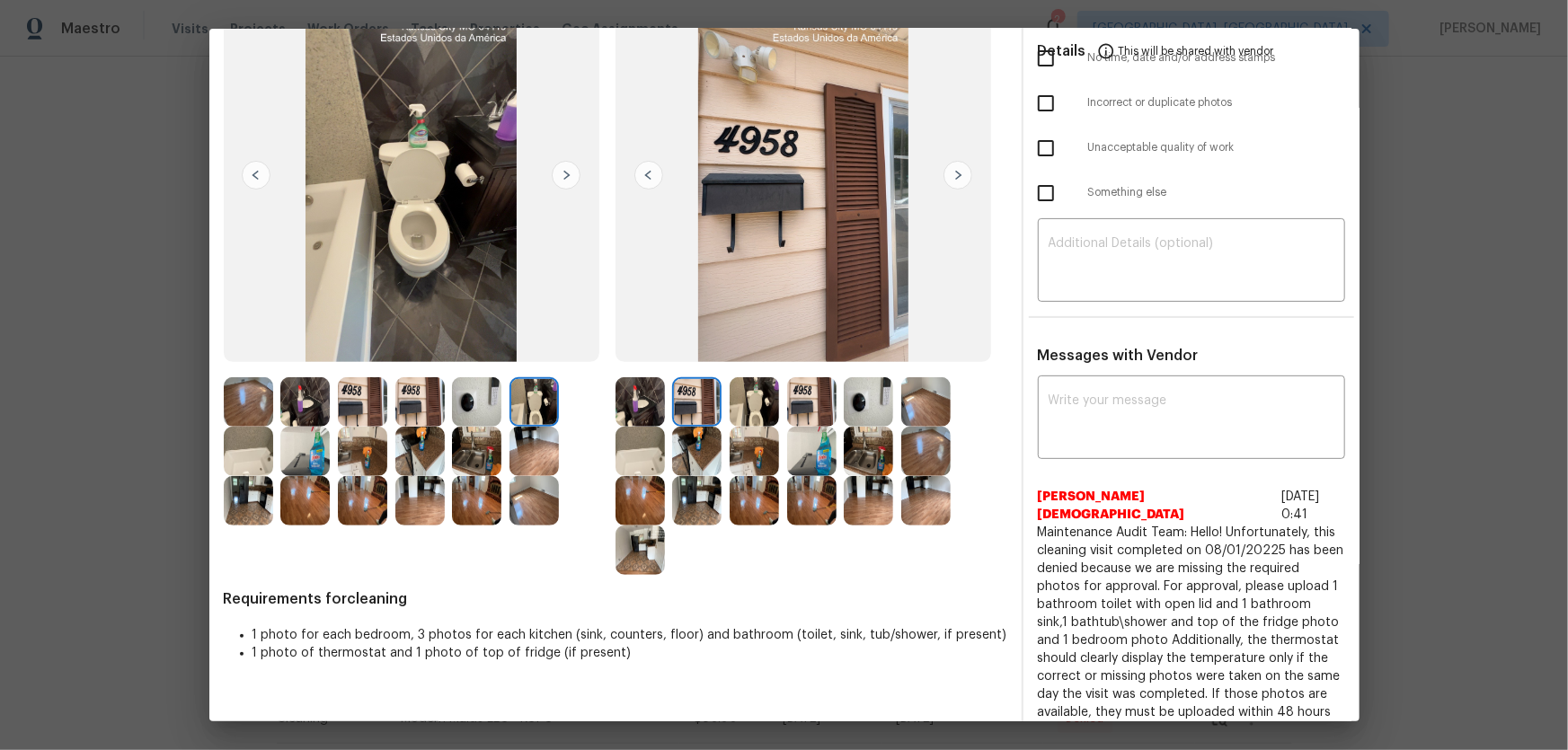
click at [799, 405] on img at bounding box center [811, 401] width 49 height 49
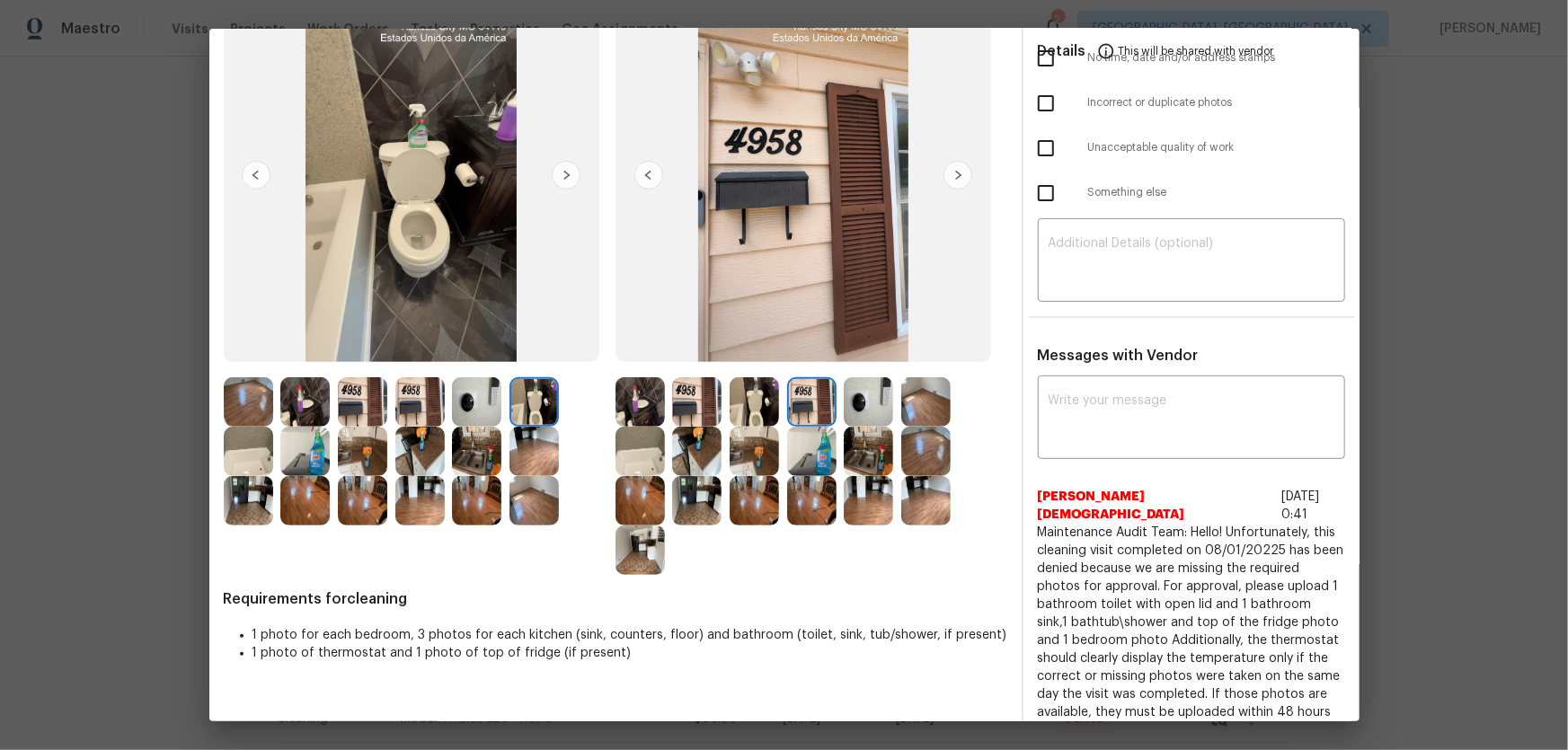
click at [878, 410] on img at bounding box center [868, 401] width 49 height 49
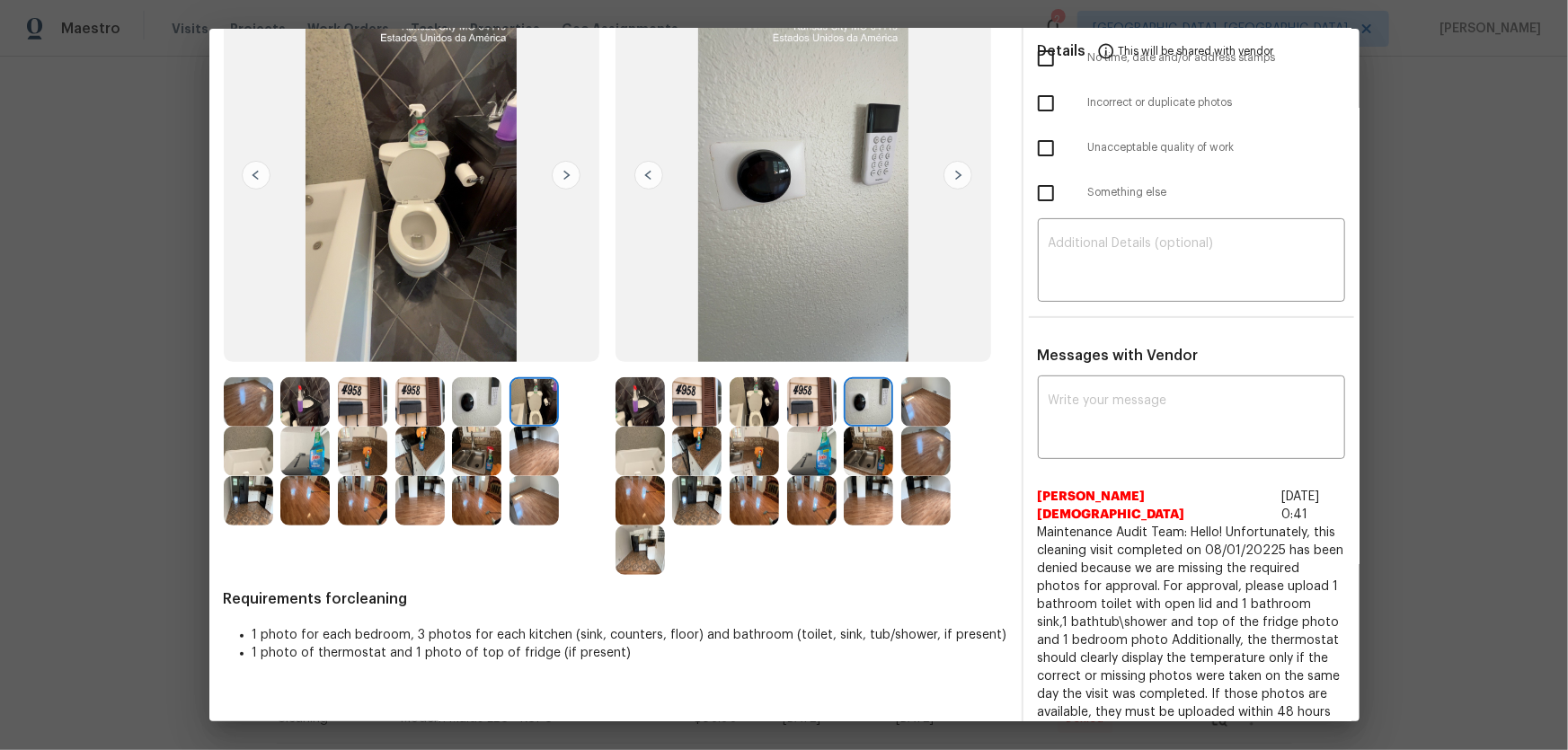
click at [861, 446] on img at bounding box center [868, 451] width 49 height 49
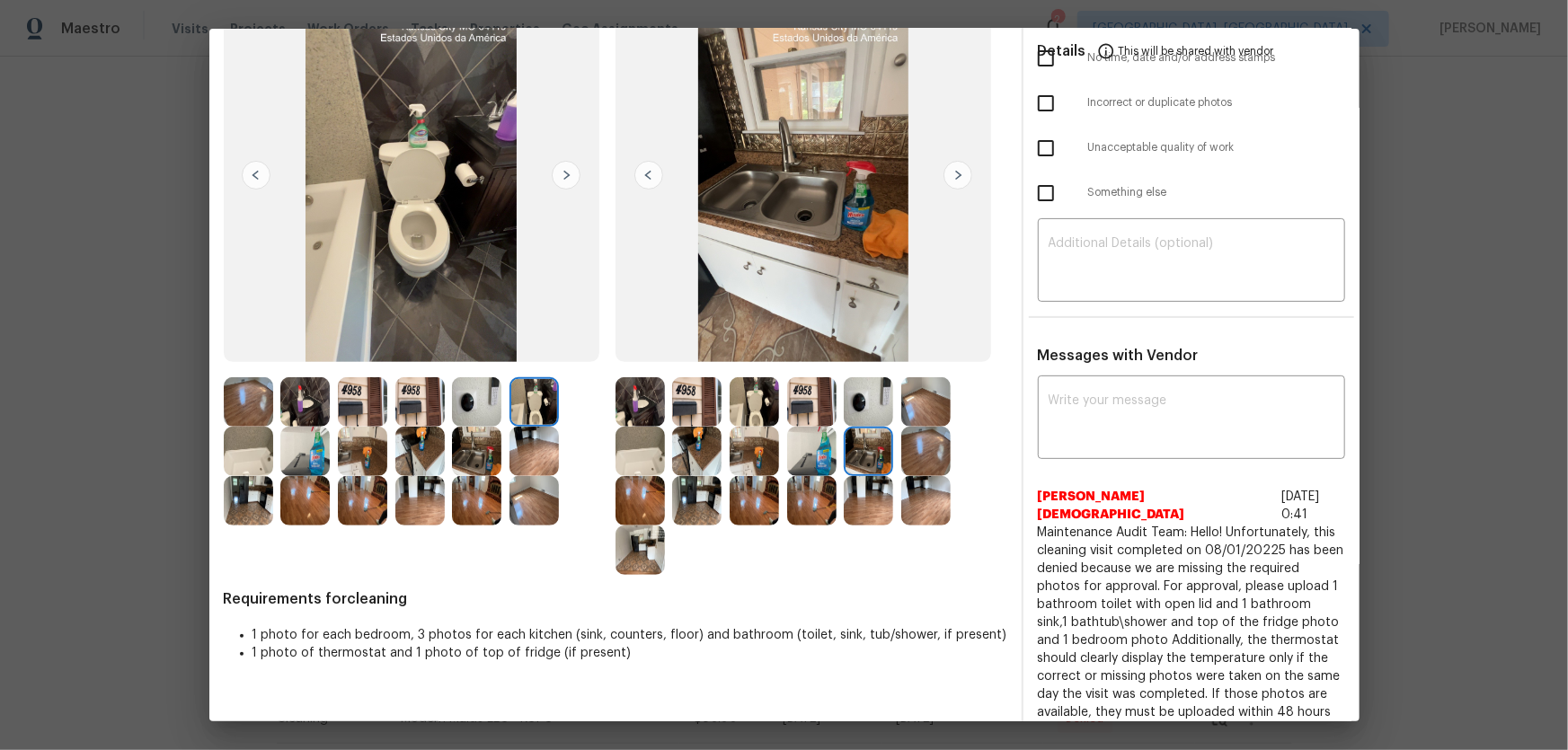
click at [817, 459] on img at bounding box center [811, 451] width 49 height 49
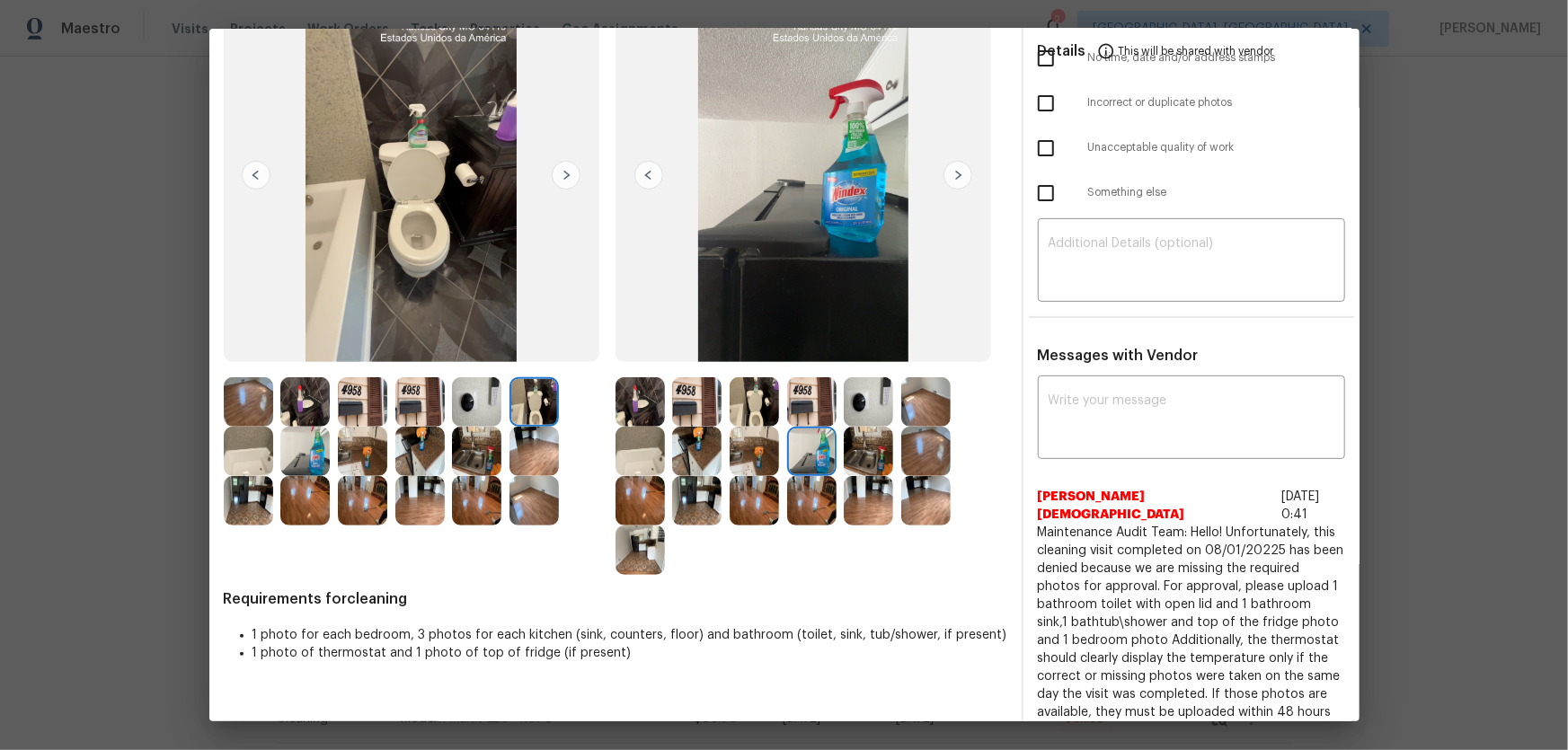
click at [906, 448] on img at bounding box center [925, 451] width 49 height 49
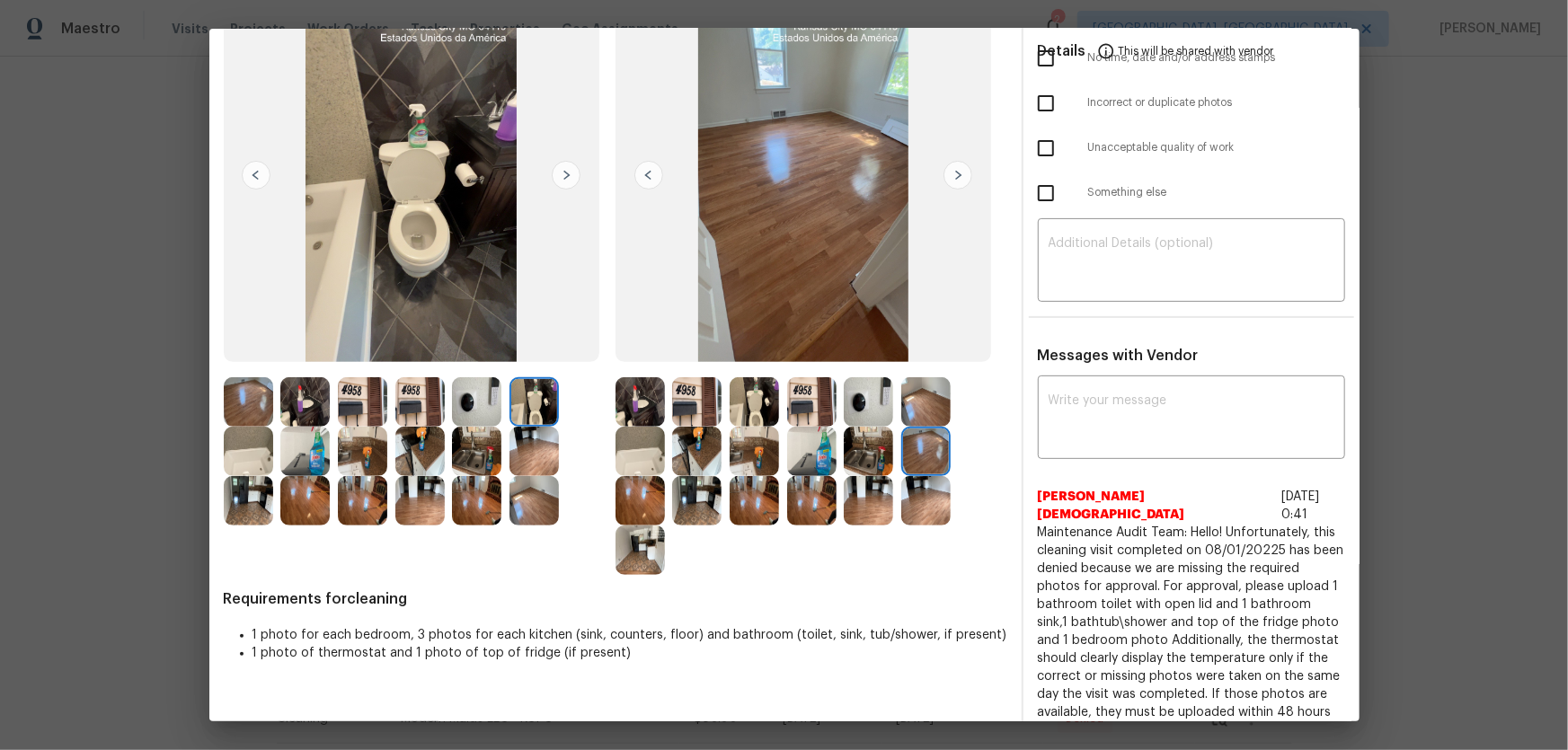
click at [911, 401] on img at bounding box center [925, 401] width 49 height 49
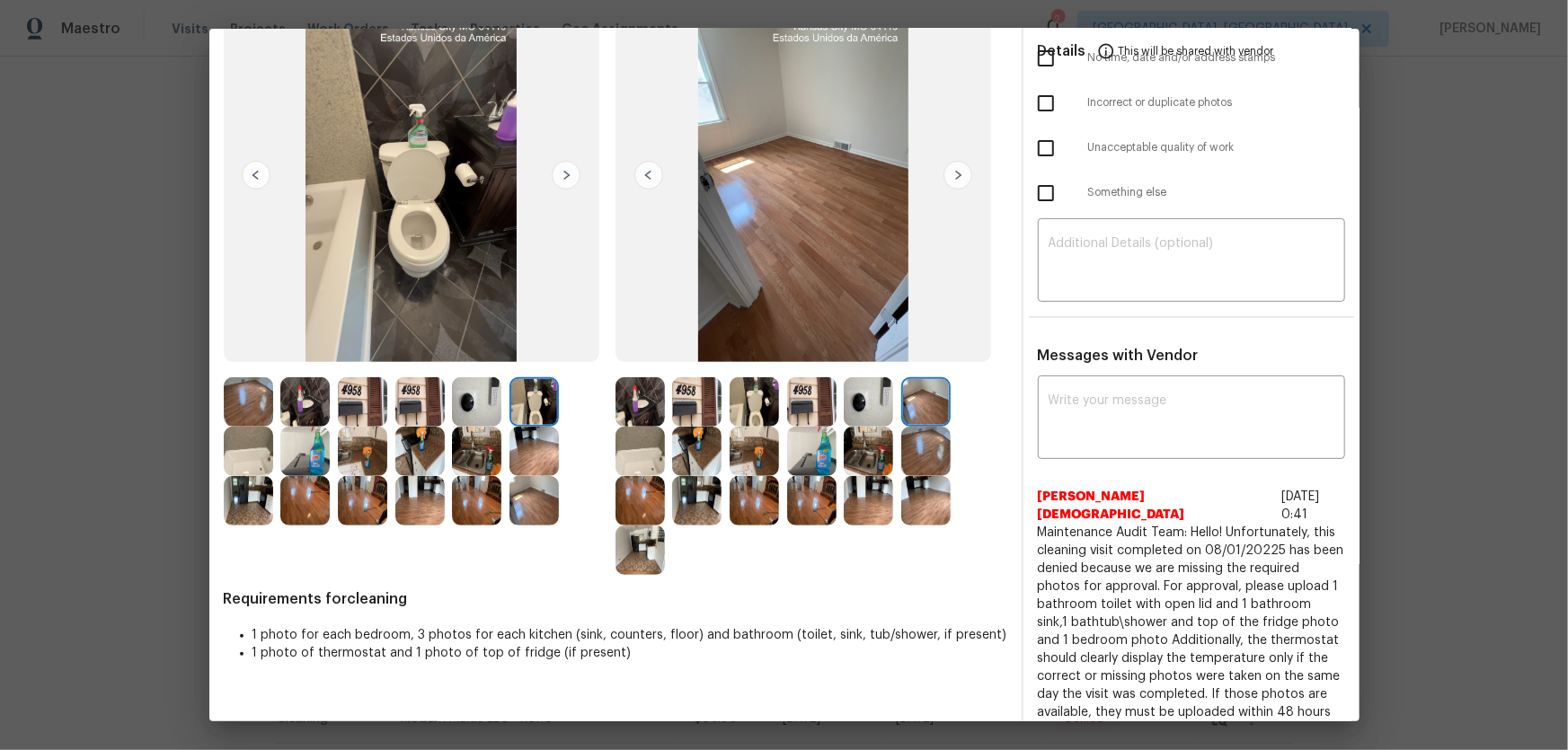
click at [927, 488] on img at bounding box center [925, 500] width 49 height 49
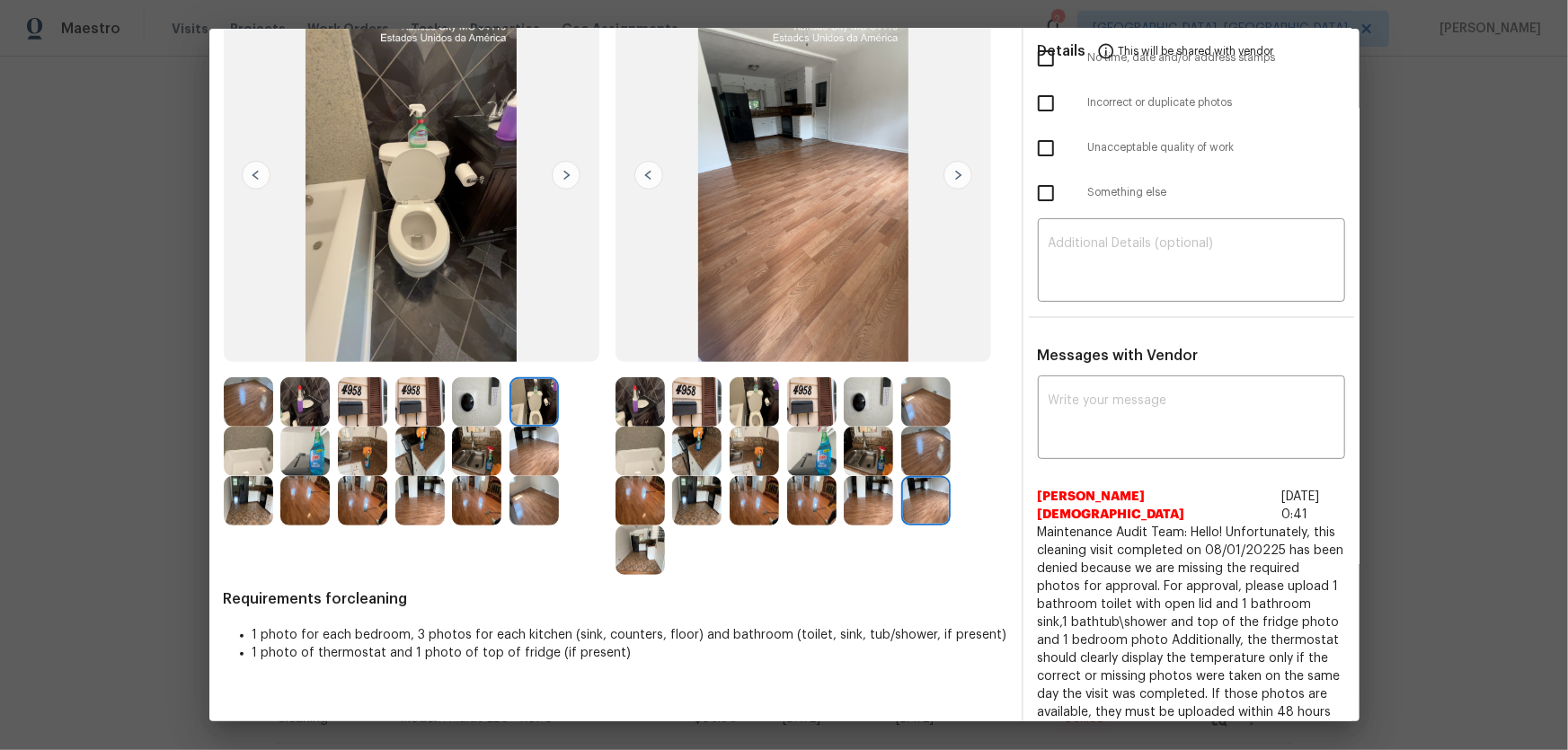
click at [860, 502] on img at bounding box center [868, 500] width 49 height 49
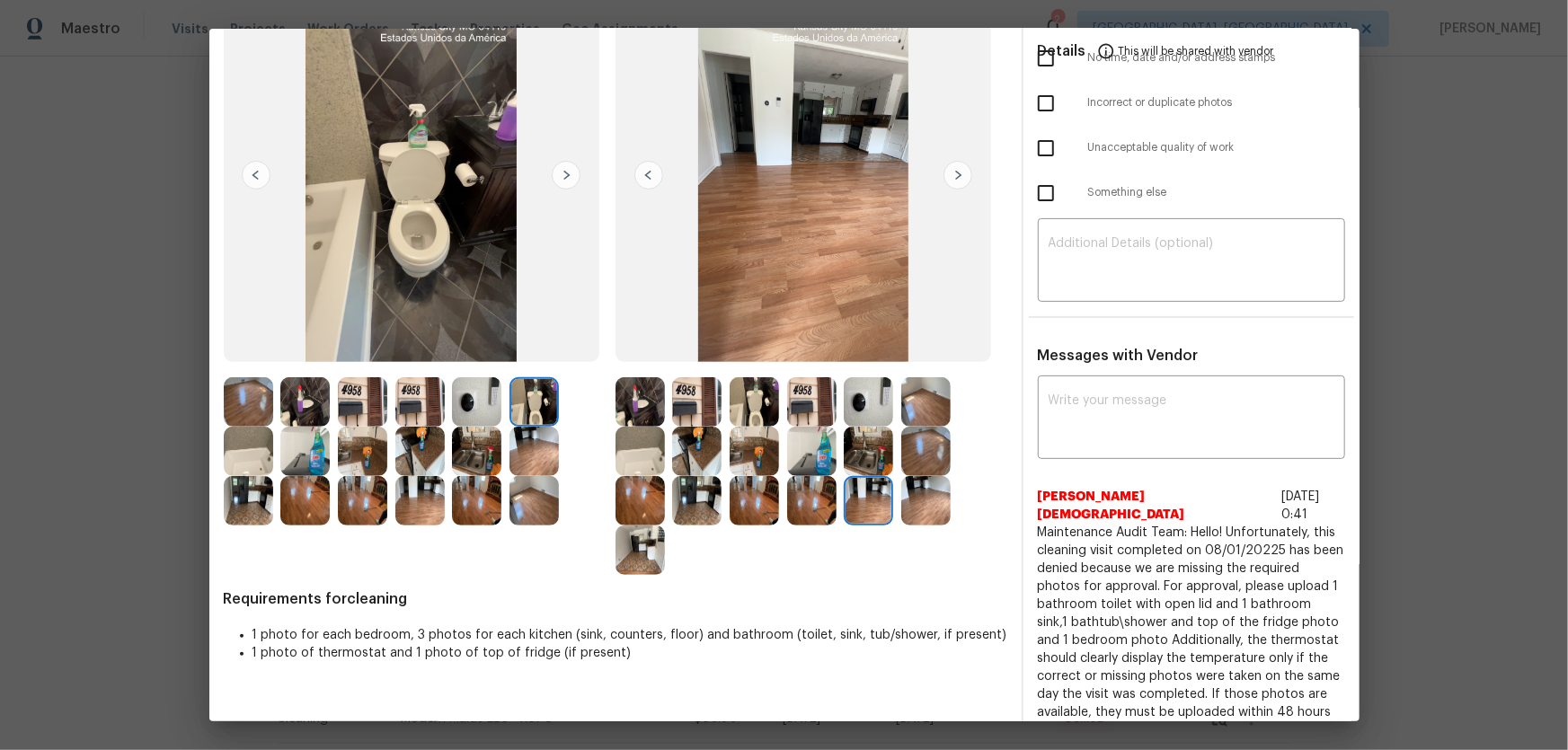
click at [811, 500] on img at bounding box center [811, 500] width 49 height 49
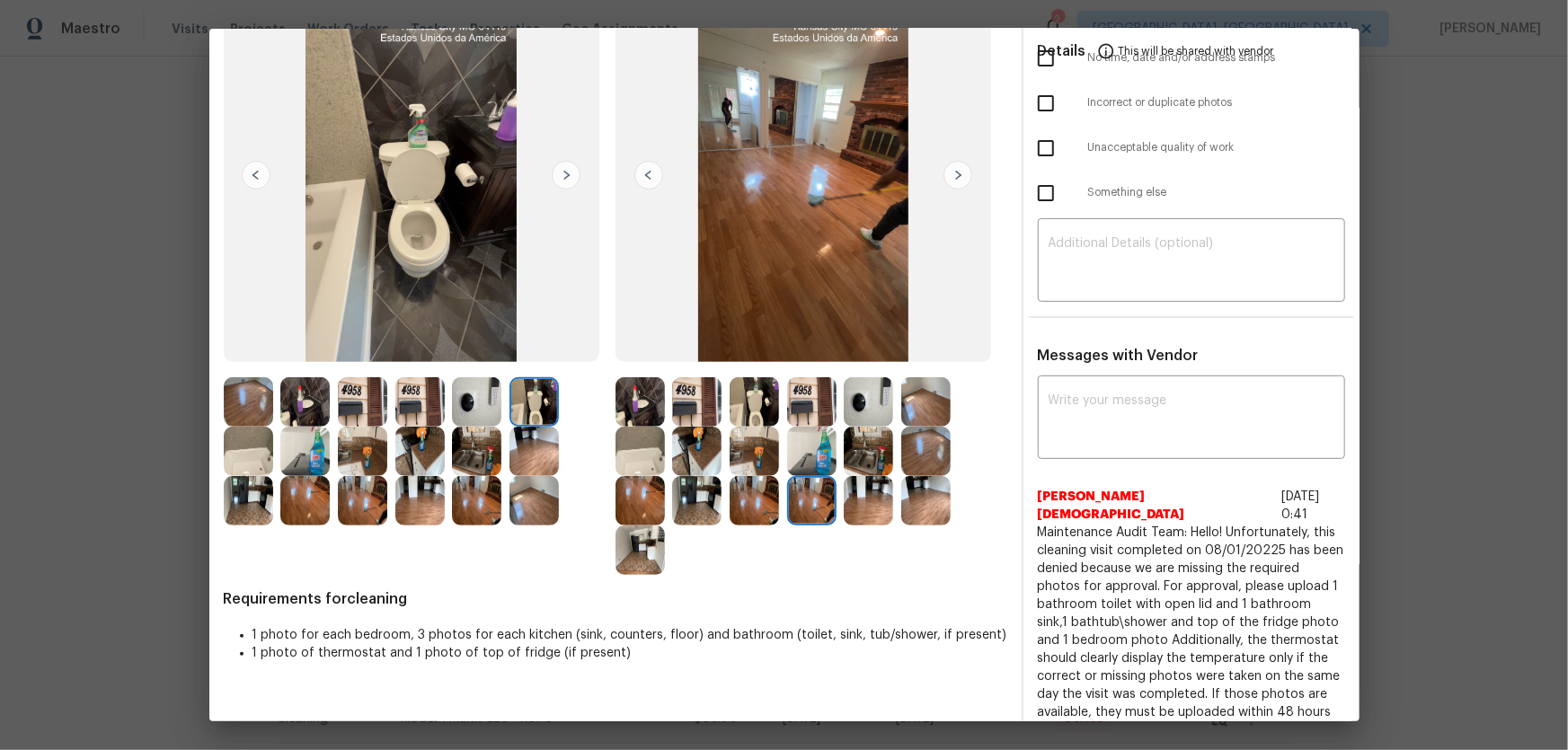
click at [755, 498] on img at bounding box center [754, 500] width 49 height 49
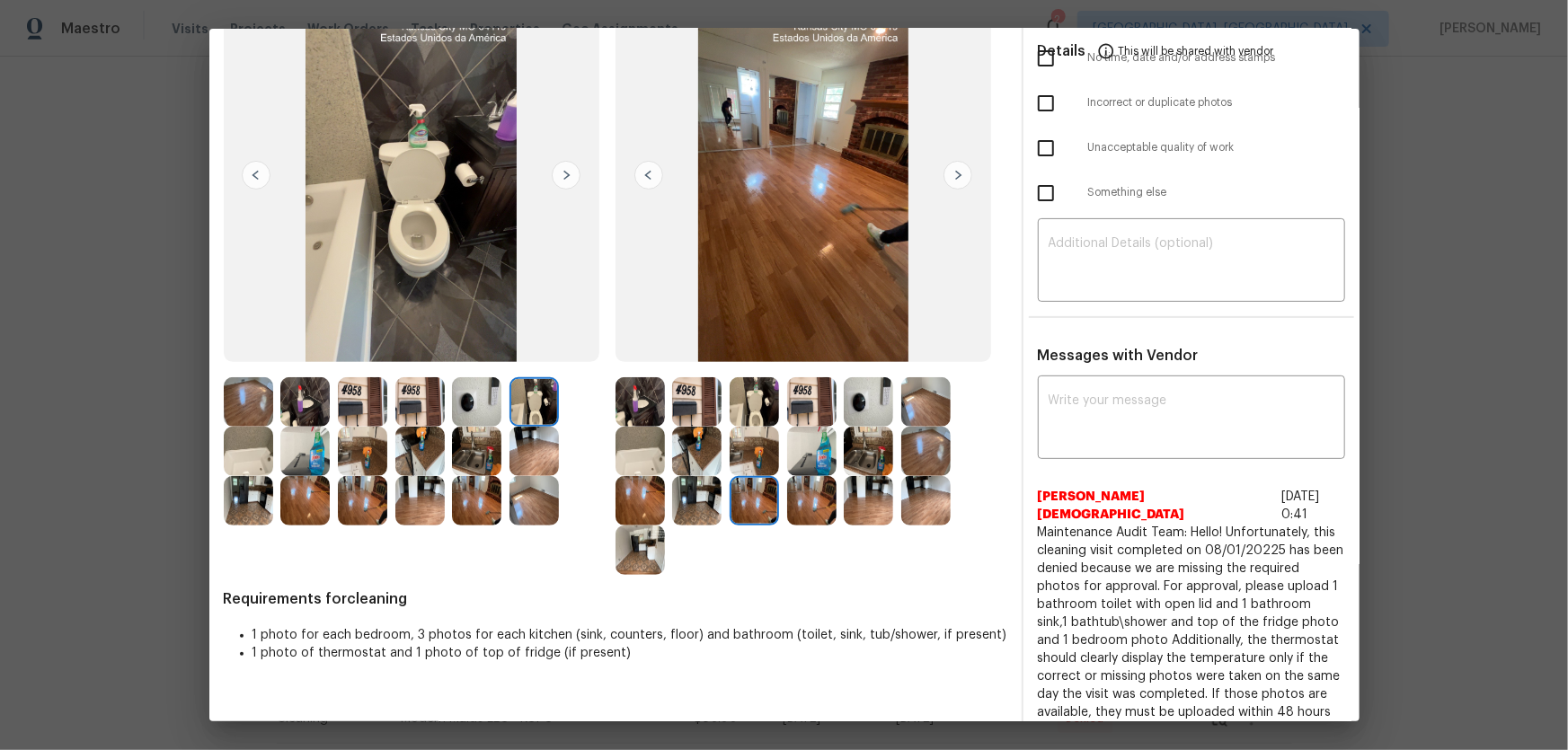
click at [708, 501] on img at bounding box center [696, 500] width 49 height 49
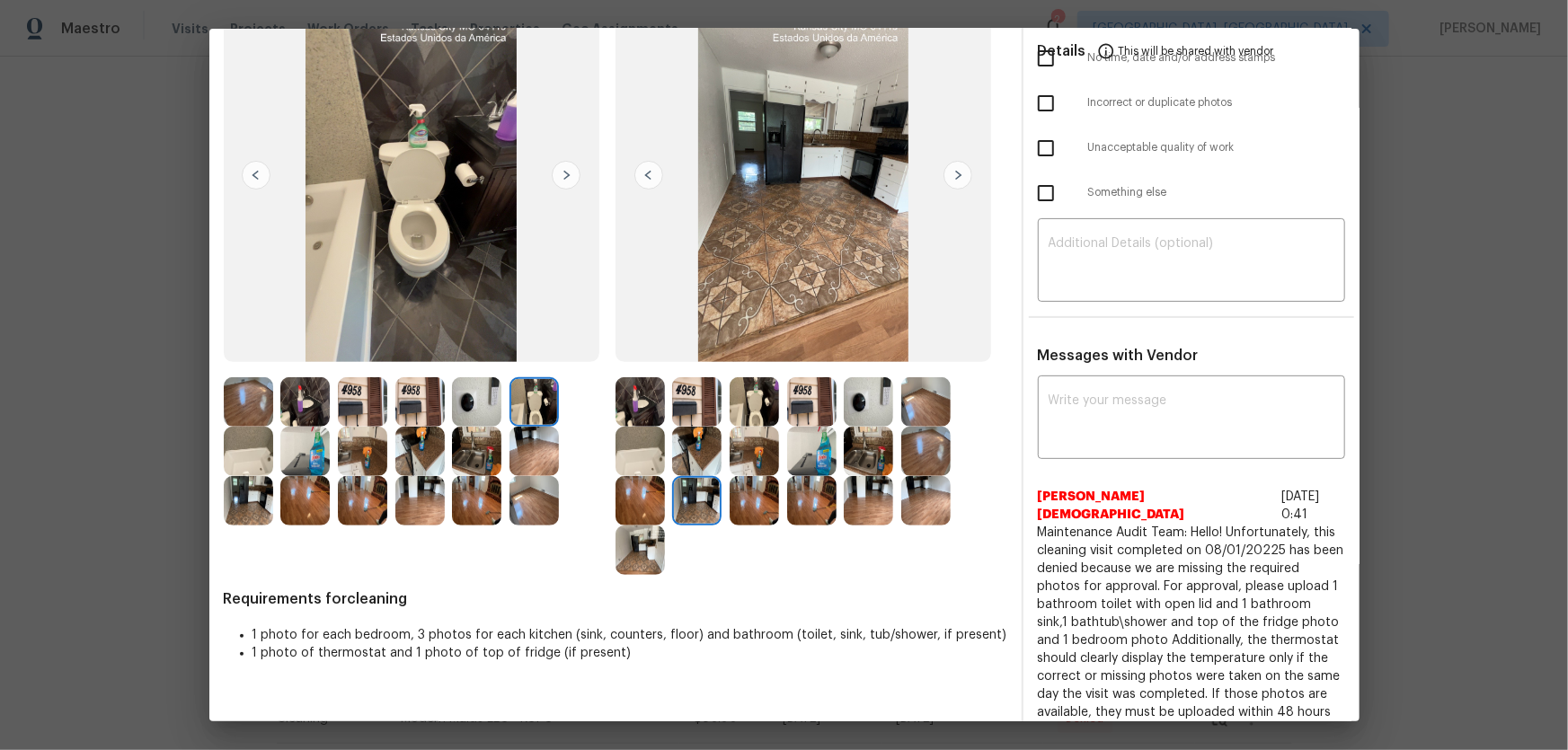
click at [646, 504] on img at bounding box center [640, 500] width 49 height 49
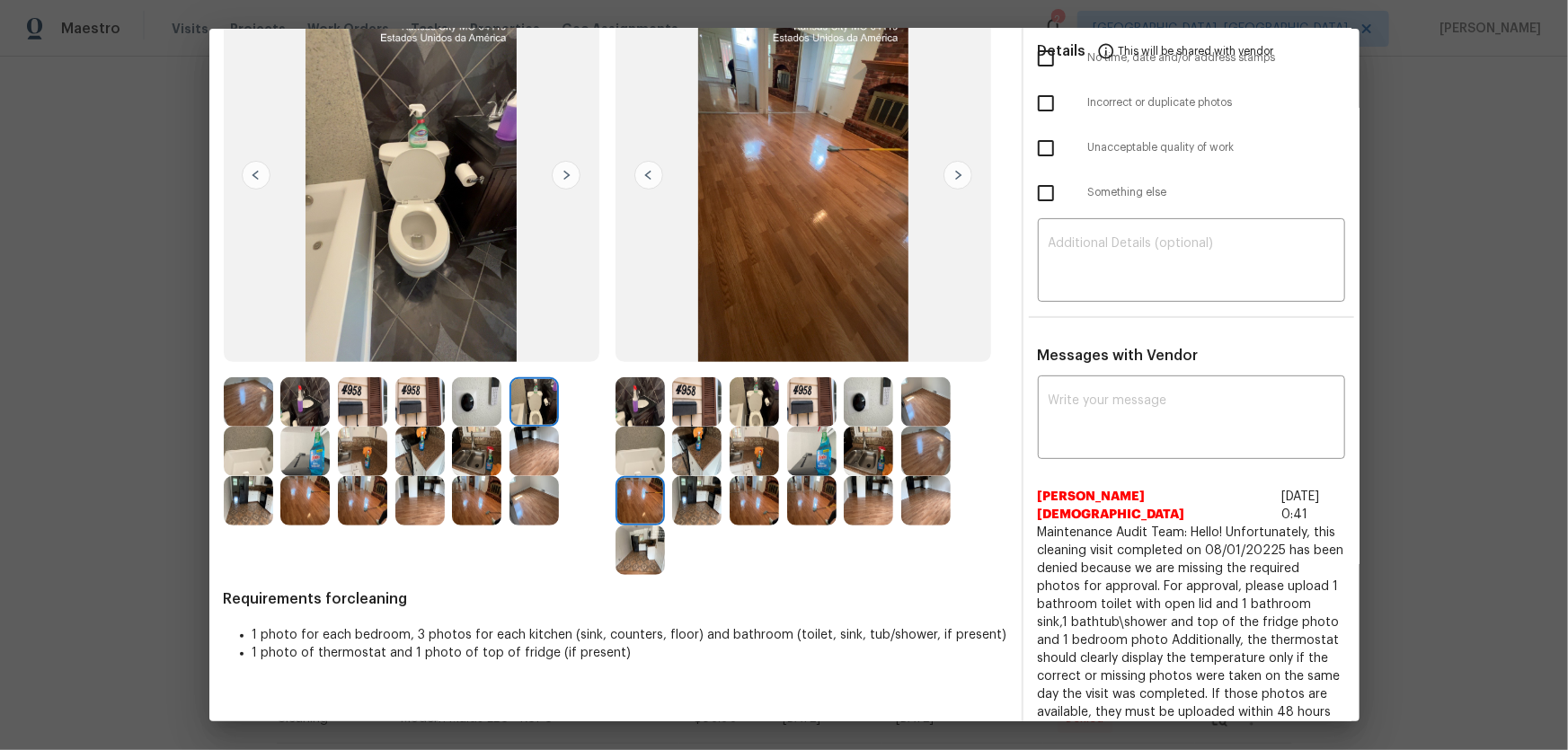
click at [643, 548] on img at bounding box center [640, 550] width 49 height 49
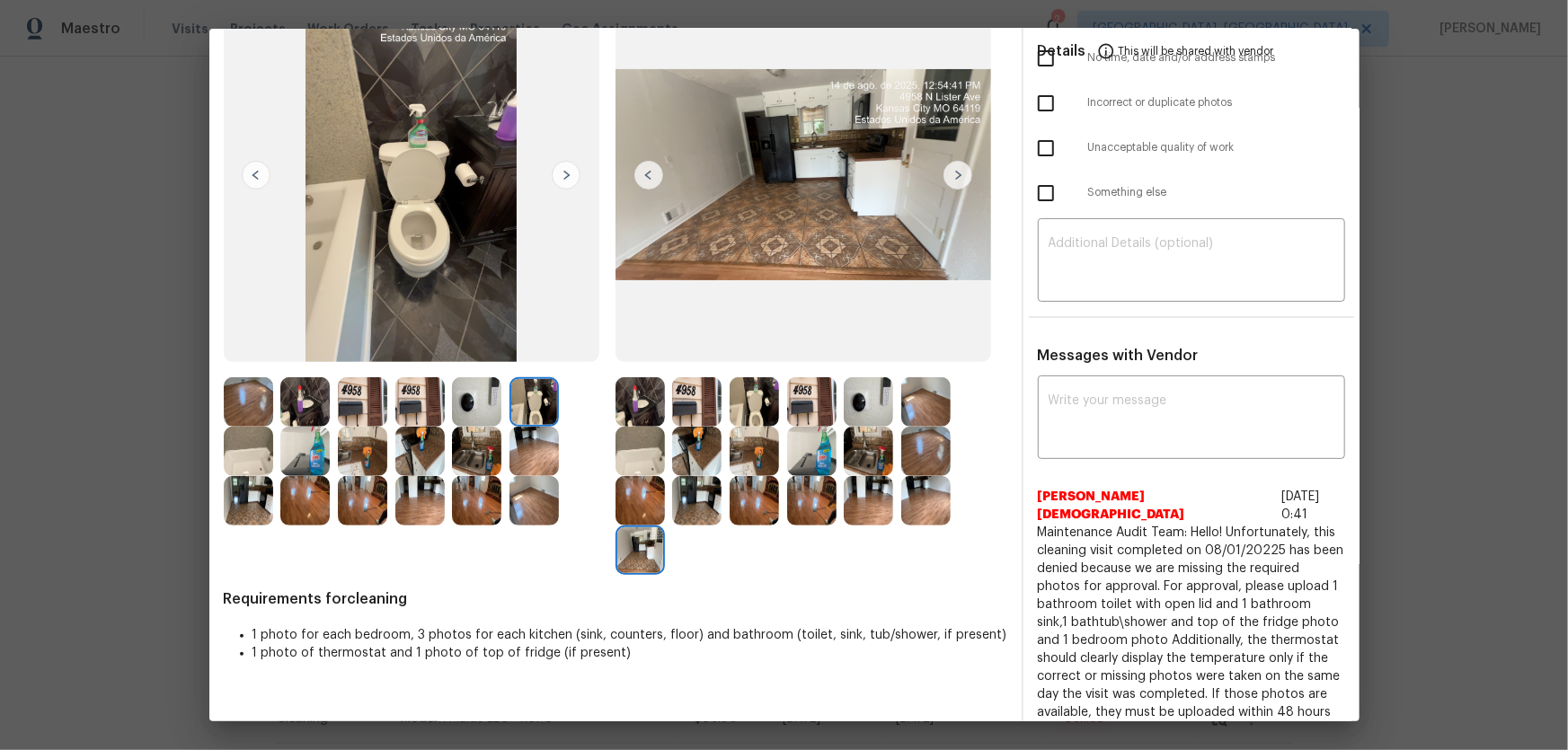
click at [640, 455] on img at bounding box center [640, 451] width 49 height 49
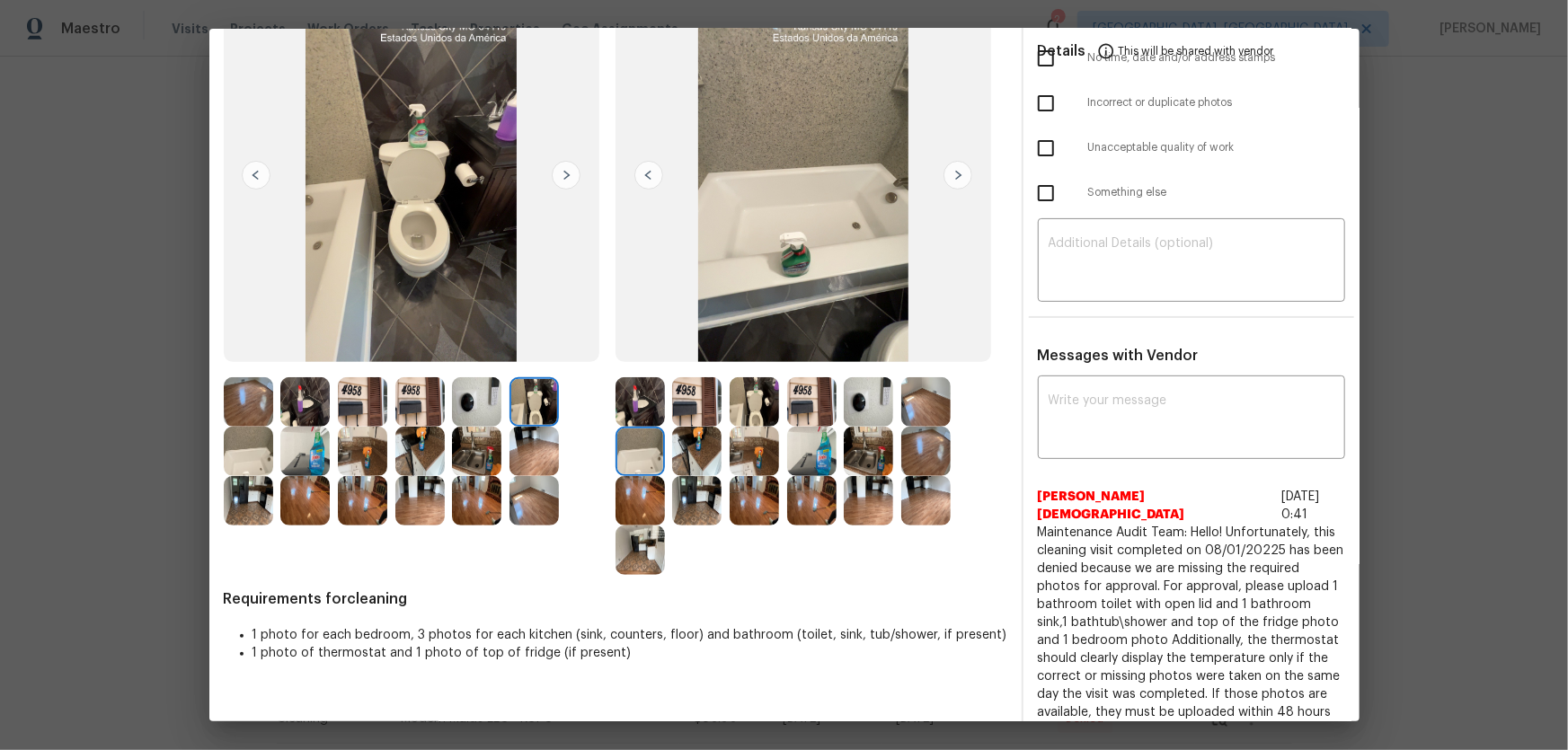
click at [678, 416] on img at bounding box center [696, 401] width 49 height 49
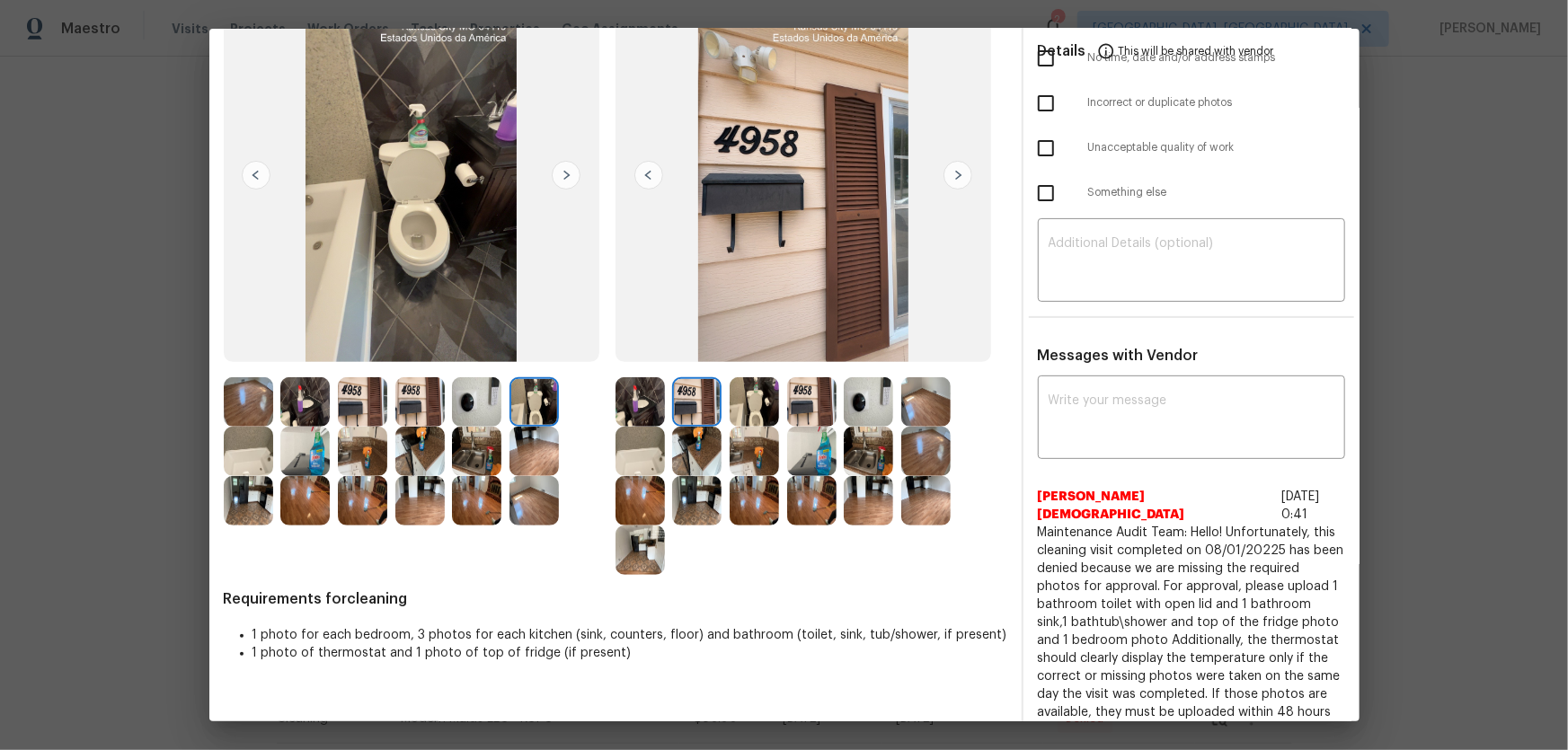
click at [754, 408] on img at bounding box center [754, 401] width 49 height 49
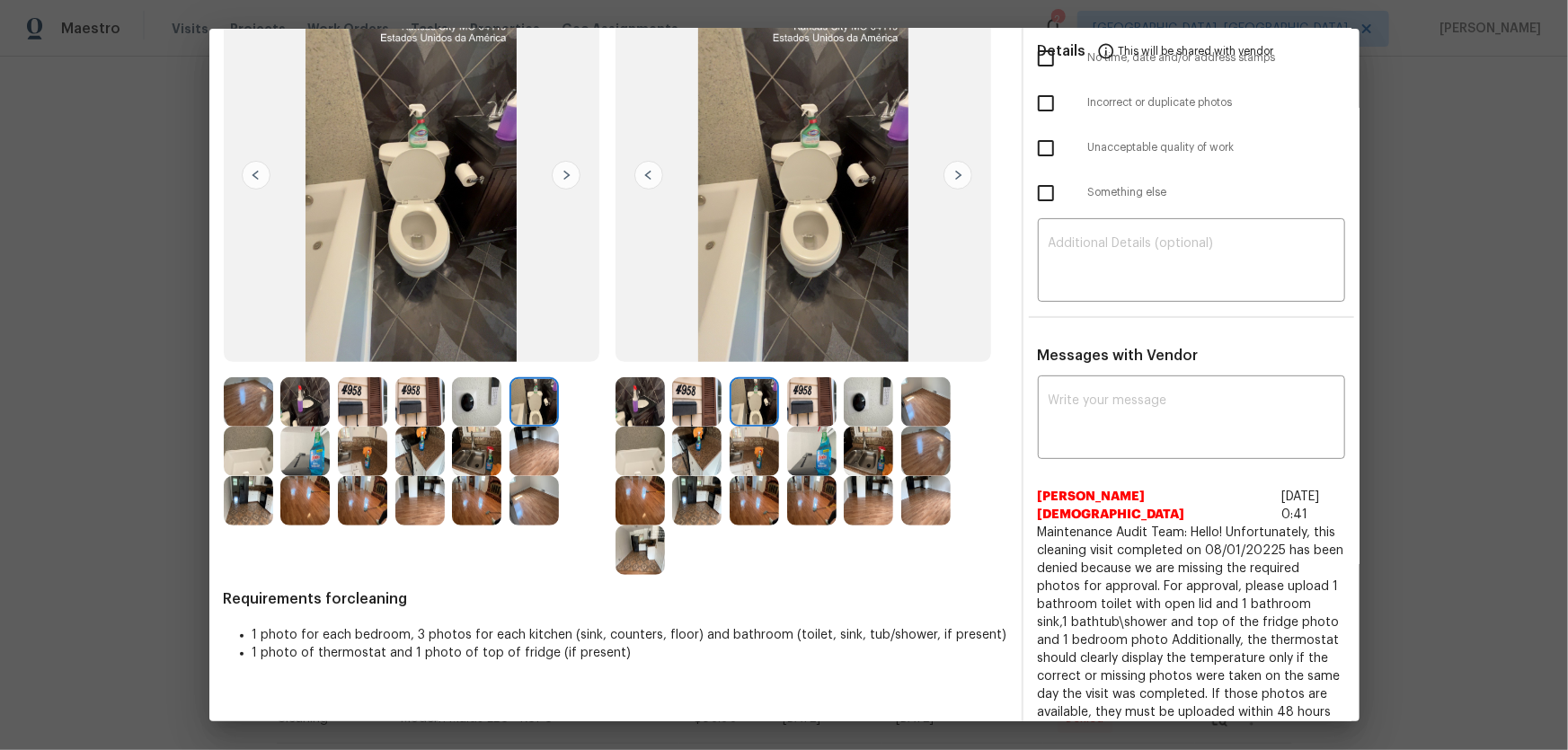
click at [645, 456] on img at bounding box center [640, 451] width 49 height 49
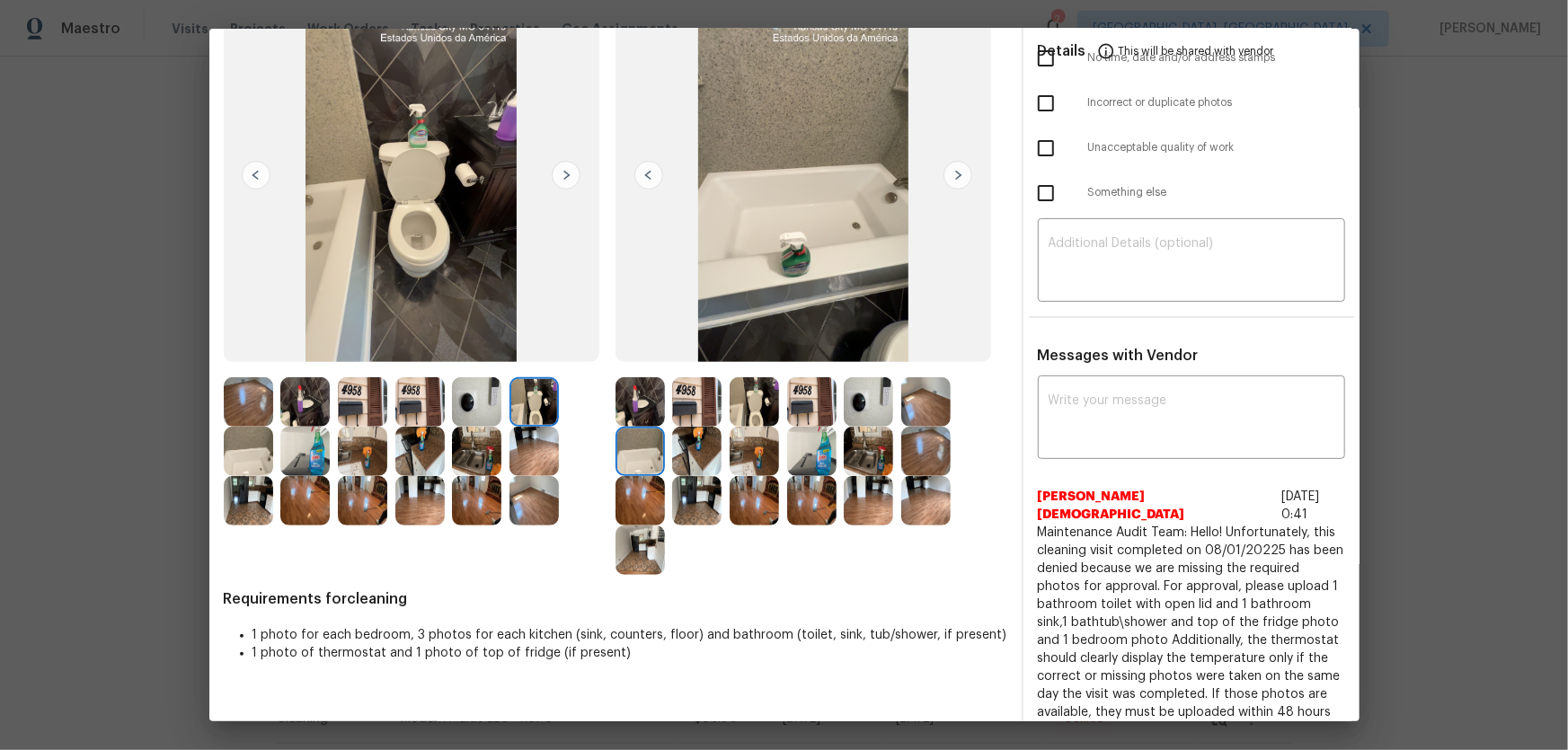
click at [746, 452] on img at bounding box center [754, 451] width 49 height 49
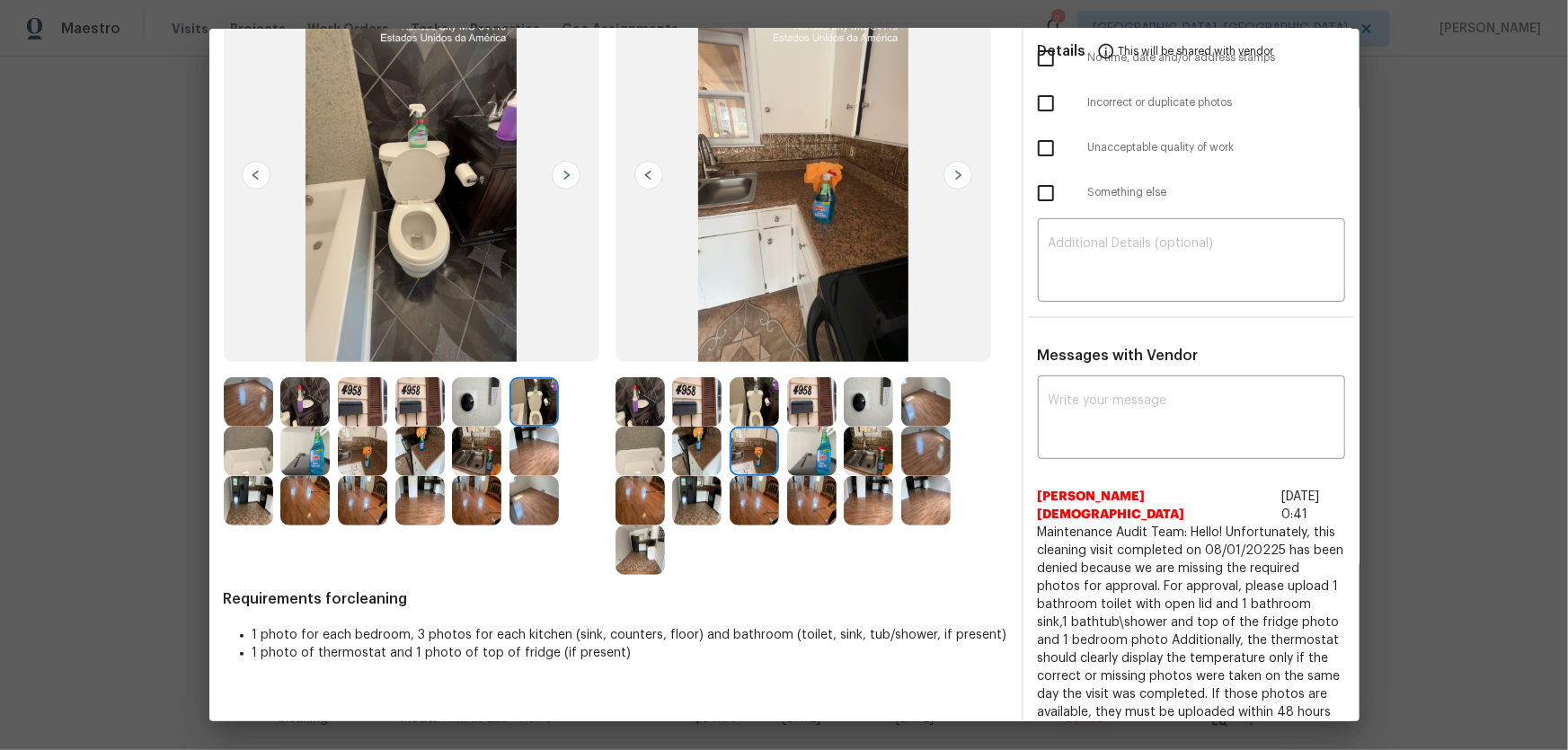
click at [798, 457] on img at bounding box center [811, 451] width 49 height 49
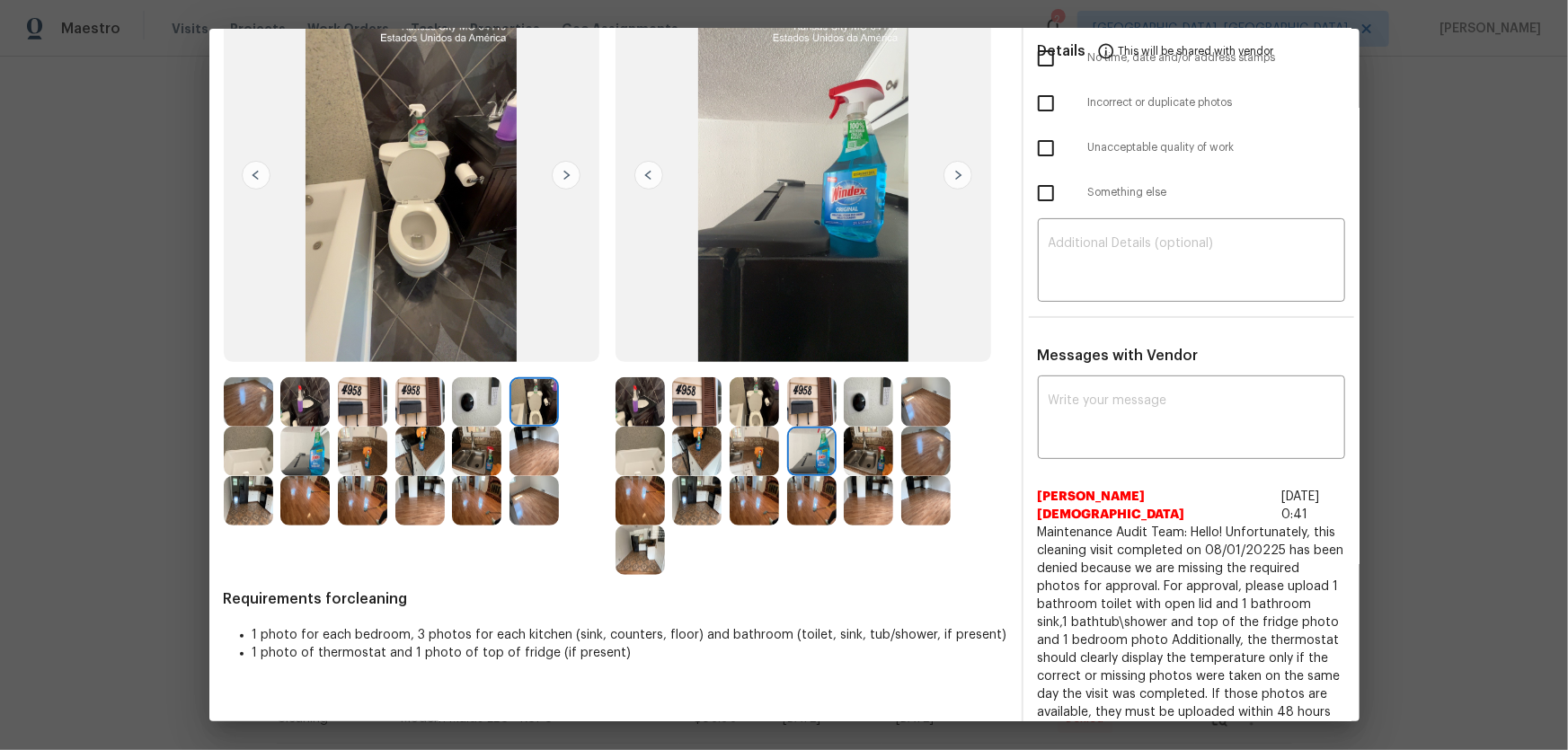
click at [809, 392] on img at bounding box center [811, 401] width 49 height 49
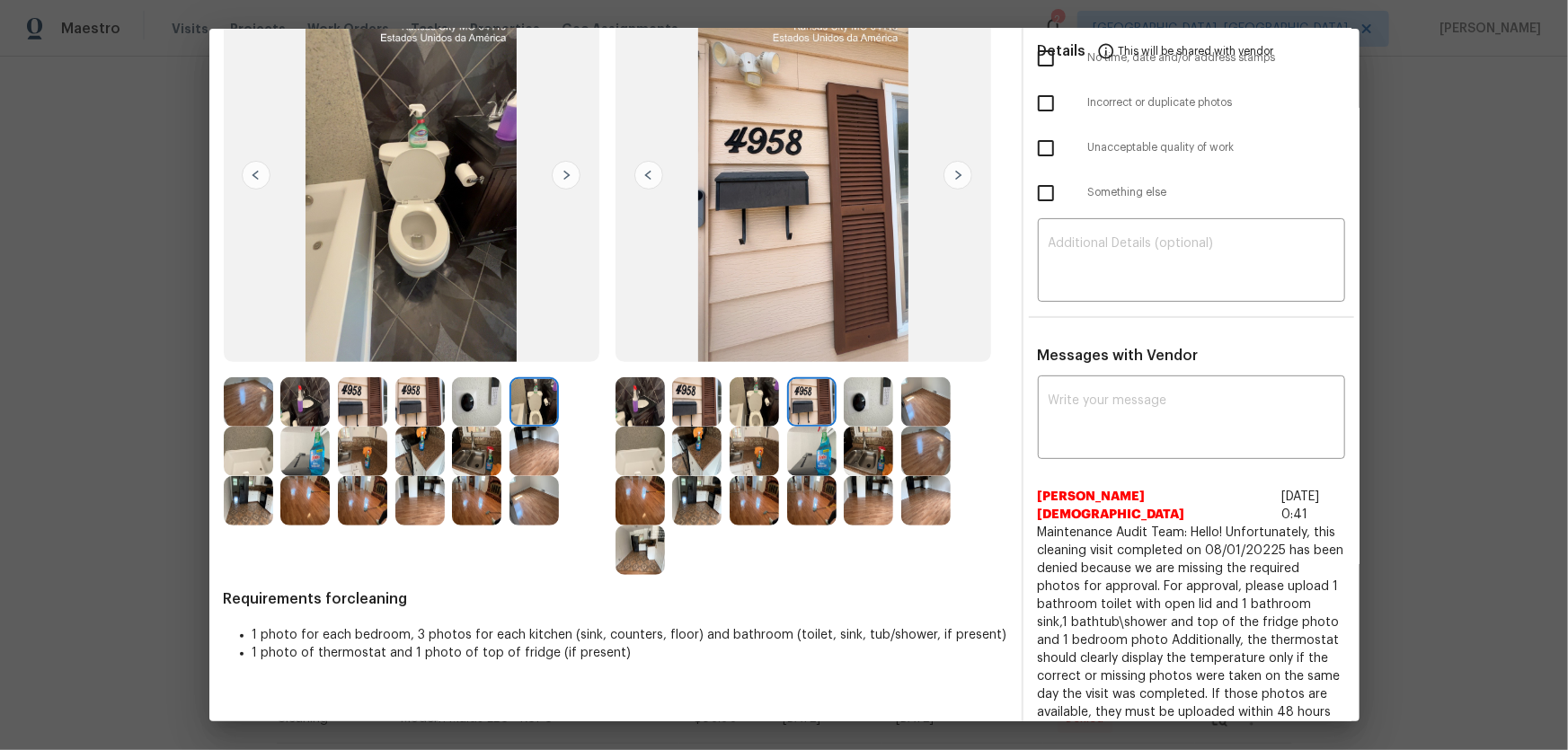
click at [855, 403] on img at bounding box center [868, 401] width 49 height 49
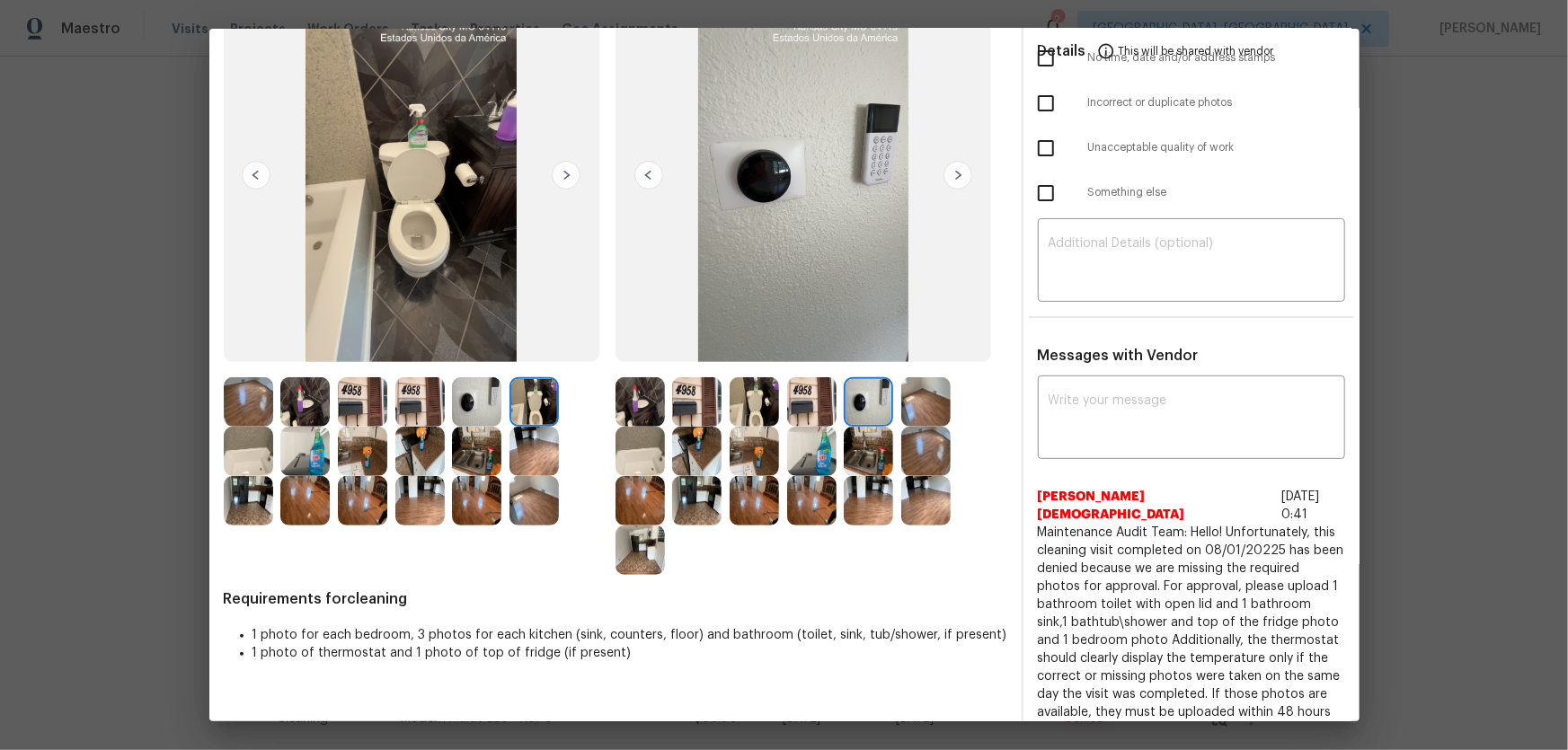
click at [857, 455] on img at bounding box center [868, 451] width 49 height 49
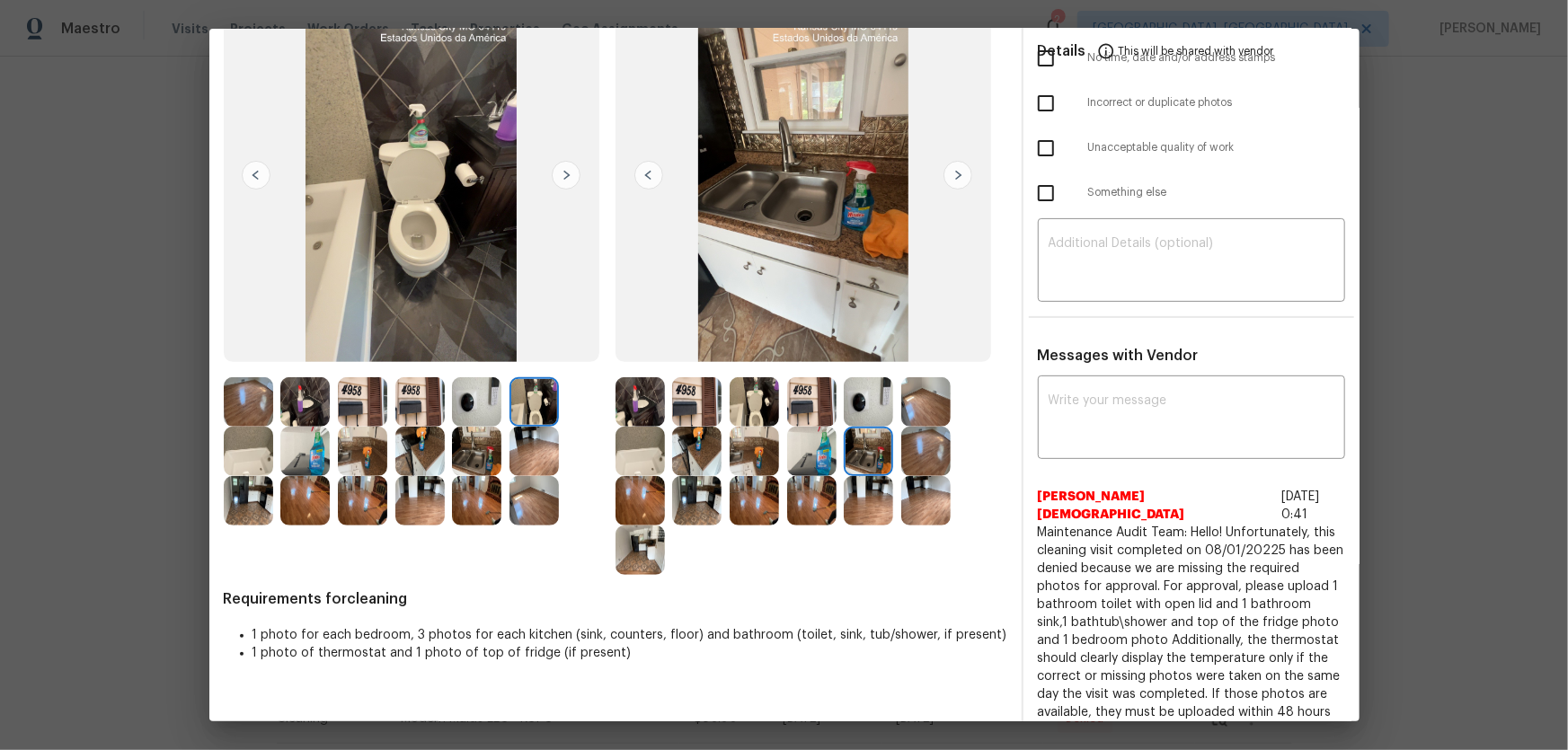
click at [924, 442] on img at bounding box center [925, 451] width 49 height 49
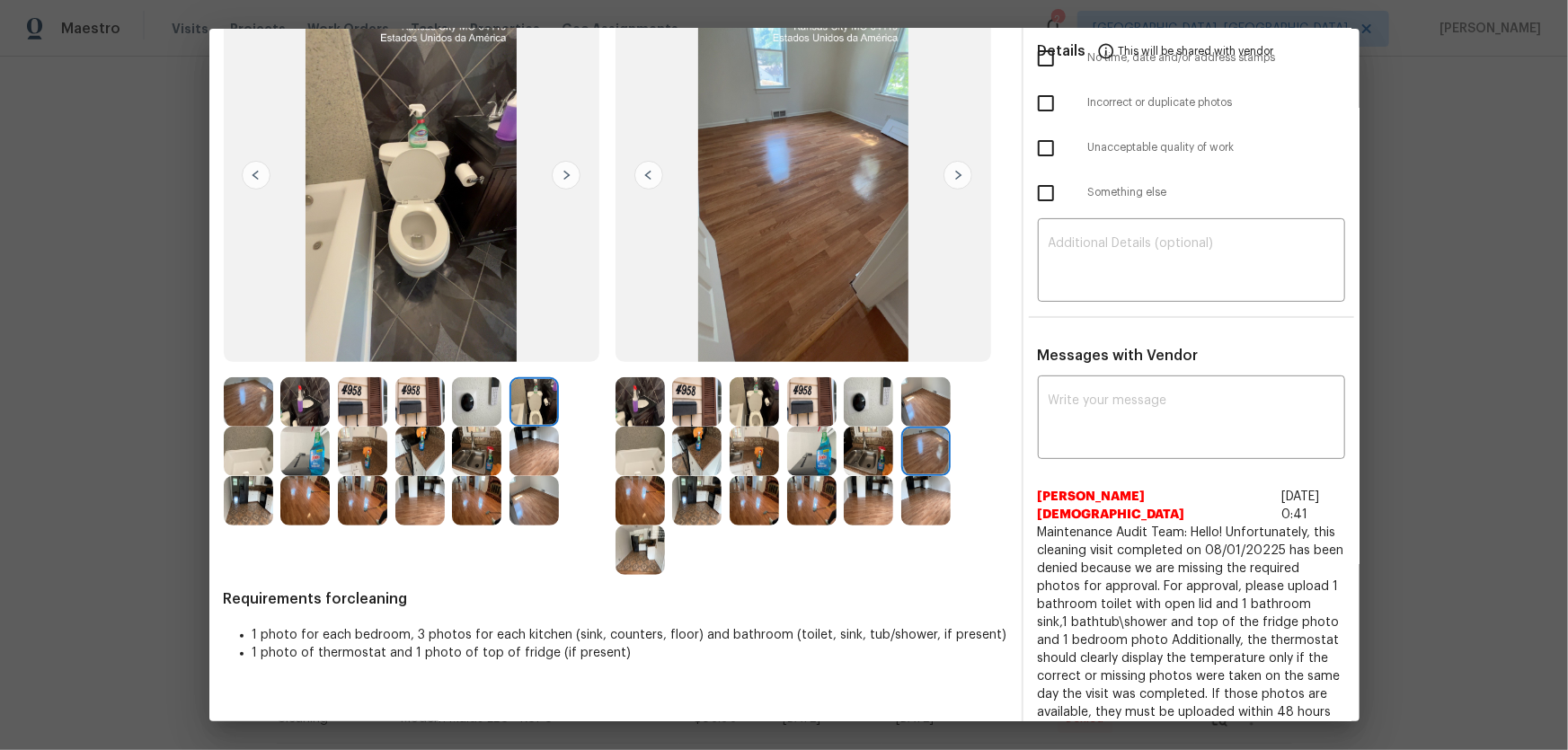
click at [865, 387] on img at bounding box center [868, 401] width 49 height 49
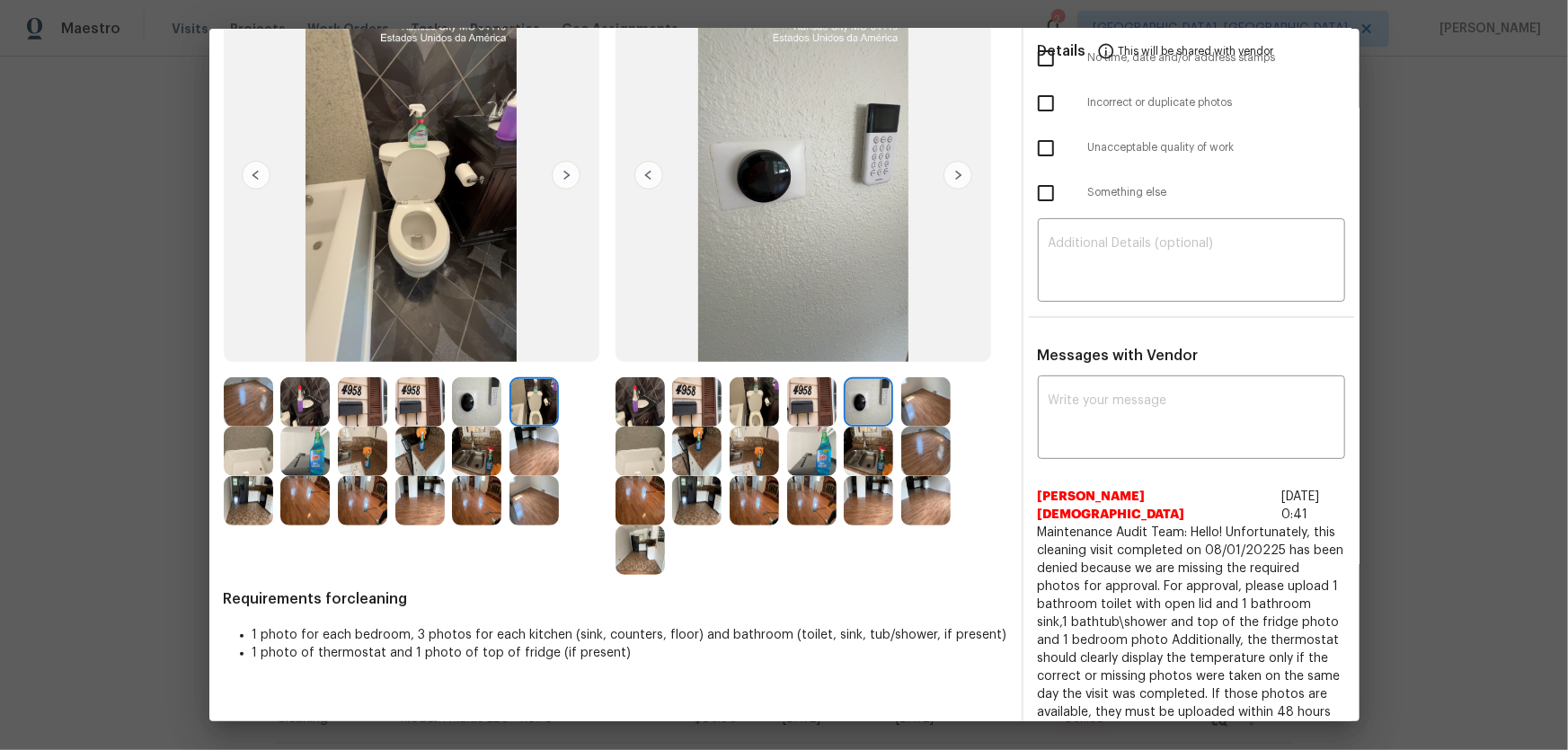
click at [808, 395] on img at bounding box center [811, 401] width 49 height 49
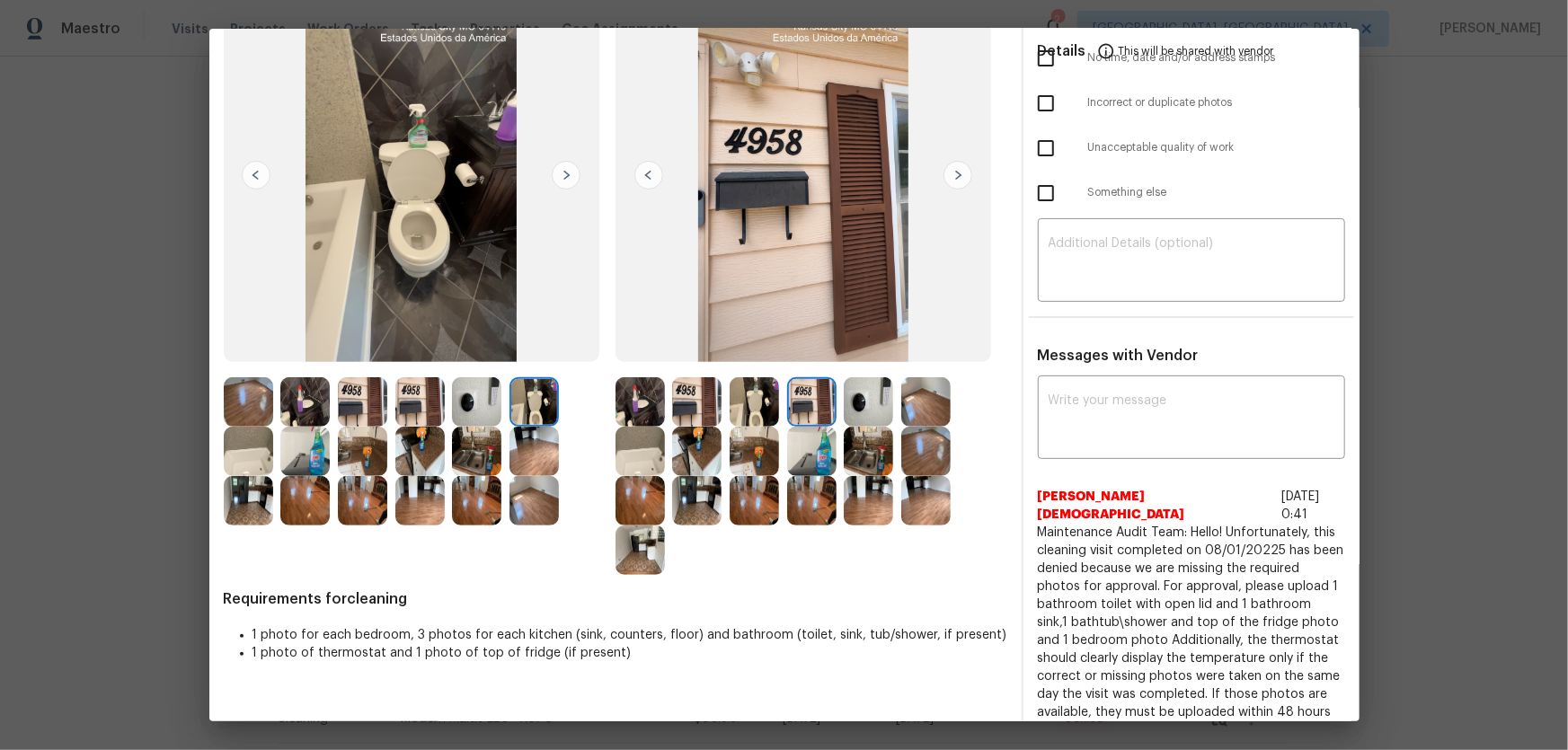
click at [792, 453] on img at bounding box center [811, 451] width 49 height 49
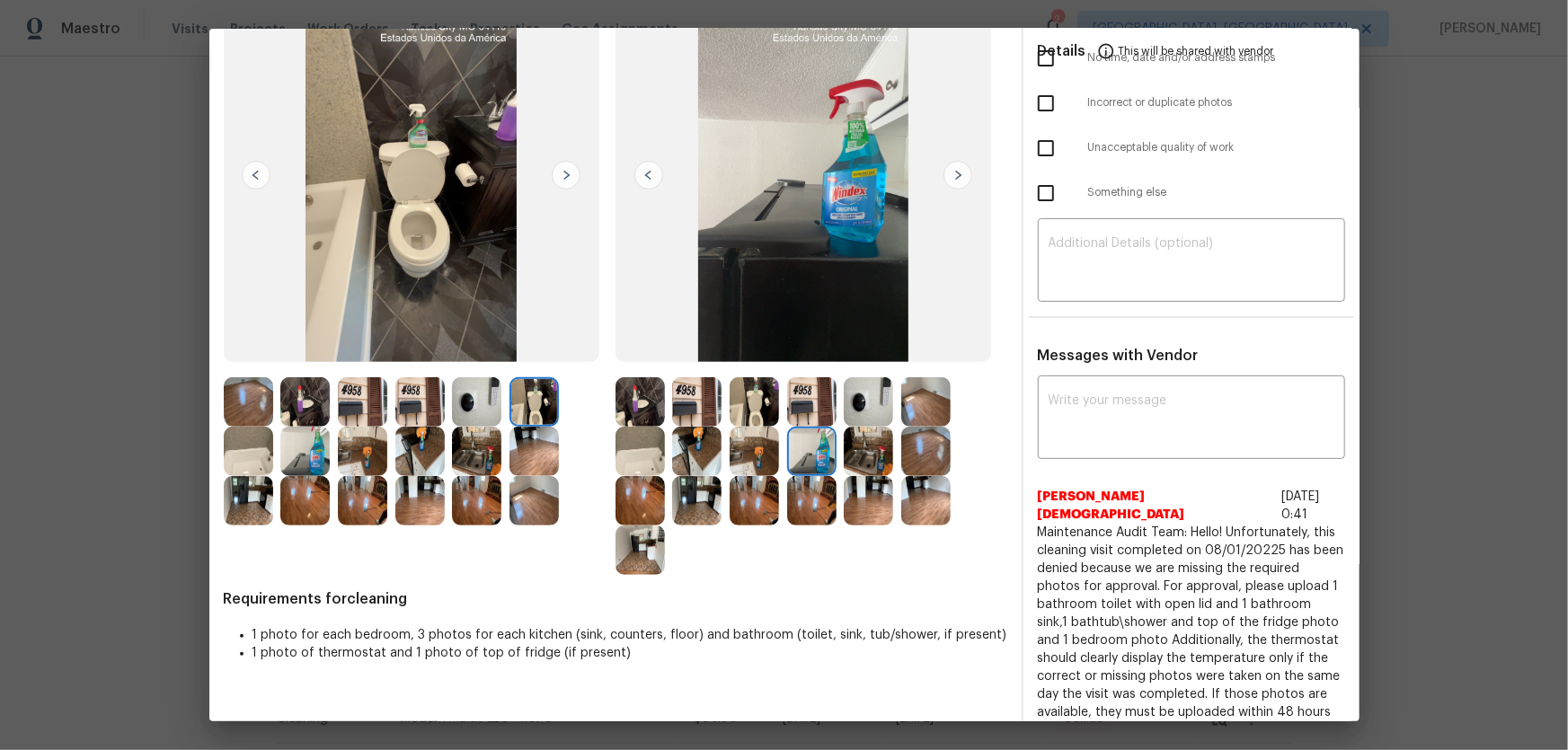
click at [743, 452] on img at bounding box center [754, 451] width 49 height 49
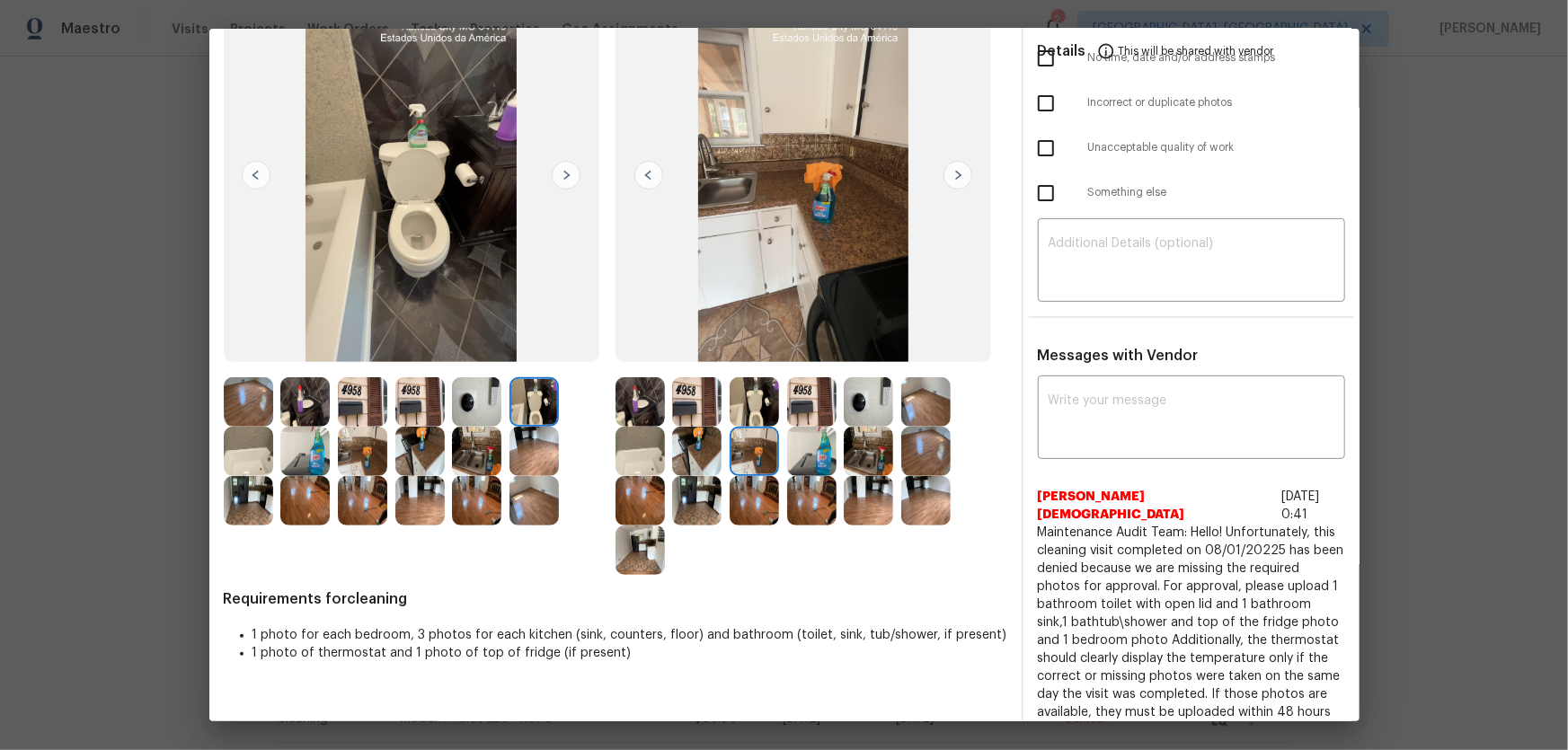
click at [743, 406] on img at bounding box center [754, 401] width 49 height 49
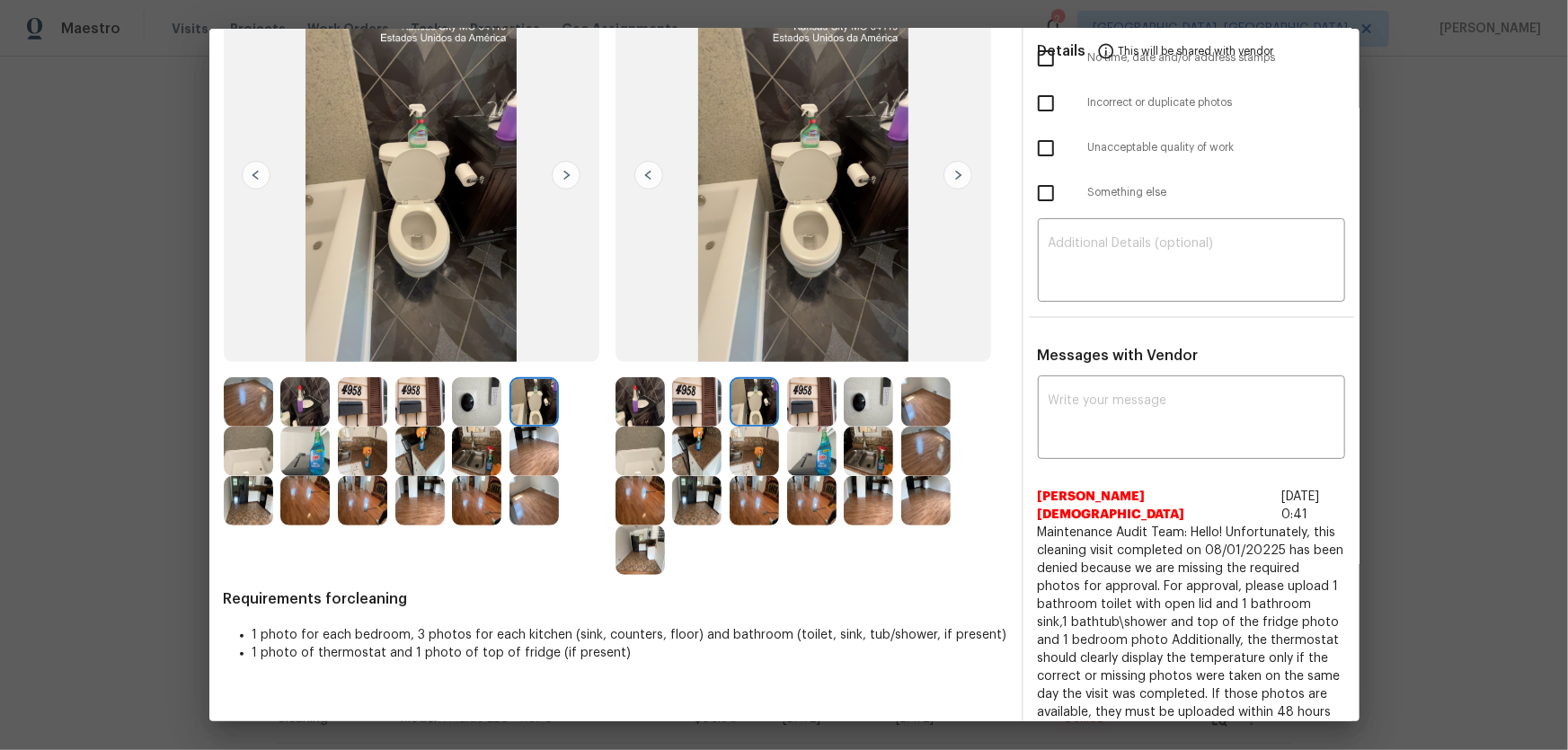
click at [686, 405] on img at bounding box center [696, 401] width 49 height 49
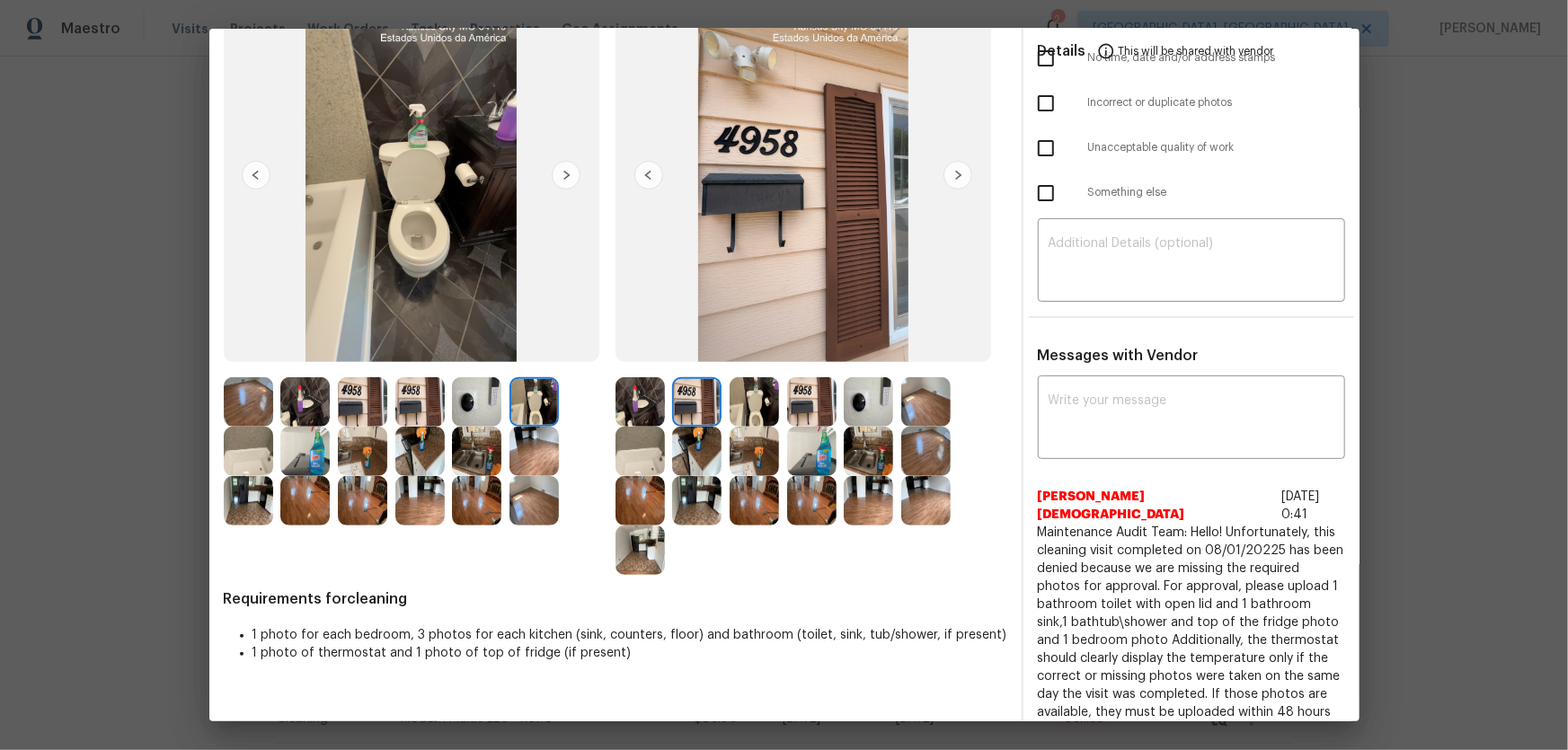
click at [693, 444] on img at bounding box center [696, 451] width 49 height 49
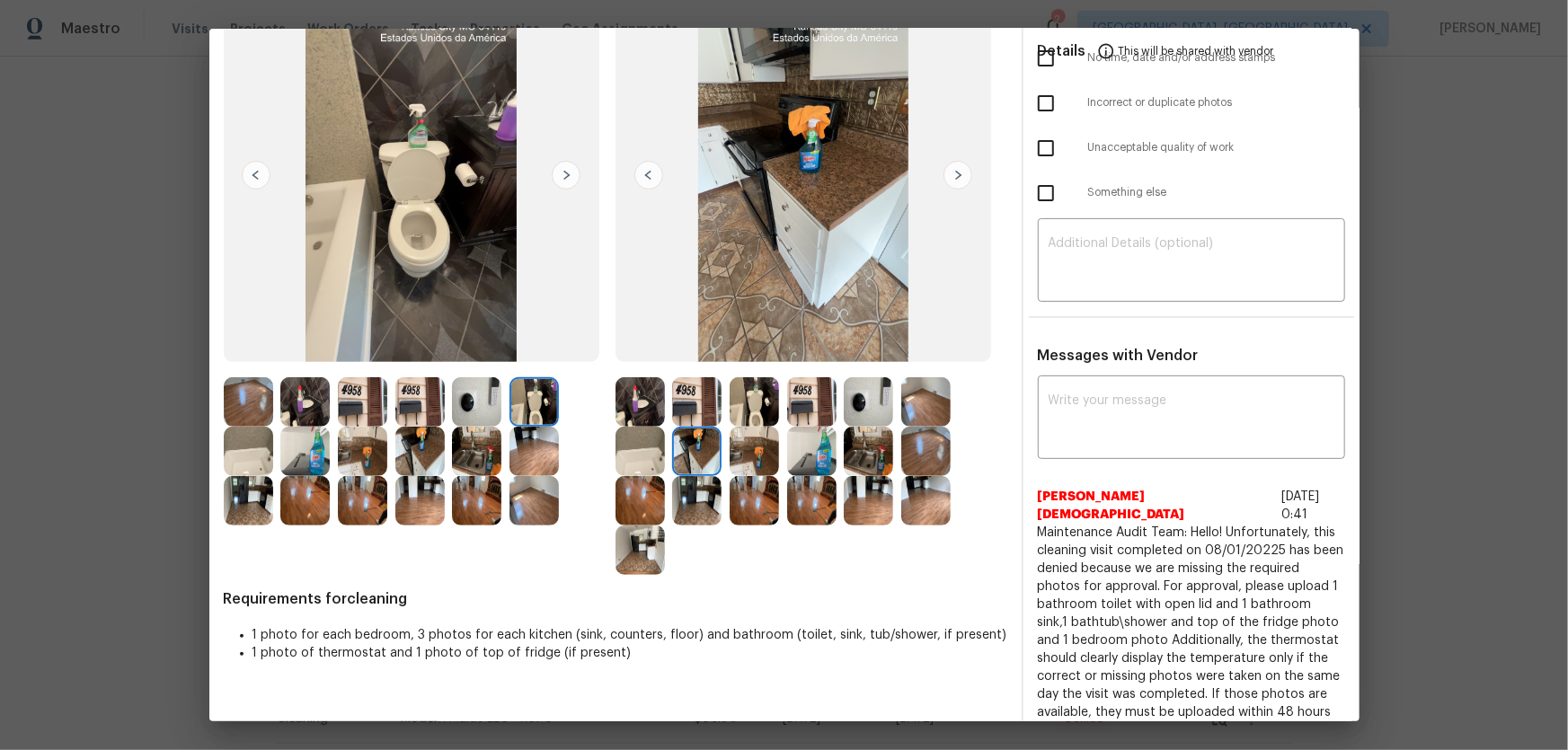
click at [859, 399] on img at bounding box center [868, 401] width 49 height 49
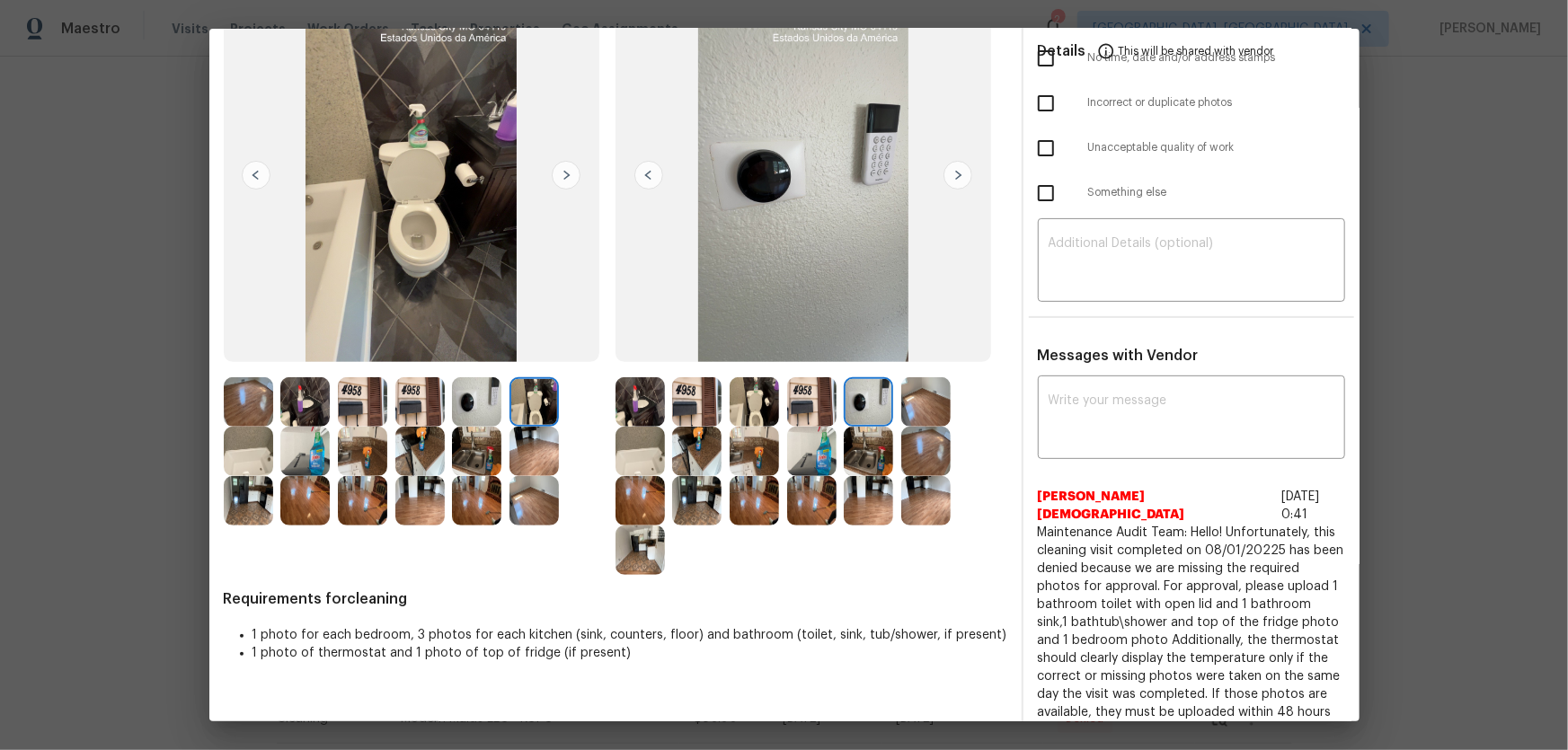
click at [868, 437] on img at bounding box center [868, 451] width 49 height 49
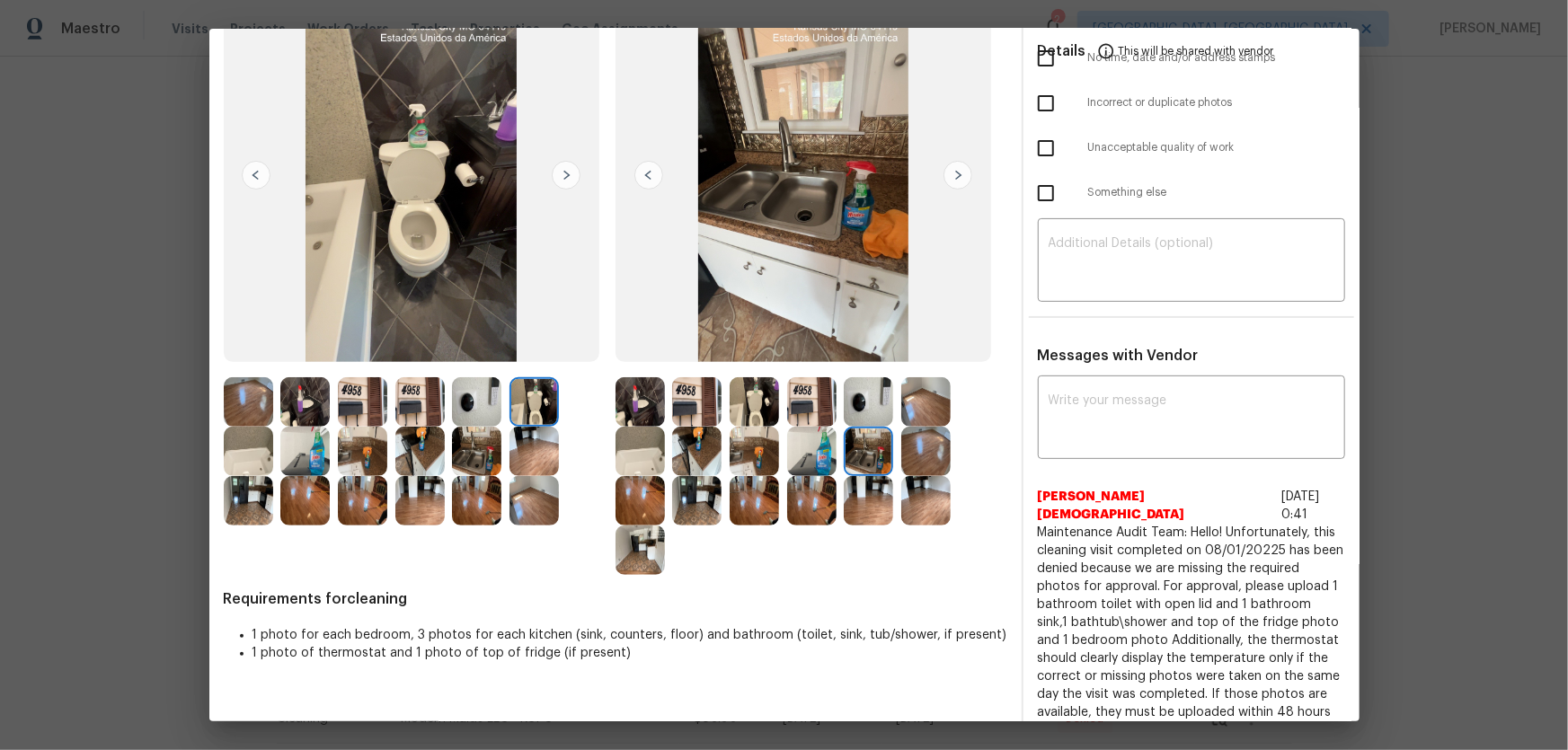
click at [808, 452] on img at bounding box center [811, 451] width 49 height 49
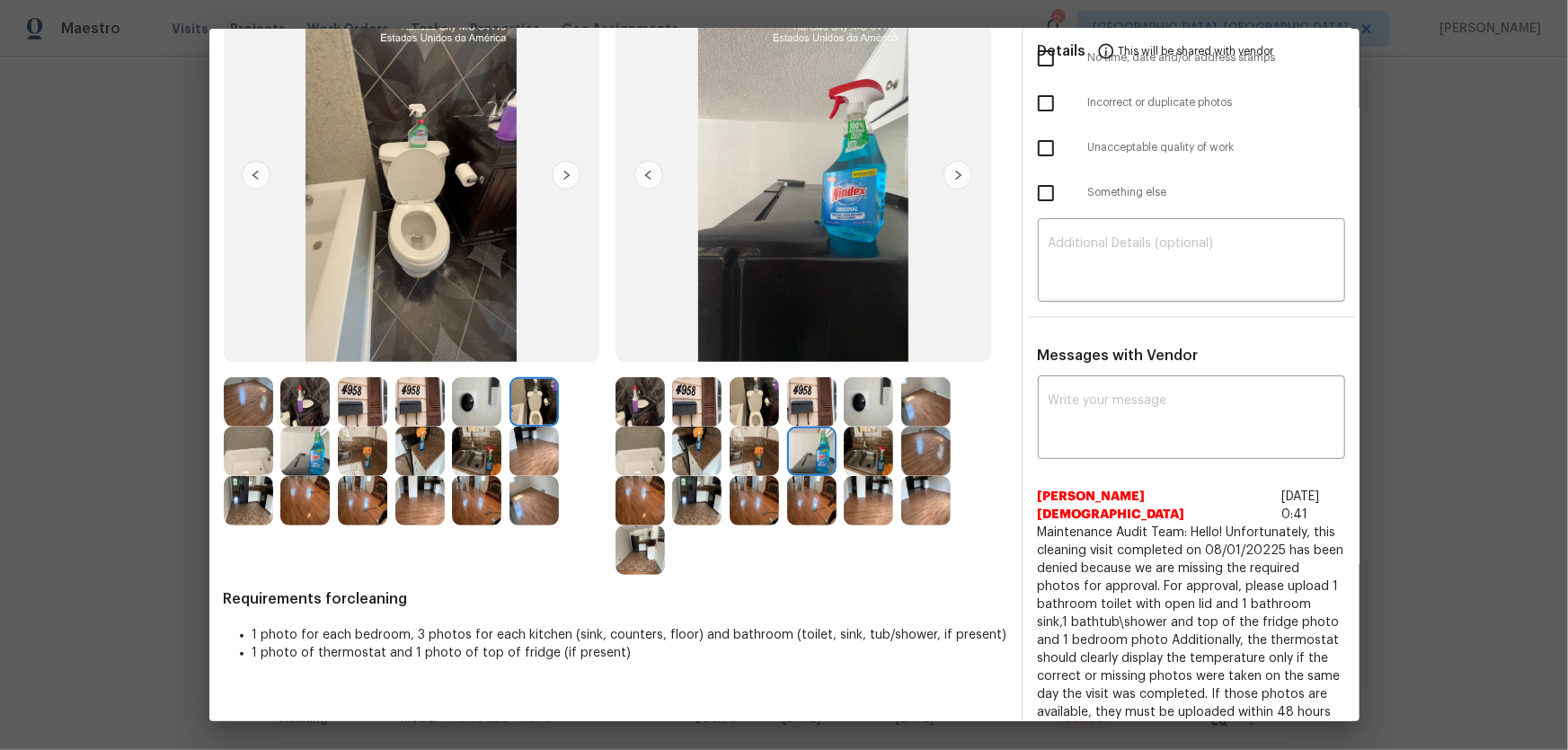
click at [801, 408] on img at bounding box center [811, 401] width 49 height 49
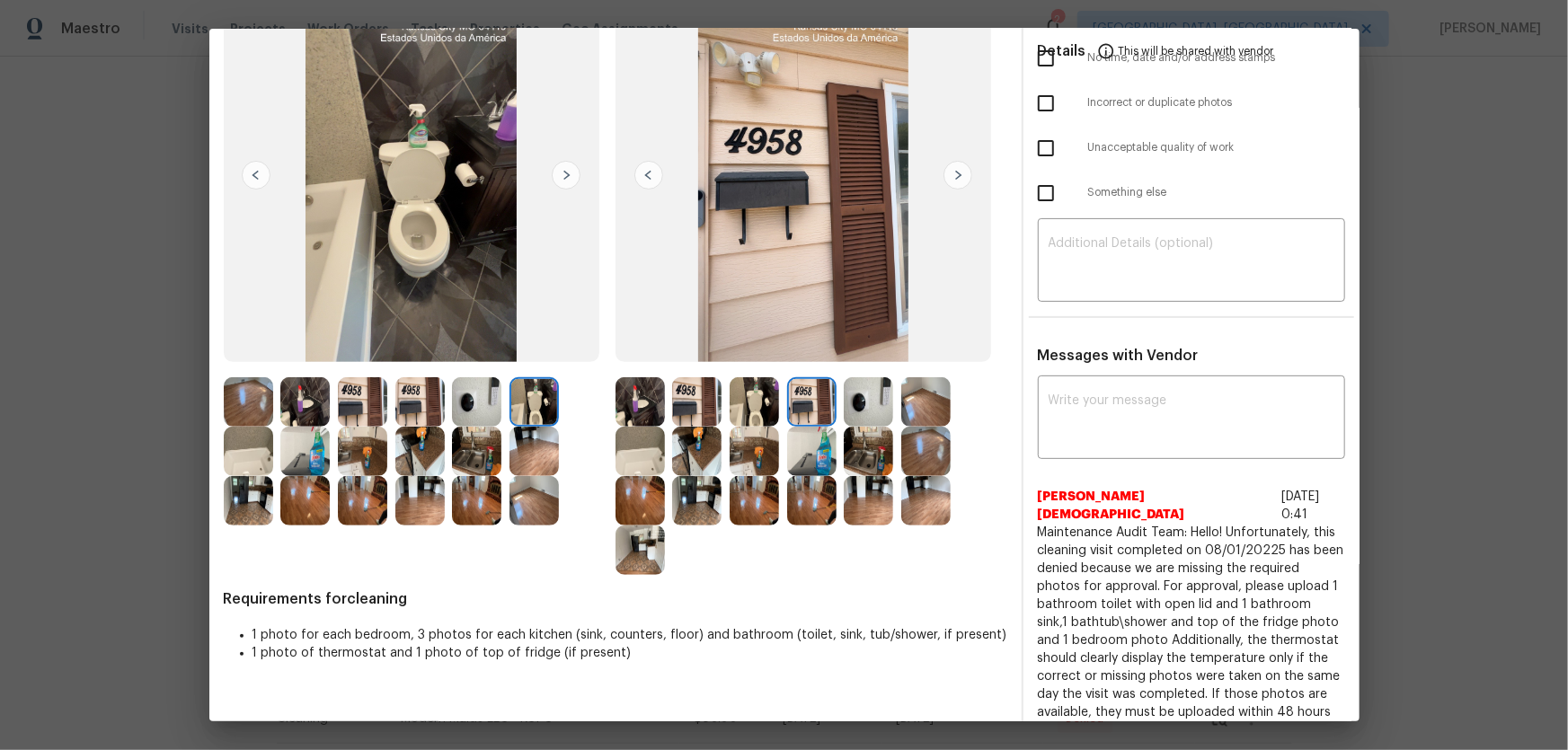
click at [729, 462] on img at bounding box center [754, 451] width 49 height 49
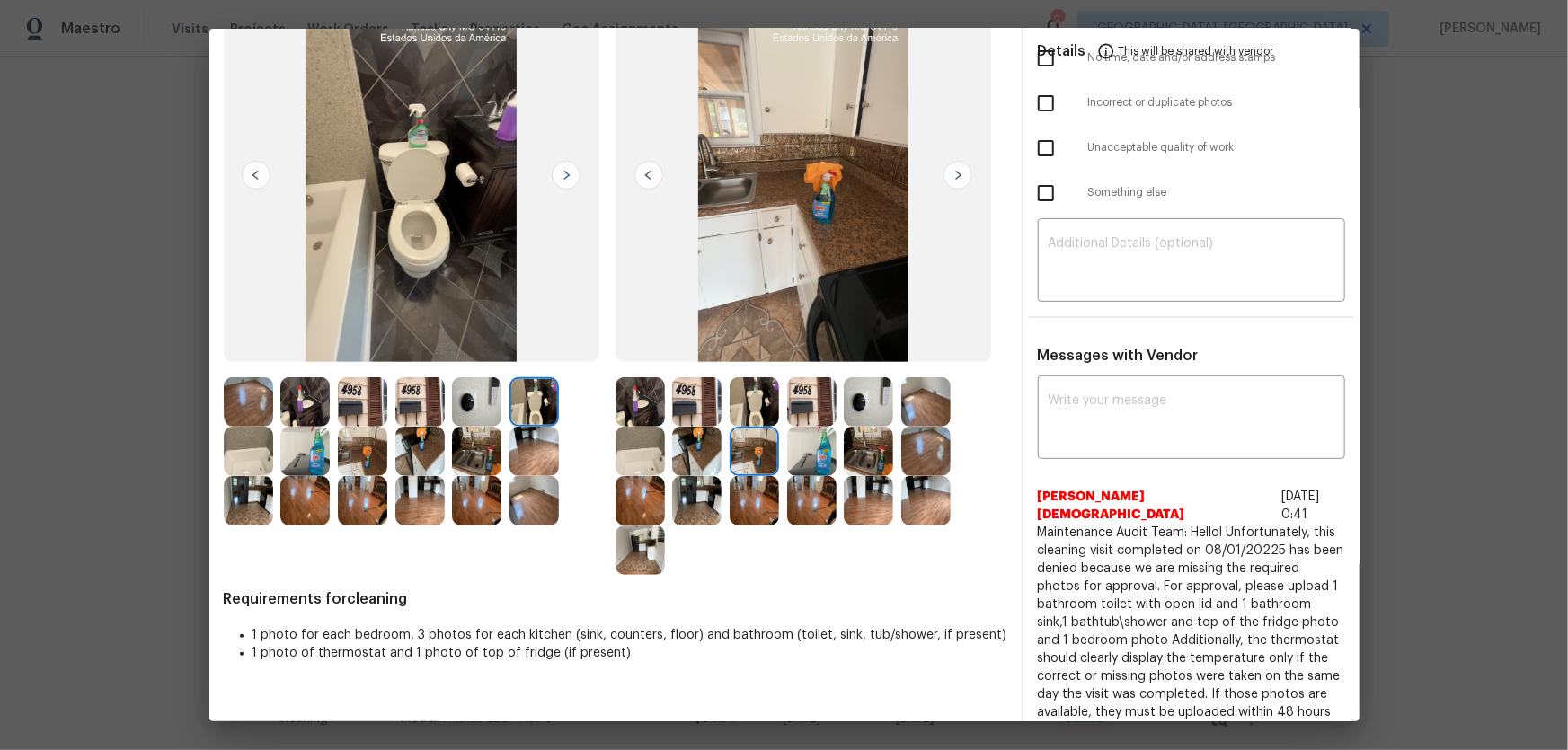
click at [751, 408] on img at bounding box center [754, 401] width 49 height 49
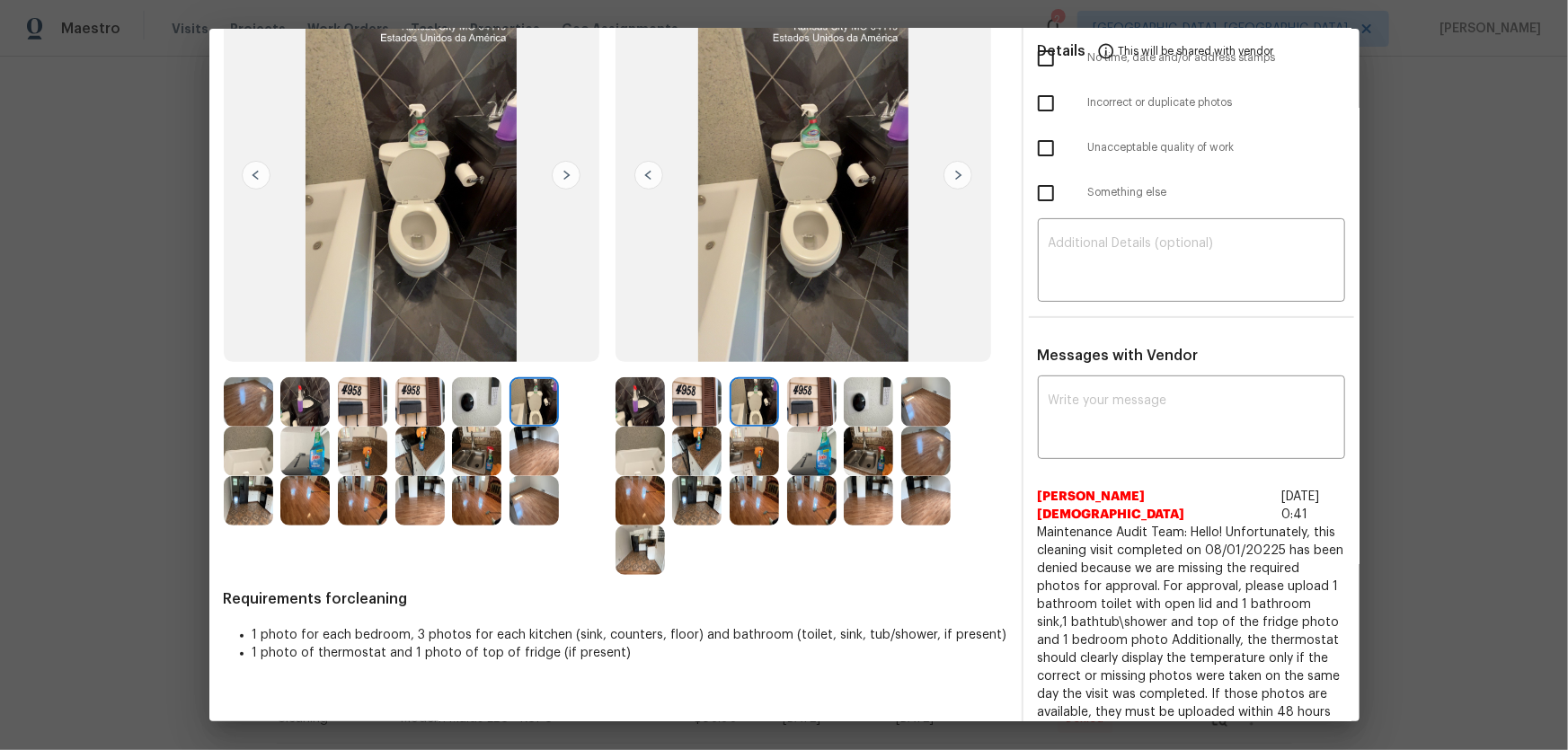
click at [716, 414] on img at bounding box center [696, 401] width 49 height 49
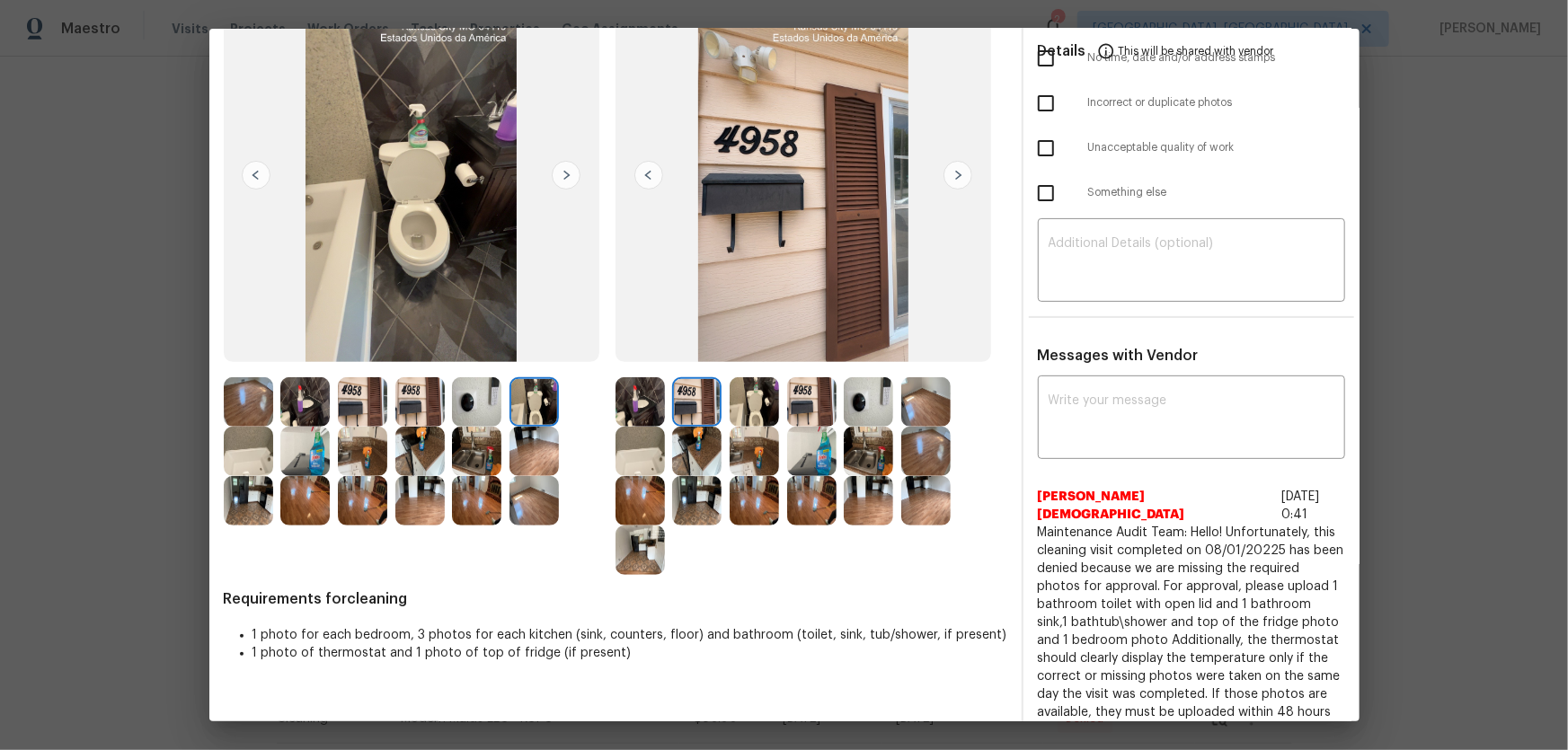
click at [683, 413] on img at bounding box center [696, 401] width 49 height 49
click at [645, 403] on img at bounding box center [640, 401] width 49 height 49
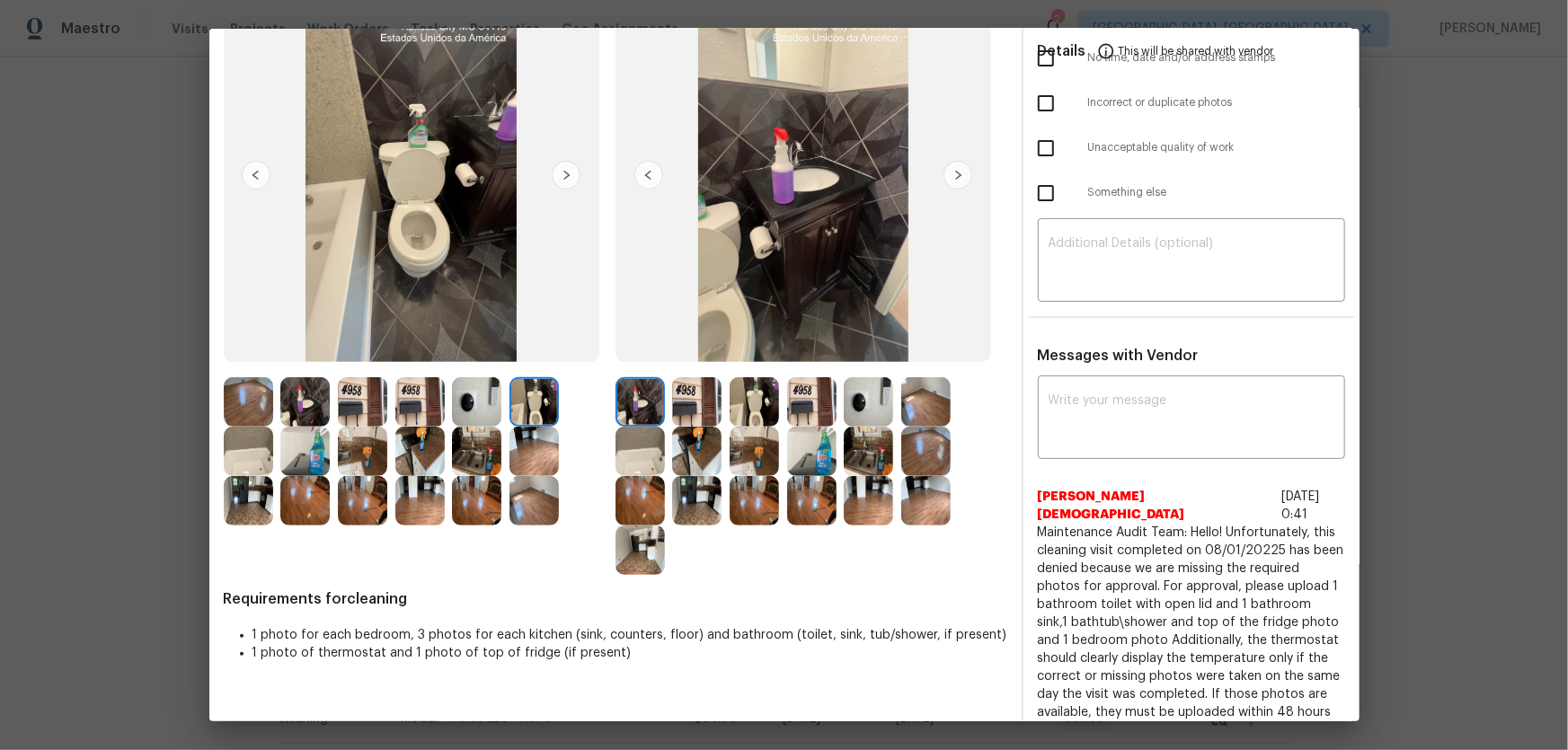
click at [655, 432] on img at bounding box center [640, 451] width 49 height 49
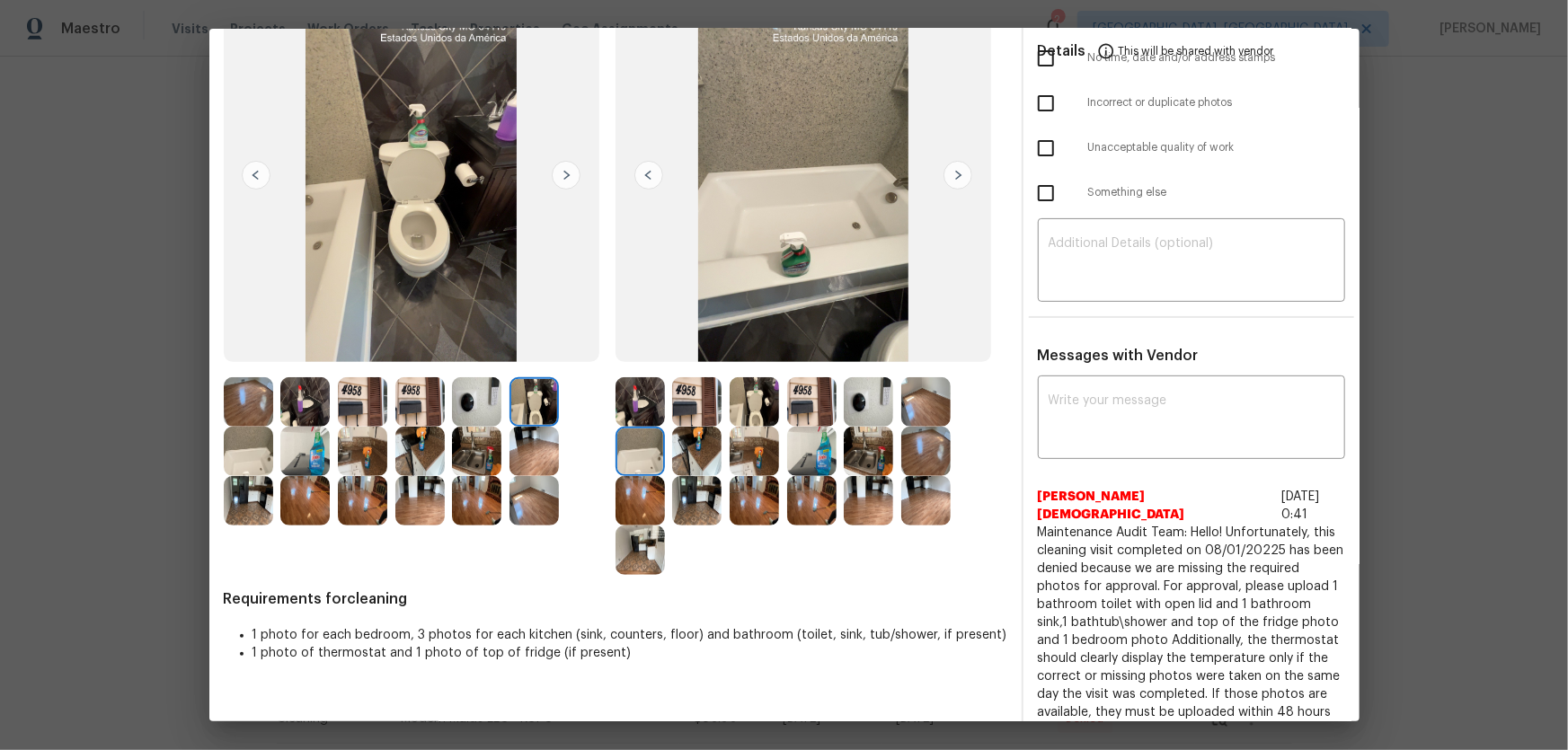
click at [687, 478] on img at bounding box center [696, 500] width 49 height 49
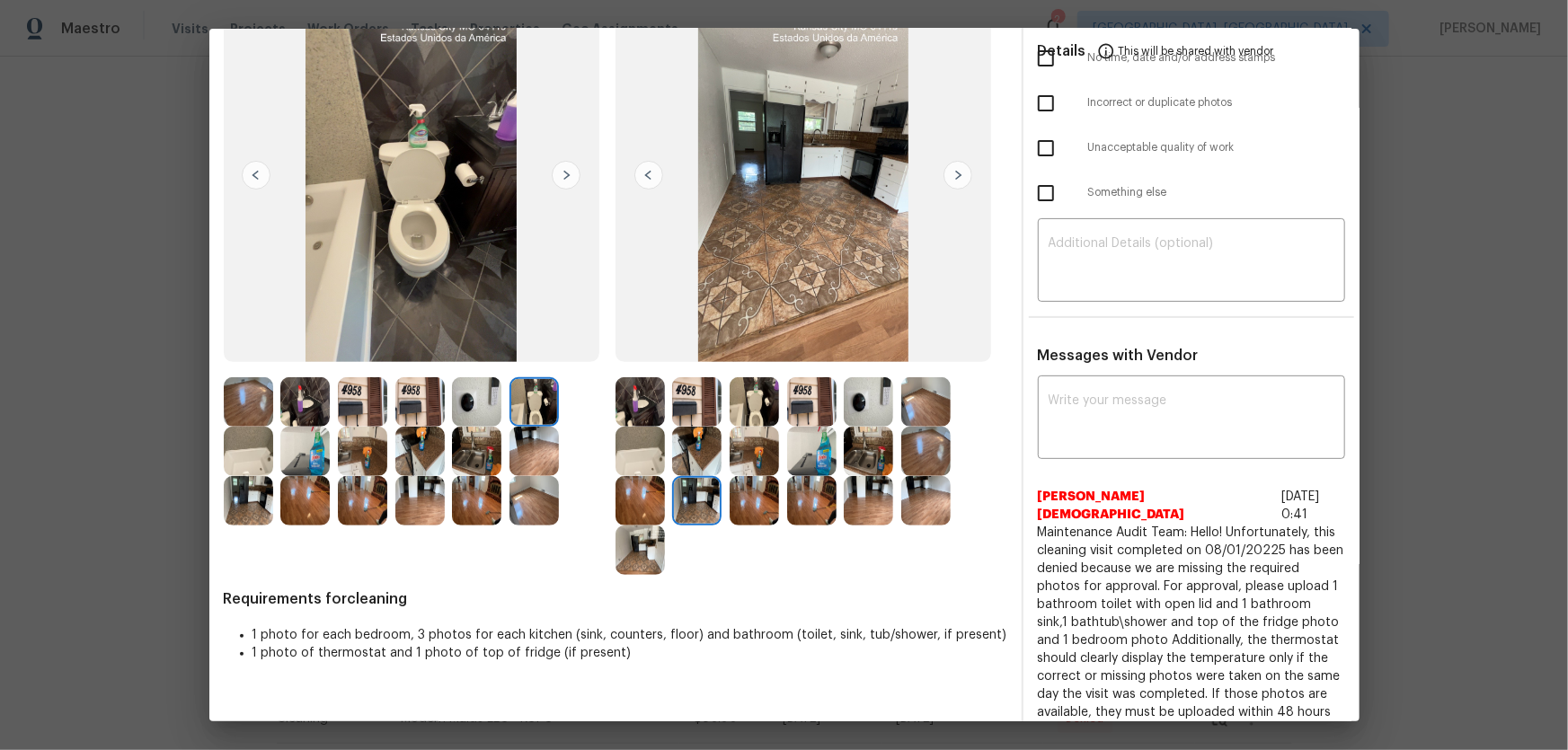
click at [700, 417] on img at bounding box center [696, 401] width 49 height 49
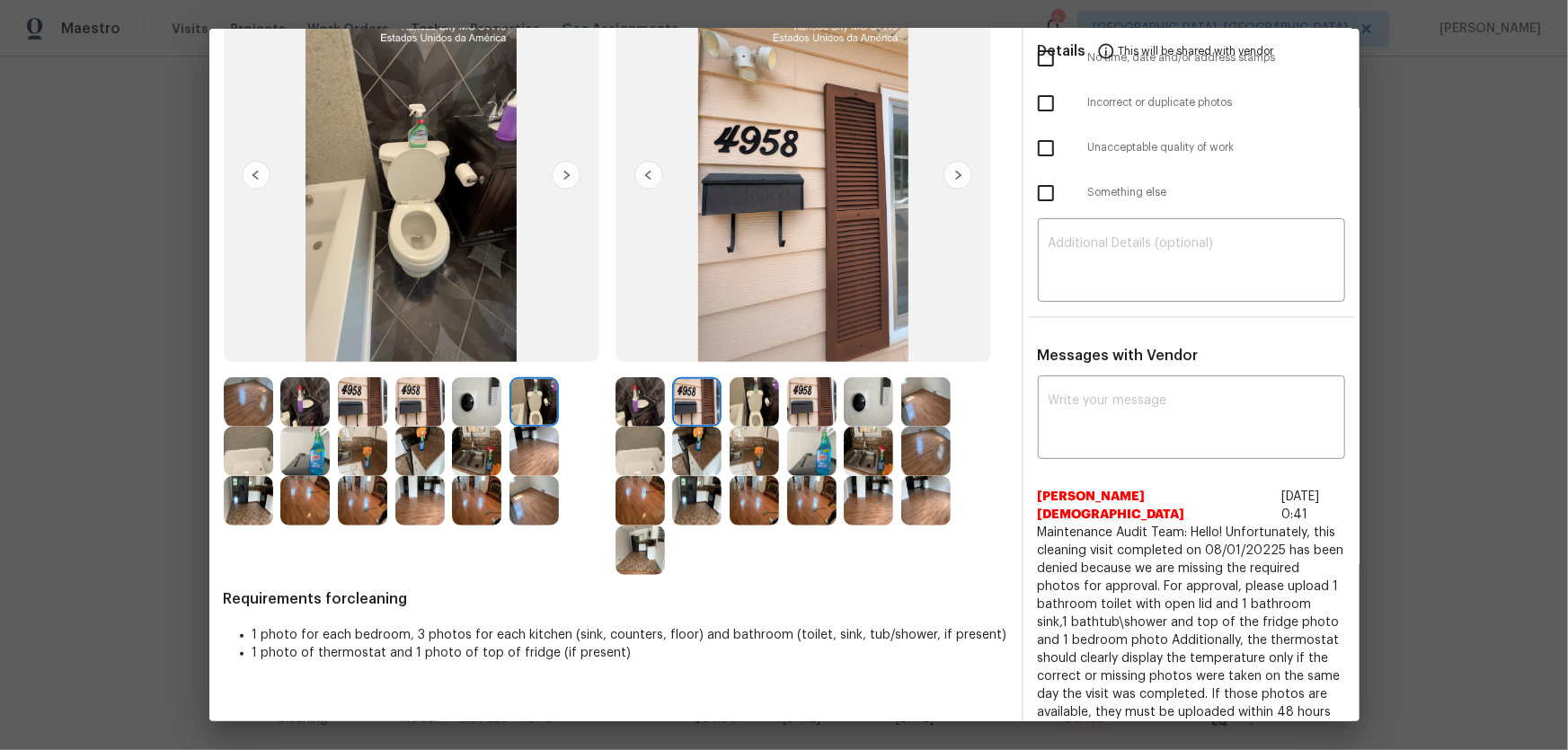
click at [741, 445] on img at bounding box center [754, 451] width 49 height 49
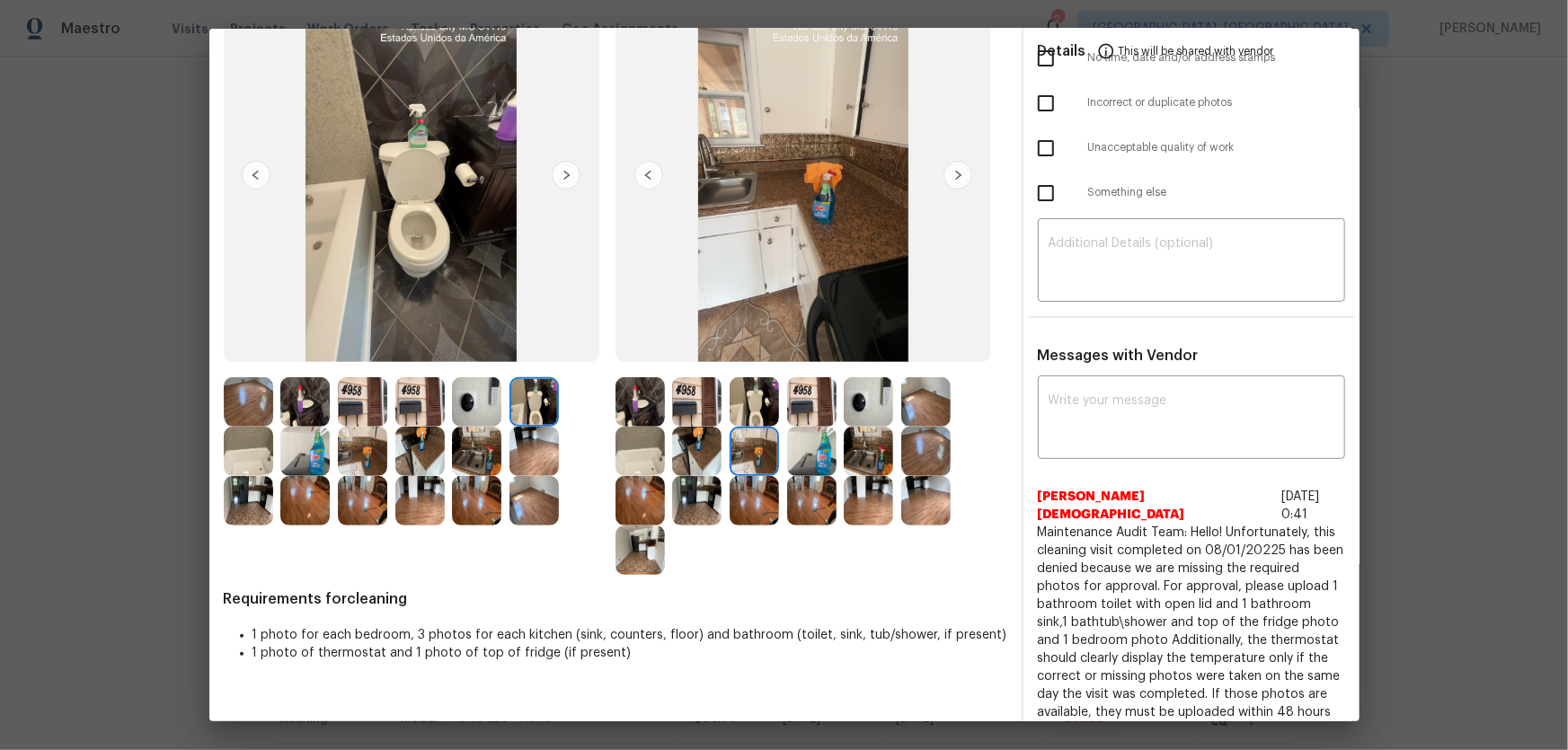
click at [738, 409] on img at bounding box center [754, 401] width 49 height 49
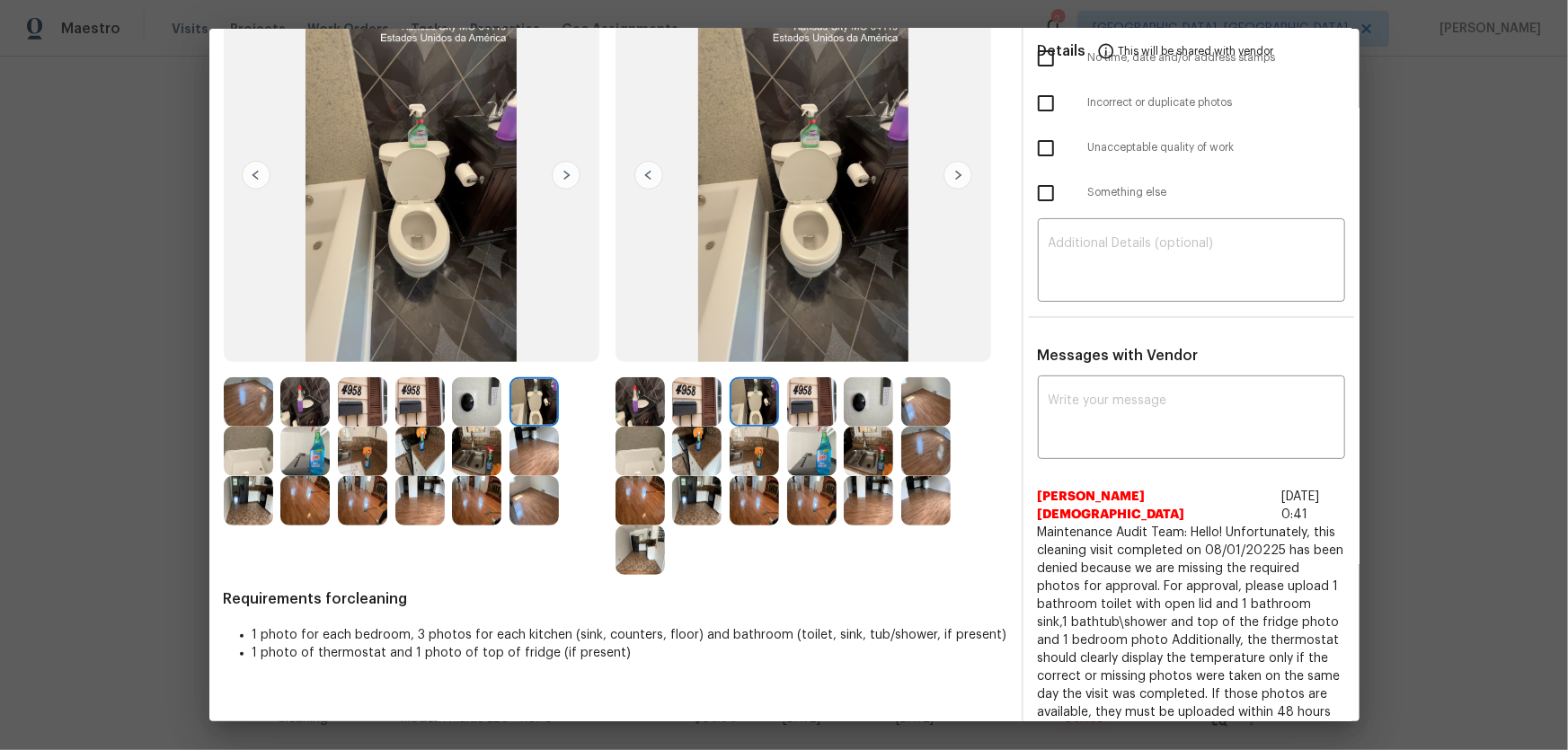
click at [705, 447] on img at bounding box center [696, 451] width 49 height 49
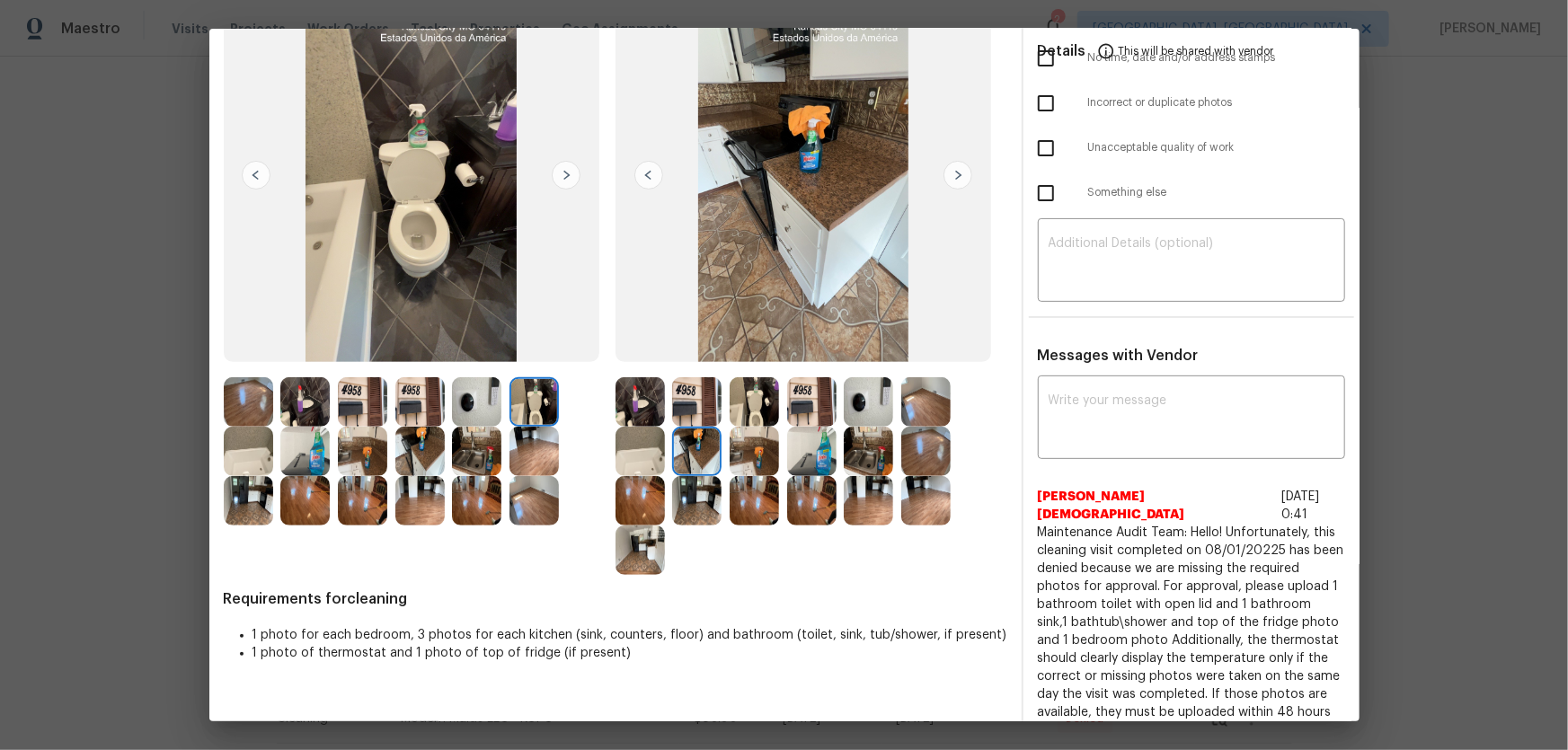
click at [706, 485] on img at bounding box center [696, 500] width 49 height 49
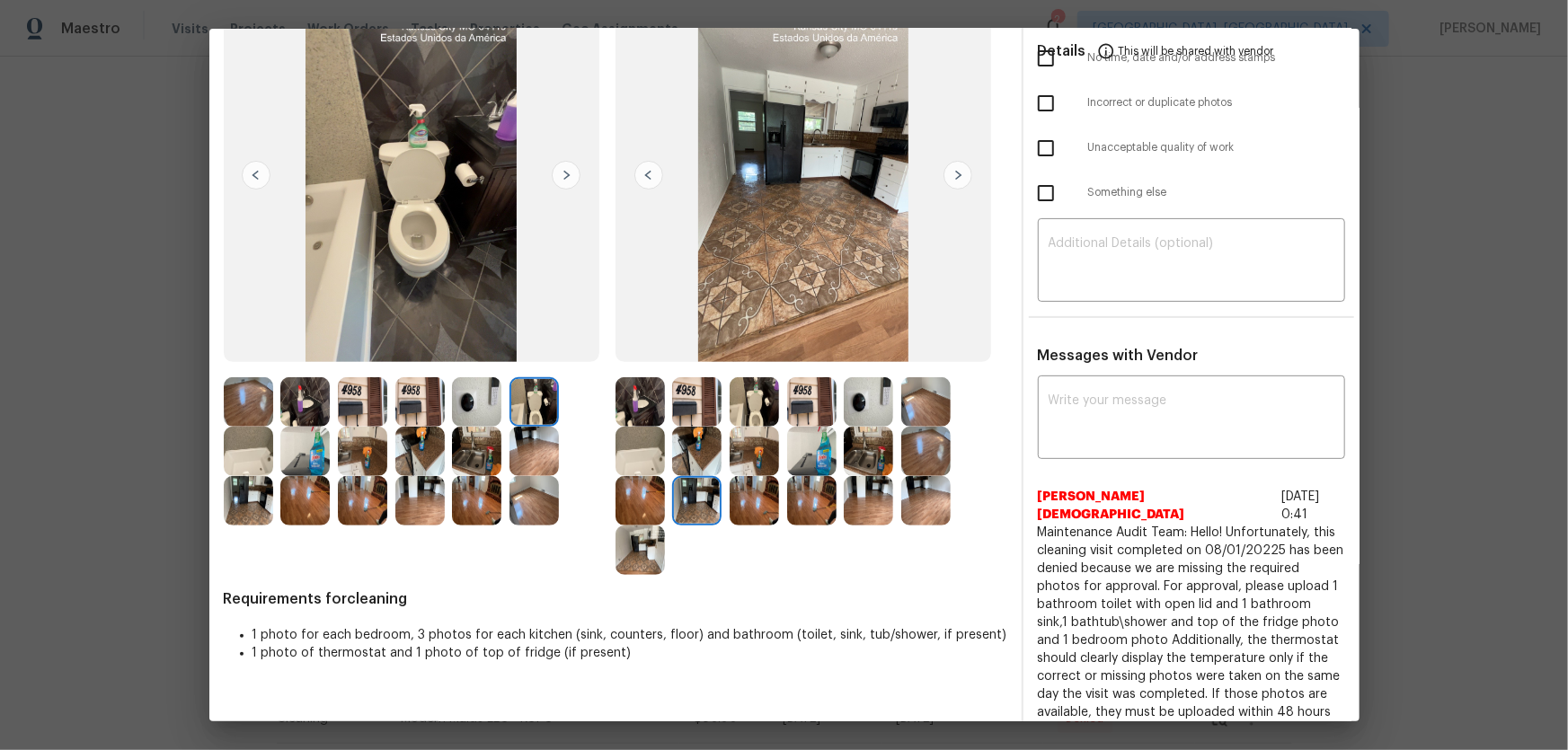
click at [639, 488] on img at bounding box center [640, 500] width 49 height 49
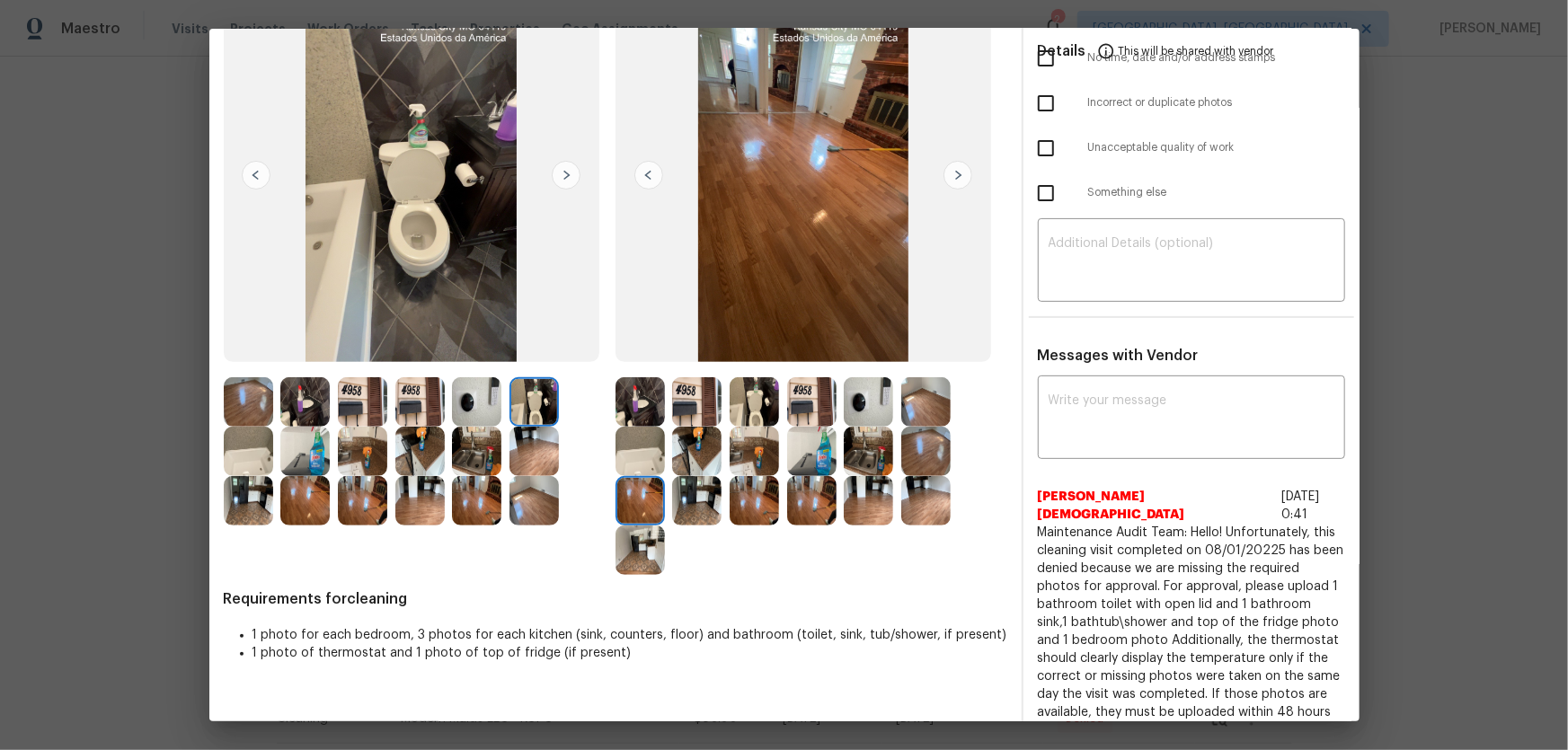
click at [638, 537] on img at bounding box center [640, 550] width 49 height 49
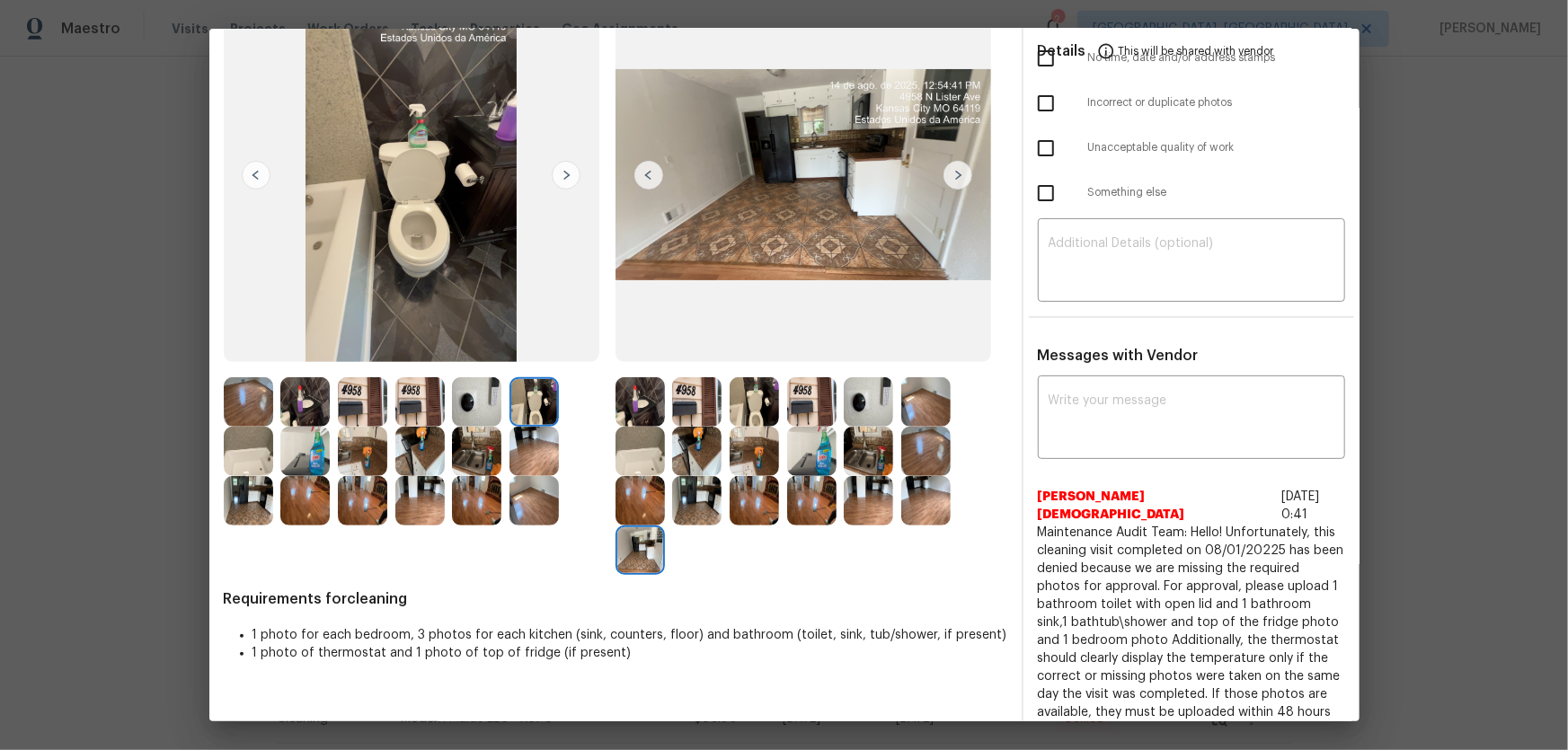
click at [750, 496] on img at bounding box center [754, 500] width 49 height 49
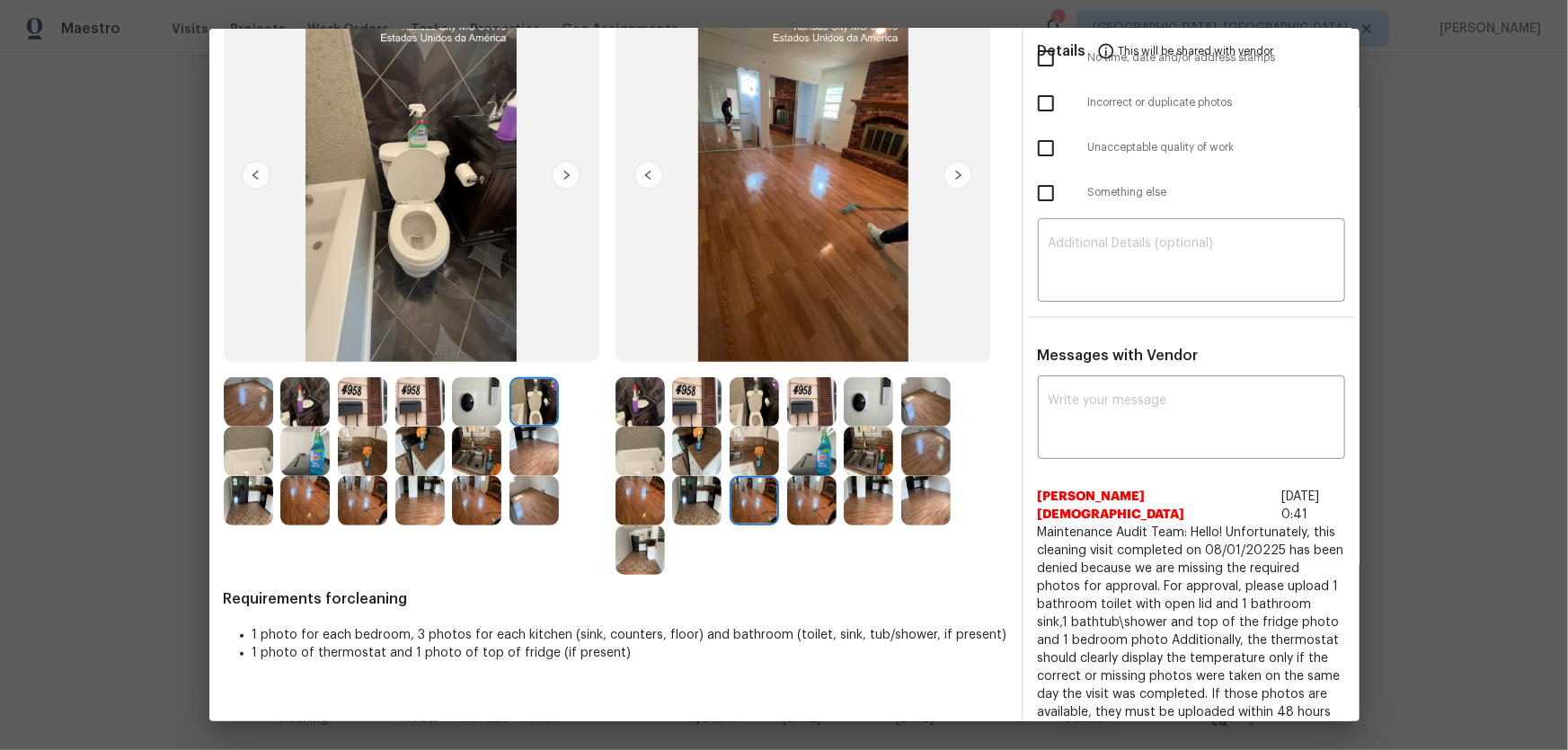
click at [758, 457] on img at bounding box center [754, 451] width 49 height 49
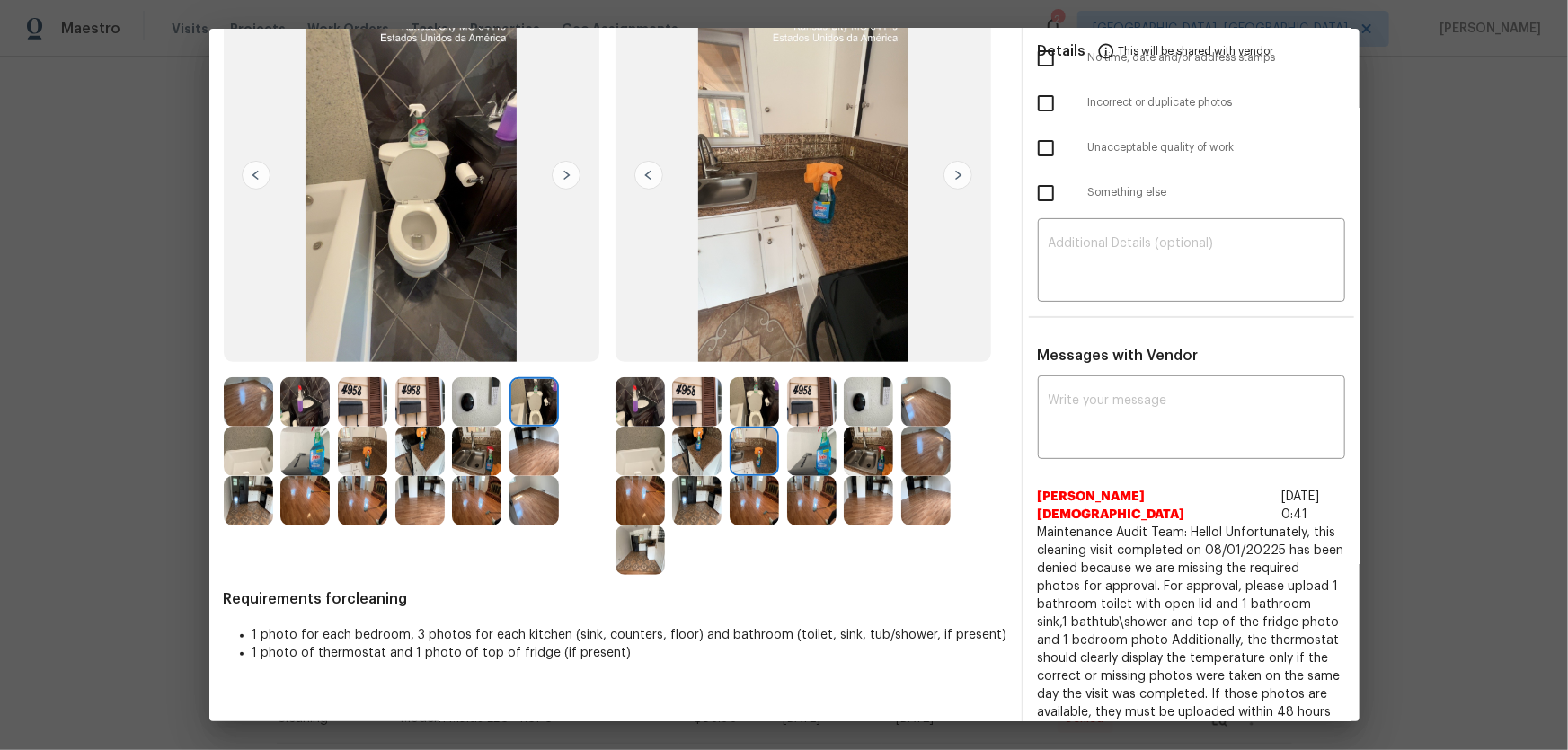
click at [797, 456] on img at bounding box center [811, 451] width 49 height 49
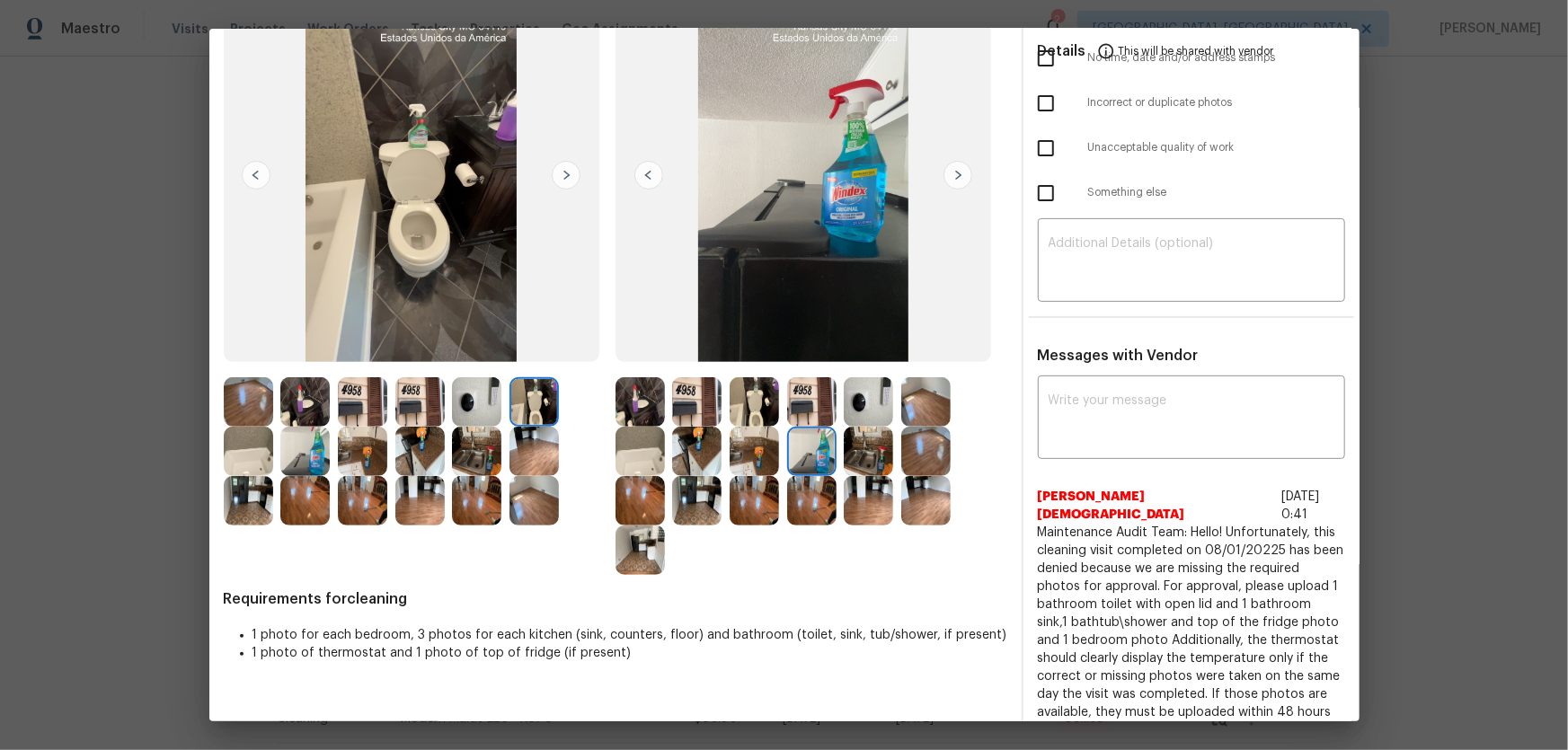
click at [867, 457] on img at bounding box center [868, 451] width 49 height 49
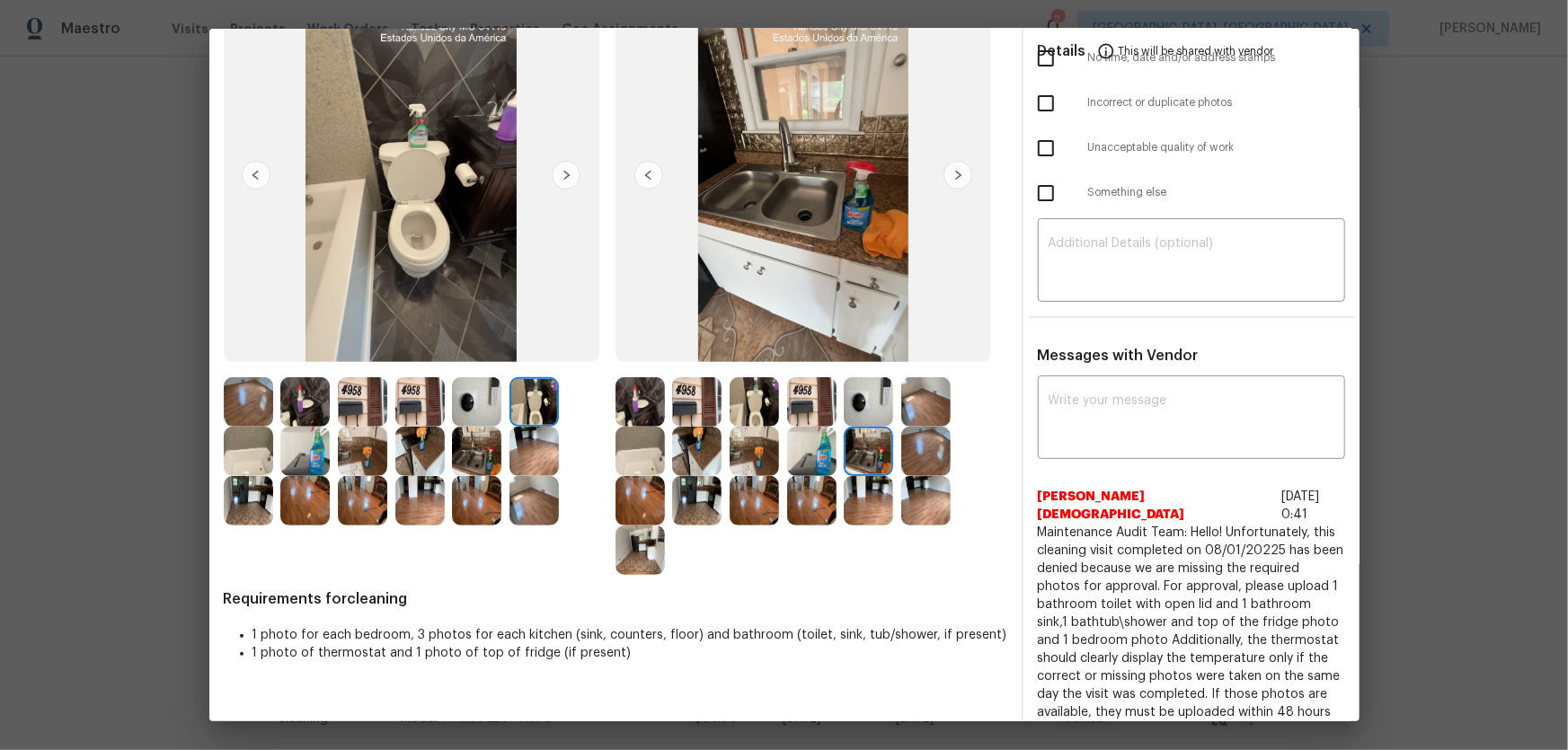
click at [876, 498] on img at bounding box center [868, 500] width 49 height 49
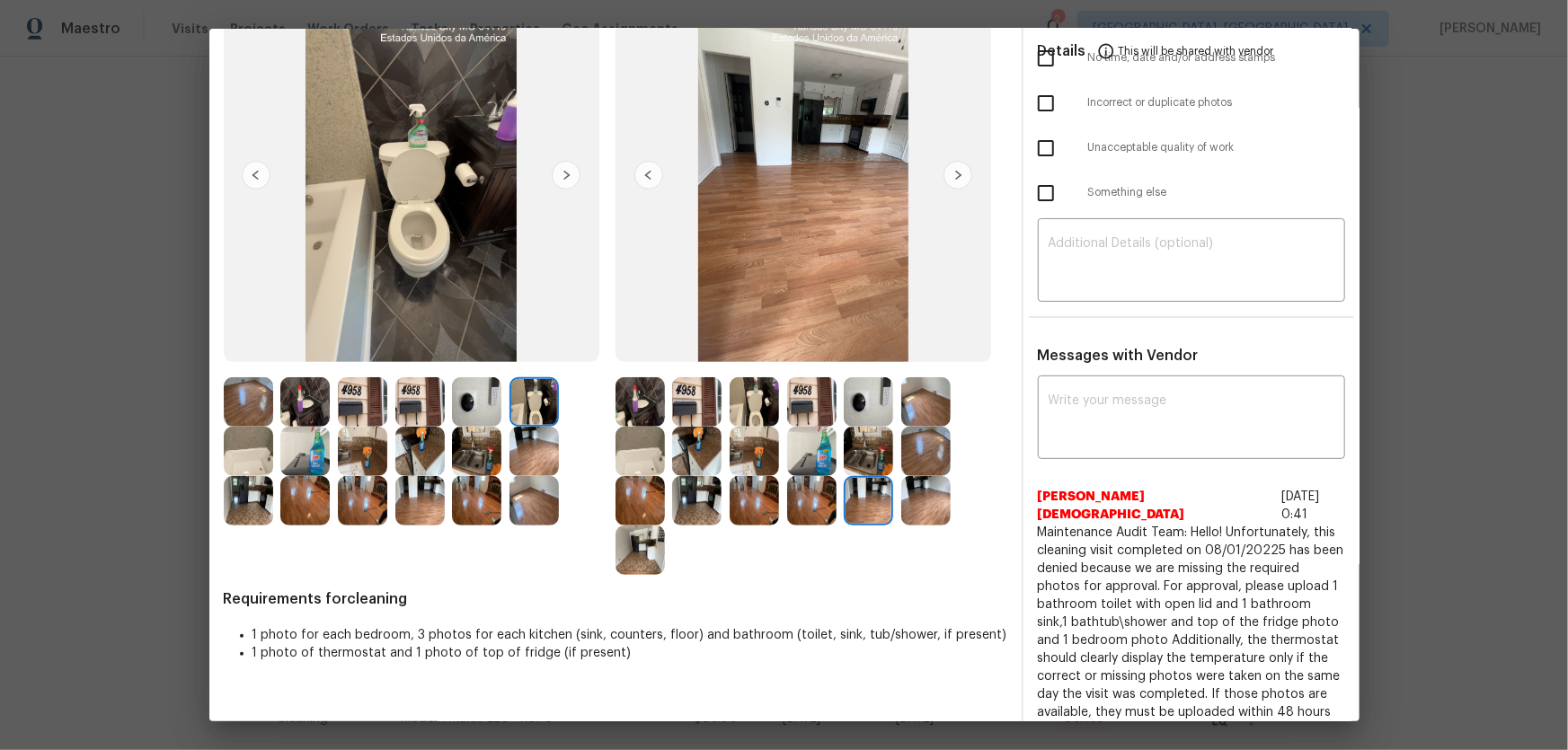
click at [803, 402] on img at bounding box center [811, 401] width 49 height 49
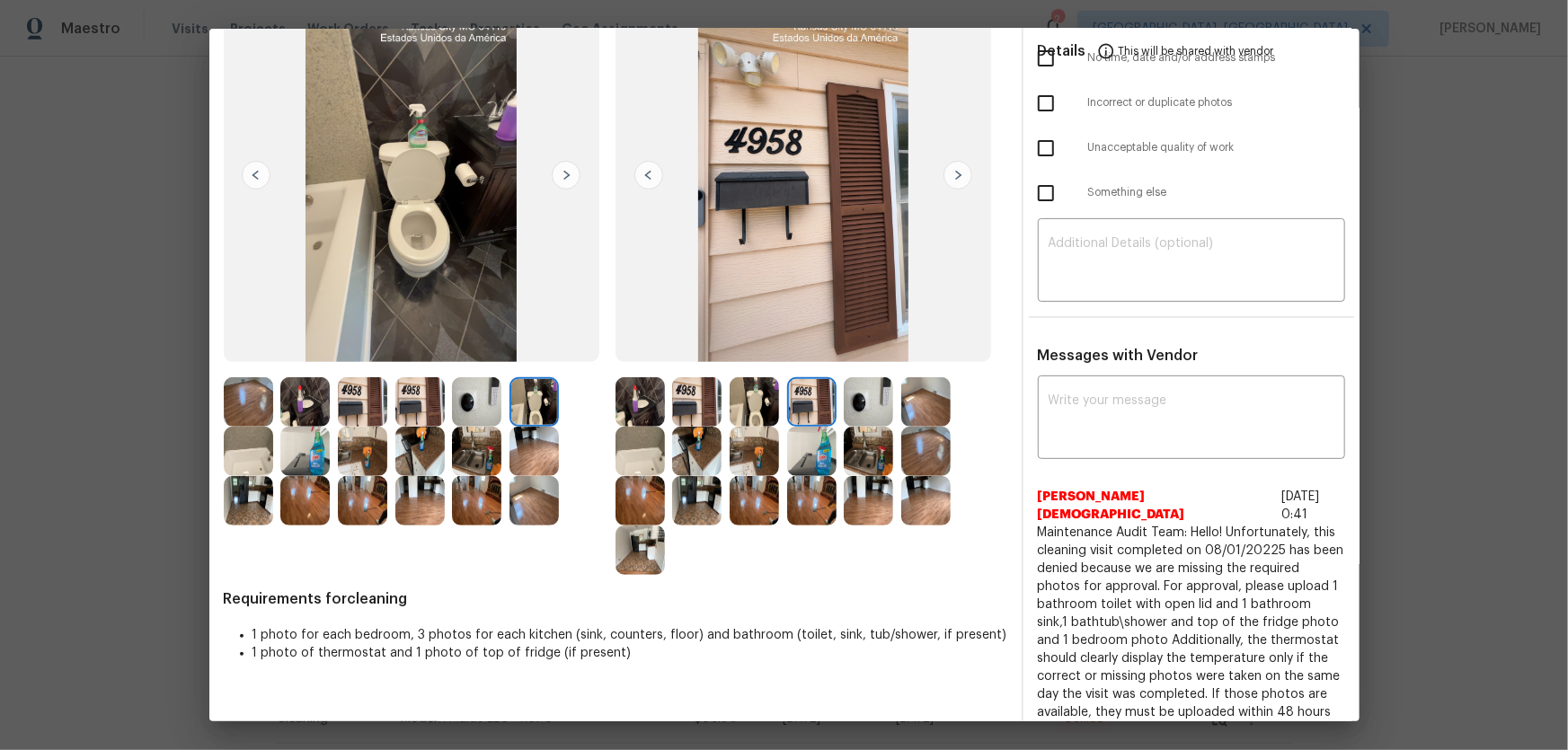
click at [849, 400] on img at bounding box center [868, 401] width 49 height 49
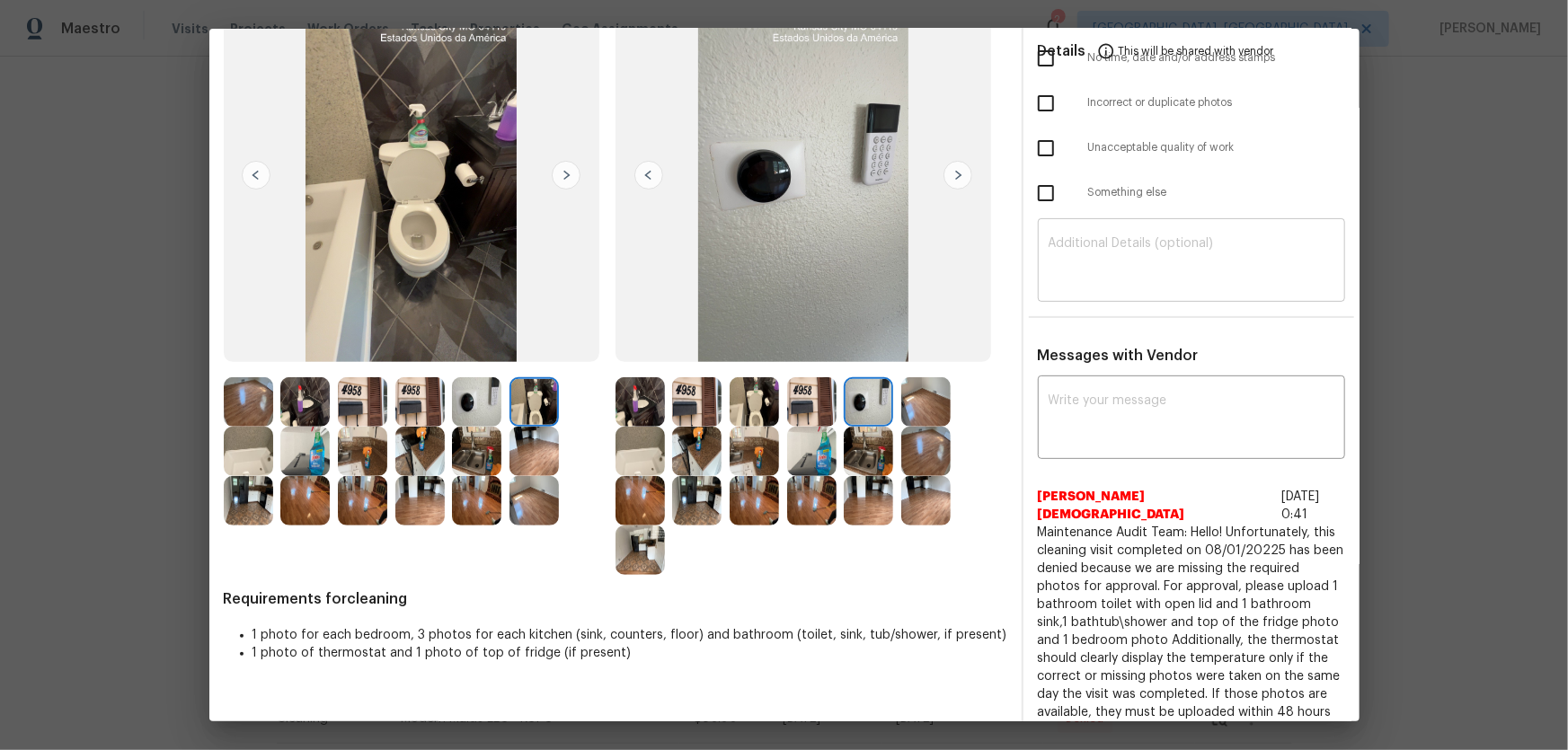
click at [1118, 254] on textarea at bounding box center [1191, 262] width 286 height 50
paste textarea "Maintenance Audit Team: Hello! Unfortunately this cleaning visit completed on 0…"
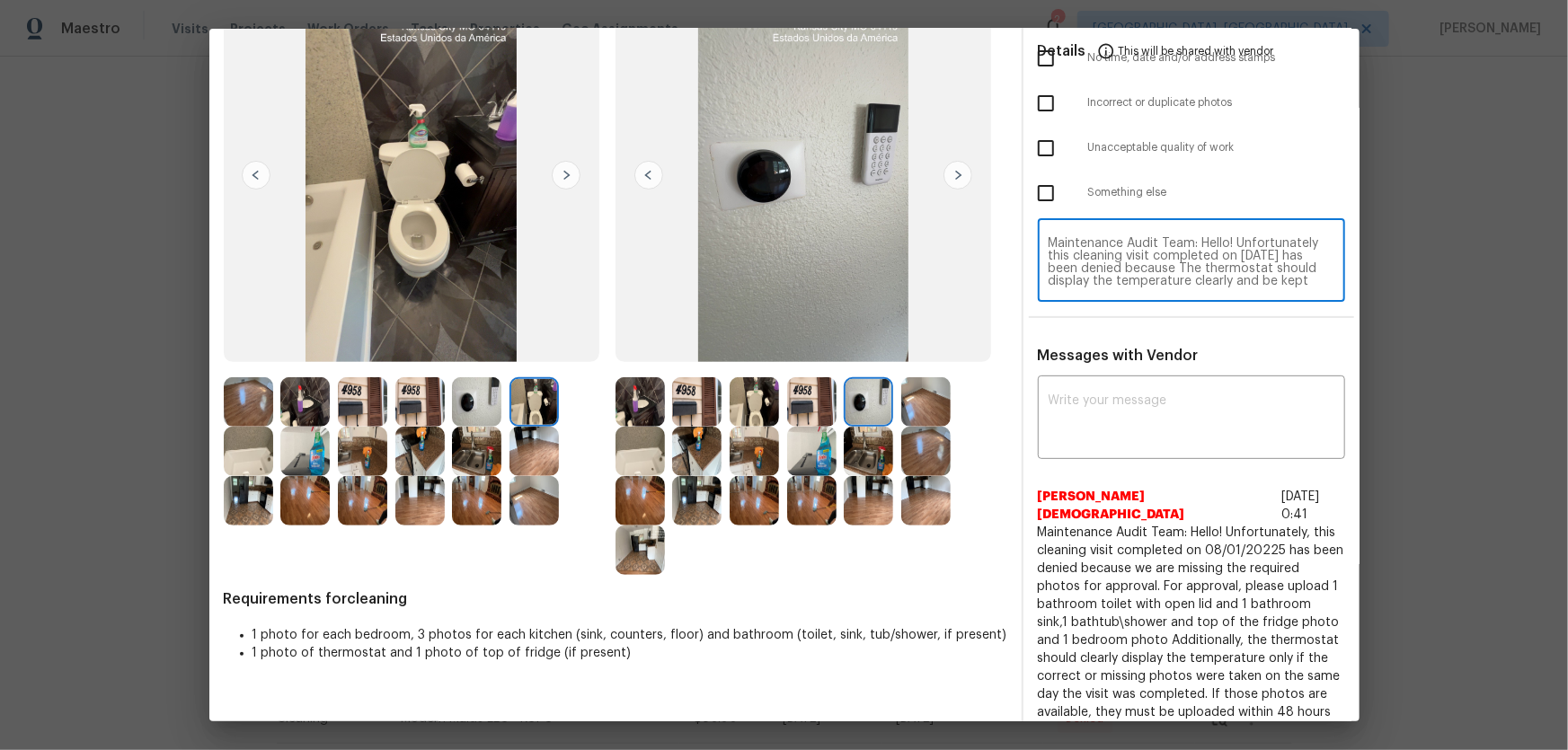
scroll to position [112, 0]
type textarea "Maintenance Audit Team: Hello! Unfortunately this cleaning visit completed on 0…"
click at [1103, 413] on textarea at bounding box center [1191, 419] width 286 height 50
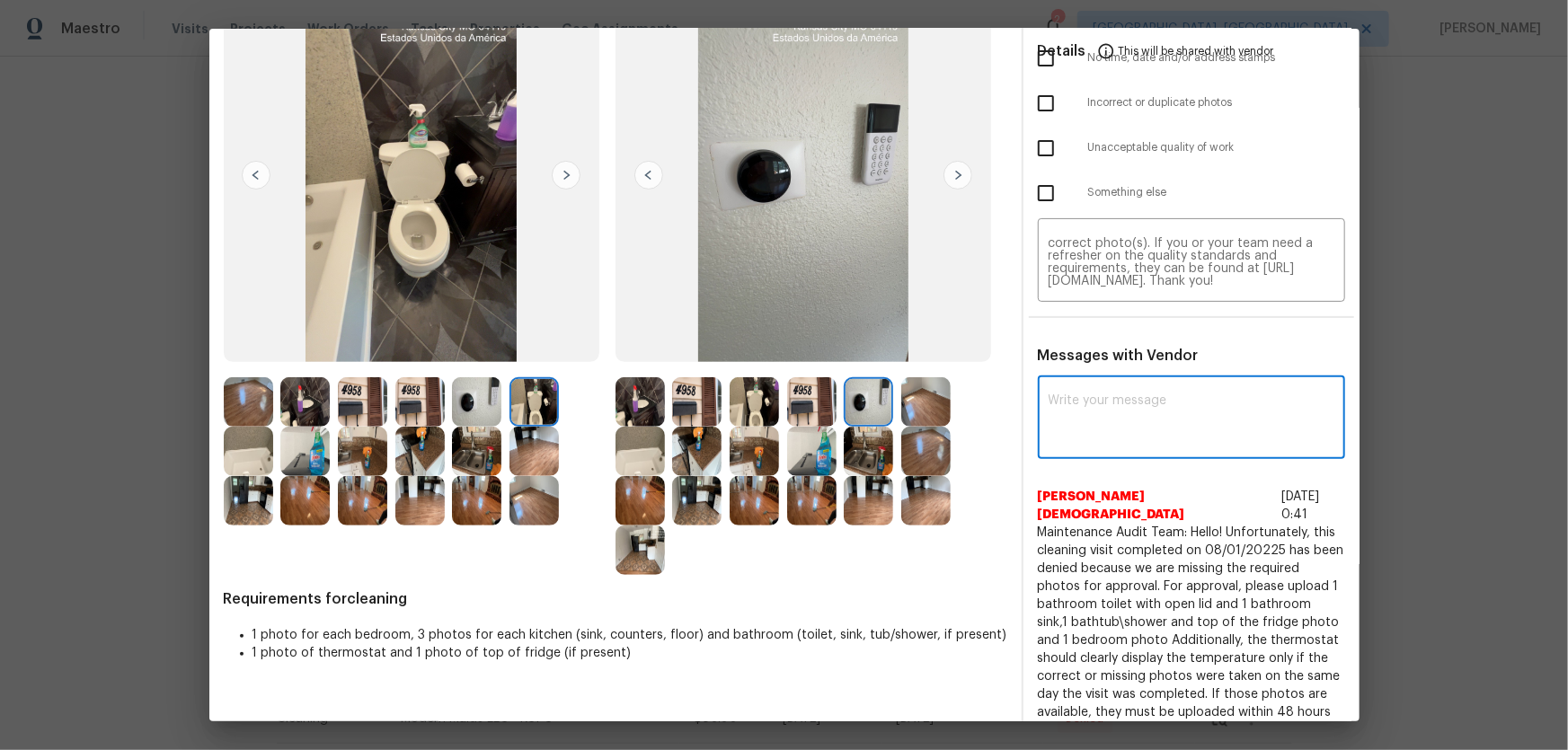
paste textarea "Maintenance Audit Team: Hello! Unfortunately this cleaning visit completed on 0…"
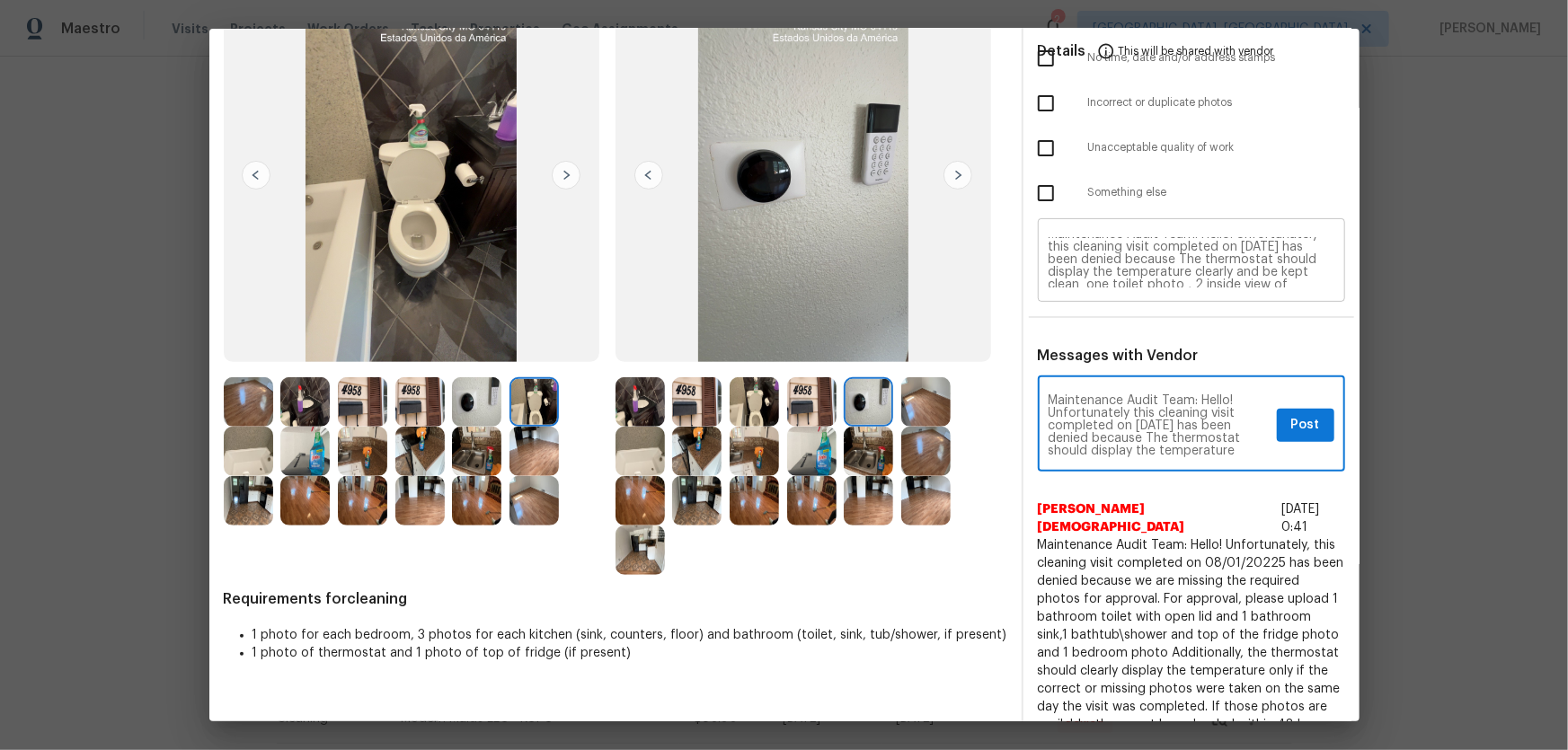
scroll to position [0, 0]
type textarea "Maintenance Audit Team: Hello! Unfortunately this cleaning visit completed on 0…"
click at [799, 395] on img at bounding box center [811, 401] width 49 height 49
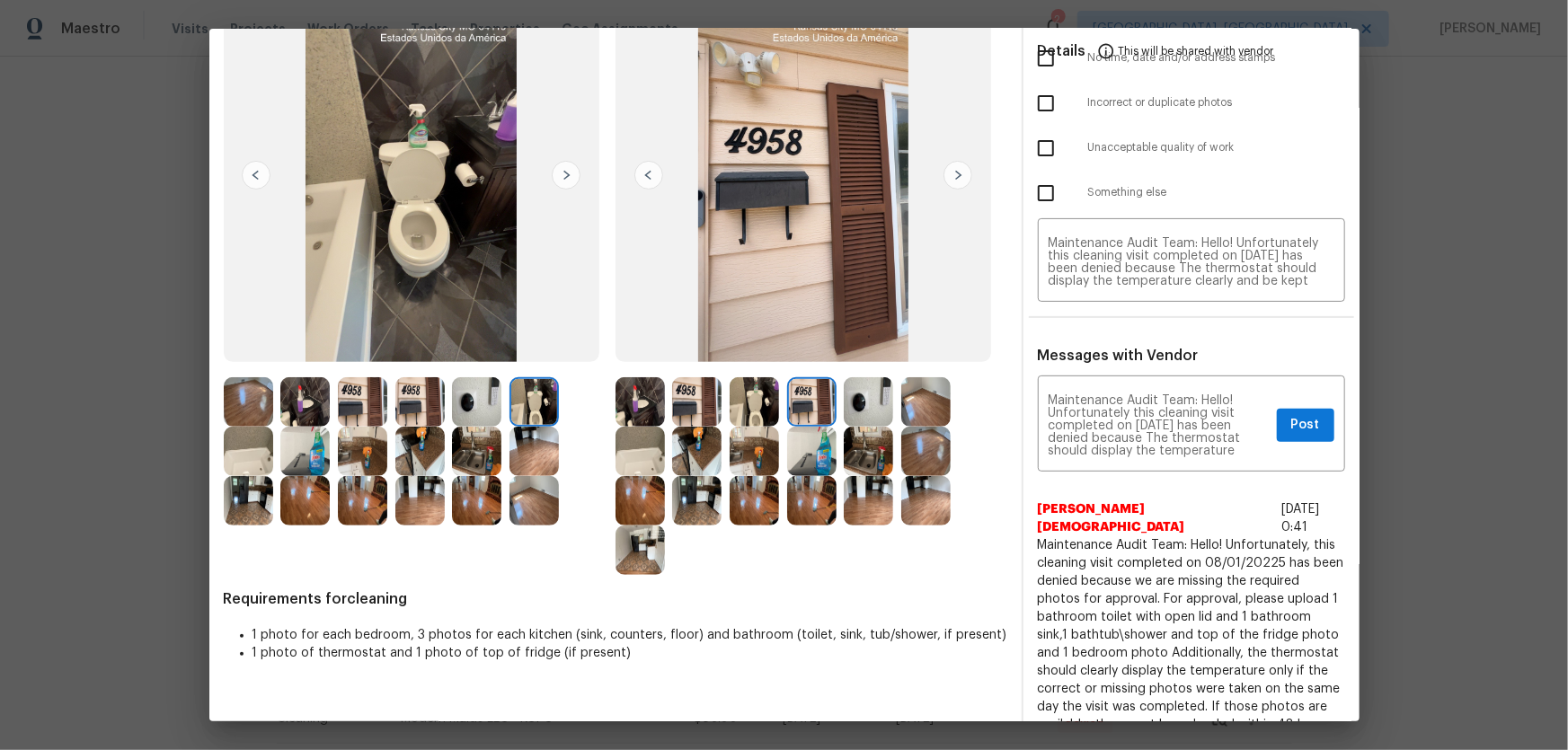
click at [802, 456] on img at bounding box center [811, 451] width 49 height 49
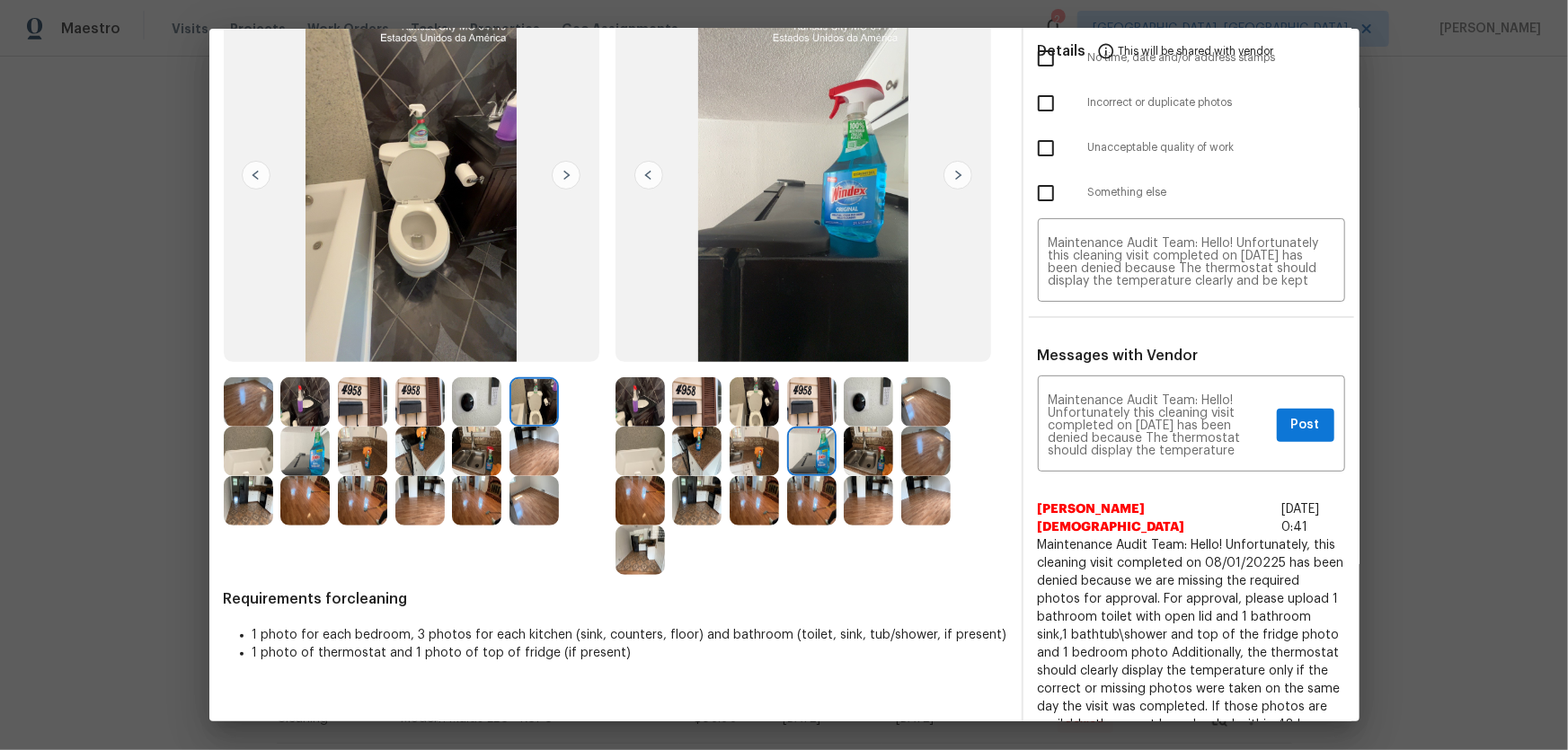
click at [853, 460] on img at bounding box center [868, 451] width 49 height 49
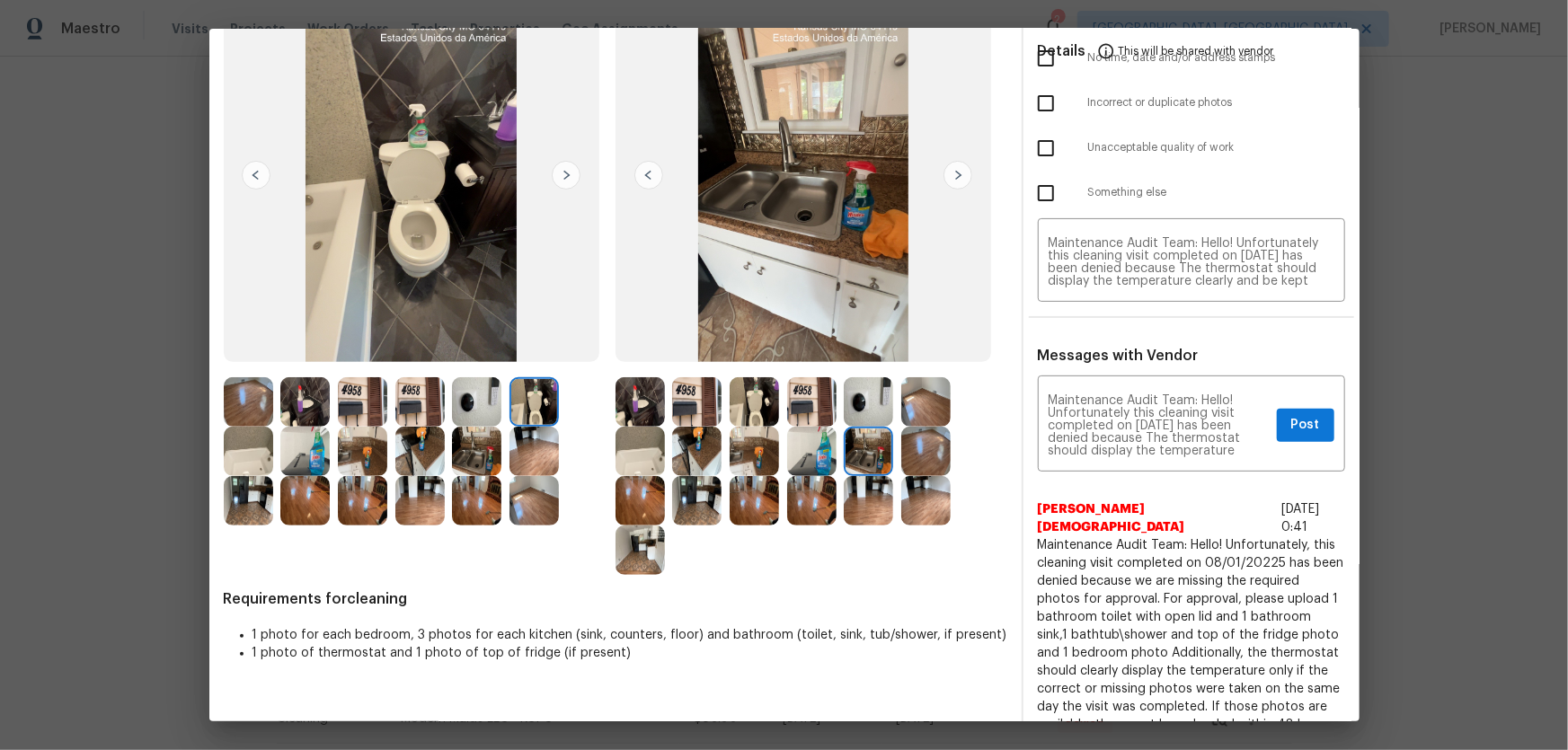
click at [750, 398] on img at bounding box center [754, 401] width 49 height 49
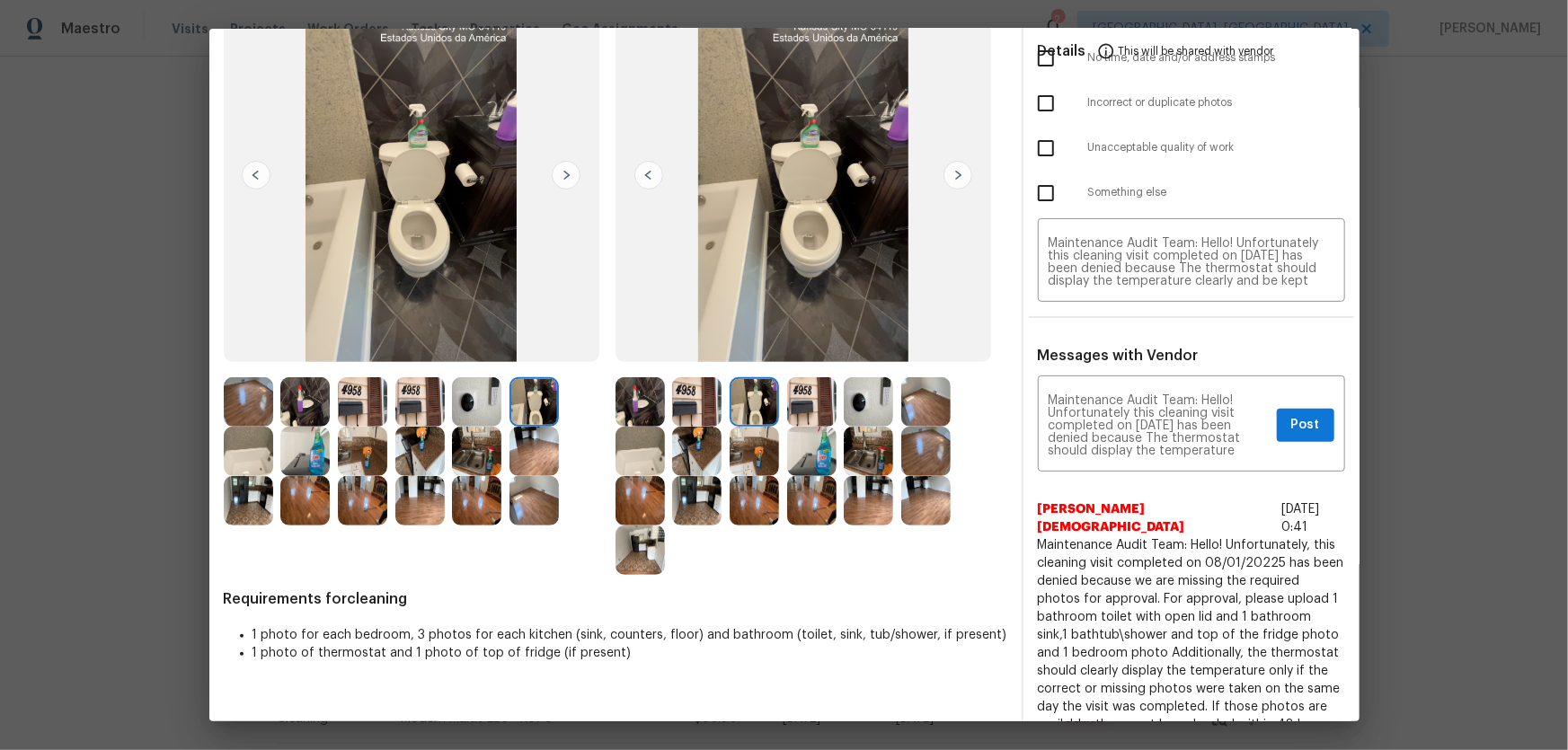
click at [692, 388] on img at bounding box center [696, 401] width 49 height 49
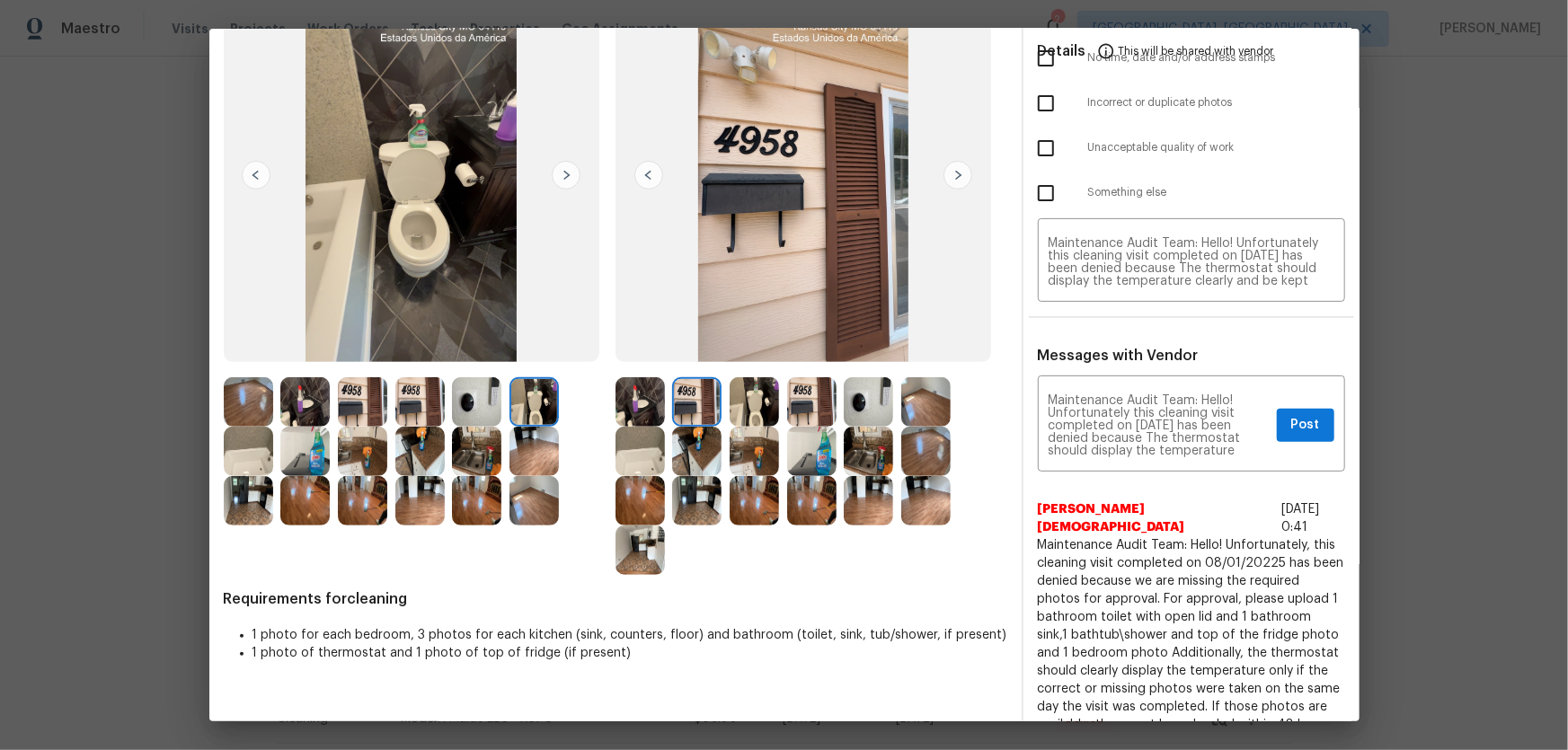
click at [683, 448] on img at bounding box center [696, 451] width 49 height 49
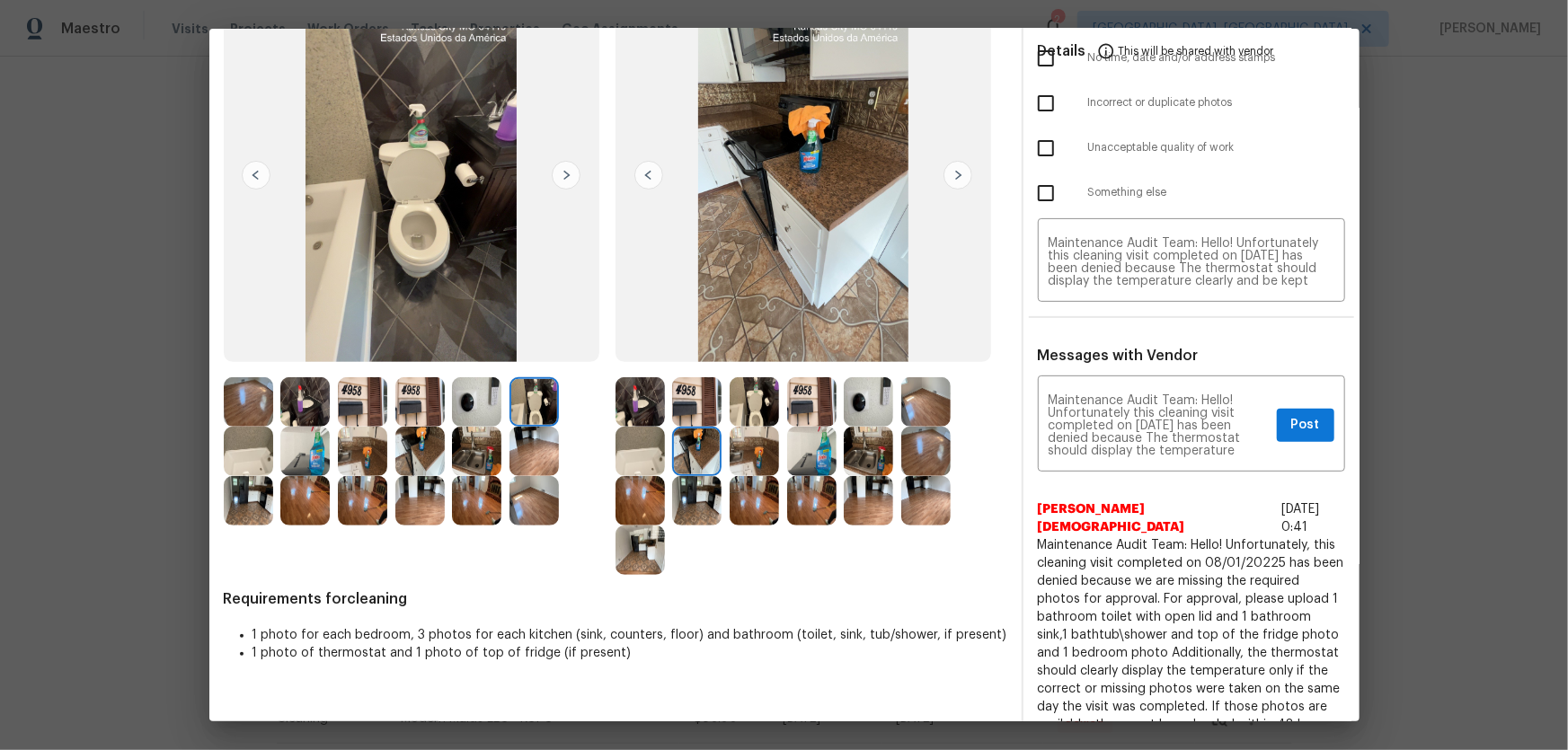
click at [643, 439] on img at bounding box center [640, 451] width 49 height 49
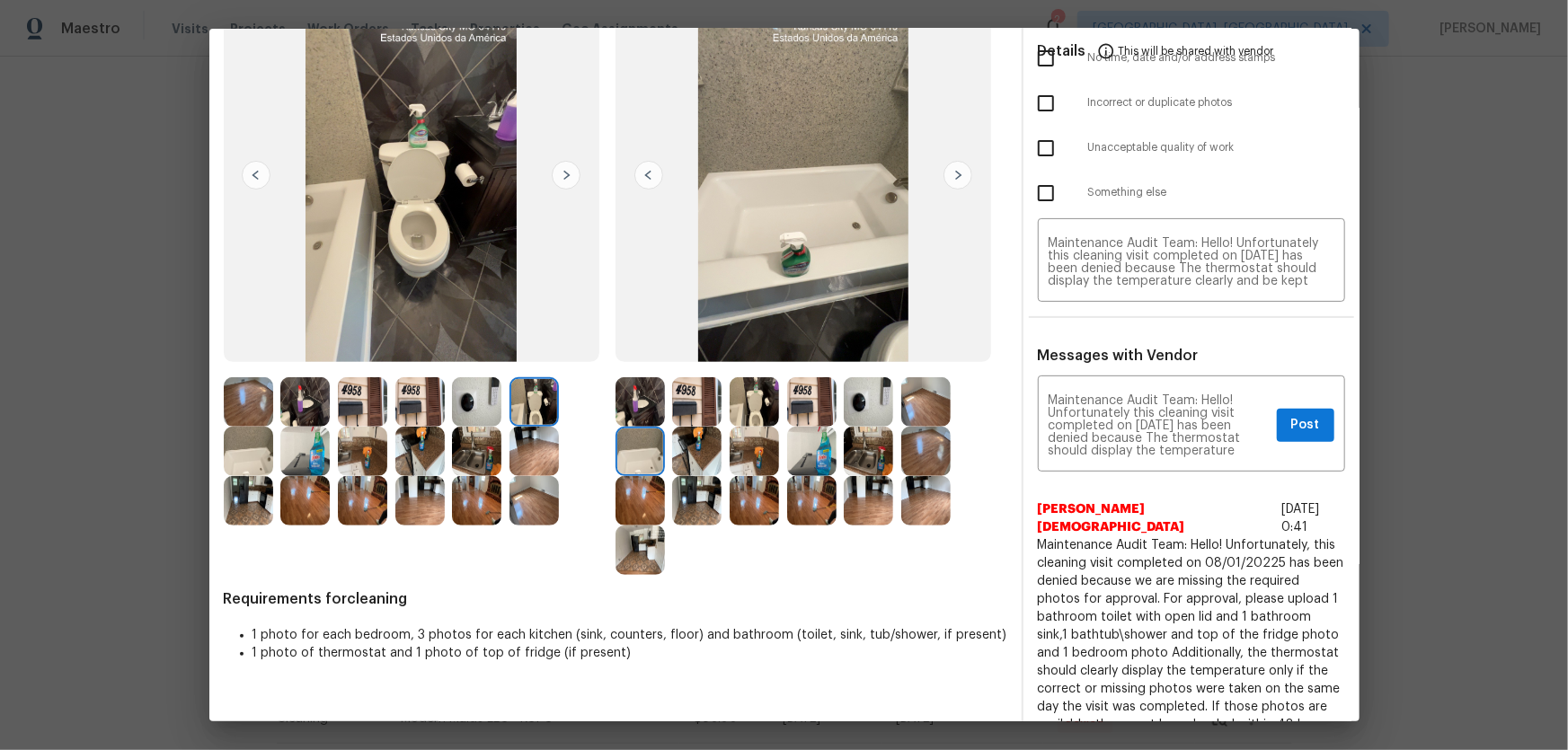
click at [634, 399] on img at bounding box center [640, 401] width 49 height 49
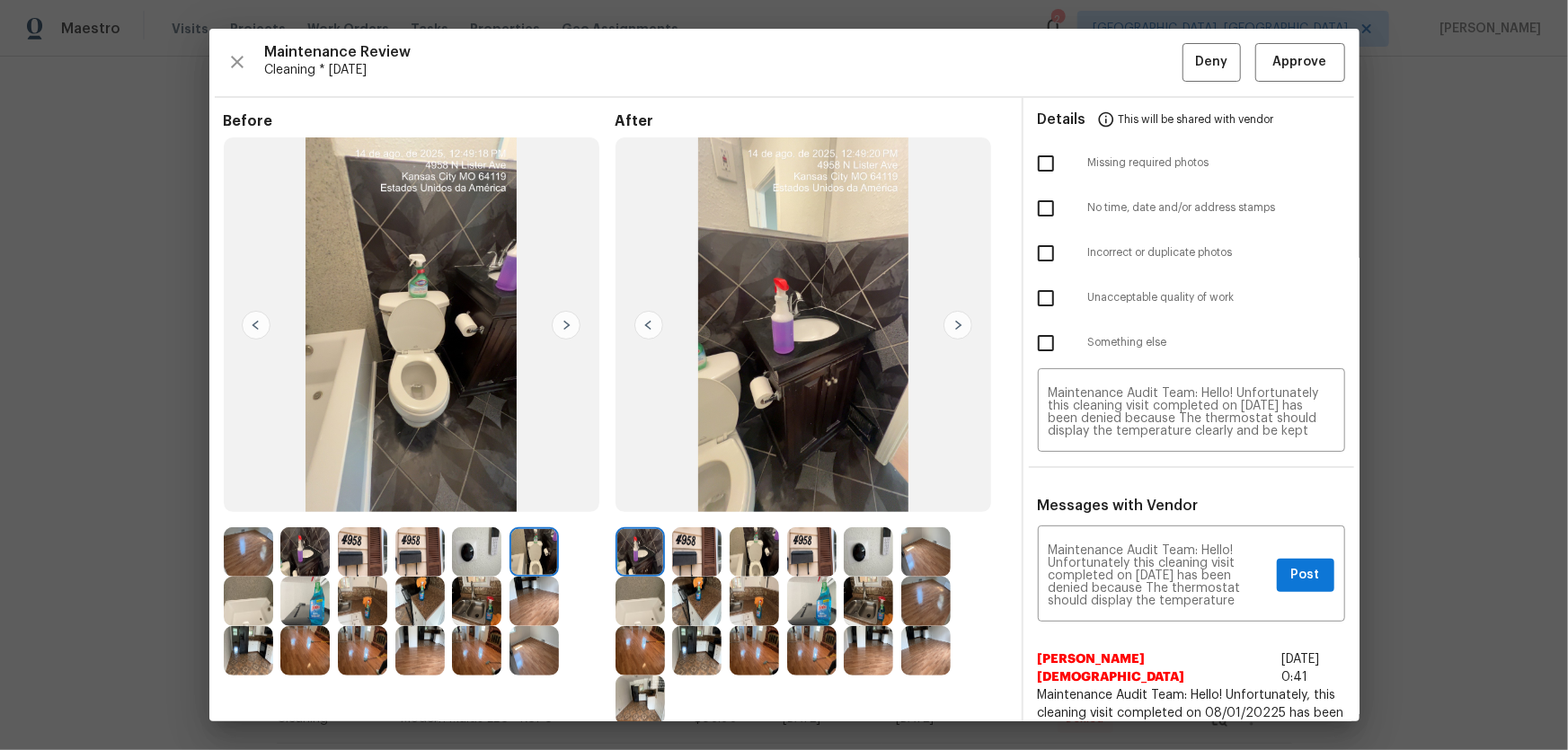
click at [802, 560] on img at bounding box center [811, 552] width 49 height 49
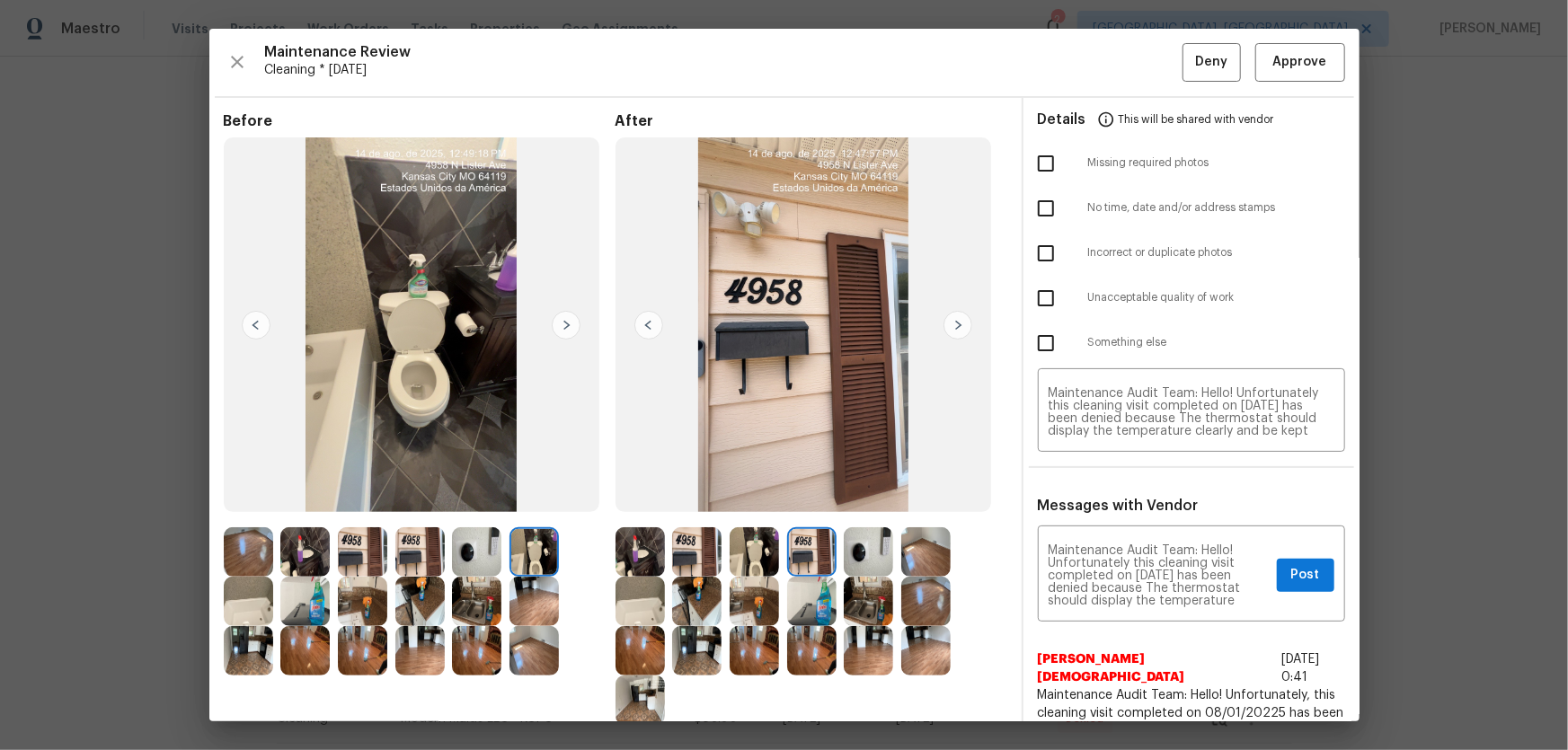
click at [843, 563] on img at bounding box center [868, 552] width 49 height 49
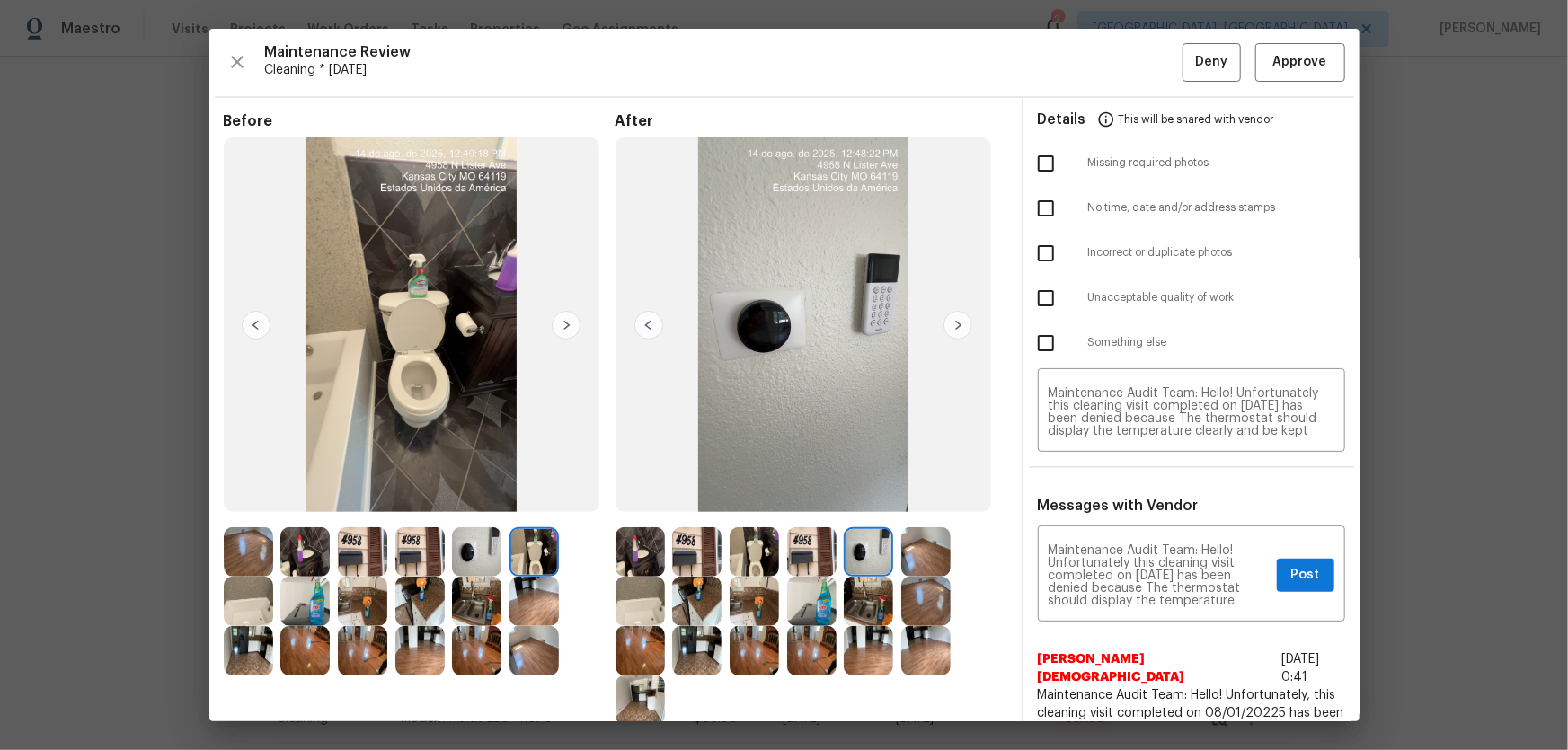
click at [873, 581] on img at bounding box center [868, 601] width 49 height 49
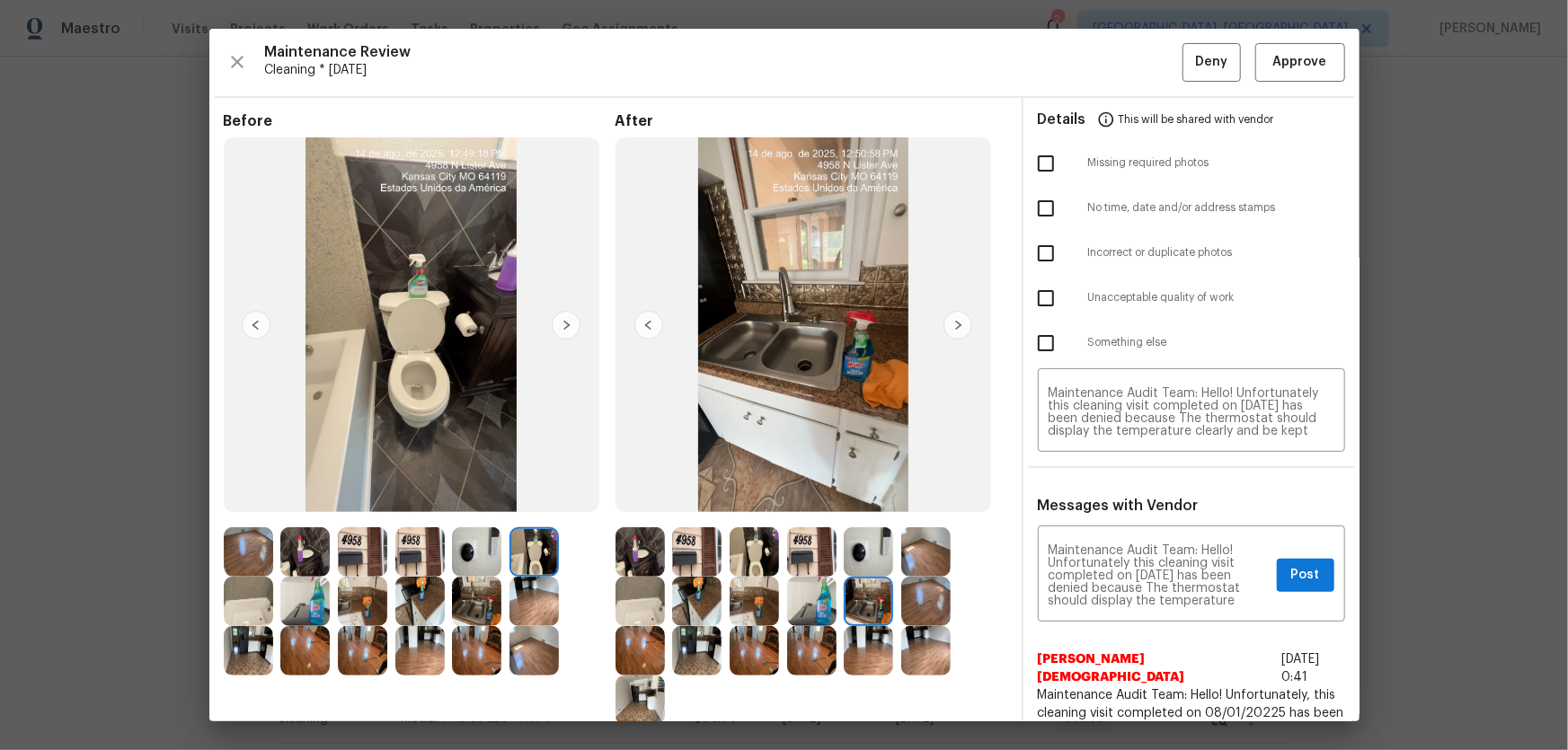
scroll to position [81, 0]
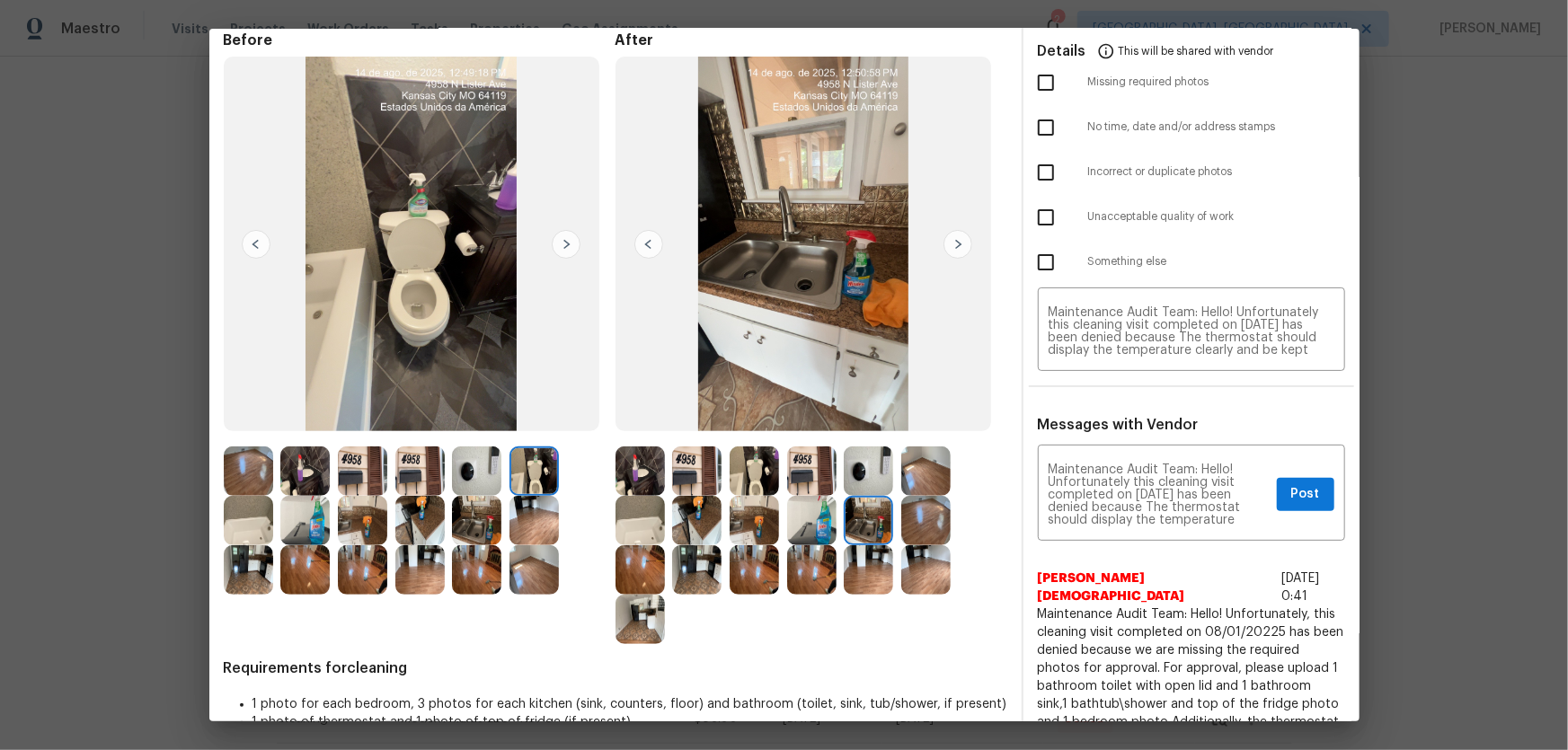
click at [799, 523] on img at bounding box center [811, 520] width 49 height 49
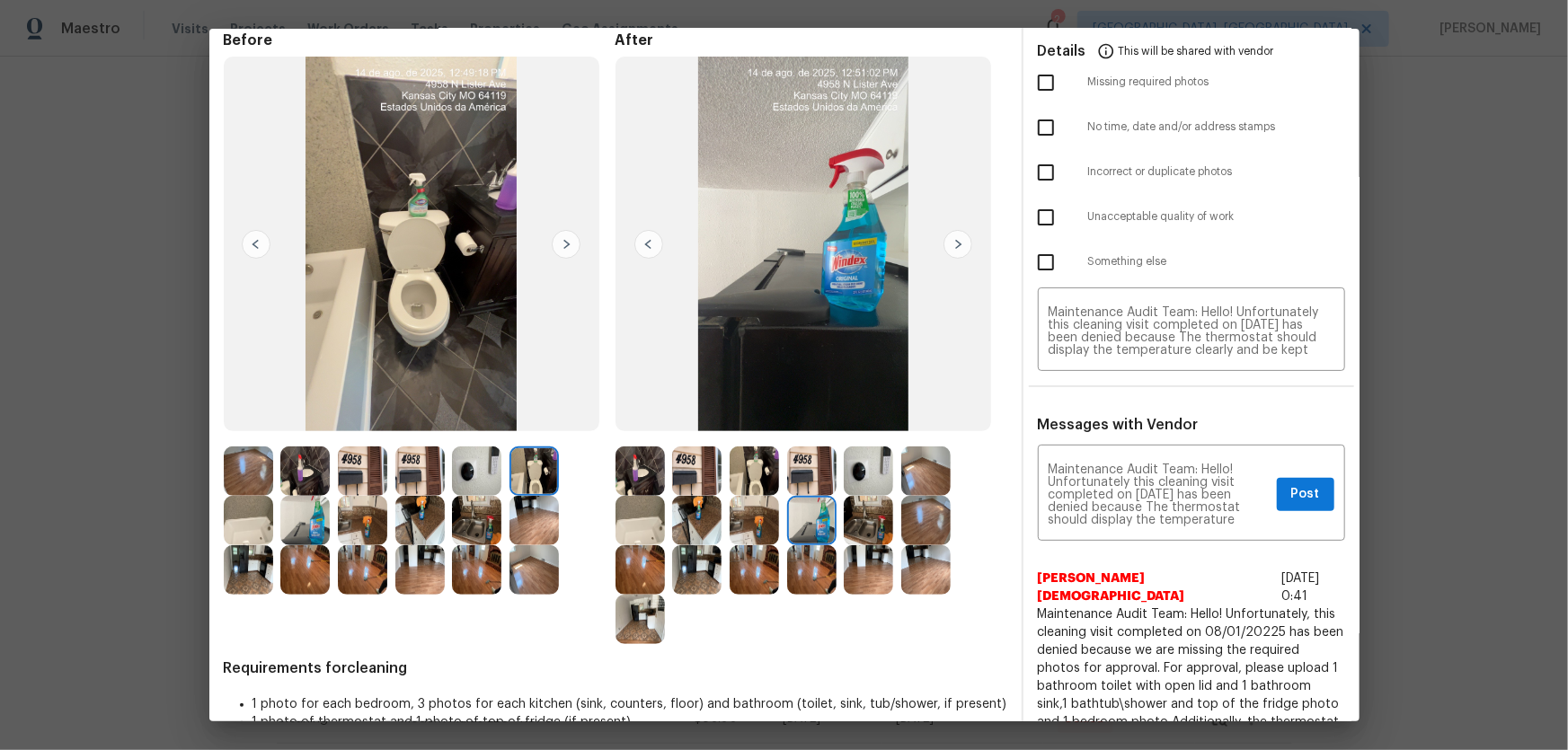
click at [810, 567] on img at bounding box center [811, 570] width 49 height 49
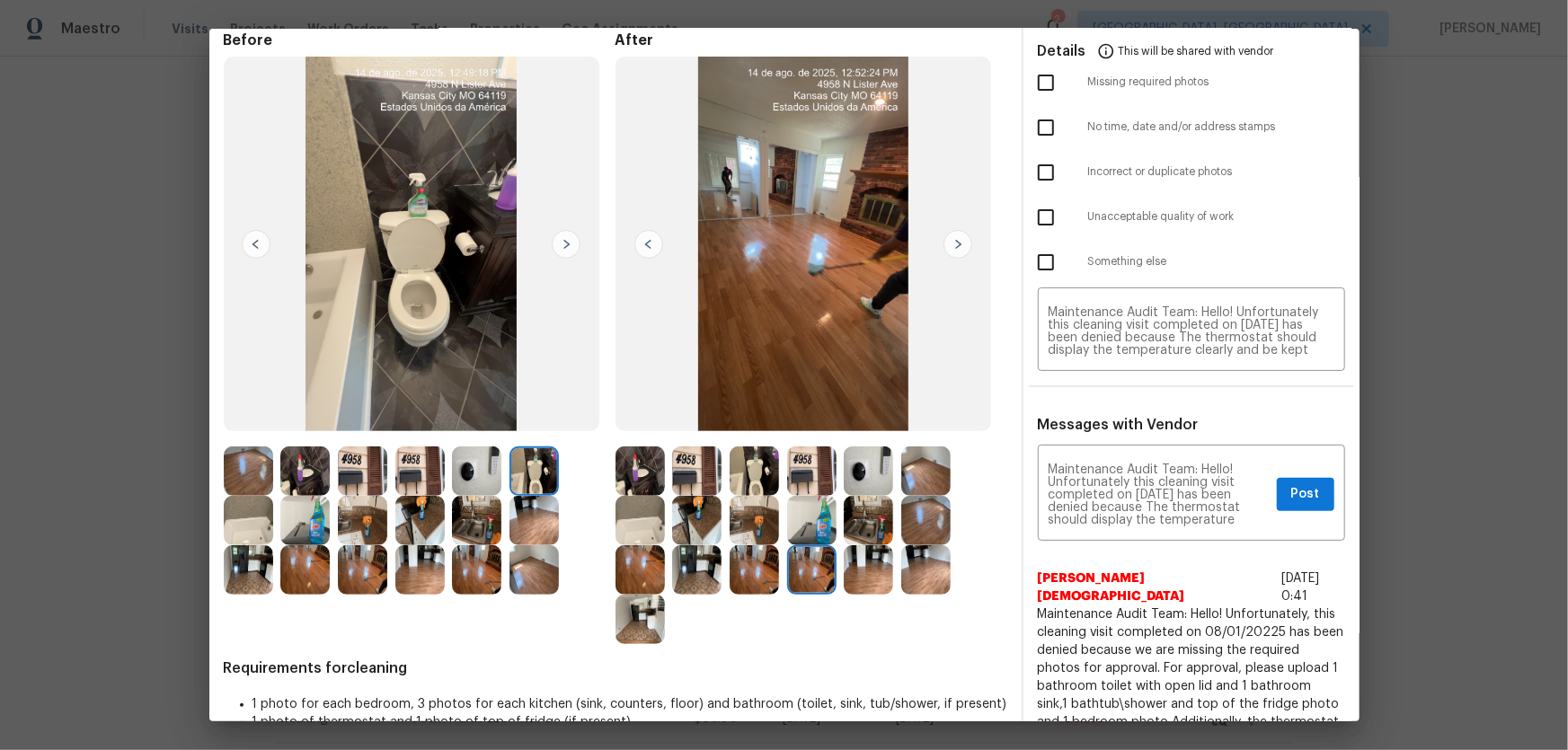
click at [880, 582] on img at bounding box center [868, 570] width 49 height 49
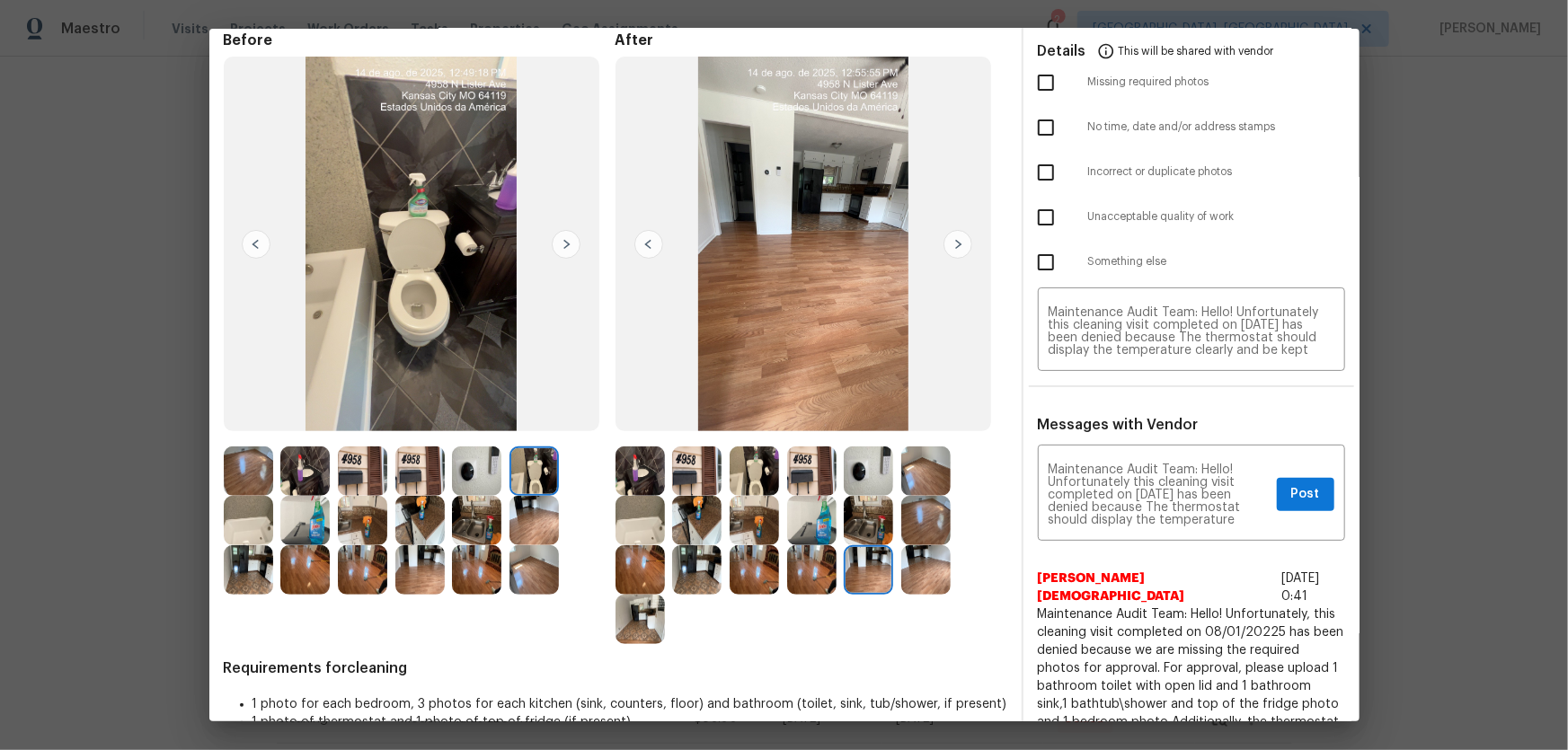
click at [927, 571] on img at bounding box center [925, 570] width 49 height 49
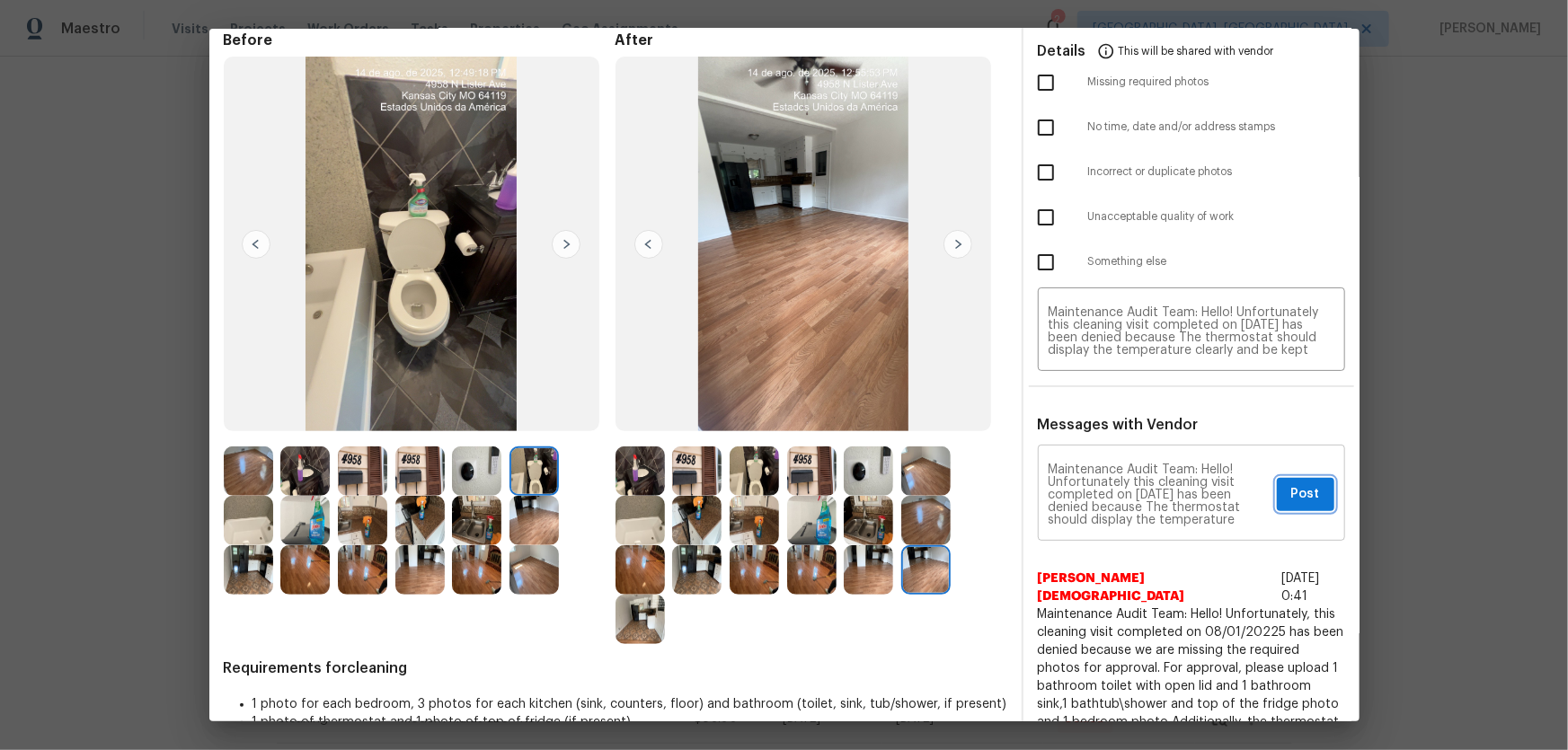
click at [1291, 491] on span "Post" at bounding box center [1305, 495] width 29 height 23
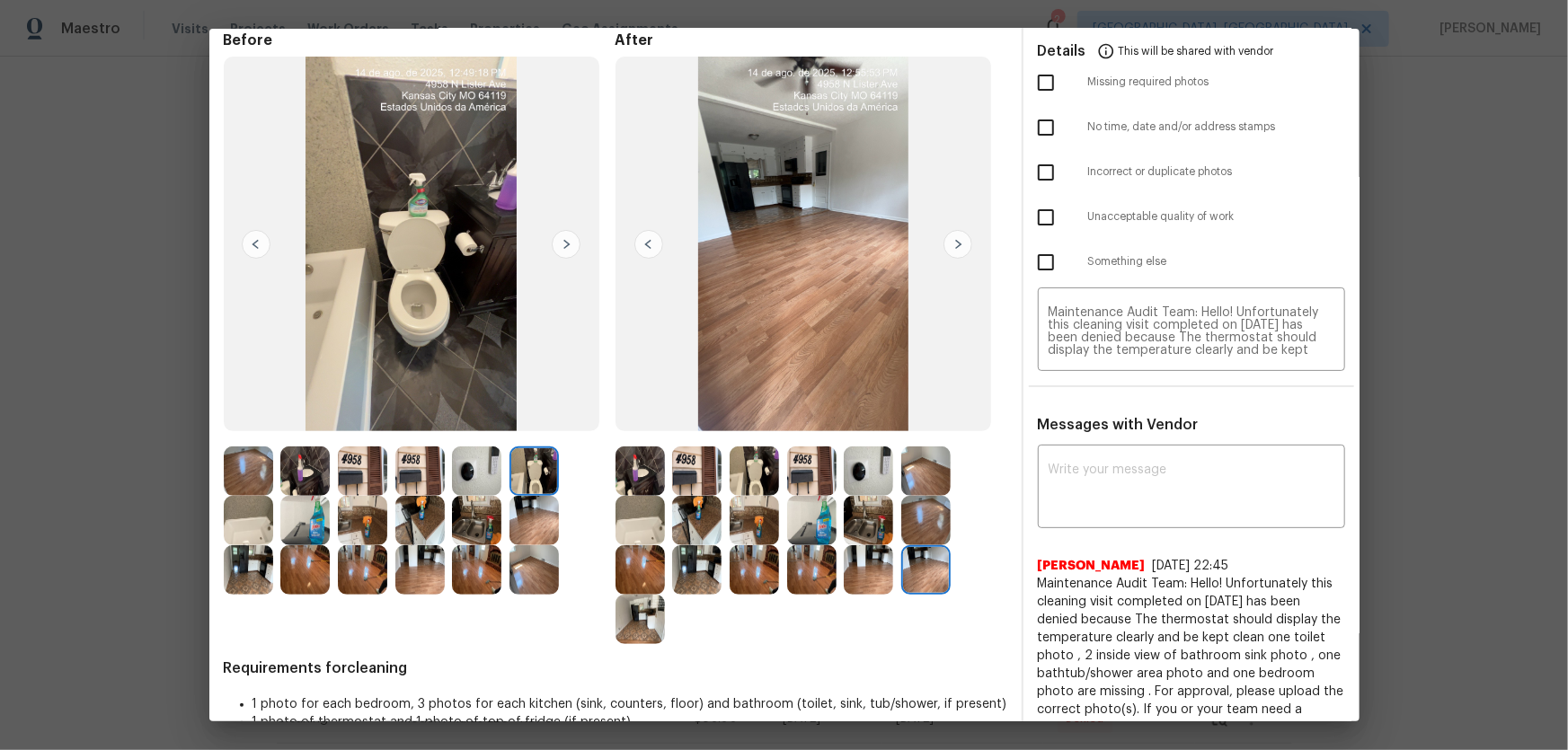
scroll to position [0, 0]
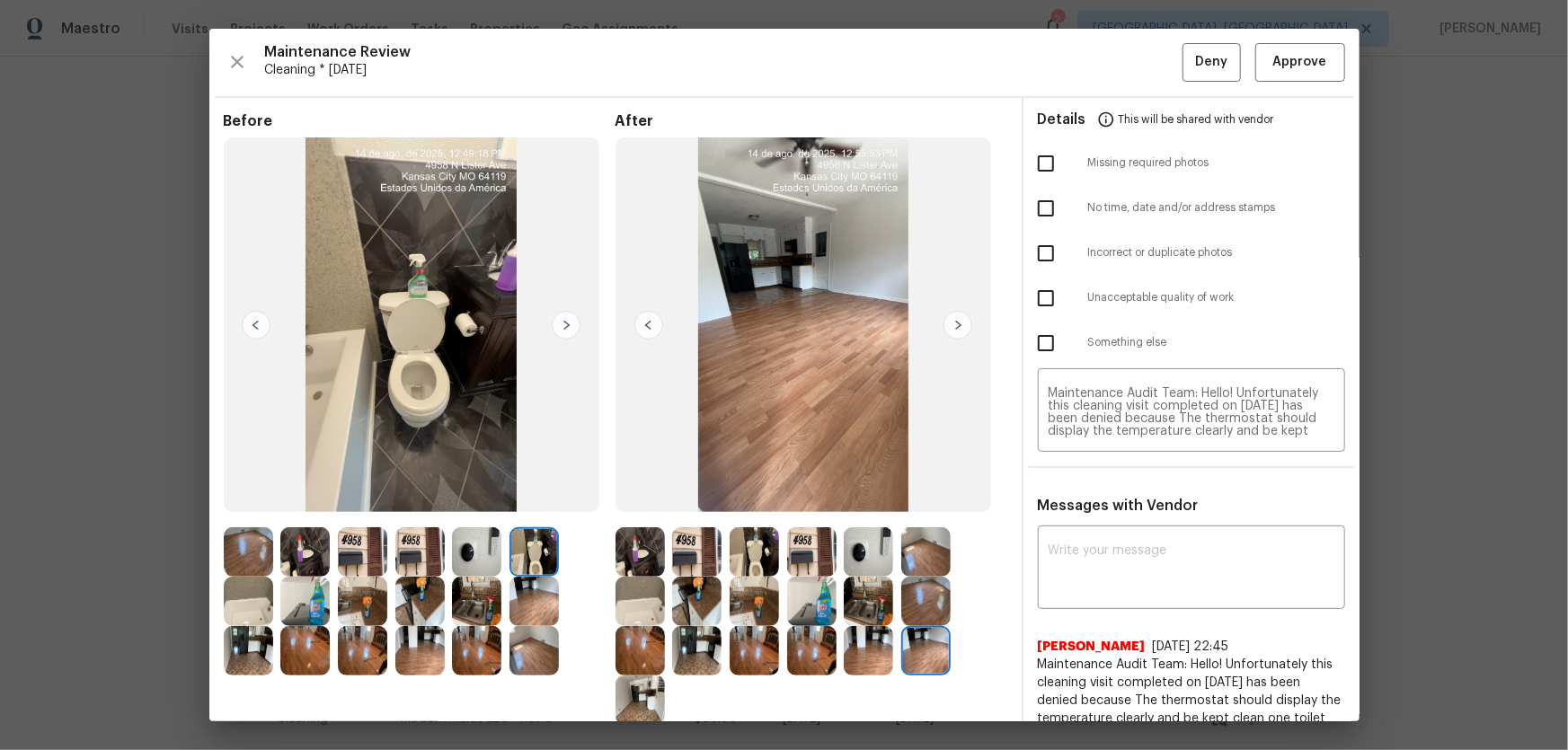
click at [1051, 162] on input "checkbox" at bounding box center [1046, 163] width 38 height 38
checkbox input "true"
click at [1197, 62] on span "Deny" at bounding box center [1211, 62] width 32 height 23
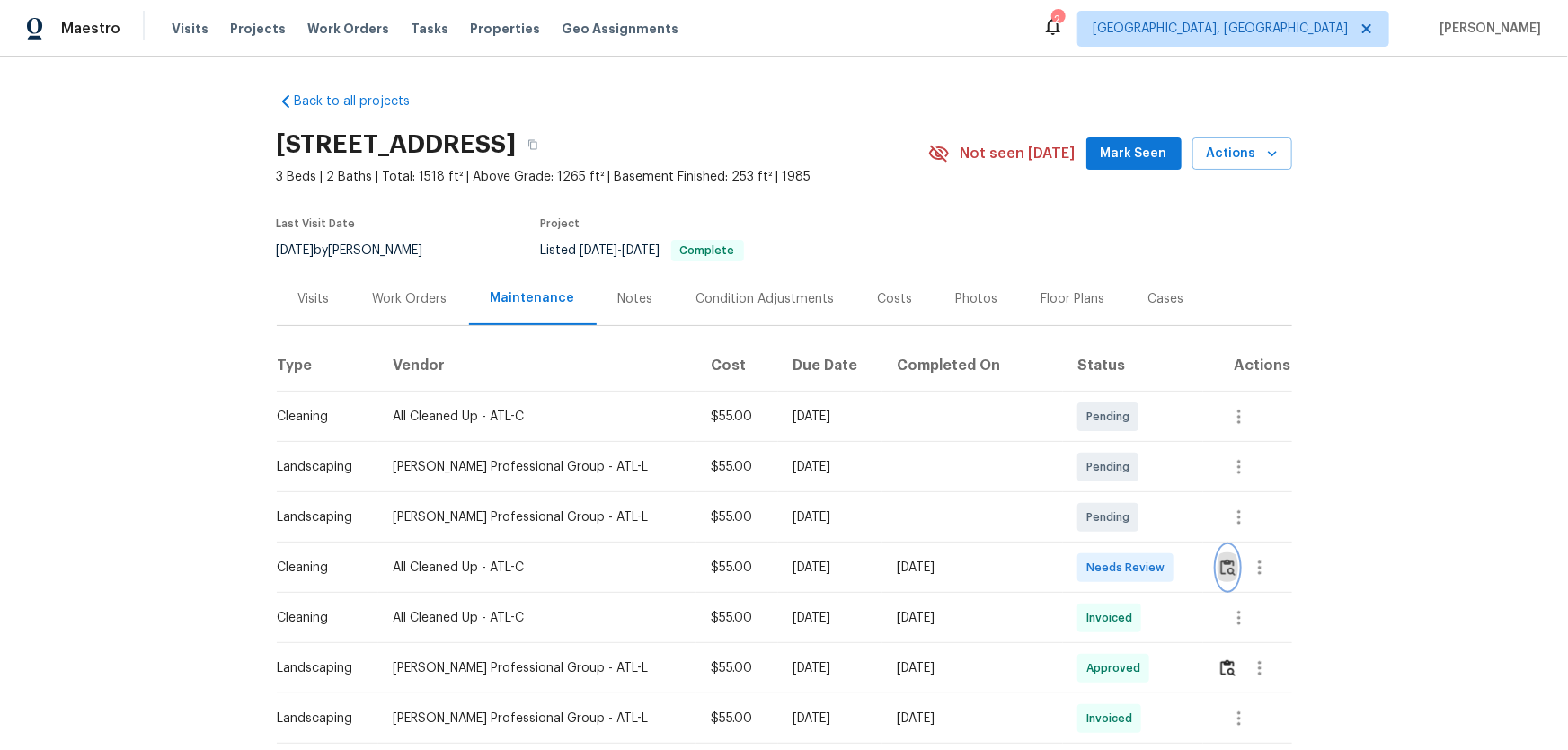
click at [1221, 557] on button "button" at bounding box center [1228, 568] width 21 height 43
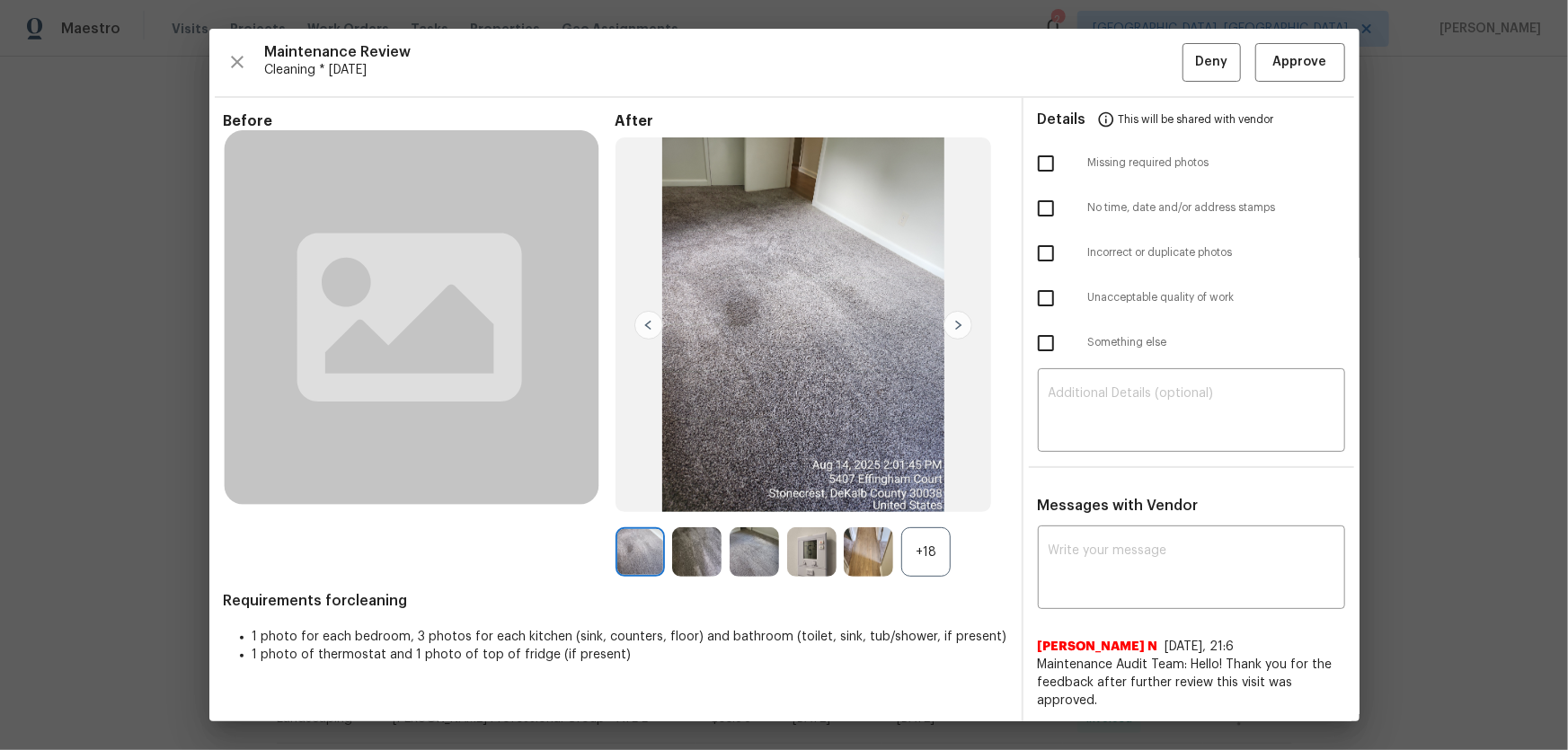
click at [914, 554] on div "+18" at bounding box center [925, 552] width 49 height 49
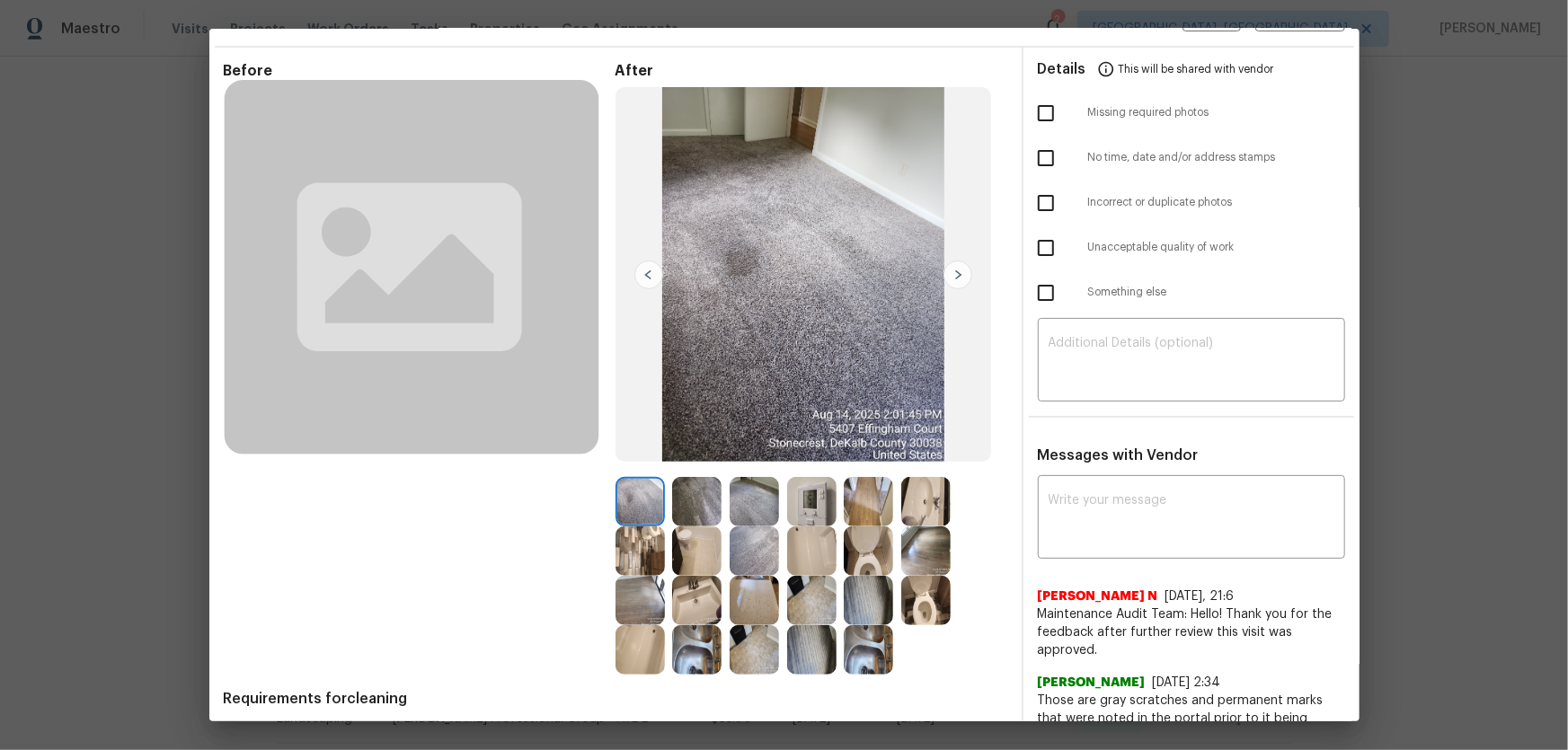
scroll to position [244, 0]
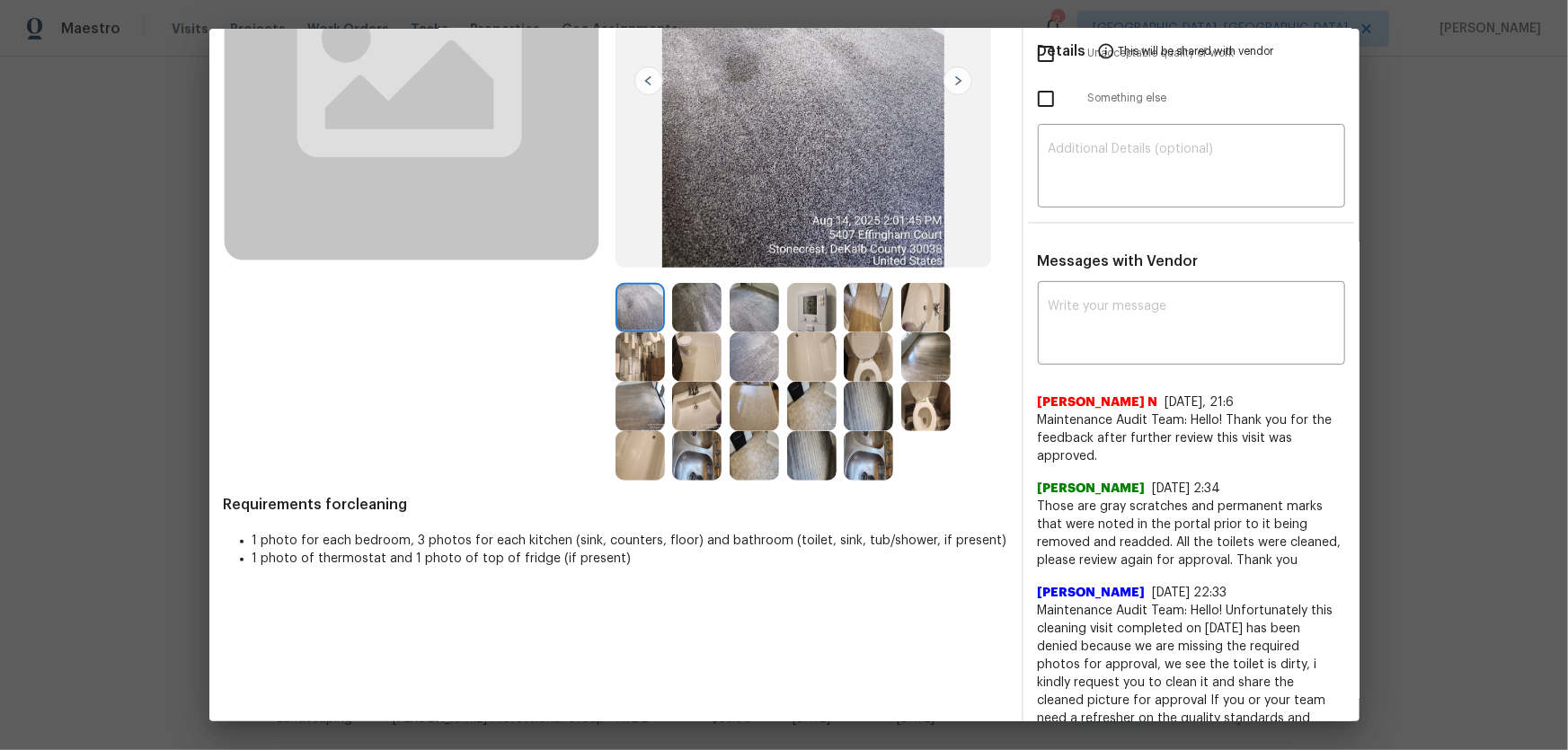
click at [808, 294] on img at bounding box center [811, 307] width 49 height 49
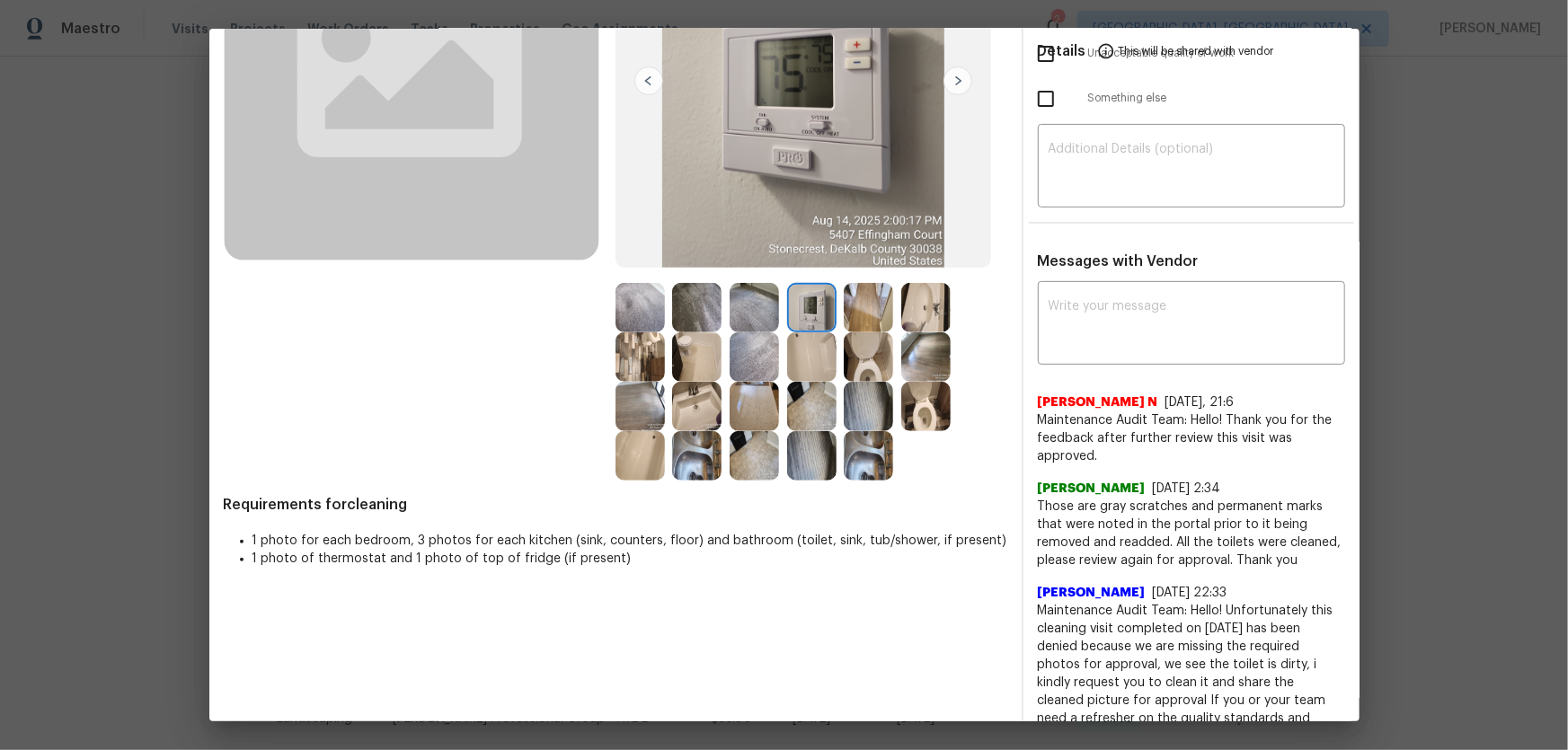
click at [875, 448] on img at bounding box center [868, 456] width 49 height 49
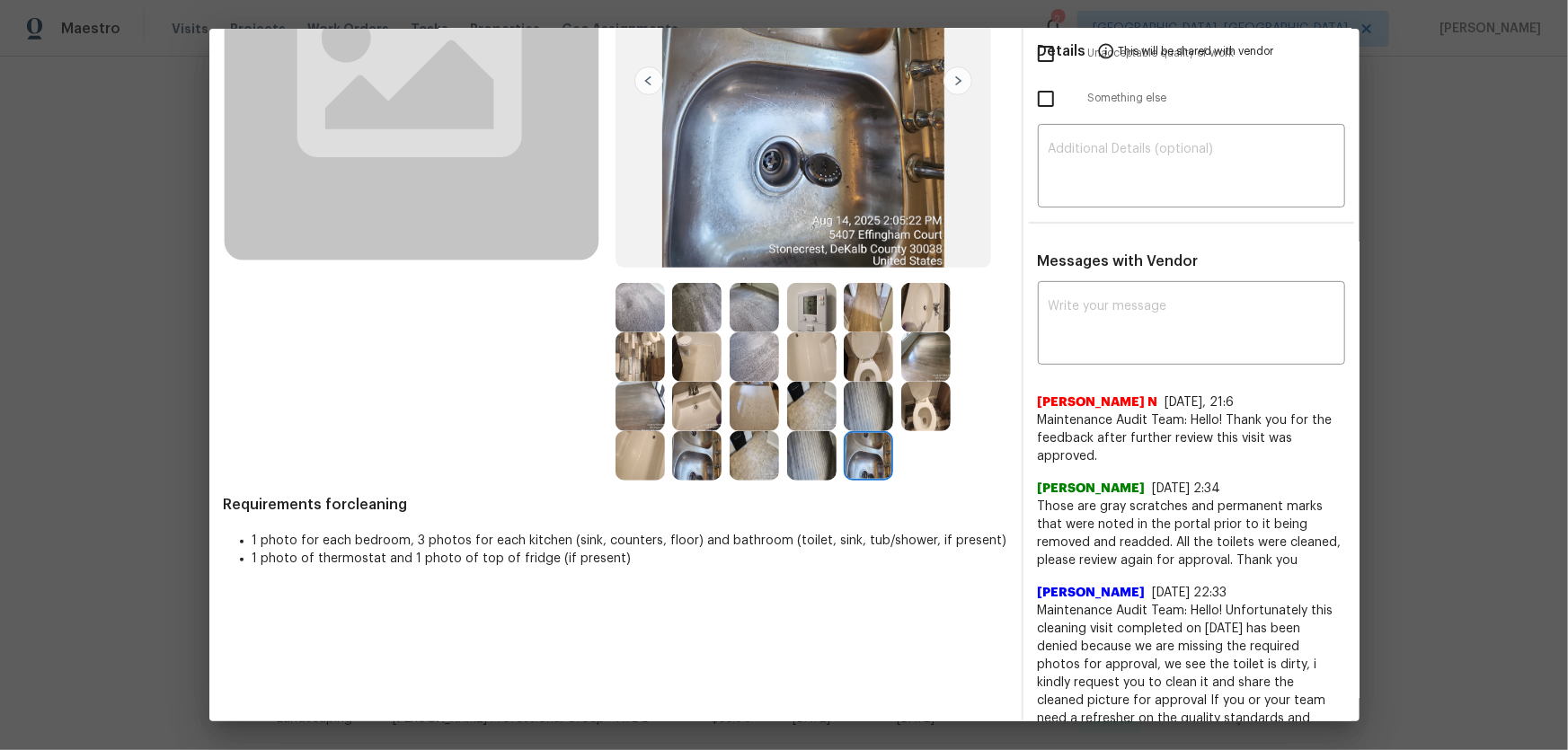
click at [873, 350] on img at bounding box center [868, 357] width 49 height 49
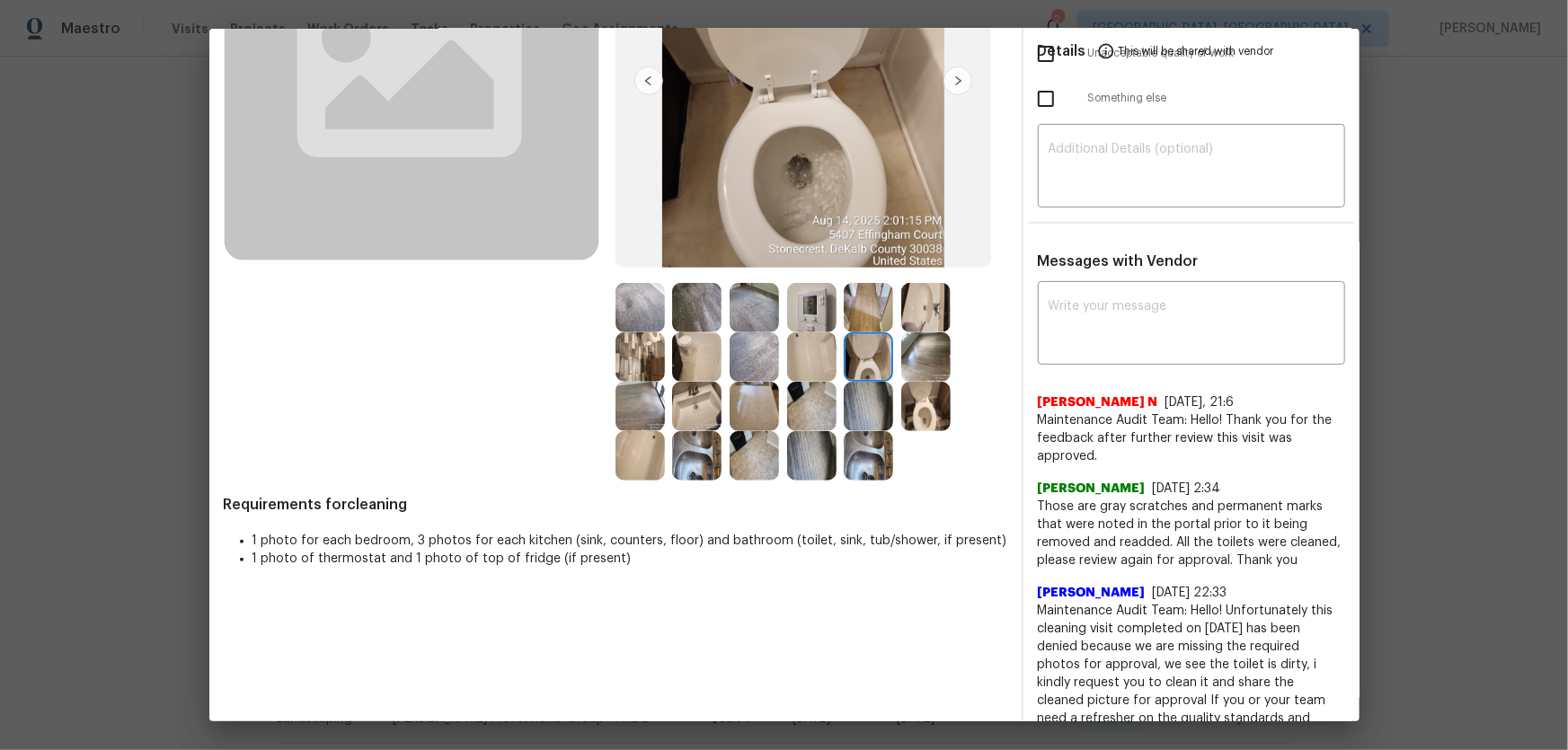
click at [925, 396] on img at bounding box center [925, 406] width 49 height 49
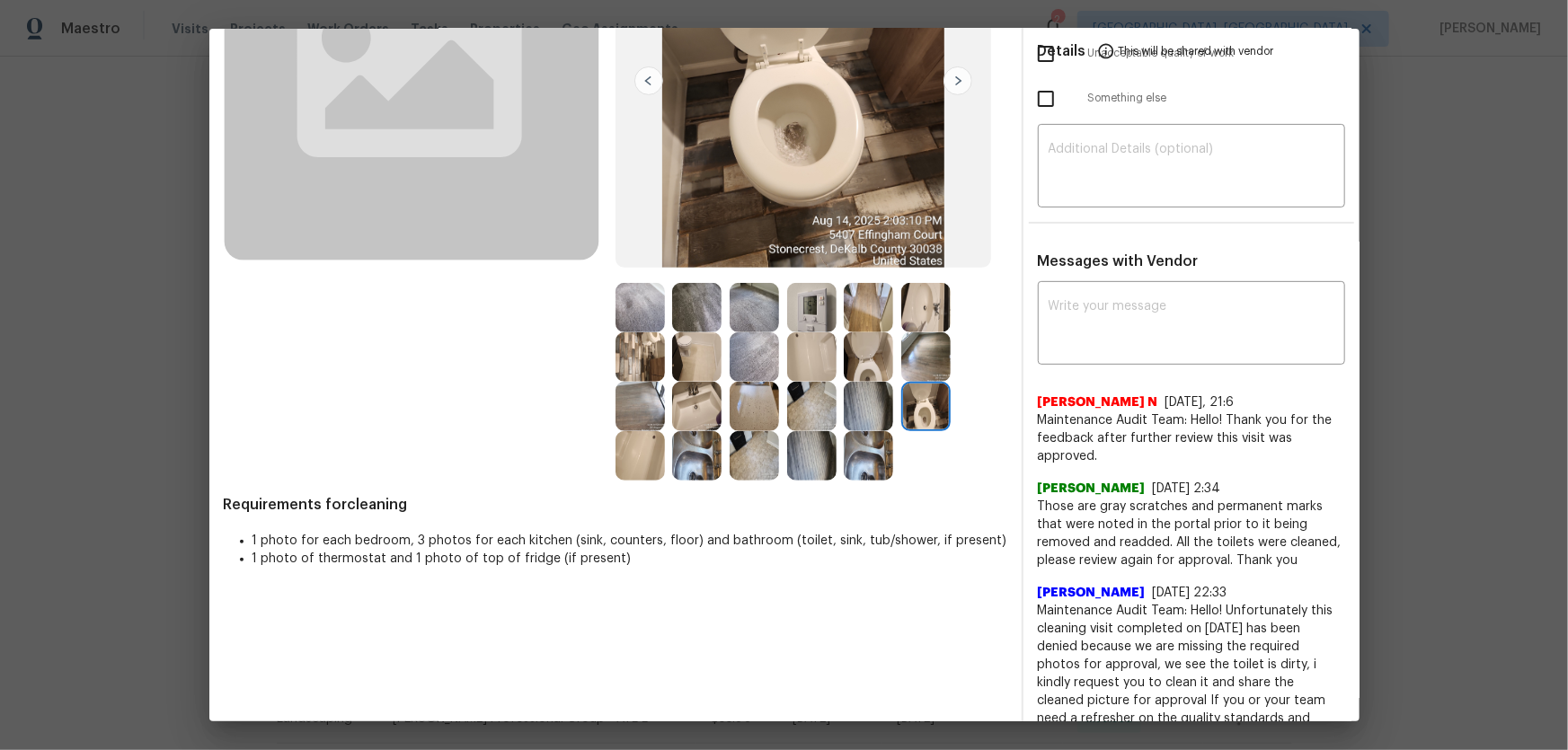
click at [918, 312] on img at bounding box center [925, 307] width 49 height 49
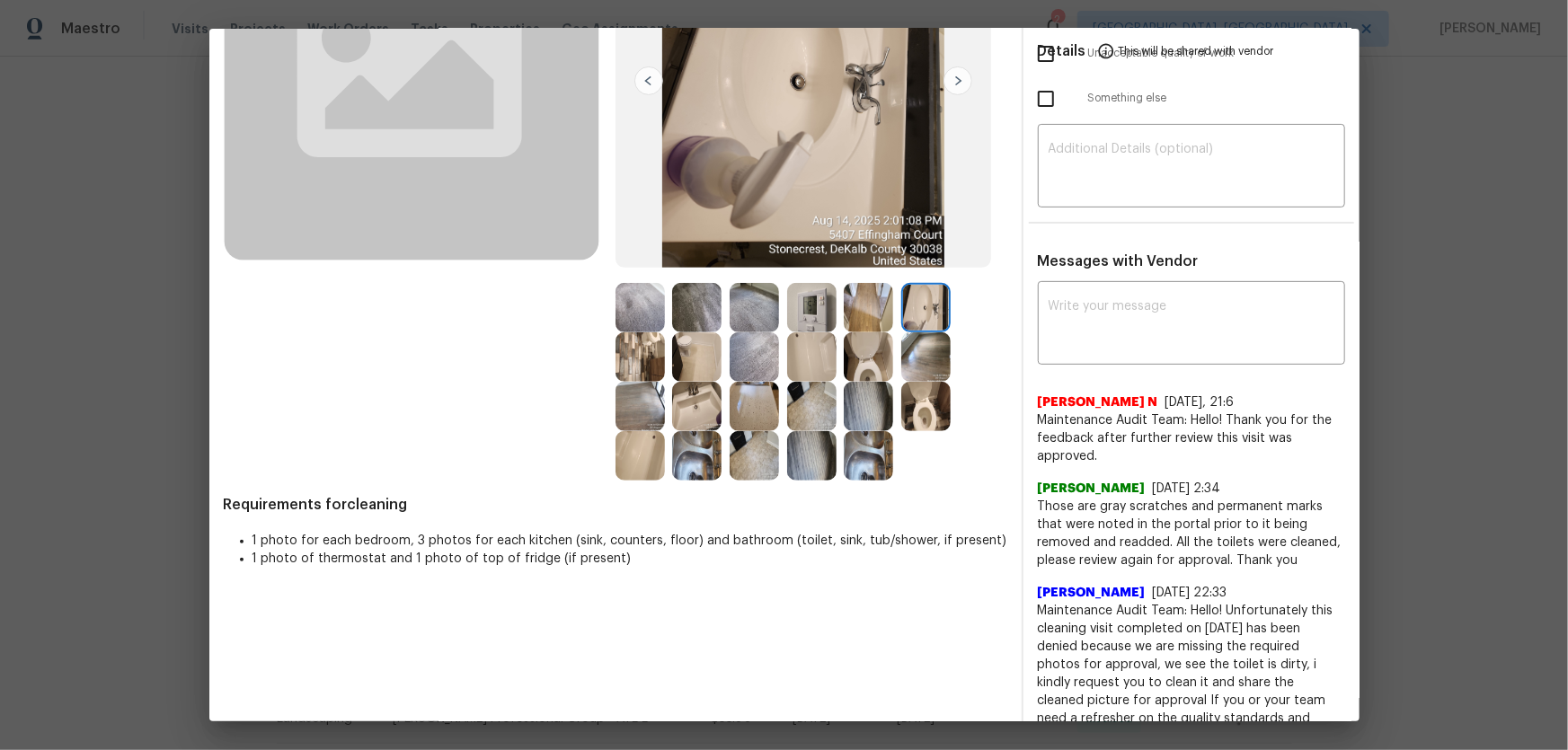
click at [683, 402] on img at bounding box center [696, 406] width 49 height 49
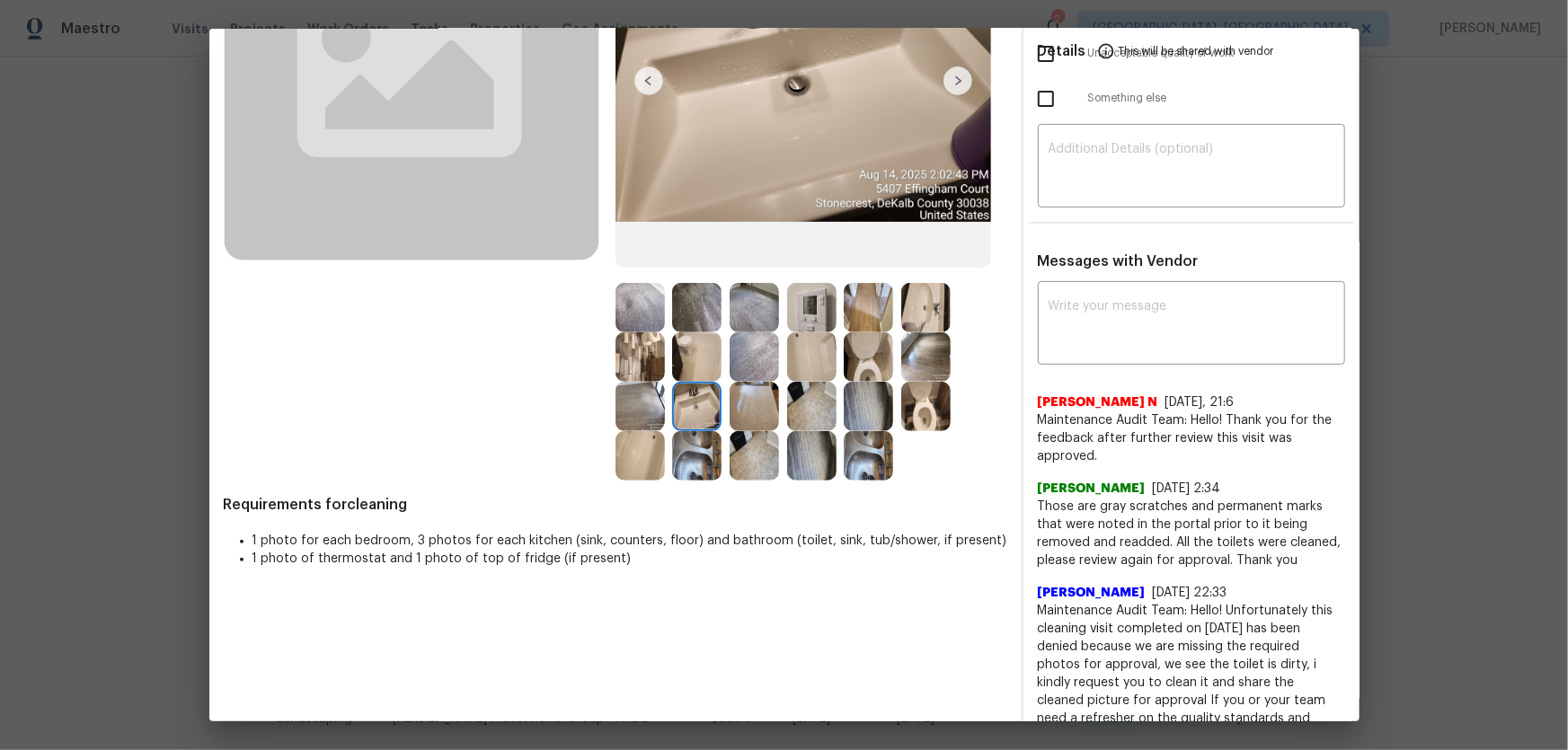
click at [787, 361] on img at bounding box center [811, 357] width 49 height 49
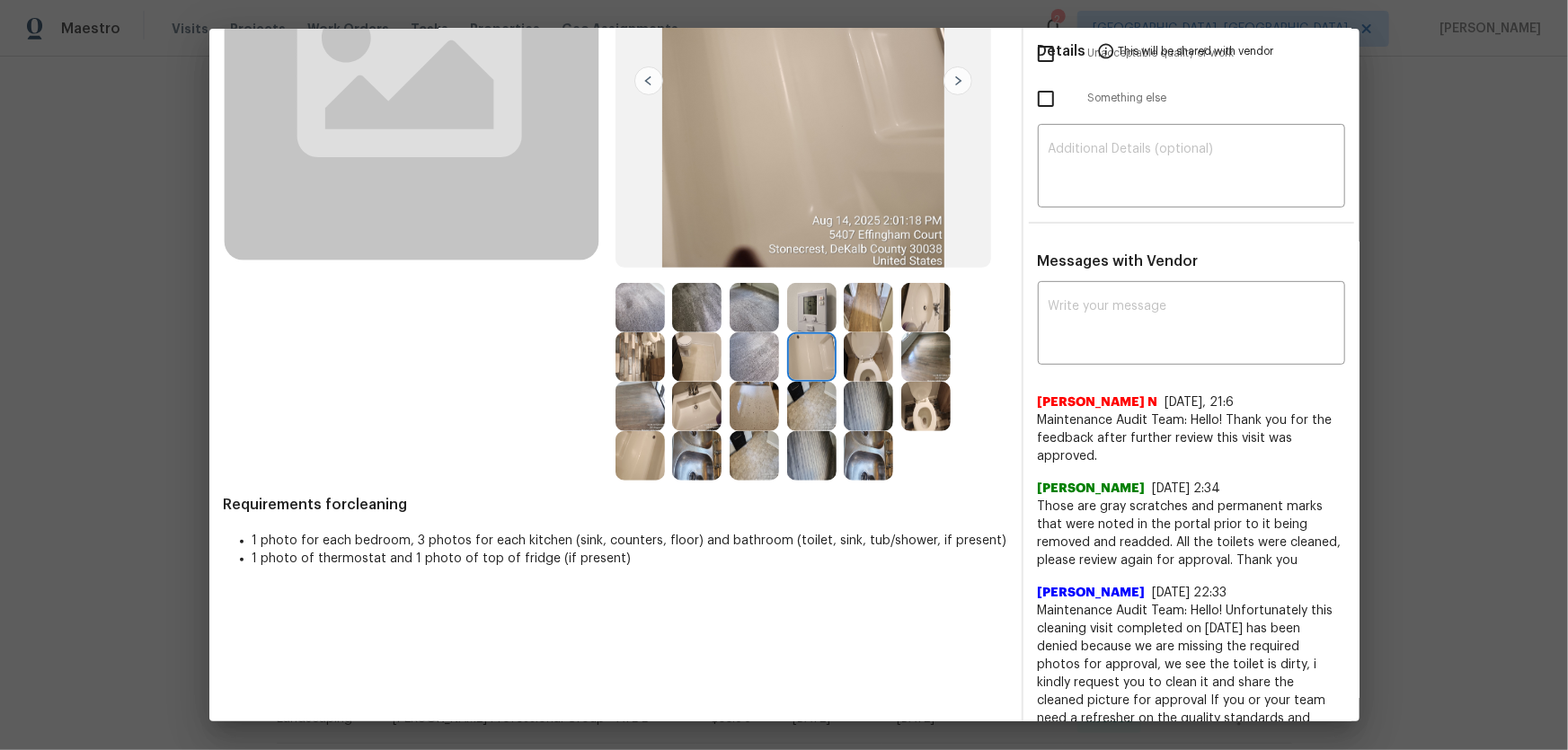
click at [645, 439] on img at bounding box center [640, 456] width 49 height 49
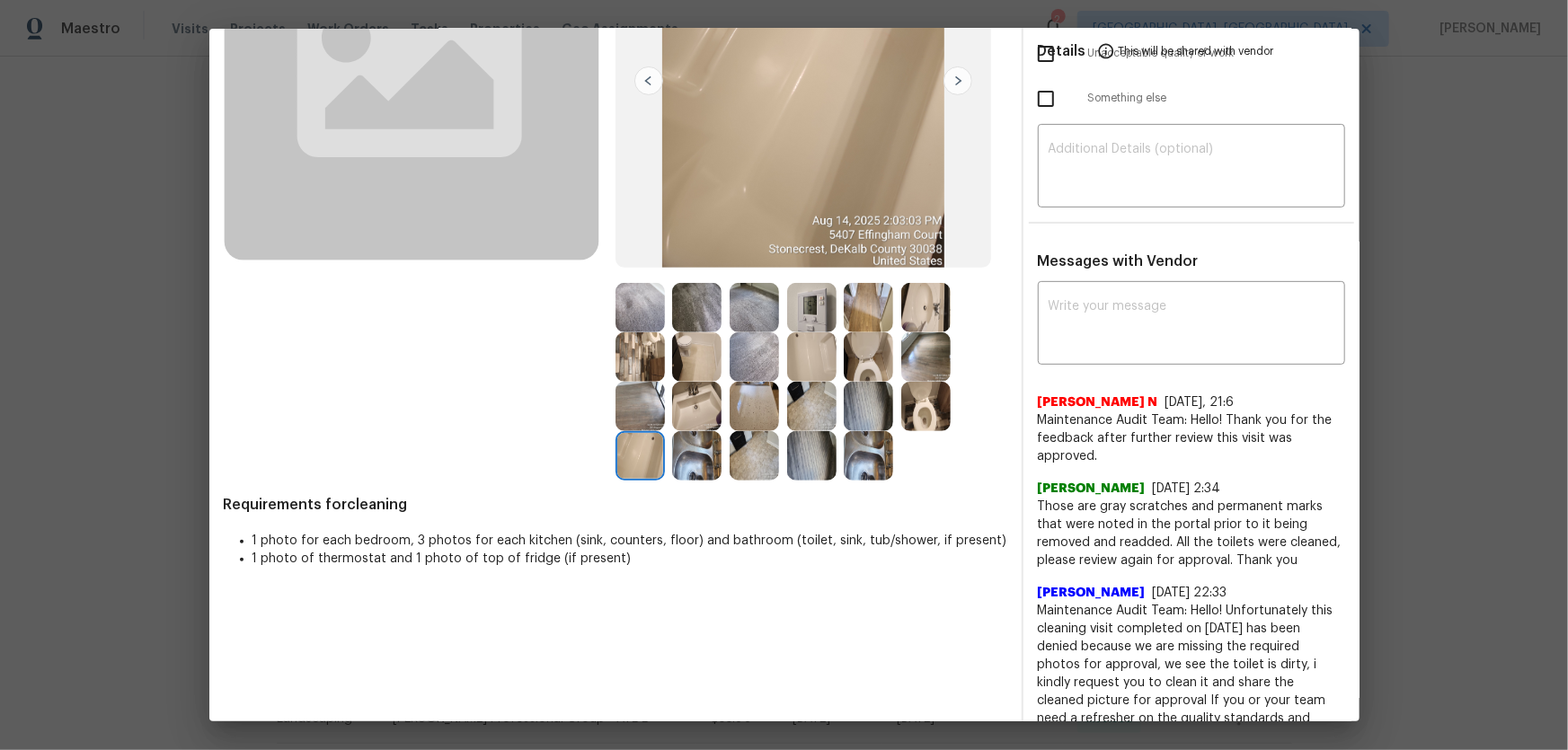
click at [685, 455] on img at bounding box center [696, 456] width 49 height 49
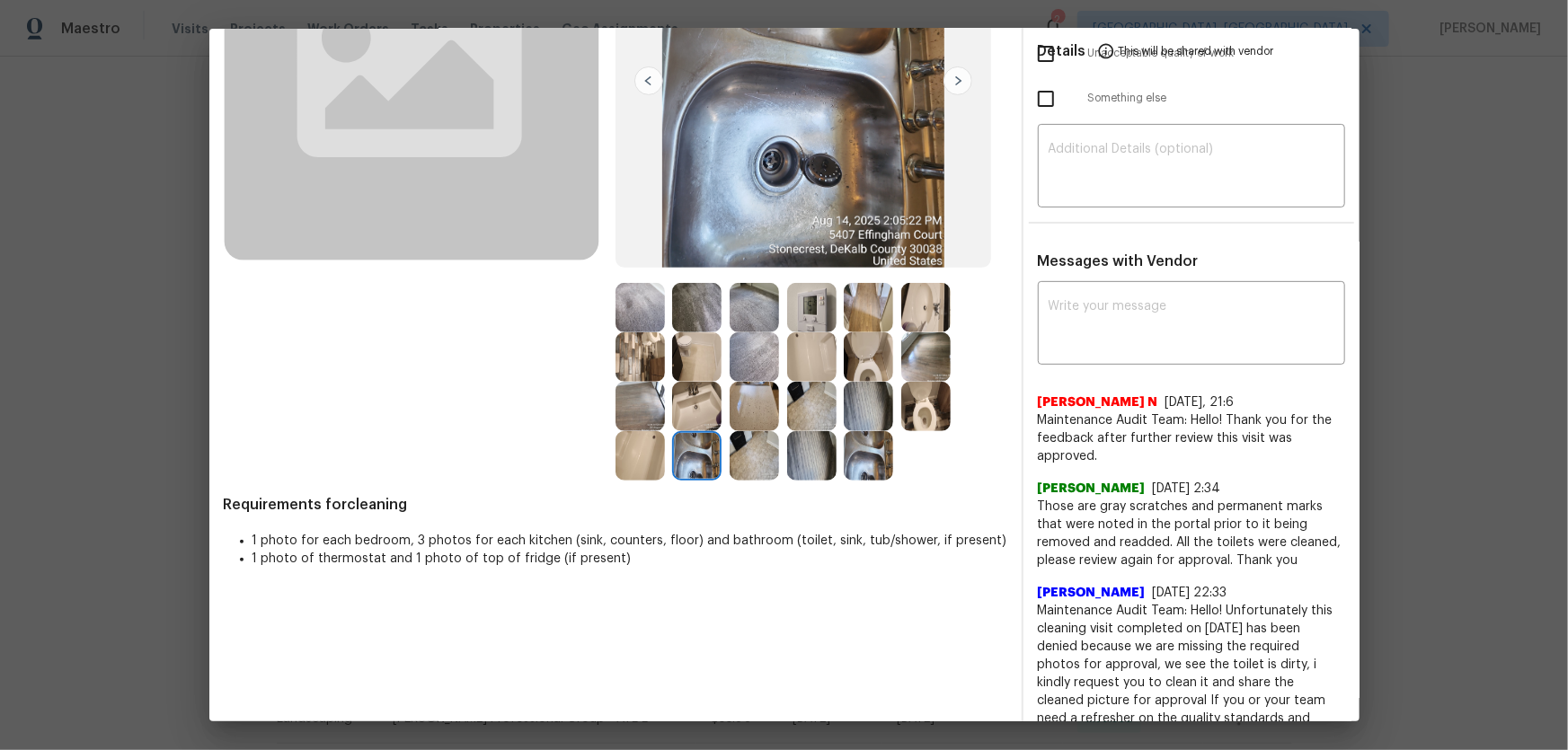
click at [843, 448] on img at bounding box center [868, 456] width 49 height 49
click at [806, 375] on img at bounding box center [811, 357] width 49 height 49
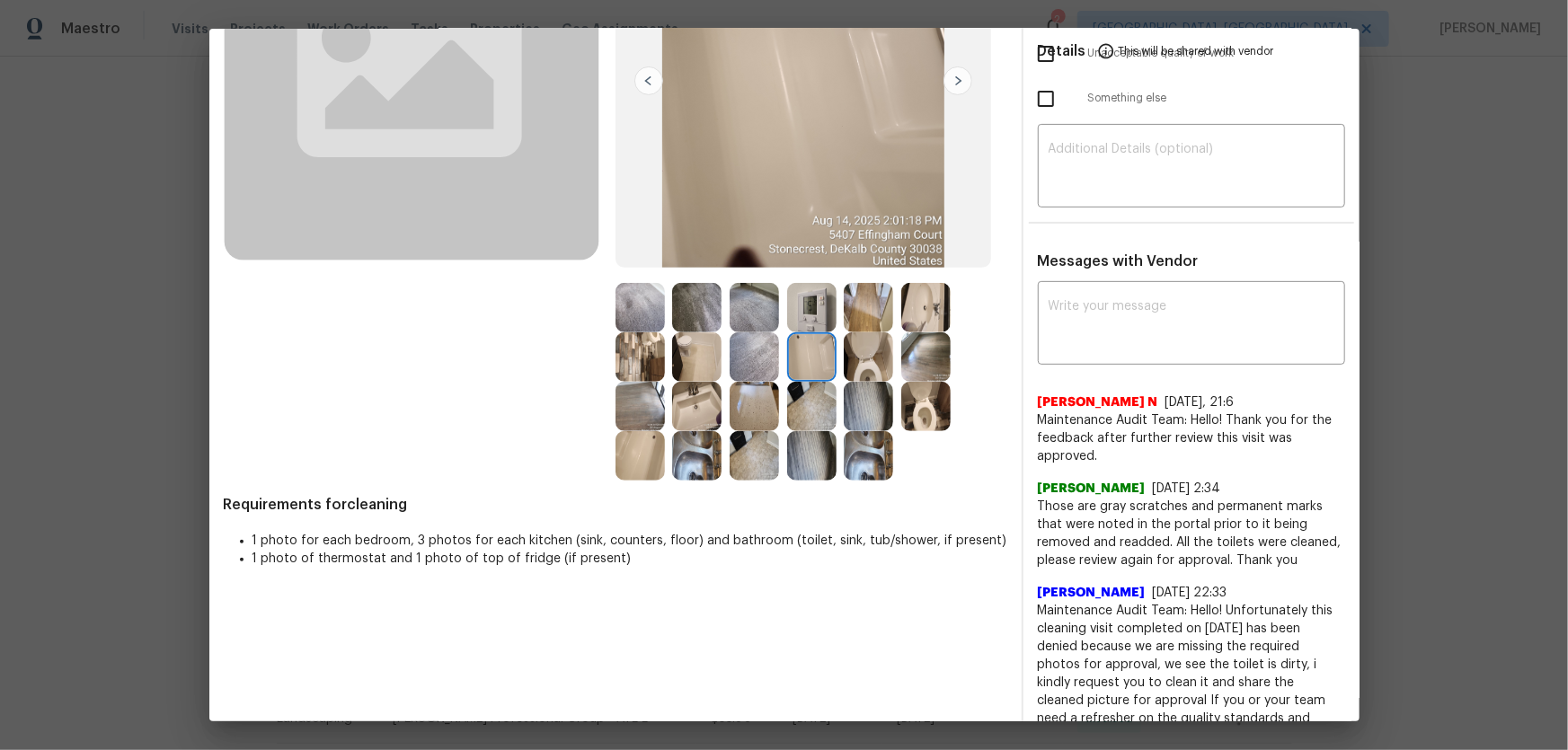
click at [800, 303] on img at bounding box center [811, 307] width 49 height 49
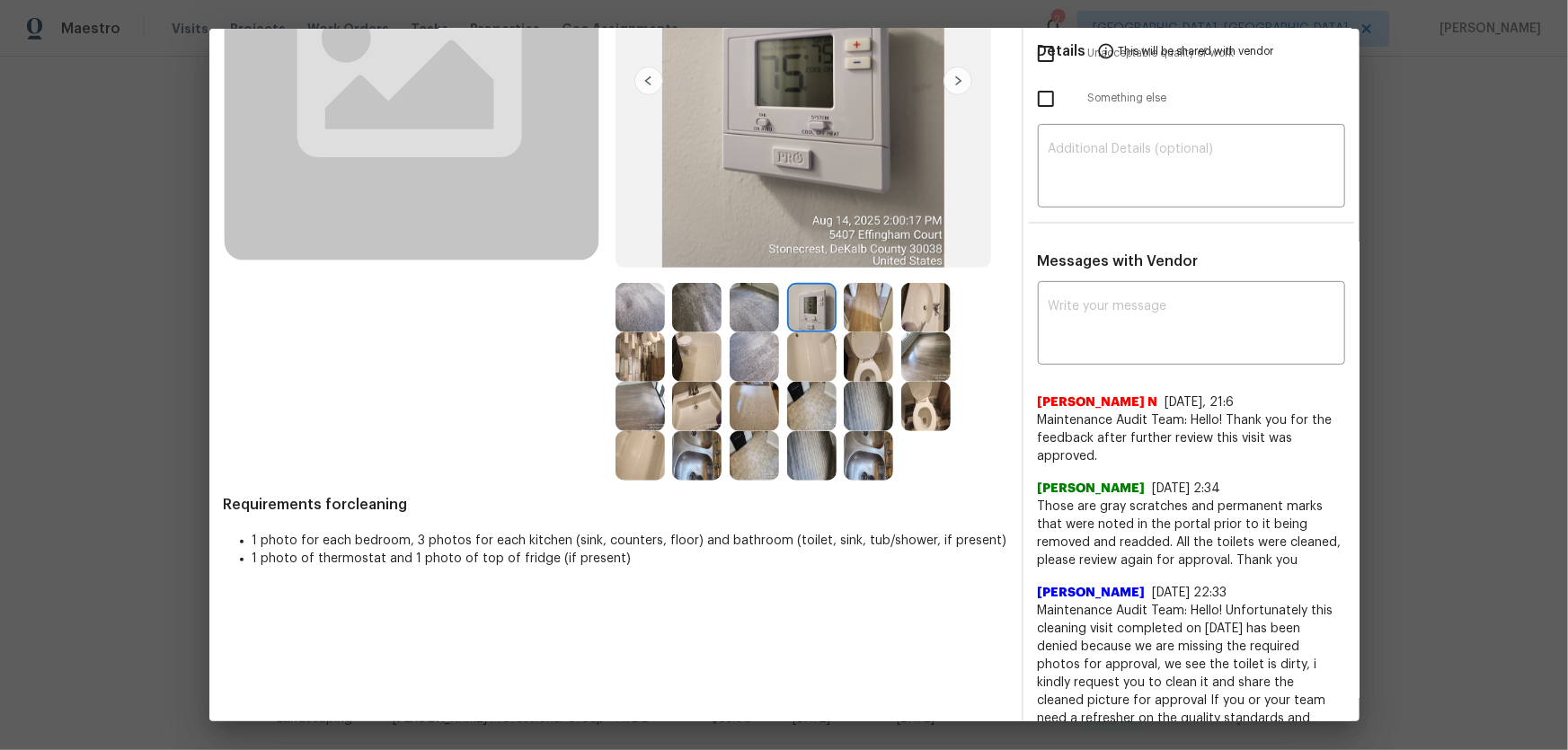
click at [641, 348] on img at bounding box center [640, 357] width 49 height 49
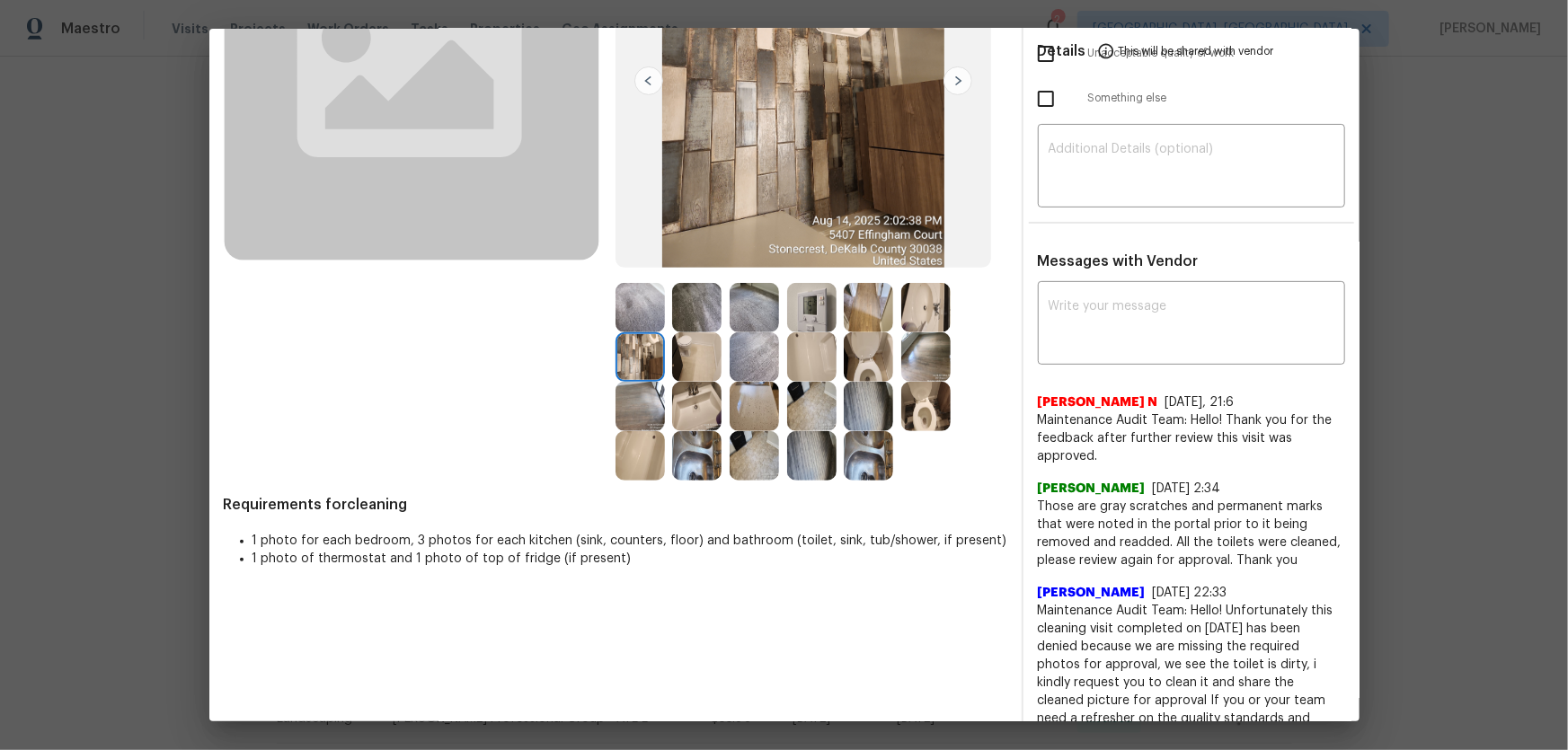
click at [694, 356] on img at bounding box center [696, 357] width 49 height 49
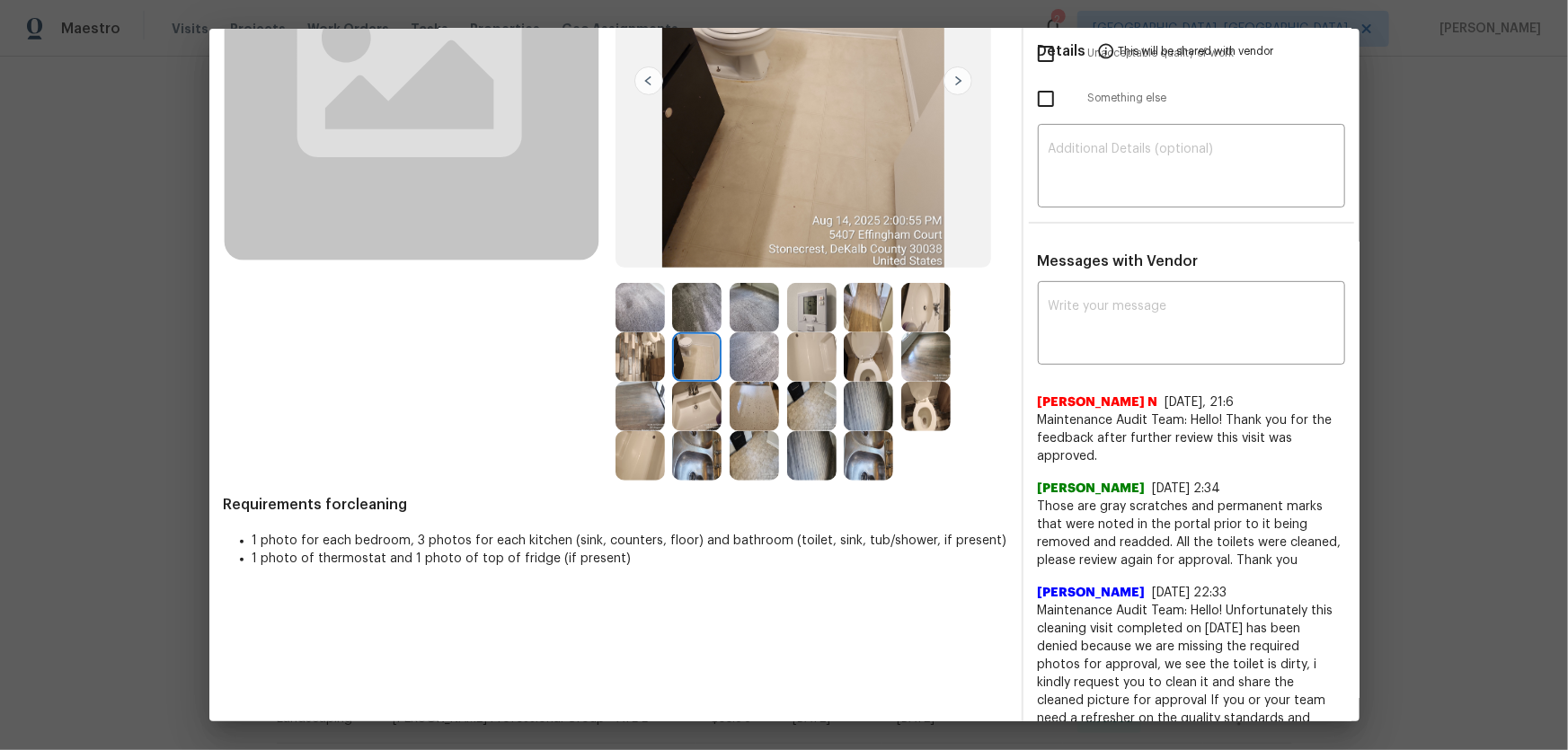
click at [801, 413] on img at bounding box center [811, 406] width 49 height 49
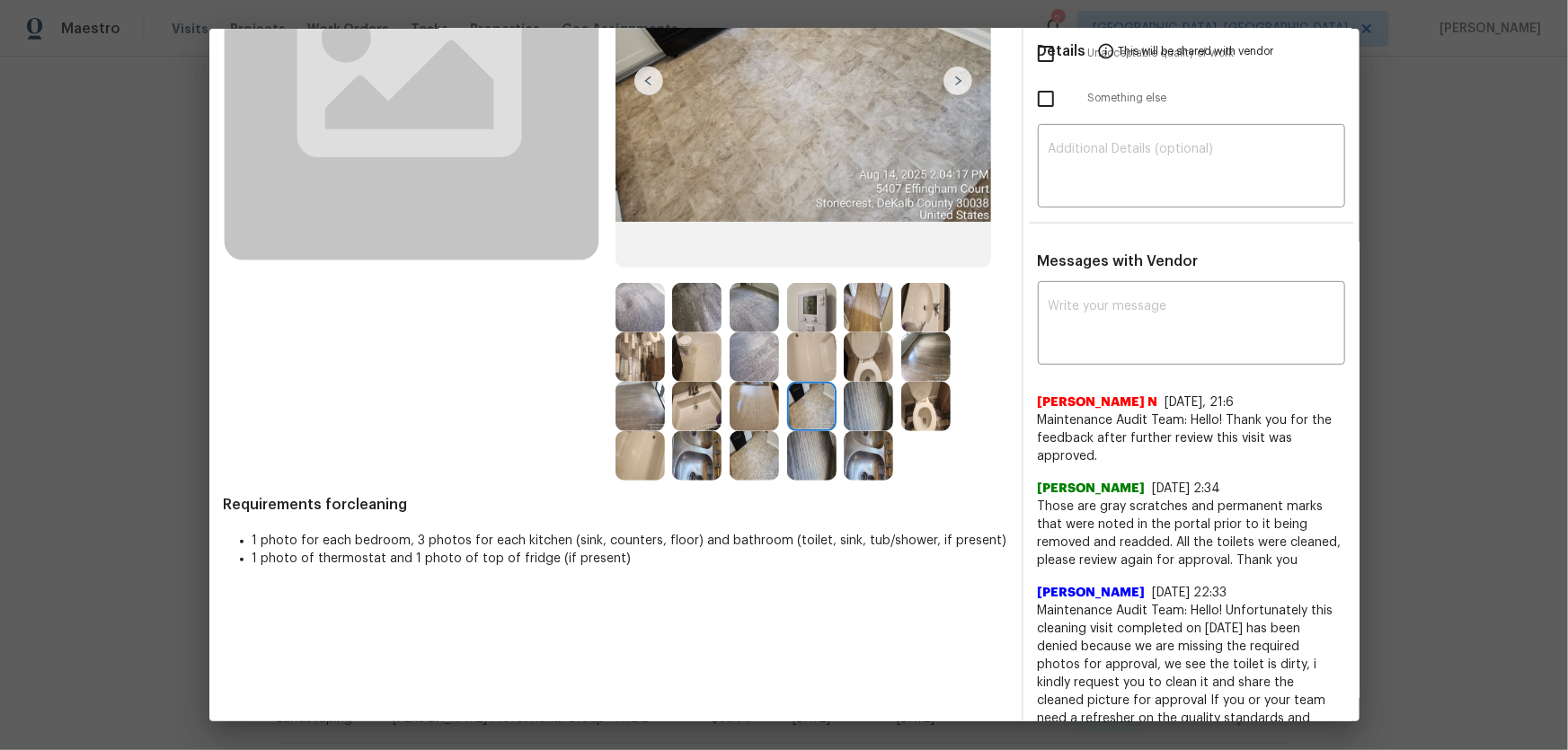
click at [861, 409] on img at bounding box center [868, 406] width 49 height 49
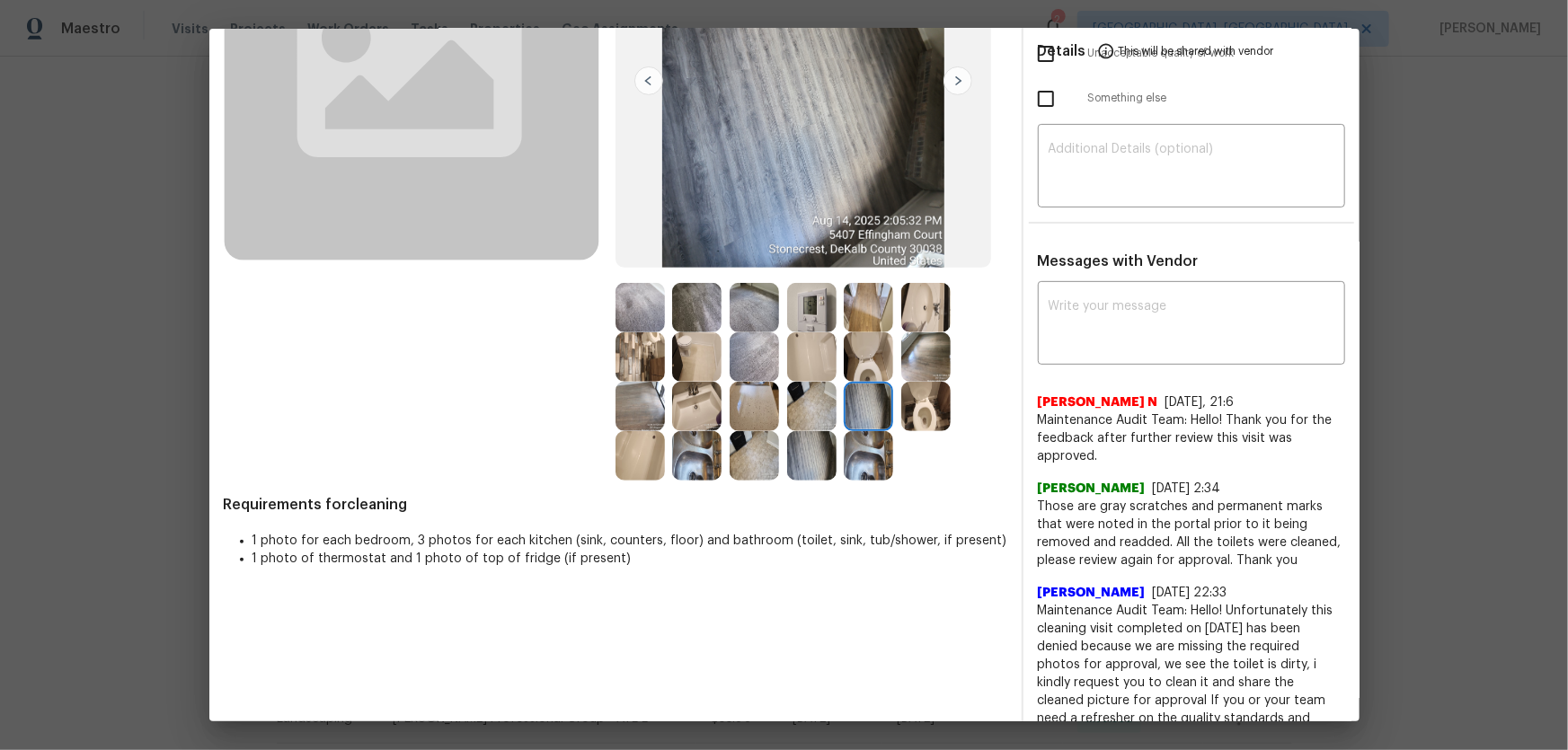
click at [861, 442] on img at bounding box center [868, 456] width 49 height 49
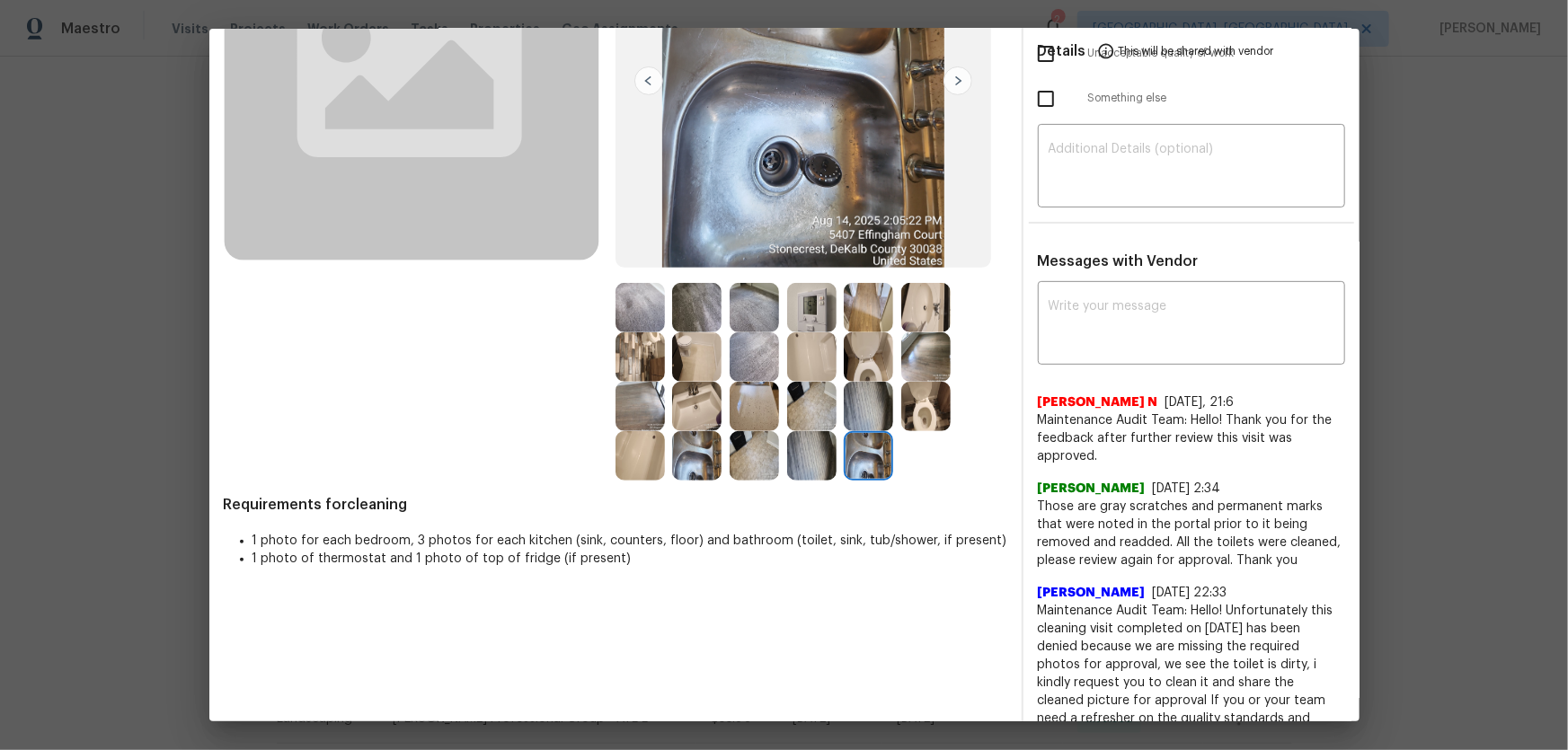
click at [790, 461] on img at bounding box center [811, 456] width 49 height 49
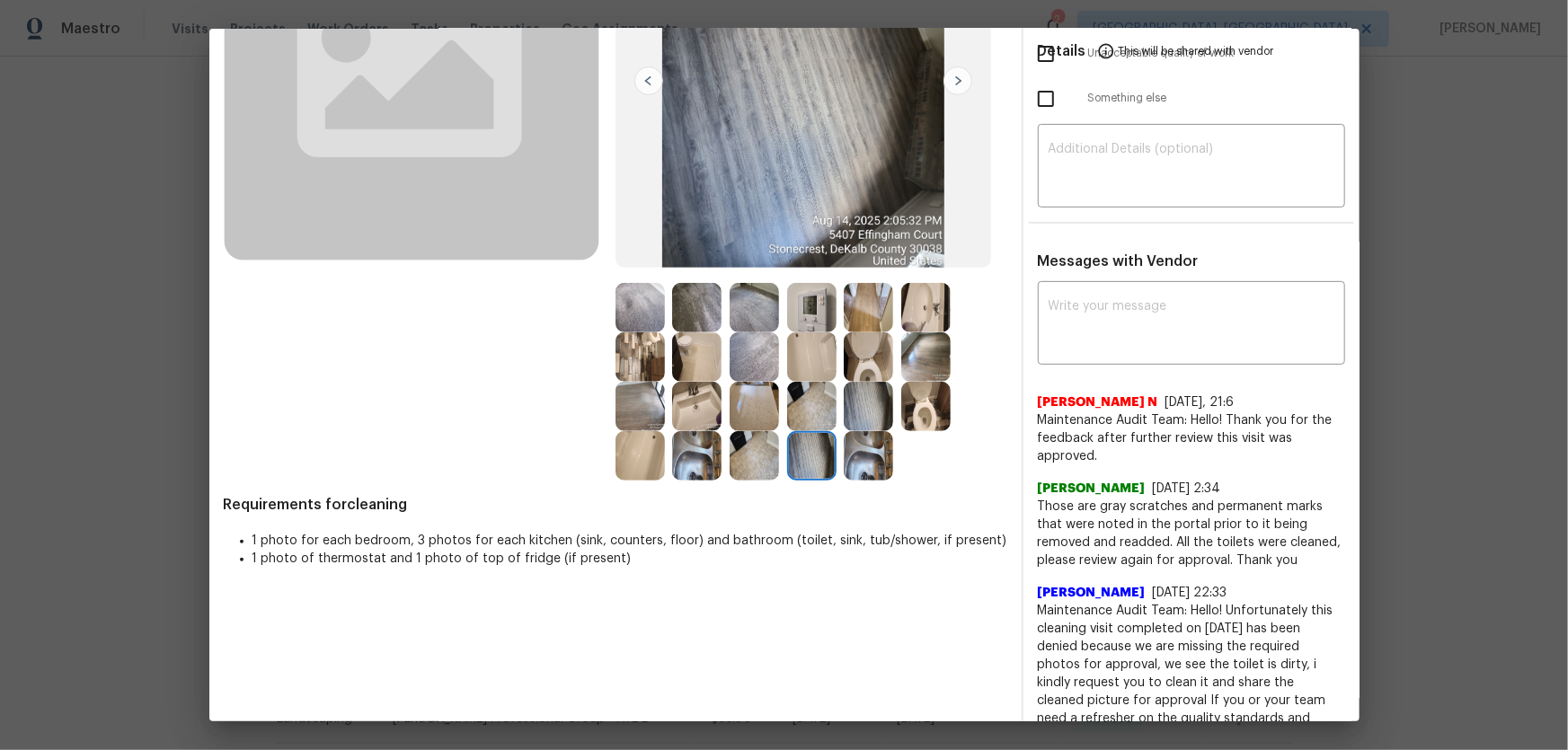
click at [753, 309] on img at bounding box center [754, 307] width 49 height 49
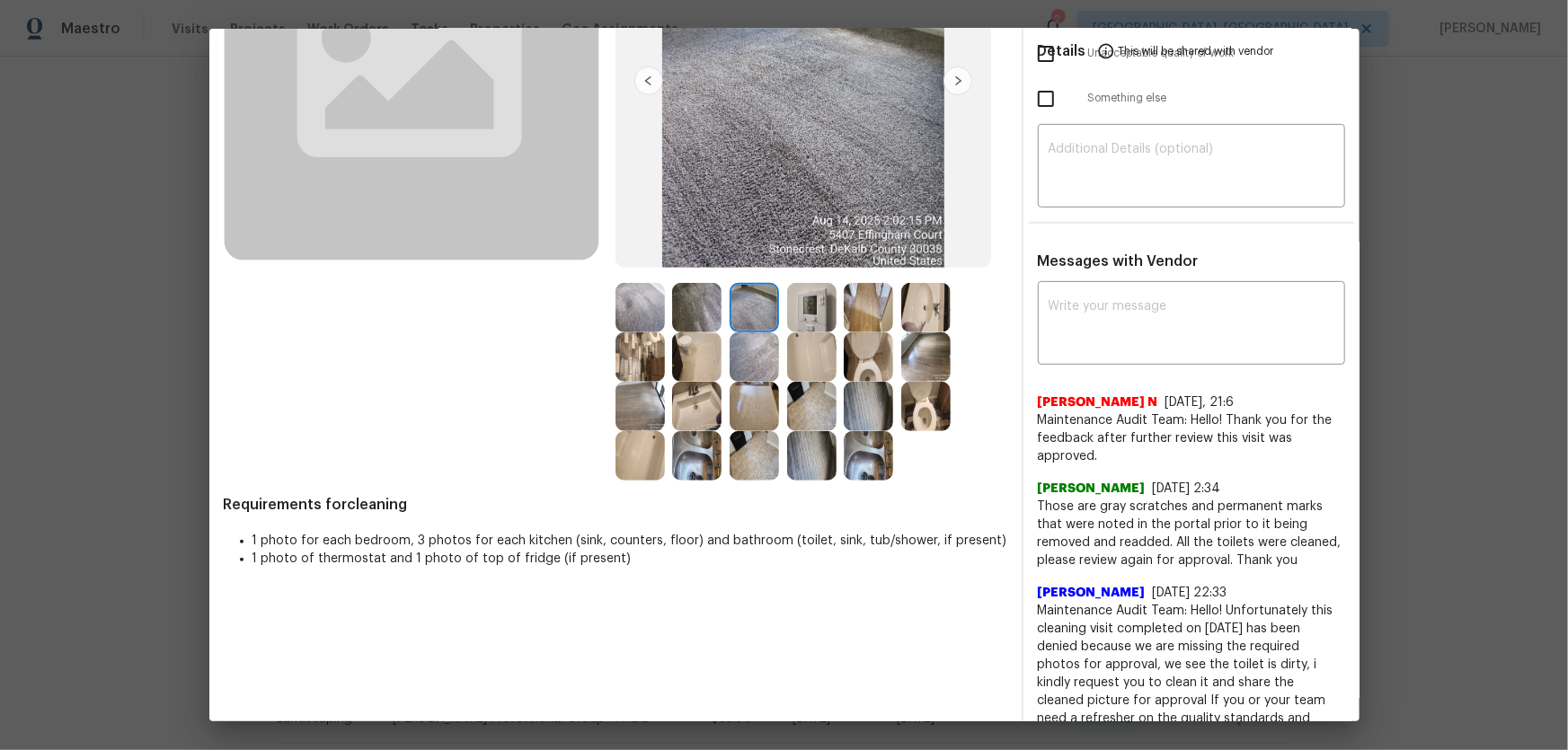
click at [757, 357] on img at bounding box center [754, 357] width 49 height 49
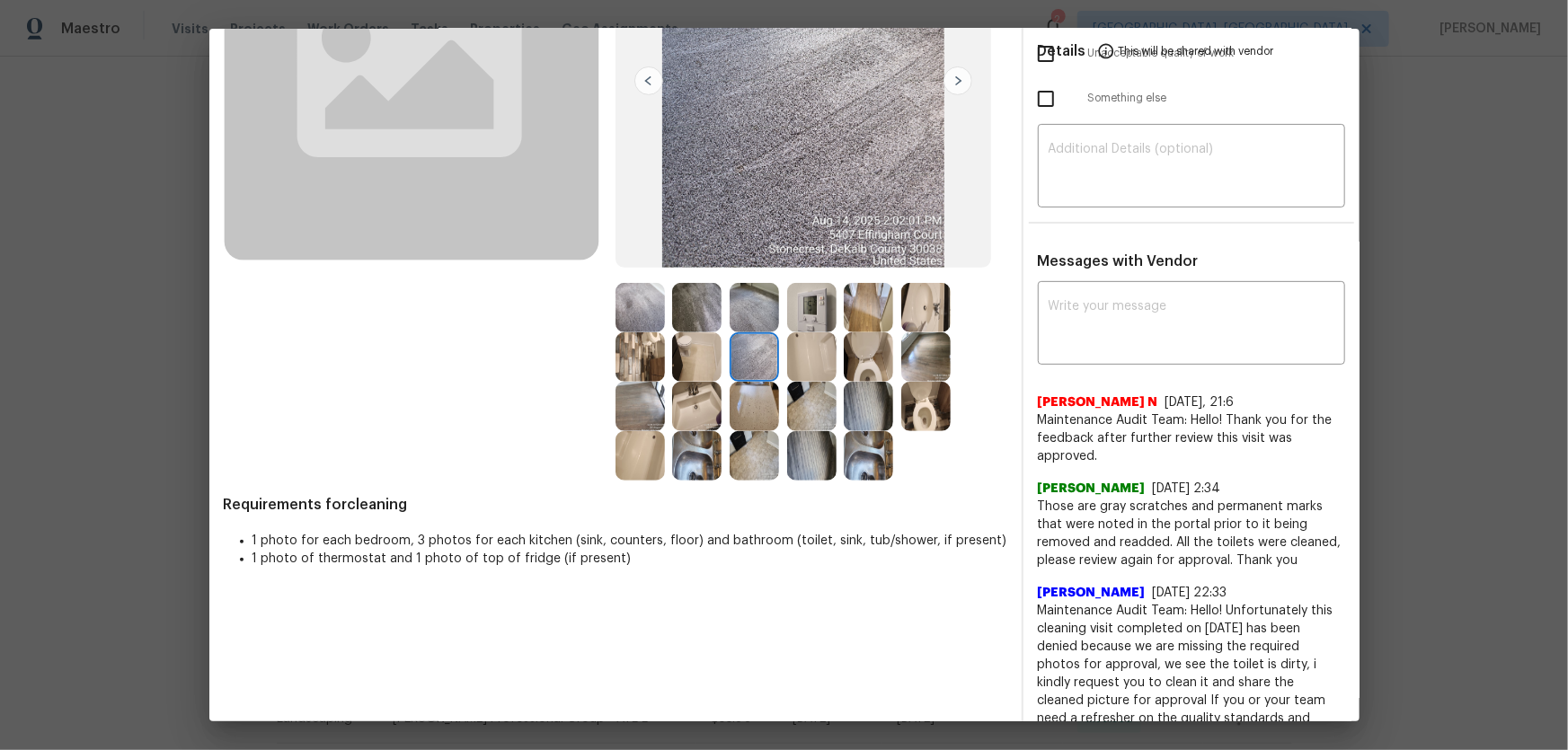
click at [628, 297] on img at bounding box center [640, 307] width 49 height 49
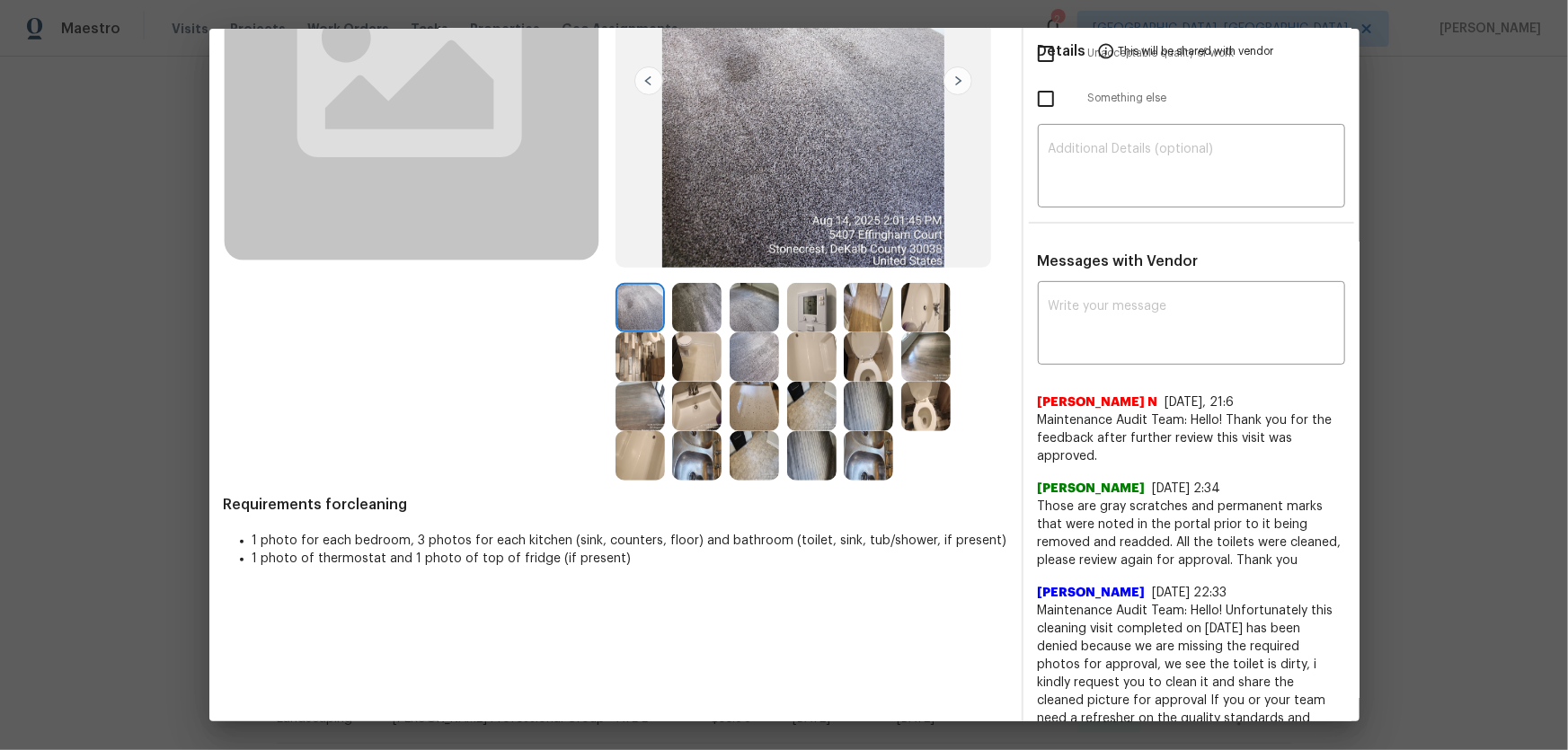
click at [653, 405] on img at bounding box center [640, 406] width 49 height 49
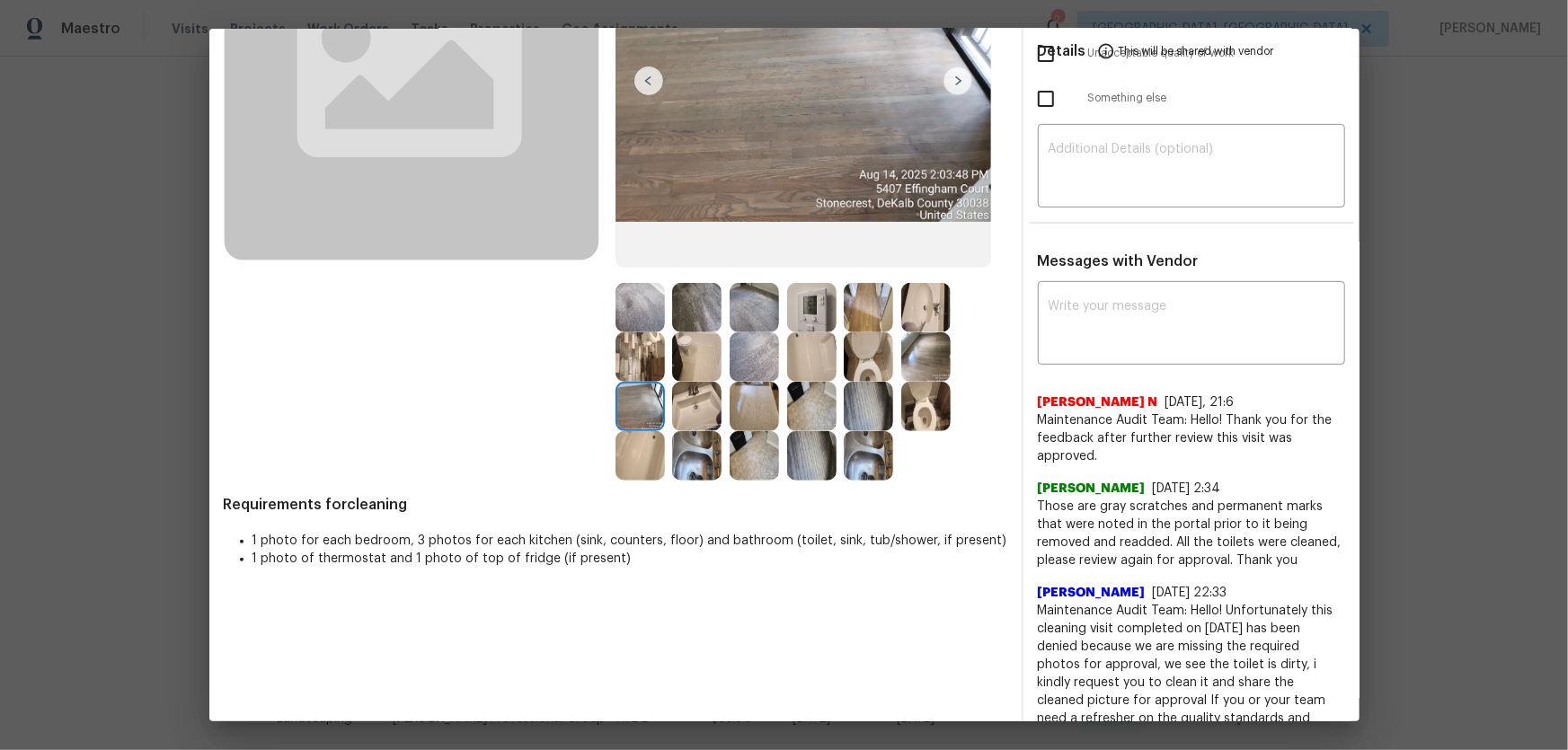
click at [703, 369] on img at bounding box center [696, 357] width 49 height 49
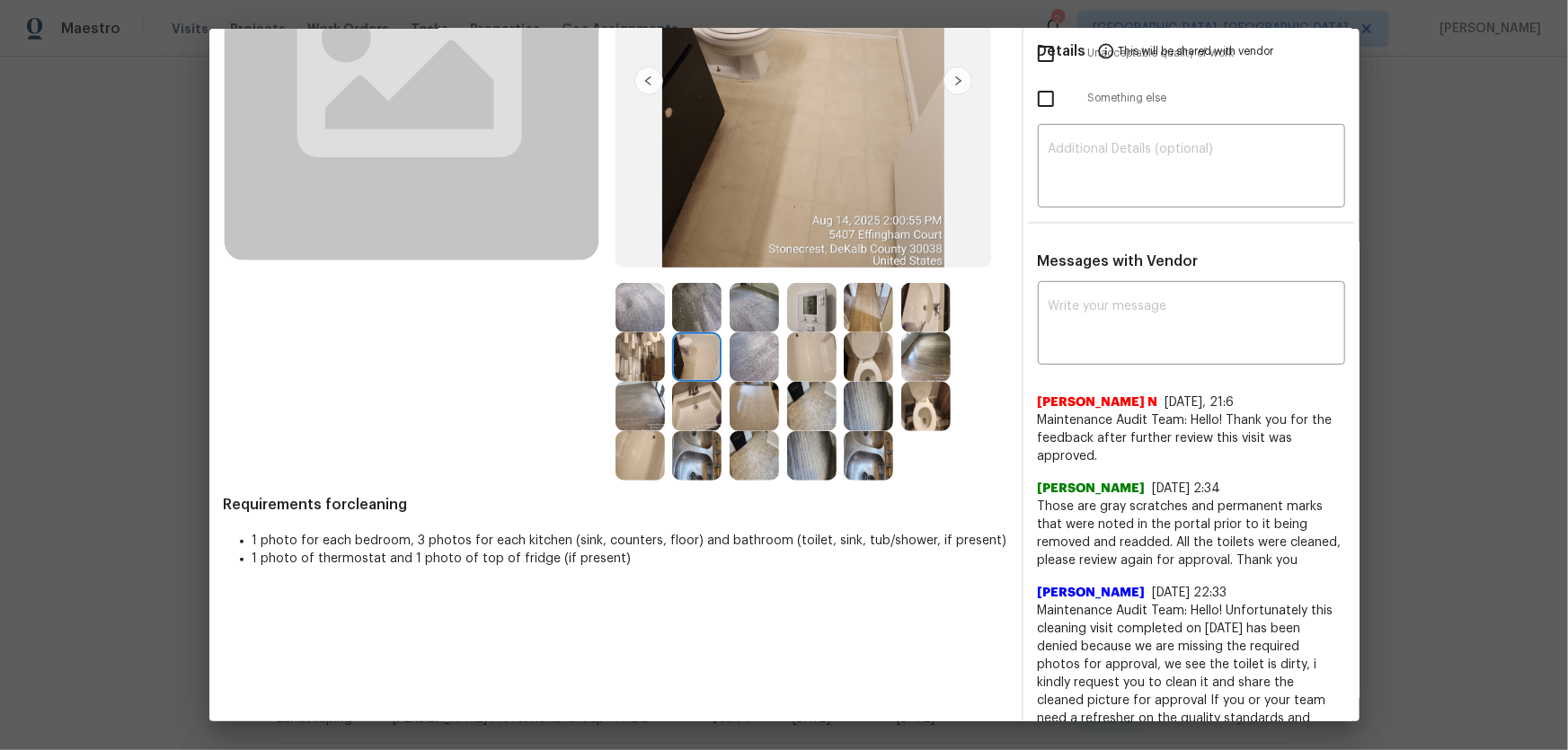
click at [787, 304] on img at bounding box center [811, 307] width 49 height 49
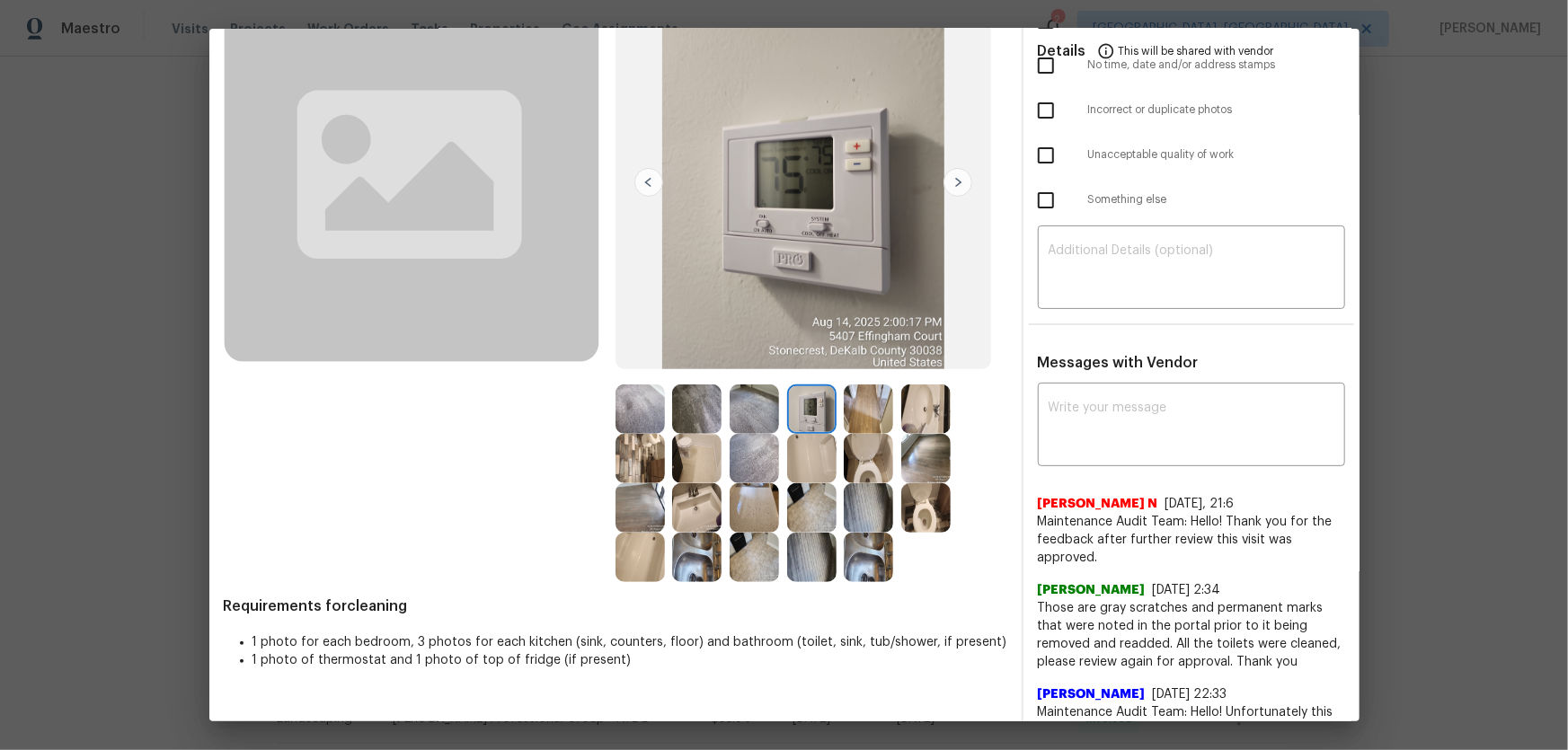
scroll to position [0, 0]
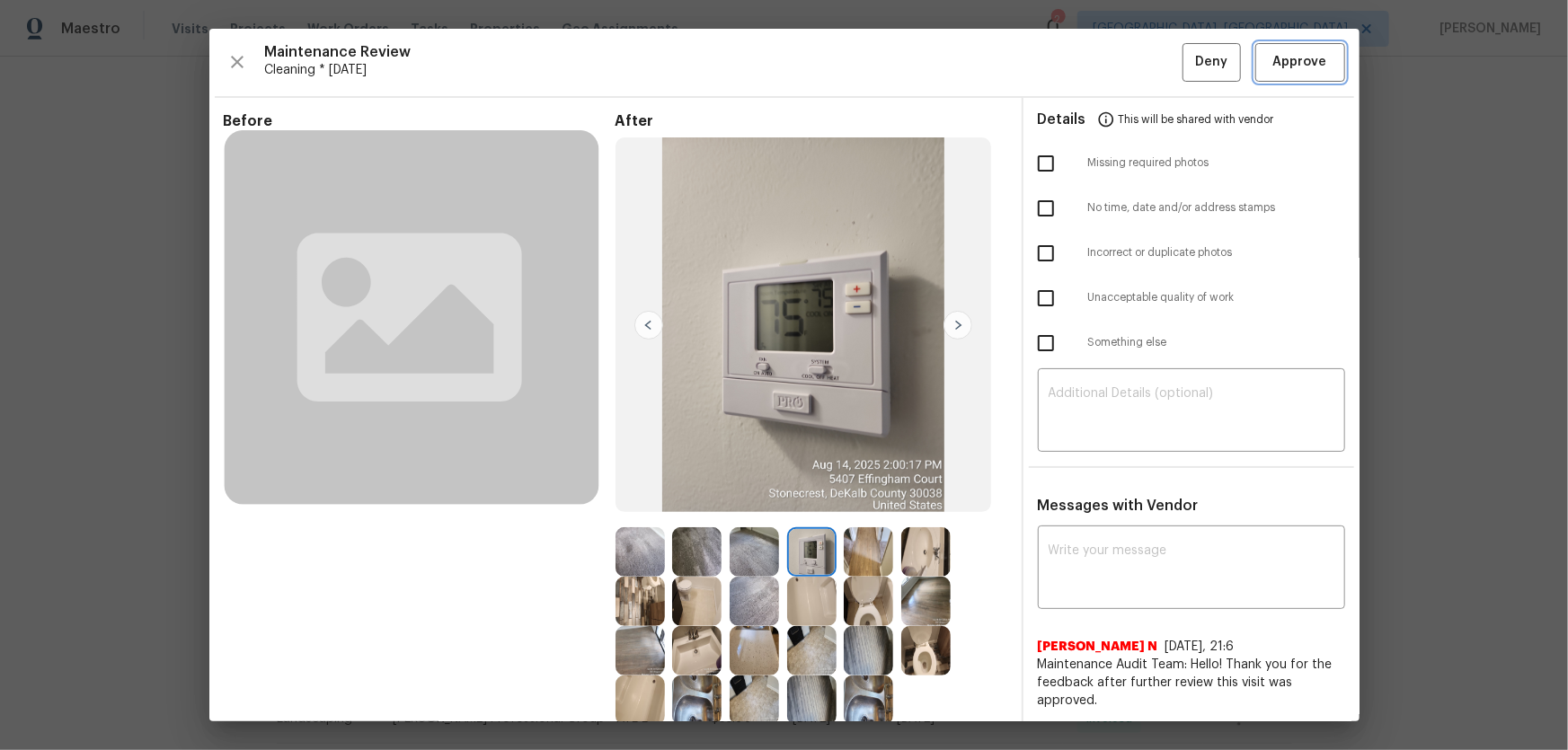
click at [1273, 61] on span "Approve" at bounding box center [1299, 62] width 54 height 23
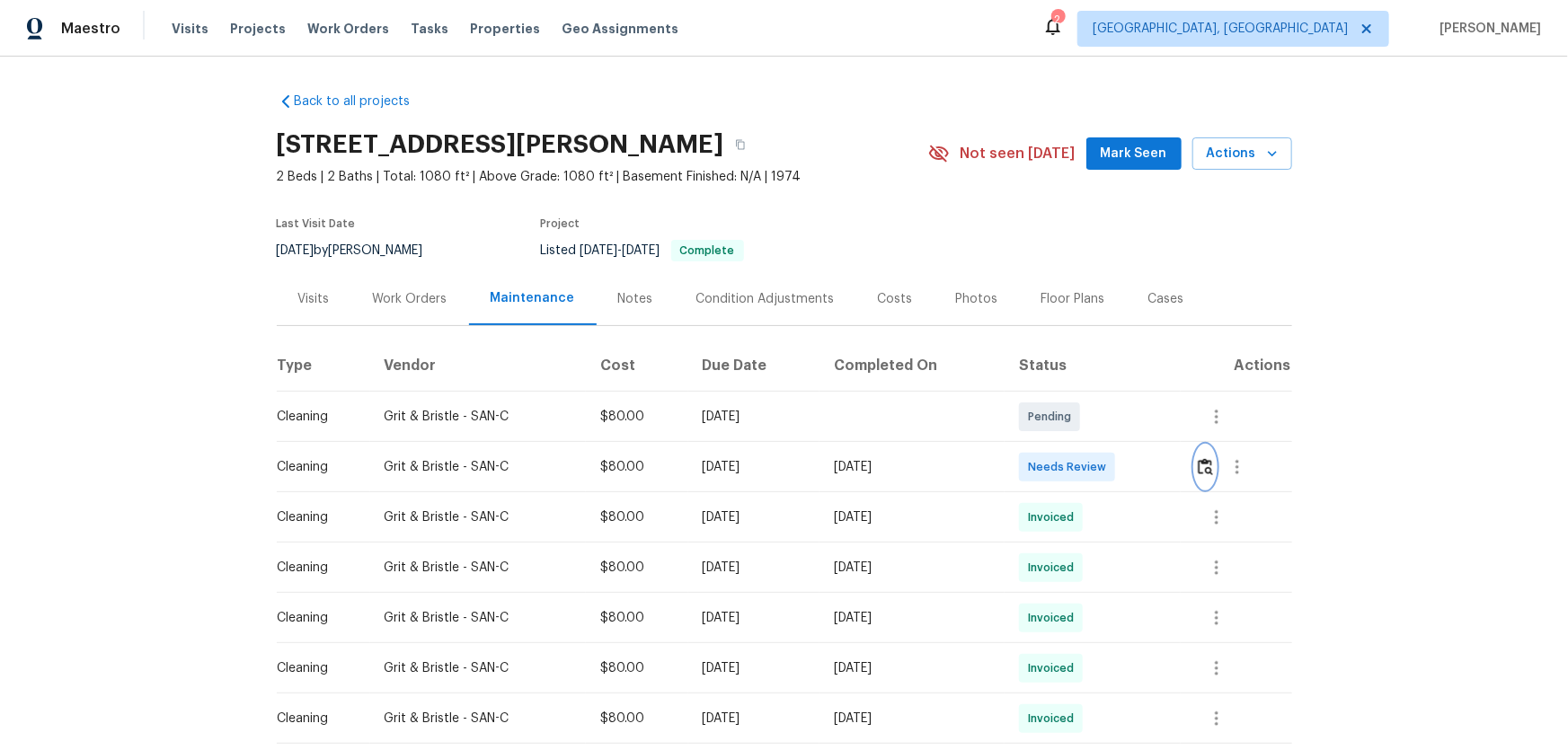
click at [1115, 477] on button "button" at bounding box center [1205, 467] width 21 height 43
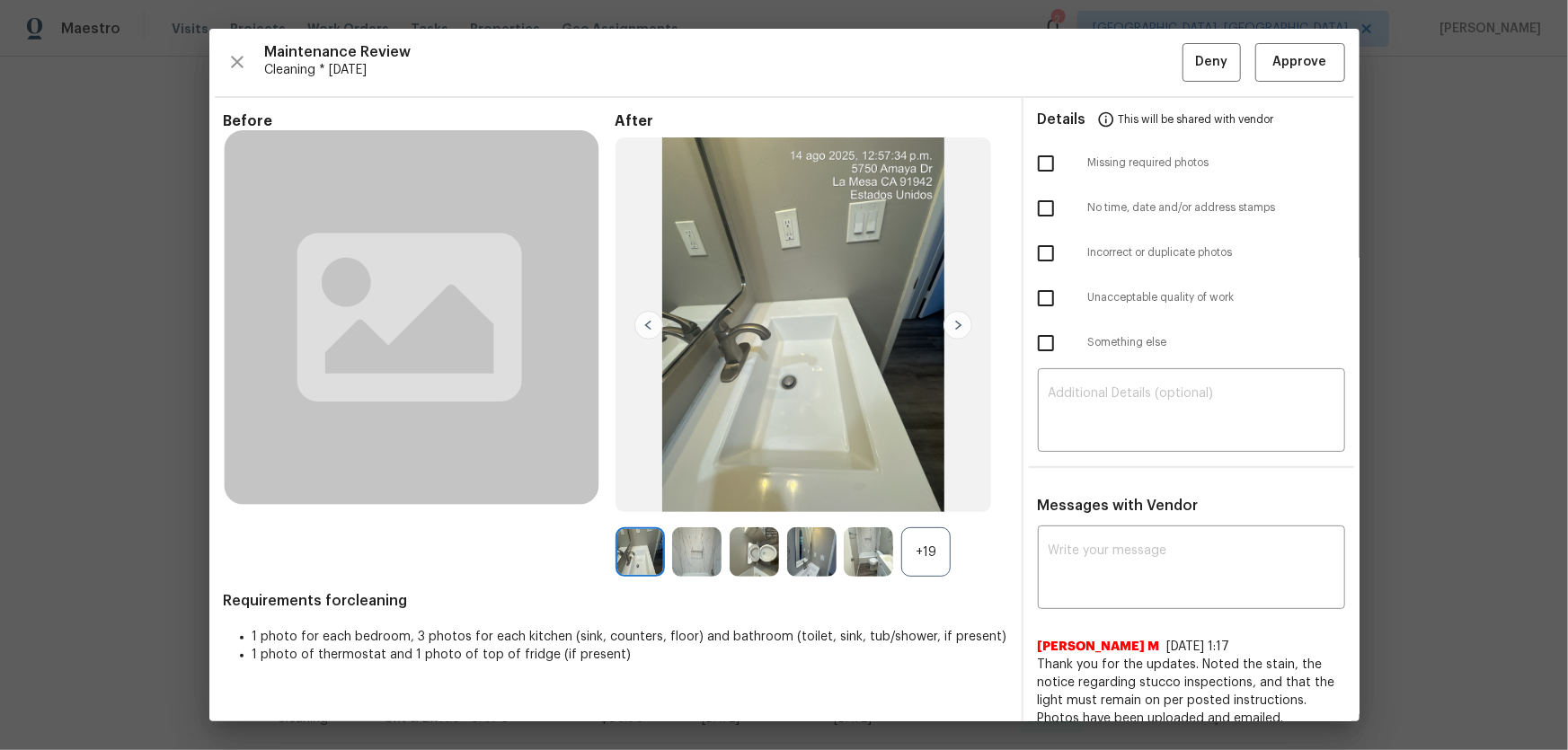
click at [928, 495] on div "+19" at bounding box center [925, 552] width 49 height 49
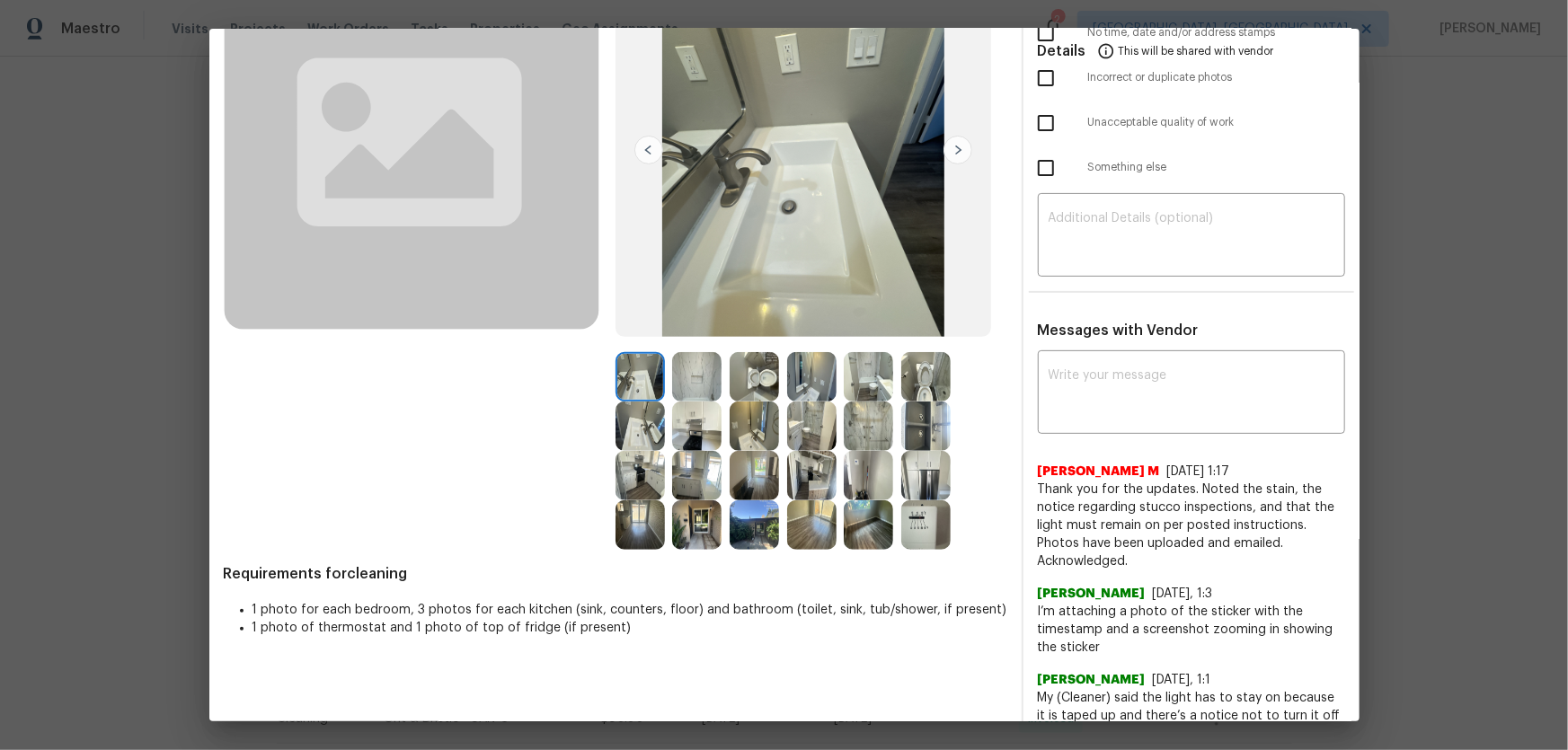
scroll to position [244, 0]
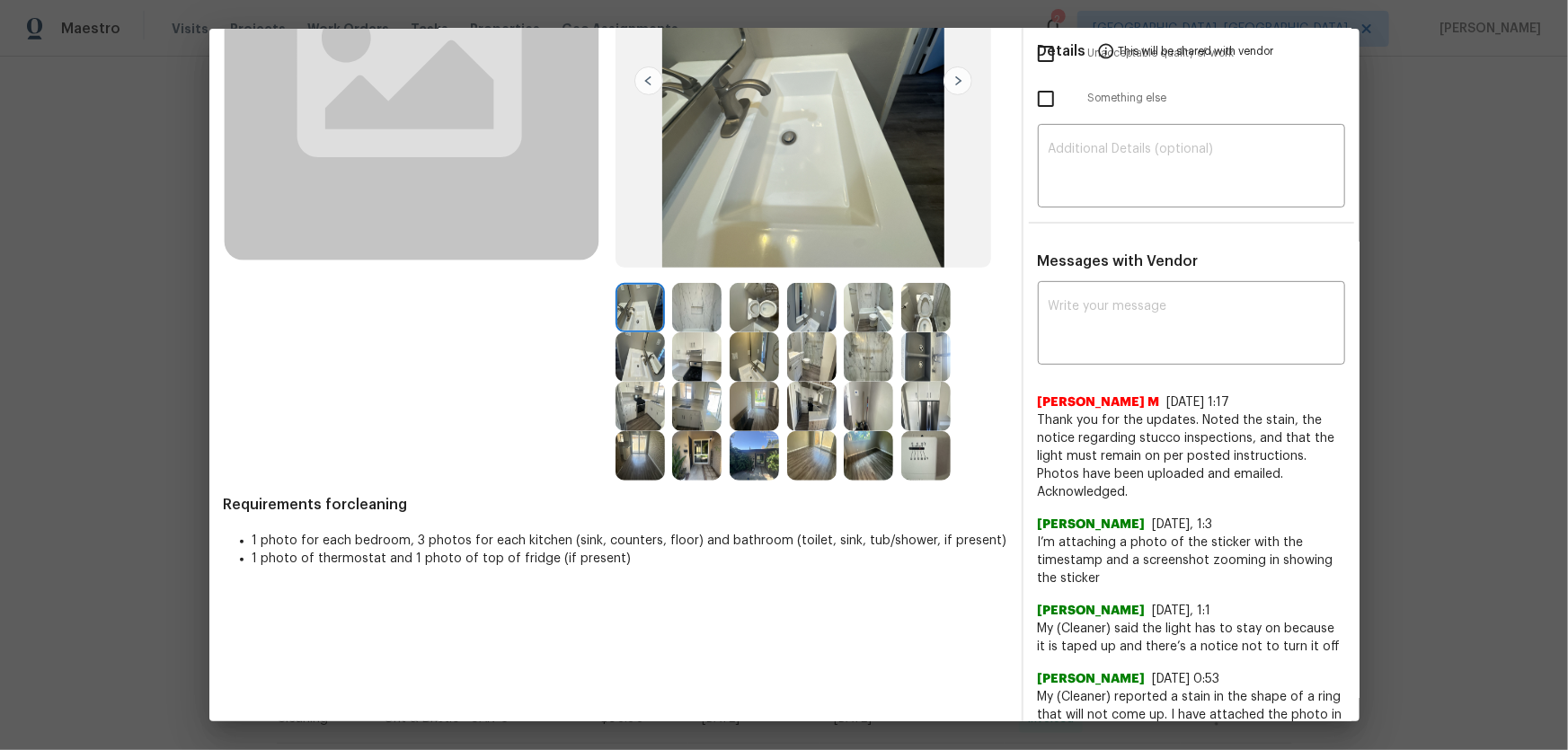
drag, startPoint x: 756, startPoint y: 310, endPoint x: 817, endPoint y: 317, distance: 61.4
click at [756, 310] on img at bounding box center [754, 307] width 49 height 49
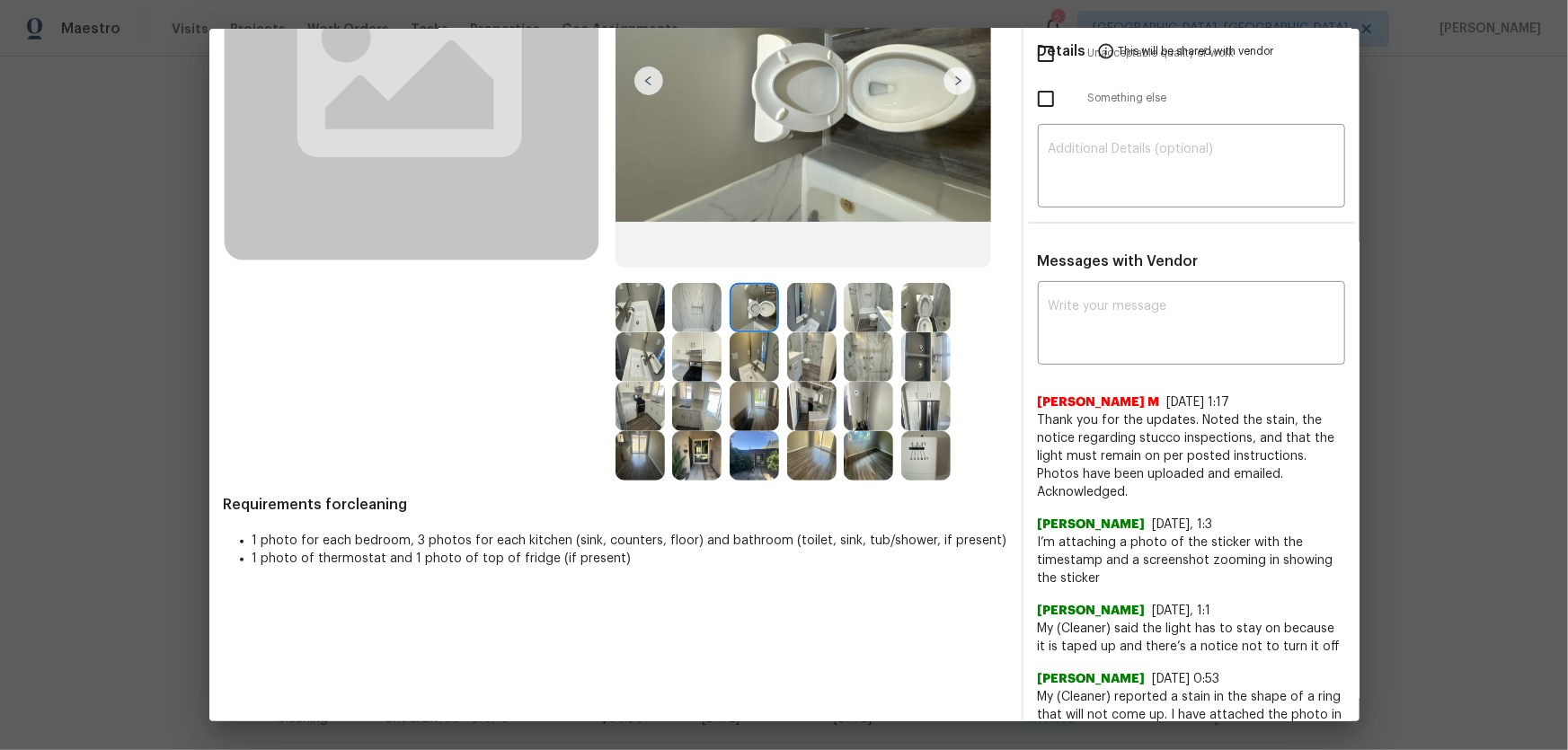
click at [938, 316] on img at bounding box center [925, 307] width 49 height 49
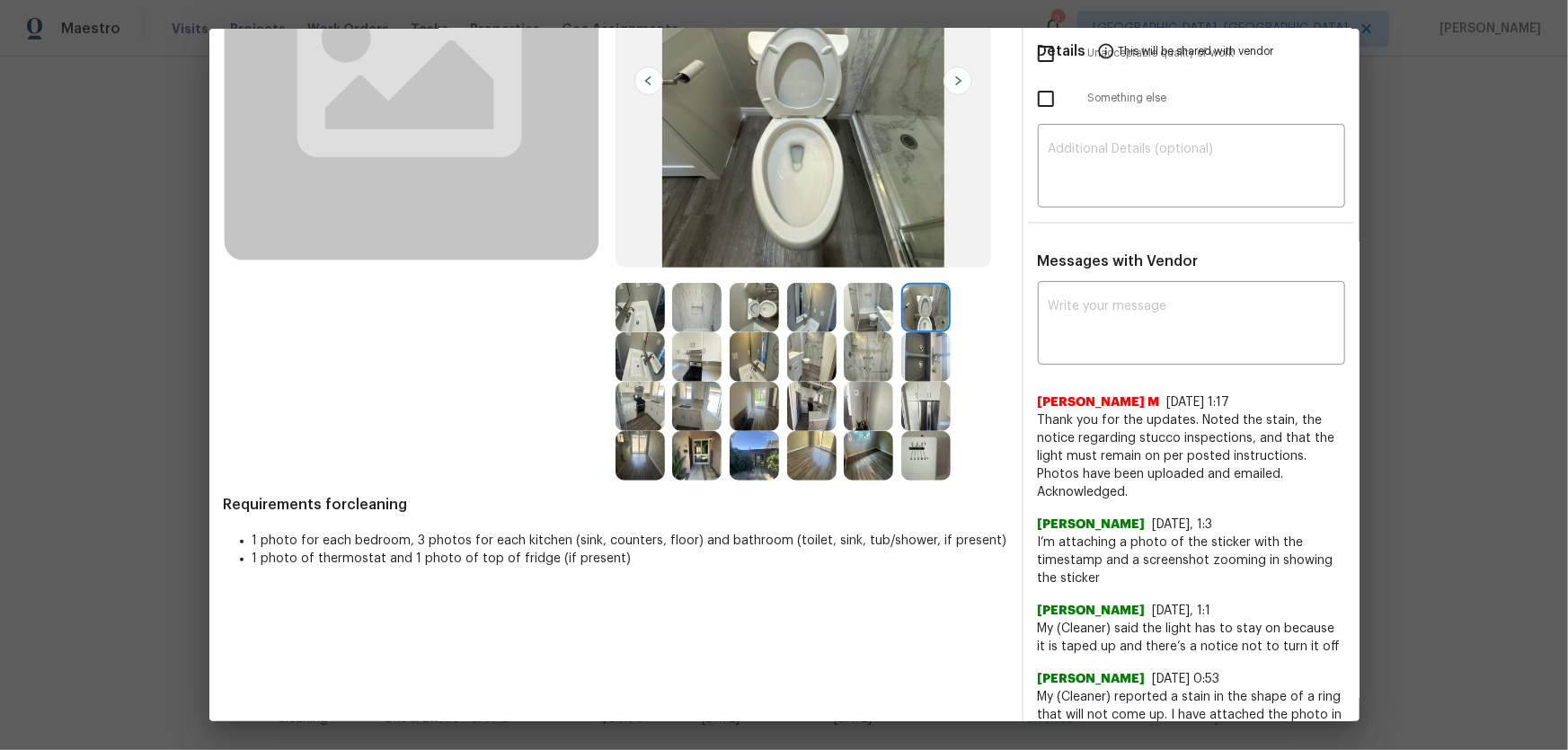
click at [759, 356] on img at bounding box center [754, 357] width 49 height 49
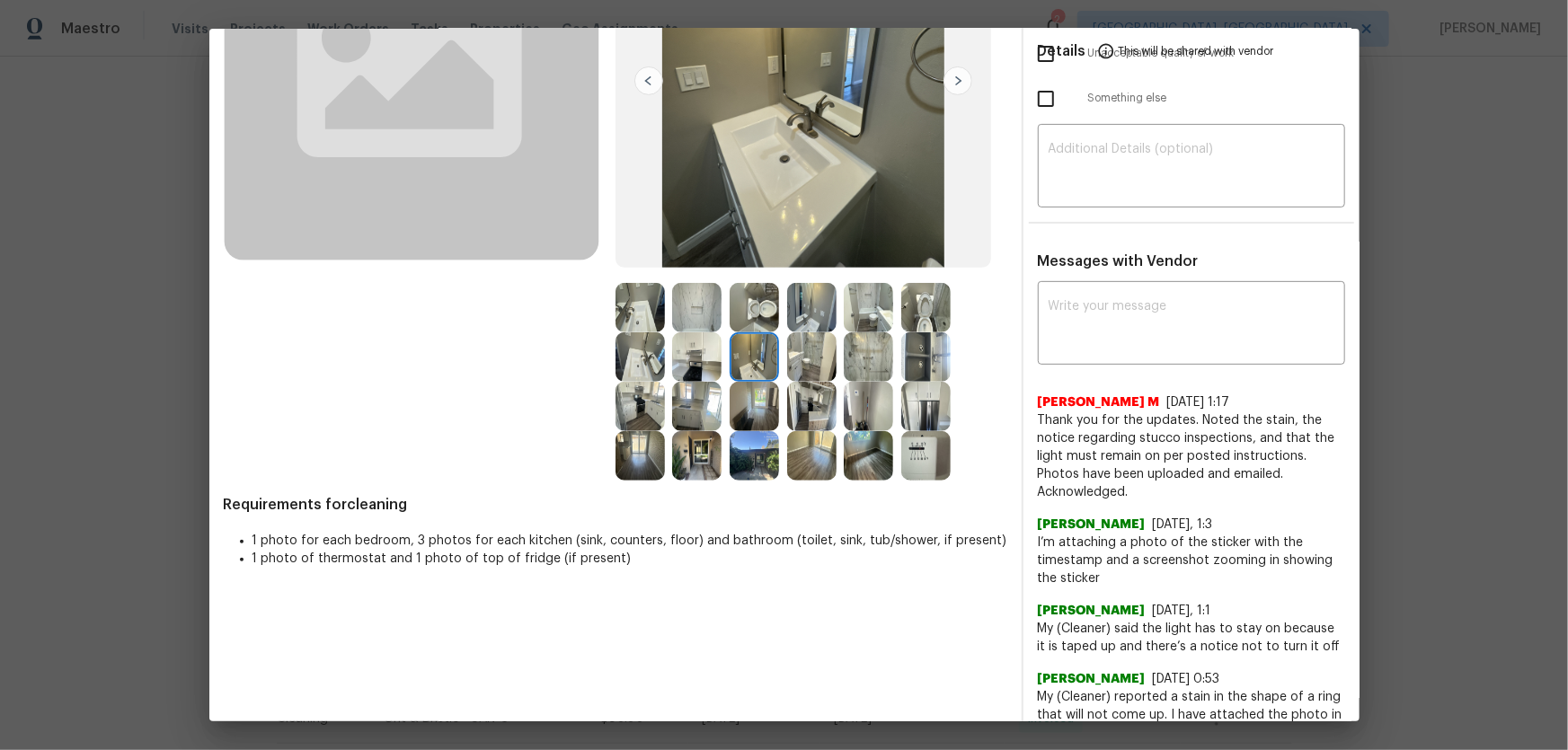
click at [616, 359] on img at bounding box center [640, 357] width 49 height 49
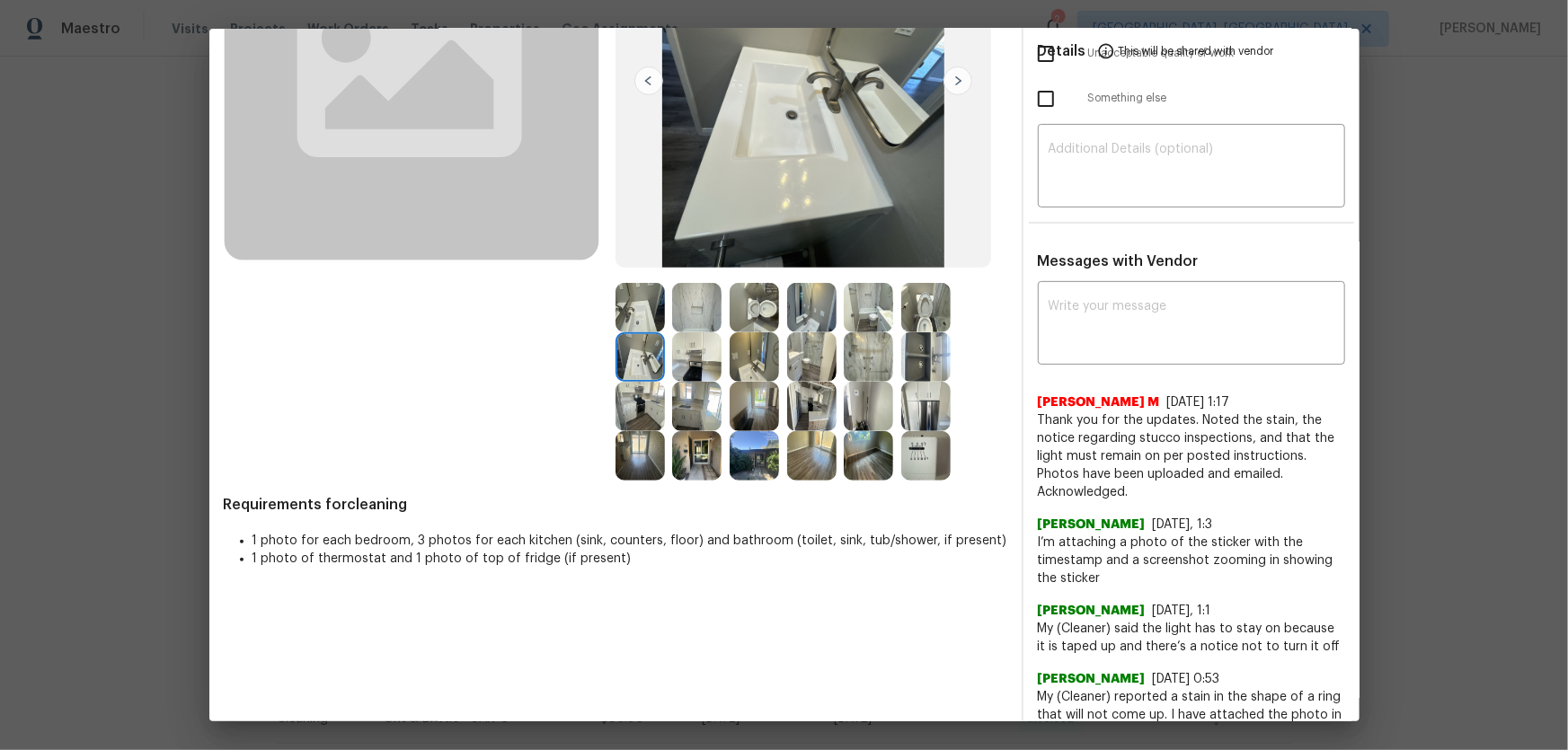
click at [625, 316] on img at bounding box center [640, 307] width 49 height 49
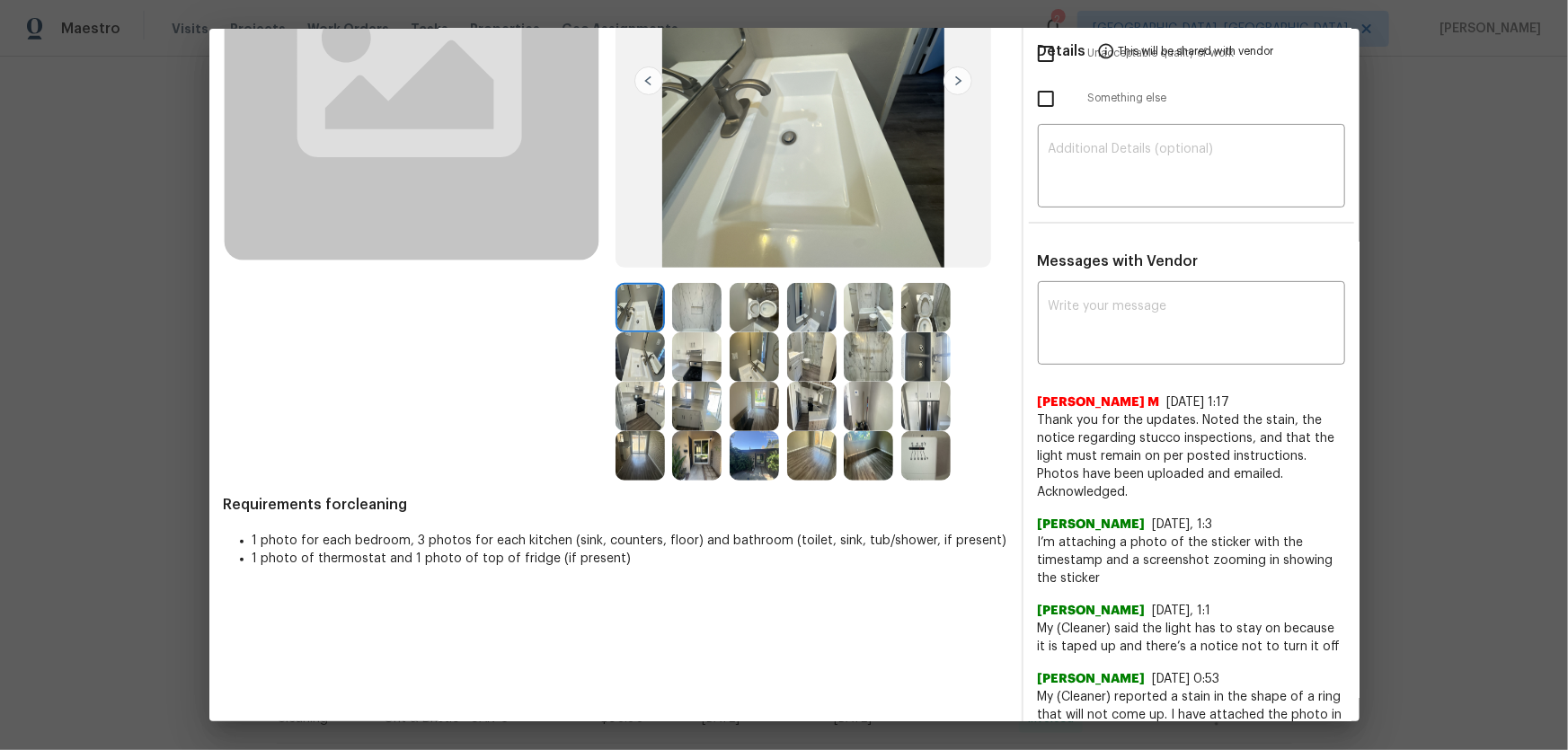
click at [703, 318] on img at bounding box center [696, 307] width 49 height 49
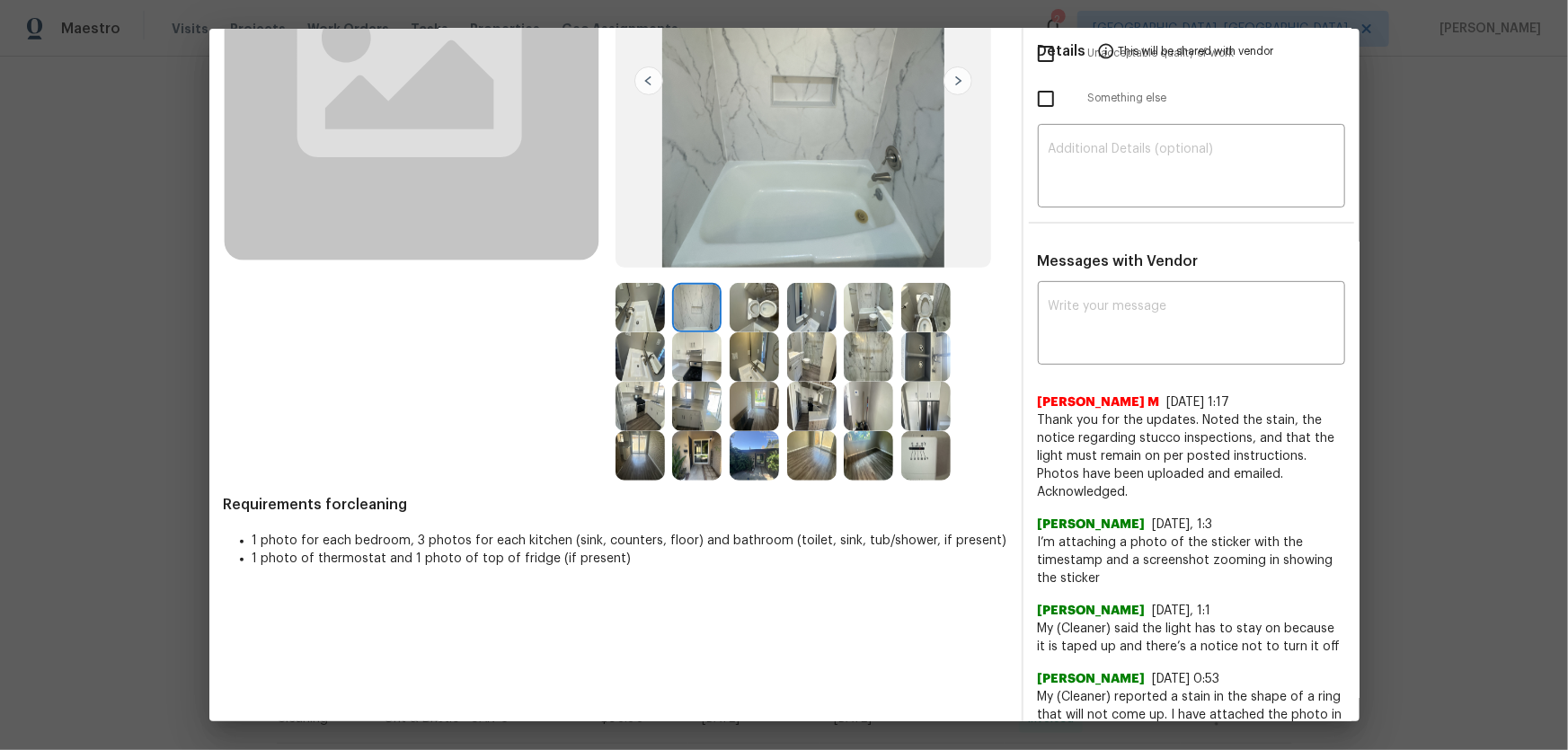
click at [861, 360] on img at bounding box center [868, 357] width 49 height 49
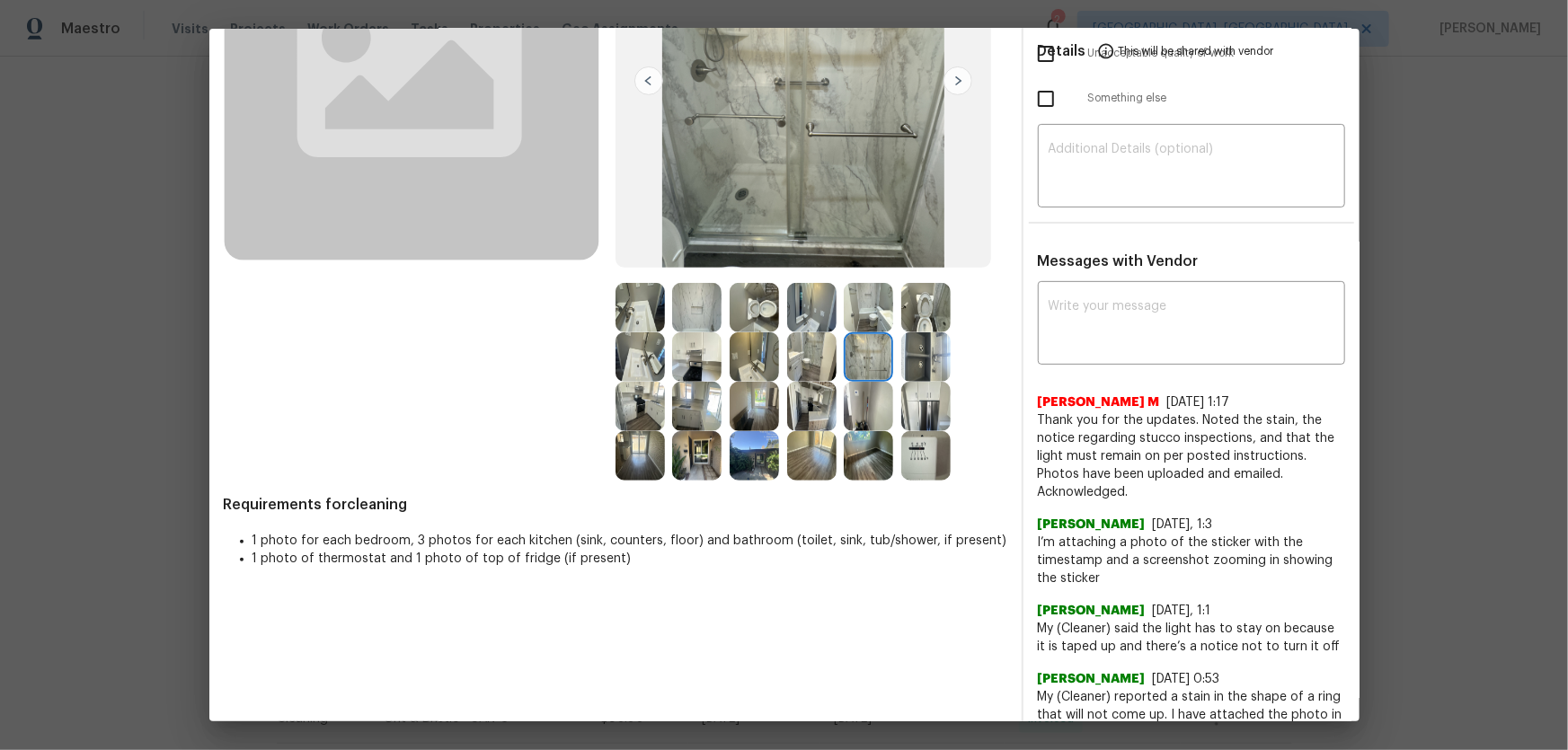
click at [734, 355] on img at bounding box center [754, 357] width 49 height 49
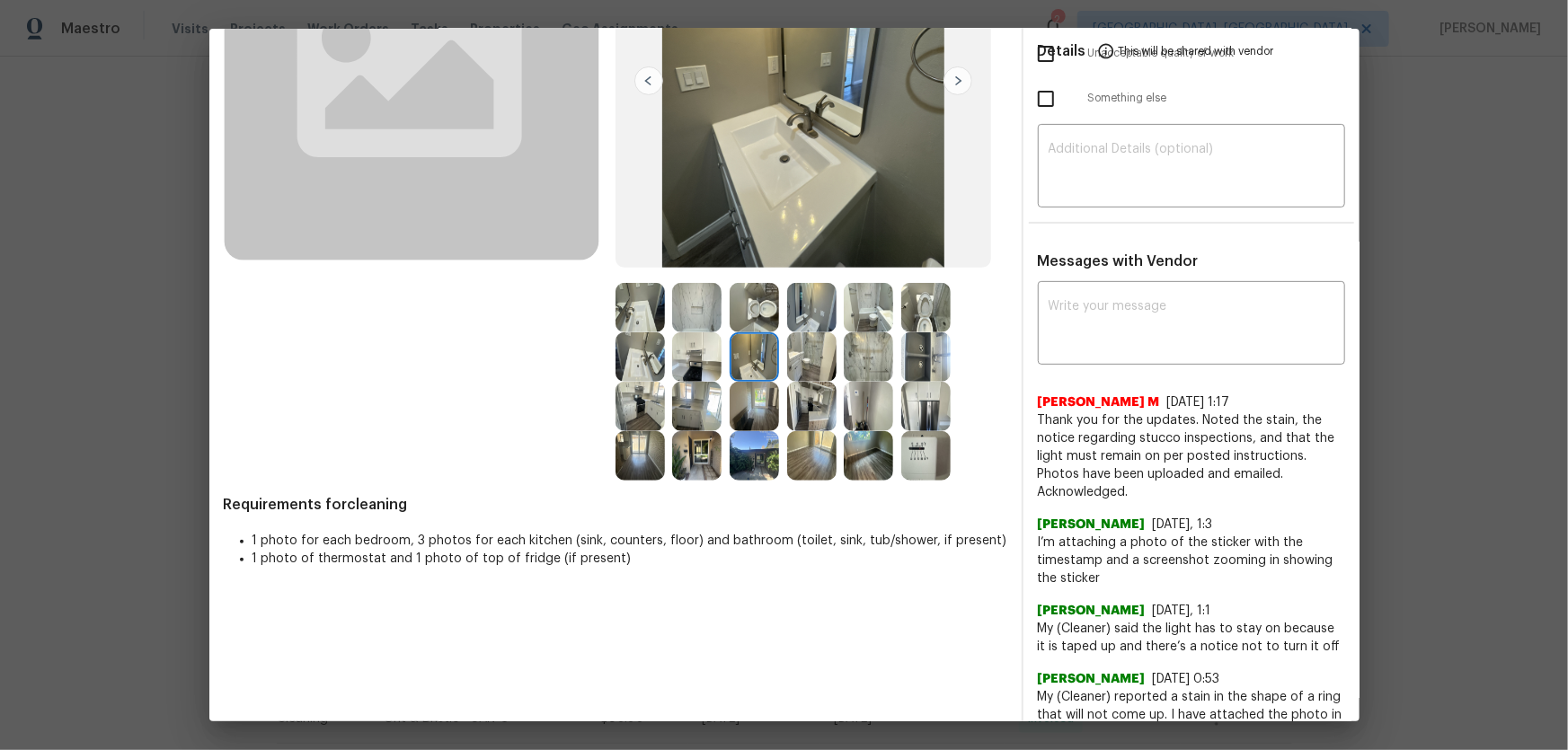
click at [765, 395] on img at bounding box center [754, 406] width 49 height 49
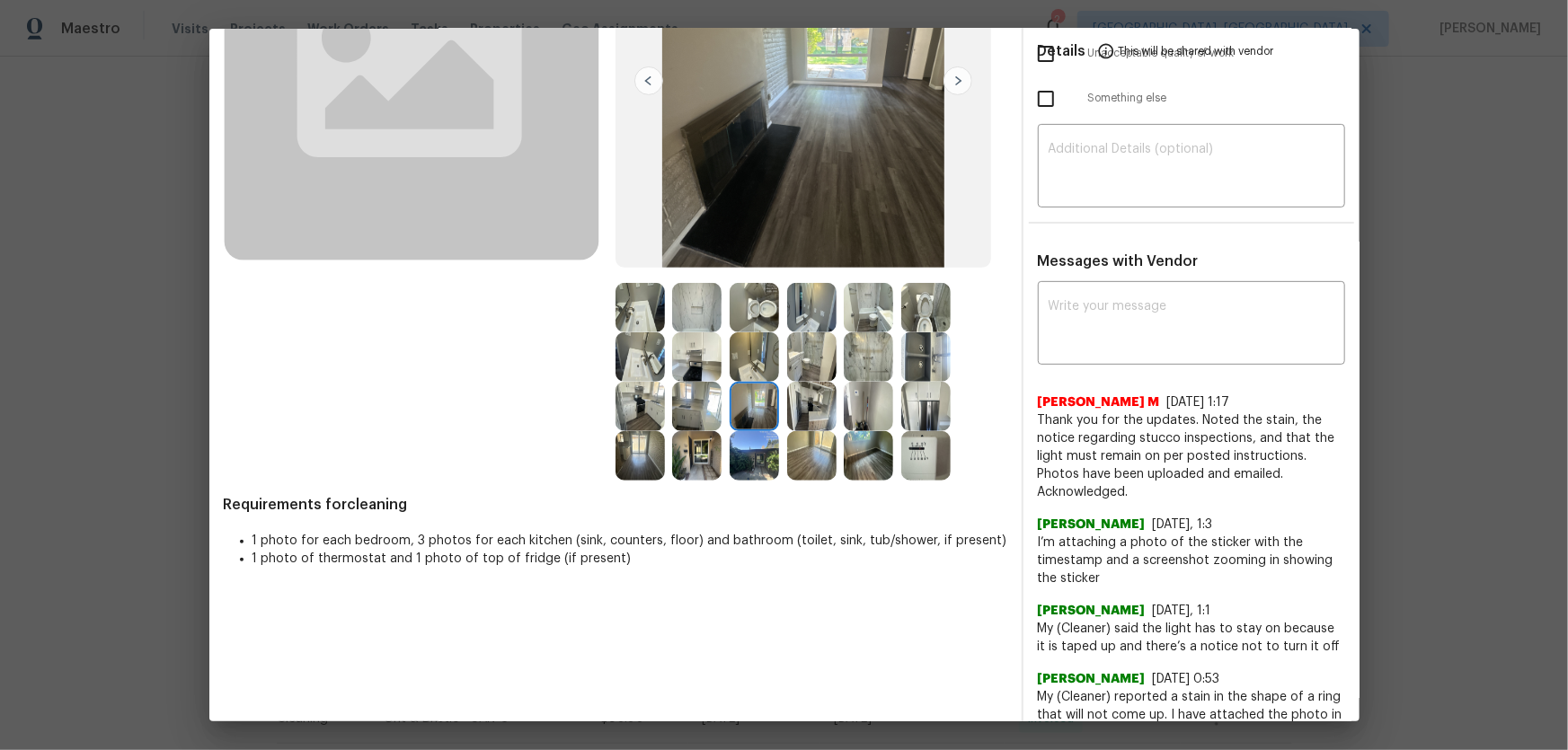
click at [806, 396] on img at bounding box center [811, 406] width 49 height 49
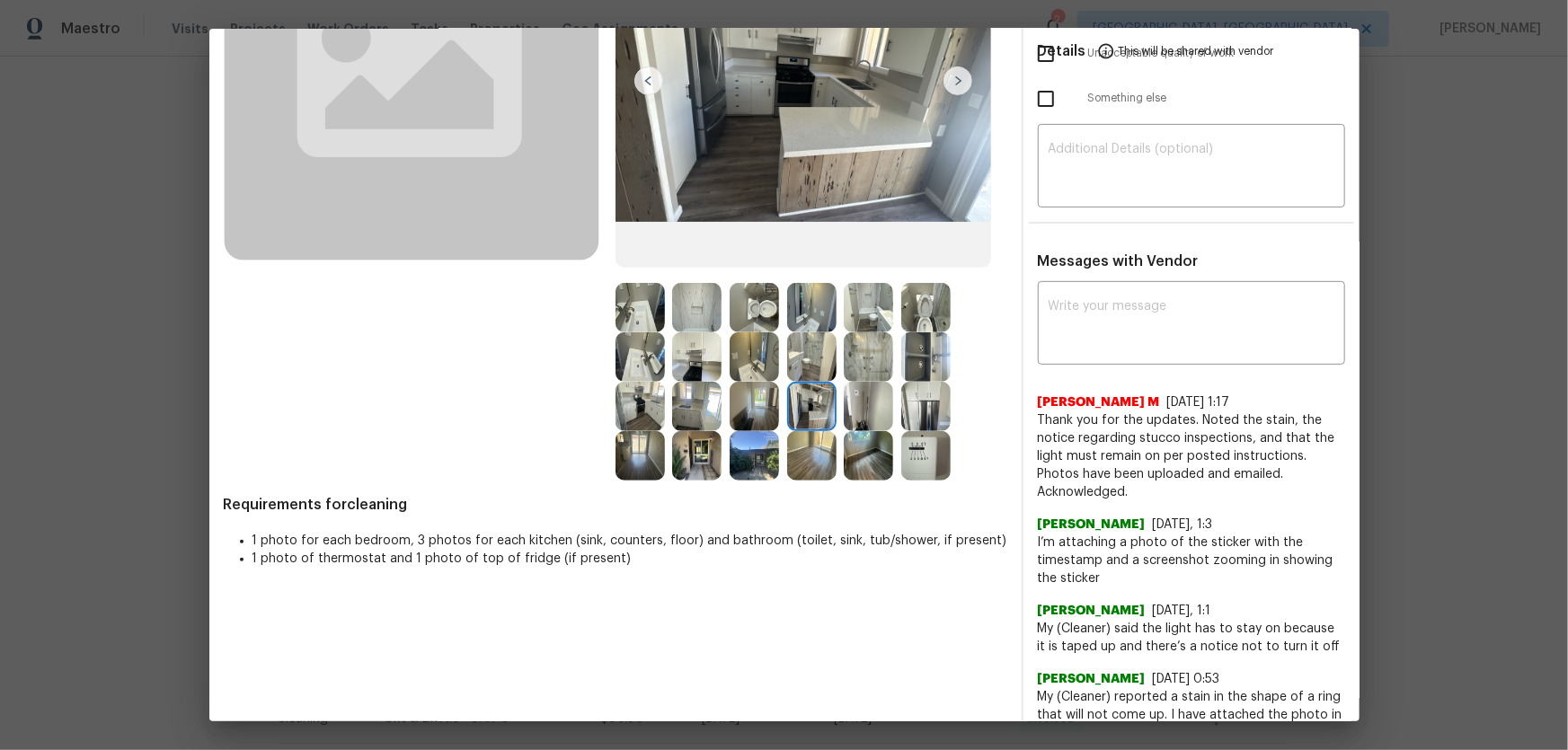
click at [693, 408] on img at bounding box center [696, 406] width 49 height 49
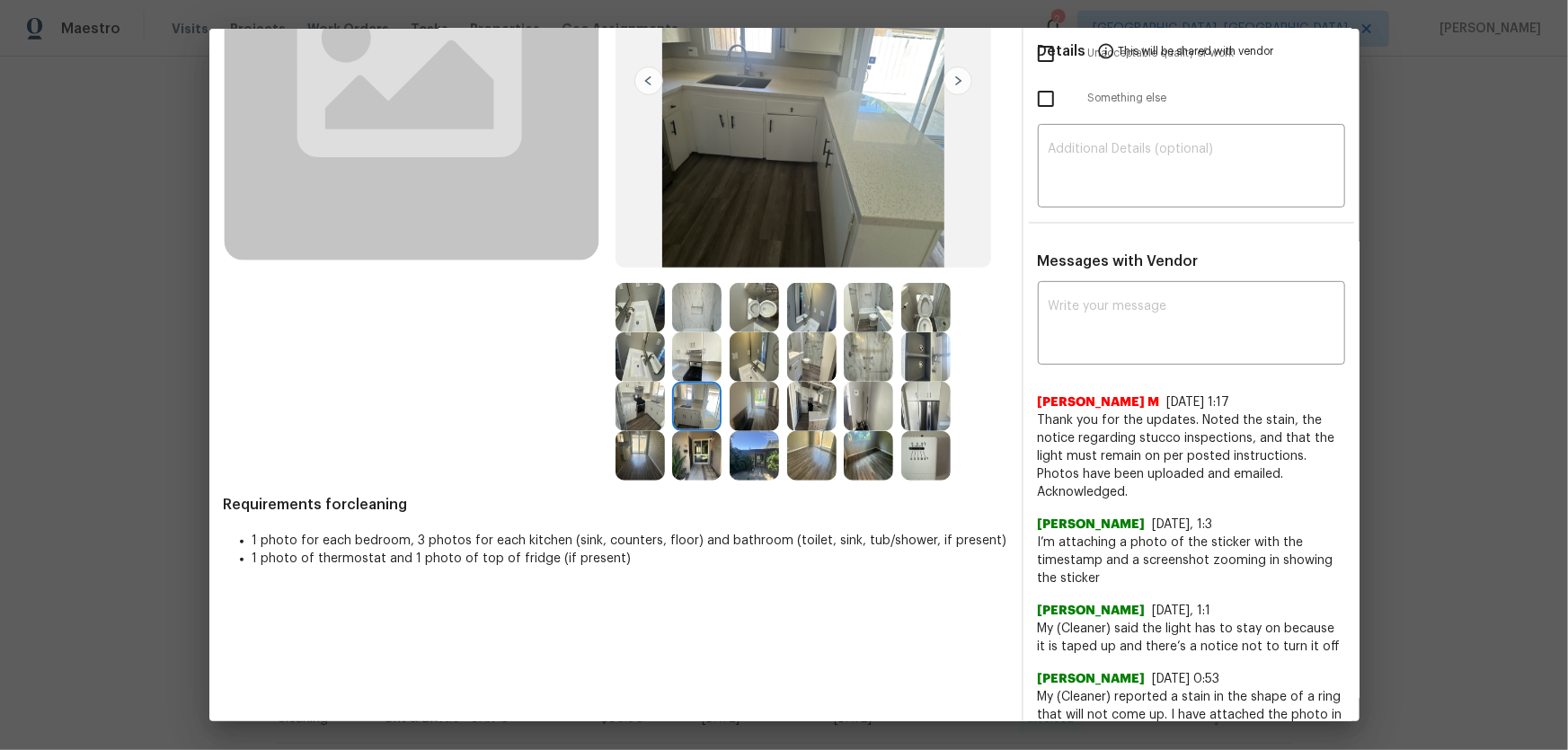
click at [702, 455] on img at bounding box center [696, 456] width 49 height 49
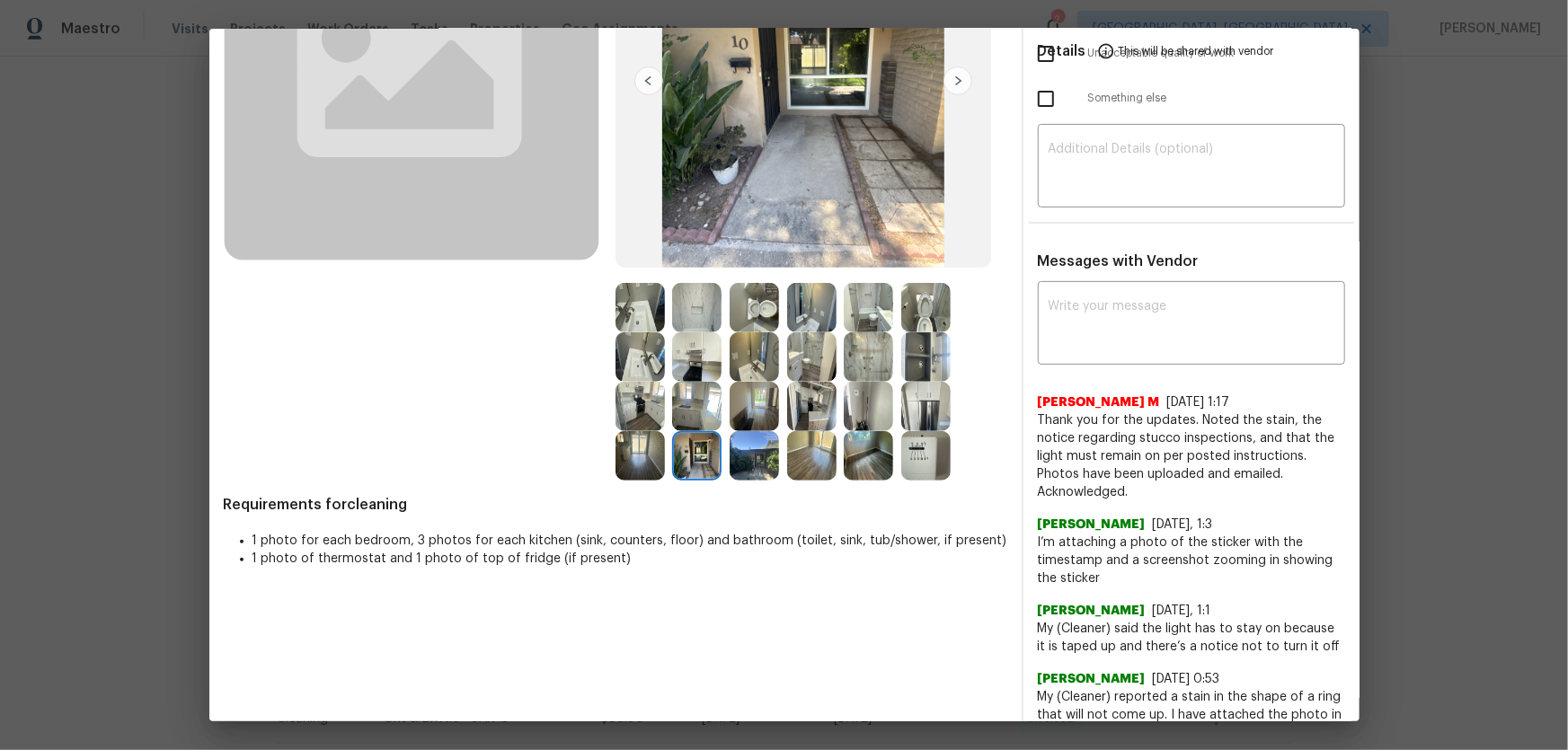
click at [637, 416] on img at bounding box center [640, 406] width 49 height 49
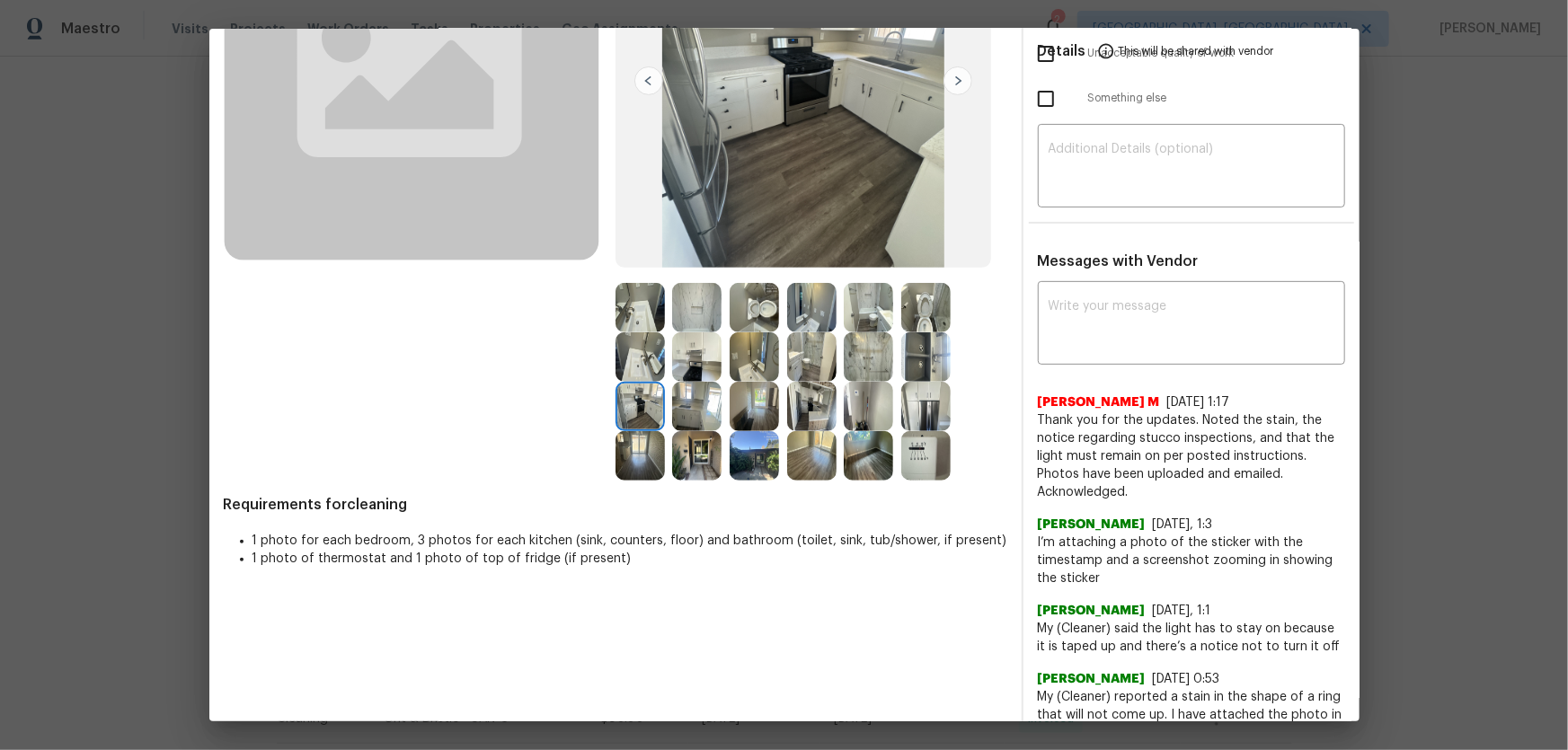
click at [643, 459] on img at bounding box center [640, 456] width 49 height 49
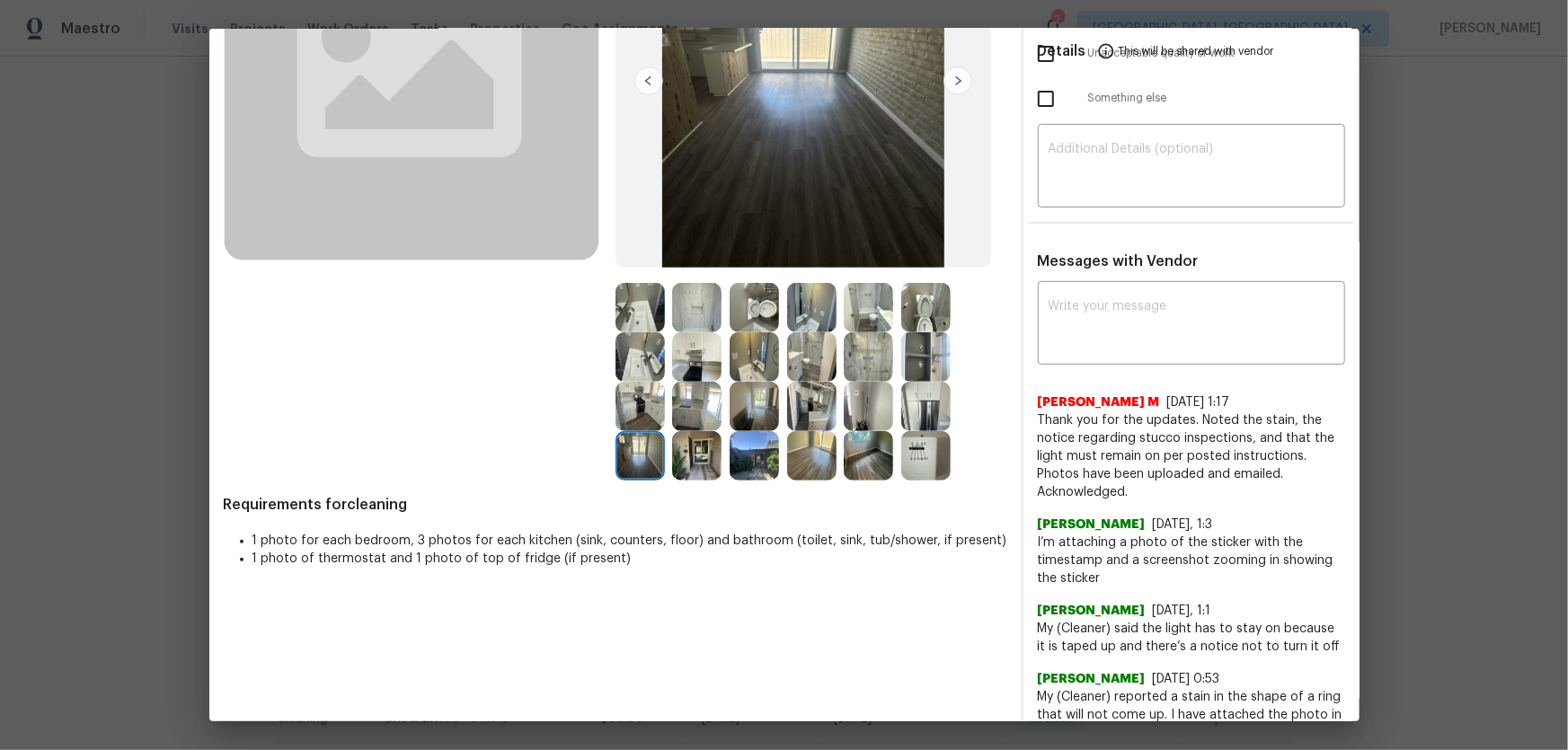
click at [934, 453] on img at bounding box center [925, 456] width 49 height 49
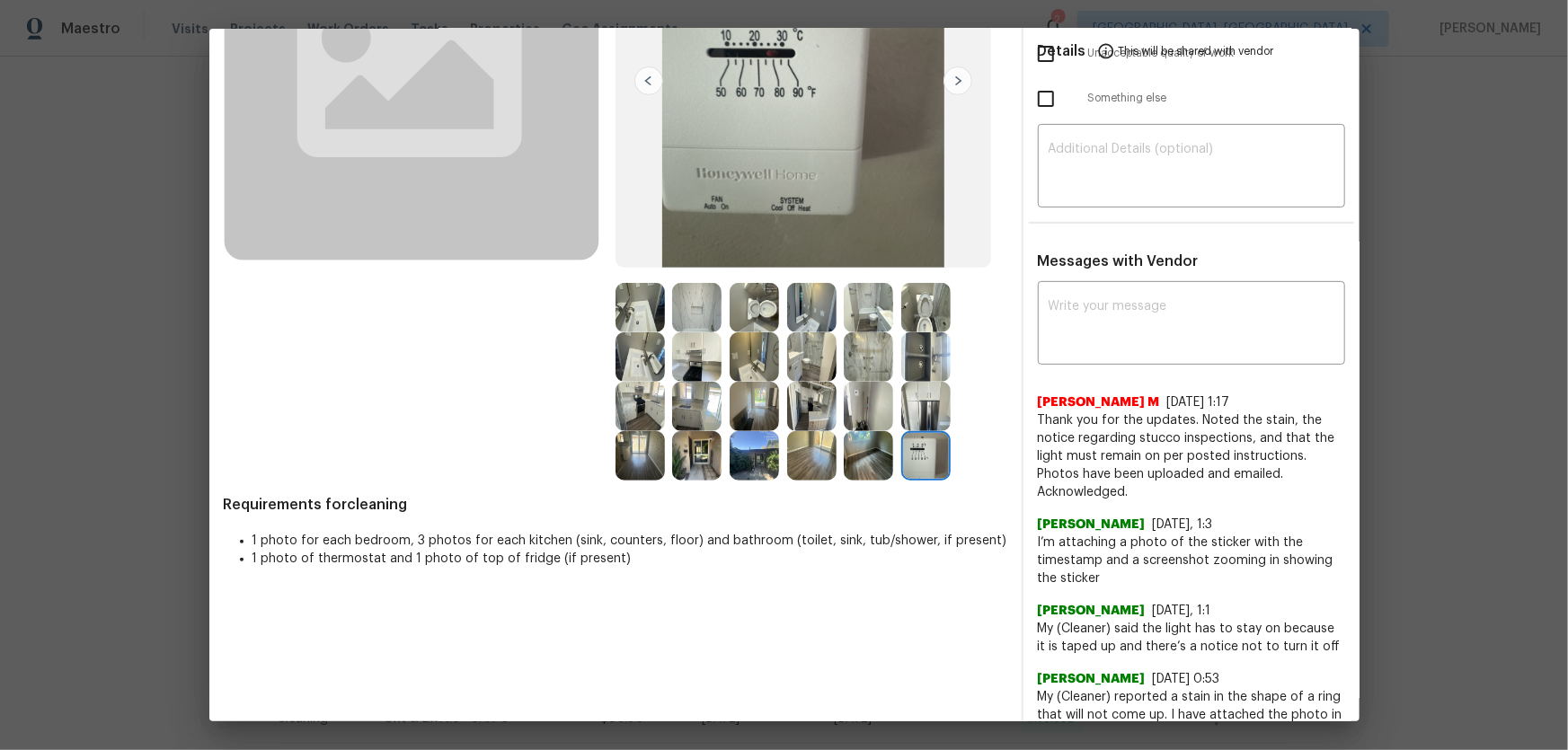
click at [920, 396] on img at bounding box center [925, 406] width 49 height 49
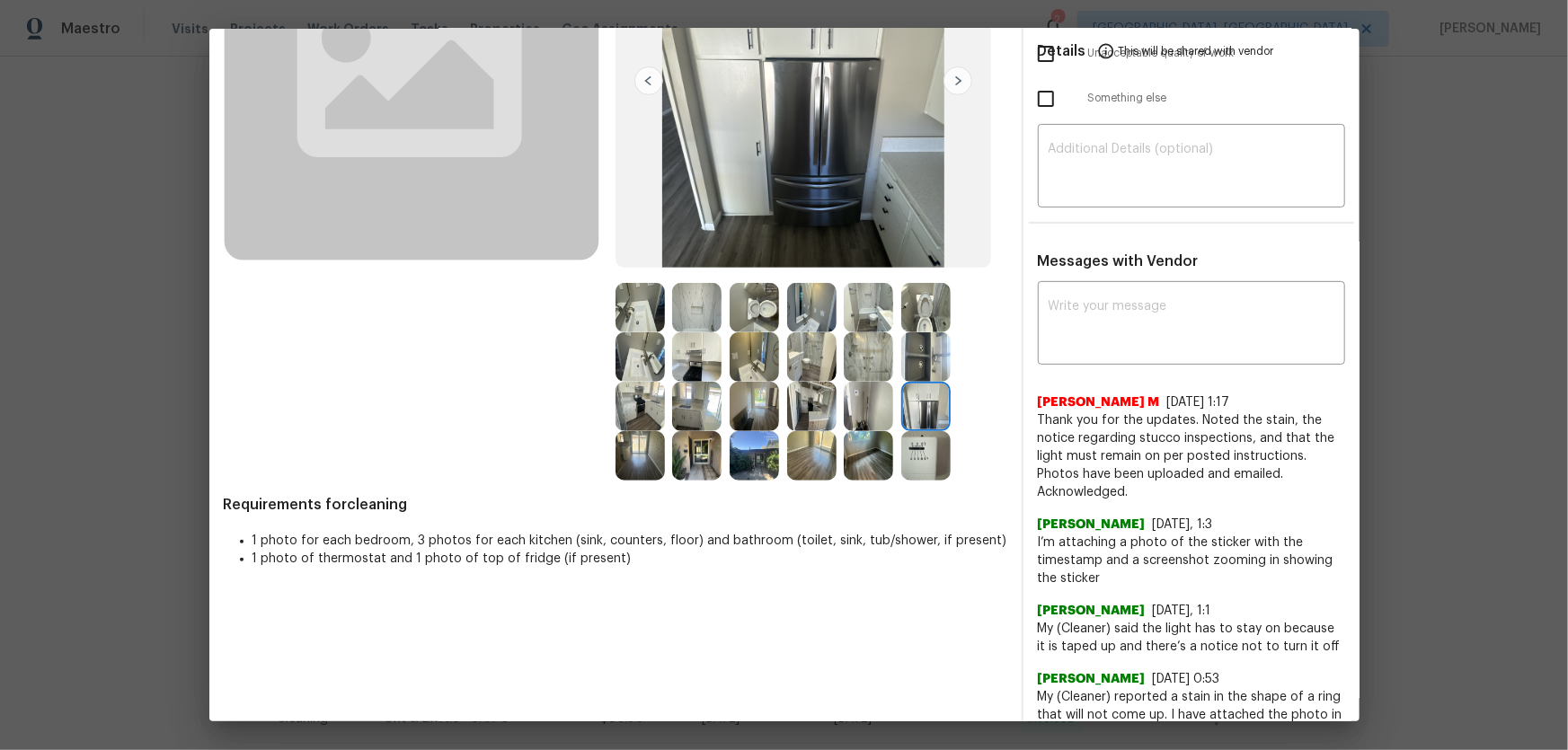
click at [873, 395] on img at bounding box center [868, 406] width 49 height 49
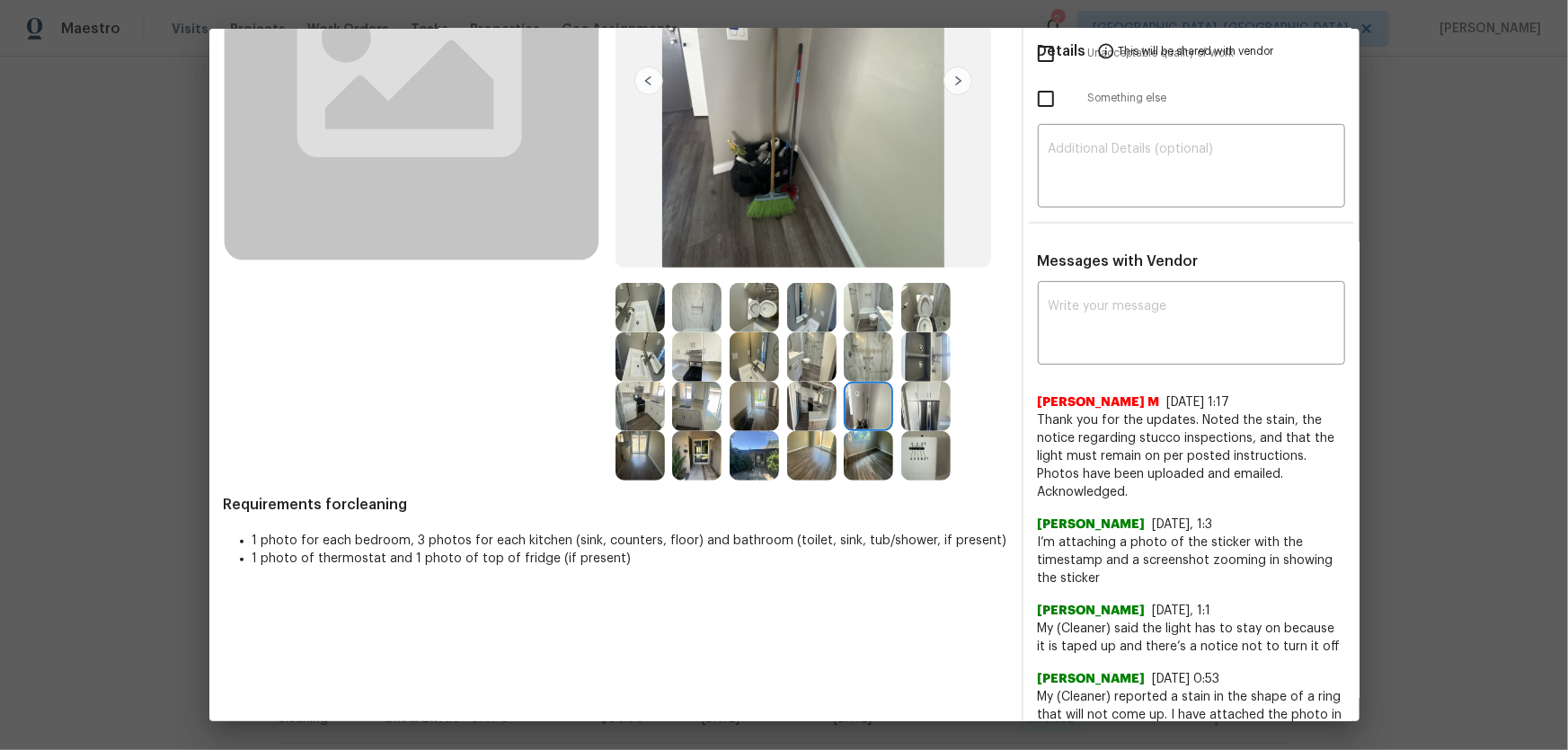
click at [866, 362] on img at bounding box center [868, 357] width 49 height 49
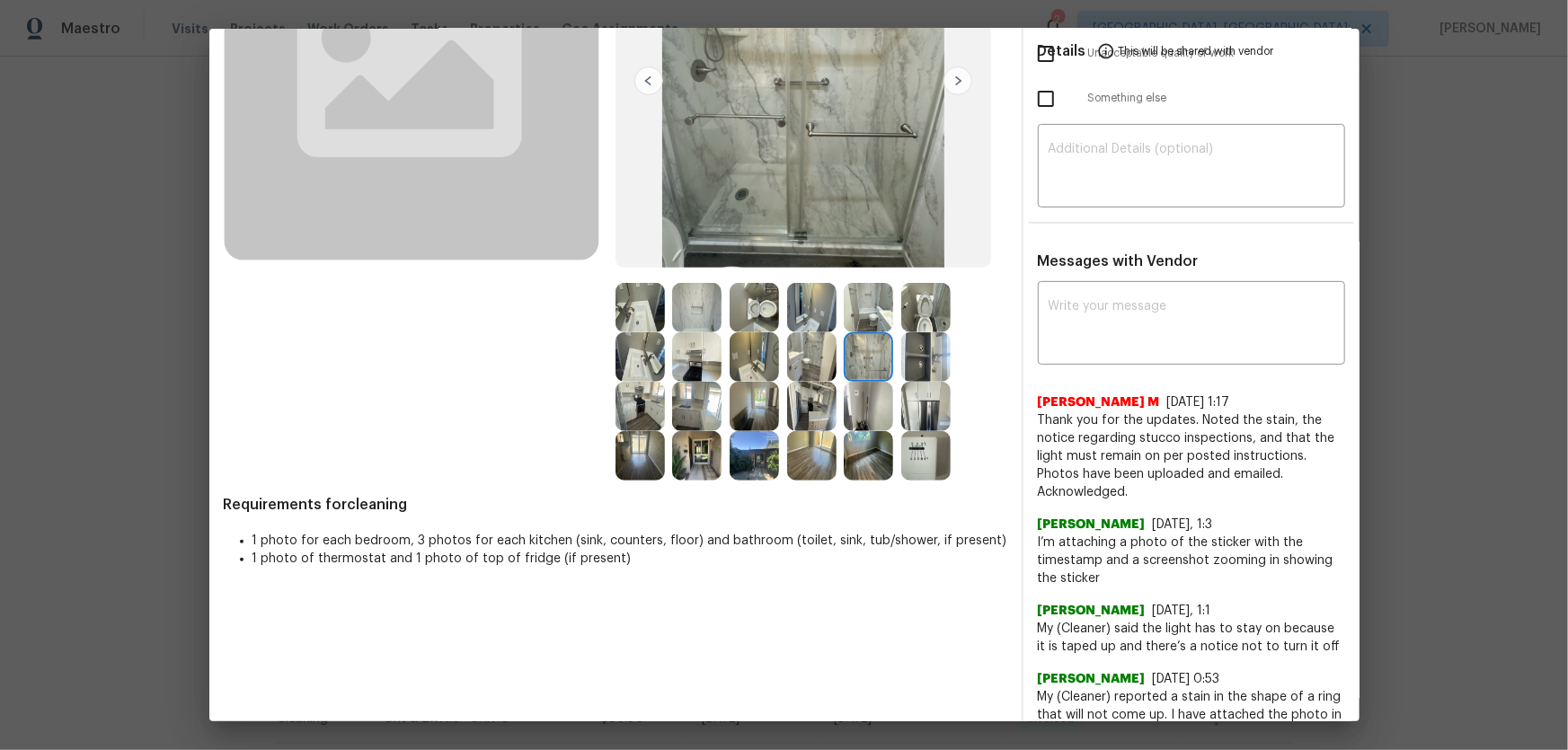
click at [909, 362] on img at bounding box center [925, 357] width 49 height 49
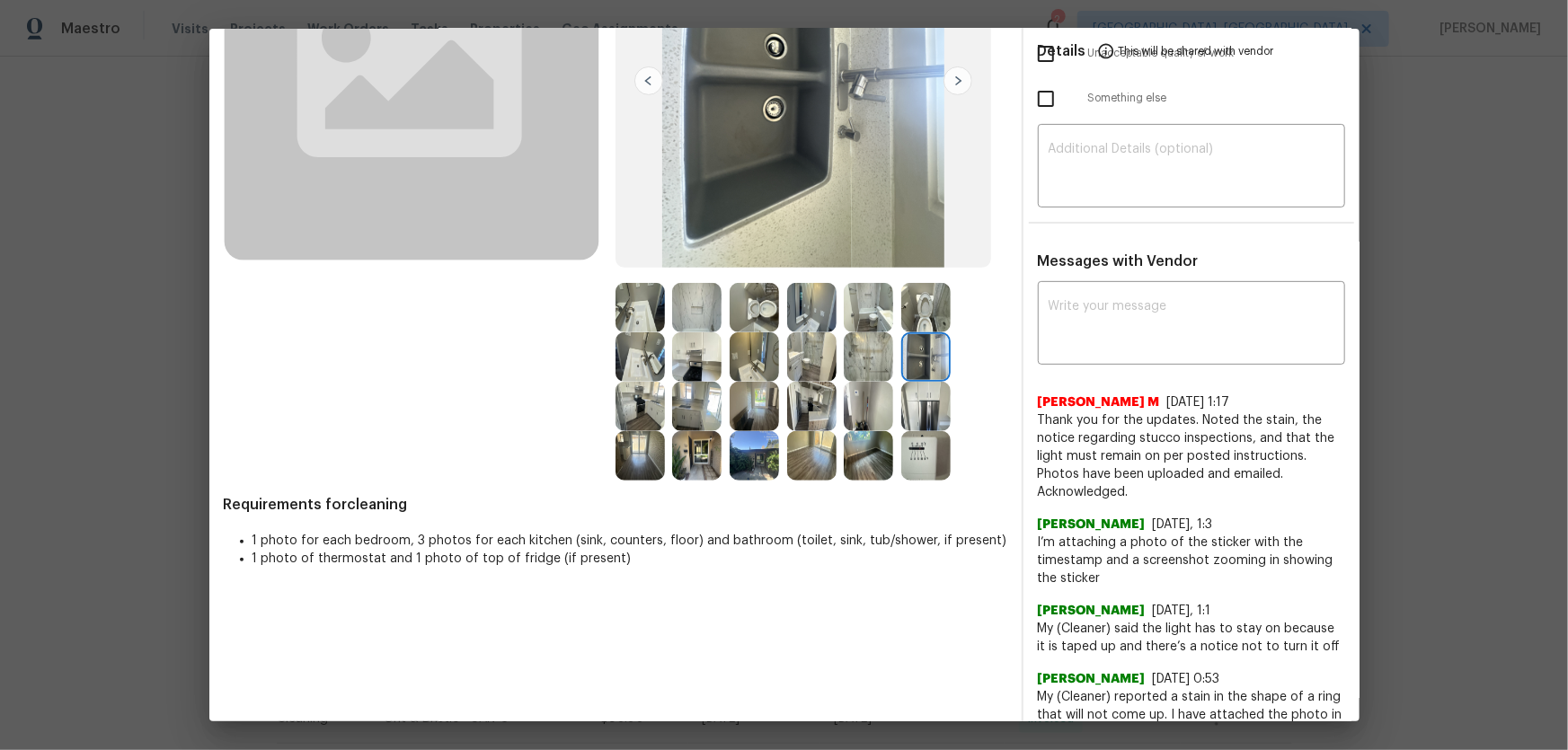
click at [915, 308] on img at bounding box center [925, 307] width 49 height 49
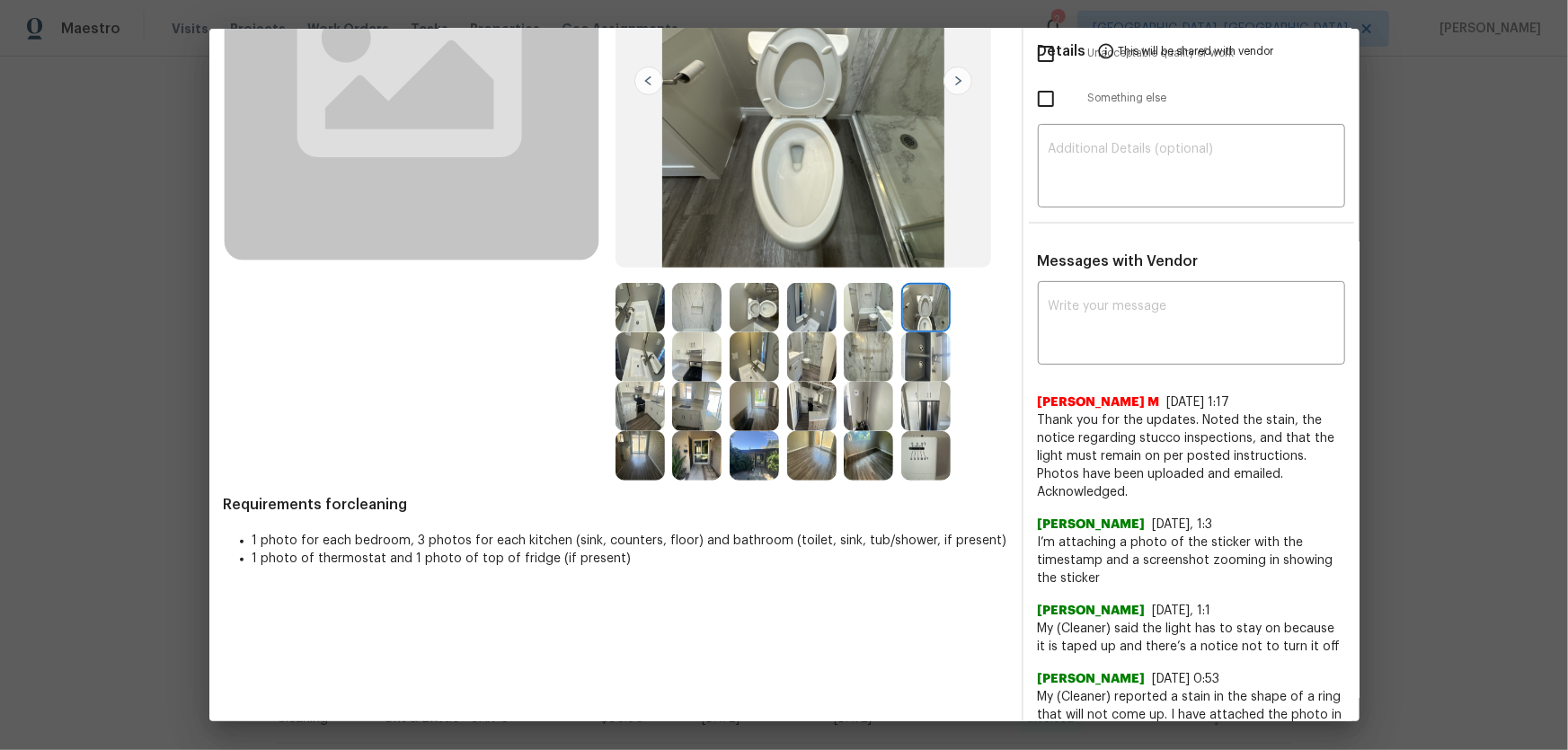
click at [854, 317] on img at bounding box center [868, 307] width 49 height 49
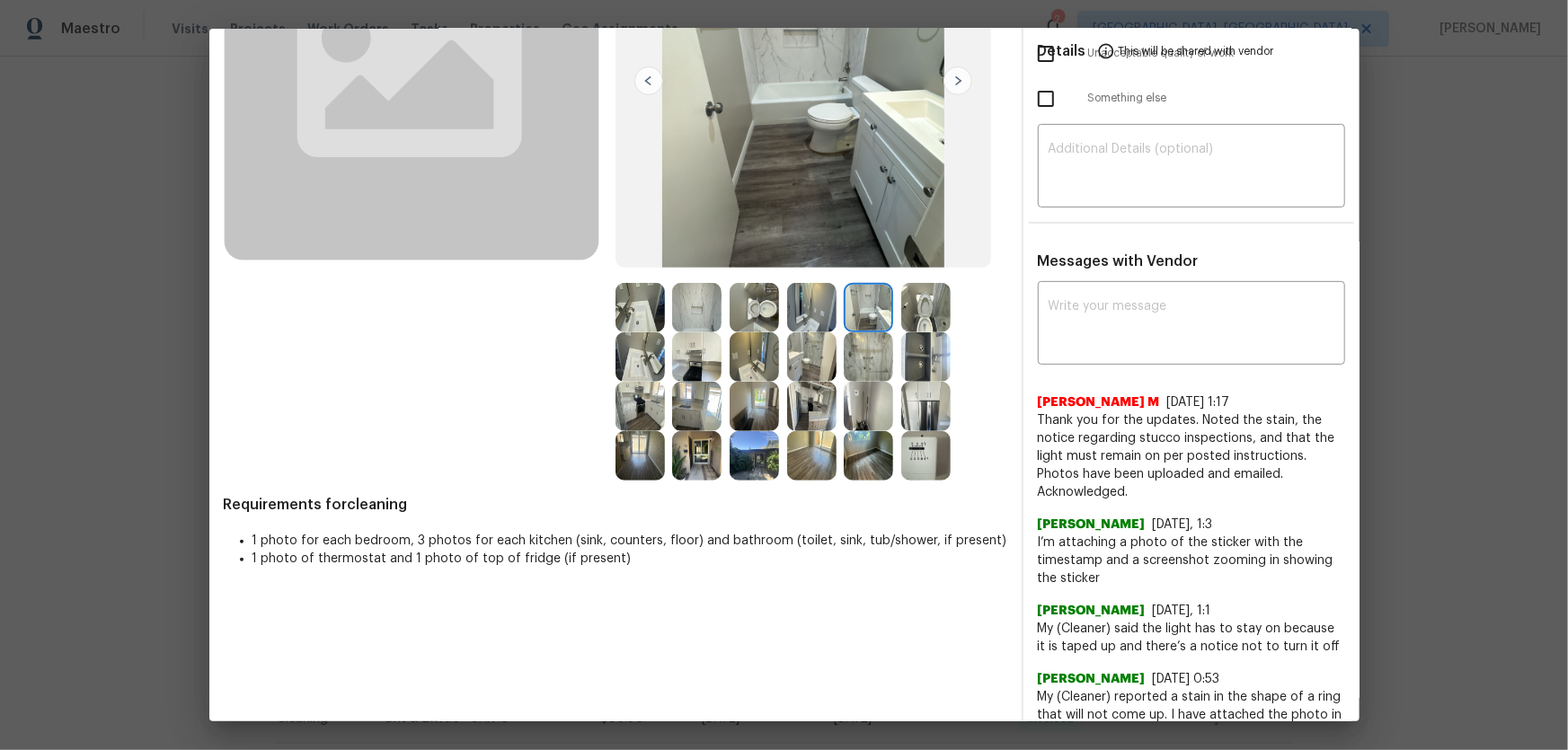
click at [909, 357] on img at bounding box center [925, 357] width 49 height 49
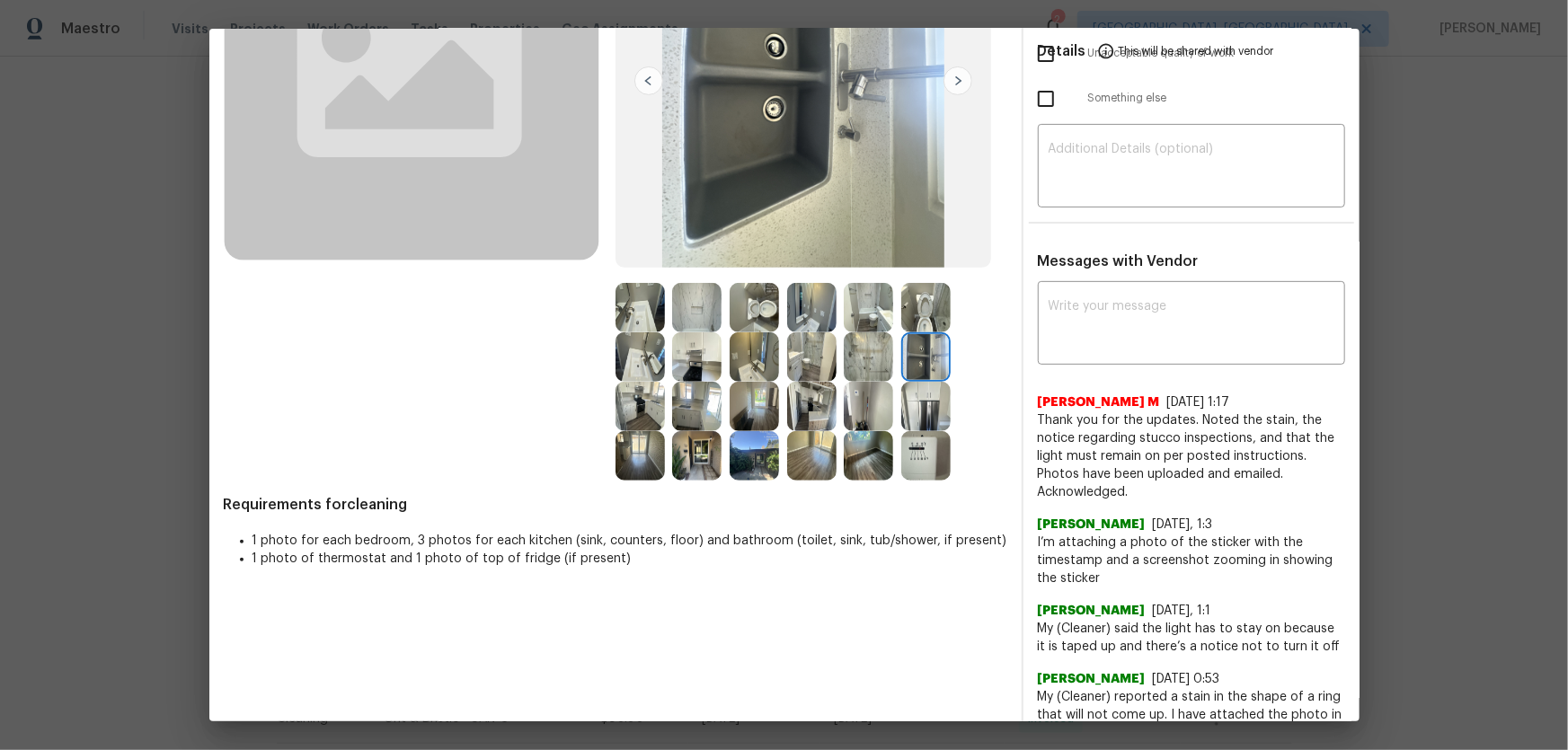
click at [868, 358] on img at bounding box center [868, 357] width 49 height 49
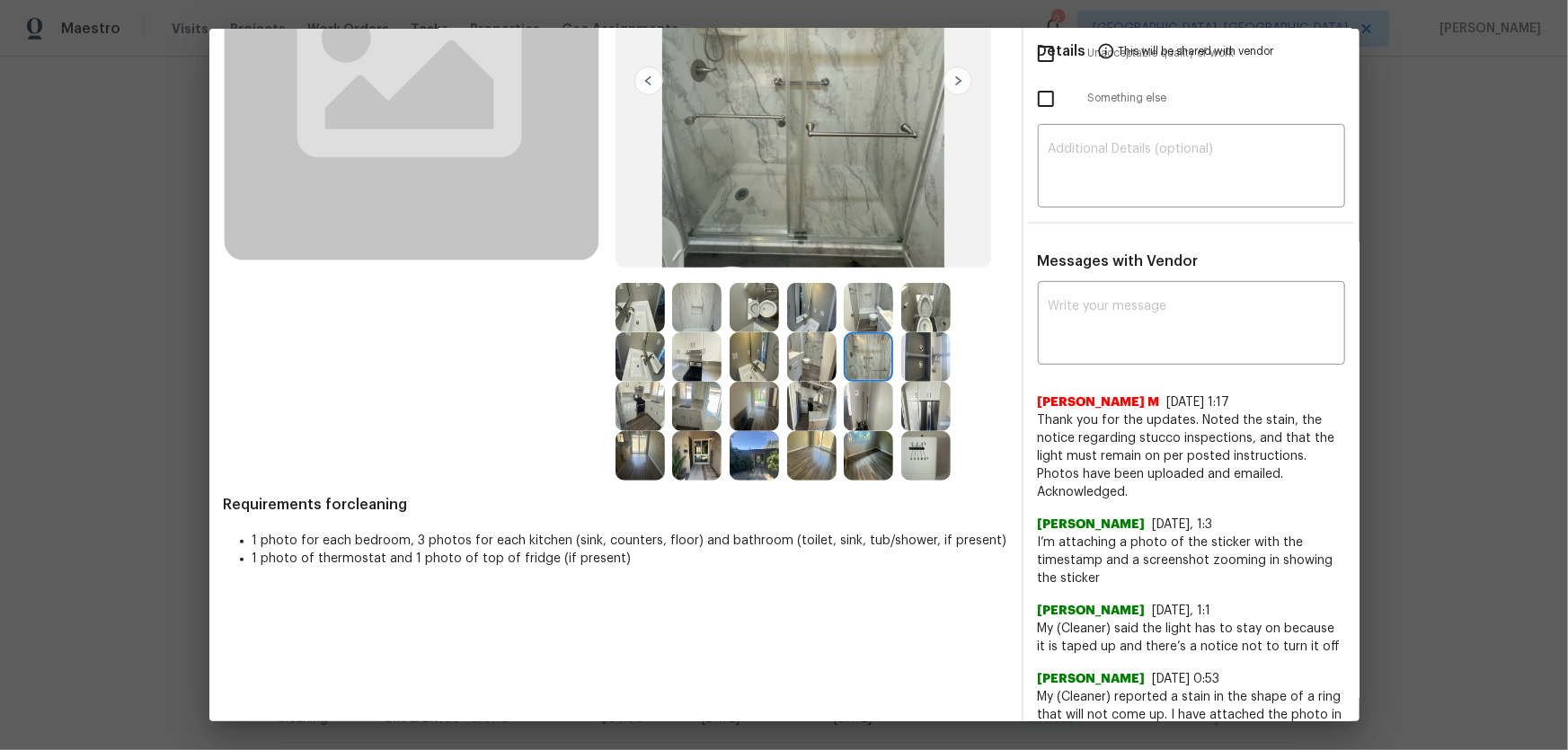
click at [868, 400] on img at bounding box center [868, 406] width 49 height 49
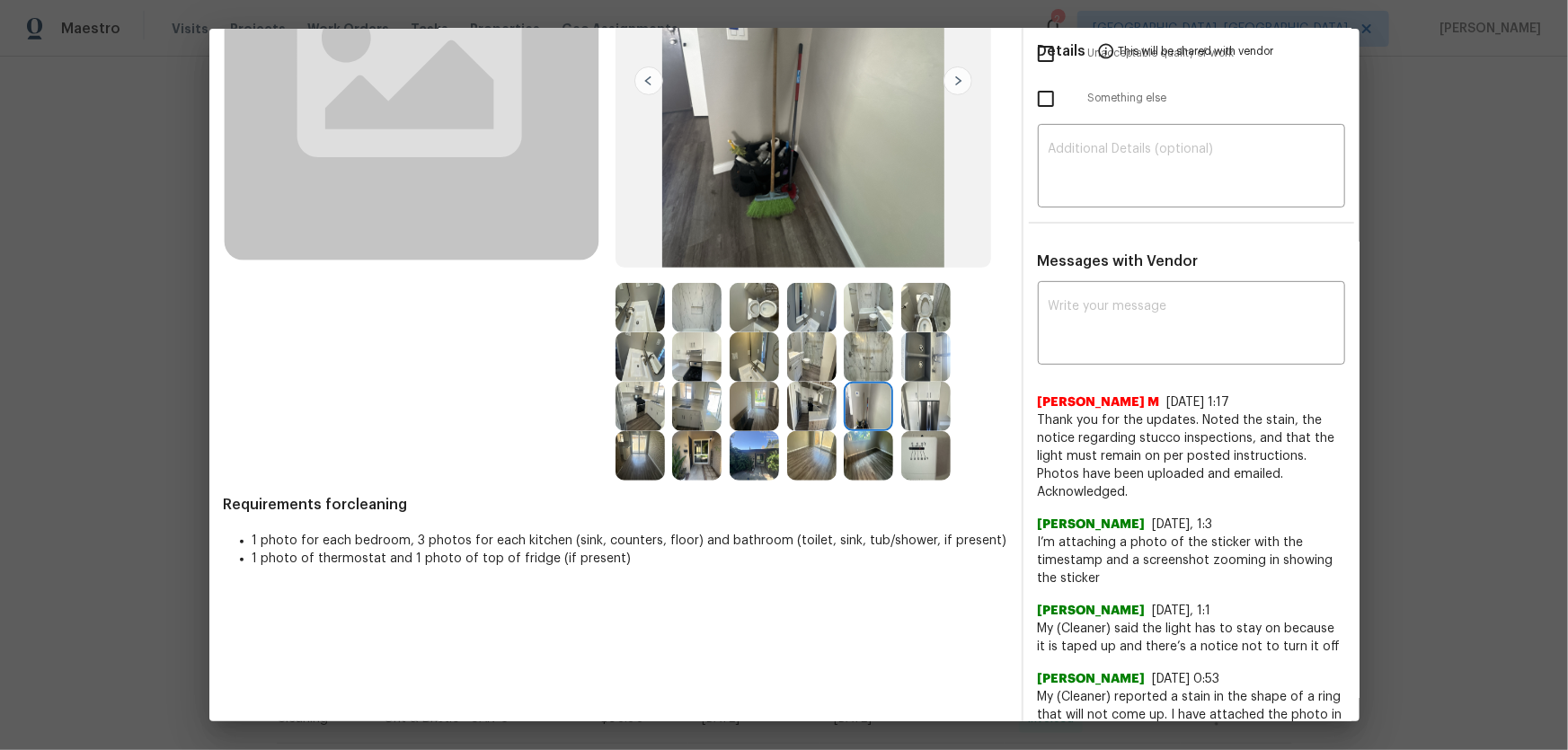
click at [934, 401] on img at bounding box center [925, 406] width 49 height 49
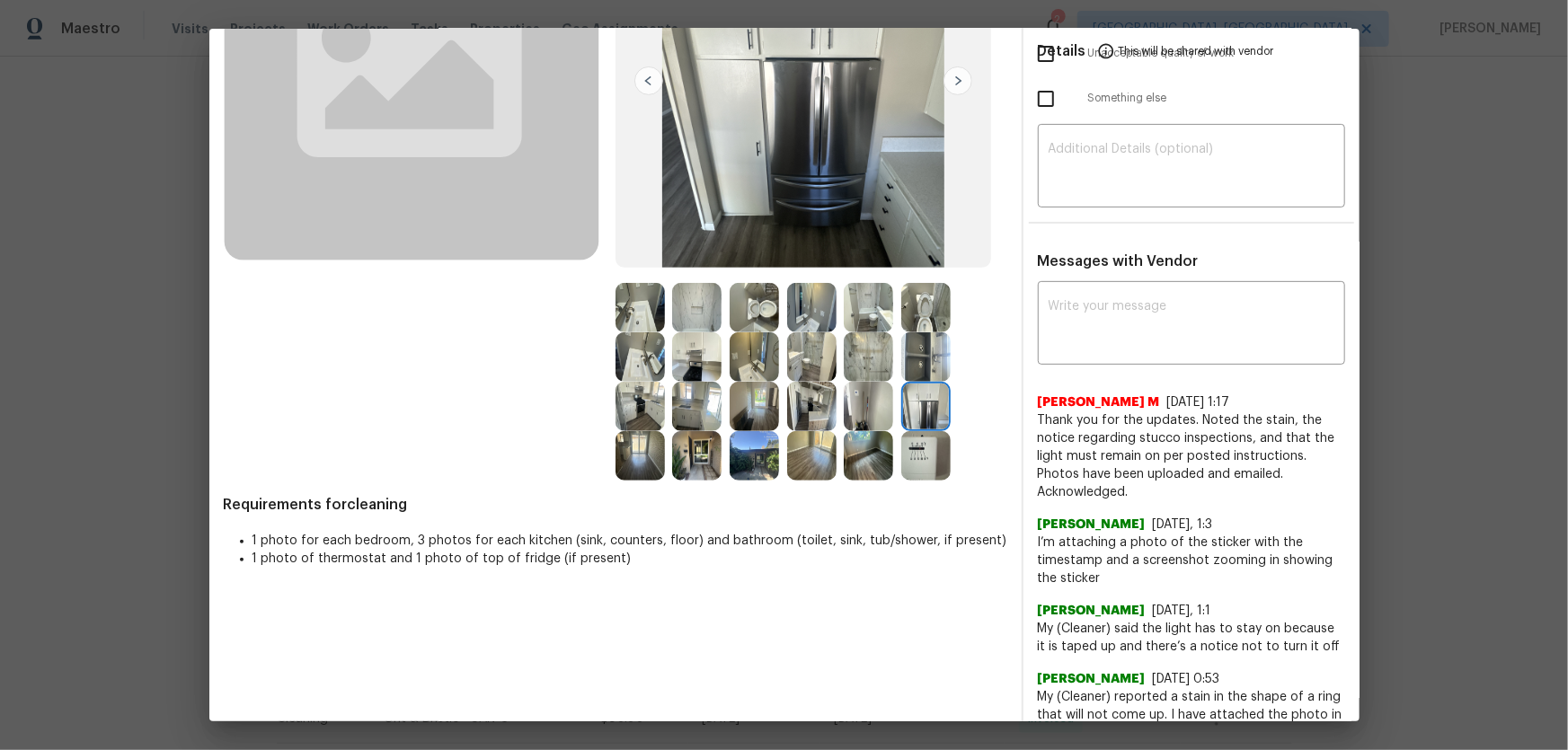
click at [691, 460] on img at bounding box center [696, 456] width 49 height 49
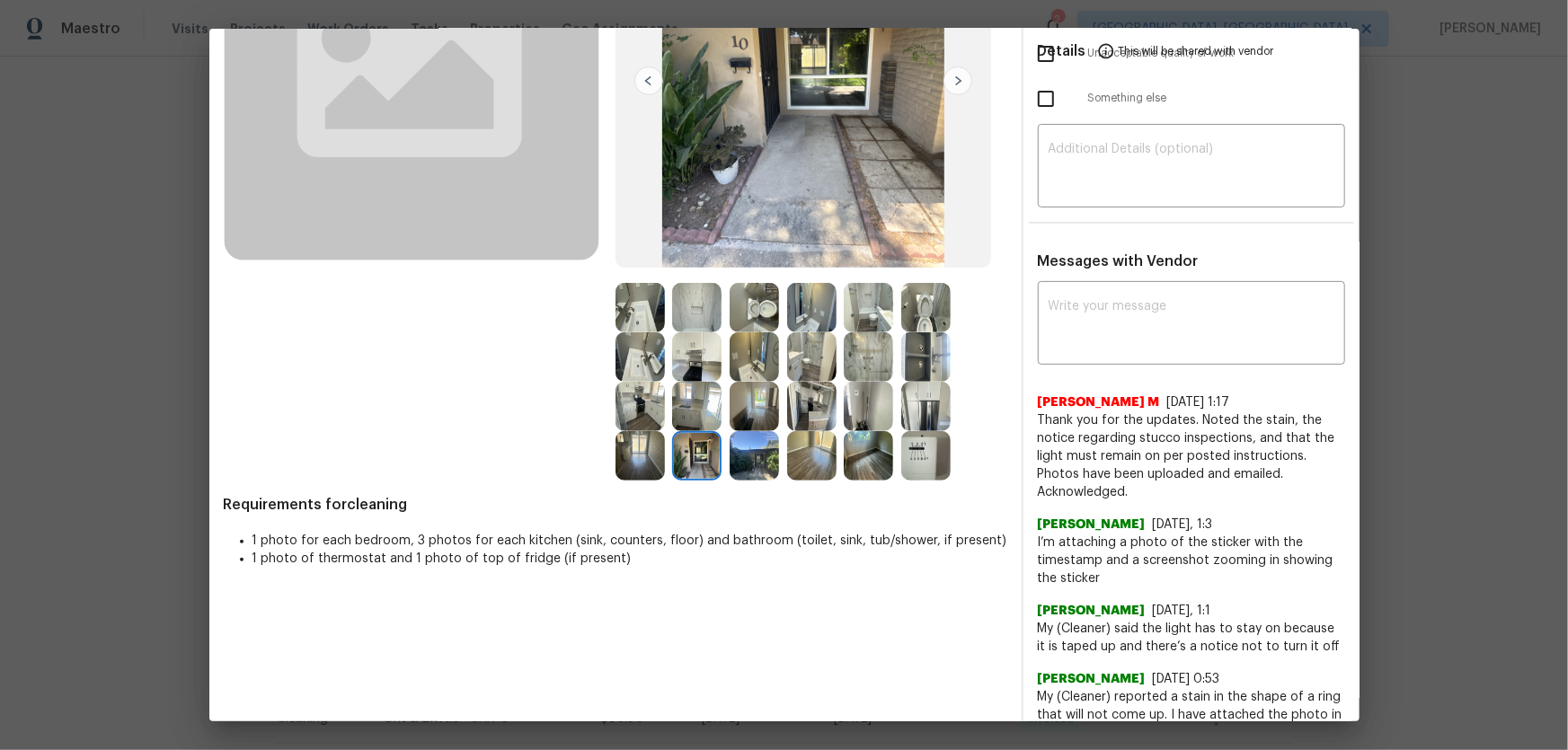
click at [761, 404] on img at bounding box center [754, 406] width 49 height 49
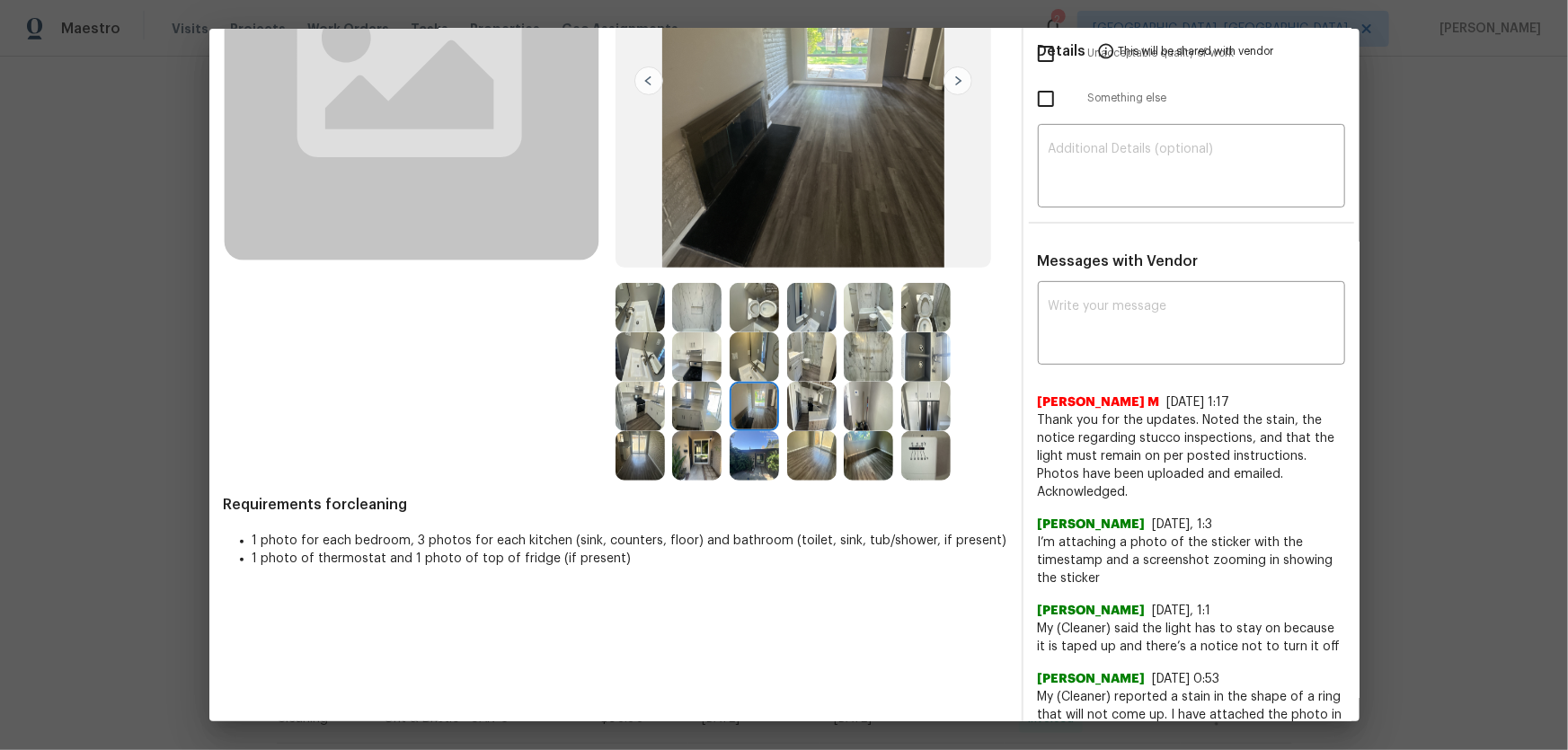
click at [753, 449] on img at bounding box center [754, 456] width 49 height 49
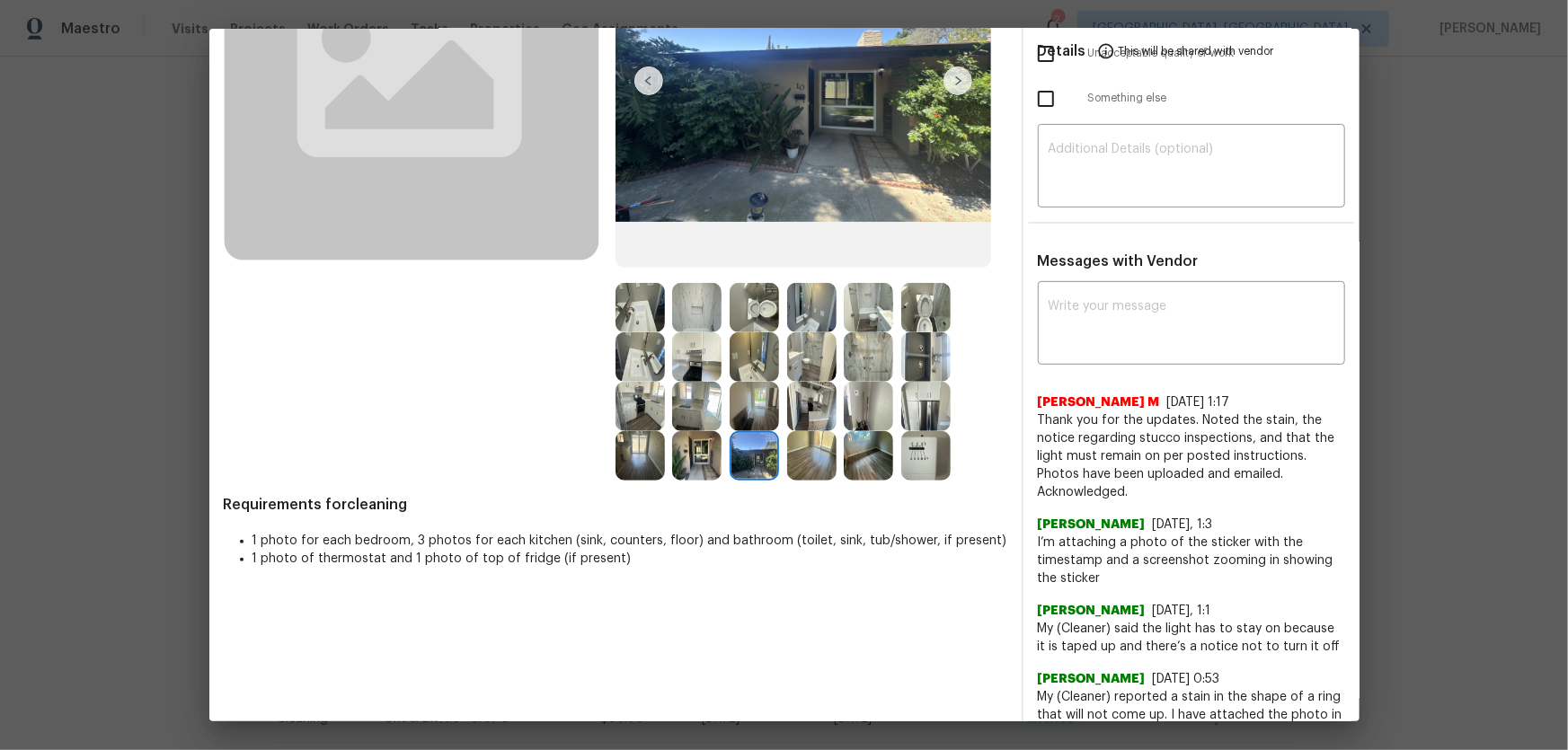
click at [692, 398] on img at bounding box center [696, 406] width 49 height 49
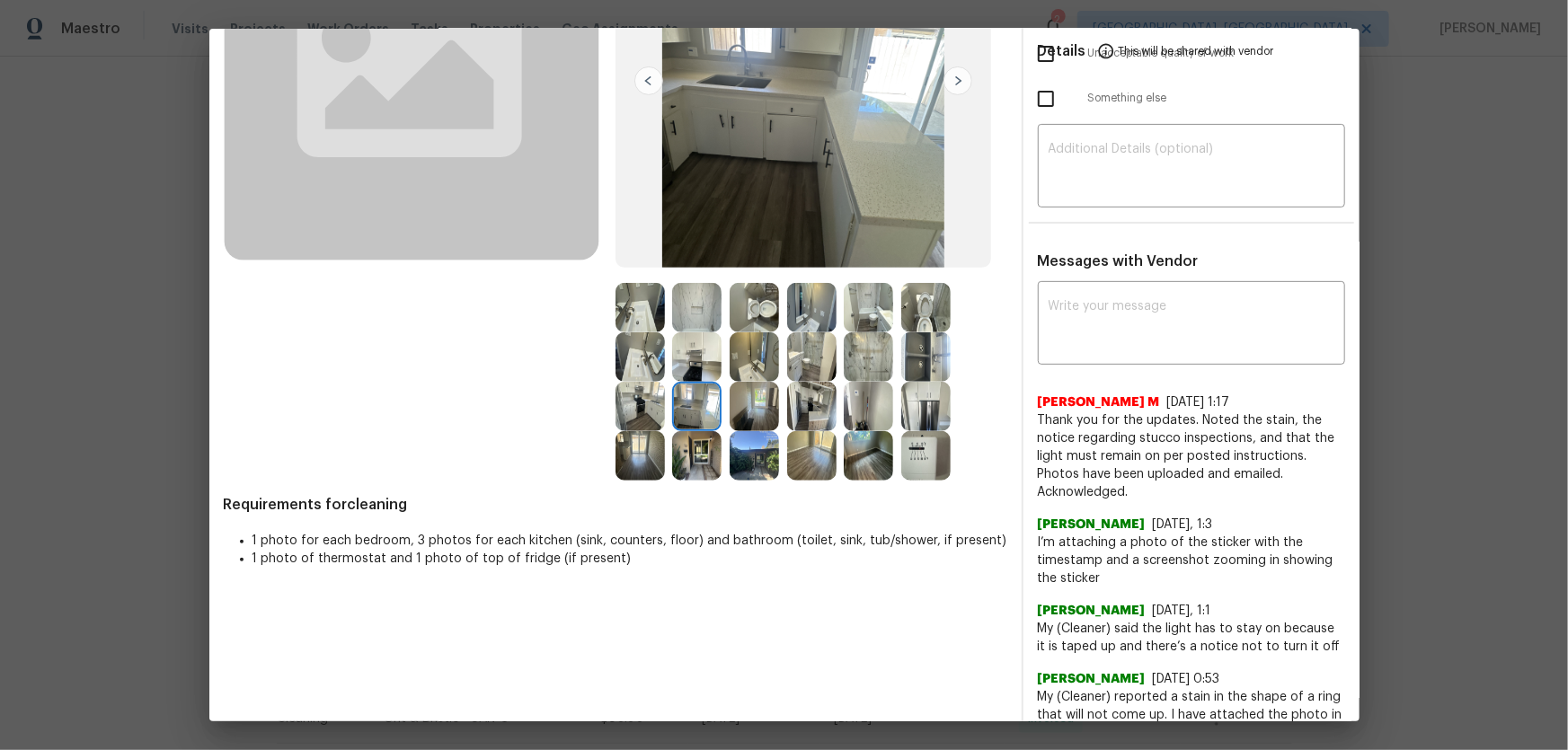
click at [688, 360] on img at bounding box center [696, 357] width 49 height 49
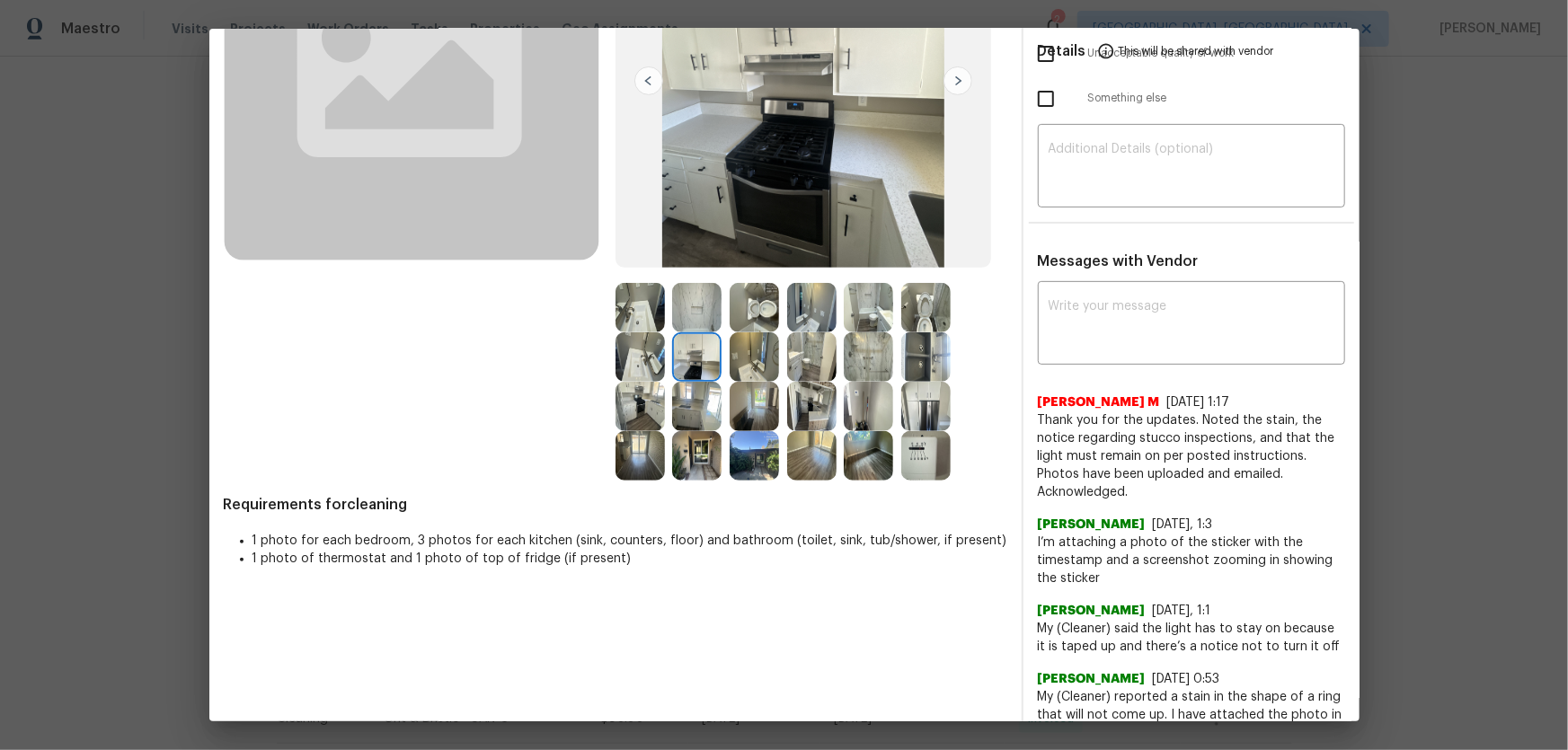
click at [745, 368] on img at bounding box center [754, 357] width 49 height 49
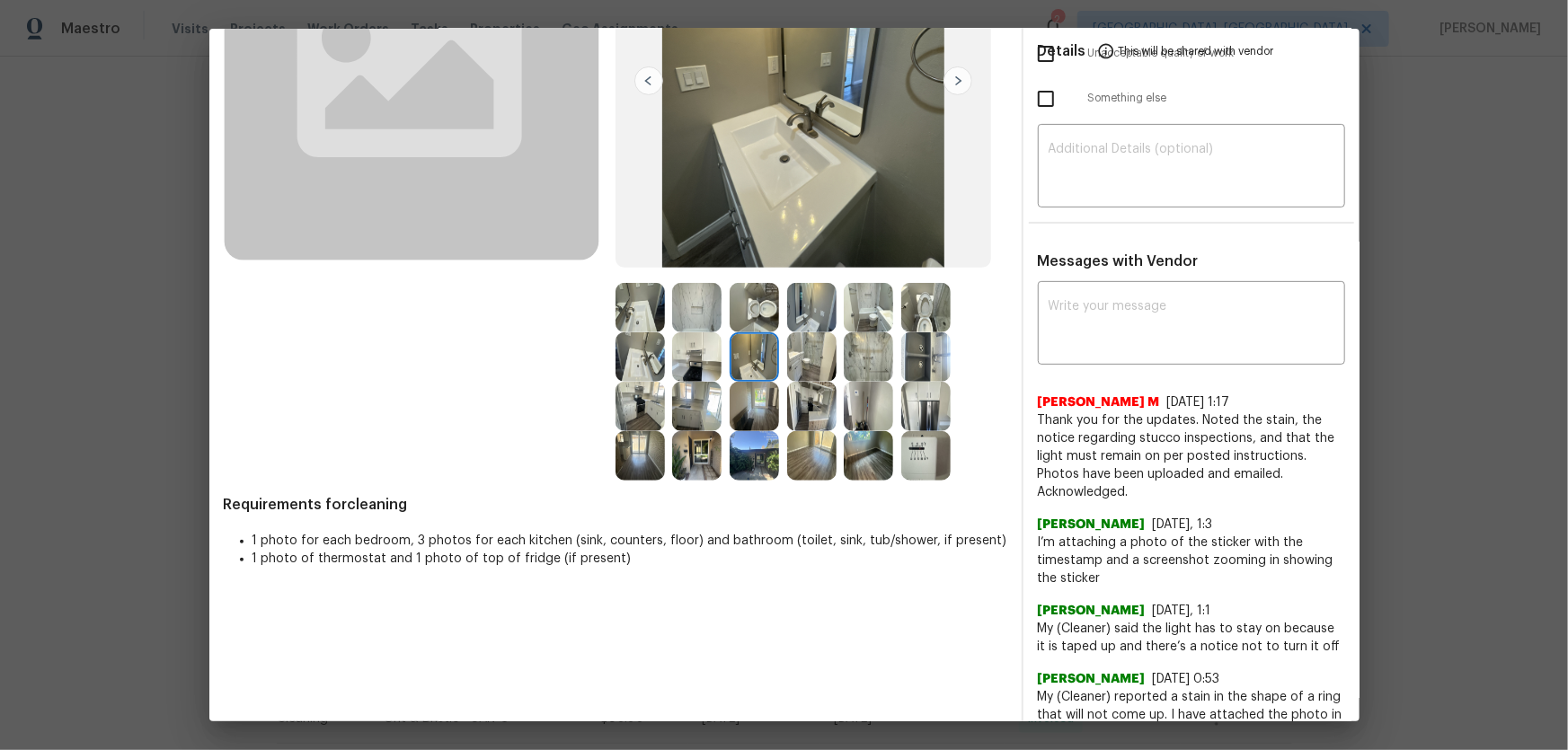
click at [742, 302] on img at bounding box center [754, 307] width 49 height 49
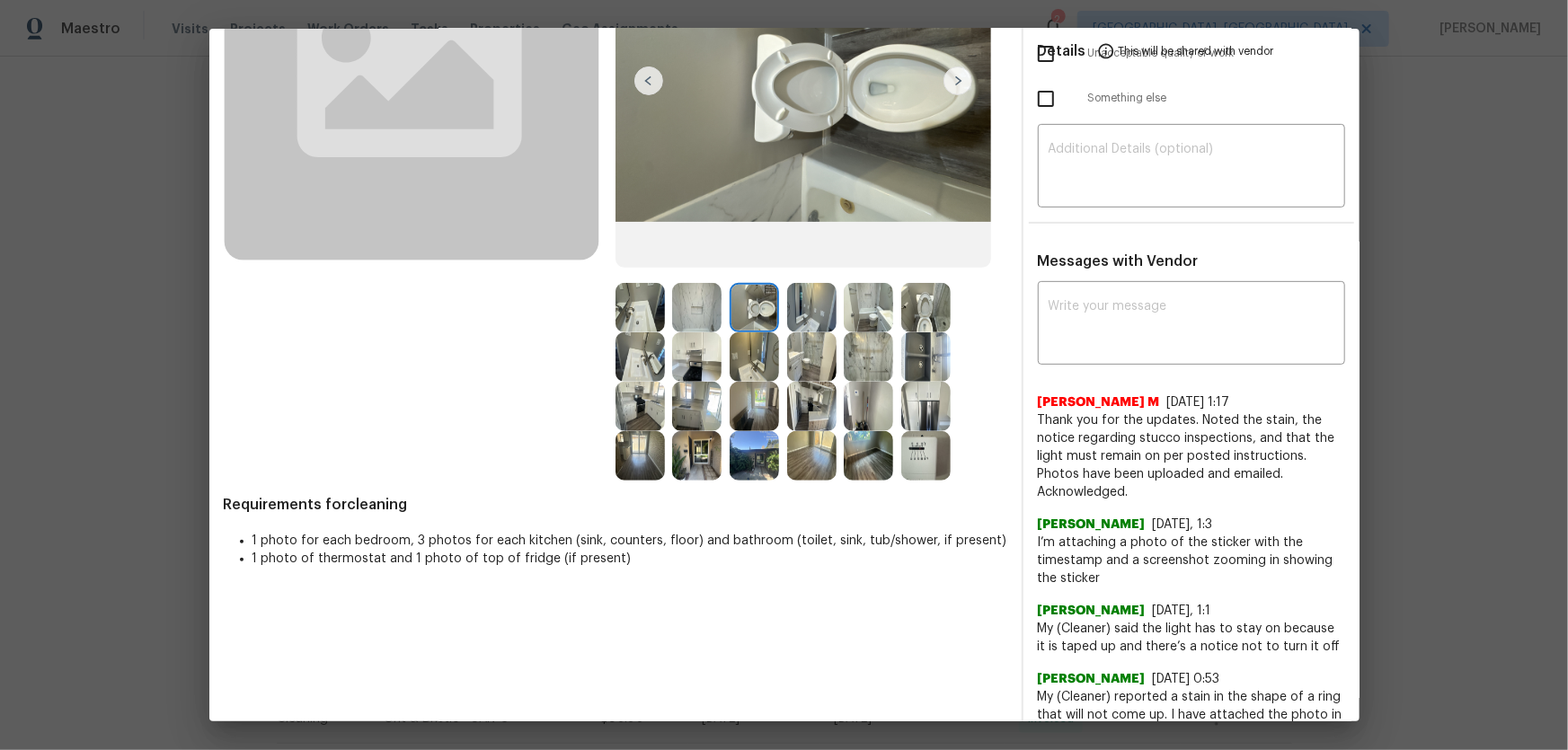
click at [702, 301] on img at bounding box center [696, 307] width 49 height 49
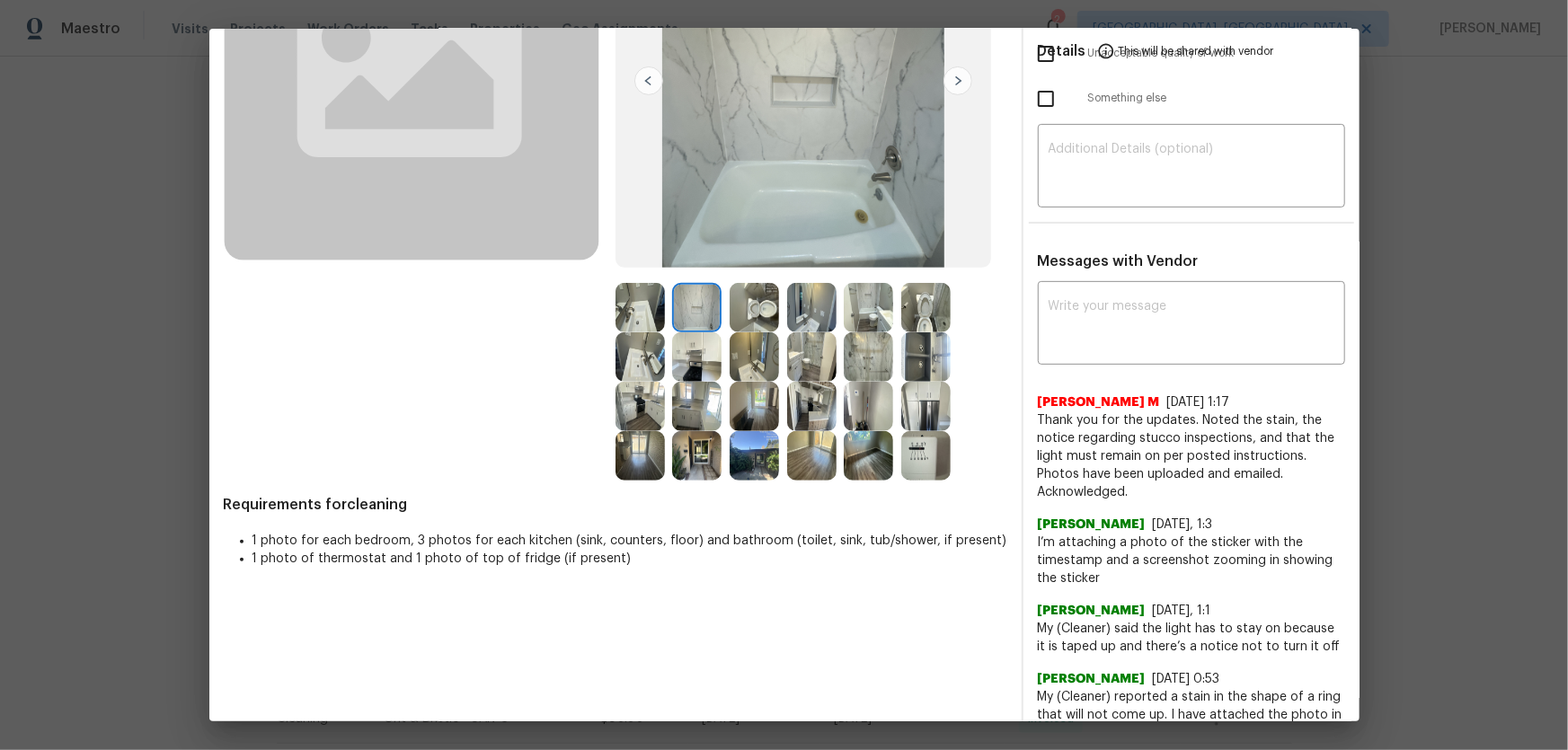
click at [636, 367] on img at bounding box center [640, 357] width 49 height 49
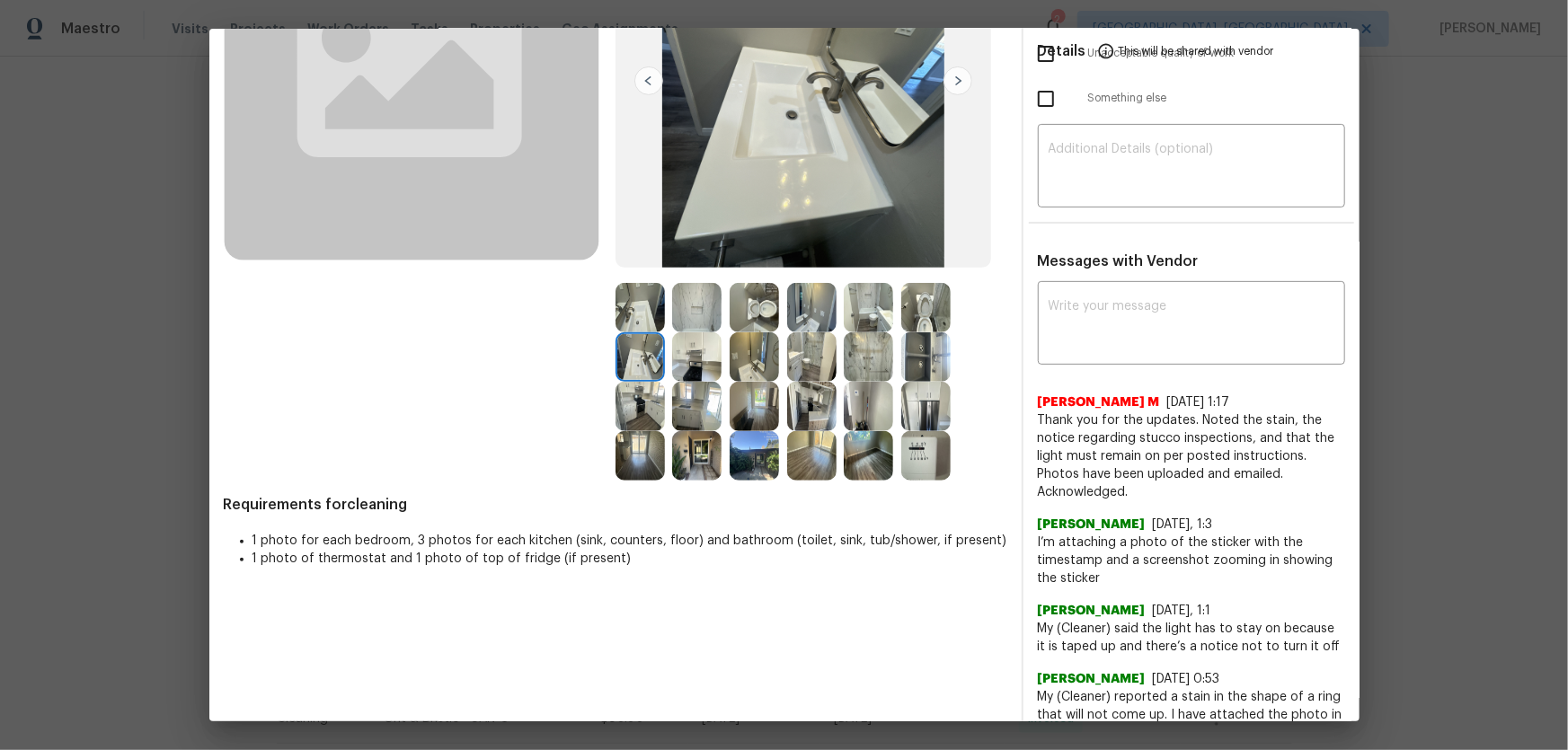
click at [630, 416] on img at bounding box center [640, 406] width 49 height 49
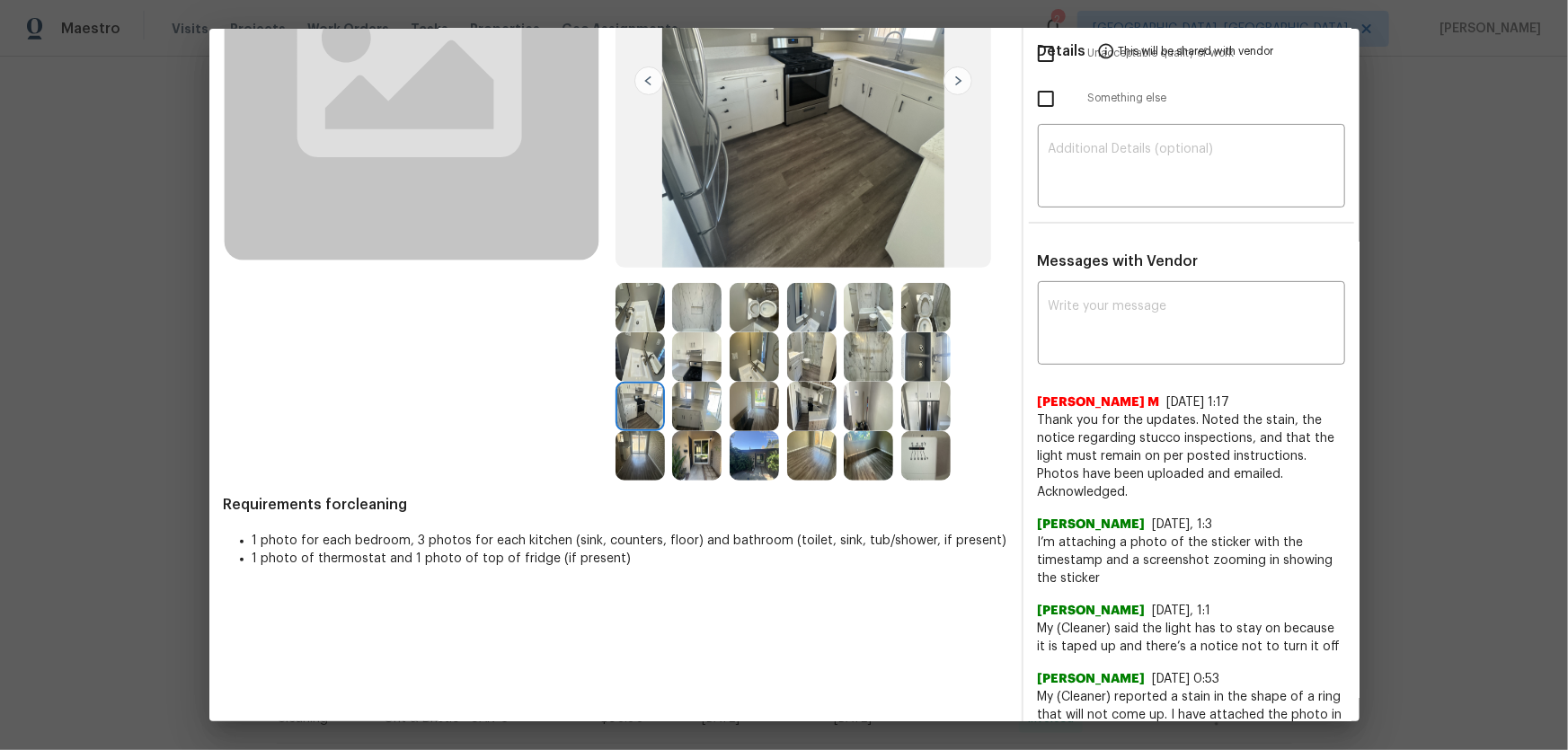
click at [676, 406] on img at bounding box center [696, 406] width 49 height 49
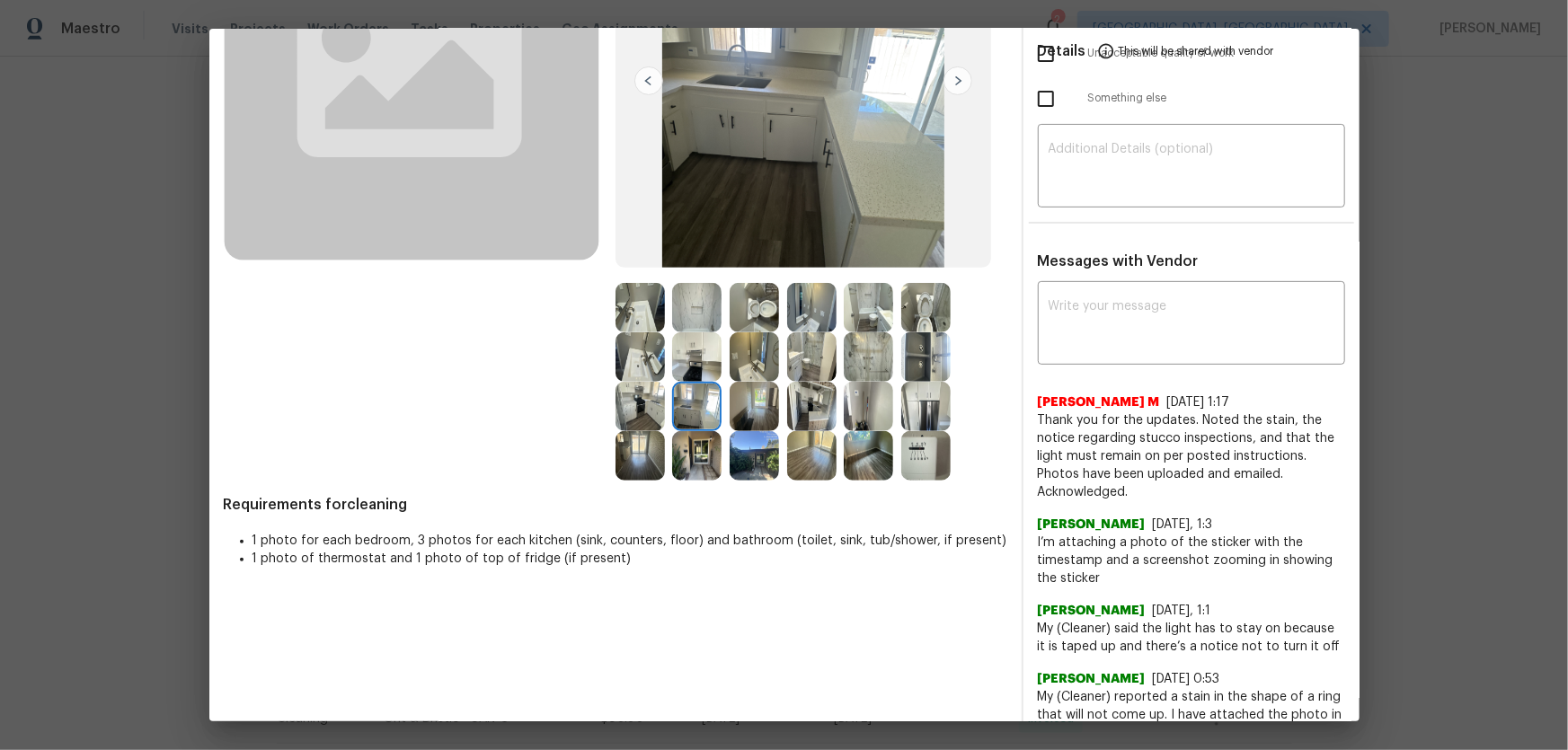
click at [710, 338] on img at bounding box center [696, 357] width 49 height 49
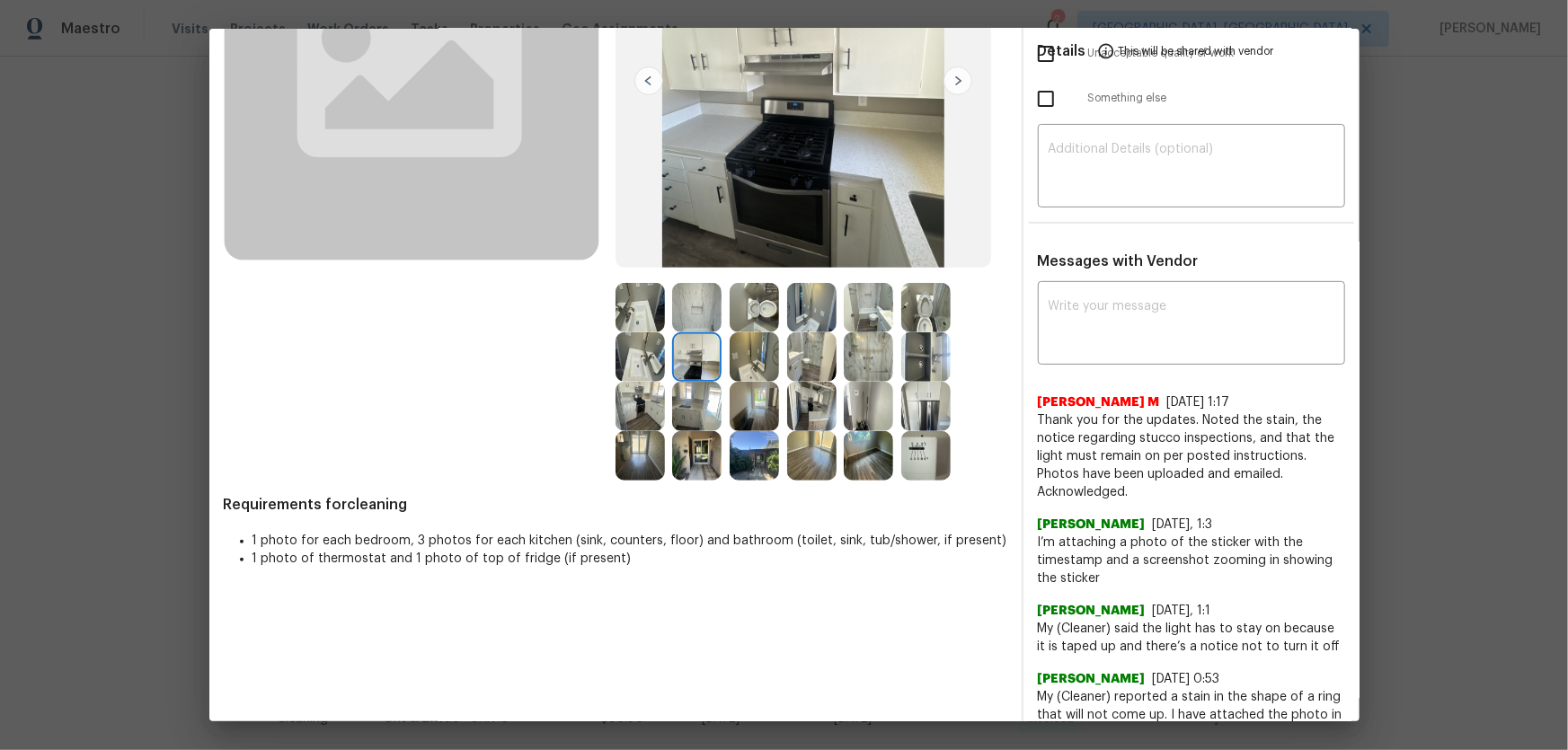
click at [697, 366] on img at bounding box center [696, 357] width 49 height 49
click at [744, 369] on img at bounding box center [754, 357] width 49 height 49
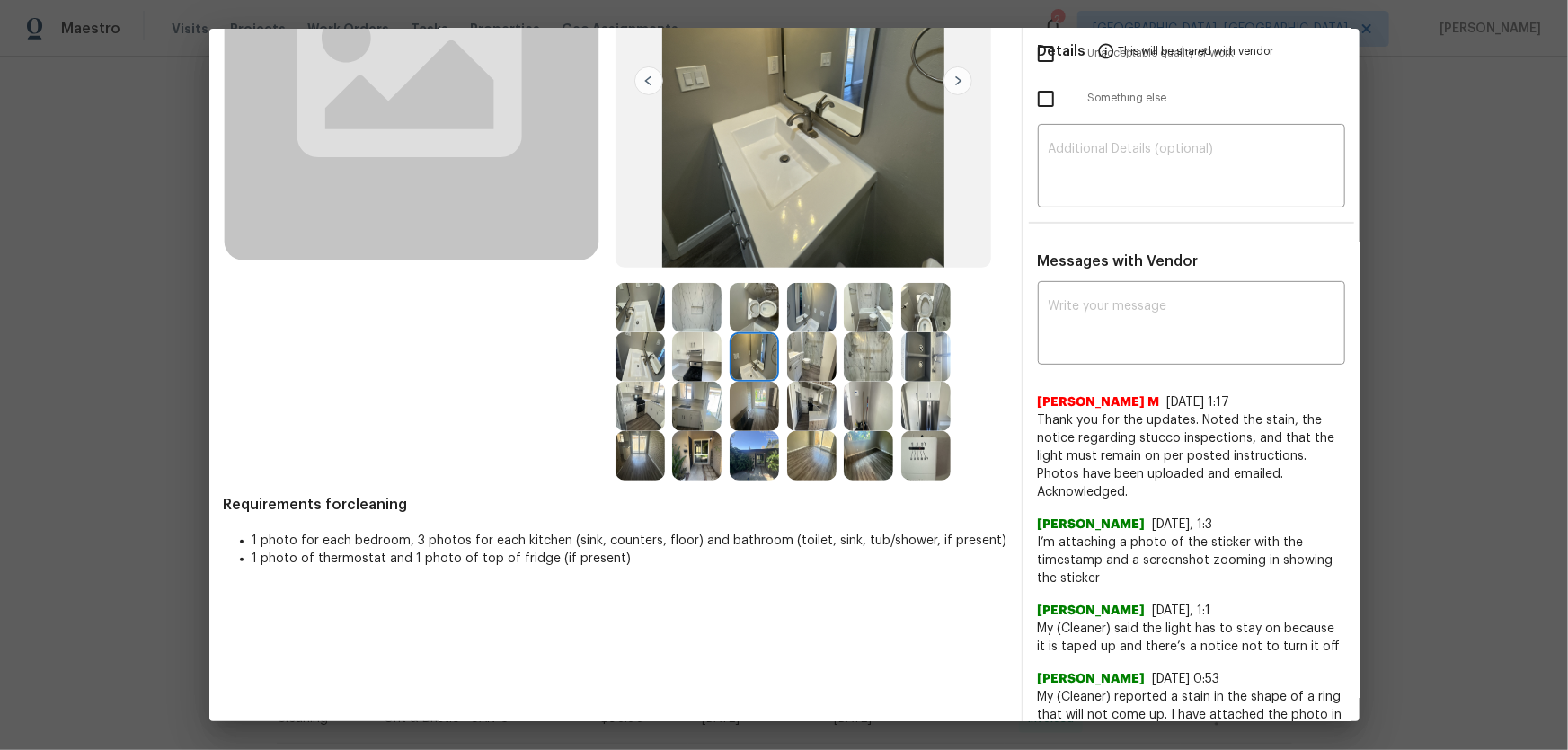
click at [799, 371] on img at bounding box center [811, 357] width 49 height 49
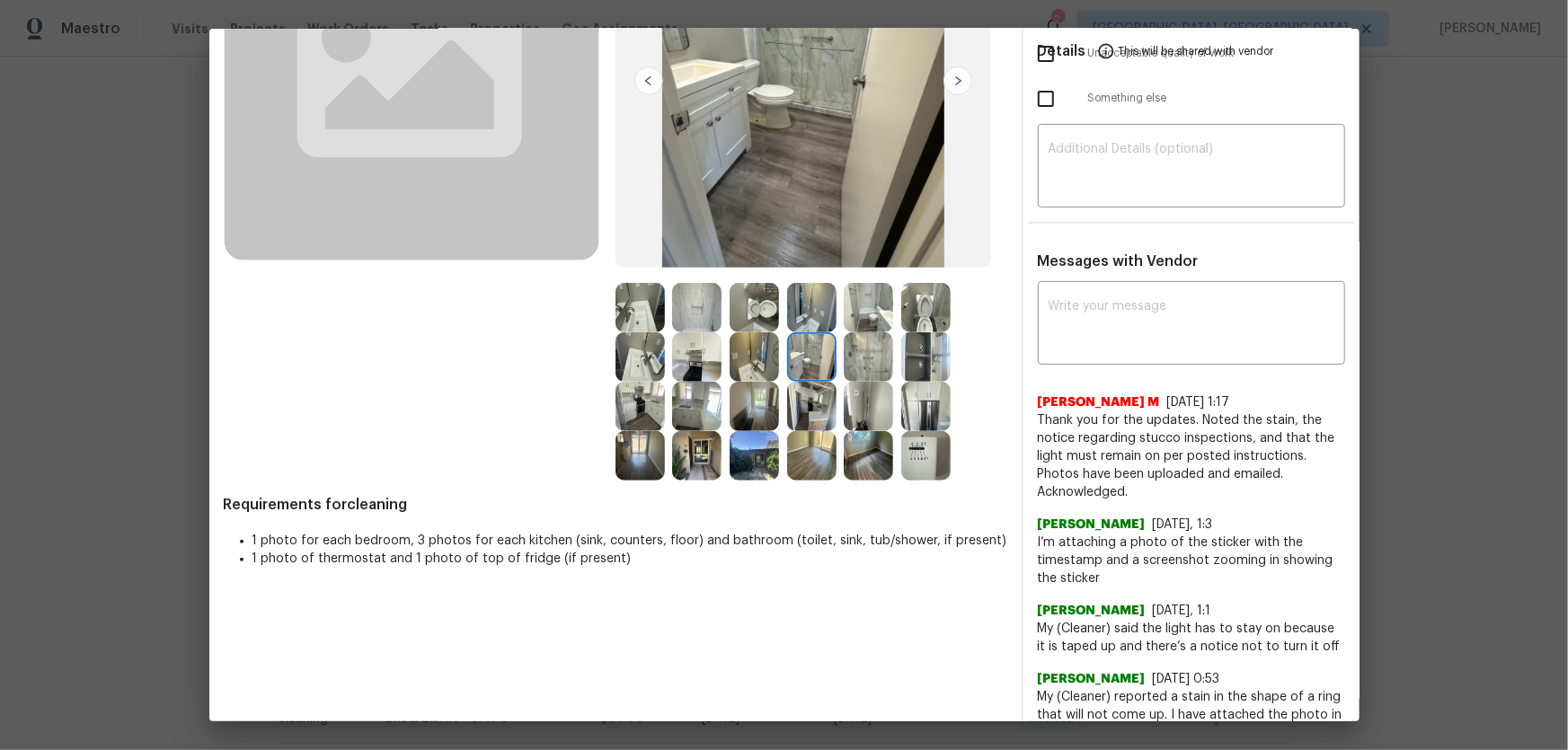
click at [808, 412] on img at bounding box center [811, 406] width 49 height 49
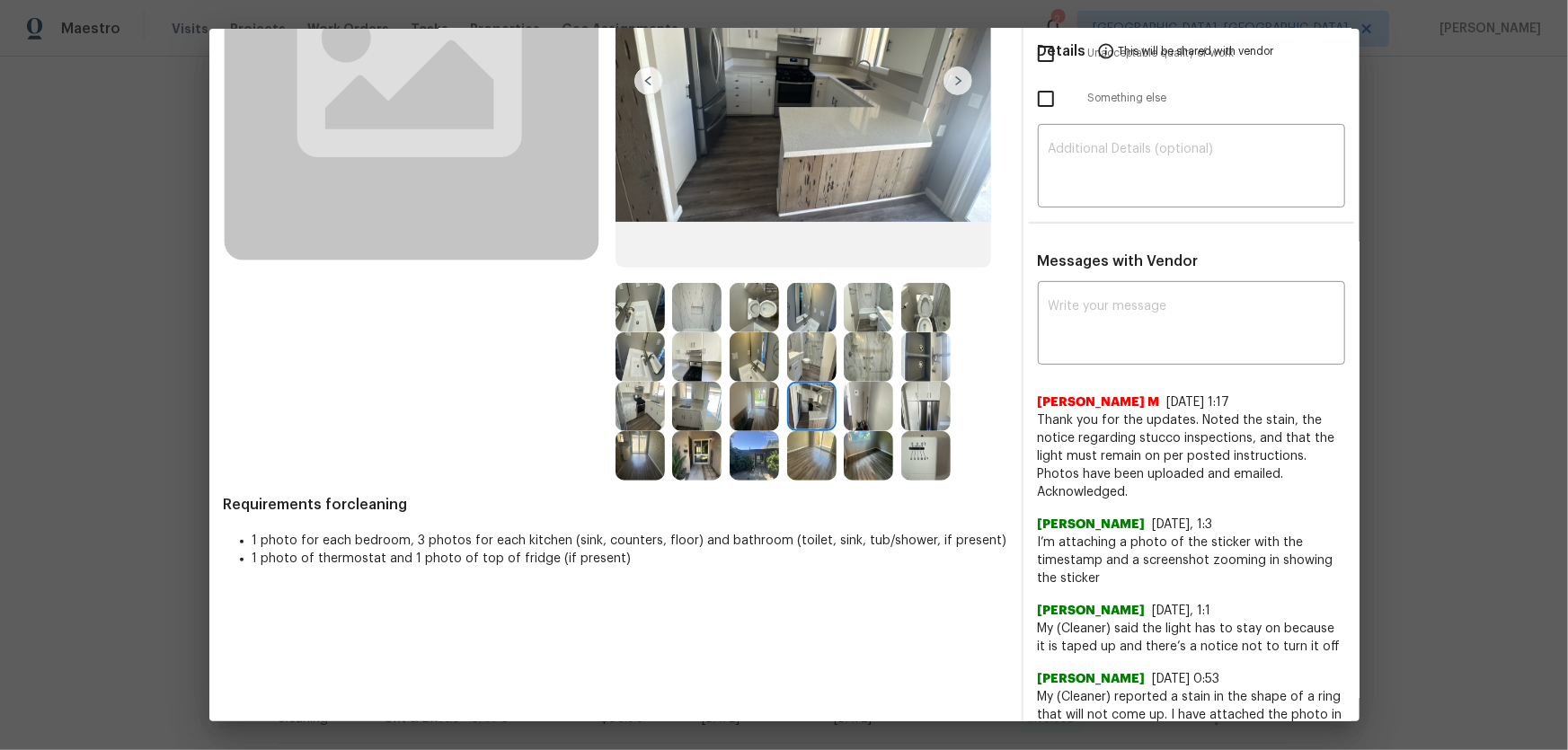
click at [823, 464] on img at bounding box center [811, 456] width 49 height 49
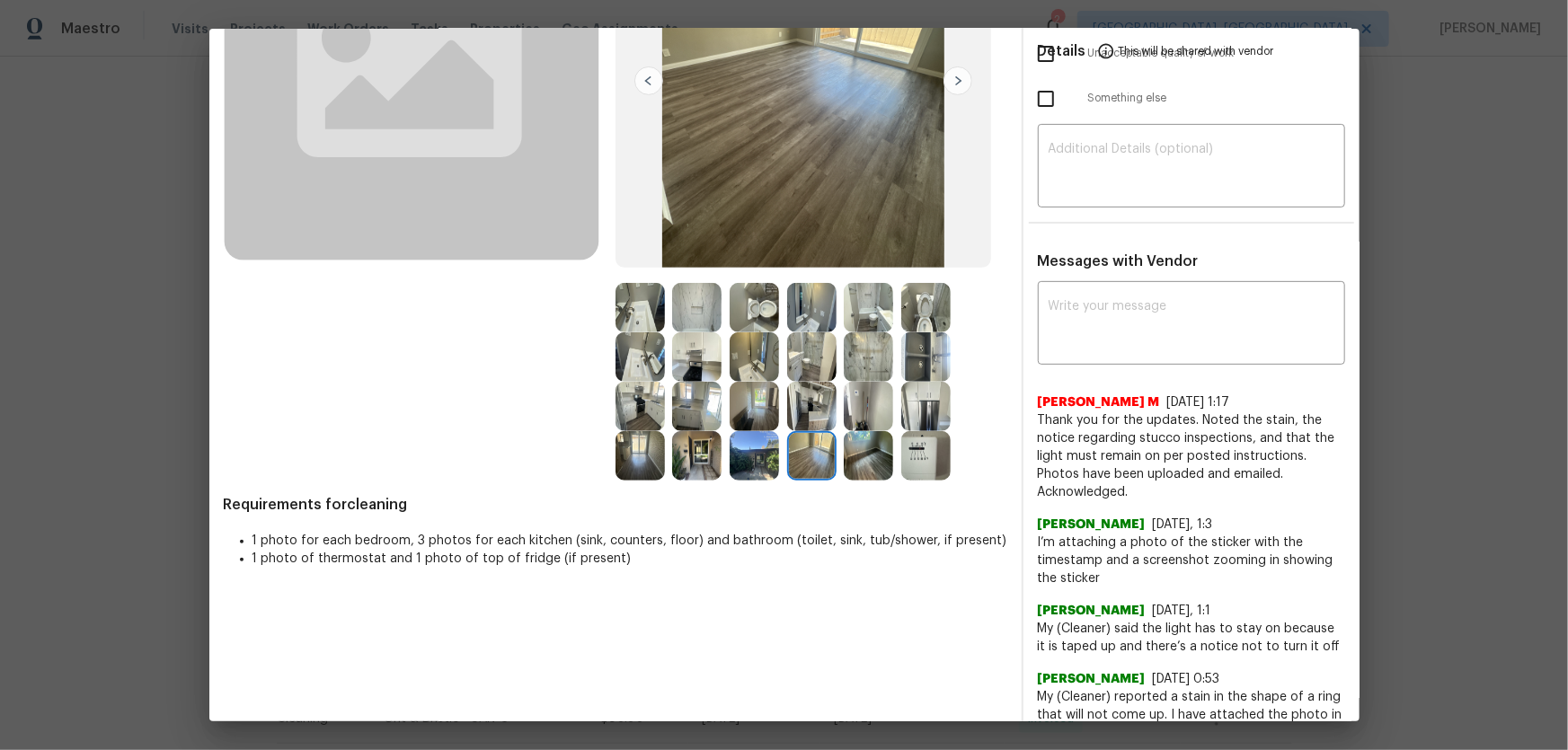
click at [872, 461] on img at bounding box center [868, 456] width 49 height 49
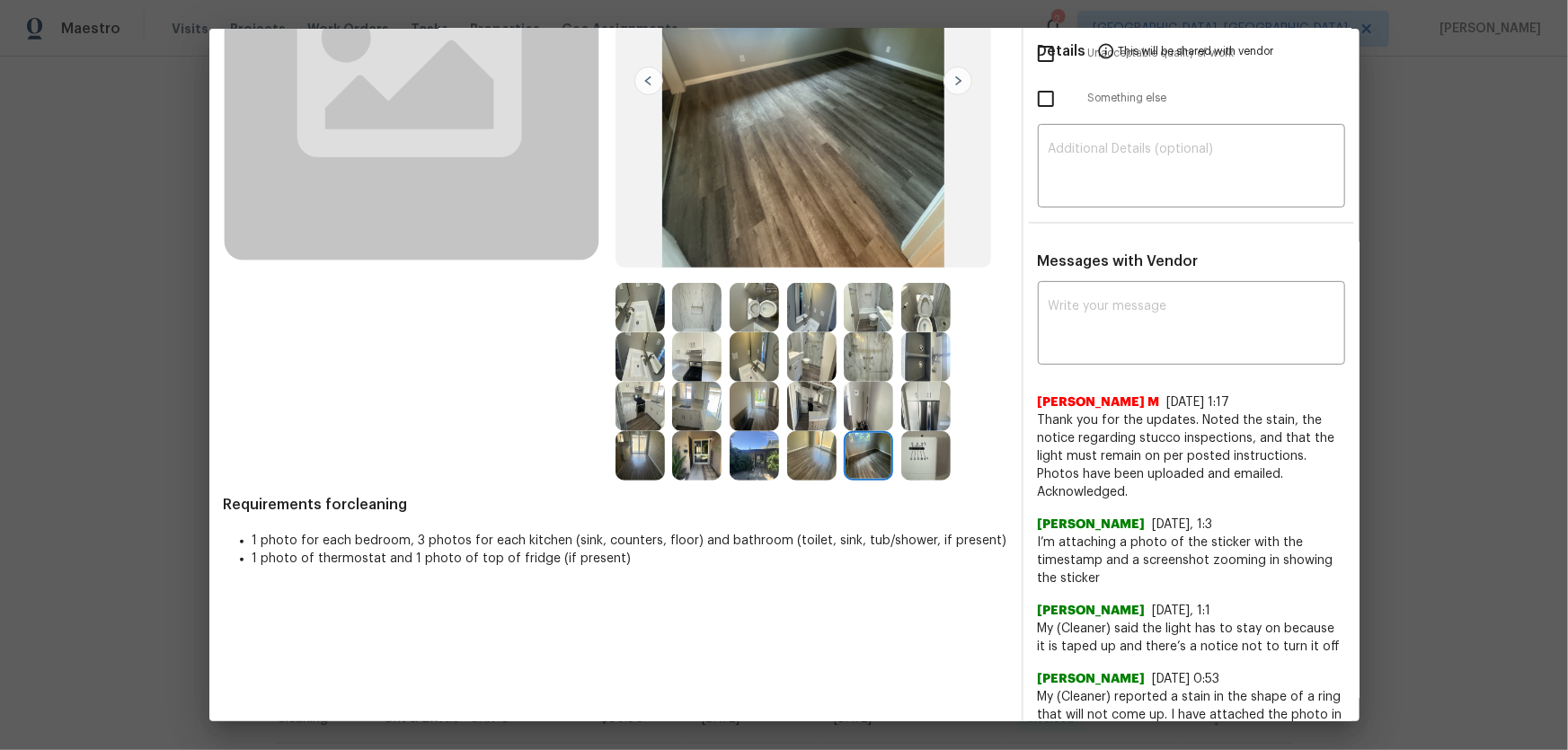
click at [706, 451] on img at bounding box center [696, 456] width 49 height 49
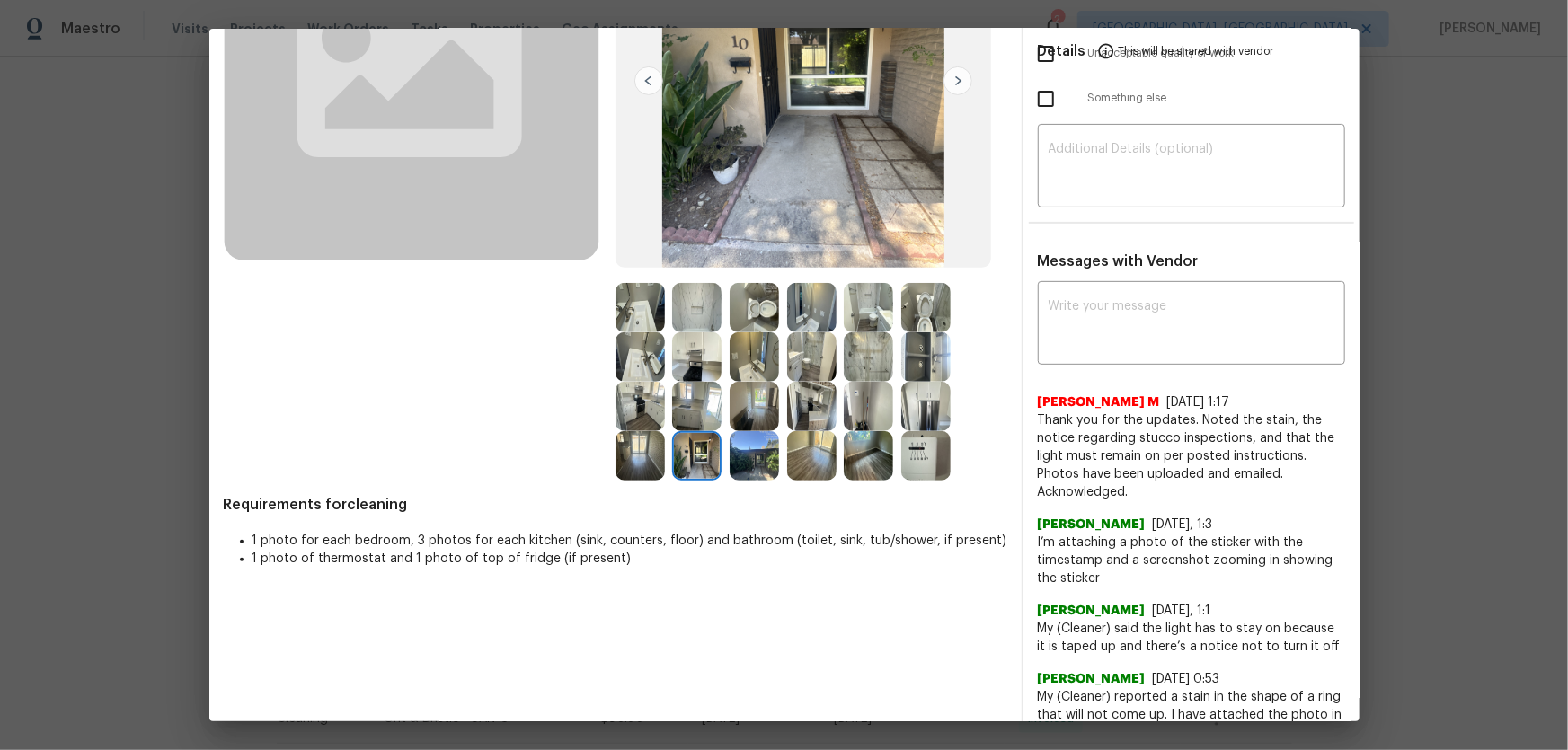
click at [630, 452] on img at bounding box center [640, 456] width 49 height 49
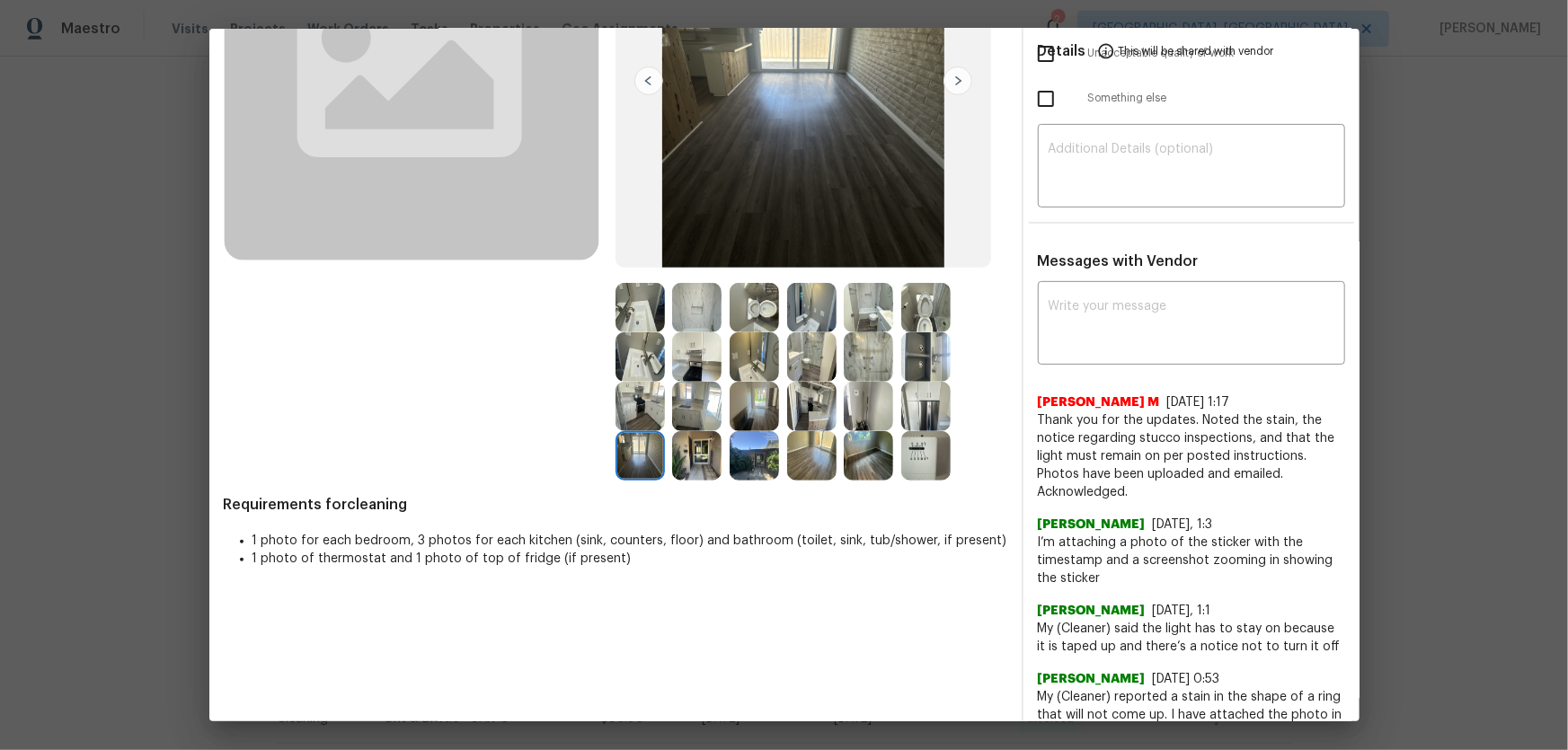
click at [625, 403] on img at bounding box center [640, 406] width 49 height 49
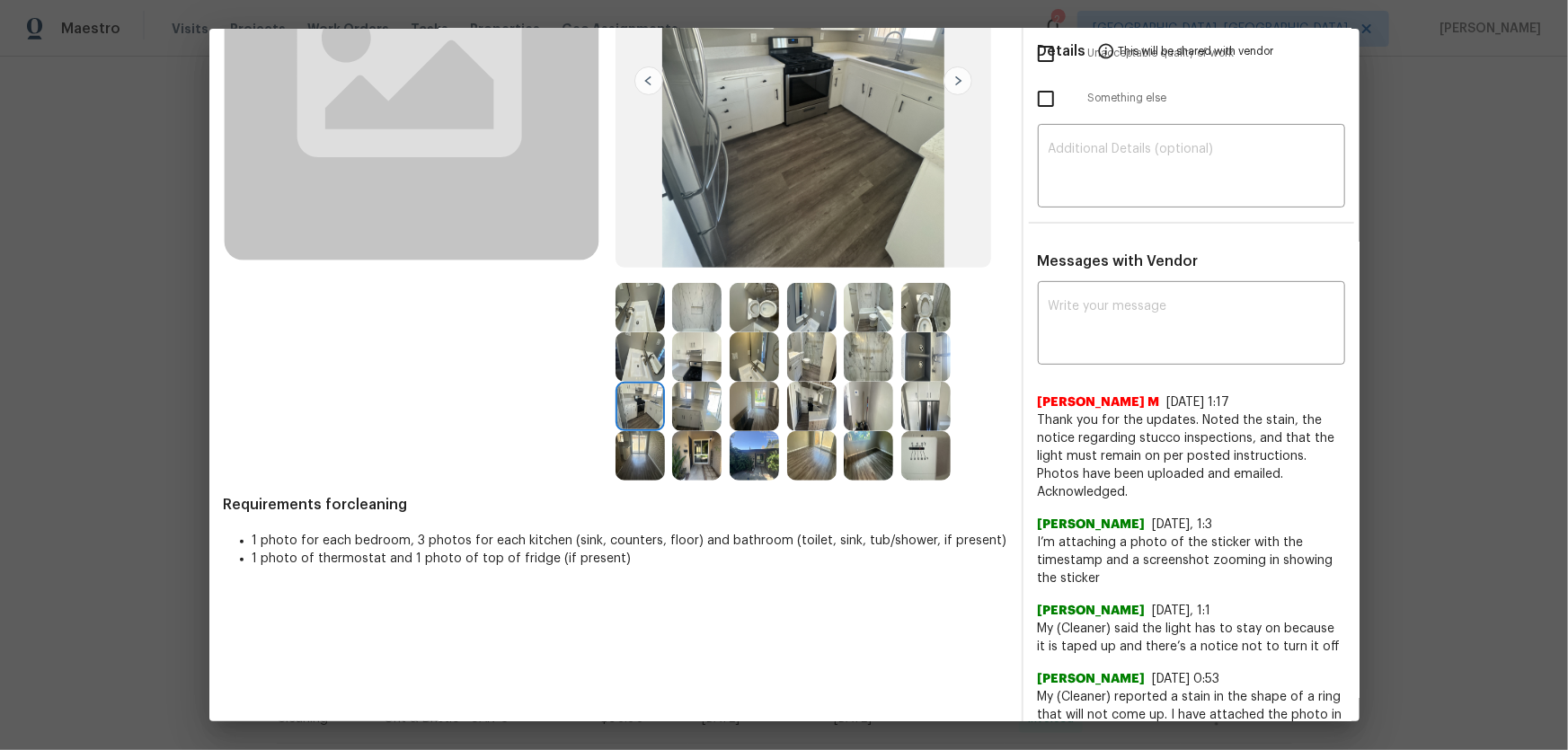
click at [686, 410] on img at bounding box center [696, 406] width 49 height 49
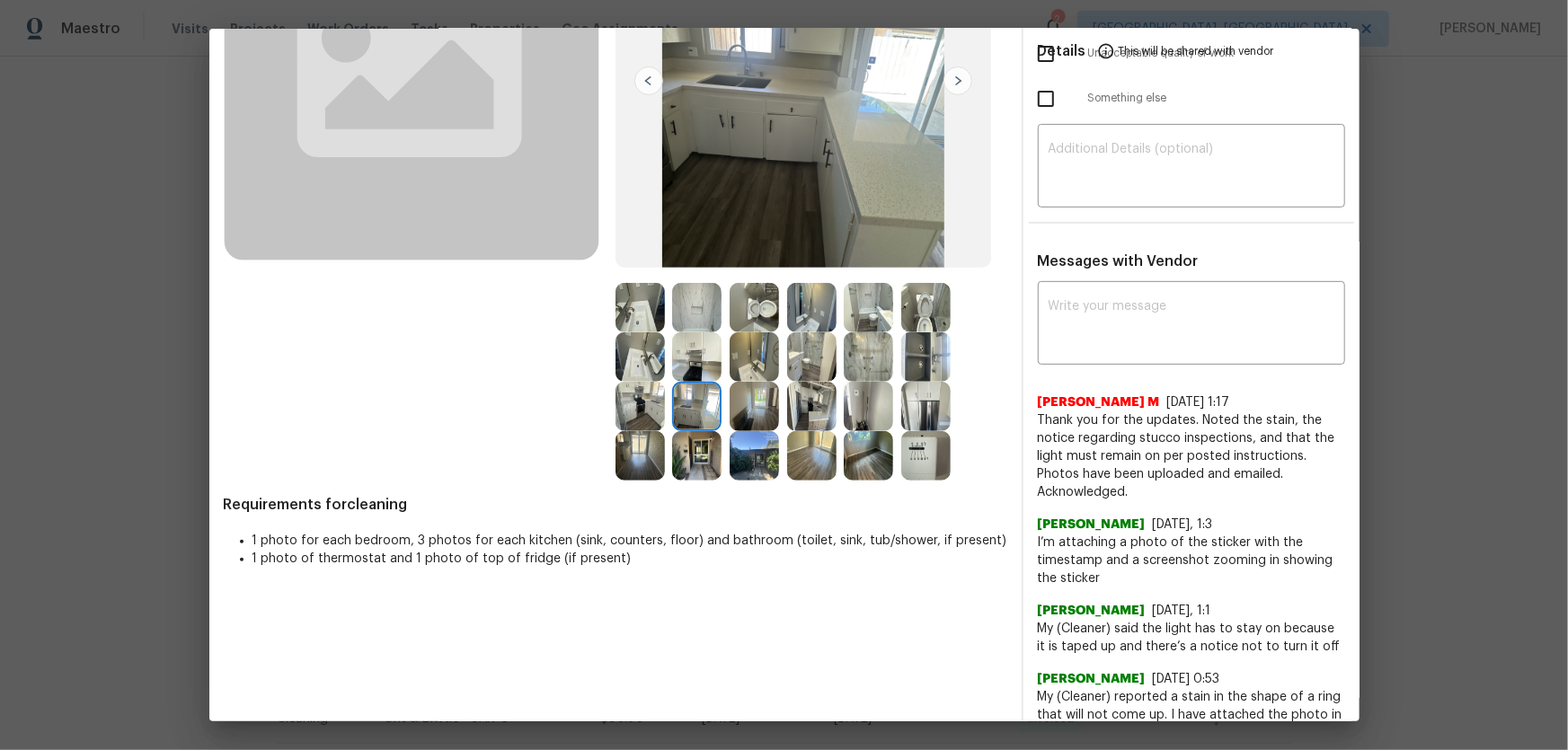
click at [686, 347] on img at bounding box center [696, 357] width 49 height 49
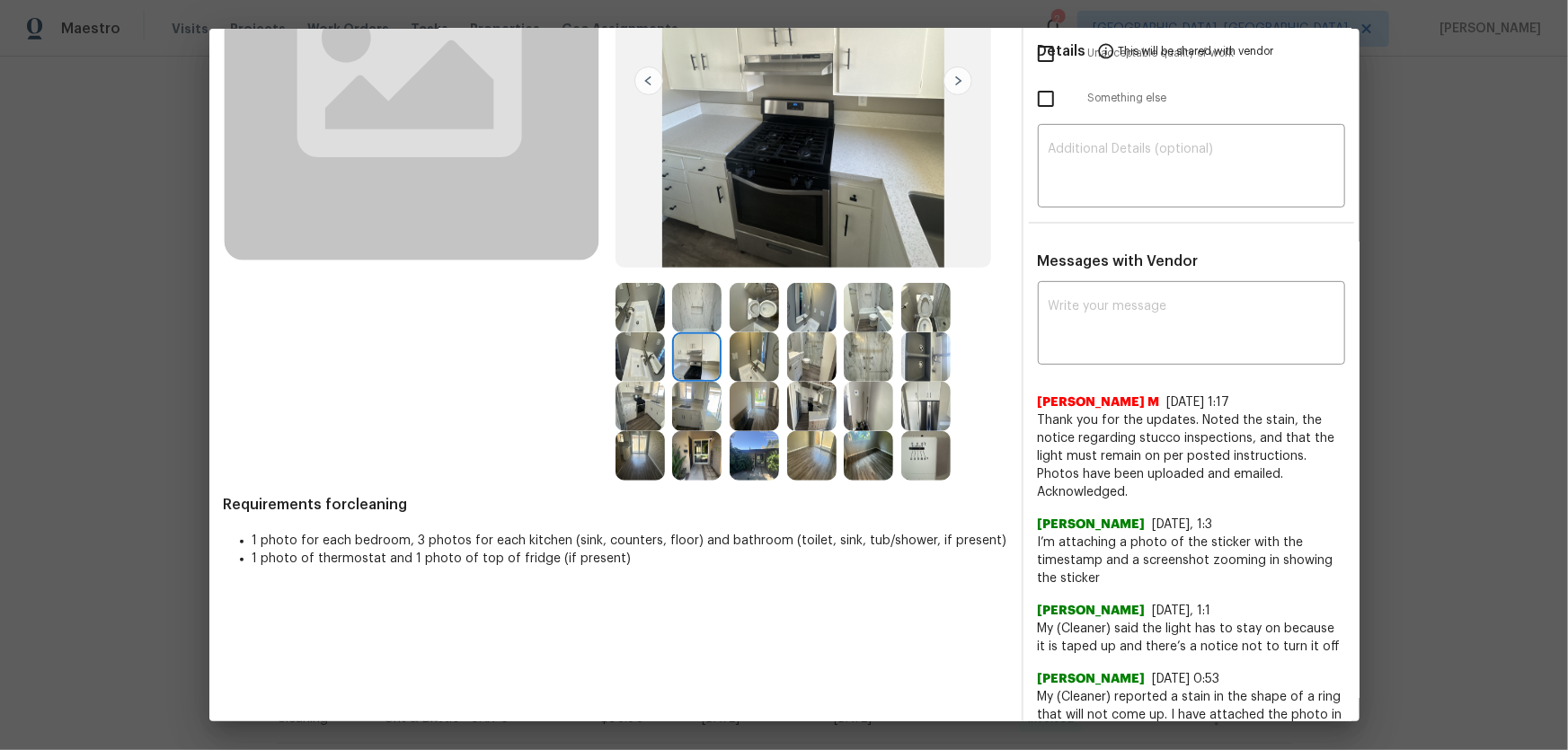
click at [775, 359] on div at bounding box center [758, 357] width 57 height 49
click at [759, 366] on img at bounding box center [754, 357] width 49 height 49
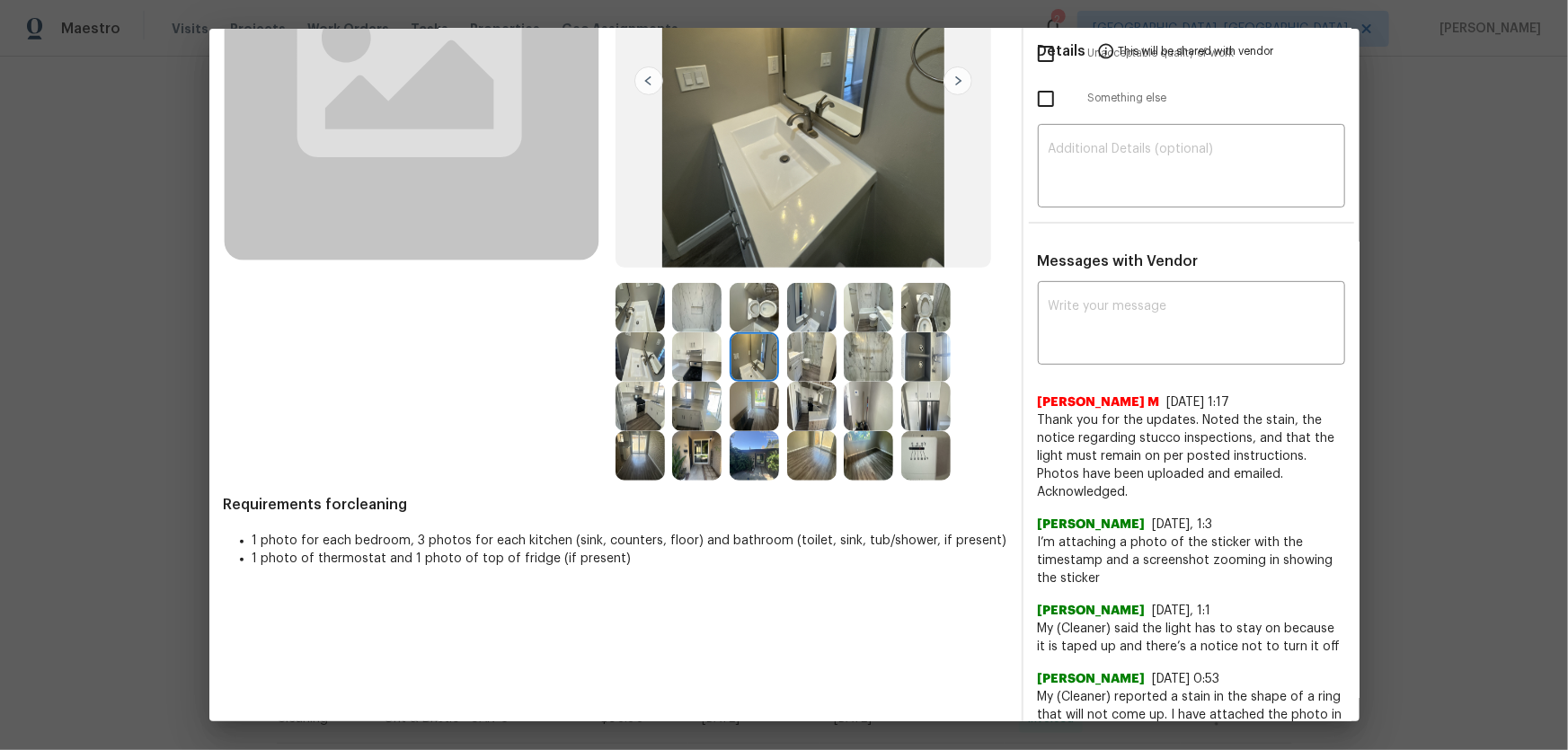
click at [758, 391] on img at bounding box center [754, 406] width 49 height 49
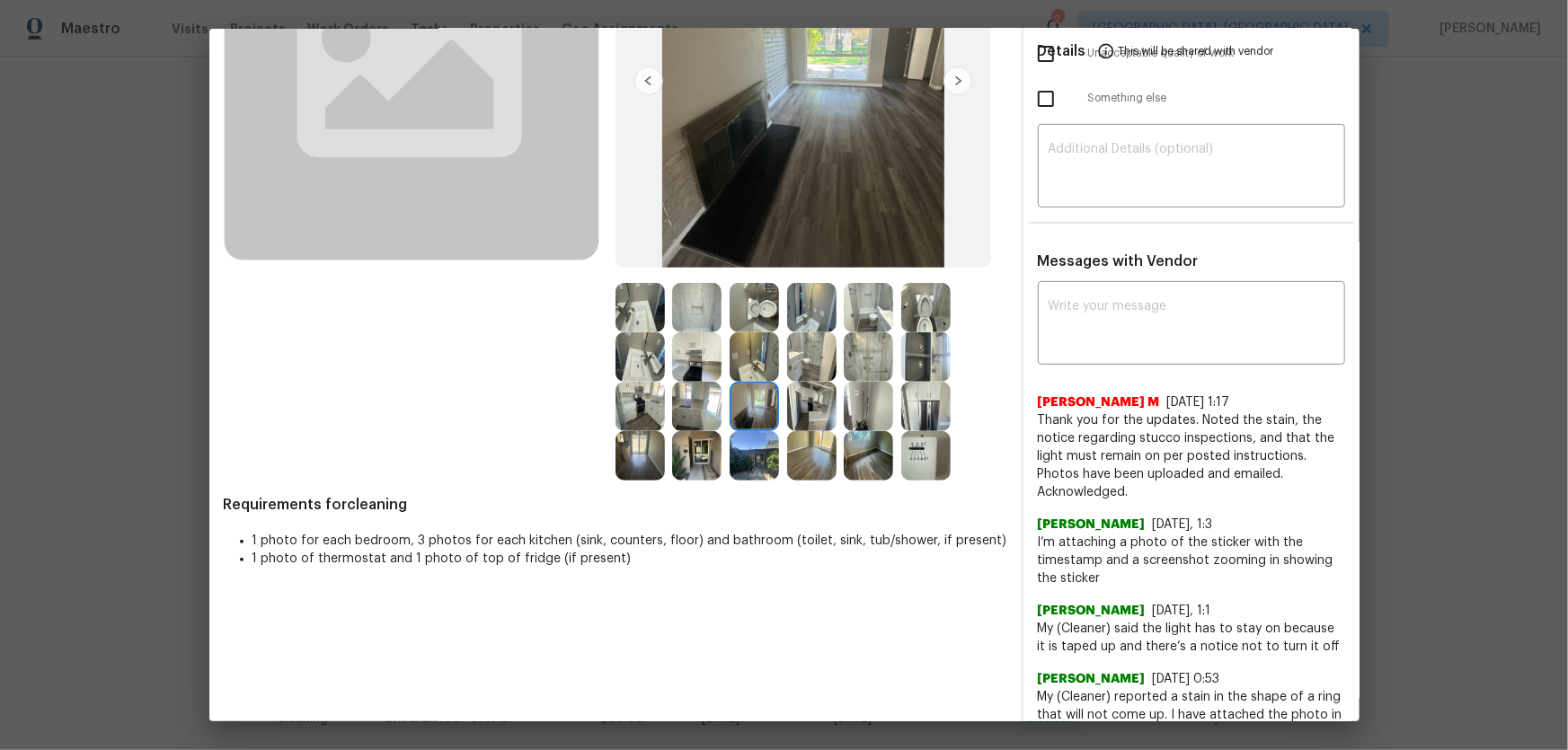
click at [818, 404] on img at bounding box center [811, 406] width 49 height 49
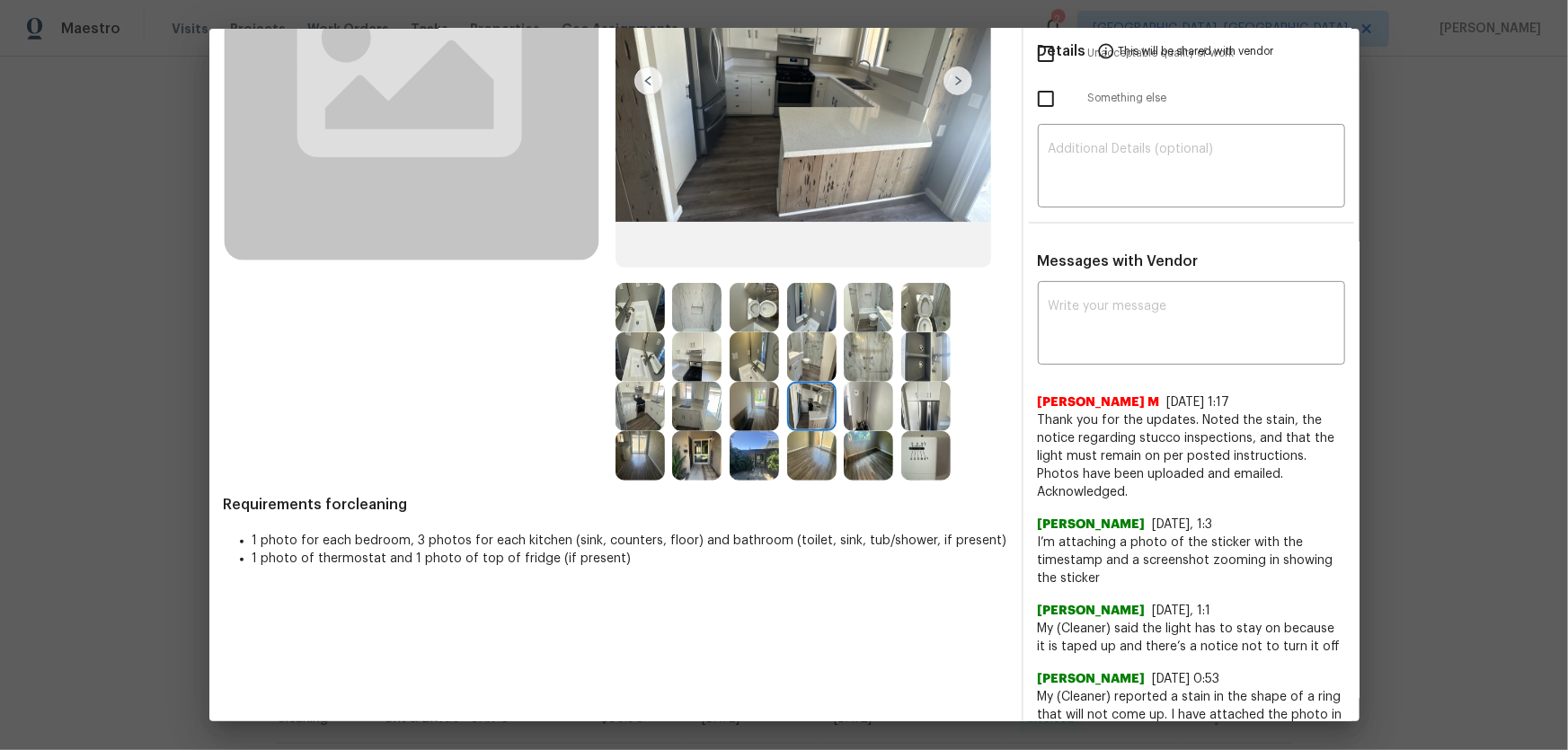
click at [792, 336] on img at bounding box center [811, 357] width 49 height 49
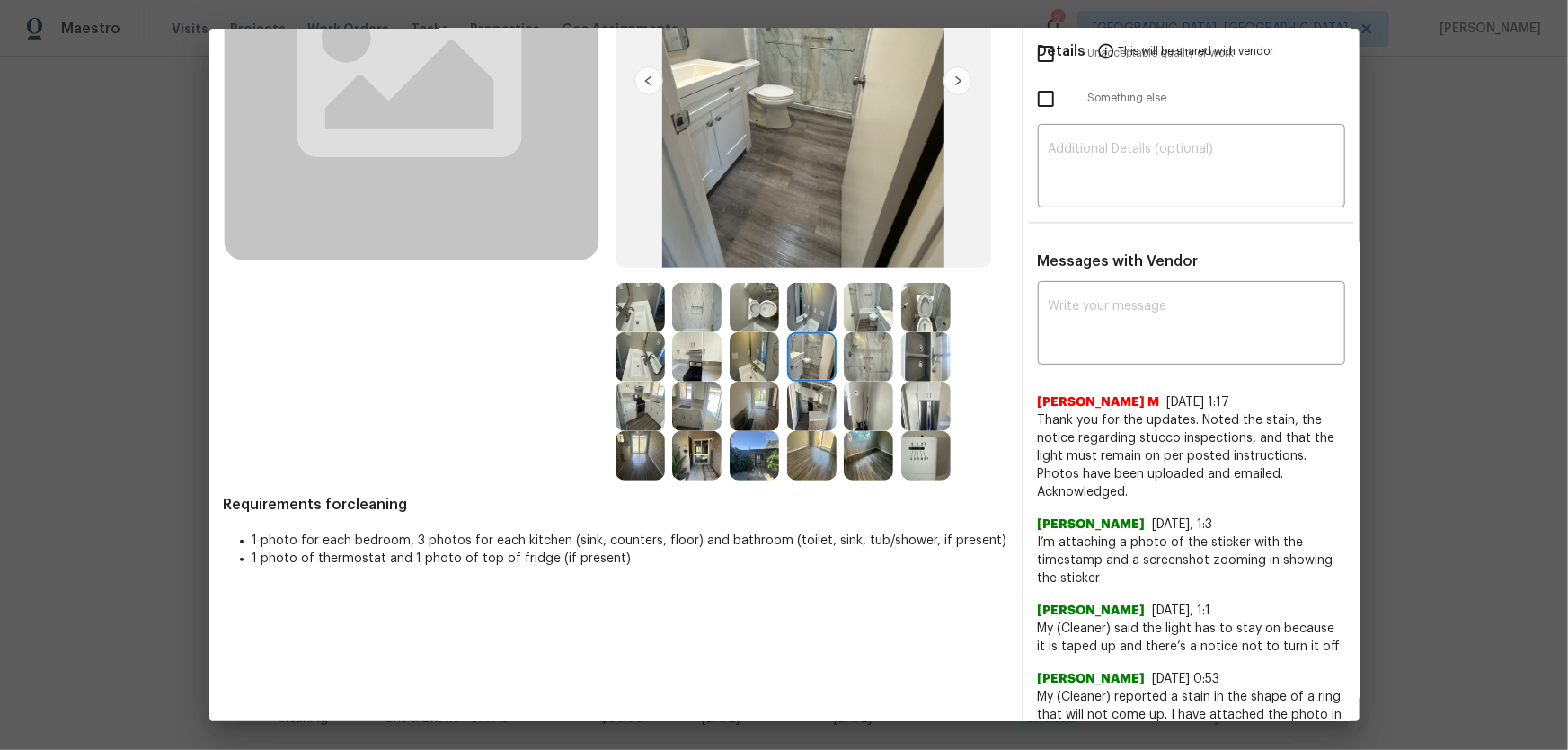
click at [856, 362] on img at bounding box center [868, 357] width 49 height 49
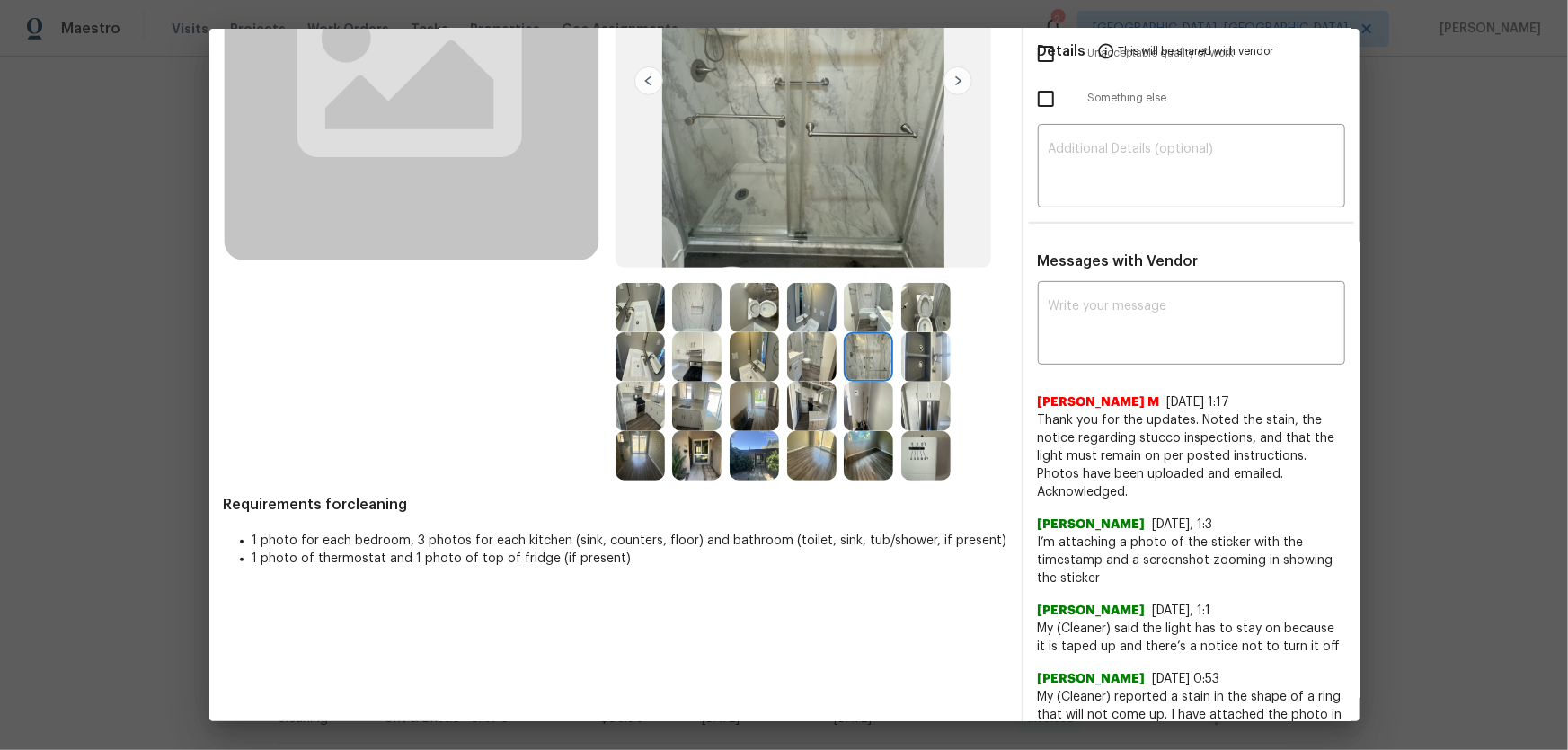
click at [856, 316] on img at bounding box center [868, 307] width 49 height 49
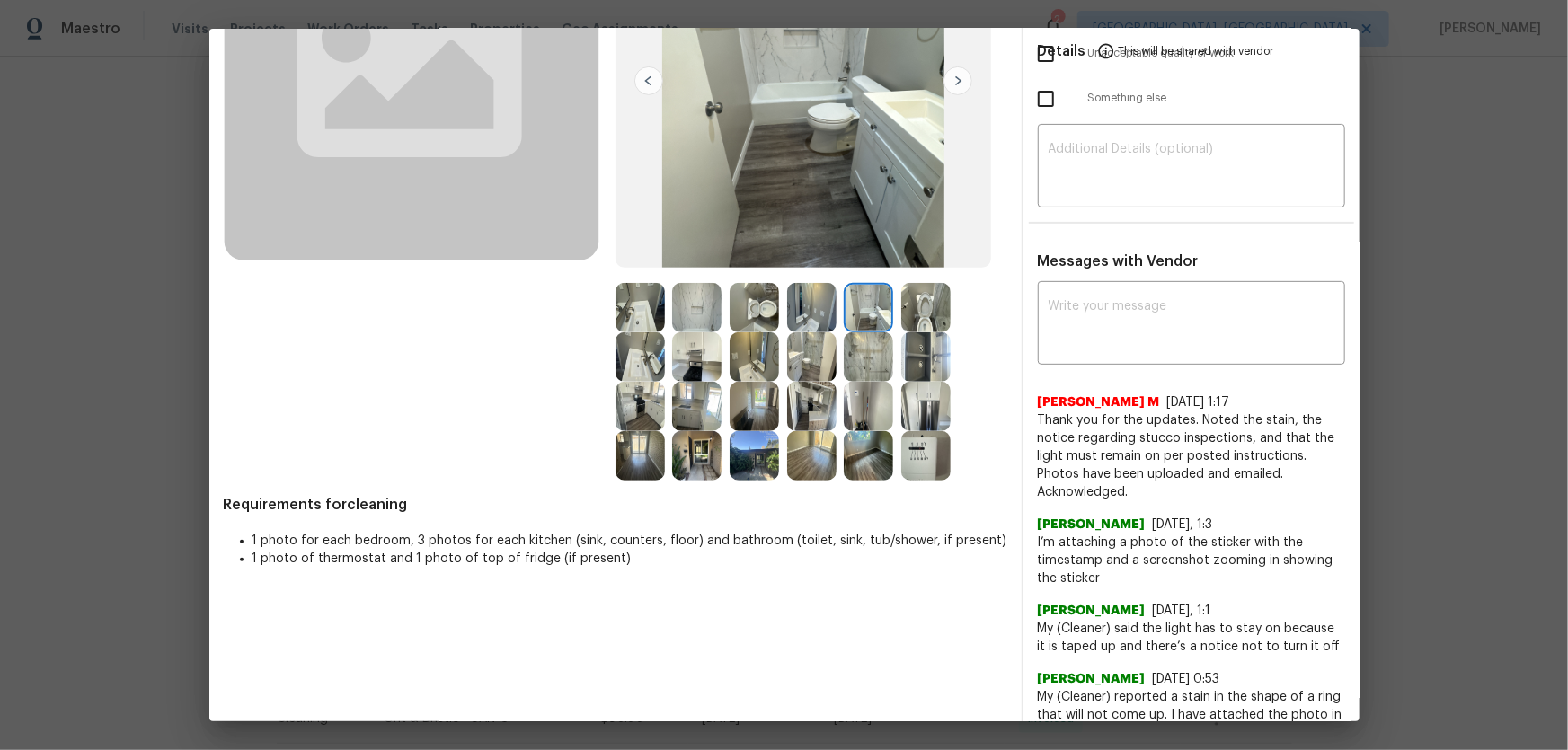
click at [901, 316] on img at bounding box center [925, 307] width 49 height 49
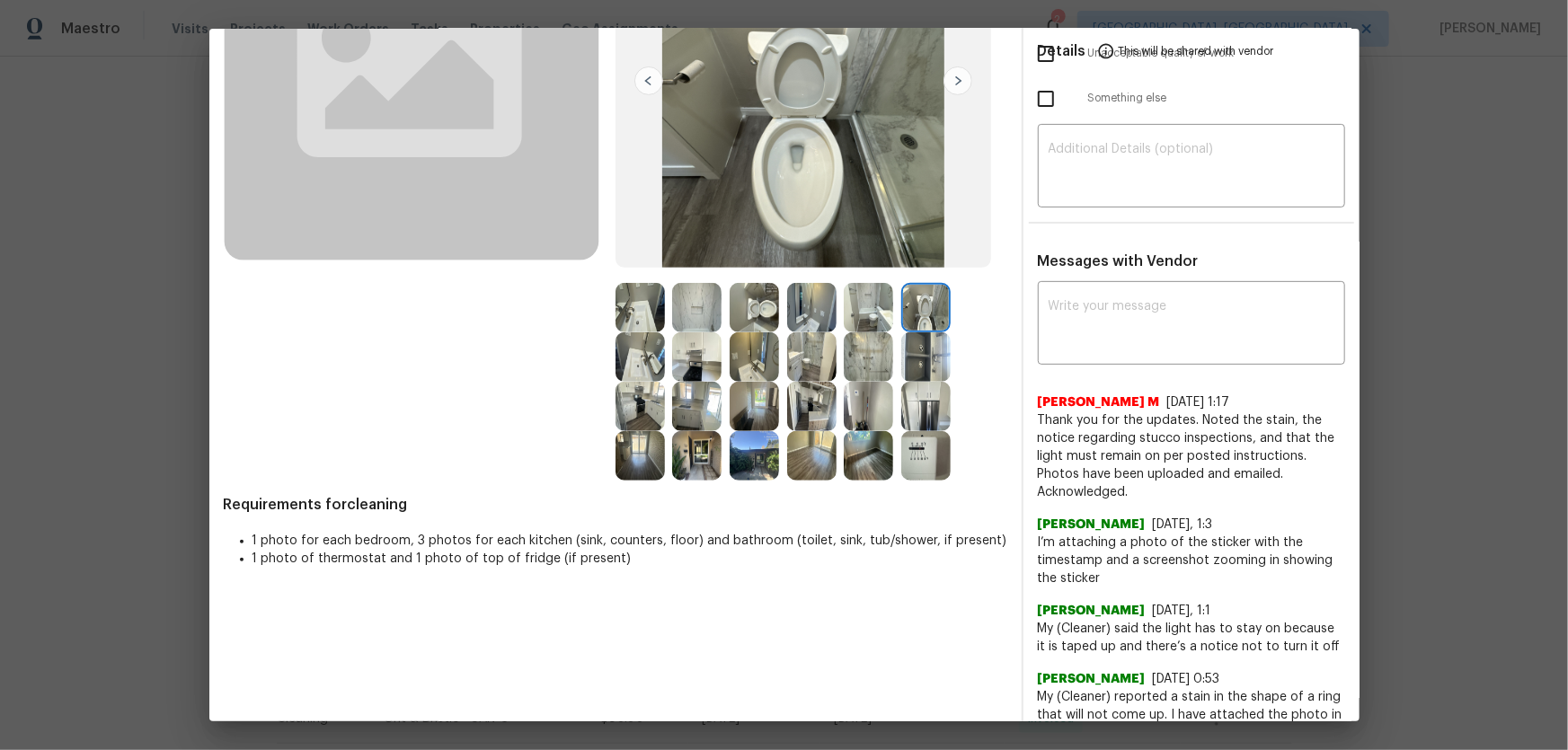
click at [935, 444] on img at bounding box center [925, 456] width 49 height 49
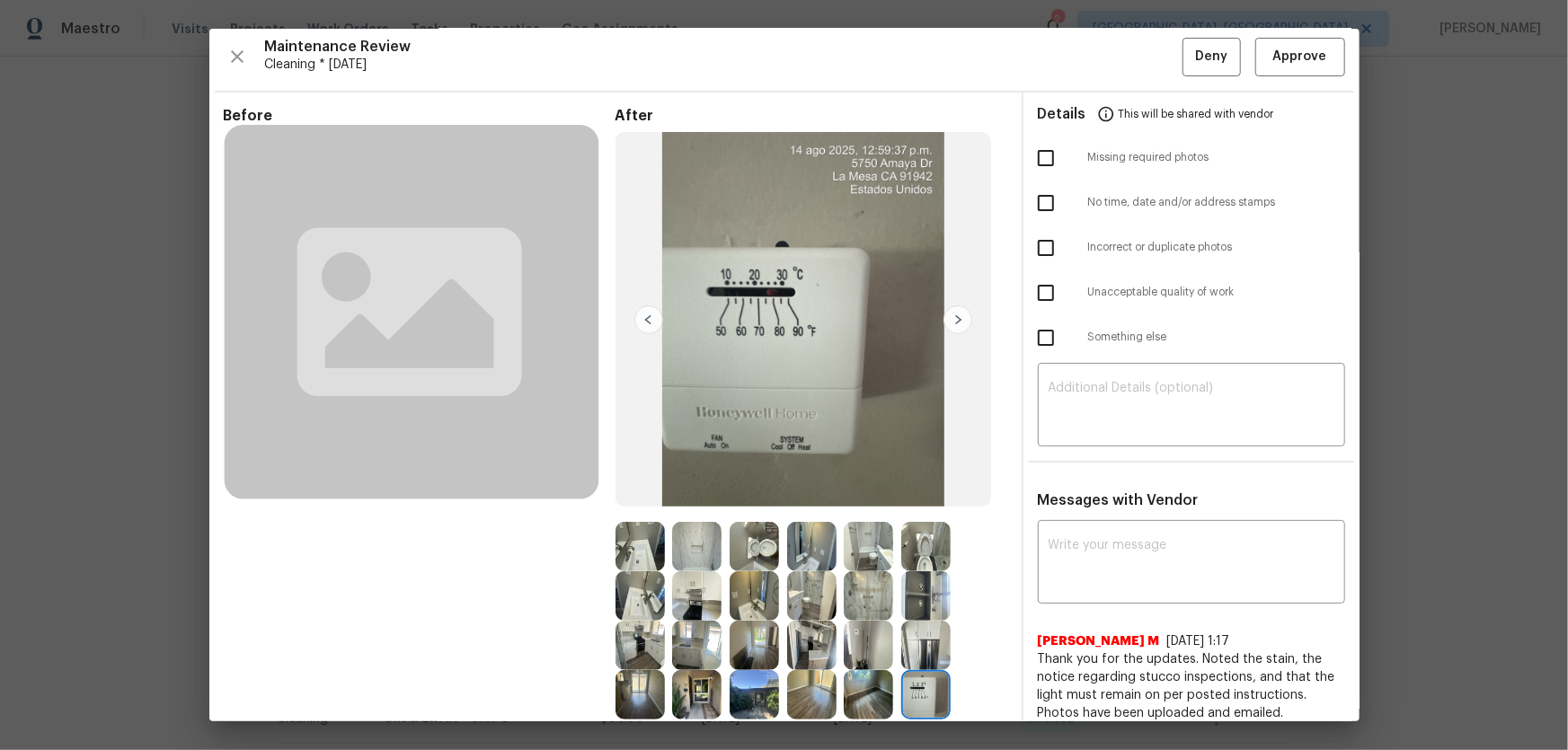
scroll to position [0, 0]
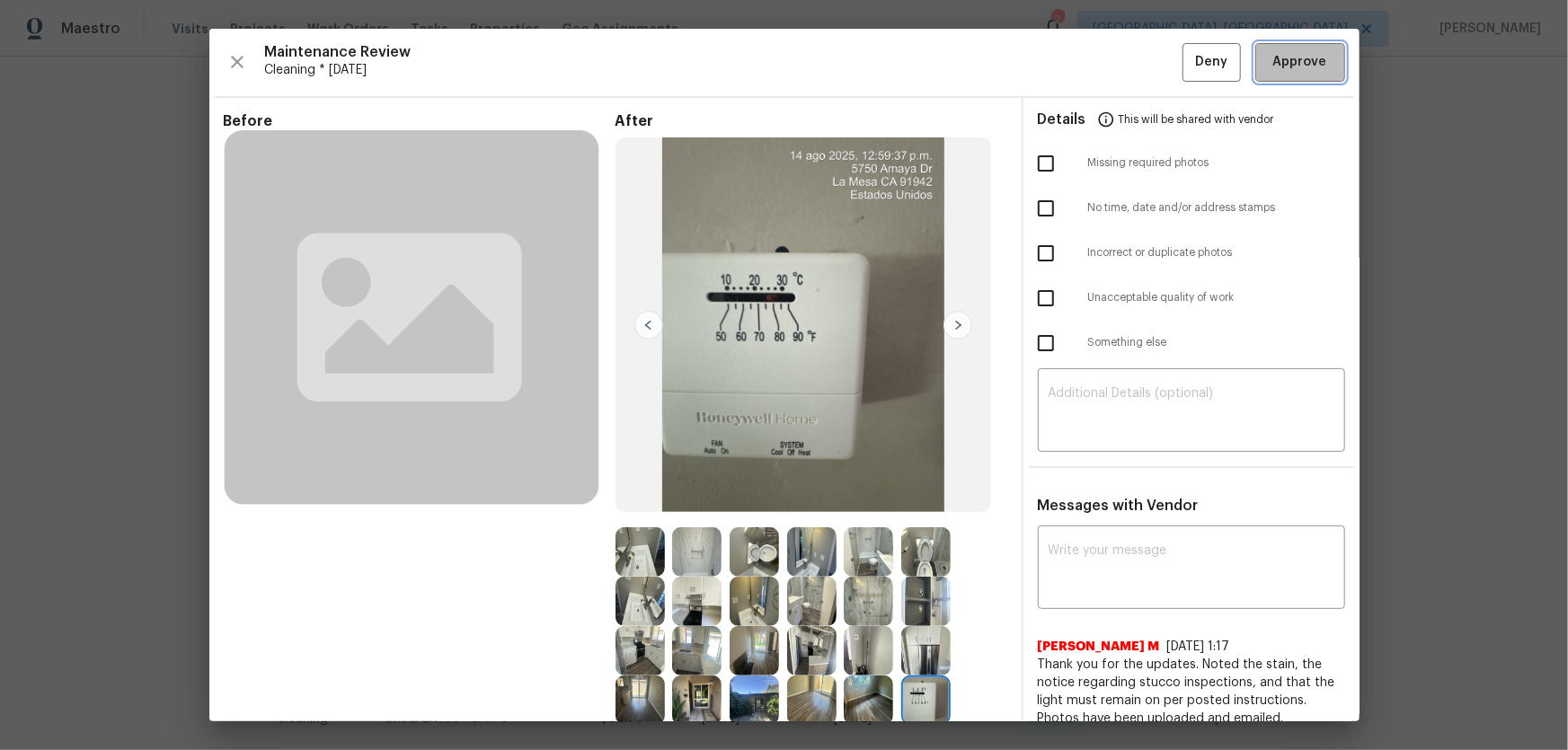
click at [1115, 64] on span "Approve" at bounding box center [1299, 62] width 54 height 23
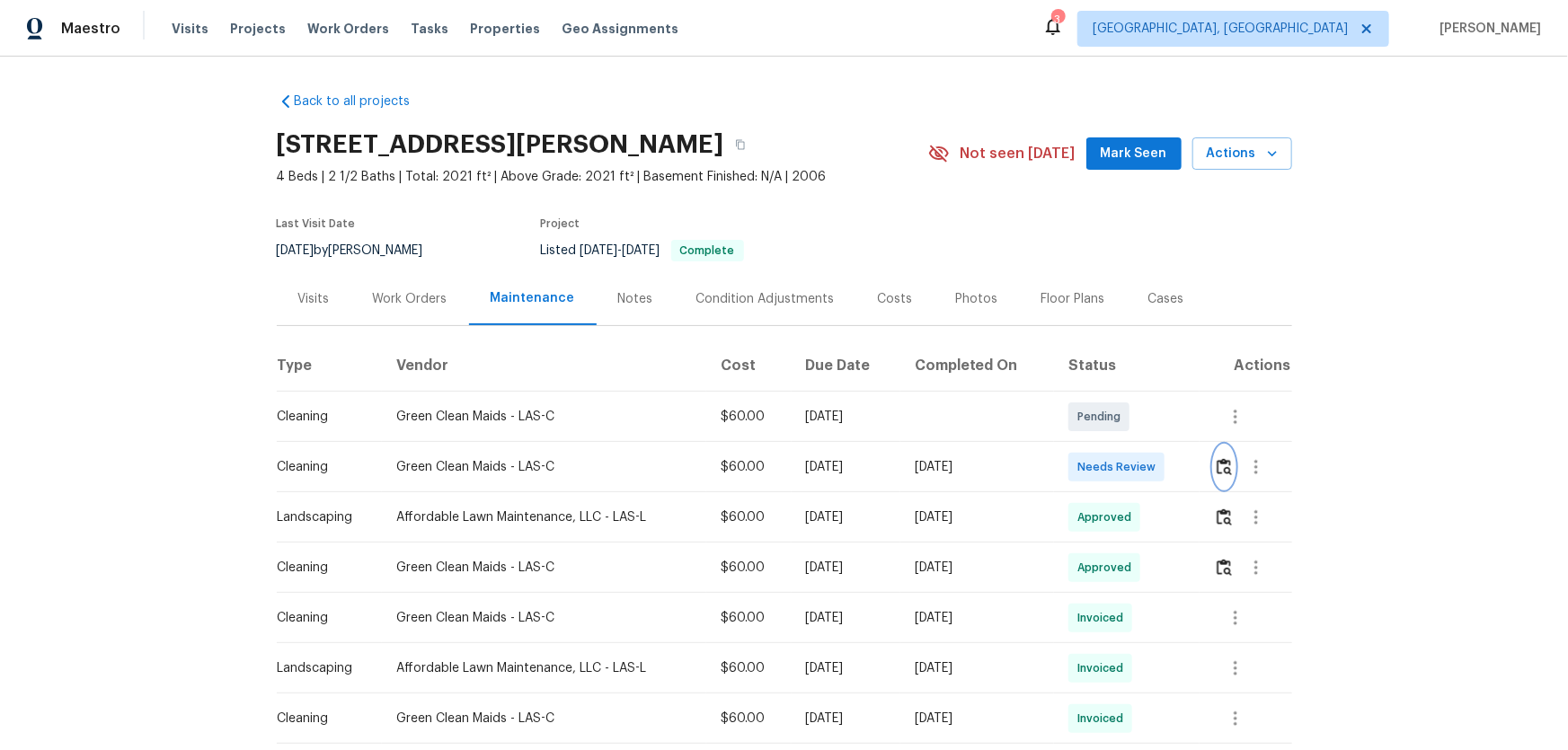
click at [1115, 467] on img "button" at bounding box center [1224, 466] width 15 height 17
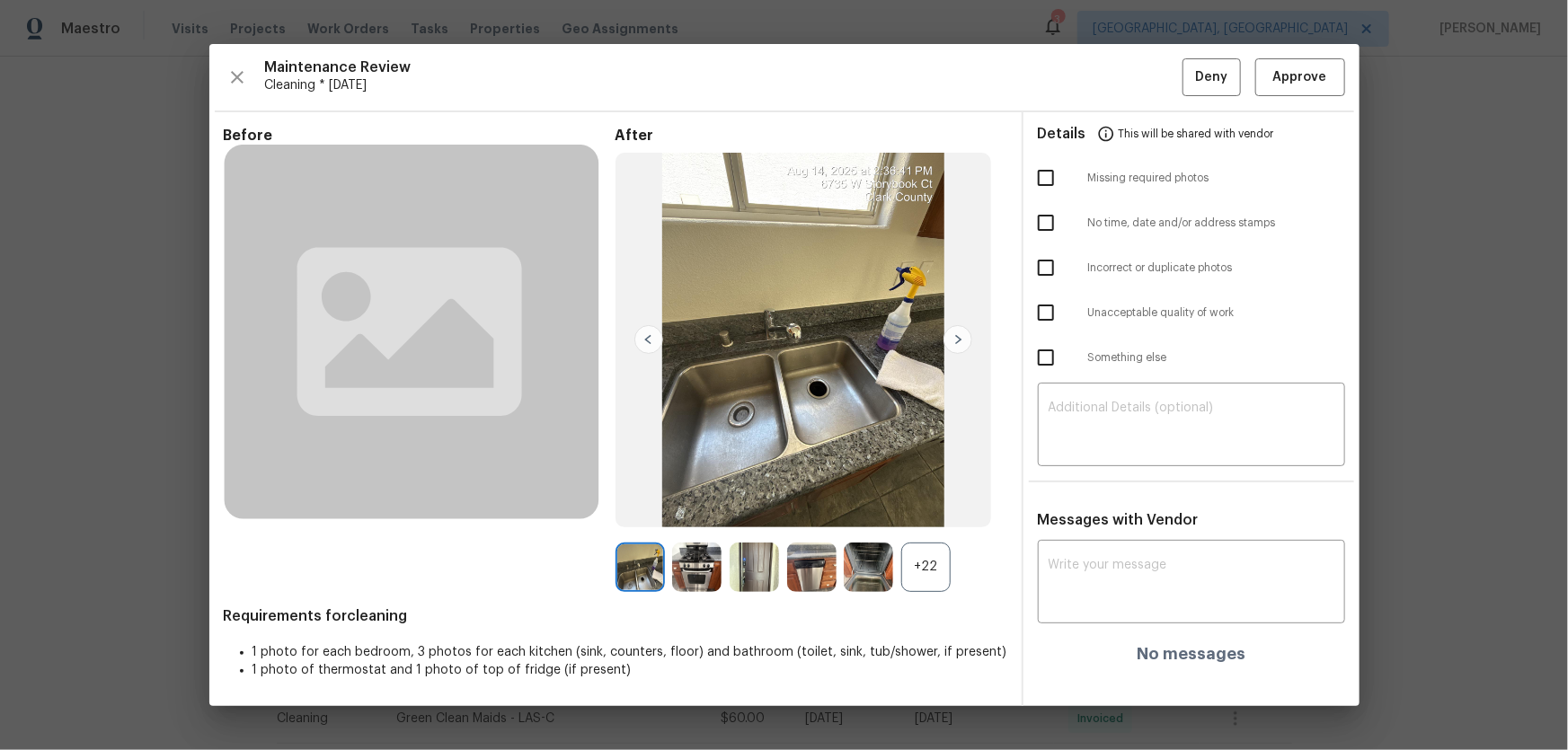
click at [912, 495] on div "+22" at bounding box center [925, 567] width 49 height 49
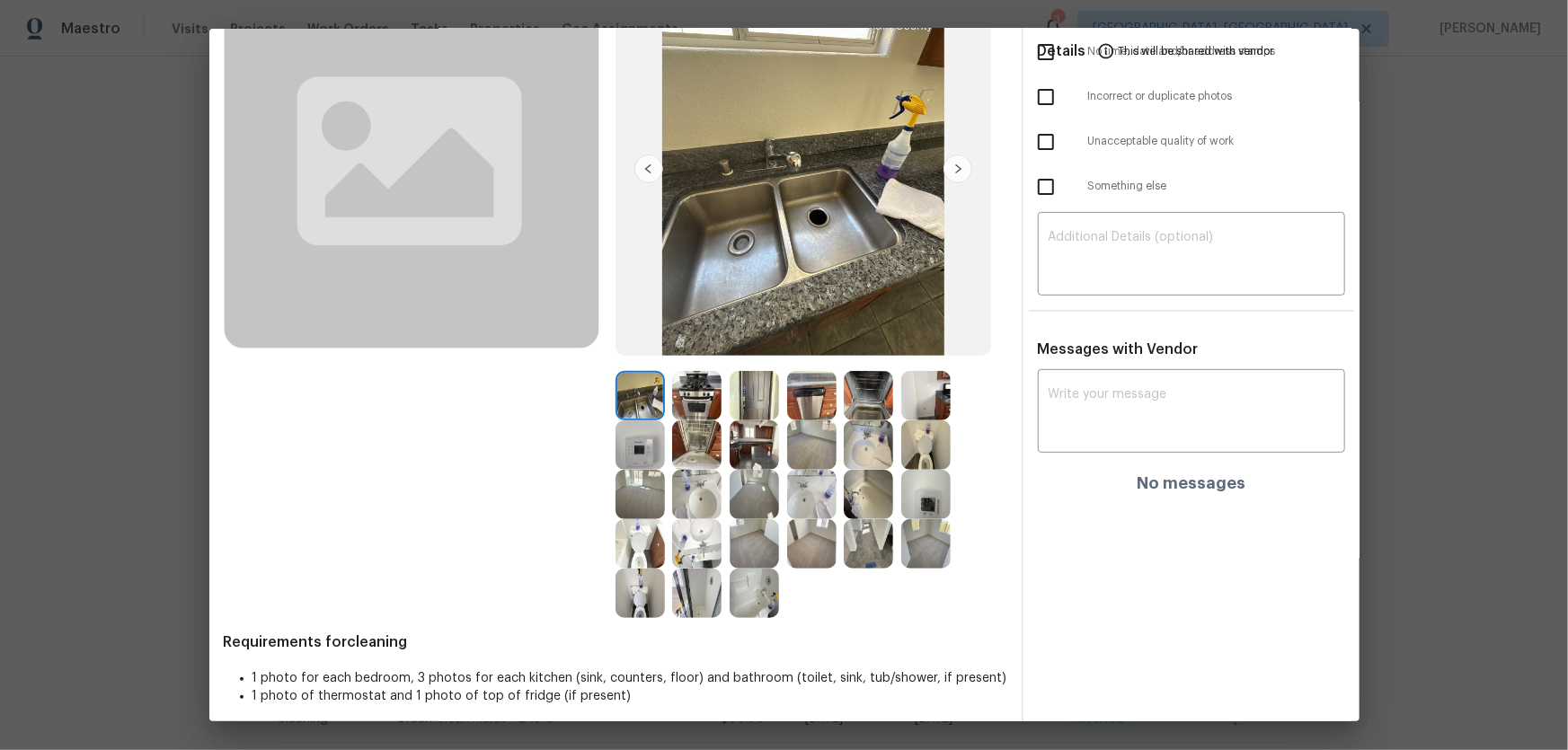
scroll to position [163, 0]
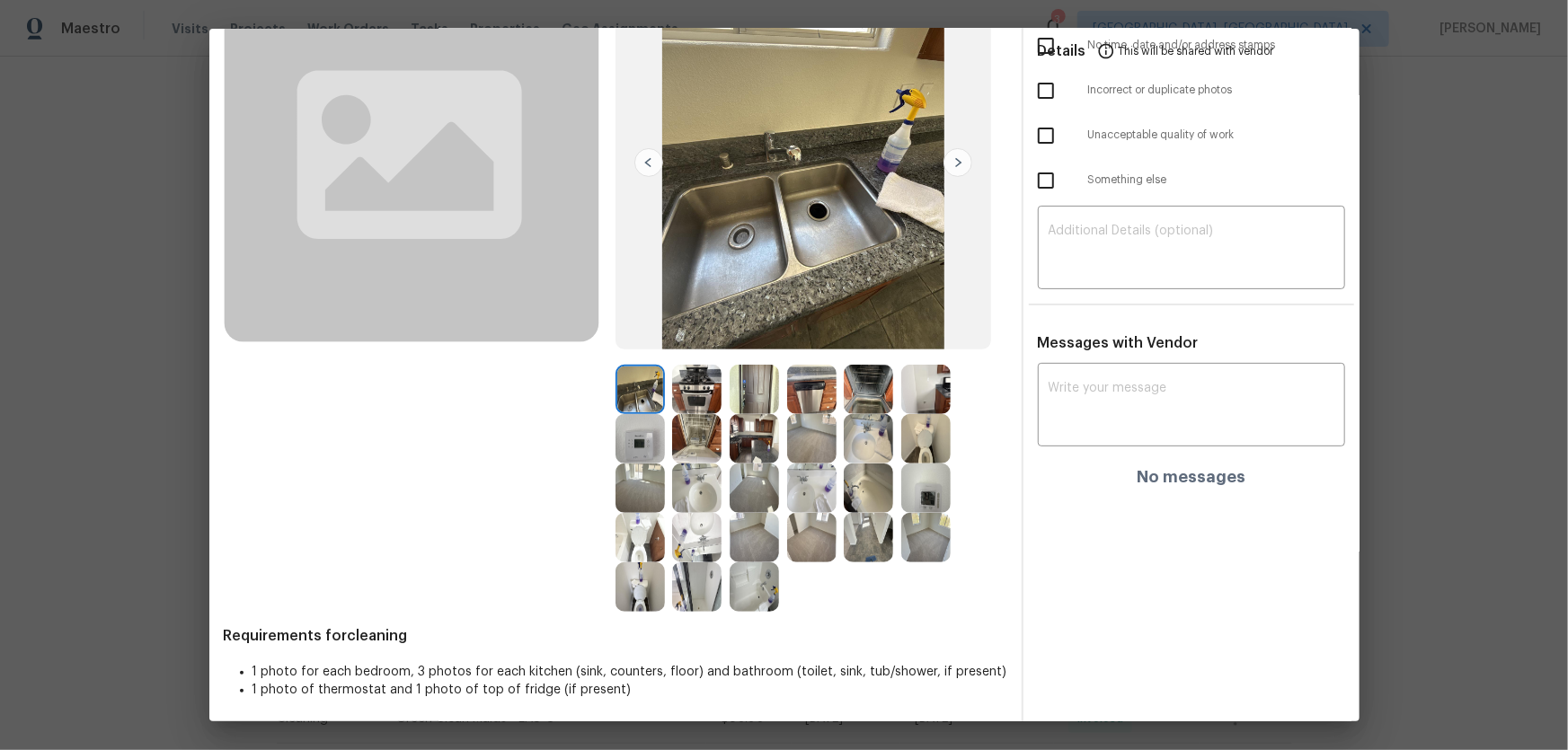
click at [640, 495] on img at bounding box center [640, 587] width 49 height 49
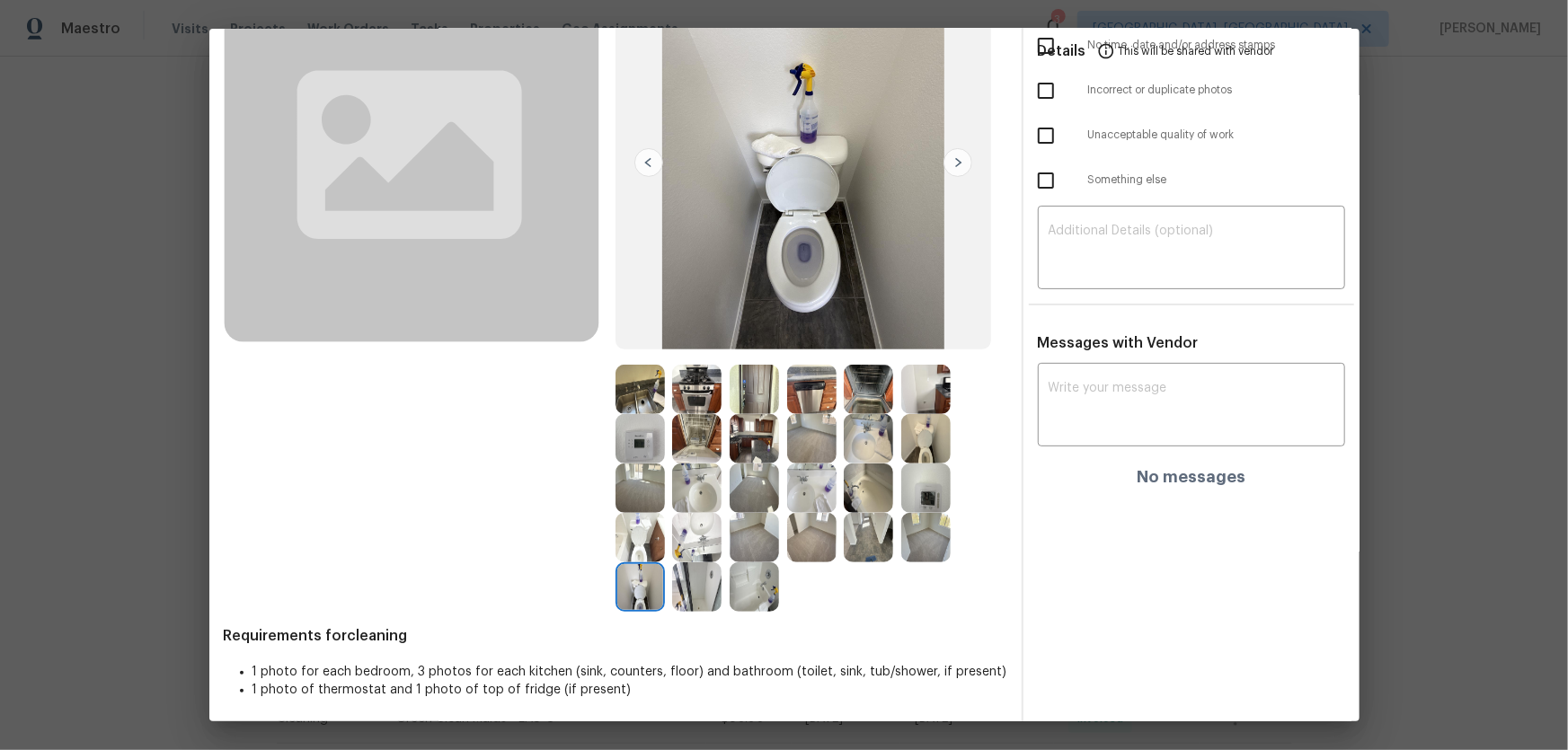
click at [631, 495] on img at bounding box center [640, 537] width 49 height 49
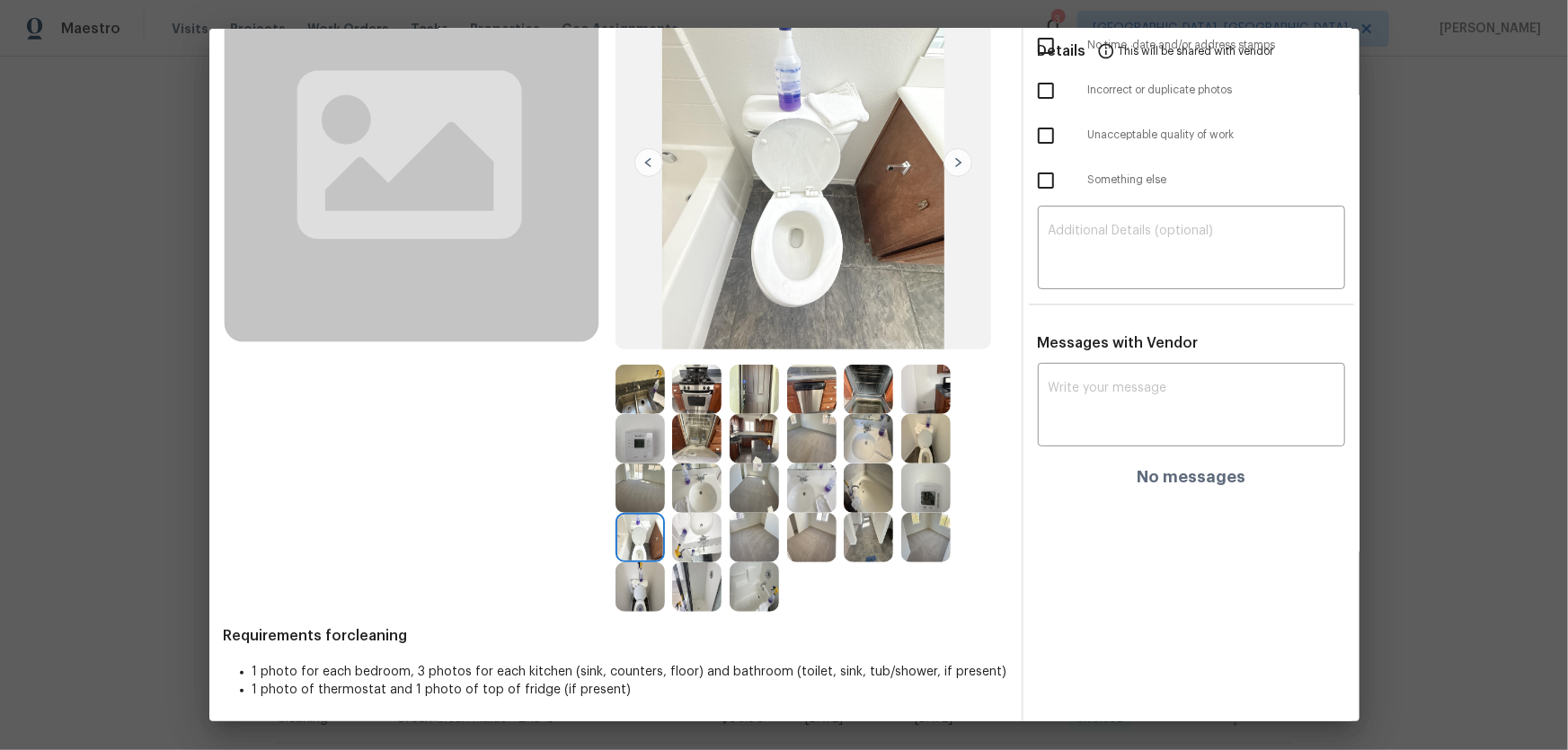
click at [944, 419] on img at bounding box center [925, 438] width 49 height 49
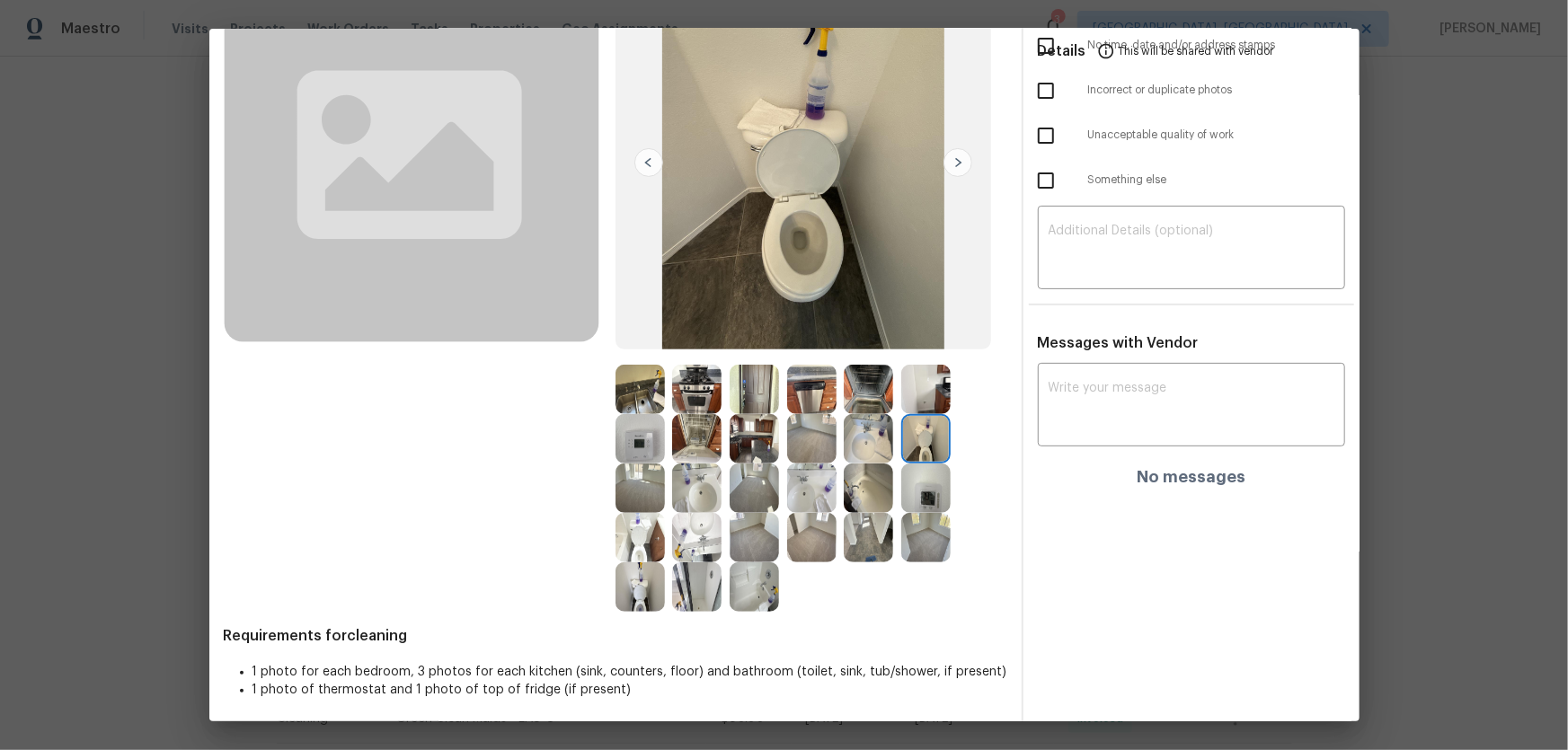
click at [831, 458] on div at bounding box center [815, 438] width 57 height 49
click at [857, 448] on img at bounding box center [868, 438] width 49 height 49
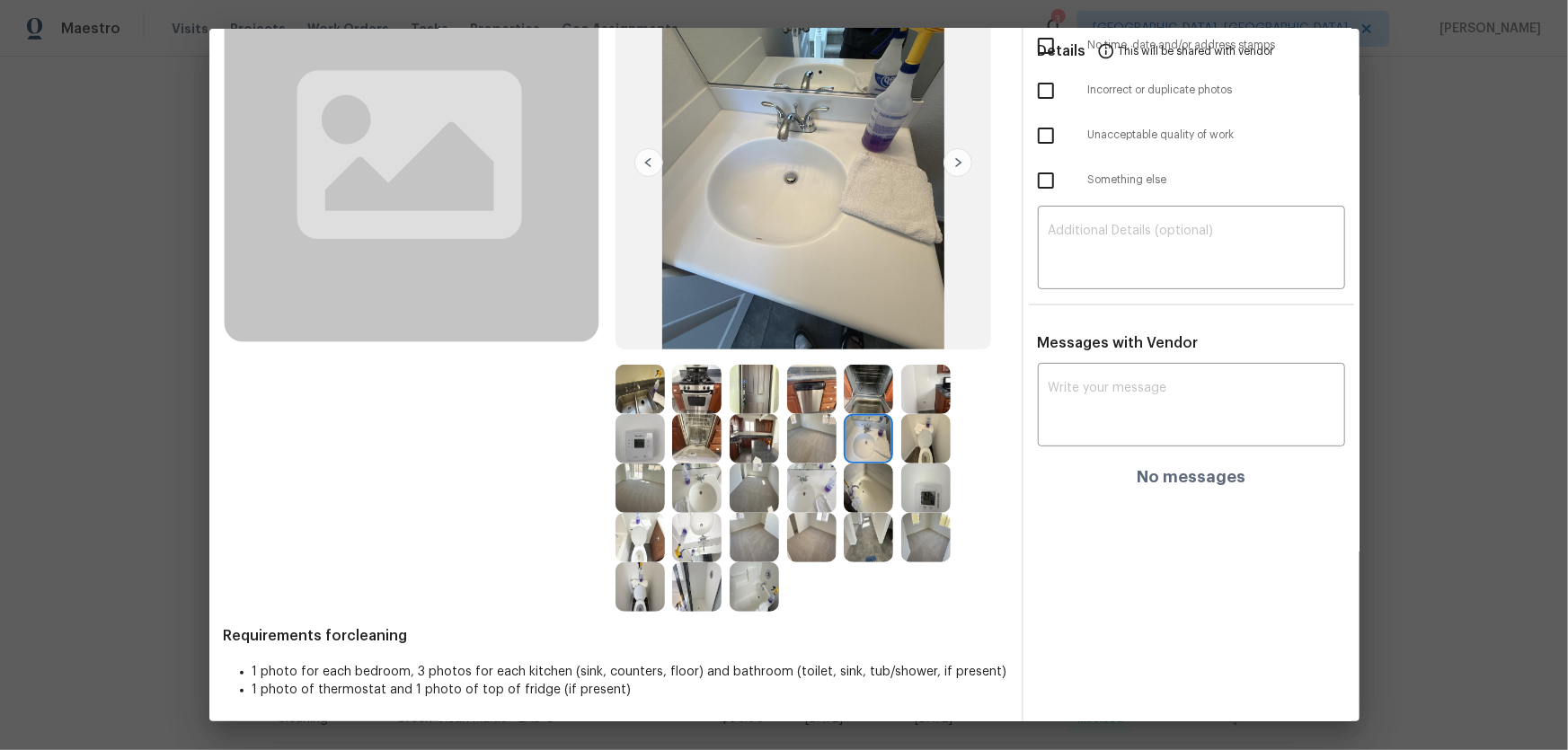
click at [793, 482] on img at bounding box center [811, 488] width 49 height 49
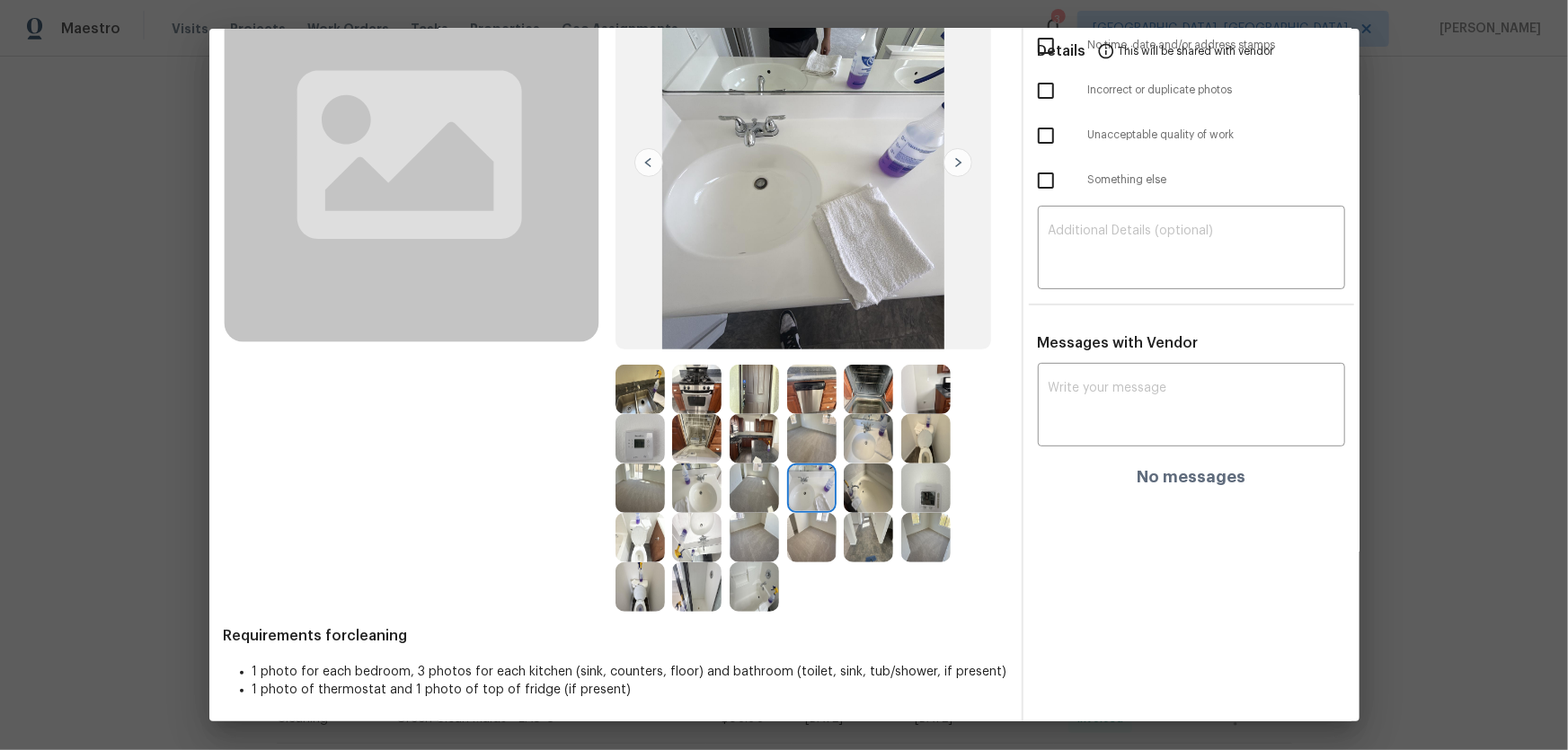
click at [702, 494] on img at bounding box center [696, 488] width 49 height 49
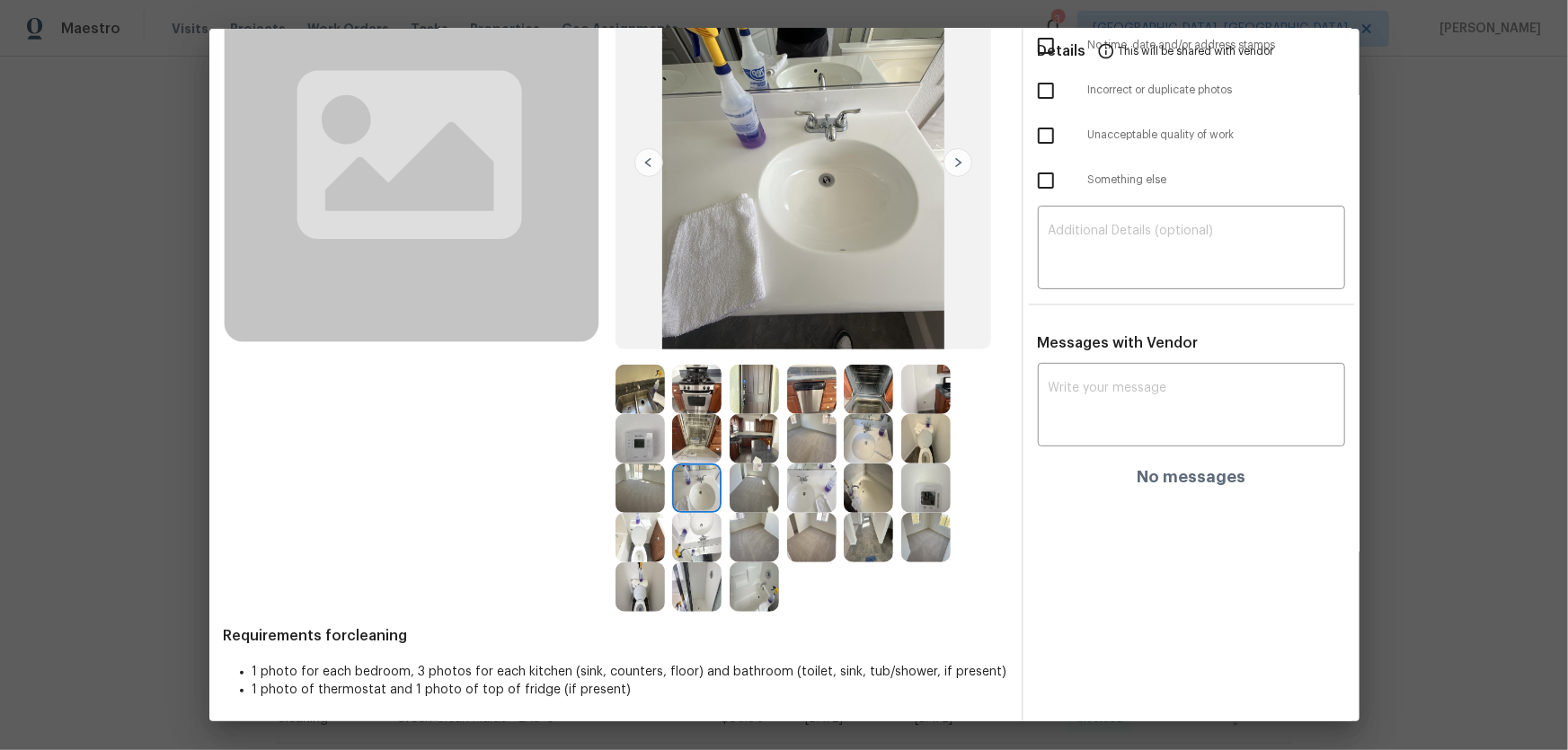
click at [708, 495] on img at bounding box center [696, 537] width 49 height 49
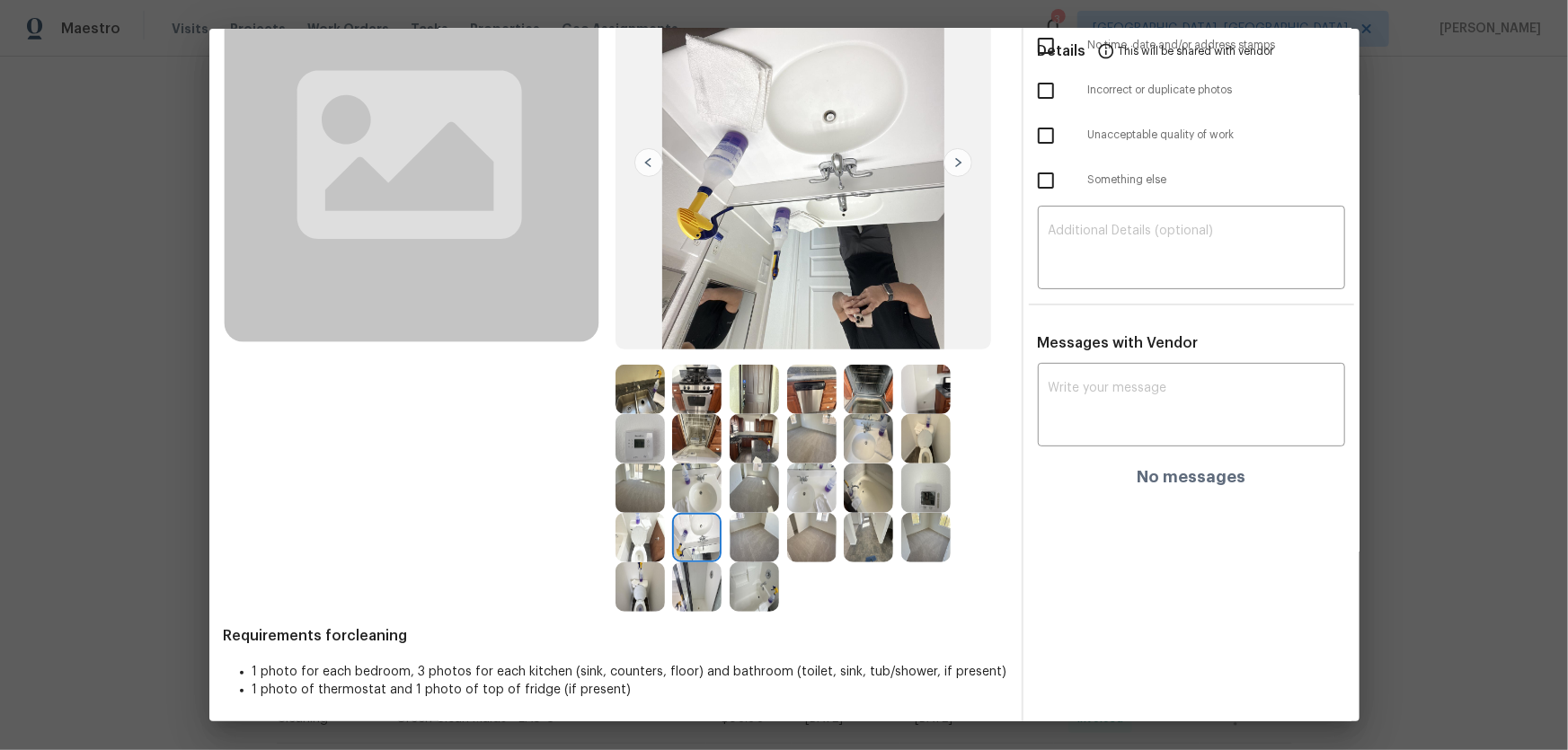
click at [865, 495] on img at bounding box center [868, 488] width 49 height 49
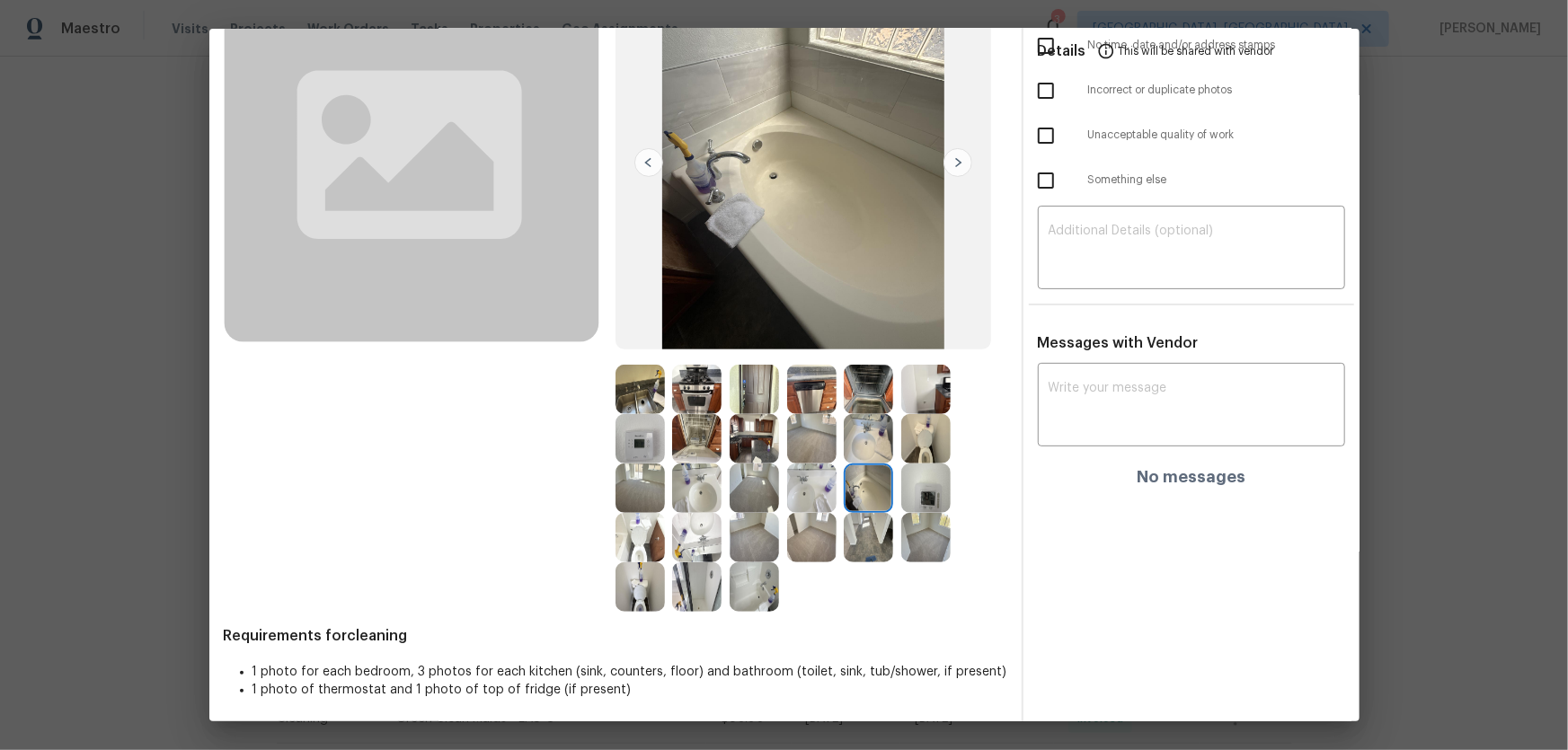
click at [677, 495] on img at bounding box center [696, 587] width 49 height 49
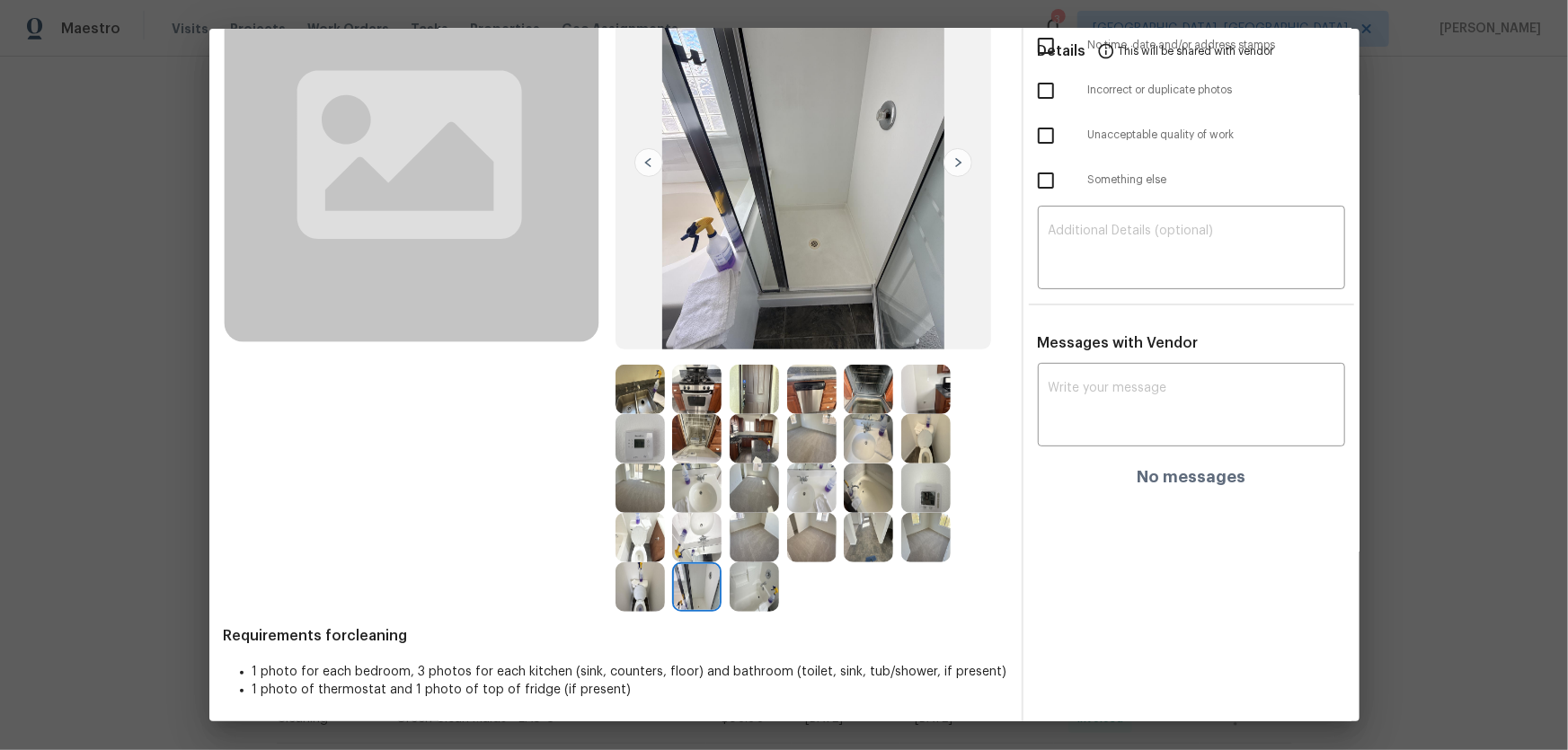
click at [756, 495] on img at bounding box center [754, 587] width 49 height 49
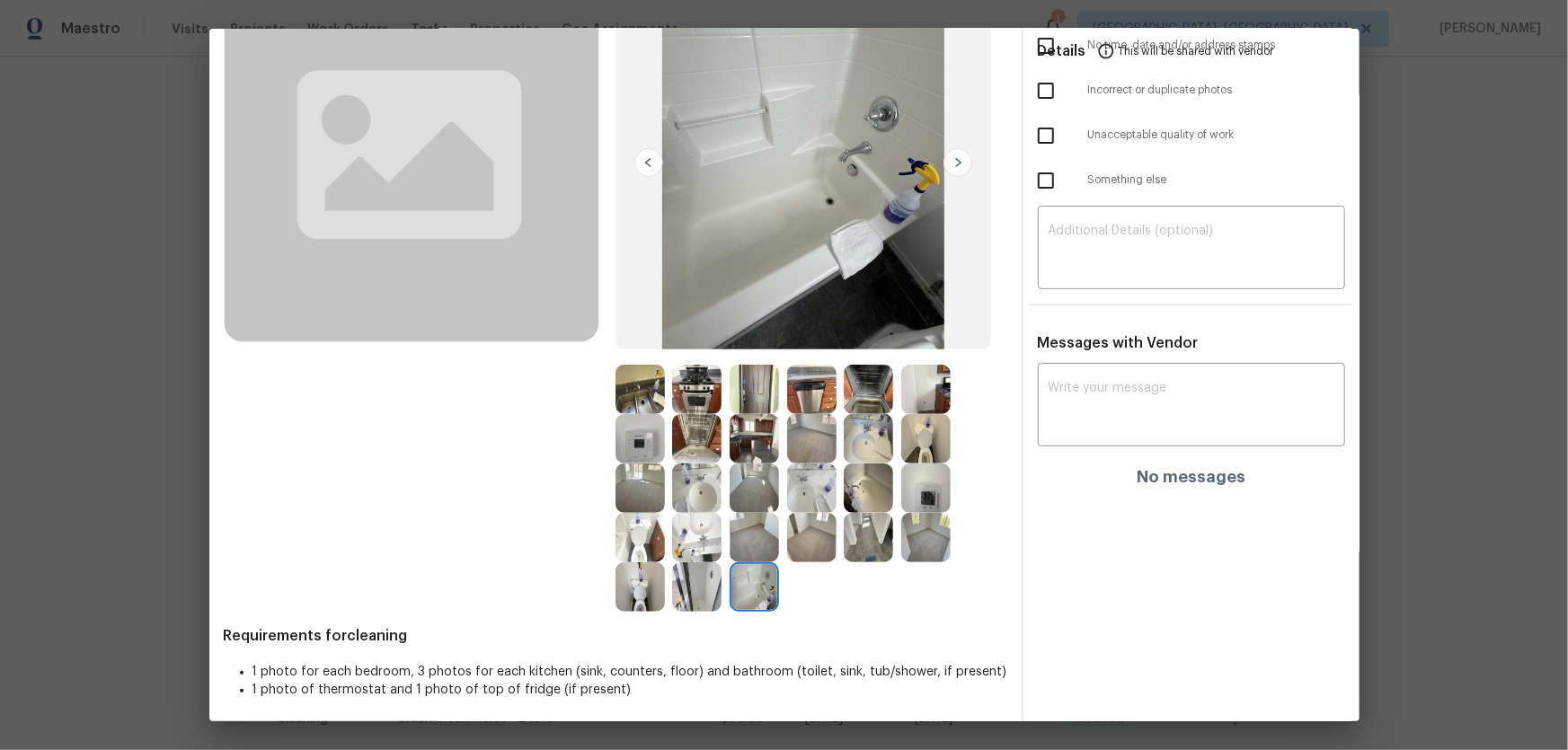
click at [641, 435] on img at bounding box center [640, 438] width 49 height 49
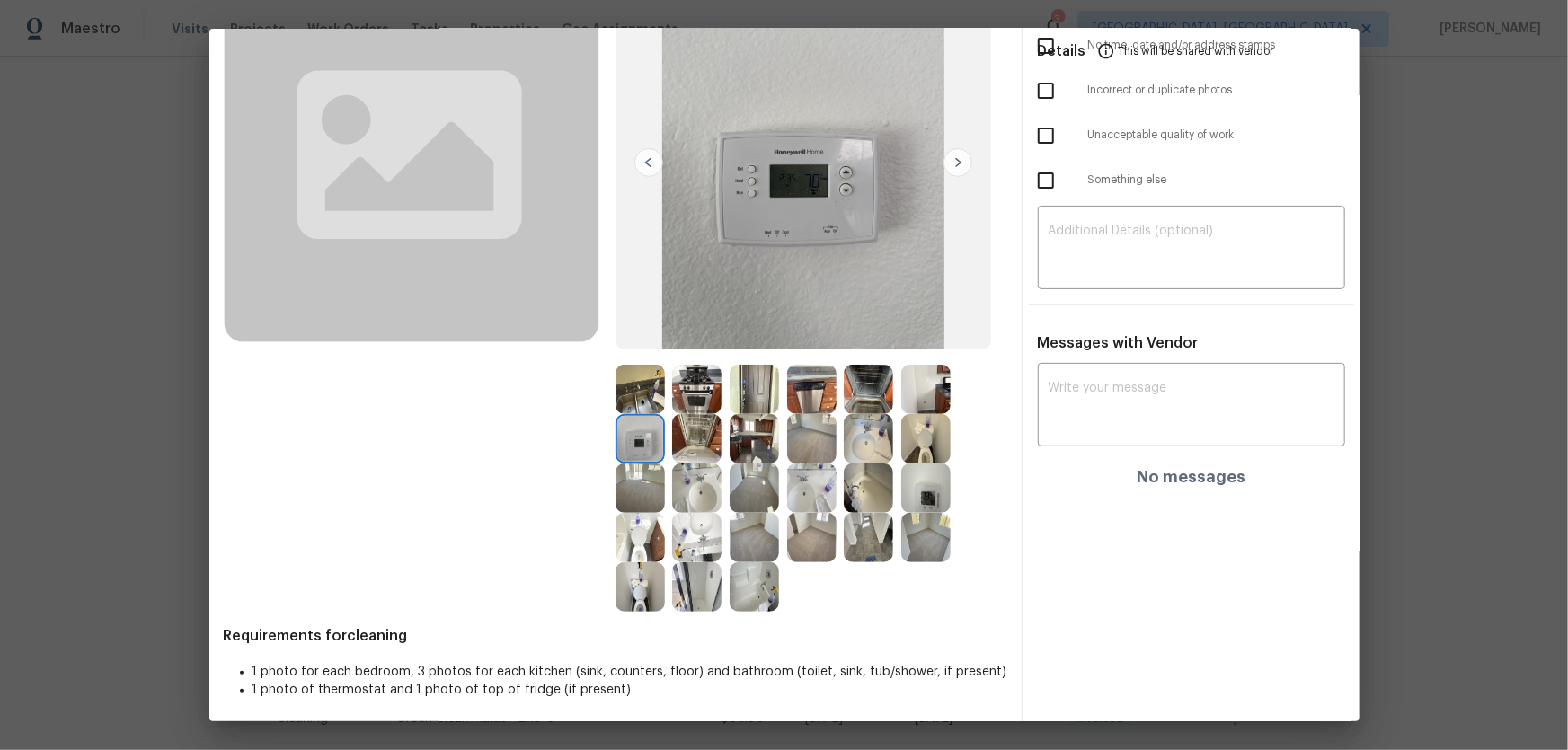
click at [692, 388] on img at bounding box center [696, 389] width 49 height 49
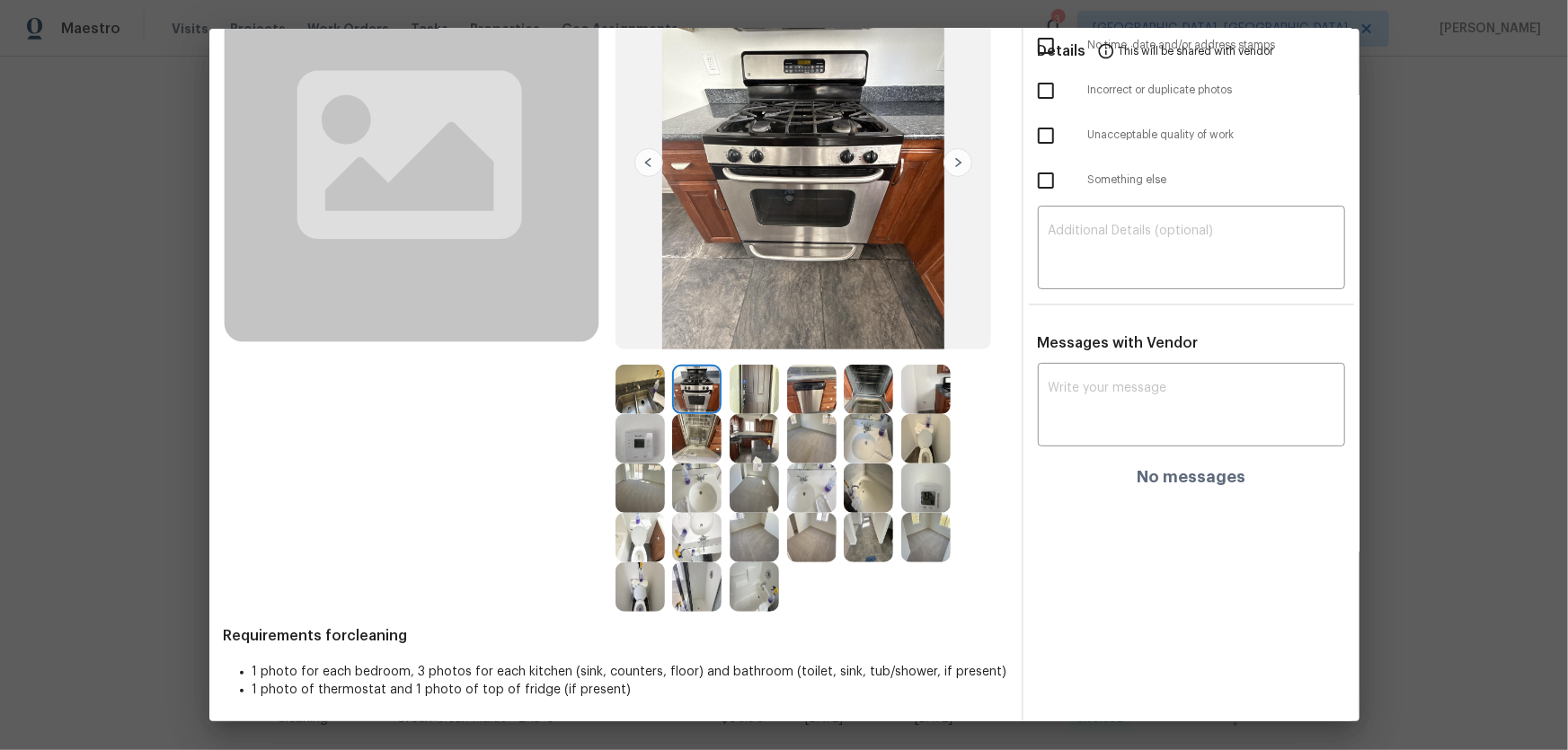
click at [696, 432] on img at bounding box center [696, 438] width 49 height 49
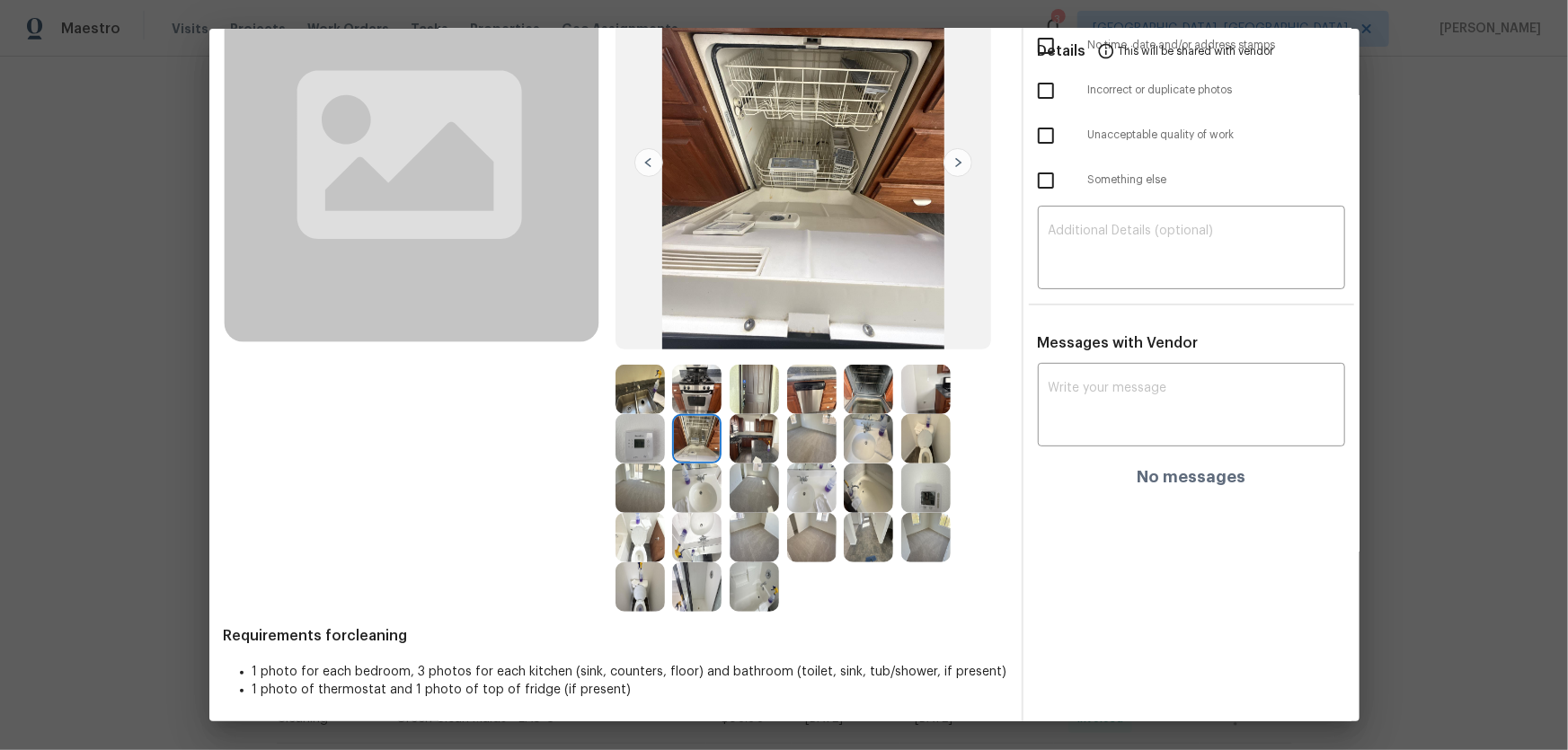
click at [743, 433] on img at bounding box center [754, 438] width 49 height 49
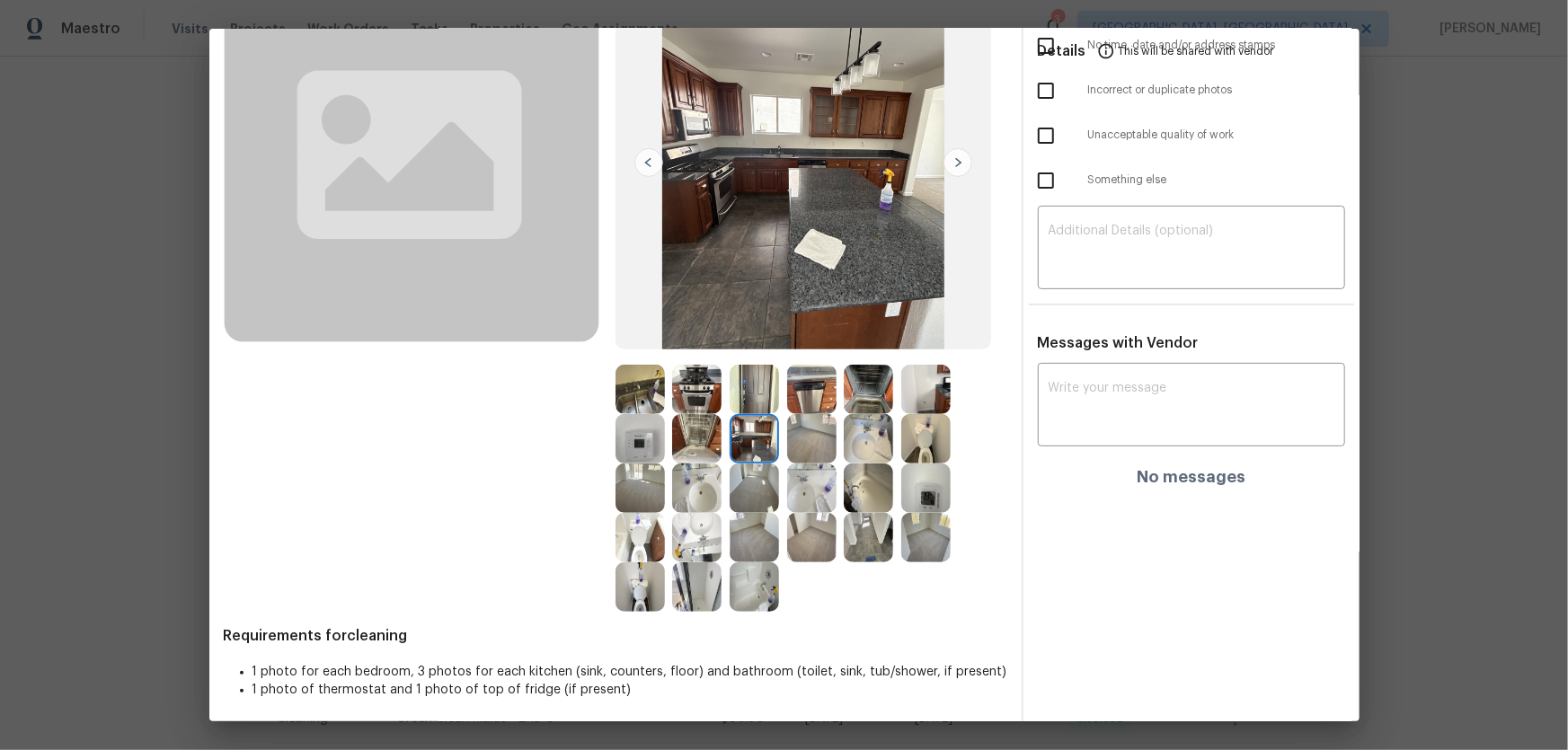
click at [743, 422] on img at bounding box center [754, 438] width 49 height 49
click at [745, 399] on img at bounding box center [754, 389] width 49 height 49
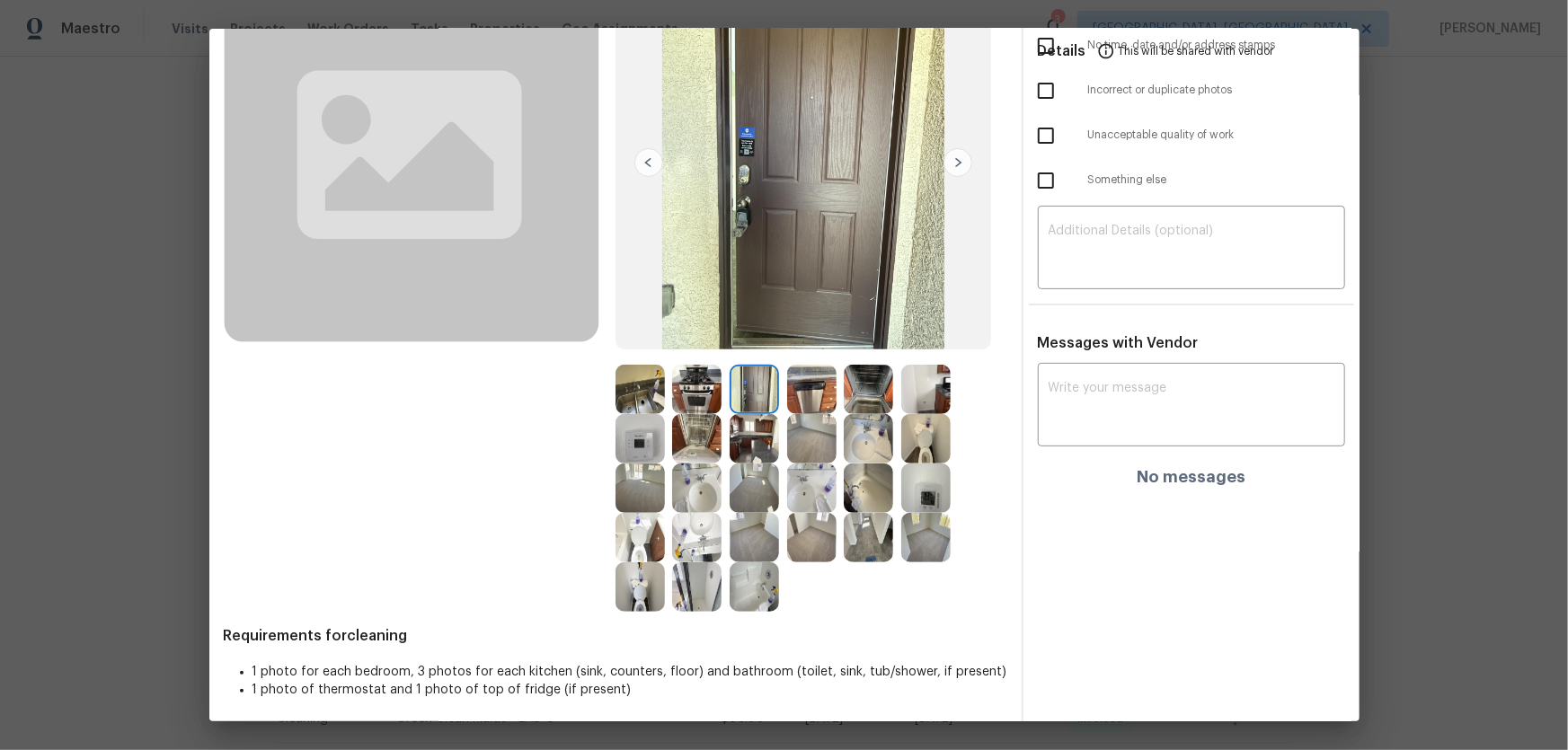
click at [805, 397] on img at bounding box center [811, 389] width 49 height 49
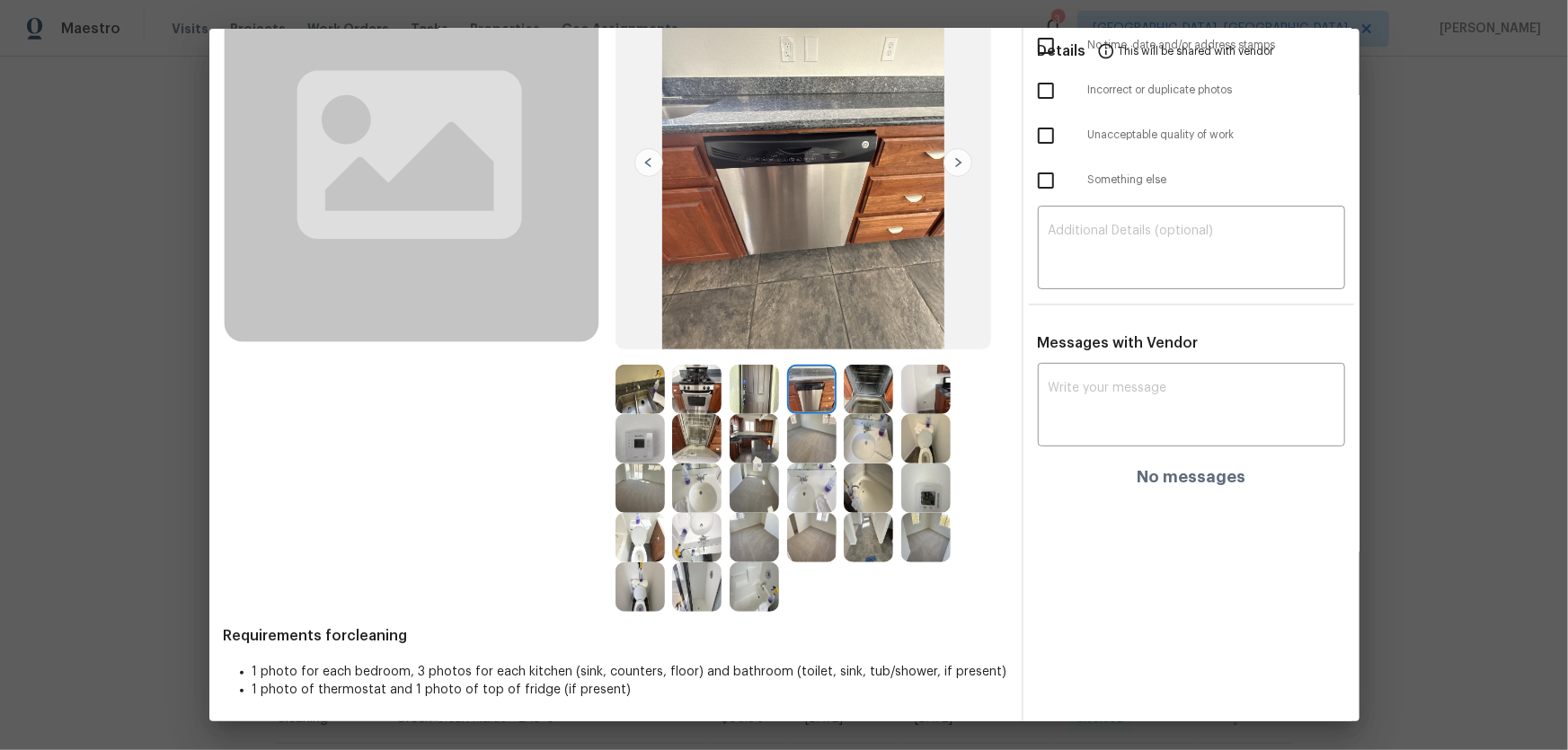
click at [861, 397] on img at bounding box center [868, 389] width 49 height 49
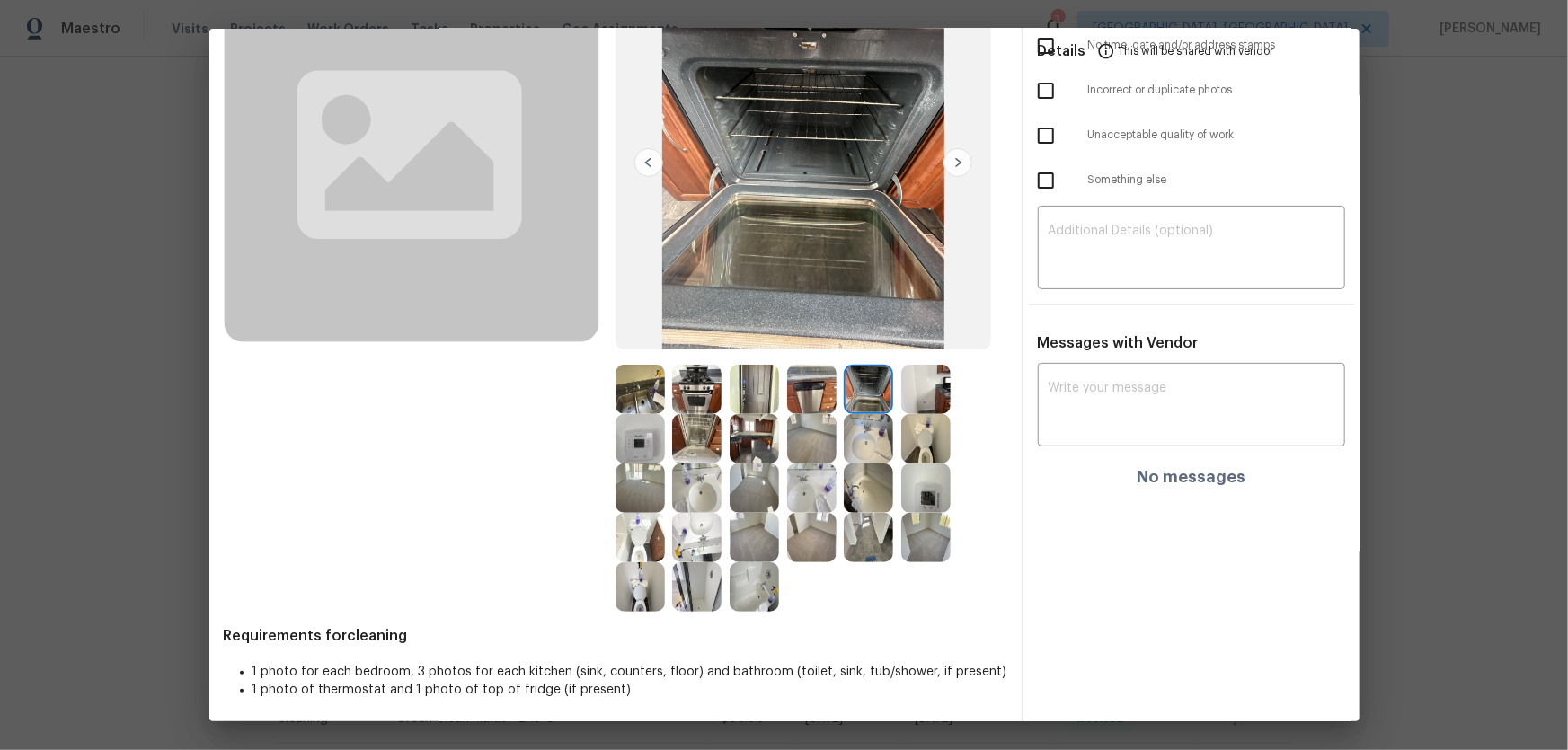
click at [934, 397] on img at bounding box center [925, 389] width 49 height 49
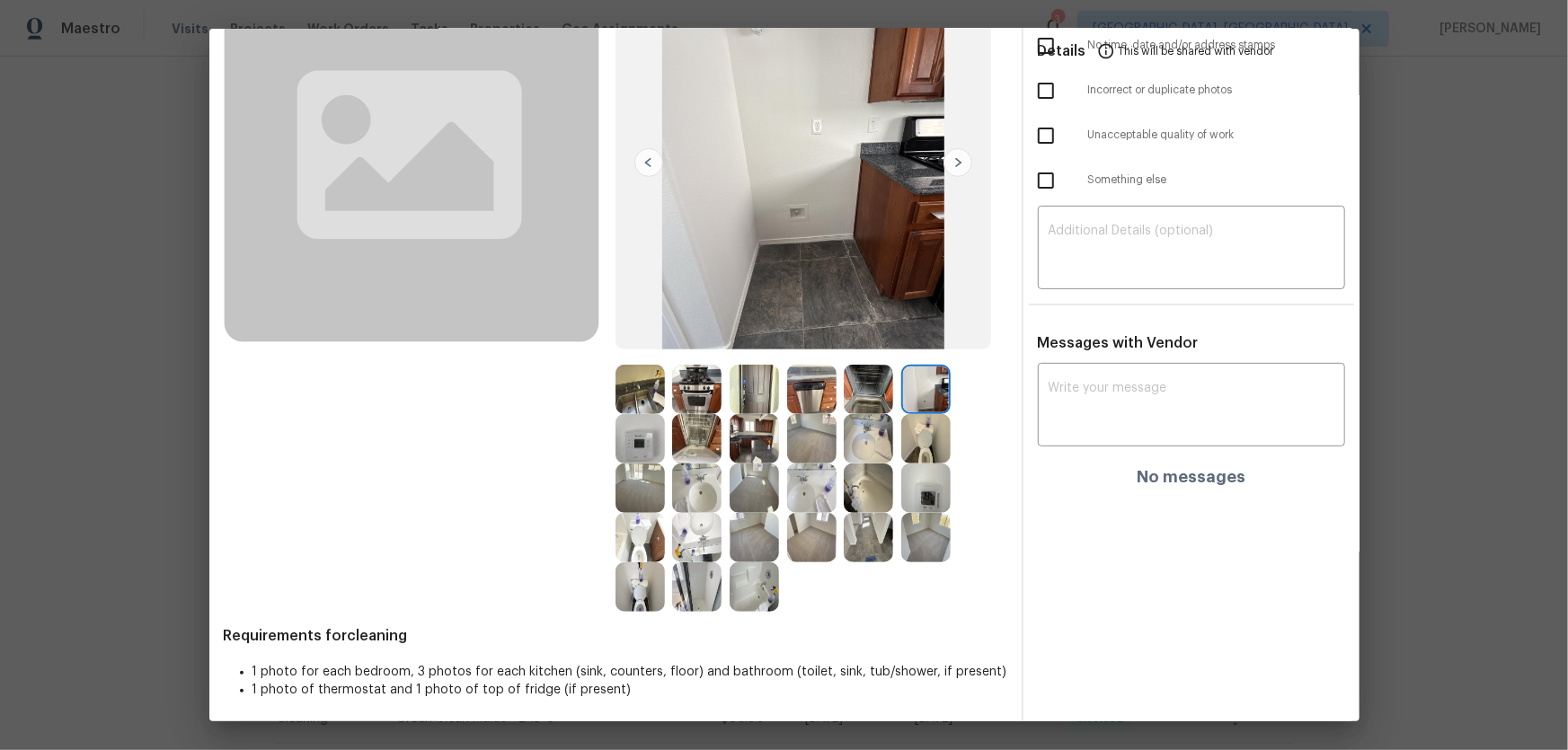
click at [929, 421] on img at bounding box center [925, 438] width 49 height 49
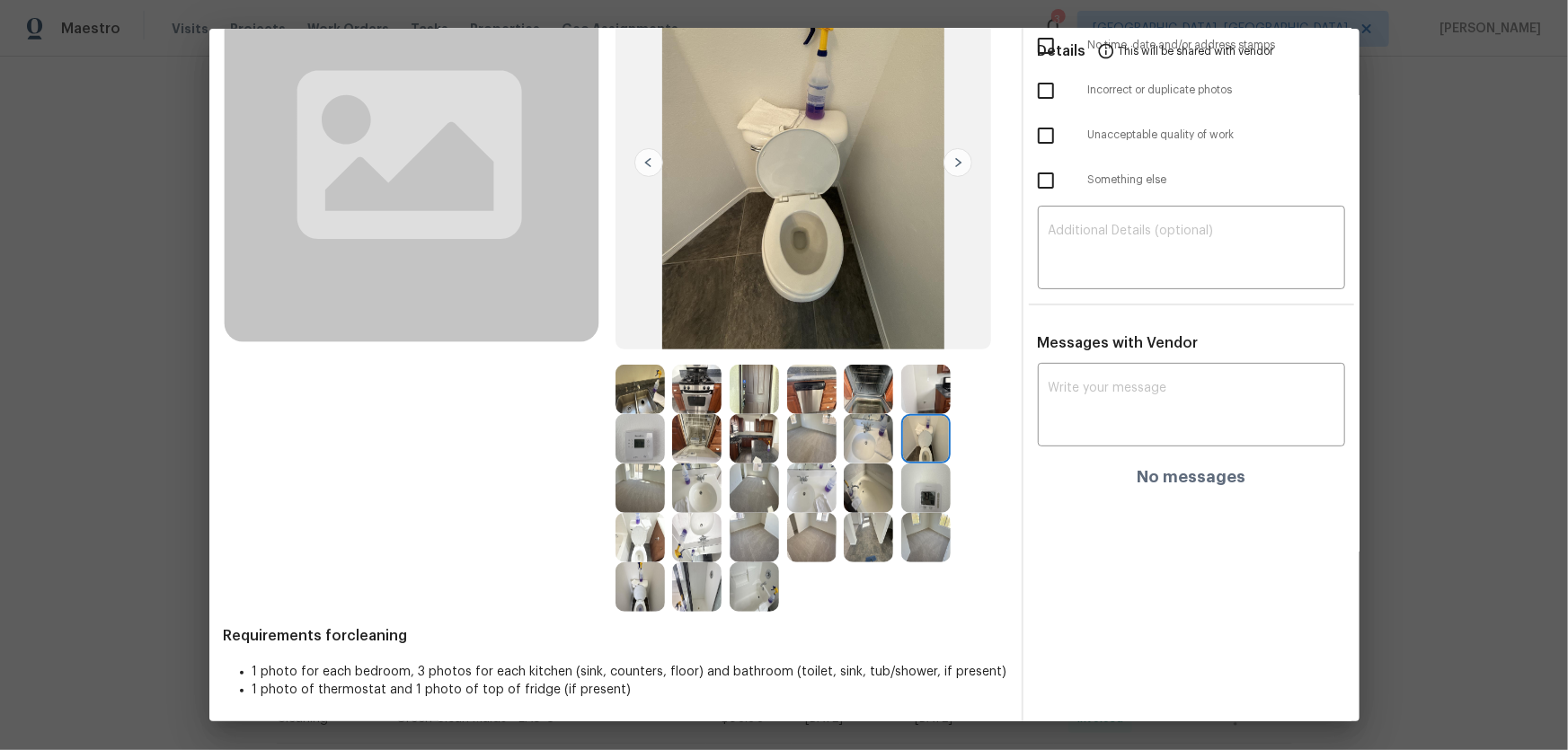
click at [924, 484] on img at bounding box center [925, 488] width 49 height 49
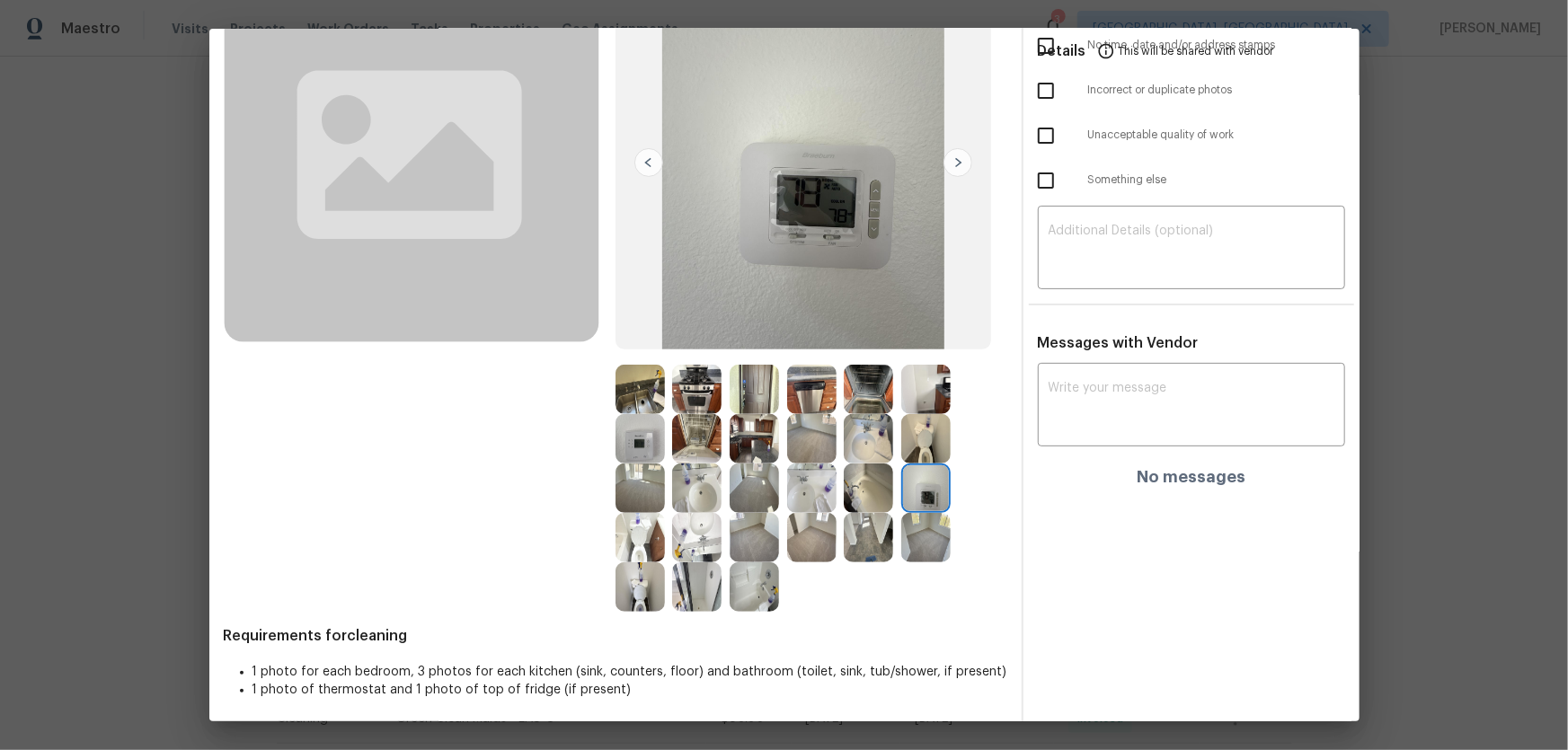
click at [862, 491] on img at bounding box center [868, 488] width 49 height 49
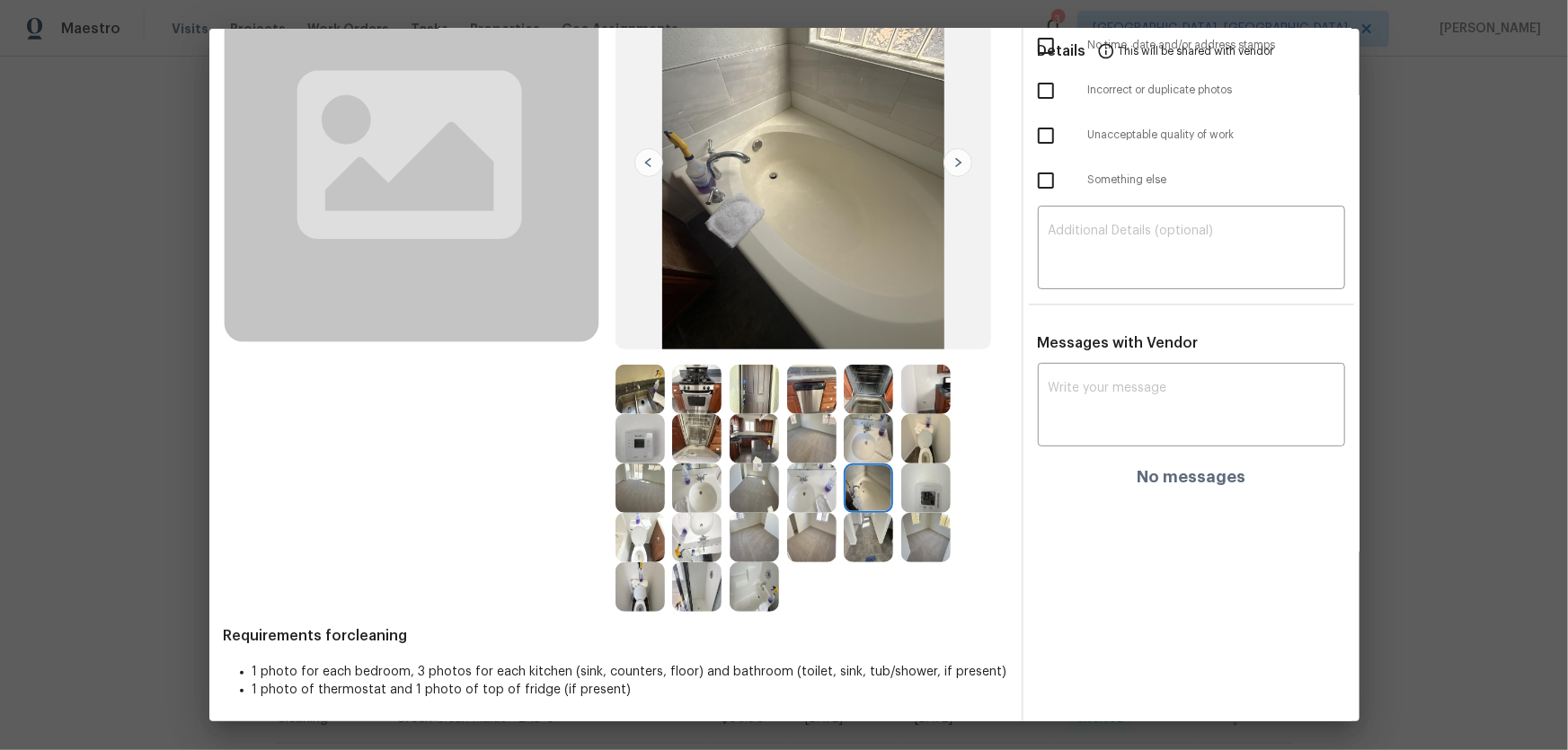
click at [811, 495] on img at bounding box center [811, 537] width 49 height 49
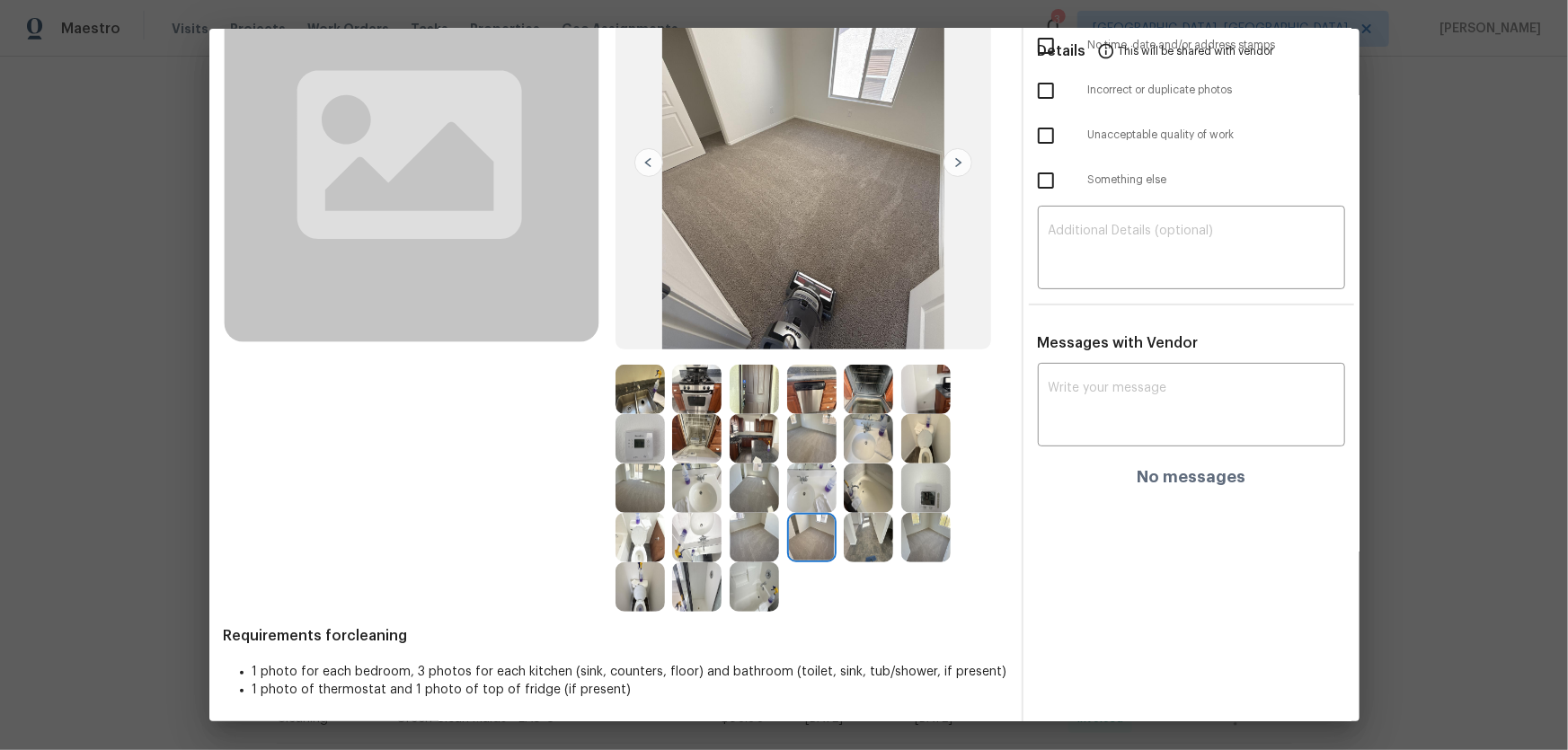
click at [762, 473] on img at bounding box center [754, 488] width 49 height 49
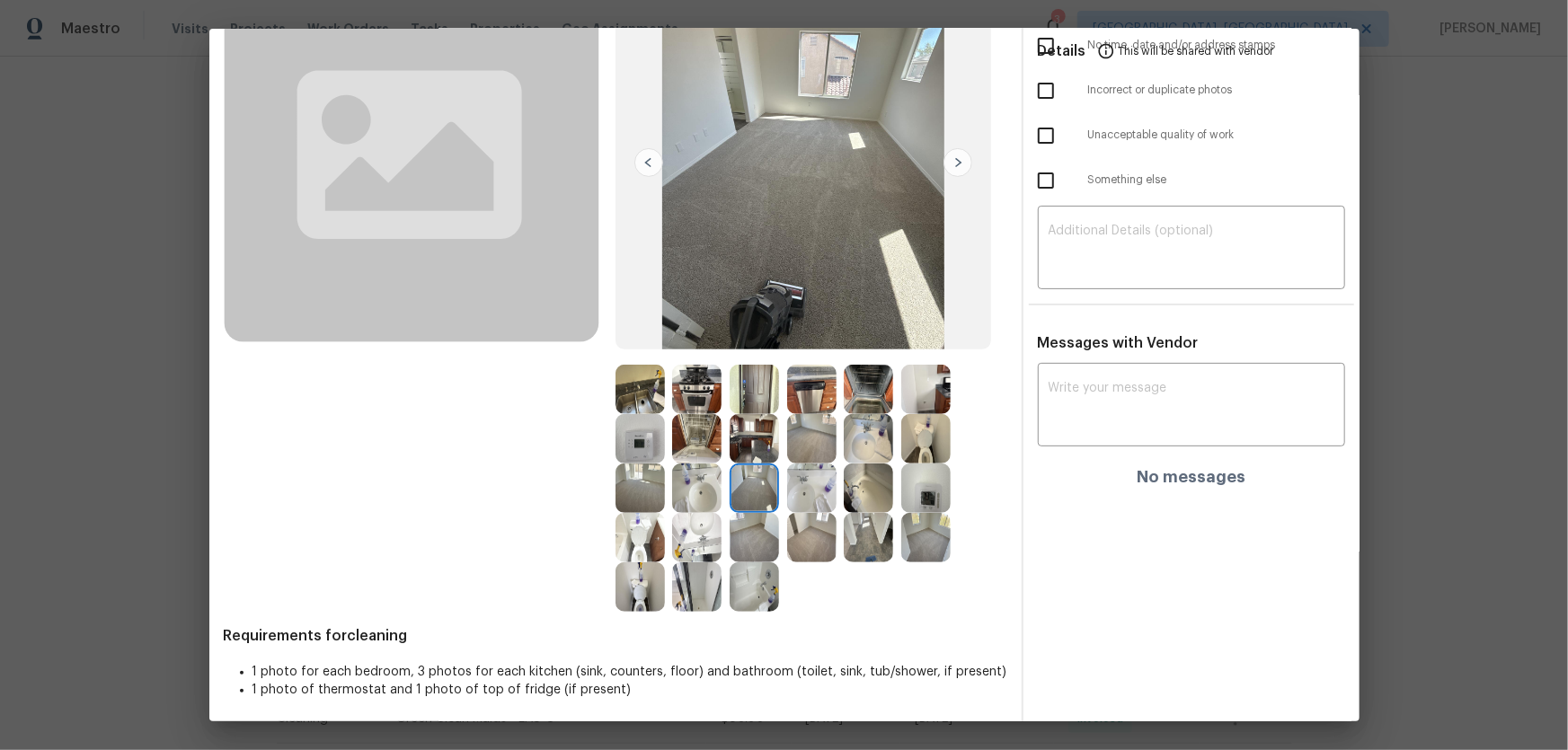
click at [751, 495] on img at bounding box center [754, 537] width 49 height 49
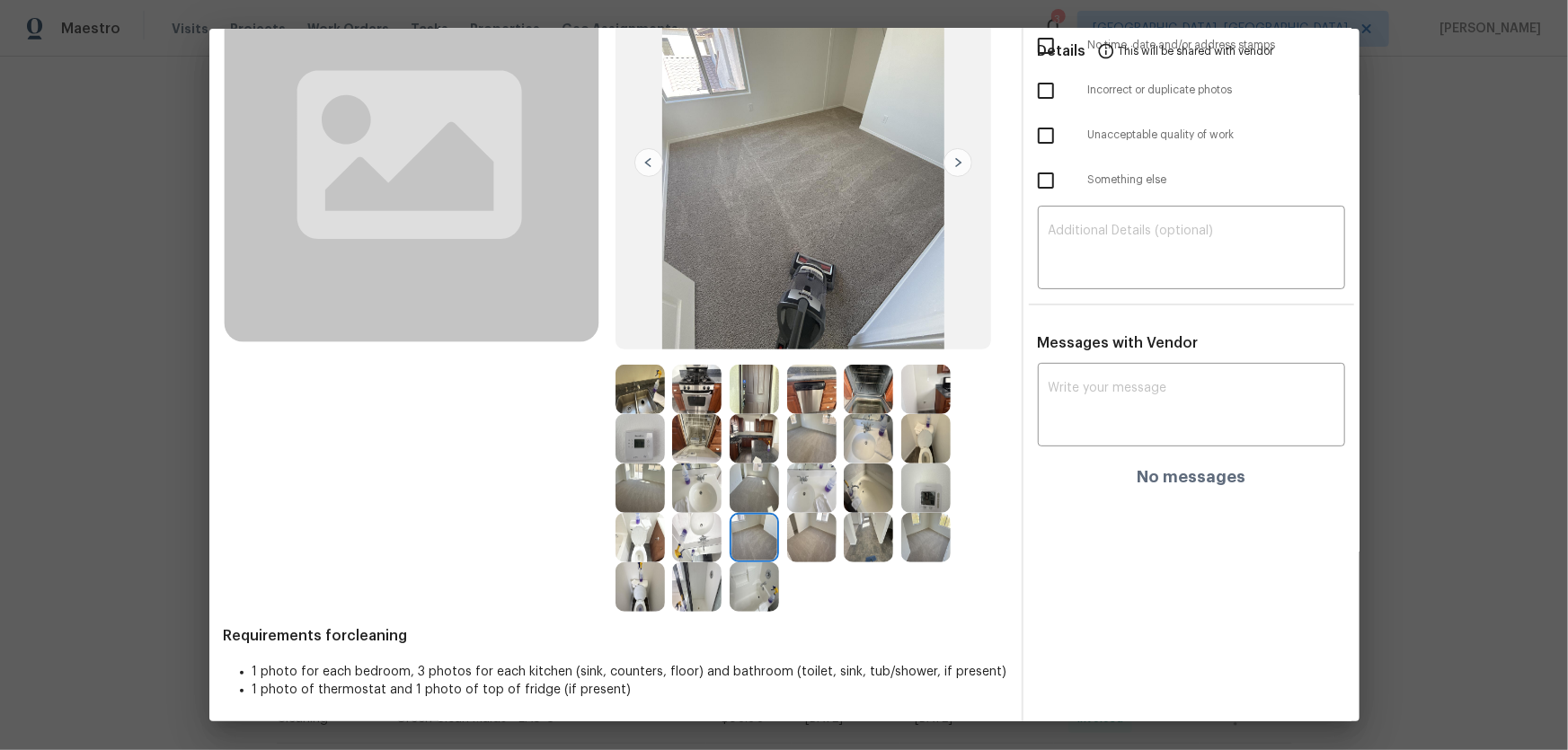
click at [634, 483] on img at bounding box center [640, 488] width 49 height 49
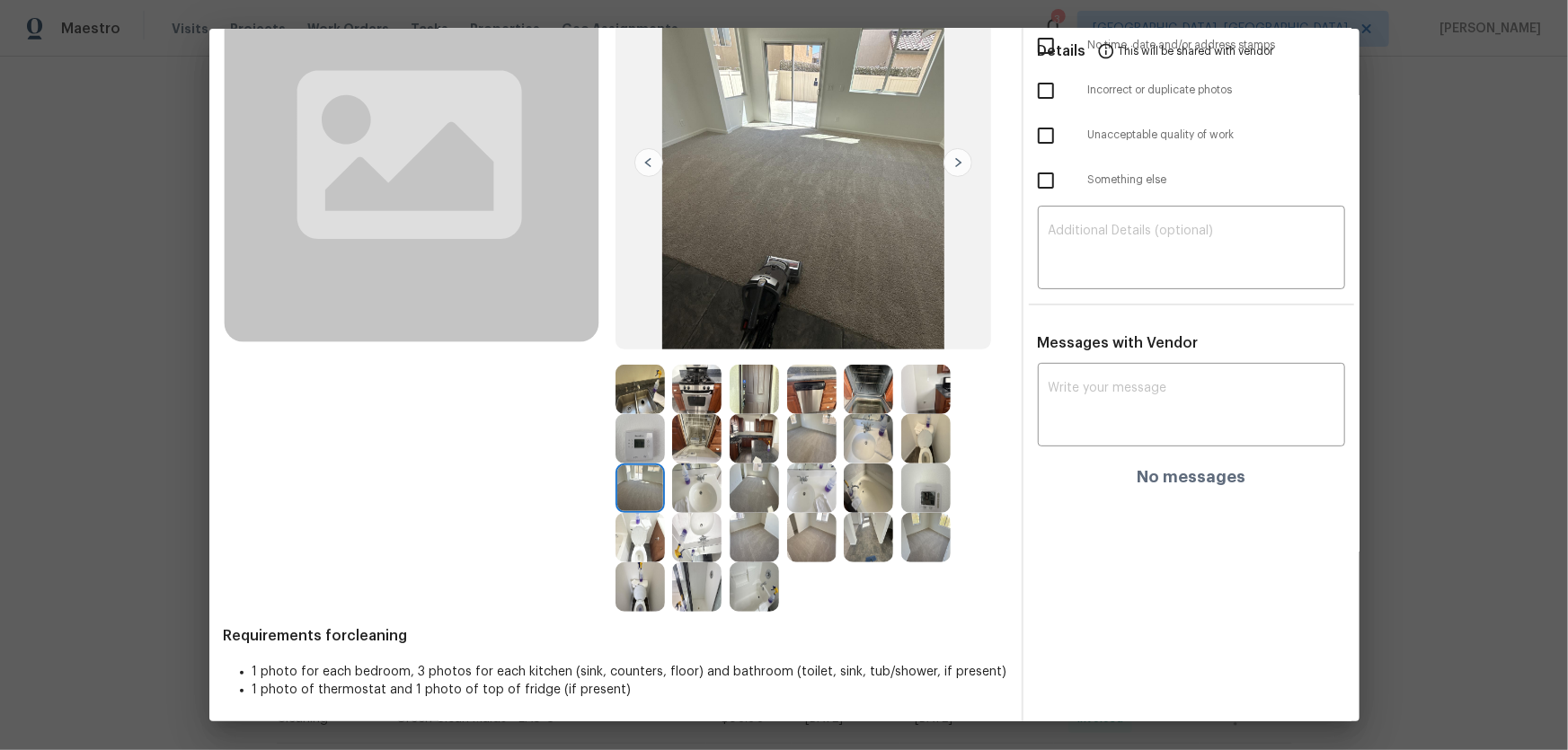
click at [630, 452] on img at bounding box center [640, 438] width 49 height 49
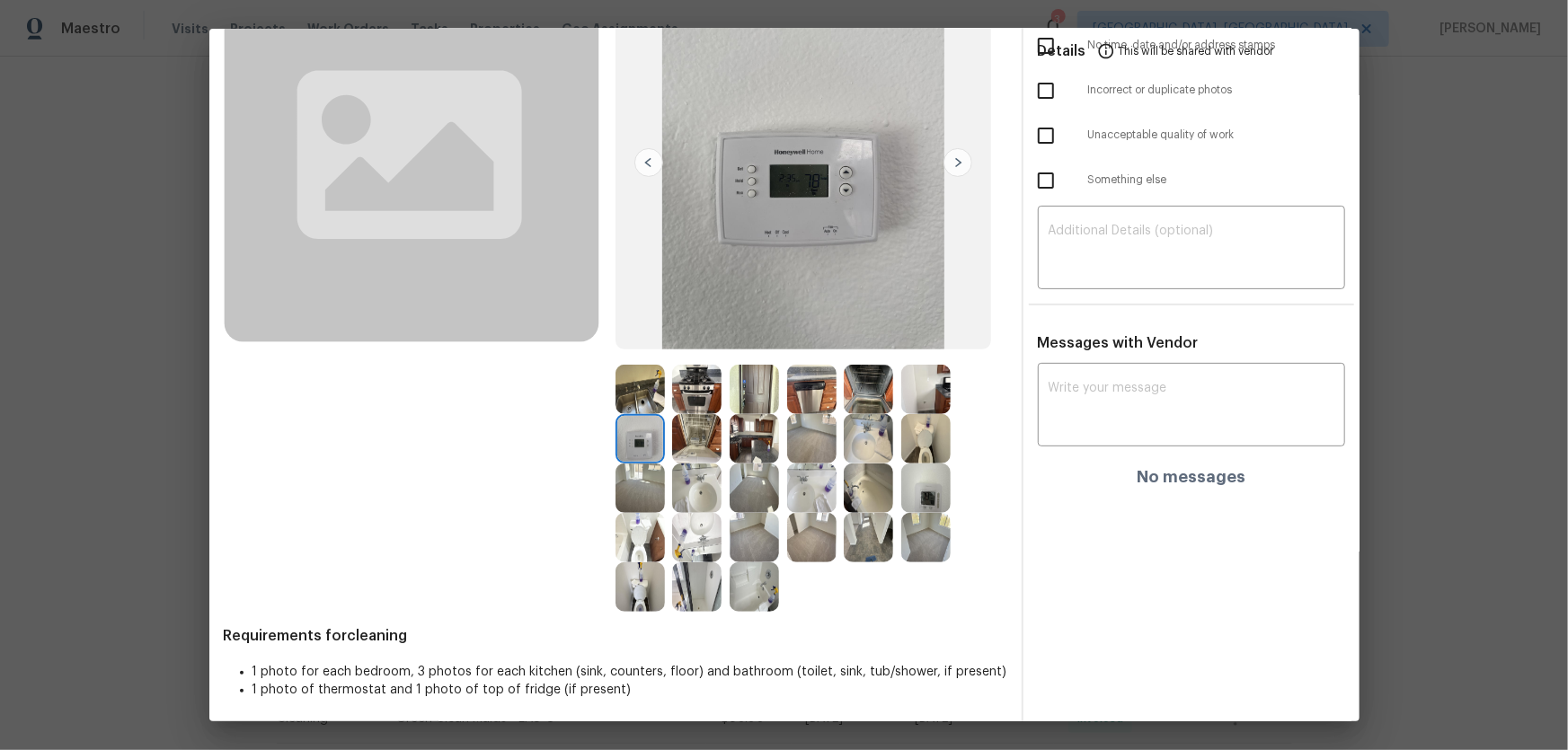
click at [686, 450] on img at bounding box center [696, 438] width 49 height 49
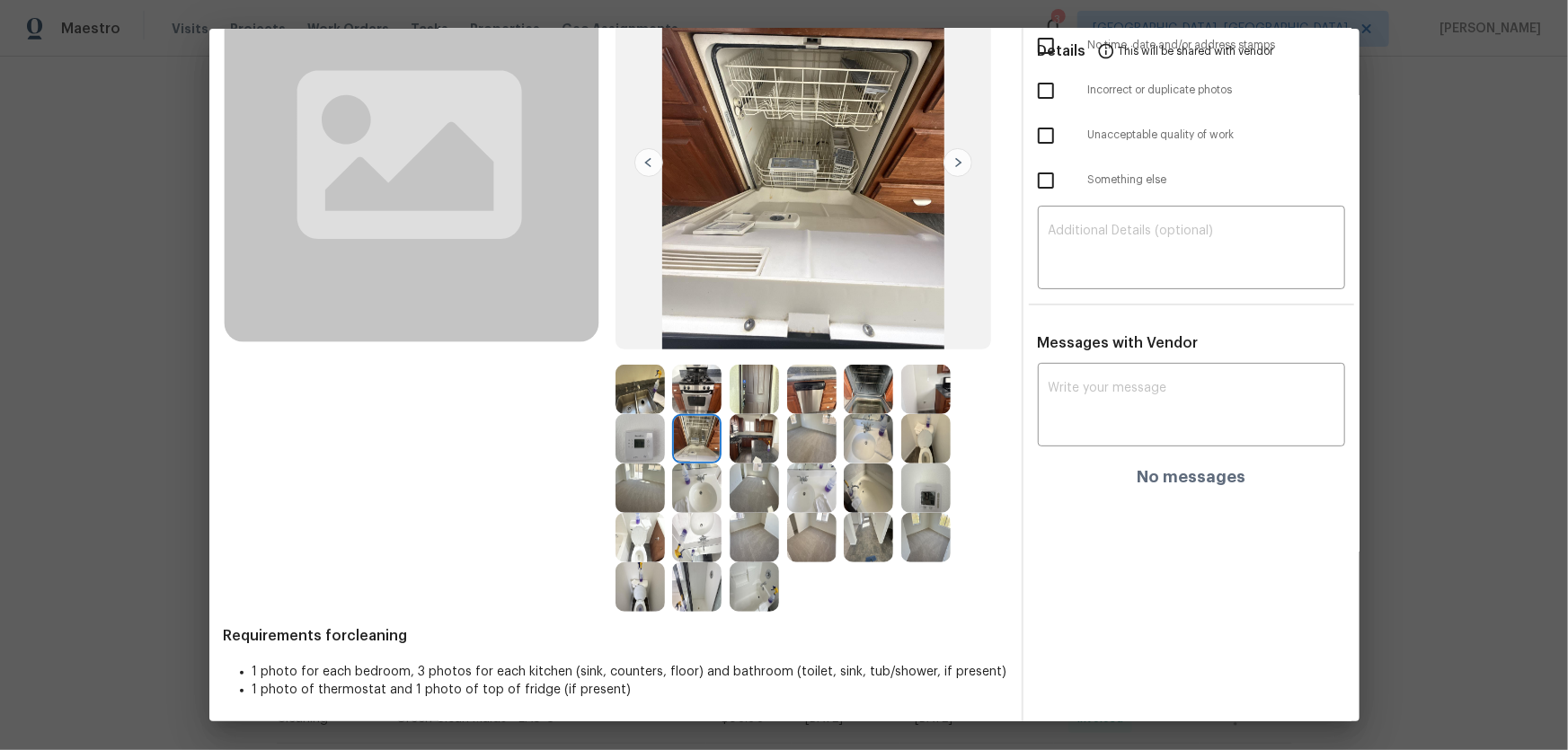
click at [748, 449] on img at bounding box center [754, 438] width 49 height 49
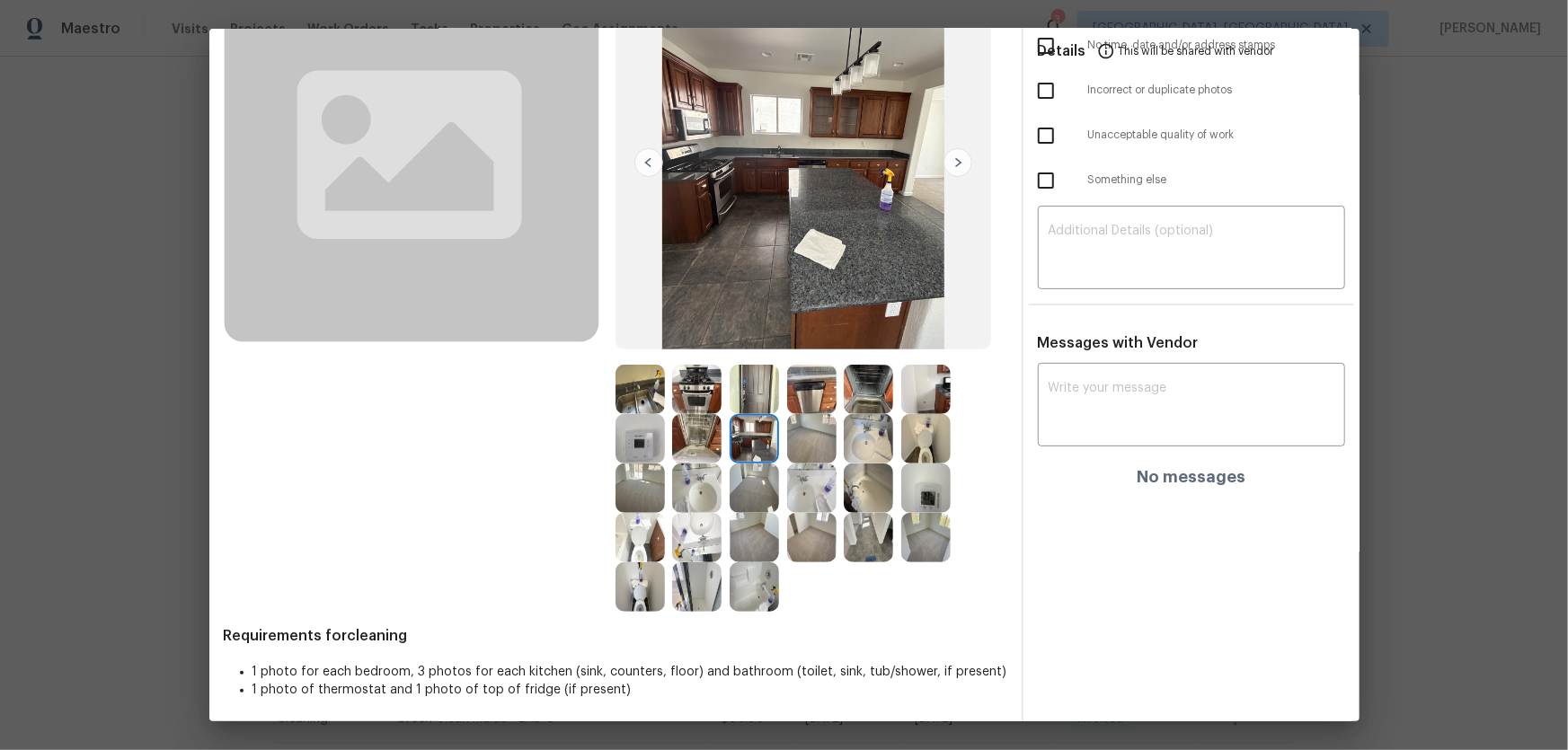
click at [803, 452] on img at bounding box center [811, 438] width 49 height 49
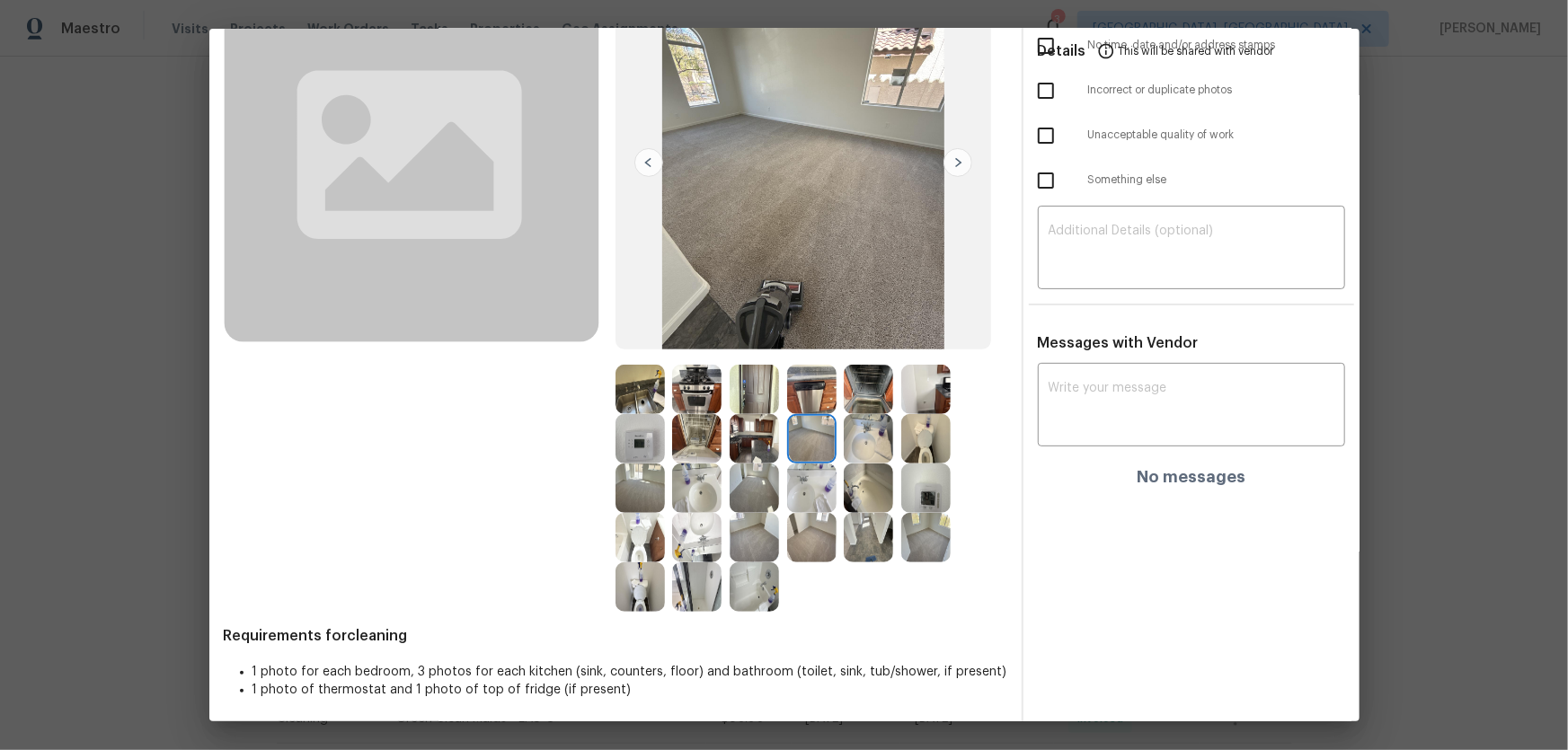
click at [801, 391] on img at bounding box center [811, 389] width 49 height 49
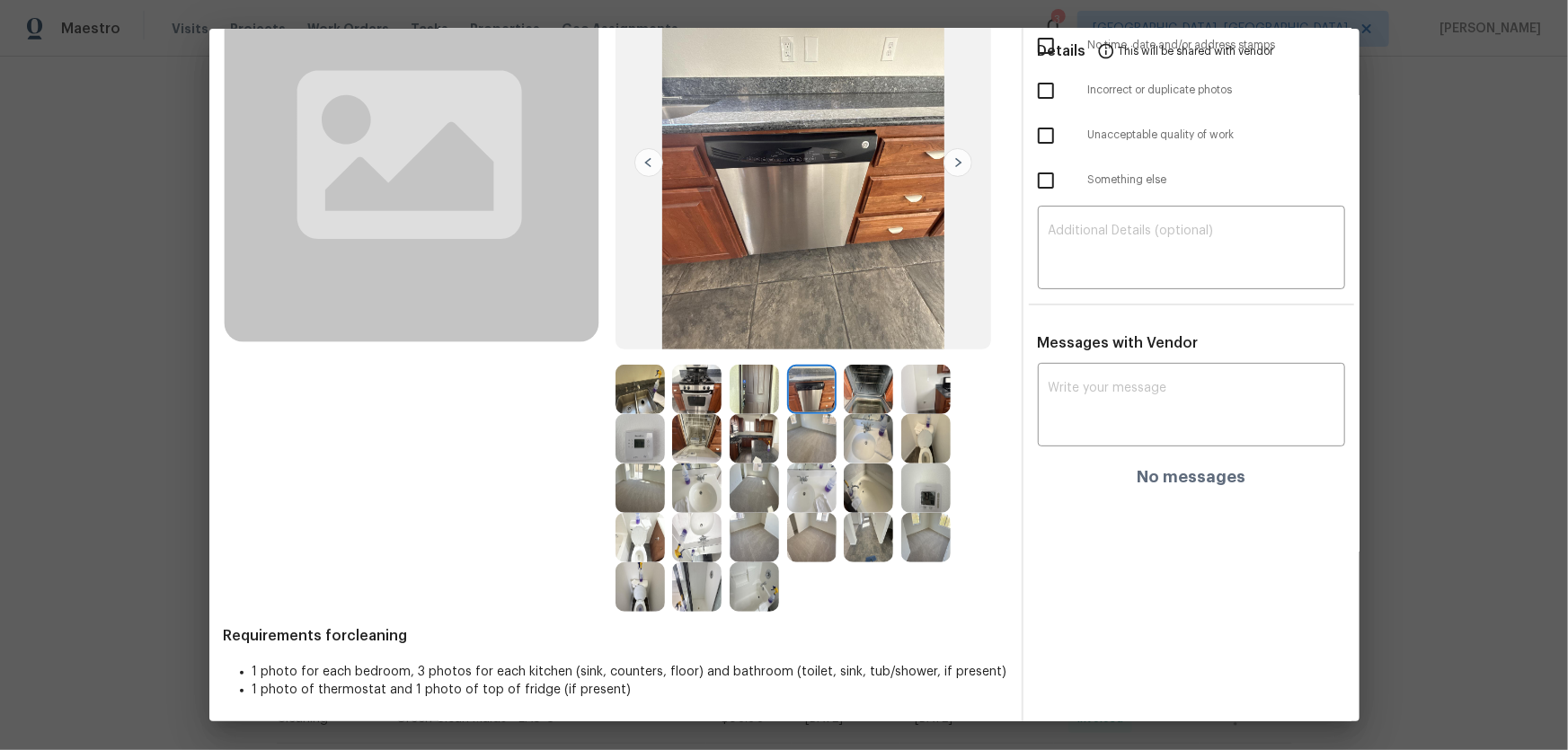
click at [865, 411] on img at bounding box center [868, 389] width 49 height 49
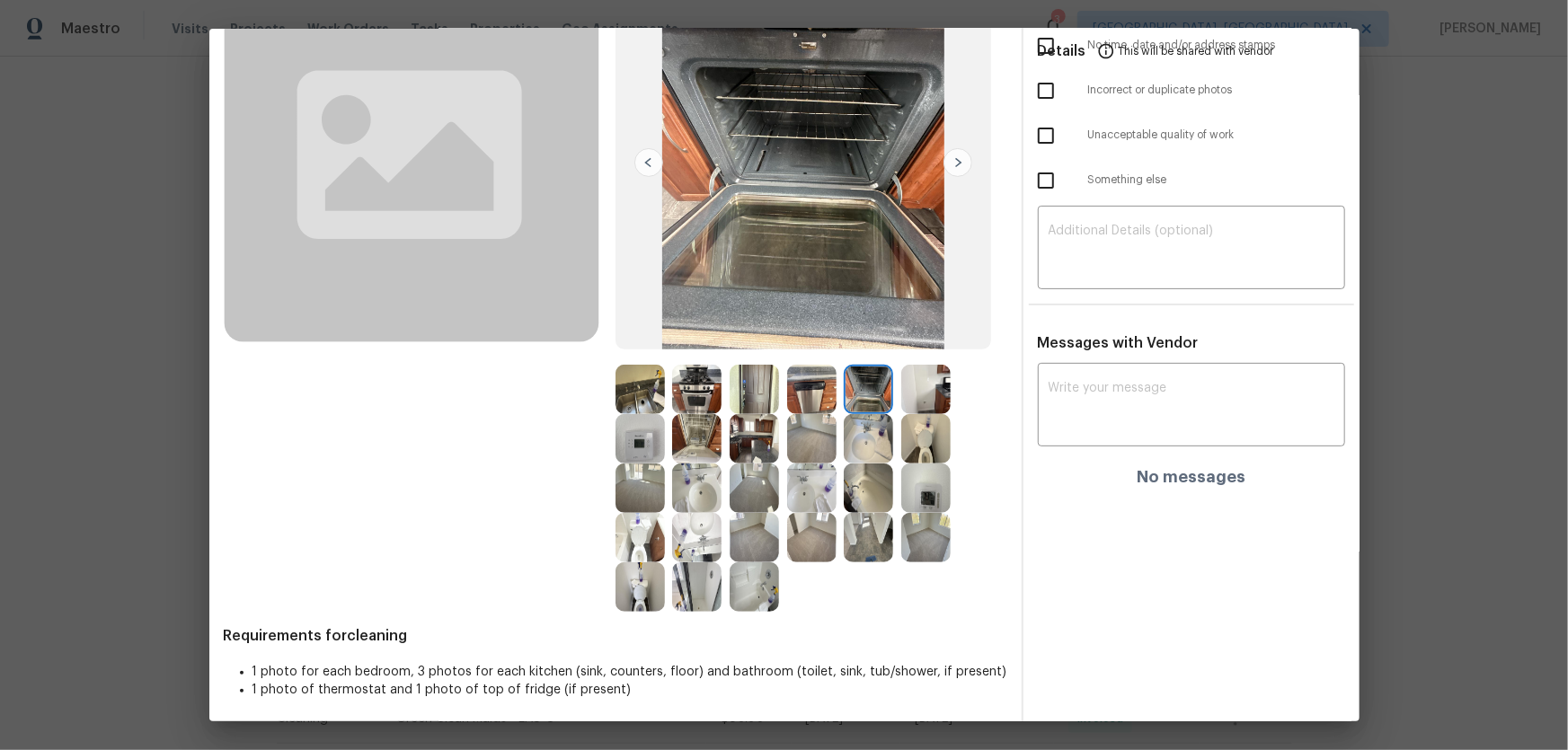
click at [922, 396] on img at bounding box center [925, 389] width 49 height 49
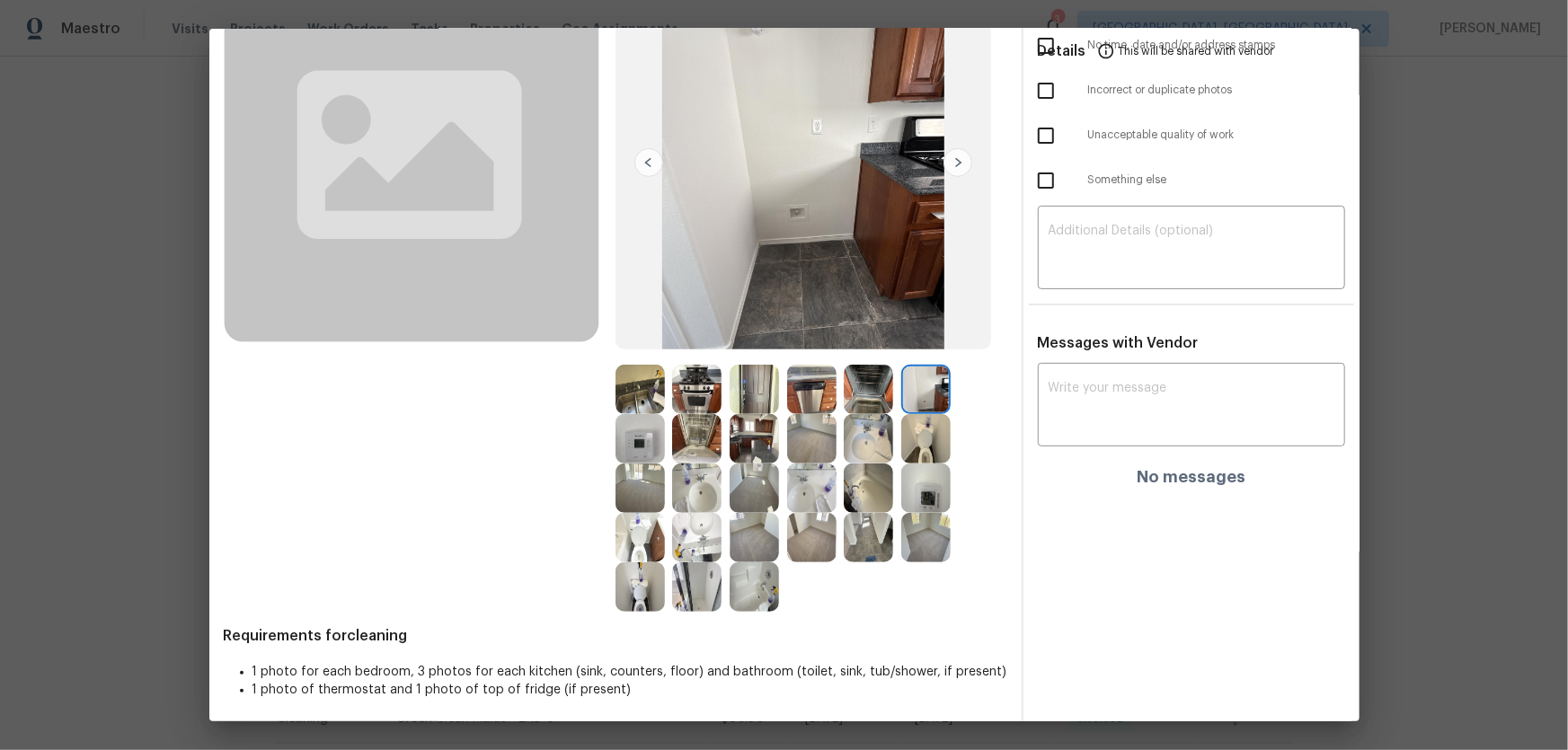
click at [925, 433] on img at bounding box center [925, 438] width 49 height 49
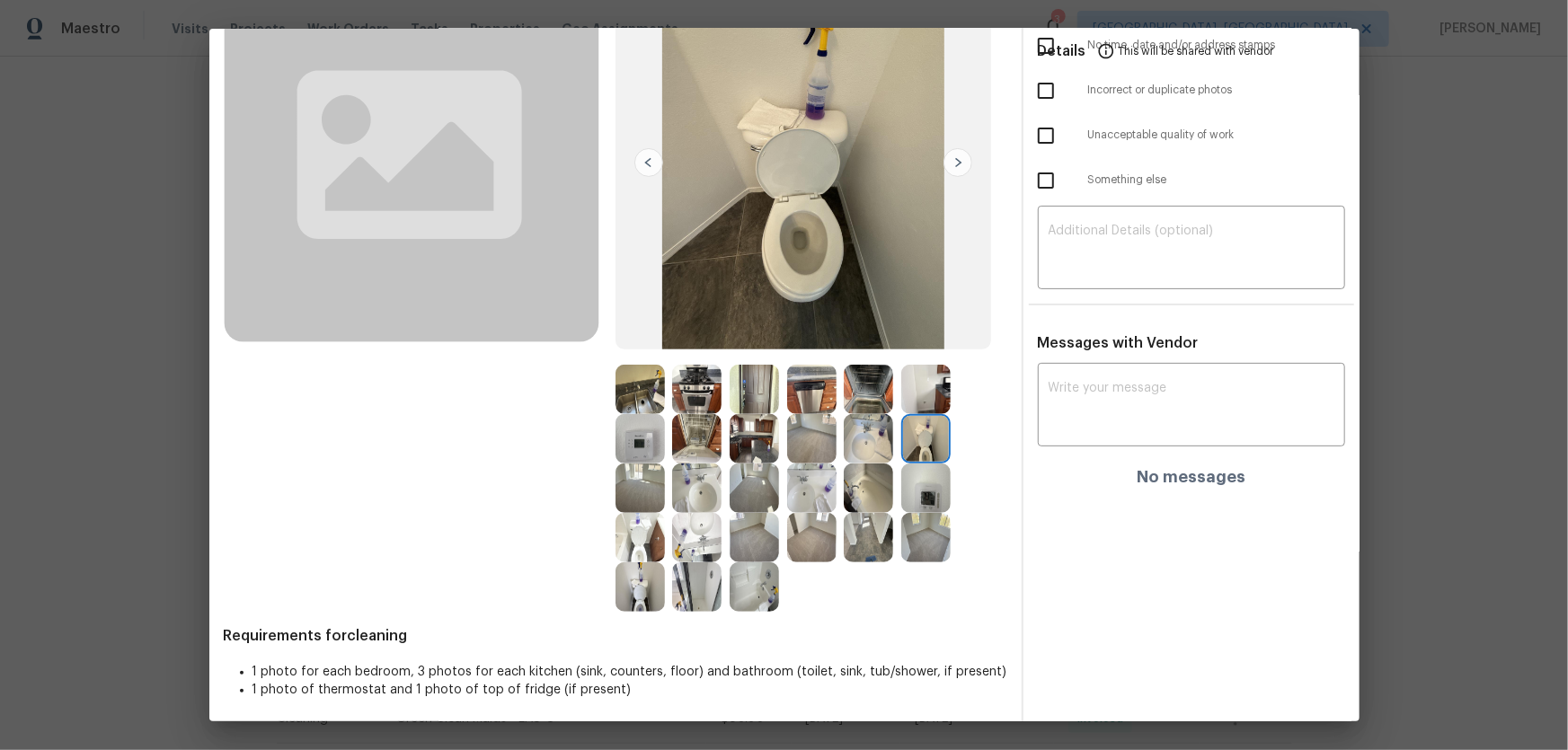
click at [902, 485] on img at bounding box center [925, 488] width 49 height 49
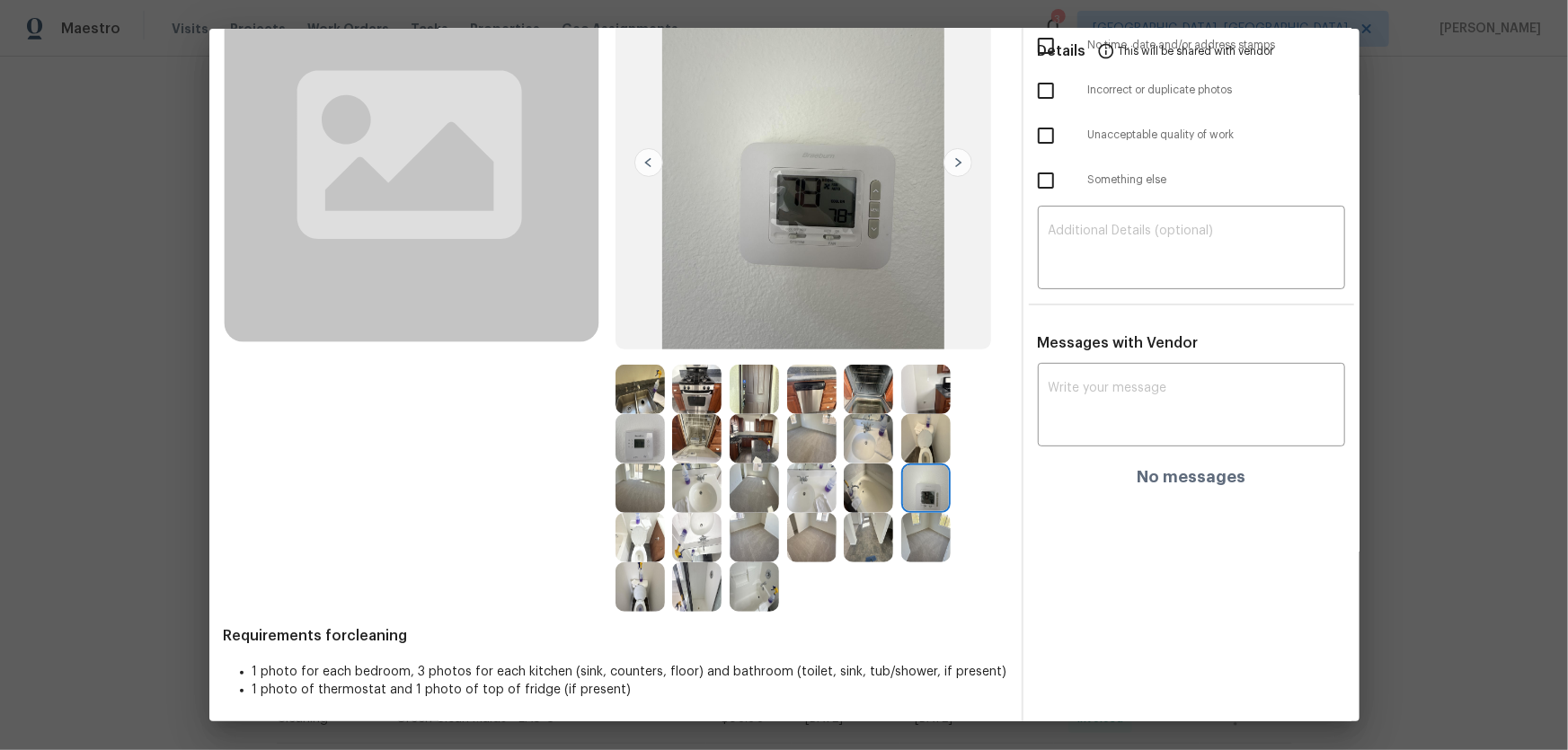
click at [627, 388] on img at bounding box center [640, 389] width 49 height 49
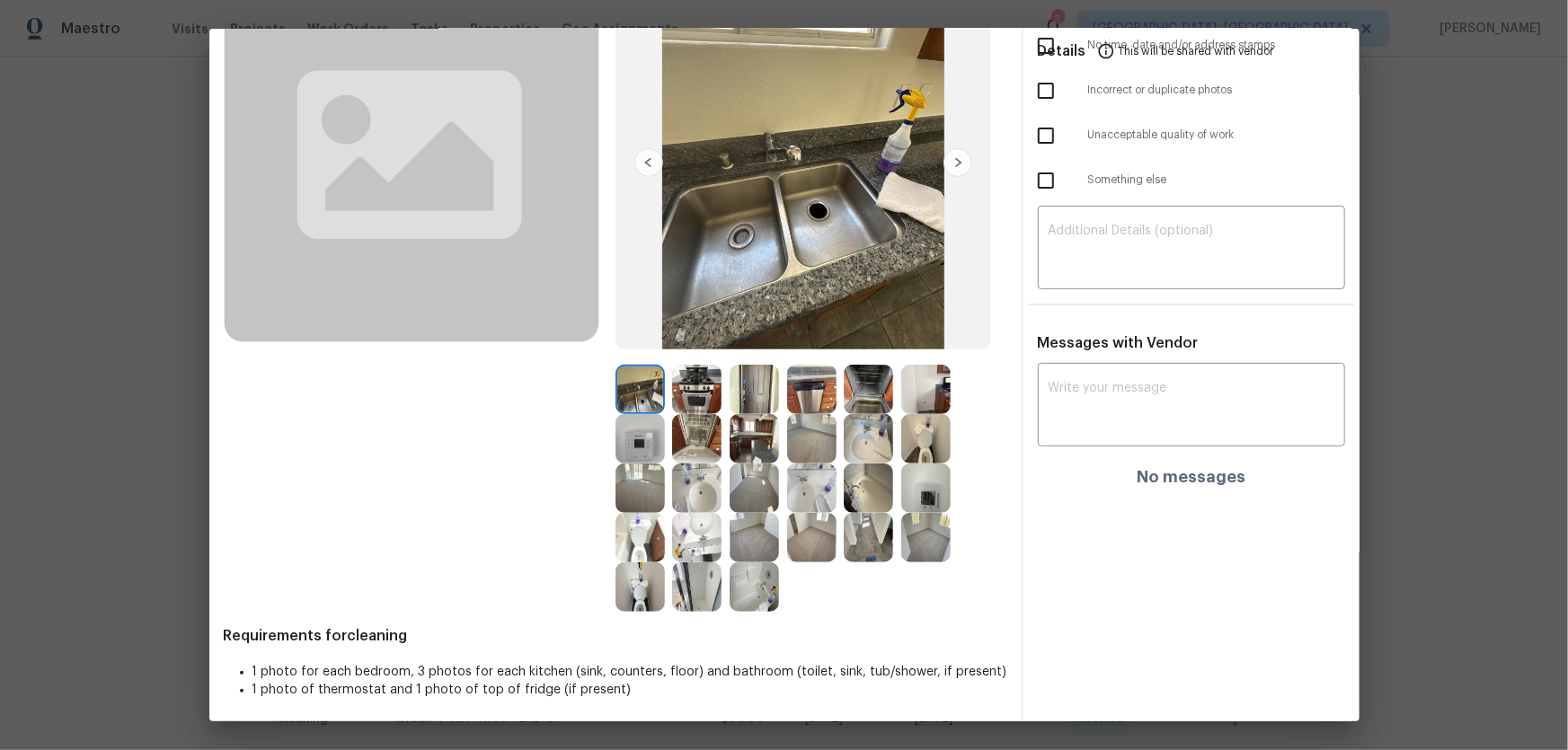
click at [702, 394] on img at bounding box center [696, 389] width 49 height 49
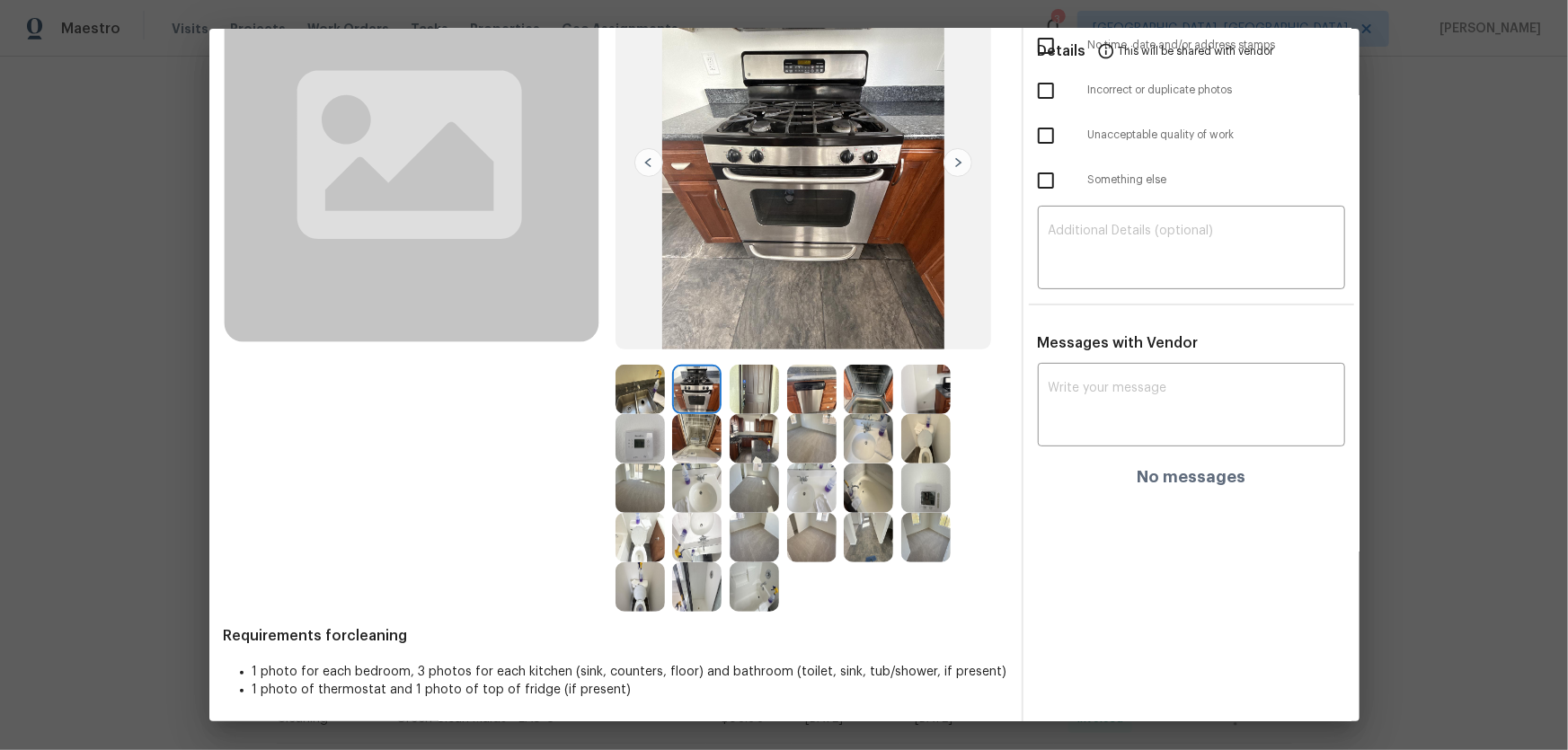
click at [690, 433] on img at bounding box center [696, 438] width 49 height 49
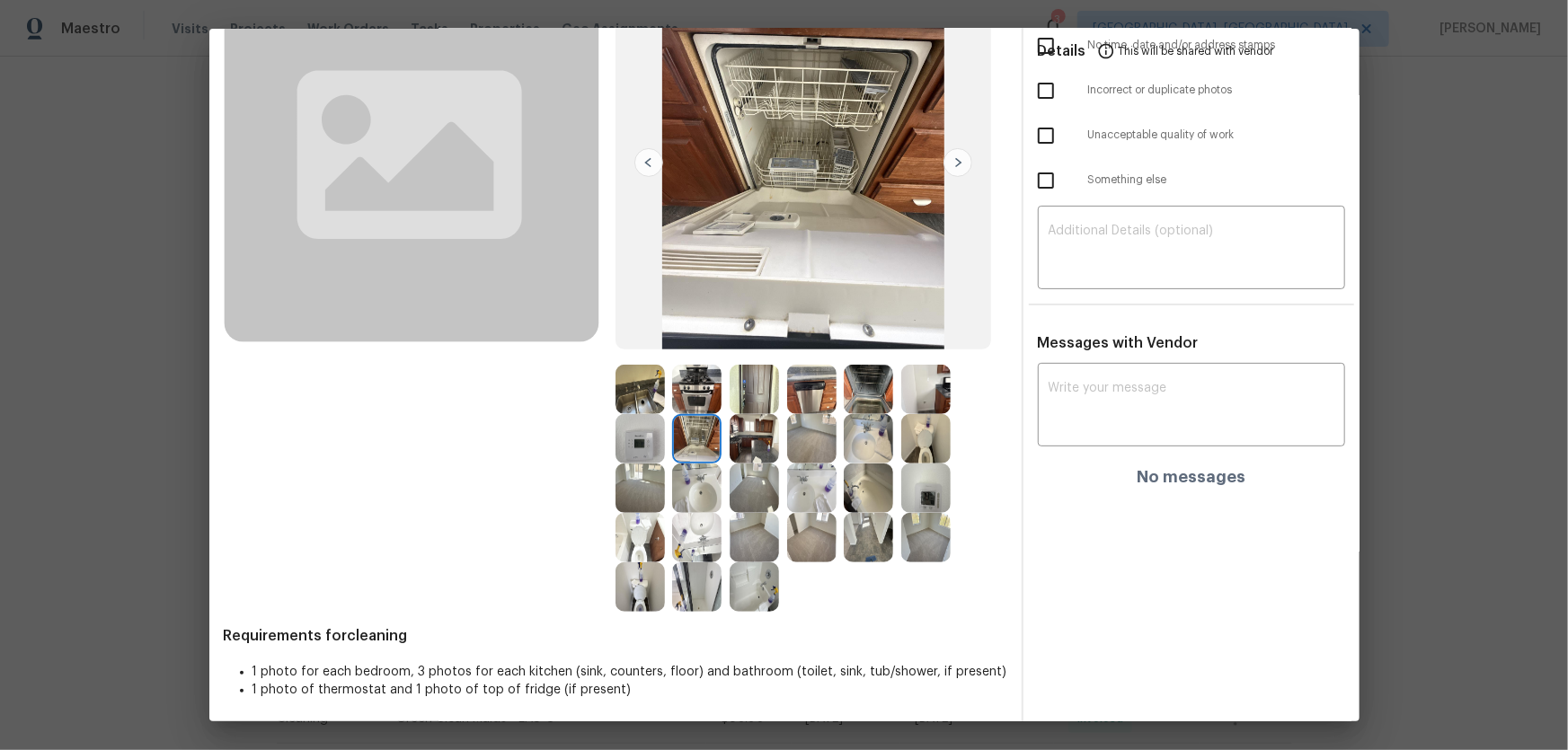
click at [628, 434] on img at bounding box center [640, 438] width 49 height 49
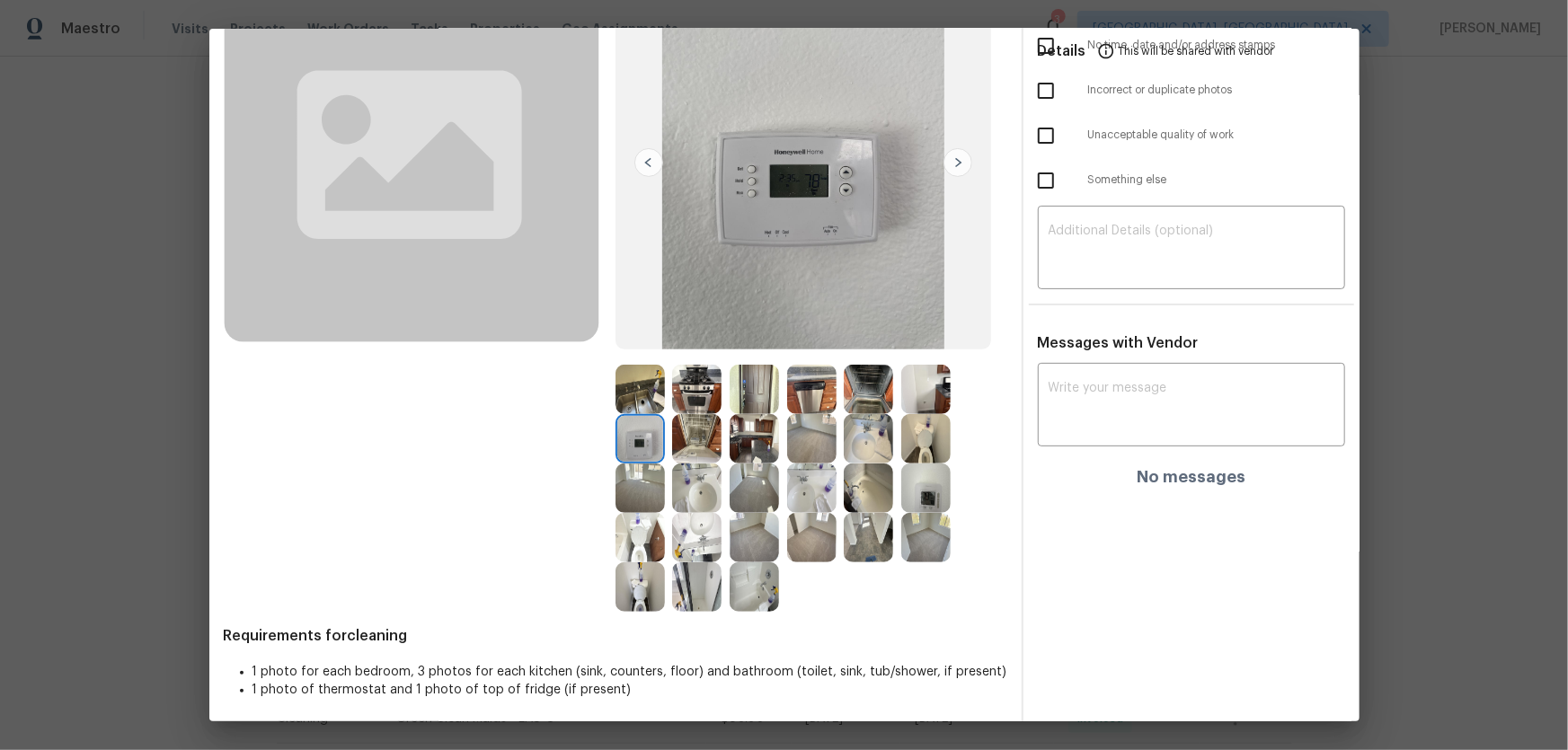
click at [743, 448] on img at bounding box center [754, 438] width 49 height 49
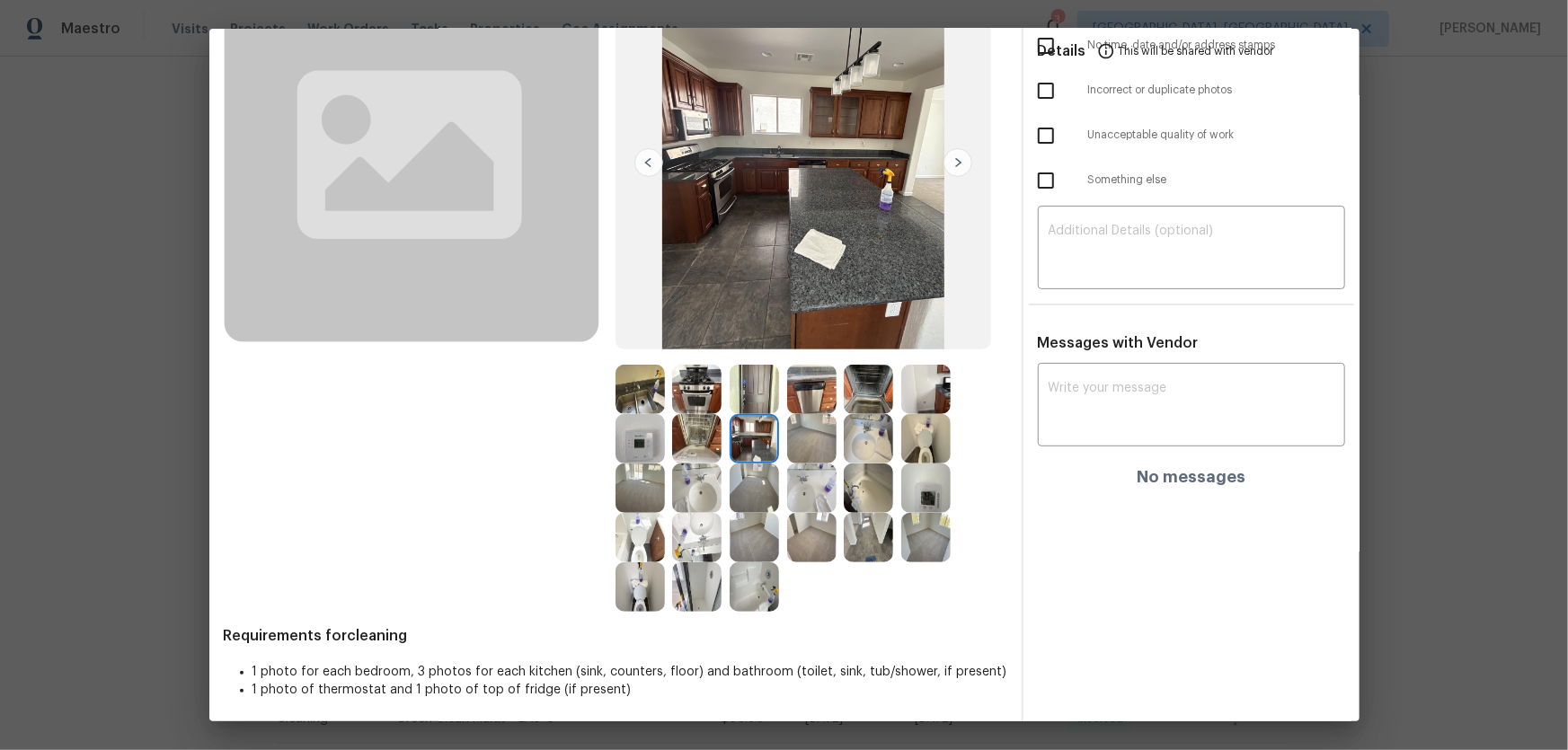
click at [738, 408] on img at bounding box center [754, 389] width 49 height 49
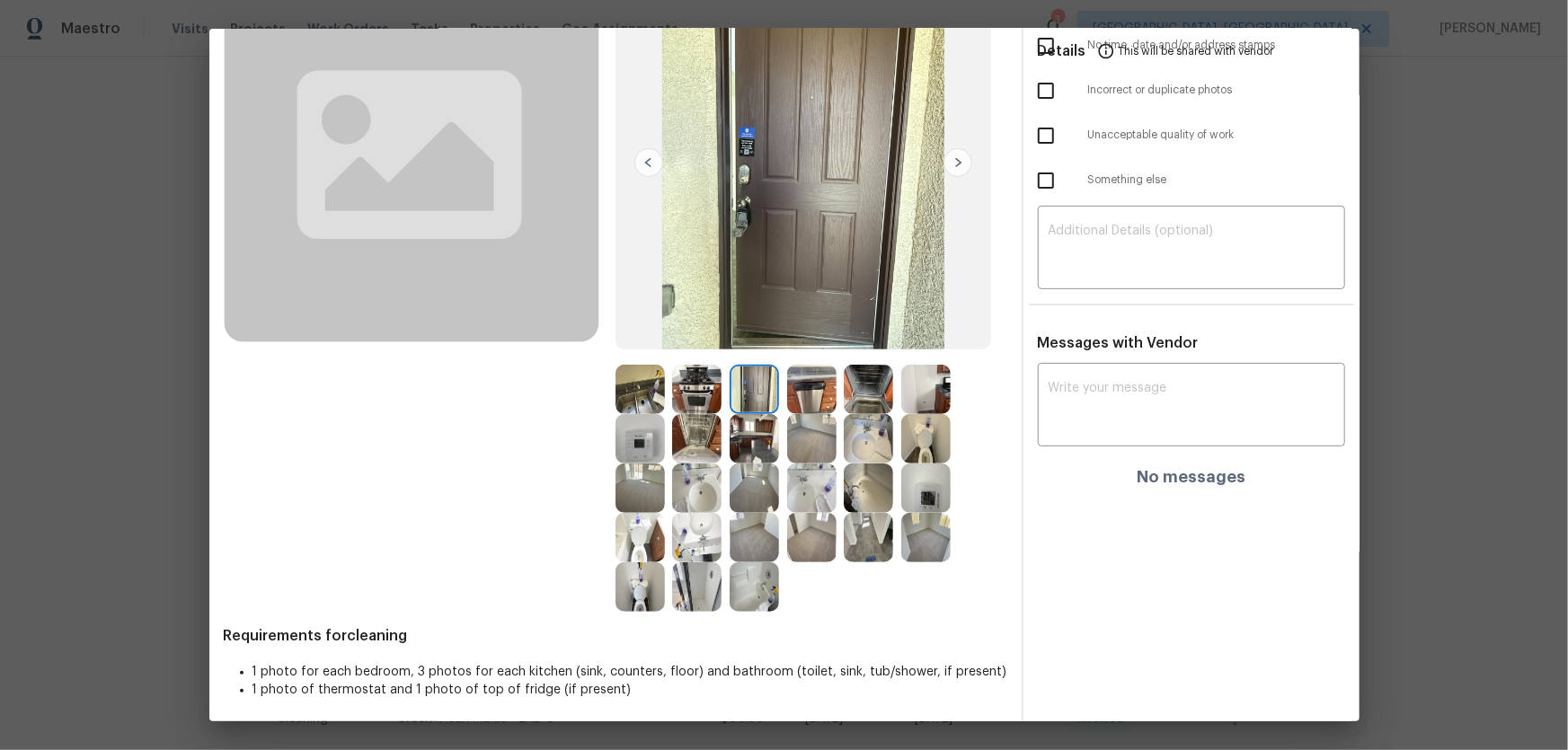
click at [922, 493] on img at bounding box center [925, 488] width 49 height 49
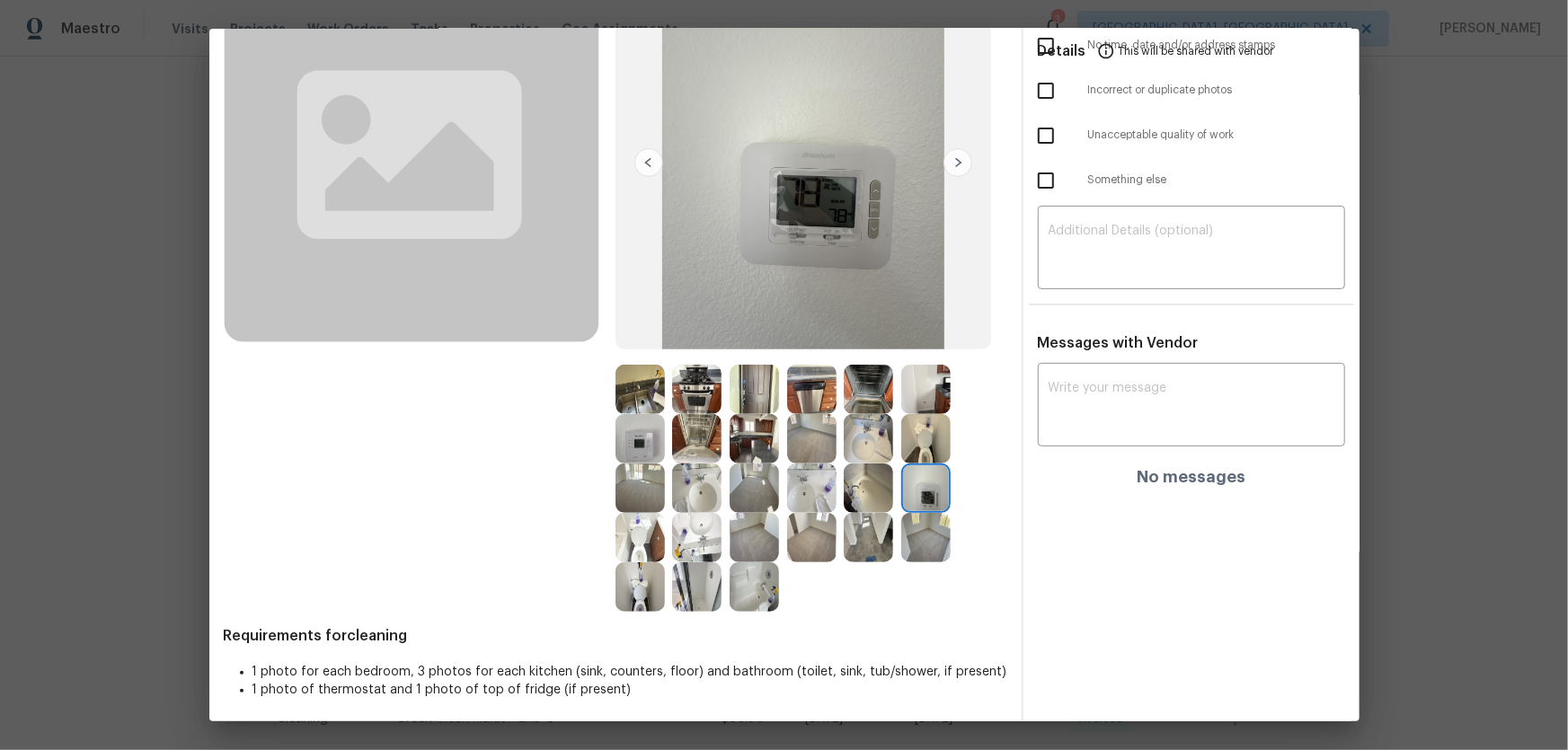
scroll to position [0, 0]
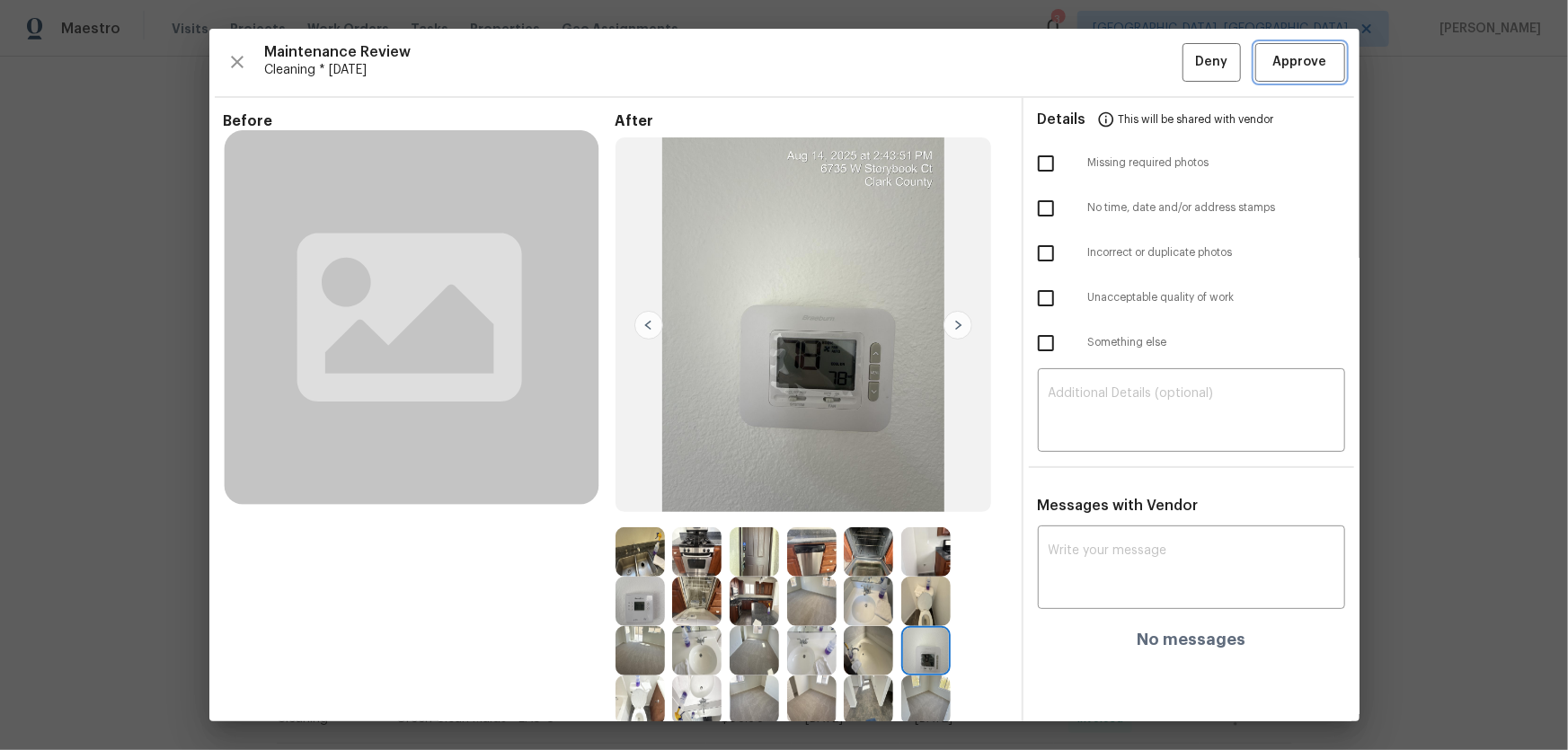
click at [1115, 70] on span "Approve" at bounding box center [1299, 62] width 54 height 23
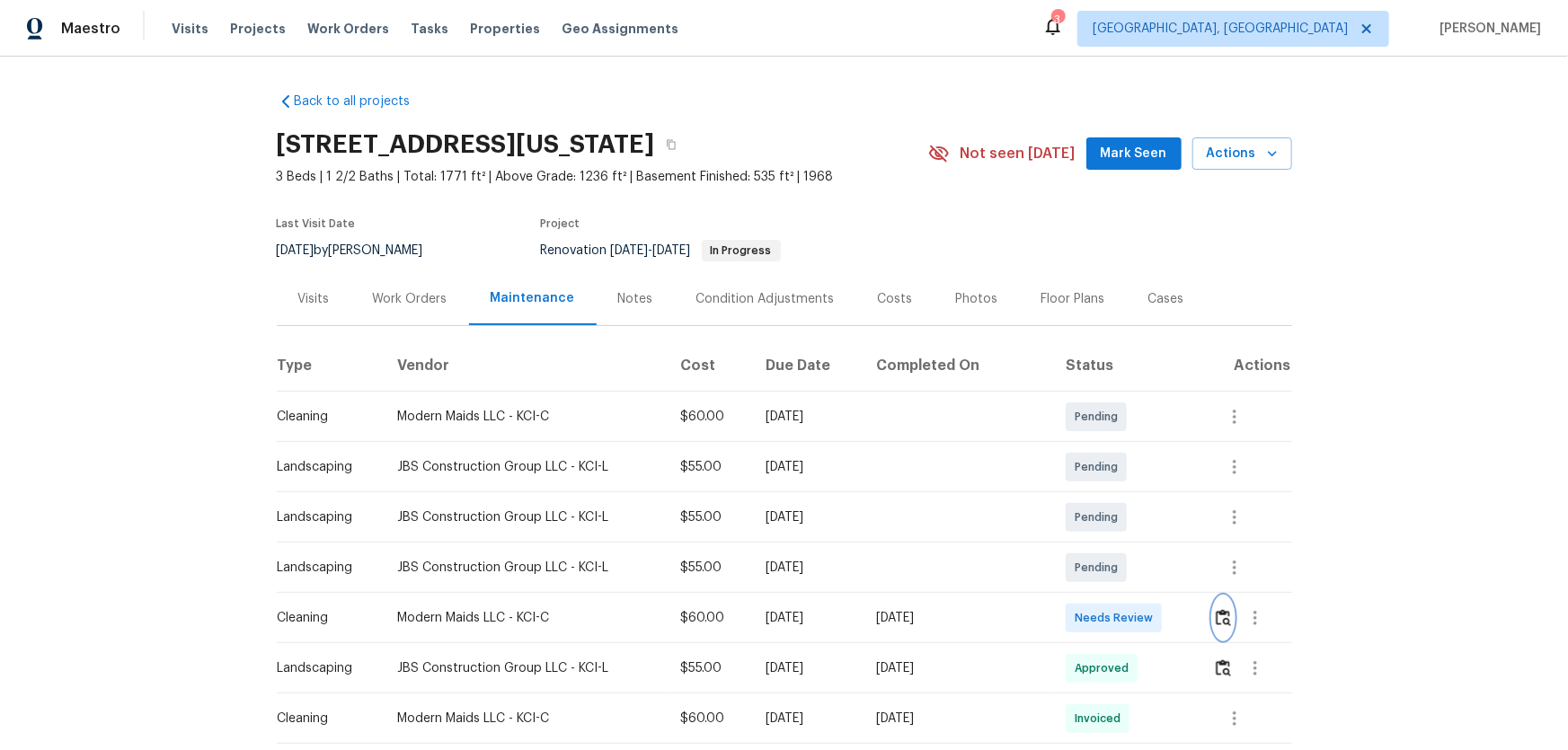
click at [1216, 630] on button "button" at bounding box center [1223, 618] width 21 height 43
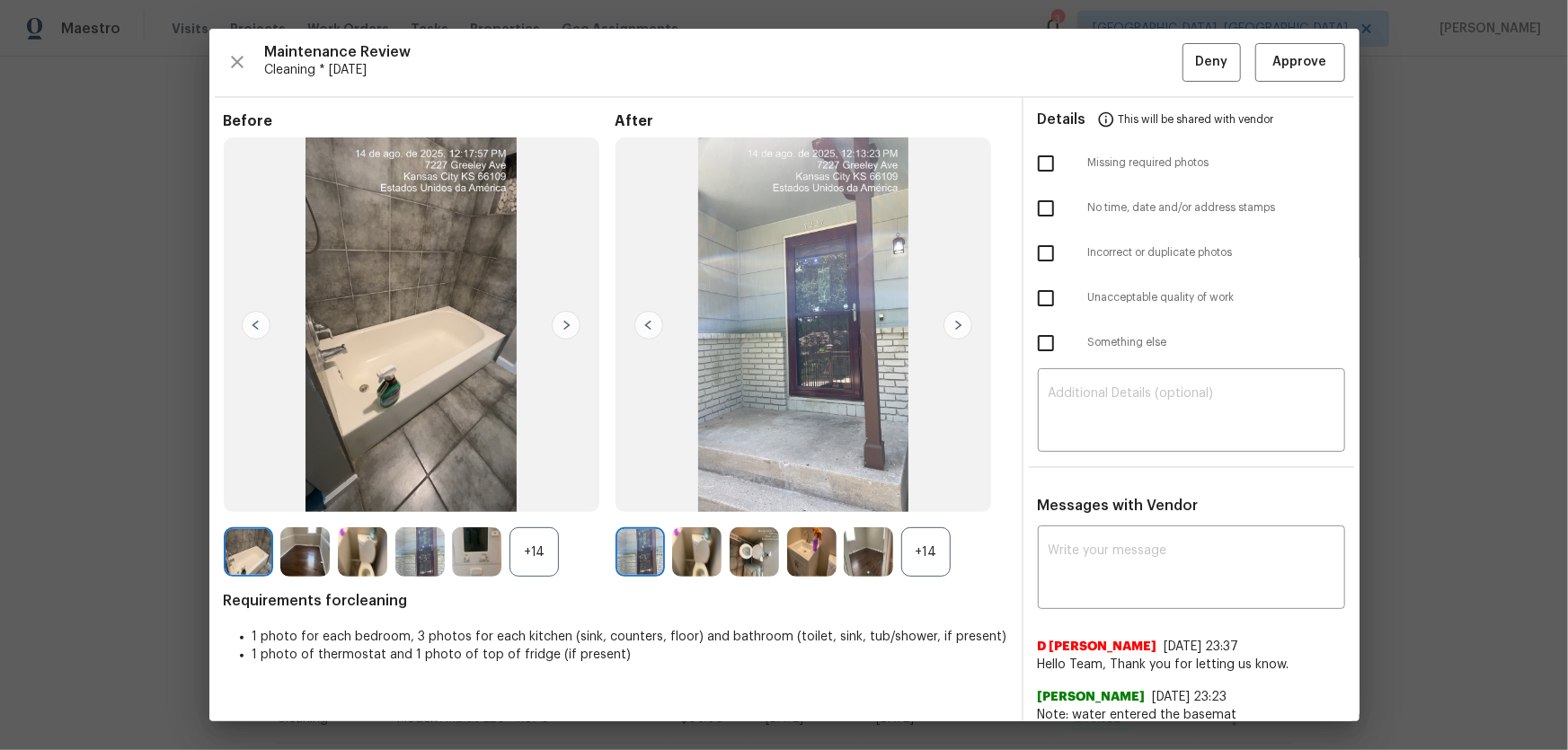
click at [920, 548] on div "+14" at bounding box center [925, 552] width 49 height 49
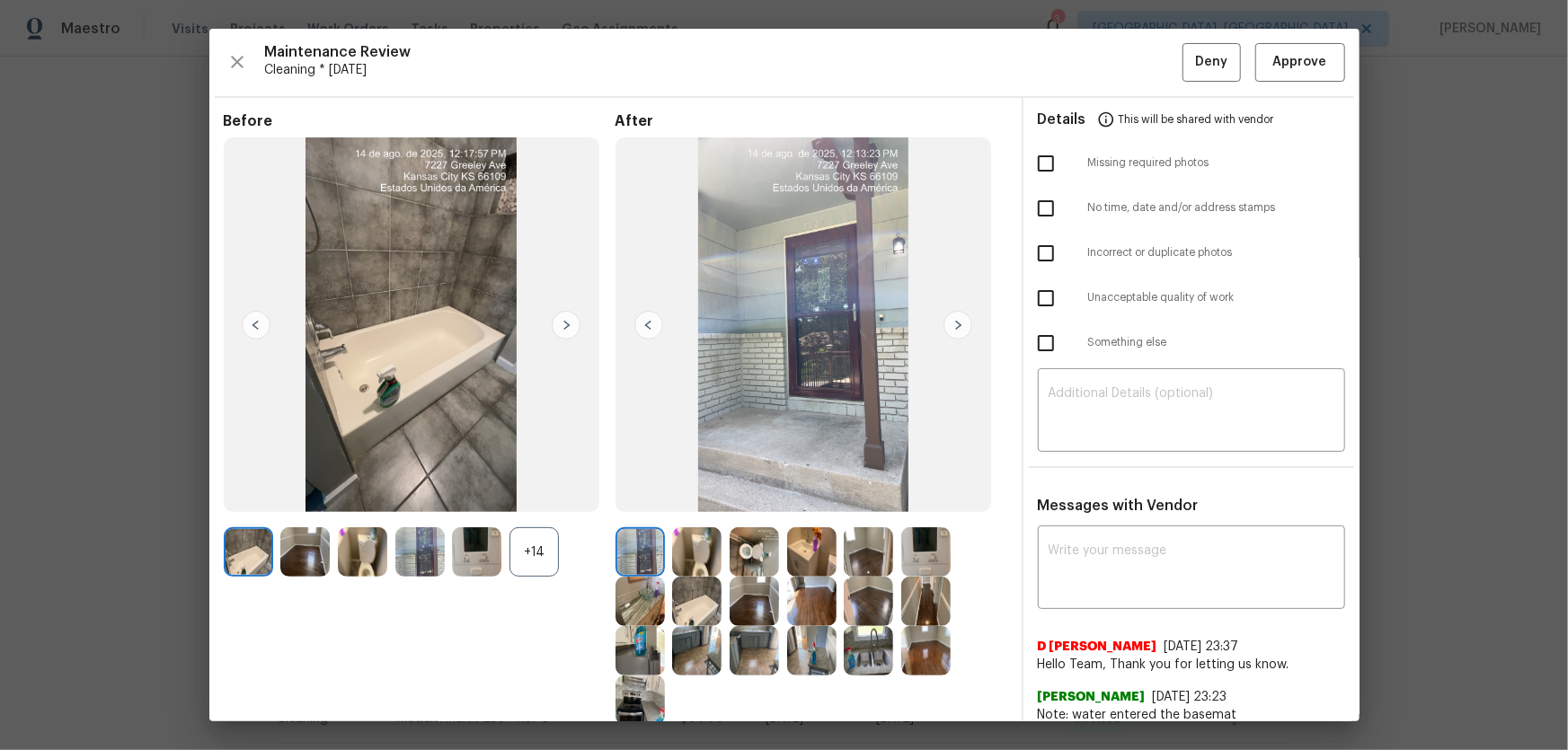
click at [536, 566] on div "+14" at bounding box center [534, 552] width 49 height 49
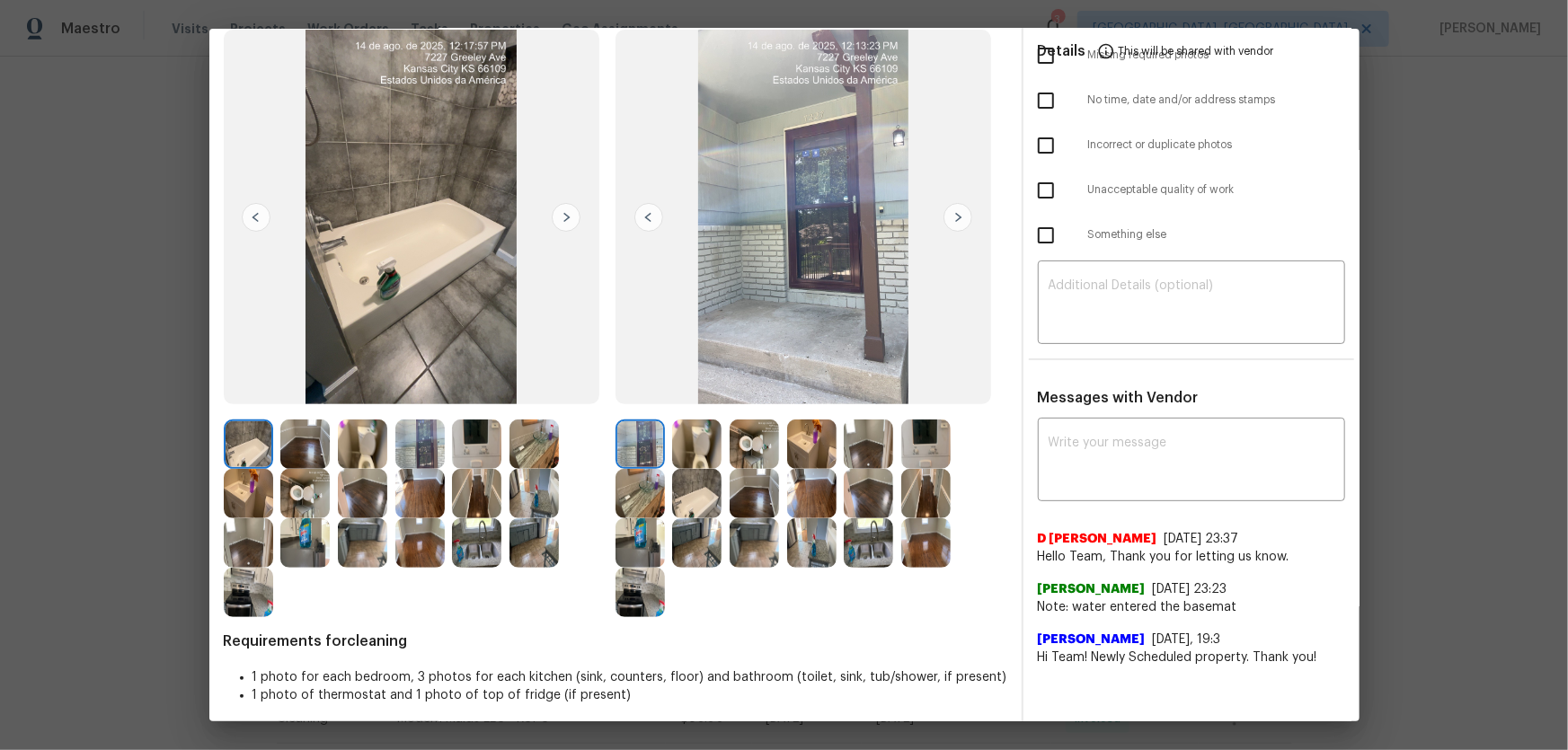
scroll to position [117, 0]
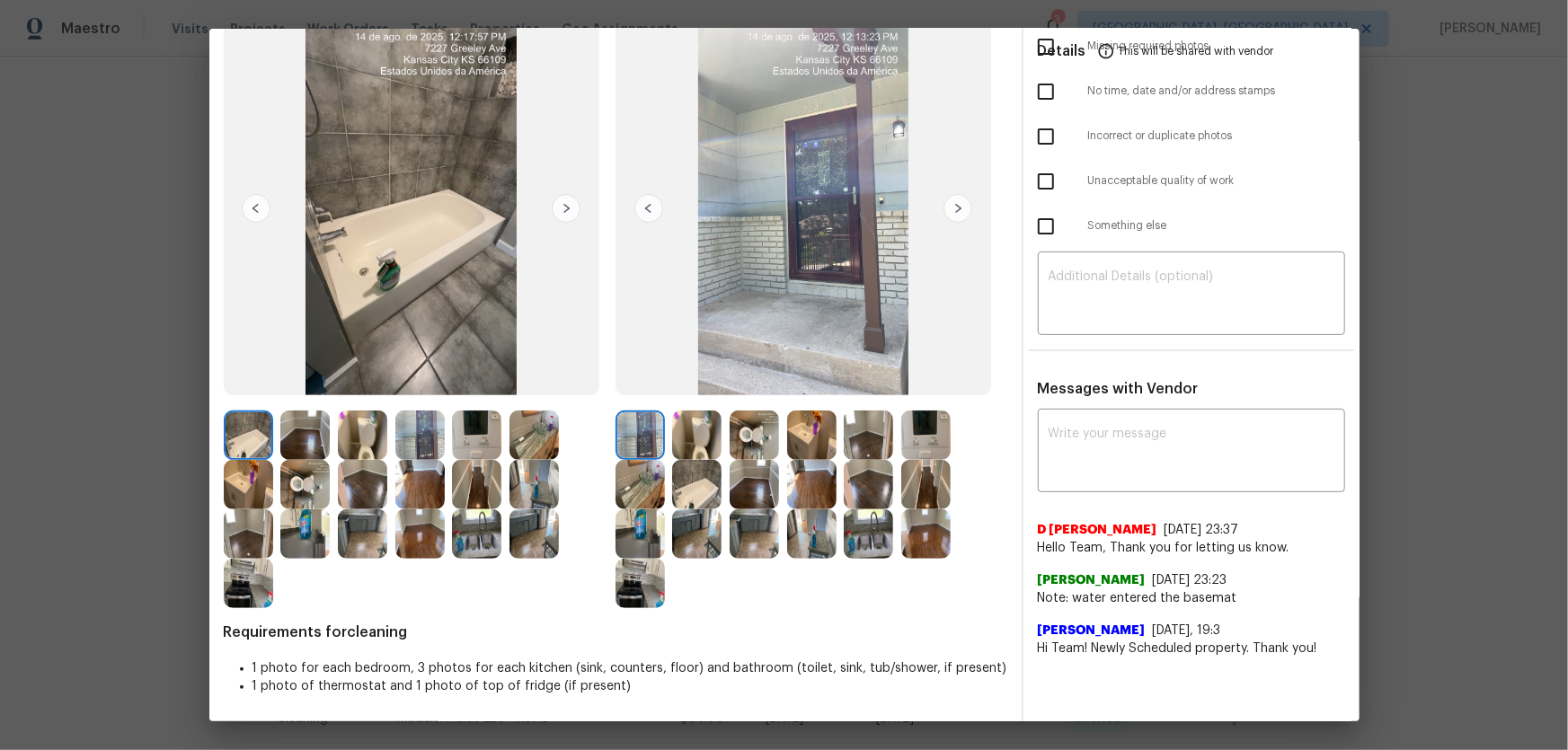
click at [696, 439] on img at bounding box center [696, 435] width 49 height 49
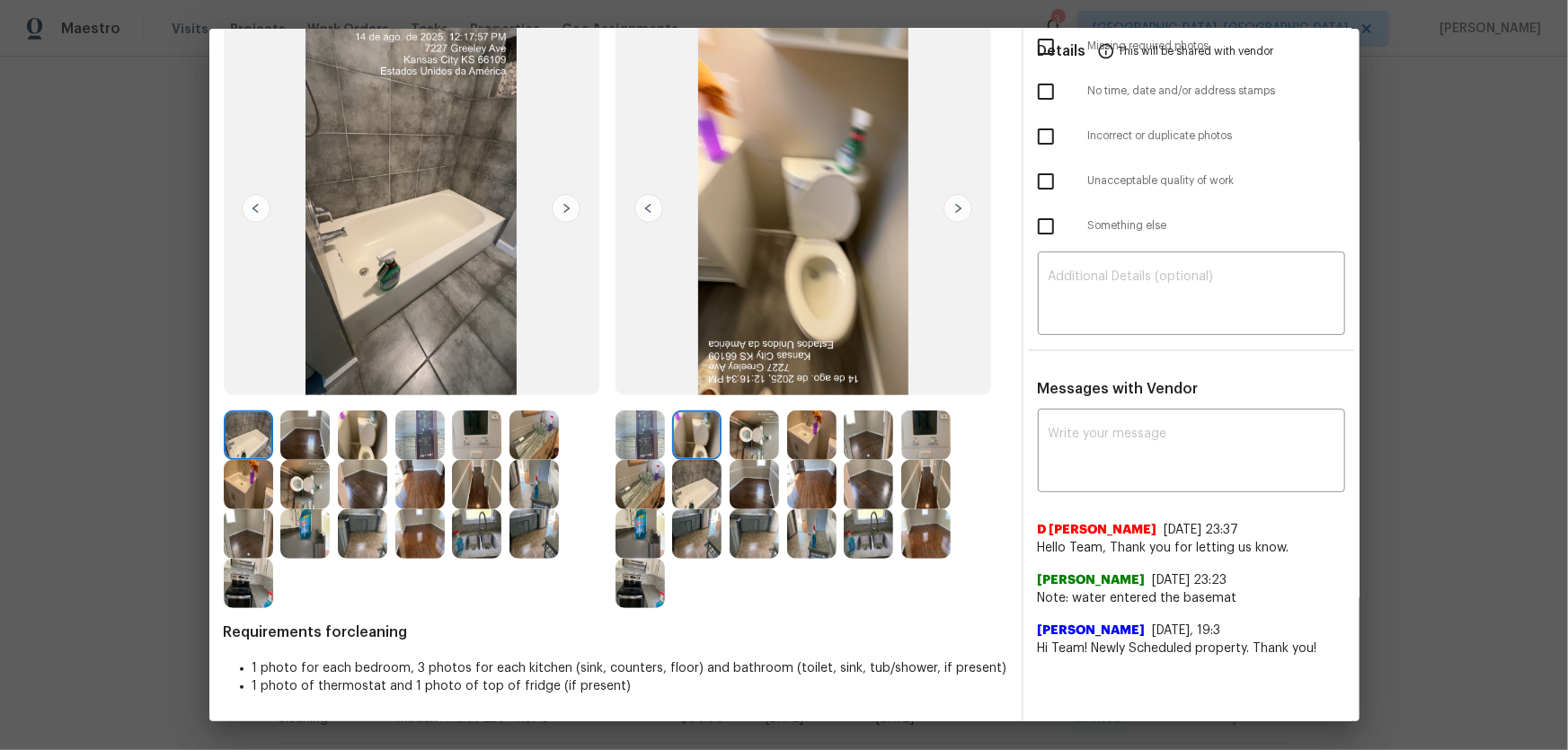
click at [743, 437] on img at bounding box center [754, 435] width 49 height 49
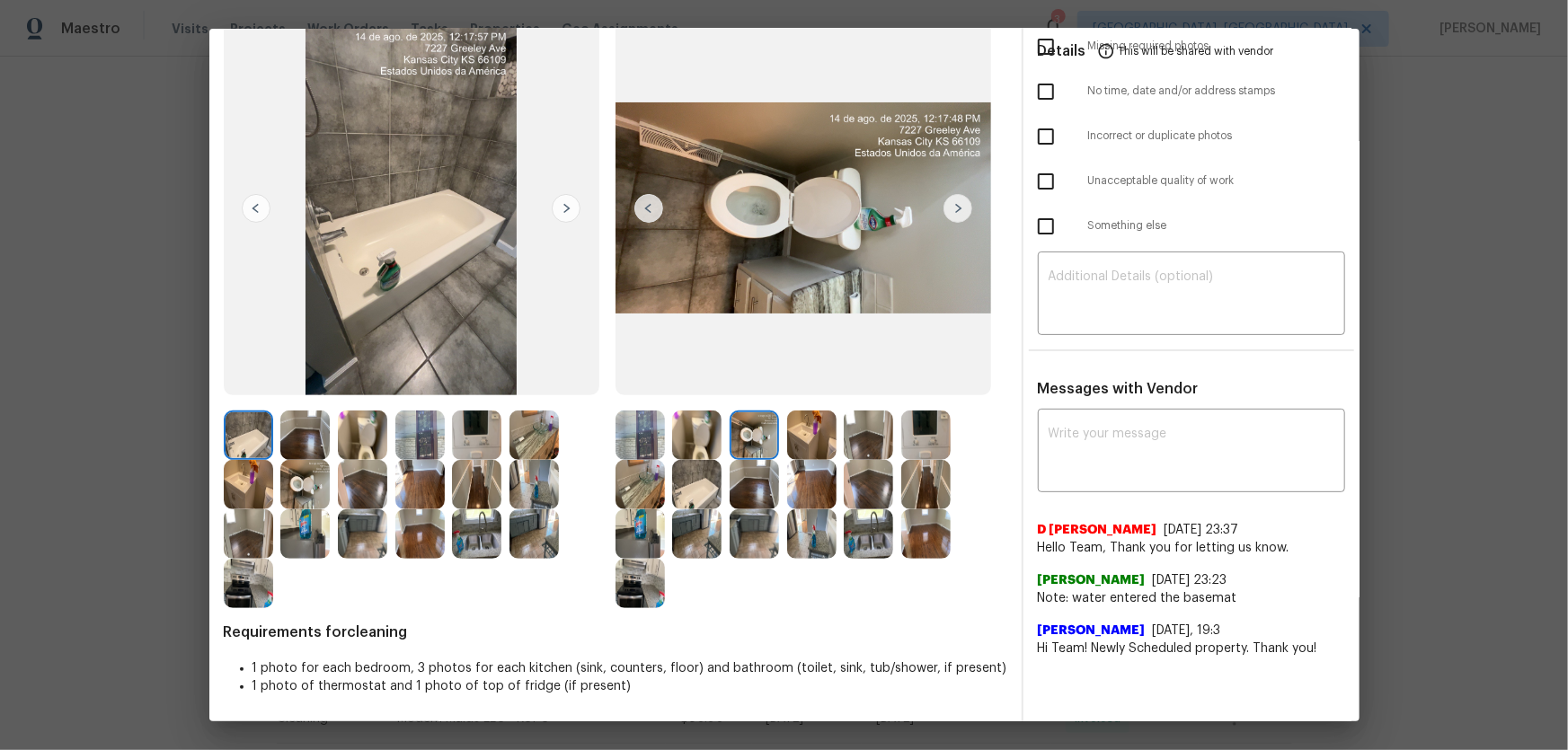
click at [814, 443] on img at bounding box center [811, 435] width 49 height 49
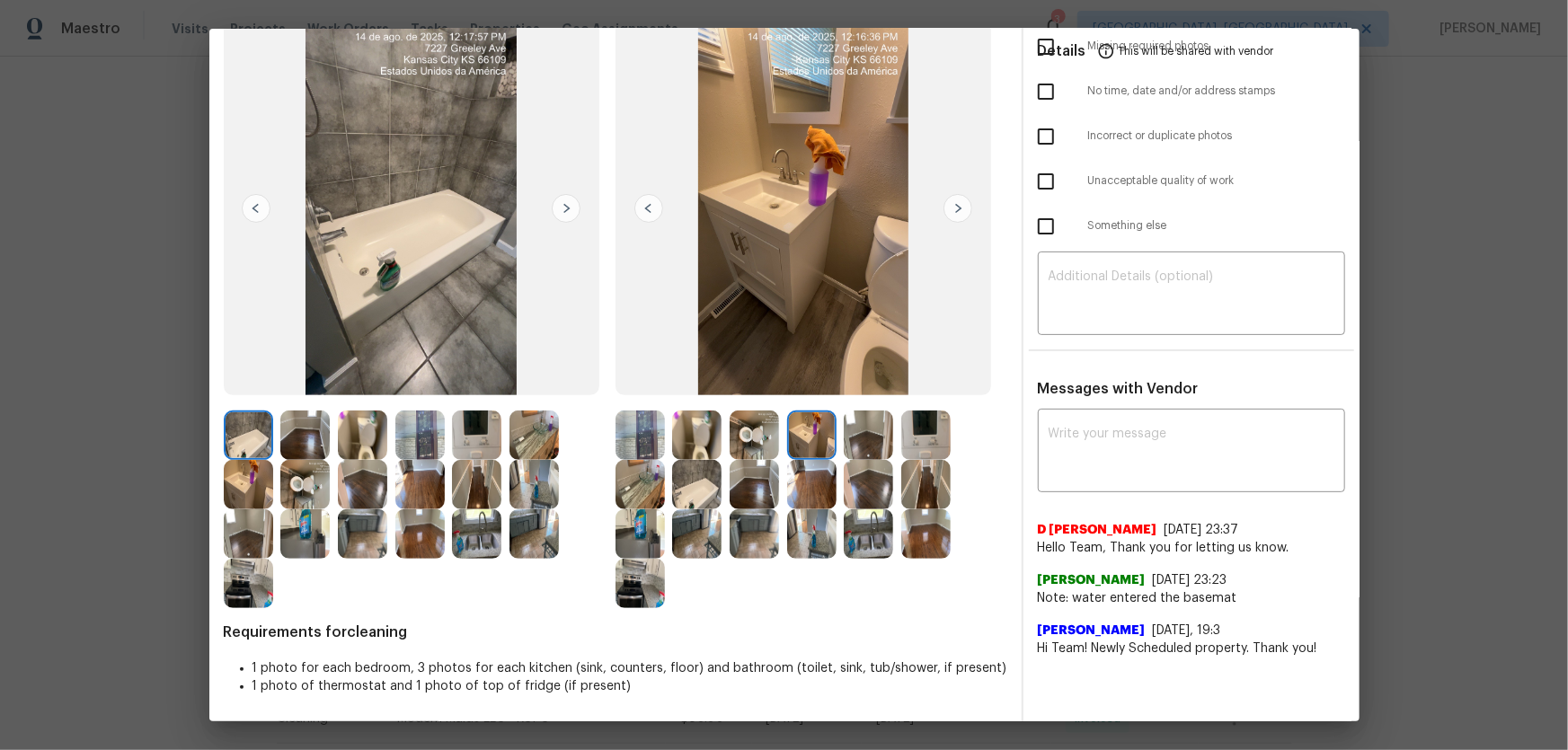
click at [696, 477] on img at bounding box center [696, 484] width 49 height 49
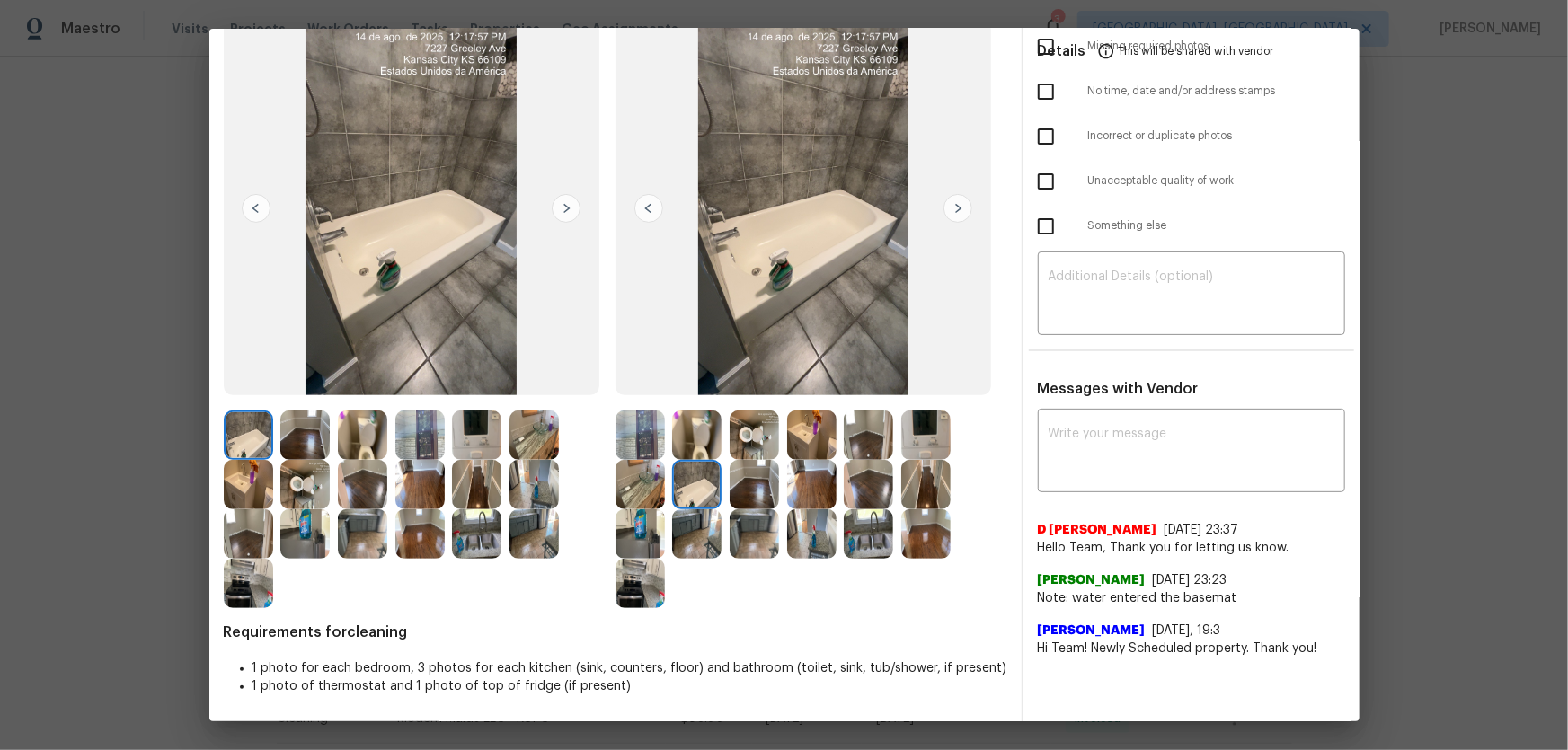
click at [699, 438] on img at bounding box center [696, 435] width 49 height 49
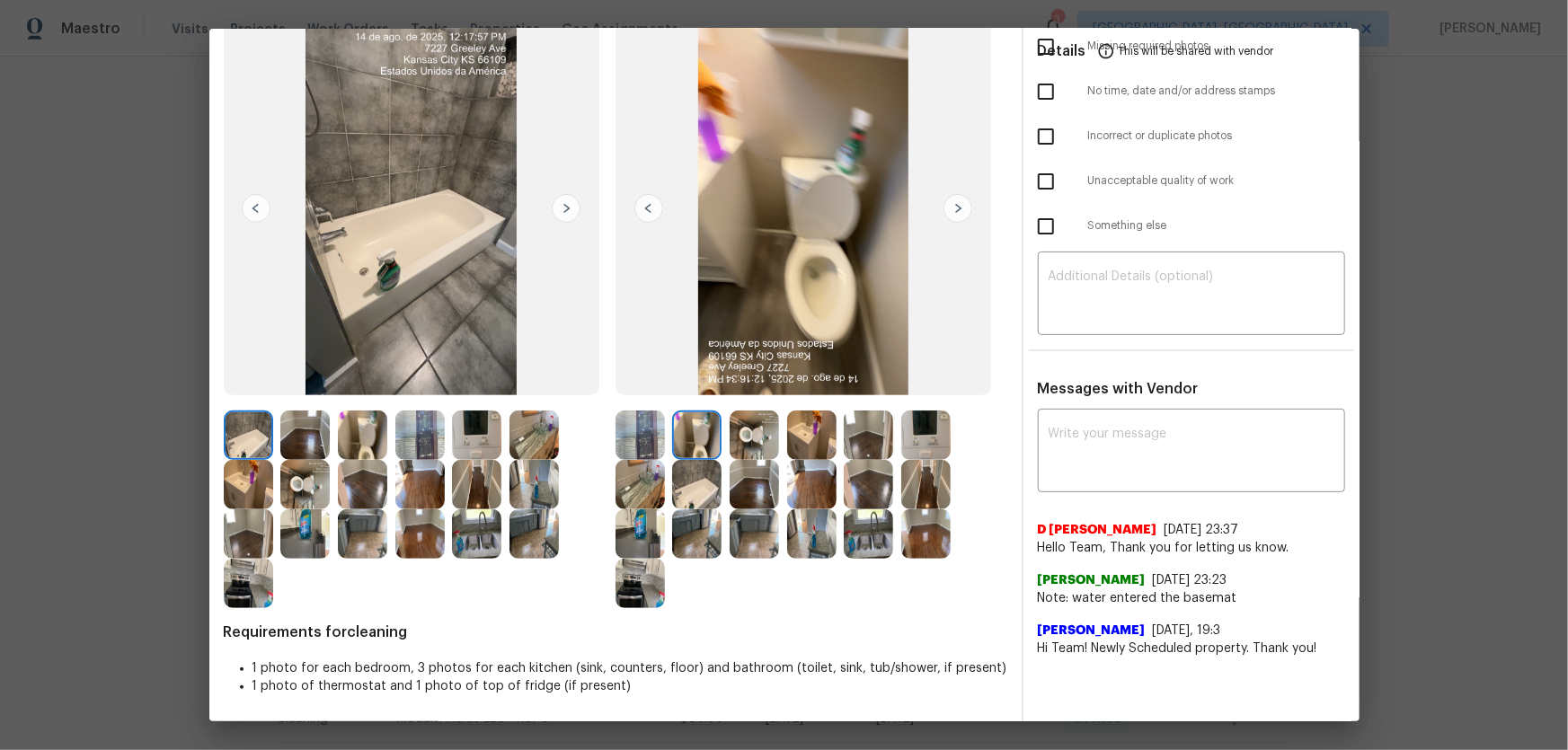
click at [758, 452] on img at bounding box center [754, 435] width 49 height 49
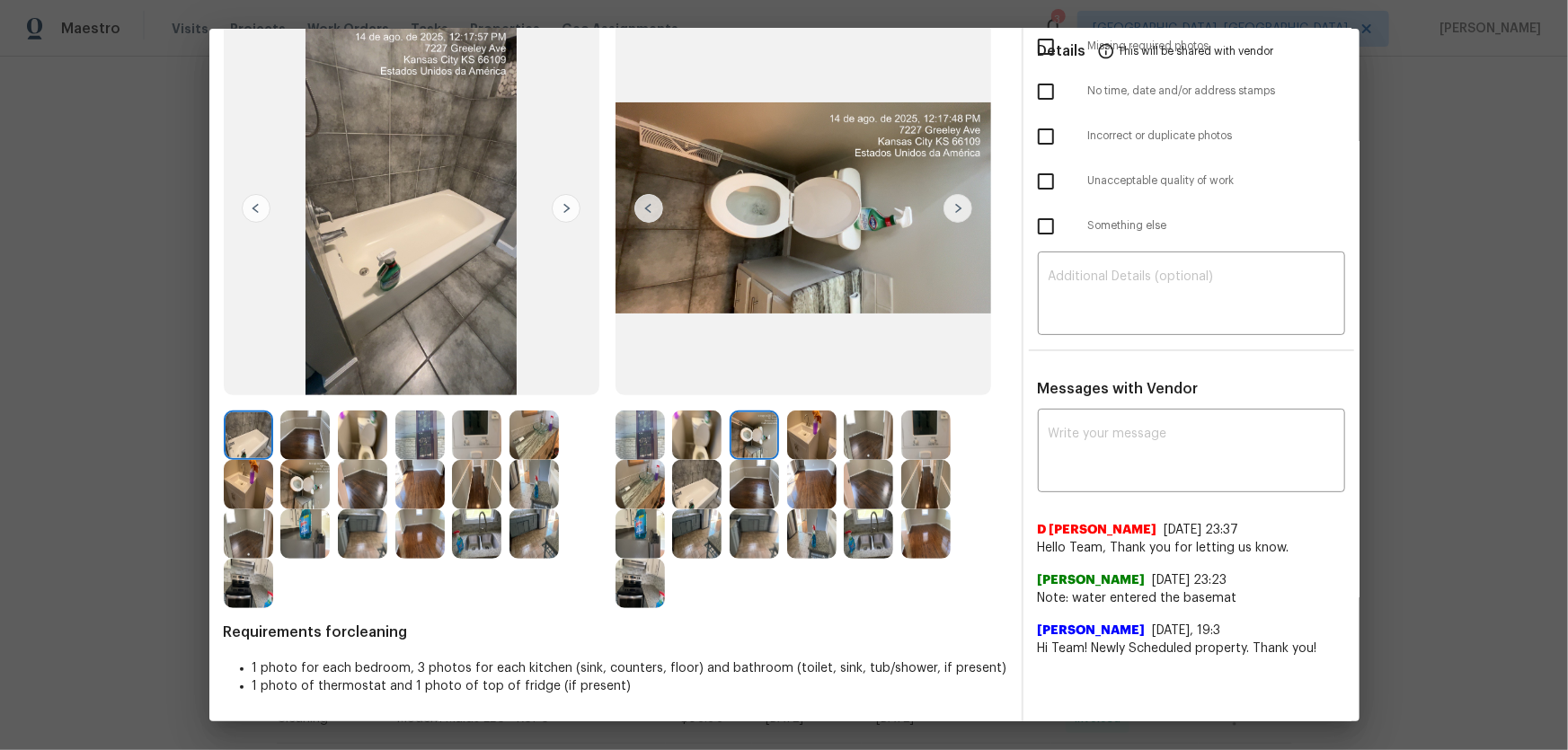
click at [799, 448] on img at bounding box center [811, 435] width 49 height 49
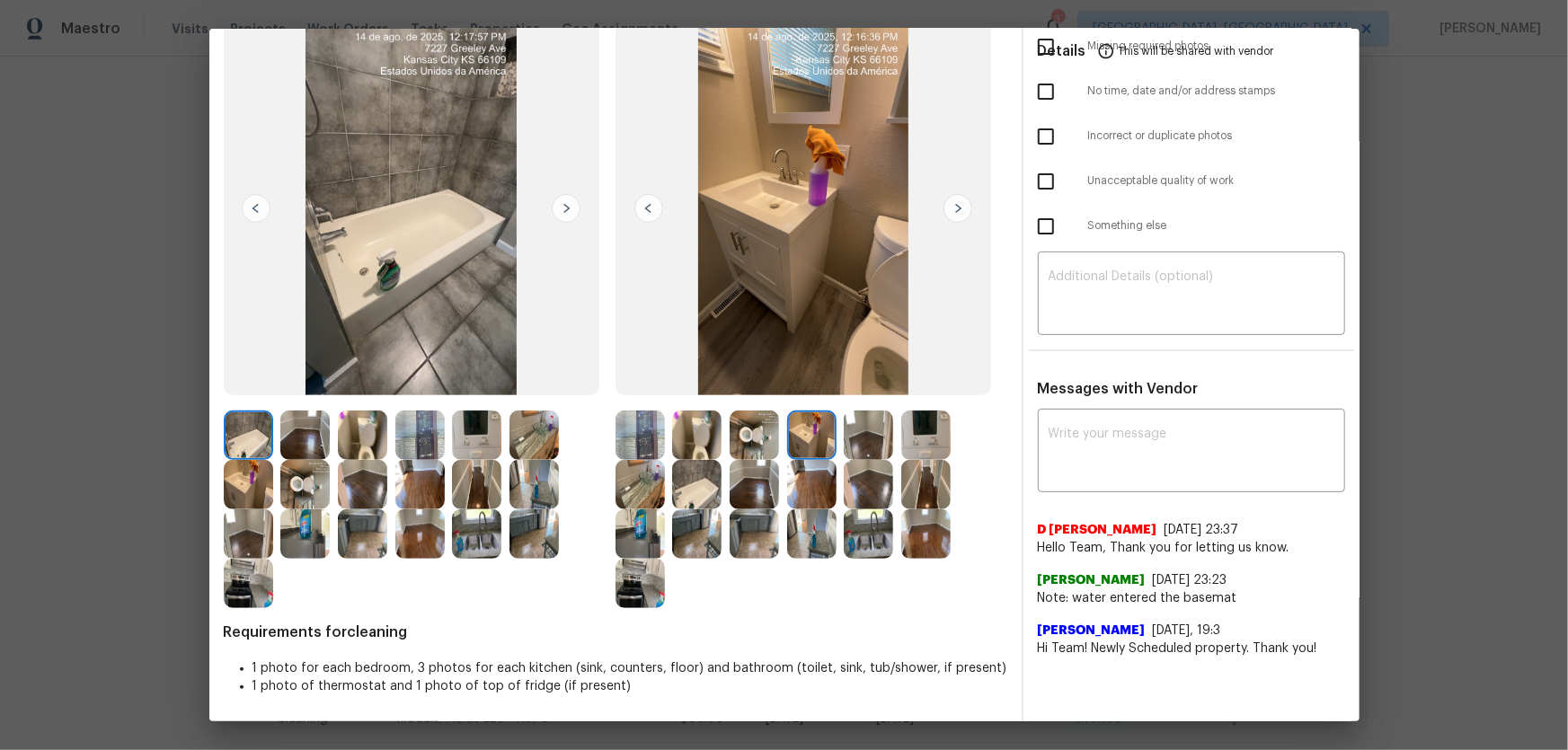
click at [240, 488] on img at bounding box center [248, 484] width 49 height 49
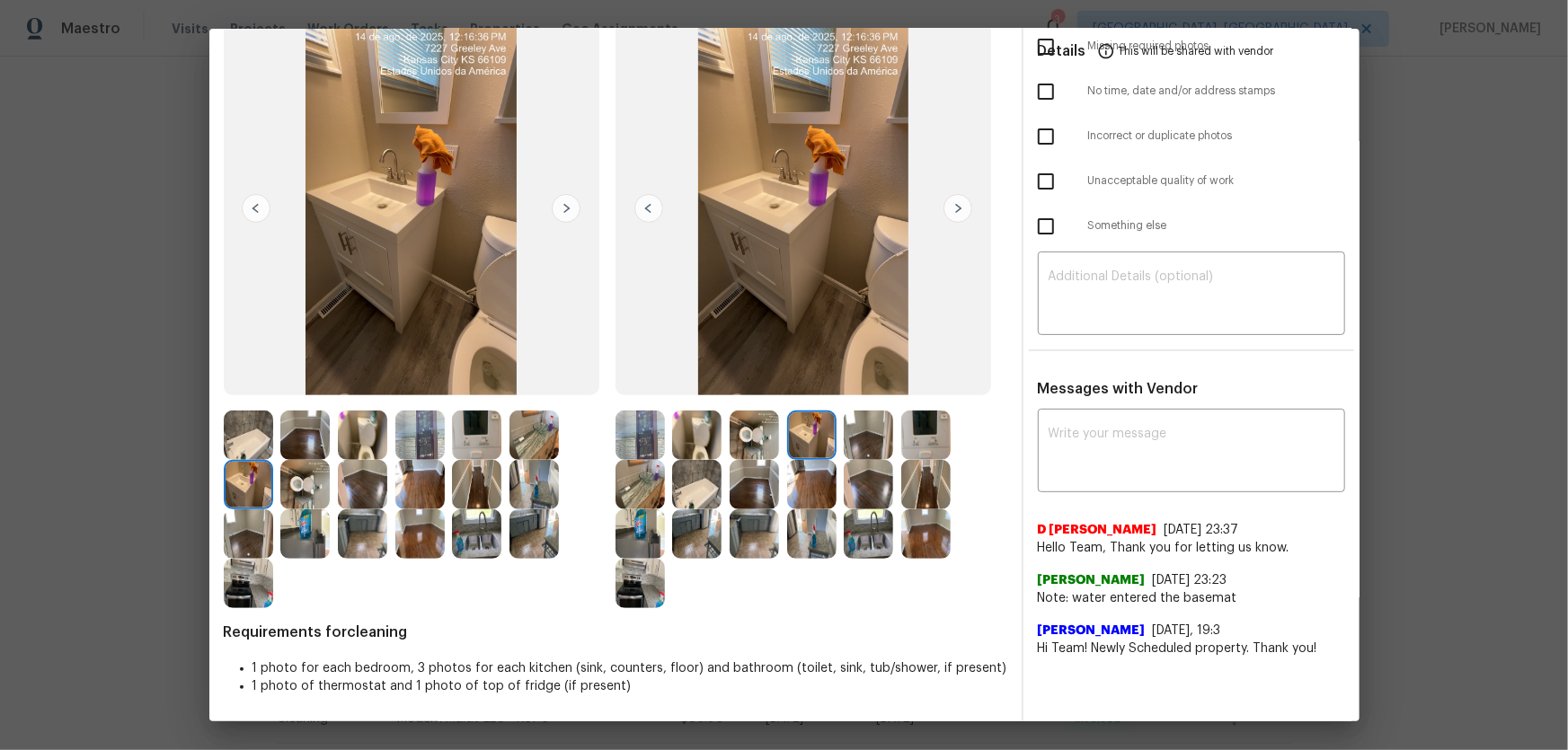
click at [645, 431] on img at bounding box center [640, 435] width 49 height 49
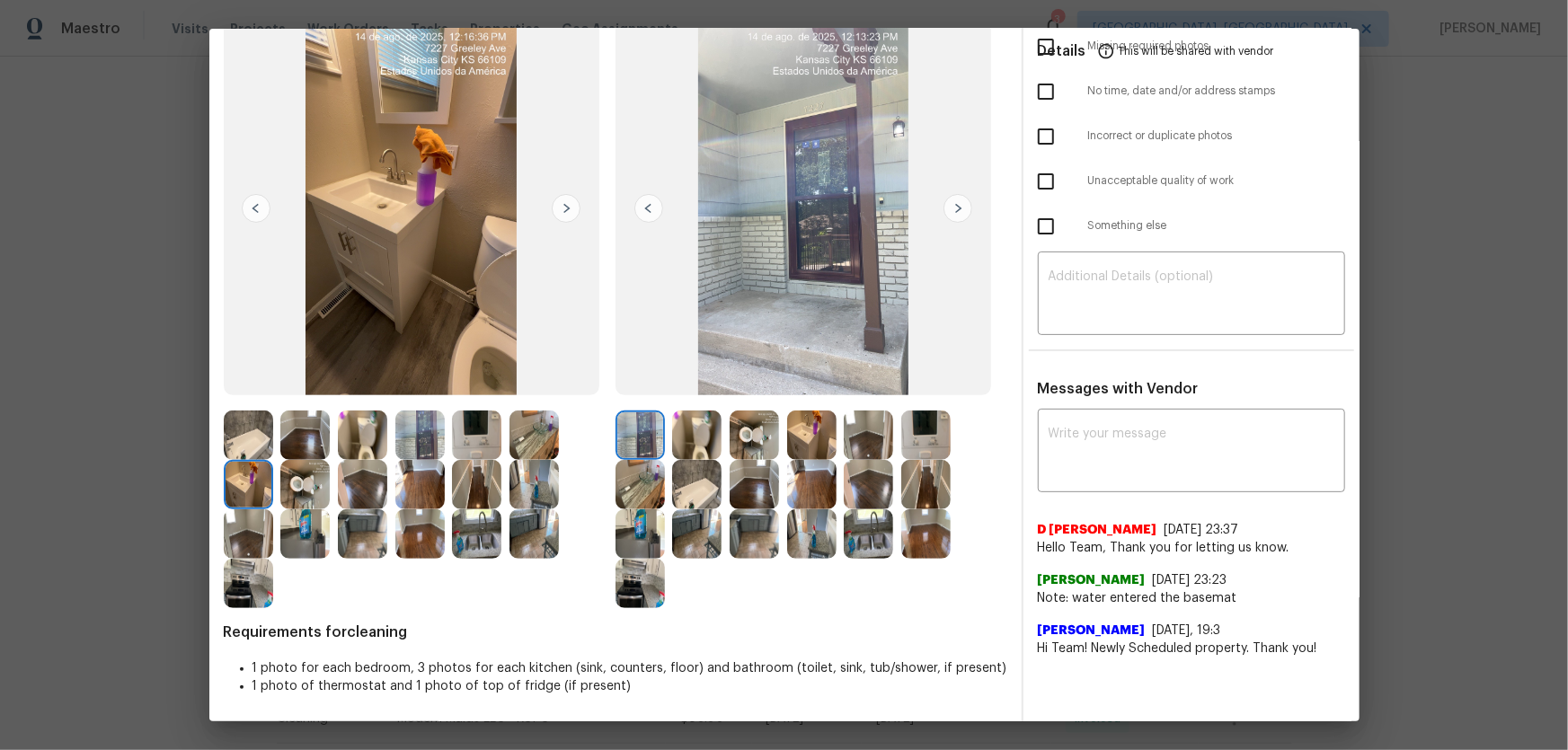
click at [694, 437] on img at bounding box center [696, 435] width 49 height 49
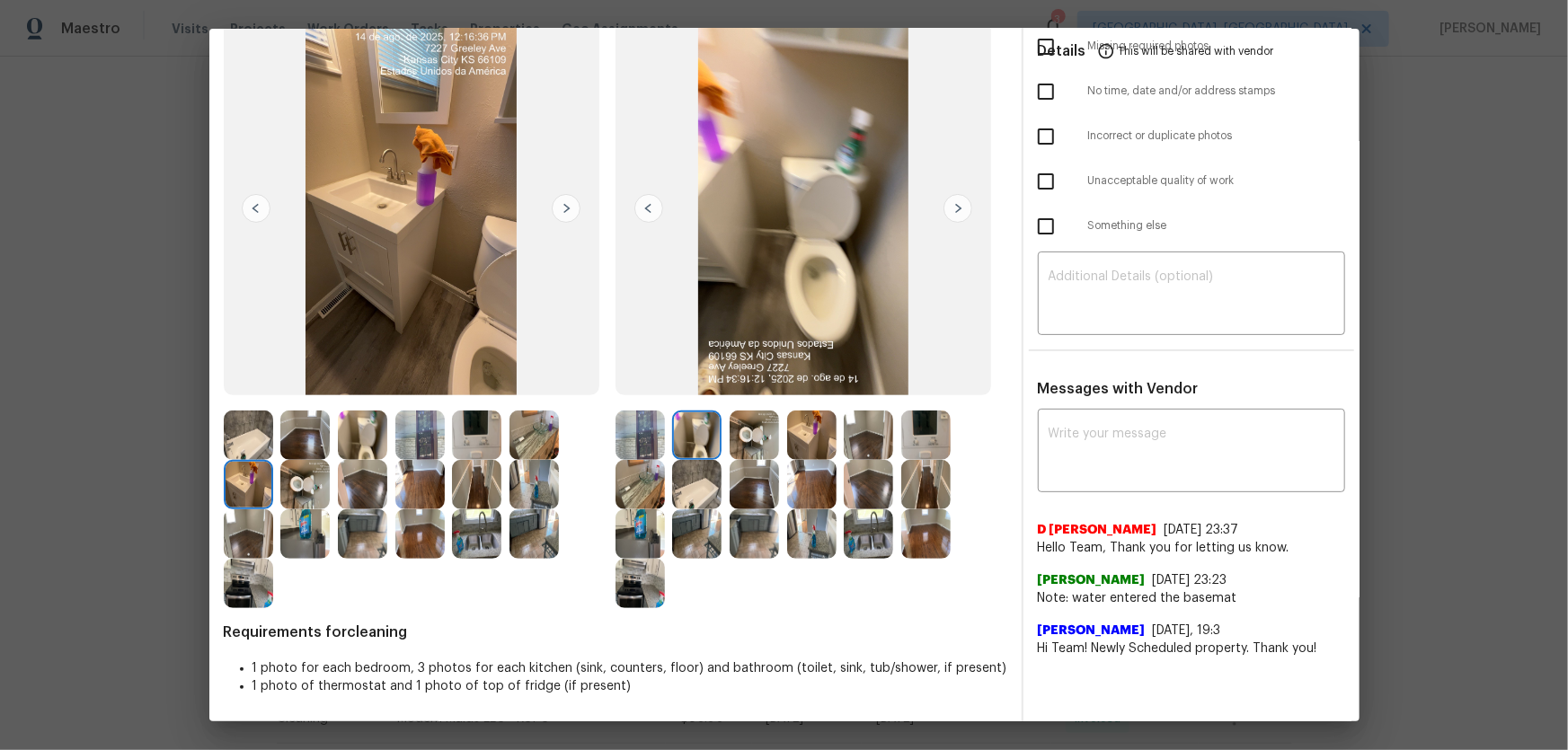
click at [735, 444] on img at bounding box center [754, 435] width 49 height 49
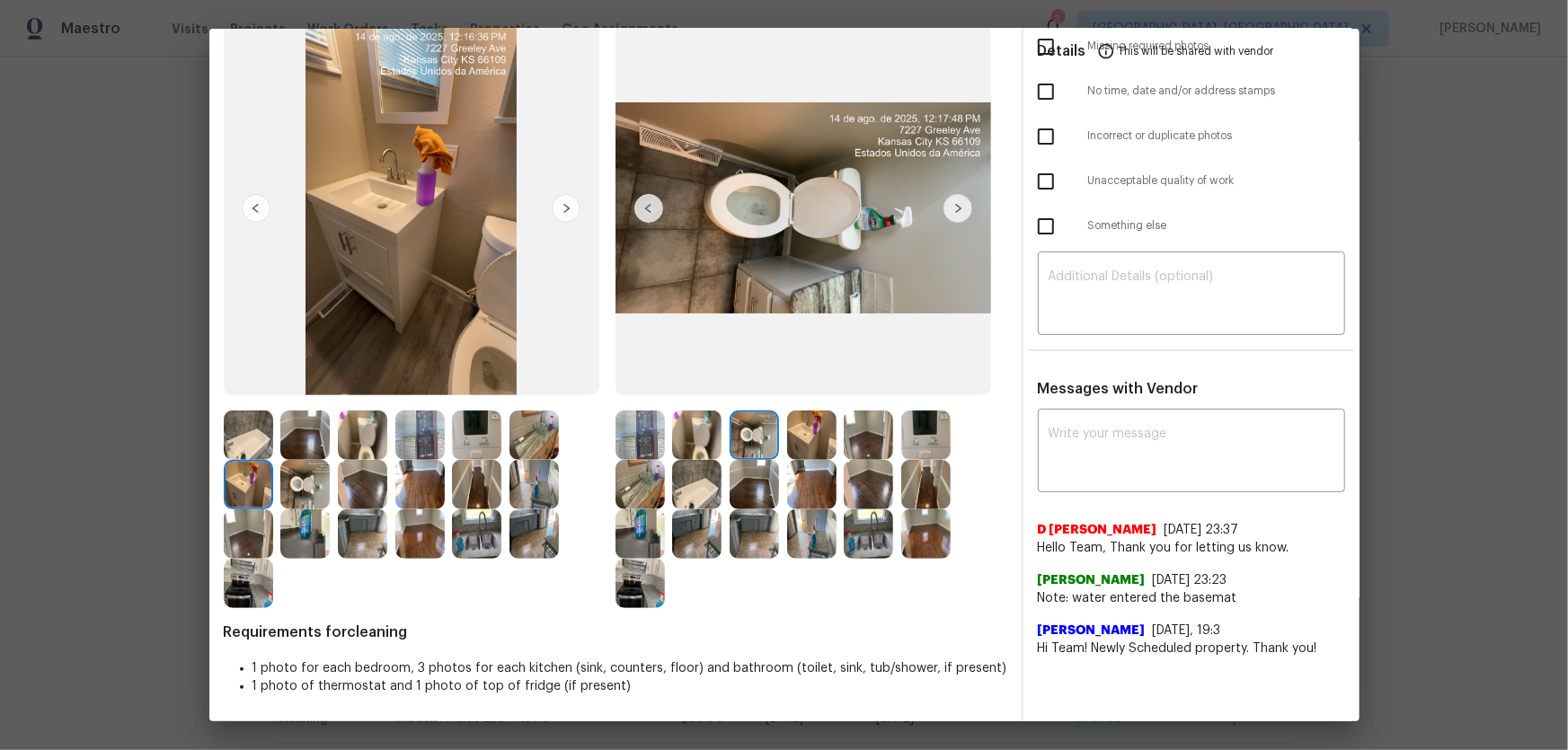
click at [797, 448] on img at bounding box center [811, 435] width 49 height 49
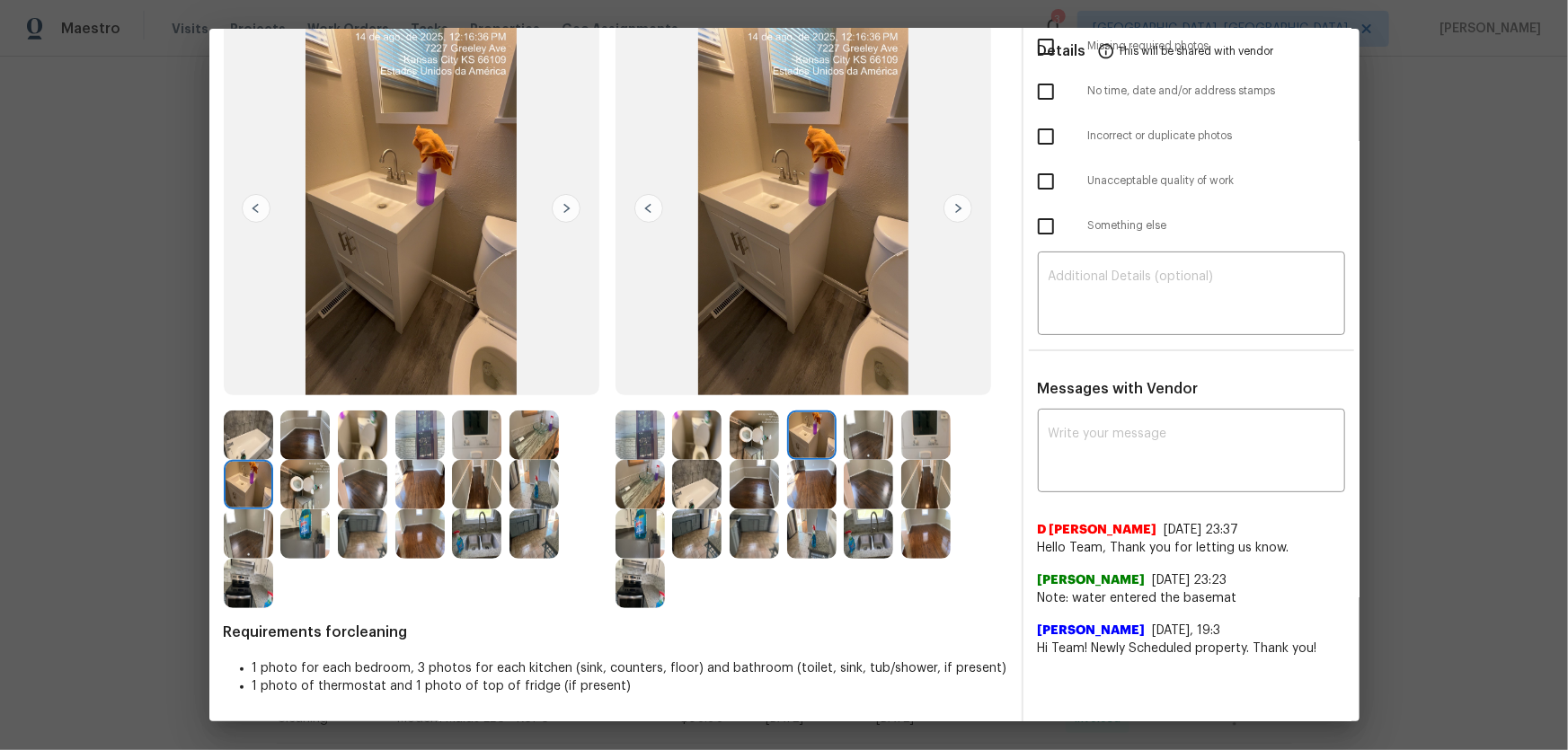
click at [696, 488] on img at bounding box center [696, 484] width 49 height 49
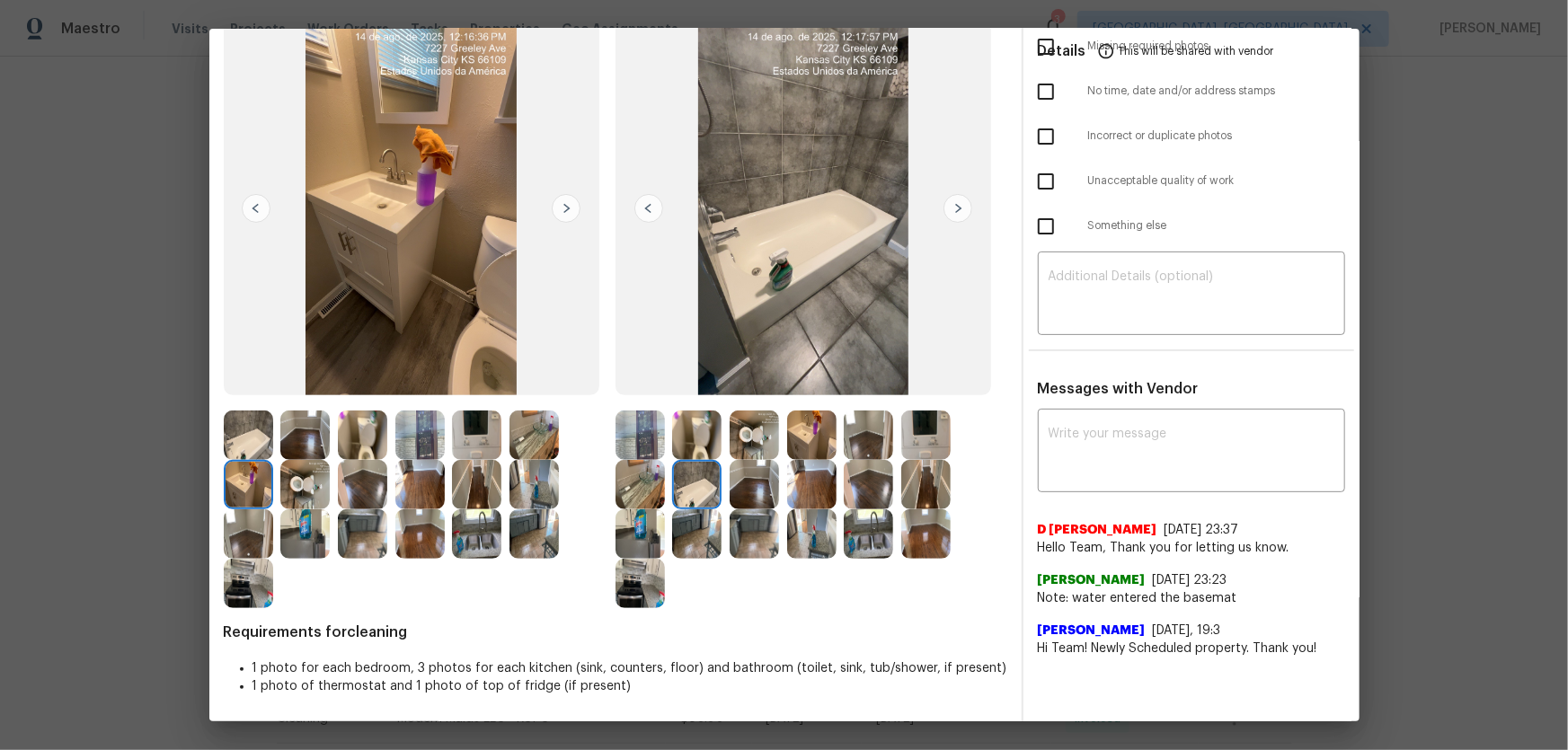
click at [652, 493] on img at bounding box center [640, 484] width 49 height 49
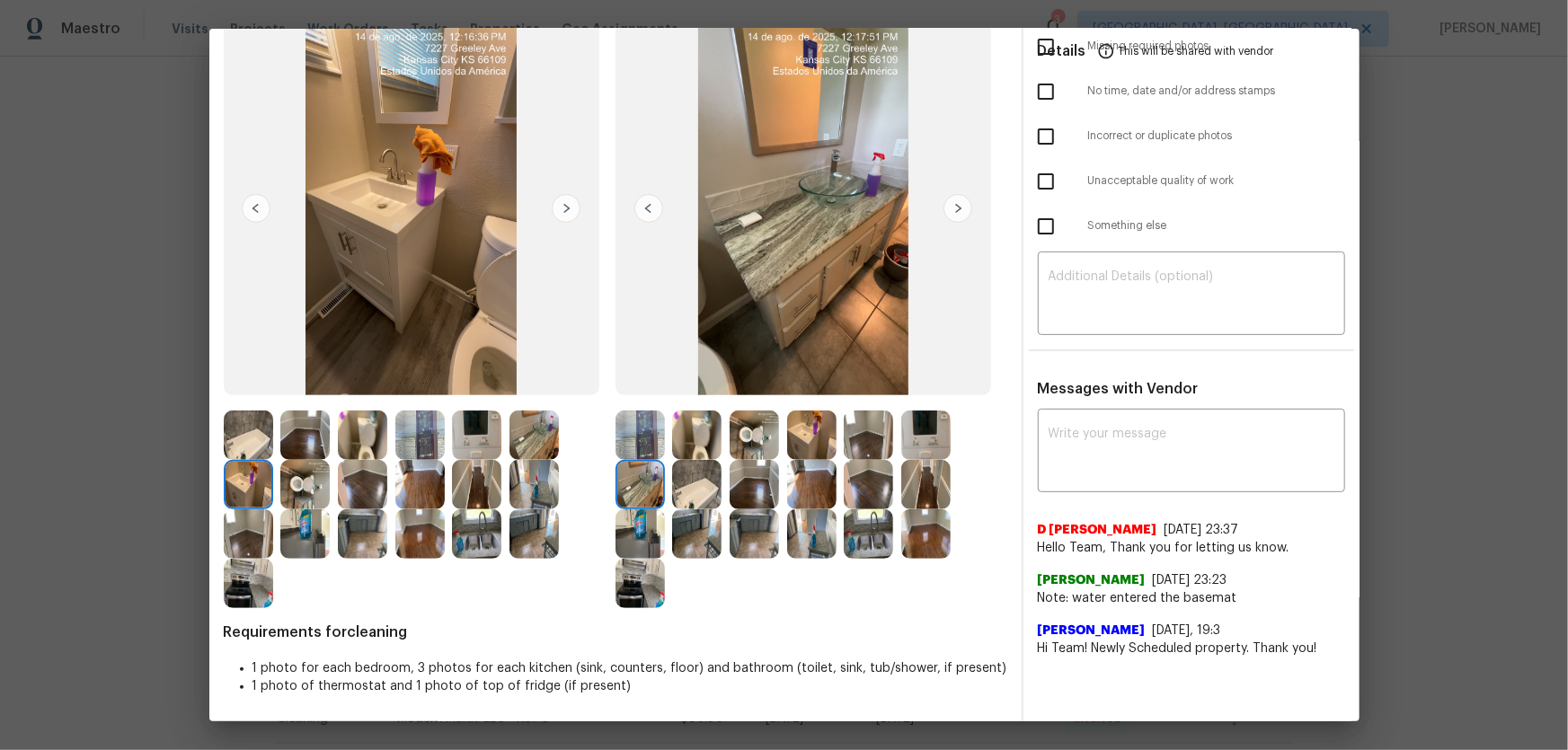
click at [701, 429] on img at bounding box center [696, 435] width 49 height 49
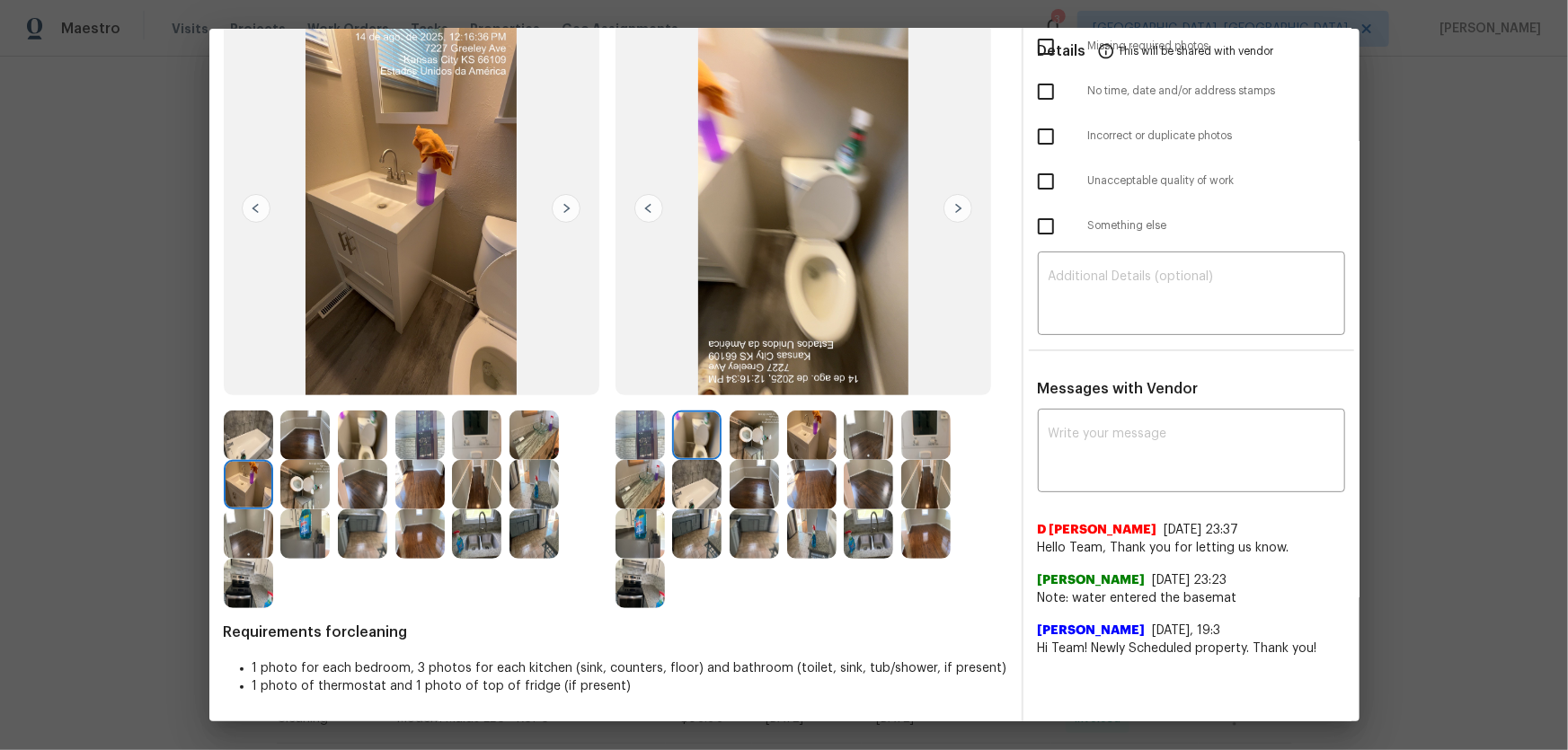
click at [745, 436] on img at bounding box center [754, 435] width 49 height 49
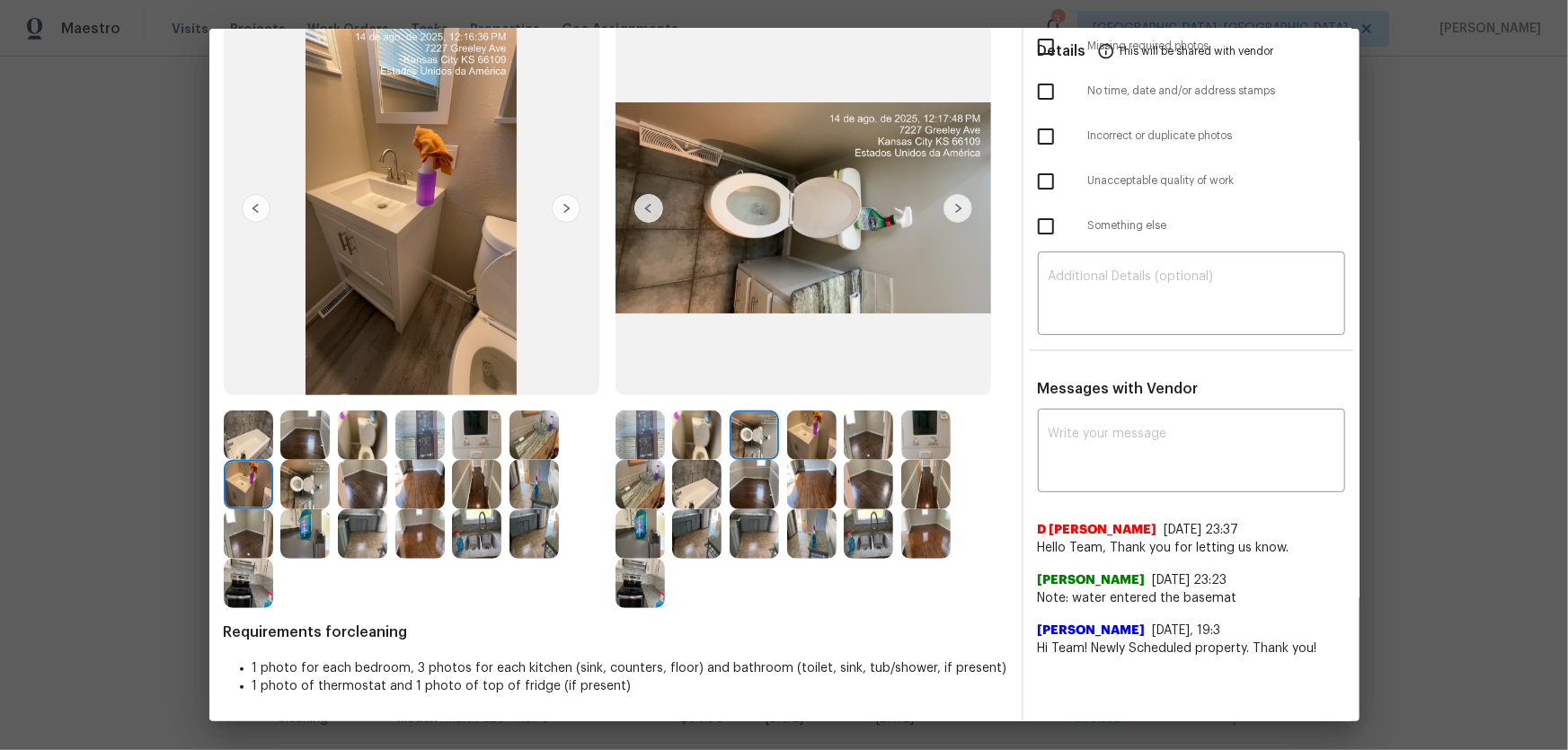
click at [801, 444] on img at bounding box center [811, 435] width 49 height 49
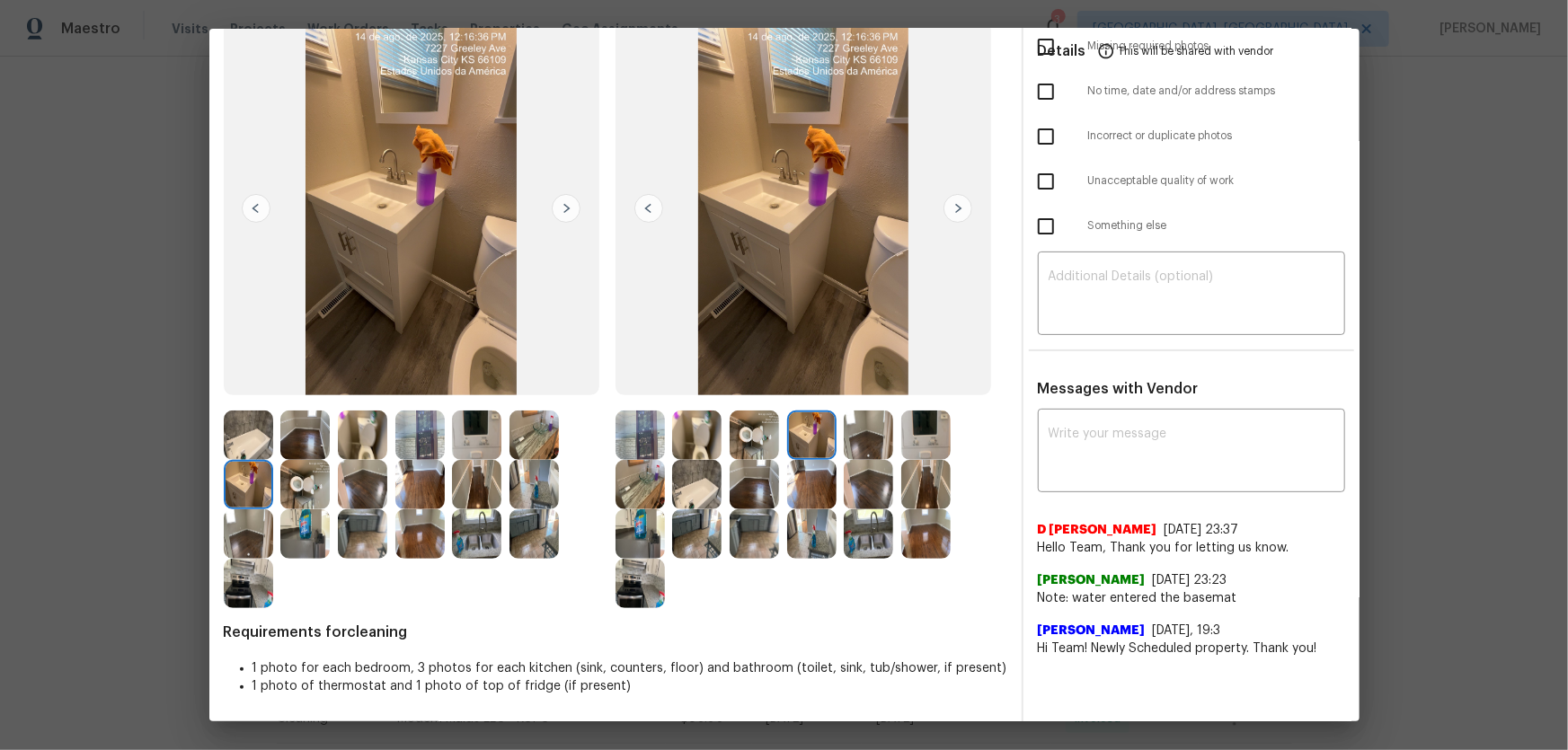
click at [656, 476] on img at bounding box center [640, 484] width 49 height 49
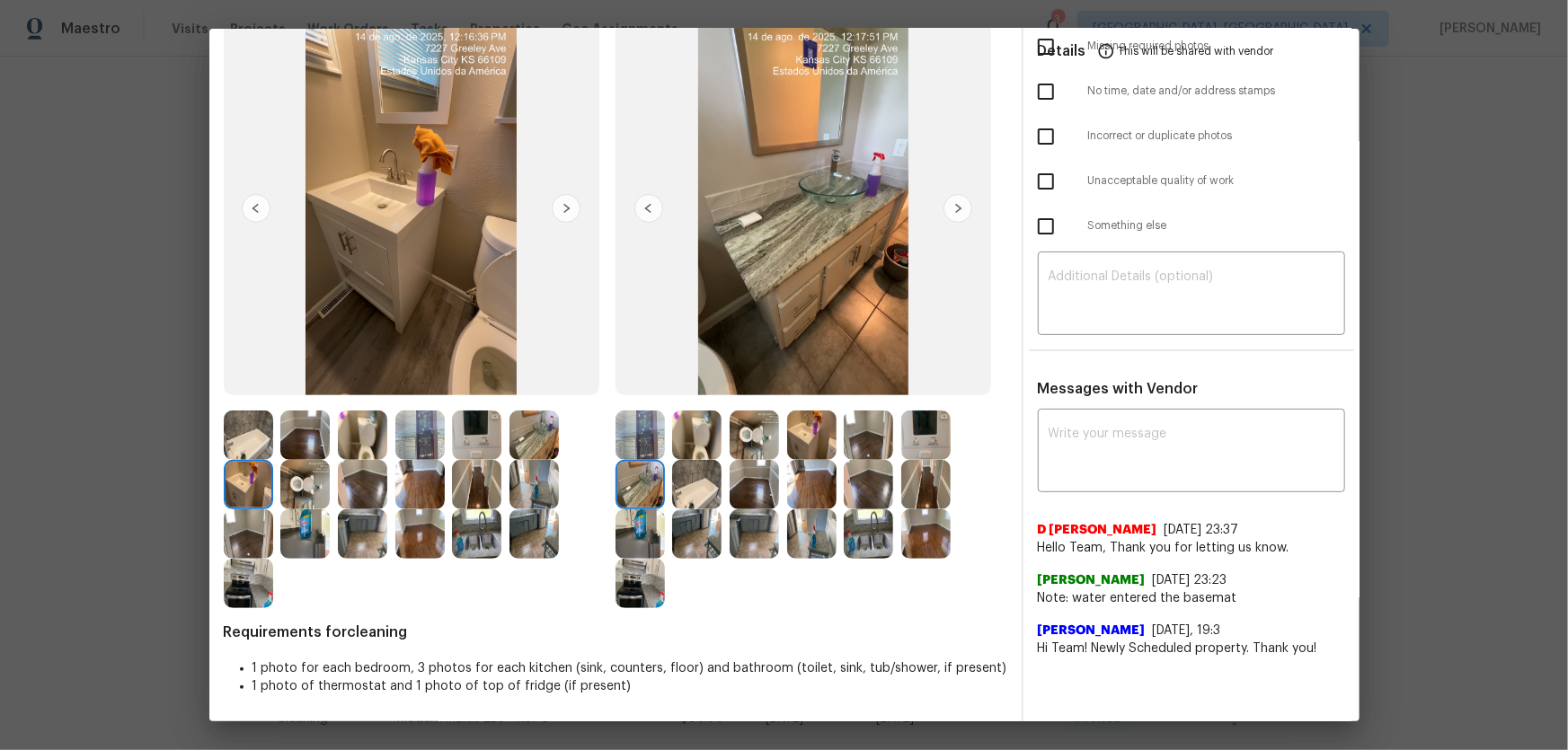
click at [678, 485] on img at bounding box center [696, 484] width 49 height 49
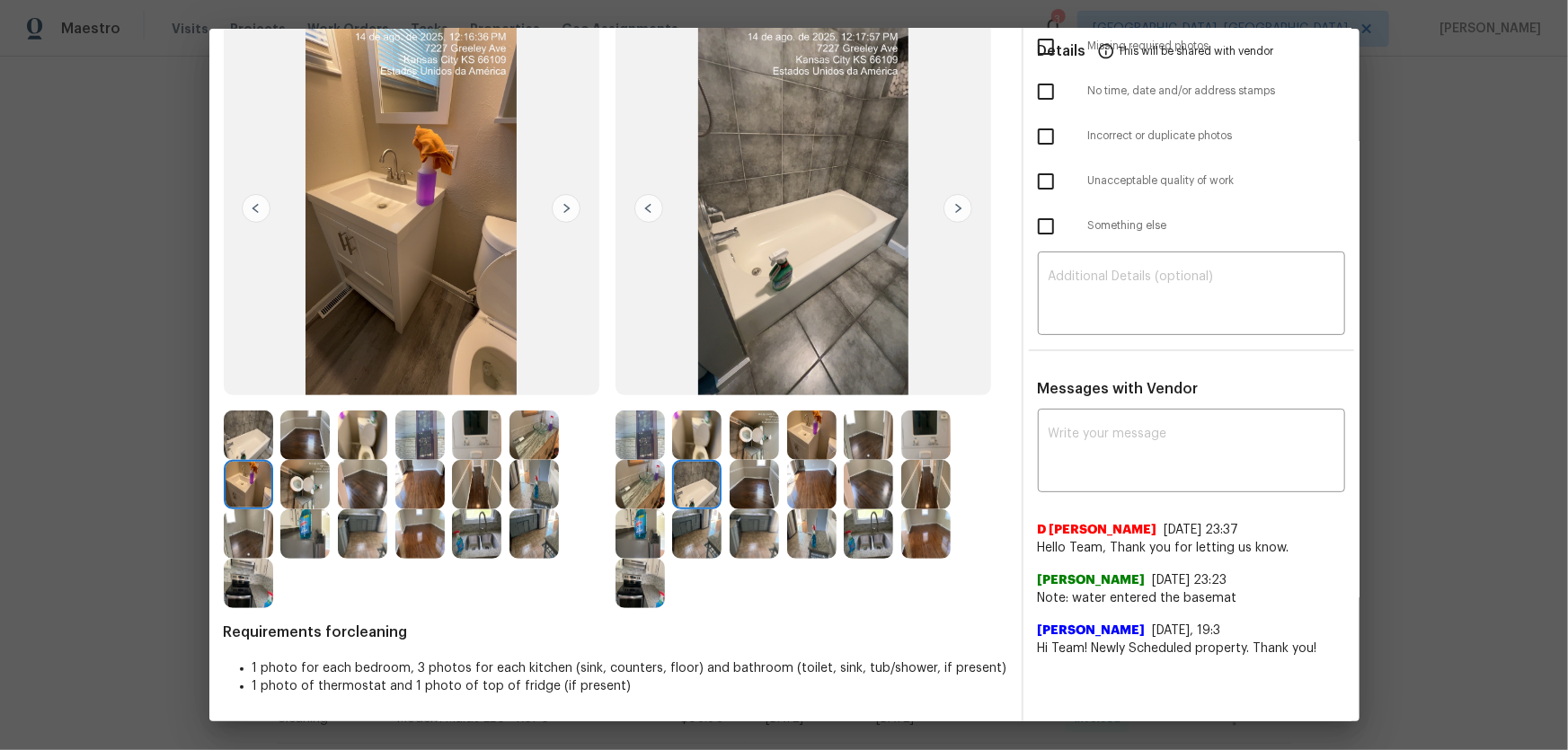
drag, startPoint x: 824, startPoint y: 534, endPoint x: 814, endPoint y: 533, distance: 10.0
click at [822, 534] on img at bounding box center [811, 534] width 49 height 49
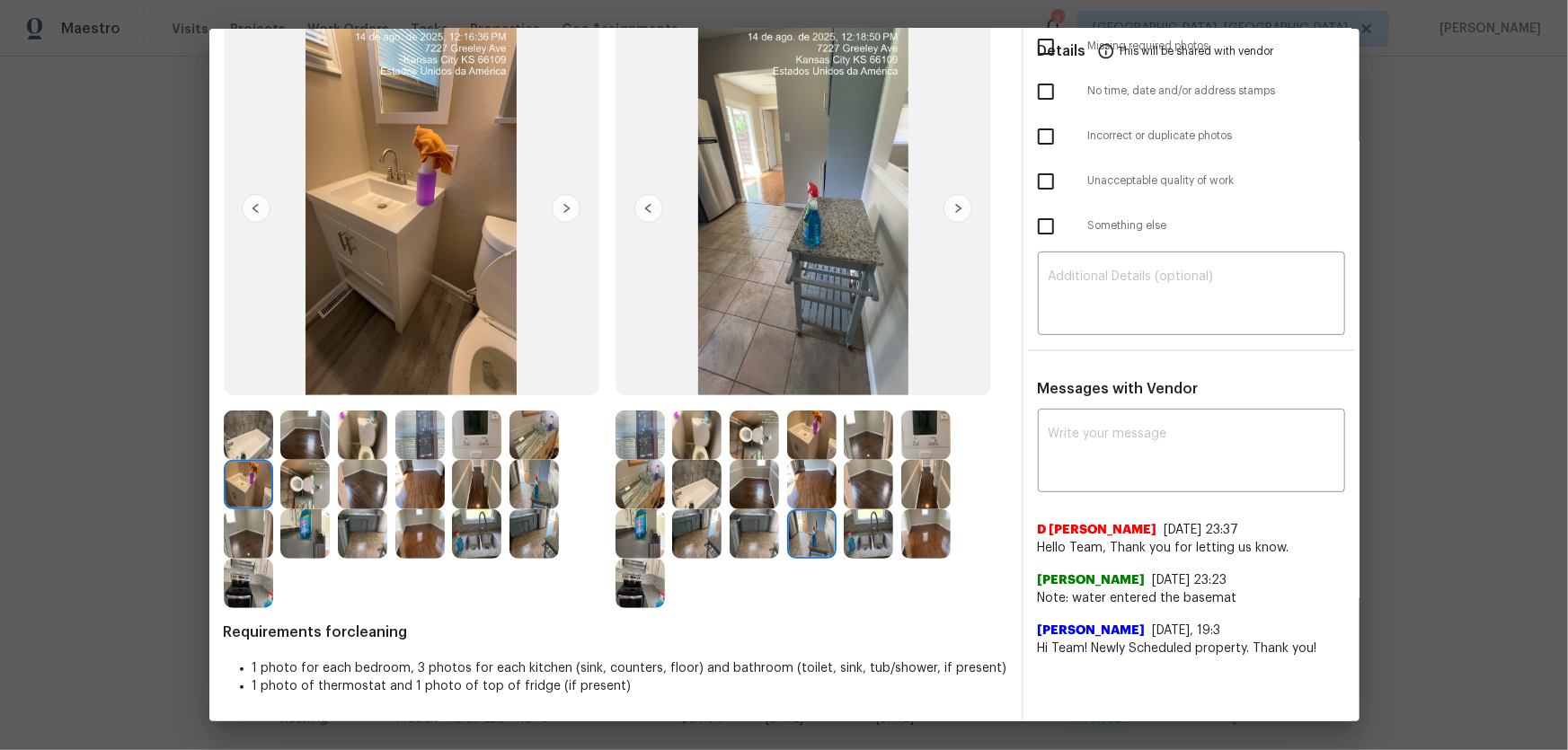
click at [530, 480] on img at bounding box center [534, 484] width 49 height 49
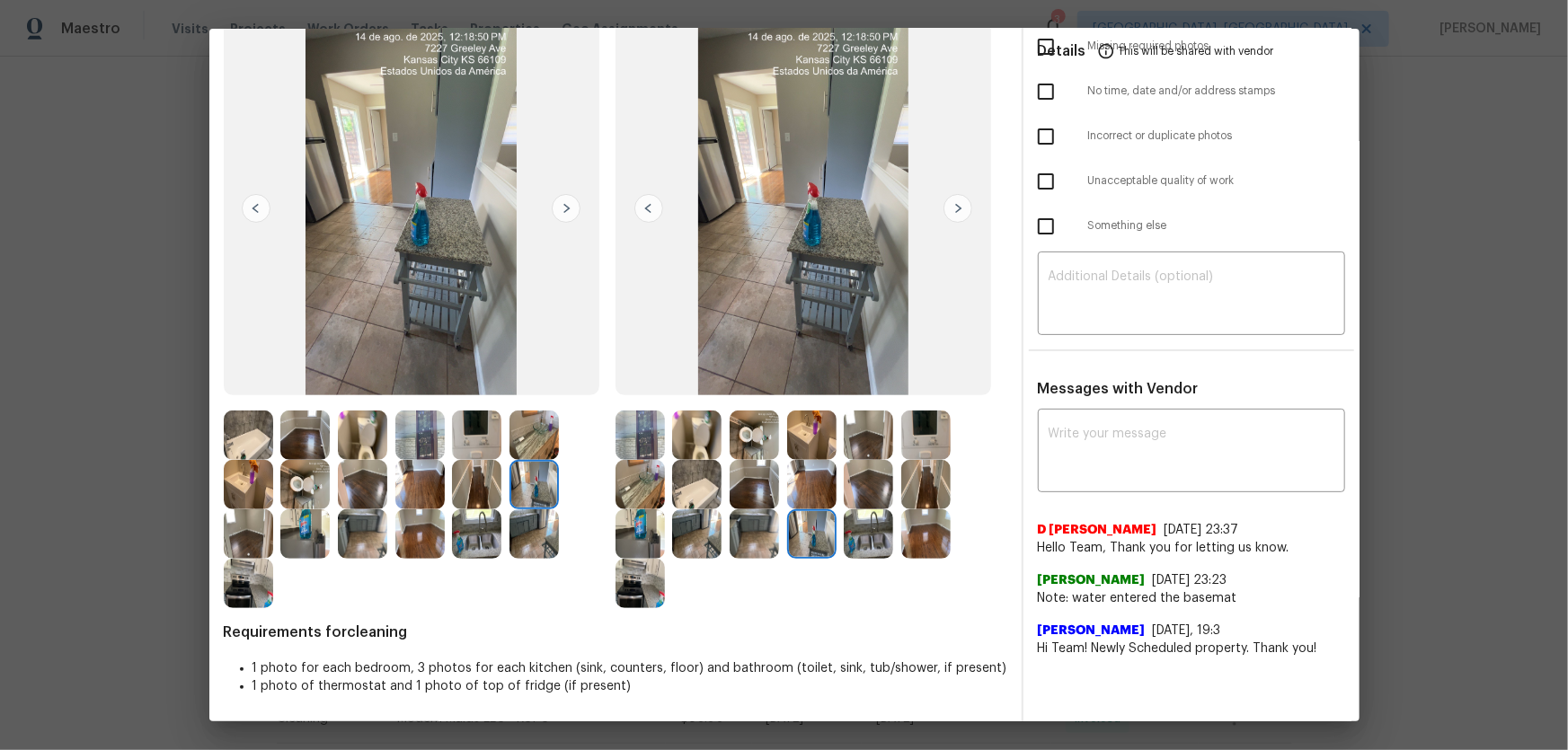
click at [527, 440] on img at bounding box center [534, 435] width 49 height 49
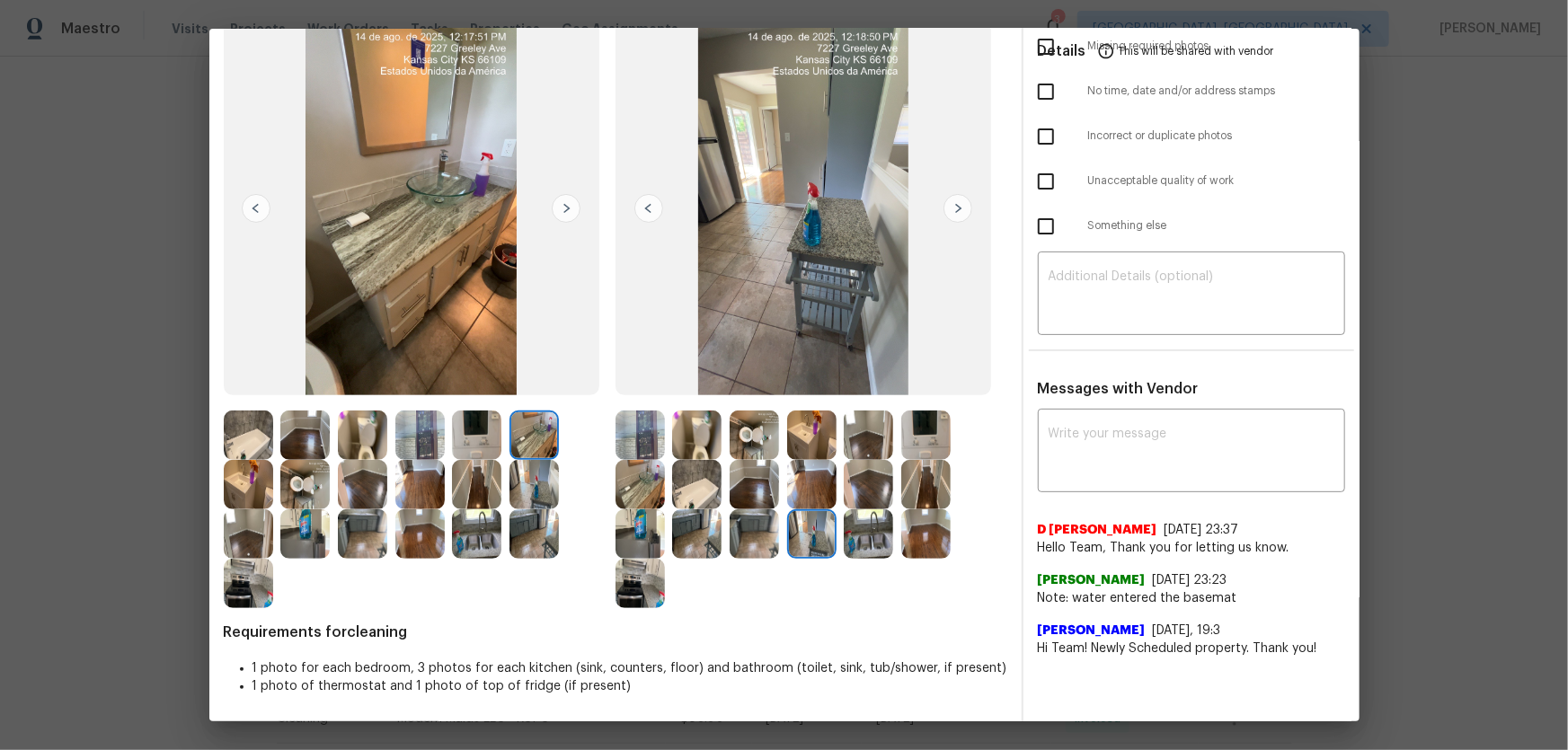
click at [301, 489] on img at bounding box center [304, 484] width 49 height 49
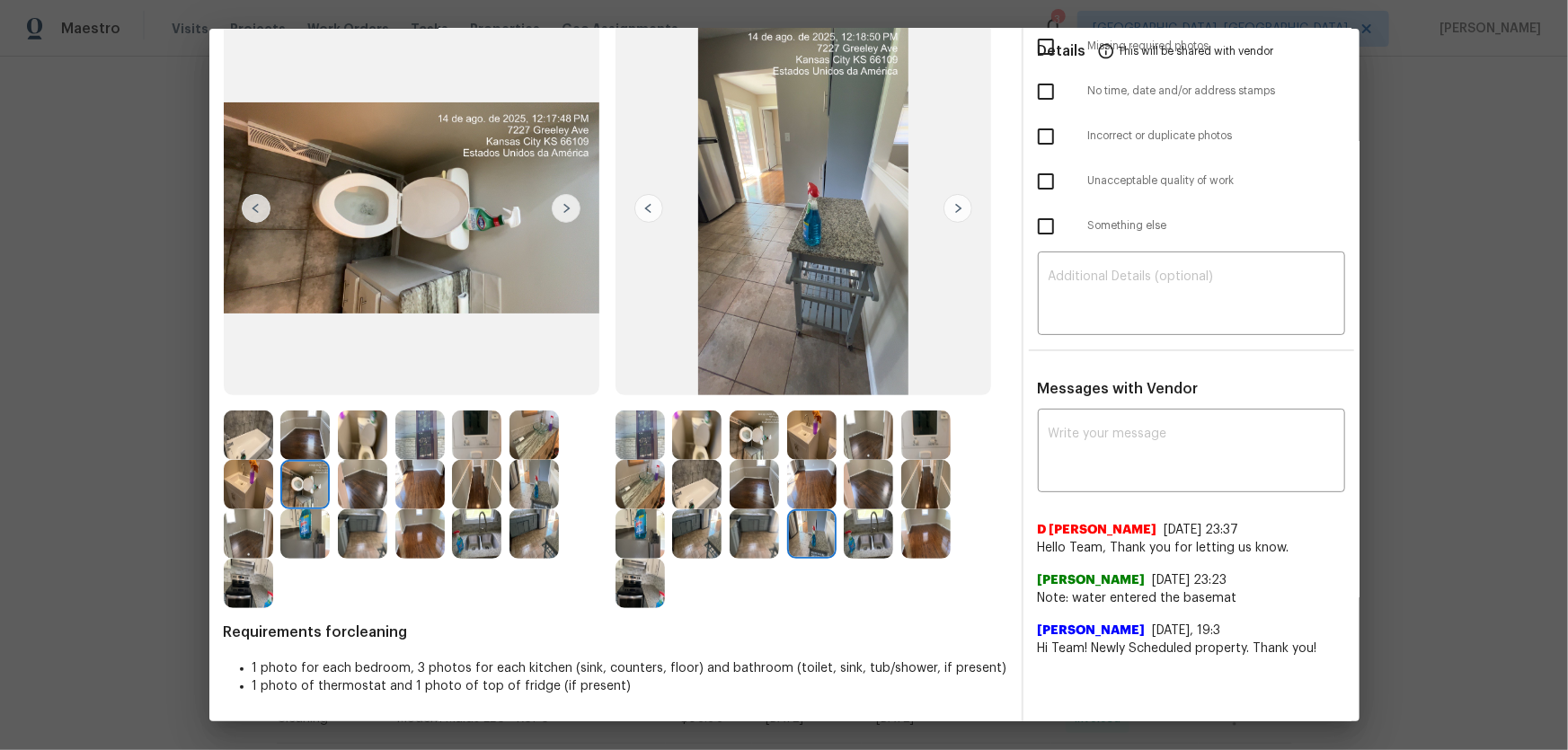
click at [240, 451] on img at bounding box center [248, 435] width 49 height 49
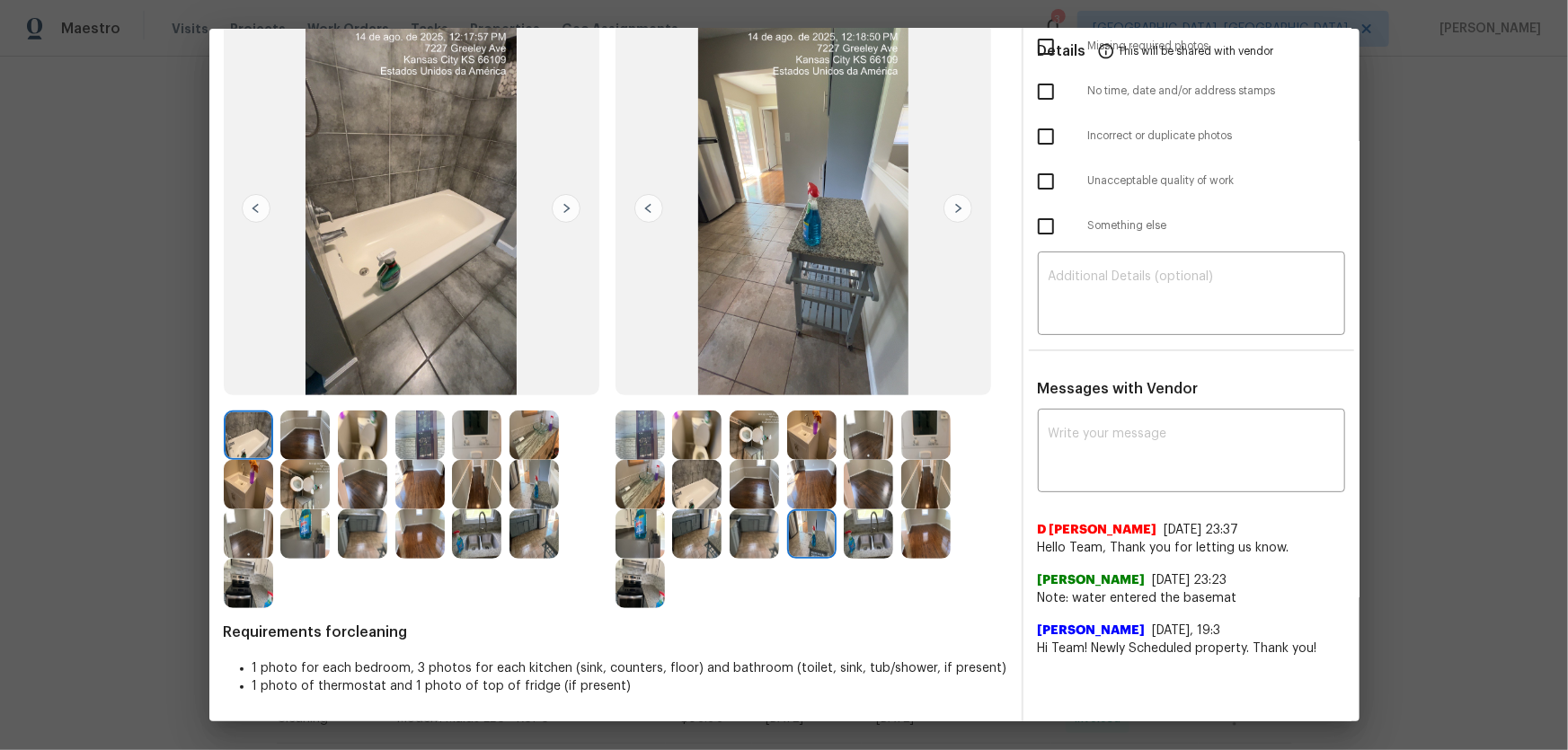
click at [682, 487] on img at bounding box center [696, 484] width 49 height 49
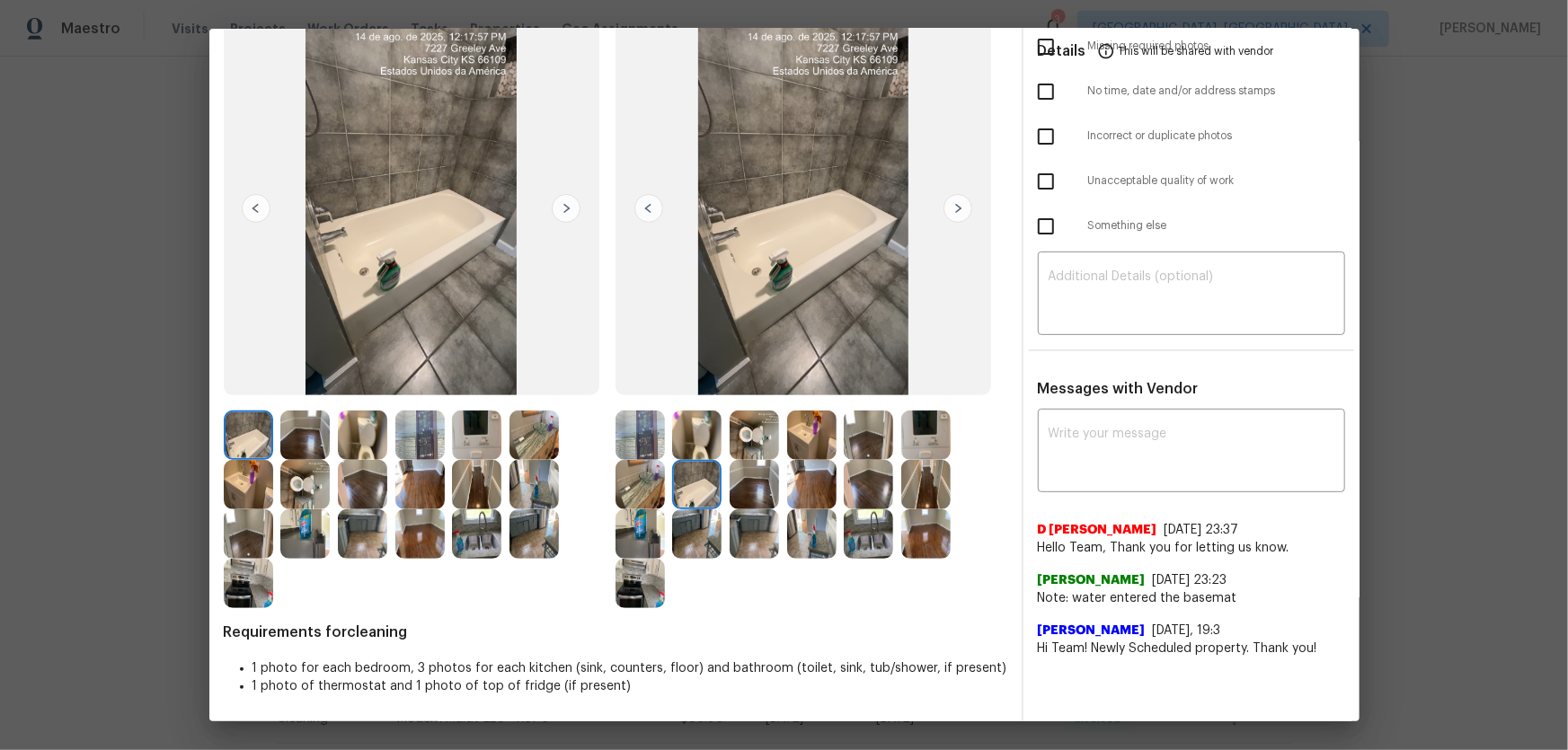
click at [488, 533] on img at bounding box center [477, 534] width 49 height 49
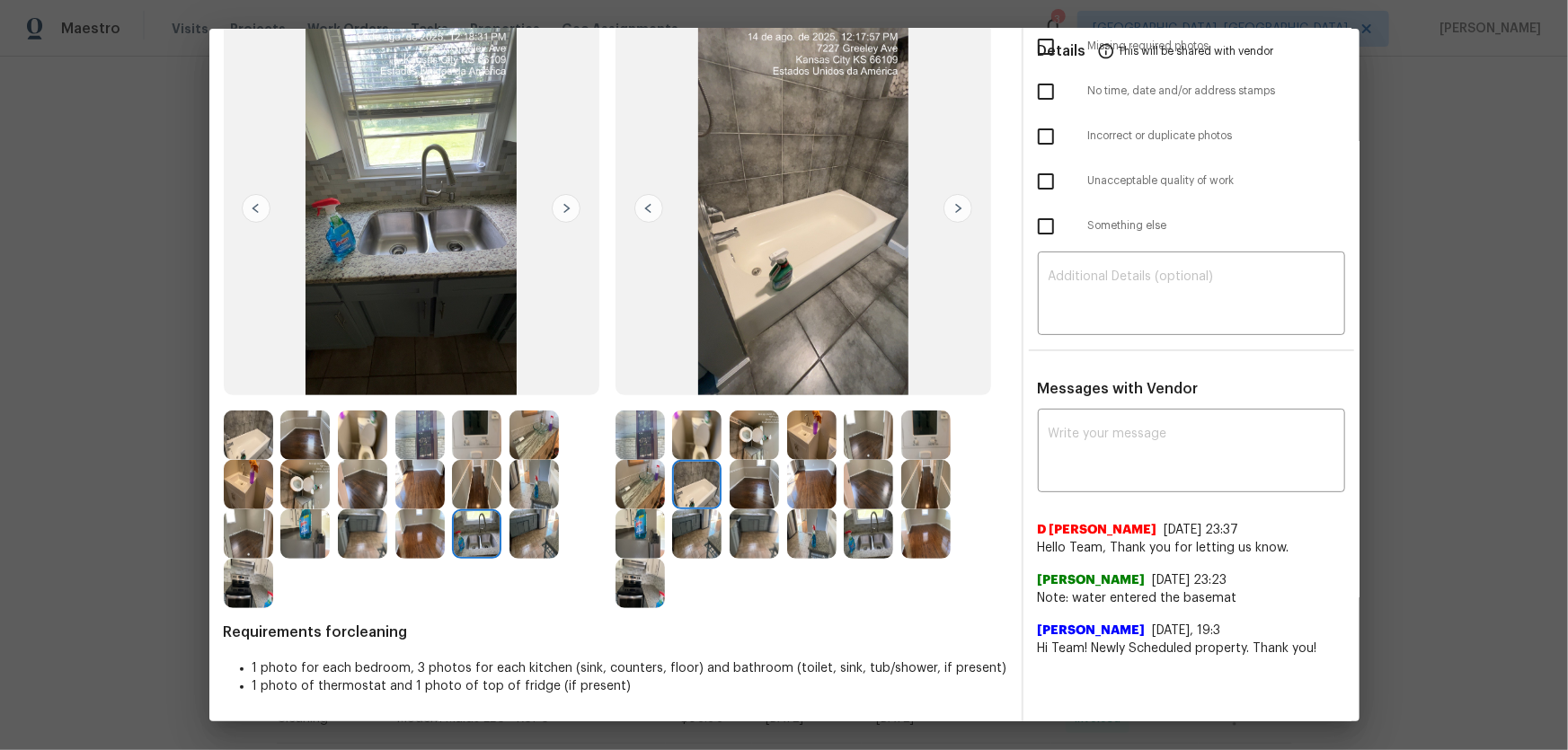
click at [546, 534] on img at bounding box center [534, 534] width 49 height 49
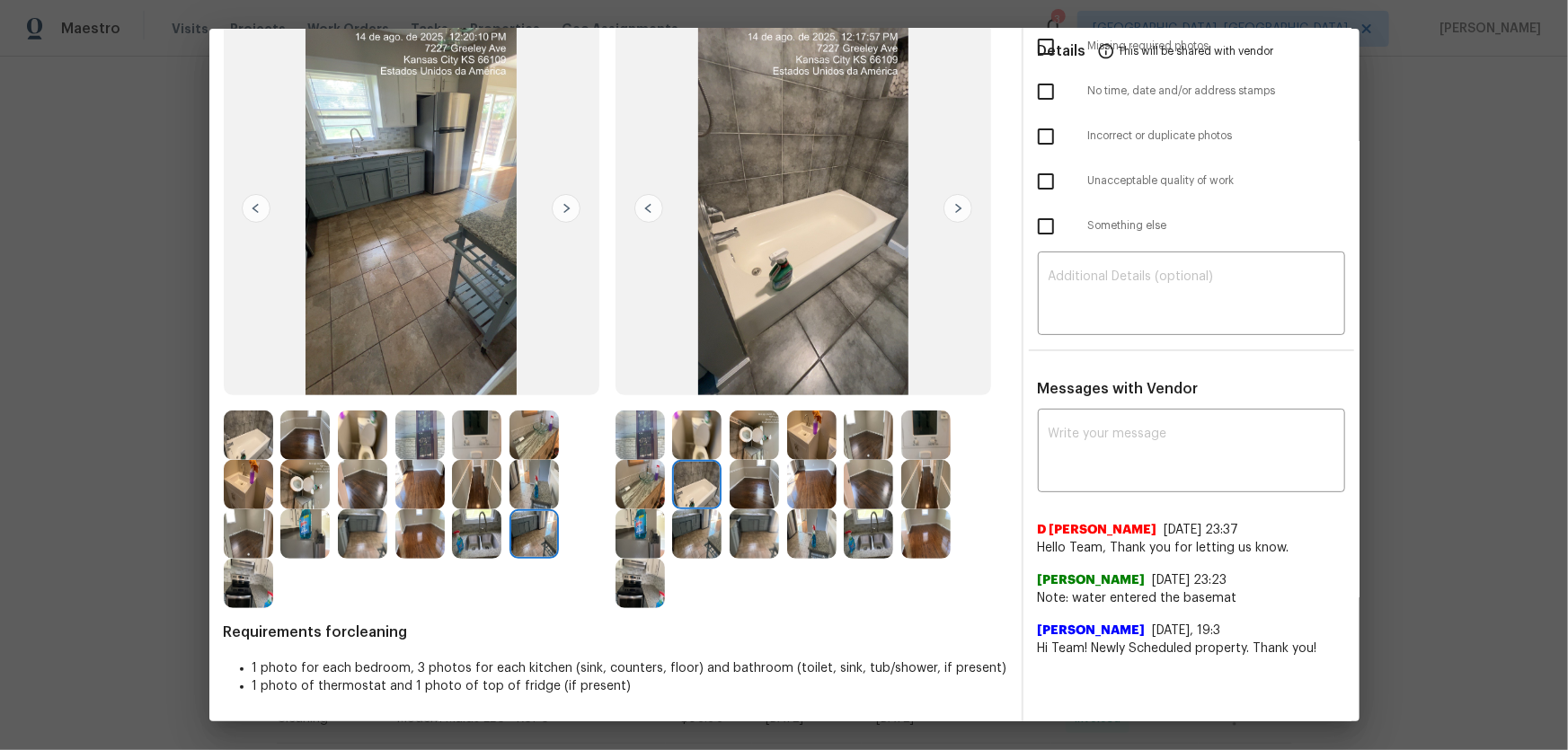
click at [526, 477] on img at bounding box center [534, 484] width 49 height 49
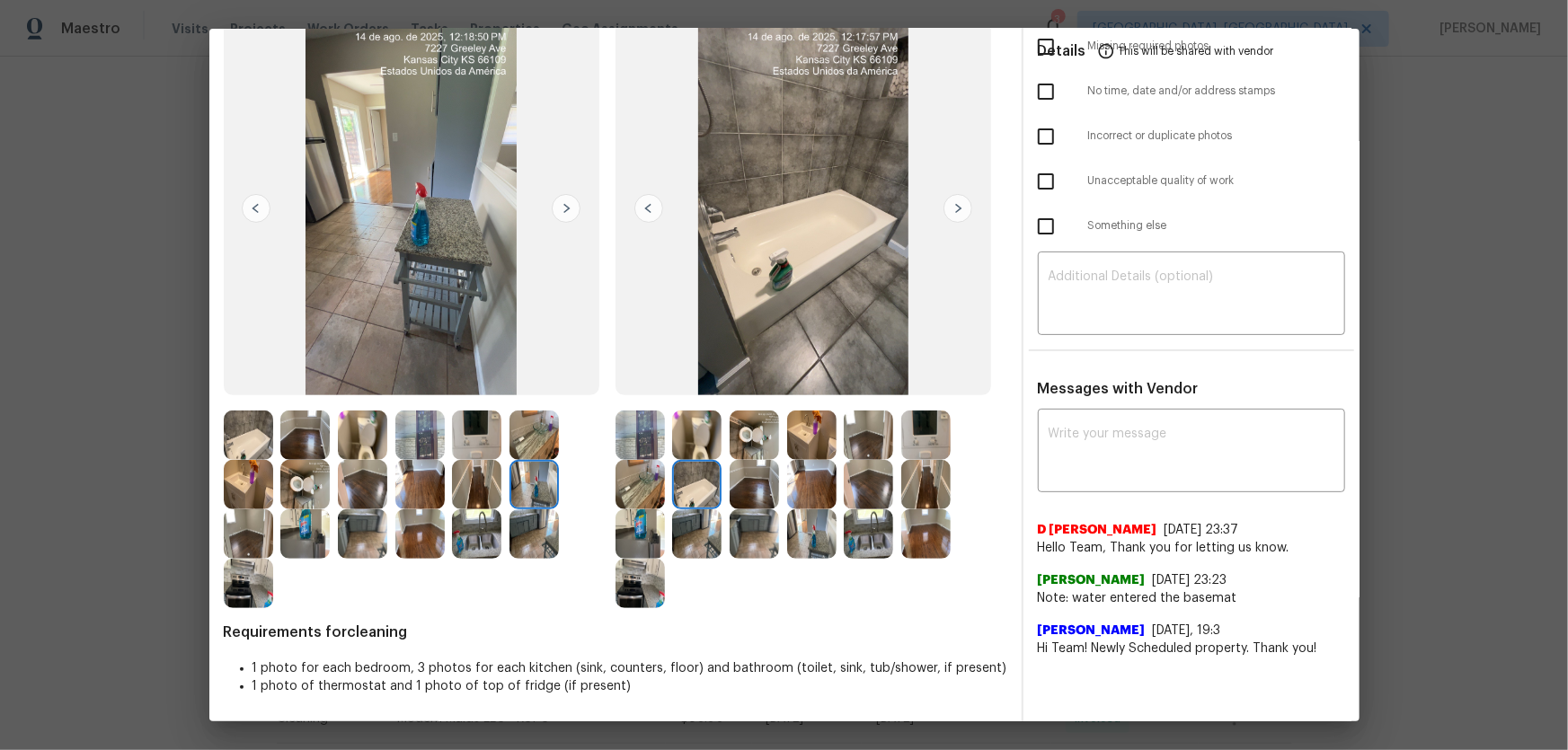
click at [478, 472] on img at bounding box center [477, 484] width 49 height 49
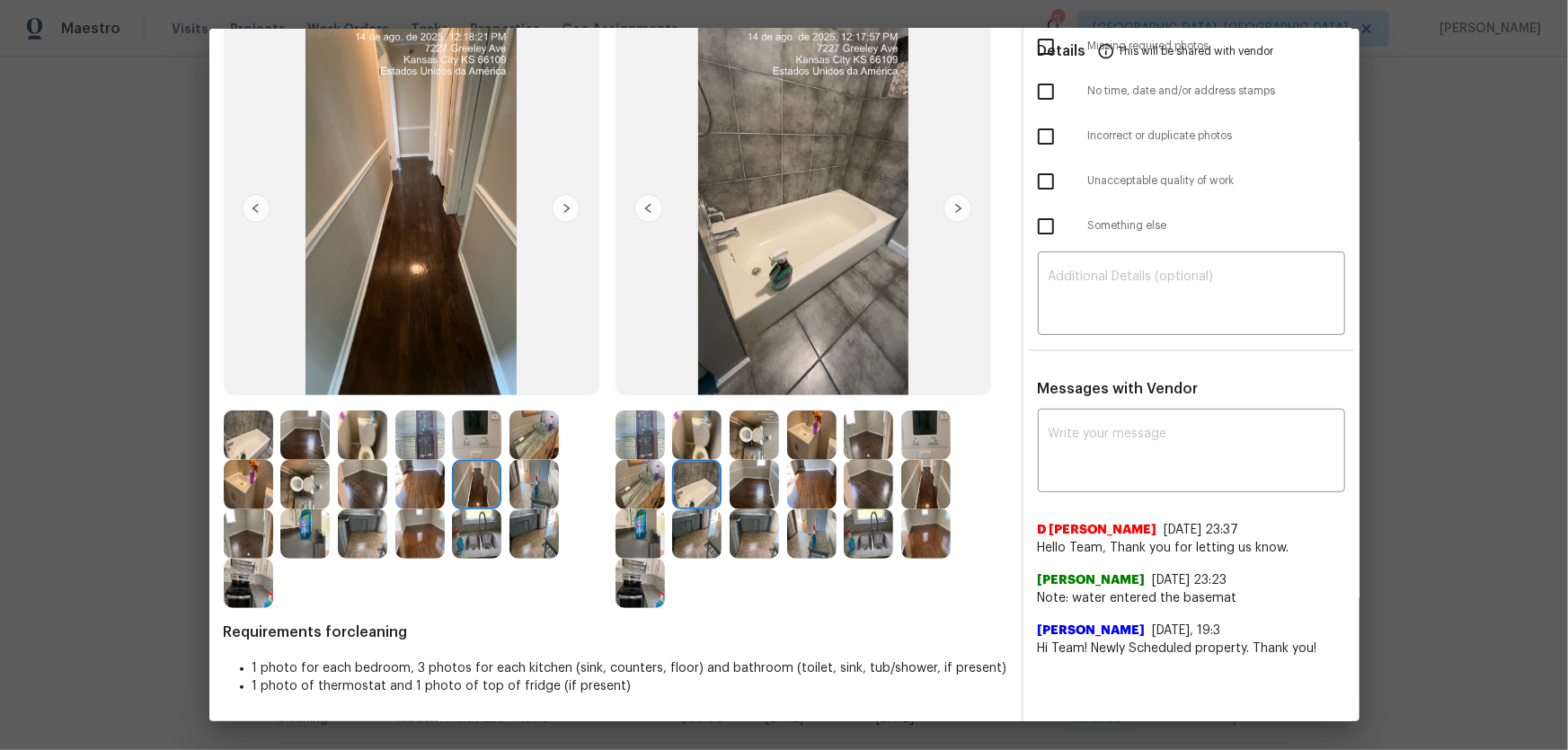
click at [421, 439] on img at bounding box center [419, 435] width 49 height 49
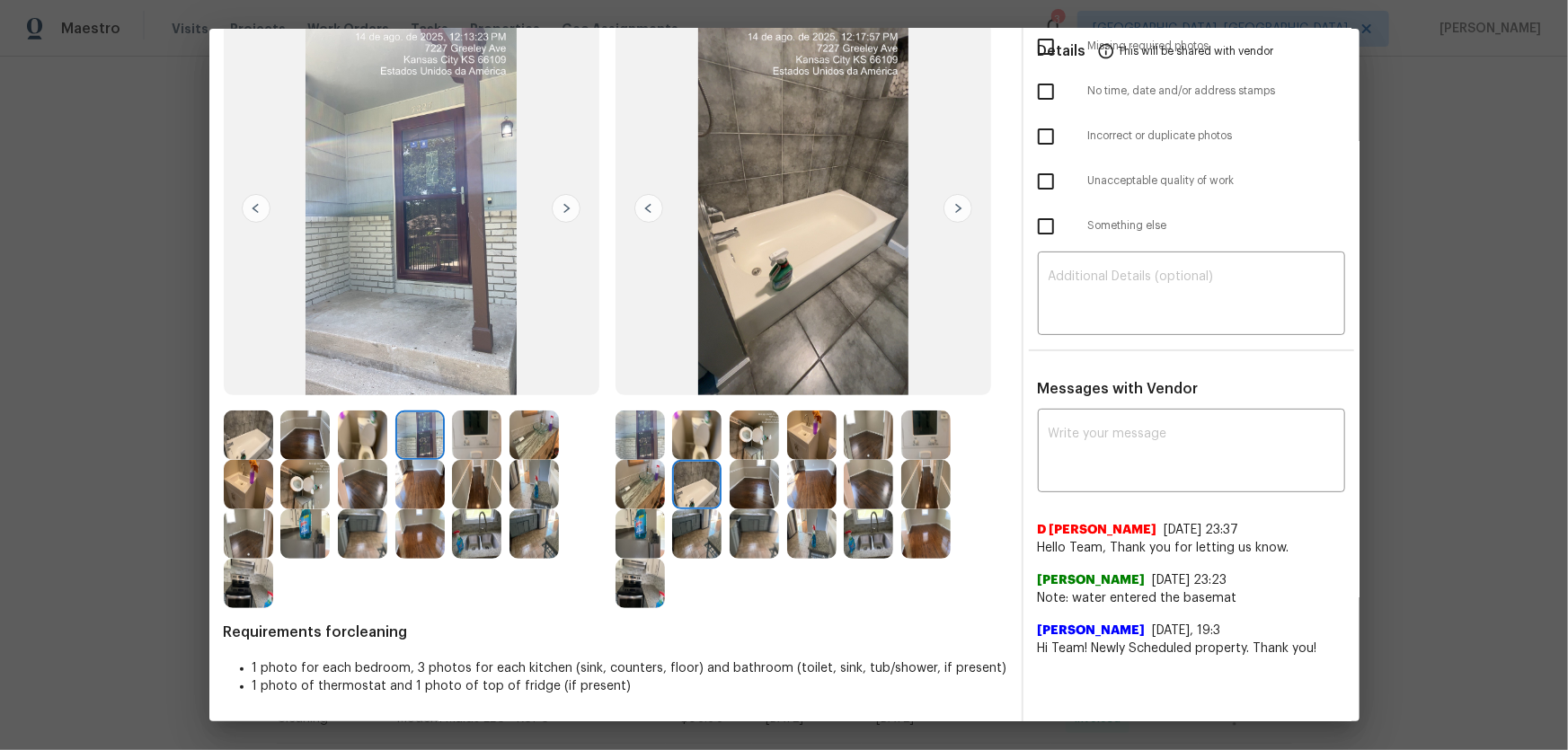
click at [361, 517] on img at bounding box center [362, 534] width 49 height 49
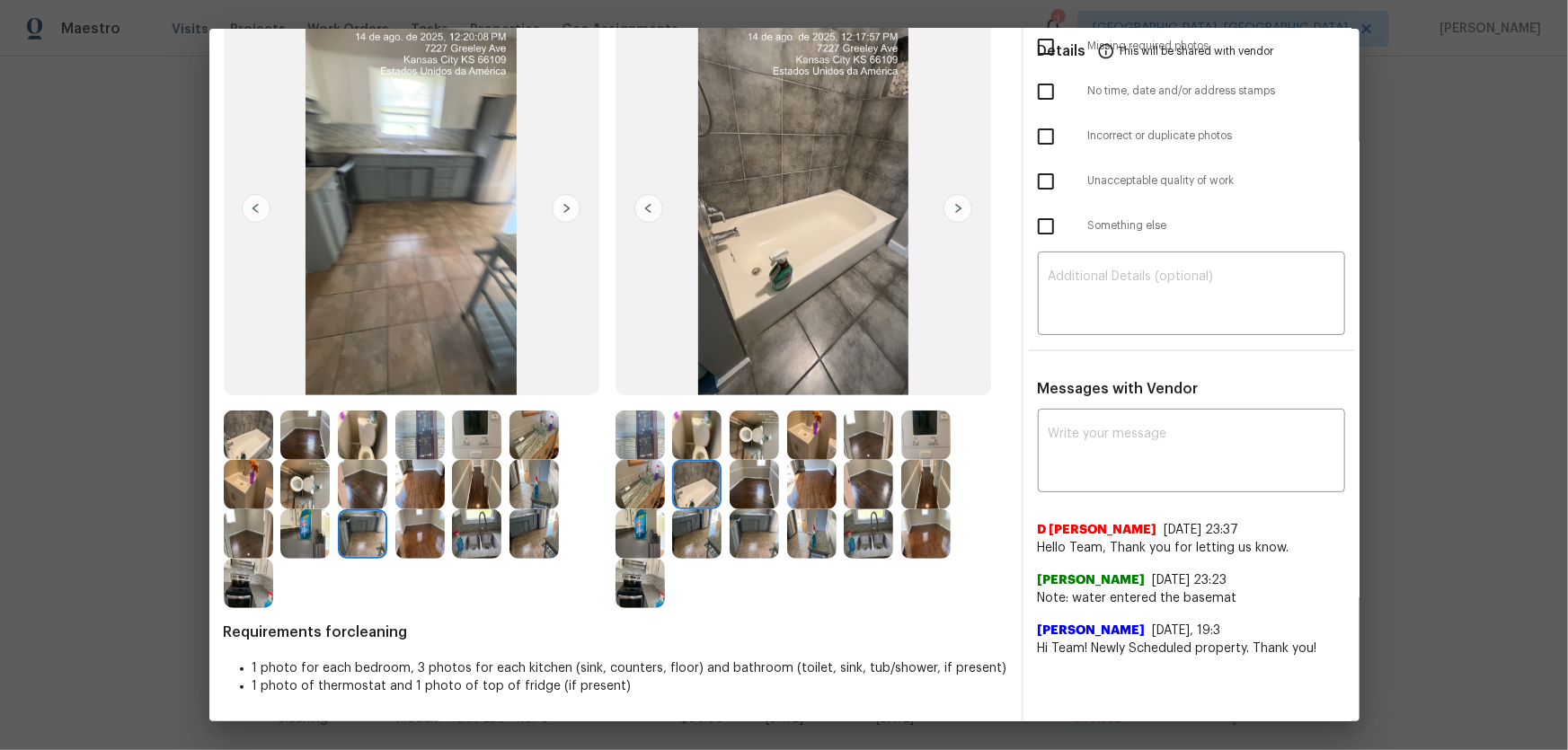
click at [319, 532] on img at bounding box center [304, 534] width 49 height 49
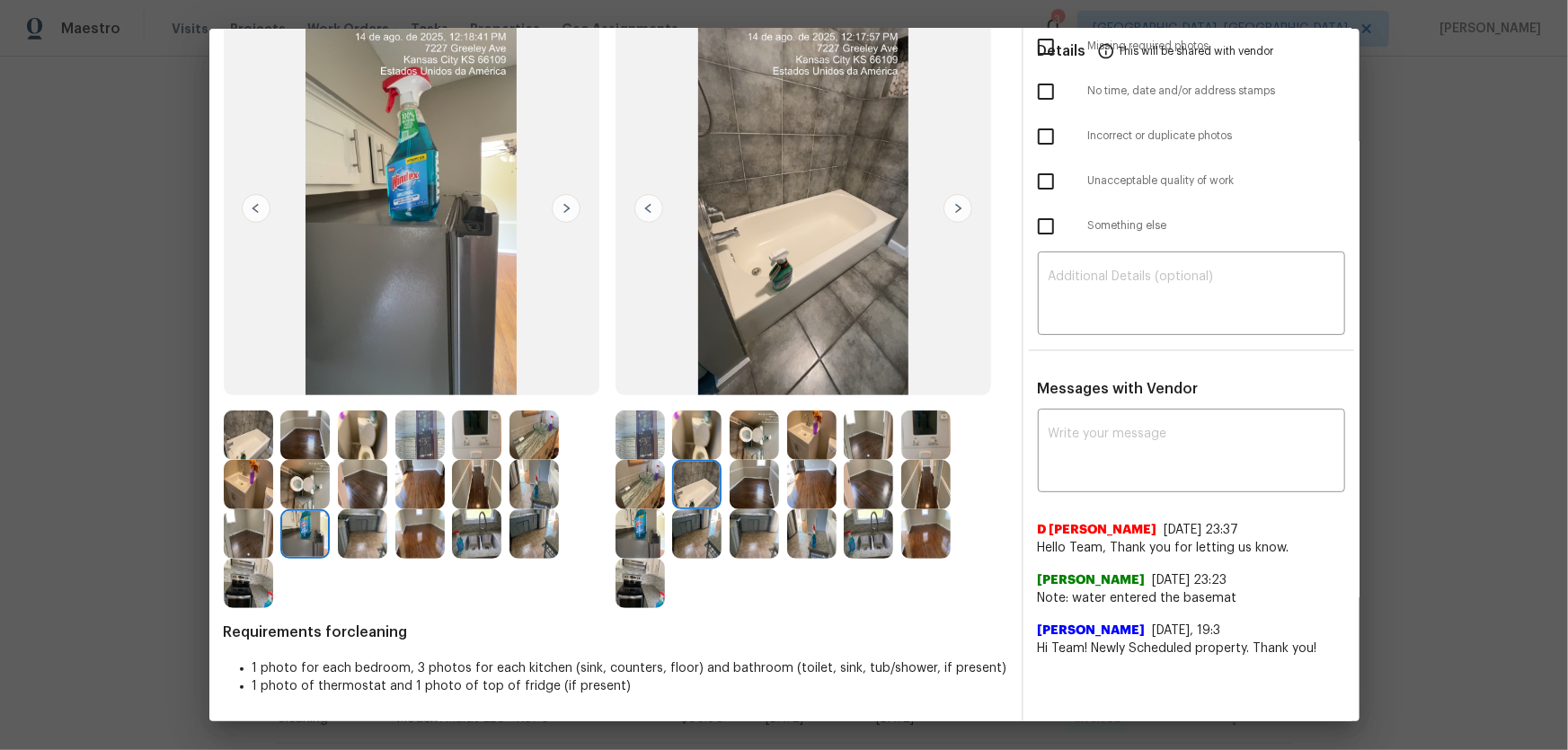
click at [260, 579] on img at bounding box center [248, 583] width 49 height 49
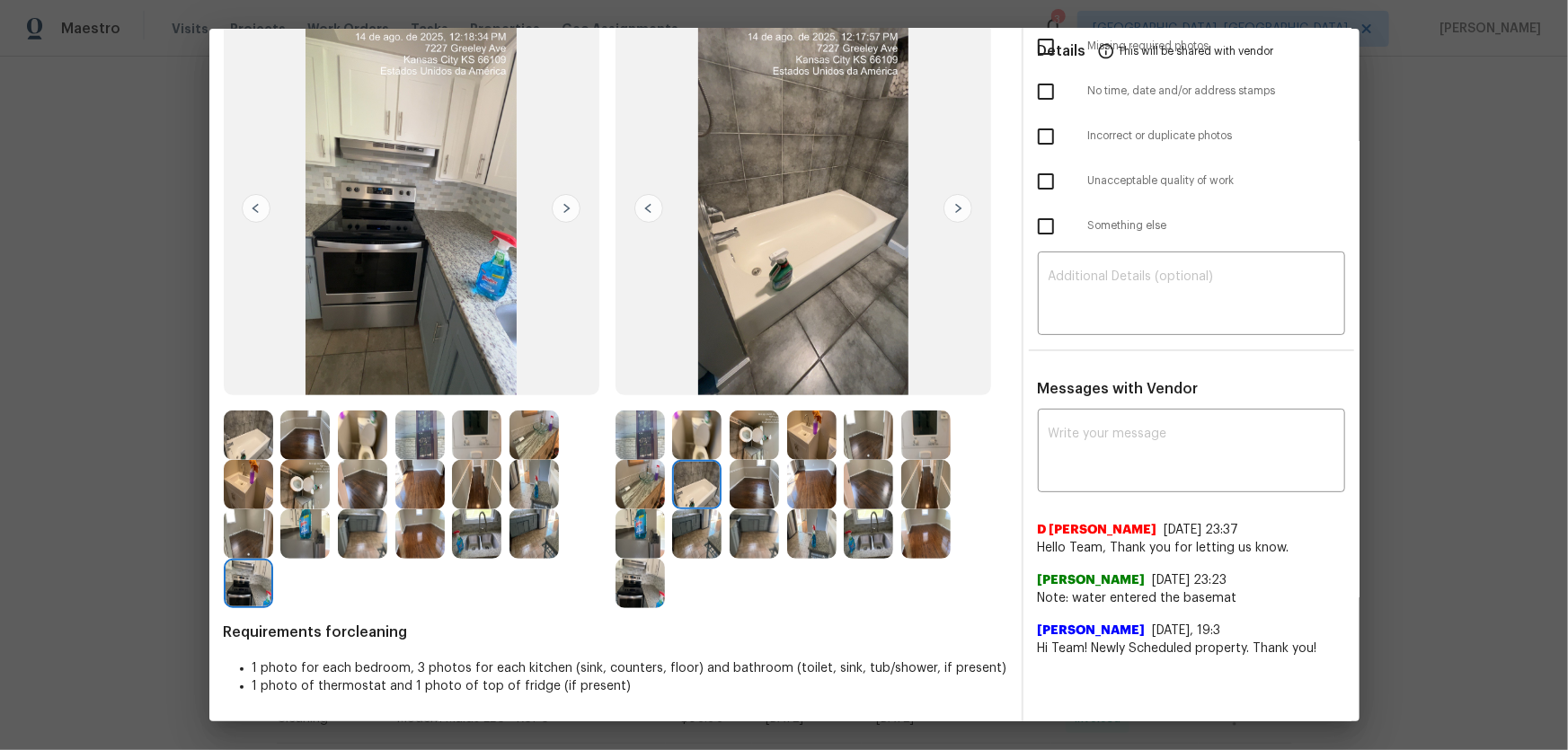
click at [239, 535] on img at bounding box center [248, 534] width 49 height 49
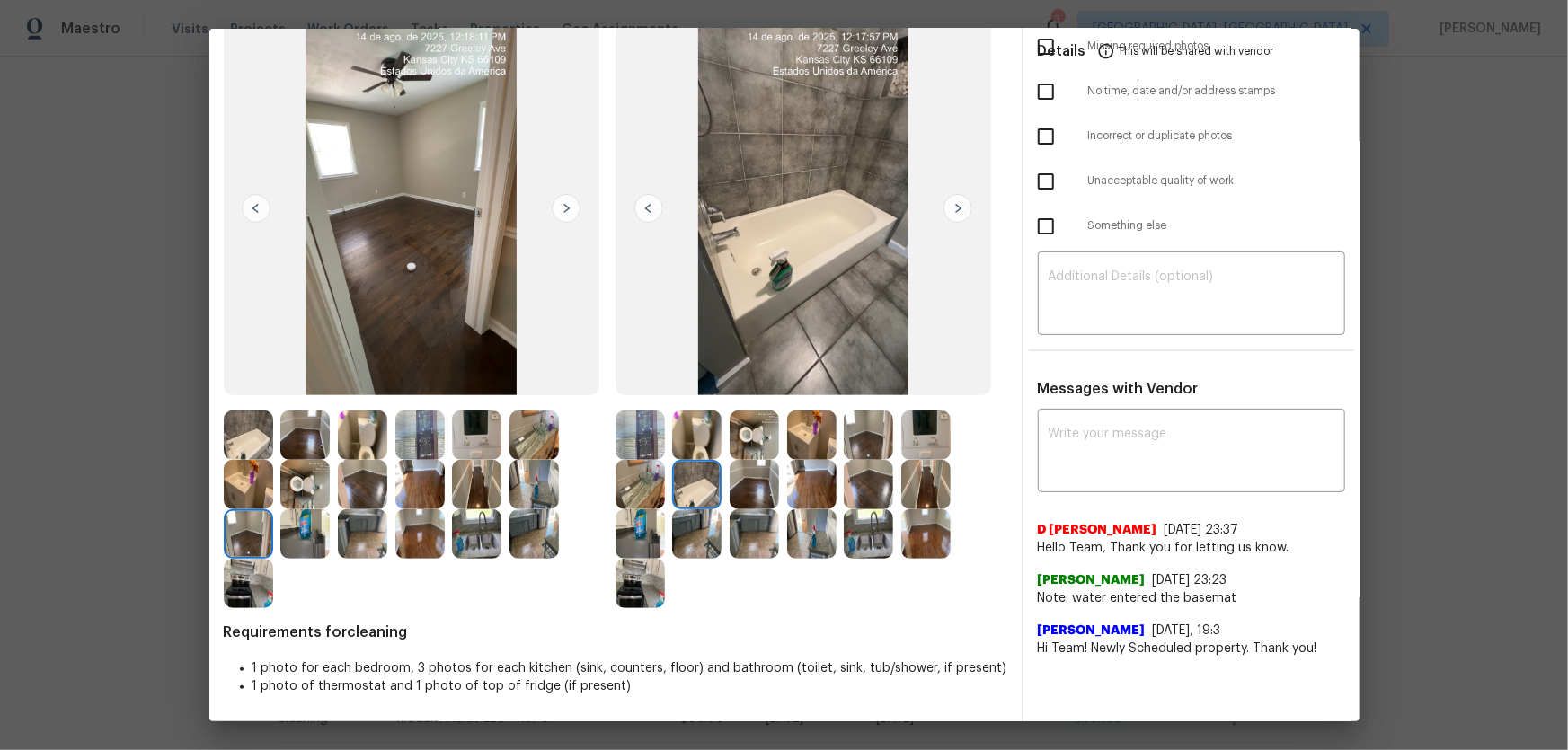
click at [637, 544] on img at bounding box center [640, 534] width 49 height 49
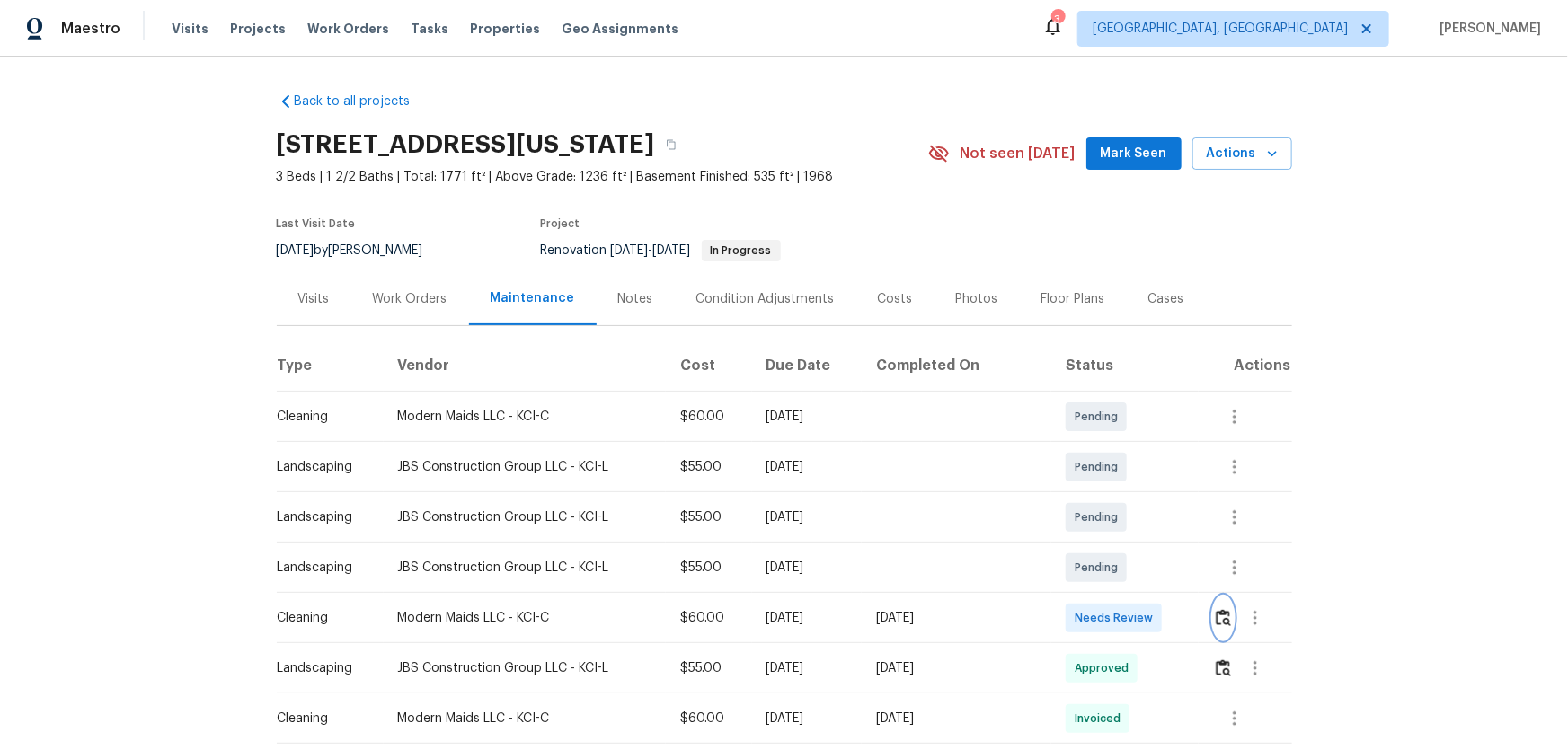
click at [1216, 611] on img "button" at bounding box center [1223, 617] width 15 height 17
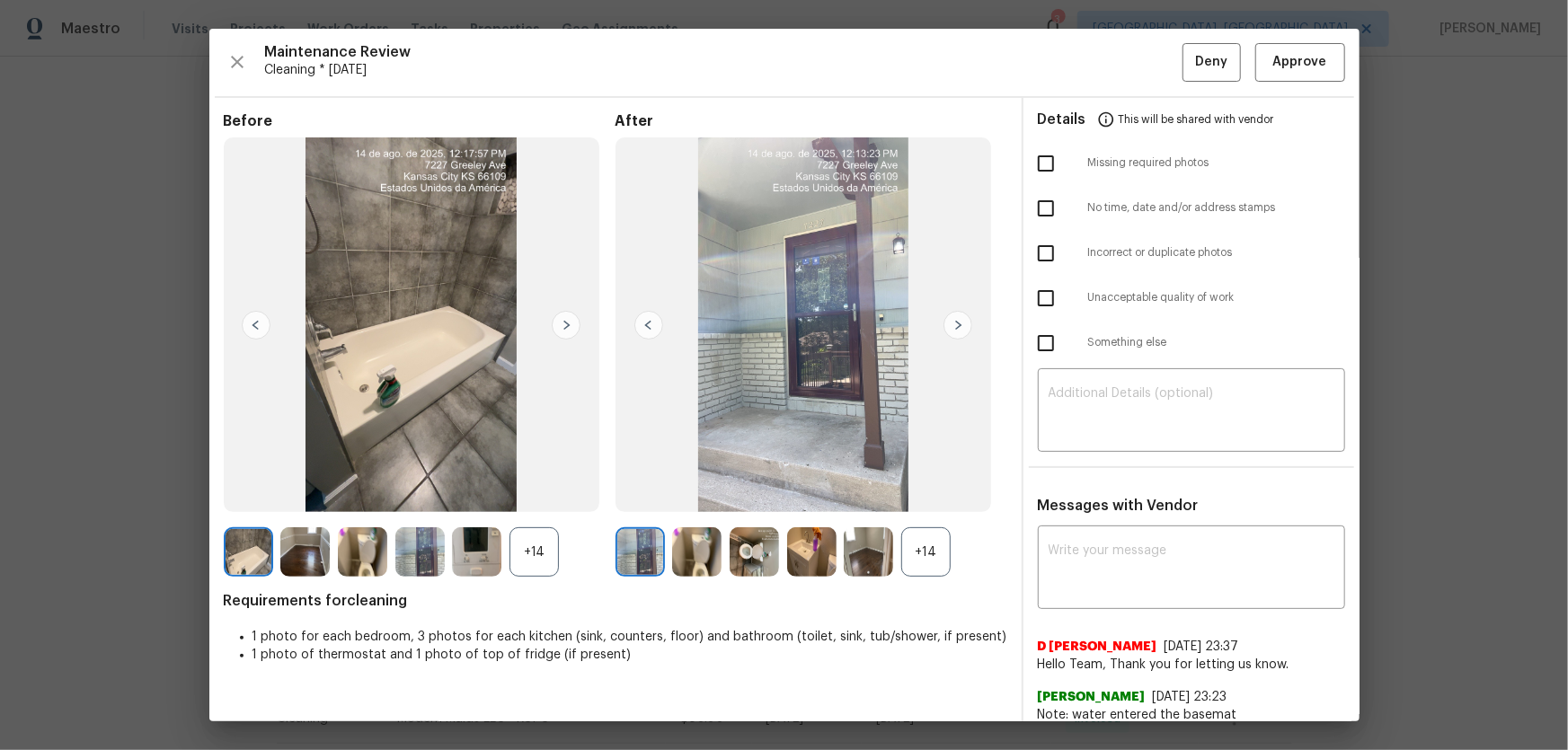
click at [915, 558] on div "+14" at bounding box center [925, 552] width 49 height 49
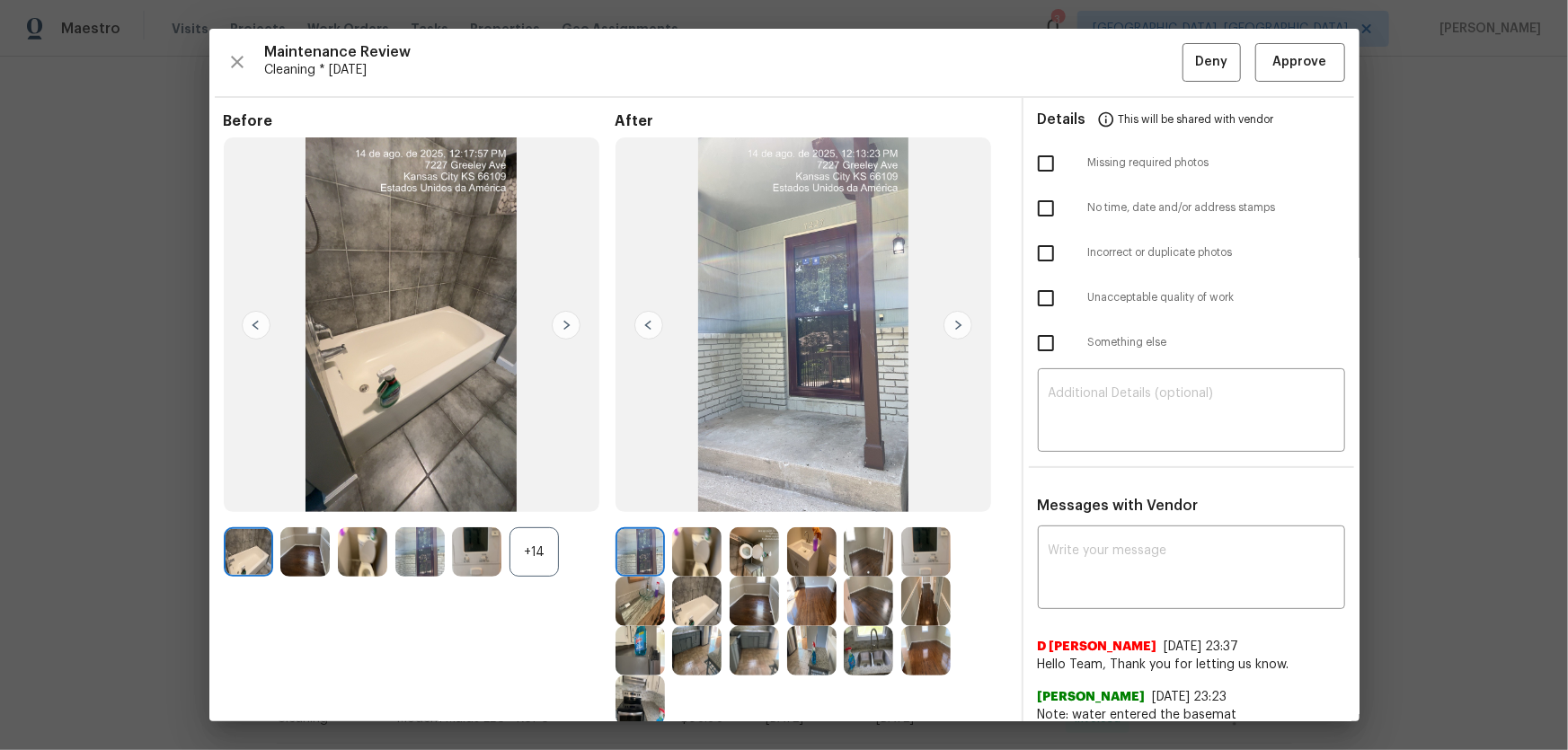
click at [536, 544] on div "+14" at bounding box center [534, 552] width 49 height 49
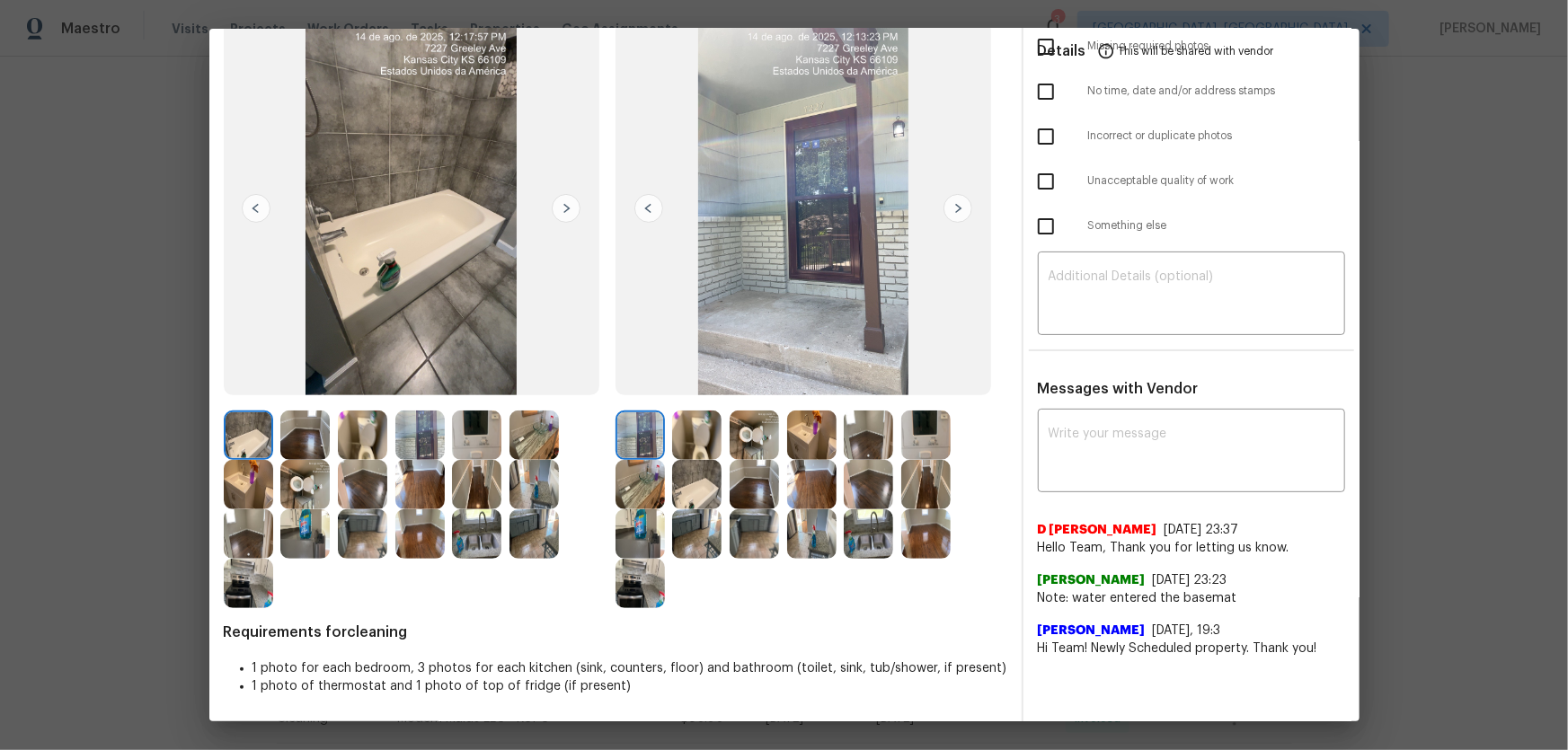
click at [484, 444] on img at bounding box center [477, 435] width 49 height 49
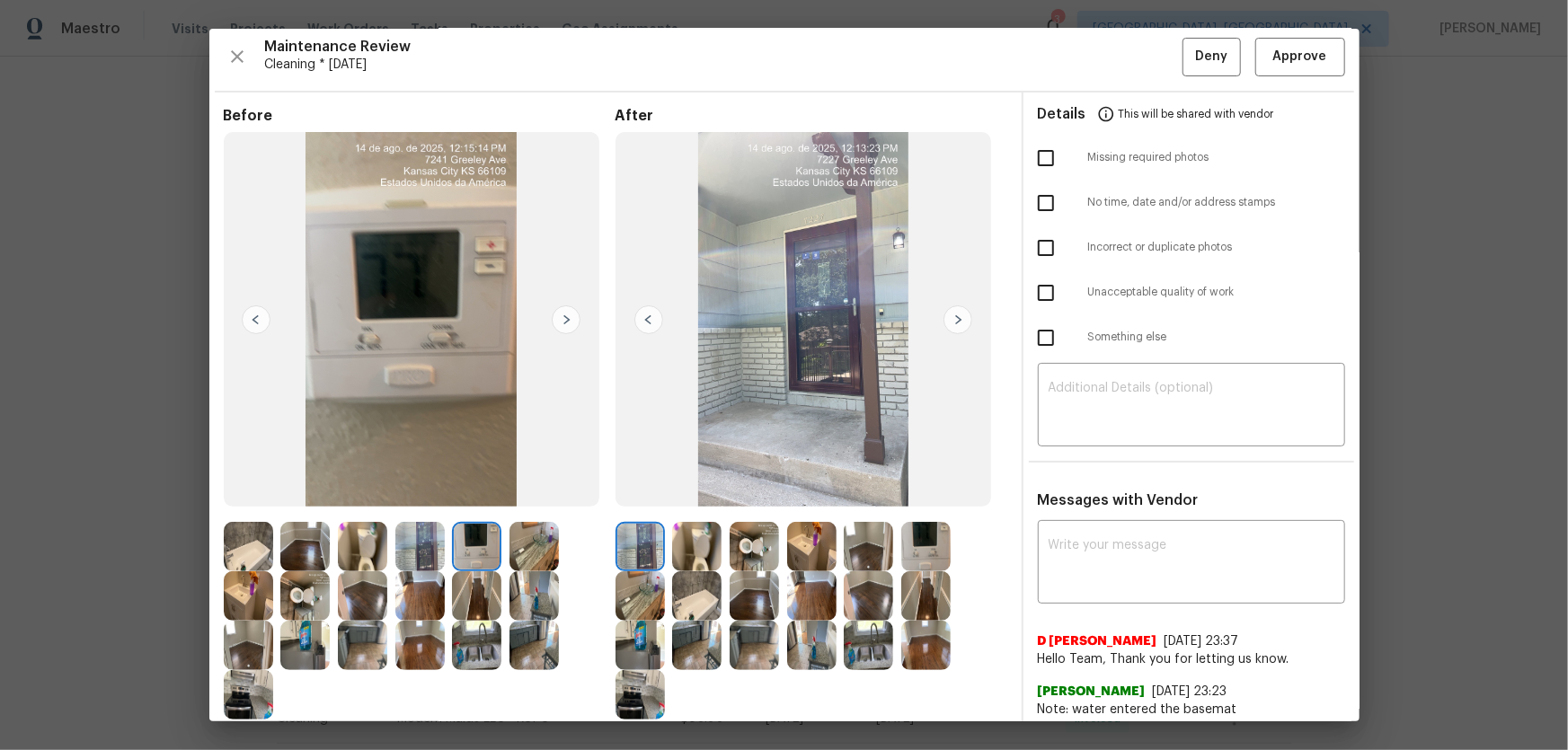
scroll to position [0, 0]
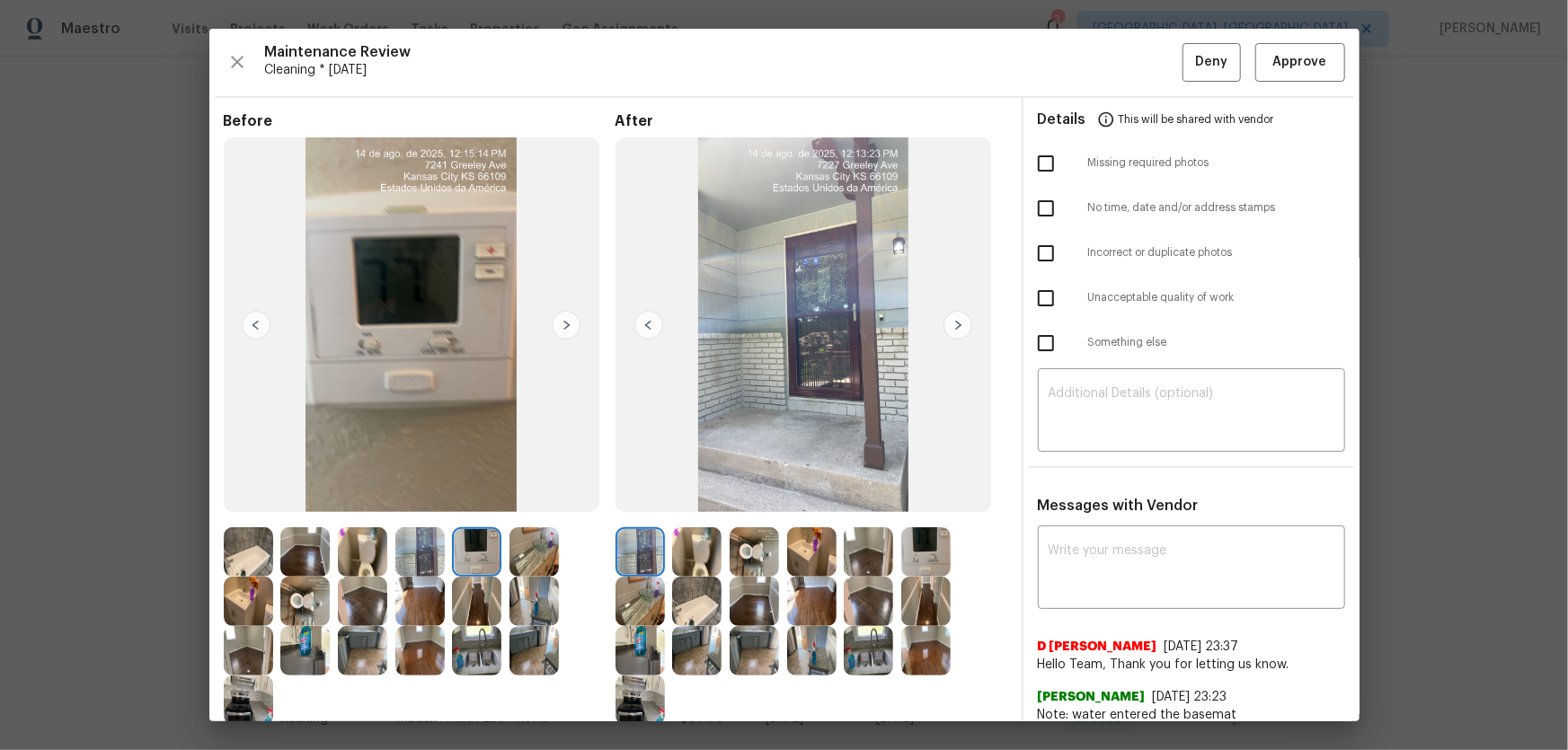
click at [914, 548] on img at bounding box center [925, 552] width 49 height 49
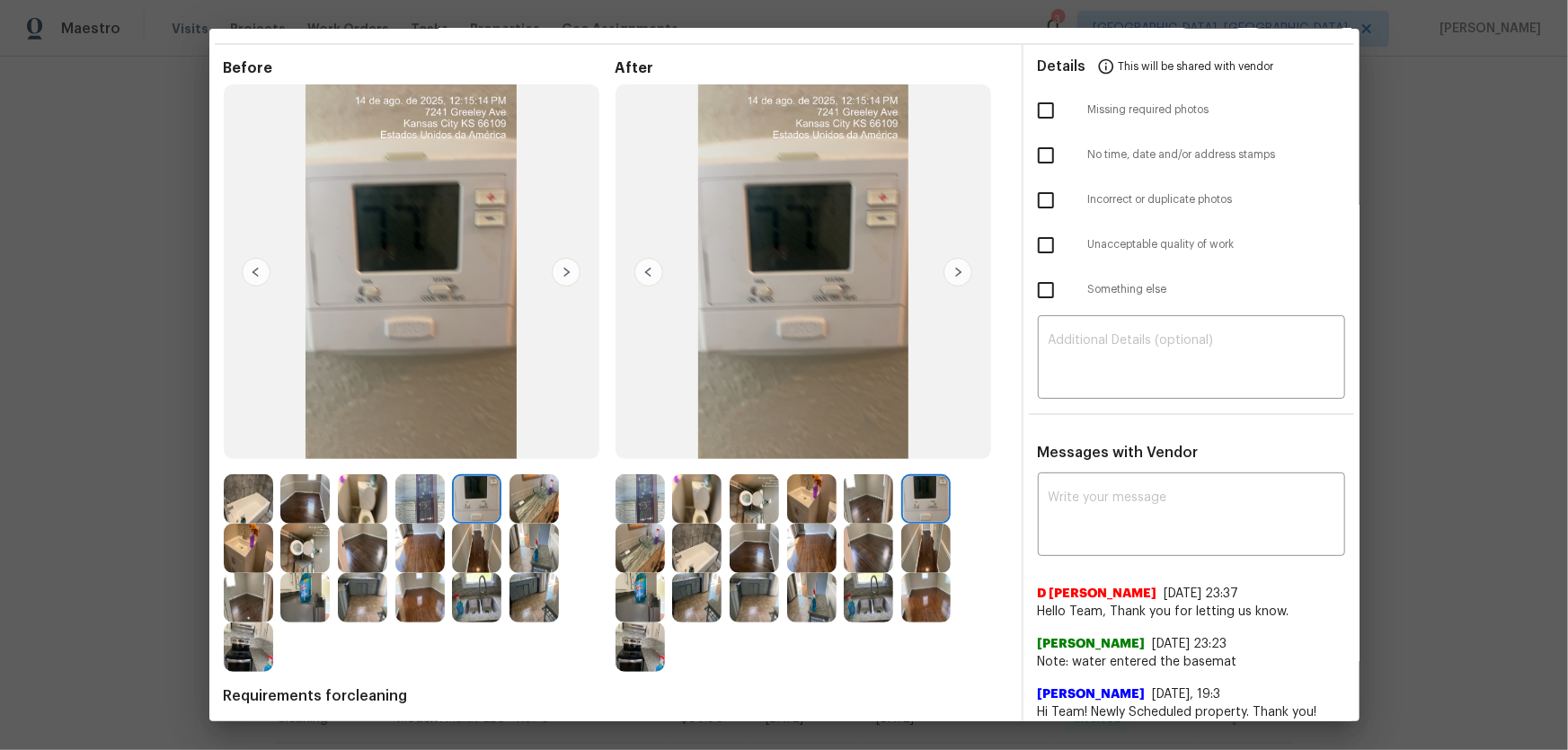
scroll to position [81, 0]
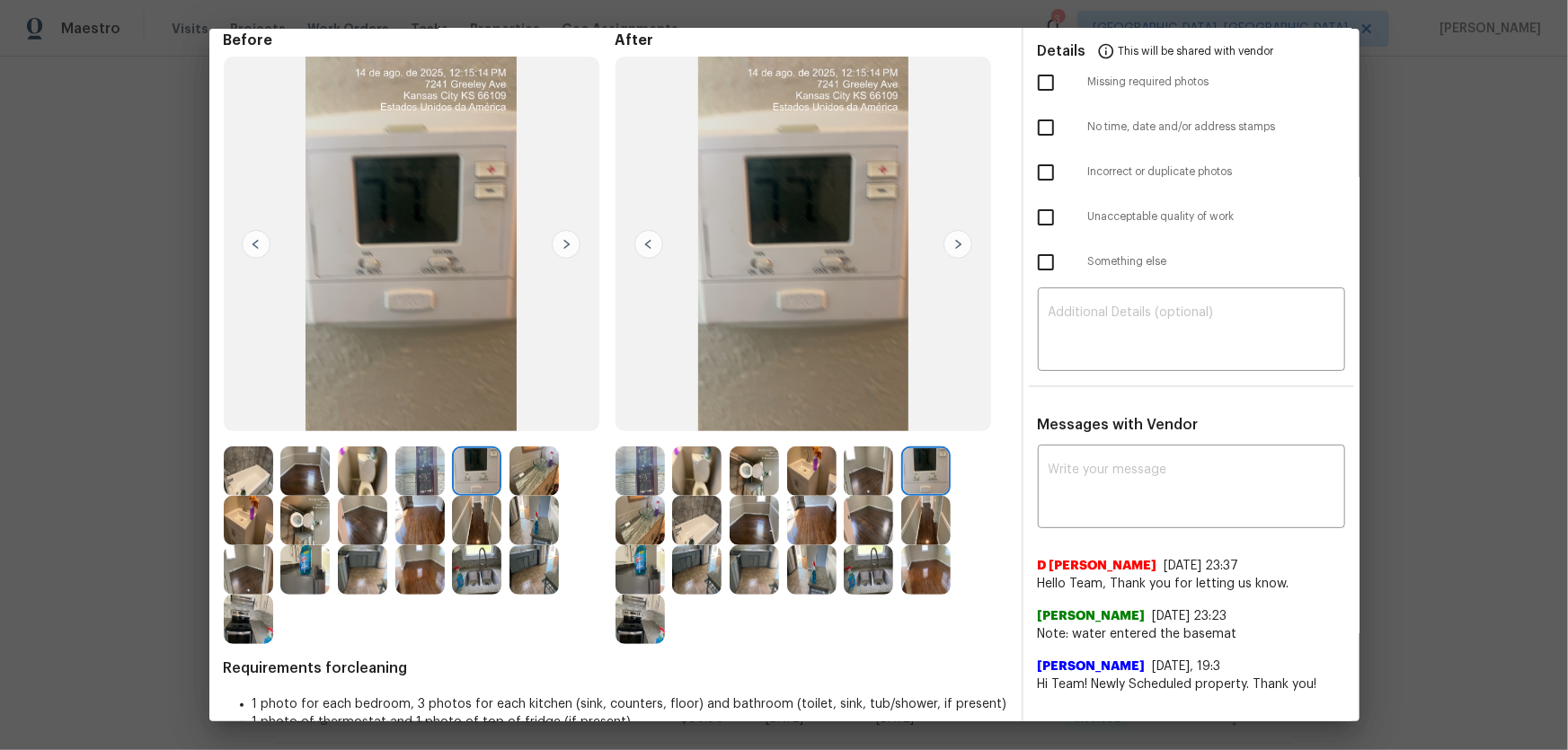
click at [763, 465] on img at bounding box center [754, 471] width 49 height 49
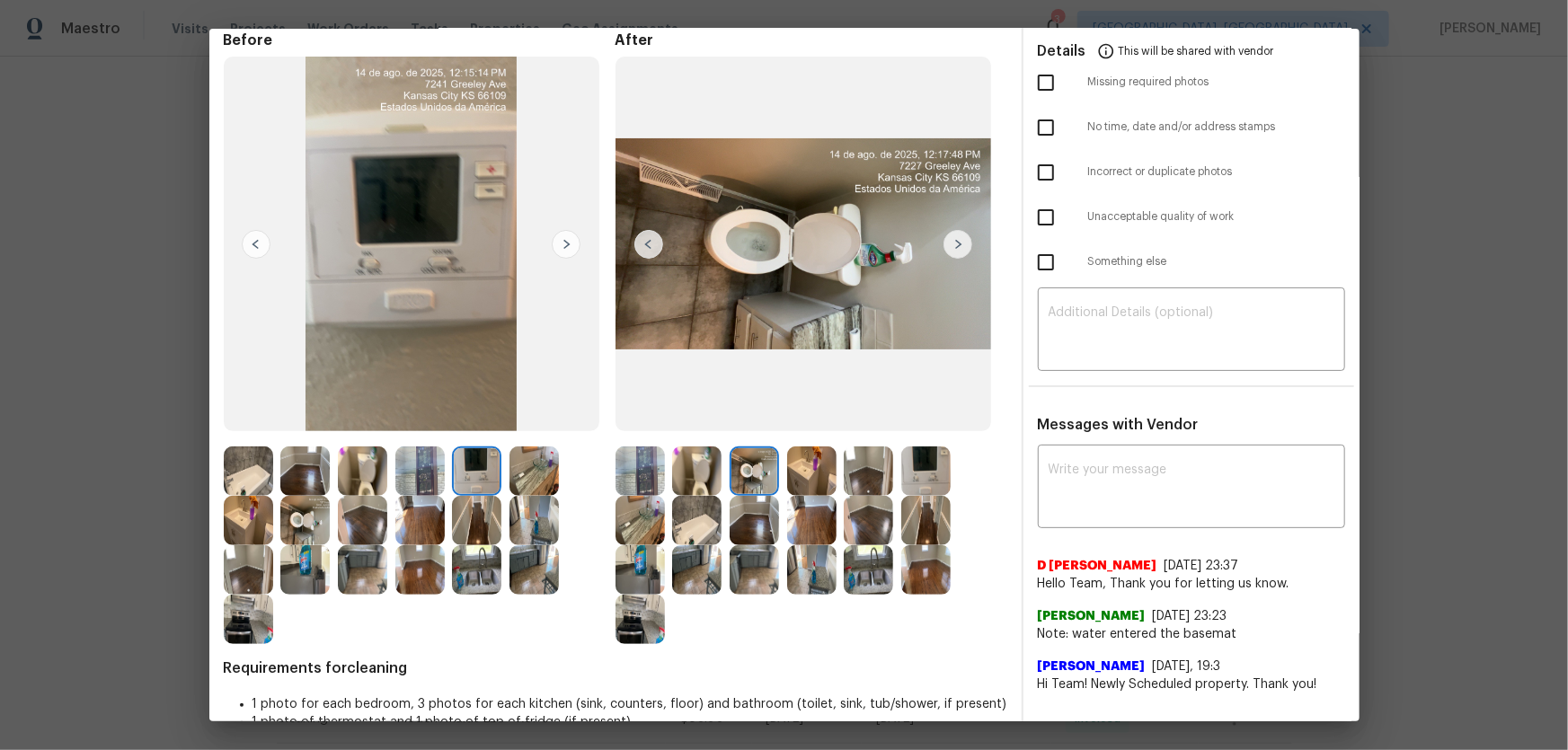
click at [706, 465] on img at bounding box center [696, 471] width 49 height 49
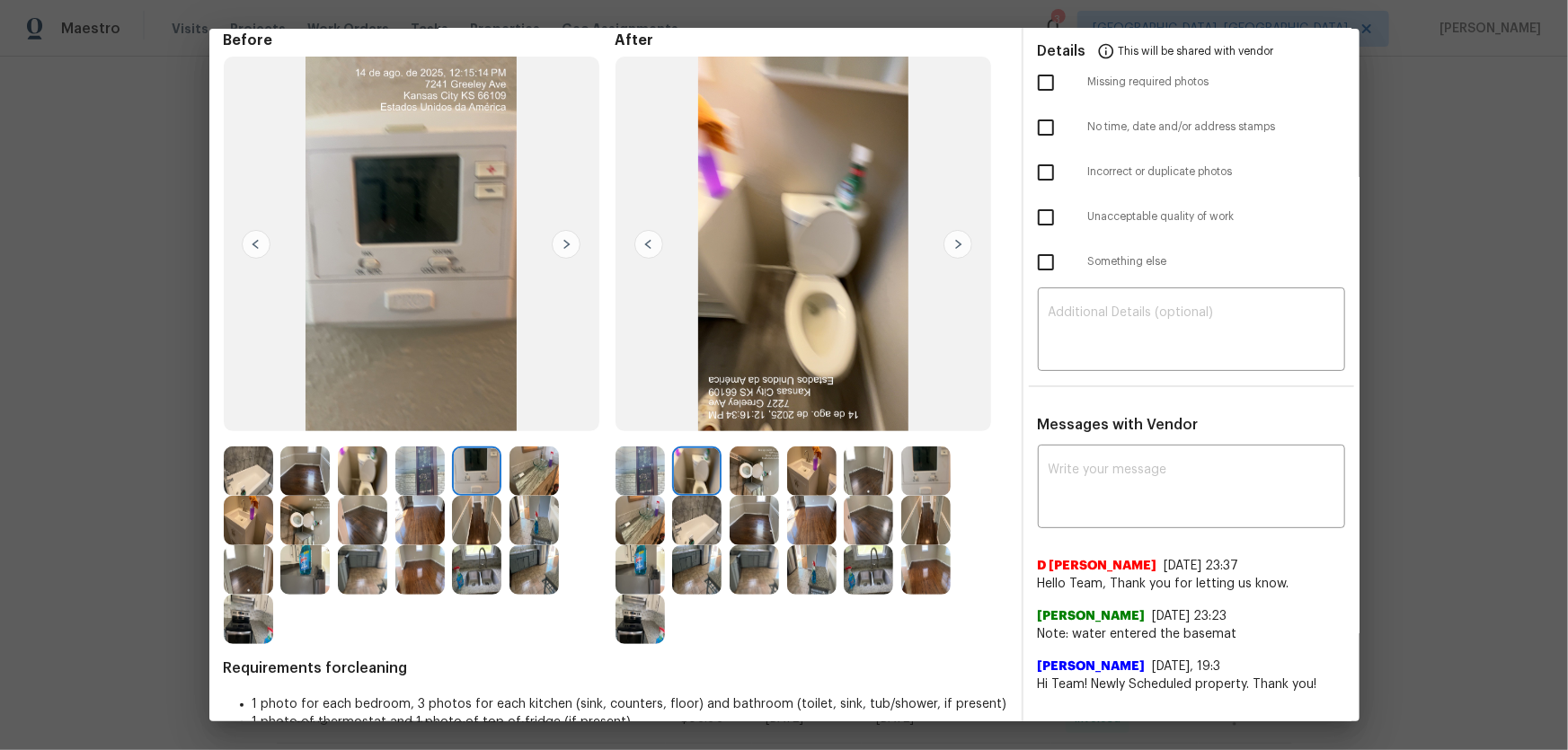
click at [753, 508] on img at bounding box center [754, 520] width 49 height 49
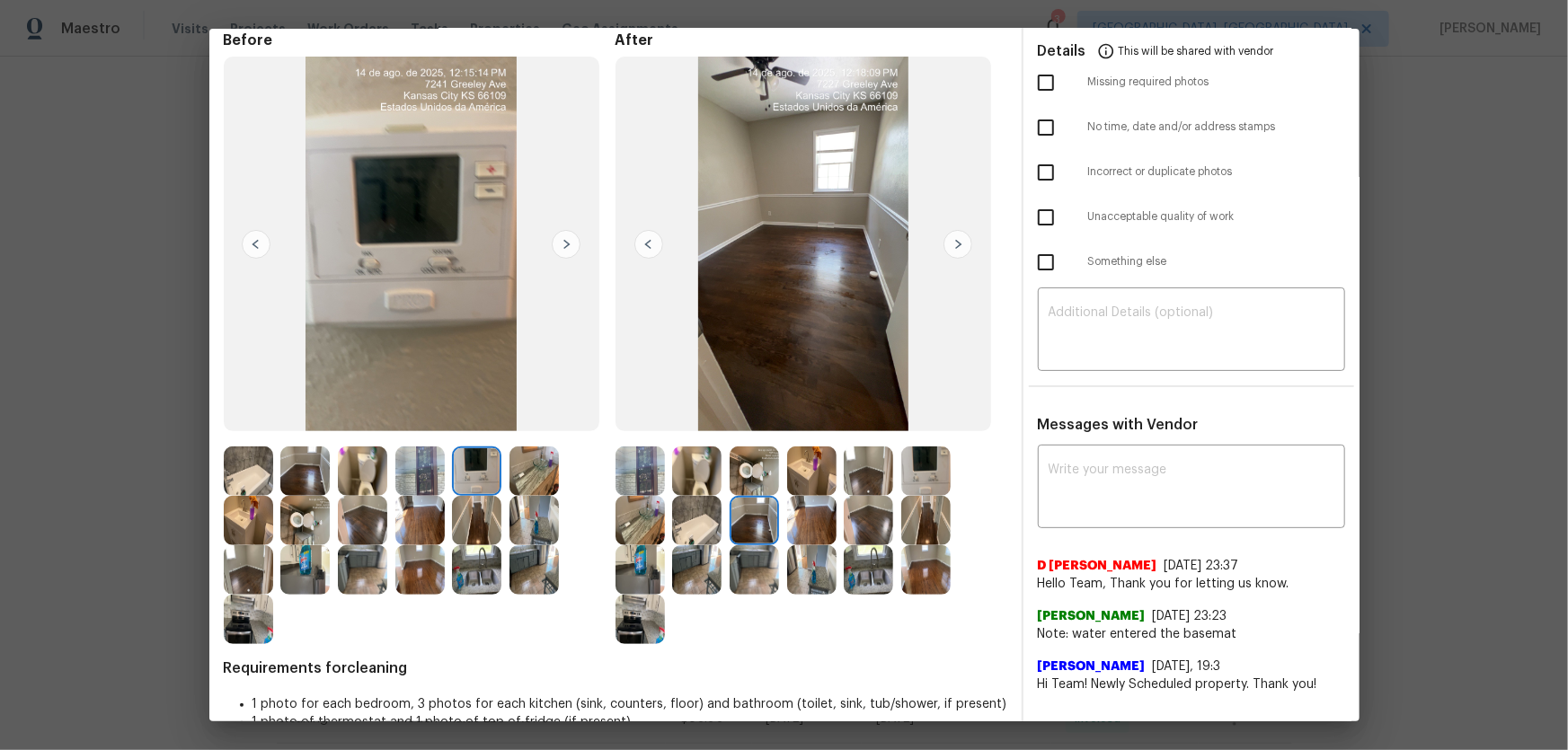
click at [708, 525] on img at bounding box center [696, 520] width 49 height 49
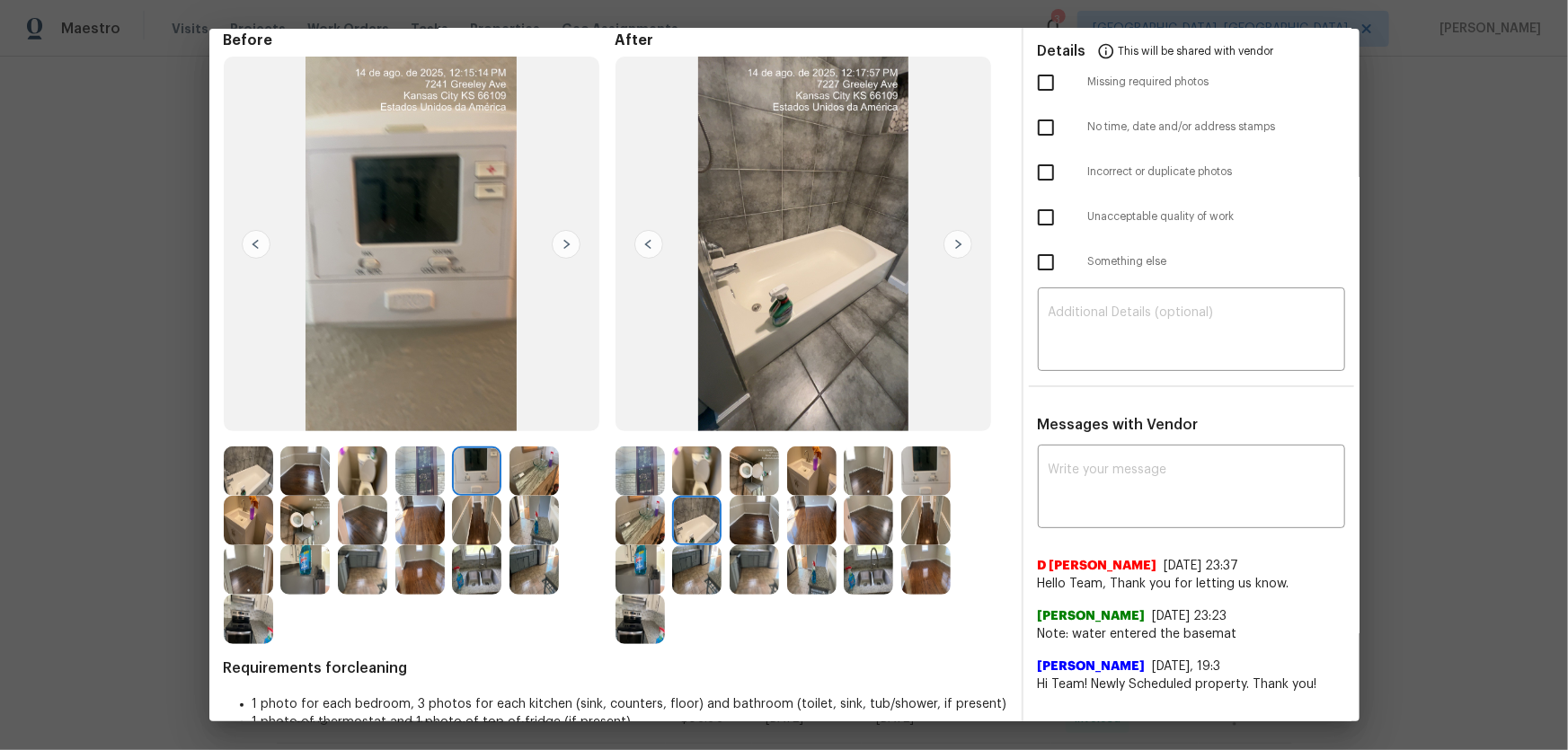
drag, startPoint x: 689, startPoint y: 567, endPoint x: 635, endPoint y: 567, distance: 54.0
click at [687, 567] on img at bounding box center [696, 570] width 49 height 49
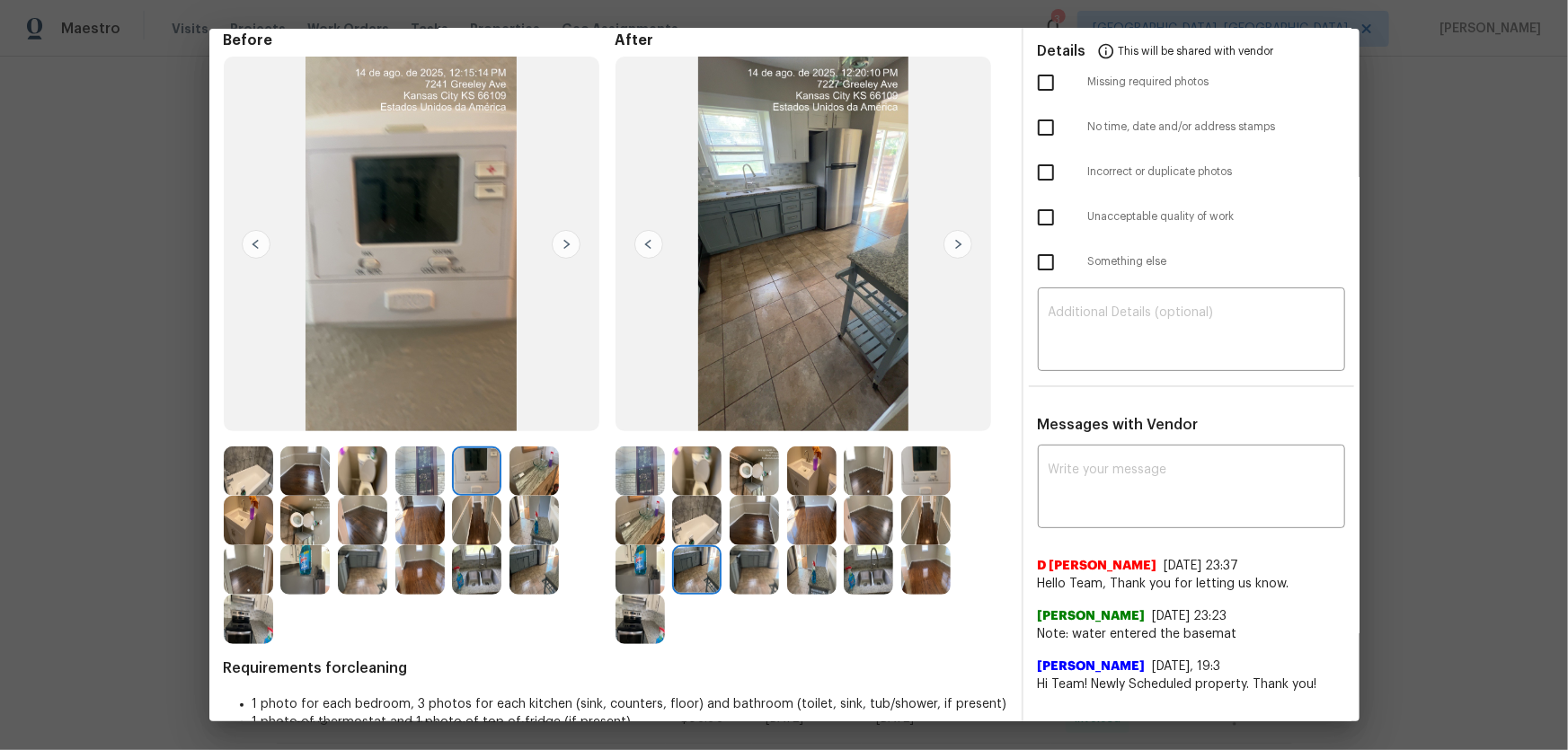
click at [629, 567] on img at bounding box center [640, 570] width 49 height 49
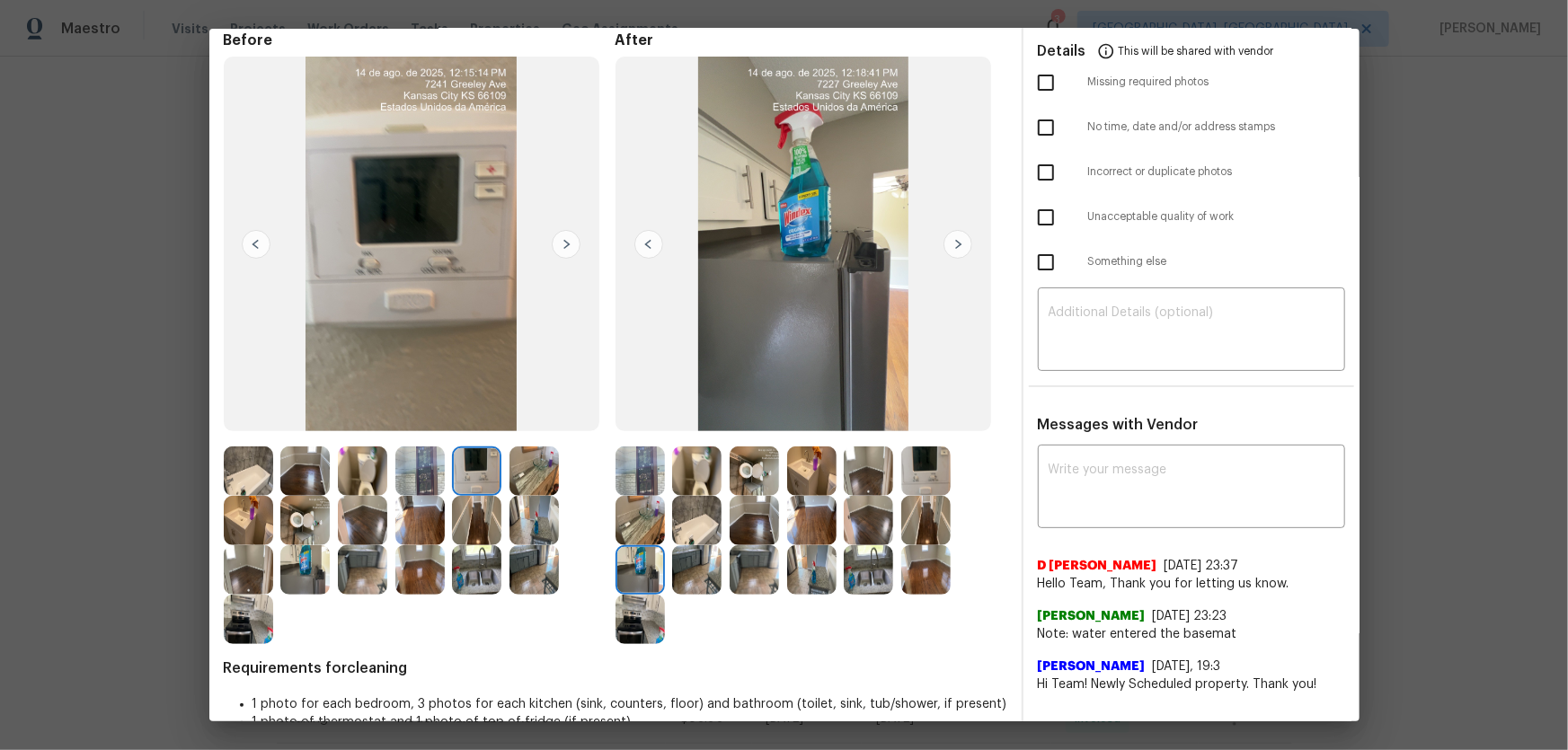
click at [742, 575] on img at bounding box center [754, 570] width 49 height 49
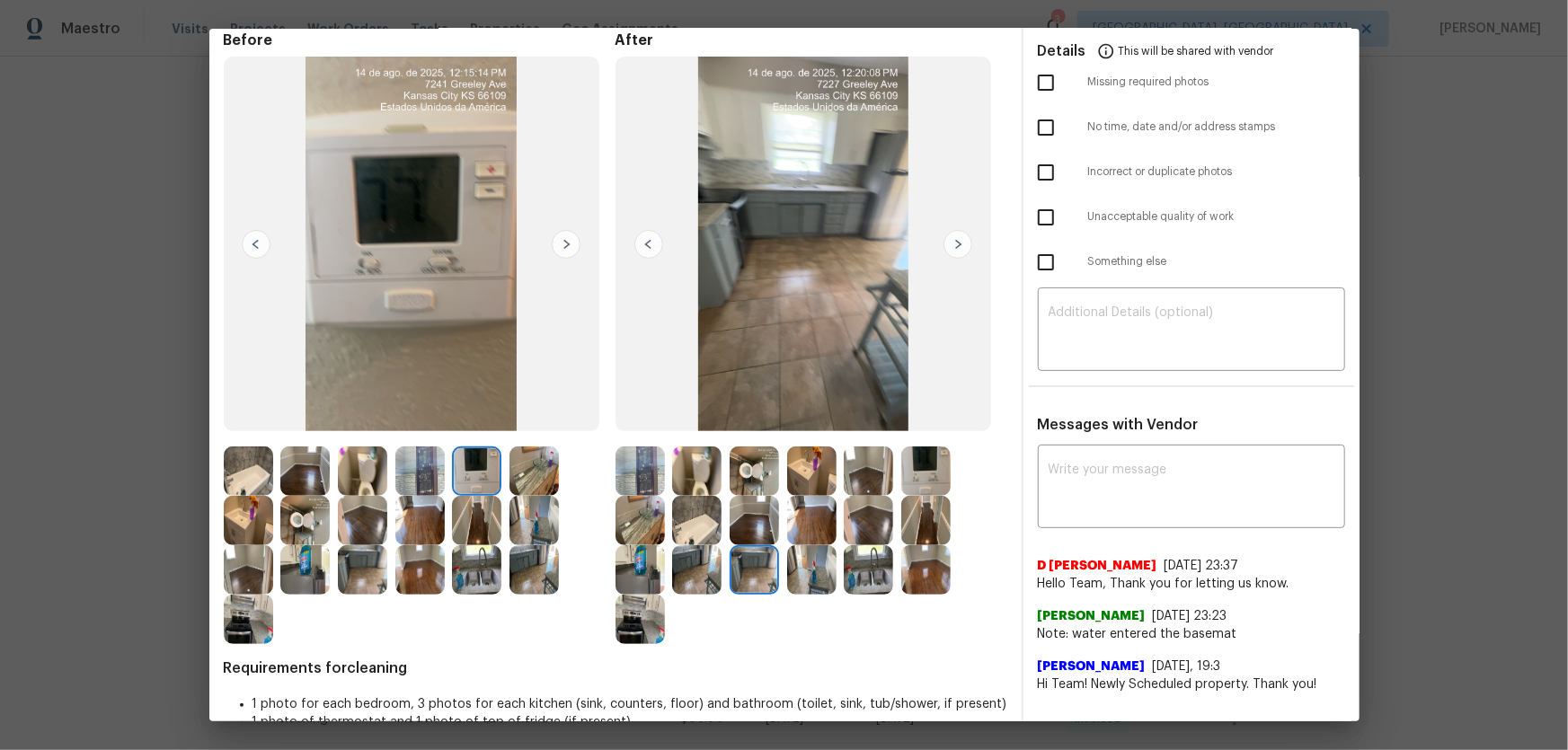
click at [744, 525] on img at bounding box center [754, 520] width 49 height 49
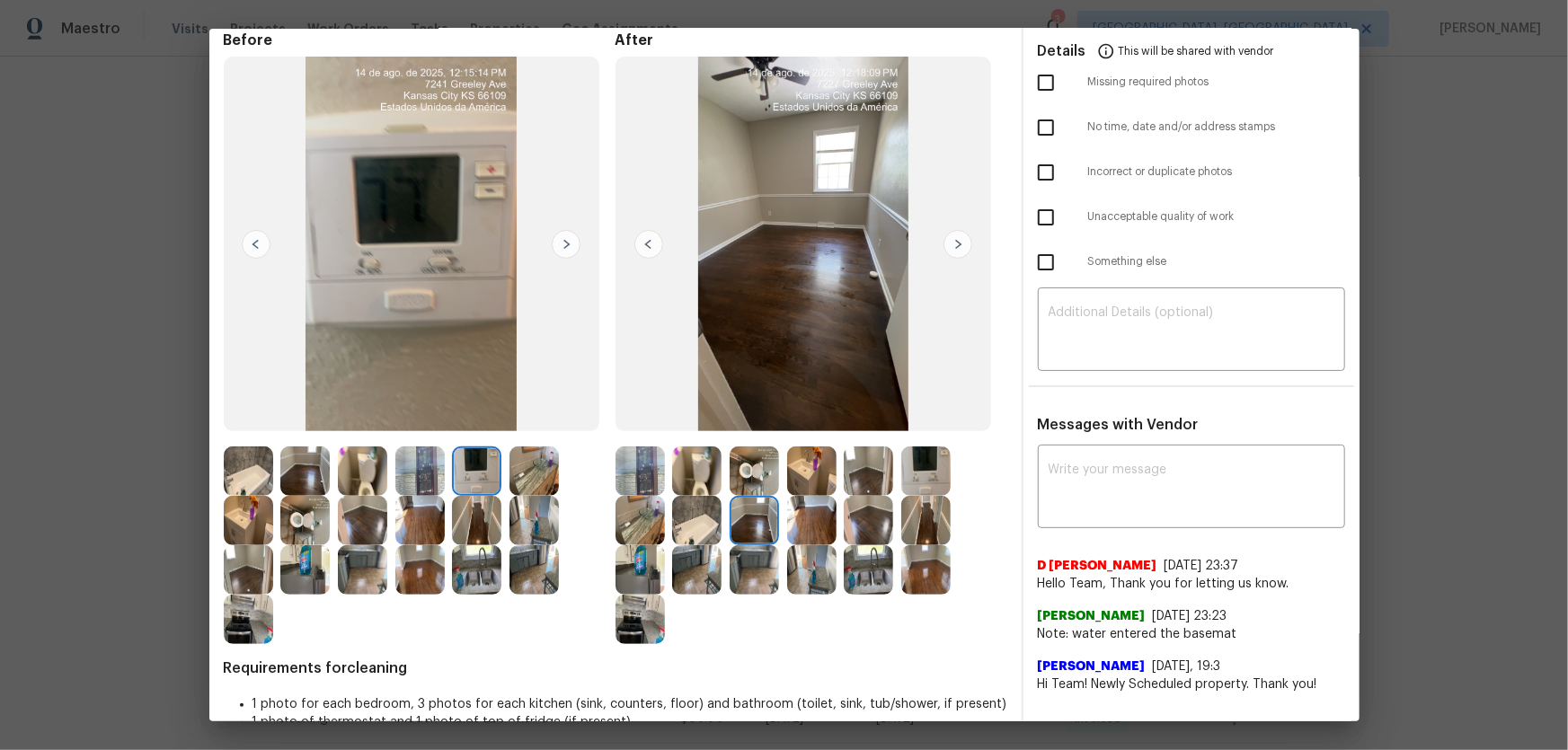
click at [912, 489] on img at bounding box center [925, 471] width 49 height 49
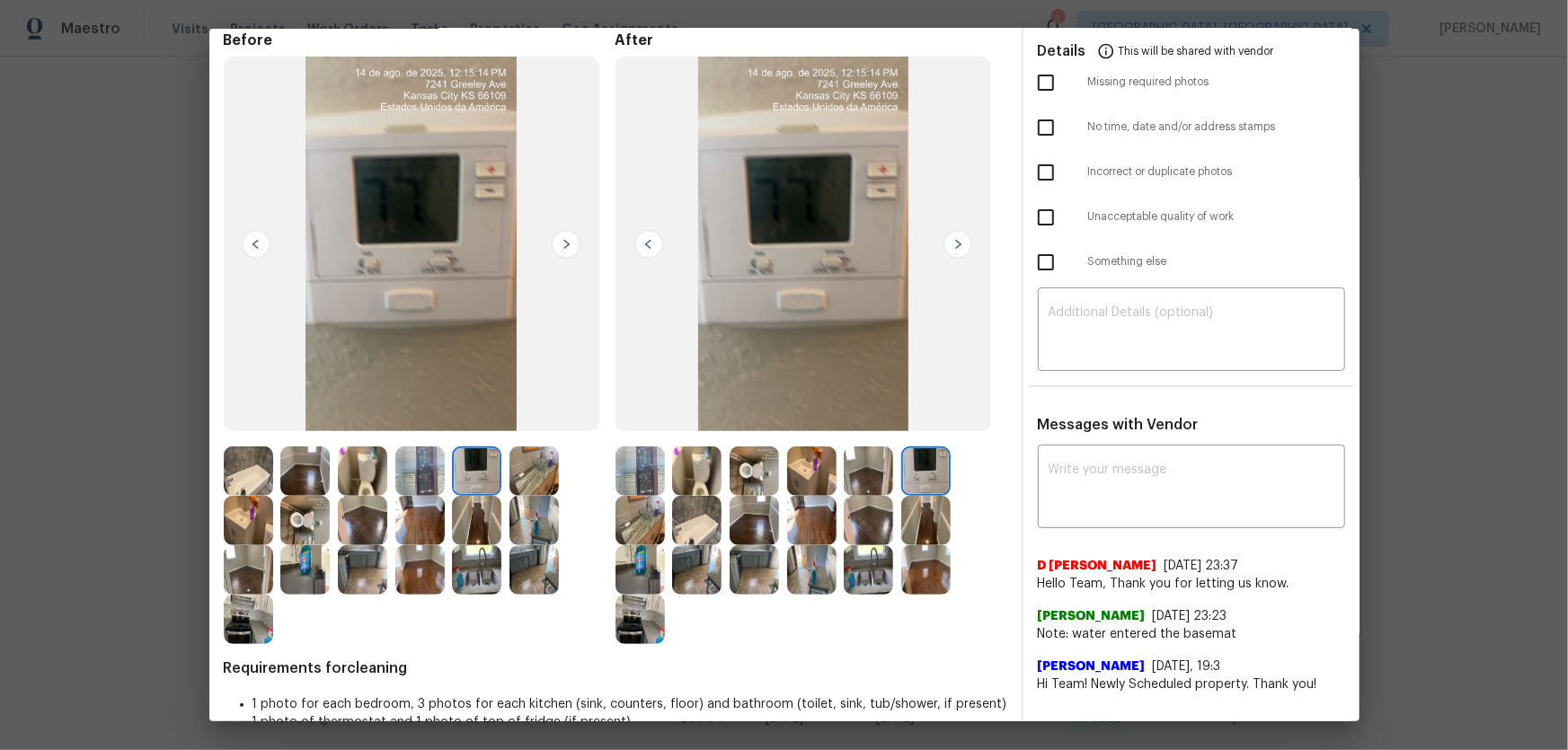
click at [748, 524] on img at bounding box center [754, 520] width 49 height 49
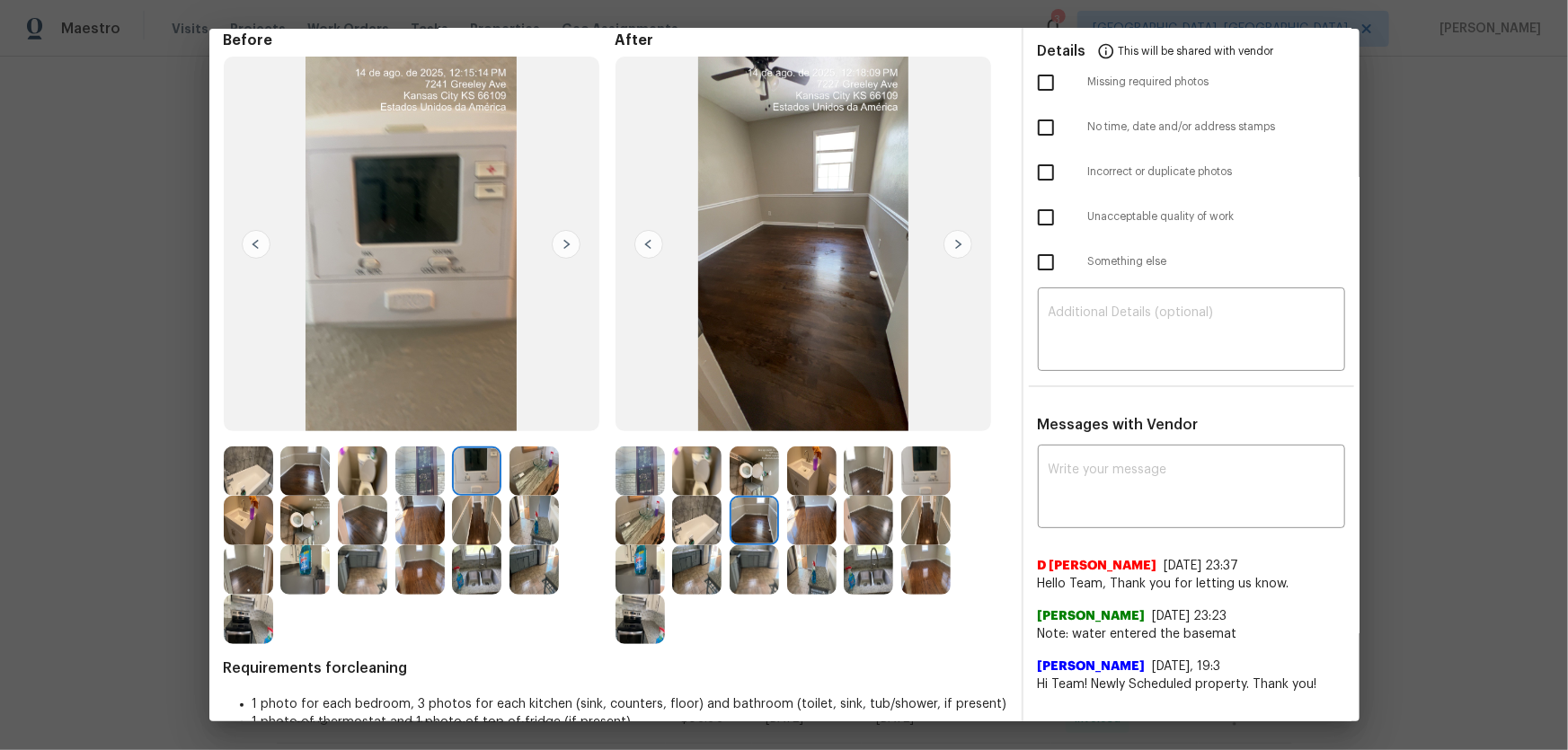
click at [858, 519] on img at bounding box center [868, 520] width 49 height 49
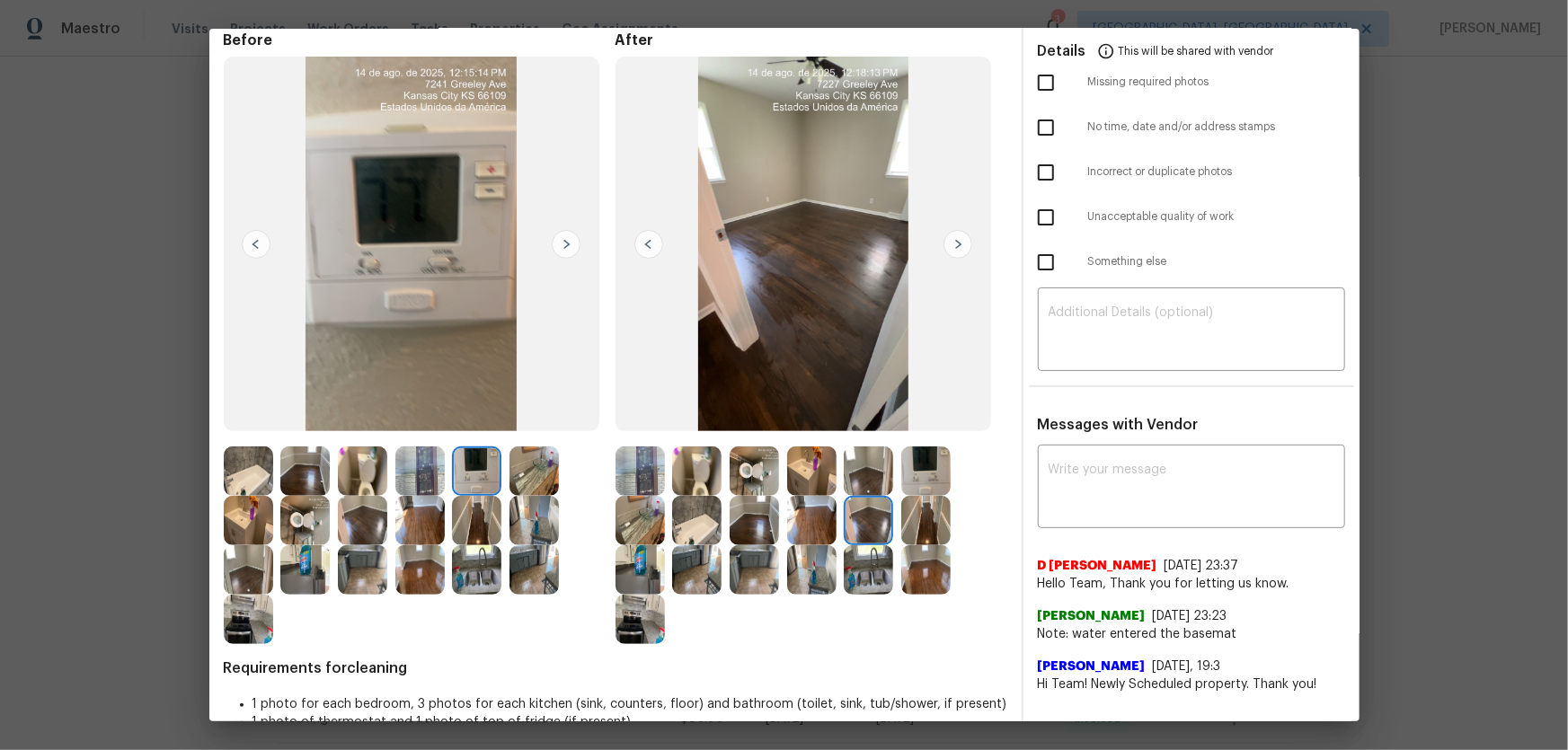
click at [857, 471] on img at bounding box center [868, 471] width 49 height 49
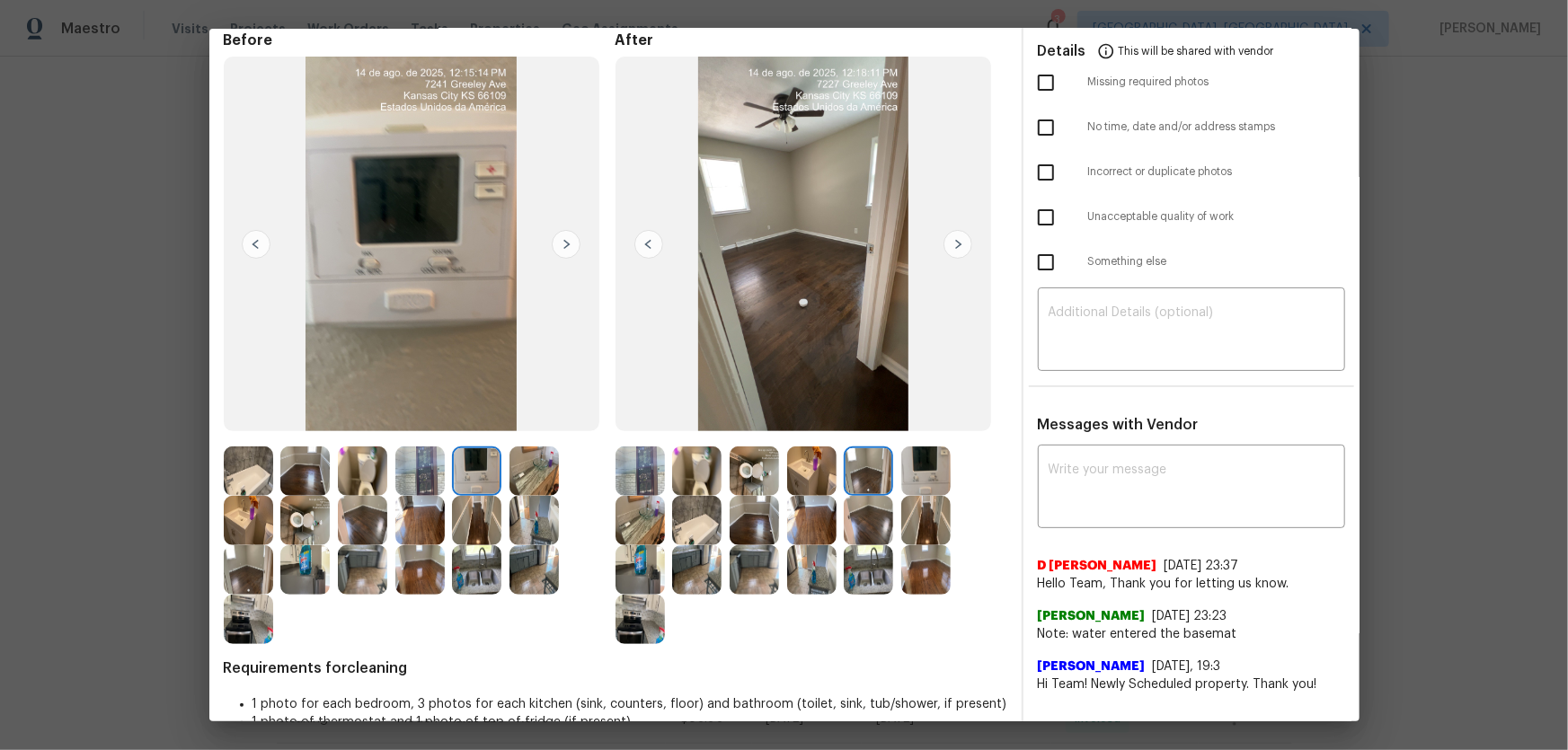
click at [811, 466] on img at bounding box center [811, 471] width 49 height 49
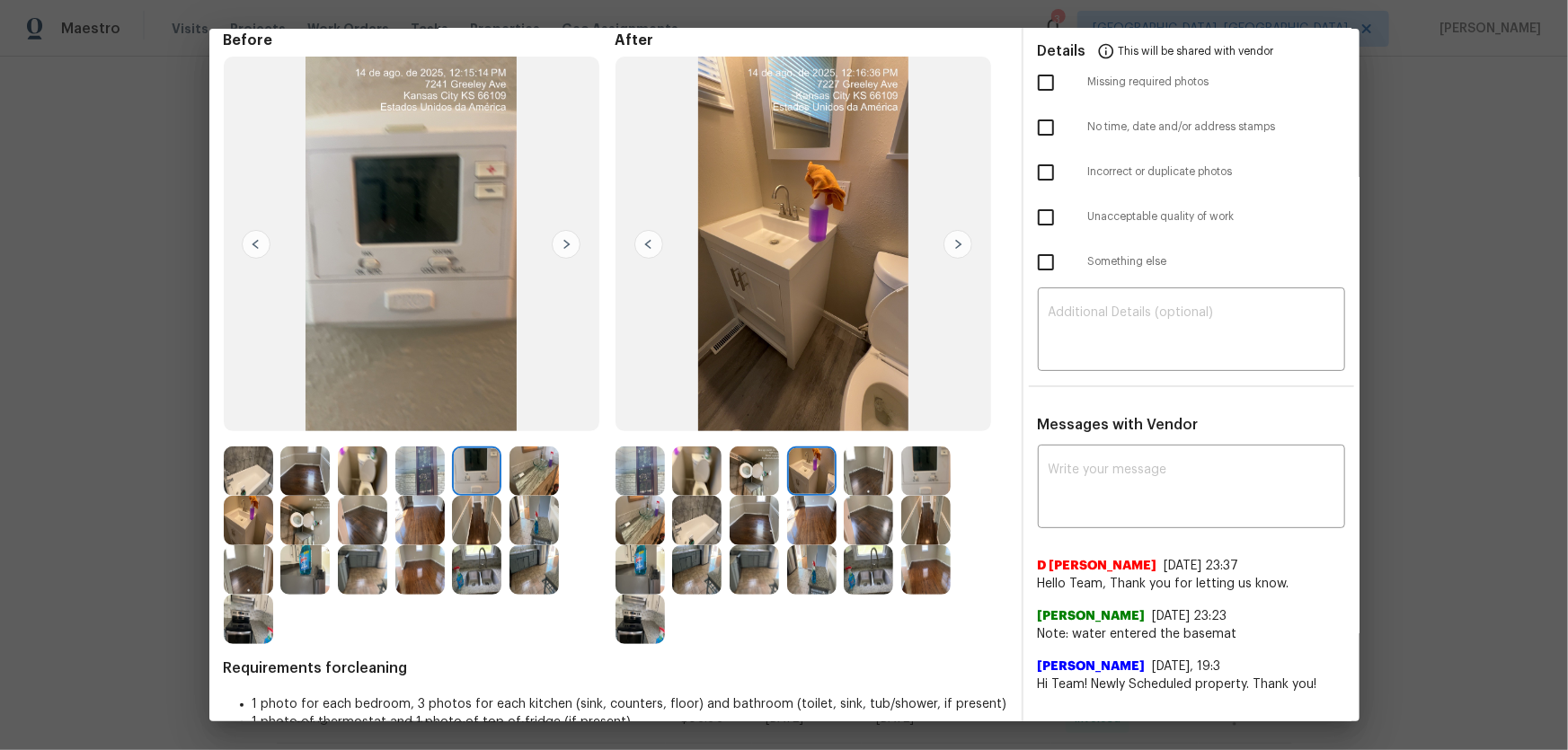
click at [858, 574] on img at bounding box center [868, 570] width 49 height 49
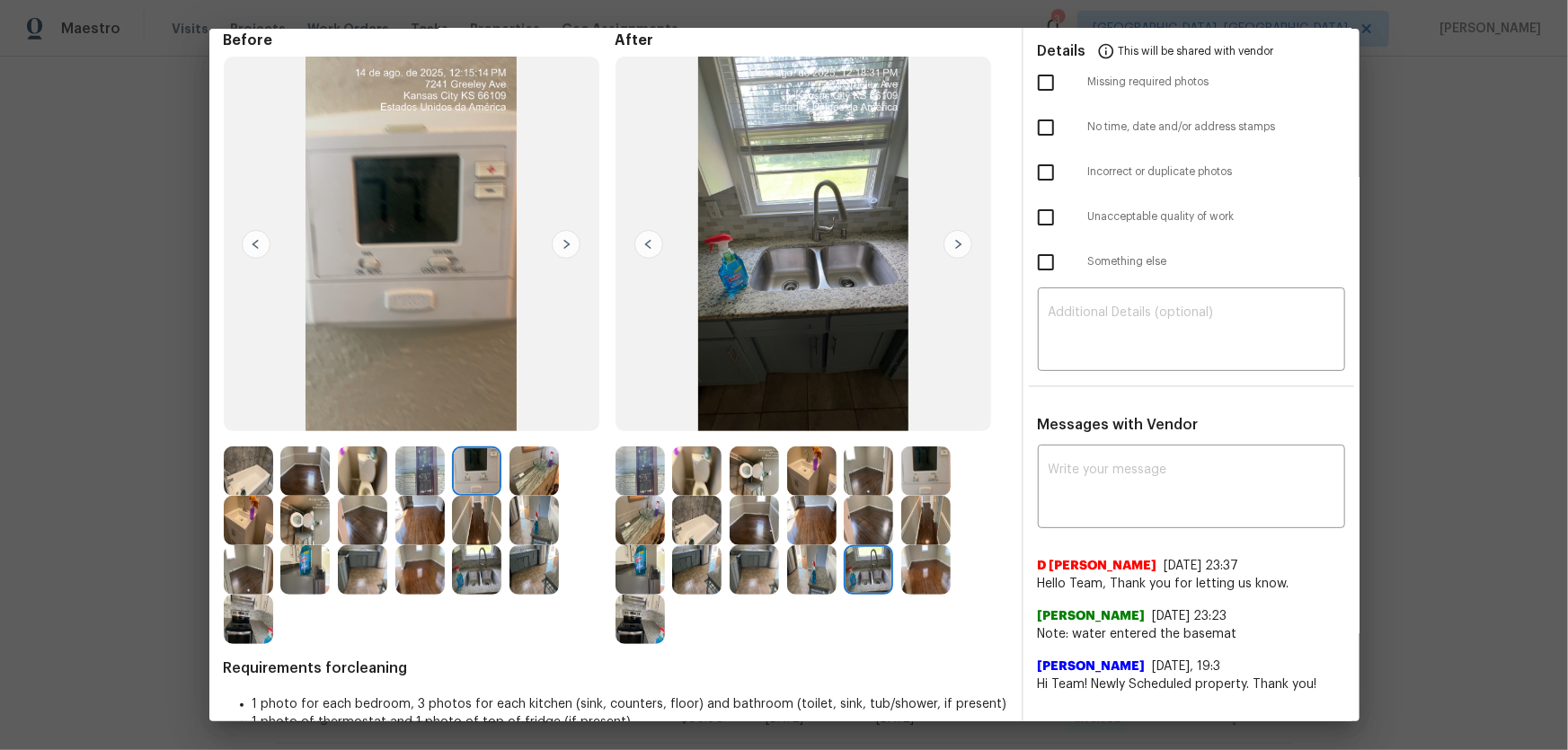
click at [827, 579] on img at bounding box center [811, 570] width 49 height 49
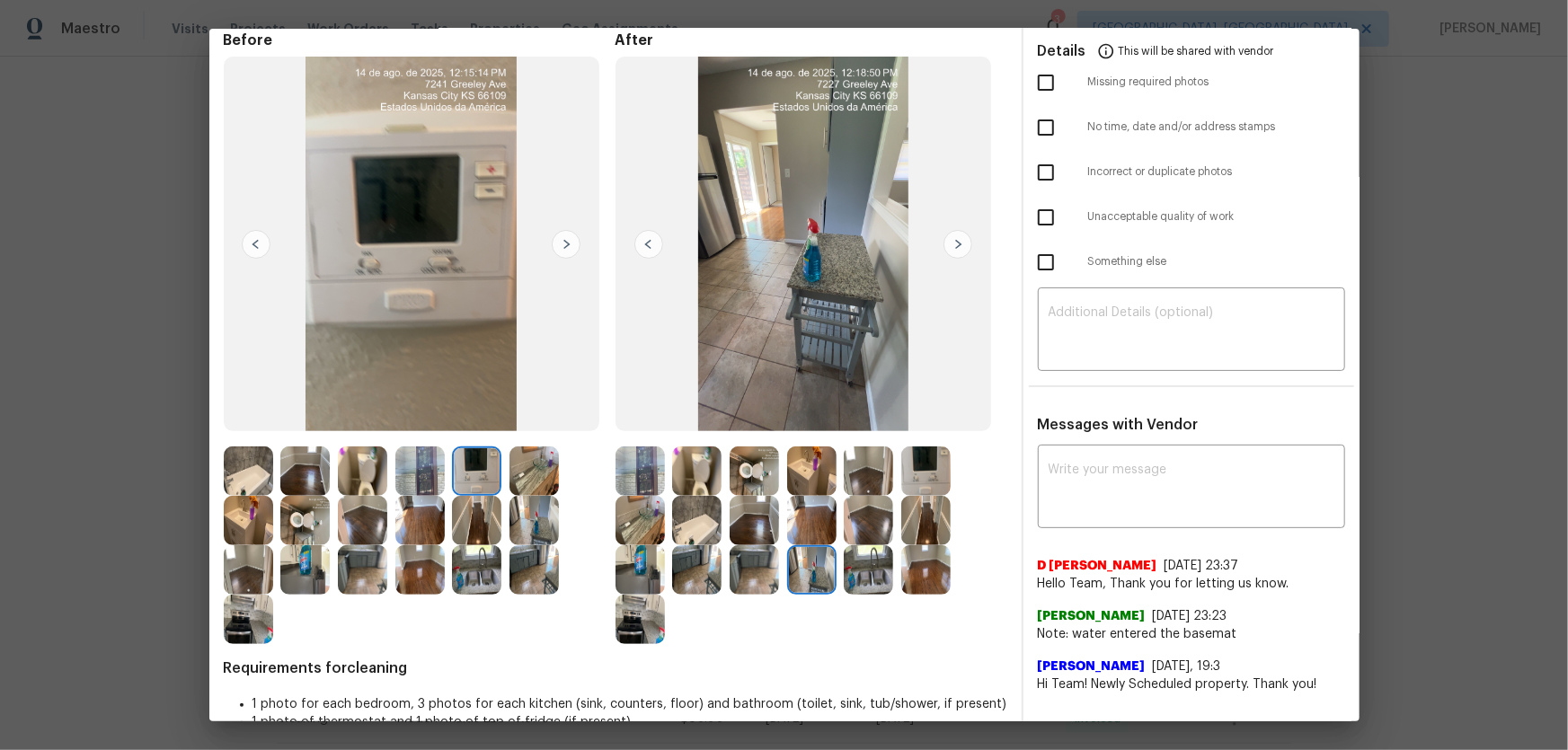
click at [758, 568] on img at bounding box center [754, 570] width 49 height 49
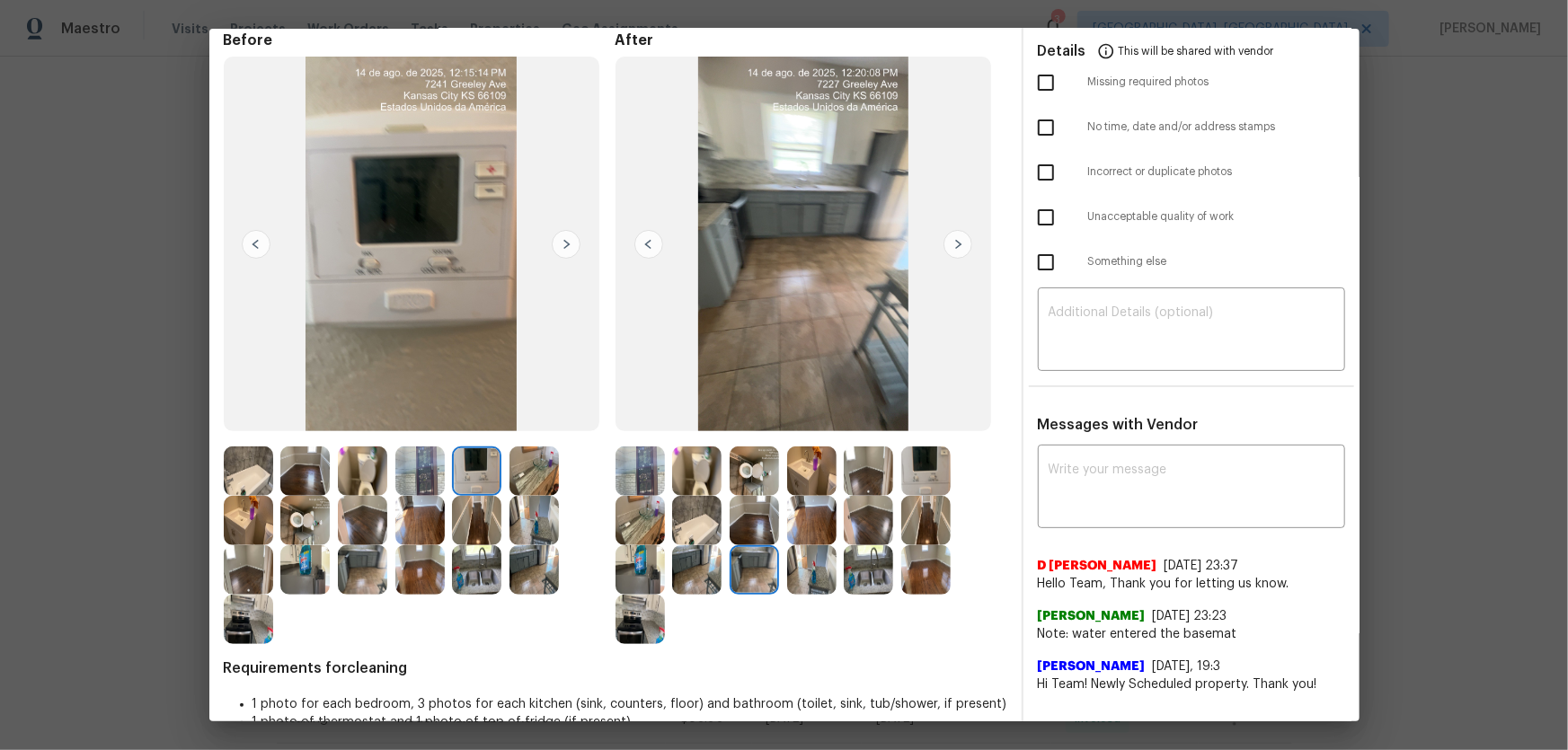
click at [688, 562] on img at bounding box center [696, 570] width 49 height 49
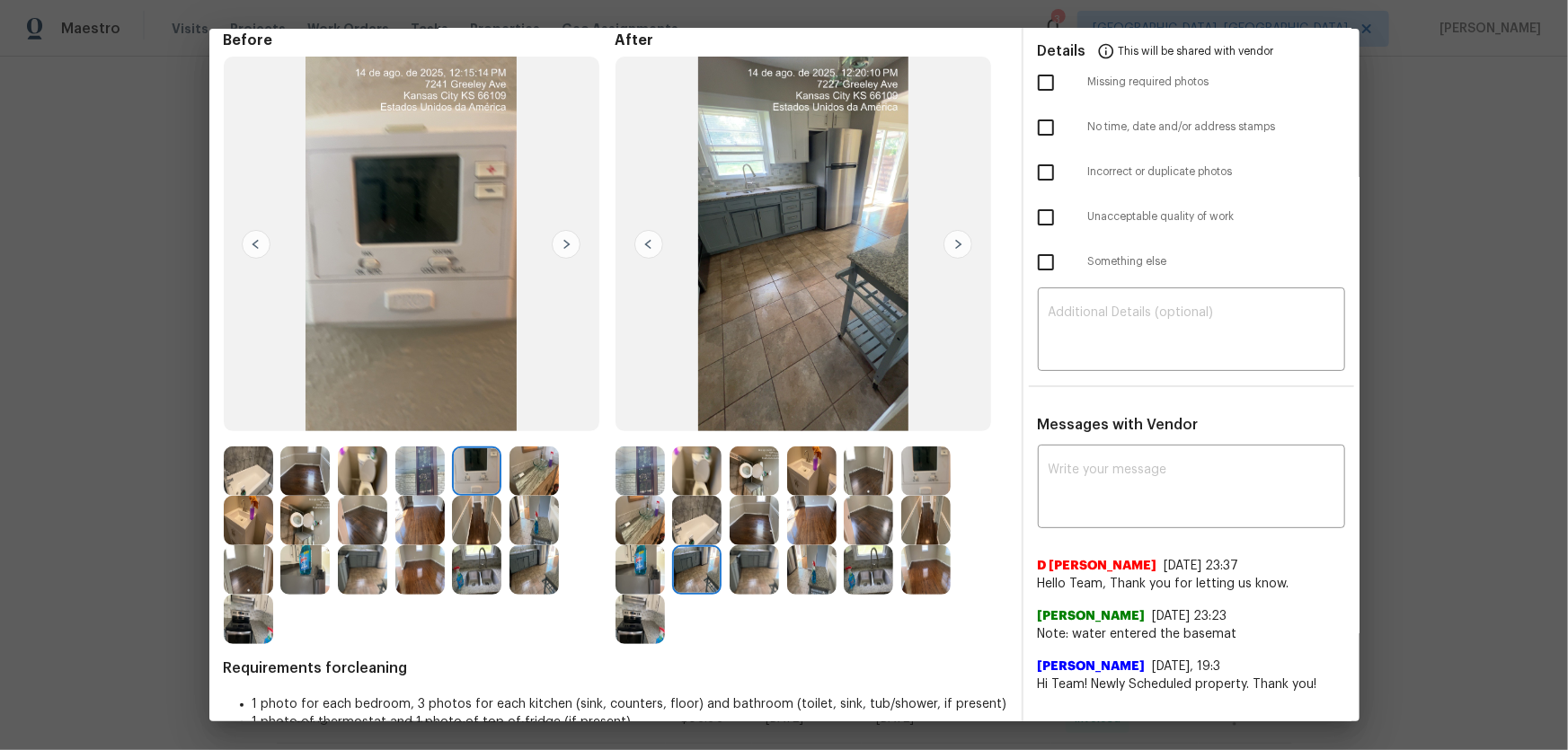
click at [862, 567] on img at bounding box center [868, 570] width 49 height 49
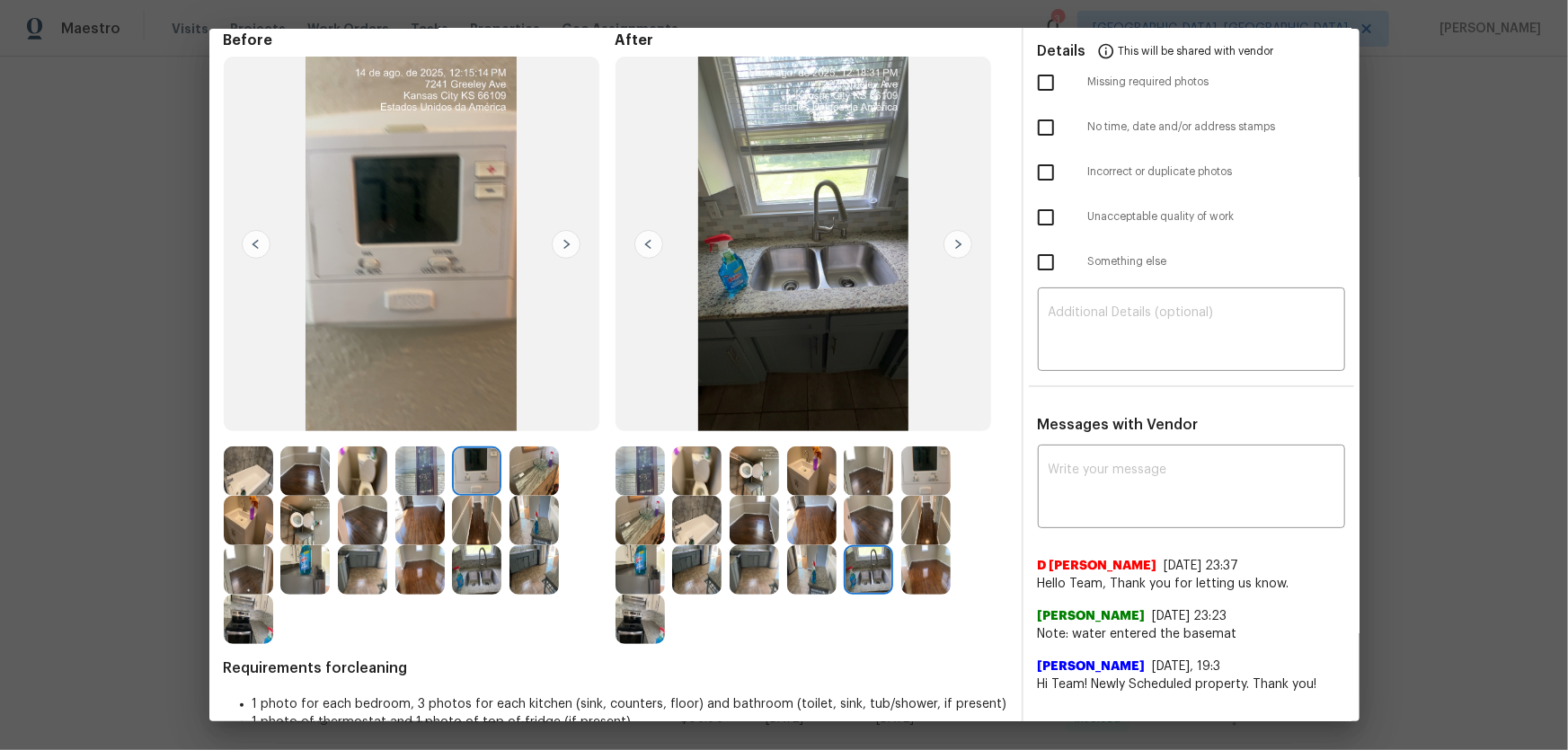
click at [825, 572] on img at bounding box center [811, 570] width 49 height 49
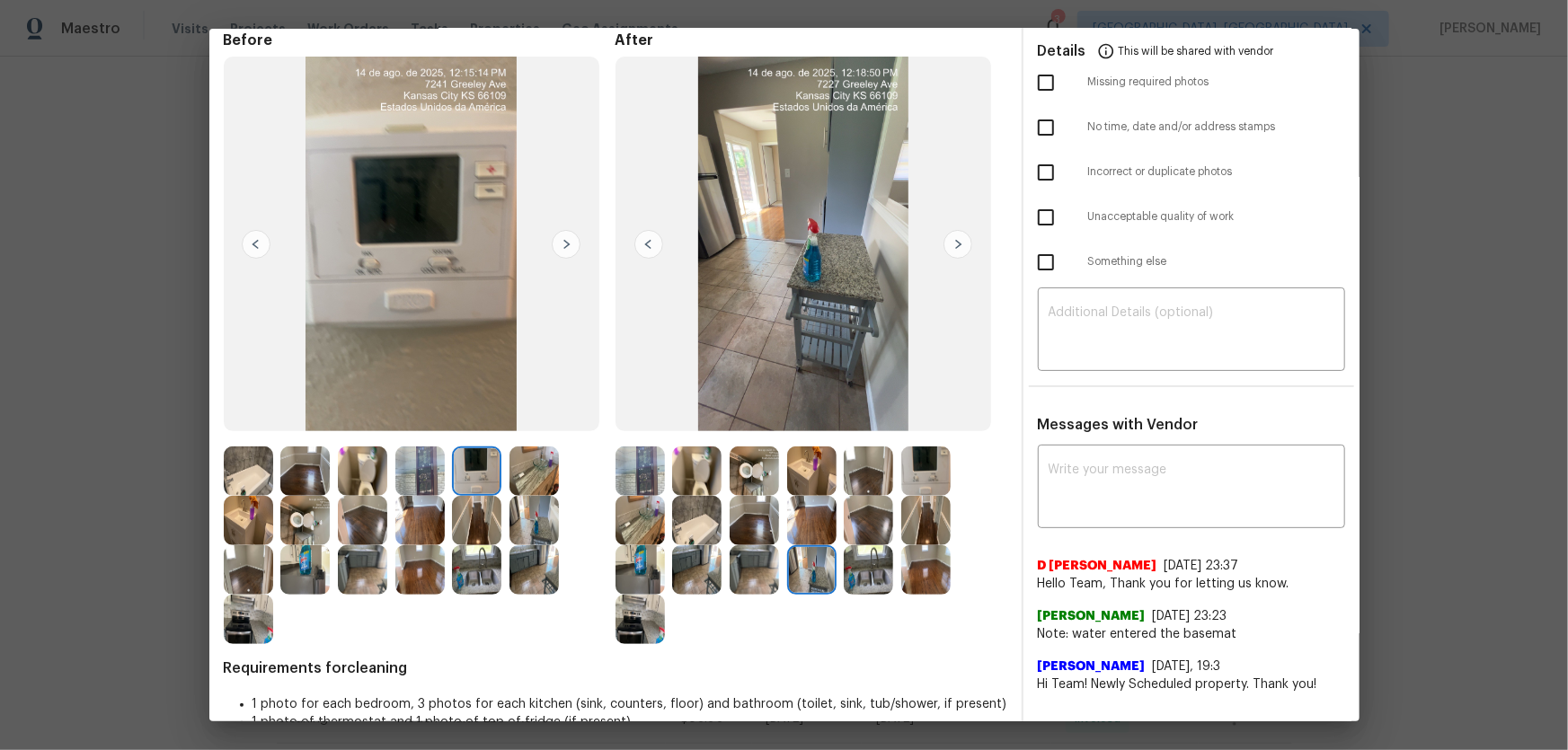
click at [729, 575] on img at bounding box center [754, 570] width 49 height 49
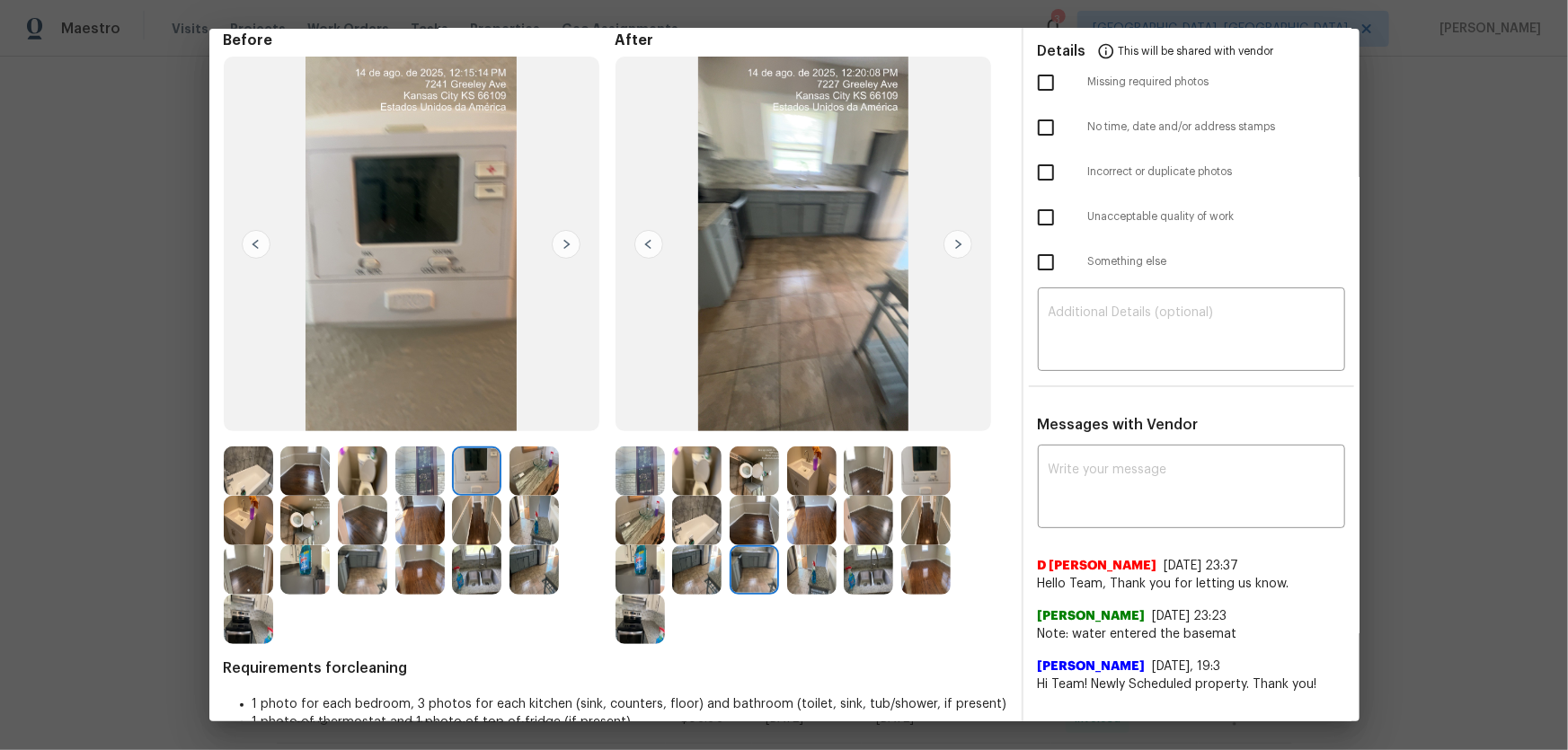
click at [690, 568] on img at bounding box center [696, 570] width 49 height 49
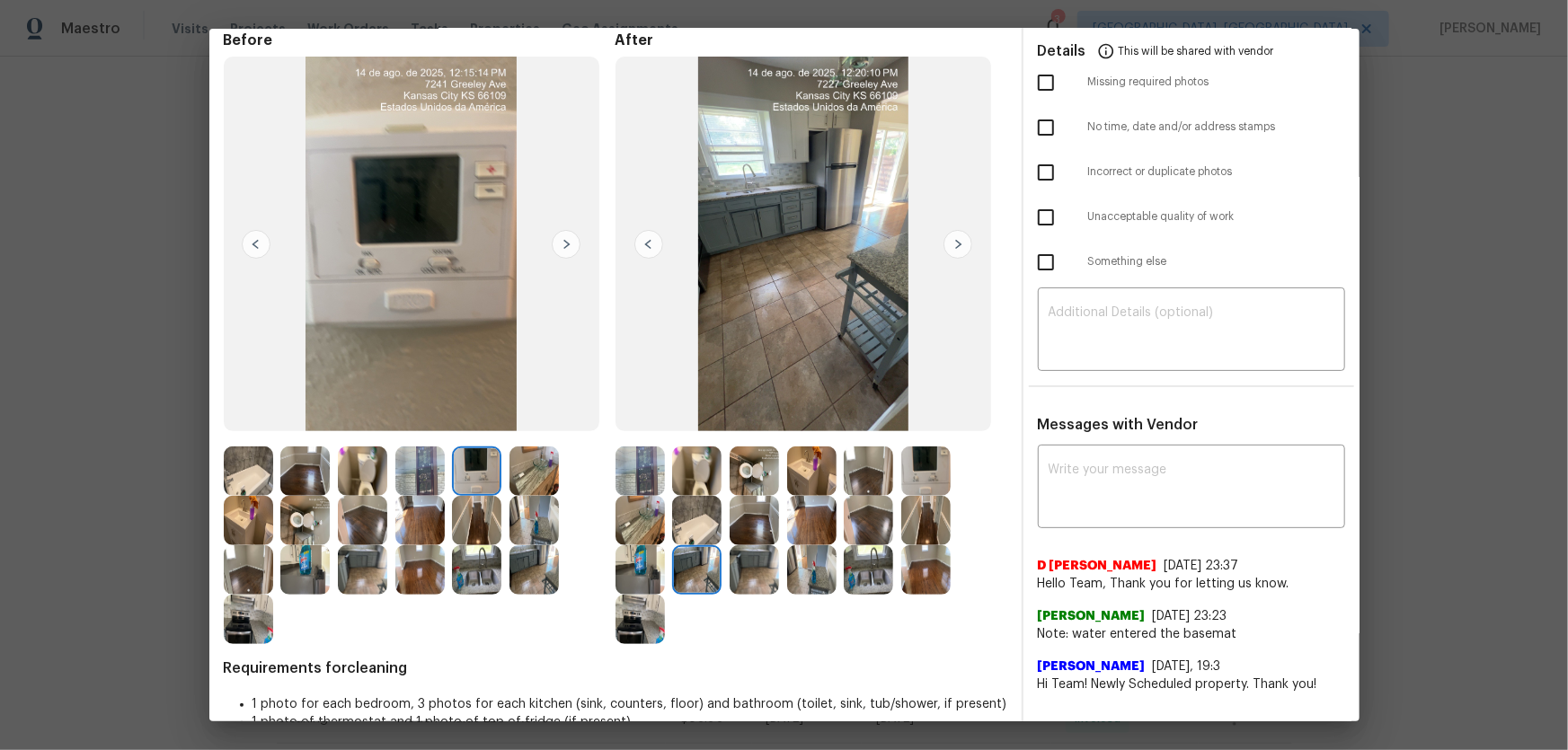
click at [685, 531] on img at bounding box center [696, 520] width 49 height 49
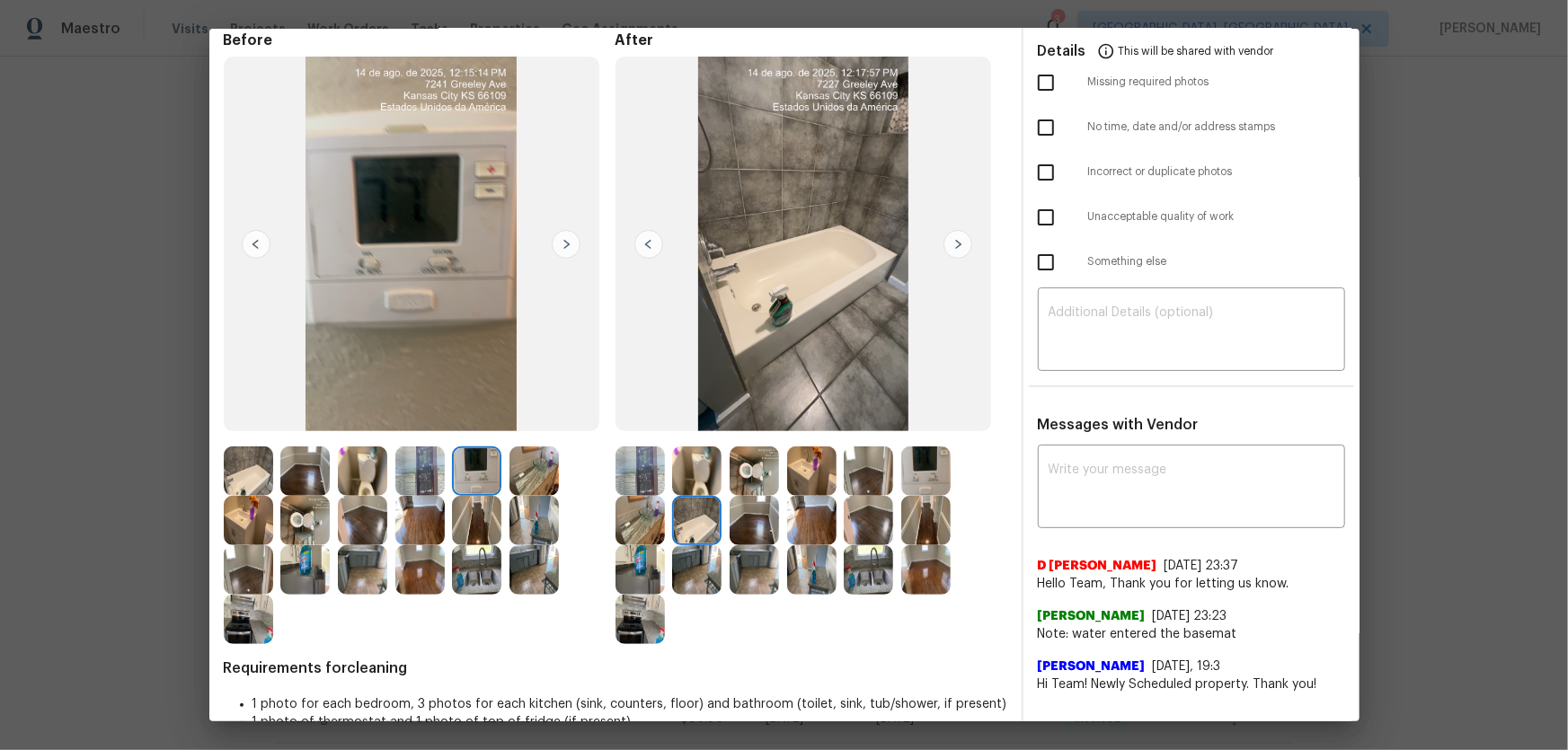
click at [655, 522] on img at bounding box center [640, 520] width 49 height 49
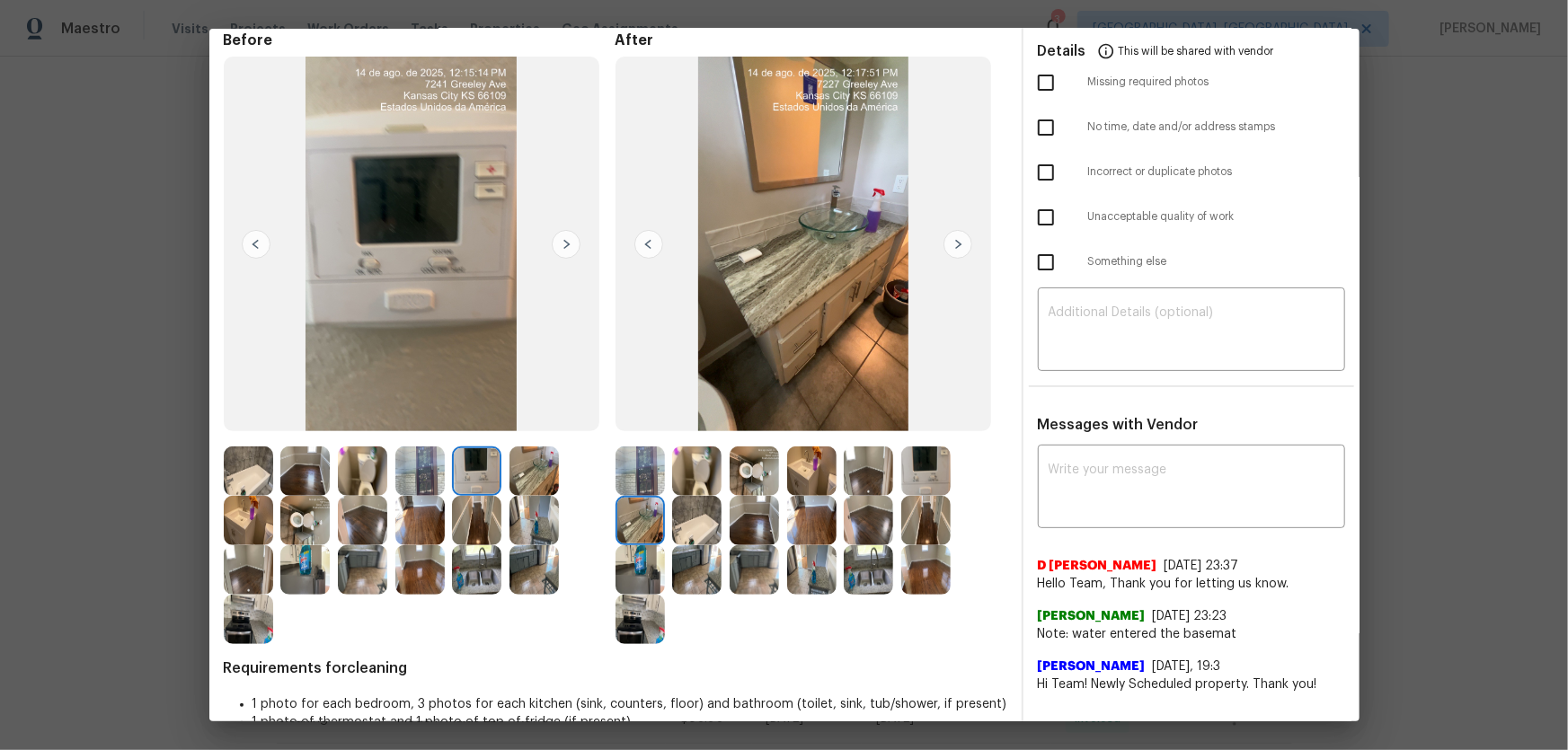
drag, startPoint x: 642, startPoint y: 463, endPoint x: 686, endPoint y: 466, distance: 44.1
click at [641, 462] on img at bounding box center [640, 471] width 49 height 49
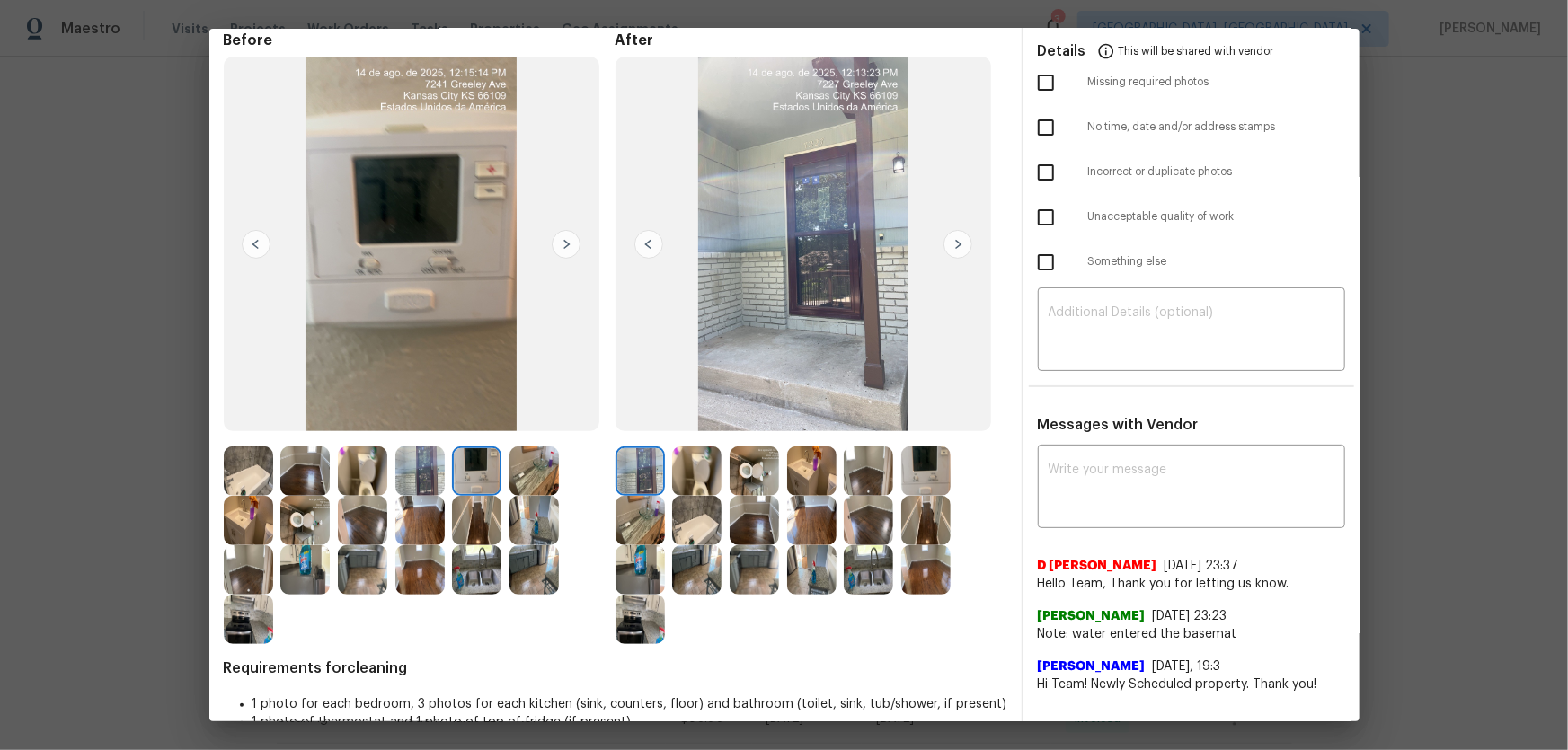
click at [692, 466] on img at bounding box center [696, 471] width 49 height 49
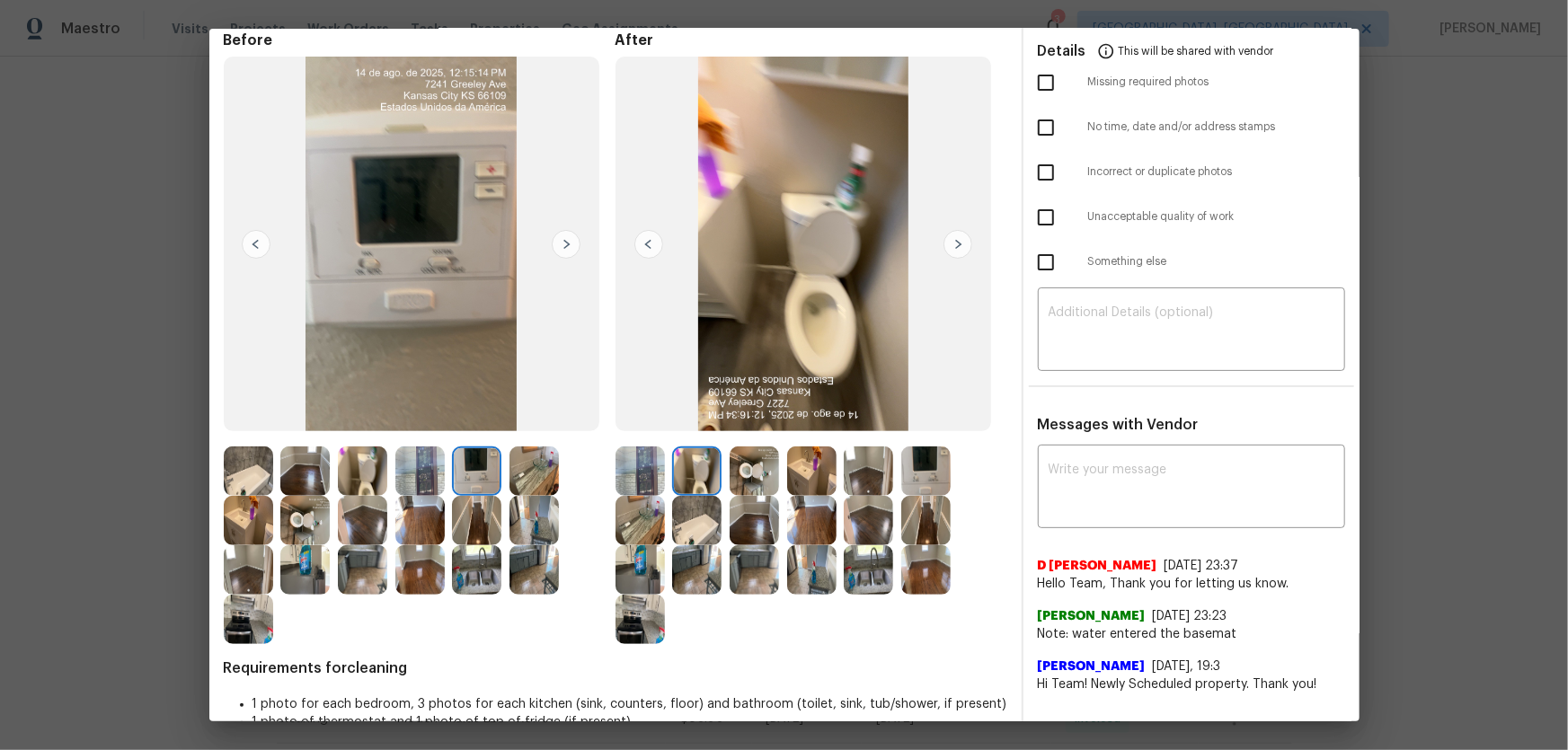
click at [737, 471] on img at bounding box center [754, 471] width 49 height 49
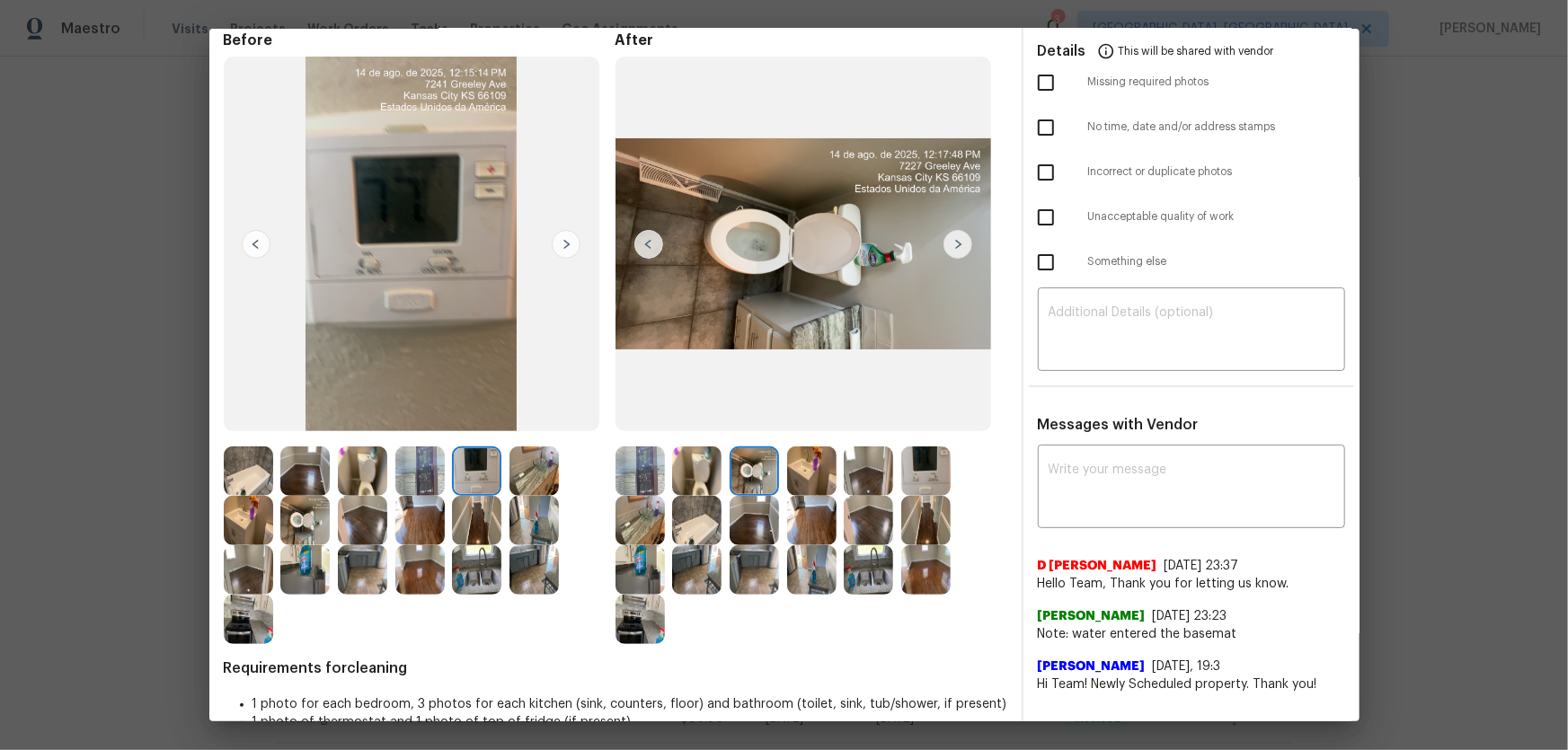
click at [796, 485] on img at bounding box center [811, 471] width 49 height 49
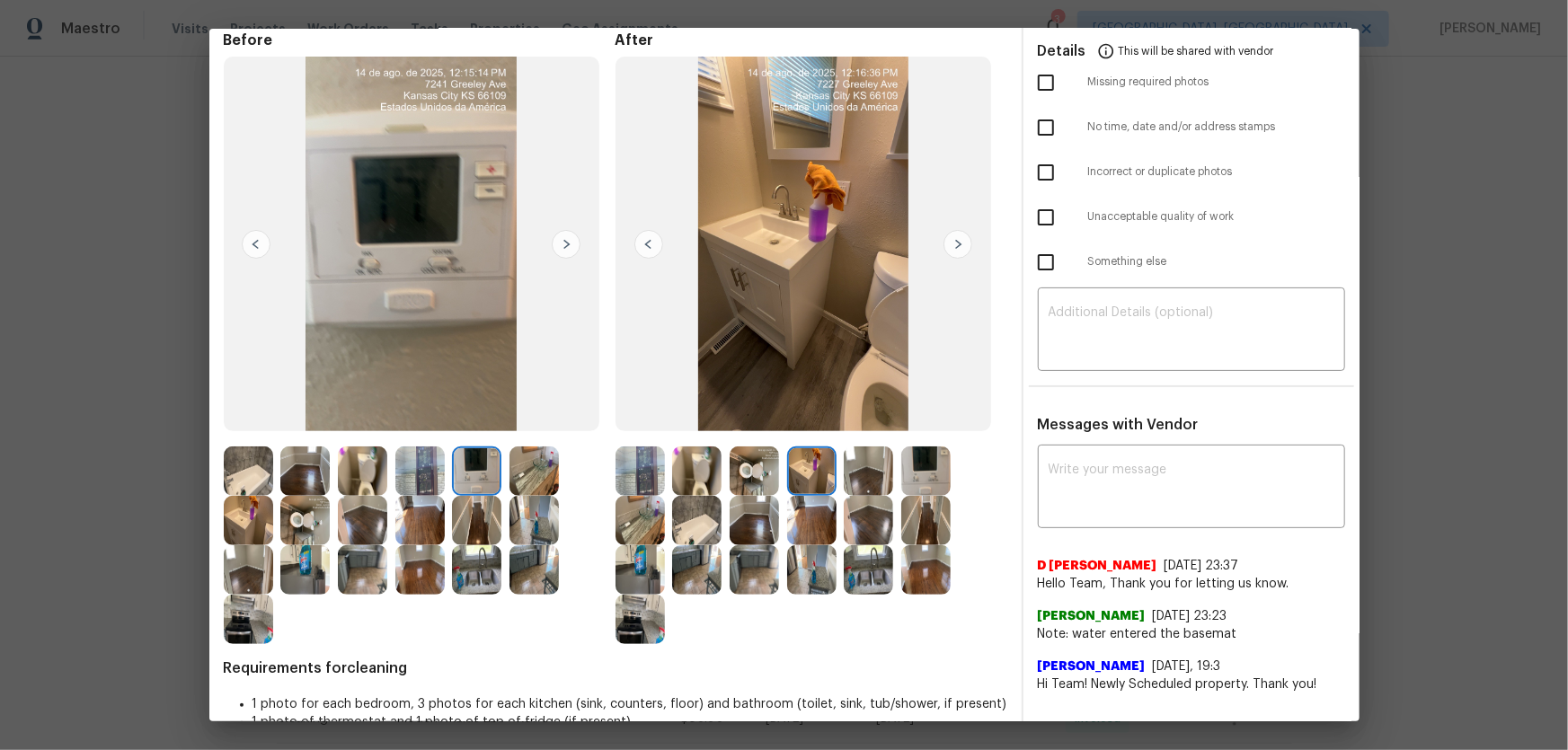
click at [803, 522] on img at bounding box center [811, 520] width 49 height 49
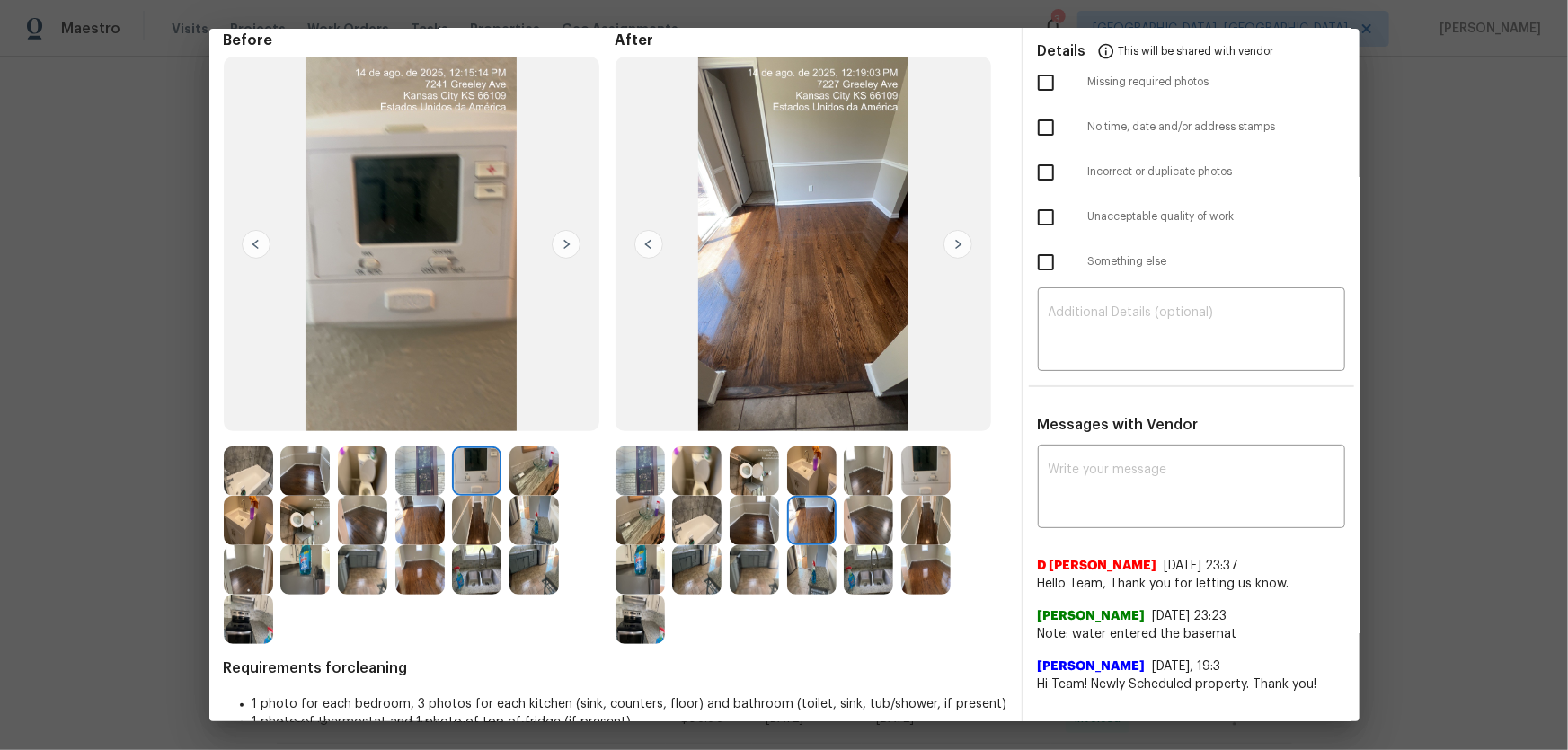
click at [734, 516] on img at bounding box center [754, 520] width 49 height 49
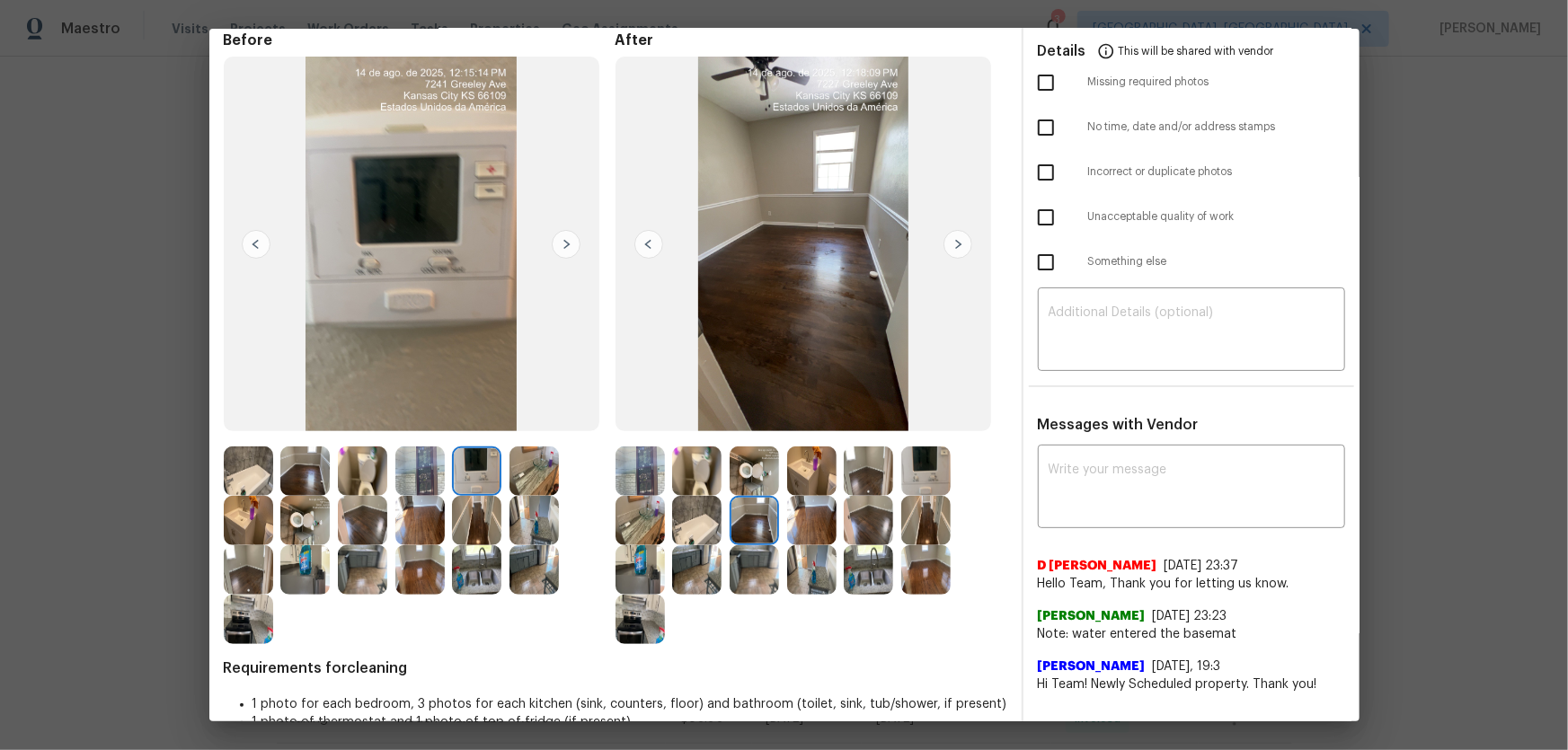
click at [744, 568] on img at bounding box center [754, 570] width 49 height 49
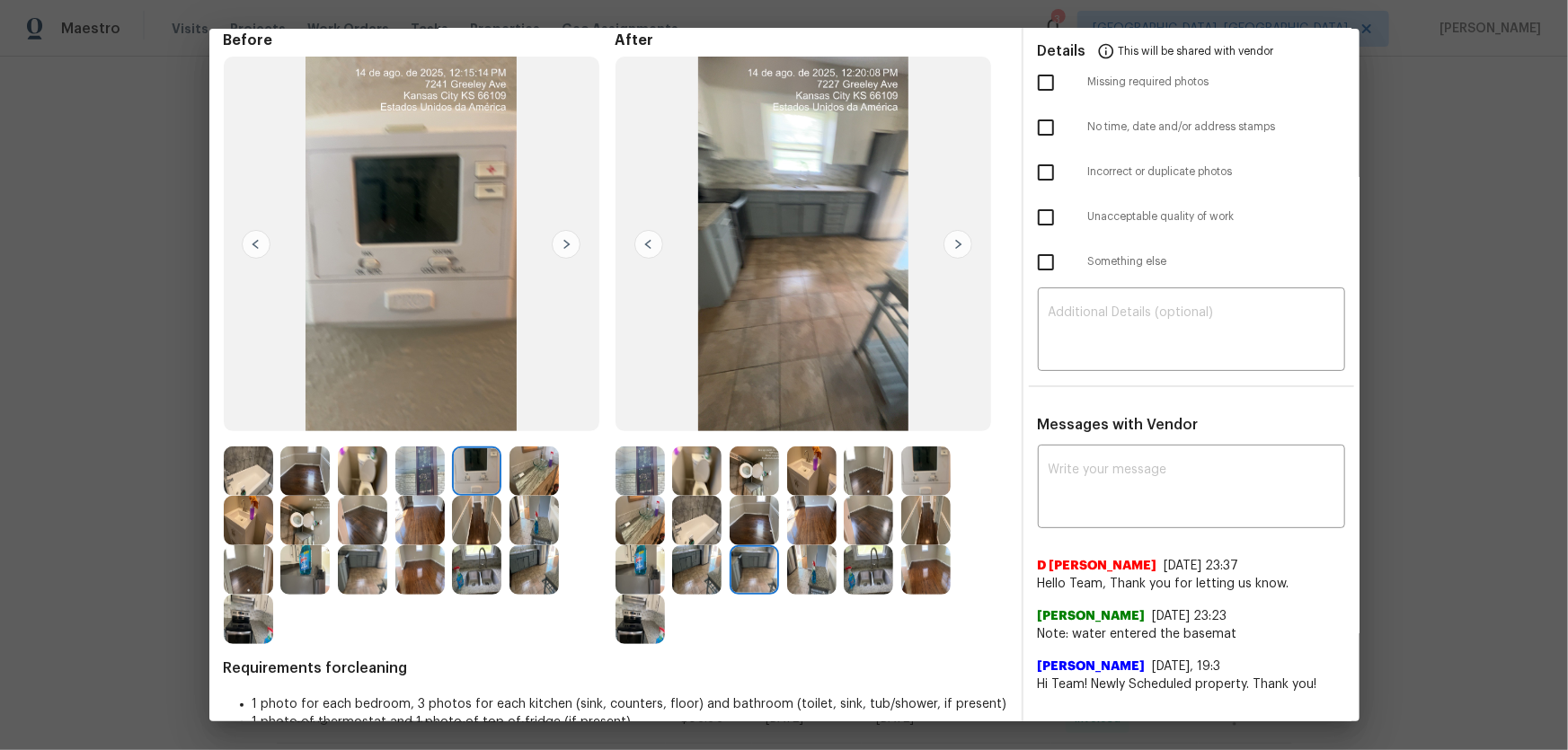
click at [616, 568] on img at bounding box center [640, 570] width 49 height 49
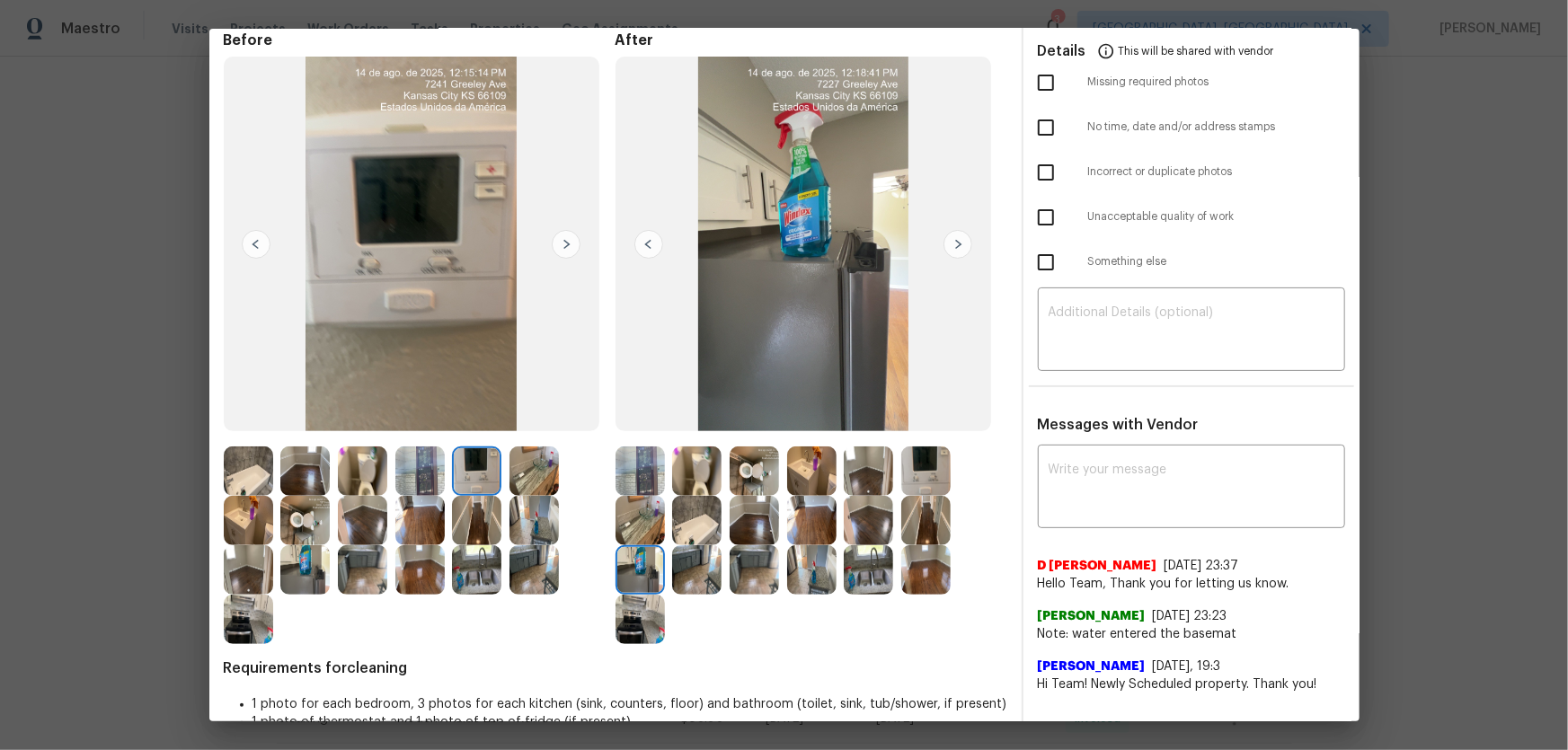
click at [651, 611] on img at bounding box center [640, 619] width 49 height 49
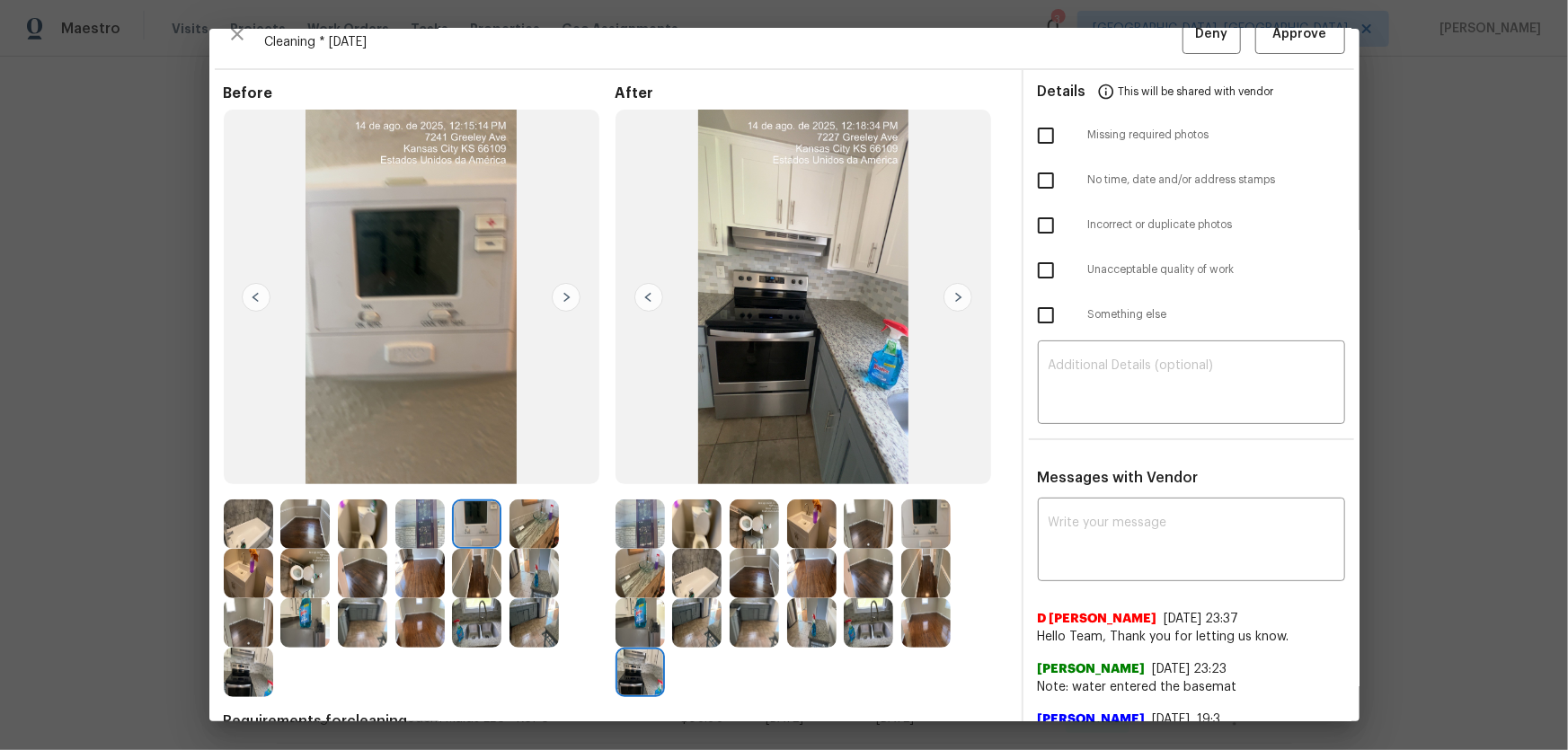
scroll to position [0, 0]
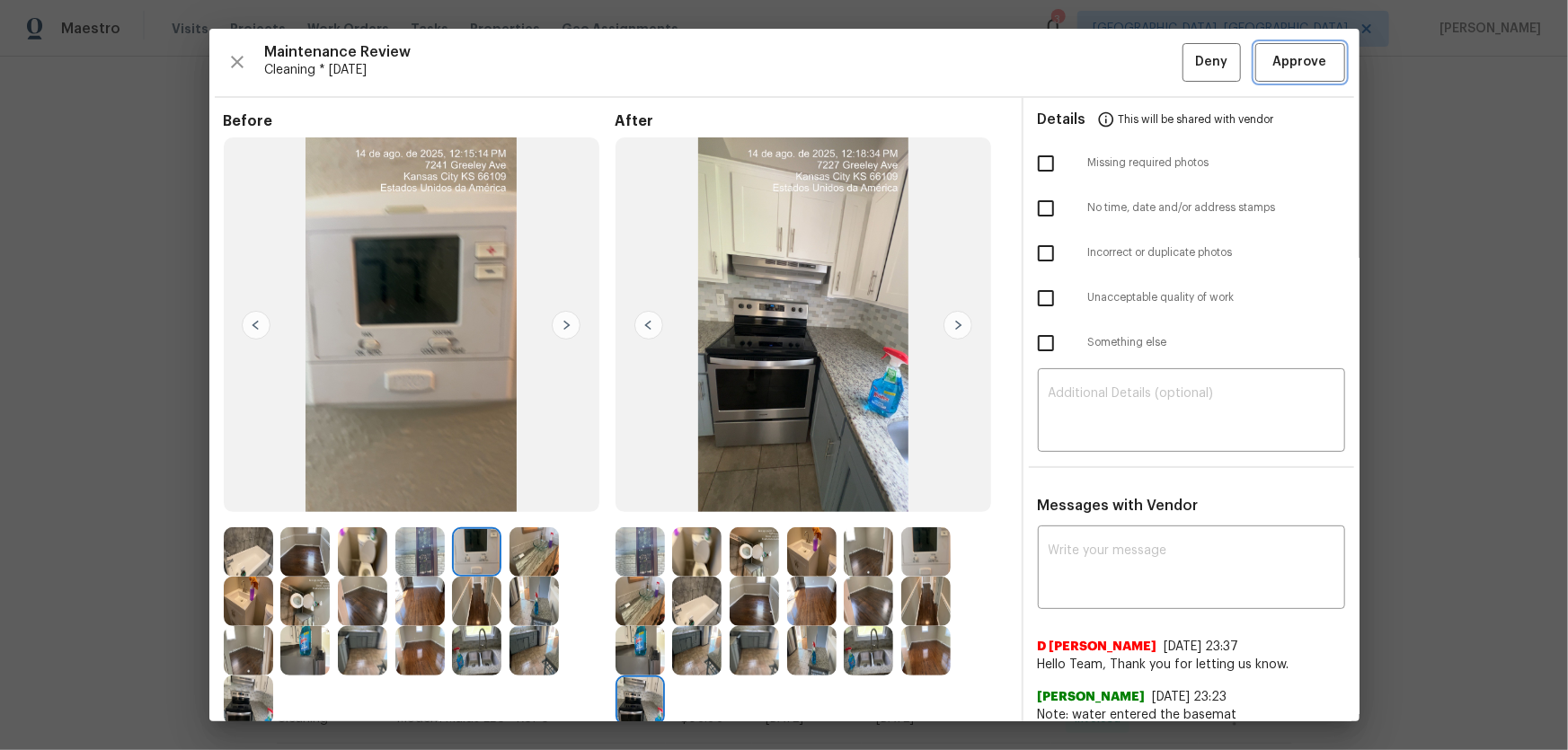
click at [1273, 67] on span "Approve" at bounding box center [1299, 62] width 54 height 23
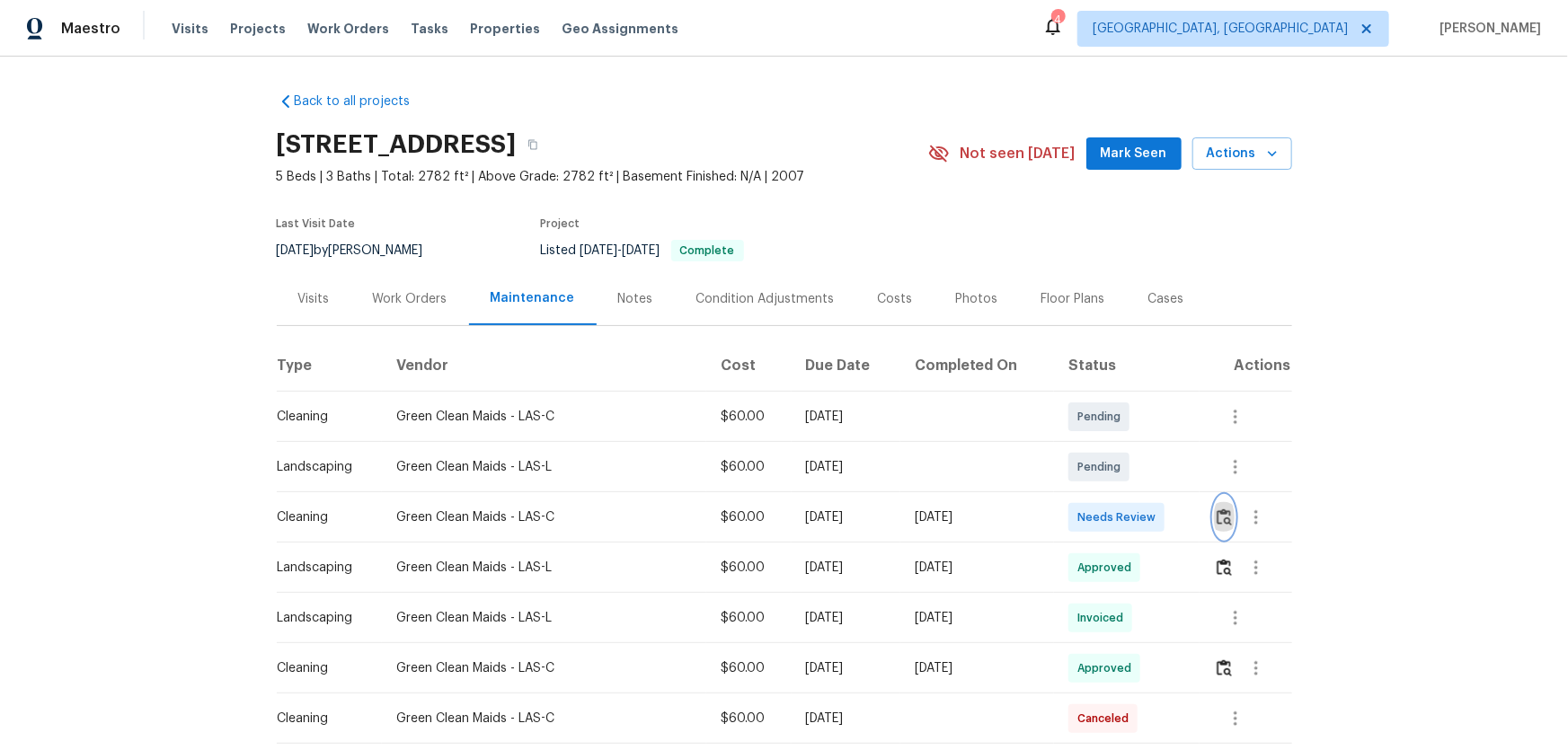
click at [1217, 519] on img "button" at bounding box center [1224, 517] width 15 height 17
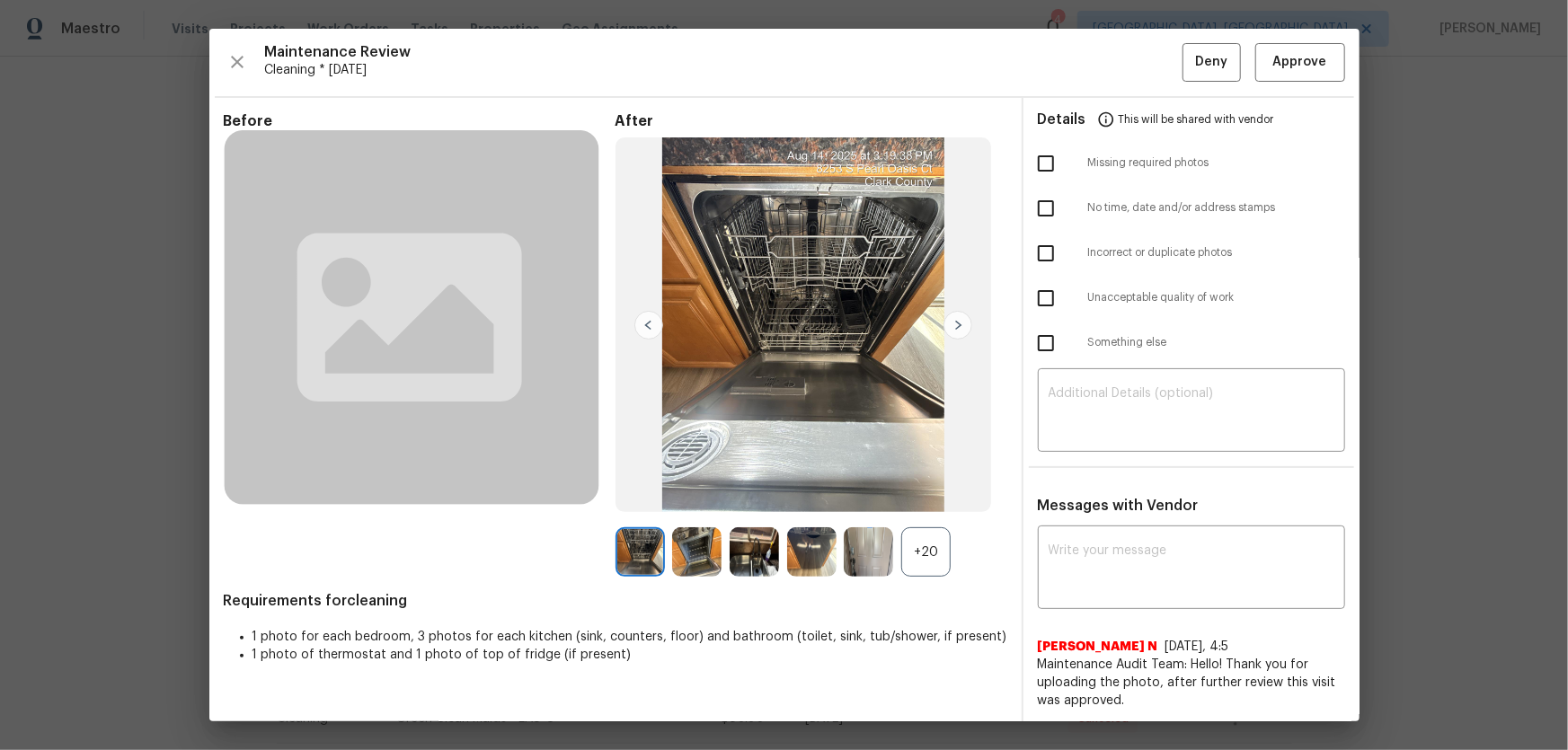
click at [943, 536] on div "+20" at bounding box center [925, 552] width 49 height 49
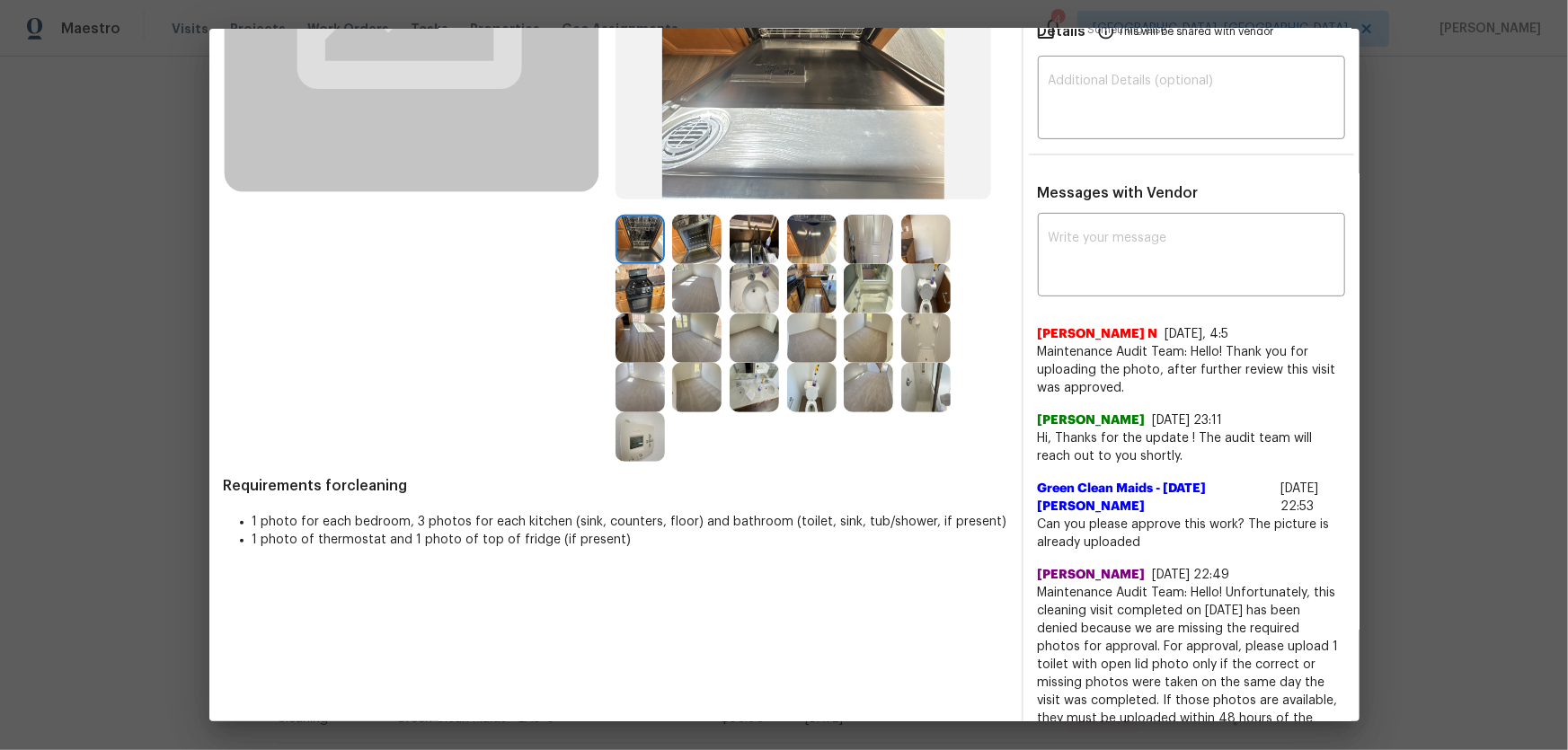
scroll to position [326, 0]
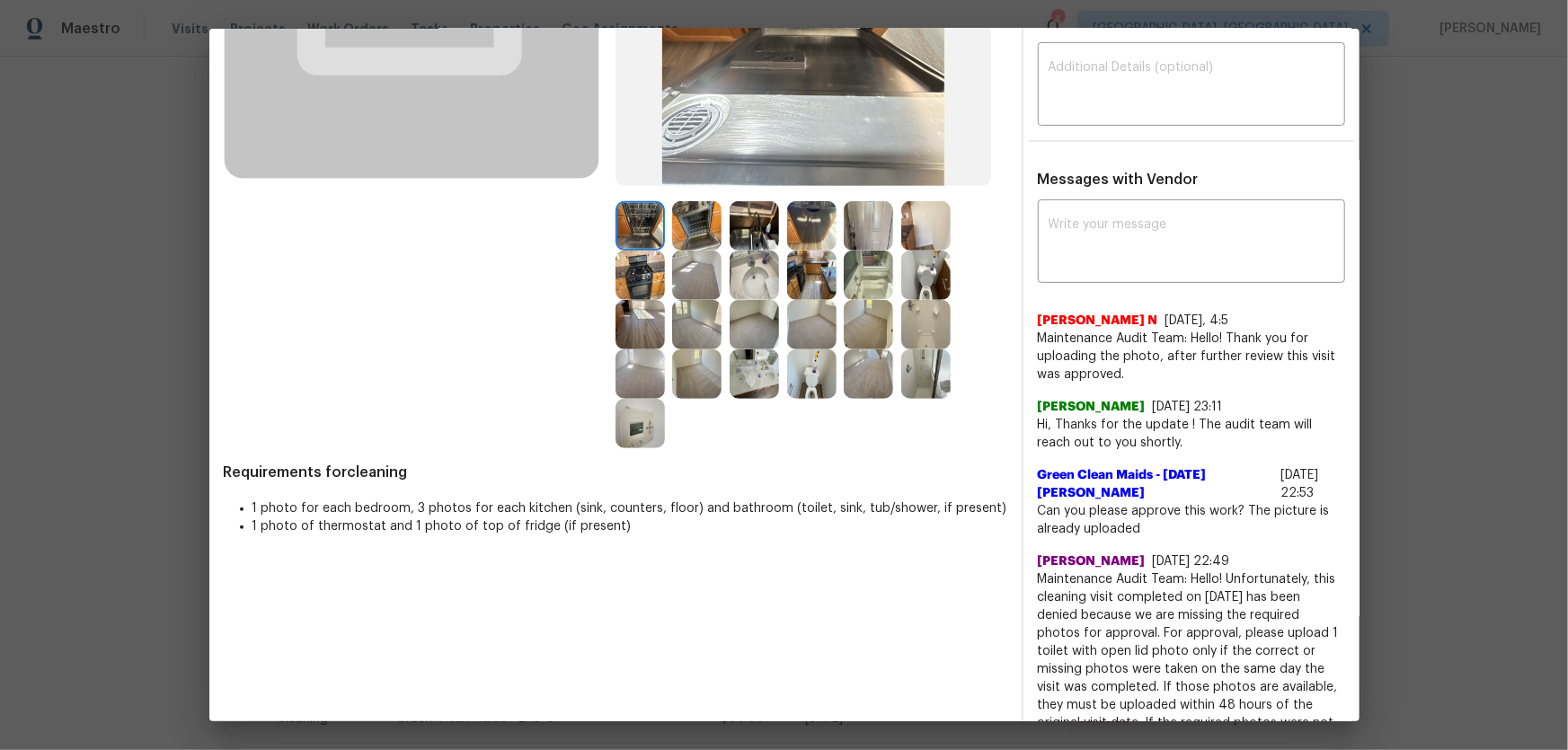
click at [824, 381] on img at bounding box center [811, 374] width 49 height 49
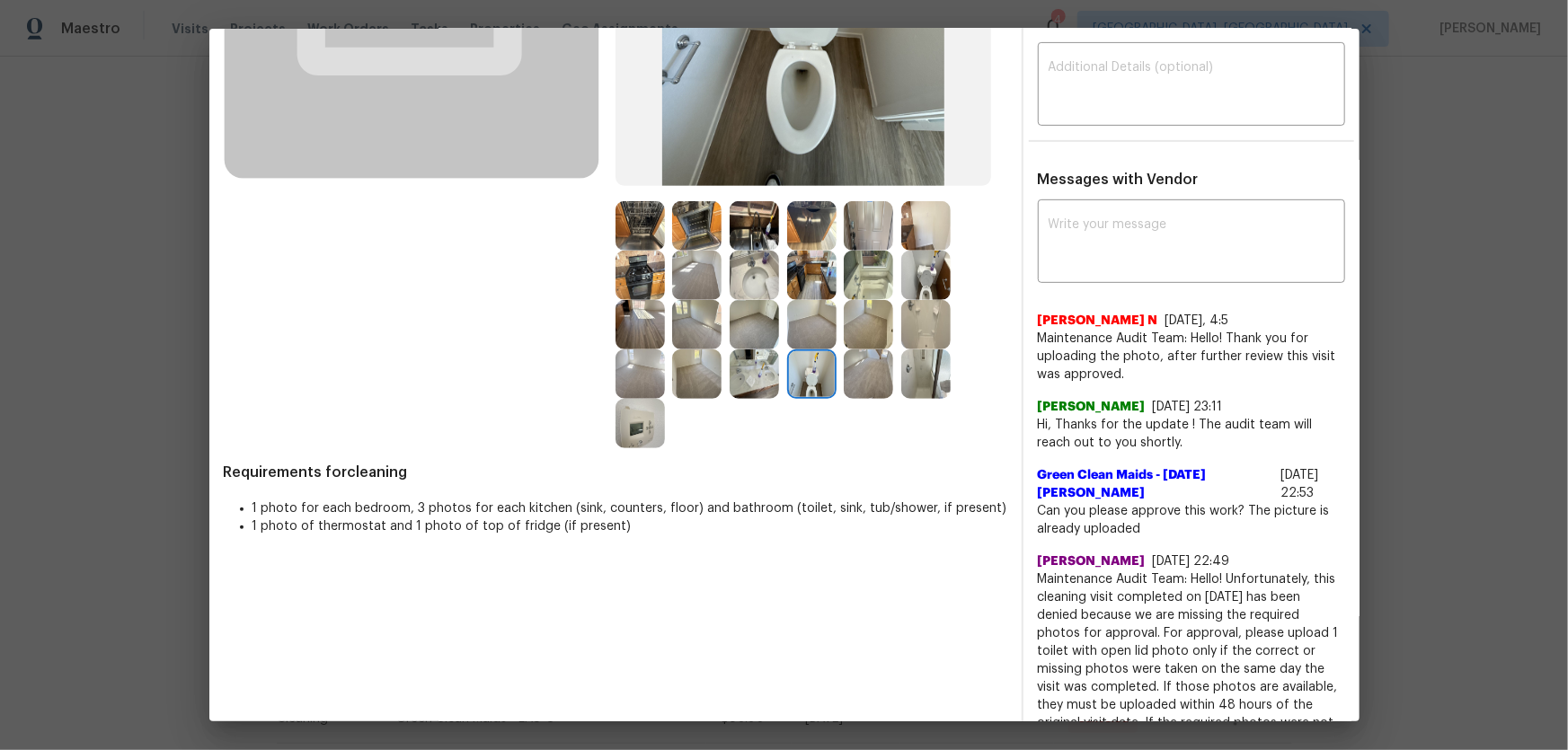
click at [912, 291] on img at bounding box center [925, 275] width 49 height 49
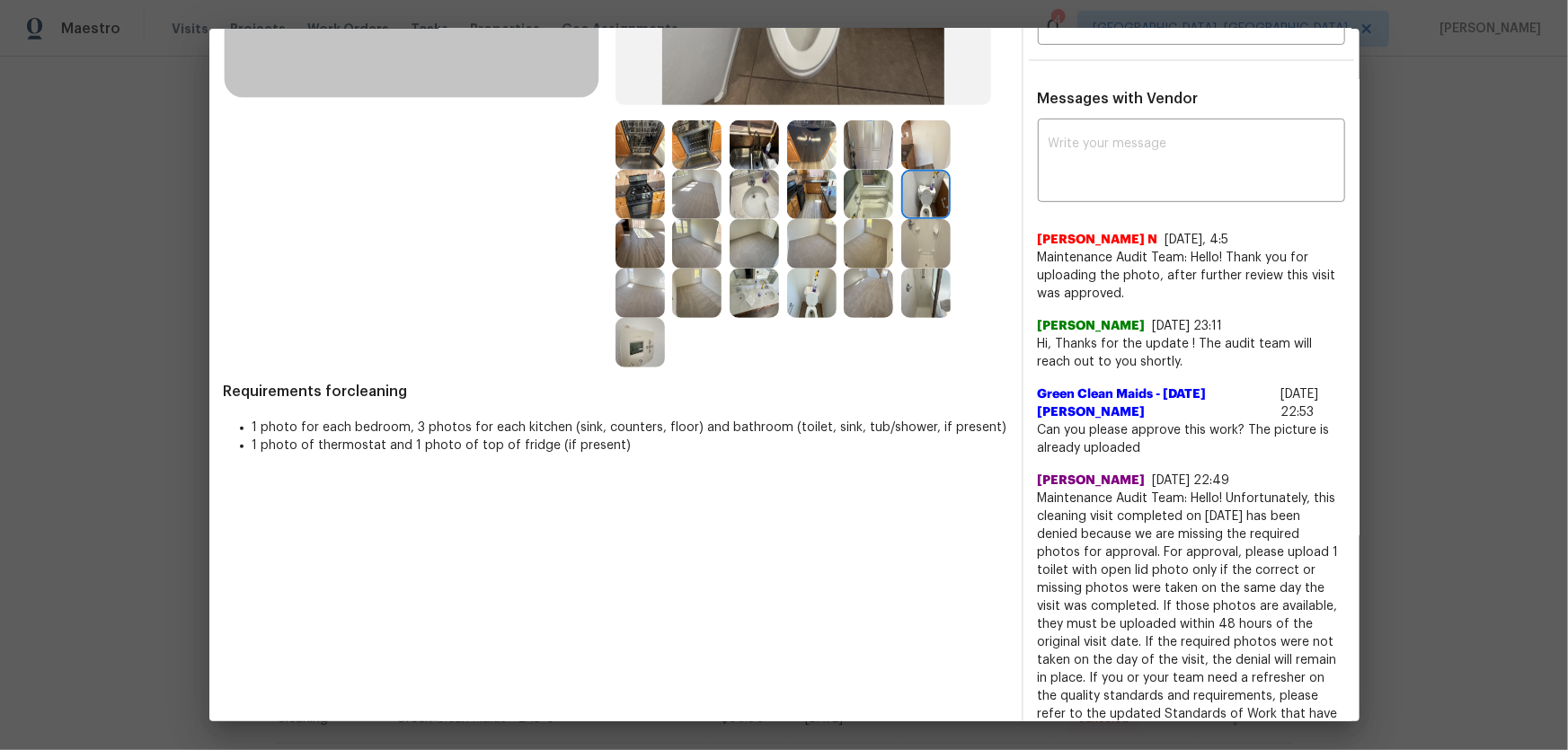
scroll to position [408, 0]
click at [631, 357] on img at bounding box center [640, 342] width 49 height 49
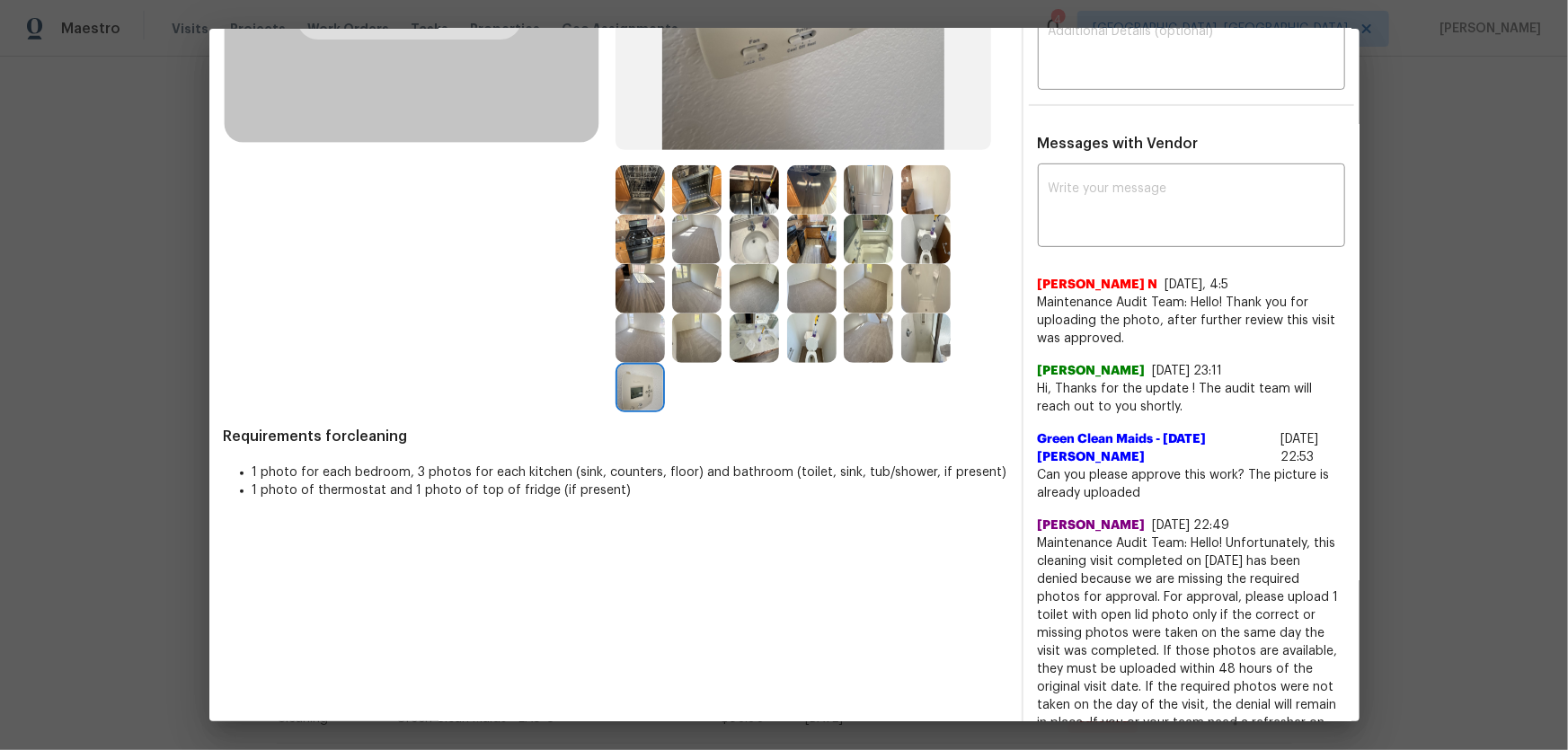
scroll to position [326, 0]
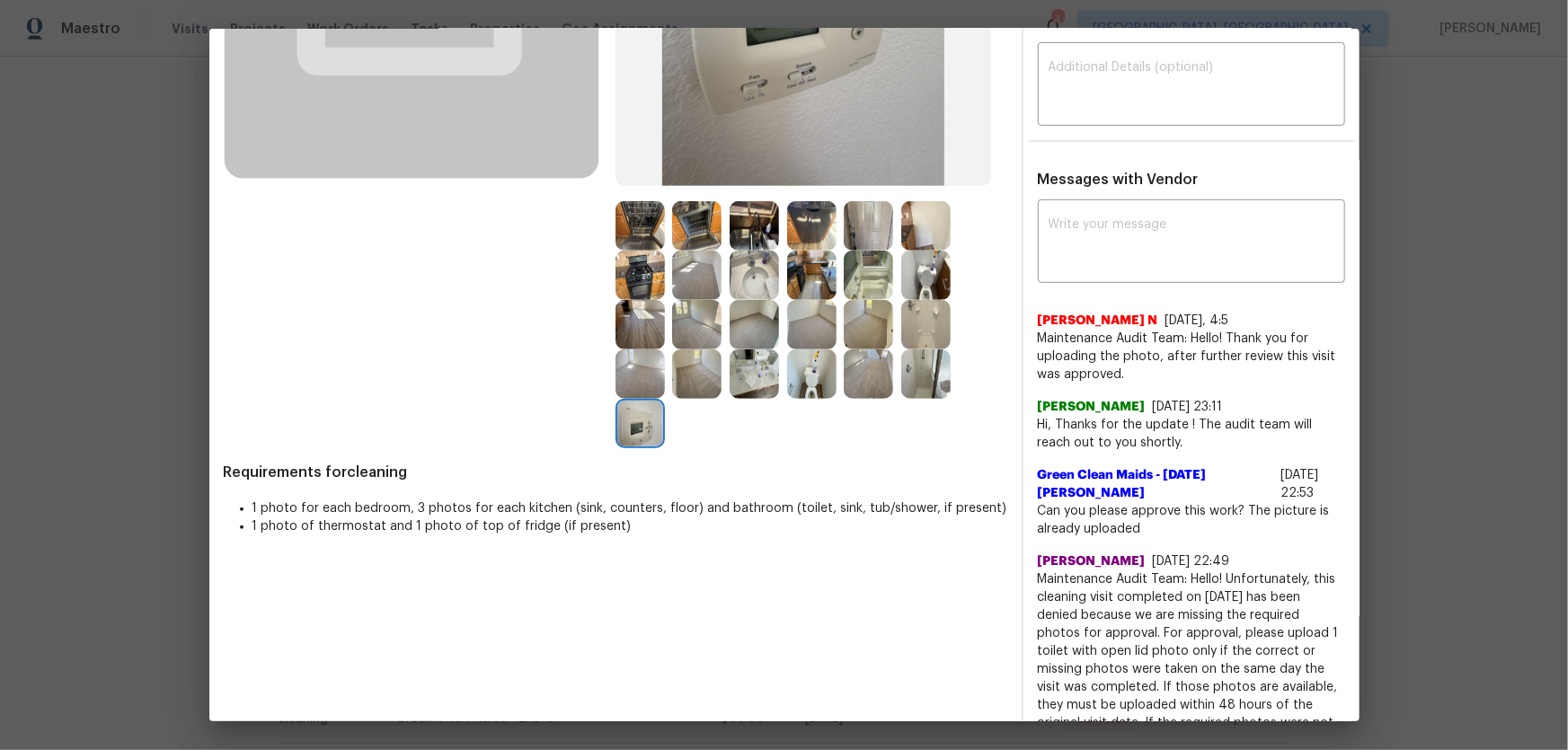
click at [748, 275] on img at bounding box center [754, 275] width 49 height 49
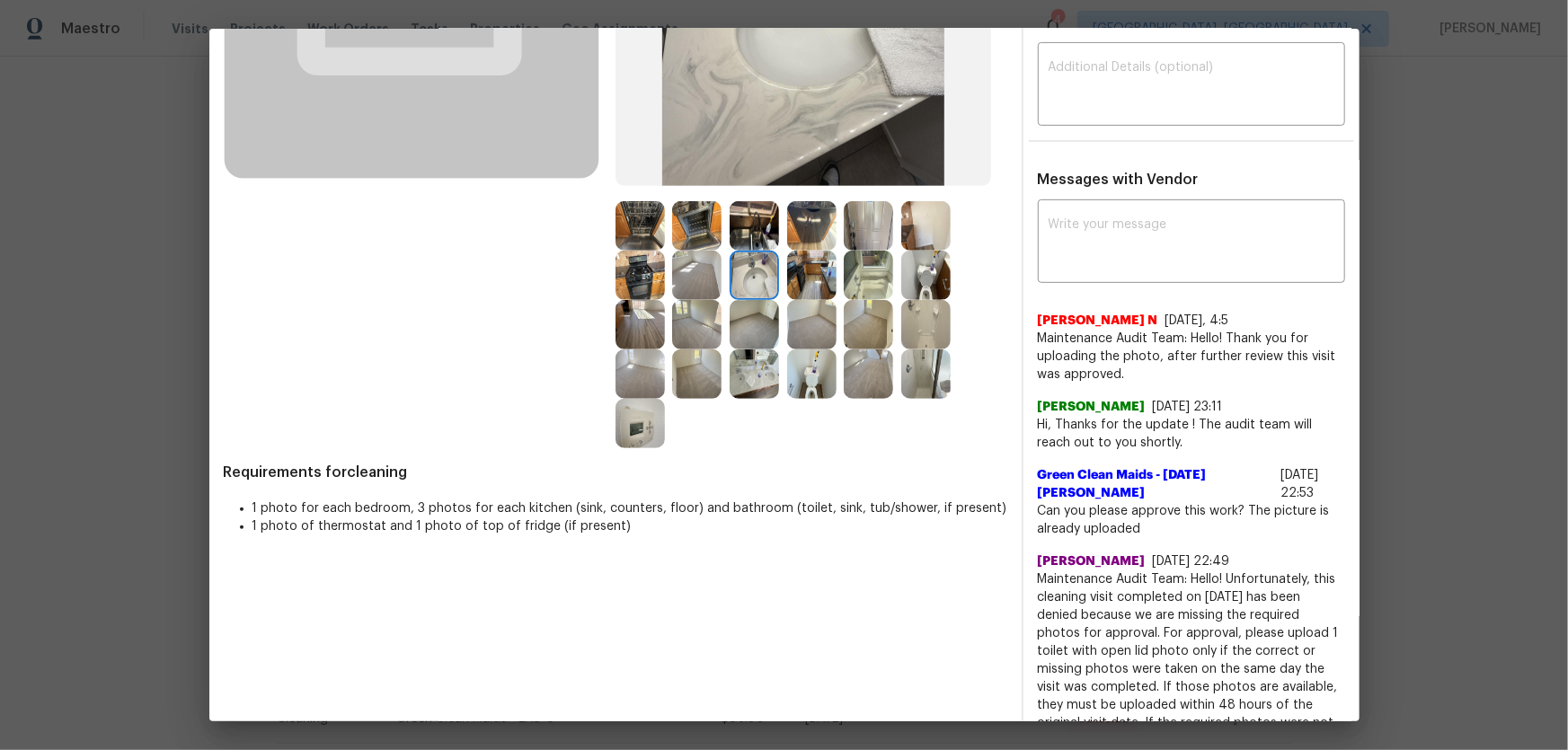
click at [745, 384] on img at bounding box center [754, 374] width 49 height 49
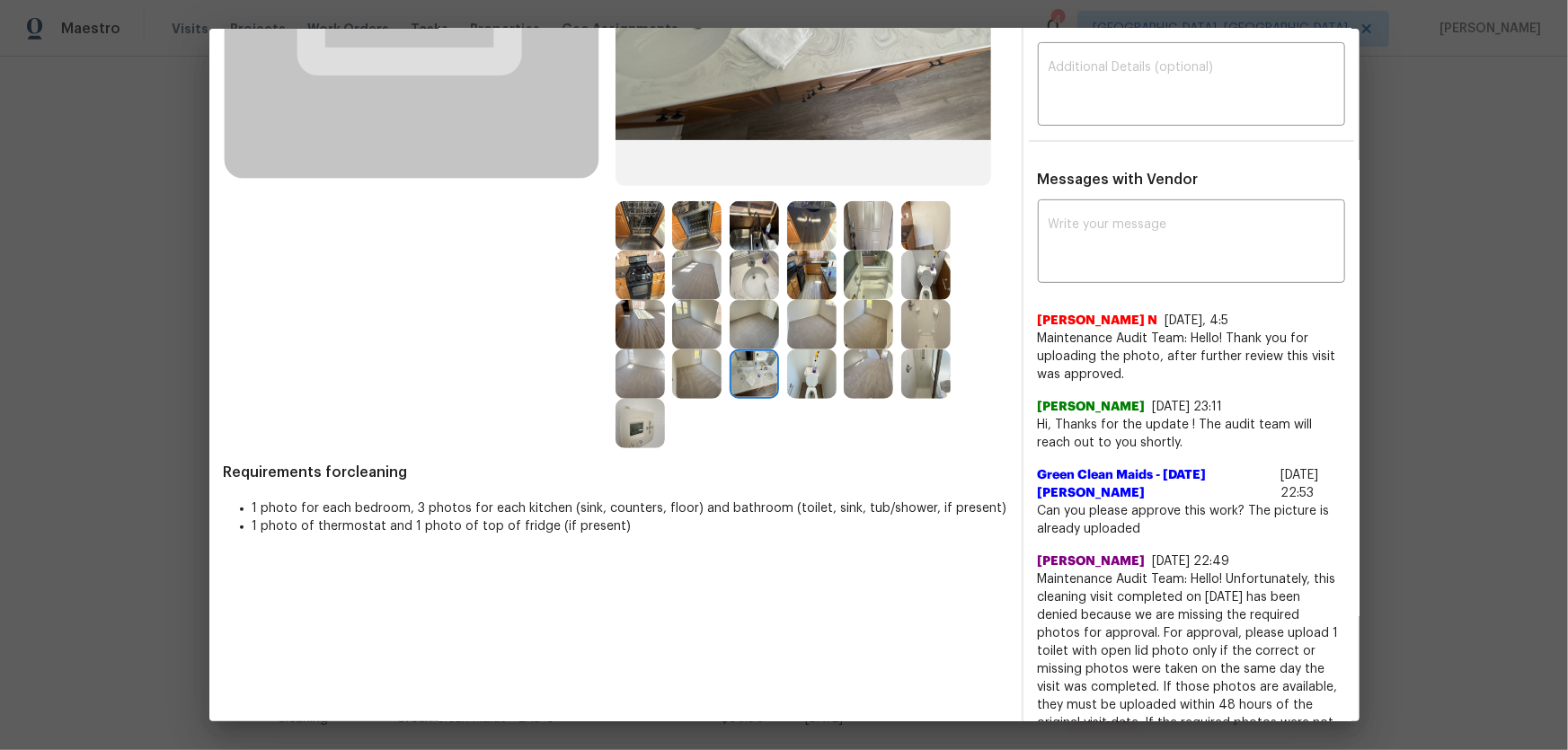
click at [867, 284] on img at bounding box center [868, 275] width 49 height 49
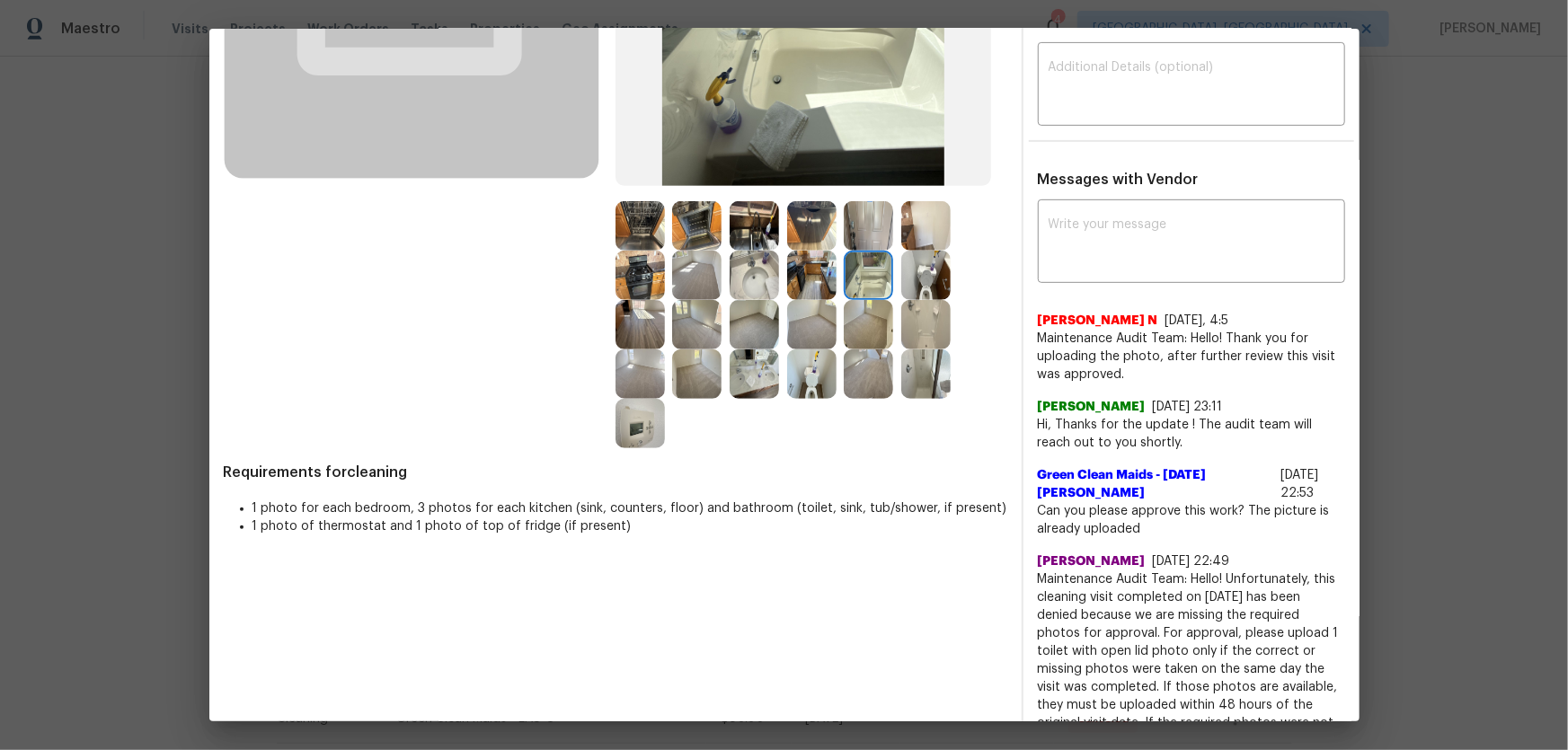
click at [909, 325] on img at bounding box center [925, 324] width 49 height 49
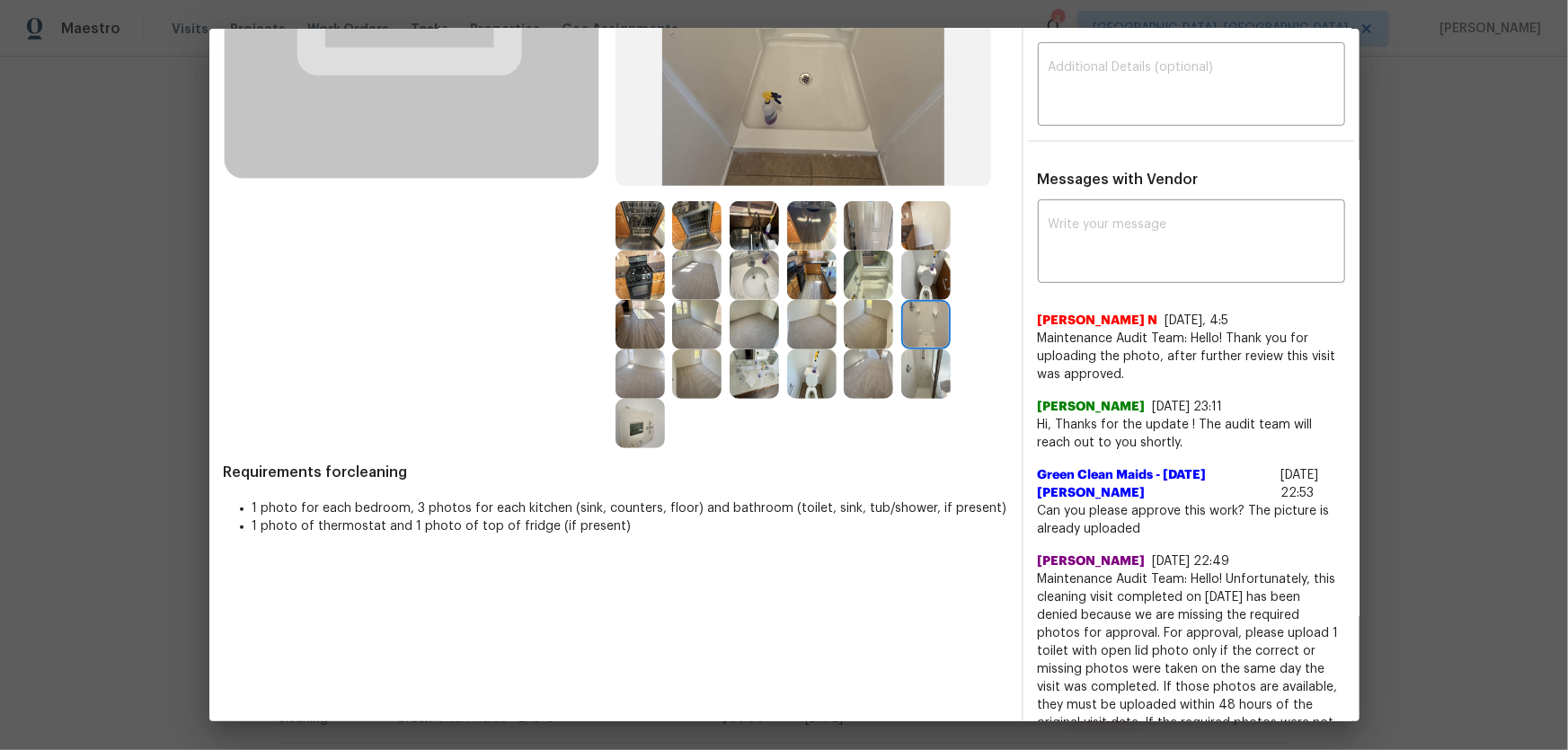
click at [929, 390] on img at bounding box center [925, 374] width 49 height 49
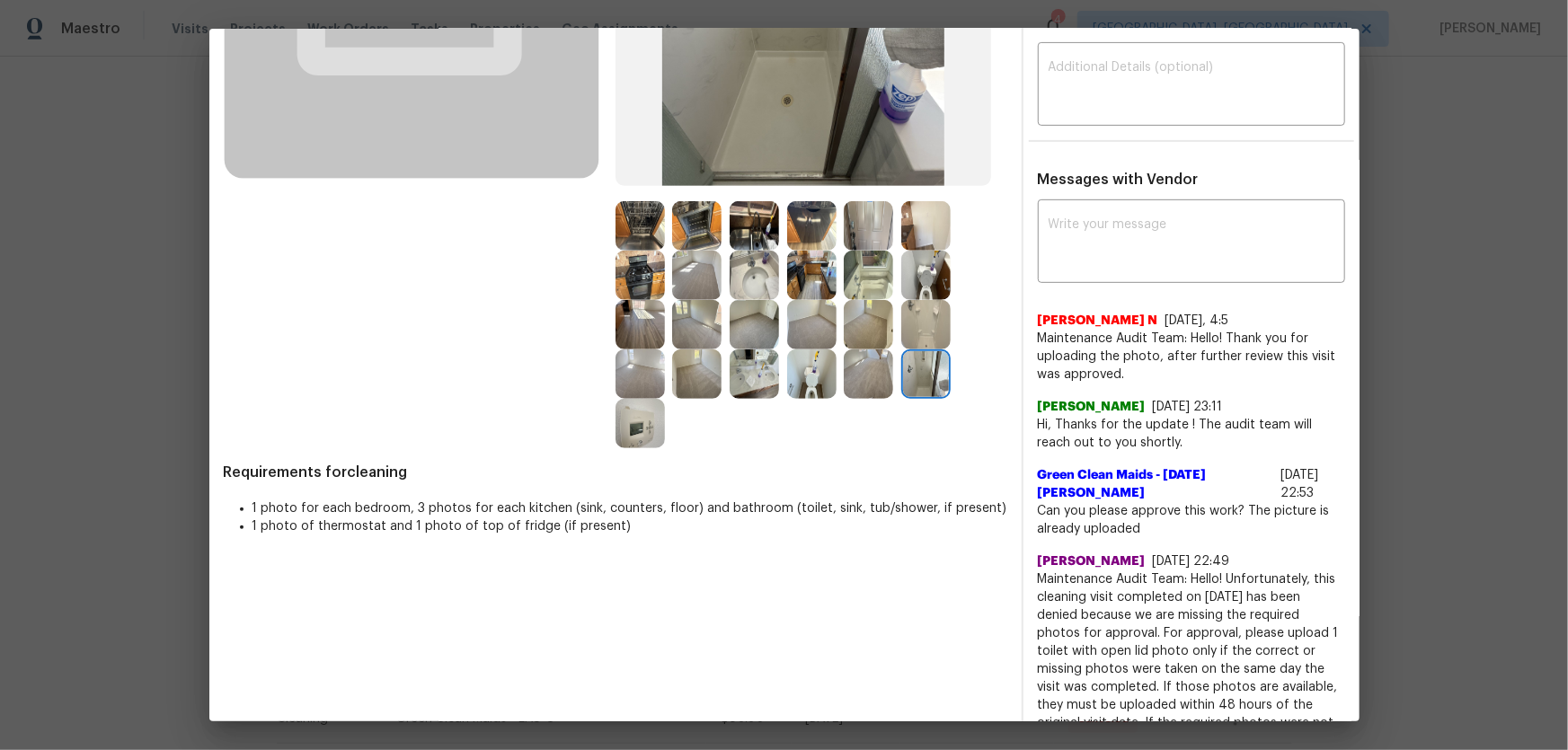
click at [745, 368] on img at bounding box center [754, 374] width 49 height 49
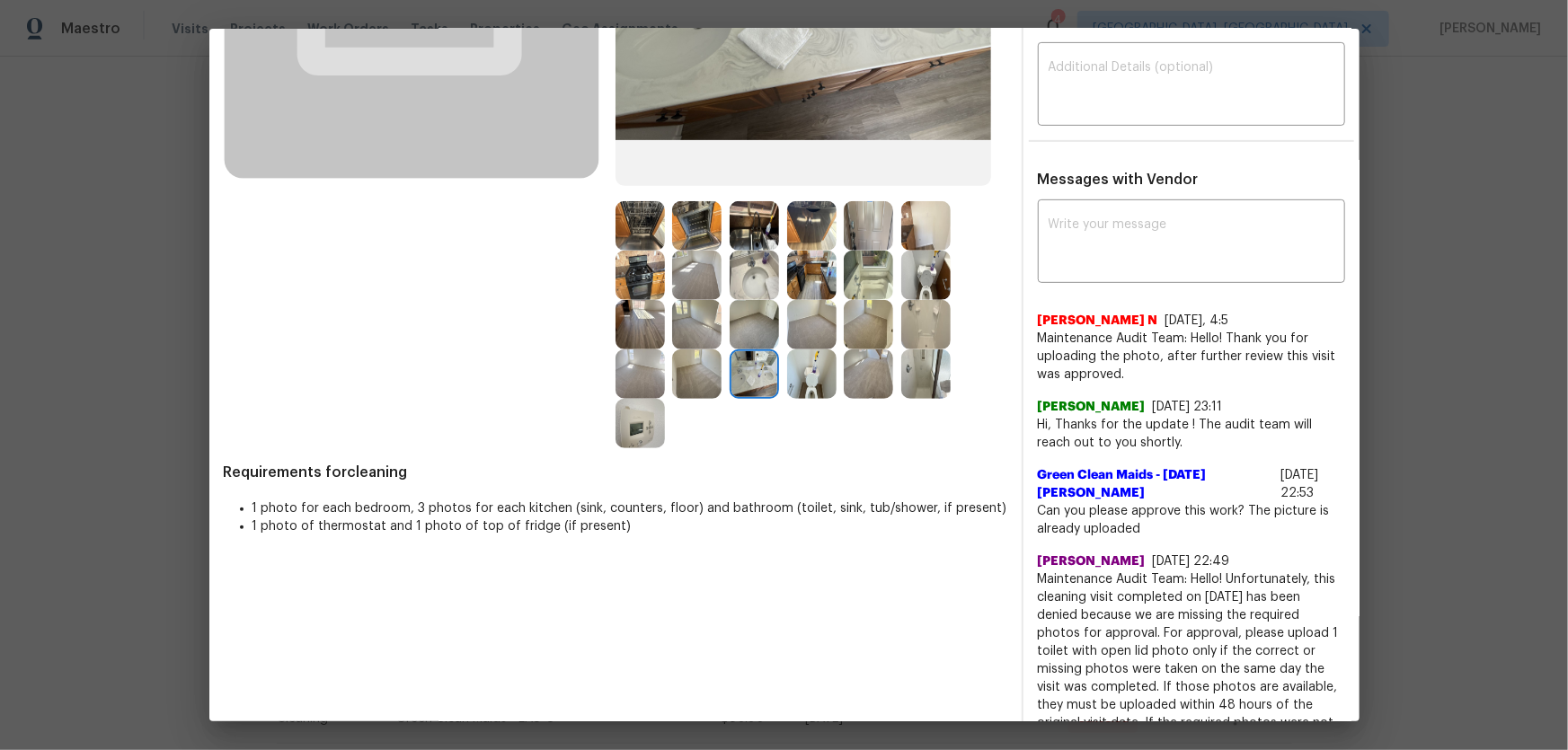
click at [626, 430] on img at bounding box center [640, 423] width 49 height 49
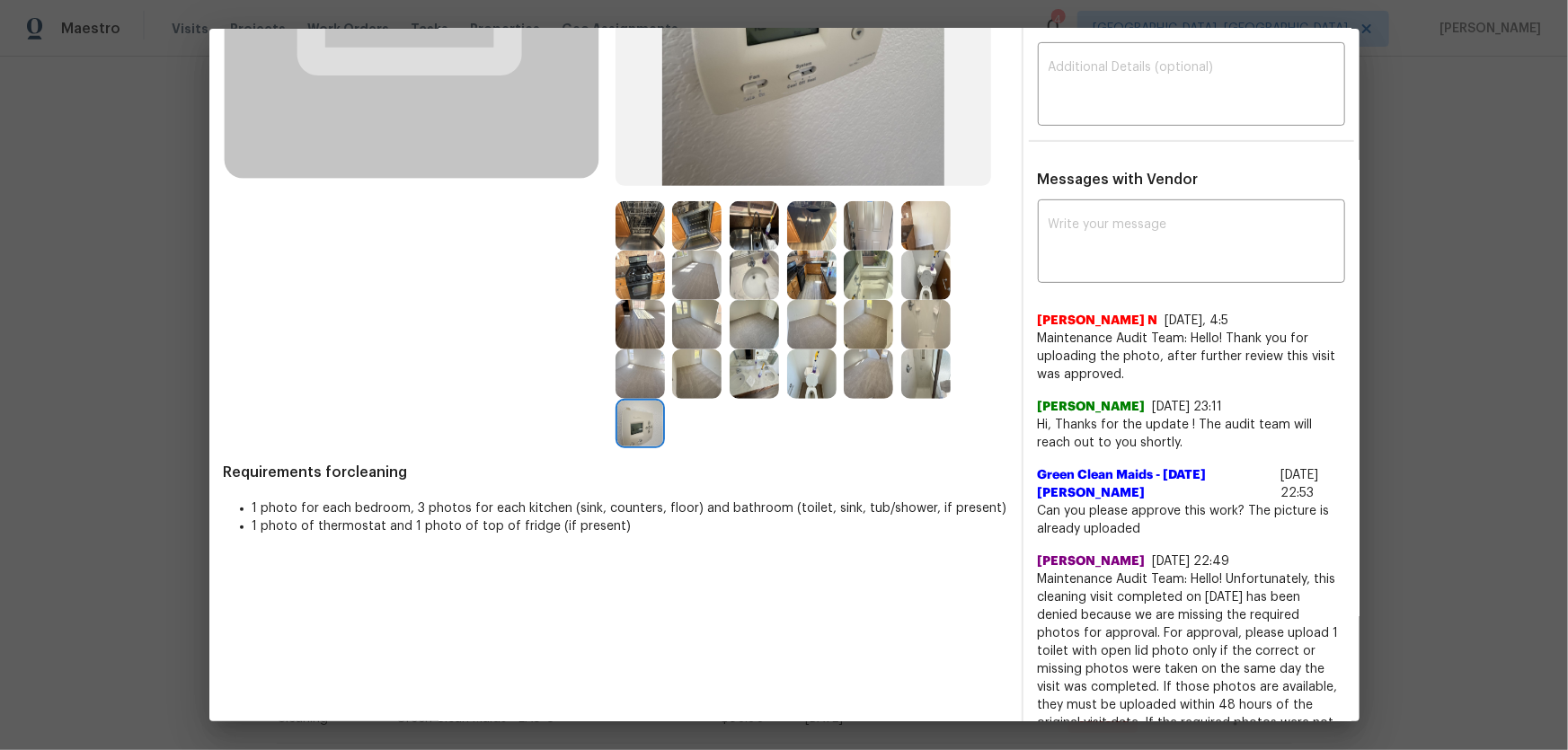
click at [736, 371] on img at bounding box center [754, 374] width 49 height 49
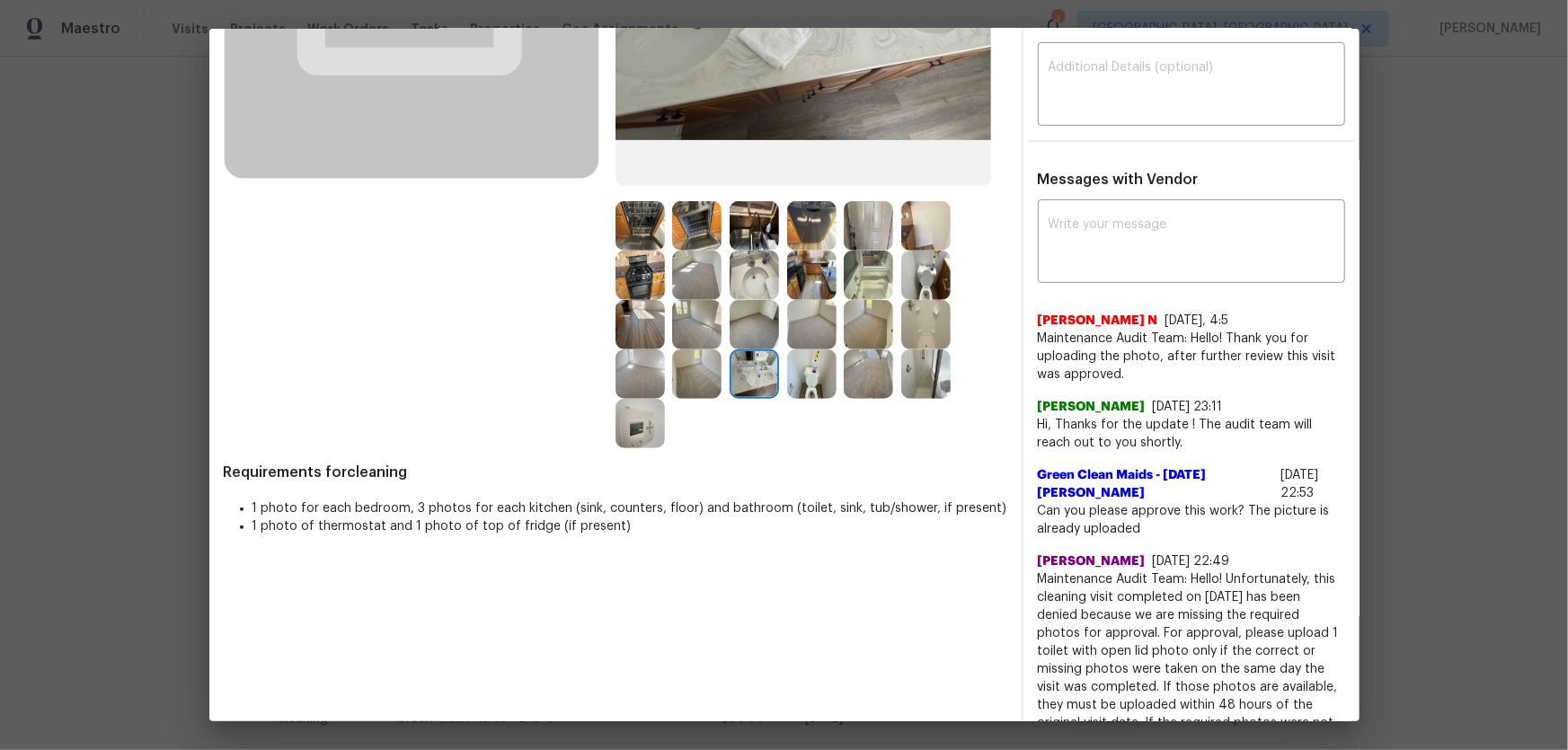
click at [748, 272] on img at bounding box center [754, 275] width 49 height 49
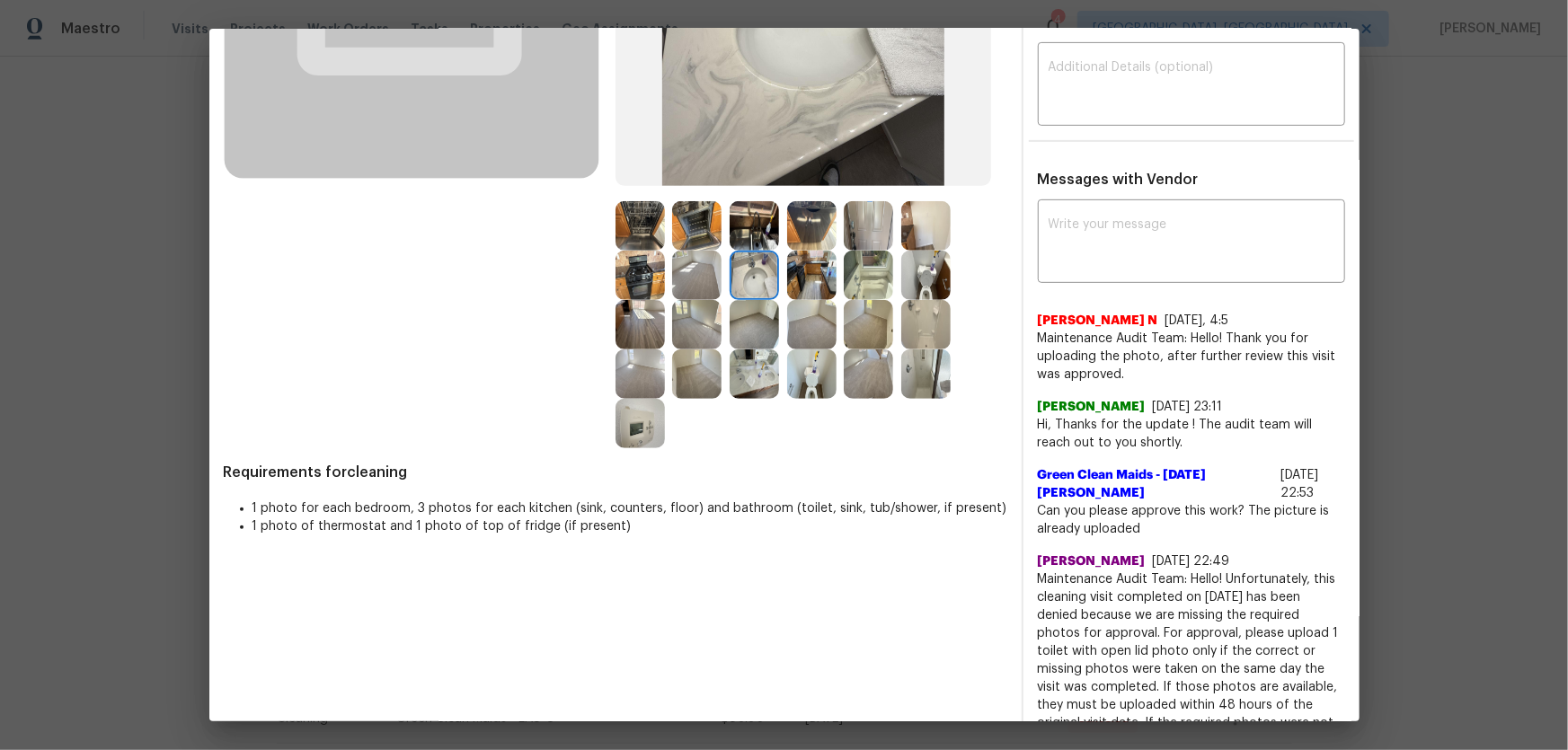
click at [855, 275] on img at bounding box center [868, 275] width 49 height 49
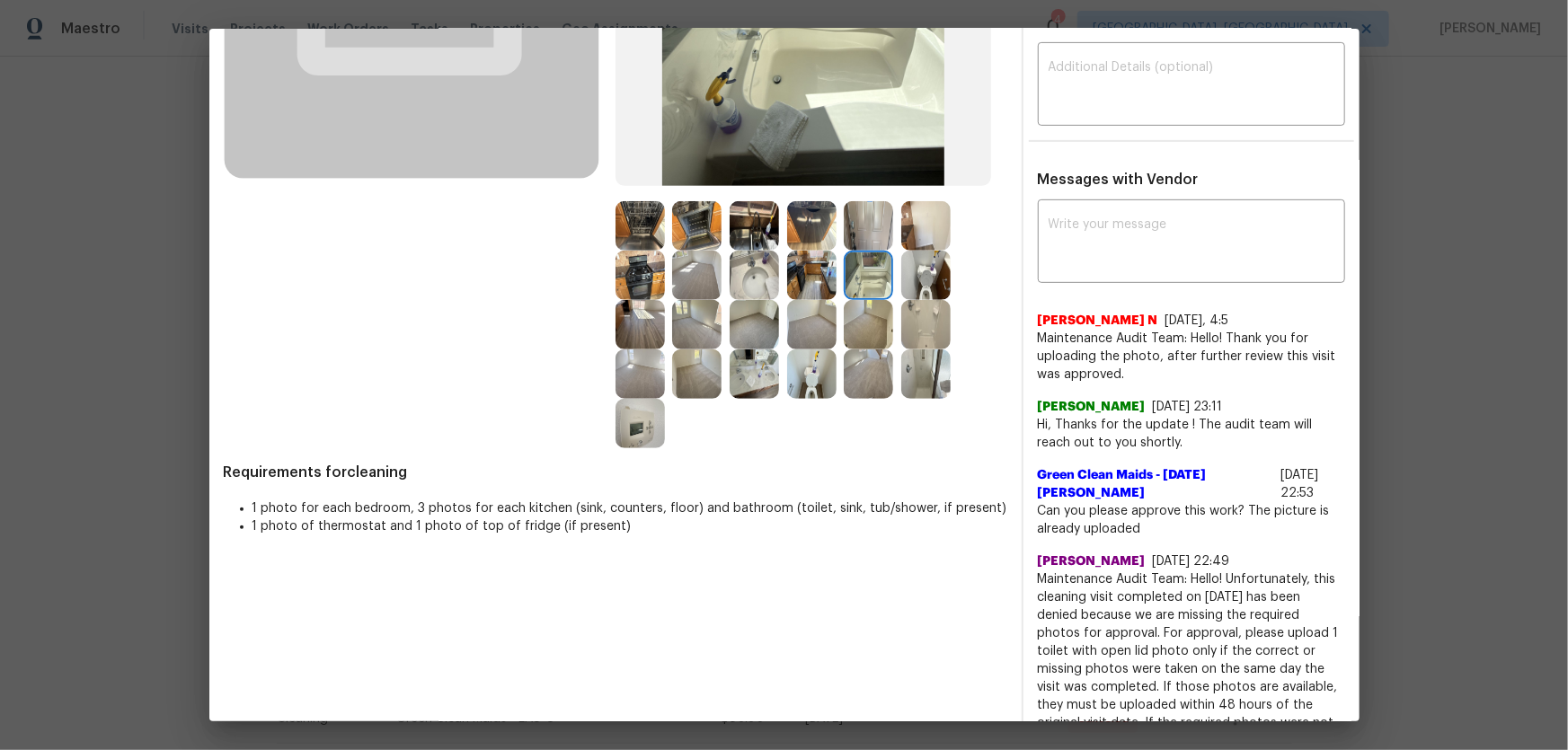
click at [916, 312] on img at bounding box center [925, 324] width 49 height 49
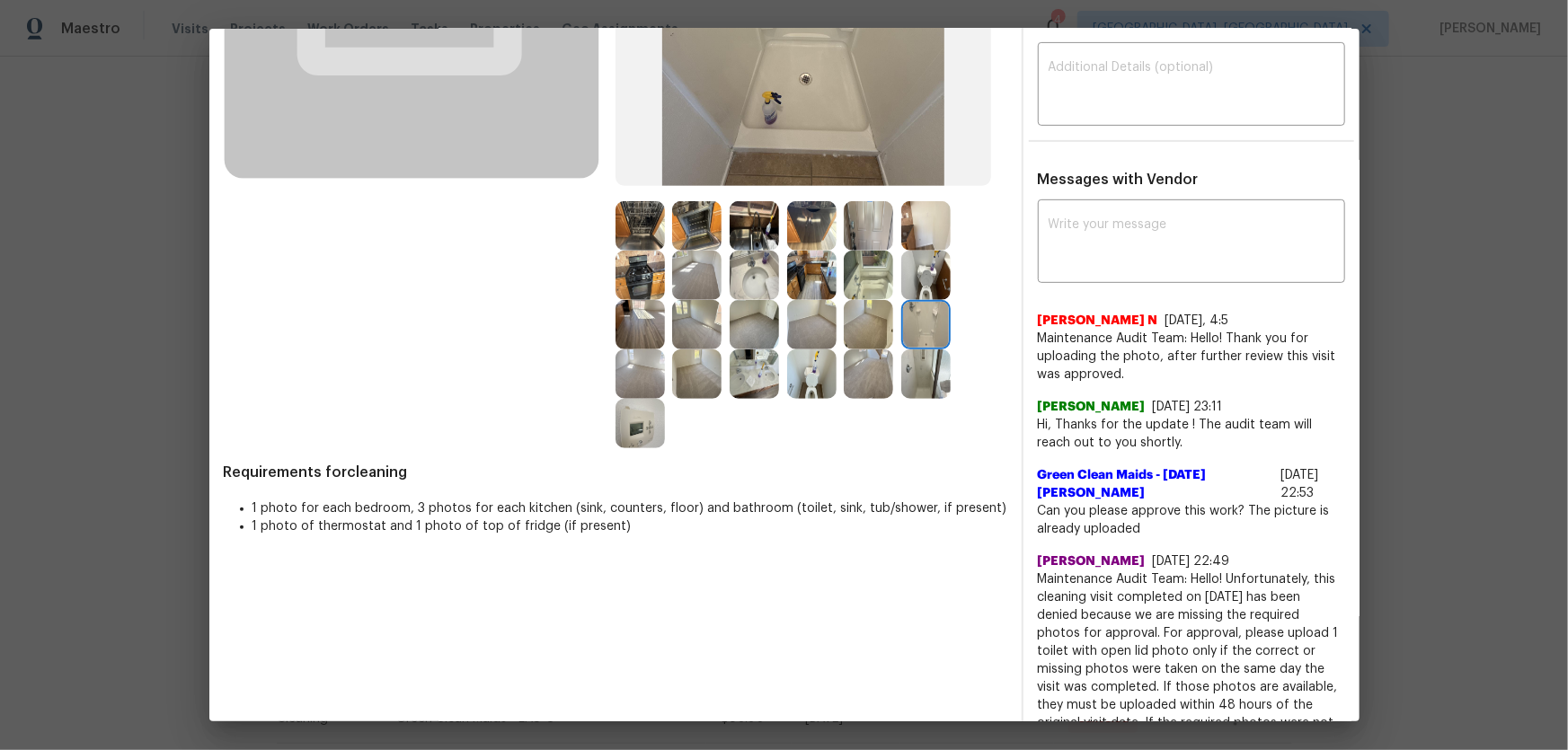
click at [925, 368] on img at bounding box center [925, 374] width 49 height 49
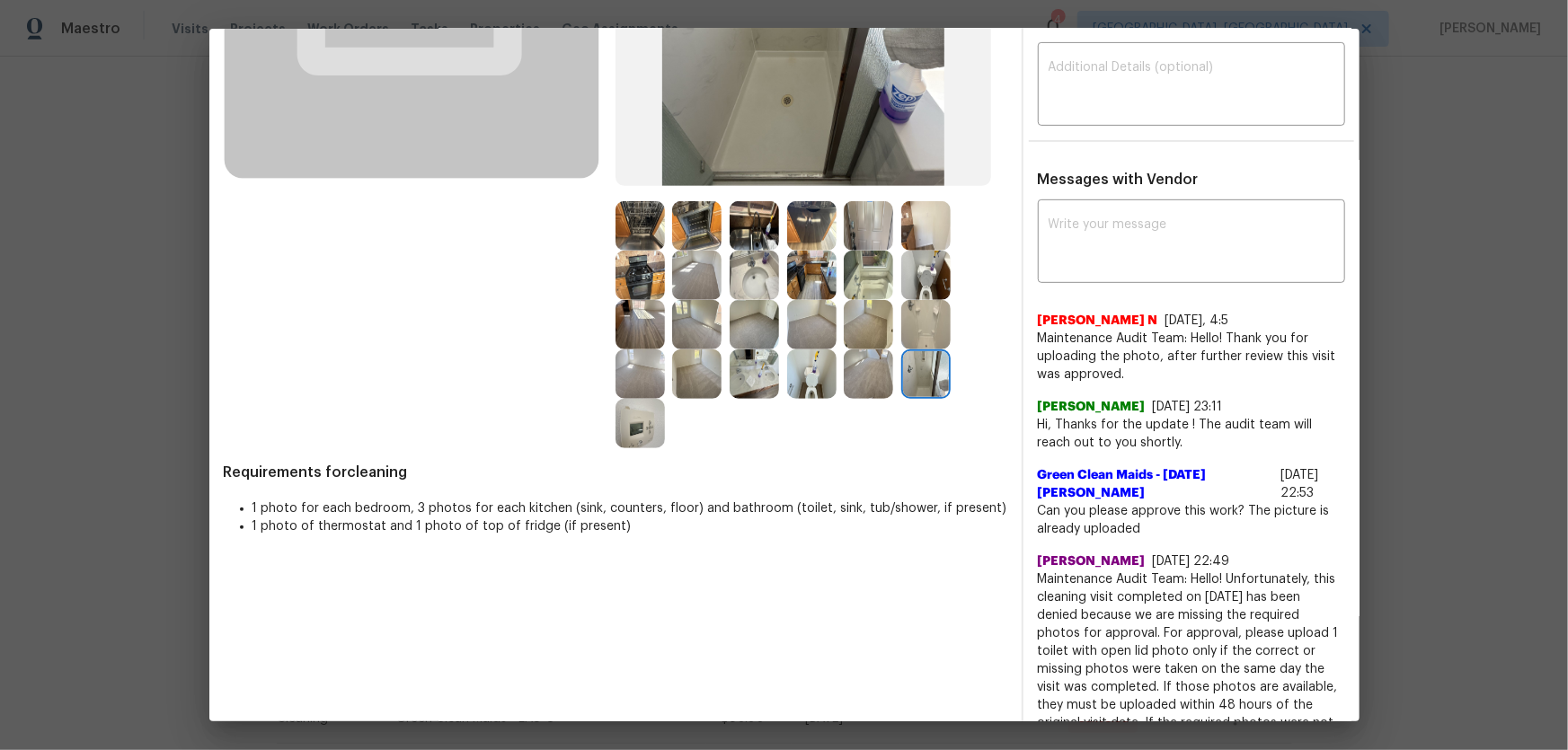
click at [804, 383] on img at bounding box center [811, 374] width 49 height 49
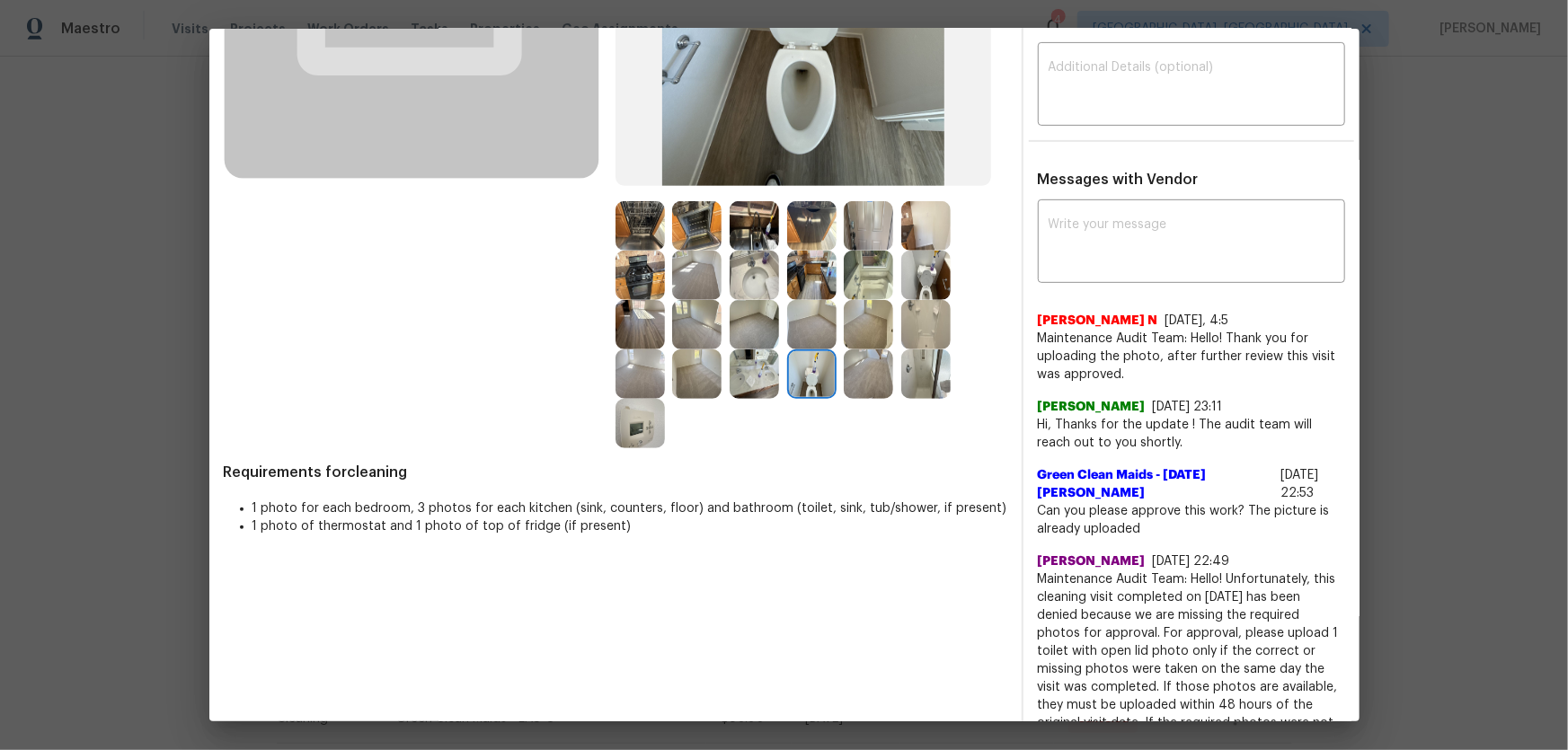
click at [914, 273] on img at bounding box center [925, 275] width 49 height 49
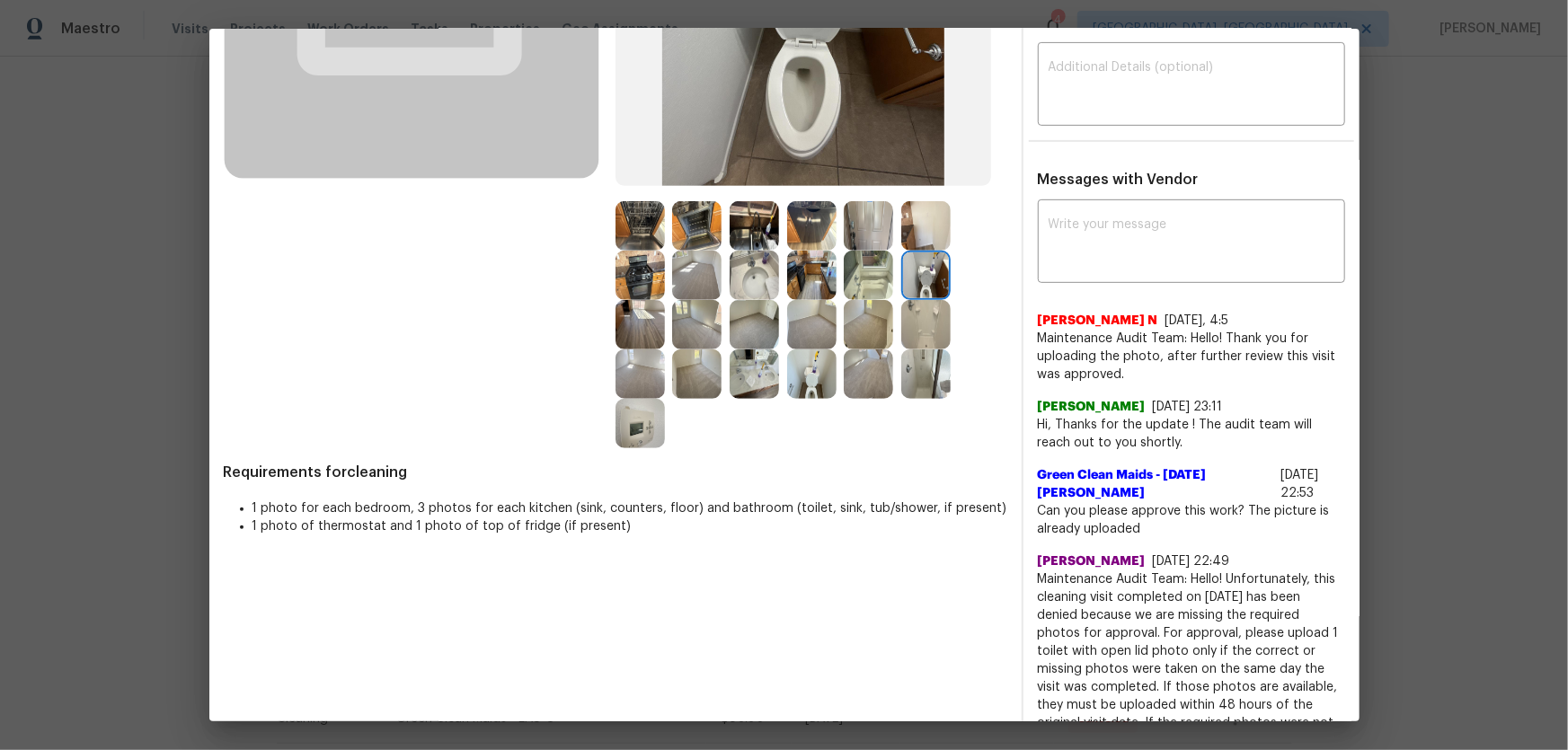
click at [692, 235] on img at bounding box center [696, 226] width 49 height 49
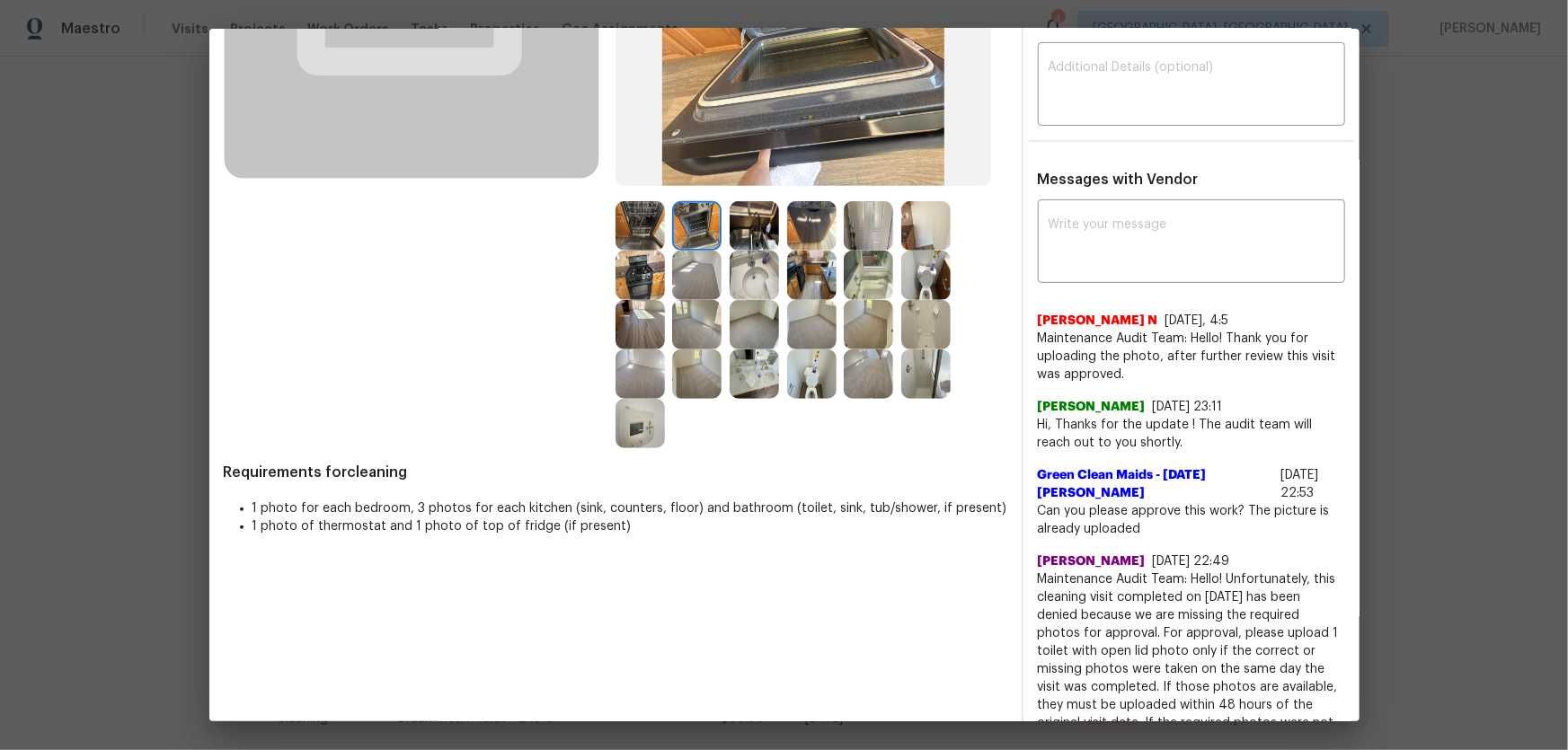
click at [753, 228] on img at bounding box center [754, 226] width 49 height 49
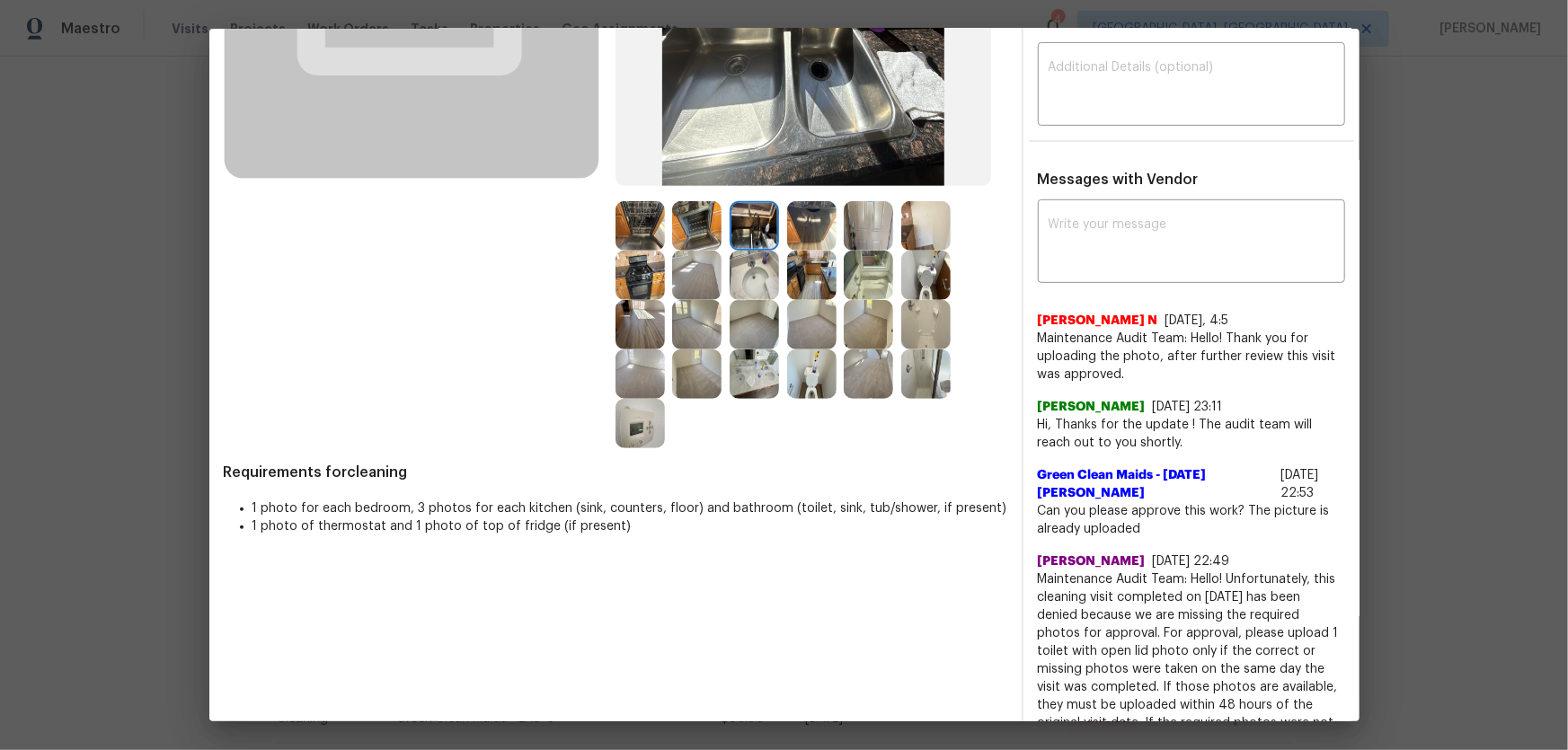
click at [808, 225] on img at bounding box center [811, 226] width 49 height 49
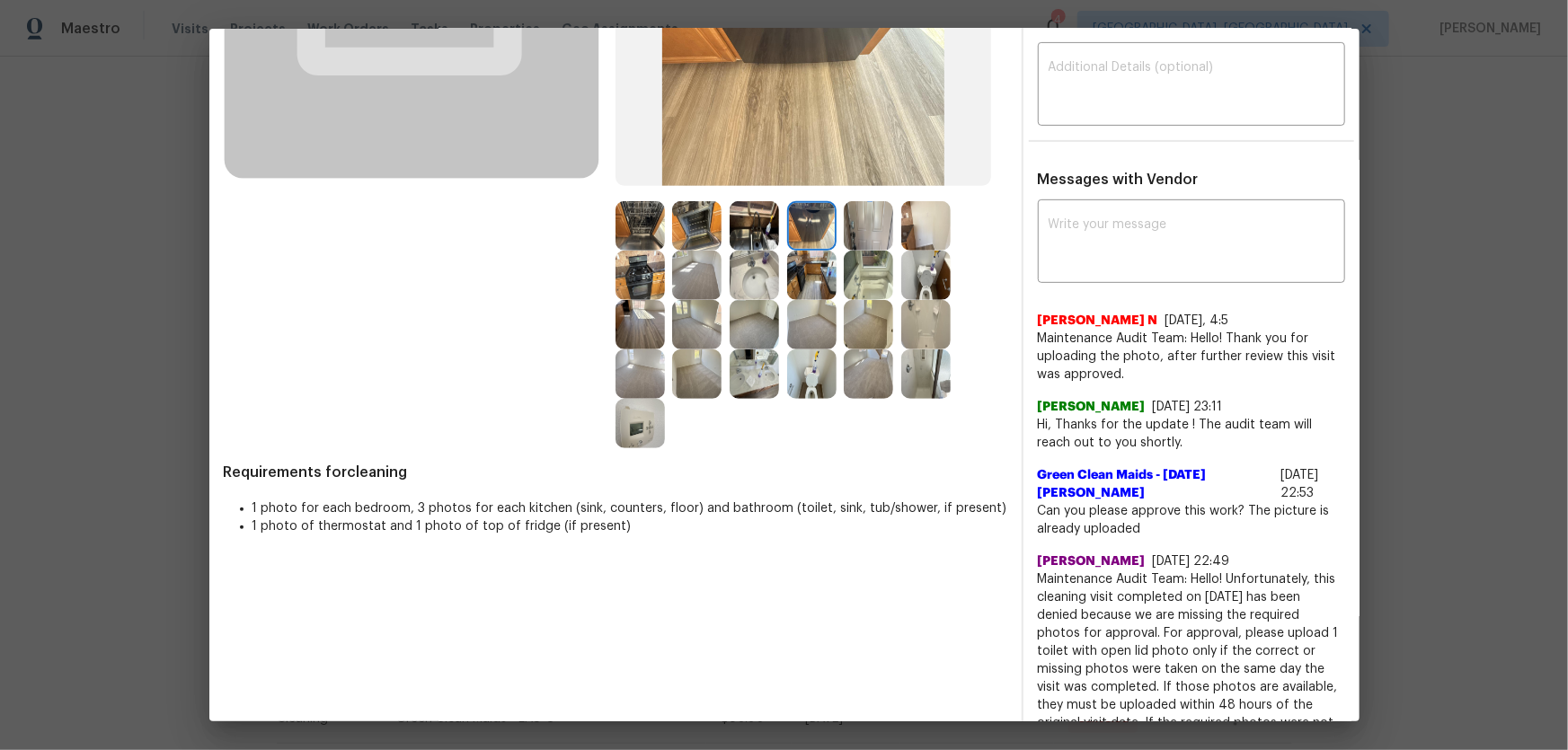
click at [872, 225] on img at bounding box center [868, 226] width 49 height 49
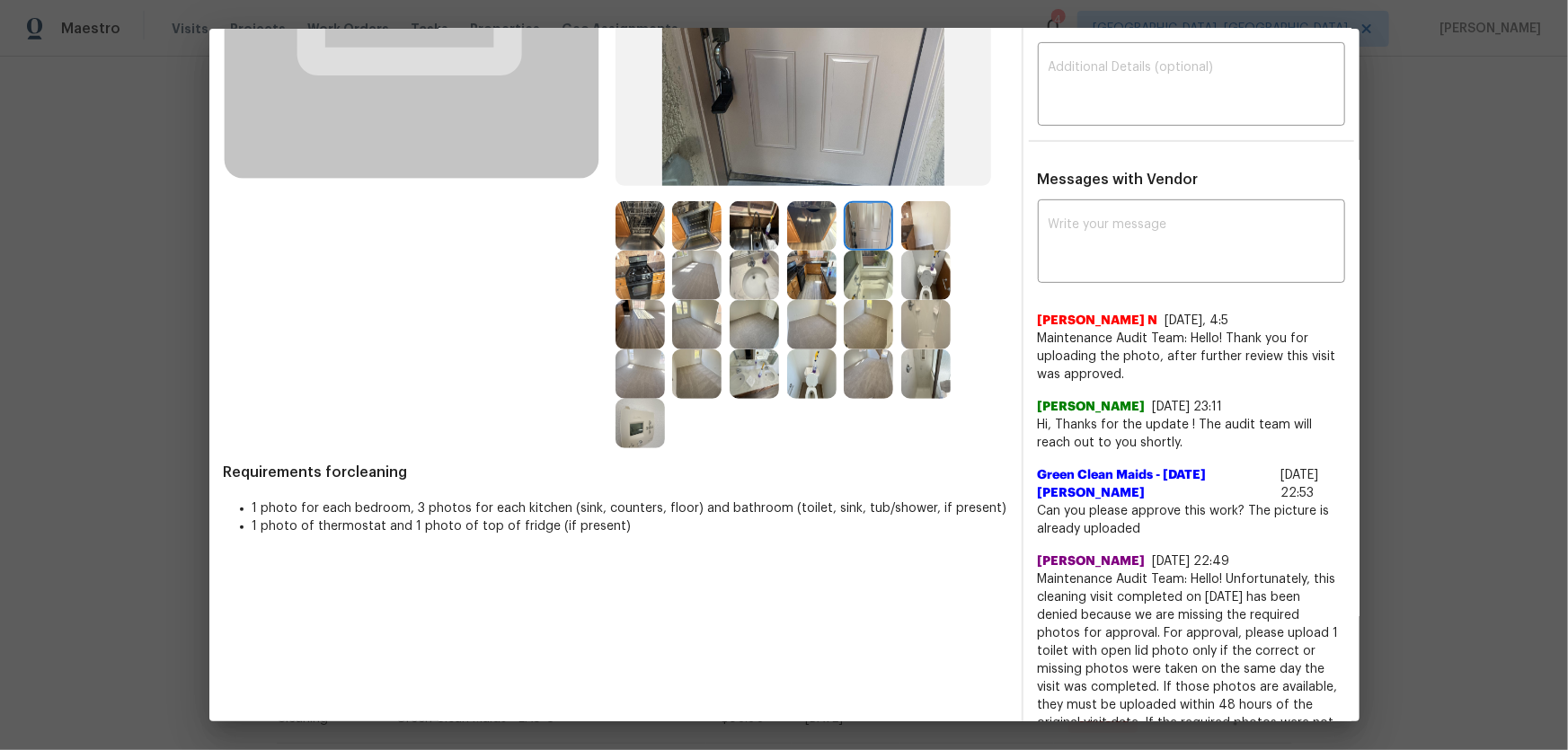
click at [923, 225] on img at bounding box center [925, 226] width 49 height 49
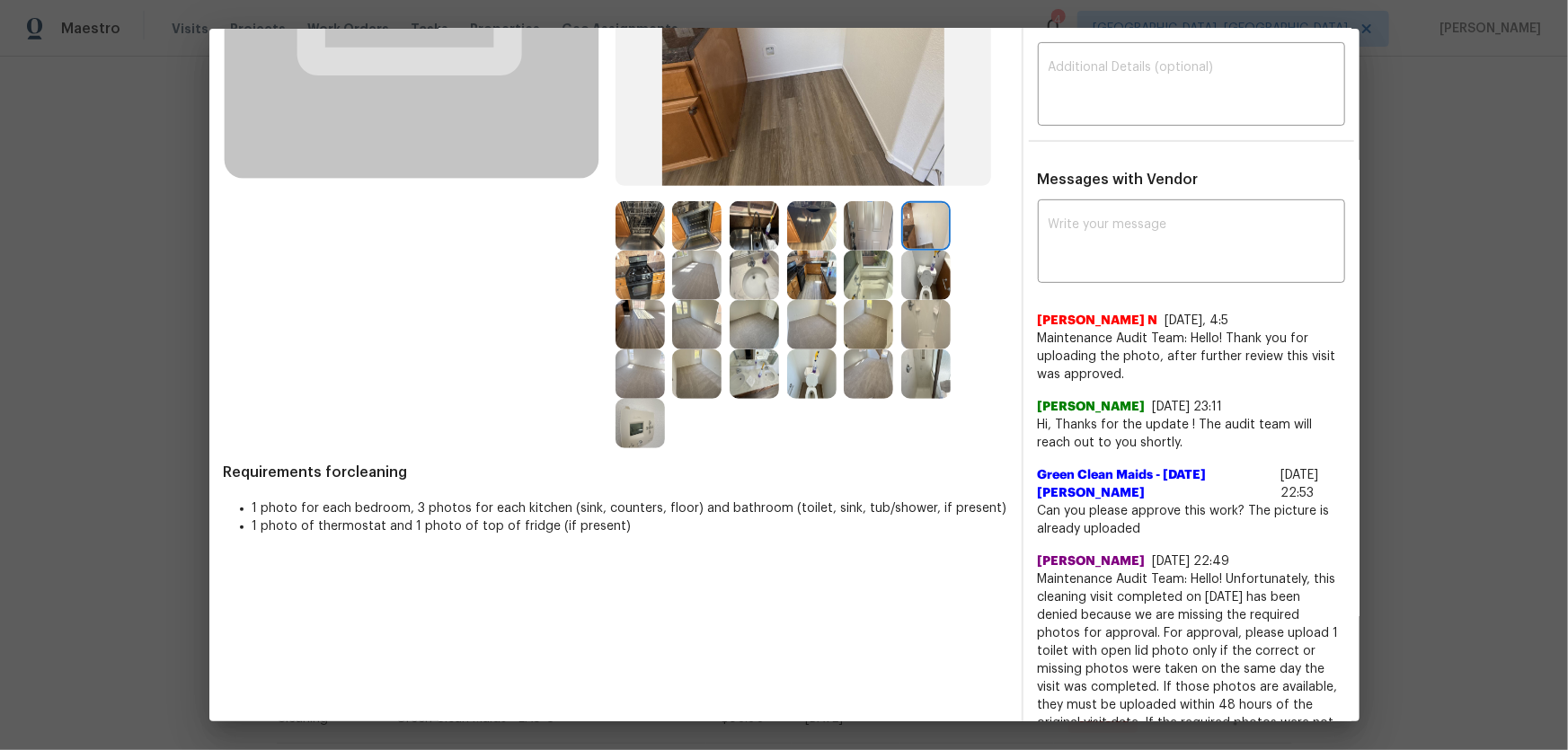
click at [756, 287] on img at bounding box center [754, 275] width 49 height 49
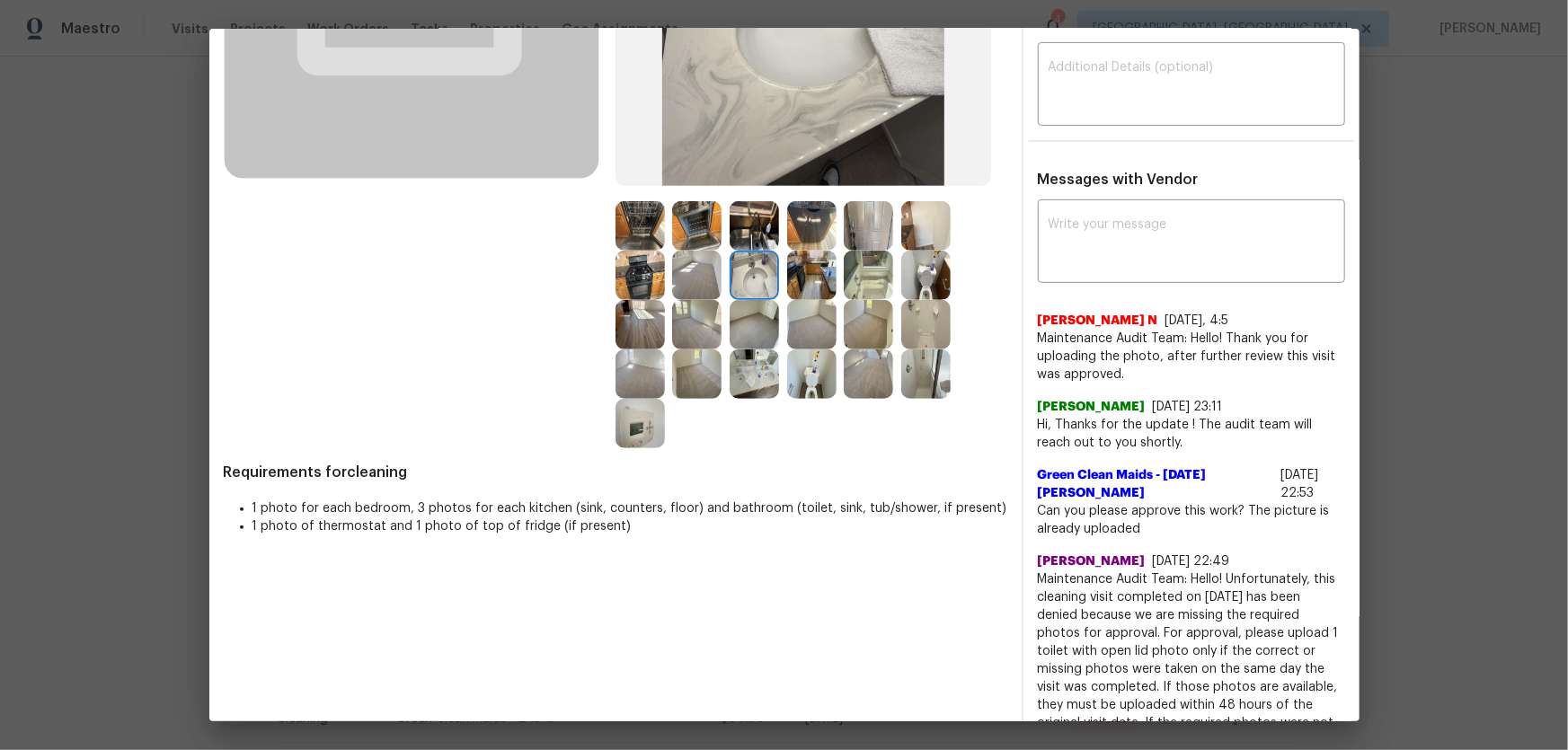
click at [792, 287] on img at bounding box center [811, 275] width 49 height 49
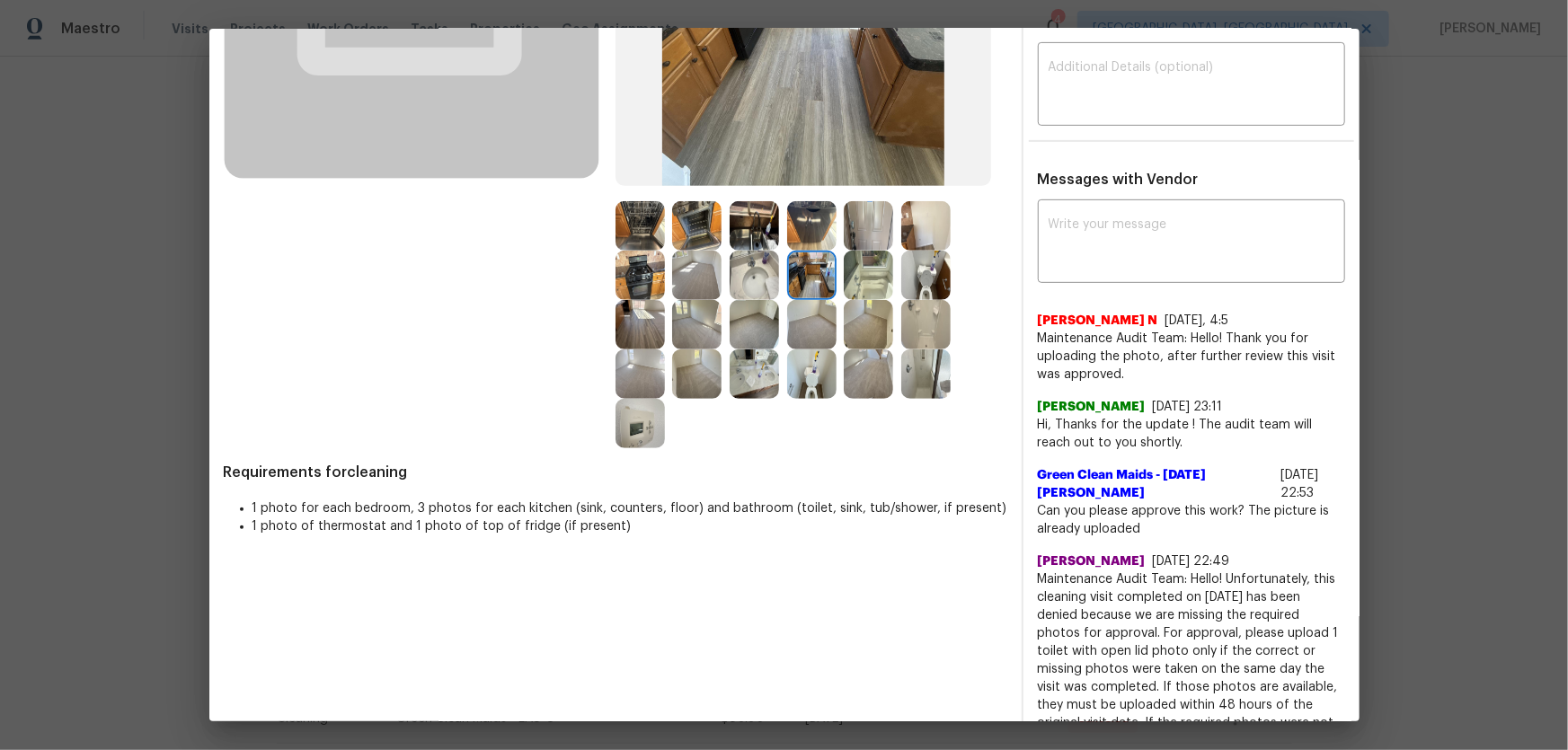
click at [654, 287] on img at bounding box center [640, 275] width 49 height 49
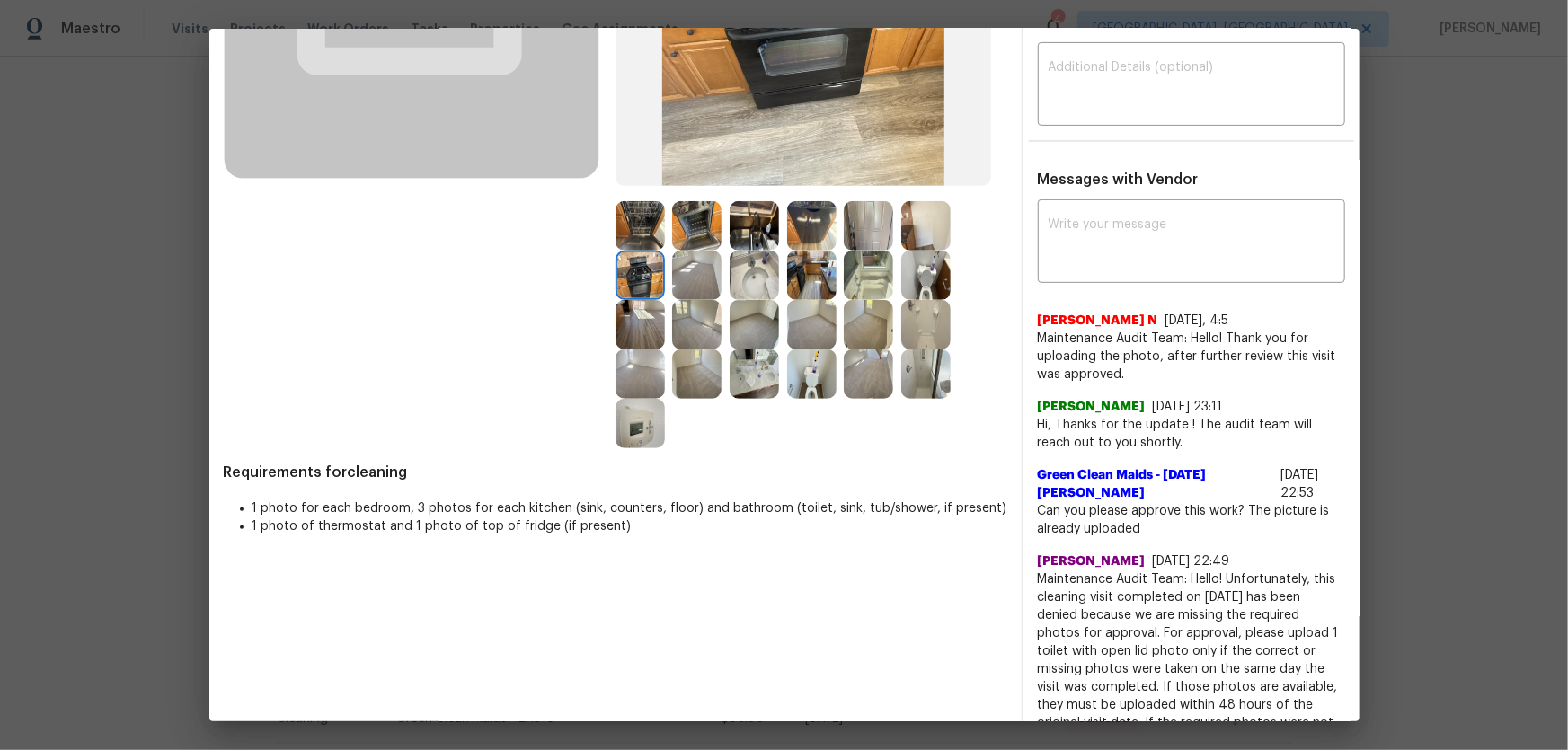
click at [698, 284] on img at bounding box center [696, 275] width 49 height 49
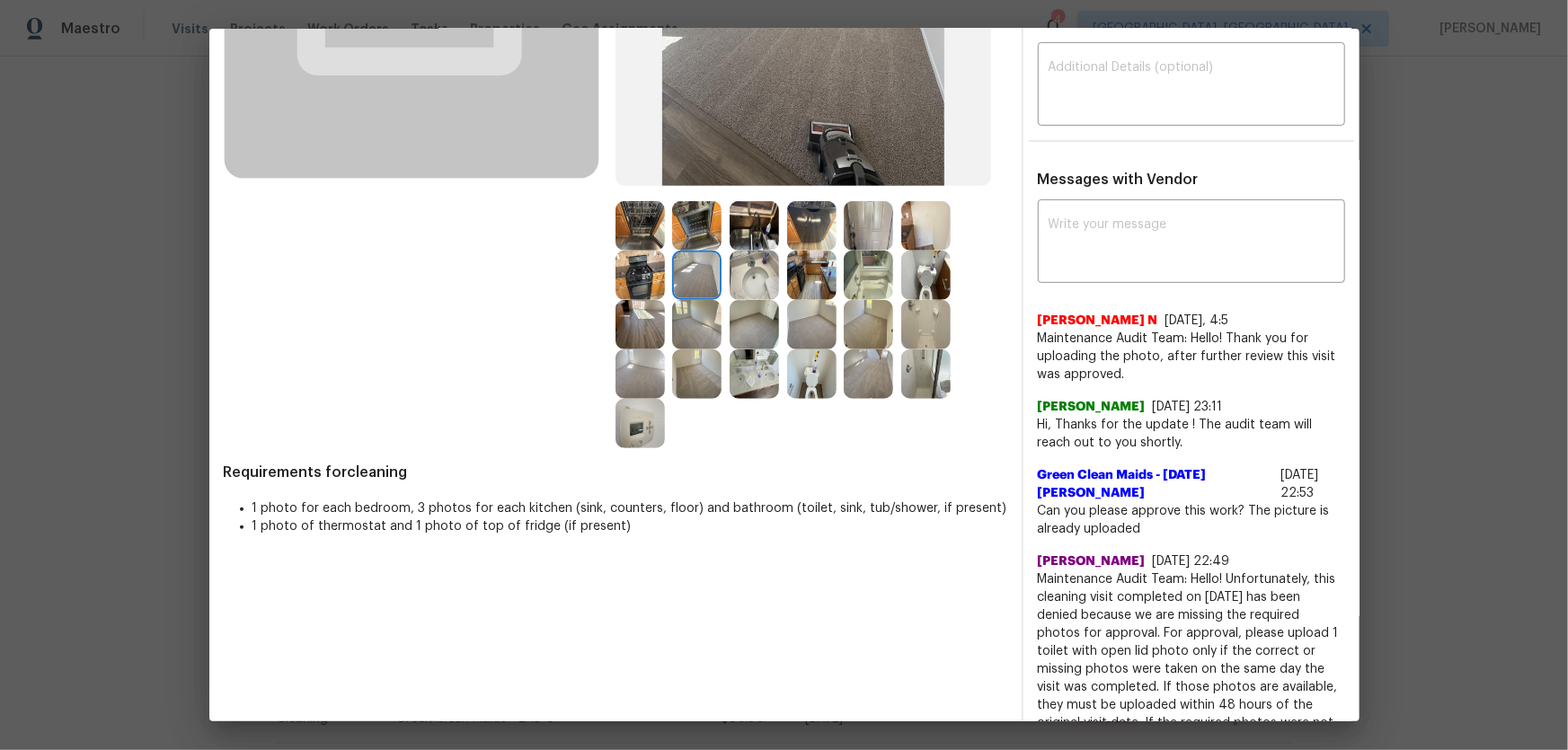
click at [696, 319] on img at bounding box center [696, 324] width 49 height 49
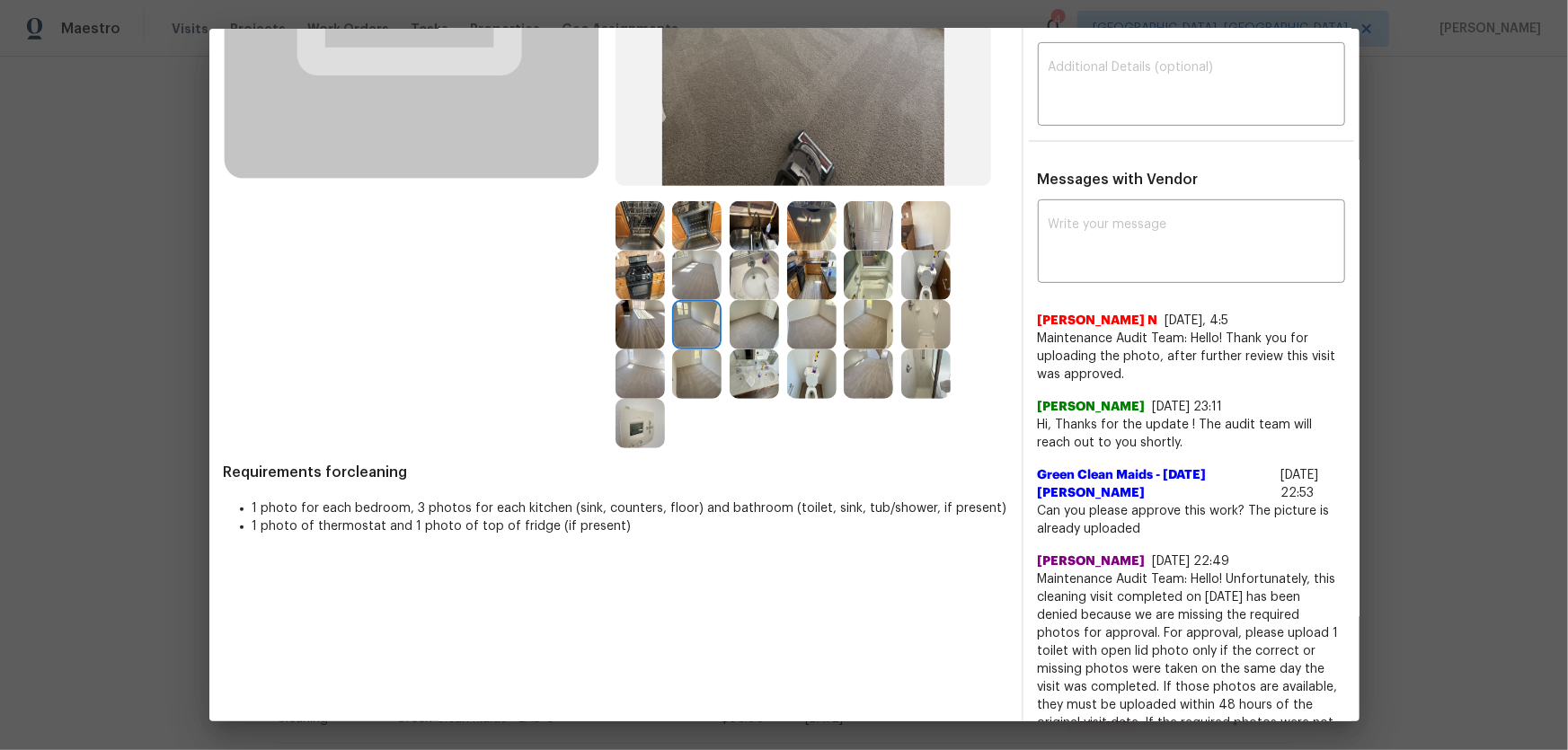
click at [766, 325] on img at bounding box center [754, 324] width 49 height 49
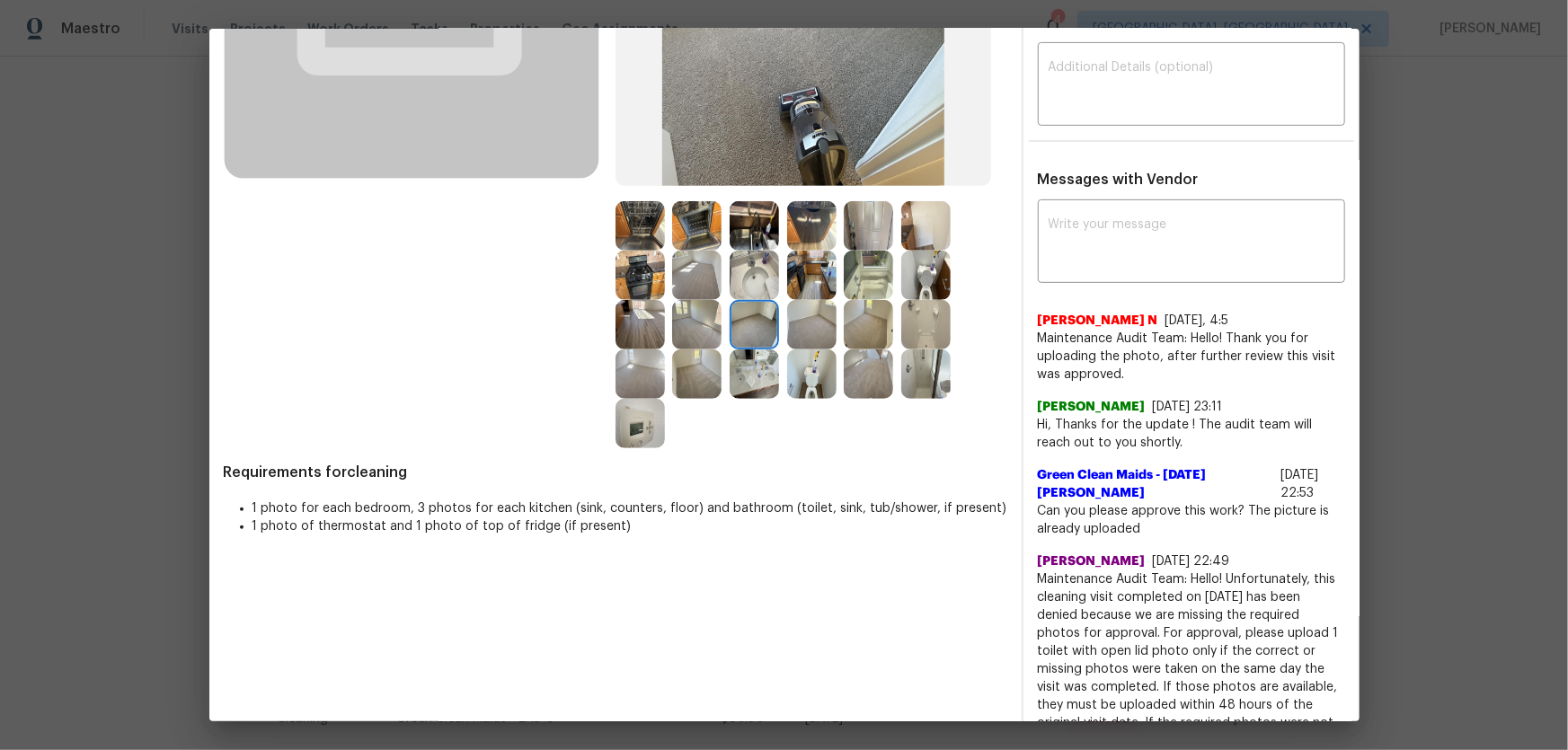
click at [792, 325] on img at bounding box center [811, 324] width 49 height 49
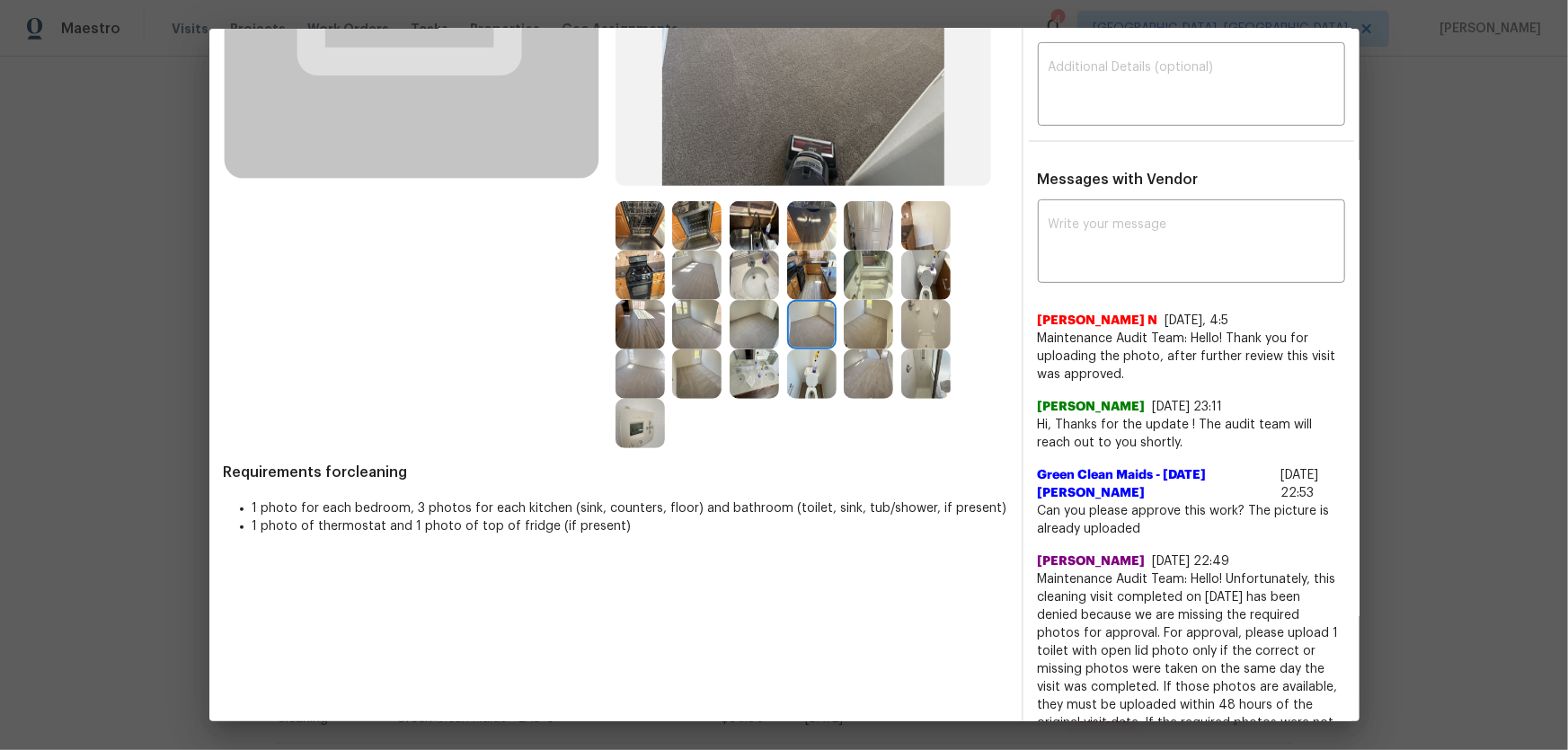
click at [866, 334] on img at bounding box center [868, 324] width 49 height 49
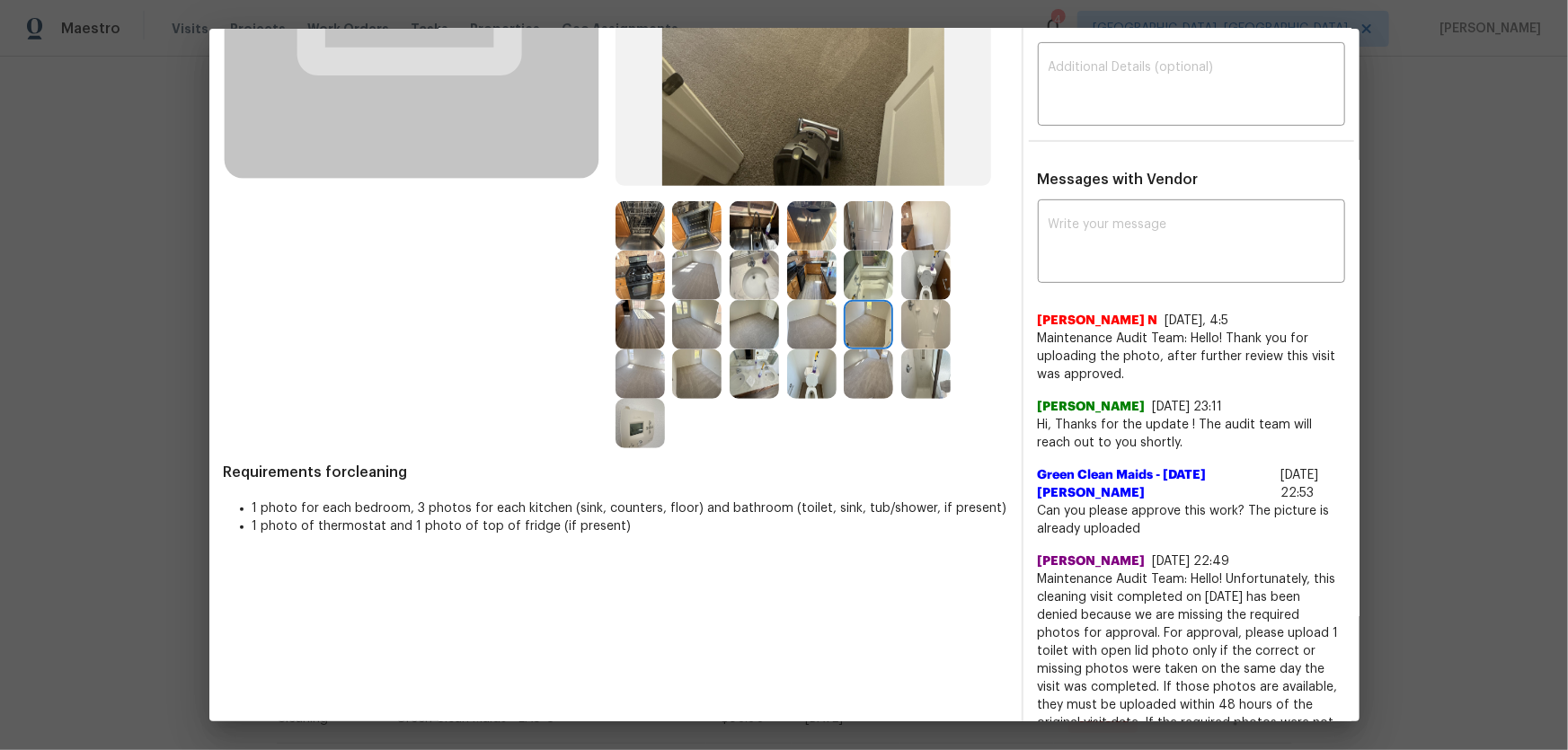
click at [866, 372] on img at bounding box center [868, 374] width 49 height 49
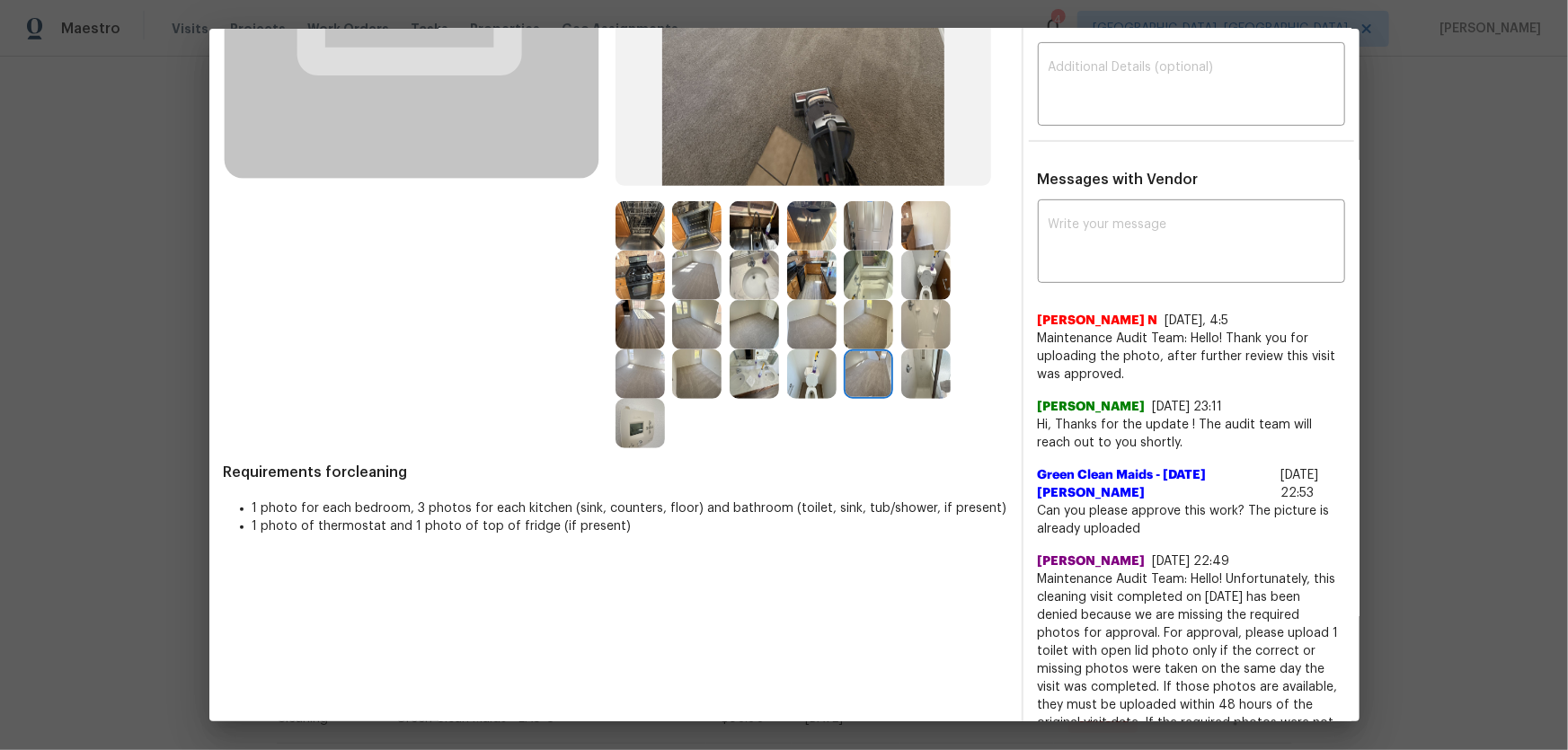
click at [691, 387] on img at bounding box center [696, 374] width 49 height 49
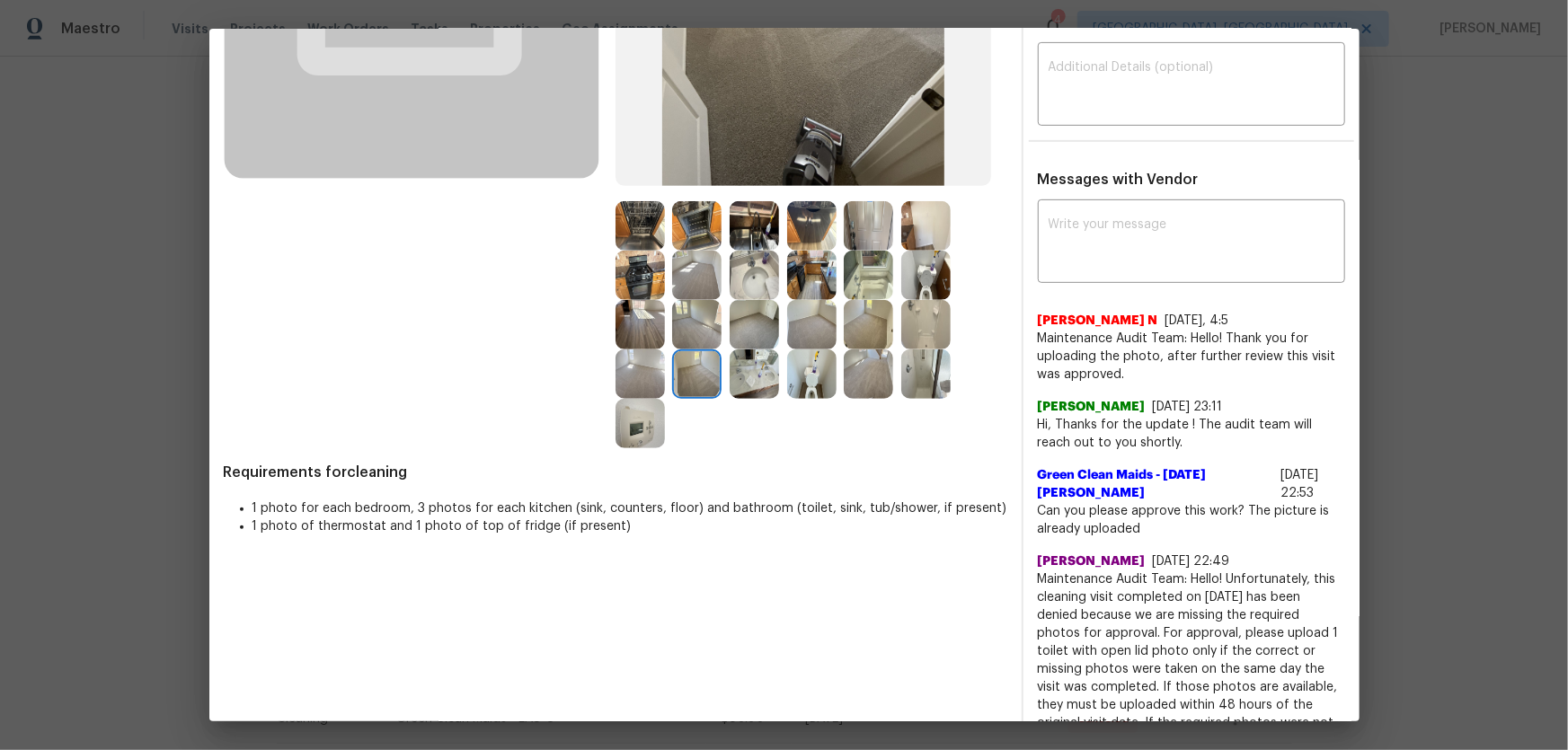
click at [606, 393] on div "Before" at bounding box center [419, 118] width 392 height 663
click at [624, 426] on img at bounding box center [640, 423] width 49 height 49
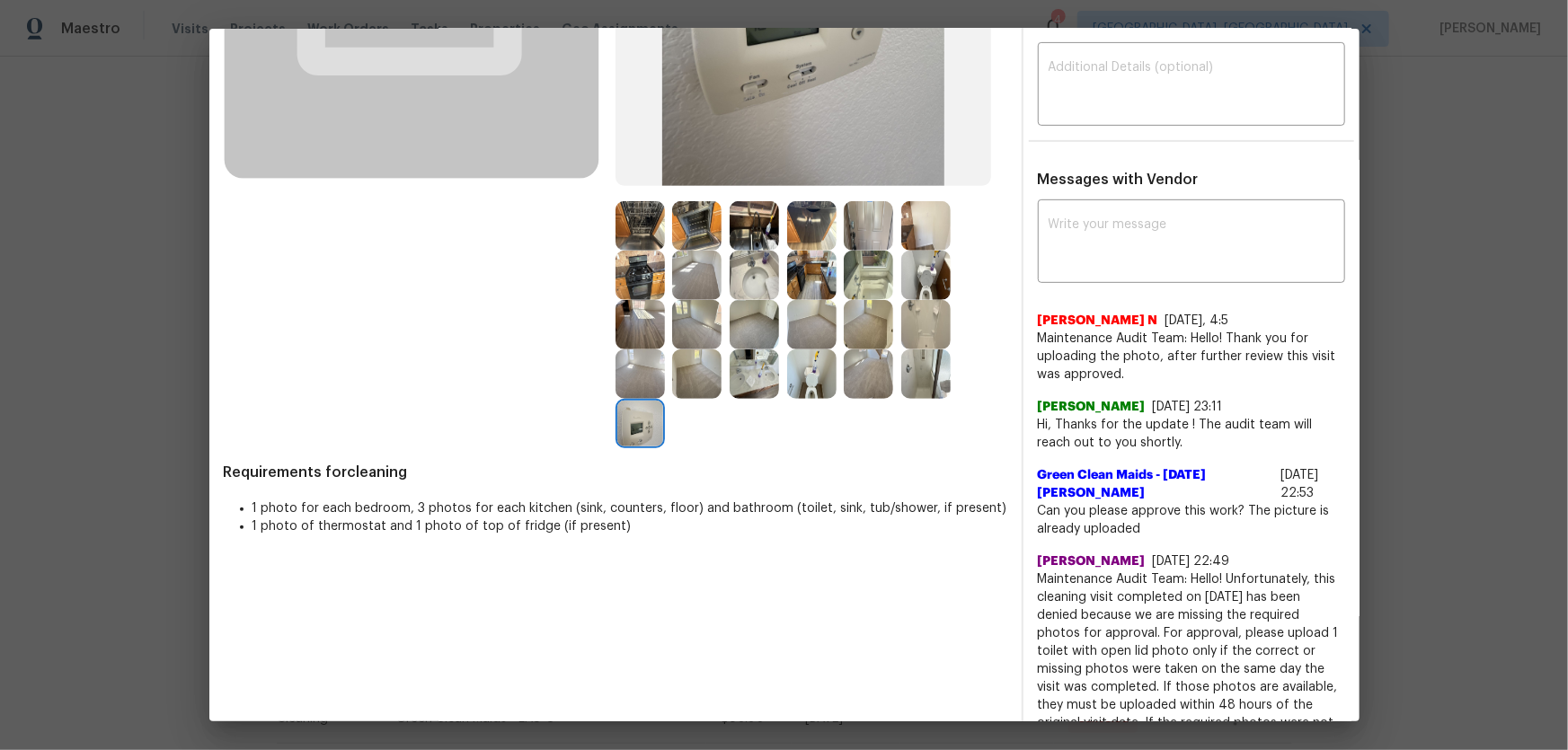
click at [617, 378] on img at bounding box center [640, 374] width 49 height 49
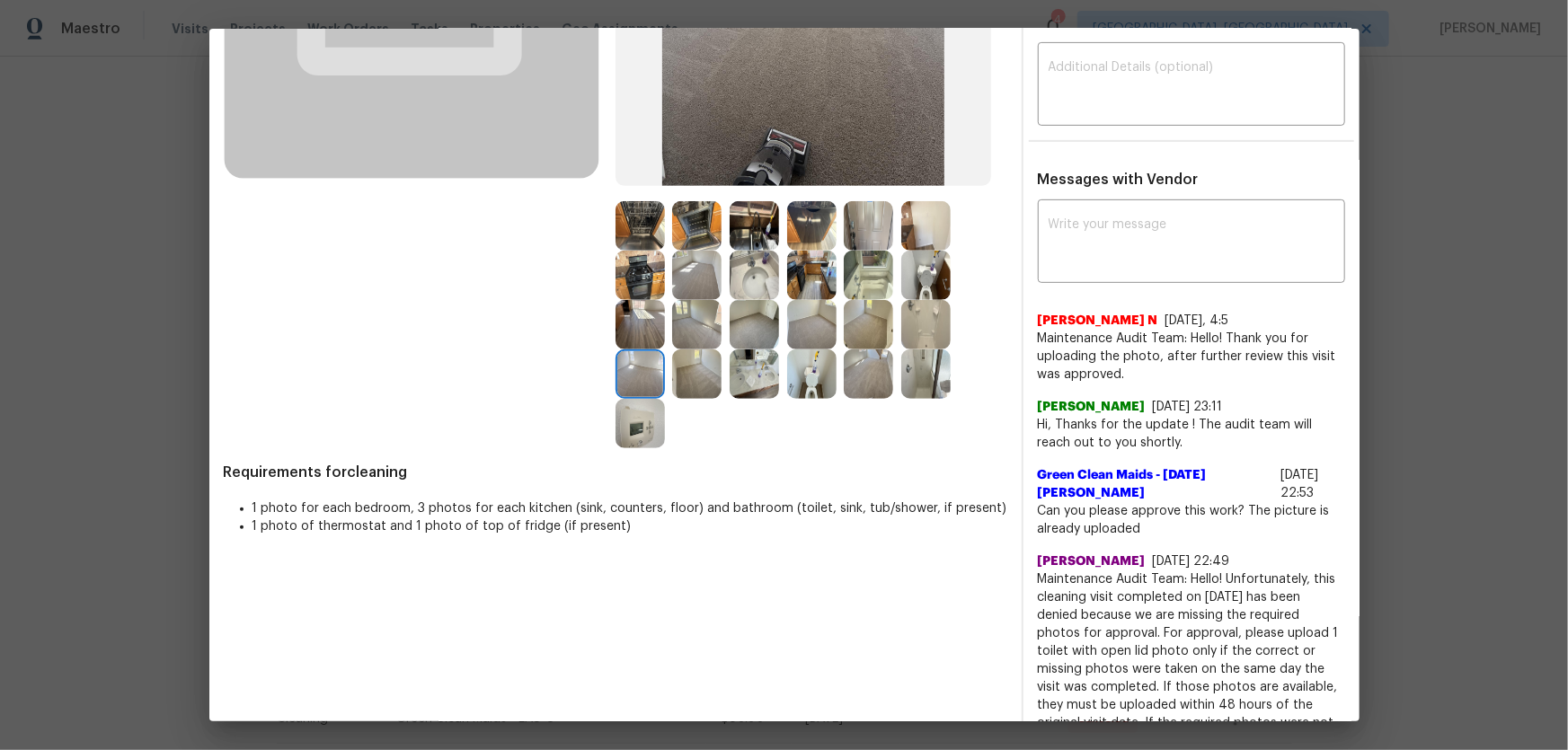
click at [627, 413] on img at bounding box center [640, 423] width 49 height 49
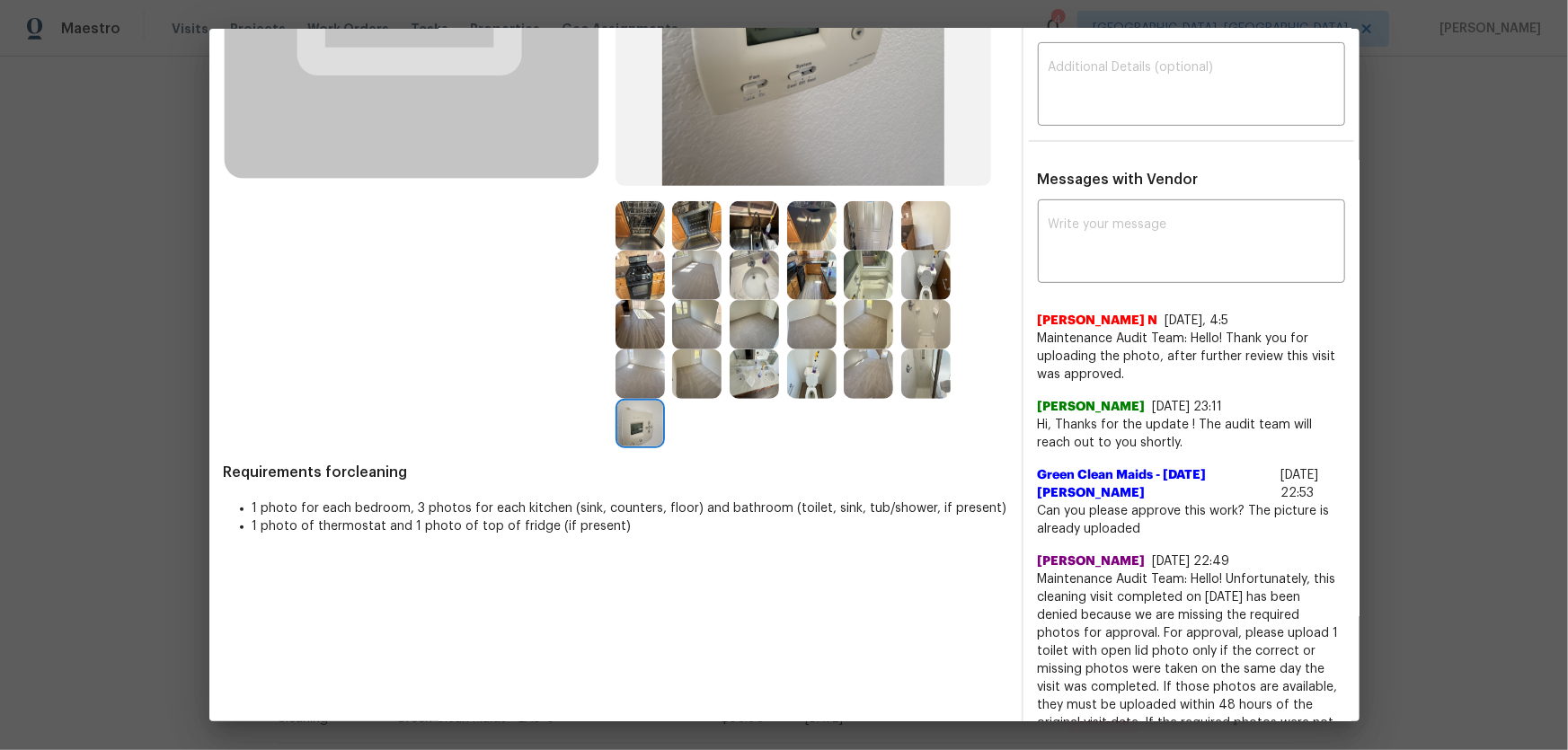
click at [914, 279] on img at bounding box center [925, 275] width 49 height 49
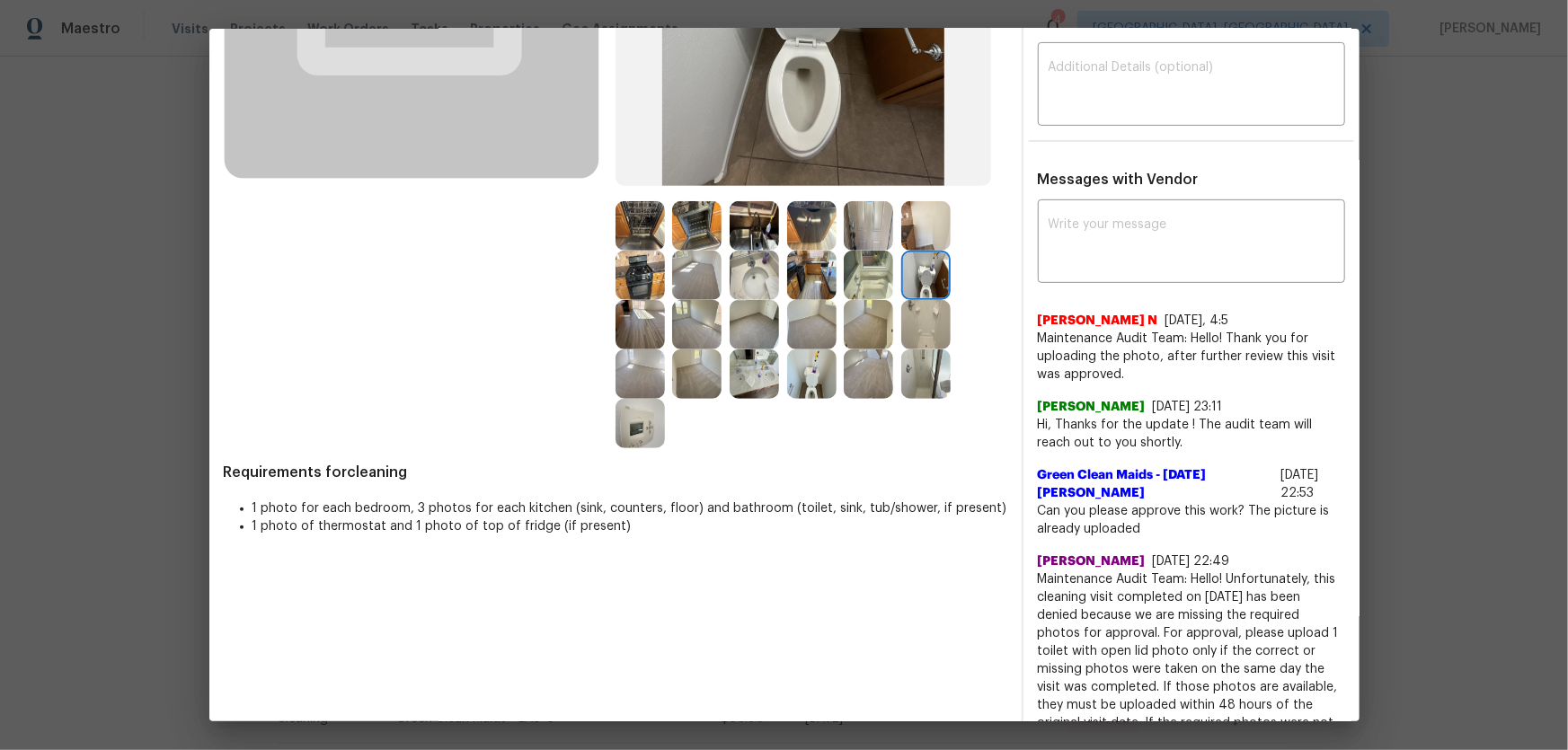
click at [815, 371] on img at bounding box center [811, 374] width 49 height 49
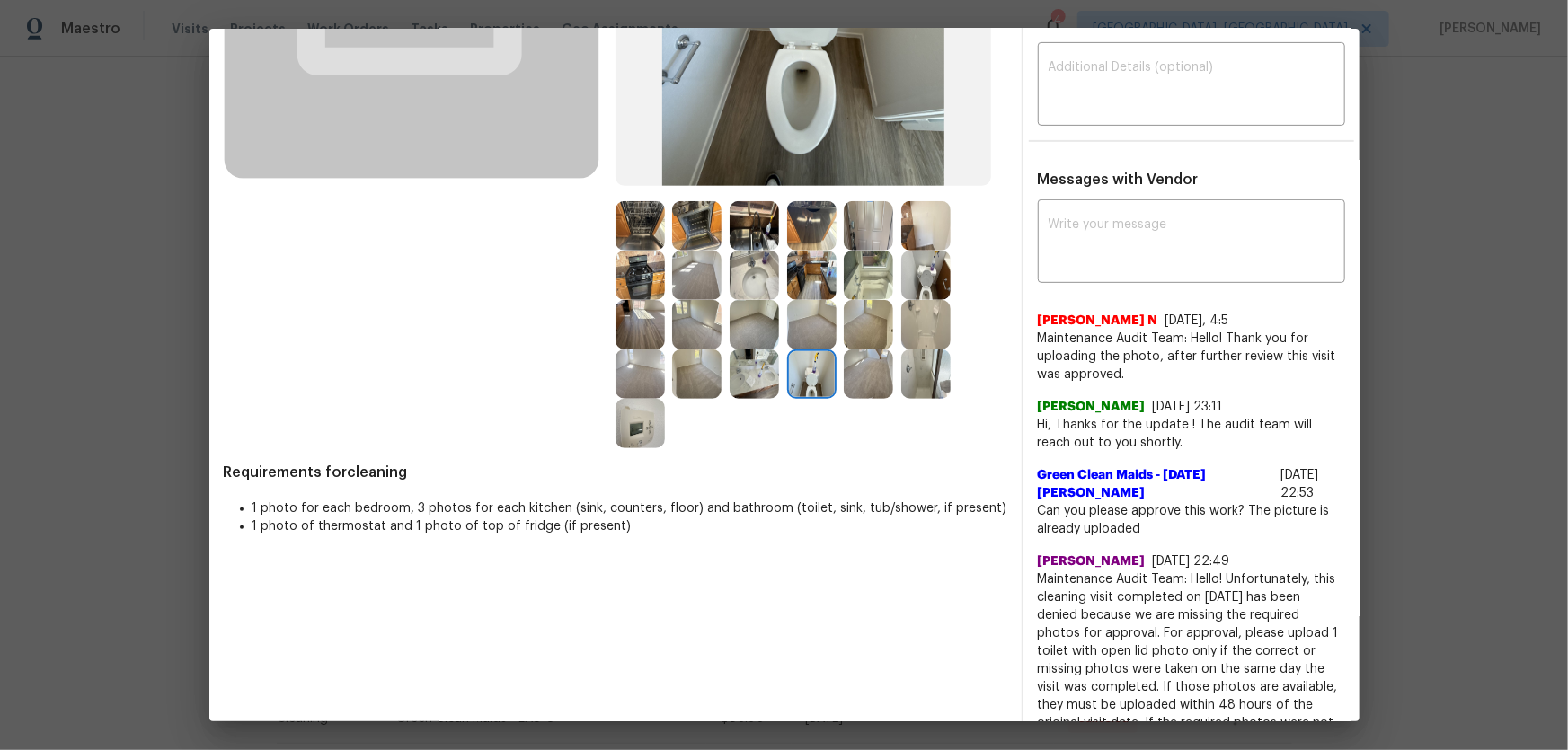
click at [750, 280] on img at bounding box center [754, 275] width 49 height 49
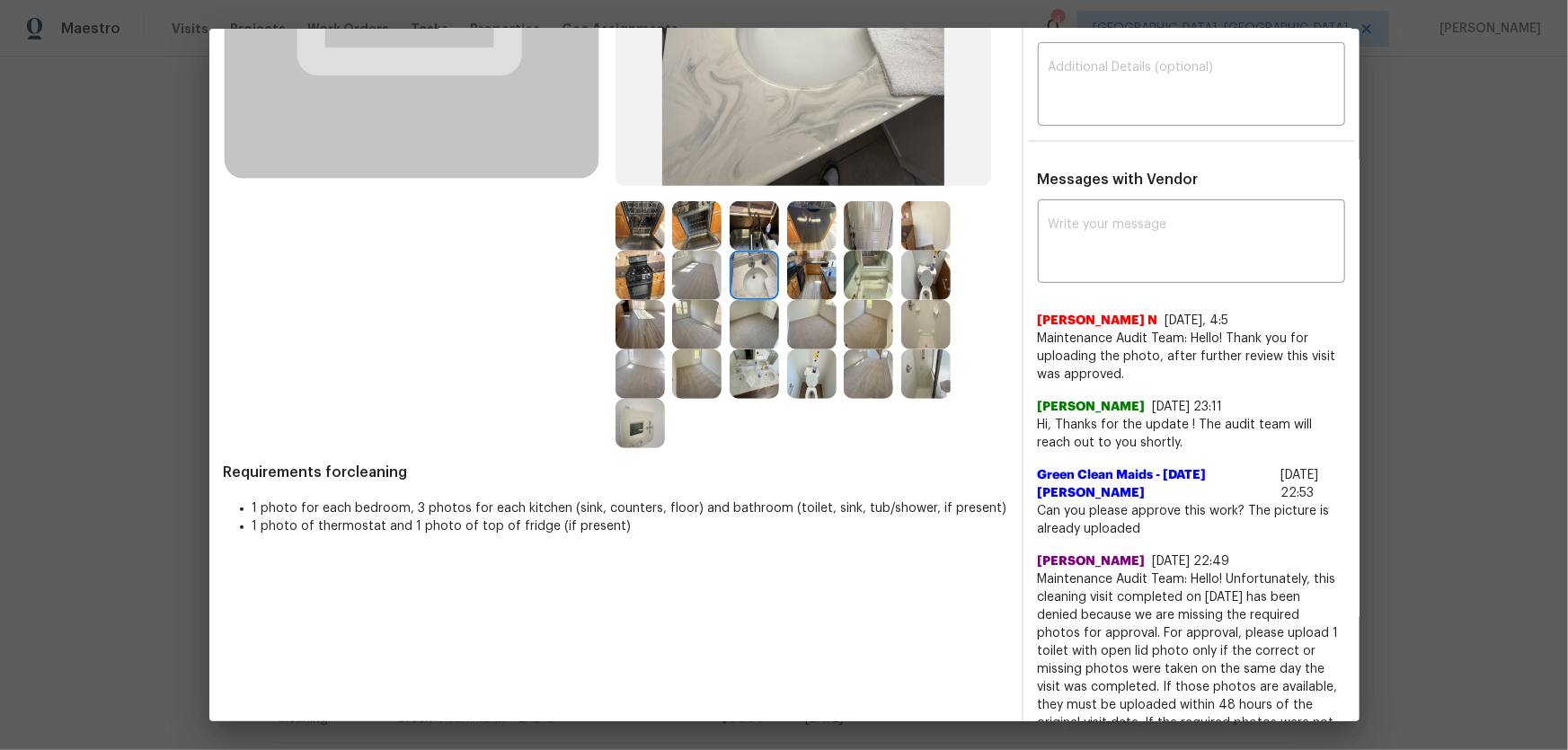
click at [741, 361] on img at bounding box center [754, 374] width 49 height 49
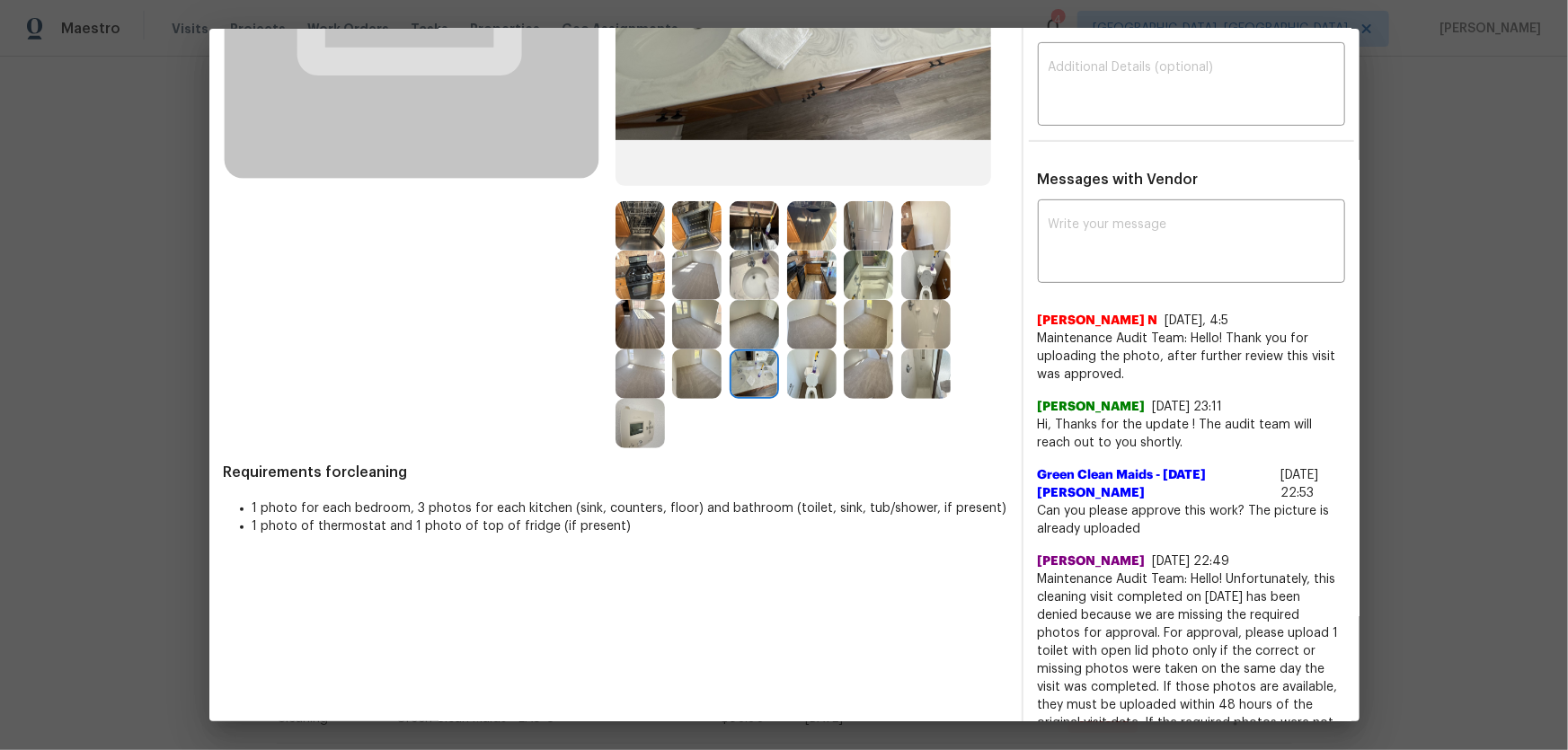
click at [913, 325] on img at bounding box center [925, 324] width 49 height 49
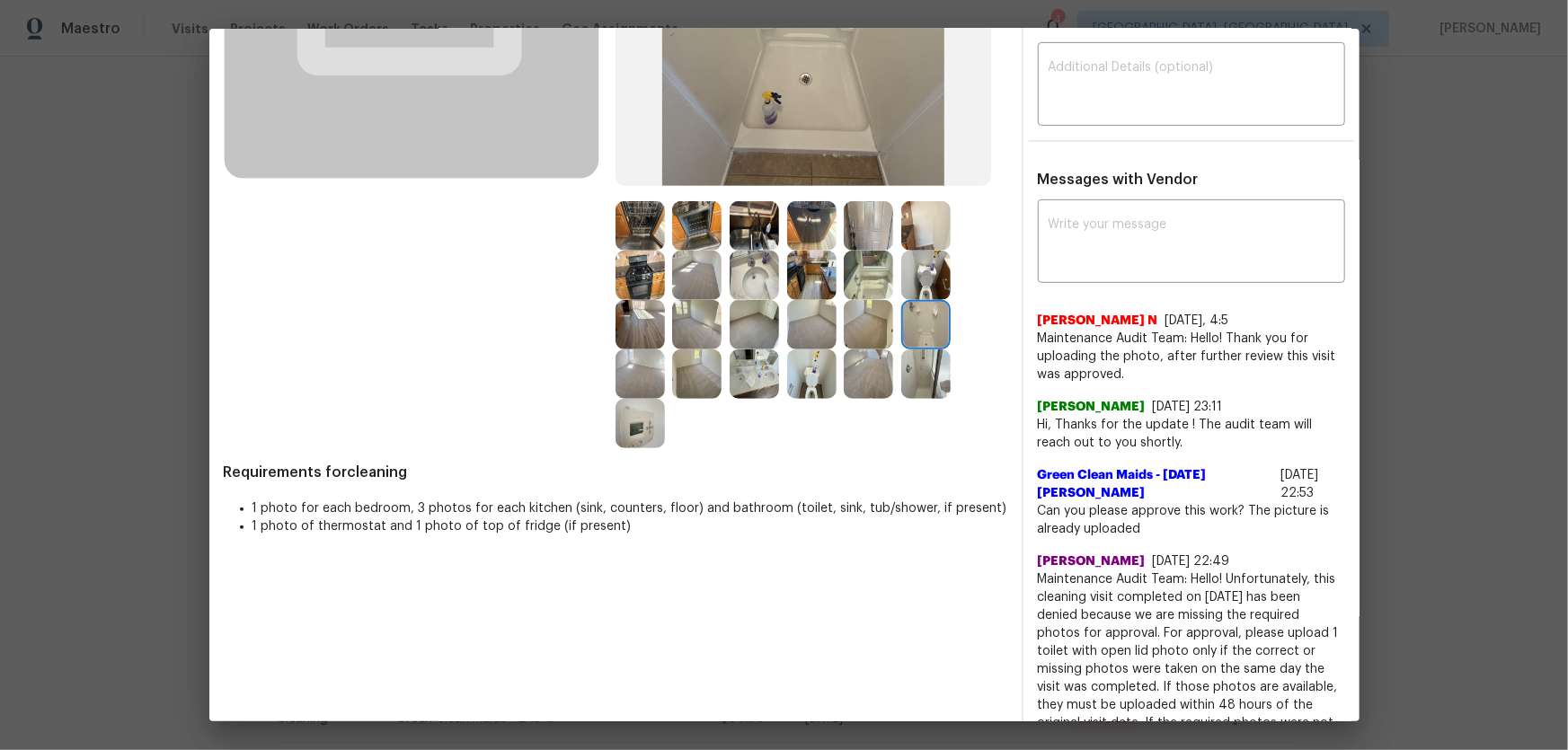
click at [872, 281] on img at bounding box center [868, 275] width 49 height 49
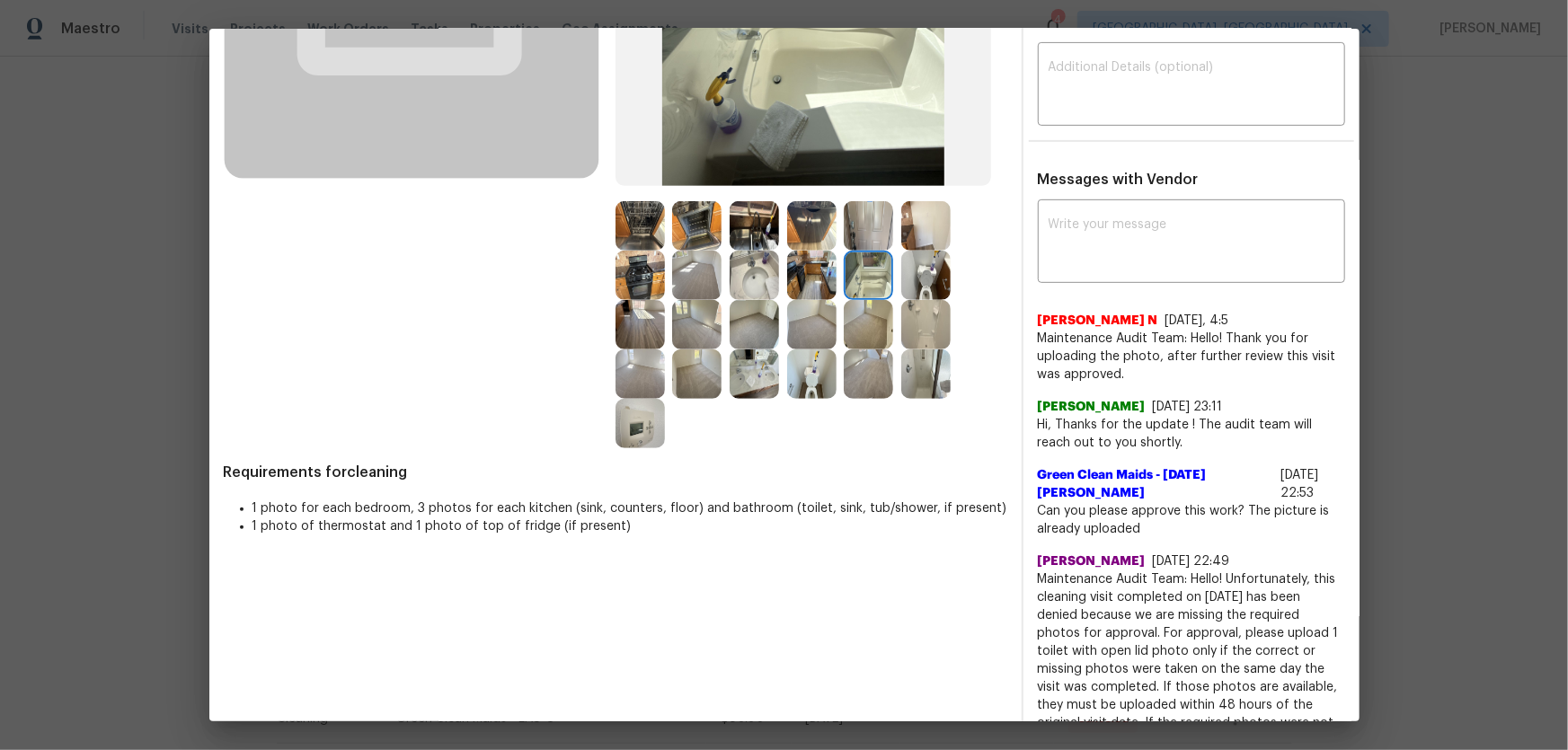
click at [926, 372] on img at bounding box center [925, 374] width 49 height 49
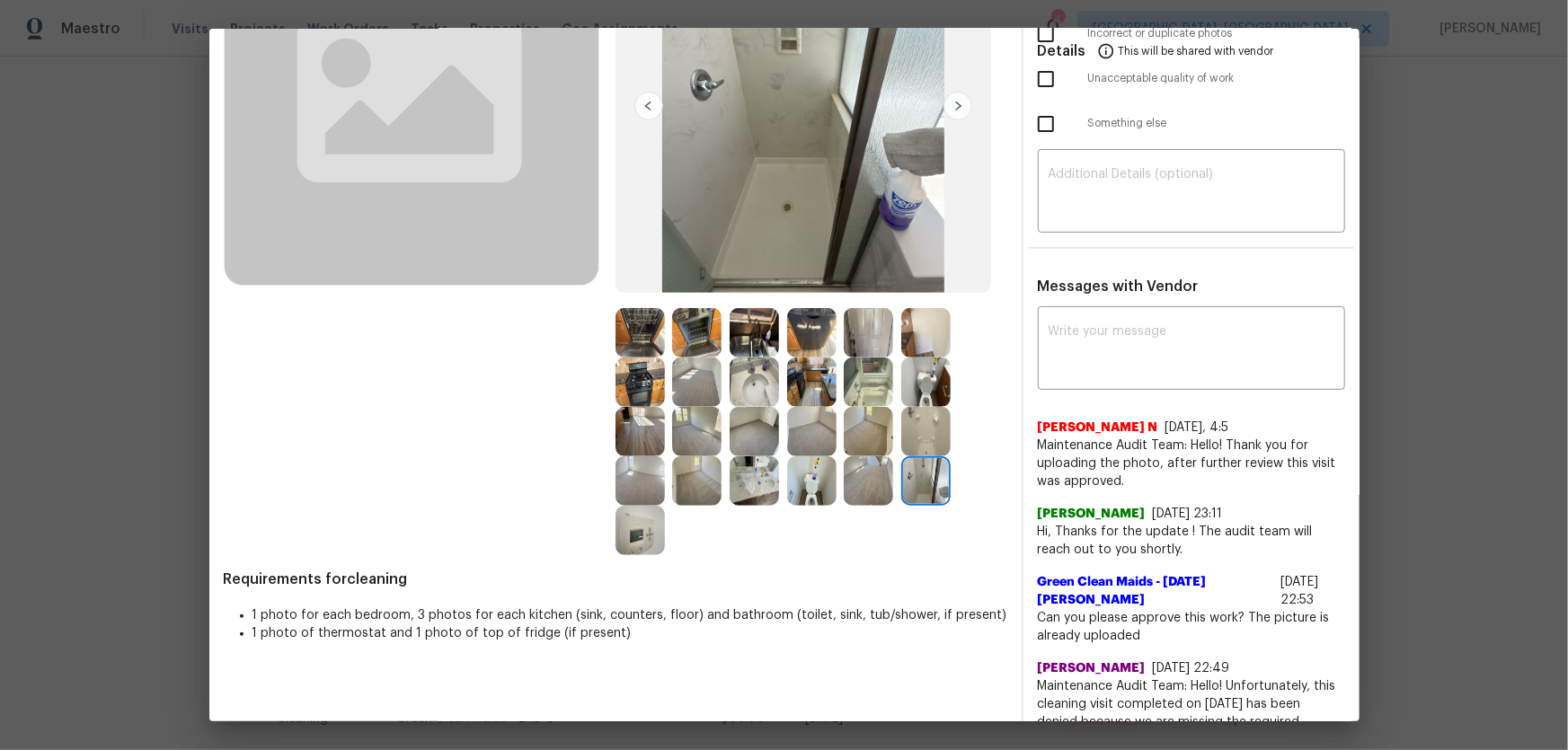
scroll to position [244, 0]
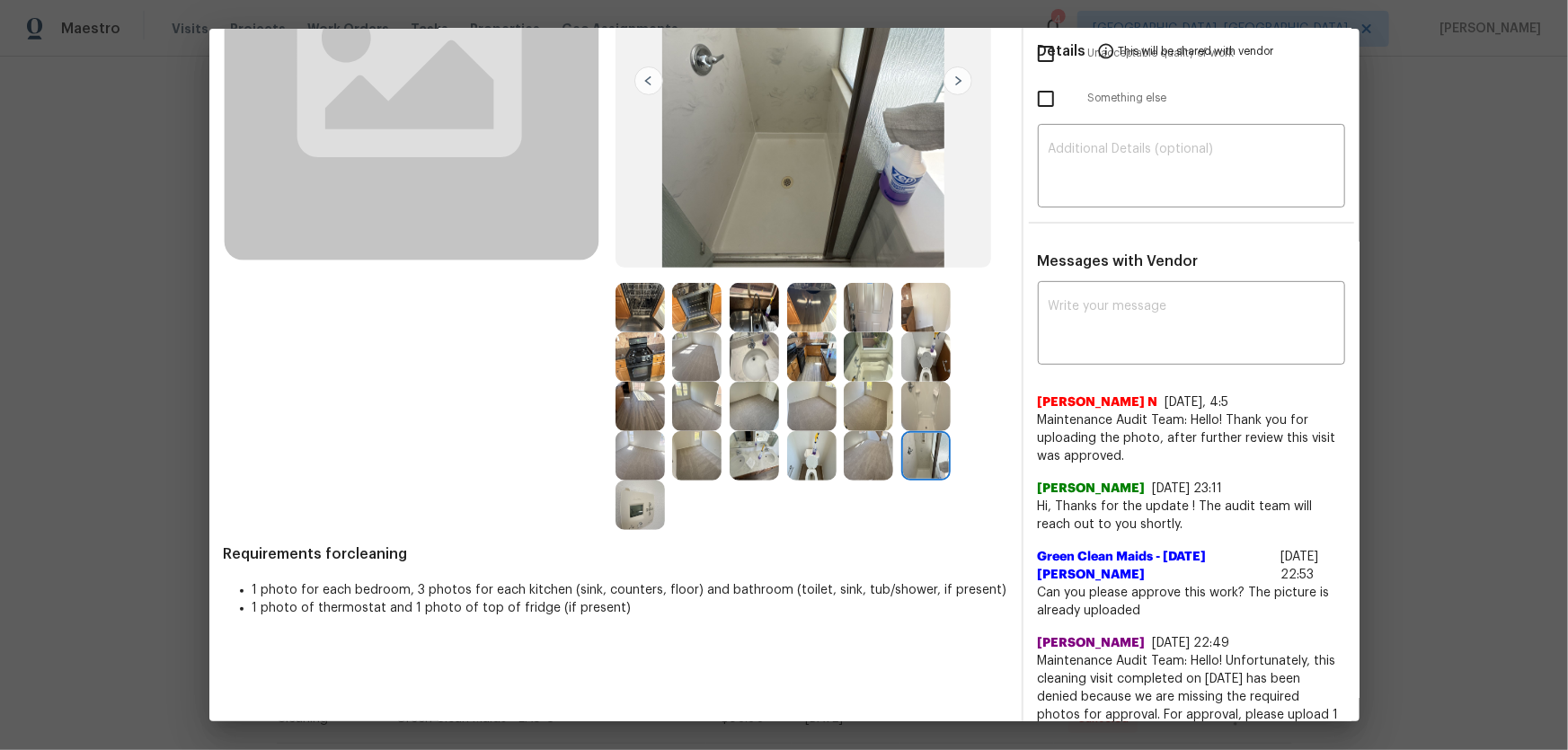
click at [917, 405] on img at bounding box center [925, 406] width 49 height 49
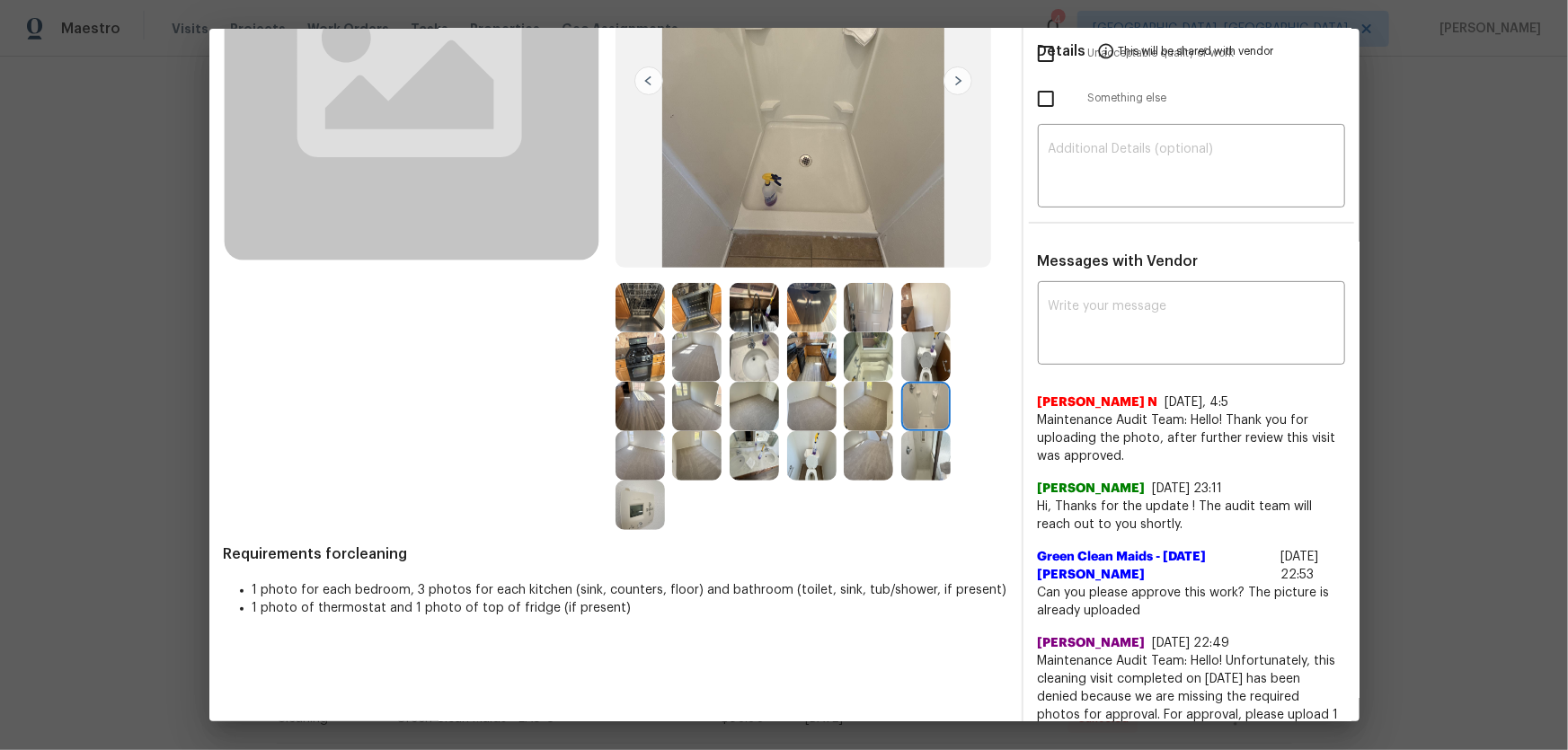
click at [857, 356] on img at bounding box center [868, 357] width 49 height 49
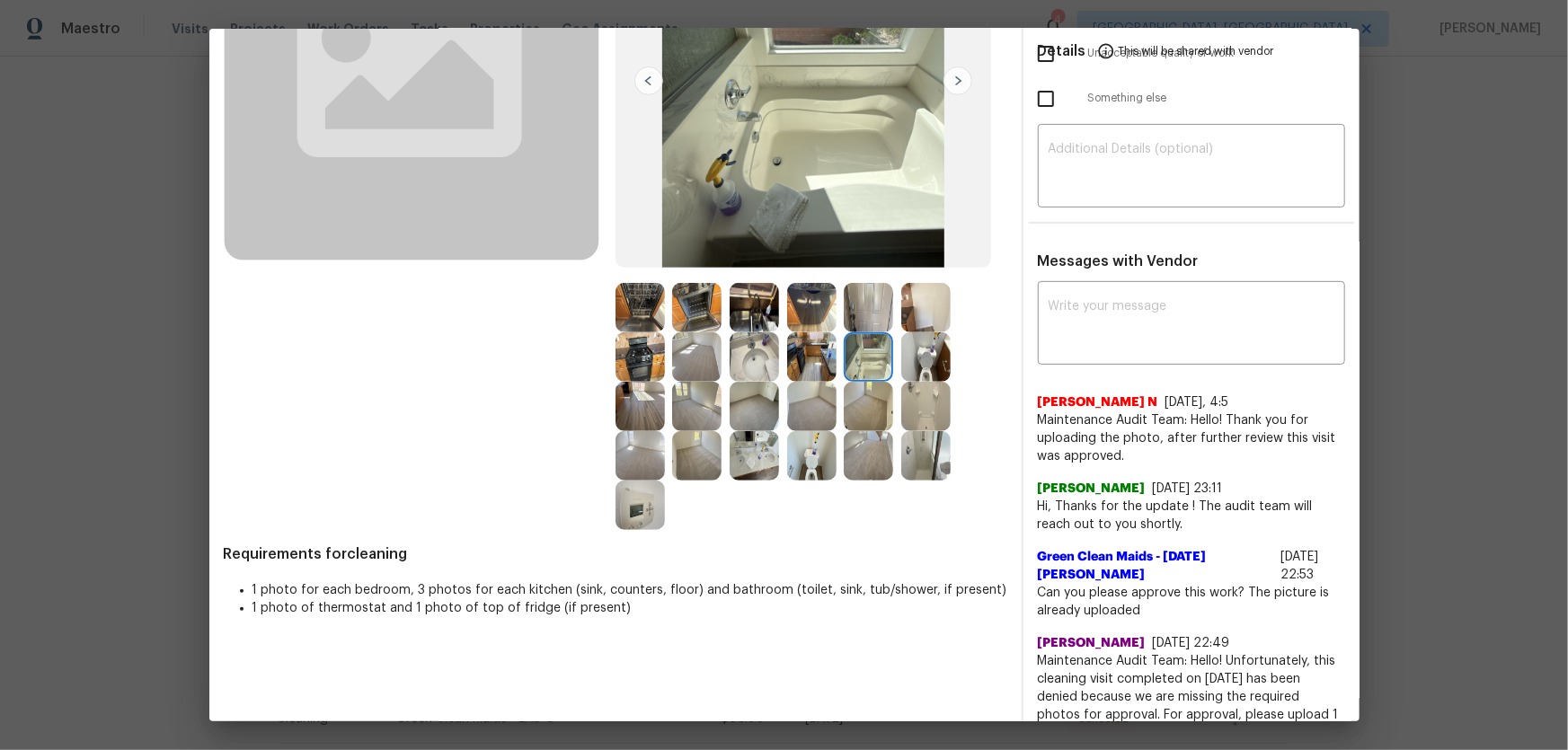
click at [857, 315] on img at bounding box center [868, 307] width 49 height 49
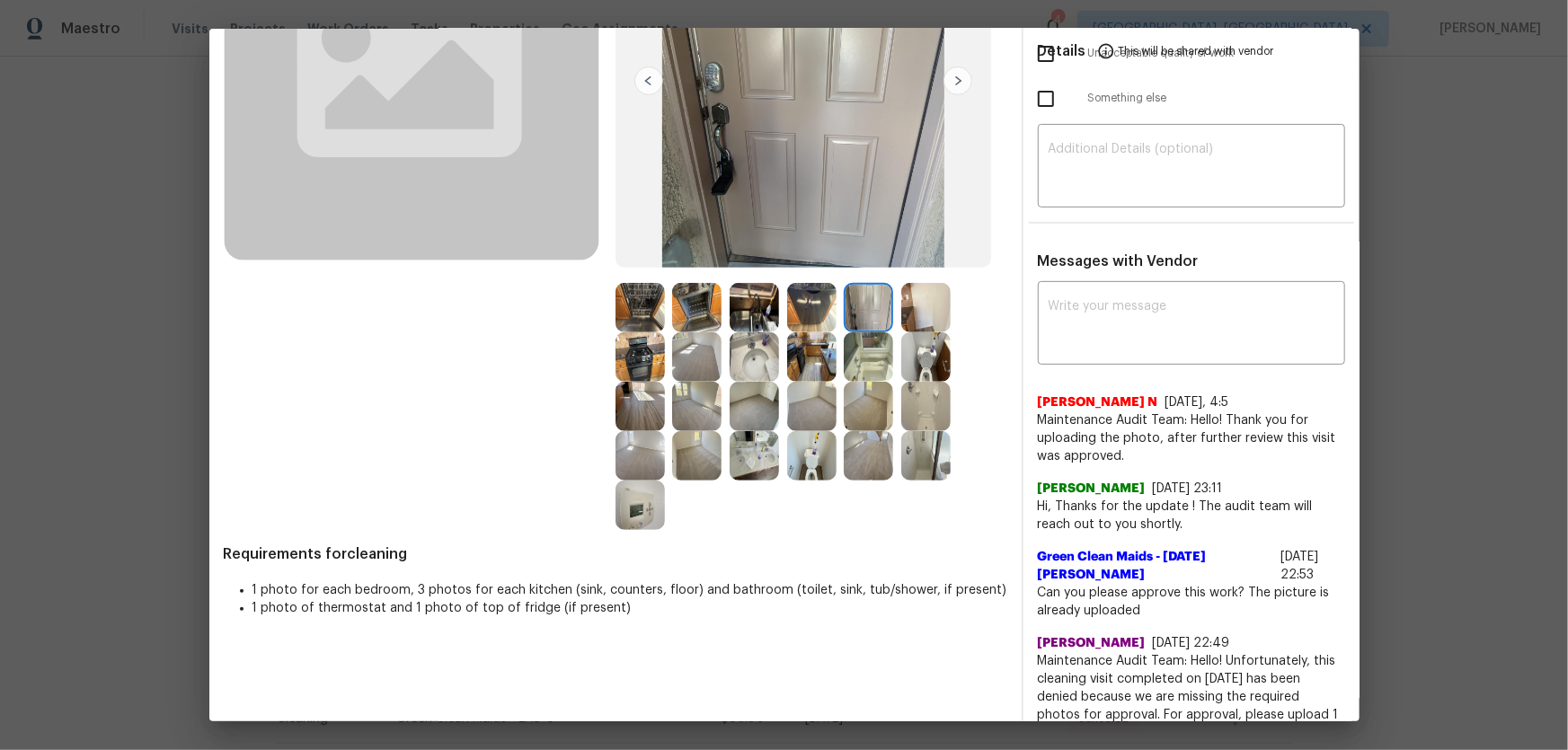
click at [923, 312] on img at bounding box center [925, 307] width 49 height 49
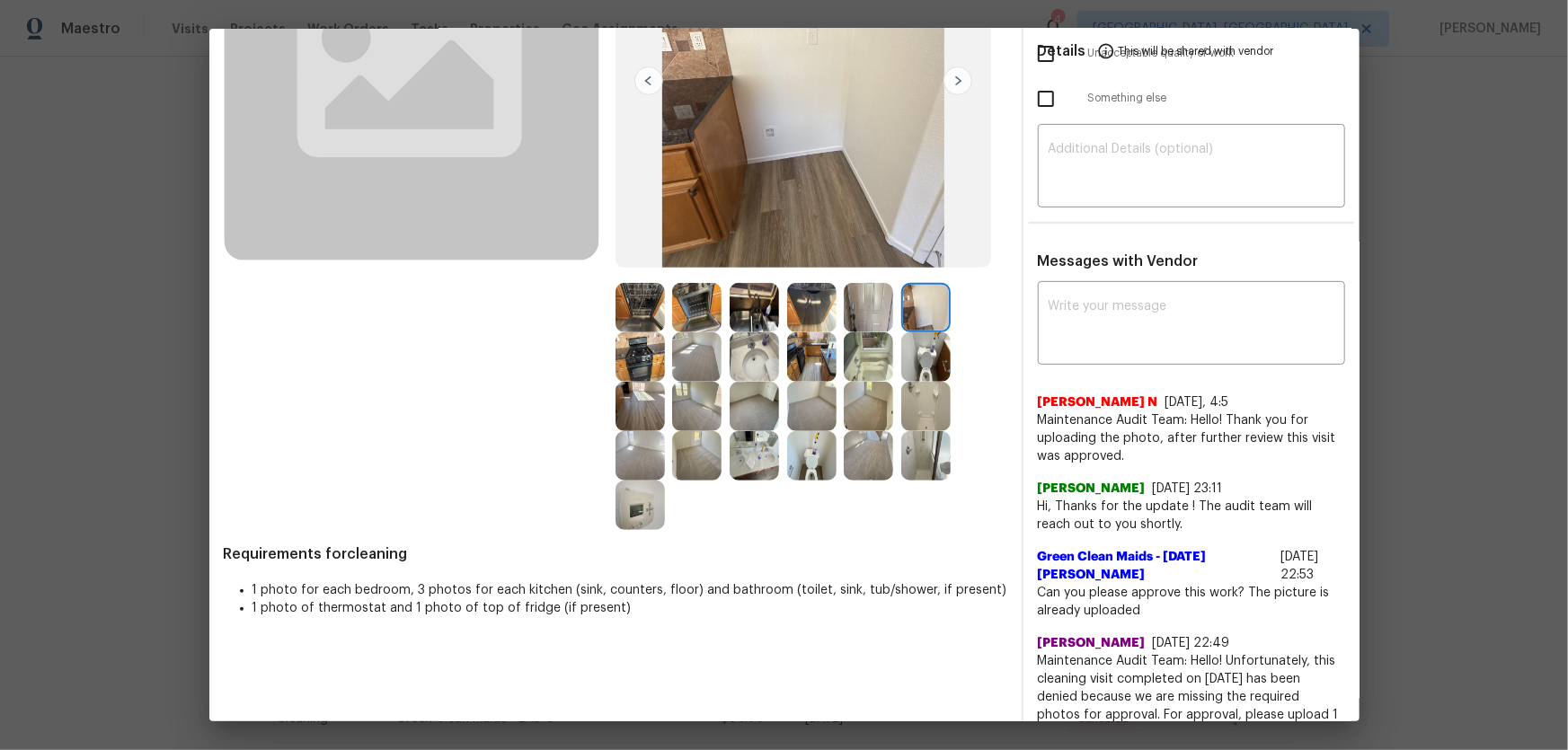
click at [738, 302] on img at bounding box center [754, 307] width 49 height 49
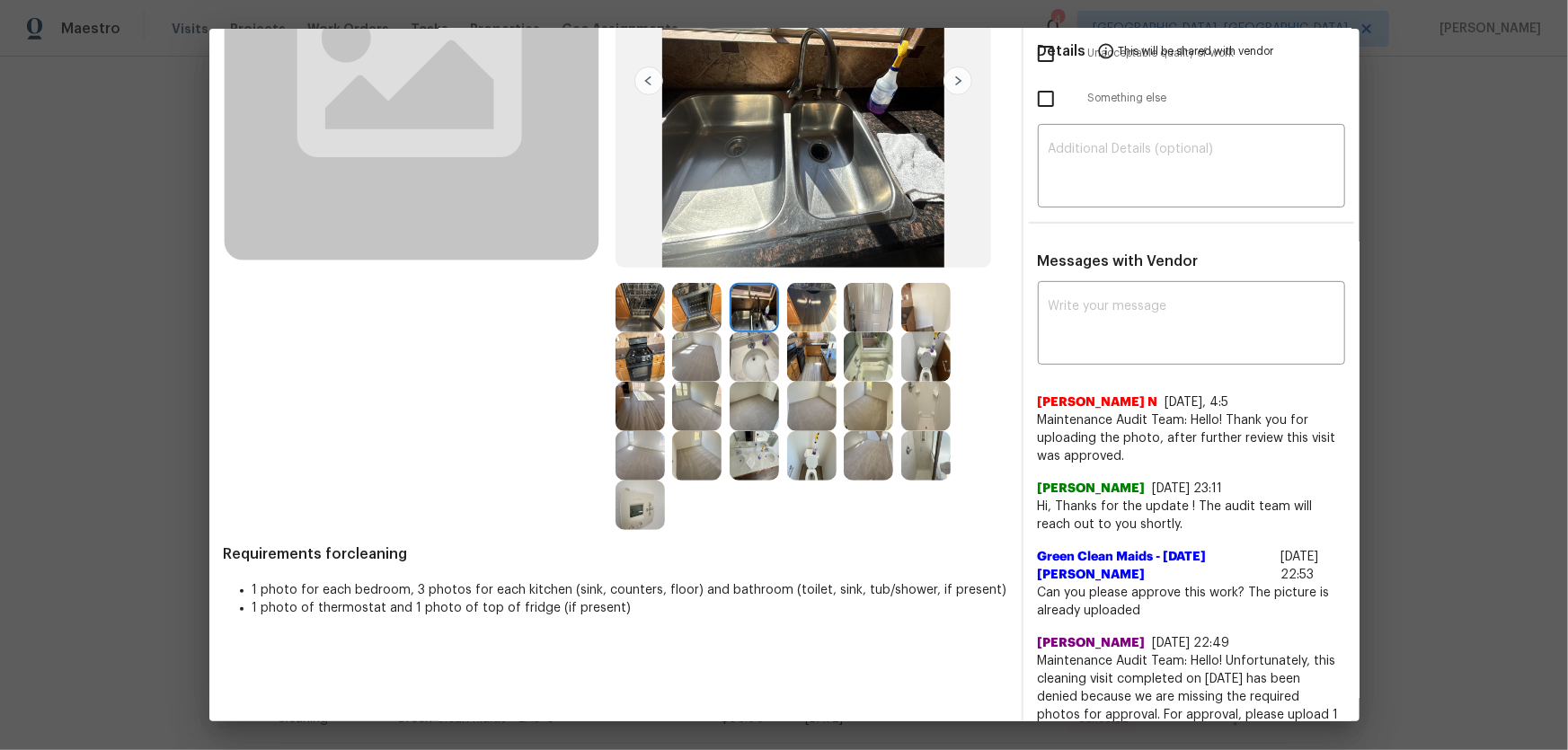
click at [749, 343] on img at bounding box center [754, 357] width 49 height 49
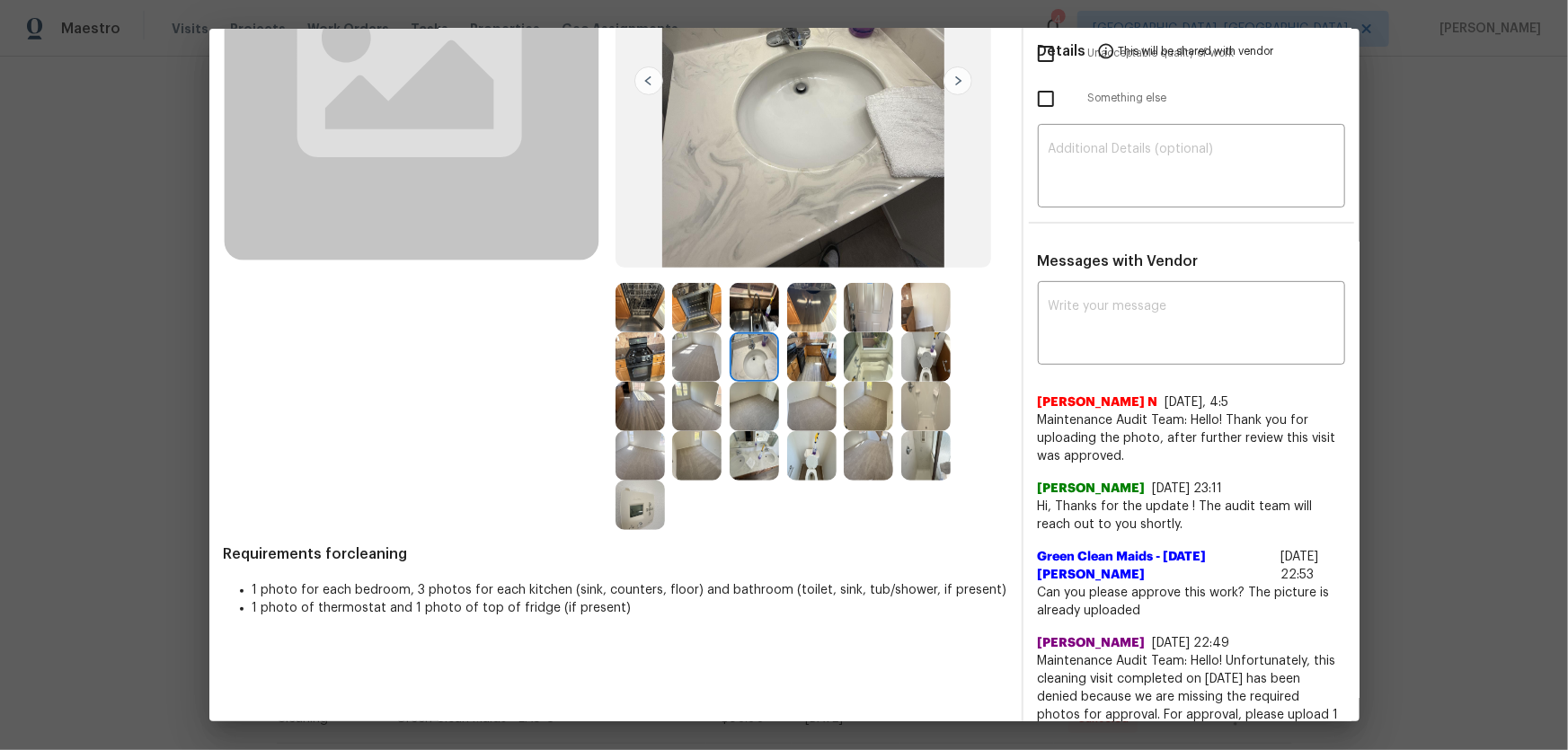
click at [825, 359] on img at bounding box center [811, 357] width 49 height 49
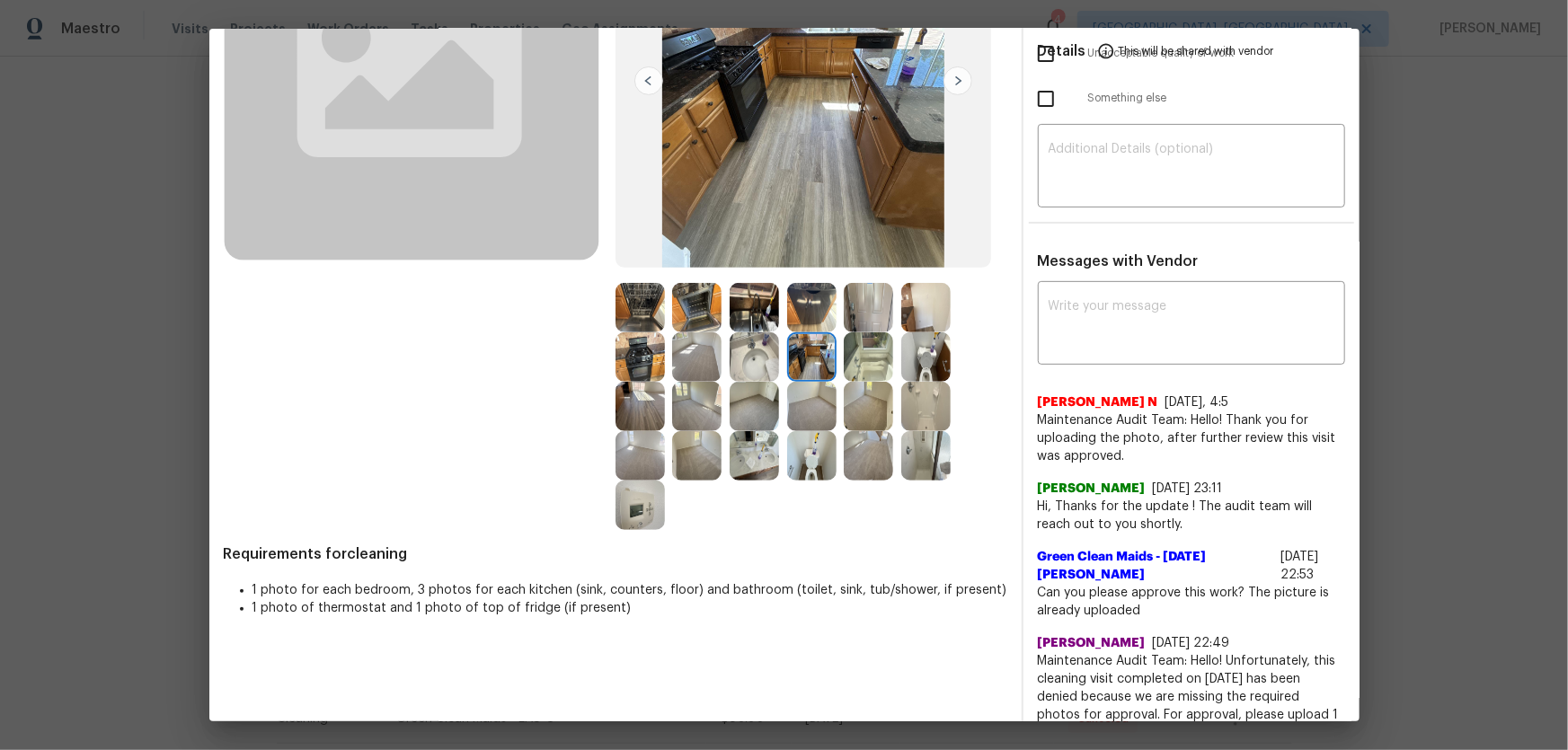
click at [811, 465] on img at bounding box center [811, 456] width 49 height 49
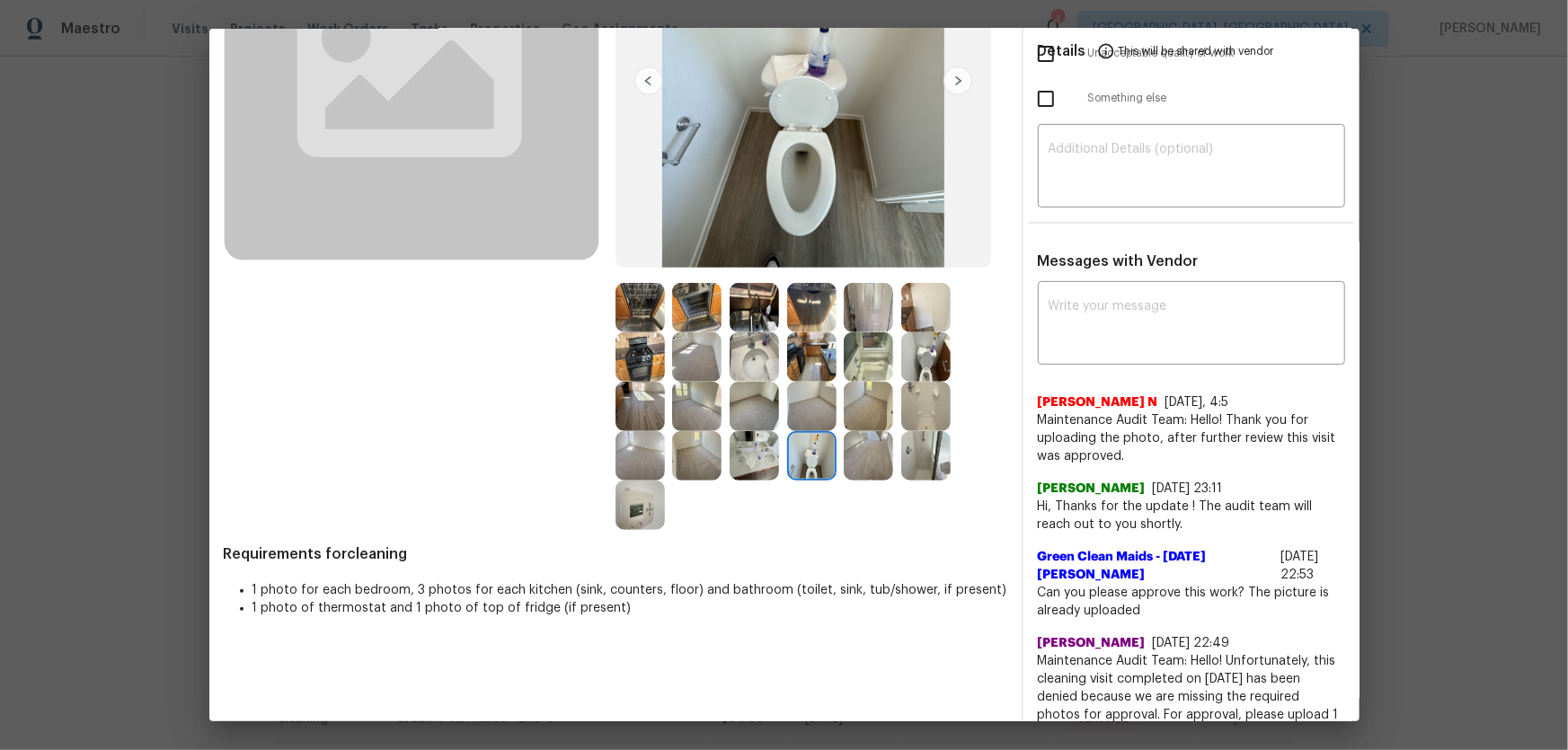
click at [751, 461] on img at bounding box center [754, 456] width 49 height 49
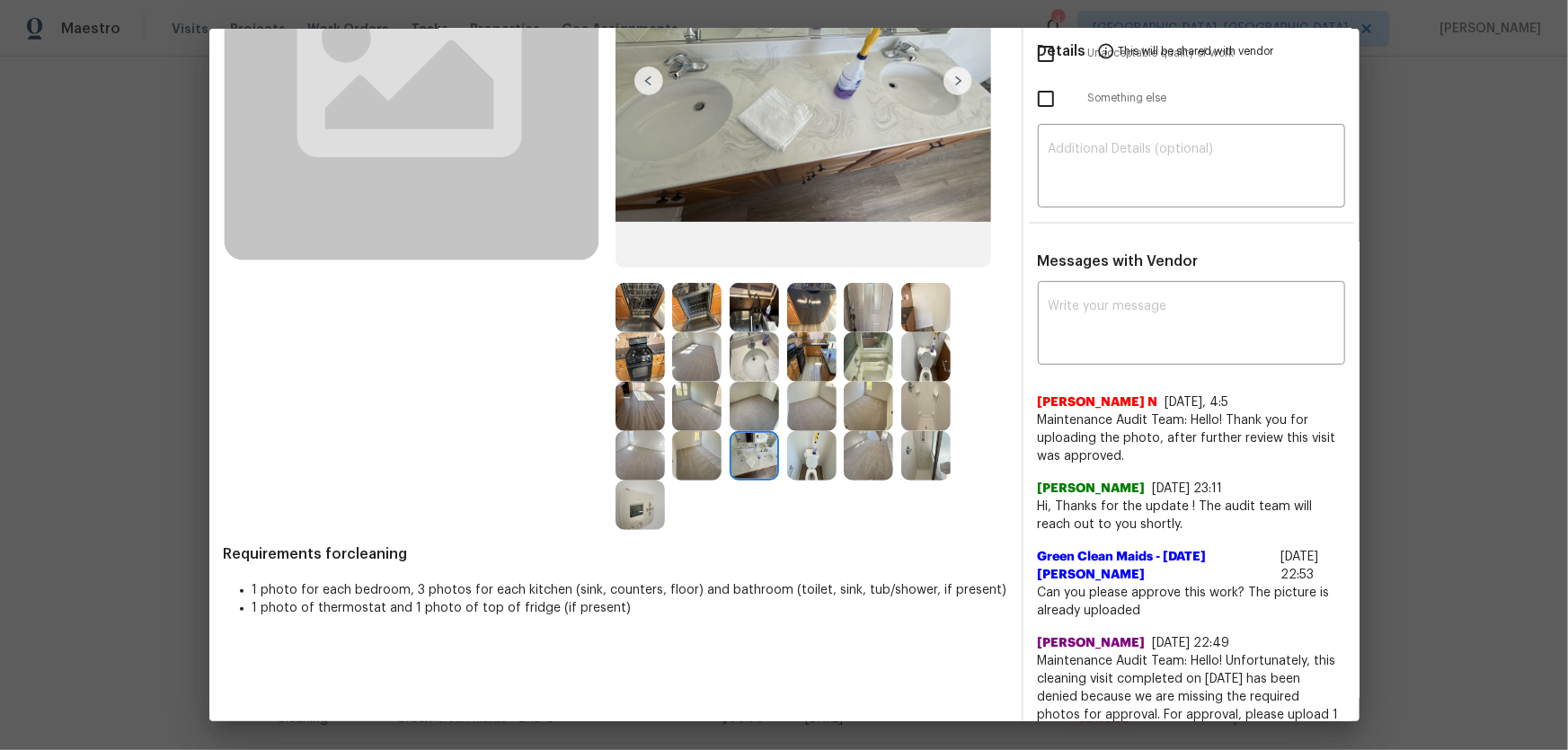
click at [737, 358] on img at bounding box center [754, 357] width 49 height 49
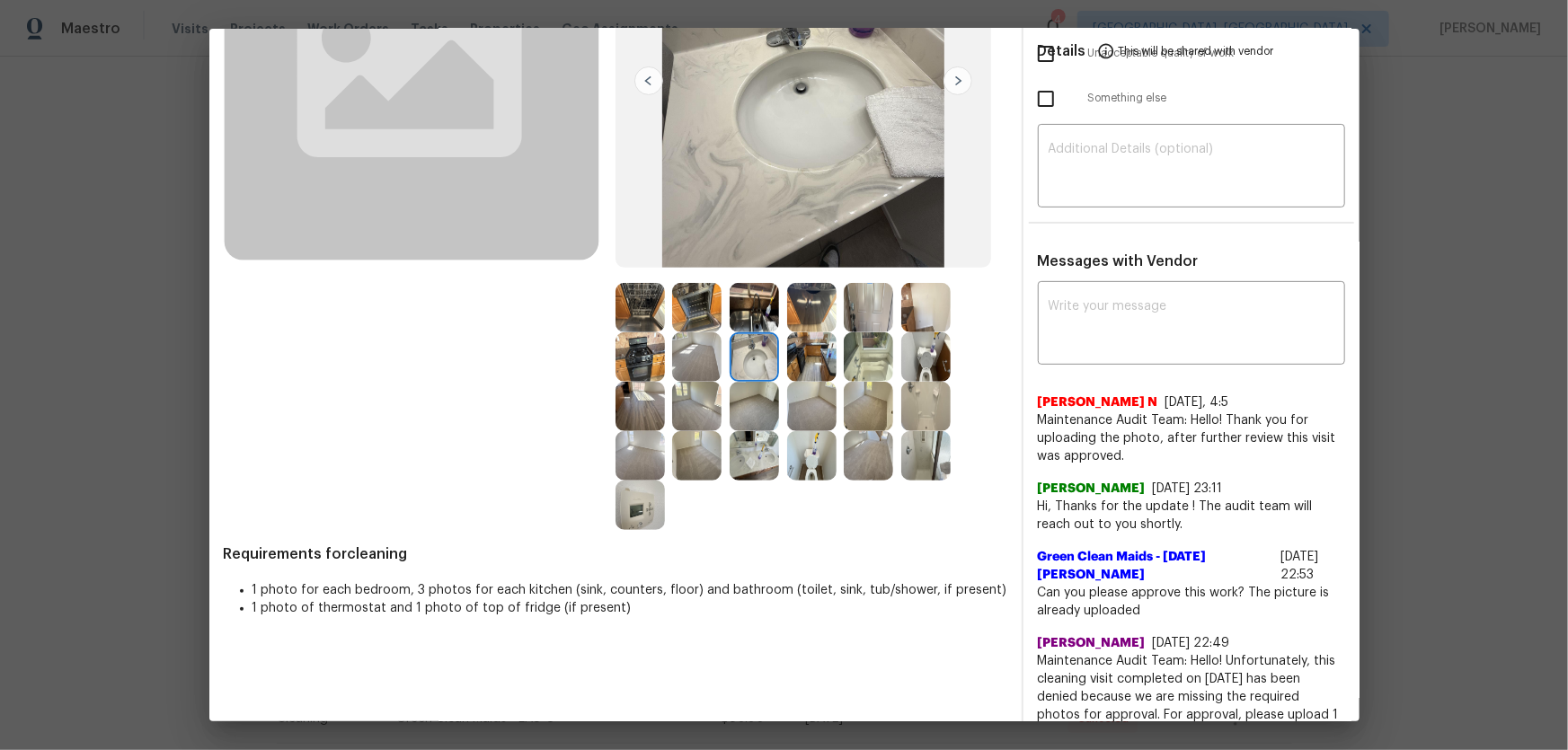
click at [646, 512] on img at bounding box center [640, 505] width 49 height 49
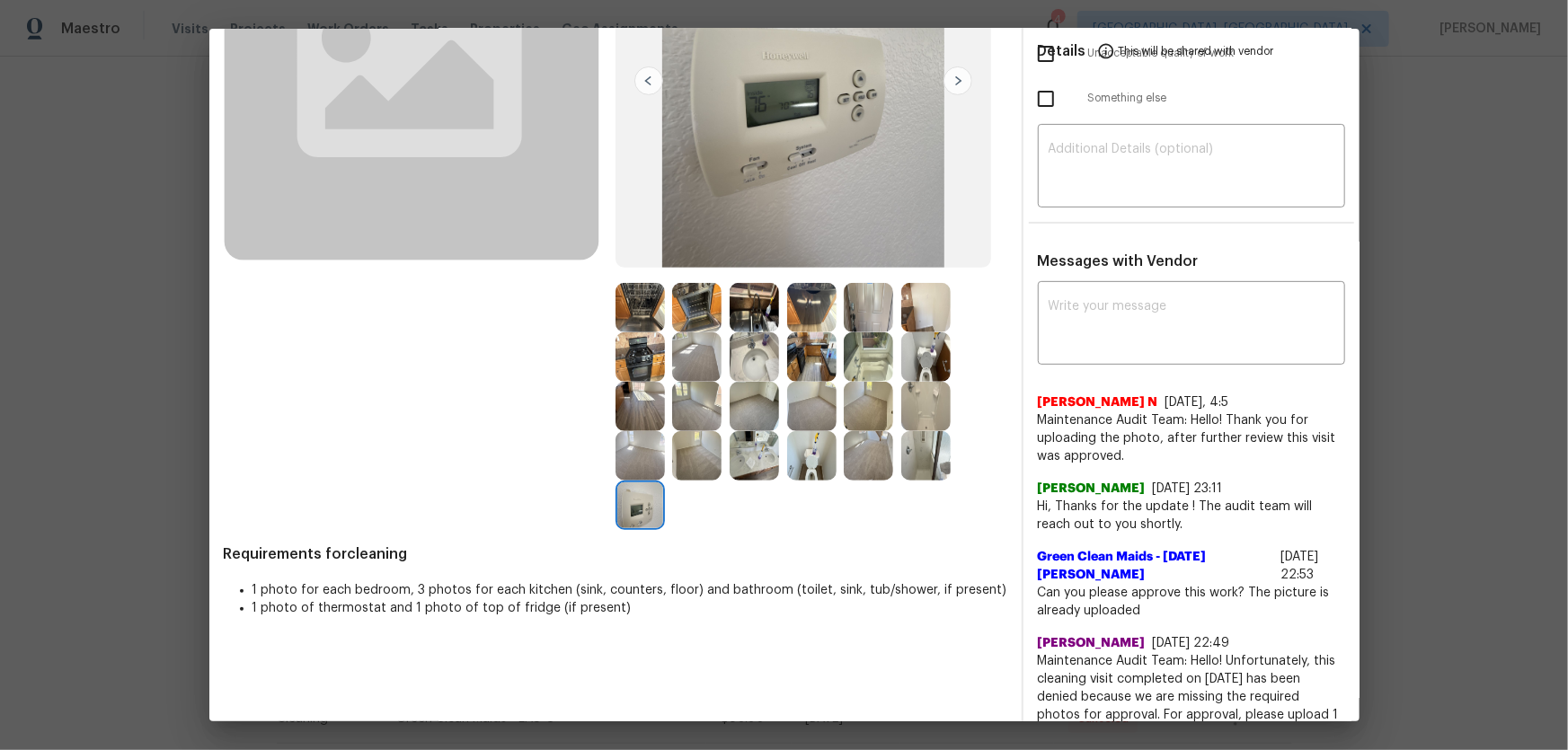
click at [799, 469] on img at bounding box center [811, 456] width 49 height 49
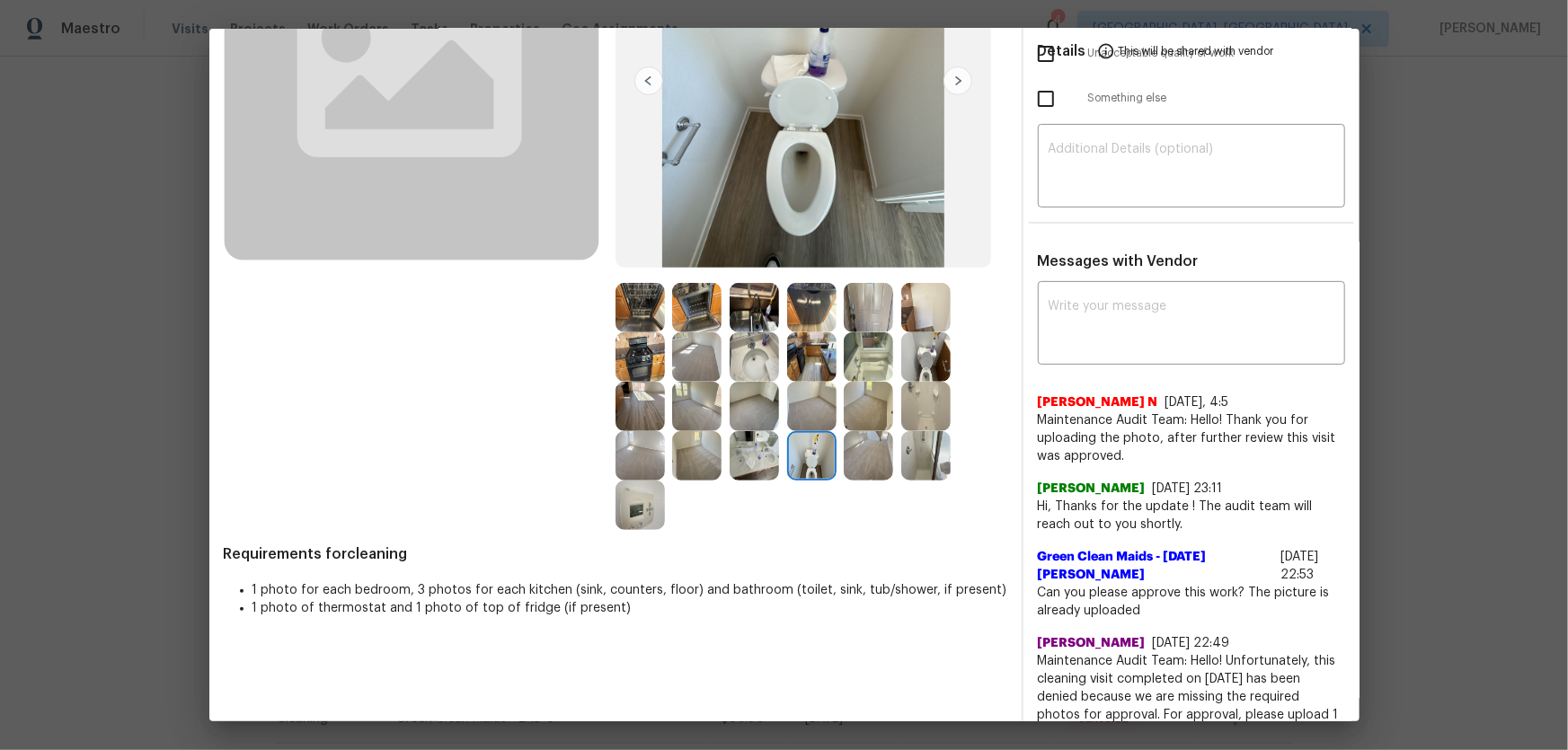
click at [920, 359] on img at bounding box center [925, 357] width 49 height 49
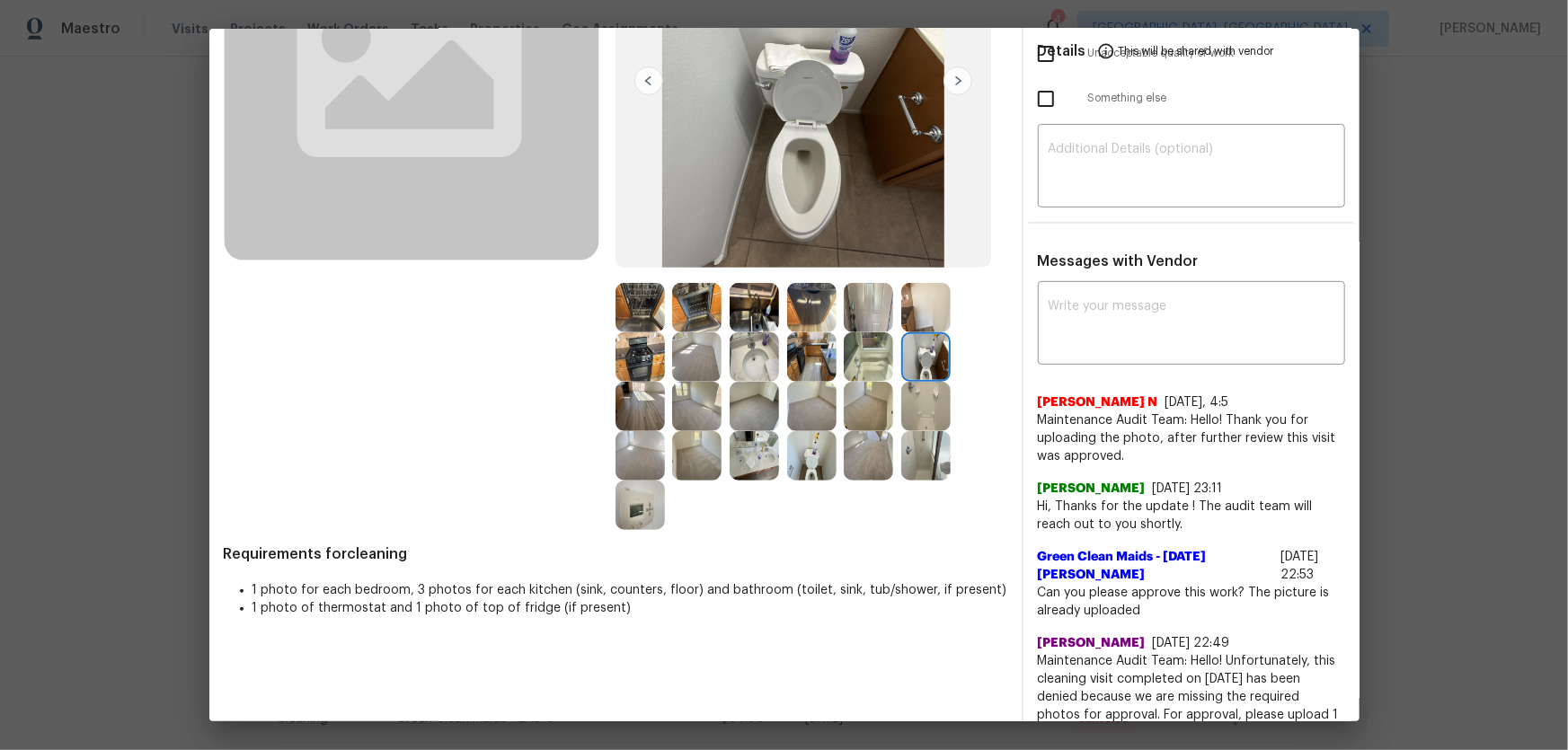
click at [615, 489] on img at bounding box center [640, 505] width 49 height 49
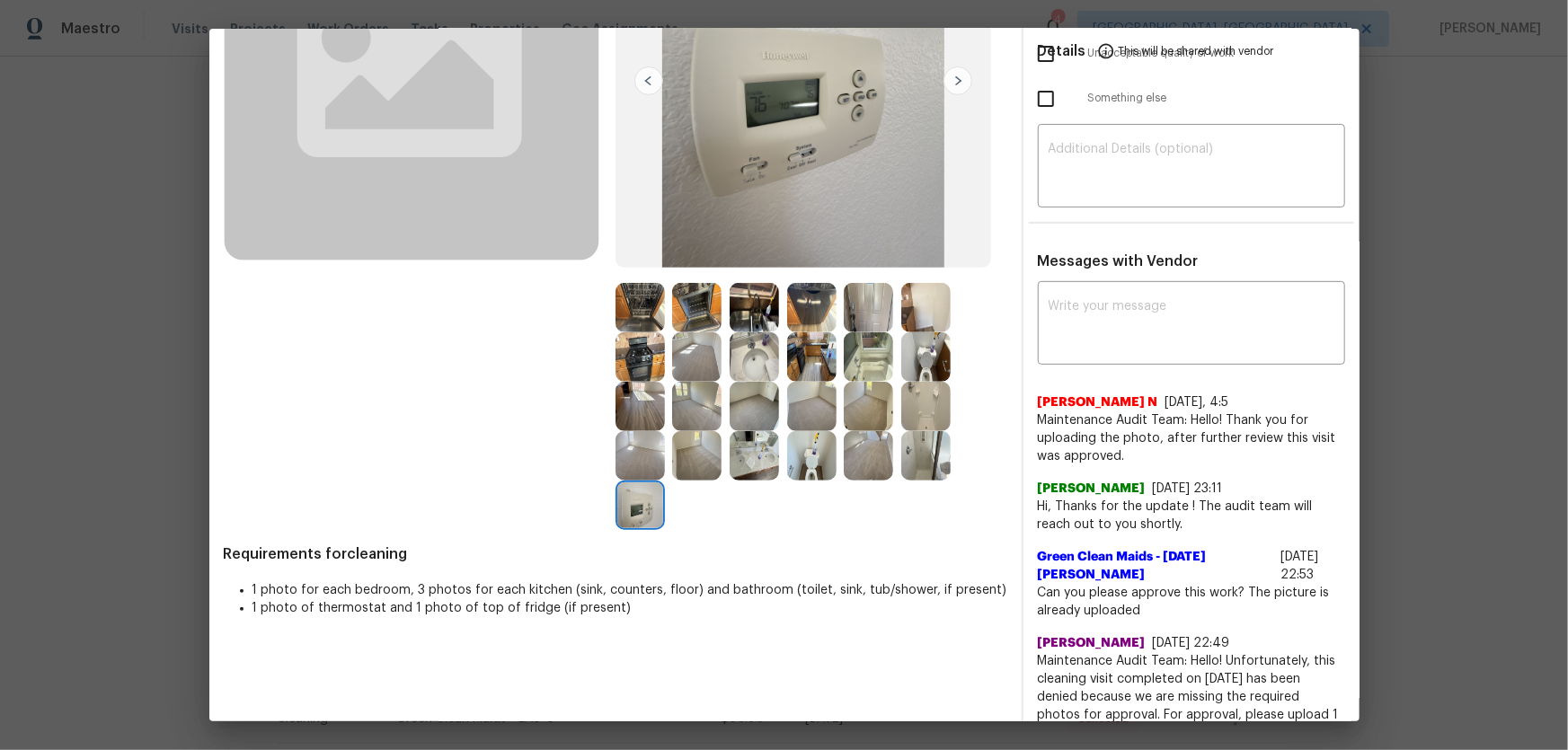
scroll to position [163, 0]
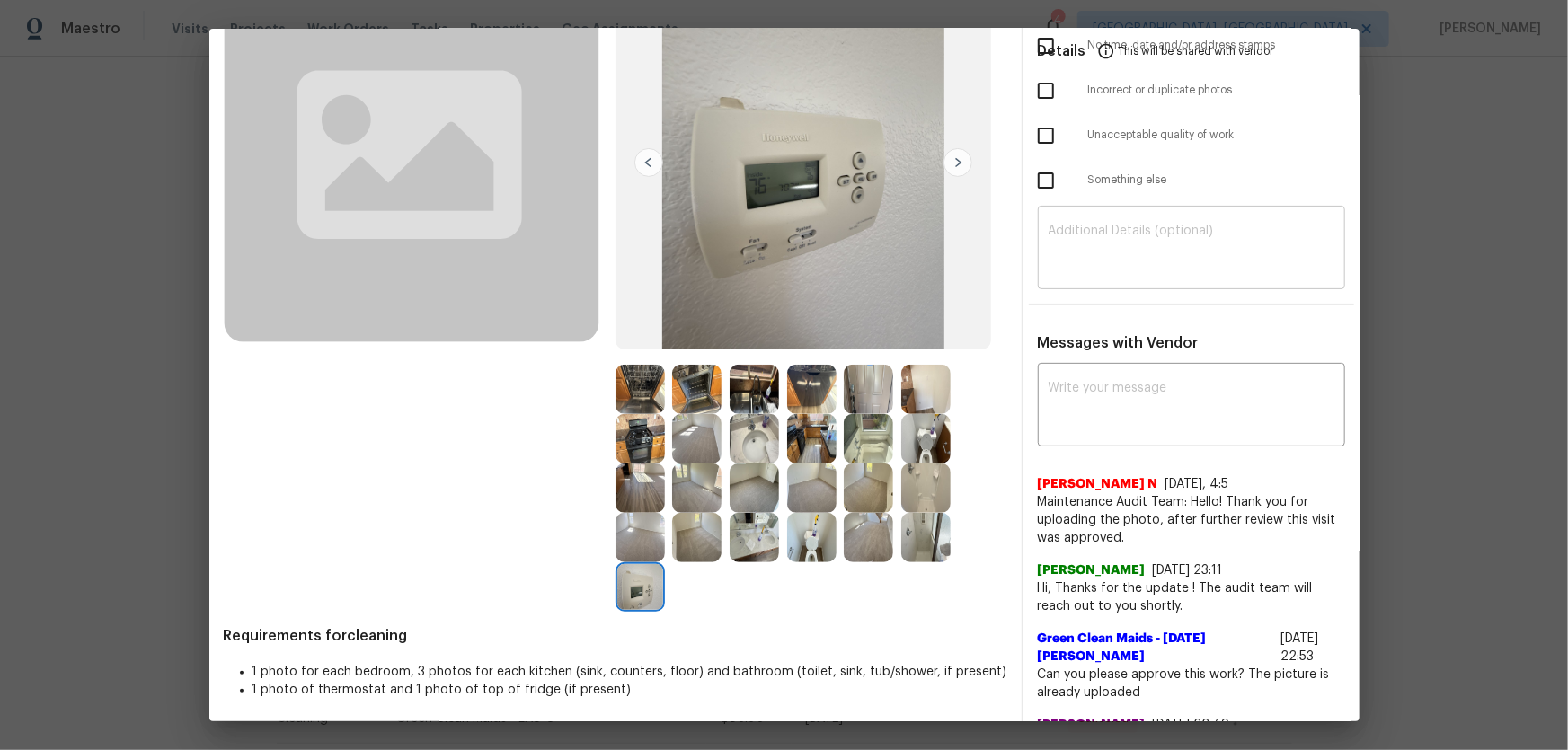
click at [1049, 260] on textarea at bounding box center [1191, 249] width 286 height 50
paste textarea "Maintenance Audit Team: Hello! Unfortunately, this cleaning visit completed on …"
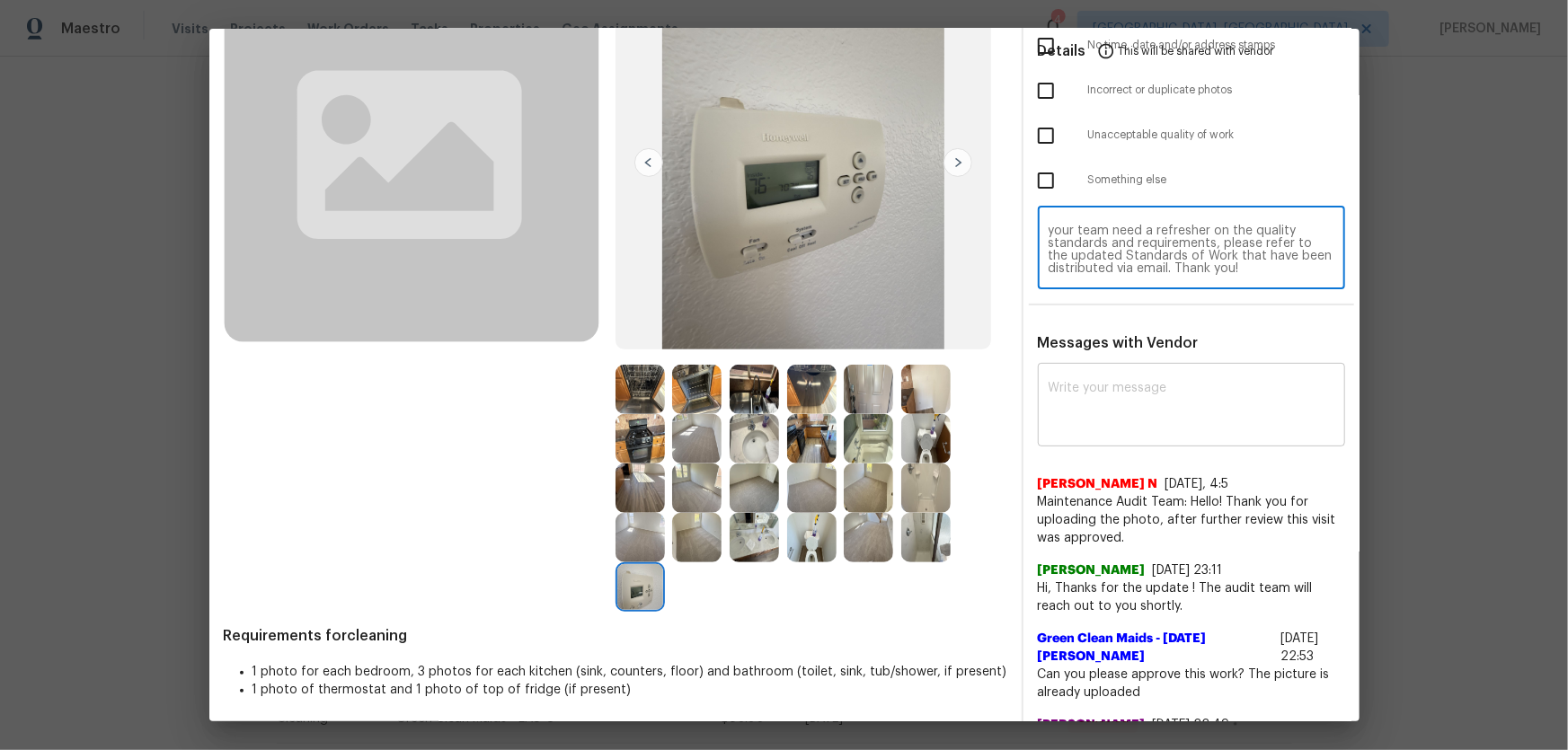
type textarea "Maintenance Audit Team: Hello! Unfortunately, this cleaning visit completed on …"
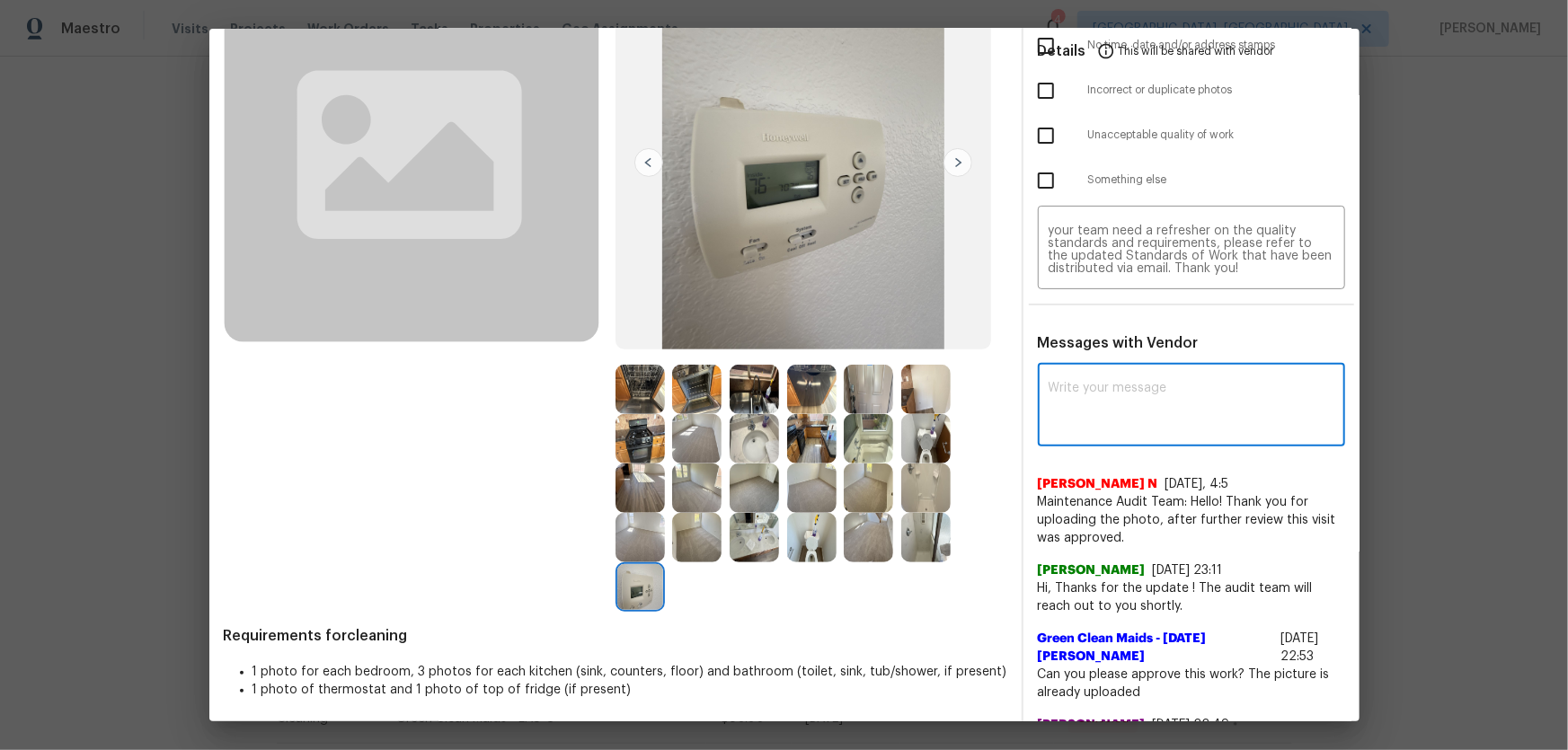
click at [1085, 397] on textarea at bounding box center [1191, 406] width 286 height 50
paste textarea "Maintenance Audit Team: Hello! Unfortunately, this cleaning visit completed on …"
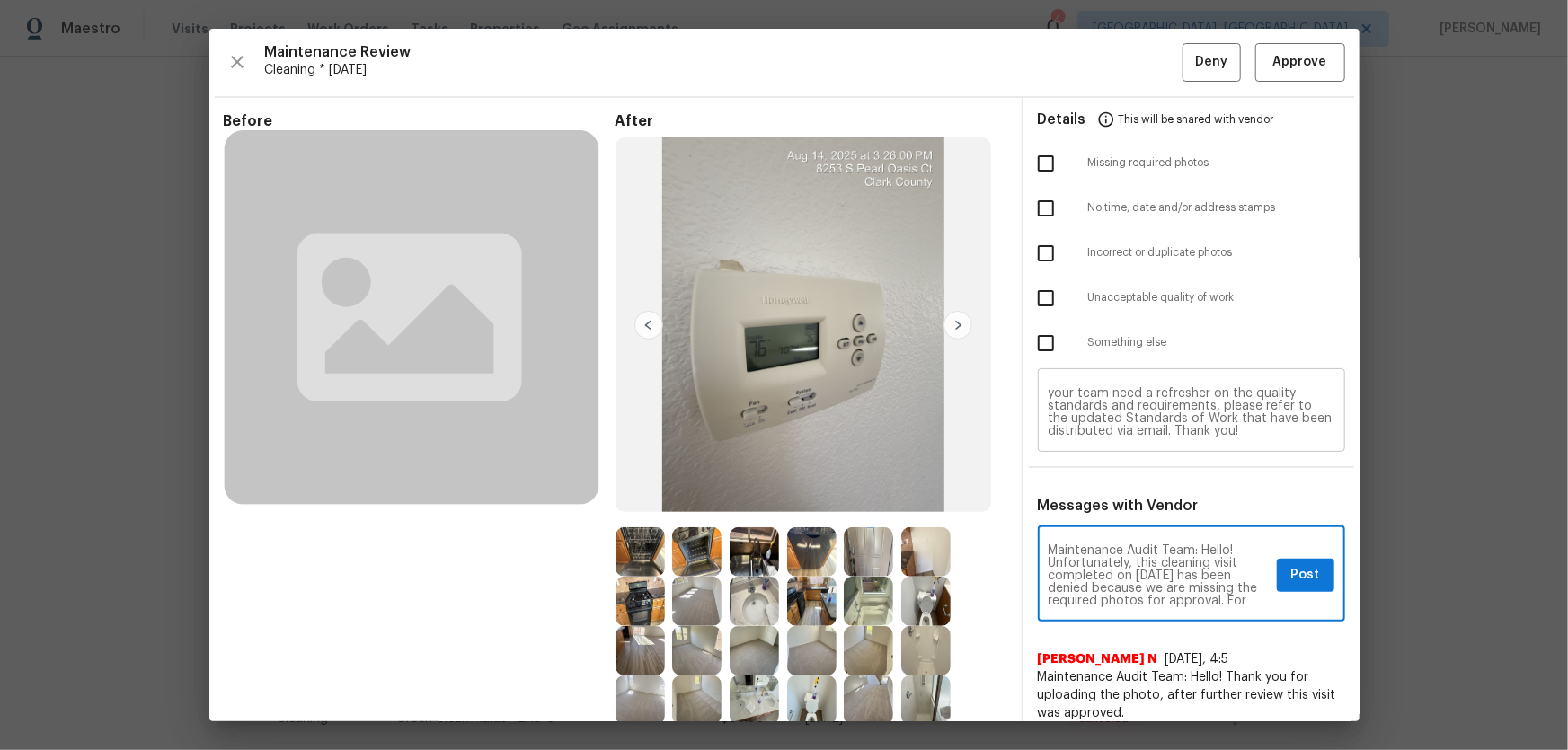
scroll to position [0, 0]
type textarea "Maintenance Audit Team: Hello! Unfortunately, this cleaning visit completed on …"
click at [1041, 169] on input "checkbox" at bounding box center [1046, 163] width 38 height 38
checkbox input "true"
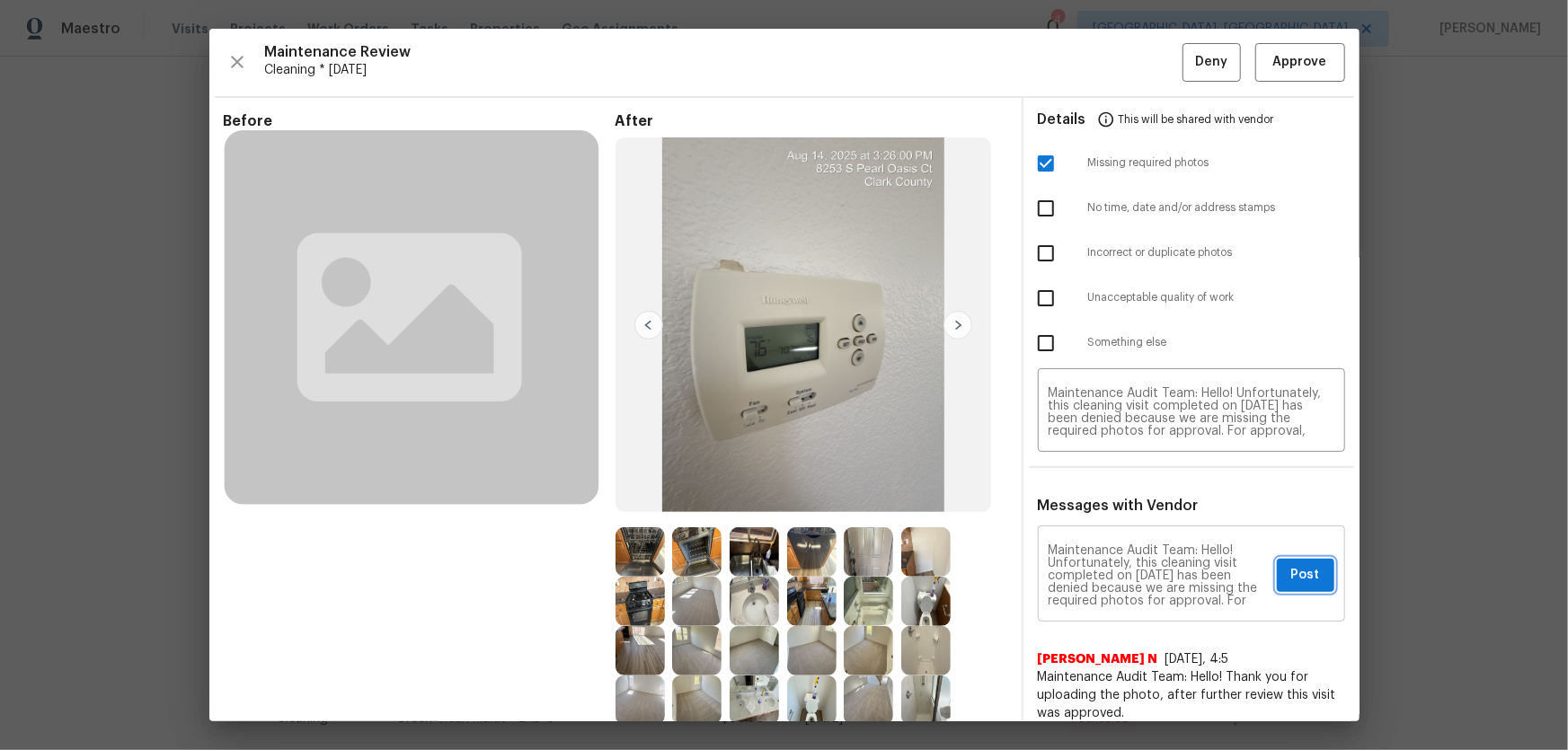
click at [1291, 579] on span "Post" at bounding box center [1305, 576] width 29 height 23
click at [1206, 38] on div "Maintenance Review Cleaning * Mon, Aug 11 Deny Approve Before After Requirement…" at bounding box center [784, 375] width 1150 height 693
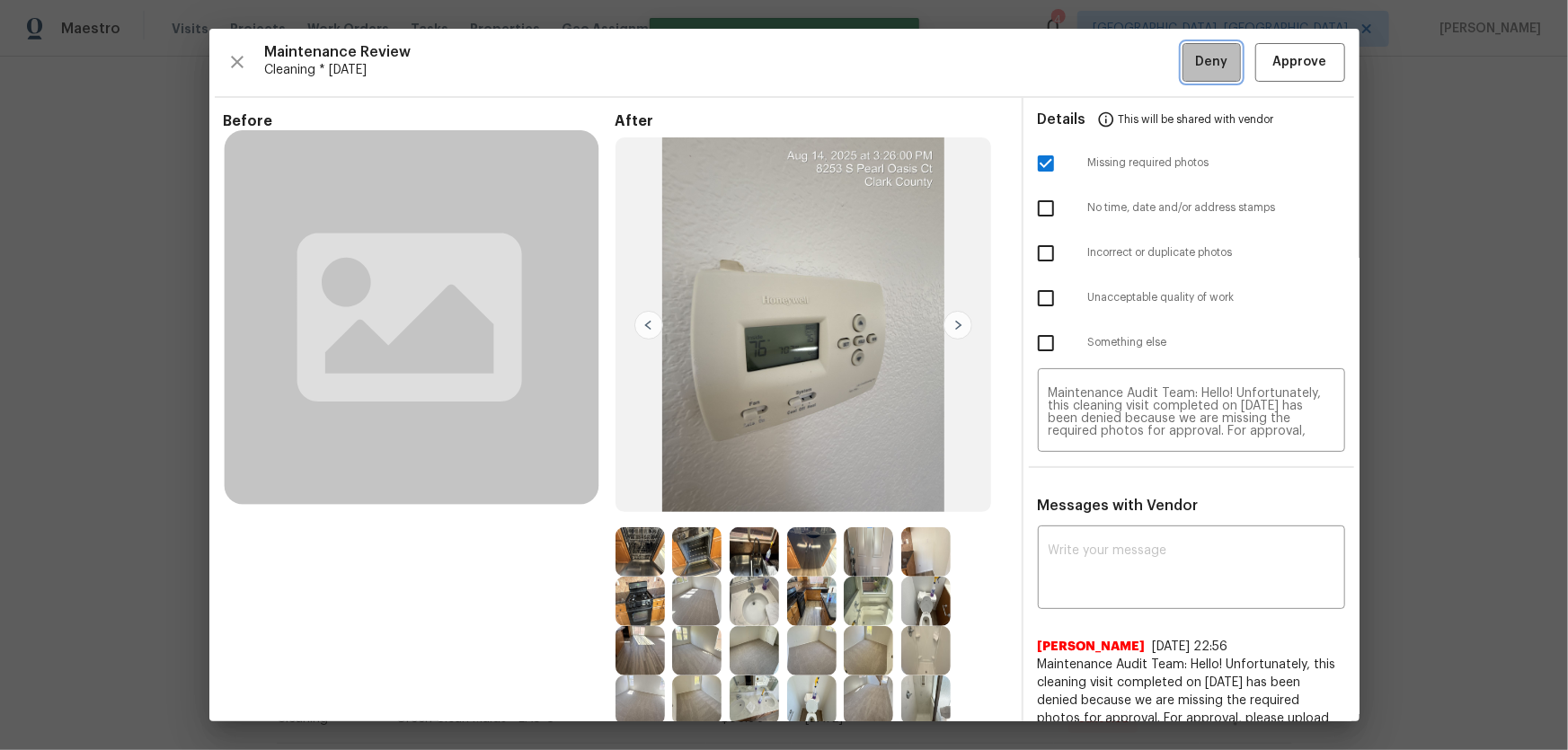
click at [1204, 48] on button "Deny" at bounding box center [1212, 62] width 58 height 39
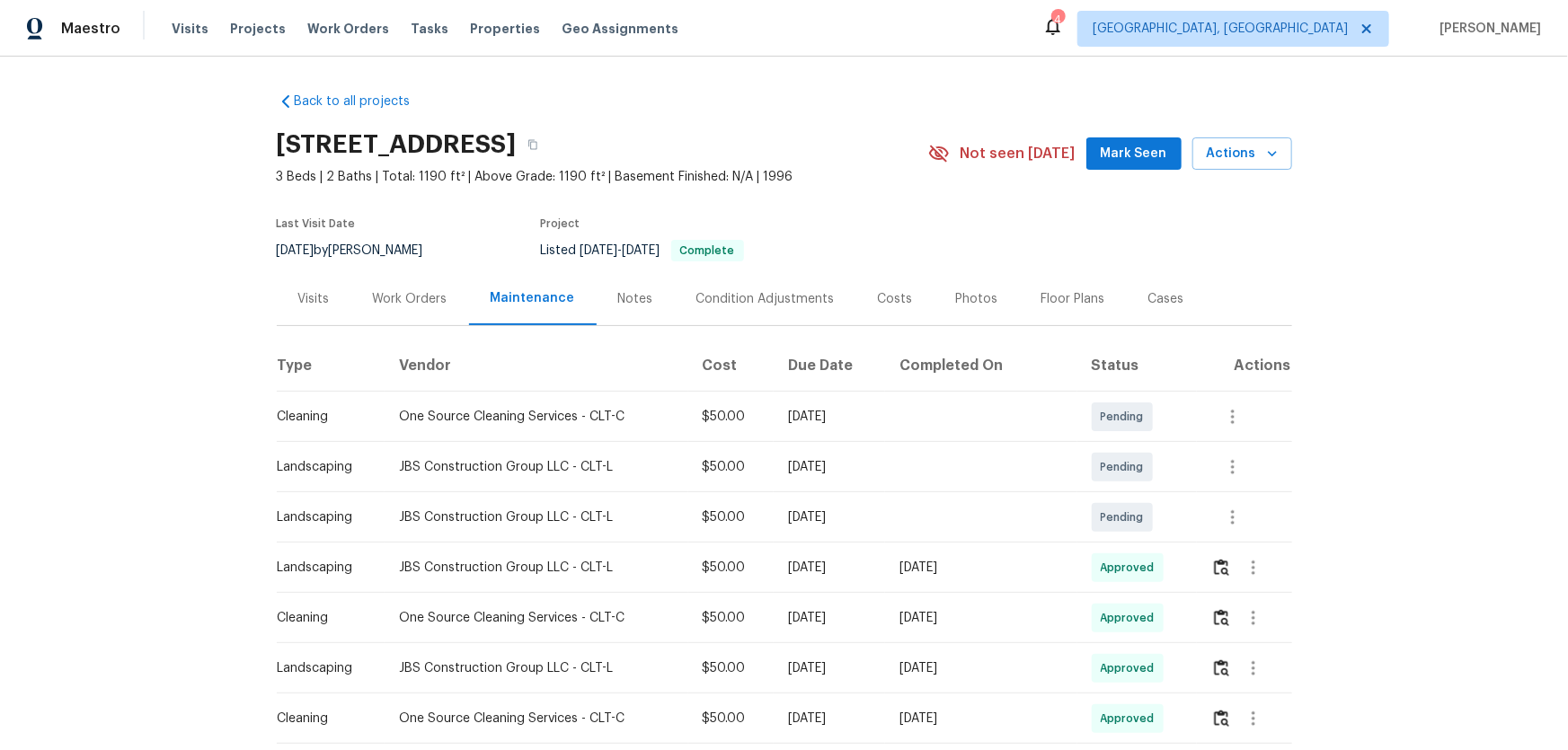
click at [425, 144] on h2 "[STREET_ADDRESS]" at bounding box center [397, 144] width 240 height 18
click at [450, 178] on span "3 Beds | 2 Baths | Total: 1190 ft² | Above Grade: 1190 ft² | Basement Finished:…" at bounding box center [602, 176] width 651 height 18
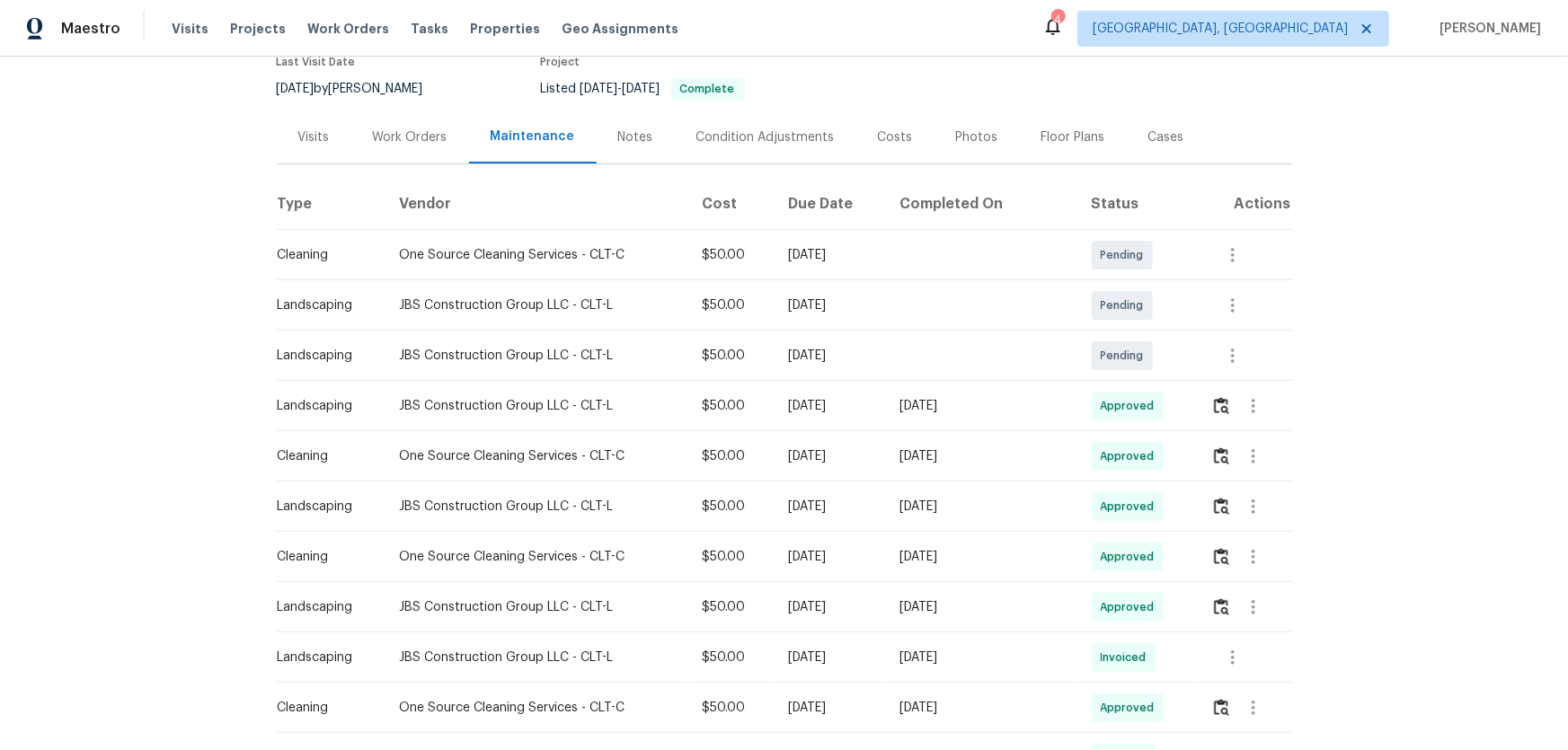
scroll to position [163, 0]
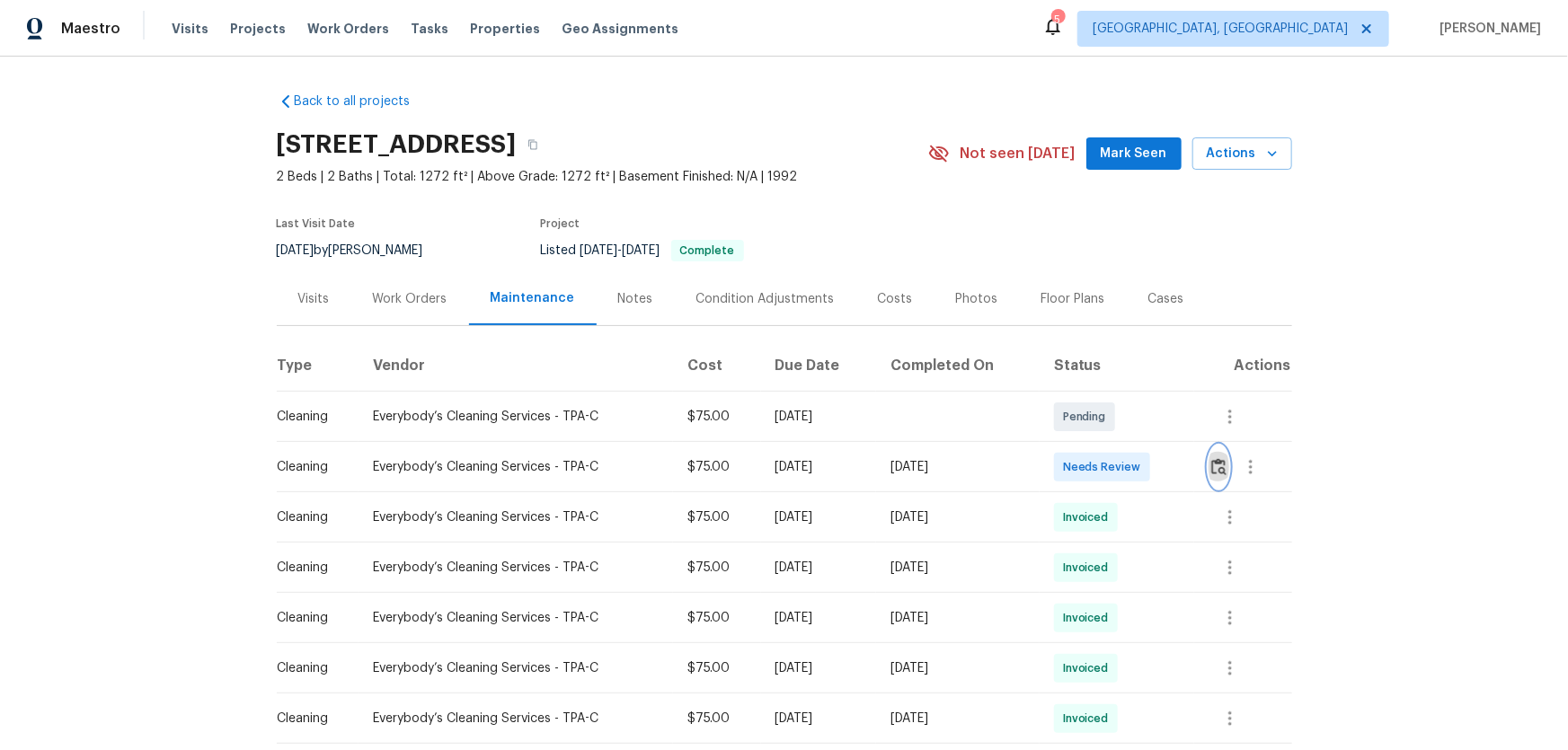
click at [1216, 462] on img "button" at bounding box center [1218, 466] width 15 height 17
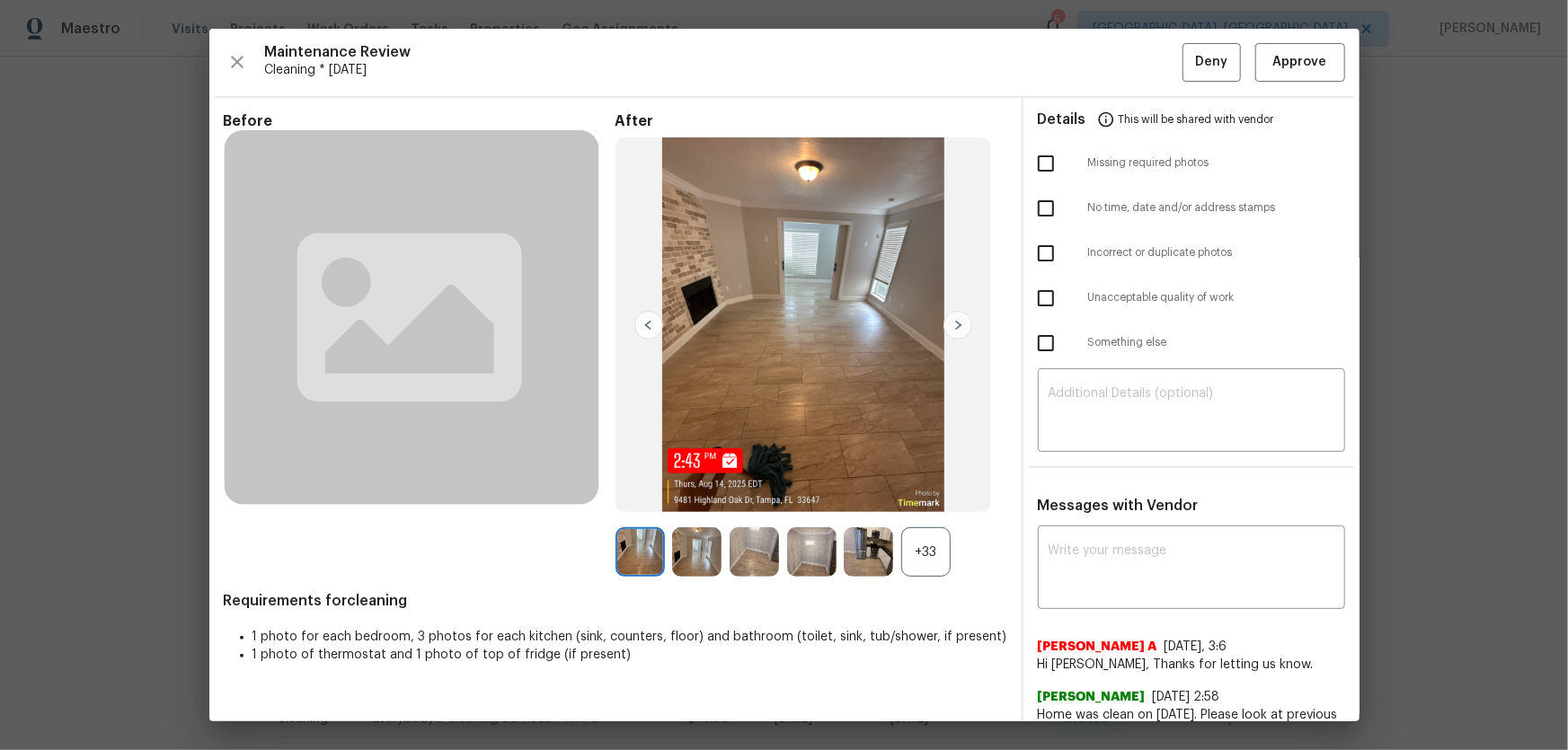
click at [937, 552] on div "+33" at bounding box center [925, 552] width 49 height 49
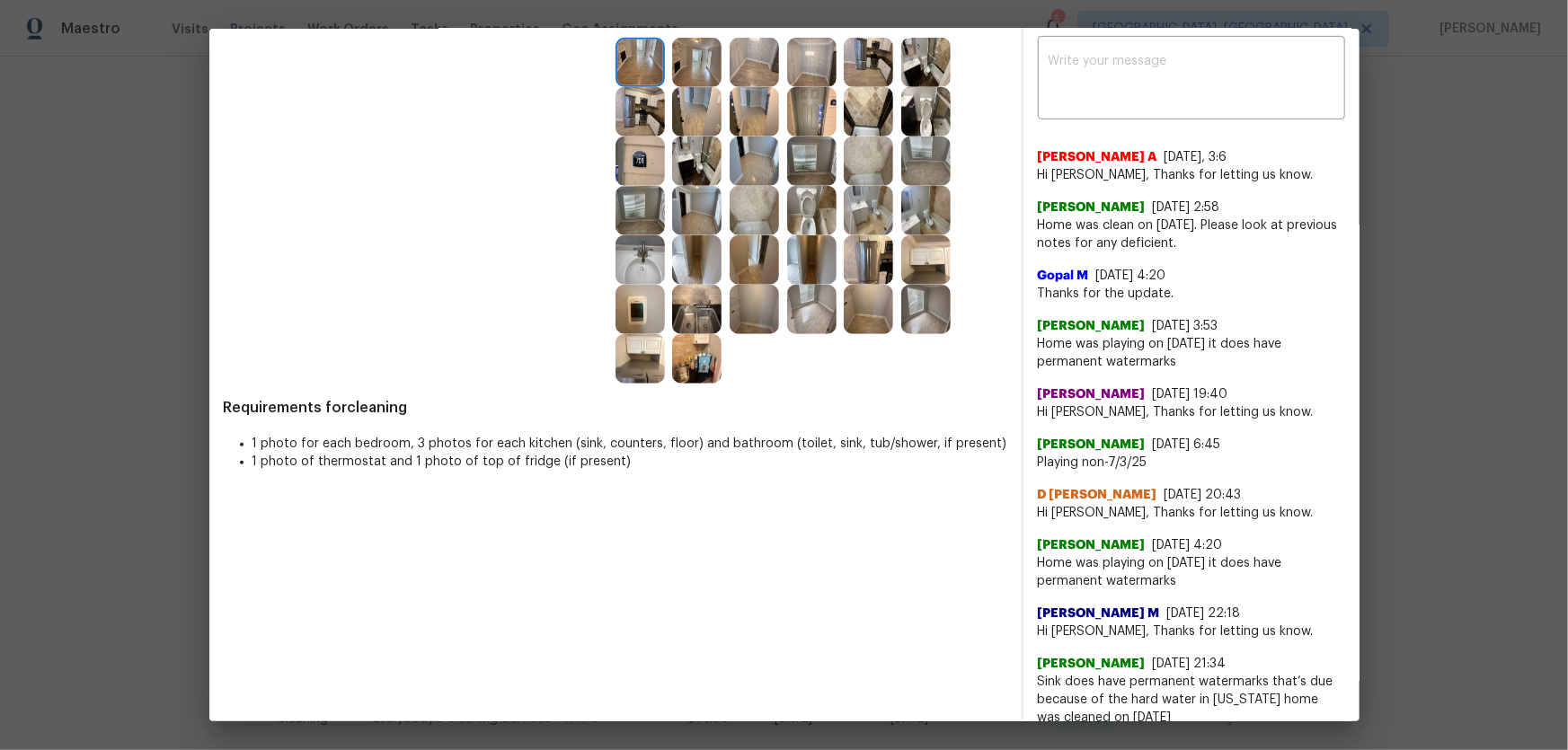
scroll to position [408, 0]
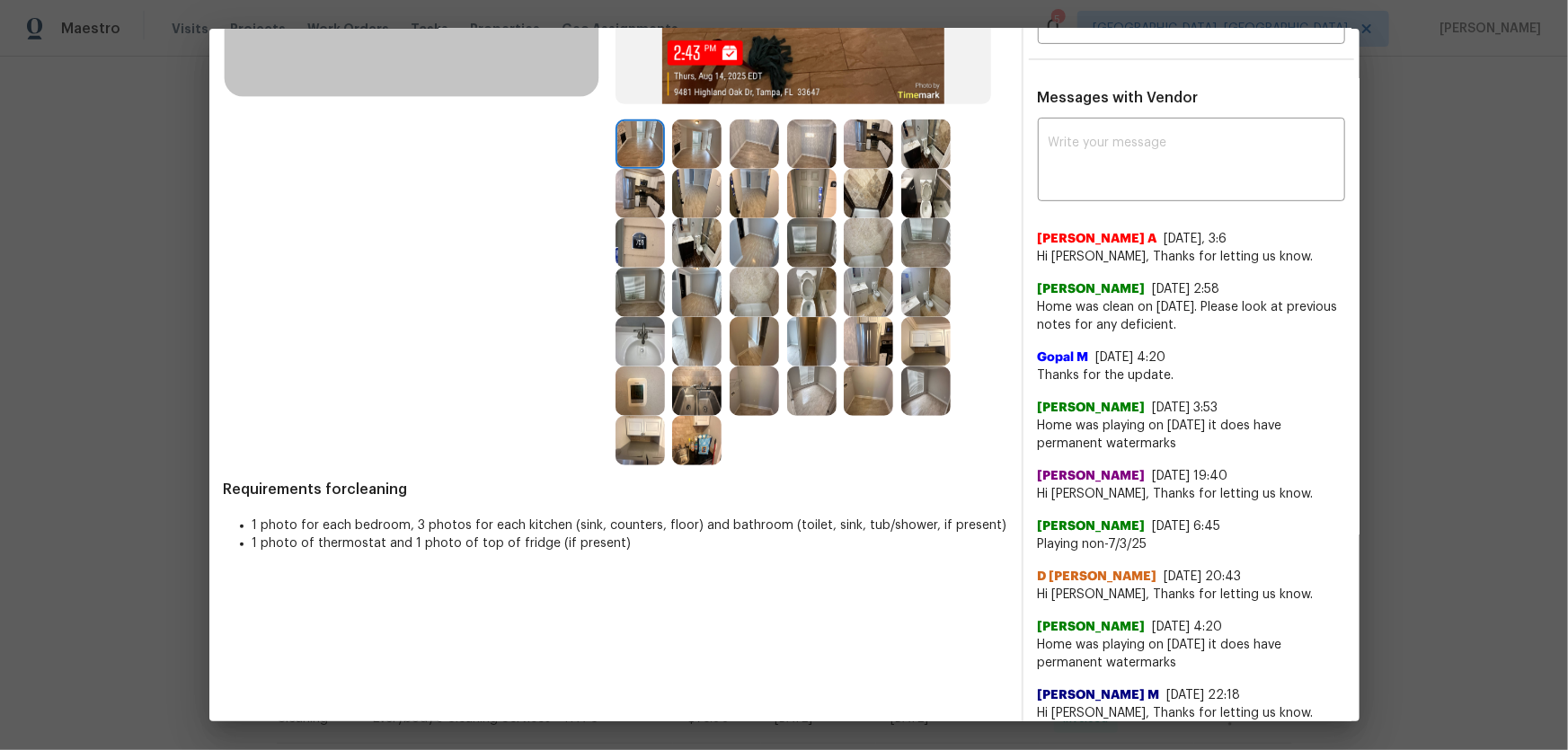
click at [815, 289] on img at bounding box center [811, 292] width 49 height 49
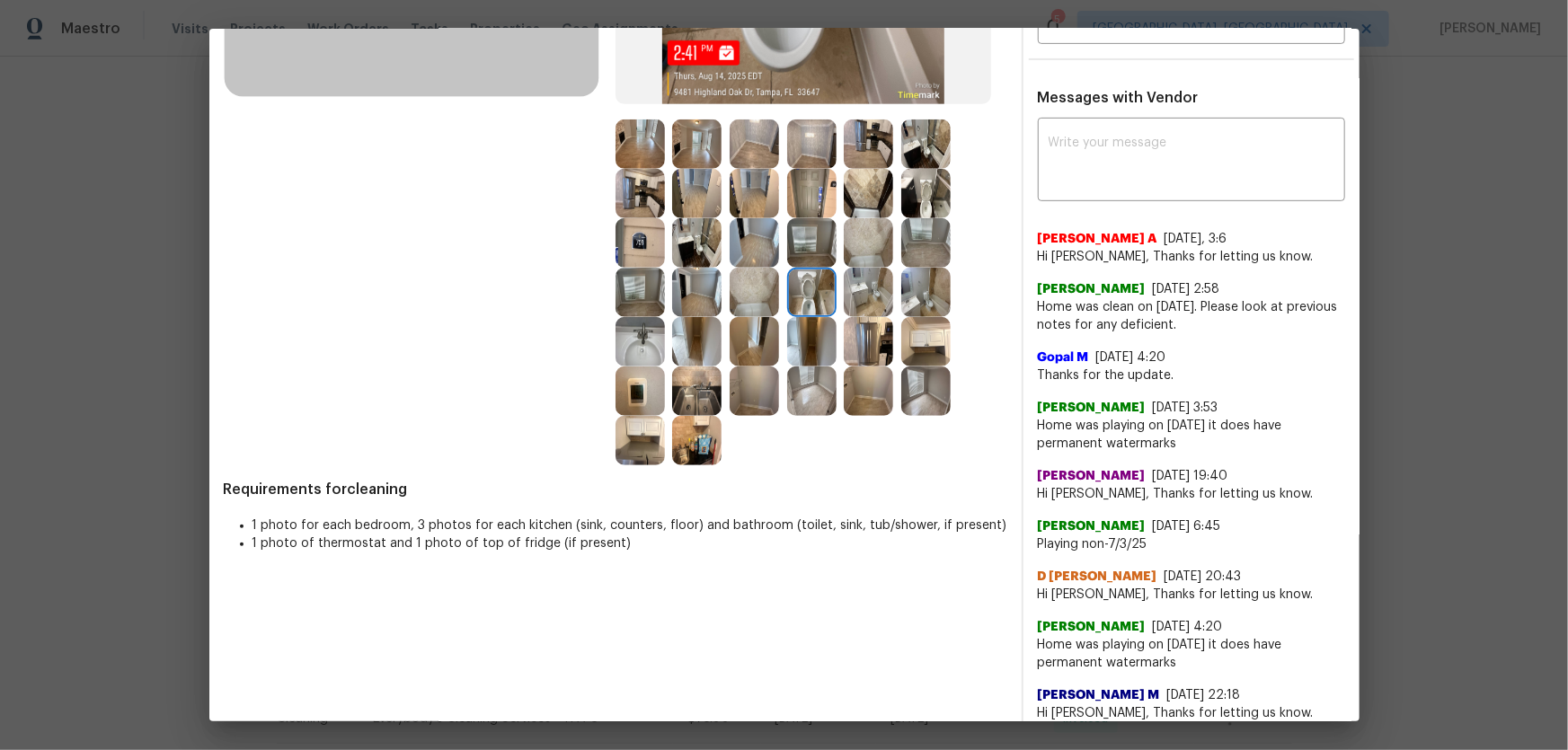
click at [934, 195] on img at bounding box center [925, 193] width 49 height 49
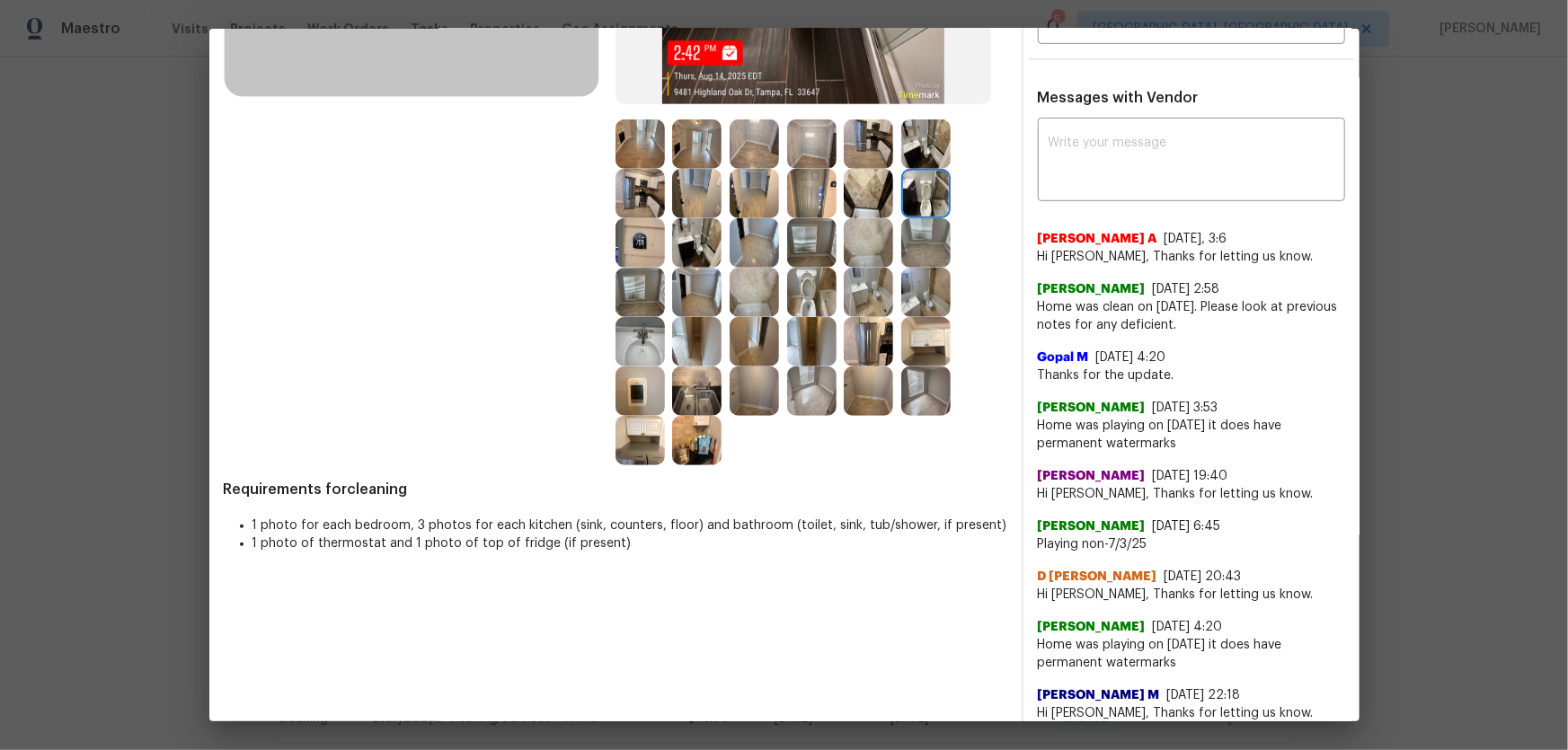
click at [639, 334] on img at bounding box center [640, 342] width 49 height 49
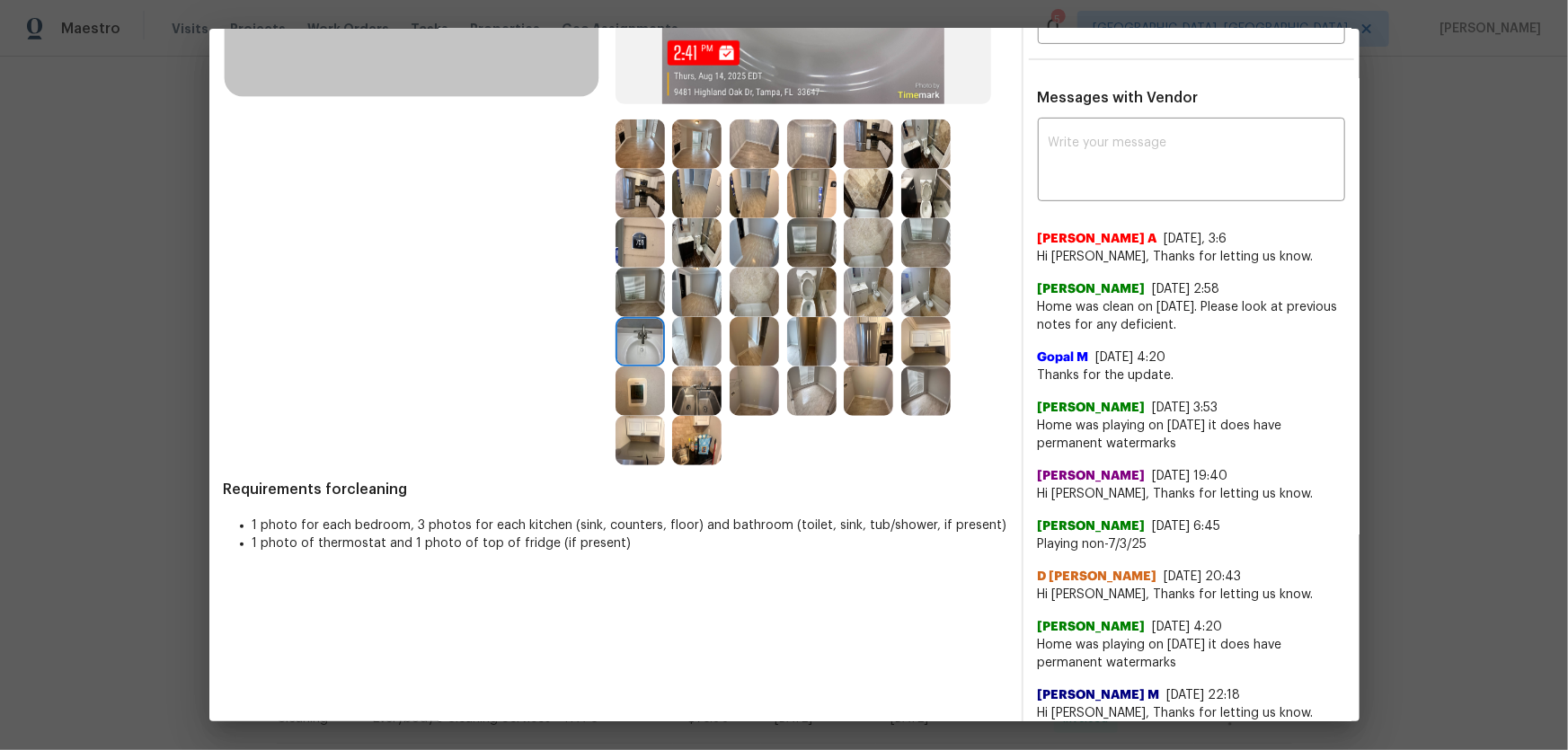
click at [912, 312] on img at bounding box center [925, 292] width 49 height 49
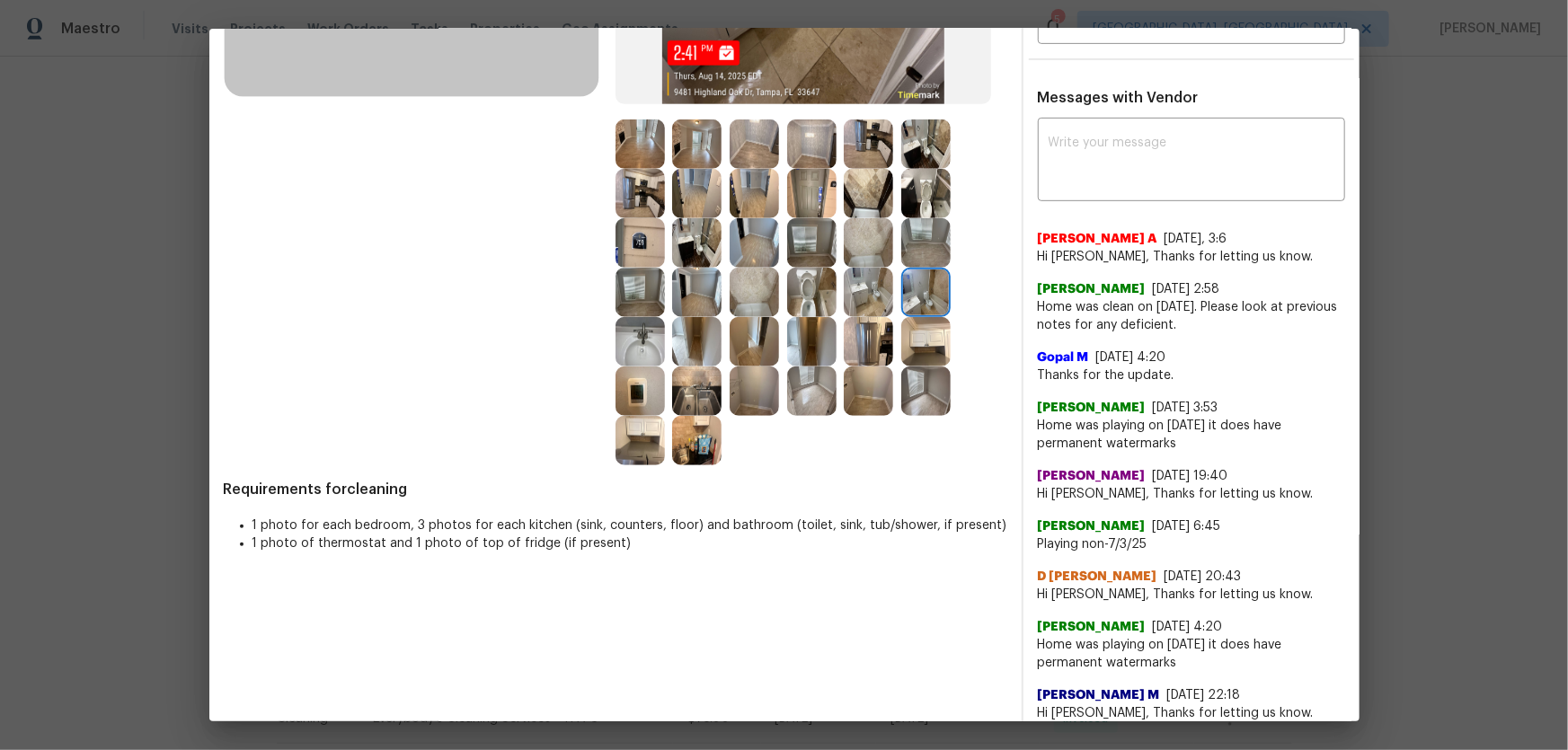
click at [641, 388] on img at bounding box center [640, 391] width 49 height 49
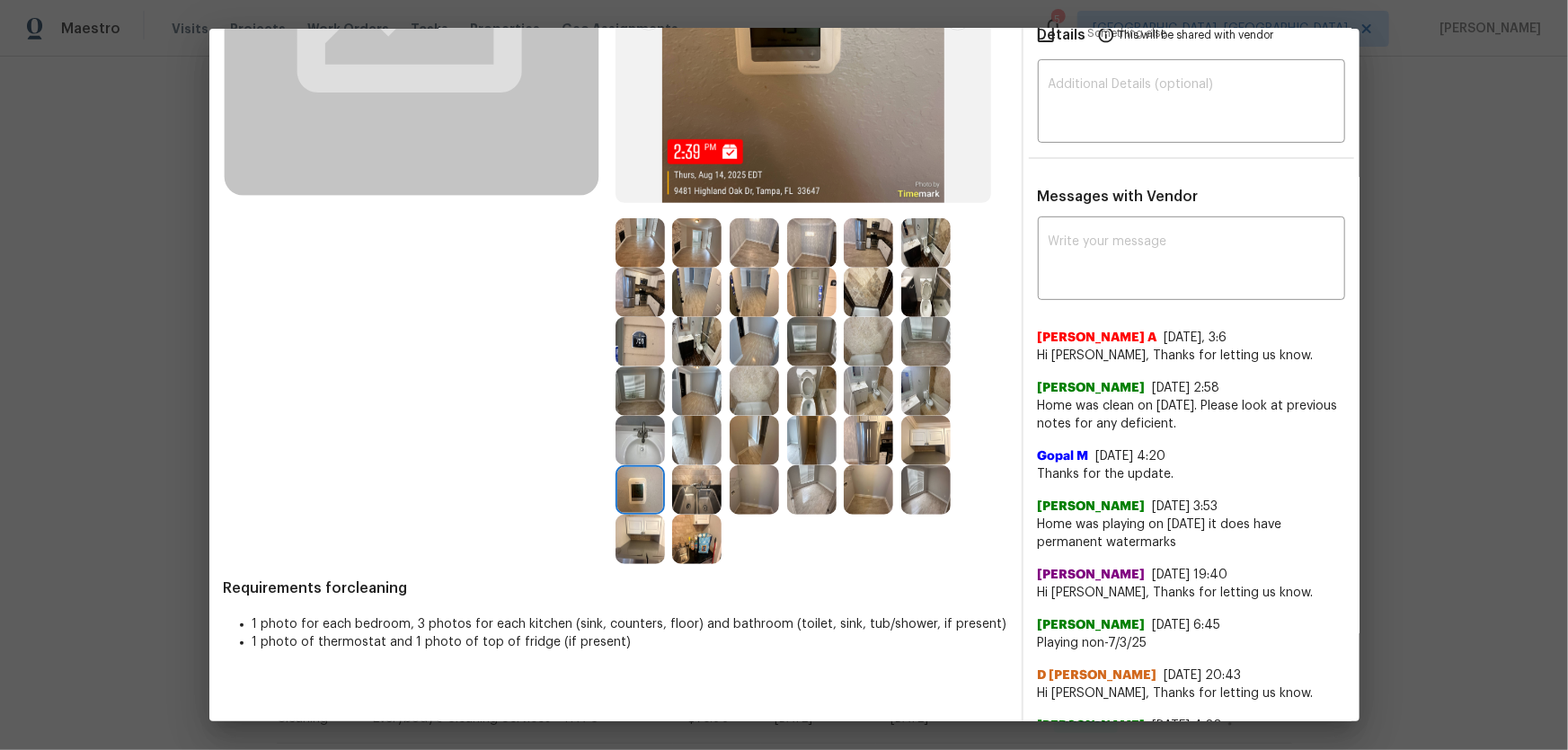
scroll to position [326, 0]
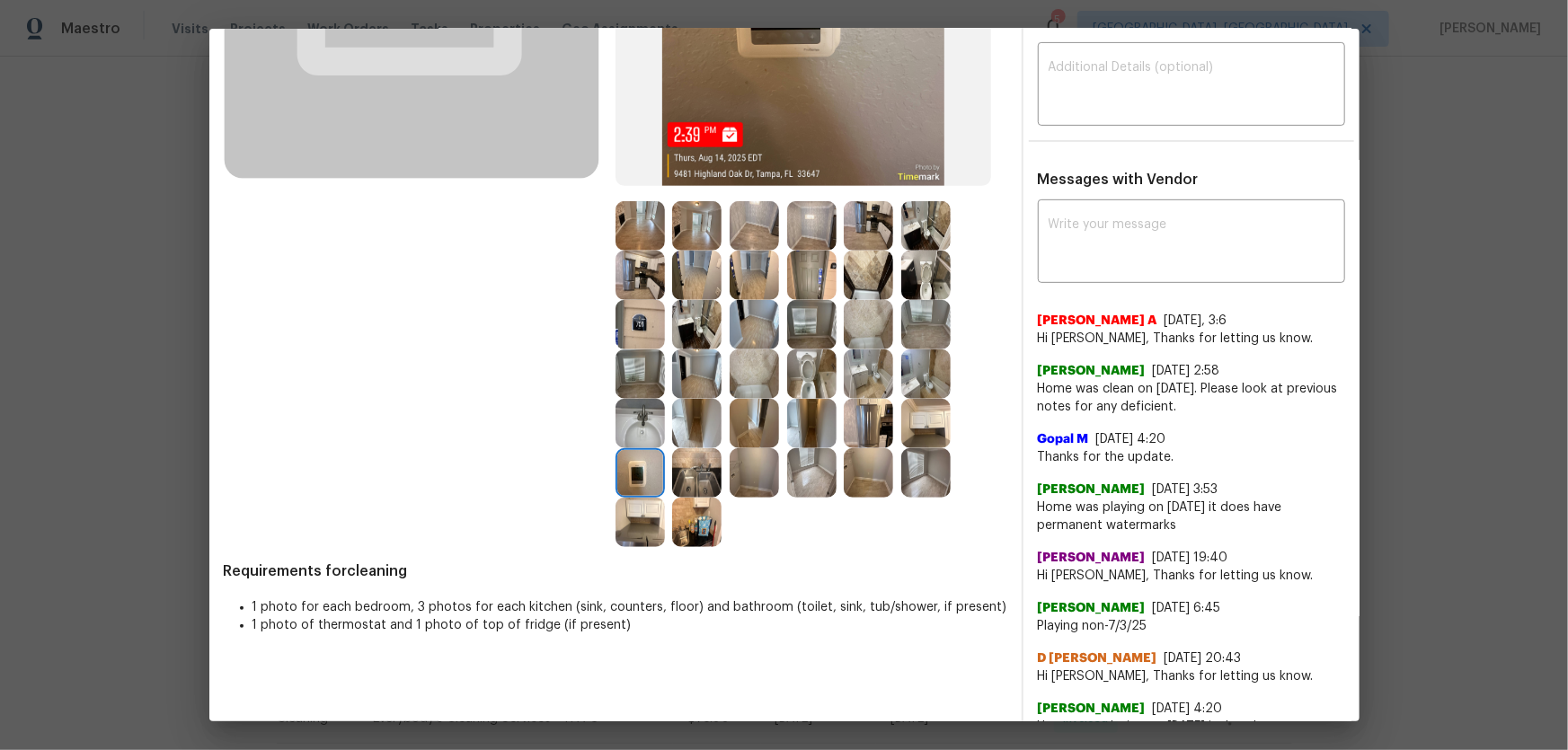
click at [917, 473] on img at bounding box center [925, 473] width 49 height 49
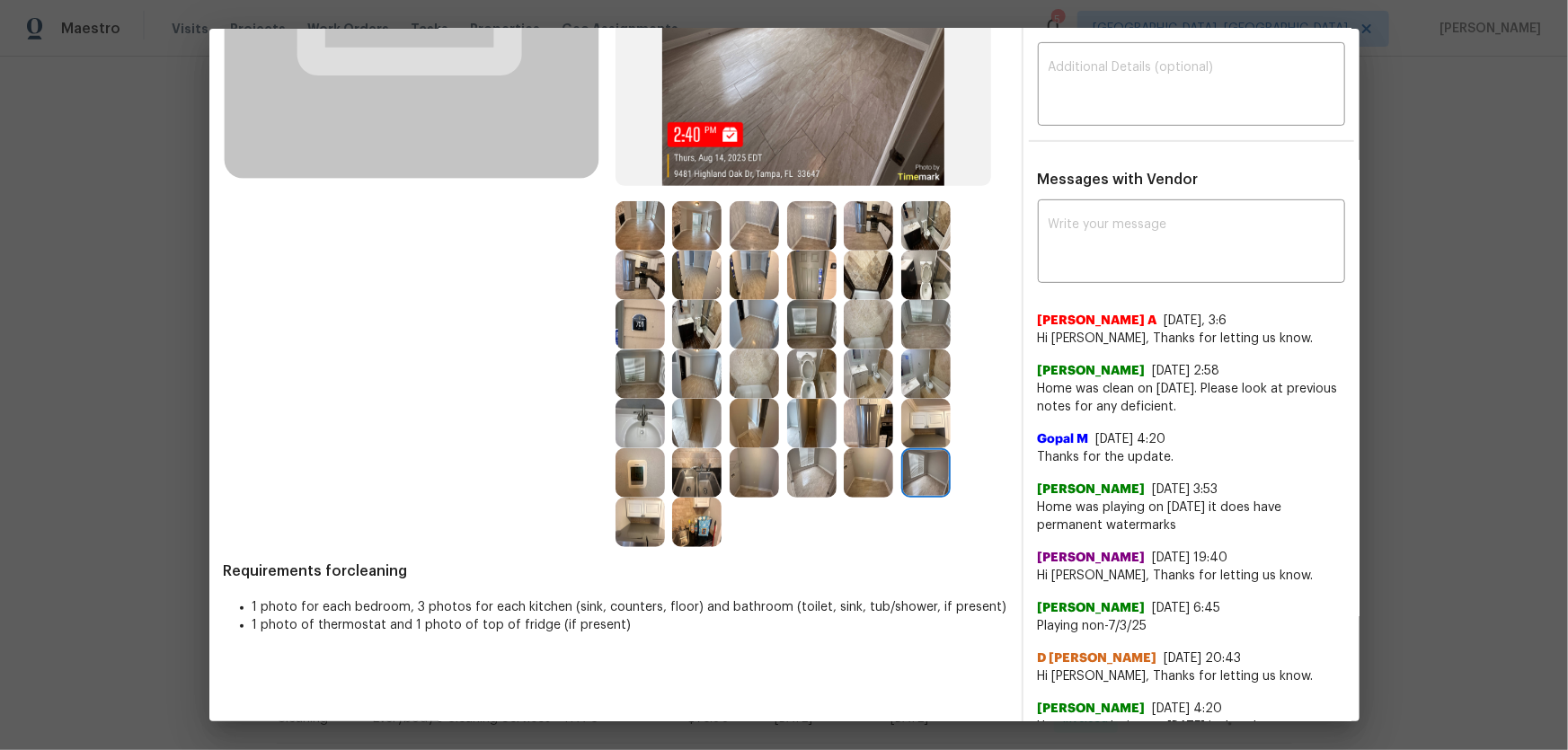
click at [922, 439] on img at bounding box center [925, 423] width 49 height 49
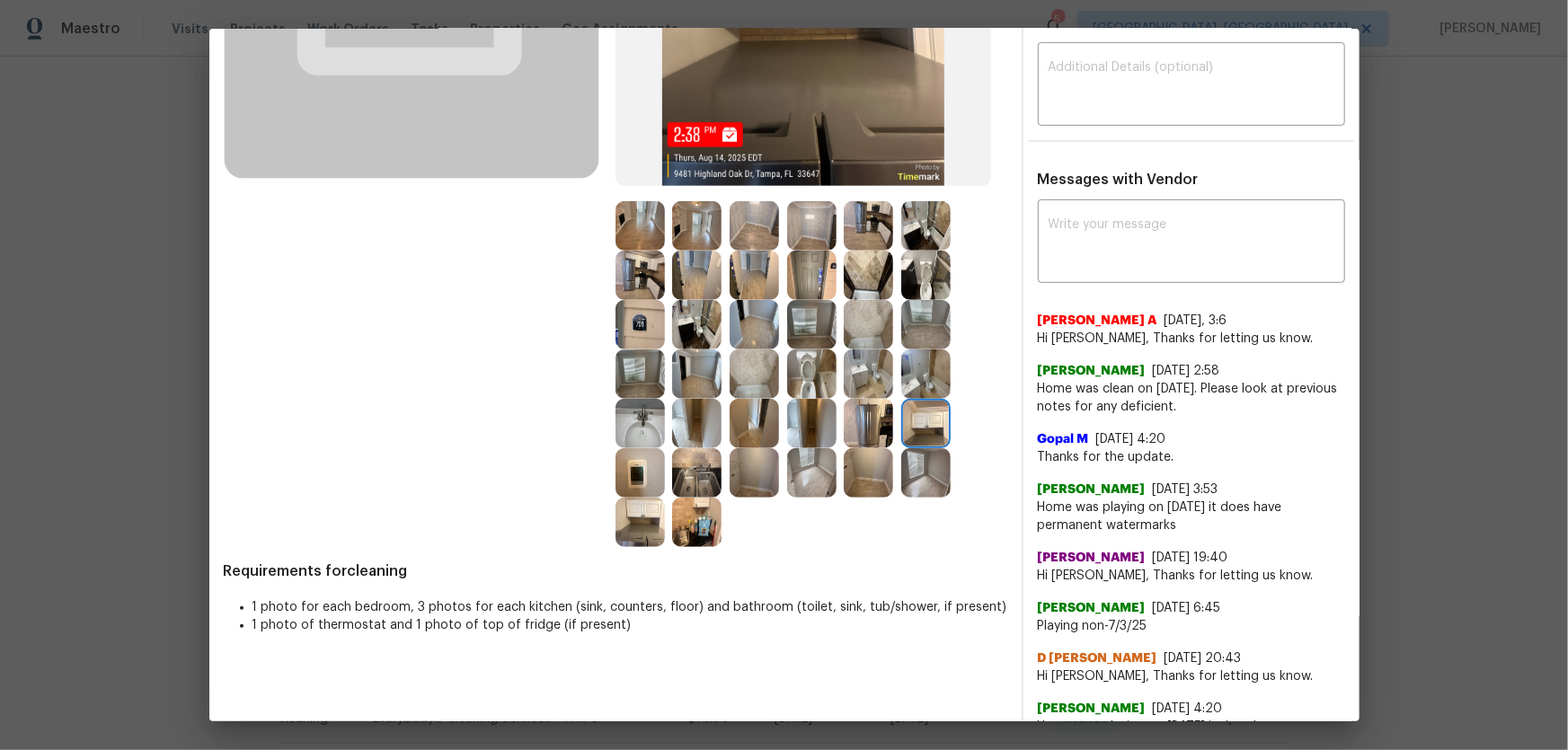
click at [875, 416] on img at bounding box center [868, 423] width 49 height 49
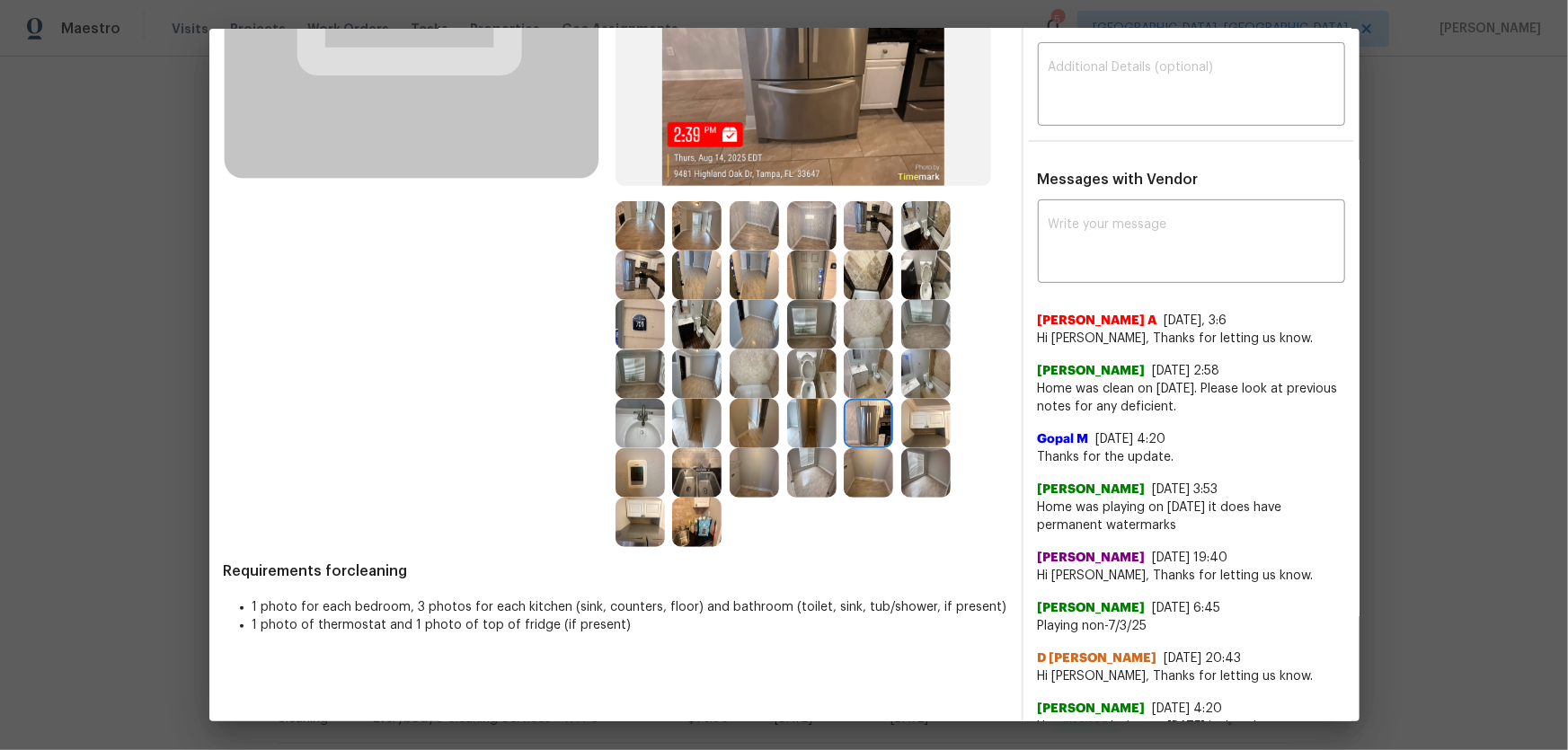
click at [865, 370] on img at bounding box center [868, 374] width 49 height 49
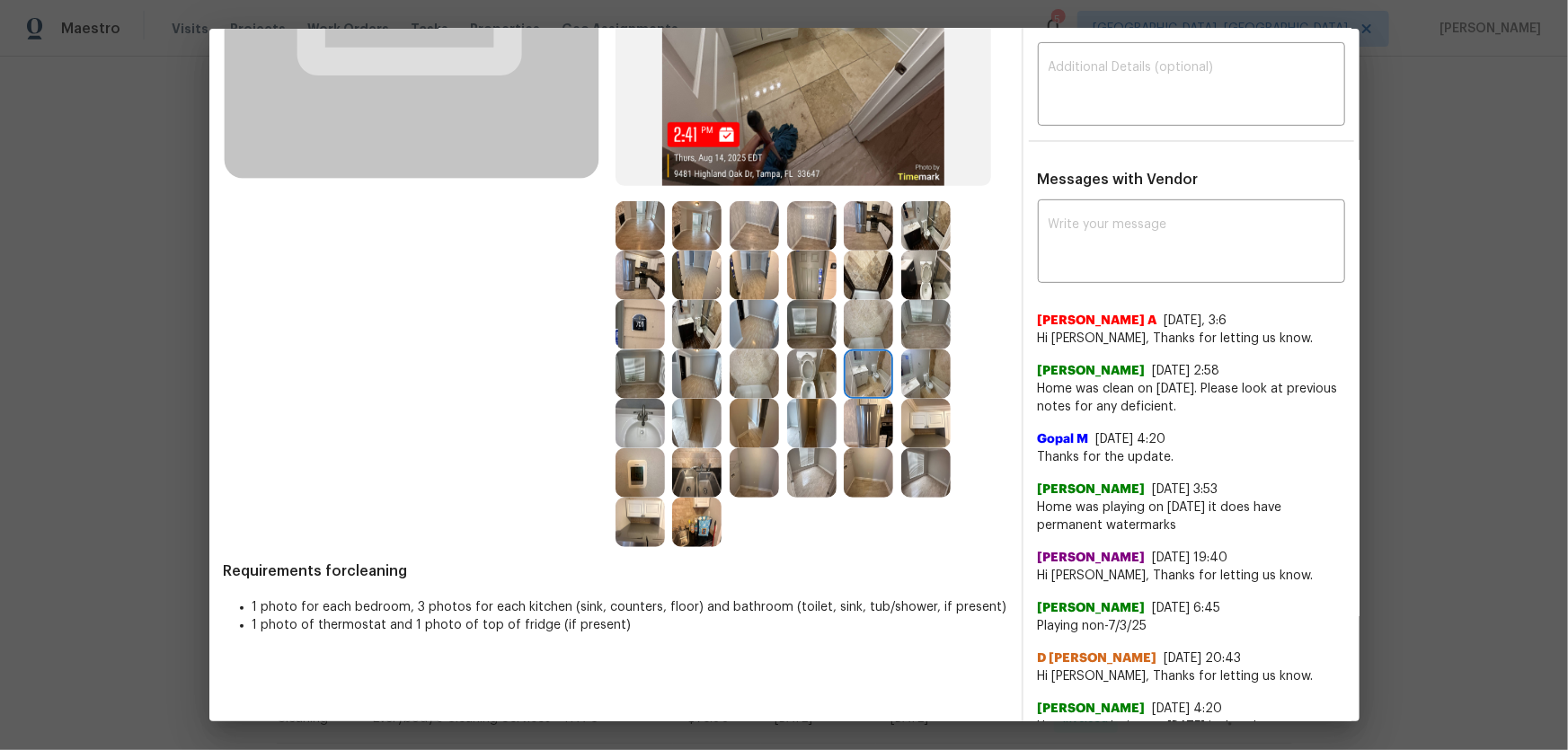
click at [866, 288] on img at bounding box center [868, 275] width 49 height 49
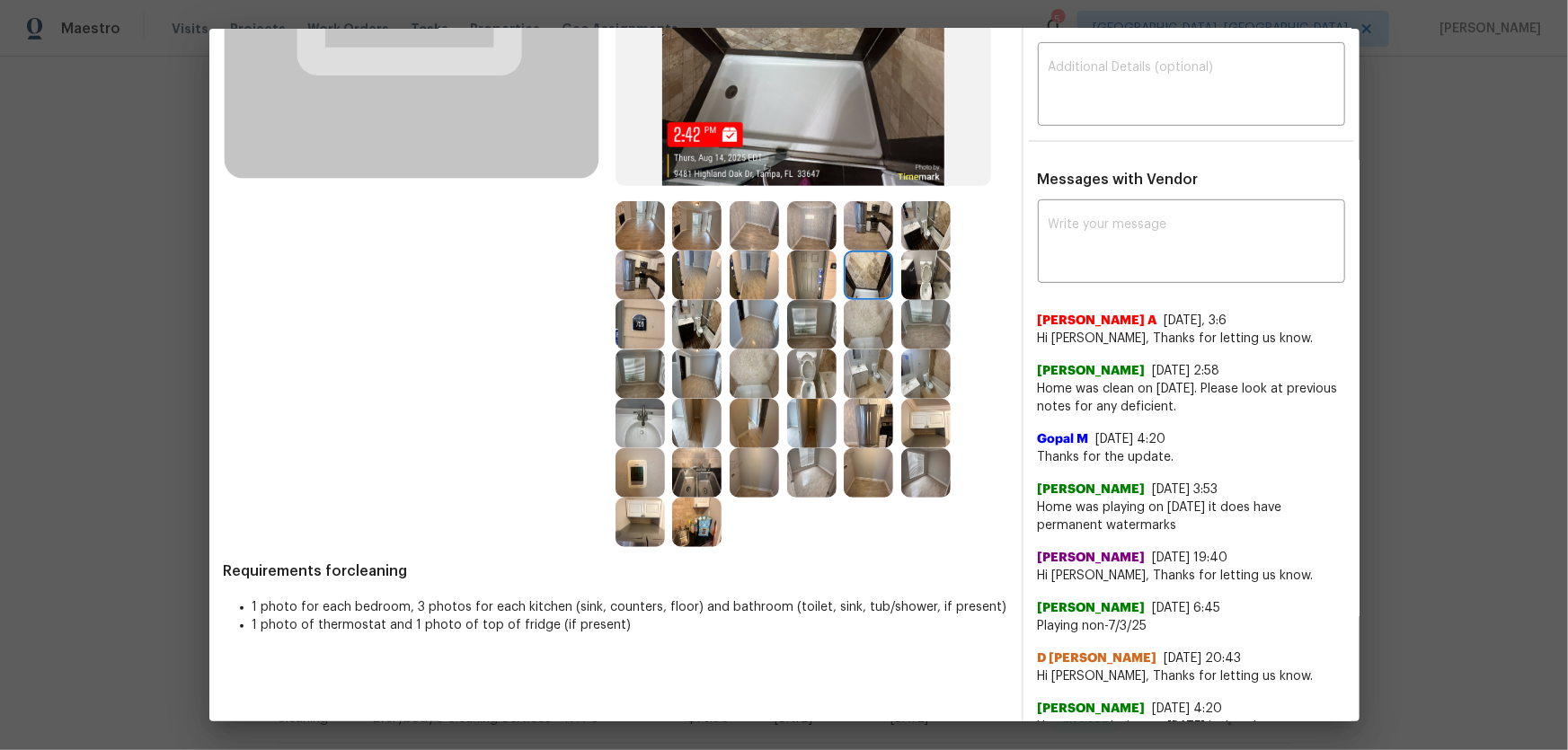
click at [918, 279] on img at bounding box center [925, 275] width 49 height 49
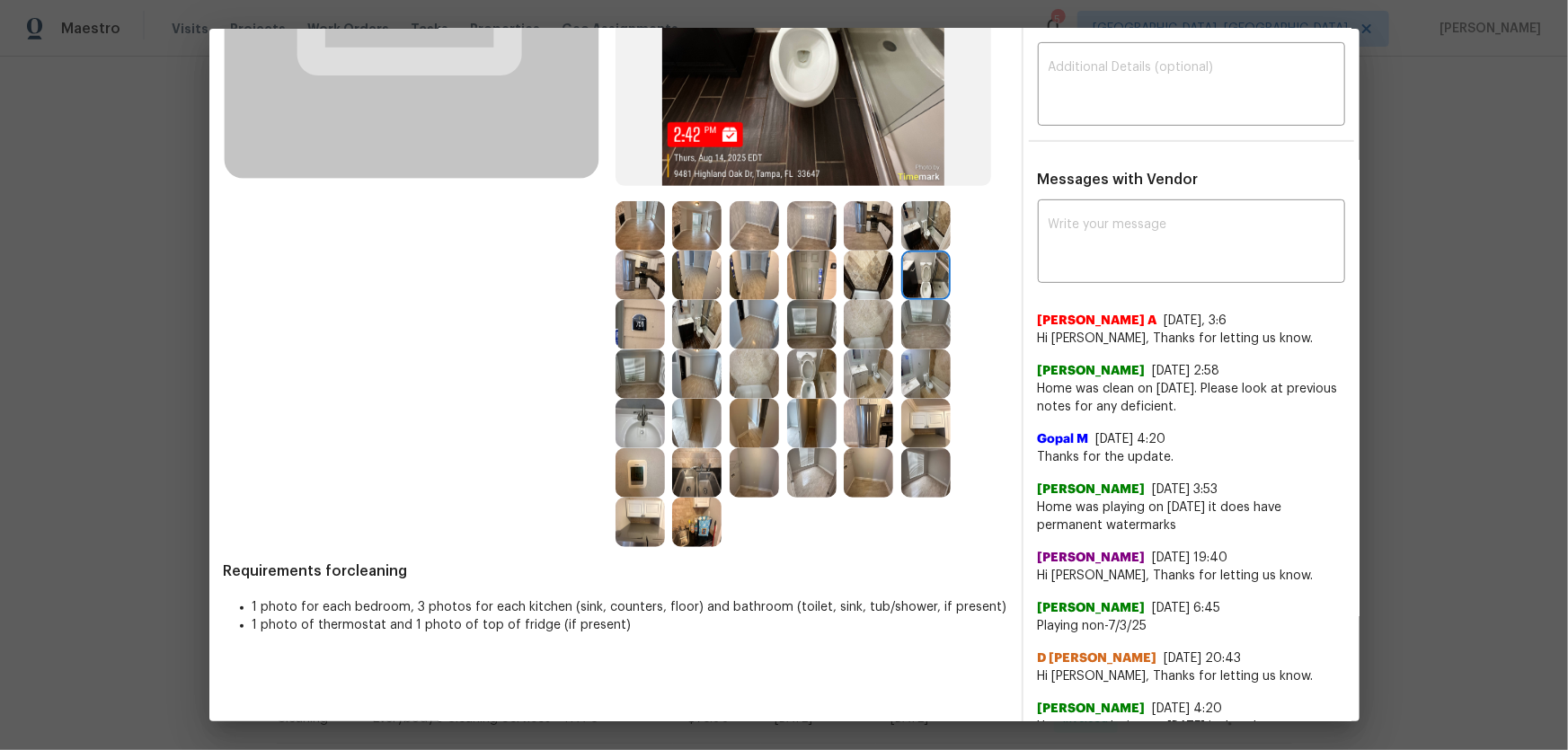
click at [902, 217] on img at bounding box center [925, 226] width 49 height 49
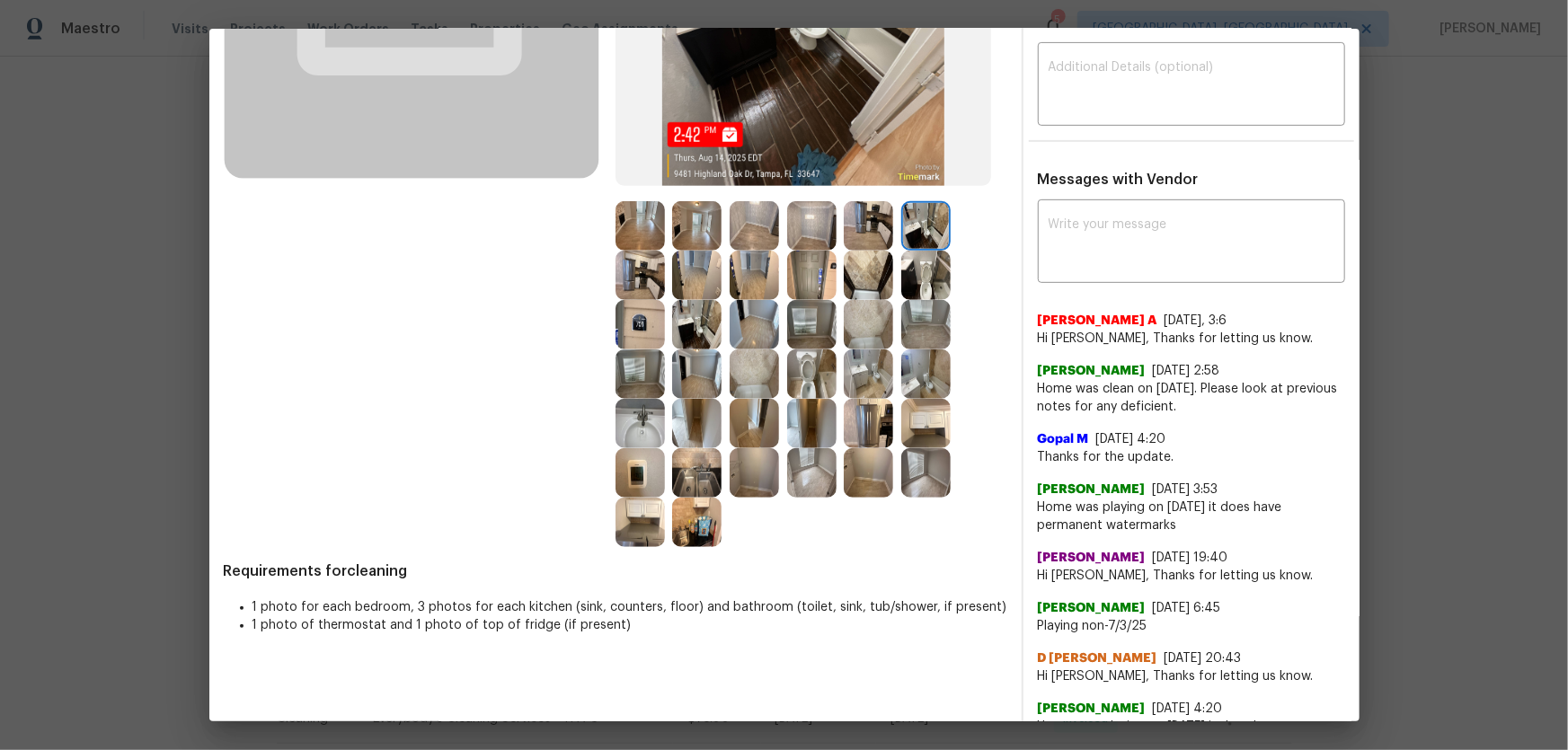
click at [858, 214] on img at bounding box center [868, 226] width 49 height 49
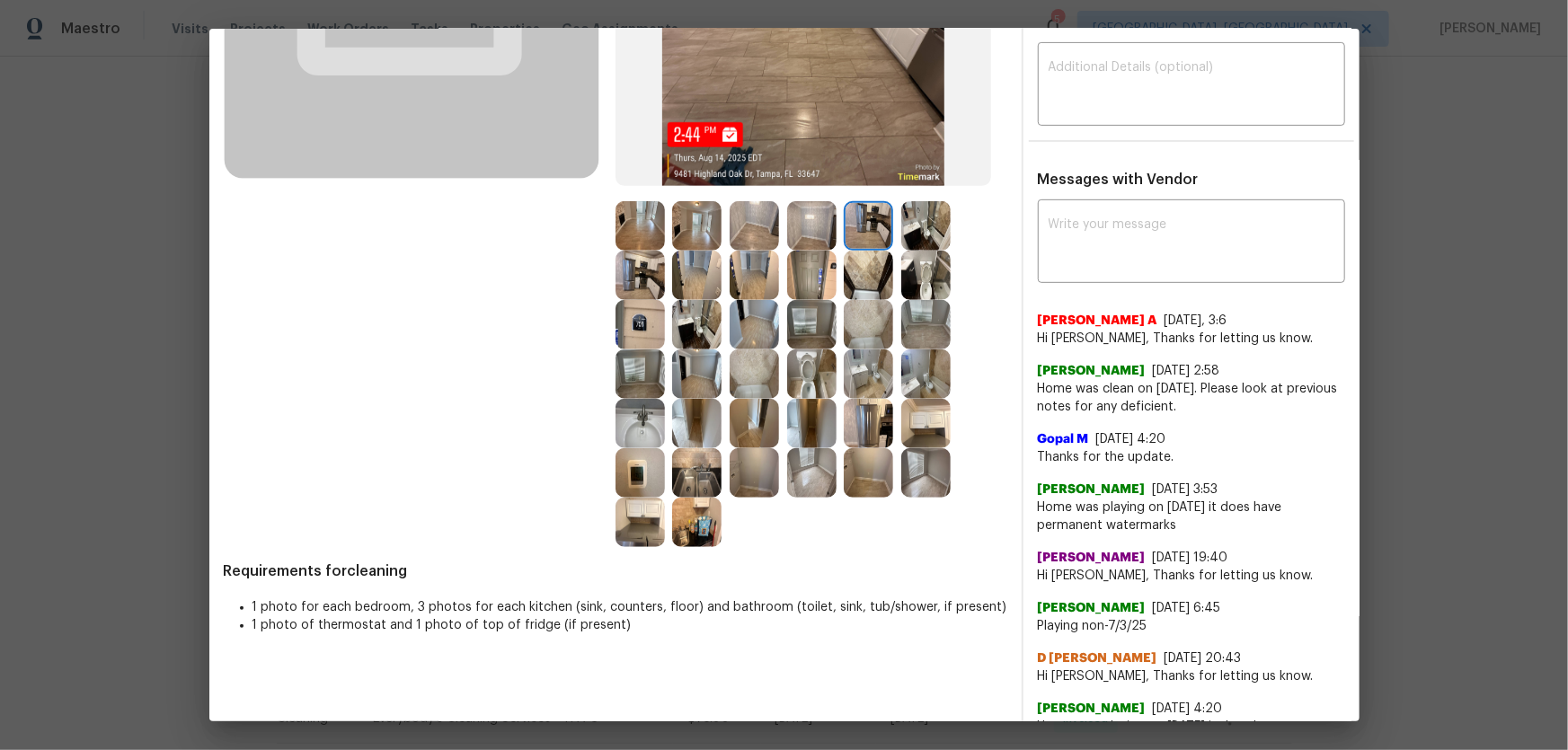
click at [744, 274] on img at bounding box center [754, 275] width 49 height 49
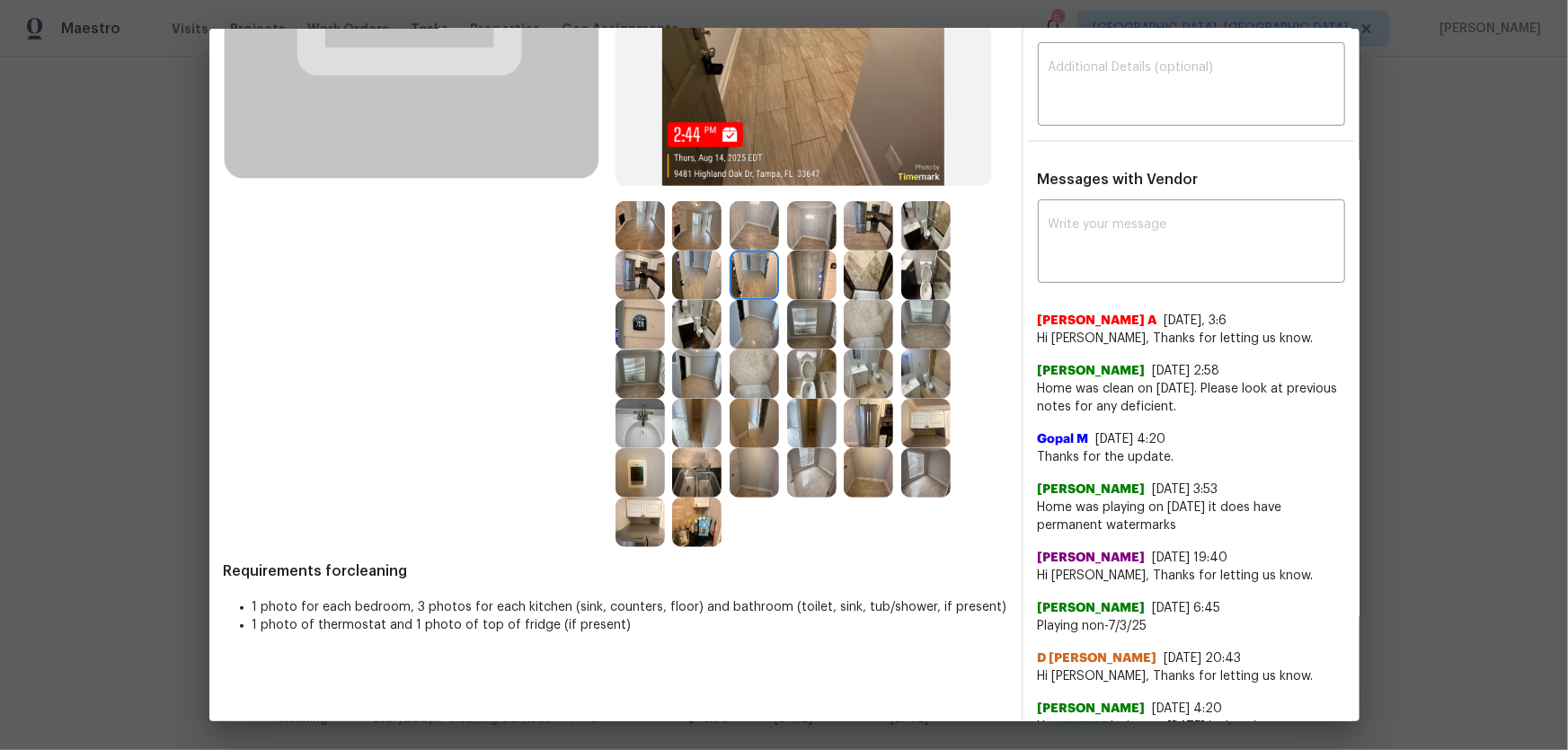
click at [702, 279] on img at bounding box center [696, 275] width 49 height 49
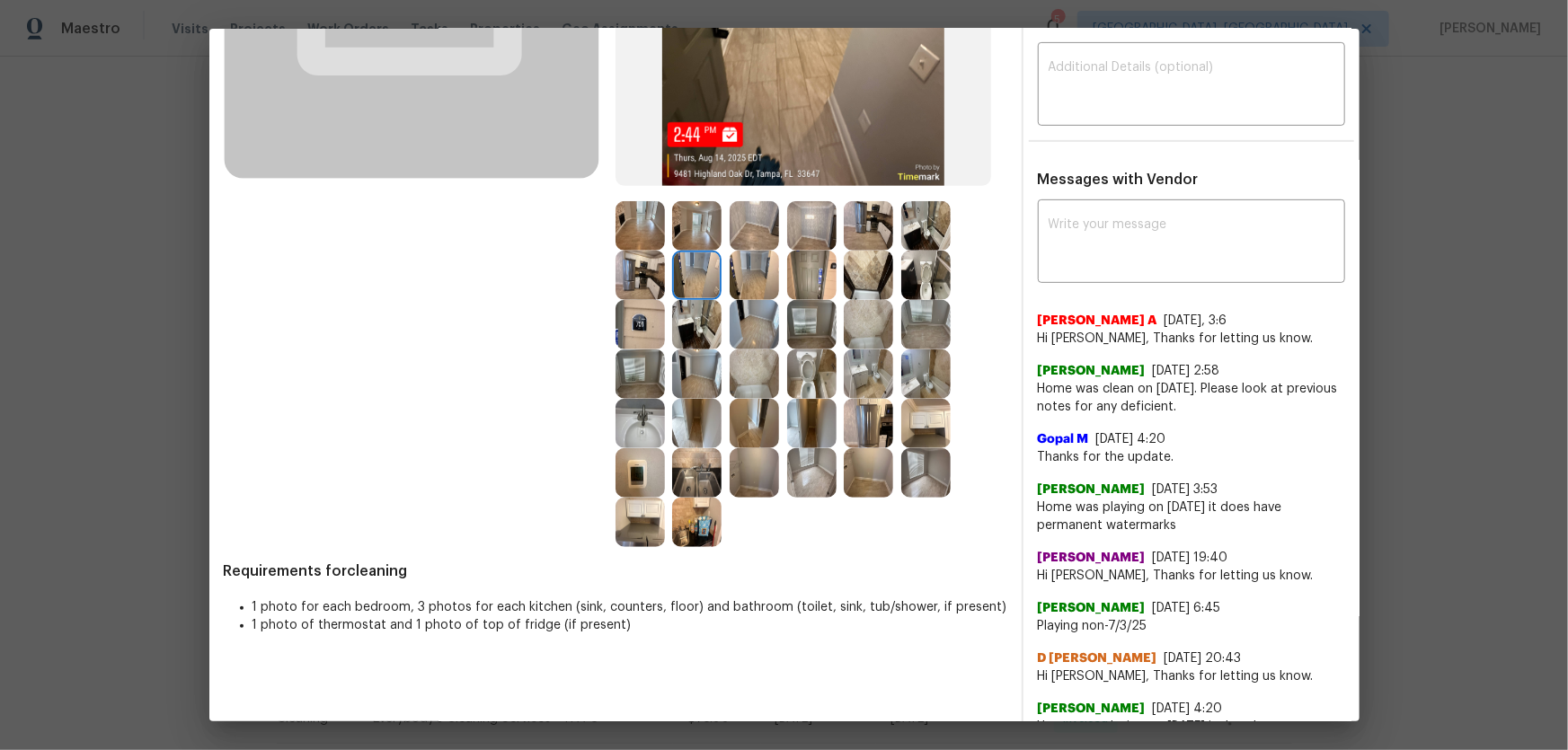
click at [680, 328] on img at bounding box center [696, 324] width 49 height 49
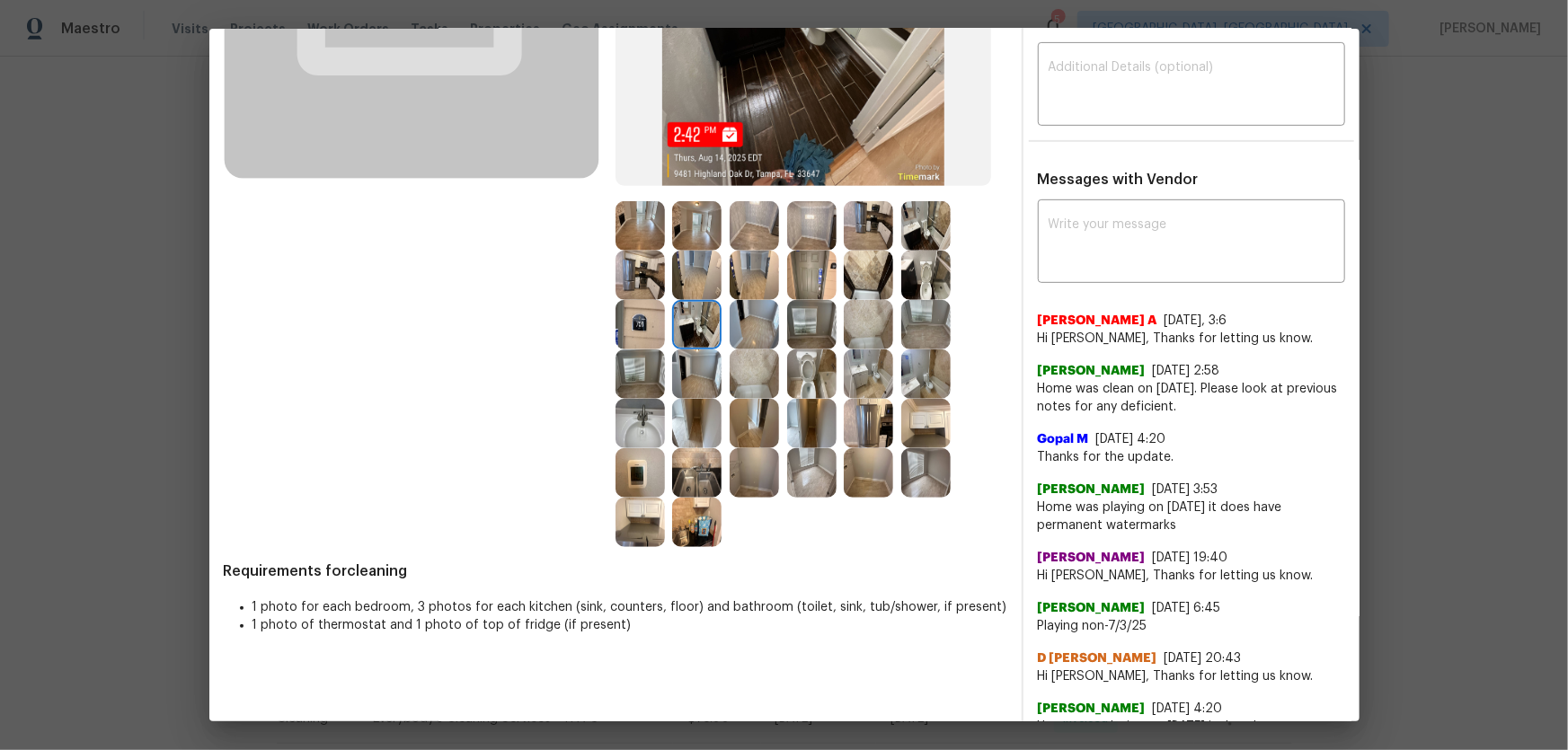
click at [635, 330] on img at bounding box center [640, 324] width 49 height 49
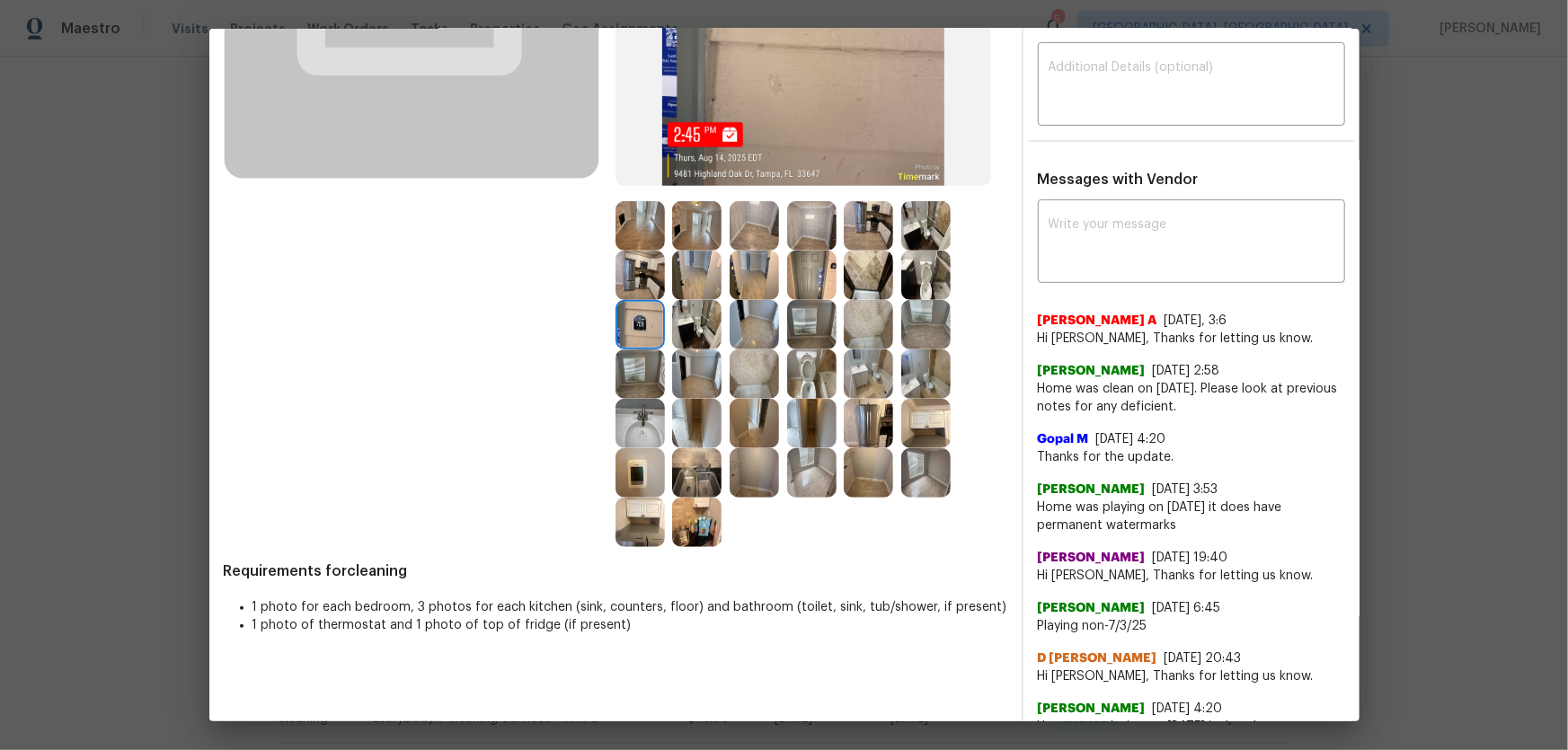
click at [629, 287] on img at bounding box center [640, 275] width 49 height 49
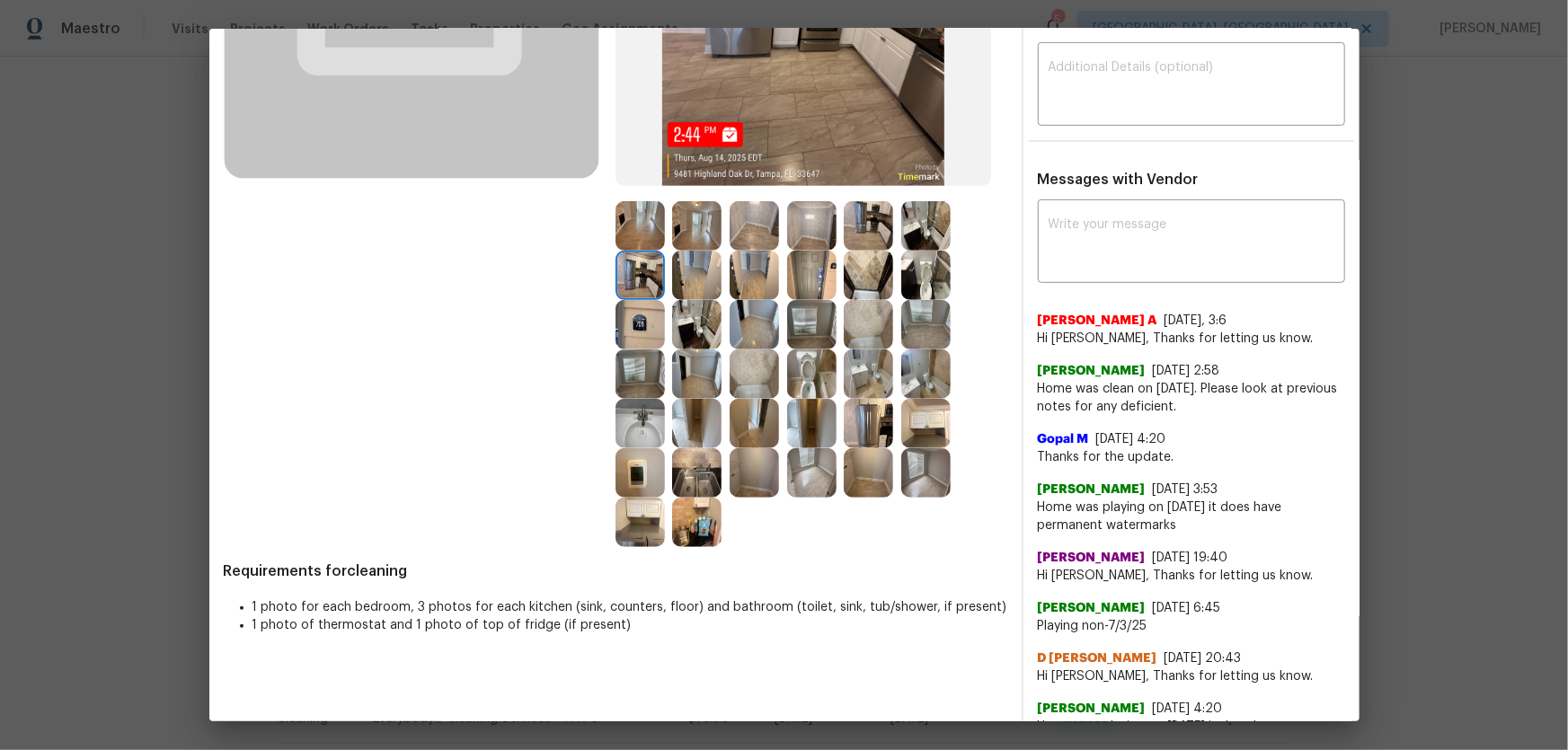
click at [622, 495] on img at bounding box center [640, 473] width 49 height 49
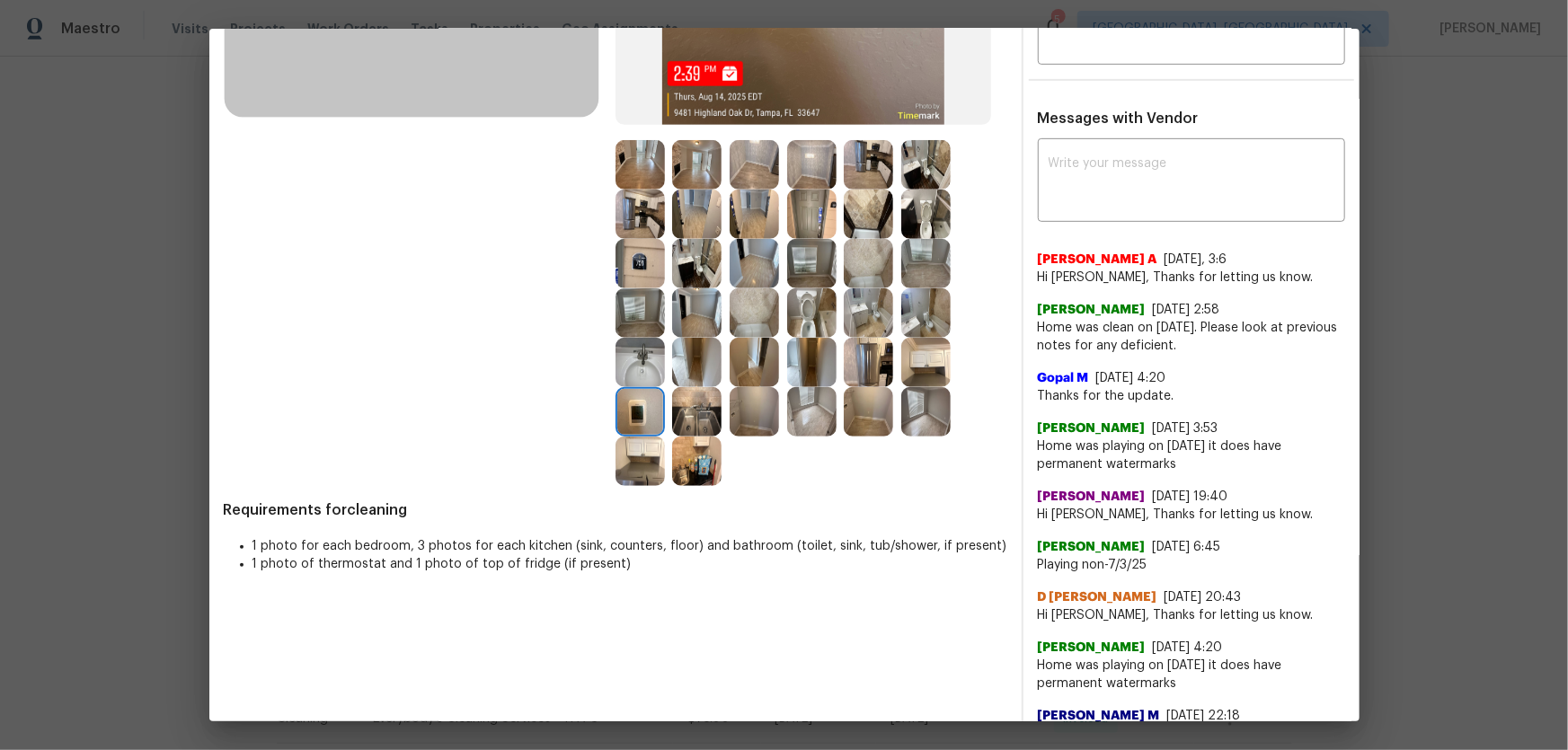
scroll to position [490, 0]
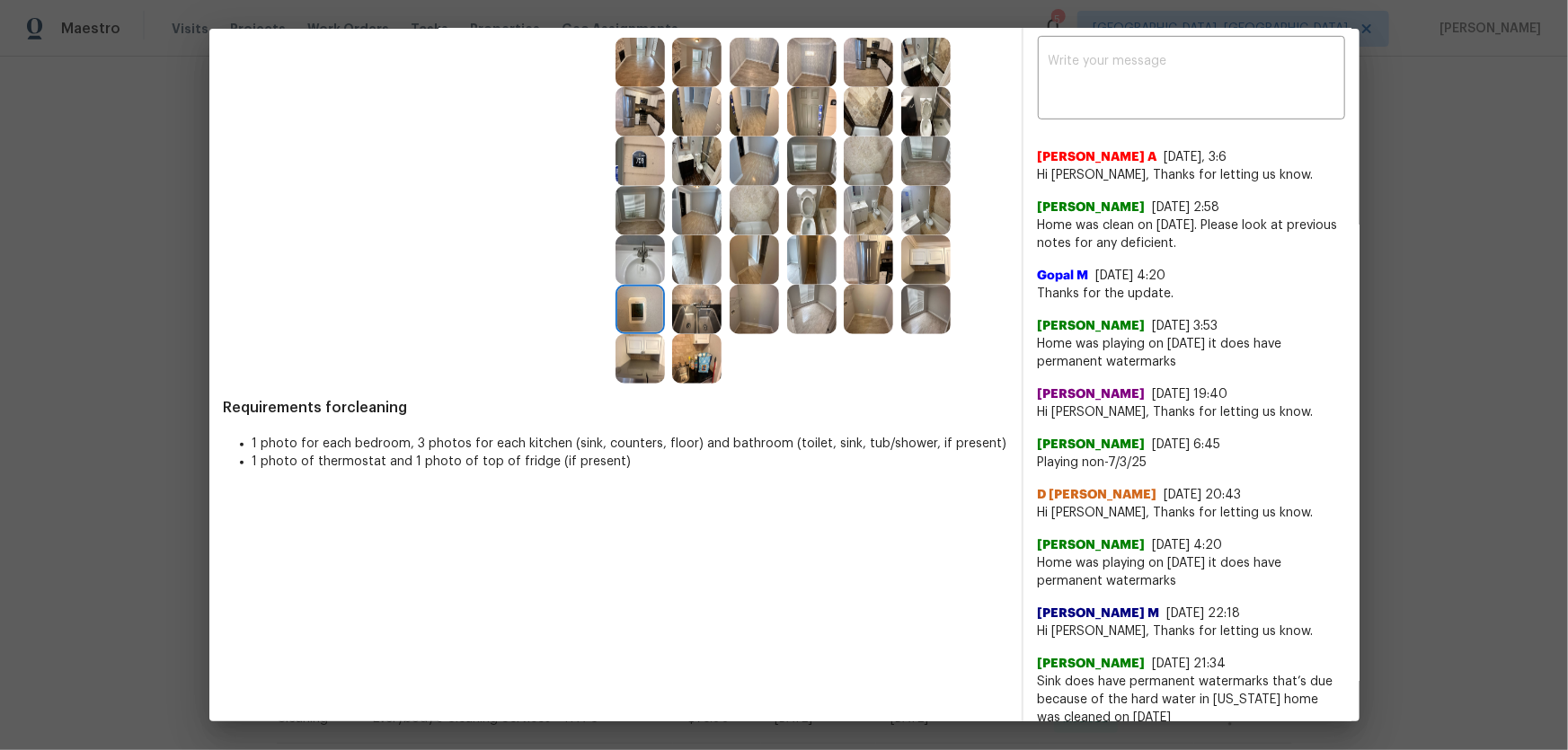
click at [847, 314] on img at bounding box center [868, 309] width 49 height 49
click at [921, 316] on img at bounding box center [925, 309] width 49 height 49
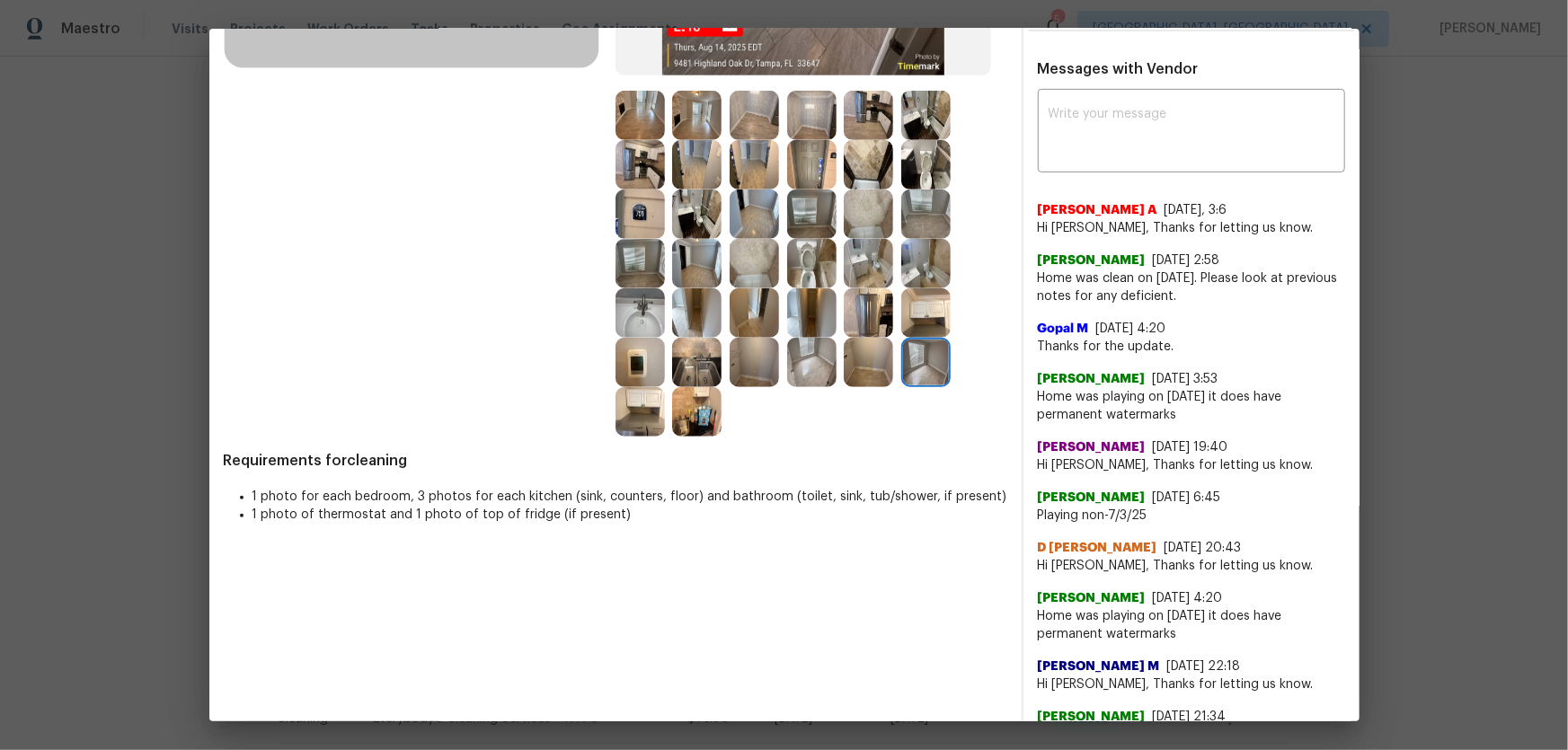
scroll to position [408, 0]
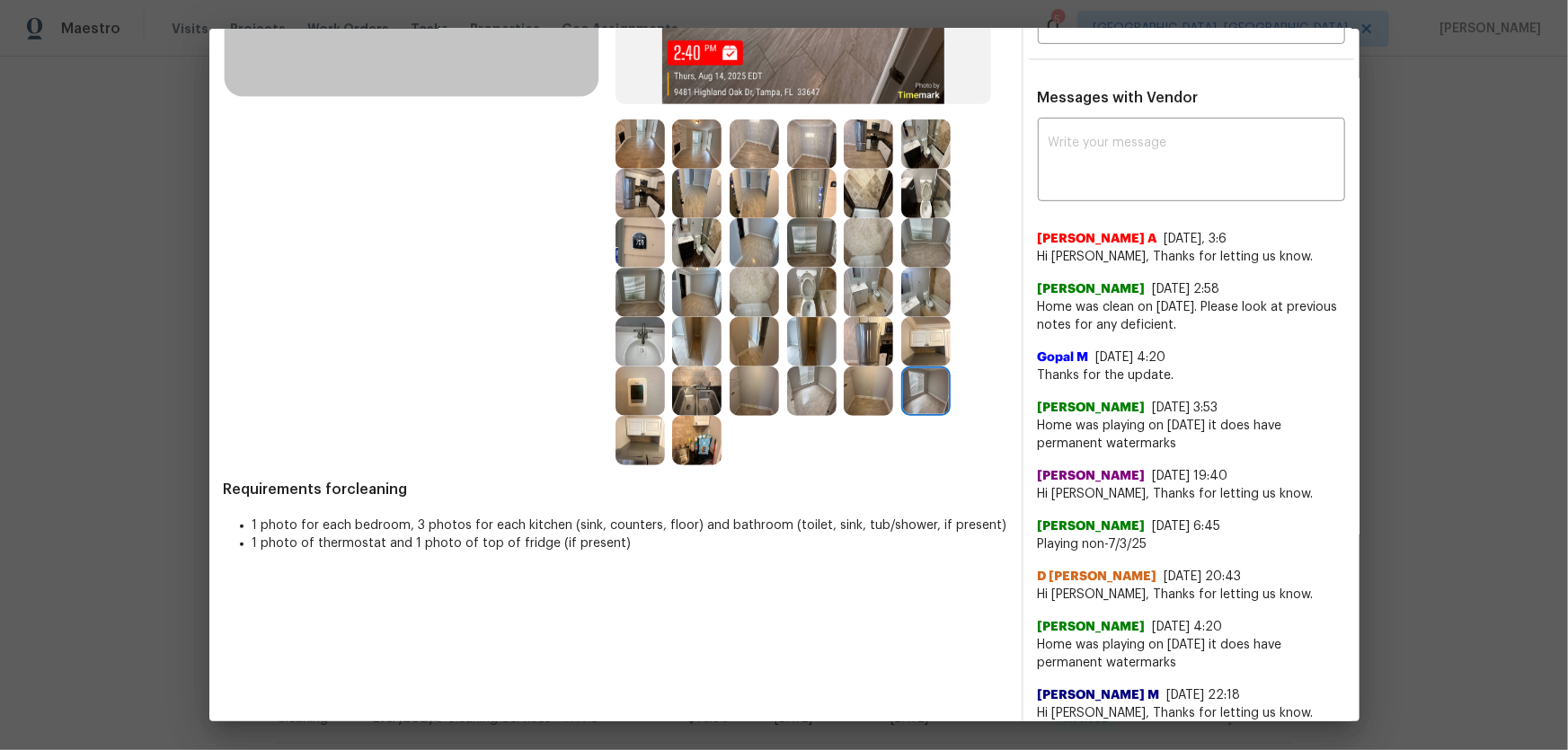
click at [763, 239] on img at bounding box center [754, 243] width 49 height 49
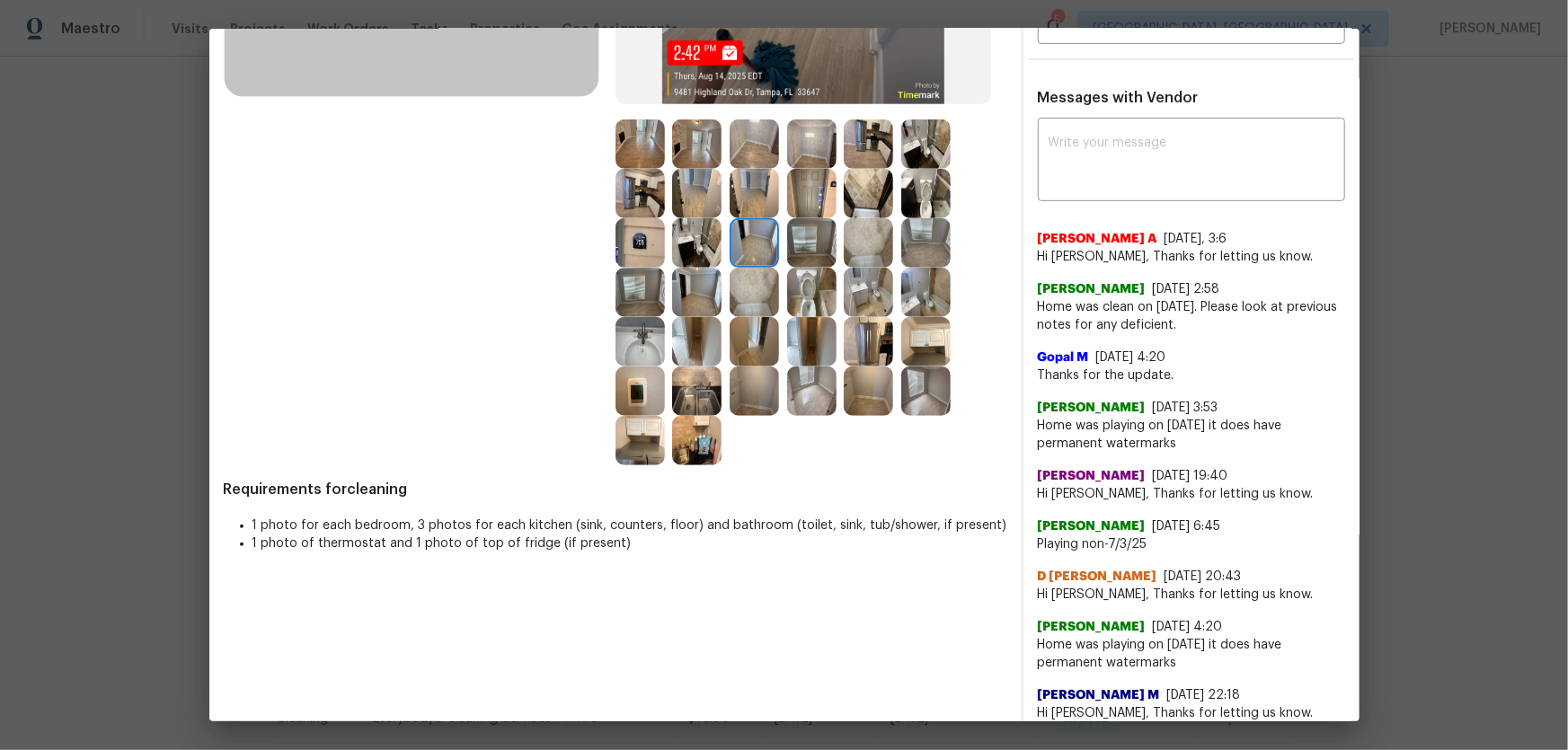
click at [755, 196] on img at bounding box center [754, 193] width 49 height 49
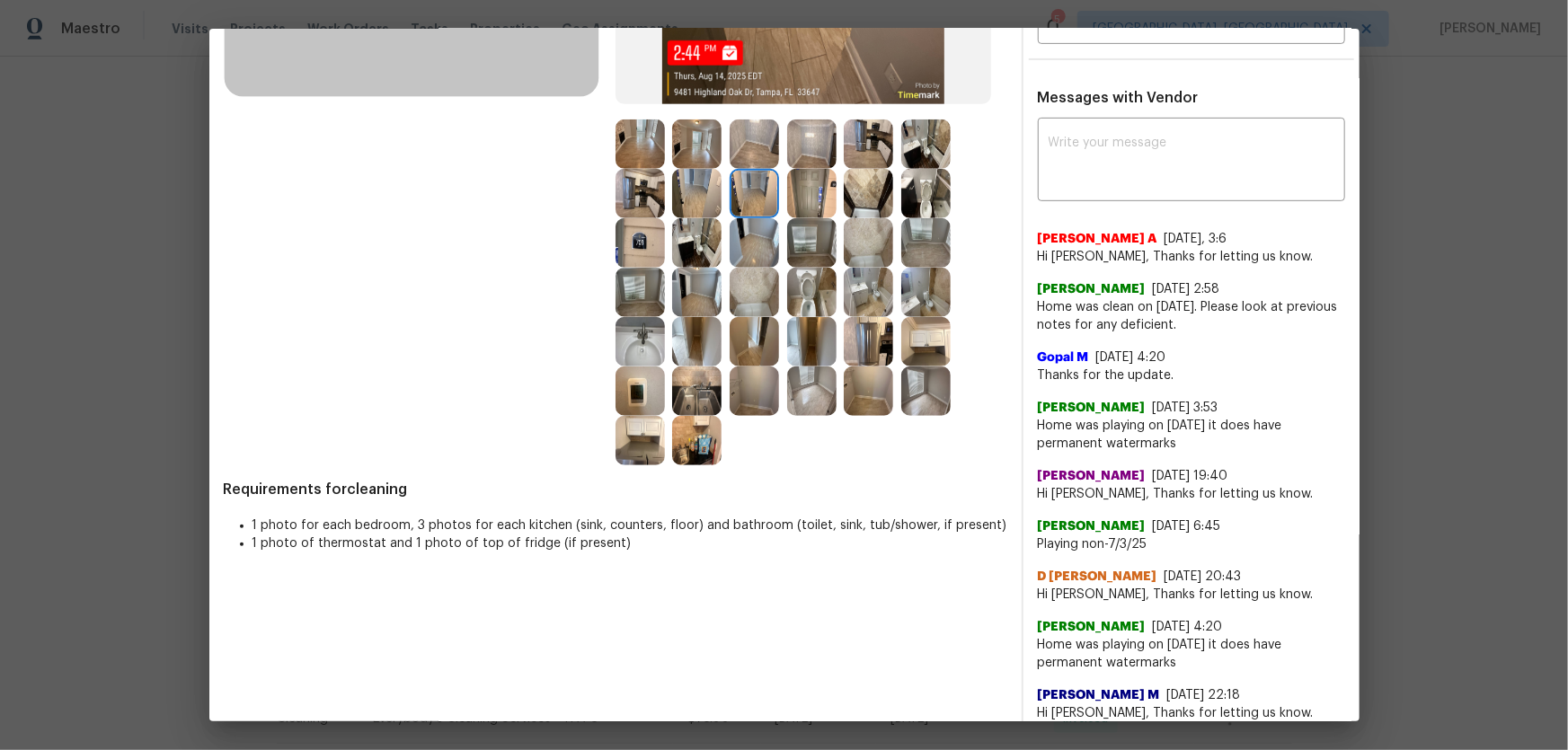
click at [752, 161] on img at bounding box center [754, 144] width 49 height 49
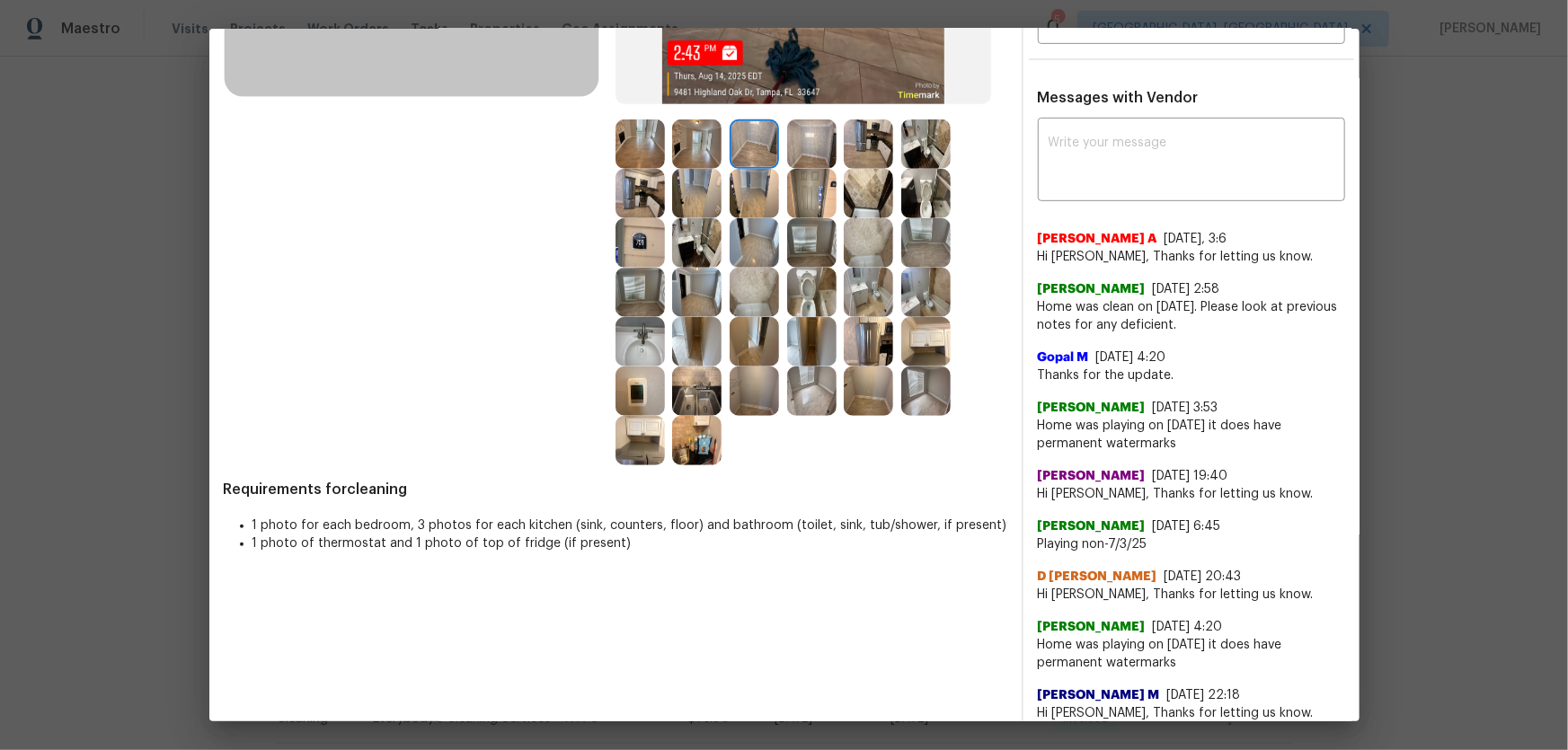
click at [672, 148] on img at bounding box center [696, 144] width 49 height 49
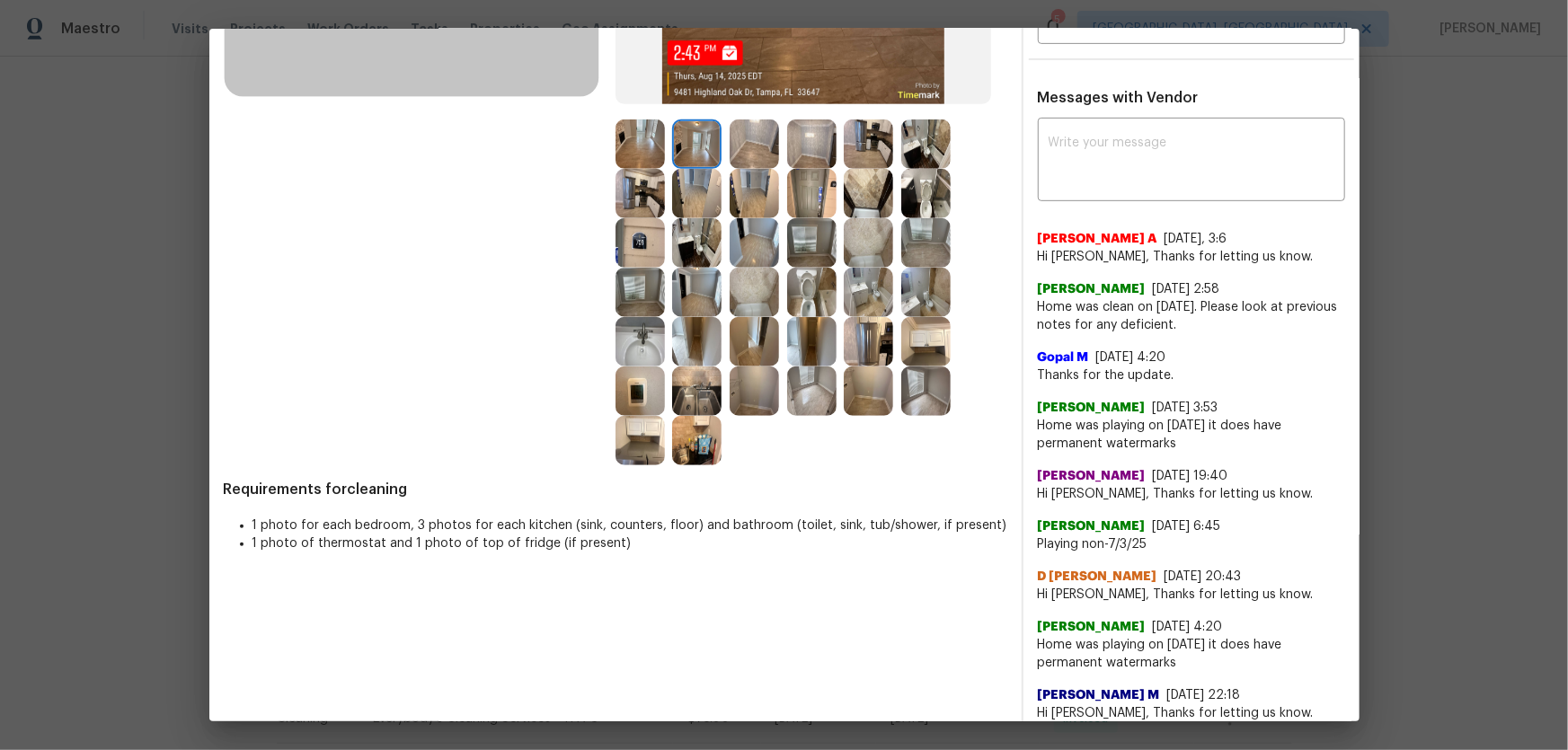
click at [683, 195] on img at bounding box center [696, 193] width 49 height 49
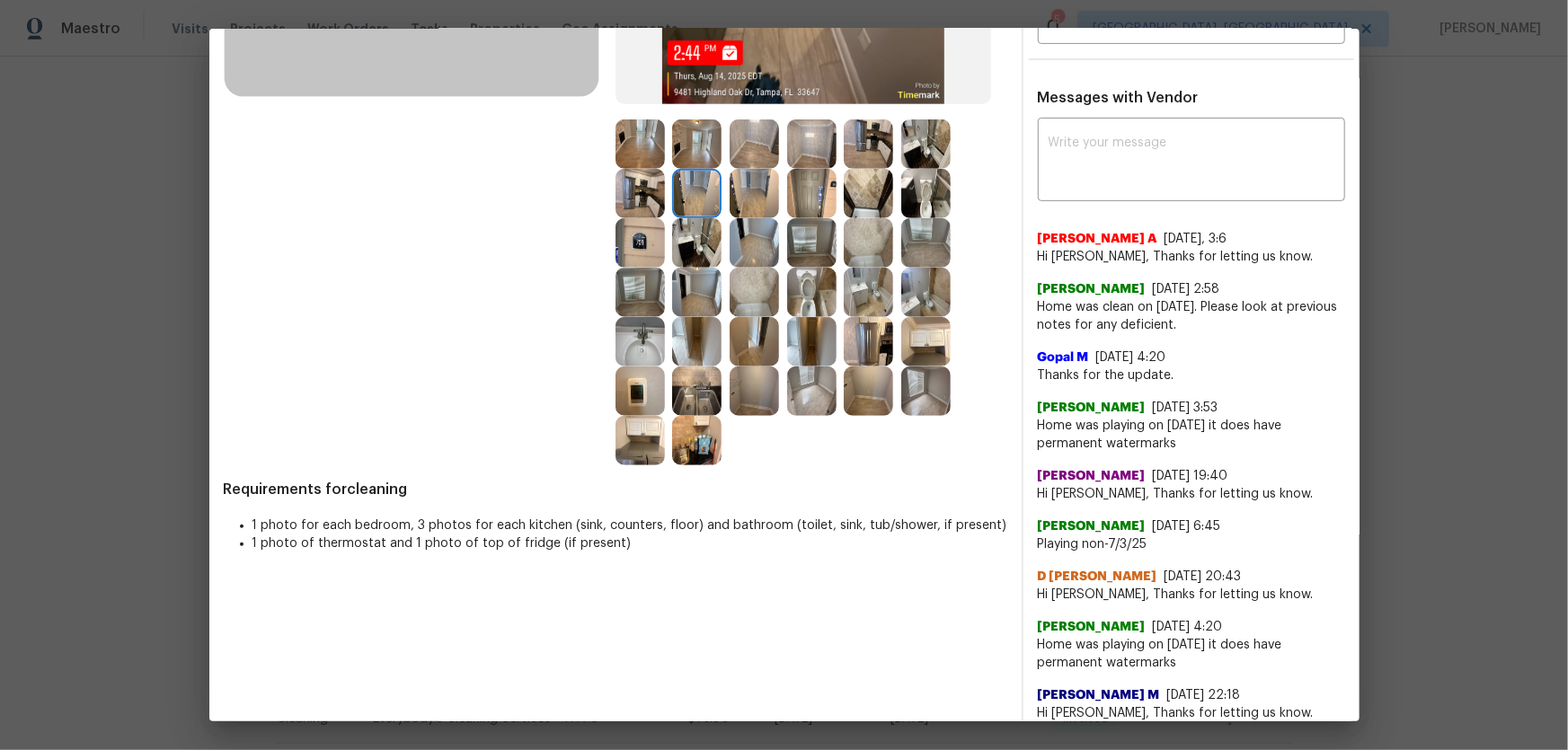
click at [746, 200] on img at bounding box center [754, 193] width 49 height 49
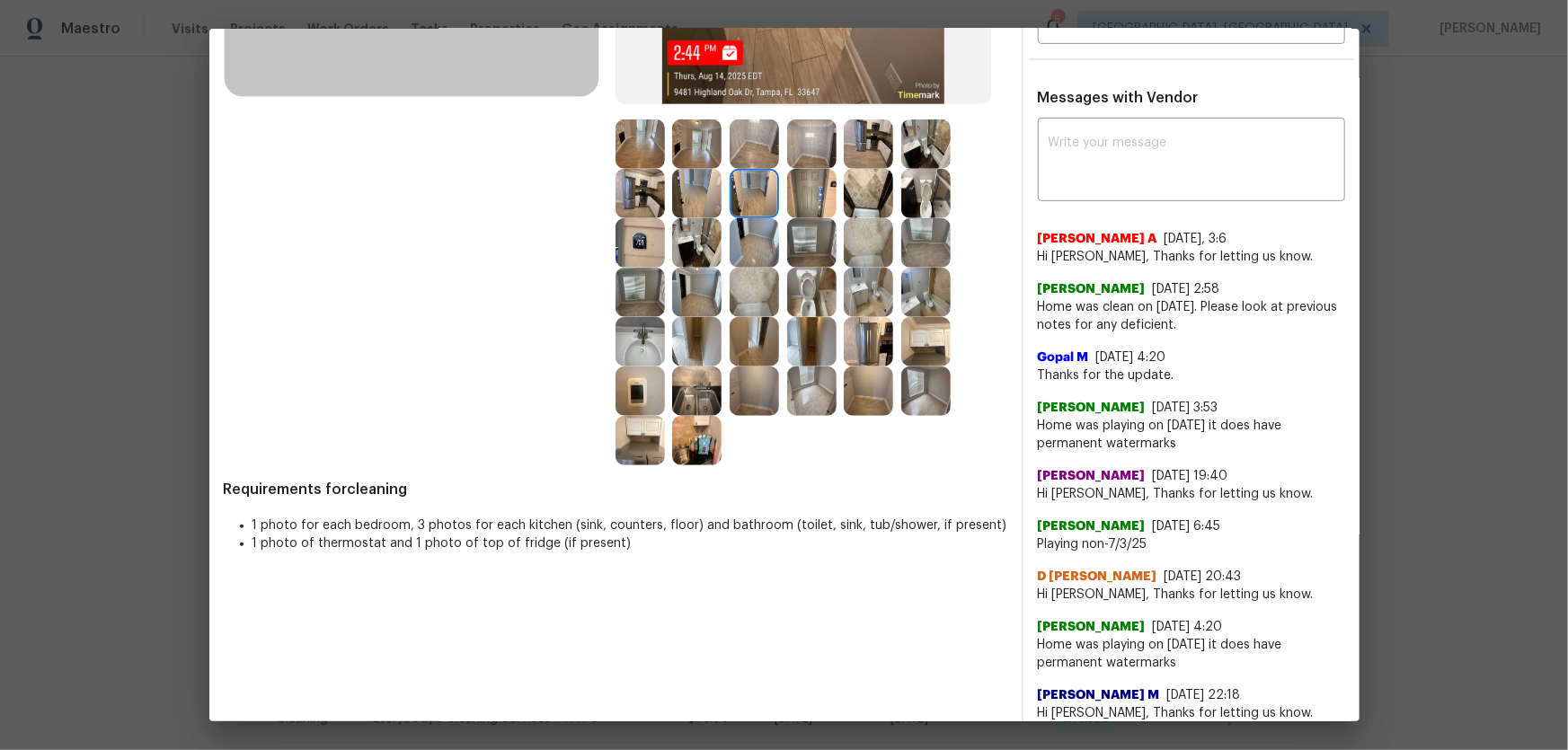
click at [747, 231] on img at bounding box center [754, 243] width 49 height 49
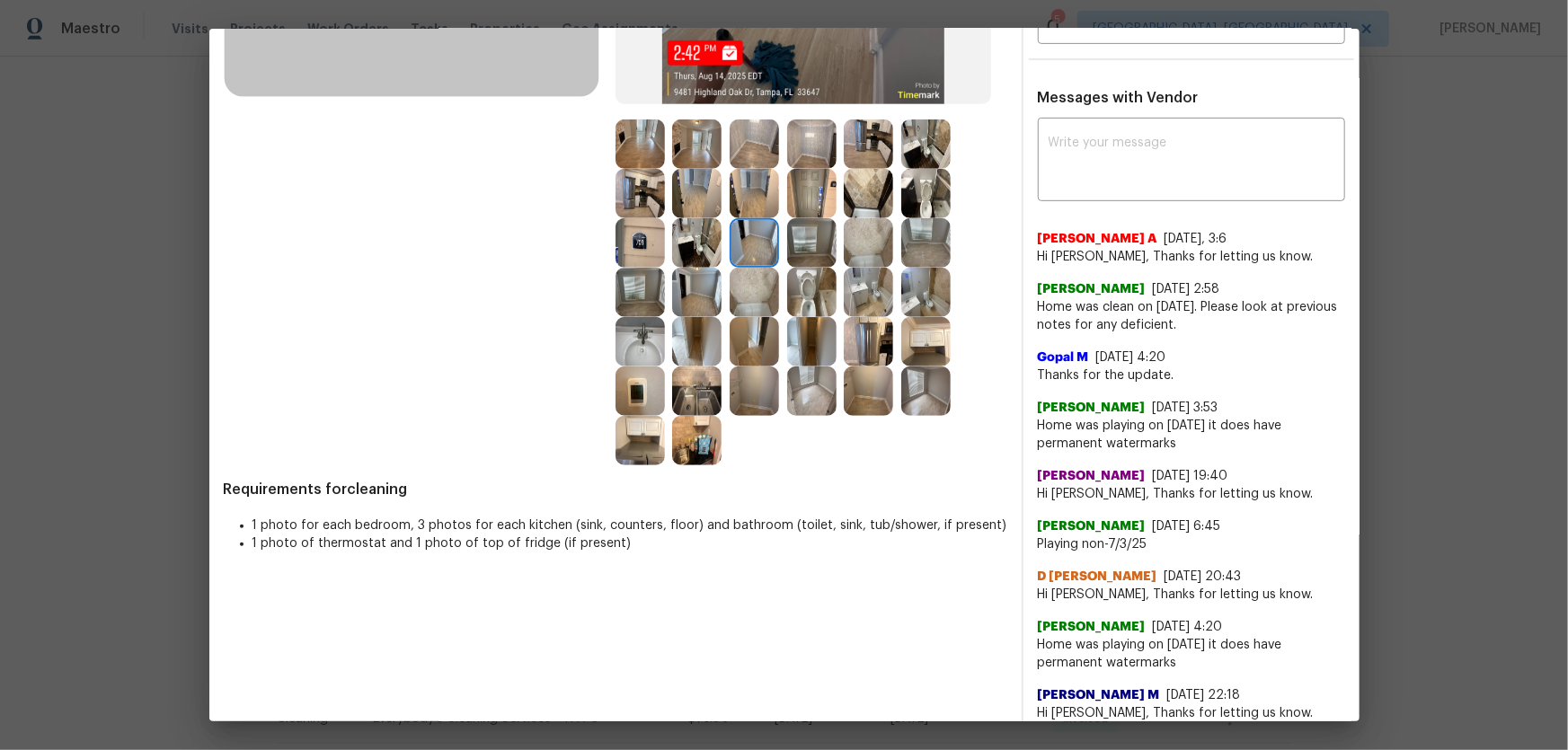
click at [915, 240] on img at bounding box center [925, 243] width 49 height 49
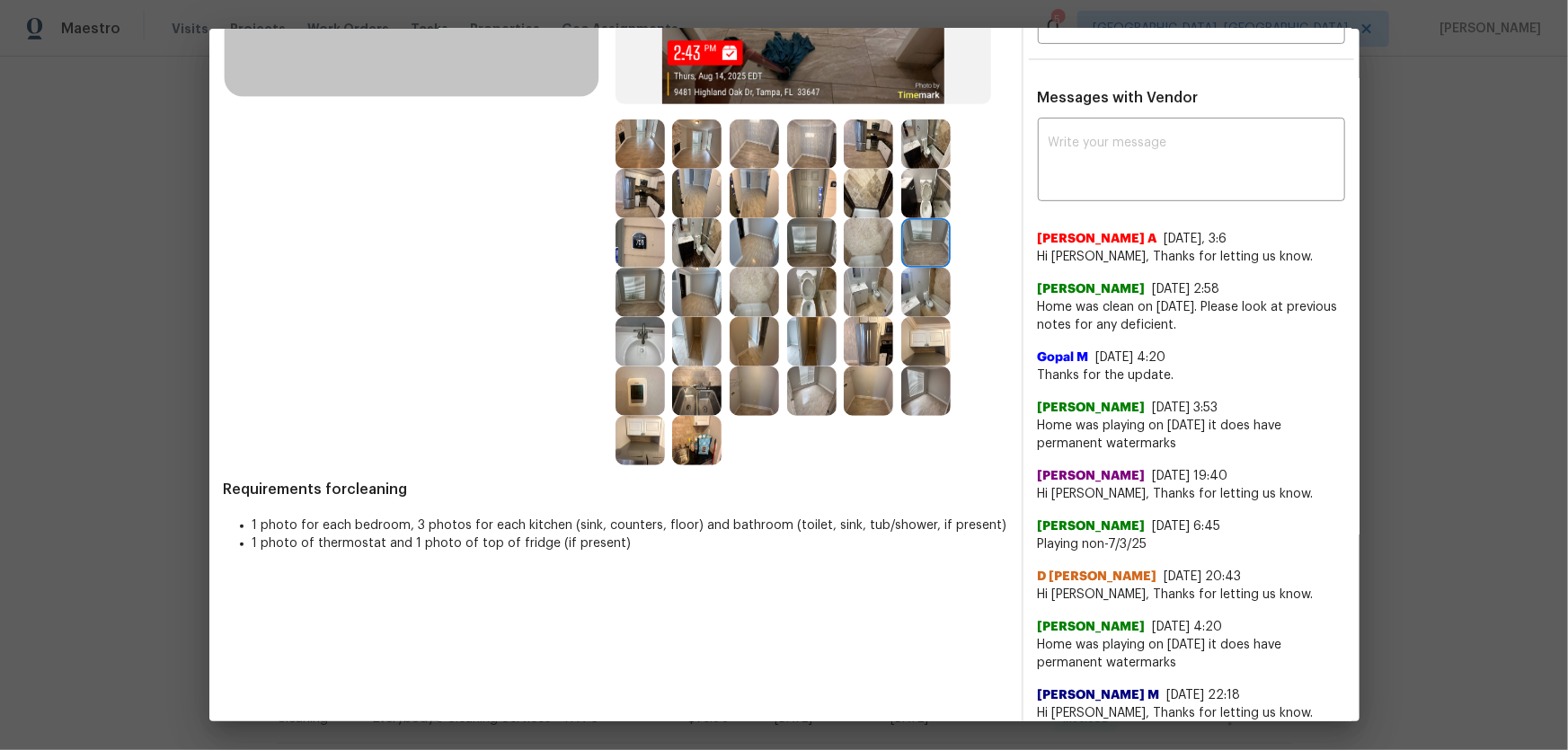
click at [802, 138] on img at bounding box center [811, 144] width 49 height 49
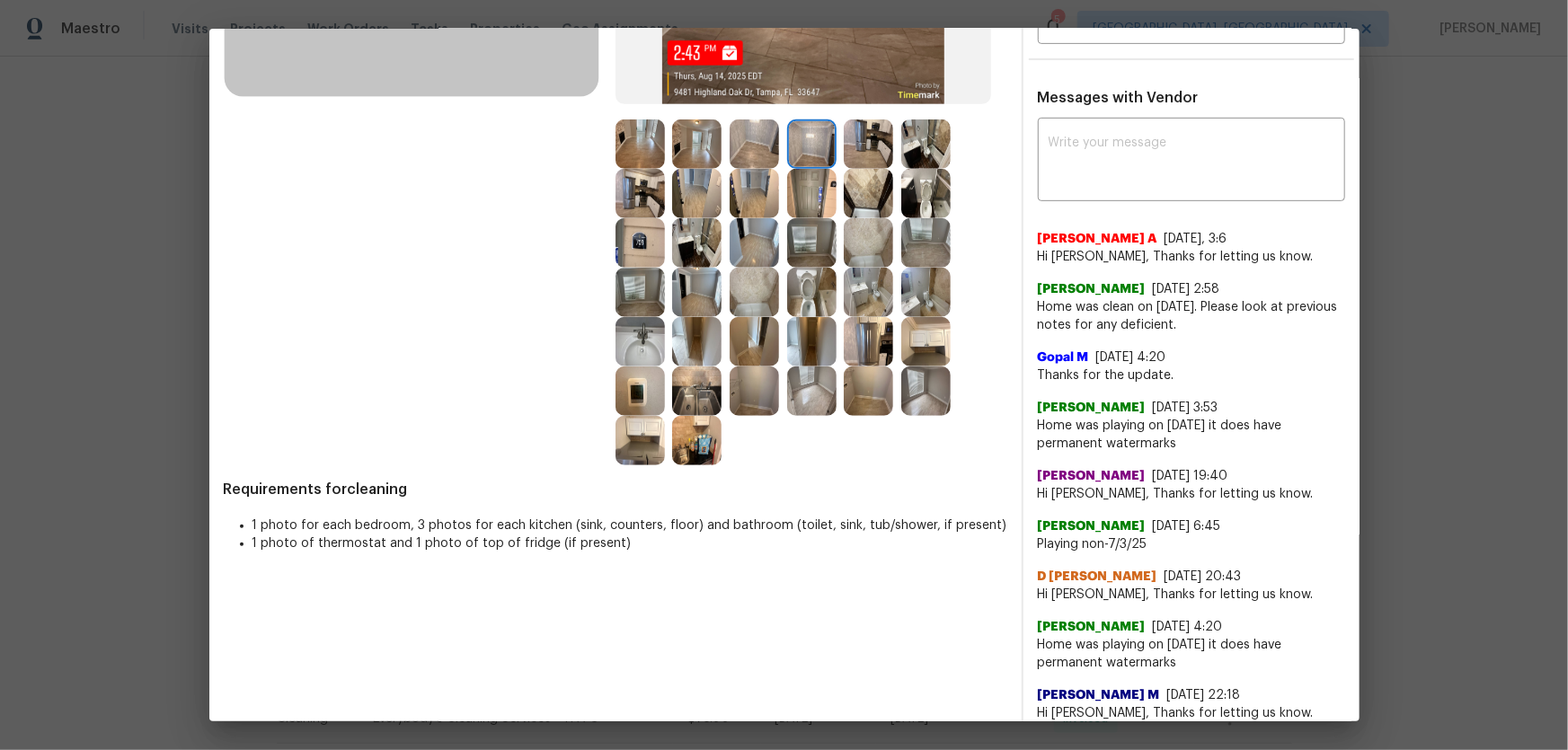
click at [856, 148] on img at bounding box center [868, 144] width 49 height 49
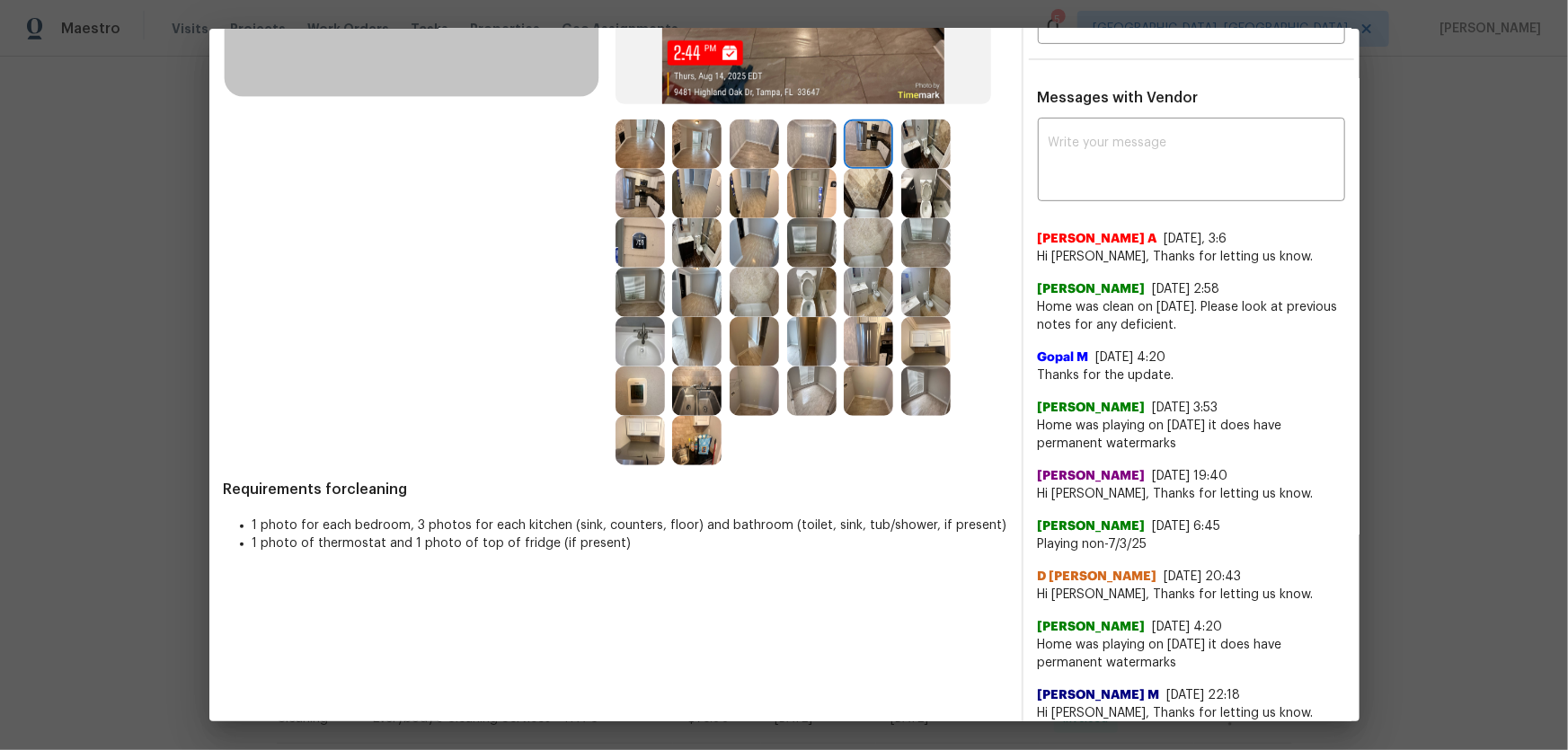
click at [914, 152] on img at bounding box center [925, 144] width 49 height 49
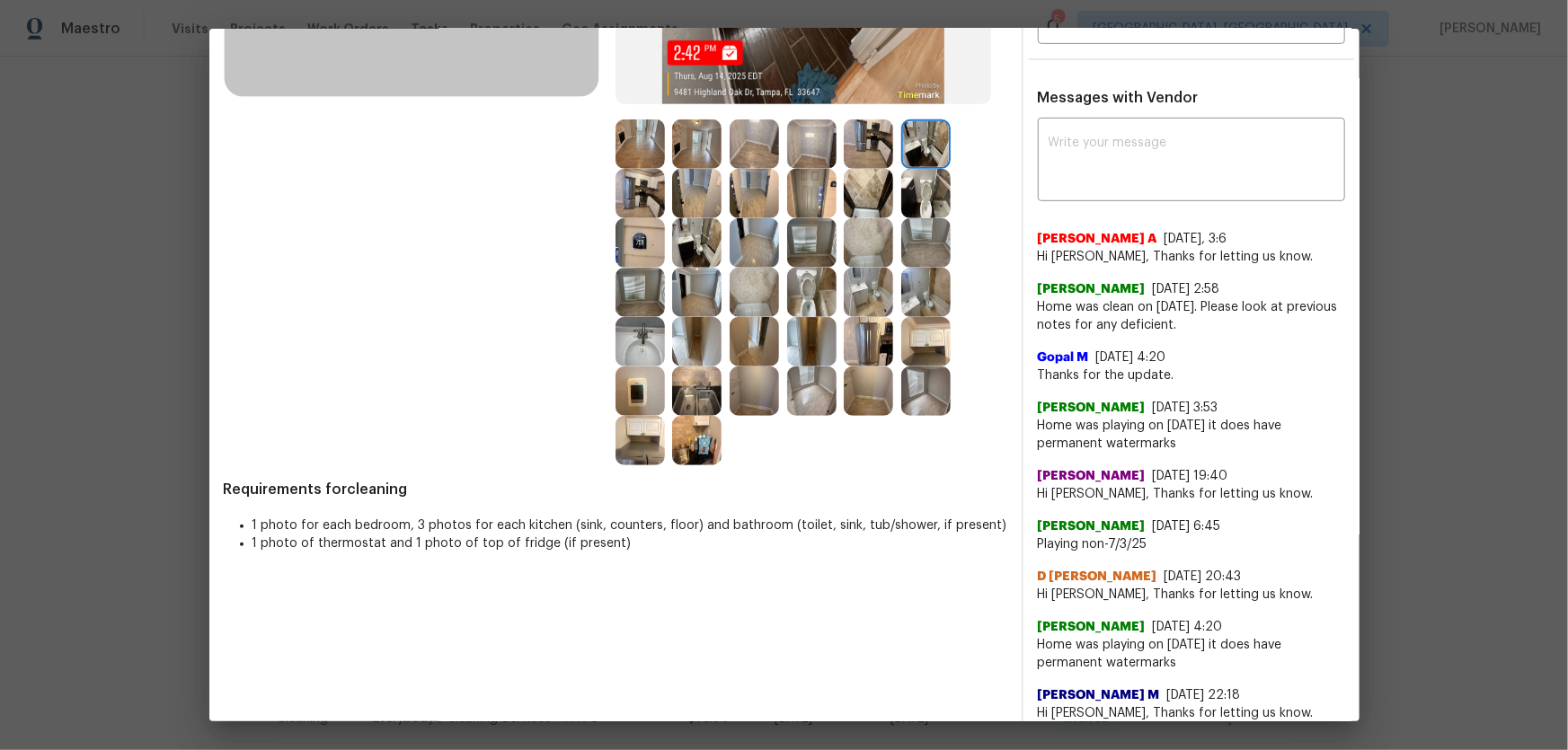
click at [918, 188] on img at bounding box center [925, 193] width 49 height 49
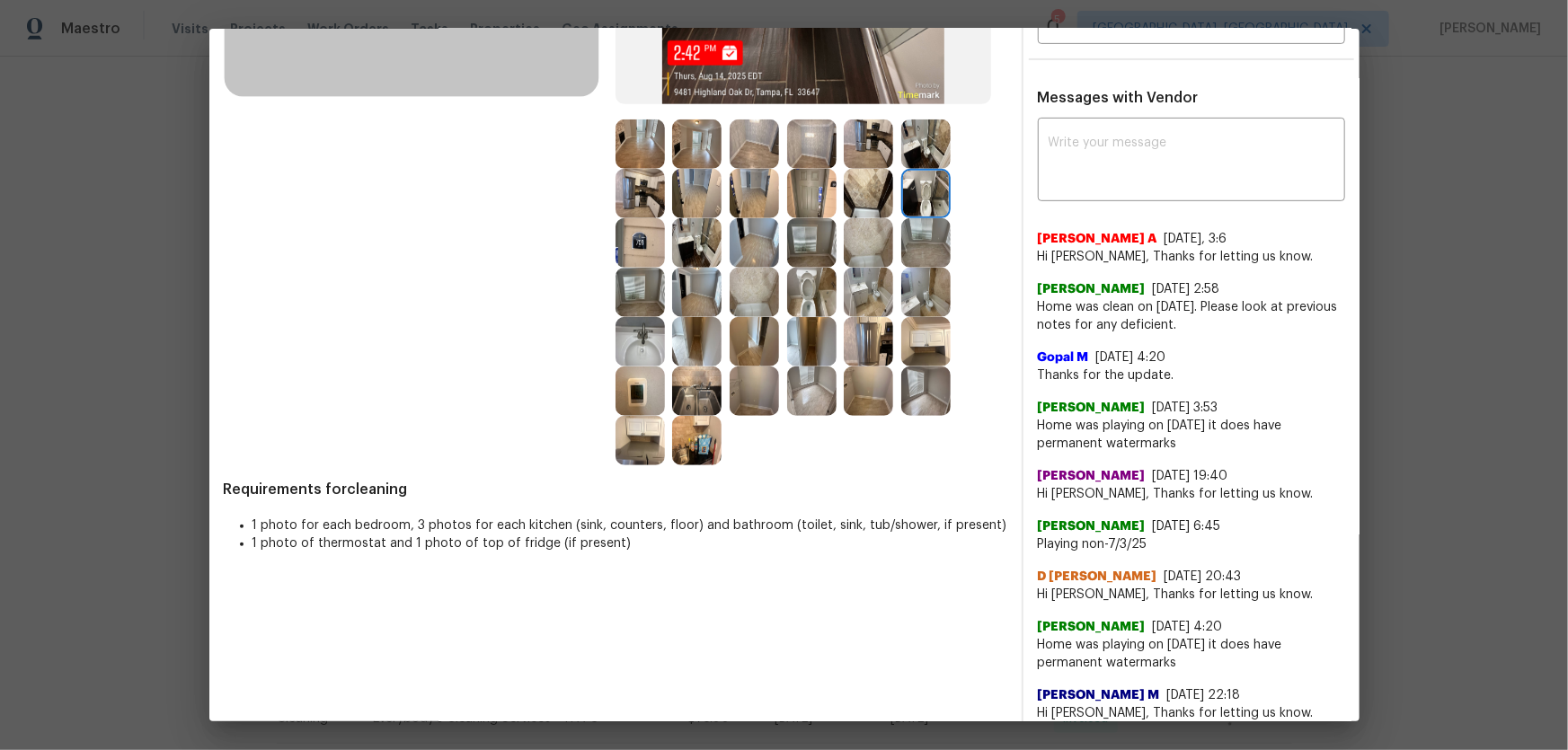
click at [885, 196] on img at bounding box center [868, 193] width 49 height 49
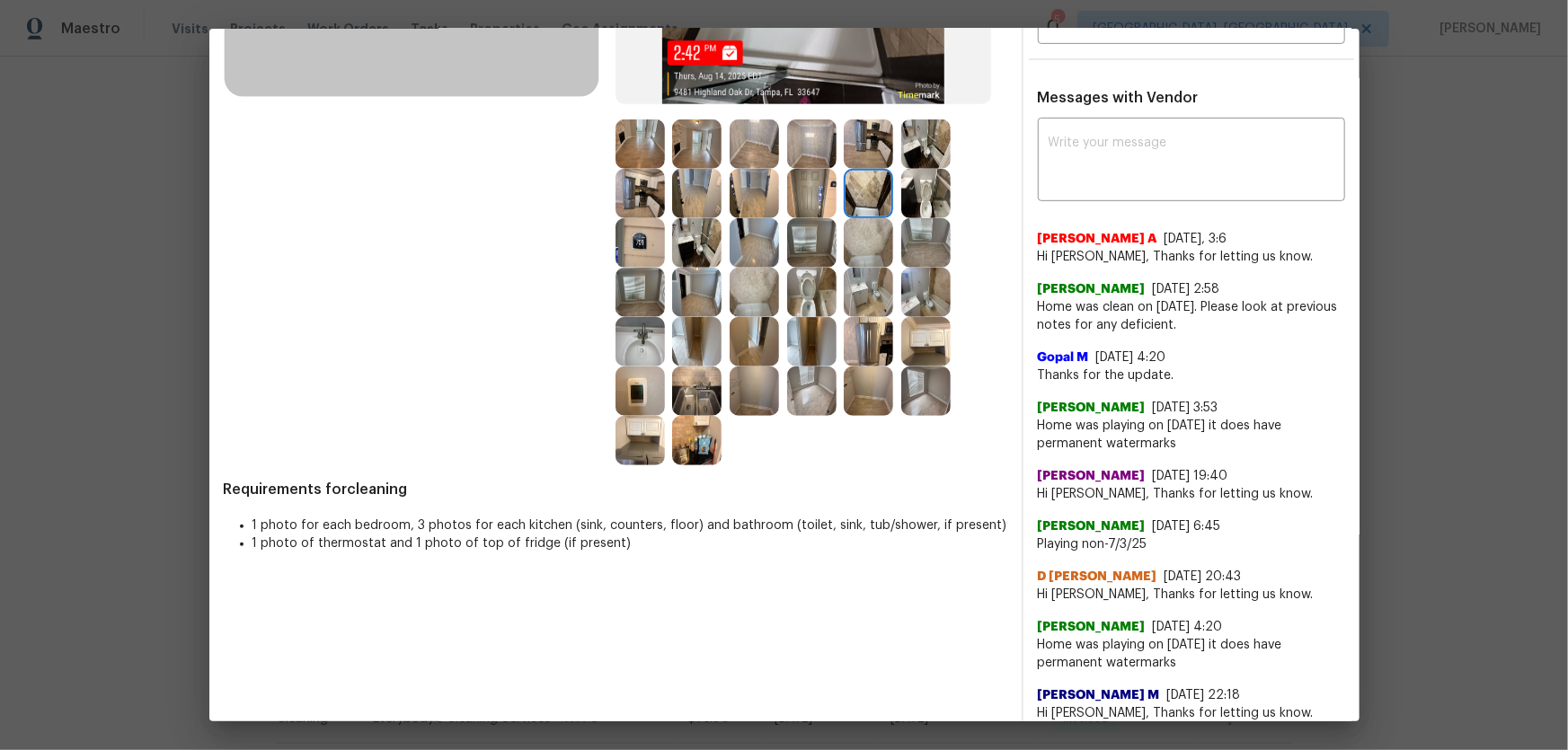
click at [871, 237] on img at bounding box center [868, 243] width 49 height 49
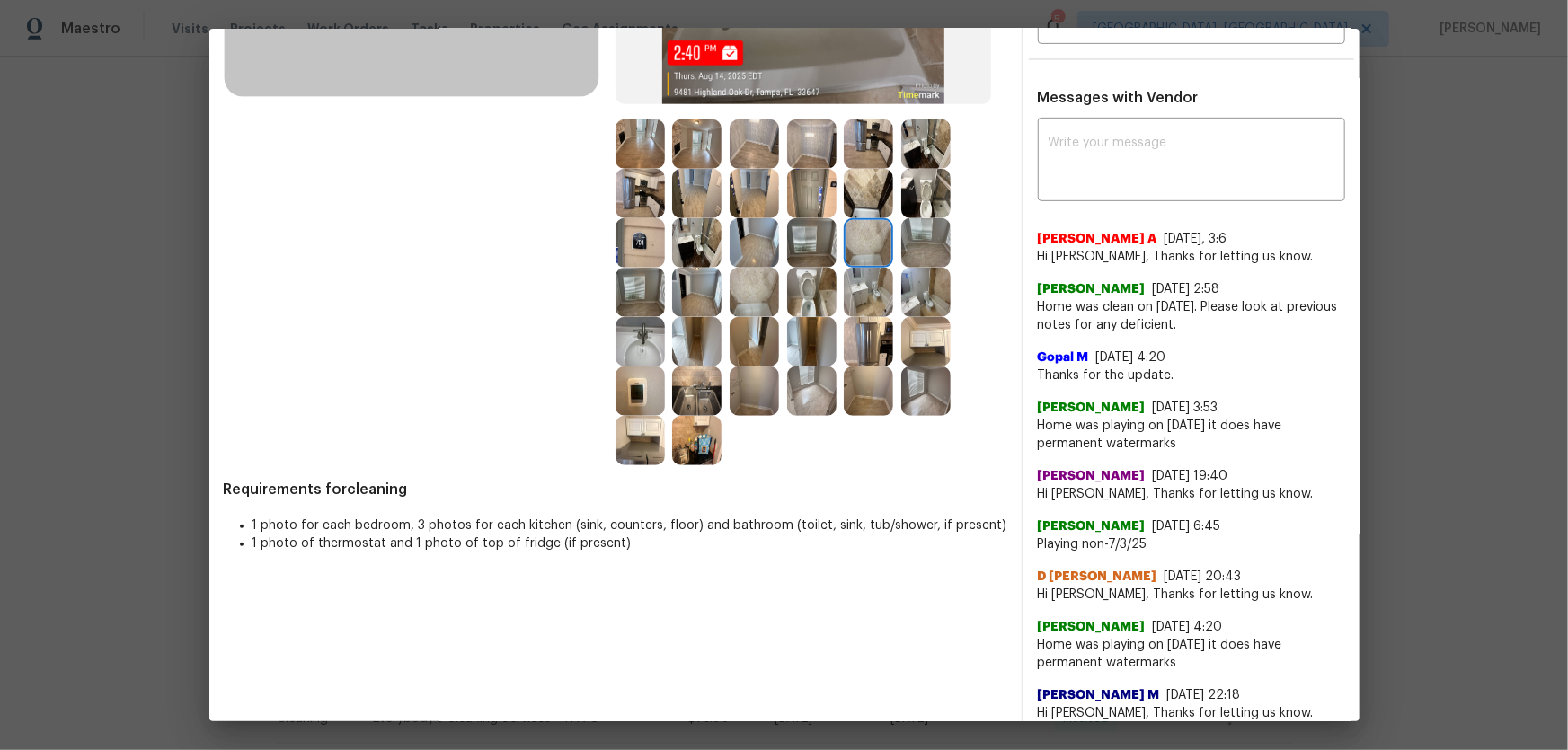
click at [808, 239] on img at bounding box center [811, 243] width 49 height 49
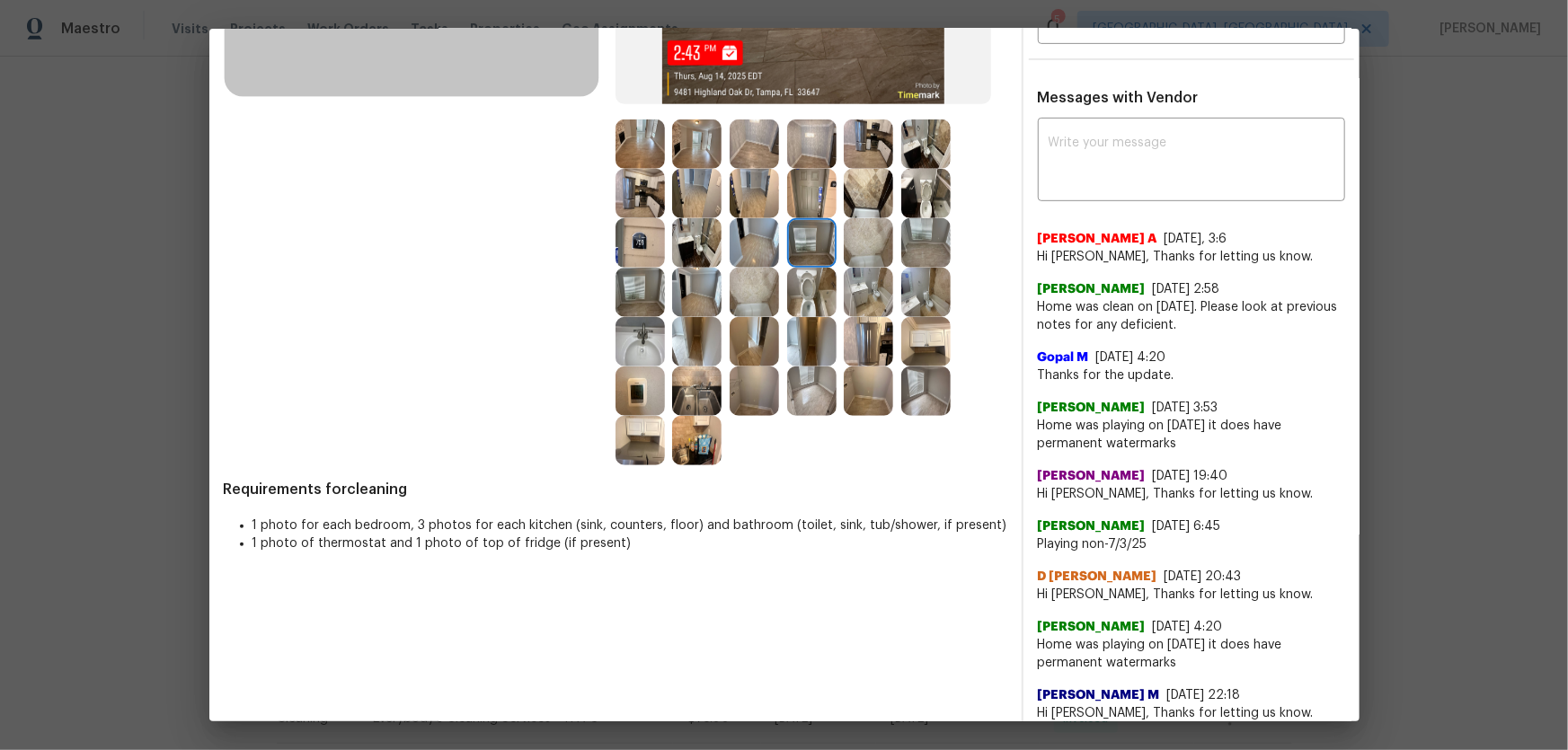
click at [808, 290] on img at bounding box center [811, 292] width 49 height 49
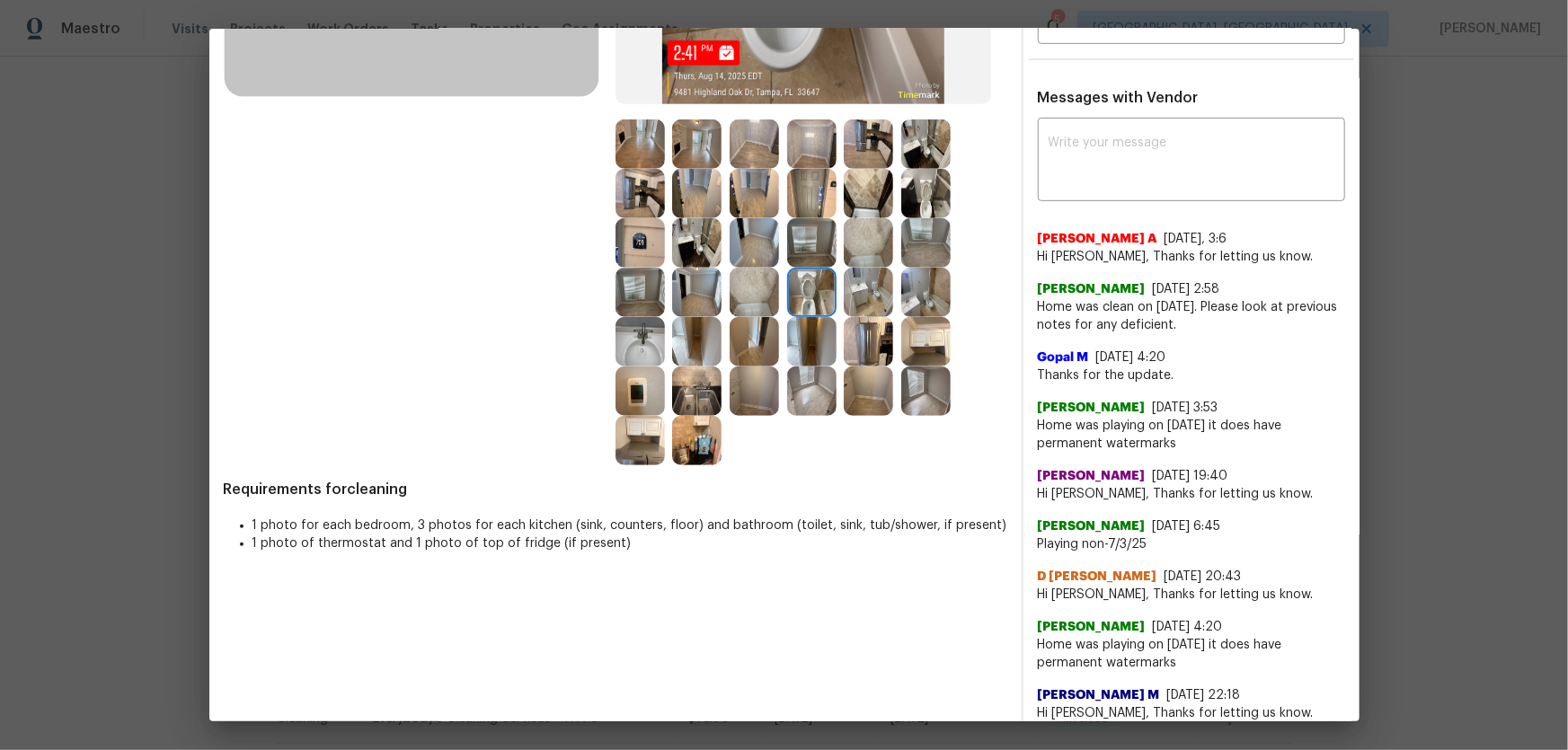
click at [624, 285] on img at bounding box center [640, 292] width 49 height 49
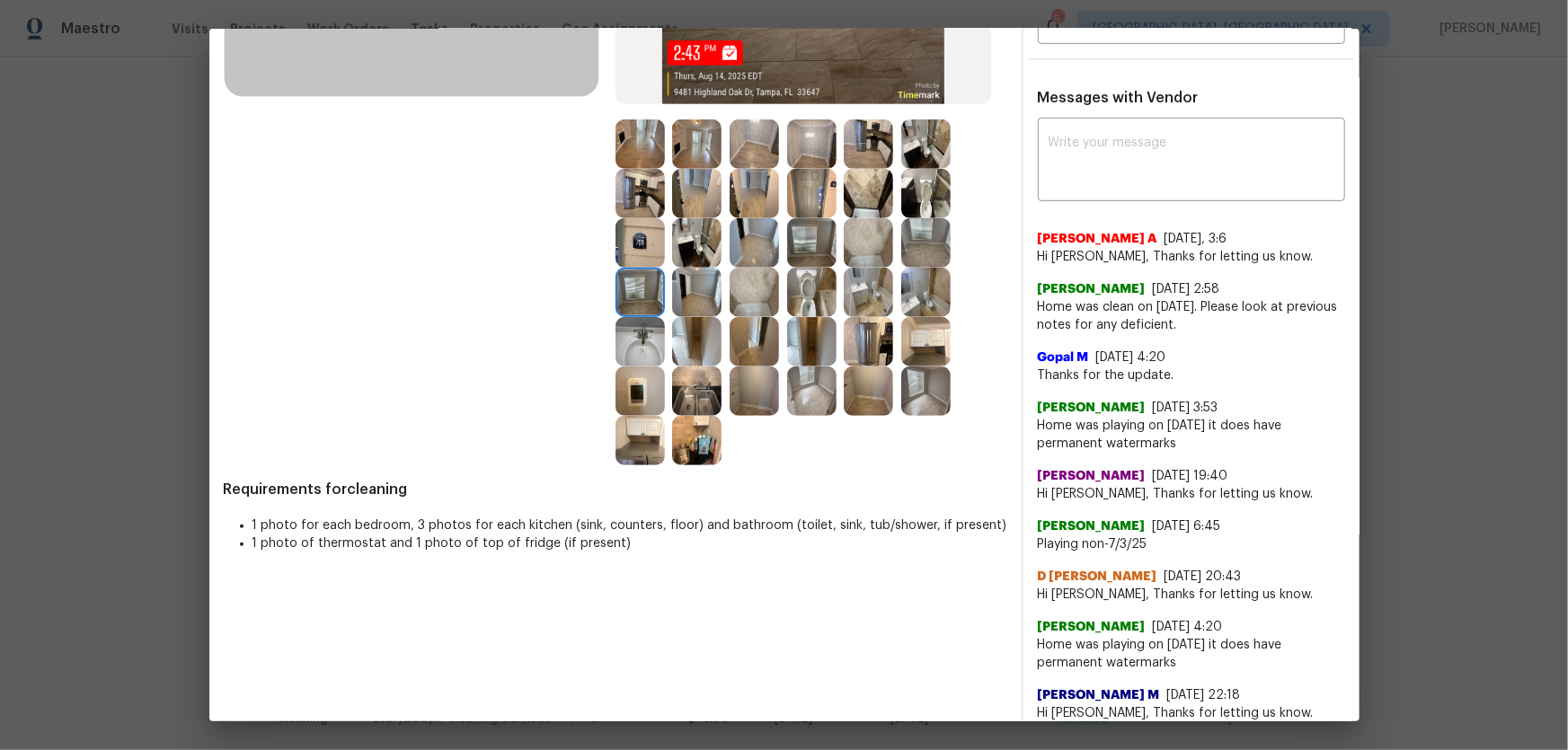
click at [638, 334] on img at bounding box center [640, 342] width 49 height 49
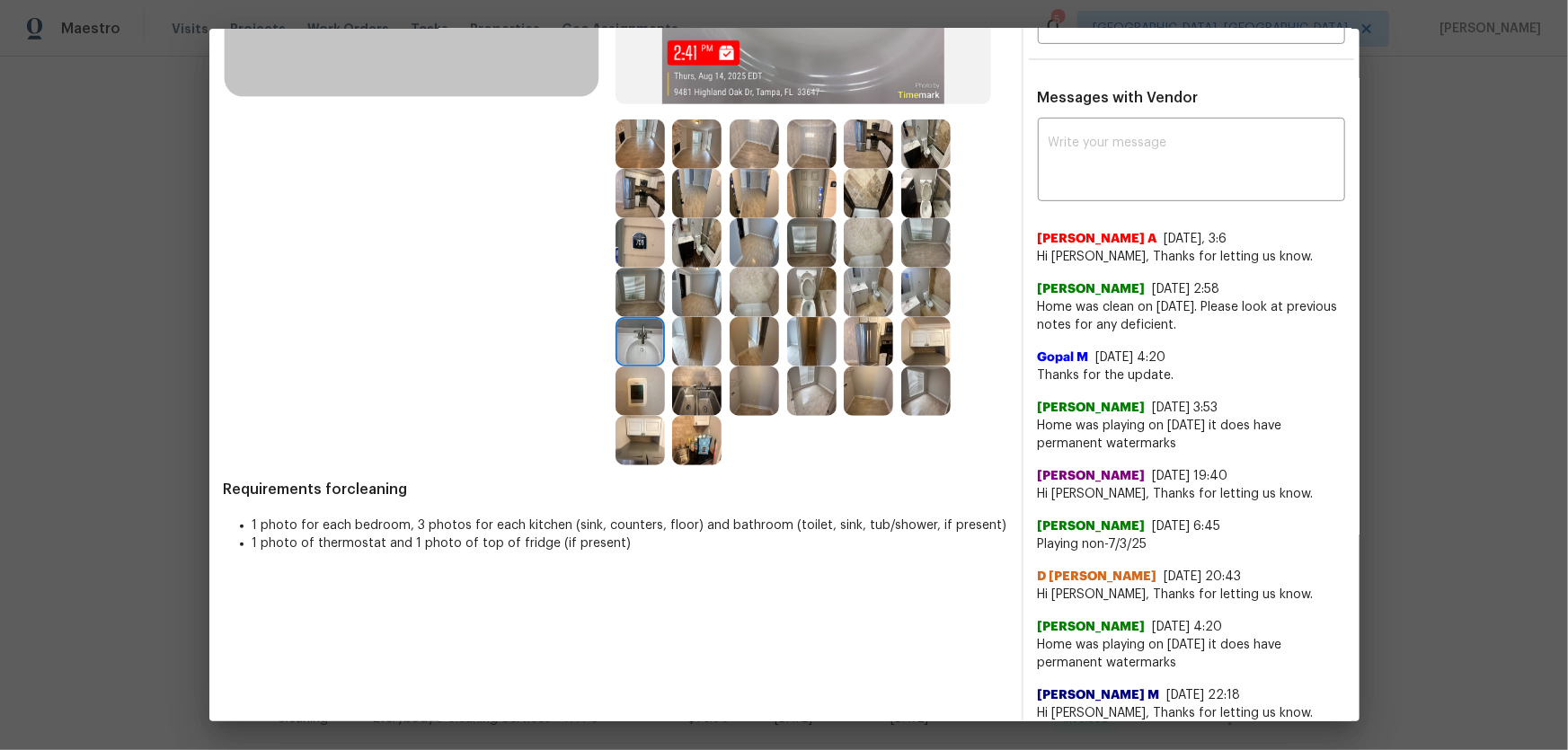
click at [644, 367] on img at bounding box center [640, 391] width 49 height 49
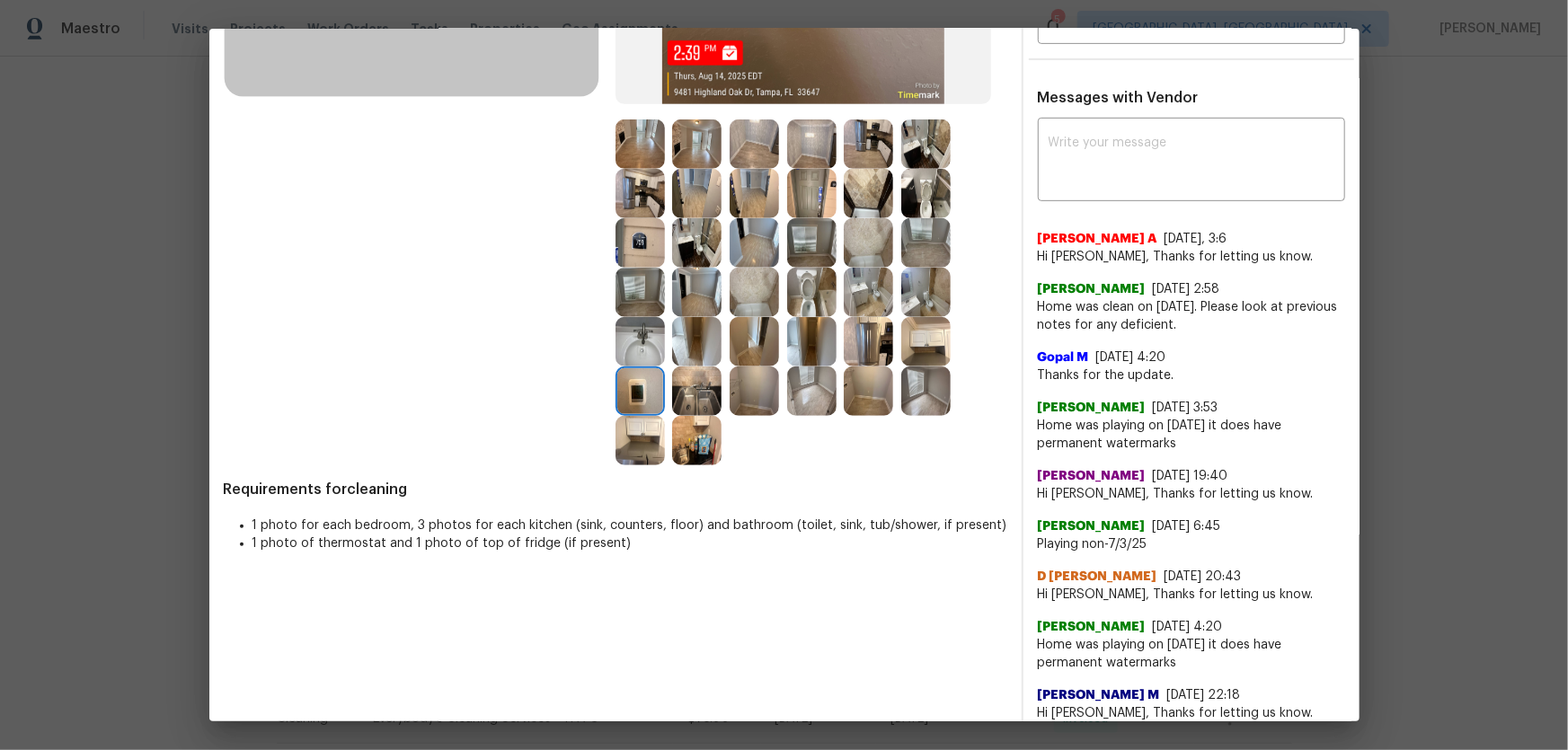
click at [702, 381] on img at bounding box center [696, 391] width 49 height 49
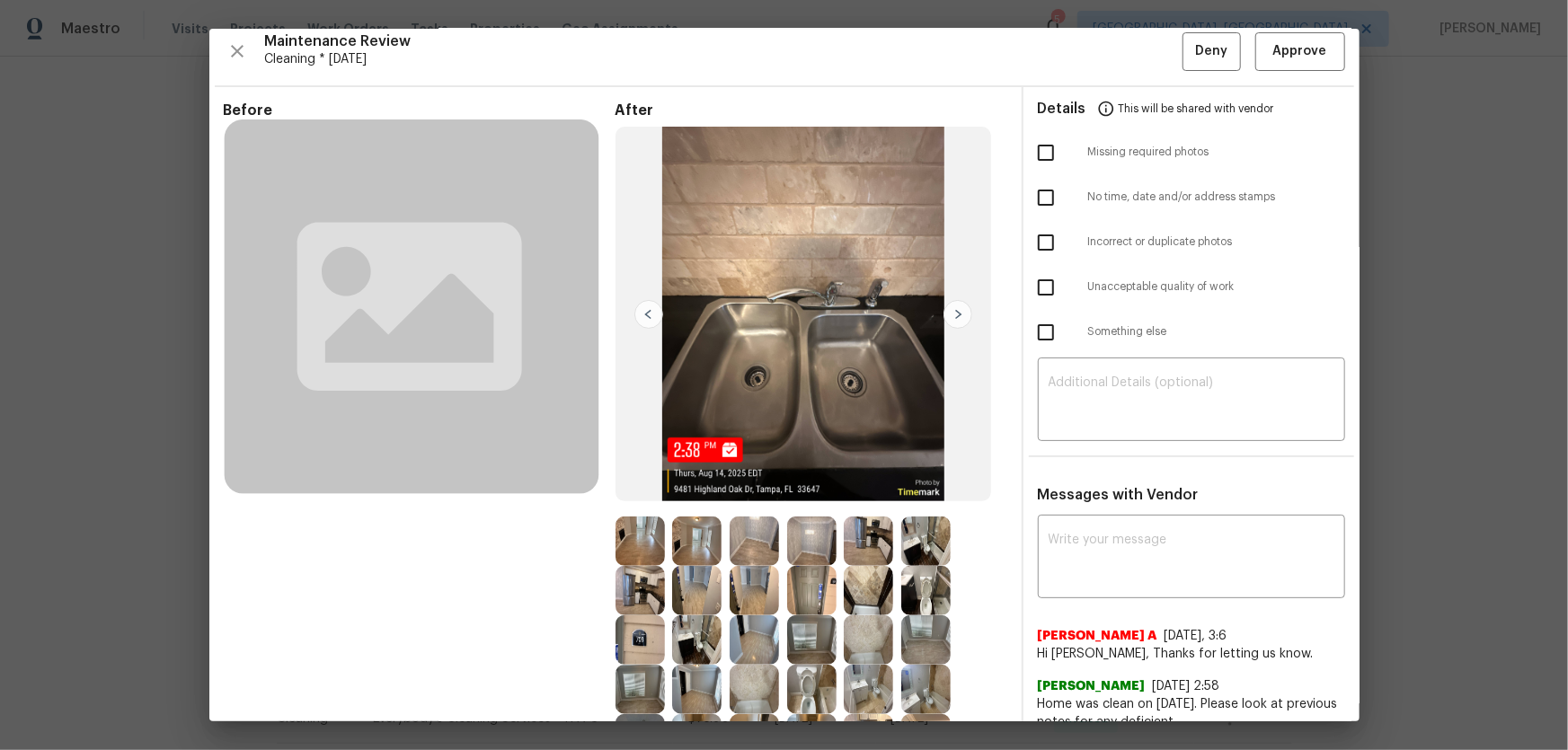
scroll to position [0, 0]
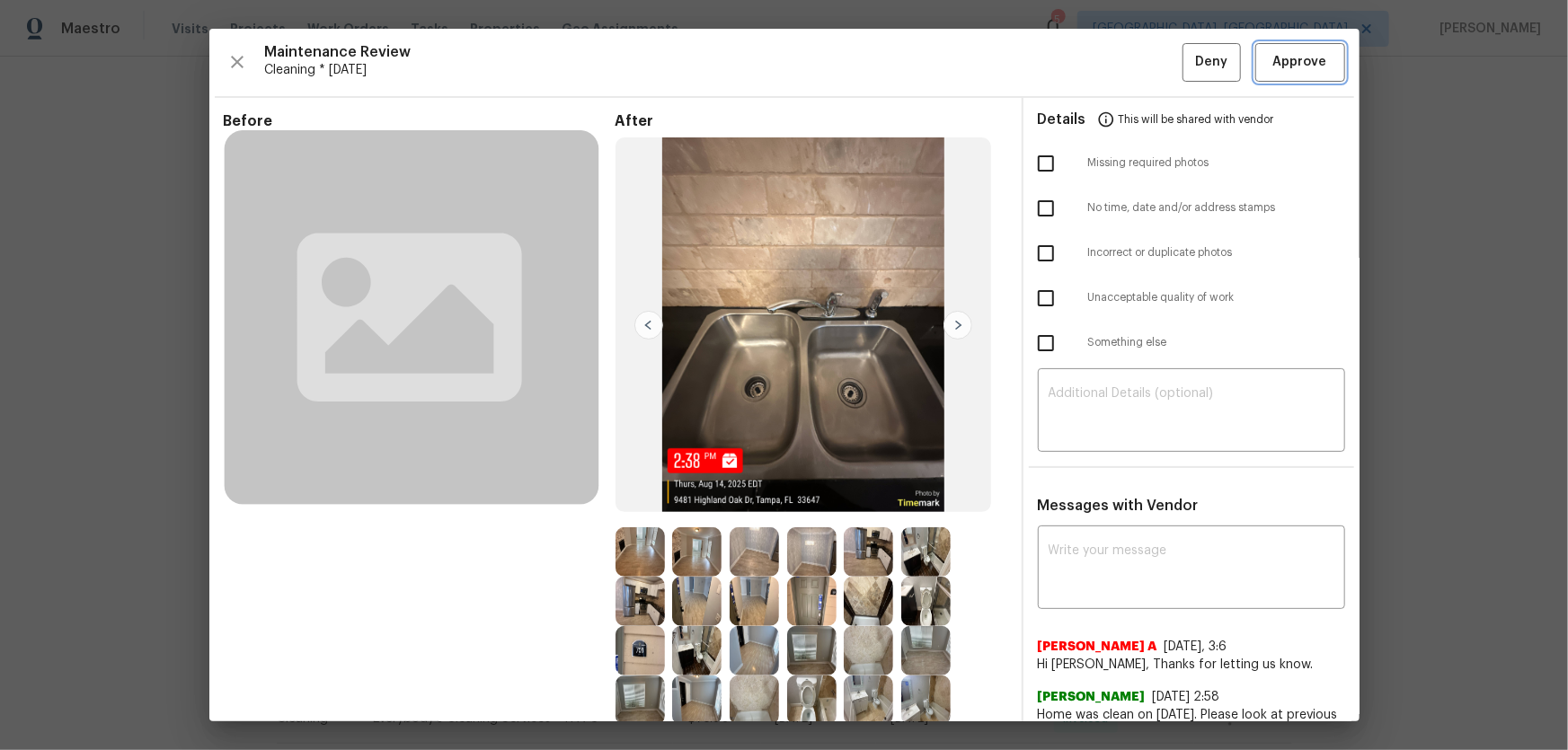
click at [1306, 72] on span "Approve" at bounding box center [1299, 62] width 54 height 23
